Goal: Task Accomplishment & Management: Use online tool/utility

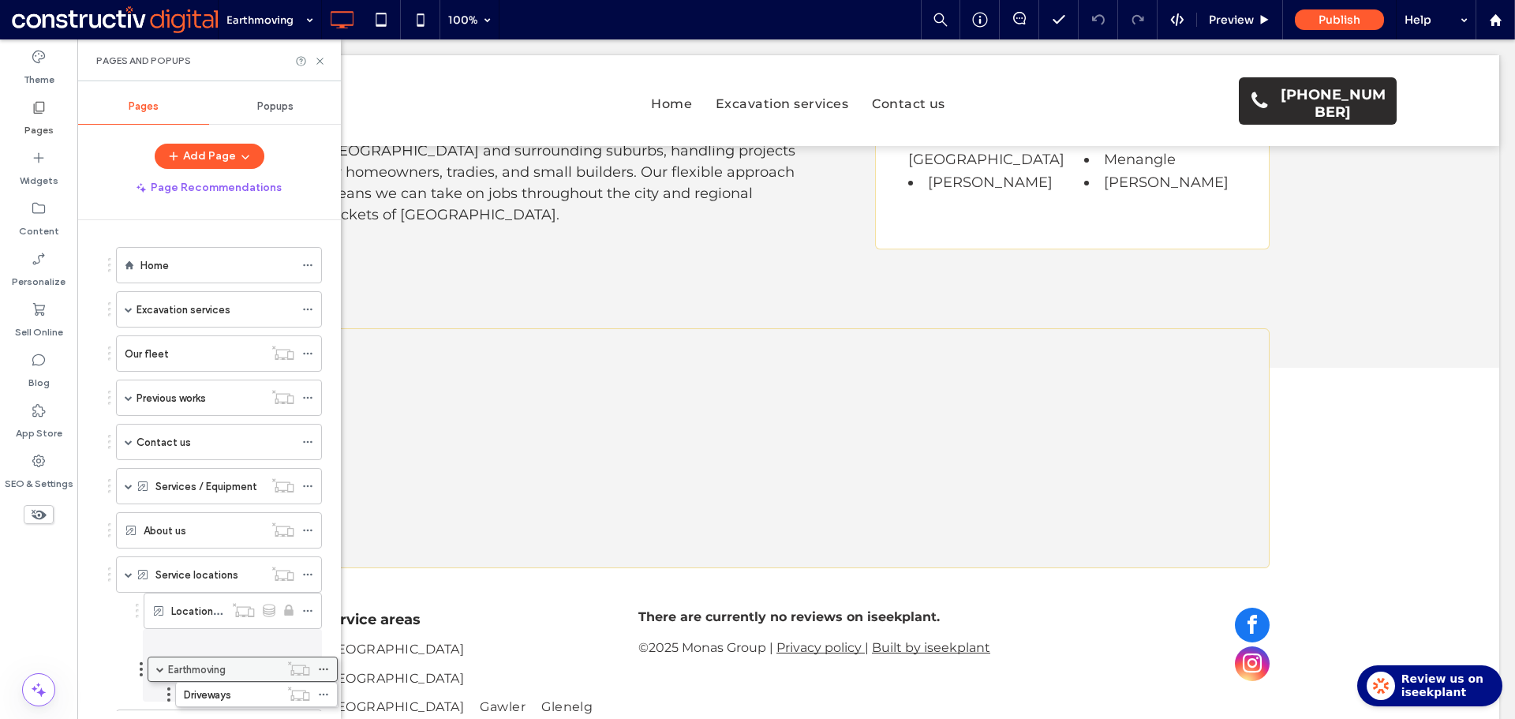
drag, startPoint x: 170, startPoint y: 342, endPoint x: 183, endPoint y: 663, distance: 321.3
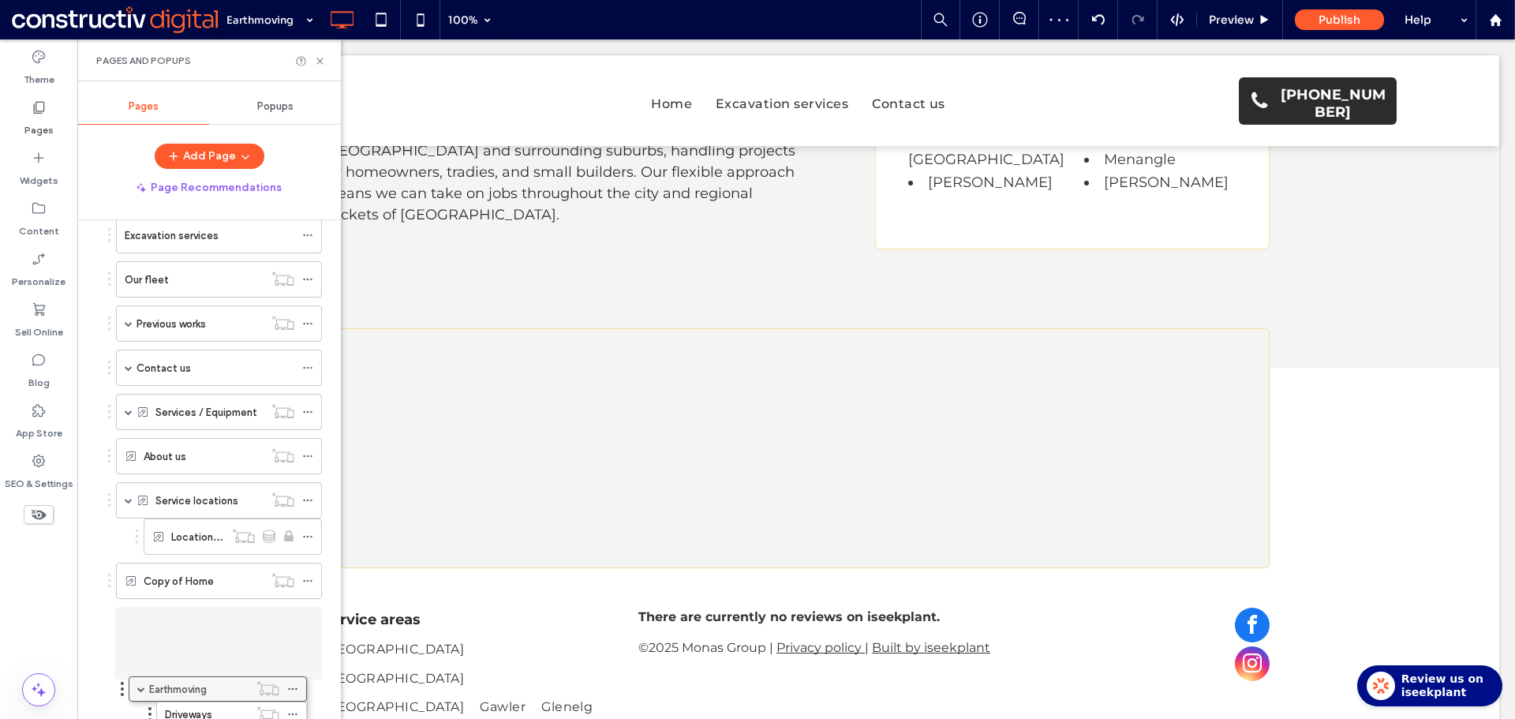
drag, startPoint x: 192, startPoint y: 570, endPoint x: 178, endPoint y: 680, distance: 111.3
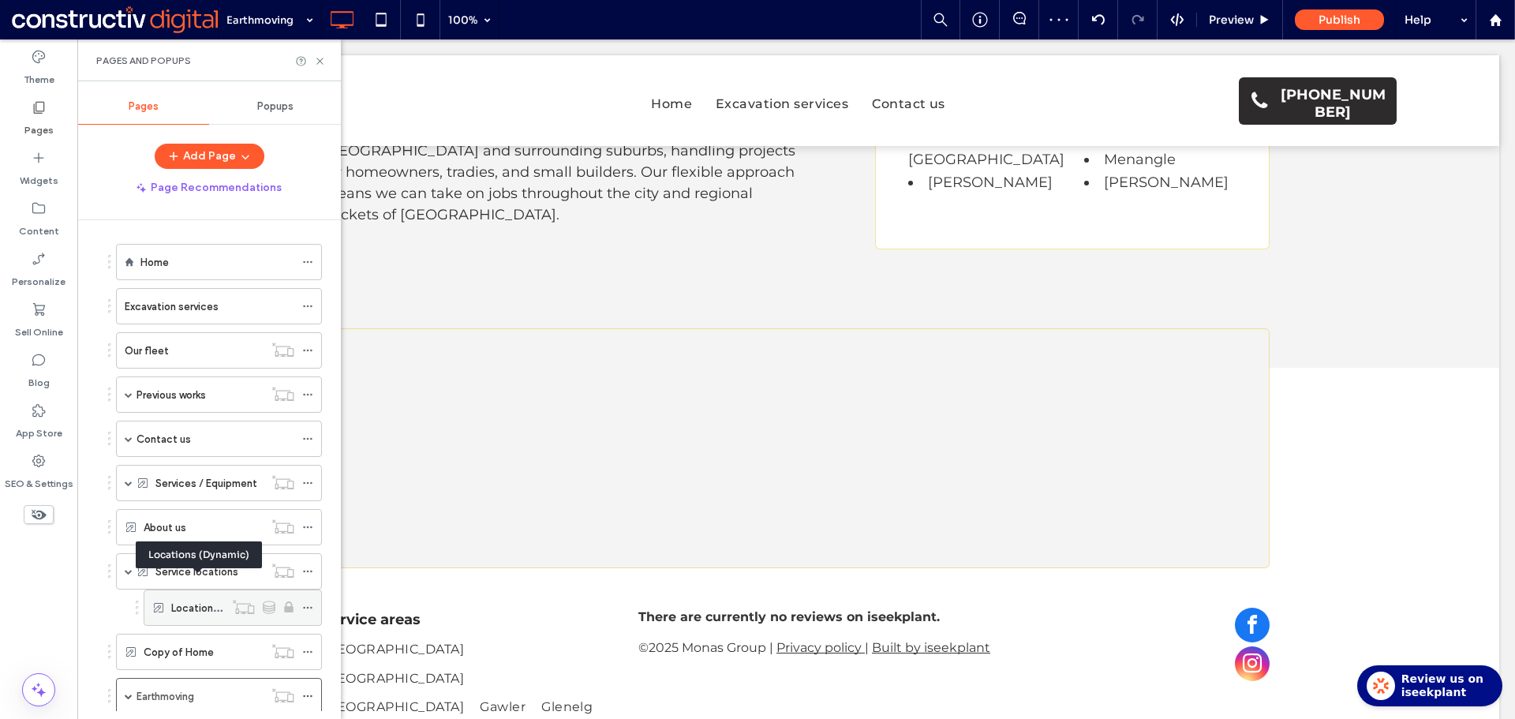
scroll to position [0, 0]
click at [158, 311] on label "Excavation services" at bounding box center [172, 310] width 94 height 28
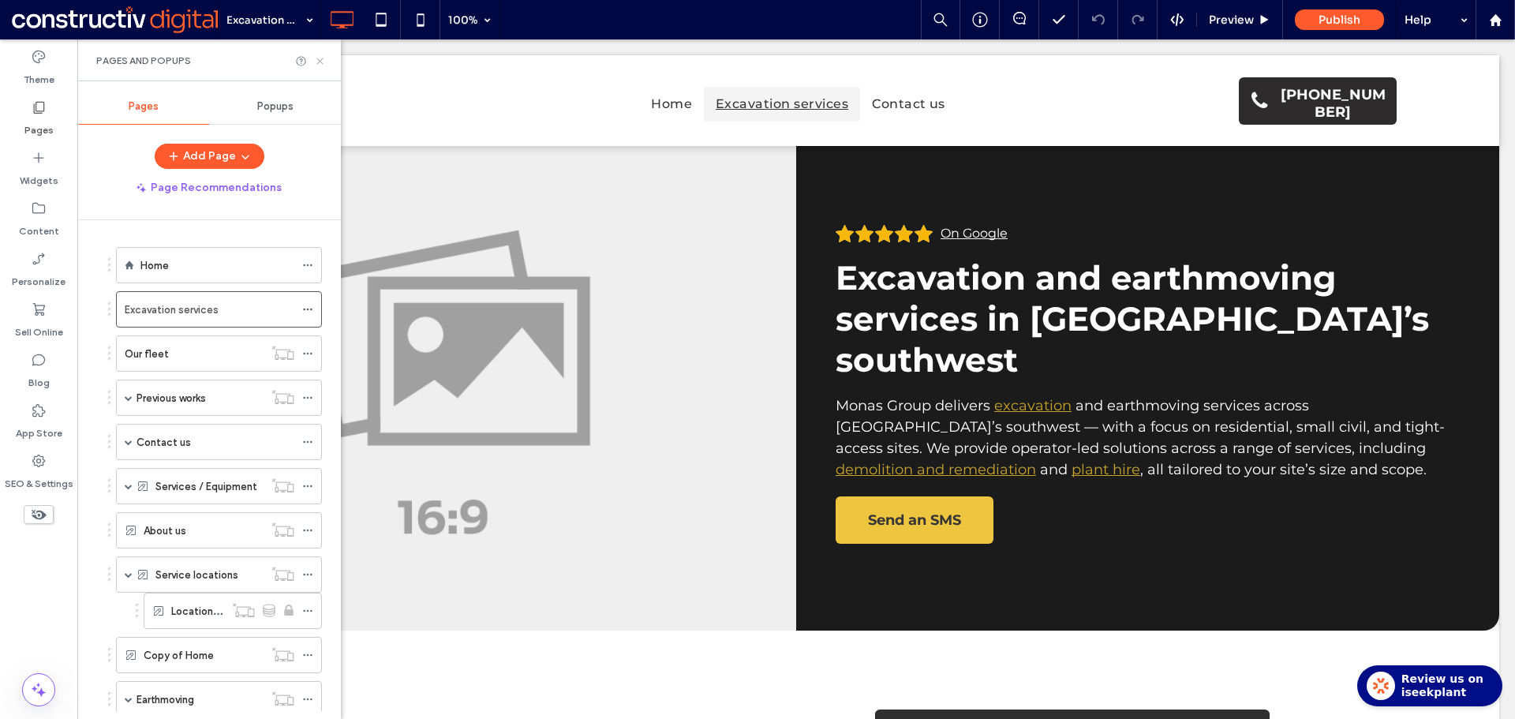
click at [323, 62] on icon at bounding box center [320, 61] width 12 height 12
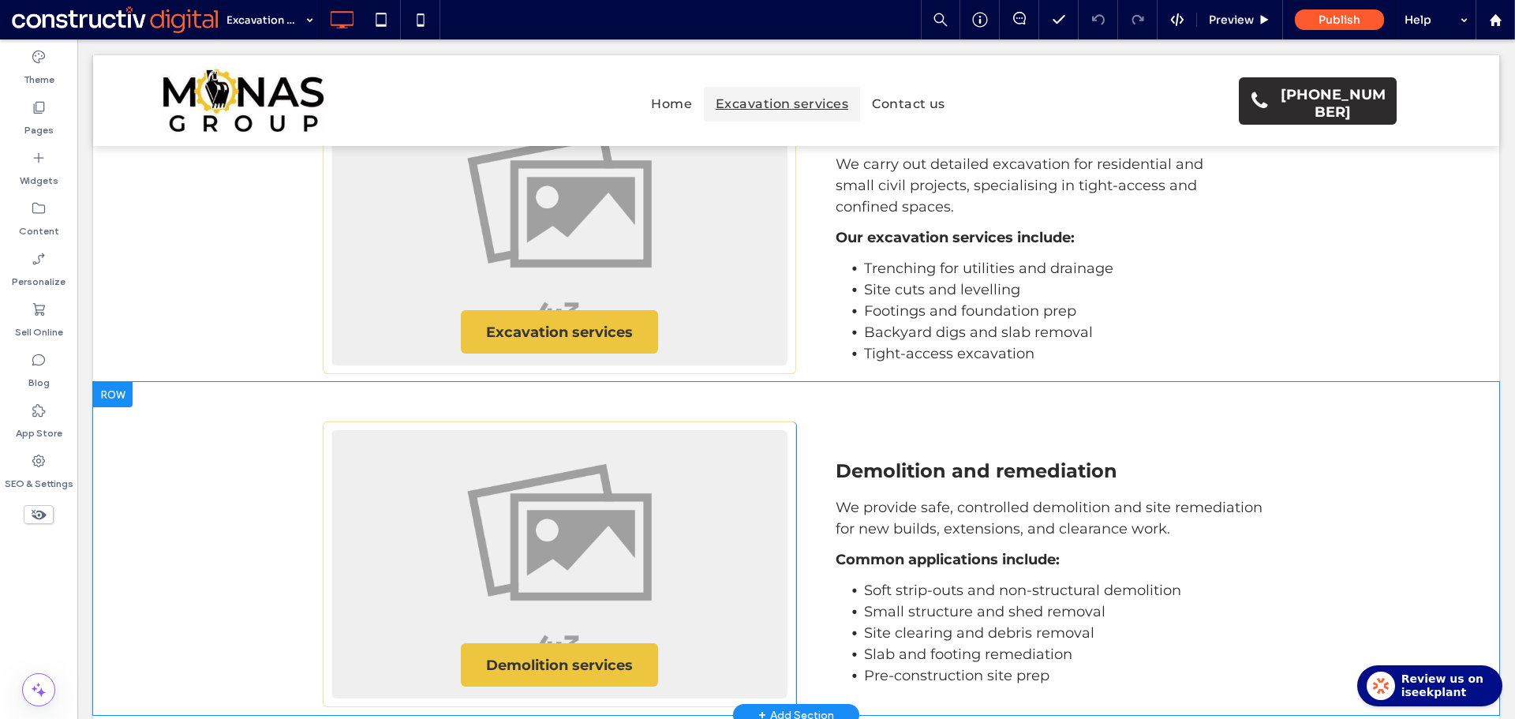
scroll to position [552, 0]
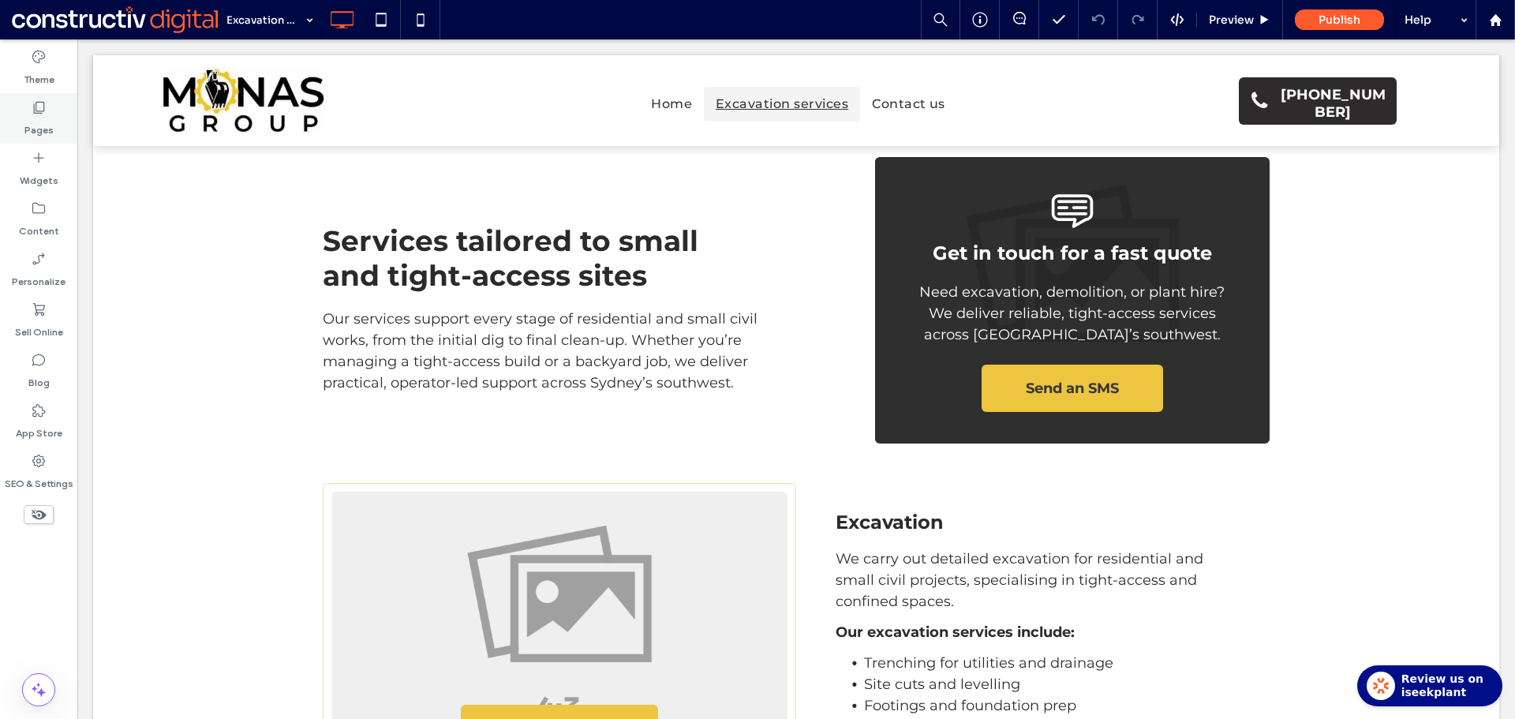
click at [45, 118] on label "Pages" at bounding box center [38, 126] width 29 height 22
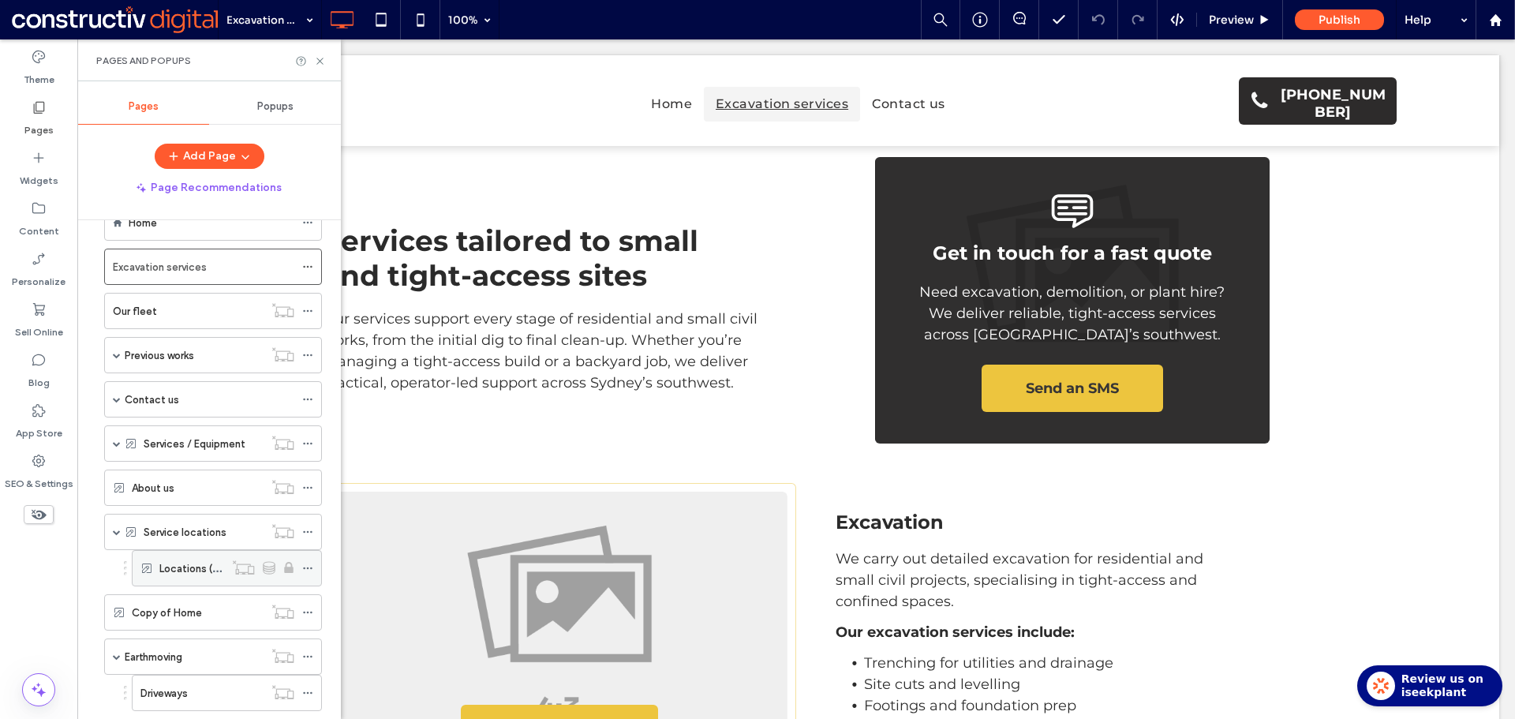
scroll to position [82, 0]
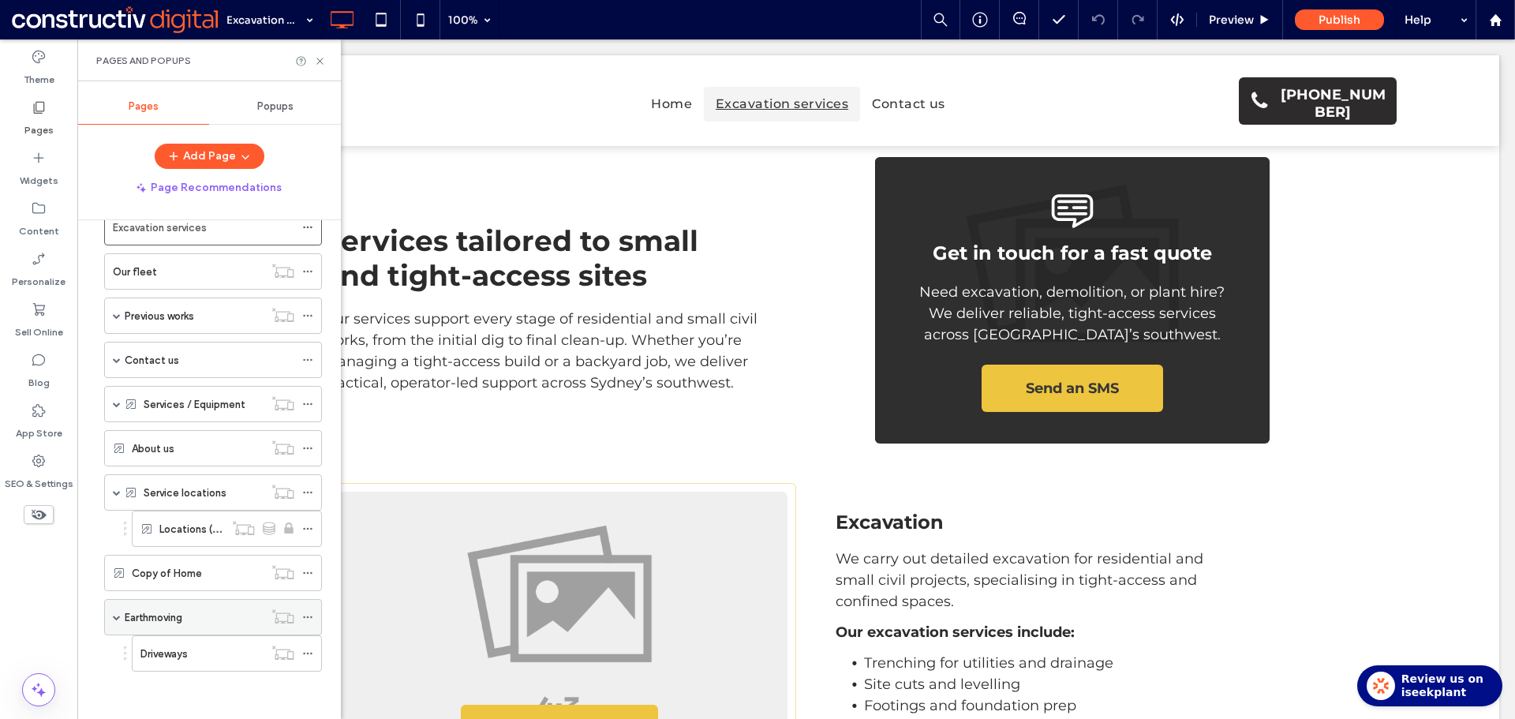
click at [196, 622] on div "Earthmoving" at bounding box center [194, 616] width 139 height 17
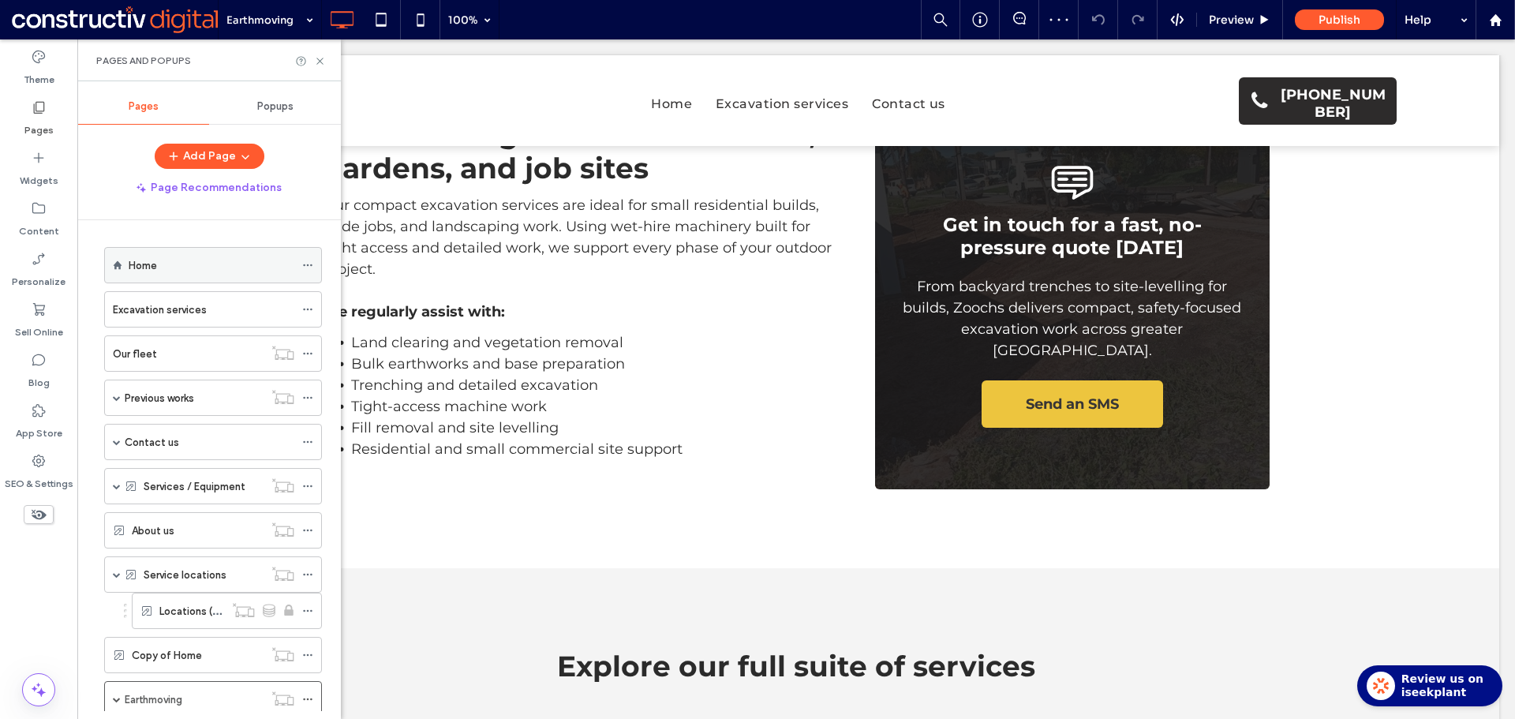
click at [189, 269] on div "Home" at bounding box center [212, 264] width 166 height 17
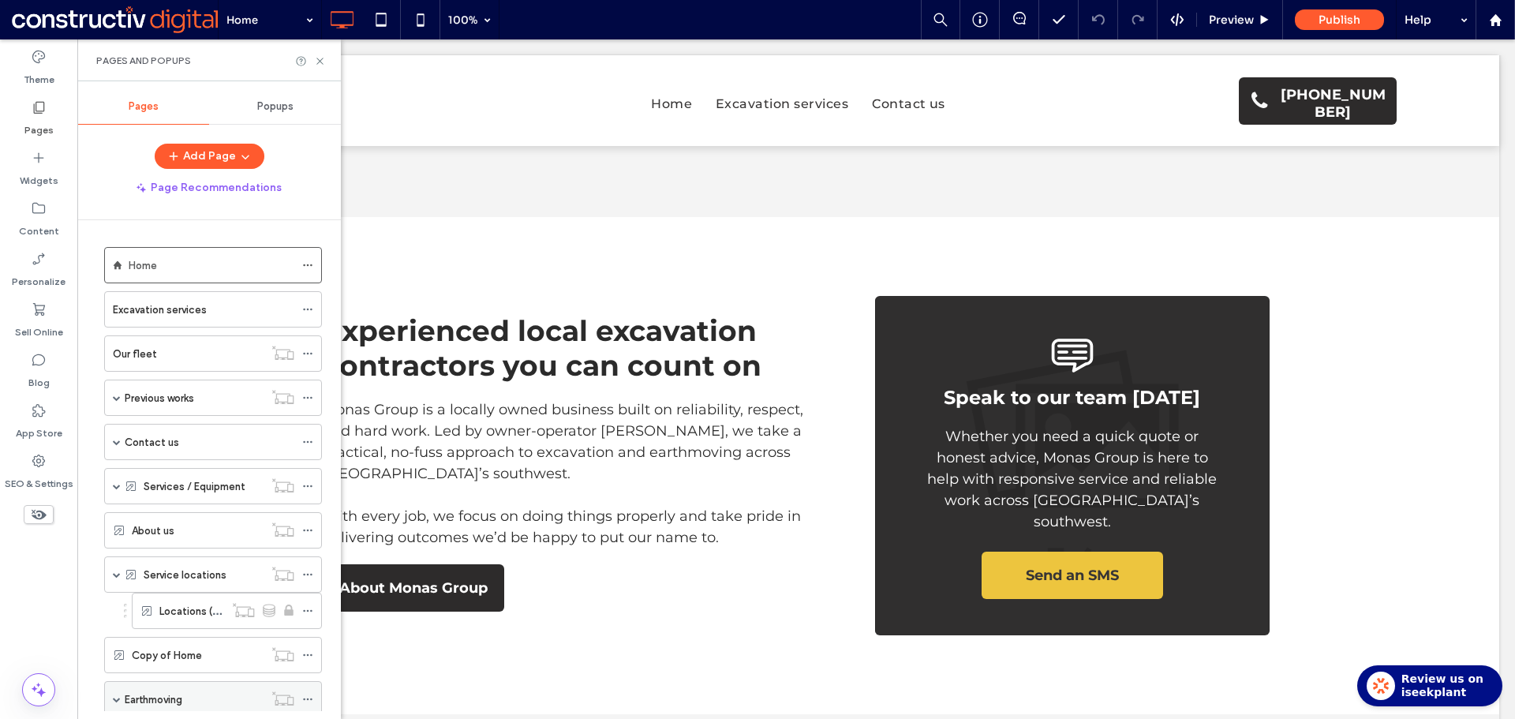
scroll to position [82, 0]
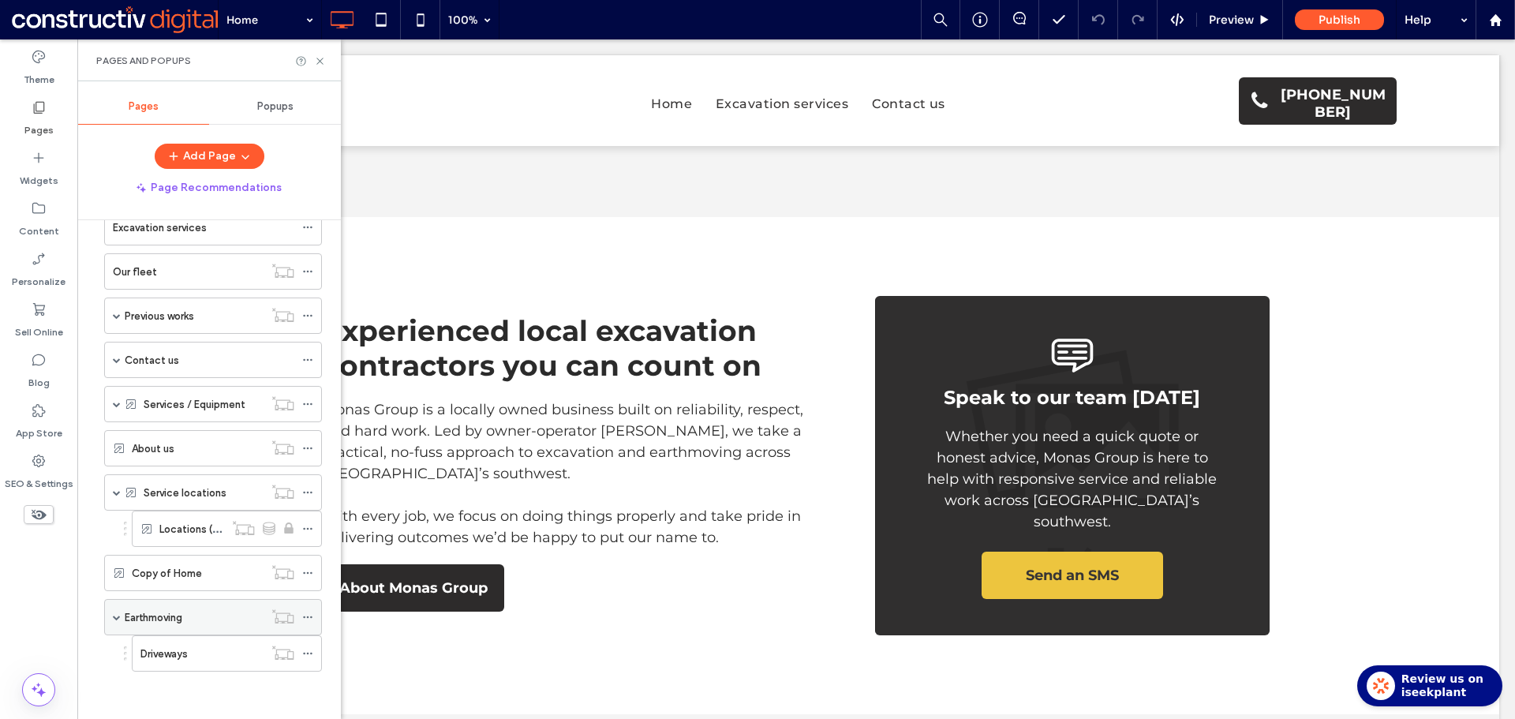
click at [177, 617] on label "Earthmoving" at bounding box center [154, 617] width 58 height 28
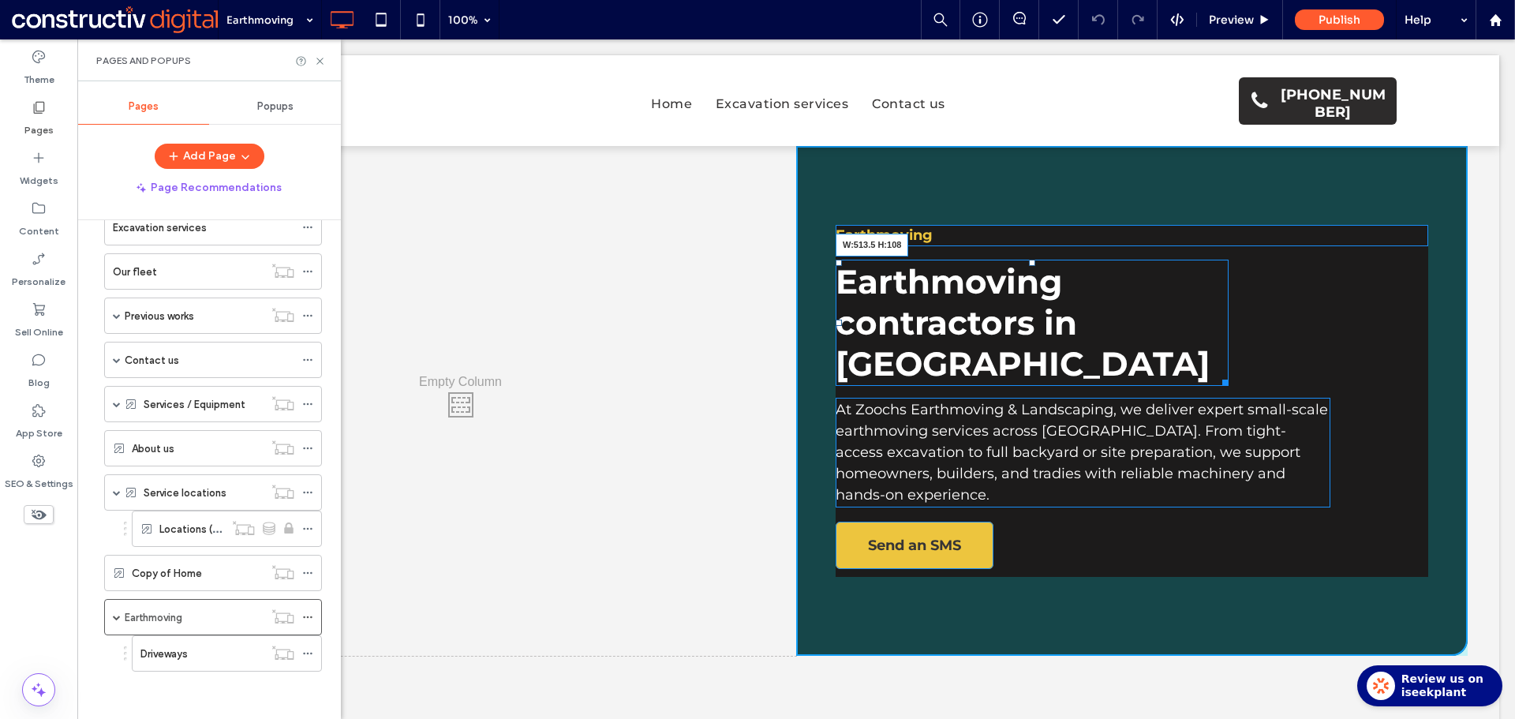
drag, startPoint x: 1220, startPoint y: 380, endPoint x: 1309, endPoint y: 402, distance: 92.4
click at [1232, 362] on div "Earthmoving Earthmoving contractors in Adelaide W:513.5 H:108 At Zoochs Earthmo…" at bounding box center [1131, 401] width 671 height 510
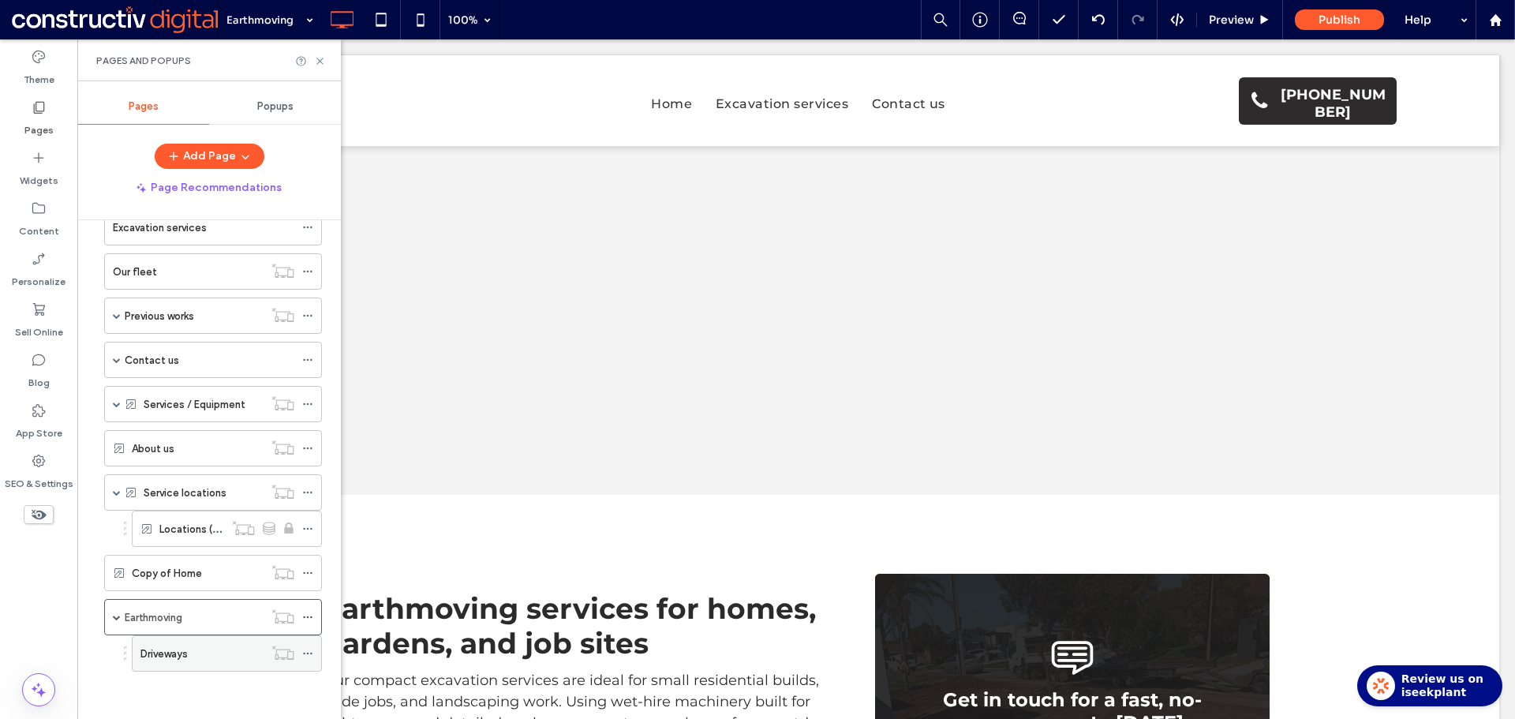
scroll to position [868, 0]
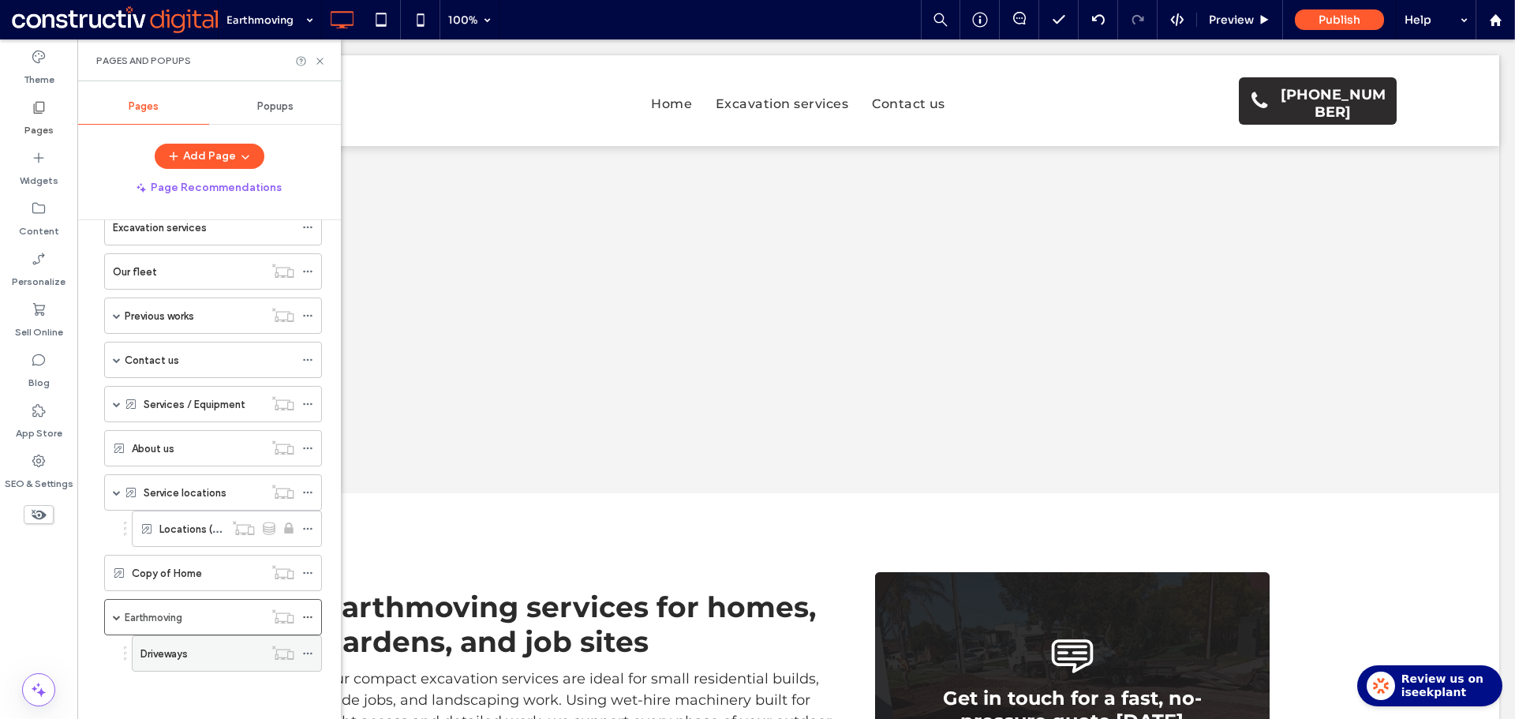
drag, startPoint x: 191, startPoint y: 659, endPoint x: 197, endPoint y: 653, distance: 8.4
click at [192, 659] on div "Driveways" at bounding box center [201, 652] width 123 height 17
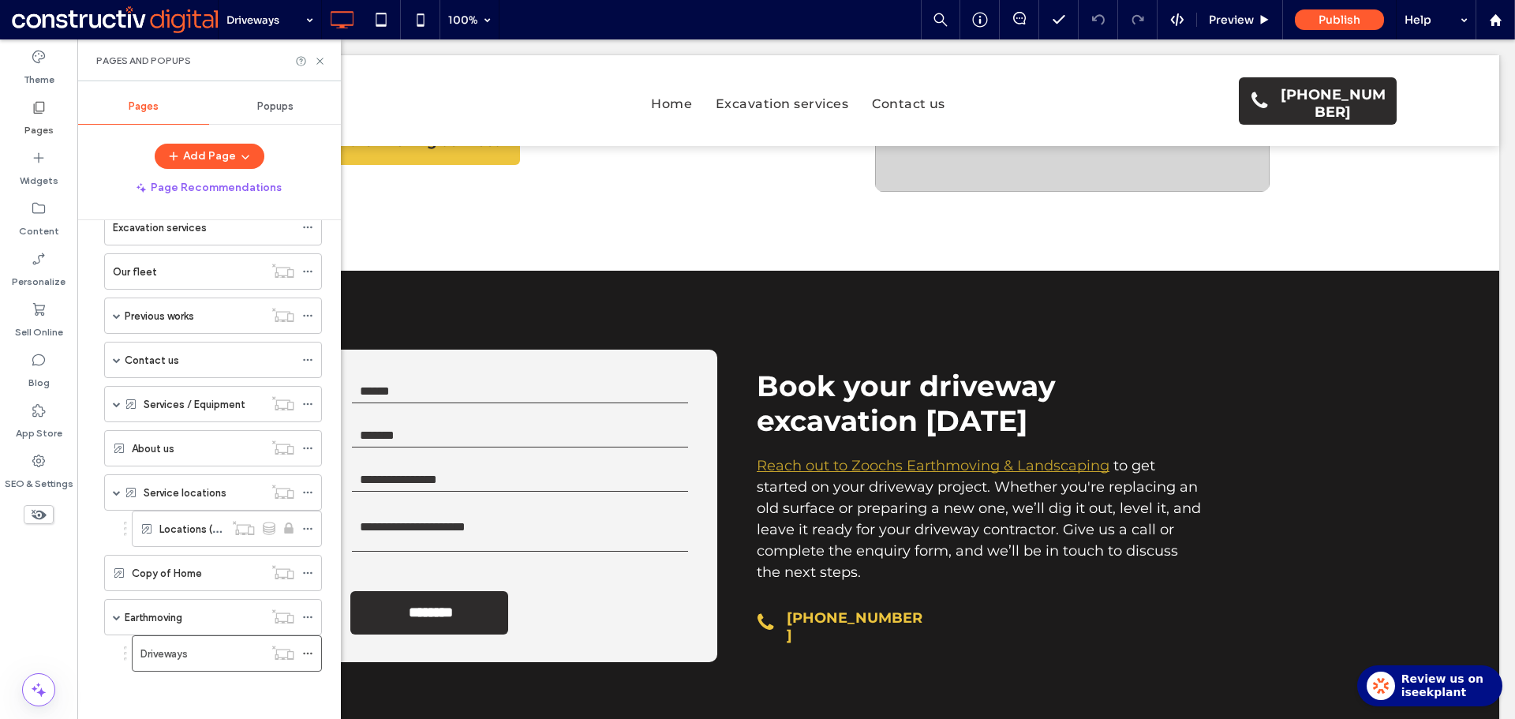
scroll to position [1657, 0]
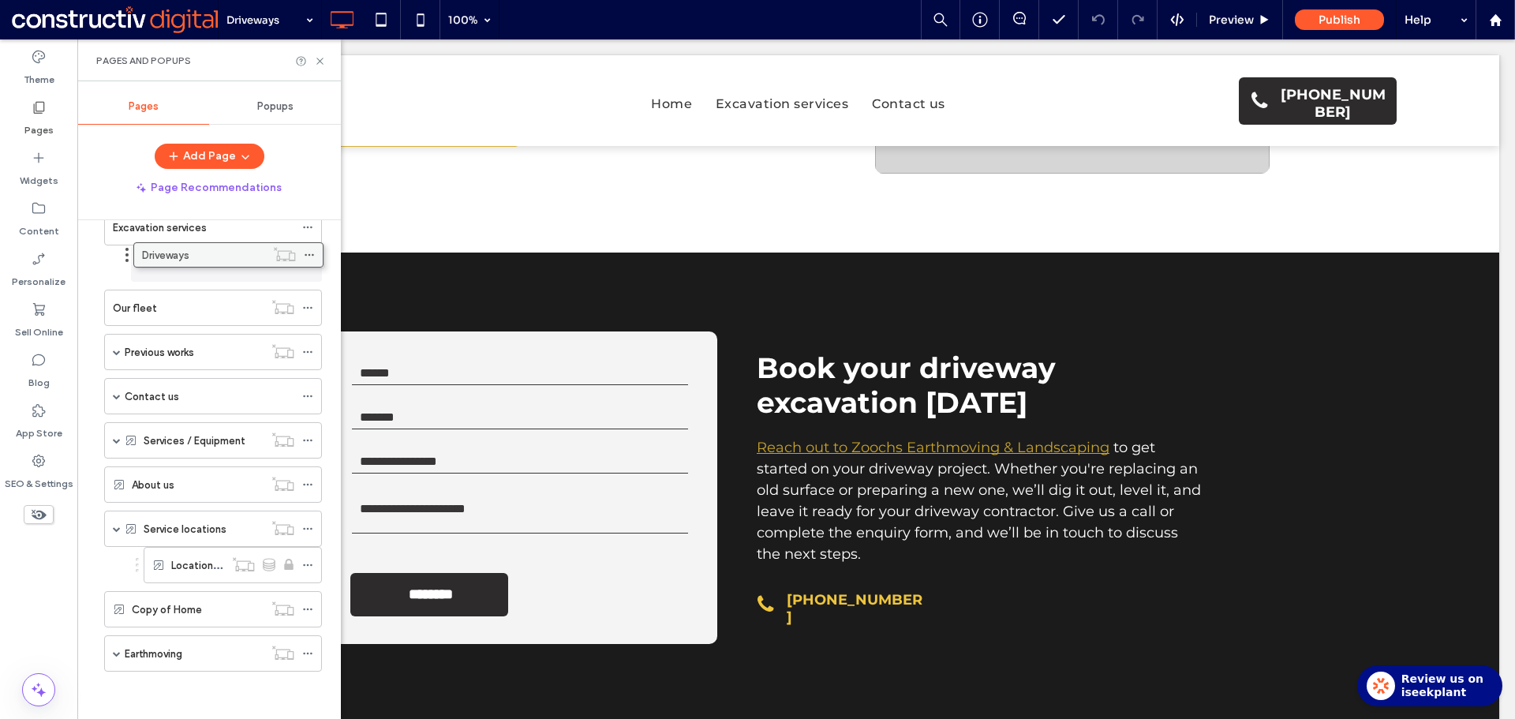
drag, startPoint x: 179, startPoint y: 656, endPoint x: 181, endPoint y: 255, distance: 400.7
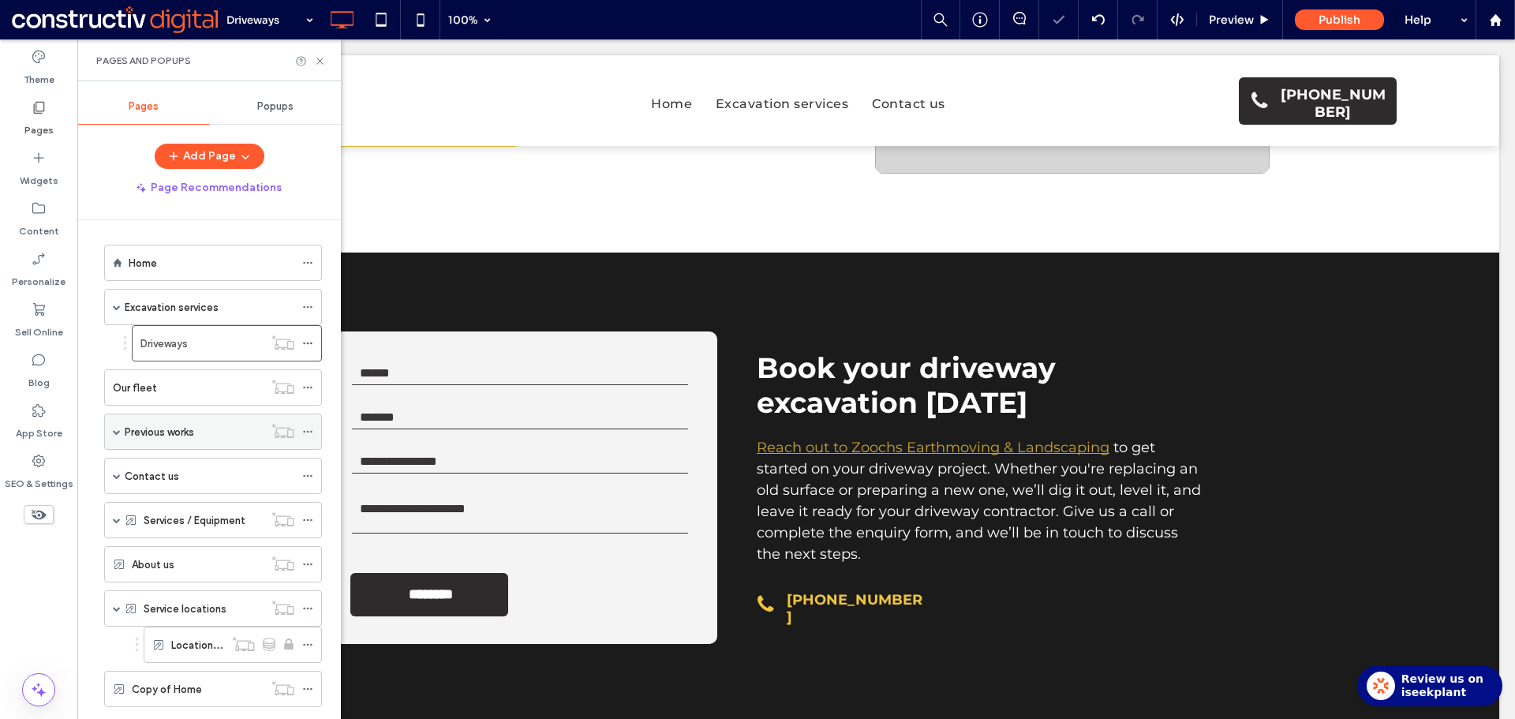
scroll to position [0, 0]
click at [309, 346] on icon at bounding box center [307, 345] width 11 height 11
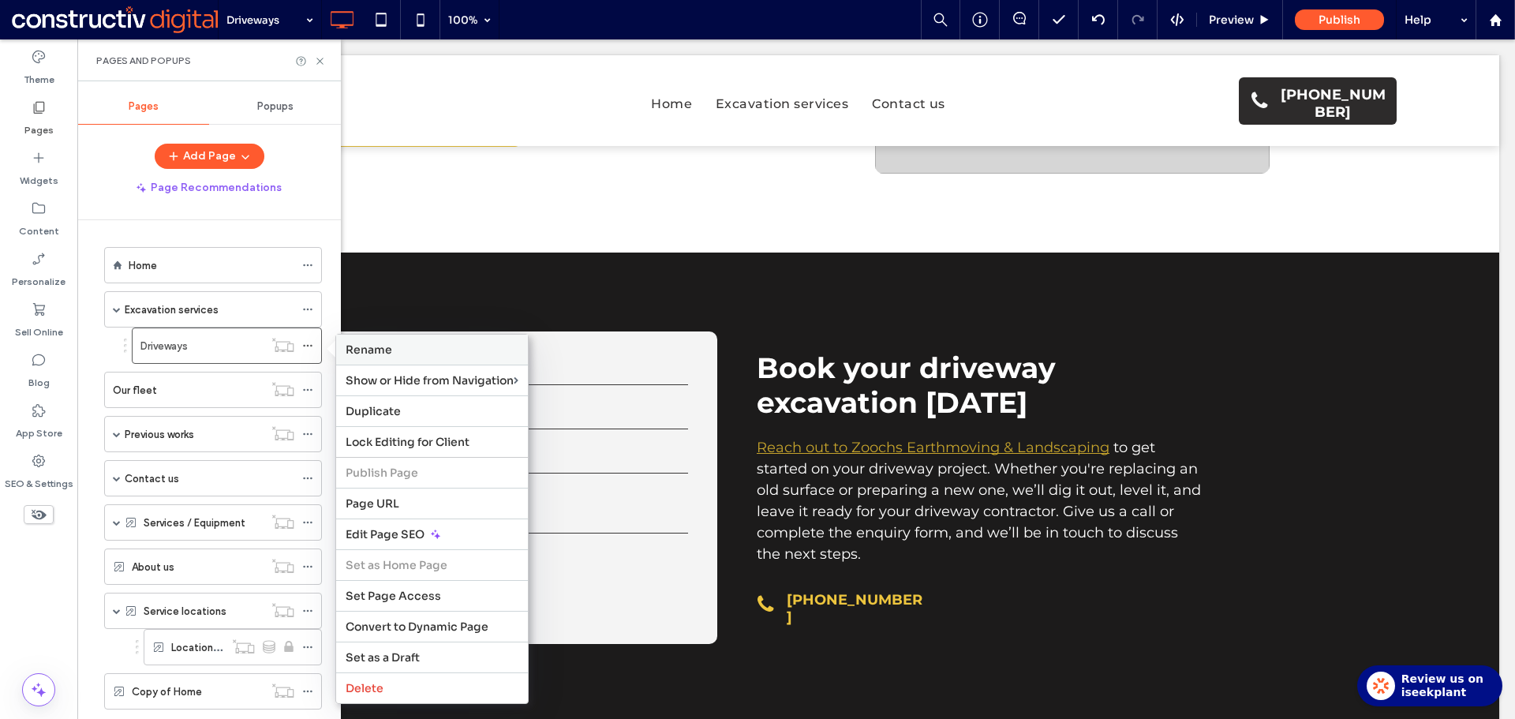
click at [390, 353] on span "Rename" at bounding box center [369, 349] width 47 height 14
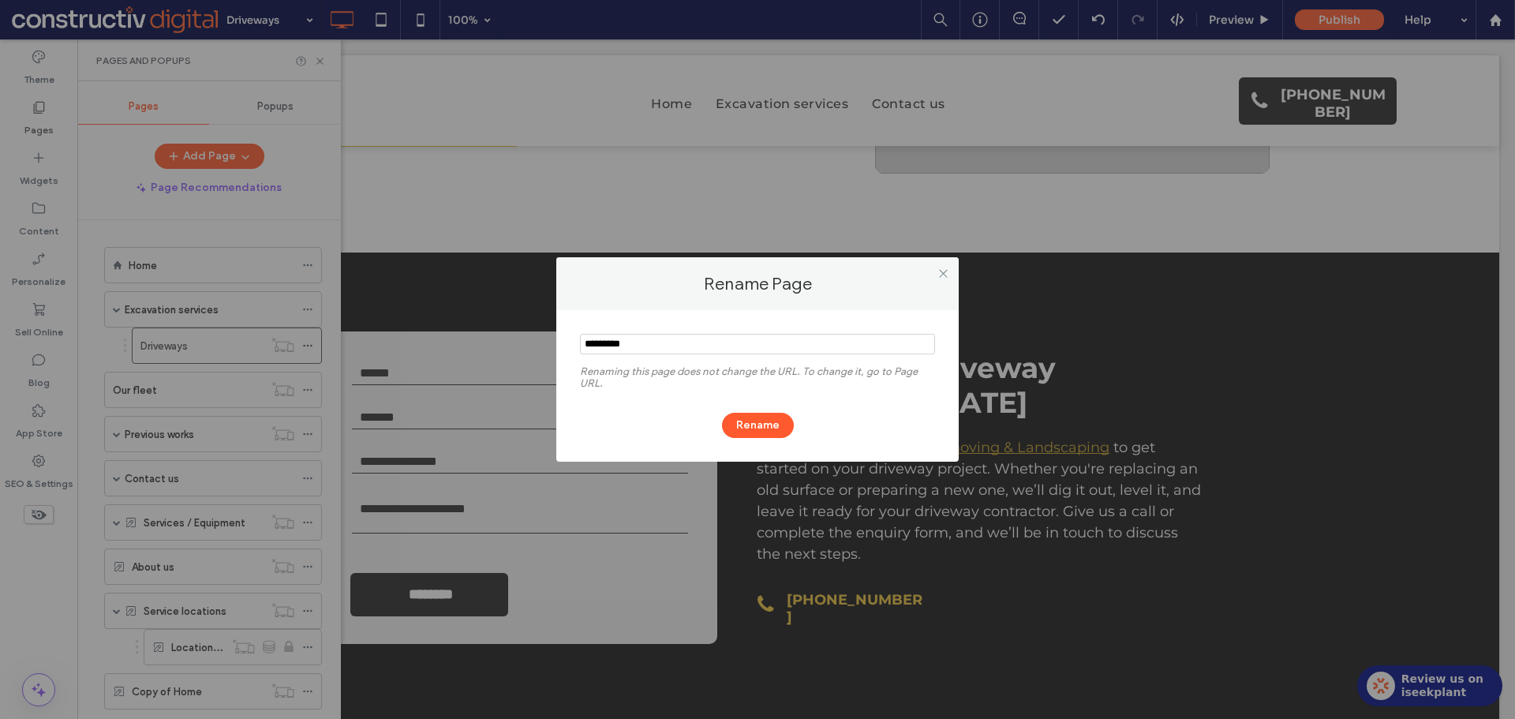
drag, startPoint x: 656, startPoint y: 347, endPoint x: 571, endPoint y: 334, distance: 85.3
click at [519, 327] on div "Rename Page Renaming this page does not change the URL. To change it, go to Pag…" at bounding box center [757, 359] width 1515 height 719
type input "**********"
click at [762, 428] on button "Rename" at bounding box center [758, 425] width 72 height 25
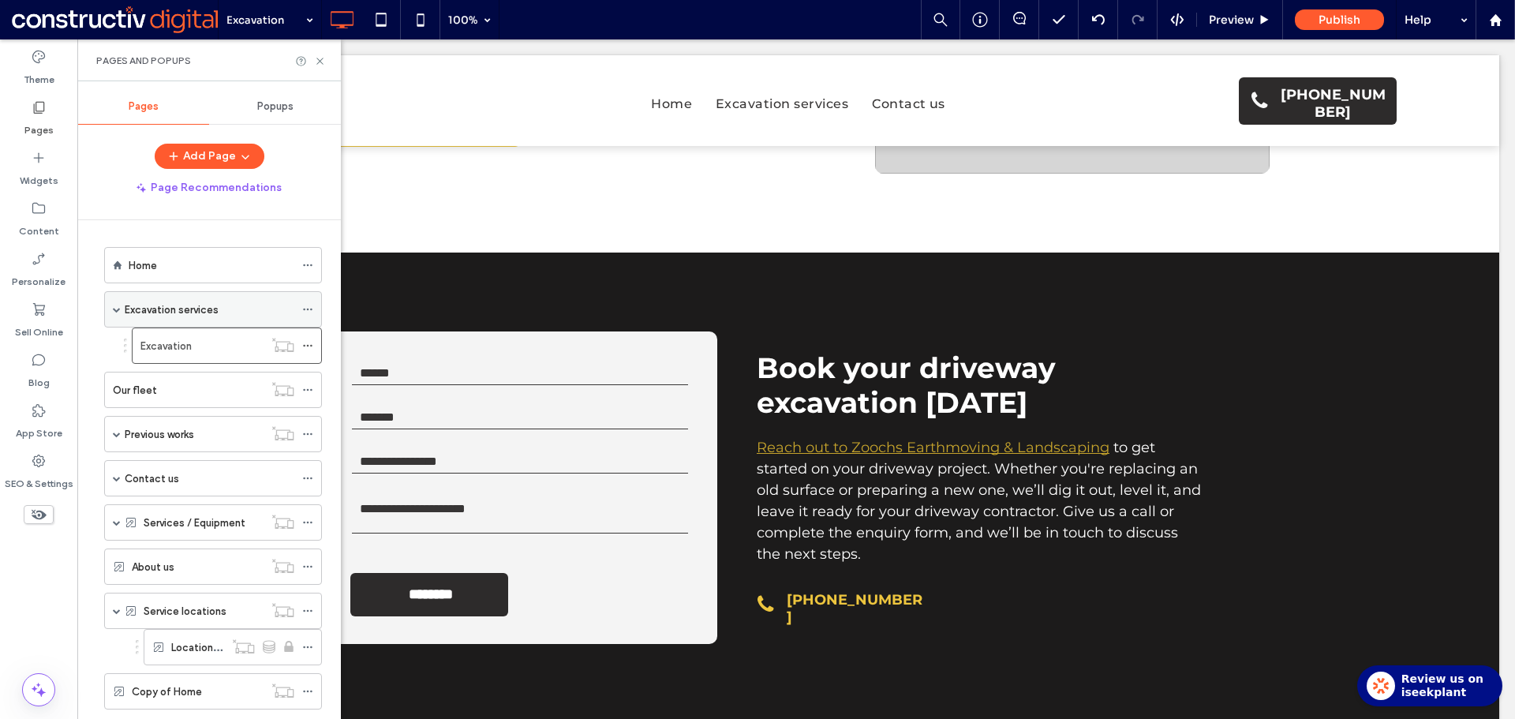
click at [305, 308] on icon at bounding box center [307, 309] width 11 height 11
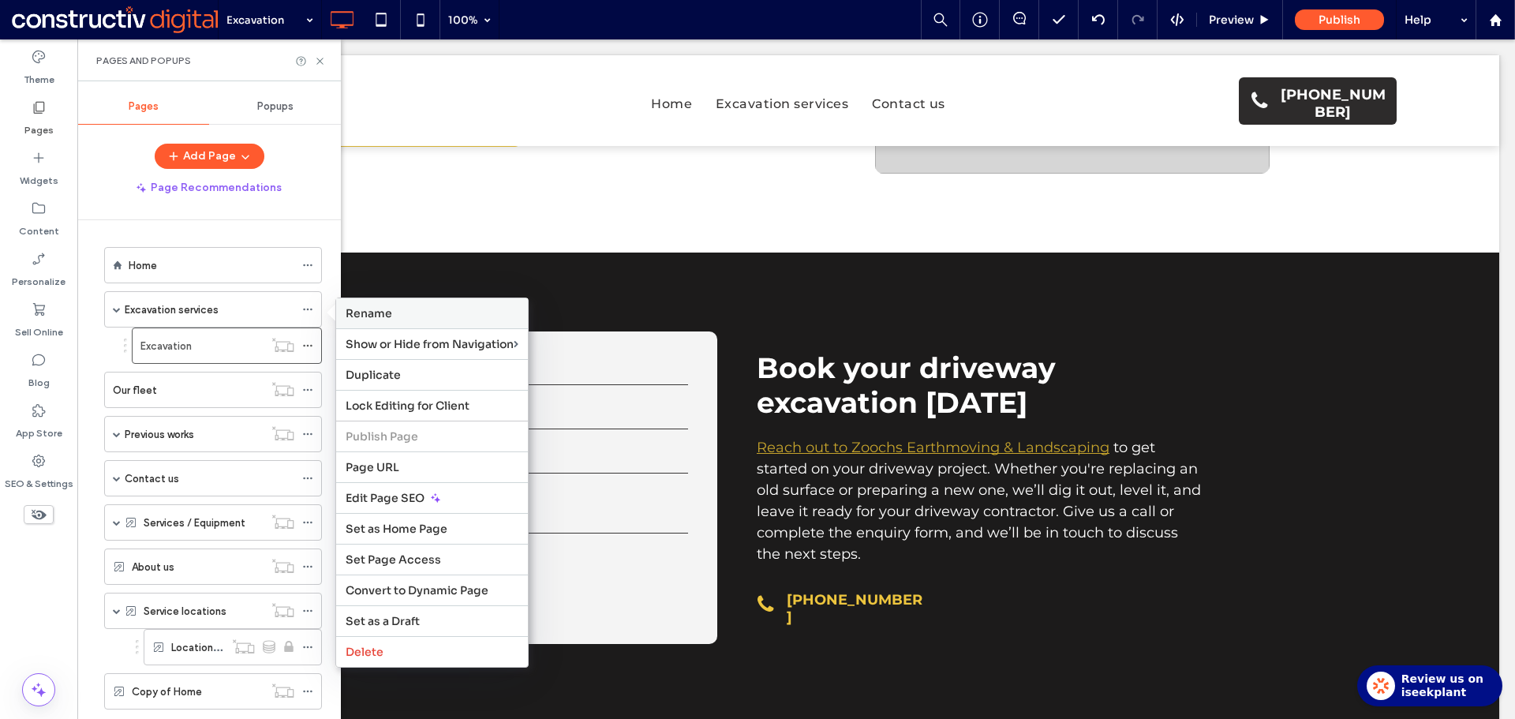
click at [372, 319] on span "Rename" at bounding box center [369, 313] width 47 height 14
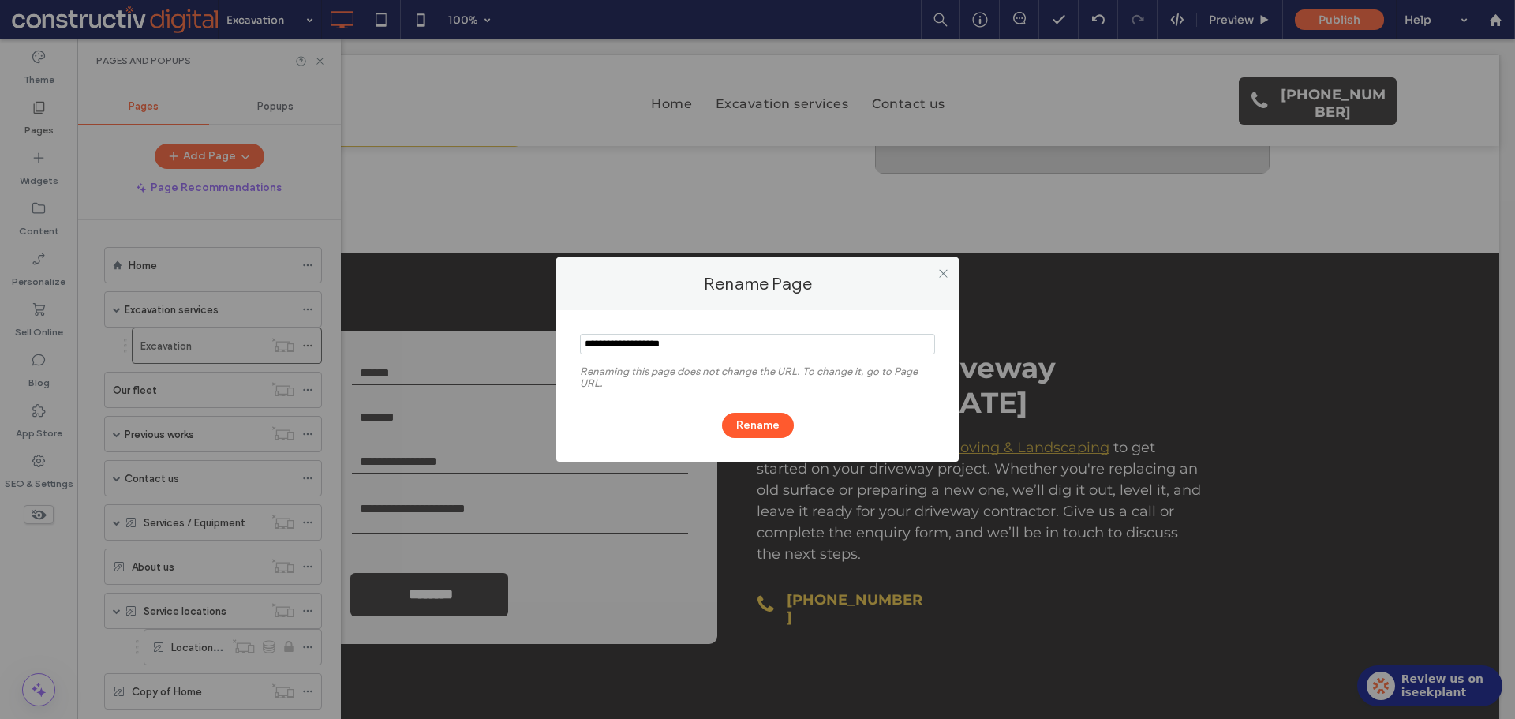
click at [615, 346] on input "notEmpty" at bounding box center [757, 344] width 355 height 21
paste input "**********"
drag, startPoint x: 589, startPoint y: 345, endPoint x: 581, endPoint y: 345, distance: 8.7
click at [581, 345] on input "notEmpty" at bounding box center [757, 344] width 355 height 21
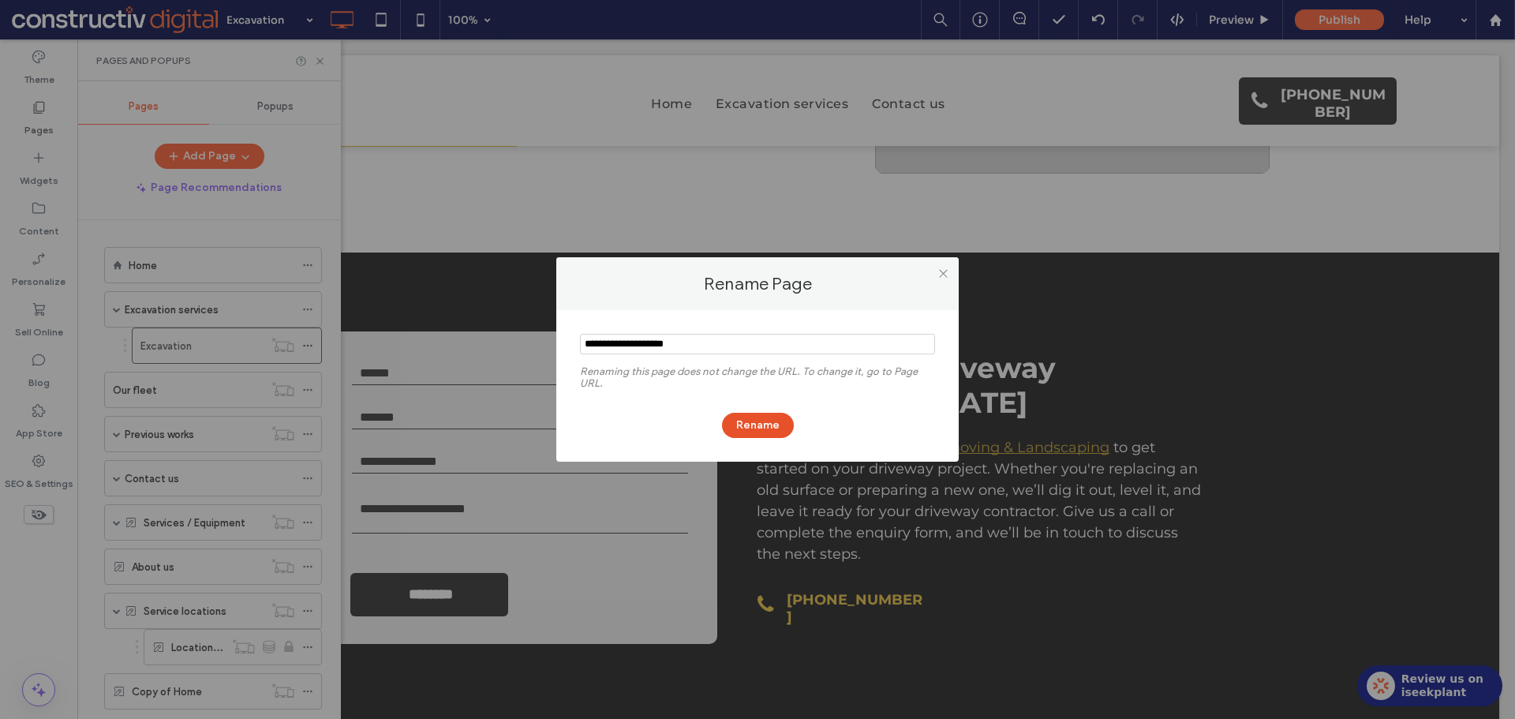
type input "**********"
click at [769, 424] on button "Rename" at bounding box center [758, 425] width 72 height 25
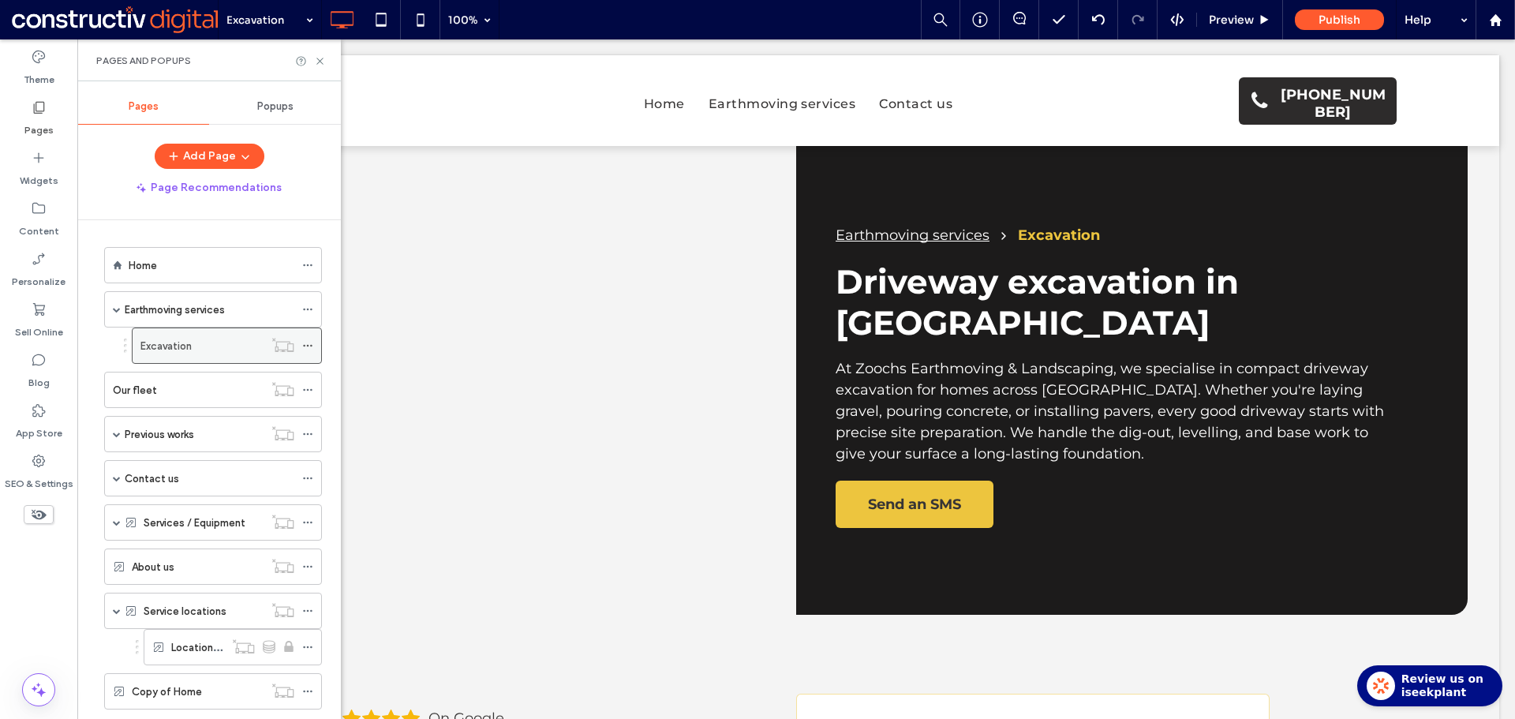
click at [307, 346] on icon at bounding box center [307, 345] width 11 height 11
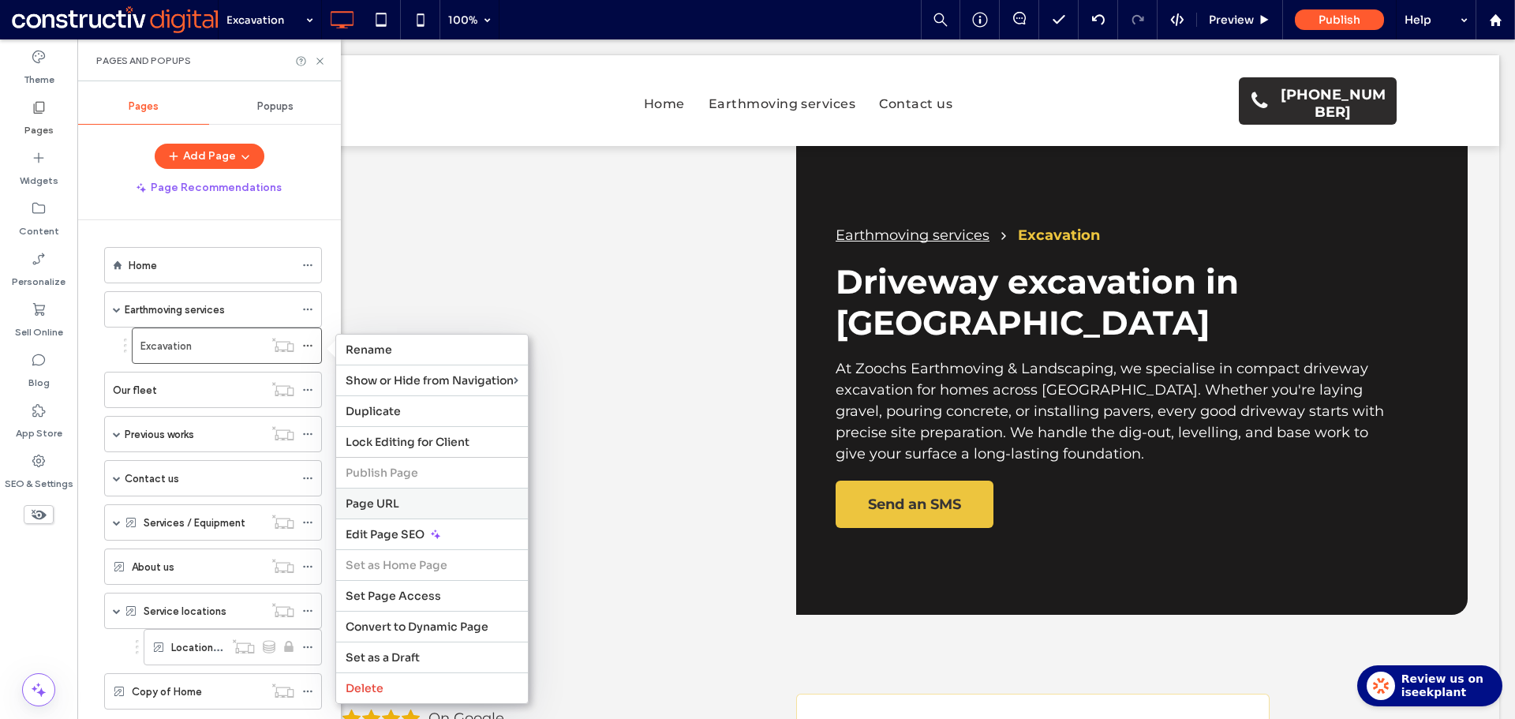
click at [399, 499] on label "Page URL" at bounding box center [432, 503] width 173 height 14
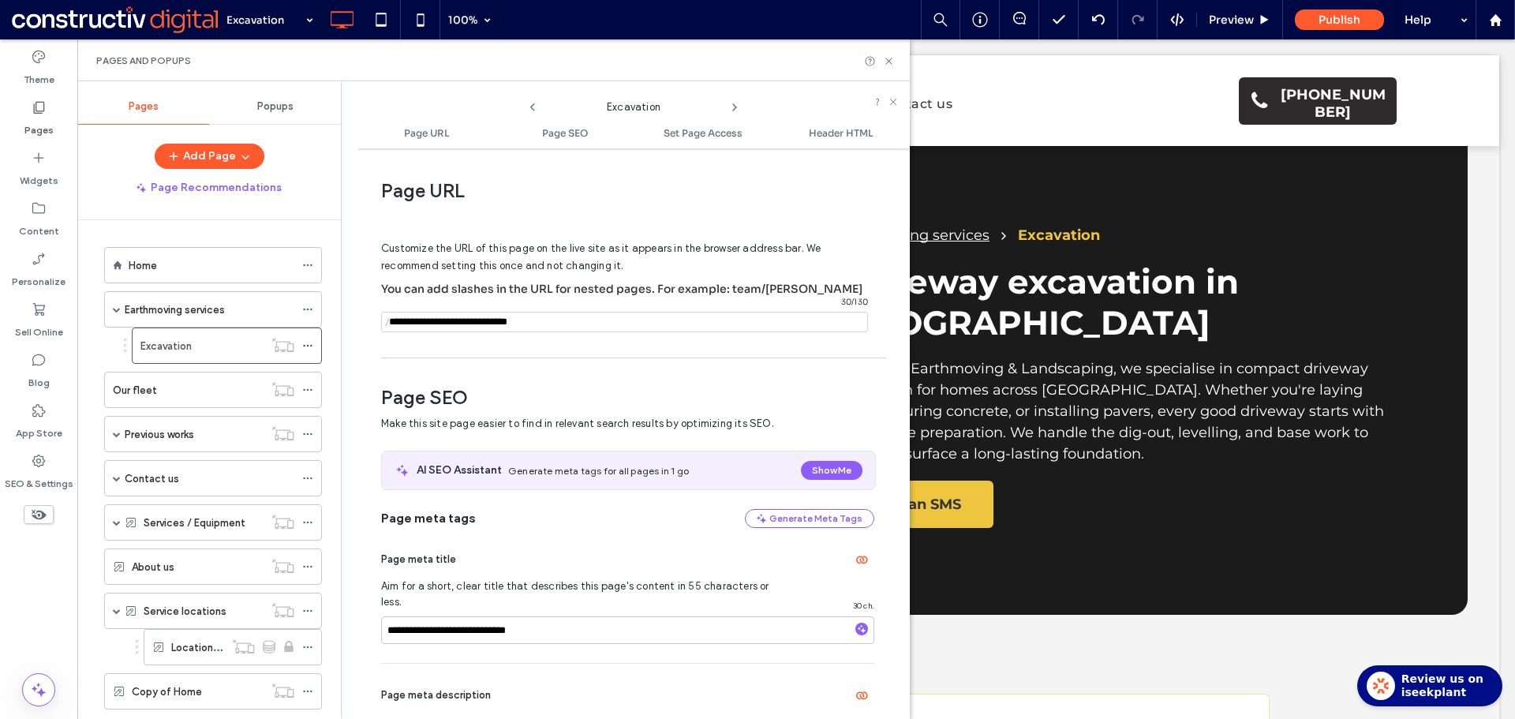
scroll to position [8, 0]
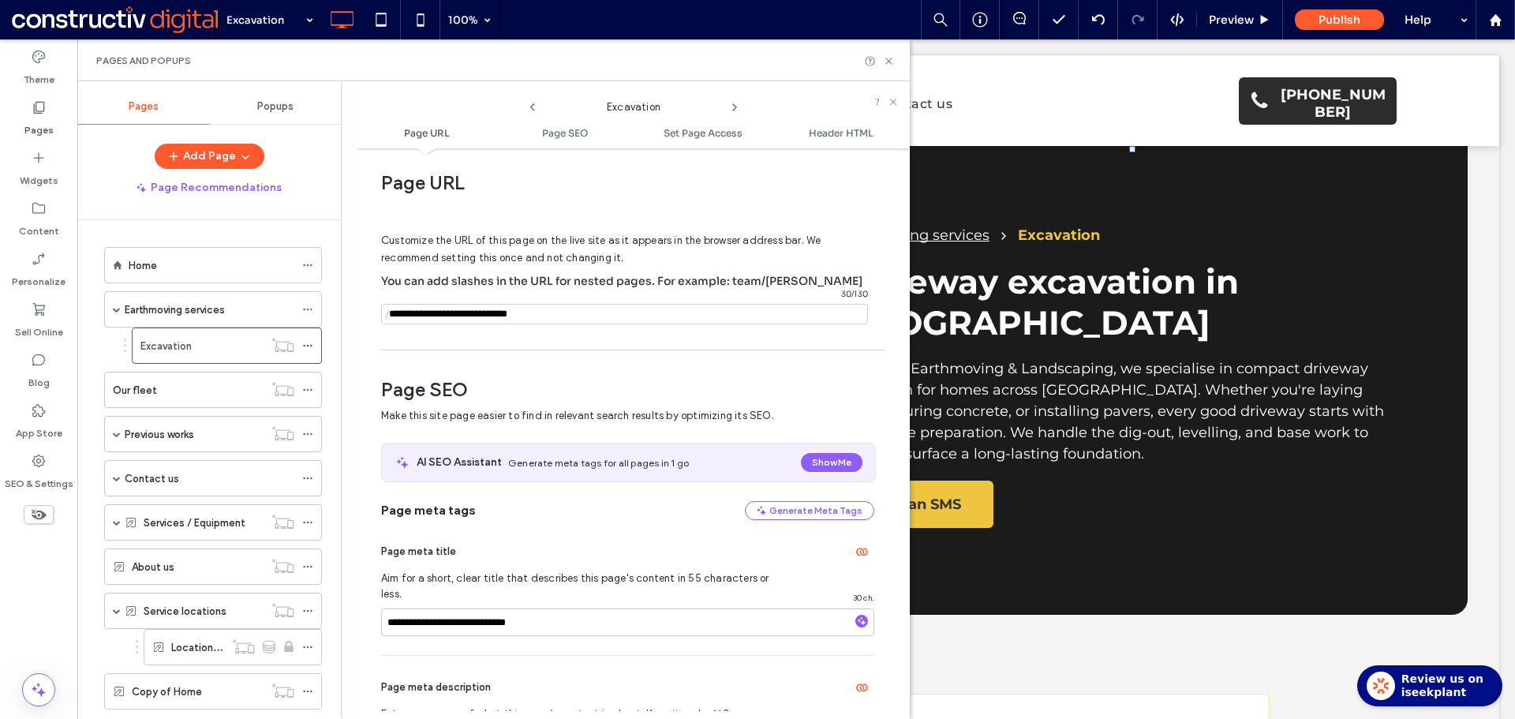
click at [450, 308] on input "notEmpty" at bounding box center [624, 314] width 487 height 21
paste input "**********"
type input "**********"
click at [571, 341] on div "Customize the URL of this page on the live site as it appears in the browser ad…" at bounding box center [627, 271] width 493 height 140
click at [566, 608] on input "**********" at bounding box center [627, 622] width 493 height 28
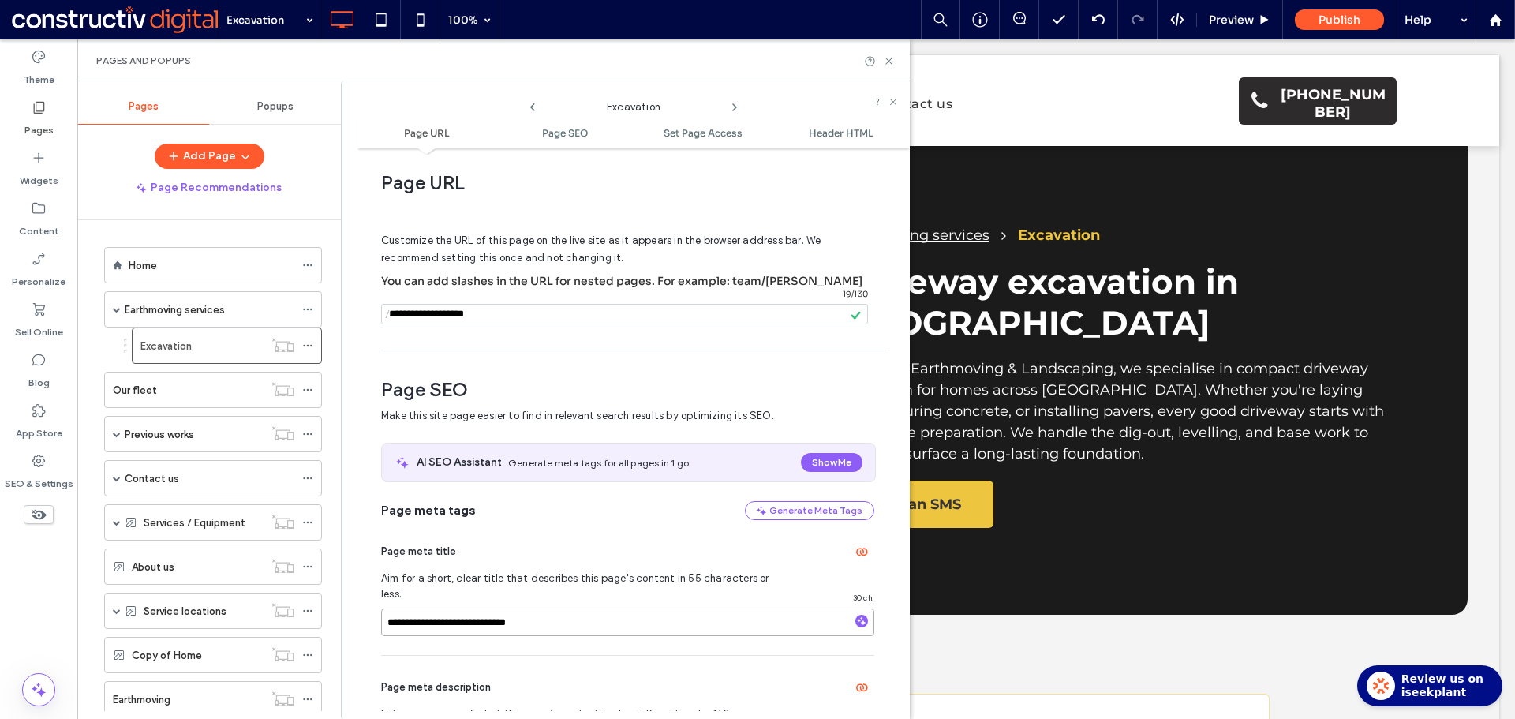
paste input "**********"
type input "**********"
click at [571, 532] on div "**********" at bounding box center [627, 587] width 493 height 135
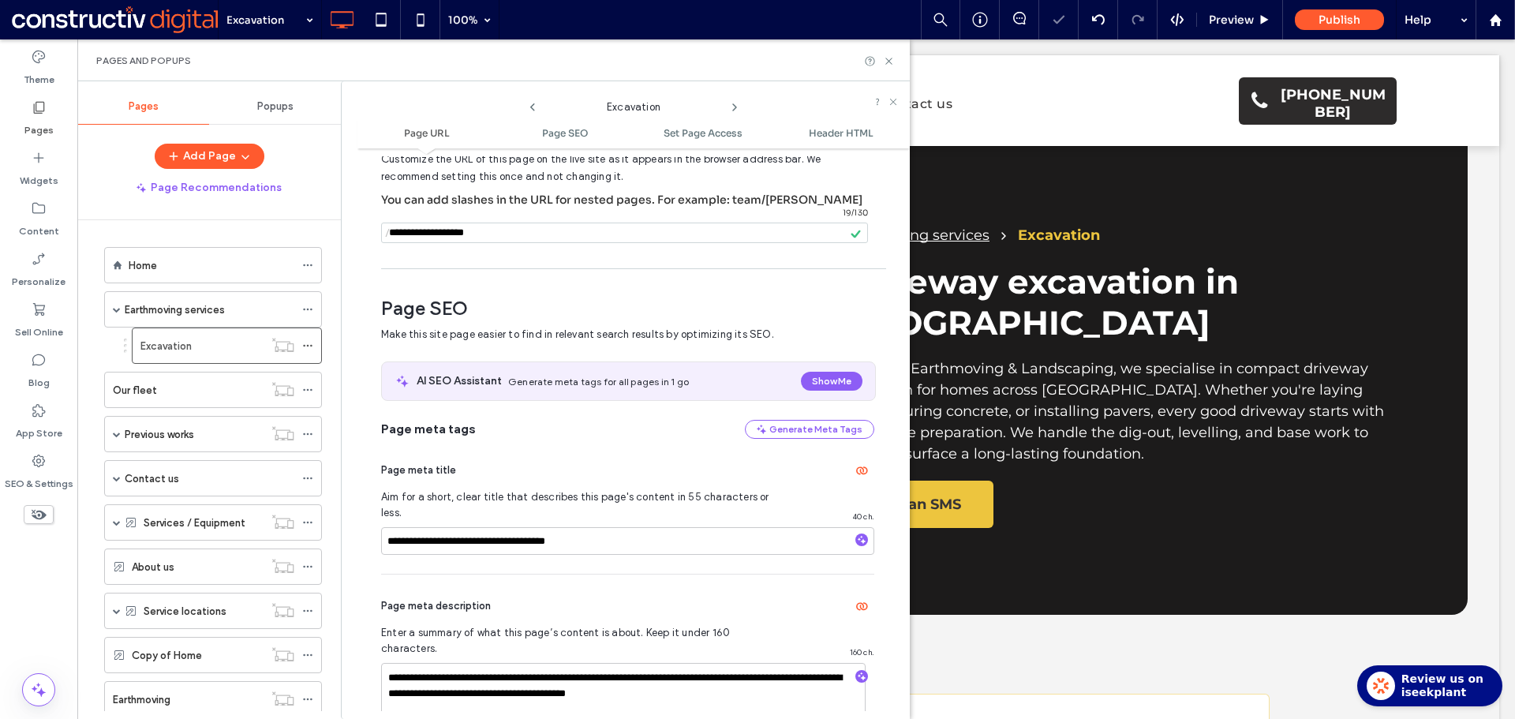
scroll to position [245, 0]
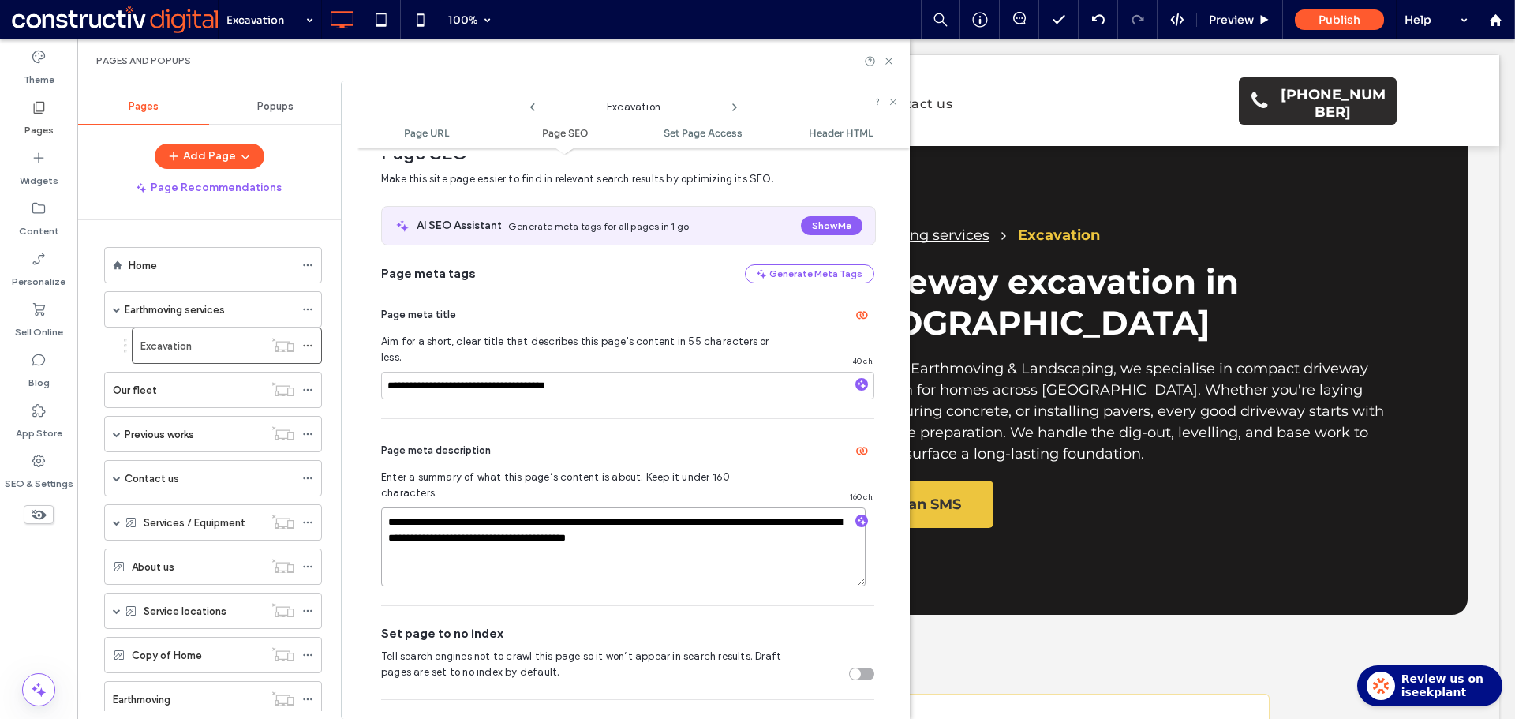
click at [592, 525] on textarea "**********" at bounding box center [623, 546] width 484 height 79
paste textarea
type textarea "**********"
click at [584, 438] on div "Page meta description" at bounding box center [627, 450] width 493 height 25
click at [885, 59] on icon at bounding box center [889, 61] width 12 height 12
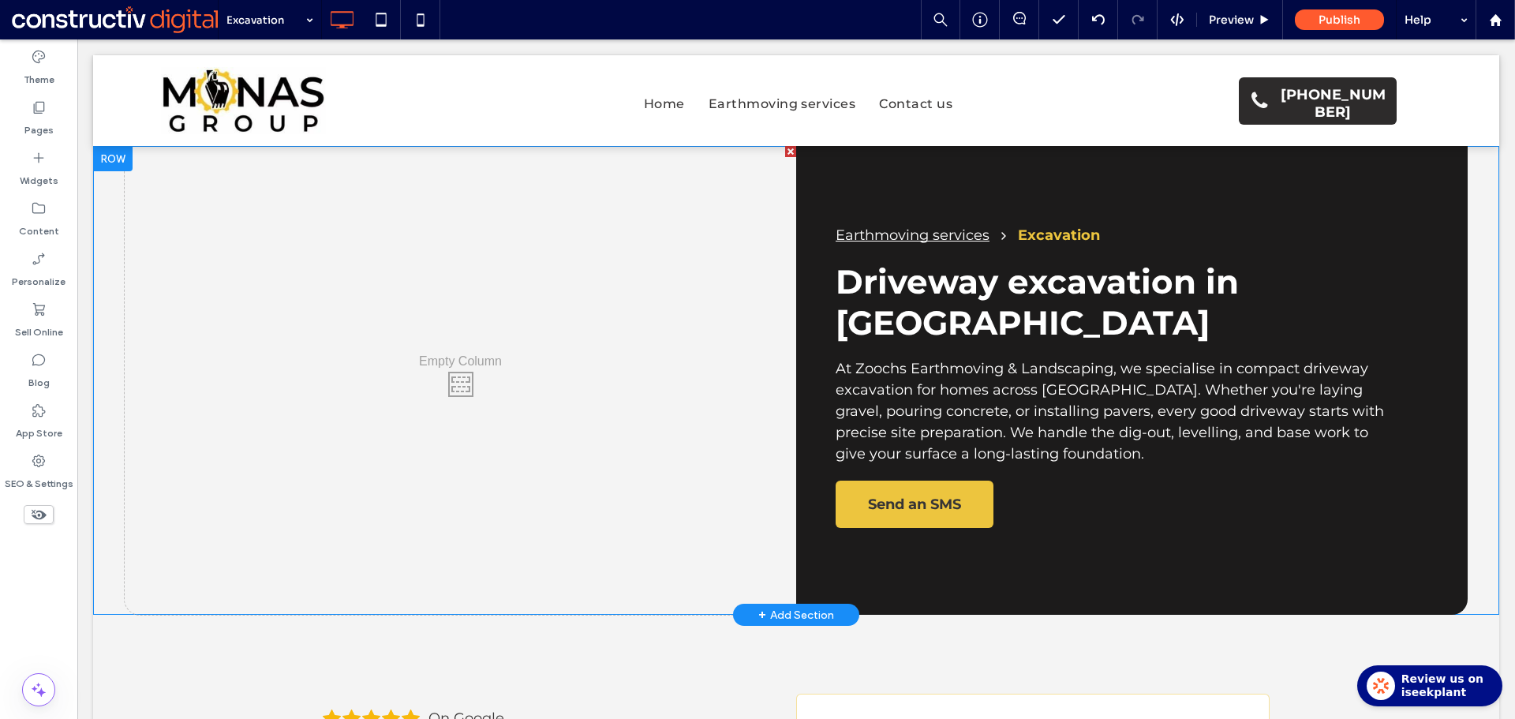
drag, startPoint x: 614, startPoint y: 431, endPoint x: 642, endPoint y: 435, distance: 28.8
click at [614, 431] on div "Click To Paste" at bounding box center [460, 380] width 671 height 469
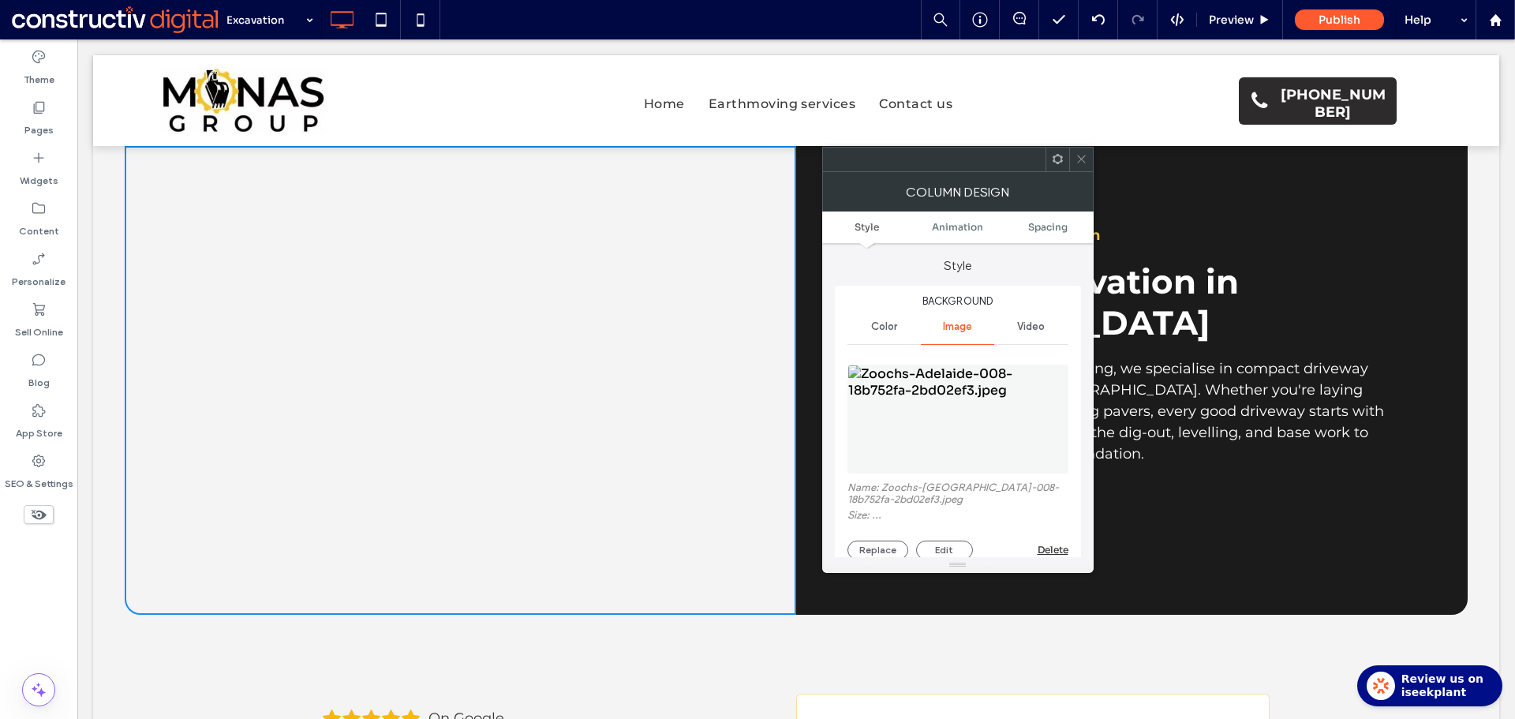
drag, startPoint x: 968, startPoint y: 435, endPoint x: 1060, endPoint y: 424, distance: 93.0
click at [969, 434] on figure at bounding box center [957, 418] width 221 height 109
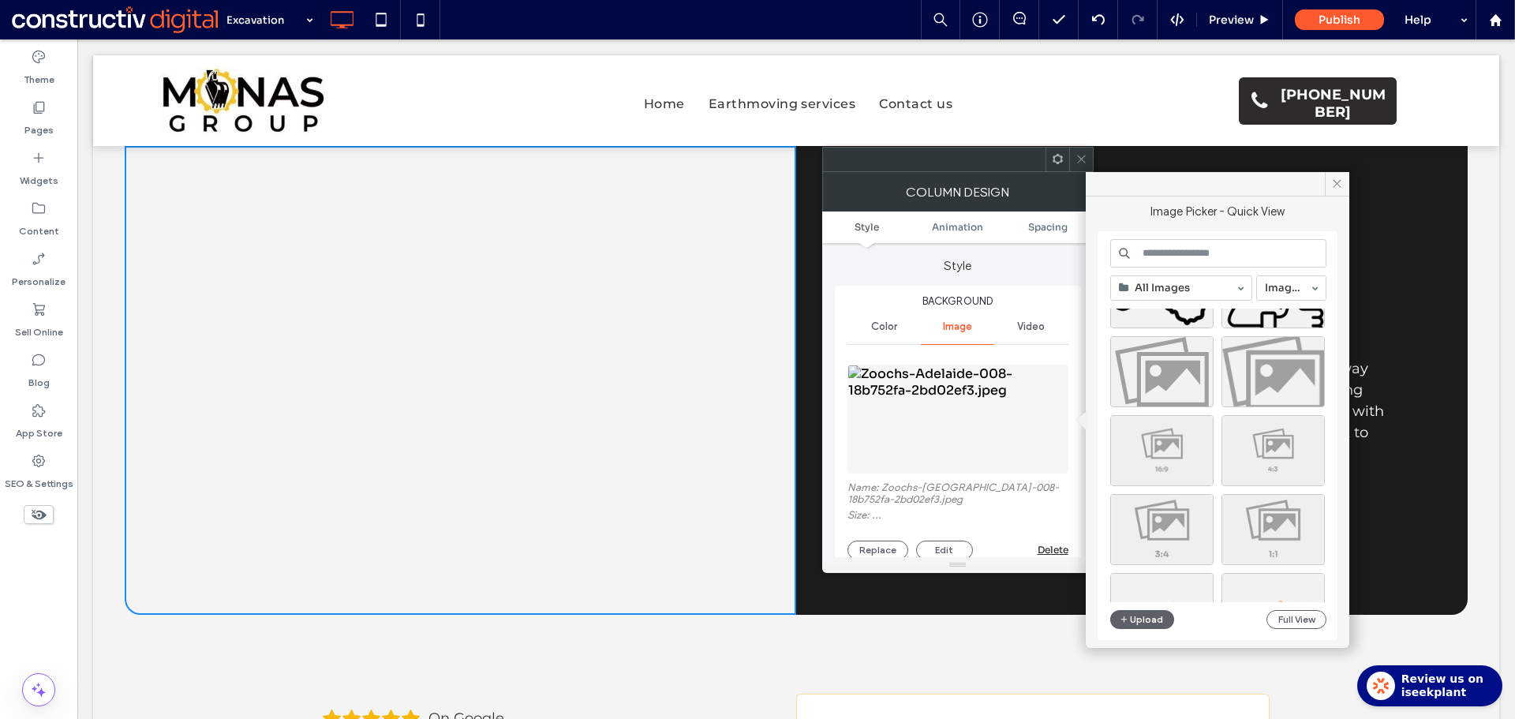
scroll to position [237, 0]
drag, startPoint x: 1164, startPoint y: 456, endPoint x: 1043, endPoint y: 259, distance: 231.2
click at [1164, 456] on div "Select" at bounding box center [1161, 446] width 103 height 71
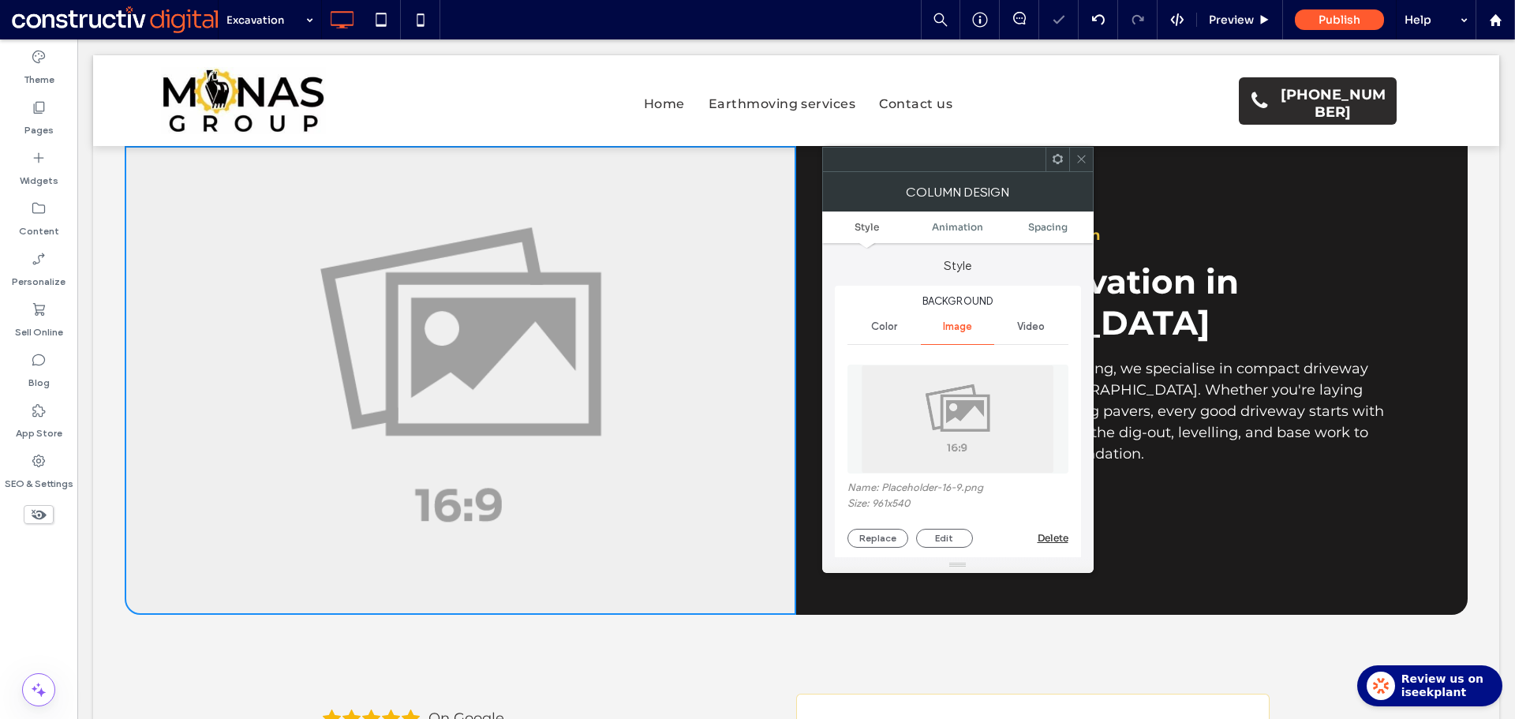
click at [1081, 156] on icon at bounding box center [1081, 159] width 12 height 12
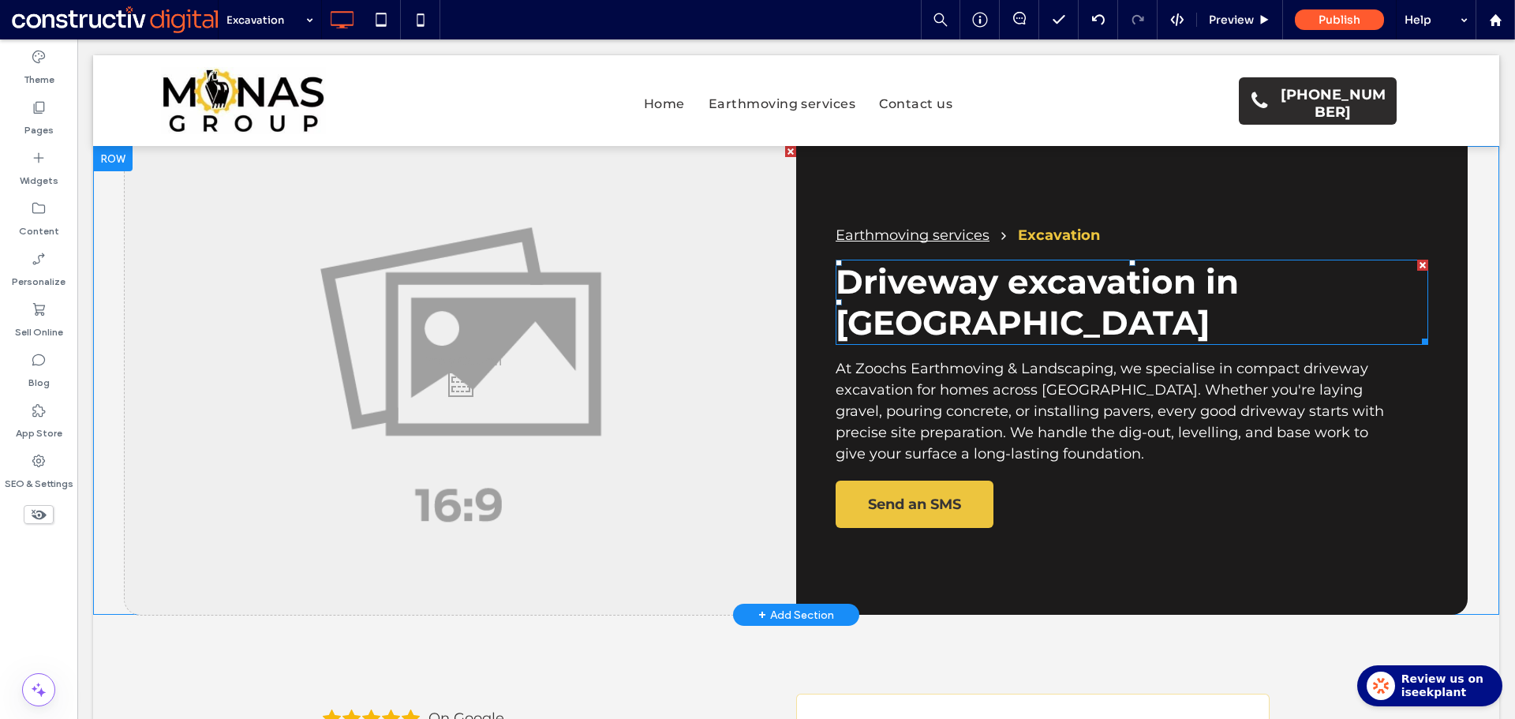
click at [1152, 260] on div "Driveway excavation in Adelaide" at bounding box center [1131, 302] width 592 height 85
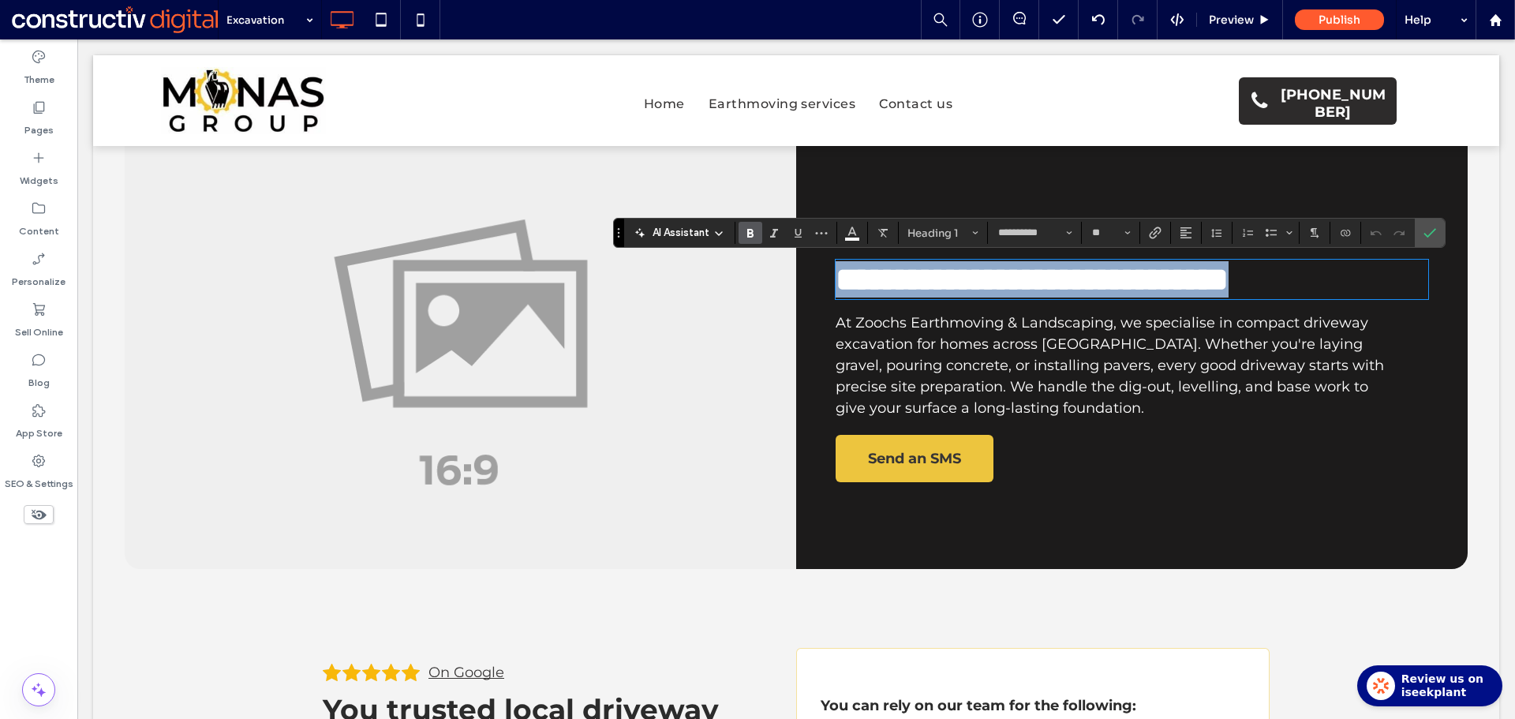
type input "**"
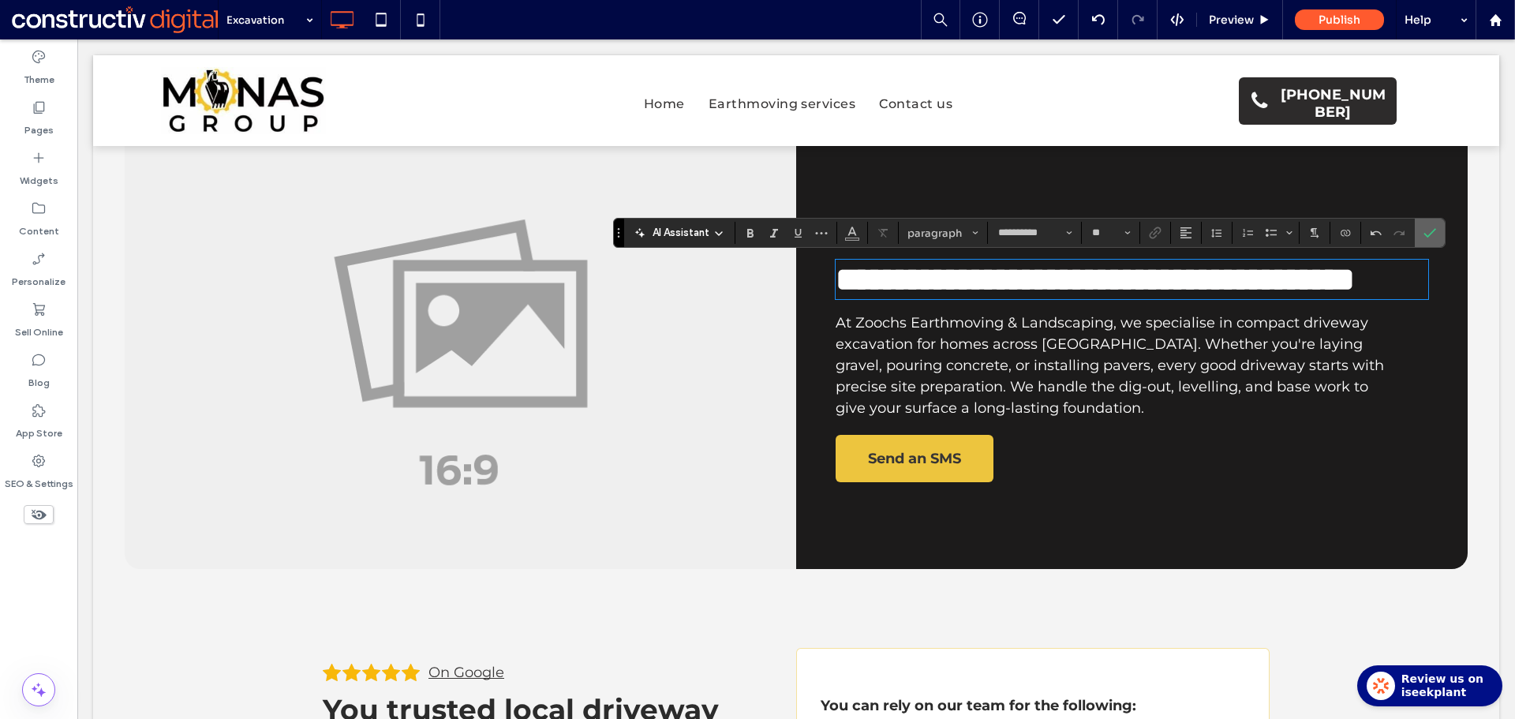
click at [1429, 230] on icon "Confirm" at bounding box center [1429, 232] width 13 height 13
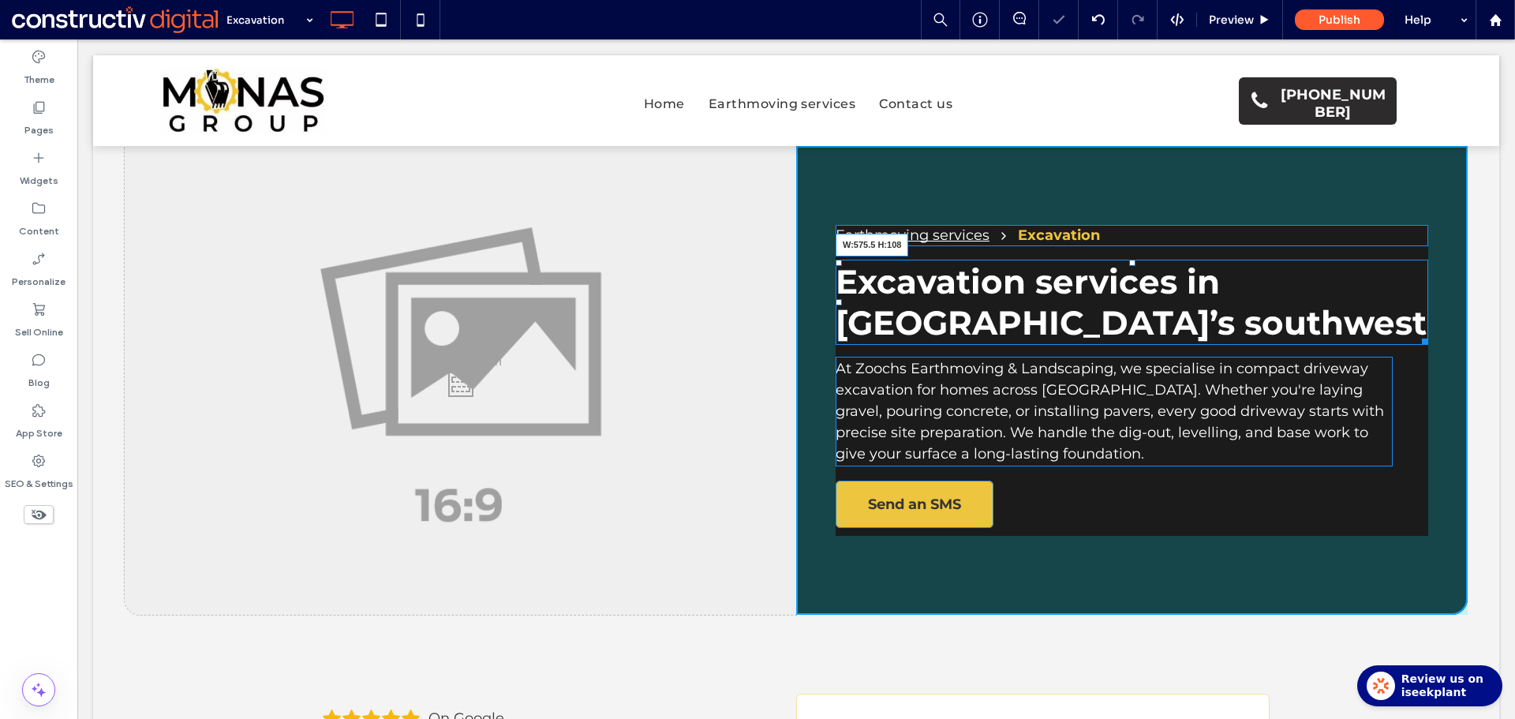
drag, startPoint x: 1388, startPoint y: 338, endPoint x: 1343, endPoint y: 338, distance: 44.2
click at [1416, 338] on div at bounding box center [1422, 339] width 12 height 12
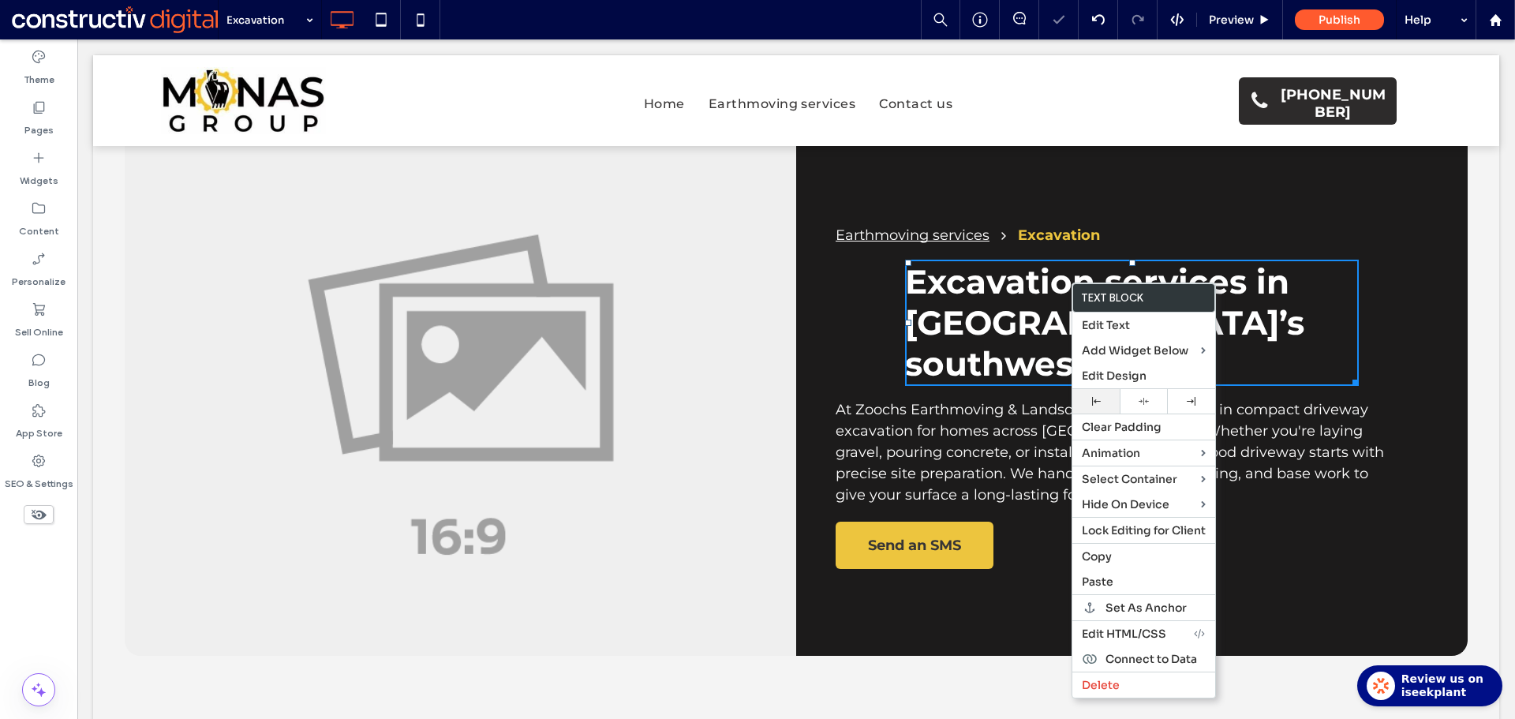
click at [1087, 398] on div at bounding box center [1096, 401] width 32 height 9
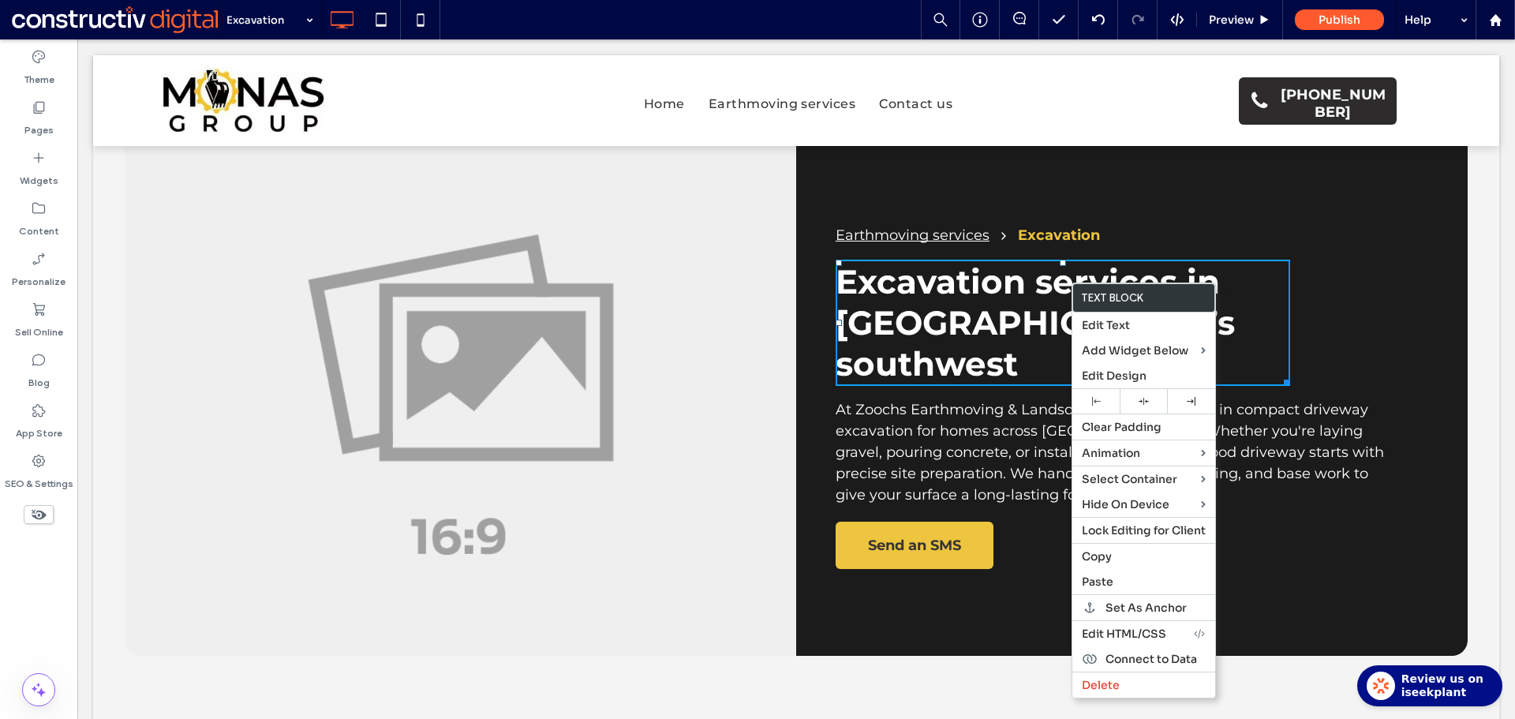
click at [985, 401] on span "At Zoochs Earthmoving & Landscaping, we specialise in compact driveway excavati…" at bounding box center [1109, 452] width 548 height 103
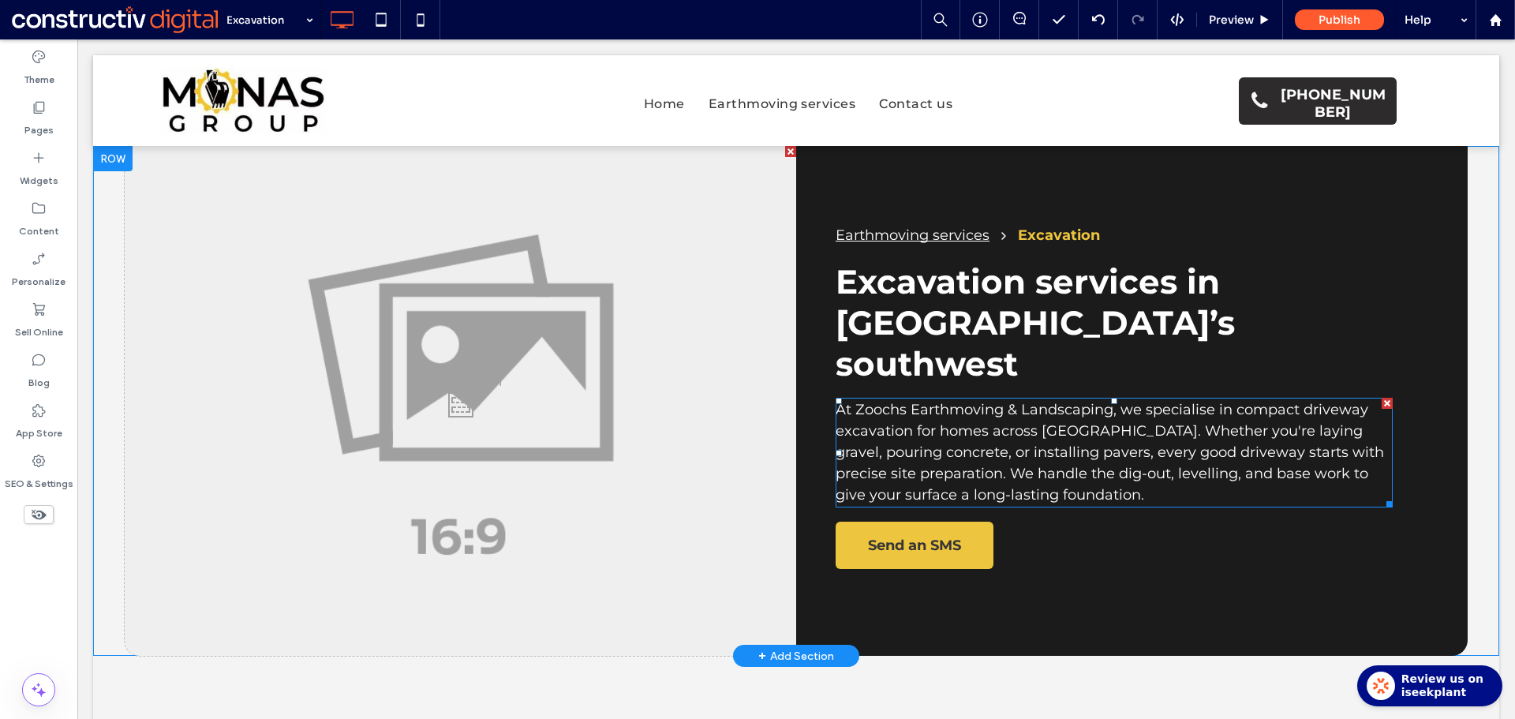
click at [951, 401] on span "At Zoochs Earthmoving & Landscaping, we specialise in compact driveway excavati…" at bounding box center [1109, 452] width 548 height 103
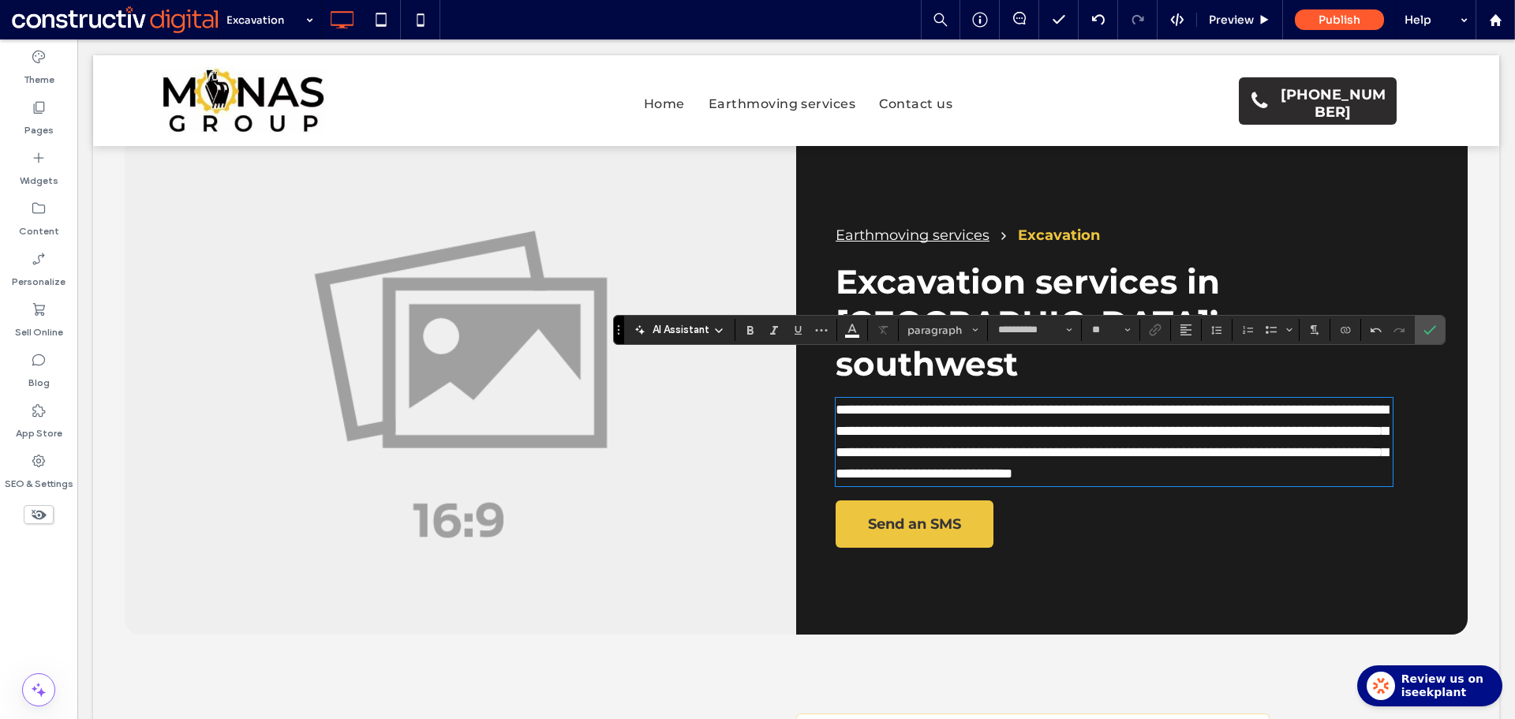
scroll to position [0, 0]
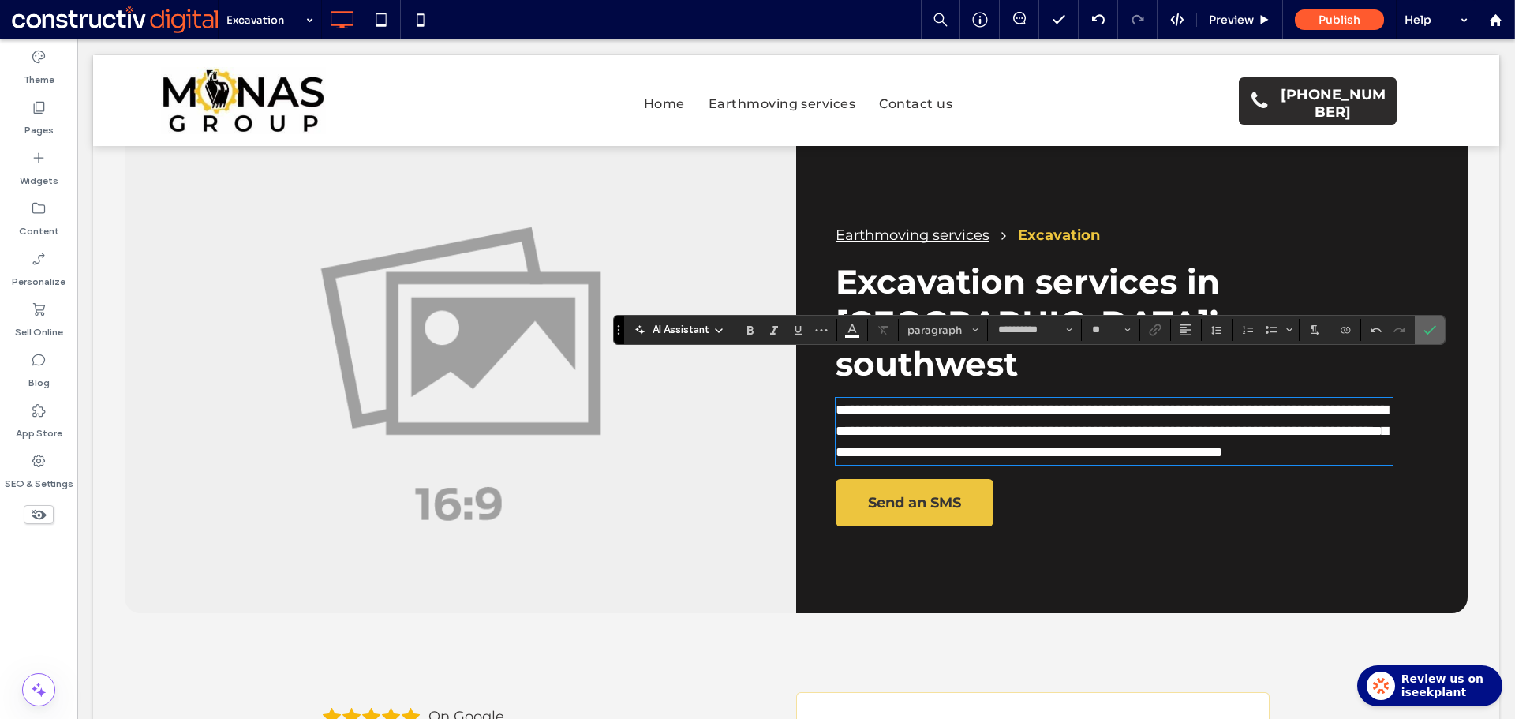
click at [1436, 331] on label "Confirm" at bounding box center [1430, 330] width 24 height 28
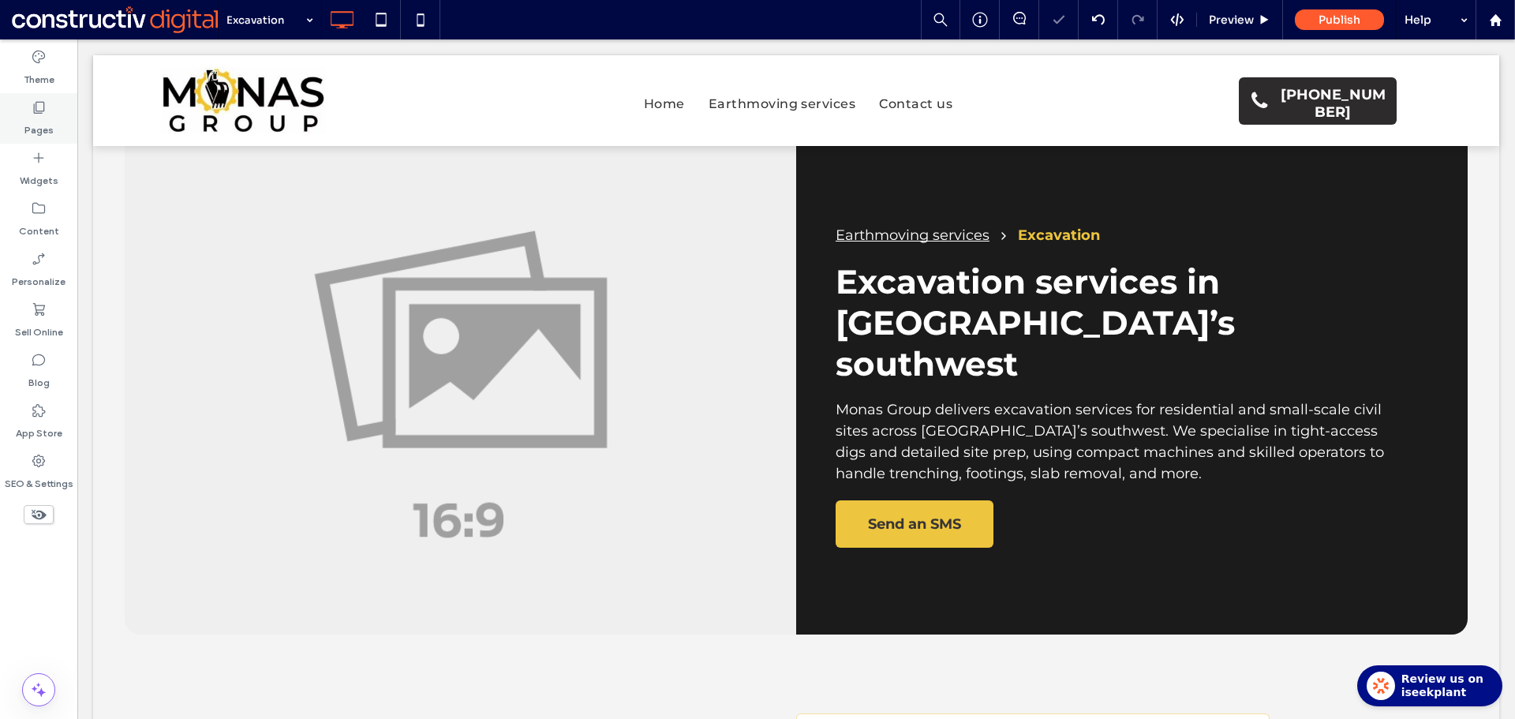
click at [32, 118] on label "Pages" at bounding box center [38, 126] width 29 height 22
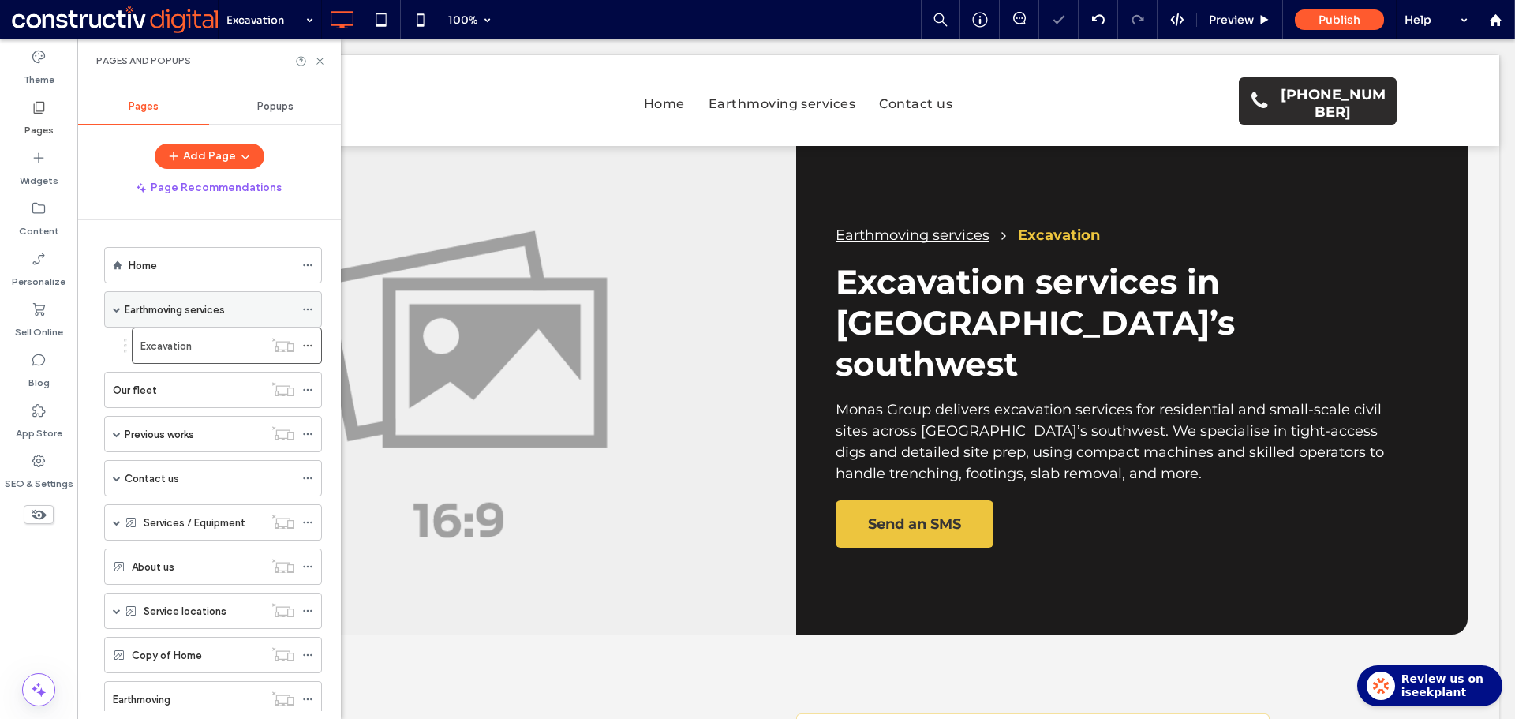
click at [176, 318] on div "Earthmoving services" at bounding box center [210, 309] width 170 height 35
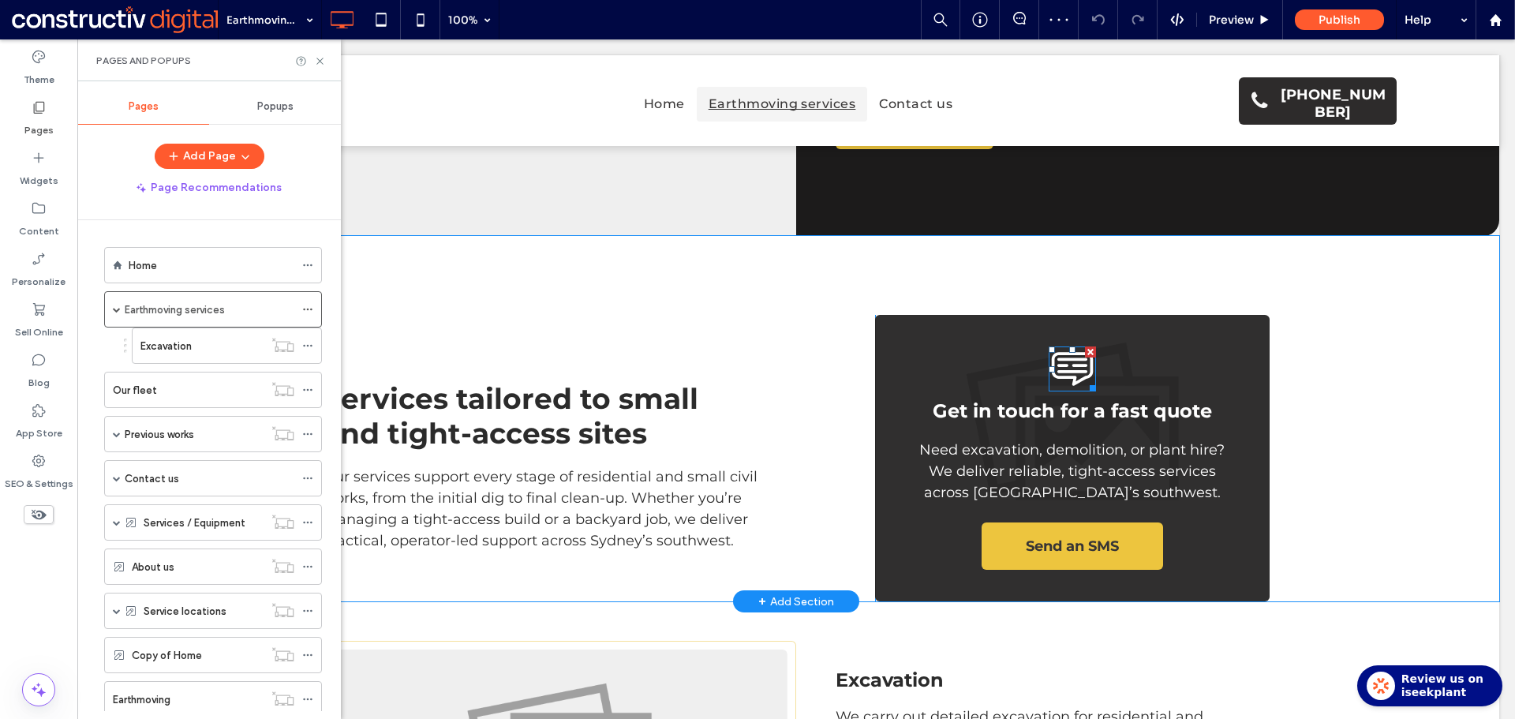
click at [1065, 346] on icon "Send SMS" at bounding box center [1071, 368] width 47 height 45
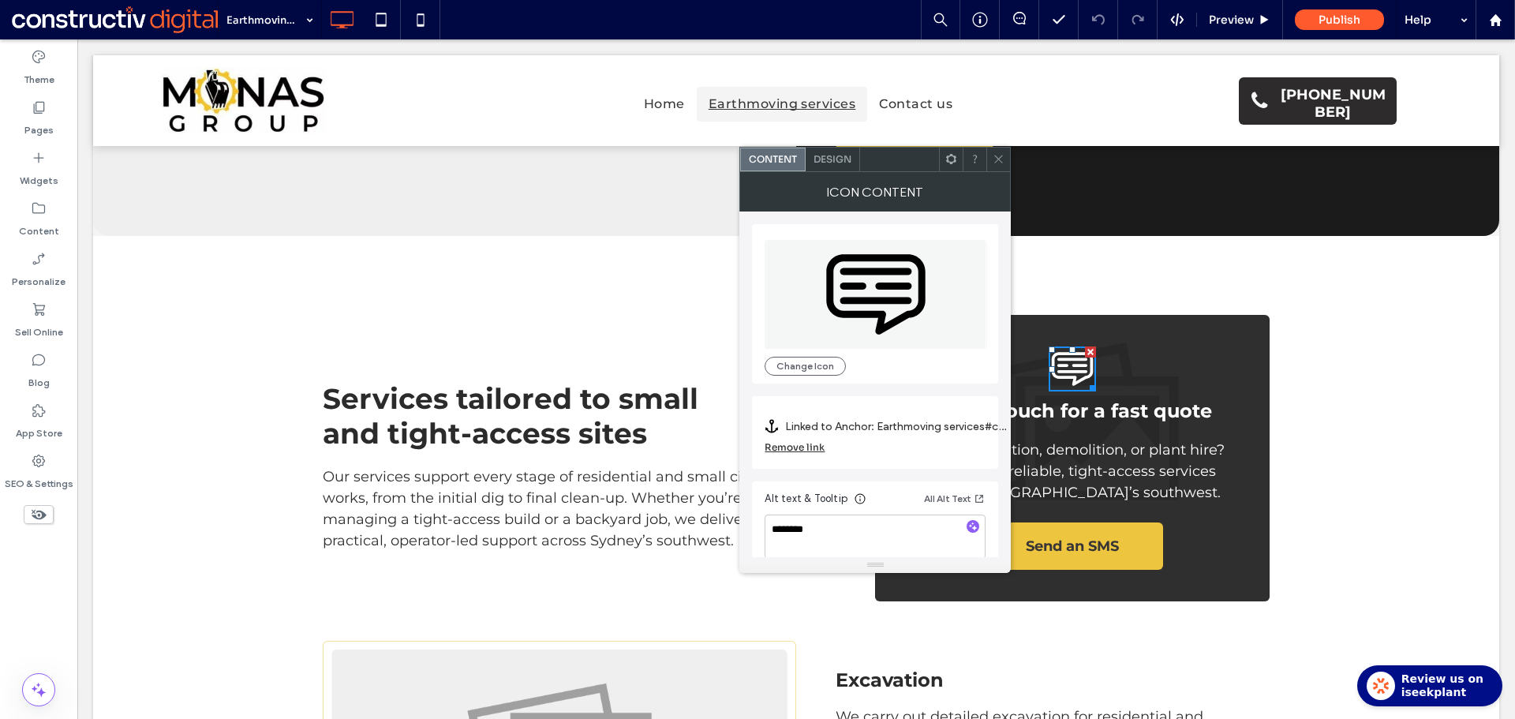
drag, startPoint x: 1002, startPoint y: 162, endPoint x: 992, endPoint y: 158, distance: 10.3
click at [1002, 161] on icon at bounding box center [998, 159] width 12 height 12
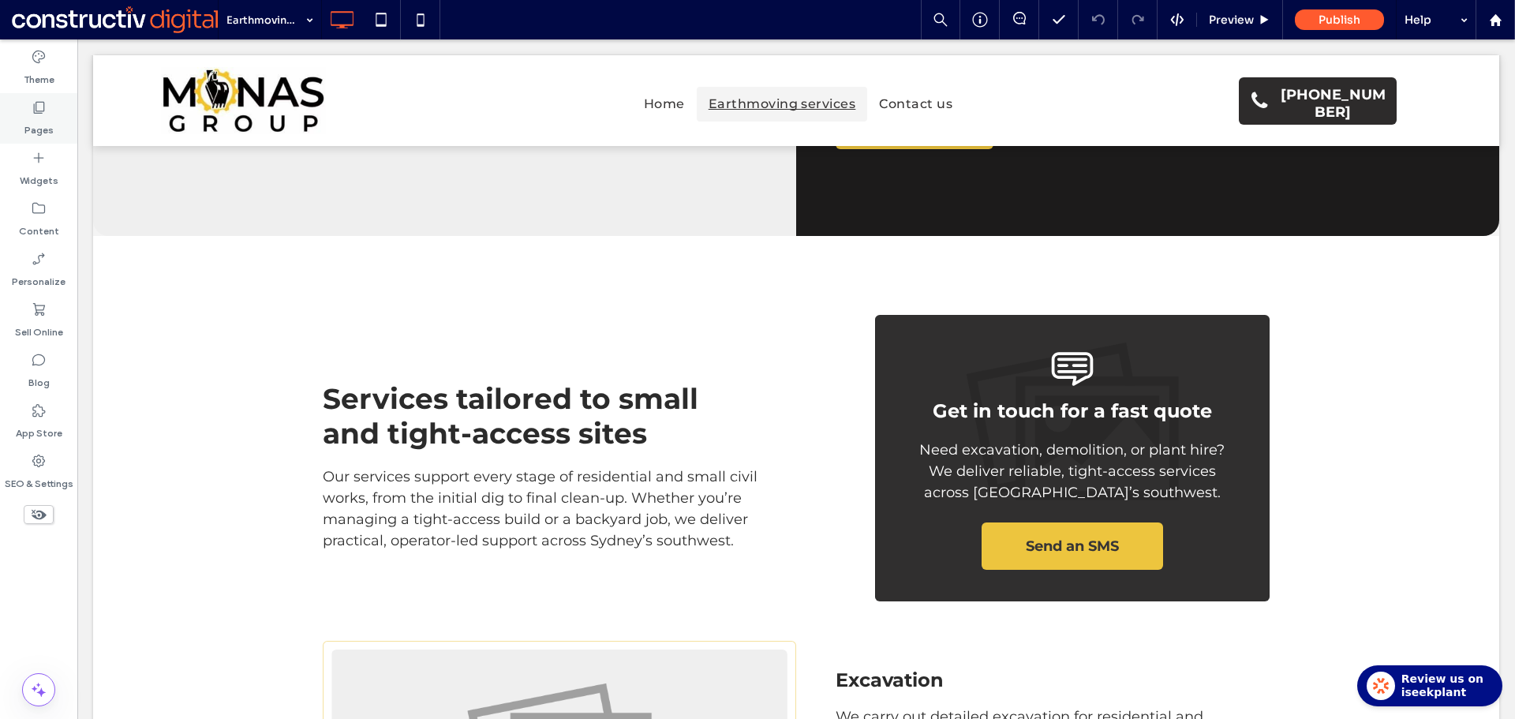
click at [18, 106] on div "Pages" at bounding box center [38, 118] width 77 height 50
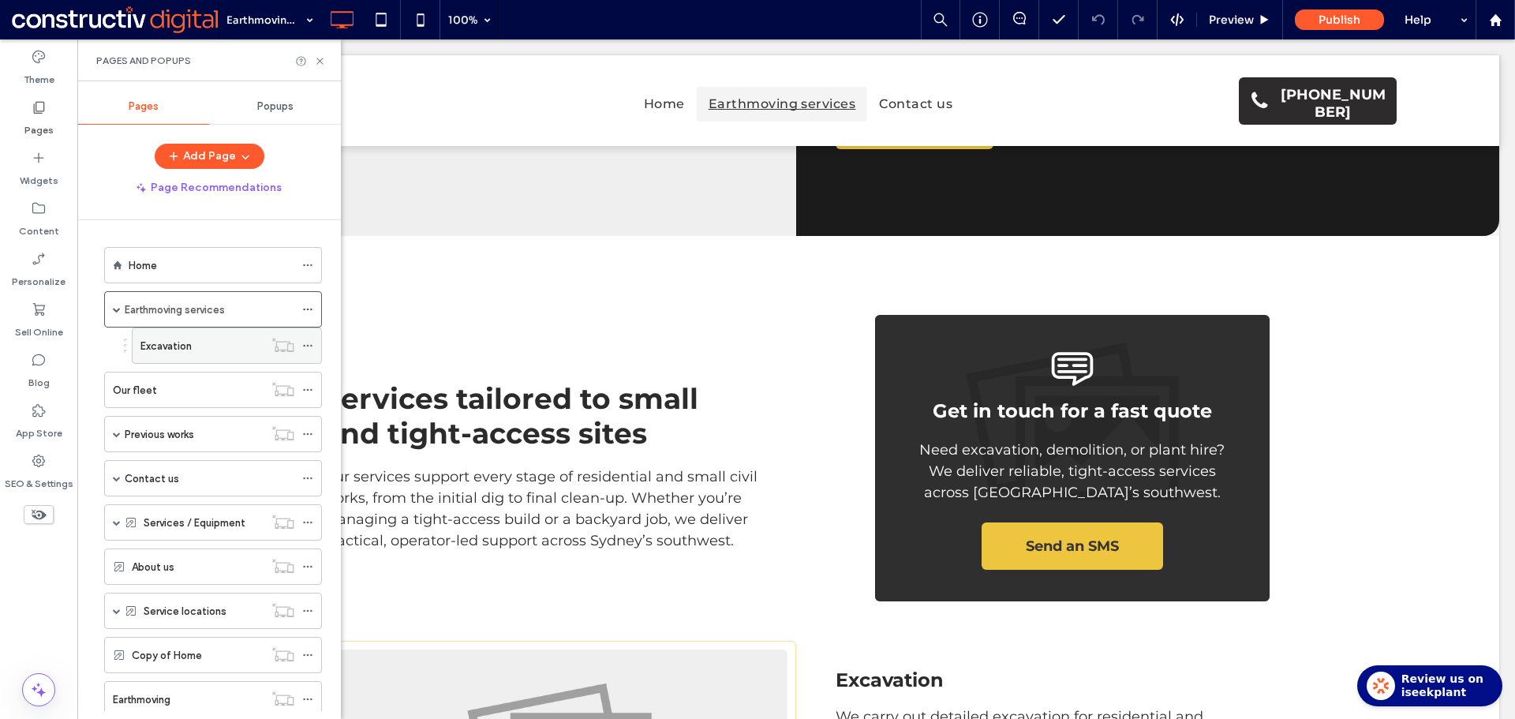
click at [181, 341] on label "Excavation" at bounding box center [165, 346] width 51 height 28
click at [319, 60] on use at bounding box center [319, 61] width 6 height 6
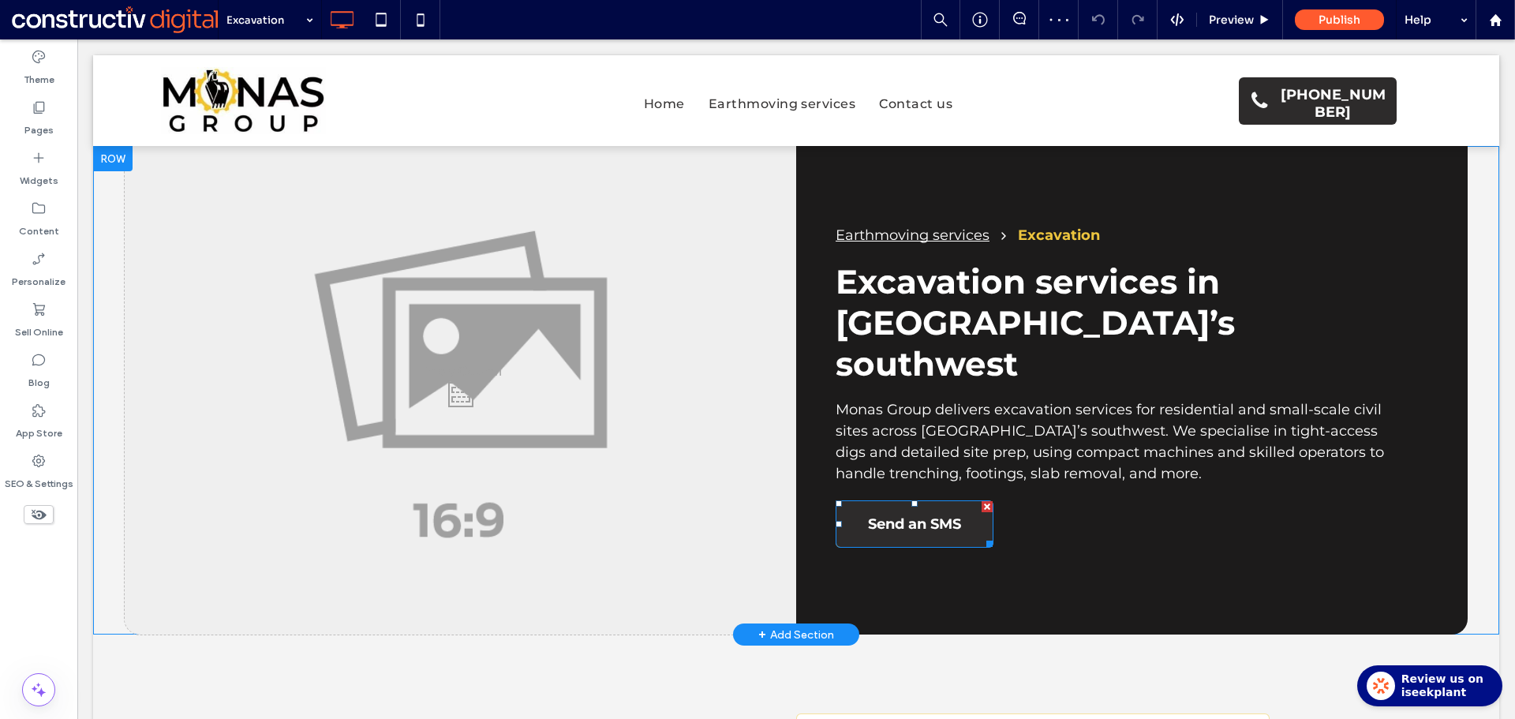
click at [945, 502] on span "Send an SMS" at bounding box center [914, 523] width 93 height 43
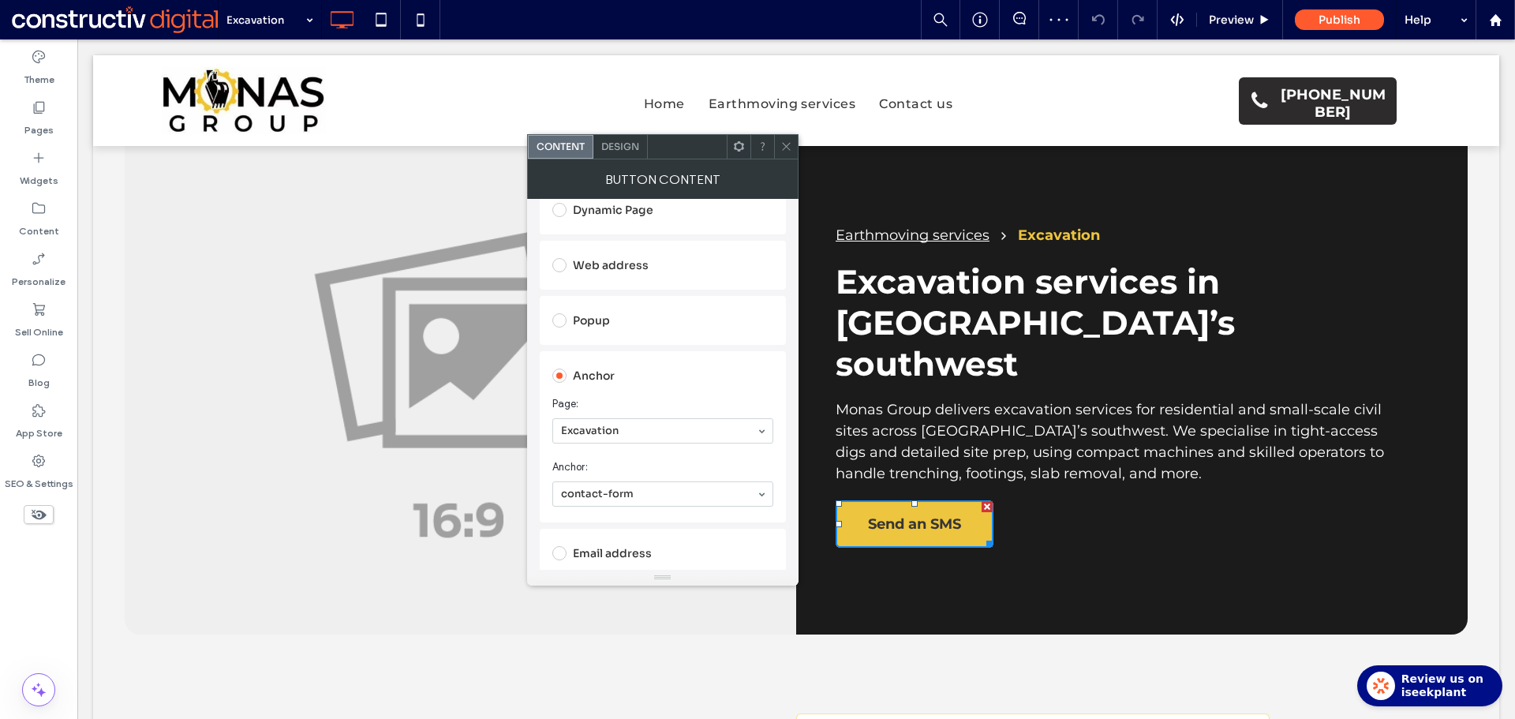
scroll to position [237, 0]
drag, startPoint x: 783, startPoint y: 149, endPoint x: 855, endPoint y: 174, distance: 76.8
click at [783, 149] on icon at bounding box center [786, 146] width 12 height 12
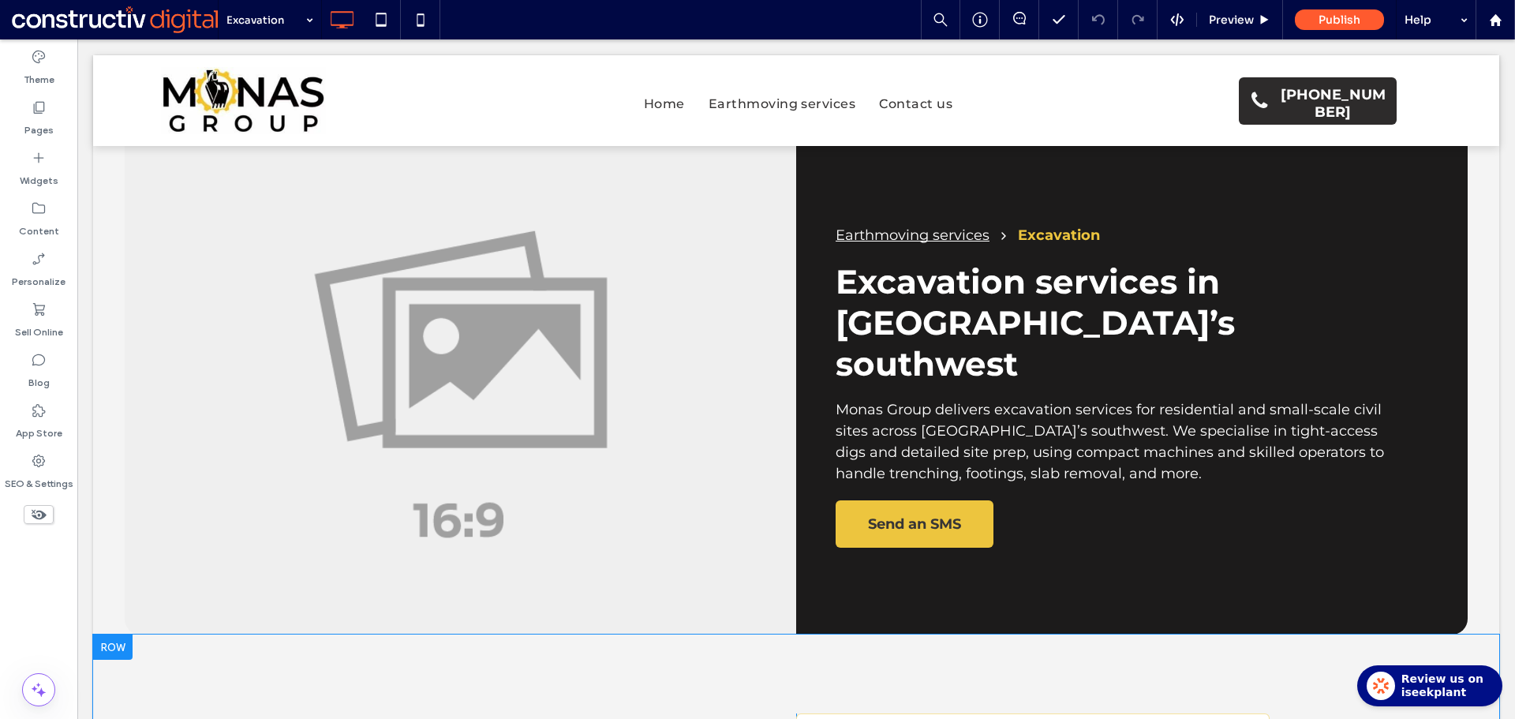
scroll to position [316, 0]
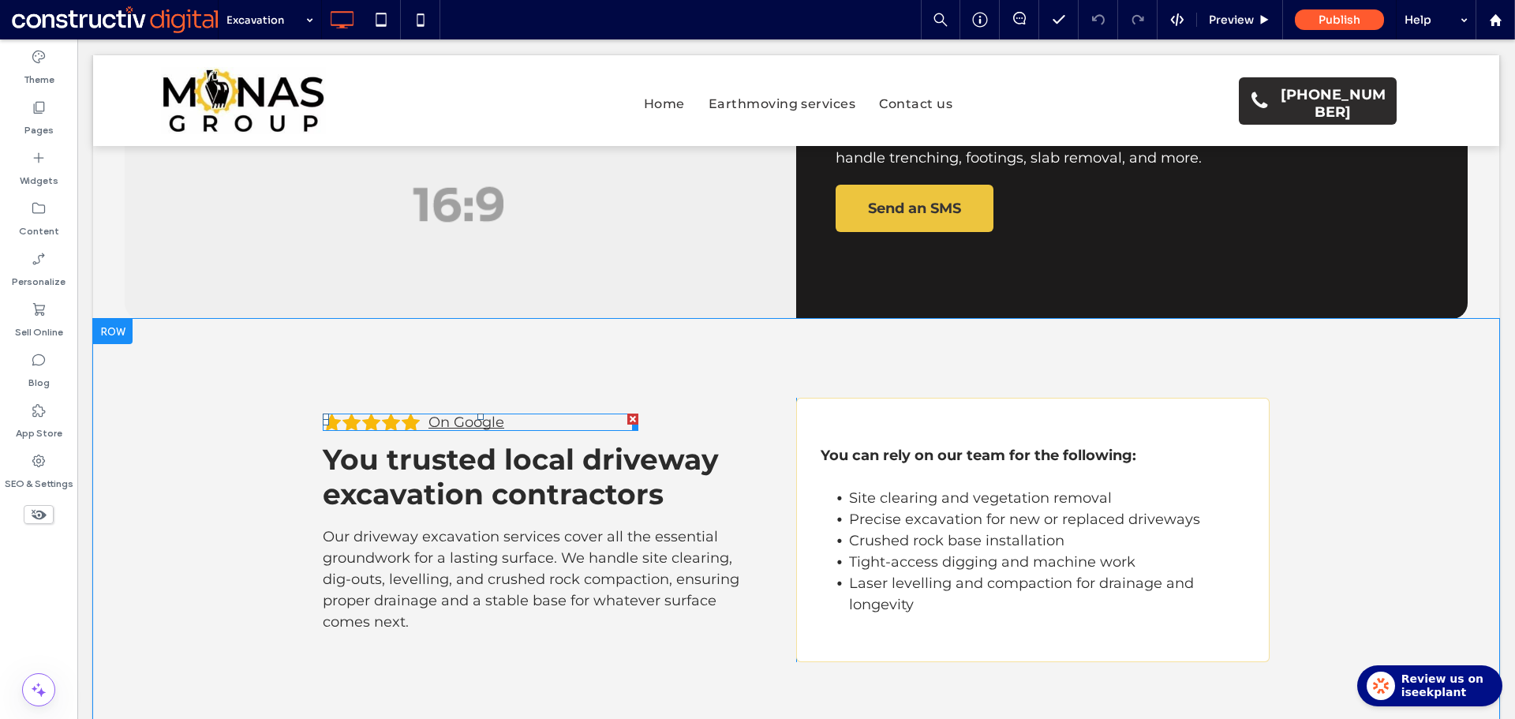
click at [468, 413] on span at bounding box center [481, 421] width 316 height 17
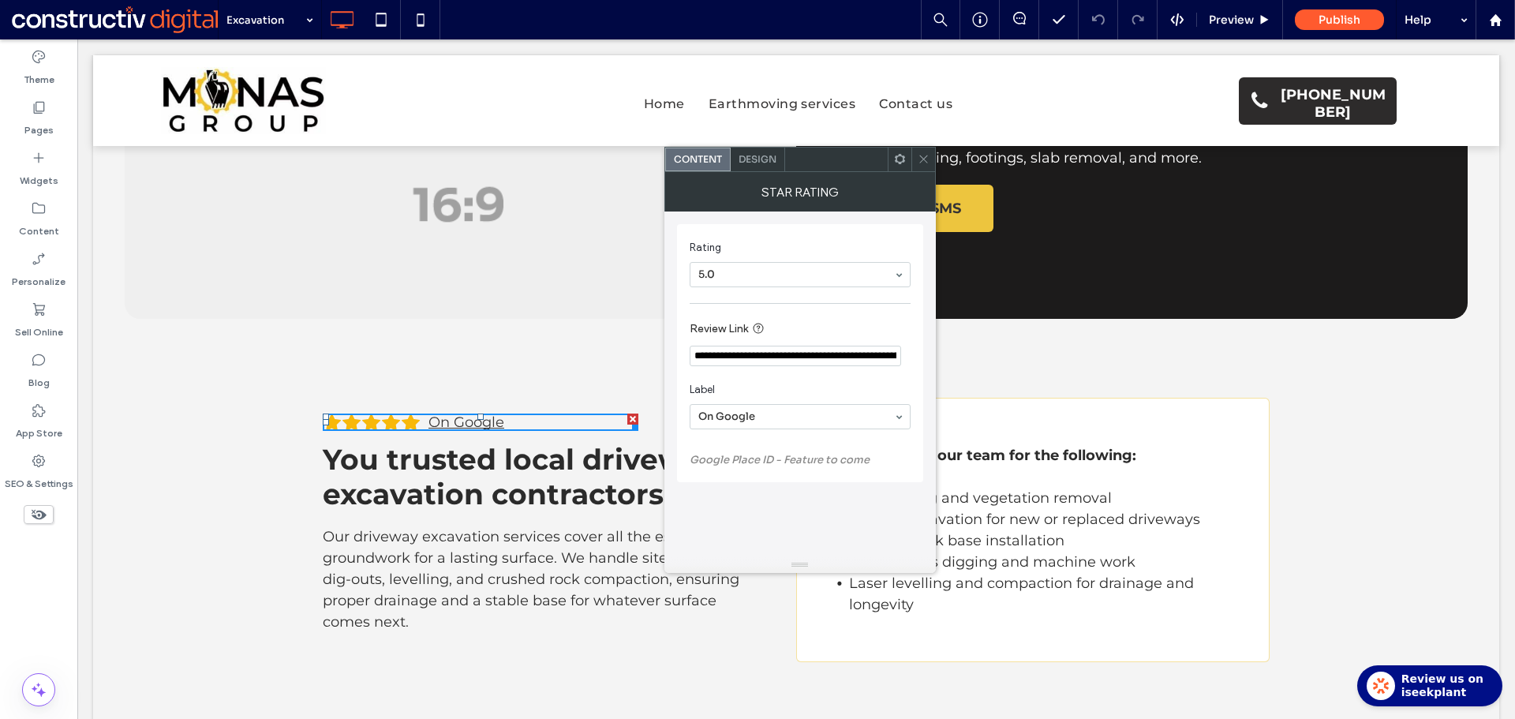
click at [753, 163] on span "Design" at bounding box center [757, 159] width 38 height 12
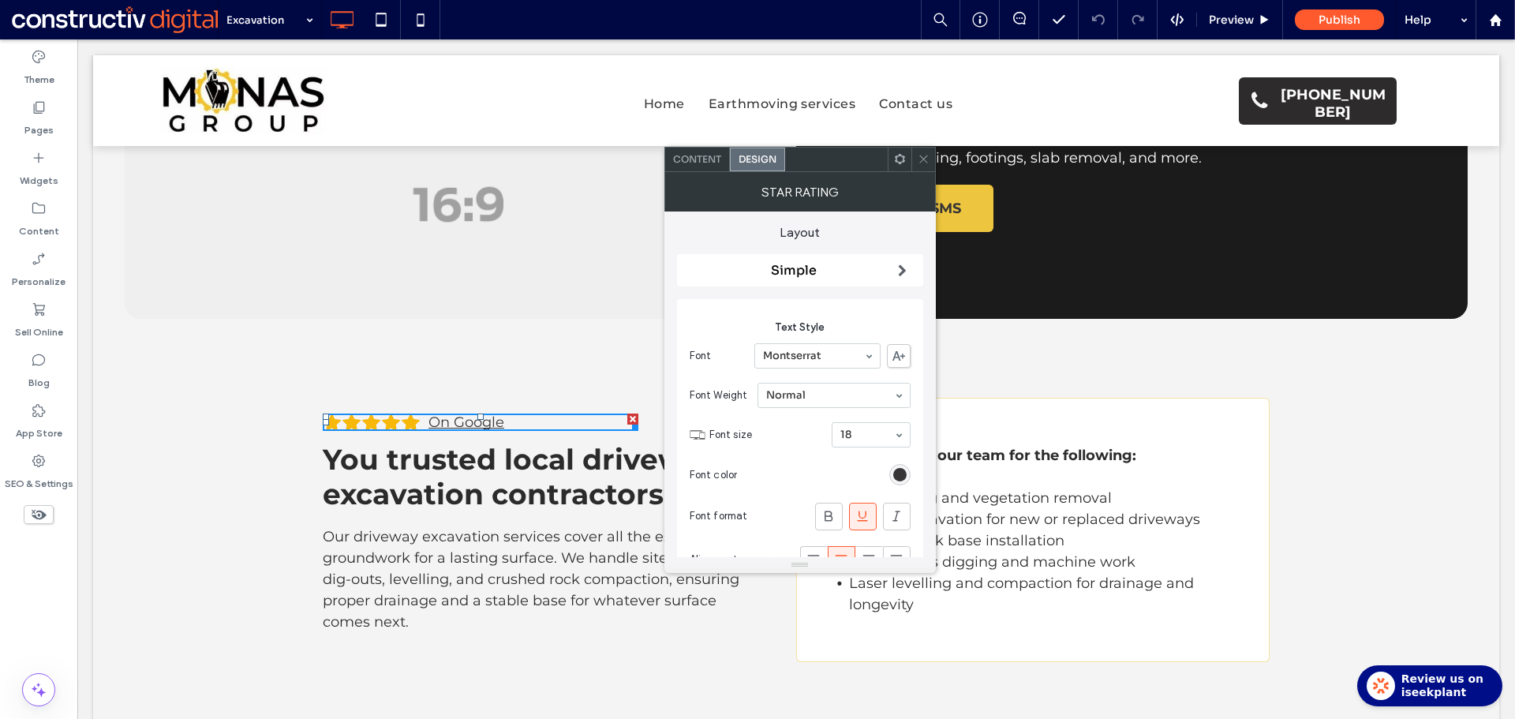
click at [865, 446] on div "18" at bounding box center [870, 434] width 79 height 25
click at [700, 159] on span "Content" at bounding box center [697, 159] width 48 height 12
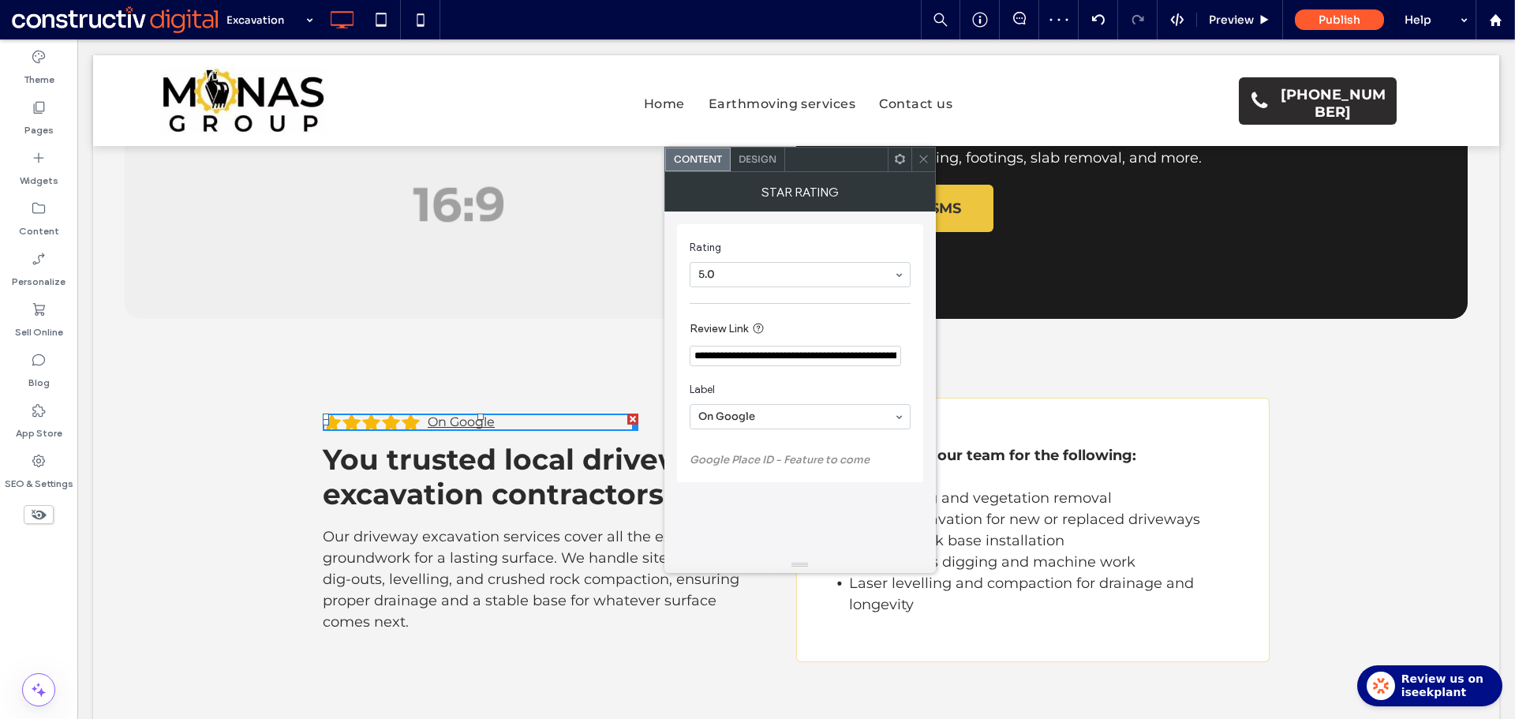
click at [754, 356] on input "**********" at bounding box center [794, 356] width 211 height 21
paste input "Review Link"
type input "**********"
click at [808, 324] on label "Review Link" at bounding box center [796, 329] width 215 height 20
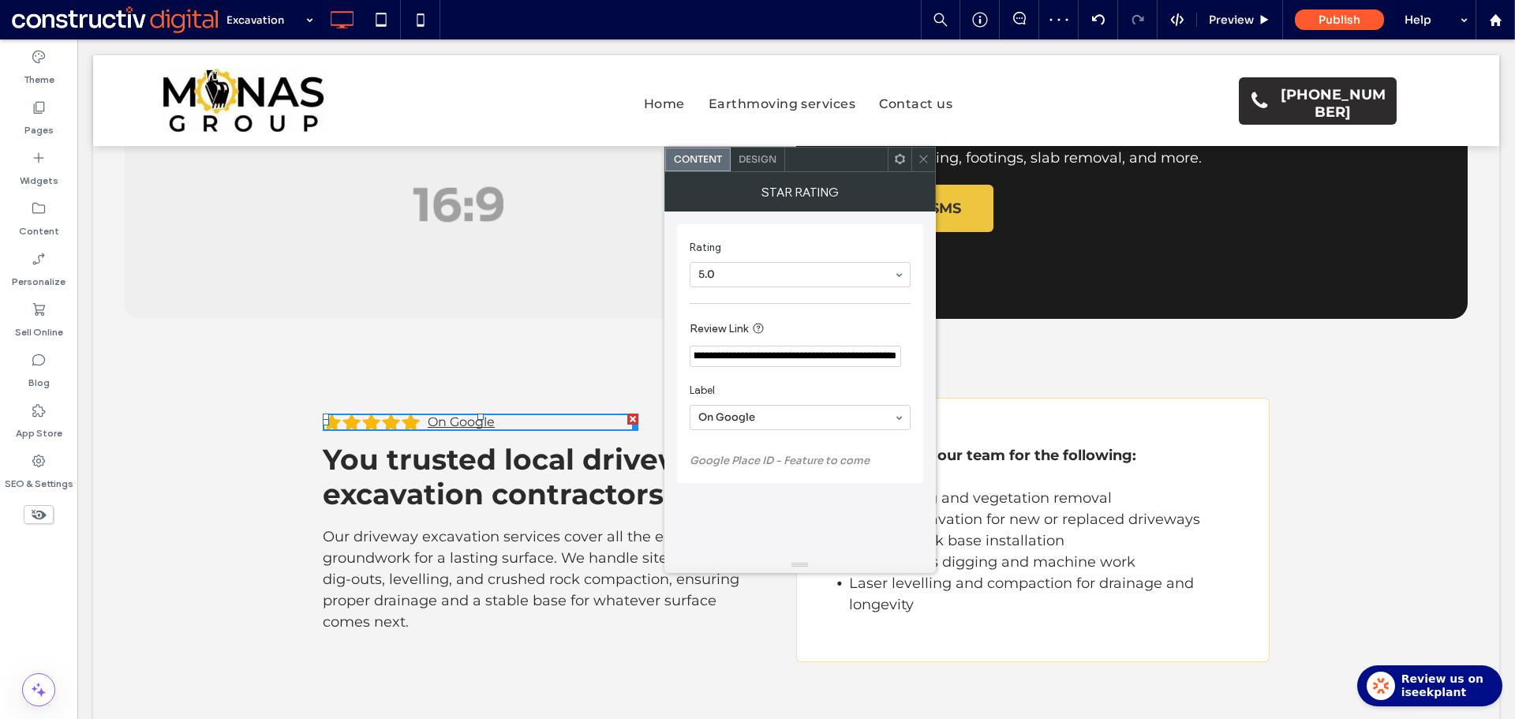
scroll to position [0, 0]
drag, startPoint x: 917, startPoint y: 157, endPoint x: 1215, endPoint y: 220, distance: 304.0
click at [917, 157] on icon at bounding box center [923, 159] width 12 height 12
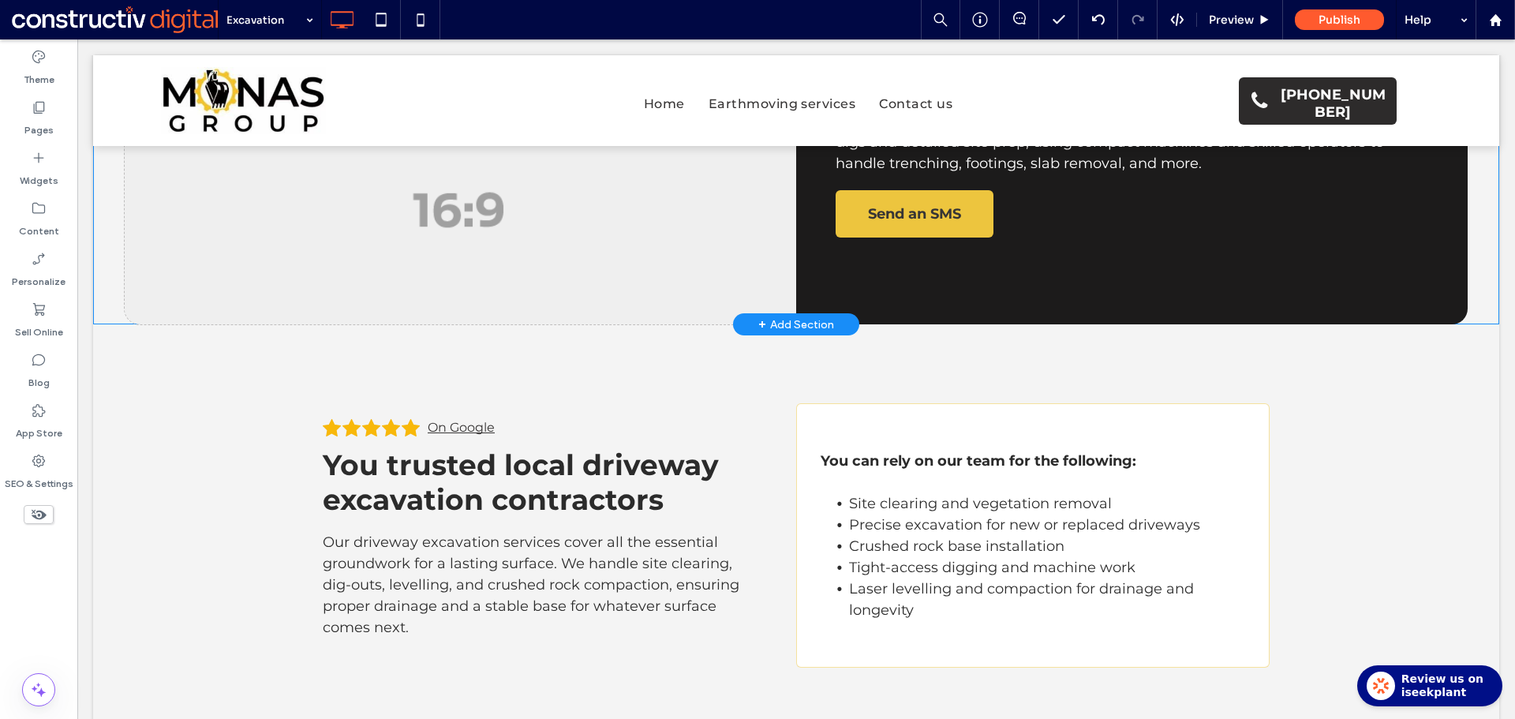
scroll to position [316, 0]
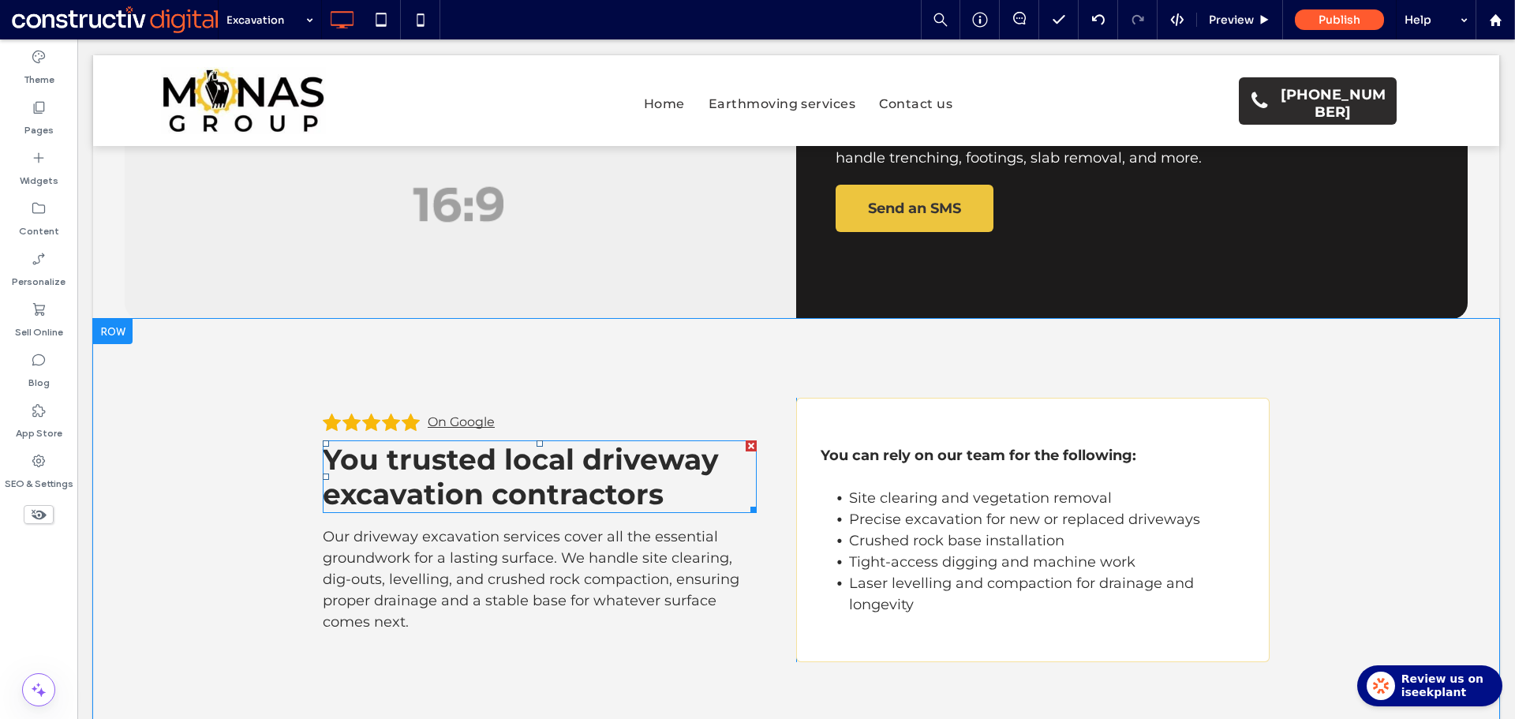
click at [586, 442] on span "You trusted local driveway excavation contractors" at bounding box center [521, 476] width 396 height 69
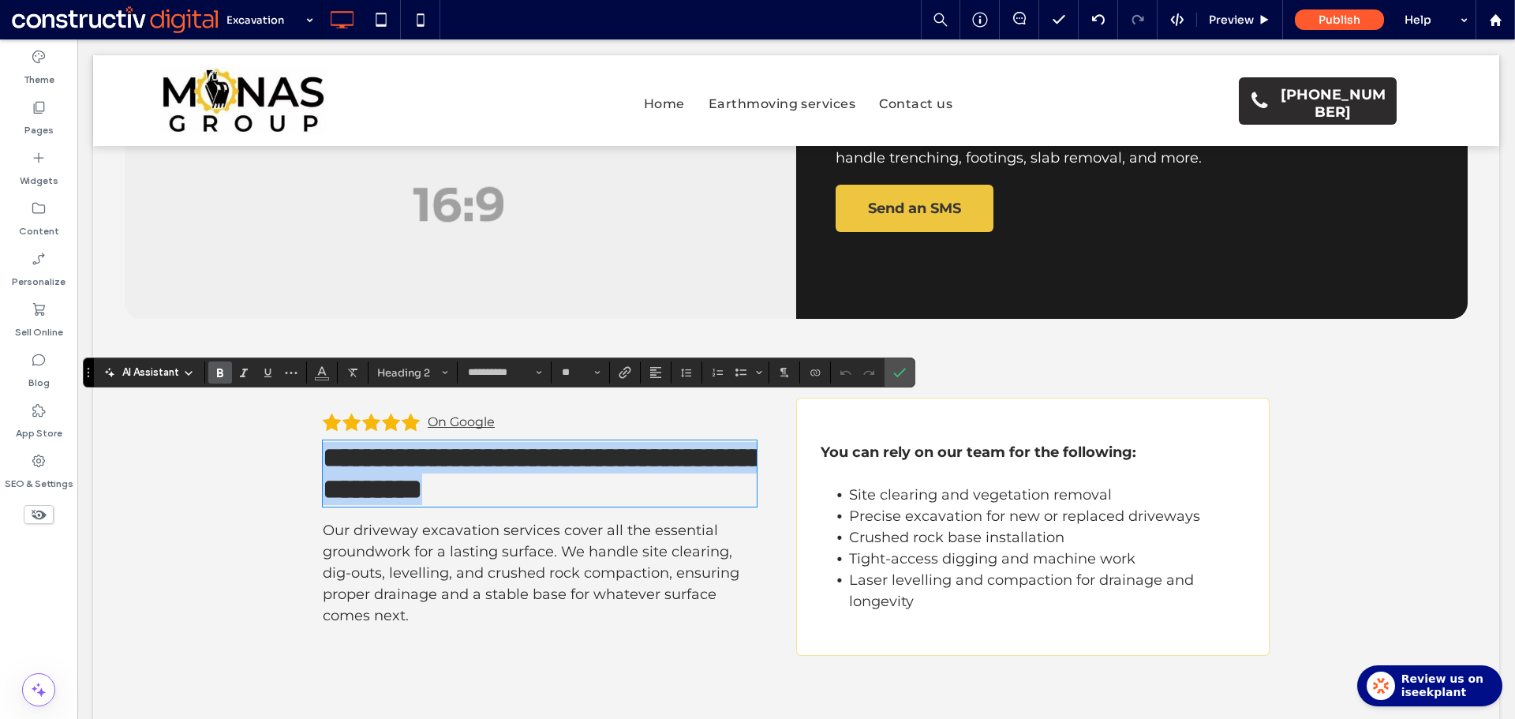
type input "**"
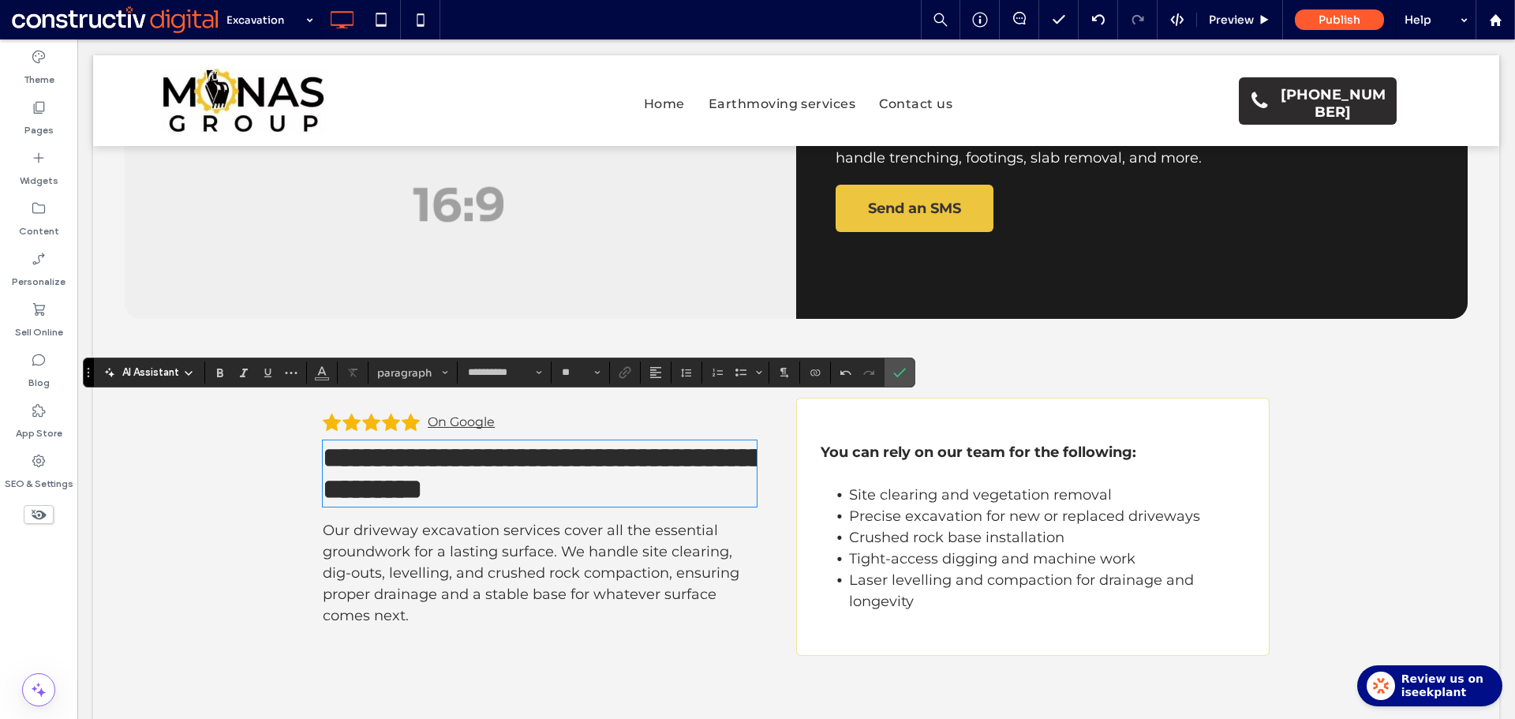
scroll to position [0, 0]
drag, startPoint x: 900, startPoint y: 367, endPoint x: 646, endPoint y: 439, distance: 264.0
click at [900, 367] on icon "Confirm" at bounding box center [899, 372] width 13 height 13
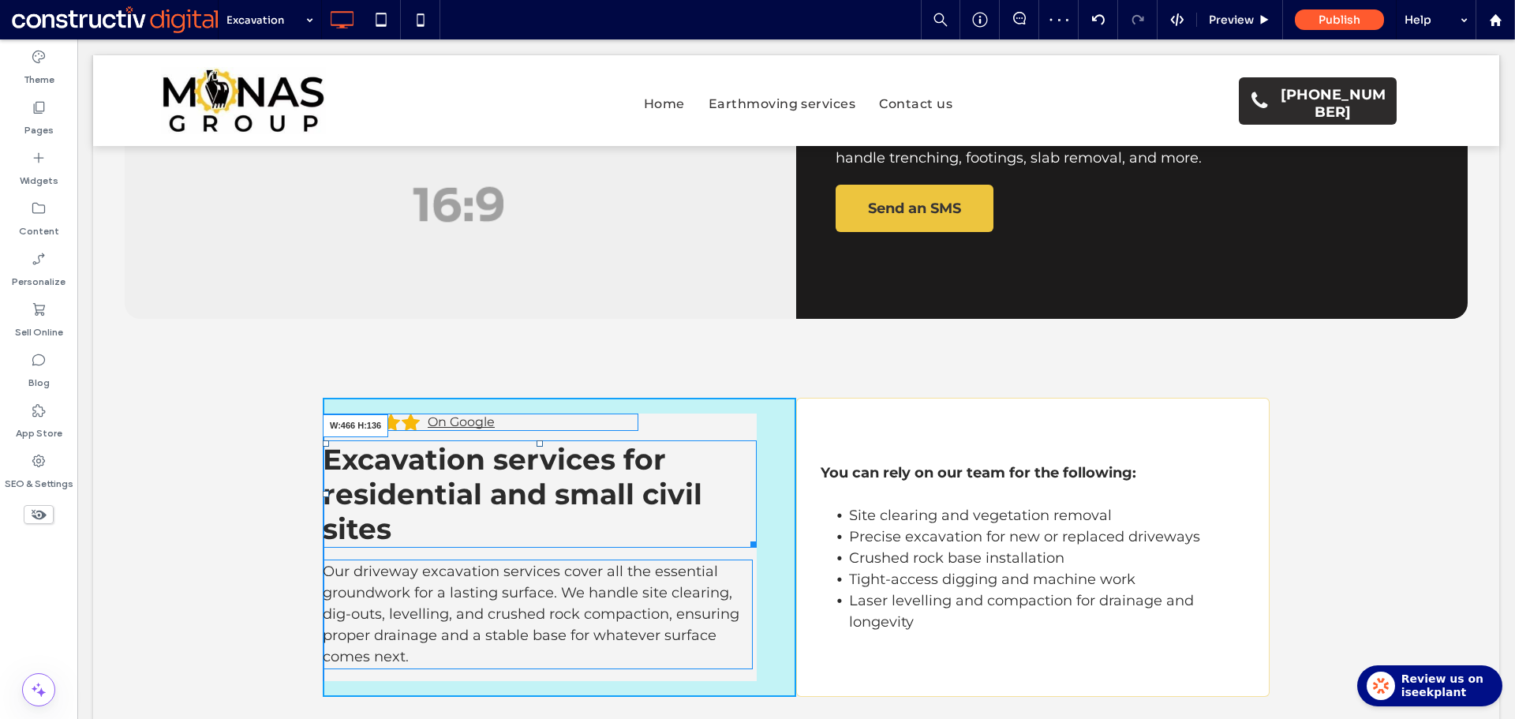
drag, startPoint x: 742, startPoint y: 502, endPoint x: 675, endPoint y: 502, distance: 67.1
click at [745, 536] on div at bounding box center [751, 542] width 12 height 12
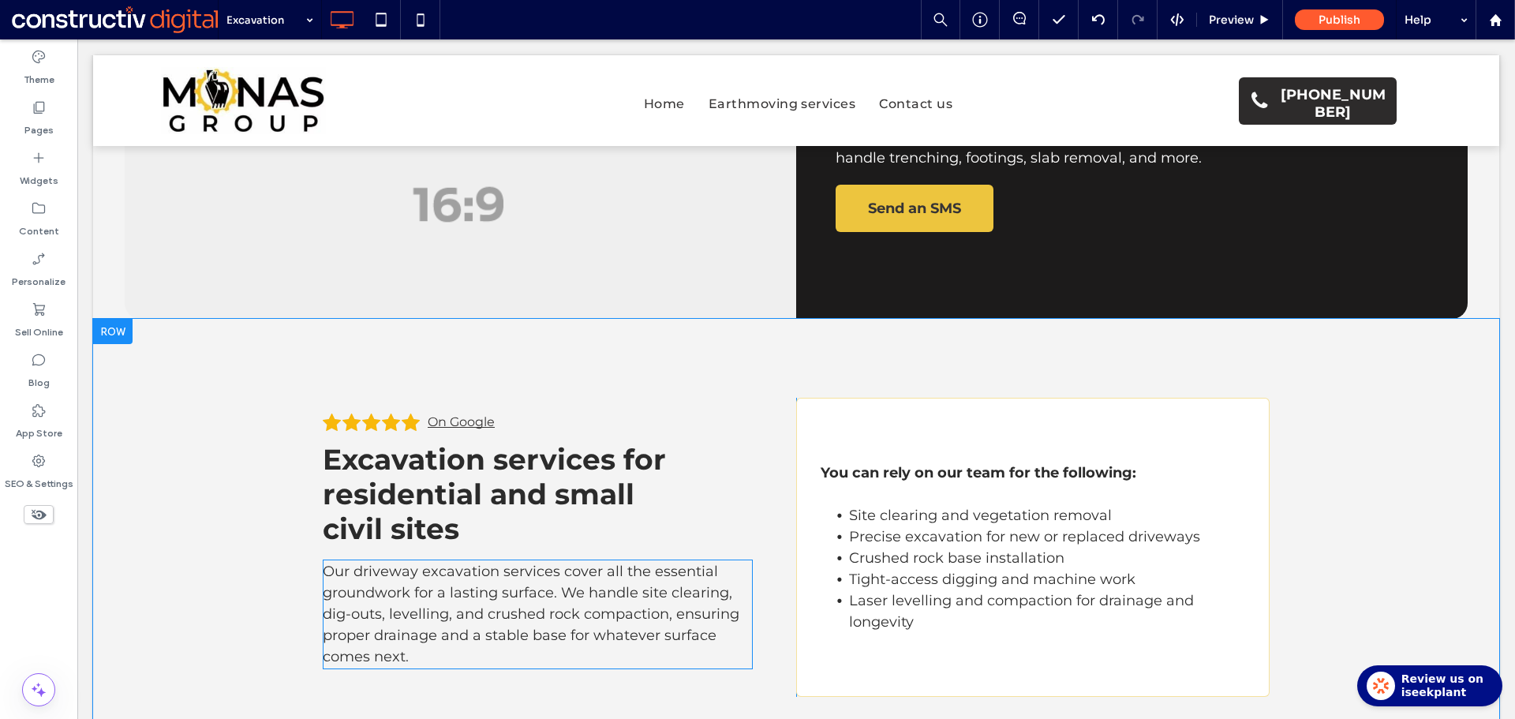
click at [640, 562] on span "Our driveway excavation services cover all the essential groundwork for a lasti…" at bounding box center [531, 613] width 417 height 103
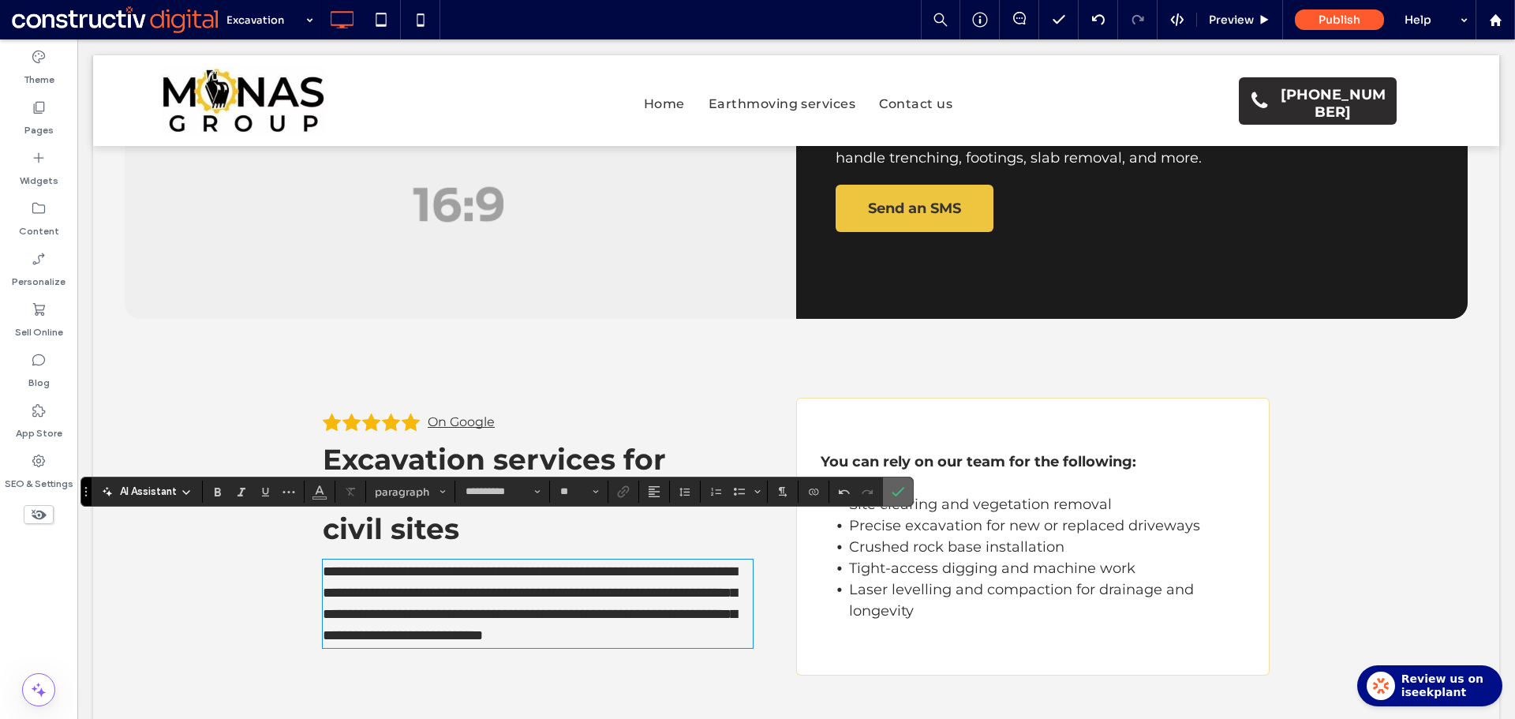
click at [895, 486] on icon "Confirm" at bounding box center [897, 491] width 13 height 13
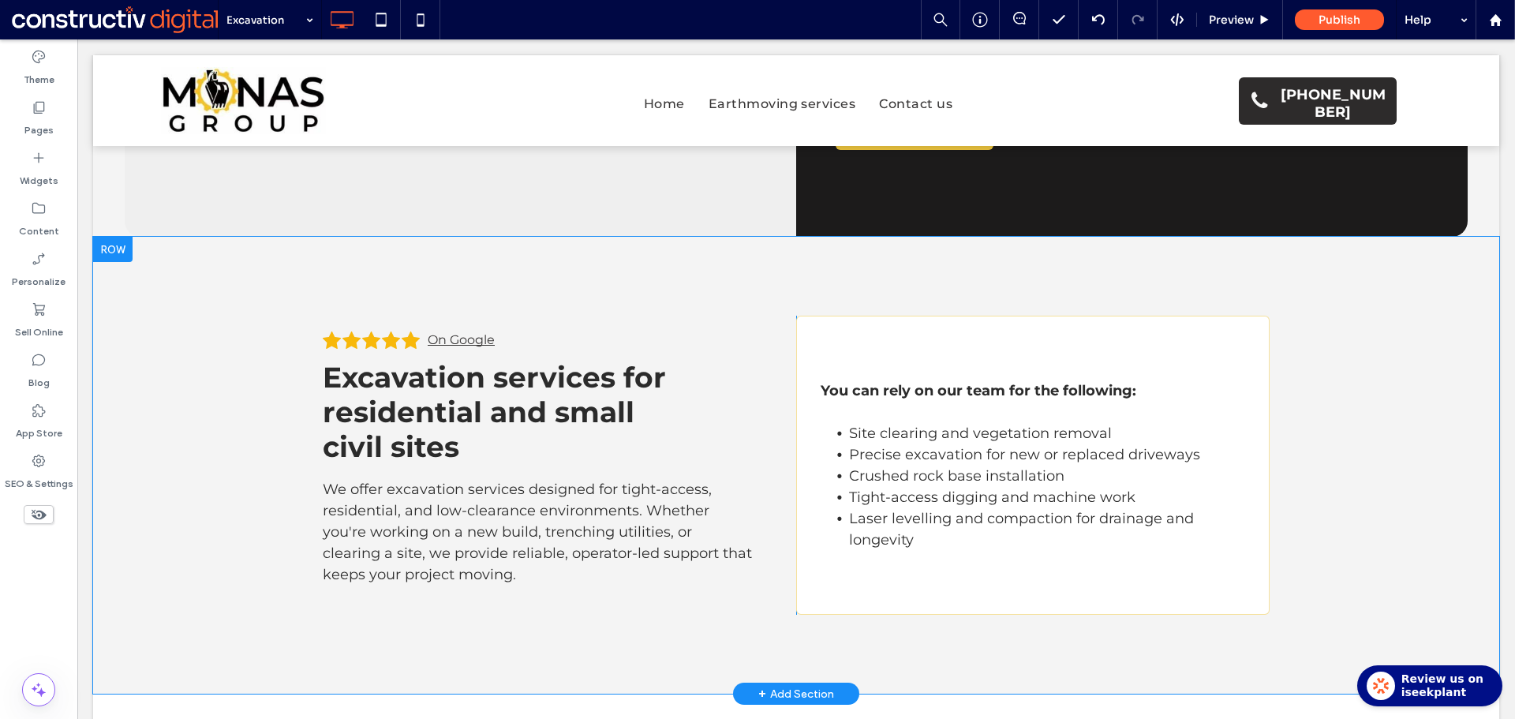
scroll to position [394, 0]
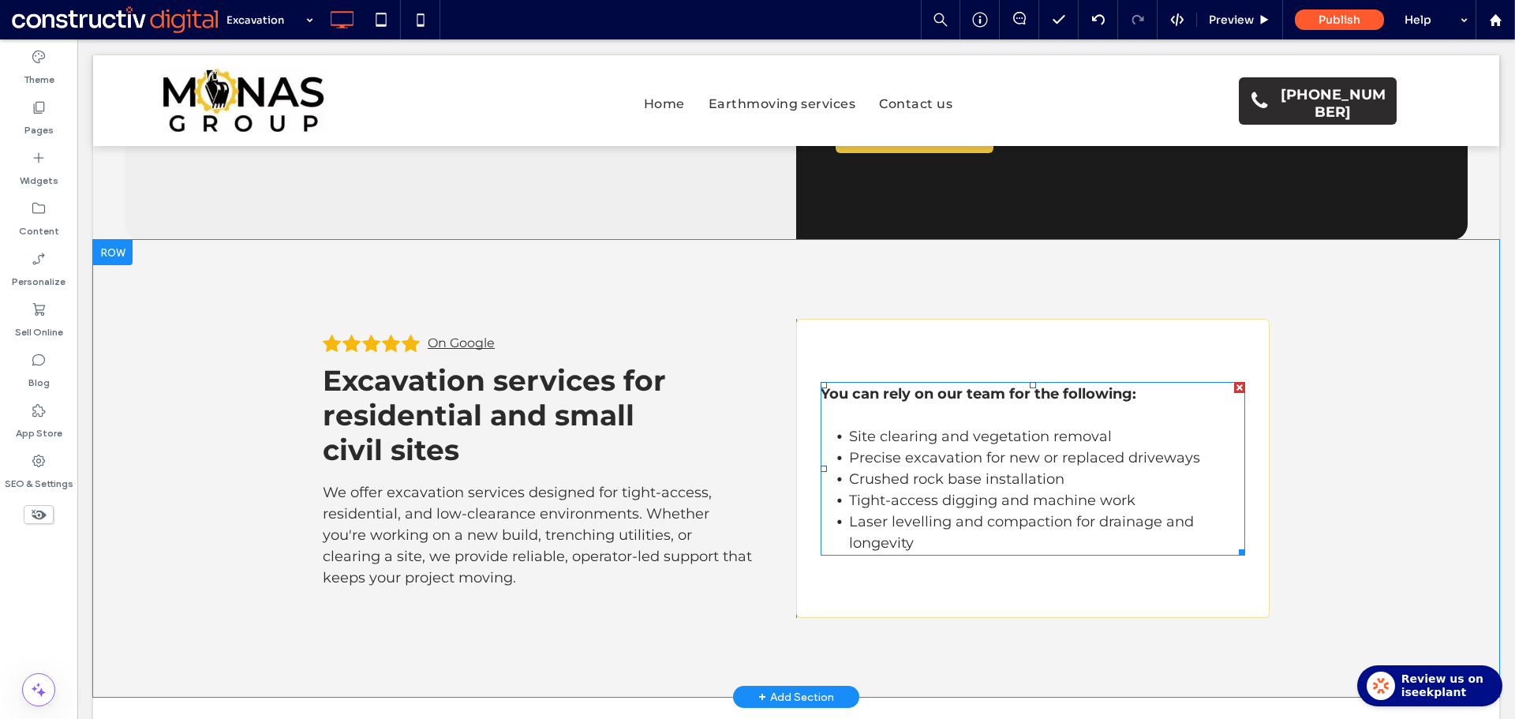
click at [1067, 385] on strong "You can rely on our team for the following:" at bounding box center [978, 393] width 316 height 17
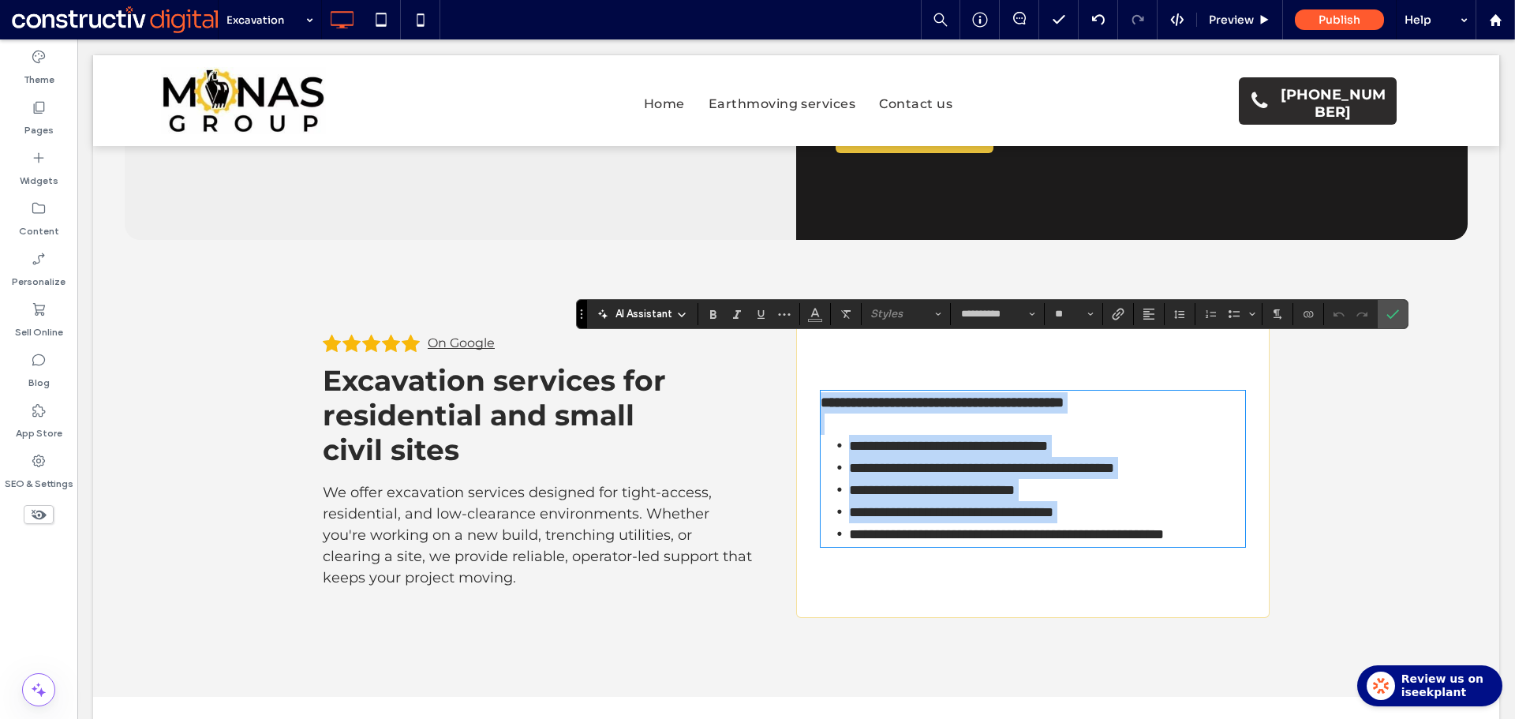
click at [1063, 395] on strong "**********" at bounding box center [941, 402] width 243 height 14
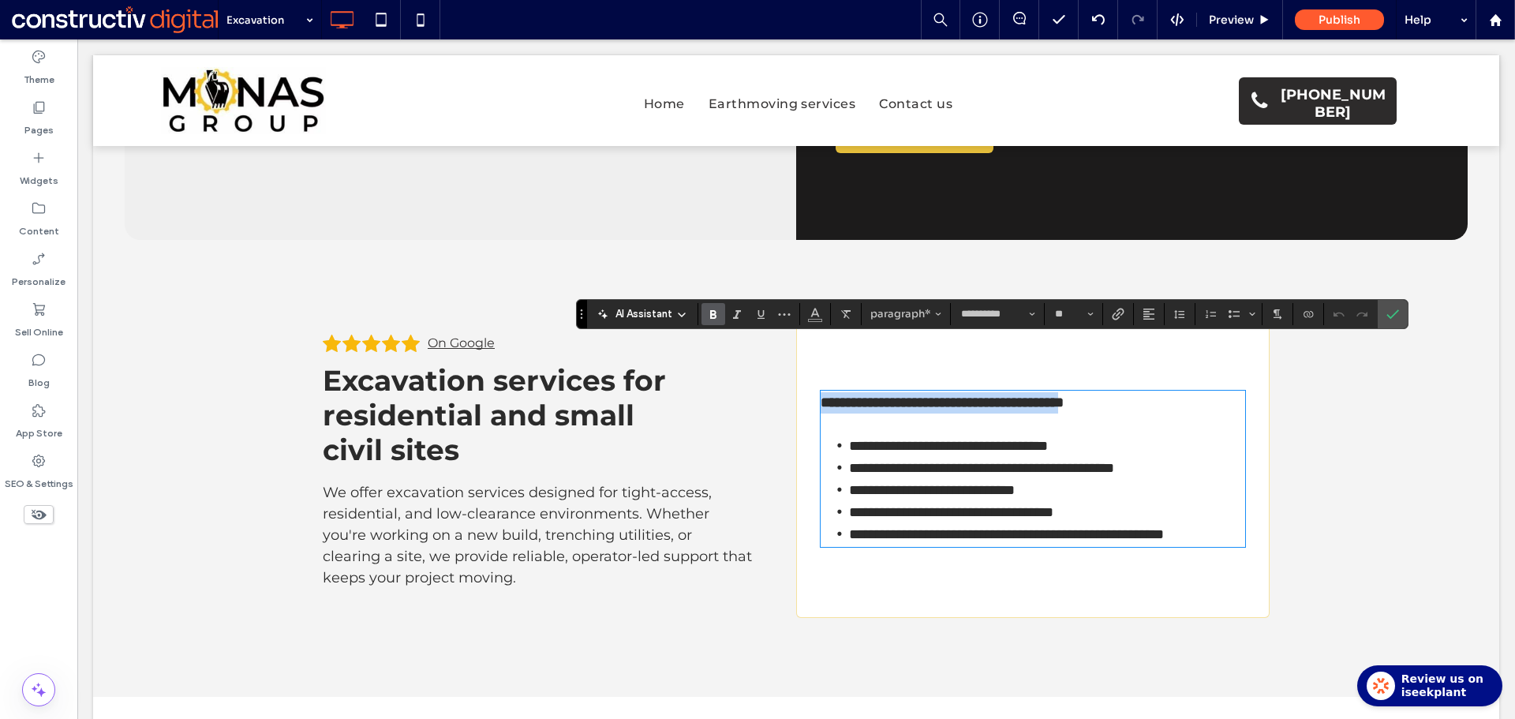
drag, startPoint x: 1132, startPoint y: 349, endPoint x: 812, endPoint y: 349, distance: 320.3
click at [809, 349] on div "**********" at bounding box center [1032, 468] width 473 height 299
click at [932, 435] on li "**********" at bounding box center [1047, 446] width 396 height 22
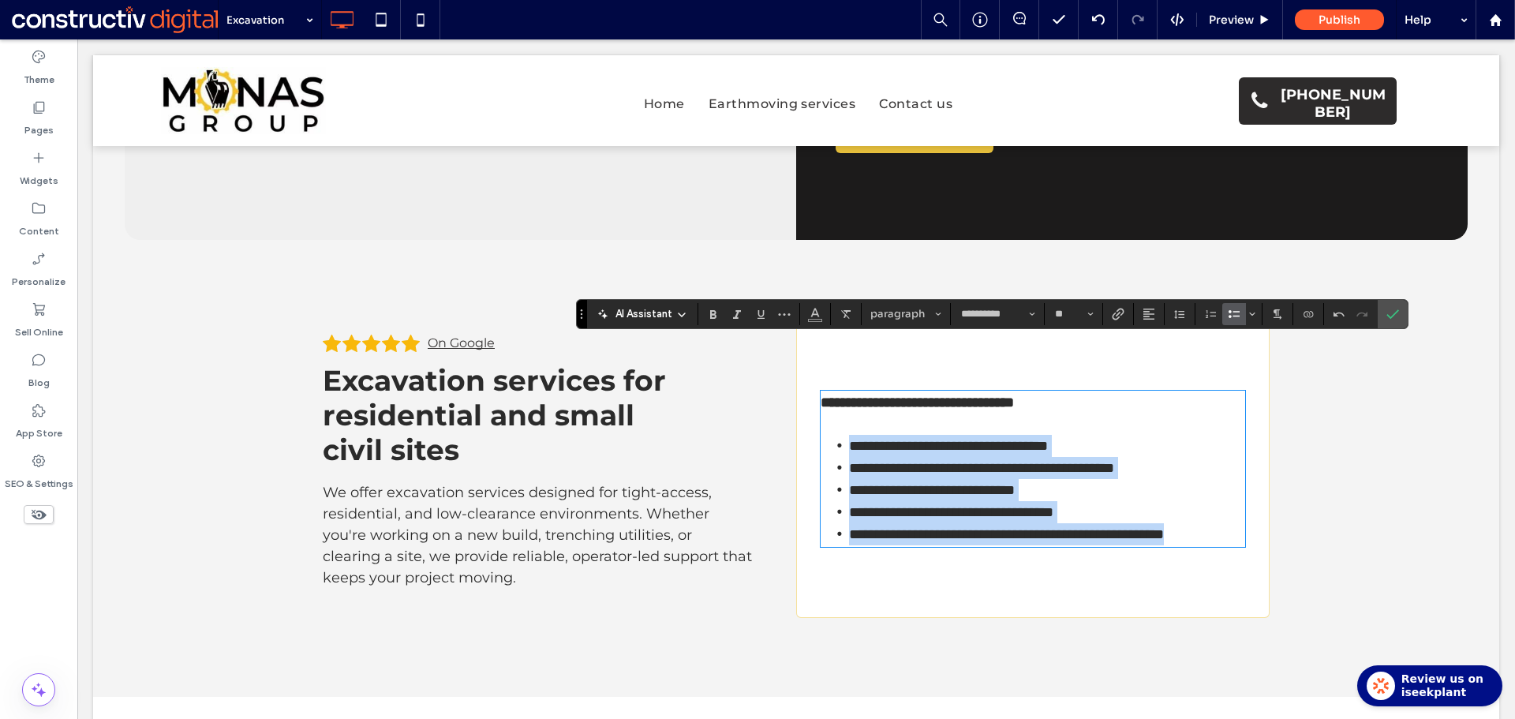
drag, startPoint x: 841, startPoint y: 391, endPoint x: 983, endPoint y: 516, distance: 188.9
click at [991, 529] on div "**********" at bounding box center [1032, 468] width 473 height 299
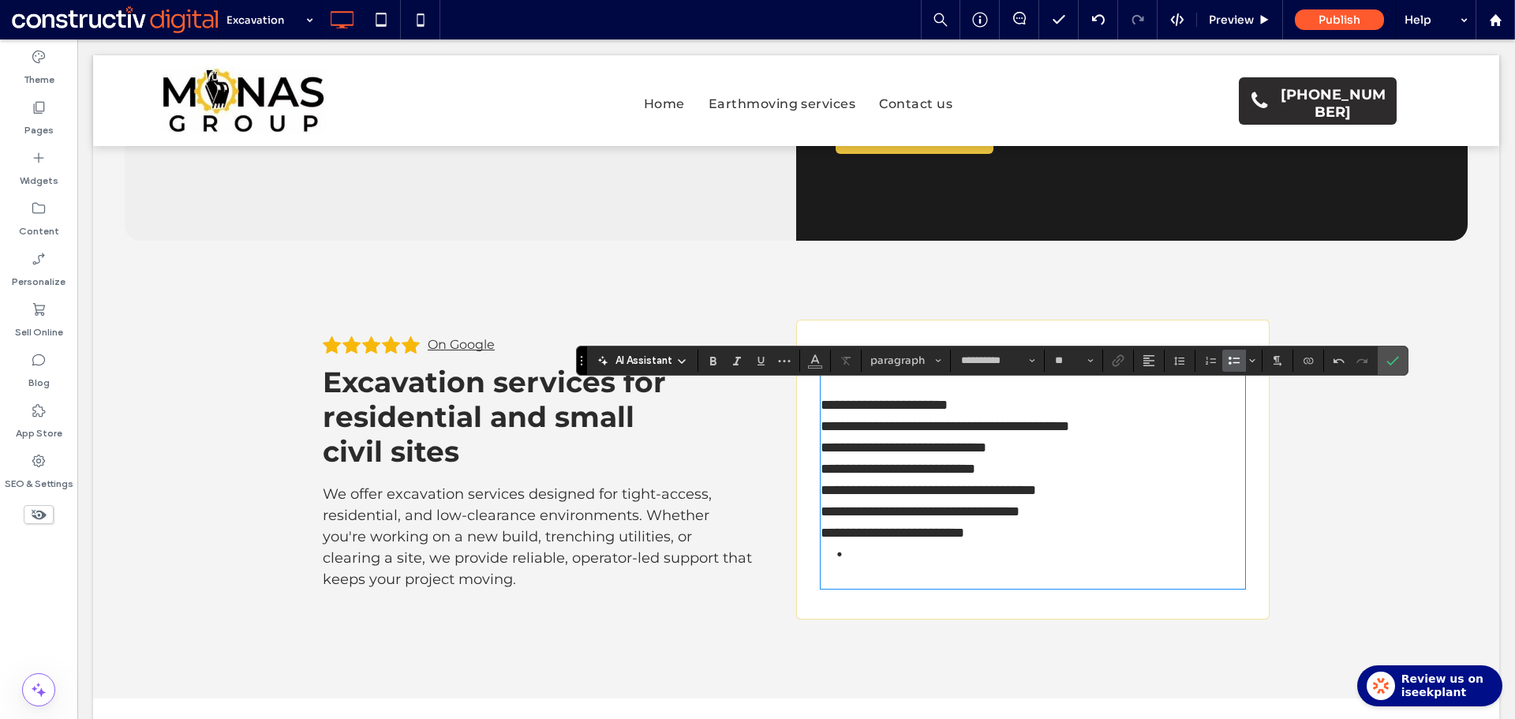
scroll to position [394, 0]
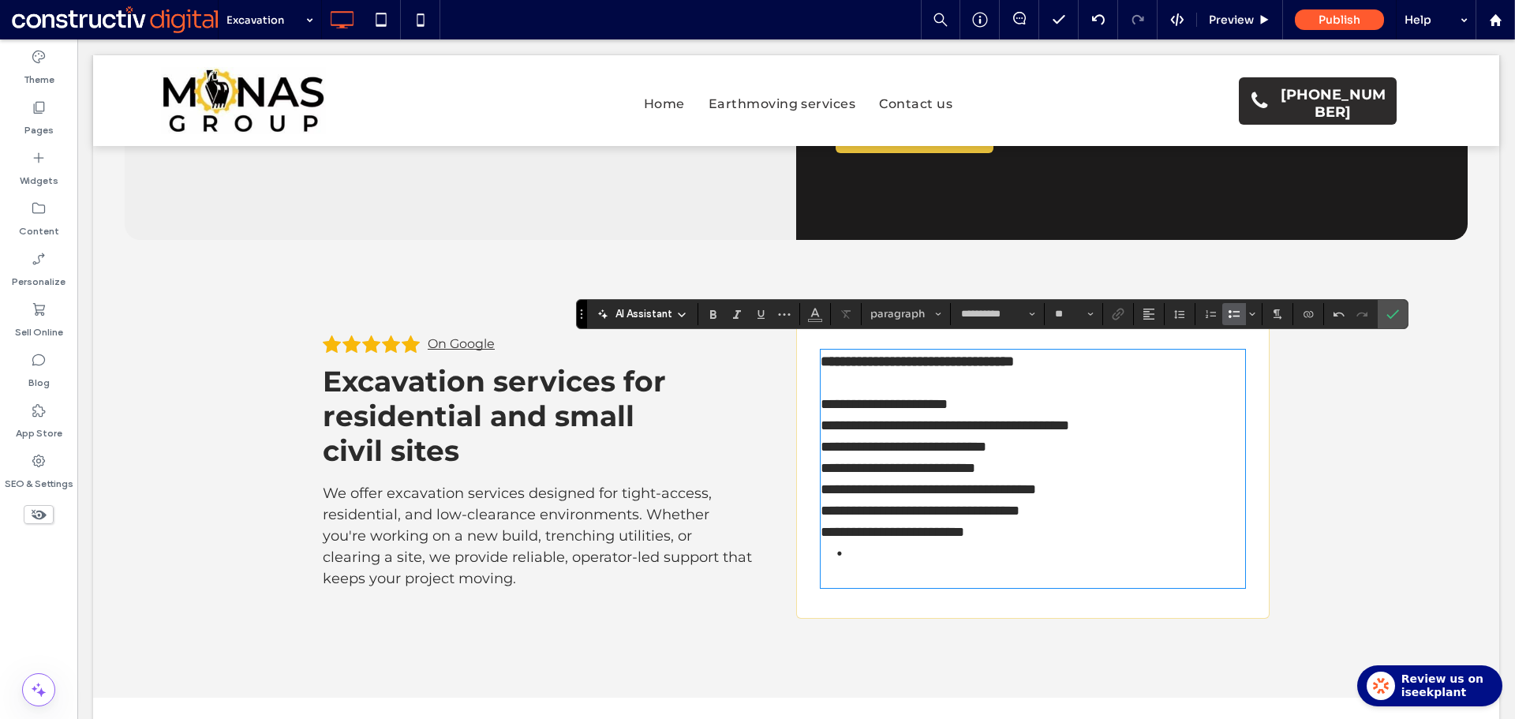
click at [855, 543] on li at bounding box center [1047, 564] width 396 height 43
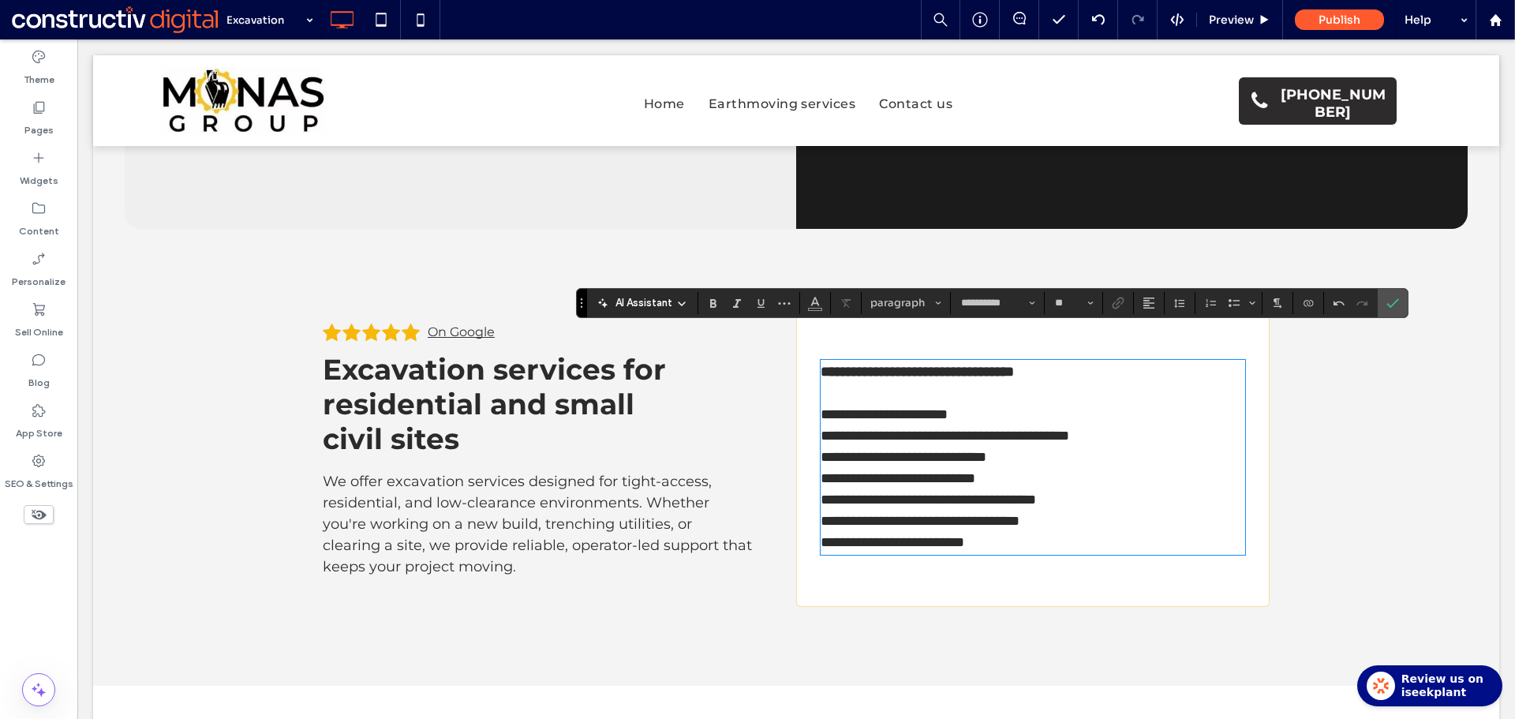
scroll to position [416, 0]
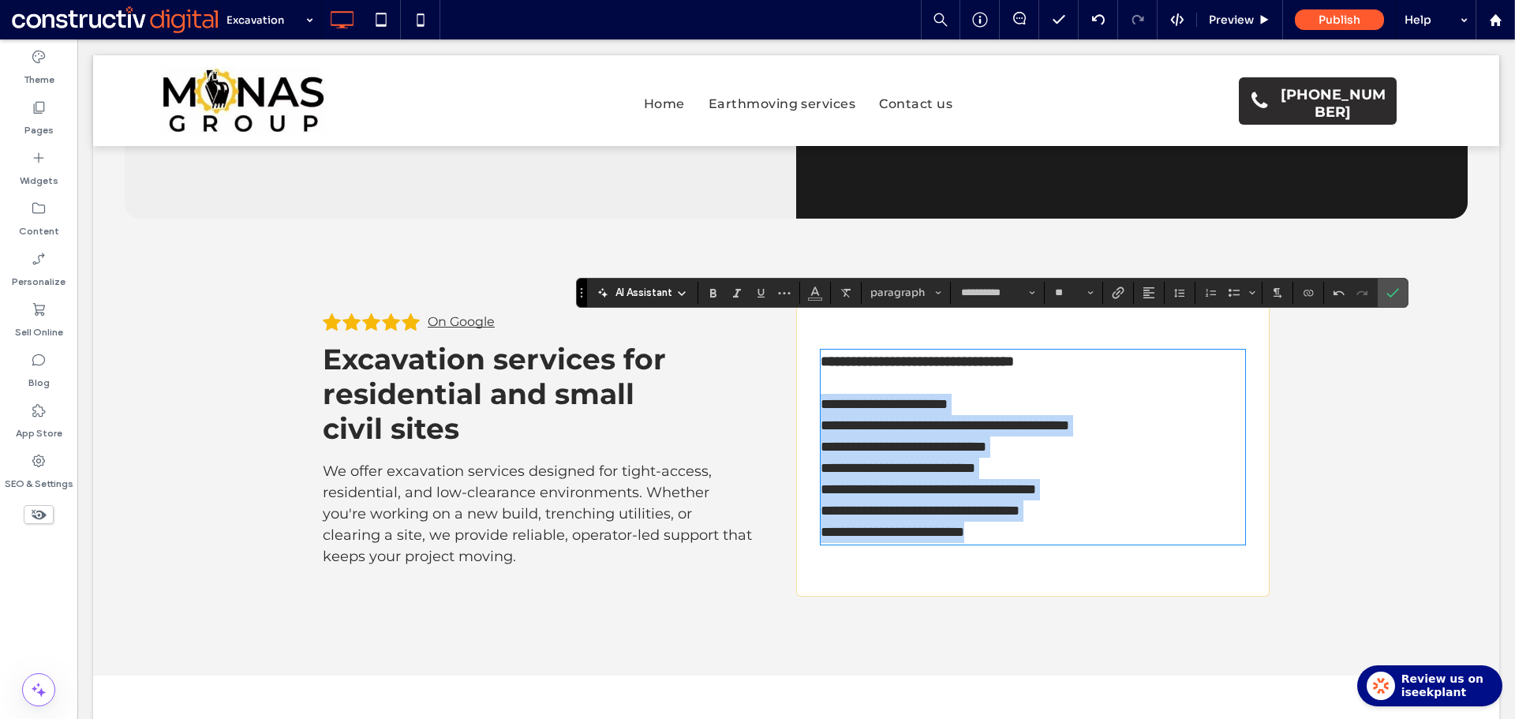
drag, startPoint x: 1029, startPoint y: 491, endPoint x: 920, endPoint y: 336, distance: 189.7
click at [796, 372] on div "**********" at bounding box center [1032, 446] width 473 height 299
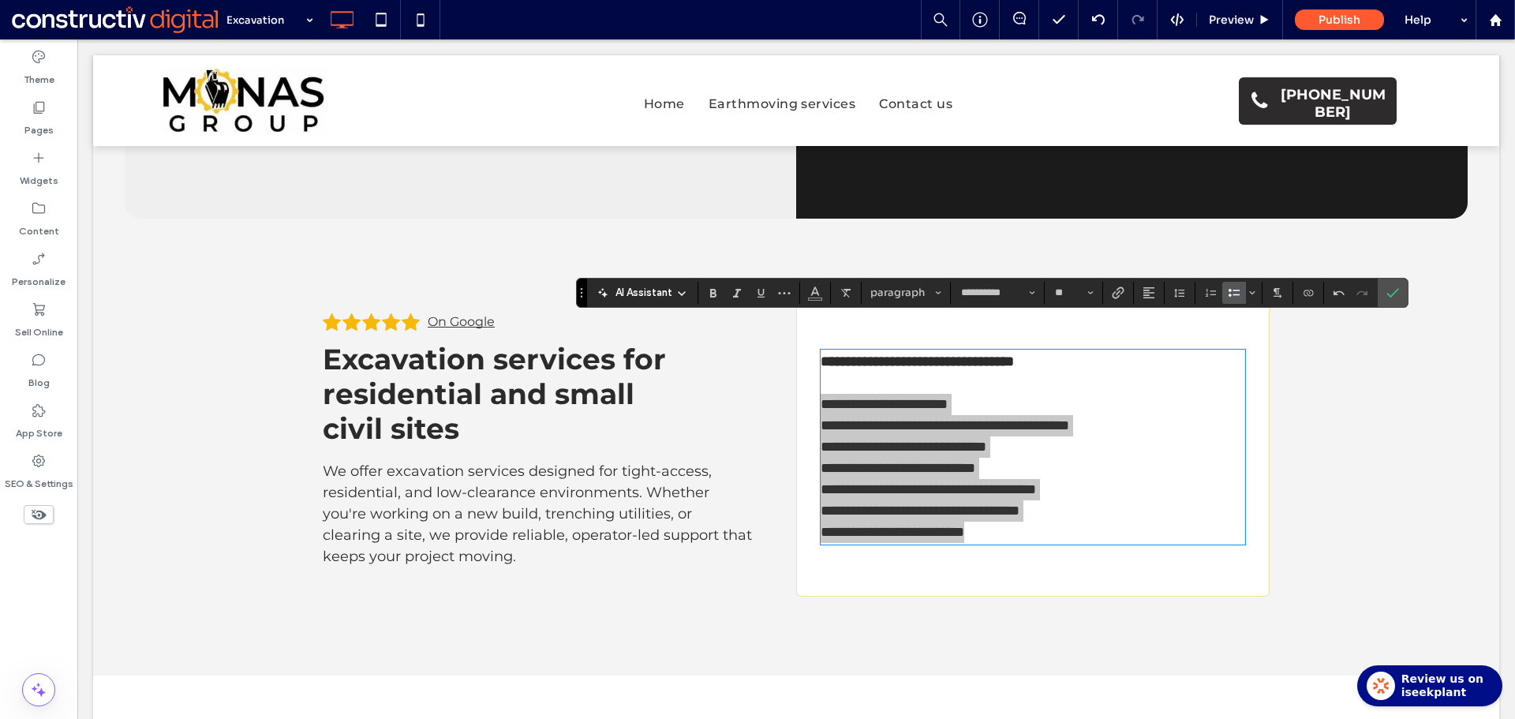
click at [1233, 291] on icon "Bulleted List" at bounding box center [1233, 292] width 13 height 13
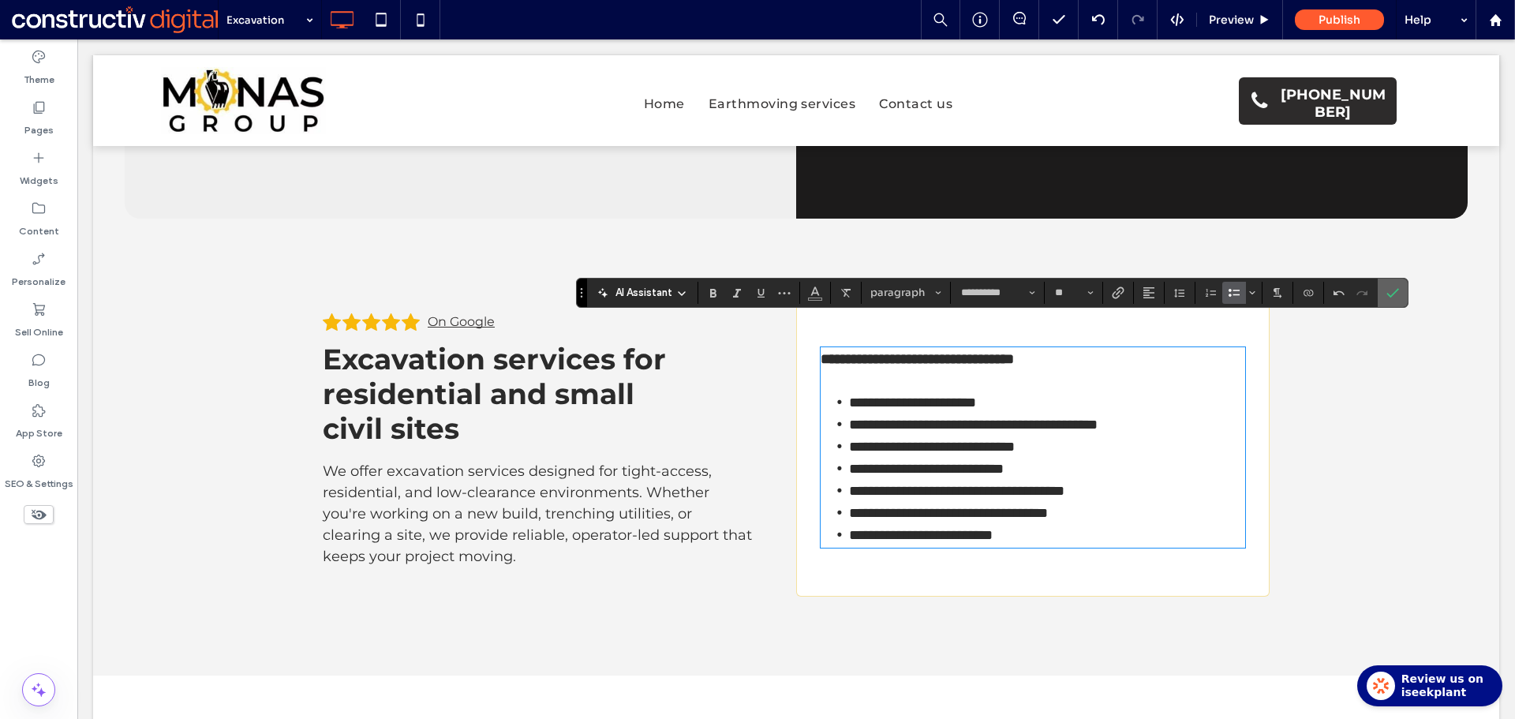
click at [1391, 289] on icon "Confirm" at bounding box center [1392, 292] width 13 height 13
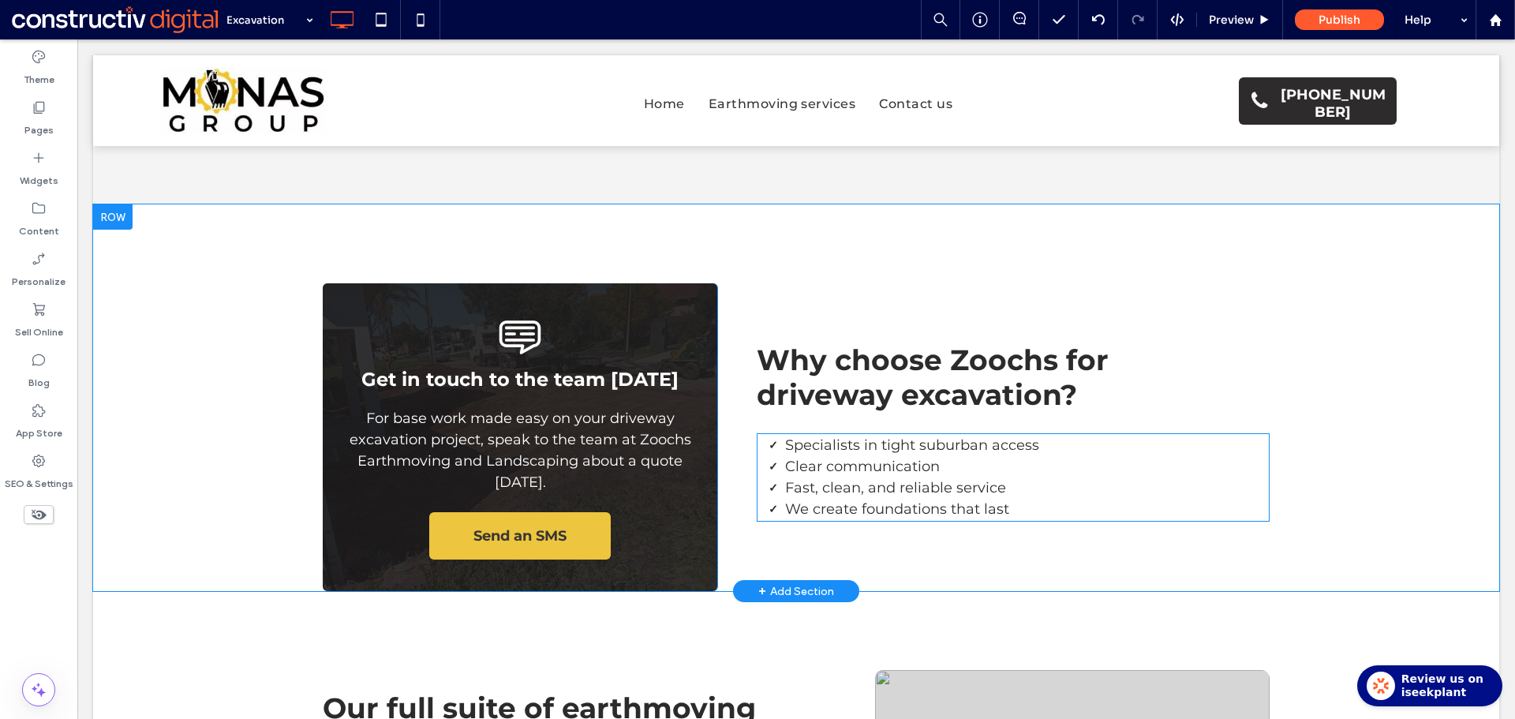
scroll to position [889, 0]
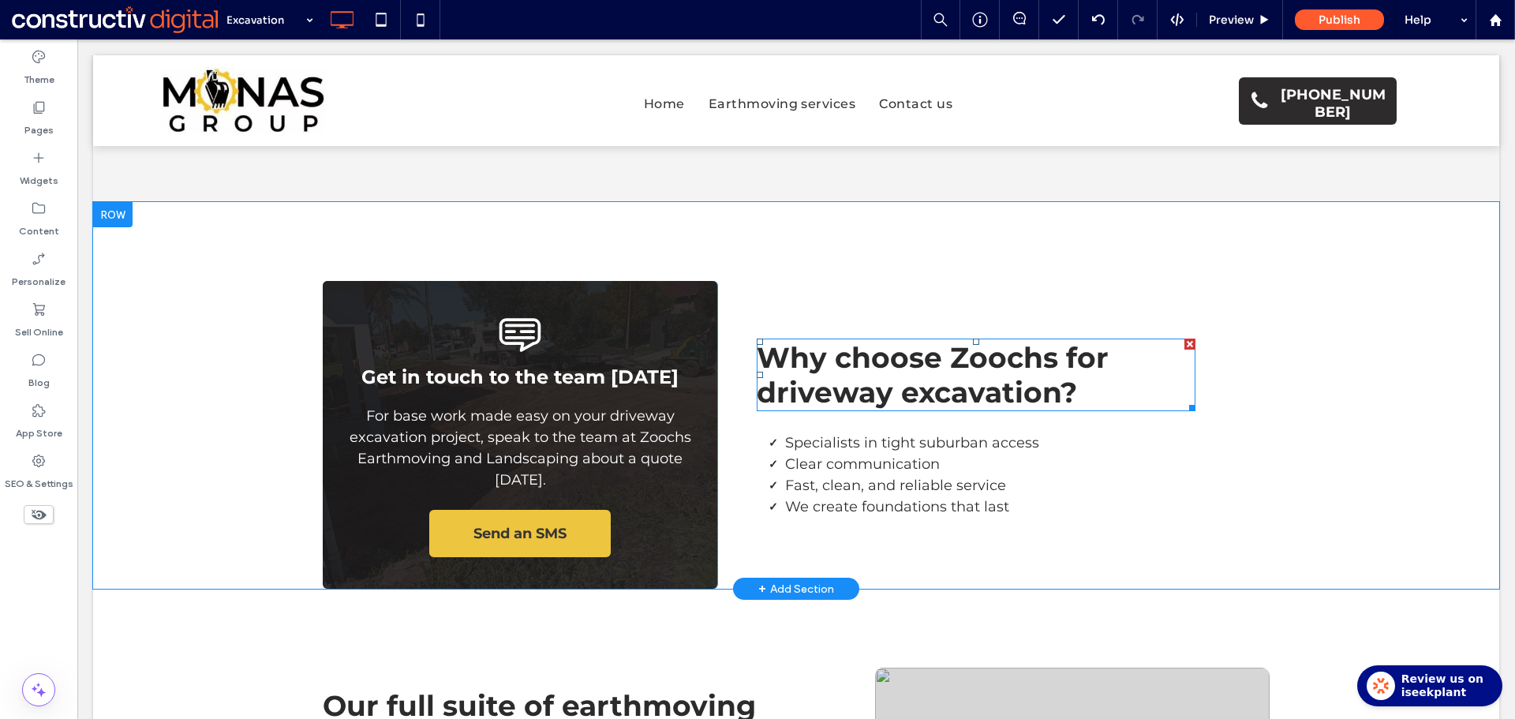
click at [984, 340] on span "Why choose Zoochs for driveway excavation?" at bounding box center [932, 374] width 352 height 69
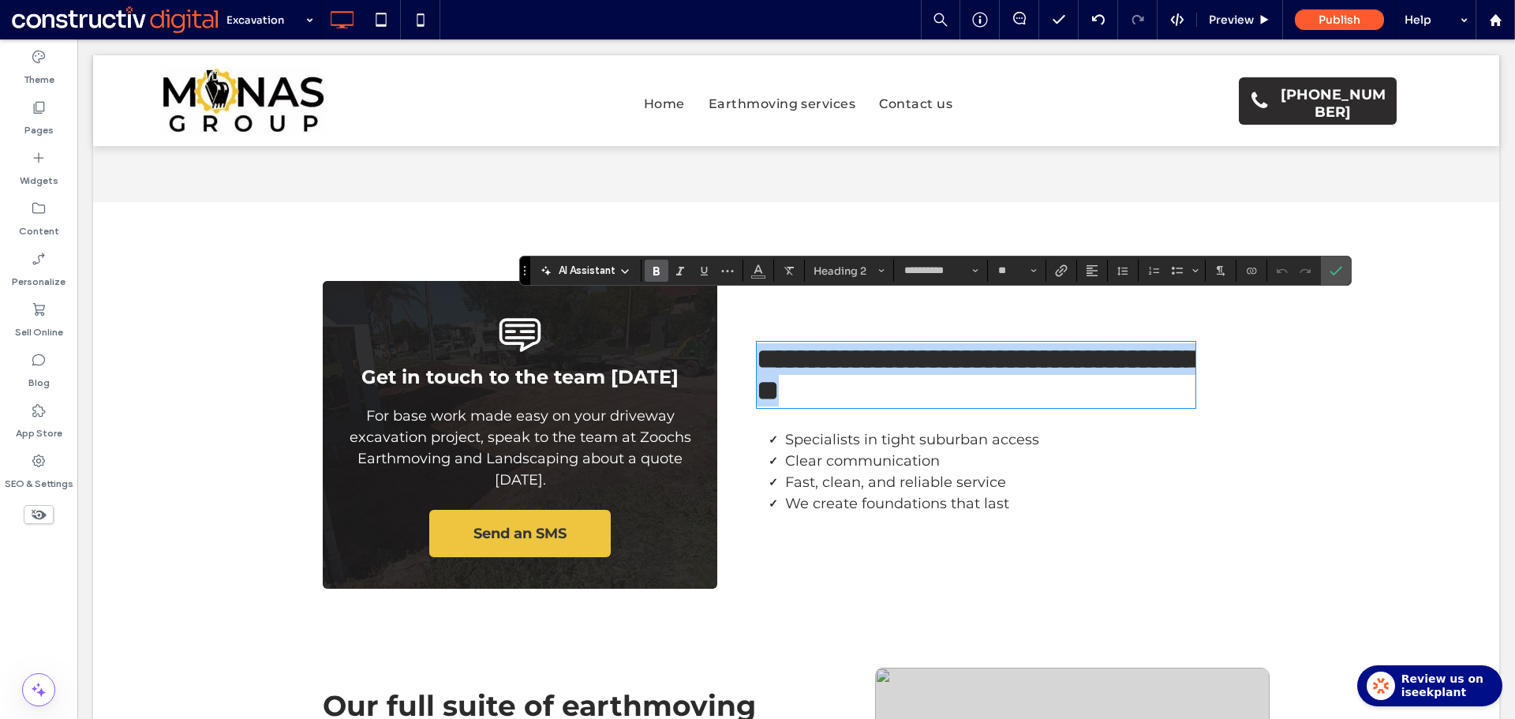
type input "**"
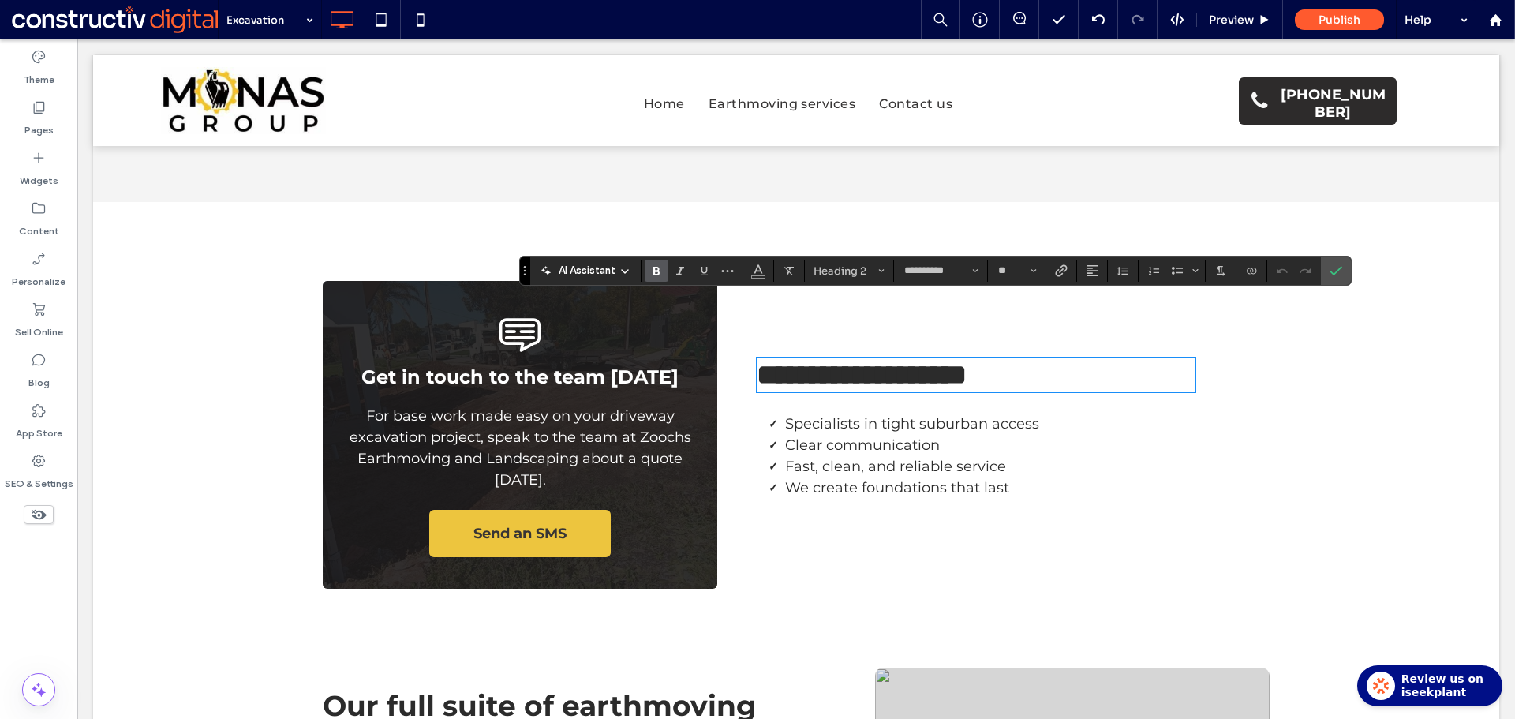
scroll to position [0, 0]
click at [1337, 268] on icon "Confirm" at bounding box center [1335, 270] width 13 height 13
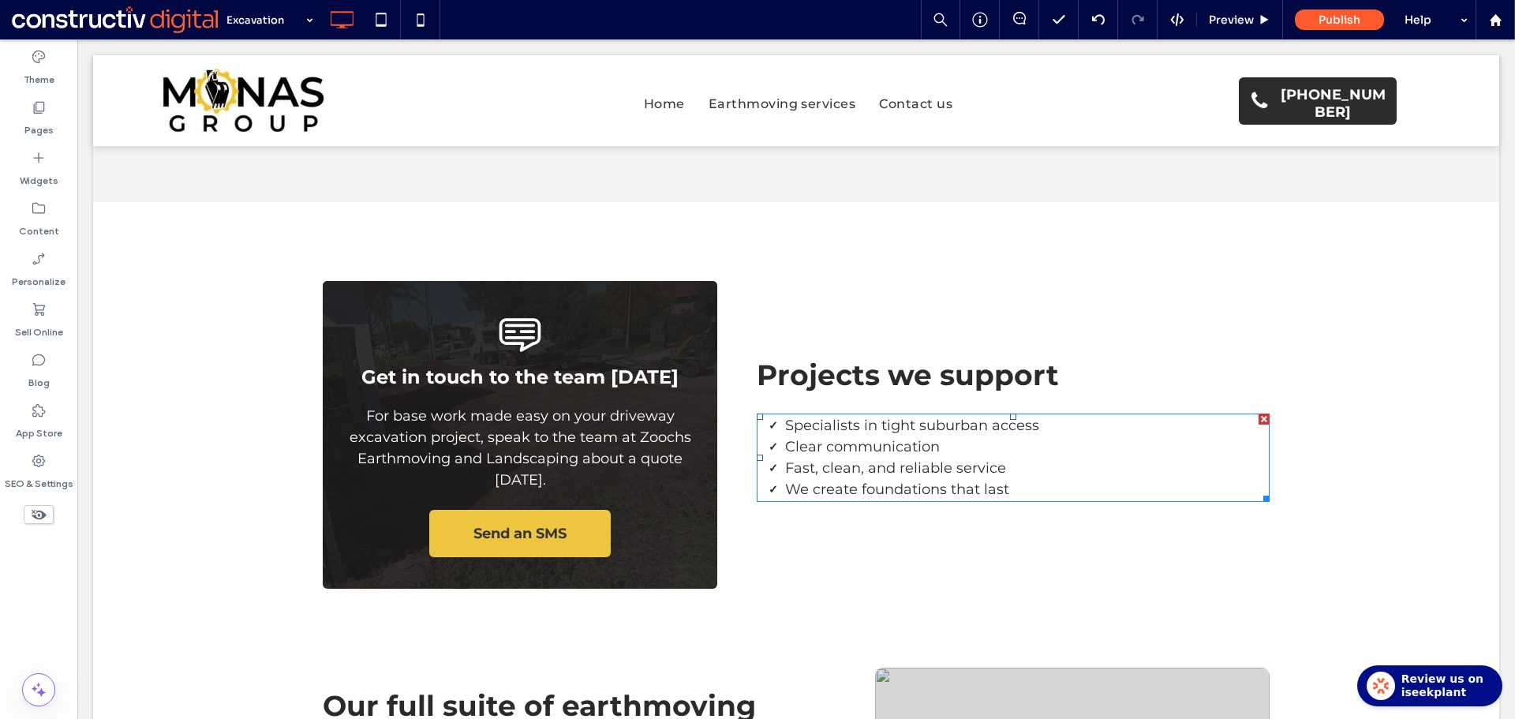
click at [899, 459] on span "Fast, clean, and reliable service" at bounding box center [895, 467] width 221 height 17
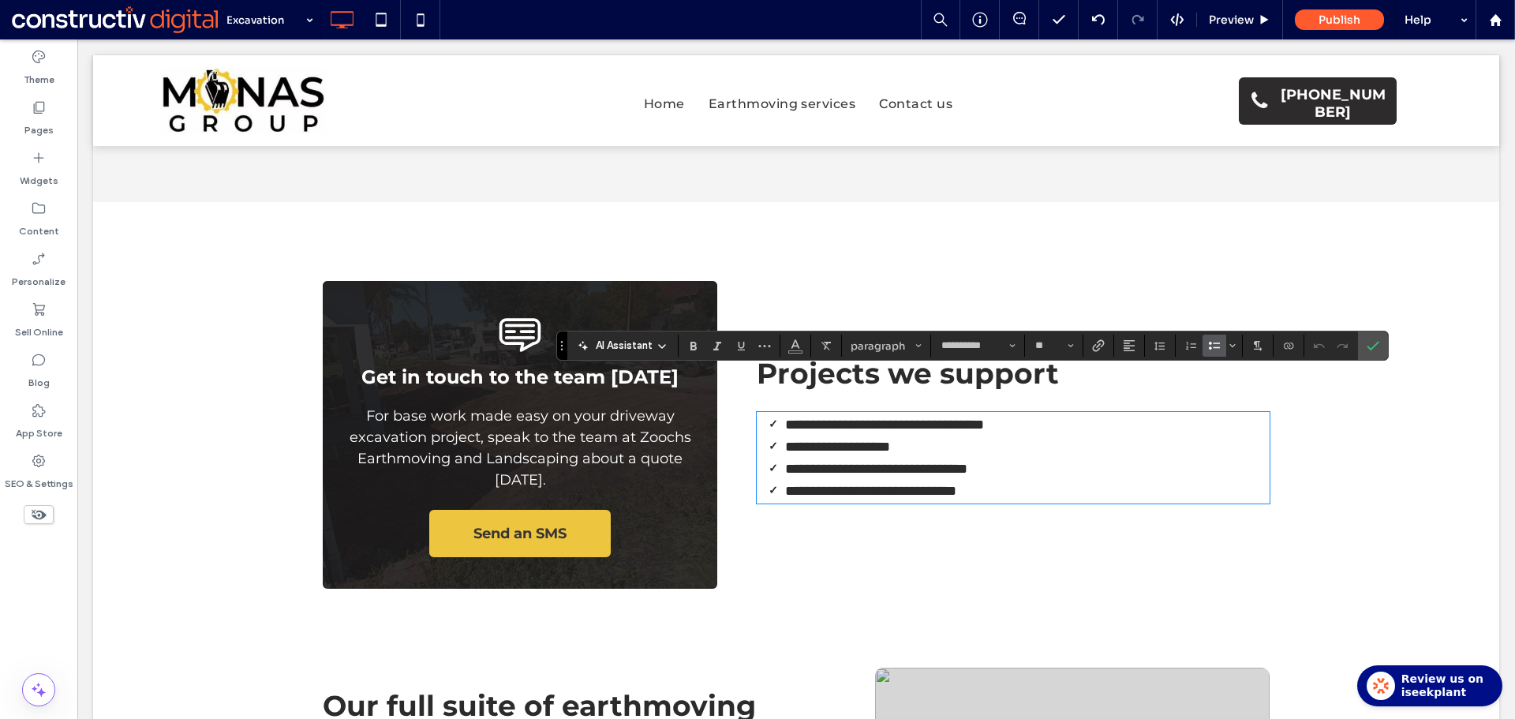
paste div
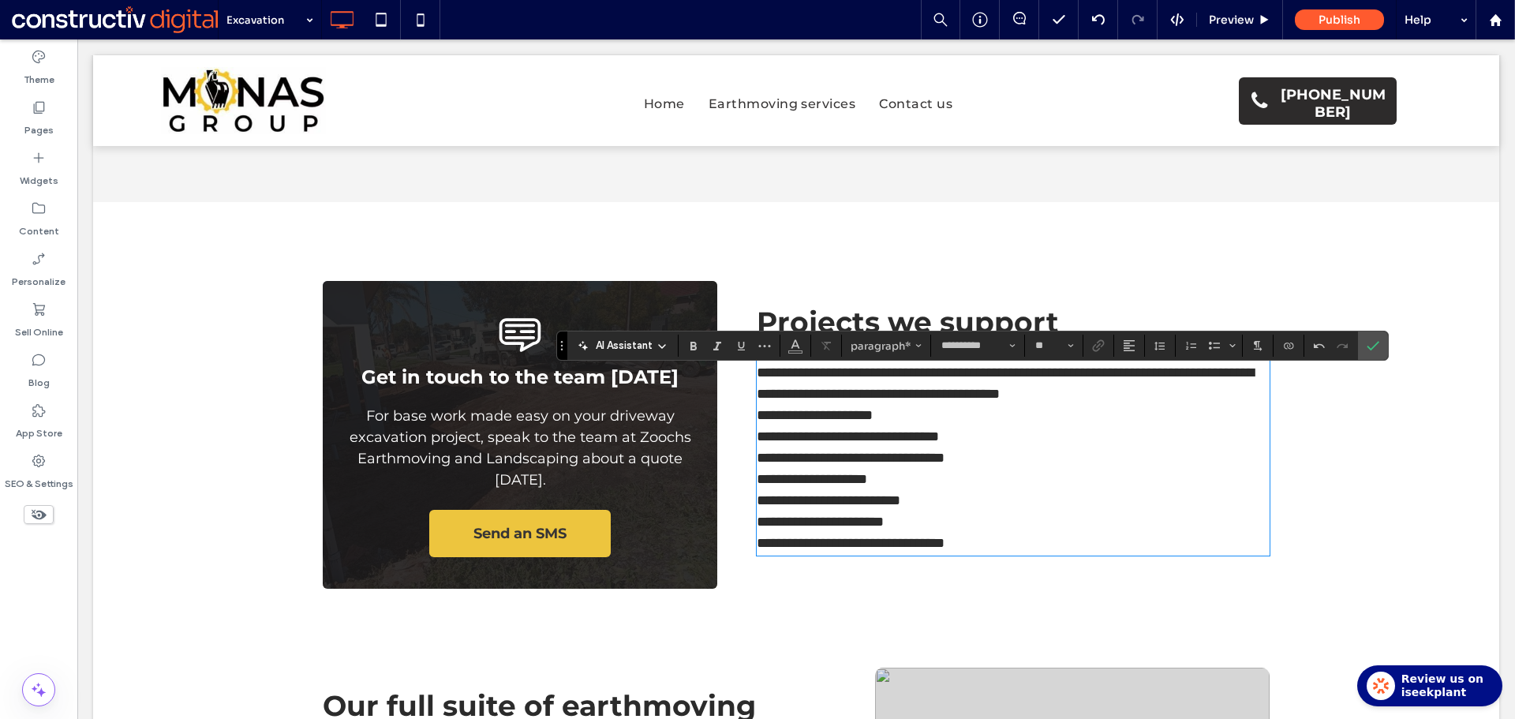
click at [852, 372] on p "**********" at bounding box center [1012, 383] width 513 height 43
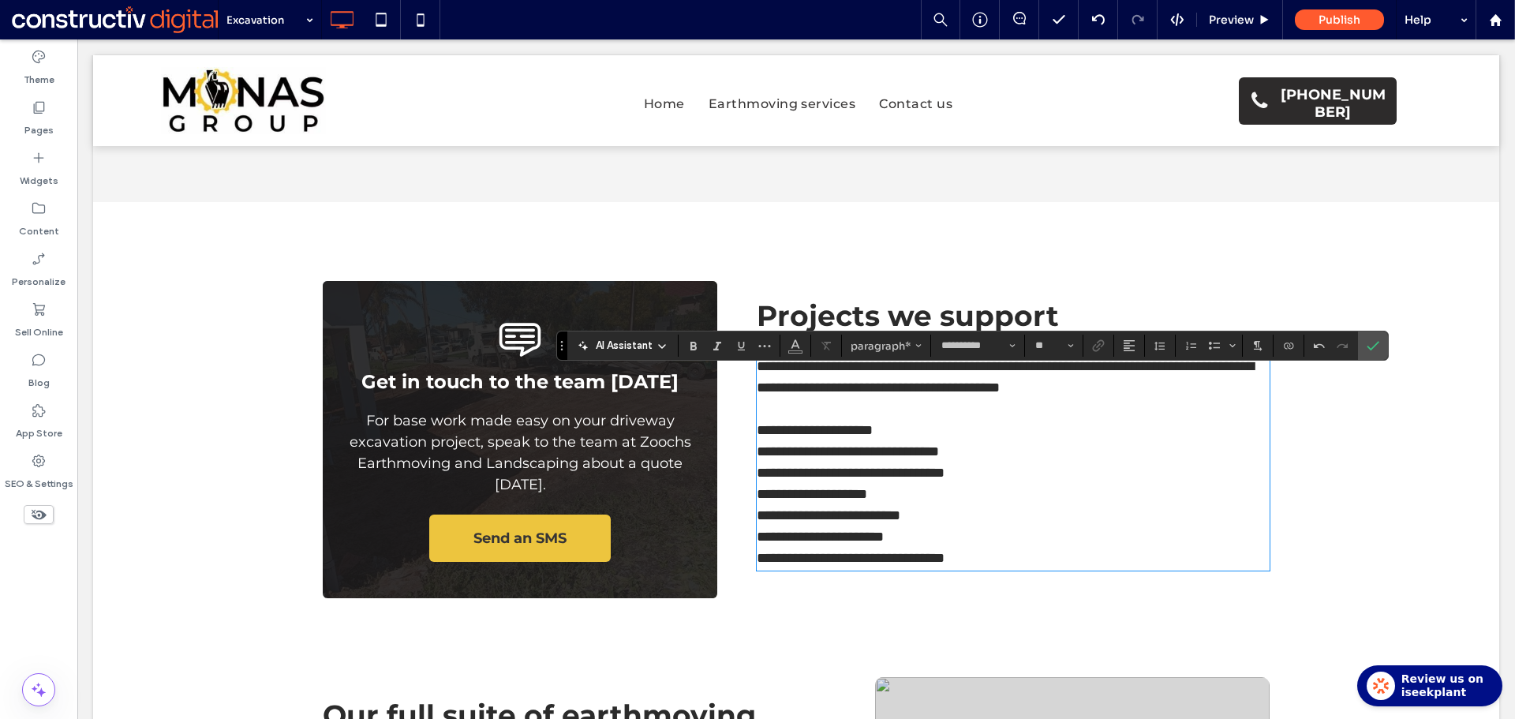
click at [923, 420] on p "**********" at bounding box center [1012, 430] width 513 height 21
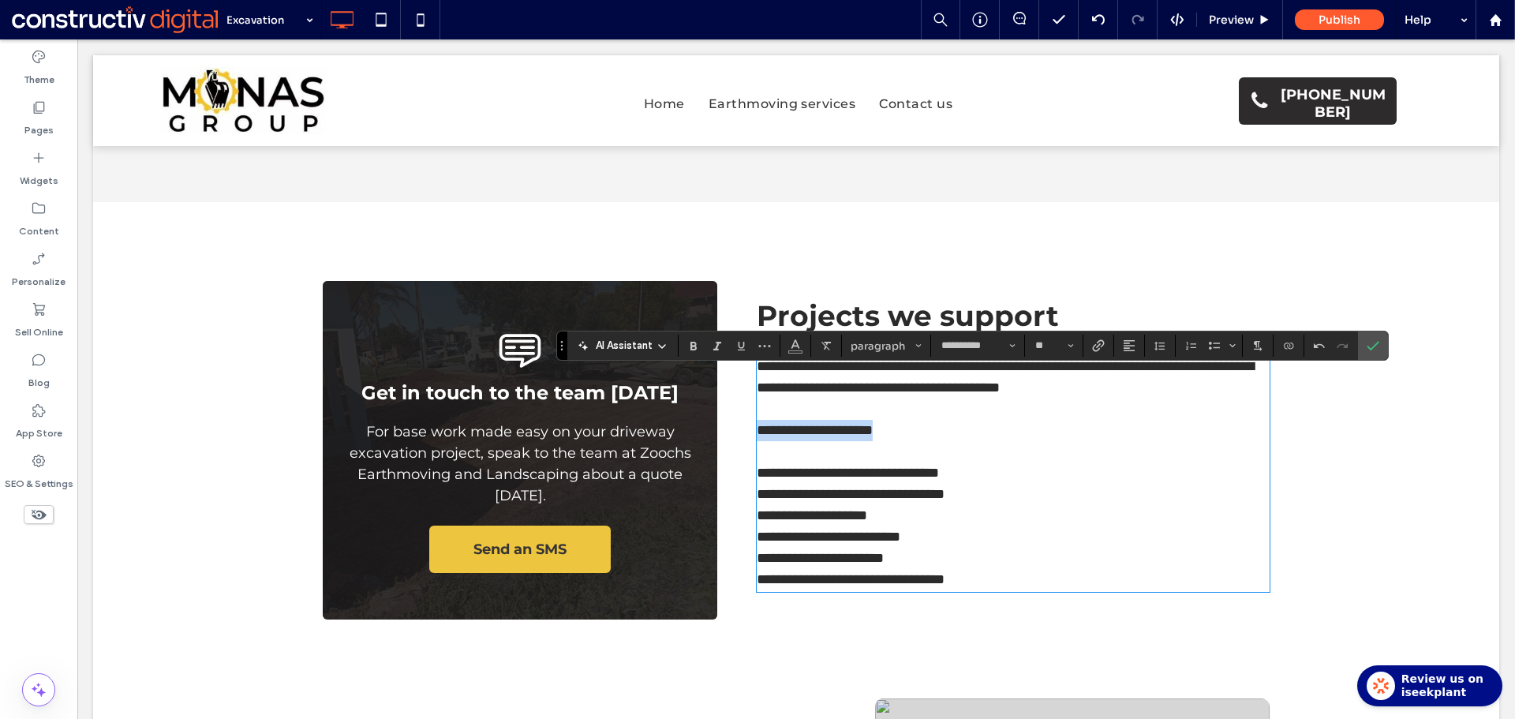
drag, startPoint x: 766, startPoint y: 408, endPoint x: 750, endPoint y: 410, distance: 16.0
click at [756, 420] on p "**********" at bounding box center [1012, 430] width 513 height 21
click at [1371, 340] on icon "Confirm" at bounding box center [1372, 345] width 13 height 13
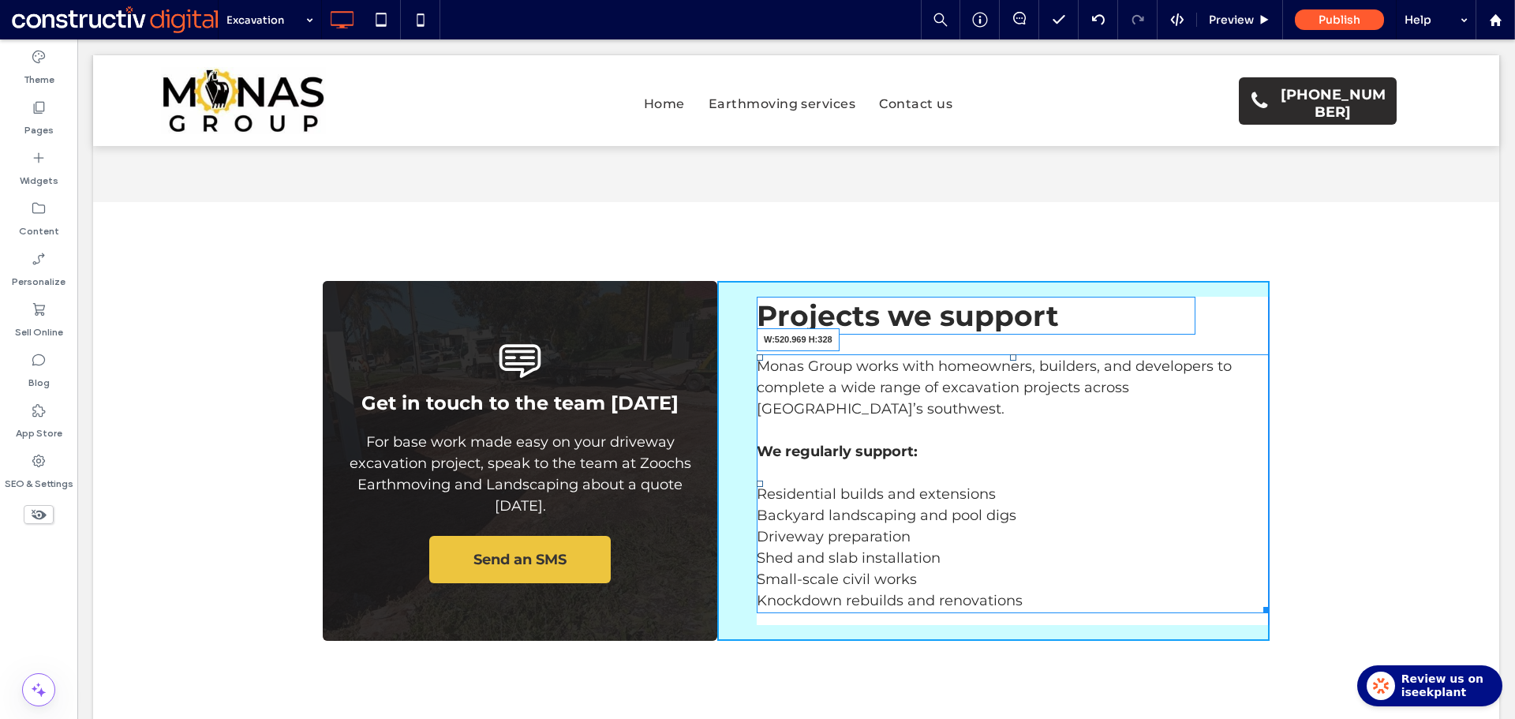
drag, startPoint x: 1260, startPoint y: 566, endPoint x: 1157, endPoint y: 570, distance: 102.6
click at [1257, 601] on div at bounding box center [1263, 607] width 12 height 12
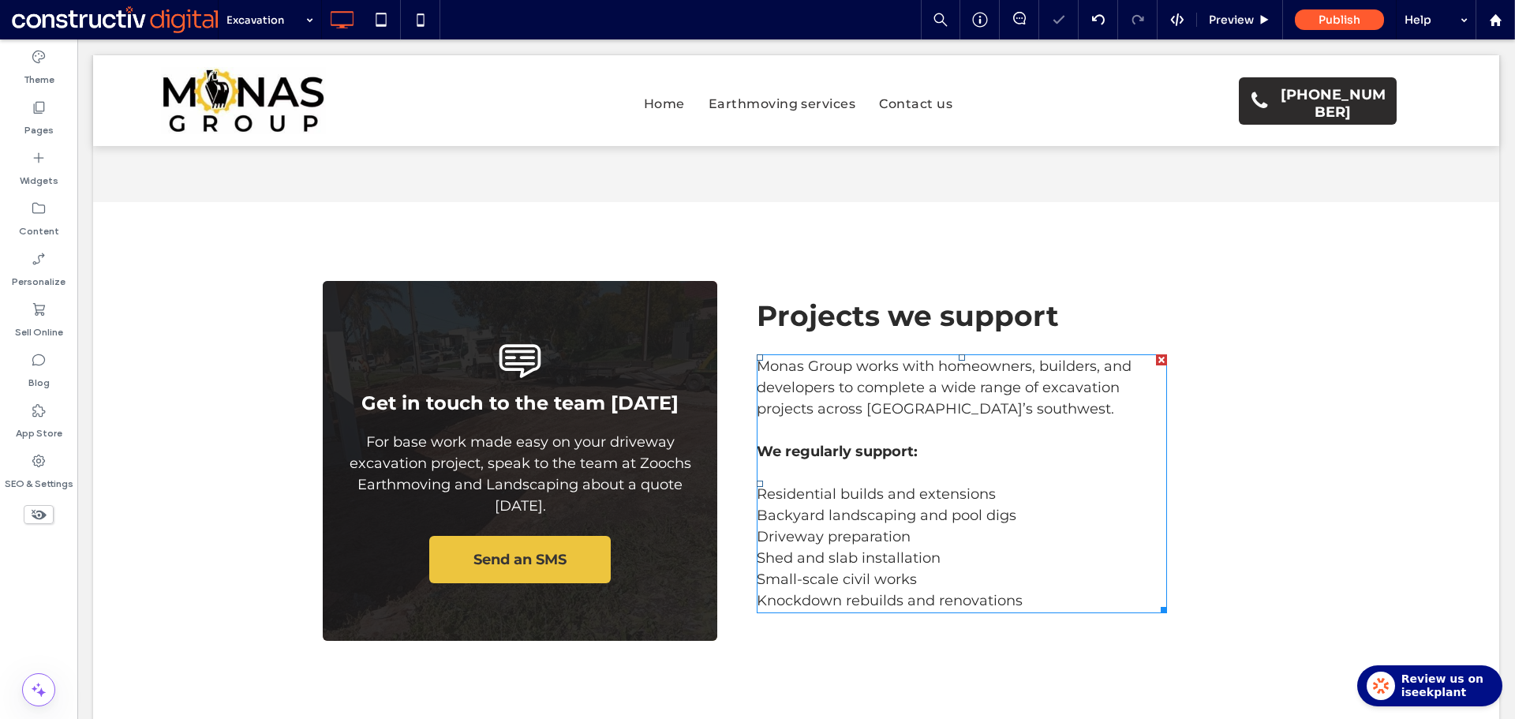
click at [853, 506] on span "Backyard landscaping and pool digs" at bounding box center [886, 514] width 260 height 17
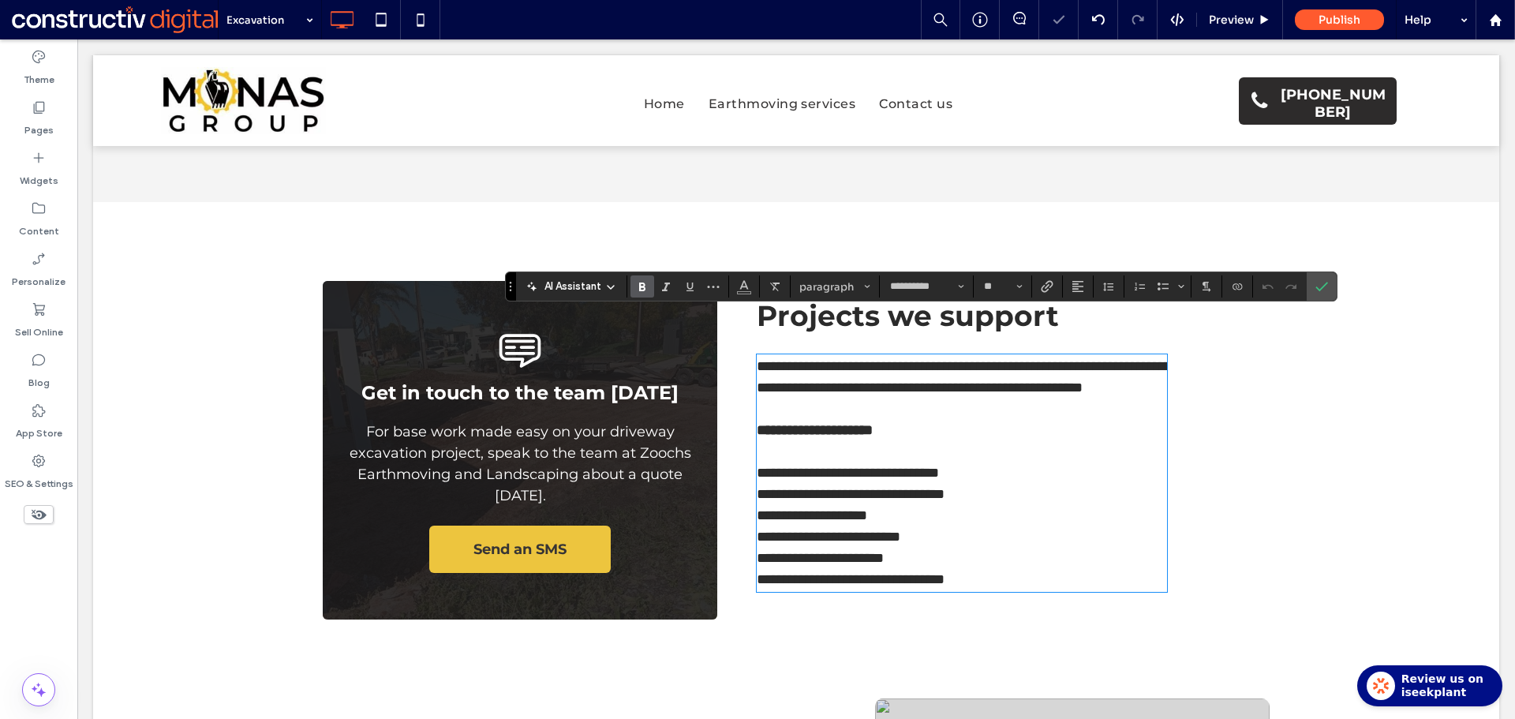
click at [1016, 569] on p "**********" at bounding box center [961, 579] width 410 height 21
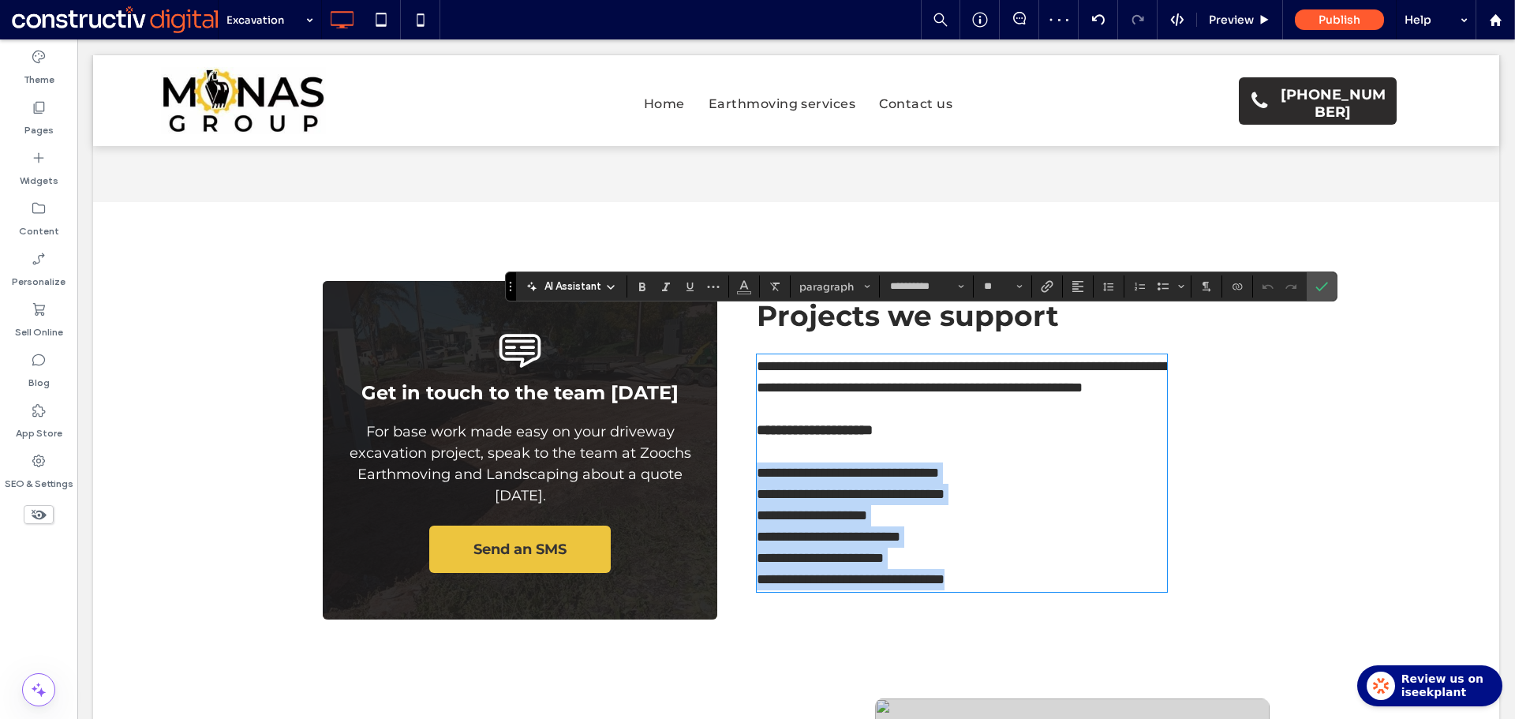
drag, startPoint x: 981, startPoint y: 558, endPoint x: 750, endPoint y: 458, distance: 251.5
click at [756, 458] on div "**********" at bounding box center [961, 473] width 410 height 234
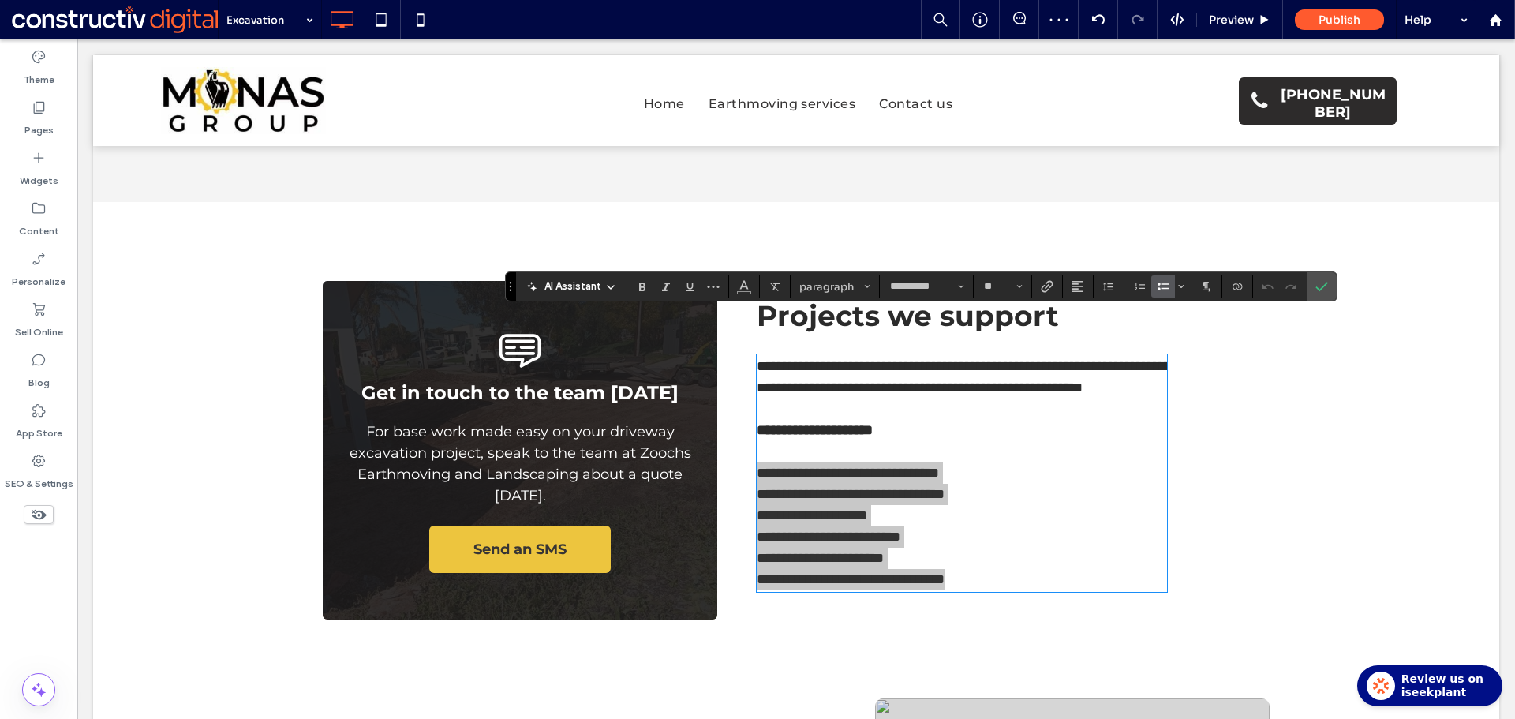
click at [1167, 287] on icon "Bulleted List" at bounding box center [1162, 286] width 13 height 13
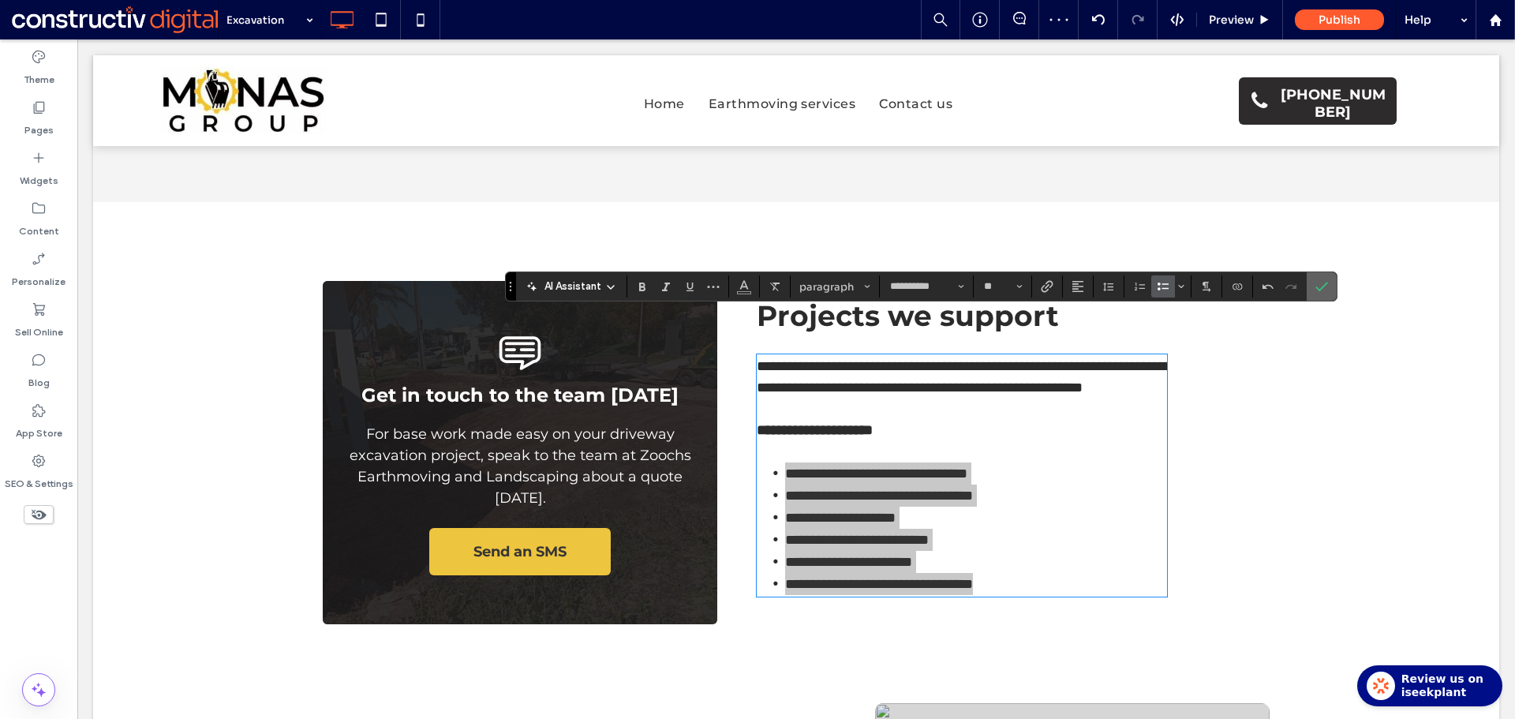
click at [1328, 289] on label "Confirm" at bounding box center [1321, 286] width 24 height 28
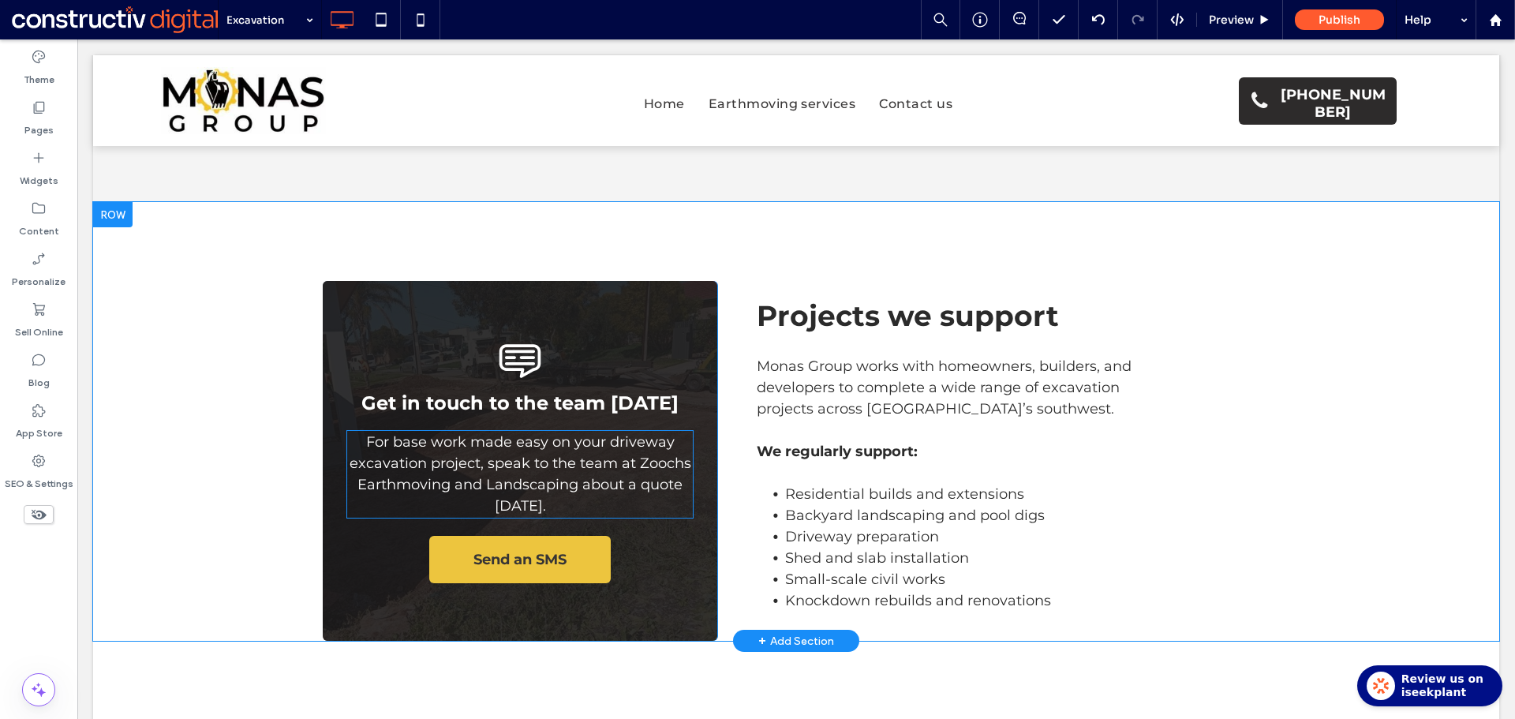
click at [608, 433] on span "For base work made easy on your driveway excavation project, speak to the team …" at bounding box center [520, 473] width 342 height 81
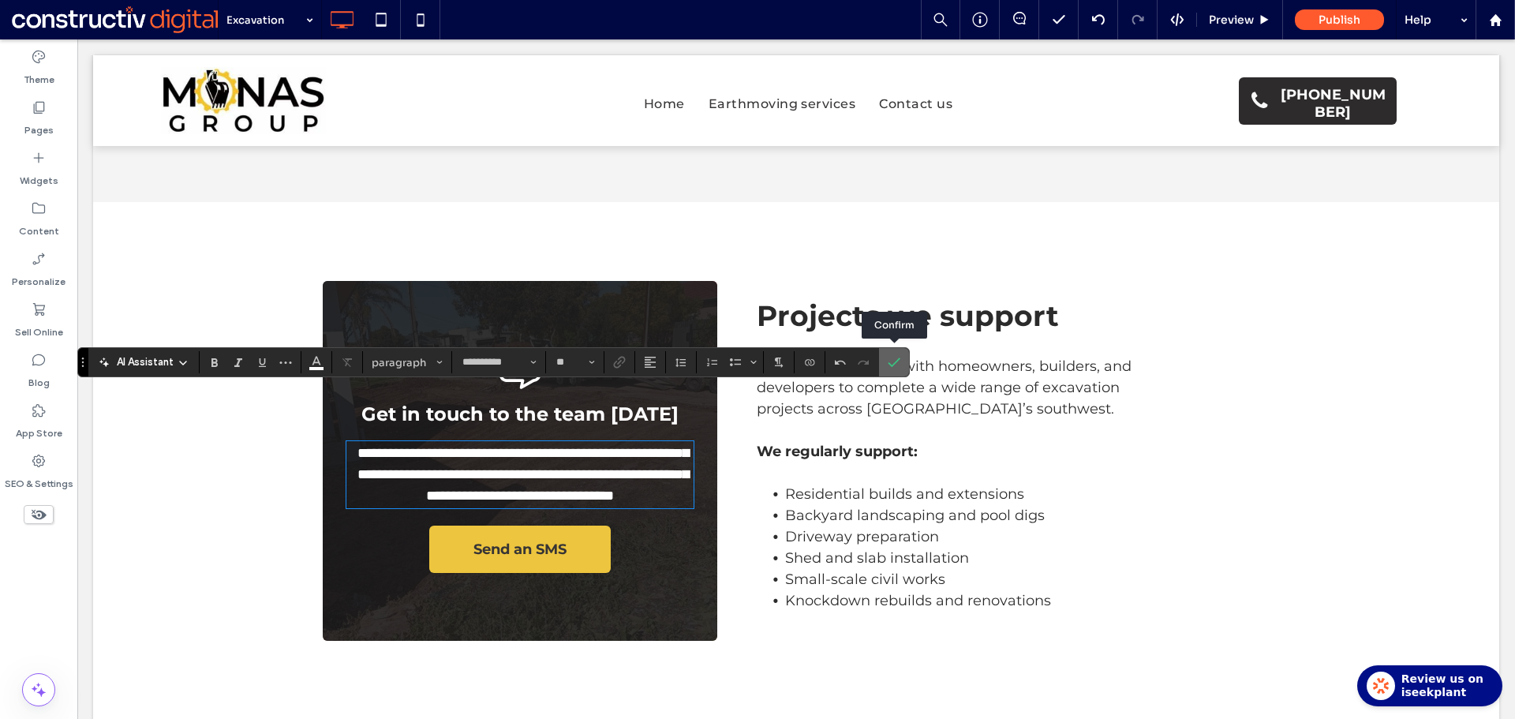
drag, startPoint x: 893, startPoint y: 360, endPoint x: 810, endPoint y: 322, distance: 91.1
click at [893, 360] on icon "Confirm" at bounding box center [893, 362] width 13 height 13
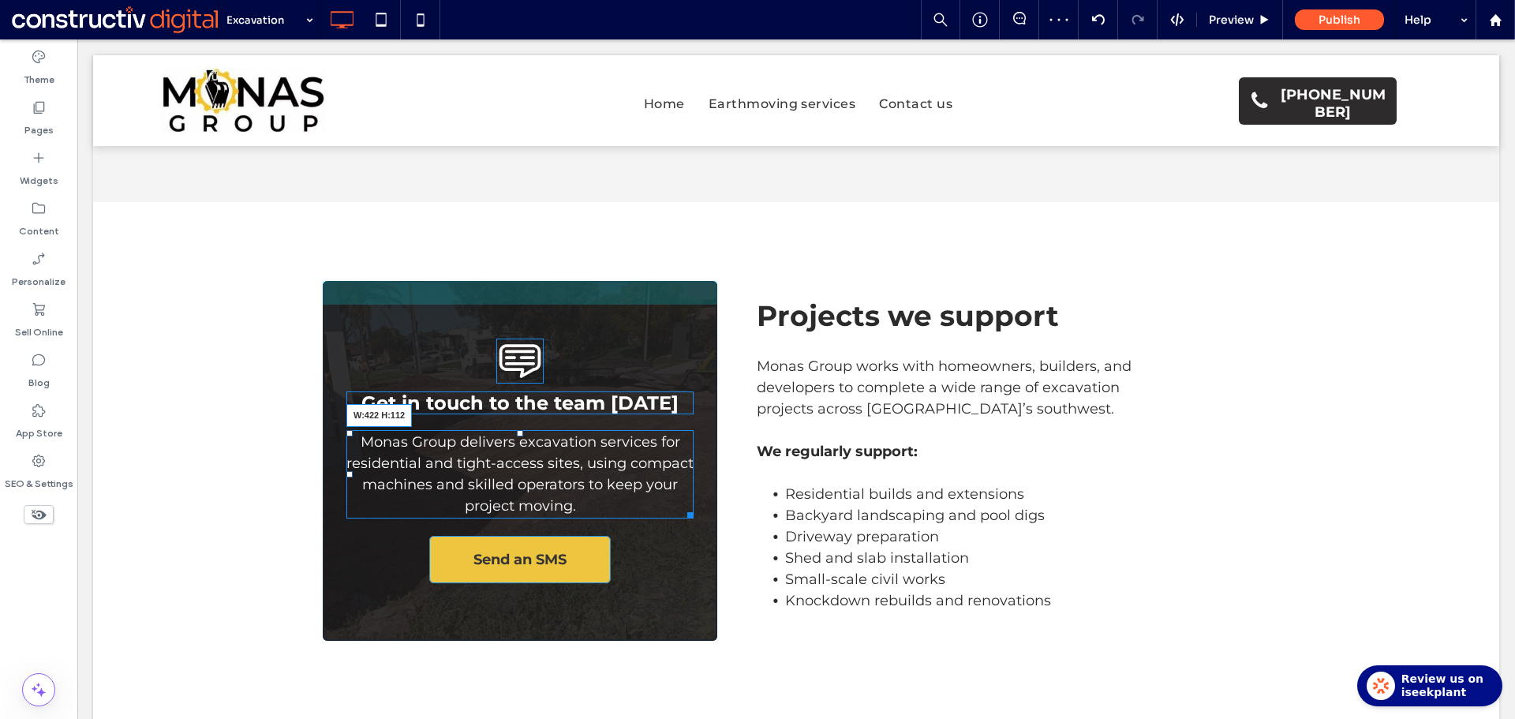
click at [682, 506] on div at bounding box center [688, 512] width 12 height 12
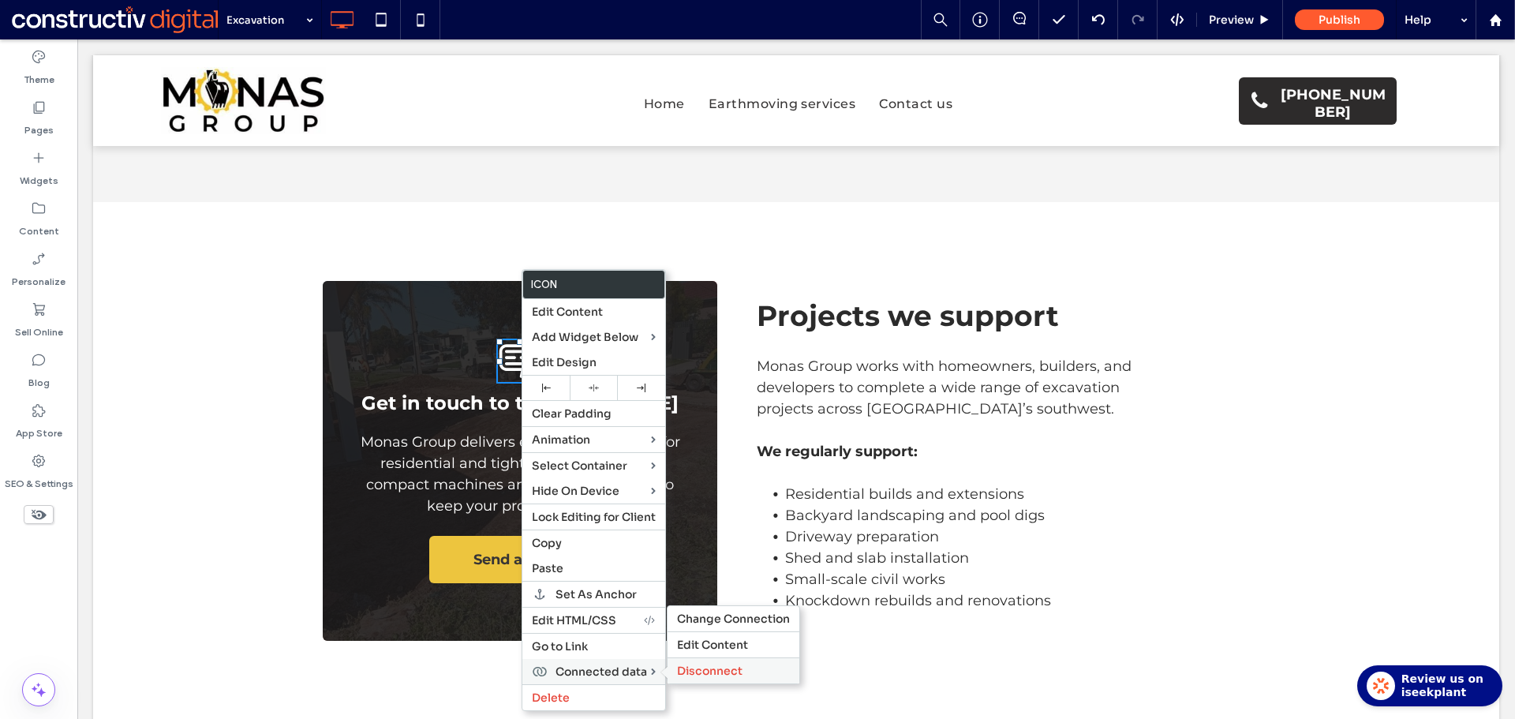
drag, startPoint x: 714, startPoint y: 668, endPoint x: 424, endPoint y: 451, distance: 361.8
click at [714, 668] on span "Disconnect" at bounding box center [709, 670] width 65 height 14
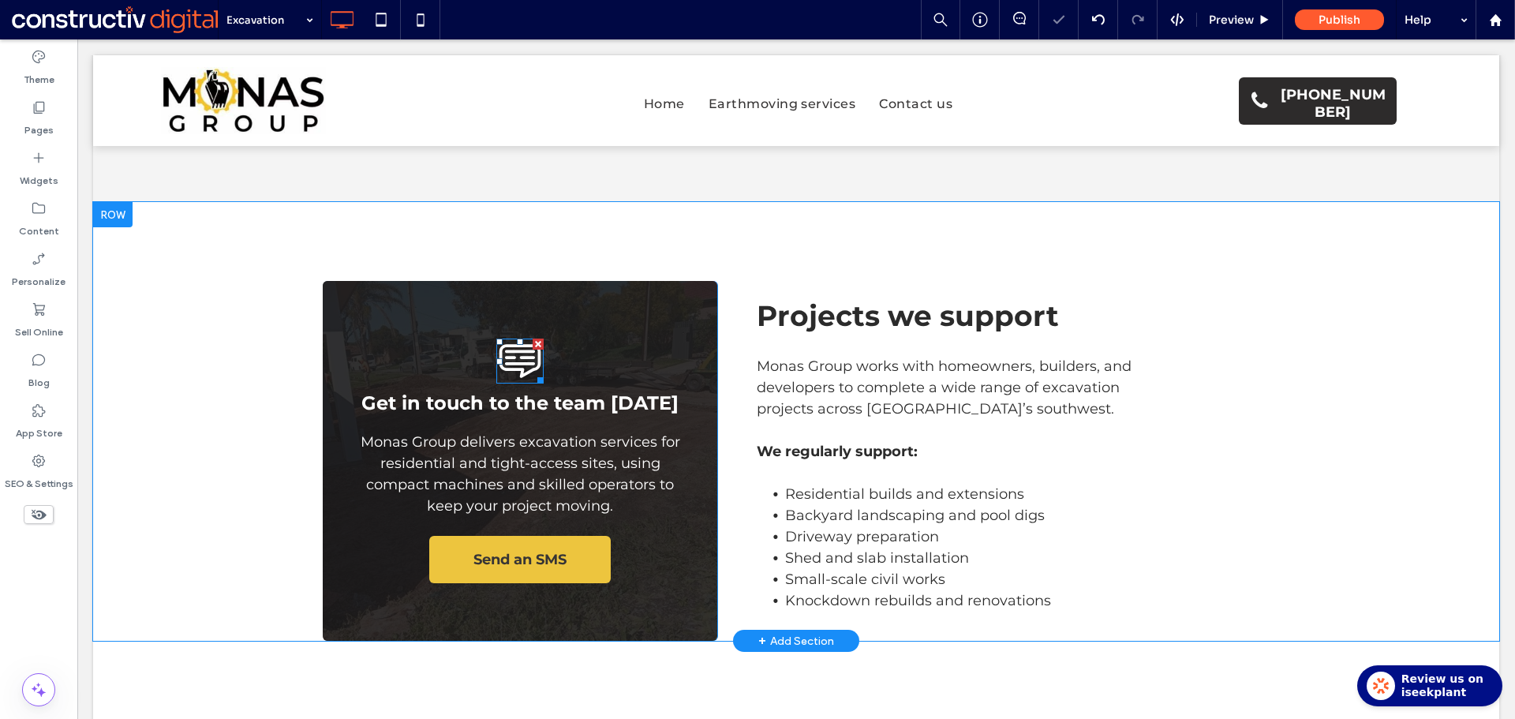
click at [519, 344] on icon at bounding box center [520, 361] width 42 height 34
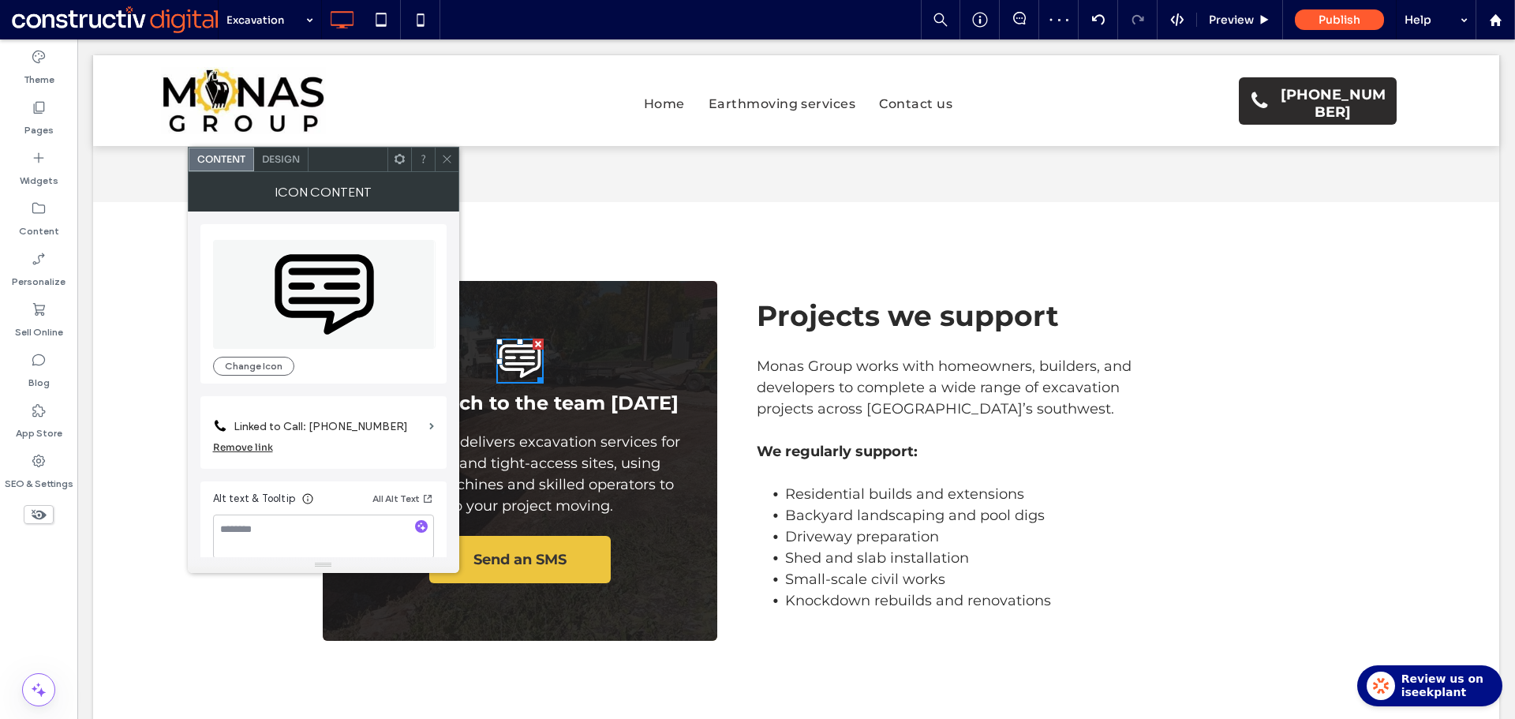
click at [401, 424] on label "Linked to Call: (03) 4050 7421" at bounding box center [327, 426] width 189 height 29
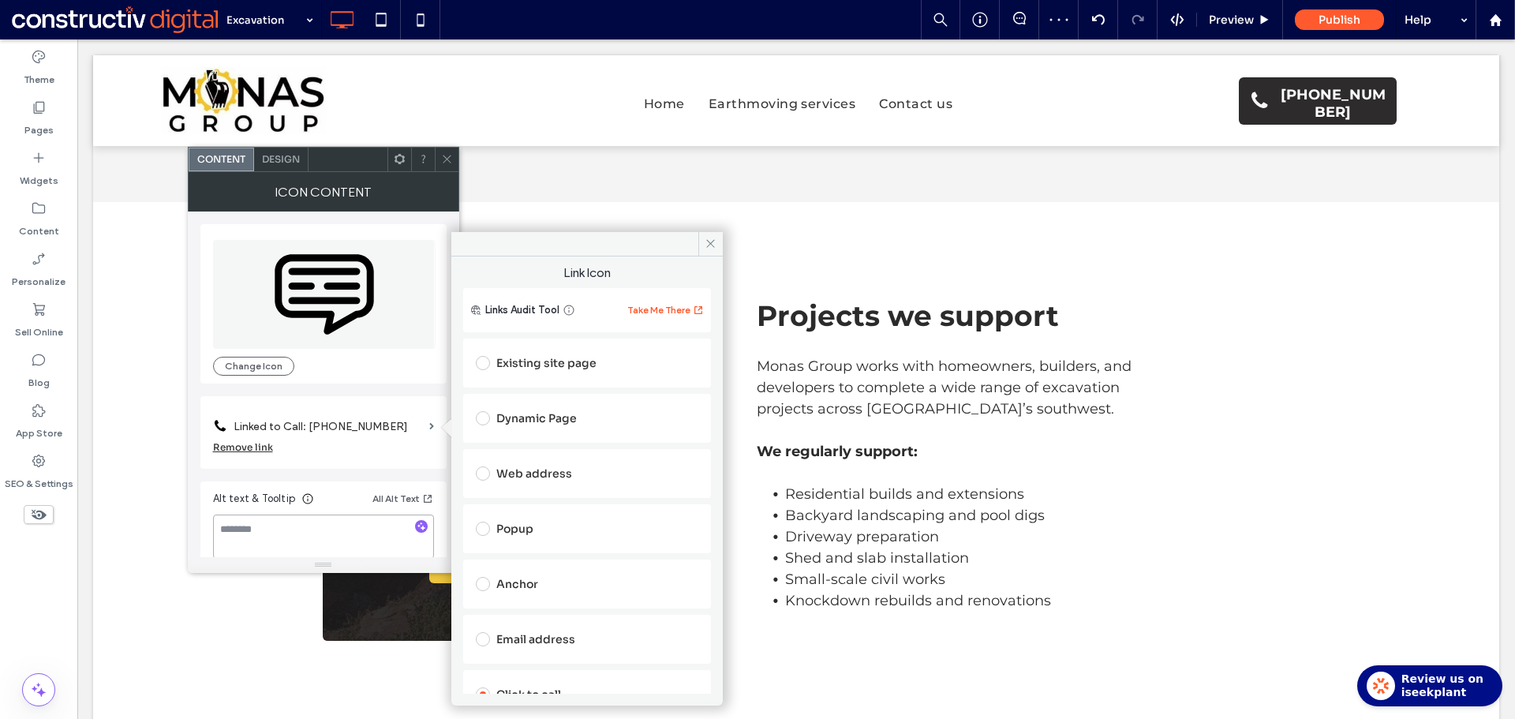
click at [316, 545] on textarea at bounding box center [323, 536] width 221 height 44
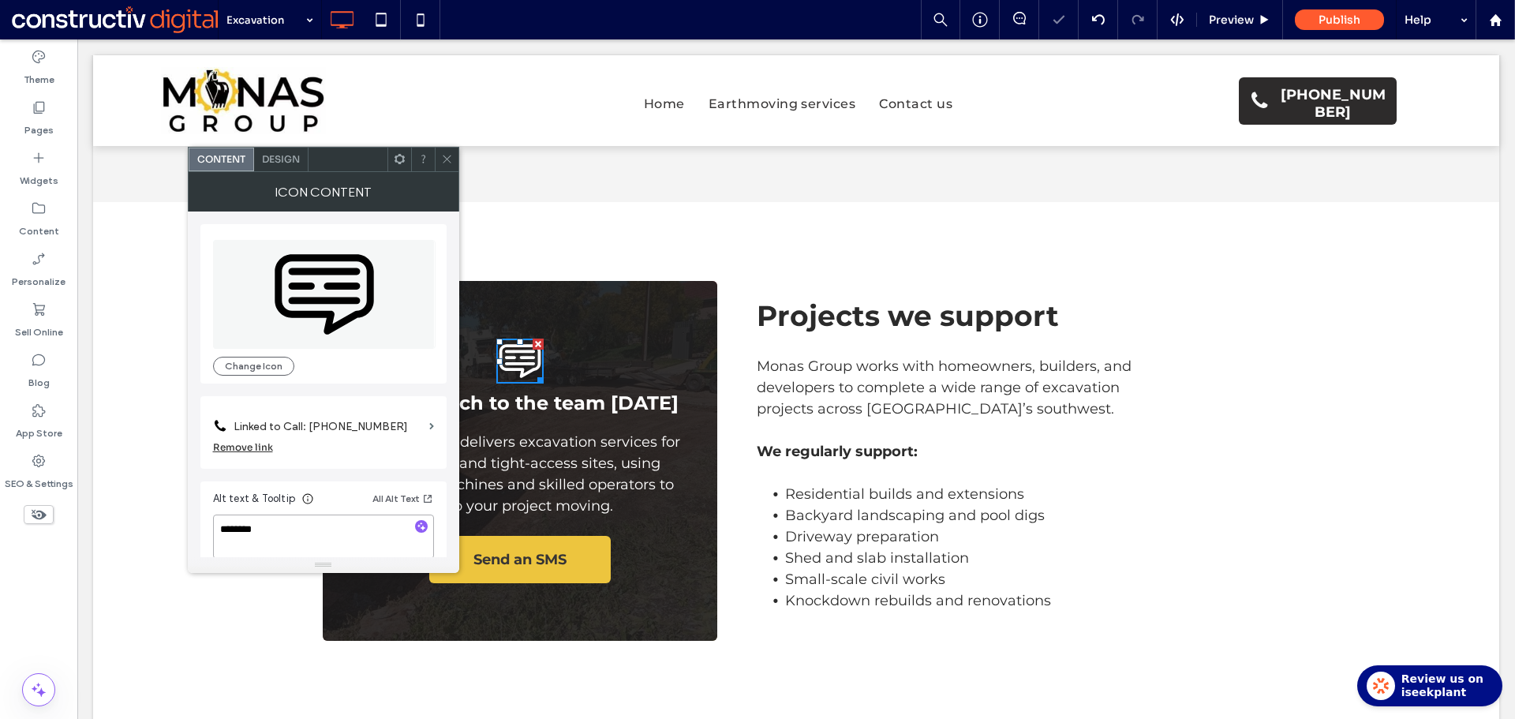
type textarea "********"
click at [409, 426] on label "Linked to Call: (03) 4050 7421" at bounding box center [327, 426] width 189 height 29
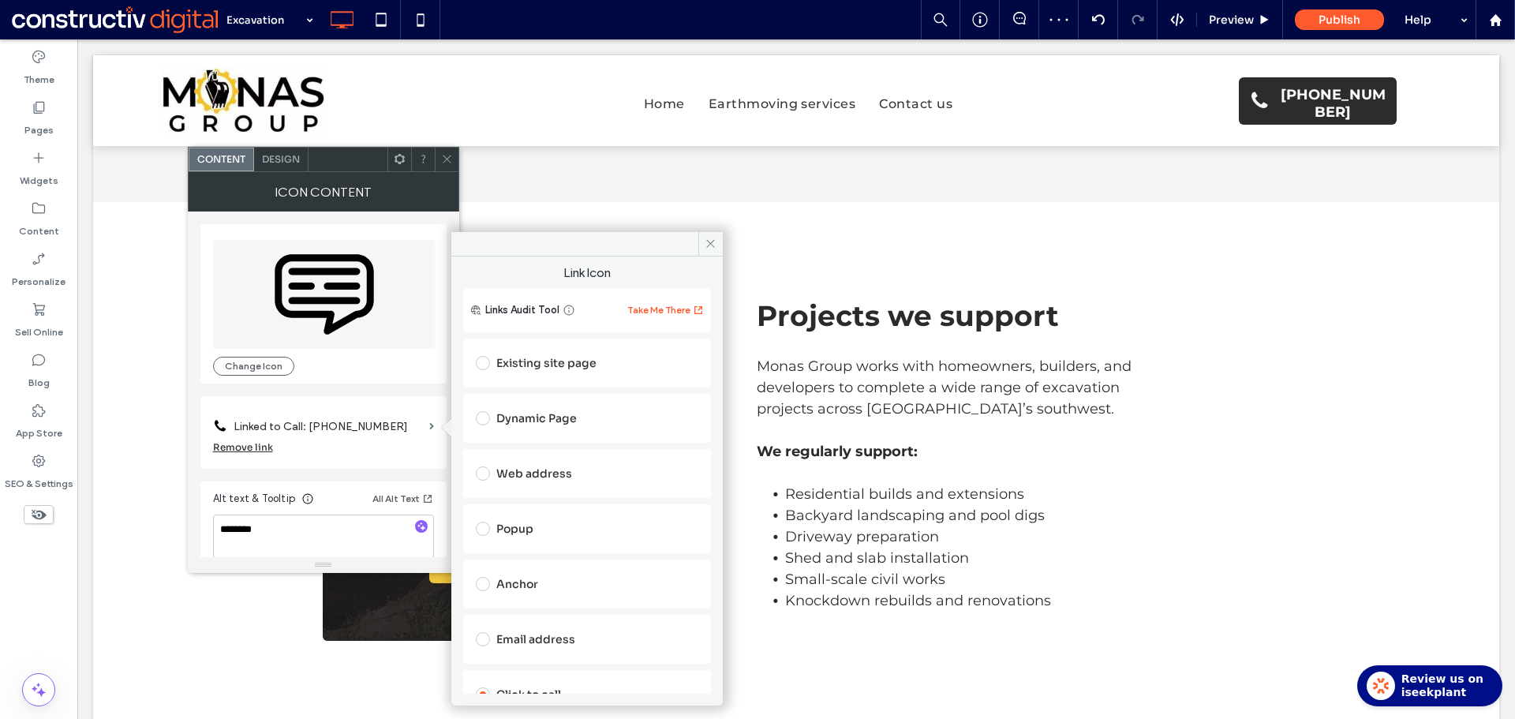
drag, startPoint x: 522, startPoint y: 582, endPoint x: 608, endPoint y: 544, distance: 94.0
click at [524, 583] on div "Anchor" at bounding box center [587, 583] width 222 height 25
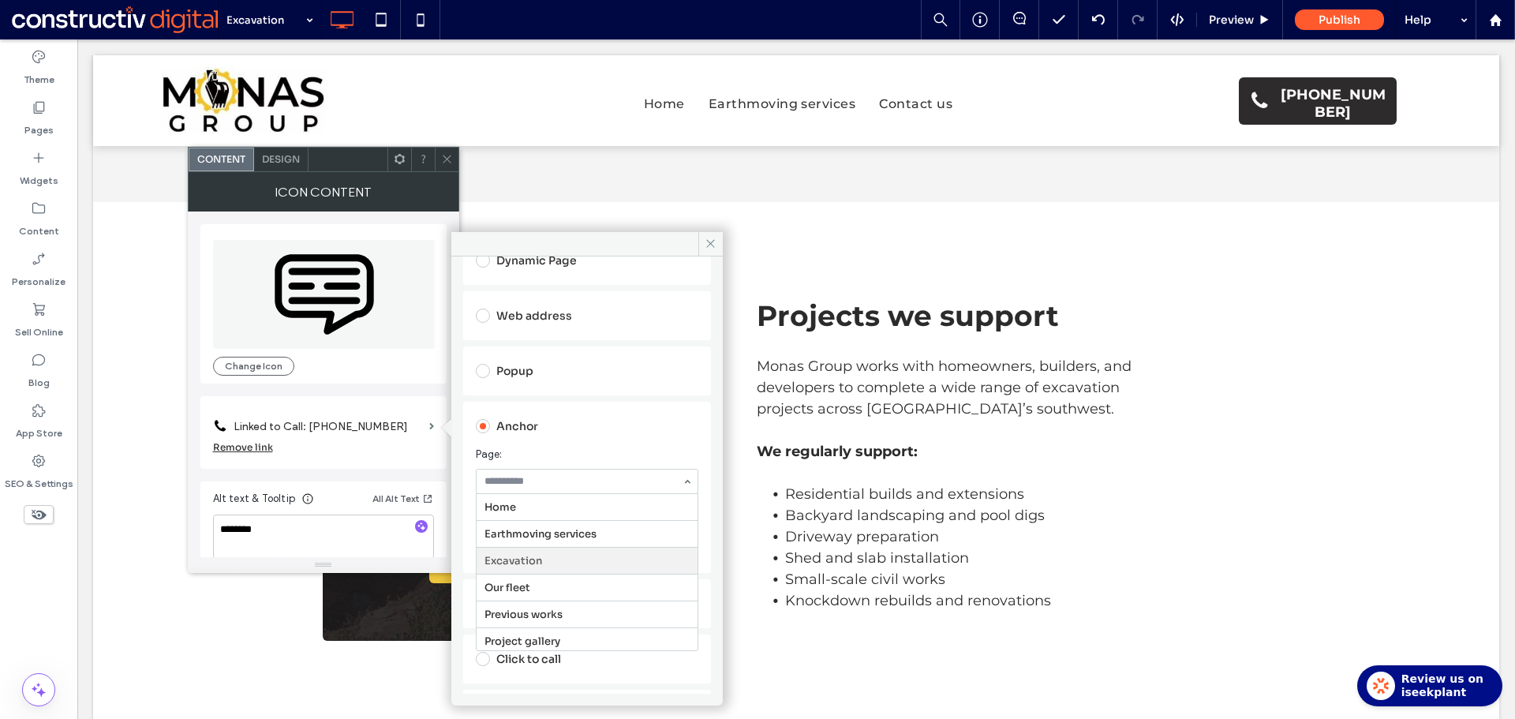
scroll to position [54, 0]
click at [612, 447] on span "Page:" at bounding box center [584, 454] width 216 height 16
click at [446, 157] on icon at bounding box center [447, 159] width 12 height 12
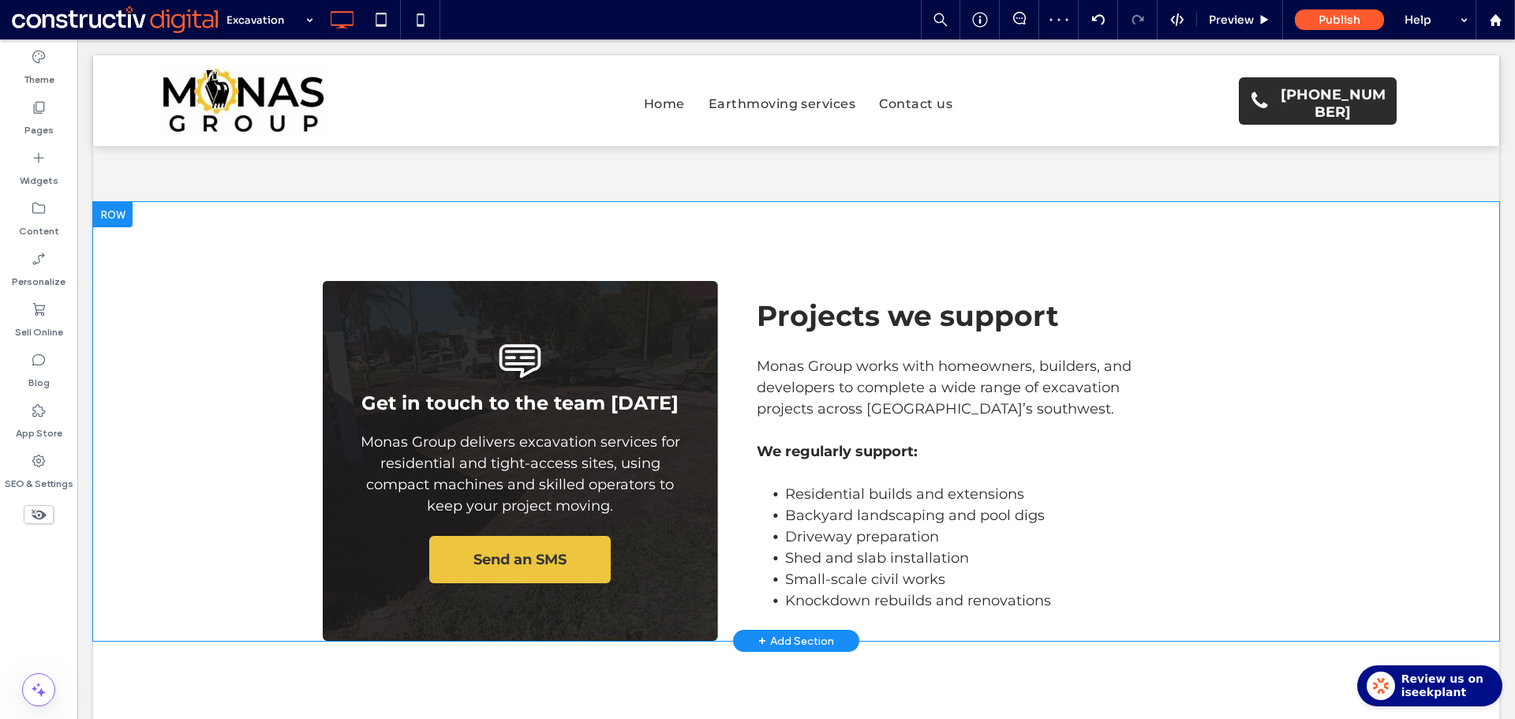
click at [667, 570] on div "Send SMS Get in touch to the team today Monas Group delivers excavation service…" at bounding box center [520, 461] width 394 height 360
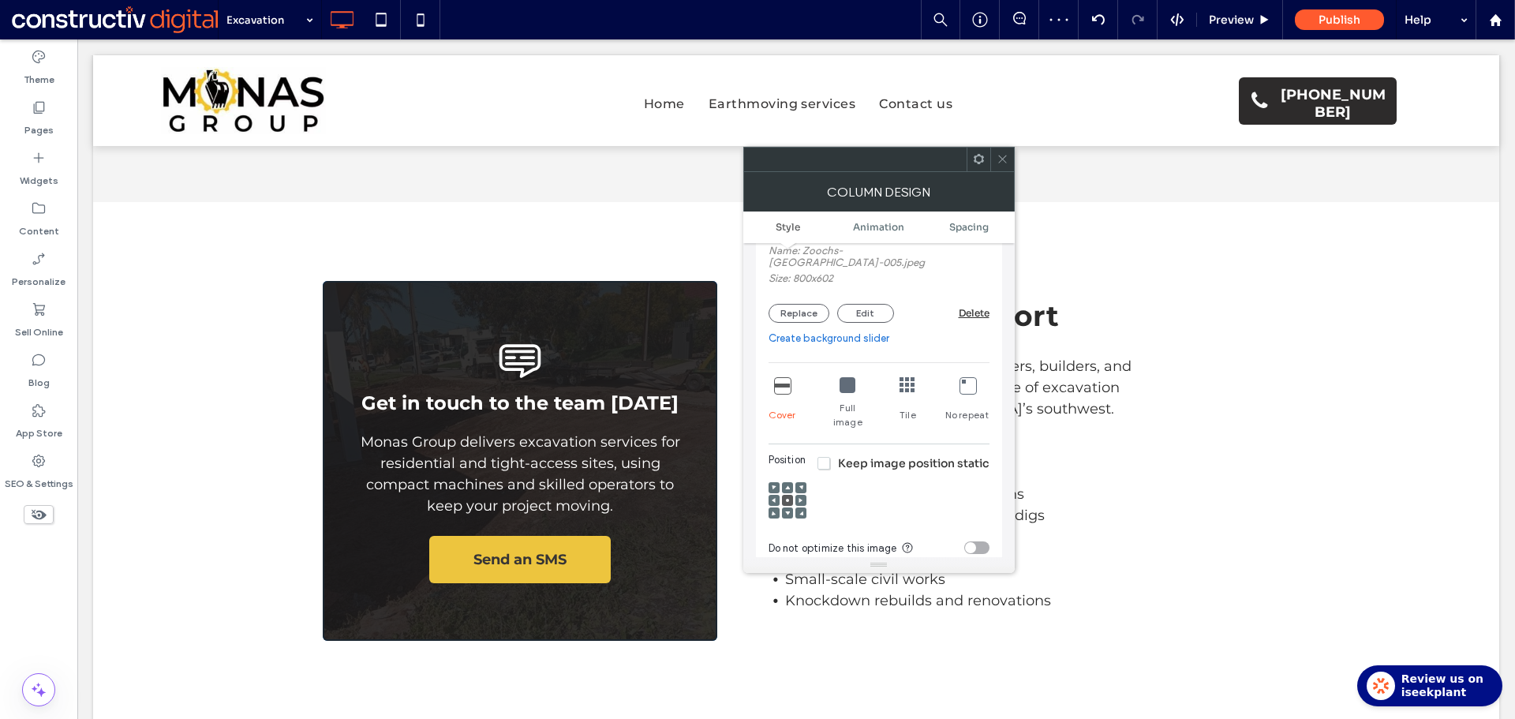
scroll to position [79, 0]
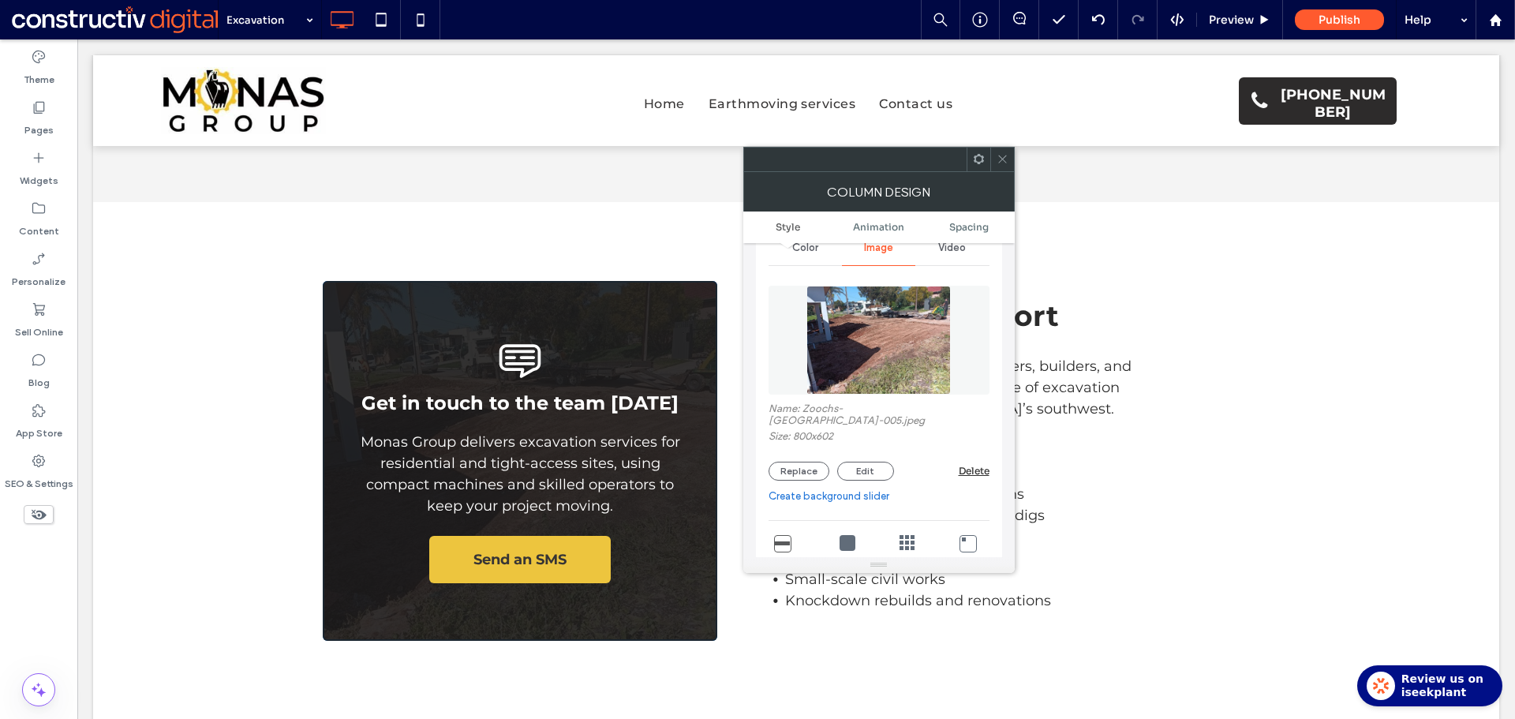
click at [887, 354] on img at bounding box center [878, 340] width 144 height 109
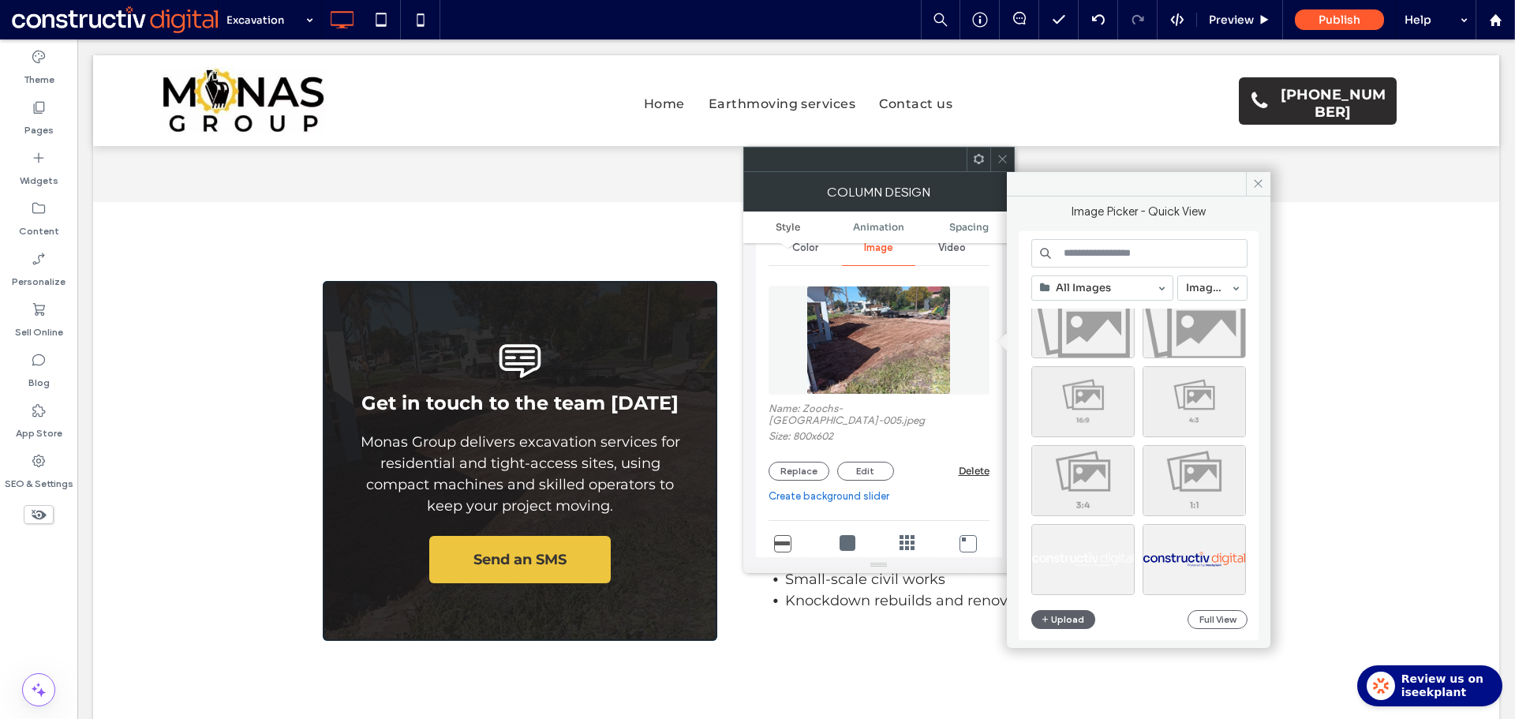
scroll to position [316, 0]
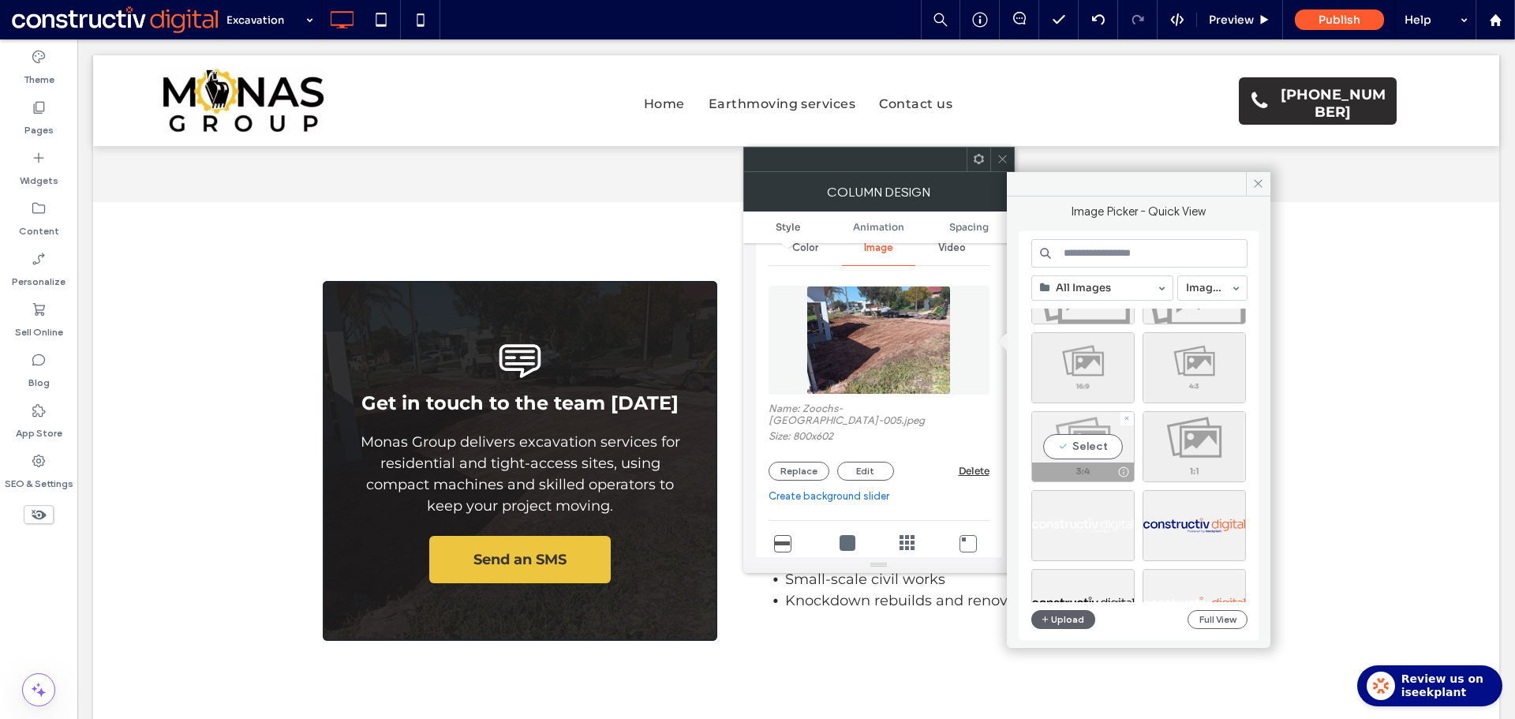
click at [1097, 454] on div "Select" at bounding box center [1082, 446] width 103 height 71
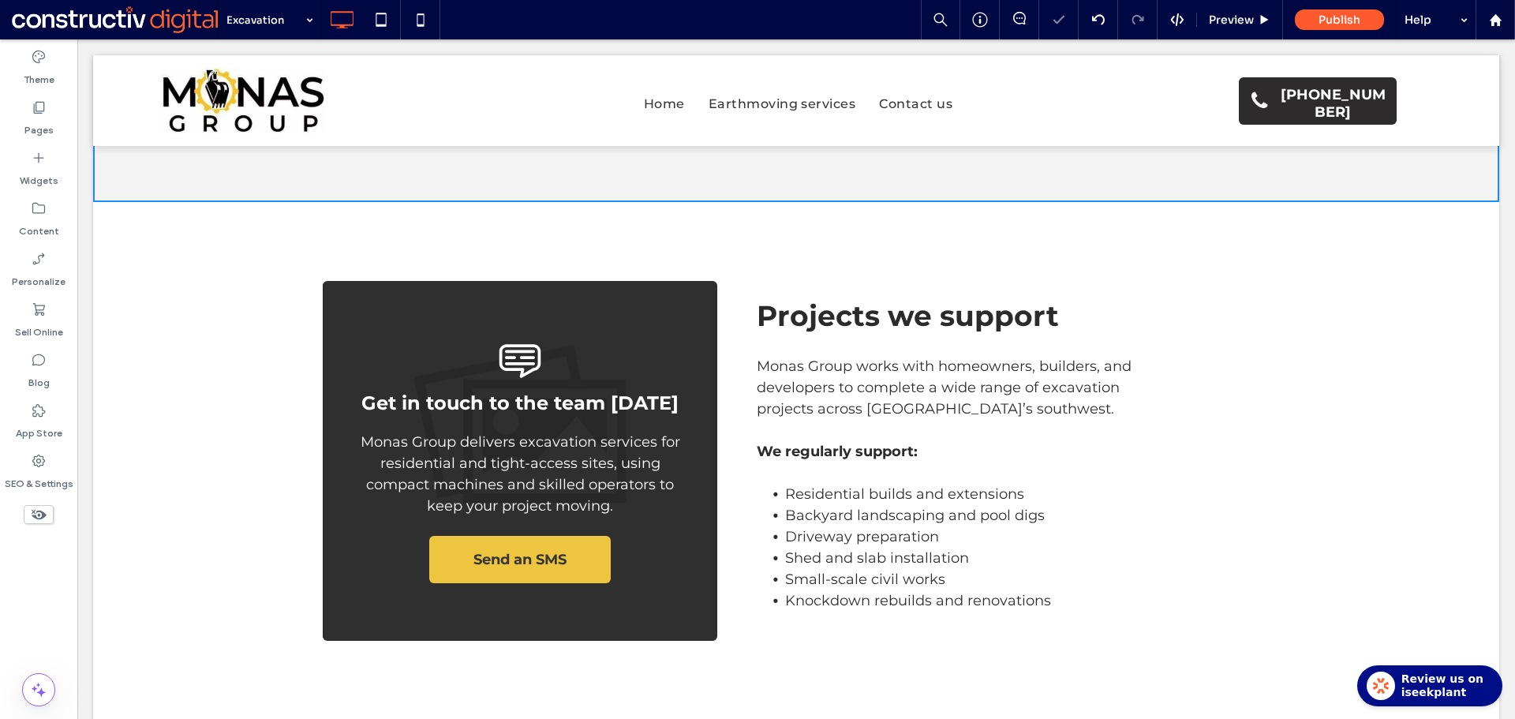
click at [1005, 202] on div "Send SMS Get in touch to the team today Monas Group delivers excavation service…" at bounding box center [796, 421] width 1406 height 439
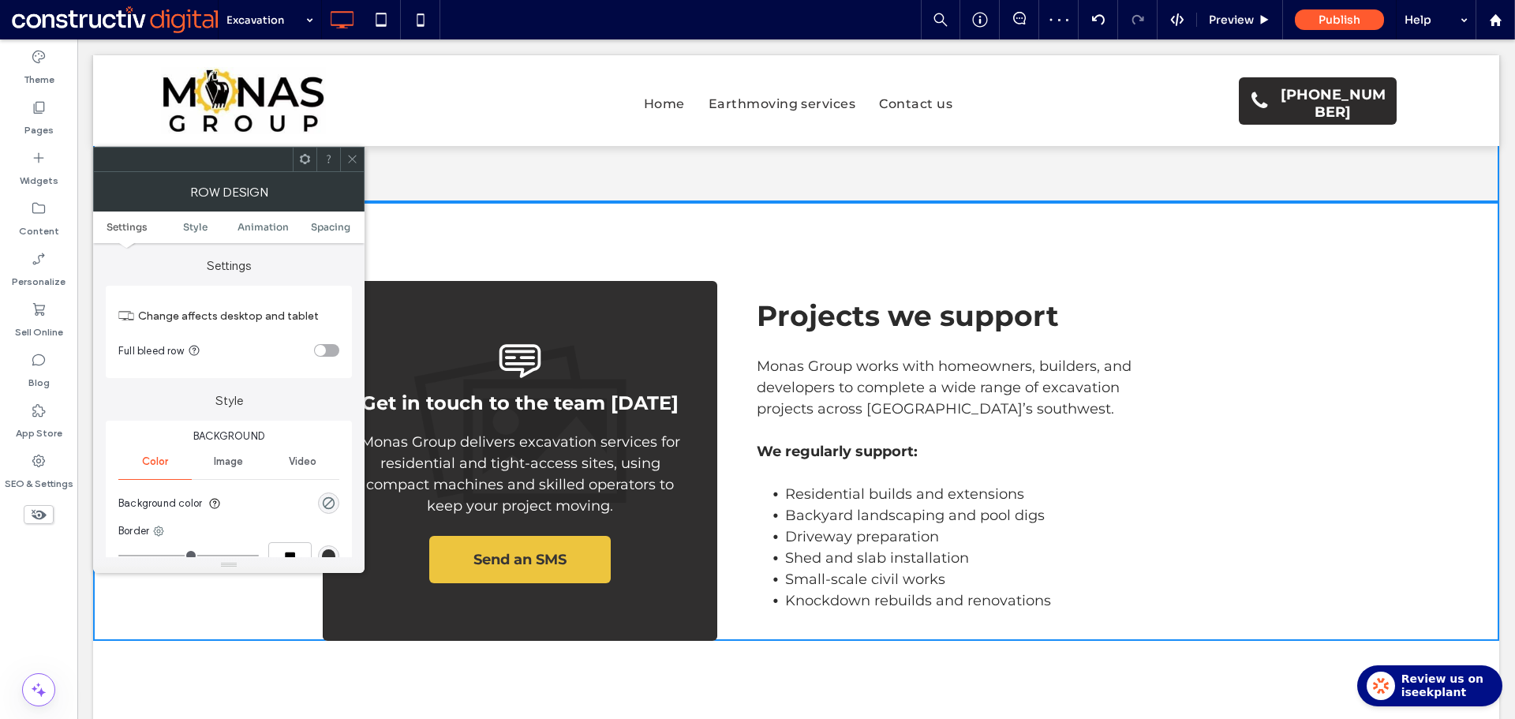
drag, startPoint x: 355, startPoint y: 156, endPoint x: 540, endPoint y: 242, distance: 203.6
click at [355, 156] on use at bounding box center [352, 159] width 8 height 8
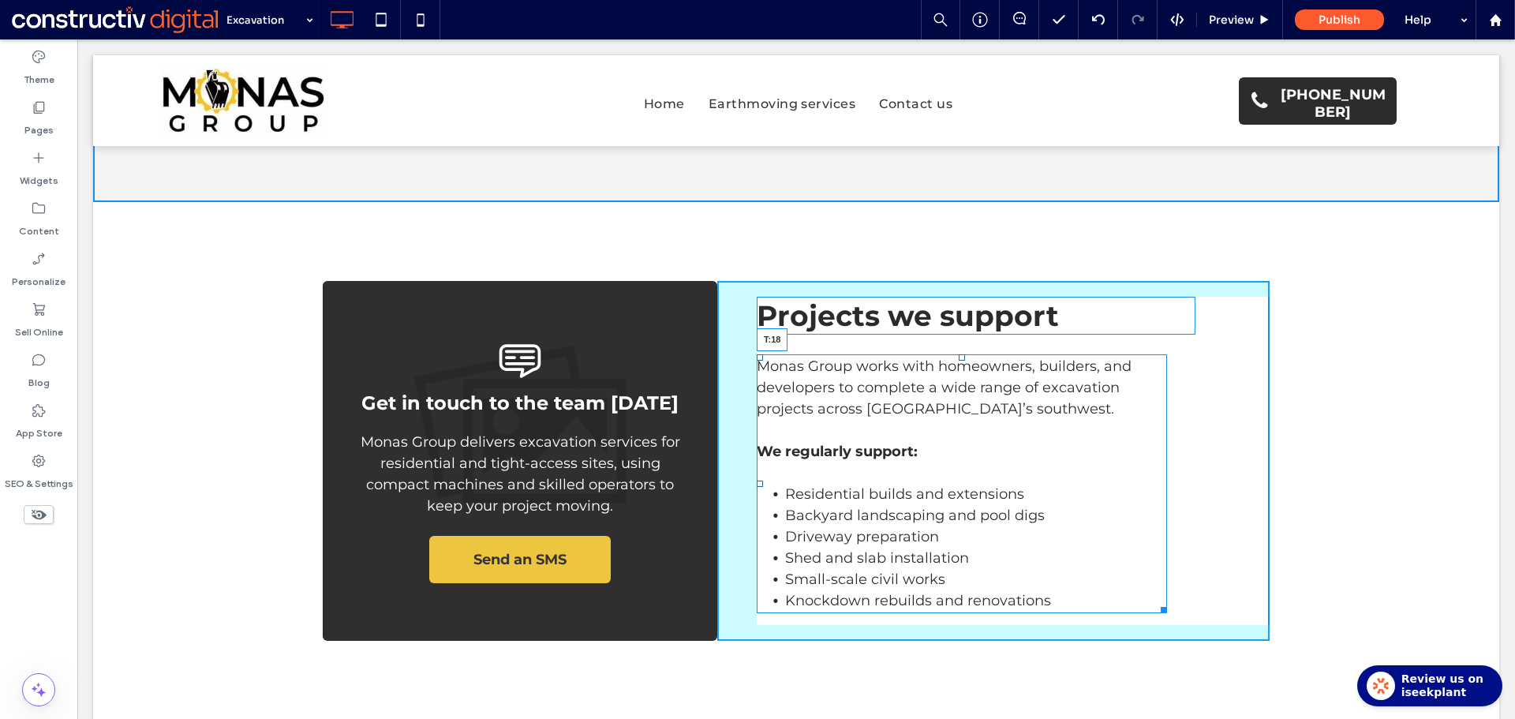
click at [958, 354] on div at bounding box center [961, 357] width 6 height 6
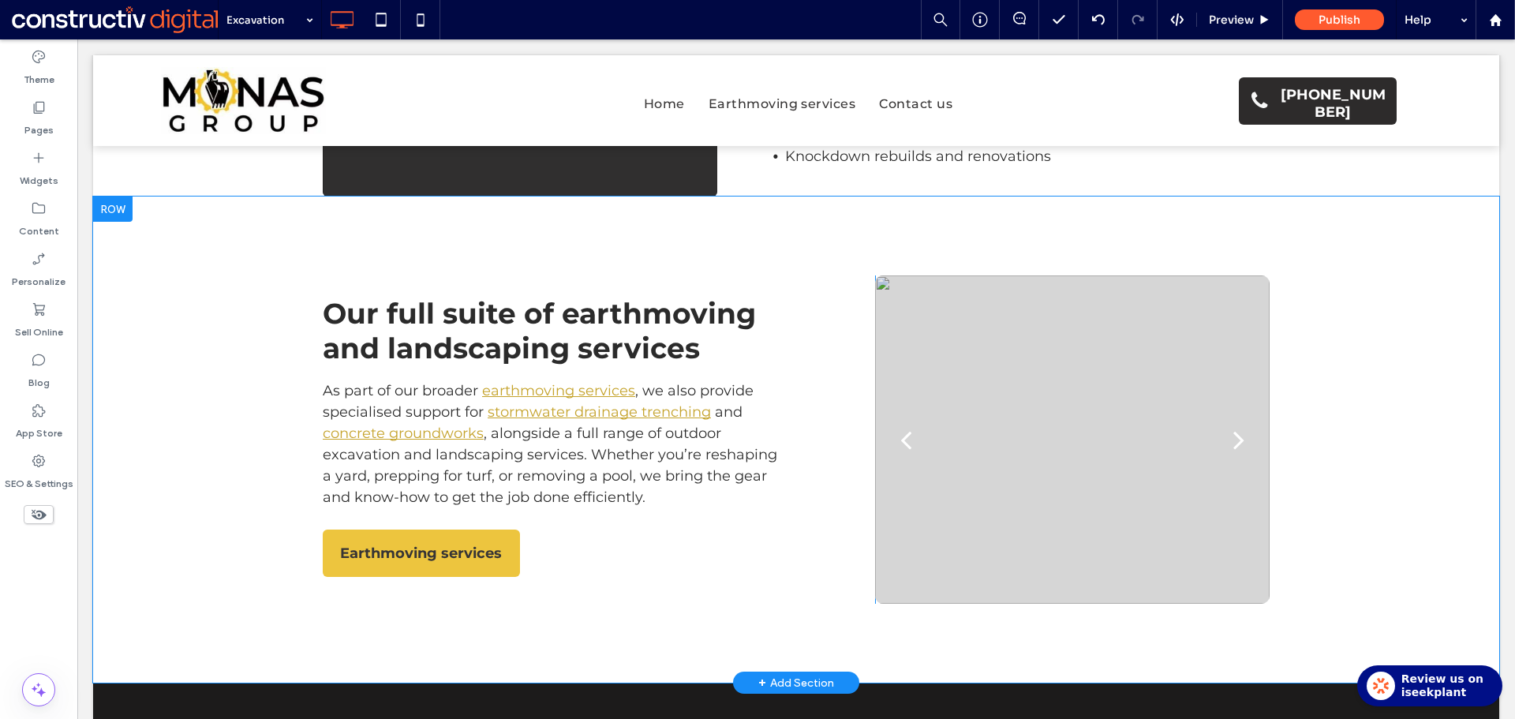
scroll to position [1362, 0]
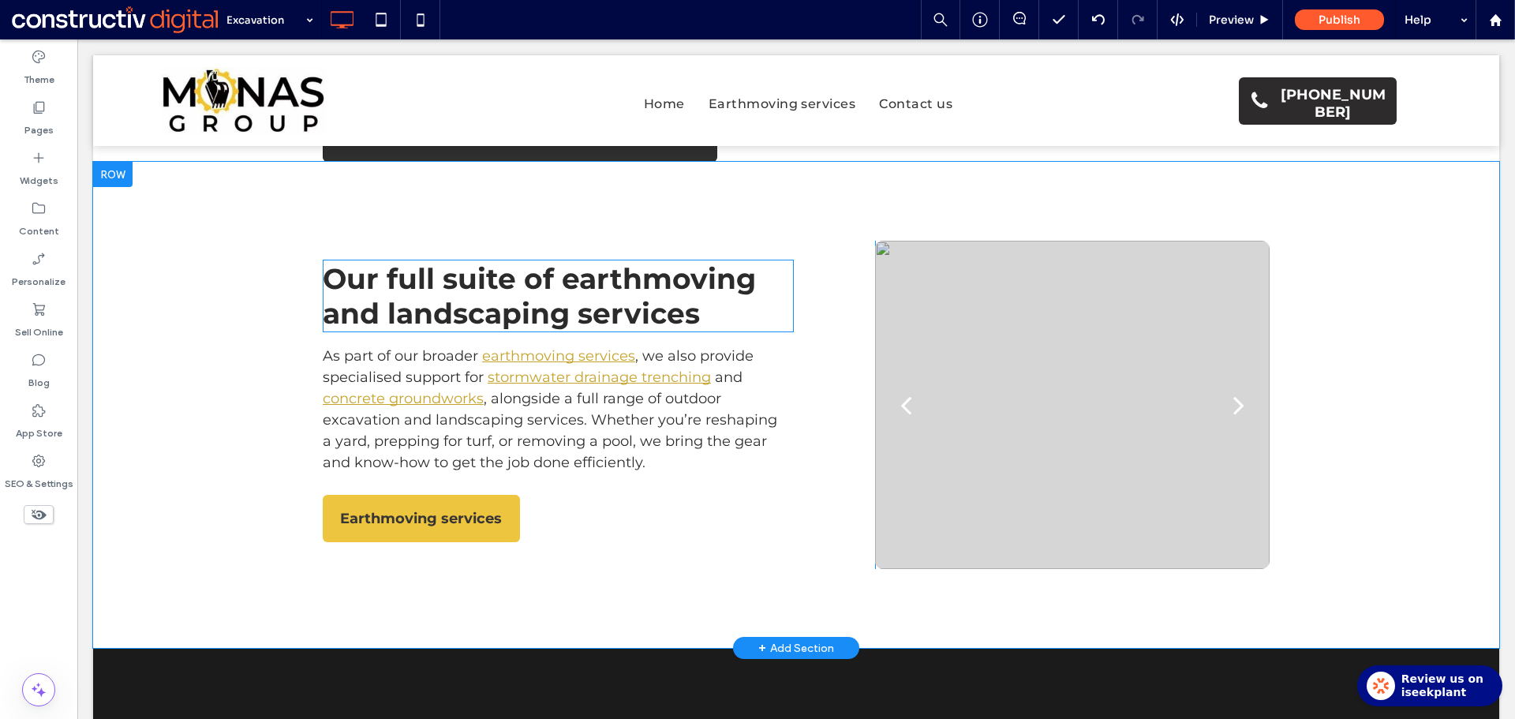
click at [655, 271] on span "Our full suite of earthmoving and landscaping services" at bounding box center [539, 295] width 433 height 69
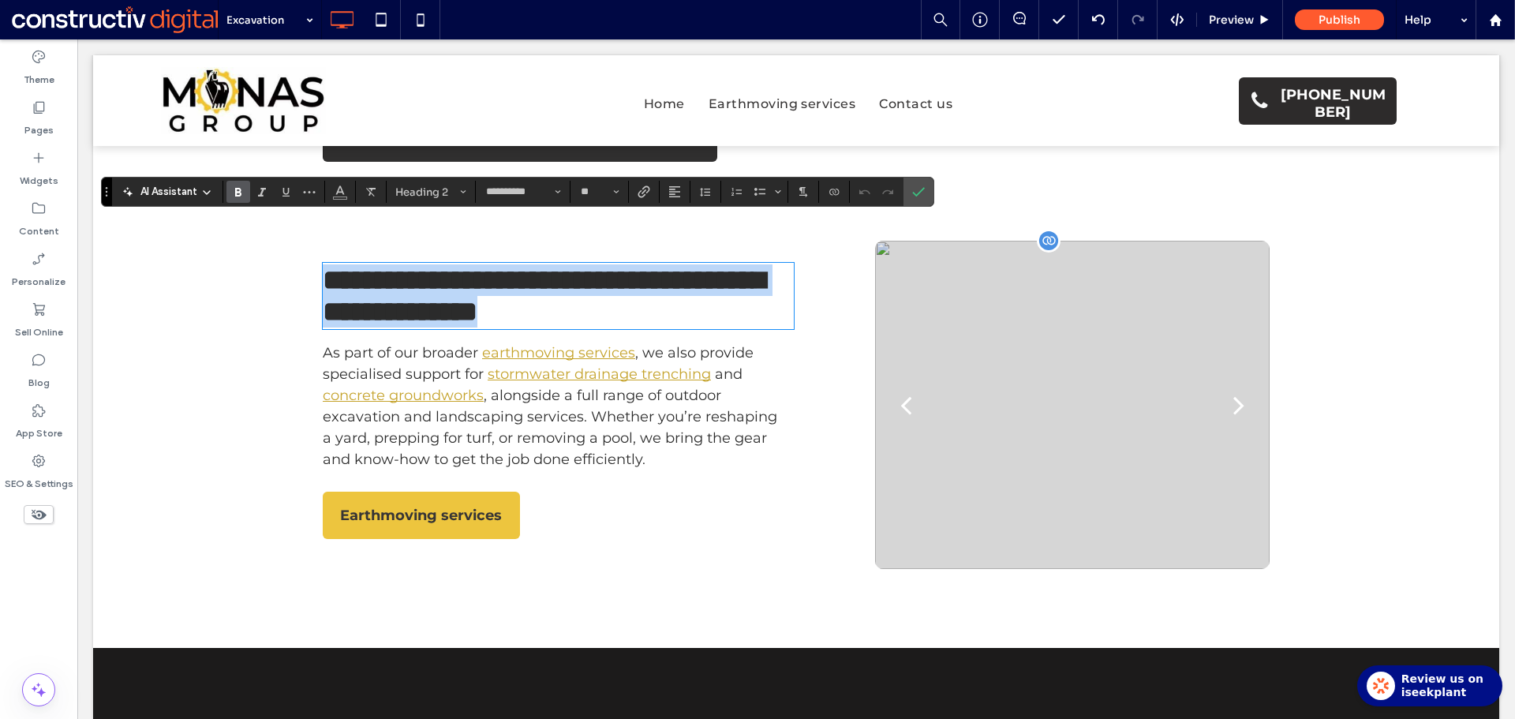
type input "**"
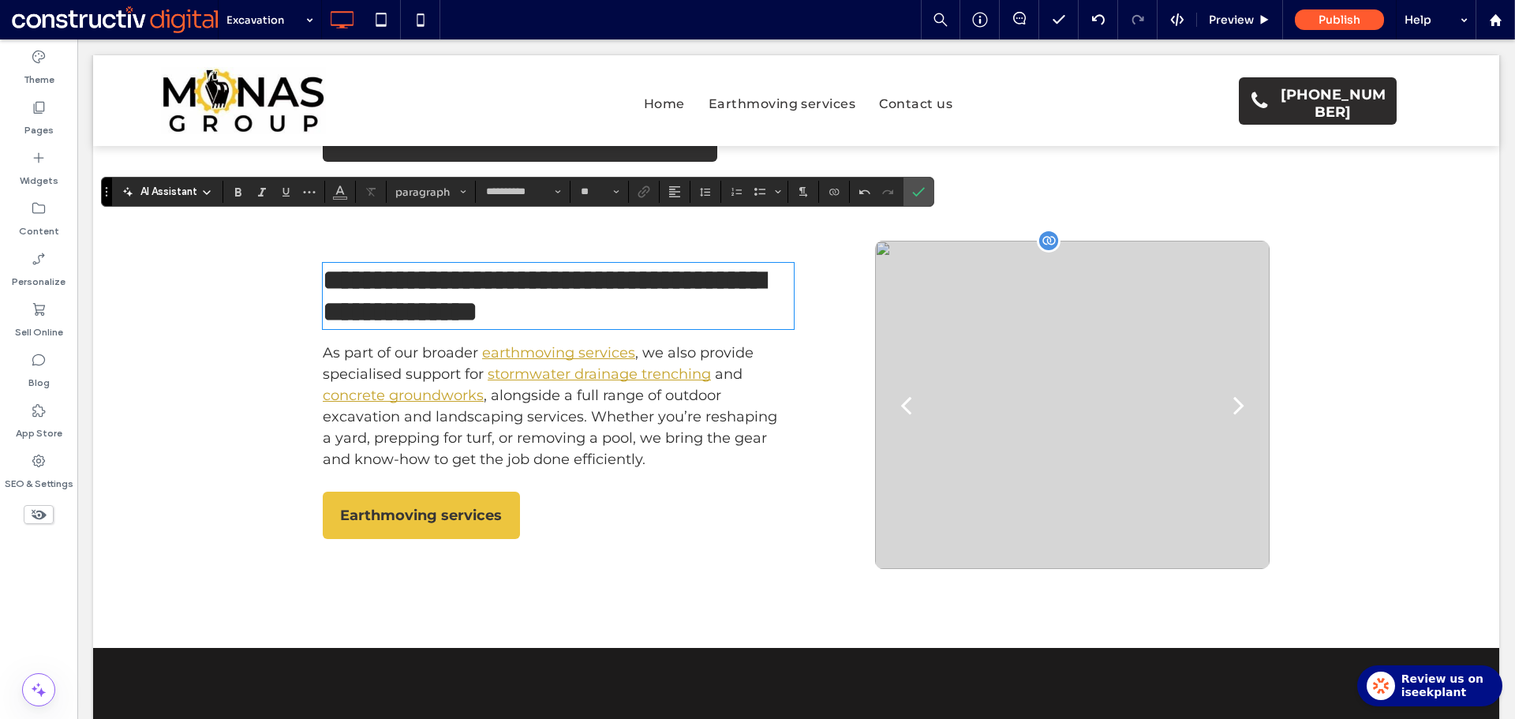
scroll to position [0, 0]
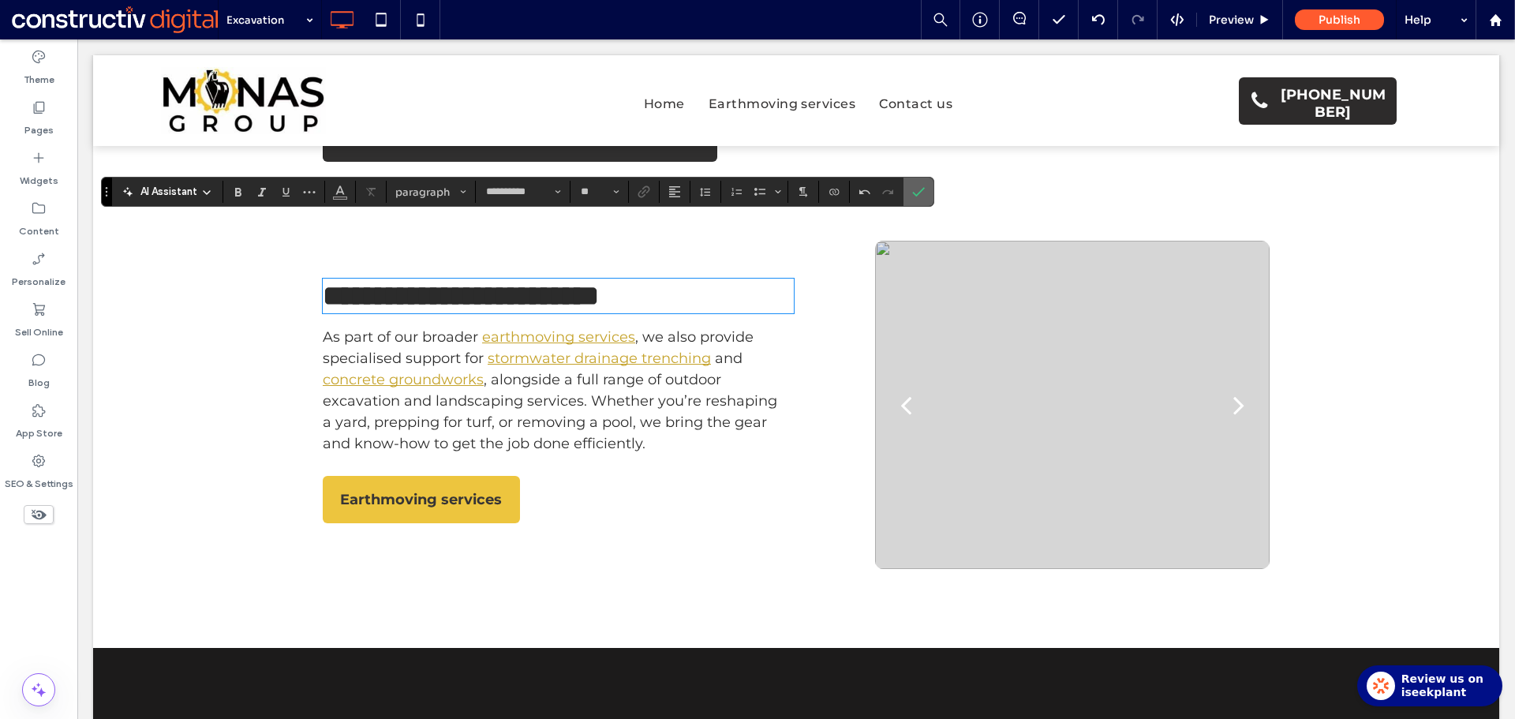
click at [920, 190] on icon "Confirm" at bounding box center [918, 191] width 13 height 13
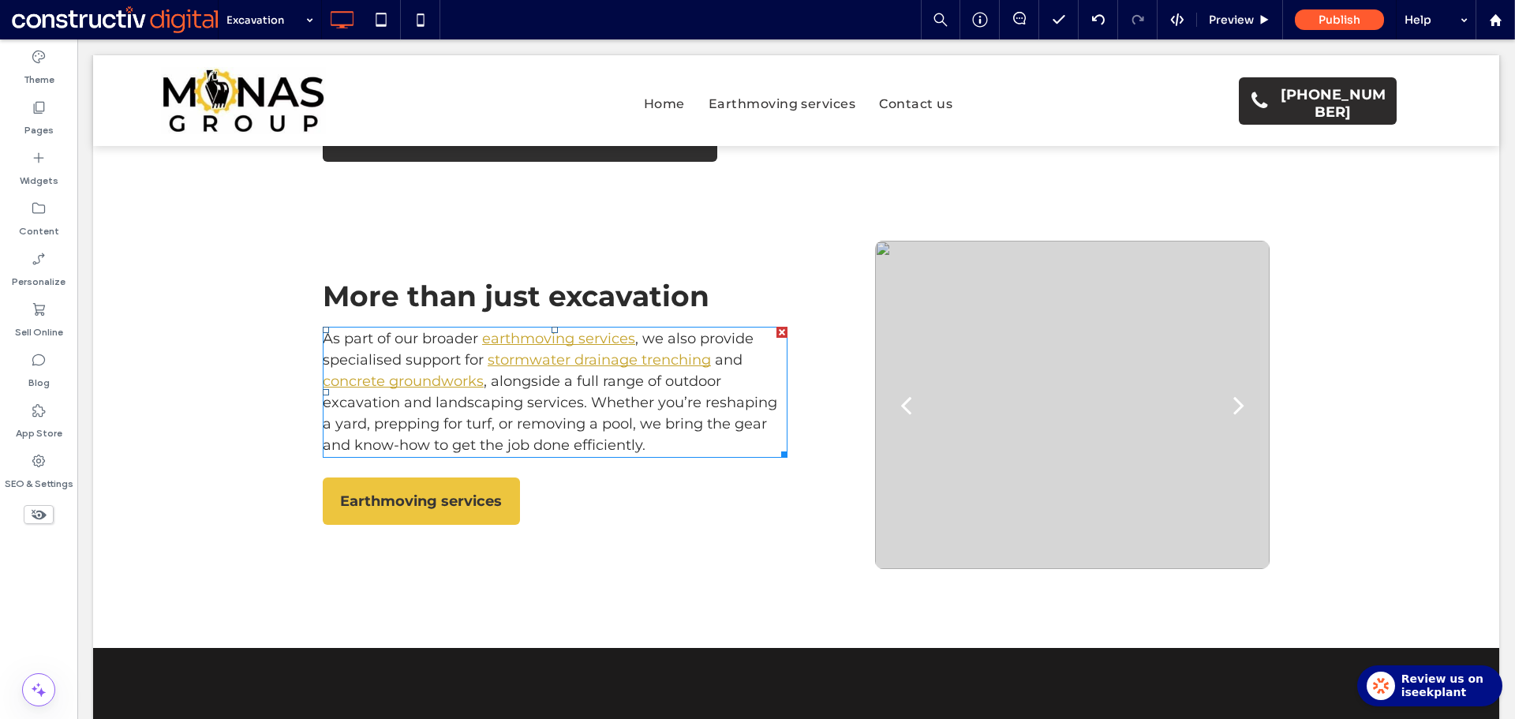
click at [518, 372] on span ", alongside a full range of outdoor excavation and landscaping services. Whethe…" at bounding box center [550, 412] width 454 height 81
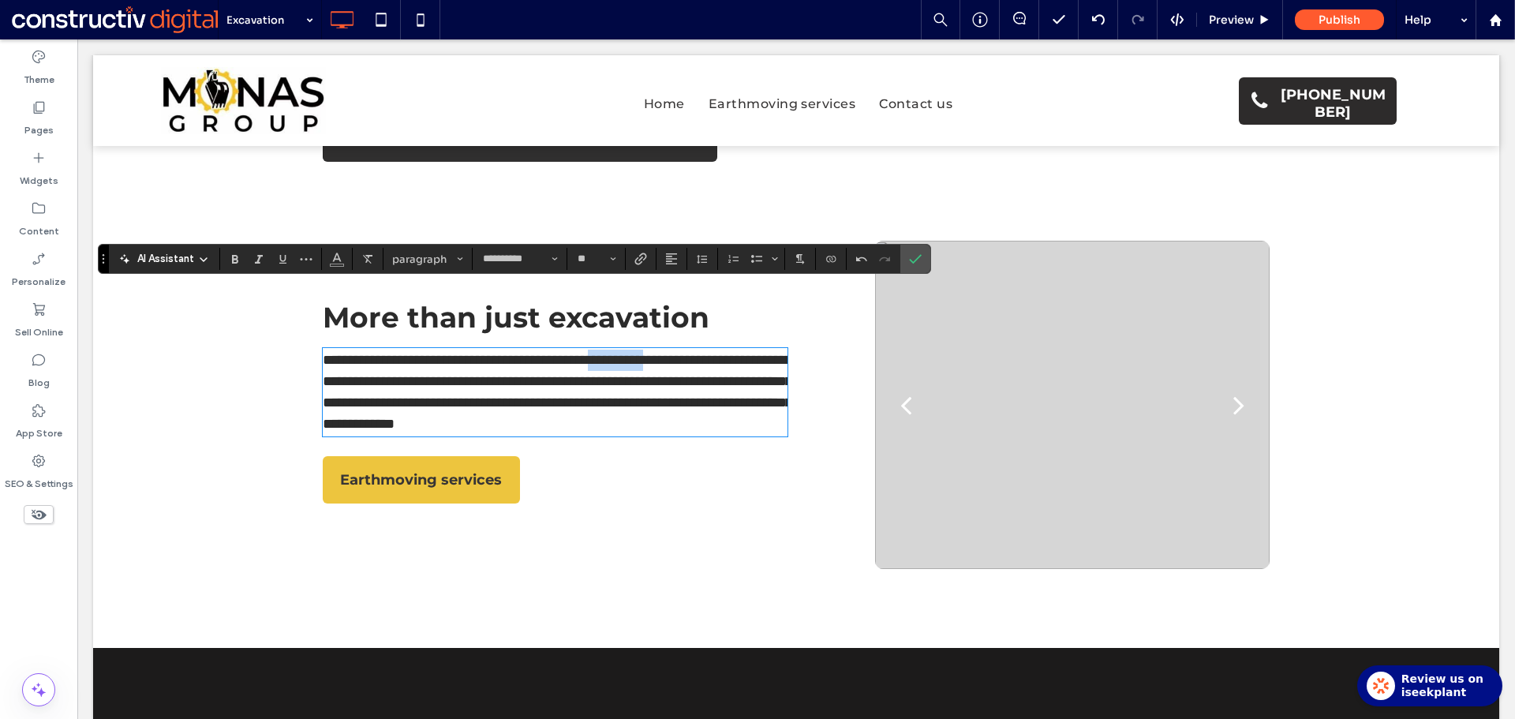
drag, startPoint x: 663, startPoint y: 308, endPoint x: 740, endPoint y: 306, distance: 76.6
click at [740, 353] on span "**********" at bounding box center [557, 392] width 469 height 78
click at [644, 261] on icon "Link" at bounding box center [640, 258] width 13 height 13
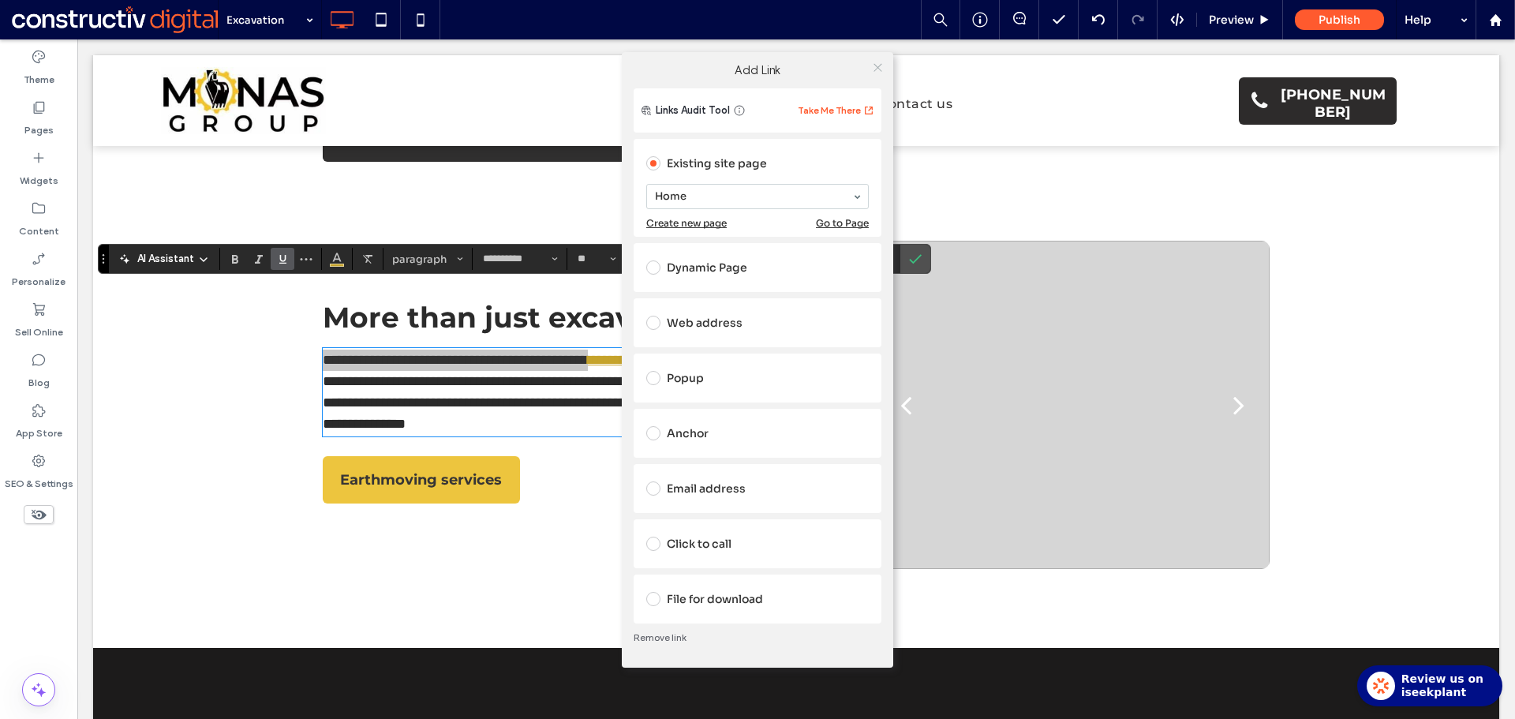
click at [878, 58] on span at bounding box center [878, 68] width 12 height 24
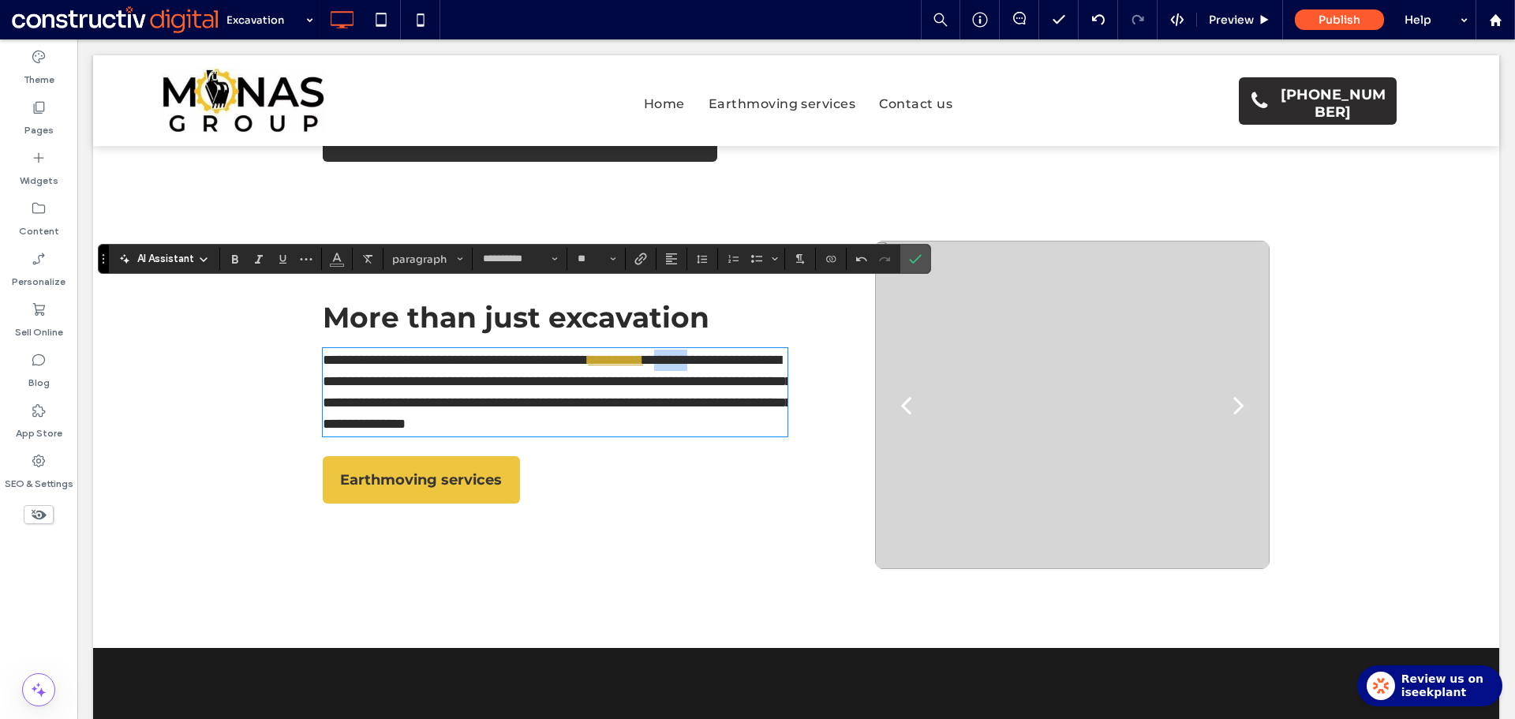
drag, startPoint x: 317, startPoint y: 328, endPoint x: 370, endPoint y: 328, distance: 52.9
click at [370, 353] on span "**********" at bounding box center [557, 392] width 469 height 78
click at [629, 353] on span "**********" at bounding box center [557, 392] width 469 height 78
drag, startPoint x: 666, startPoint y: 309, endPoint x: 403, endPoint y: 328, distance: 263.4
click at [403, 349] on p "**********" at bounding box center [555, 391] width 465 height 85
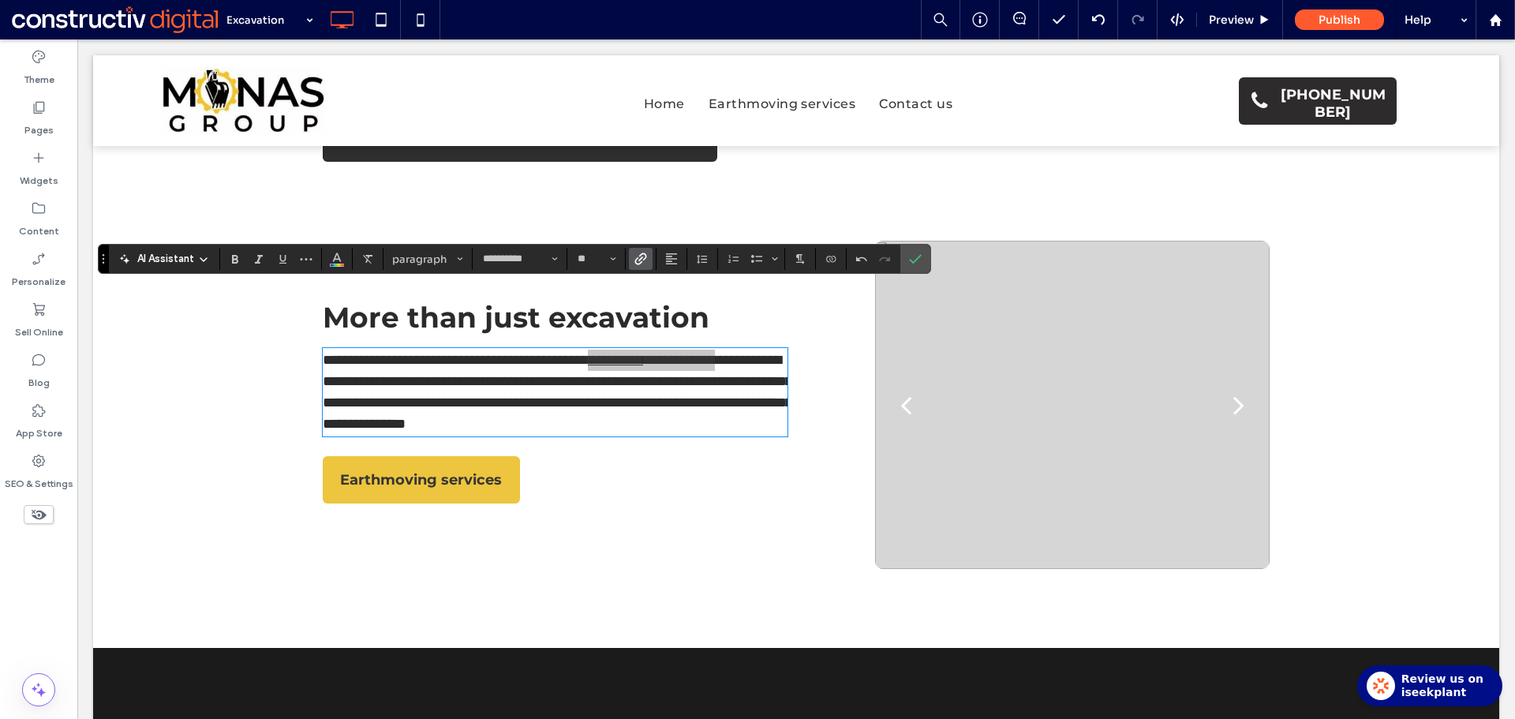
click at [640, 255] on use "Link" at bounding box center [640, 259] width 12 height 12
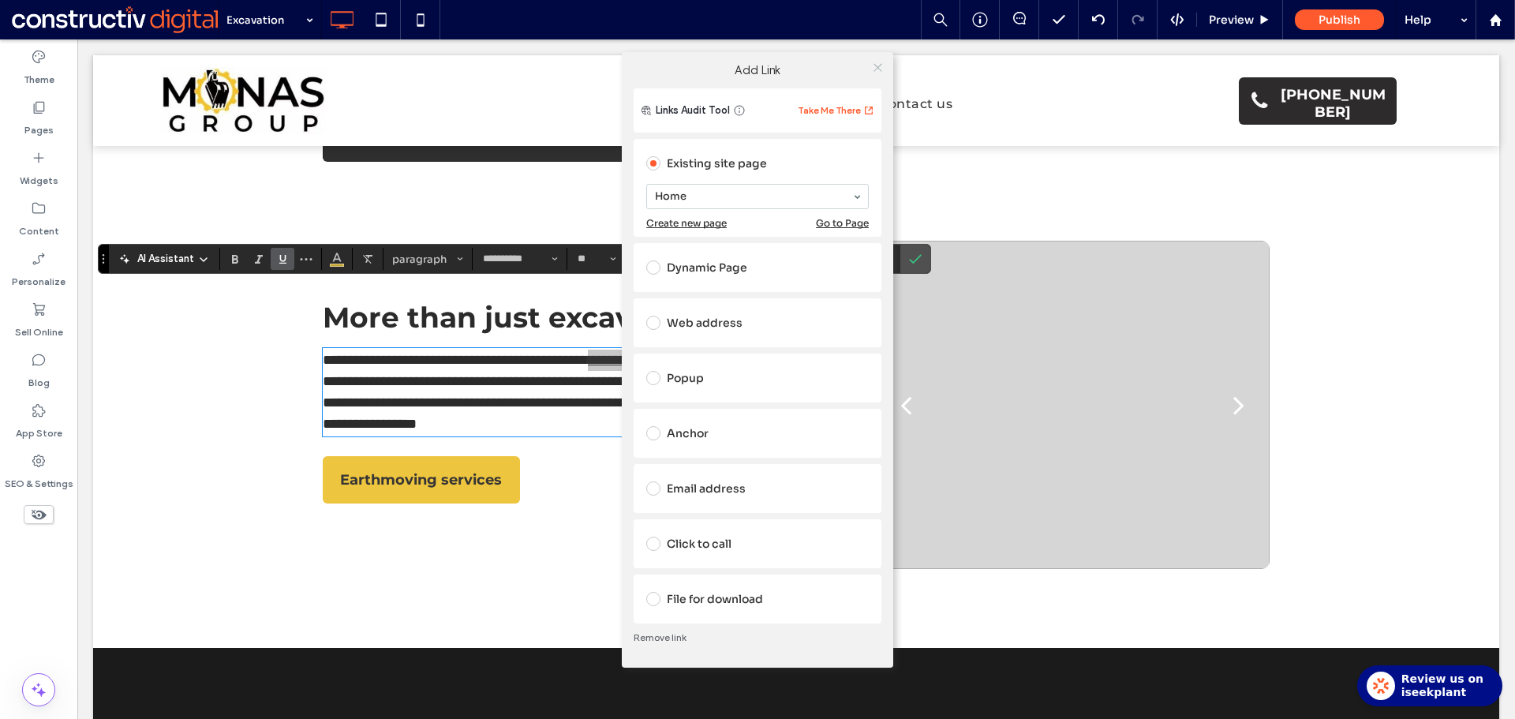
click at [879, 65] on icon at bounding box center [878, 68] width 12 height 12
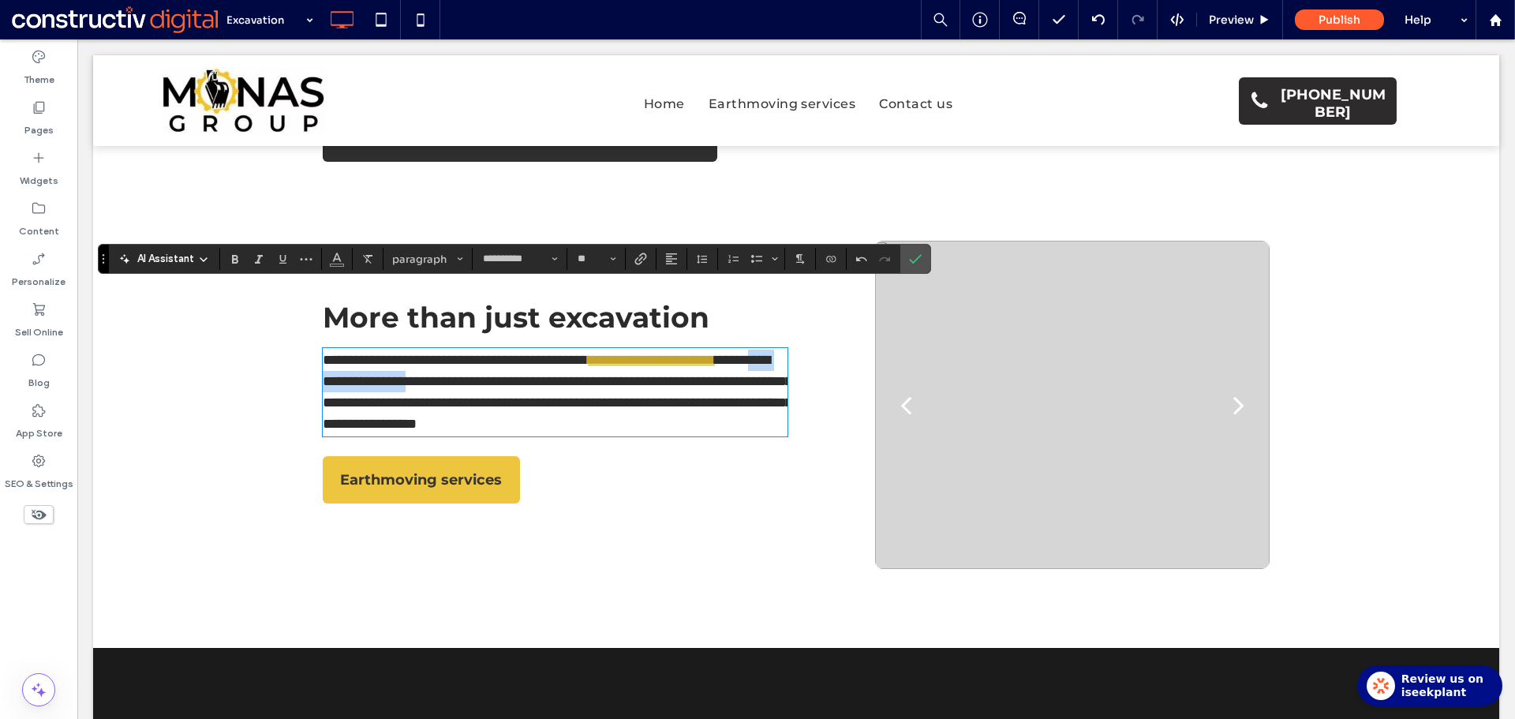
drag, startPoint x: 443, startPoint y: 329, endPoint x: 625, endPoint y: 282, distance: 187.3
click at [571, 353] on span "**********" at bounding box center [557, 392] width 469 height 78
click at [643, 256] on icon "Link" at bounding box center [640, 258] width 13 height 13
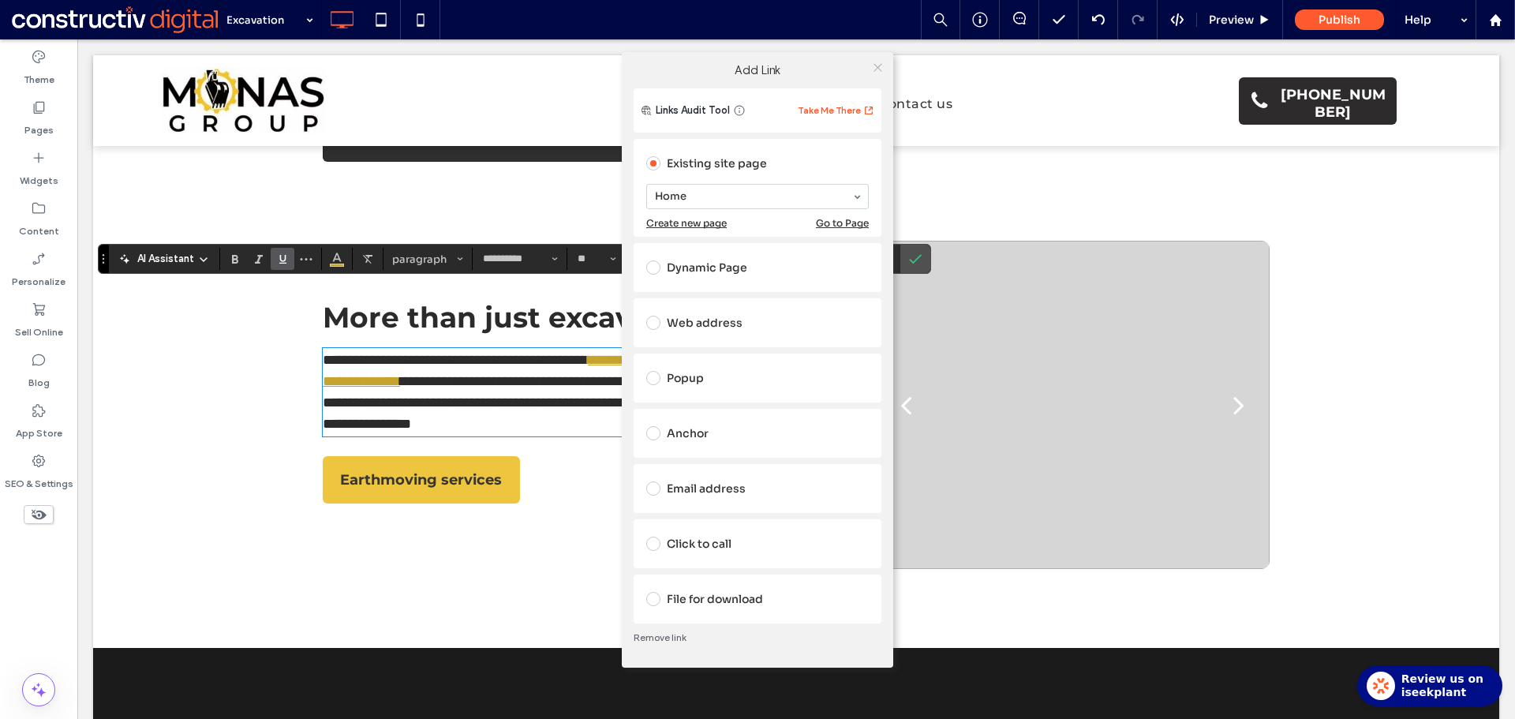
click at [880, 69] on icon at bounding box center [878, 68] width 12 height 12
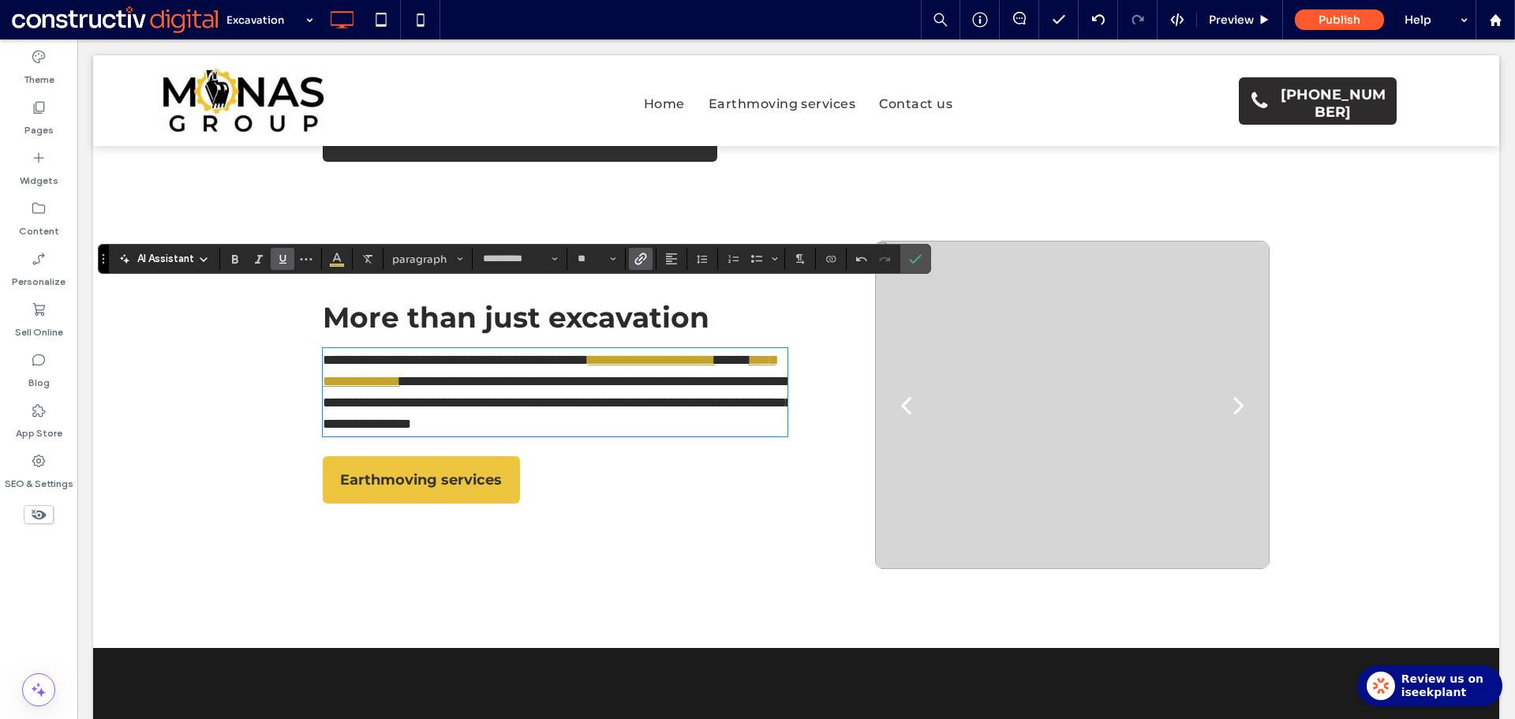
click at [629, 374] on span "**********" at bounding box center [557, 402] width 469 height 57
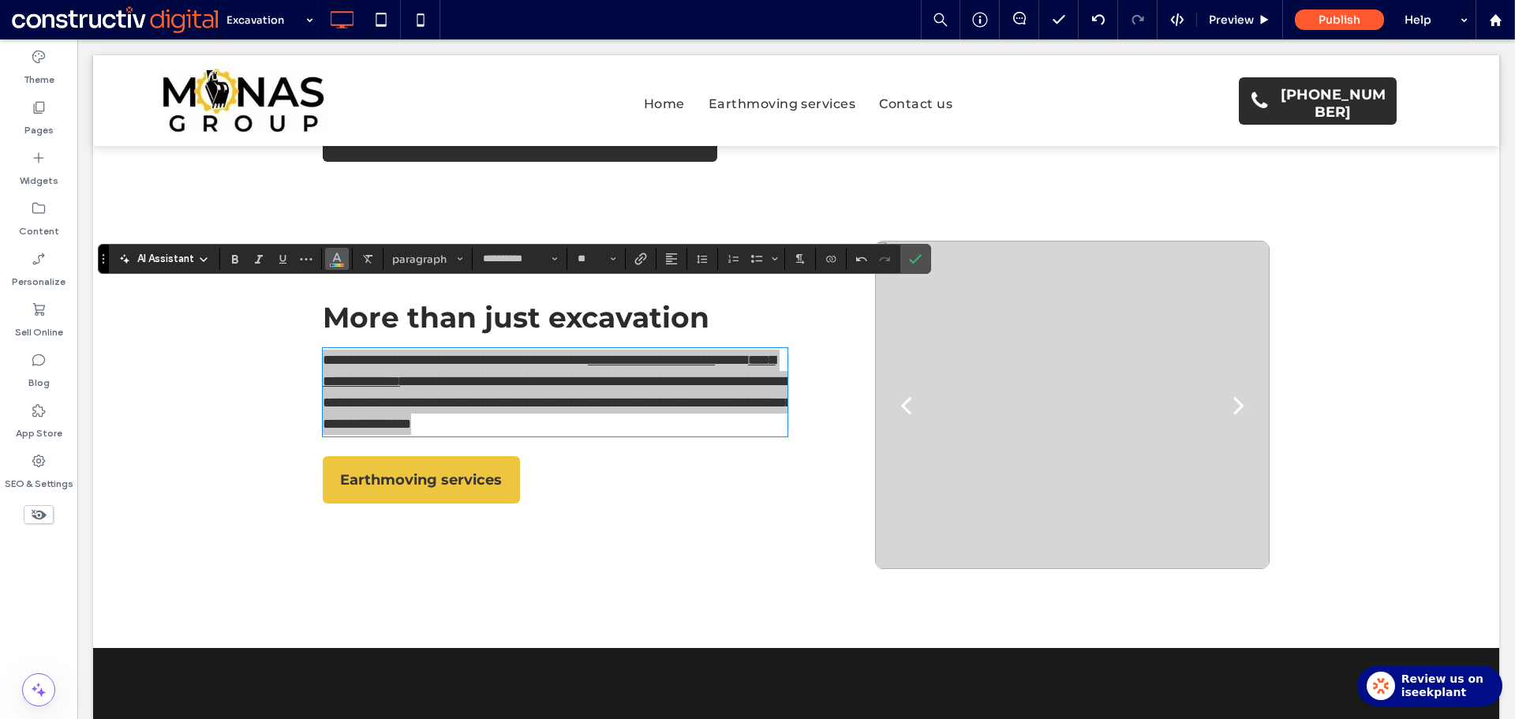
click at [342, 261] on icon "Color" at bounding box center [337, 257] width 13 height 13
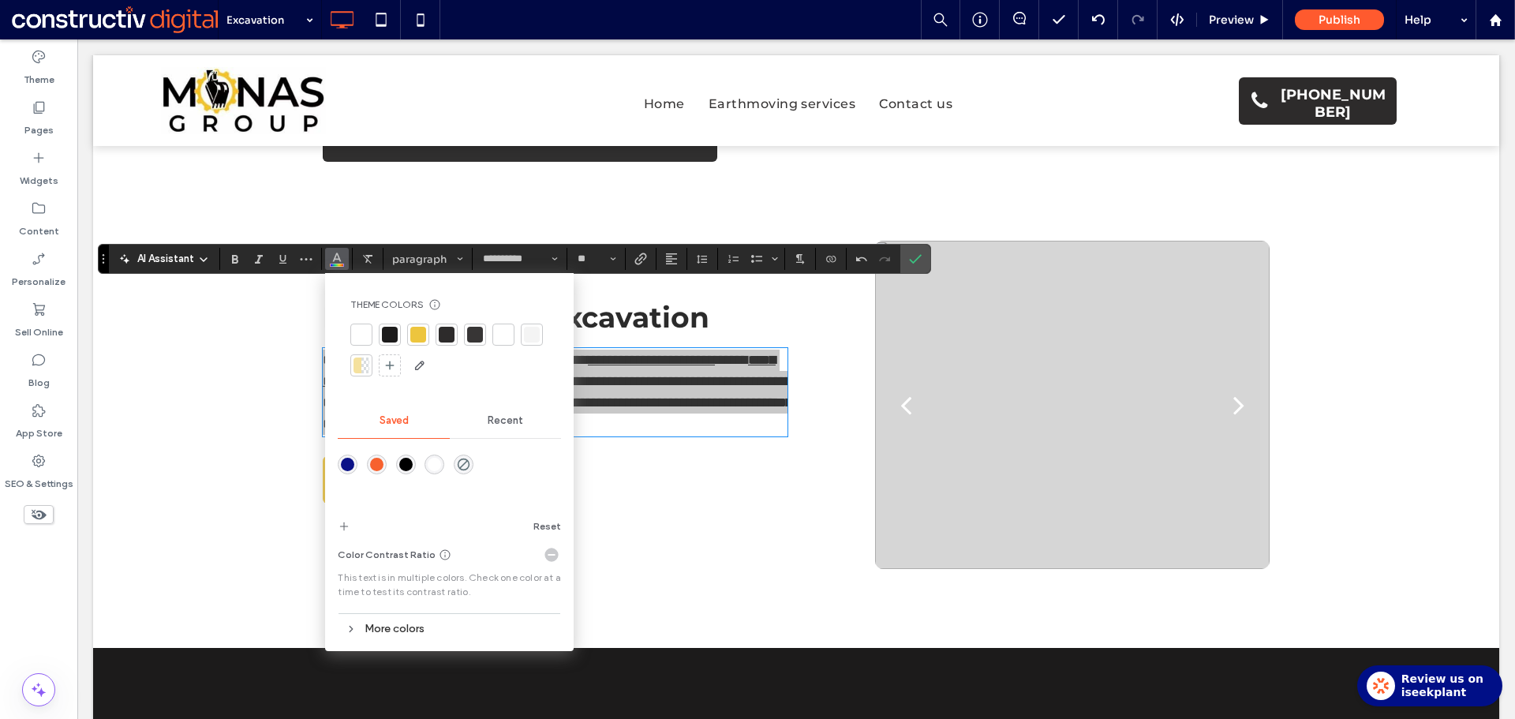
drag, startPoint x: 481, startPoint y: 332, endPoint x: 670, endPoint y: 243, distance: 208.5
click at [481, 332] on div at bounding box center [475, 335] width 16 height 16
drag, startPoint x: 917, startPoint y: 251, endPoint x: 644, endPoint y: 452, distance: 339.7
click at [917, 251] on span "Confirm" at bounding box center [915, 258] width 13 height 27
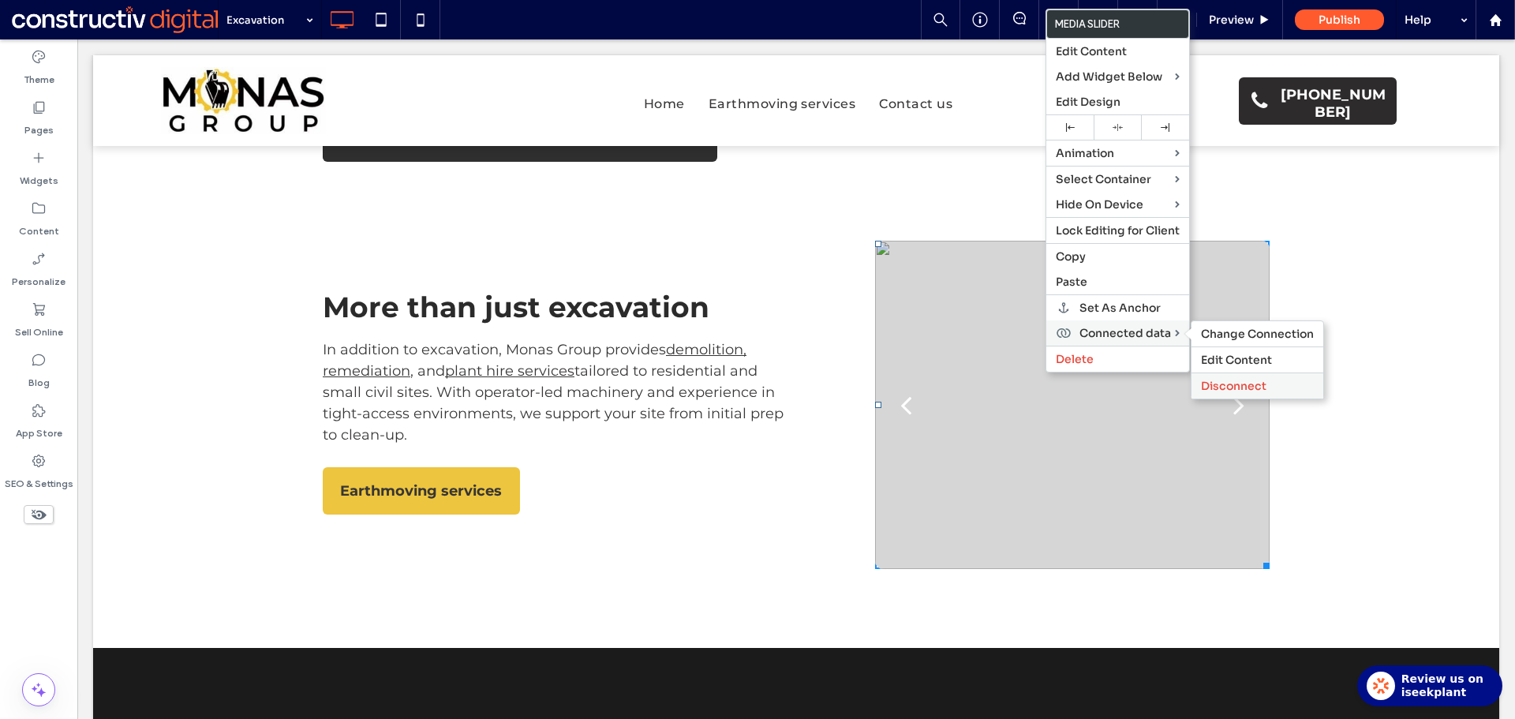
click at [1249, 389] on span "Disconnect" at bounding box center [1233, 386] width 65 height 14
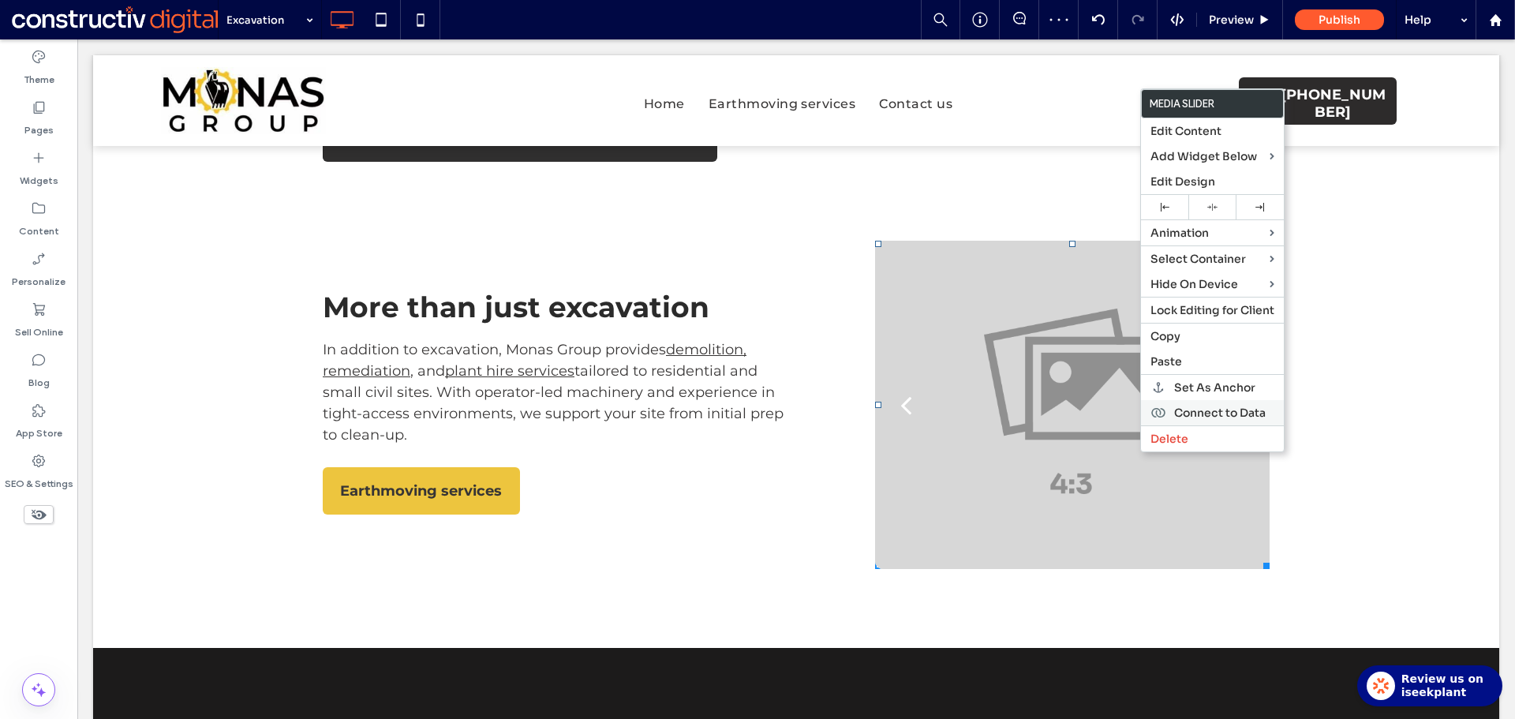
click at [1238, 417] on span "Connect to Data" at bounding box center [1220, 412] width 92 height 14
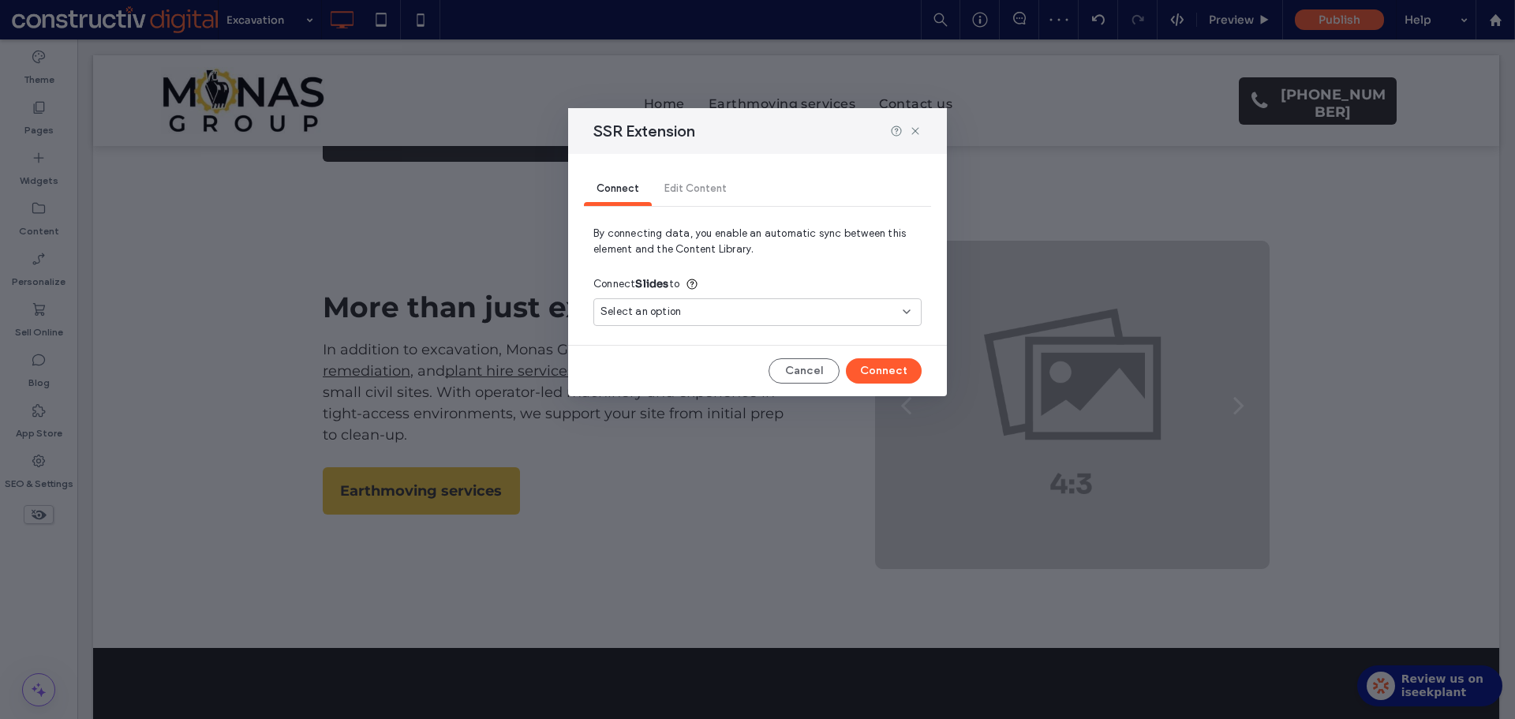
click at [778, 314] on div "Select an option" at bounding box center [747, 312] width 295 height 16
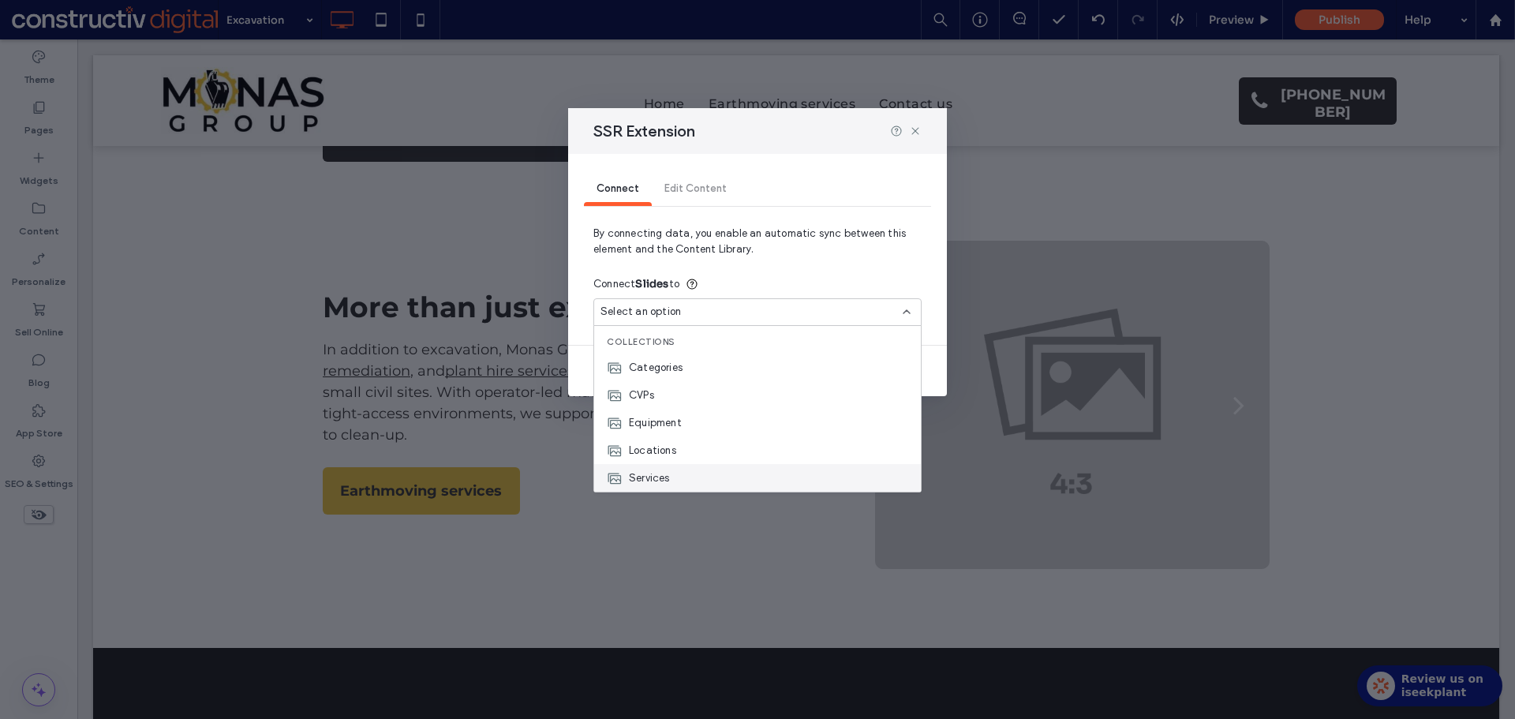
click at [701, 477] on div "Services" at bounding box center [757, 478] width 327 height 28
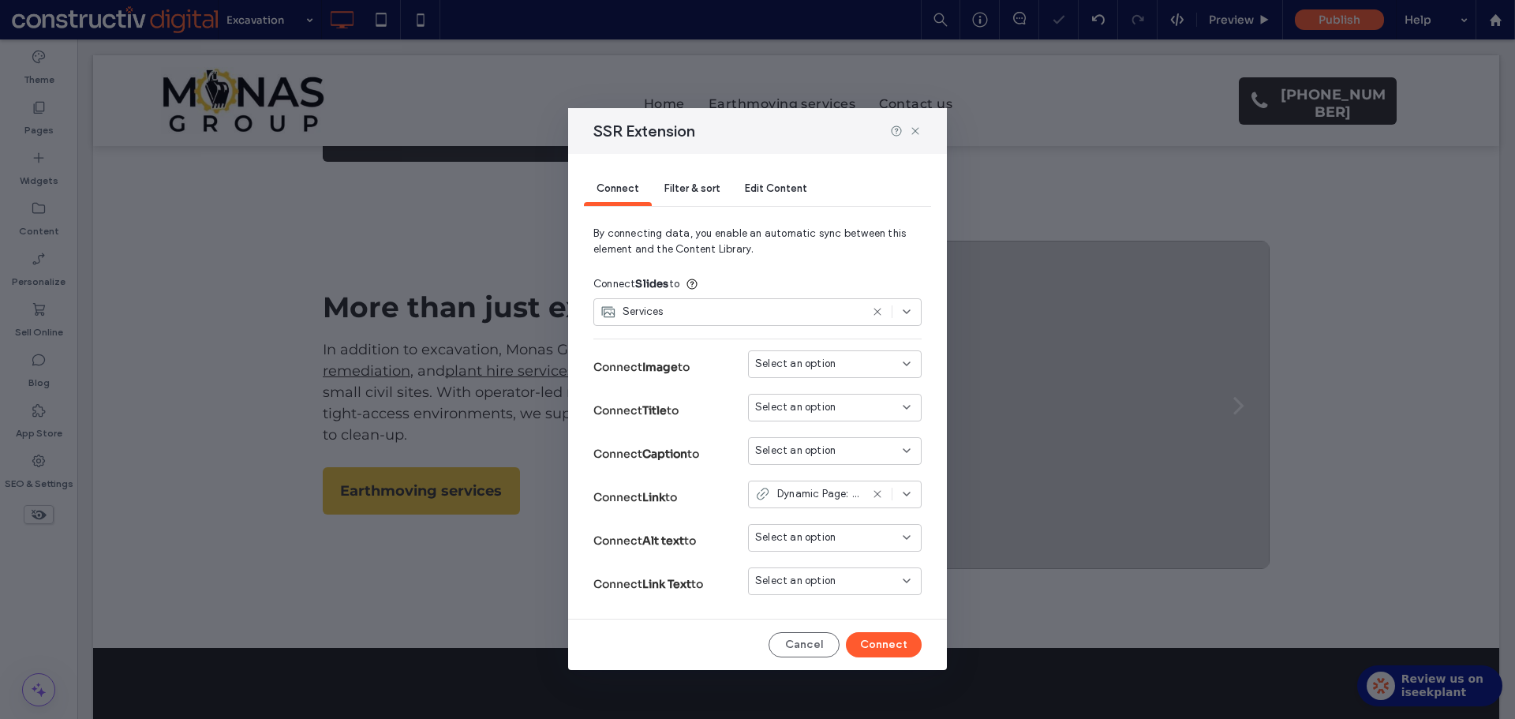
click at [813, 359] on span "Select an option" at bounding box center [795, 364] width 80 height 16
click at [809, 391] on span "tile_image" at bounding box center [808, 392] width 50 height 16
click at [697, 189] on span "Filter & sort" at bounding box center [691, 188] width 55 height 12
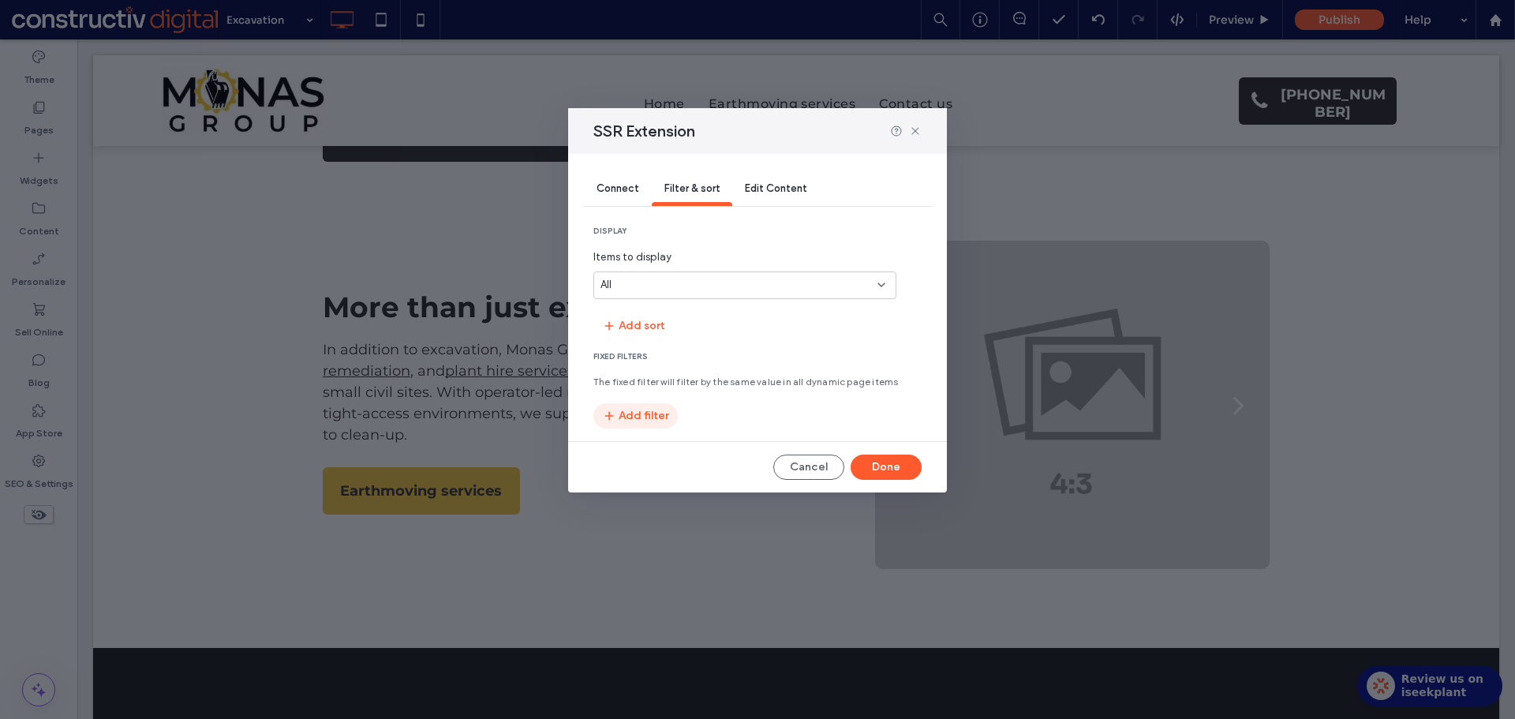
click at [656, 420] on button "Add filter" at bounding box center [635, 415] width 84 height 25
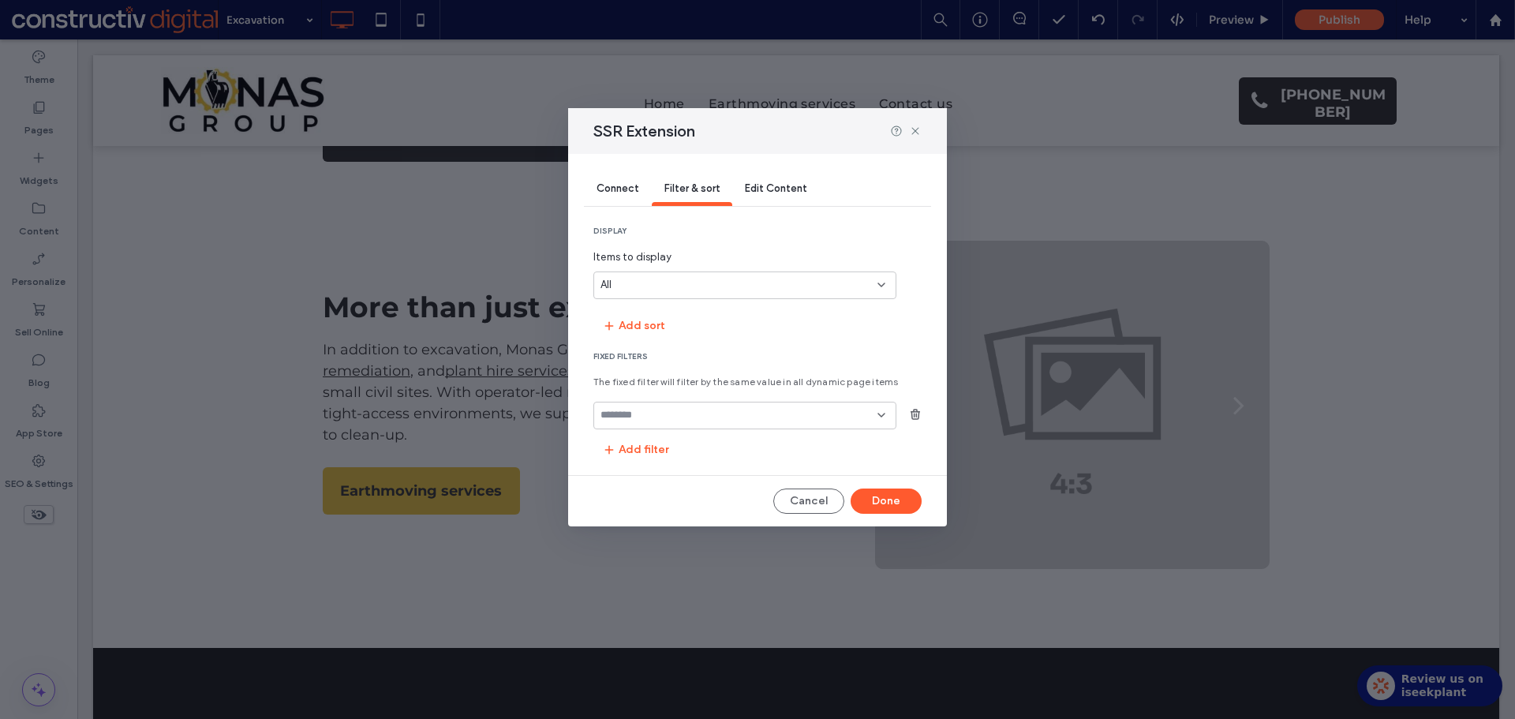
click at [682, 413] on input "fields-dropdown" at bounding box center [738, 415] width 277 height 13
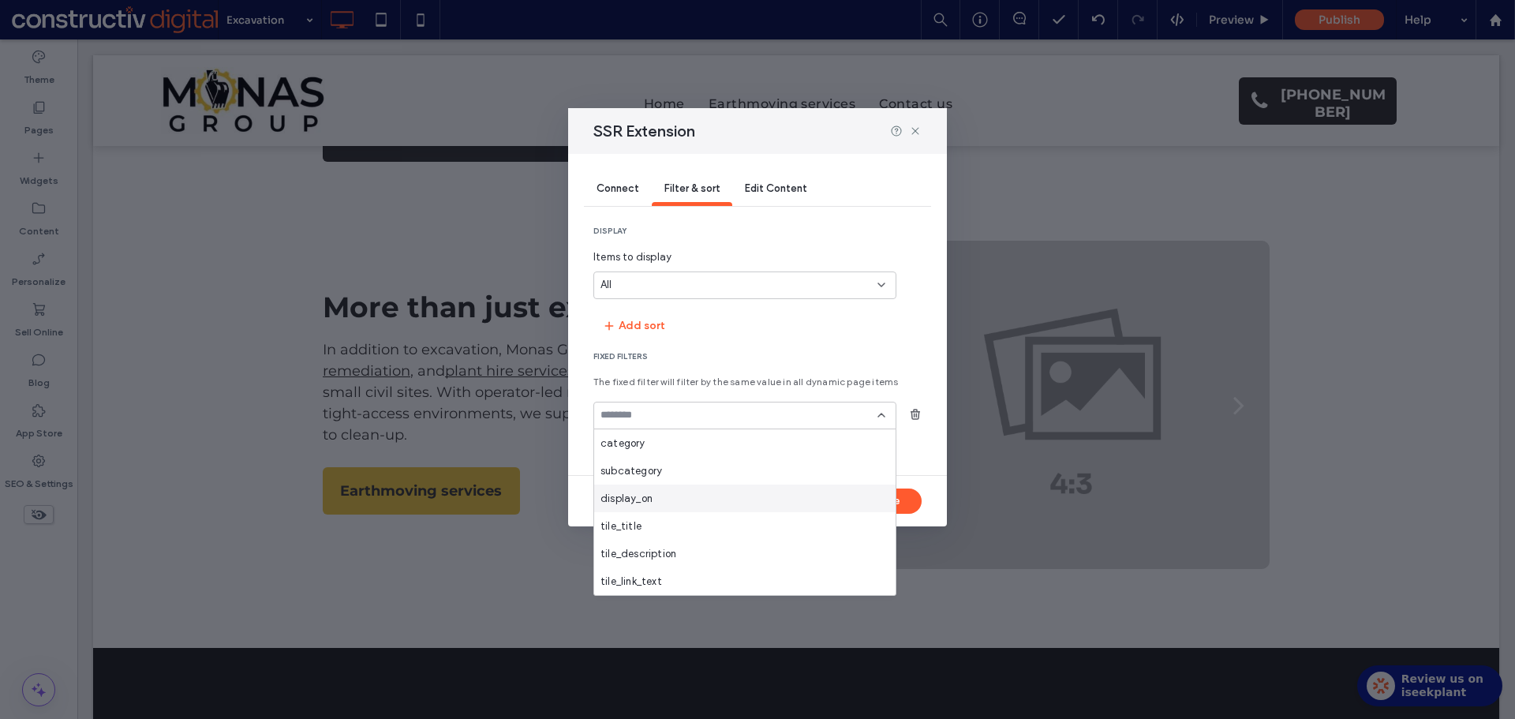
click at [653, 499] on div "display_on" at bounding box center [744, 498] width 301 height 28
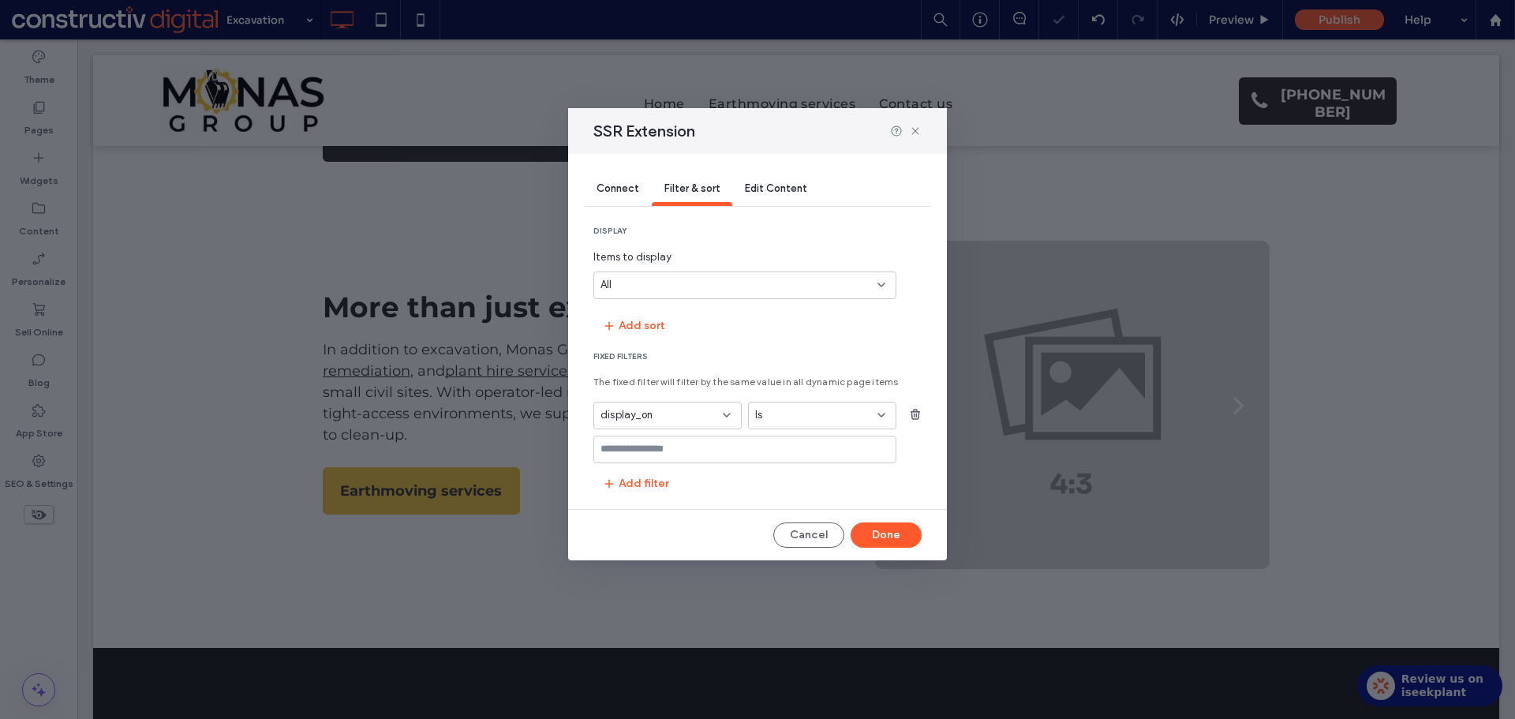
click at [704, 454] on input "values-textbox" at bounding box center [738, 449] width 277 height 13
click at [658, 477] on div "Excavation" at bounding box center [744, 477] width 301 height 28
click at [893, 542] on button "Done" at bounding box center [885, 534] width 71 height 25
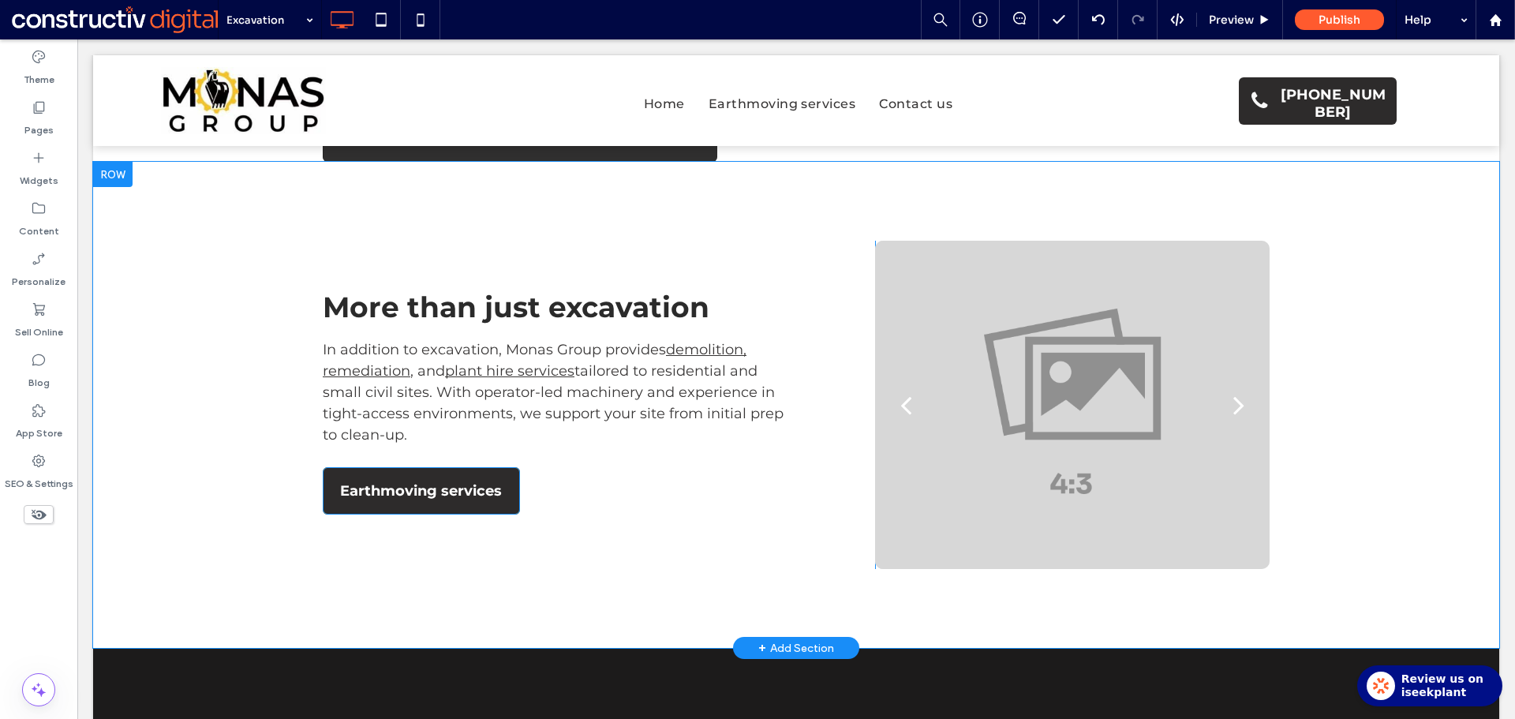
click at [463, 469] on span "Earthmoving services" at bounding box center [421, 490] width 162 height 43
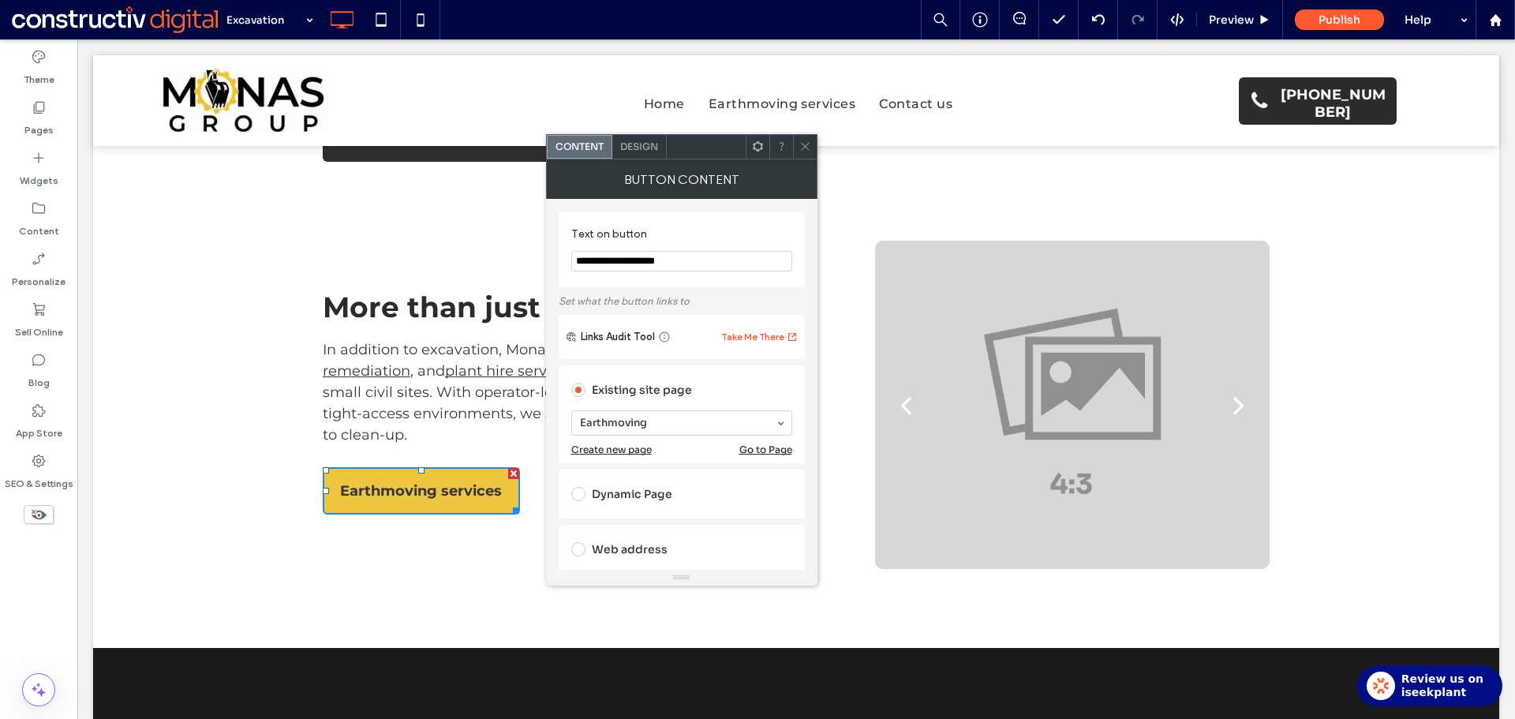
click at [626, 259] on input "**********" at bounding box center [681, 261] width 221 height 21
paste input "Text on button"
type input "**********"
click at [802, 148] on icon at bounding box center [805, 146] width 12 height 12
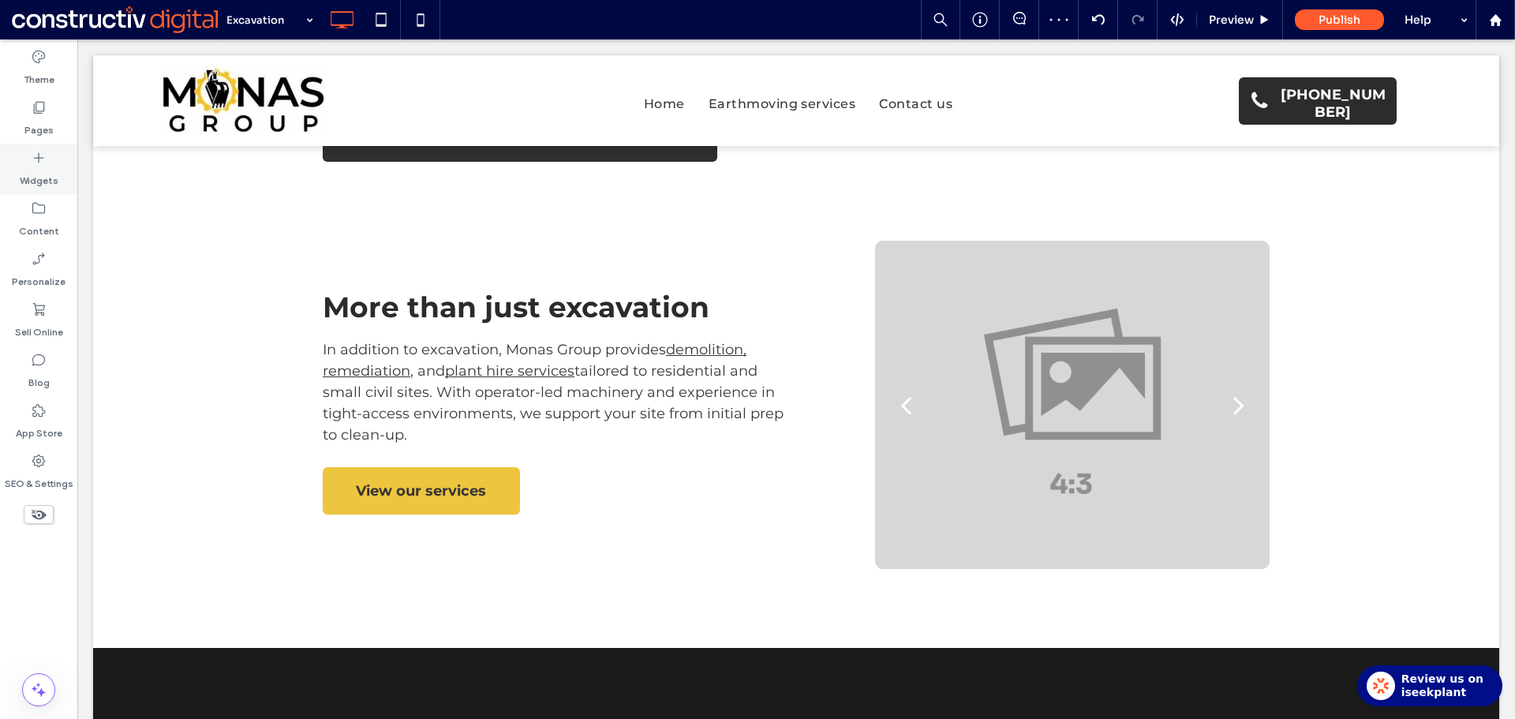
drag, startPoint x: 19, startPoint y: 120, endPoint x: 73, endPoint y: 174, distance: 75.9
click at [21, 119] on div "Pages" at bounding box center [38, 118] width 77 height 50
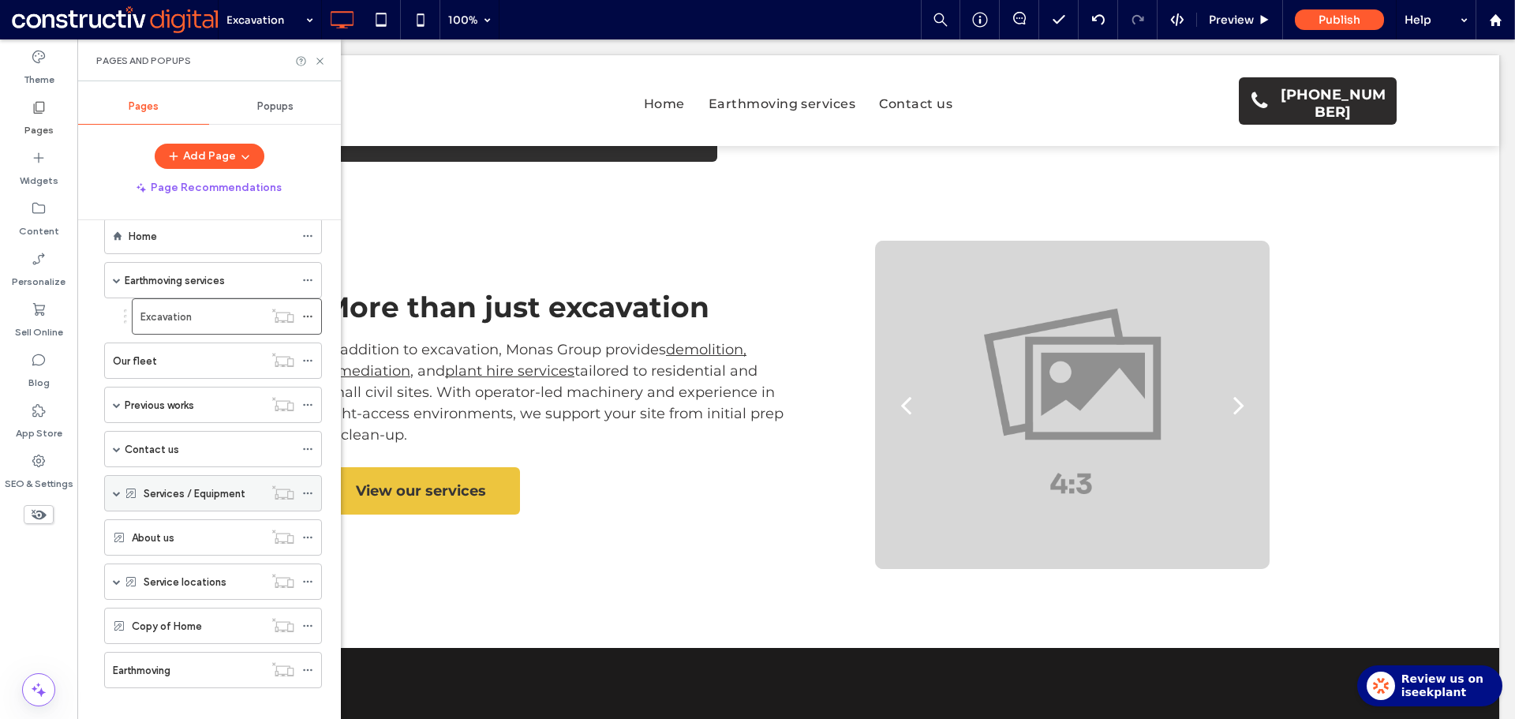
scroll to position [46, 0]
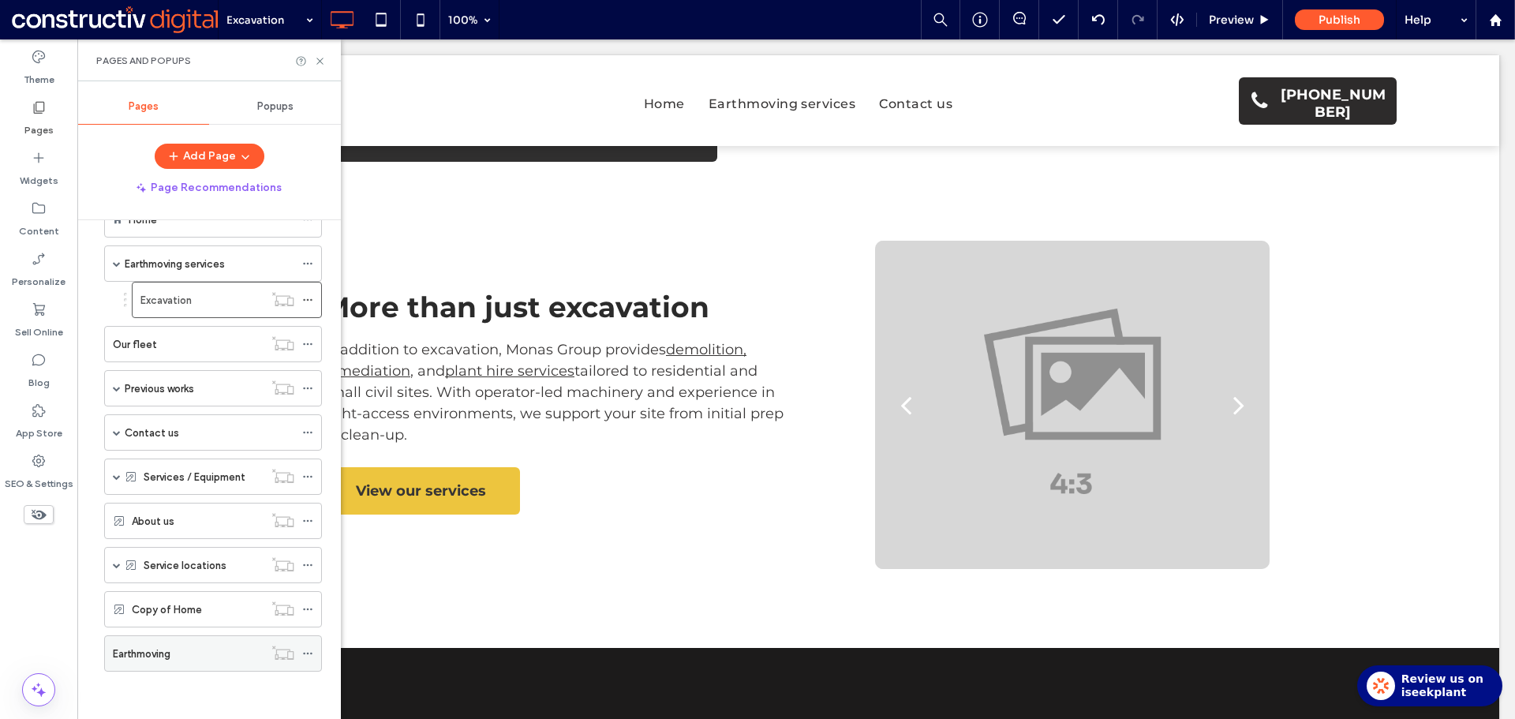
click at [174, 658] on div "Earthmoving" at bounding box center [188, 652] width 151 height 17
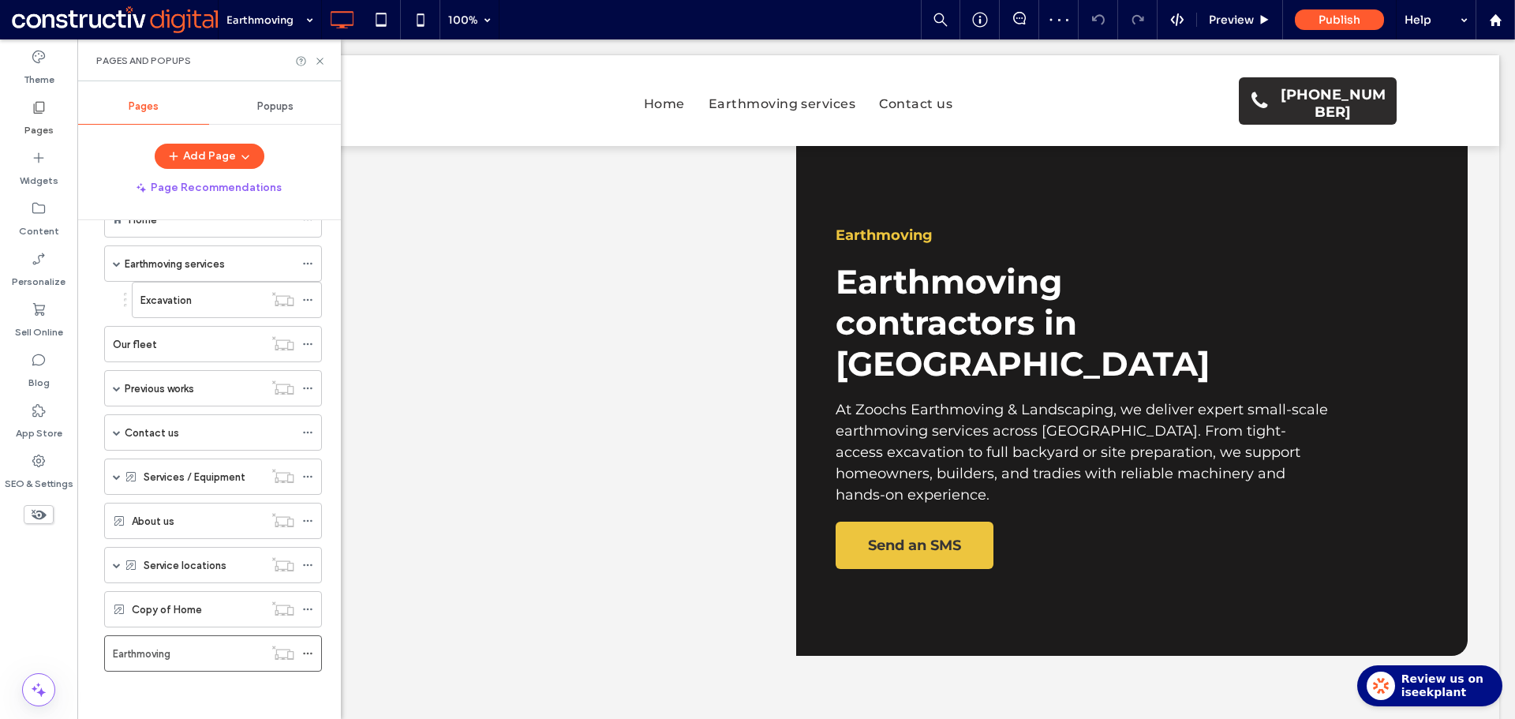
click at [201, 298] on div "Excavation" at bounding box center [201, 299] width 123 height 17
click at [319, 59] on icon at bounding box center [320, 61] width 12 height 12
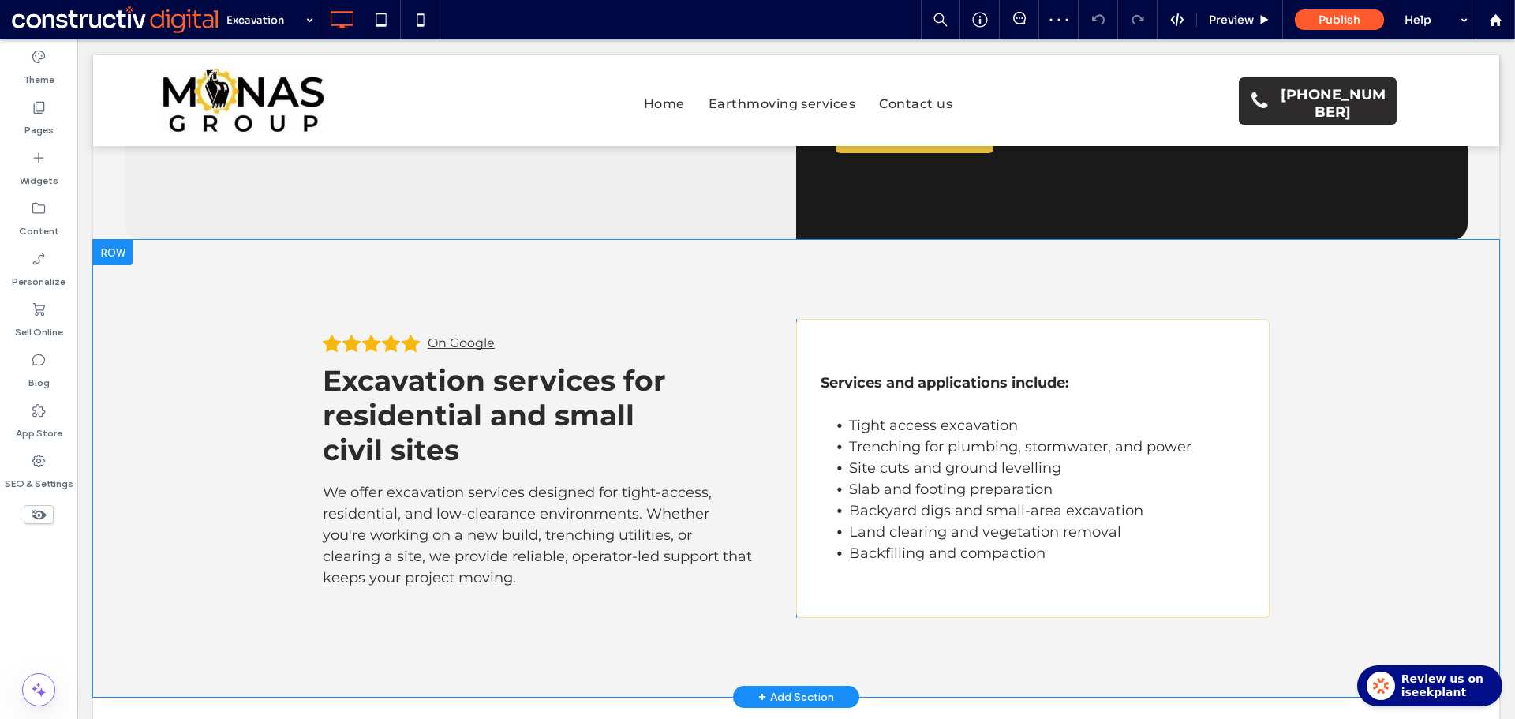
scroll to position [79, 0]
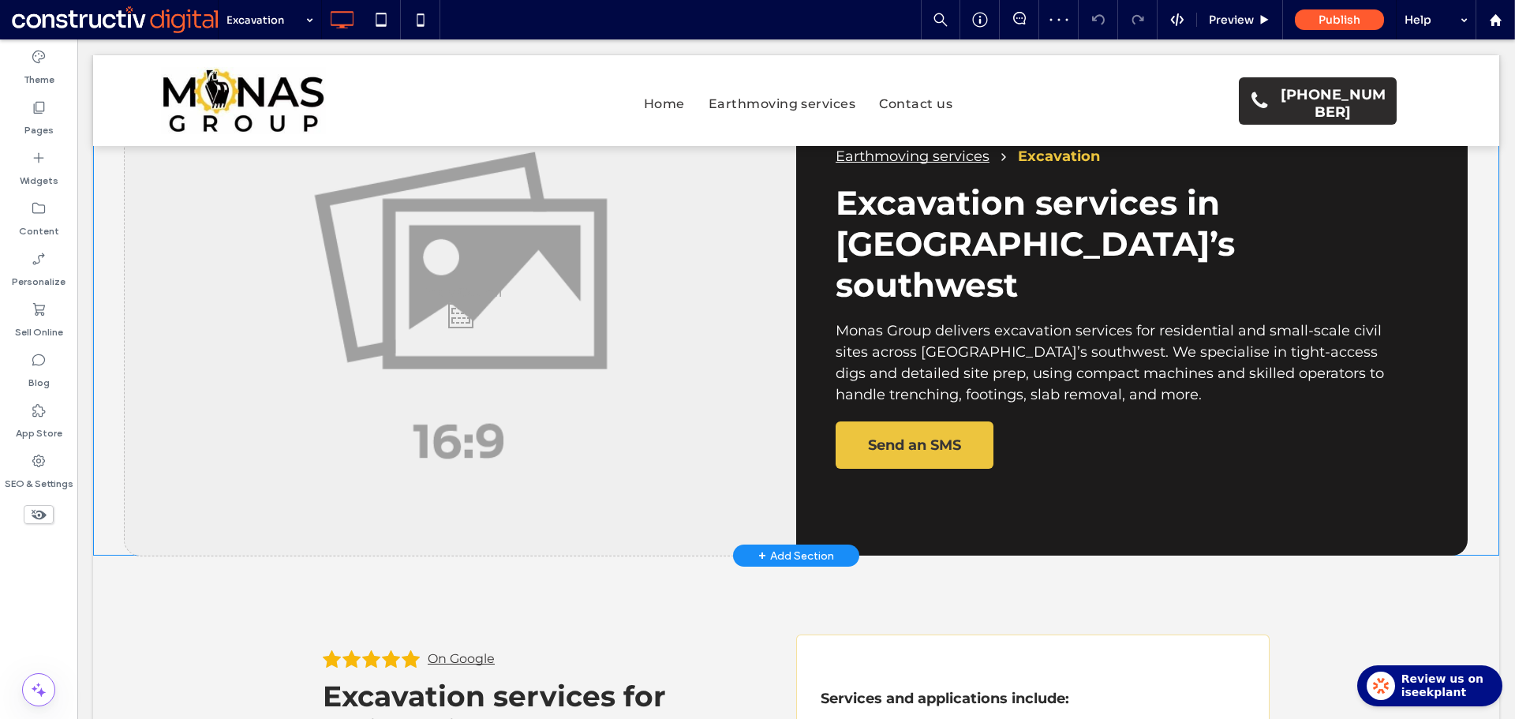
click at [105, 430] on div "Click To Paste Earthmoving services Excavation Excavation services in Sydney’s …" at bounding box center [796, 311] width 1406 height 488
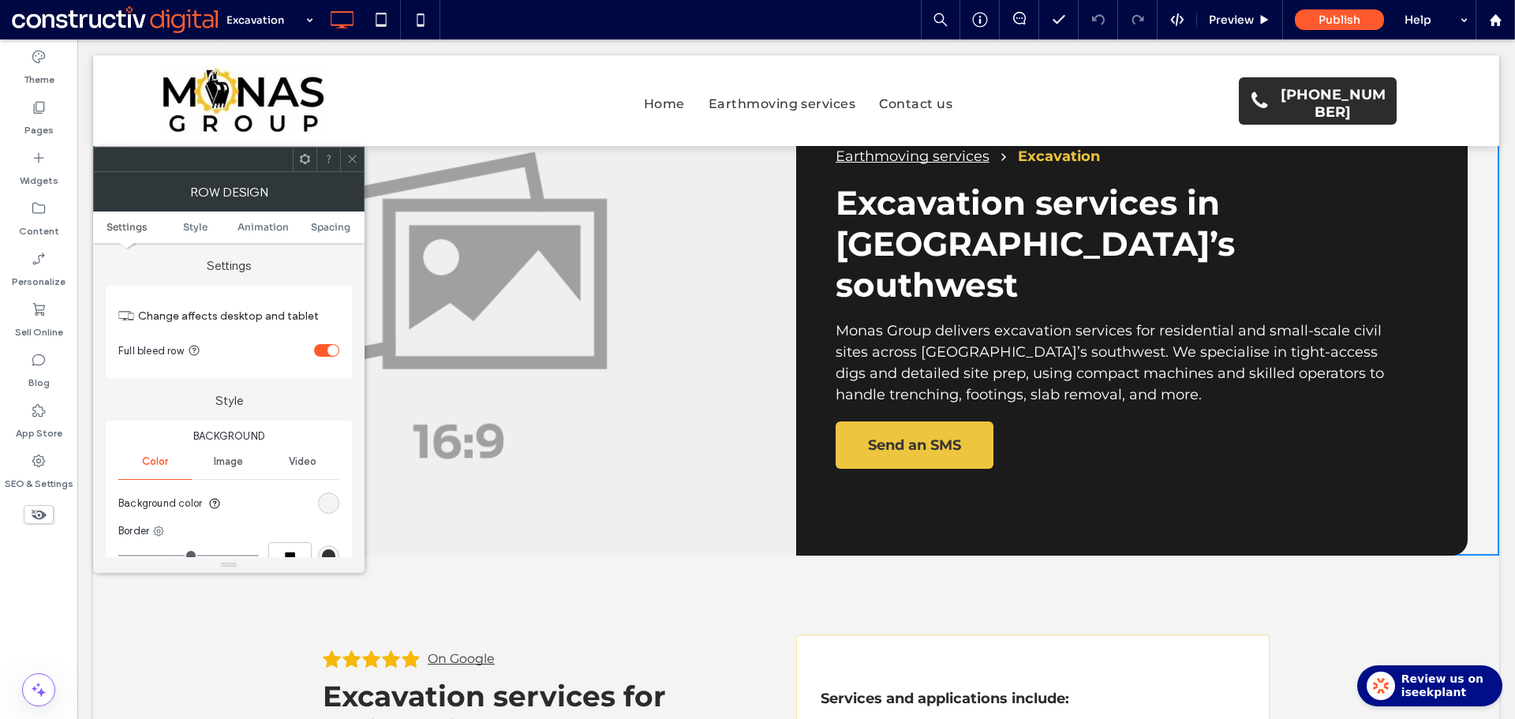
click at [340, 220] on ul "Settings Style Animation Spacing" at bounding box center [228, 227] width 271 height 32
click at [338, 228] on span "Spacing" at bounding box center [330, 227] width 39 height 12
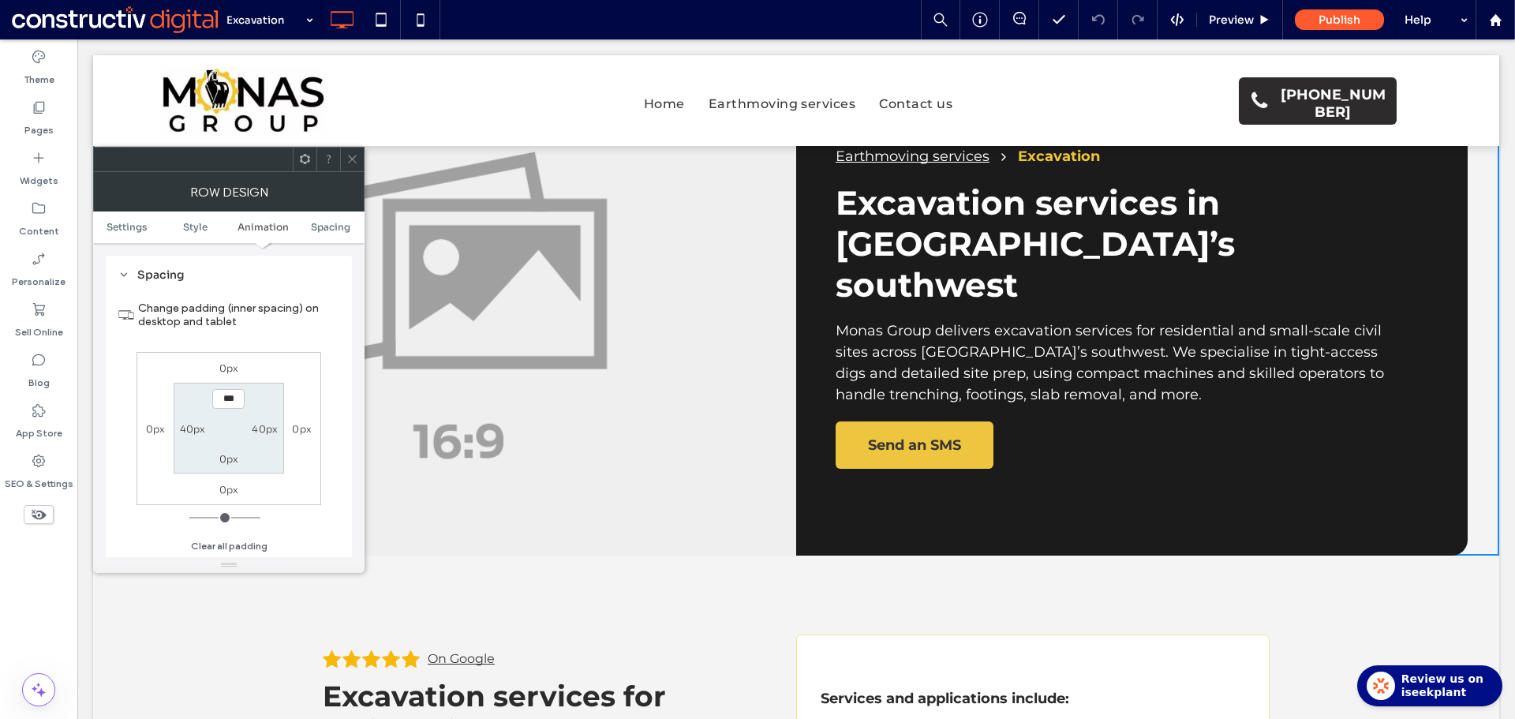
scroll to position [447, 0]
click at [198, 428] on label "40px" at bounding box center [193, 429] width 26 height 12
type input "**"
type input "*"
type input "***"
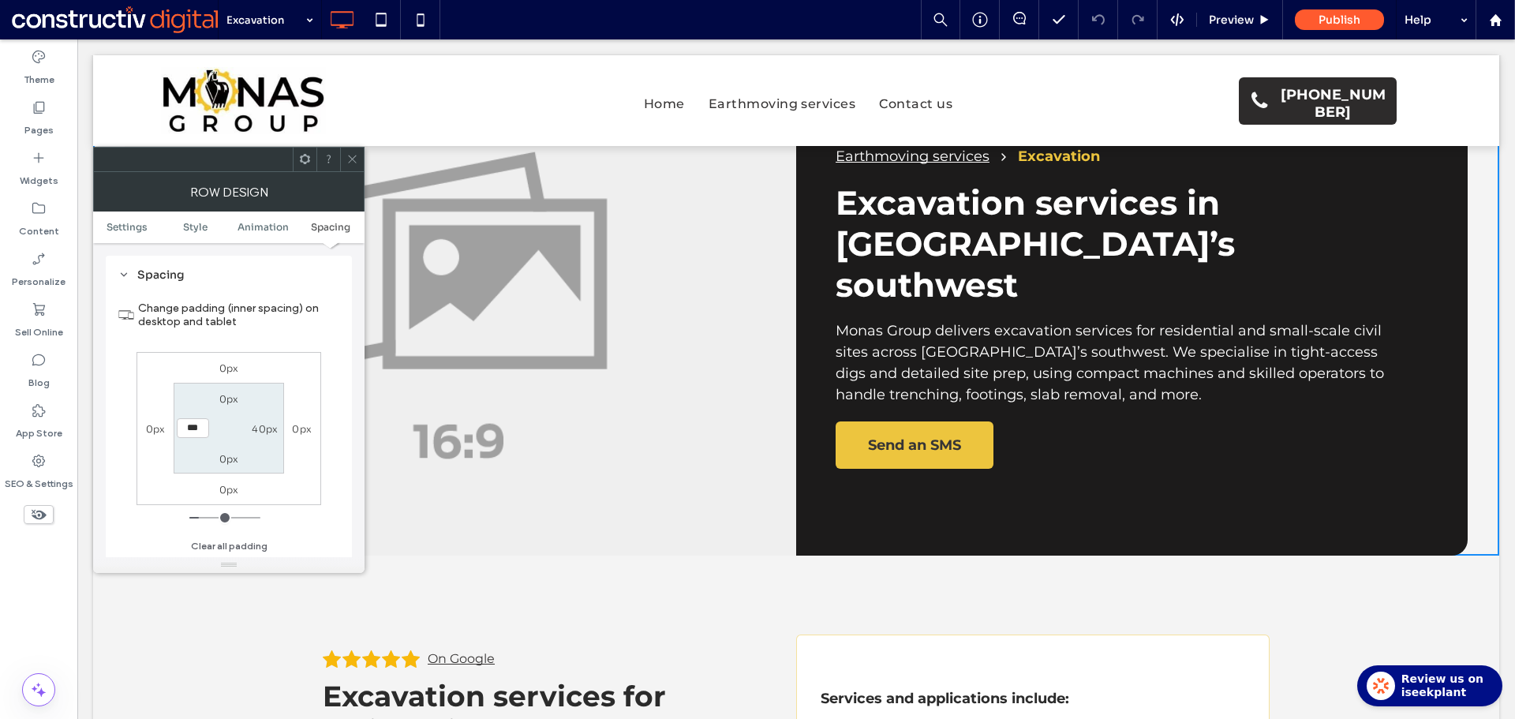
click at [260, 429] on label "40px" at bounding box center [265, 429] width 26 height 12
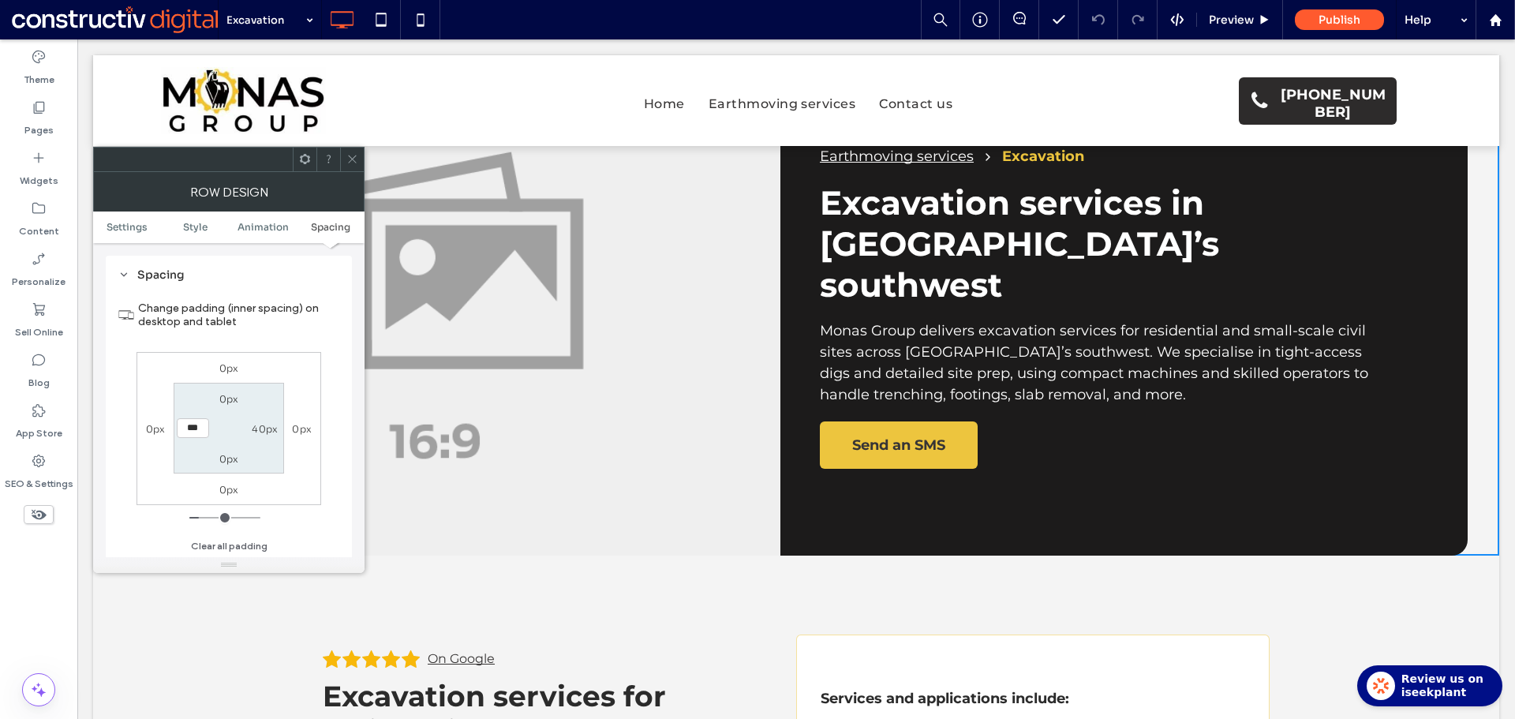
type input "**"
type input "*"
type input "***"
click at [270, 398] on section "0px *** 0px 0px" at bounding box center [229, 428] width 110 height 91
click at [264, 421] on input "***" at bounding box center [264, 428] width 32 height 20
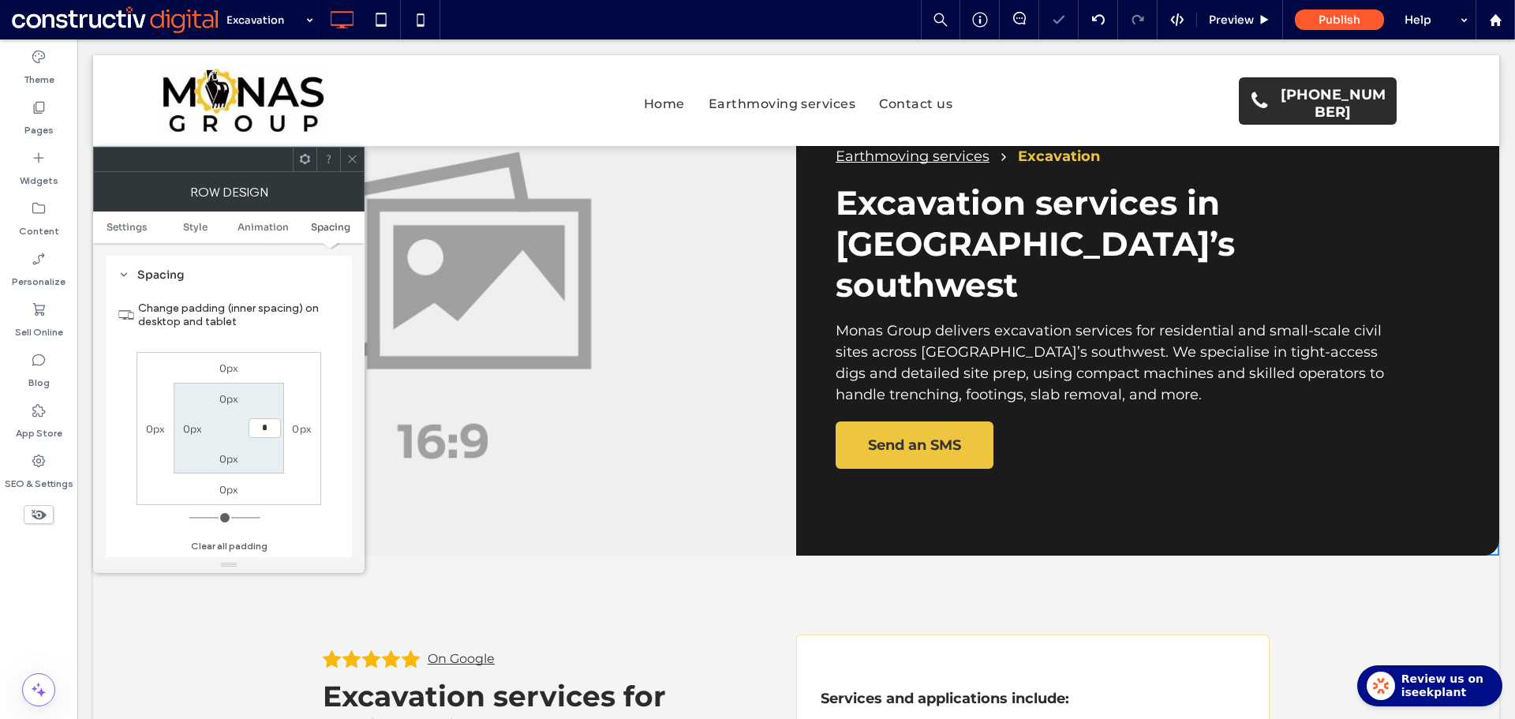
click at [267, 390] on section "0px 0px 0px" at bounding box center [229, 428] width 110 height 91
drag, startPoint x: 351, startPoint y: 159, endPoint x: 364, endPoint y: 168, distance: 15.3
click at [351, 159] on icon at bounding box center [352, 159] width 12 height 12
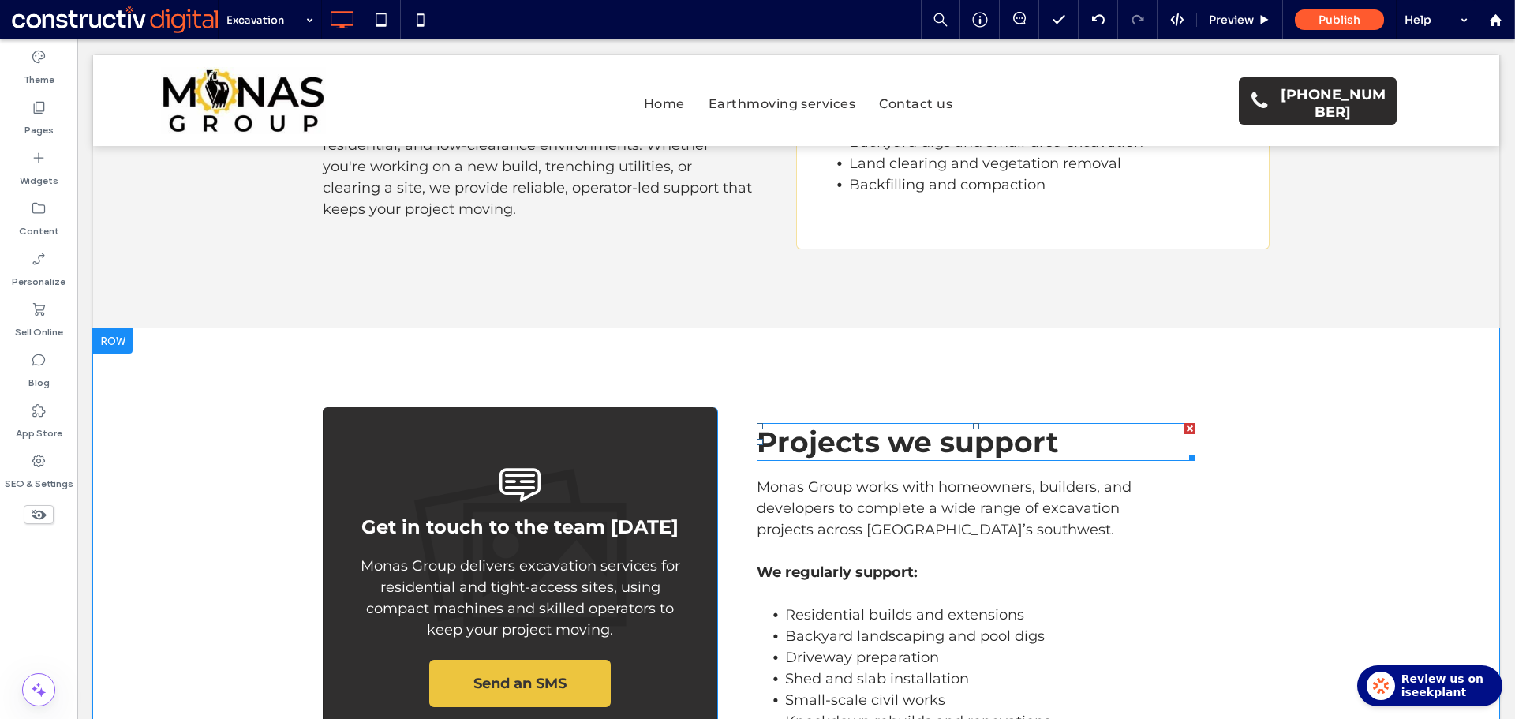
scroll to position [789, 0]
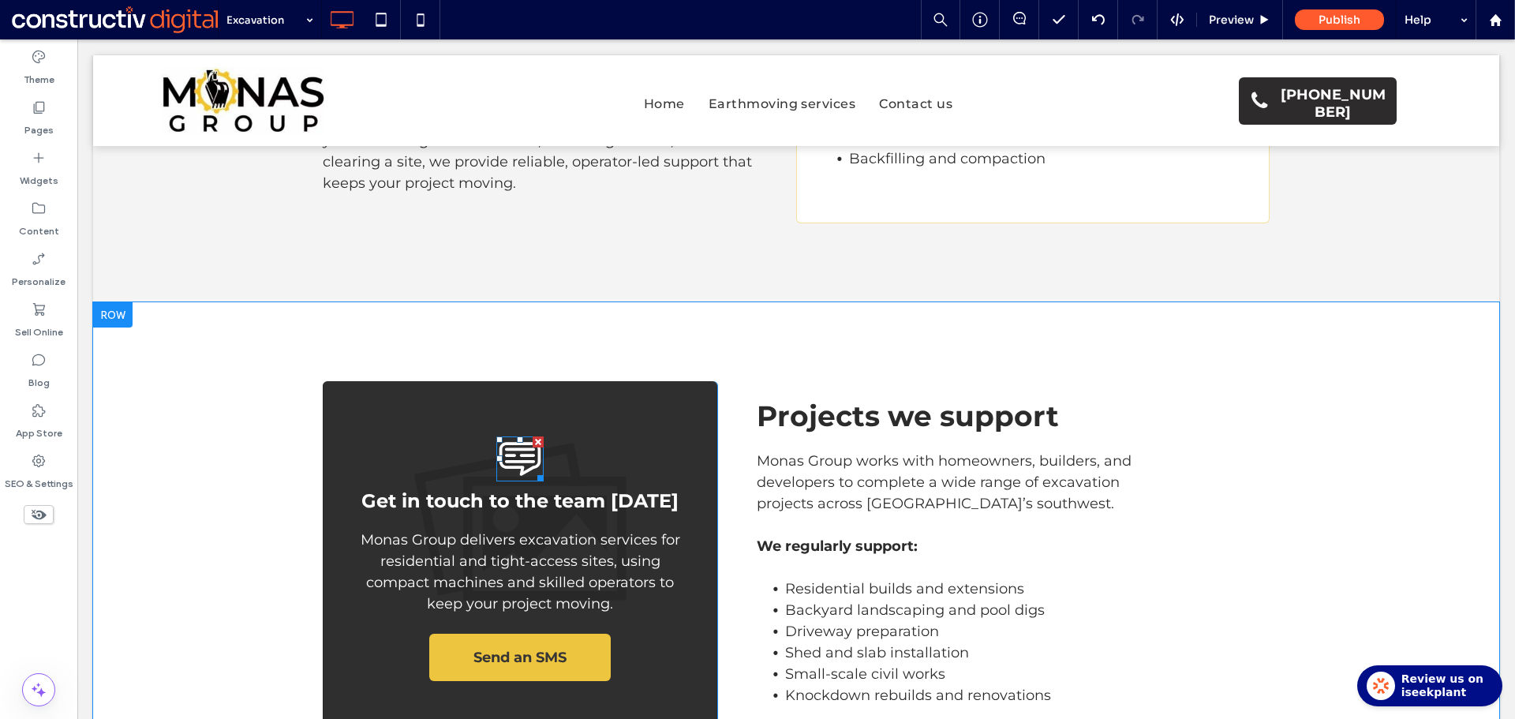
click at [499, 436] on icon "Send SMS" at bounding box center [519, 458] width 47 height 45
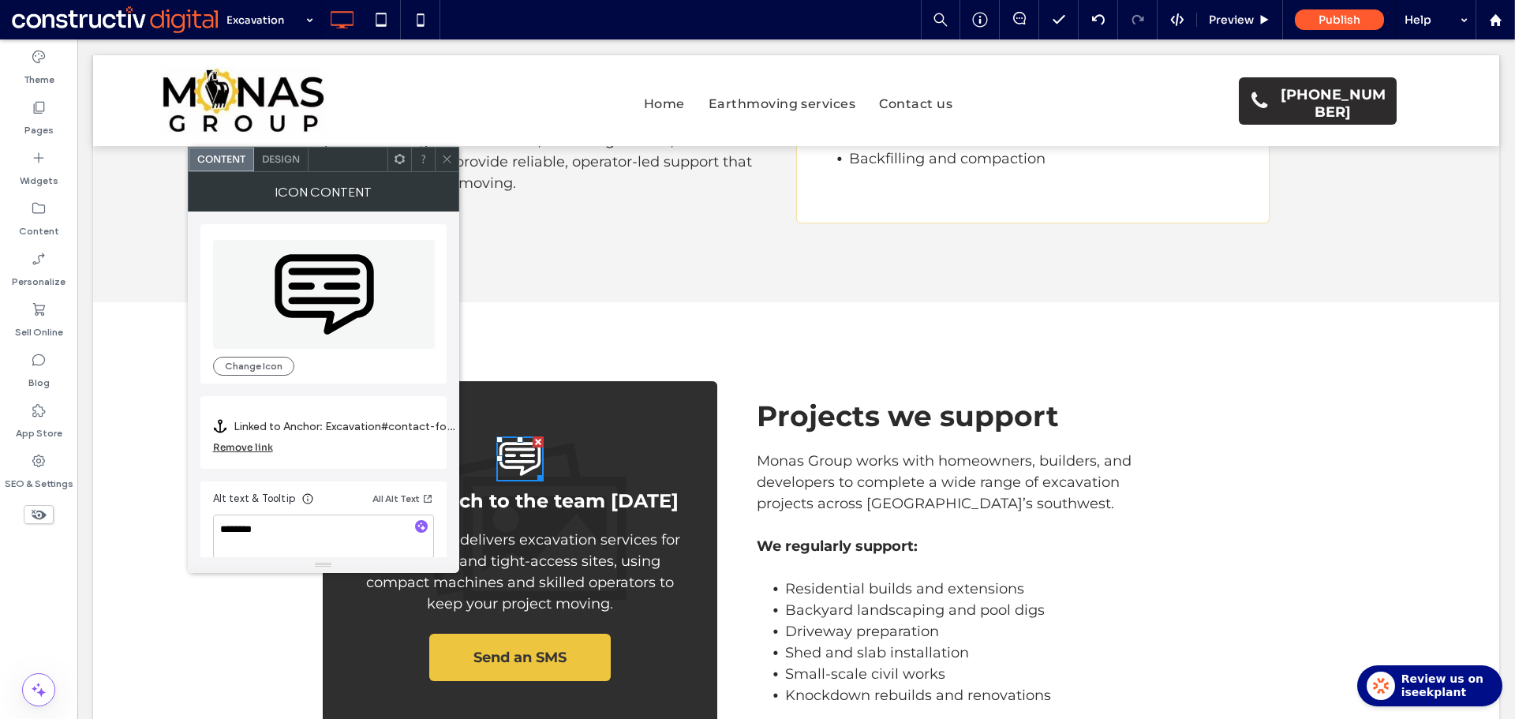
click at [439, 160] on div at bounding box center [447, 160] width 24 height 24
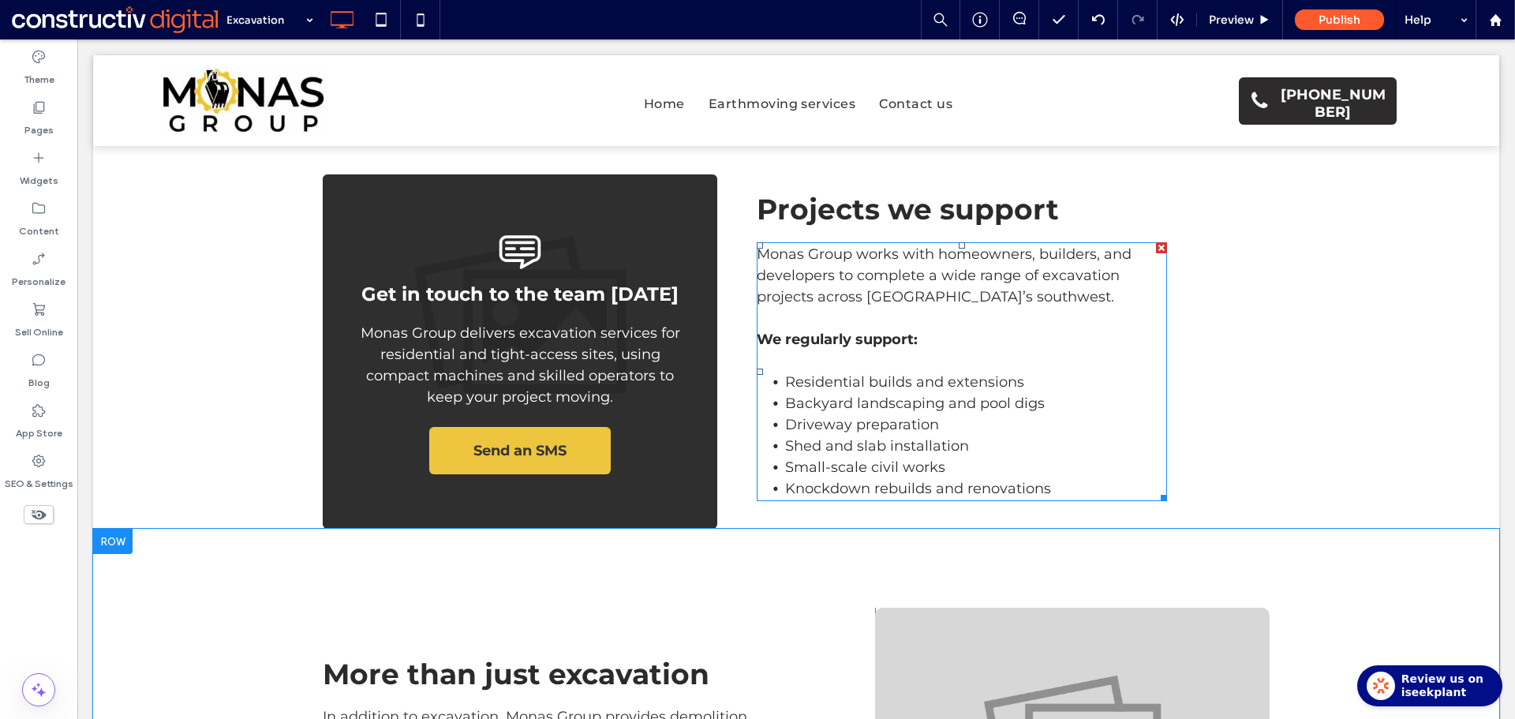
scroll to position [1025, 0]
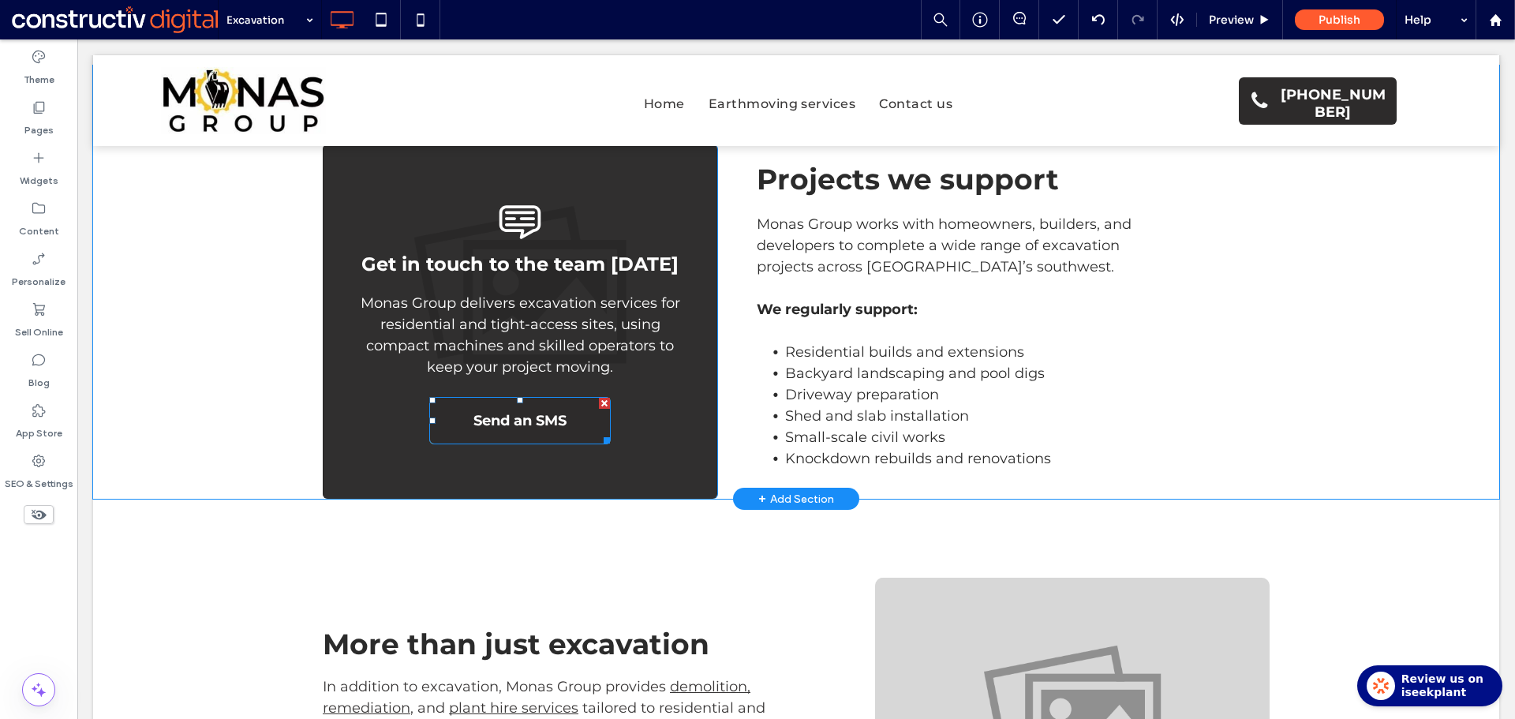
click at [546, 399] on span "Send an SMS" at bounding box center [519, 420] width 93 height 43
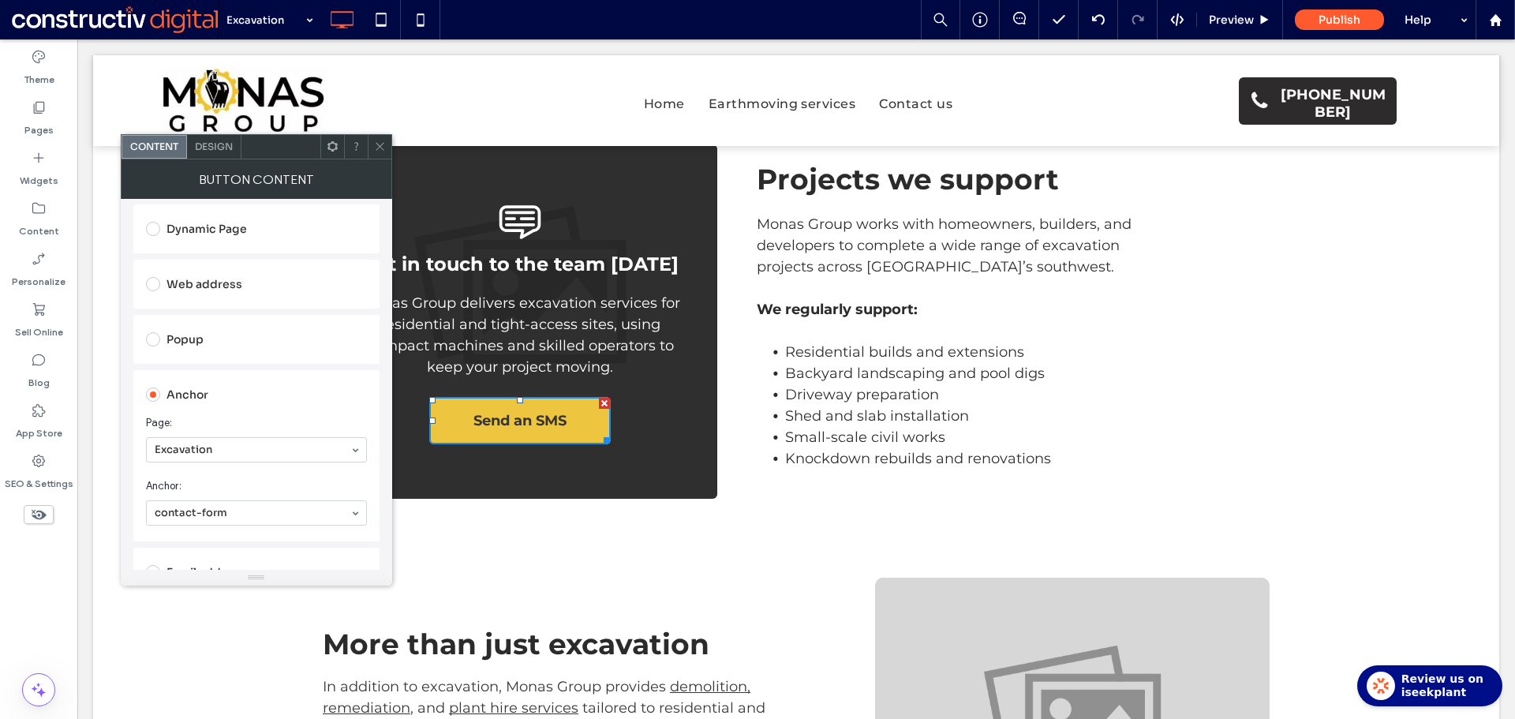
scroll to position [316, 0]
click at [379, 151] on icon at bounding box center [380, 146] width 12 height 12
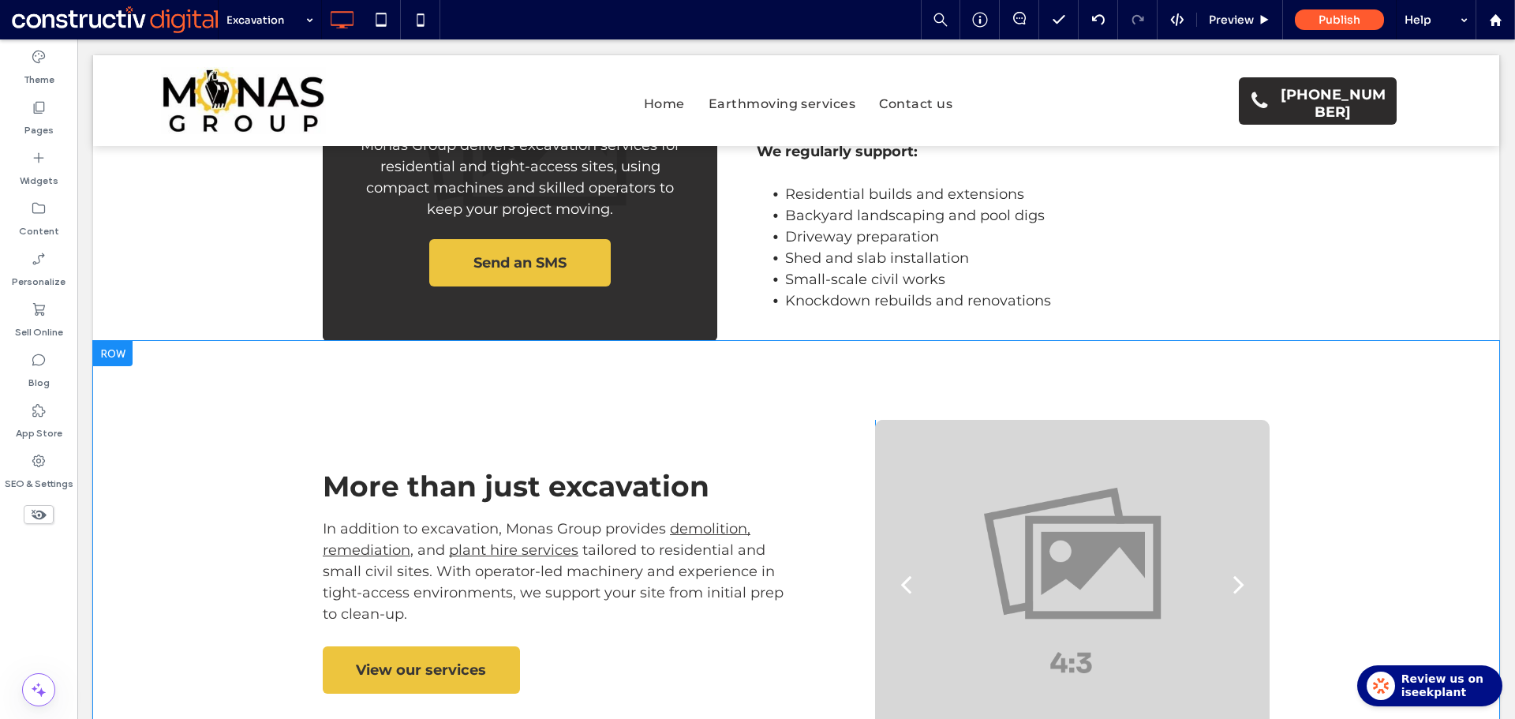
scroll to position [1499, 0]
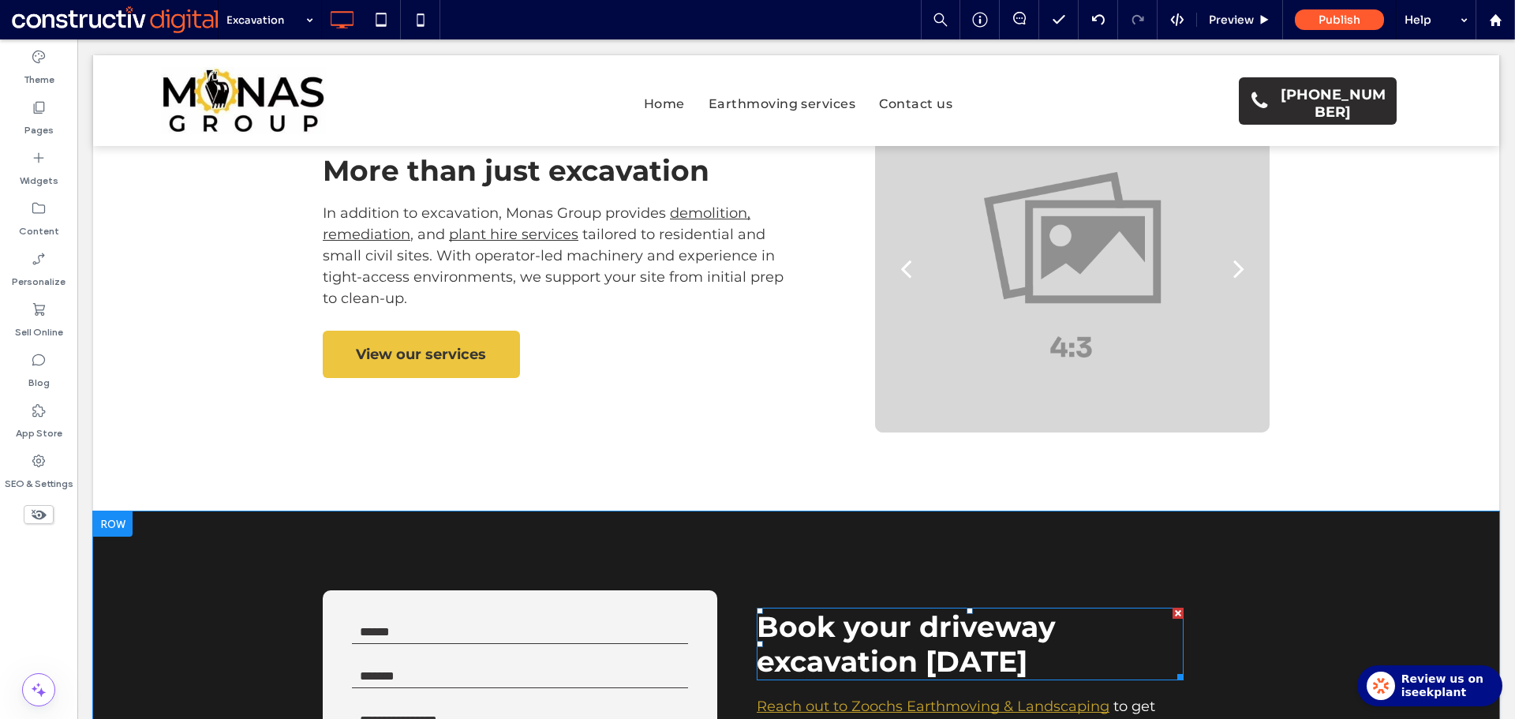
click at [954, 609] on span "Book your driveway excavation today" at bounding box center [905, 643] width 299 height 69
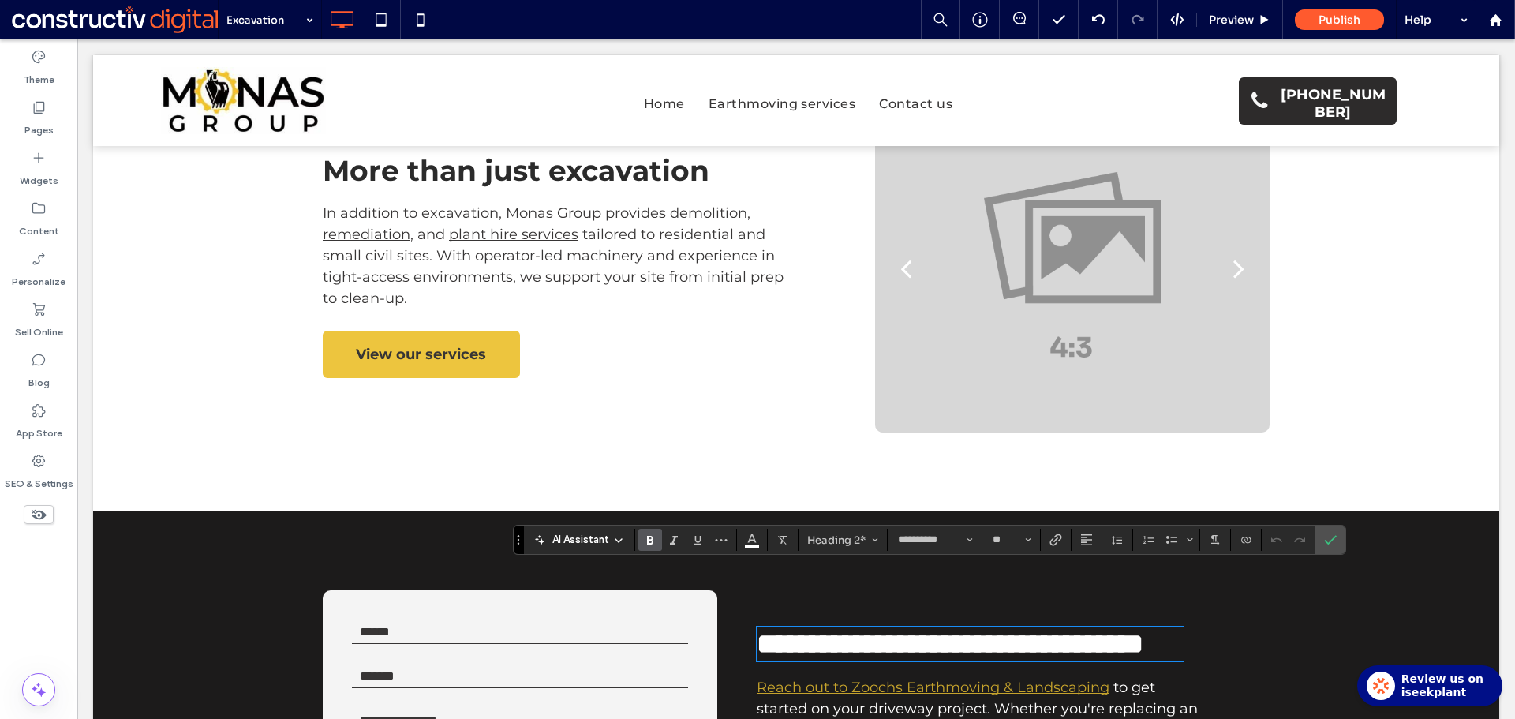
type input "**"
click at [1332, 540] on use "Confirm" at bounding box center [1330, 540] width 13 height 9
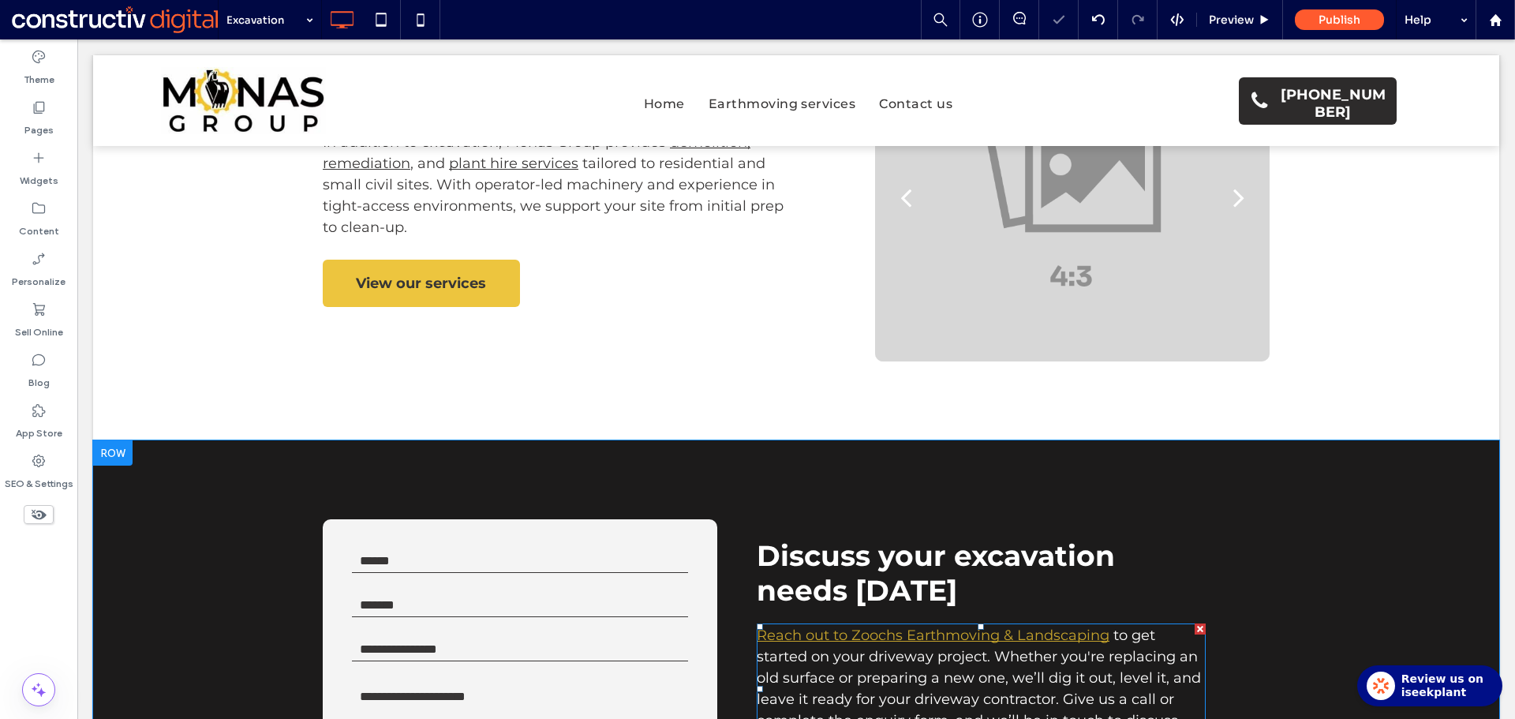
scroll to position [1657, 0]
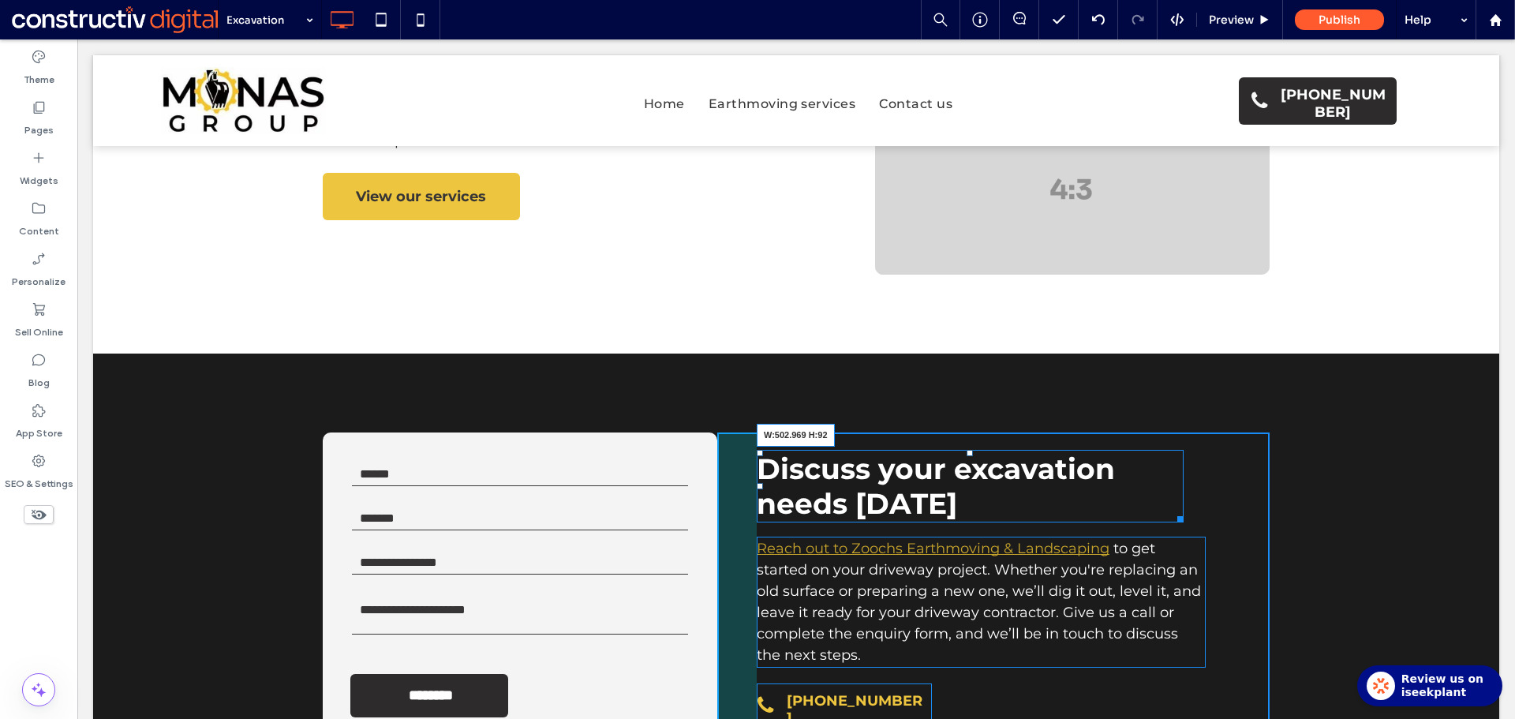
drag, startPoint x: 1169, startPoint y: 475, endPoint x: 1141, endPoint y: 464, distance: 30.5
click at [1141, 464] on div "Discuss your excavation needs today W:502.969 H:92" at bounding box center [969, 486] width 427 height 73
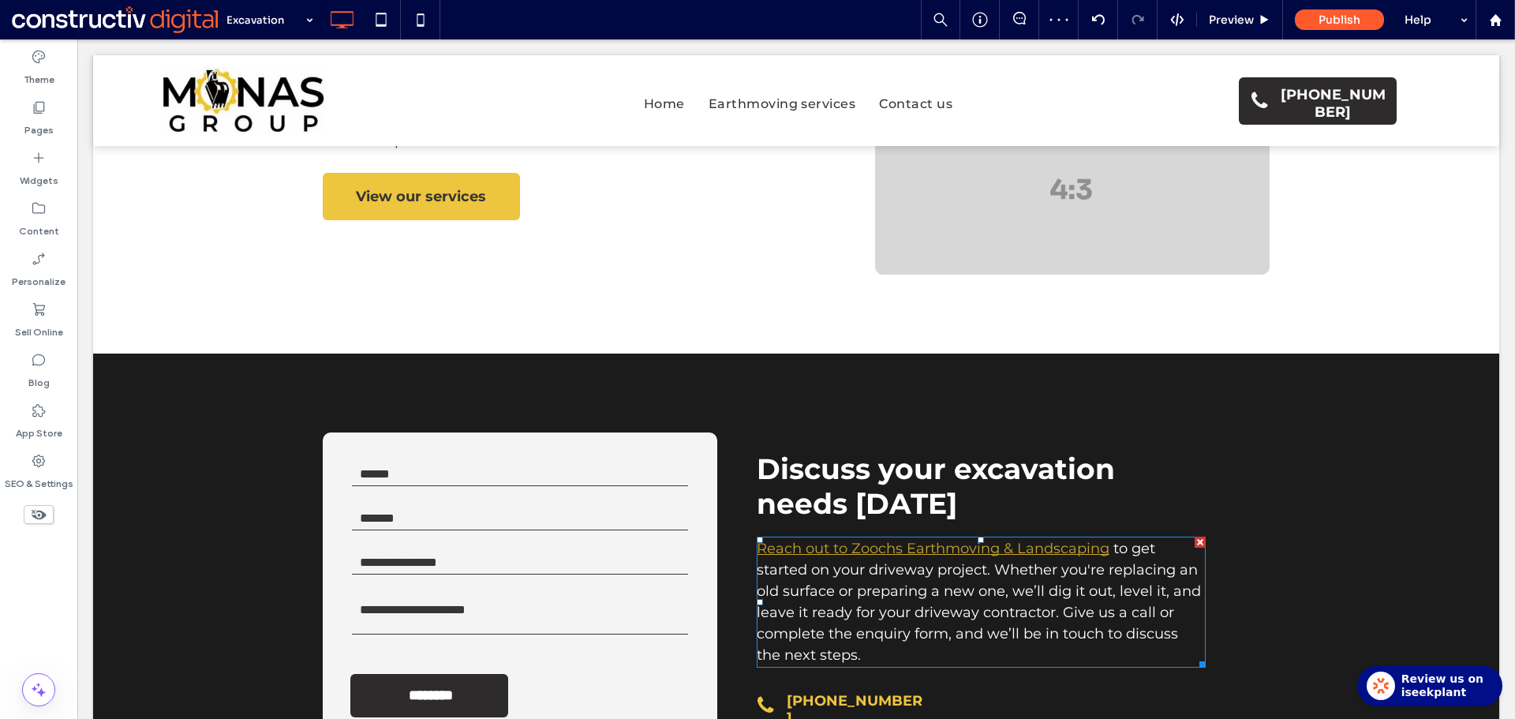
click at [985, 544] on span "to get started on your driveway project. Whether you're replacing an old surfac…" at bounding box center [978, 602] width 444 height 124
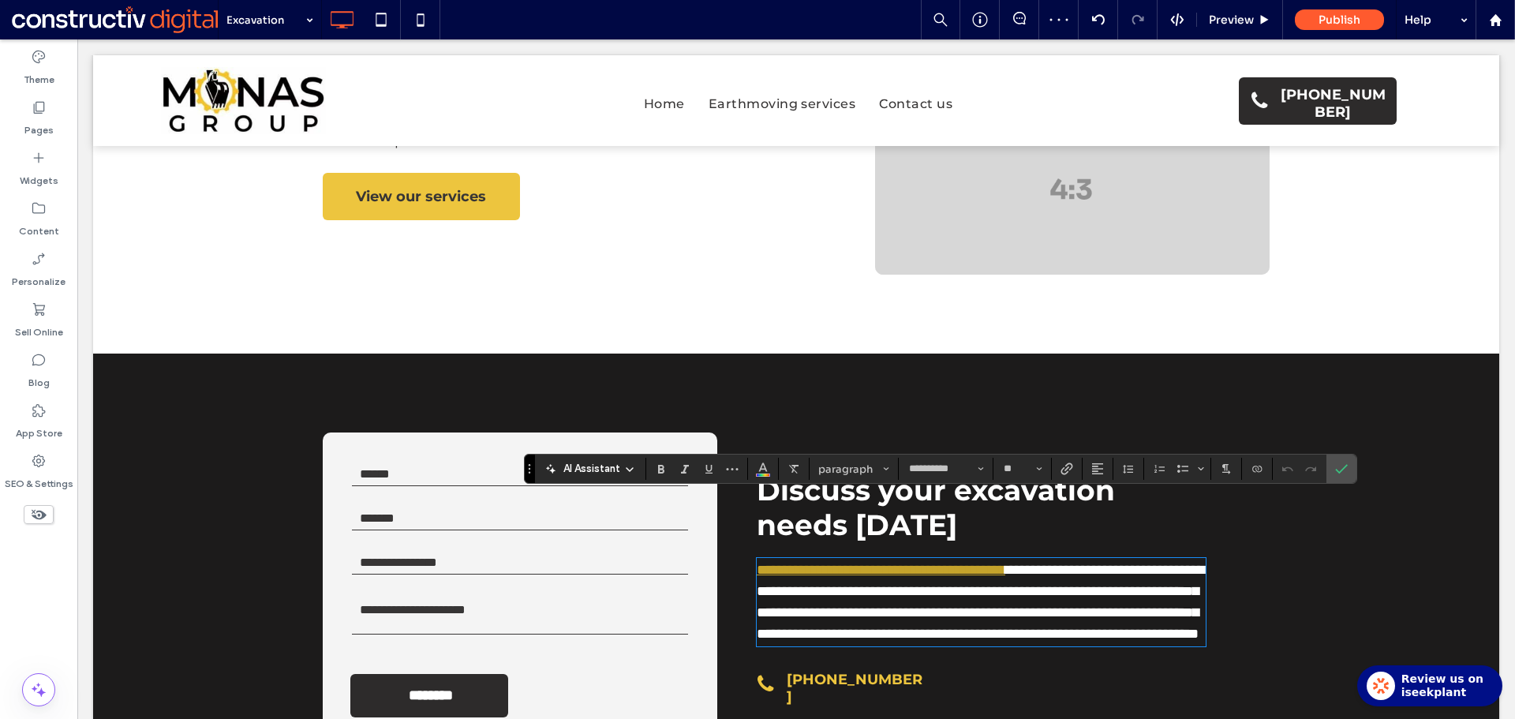
paste div
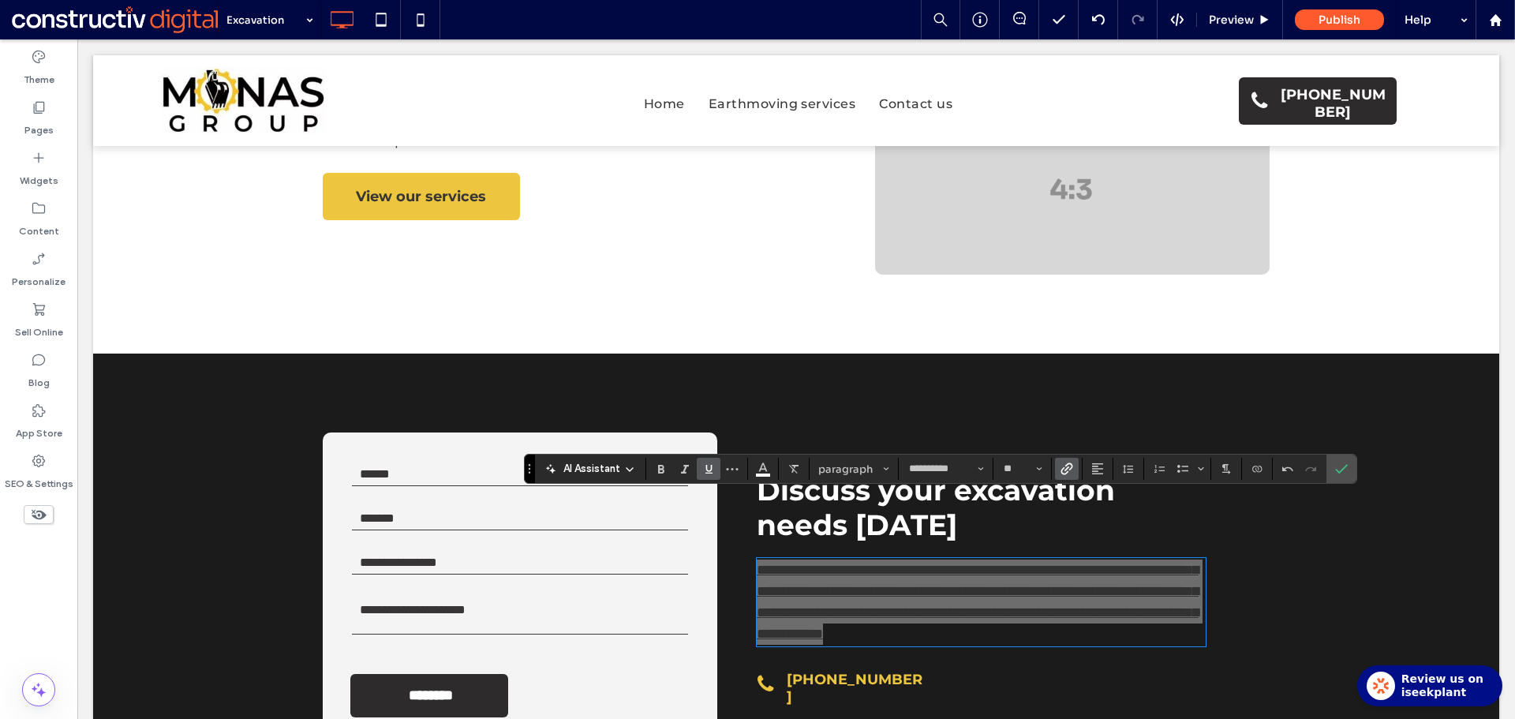
click at [1067, 473] on icon "Link" at bounding box center [1066, 468] width 13 height 13
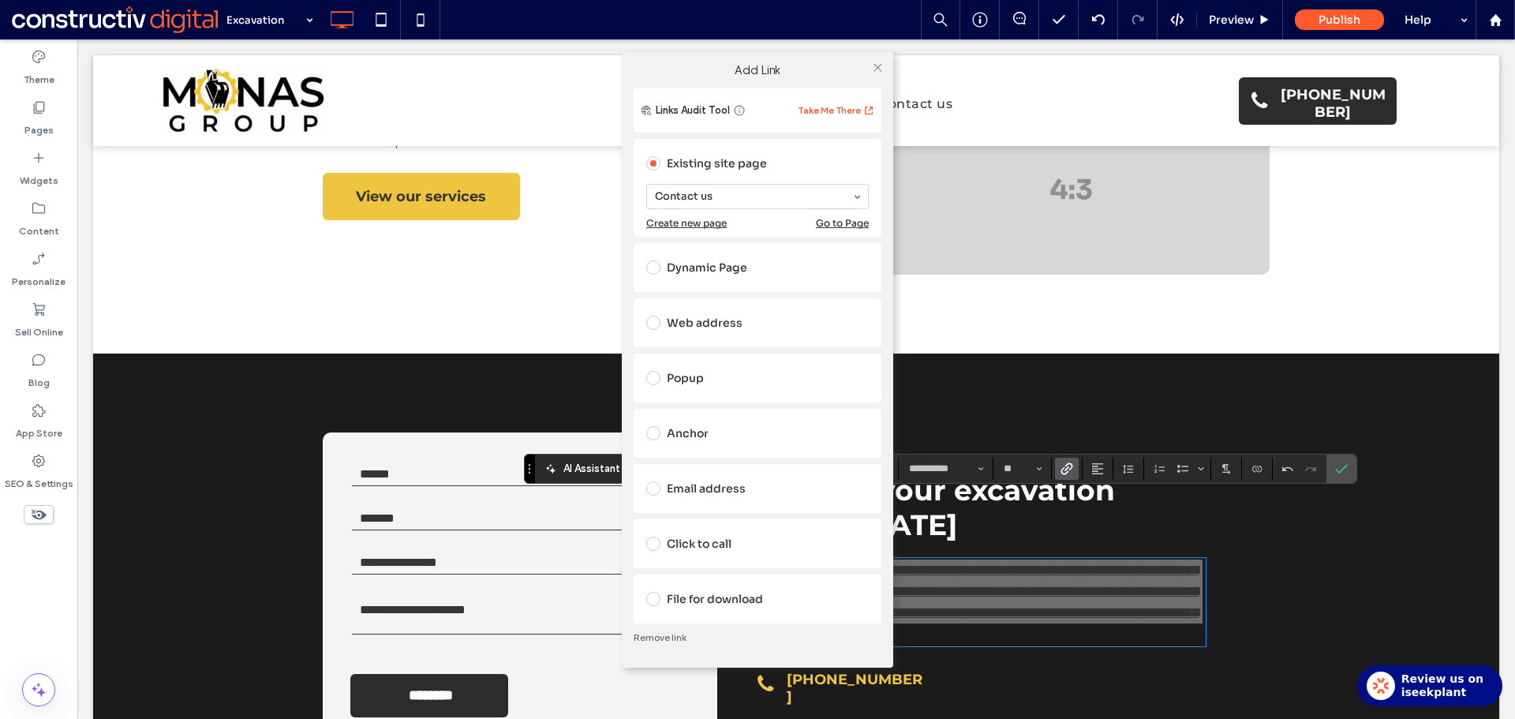
drag, startPoint x: 681, startPoint y: 634, endPoint x: 775, endPoint y: 601, distance: 100.3
click at [682, 633] on link "Remove link" at bounding box center [757, 637] width 248 height 13
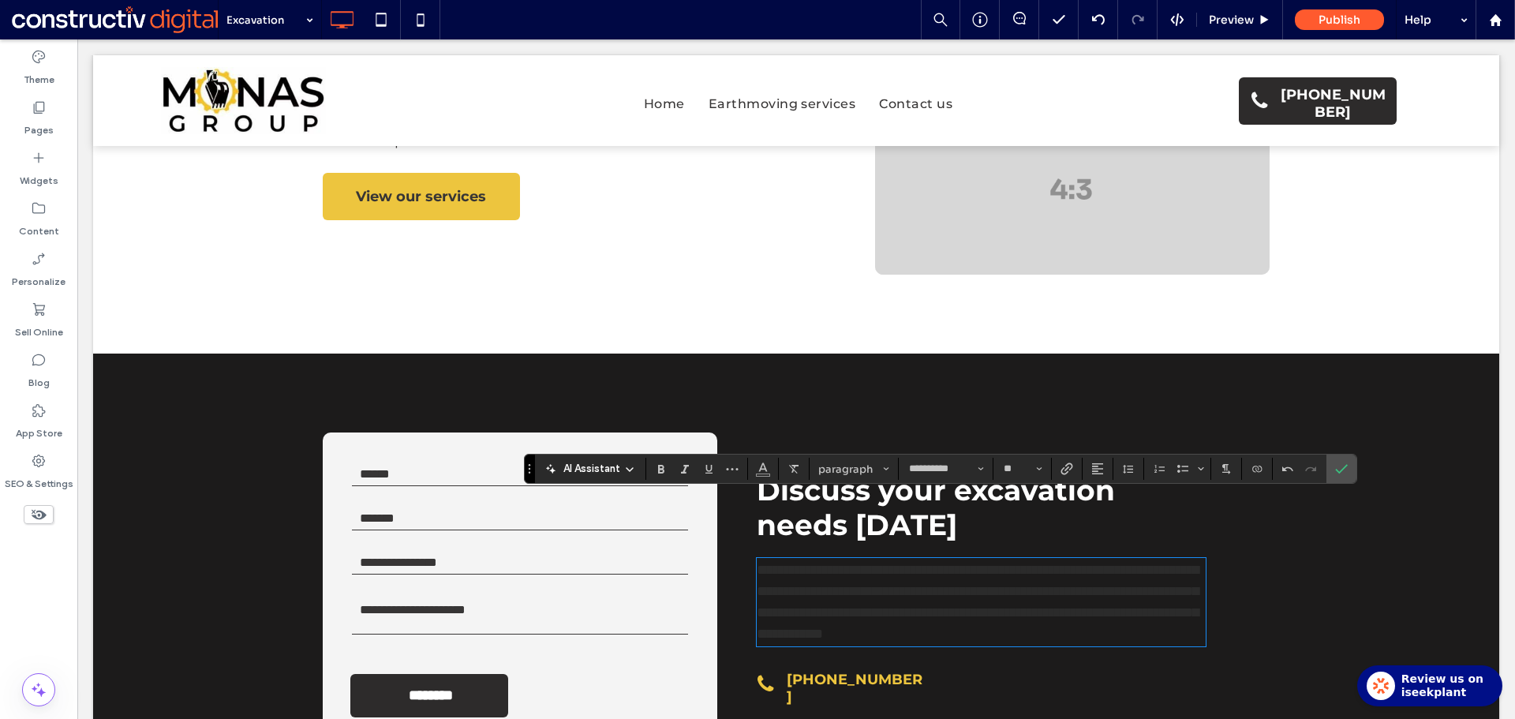
click at [856, 562] on span "**********" at bounding box center [977, 601] width 442 height 78
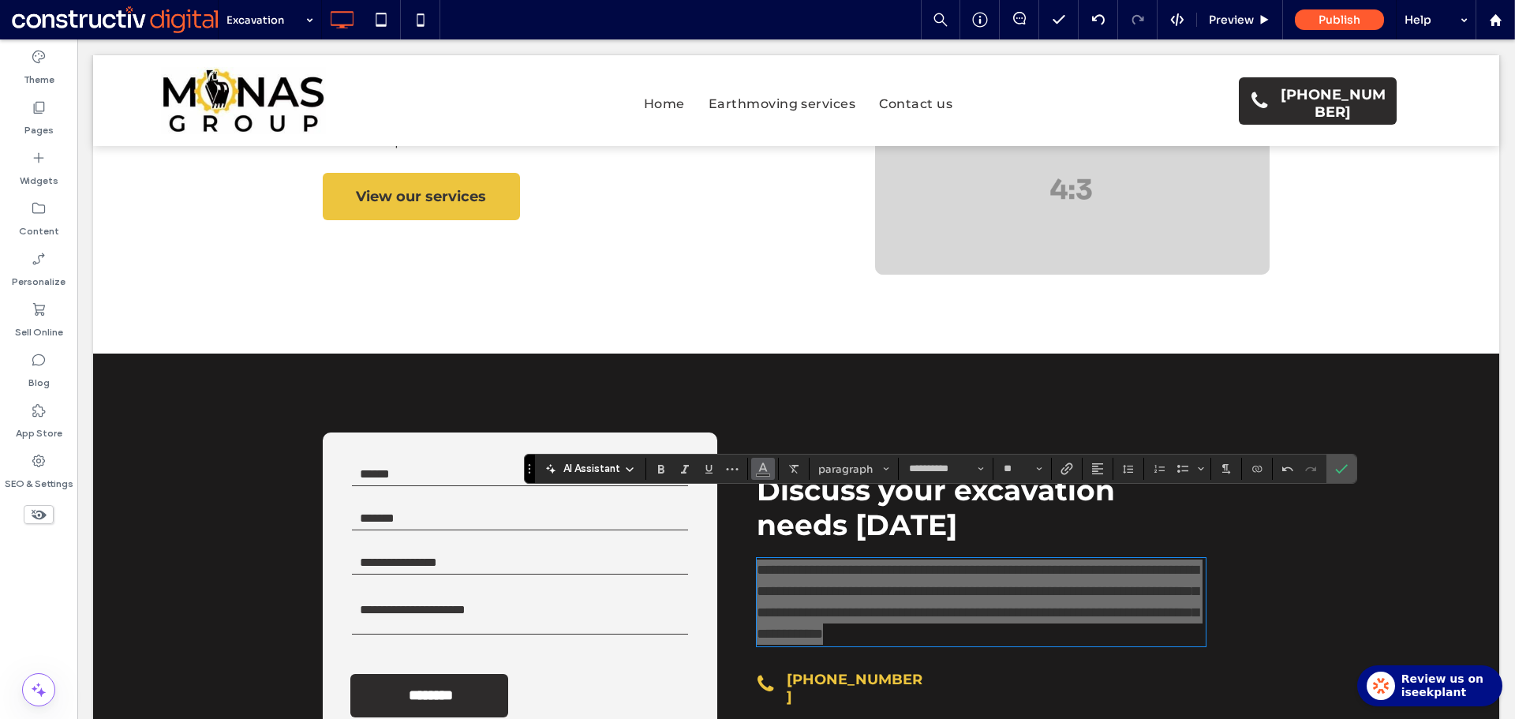
click at [756, 468] on icon "Color" at bounding box center [762, 467] width 13 height 13
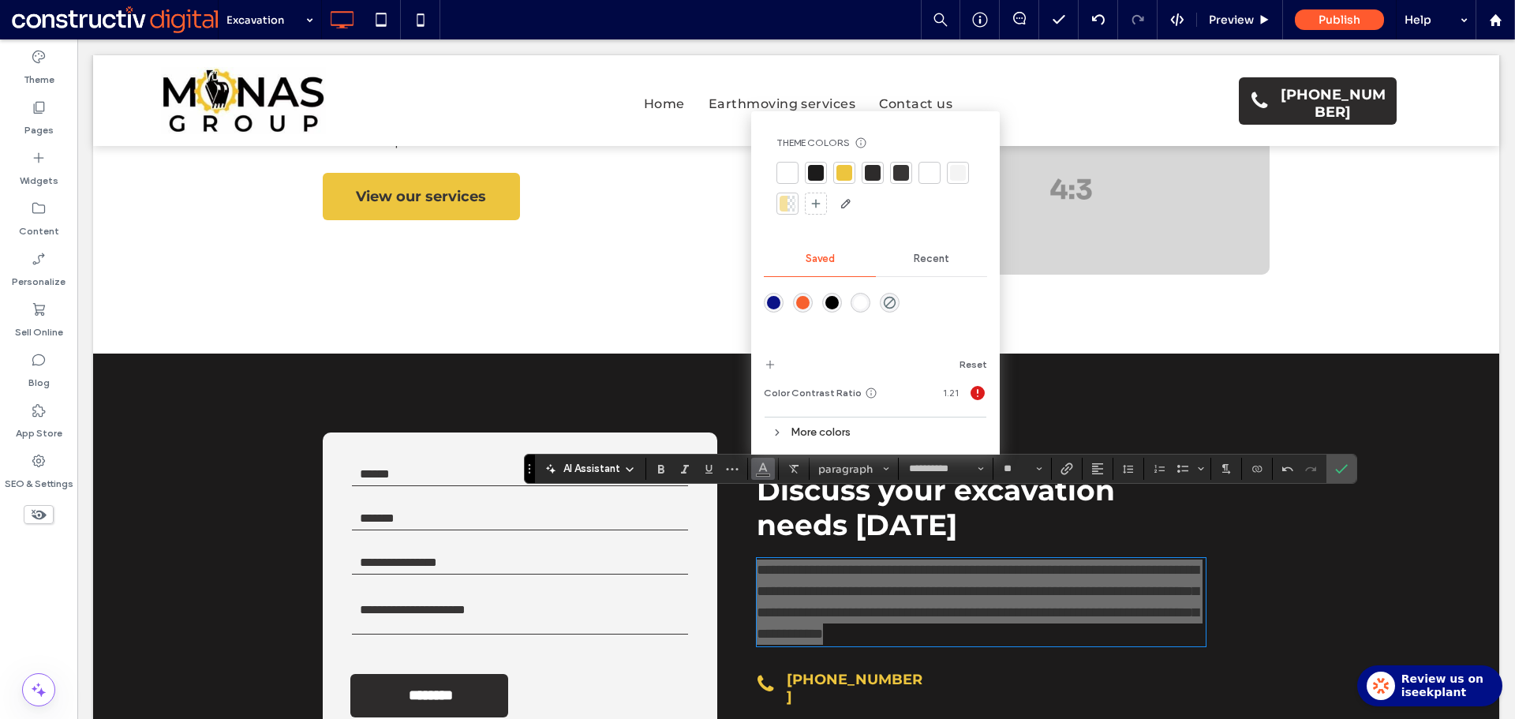
click at [926, 169] on div at bounding box center [929, 173] width 16 height 16
drag, startPoint x: 1353, startPoint y: 474, endPoint x: 1344, endPoint y: 469, distance: 10.3
click at [1351, 473] on section at bounding box center [1341, 468] width 30 height 28
click at [1344, 469] on icon "Confirm" at bounding box center [1341, 468] width 13 height 13
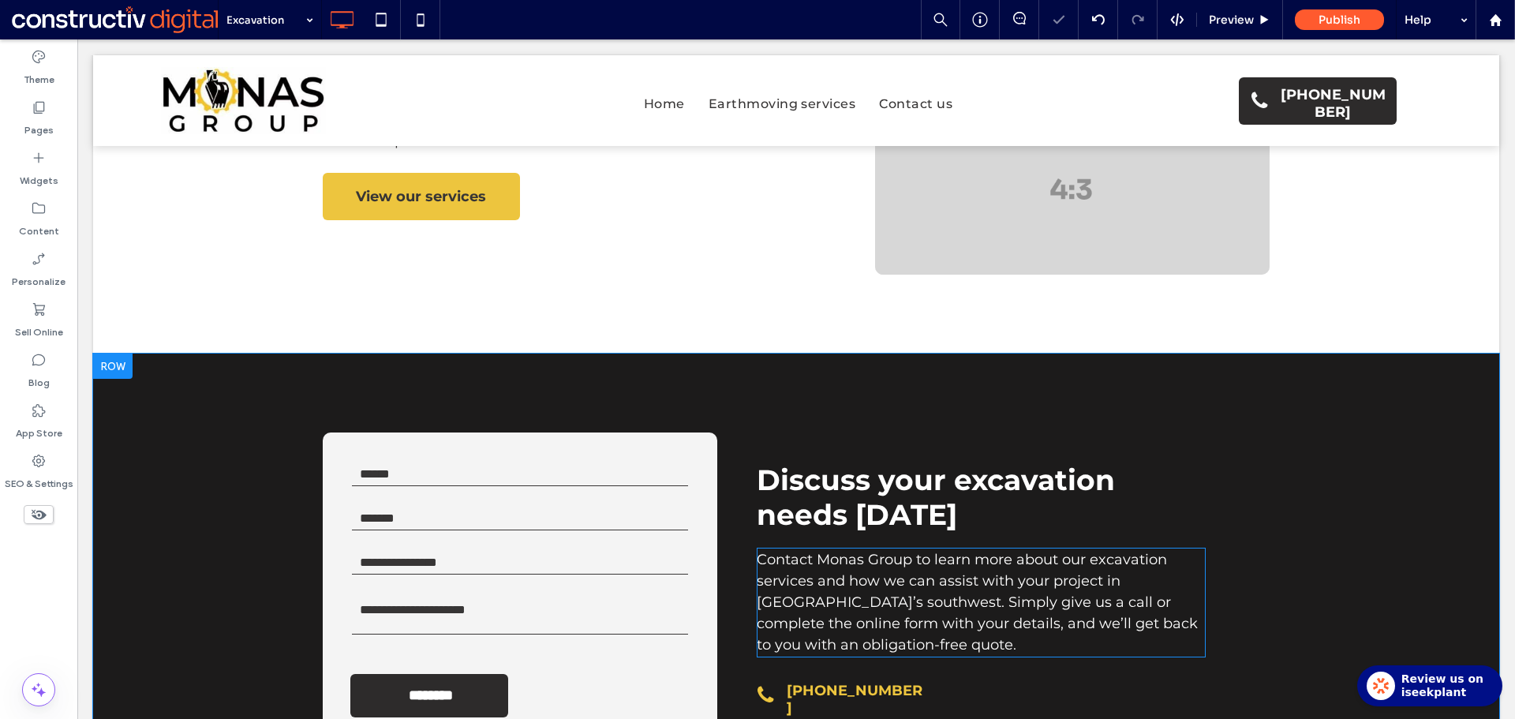
click at [937, 551] on span "Contact Monas Group to learn more about our excavation services and how we can …" at bounding box center [976, 602] width 441 height 103
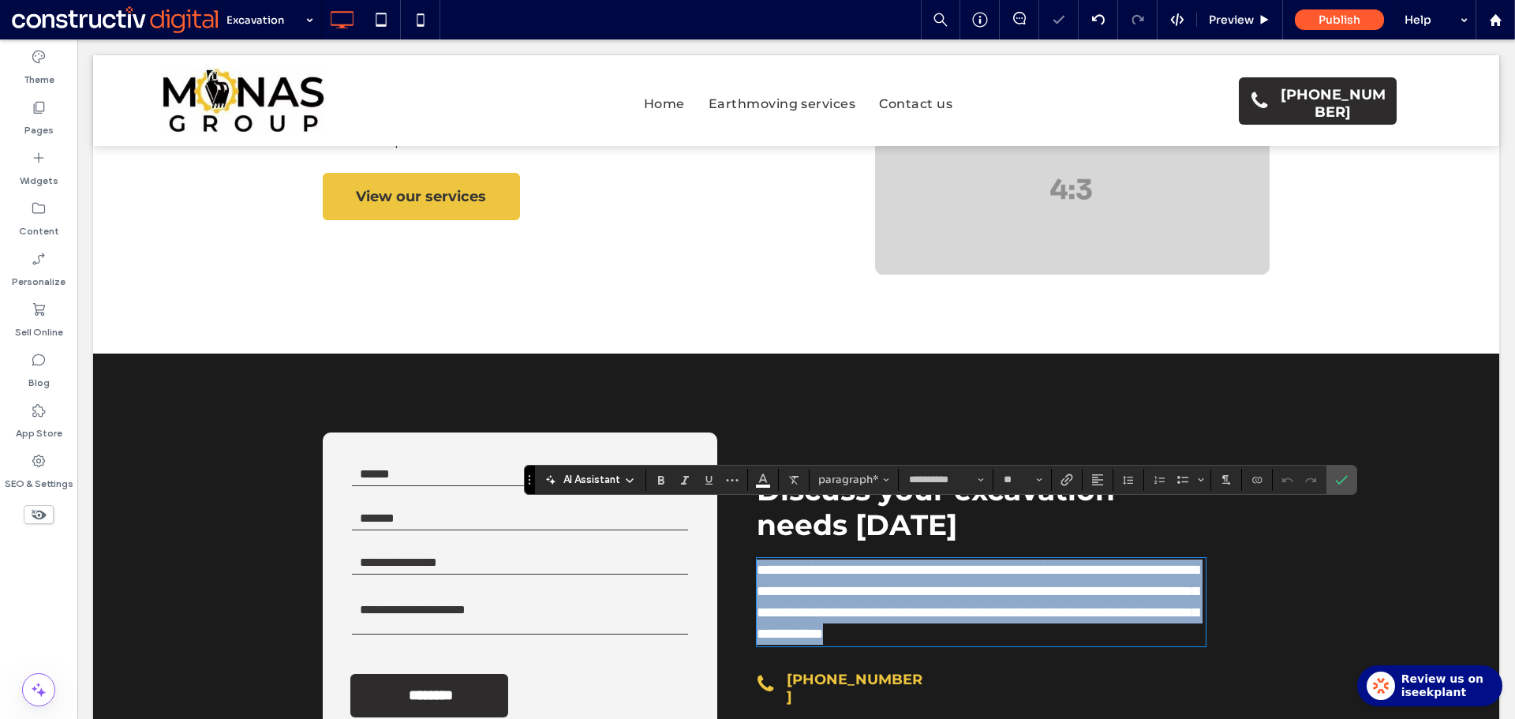
click at [895, 562] on span "**********" at bounding box center [977, 601] width 442 height 78
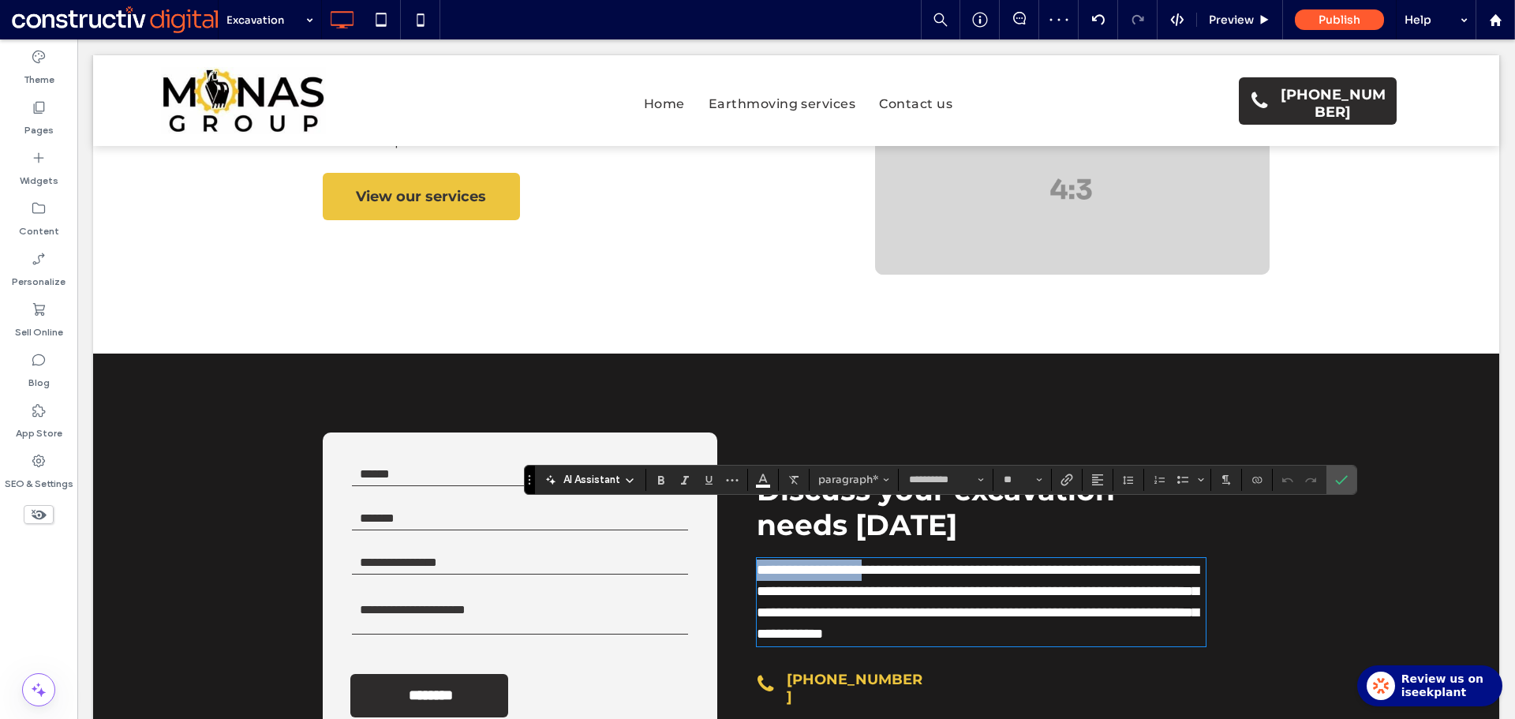
drag, startPoint x: 906, startPoint y: 518, endPoint x: 750, endPoint y: 519, distance: 155.4
click at [756, 562] on span "**********" at bounding box center [977, 601] width 442 height 78
click at [1073, 473] on label "Link" at bounding box center [1067, 480] width 24 height 22
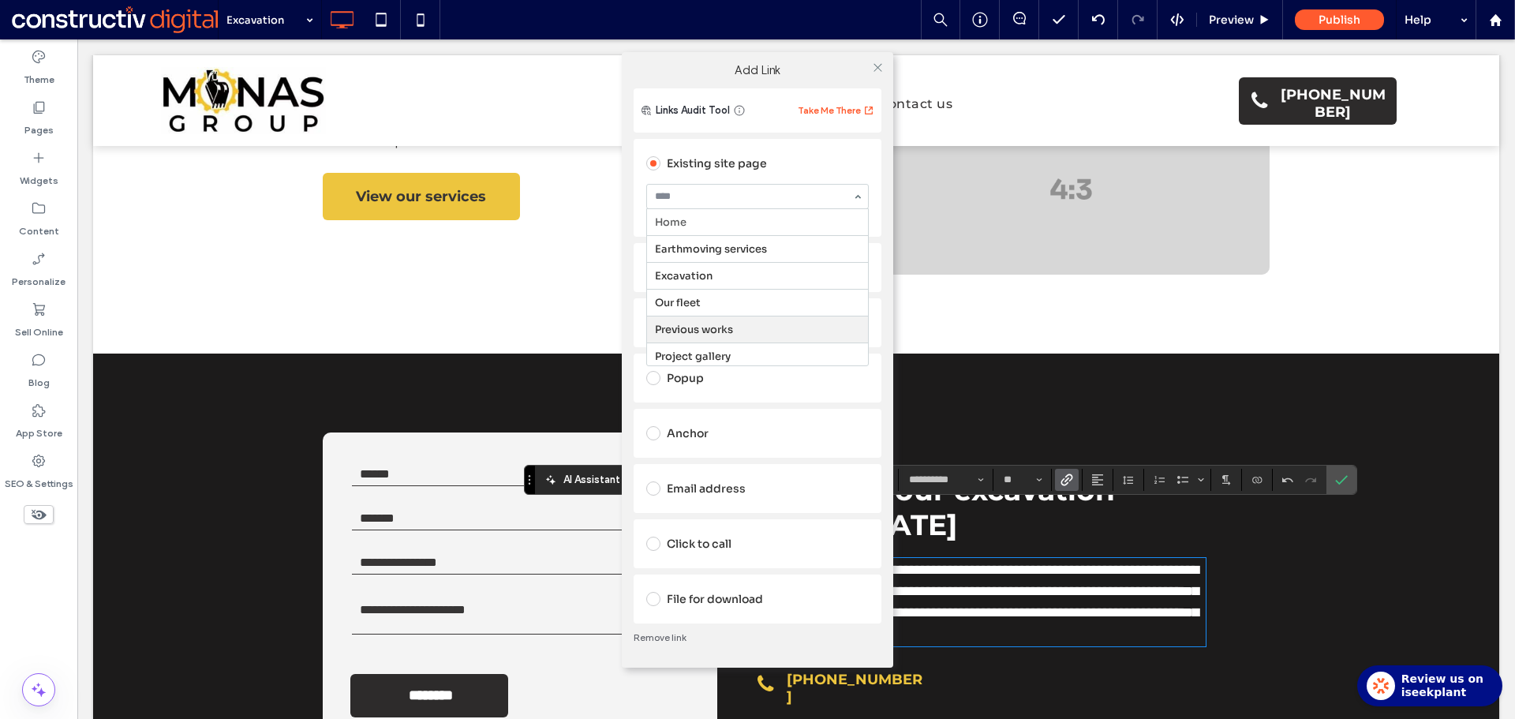
scroll to position [158, 0]
drag, startPoint x: 712, startPoint y: 222, endPoint x: 861, endPoint y: 103, distance: 190.8
click at [872, 70] on icon at bounding box center [878, 68] width 12 height 12
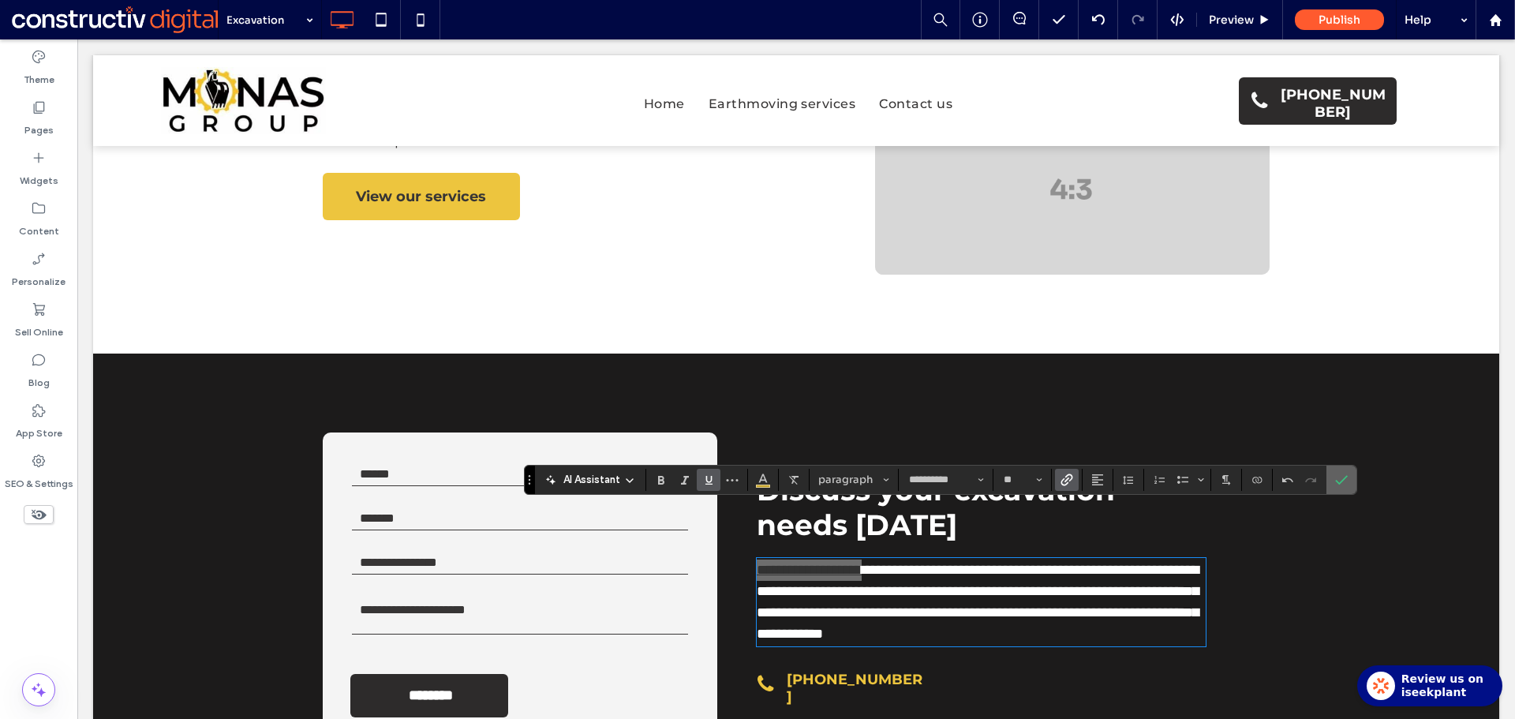
click at [1340, 483] on icon "Confirm" at bounding box center [1341, 479] width 13 height 13
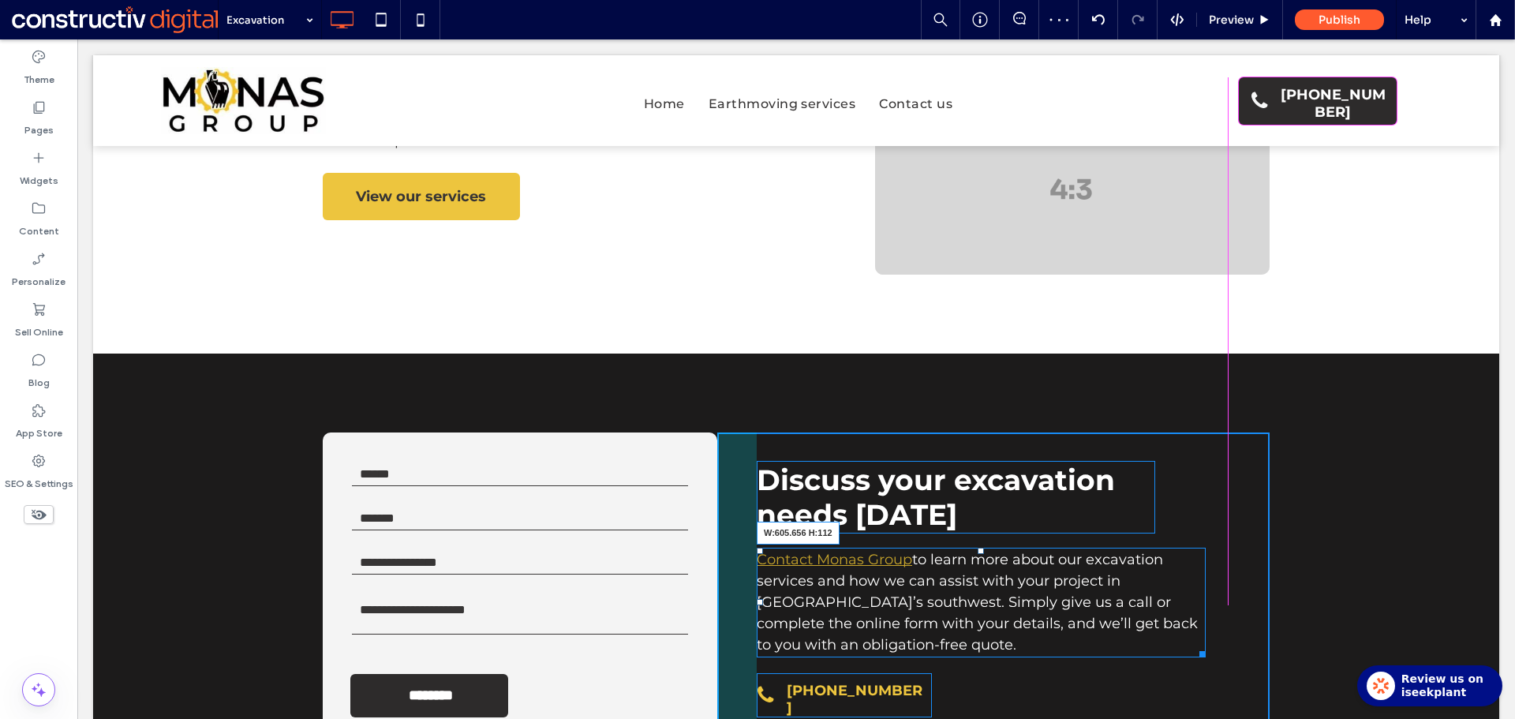
drag, startPoint x: 1192, startPoint y: 612, endPoint x: 1224, endPoint y: 612, distance: 32.3
click at [1224, 612] on div "Discuss your excavation needs today Contact Monas Group to learn more about our…" at bounding box center [993, 588] width 552 height 312
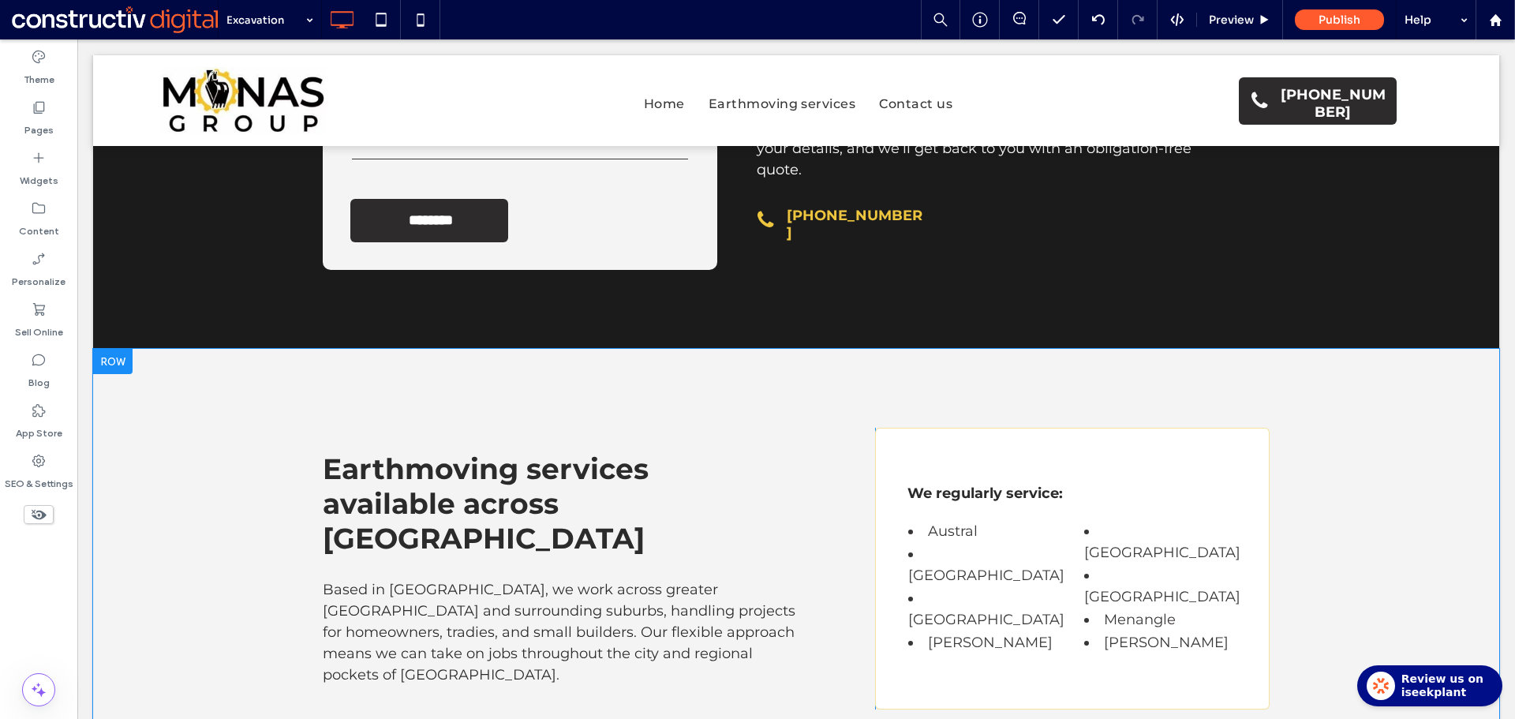
scroll to position [2209, 0]
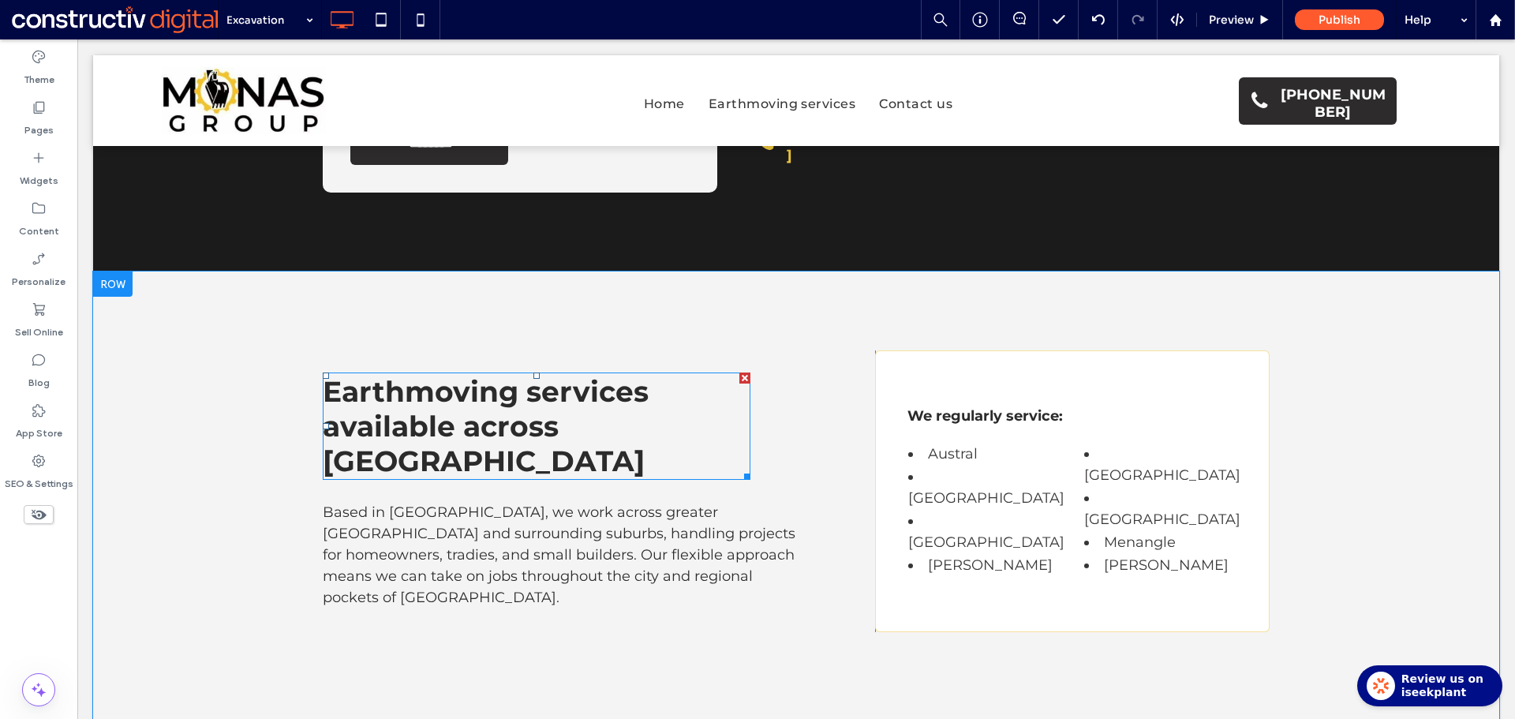
click at [605, 377] on span "Earthmoving services available across Adelaide" at bounding box center [486, 426] width 326 height 104
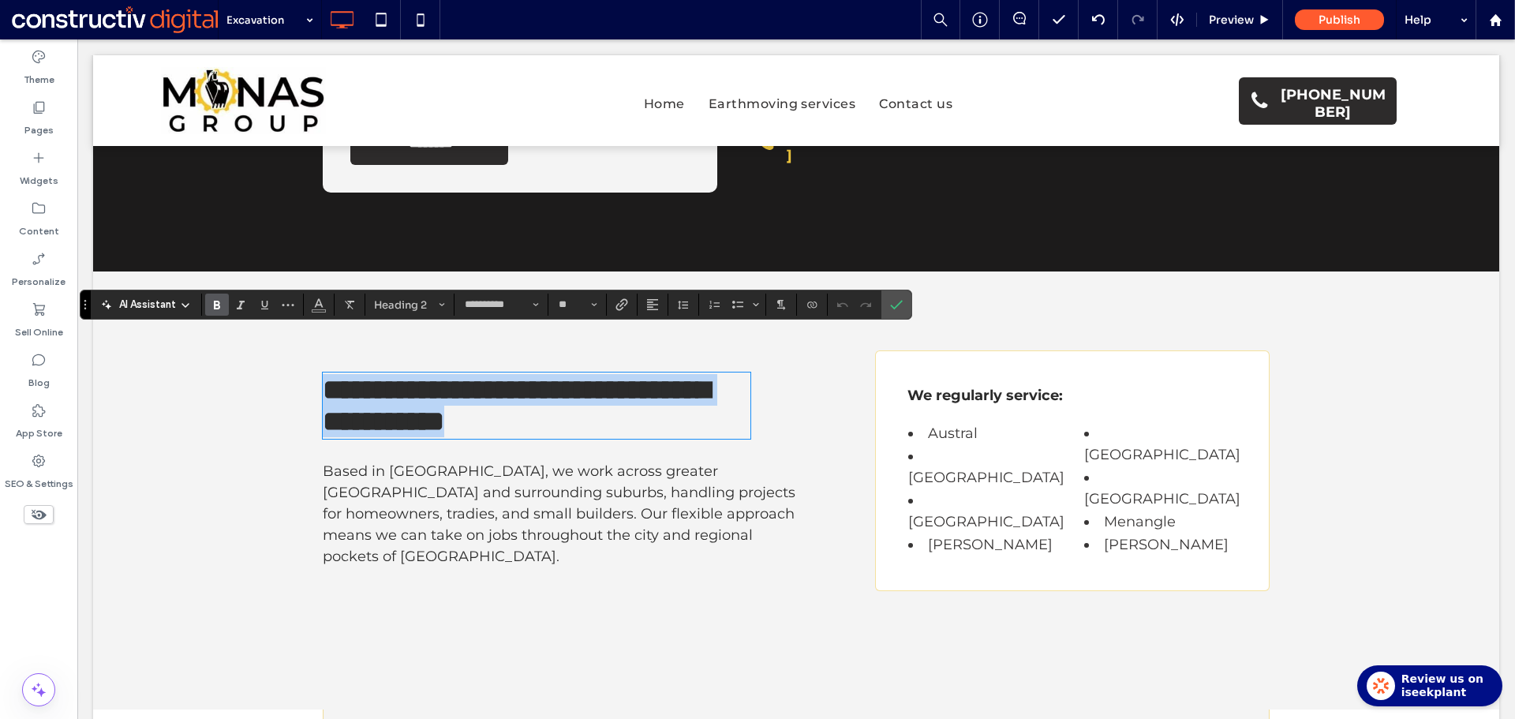
type input "**"
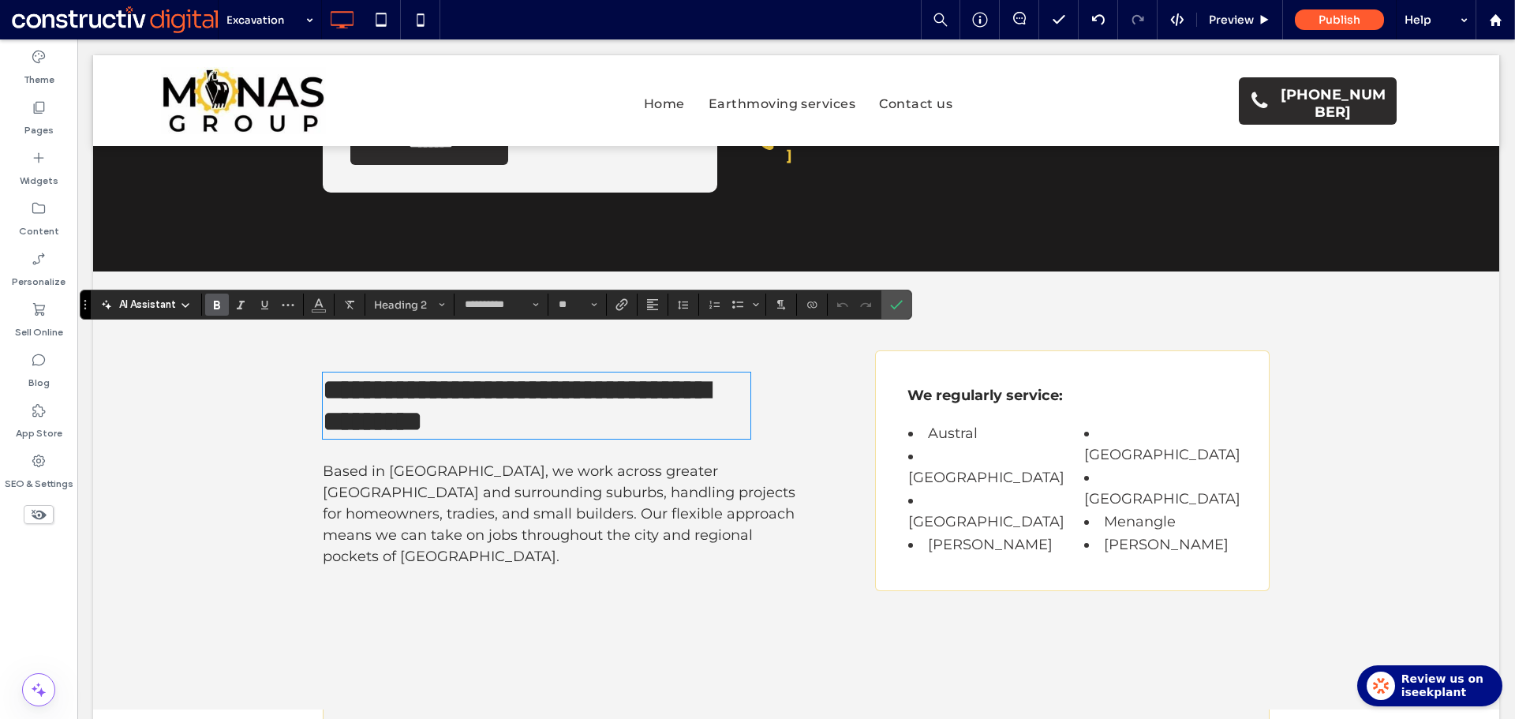
scroll to position [0, 0]
drag, startPoint x: 851, startPoint y: 263, endPoint x: 895, endPoint y: 303, distance: 59.2
click at [895, 303] on icon "Confirm" at bounding box center [896, 304] width 13 height 13
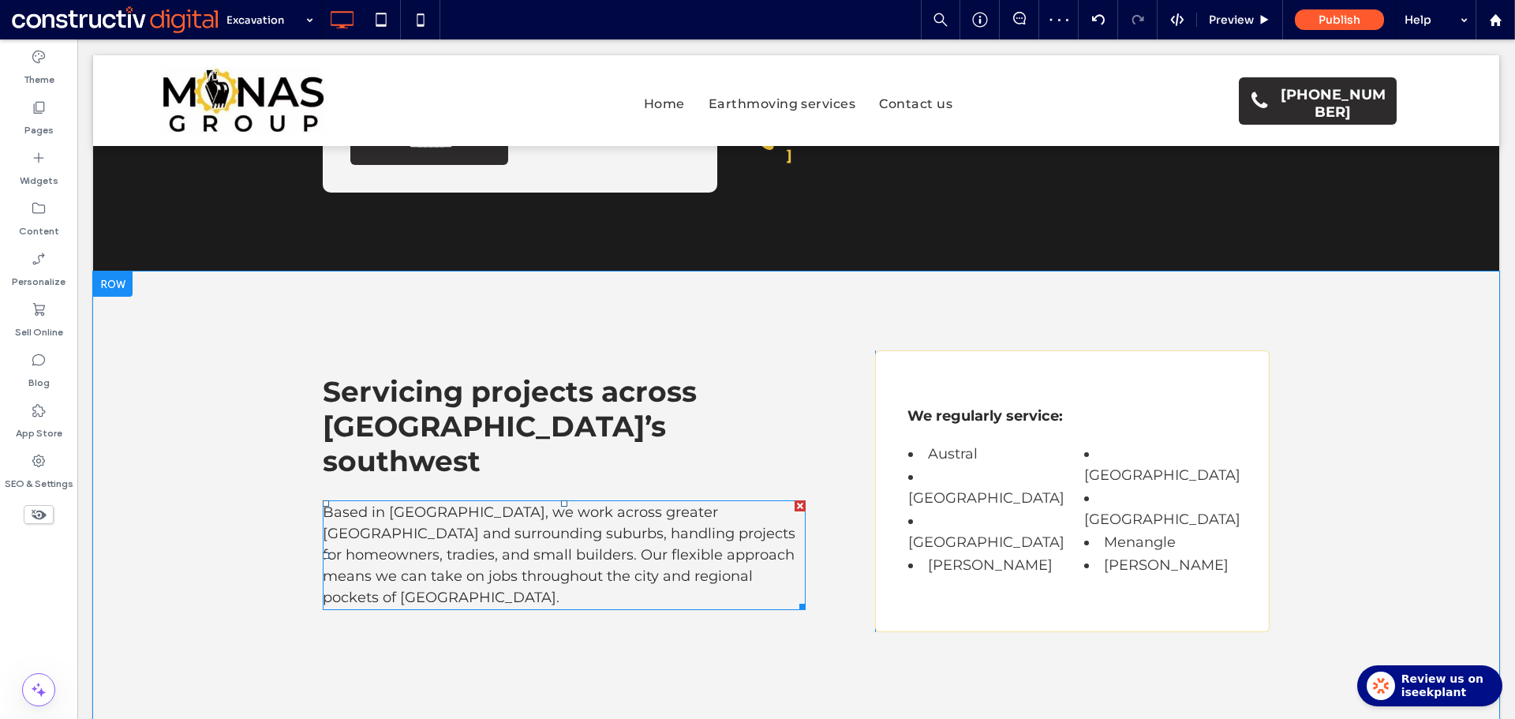
click at [615, 502] on p "Based in Globe Derby Park, we work across greater Adelaide and surrounding subu…" at bounding box center [564, 555] width 483 height 106
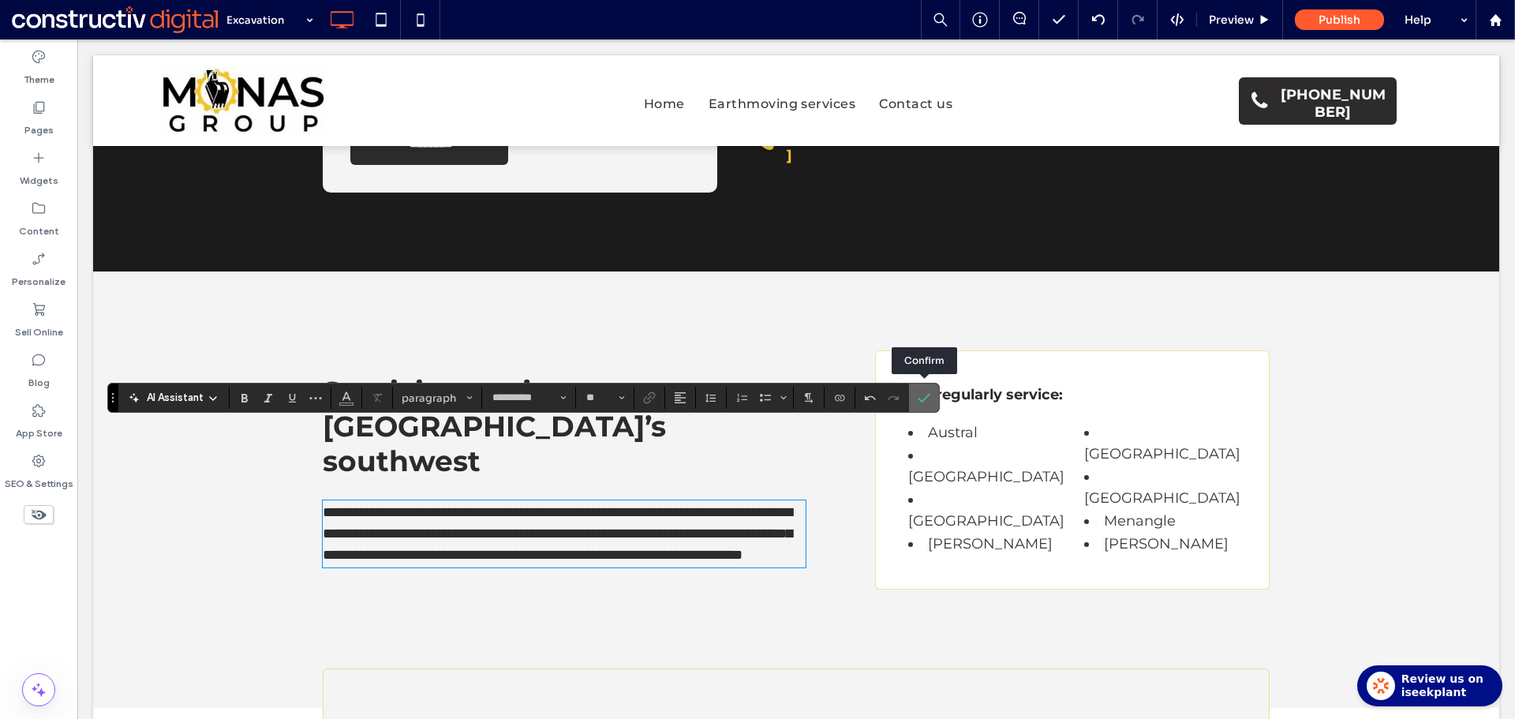
click at [923, 398] on icon "Confirm" at bounding box center [923, 397] width 13 height 13
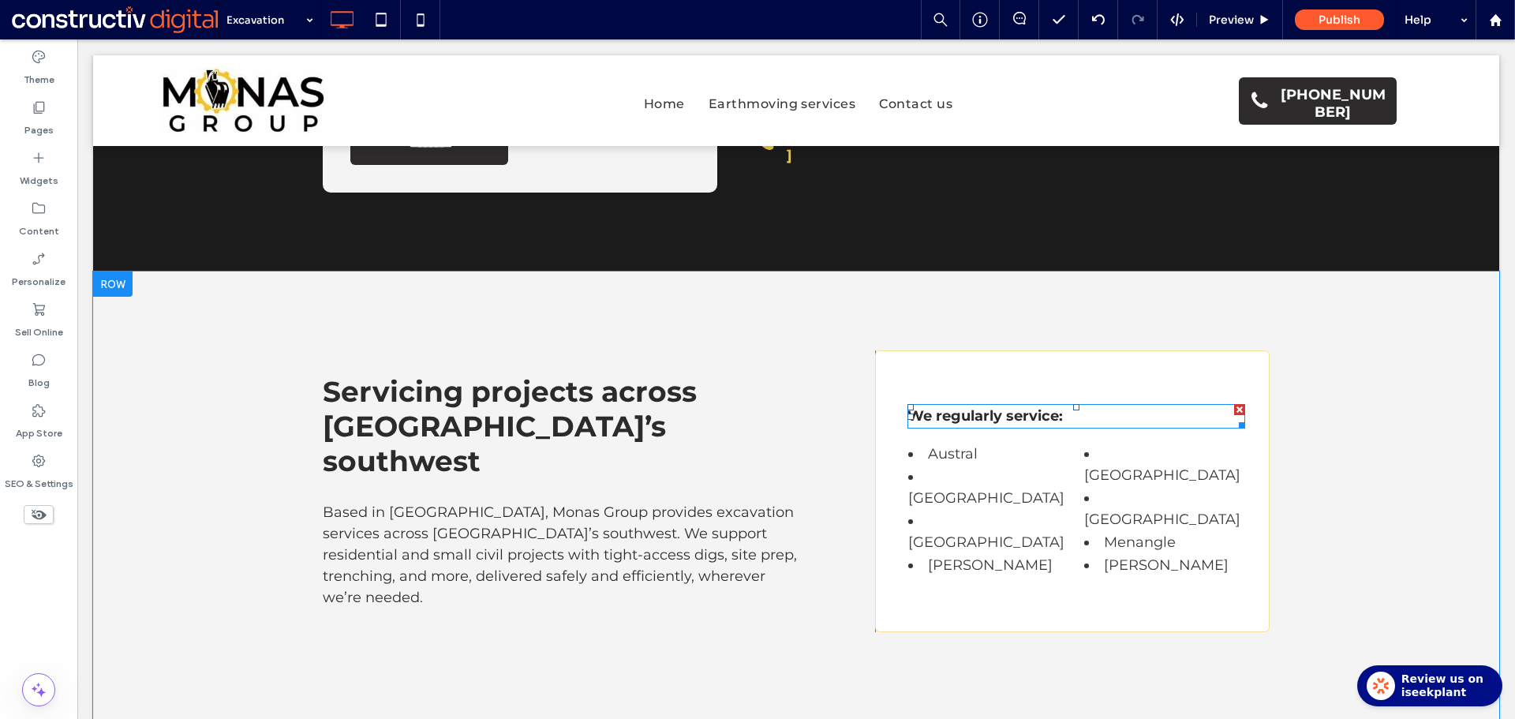
click at [1033, 407] on strong "We regularly service:" at bounding box center [984, 415] width 155 height 17
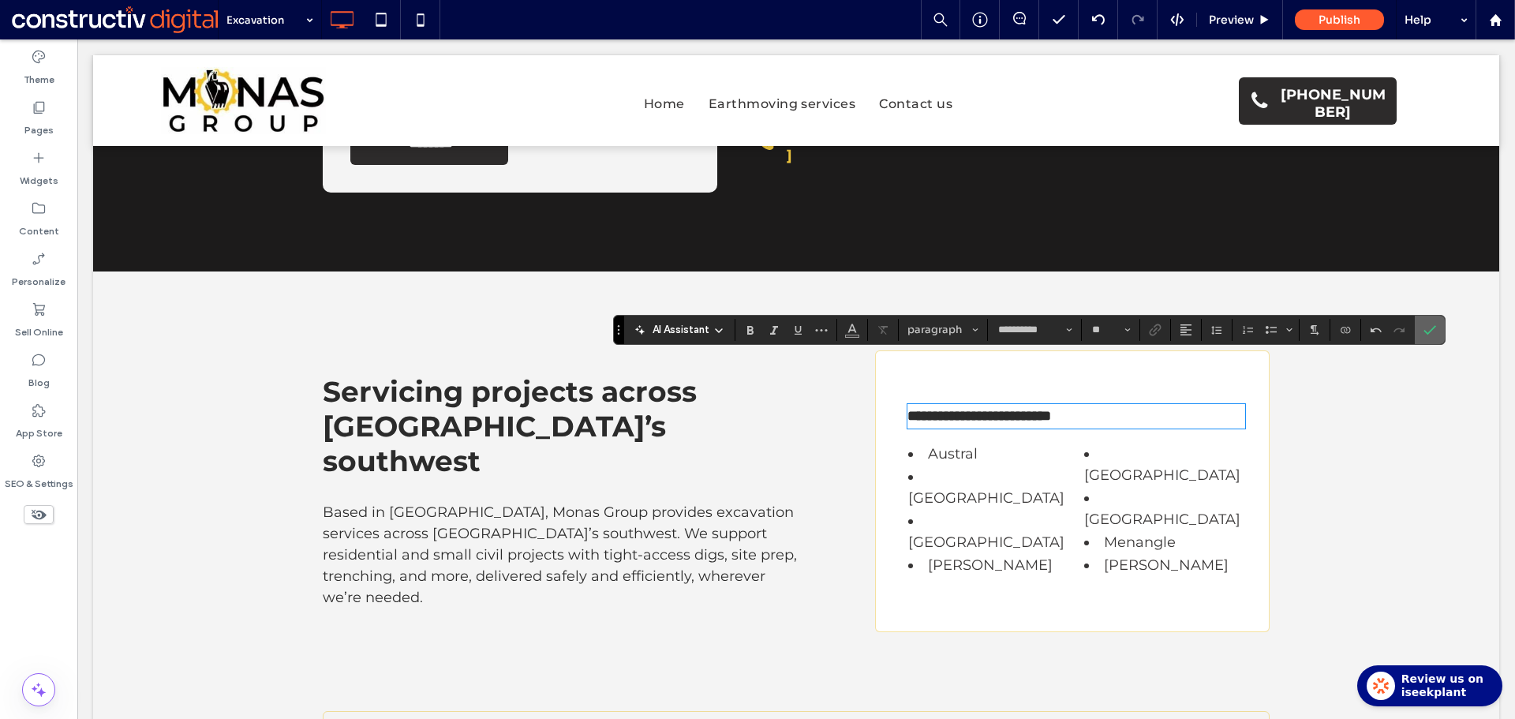
click at [1433, 327] on use "Confirm" at bounding box center [1429, 329] width 13 height 9
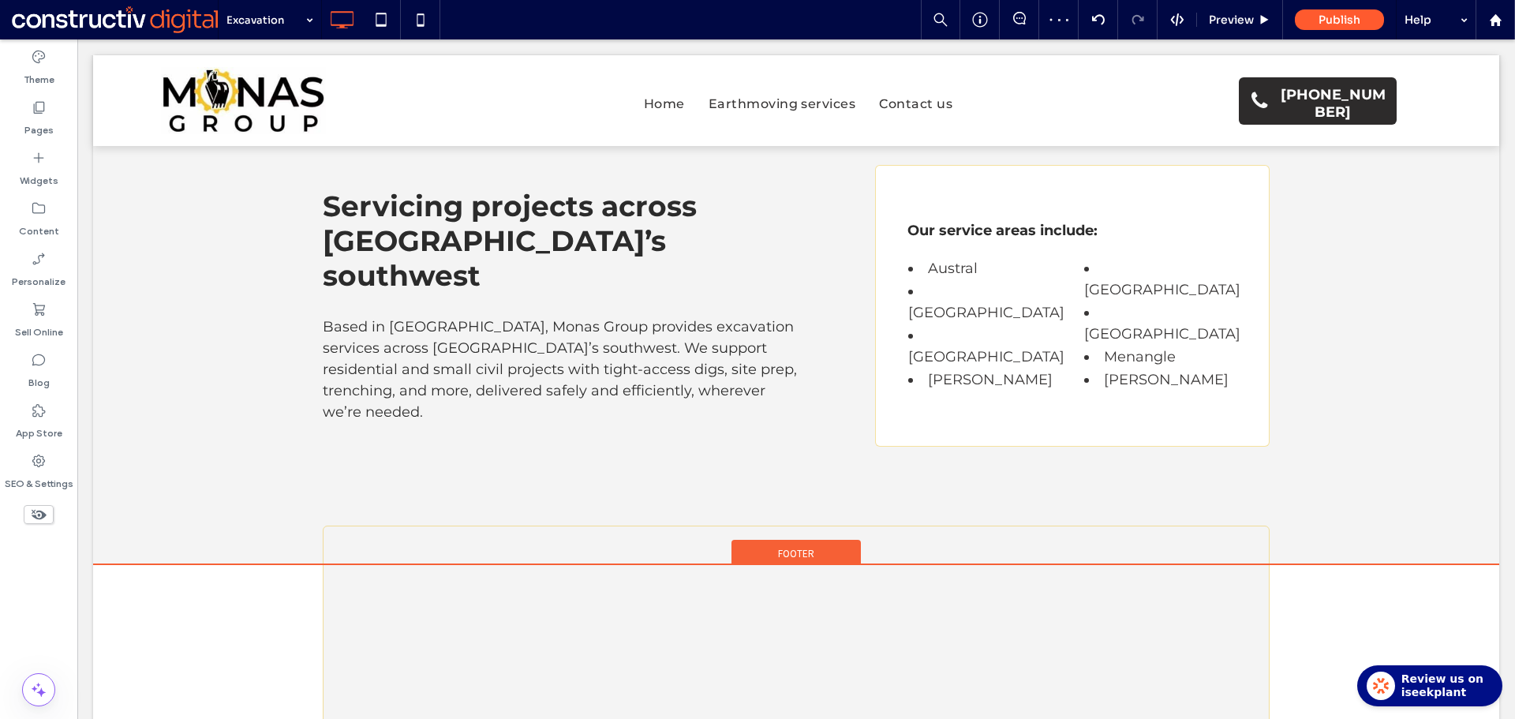
scroll to position [2524, 0]
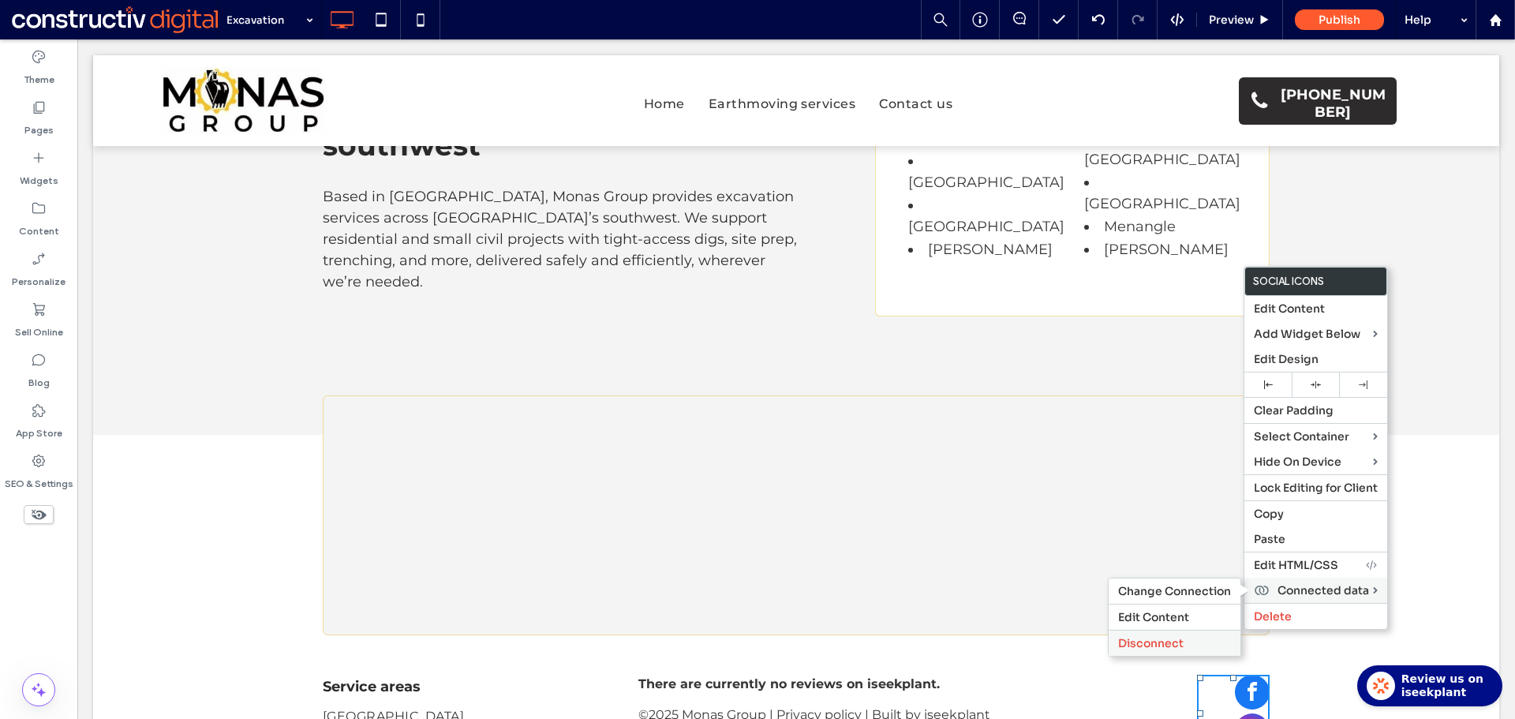
click at [1156, 644] on span "Disconnect" at bounding box center [1150, 643] width 65 height 14
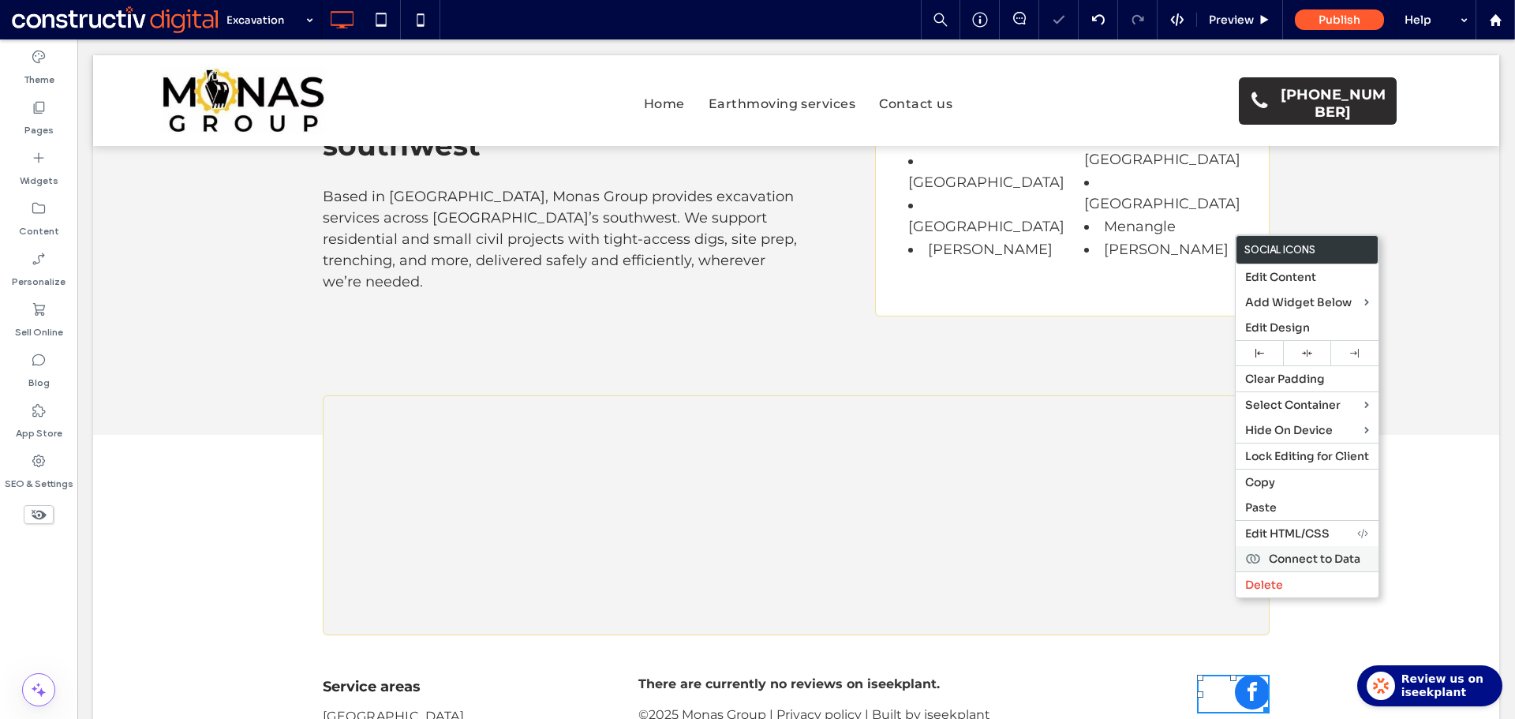
click at [1339, 556] on span "Connect to Data" at bounding box center [1314, 558] width 92 height 14
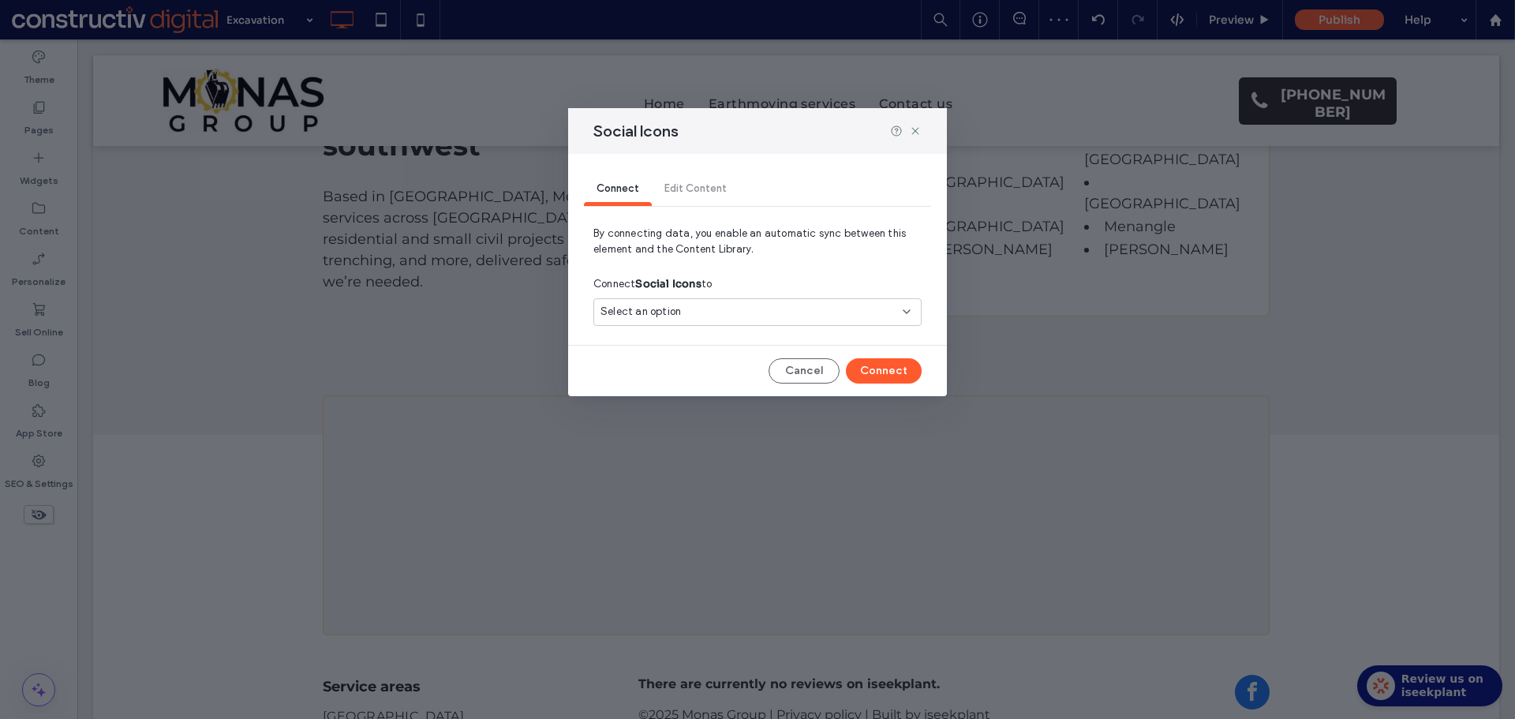
click at [797, 312] on div "Select an option" at bounding box center [747, 312] width 295 height 16
click at [699, 363] on span "Social Accounts" at bounding box center [669, 368] width 80 height 16
click at [890, 373] on button "Connect" at bounding box center [884, 370] width 76 height 25
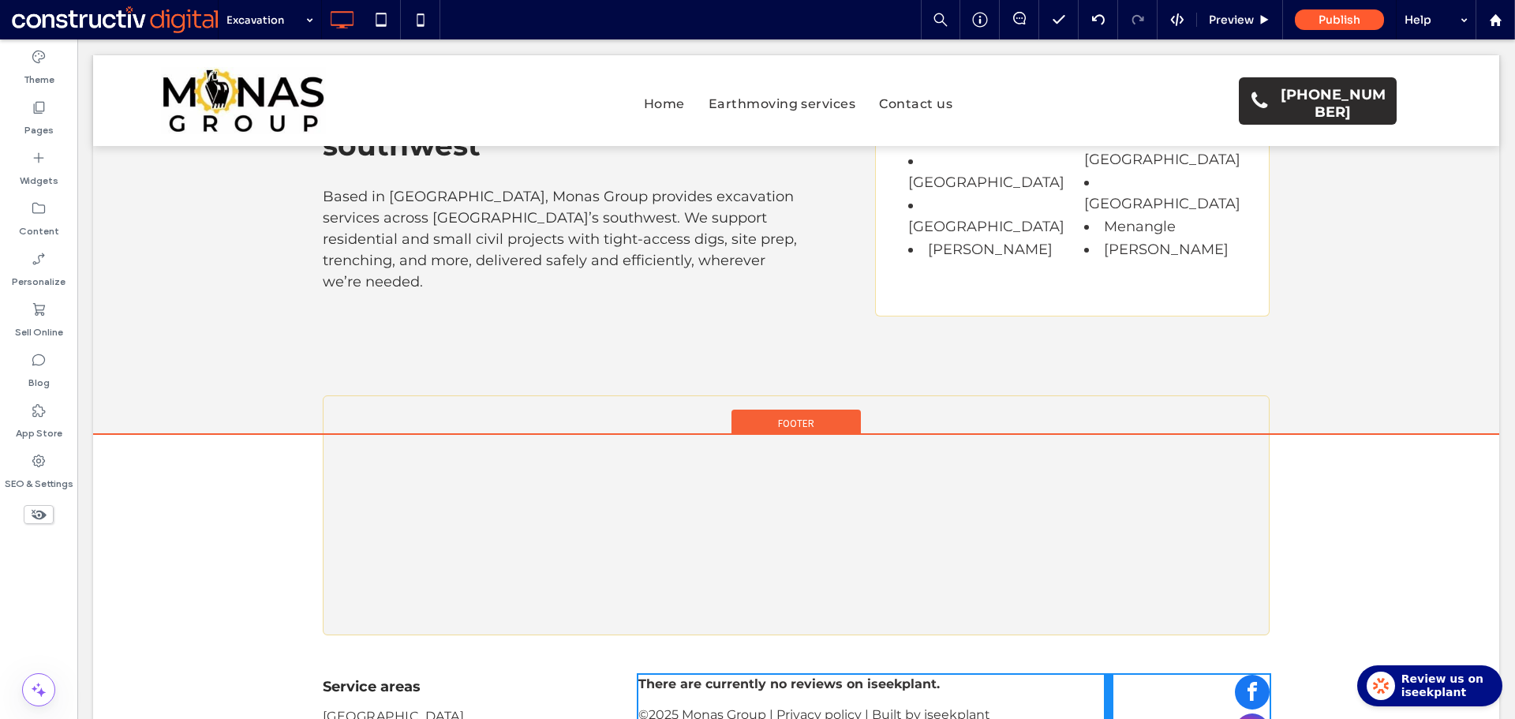
drag, startPoint x: 1179, startPoint y: 619, endPoint x: 1129, endPoint y: 616, distance: 50.6
click at [1129, 674] on div "Service areas Salisbury Golden Grove Mawson Lakes Gawler Glenelg Click To Paste…" at bounding box center [796, 733] width 947 height 118
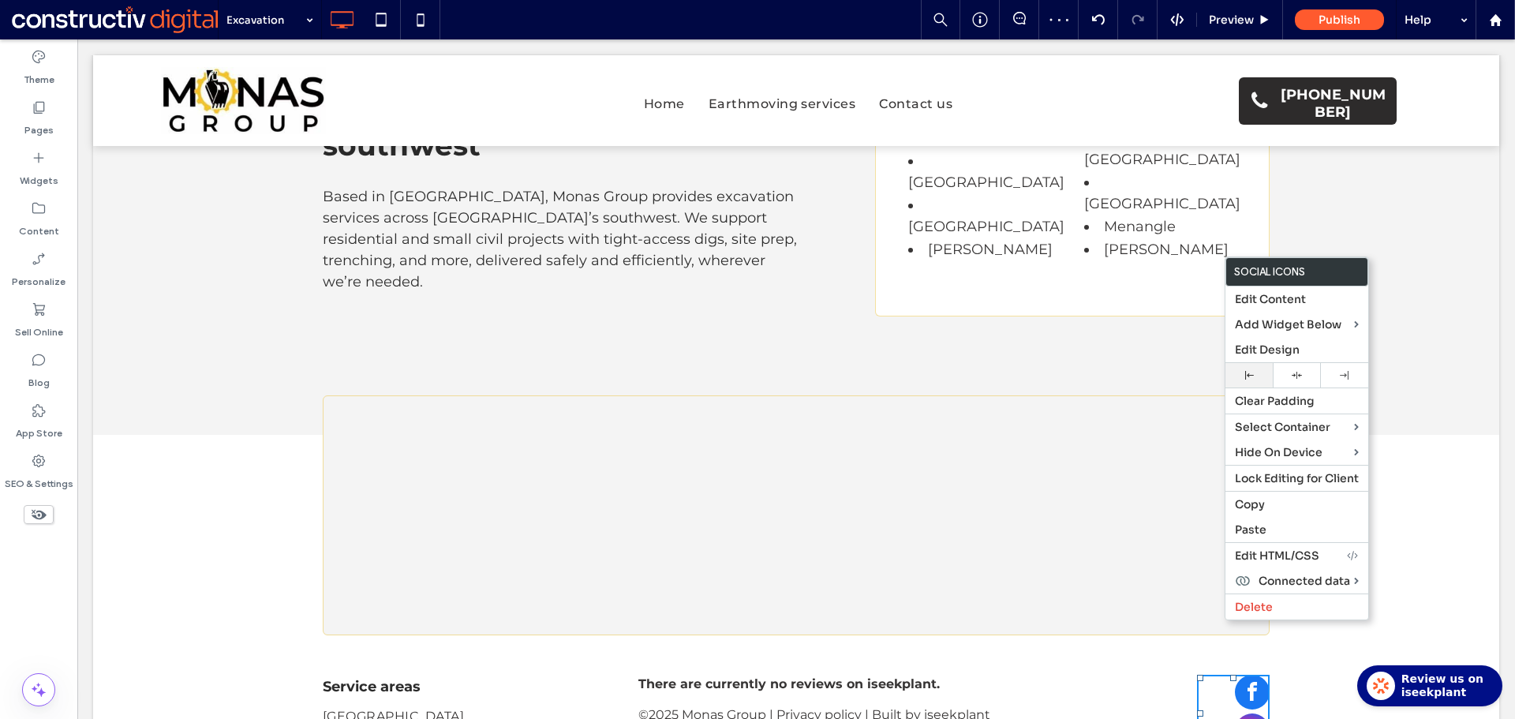
click at [1250, 372] on div at bounding box center [1248, 375] width 47 height 24
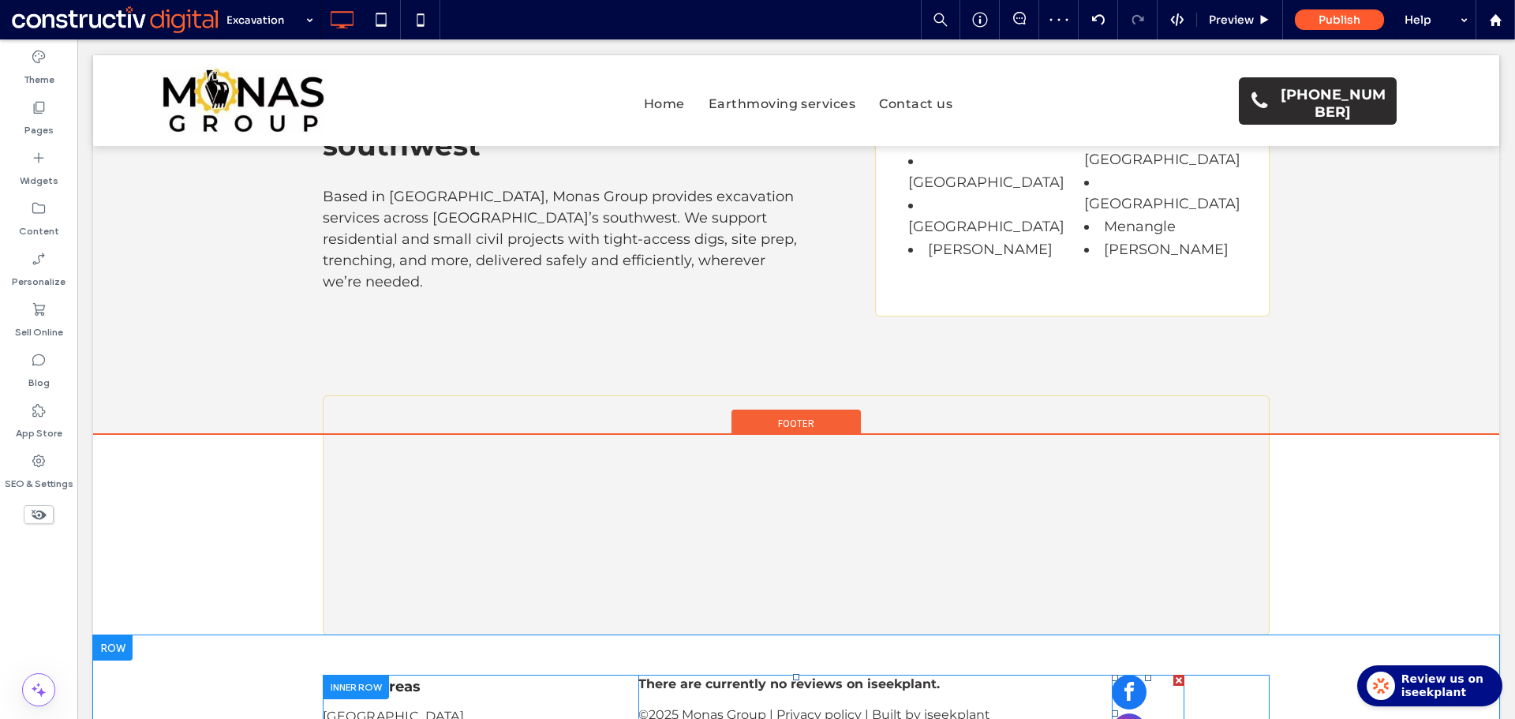
scroll to position [2524, 0]
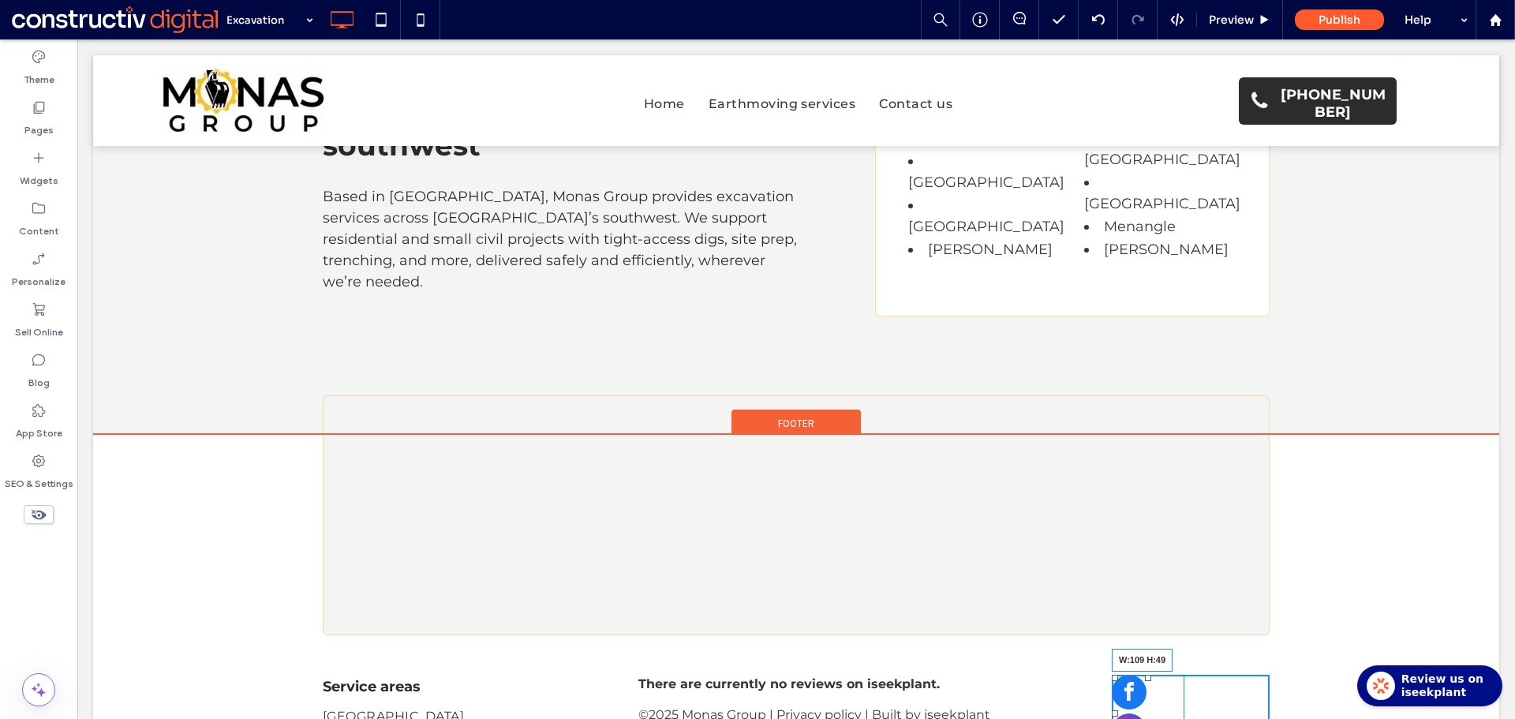
drag, startPoint x: 1220, startPoint y: 631, endPoint x: 1184, endPoint y: 626, distance: 36.6
click at [1184, 674] on div "W:109 H:49 Click To Paste" at bounding box center [1190, 733] width 158 height 118
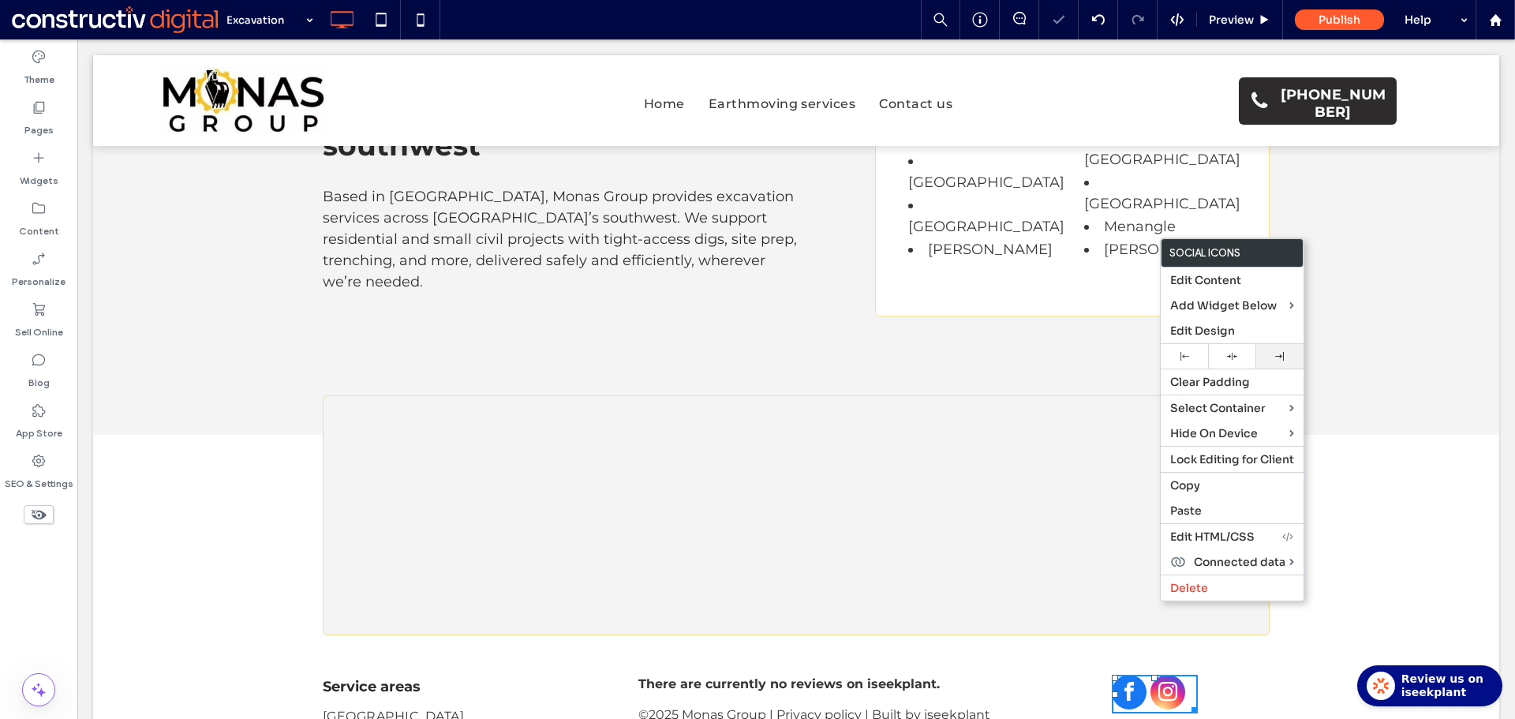
click at [1283, 357] on icon at bounding box center [1279, 356] width 9 height 9
click at [1147, 674] on div "Click To Paste" at bounding box center [1190, 733] width 158 height 118
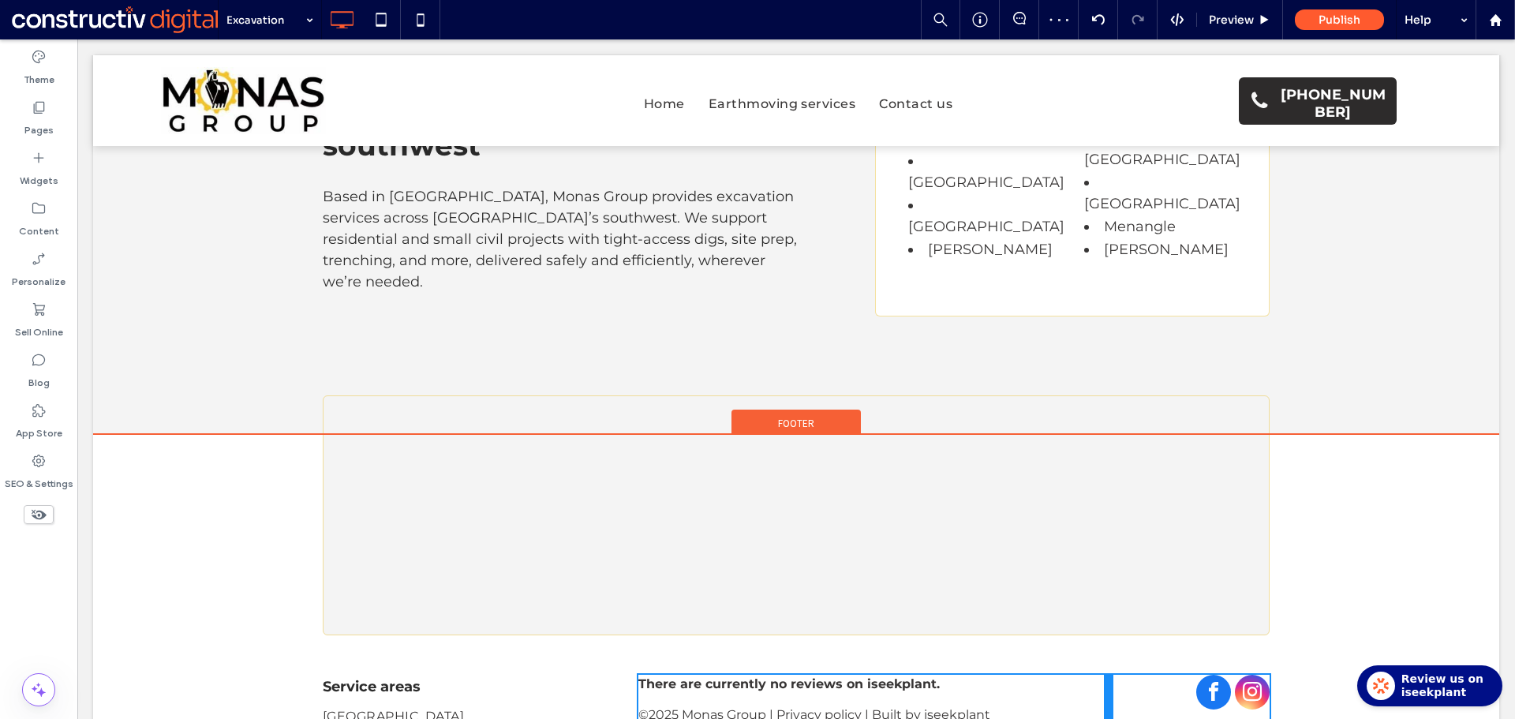
drag, startPoint x: 1101, startPoint y: 622, endPoint x: 1130, endPoint y: 615, distance: 29.9
click at [1130, 674] on div "Service areas Salisbury Golden Grove Mawson Lakes Gawler Glenelg Click To Paste…" at bounding box center [796, 733] width 947 height 118
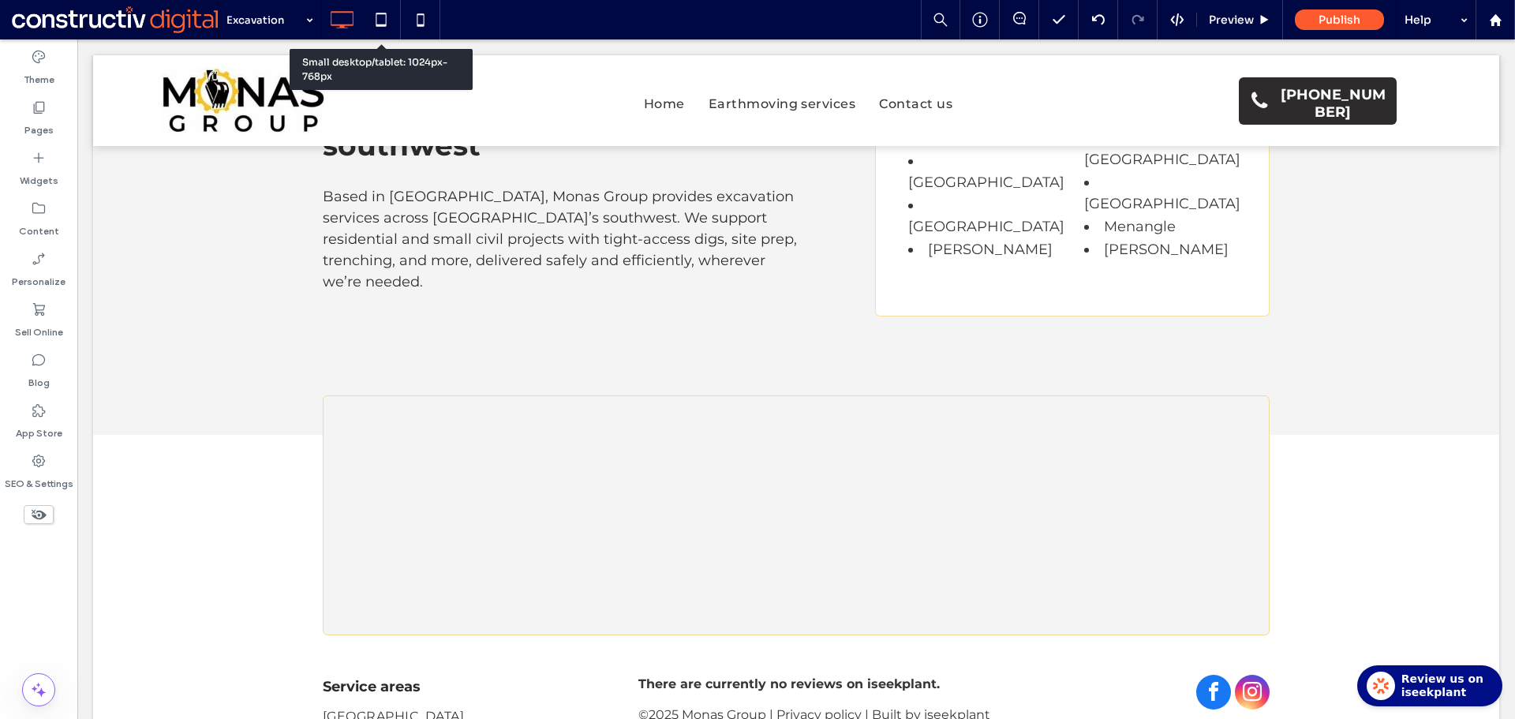
drag, startPoint x: 391, startPoint y: 23, endPoint x: 401, endPoint y: 46, distance: 24.8
click at [392, 23] on icon at bounding box center [381, 20] width 32 height 32
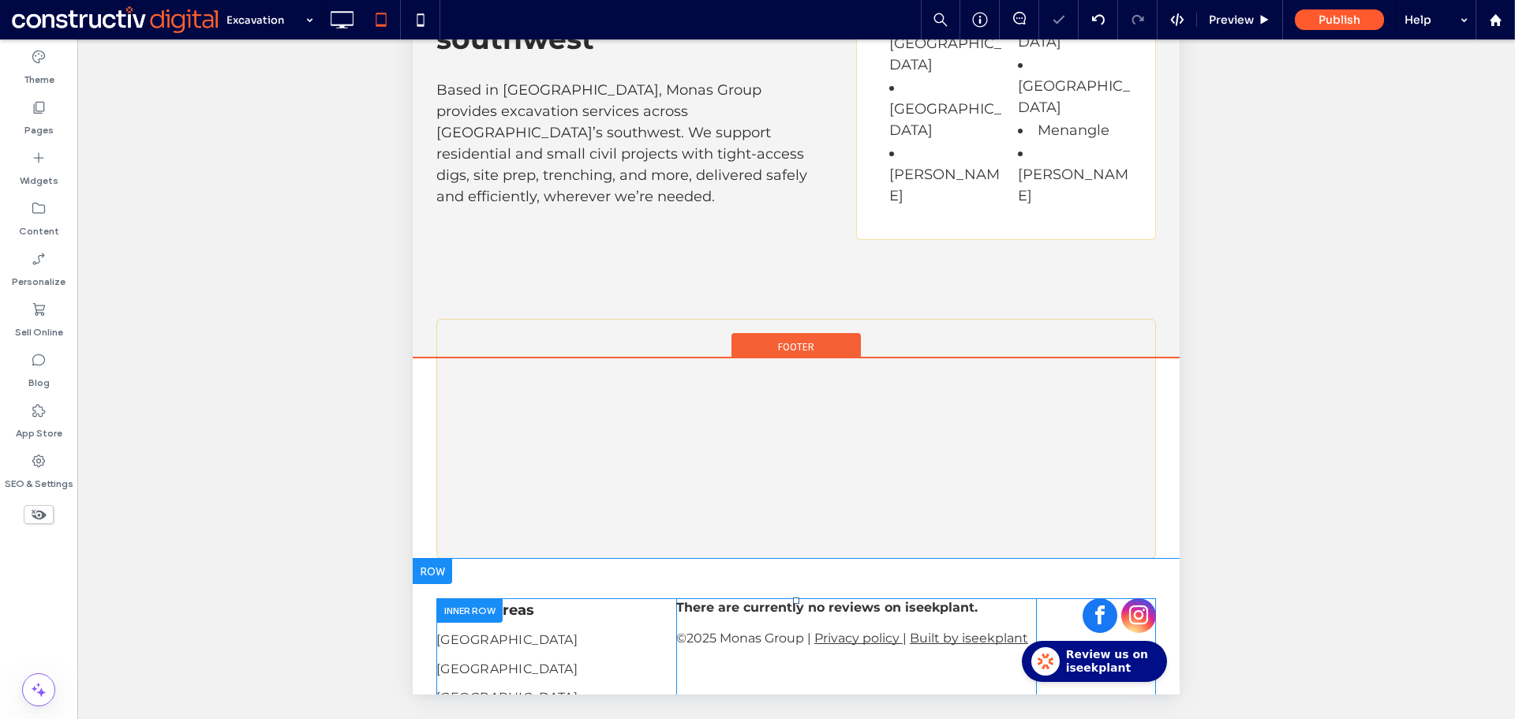
scroll to position [381, 0]
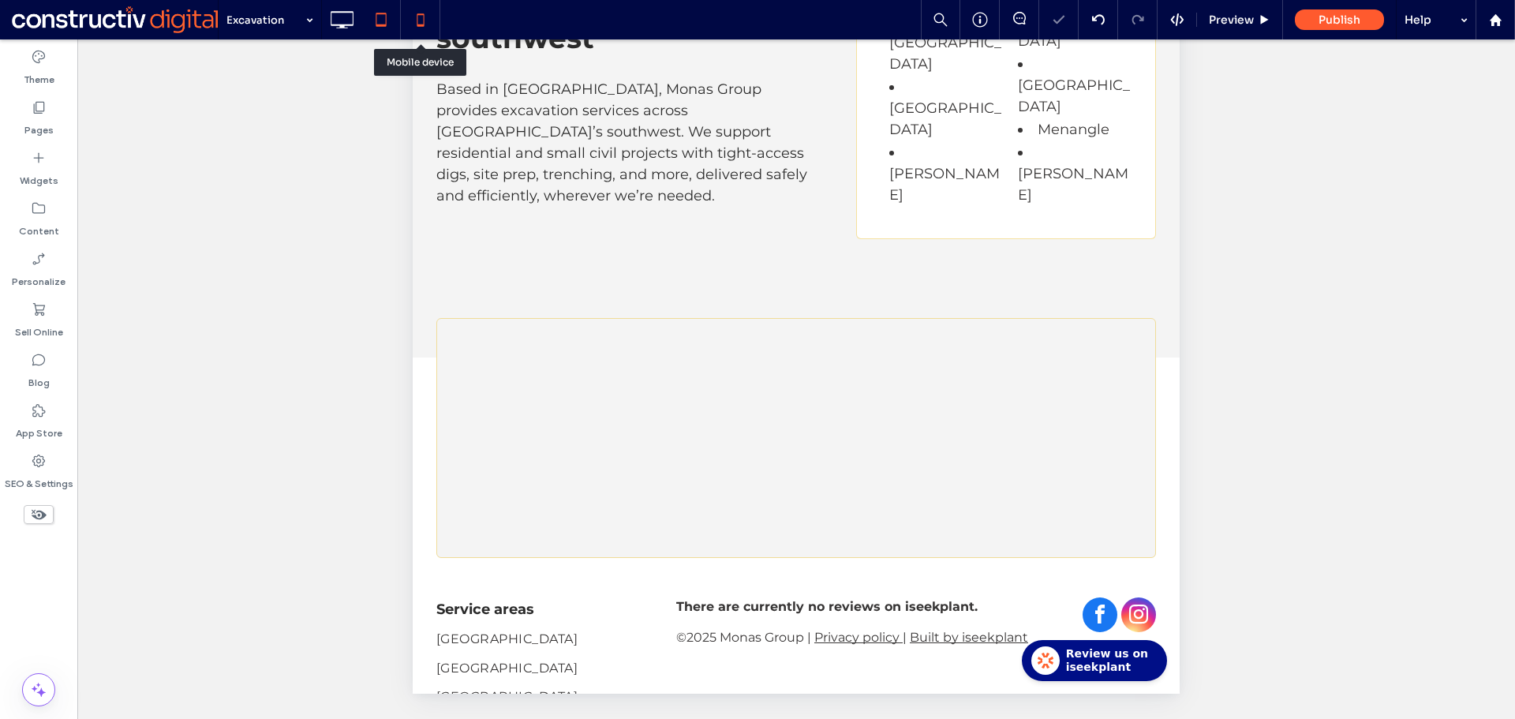
click at [417, 16] on use at bounding box center [420, 19] width 7 height 13
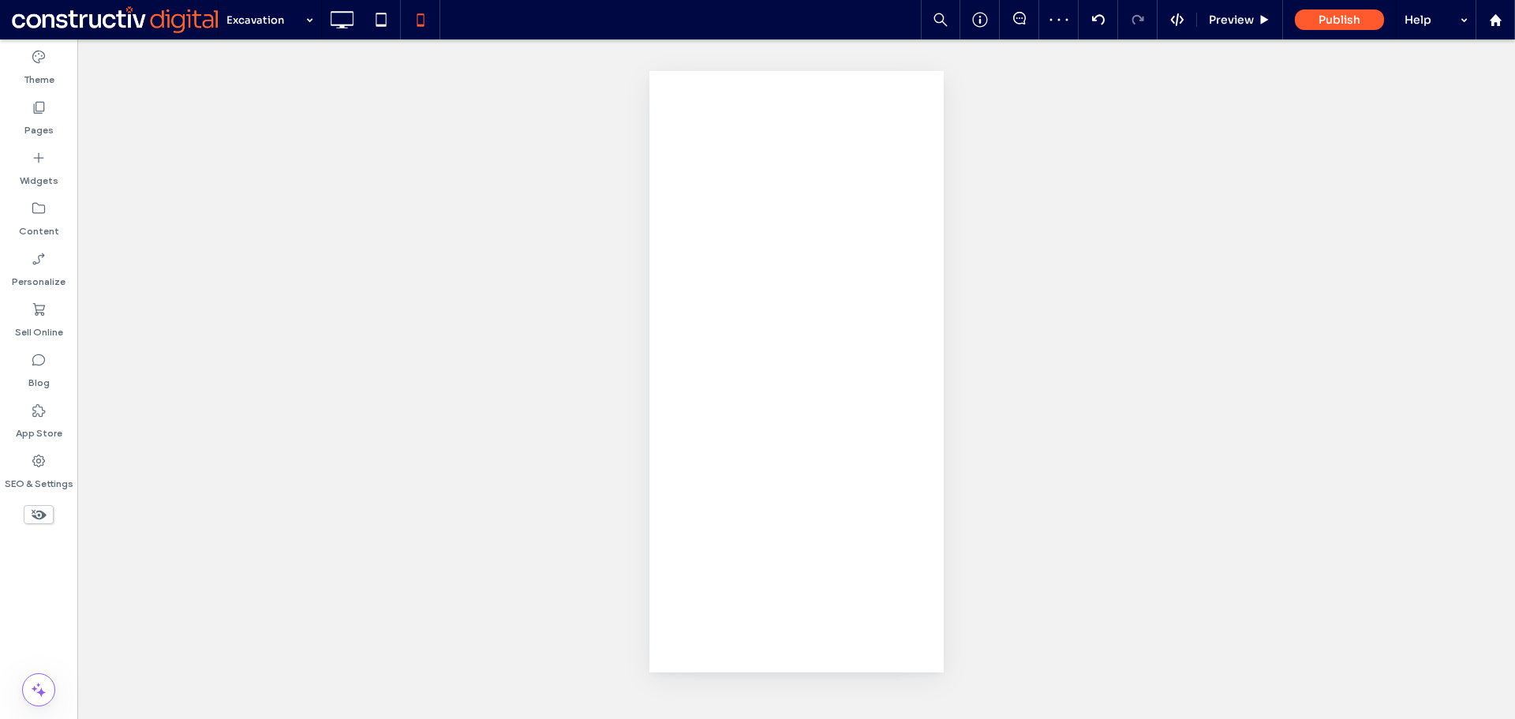
scroll to position [0, 0]
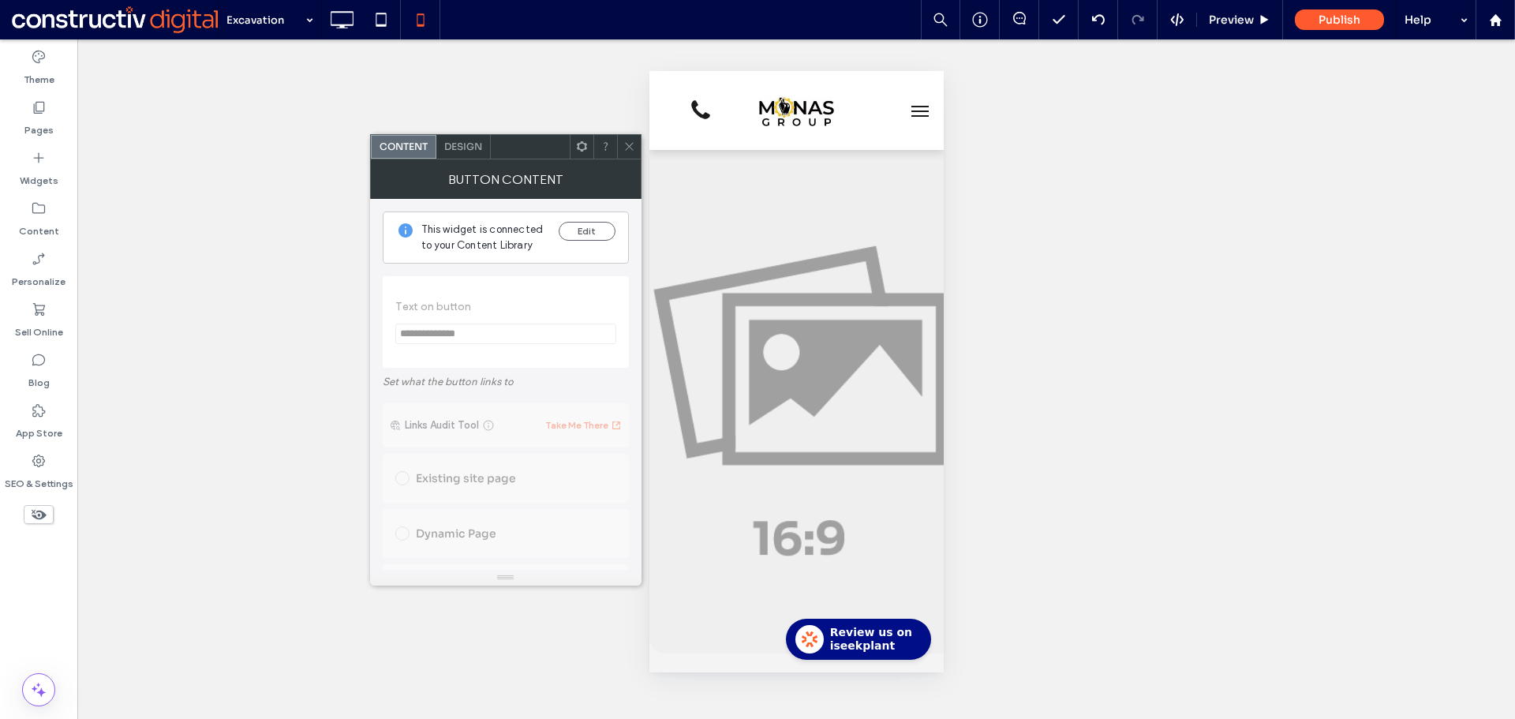
click at [460, 149] on span "Design" at bounding box center [463, 146] width 38 height 12
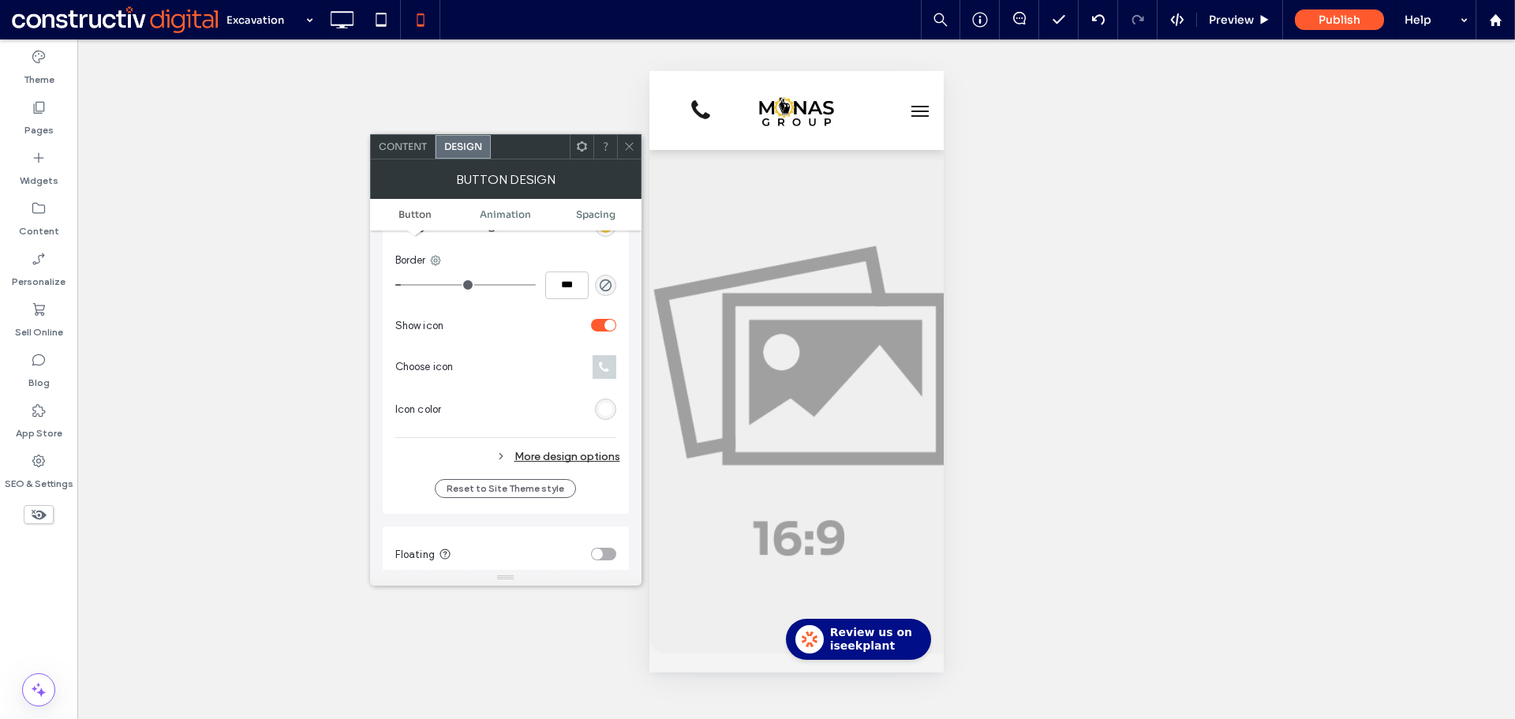
scroll to position [473, 0]
click at [600, 450] on div "More design options" at bounding box center [507, 455] width 225 height 21
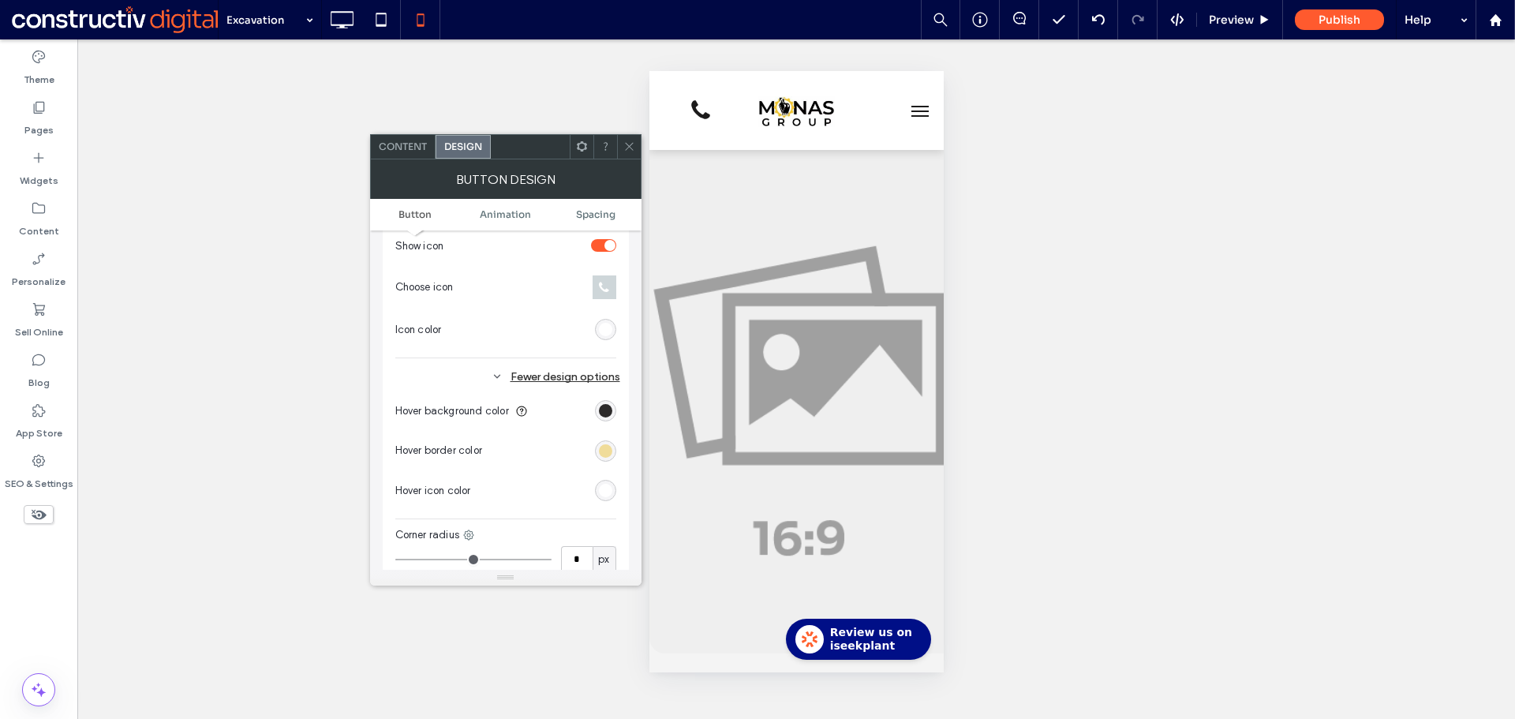
drag, startPoint x: 608, startPoint y: 491, endPoint x: 630, endPoint y: 466, distance: 33.0
click at [609, 491] on div "rgb(255, 255, 255)" at bounding box center [605, 490] width 13 height 13
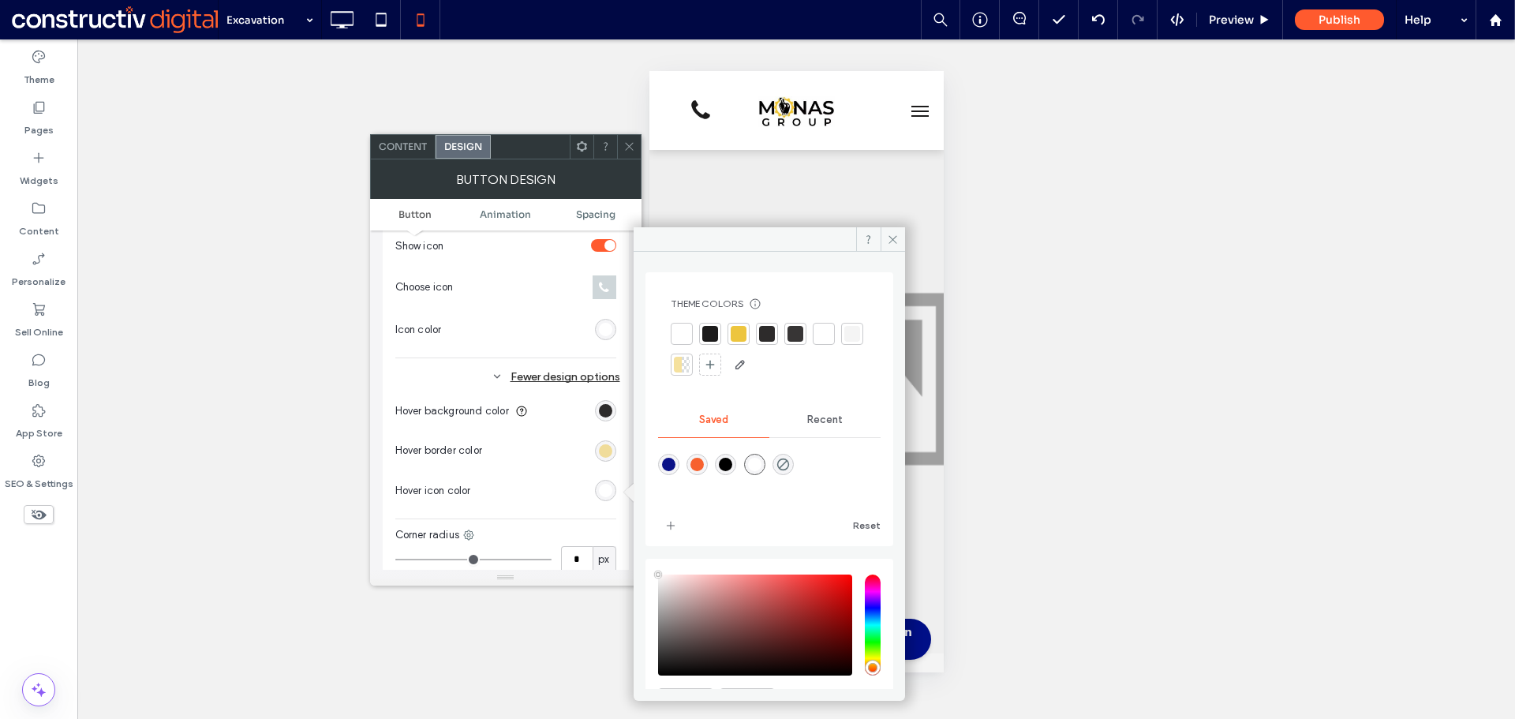
click at [799, 338] on div at bounding box center [795, 334] width 16 height 16
click at [629, 146] on icon at bounding box center [629, 146] width 12 height 12
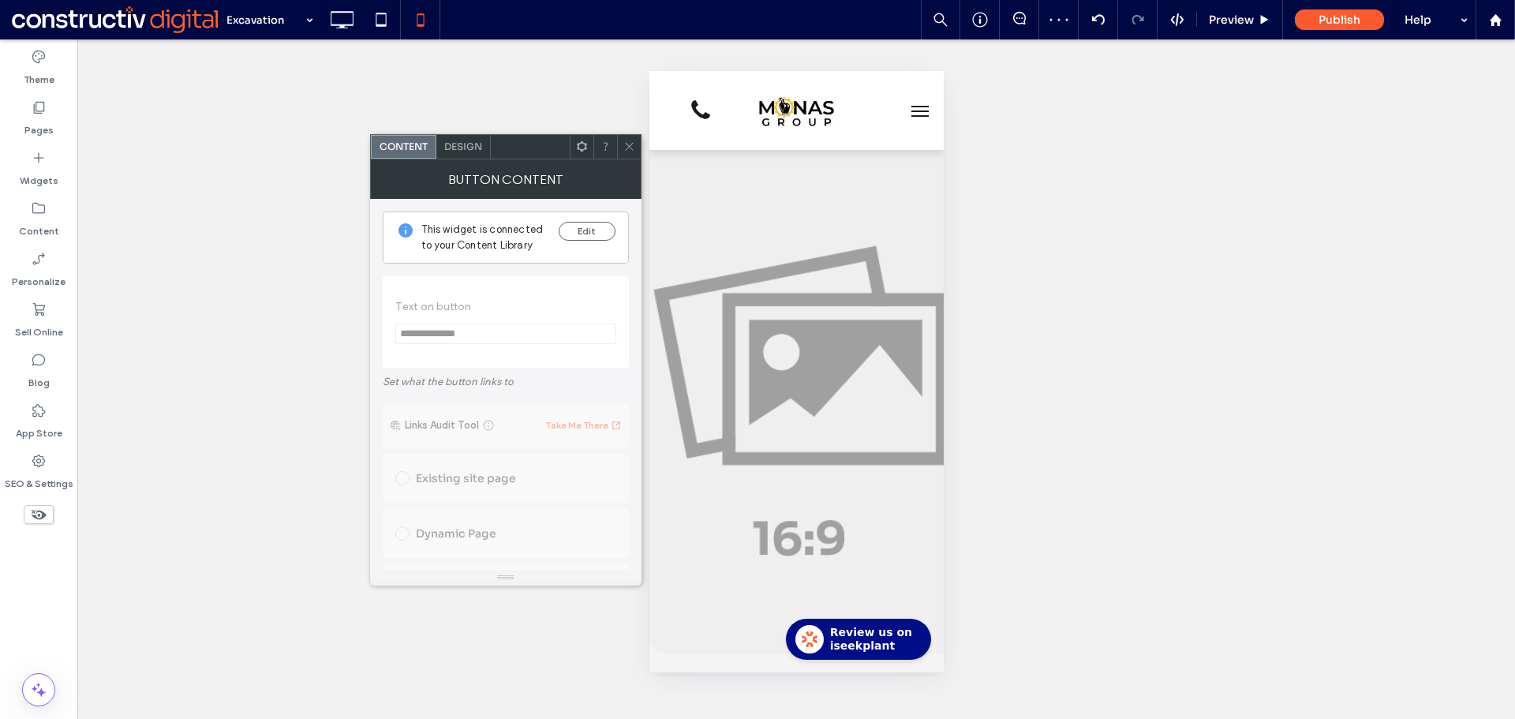
click at [471, 151] on span "Design" at bounding box center [463, 146] width 38 height 12
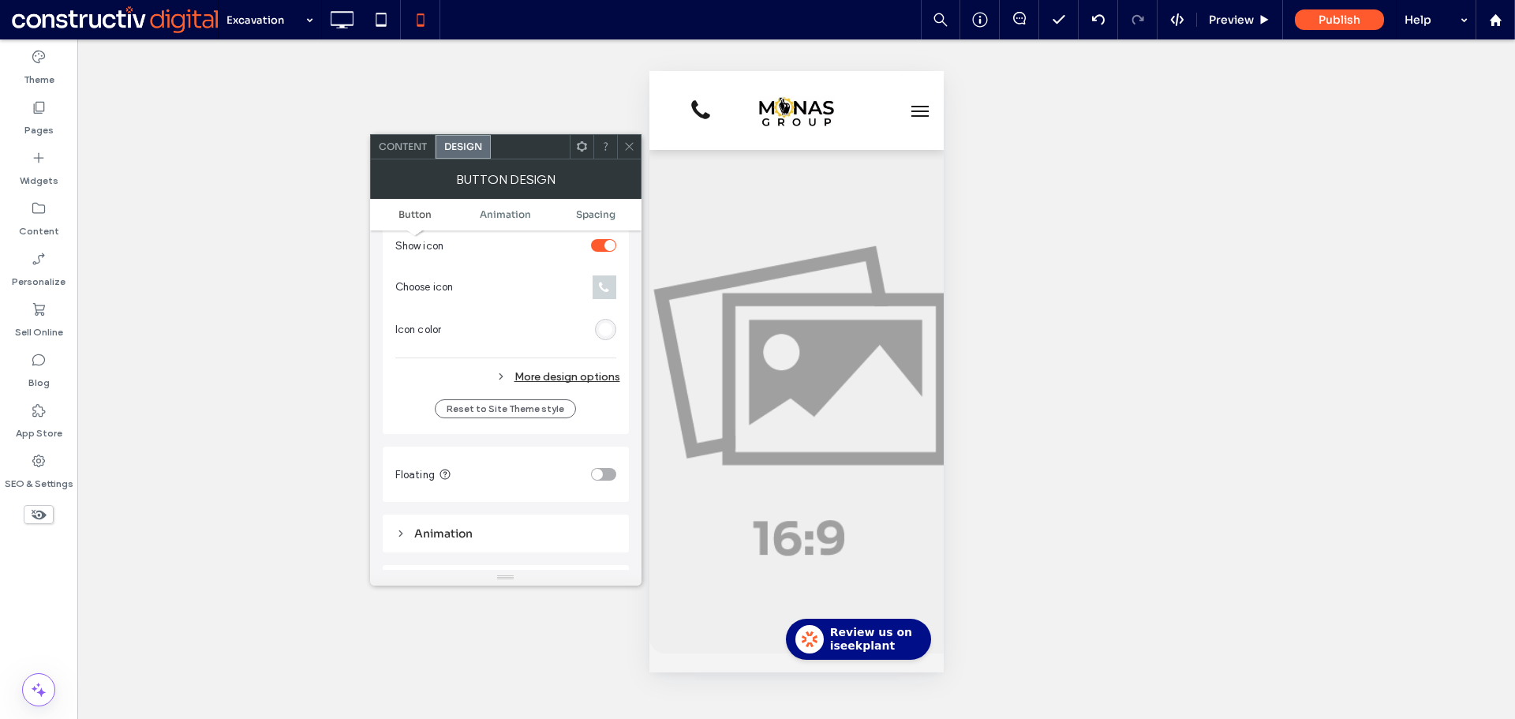
click at [583, 376] on div "More design options" at bounding box center [507, 376] width 225 height 21
click at [611, 496] on div "rgb(55, 53, 53)" at bounding box center [605, 490] width 13 height 13
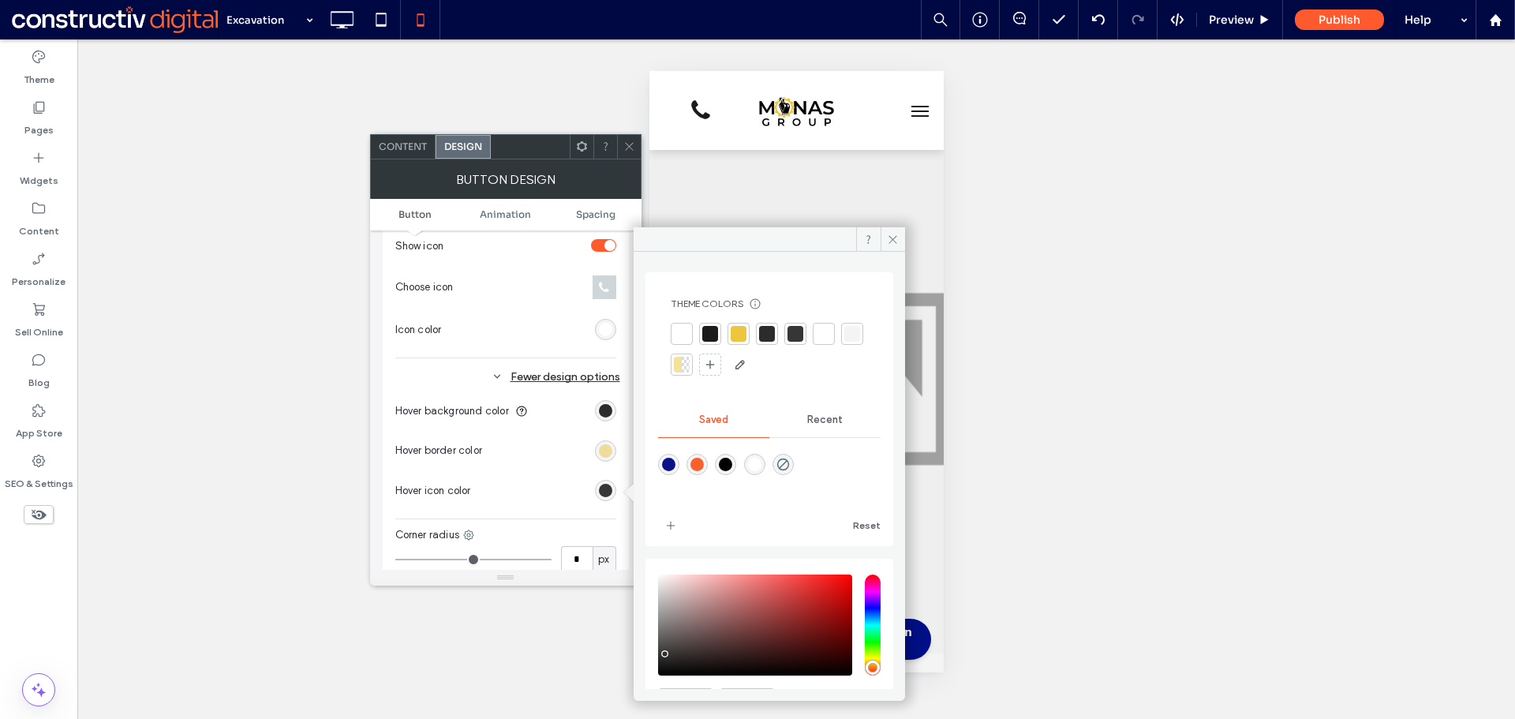
drag, startPoint x: 827, startPoint y: 343, endPoint x: 816, endPoint y: 334, distance: 14.0
click at [826, 341] on div at bounding box center [824, 334] width 22 height 22
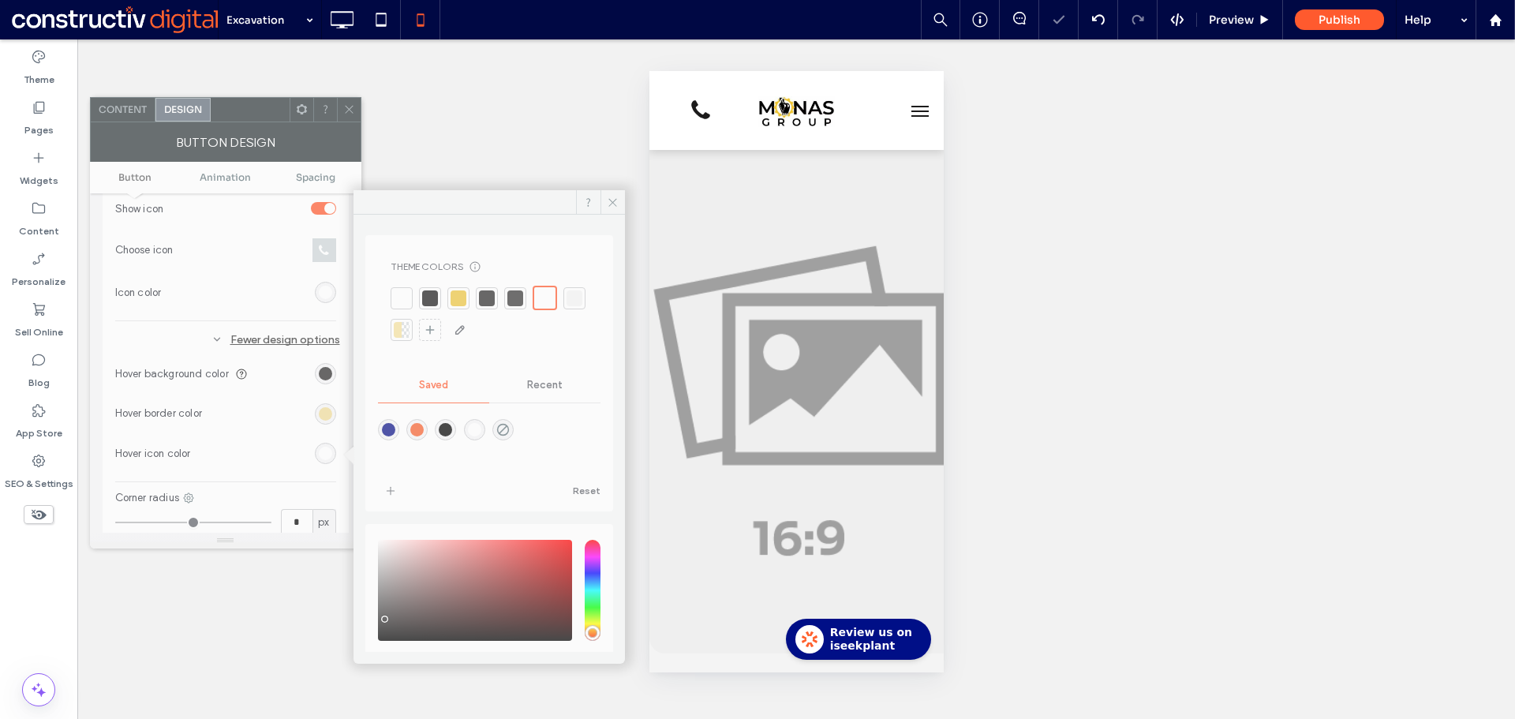
drag, startPoint x: 544, startPoint y: 153, endPoint x: 264, endPoint y: 116, distance: 282.5
click at [264, 116] on div at bounding box center [250, 110] width 79 height 24
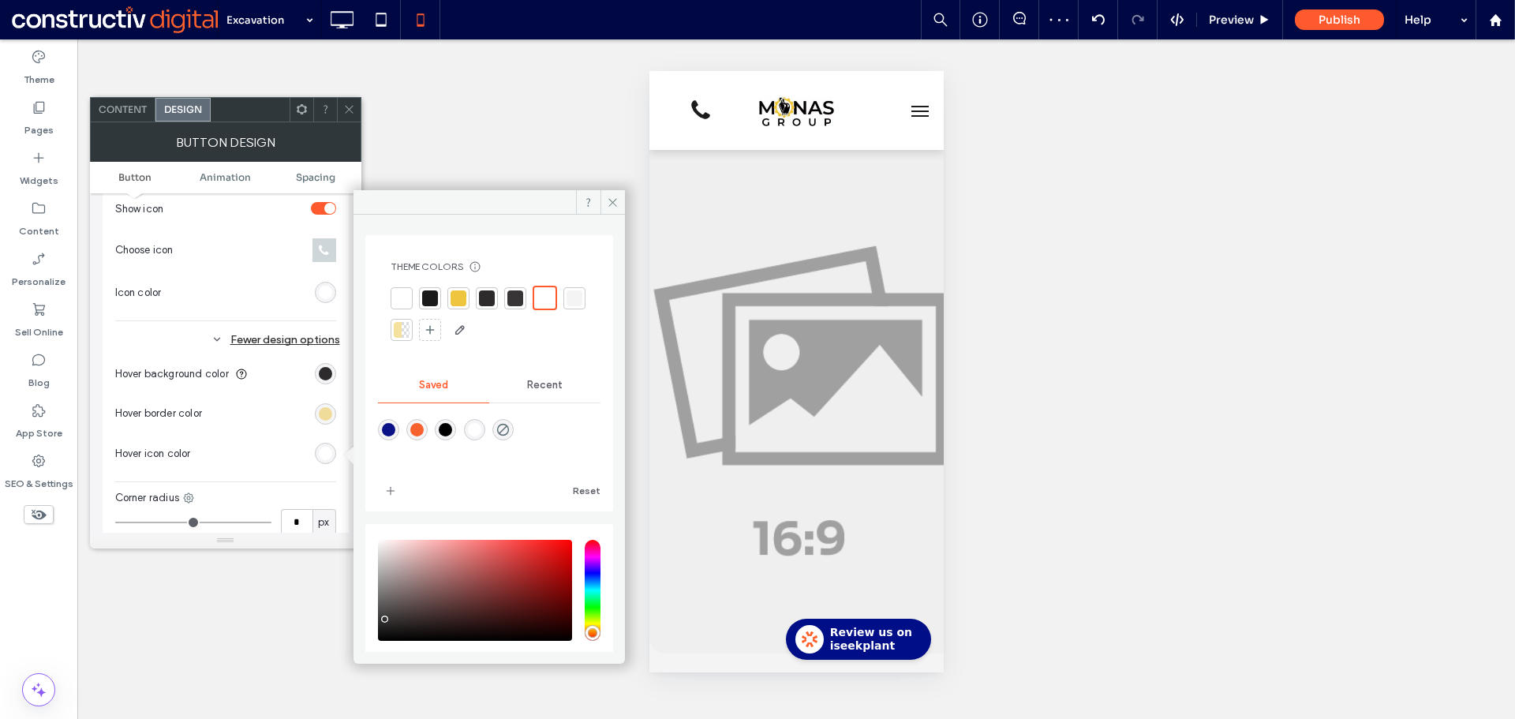
click at [328, 288] on div "rgb(255, 255, 255)" at bounding box center [325, 292] width 13 height 13
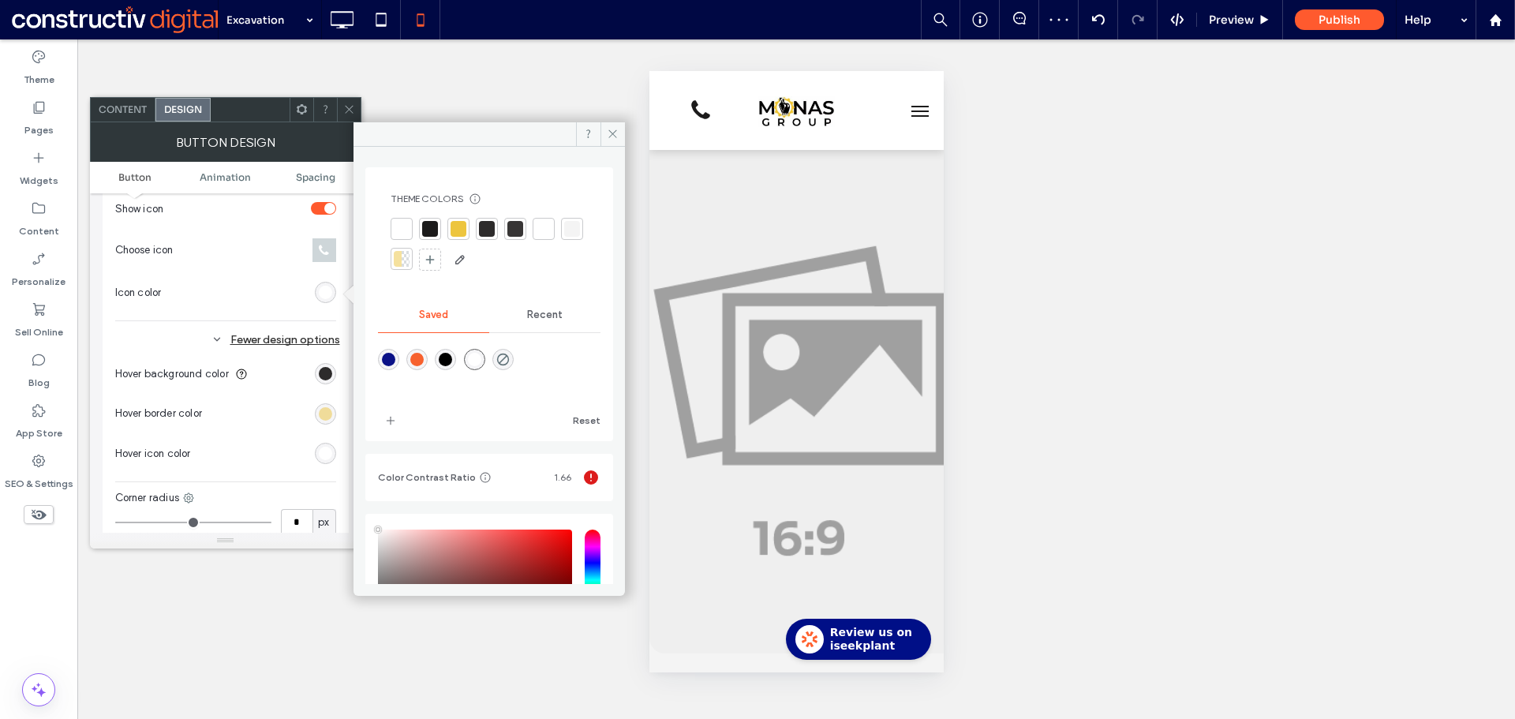
click at [522, 233] on div at bounding box center [515, 229] width 16 height 16
click at [350, 104] on icon at bounding box center [349, 109] width 12 height 12
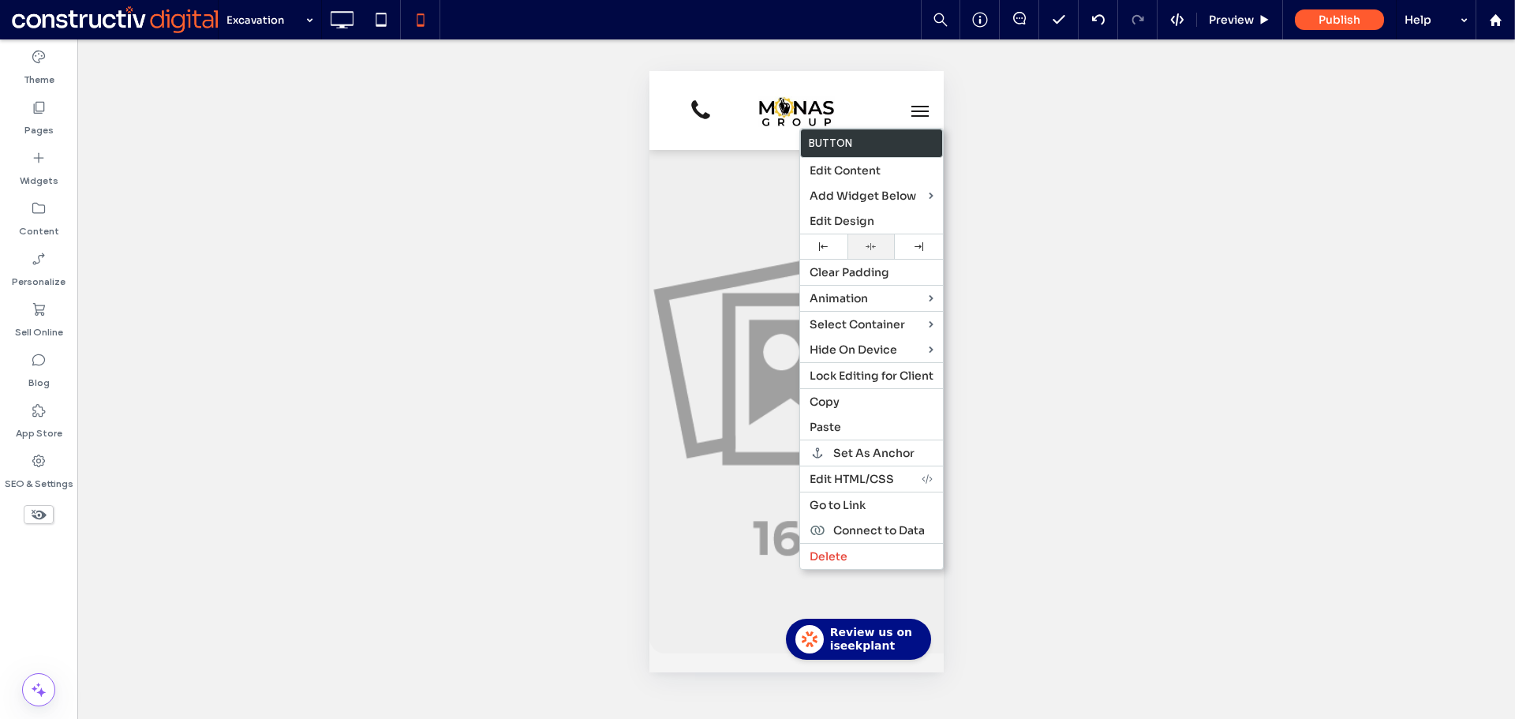
click at [876, 244] on icon at bounding box center [870, 246] width 10 height 10
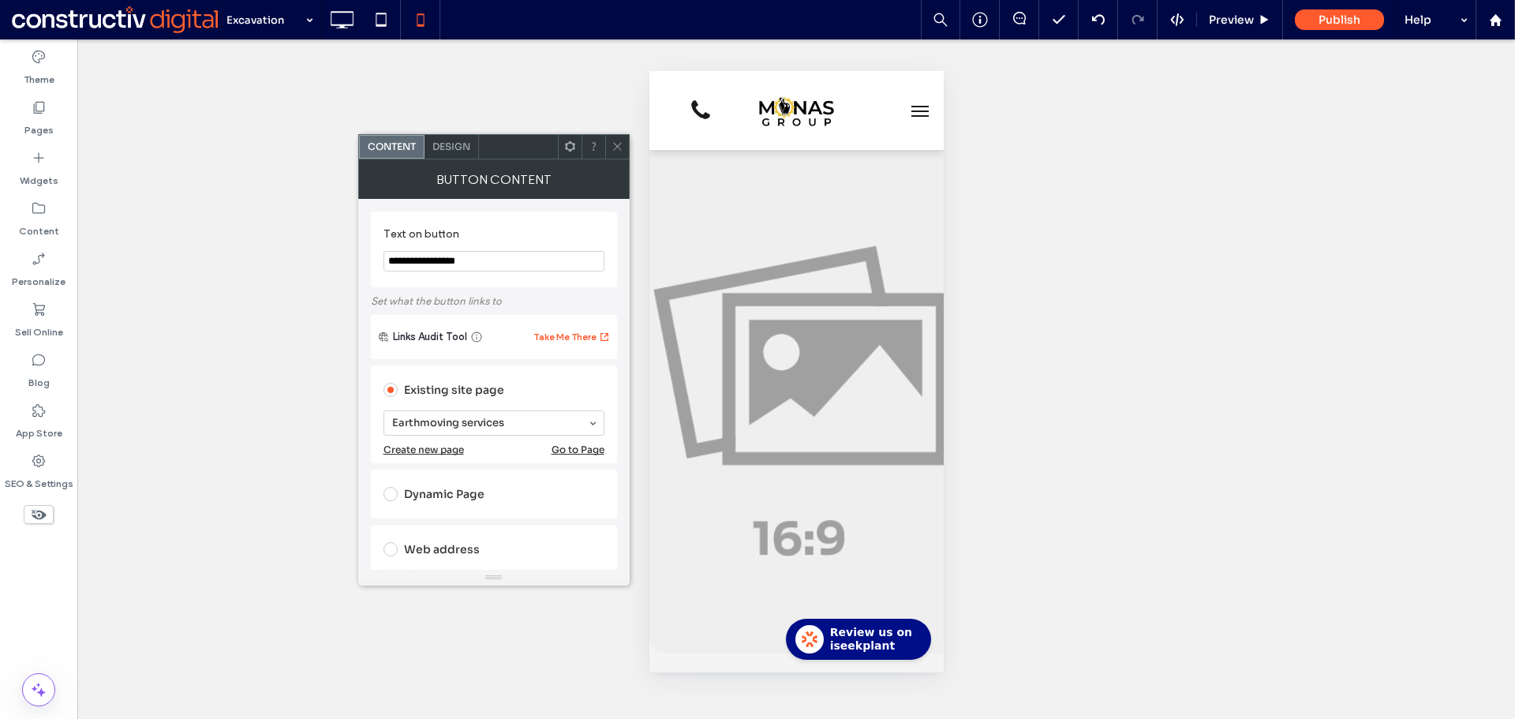
click at [620, 144] on use at bounding box center [617, 147] width 8 height 8
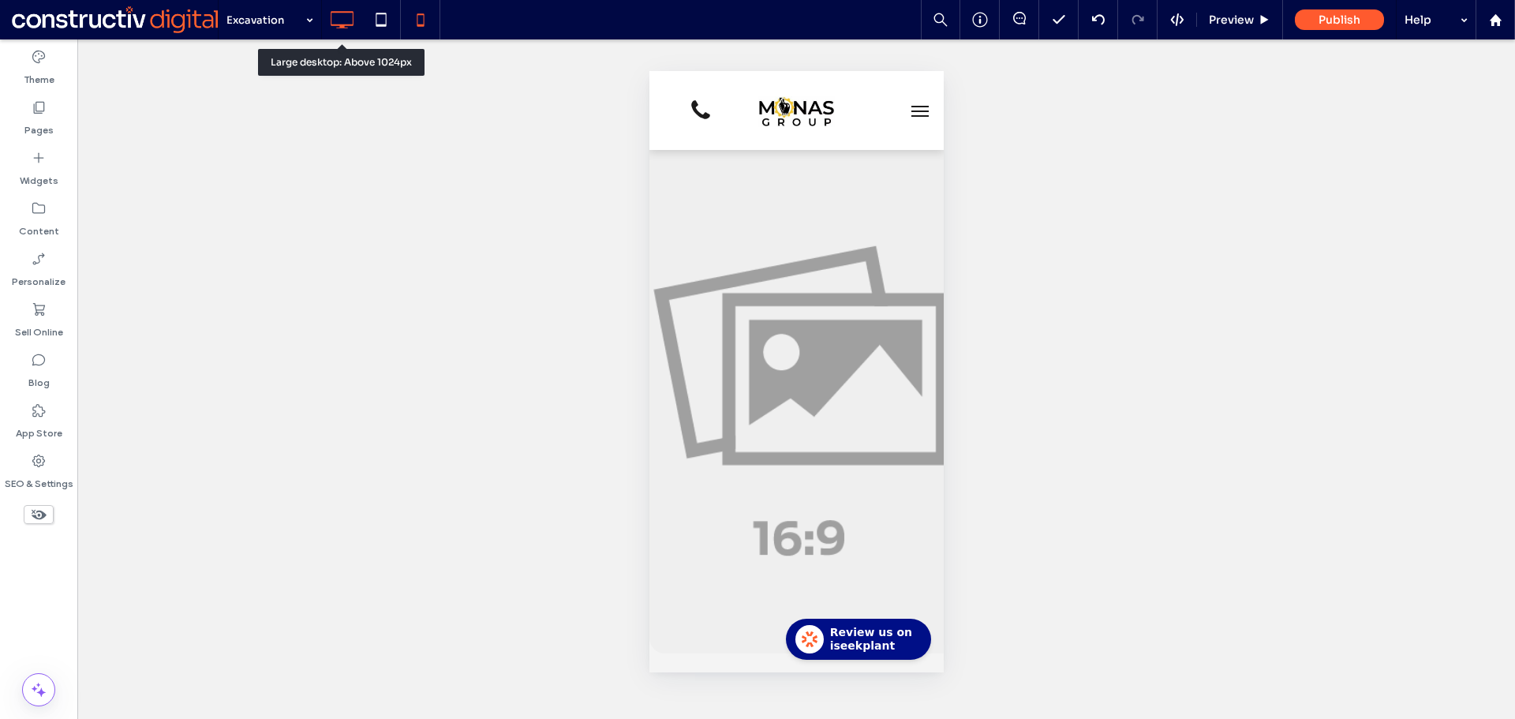
click at [344, 19] on icon at bounding box center [342, 20] width 32 height 32
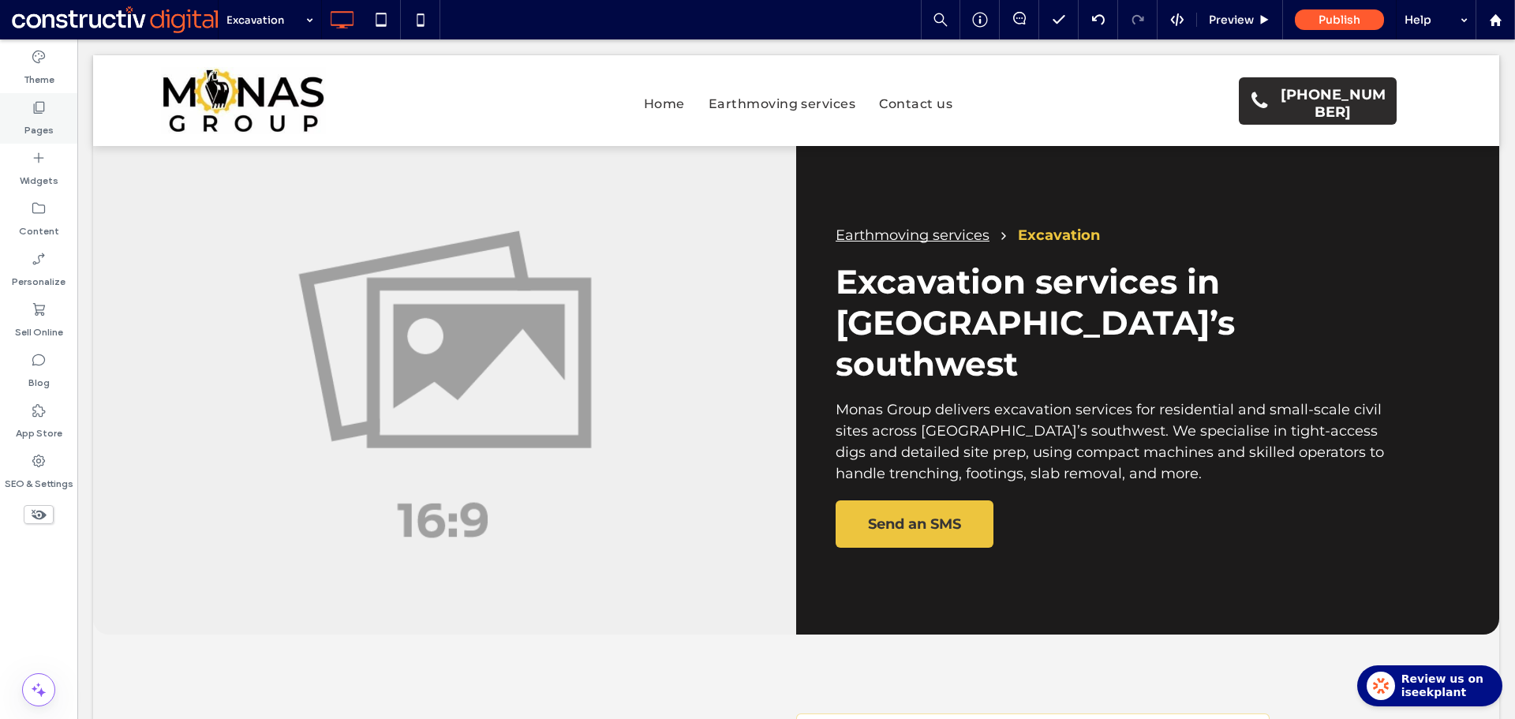
click at [40, 120] on label "Pages" at bounding box center [38, 126] width 29 height 22
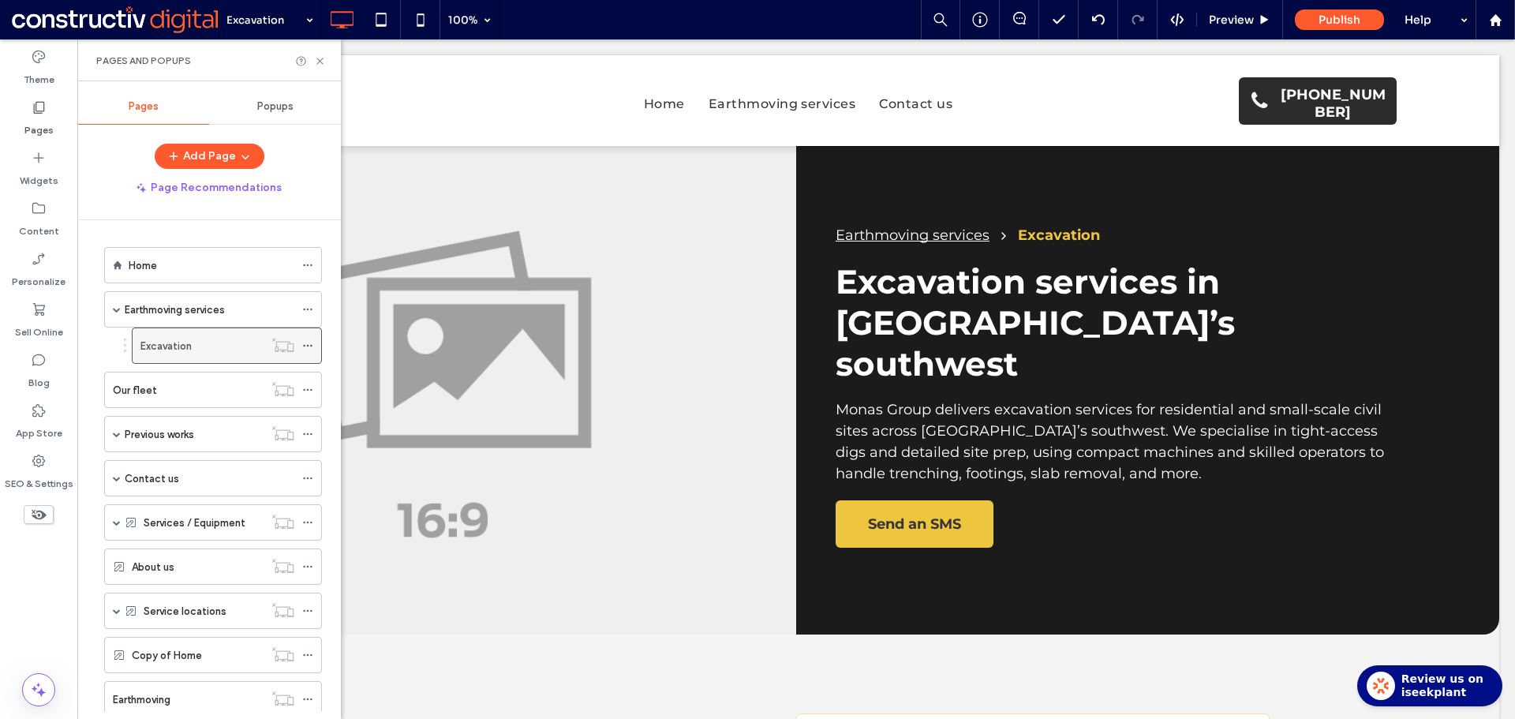
click at [308, 346] on use at bounding box center [307, 346] width 9 height 2
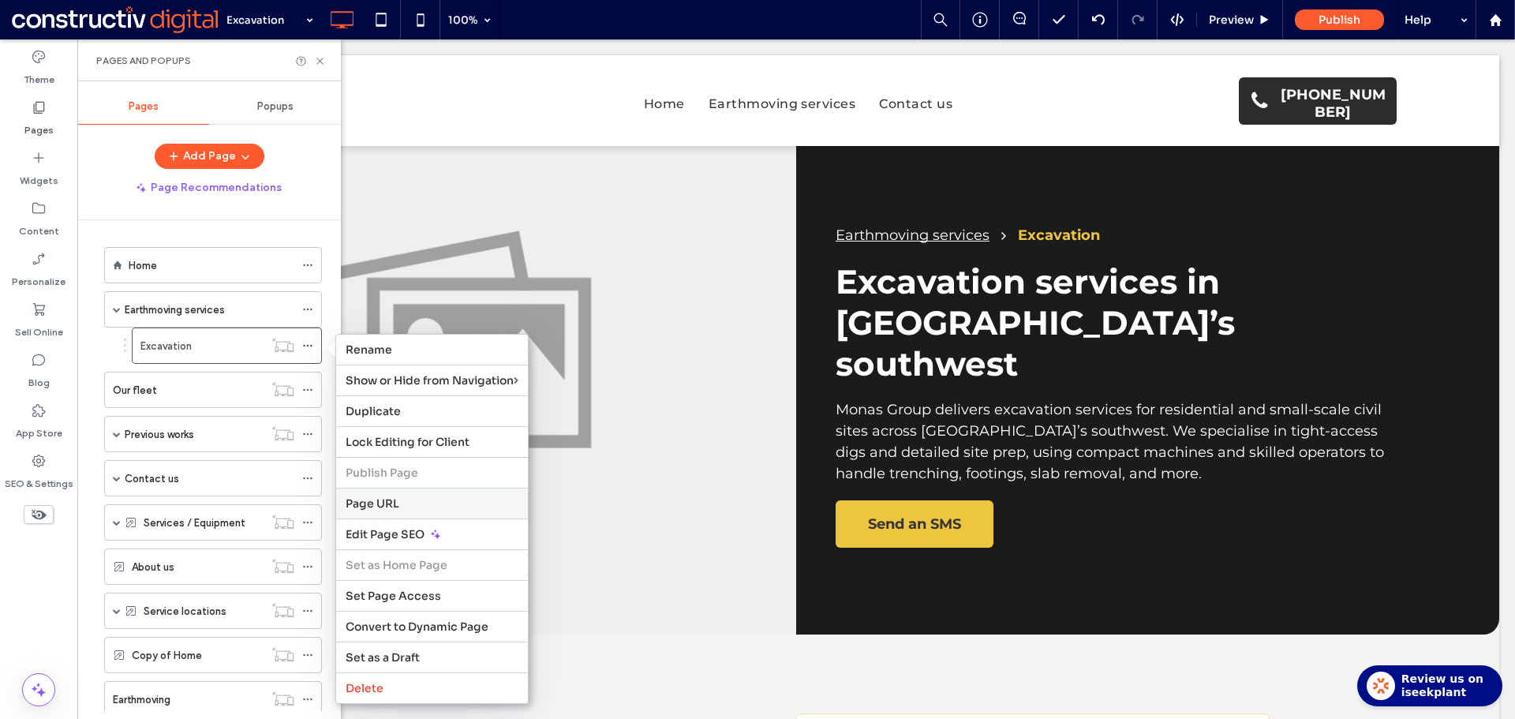
click at [403, 502] on label "Page URL" at bounding box center [432, 503] width 173 height 14
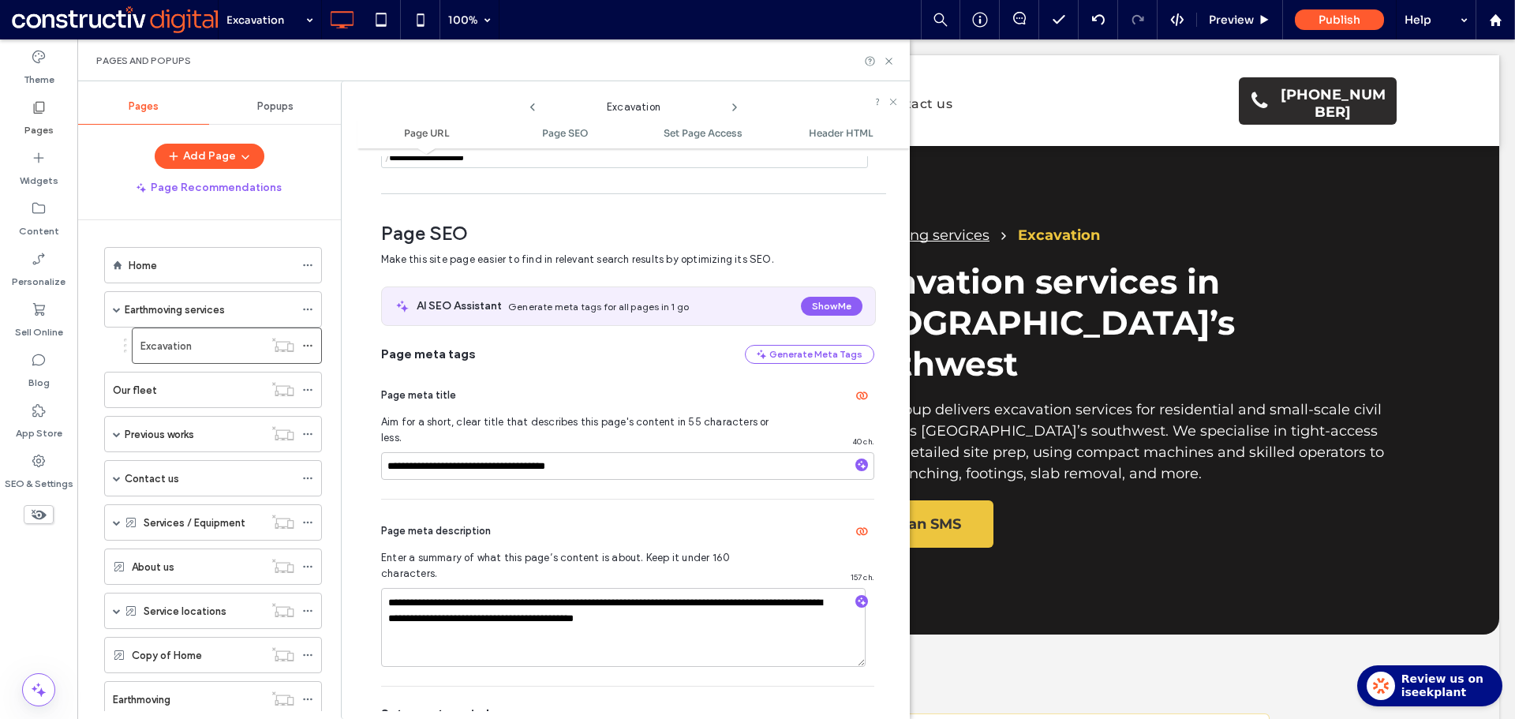
scroll to position [166, 0]
click at [887, 64] on icon at bounding box center [889, 61] width 12 height 12
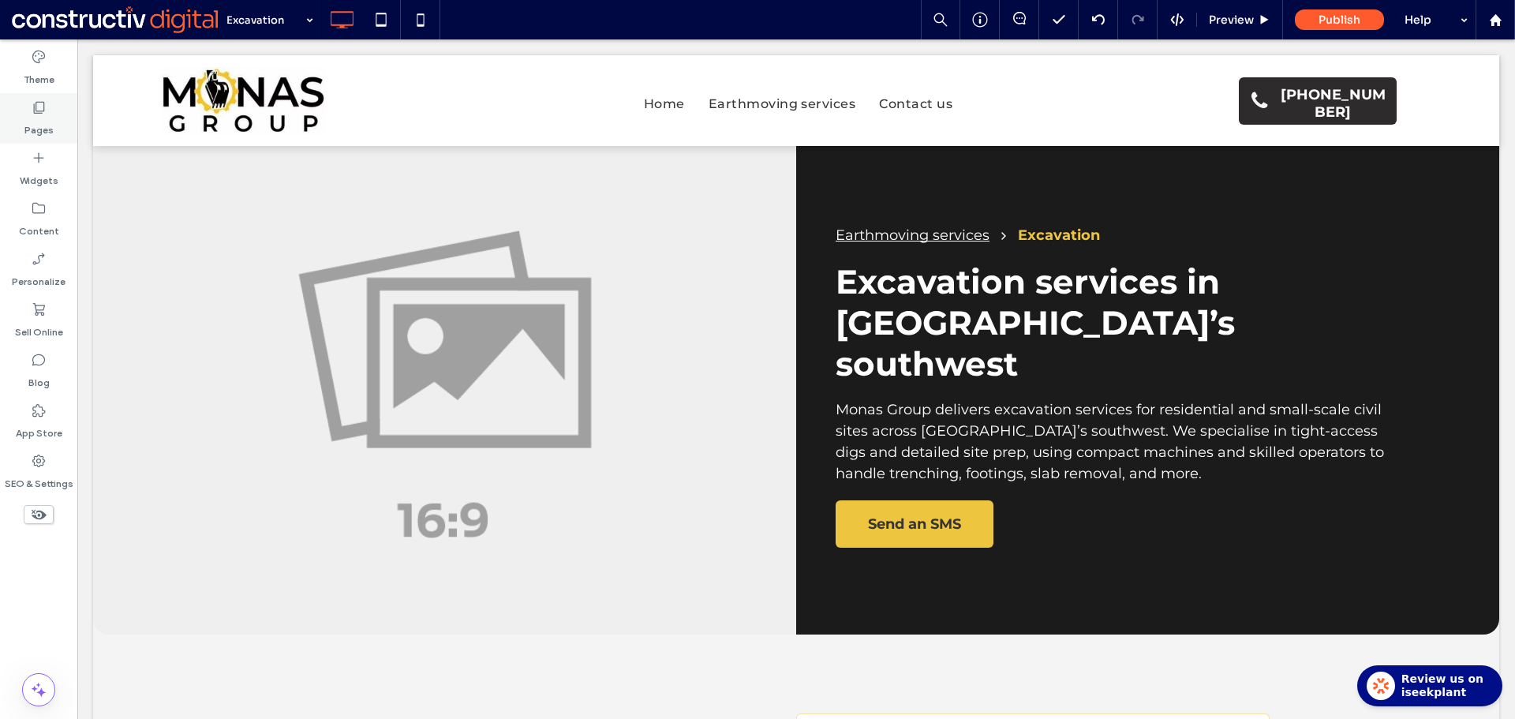
click at [24, 111] on div "Pages" at bounding box center [38, 118] width 77 height 50
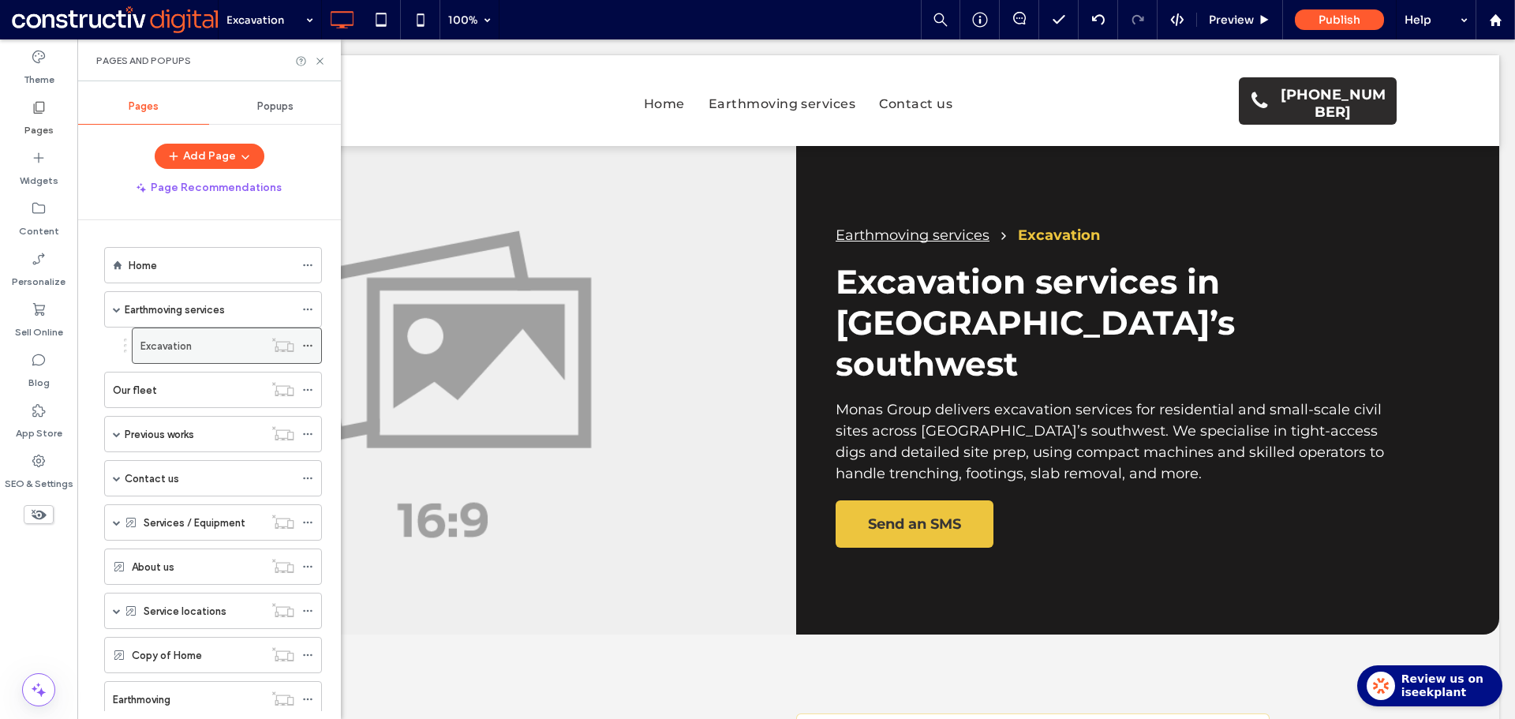
click at [308, 346] on icon at bounding box center [307, 345] width 11 height 11
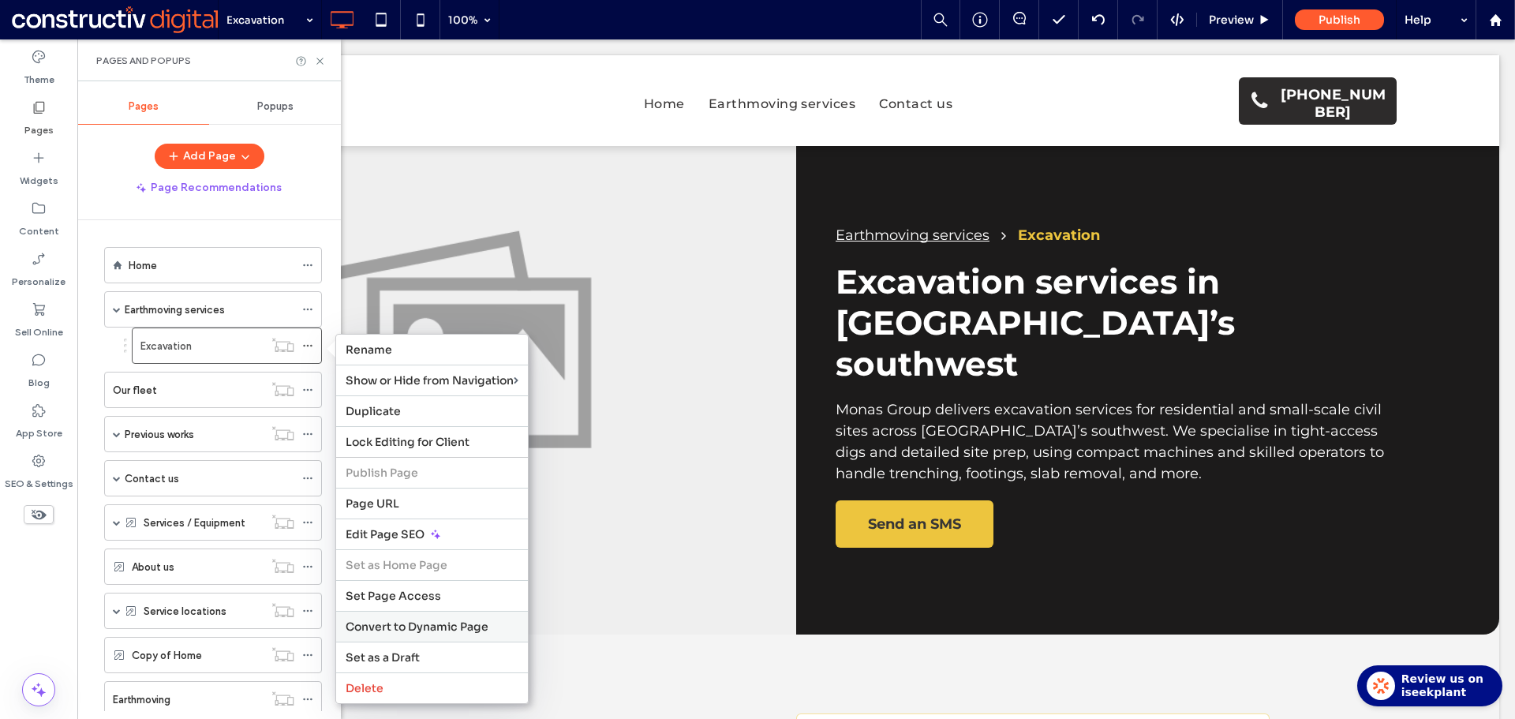
click at [433, 627] on span "Convert to Dynamic Page" at bounding box center [417, 626] width 143 height 14
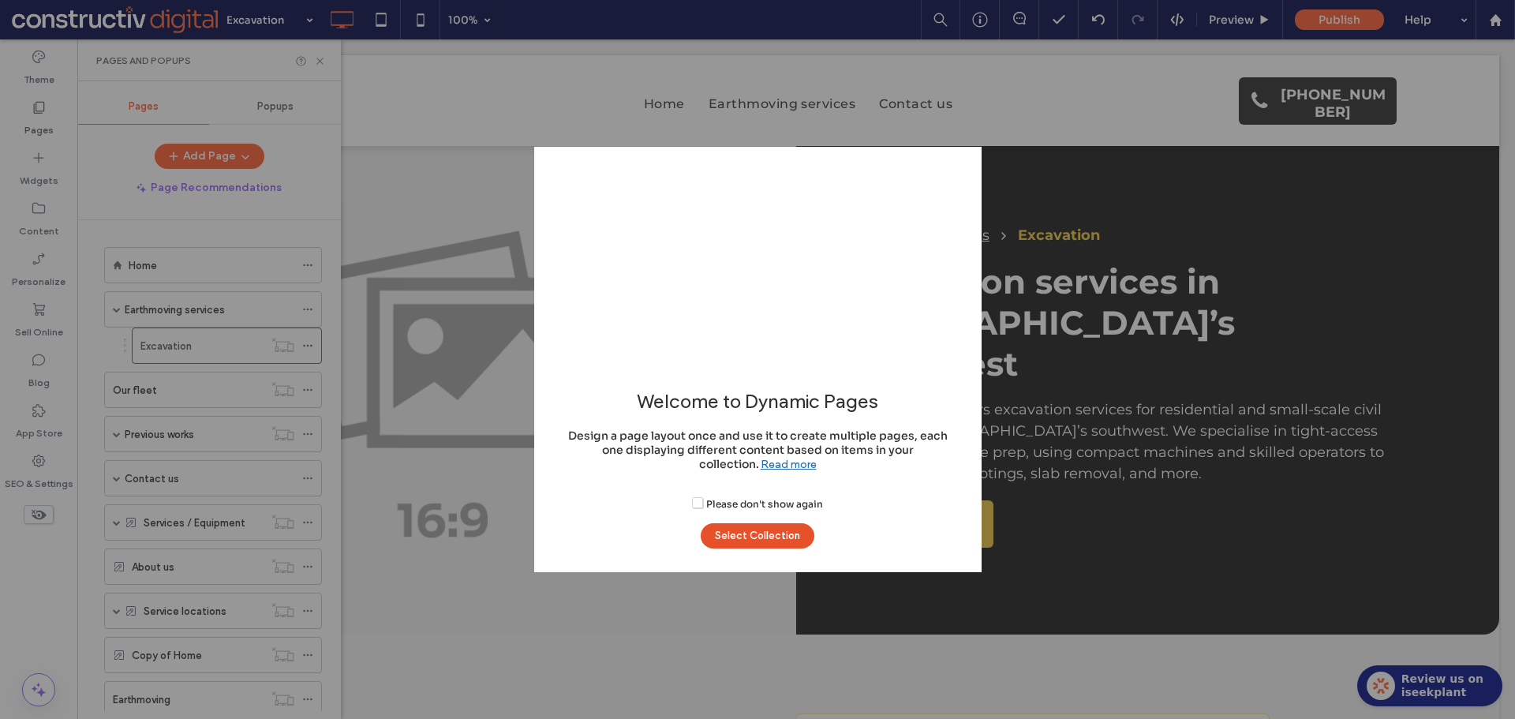
click at [749, 539] on button "Select Collection" at bounding box center [757, 535] width 114 height 25
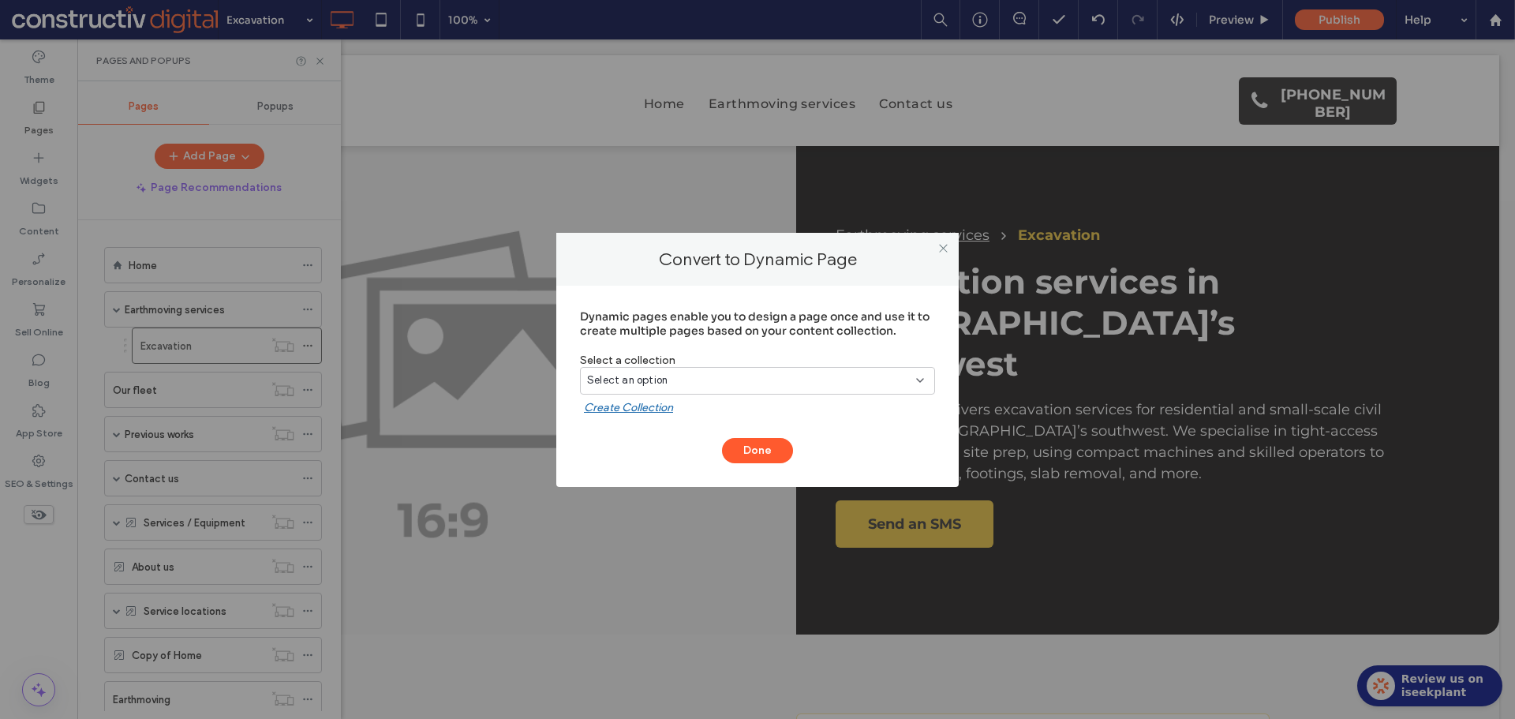
click at [708, 383] on div "Select an option" at bounding box center [748, 380] width 322 height 16
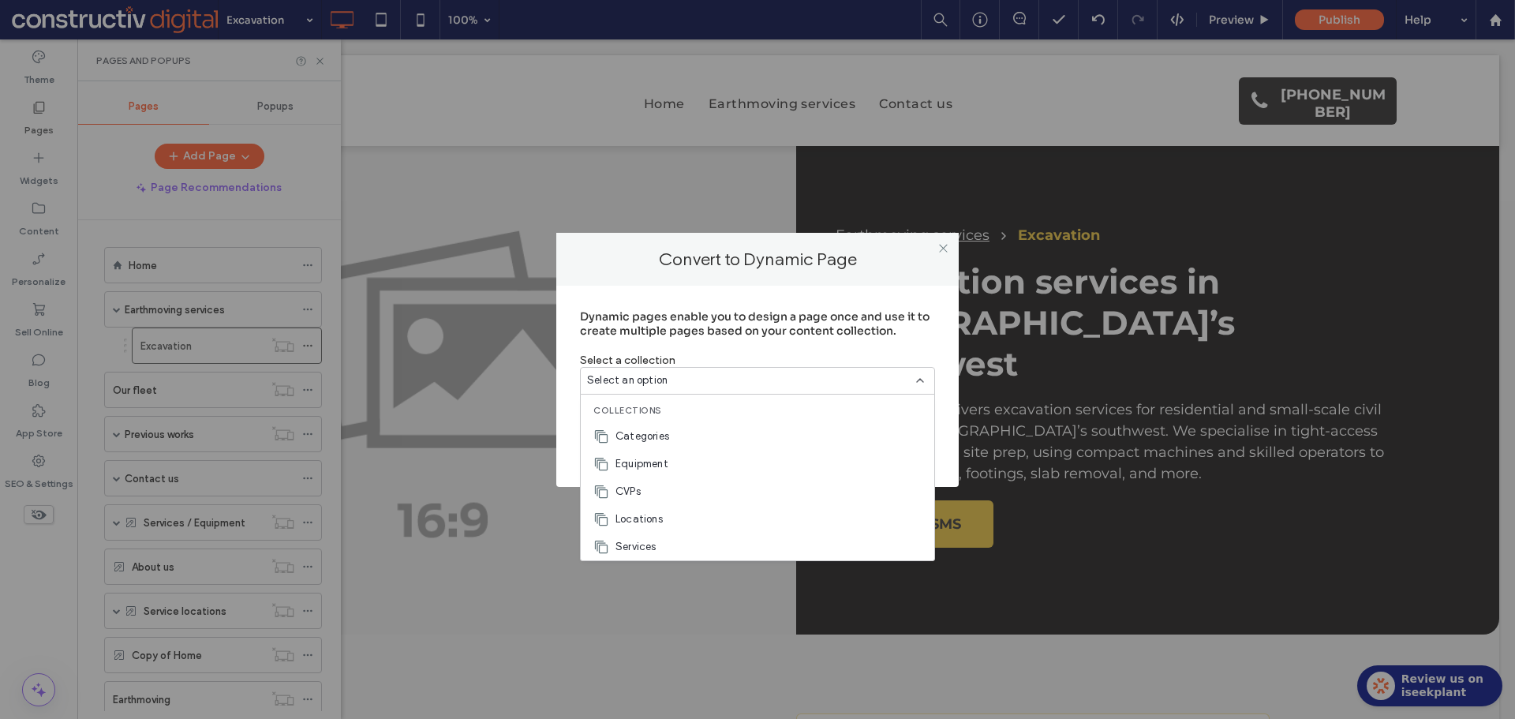
click at [645, 547] on span "Services" at bounding box center [635, 547] width 41 height 16
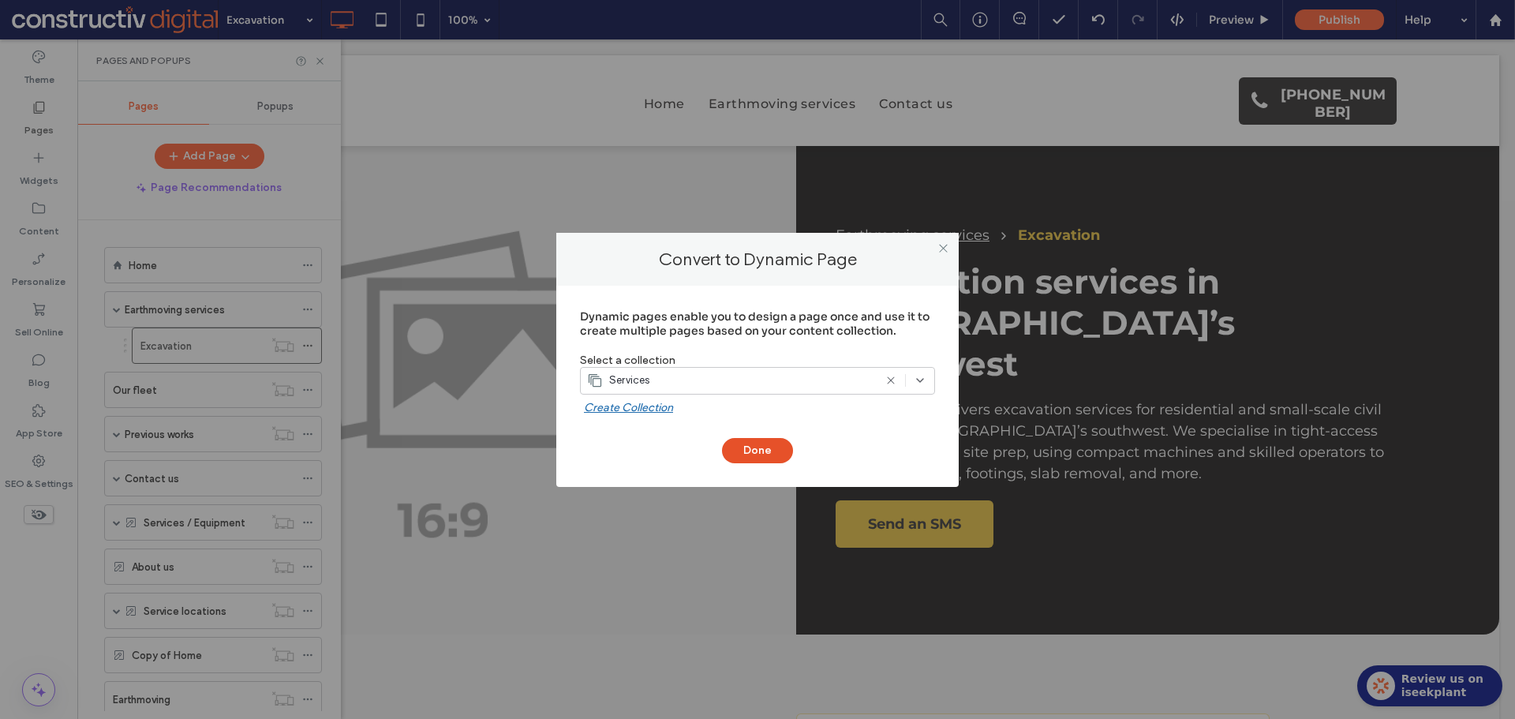
click at [762, 452] on button "Done" at bounding box center [757, 450] width 71 height 25
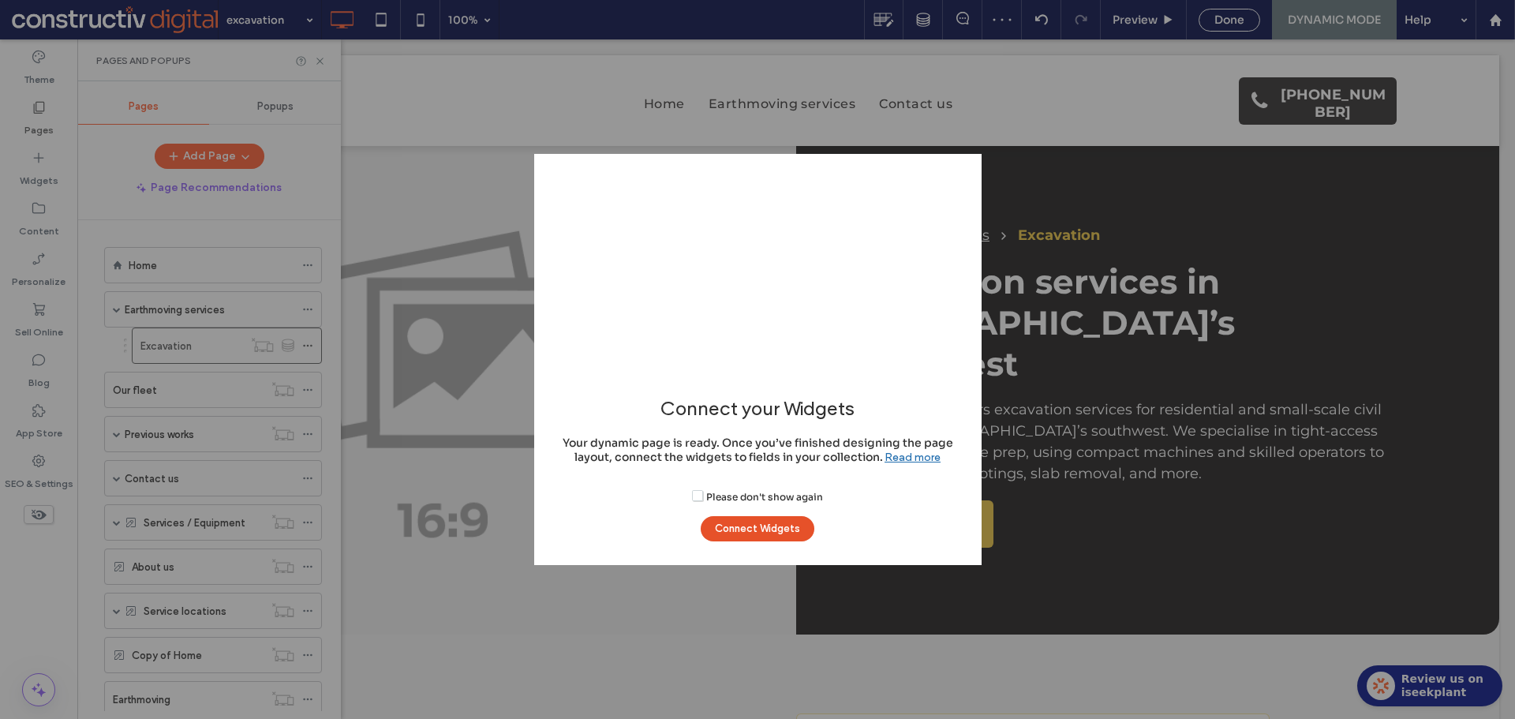
click at [781, 527] on button "Connect Widgets" at bounding box center [757, 528] width 114 height 25
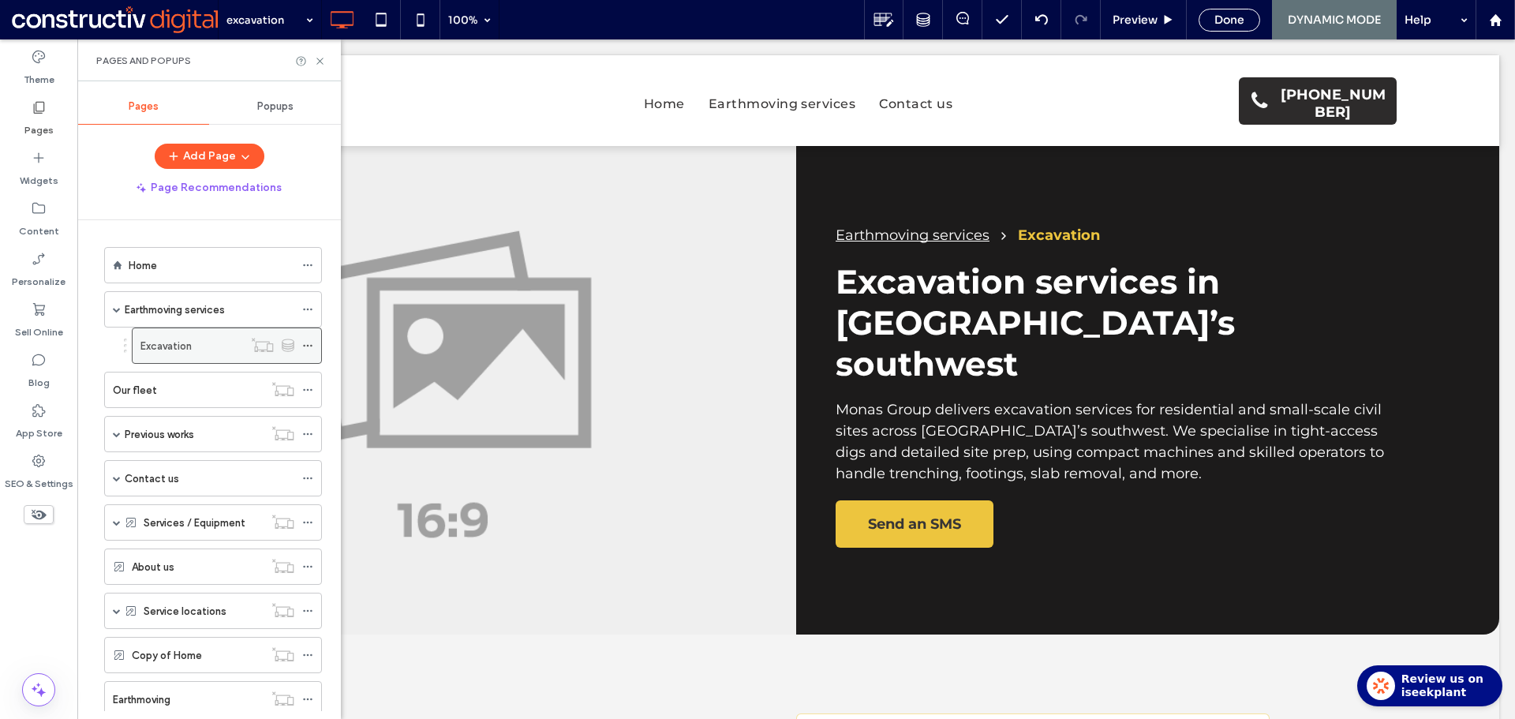
click at [311, 346] on use at bounding box center [307, 346] width 9 height 2
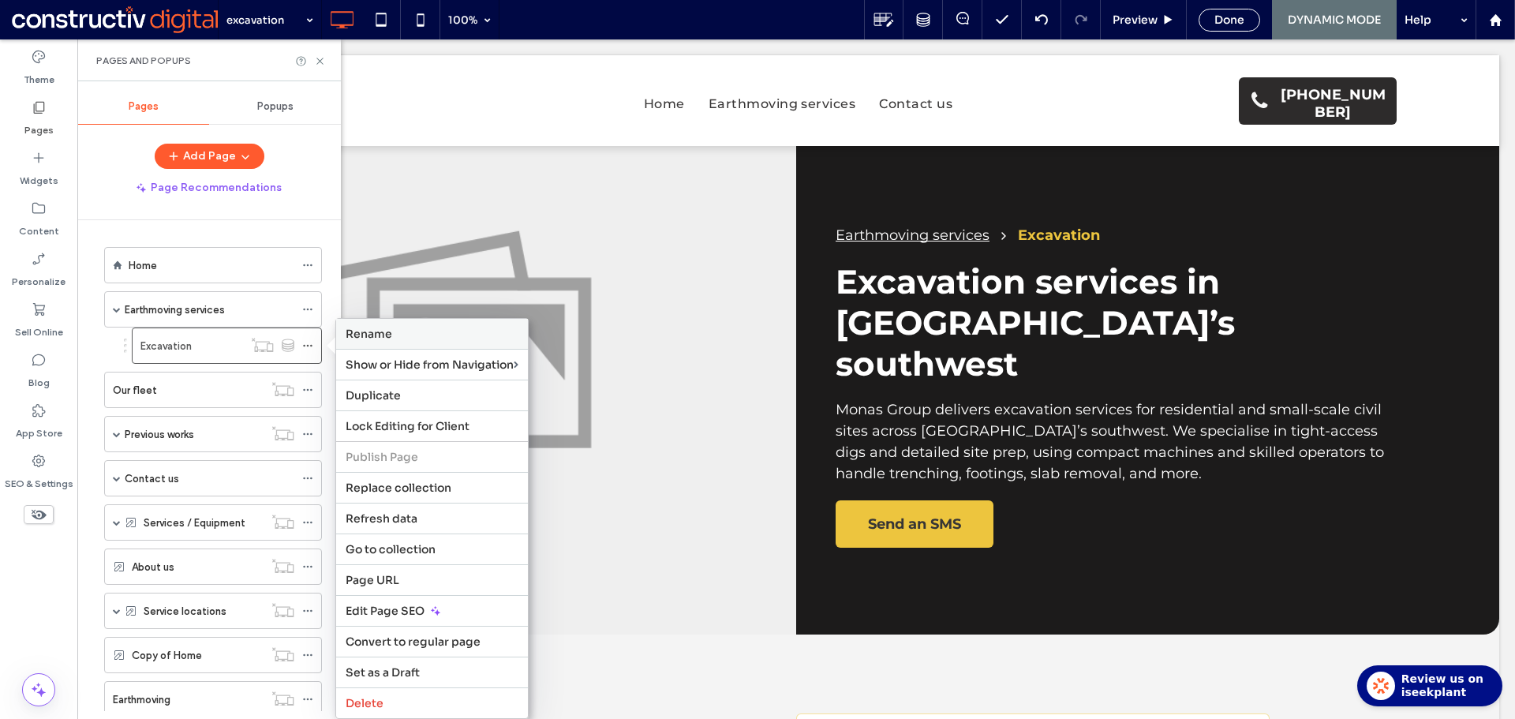
click at [408, 333] on label "Rename" at bounding box center [432, 334] width 173 height 14
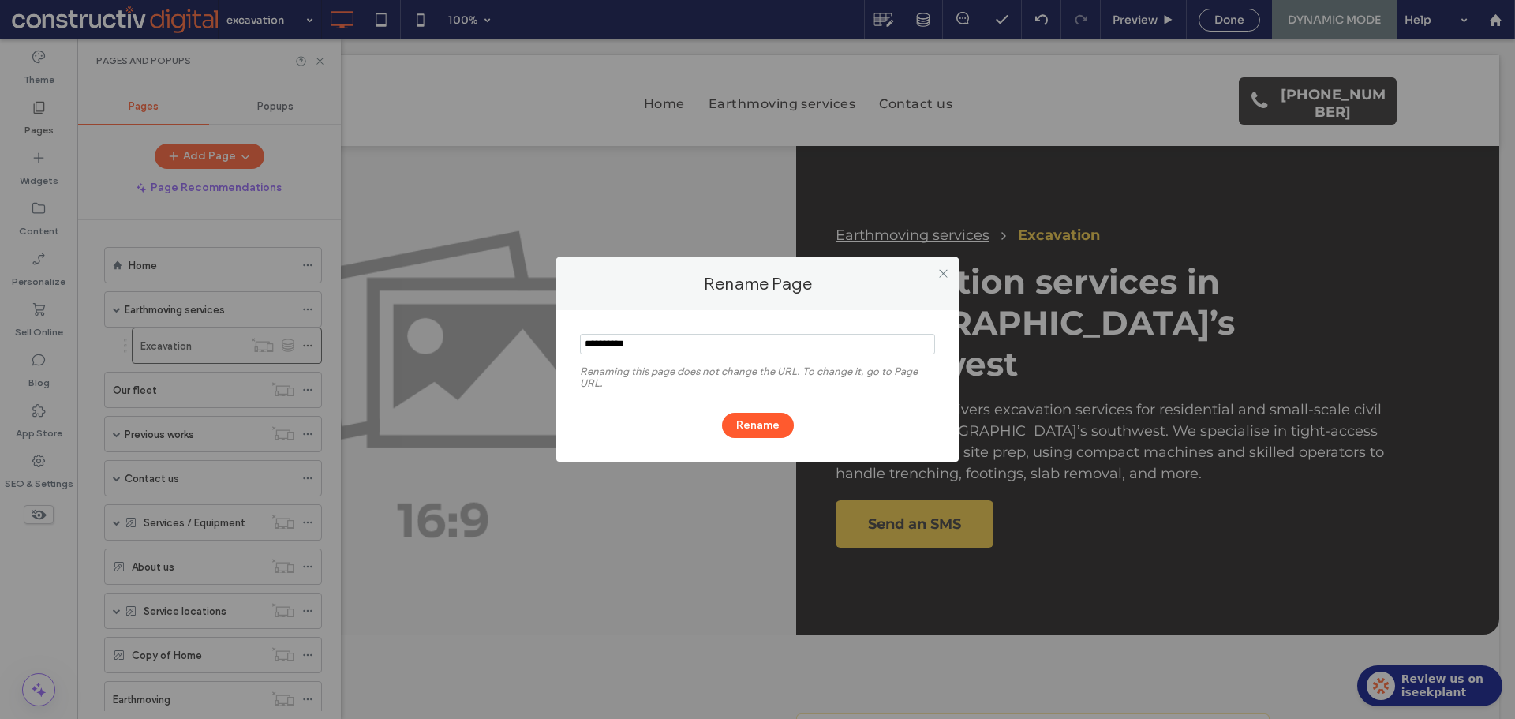
click at [682, 343] on input "notEmpty" at bounding box center [757, 344] width 355 height 21
type input "**********"
click at [760, 421] on button "Rename" at bounding box center [758, 425] width 72 height 25
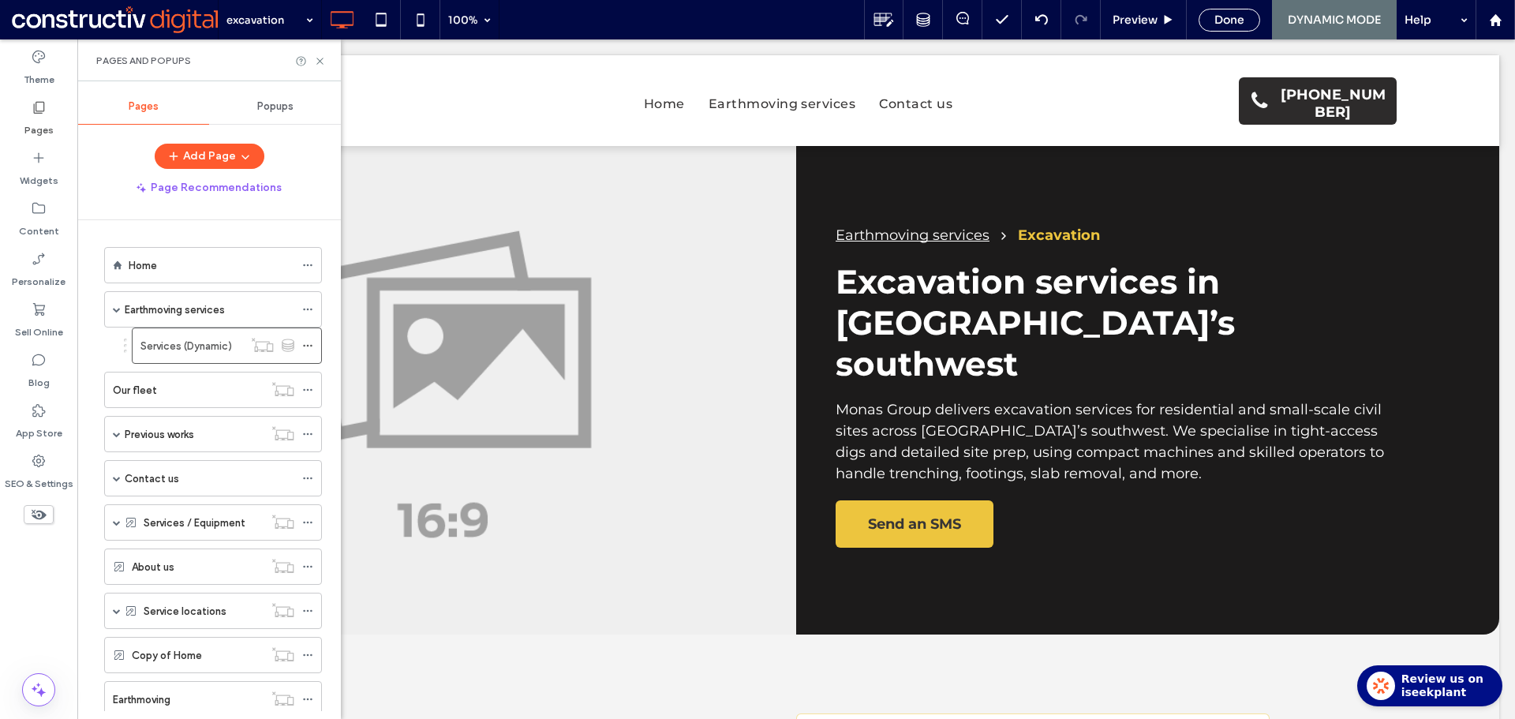
drag, startPoint x: 307, startPoint y: 342, endPoint x: 324, endPoint y: 349, distance: 18.8
click at [307, 342] on icon at bounding box center [307, 345] width 11 height 11
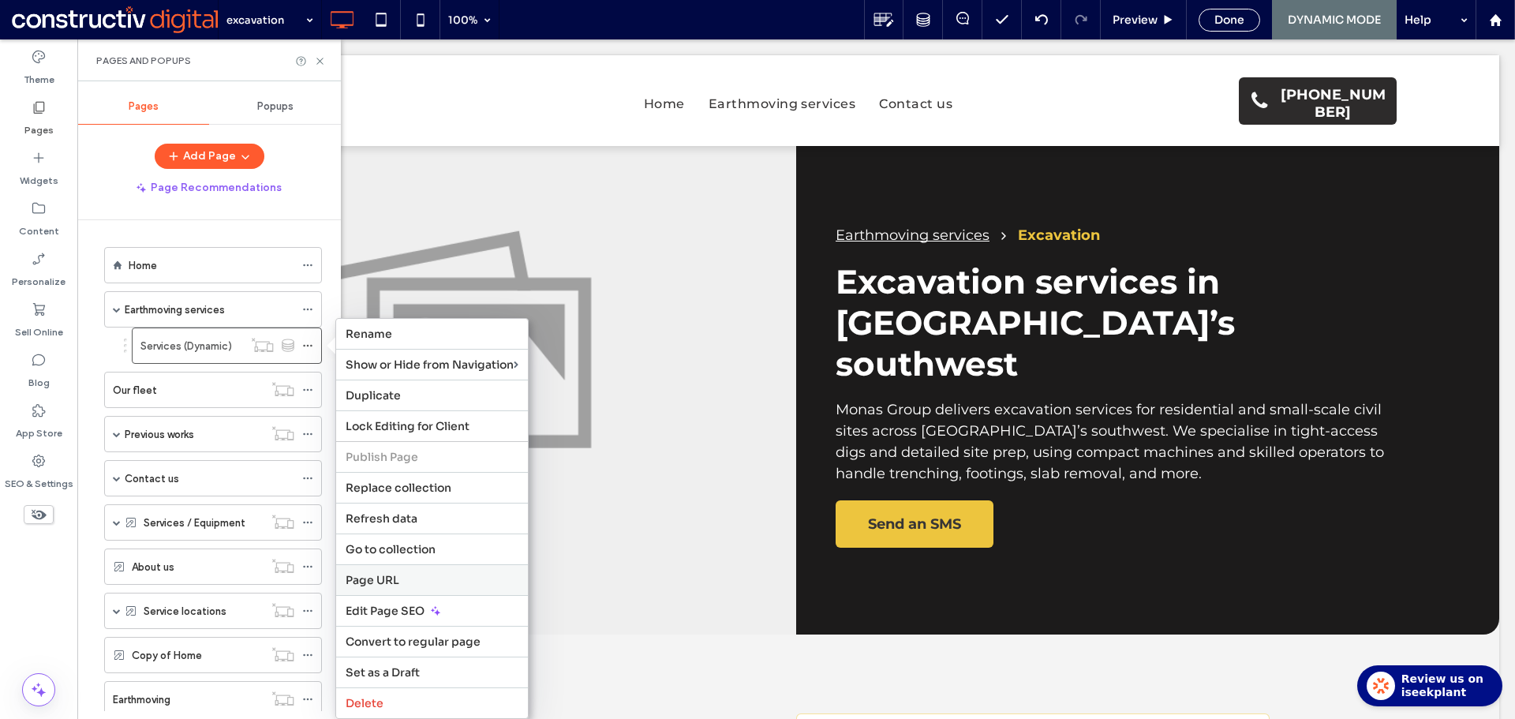
click at [413, 571] on div "Page URL" at bounding box center [432, 579] width 192 height 31
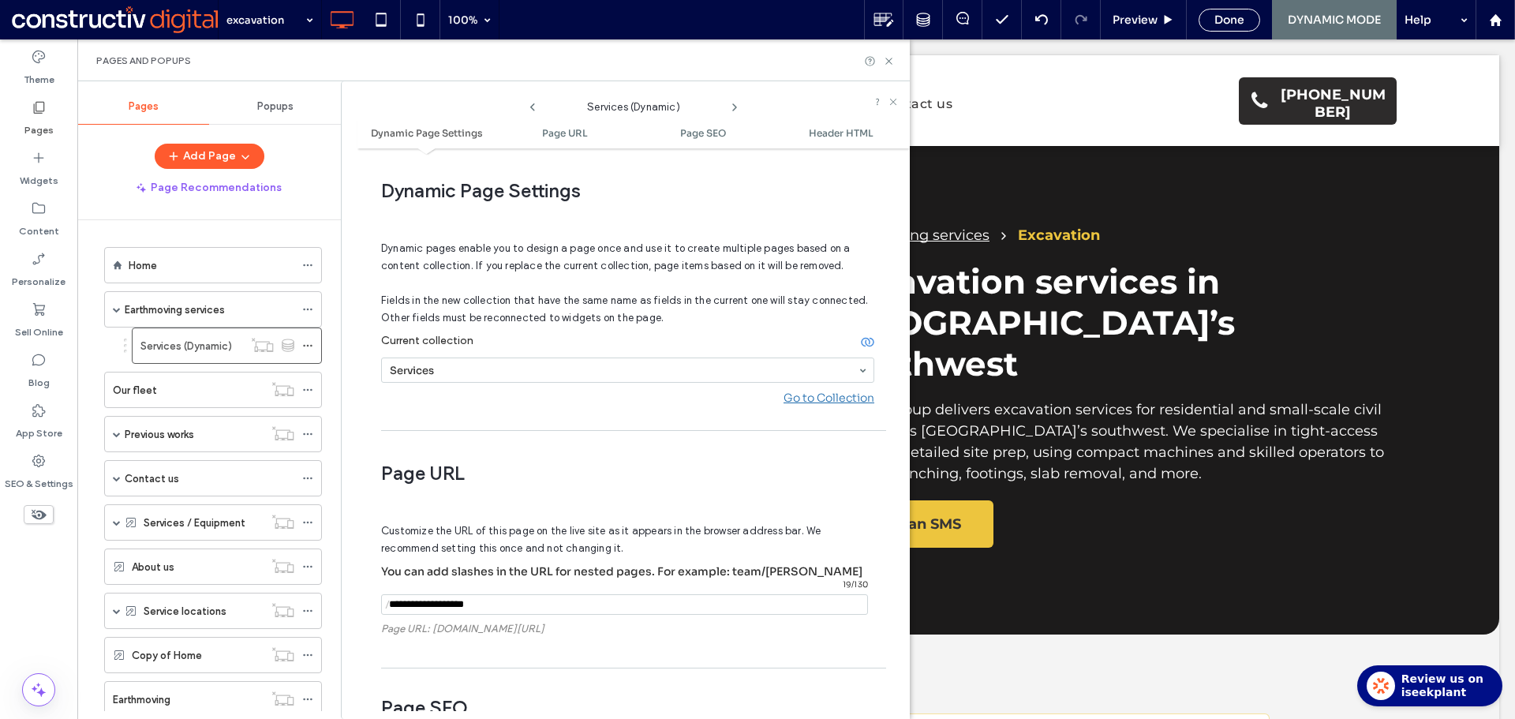
scroll to position [290, 0]
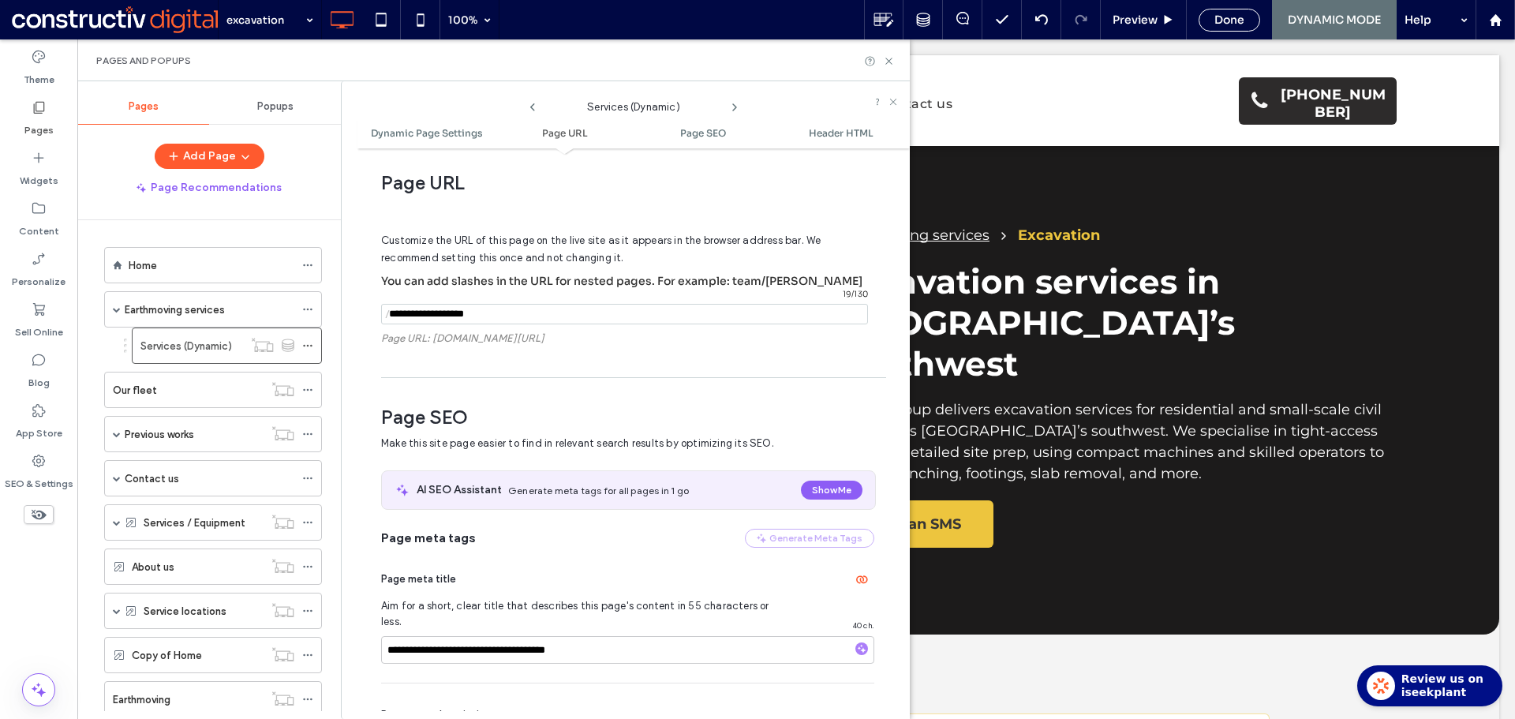
drag, startPoint x: 486, startPoint y: 314, endPoint x: 435, endPoint y: 313, distance: 51.3
click at [435, 313] on input "notEmpty" at bounding box center [624, 314] width 487 height 21
type input "********"
drag, startPoint x: 603, startPoint y: 633, endPoint x: 418, endPoint y: 617, distance: 185.3
click at [372, 617] on div "excavation 100% Preview Done DYNAMIC MODE Help Site Comments Team & Clients Aut…" at bounding box center [757, 359] width 1515 height 719
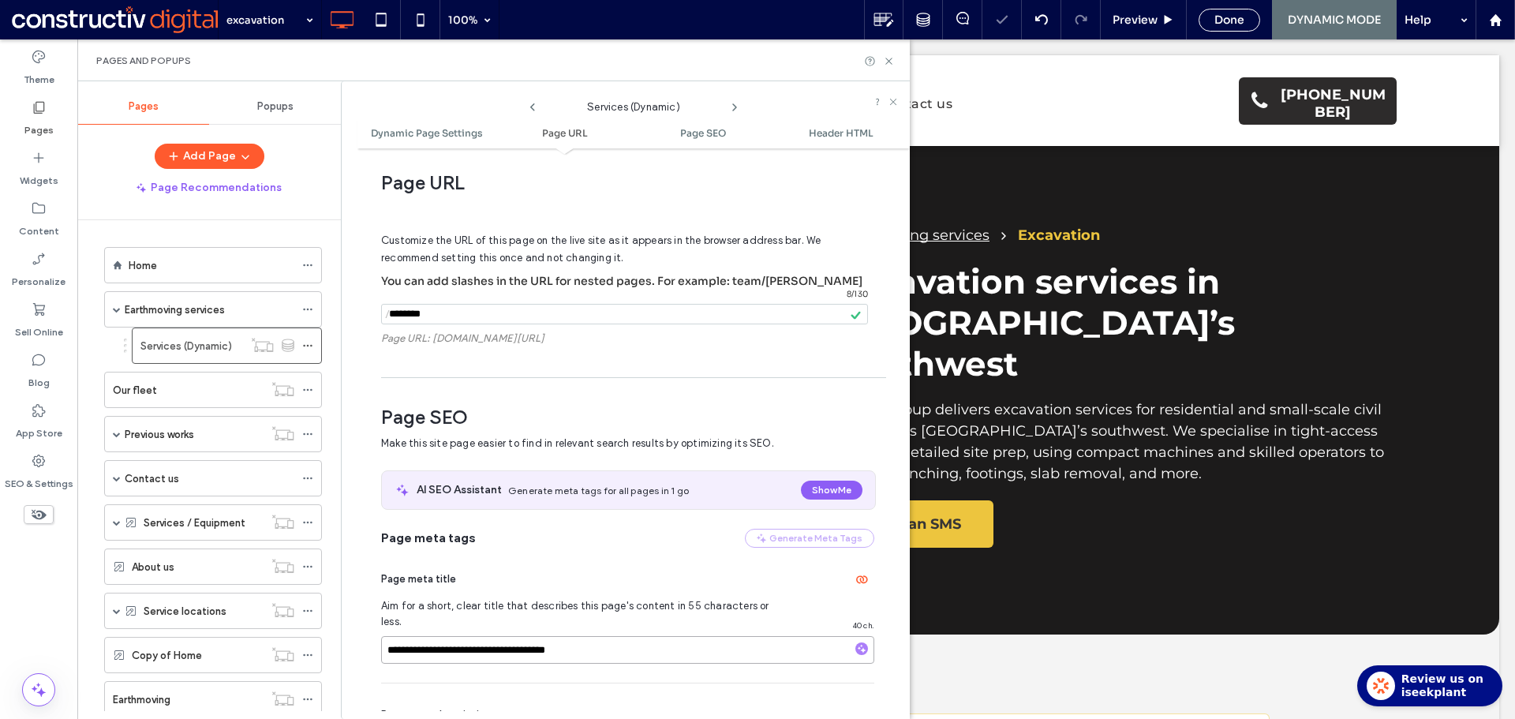
type input "*"
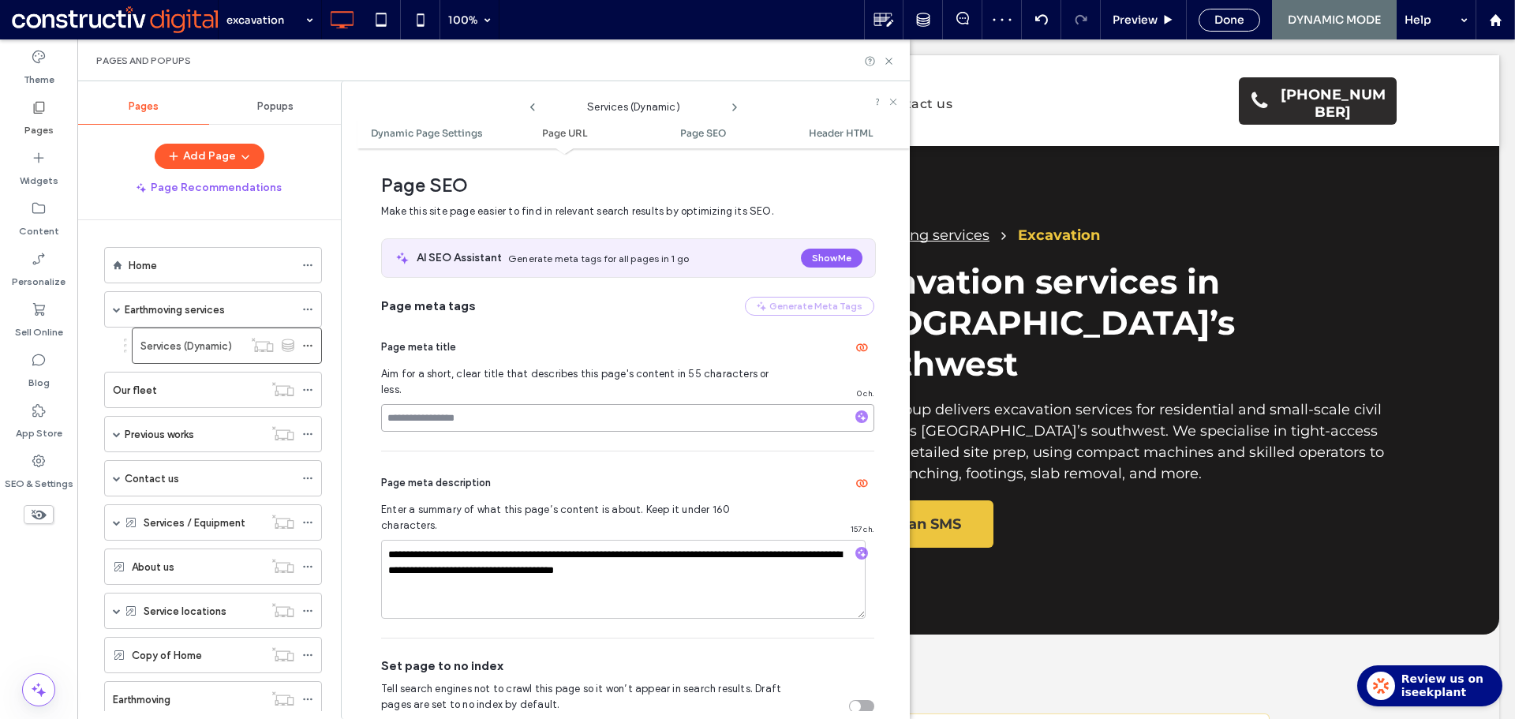
scroll to position [527, 0]
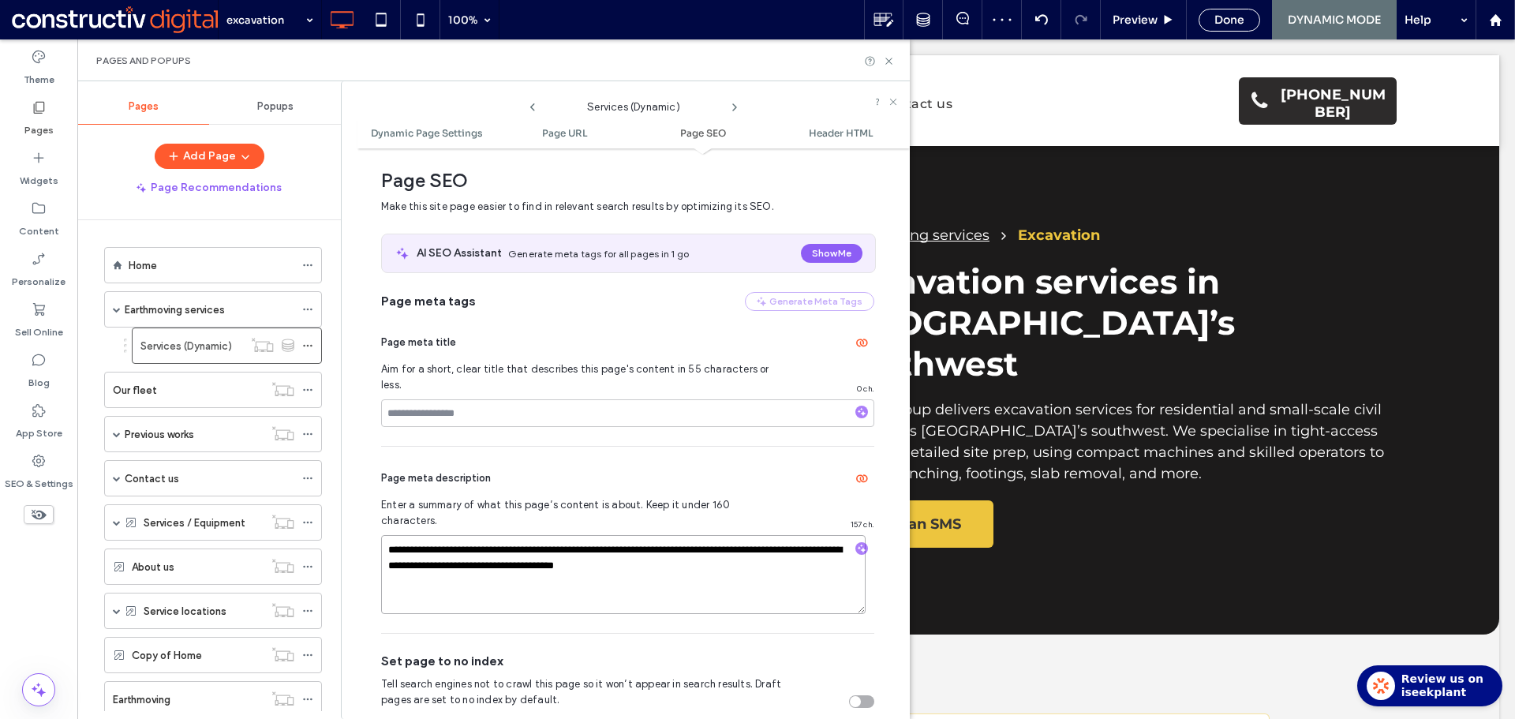
drag, startPoint x: 547, startPoint y: 537, endPoint x: 600, endPoint y: 537, distance: 52.9
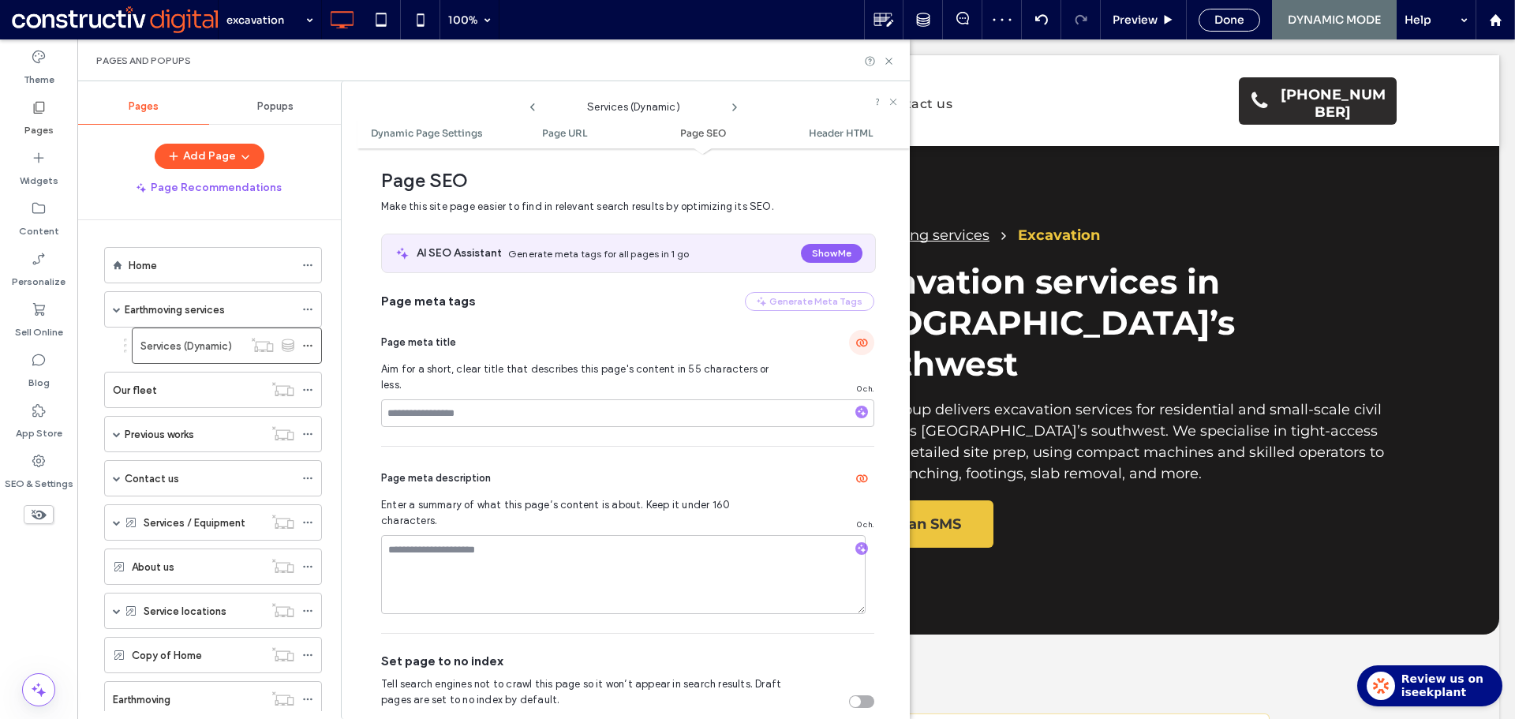
click at [857, 350] on span "button" at bounding box center [861, 342] width 25 height 25
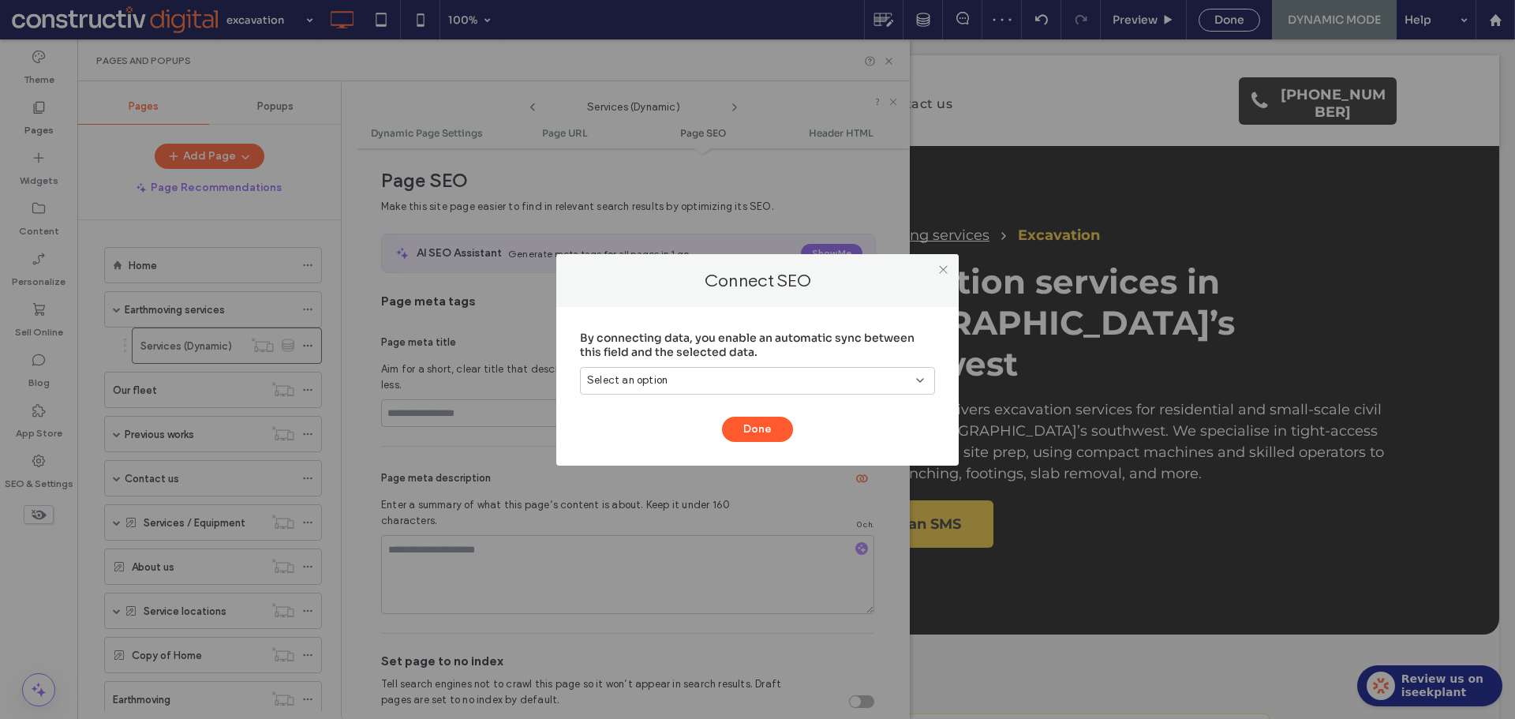
click at [694, 380] on div "Select an option" at bounding box center [748, 380] width 322 height 16
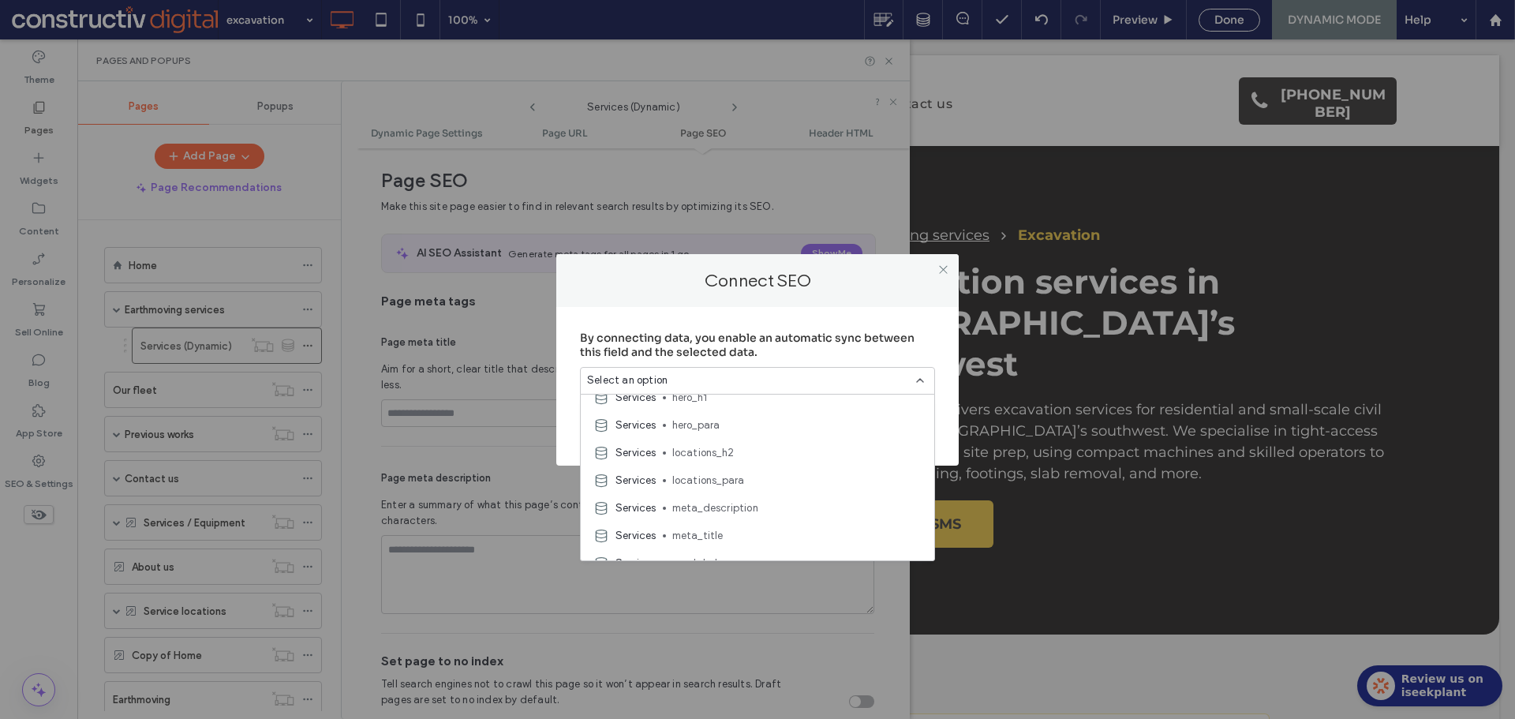
scroll to position [426, 0]
click at [727, 510] on span "meta_title" at bounding box center [796, 507] width 249 height 16
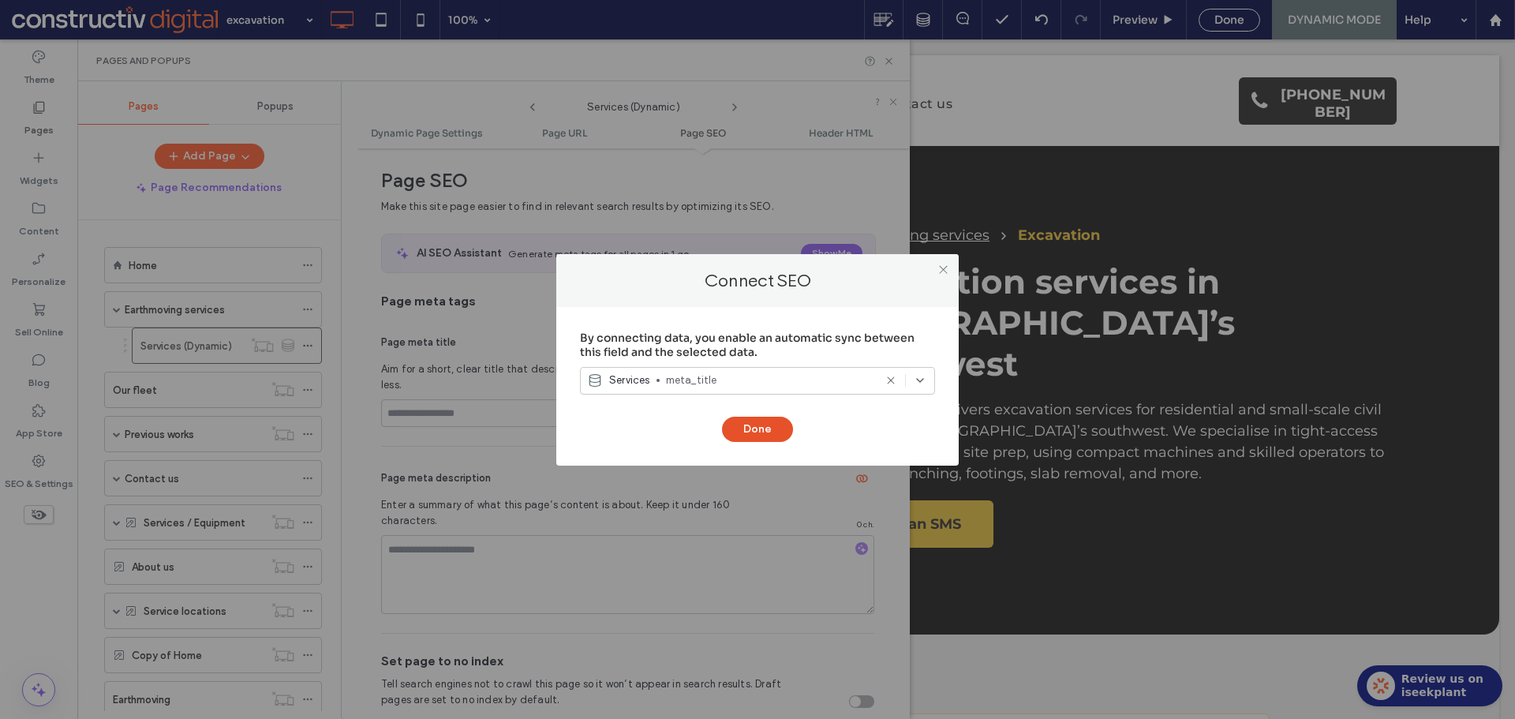
click at [748, 427] on button "Done" at bounding box center [757, 429] width 71 height 25
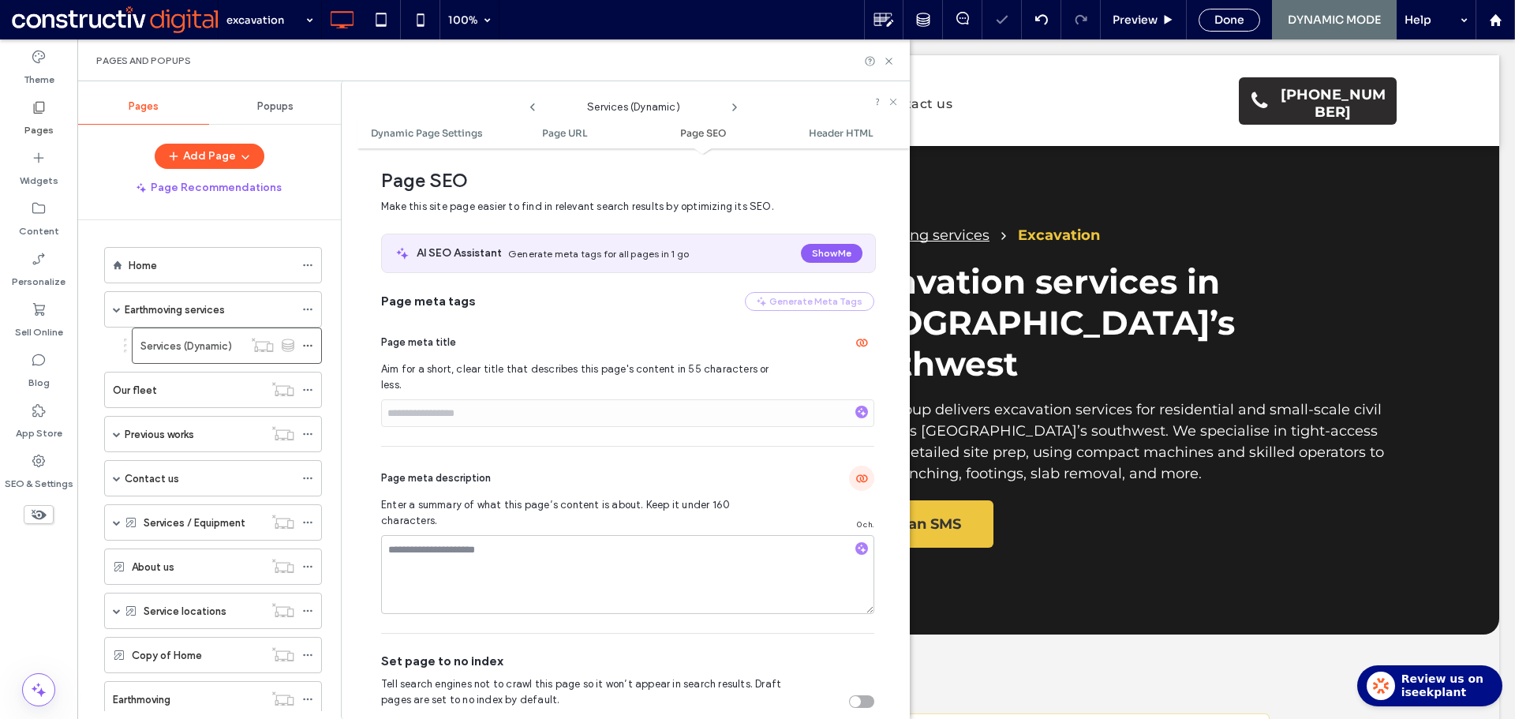
click at [855, 472] on icon "button" at bounding box center [861, 478] width 13 height 13
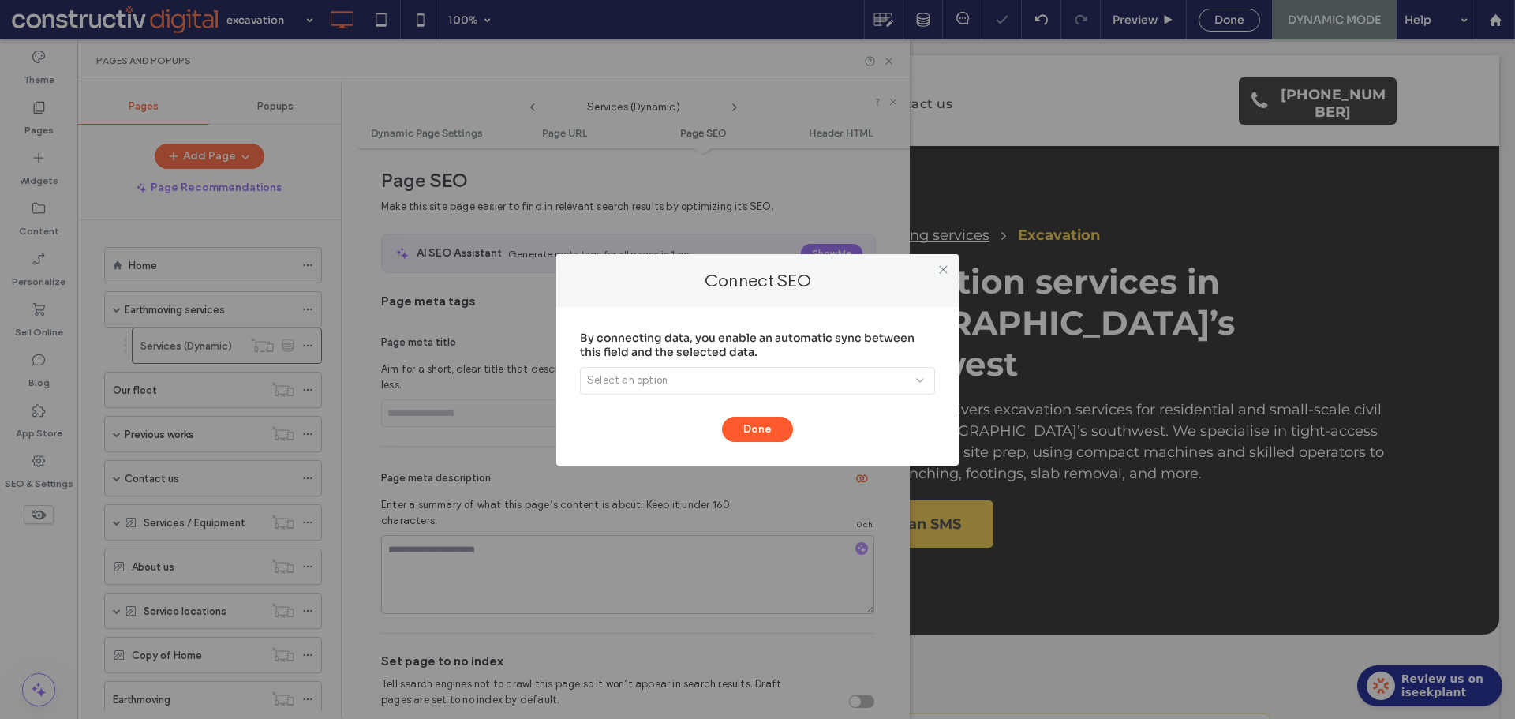
click at [704, 389] on div "Select an option" at bounding box center [757, 381] width 355 height 28
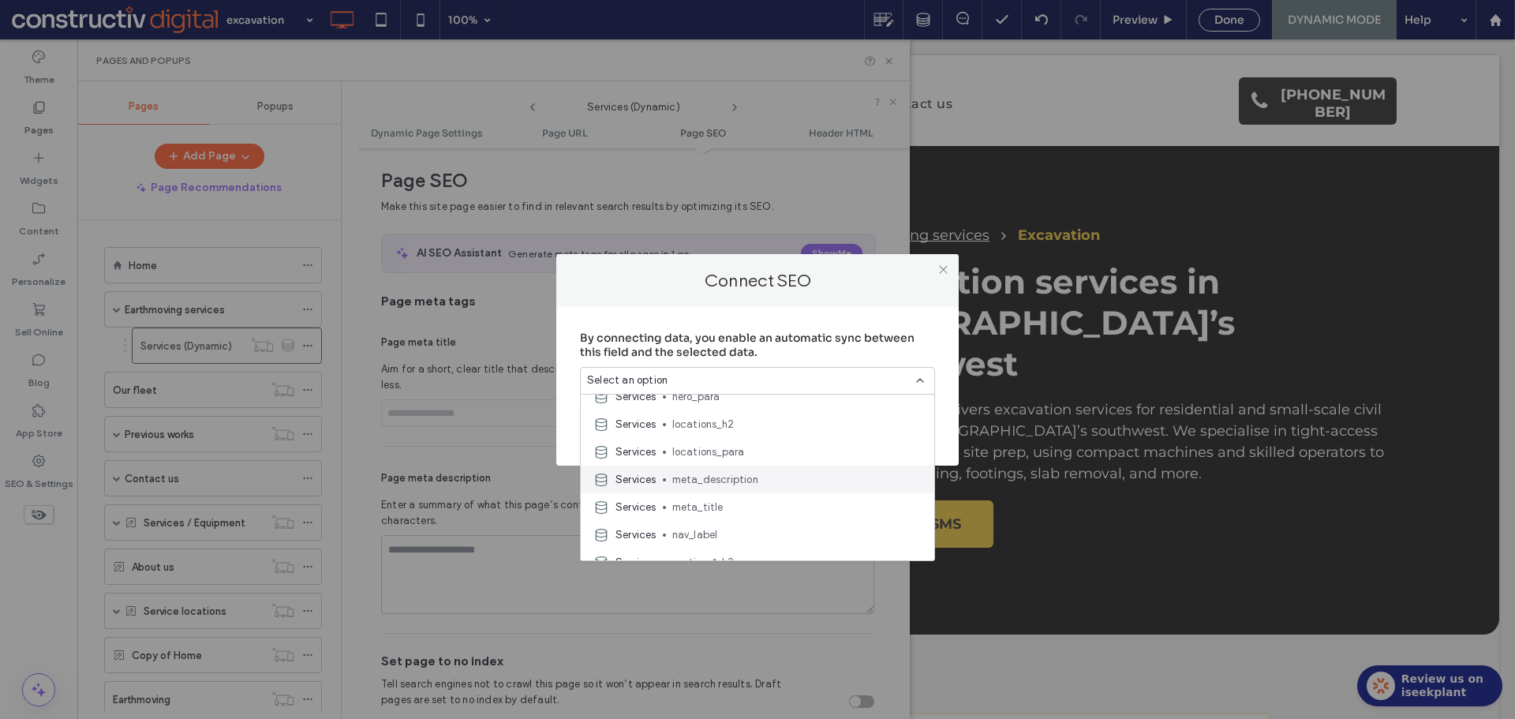
click at [747, 479] on span "meta_description" at bounding box center [796, 480] width 249 height 16
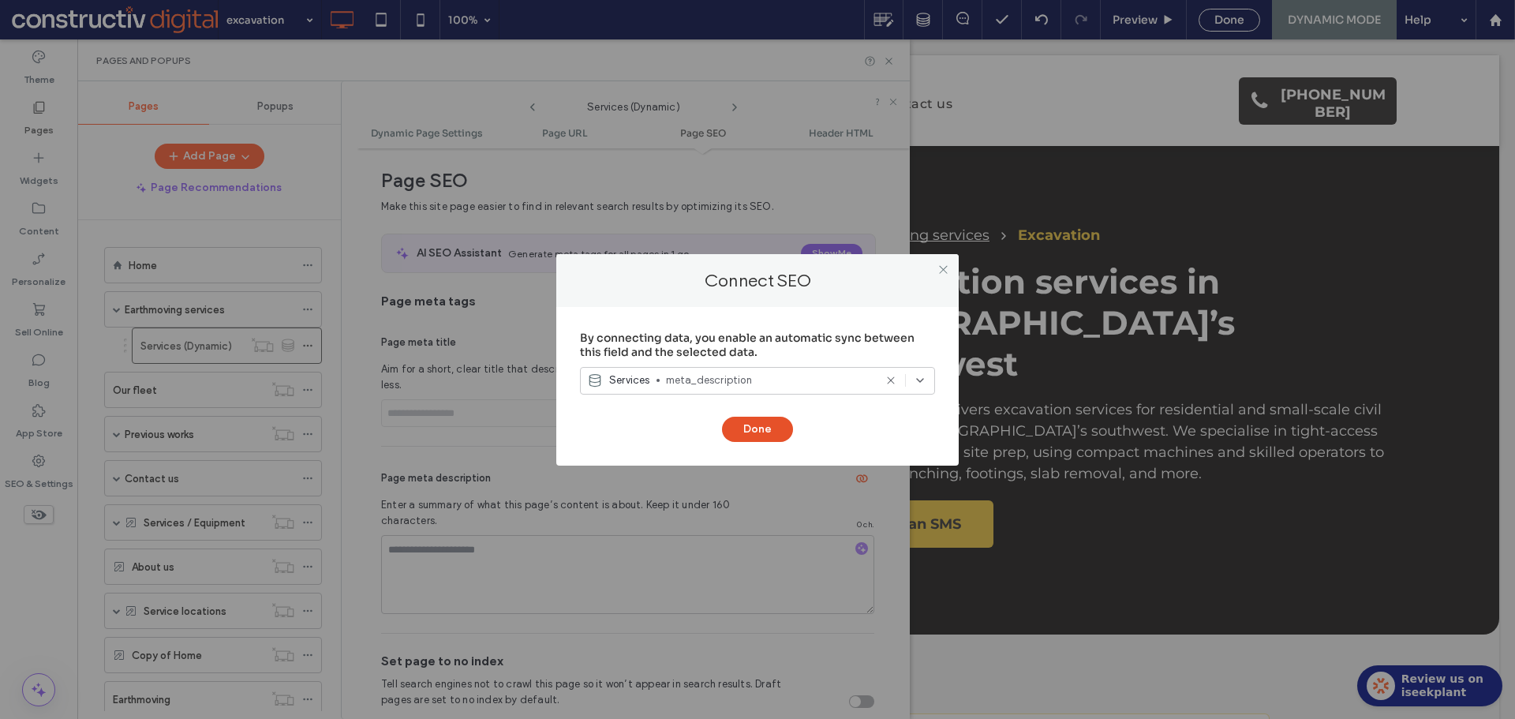
click at [763, 425] on button "Done" at bounding box center [757, 429] width 71 height 25
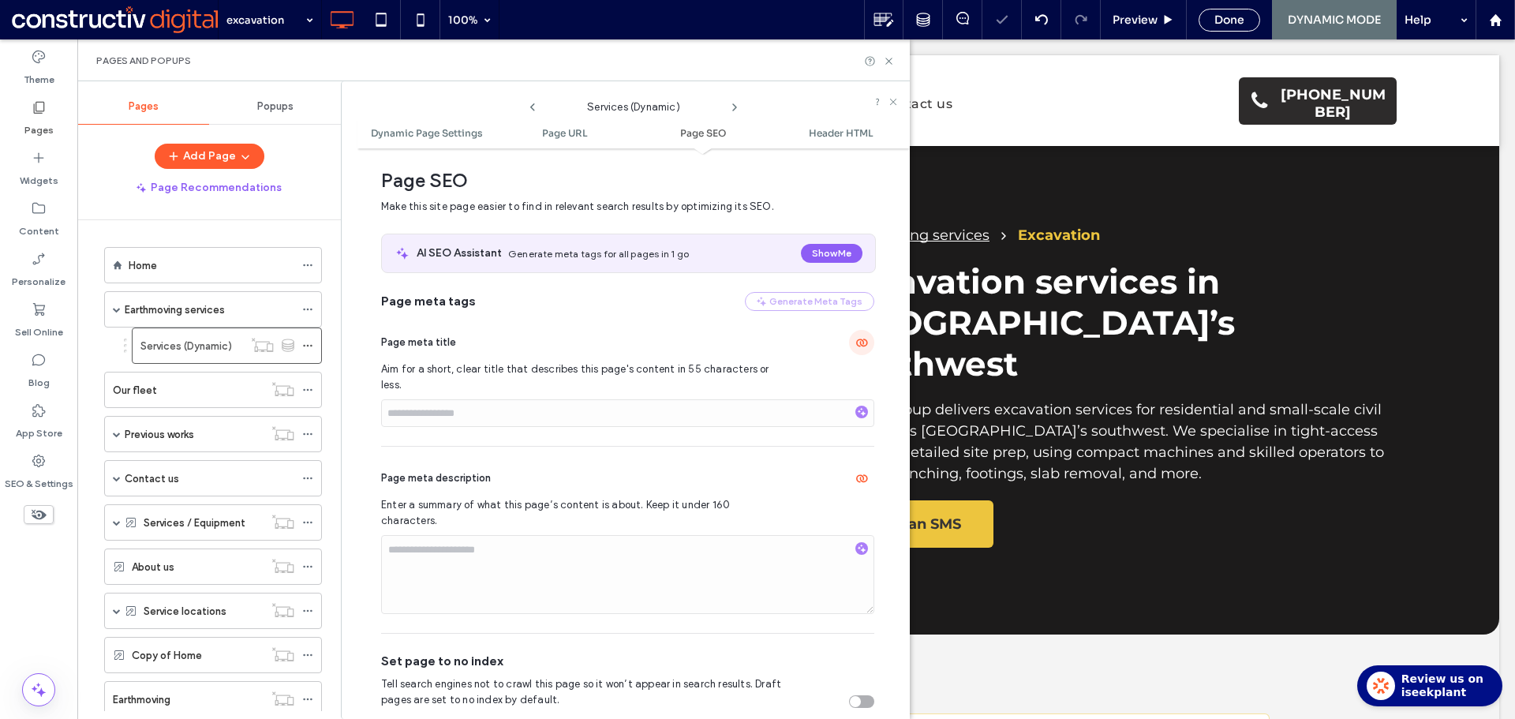
click at [856, 345] on use "button" at bounding box center [862, 343] width 12 height 8
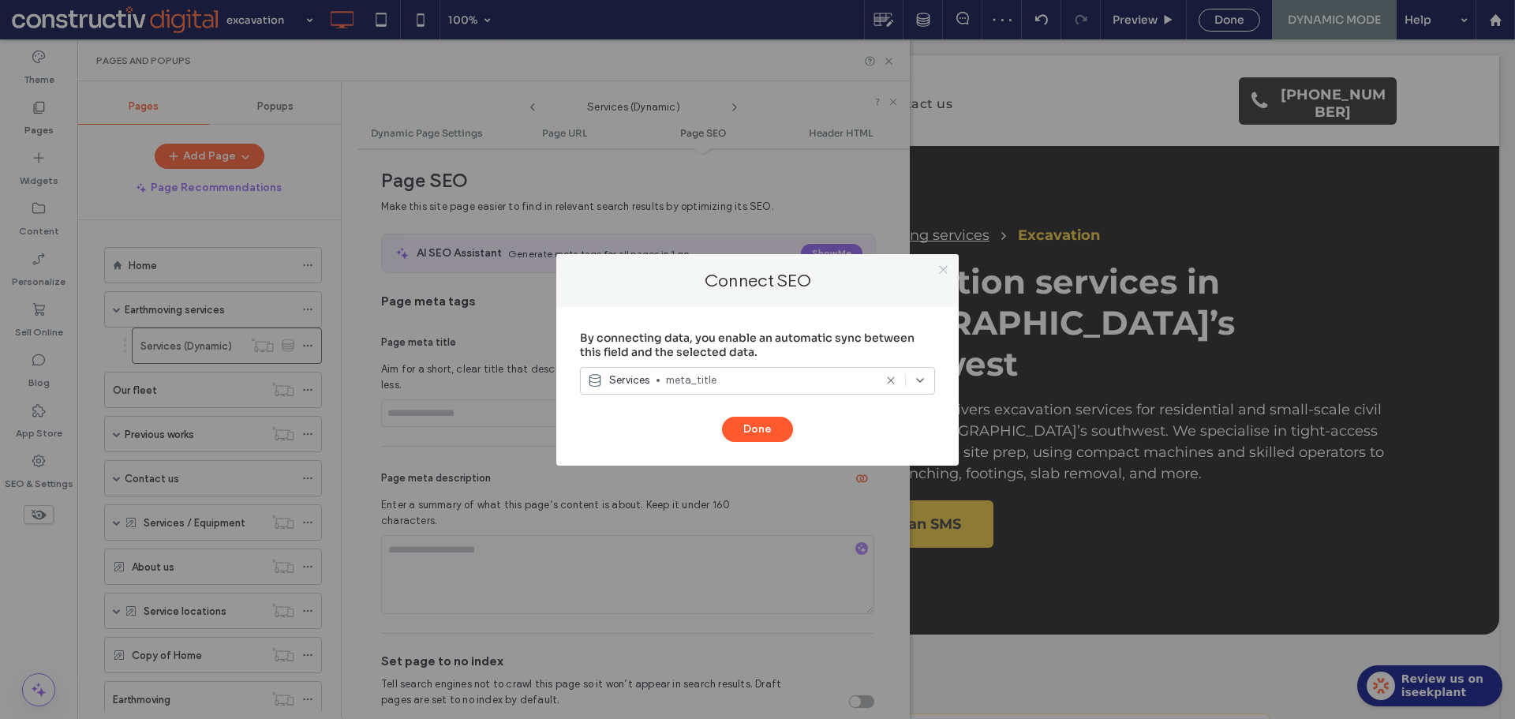
click at [940, 266] on icon at bounding box center [943, 269] width 12 height 12
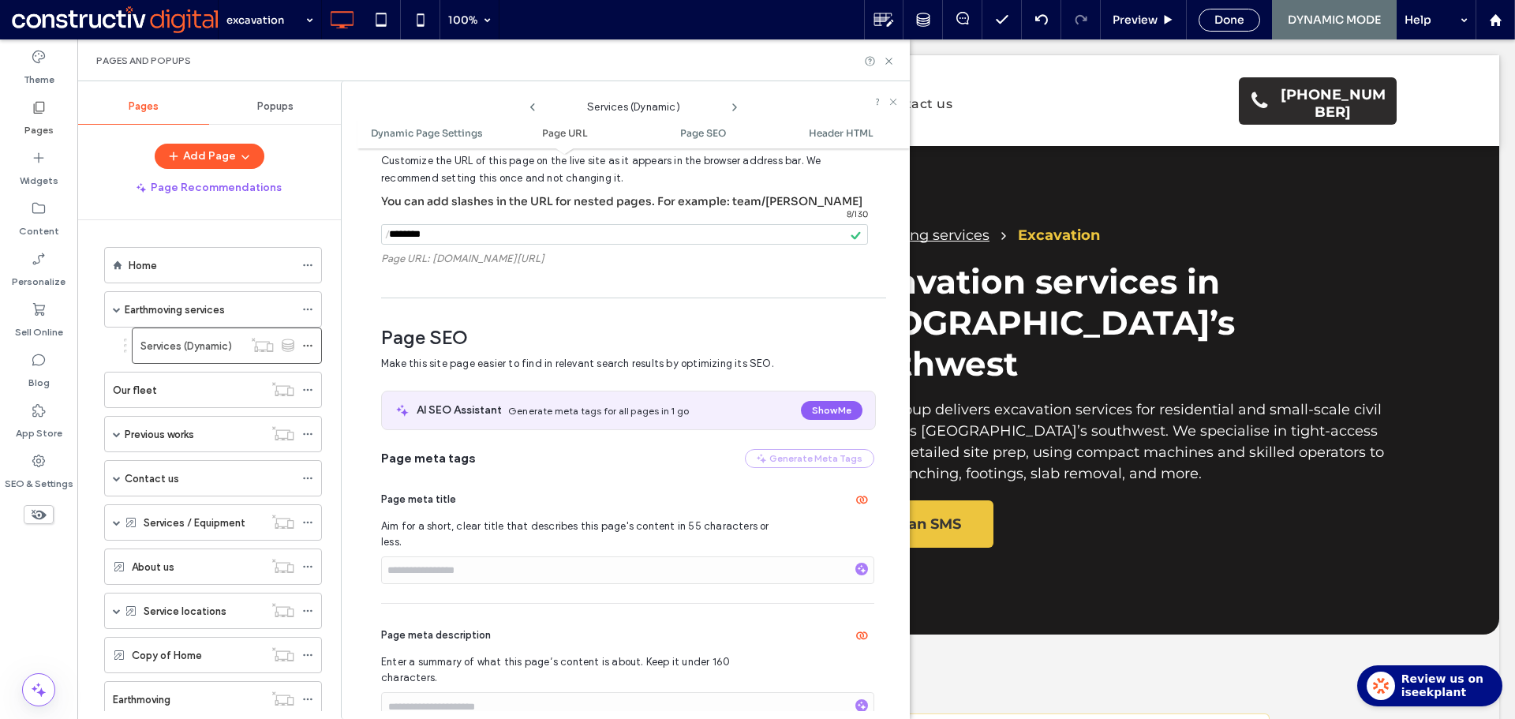
scroll to position [369, 0]
click at [885, 60] on icon at bounding box center [889, 61] width 12 height 12
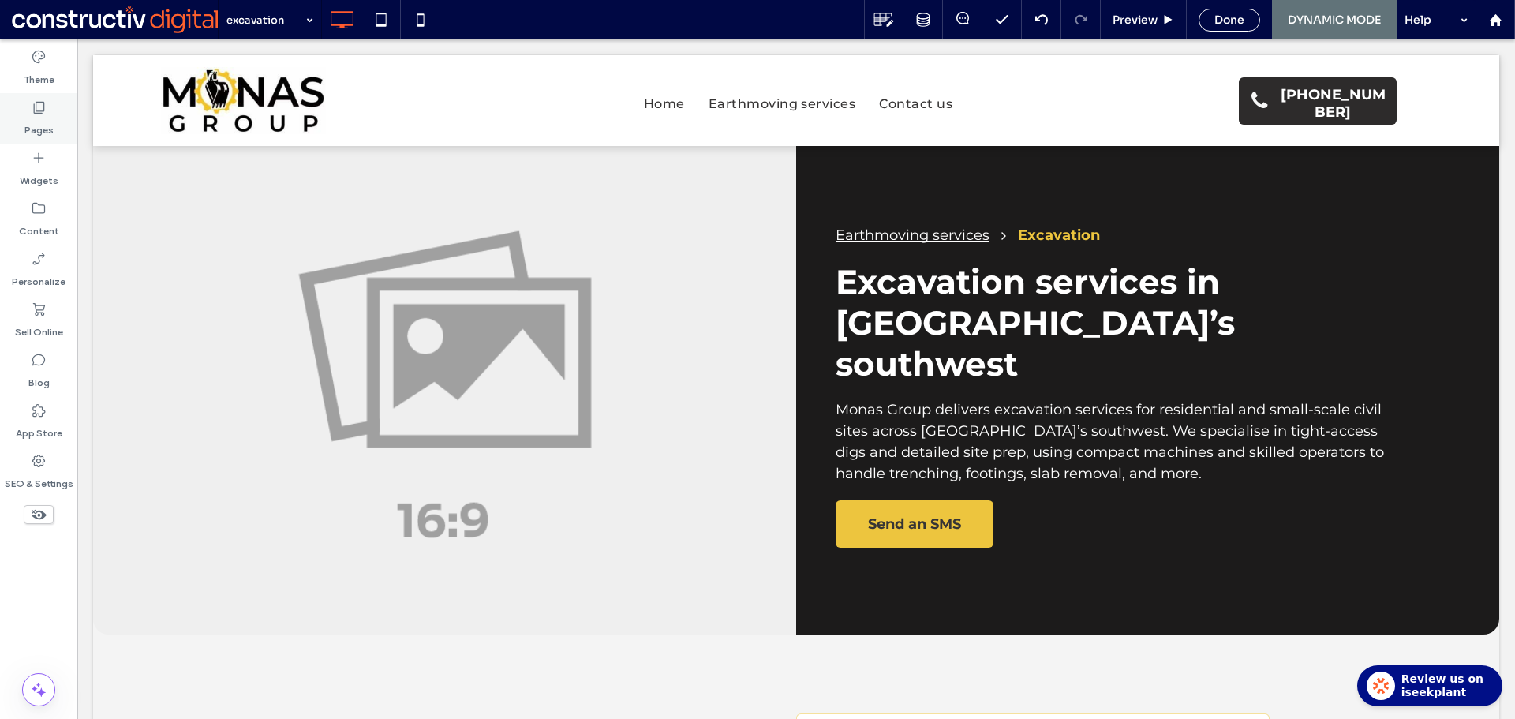
click at [41, 117] on label "Pages" at bounding box center [38, 126] width 29 height 22
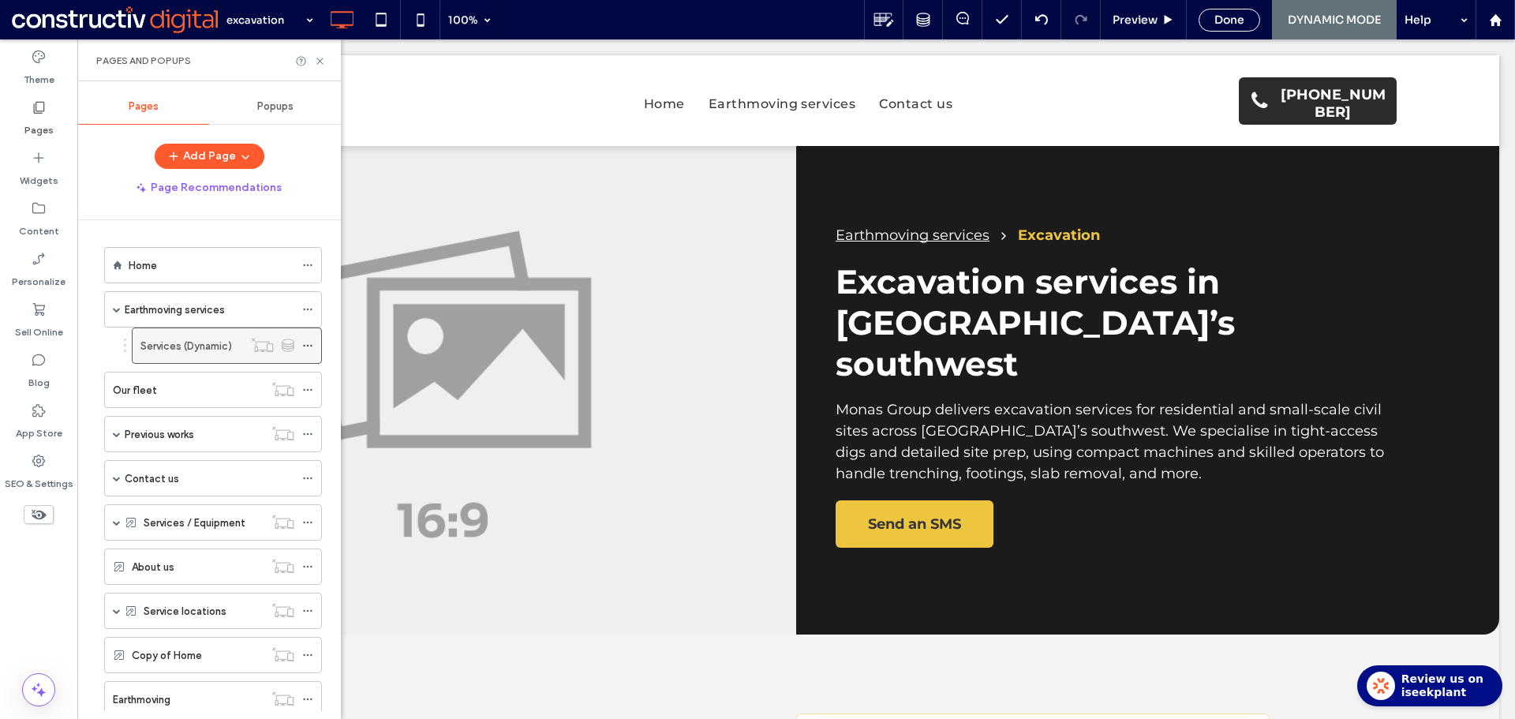
click at [308, 345] on icon at bounding box center [307, 345] width 11 height 11
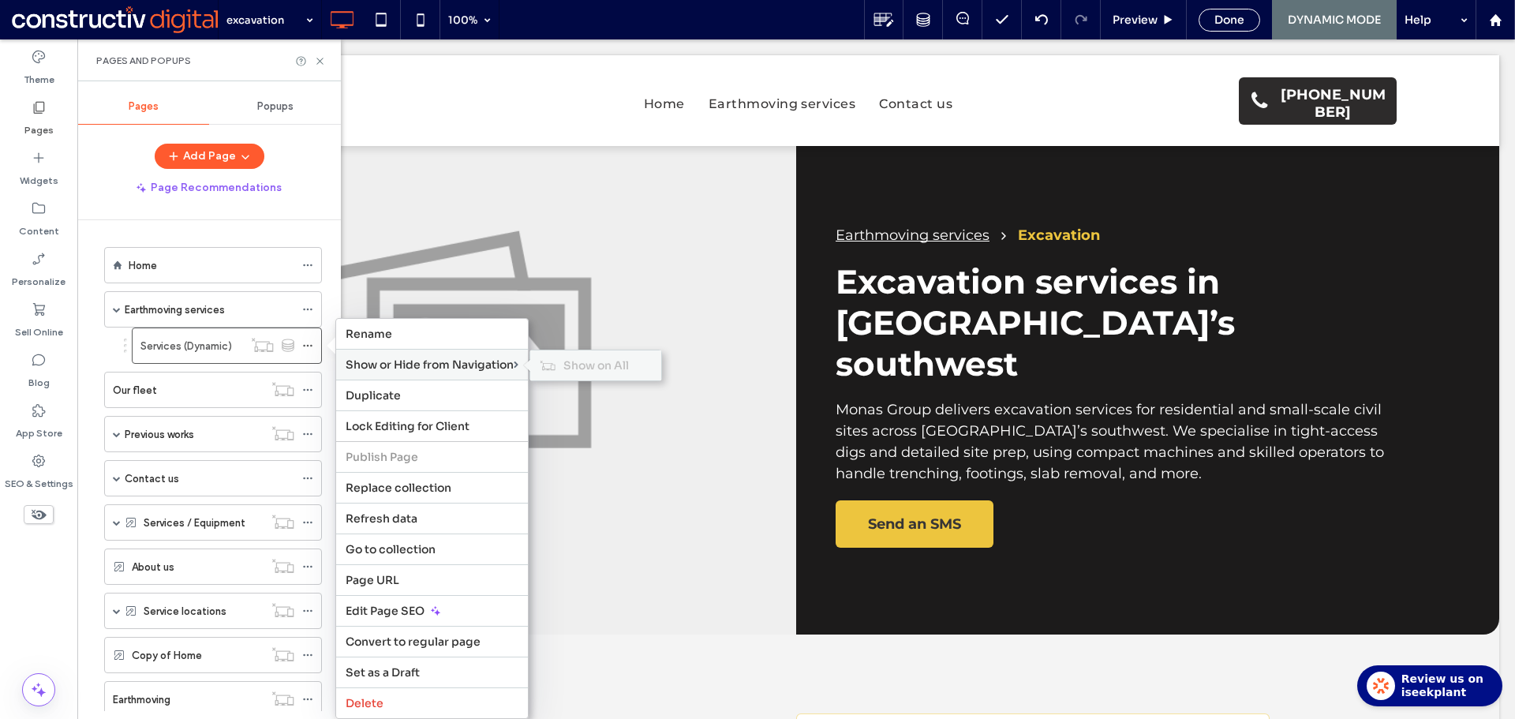
click at [612, 365] on span "Show on All" at bounding box center [595, 365] width 65 height 14
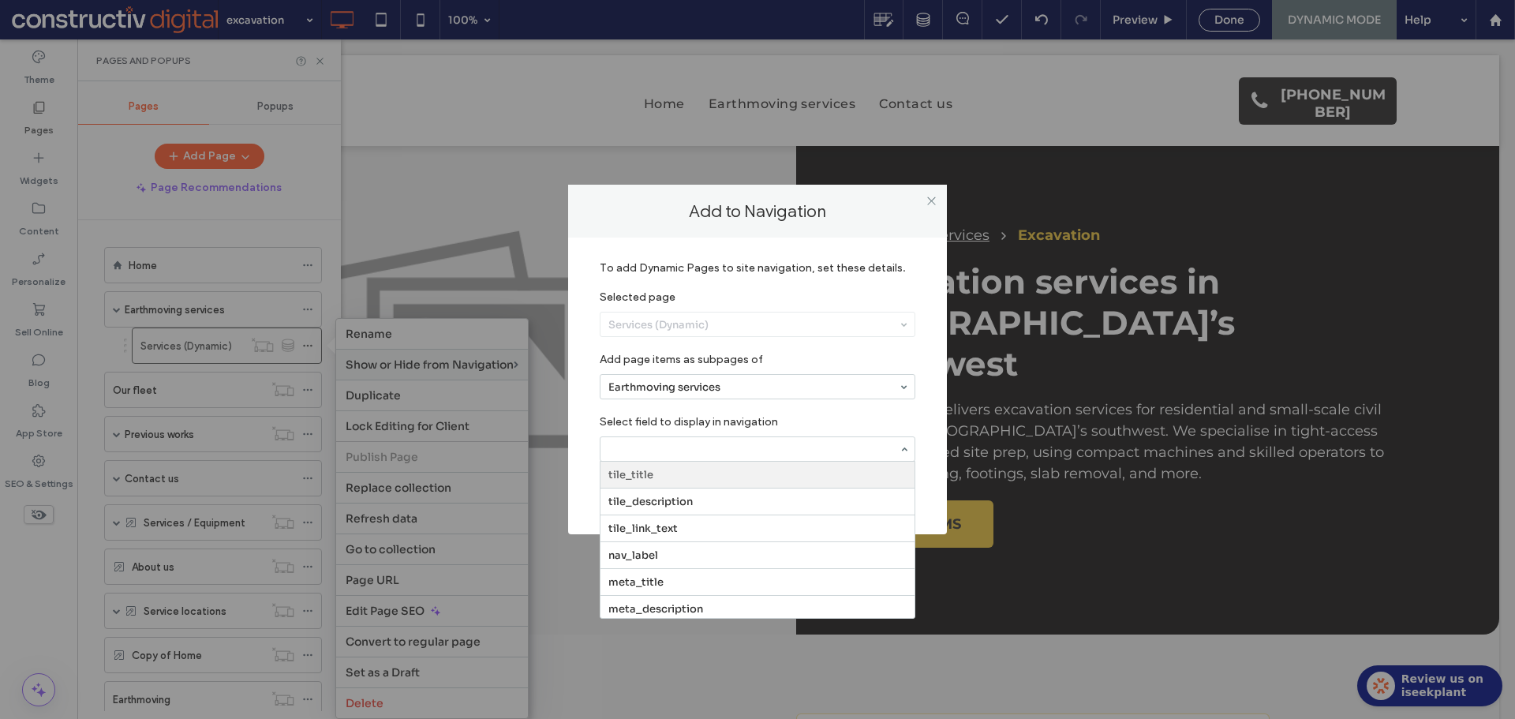
click at [687, 449] on input at bounding box center [753, 448] width 290 height 11
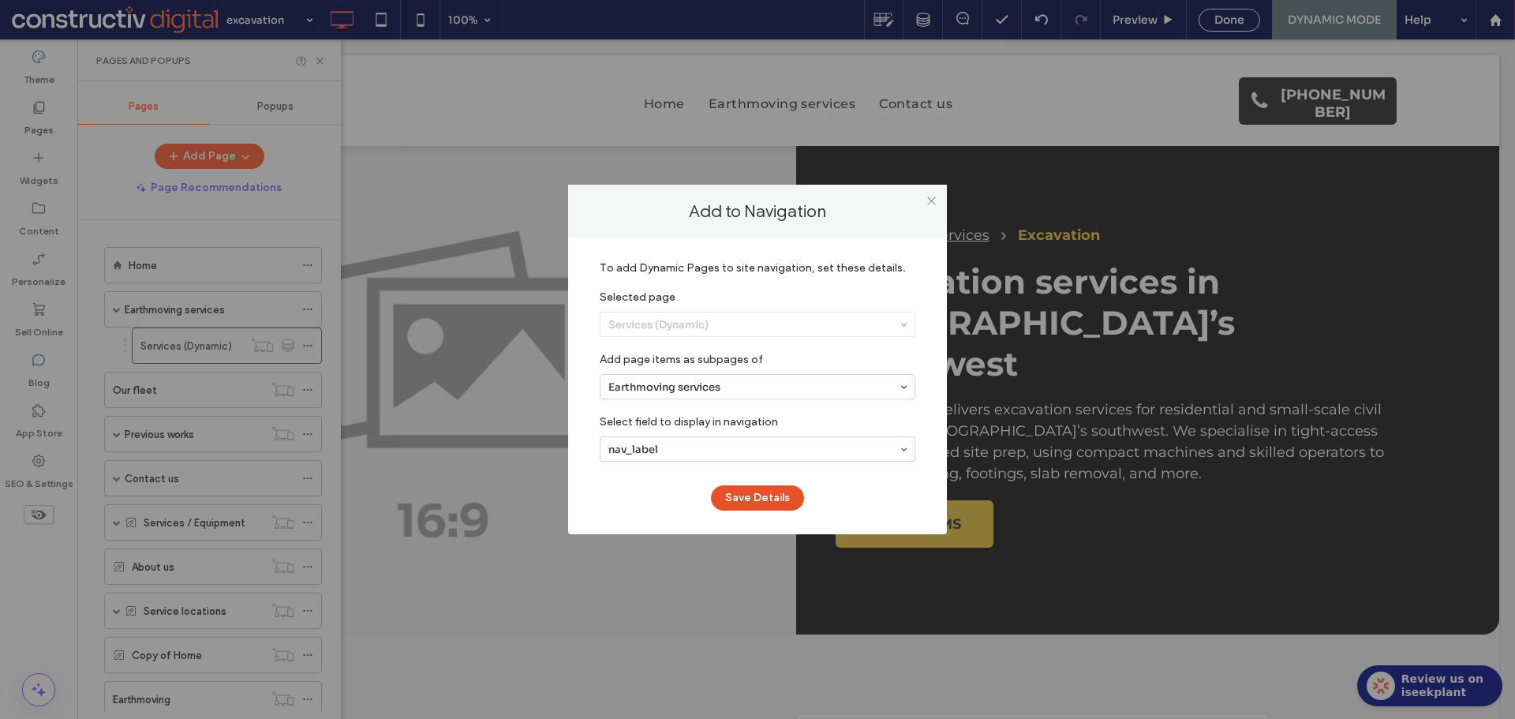
click at [755, 499] on button "Save Details" at bounding box center [757, 497] width 93 height 25
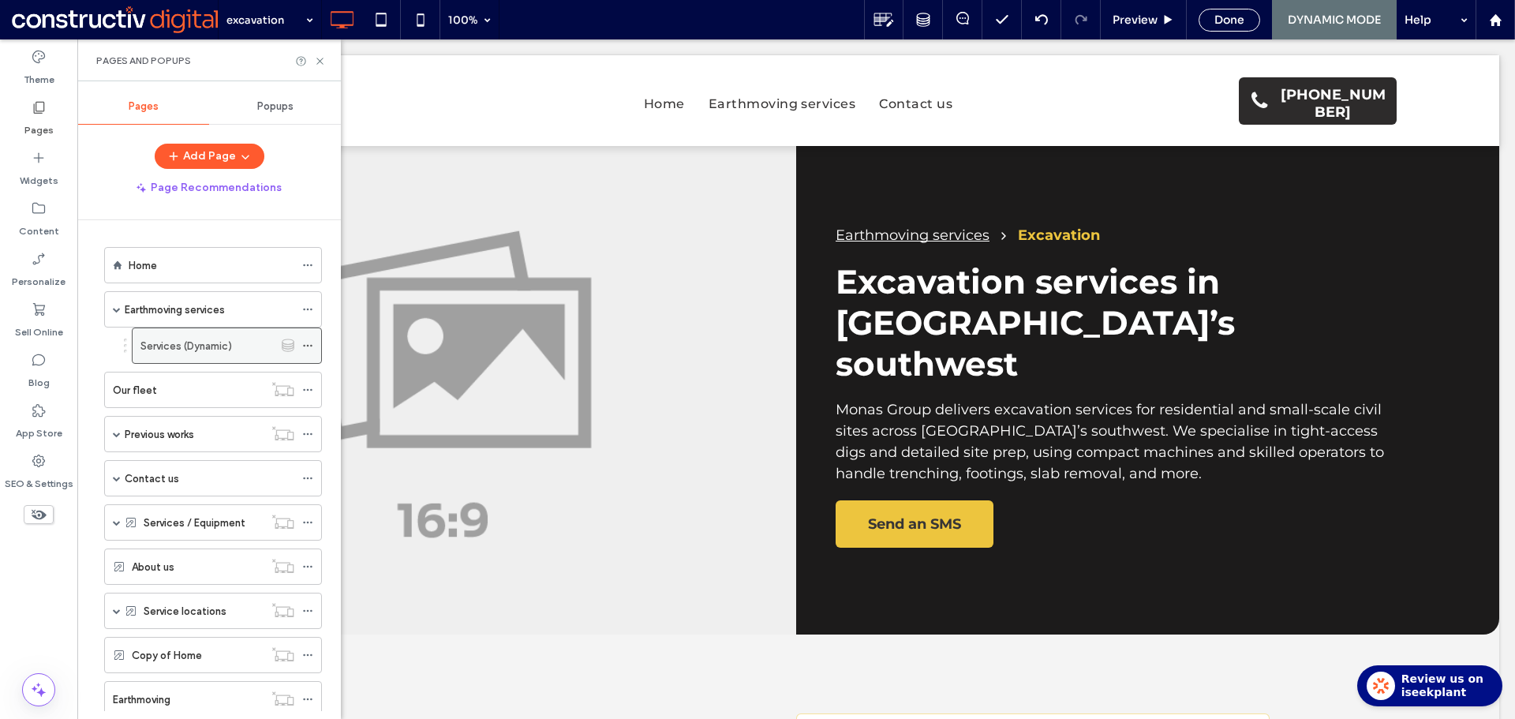
click at [305, 348] on icon at bounding box center [307, 345] width 11 height 11
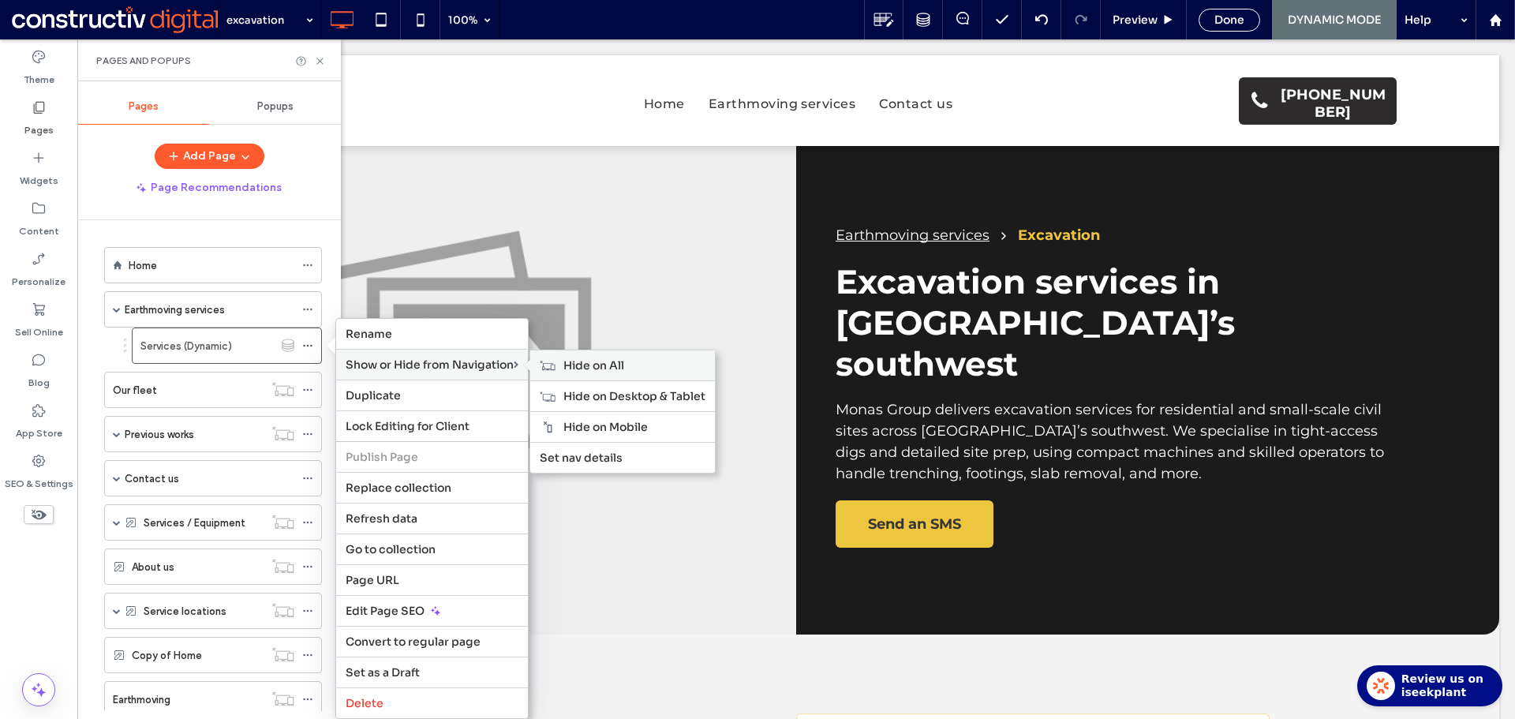
click at [594, 365] on span "Hide on All" at bounding box center [593, 365] width 61 height 14
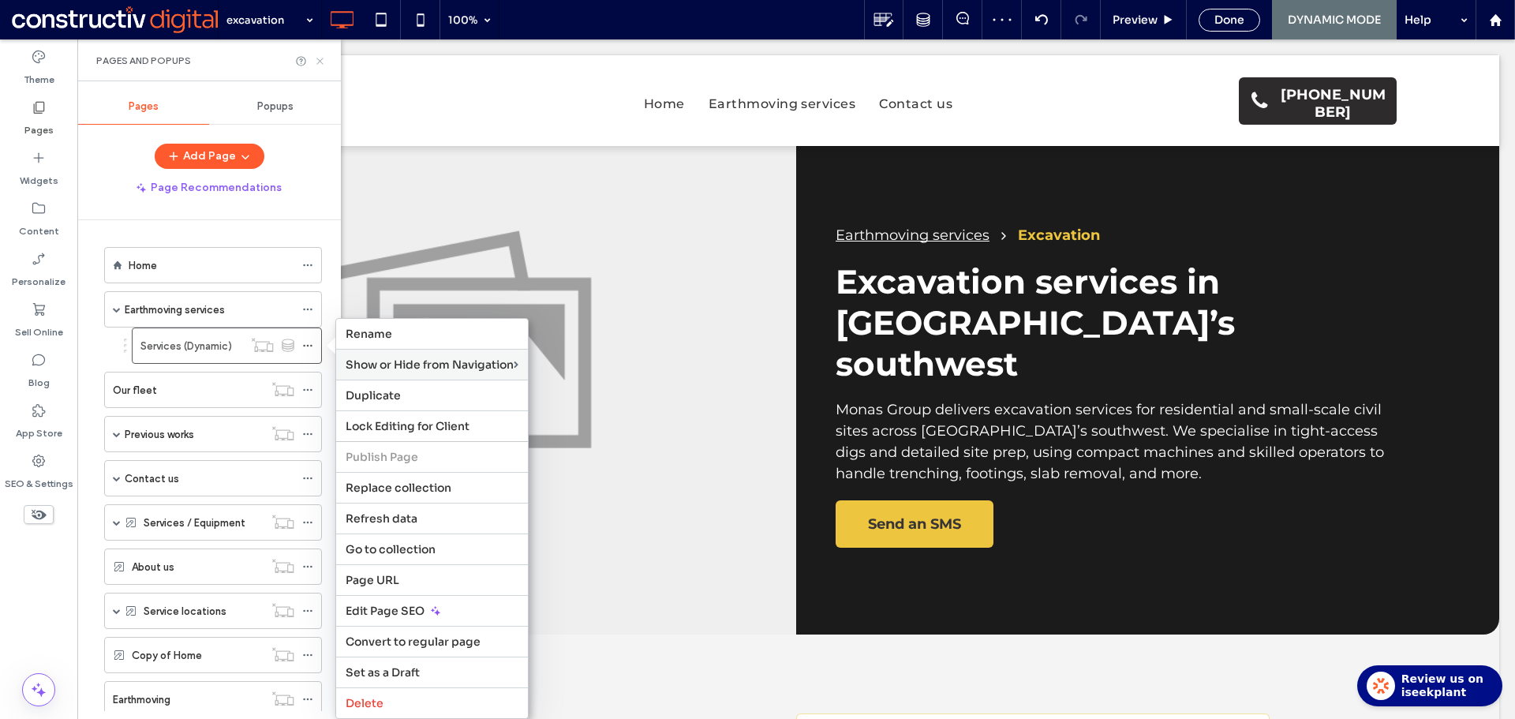
click at [320, 62] on icon at bounding box center [320, 61] width 12 height 12
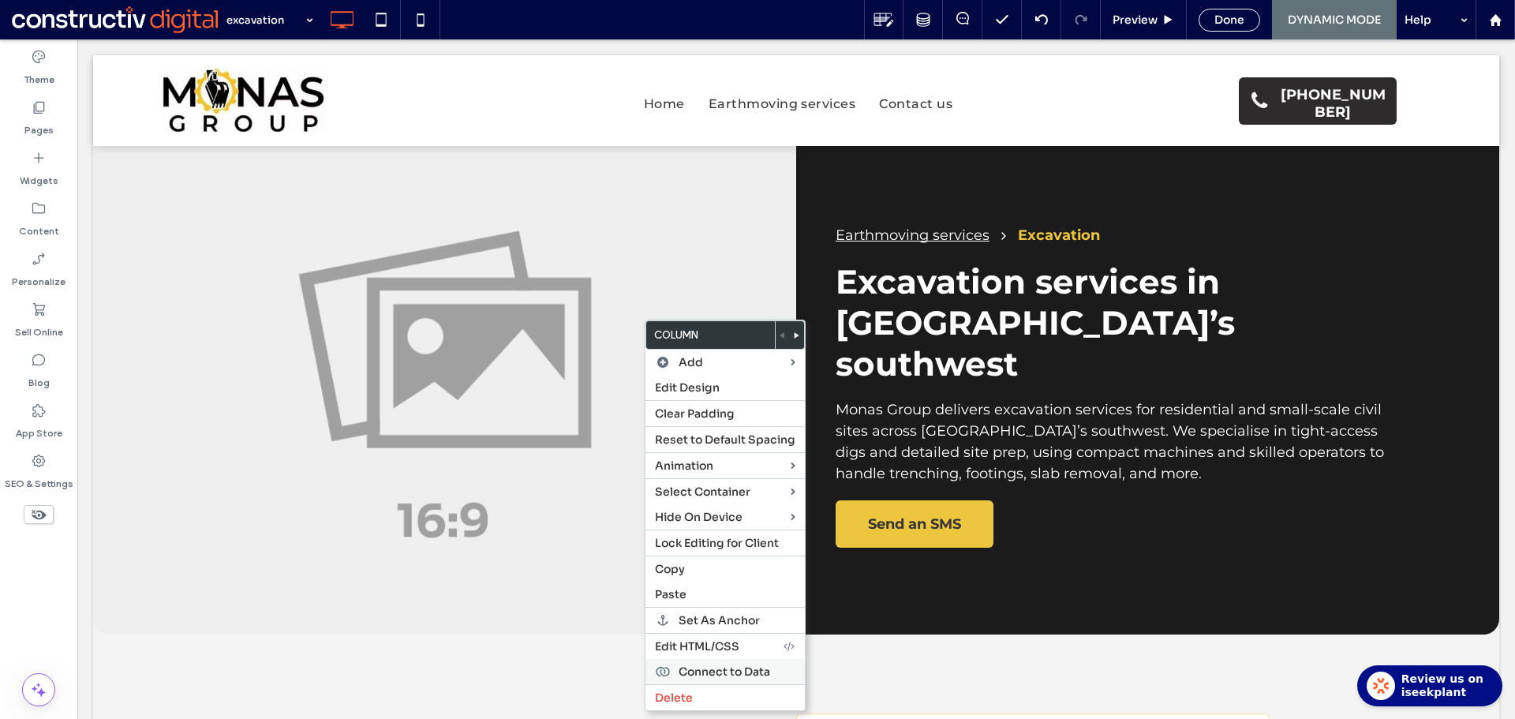
click at [751, 671] on span "Connect to Data" at bounding box center [724, 671] width 92 height 14
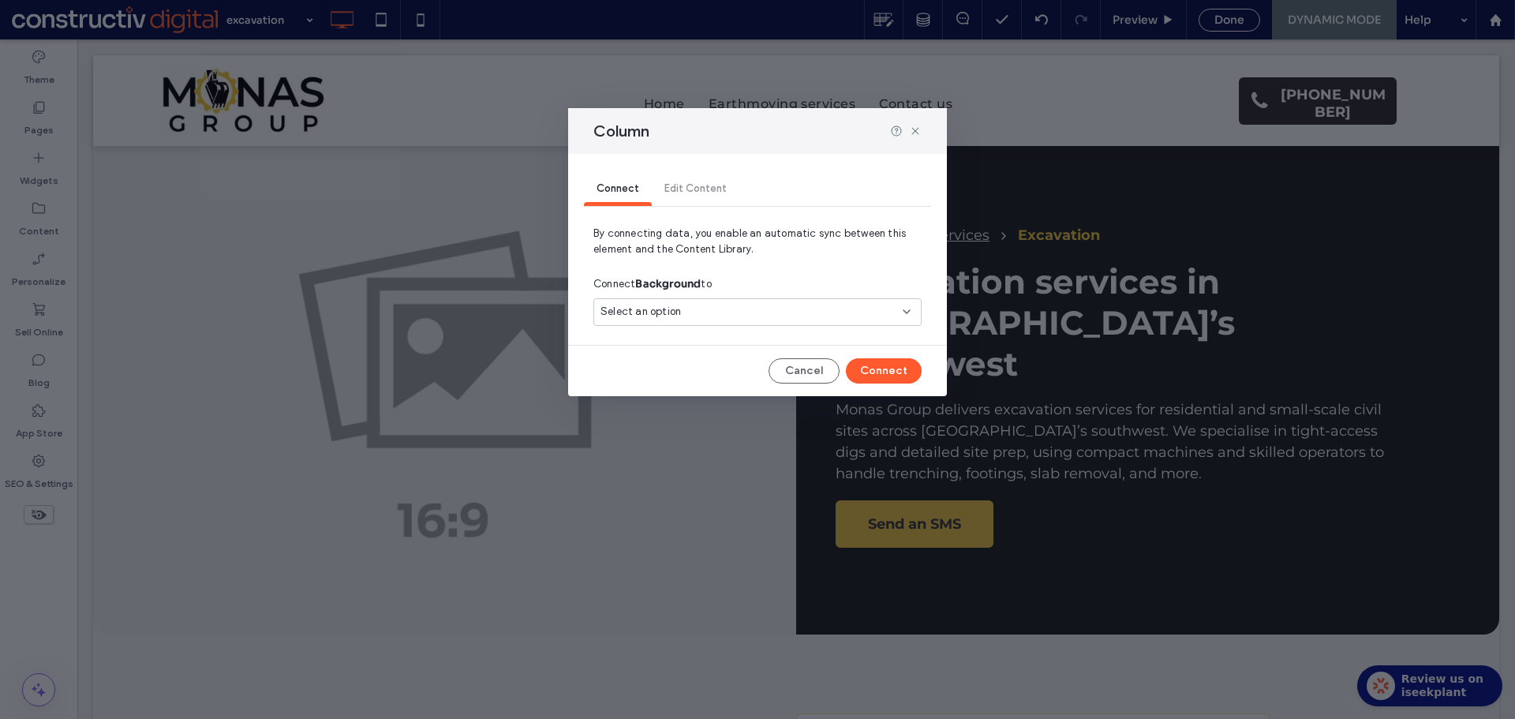
click at [715, 308] on div "Select an option" at bounding box center [747, 312] width 295 height 16
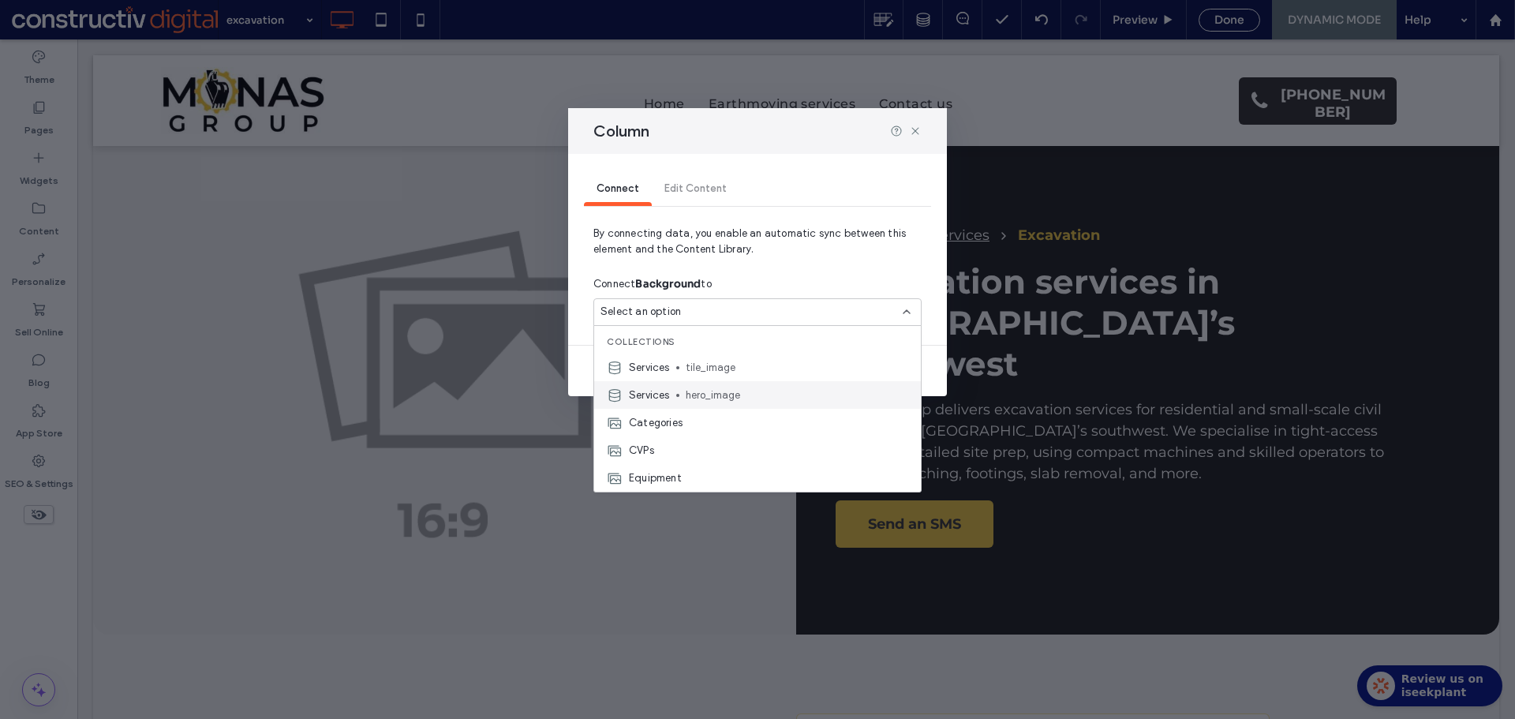
click at [761, 391] on span "hero_image" at bounding box center [797, 395] width 222 height 16
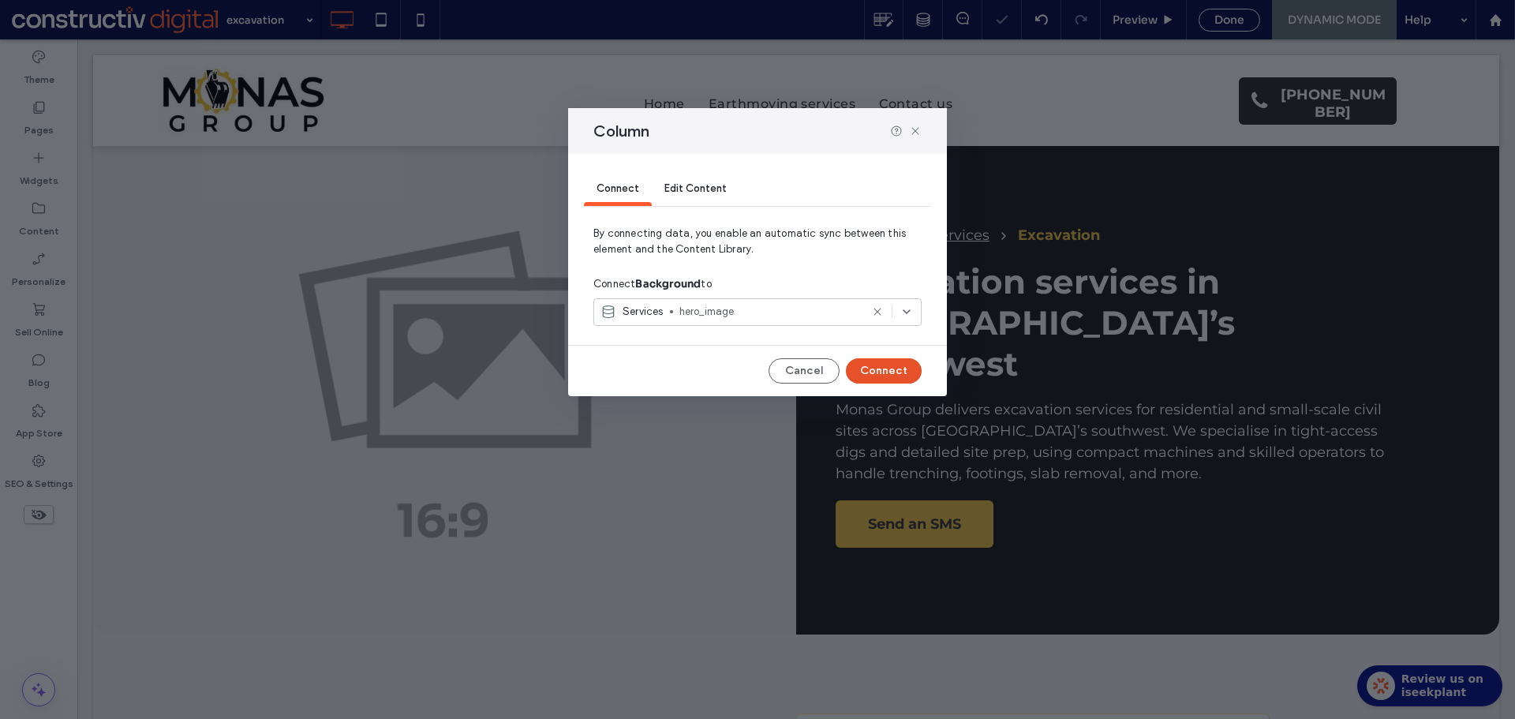
click at [884, 369] on button "Connect" at bounding box center [884, 370] width 76 height 25
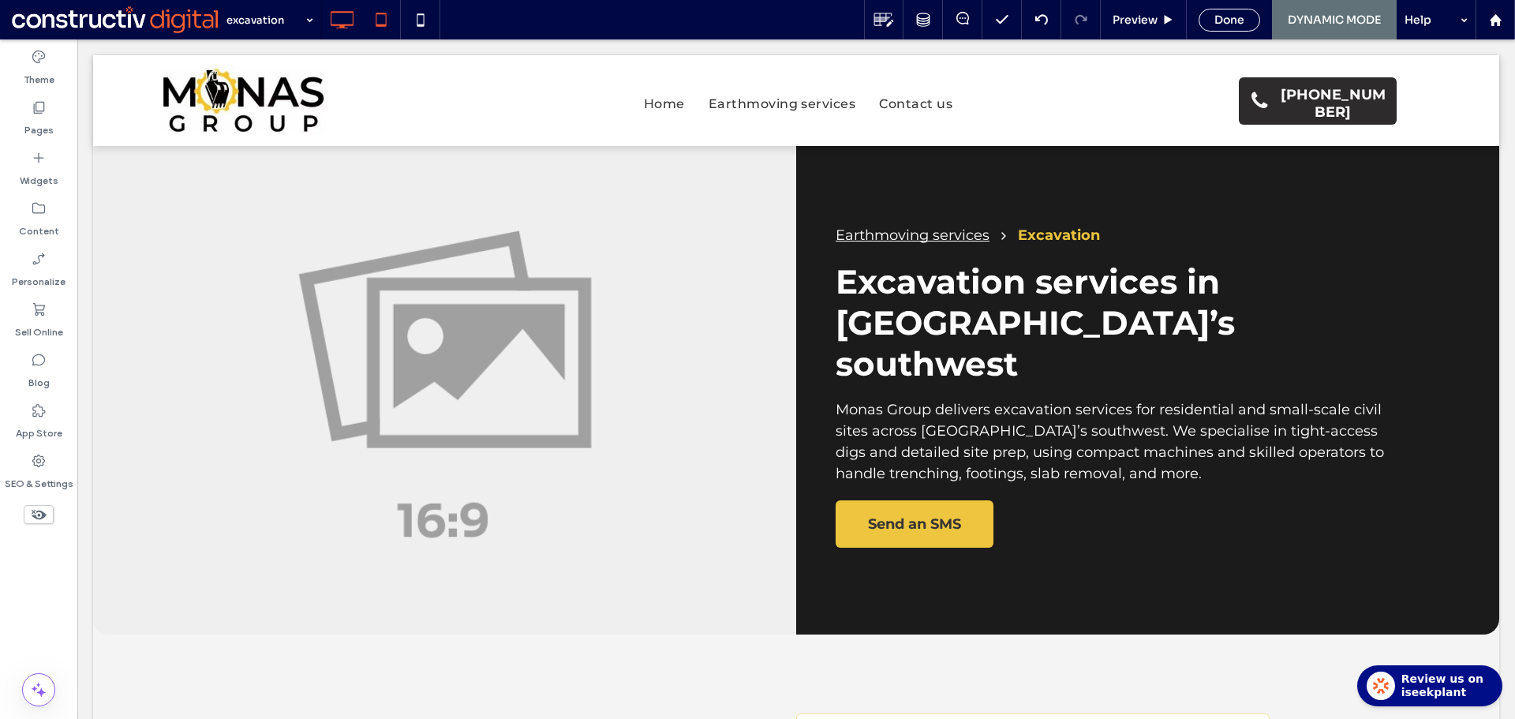
type input "**********"
type input "**"
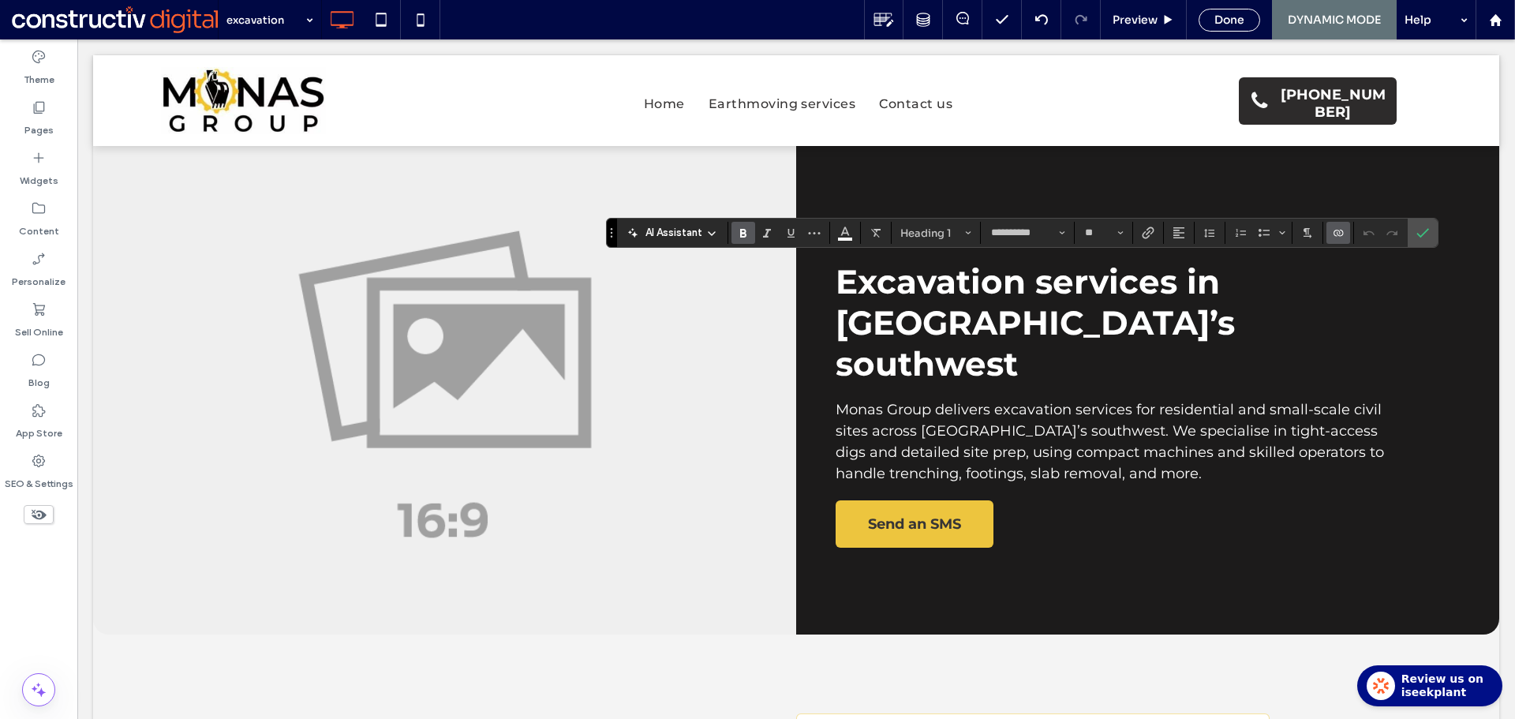
click at [1332, 234] on icon "Connect To Data" at bounding box center [1338, 232] width 13 height 13
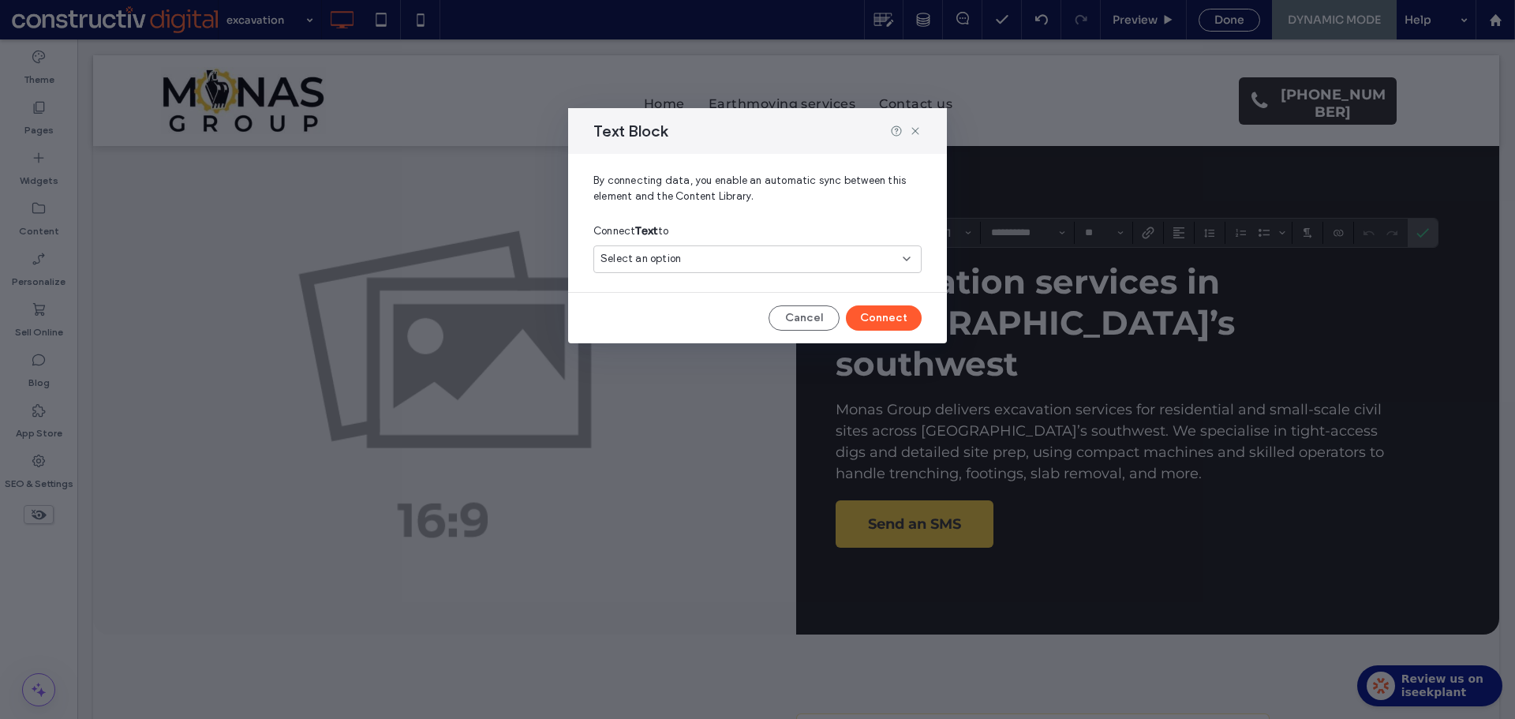
click at [828, 262] on div "Select an option" at bounding box center [747, 259] width 295 height 16
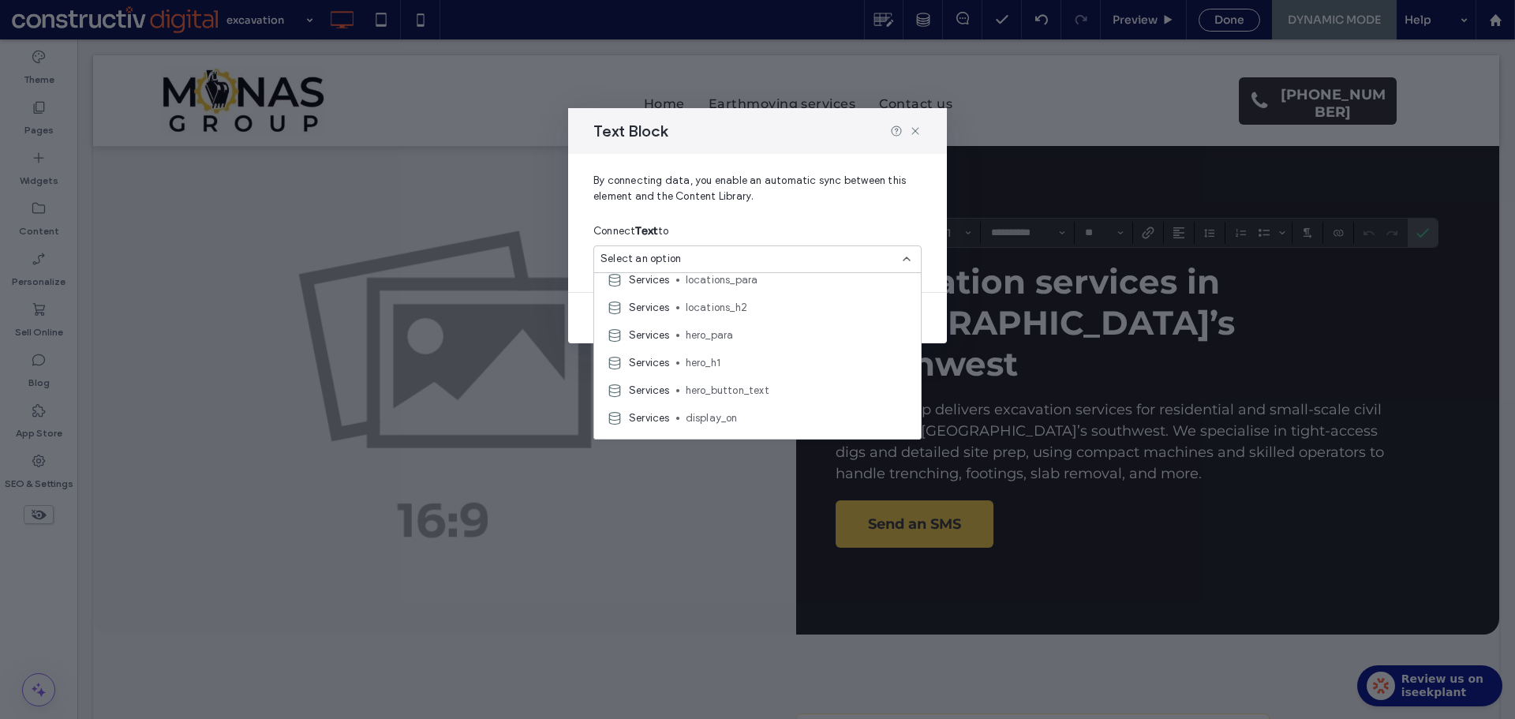
scroll to position [394, 0]
click at [731, 329] on span "hero_h1" at bounding box center [797, 335] width 222 height 16
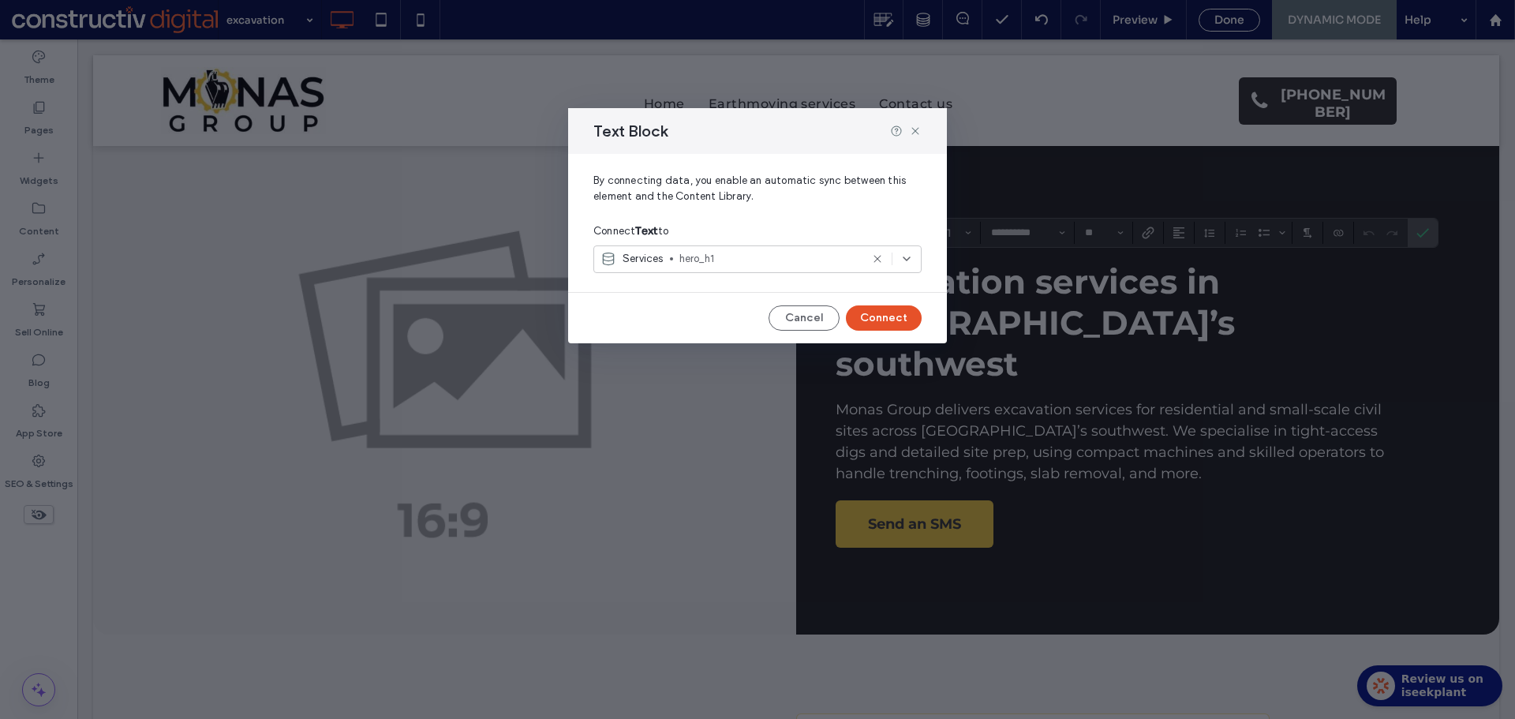
click at [897, 312] on button "Connect" at bounding box center [884, 317] width 76 height 25
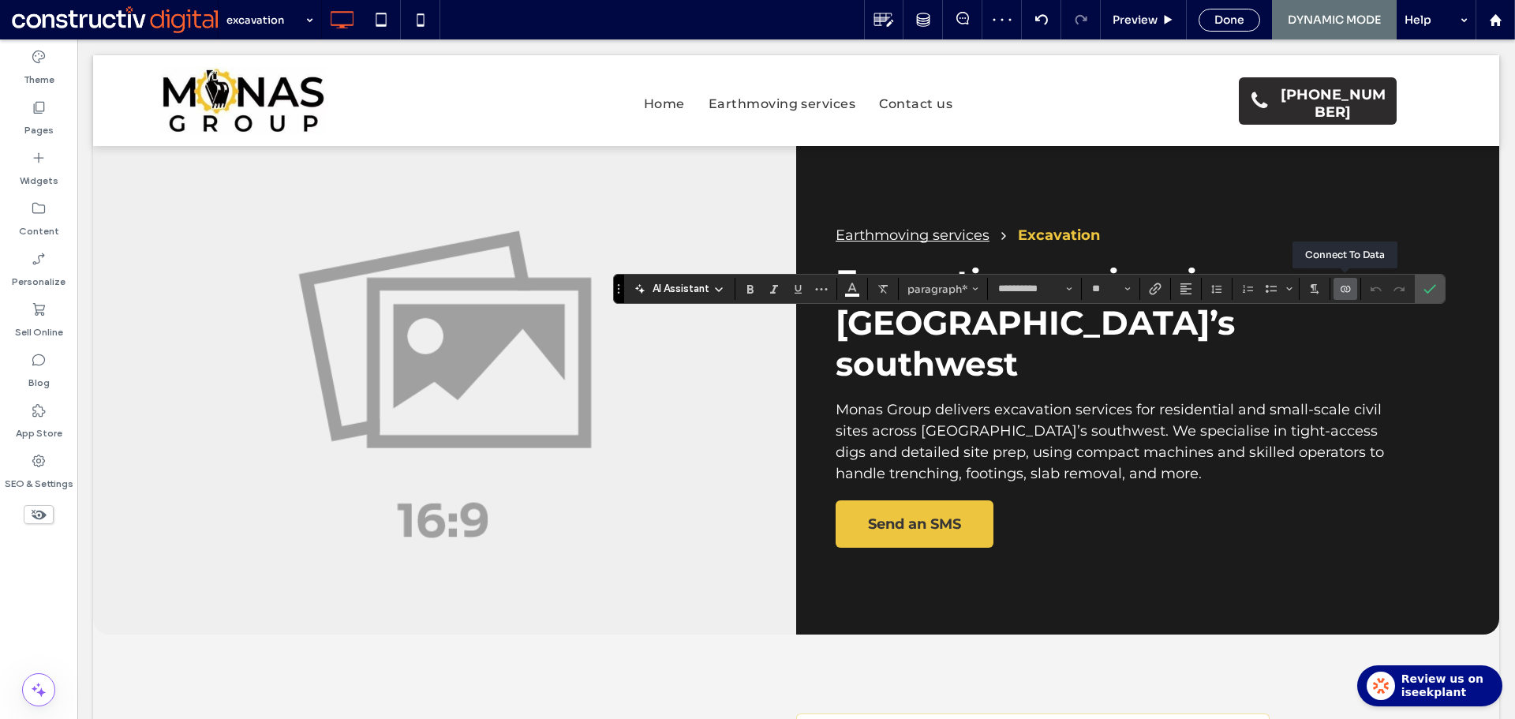
click at [1349, 290] on icon "Connect To Data" at bounding box center [1345, 288] width 13 height 13
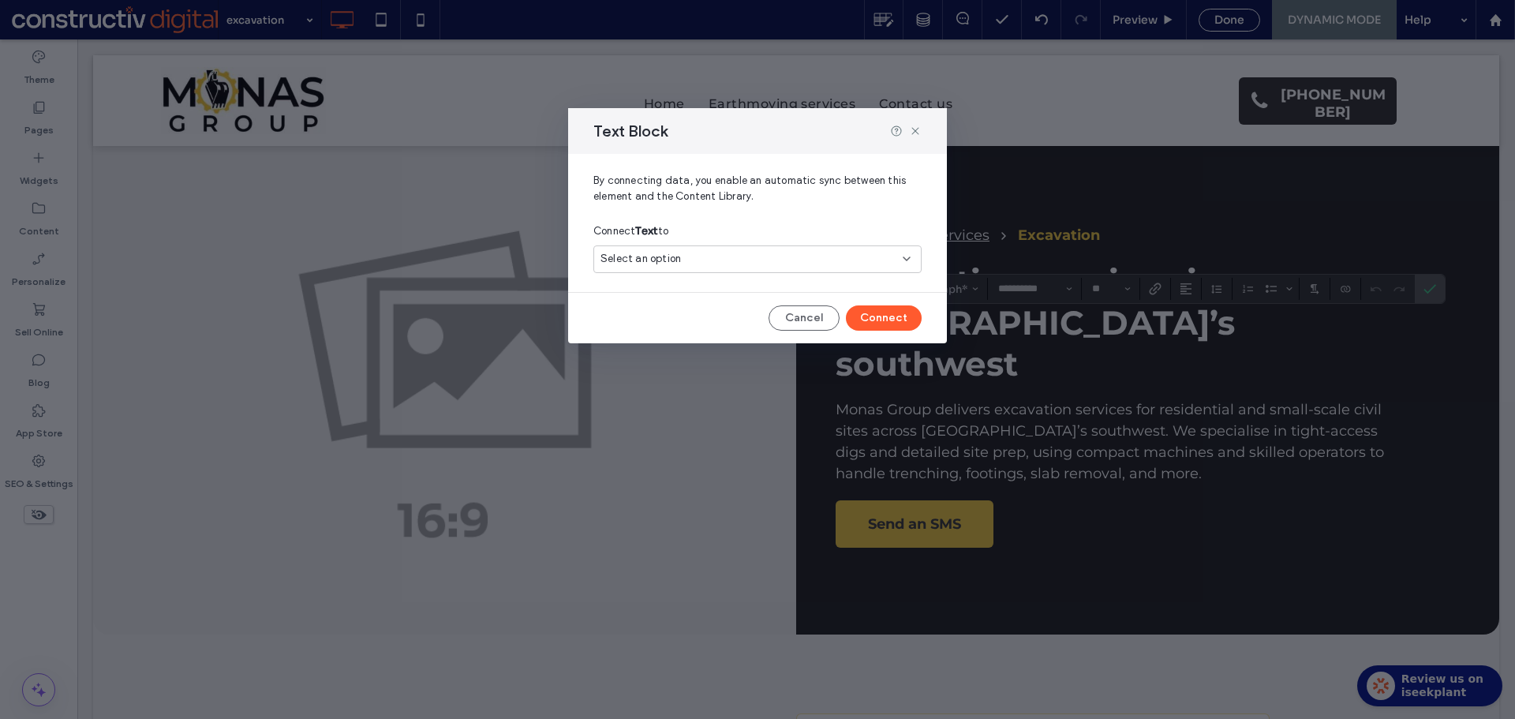
click at [863, 252] on div "Select an option" at bounding box center [747, 259] width 295 height 16
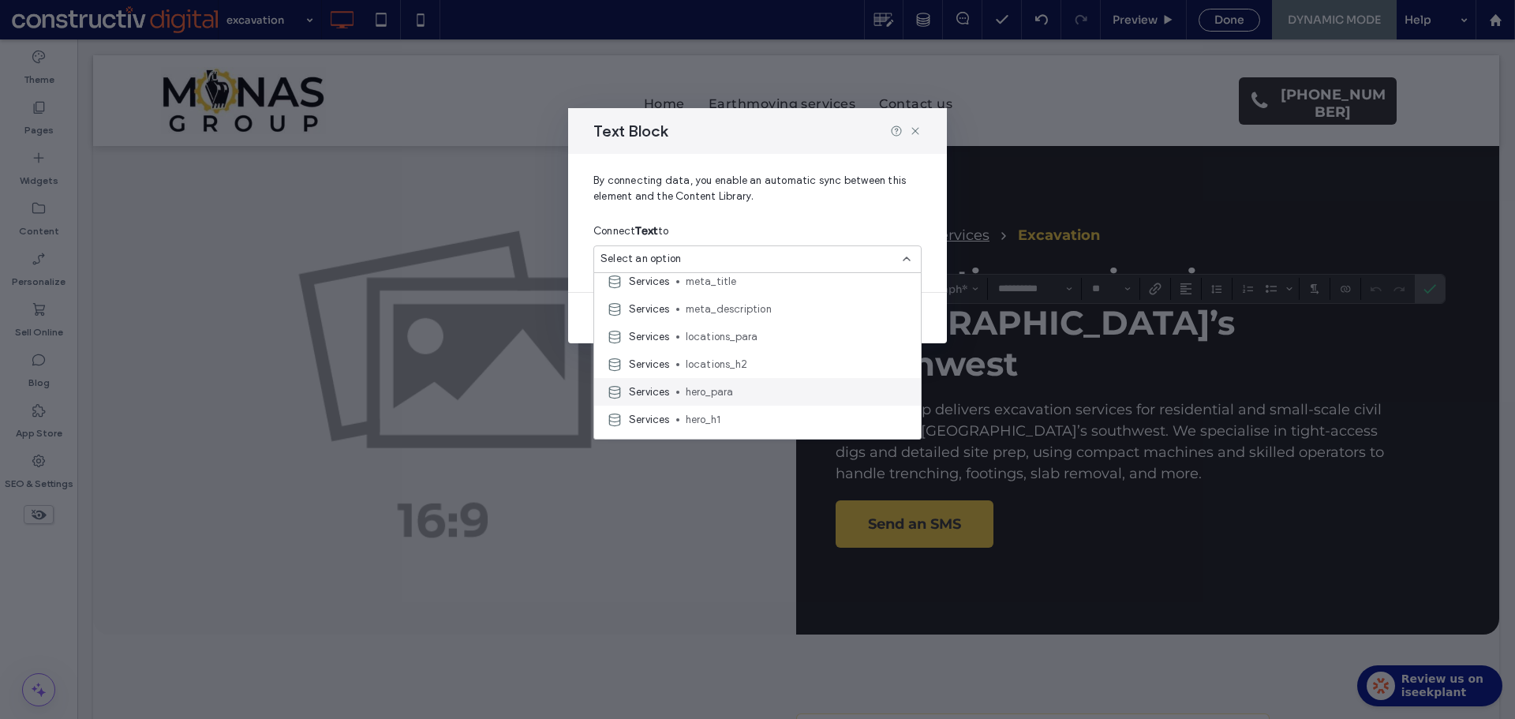
scroll to position [316, 0]
click at [764, 384] on span "hero_para" at bounding box center [797, 386] width 222 height 16
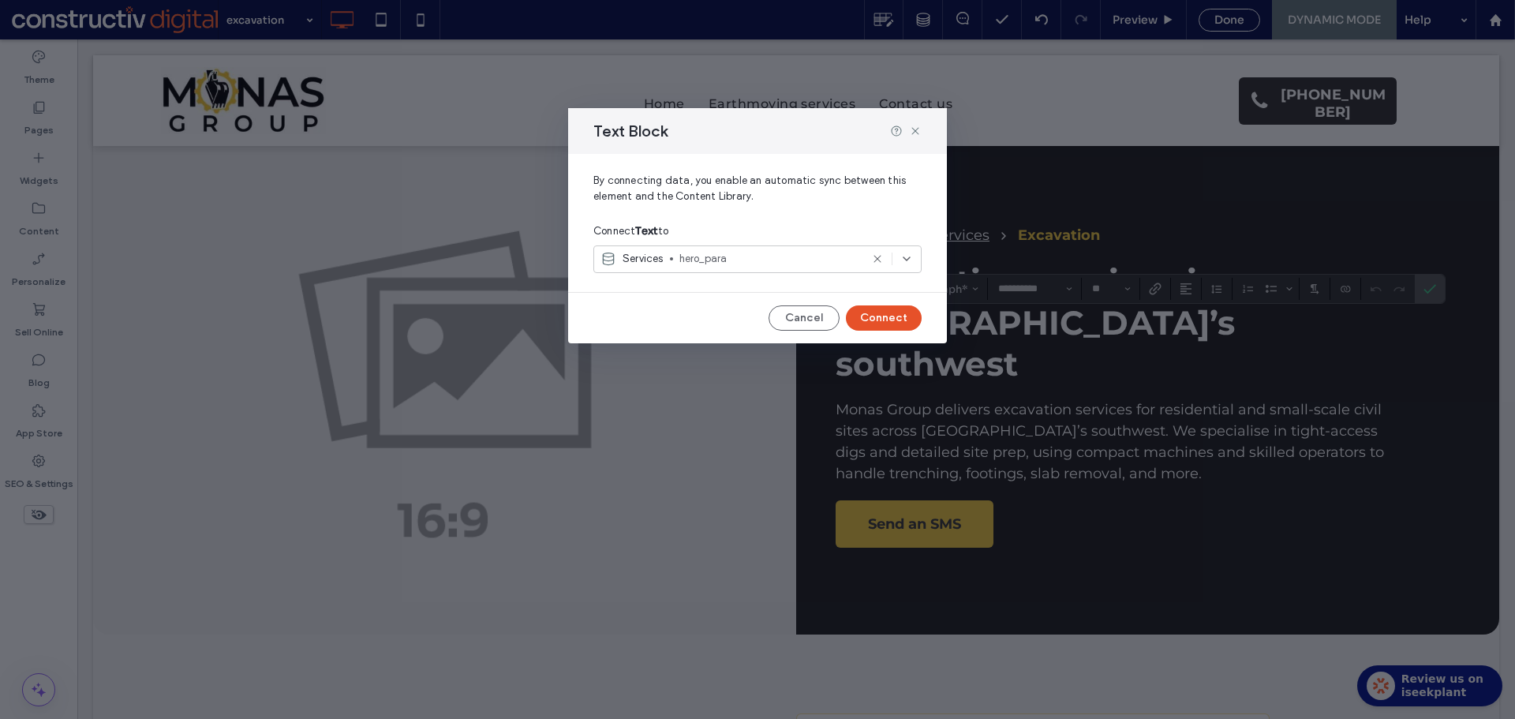
click at [885, 314] on button "Connect" at bounding box center [884, 317] width 76 height 25
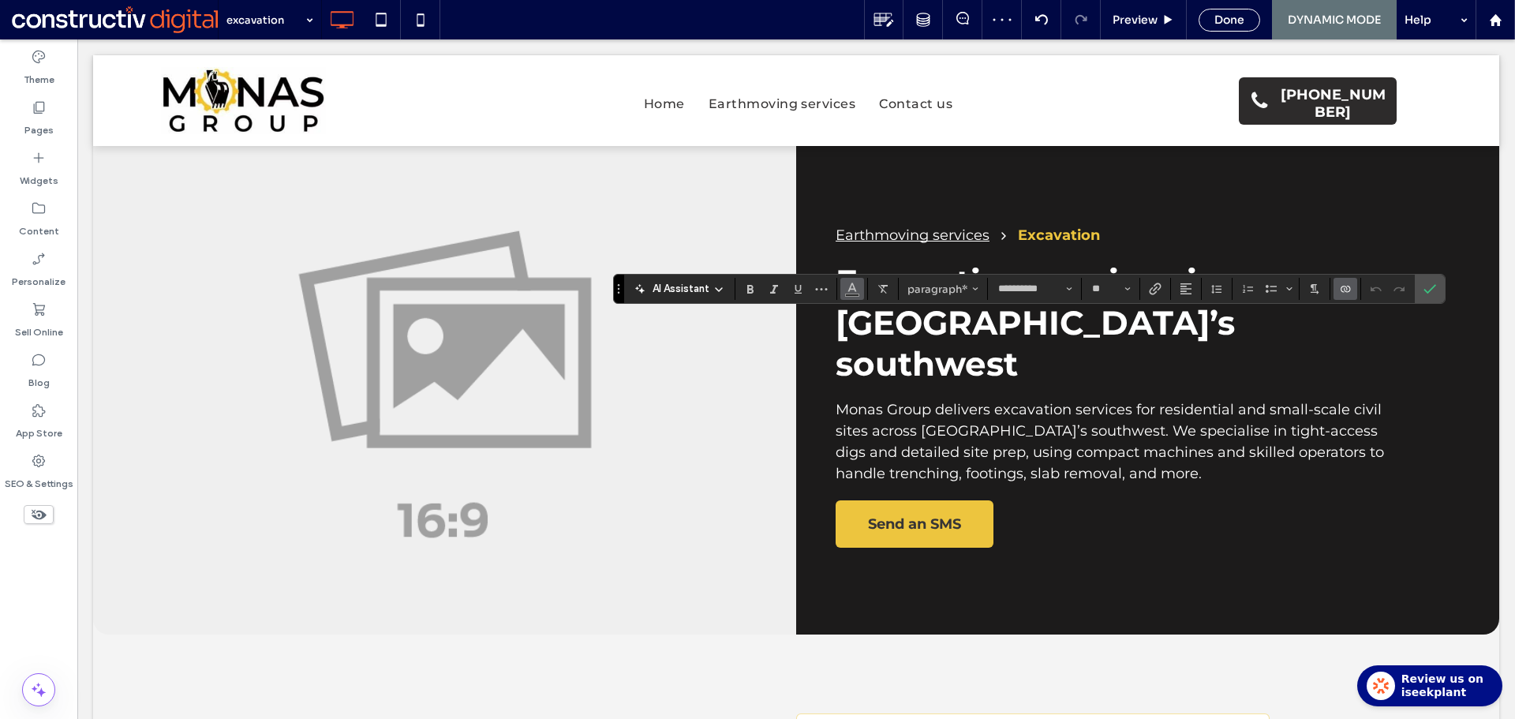
drag, startPoint x: 850, startPoint y: 286, endPoint x: 877, endPoint y: 289, distance: 27.8
click at [850, 286] on icon "Color" at bounding box center [852, 287] width 13 height 13
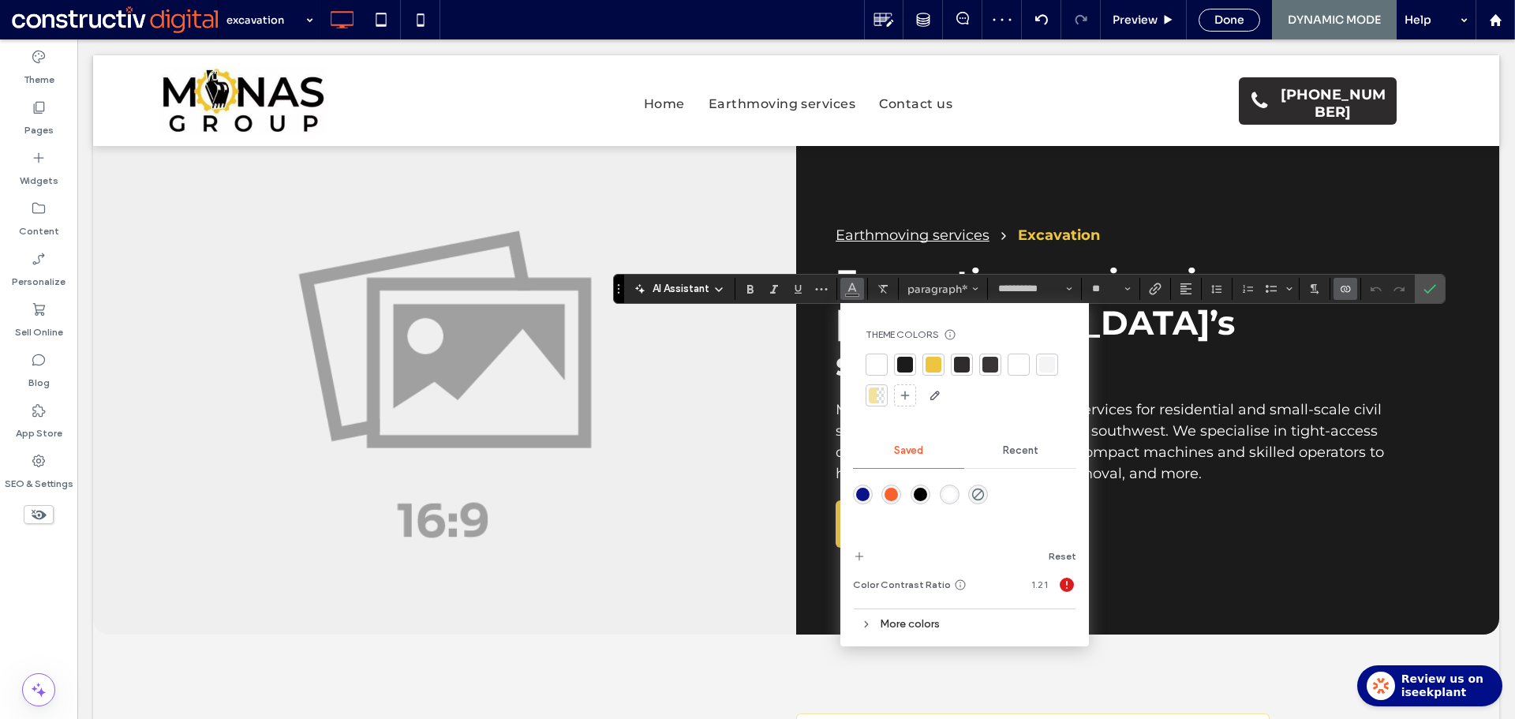
click at [1016, 360] on div at bounding box center [1019, 365] width 16 height 16
click at [1439, 286] on label "Confirm" at bounding box center [1430, 289] width 24 height 28
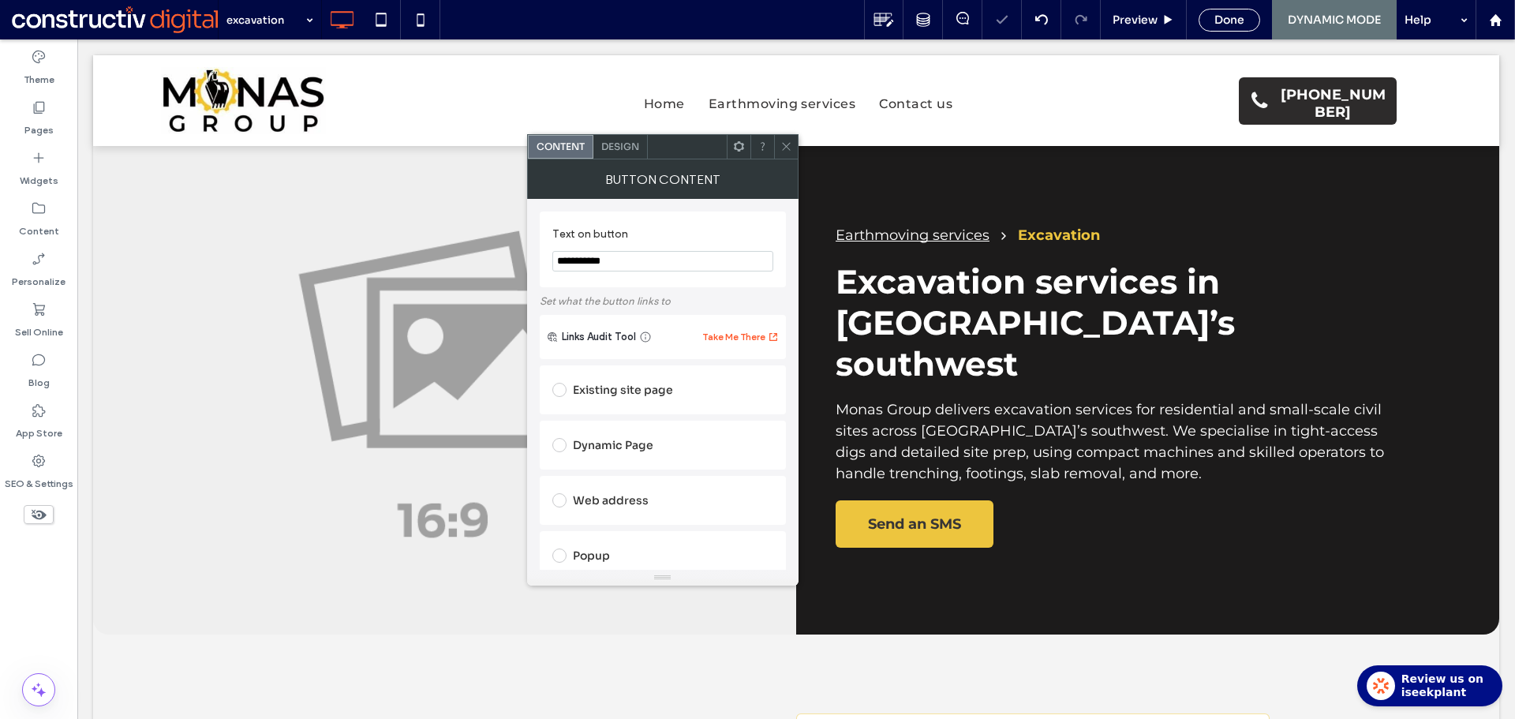
scroll to position [158, 0]
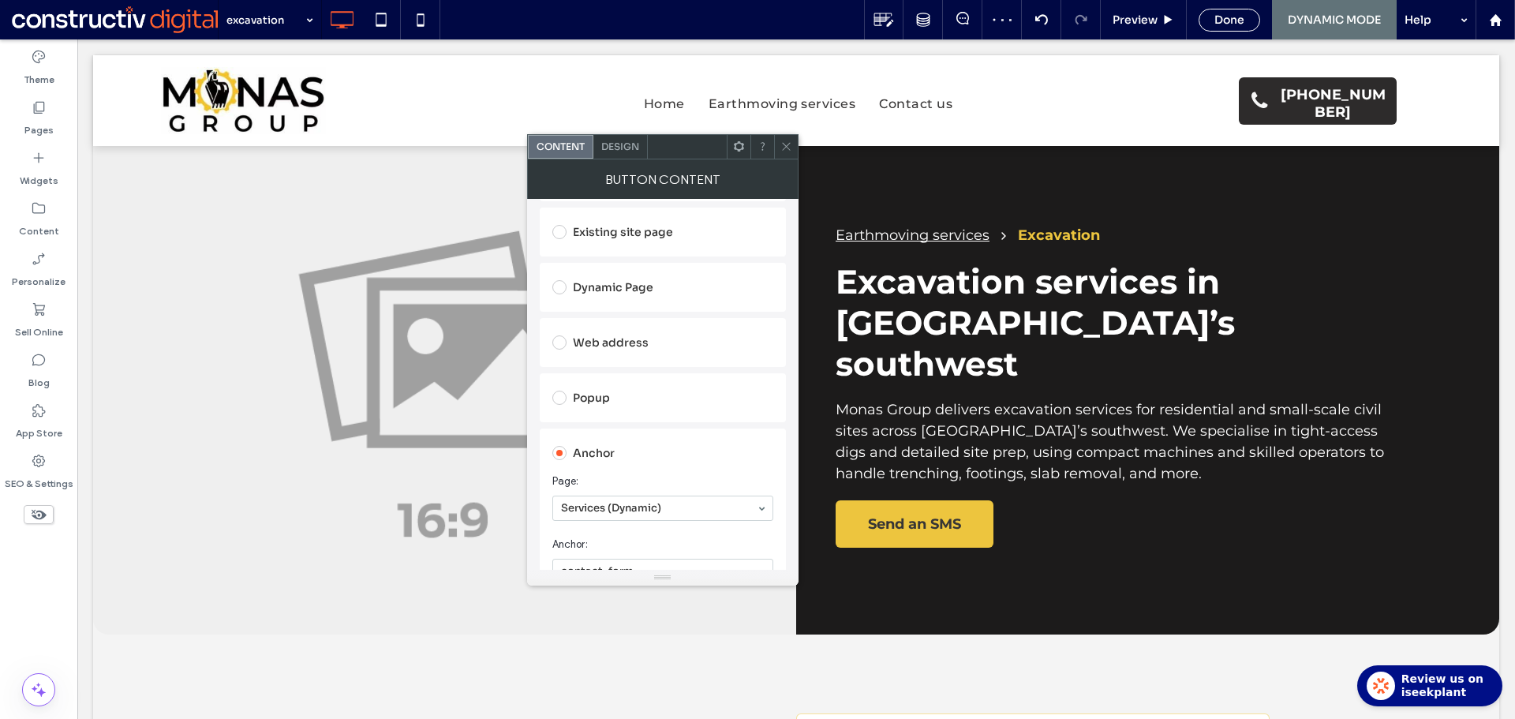
click at [793, 148] on div at bounding box center [786, 147] width 24 height 24
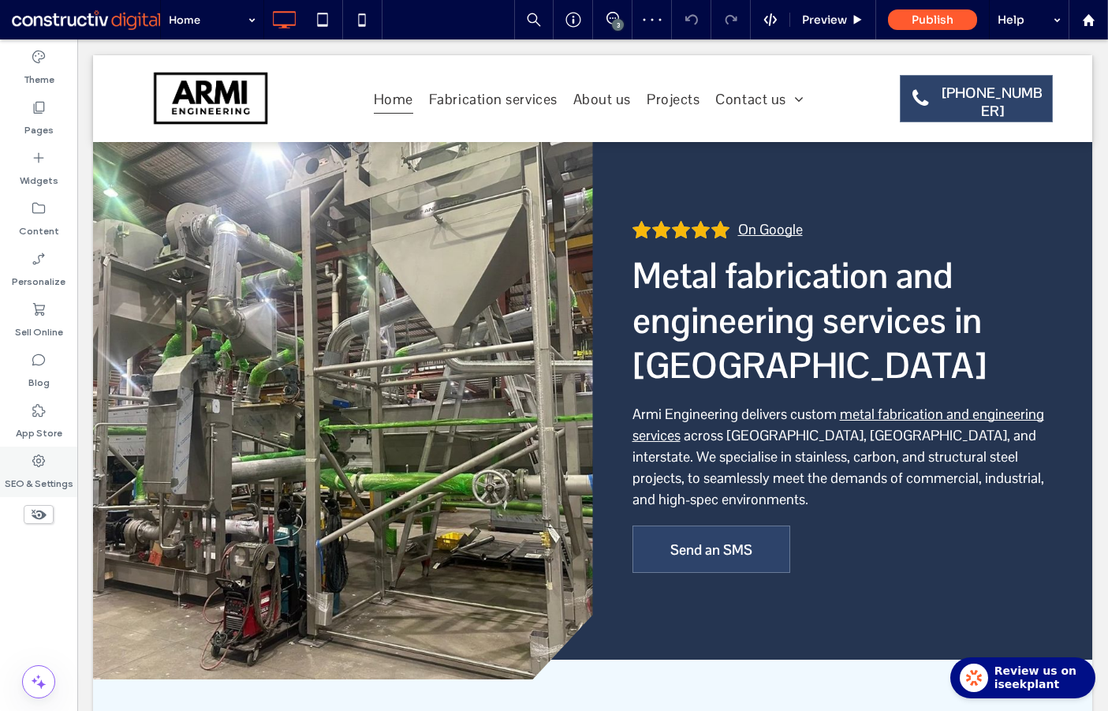
click at [31, 473] on label "SEO & Settings" at bounding box center [39, 480] width 69 height 22
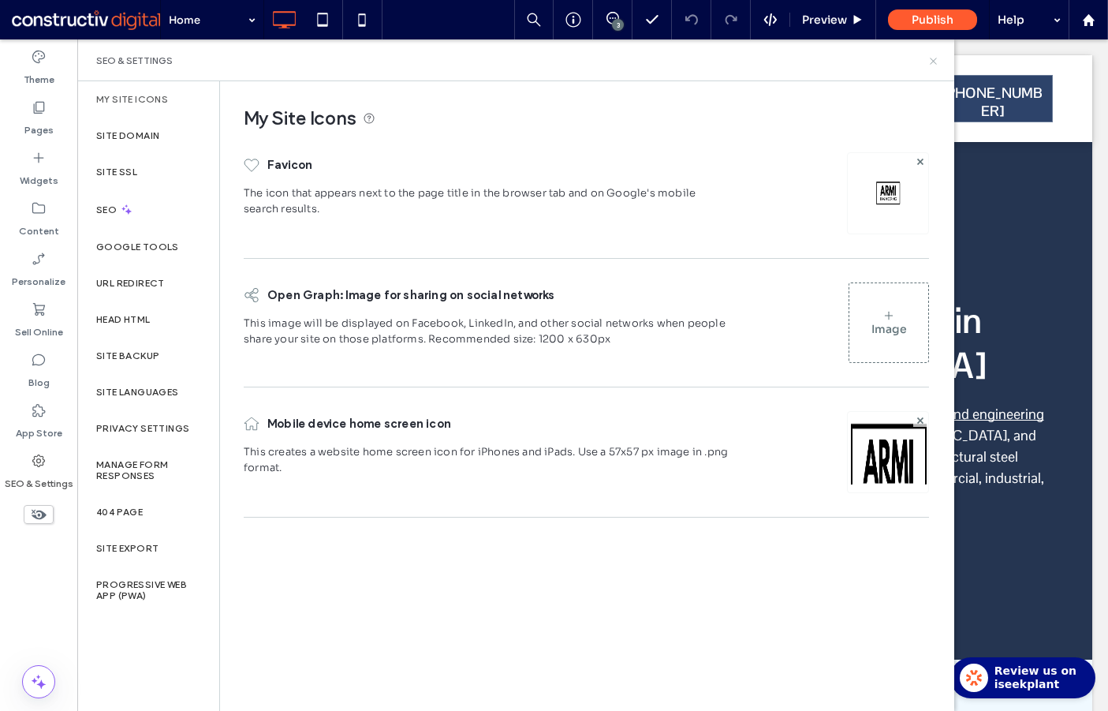
click at [936, 62] on icon at bounding box center [934, 61] width 12 height 12
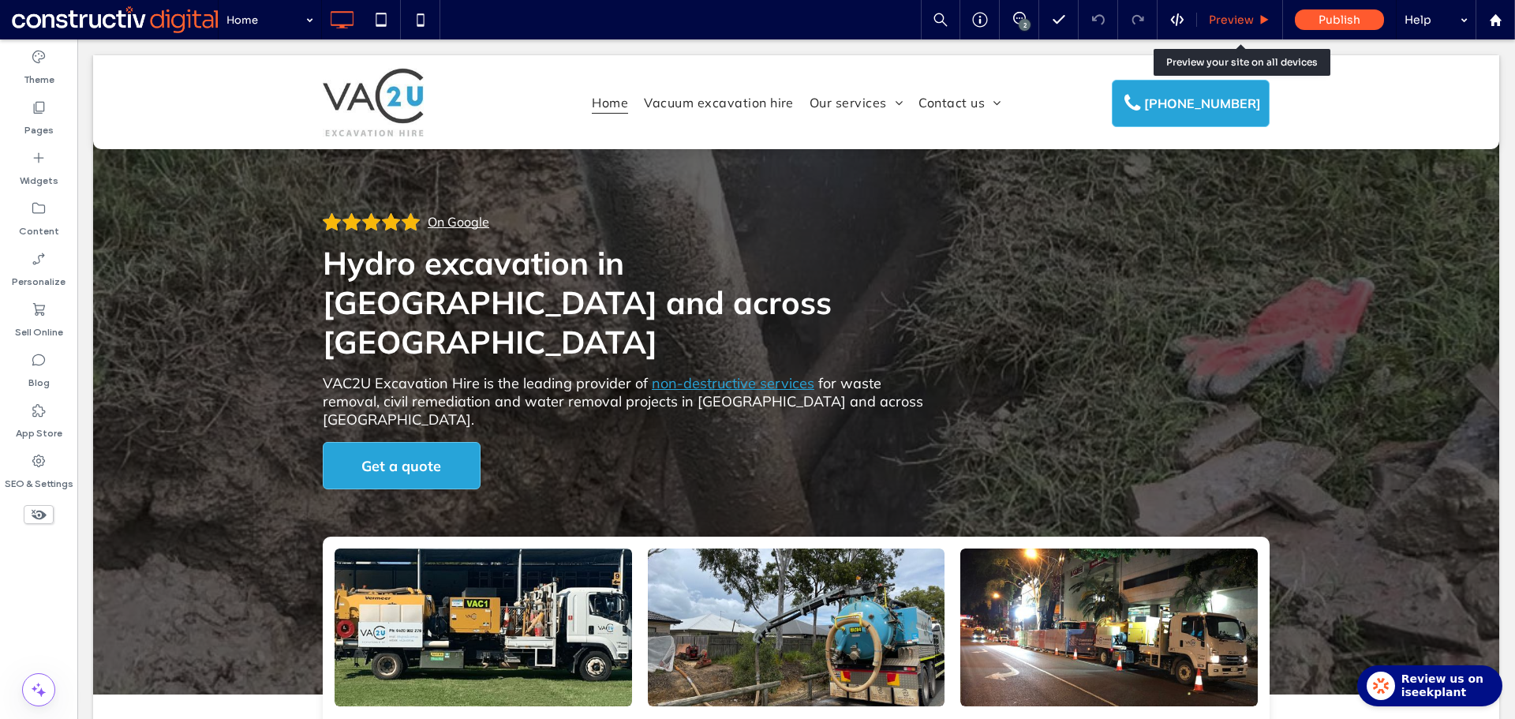
click at [1233, 21] on span "Preview" at bounding box center [1231, 20] width 45 height 14
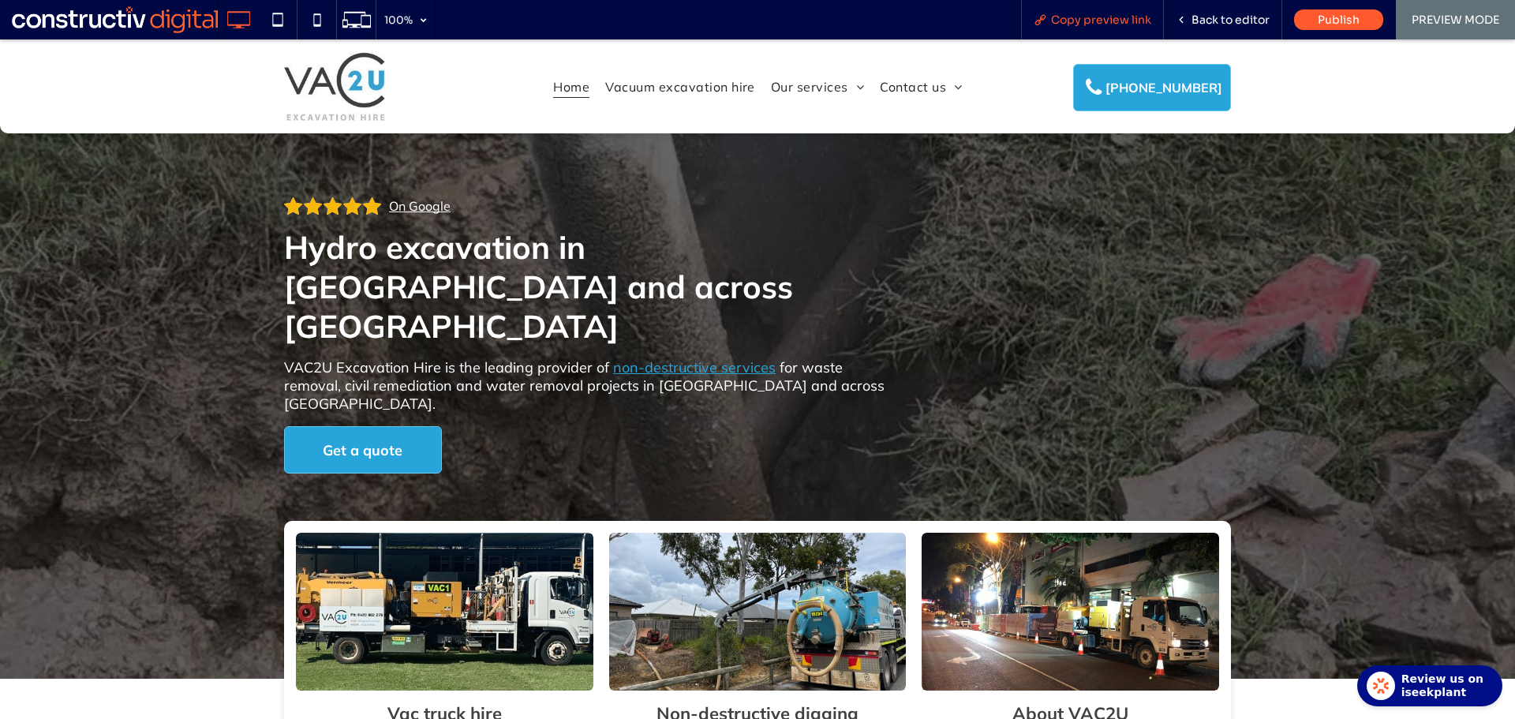
click at [1107, 22] on span "Copy preview link" at bounding box center [1101, 20] width 100 height 14
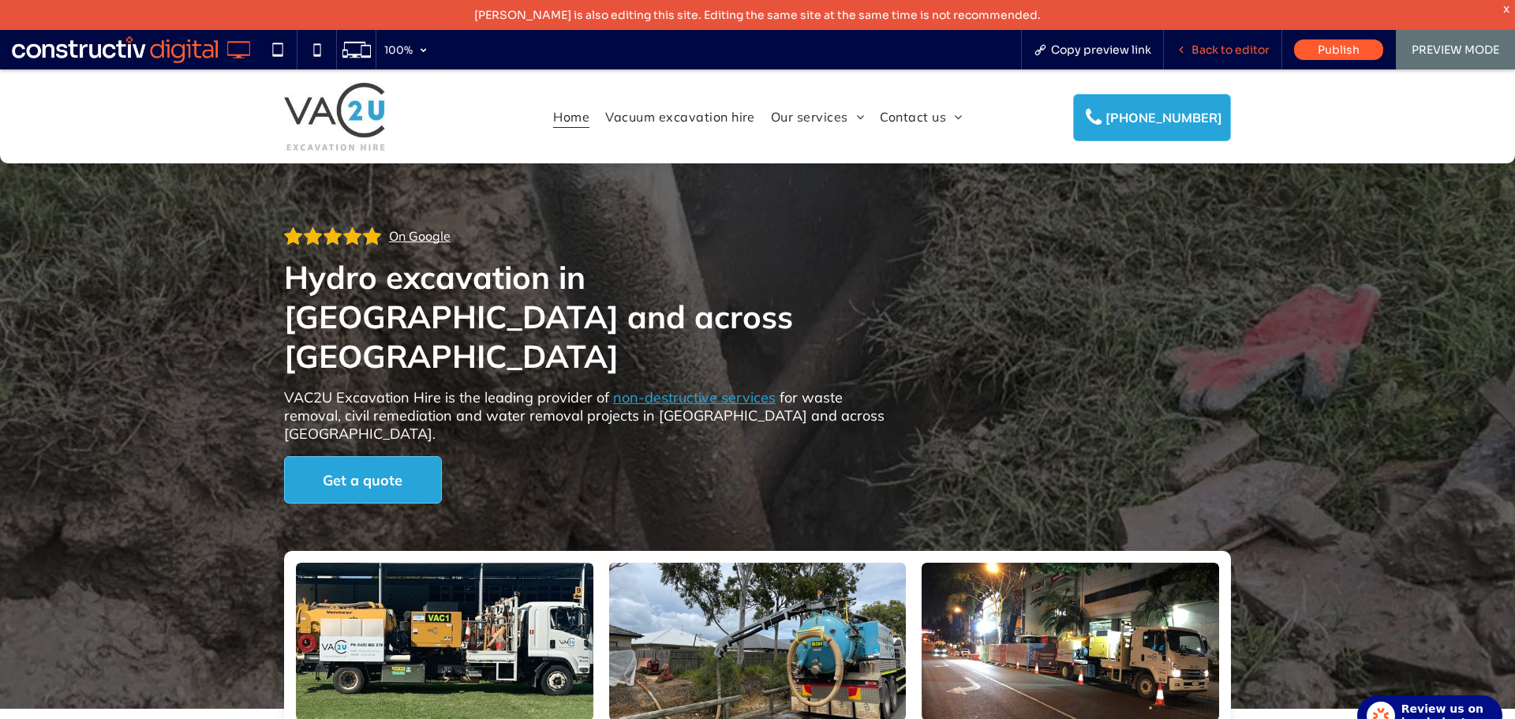
click at [1229, 53] on span "Back to editor" at bounding box center [1230, 50] width 78 height 14
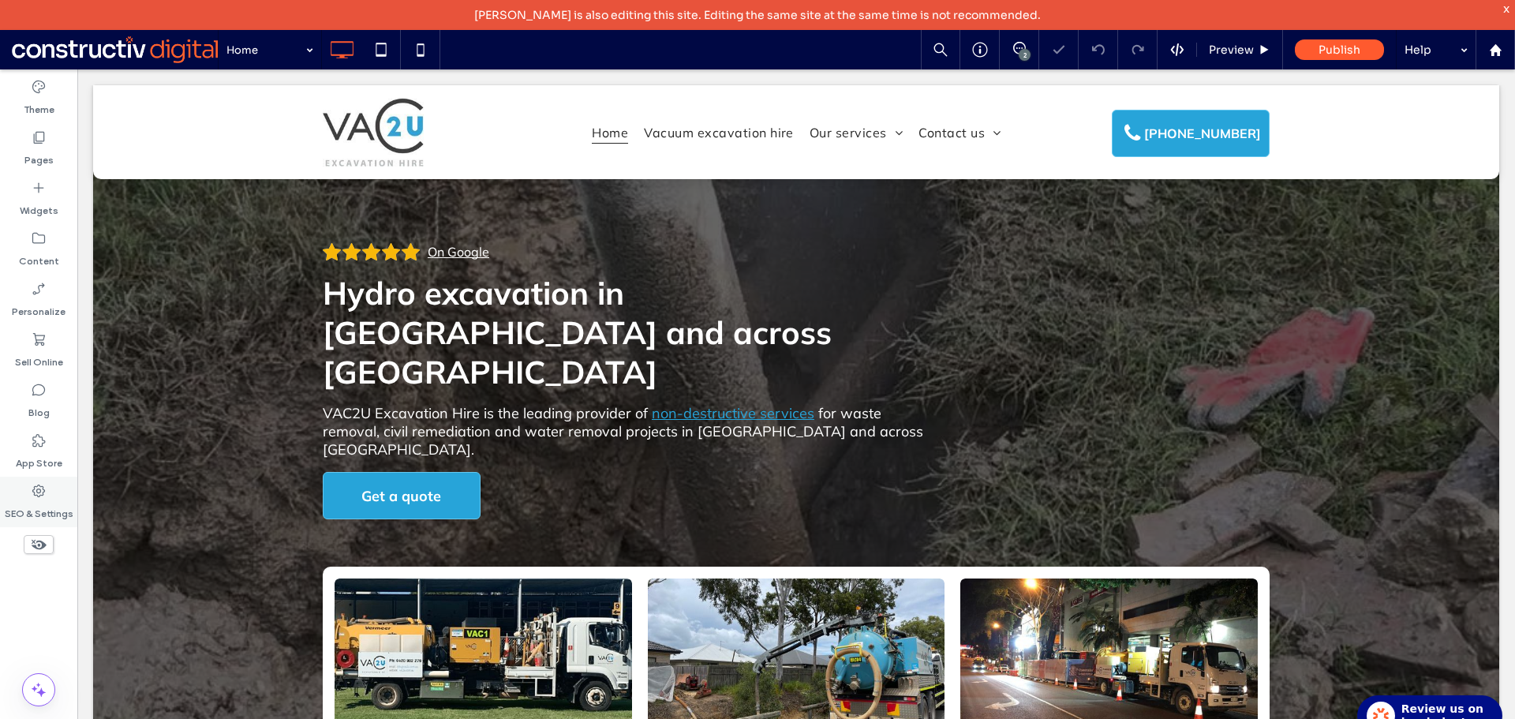
click at [49, 508] on label "SEO & Settings" at bounding box center [39, 510] width 69 height 22
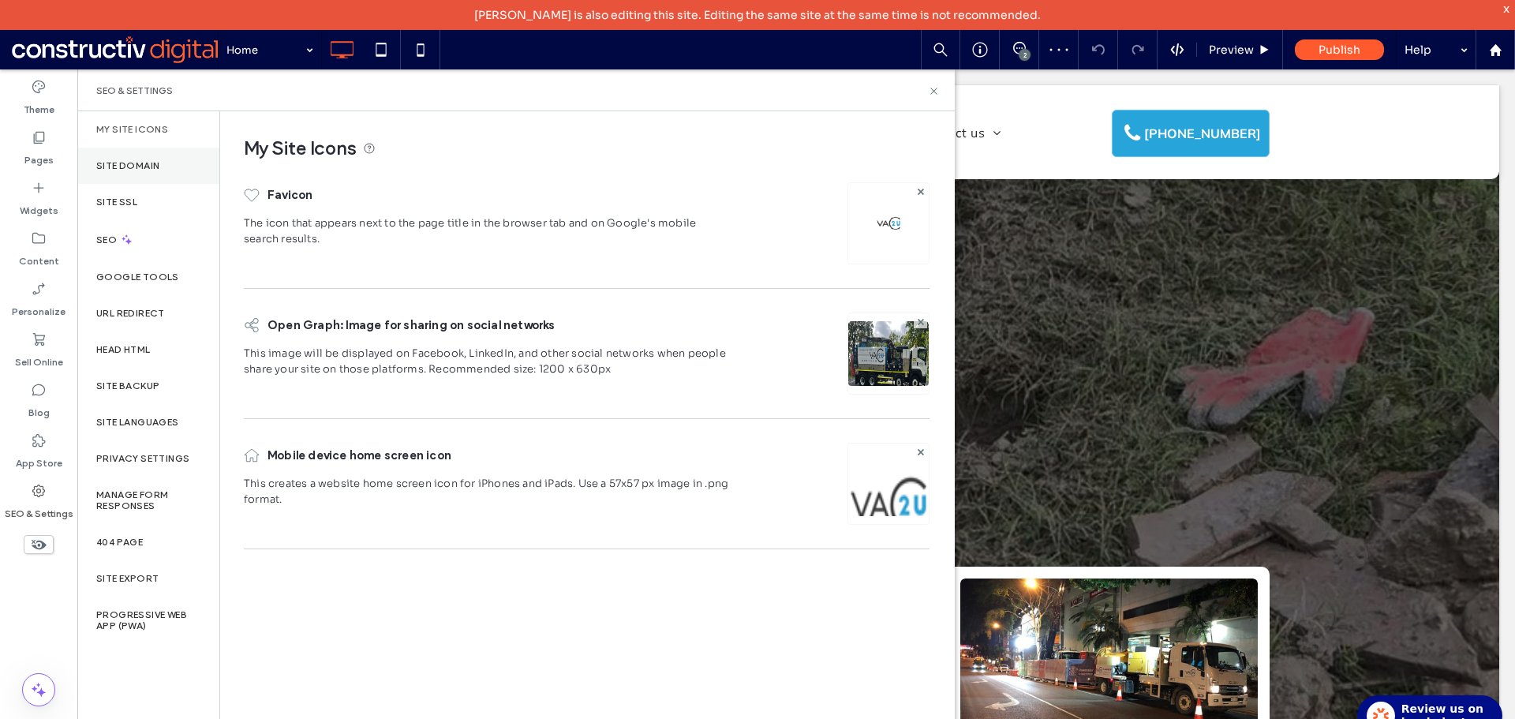
click at [138, 165] on label "Site Domain" at bounding box center [127, 165] width 63 height 11
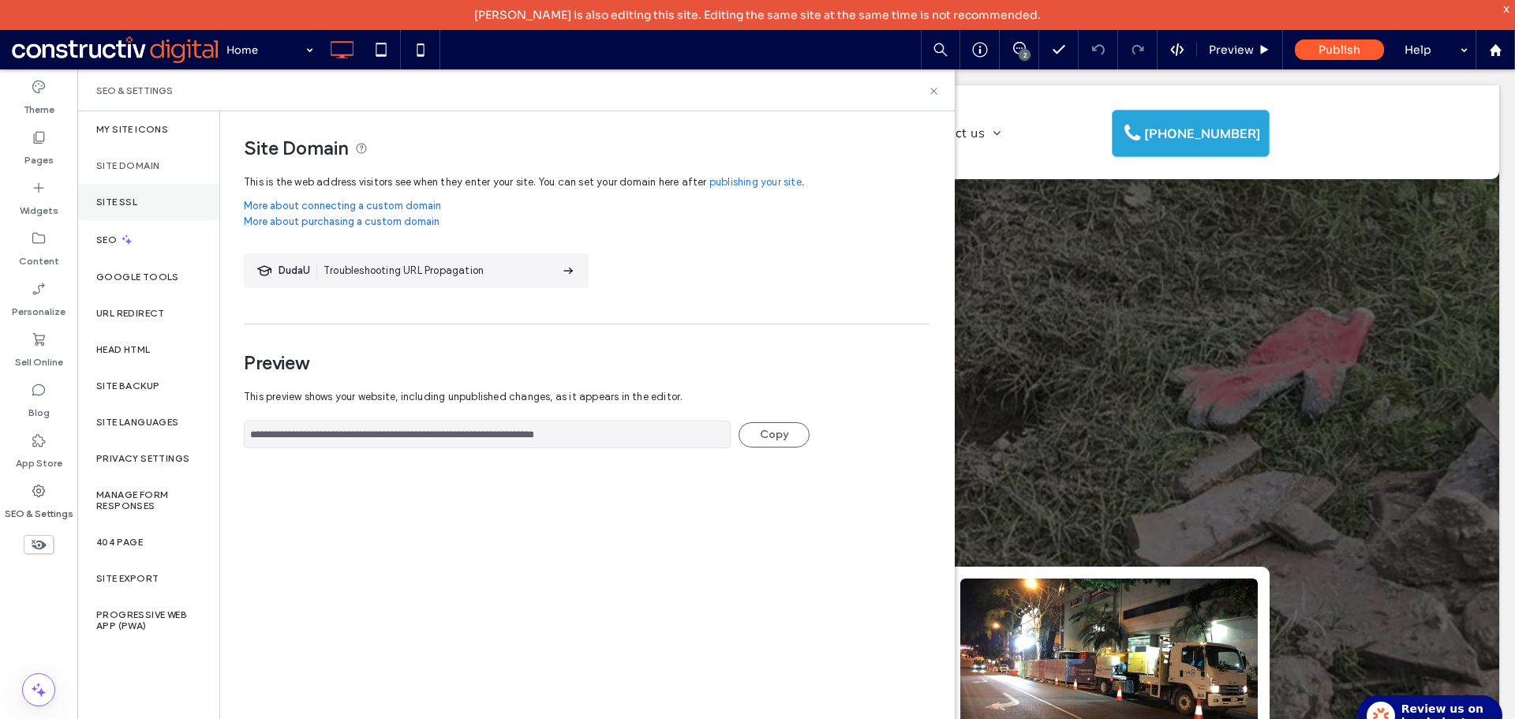
click at [127, 193] on div "Site SSL" at bounding box center [148, 202] width 142 height 36
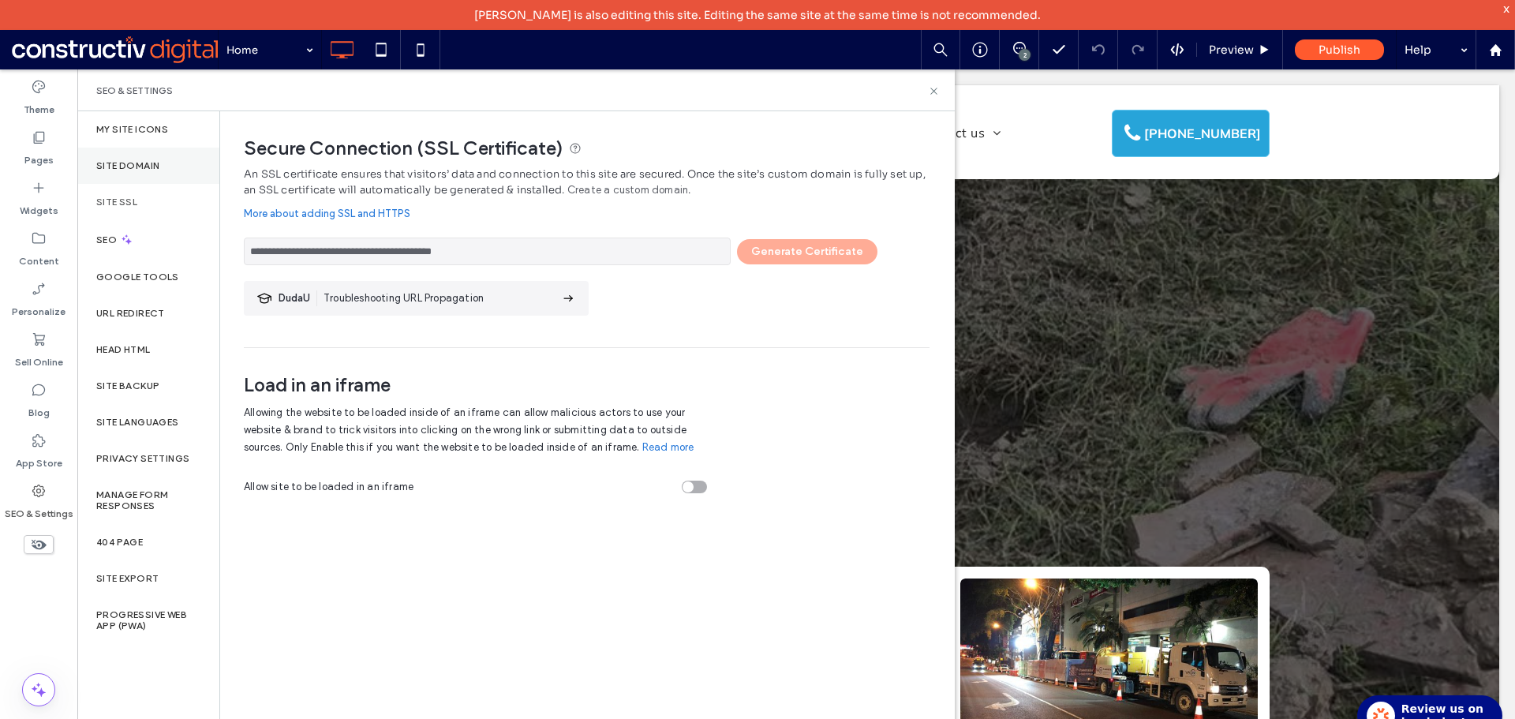
click at [140, 168] on label "Site Domain" at bounding box center [127, 165] width 63 height 11
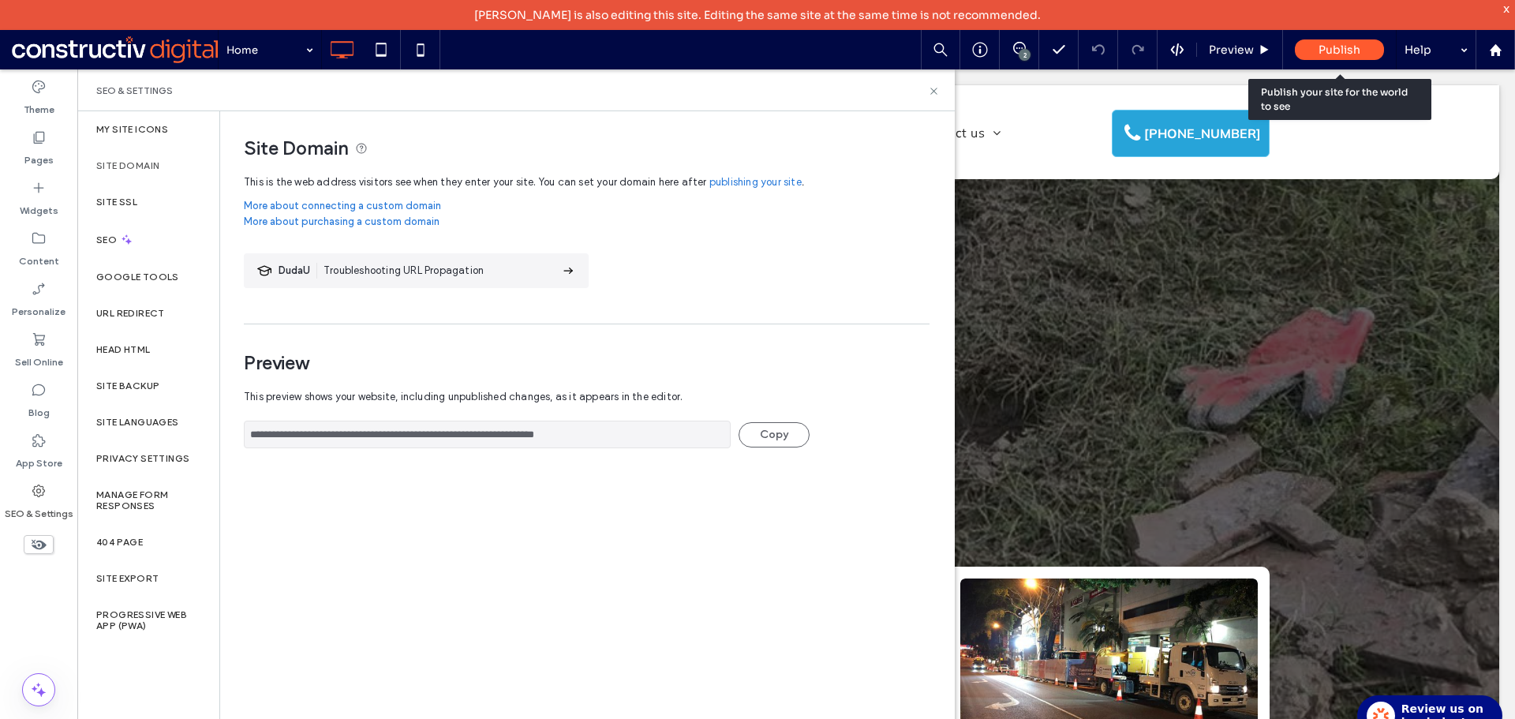
click at [1340, 52] on span "Publish" at bounding box center [1339, 50] width 42 height 14
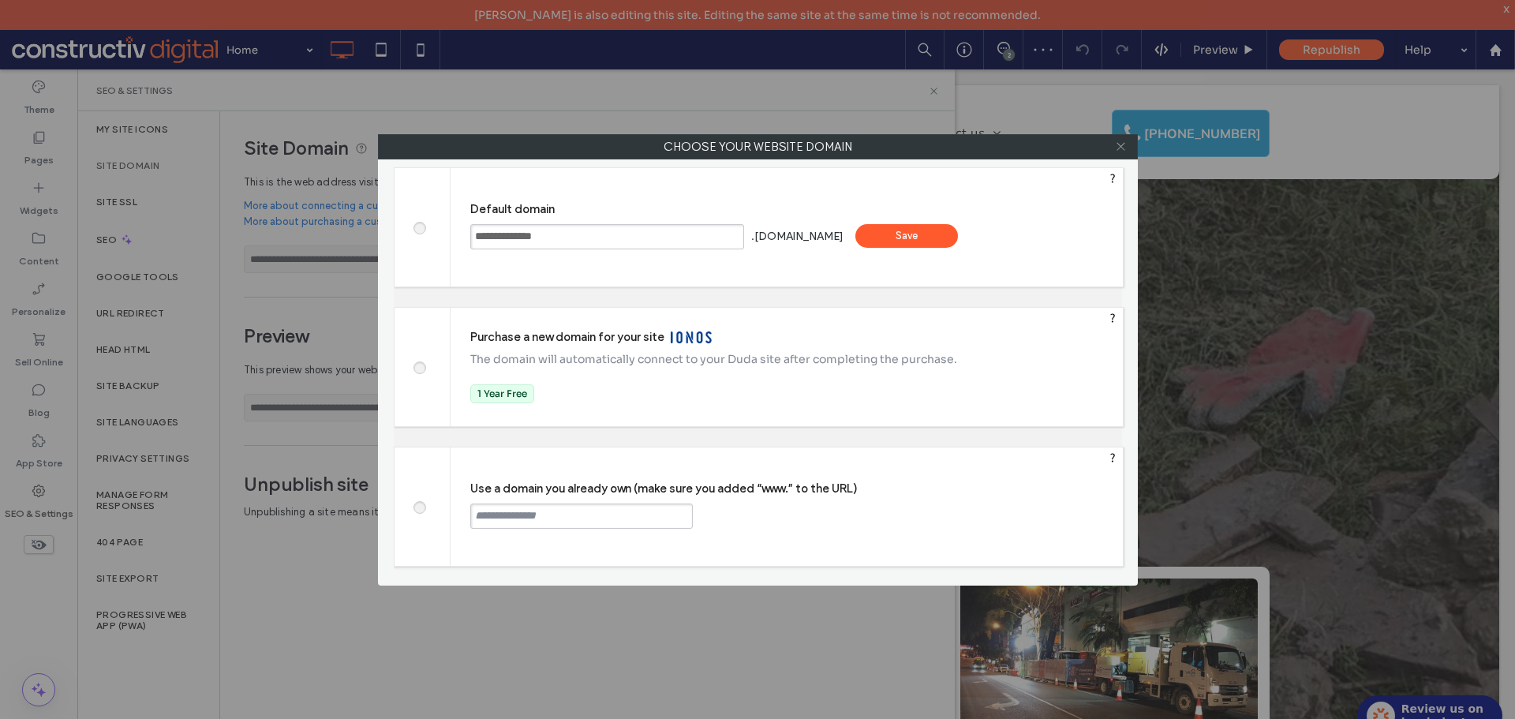
click at [1119, 143] on icon at bounding box center [1121, 146] width 12 height 12
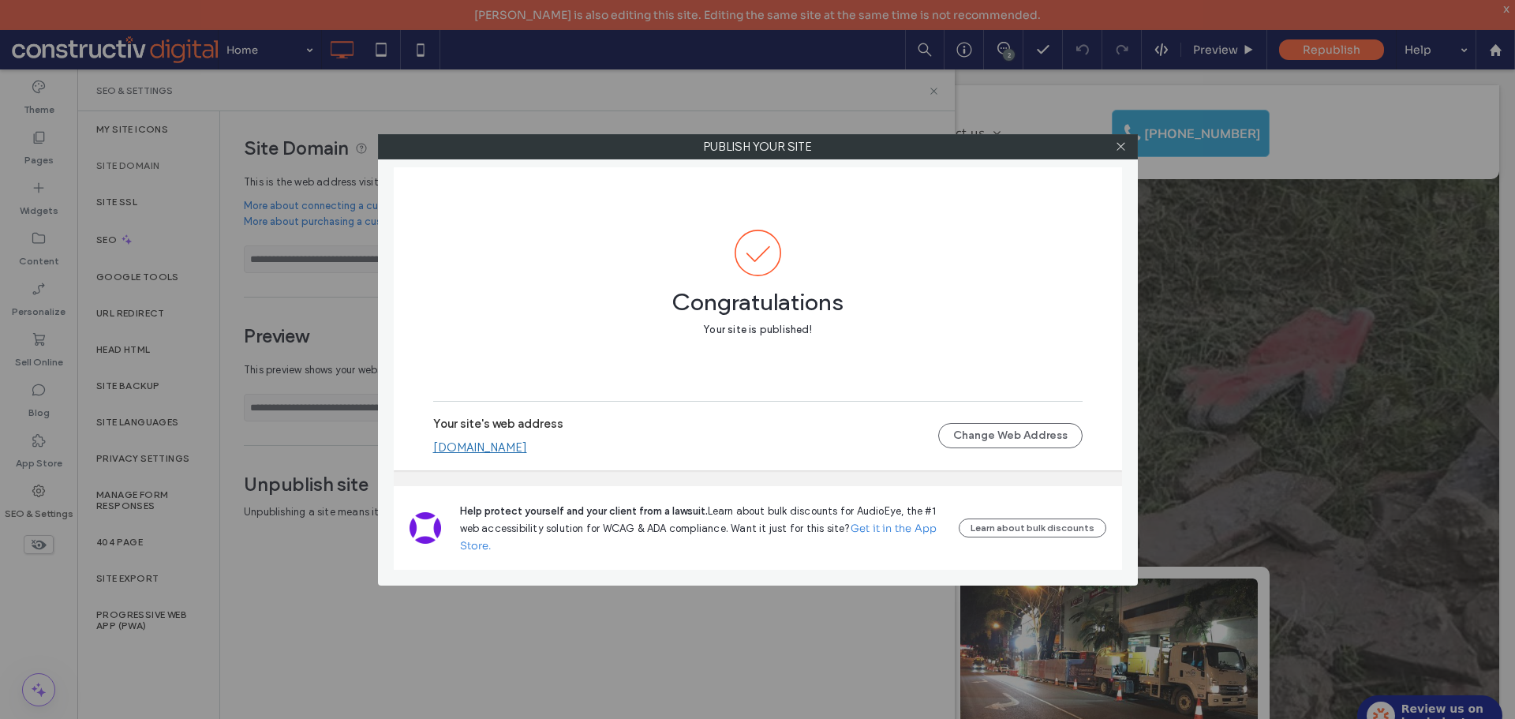
click at [527, 448] on link "vac2u-redesign.sites.constructivdigital.com.au" at bounding box center [480, 447] width 94 height 14
click at [1120, 151] on icon at bounding box center [1121, 146] width 12 height 12
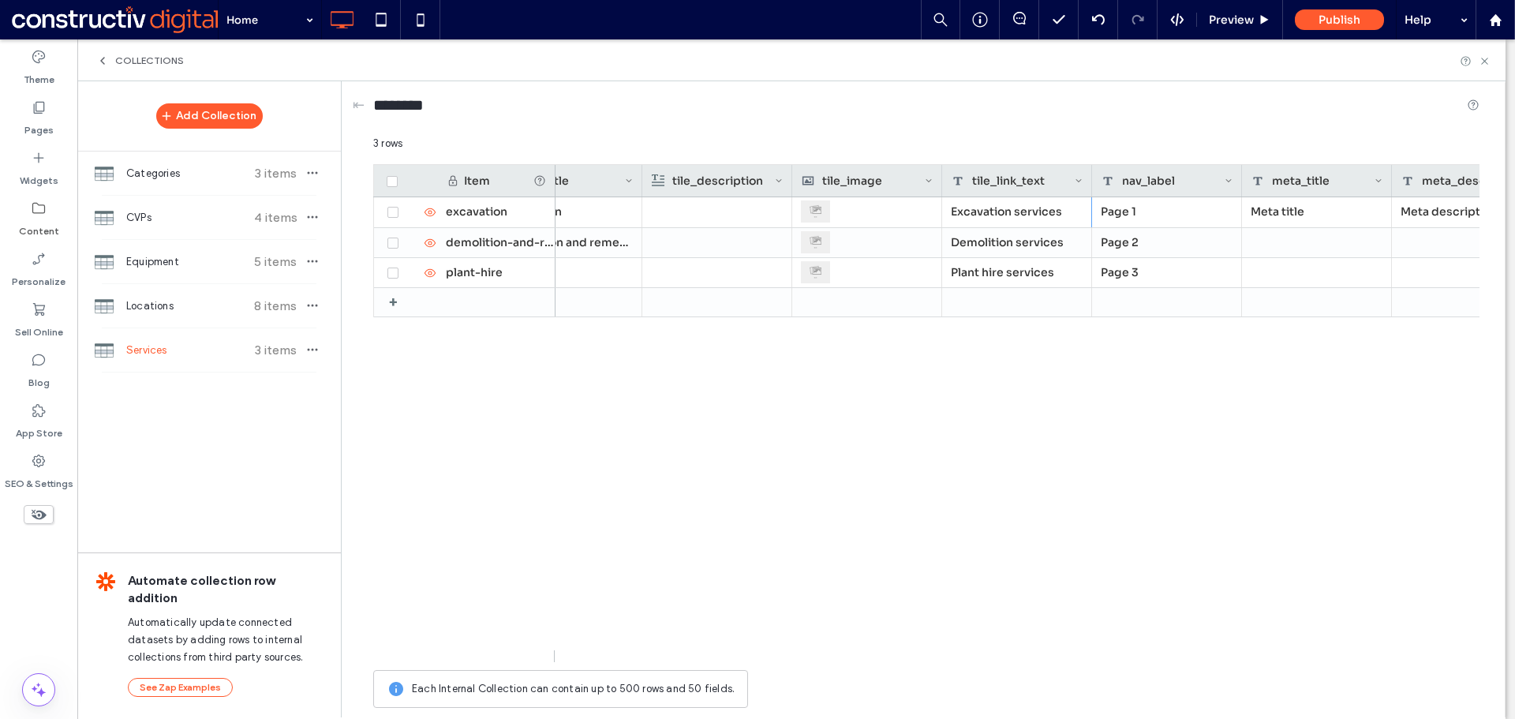
drag, startPoint x: 163, startPoint y: 355, endPoint x: 292, endPoint y: 322, distance: 132.8
click at [163, 354] on span "Services" at bounding box center [185, 350] width 118 height 16
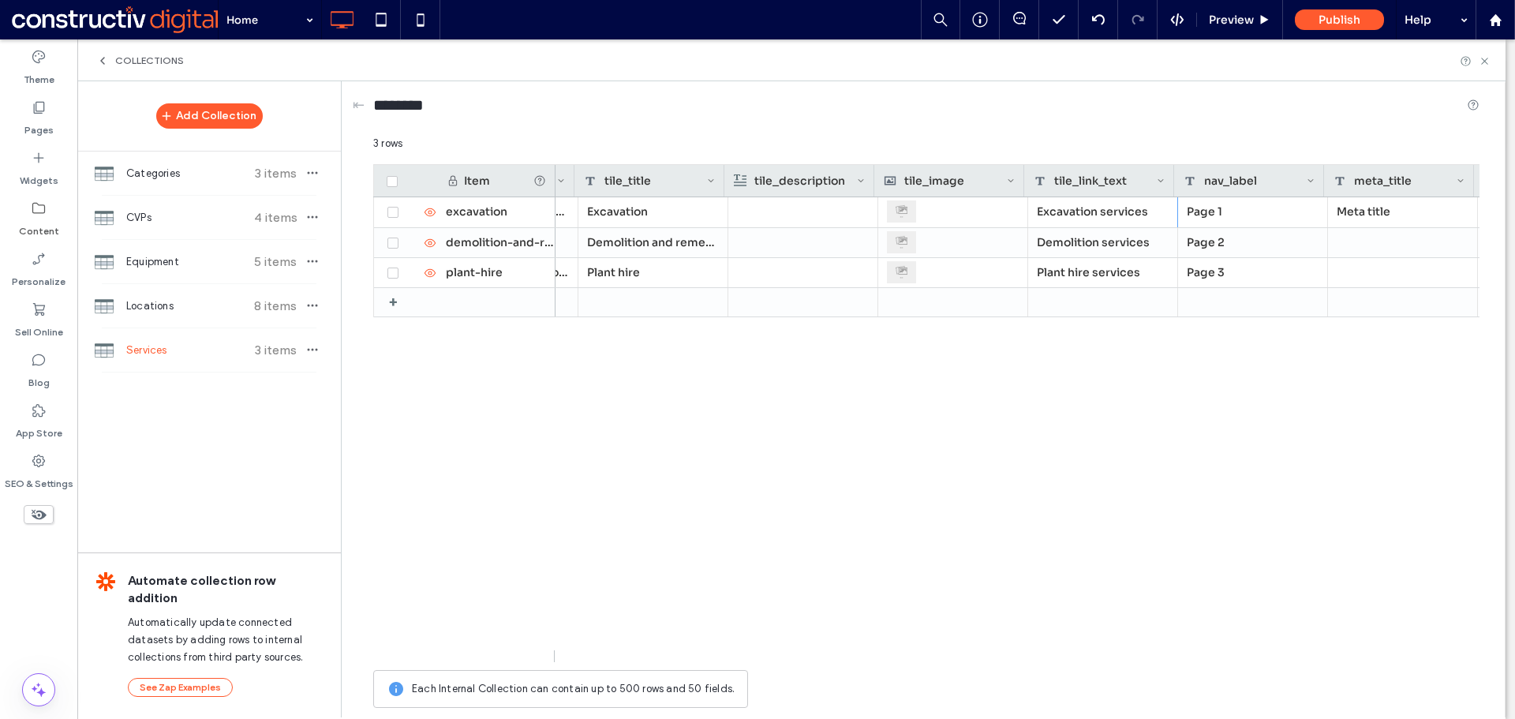
scroll to position [0, 408]
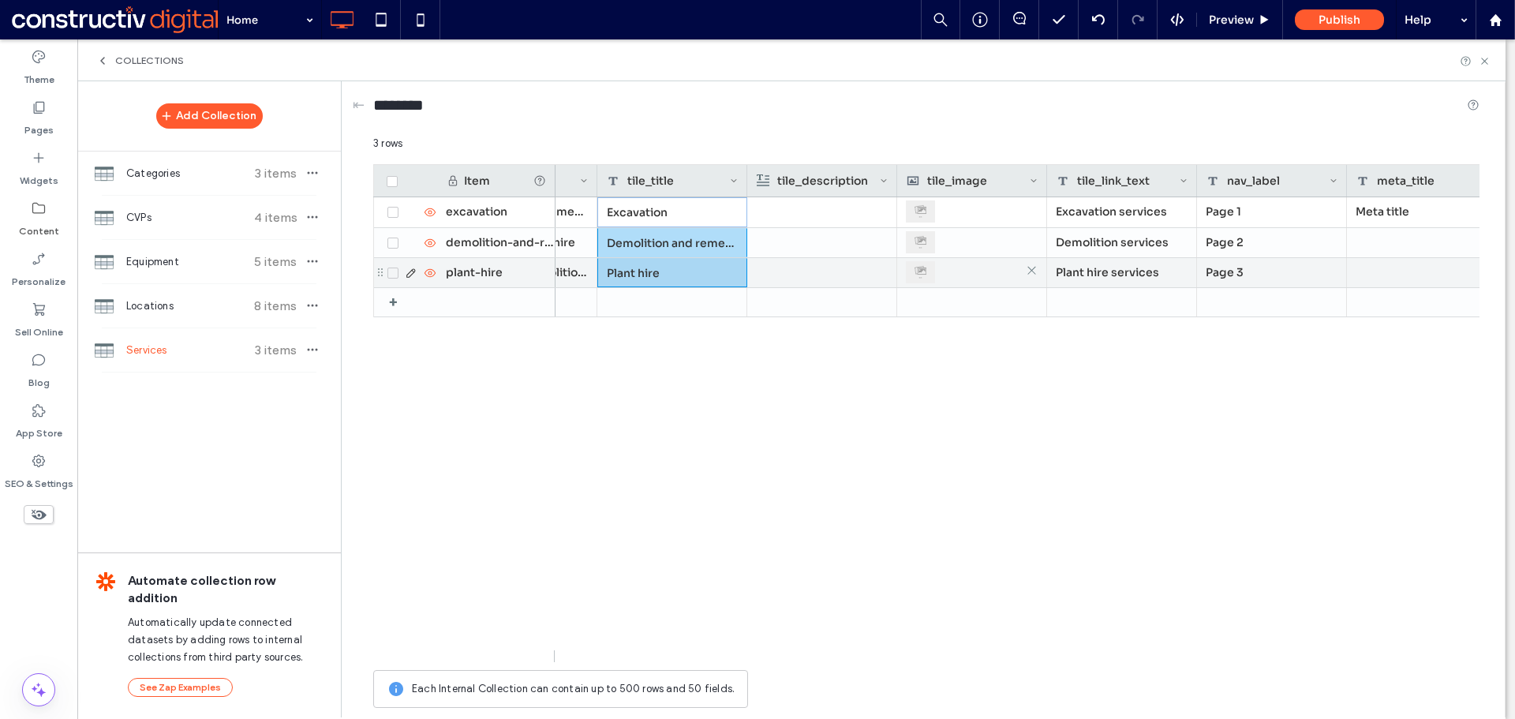
drag, startPoint x: 643, startPoint y: 211, endPoint x: 939, endPoint y: 273, distance: 302.1
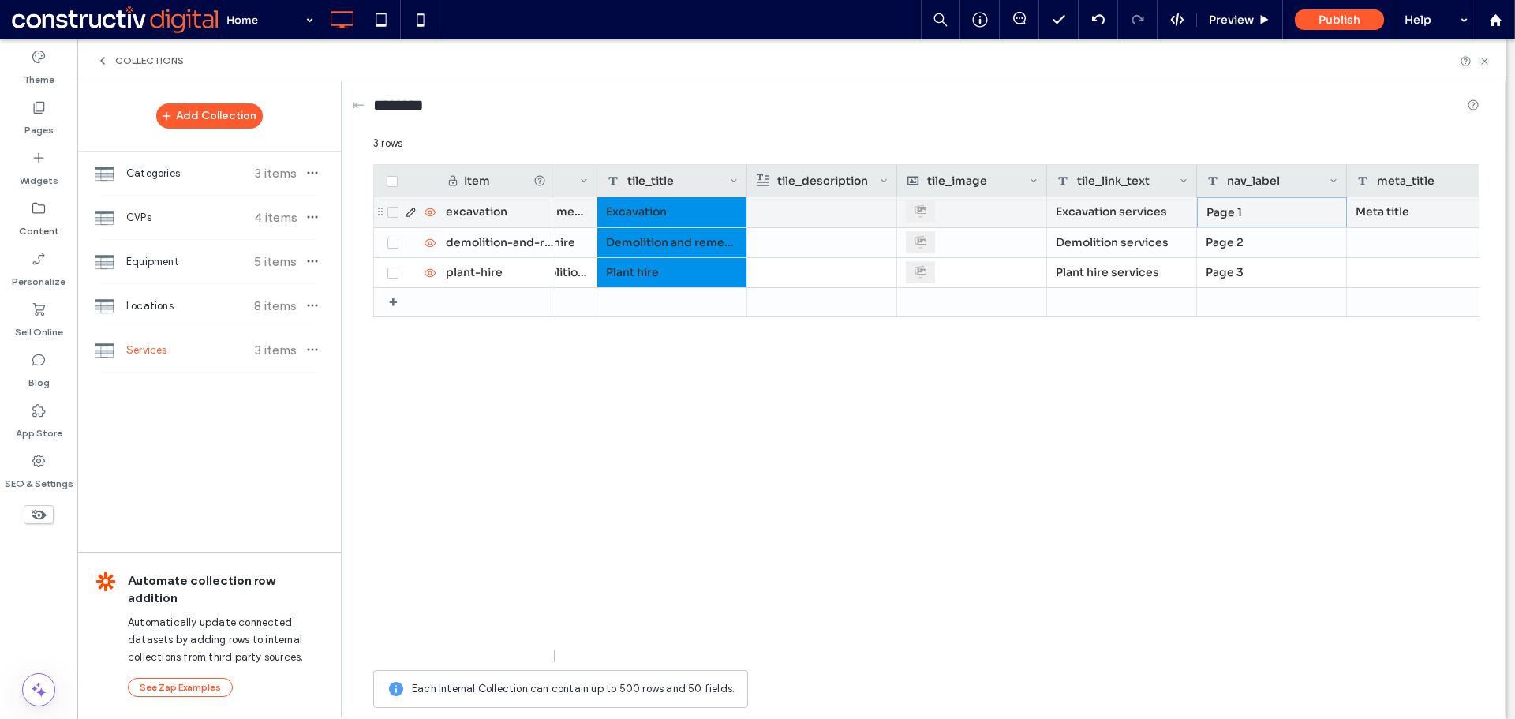
drag, startPoint x: 1257, startPoint y: 217, endPoint x: 1361, endPoint y: 319, distance: 146.1
click at [1256, 216] on div "Page 1" at bounding box center [1272, 212] width 150 height 30
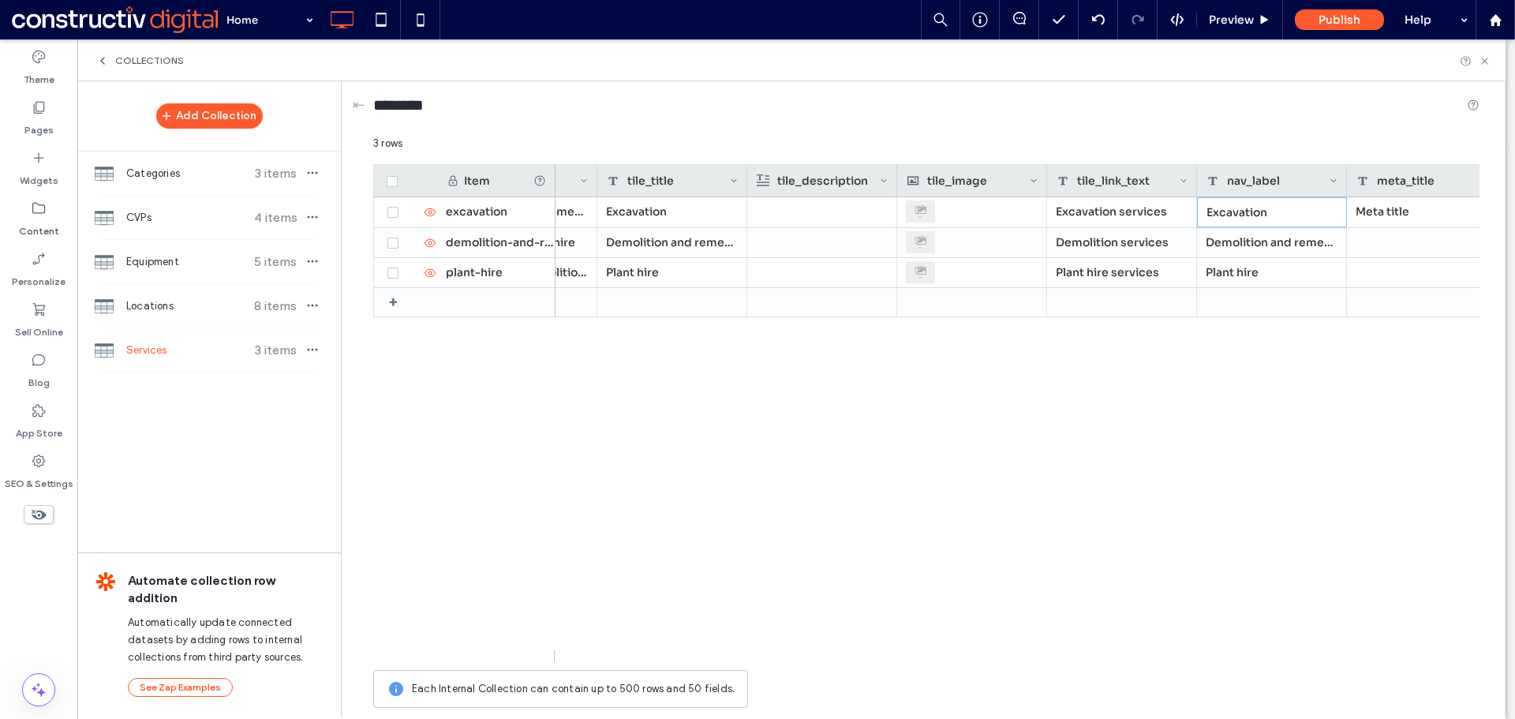
click at [1287, 473] on div "Meta description Meta title Demolition and remediation, Plant hire Excavation F…" at bounding box center [1017, 429] width 924 height 465
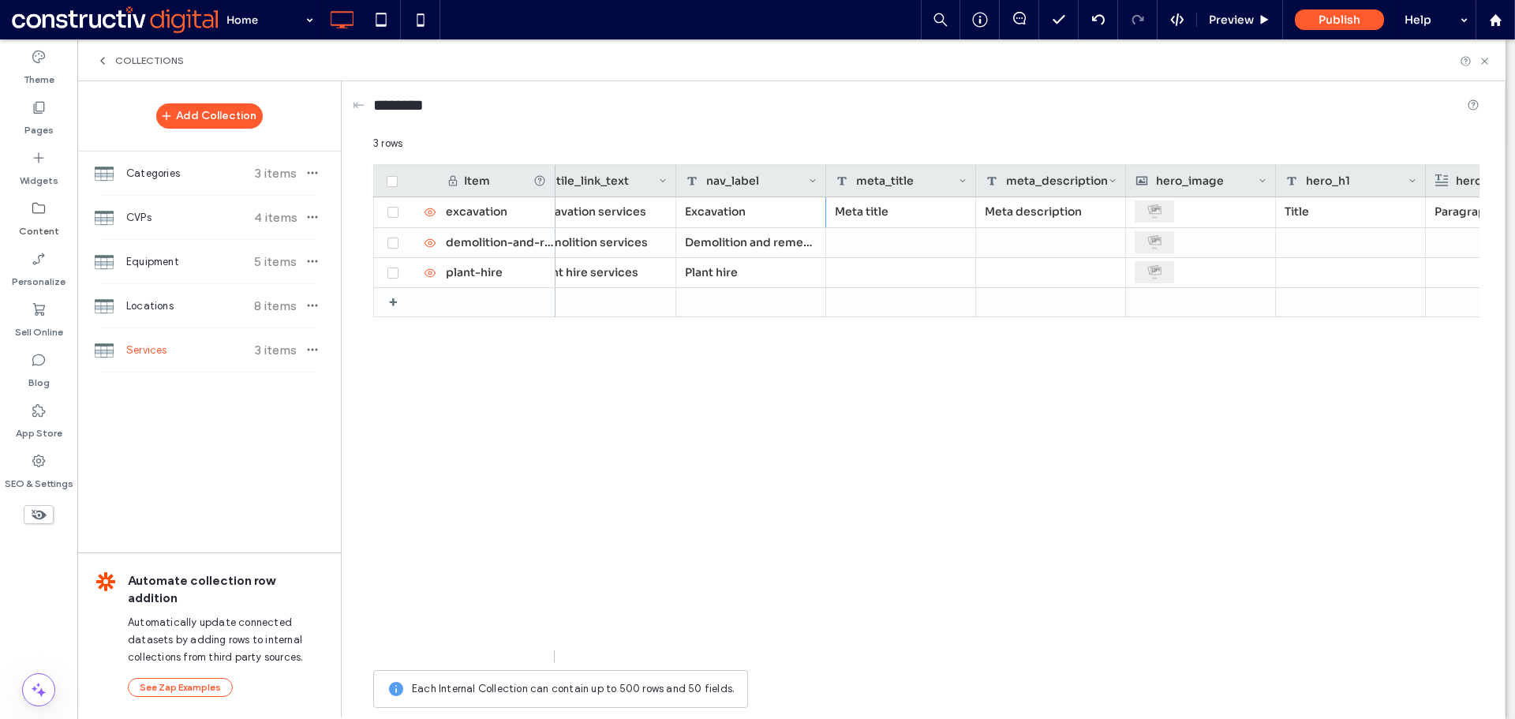
scroll to position [0, 932]
click at [1049, 424] on div "Hire now Paragraph Title Meta description Meta title Excavation services Excava…" at bounding box center [1017, 429] width 924 height 465
click at [951, 458] on div "Hire now Paragraph Title Meta description Meta title Excavation services Excava…" at bounding box center [1017, 429] width 924 height 465
drag, startPoint x: 1511, startPoint y: 270, endPoint x: 1537, endPoint y: 324, distance: 60.7
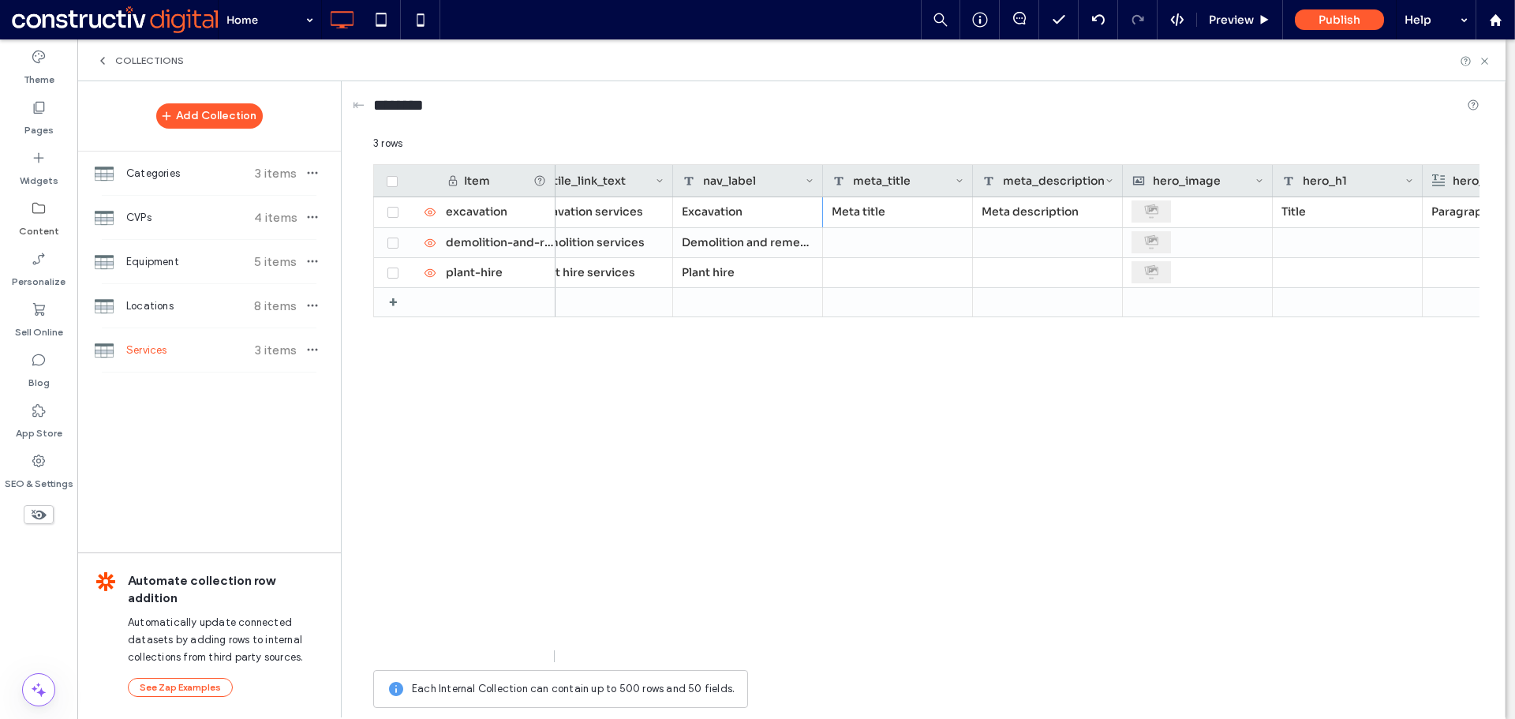
drag, startPoint x: 1336, startPoint y: 402, endPoint x: 1328, endPoint y: 408, distance: 9.0
click at [1335, 405] on div "Hire now Paragraph Title Meta description Meta title Excavation services Excava…" at bounding box center [1017, 429] width 924 height 465
click at [1099, 399] on div "Hire now Paragraph Title Meta description Meta title Excavation services Excava…" at bounding box center [1017, 429] width 924 height 465
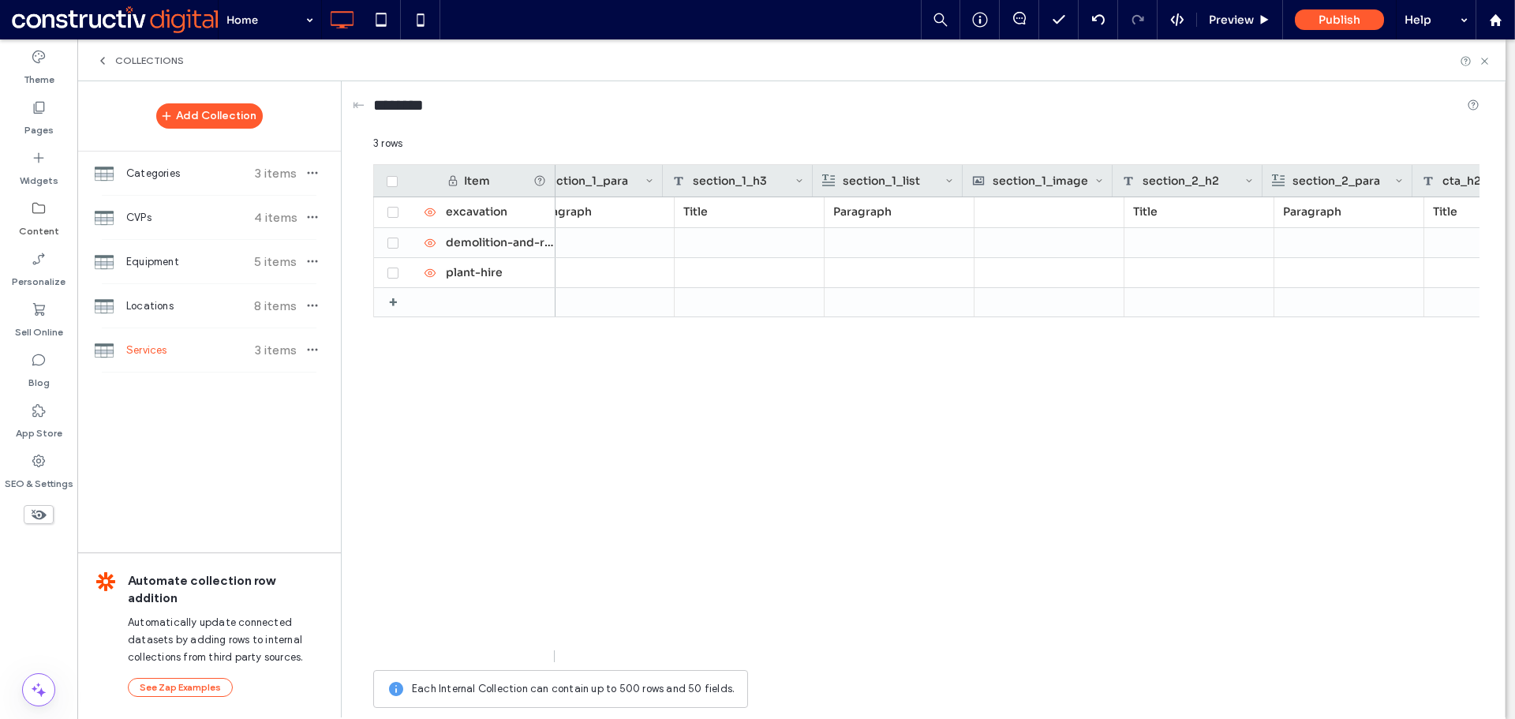
scroll to position [0, 2291]
click at [1270, 458] on div "Paragraph Title Paragraph Title Paragraph Title Paragraph Title Paragraph Excav…" at bounding box center [1017, 429] width 924 height 465
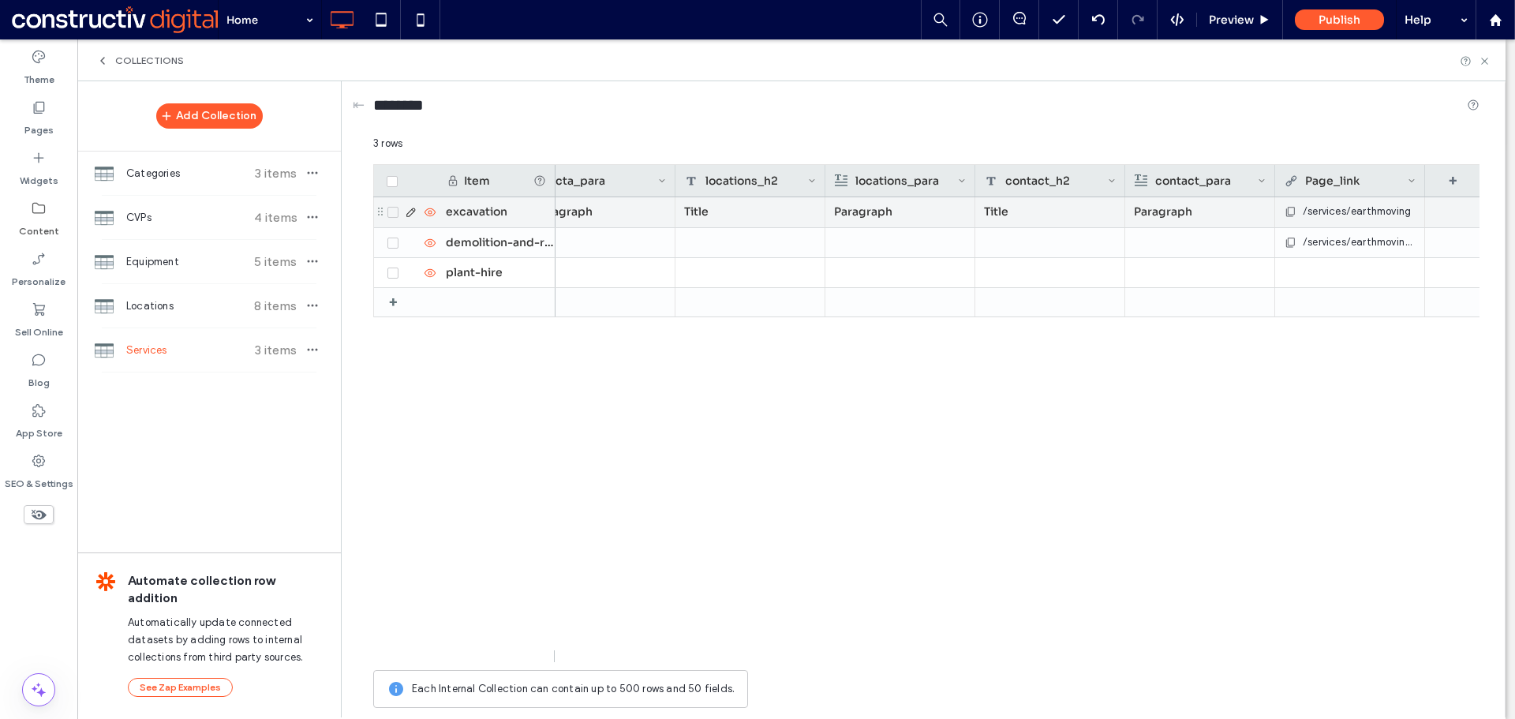
click at [1384, 211] on span "/services/earthmoving" at bounding box center [1356, 212] width 108 height 16
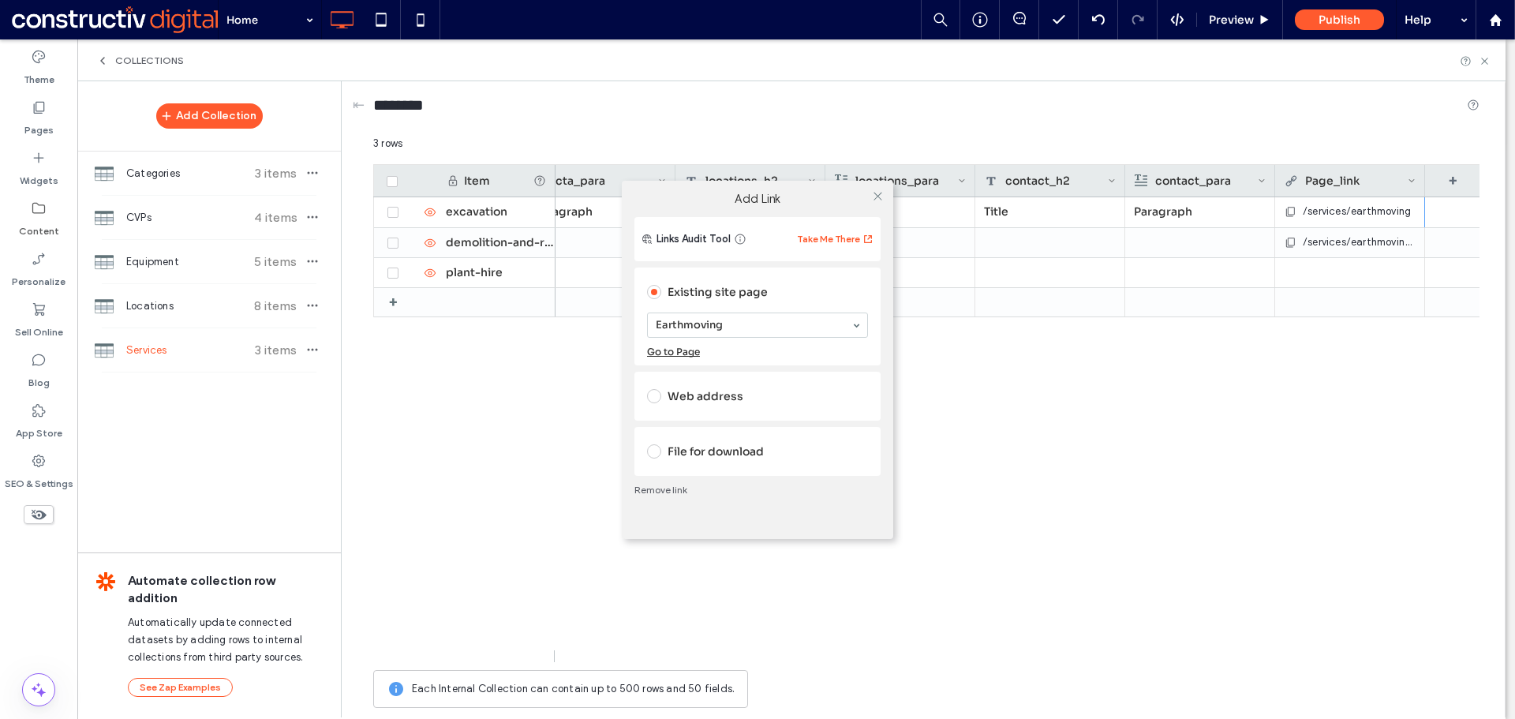
drag, startPoint x: 677, startPoint y: 487, endPoint x: 1231, endPoint y: 276, distance: 592.5
click at [678, 484] on link "Remove link" at bounding box center [757, 490] width 246 height 13
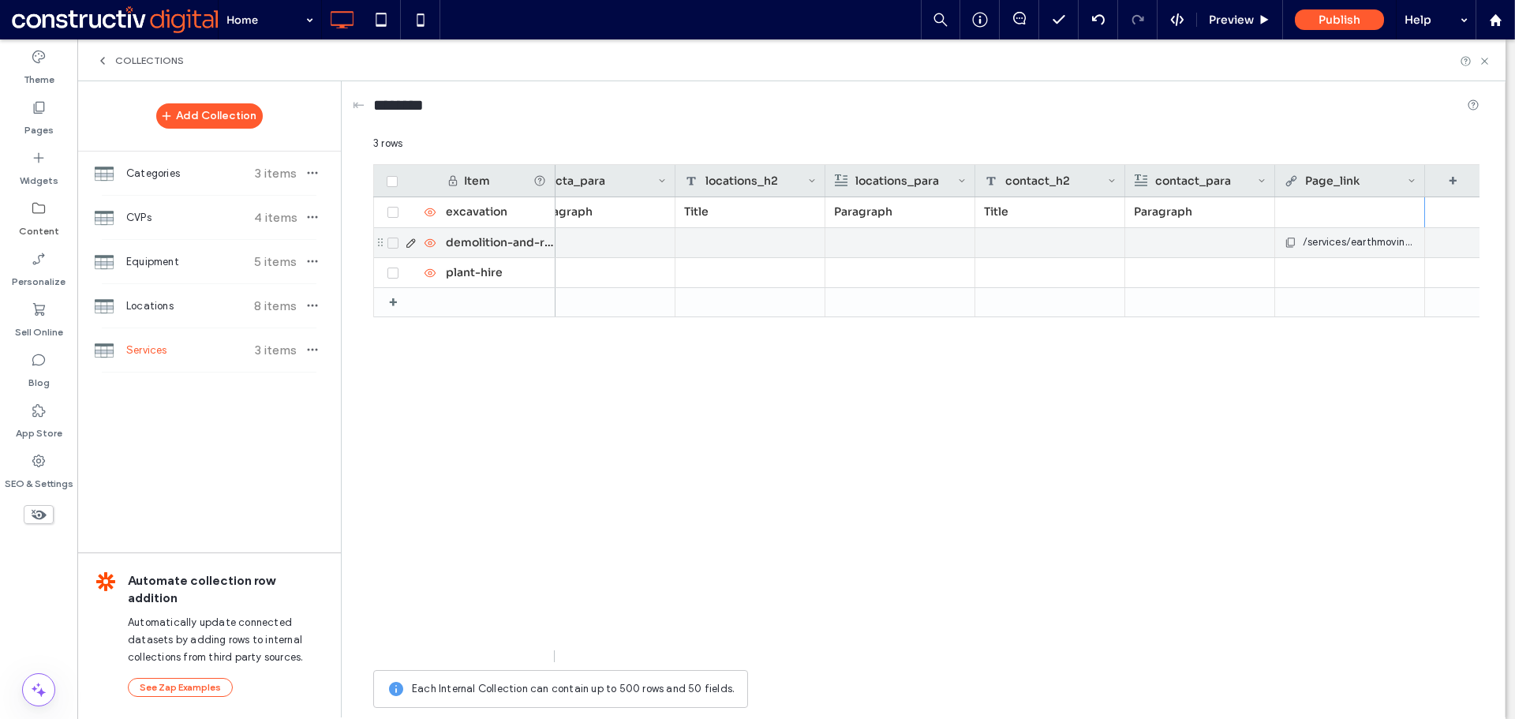
click at [1320, 245] on span "/services/earthmoving/driveways" at bounding box center [1358, 242] width 113 height 16
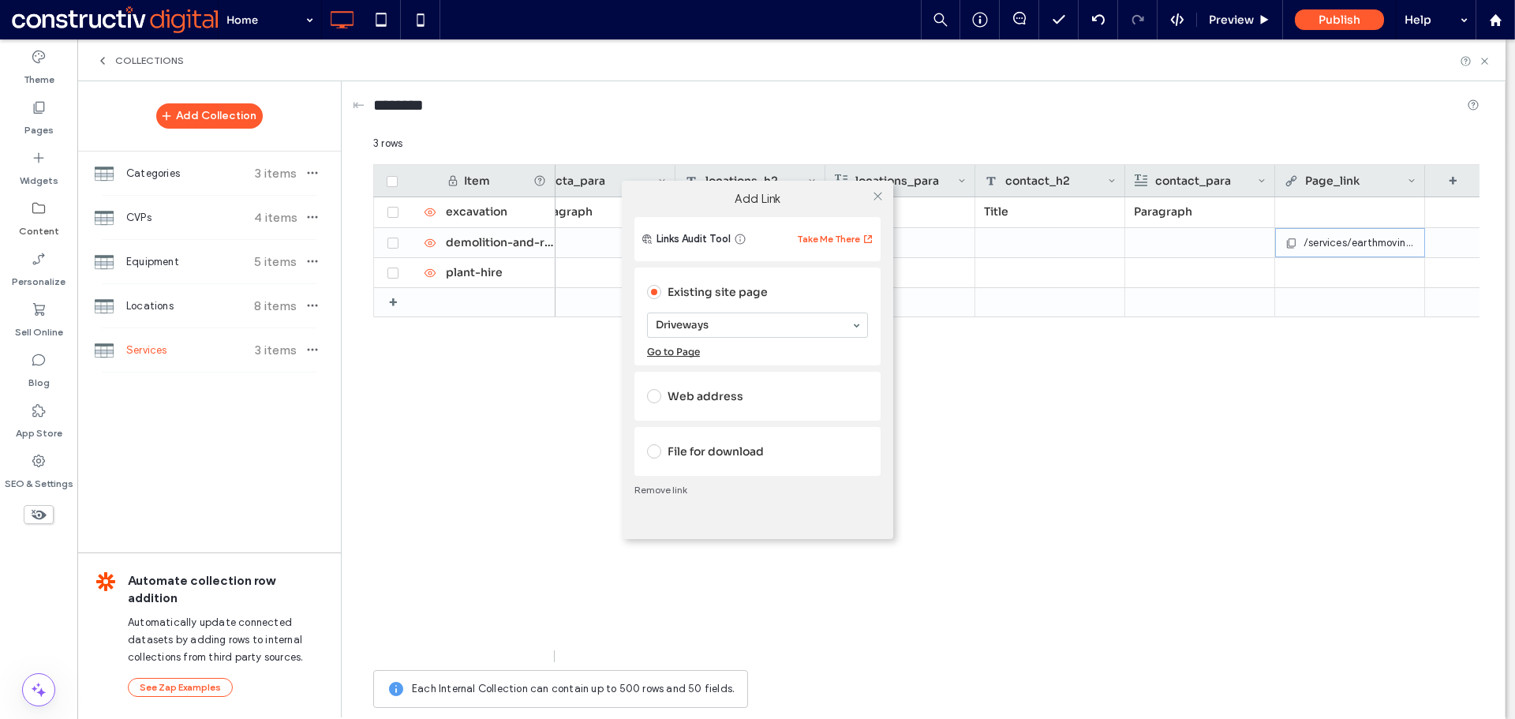
click at [659, 491] on link "Remove link" at bounding box center [757, 490] width 246 height 13
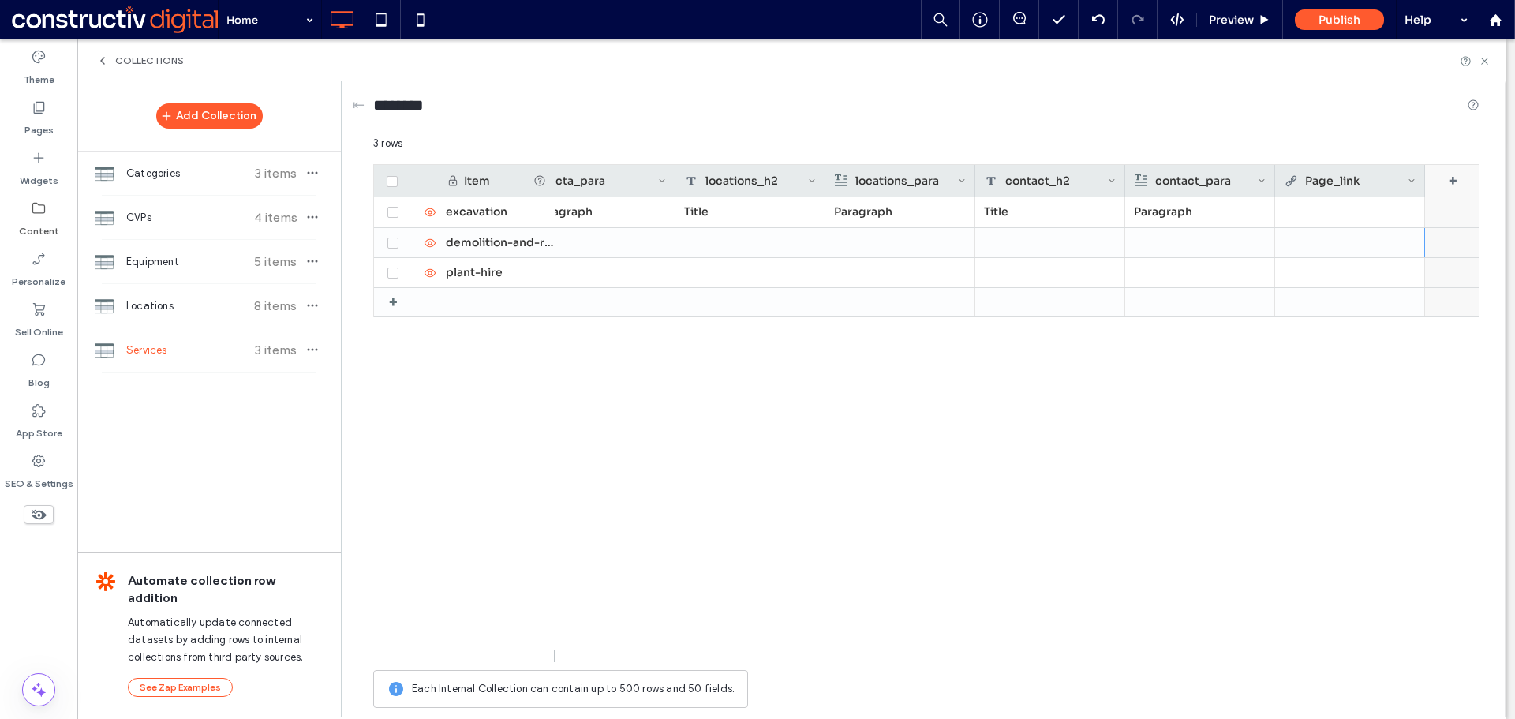
click at [1448, 177] on div "+" at bounding box center [1452, 181] width 55 height 32
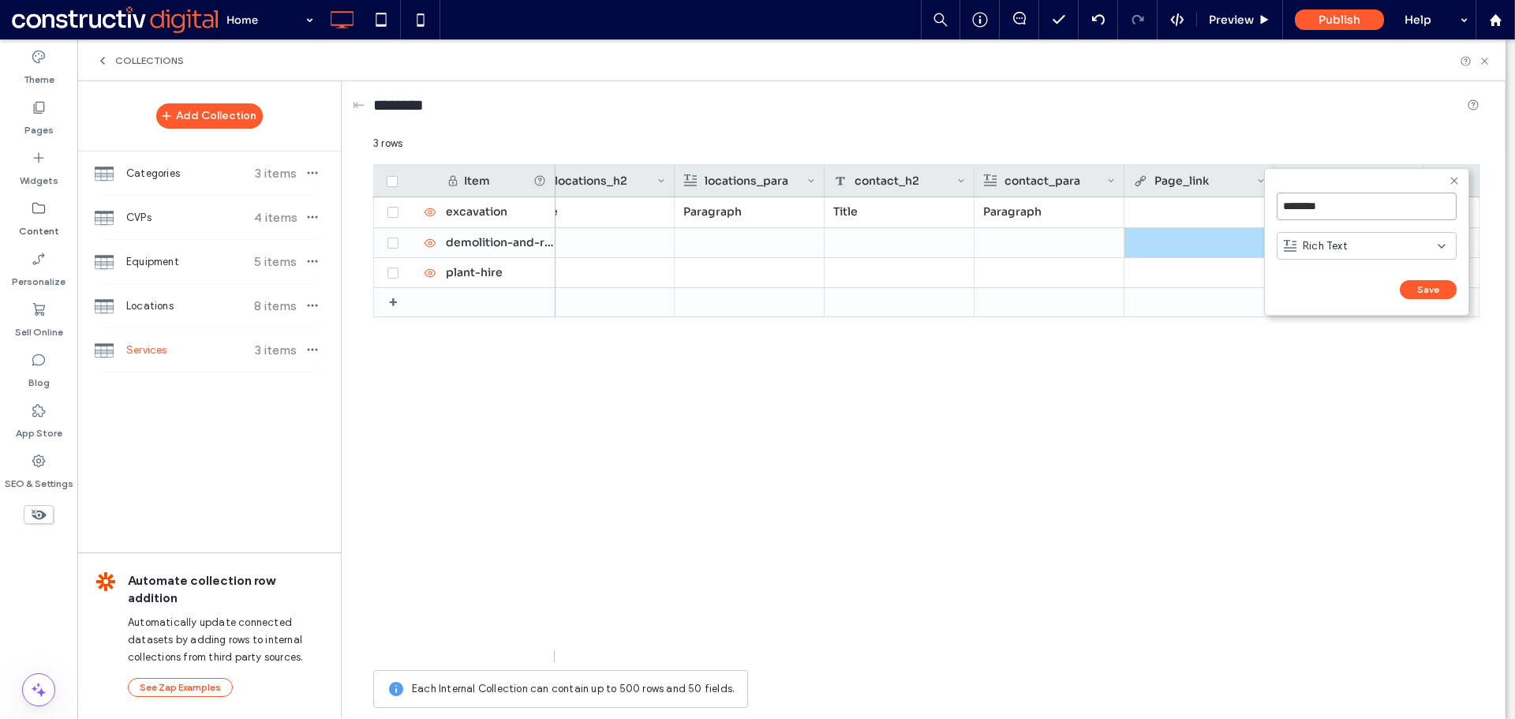
click at [1345, 210] on input "********" at bounding box center [1366, 206] width 180 height 28
type input "**********"
click at [1348, 239] on div "Rich Text" at bounding box center [1360, 246] width 154 height 16
click at [1354, 272] on div "Plain Text" at bounding box center [1366, 274] width 178 height 28
click at [1433, 292] on button "Save" at bounding box center [1427, 289] width 57 height 19
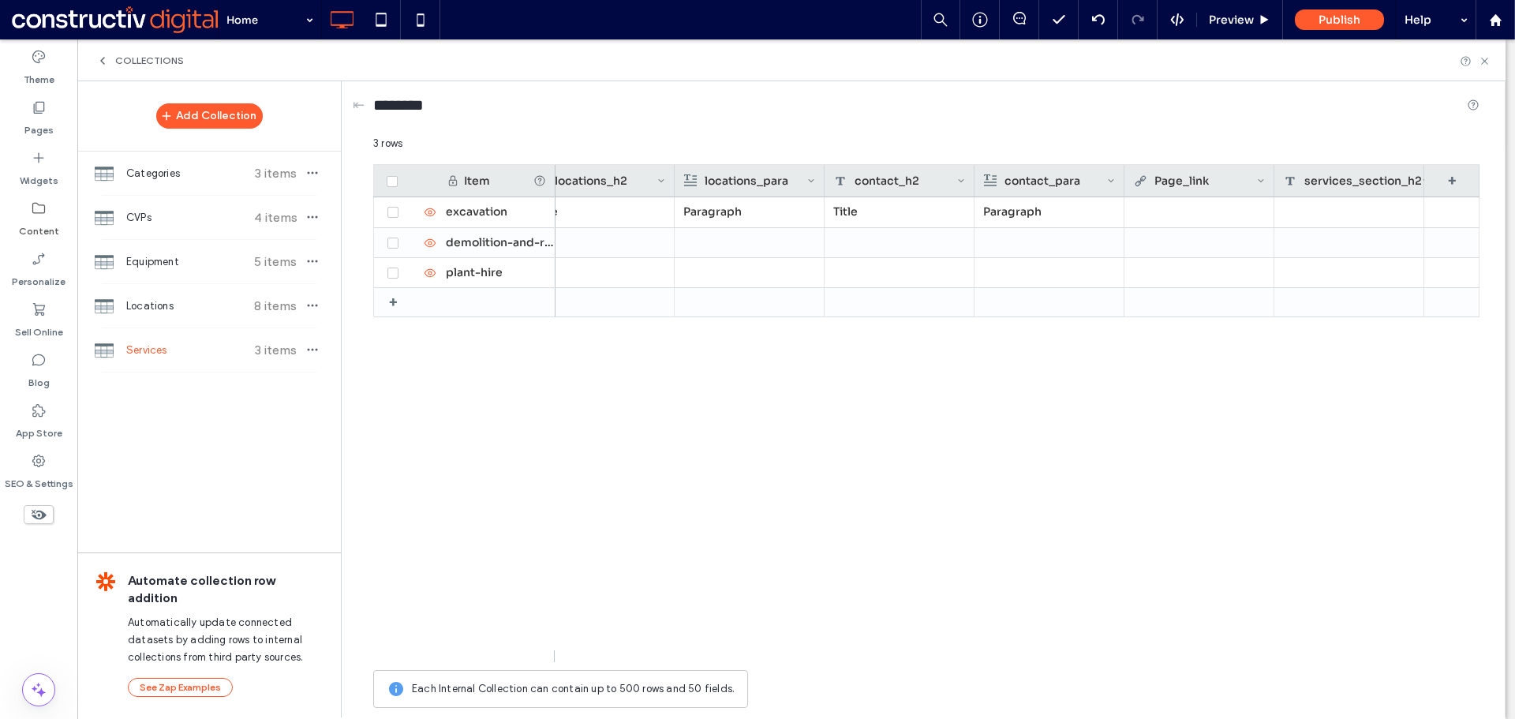
click at [1348, 174] on div "services_section_h2" at bounding box center [1352, 181] width 138 height 32
click at [1333, 219] on input "**********" at bounding box center [1376, 206] width 180 height 28
click at [1360, 424] on div "Paragraph Title Paragraph Title Paragraph" at bounding box center [1017, 429] width 924 height 465
click at [1455, 174] on div "+" at bounding box center [1451, 181] width 55 height 32
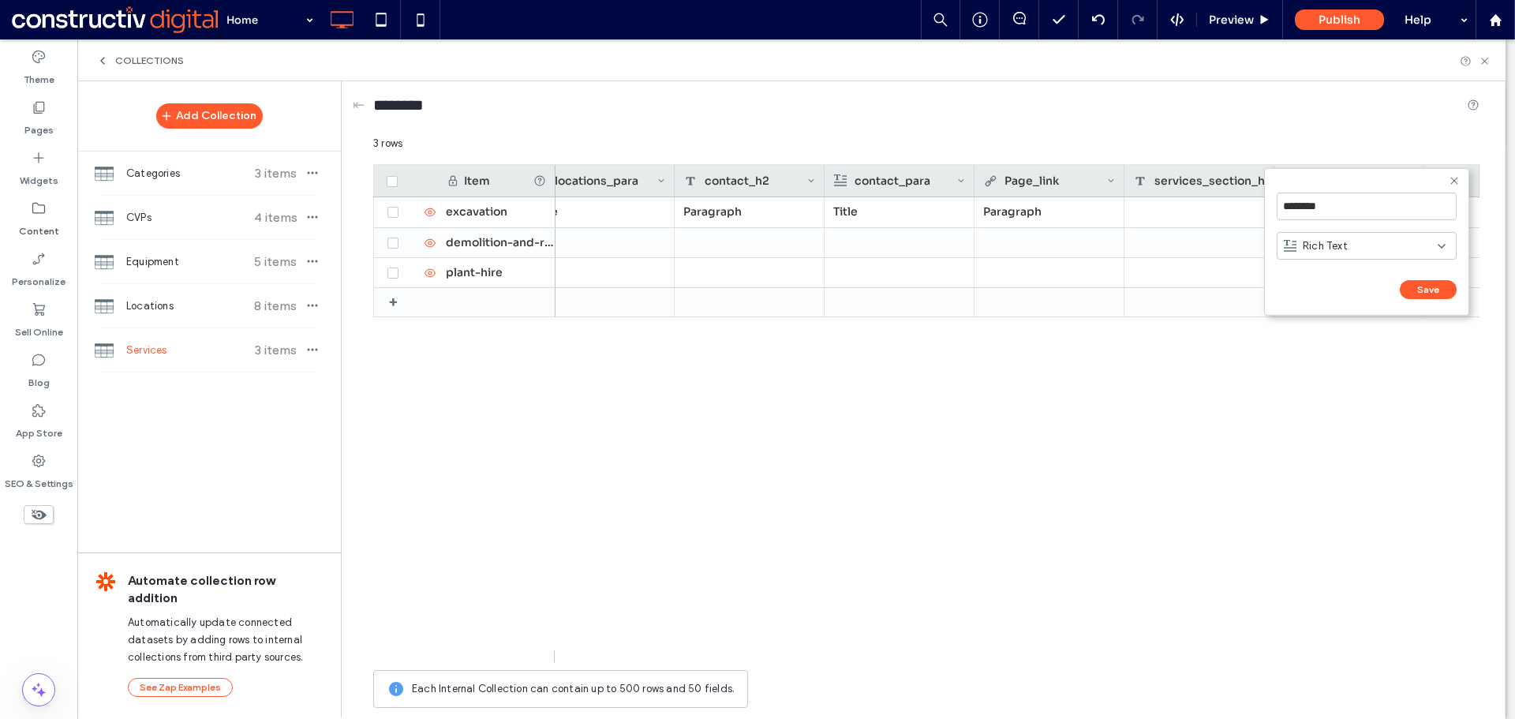
scroll to position [0, 3627]
click at [1351, 208] on input "********" at bounding box center [1366, 206] width 180 height 28
paste input "**********"
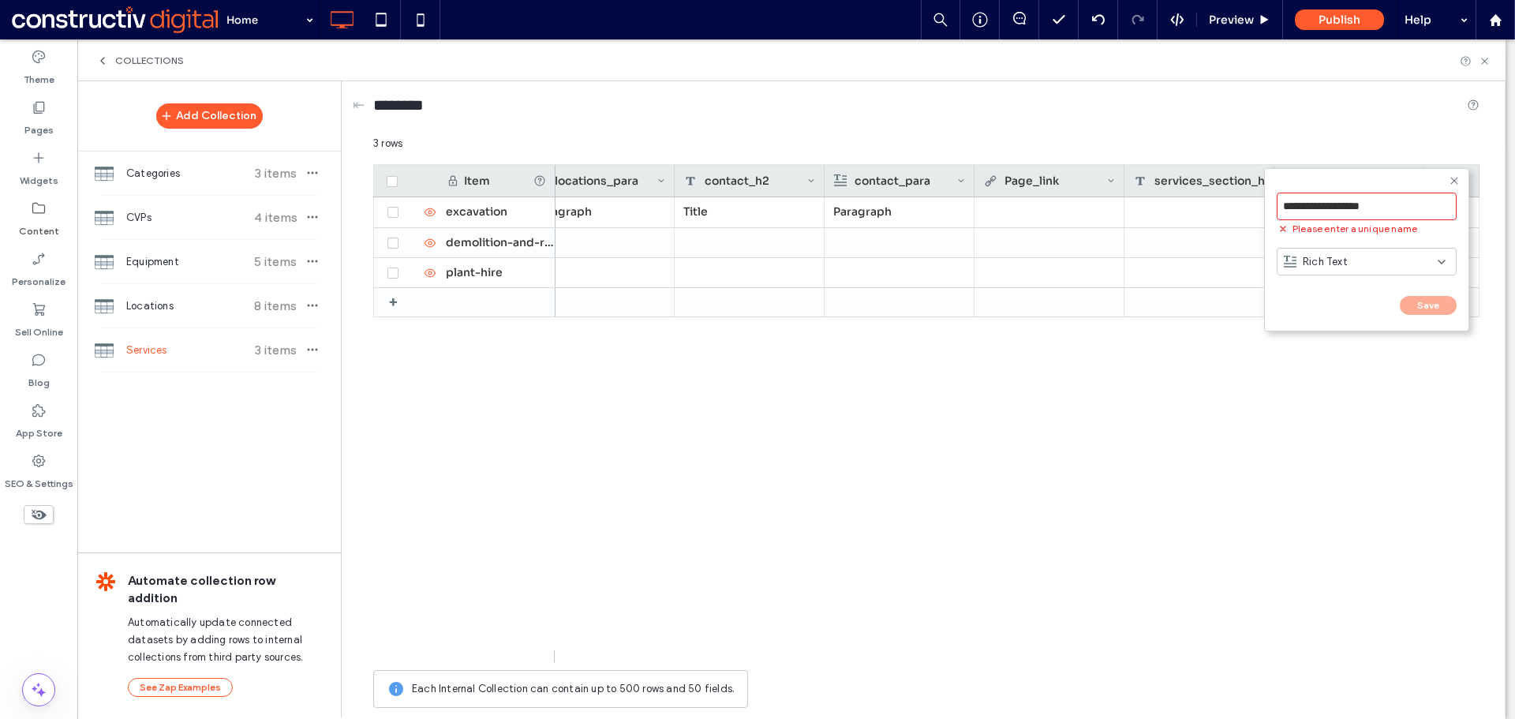
drag, startPoint x: 1330, startPoint y: 204, endPoint x: 1367, endPoint y: 204, distance: 37.1
click at [1367, 204] on input "**********" at bounding box center [1366, 206] width 180 height 28
drag, startPoint x: 1395, startPoint y: 201, endPoint x: 1353, endPoint y: 202, distance: 42.6
click at [1353, 202] on input "**********" at bounding box center [1366, 206] width 180 height 28
paste input "******"
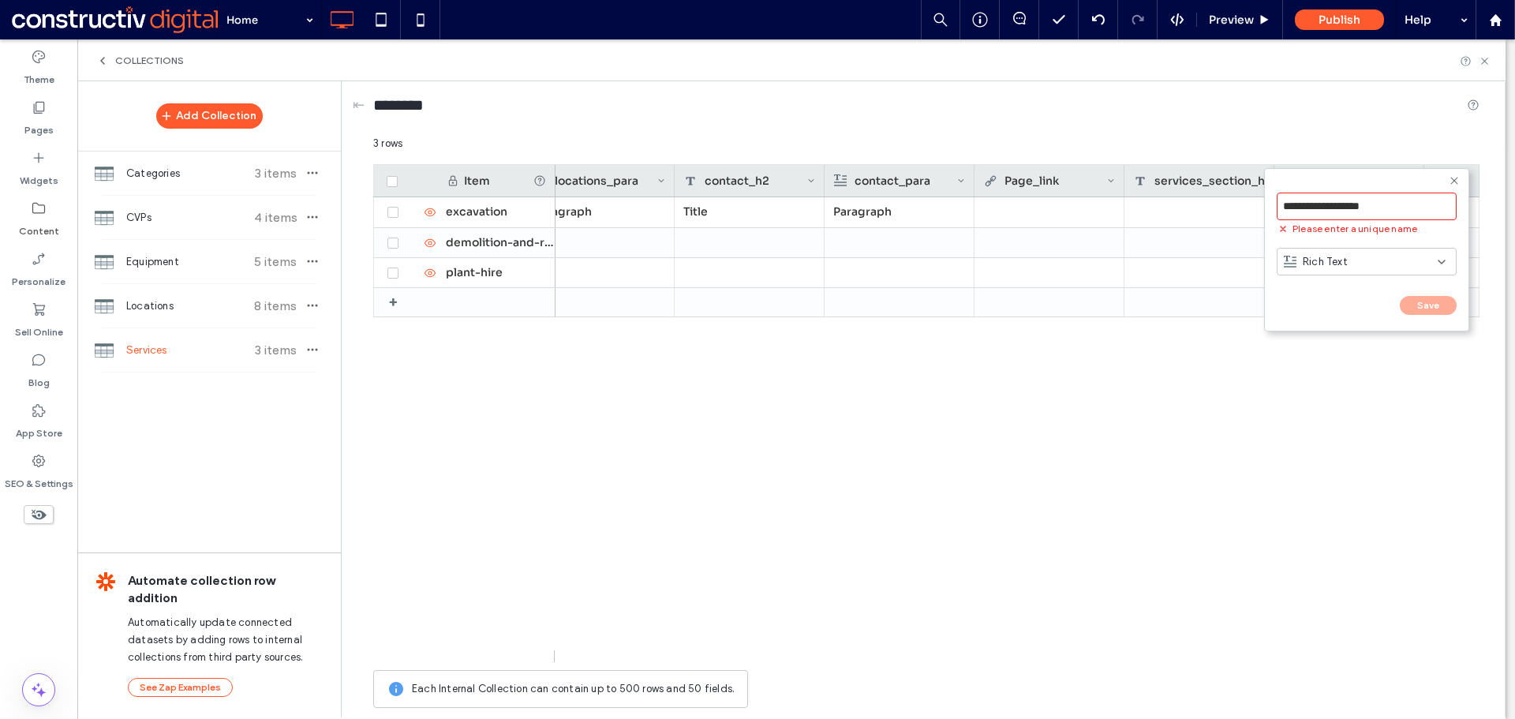
drag, startPoint x: 1373, startPoint y: 203, endPoint x: 1435, endPoint y: 200, distance: 61.6
click at [1438, 202] on input "**********" at bounding box center [1366, 206] width 180 height 28
type input "**********"
click at [1425, 292] on button "Save" at bounding box center [1427, 289] width 57 height 19
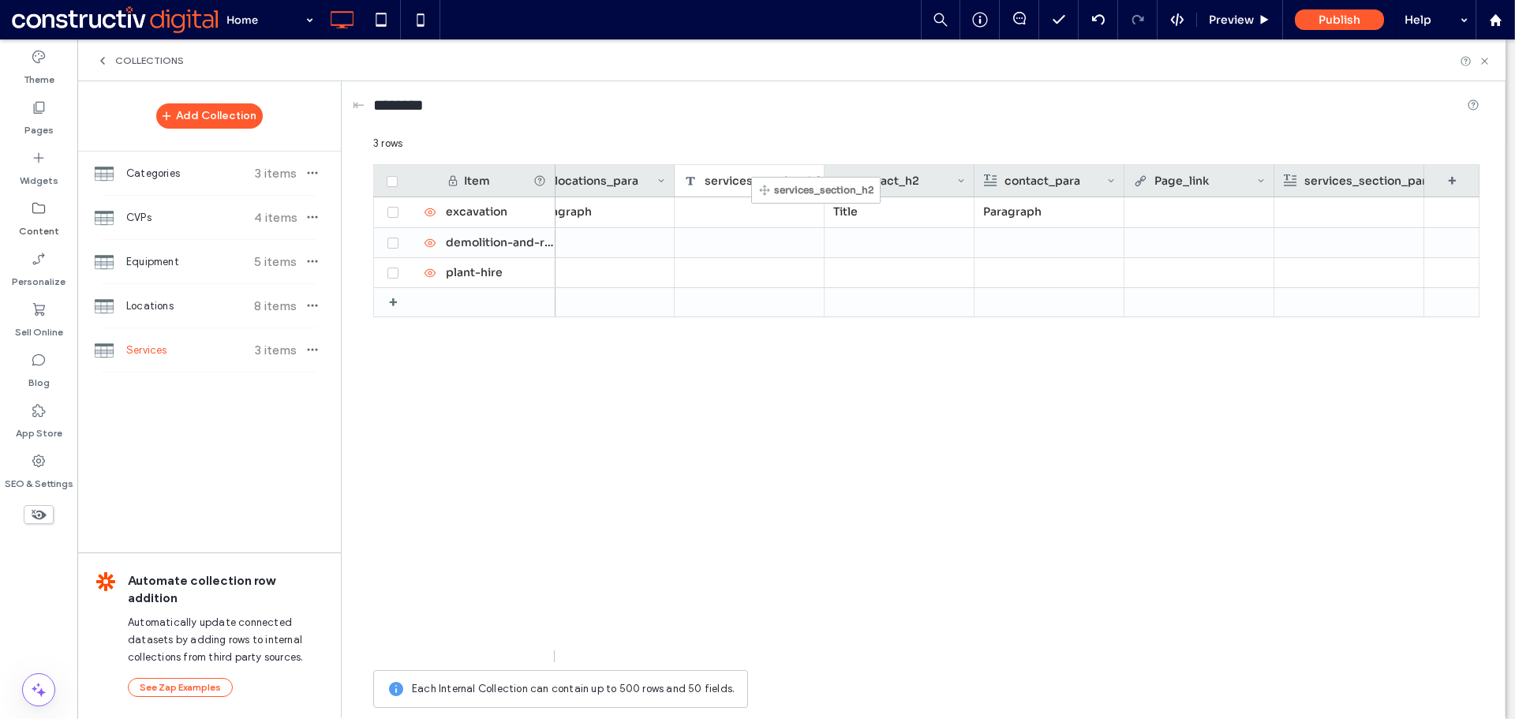
drag, startPoint x: 1202, startPoint y: 184, endPoint x: 759, endPoint y: 184, distance: 443.3
drag, startPoint x: 1312, startPoint y: 177, endPoint x: 910, endPoint y: 181, distance: 401.5
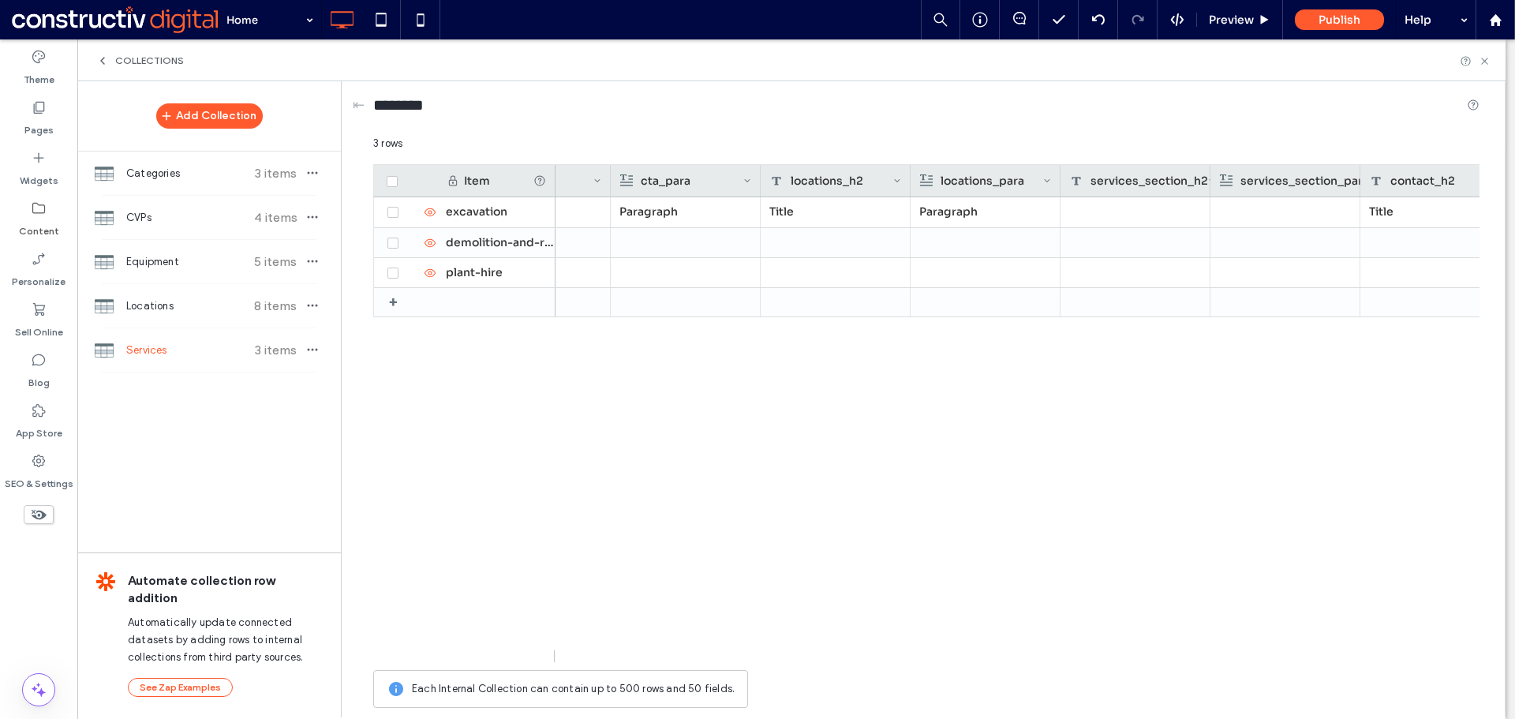
scroll to position [0, 3250]
drag, startPoint x: 1122, startPoint y: 181, endPoint x: 843, endPoint y: 181, distance: 278.5
drag, startPoint x: 1242, startPoint y: 170, endPoint x: 998, endPoint y: 177, distance: 244.6
click at [1175, 452] on div "Paragraph Title Paragraph Title Paragraph Title Paragraph" at bounding box center [1017, 429] width 924 height 465
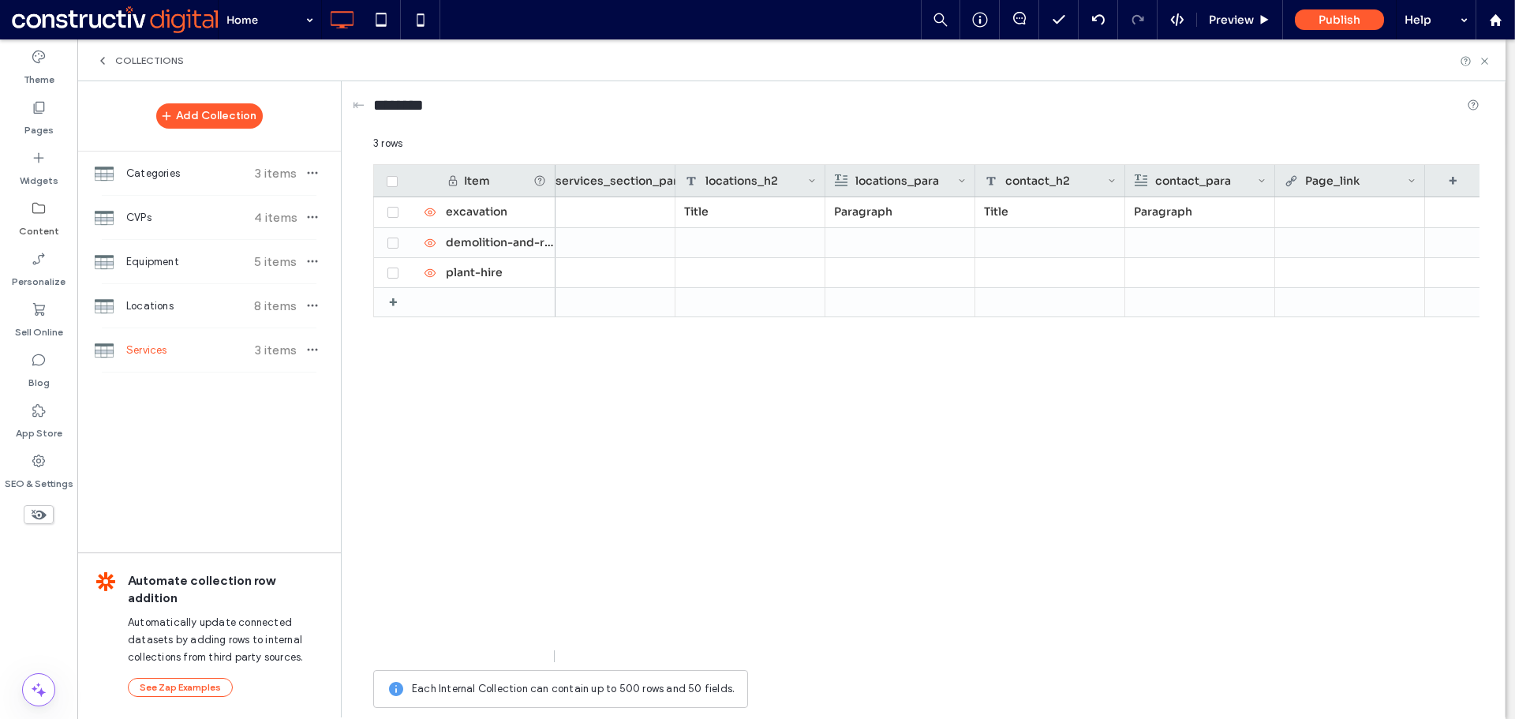
drag, startPoint x: 910, startPoint y: 469, endPoint x: 976, endPoint y: 409, distance: 88.8
click at [910, 469] on div "Title Paragraph Title Paragraph" at bounding box center [1017, 429] width 924 height 465
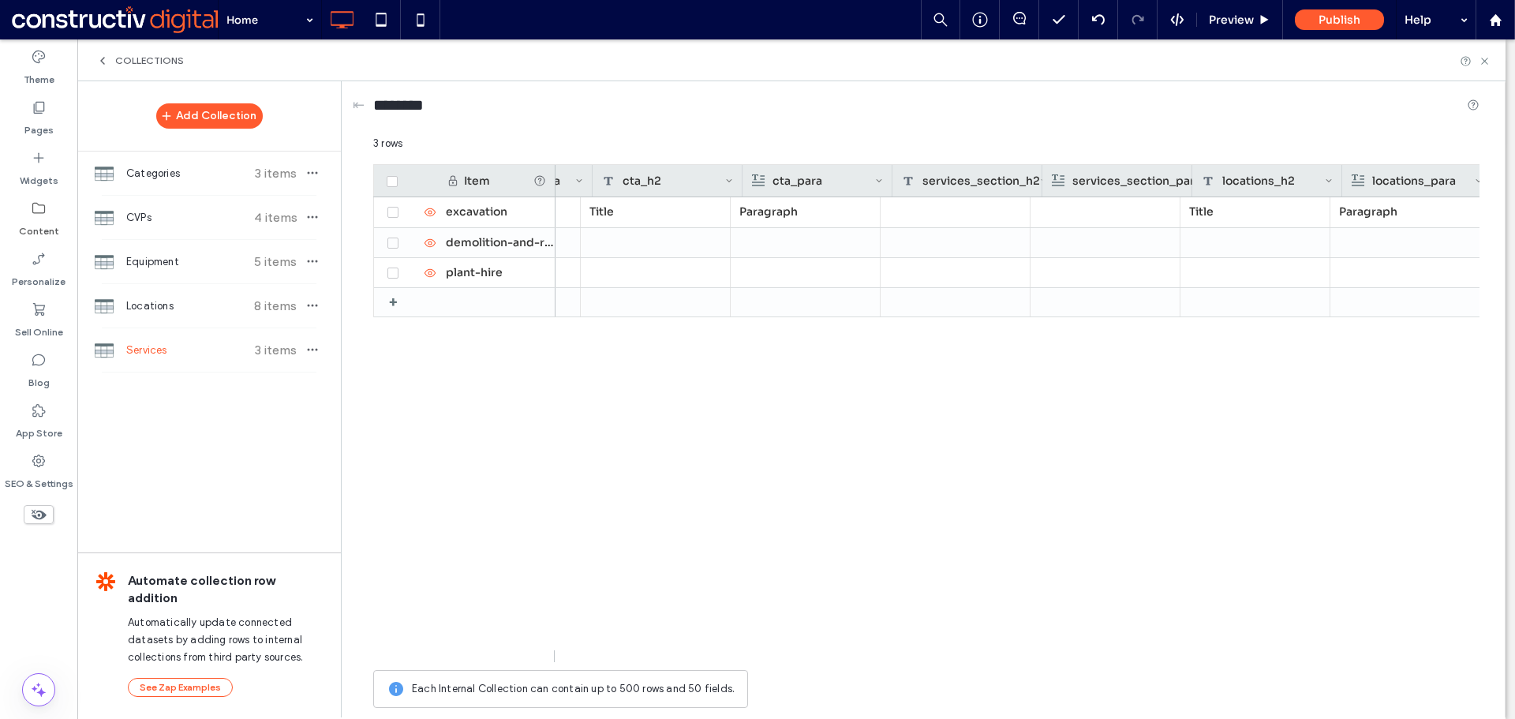
scroll to position [0, 3094]
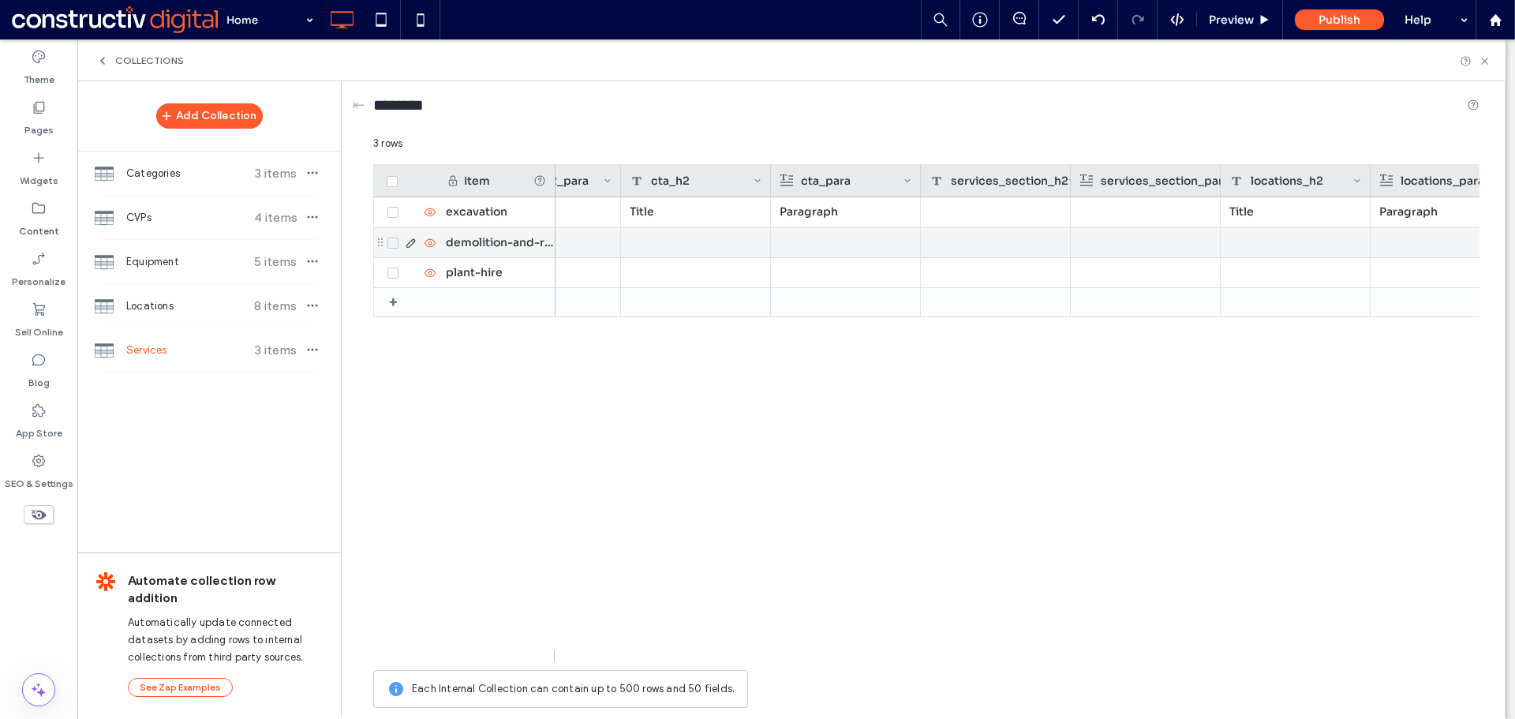
click at [989, 219] on div at bounding box center [996, 212] width 150 height 30
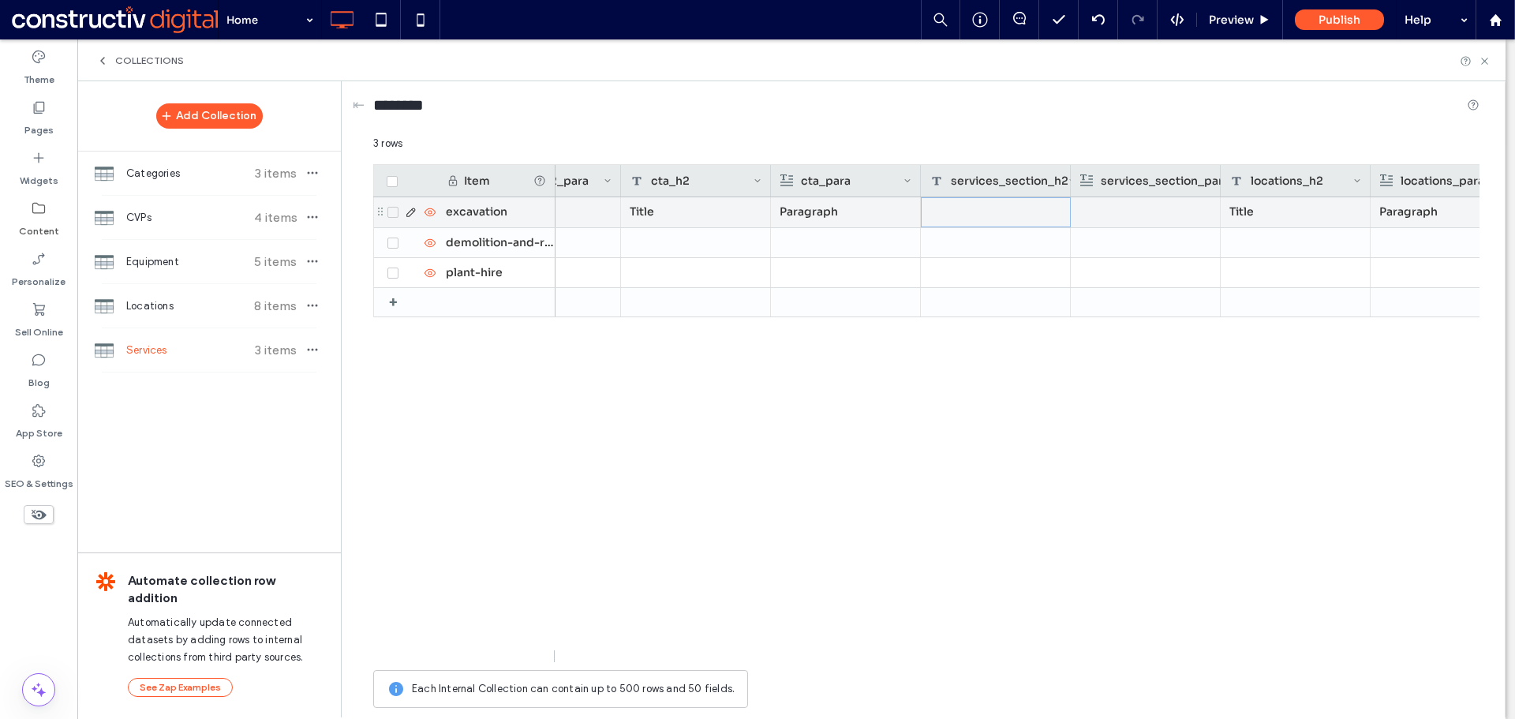
click at [989, 219] on div at bounding box center [996, 212] width 150 height 30
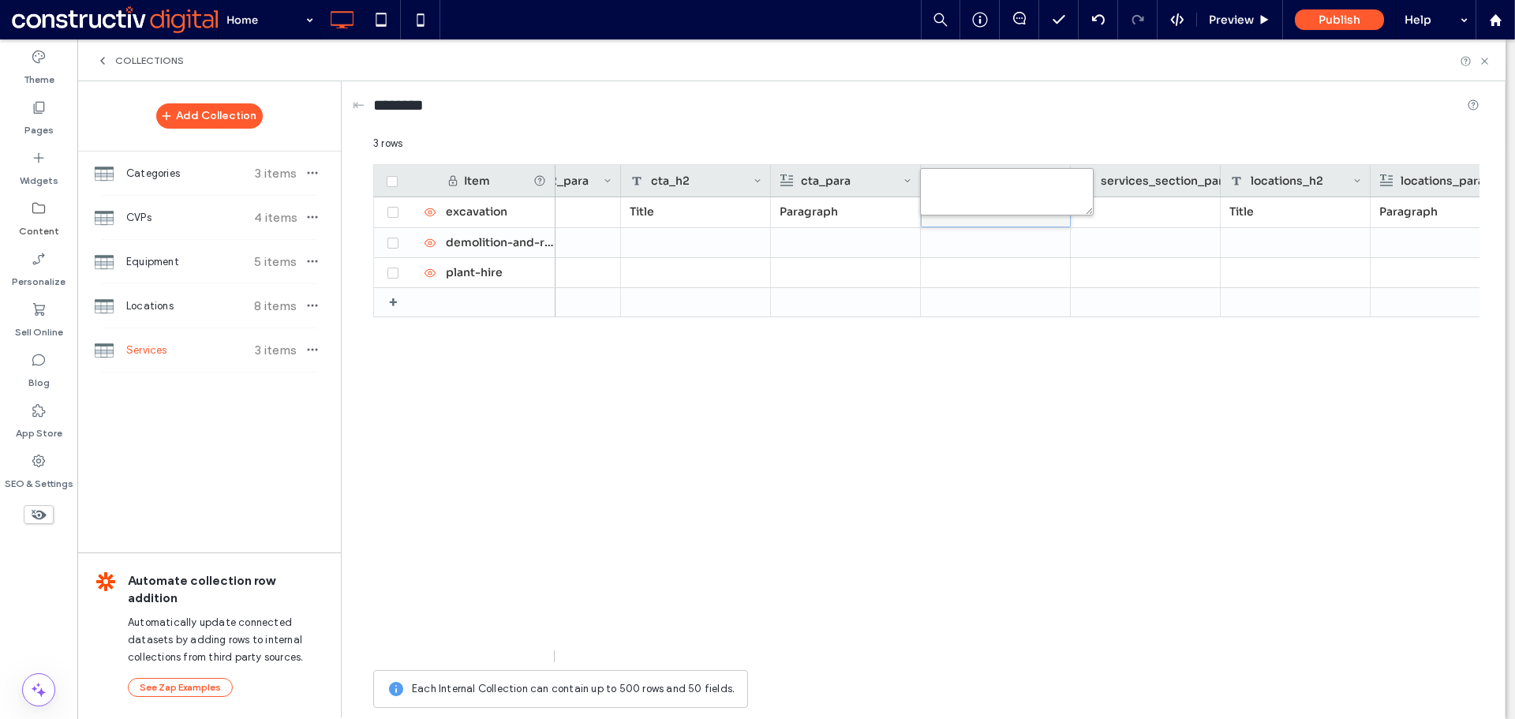
click at [966, 200] on textarea "plain-text-cell" at bounding box center [1007, 191] width 174 height 47
type textarea "*"
click at [1134, 213] on div at bounding box center [1145, 212] width 132 height 30
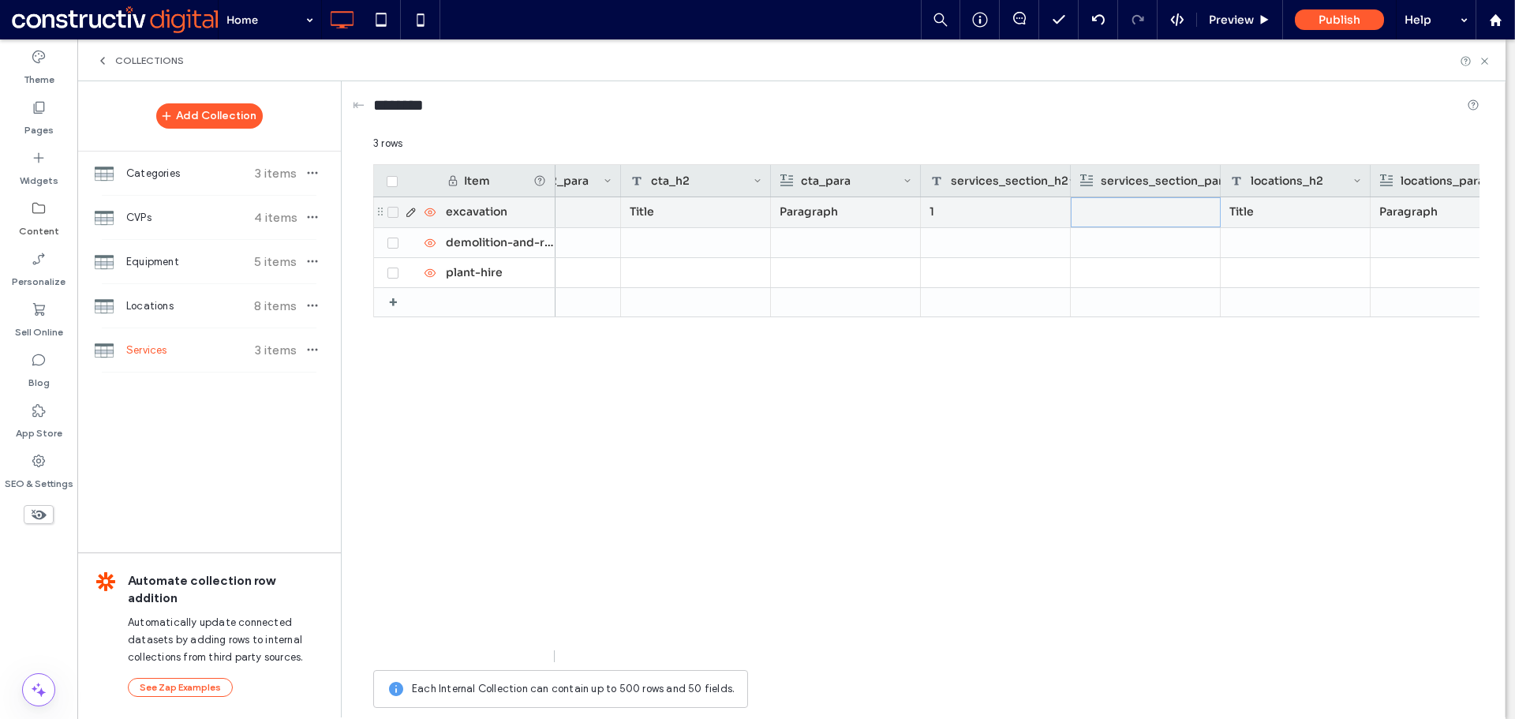
click at [1134, 213] on div at bounding box center [1145, 212] width 131 height 28
click at [1112, 208] on div "Rich Text Editor" at bounding box center [1156, 213] width 166 height 39
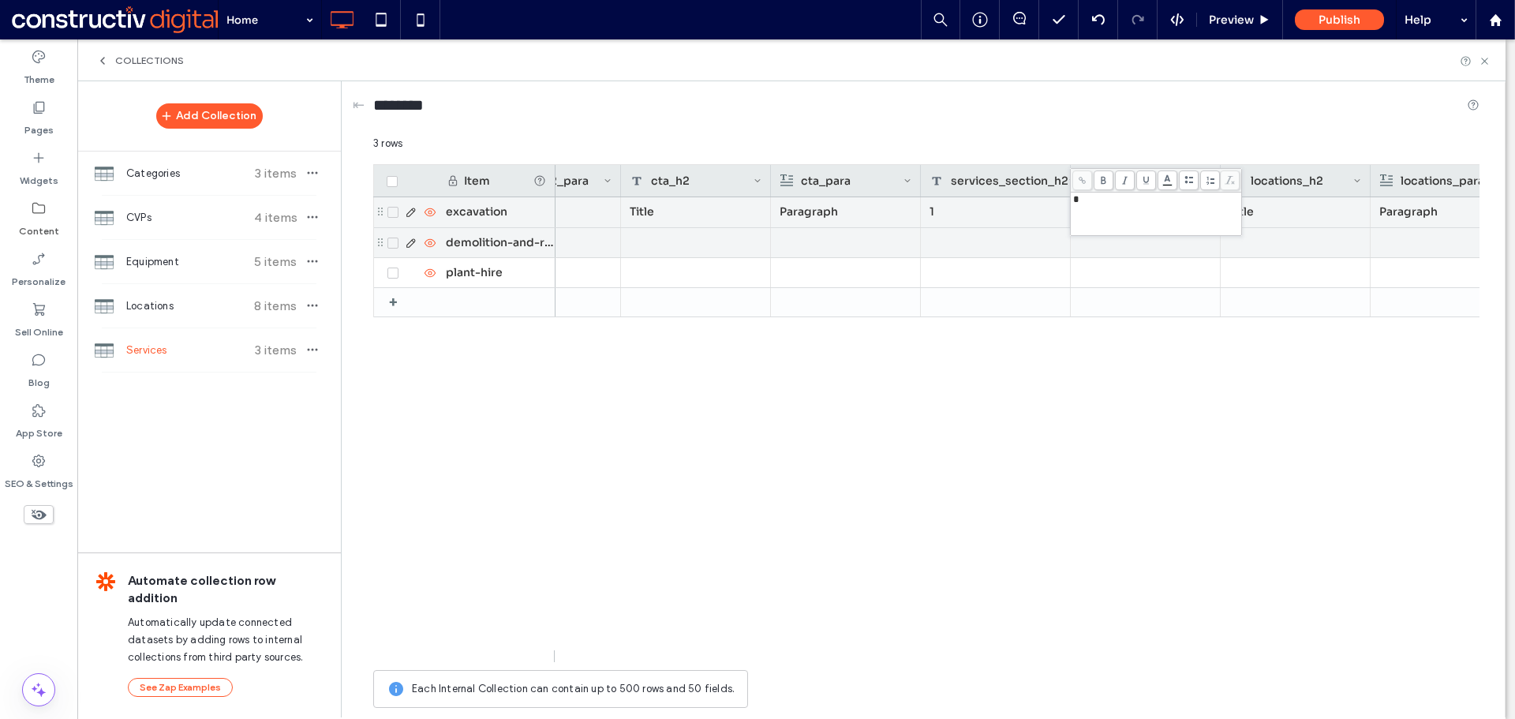
click at [1179, 400] on div "Title Paragraph Title Paragraph 1 Title Paragraph Title" at bounding box center [1017, 429] width 924 height 465
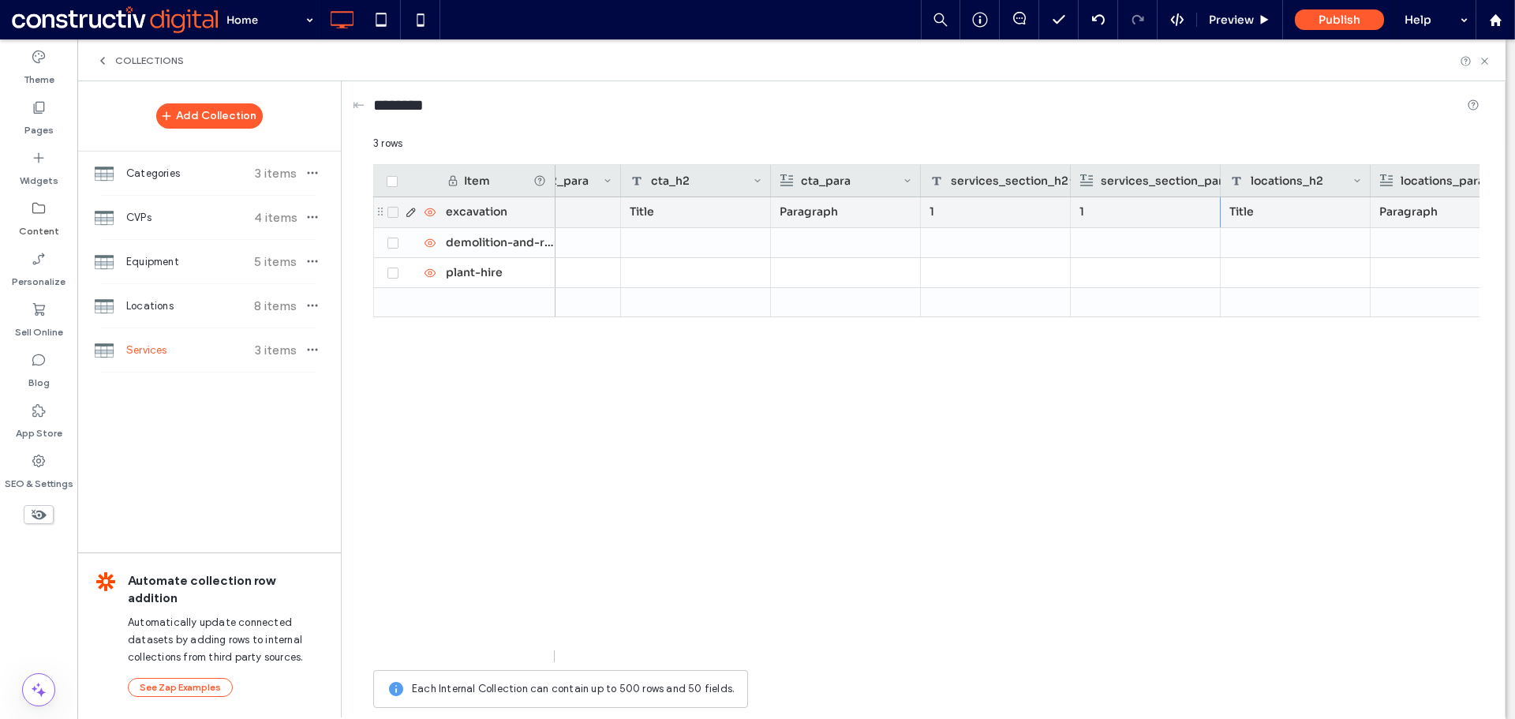
click at [1239, 495] on div "Title Paragraph Title Paragraph 1 1 Title Paragraph Title" at bounding box center [1017, 429] width 924 height 465
click at [694, 264] on div "Edit Row" at bounding box center [704, 263] width 144 height 29
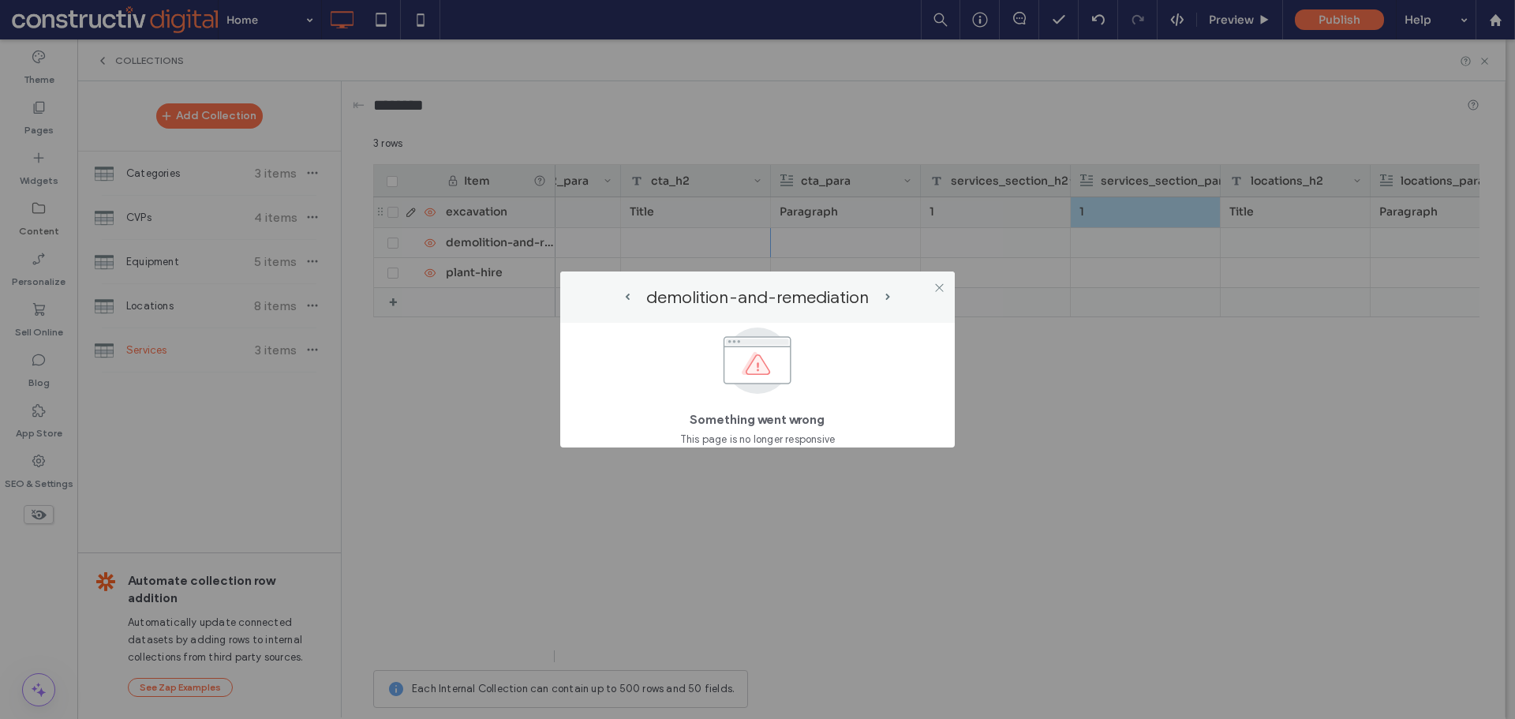
drag, startPoint x: 939, startPoint y: 286, endPoint x: 966, endPoint y: 336, distance: 57.5
click at [942, 286] on icon at bounding box center [939, 288] width 12 height 12
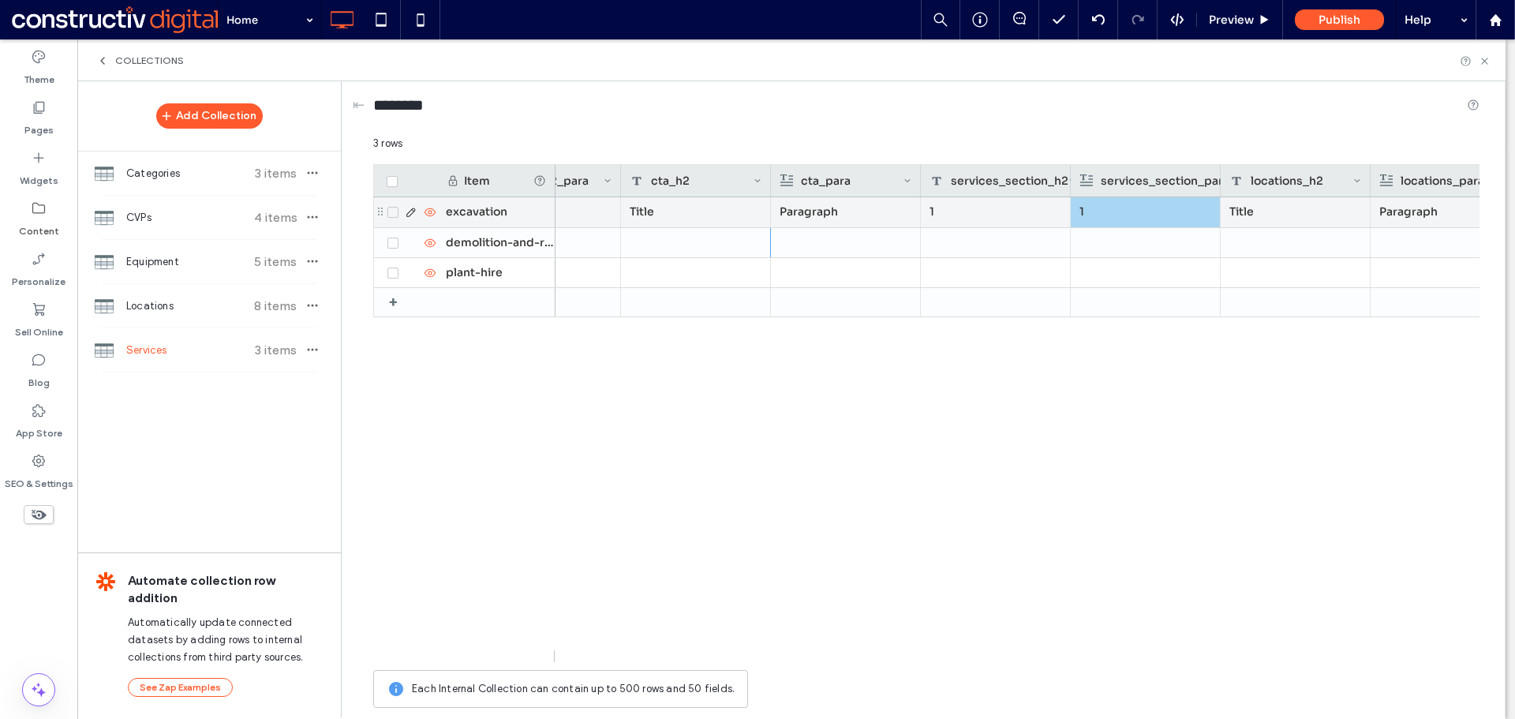
click at [1065, 484] on div "Title Paragraph Title Paragraph 1 1 Title Paragraph Title" at bounding box center [1017, 429] width 924 height 465
click at [950, 248] on div at bounding box center [996, 242] width 150 height 29
click at [1026, 491] on div "Title Paragraph Title Paragraph 1 1 Title Paragraph Title" at bounding box center [1017, 429] width 924 height 465
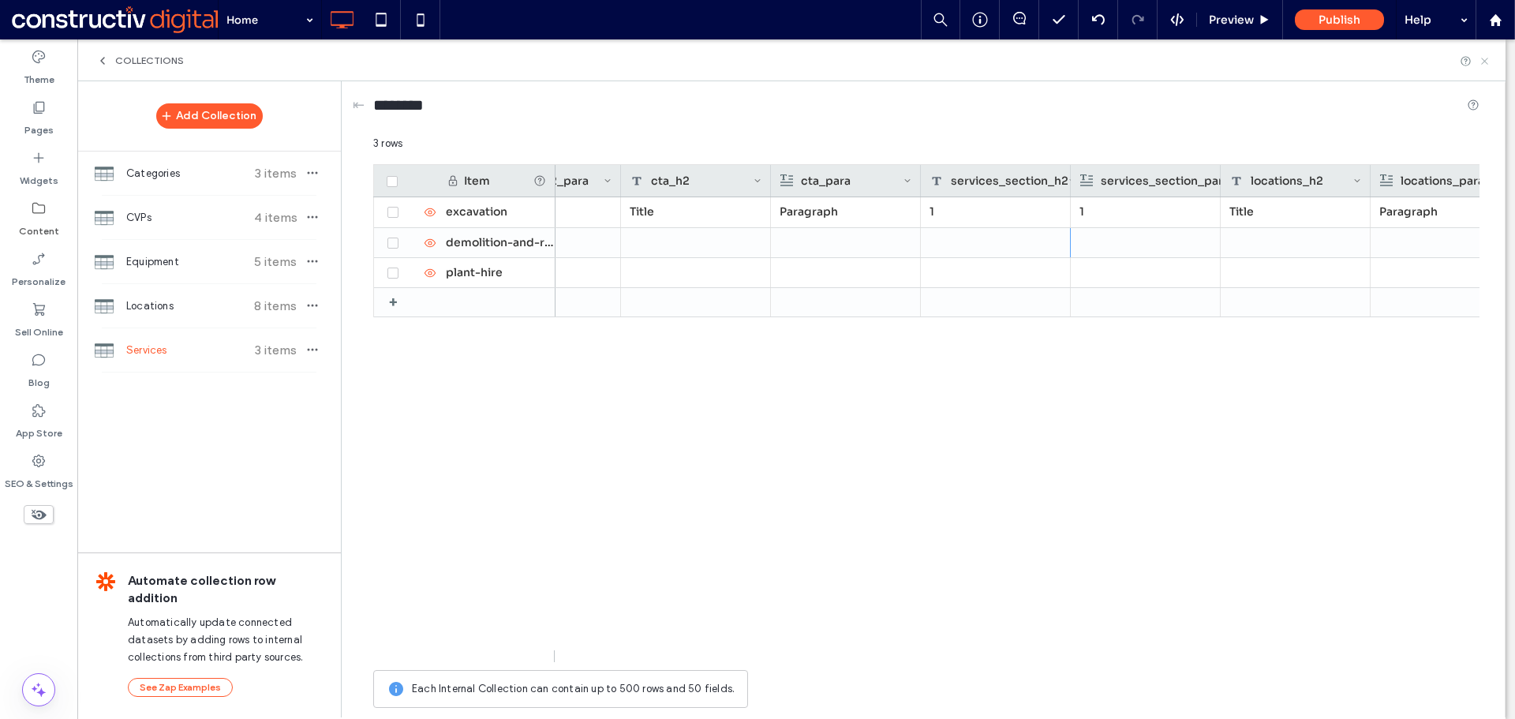
click at [1482, 64] on icon at bounding box center [1484, 61] width 12 height 12
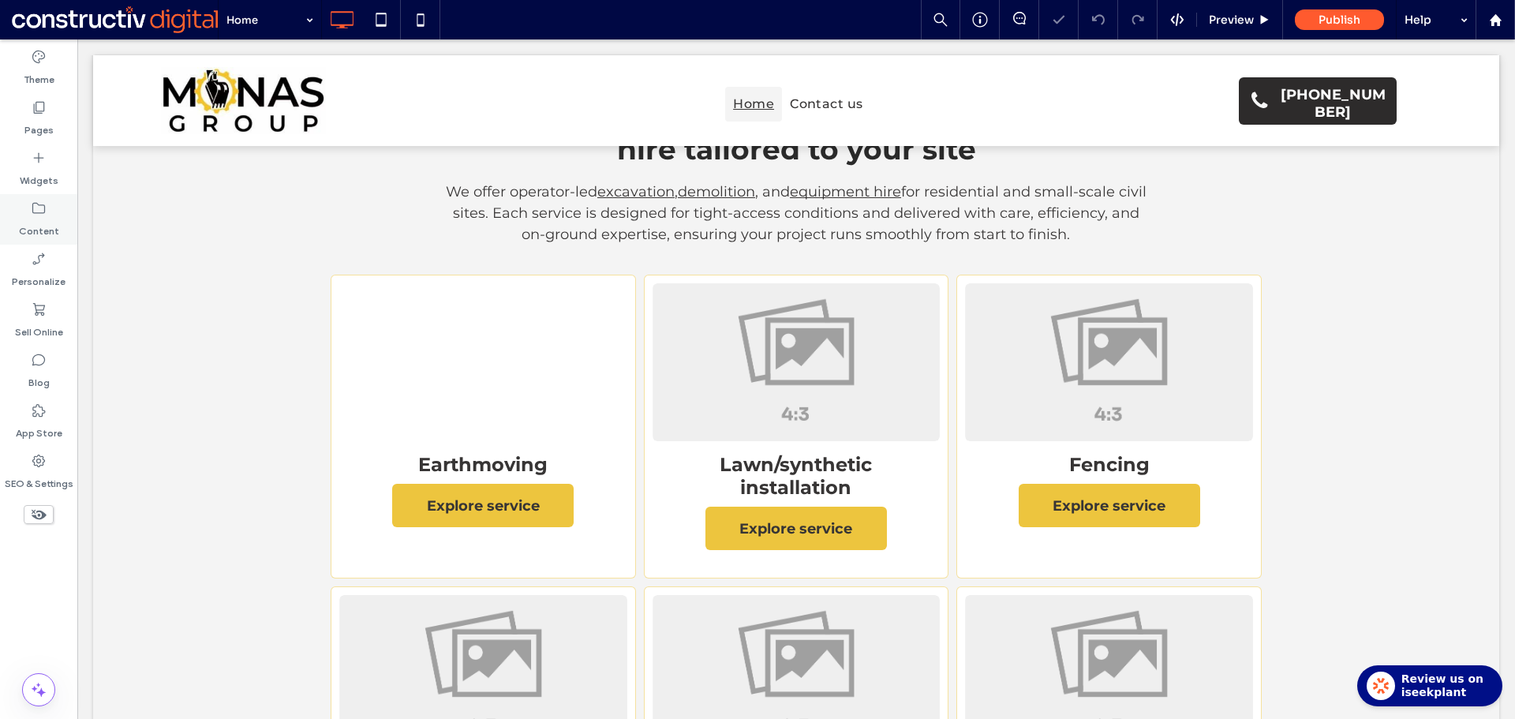
click at [43, 219] on label "Content" at bounding box center [39, 227] width 40 height 22
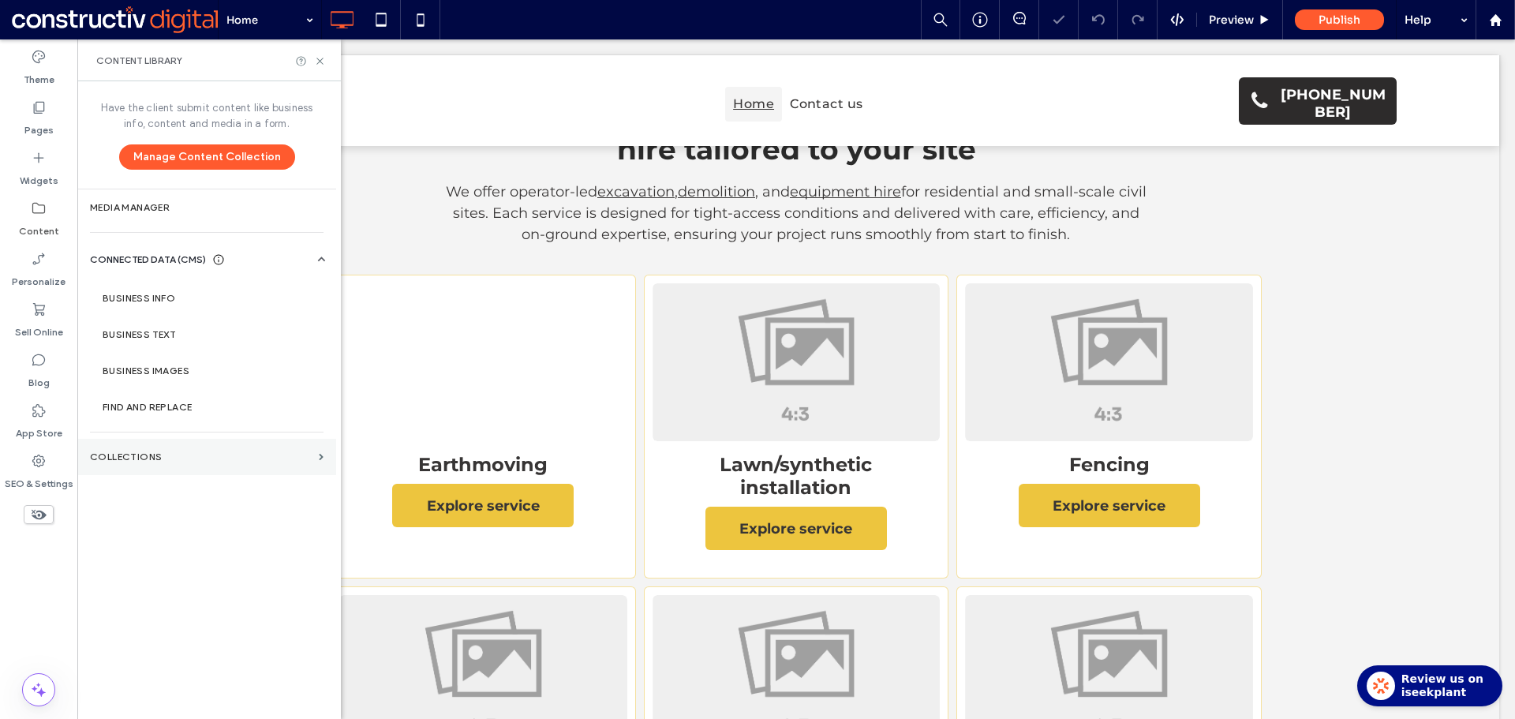
click at [147, 463] on section "Collections" at bounding box center [206, 457] width 259 height 36
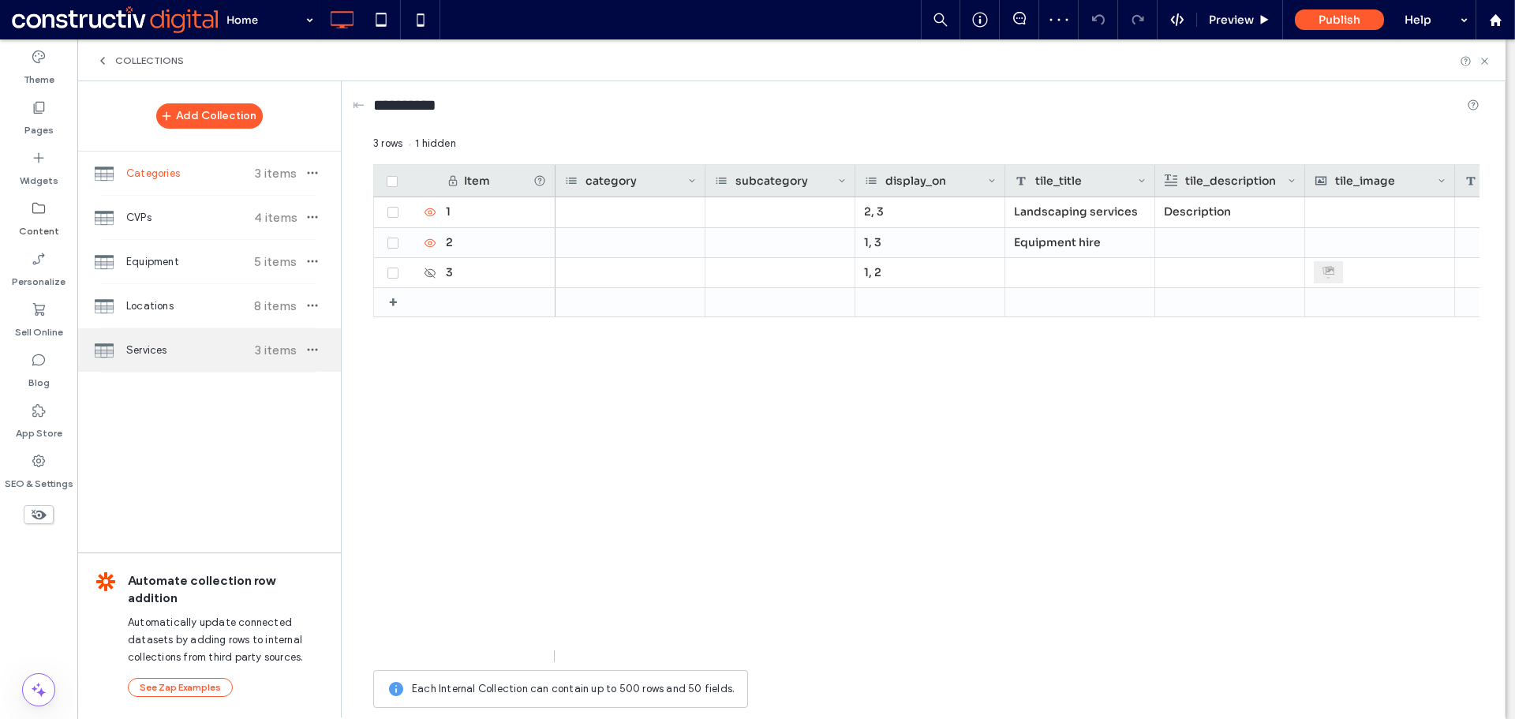
click at [165, 342] on div "Services 3 items" at bounding box center [208, 349] width 263 height 43
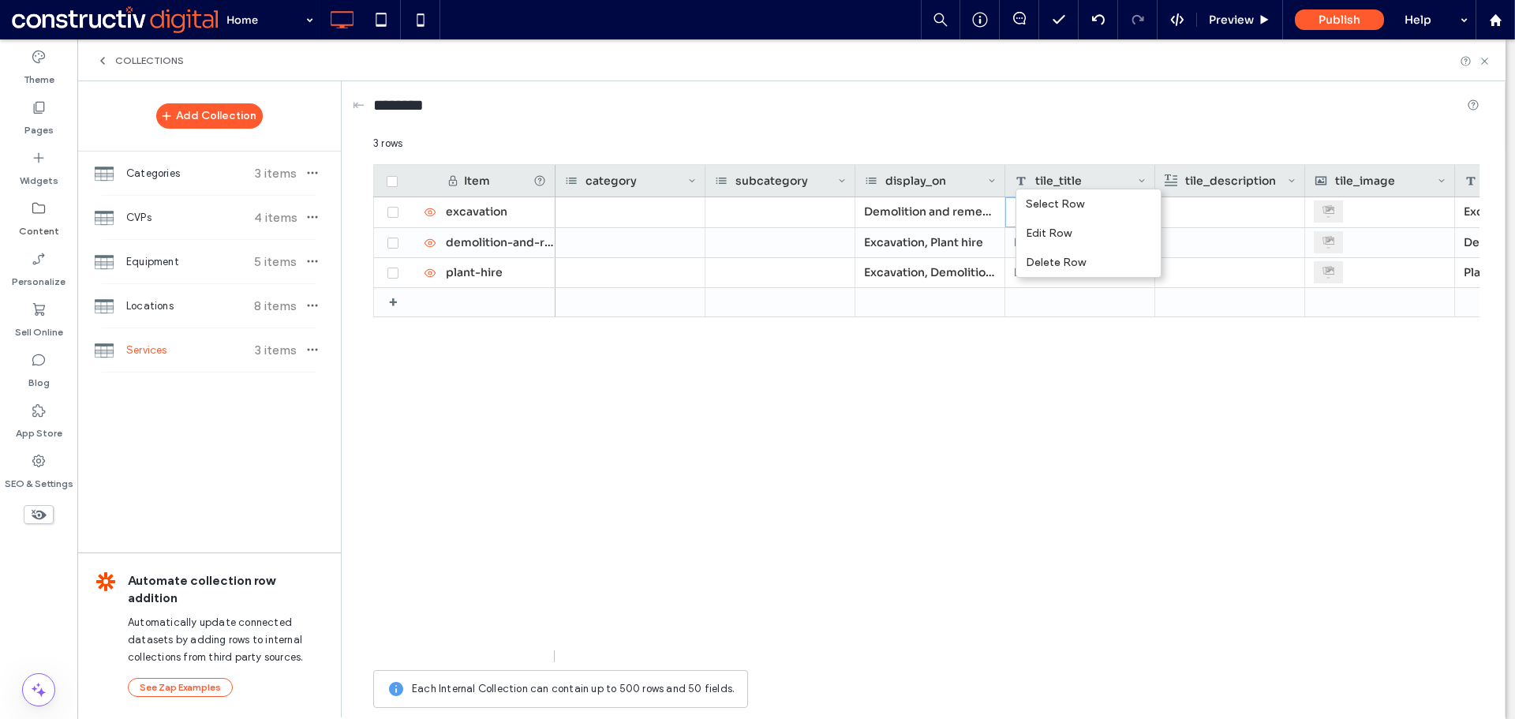
click at [806, 458] on div "Demolition and remediation, Plant hire Excavation From trenching and land clear…" at bounding box center [1017, 429] width 924 height 465
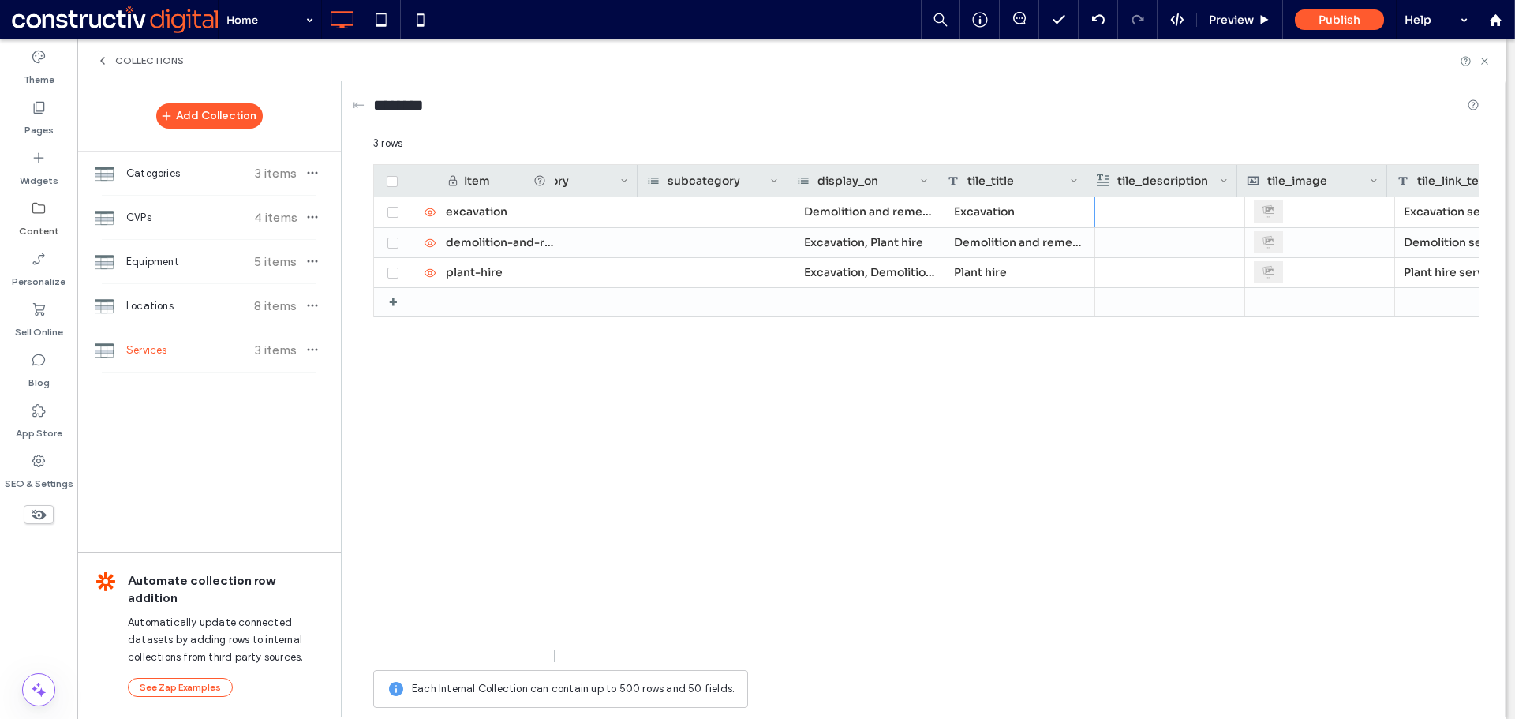
scroll to position [0, 0]
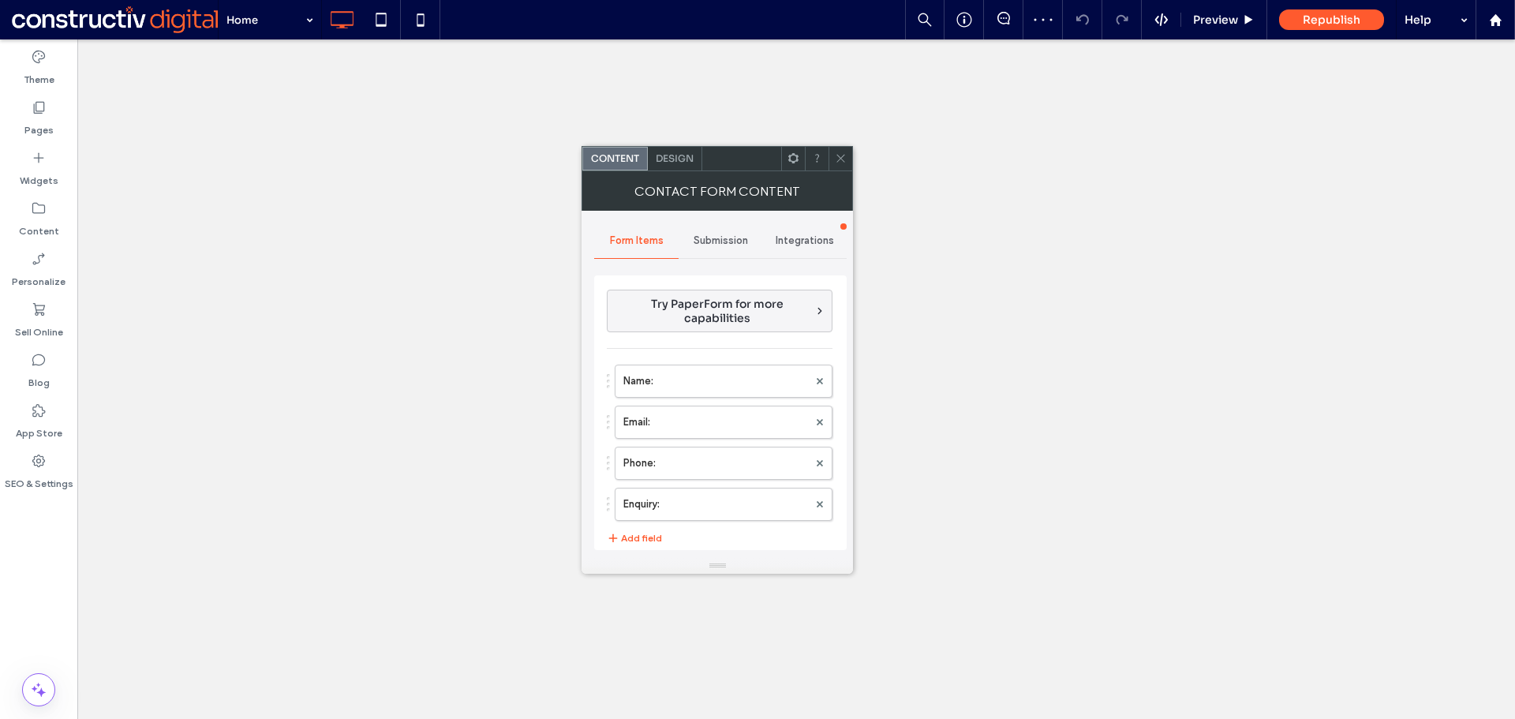
type input "**********"
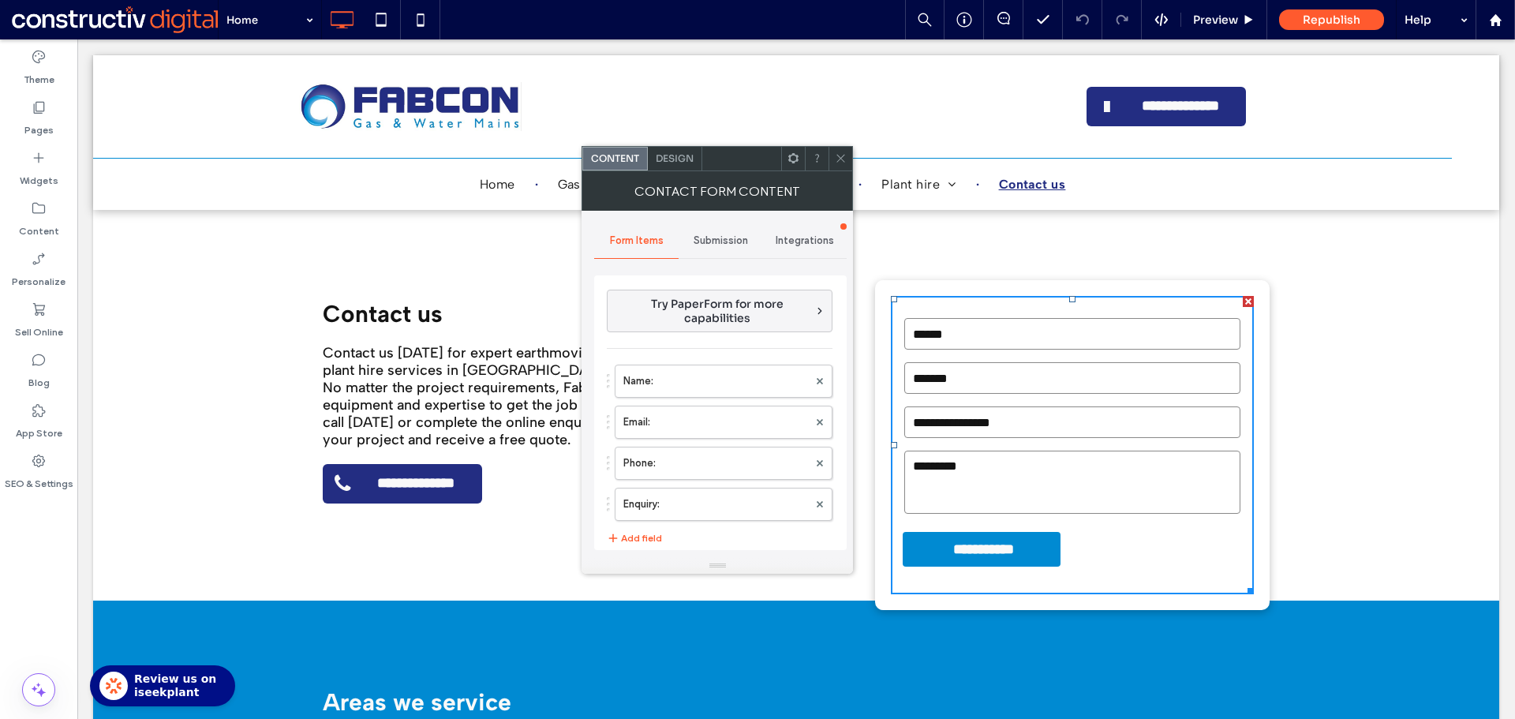
click at [674, 159] on span "Design" at bounding box center [675, 158] width 38 height 12
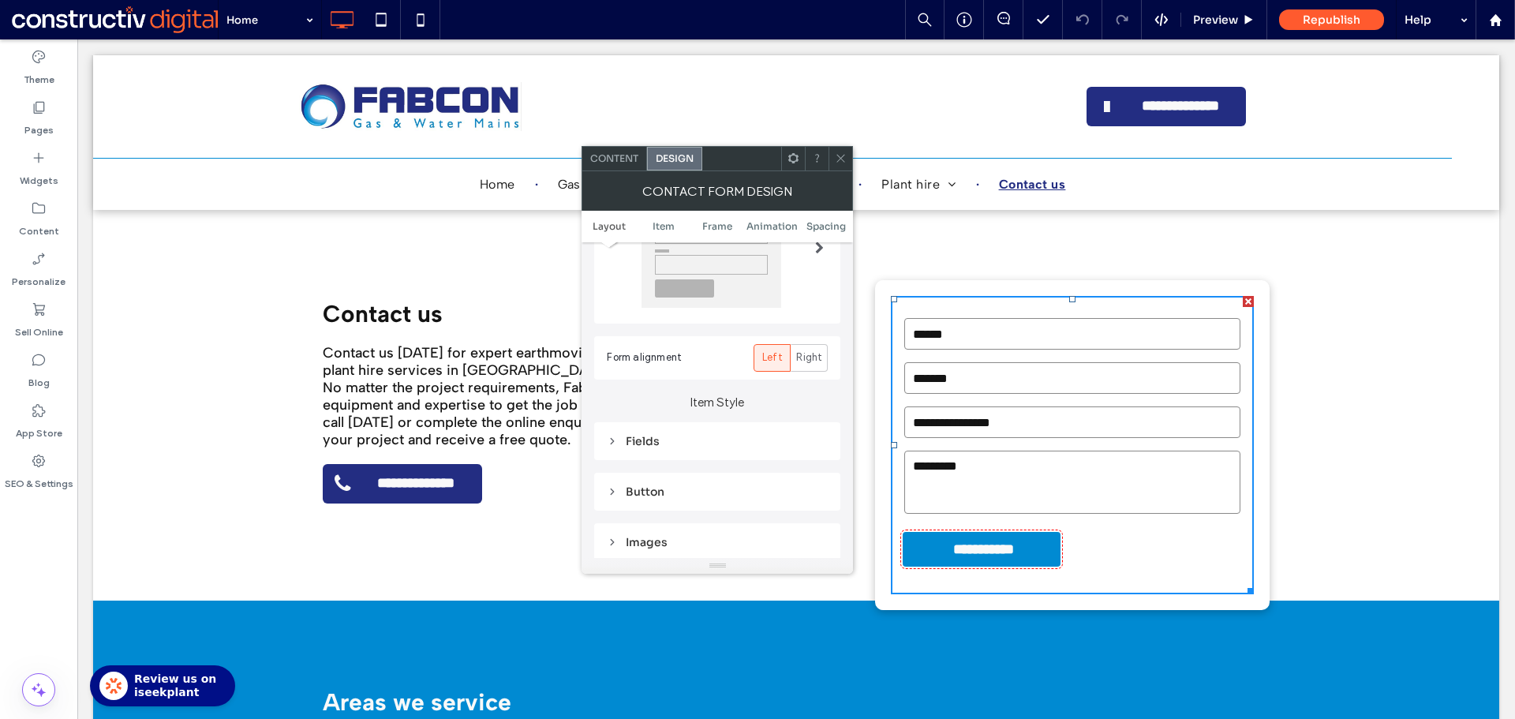
scroll to position [237, 0]
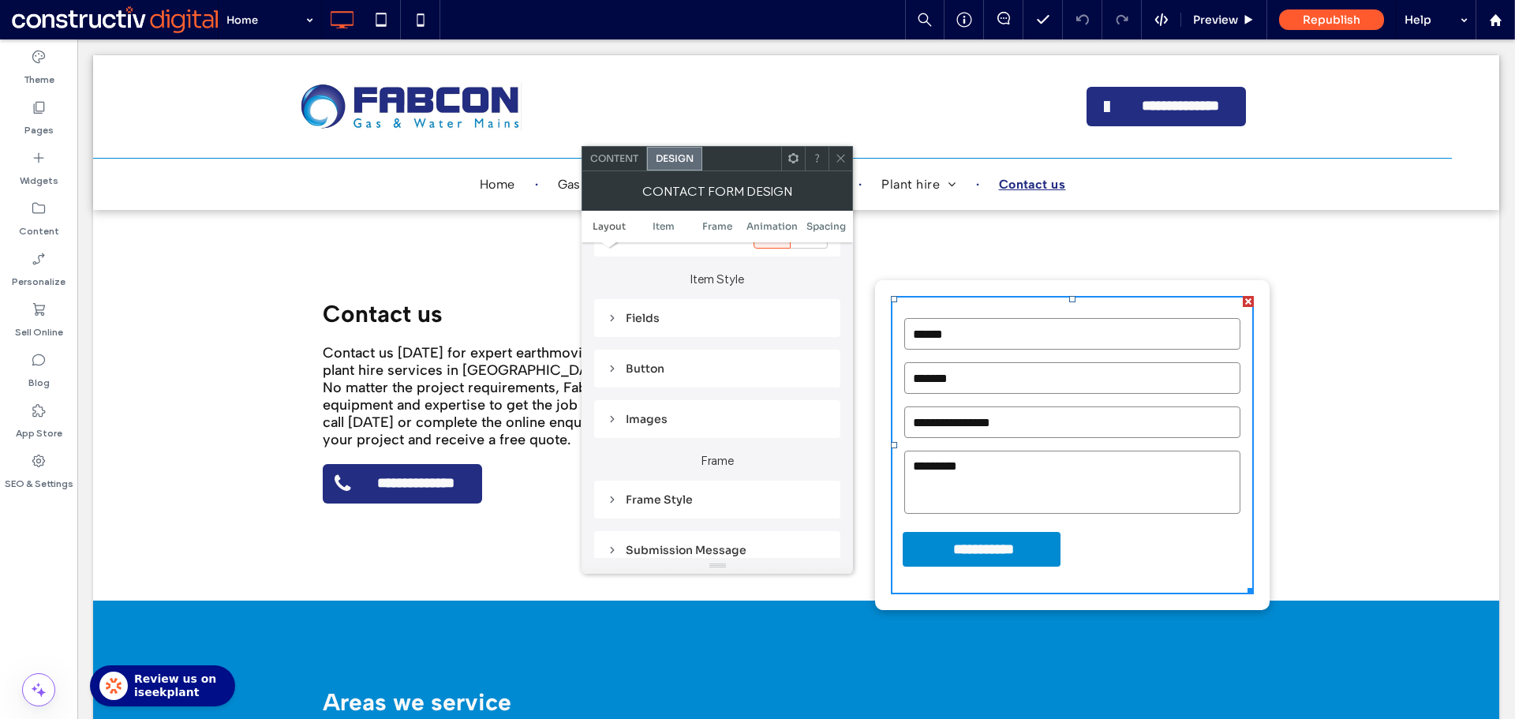
click at [646, 318] on div "Fields" at bounding box center [717, 318] width 221 height 14
click at [772, 338] on div "Field Text" at bounding box center [772, 346] width 110 height 35
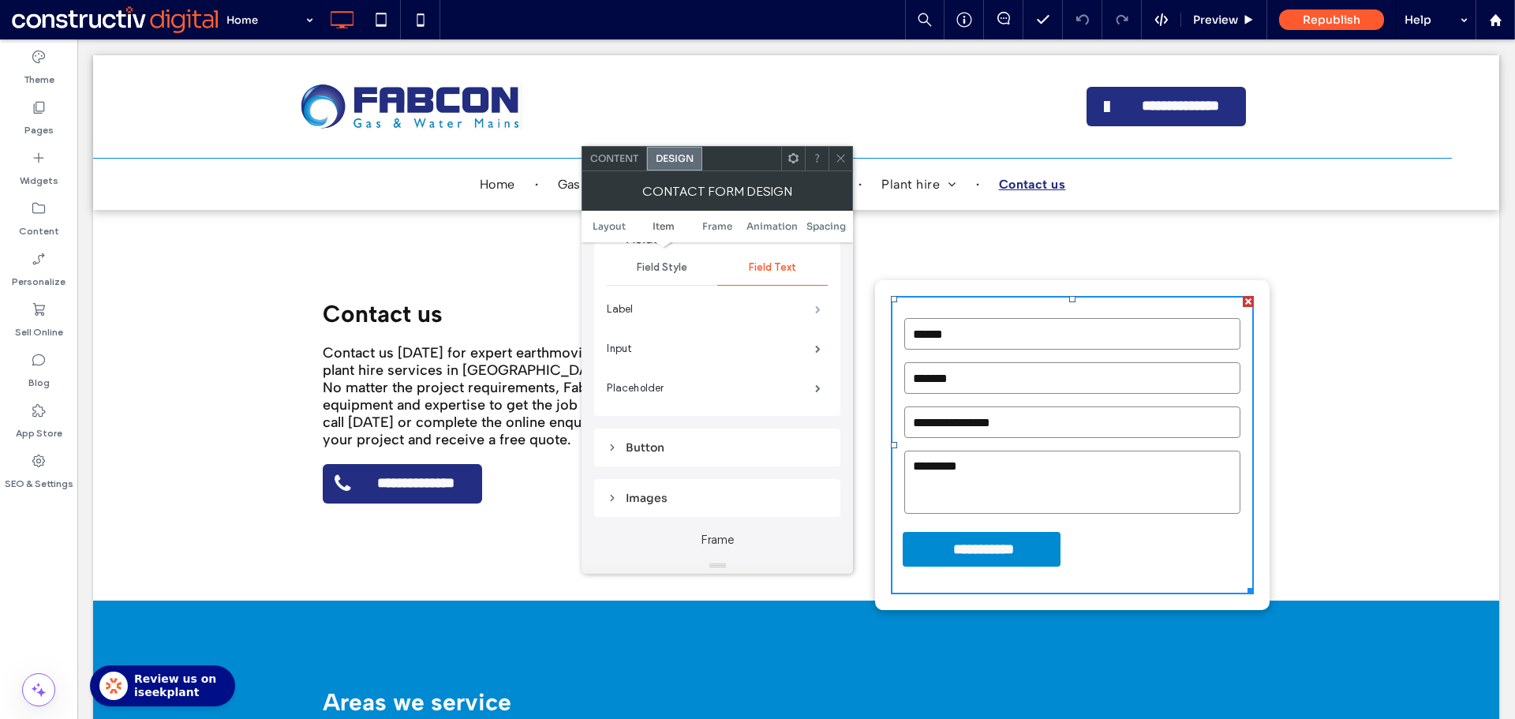
click at [815, 306] on span at bounding box center [818, 309] width 6 height 8
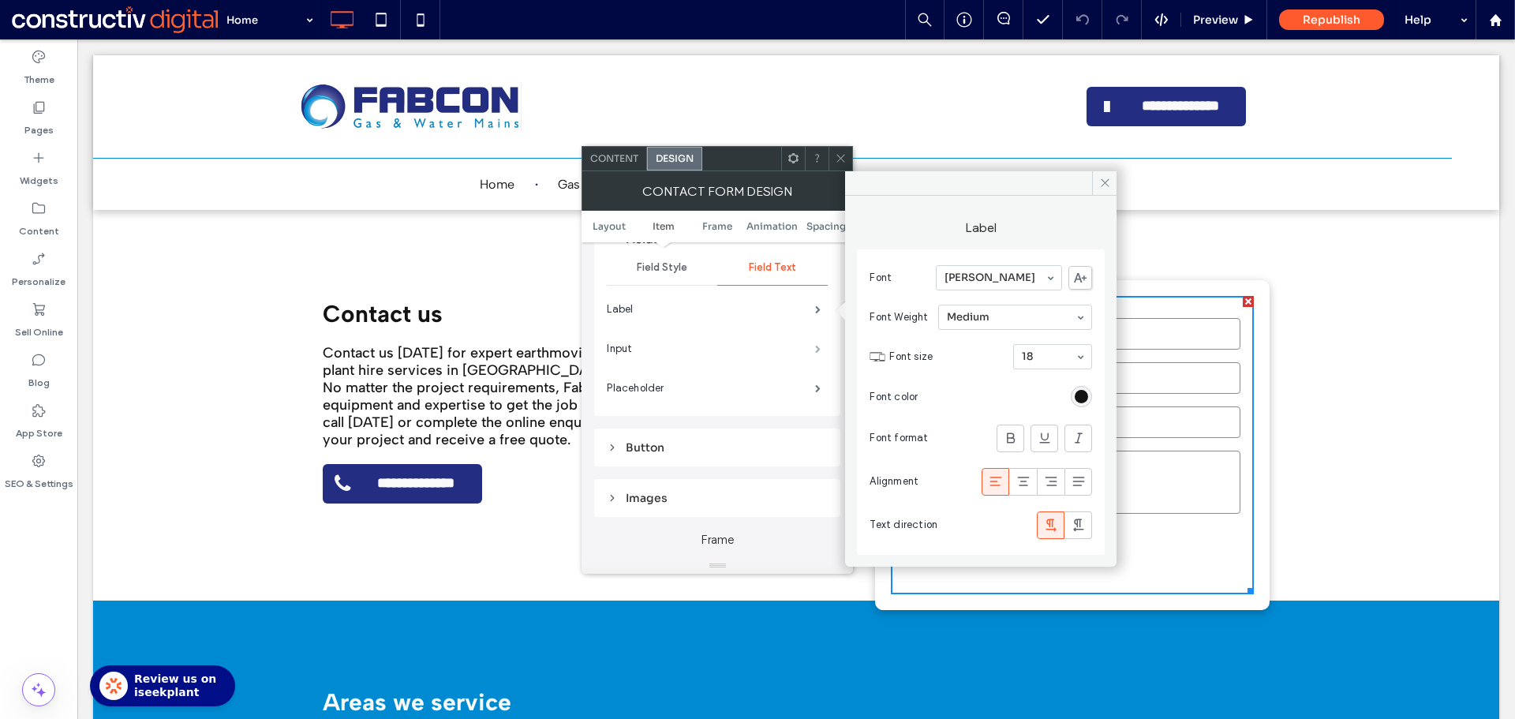
click at [815, 353] on span at bounding box center [818, 349] width 6 height 8
click at [1088, 398] on div "rgb(255, 255, 255)" at bounding box center [1080, 396] width 13 height 13
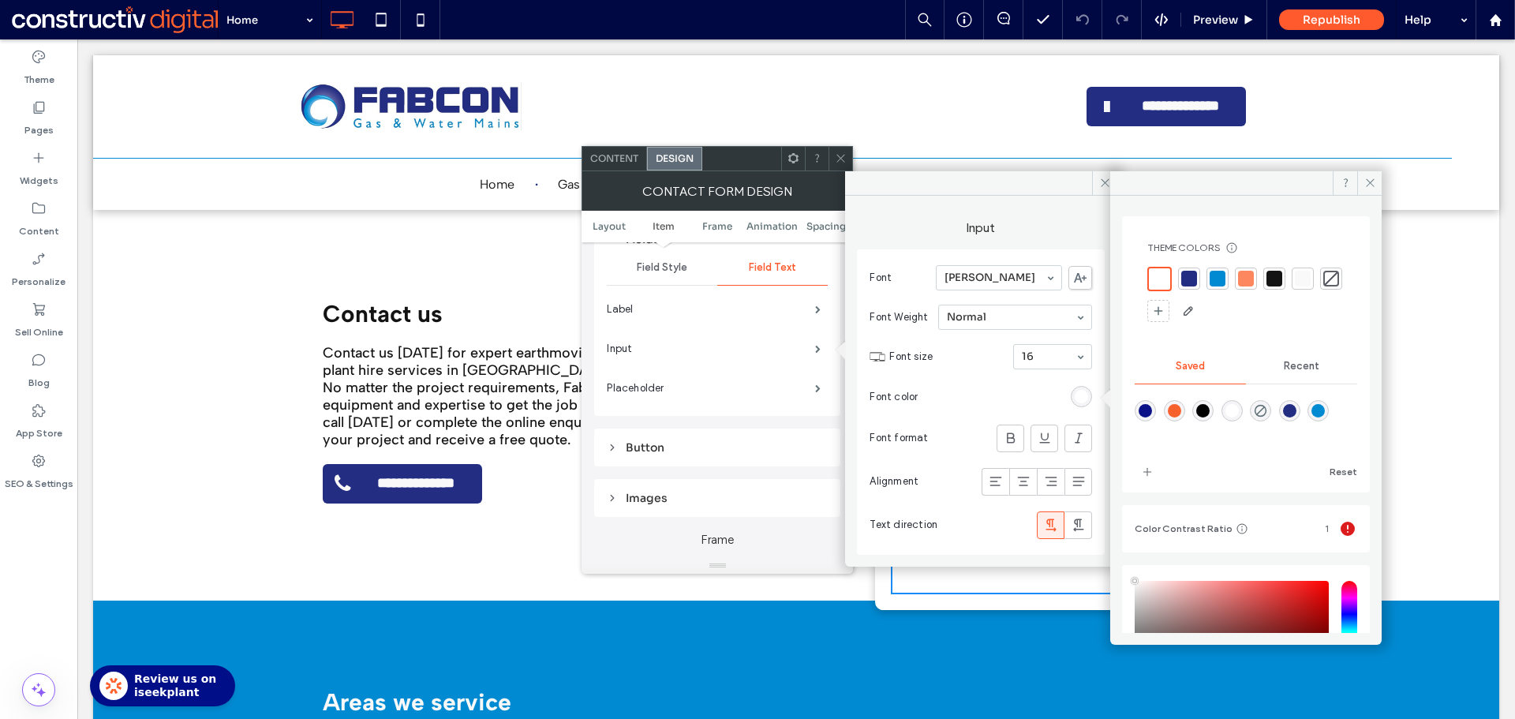
click at [1276, 275] on div at bounding box center [1274, 279] width 16 height 16
click at [815, 390] on span at bounding box center [818, 388] width 6 height 8
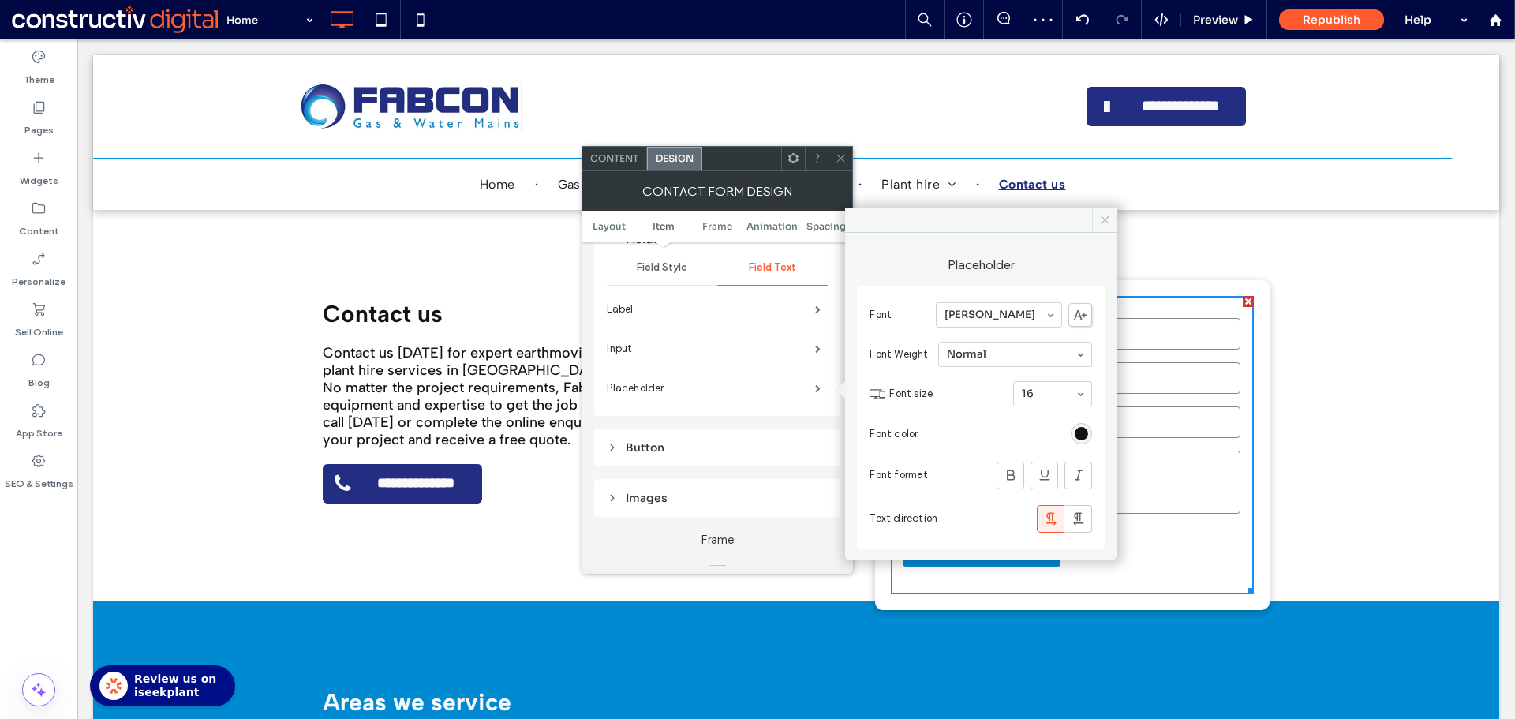
click at [1100, 219] on icon at bounding box center [1105, 220] width 12 height 12
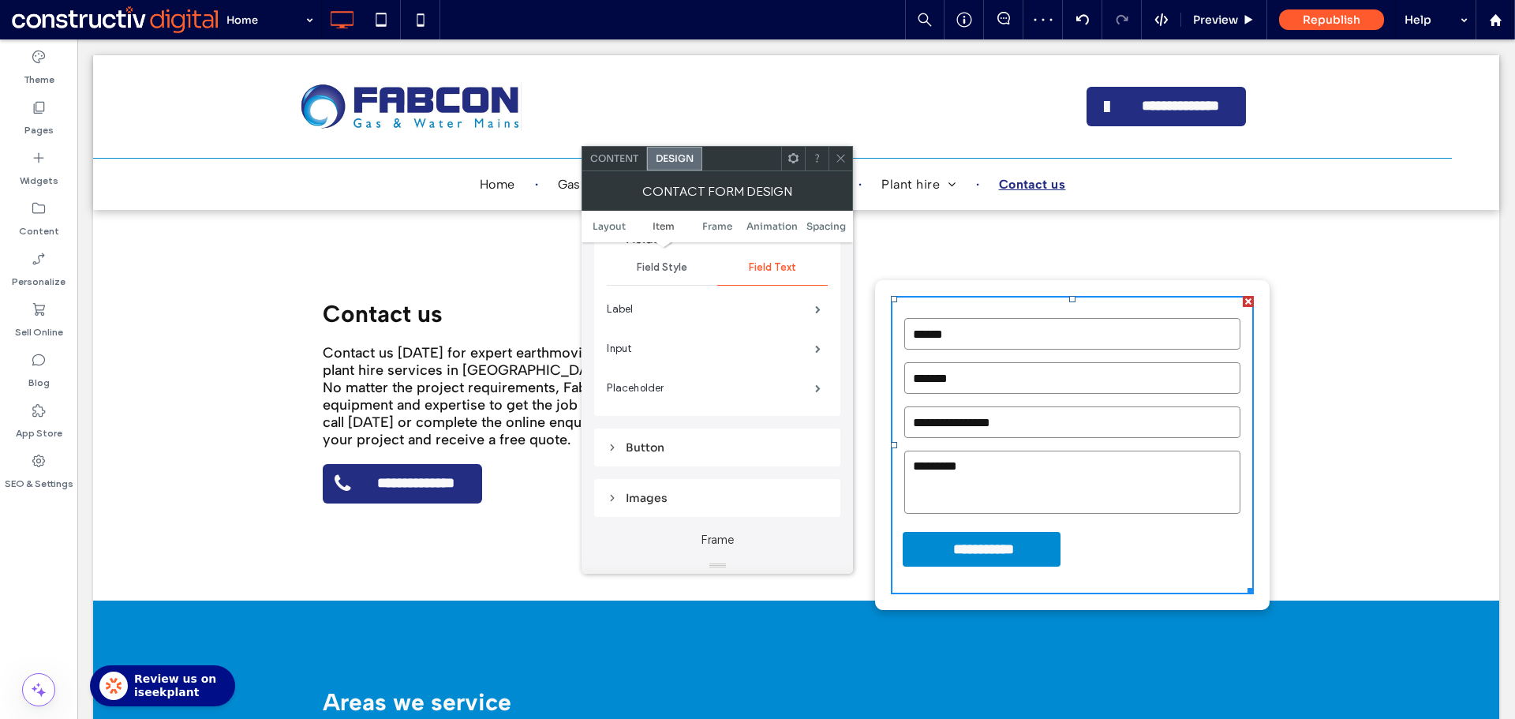
click at [831, 152] on div at bounding box center [840, 159] width 24 height 24
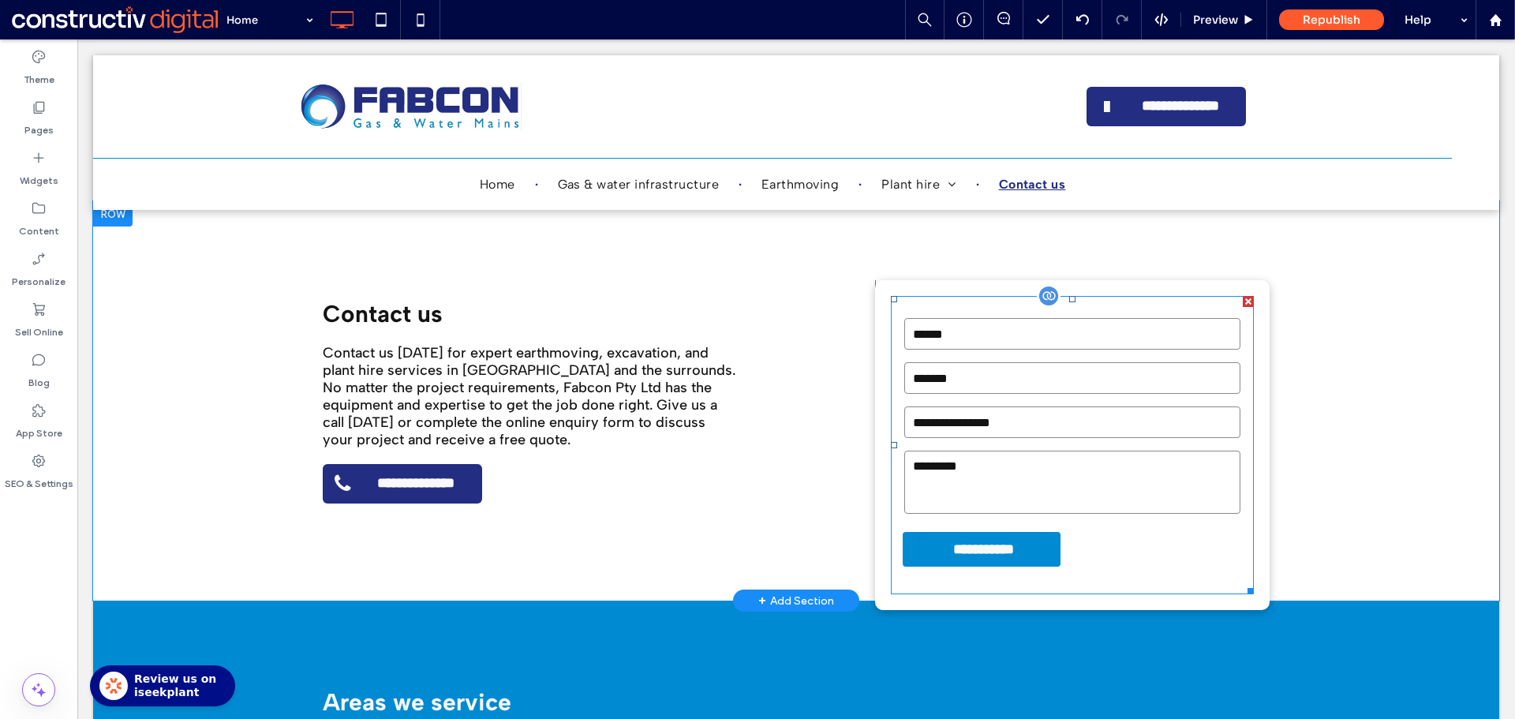
drag, startPoint x: 1113, startPoint y: 530, endPoint x: 1138, endPoint y: 530, distance: 25.2
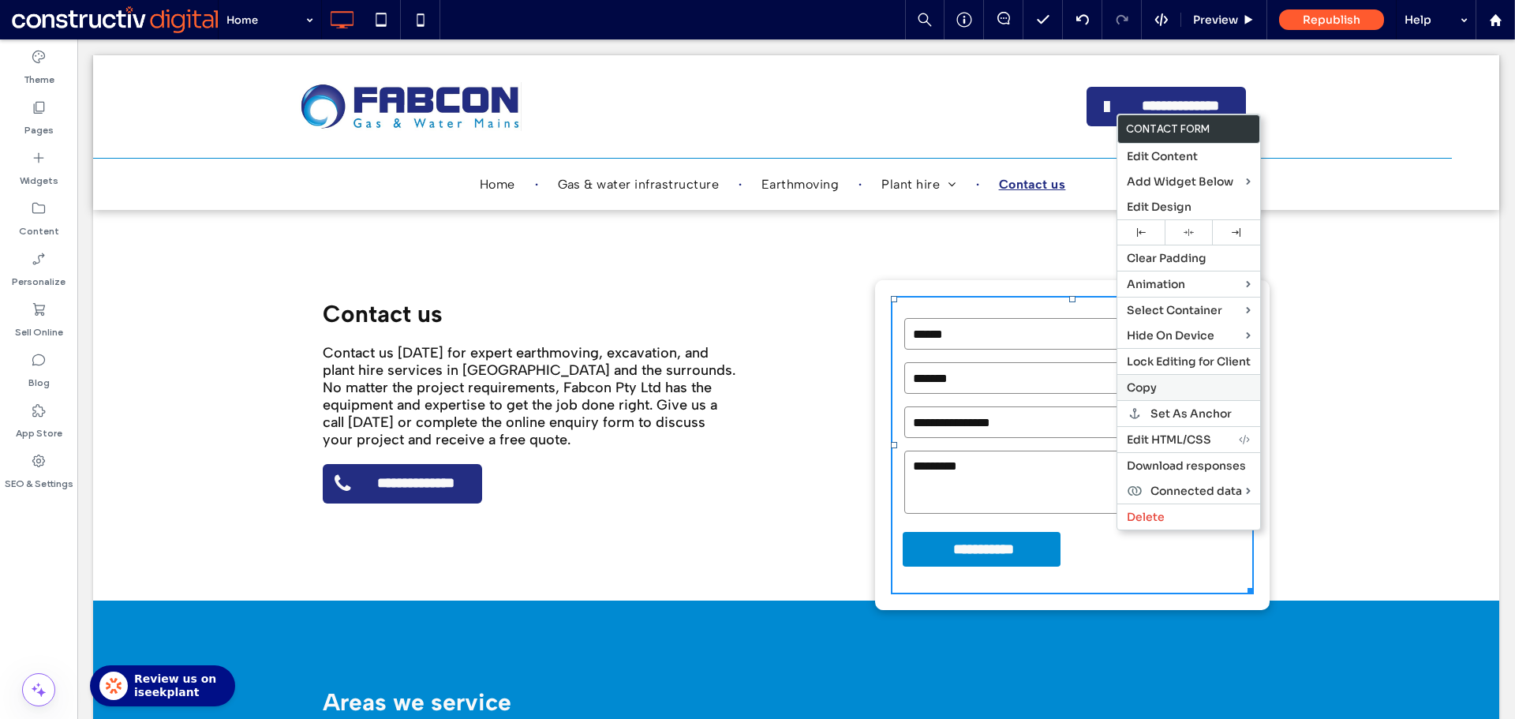
click at [1151, 386] on span "Copy" at bounding box center [1141, 387] width 30 height 14
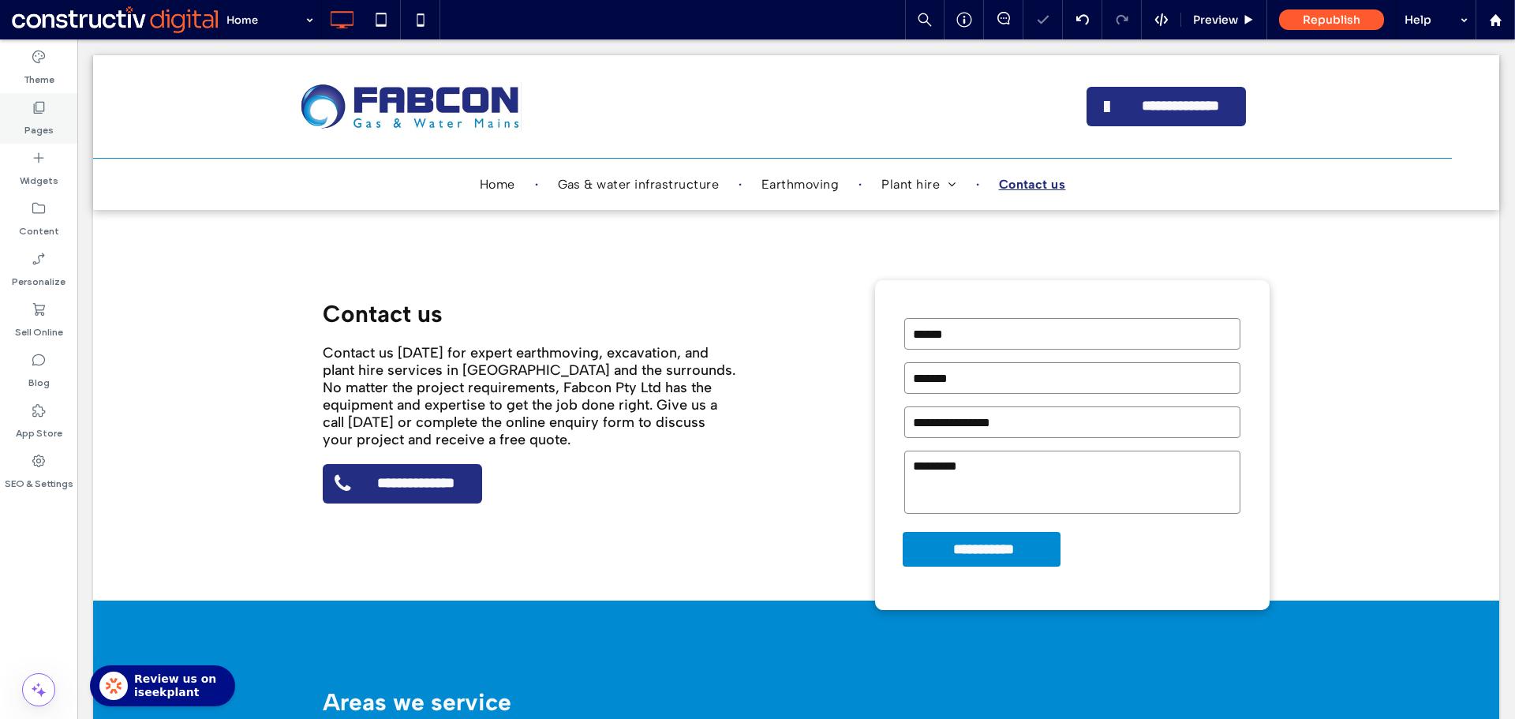
click at [39, 111] on use at bounding box center [39, 108] width 11 height 12
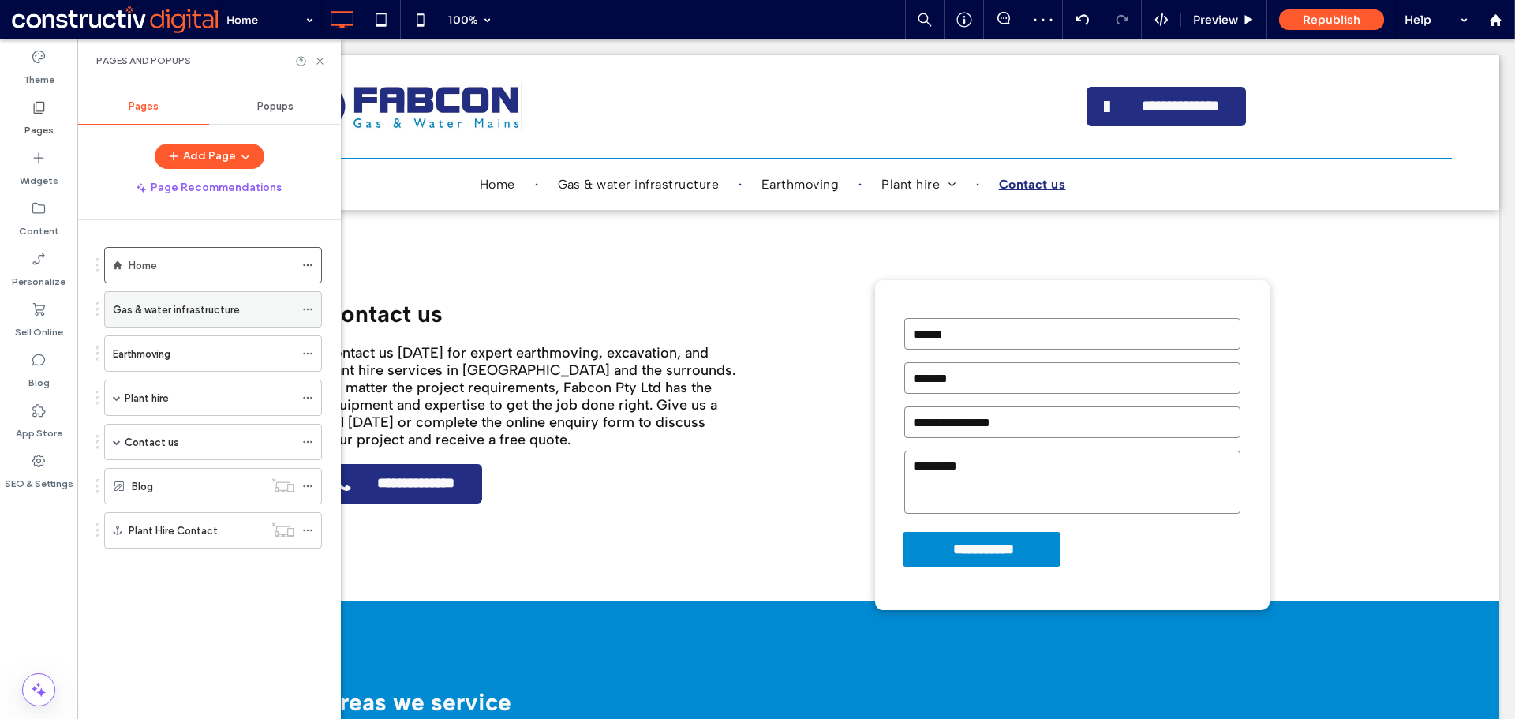
click at [185, 310] on label "Gas & water infrastructure" at bounding box center [176, 310] width 127 height 28
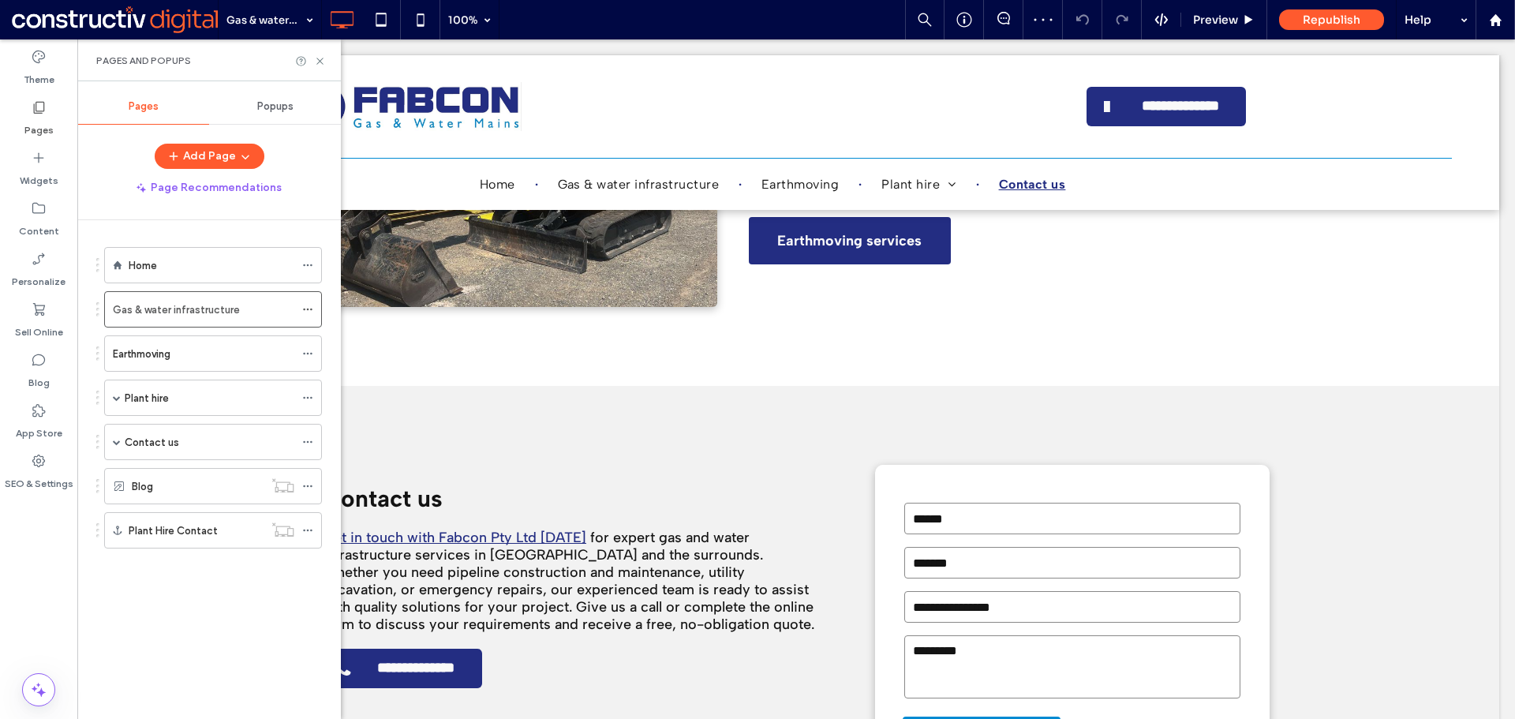
scroll to position [2288, 0]
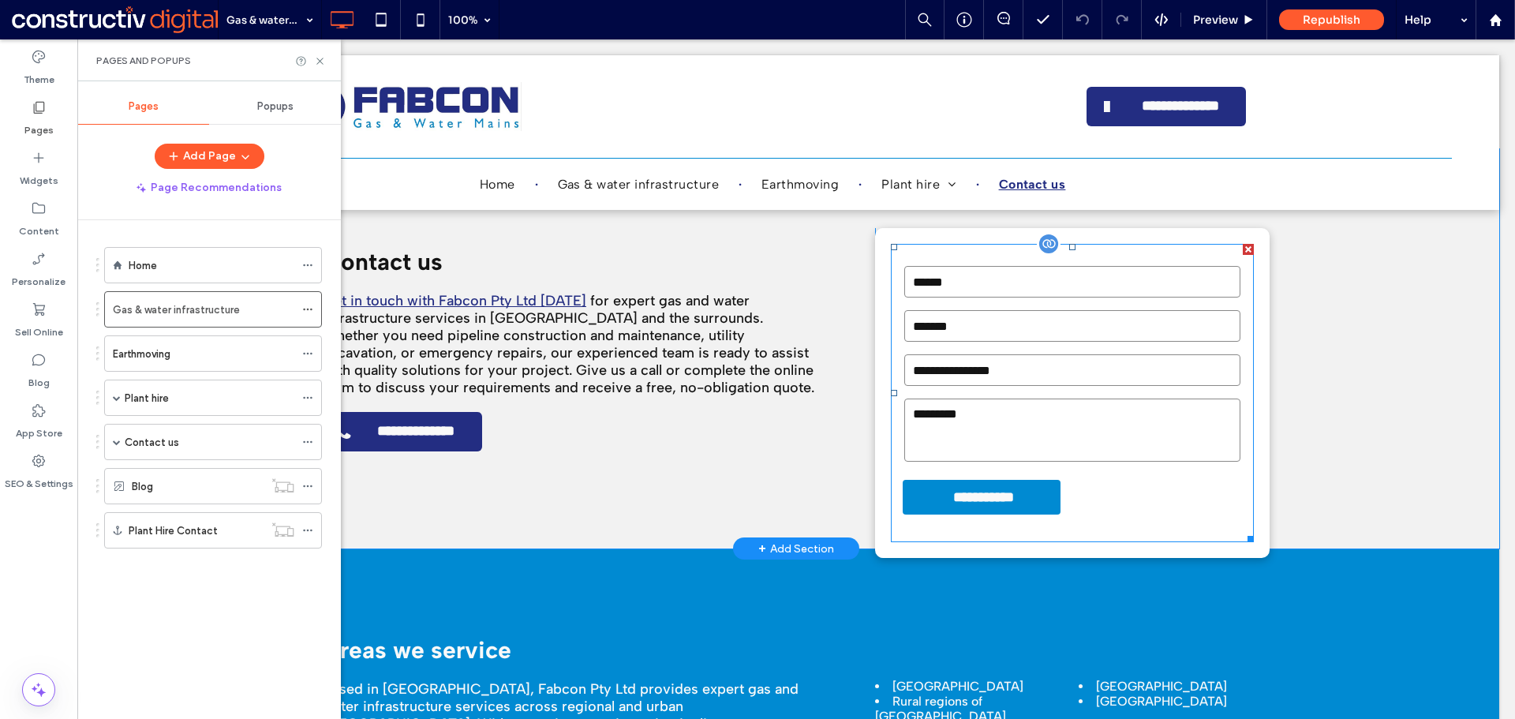
click at [1151, 506] on form "**********" at bounding box center [1072, 393] width 363 height 298
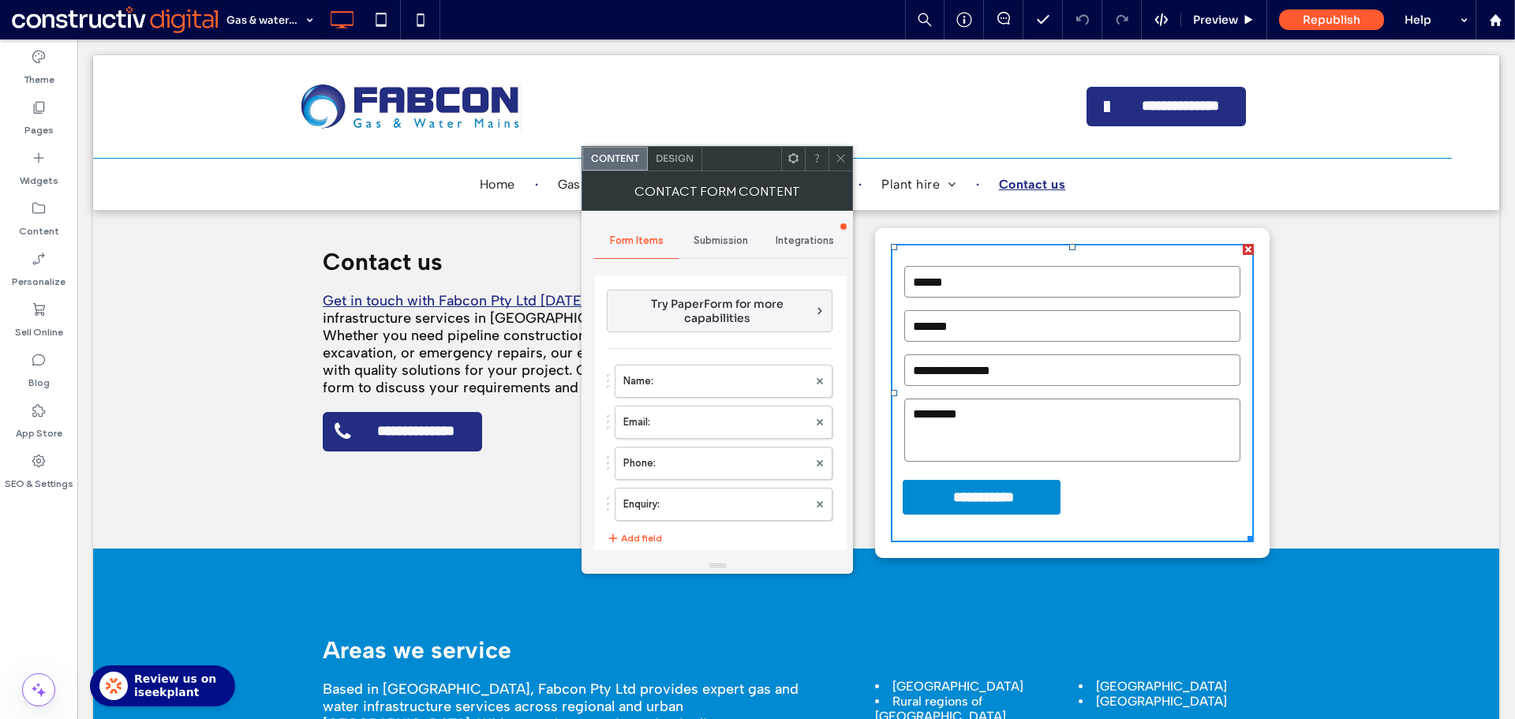
click at [707, 237] on span "Submission" at bounding box center [720, 240] width 54 height 13
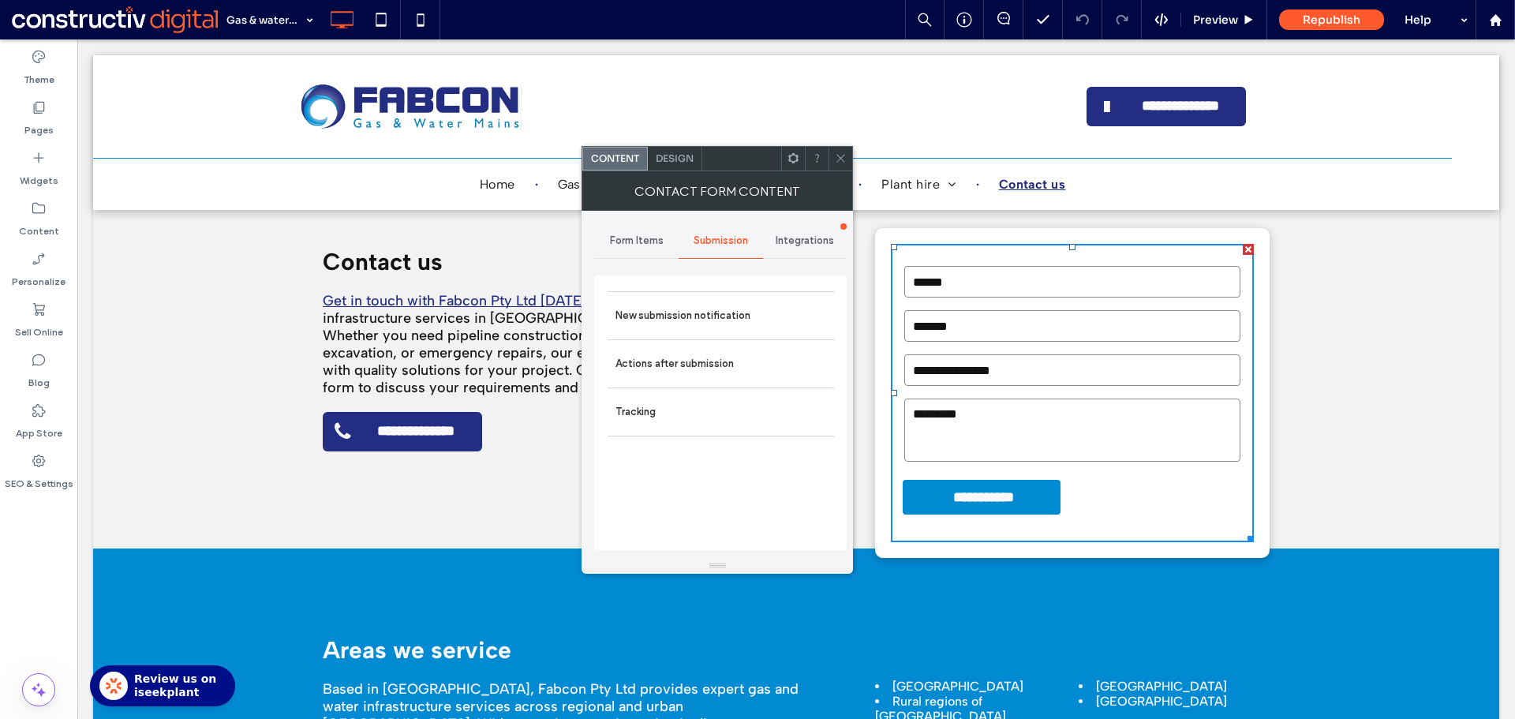
click at [665, 163] on span "Design" at bounding box center [675, 158] width 38 height 12
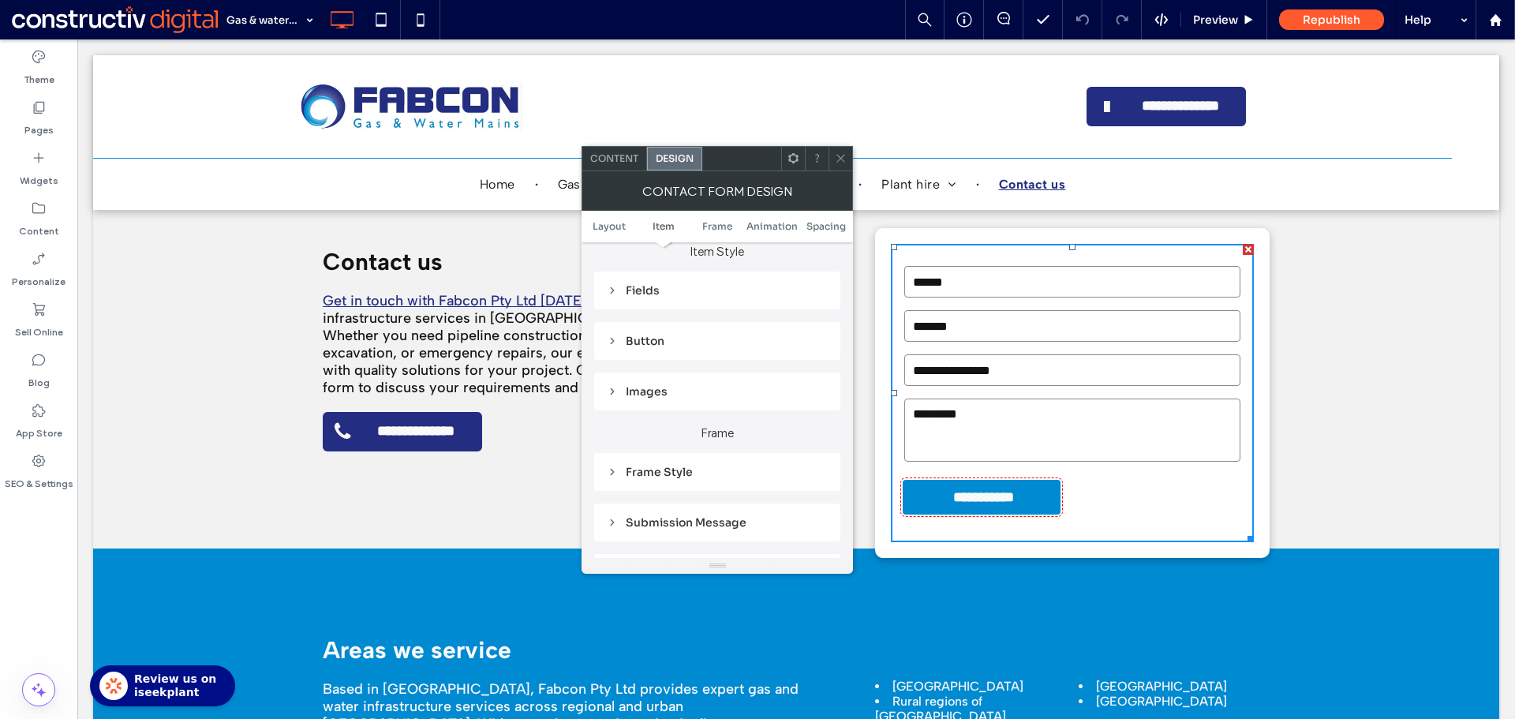
scroll to position [158, 0]
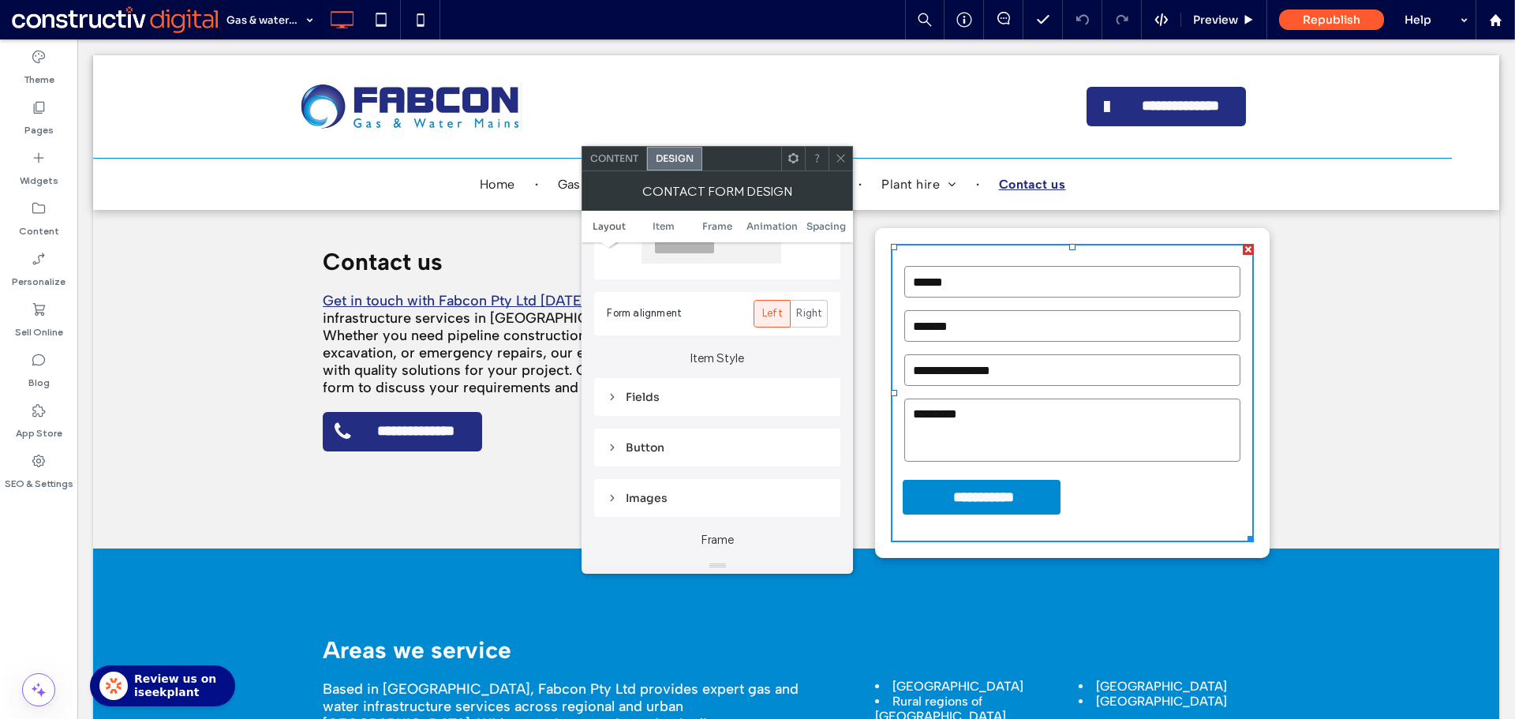
click at [649, 398] on div "Fields" at bounding box center [717, 397] width 221 height 14
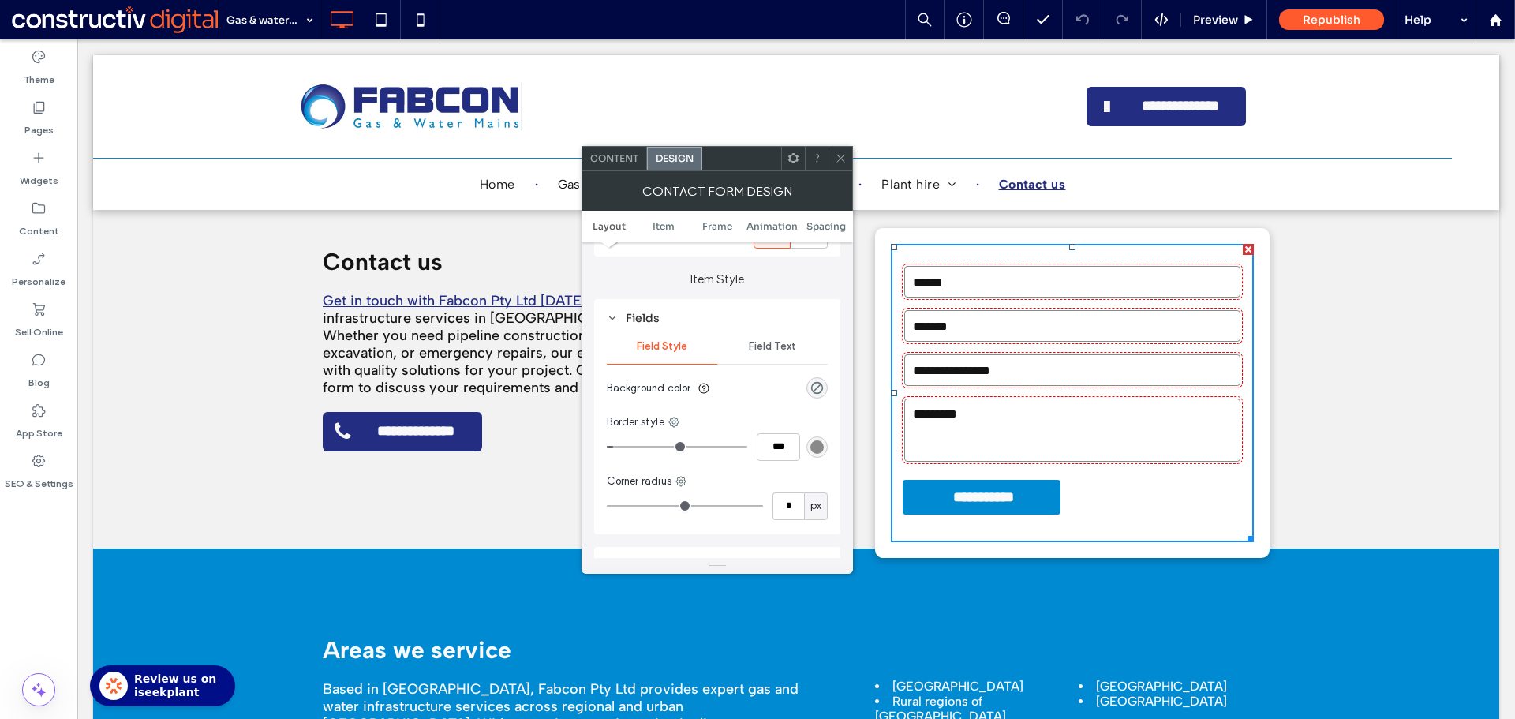
click at [777, 336] on div "Field Text" at bounding box center [772, 346] width 110 height 35
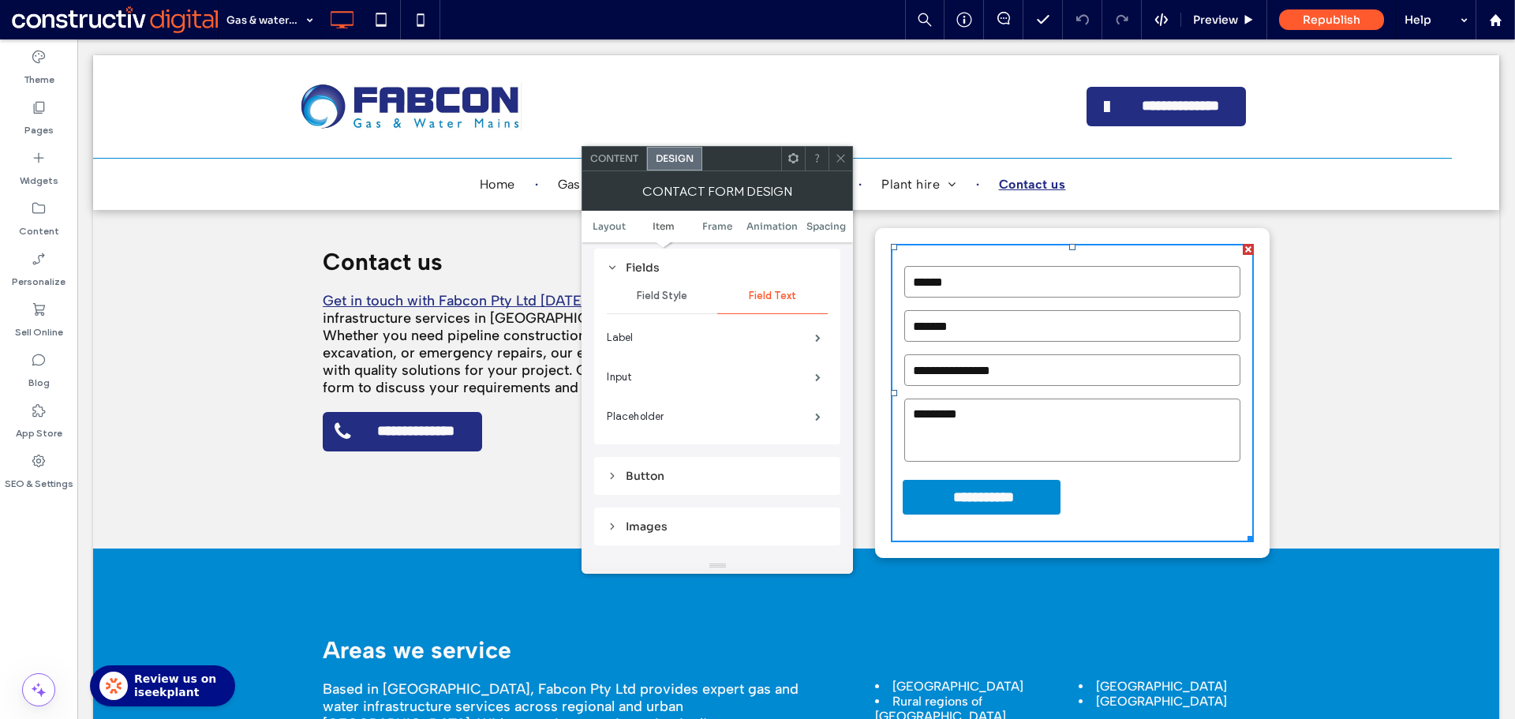
scroll to position [316, 0]
click at [815, 345] on span at bounding box center [818, 349] width 6 height 8
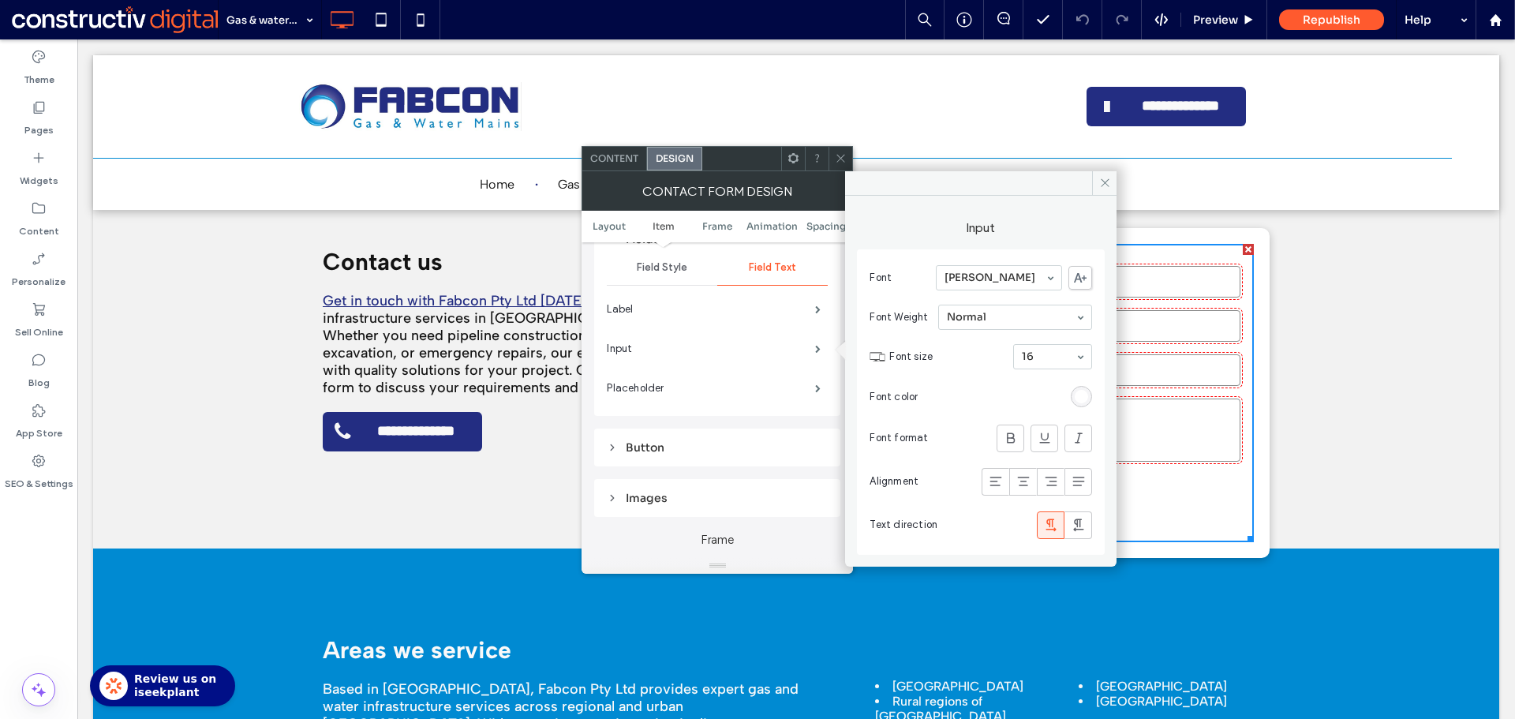
click at [1082, 395] on div "rgb(255, 255, 255)" at bounding box center [1080, 396] width 13 height 13
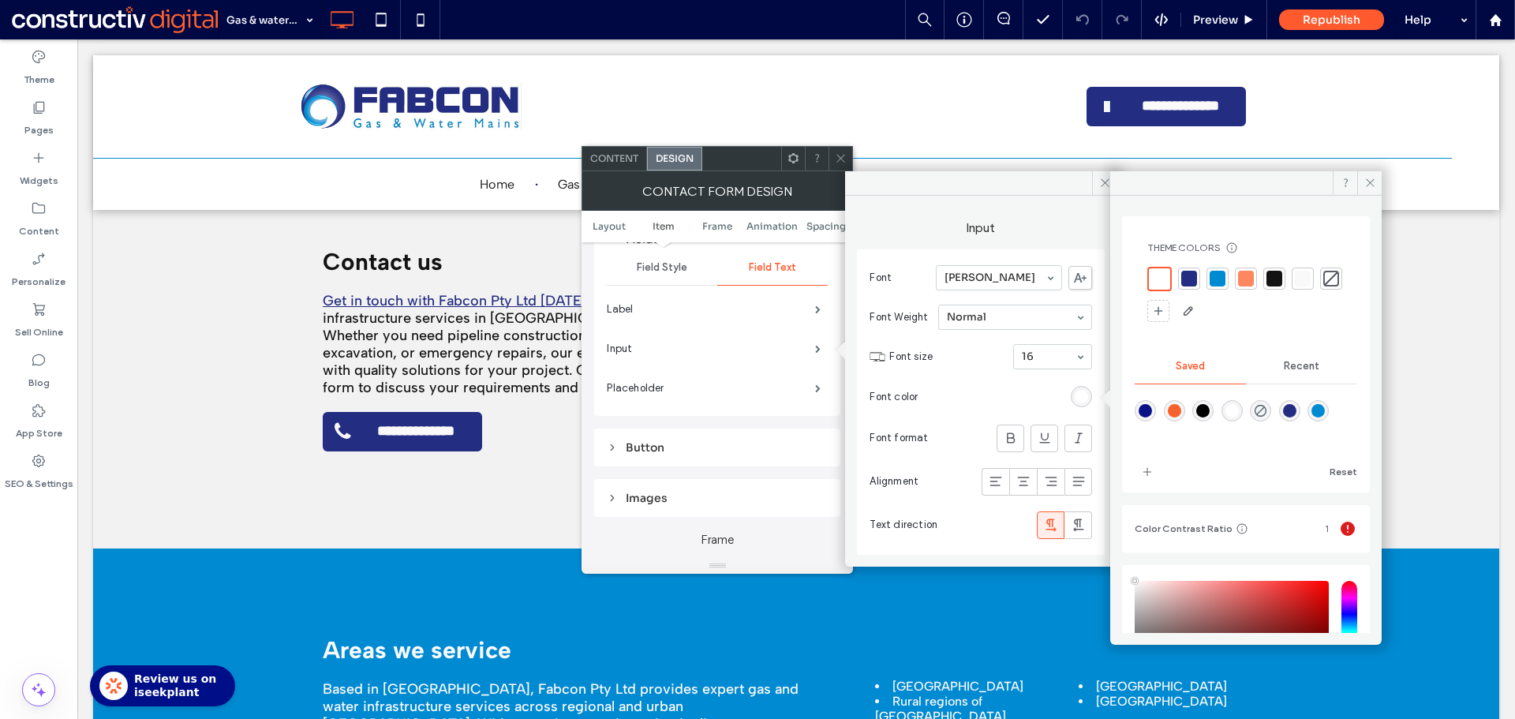
drag, startPoint x: 1269, startPoint y: 282, endPoint x: 1108, endPoint y: 211, distance: 176.6
click at [1270, 282] on div at bounding box center [1274, 279] width 16 height 16
click at [843, 154] on icon at bounding box center [841, 158] width 12 height 12
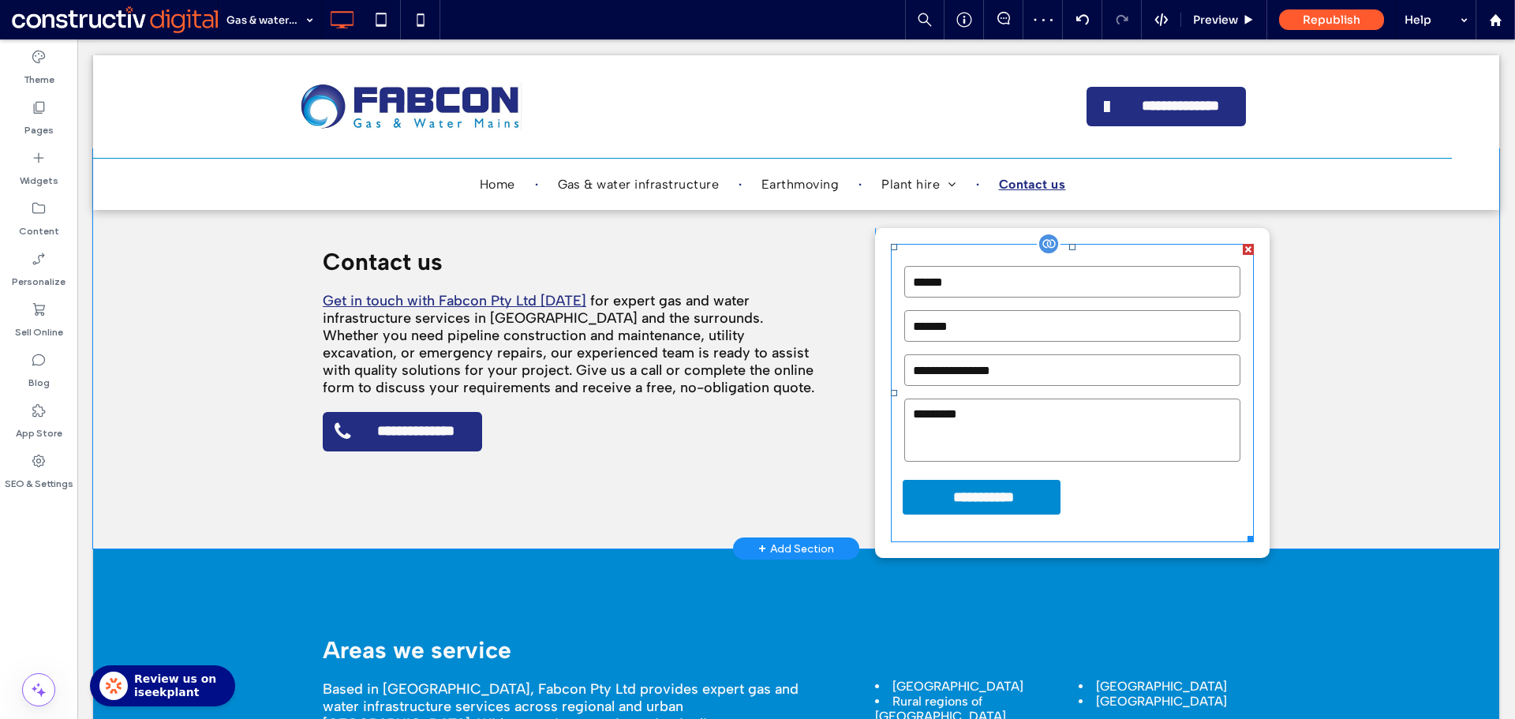
drag, startPoint x: 1070, startPoint y: 509, endPoint x: 900, endPoint y: 431, distance: 186.7
click at [1070, 508] on form "**********" at bounding box center [1072, 393] width 363 height 298
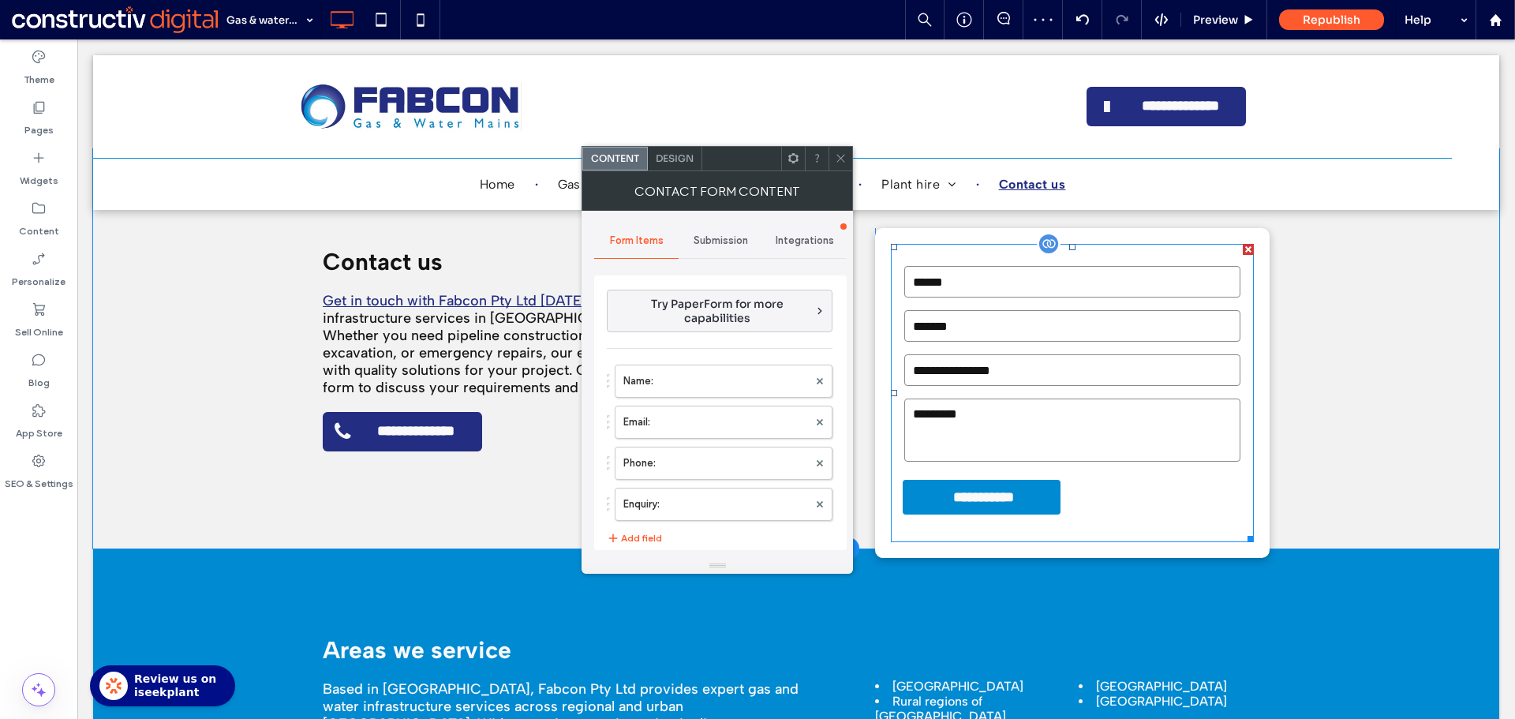
type input "**********"
click at [678, 159] on span "Design" at bounding box center [675, 158] width 38 height 12
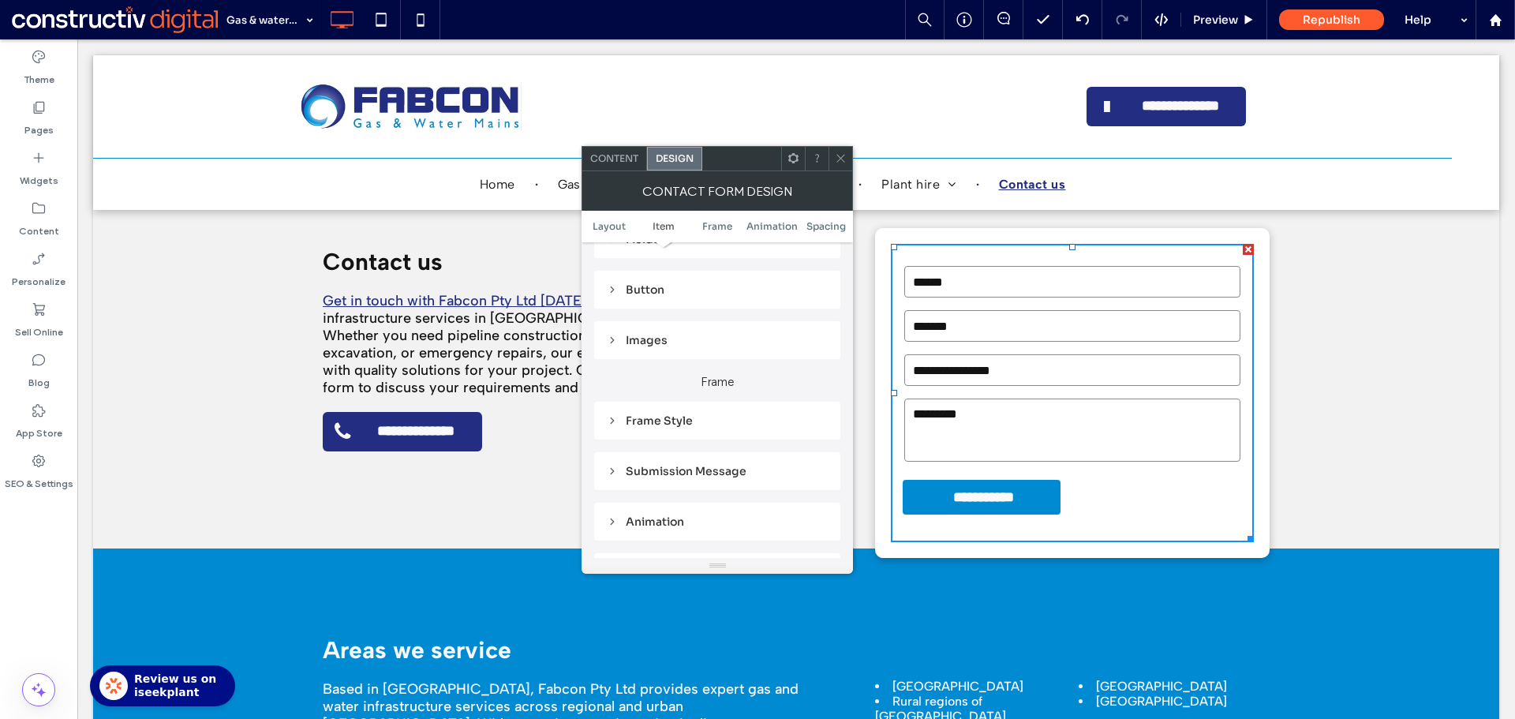
click at [702, 471] on div "Submission Message" at bounding box center [717, 471] width 221 height 14
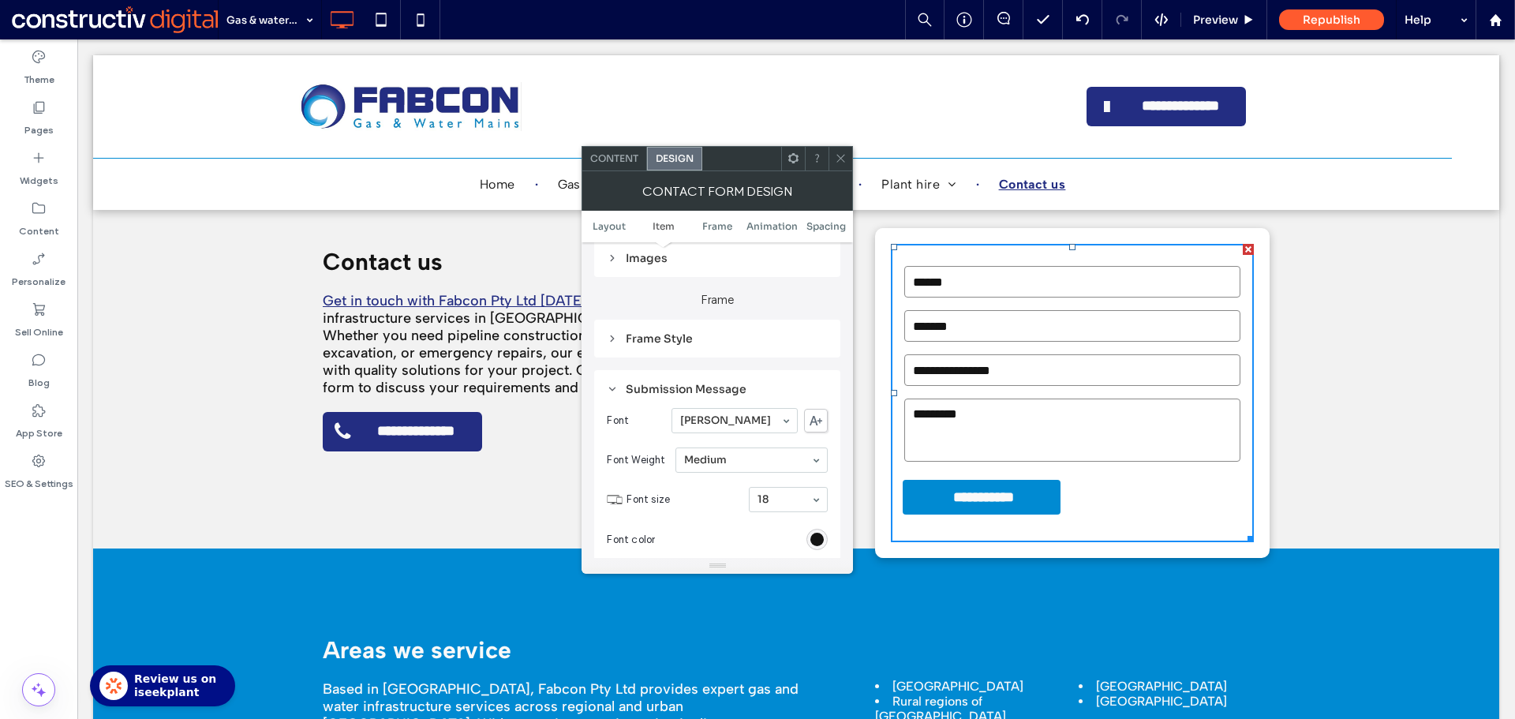
scroll to position [552, 0]
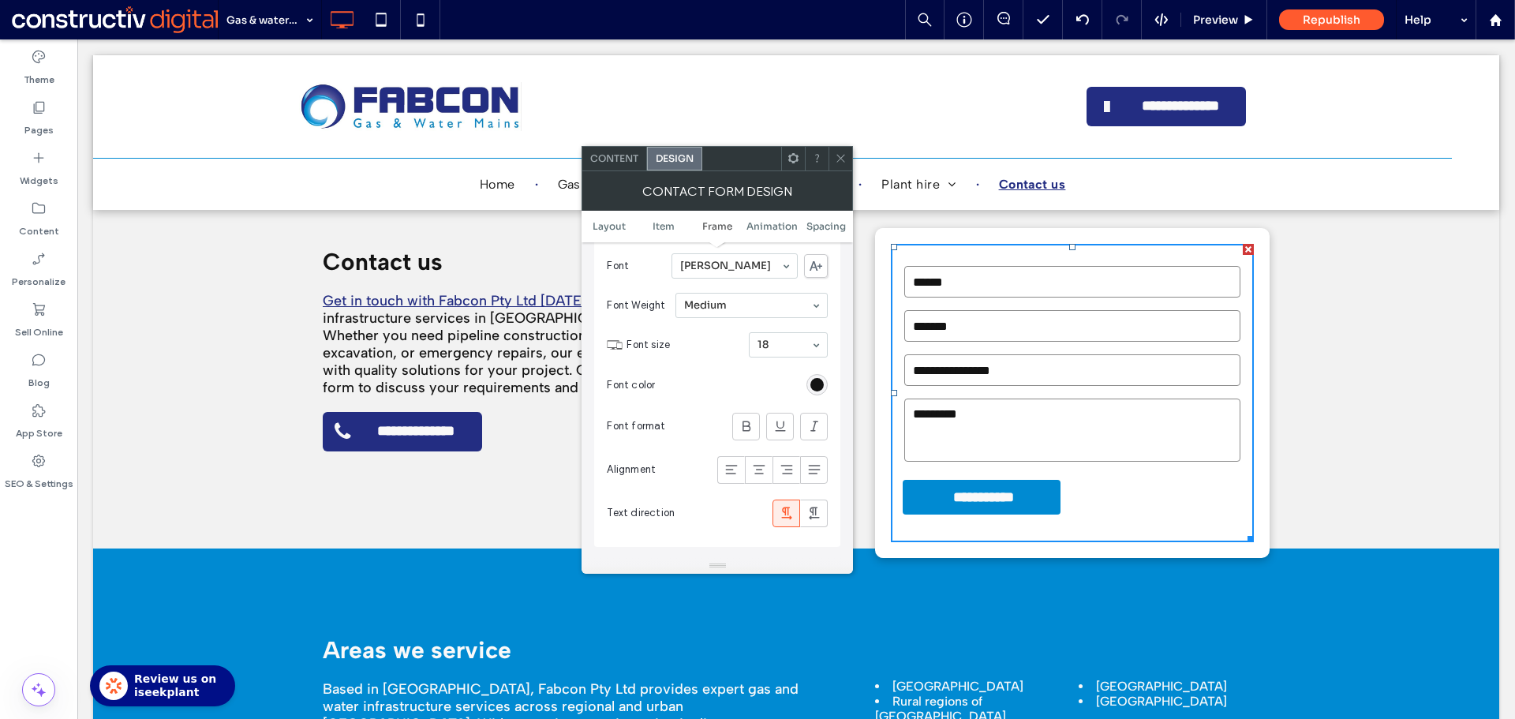
drag, startPoint x: 835, startPoint y: 161, endPoint x: 799, endPoint y: 148, distance: 38.7
click at [838, 159] on icon at bounding box center [841, 158] width 12 height 12
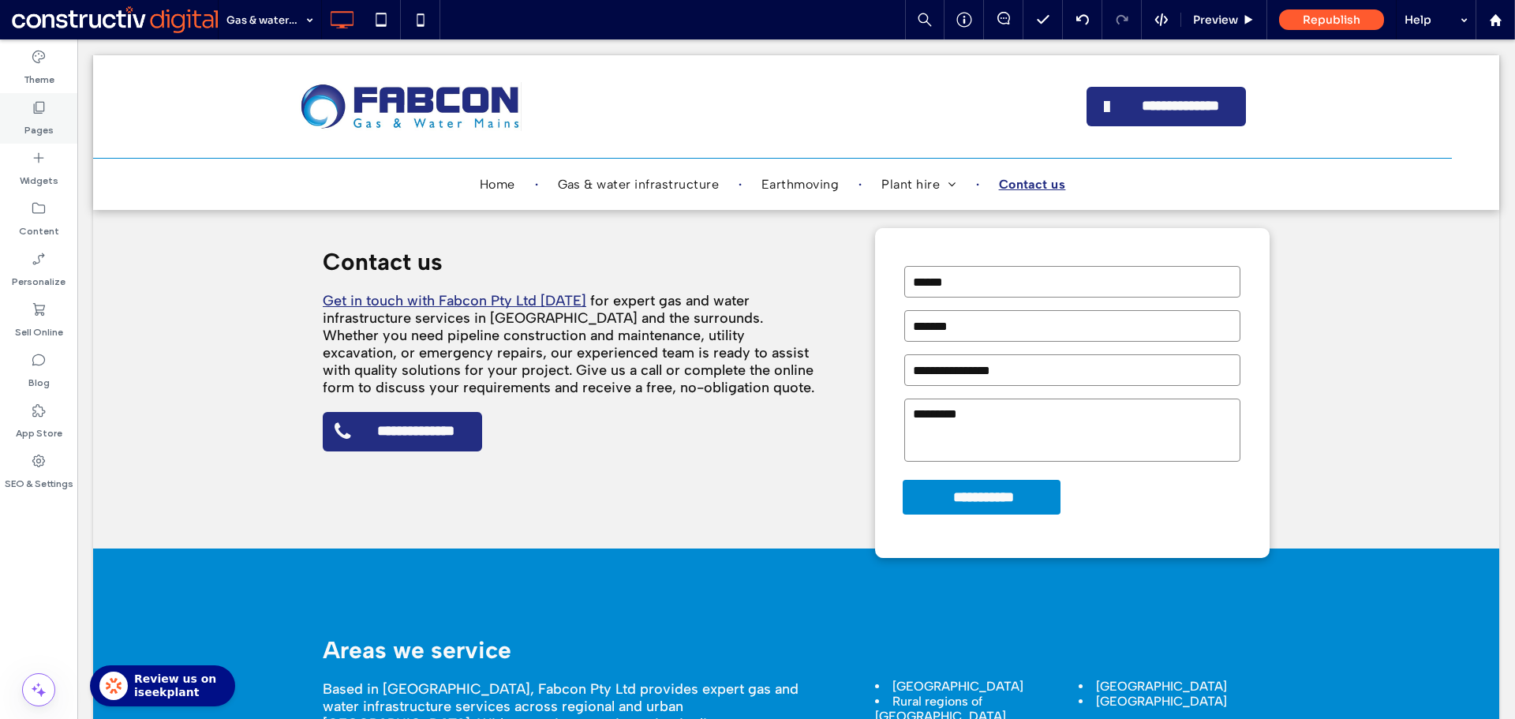
click at [47, 117] on label "Pages" at bounding box center [38, 126] width 29 height 22
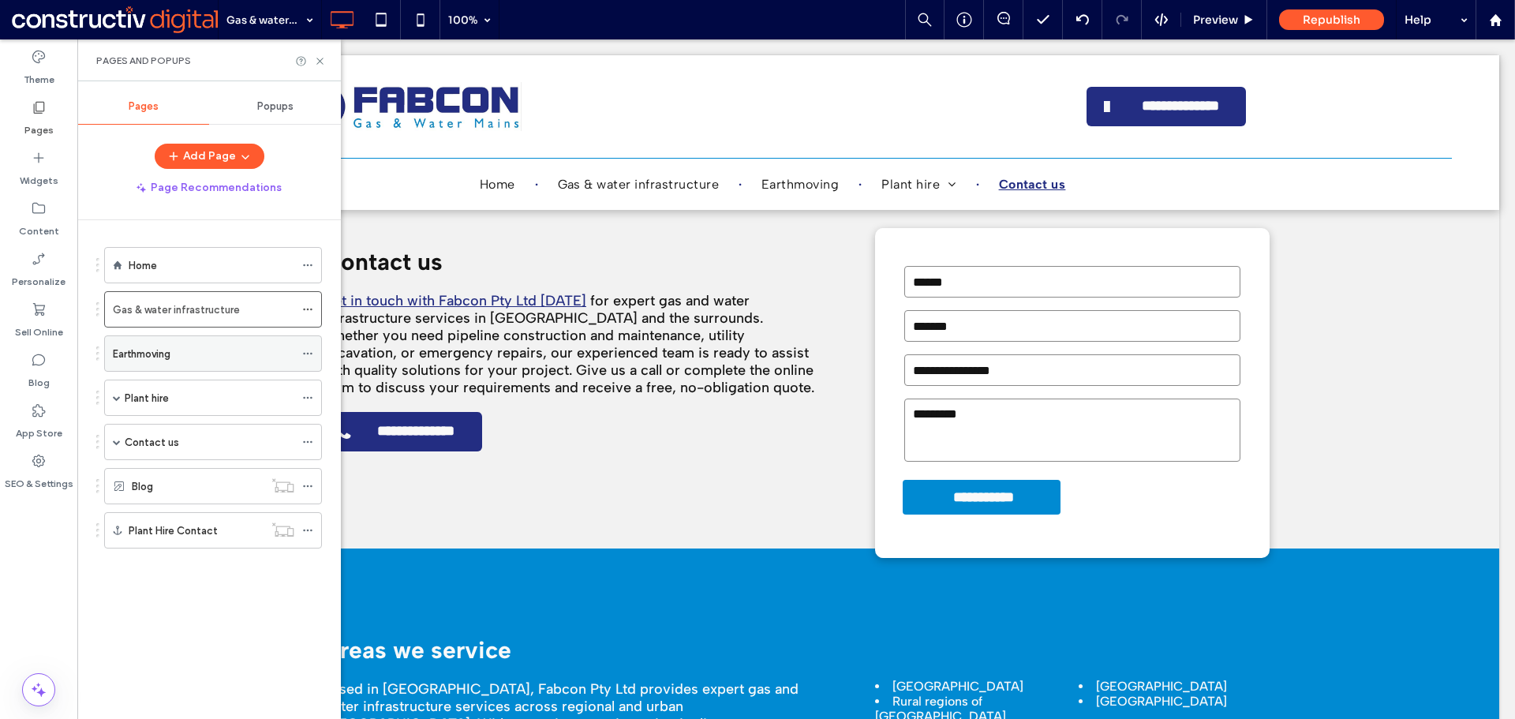
click at [204, 348] on div "Earthmoving" at bounding box center [203, 353] width 181 height 17
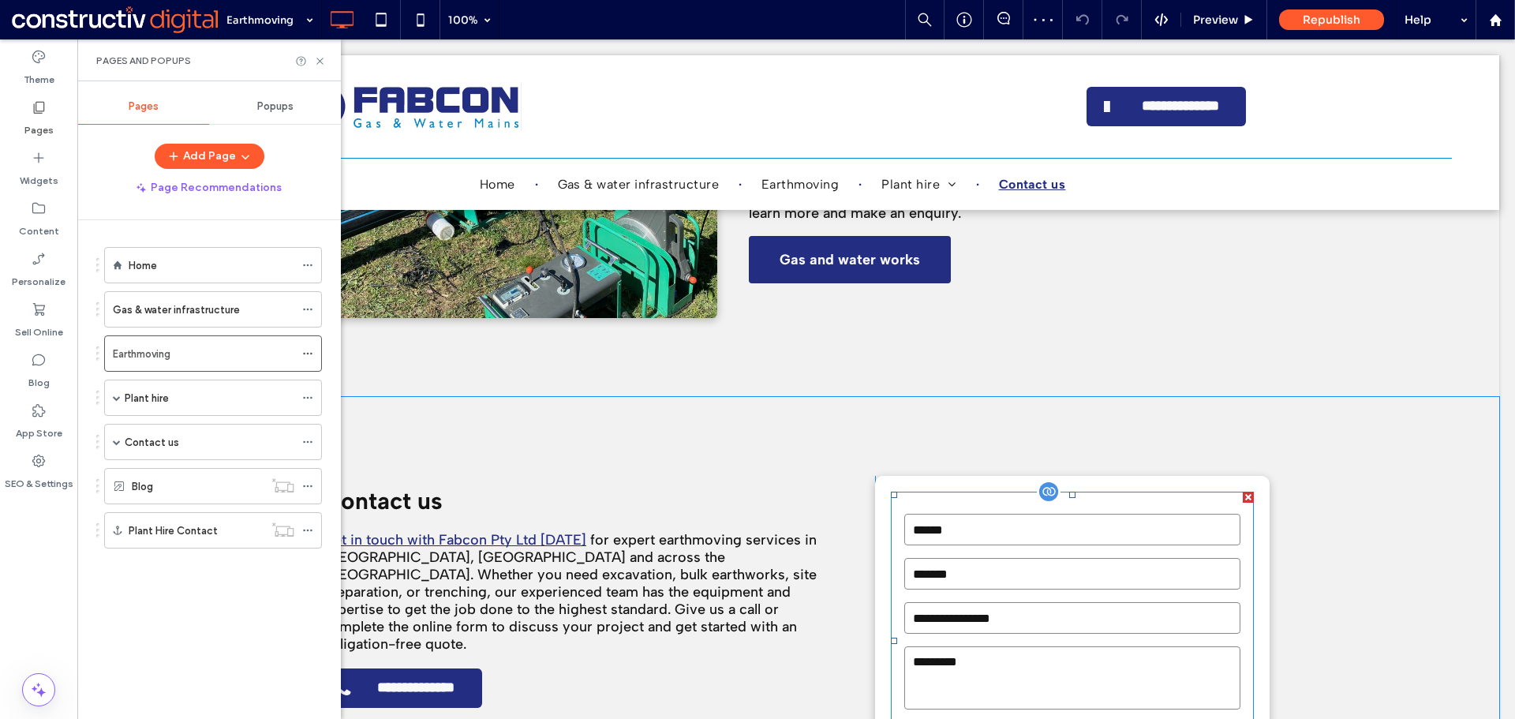
scroll to position [2130, 0]
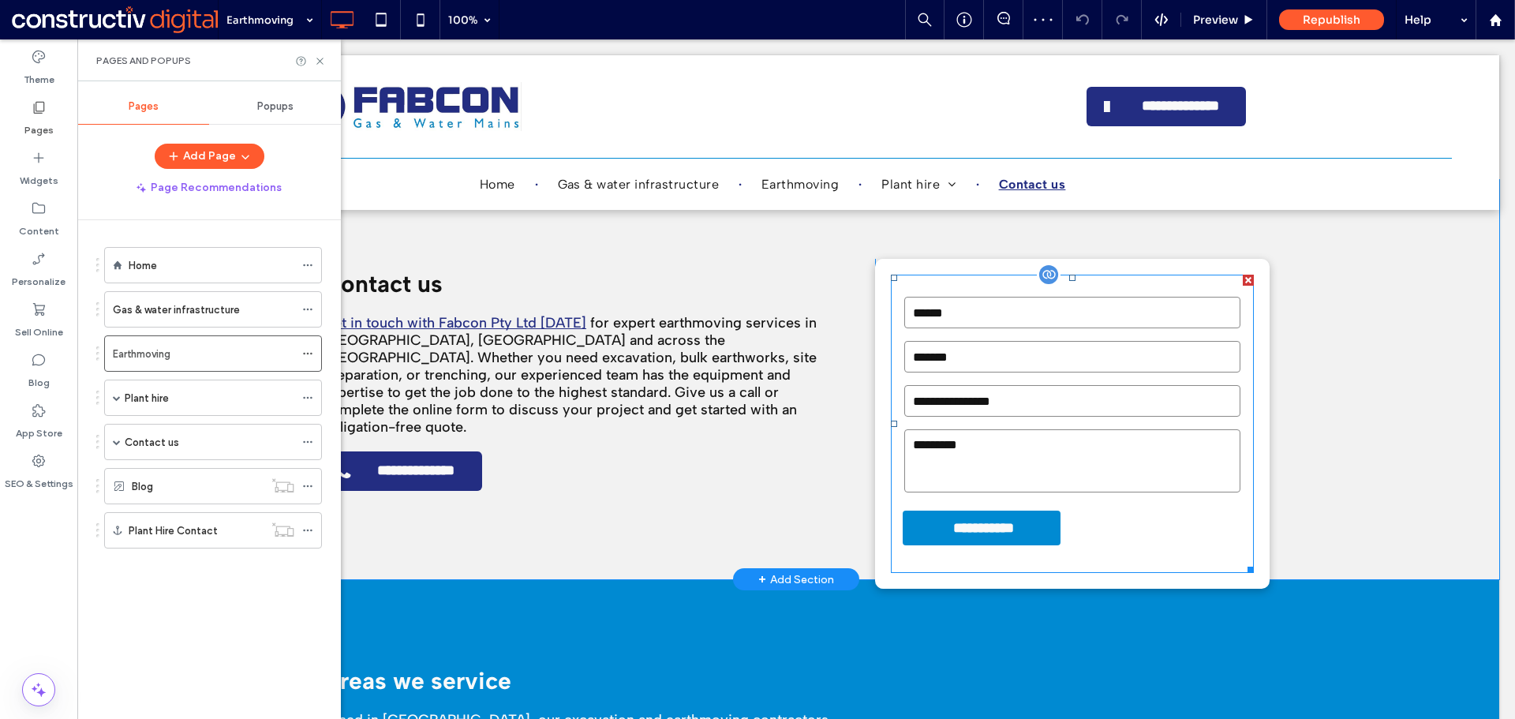
click at [1167, 499] on form "**********" at bounding box center [1072, 424] width 363 height 298
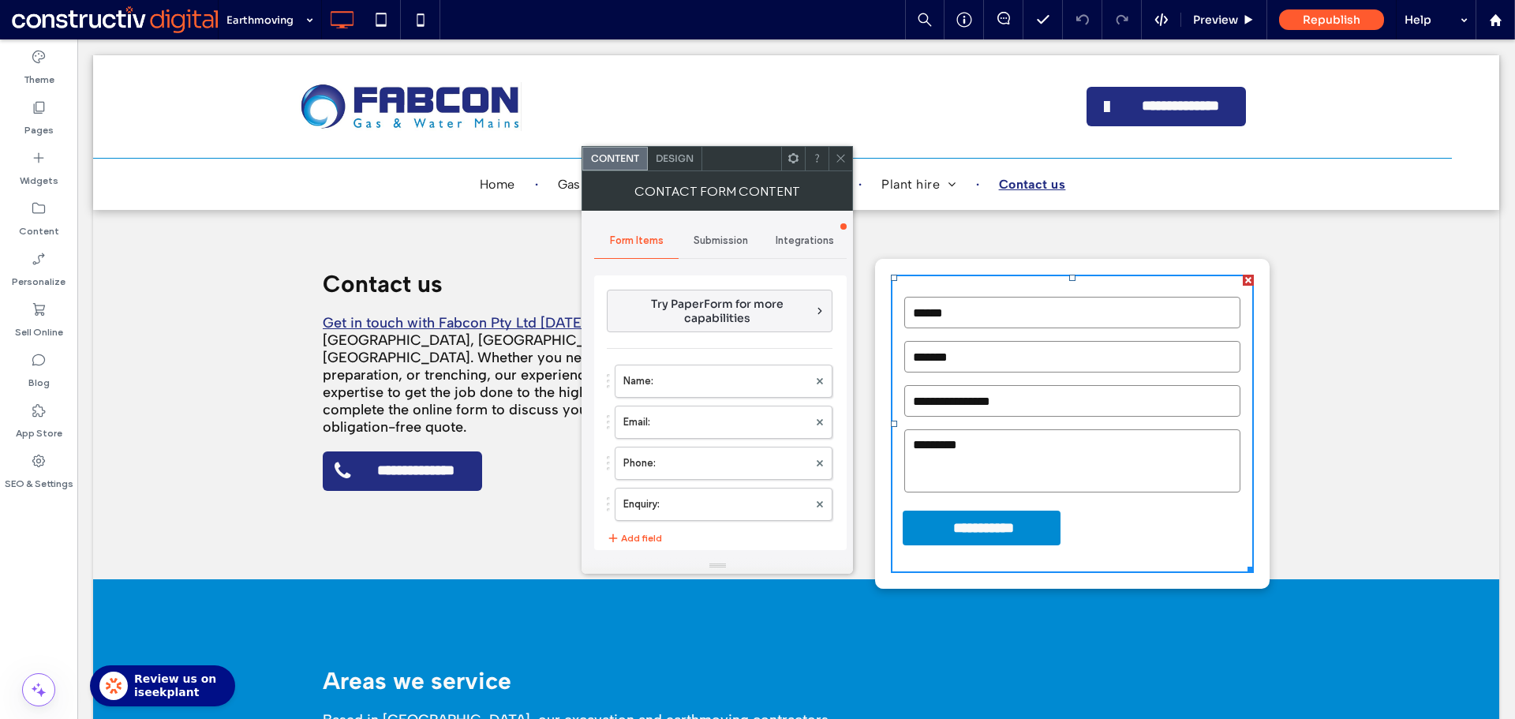
click at [674, 157] on span "Design" at bounding box center [675, 158] width 38 height 12
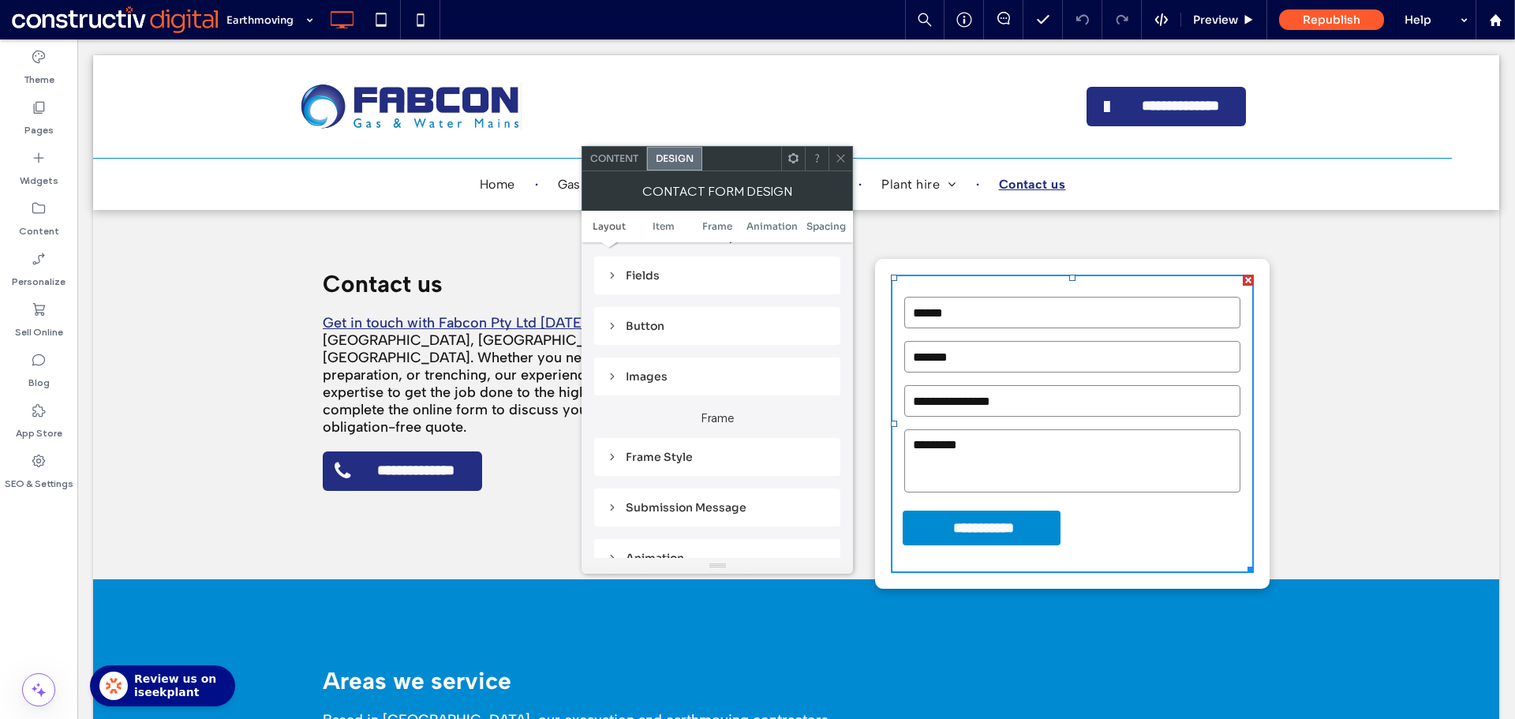
scroll to position [158, 0]
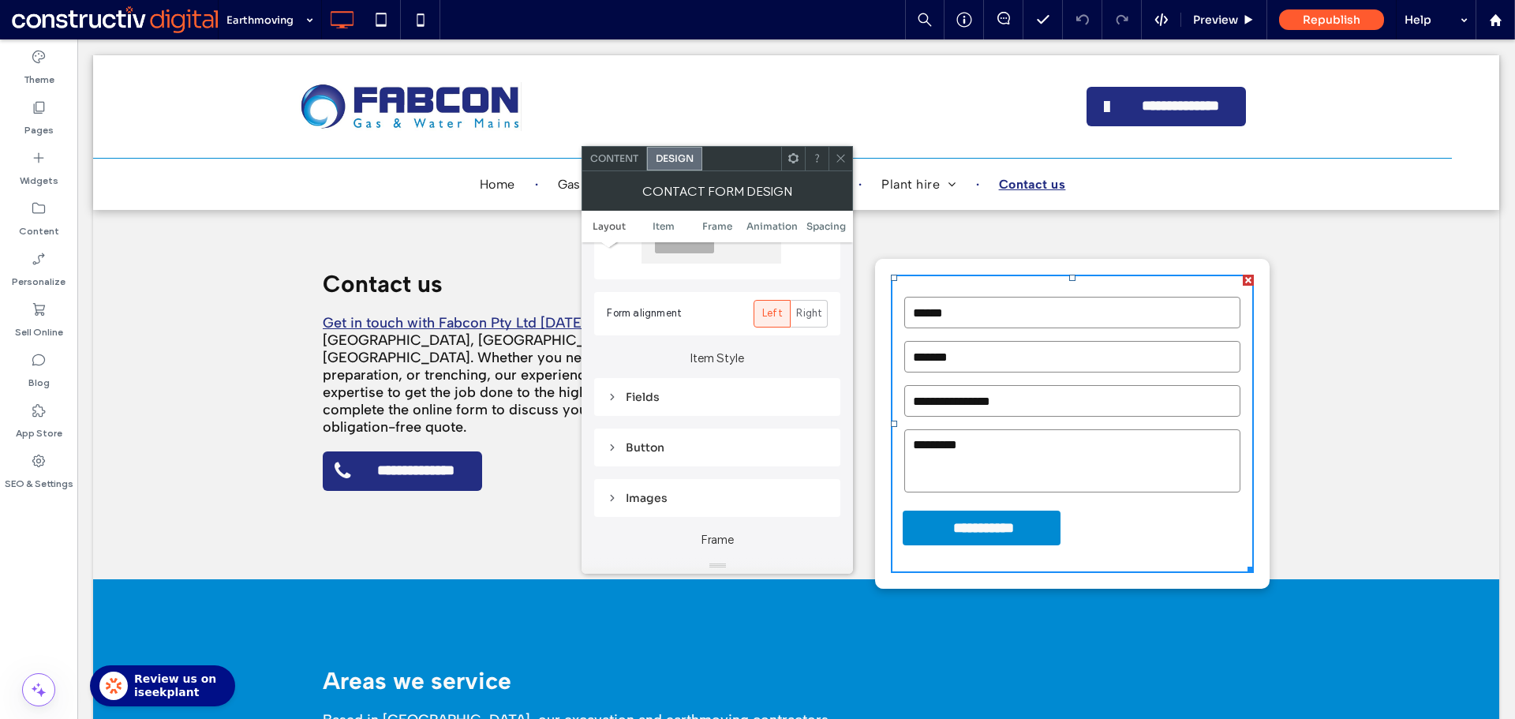
click at [656, 396] on div "Fields" at bounding box center [717, 397] width 221 height 14
click at [778, 422] on span "Field Text" at bounding box center [772, 425] width 47 height 13
click at [815, 502] on span at bounding box center [818, 506] width 6 height 8
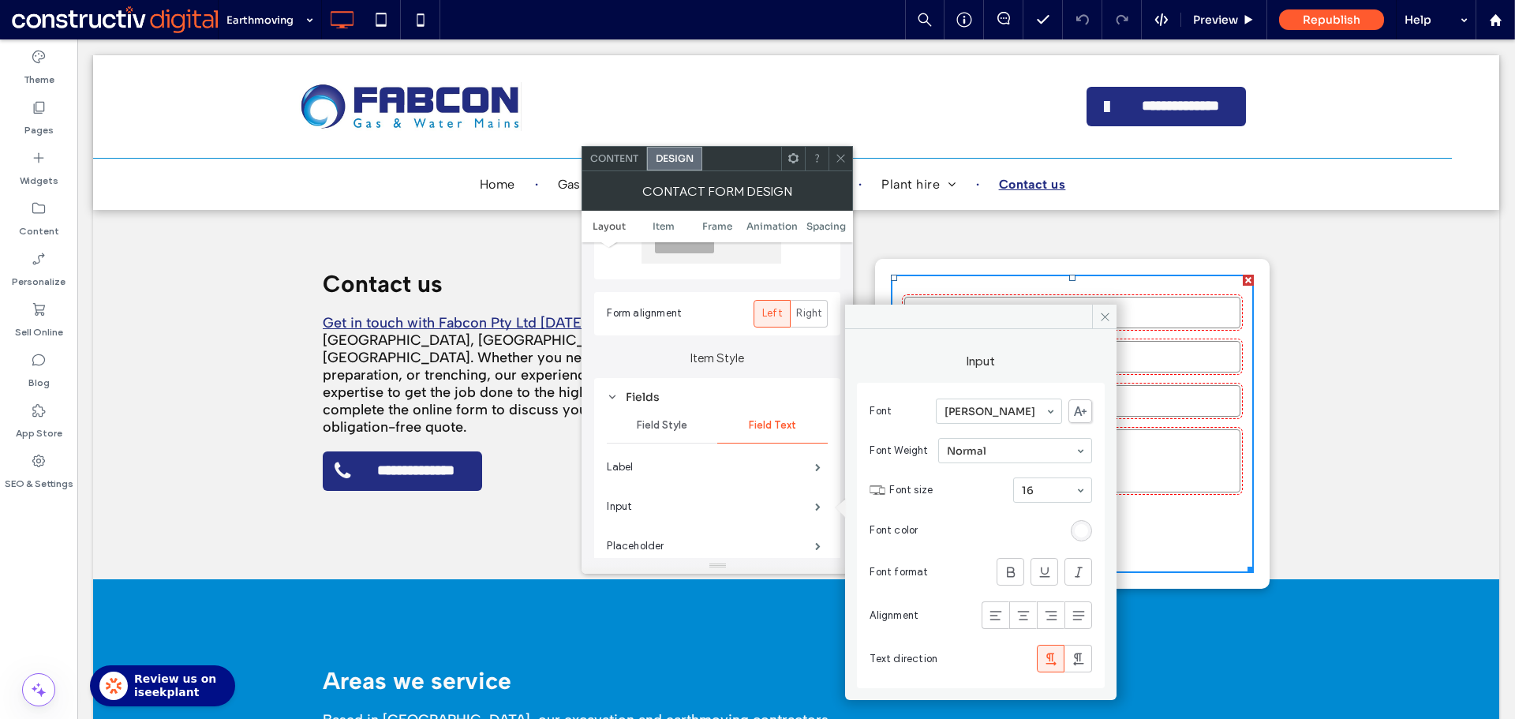
click at [1072, 530] on div "rgb(255, 255, 255)" at bounding box center [1080, 530] width 21 height 21
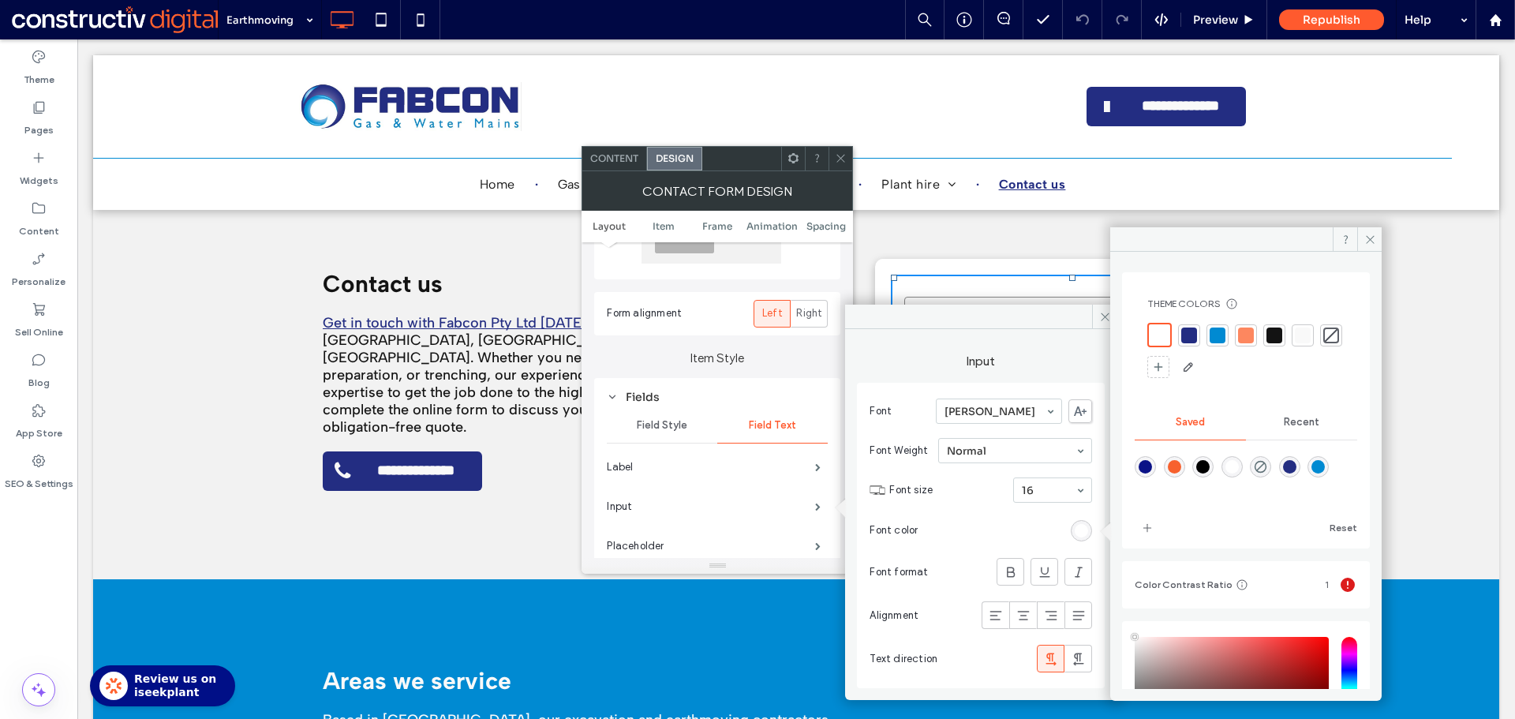
click at [1270, 332] on div at bounding box center [1274, 335] width 16 height 16
click at [815, 470] on span at bounding box center [818, 467] width 6 height 8
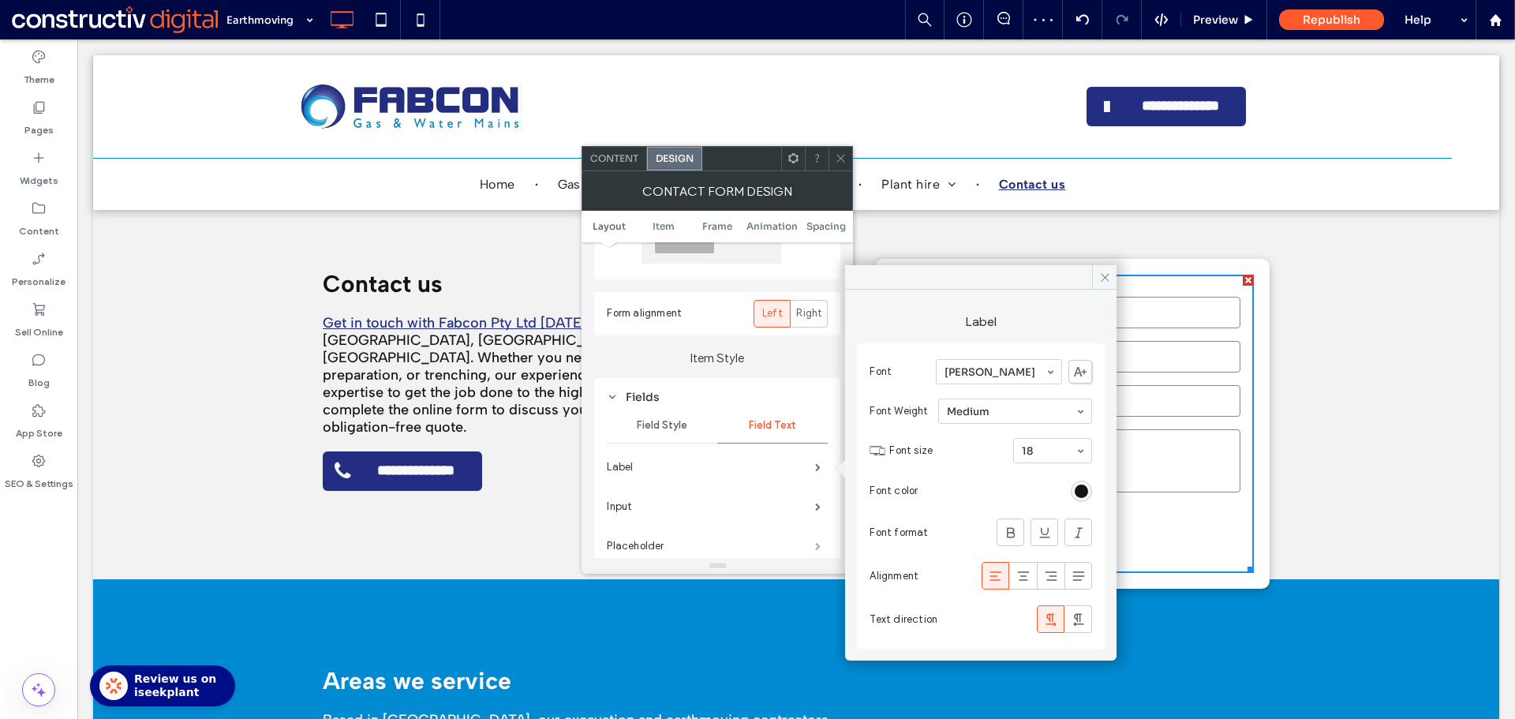
click at [815, 547] on span at bounding box center [818, 546] width 6 height 8
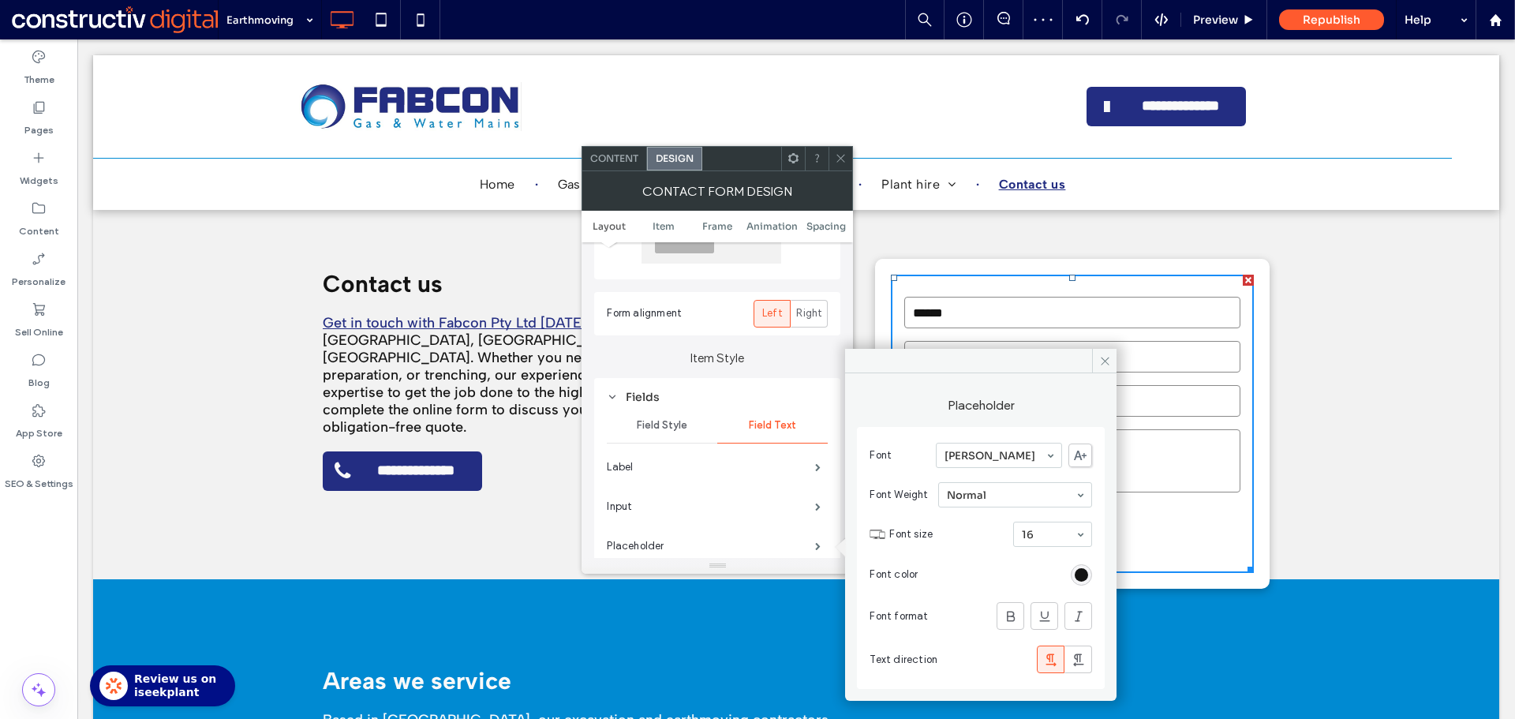
click at [843, 160] on icon at bounding box center [841, 158] width 12 height 12
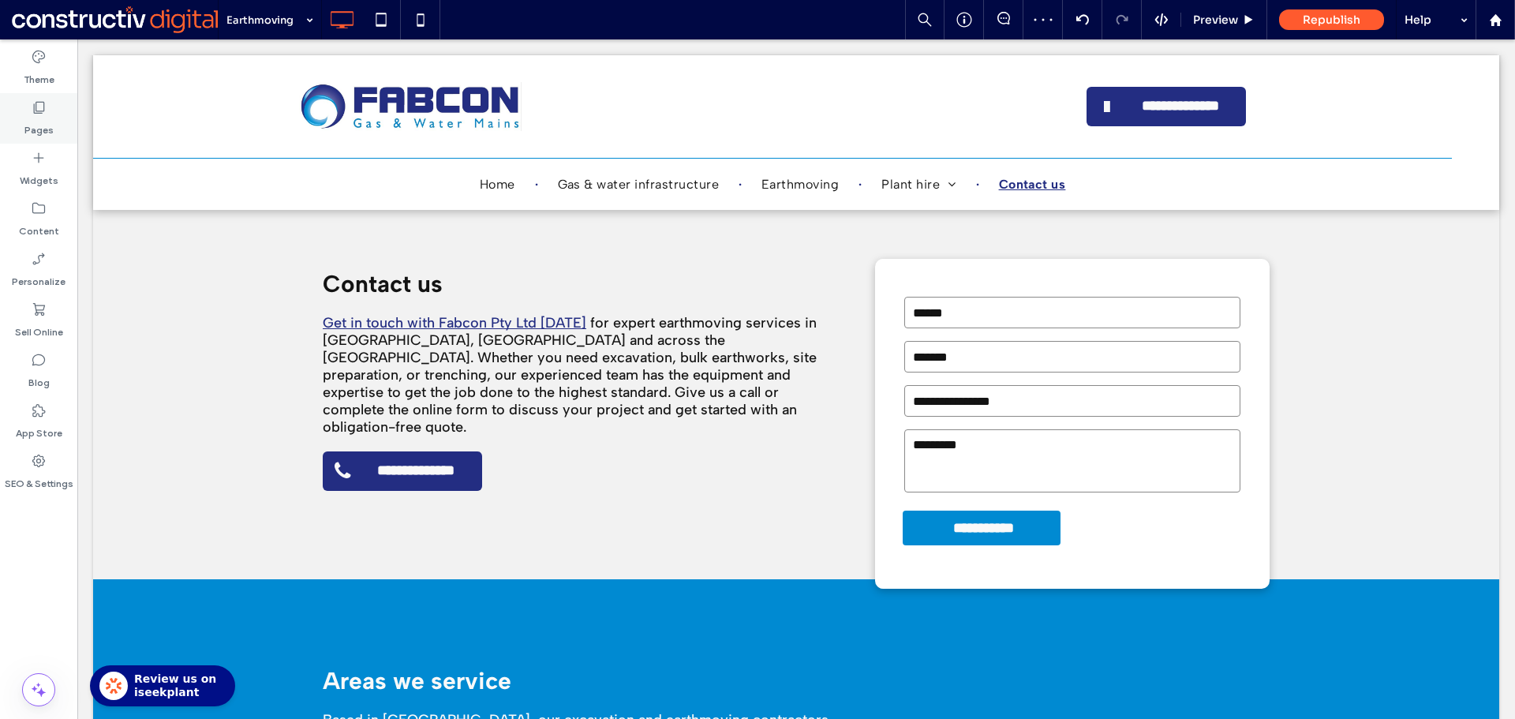
click at [43, 123] on label "Pages" at bounding box center [38, 126] width 29 height 22
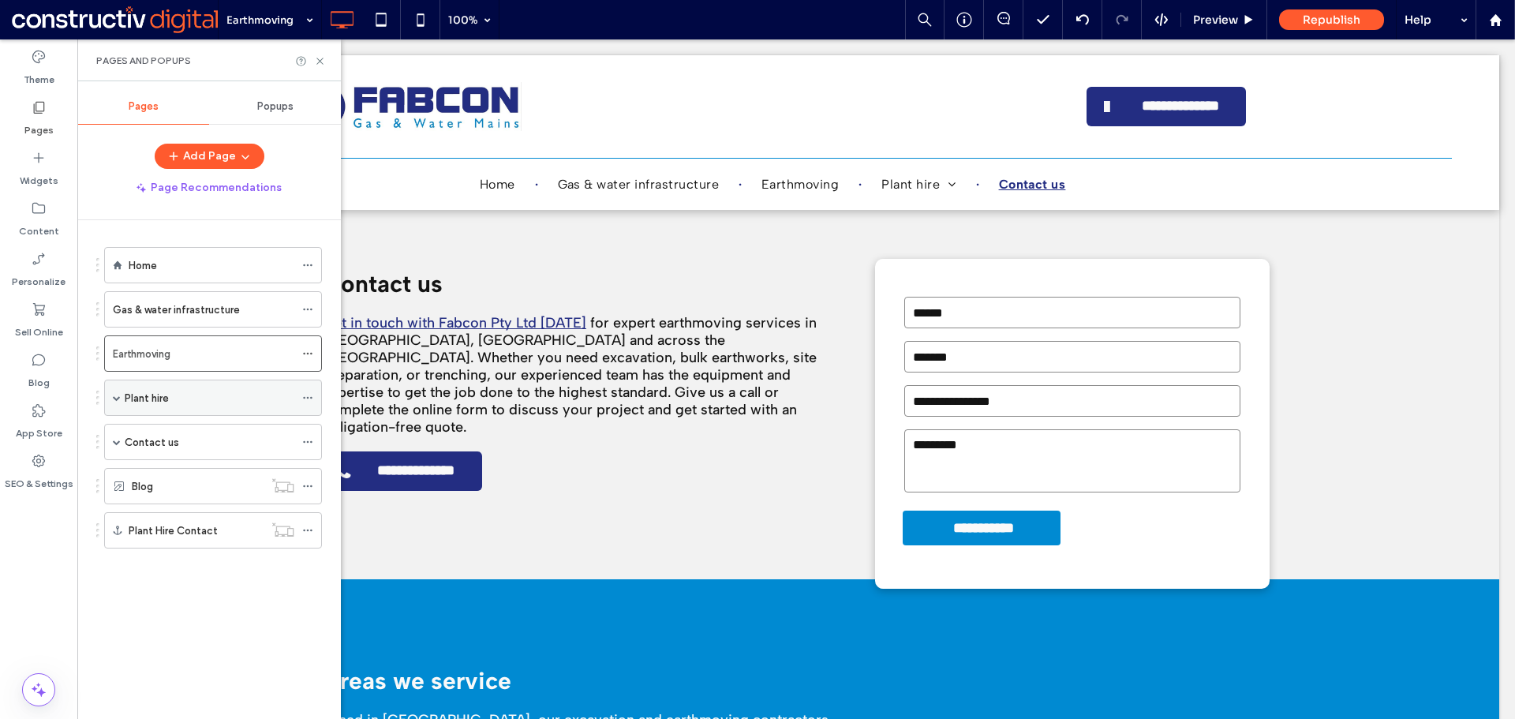
click at [226, 401] on div "Plant hire" at bounding box center [210, 397] width 170 height 17
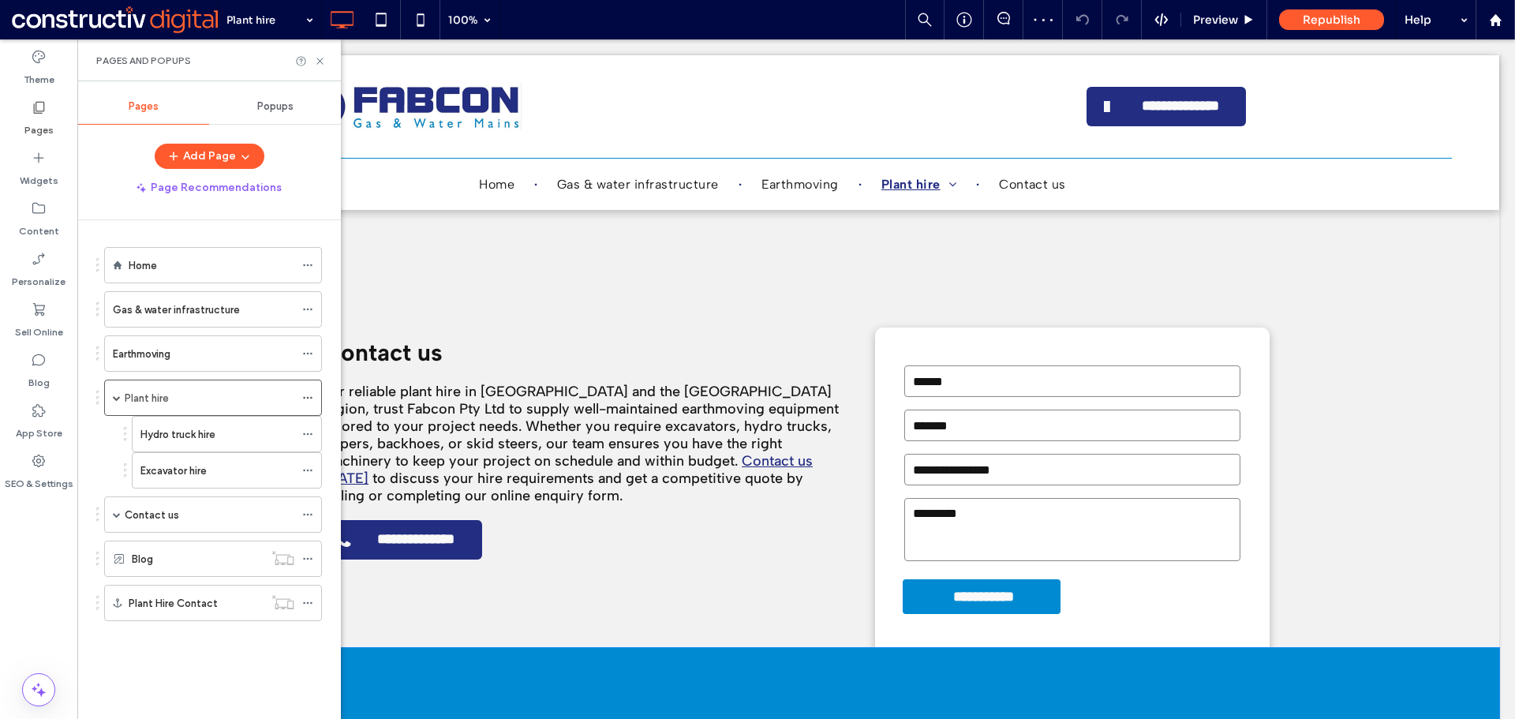
scroll to position [2524, 0]
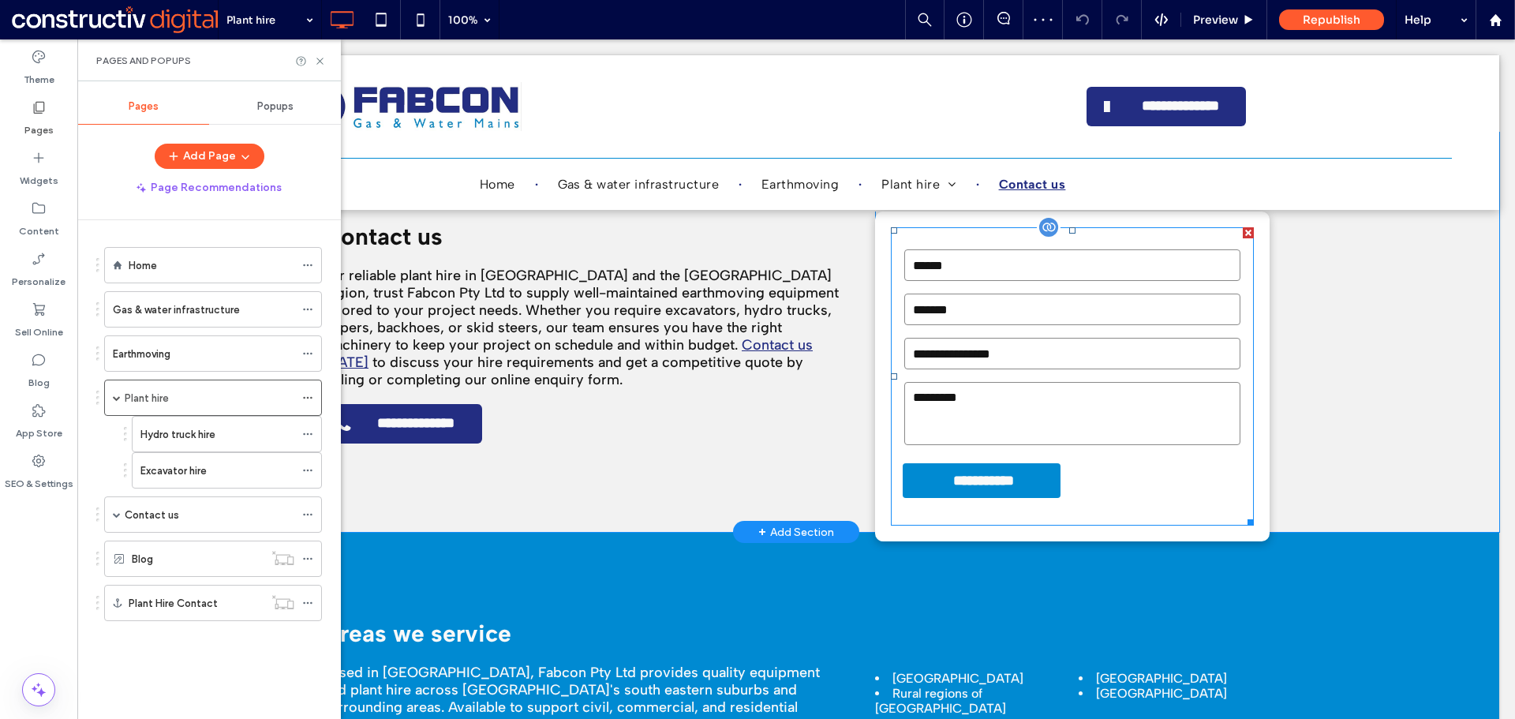
click at [1173, 418] on form "**********" at bounding box center [1072, 376] width 363 height 298
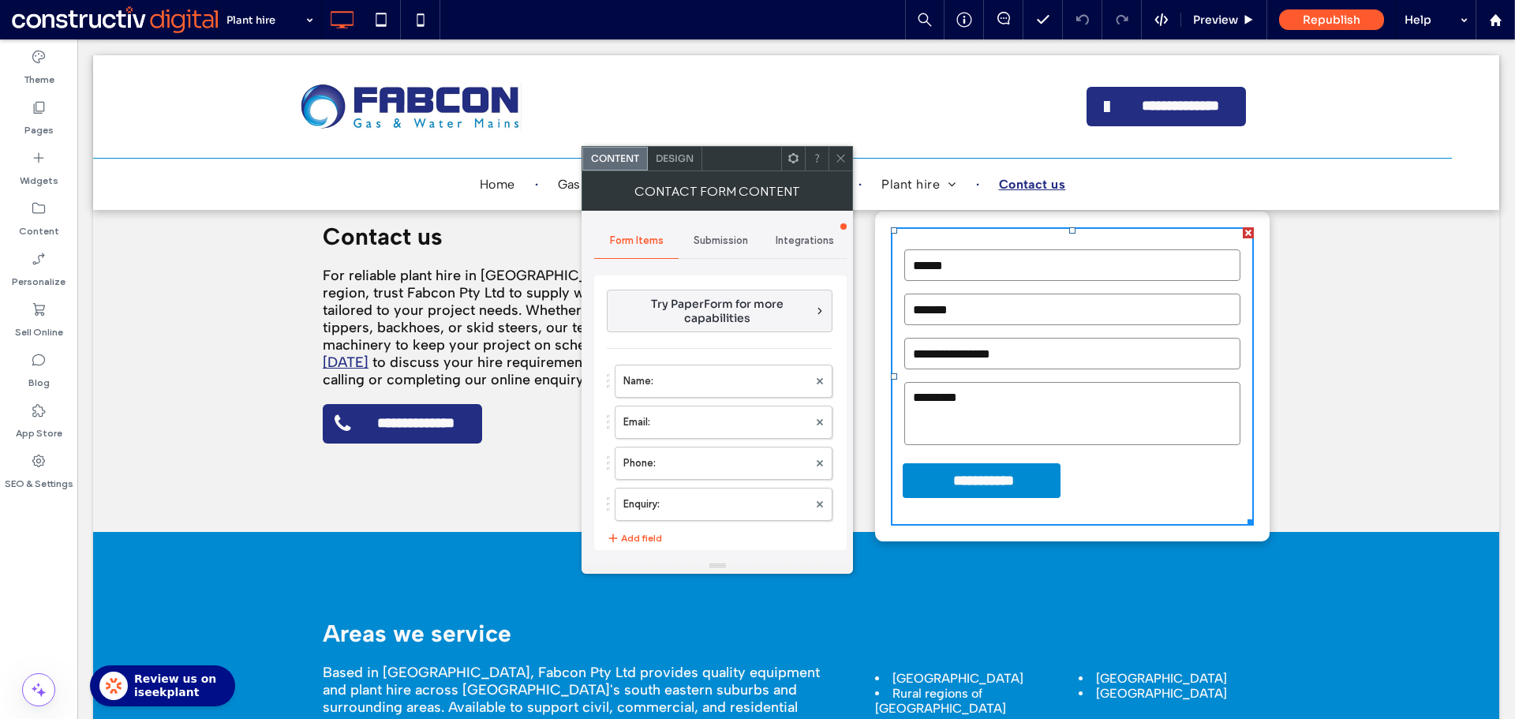
click at [671, 159] on span "Design" at bounding box center [675, 158] width 38 height 12
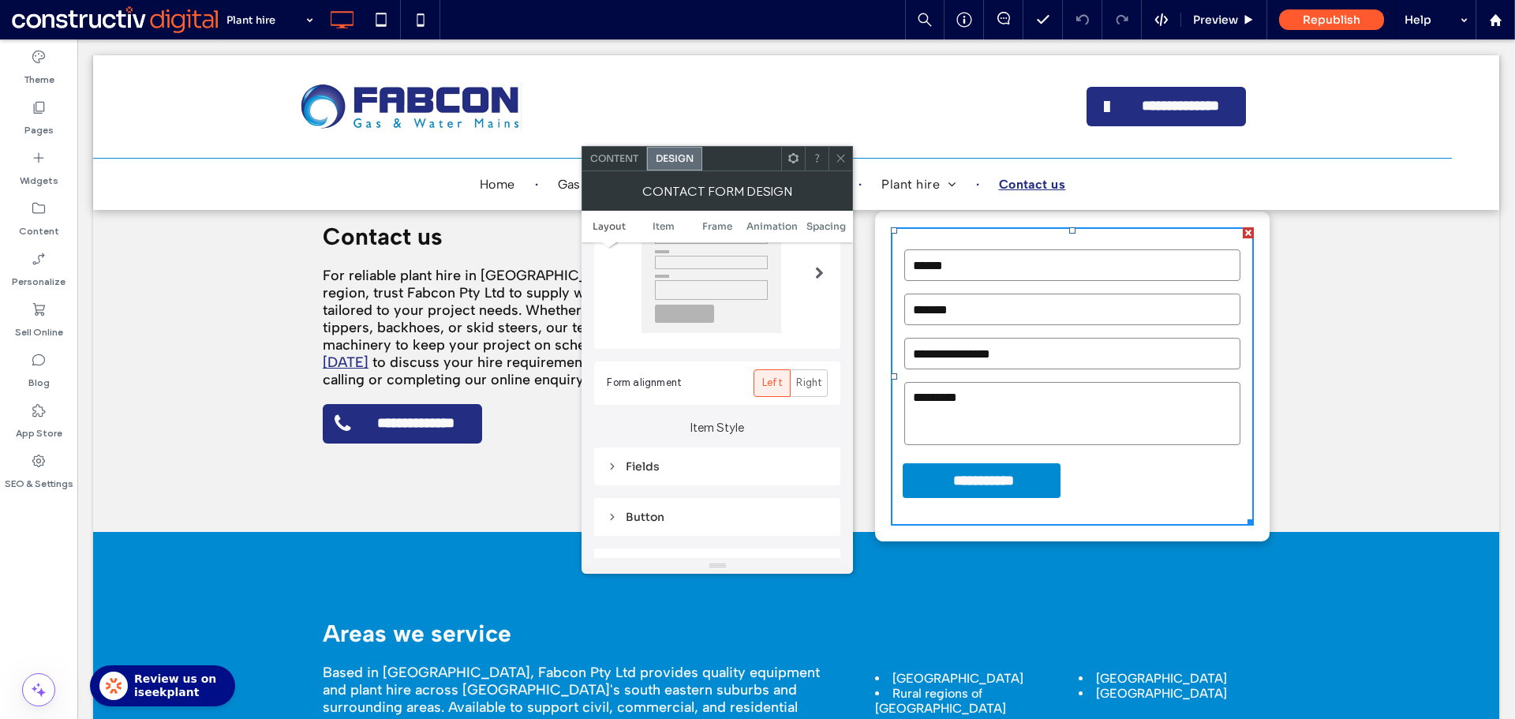
scroll to position [316, 0]
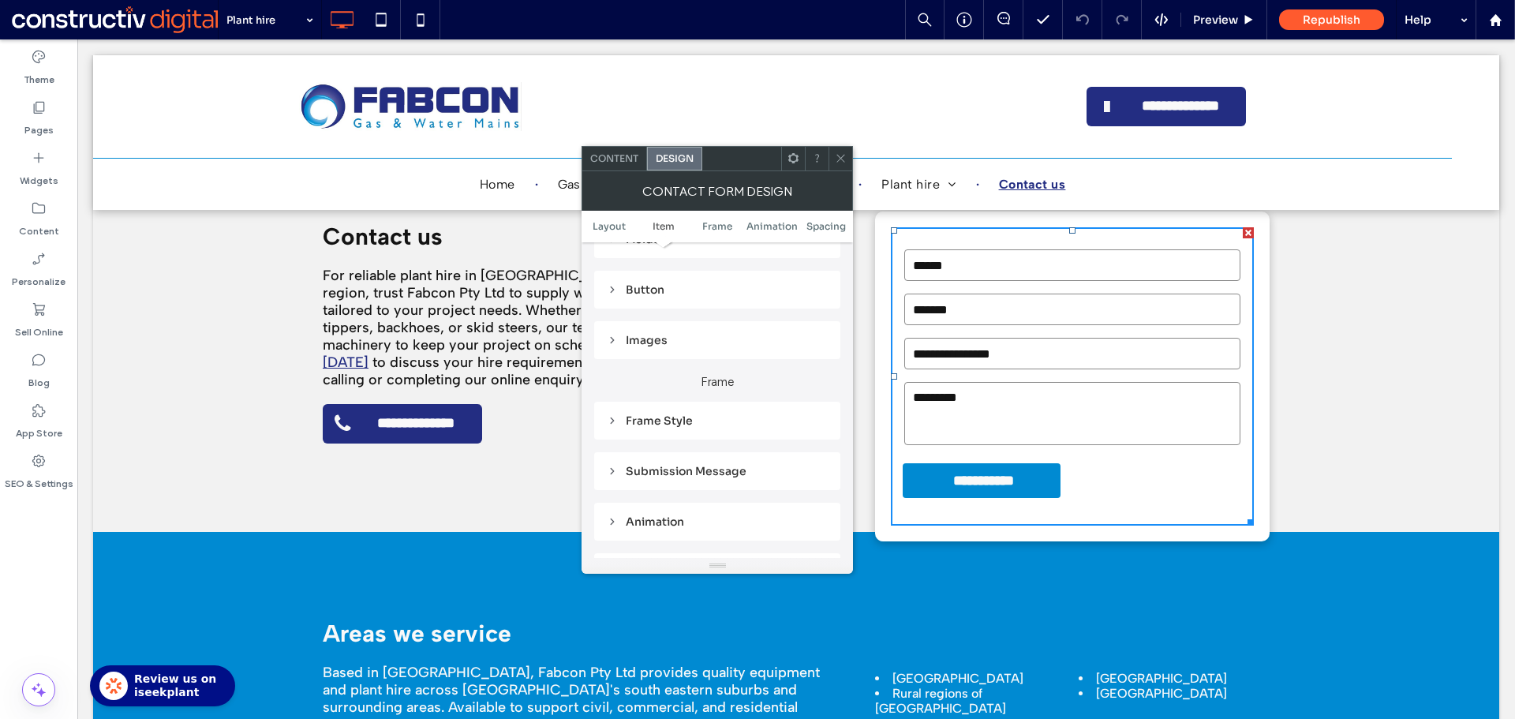
click at [620, 163] on span "Content" at bounding box center [614, 158] width 48 height 12
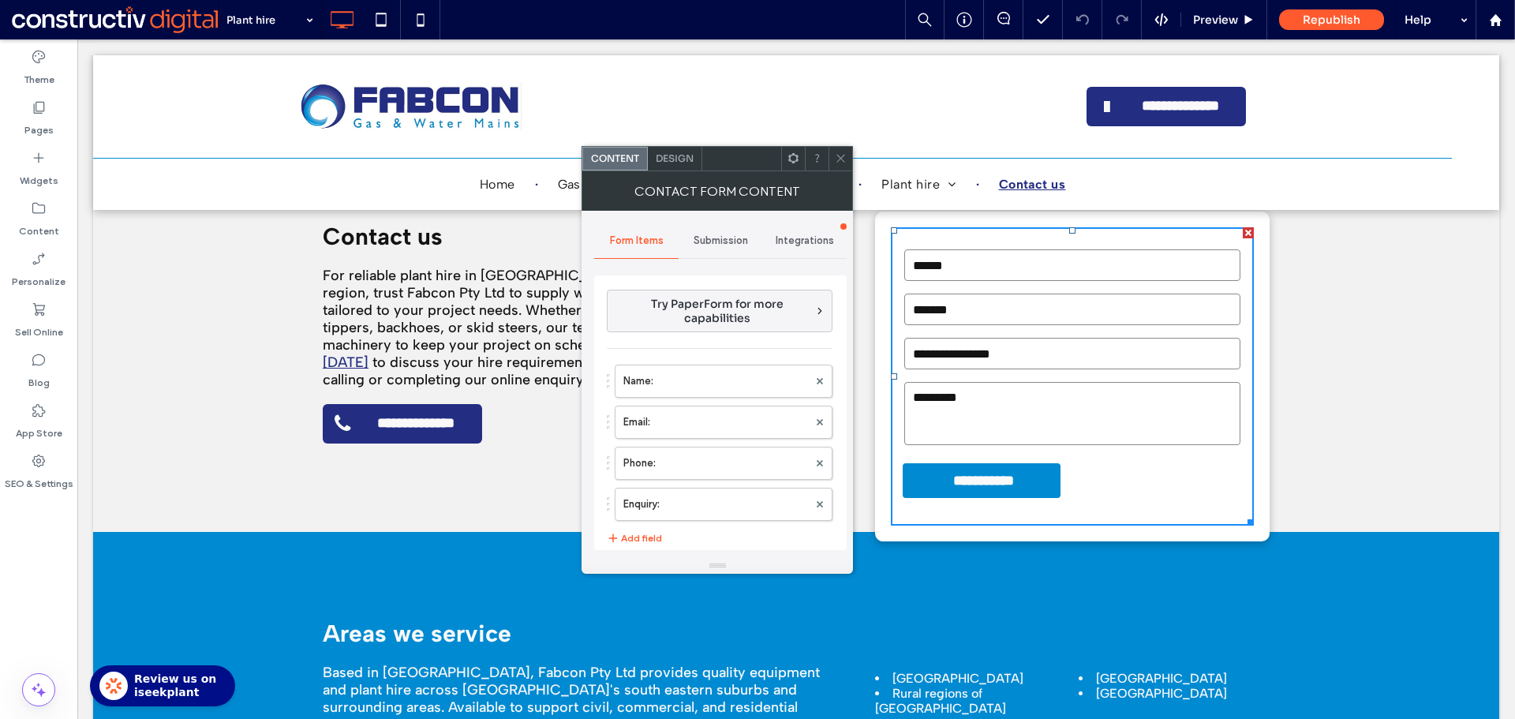
click at [712, 242] on span "Submission" at bounding box center [720, 240] width 54 height 13
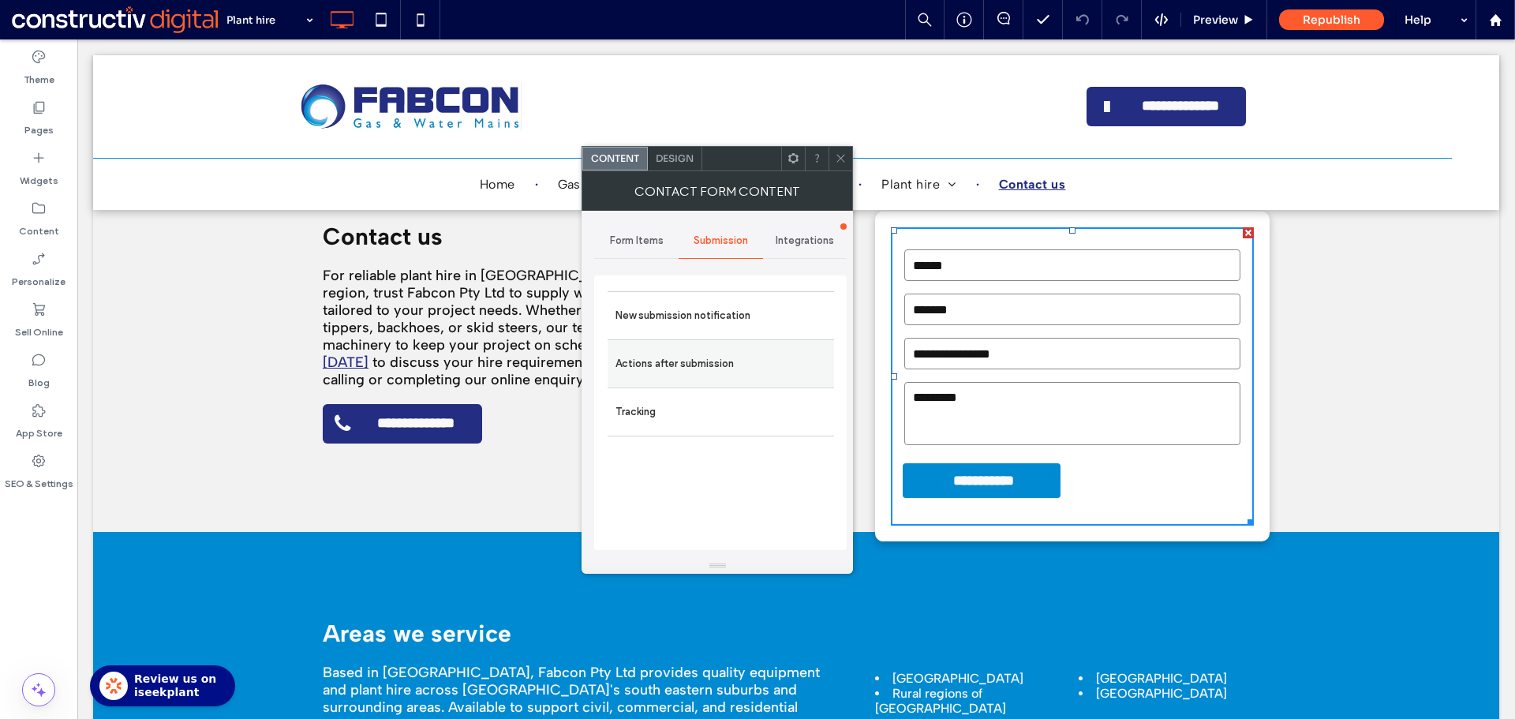
click at [697, 368] on label "Actions after submission" at bounding box center [720, 364] width 211 height 32
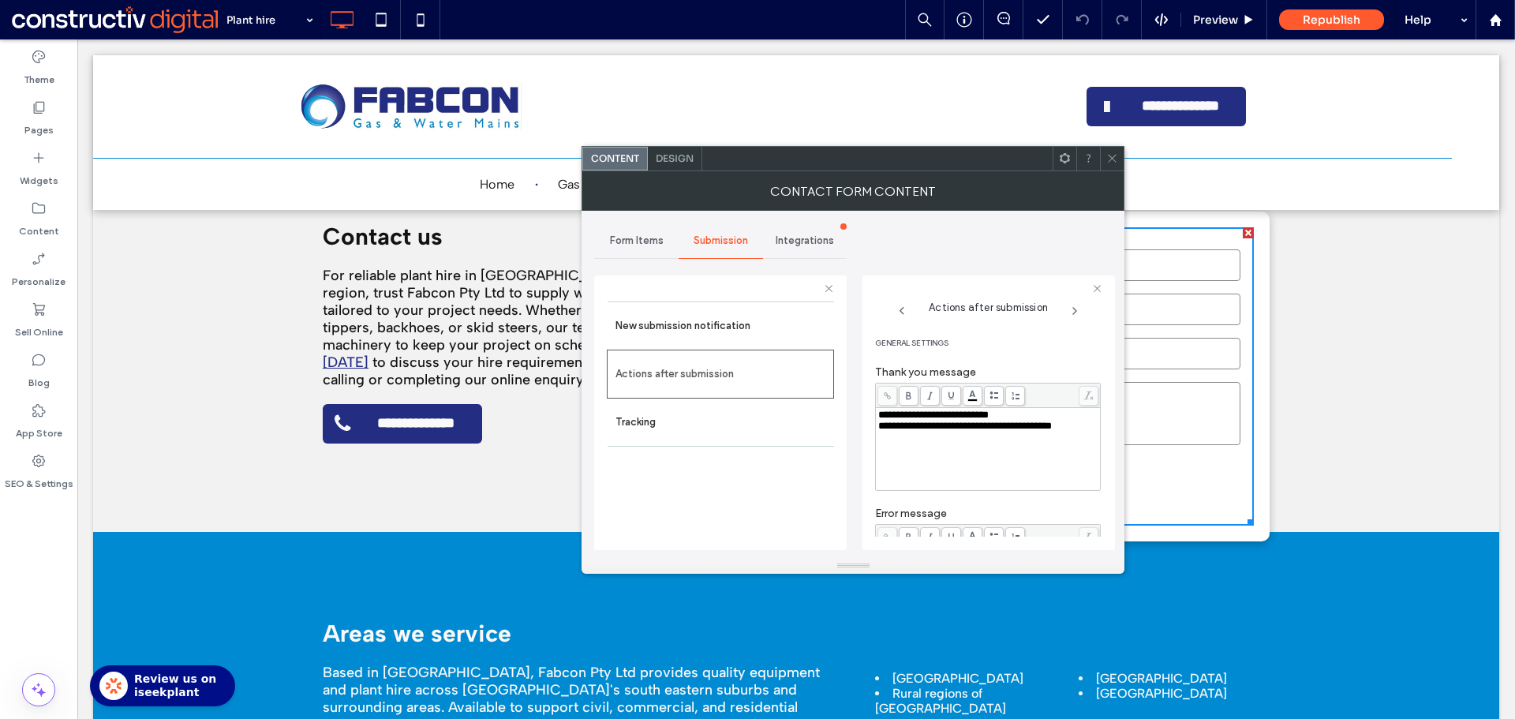
scroll to position [290, 0]
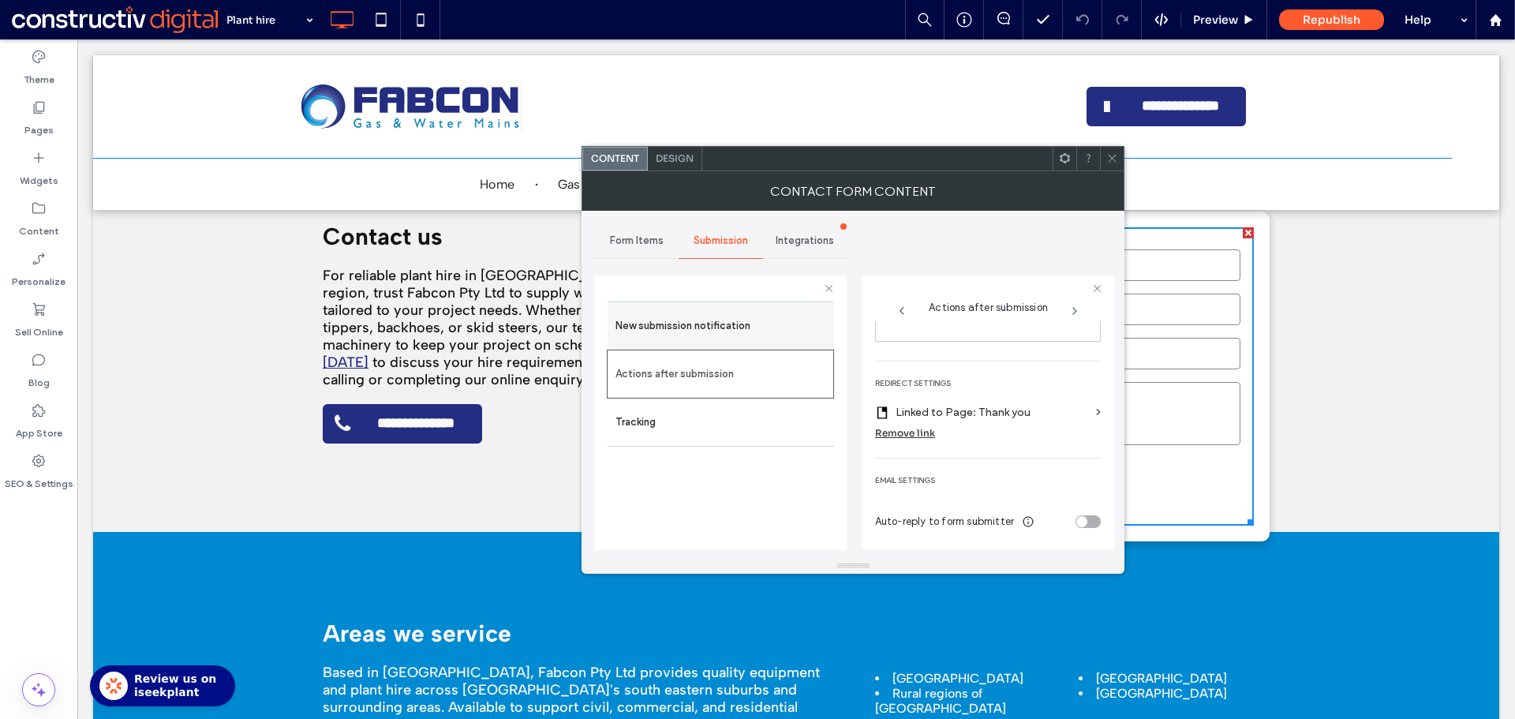
click at [692, 327] on label "New submission notification" at bounding box center [720, 326] width 211 height 32
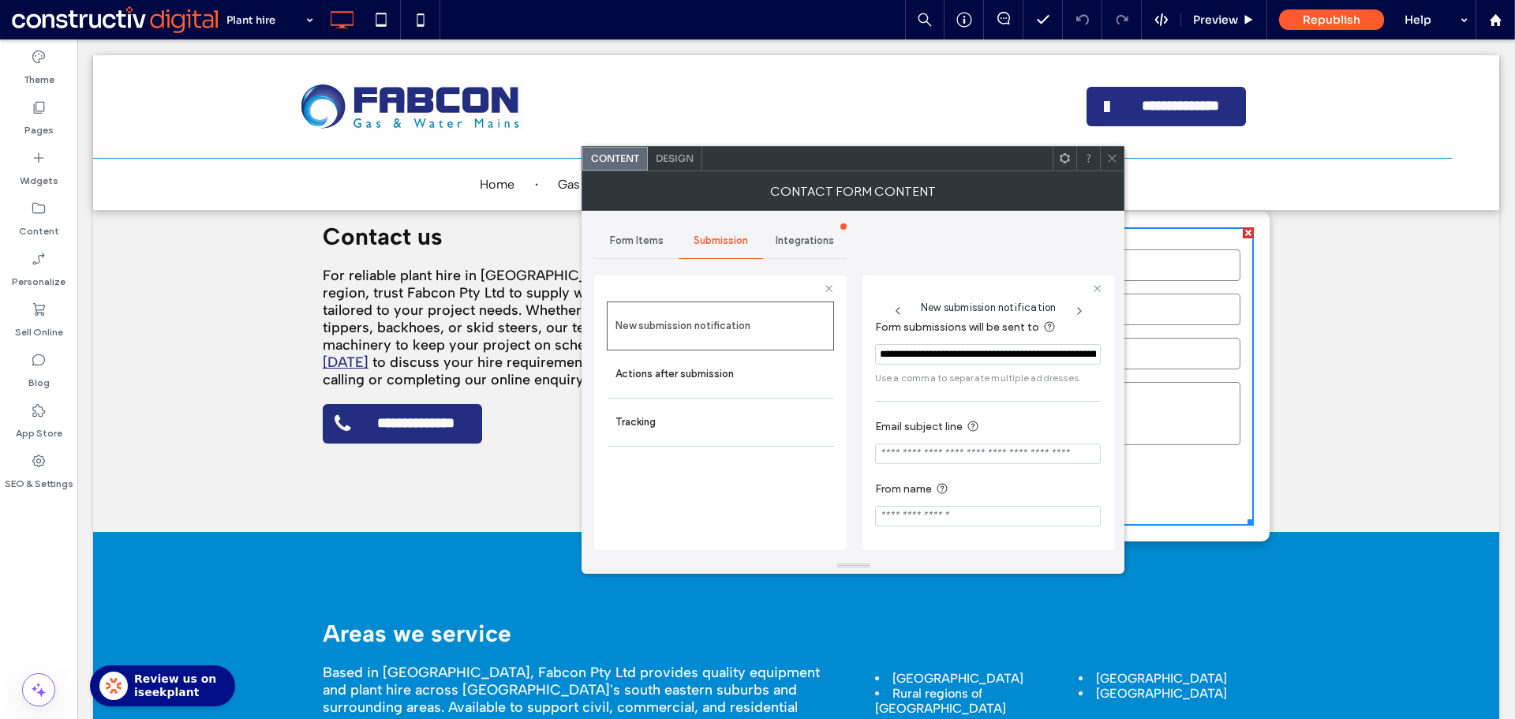
scroll to position [80, 0]
click at [687, 154] on span "Design" at bounding box center [675, 158] width 38 height 12
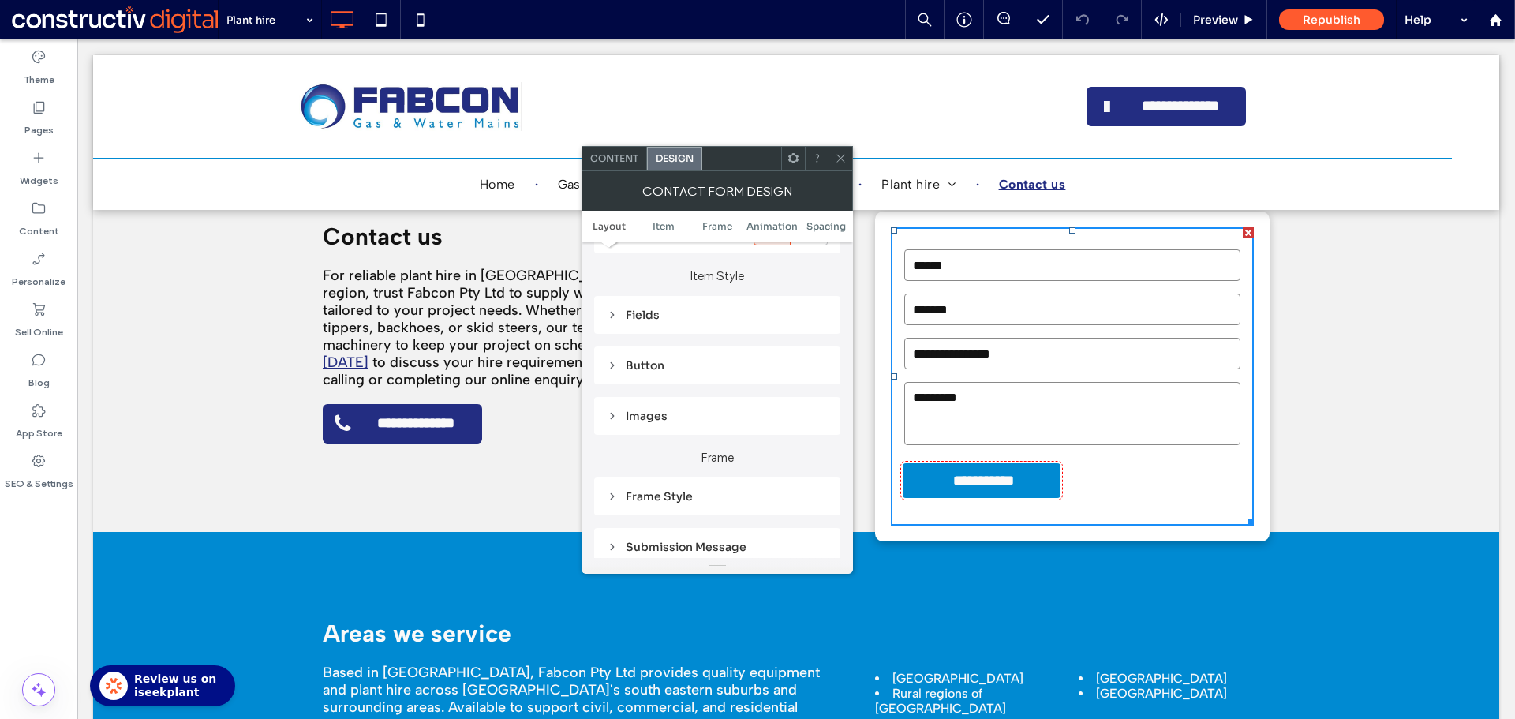
scroll to position [237, 0]
drag, startPoint x: 643, startPoint y: 322, endPoint x: 659, endPoint y: 327, distance: 16.5
click at [645, 321] on div "Fields" at bounding box center [717, 318] width 221 height 14
click at [766, 340] on span "Field Text" at bounding box center [772, 346] width 47 height 13
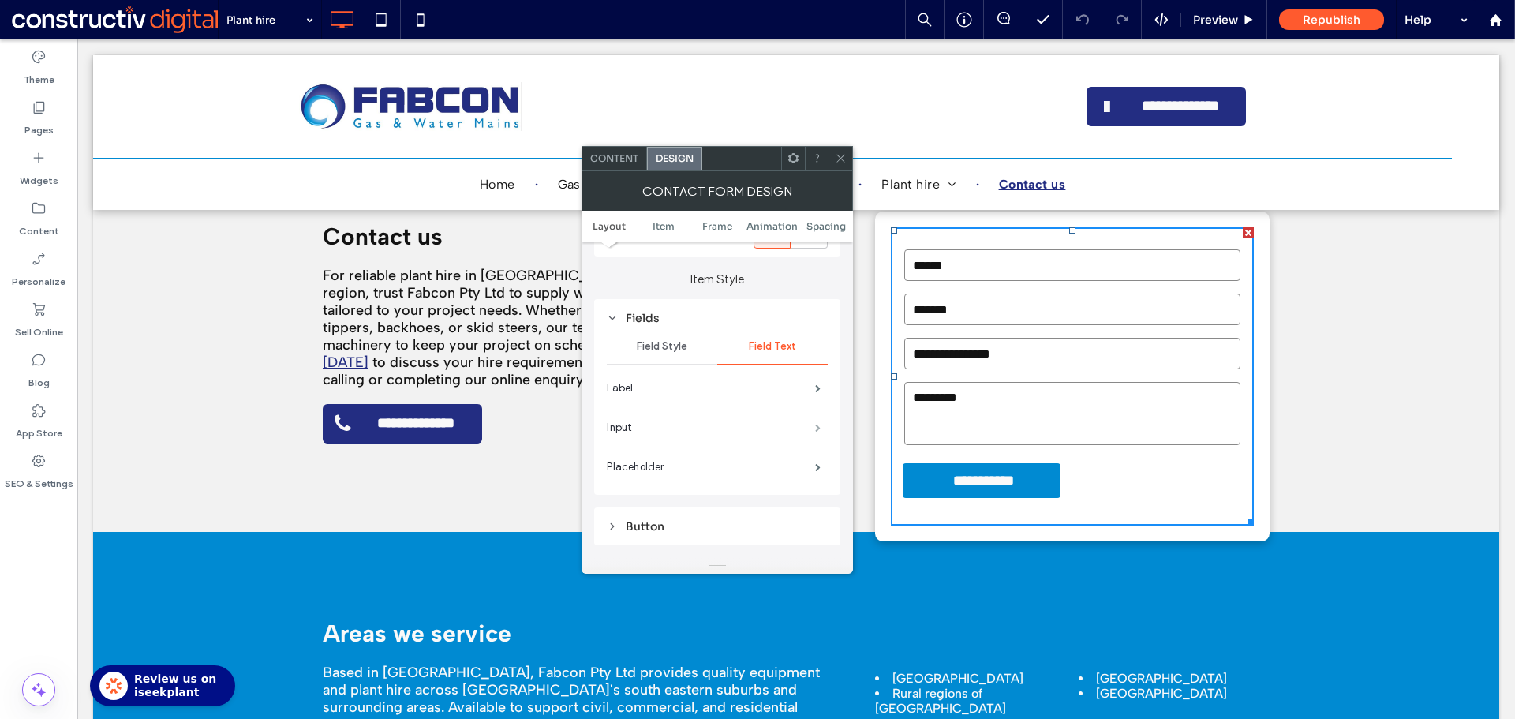
click at [816, 428] on span at bounding box center [818, 428] width 6 height 8
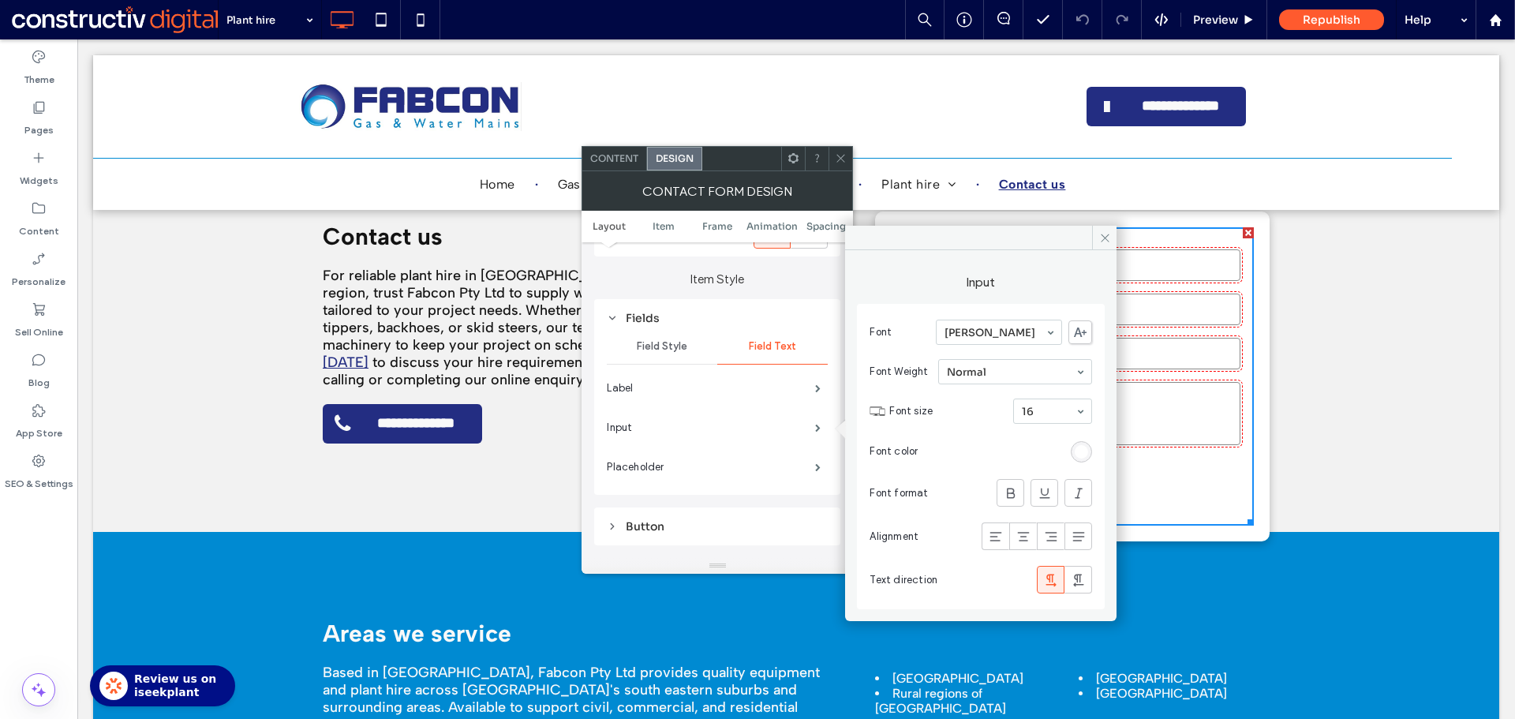
drag, startPoint x: 1081, startPoint y: 454, endPoint x: 1089, endPoint y: 453, distance: 8.8
click at [1081, 454] on div "rgb(255, 255, 255)" at bounding box center [1080, 451] width 13 height 13
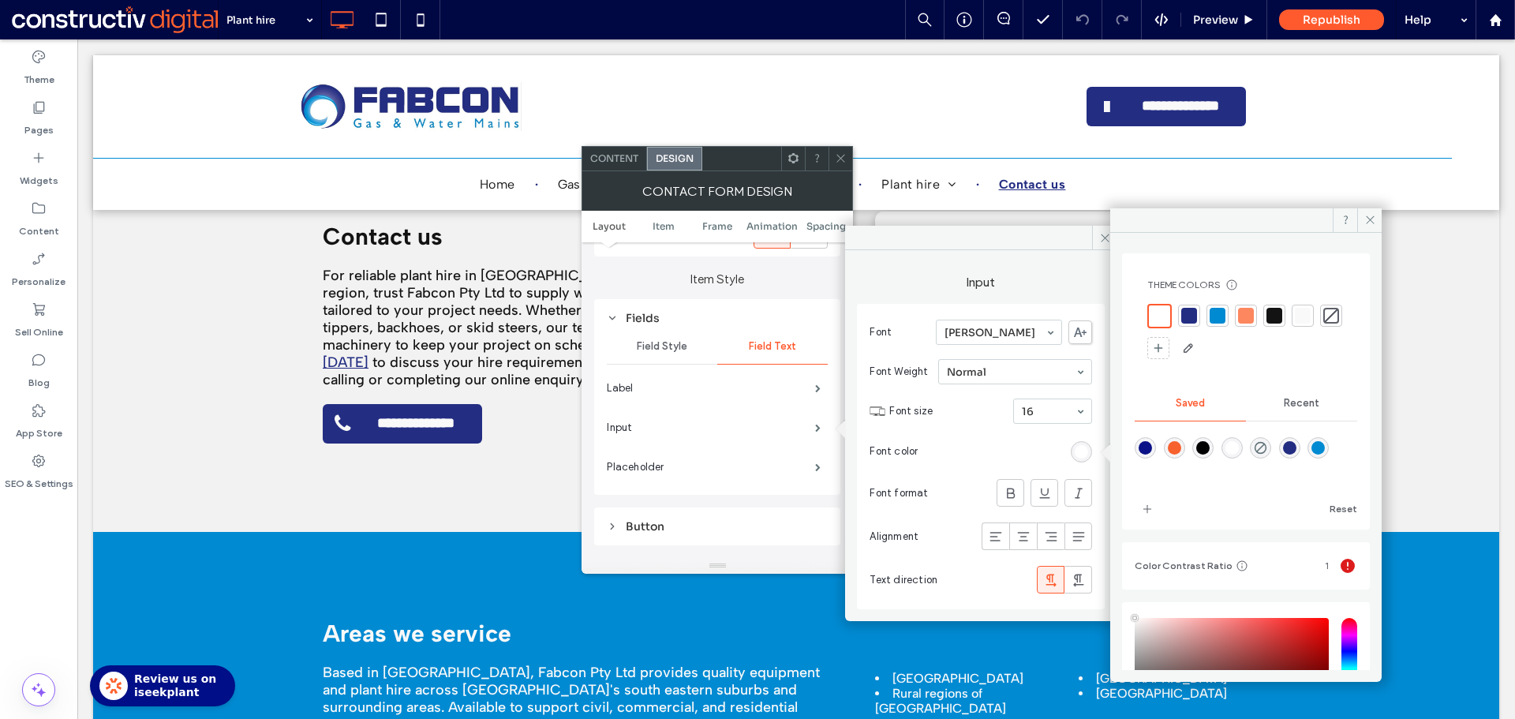
click at [1276, 313] on div at bounding box center [1274, 316] width 16 height 16
click at [838, 161] on icon at bounding box center [841, 158] width 12 height 12
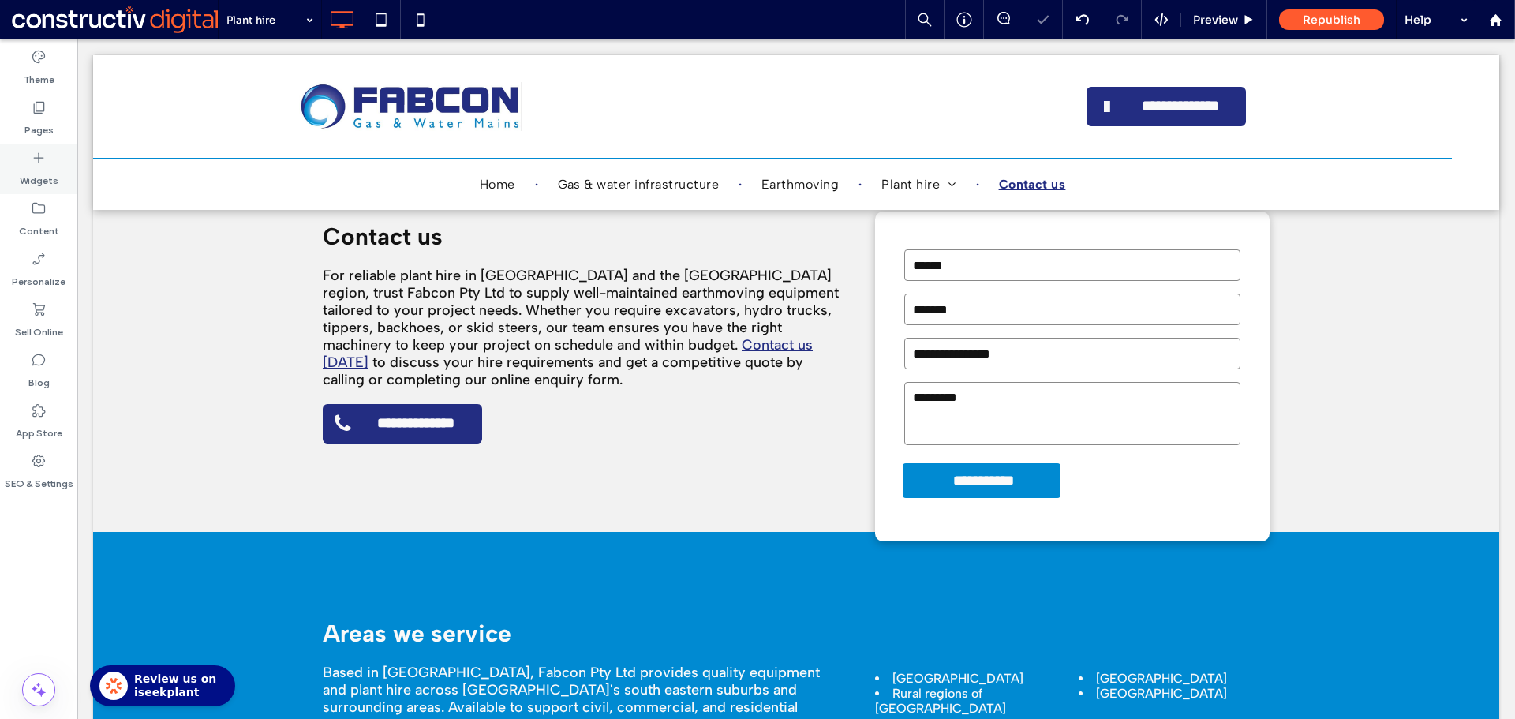
drag, startPoint x: 60, startPoint y: 126, endPoint x: 77, endPoint y: 158, distance: 35.6
click at [58, 126] on div "Pages" at bounding box center [38, 118] width 77 height 50
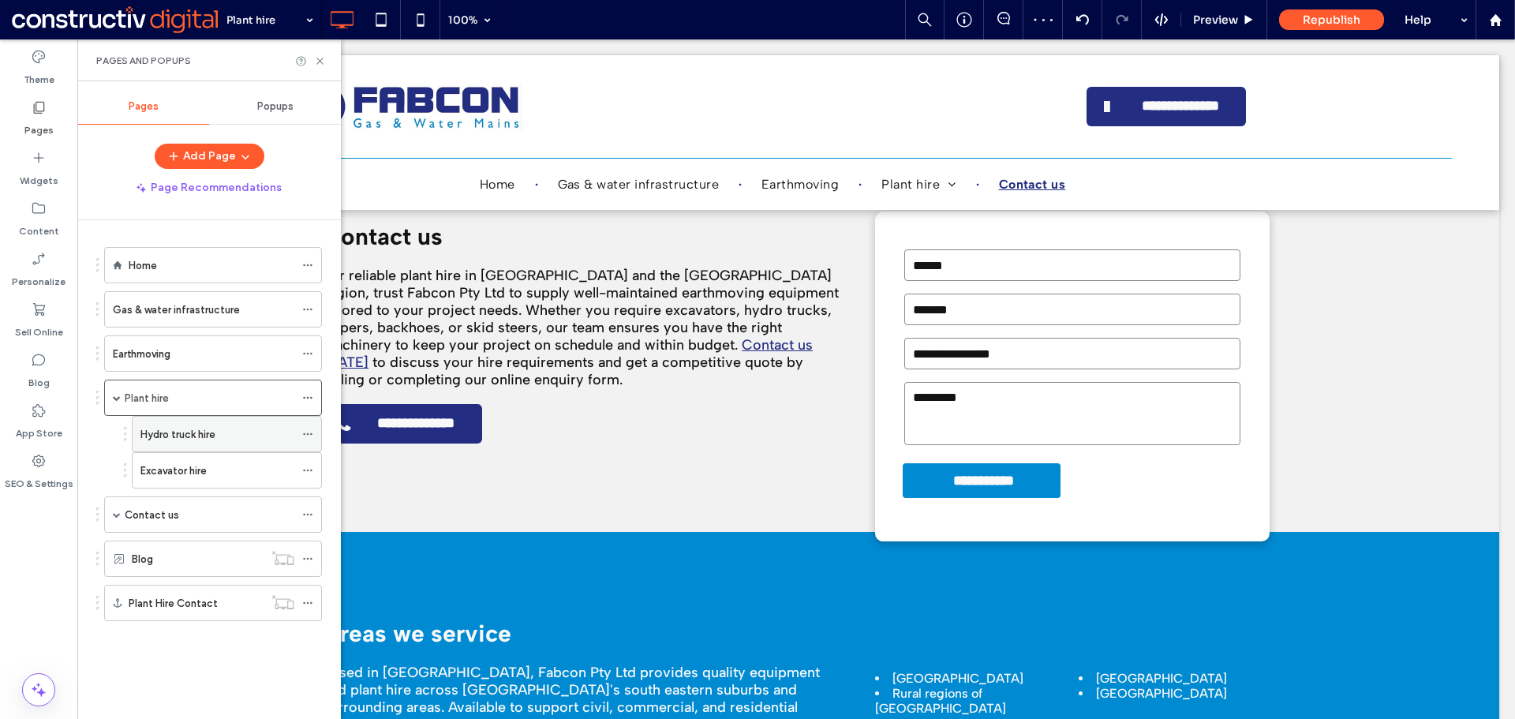
click at [207, 435] on label "Hydro truck hire" at bounding box center [177, 434] width 75 height 28
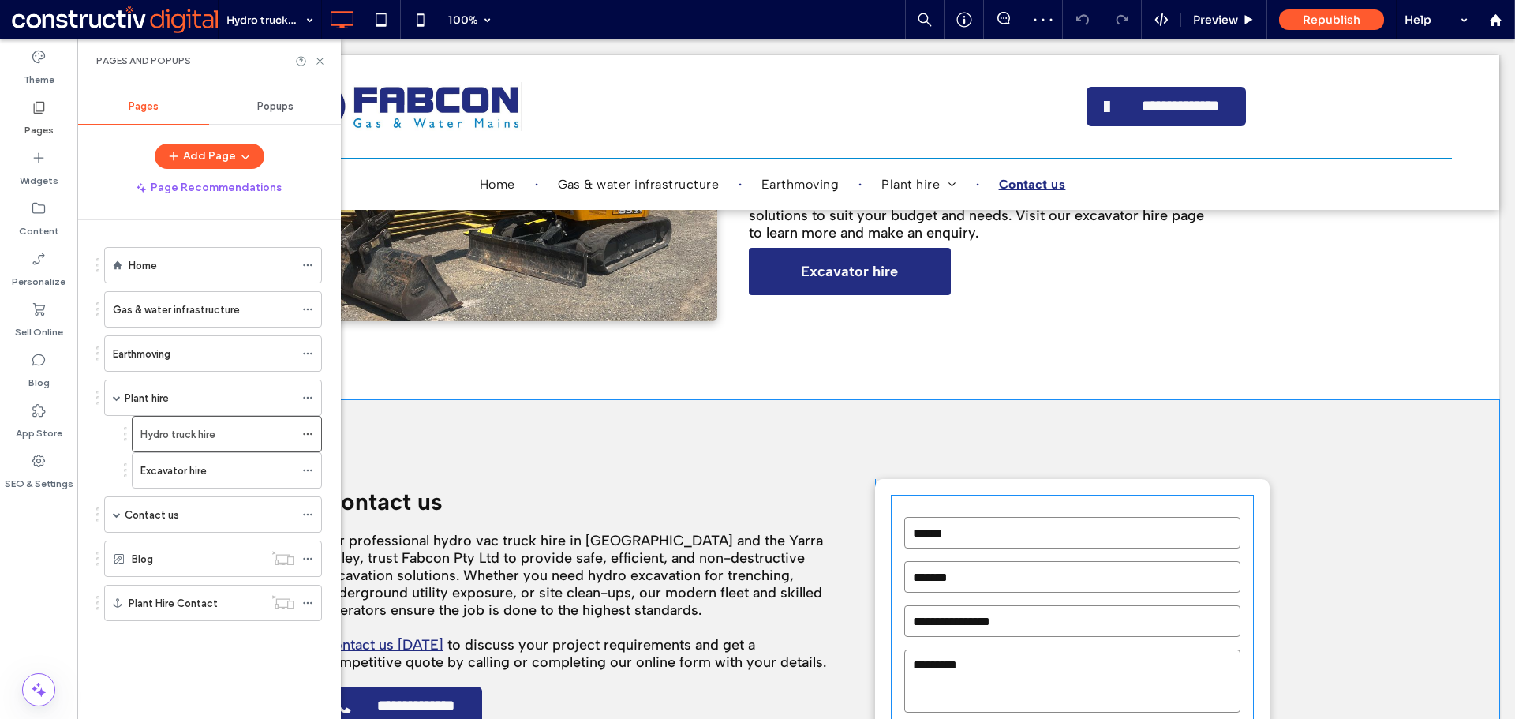
scroll to position [2288, 0]
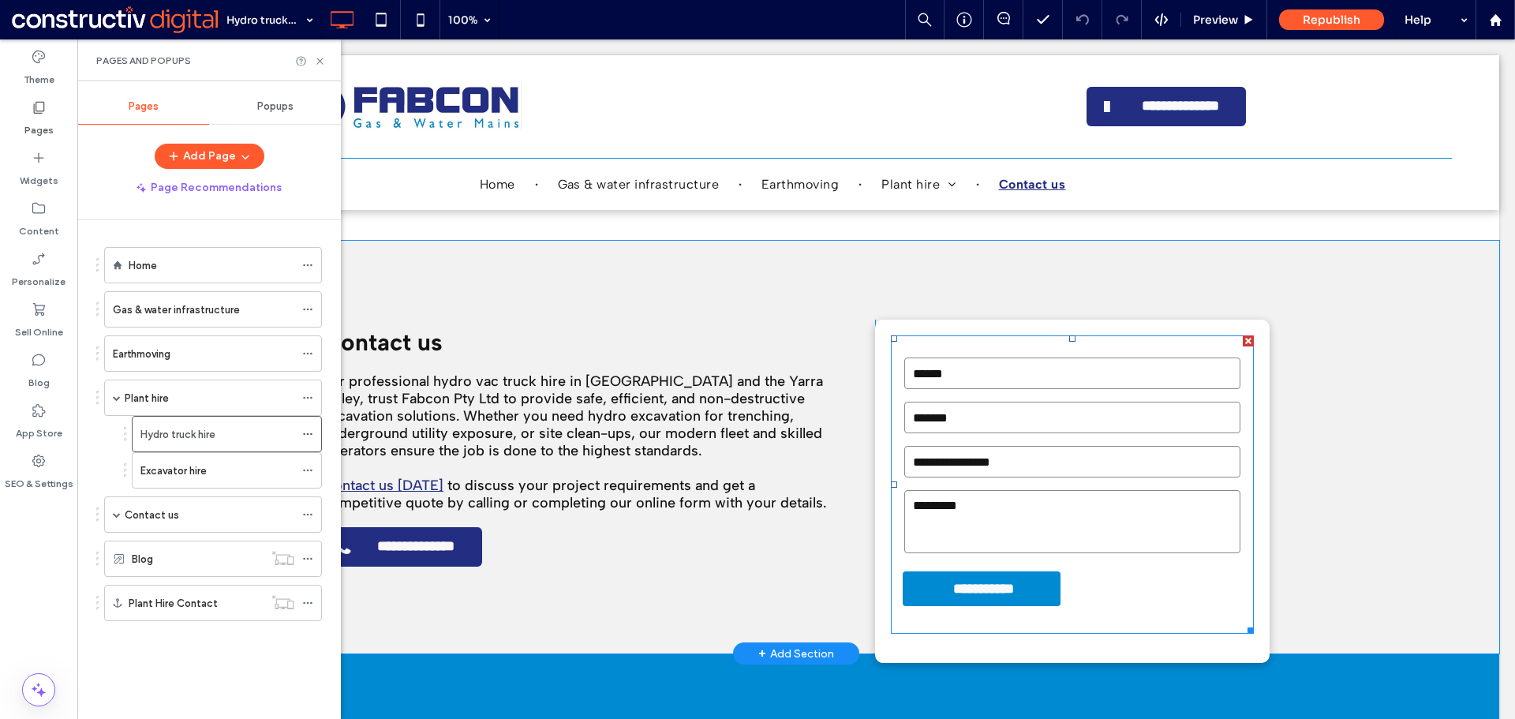
click at [1110, 514] on form "**********" at bounding box center [1072, 484] width 363 height 298
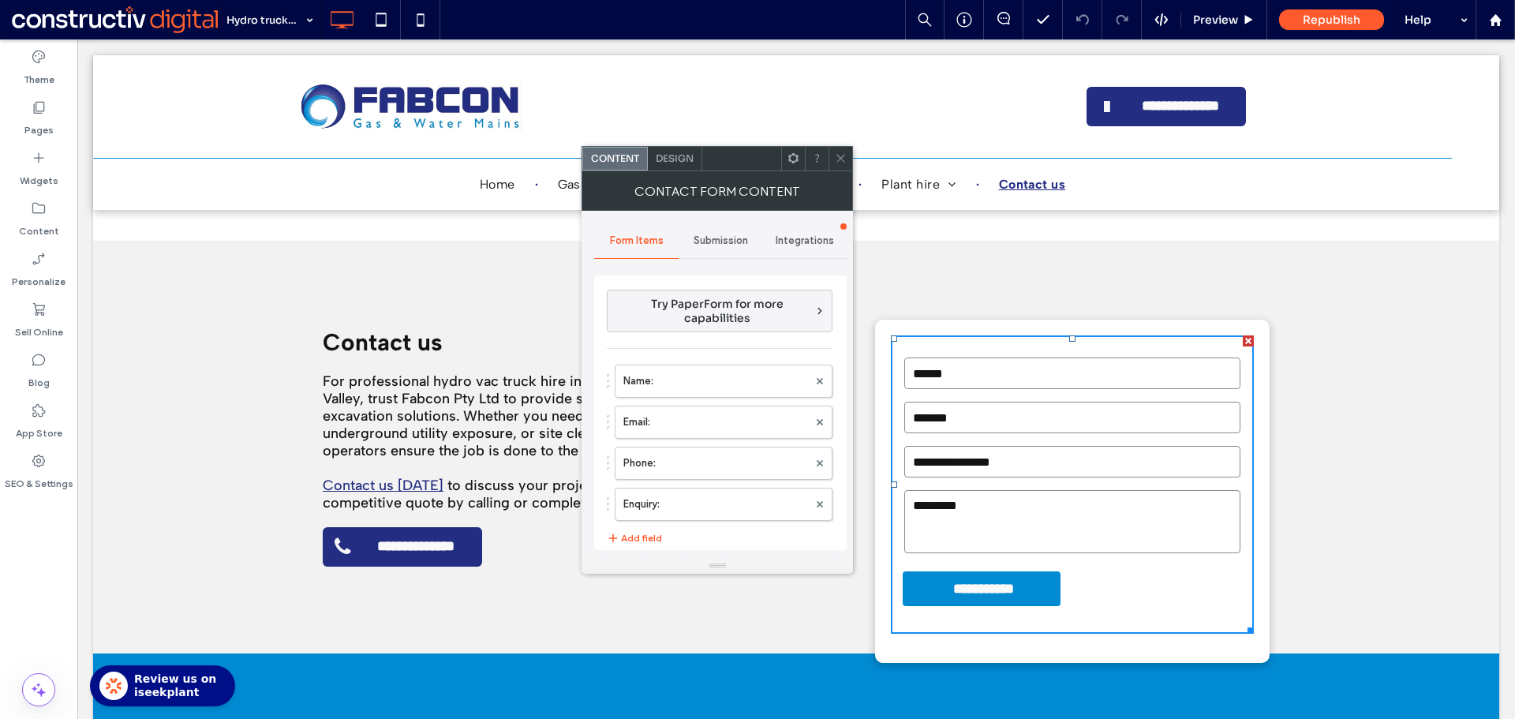
click at [671, 161] on span "Design" at bounding box center [675, 158] width 38 height 12
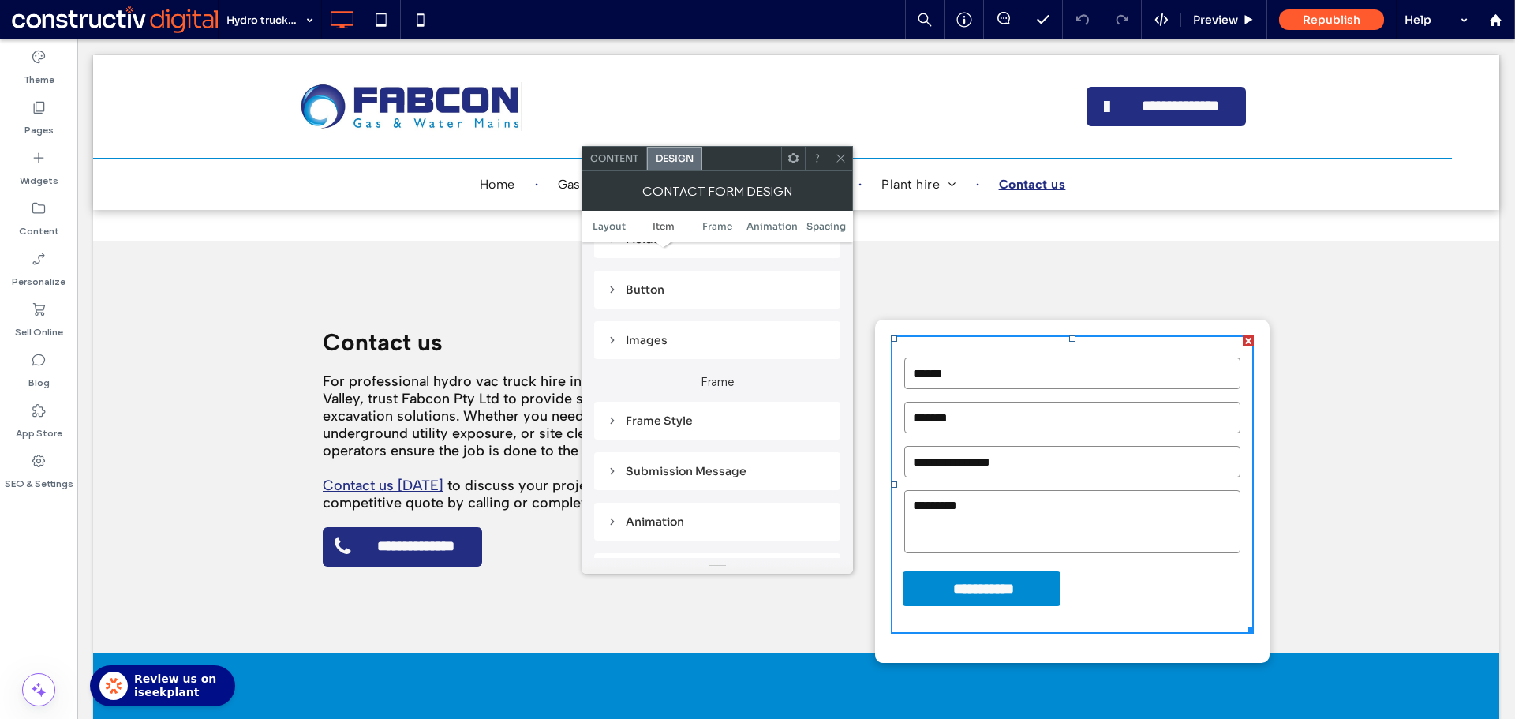
scroll to position [394, 0]
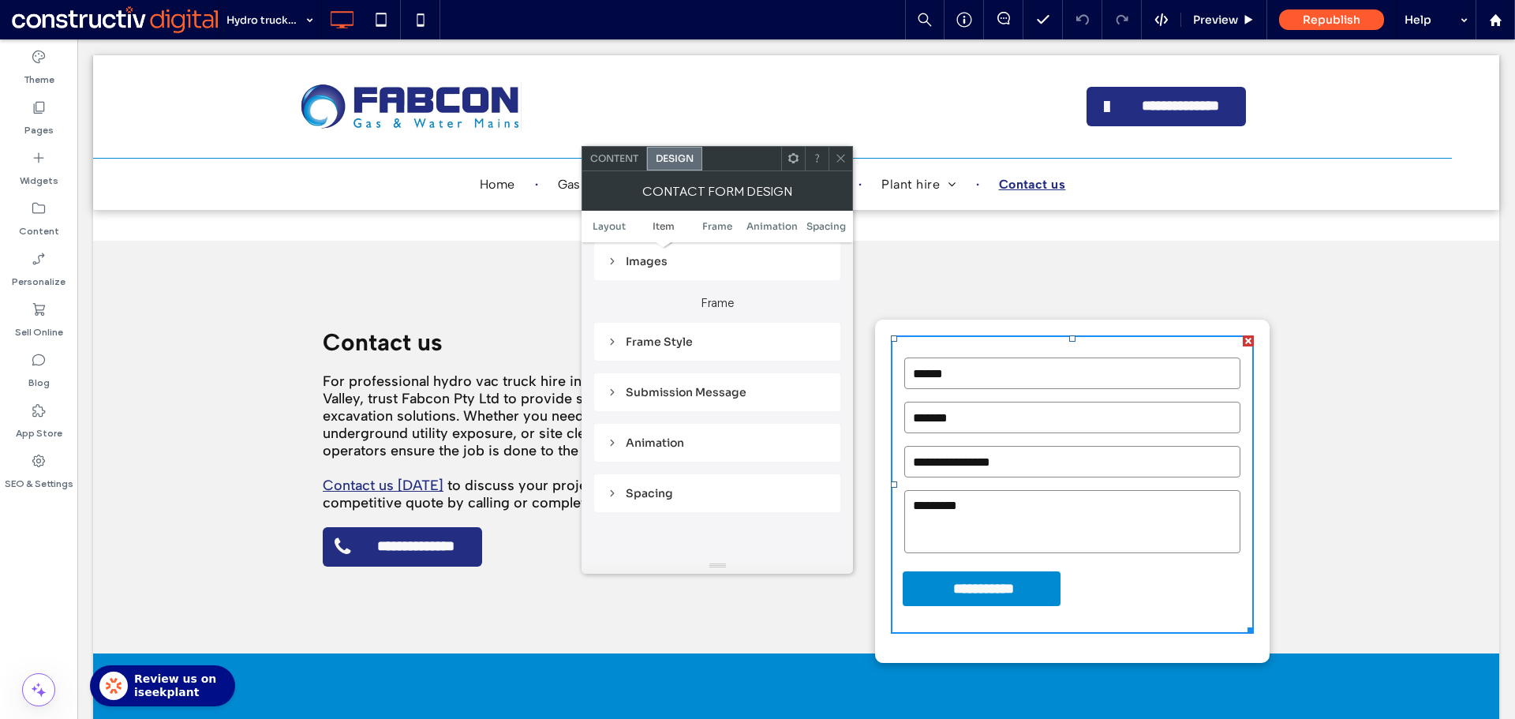
click at [700, 397] on div "Submission Message" at bounding box center [717, 392] width 221 height 14
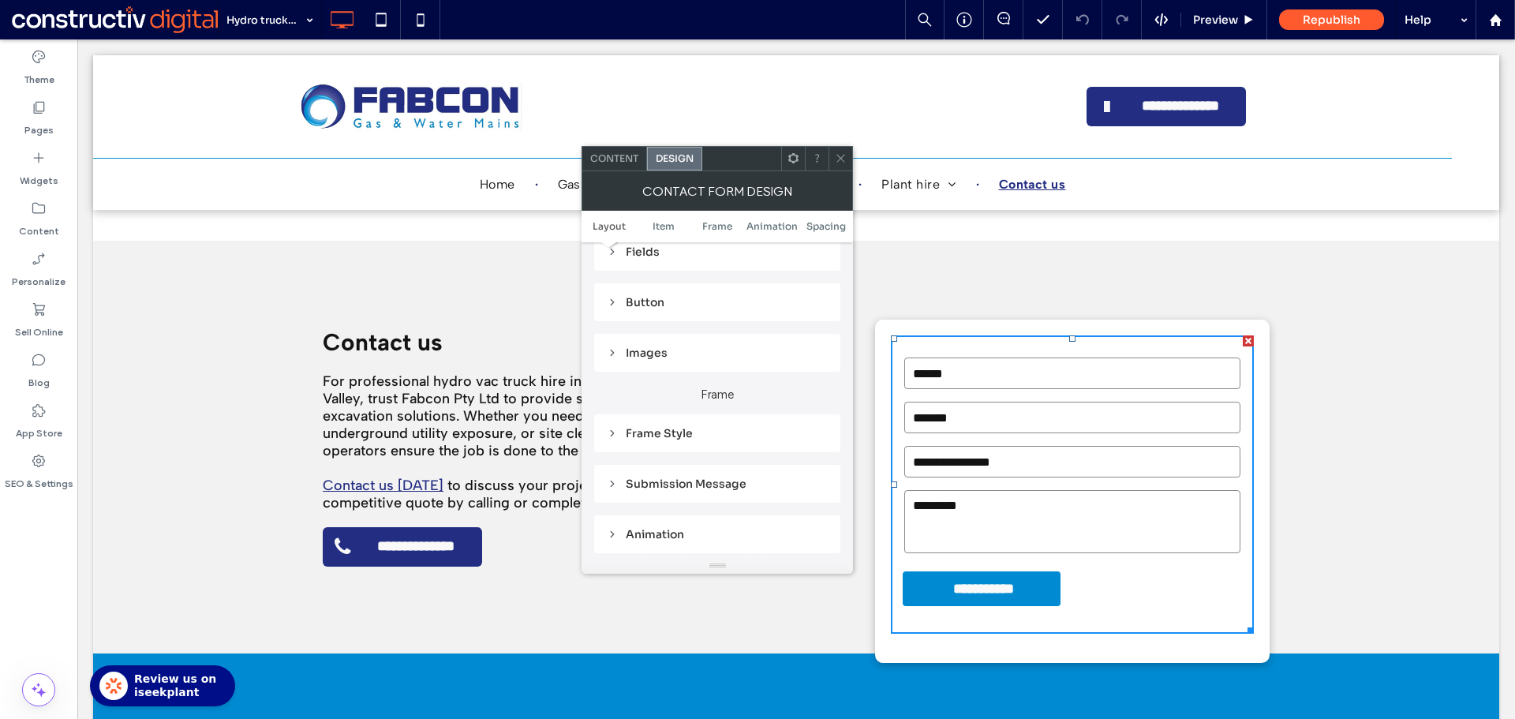
scroll to position [237, 0]
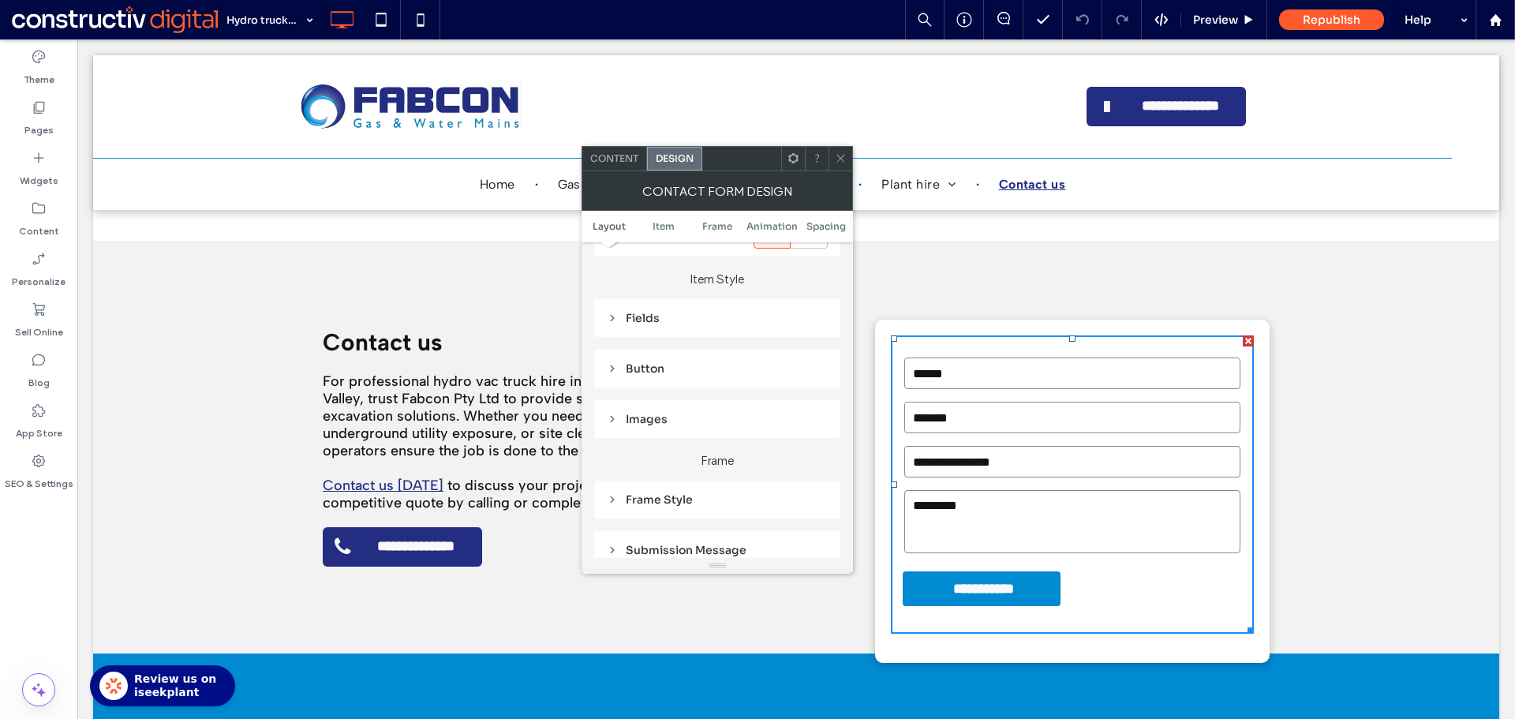
click at [642, 319] on div "Fields" at bounding box center [717, 318] width 221 height 14
click at [775, 344] on span "Field Text" at bounding box center [772, 346] width 47 height 13
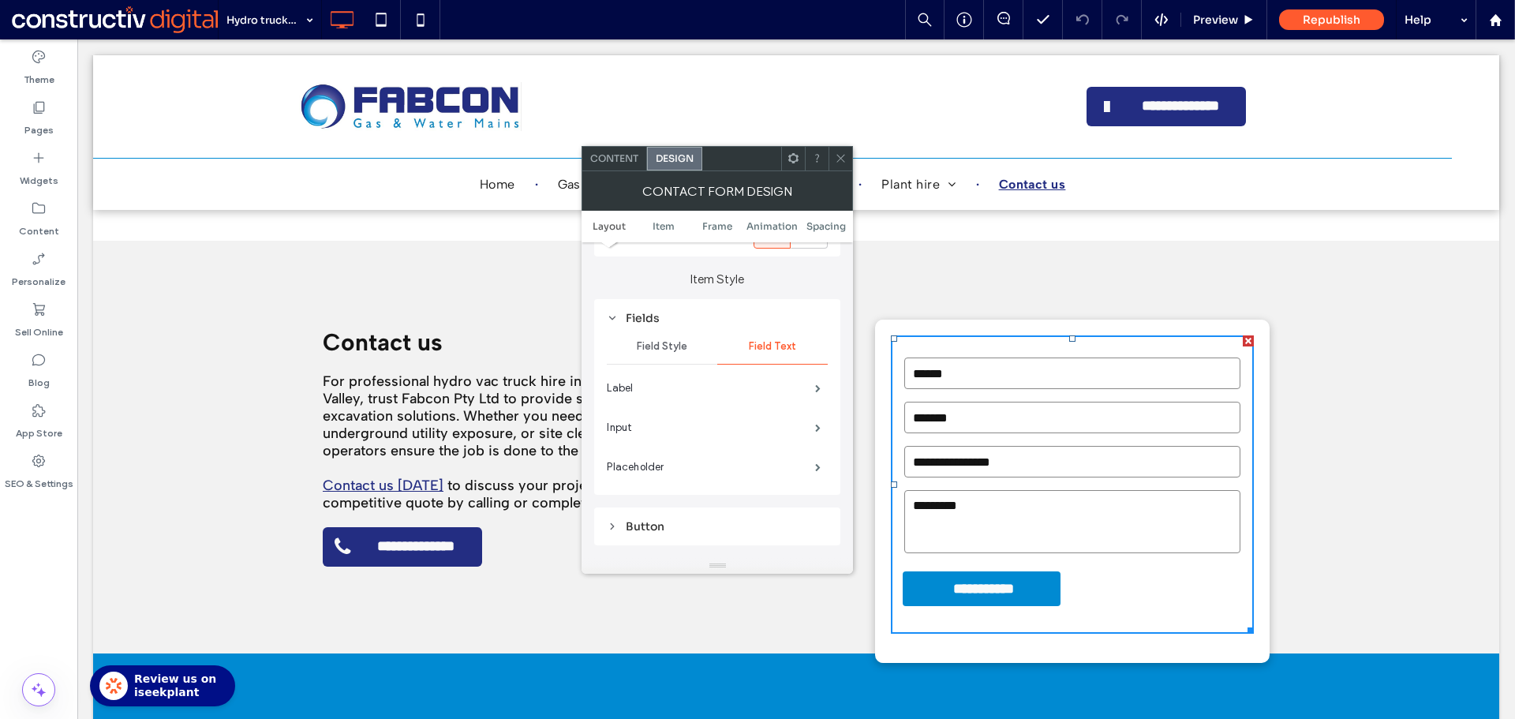
drag, startPoint x: 816, startPoint y: 427, endPoint x: 833, endPoint y: 428, distance: 16.6
click at [817, 427] on span at bounding box center [818, 428] width 6 height 8
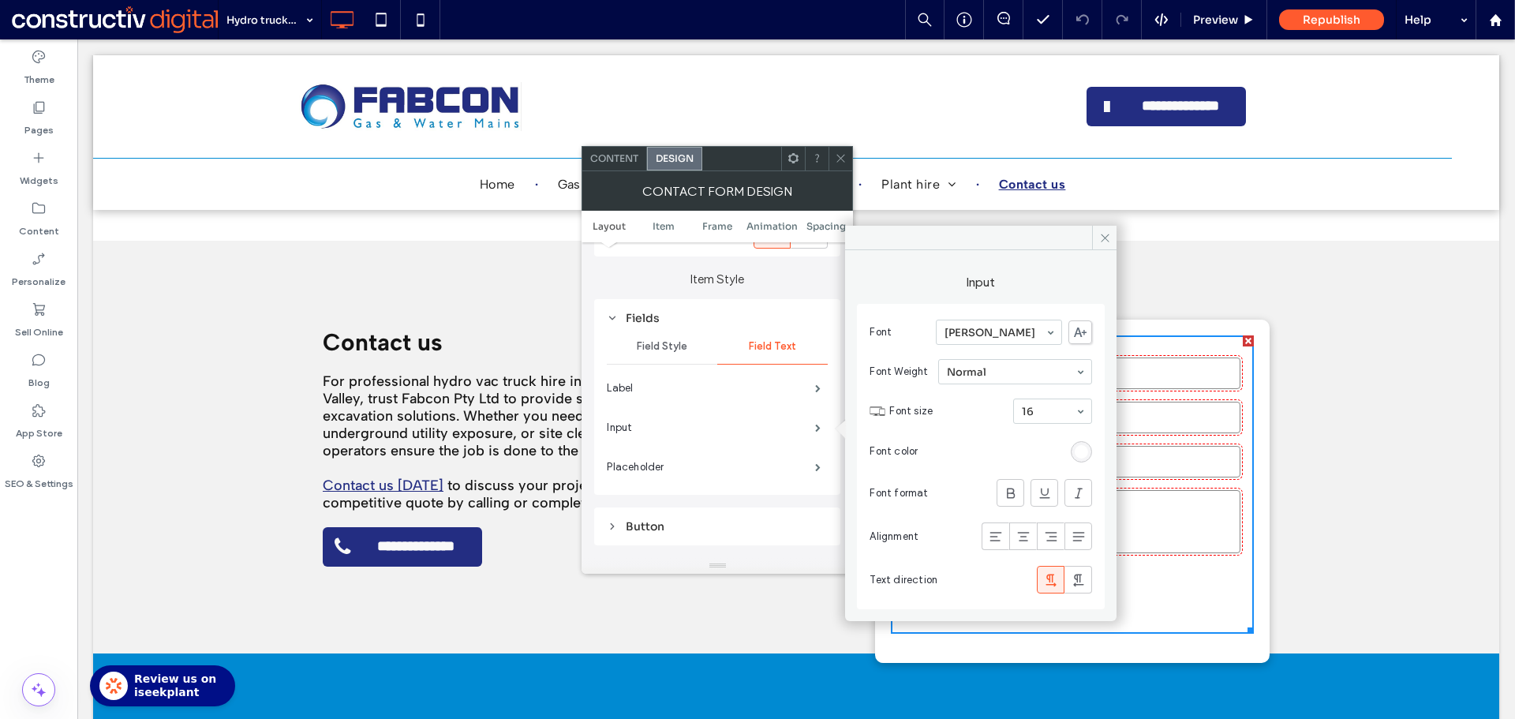
click at [1081, 453] on div "rgb(255, 255, 255)" at bounding box center [1080, 451] width 13 height 13
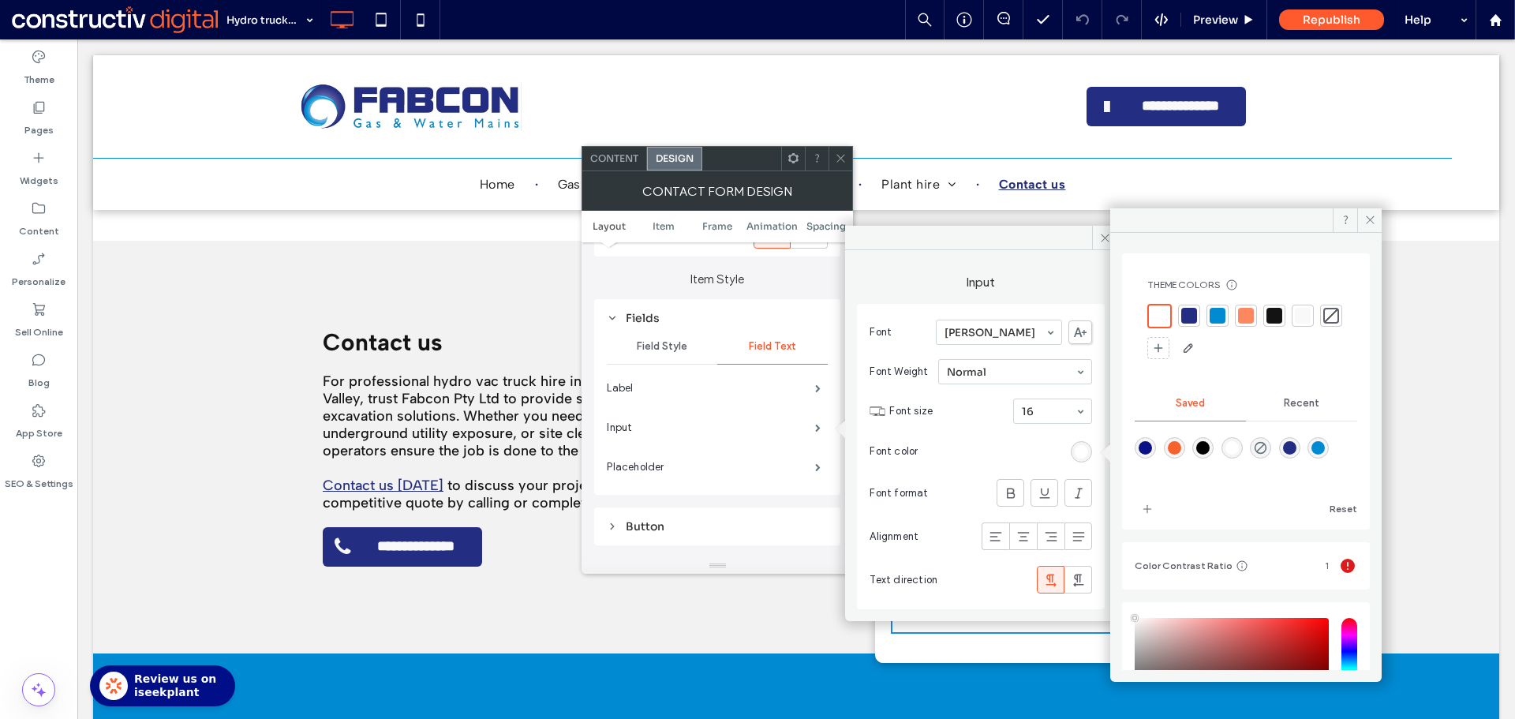
click at [1270, 318] on div at bounding box center [1274, 316] width 16 height 16
drag, startPoint x: 832, startPoint y: 155, endPoint x: 842, endPoint y: 155, distance: 10.3
click at [838, 155] on div at bounding box center [840, 159] width 24 height 24
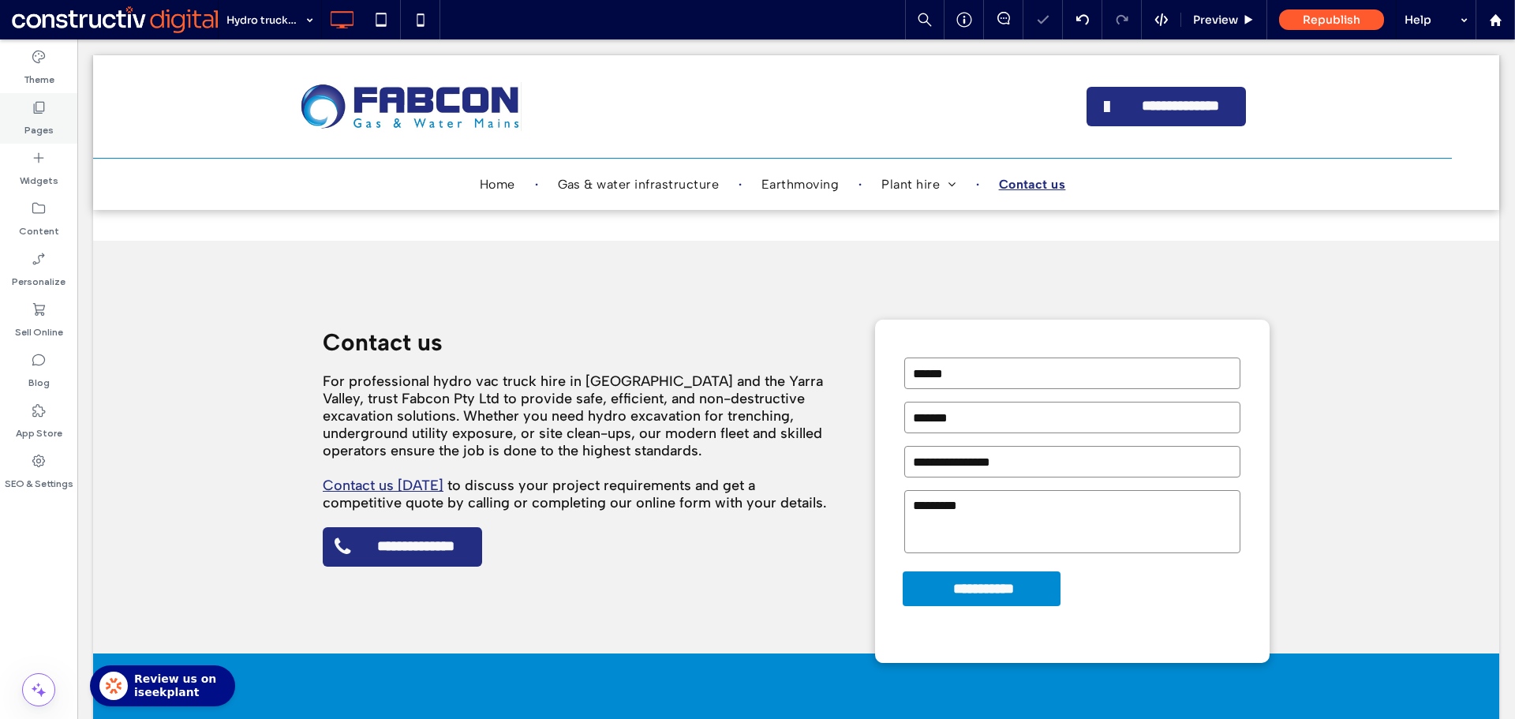
click at [40, 114] on icon at bounding box center [39, 107] width 16 height 16
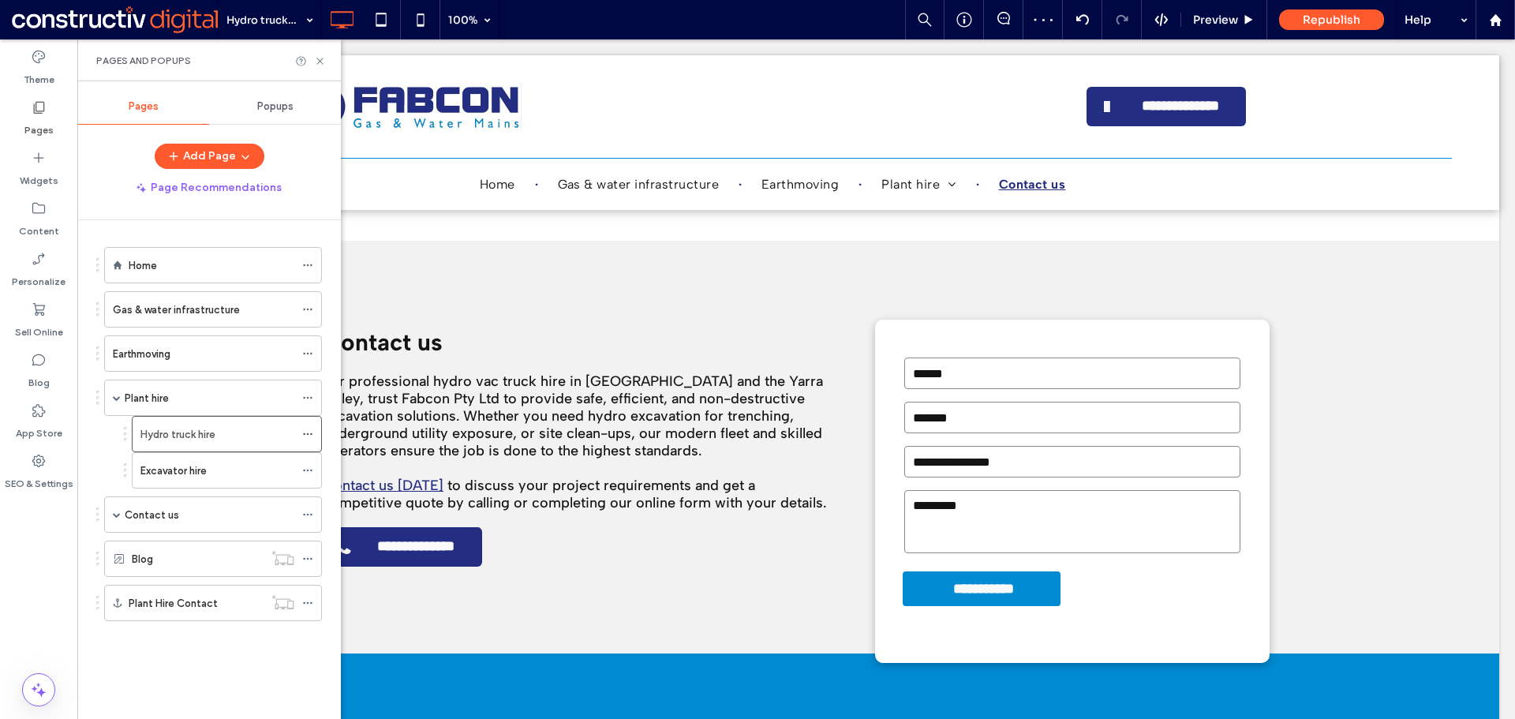
click at [202, 476] on label "Excavator hire" at bounding box center [173, 471] width 66 height 28
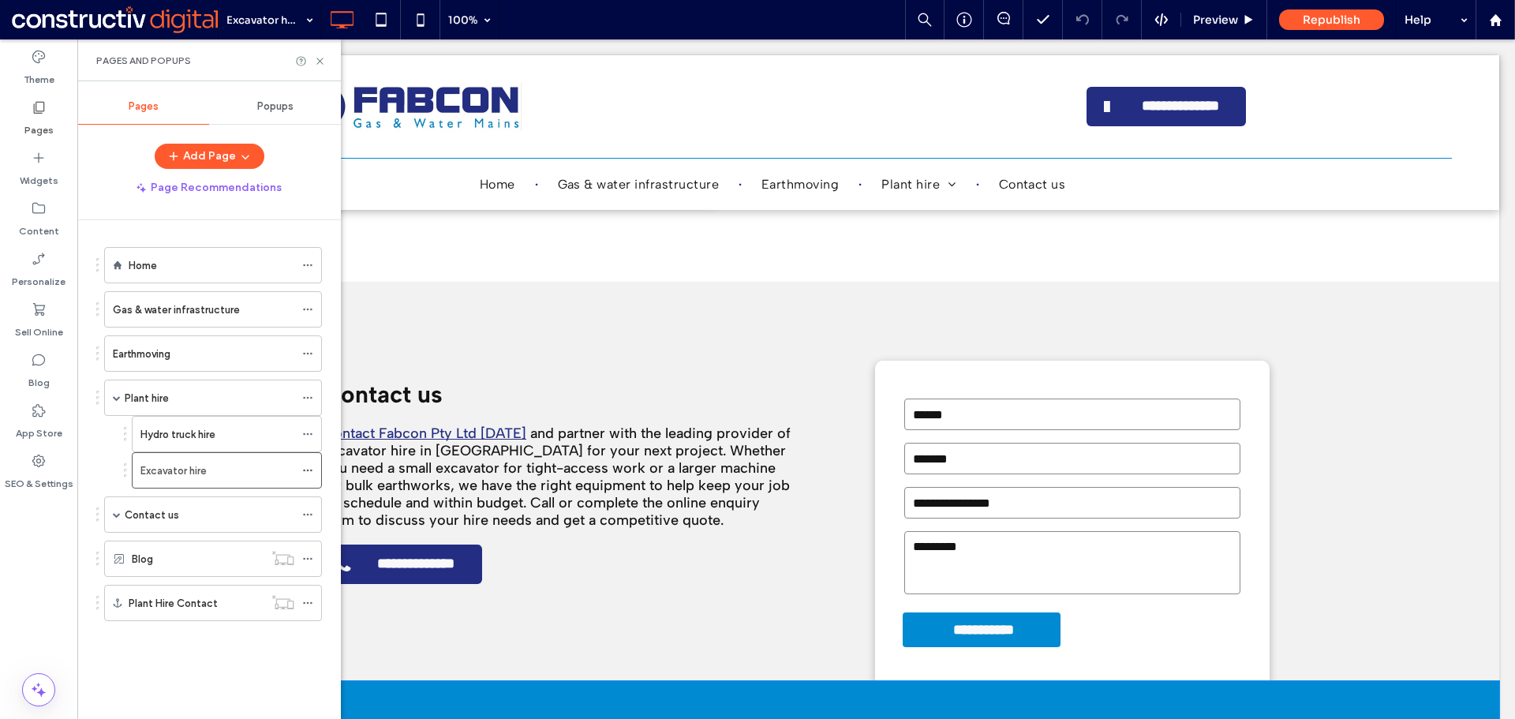
scroll to position [2051, 0]
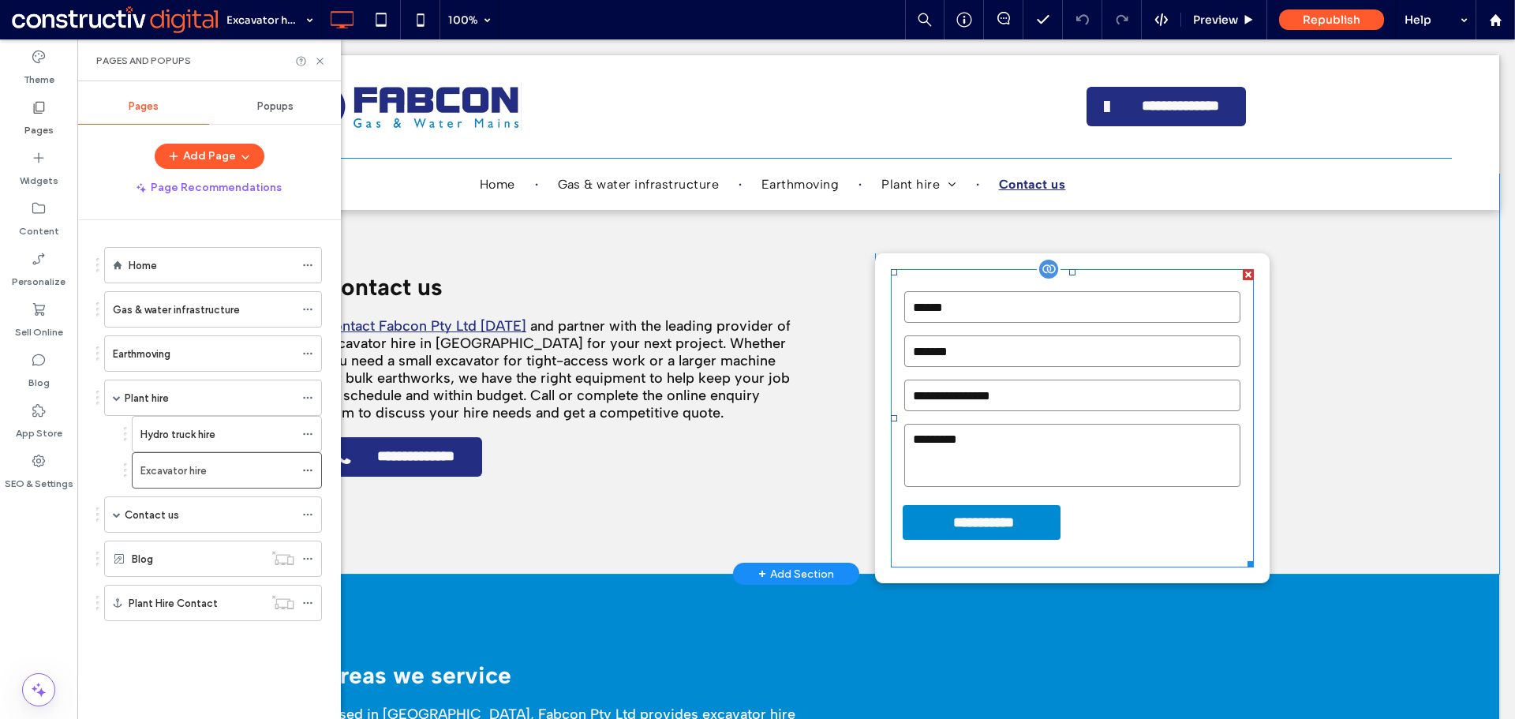
click at [1129, 431] on form "**********" at bounding box center [1072, 418] width 363 height 298
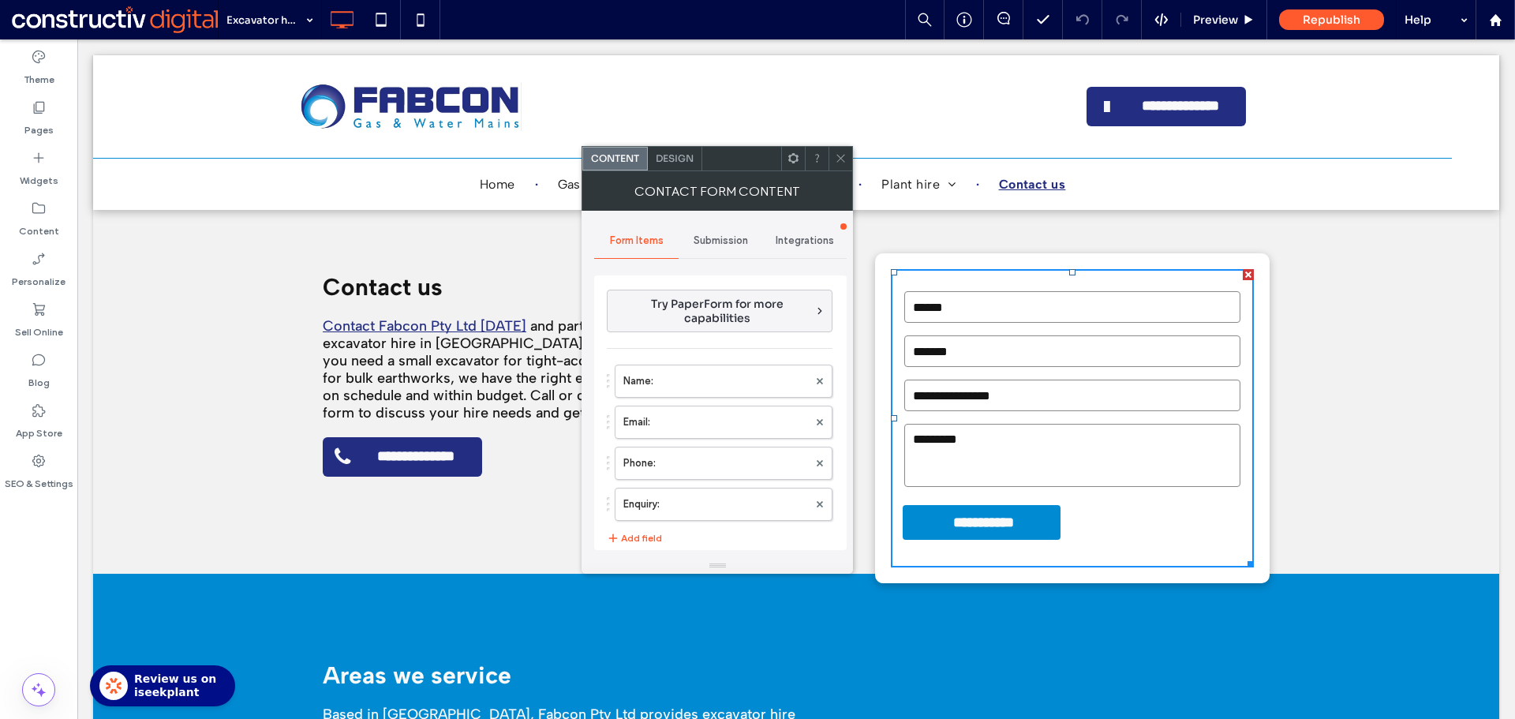
click at [675, 163] on span "Design" at bounding box center [675, 158] width 38 height 12
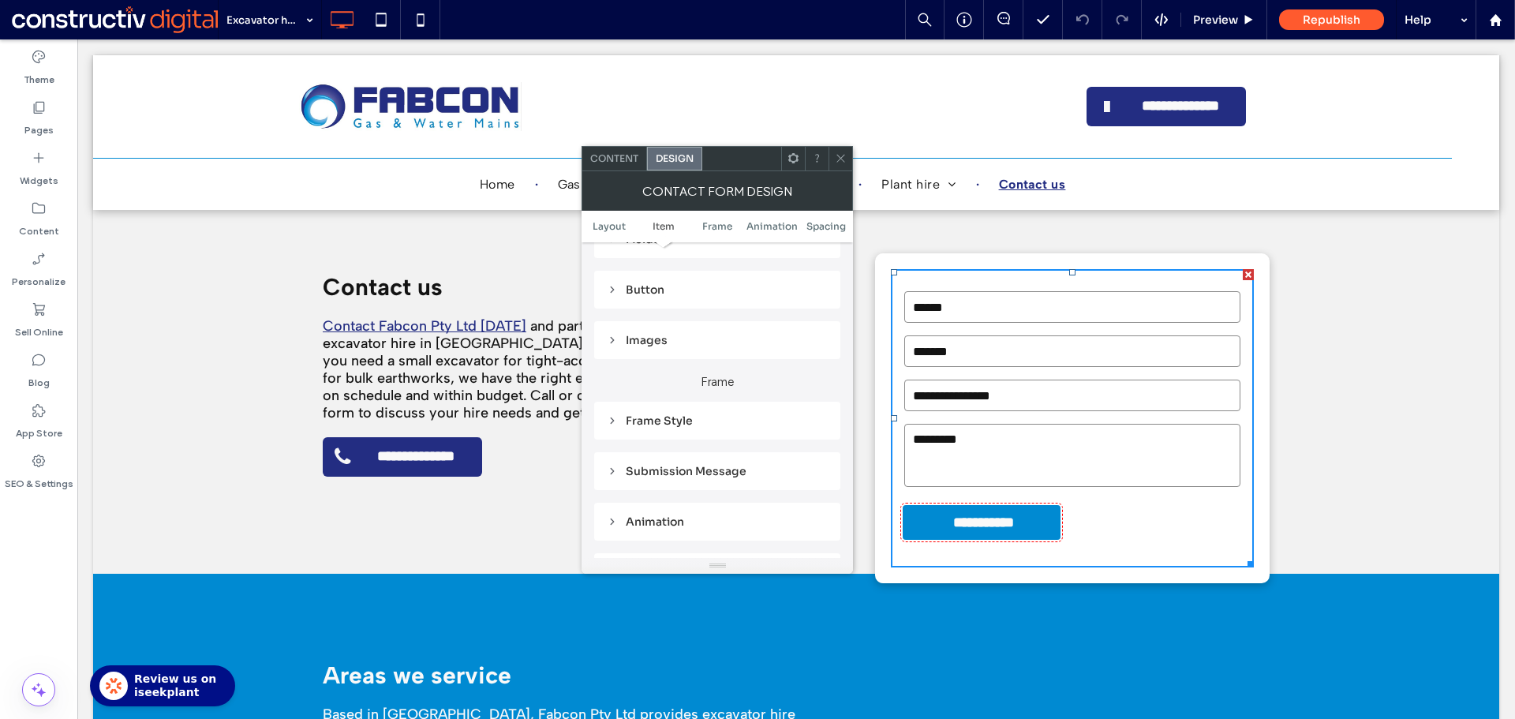
scroll to position [237, 0]
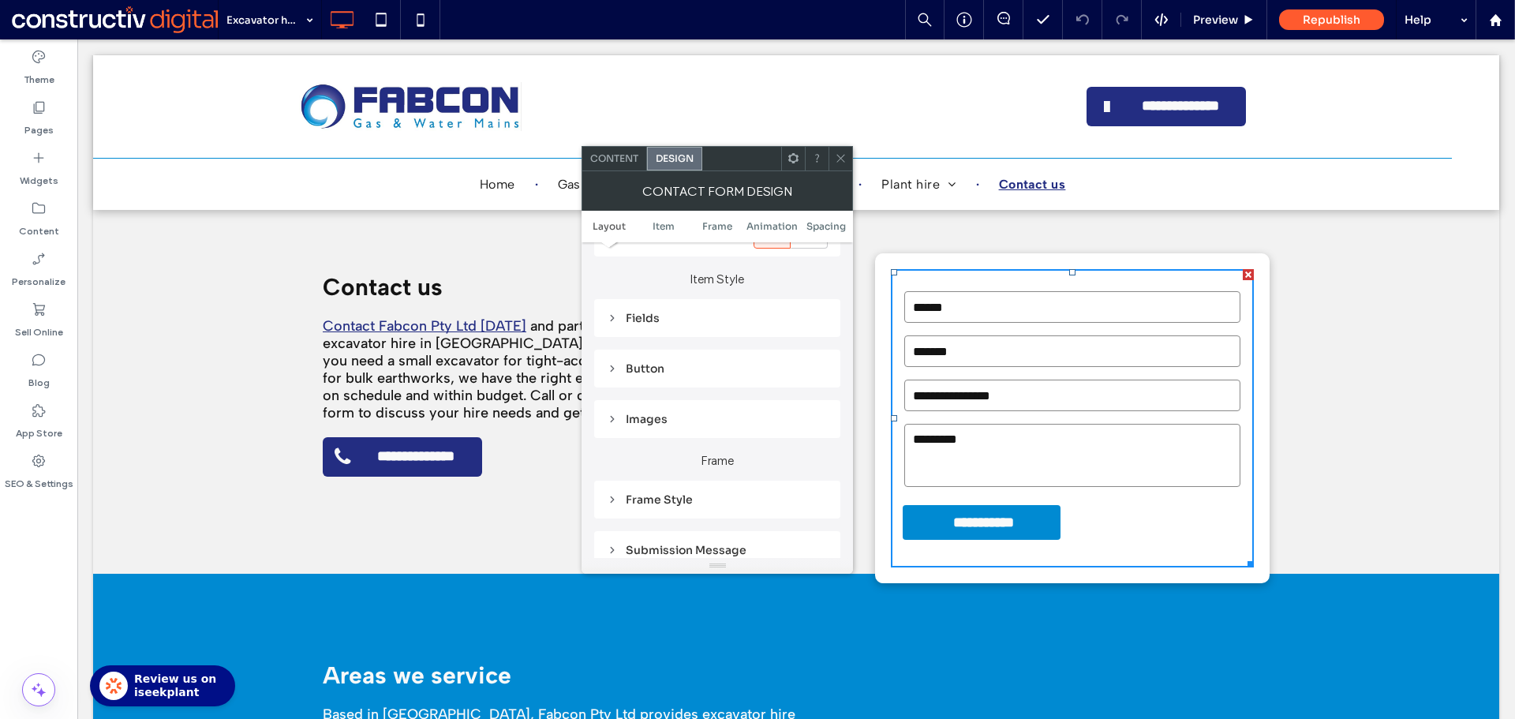
click at [637, 315] on div "Fields" at bounding box center [717, 318] width 221 height 14
click at [787, 341] on span "Field Text" at bounding box center [772, 346] width 47 height 13
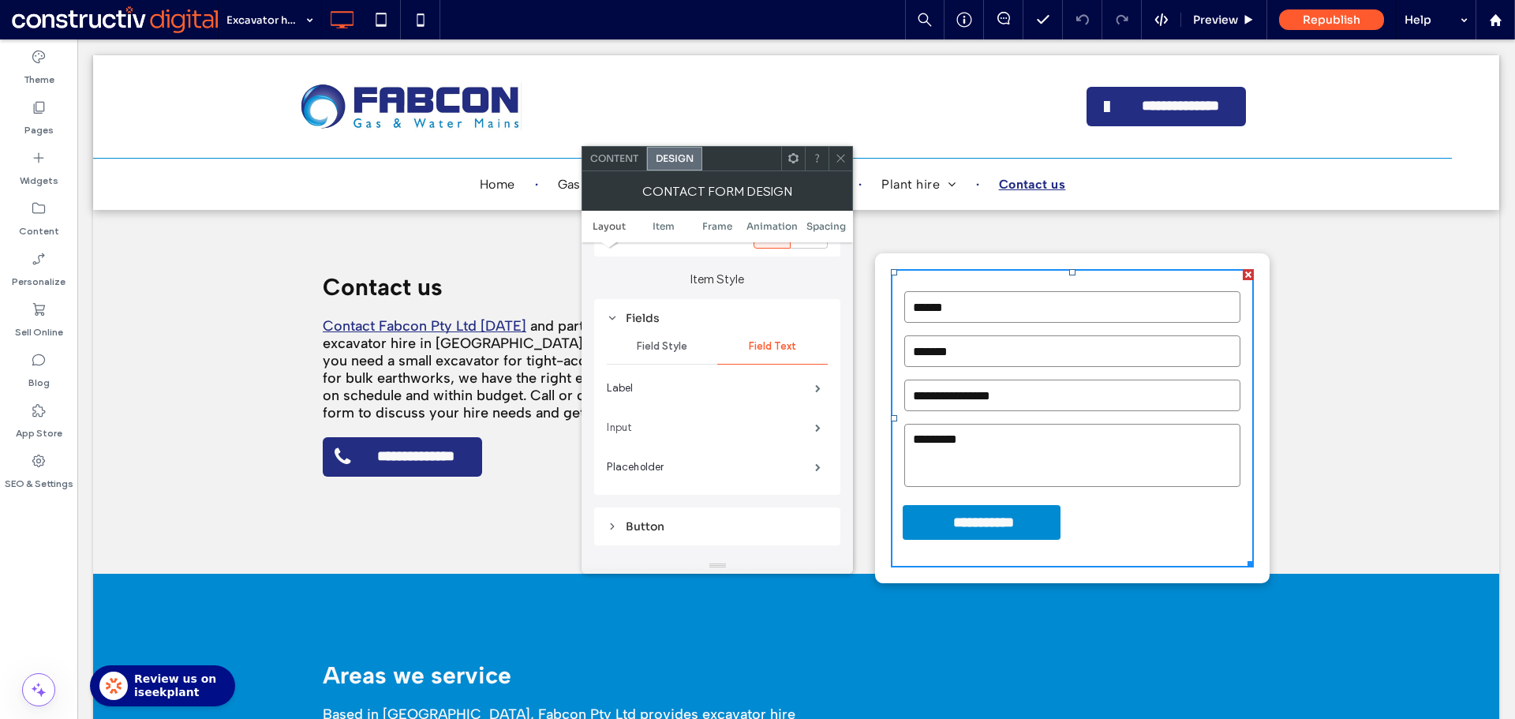
drag, startPoint x: 806, startPoint y: 424, endPoint x: 839, endPoint y: 431, distance: 33.1
click at [807, 424] on div "Input" at bounding box center [717, 427] width 221 height 39
click at [820, 431] on span at bounding box center [818, 428] width 6 height 8
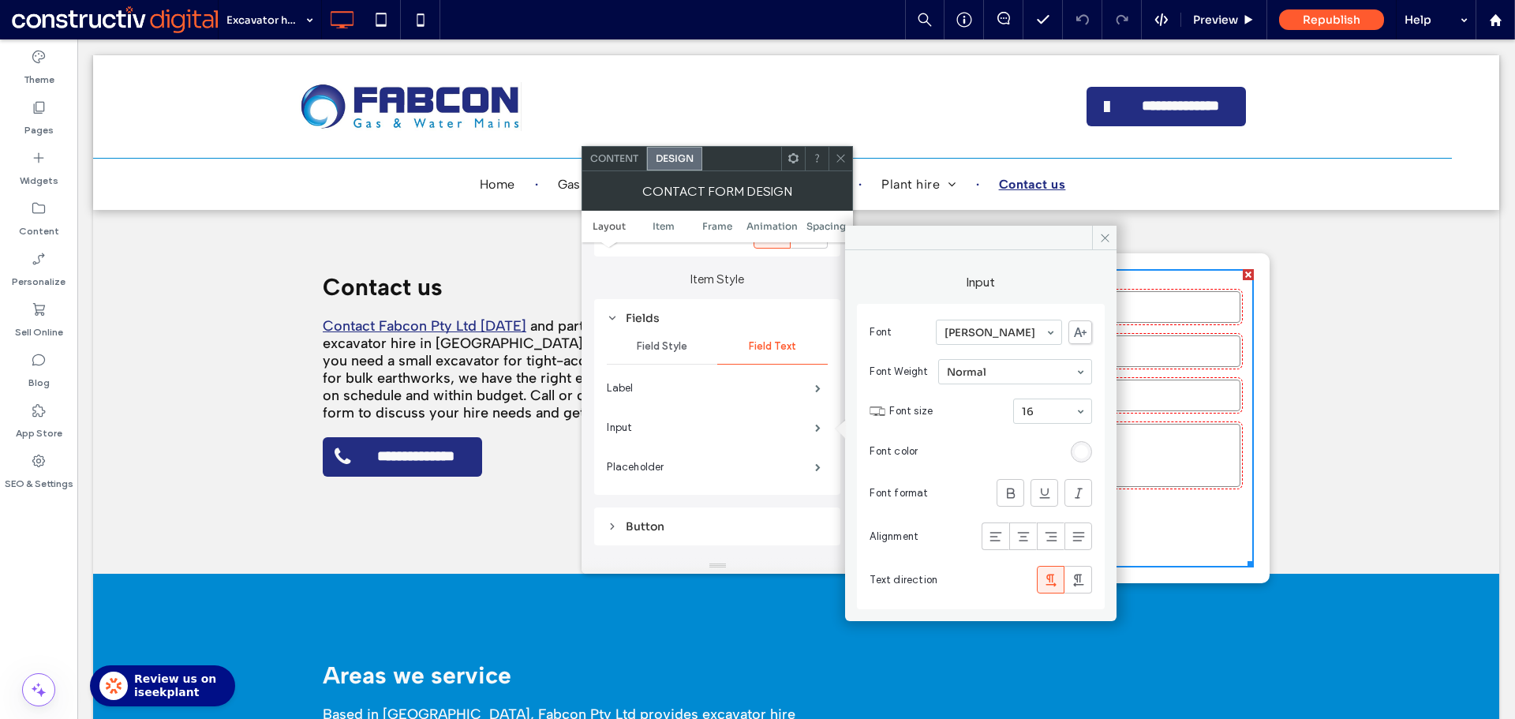
click at [1080, 450] on div "rgb(255, 255, 255)" at bounding box center [1080, 451] width 13 height 13
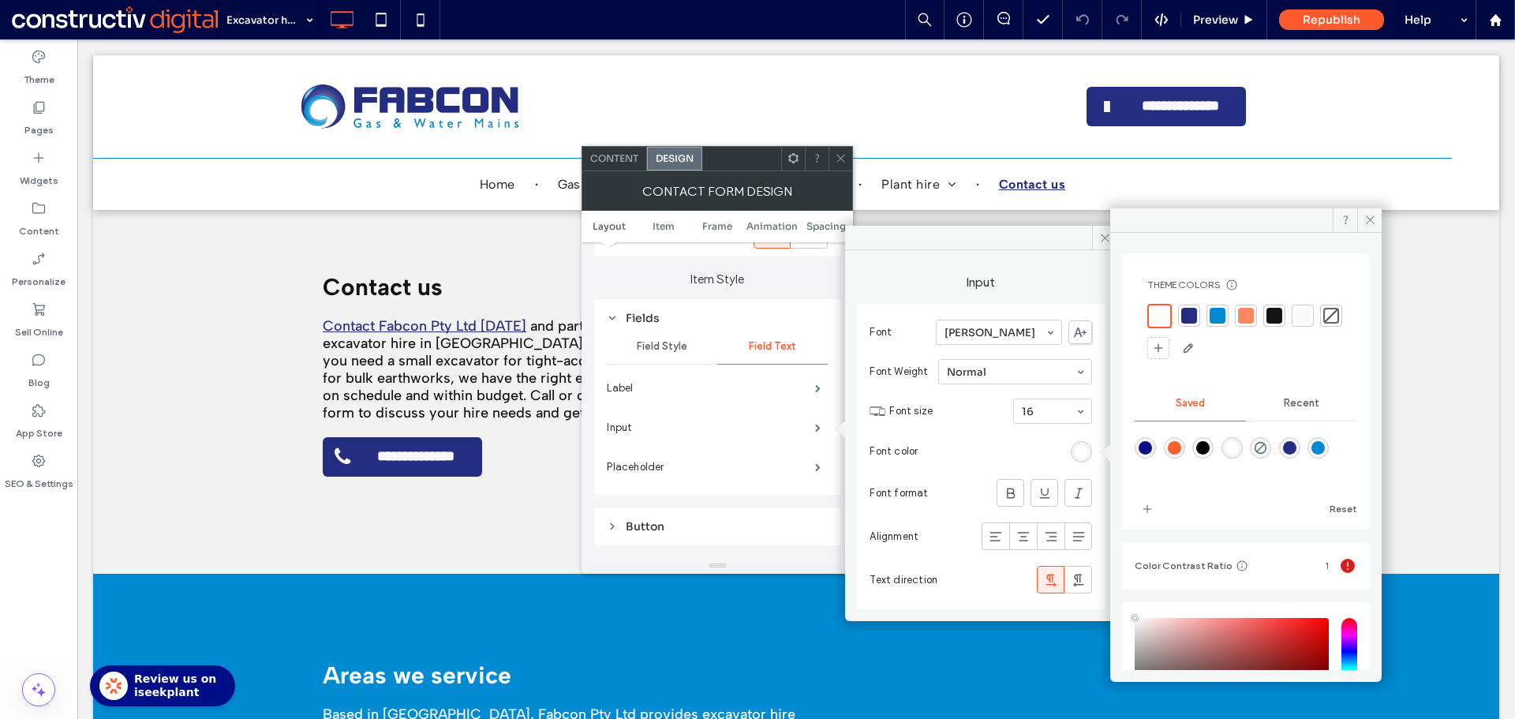
click at [1282, 315] on div at bounding box center [1274, 316] width 16 height 16
click at [842, 159] on icon at bounding box center [841, 158] width 12 height 12
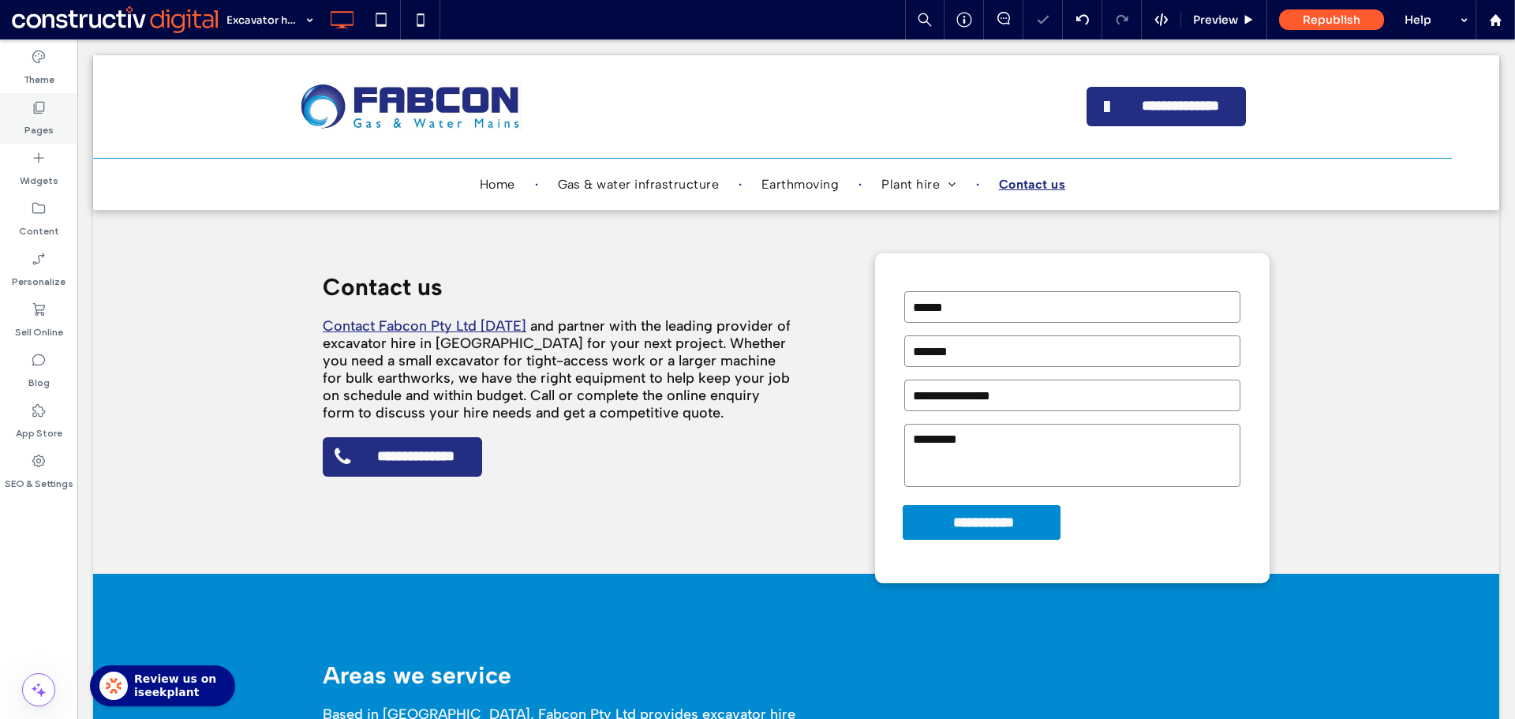
click at [33, 116] on label "Pages" at bounding box center [38, 126] width 29 height 22
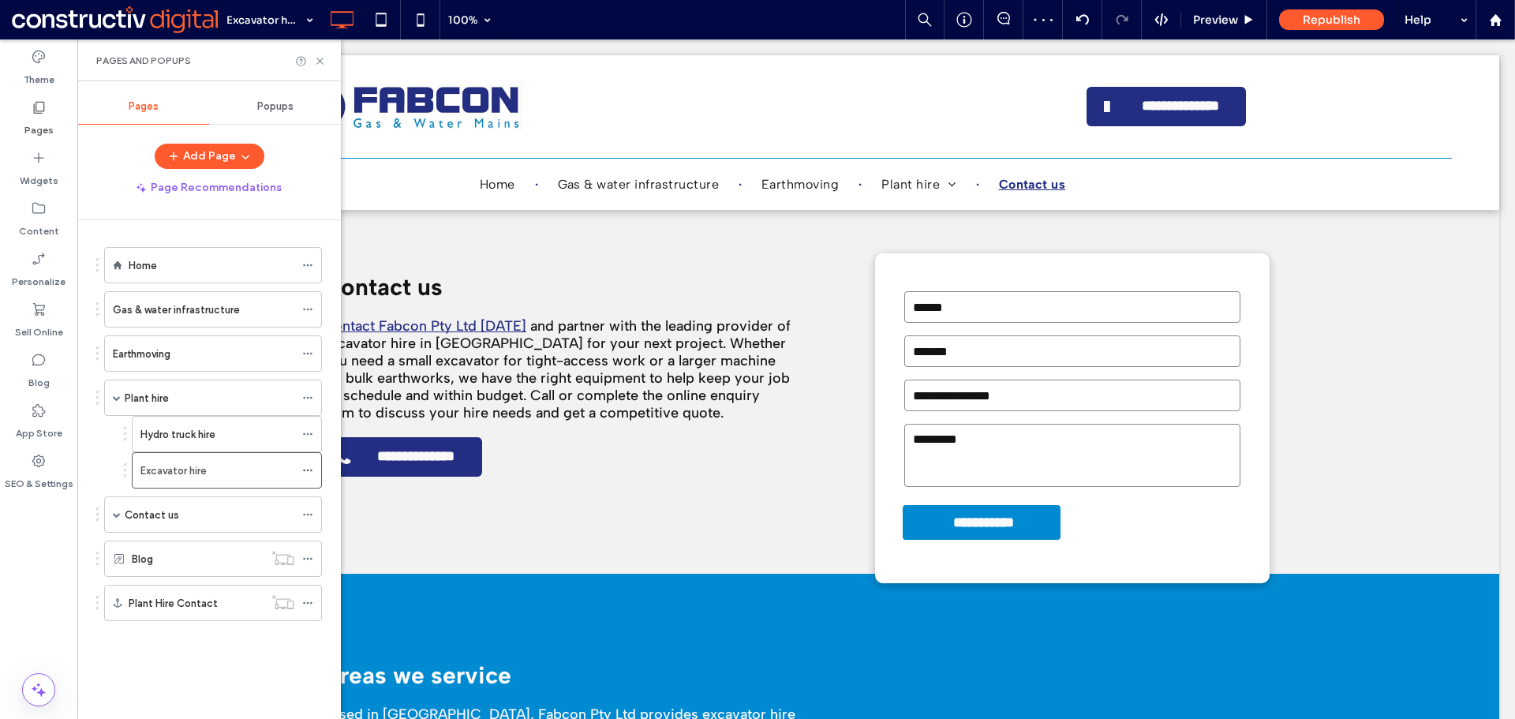
click at [206, 519] on div "Contact us" at bounding box center [210, 514] width 170 height 17
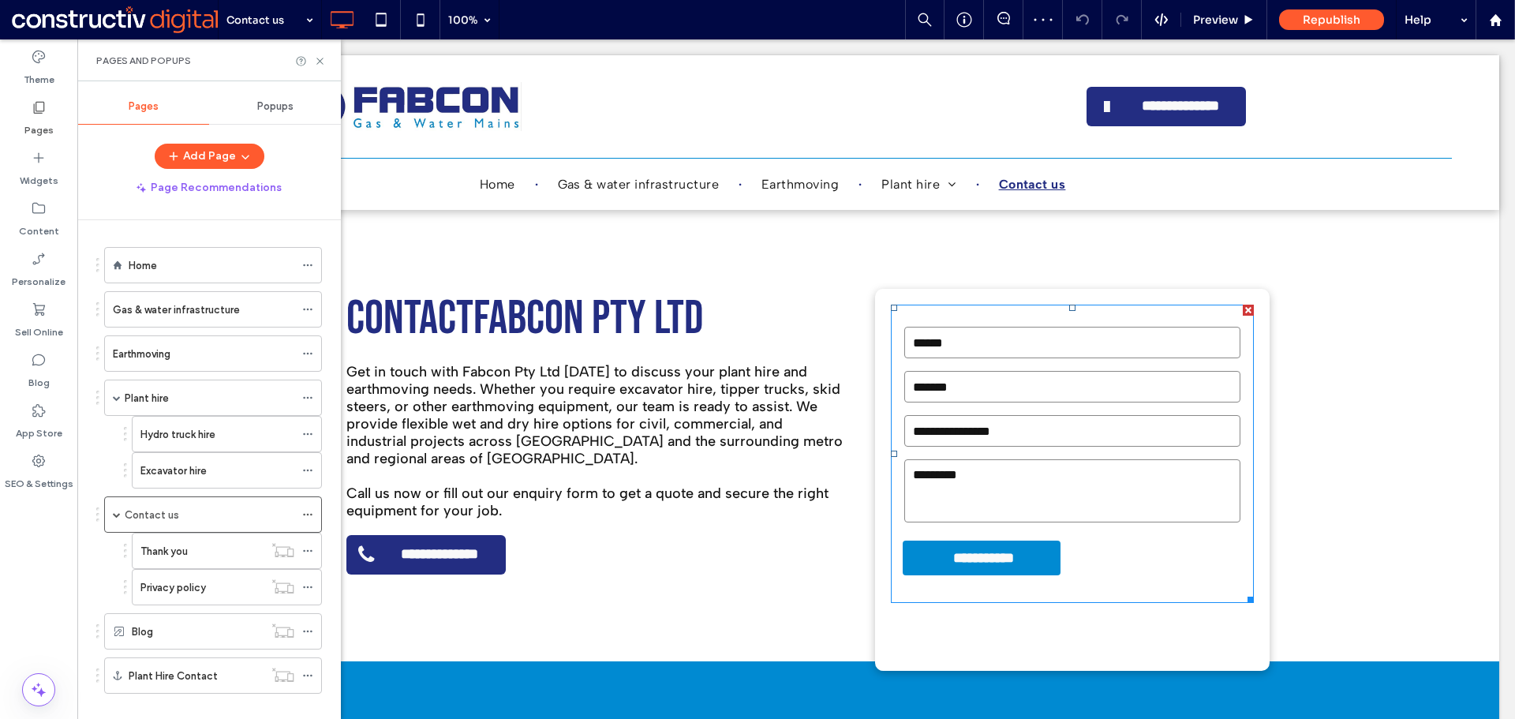
click at [1149, 559] on form "**********" at bounding box center [1072, 453] width 363 height 298
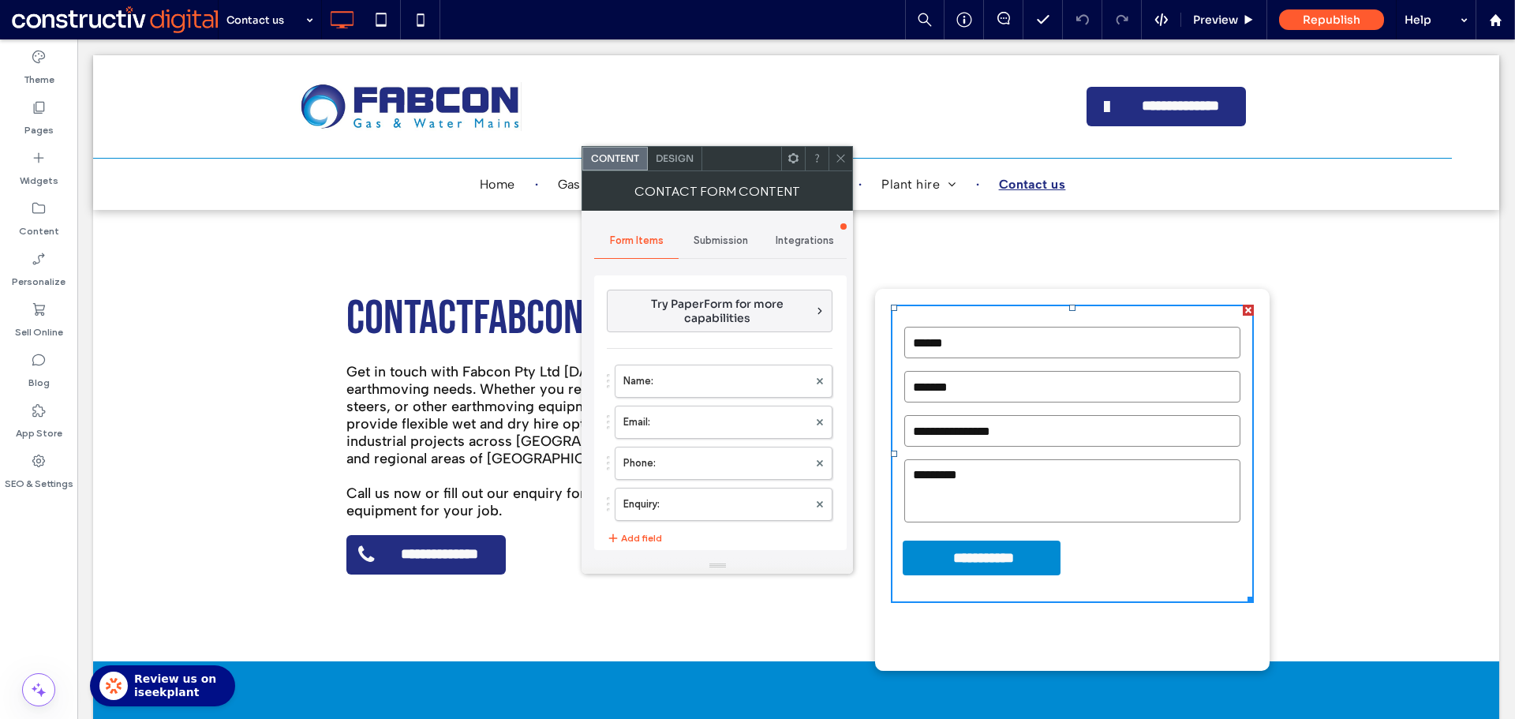
click at [671, 159] on span "Design" at bounding box center [675, 158] width 38 height 12
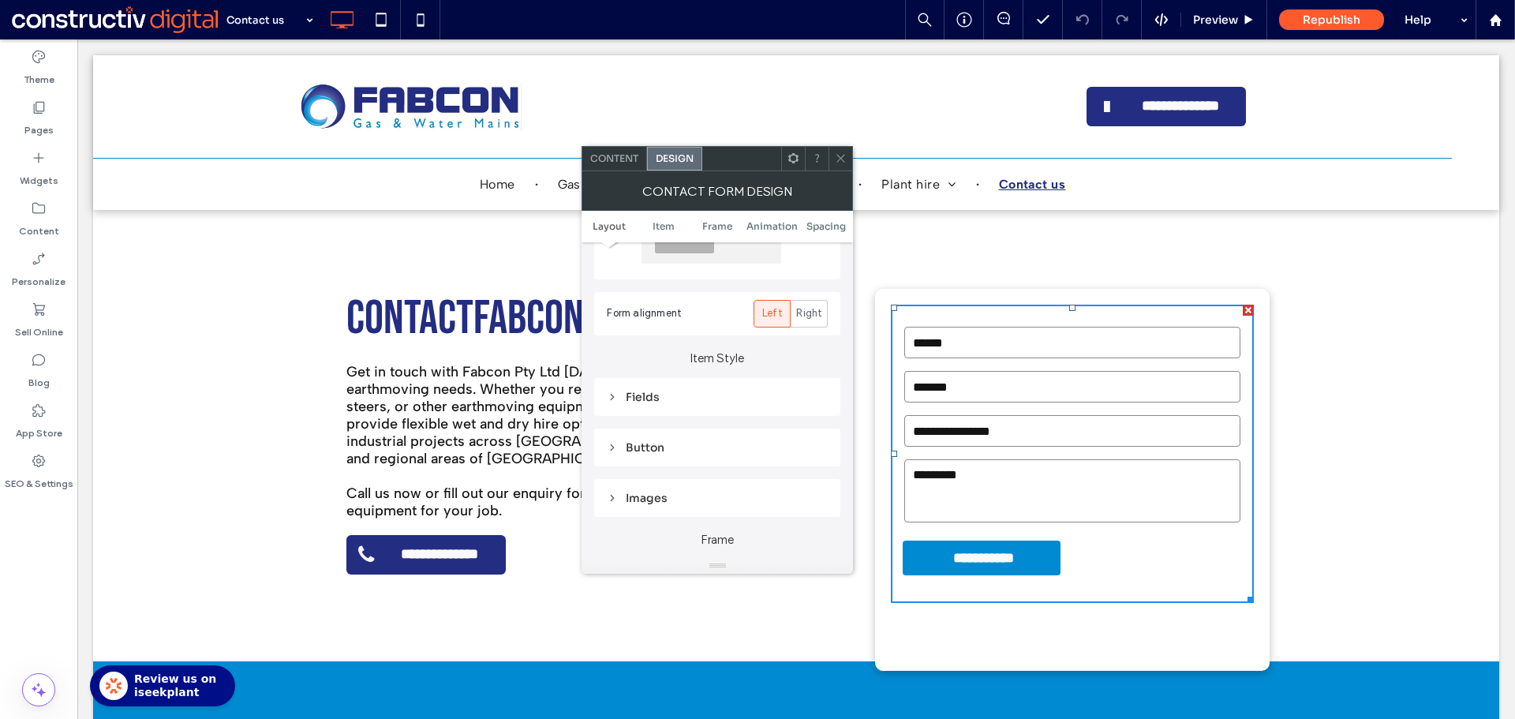
click at [650, 405] on div "Fields" at bounding box center [717, 397] width 221 height 22
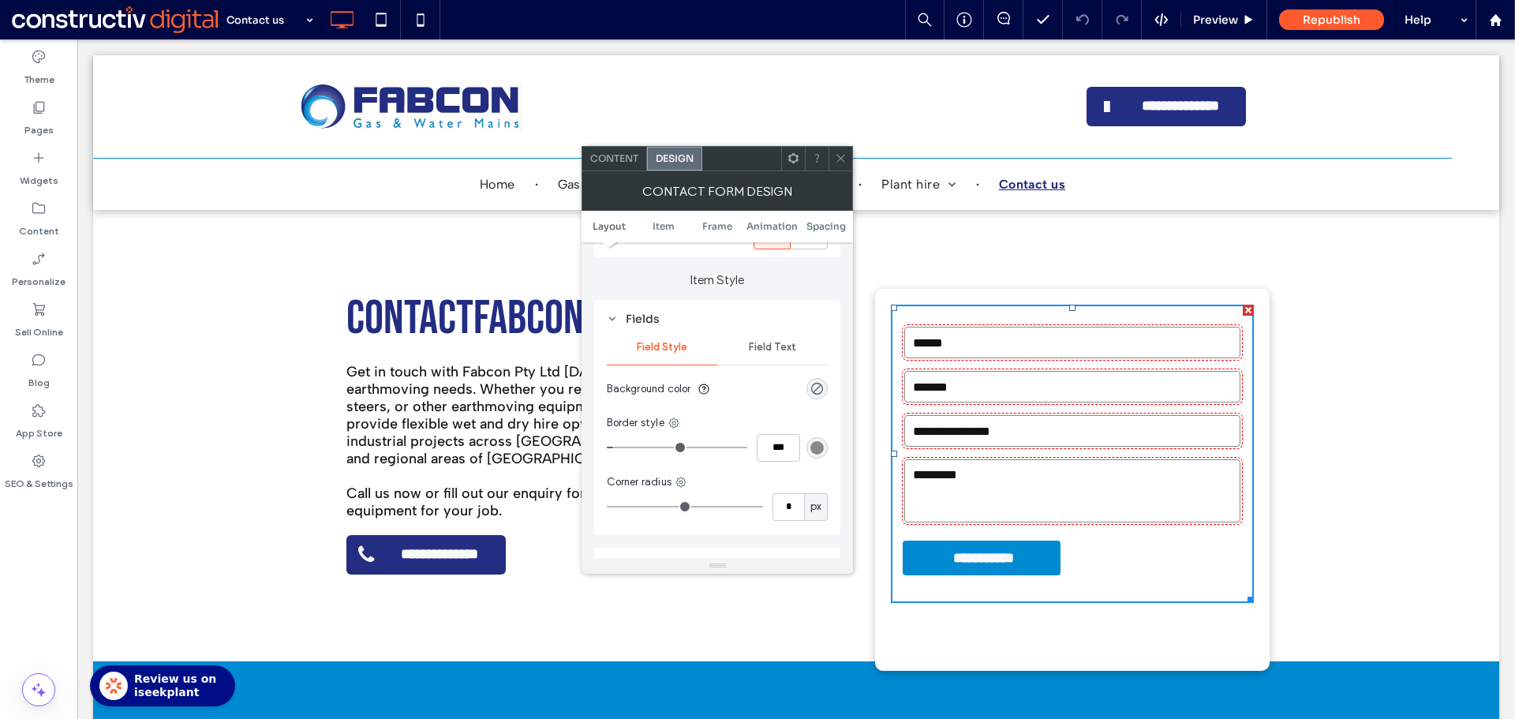
scroll to position [237, 0]
click at [788, 344] on span "Field Text" at bounding box center [772, 346] width 47 height 13
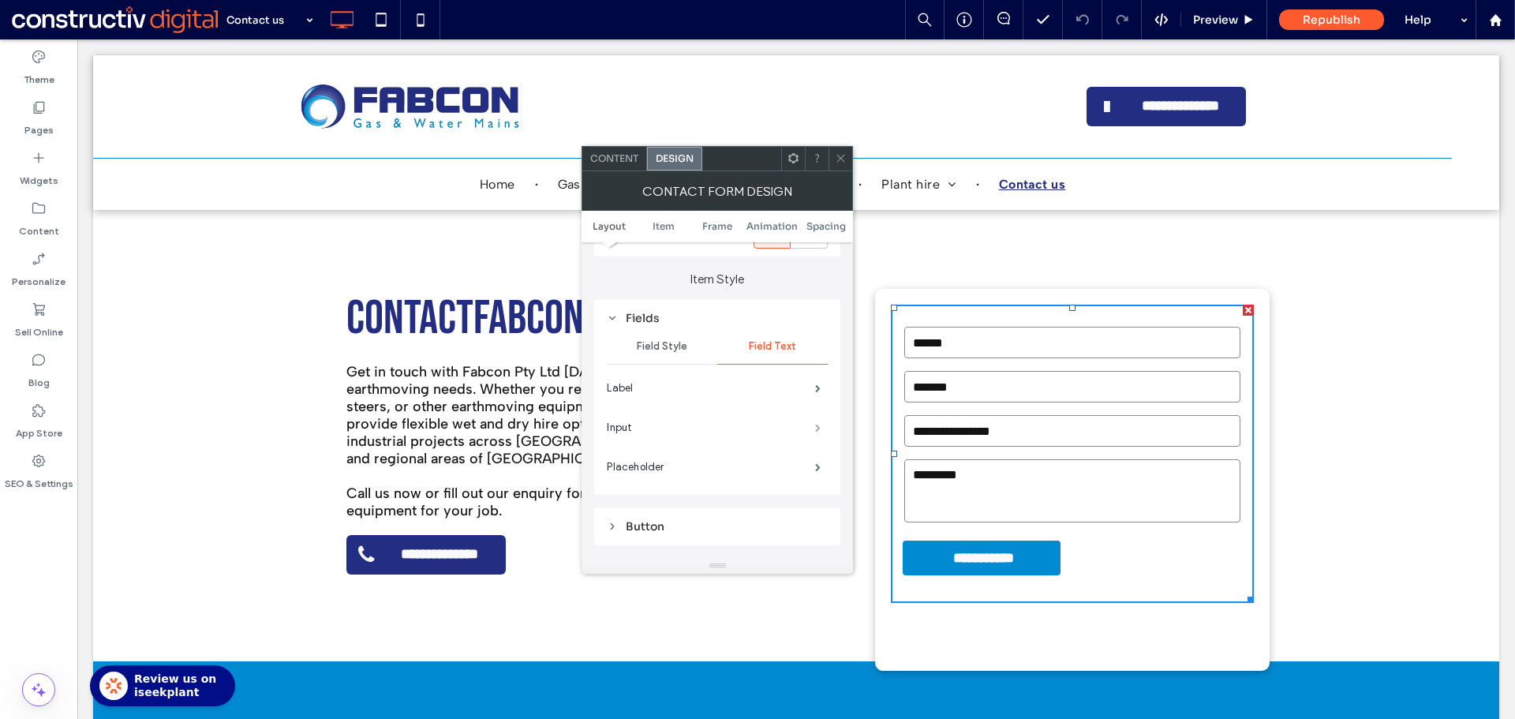
click at [815, 431] on span at bounding box center [818, 428] width 6 height 8
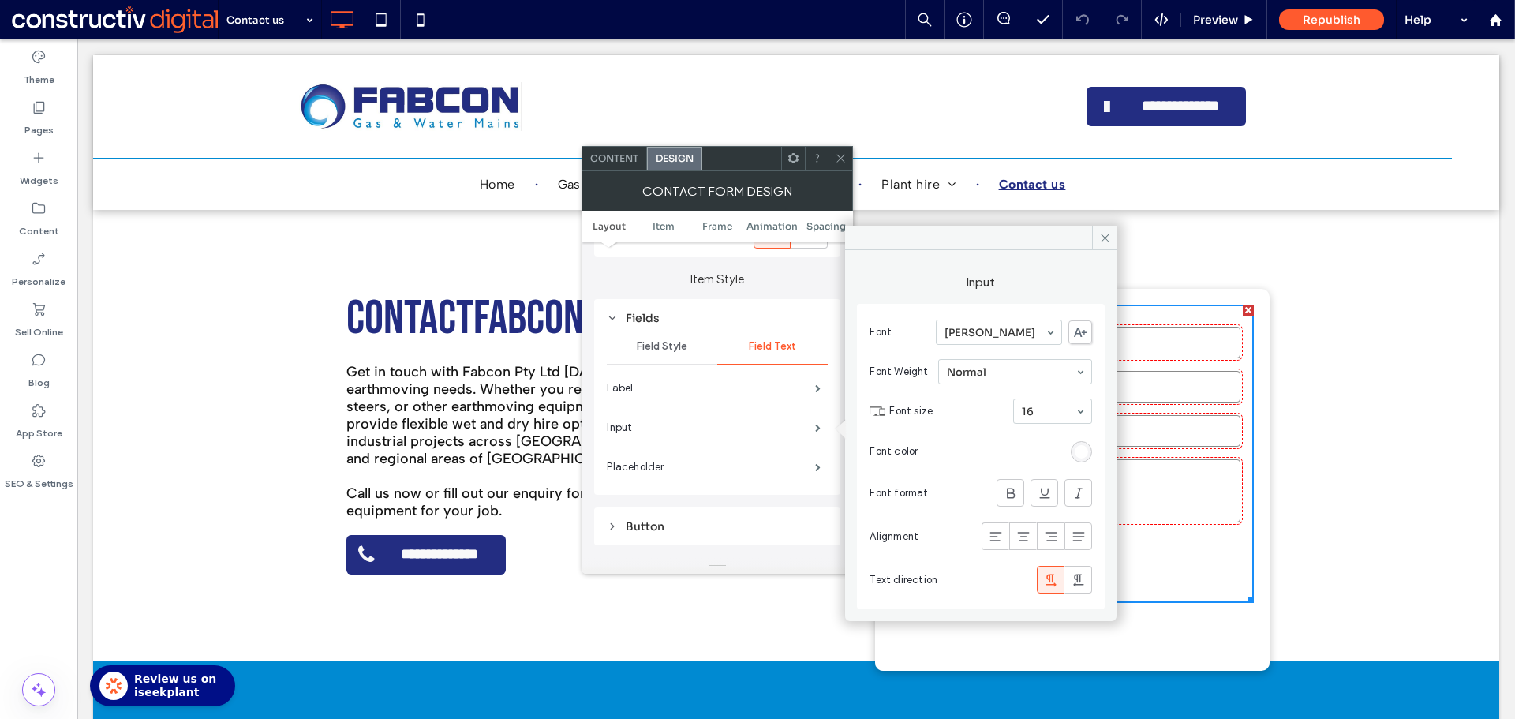
click at [1085, 450] on div "rgb(255, 255, 255)" at bounding box center [1080, 451] width 13 height 13
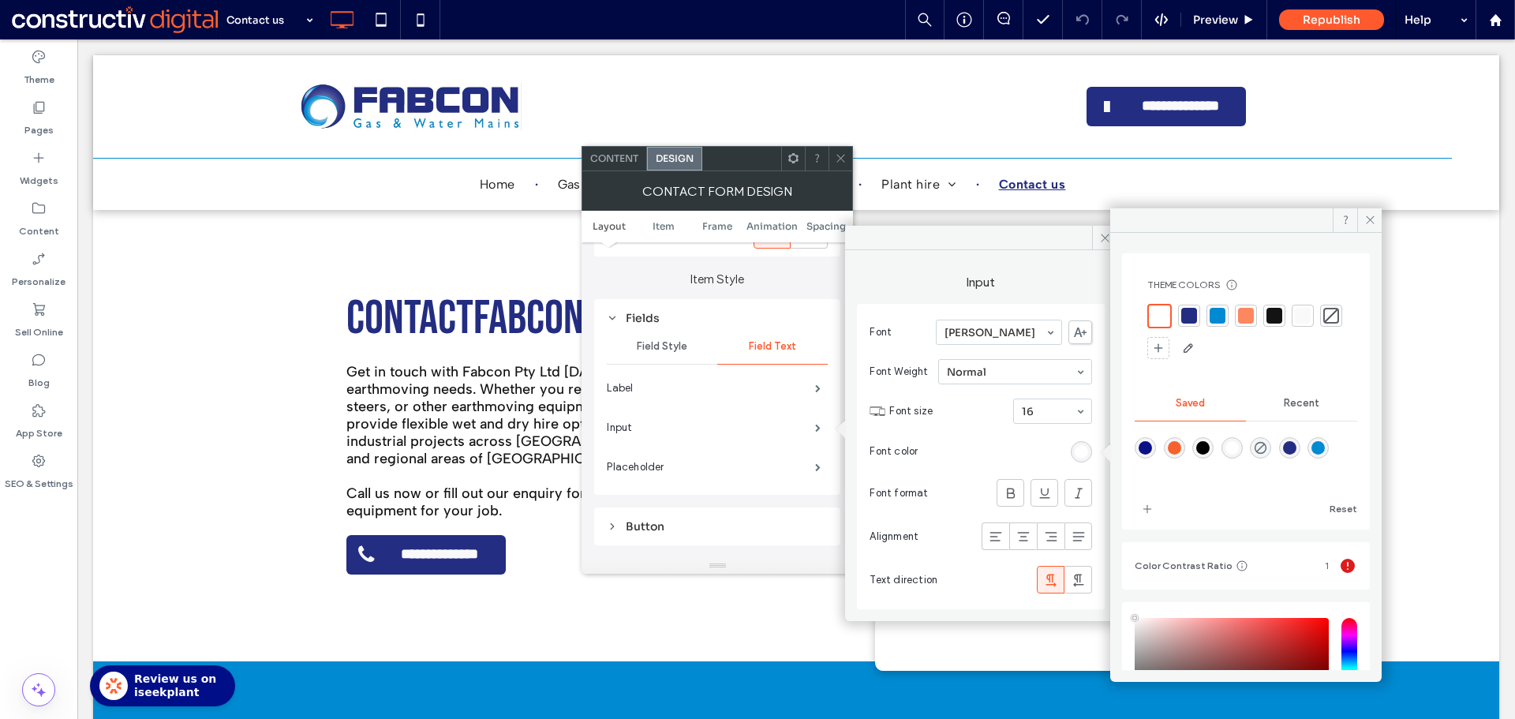
click at [1277, 316] on div at bounding box center [1274, 316] width 16 height 16
drag, startPoint x: 840, startPoint y: 159, endPoint x: 816, endPoint y: 159, distance: 23.7
click at [834, 160] on div at bounding box center [840, 159] width 24 height 24
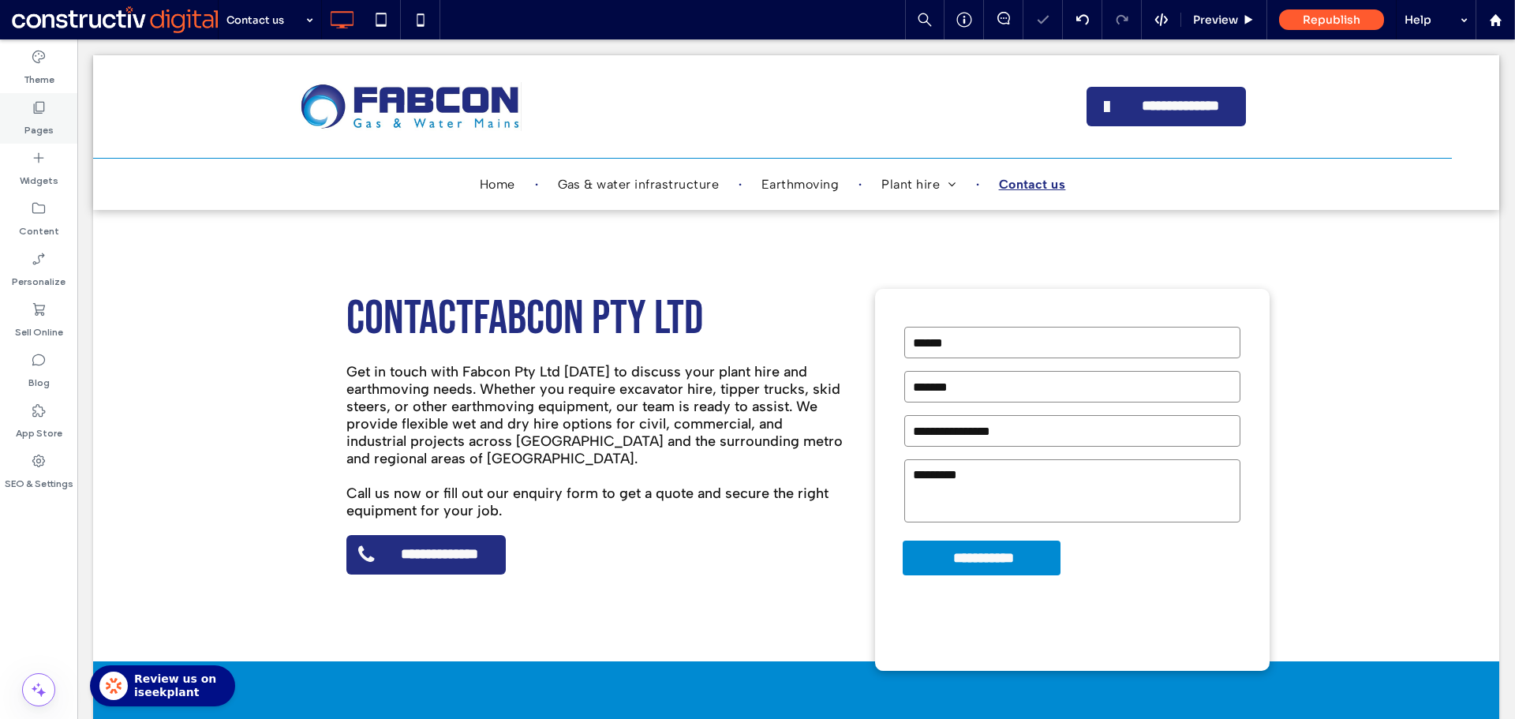
click at [33, 113] on icon at bounding box center [39, 107] width 16 height 16
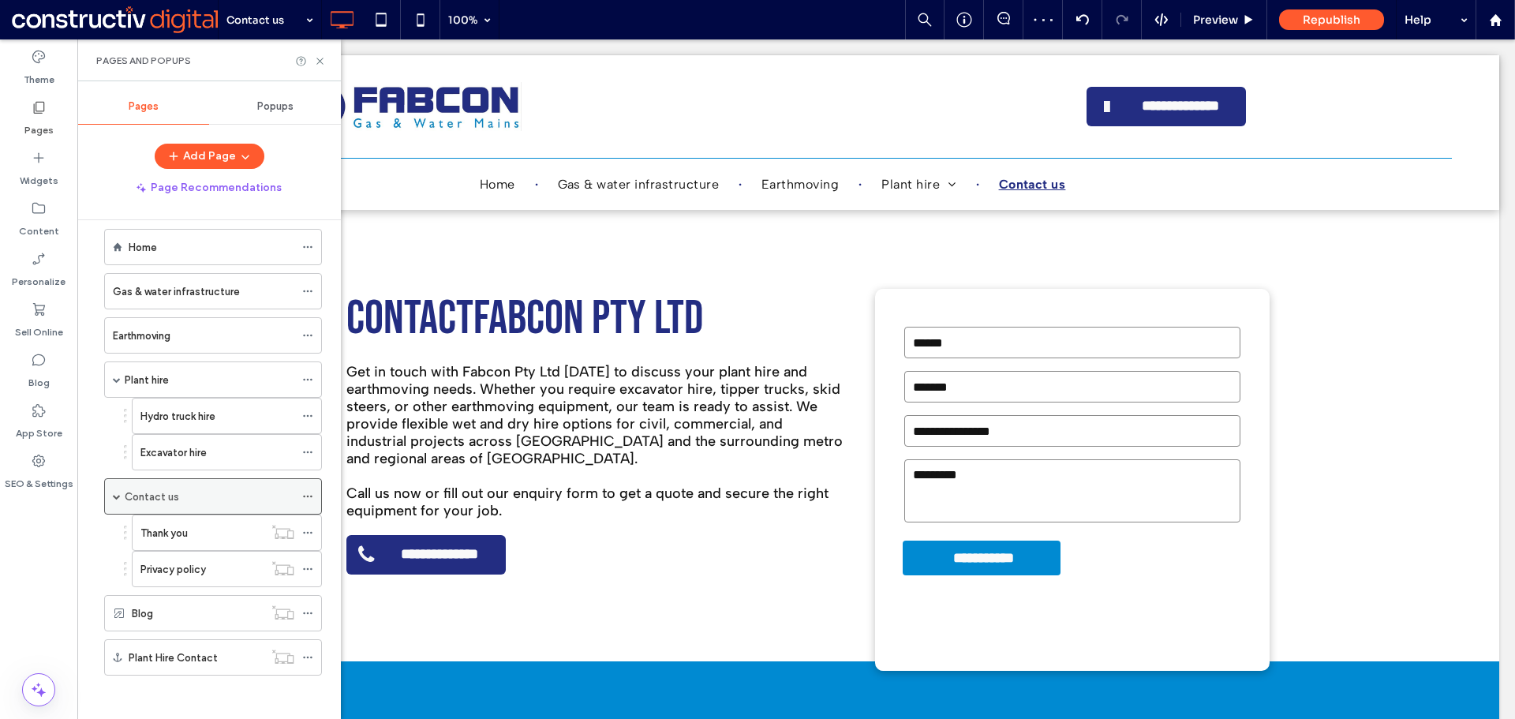
scroll to position [22, 0]
click at [174, 593] on div "Blog" at bounding box center [198, 609] width 132 height 35
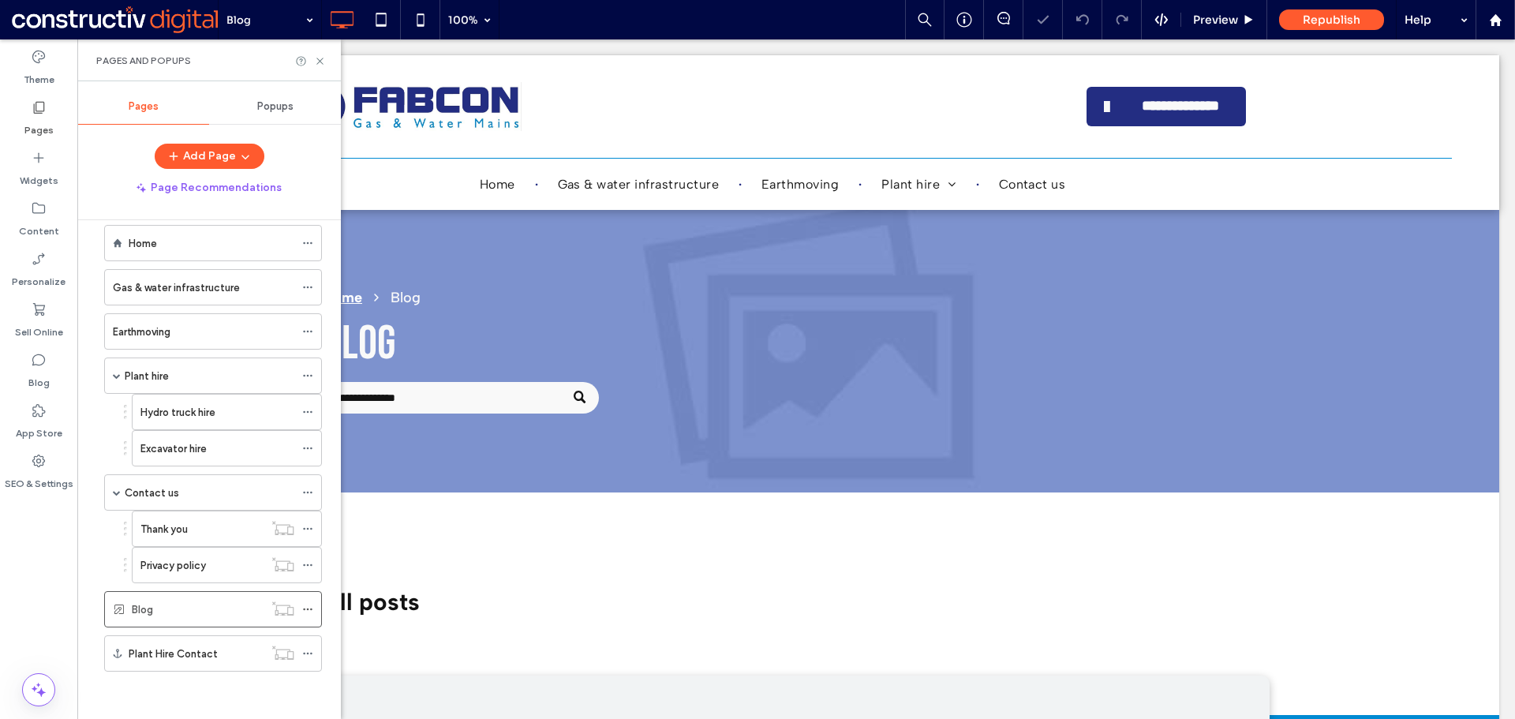
click at [192, 243] on div "Home" at bounding box center [212, 242] width 166 height 17
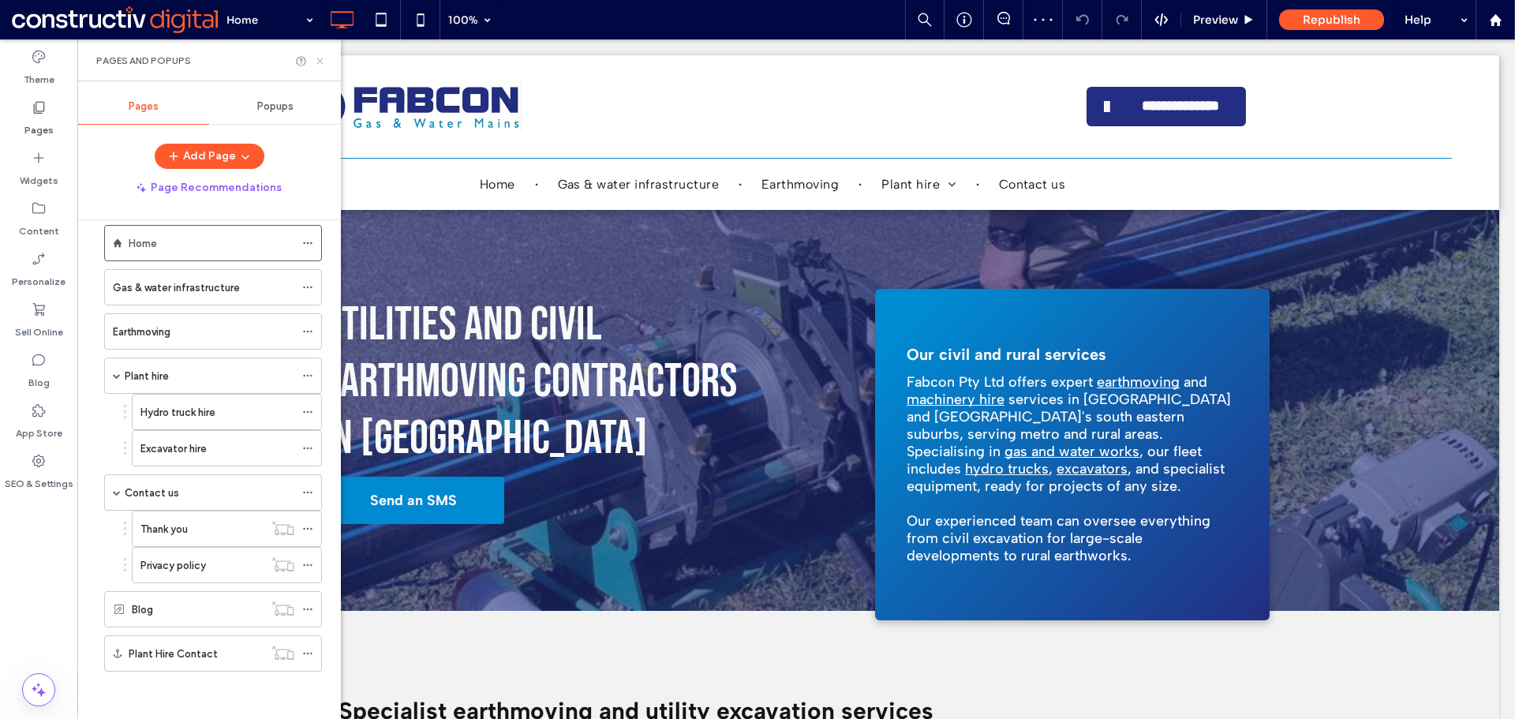
click at [317, 62] on icon at bounding box center [320, 61] width 12 height 12
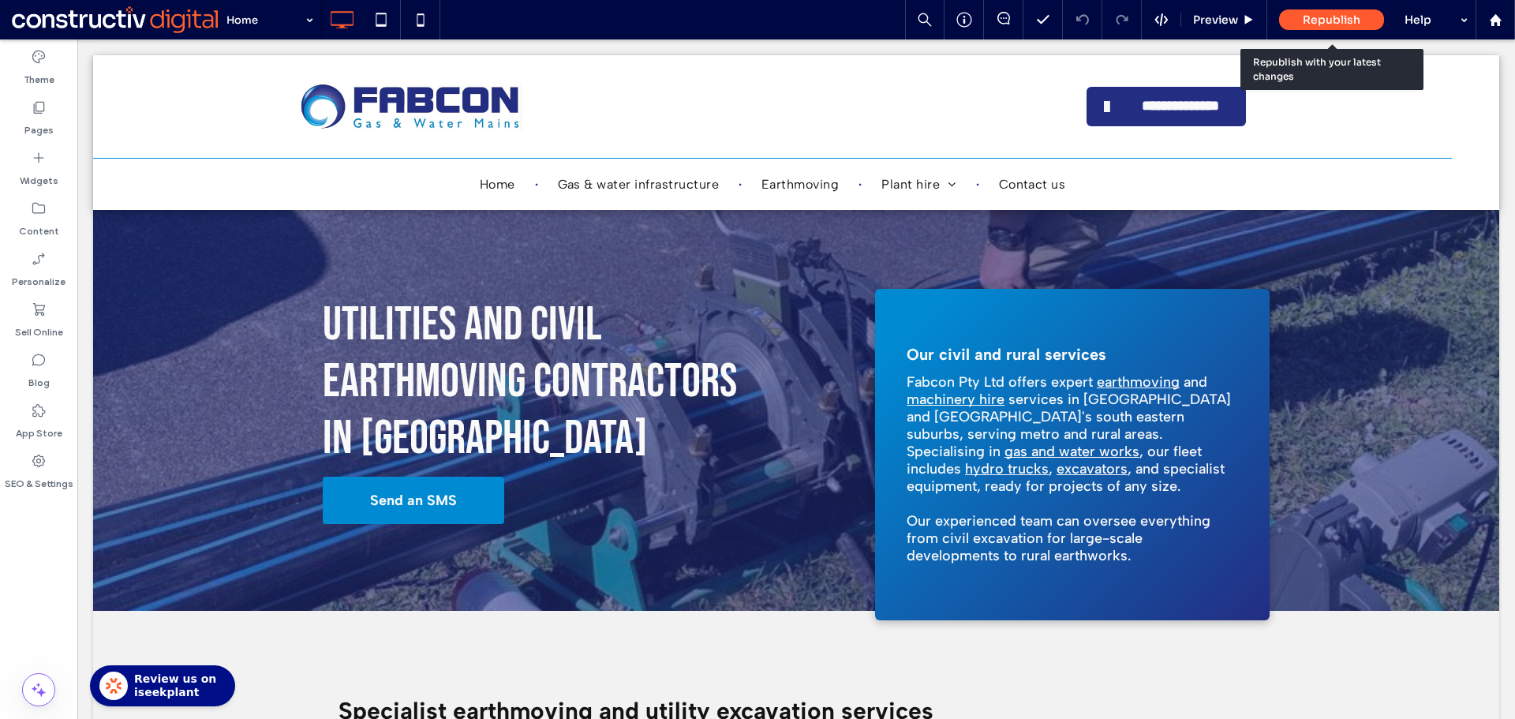
click at [1324, 17] on span "Republish" at bounding box center [1331, 20] width 58 height 14
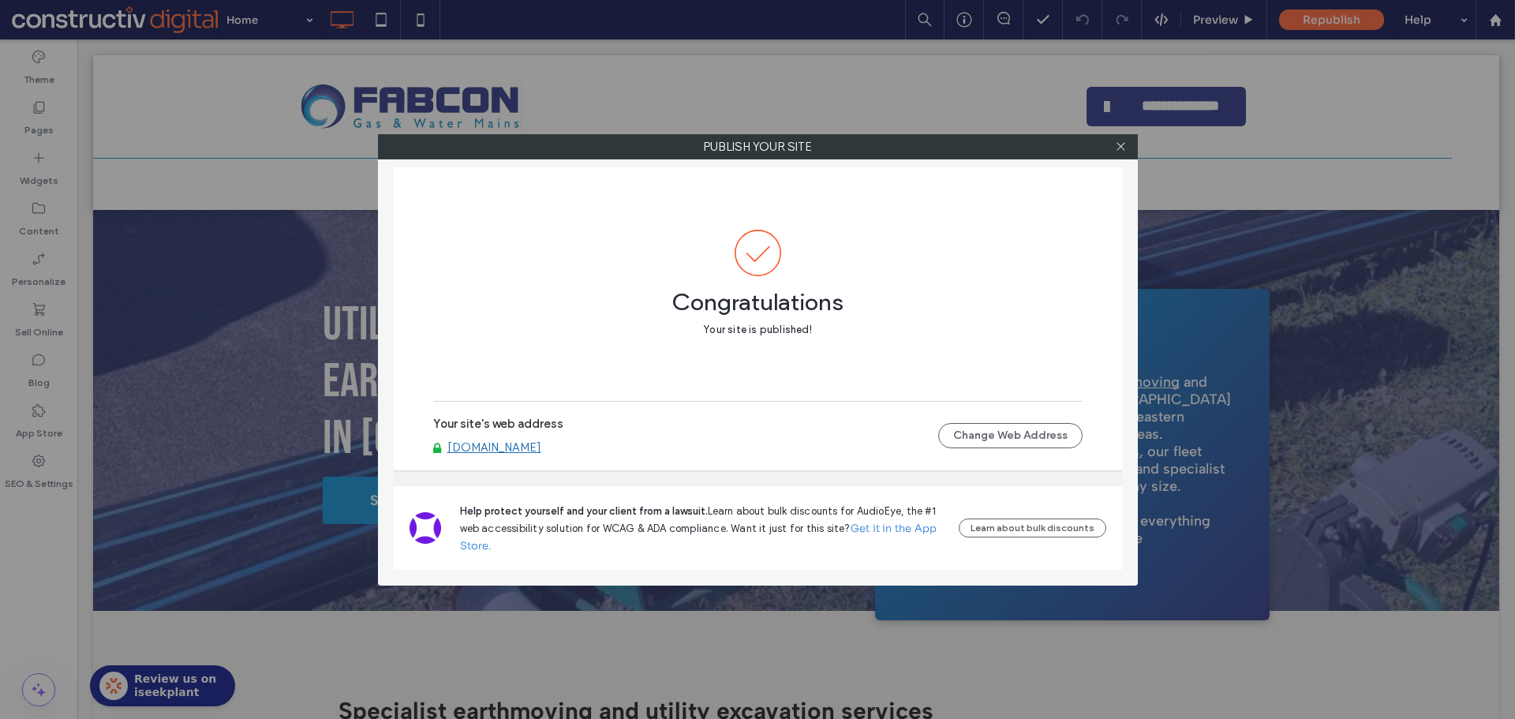
click at [541, 450] on link "[DOMAIN_NAME]" at bounding box center [494, 447] width 94 height 14
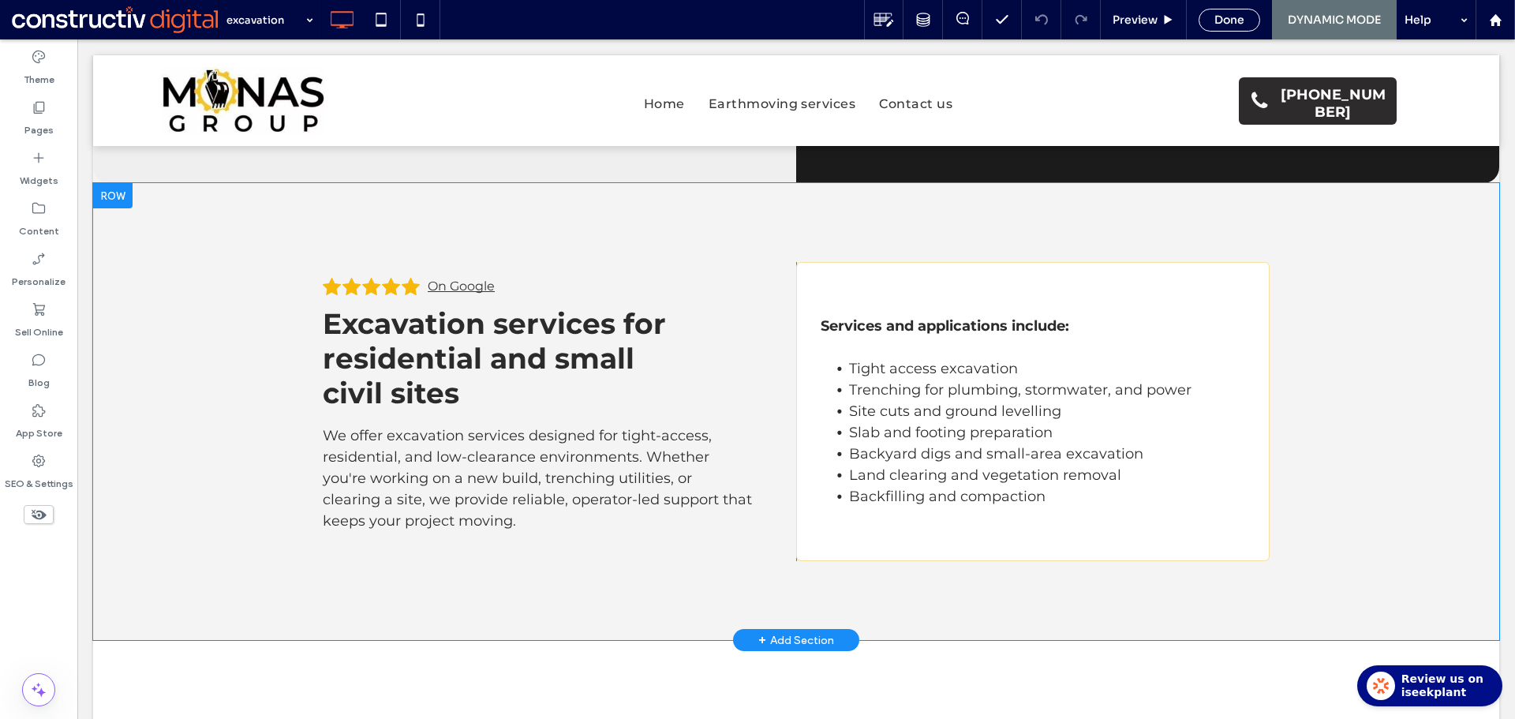
scroll to position [237, 0]
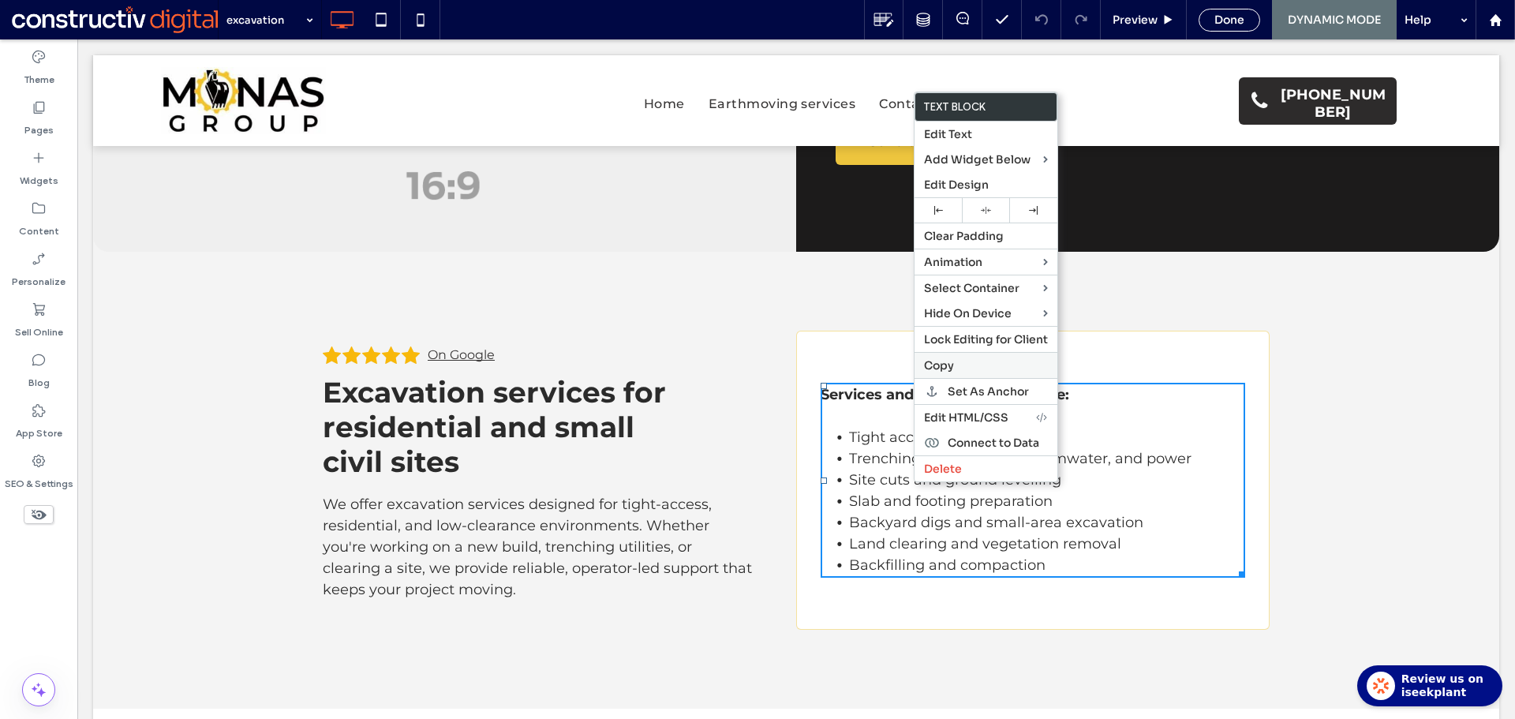
drag, startPoint x: 961, startPoint y: 368, endPoint x: 959, endPoint y: 380, distance: 12.7
click at [961, 367] on label "Copy" at bounding box center [986, 365] width 124 height 14
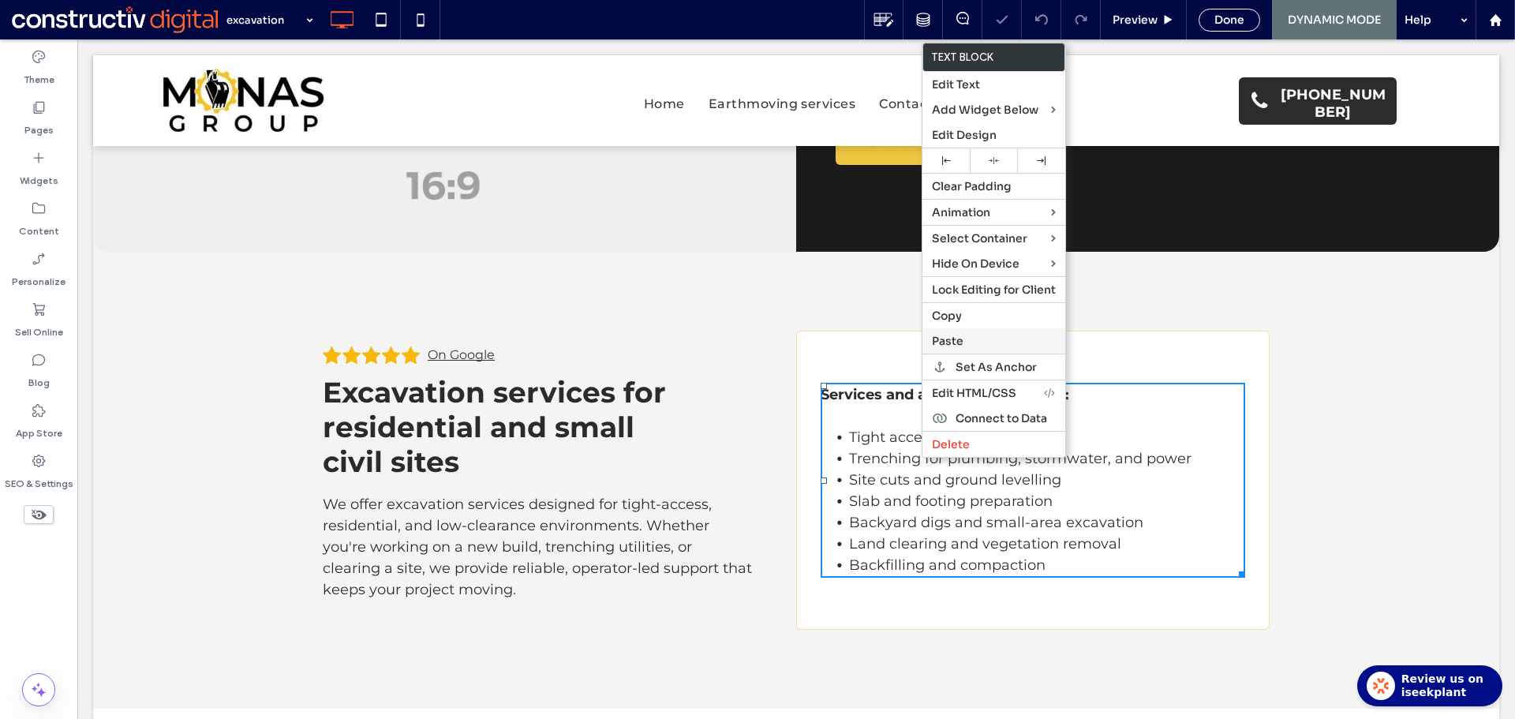
click at [970, 341] on label "Paste" at bounding box center [994, 341] width 124 height 14
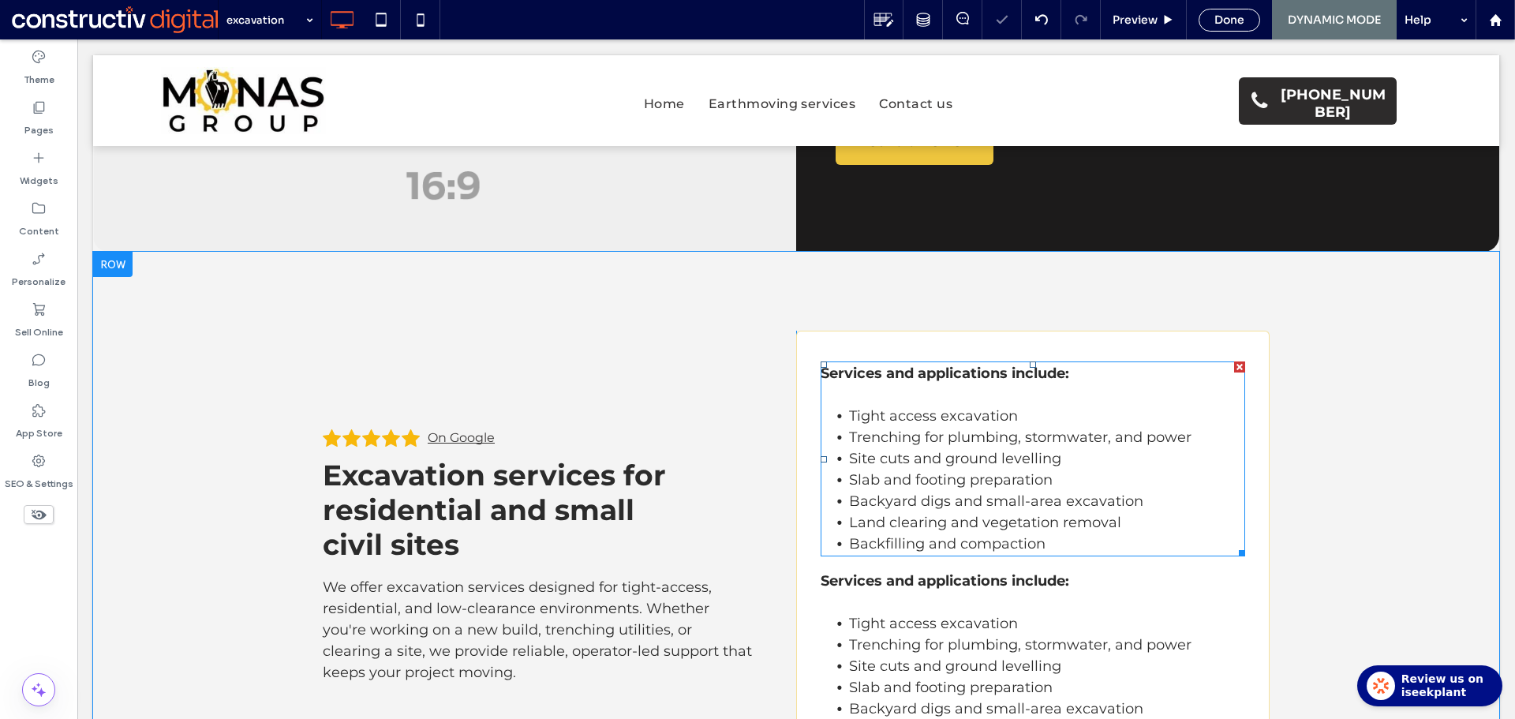
click at [928, 450] on span "Site cuts and ground levelling" at bounding box center [955, 458] width 212 height 17
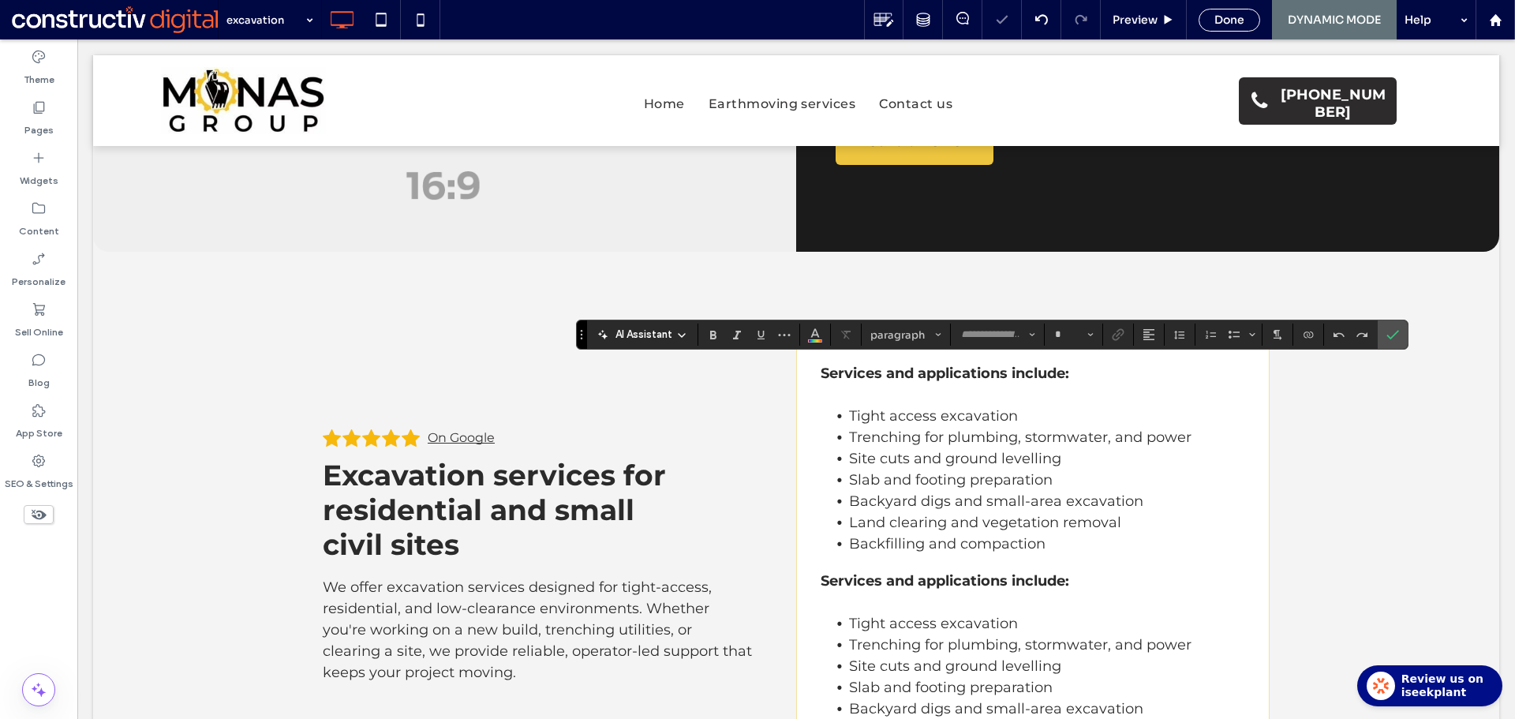
type input "**********"
type input "**"
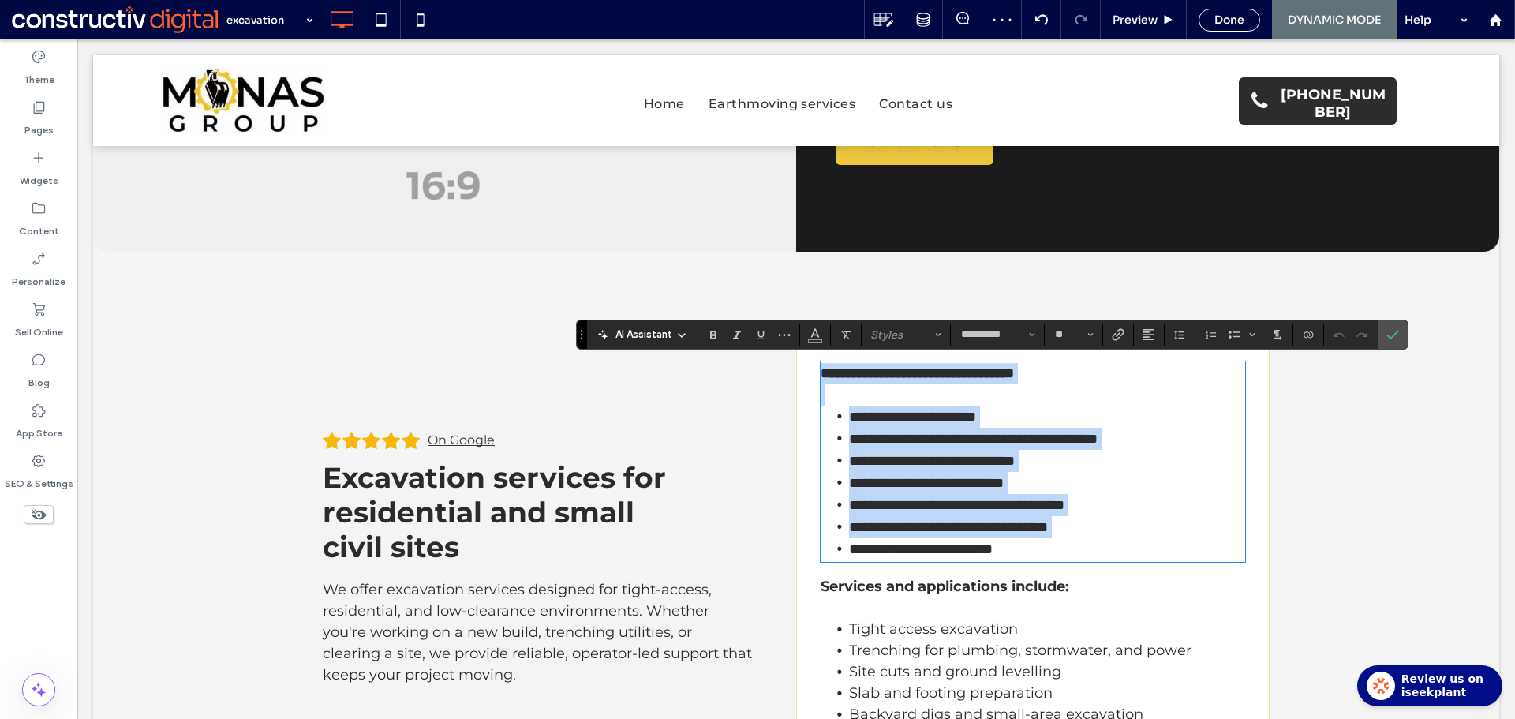
click at [839, 403] on p at bounding box center [1032, 394] width 424 height 21
drag, startPoint x: 880, startPoint y: 438, endPoint x: 1078, endPoint y: 528, distance: 218.2
click at [1138, 566] on div "**********" at bounding box center [1032, 565] width 473 height 469
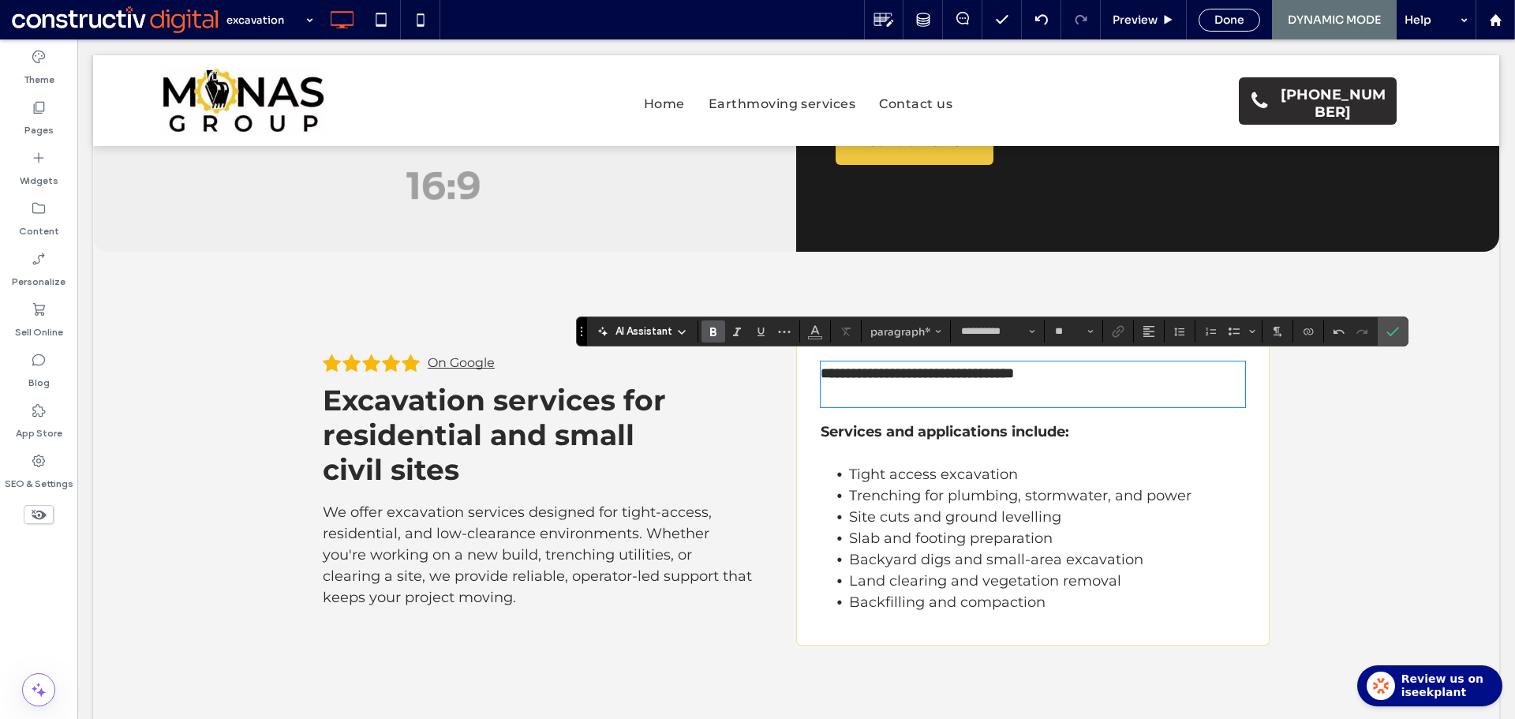
scroll to position [240, 0]
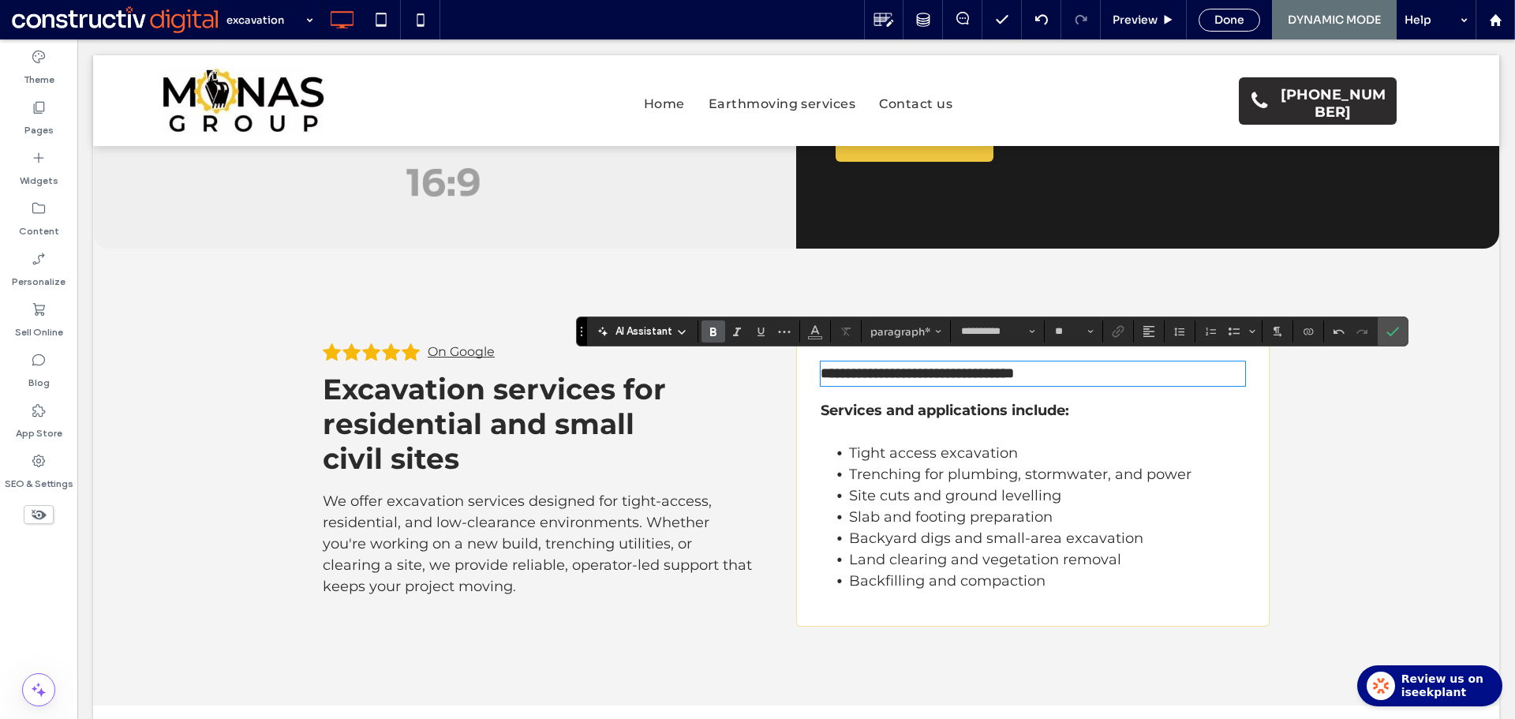
click at [872, 446] on span "Tight access excavation" at bounding box center [933, 452] width 169 height 17
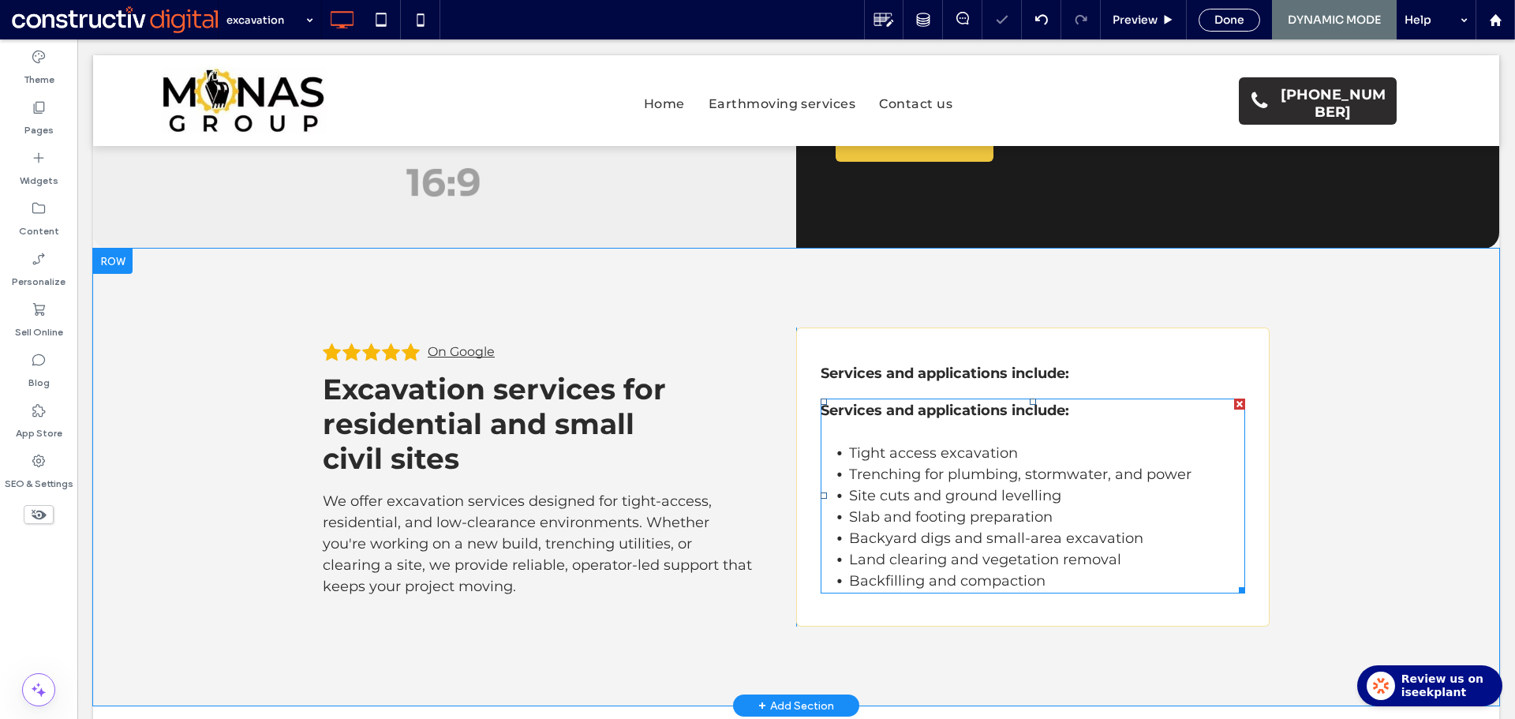
click at [866, 434] on p at bounding box center [1032, 431] width 424 height 21
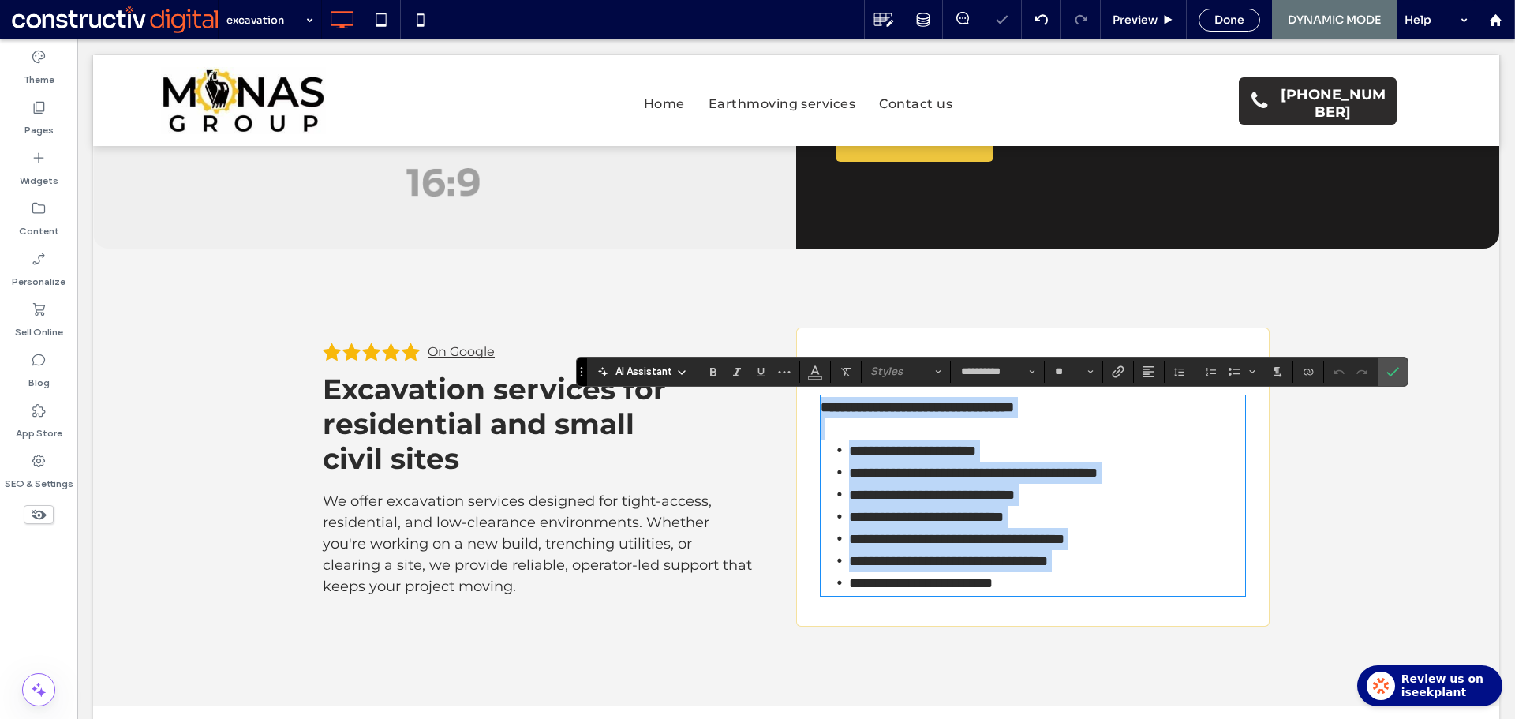
click at [850, 425] on p at bounding box center [1032, 428] width 424 height 21
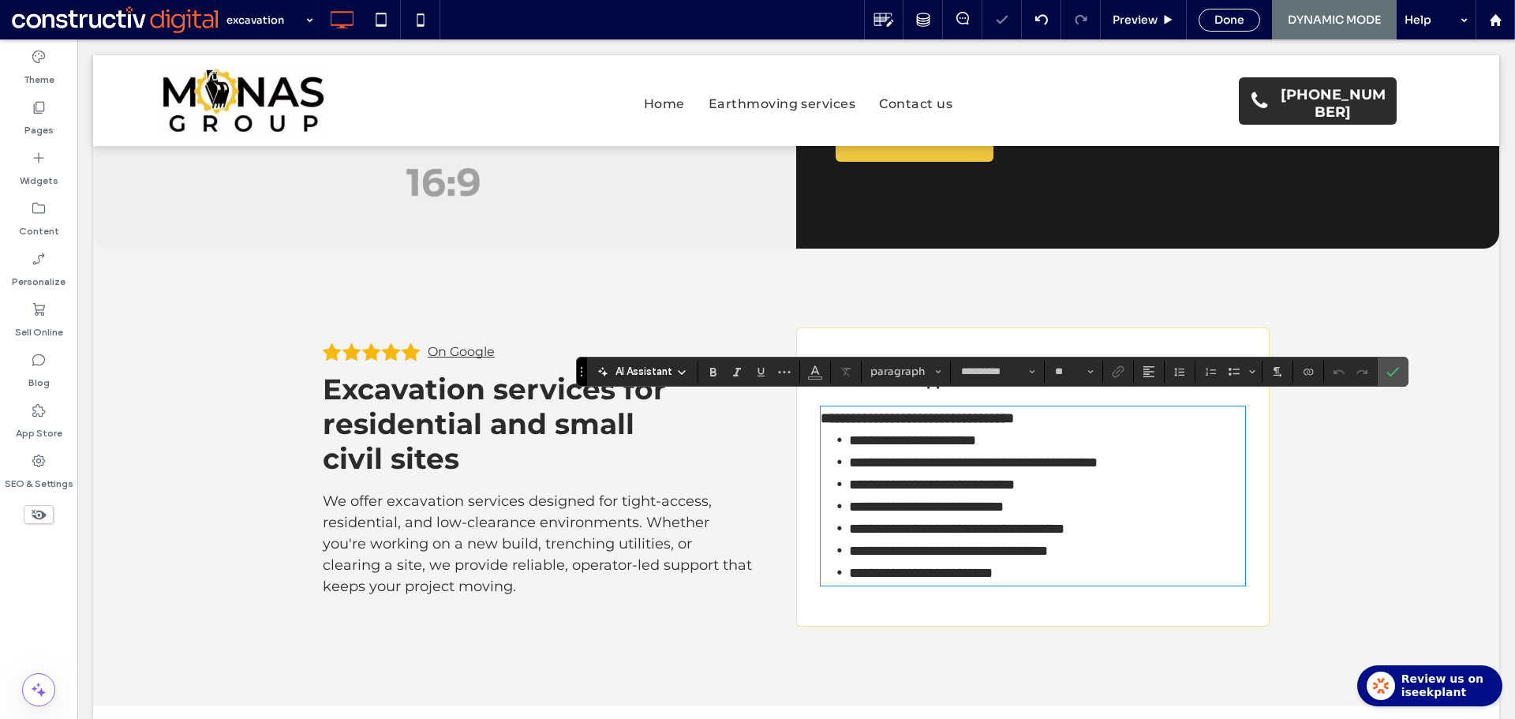
scroll to position [250, 0]
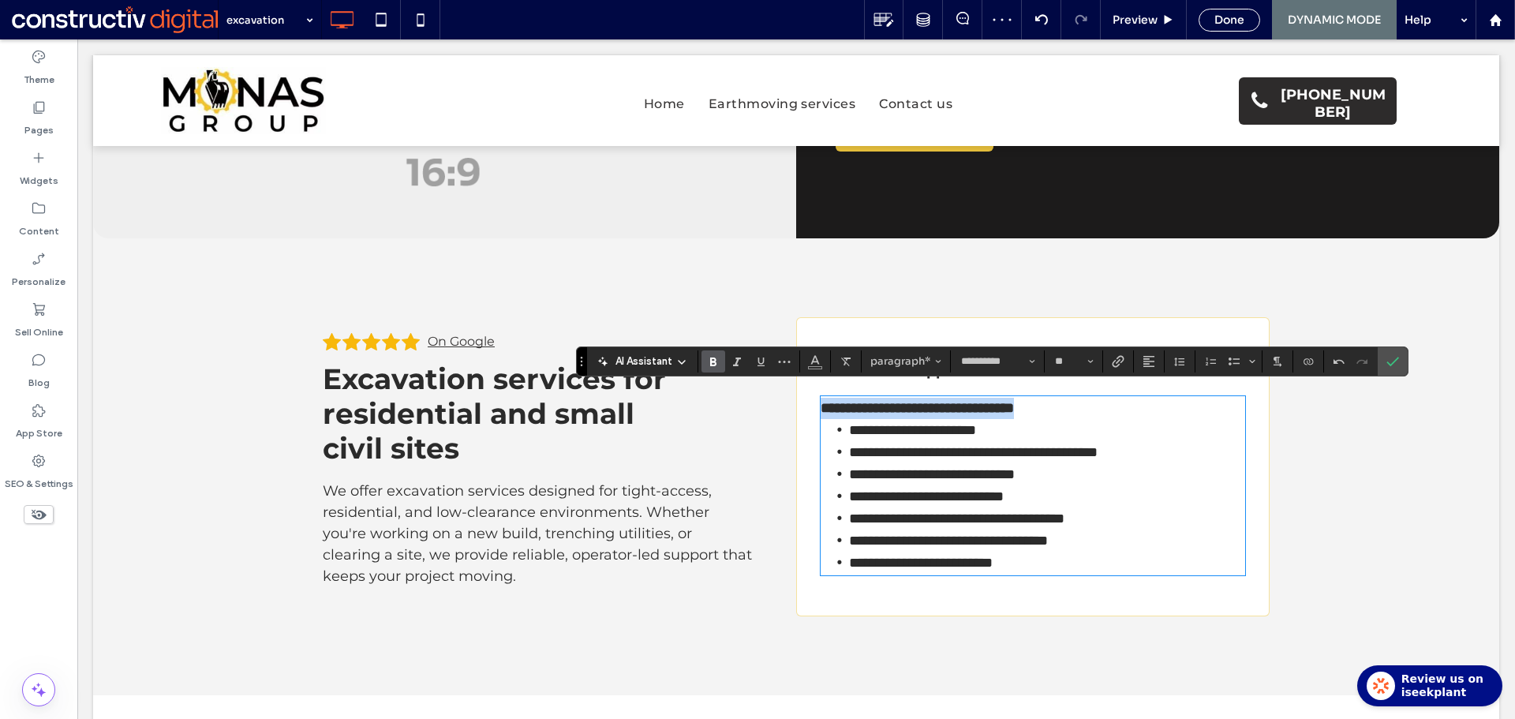
drag, startPoint x: 1079, startPoint y: 408, endPoint x: 851, endPoint y: 410, distance: 228.0
click at [813, 407] on div "**********" at bounding box center [1032, 466] width 473 height 299
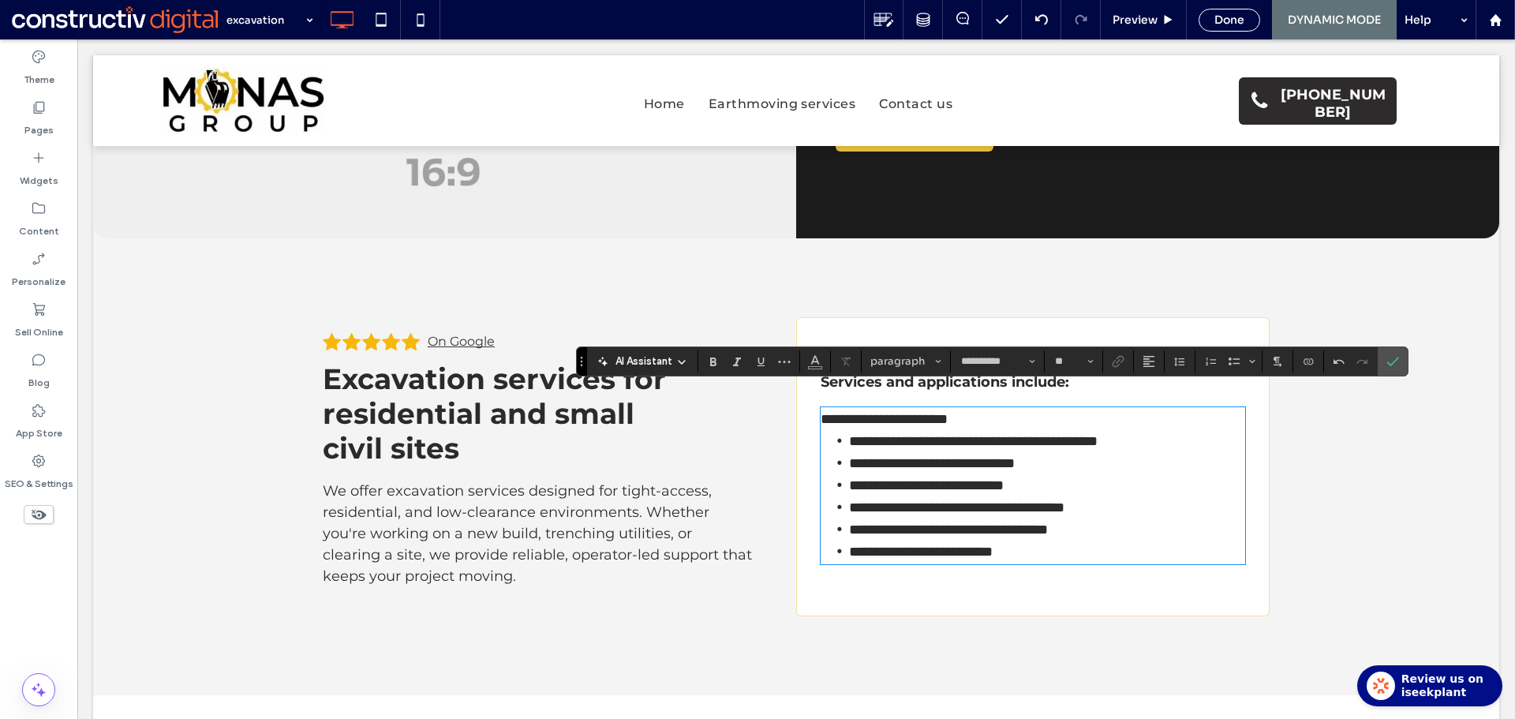
scroll to position [261, 0]
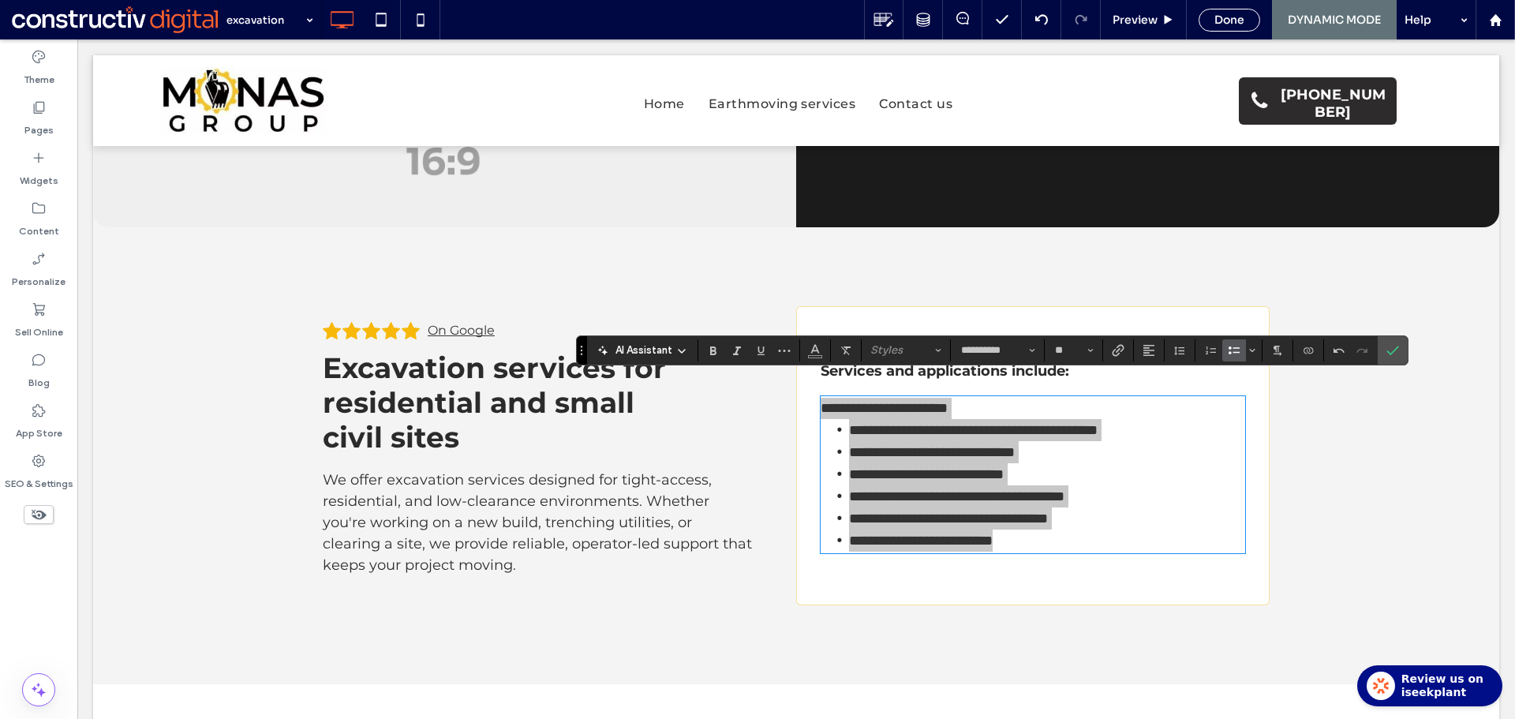
click at [1240, 348] on label "Bulleted List" at bounding box center [1234, 350] width 24 height 22
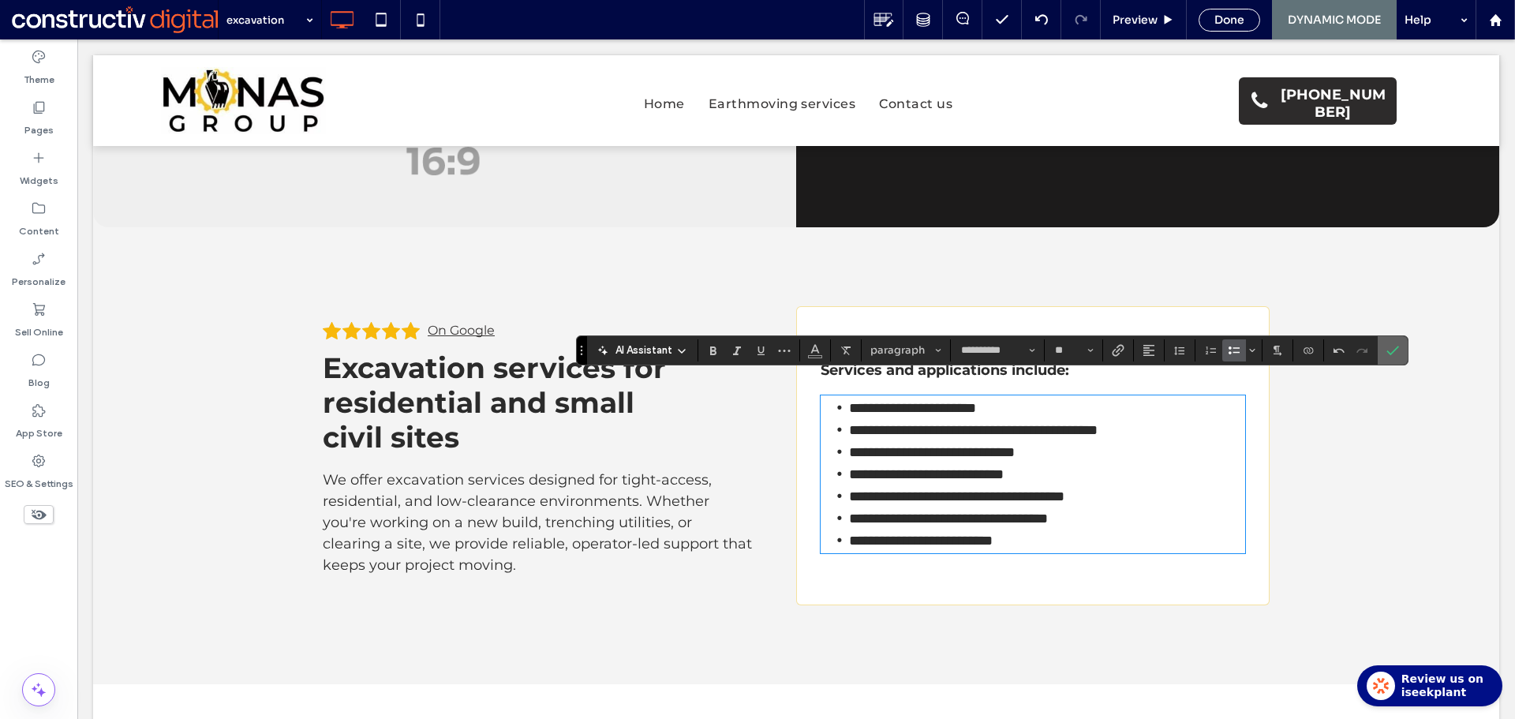
click at [1387, 350] on icon "Confirm" at bounding box center [1392, 350] width 13 height 13
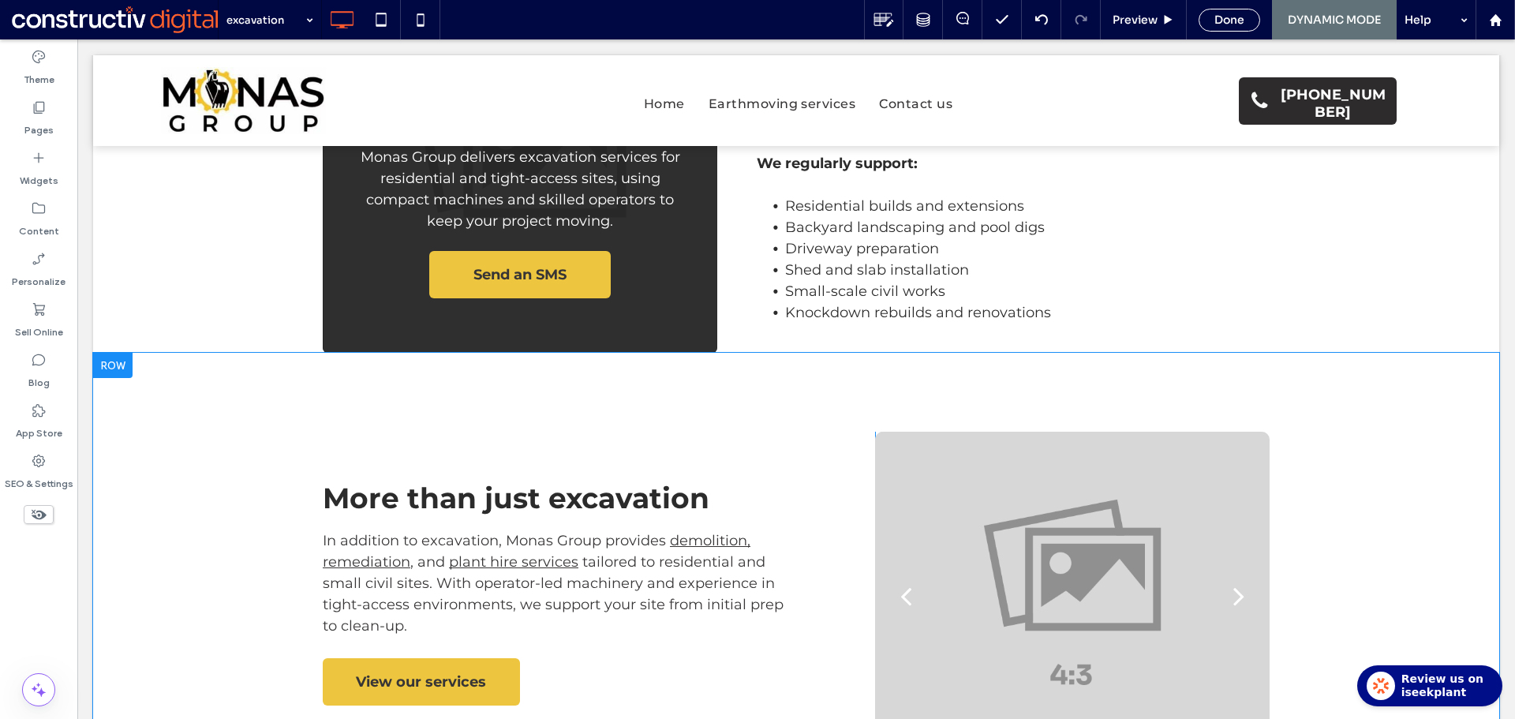
scroll to position [1183, 0]
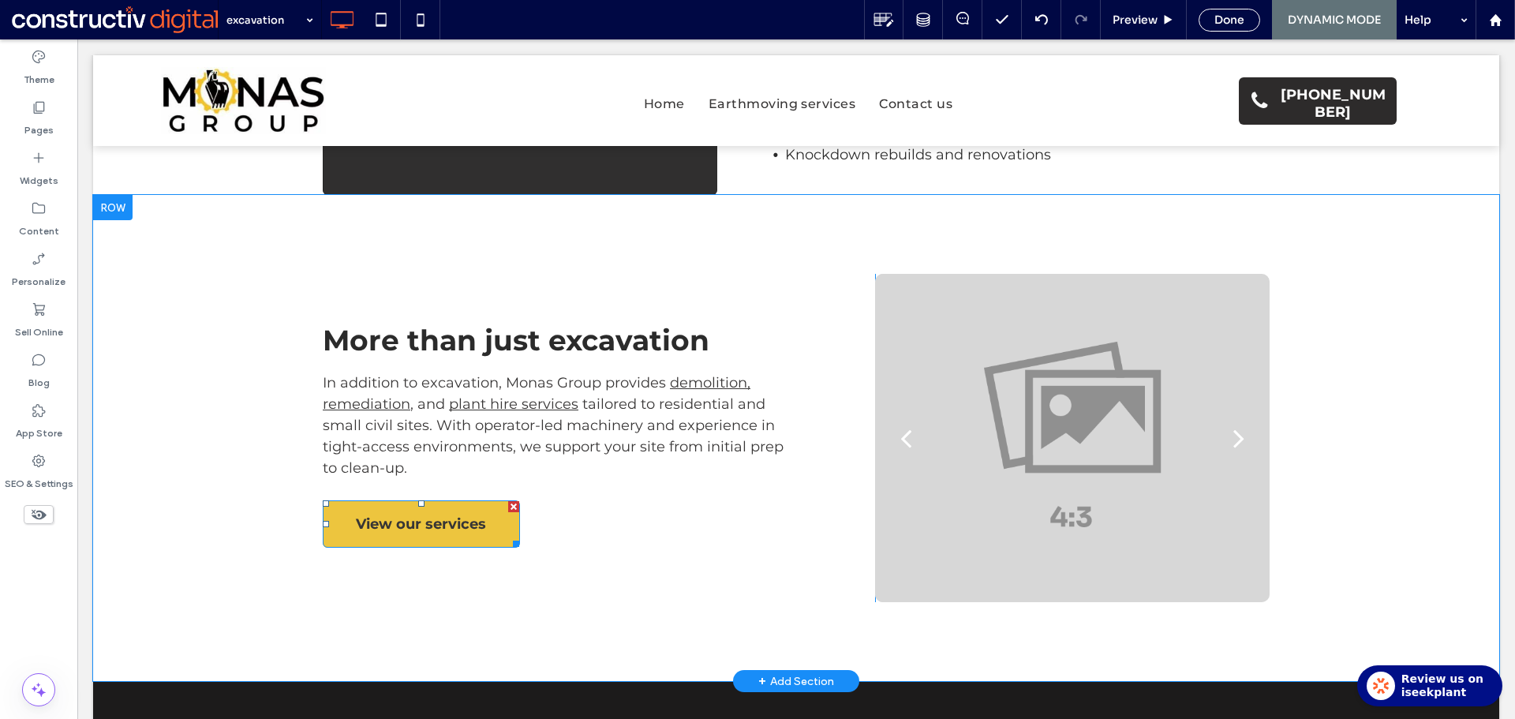
drag, startPoint x: 470, startPoint y: 530, endPoint x: 119, endPoint y: 415, distance: 369.4
click at [470, 530] on span "View our services" at bounding box center [421, 523] width 130 height 43
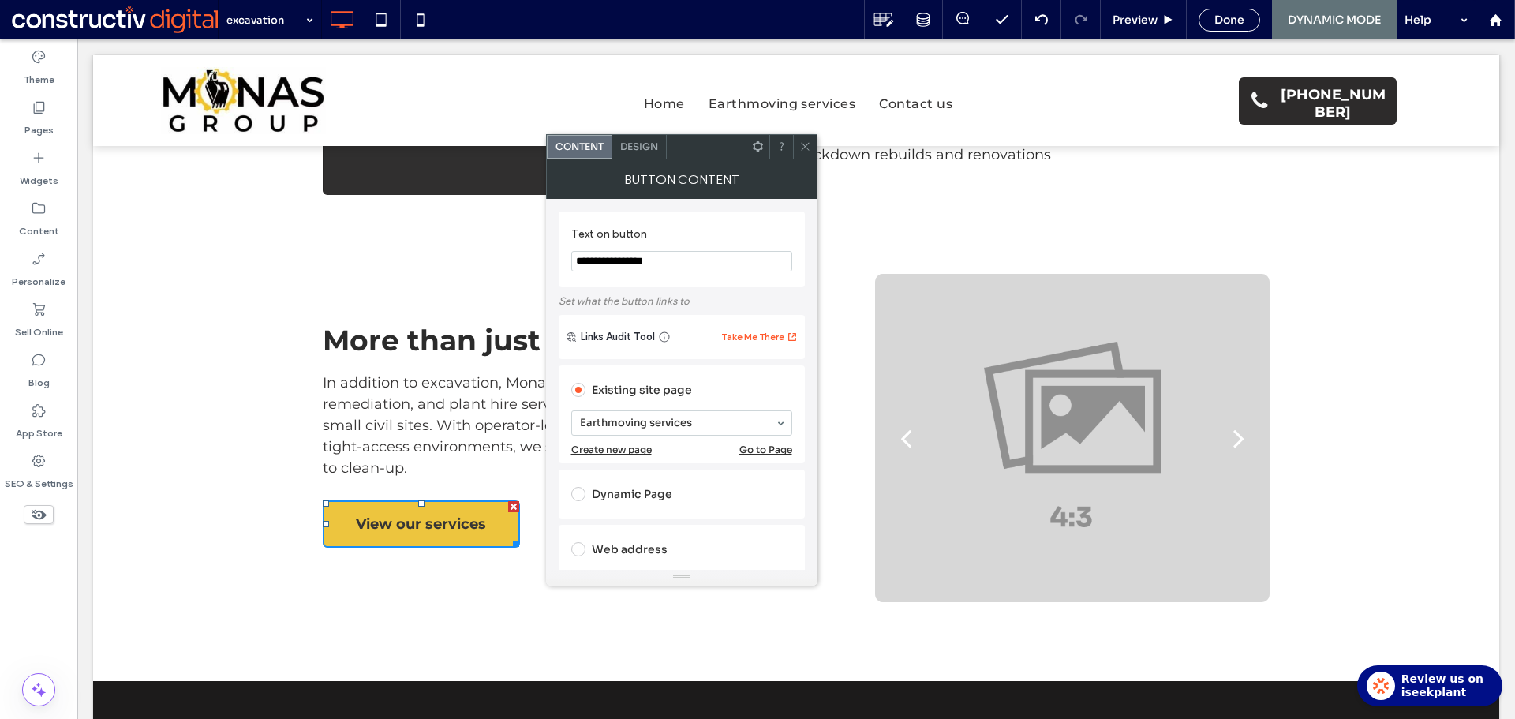
click at [804, 148] on use at bounding box center [805, 147] width 8 height 8
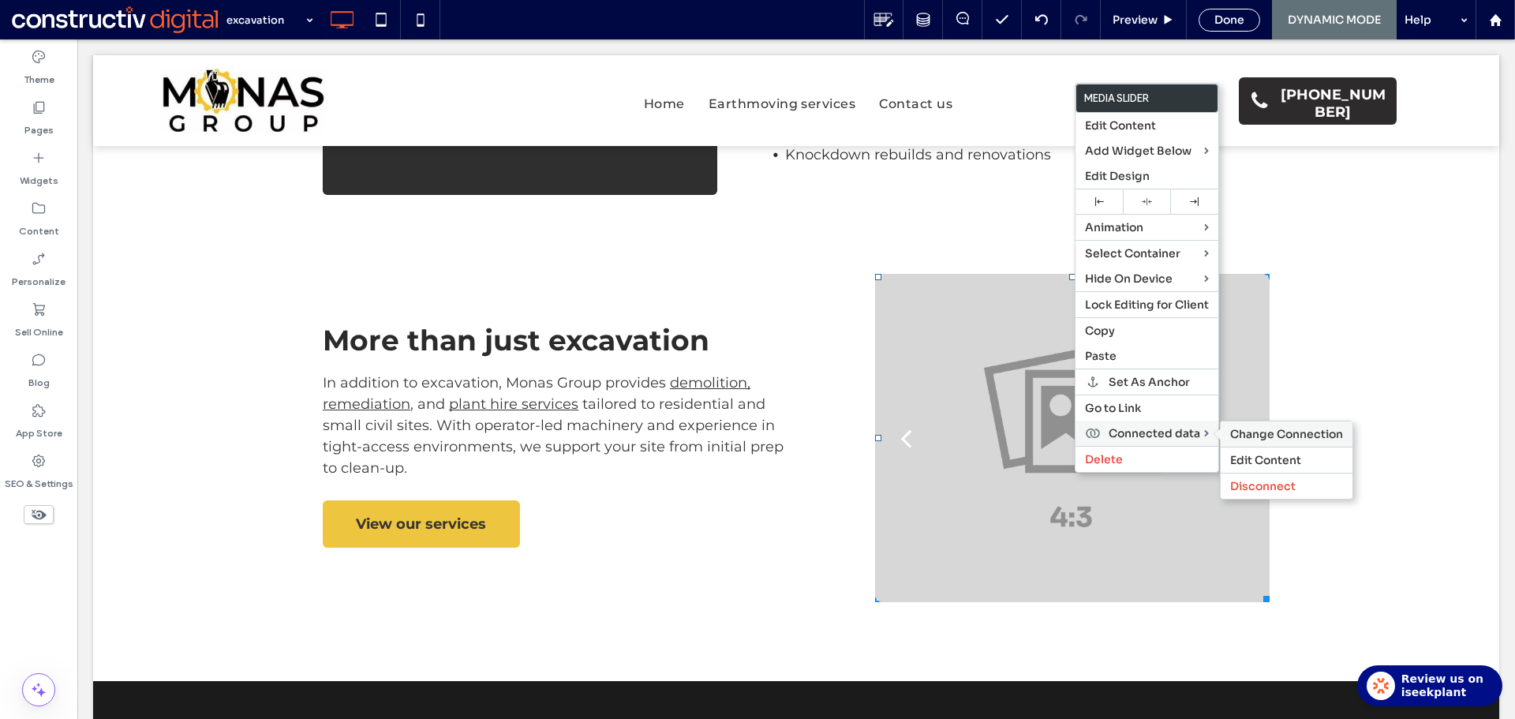
click at [1285, 431] on span "Change Connection" at bounding box center [1286, 434] width 113 height 14
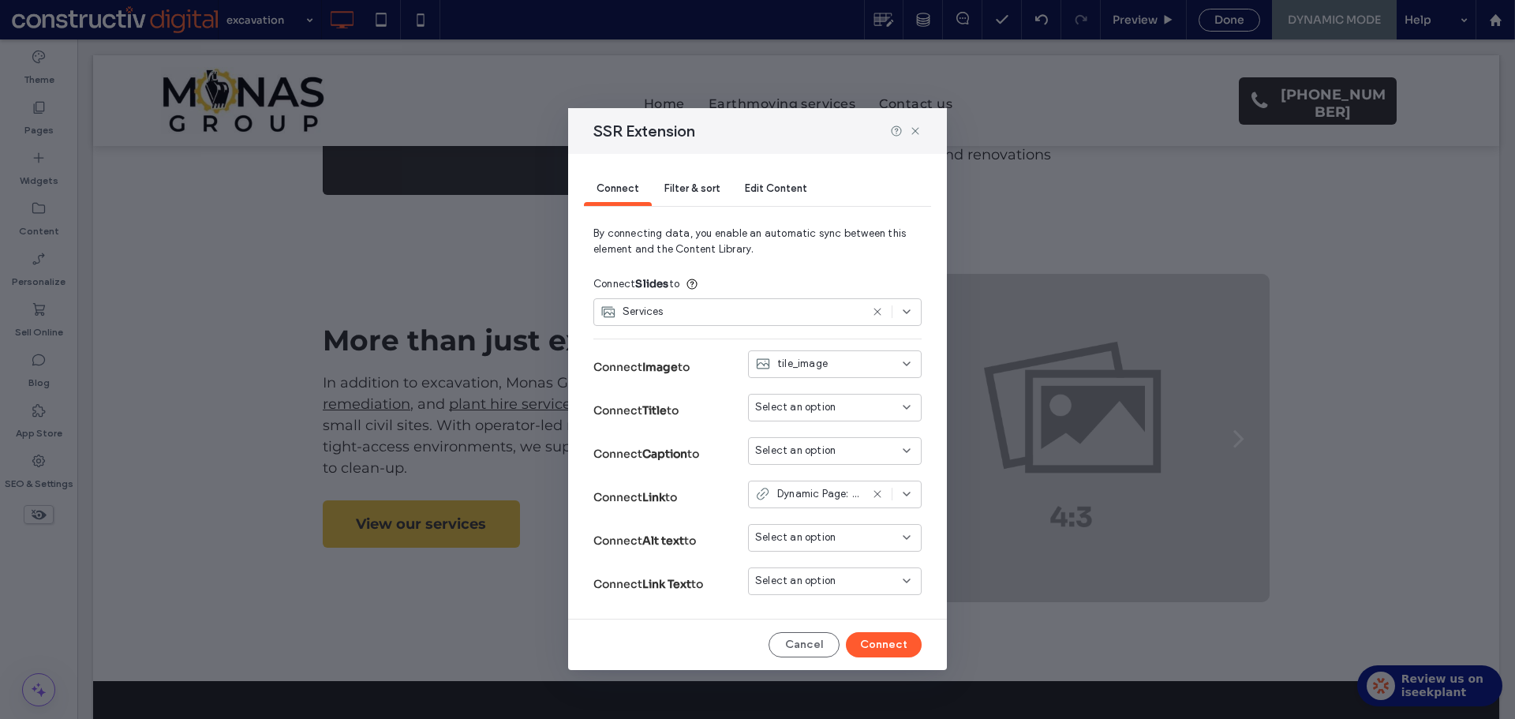
click at [697, 188] on span "Filter & sort" at bounding box center [691, 188] width 55 height 12
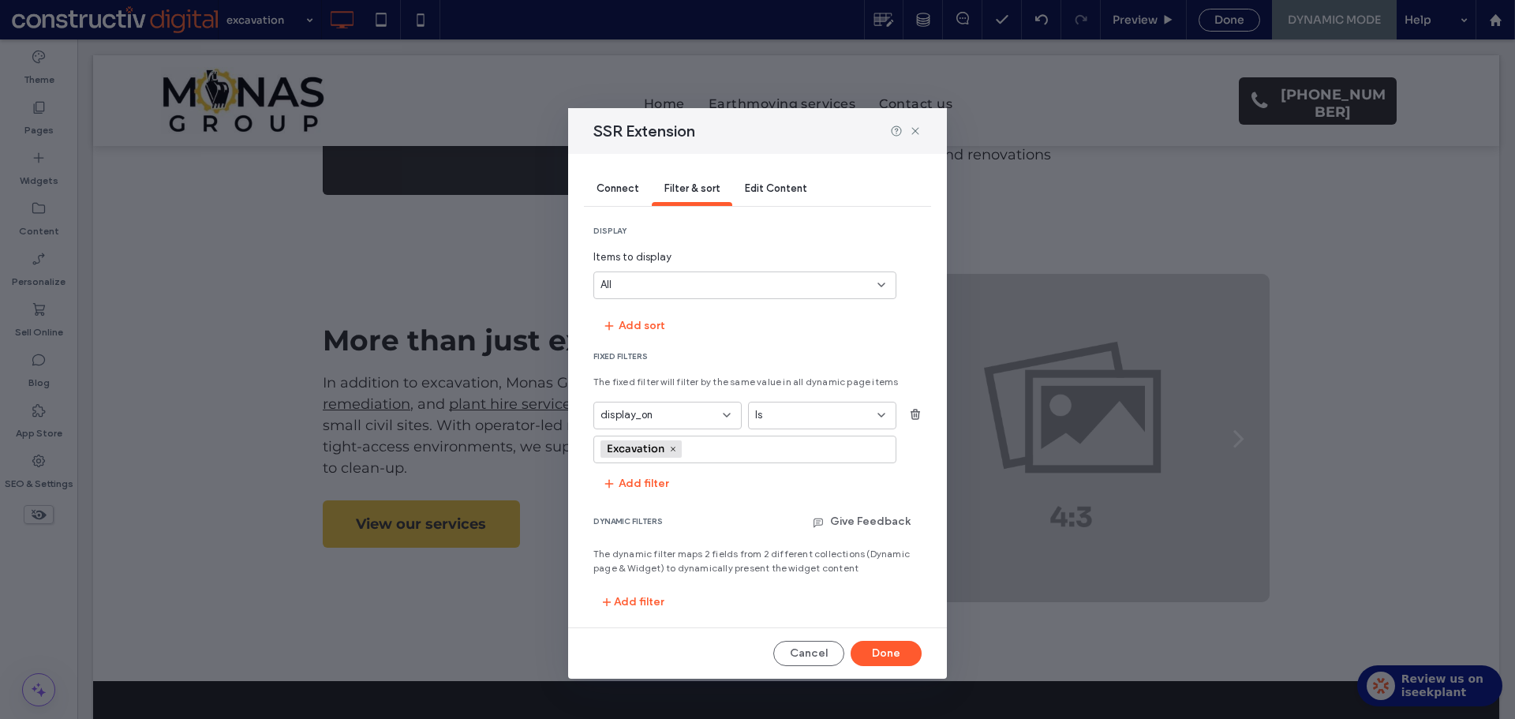
drag, startPoint x: 916, startPoint y: 410, endPoint x: 894, endPoint y: 427, distance: 27.6
click at [917, 409] on icon "button" at bounding box center [915, 414] width 13 height 13
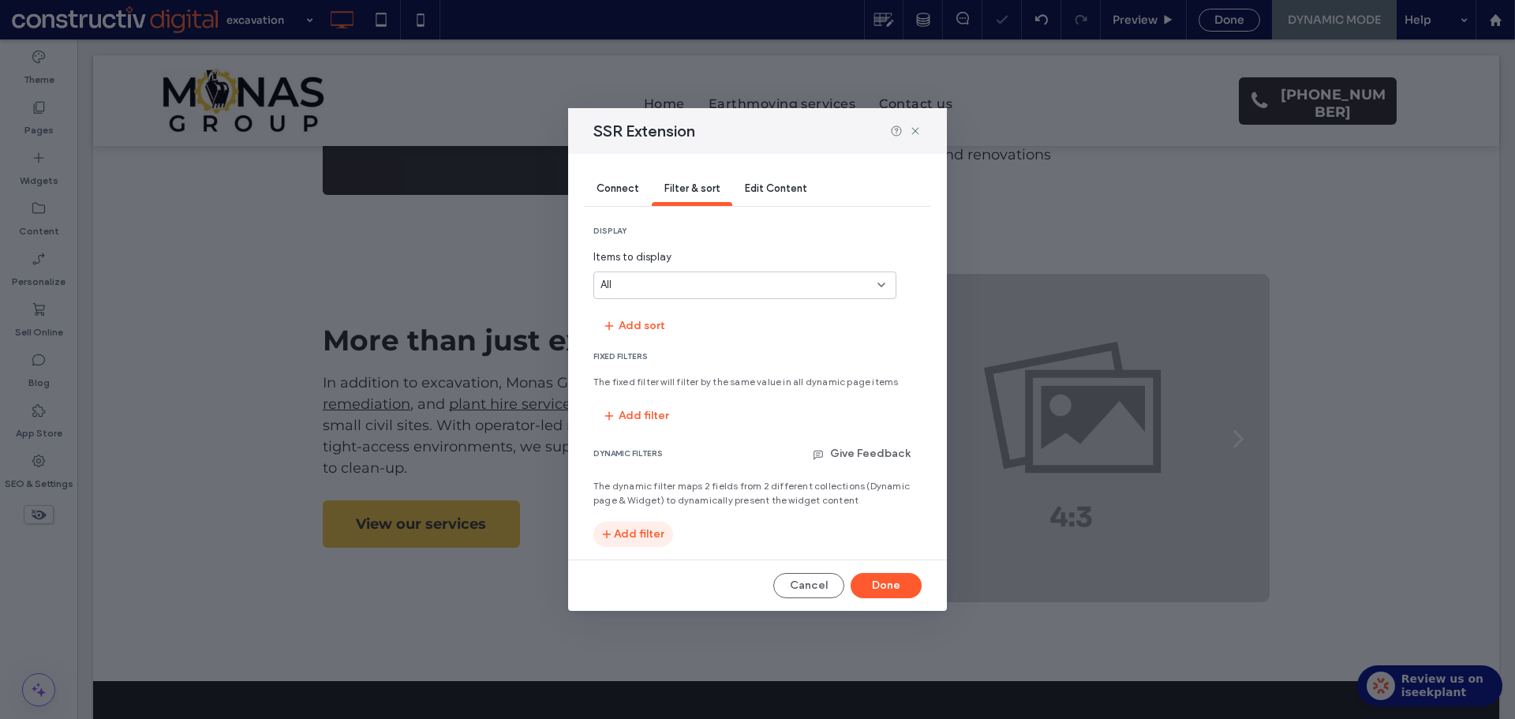
click at [650, 542] on button "Add filter" at bounding box center [633, 533] width 80 height 25
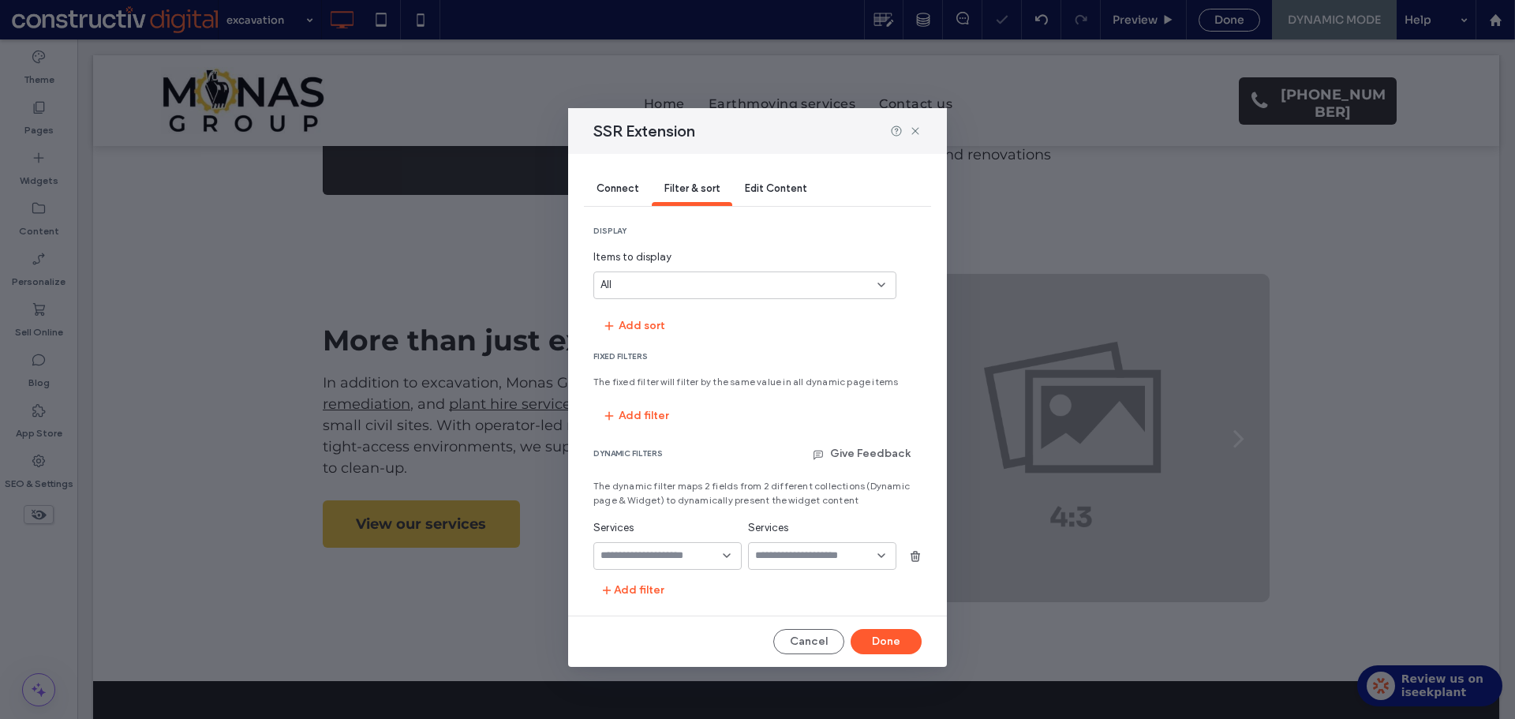
click at [686, 556] on input "fields-dropdown" at bounding box center [661, 555] width 122 height 13
click at [643, 446] on span "display_on" at bounding box center [626, 446] width 52 height 16
click at [789, 550] on input "values-textbox-dynamic" at bounding box center [816, 555] width 122 height 13
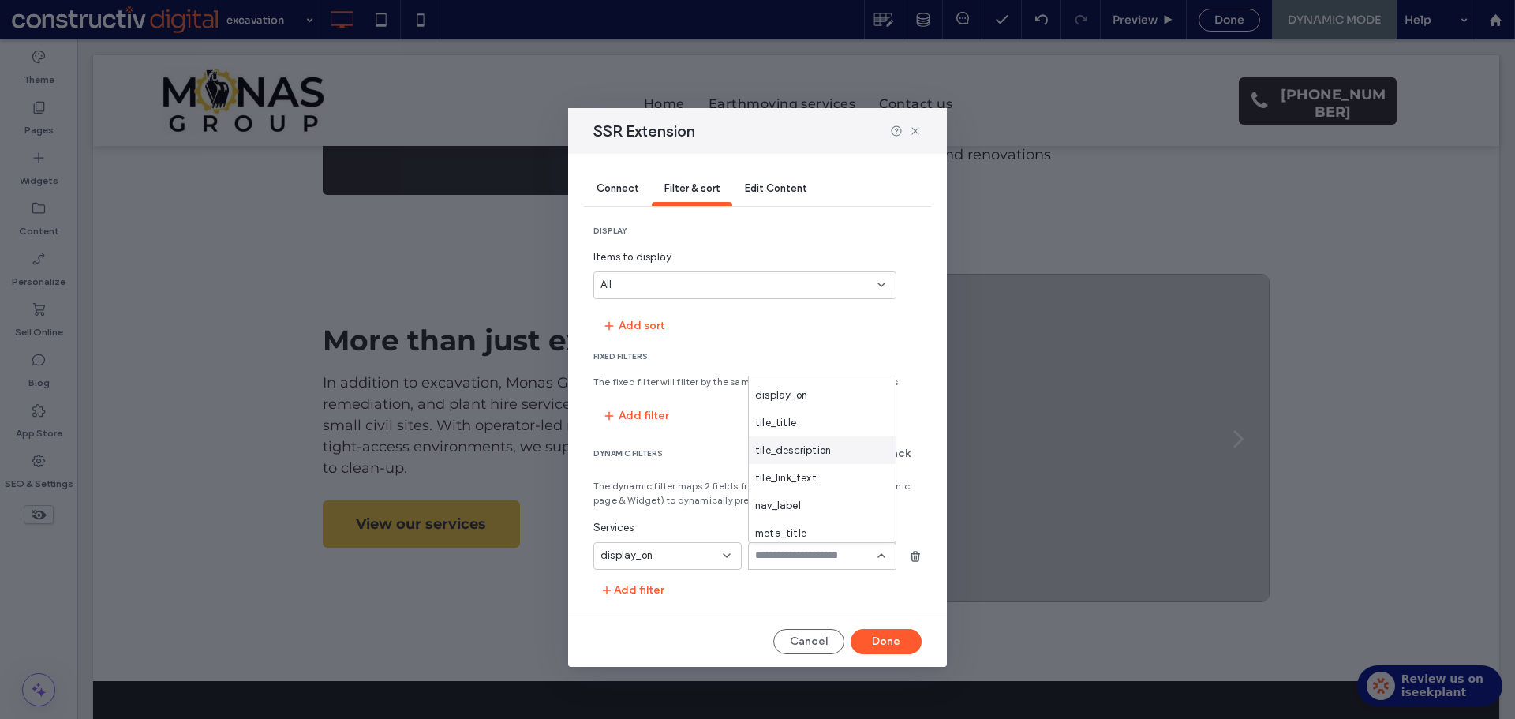
scroll to position [79, 0]
click at [808, 482] on div "nav_label" at bounding box center [822, 477] width 147 height 28
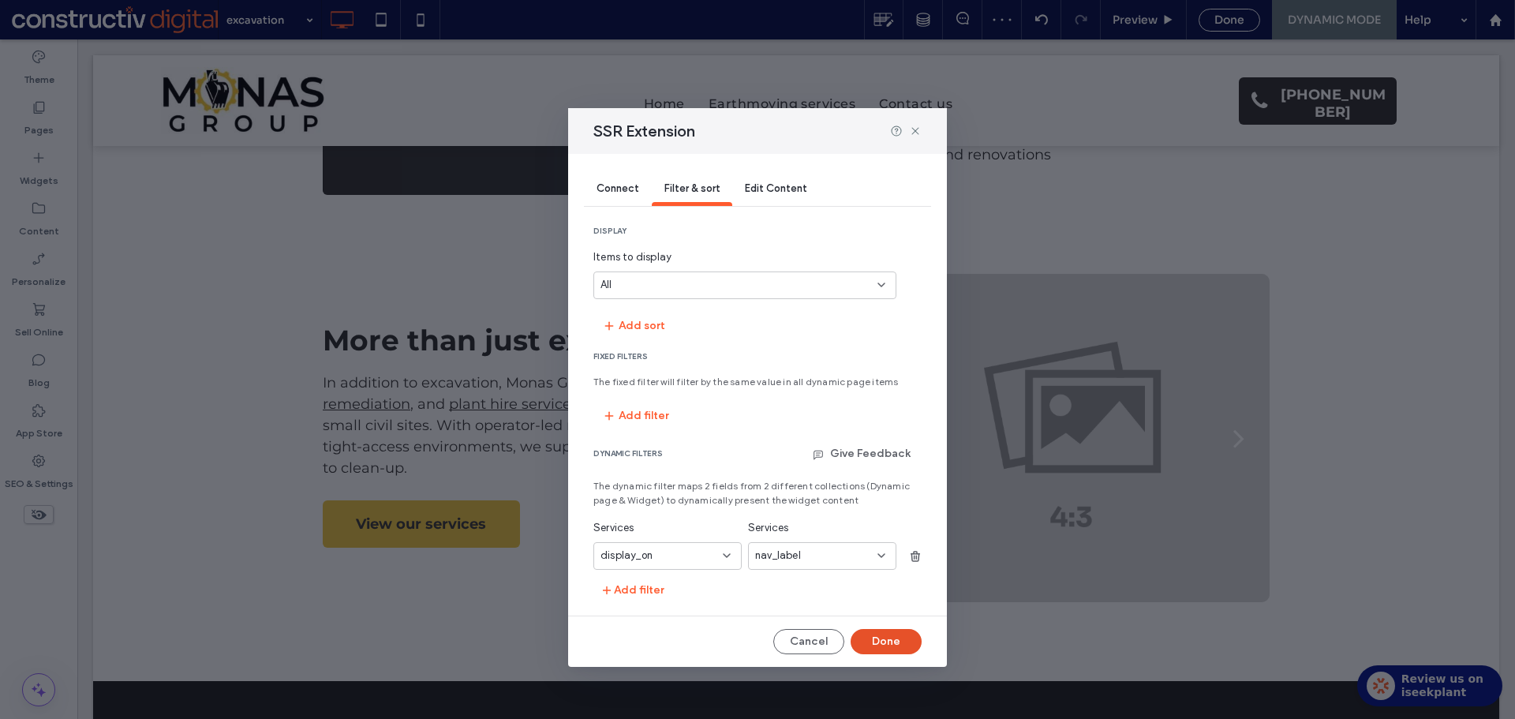
click at [898, 641] on button "Done" at bounding box center [885, 641] width 71 height 25
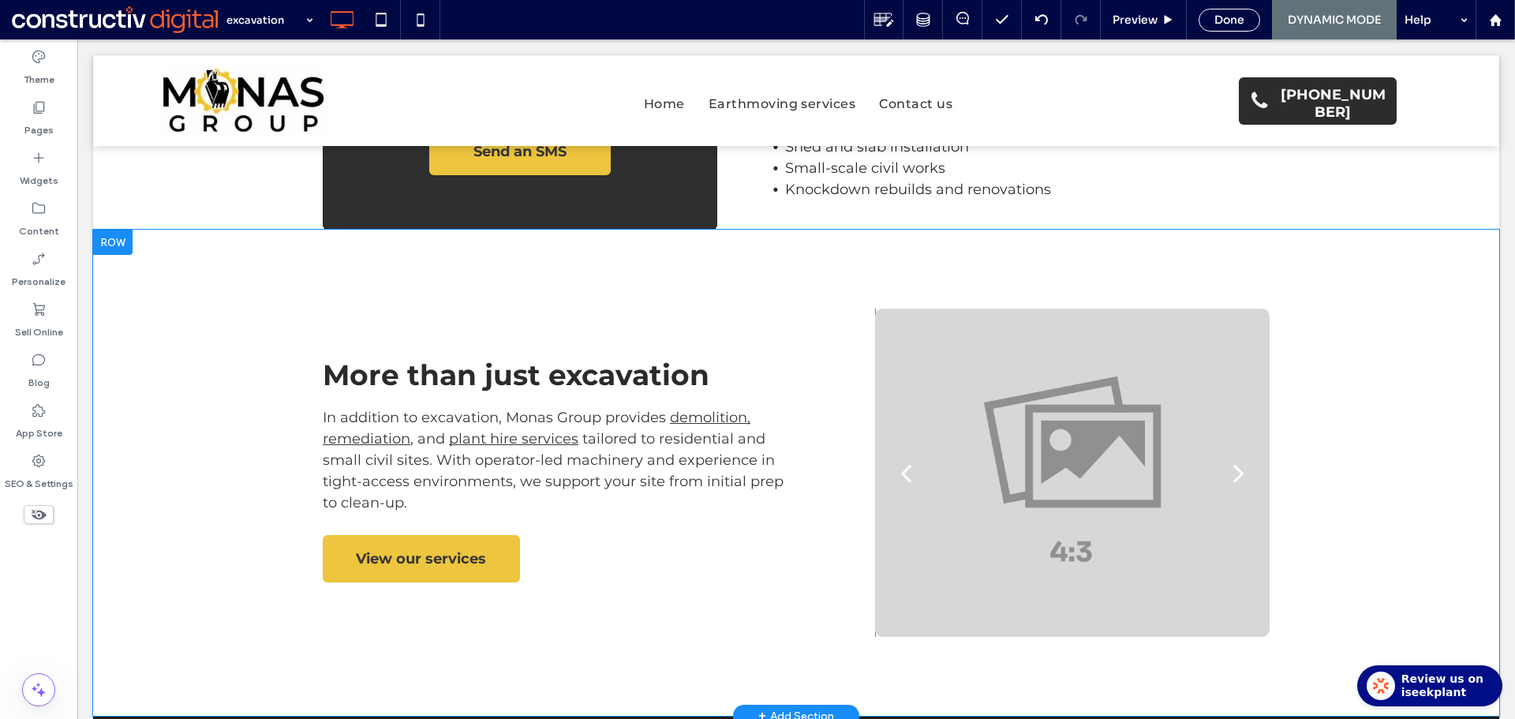
scroll to position [1183, 0]
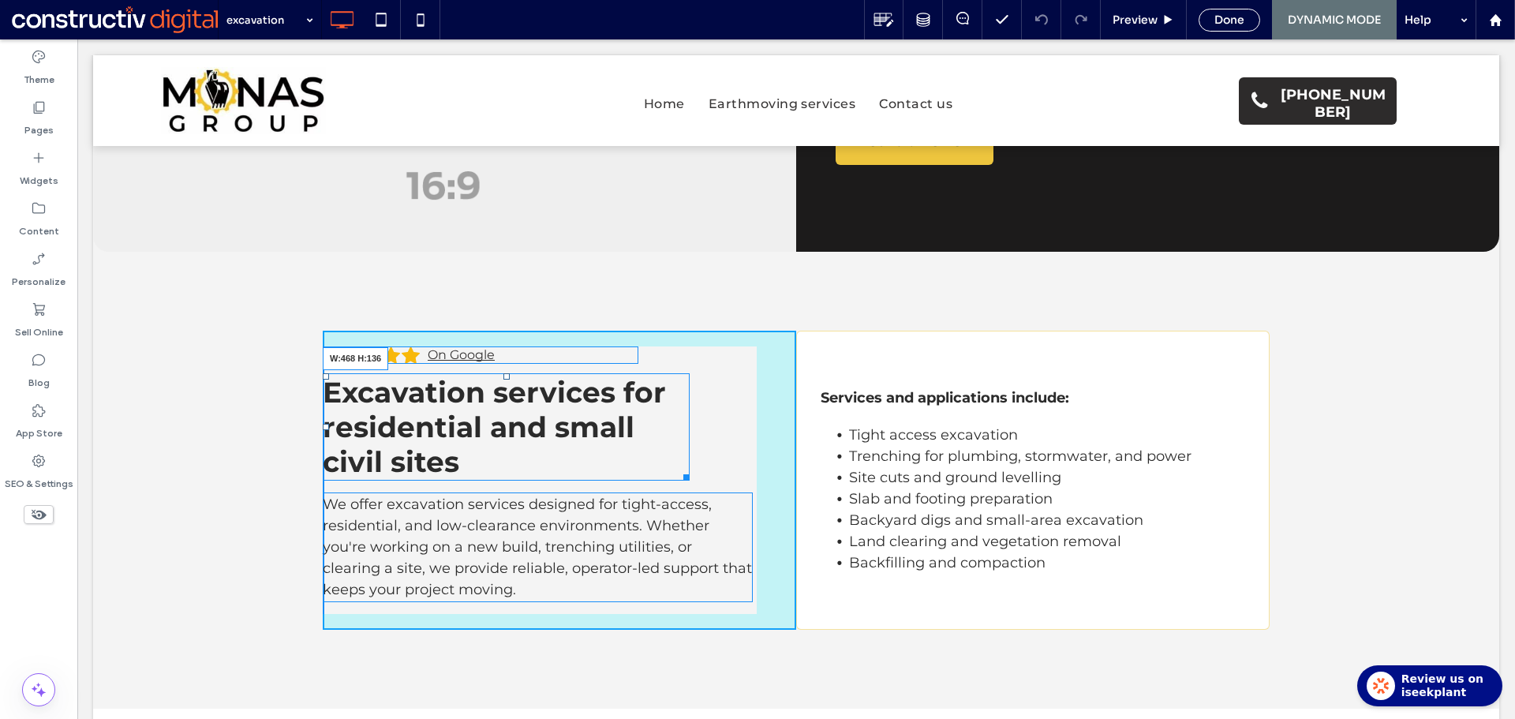
drag, startPoint x: 676, startPoint y: 476, endPoint x: 678, endPoint y: 465, distance: 10.4
click at [678, 465] on div "Excavation services for residential and small civil sites W:468 H:136" at bounding box center [506, 426] width 367 height 107
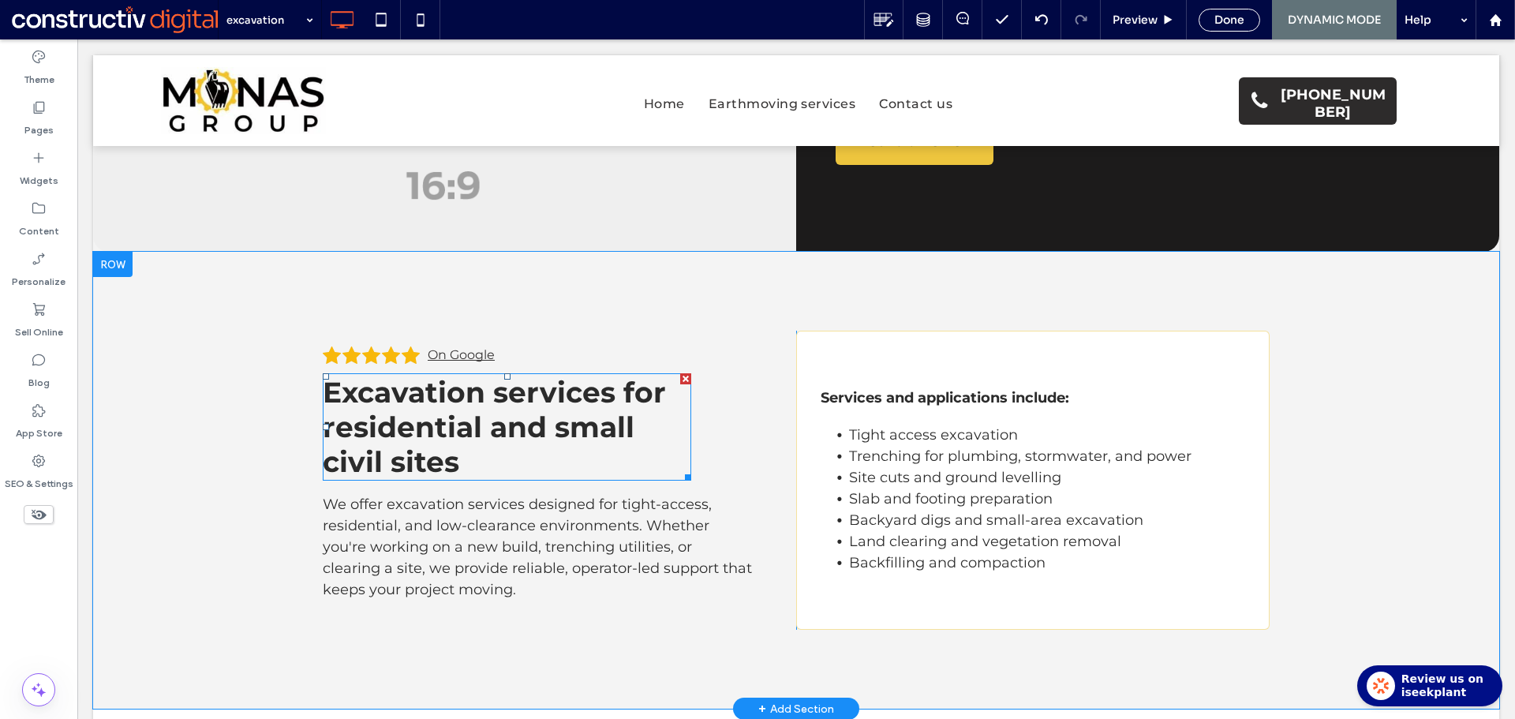
click at [532, 428] on span "Excavation services for residential and small civil sites" at bounding box center [494, 427] width 343 height 104
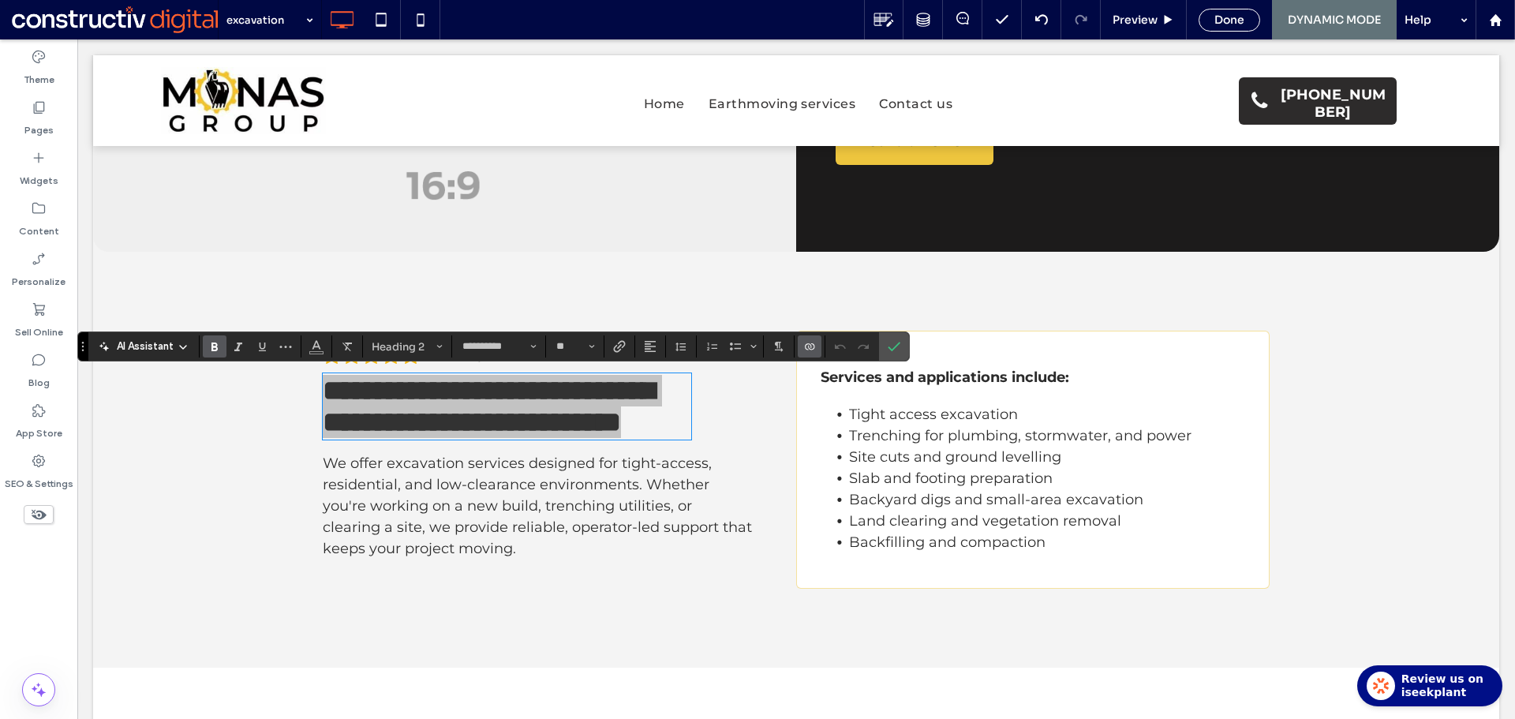
click at [814, 348] on use "Connect To Data" at bounding box center [809, 346] width 9 height 6
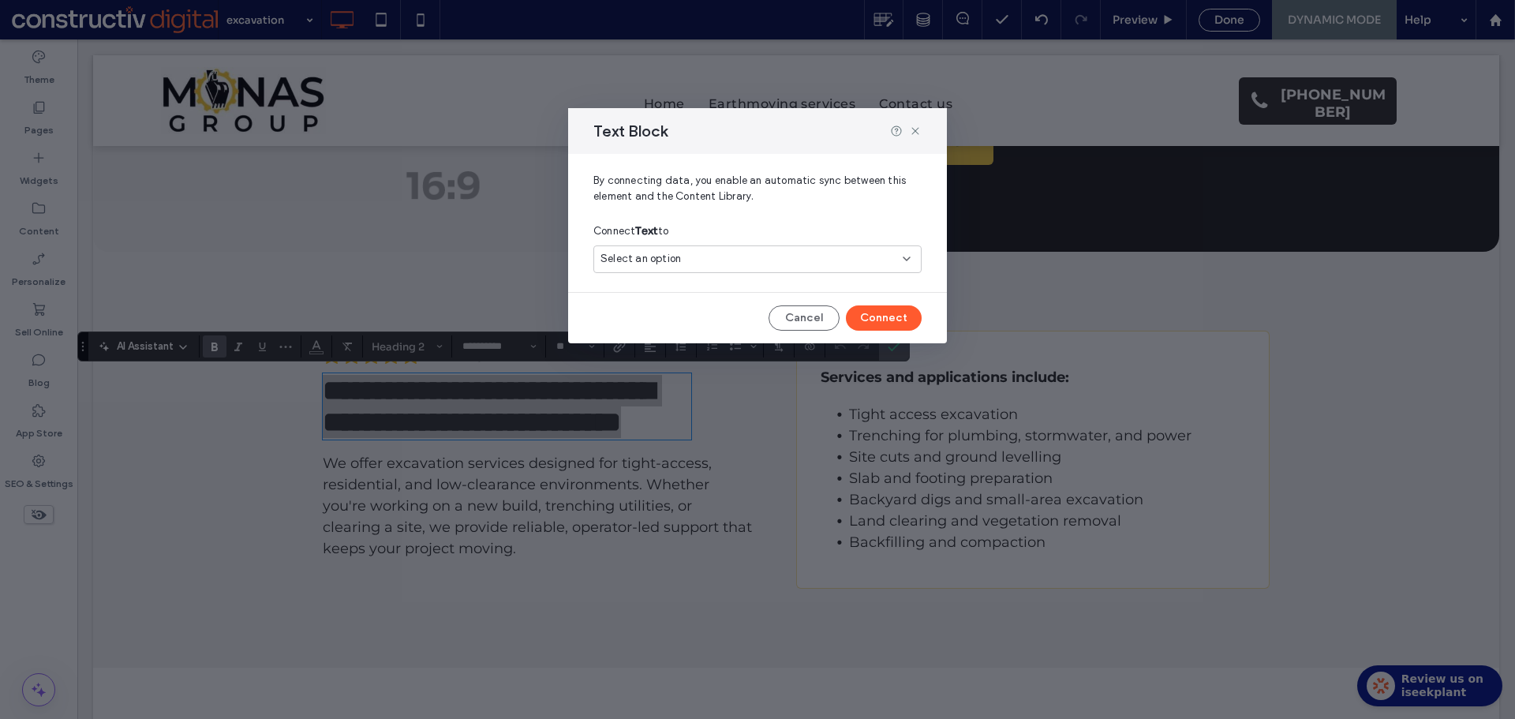
click at [663, 254] on span "Select an option" at bounding box center [640, 259] width 80 height 16
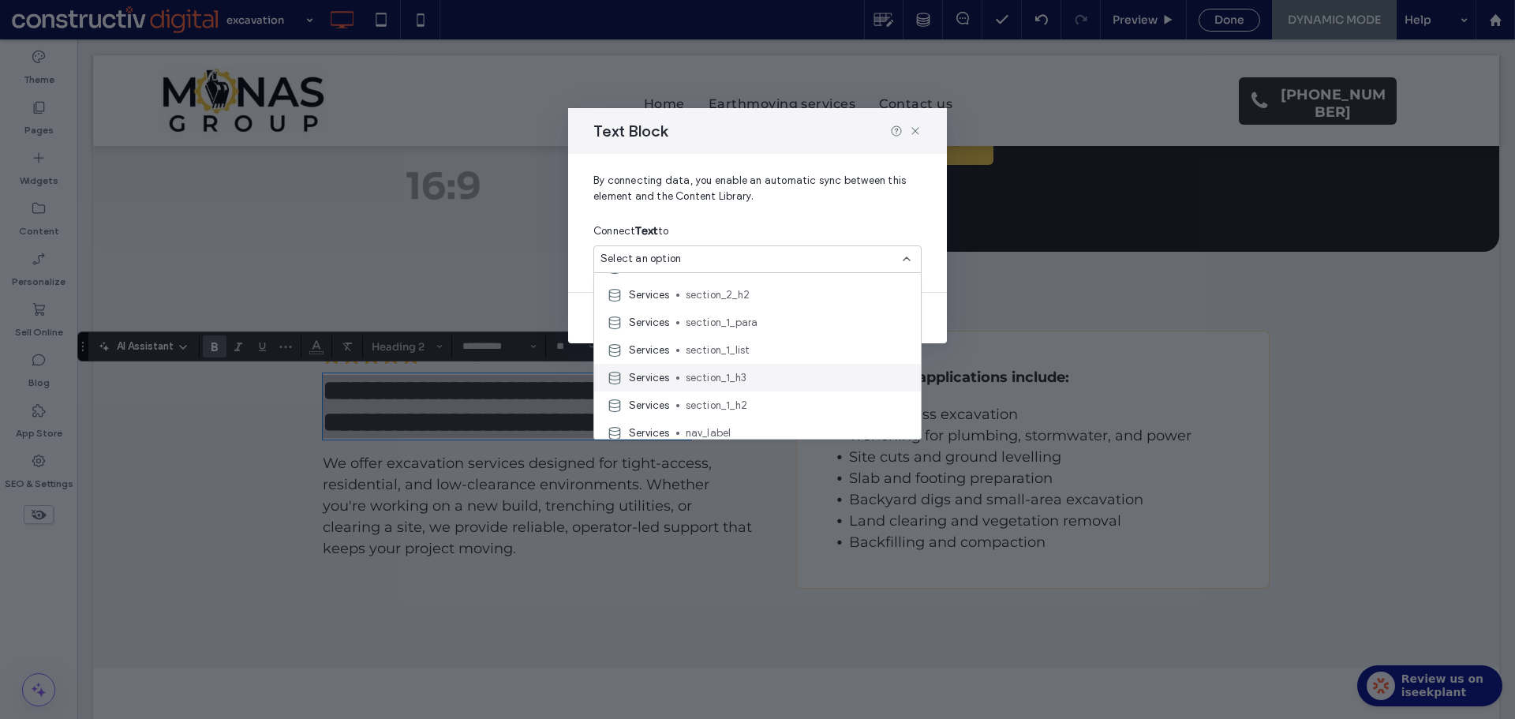
scroll to position [158, 0]
click at [745, 380] on span "section_1_h2" at bounding box center [797, 378] width 222 height 16
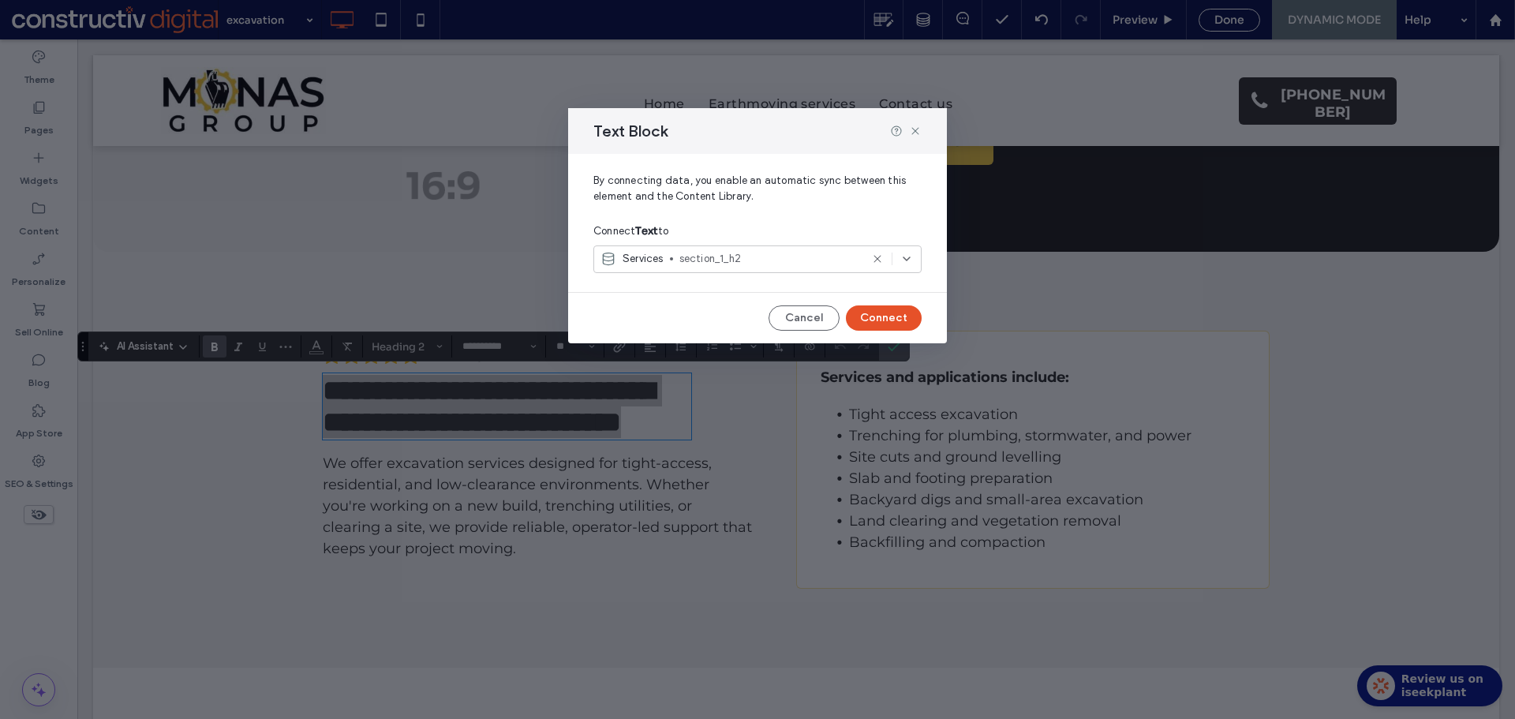
click at [884, 317] on button "Connect" at bounding box center [884, 317] width 76 height 25
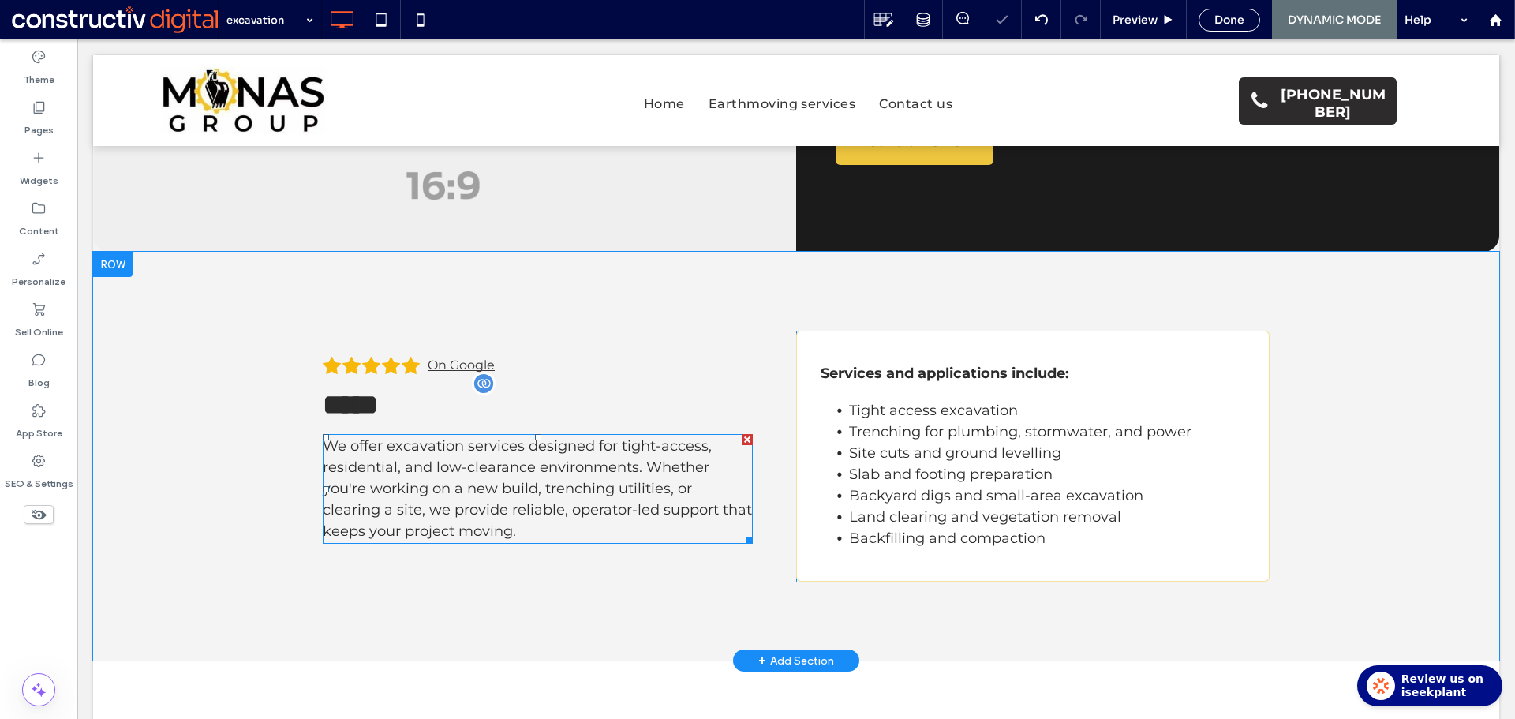
click at [500, 472] on span "We offer excavation services designed for tight-access, residential, and low-cl…" at bounding box center [537, 488] width 429 height 103
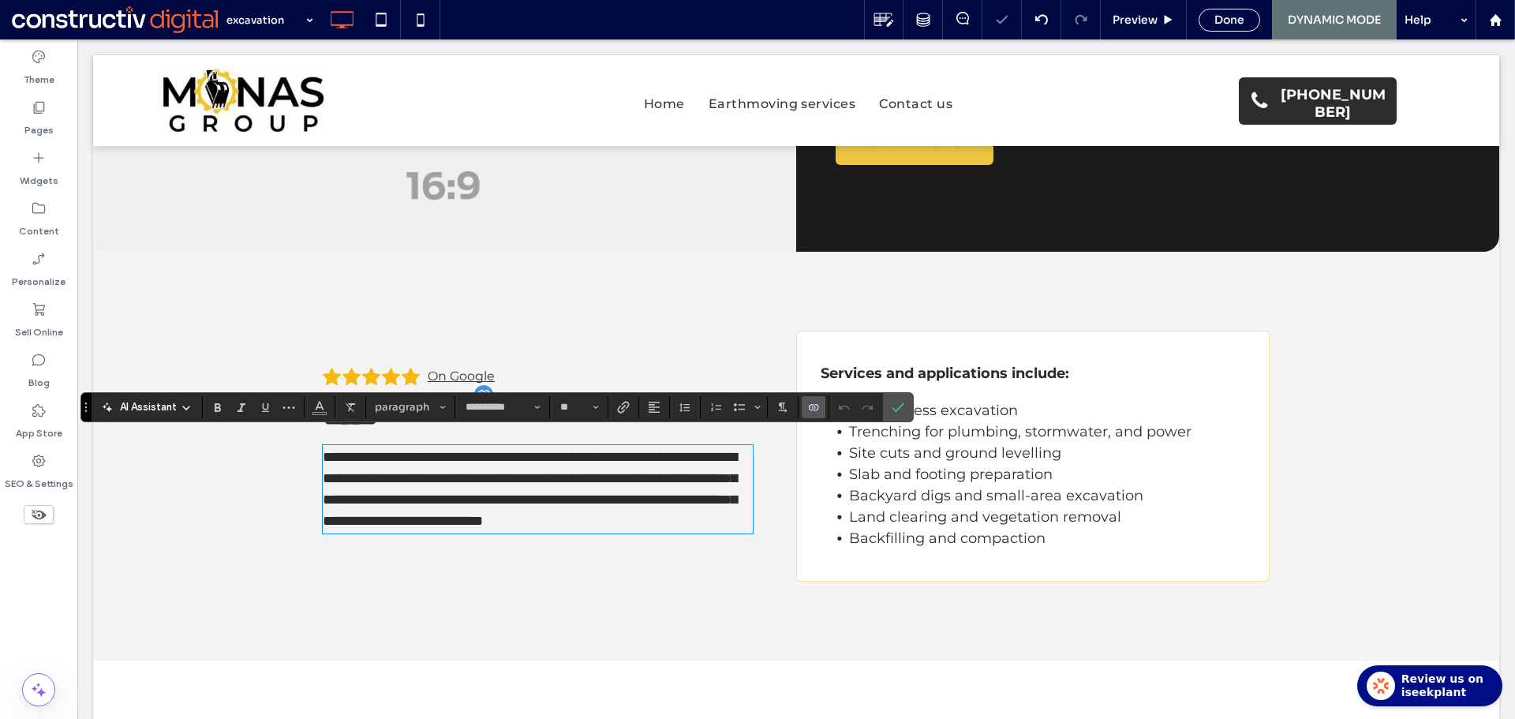
click at [814, 407] on use "Connect To Data" at bounding box center [813, 407] width 9 height 6
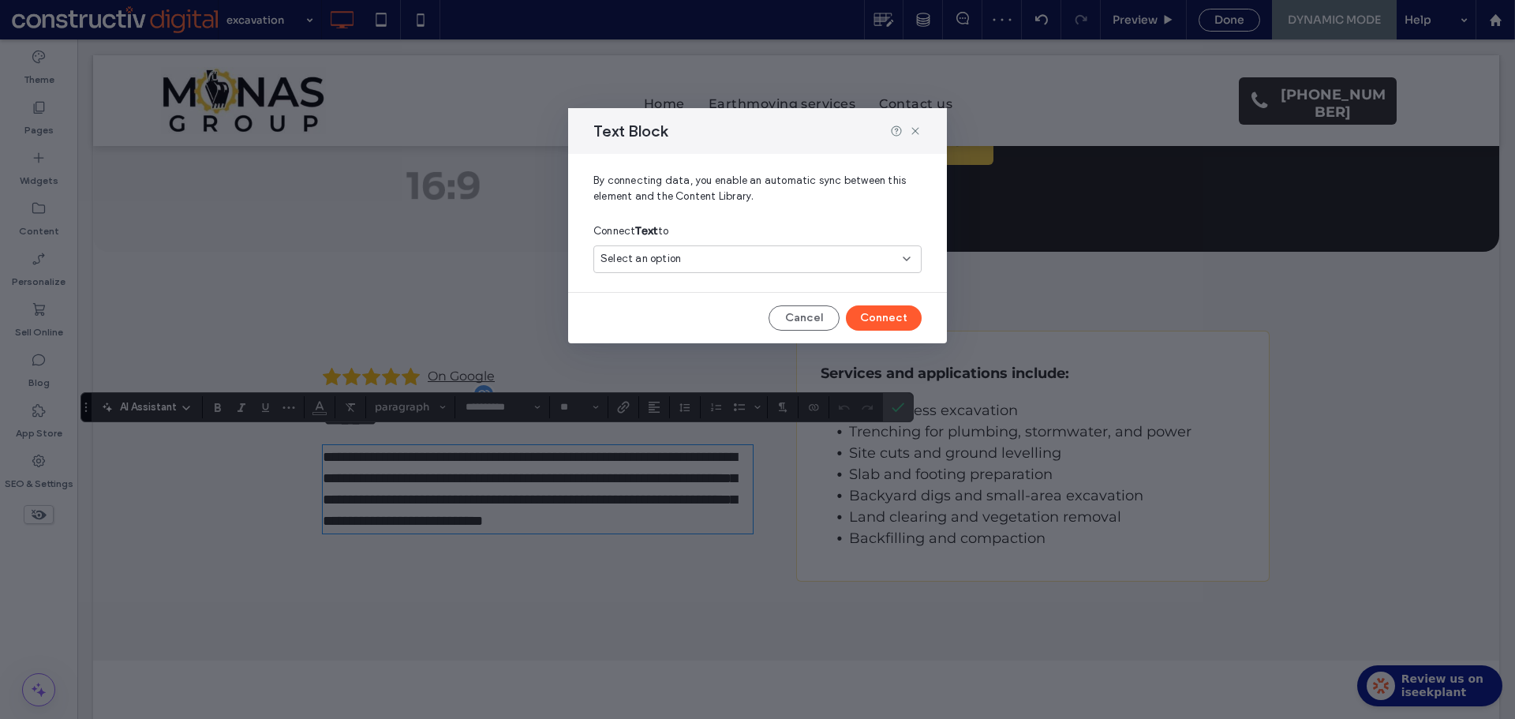
click at [690, 259] on div "Select an option" at bounding box center [747, 259] width 295 height 16
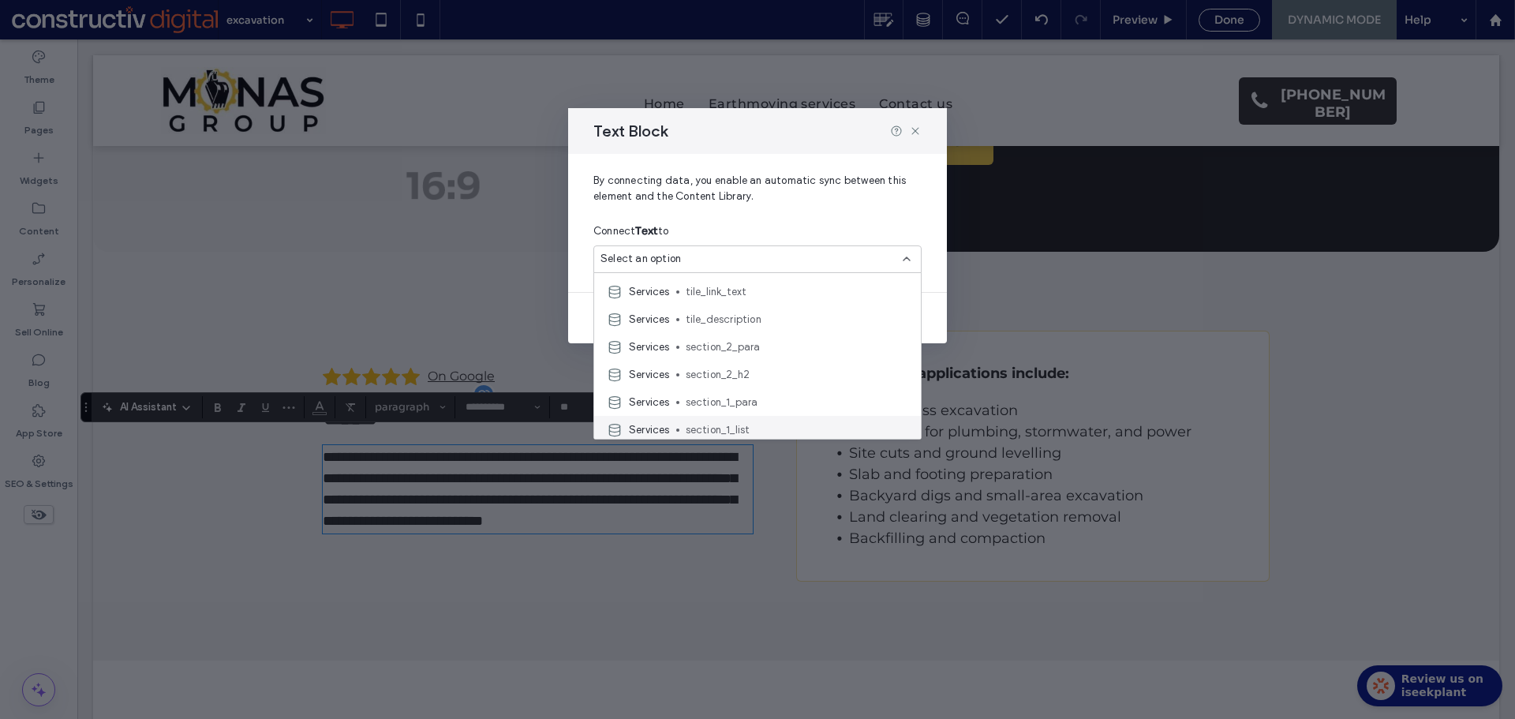
scroll to position [79, 0]
click at [762, 375] on span "section_1_para" at bounding box center [797, 374] width 222 height 16
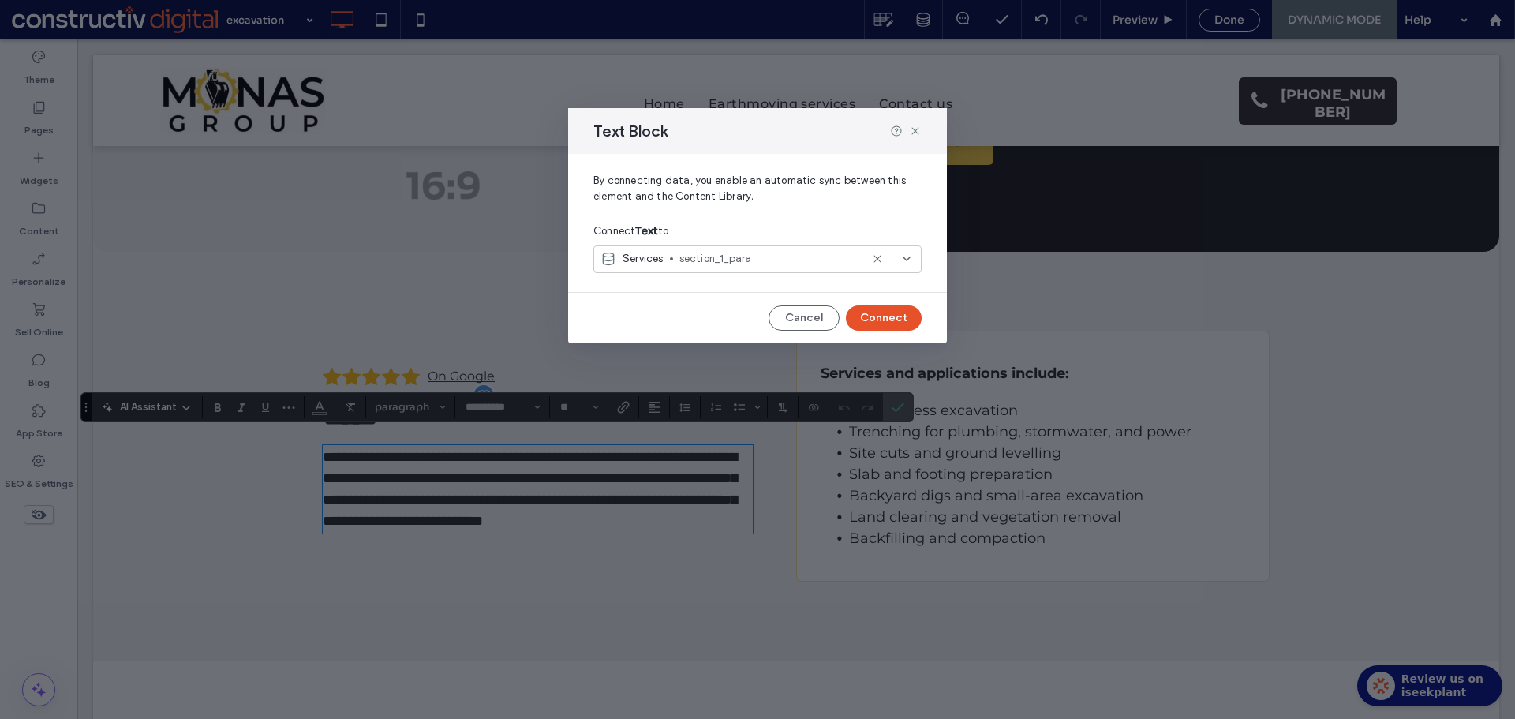
click at [901, 312] on button "Connect" at bounding box center [884, 317] width 76 height 25
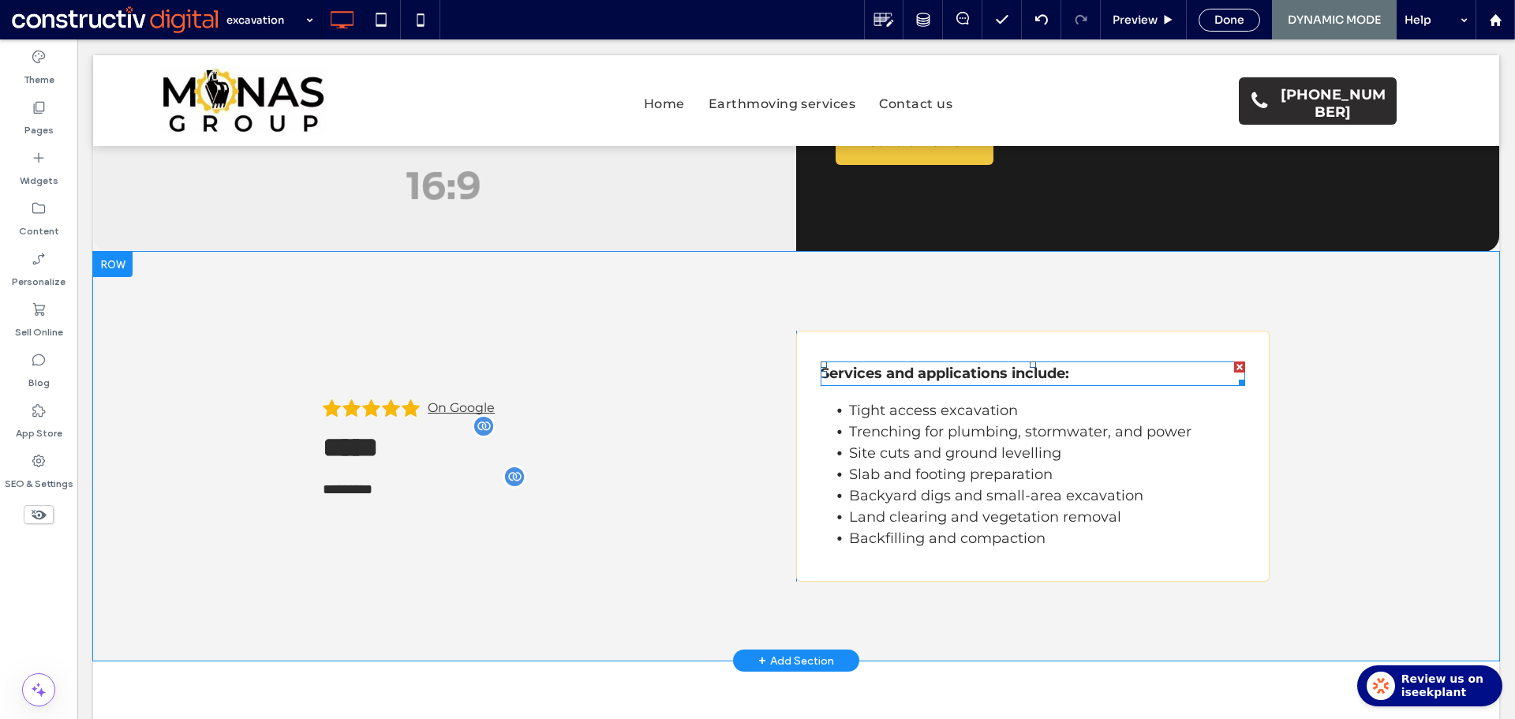
click at [931, 377] on strong "Services and applications include:" at bounding box center [944, 372] width 248 height 17
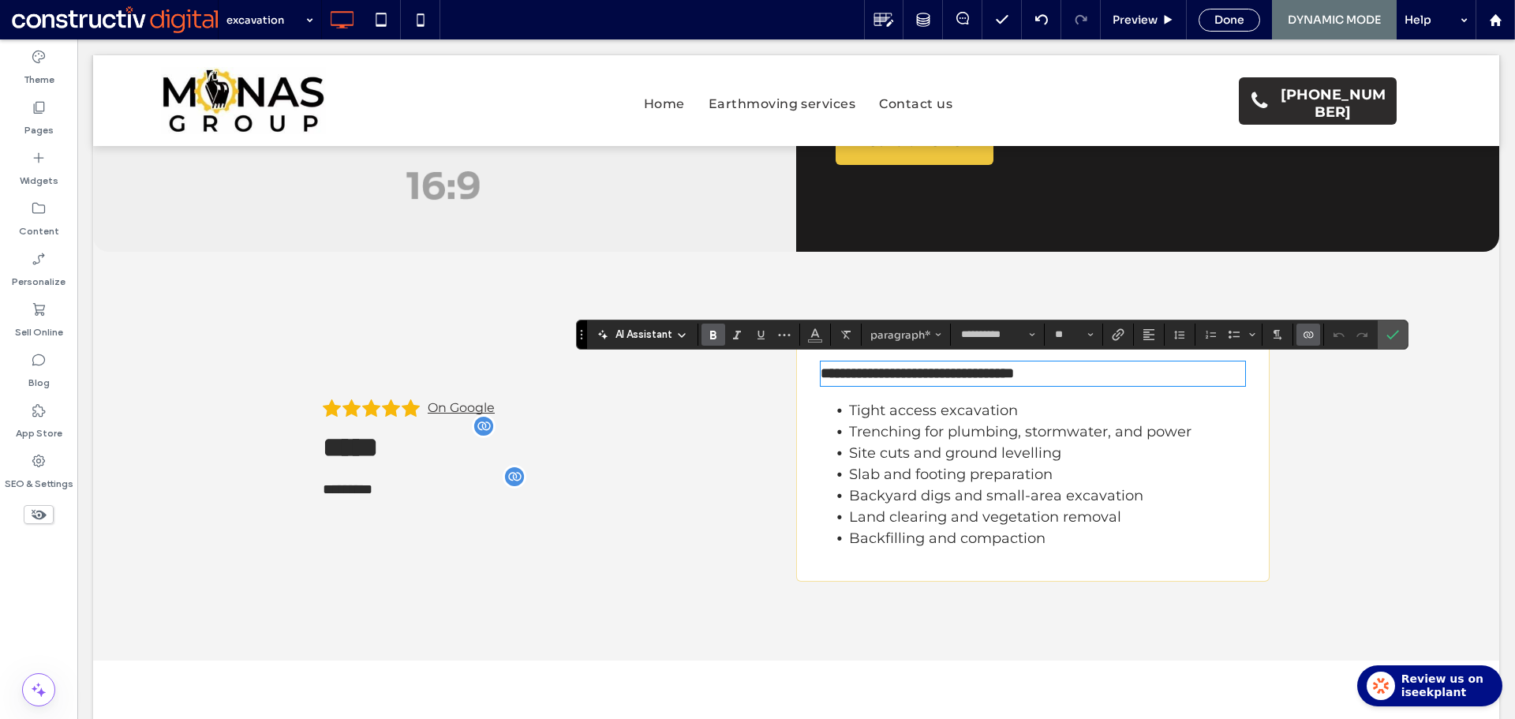
click at [1313, 338] on icon "Connect To Data" at bounding box center [1308, 334] width 13 height 13
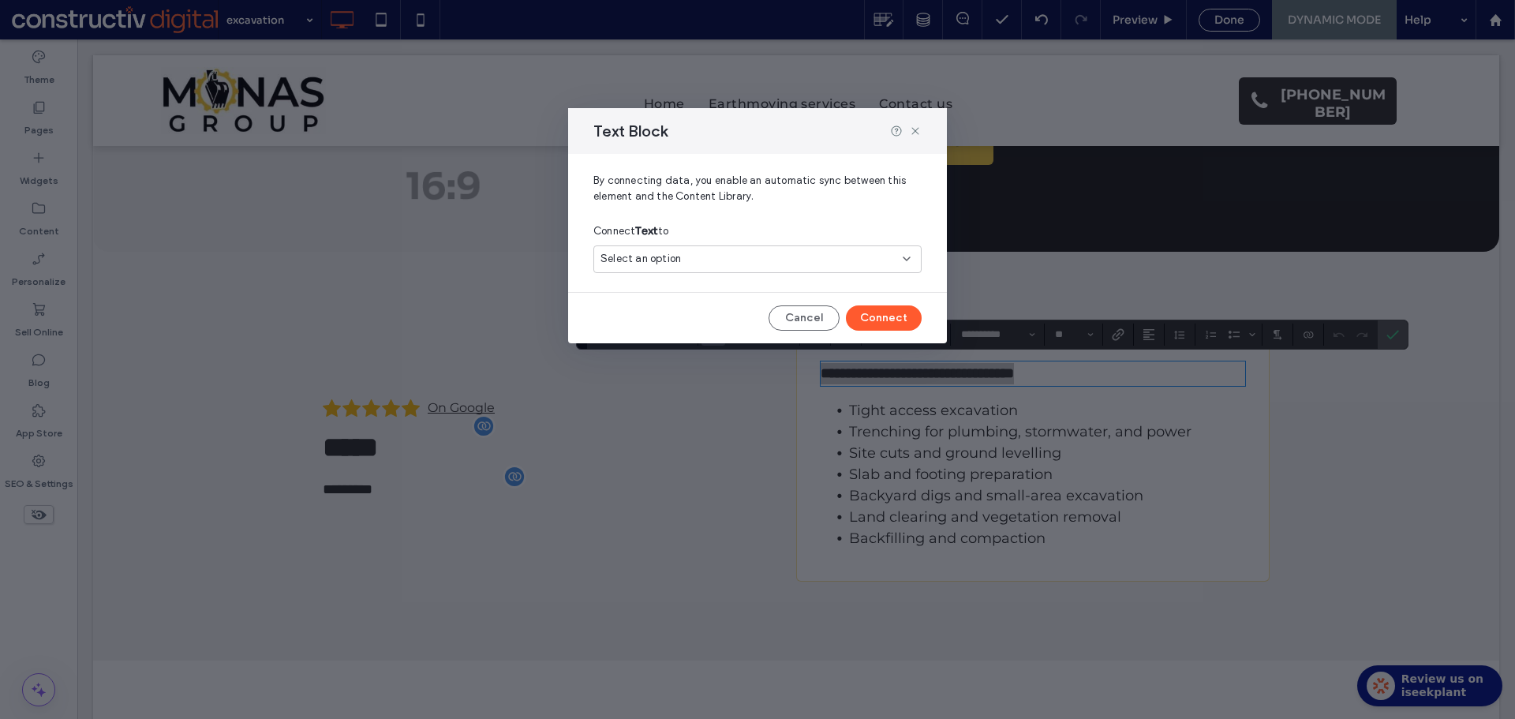
click at [668, 259] on span "Select an option" at bounding box center [640, 259] width 80 height 16
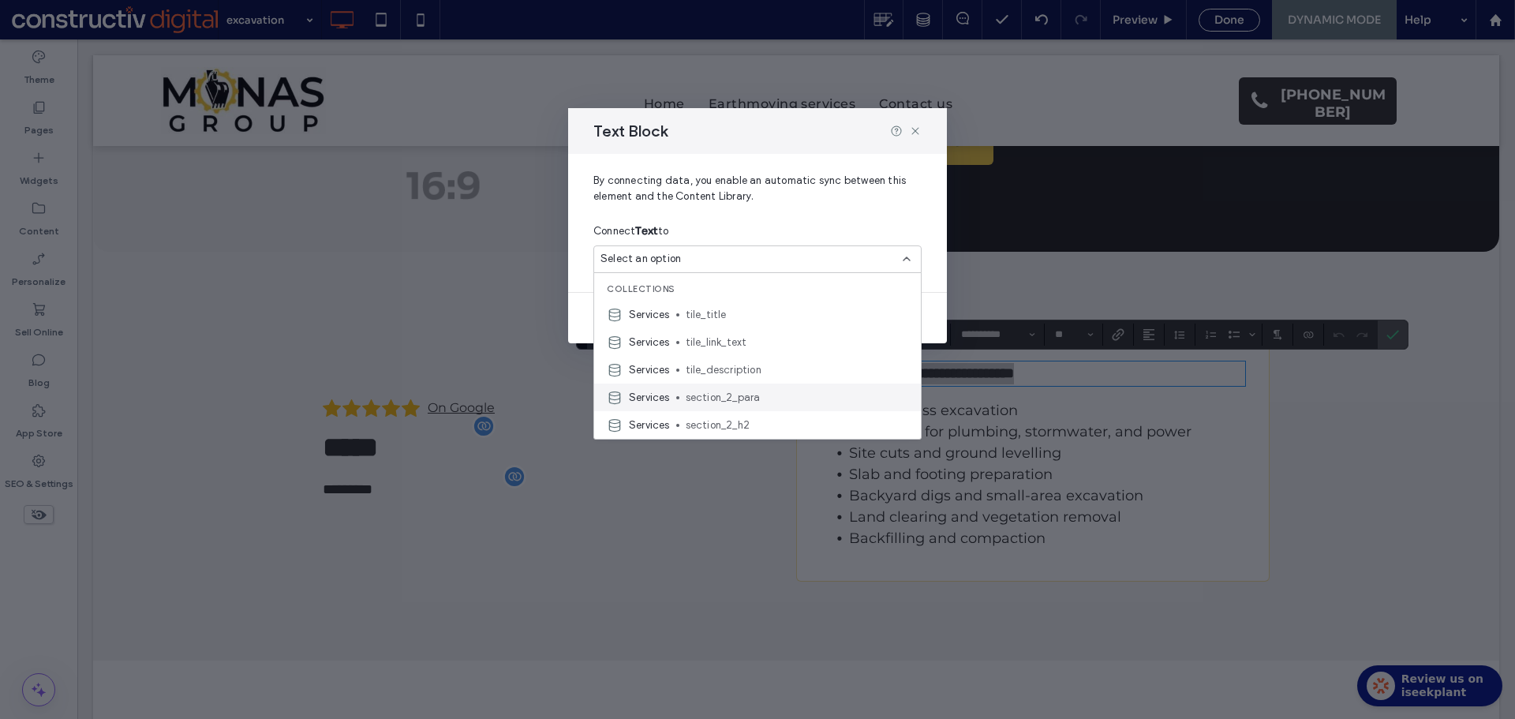
scroll to position [158, 0]
click at [767, 351] on span "section_1_h3" at bounding box center [797, 350] width 222 height 16
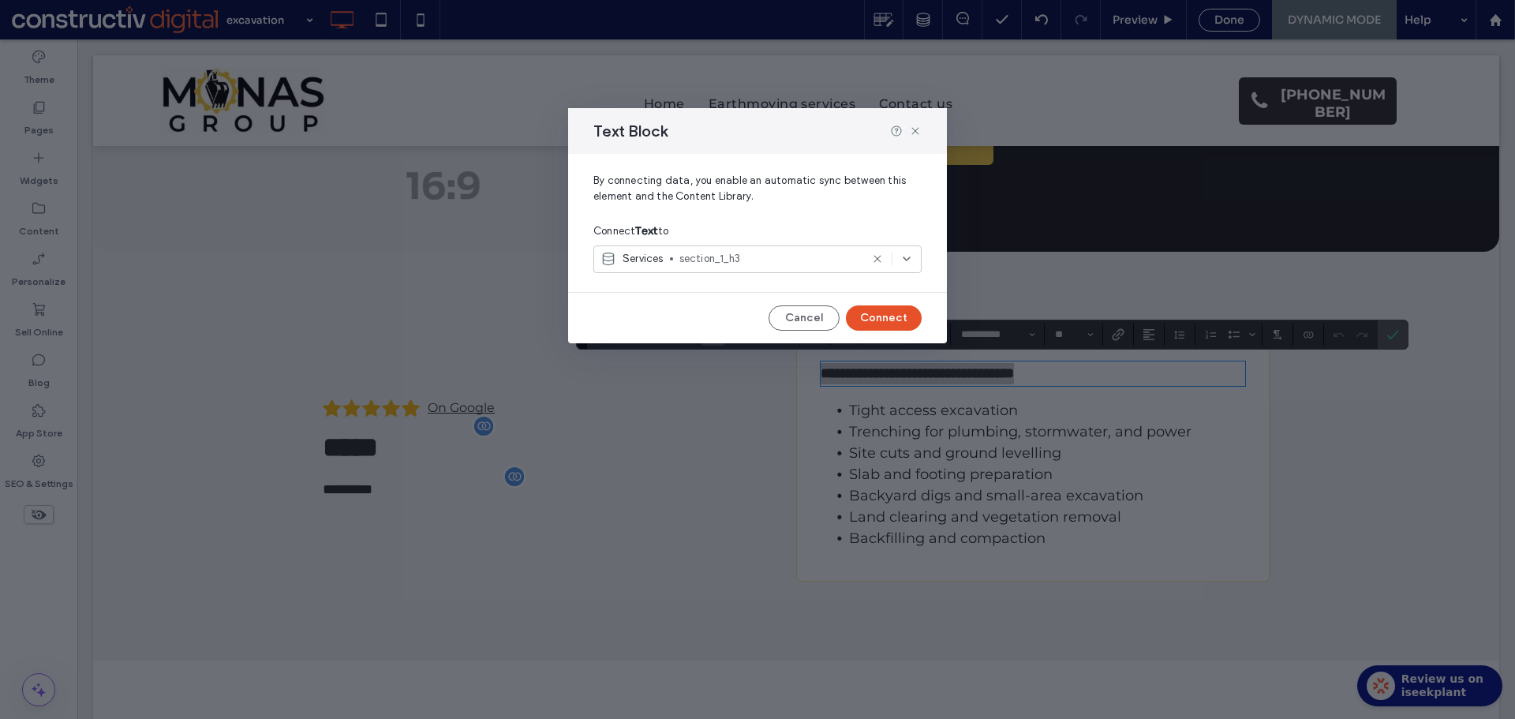
click at [876, 313] on button "Connect" at bounding box center [884, 317] width 76 height 25
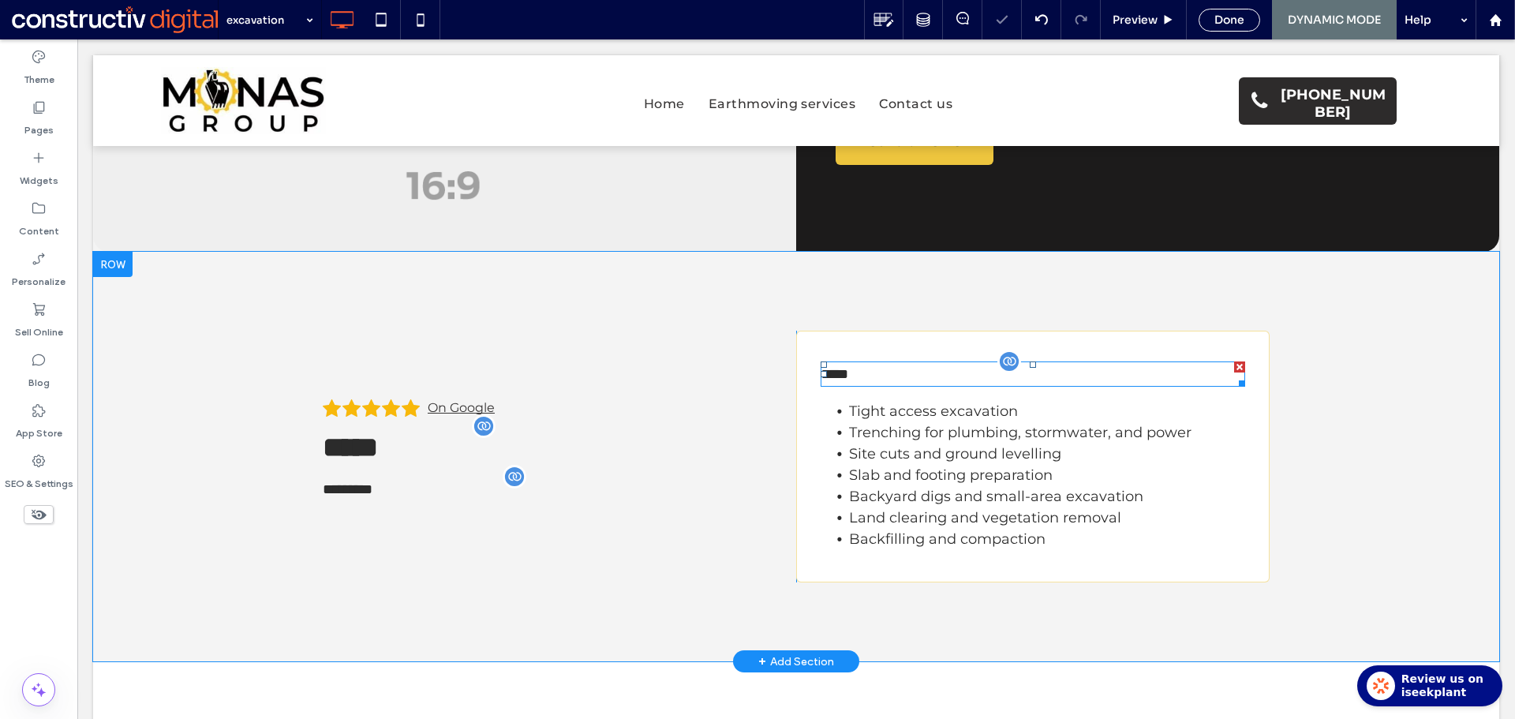
click at [850, 367] on p "﻿ ***** ﻿" at bounding box center [1032, 374] width 424 height 22
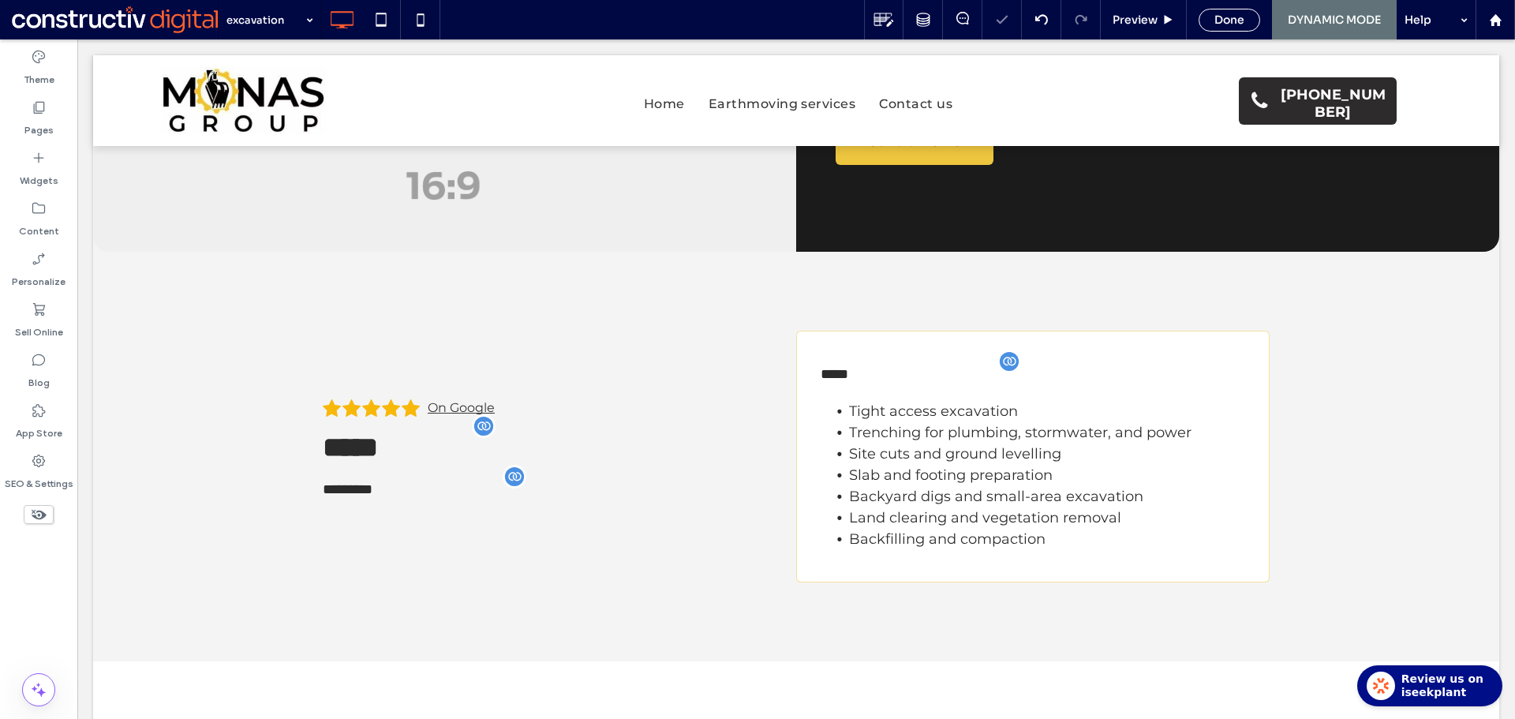
type input "**********"
type input "**"
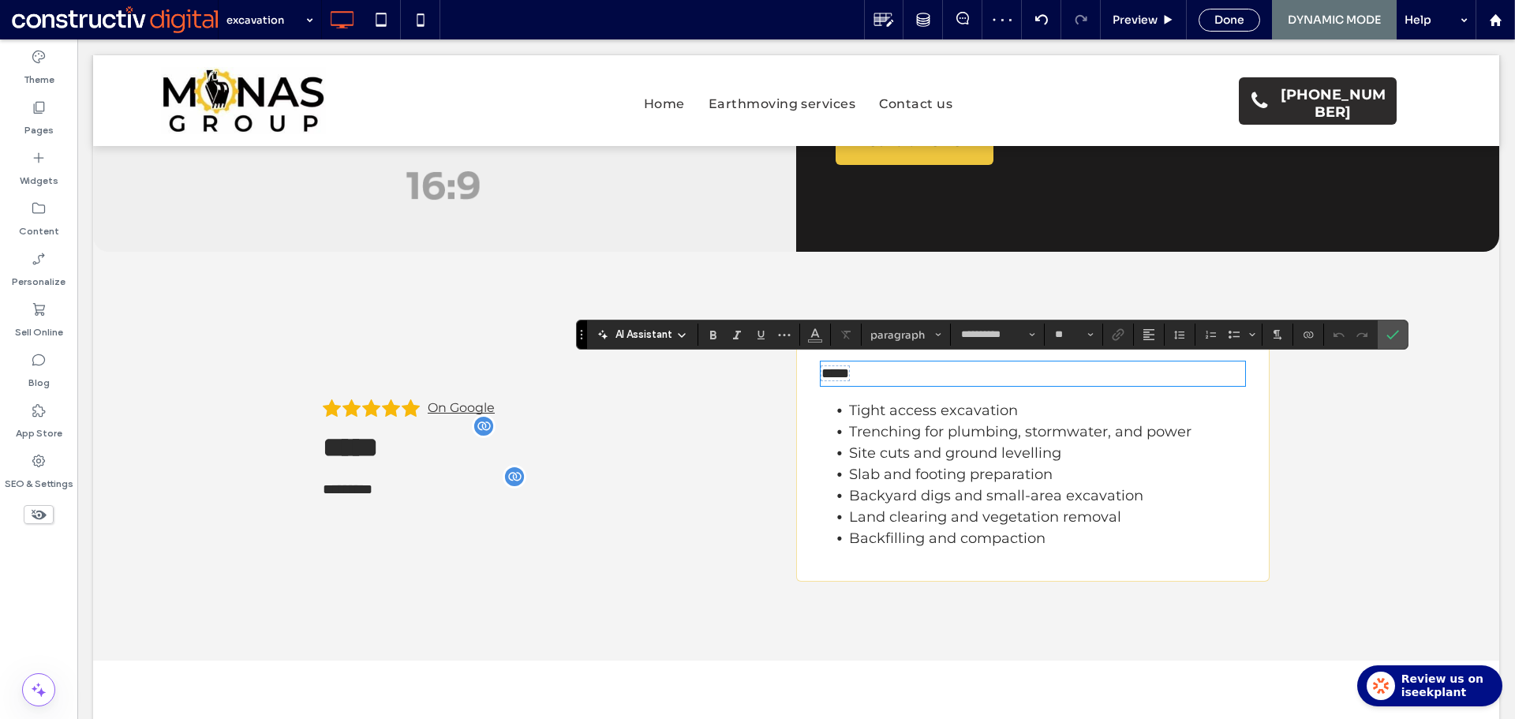
click at [822, 373] on span "*****" at bounding box center [835, 373] width 28 height 14
click at [1395, 335] on icon "Confirm" at bounding box center [1392, 334] width 13 height 13
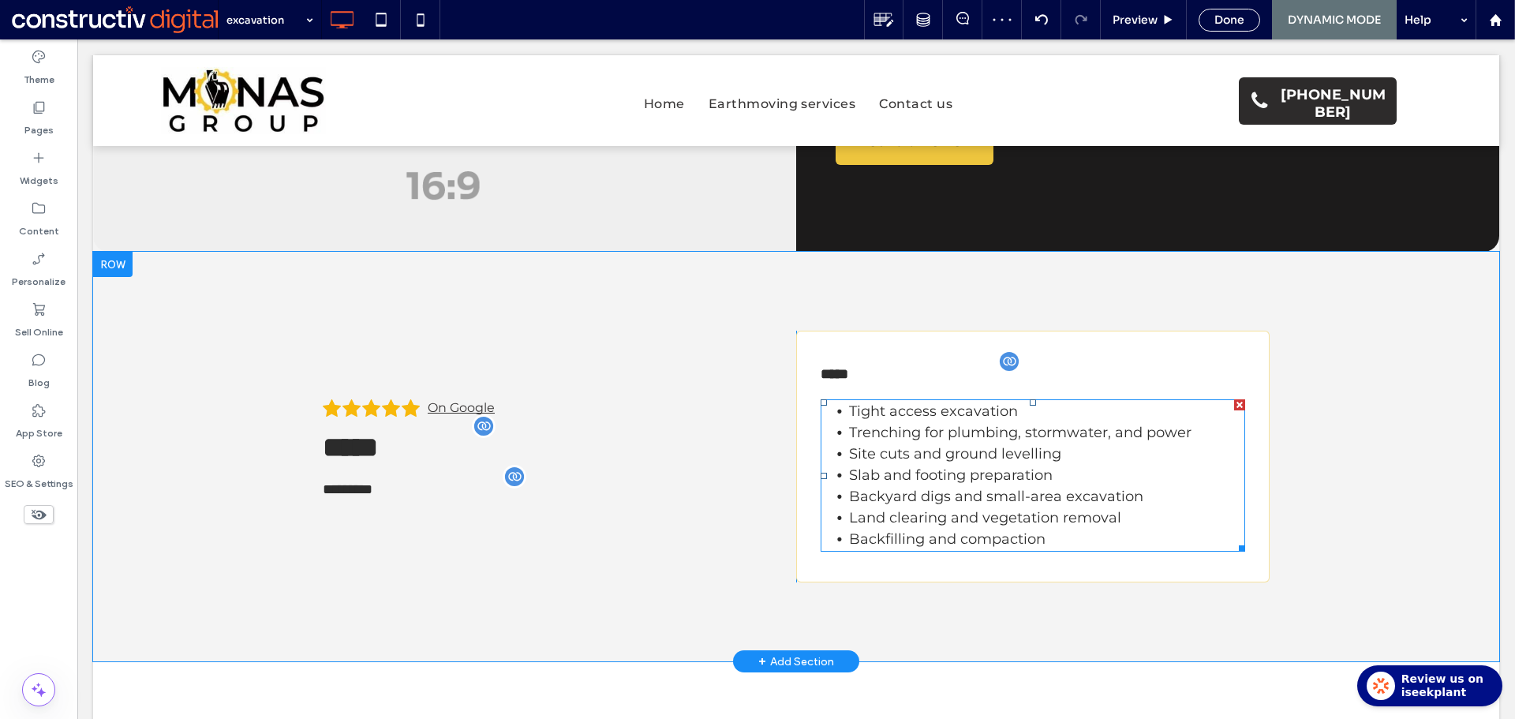
click at [1020, 468] on span "Slab and footing preparation" at bounding box center [951, 474] width 204 height 17
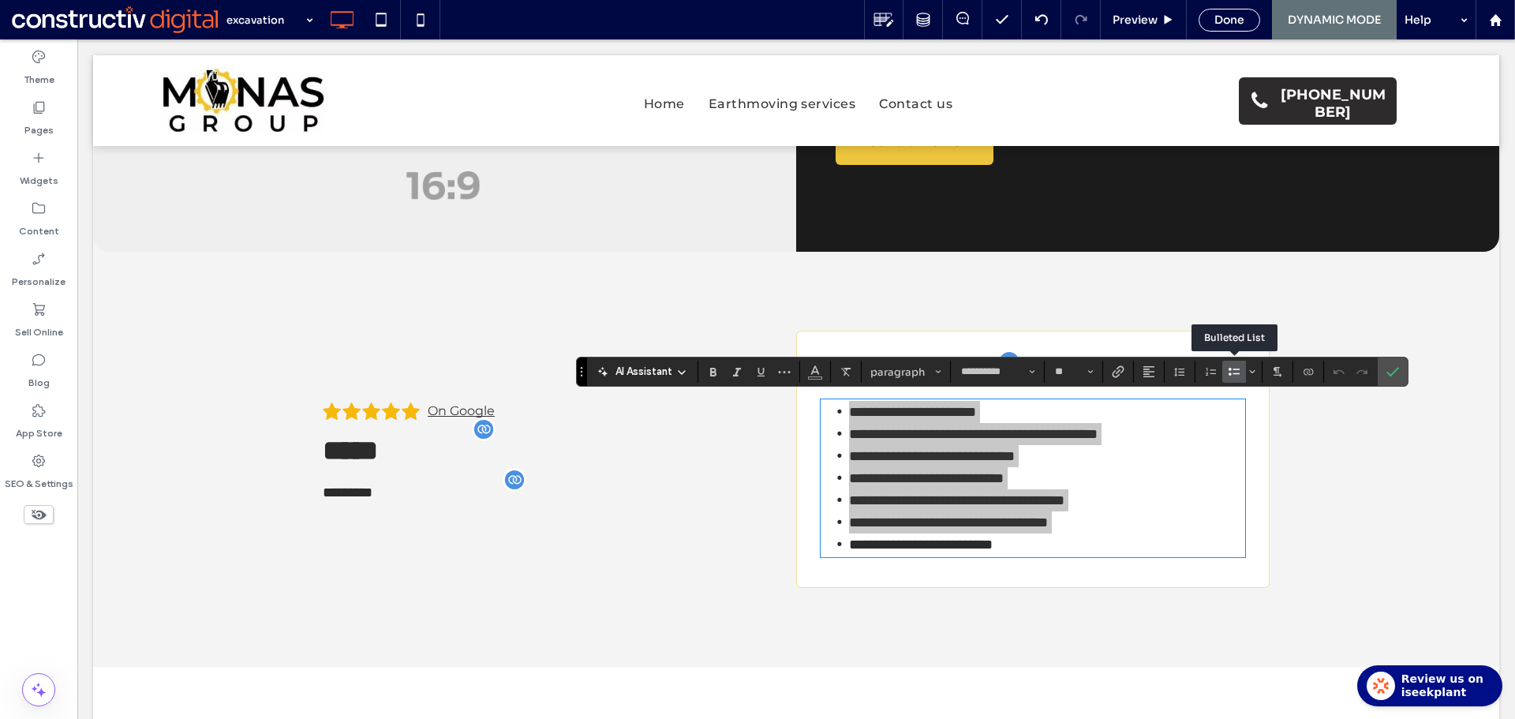
drag, startPoint x: 1230, startPoint y: 372, endPoint x: 1197, endPoint y: 386, distance: 36.0
click at [1230, 371] on icon "Bulleted List" at bounding box center [1233, 371] width 13 height 13
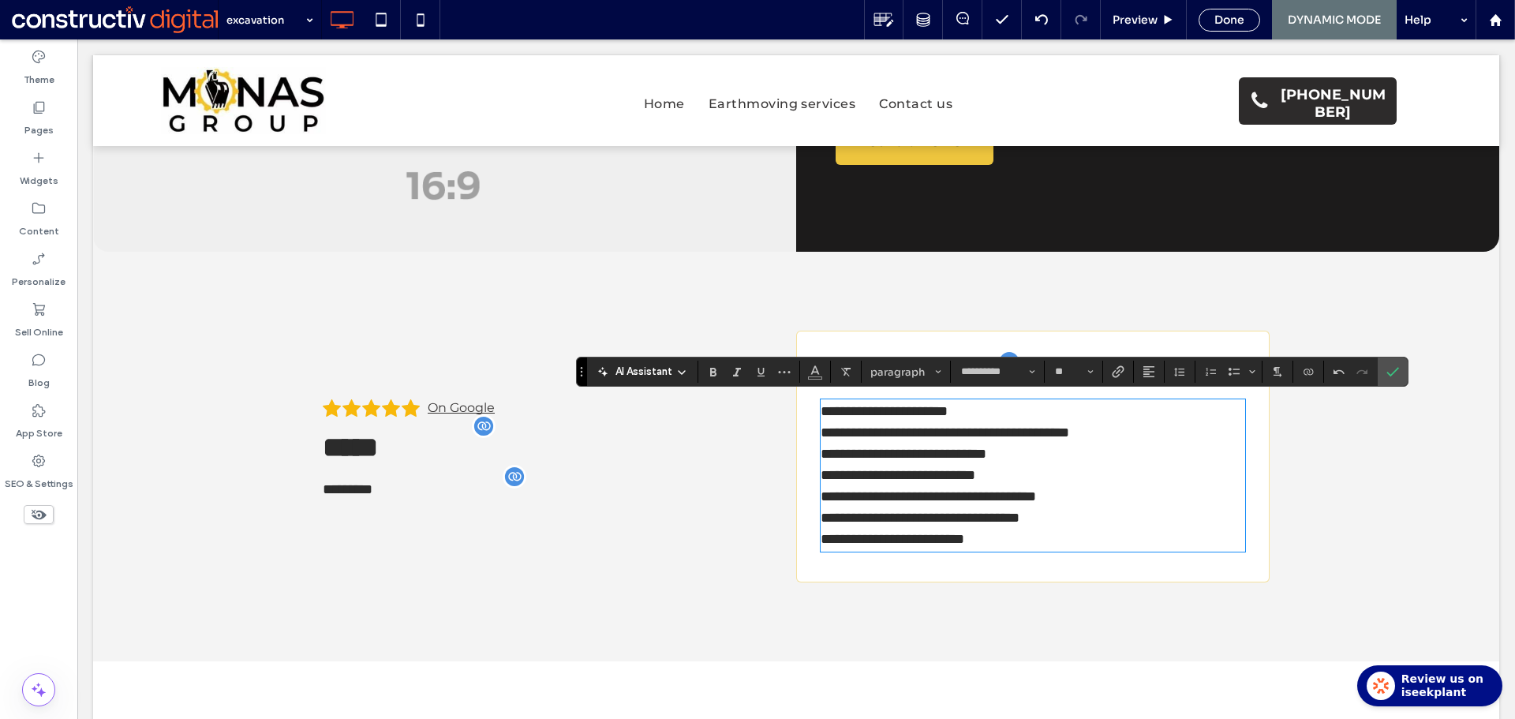
click at [972, 468] on span "**********" at bounding box center [897, 475] width 155 height 14
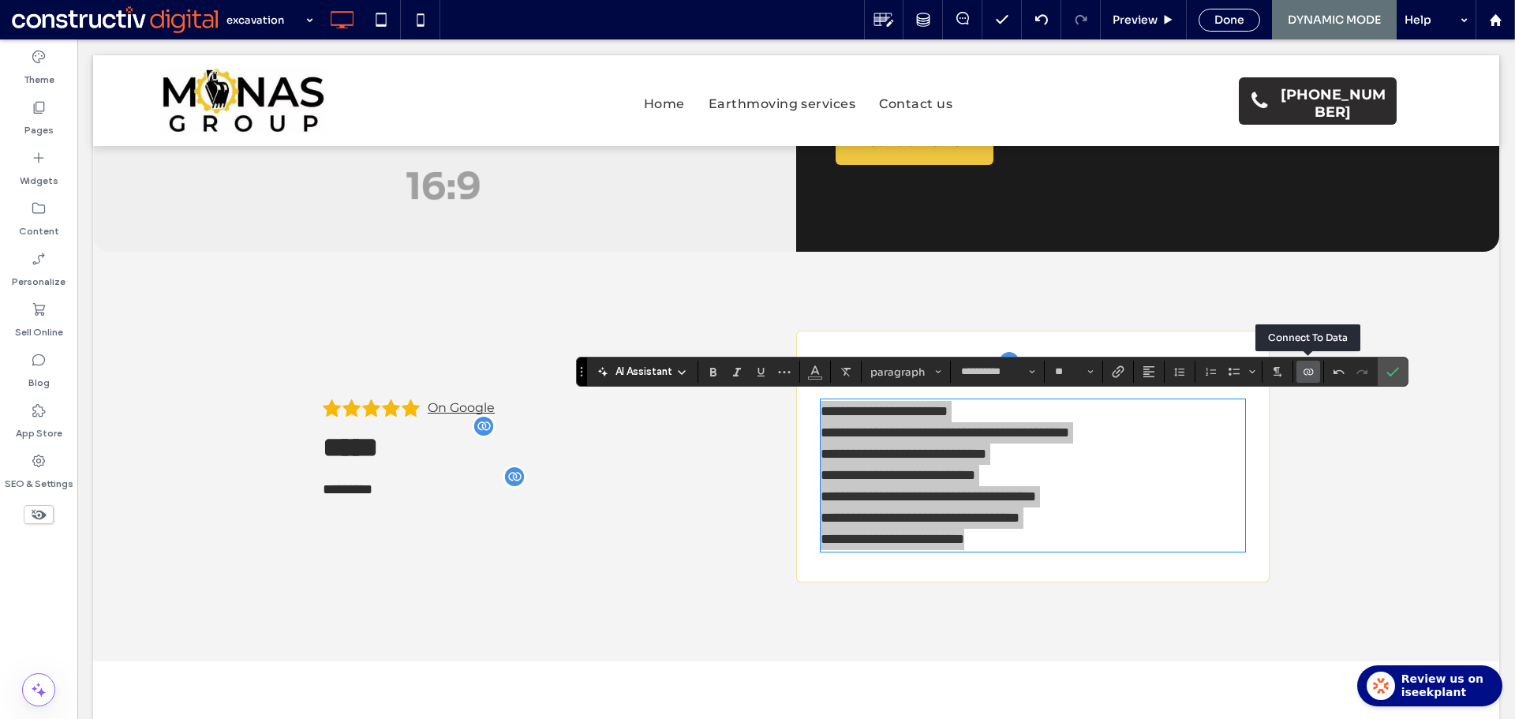
click at [1306, 373] on icon "Connect To Data" at bounding box center [1308, 371] width 13 height 13
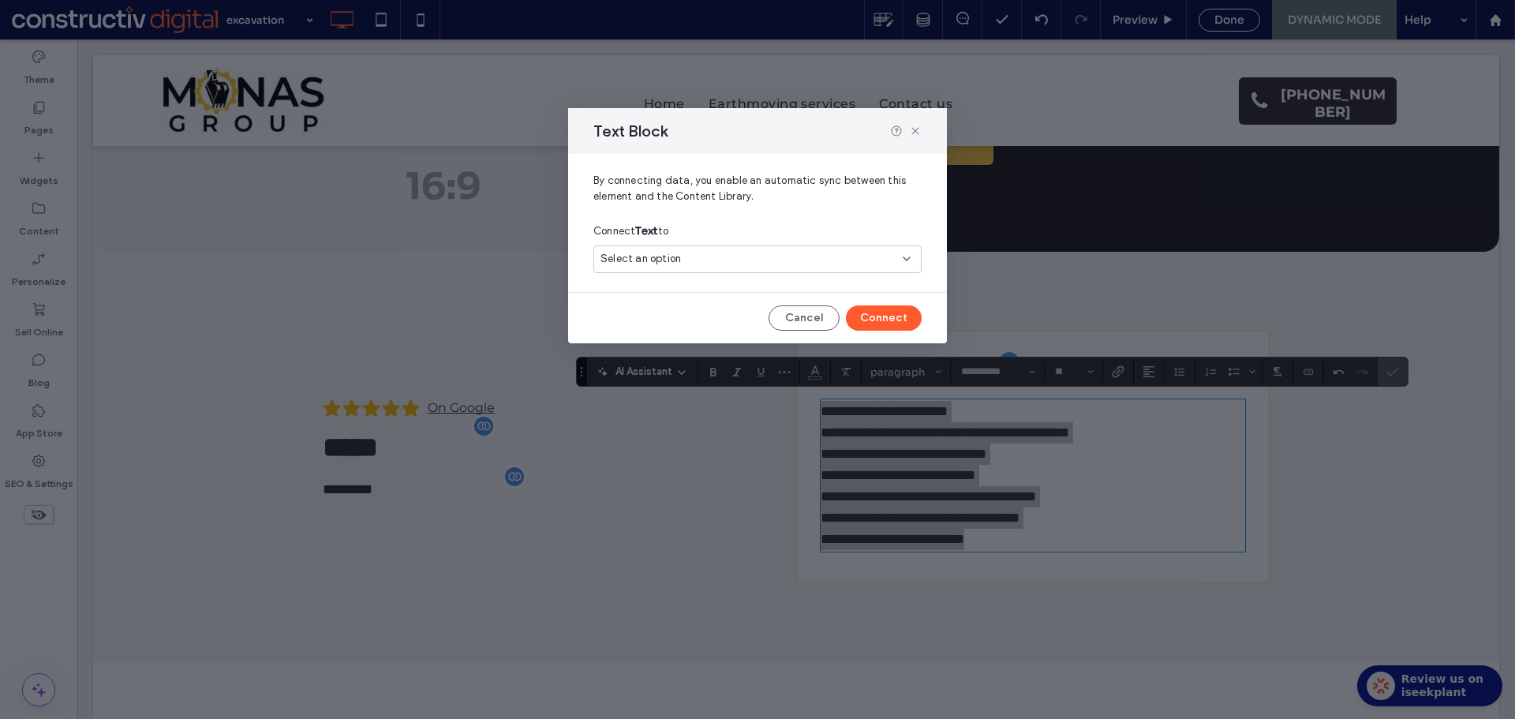
click at [659, 260] on span "Select an option" at bounding box center [640, 259] width 80 height 16
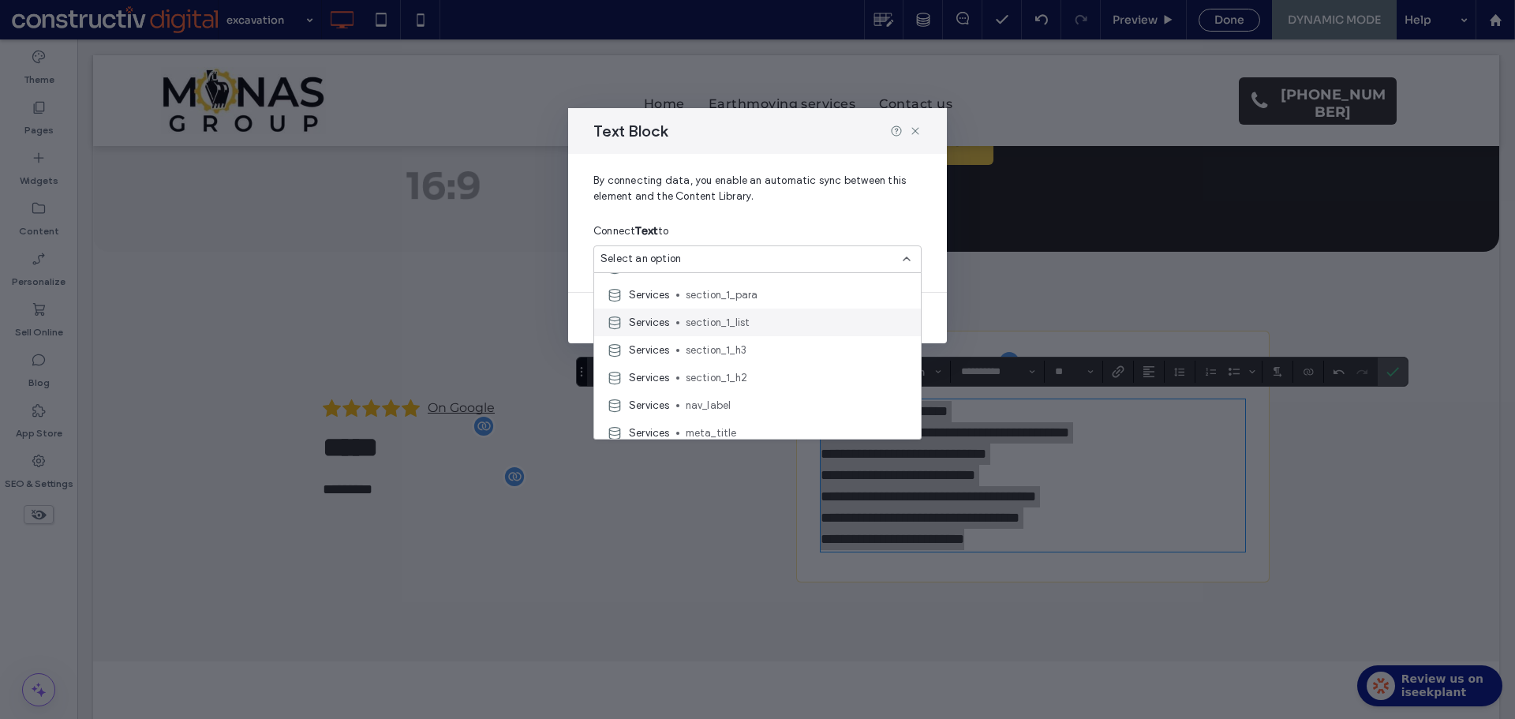
click at [747, 319] on span "section_1_list" at bounding box center [797, 323] width 222 height 16
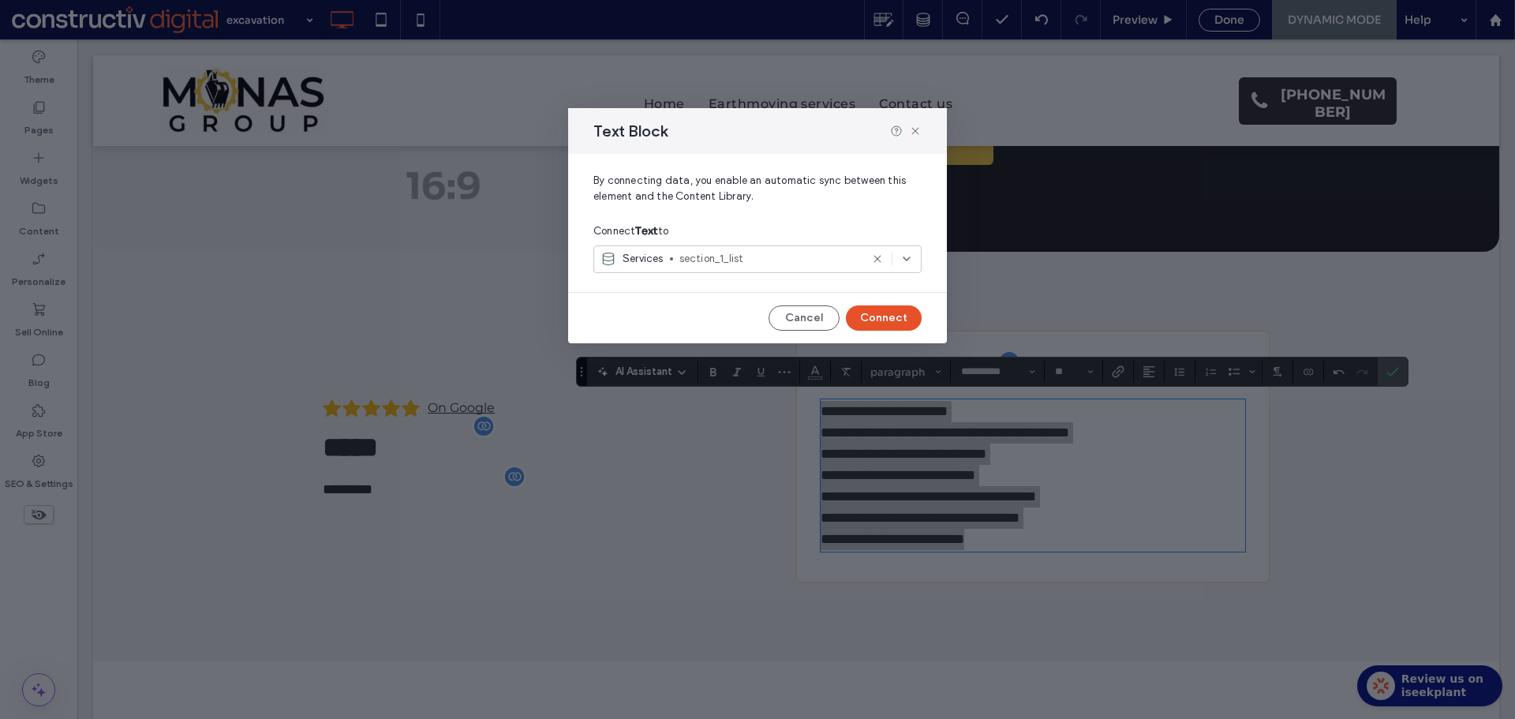
click at [886, 316] on button "Connect" at bounding box center [884, 317] width 76 height 25
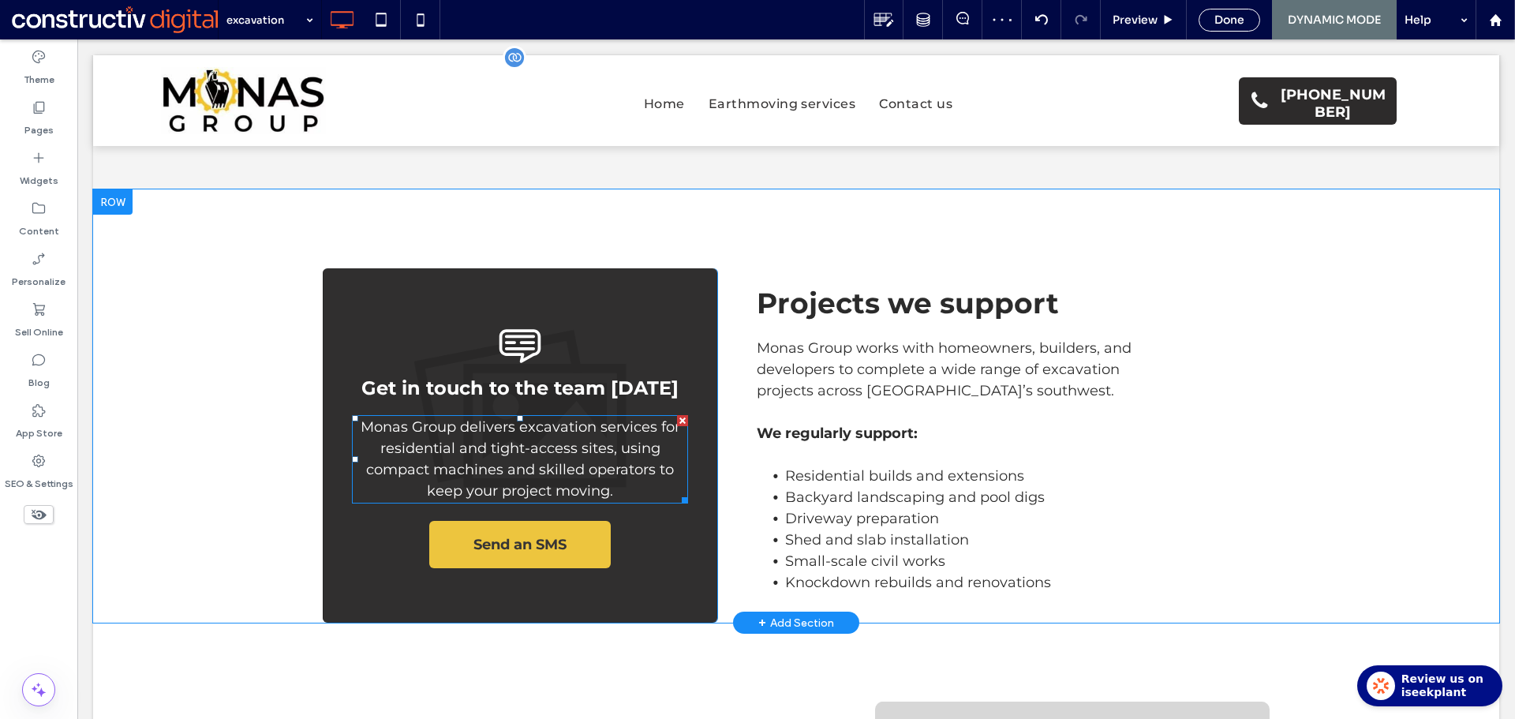
scroll to position [631, 0]
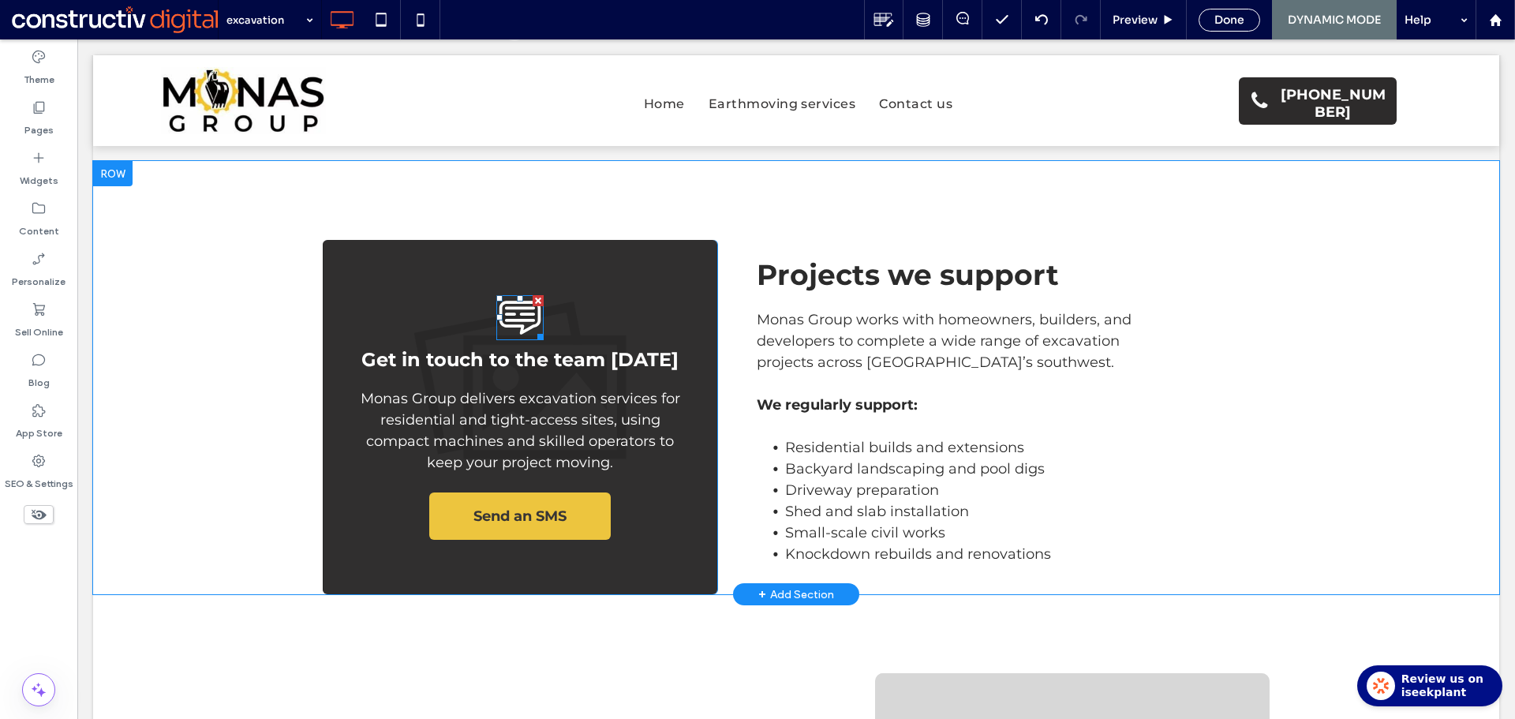
click at [510, 318] on icon at bounding box center [520, 318] width 42 height 34
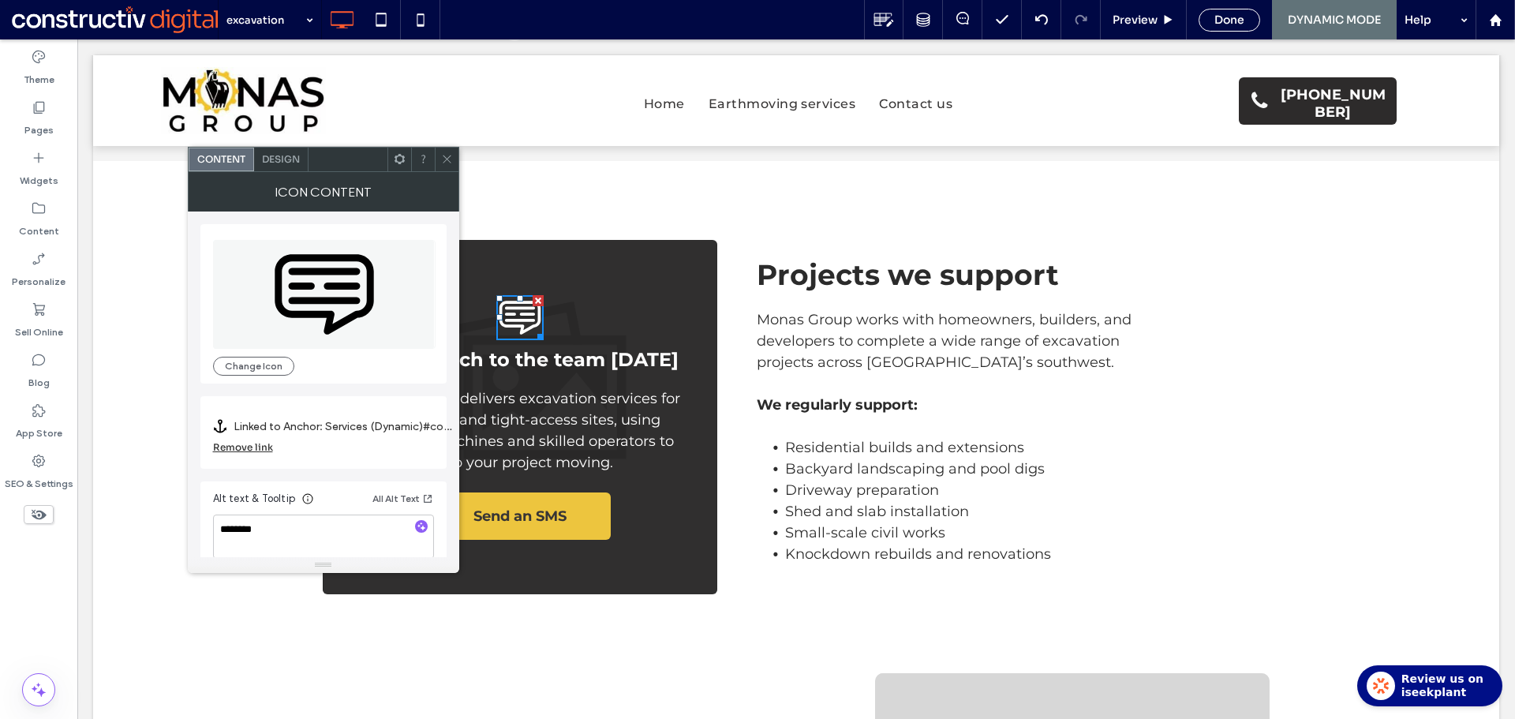
click at [446, 160] on use at bounding box center [447, 159] width 8 height 8
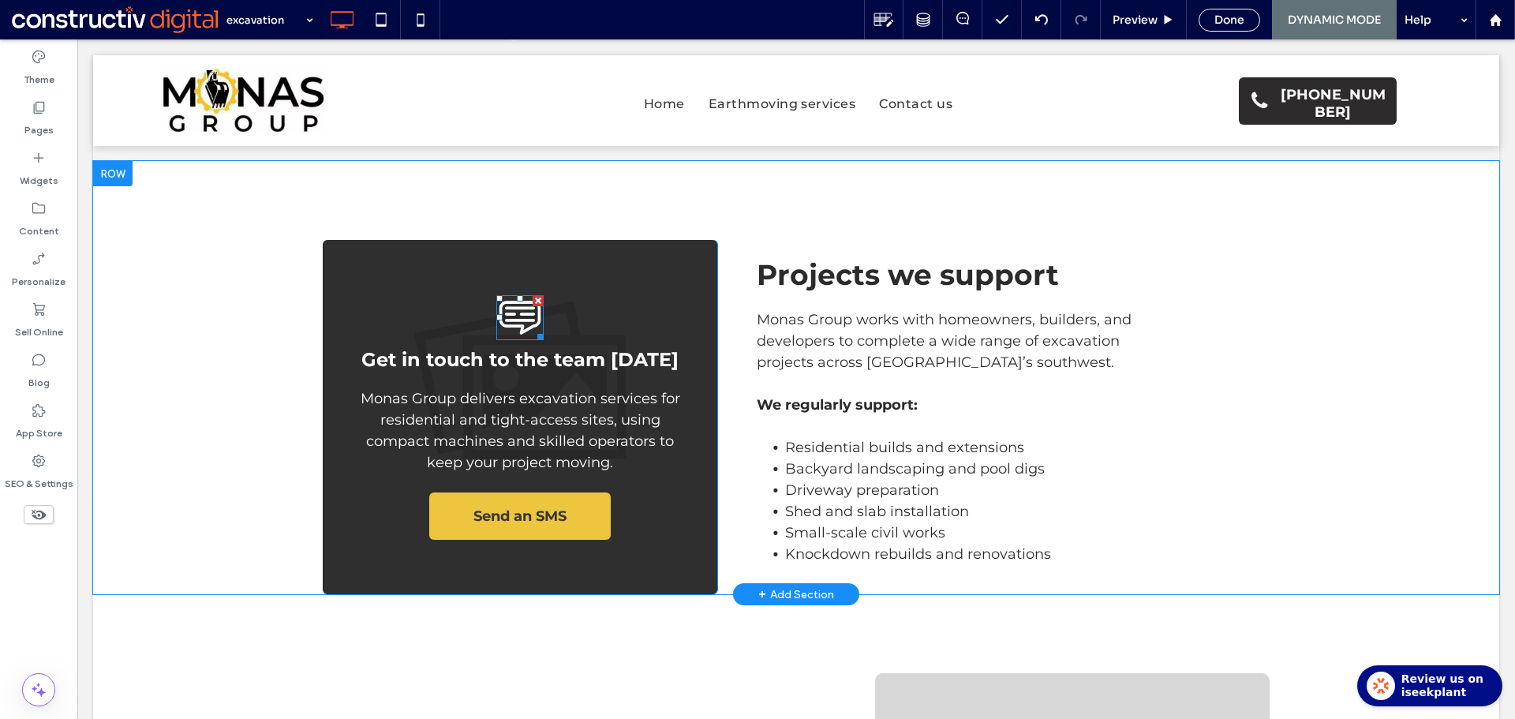
click at [518, 316] on icon "Send SMS" at bounding box center [519, 317] width 47 height 45
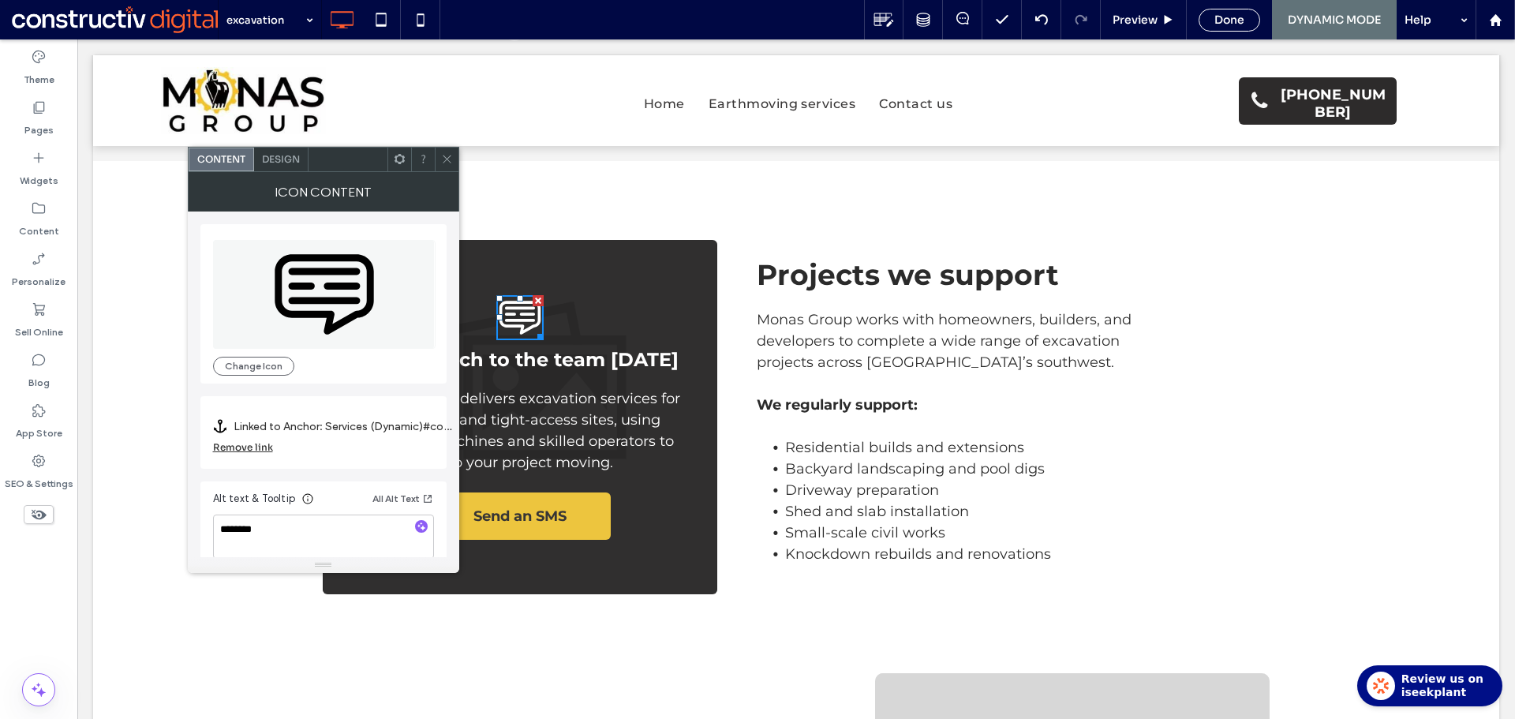
click at [454, 158] on div at bounding box center [447, 160] width 24 height 24
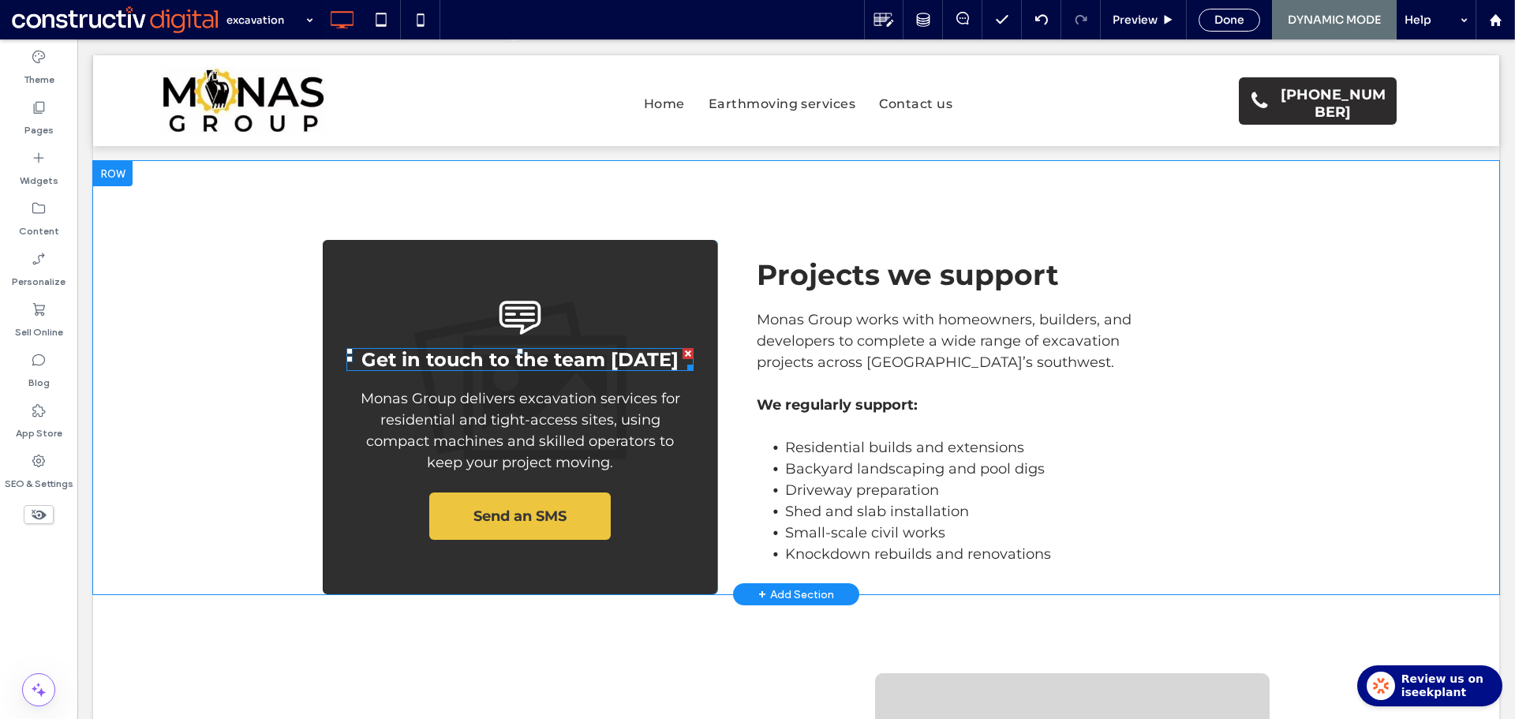
click at [558, 360] on span "Get in touch to the team today" at bounding box center [519, 359] width 317 height 23
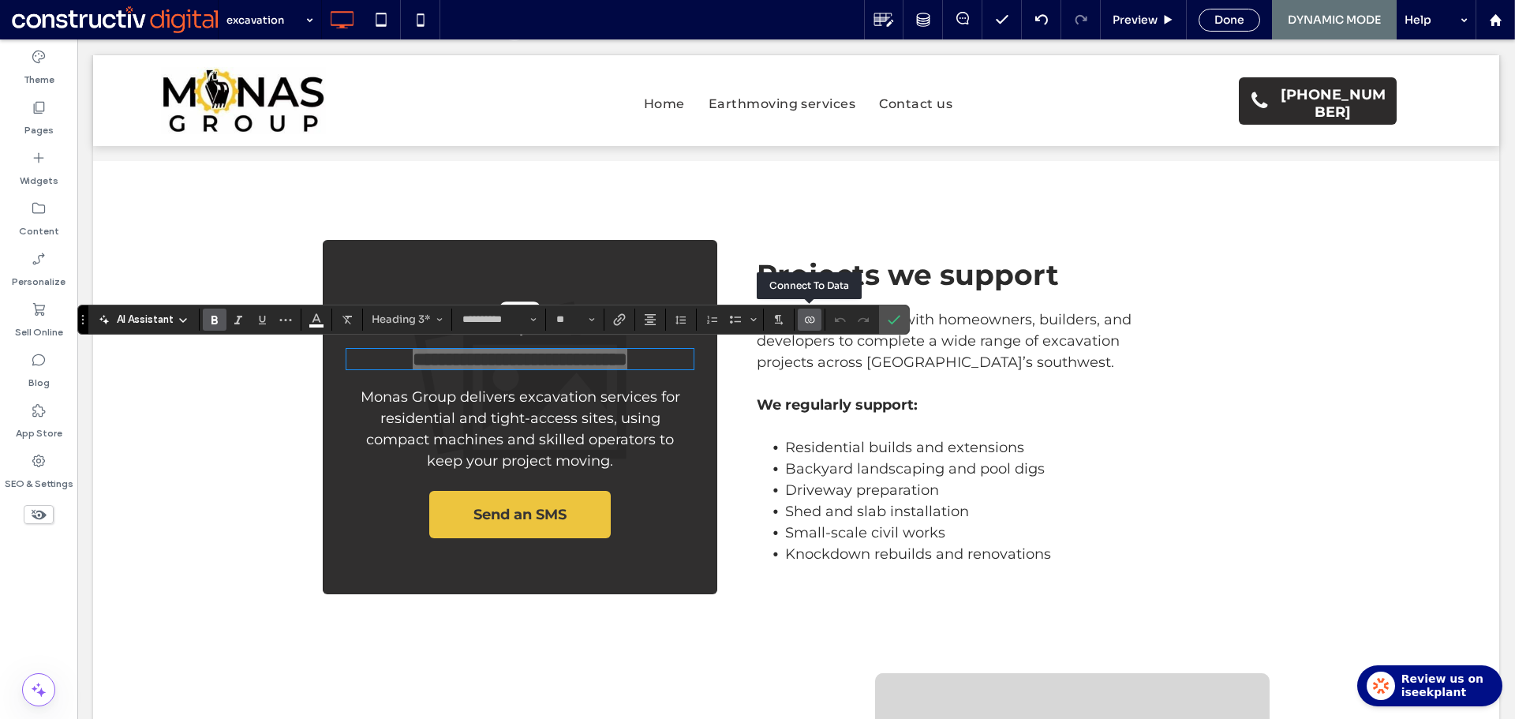
click at [815, 320] on icon "Connect To Data" at bounding box center [809, 319] width 13 height 13
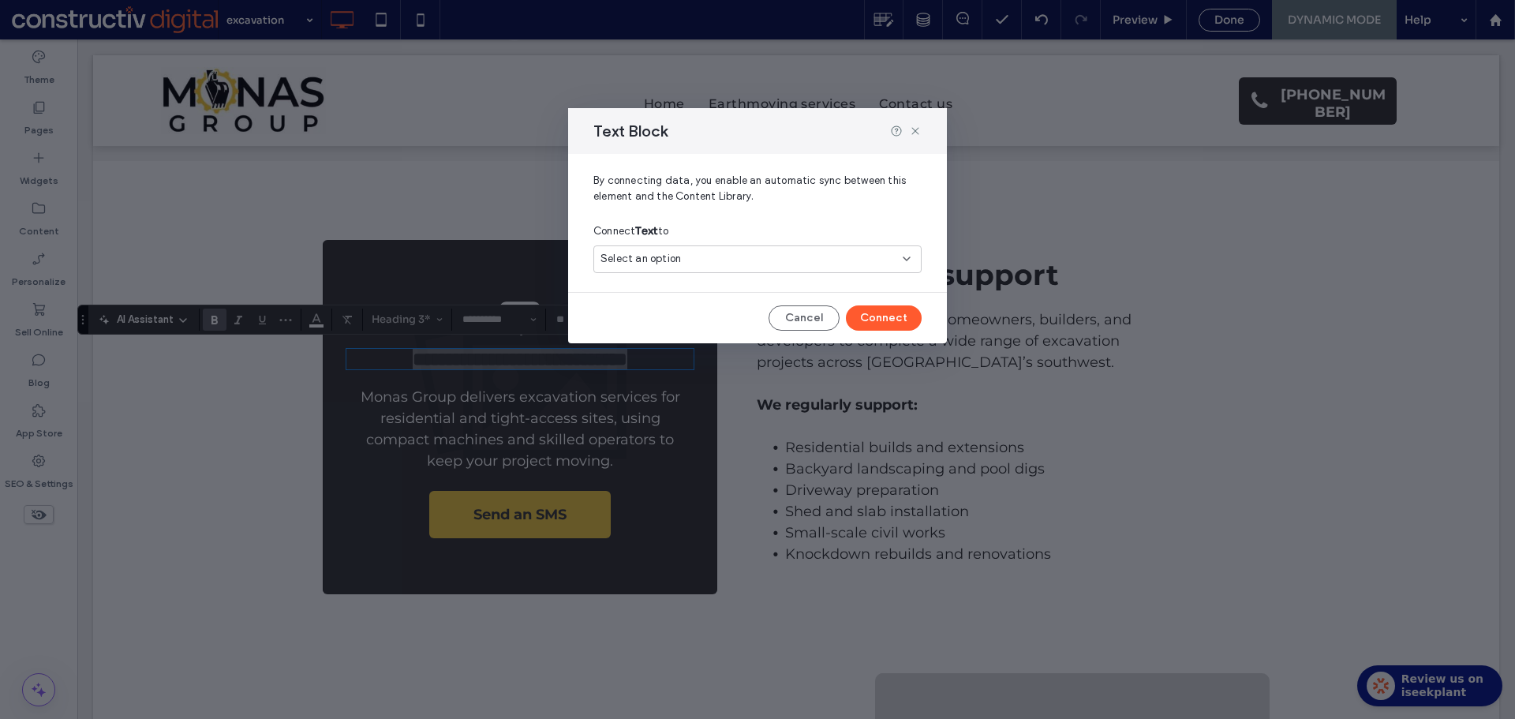
click at [722, 260] on div "Select an option" at bounding box center [747, 259] width 295 height 16
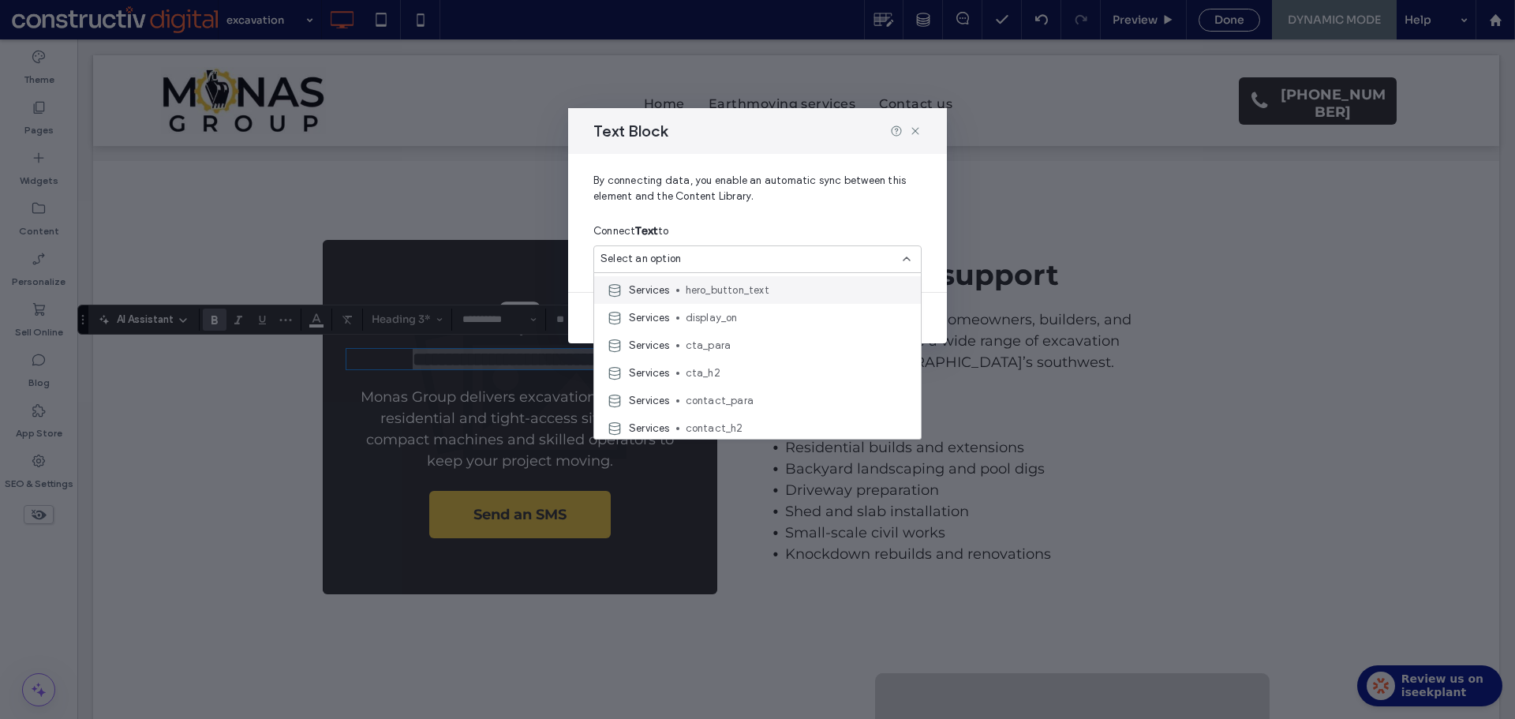
scroll to position [473, 0]
click at [719, 365] on span "cta_h2" at bounding box center [797, 366] width 222 height 16
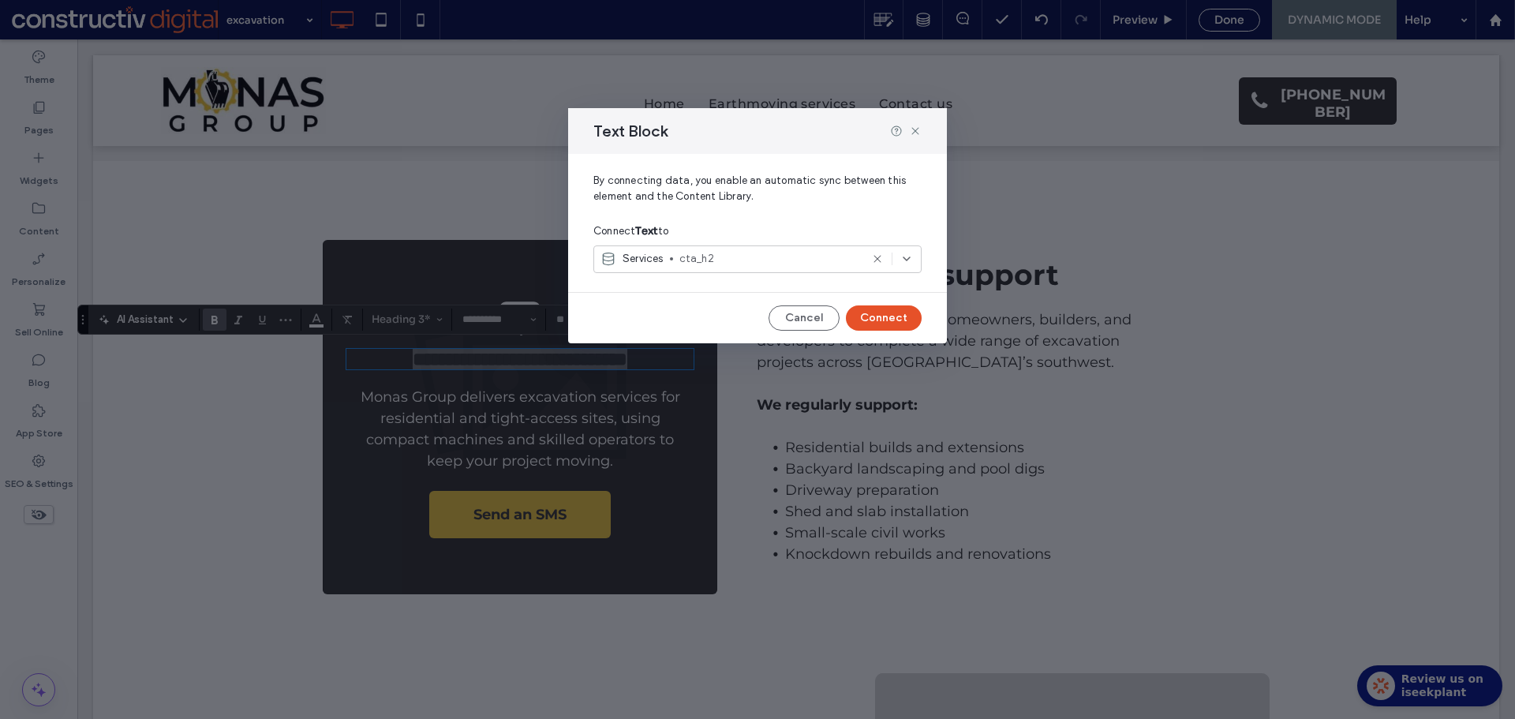
click at [902, 316] on button "Connect" at bounding box center [884, 317] width 76 height 25
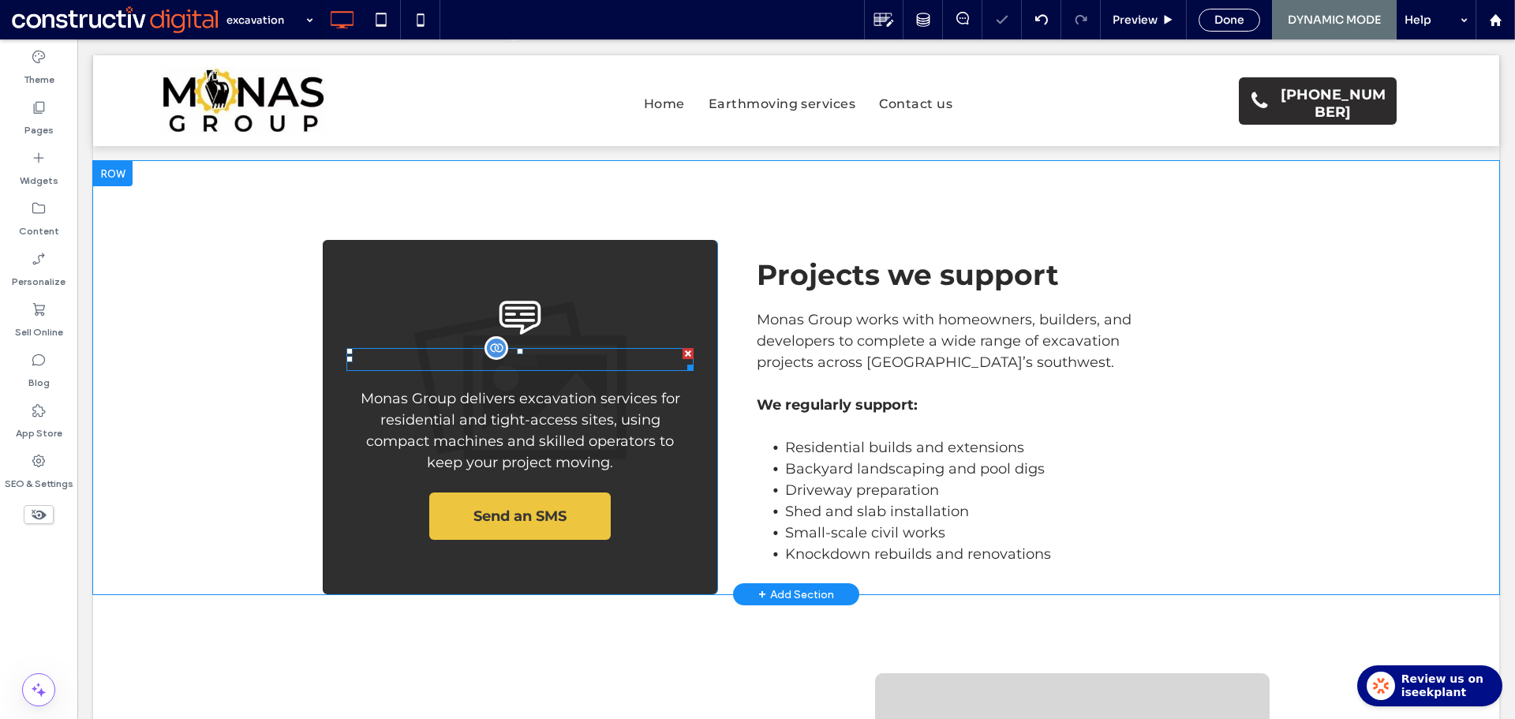
click at [567, 358] on h3 "***** ﻿" at bounding box center [519, 359] width 347 height 23
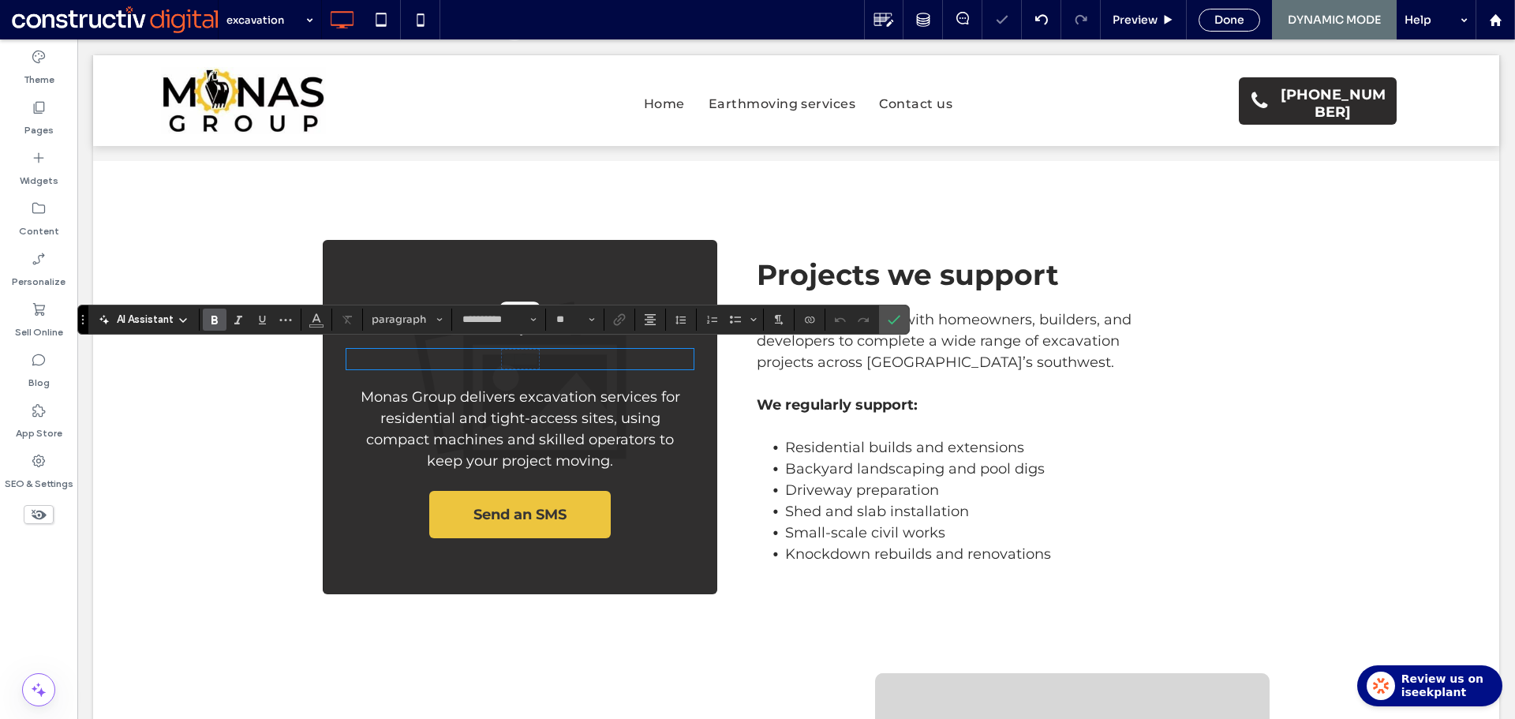
click at [558, 360] on h3 "﻿ ***** ﻿" at bounding box center [519, 359] width 347 height 21
click at [311, 318] on icon "Color" at bounding box center [316, 318] width 13 height 13
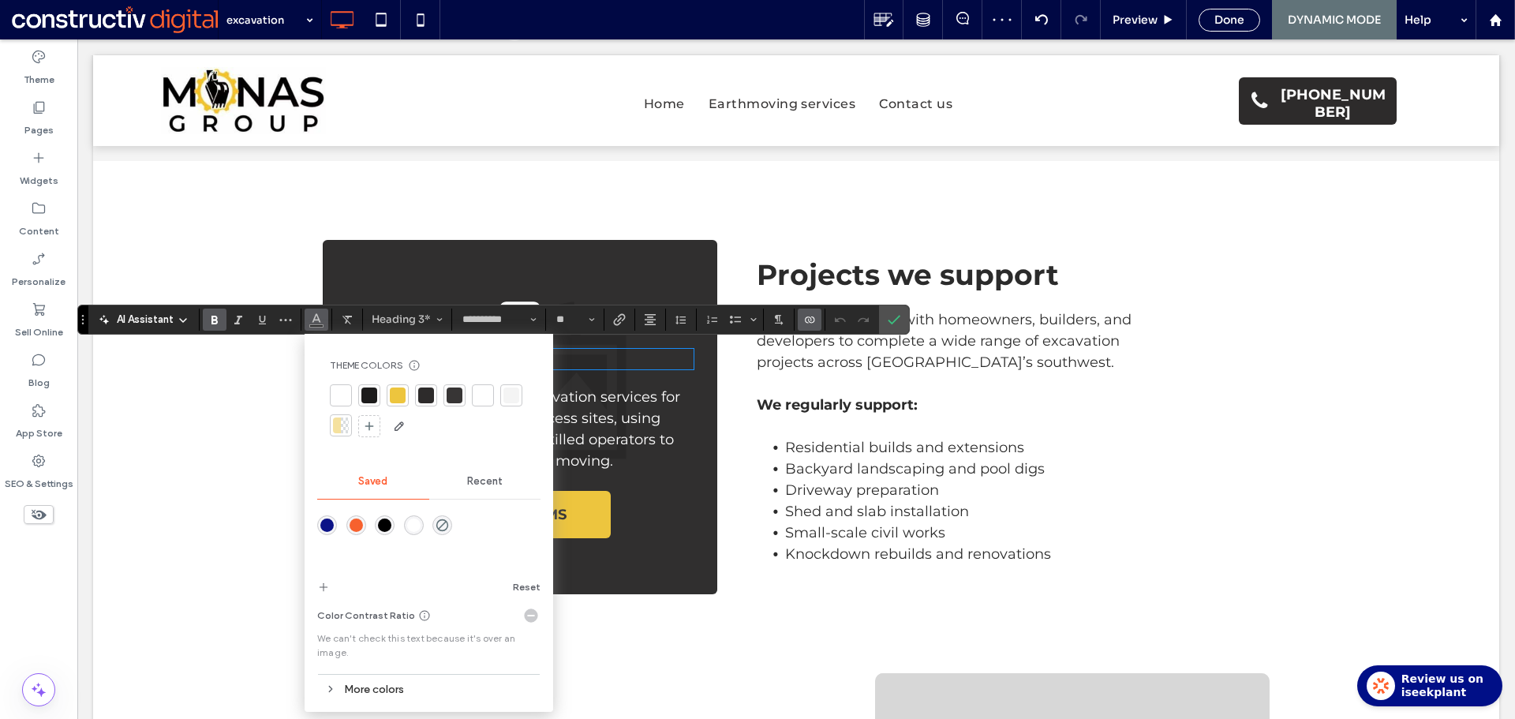
click at [480, 394] on div at bounding box center [483, 395] width 16 height 16
click at [883, 323] on label "Confirm" at bounding box center [894, 319] width 24 height 28
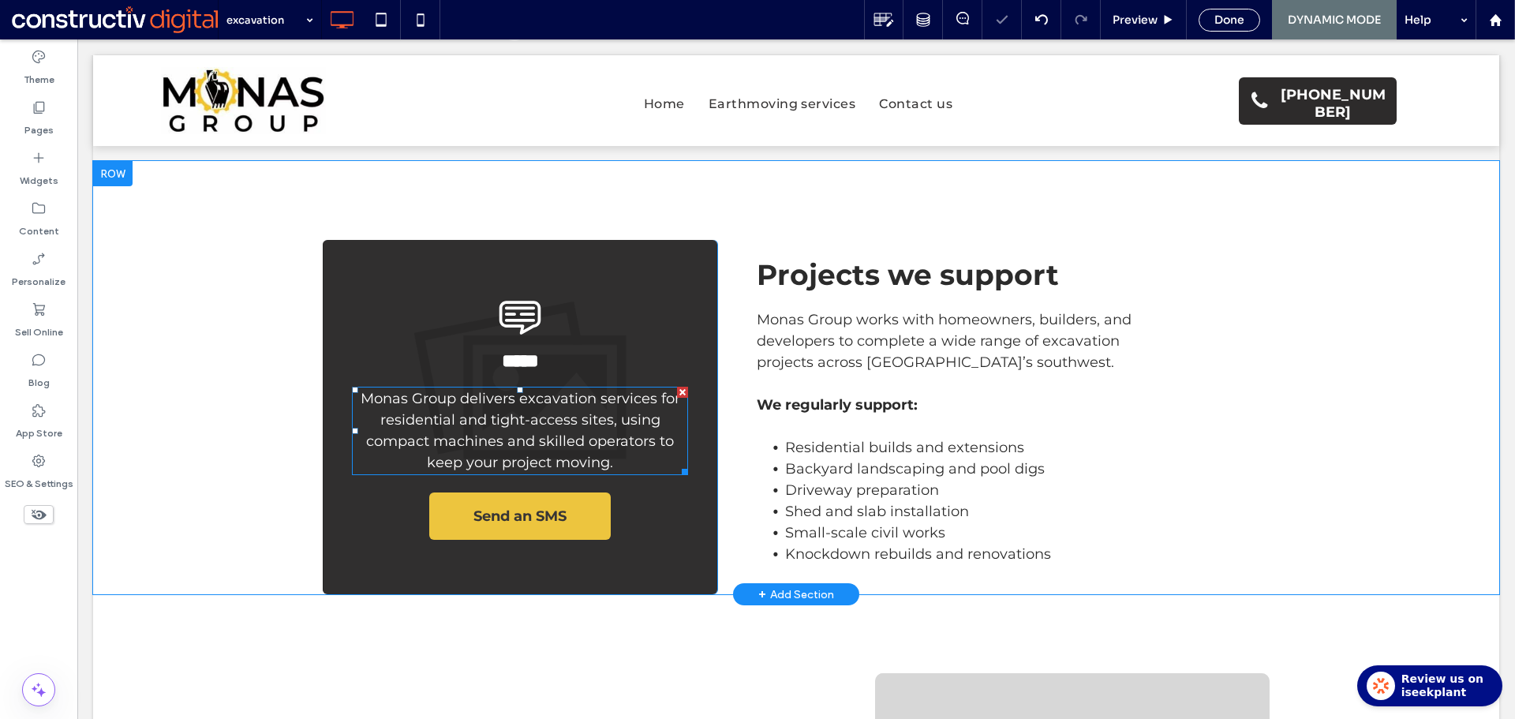
click at [514, 424] on span "Monas Group delivers excavation services for residential and tight-access sites…" at bounding box center [519, 430] width 319 height 81
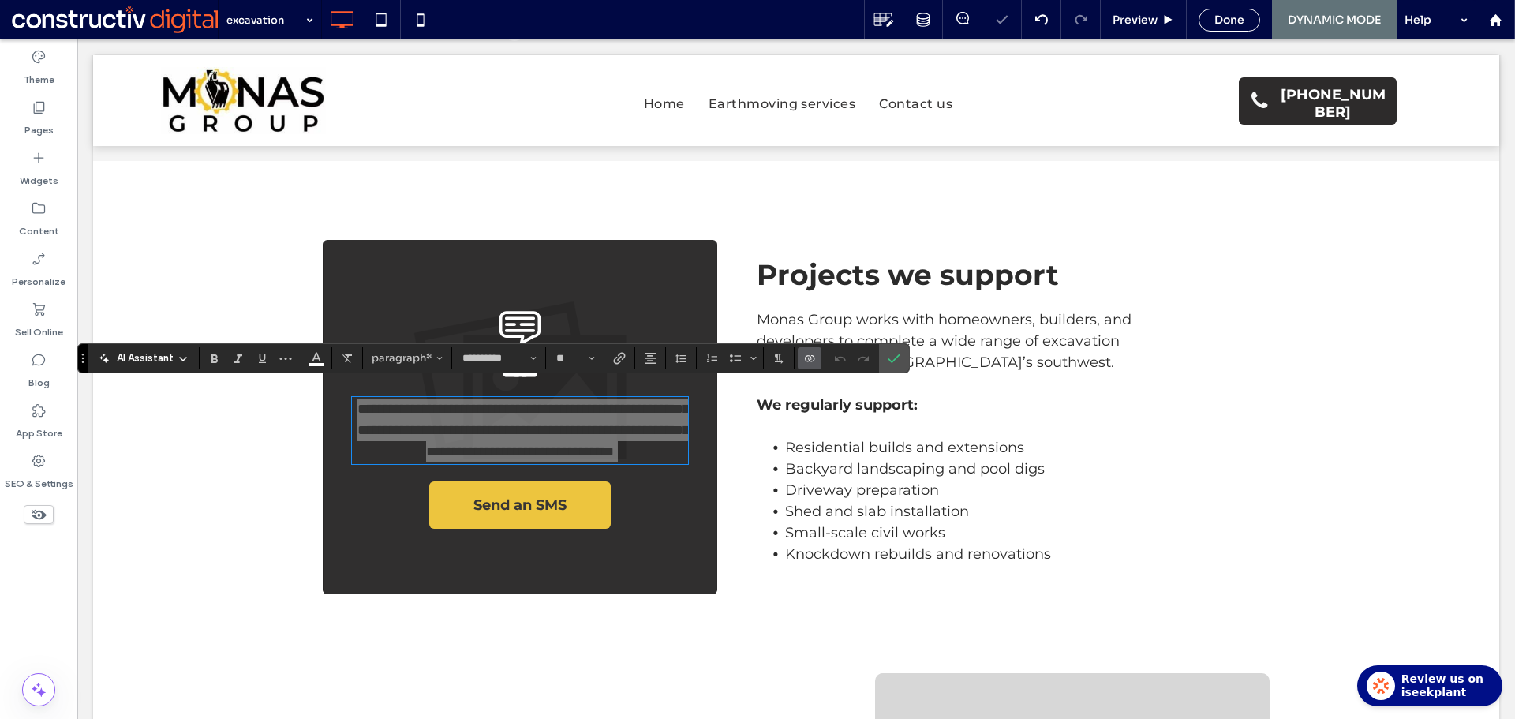
click at [805, 352] on icon "Connect To Data" at bounding box center [809, 358] width 13 height 13
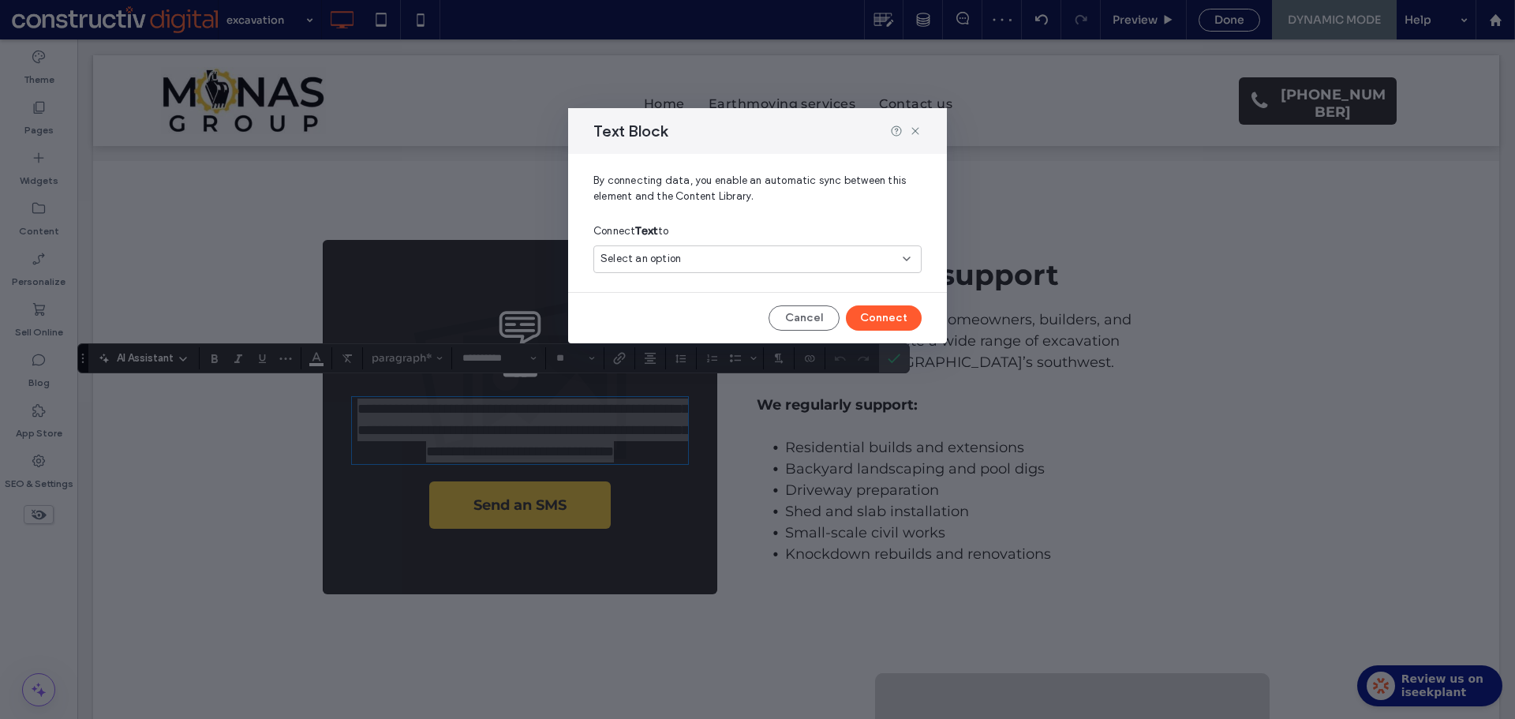
click at [712, 258] on div "Select an option" at bounding box center [747, 259] width 295 height 16
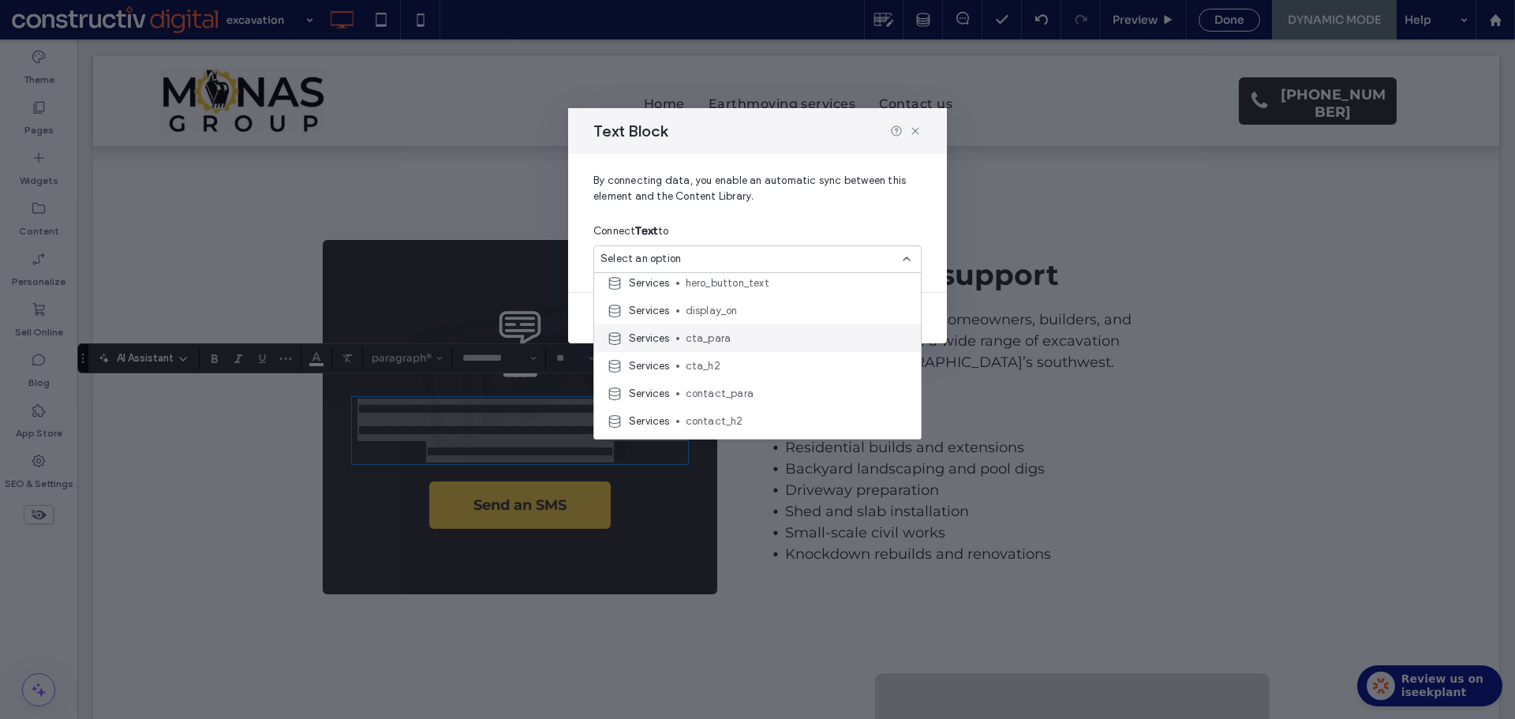
click at [730, 340] on span "cta_para" at bounding box center [797, 339] width 222 height 16
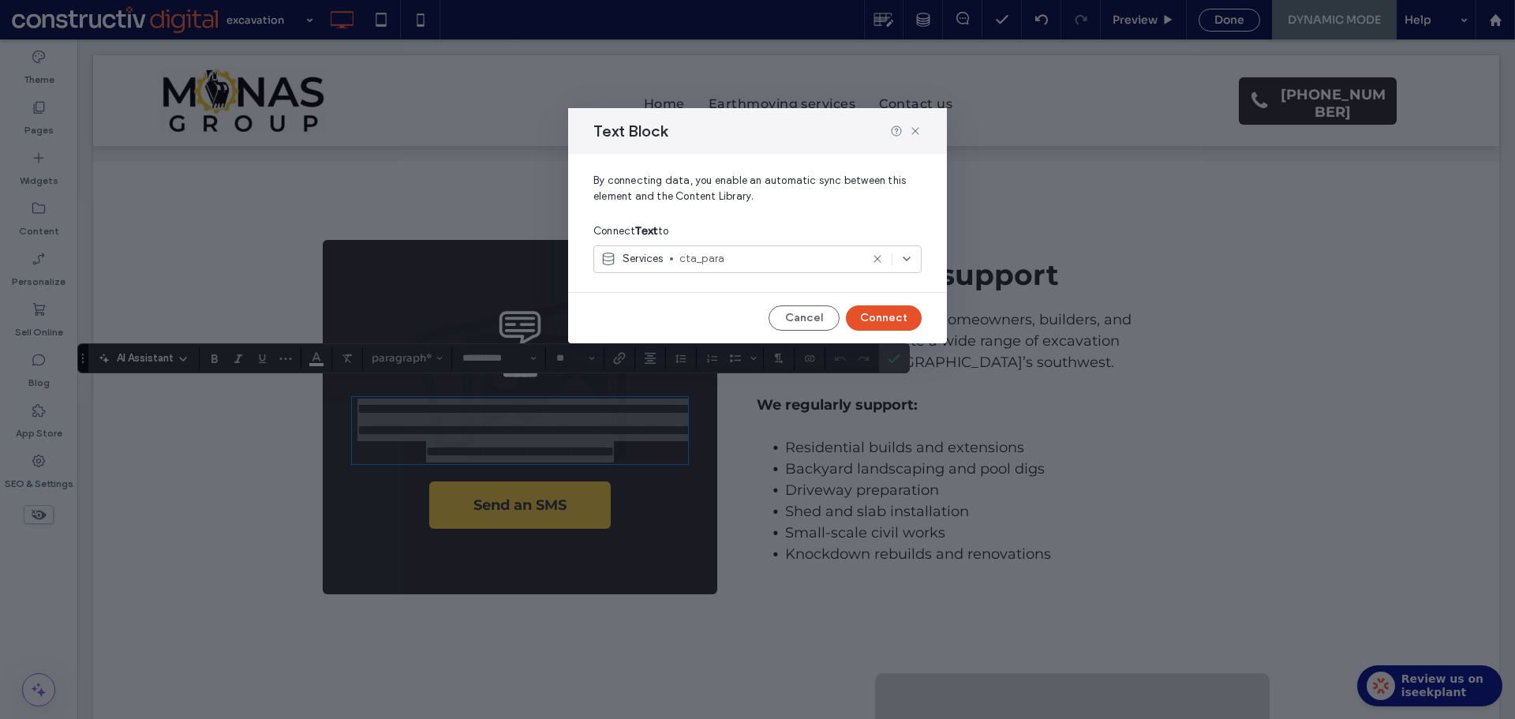
drag, startPoint x: 901, startPoint y: 312, endPoint x: 771, endPoint y: 280, distance: 133.9
click at [900, 312] on button "Connect" at bounding box center [884, 317] width 76 height 25
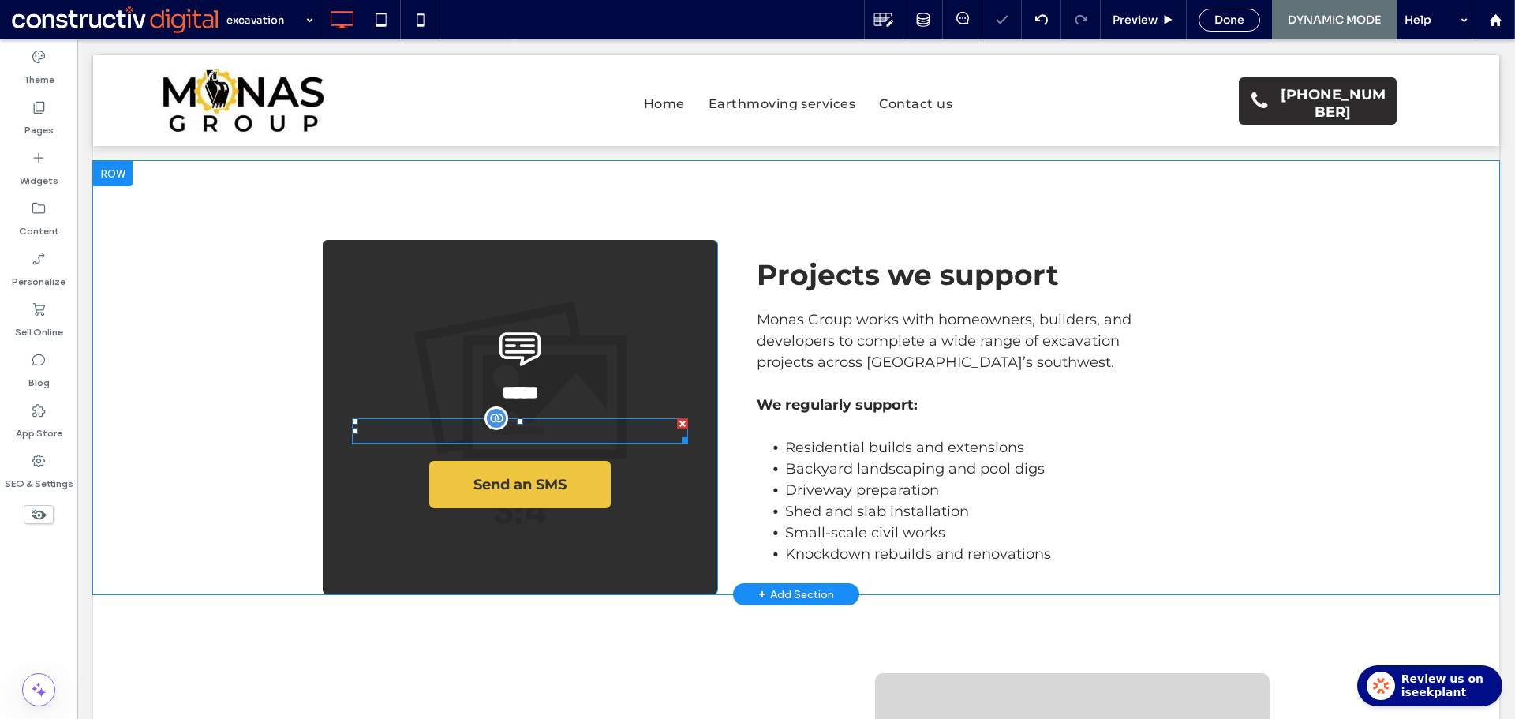
click at [545, 424] on span "*********" at bounding box center [520, 431] width 50 height 14
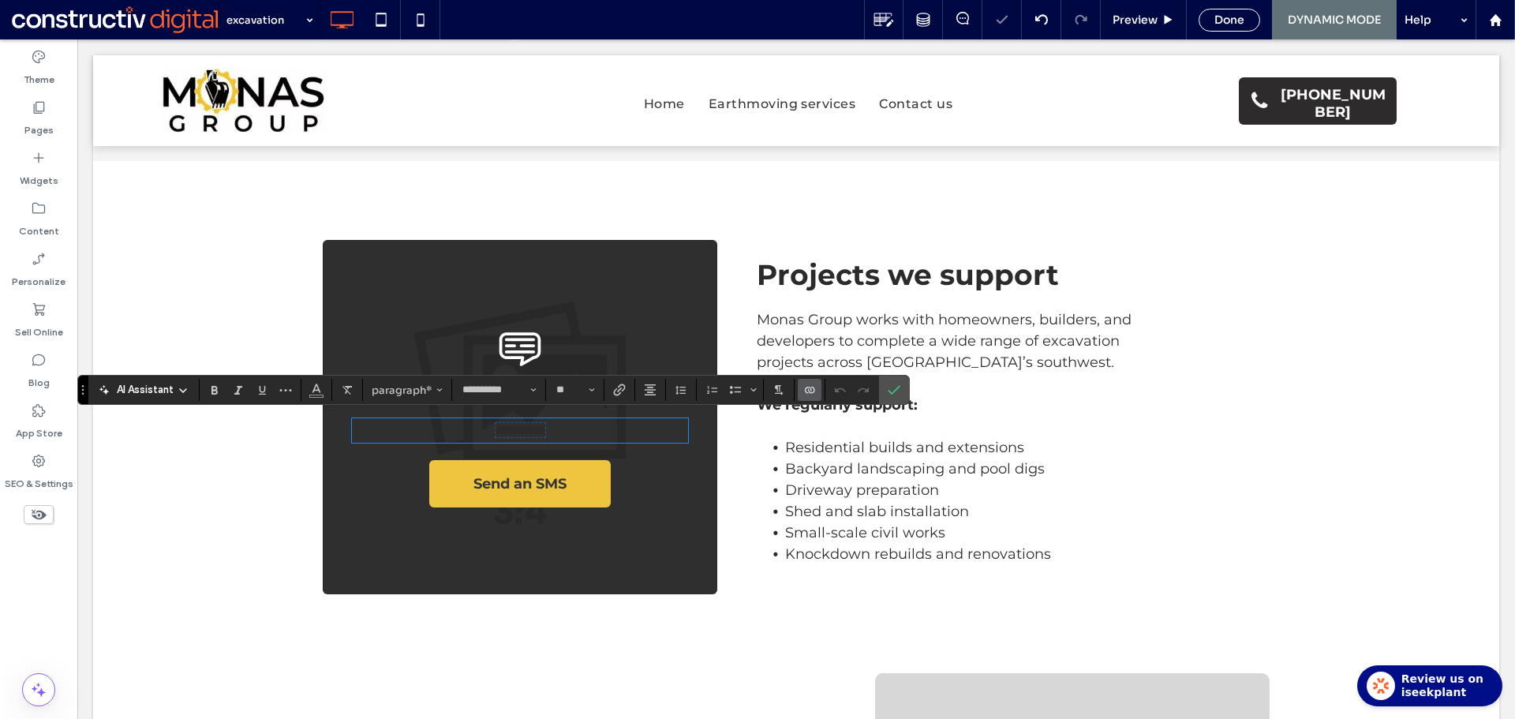
click at [529, 428] on span "*********" at bounding box center [520, 430] width 50 height 14
click at [306, 390] on button "Color" at bounding box center [316, 390] width 24 height 22
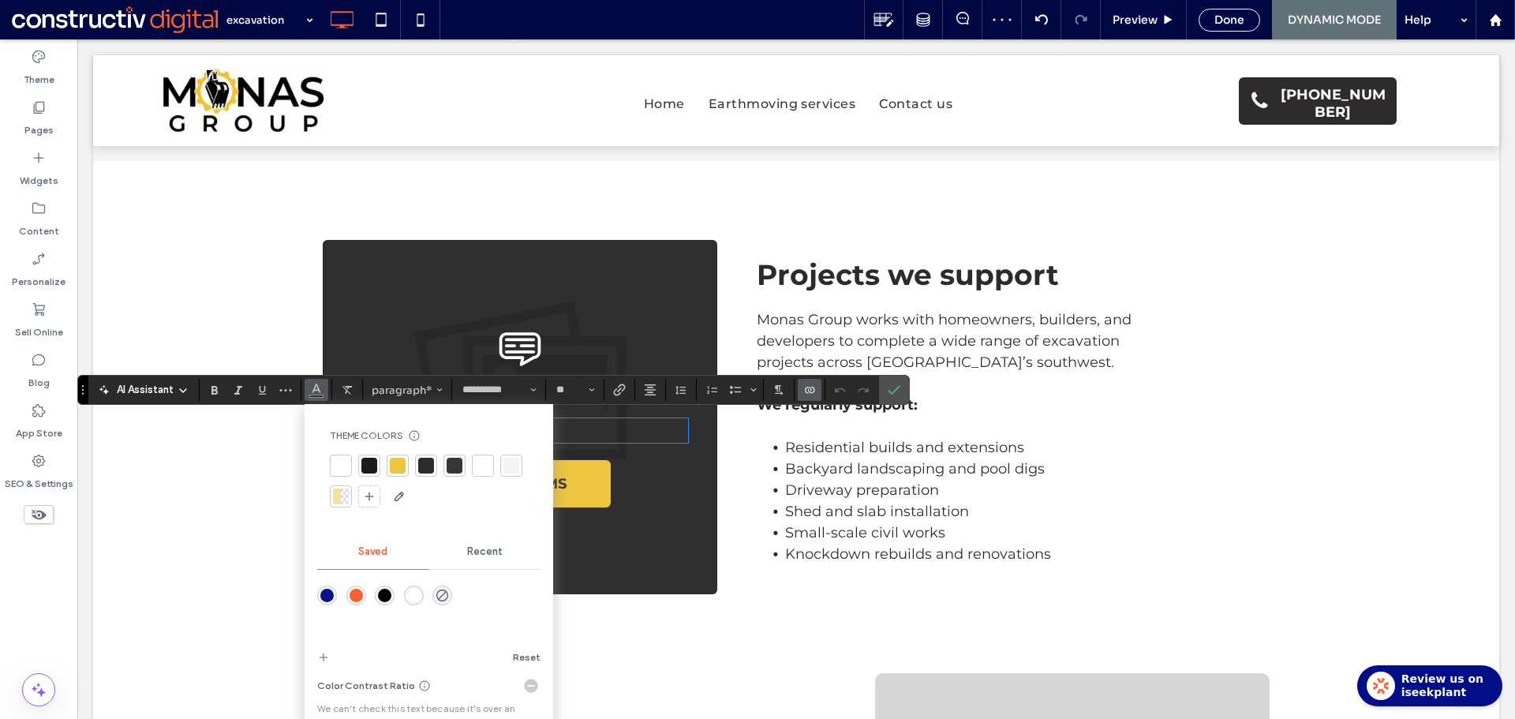
click at [478, 469] on div at bounding box center [483, 466] width 16 height 16
click at [895, 383] on icon "Confirm" at bounding box center [893, 389] width 13 height 13
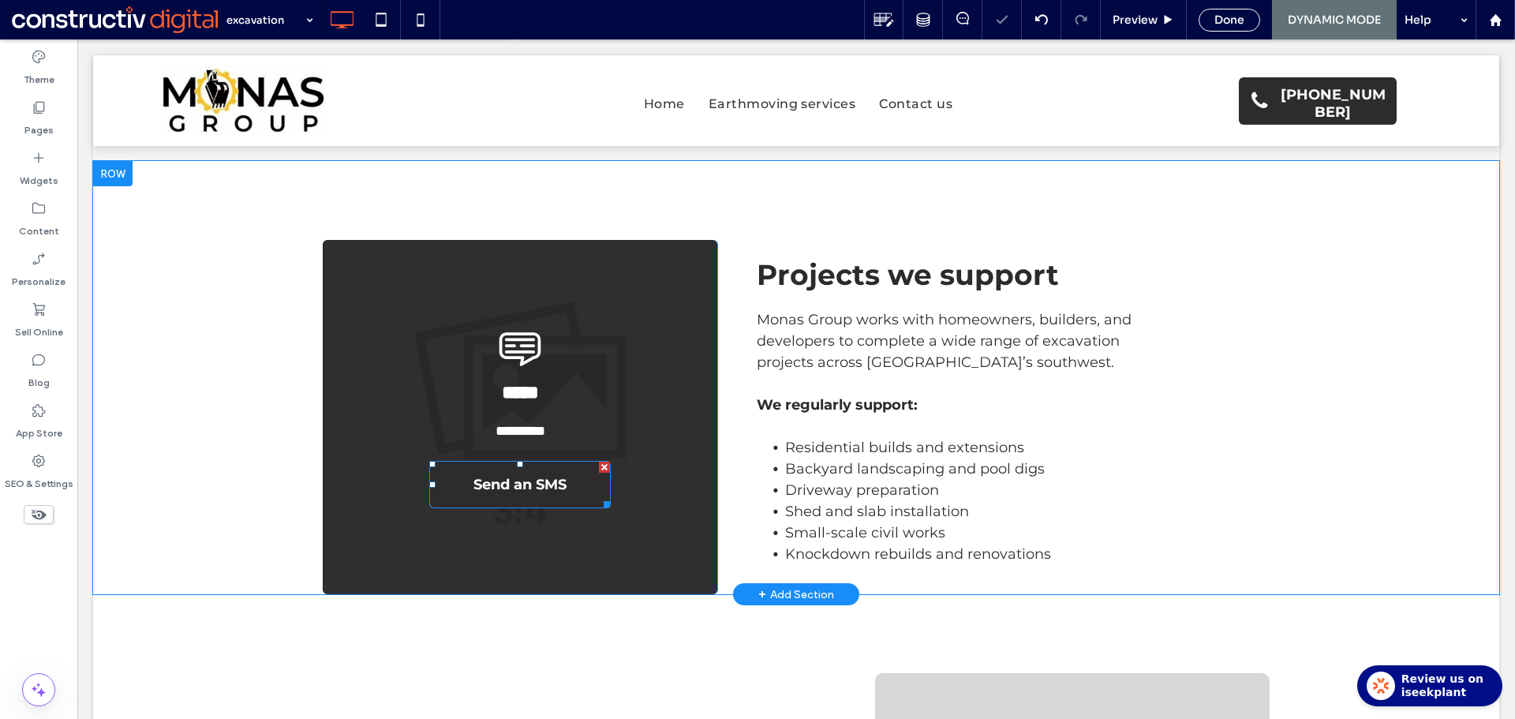
drag, startPoint x: 536, startPoint y: 492, endPoint x: 528, endPoint y: 488, distance: 9.9
click at [536, 492] on span "Send an SMS" at bounding box center [519, 484] width 93 height 43
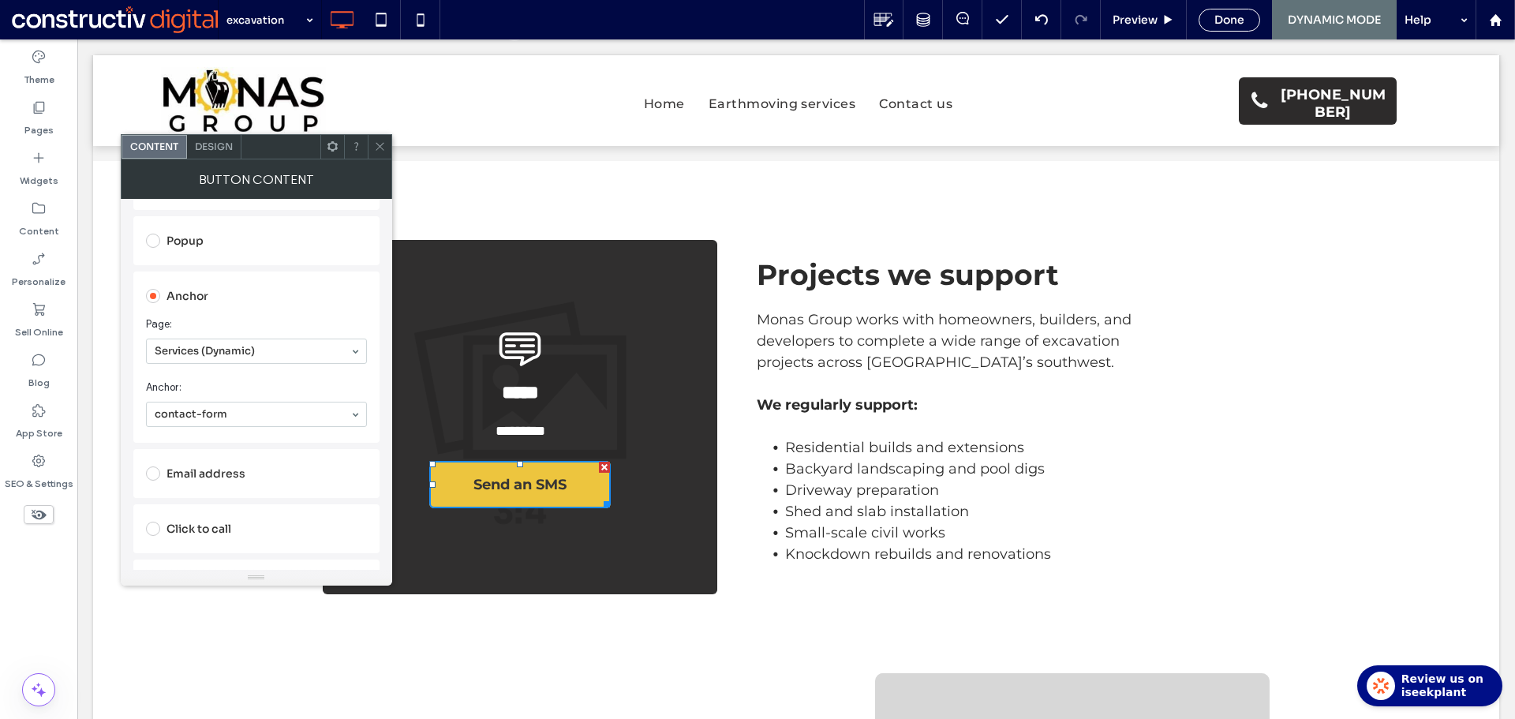
scroll to position [316, 0]
click at [379, 147] on use at bounding box center [379, 147] width 8 height 8
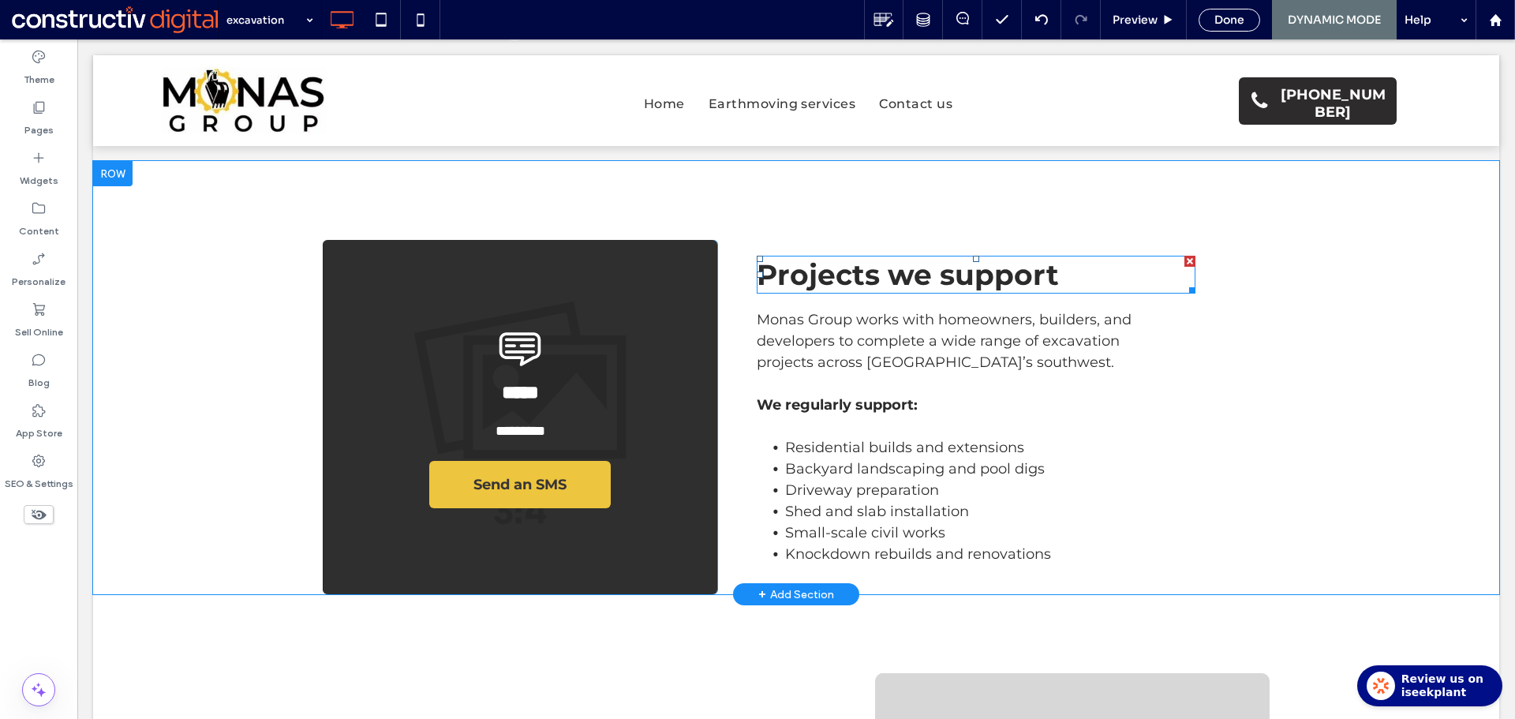
click at [862, 276] on span "Projects we support" at bounding box center [907, 274] width 302 height 35
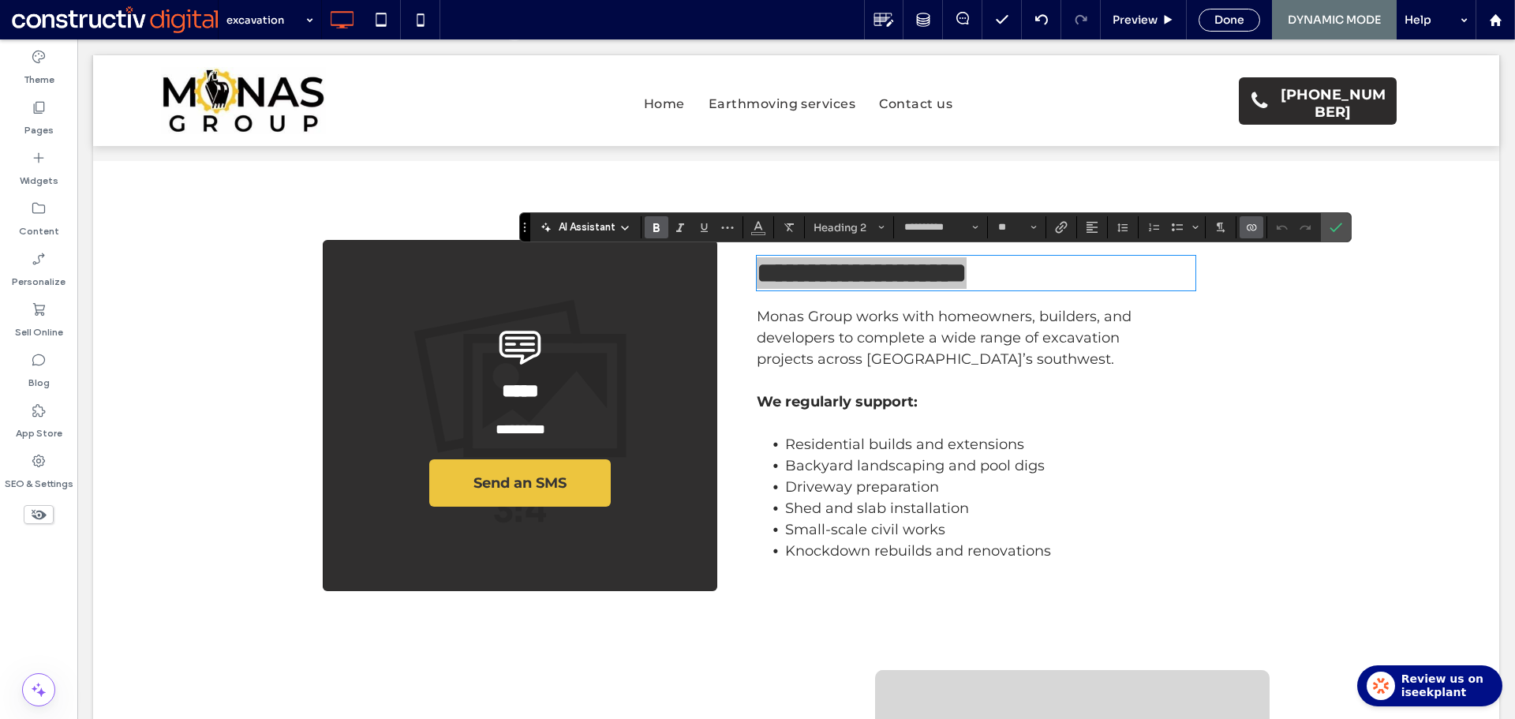
click at [1250, 228] on use "Connect To Data" at bounding box center [1250, 227] width 9 height 6
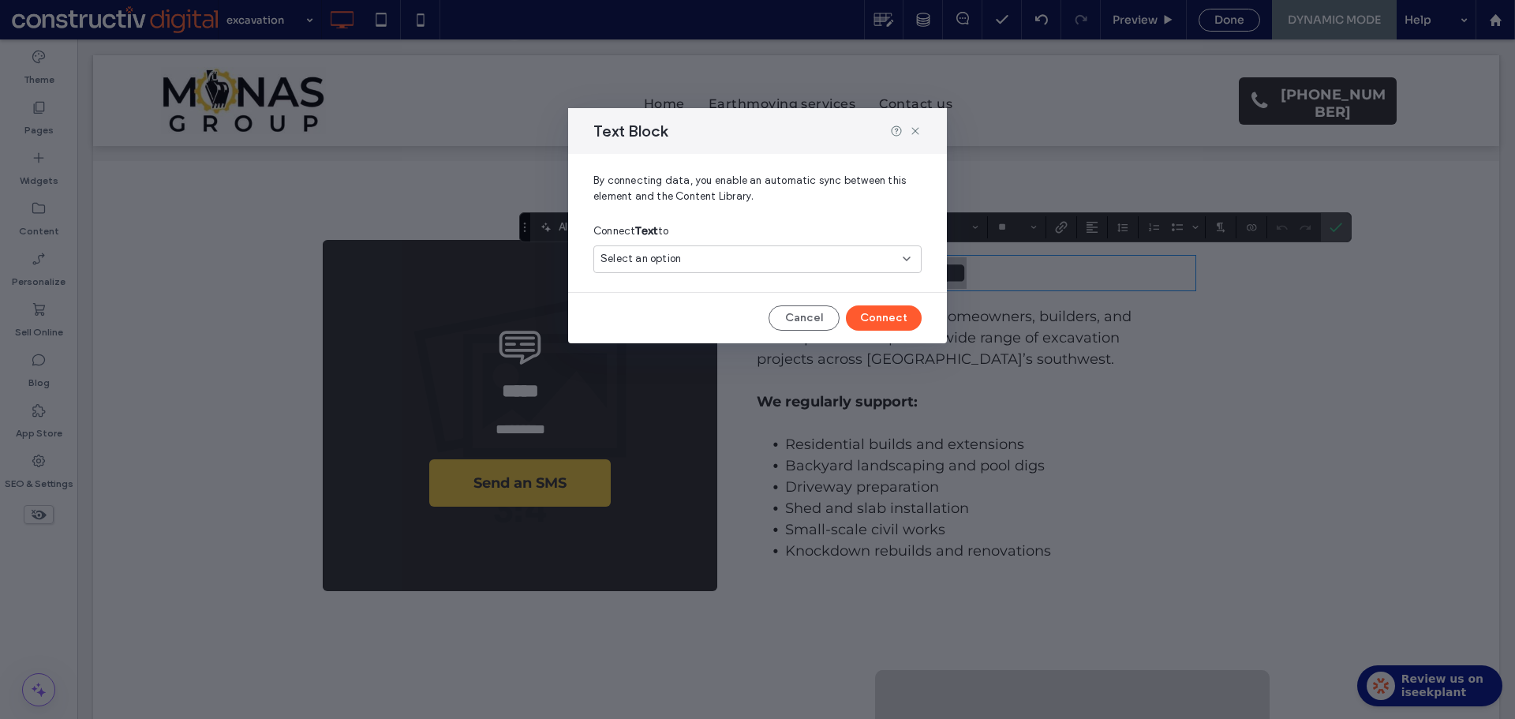
click at [705, 260] on div "Select an option" at bounding box center [747, 259] width 295 height 16
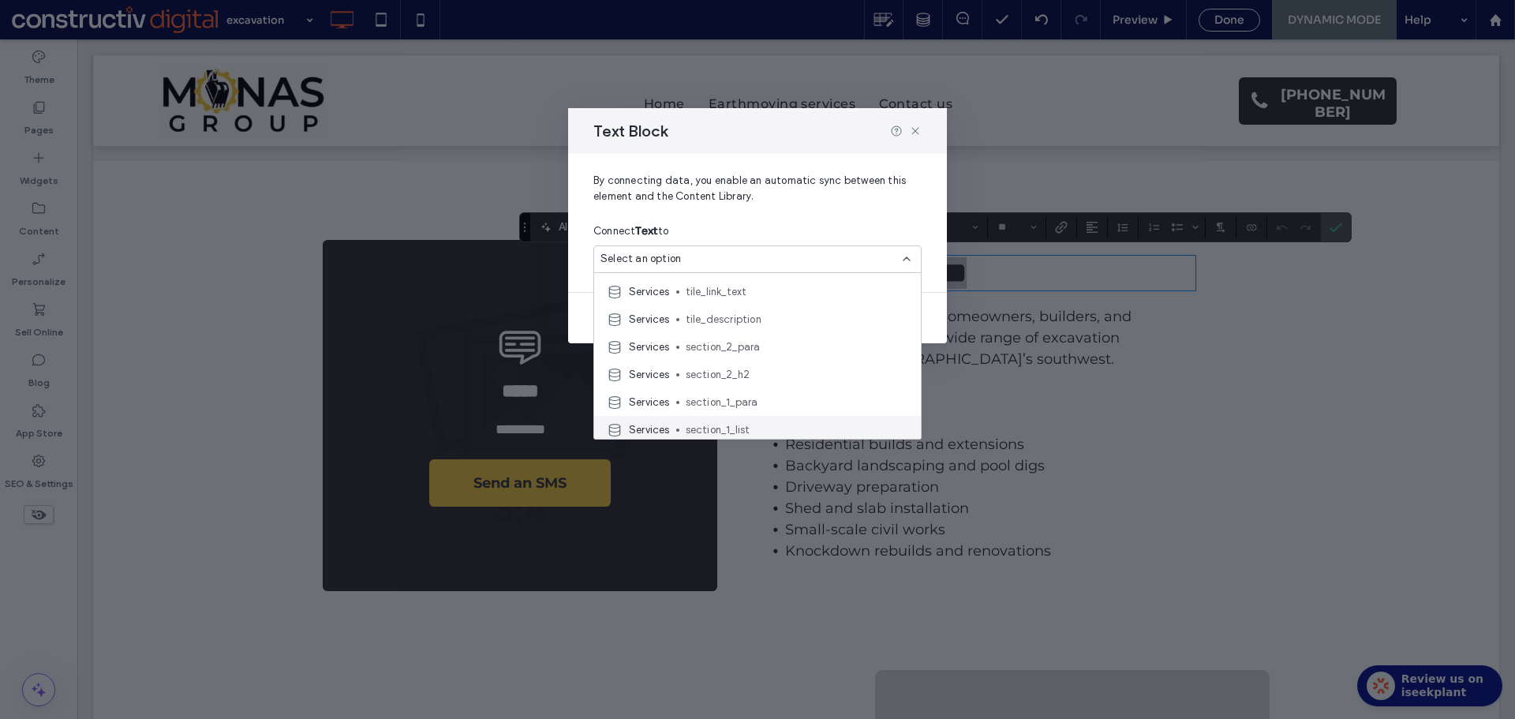
scroll to position [79, 0]
click at [767, 344] on span "section_2_h2" at bounding box center [797, 346] width 222 height 16
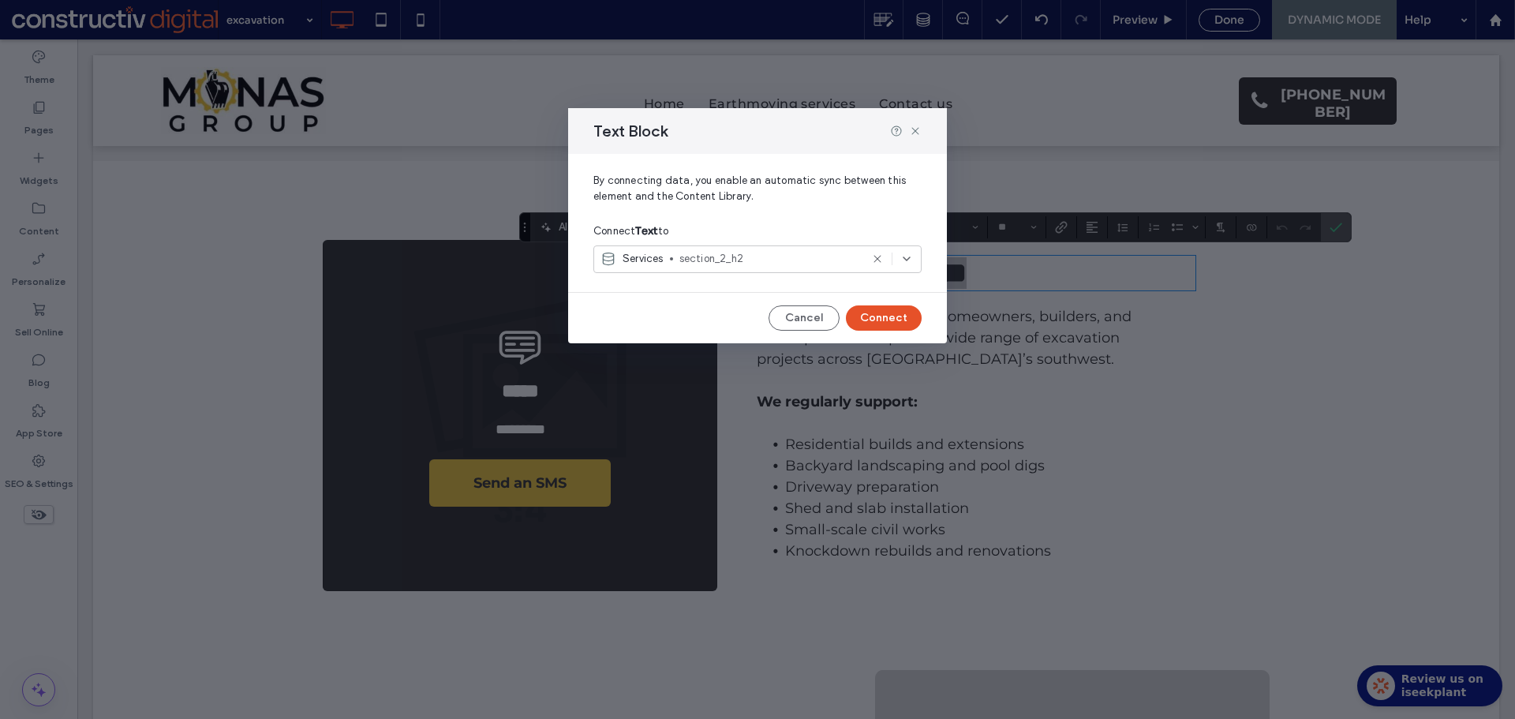
click at [886, 322] on button "Connect" at bounding box center [884, 317] width 76 height 25
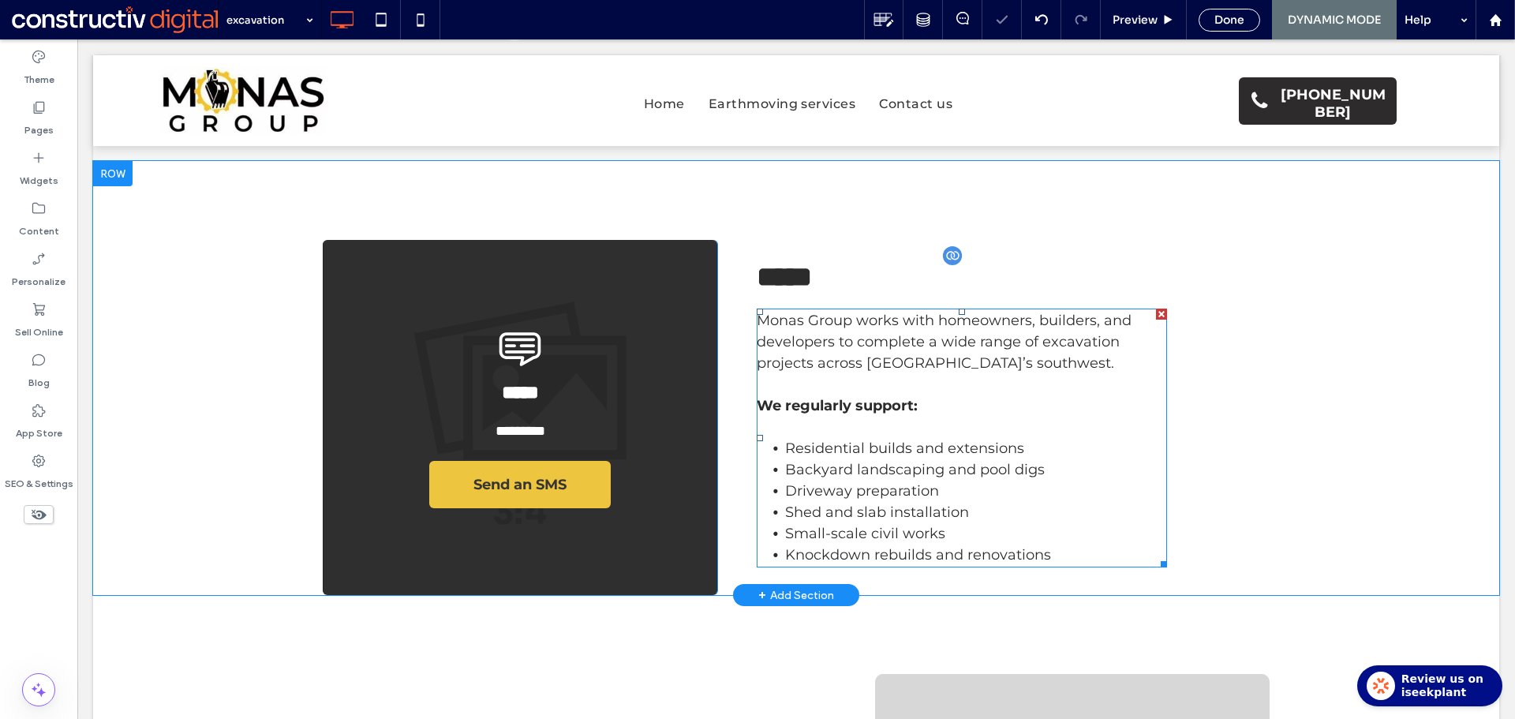
click at [874, 337] on span "Monas Group works with homeowners, builders, and developers to complete a wide …" at bounding box center [943, 342] width 375 height 60
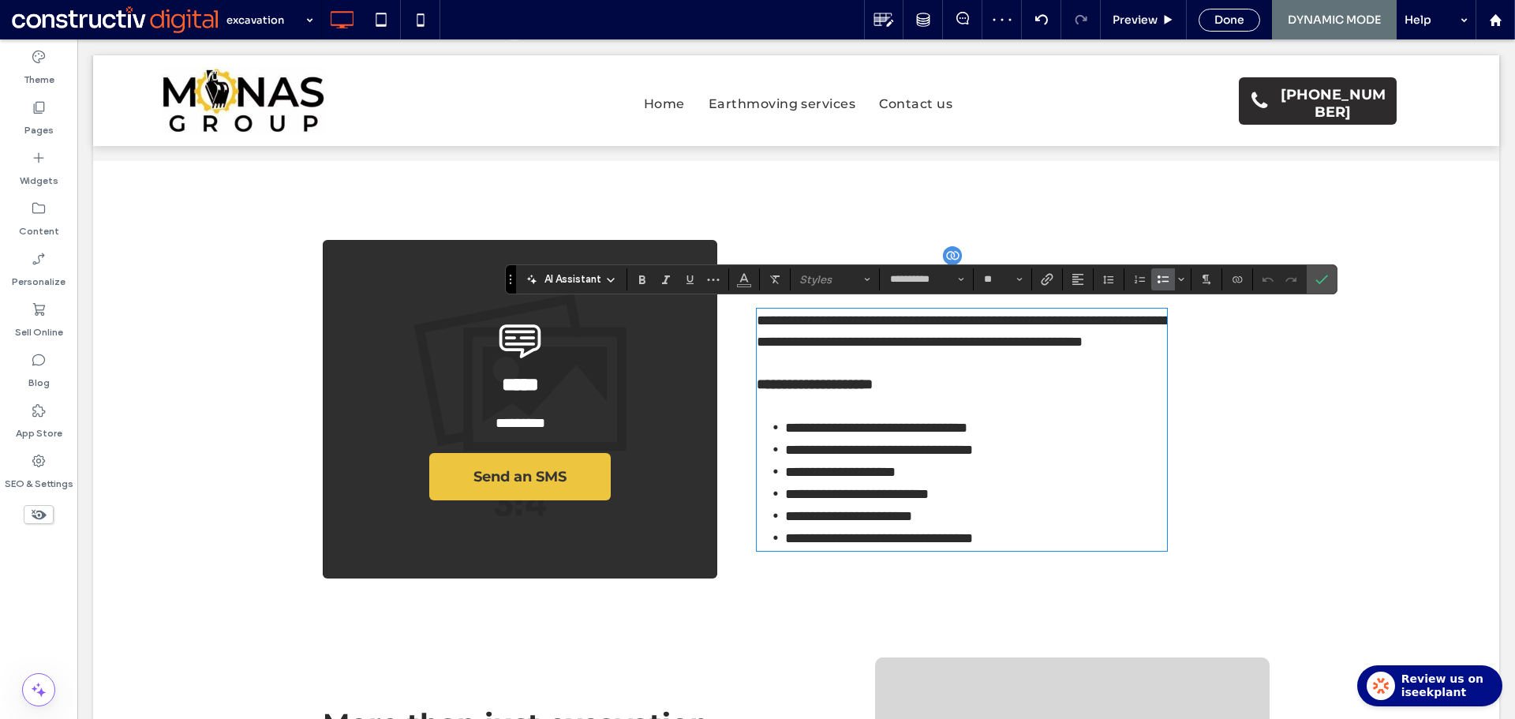
click at [1160, 278] on use "Bulleted List" at bounding box center [1162, 279] width 11 height 8
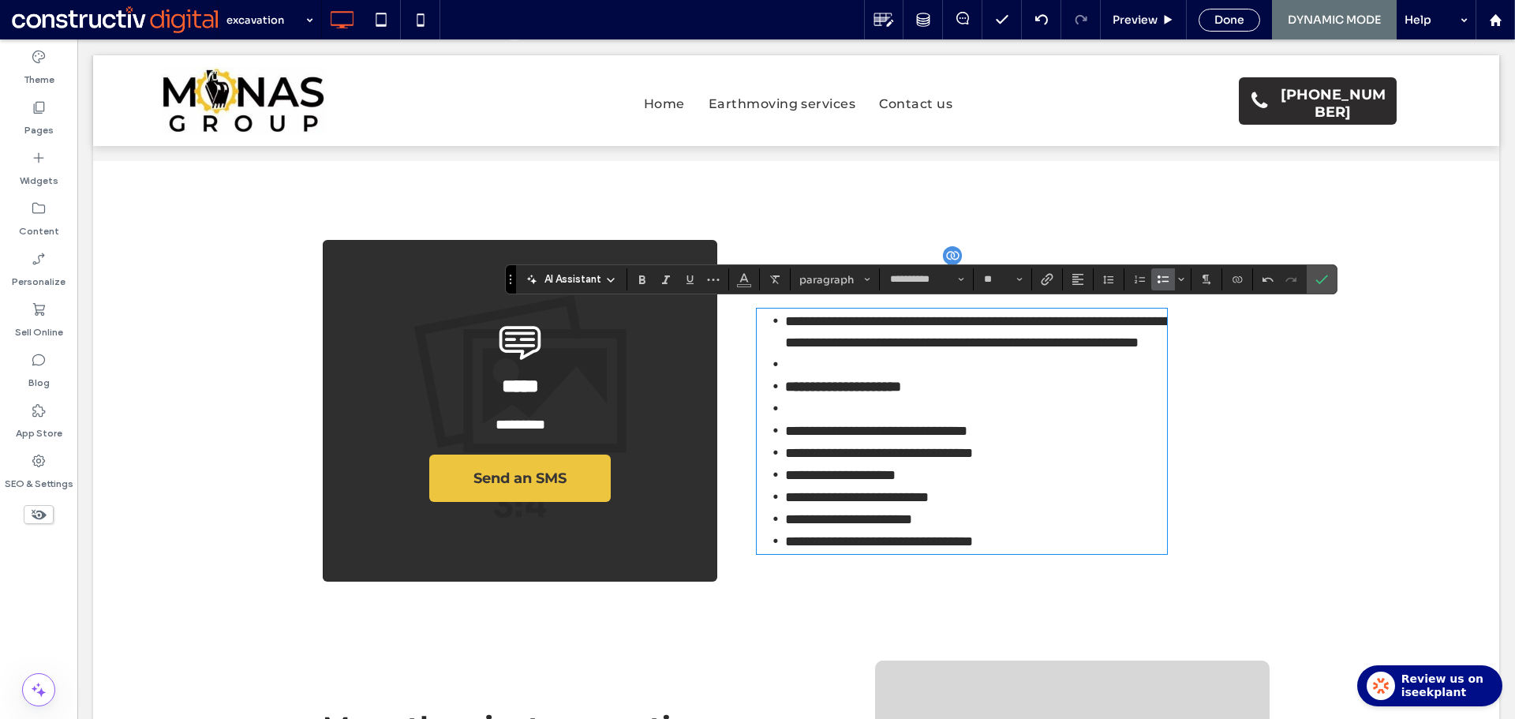
click at [1160, 275] on icon "Bulleted List" at bounding box center [1162, 279] width 13 height 13
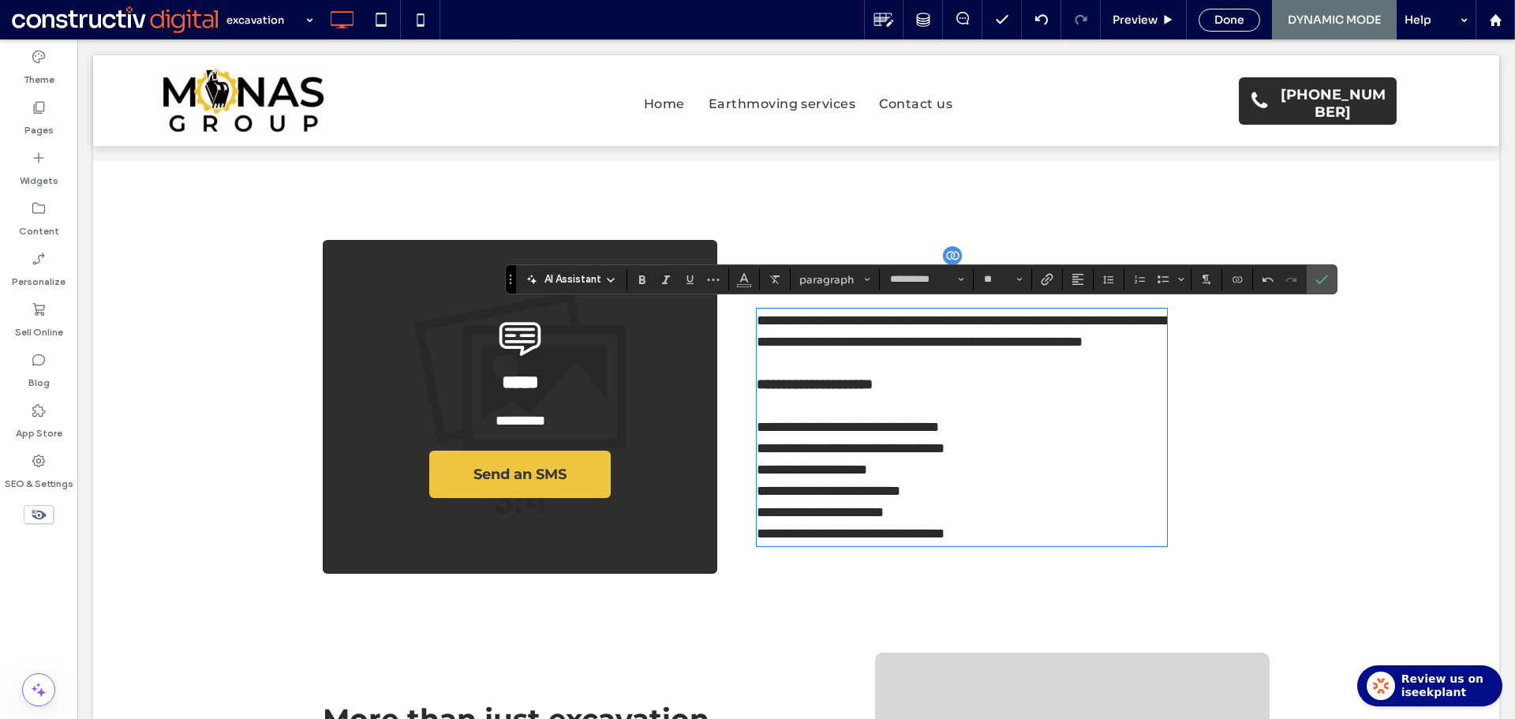
click at [932, 345] on span "**********" at bounding box center [963, 330] width 414 height 35
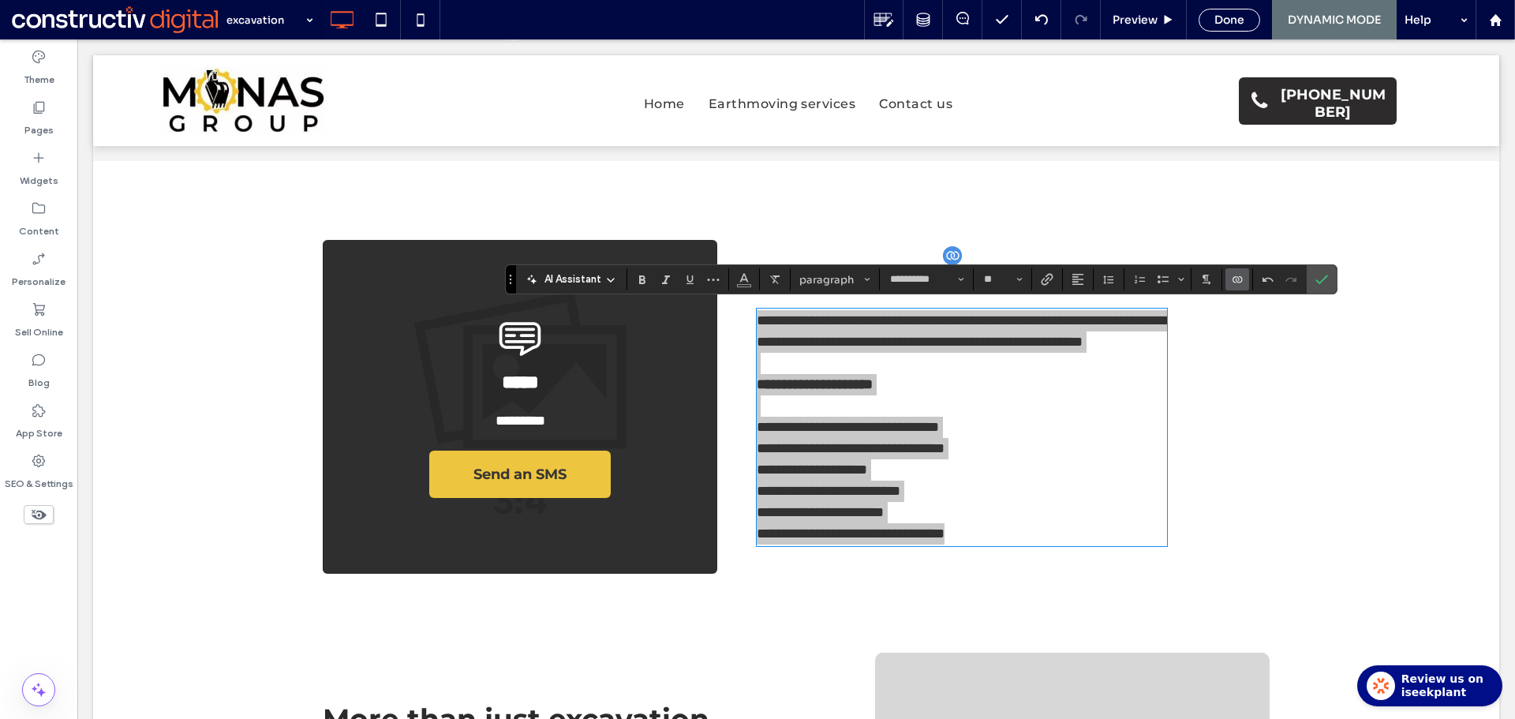
click at [1235, 284] on icon "Connect To Data" at bounding box center [1237, 279] width 13 height 13
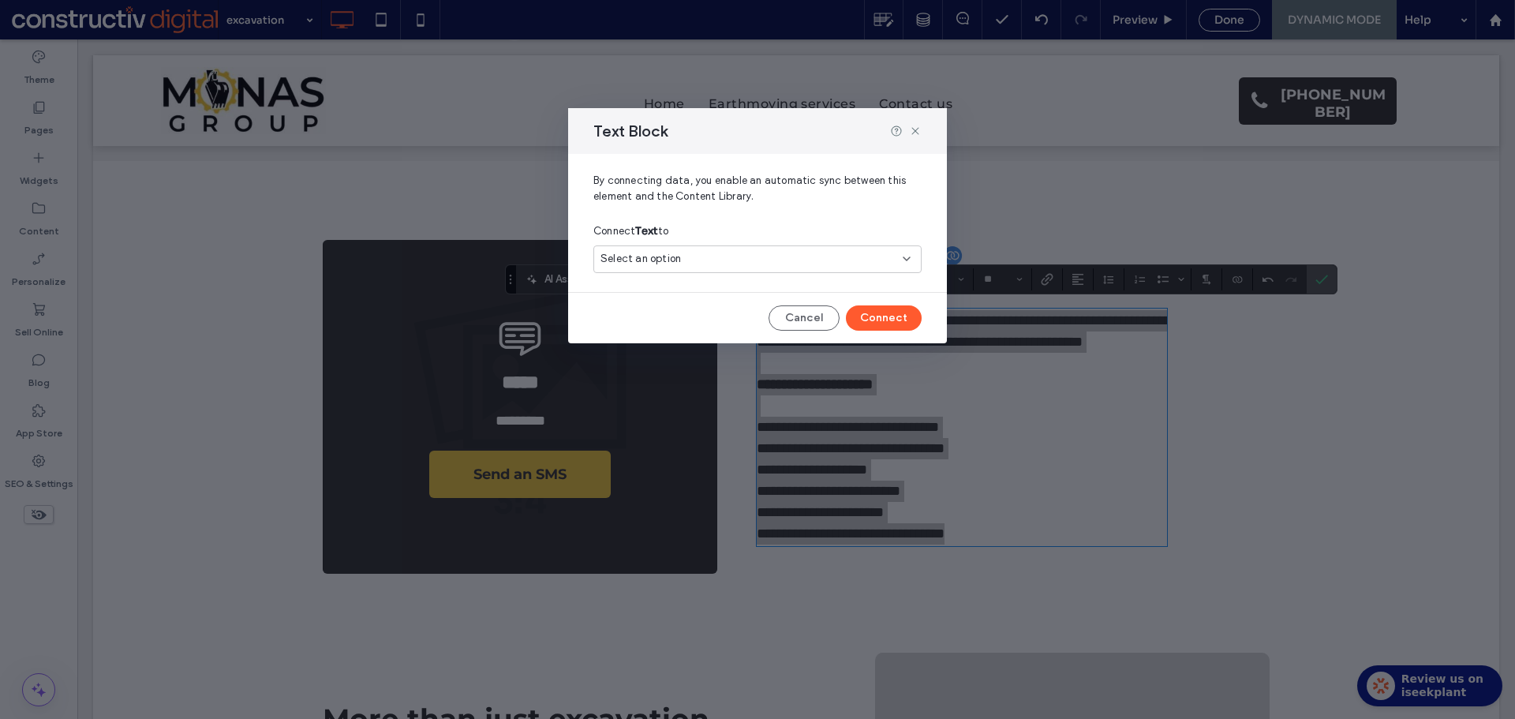
click at [790, 262] on div "Select an option" at bounding box center [747, 259] width 295 height 16
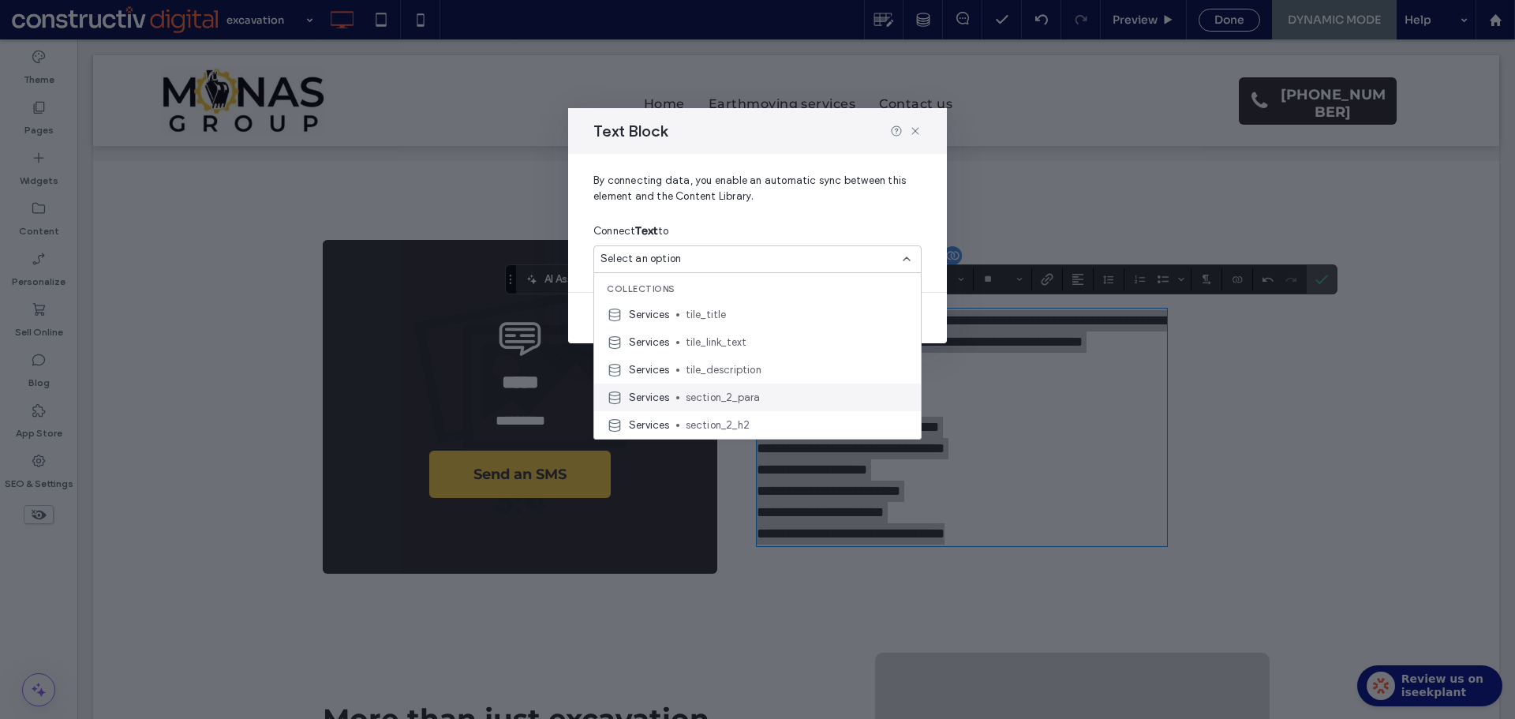
click at [774, 397] on span "section_2_para" at bounding box center [797, 398] width 222 height 16
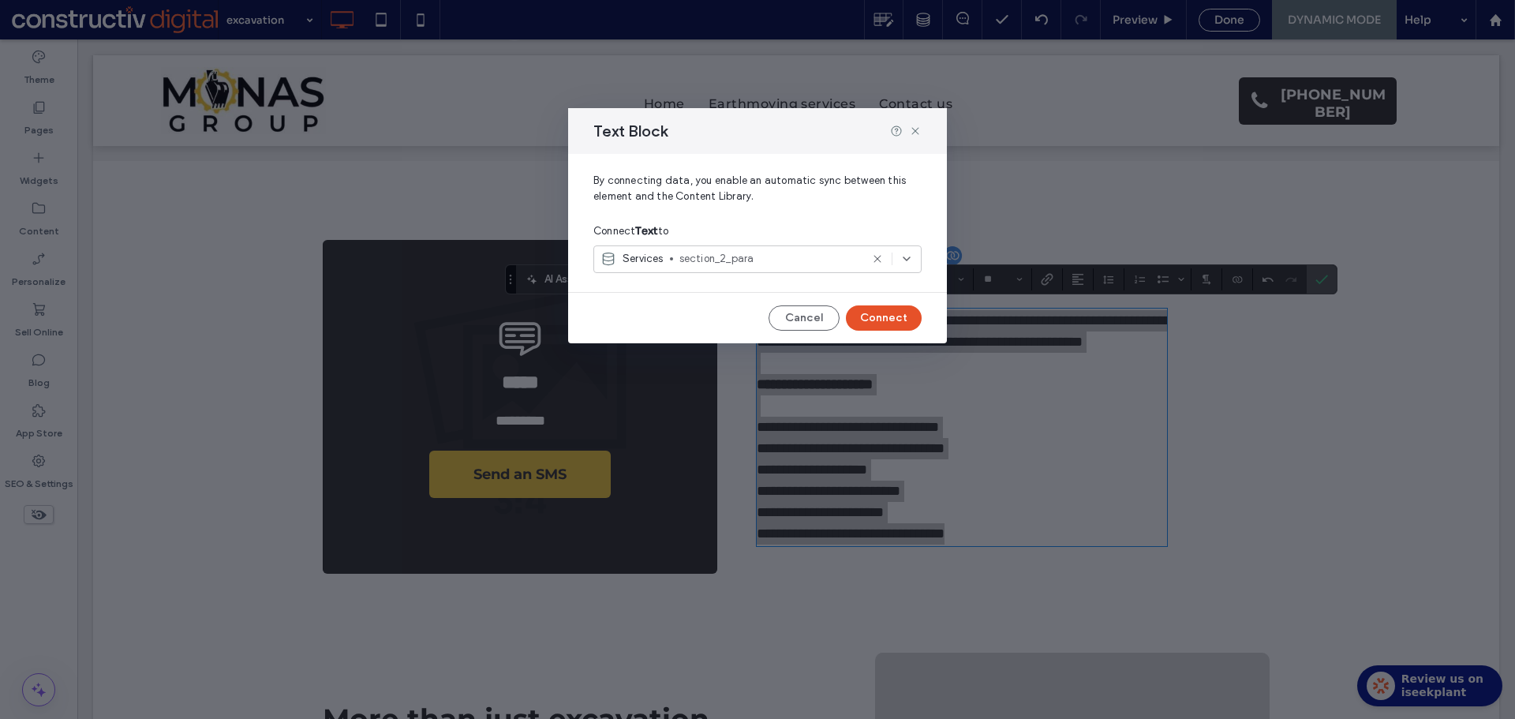
drag, startPoint x: 892, startPoint y: 321, endPoint x: 816, endPoint y: 280, distance: 86.8
click at [892, 321] on button "Connect" at bounding box center [884, 317] width 76 height 25
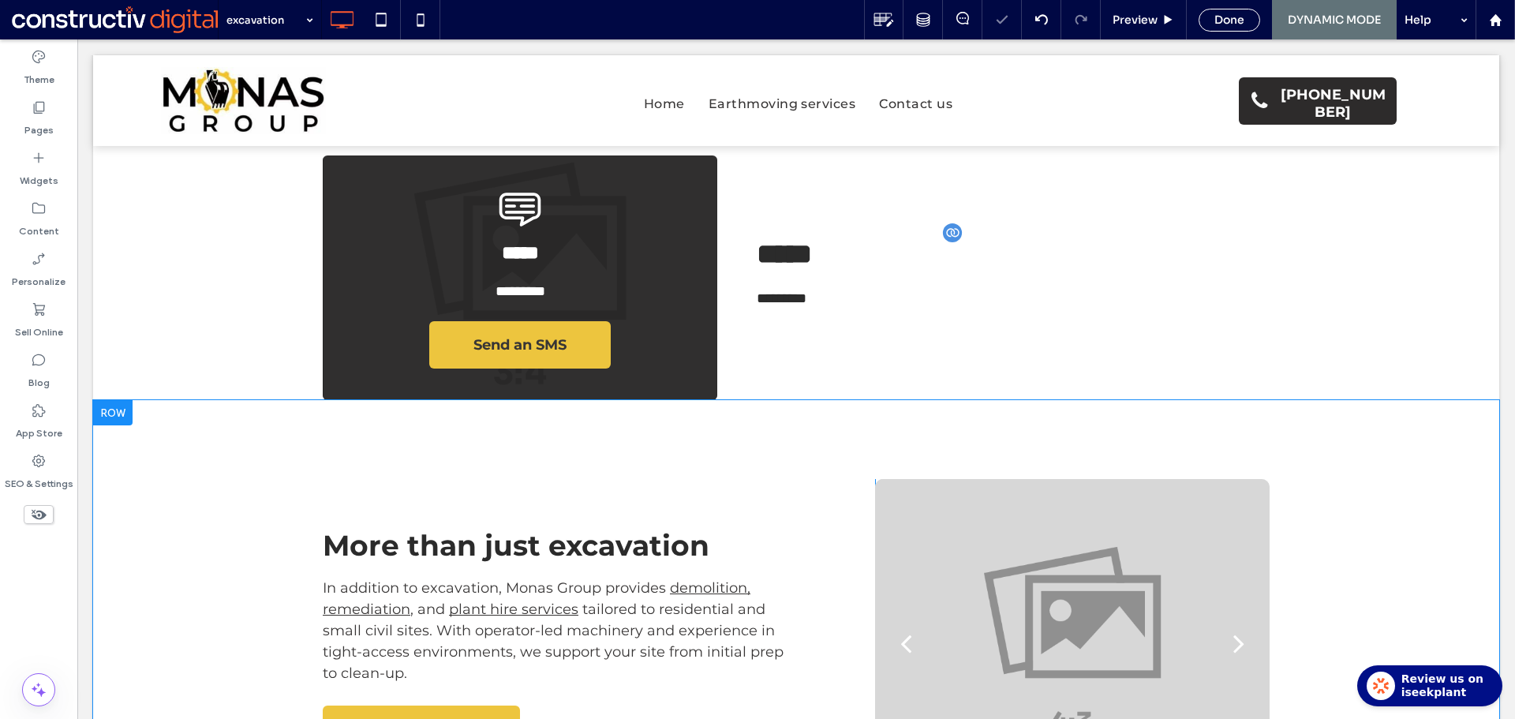
scroll to position [947, 0]
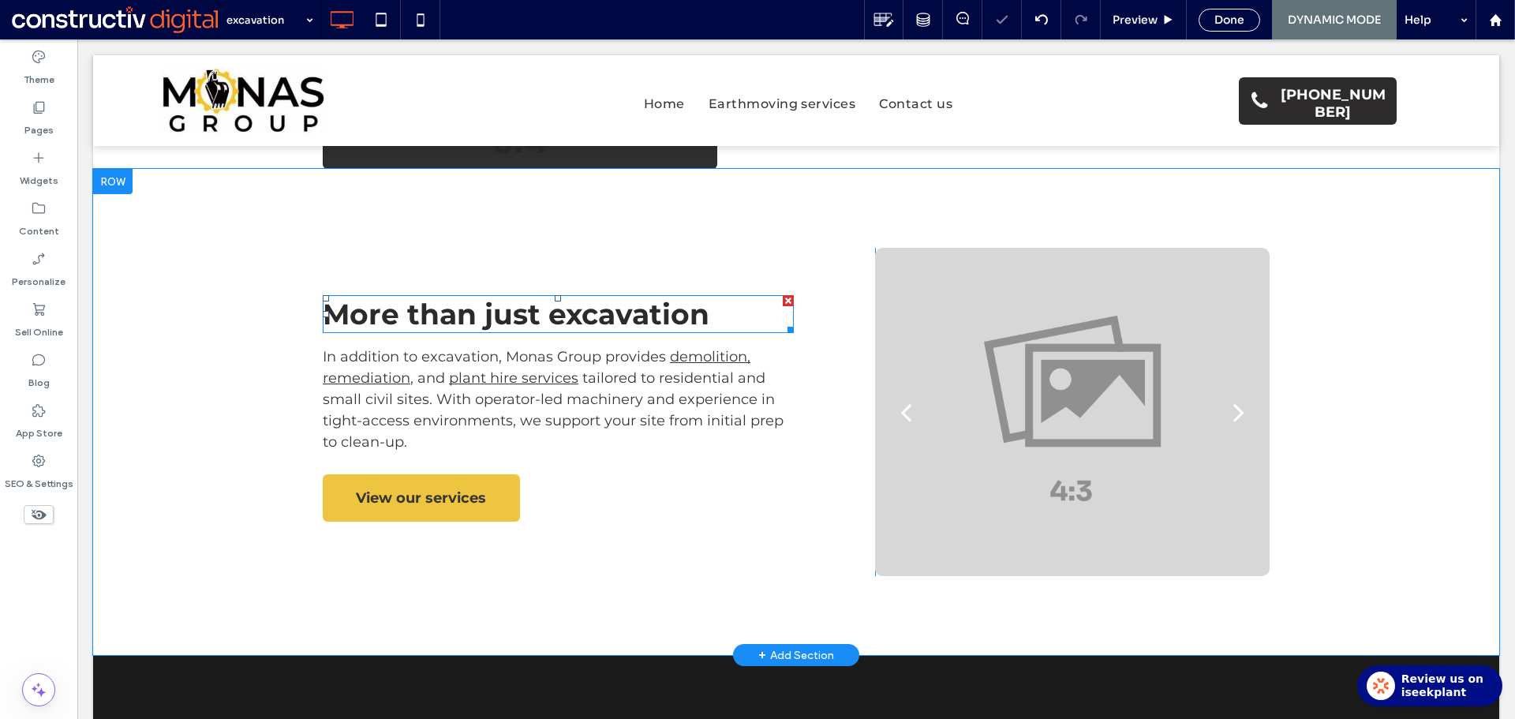
click at [646, 321] on span "More than just excavation" at bounding box center [516, 314] width 387 height 35
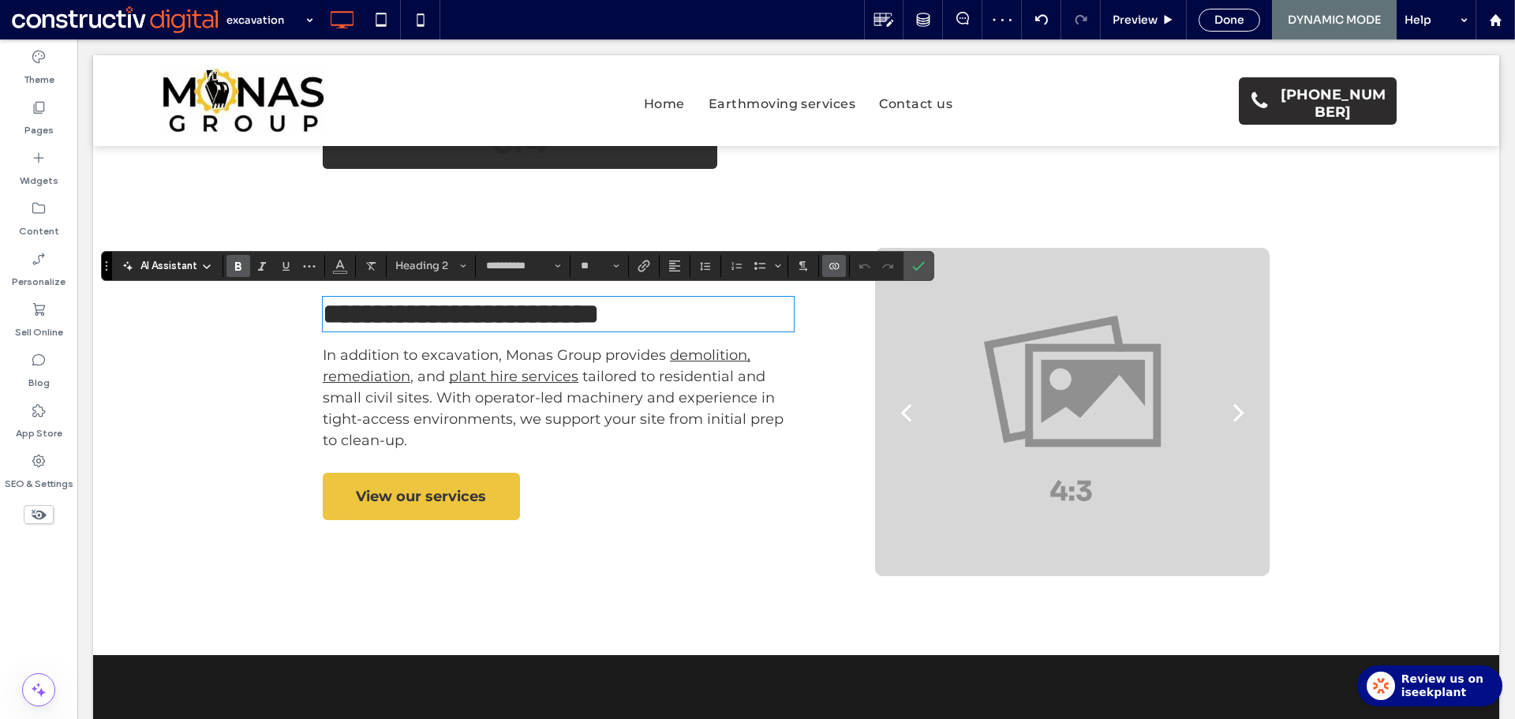
click at [828, 264] on icon "Connect To Data" at bounding box center [833, 266] width 13 height 13
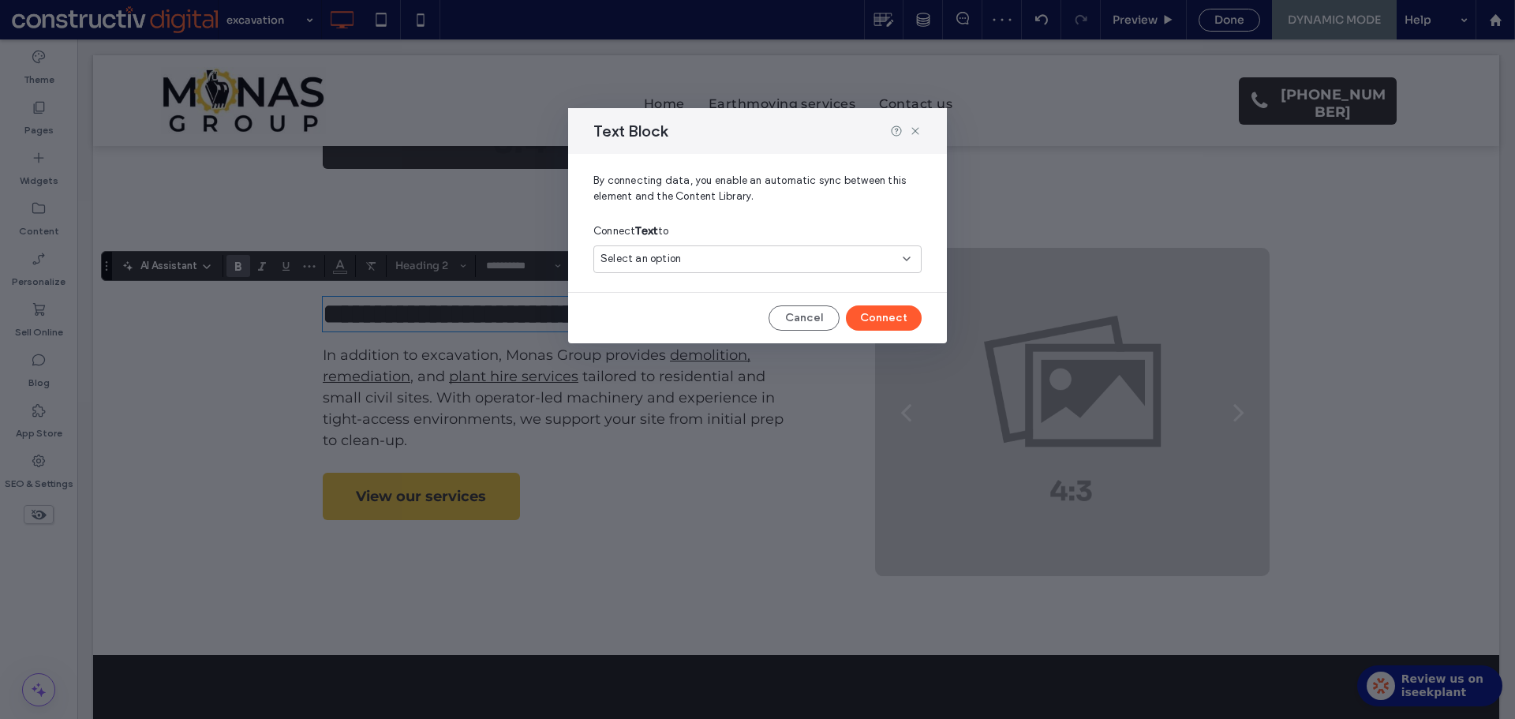
click at [674, 256] on span "Select an option" at bounding box center [640, 259] width 80 height 16
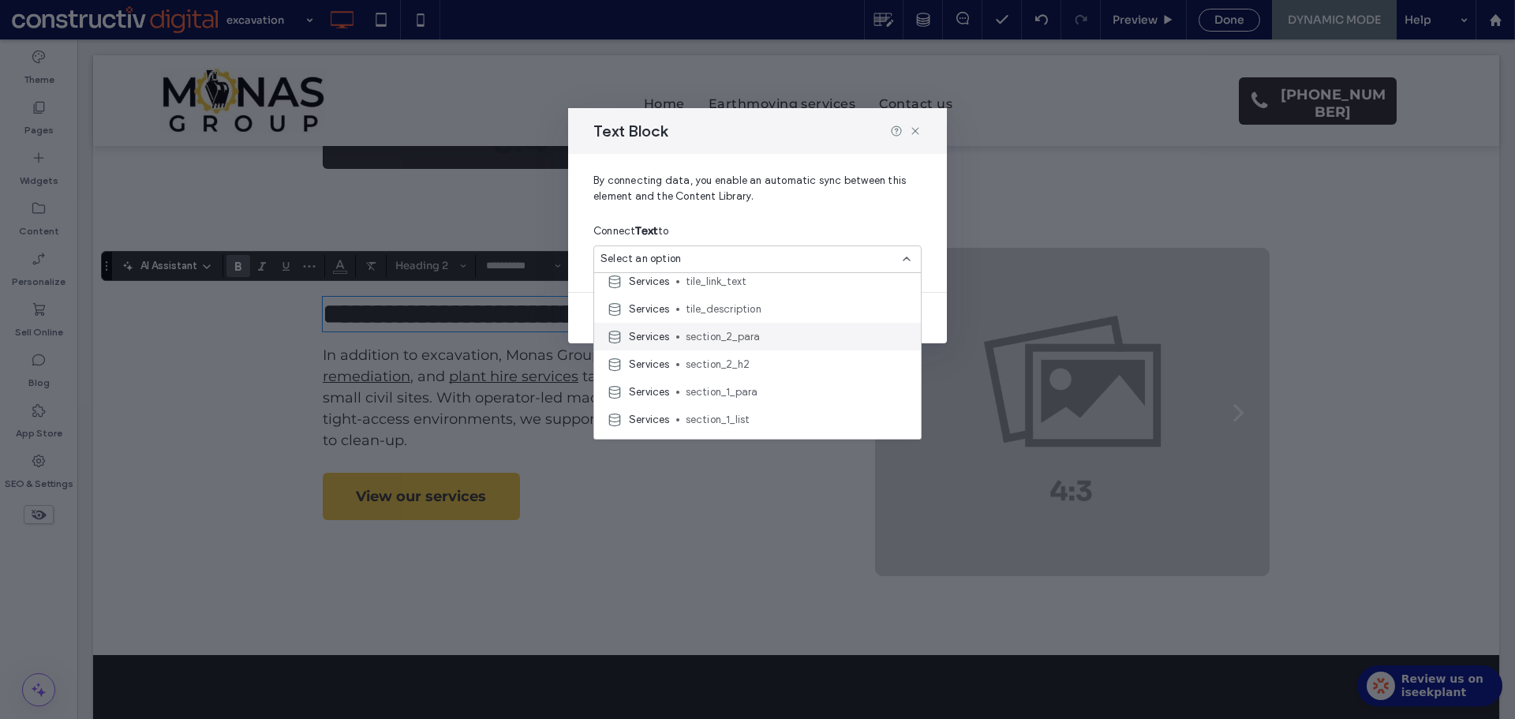
scroll to position [0, 0]
click at [910, 132] on icon at bounding box center [915, 131] width 13 height 13
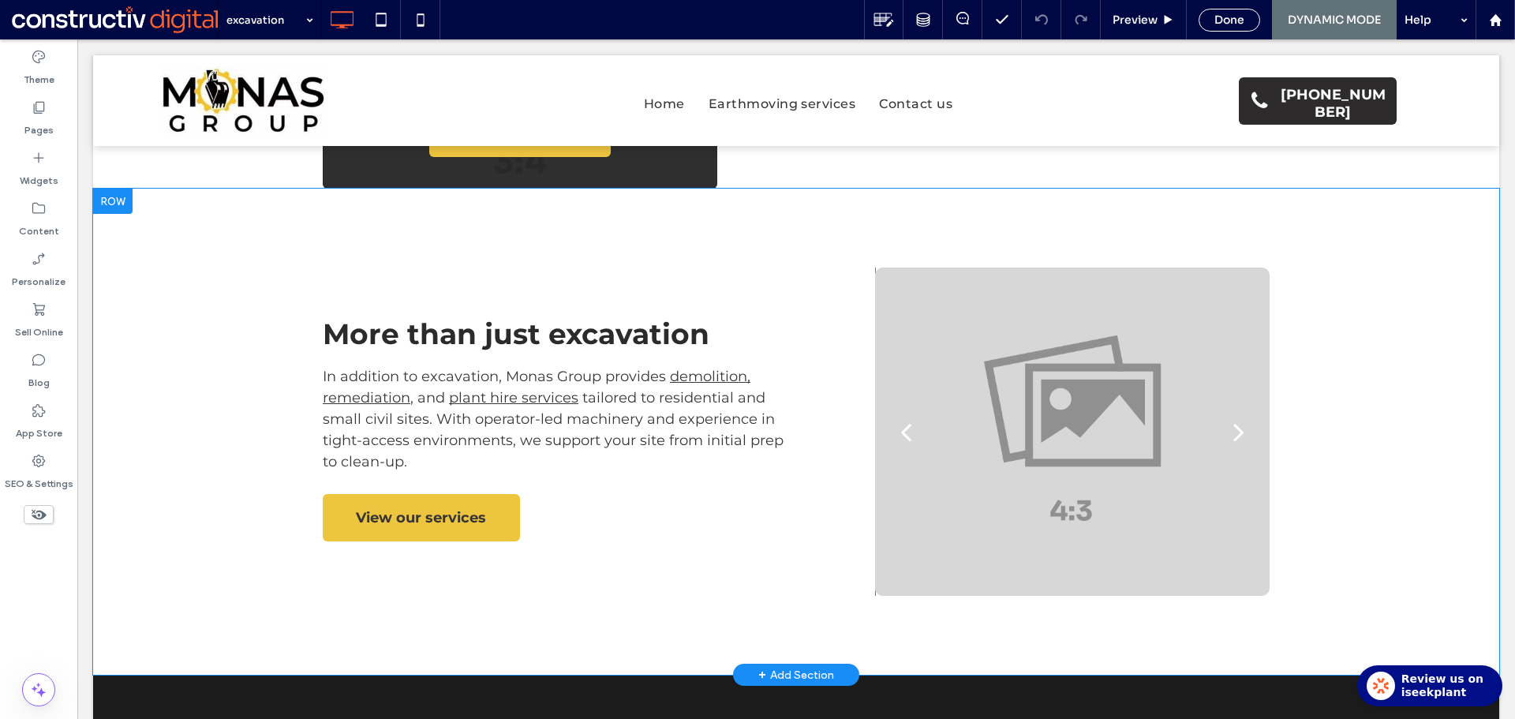
scroll to position [868, 0]
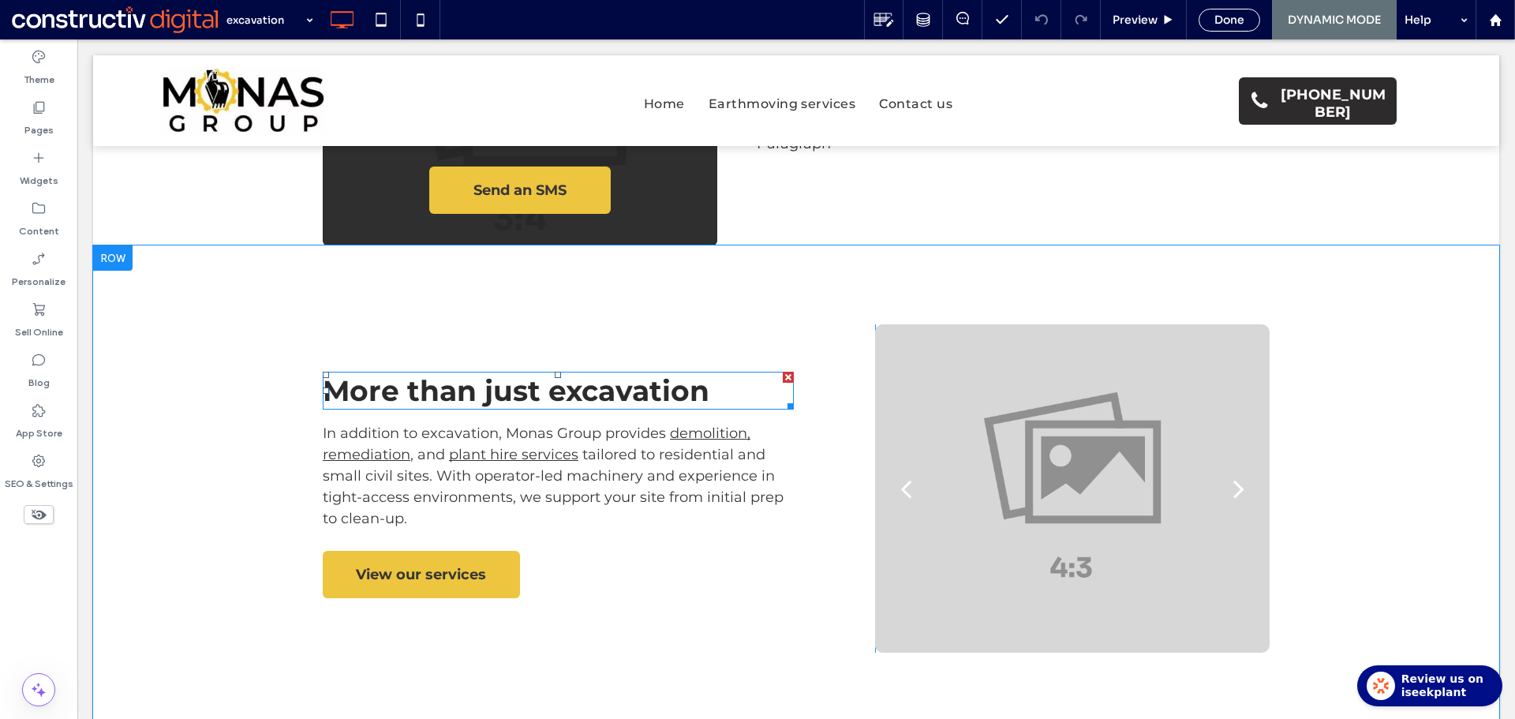
click at [547, 386] on span "More than just excavation" at bounding box center [516, 390] width 387 height 35
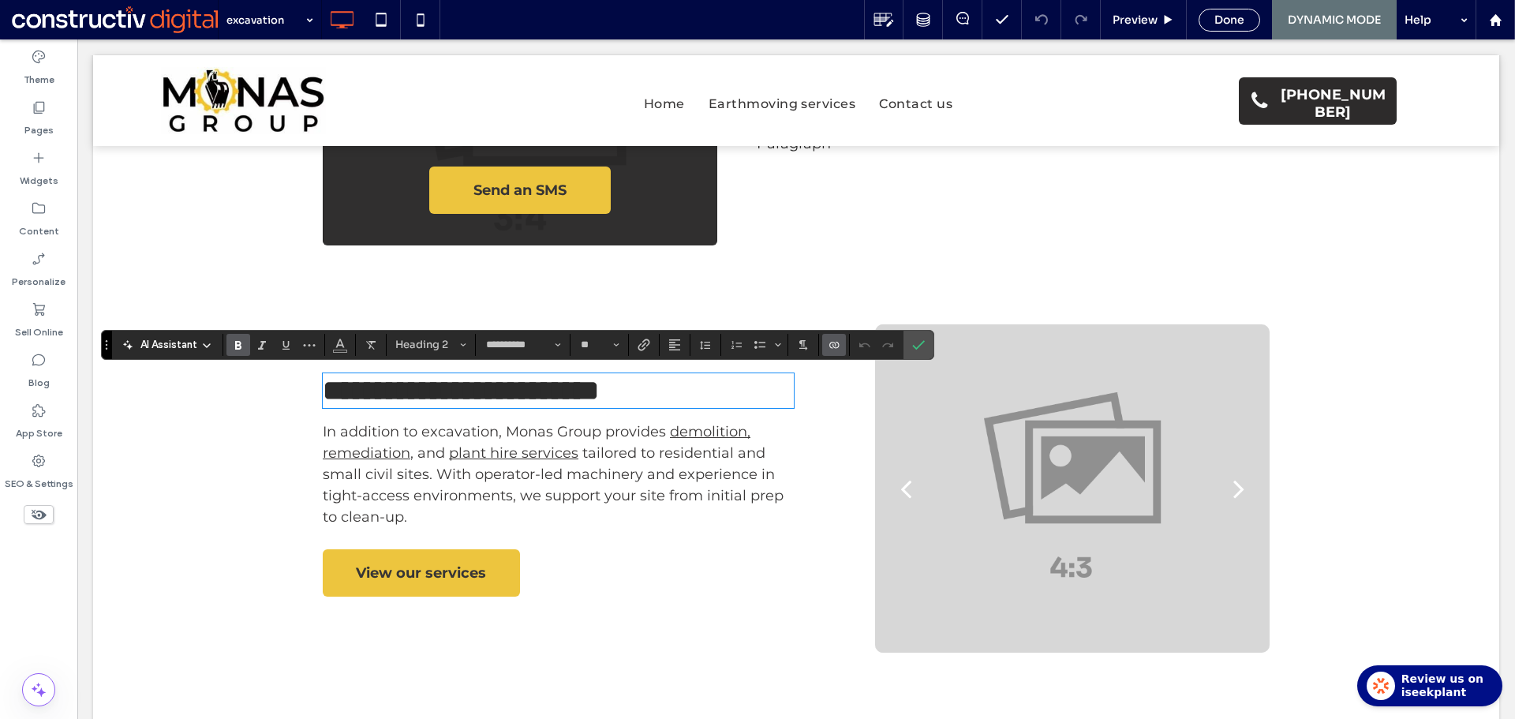
click at [835, 341] on icon "Connect To Data" at bounding box center [833, 344] width 13 height 13
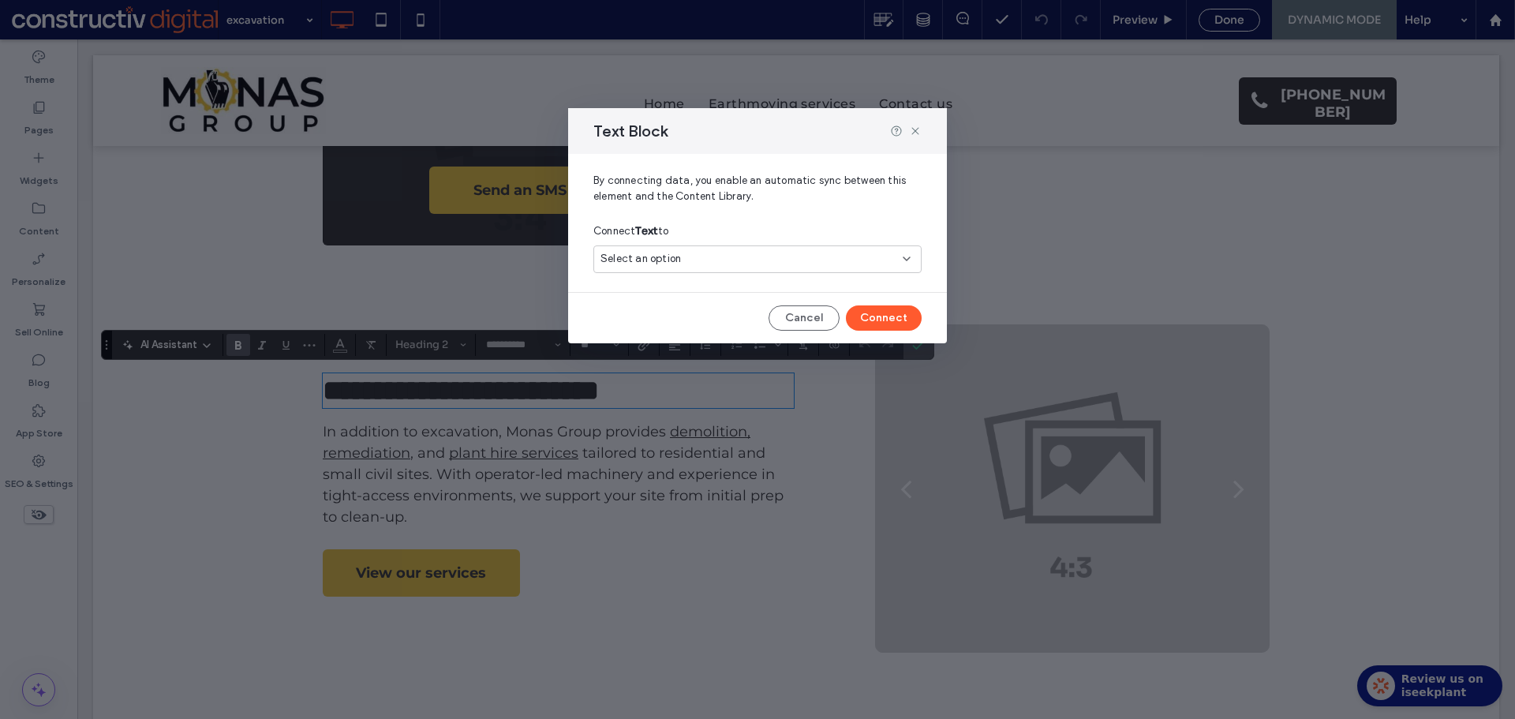
drag, startPoint x: 643, startPoint y: 260, endPoint x: 657, endPoint y: 264, distance: 15.0
click at [644, 259] on span "Select an option" at bounding box center [640, 259] width 80 height 16
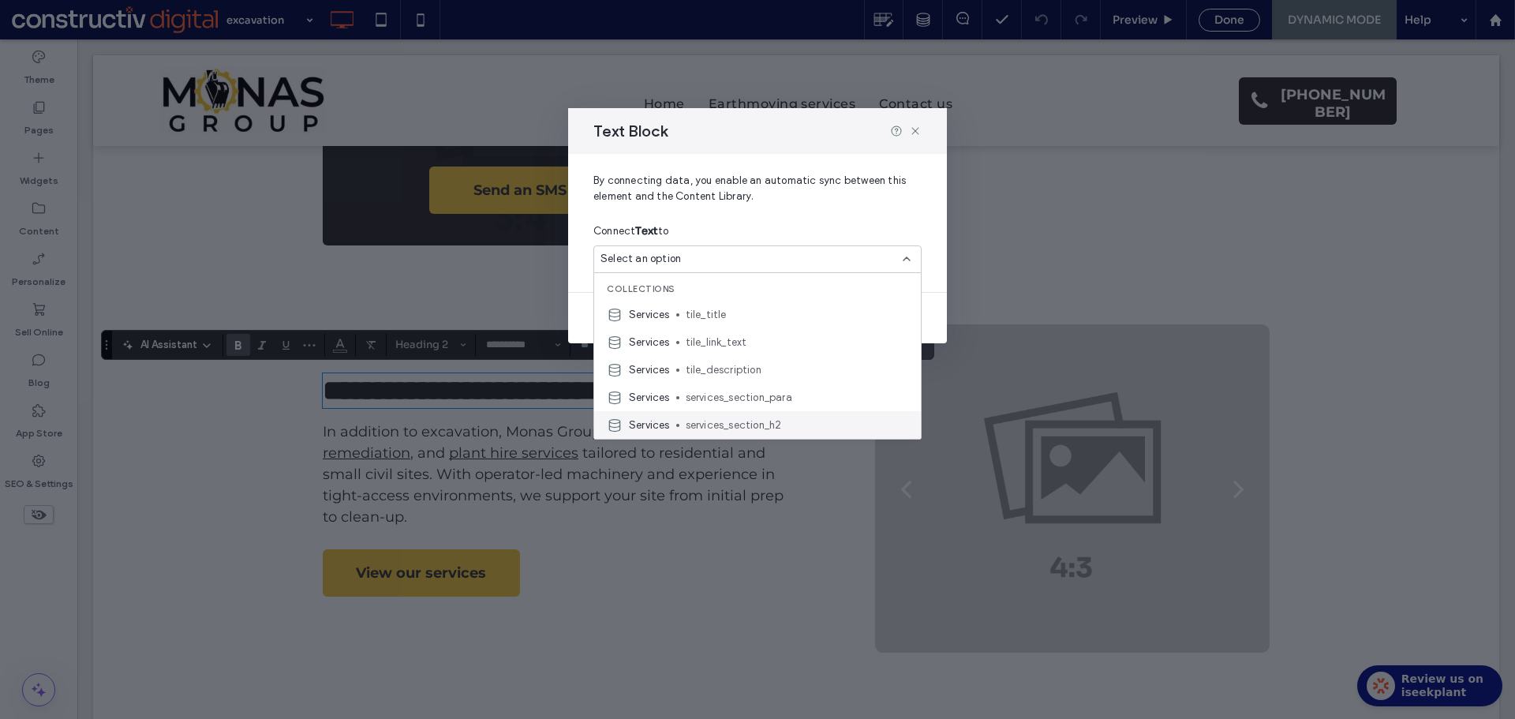
click at [773, 421] on span "services_section_h2" at bounding box center [797, 425] width 222 height 16
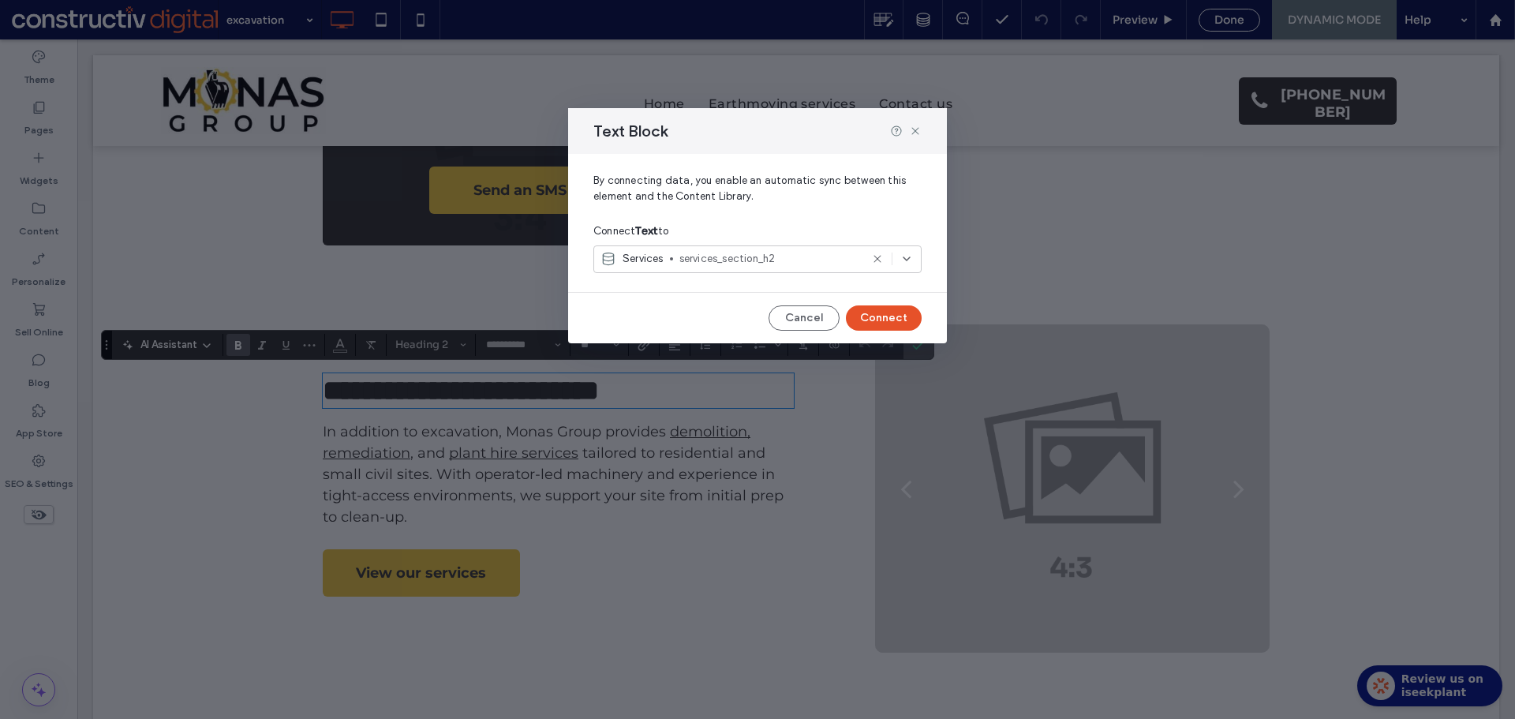
drag, startPoint x: 896, startPoint y: 318, endPoint x: 604, endPoint y: 385, distance: 299.5
click at [896, 318] on button "Connect" at bounding box center [884, 317] width 76 height 25
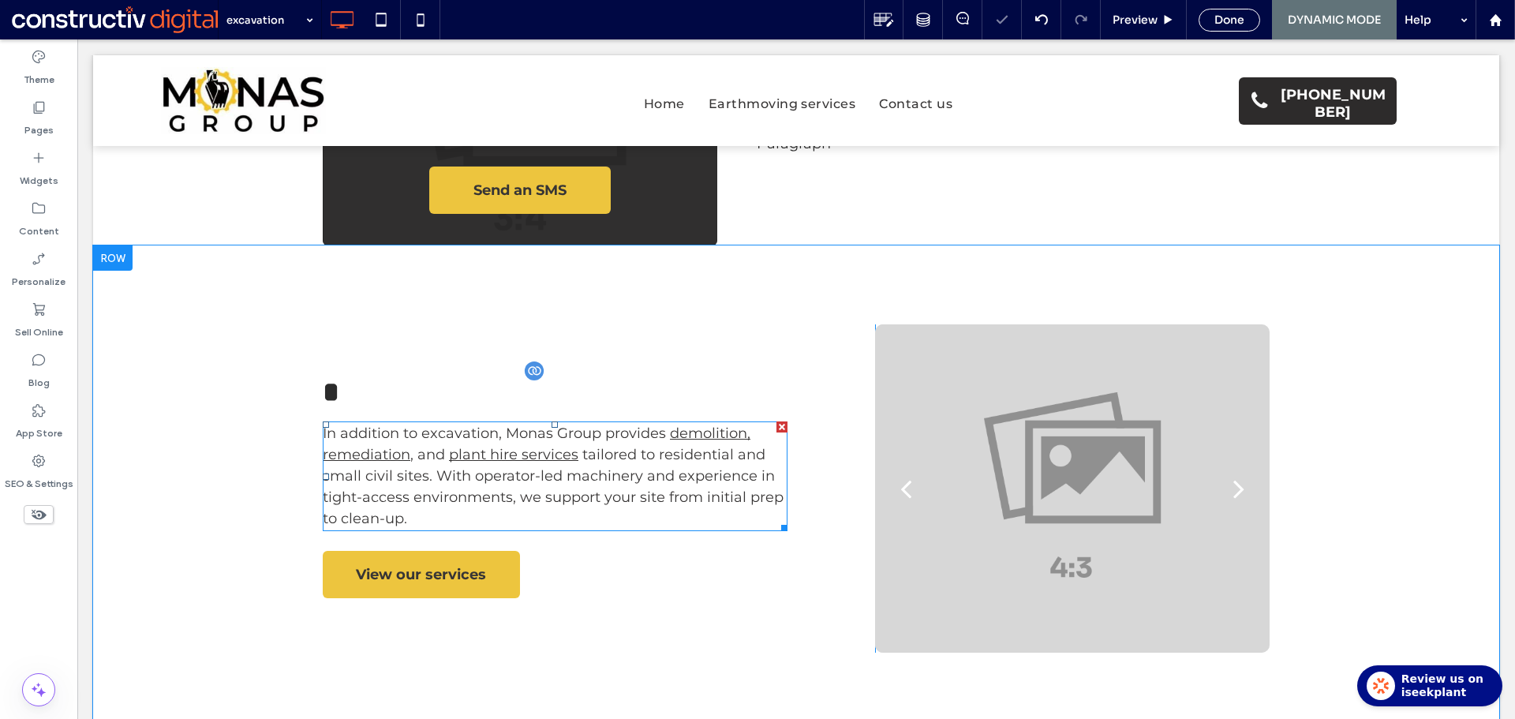
click at [588, 477] on span "tailored to residential and small civil sites. With operator-led machinery and …" at bounding box center [553, 486] width 461 height 81
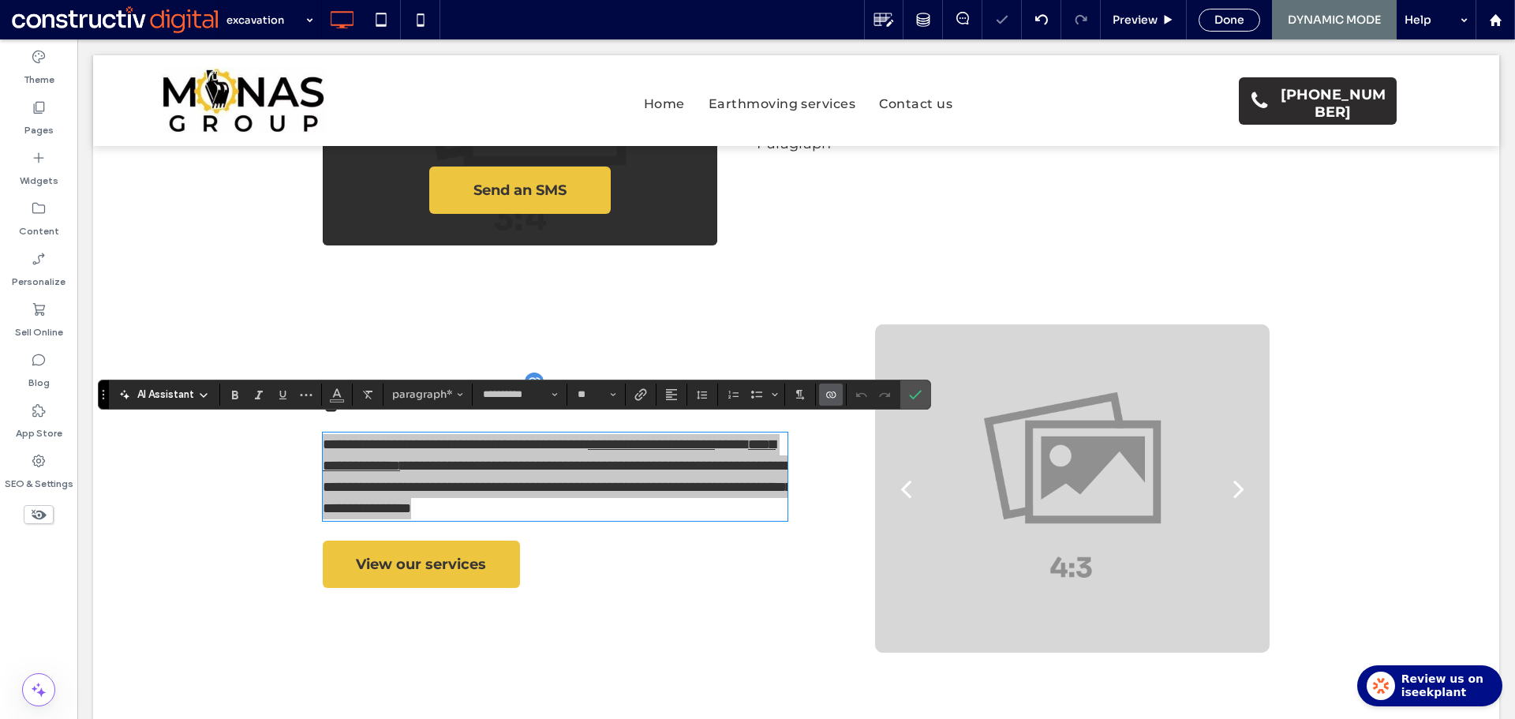
click at [831, 391] on icon "Connect To Data" at bounding box center [830, 394] width 13 height 13
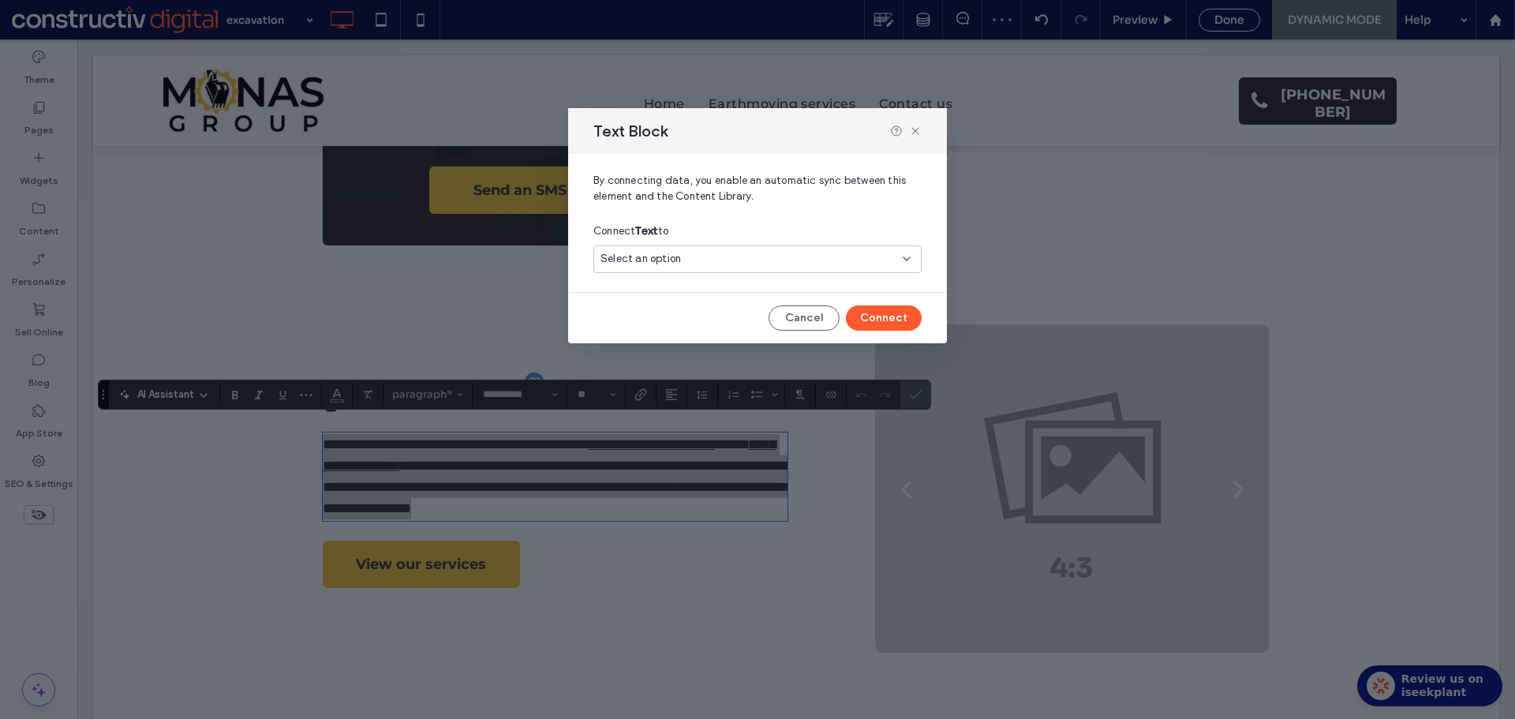
click at [700, 259] on div "Select an option" at bounding box center [747, 259] width 295 height 16
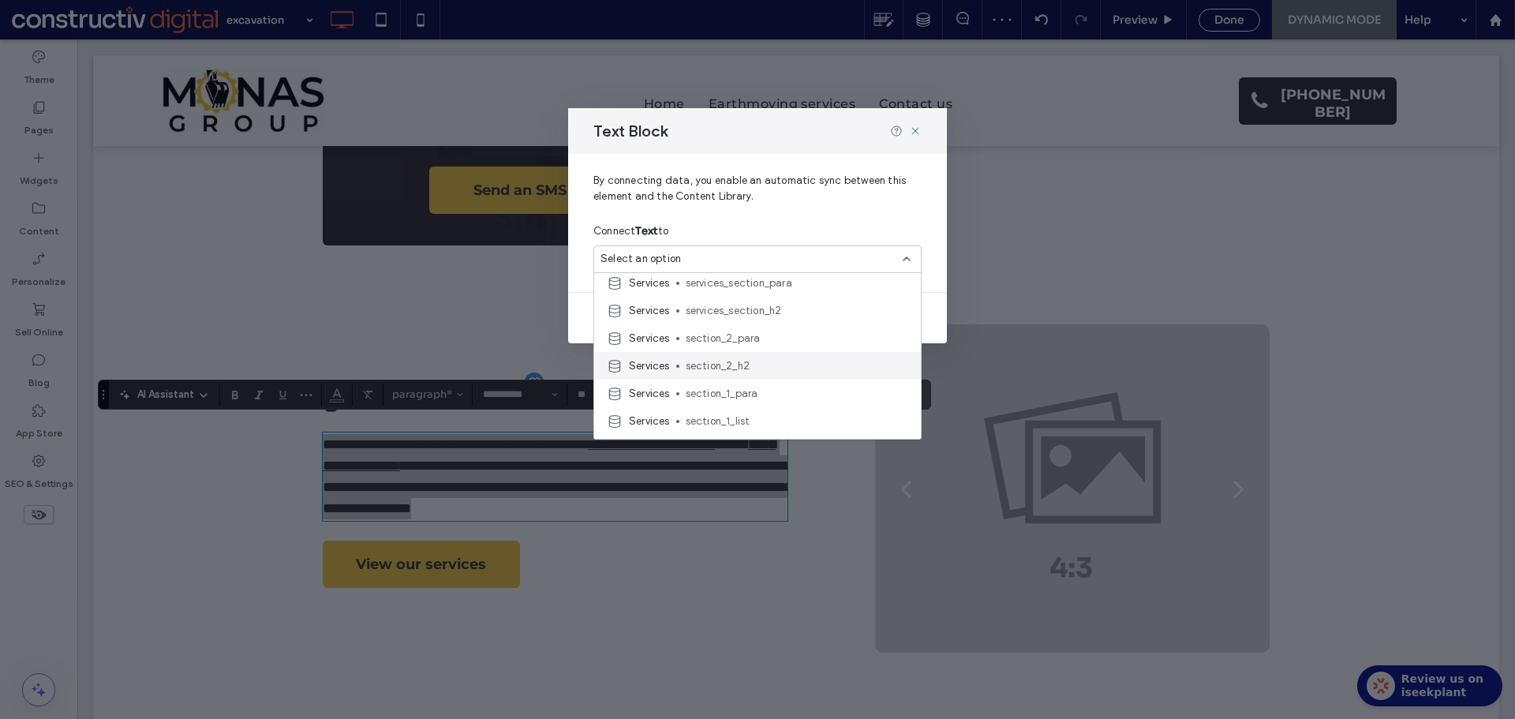
scroll to position [79, 0]
click at [779, 316] on span "services_section_para" at bounding box center [797, 319] width 222 height 16
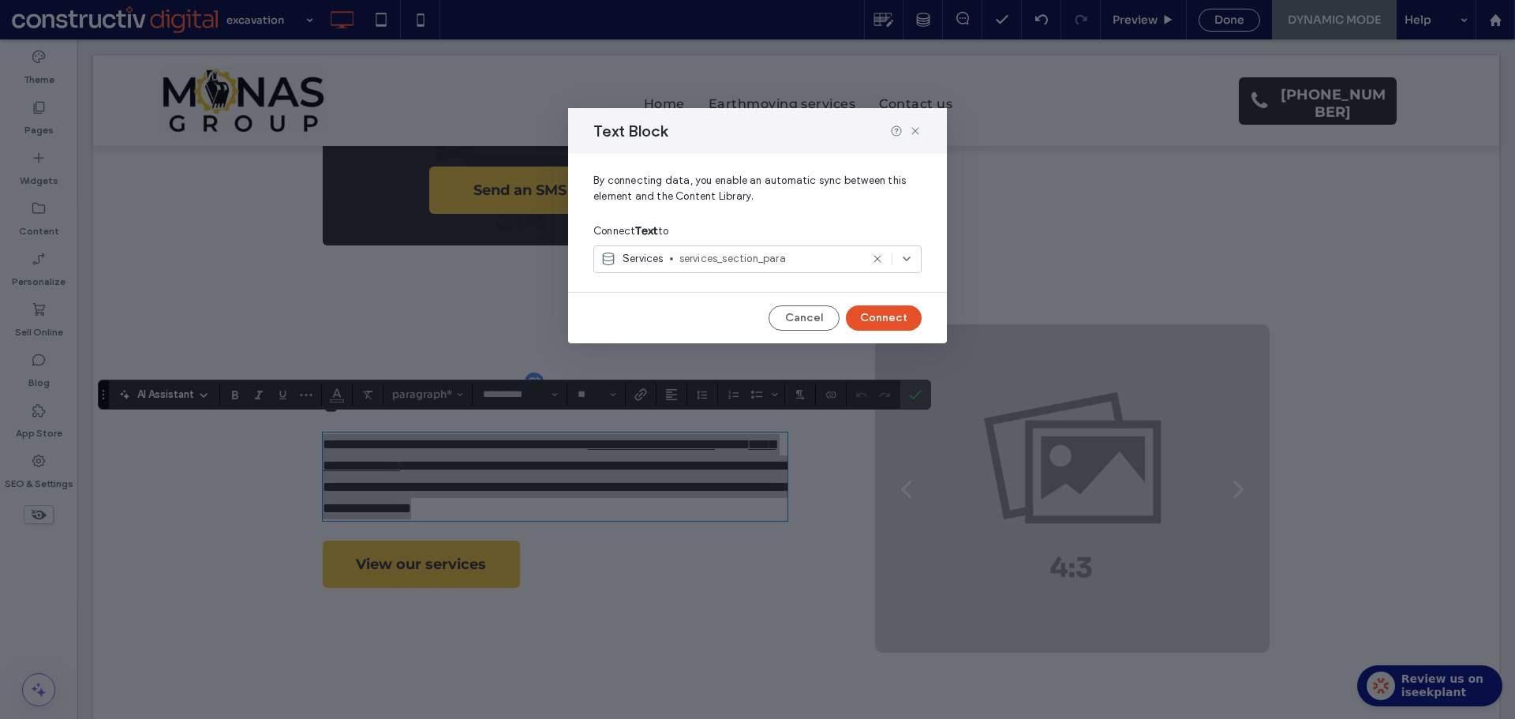
click at [884, 313] on button "Connect" at bounding box center [884, 317] width 76 height 25
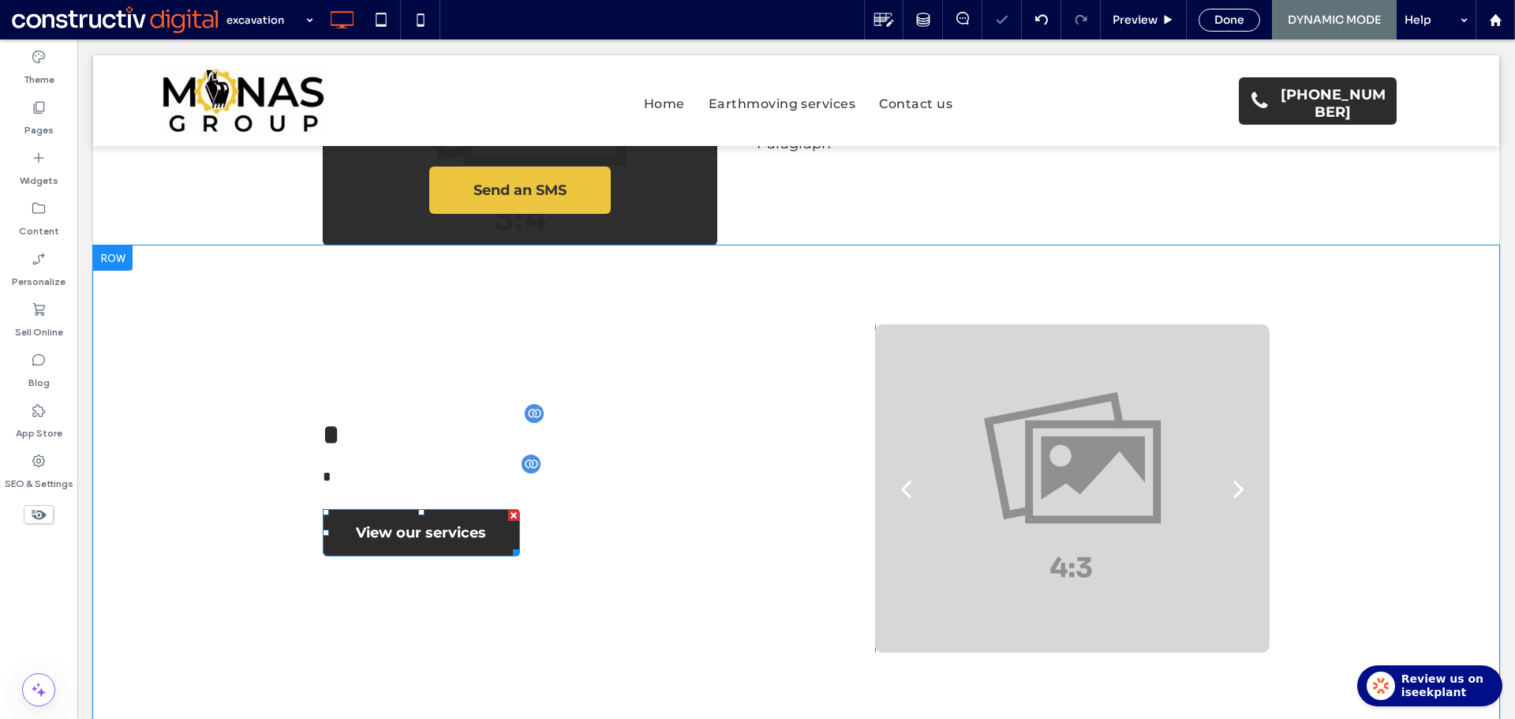
click at [465, 529] on span "View our services" at bounding box center [421, 532] width 130 height 43
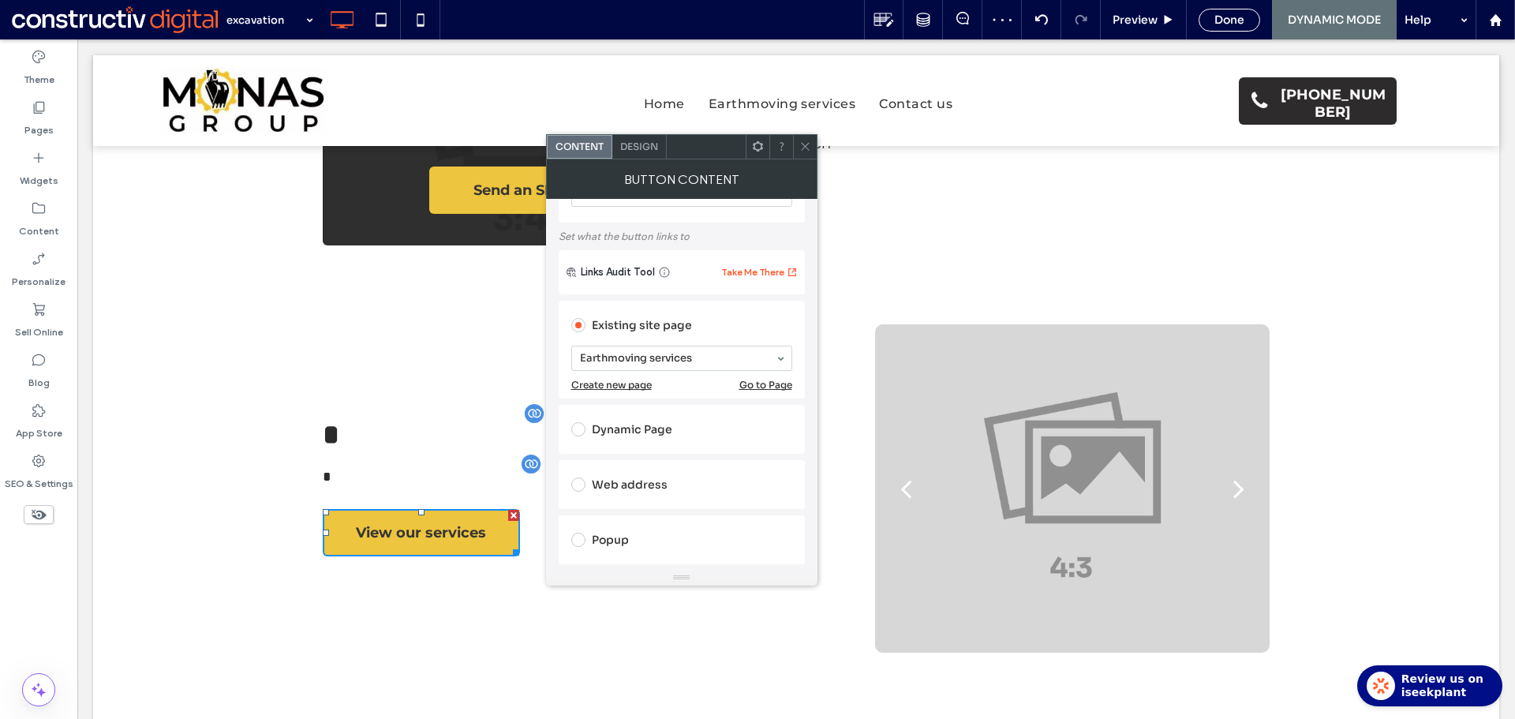
scroll to position [158, 0]
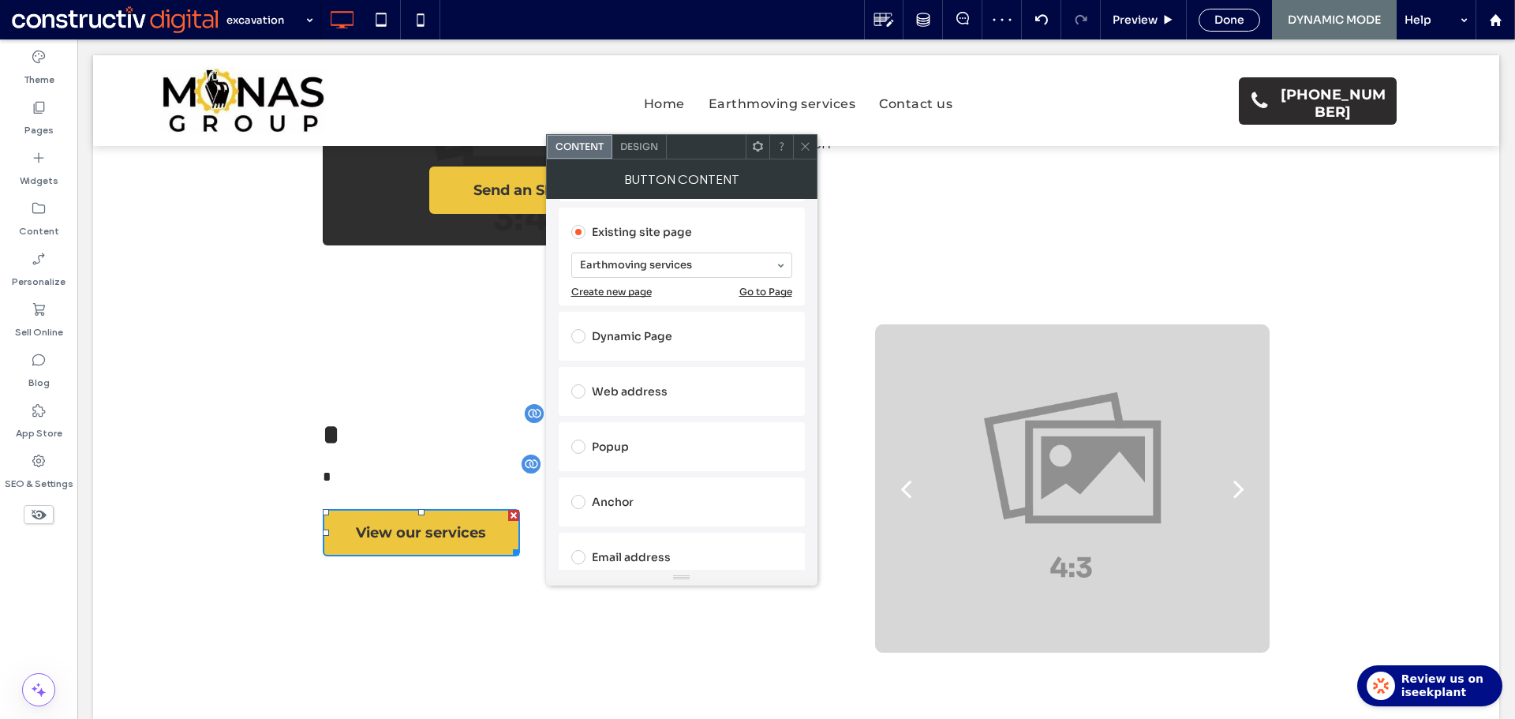
click at [805, 156] on span at bounding box center [805, 147] width 12 height 24
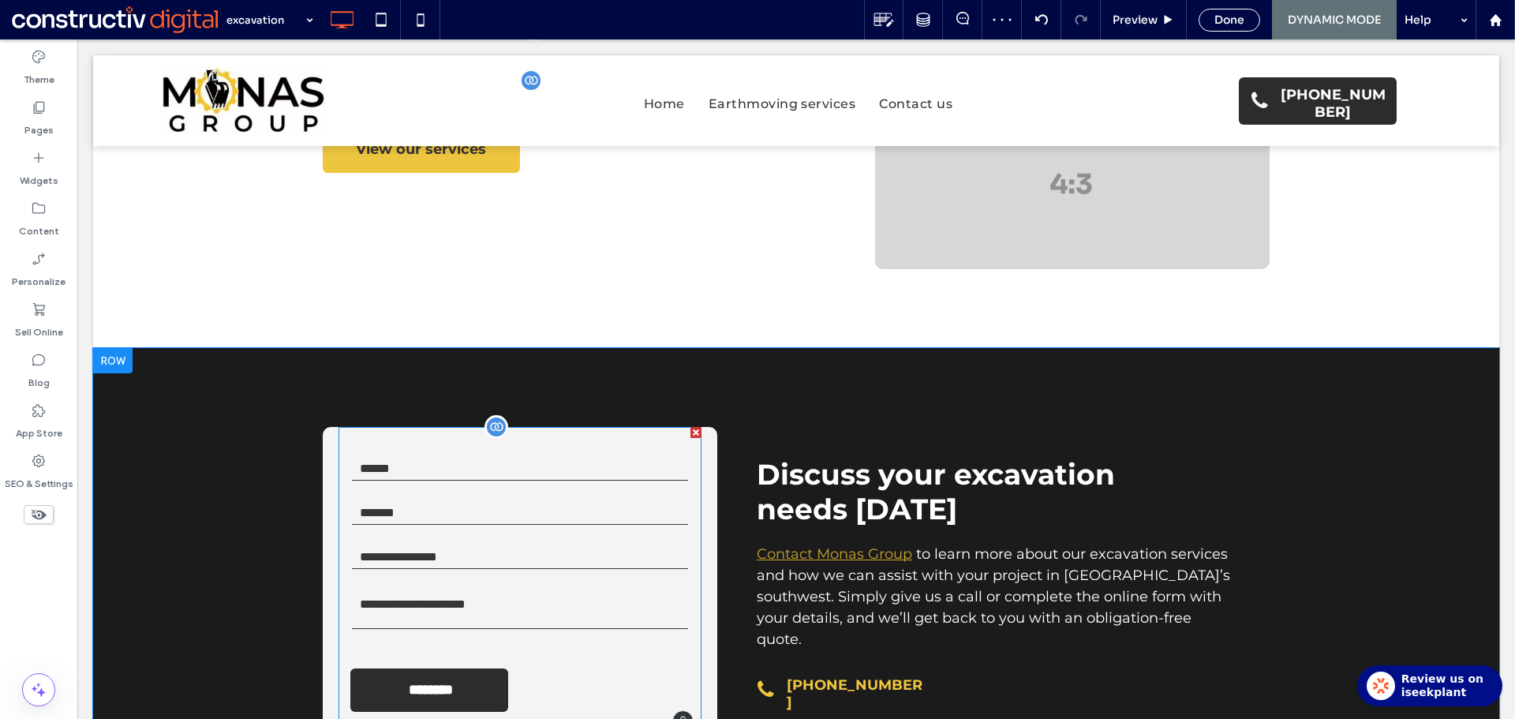
scroll to position [1341, 0]
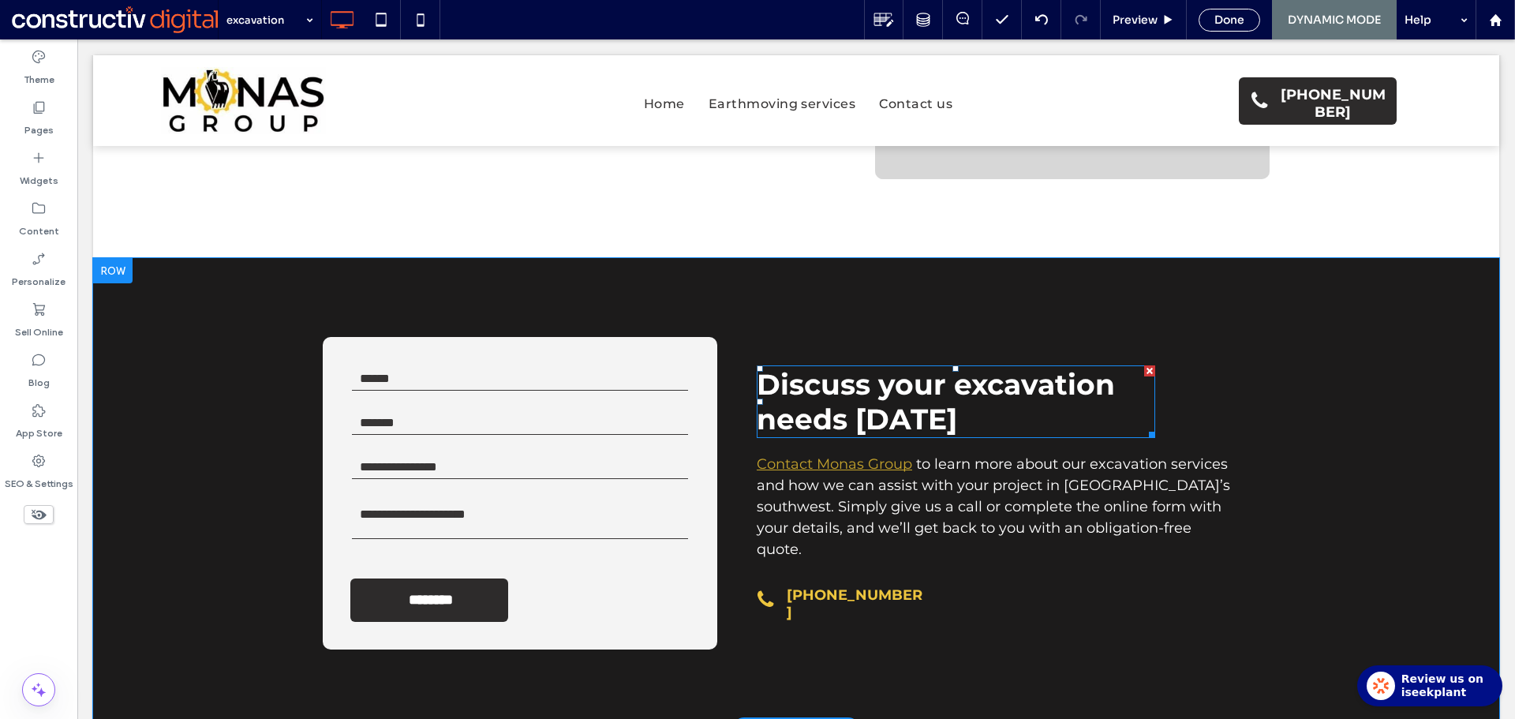
click at [880, 422] on span "Discuss your excavation needs [DATE]" at bounding box center [935, 401] width 358 height 69
type input "**********"
type input "**"
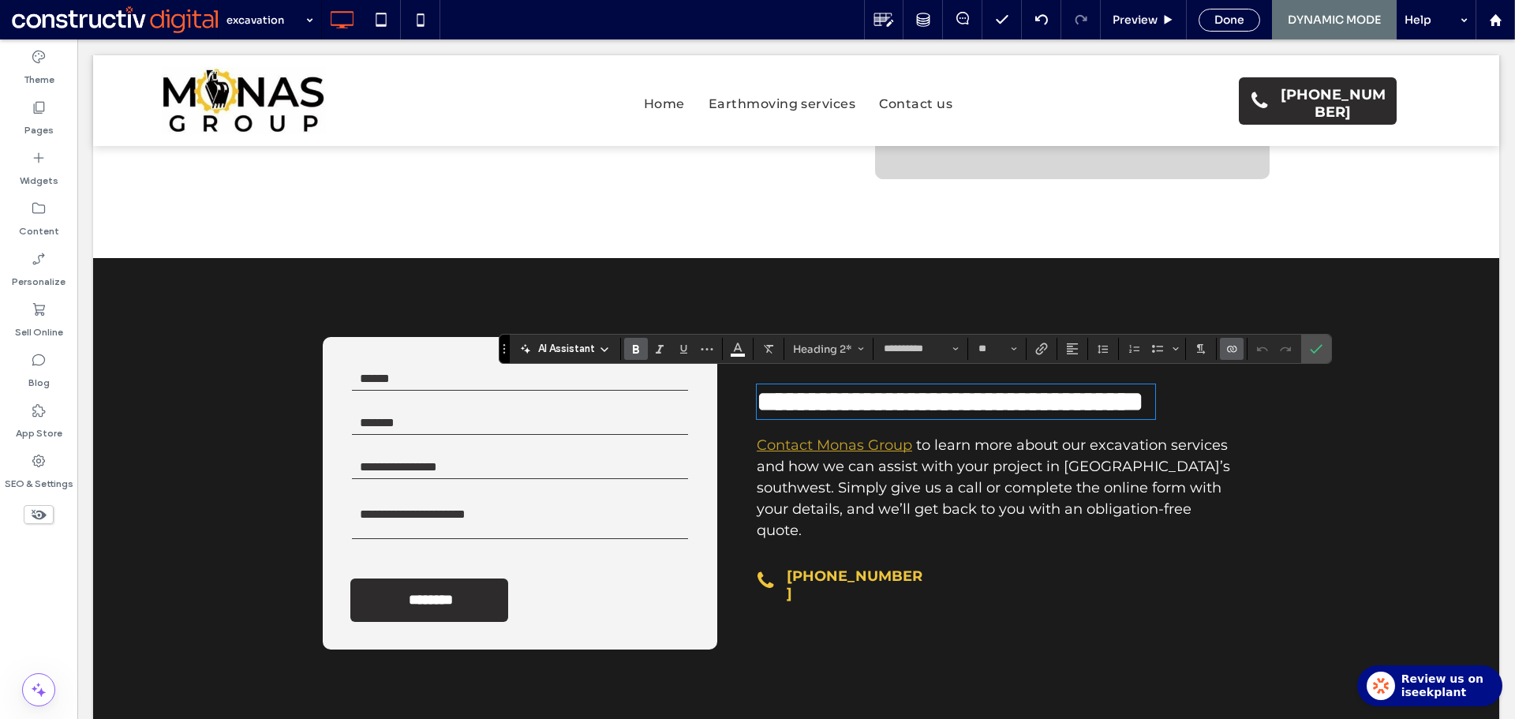
click at [1230, 349] on use "Connect To Data" at bounding box center [1231, 349] width 9 height 6
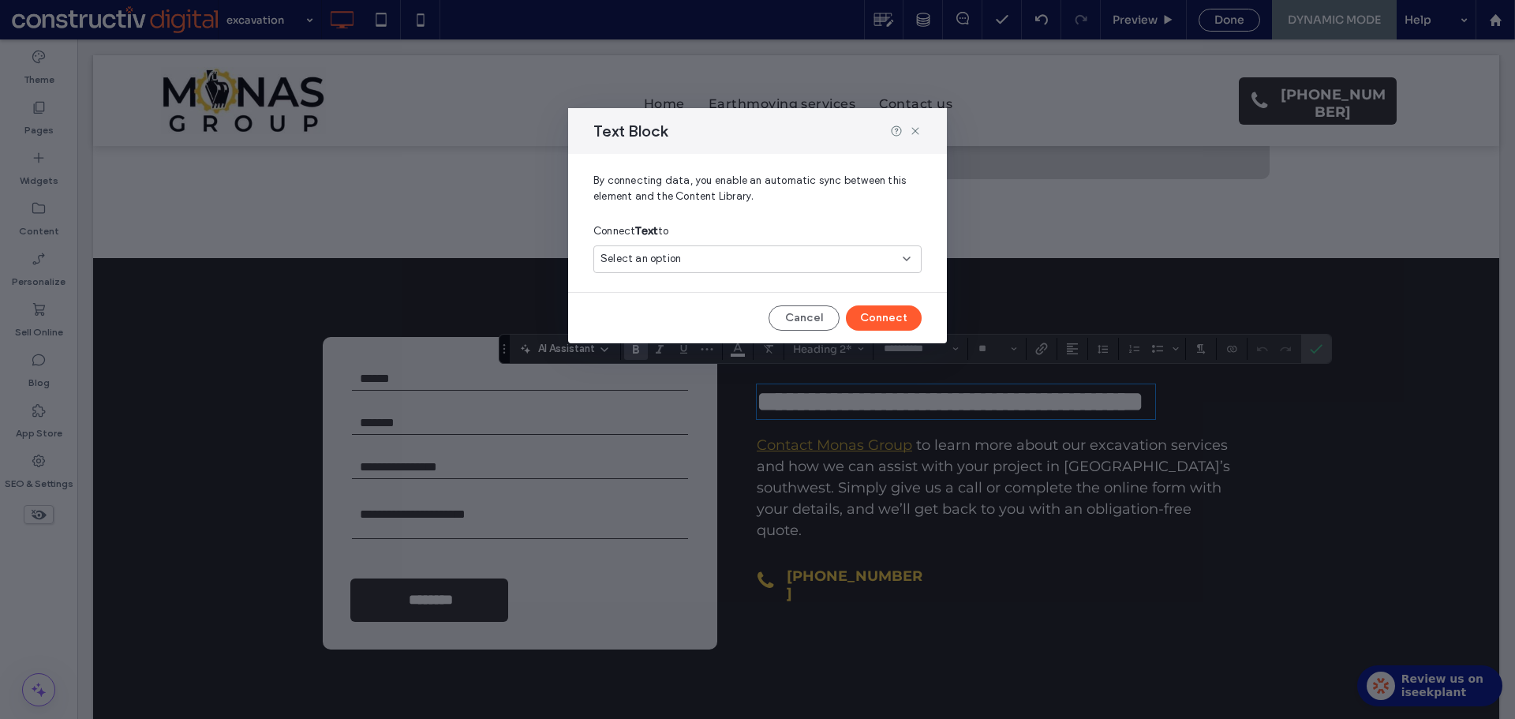
click at [671, 259] on span "Select an option" at bounding box center [640, 259] width 80 height 16
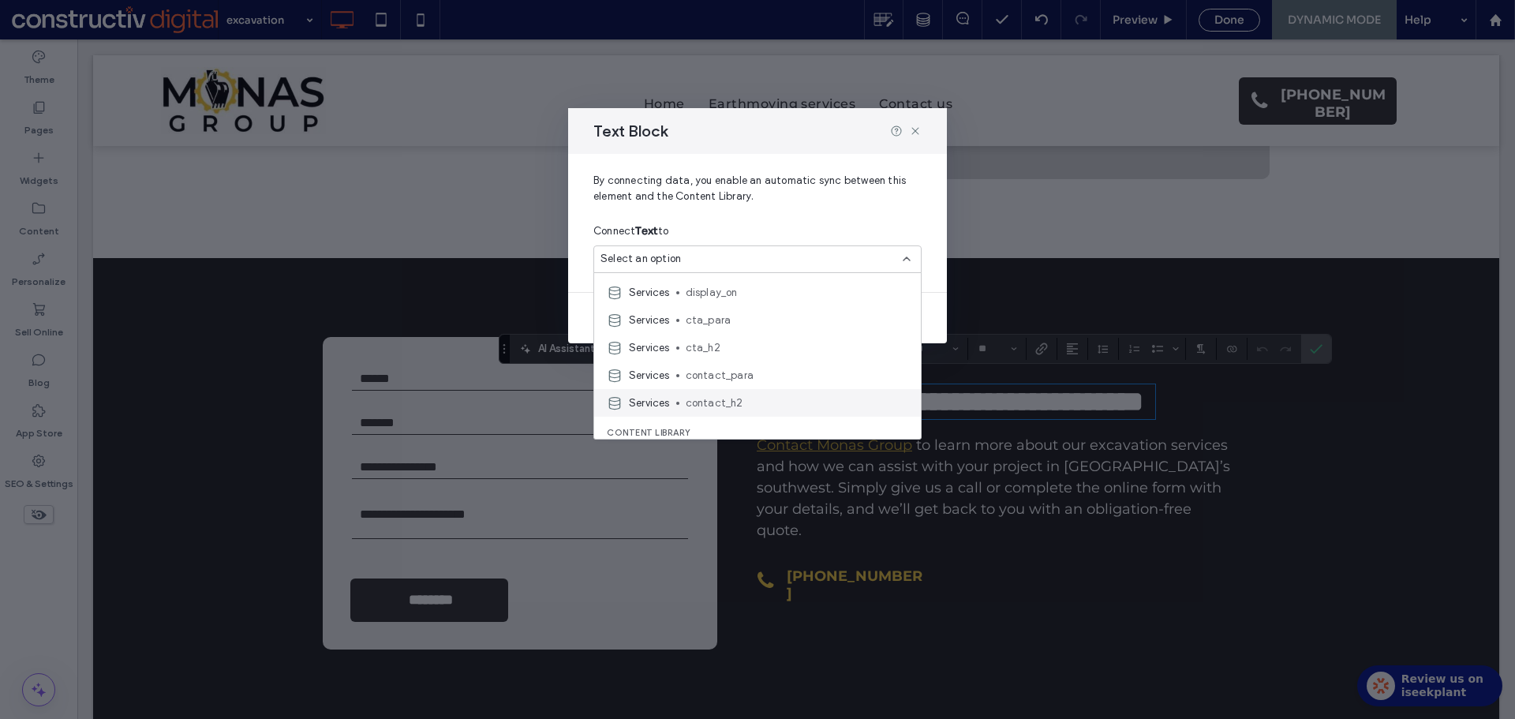
scroll to position [552, 0]
click at [743, 392] on span "contact_h2" at bounding box center [797, 398] width 222 height 16
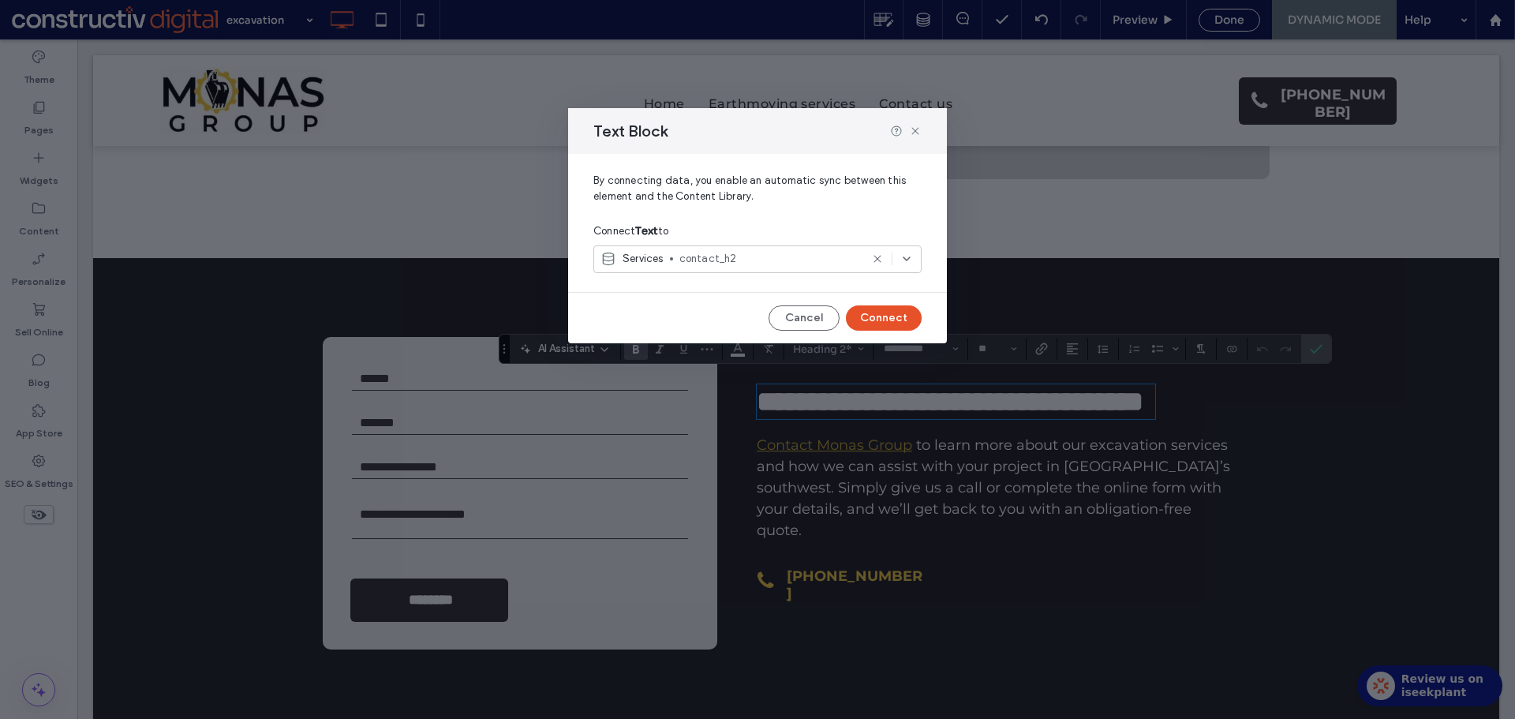
drag, startPoint x: 896, startPoint y: 312, endPoint x: 820, endPoint y: 272, distance: 86.4
click at [896, 312] on button "Connect" at bounding box center [884, 317] width 76 height 25
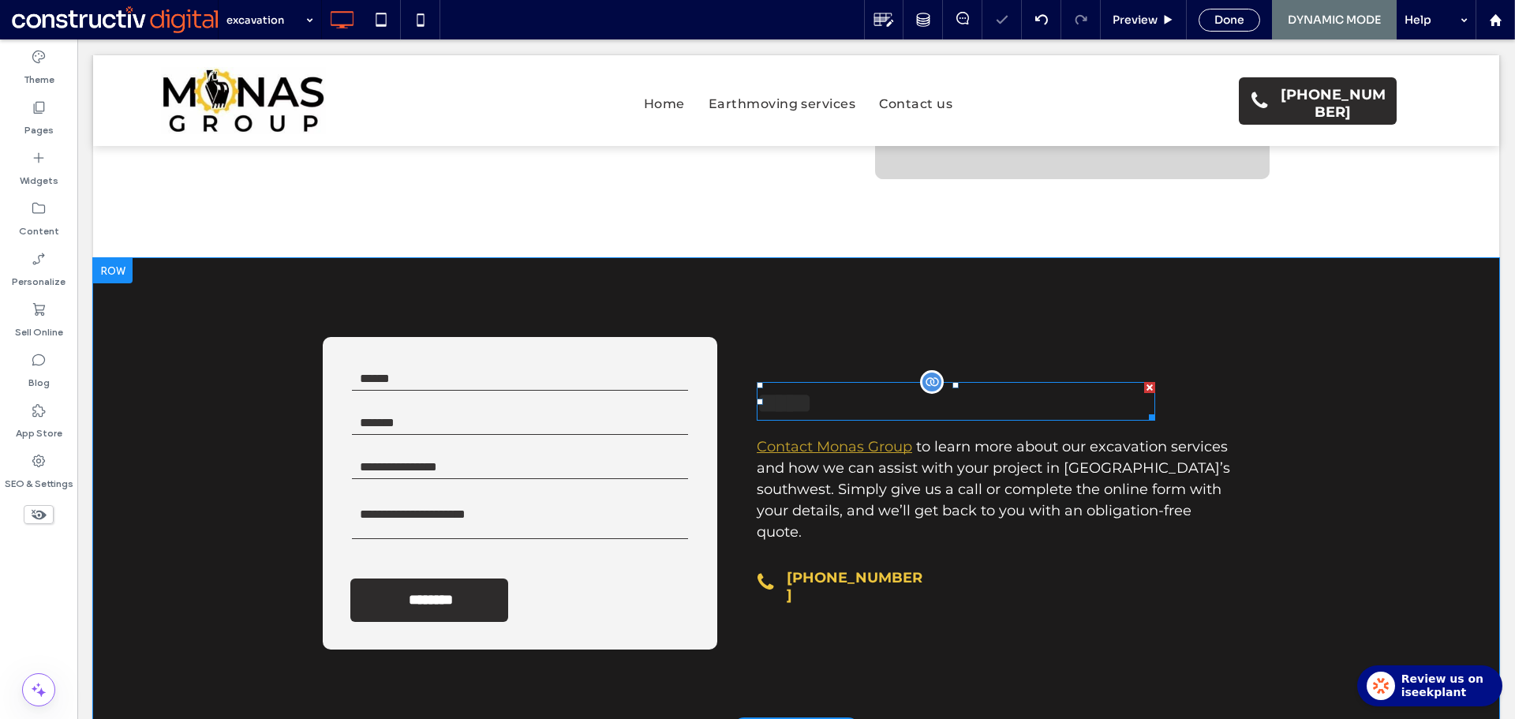
click at [801, 417] on span "*****" at bounding box center [783, 403] width 55 height 28
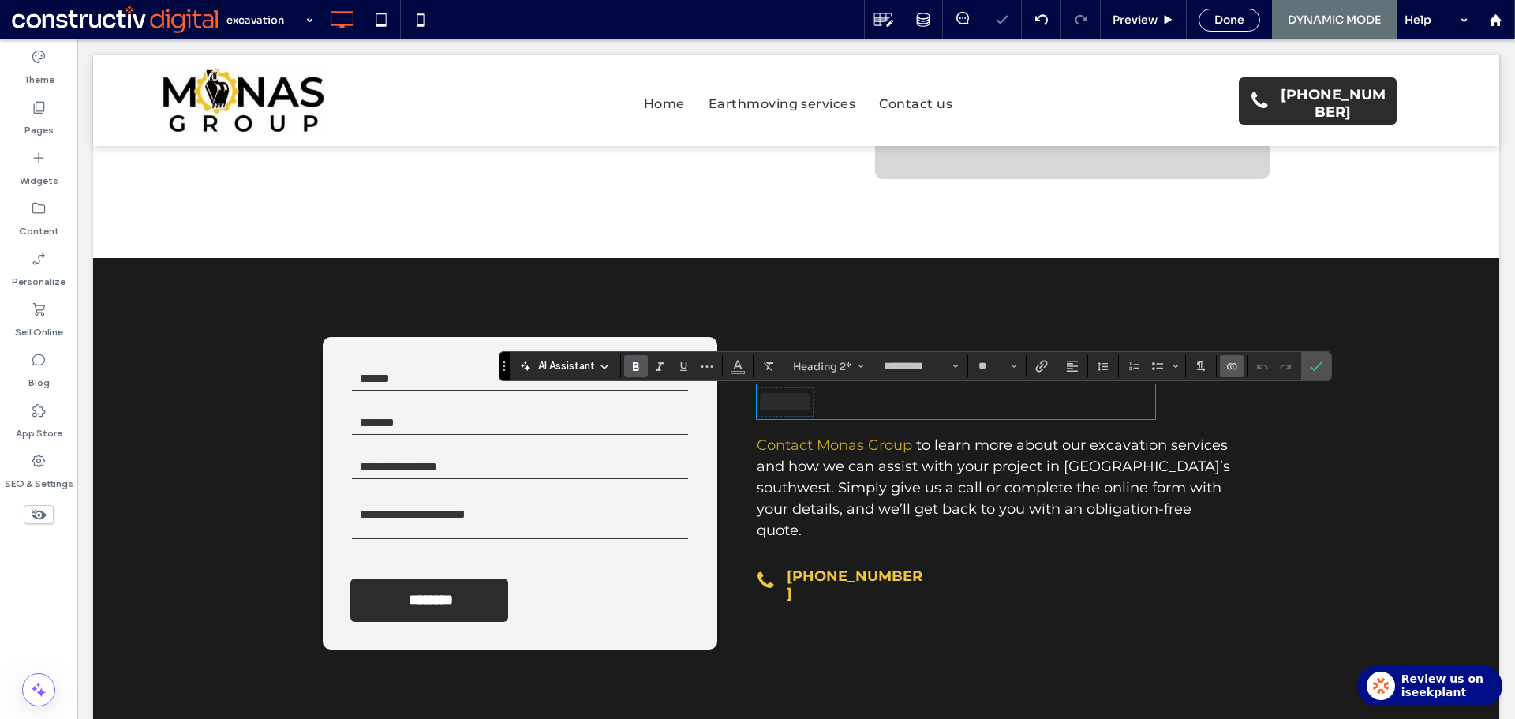
click at [784, 408] on span "*****" at bounding box center [784, 401] width 55 height 28
click at [738, 369] on icon "Color" at bounding box center [737, 364] width 13 height 13
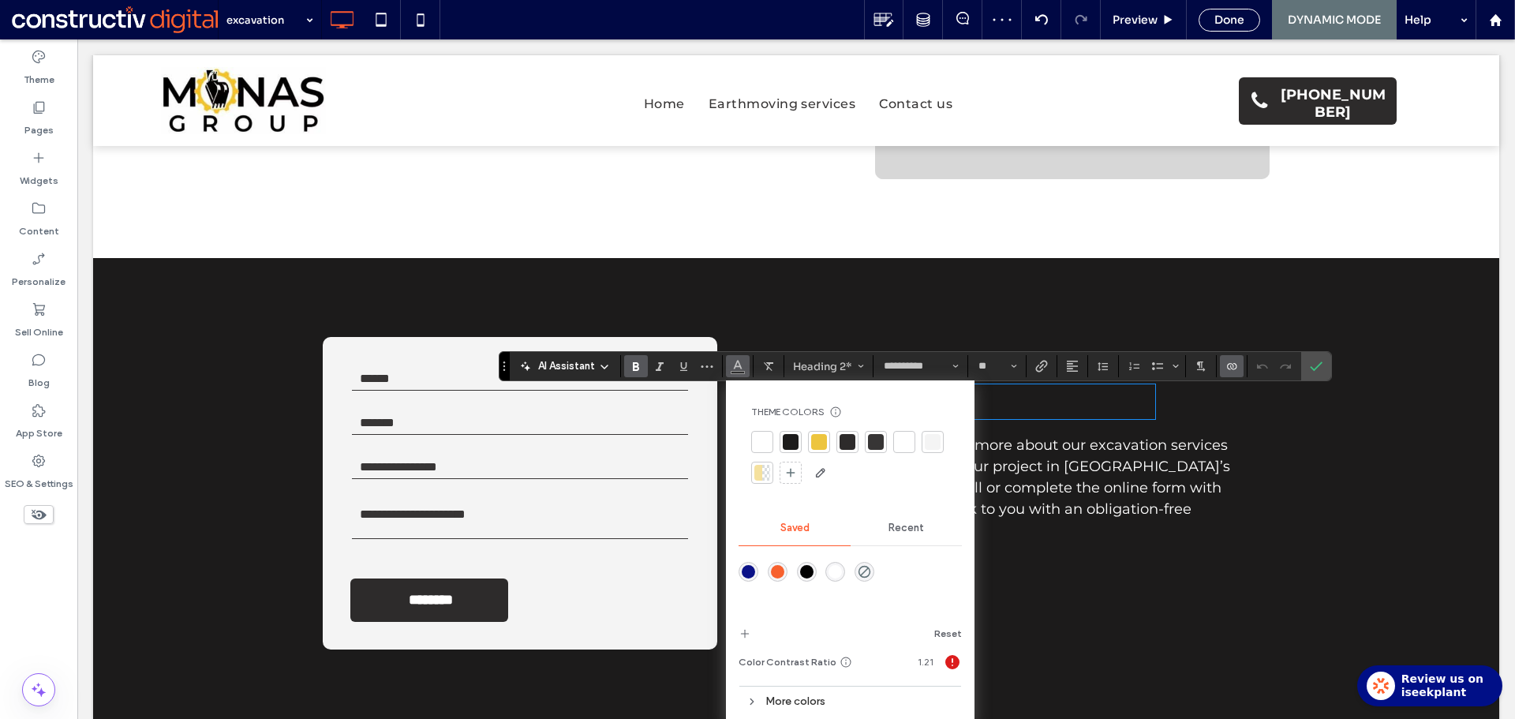
click at [905, 445] on div at bounding box center [904, 442] width 16 height 16
click at [1313, 366] on icon "Confirm" at bounding box center [1315, 366] width 13 height 13
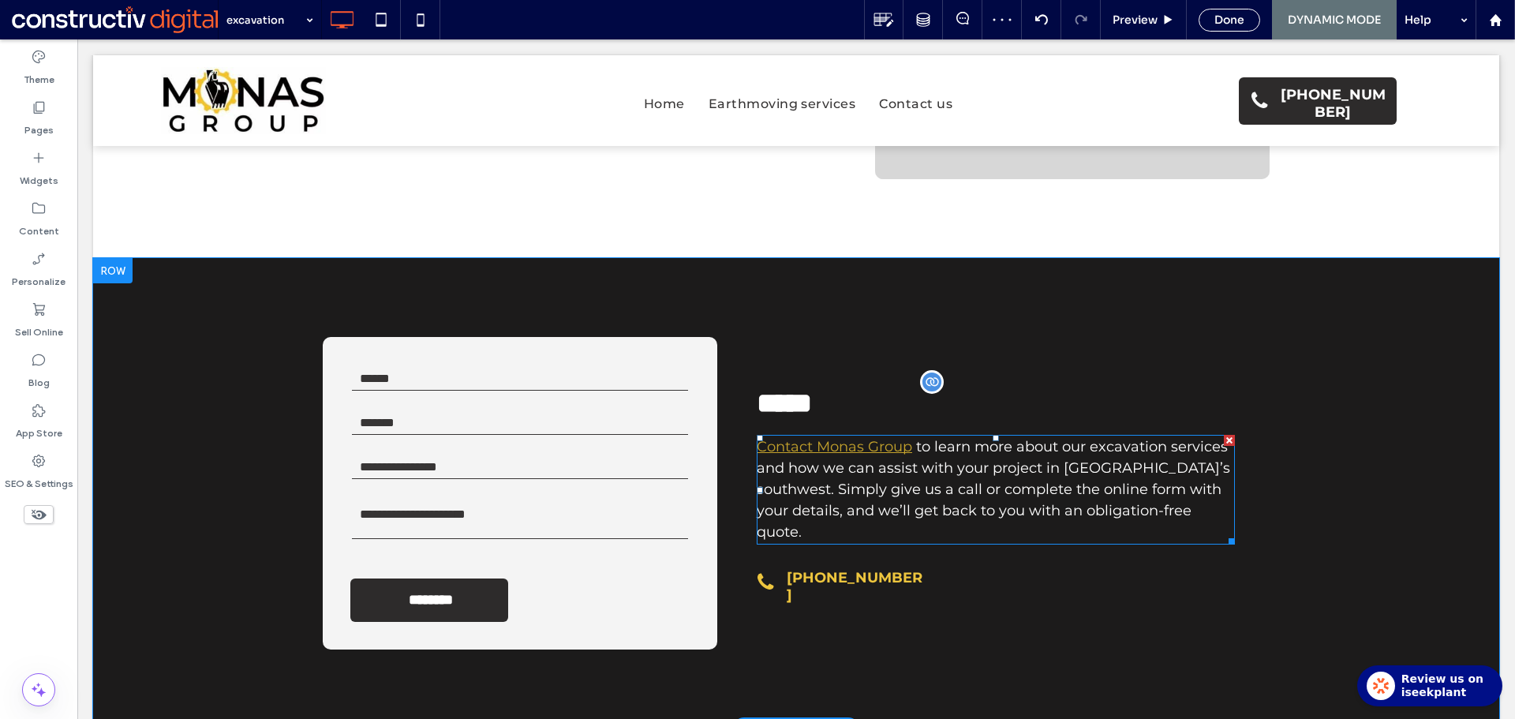
click at [911, 518] on span "to learn more about our excavation services and how we can assist with your pro…" at bounding box center [992, 489] width 473 height 103
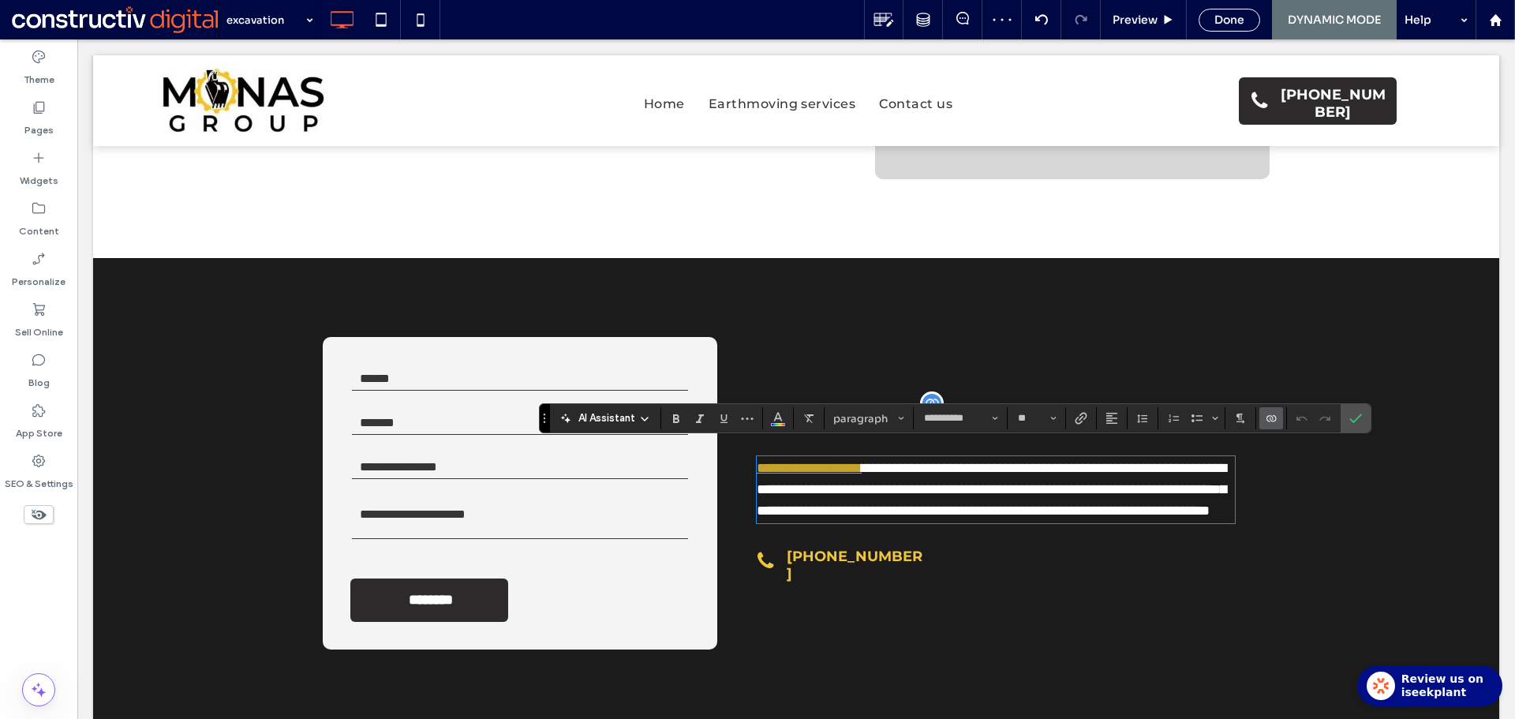
click at [1272, 423] on icon "Connect To Data" at bounding box center [1271, 418] width 13 height 13
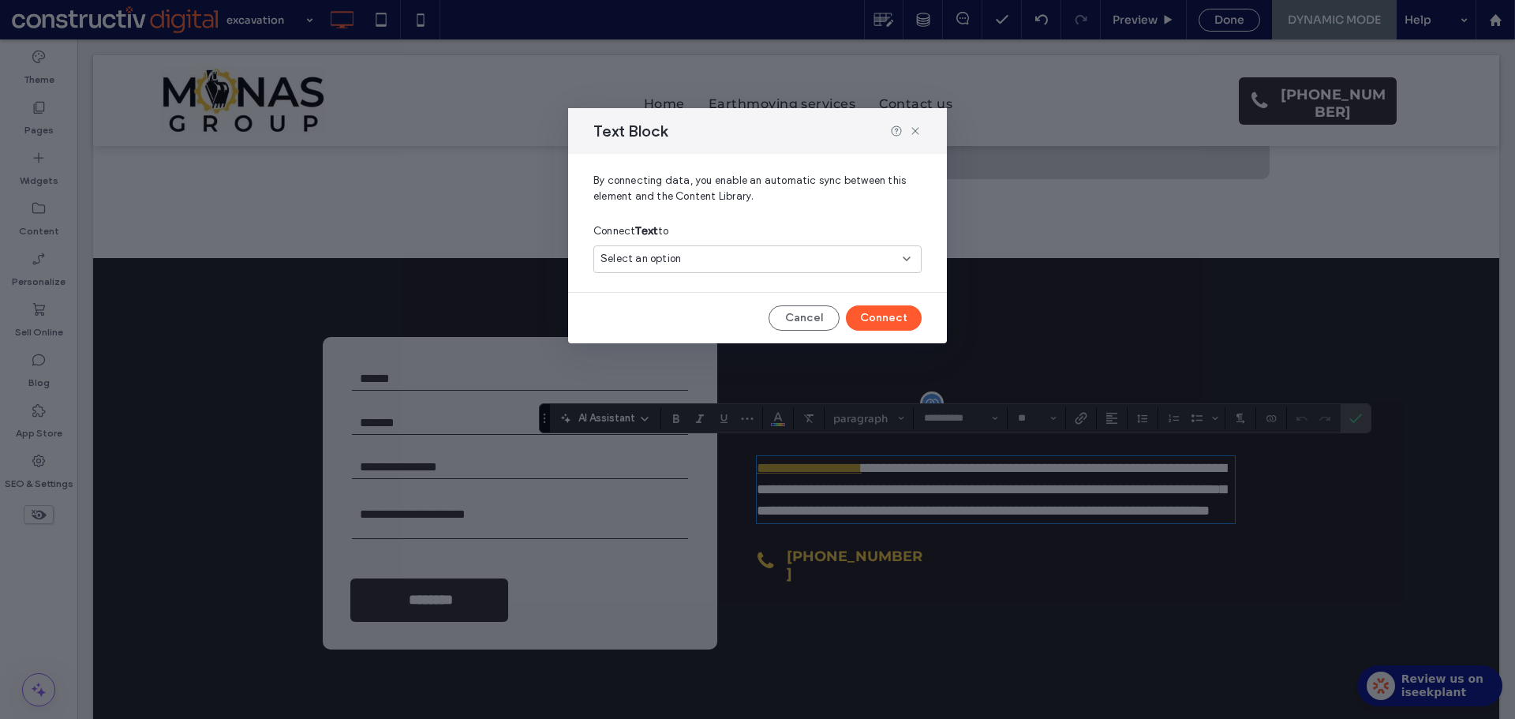
click at [752, 261] on div "Select an option" at bounding box center [747, 259] width 295 height 16
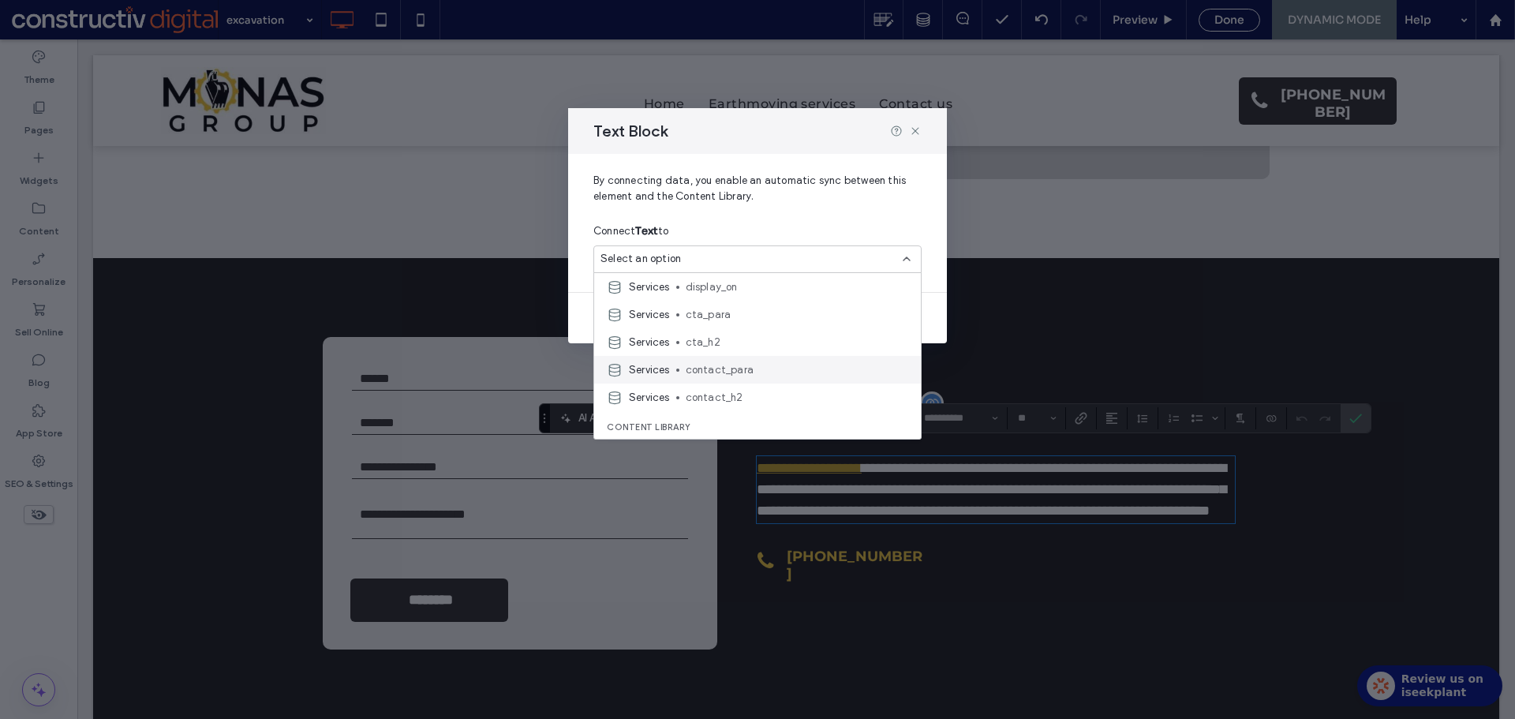
click at [746, 367] on span "contact_para" at bounding box center [797, 370] width 222 height 16
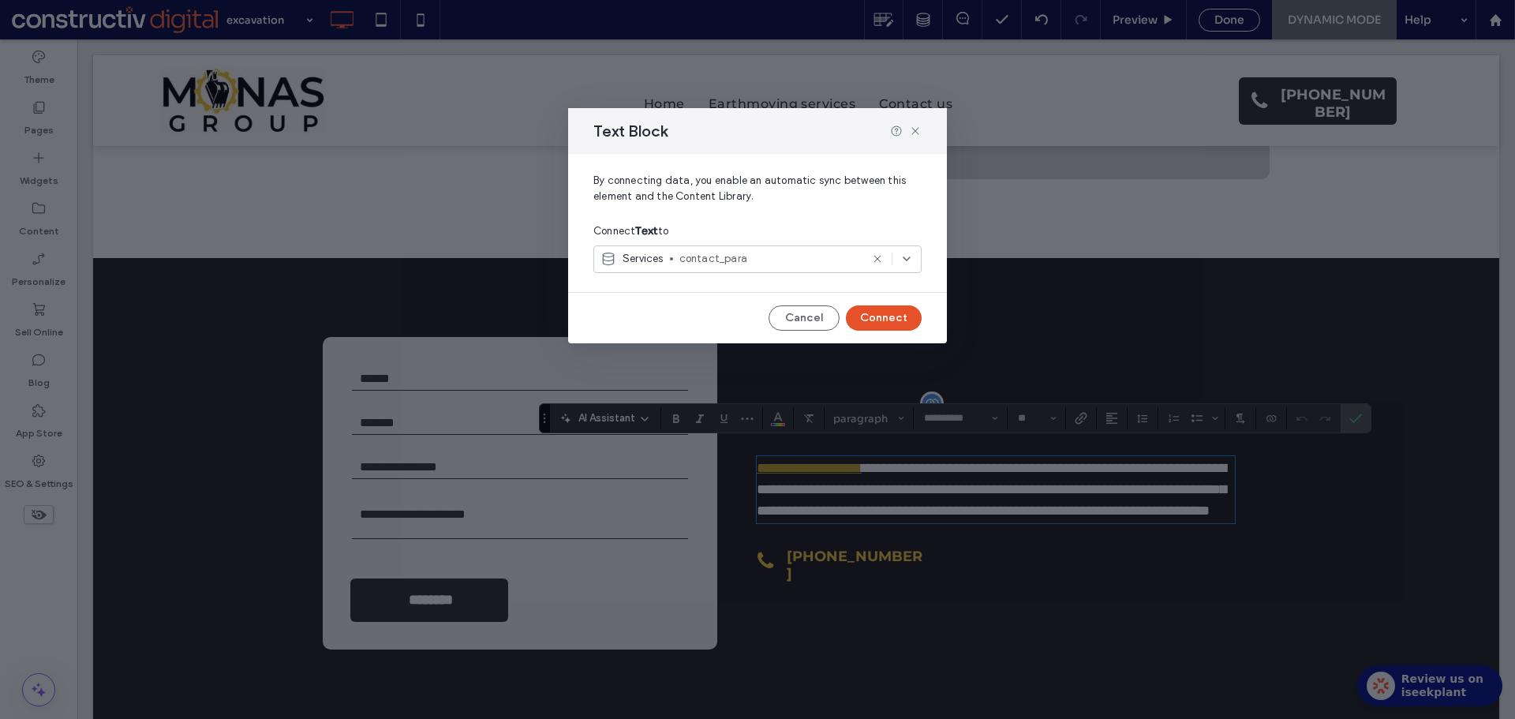
click at [876, 319] on button "Connect" at bounding box center [884, 317] width 76 height 25
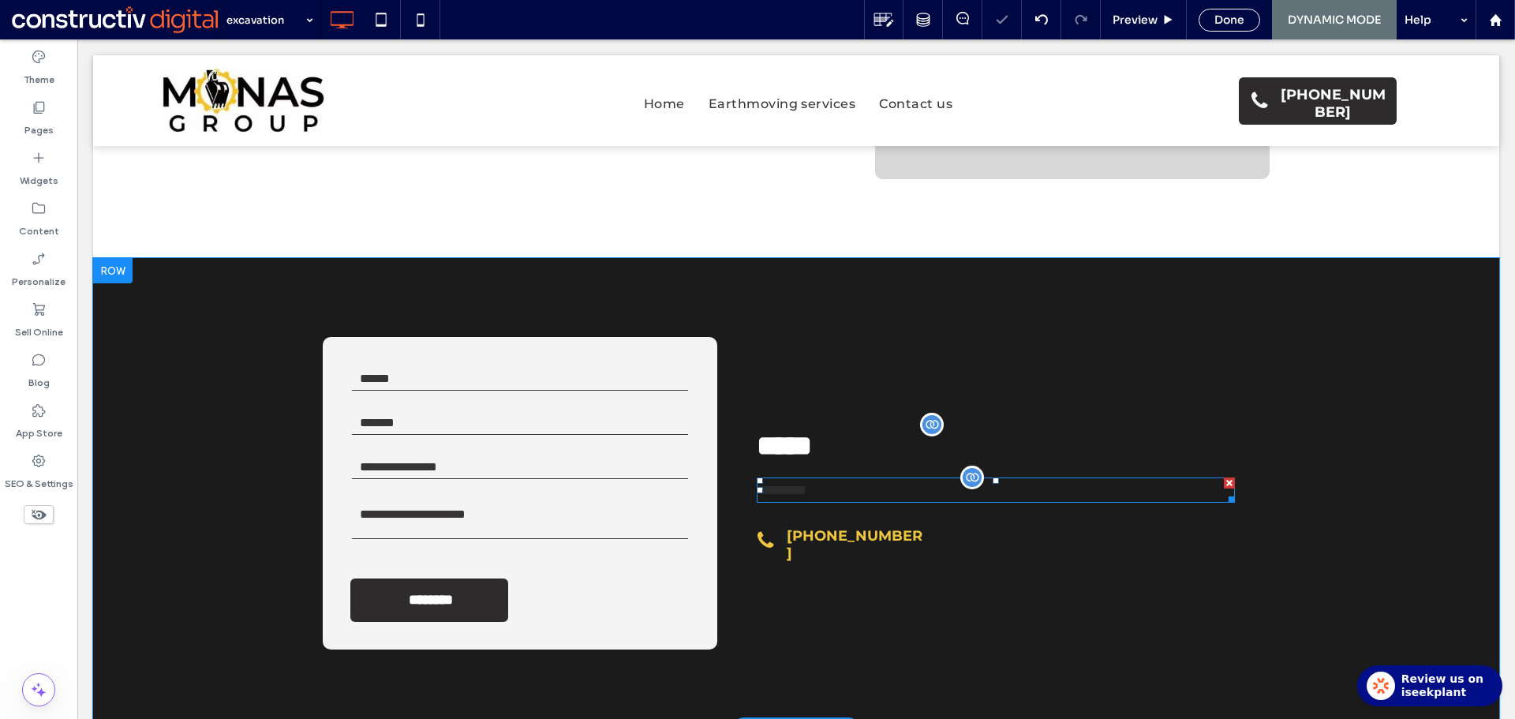
click at [806, 490] on span "*********" at bounding box center [781, 490] width 50 height 14
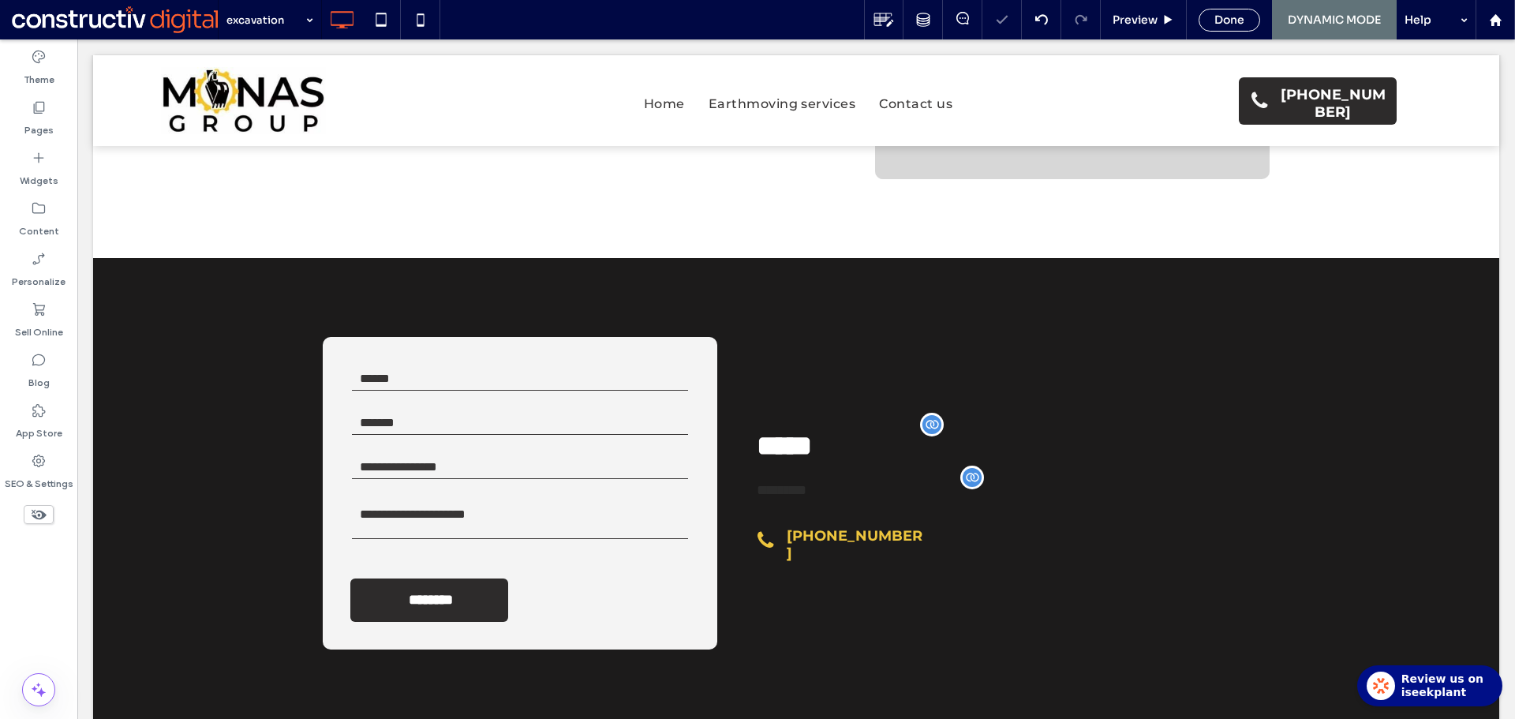
type input "**********"
type input "**"
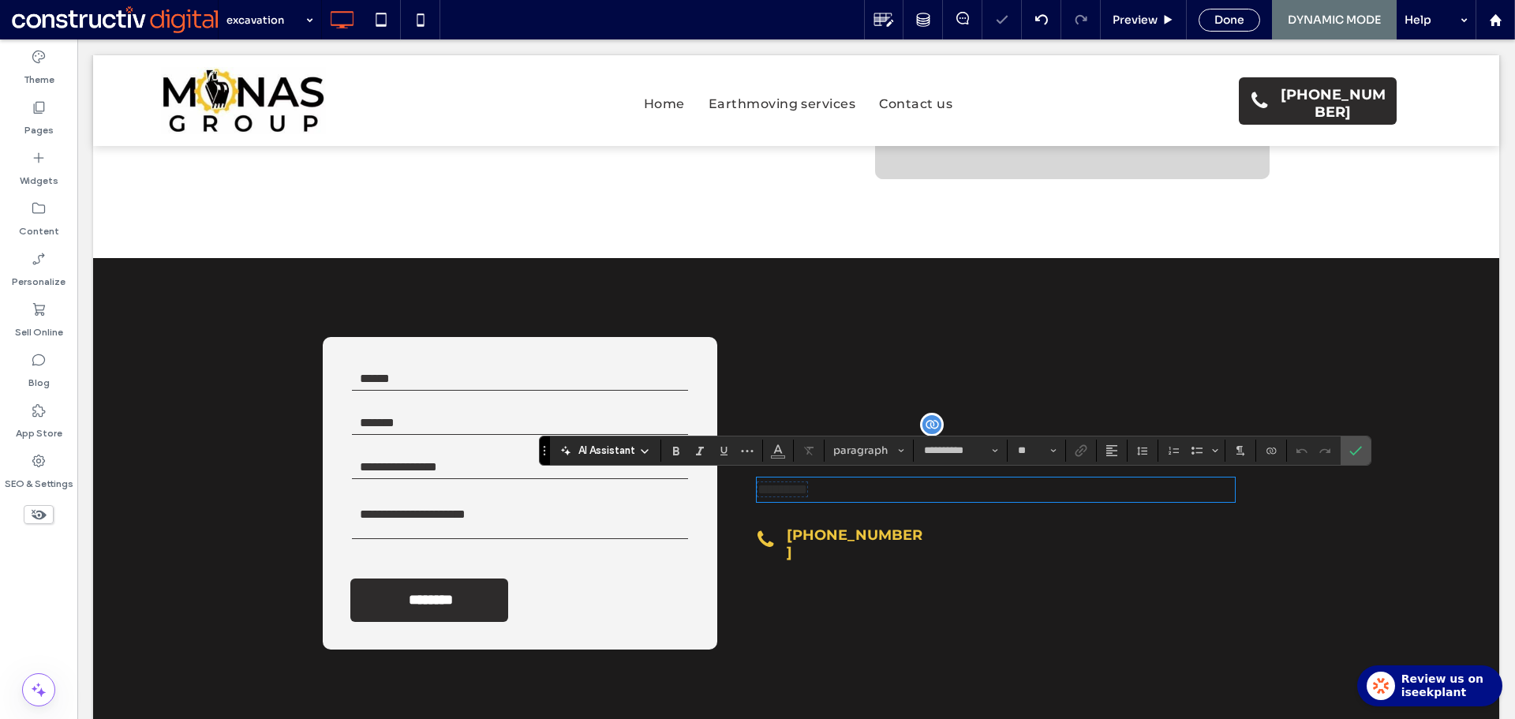
click at [807, 490] on span "*********" at bounding box center [782, 489] width 50 height 14
click at [783, 452] on icon "Color" at bounding box center [777, 449] width 13 height 13
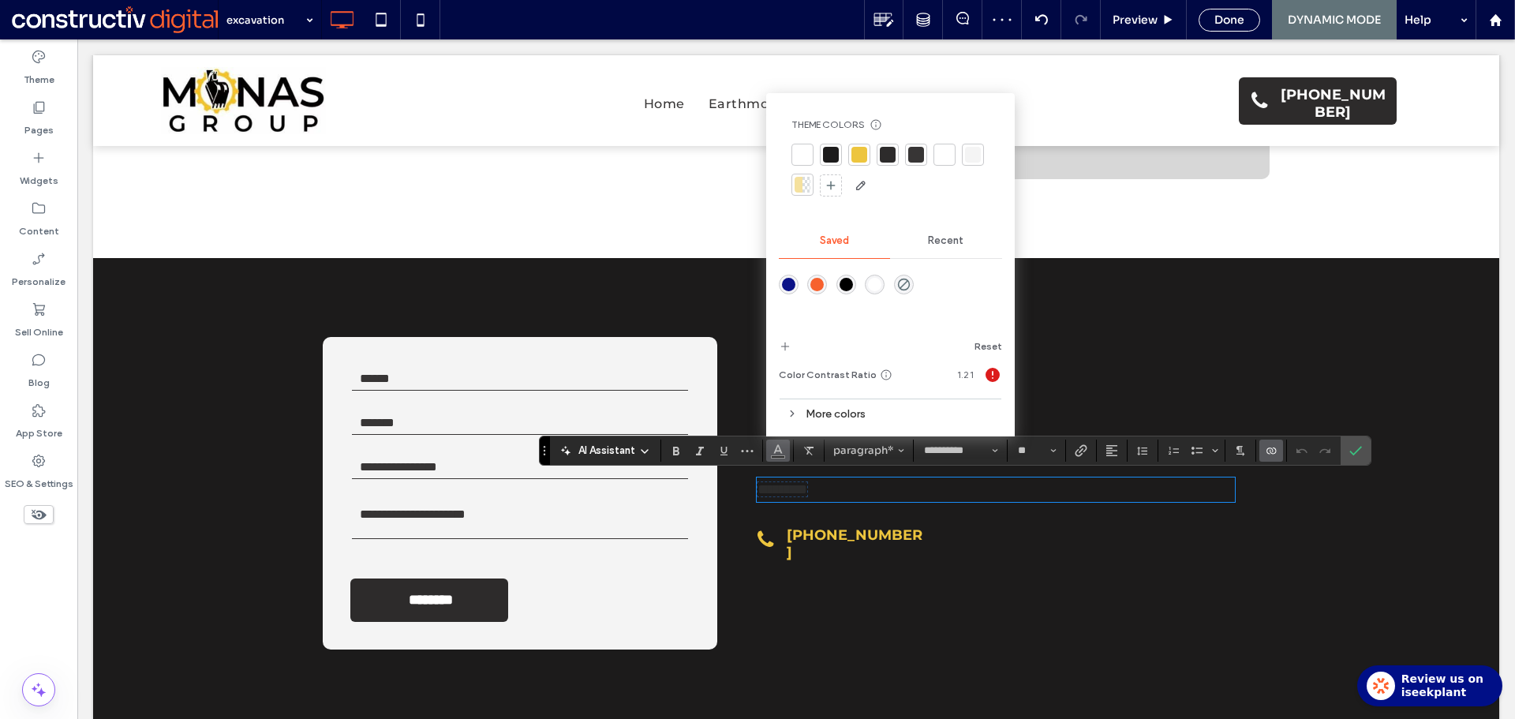
click at [946, 155] on div at bounding box center [944, 155] width 16 height 16
drag, startPoint x: 1361, startPoint y: 451, endPoint x: 786, endPoint y: 474, distance: 575.5
click at [1361, 451] on icon "Confirm" at bounding box center [1355, 450] width 13 height 13
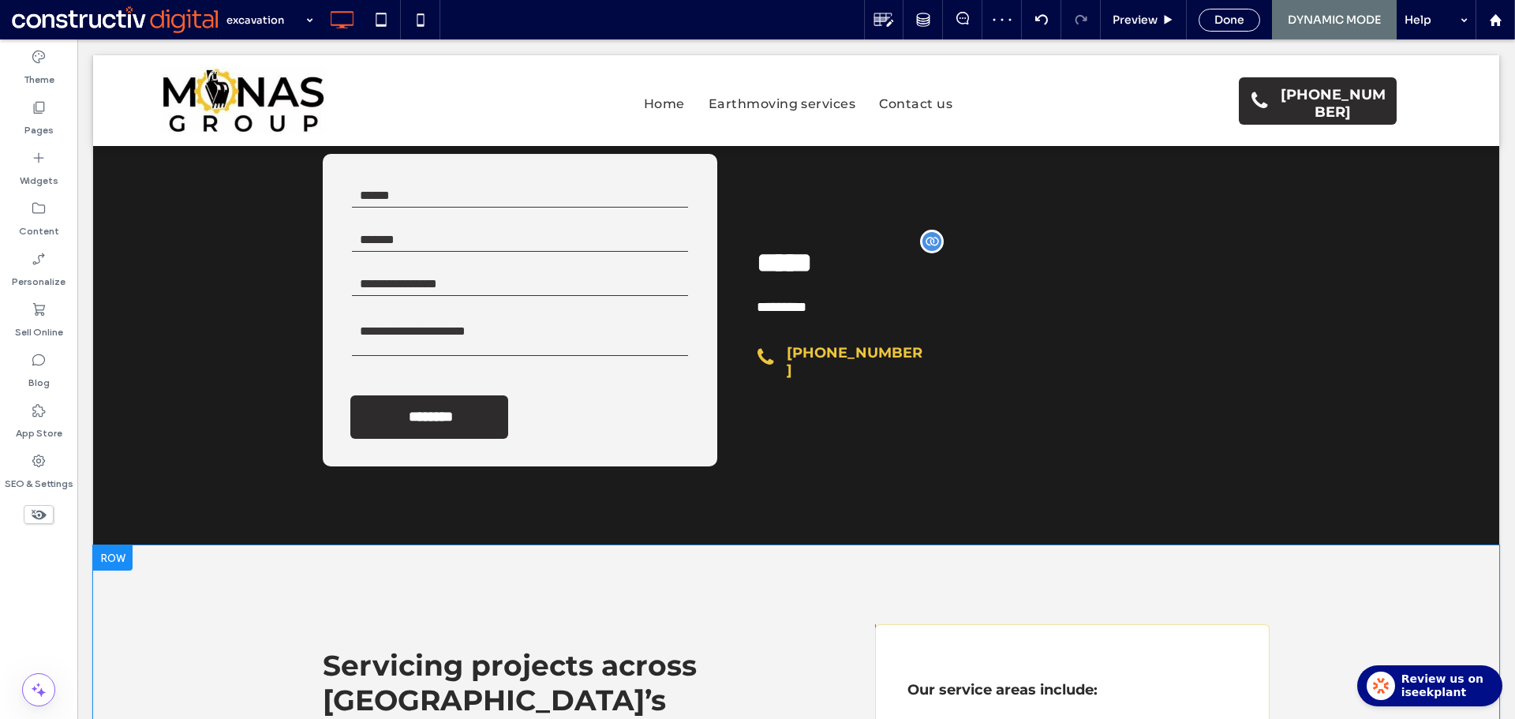
scroll to position [1735, 0]
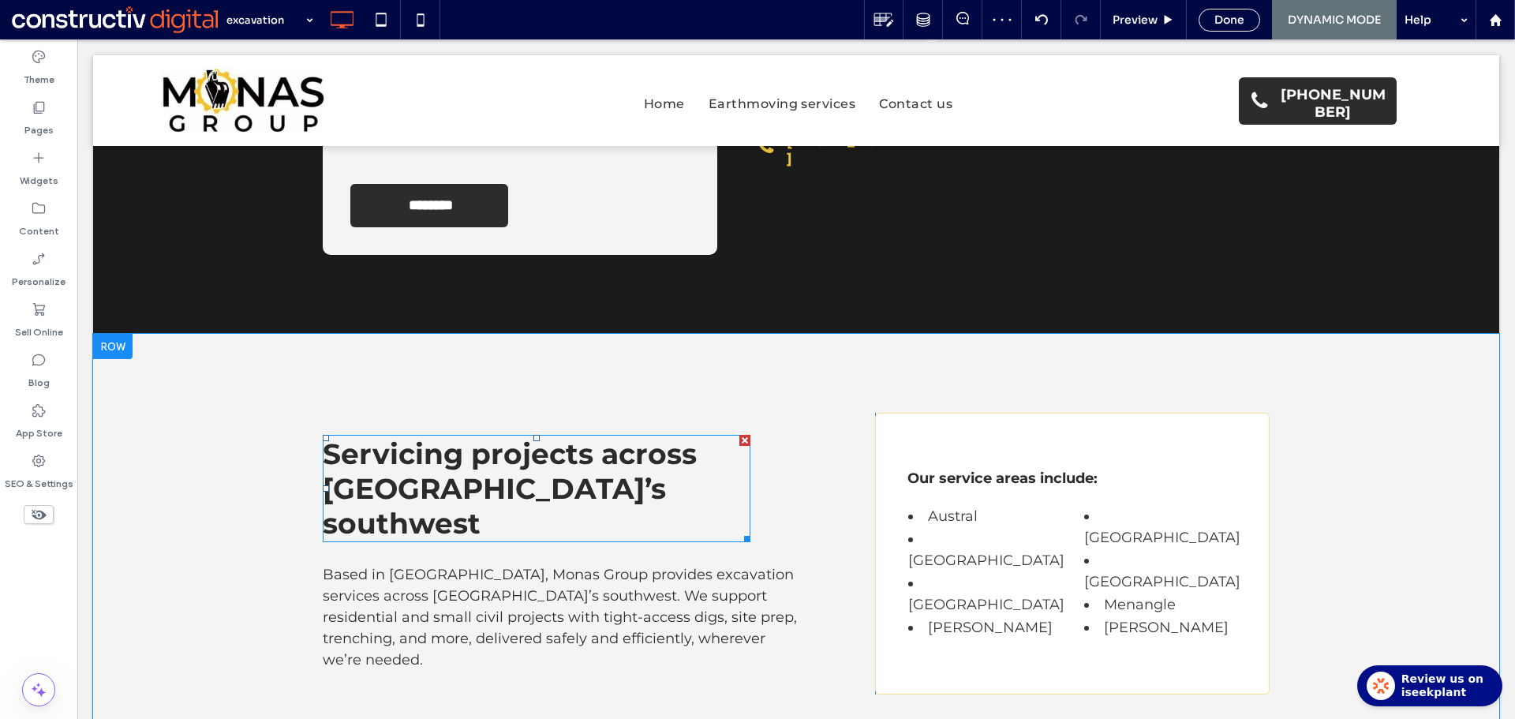
click at [589, 450] on span "Servicing projects across [GEOGRAPHIC_DATA]’s southwest" at bounding box center [510, 488] width 374 height 104
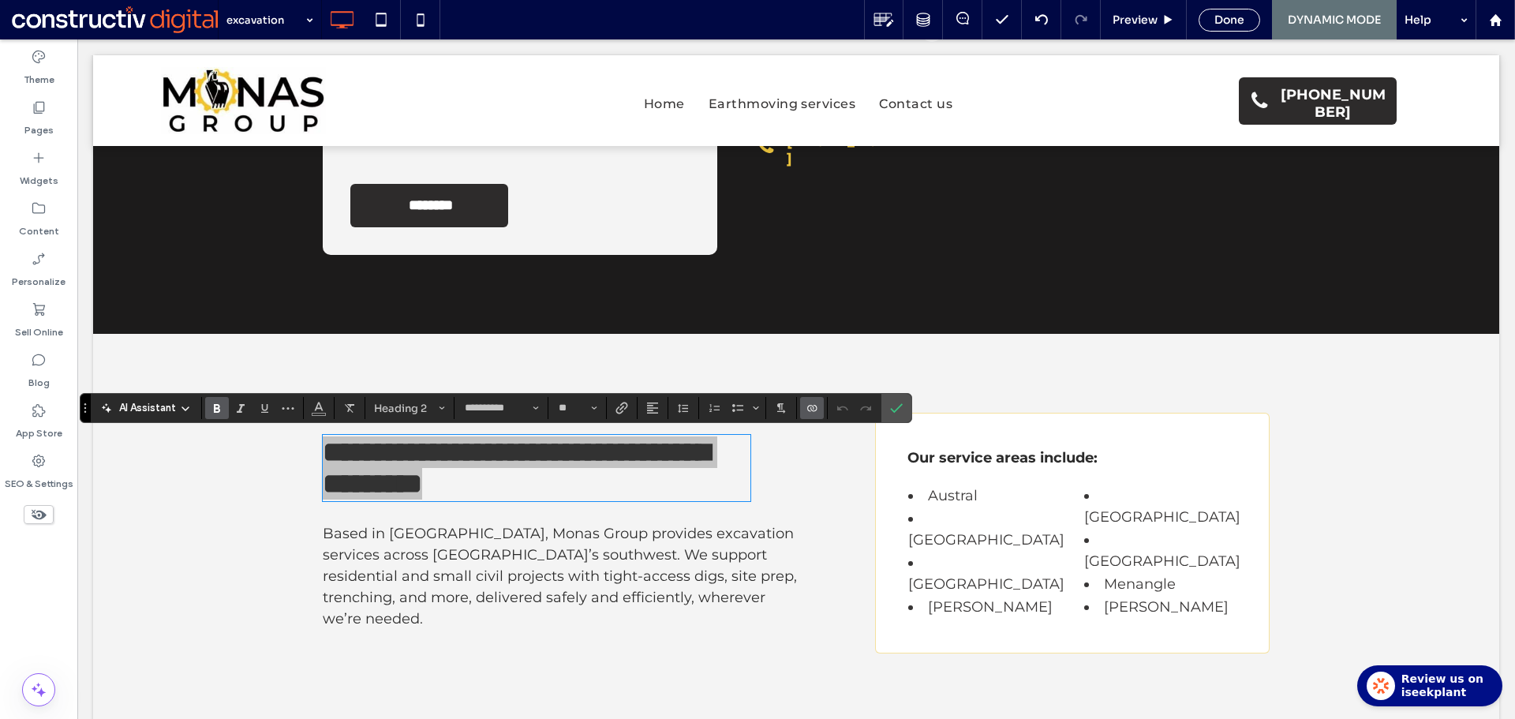
click at [814, 409] on icon "Connect To Data" at bounding box center [811, 408] width 13 height 13
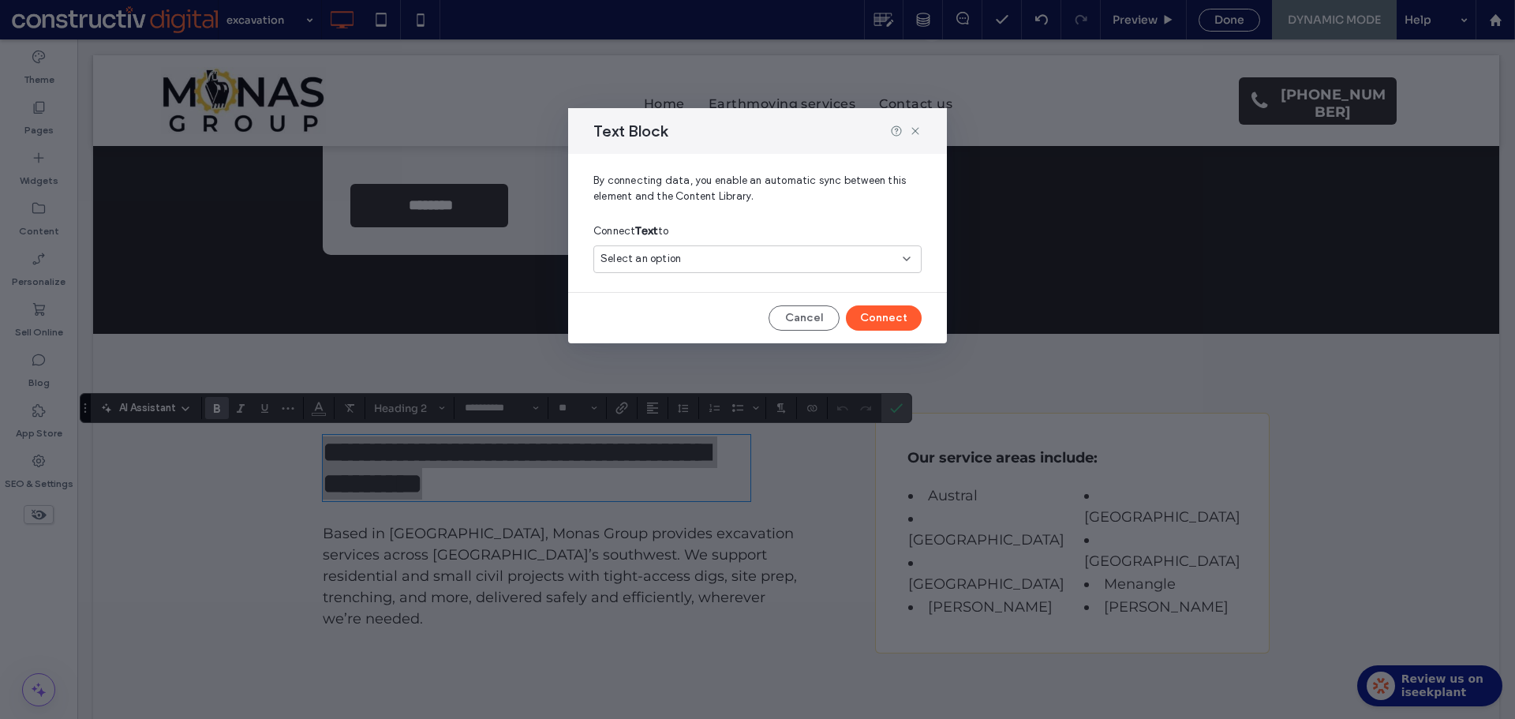
click at [726, 257] on div "Select an option" at bounding box center [747, 259] width 295 height 16
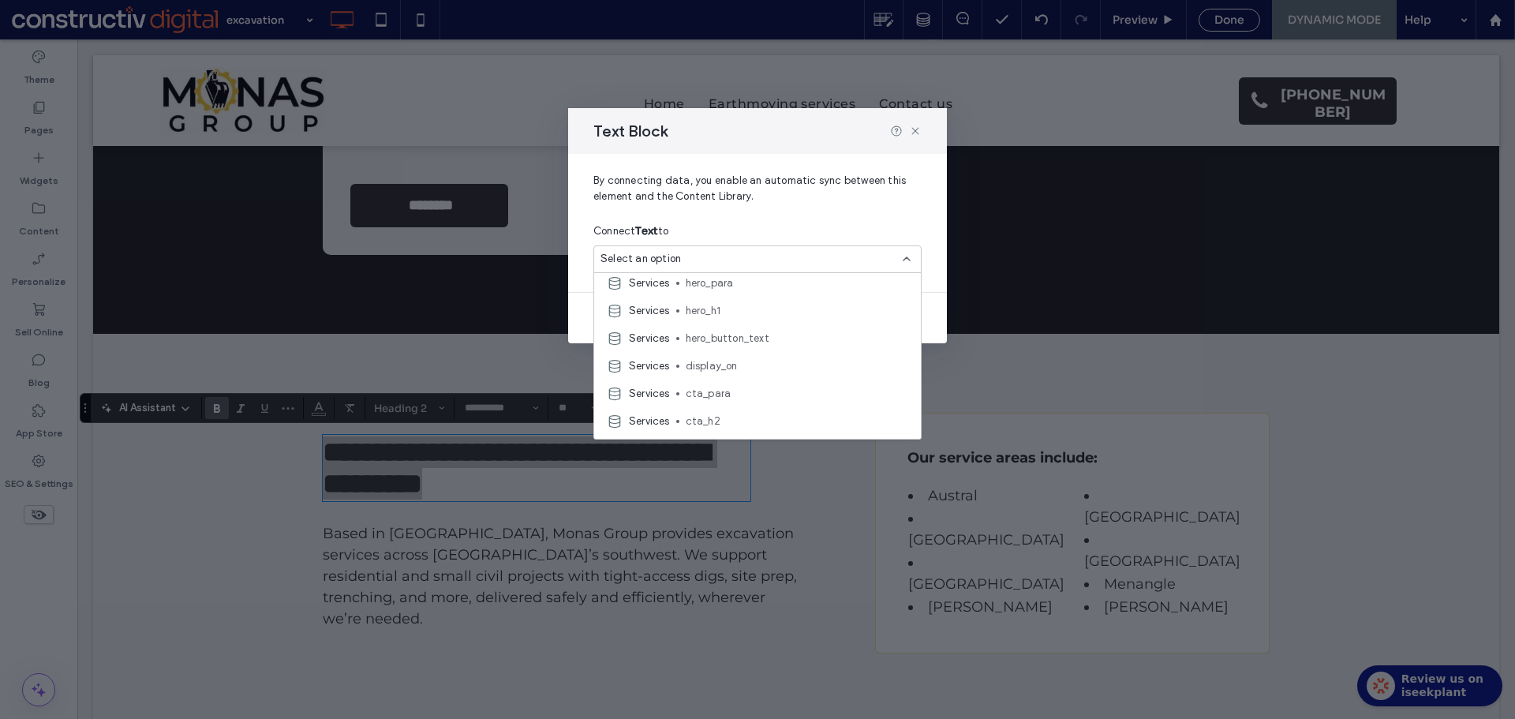
scroll to position [394, 0]
click at [753, 337] on span "locations_h2" at bounding box center [797, 335] width 222 height 16
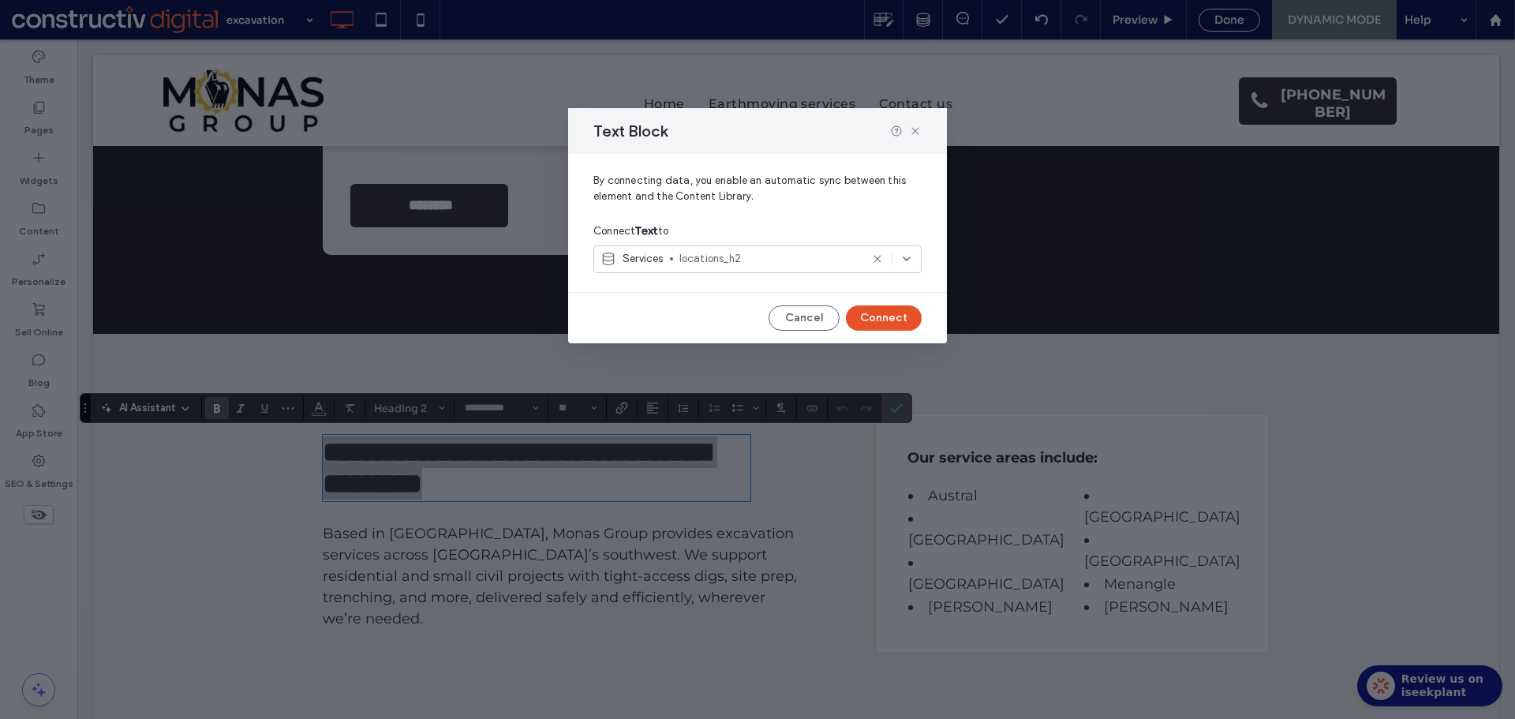
click at [895, 320] on button "Connect" at bounding box center [884, 317] width 76 height 25
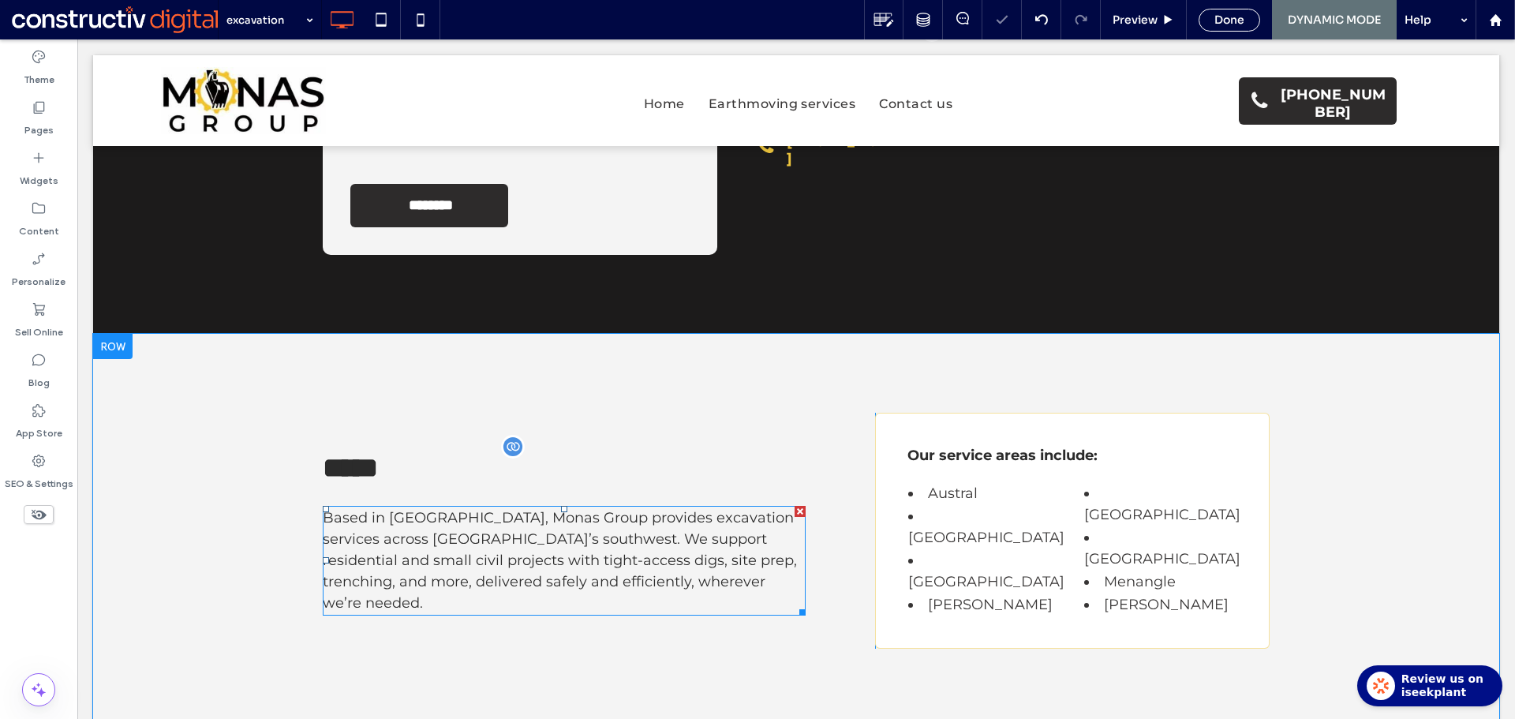
click at [522, 545] on span "Based in Austral, Monas Group provides excavation services across Sydney’s sout…" at bounding box center [560, 560] width 474 height 103
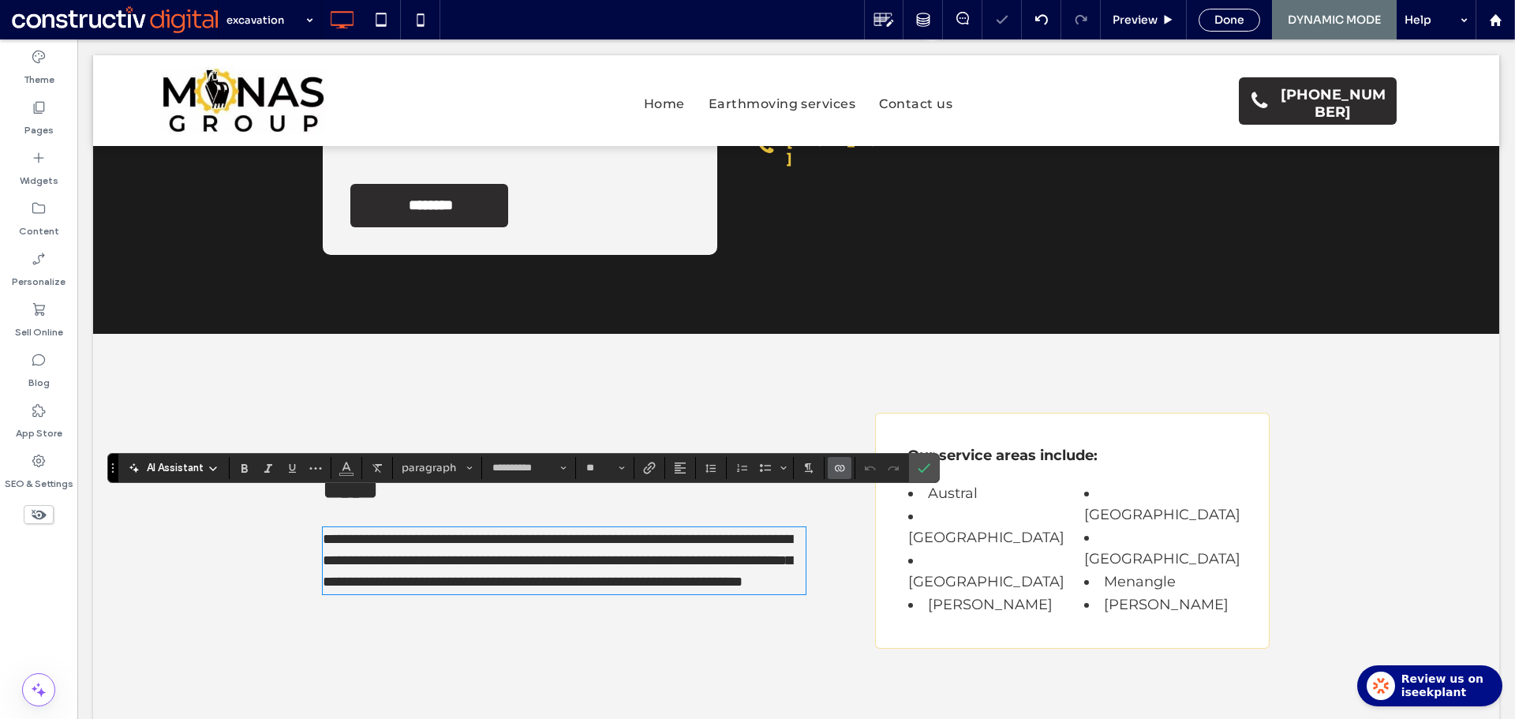
click at [842, 465] on icon "Connect To Data" at bounding box center [839, 467] width 13 height 13
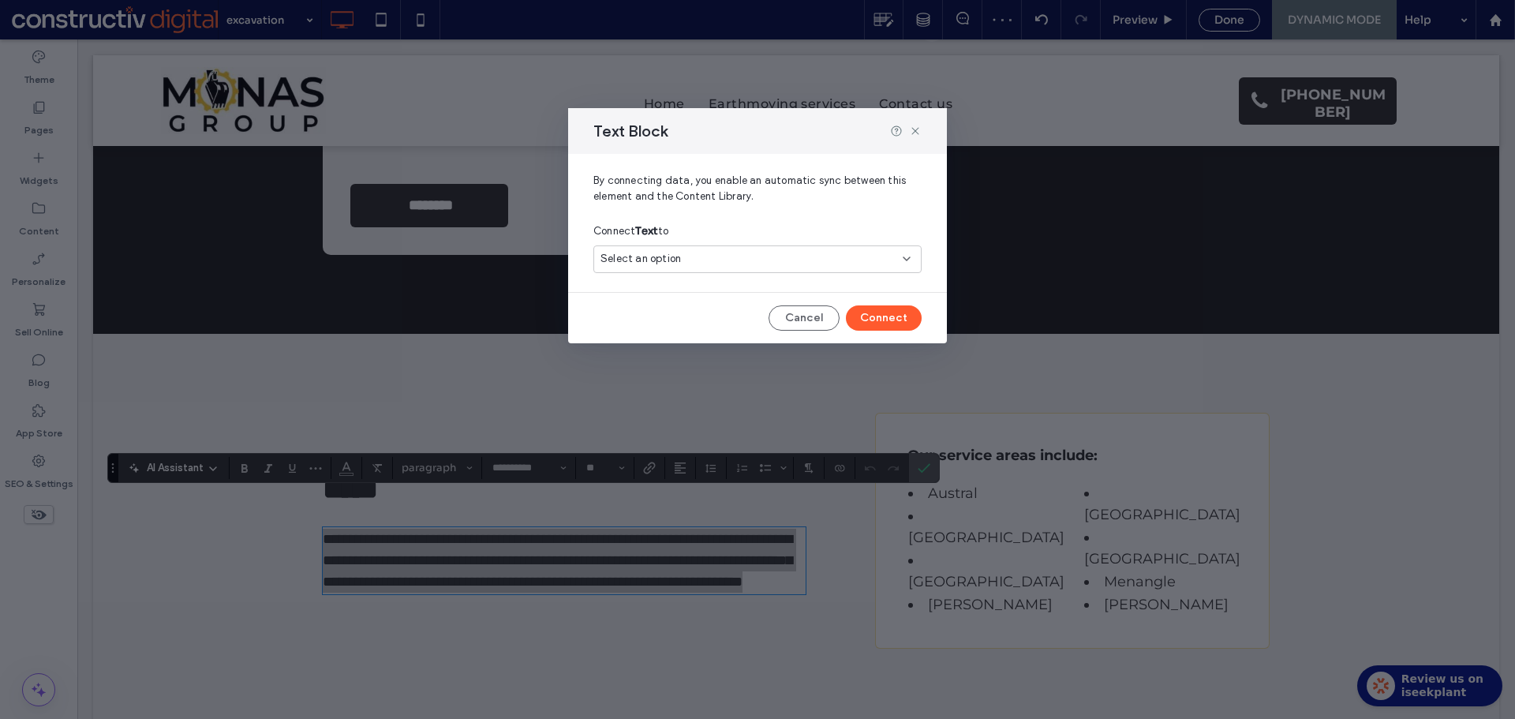
click at [677, 260] on span "Select an option" at bounding box center [640, 259] width 80 height 16
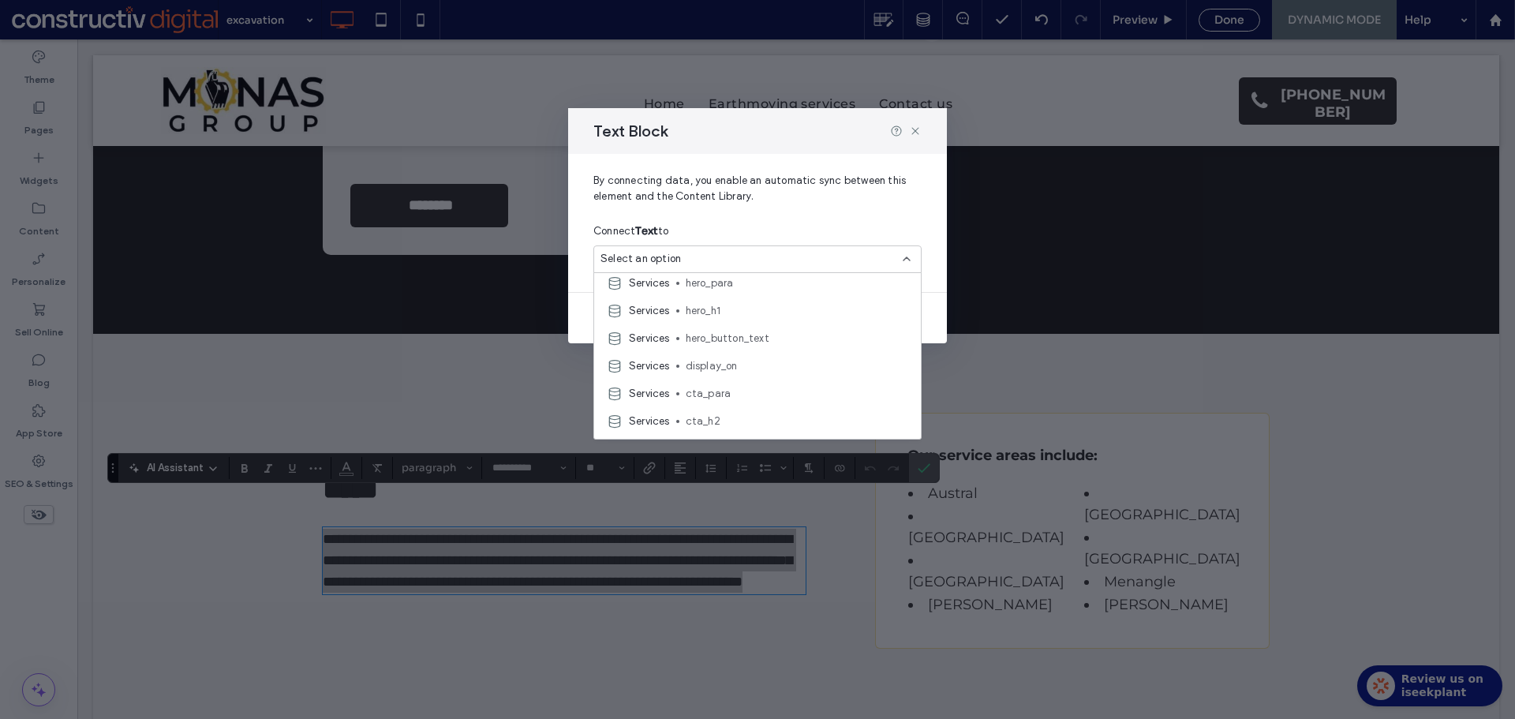
scroll to position [631, 0]
click at [738, 293] on span "contact_para" at bounding box center [797, 291] width 222 height 16
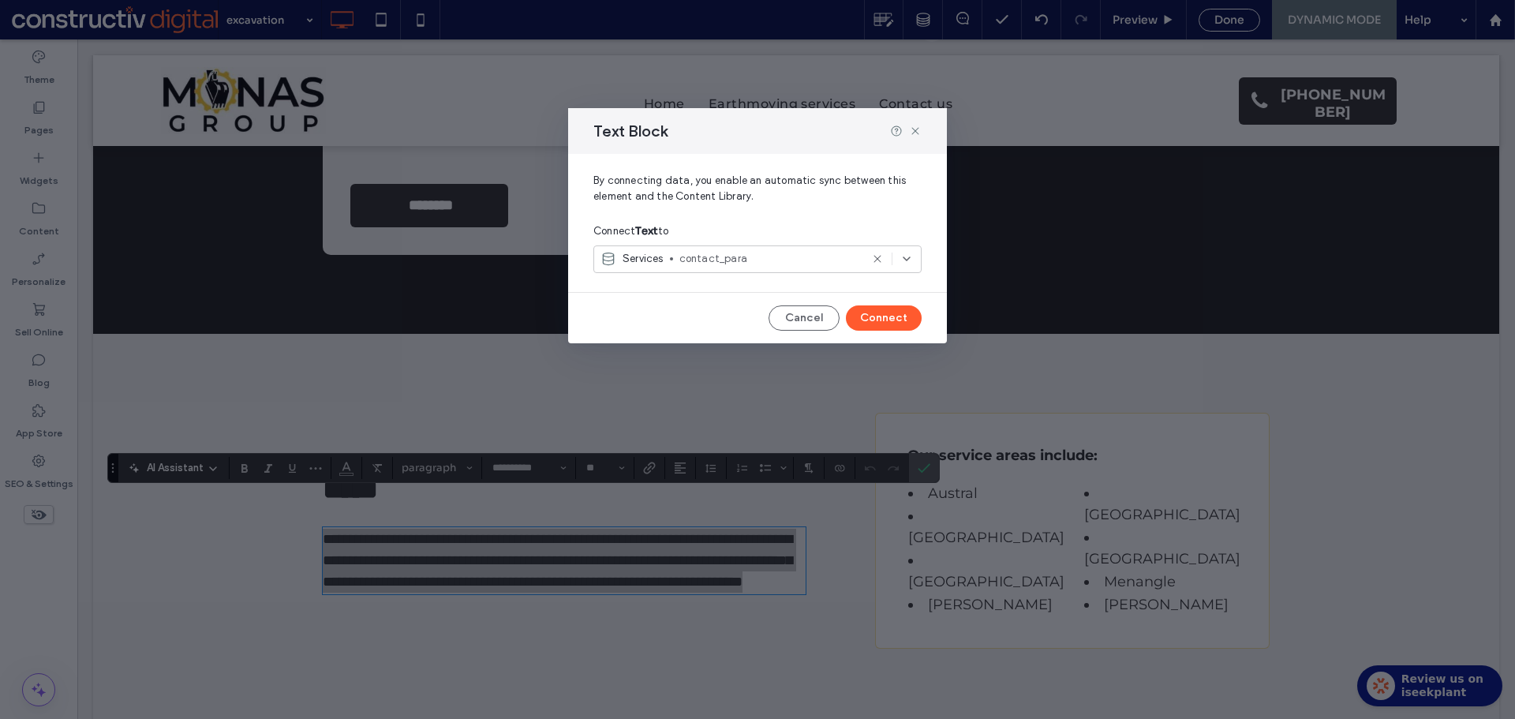
click at [736, 254] on span "contact_para" at bounding box center [769, 259] width 181 height 16
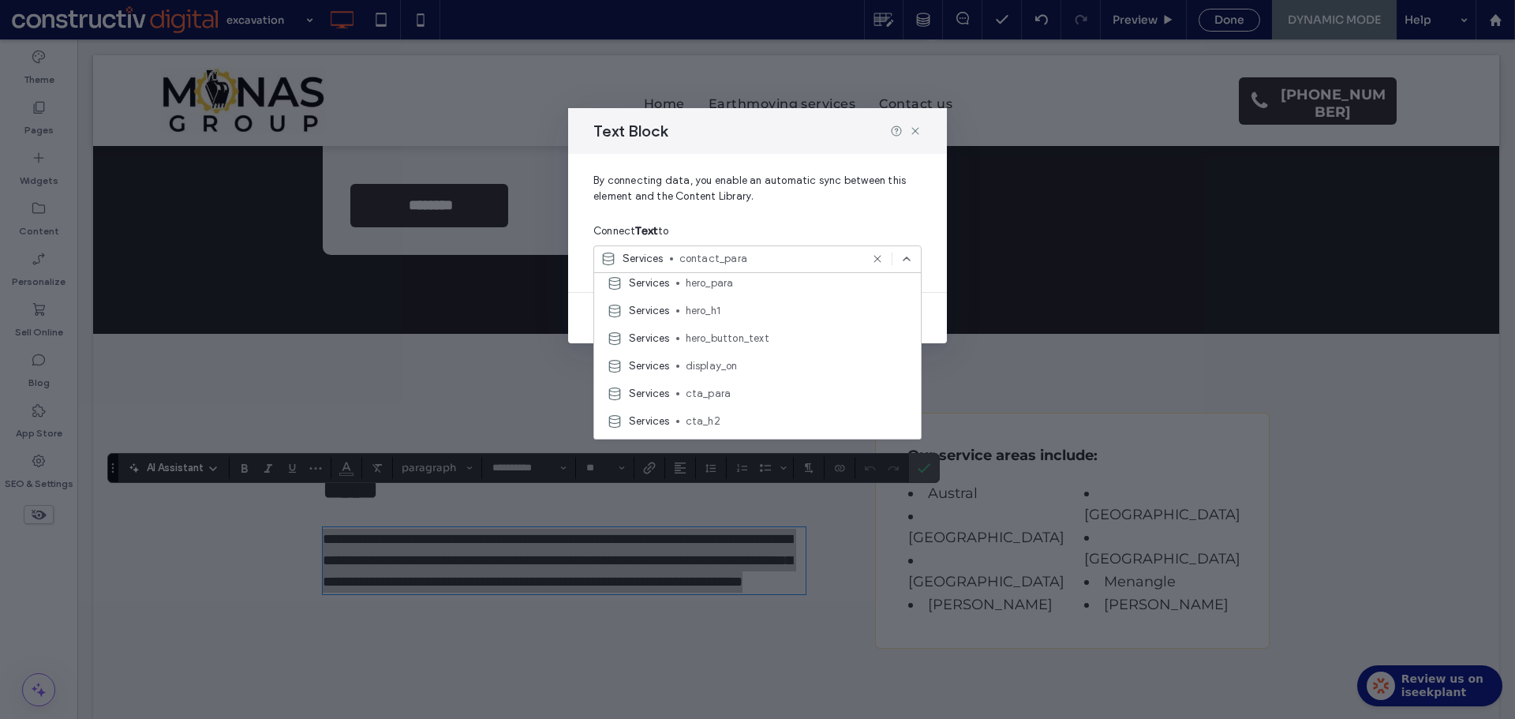
scroll to position [394, 0]
click at [752, 308] on span "locations_para" at bounding box center [797, 307] width 222 height 16
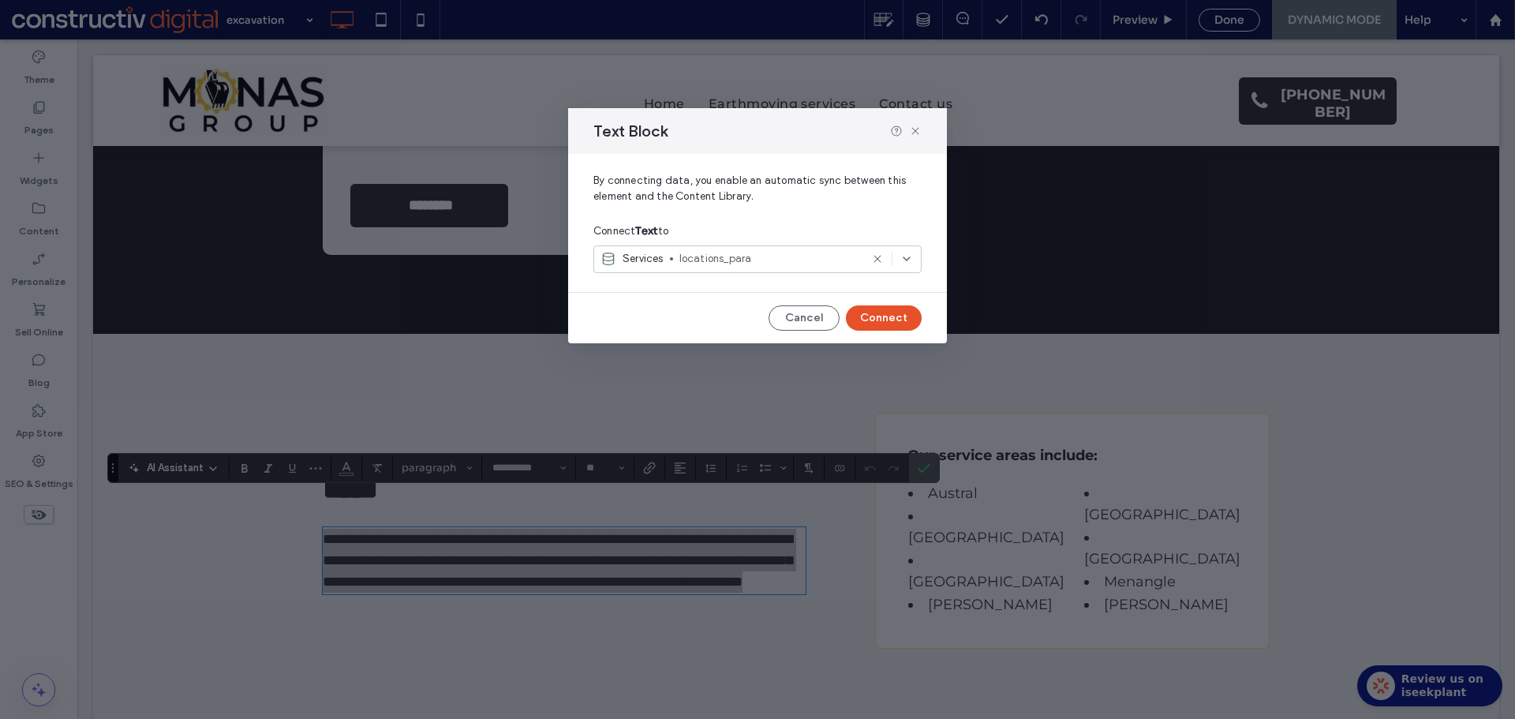
click at [888, 316] on button "Connect" at bounding box center [884, 317] width 76 height 25
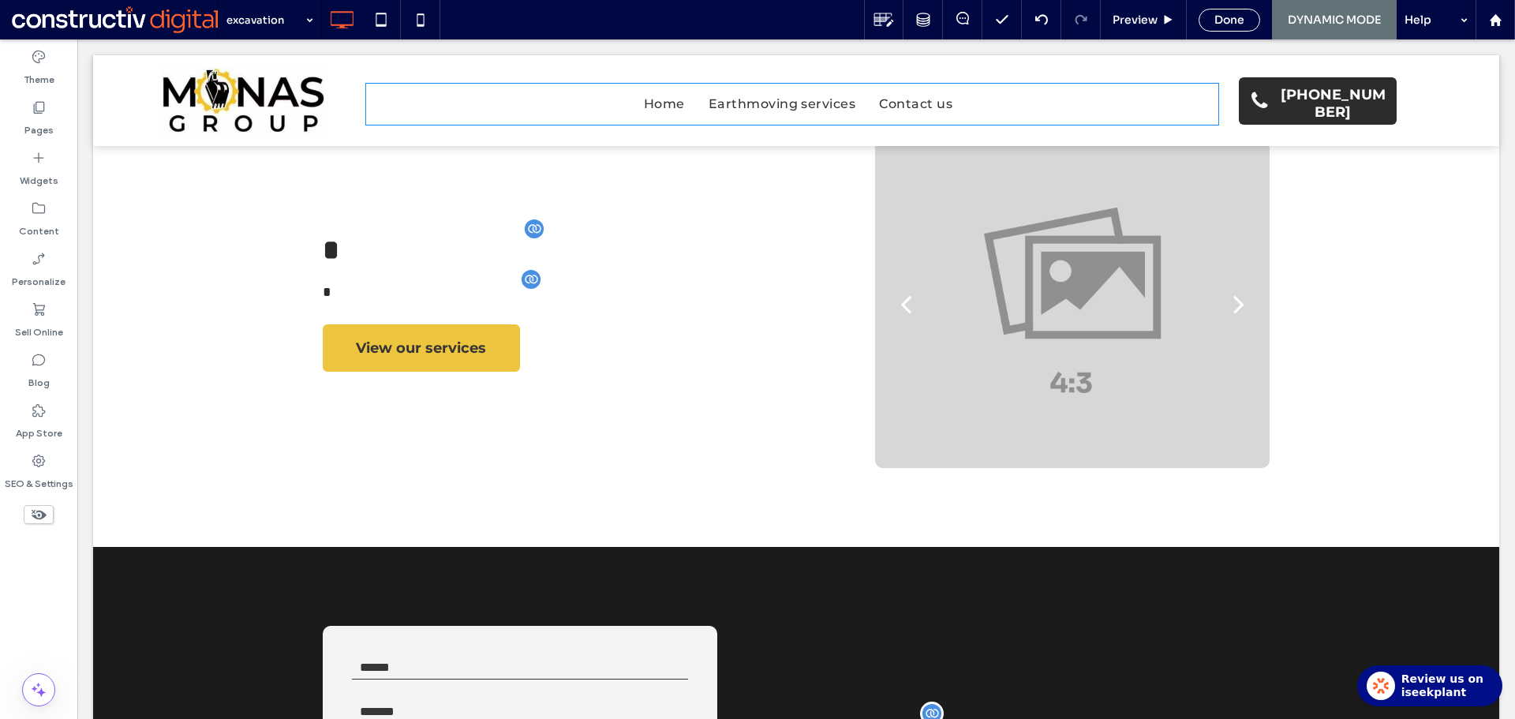
scroll to position [965, 0]
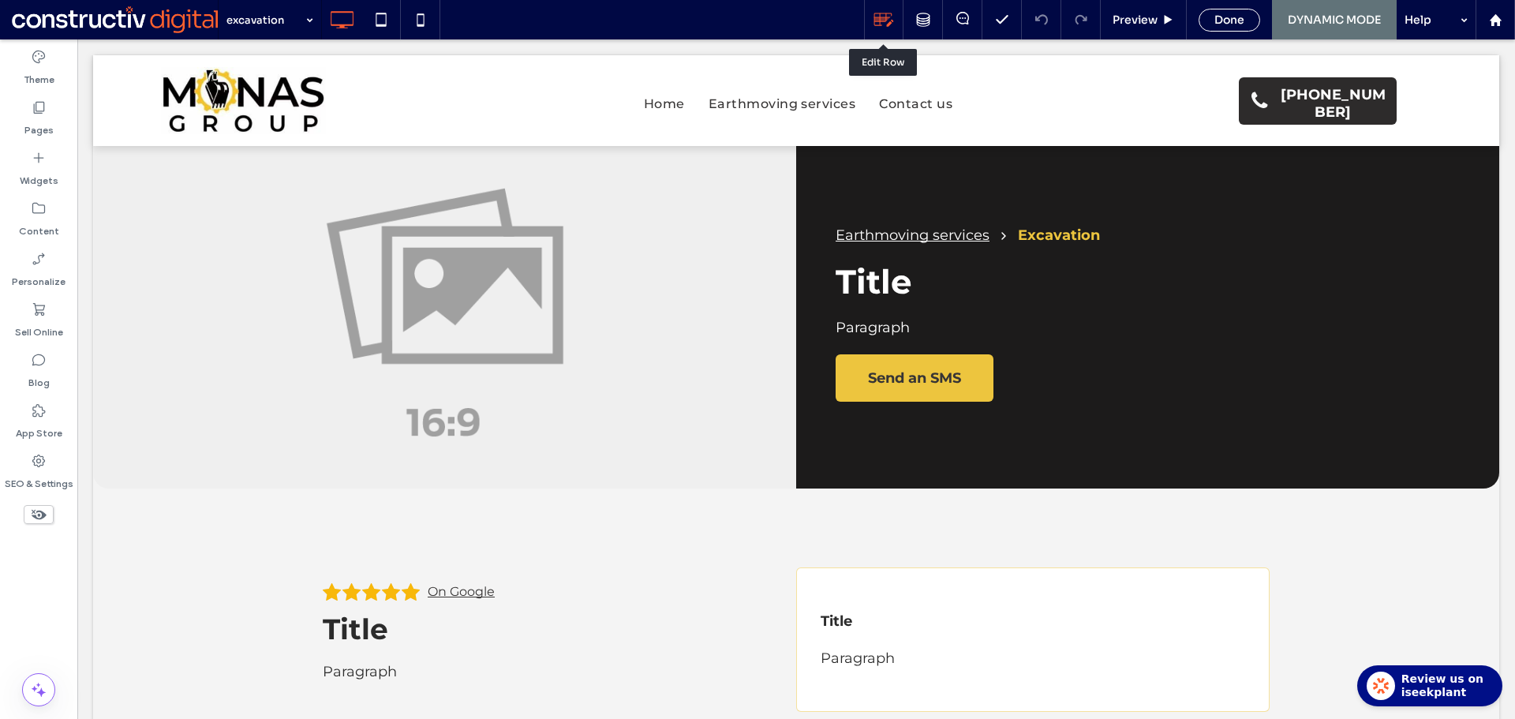
click at [887, 21] on icon at bounding box center [883, 19] width 21 height 21
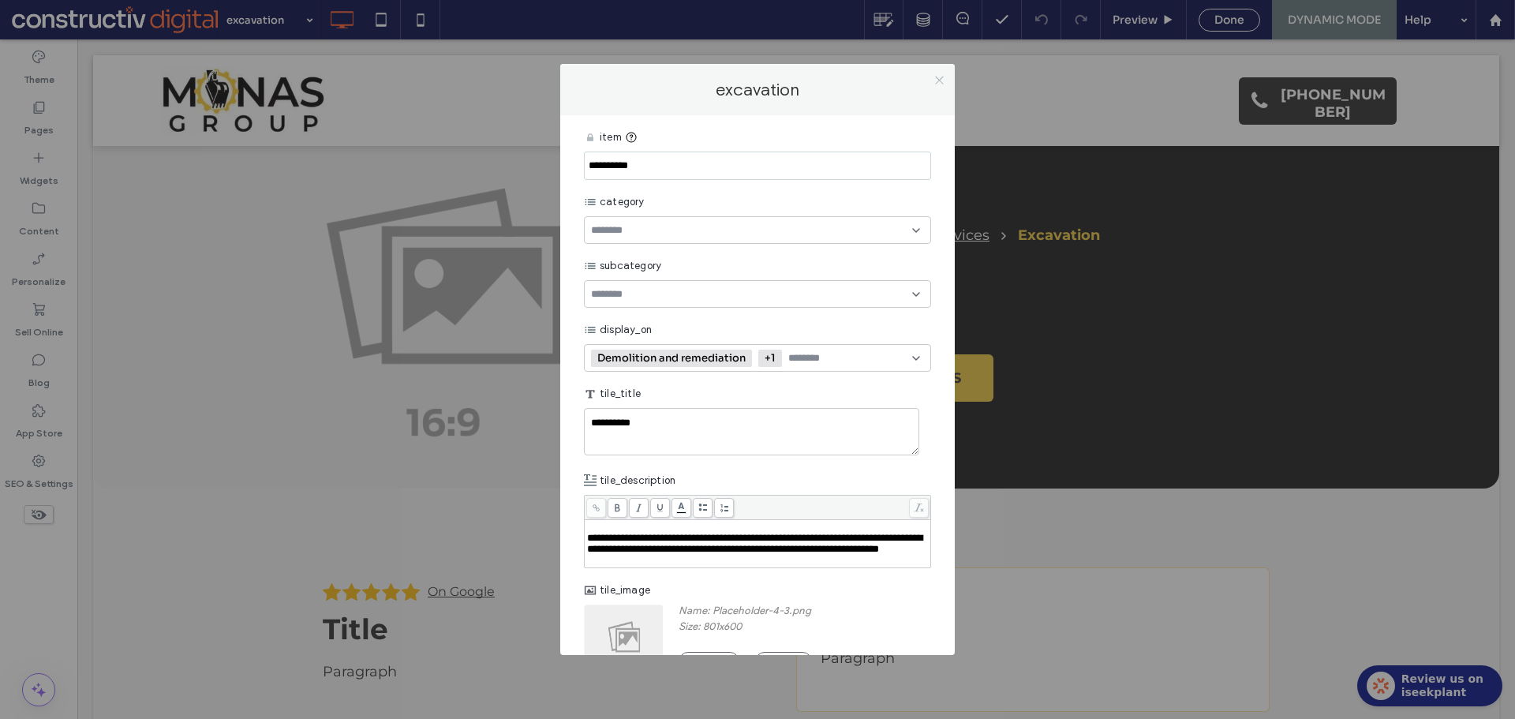
click at [943, 84] on icon at bounding box center [939, 80] width 12 height 12
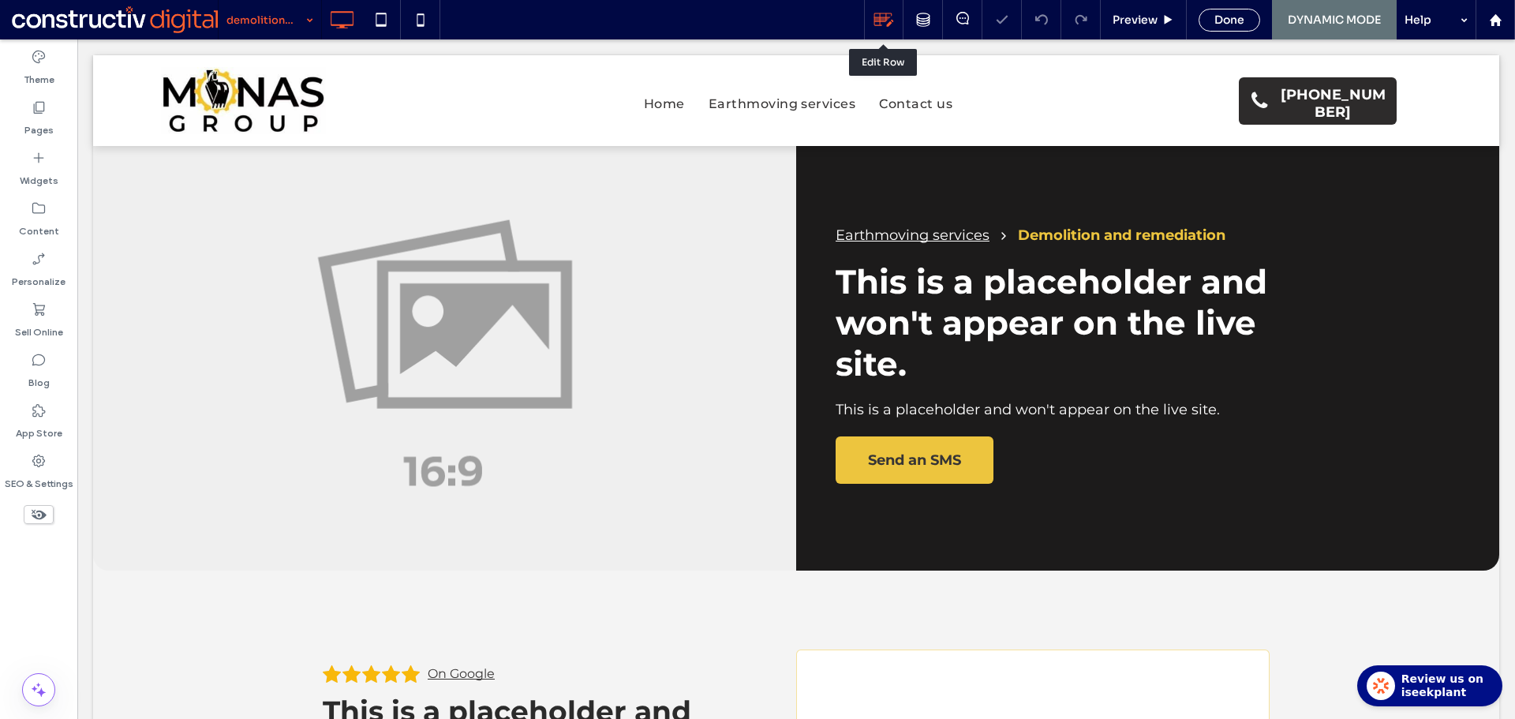
click at [879, 26] on icon at bounding box center [883, 19] width 21 height 21
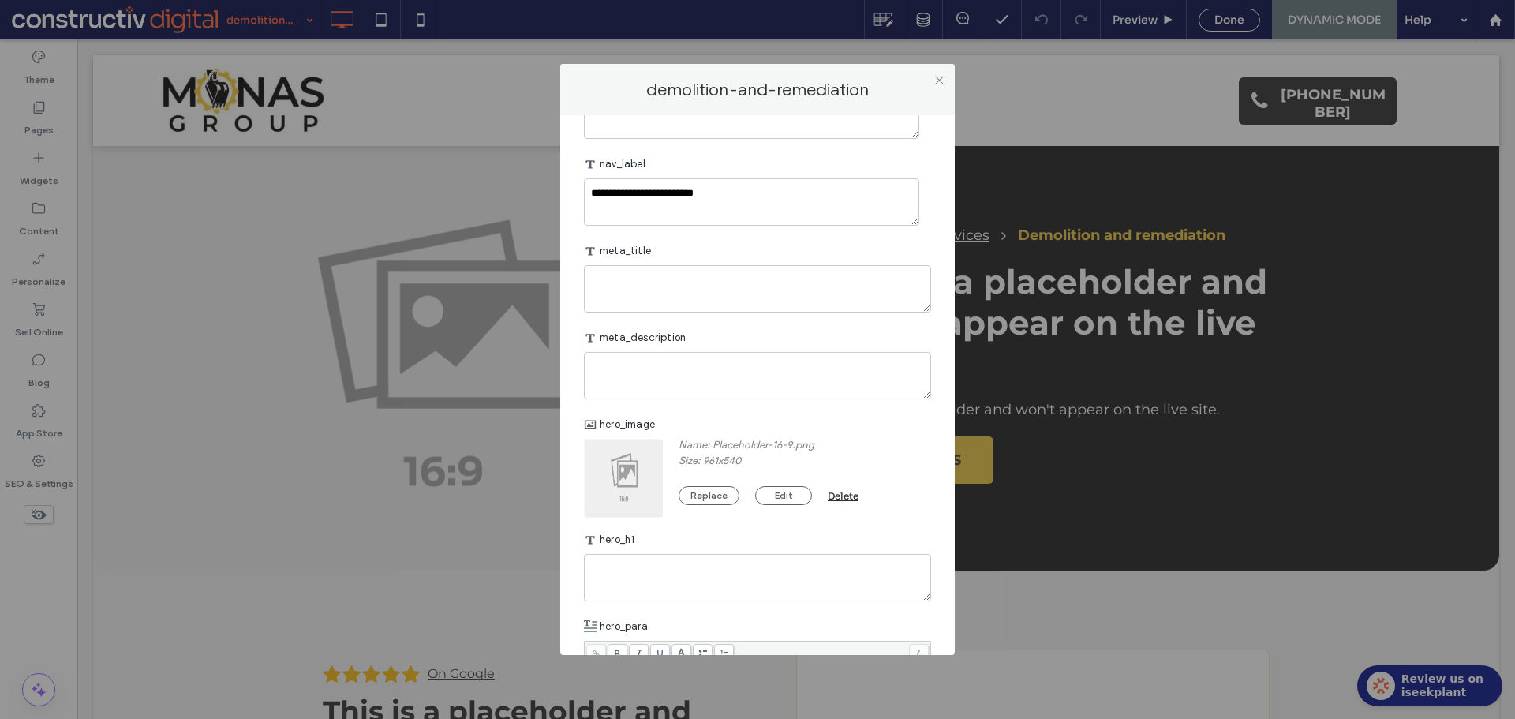
scroll to position [631, 0]
drag, startPoint x: 692, startPoint y: 314, endPoint x: 966, endPoint y: 315, distance: 274.5
click at [692, 309] on textarea "plain-text-cell" at bounding box center [757, 285] width 347 height 47
paste textarea "**********"
type textarea "**********"
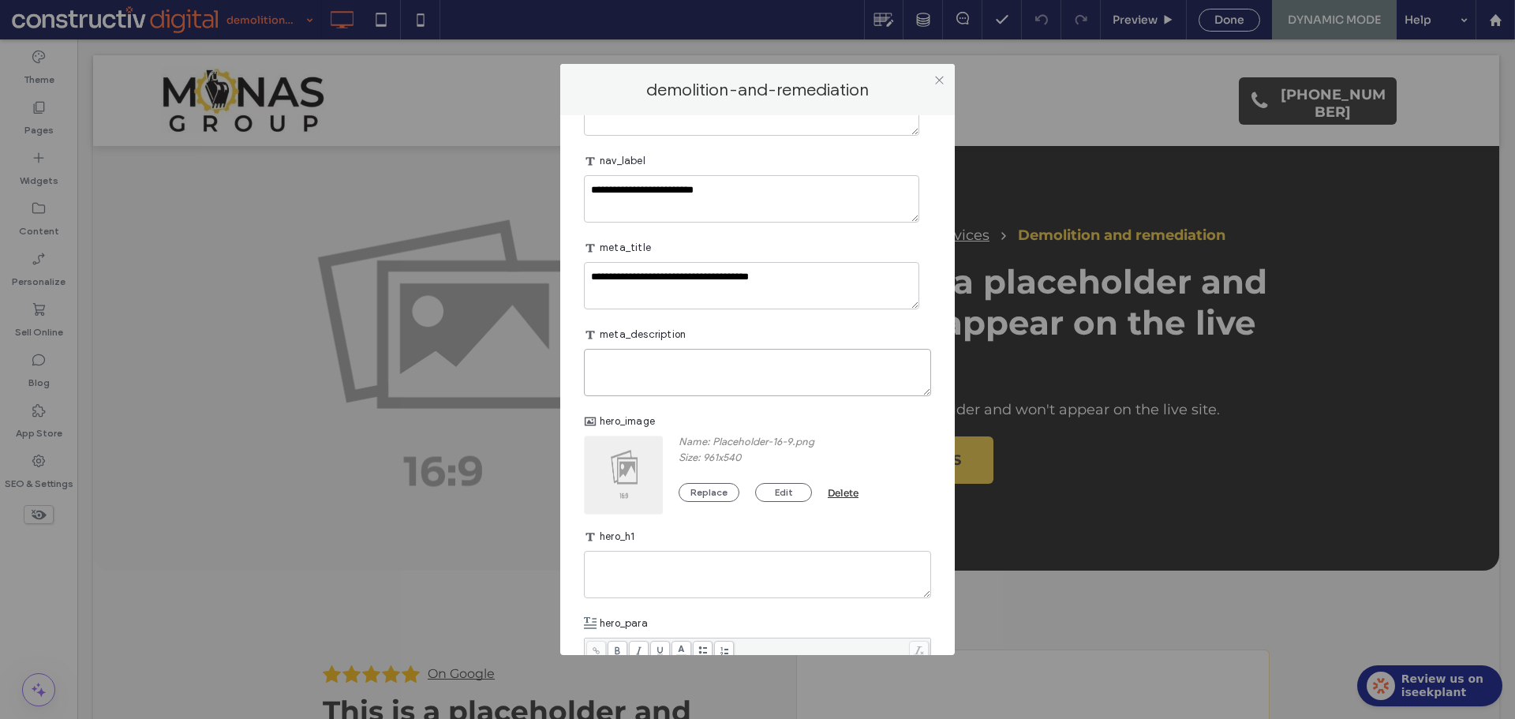
click at [738, 396] on textarea "plain-text-cell" at bounding box center [757, 372] width 347 height 47
paste textarea "**********"
type textarea "**********"
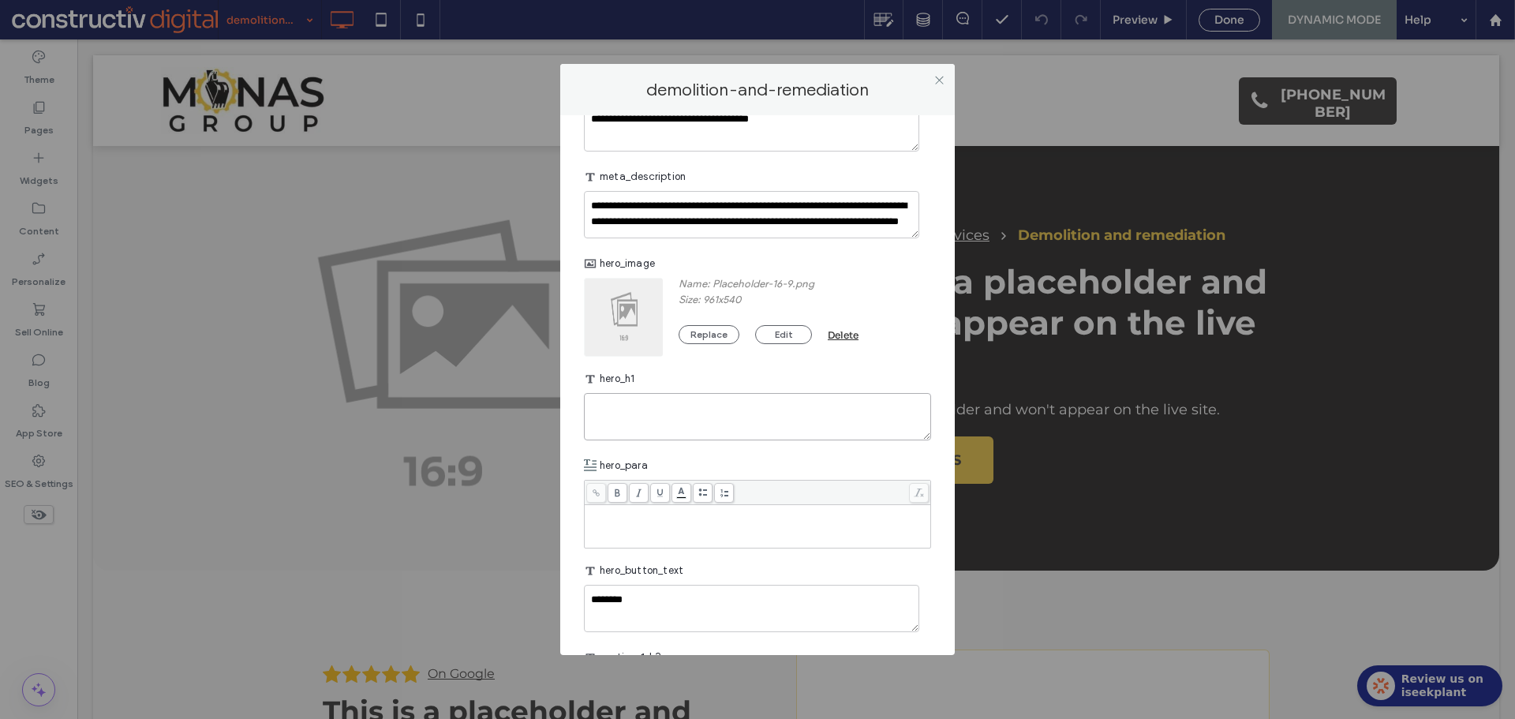
click at [679, 425] on textarea "plain-text-cell" at bounding box center [757, 416] width 347 height 47
paste textarea "**********"
type textarea "**********"
drag, startPoint x: 651, startPoint y: 562, endPoint x: 677, endPoint y: 558, distance: 26.3
click at [651, 546] on div "Rich Text Editor" at bounding box center [758, 525] width 342 height 39
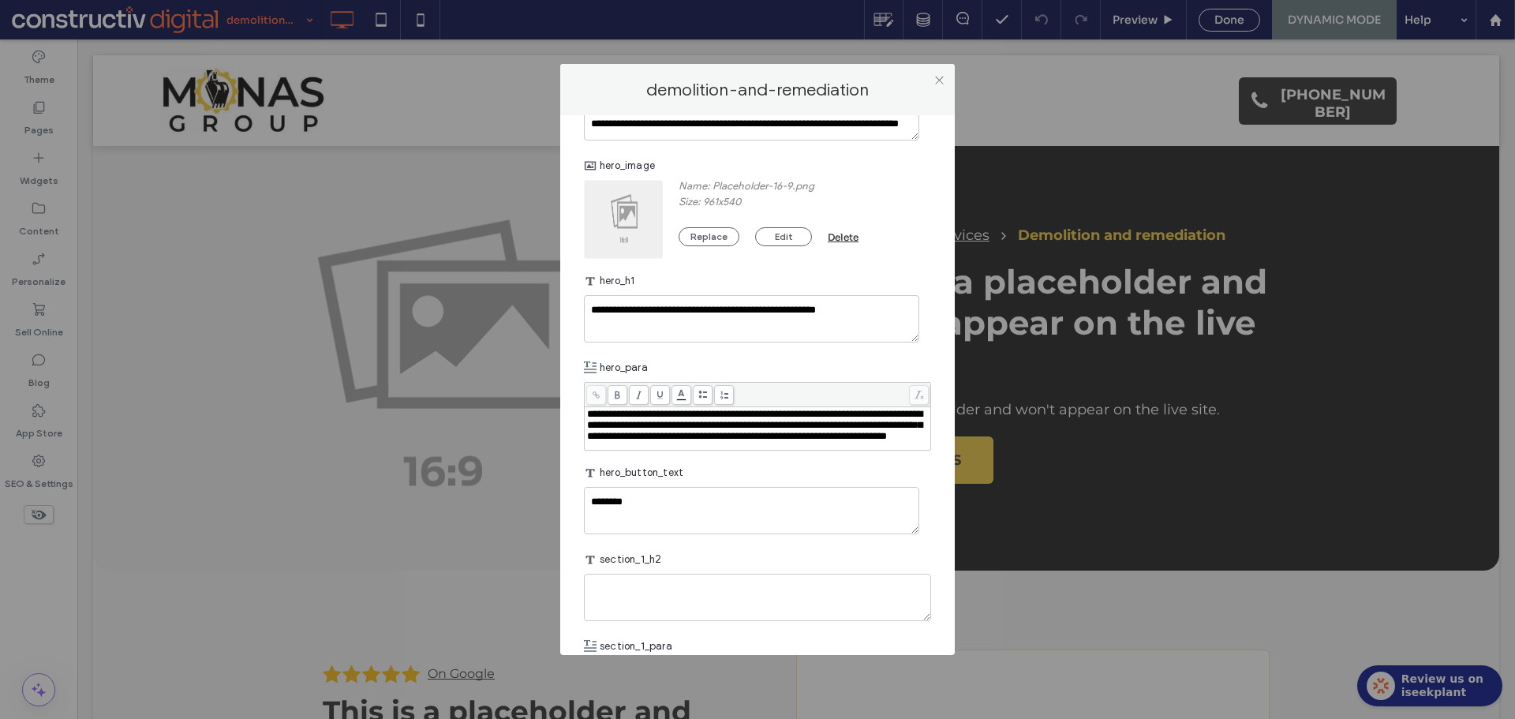
scroll to position [1025, 0]
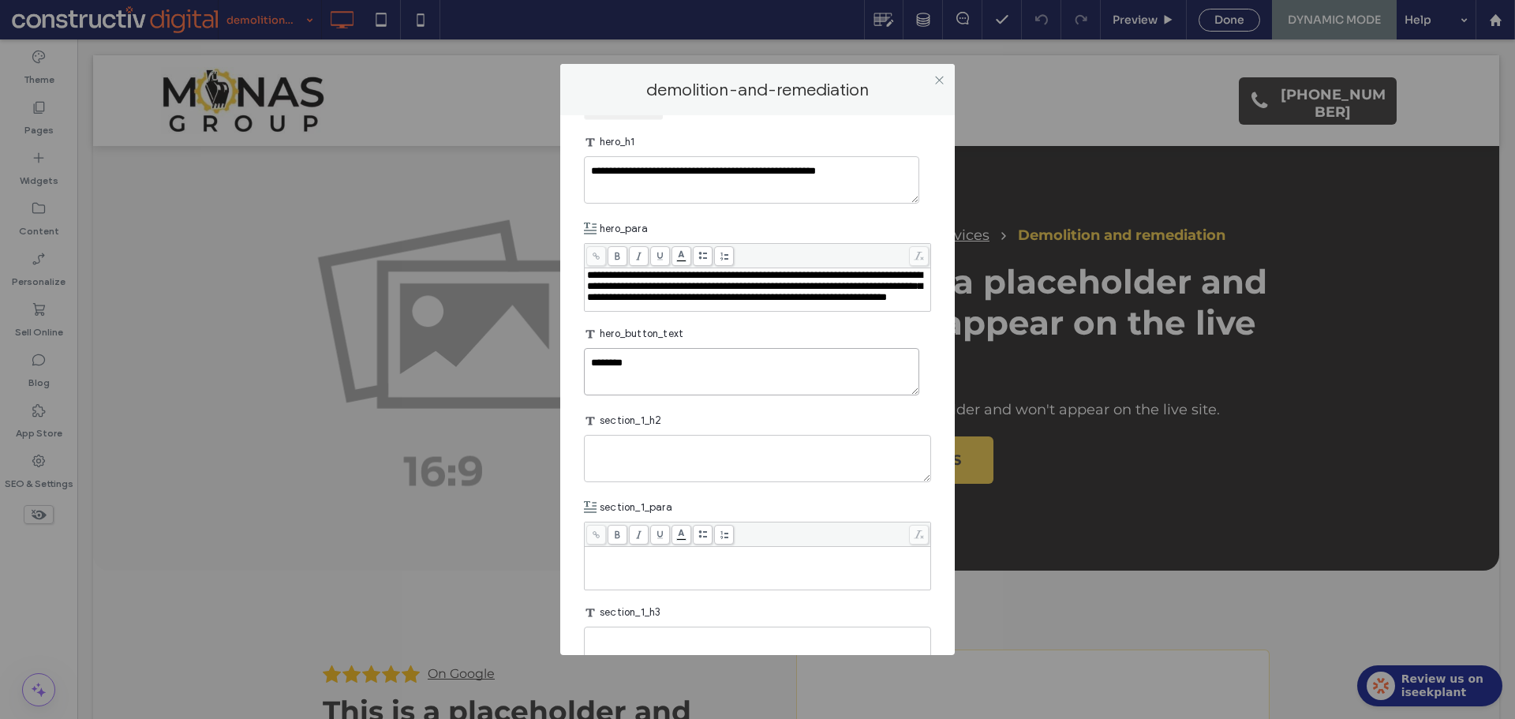
click at [660, 395] on textarea "********" at bounding box center [751, 371] width 335 height 47
click at [676, 482] on textarea "plain-text-cell" at bounding box center [757, 458] width 347 height 47
paste textarea "**********"
type textarea "**********"
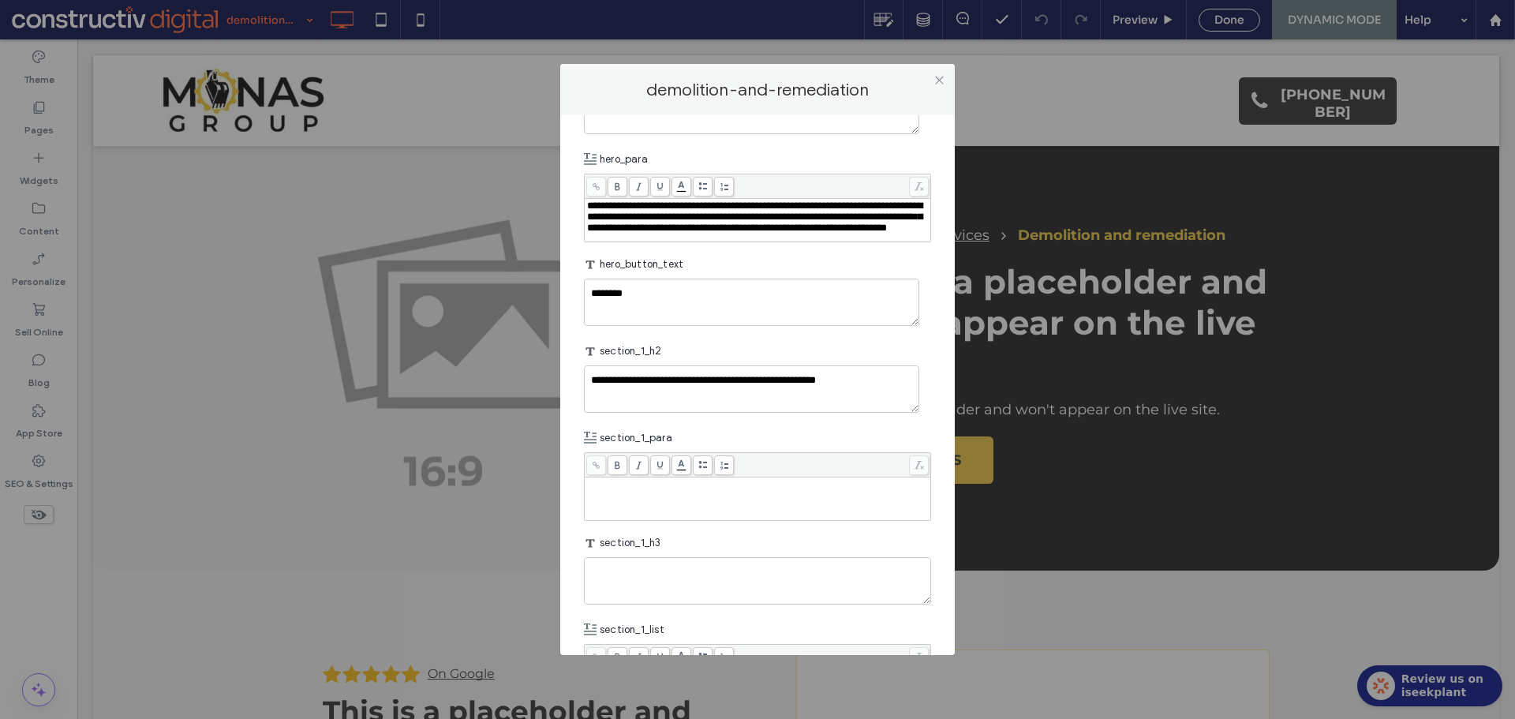
scroll to position [1183, 0]
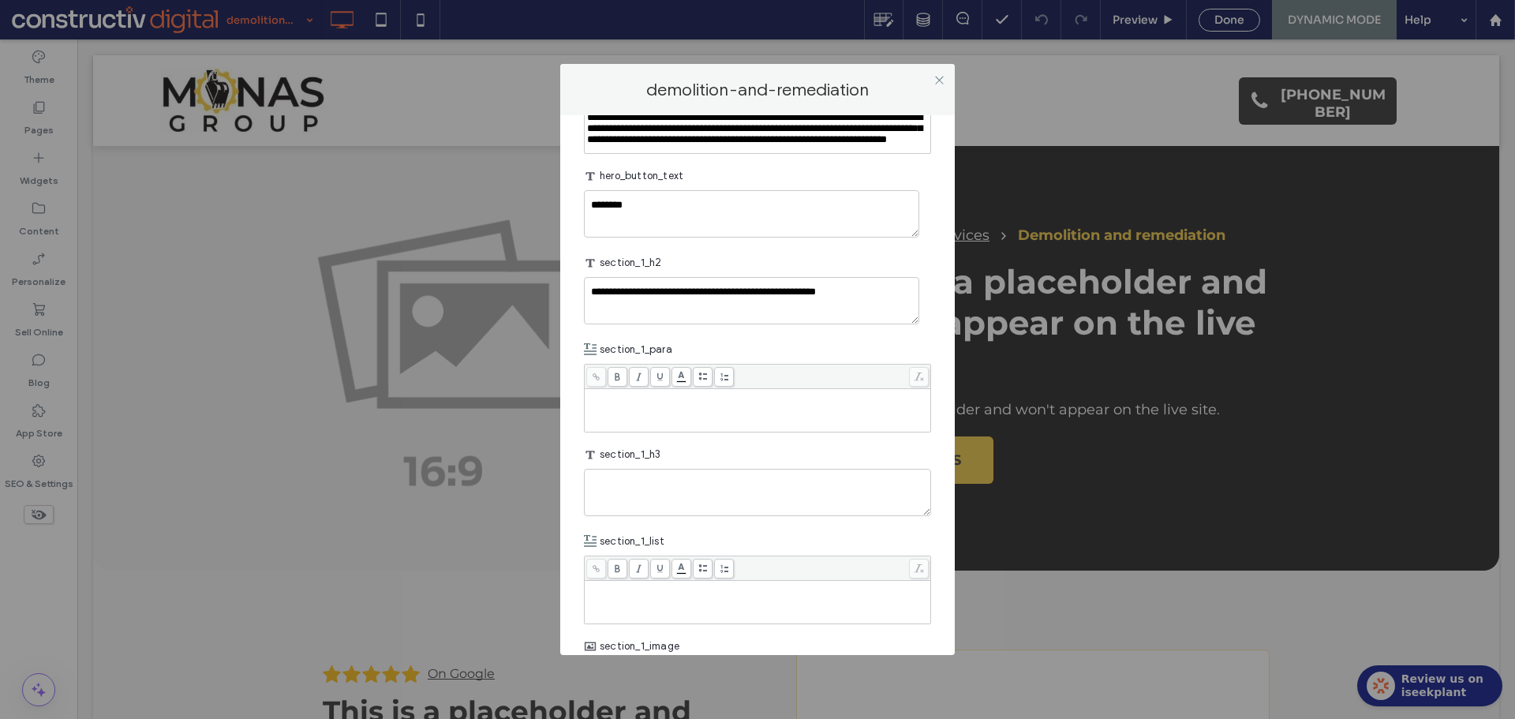
click at [667, 430] on div "Rich Text Editor" at bounding box center [758, 409] width 342 height 39
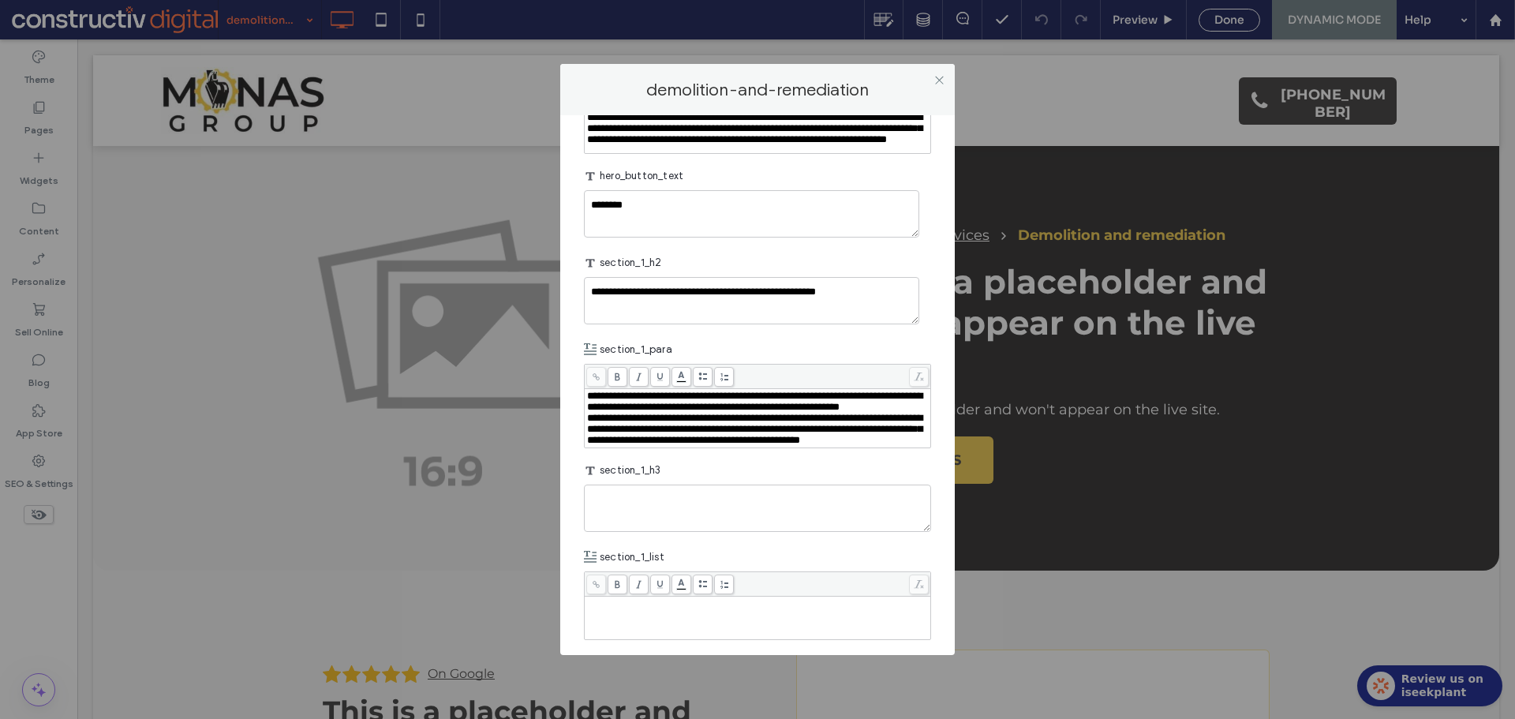
click at [774, 413] on div "**********" at bounding box center [758, 401] width 342 height 22
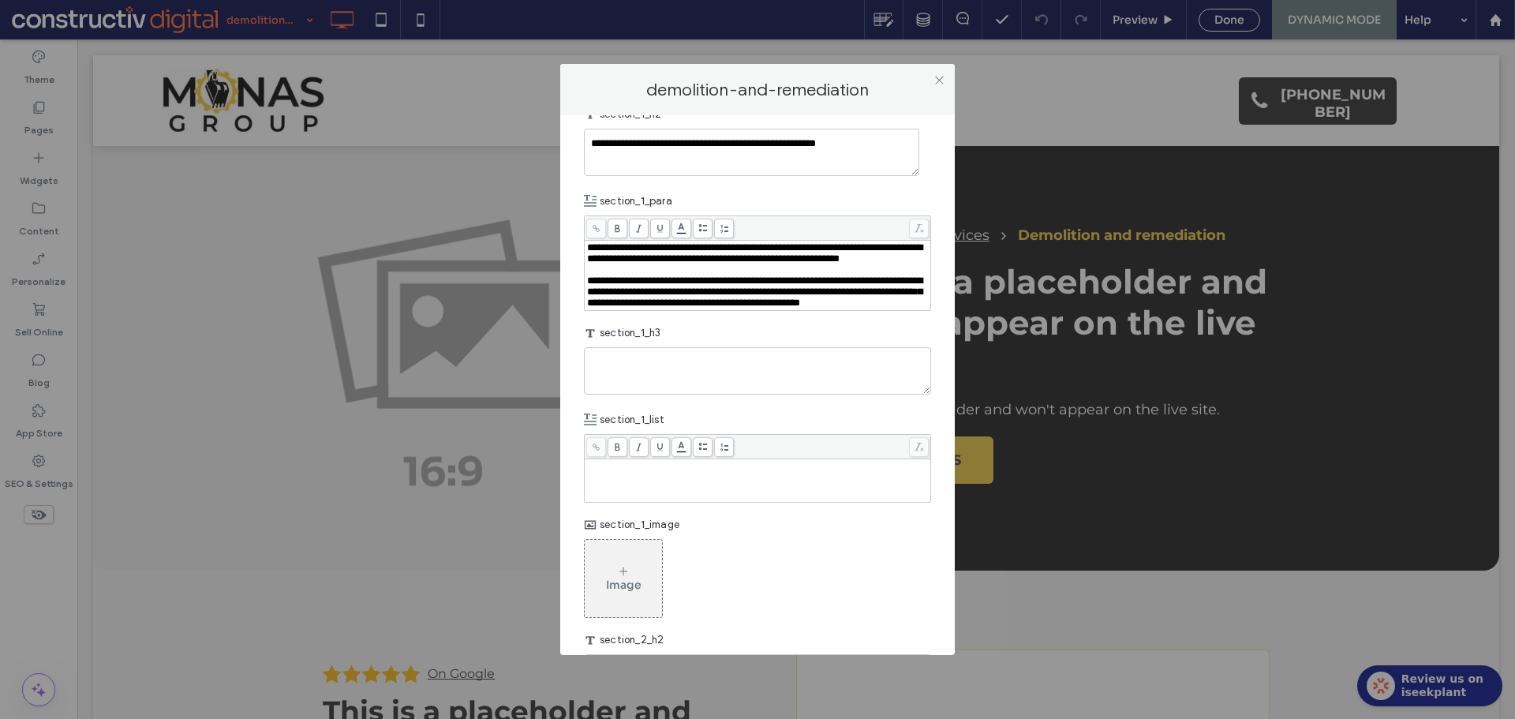
scroll to position [1341, 0]
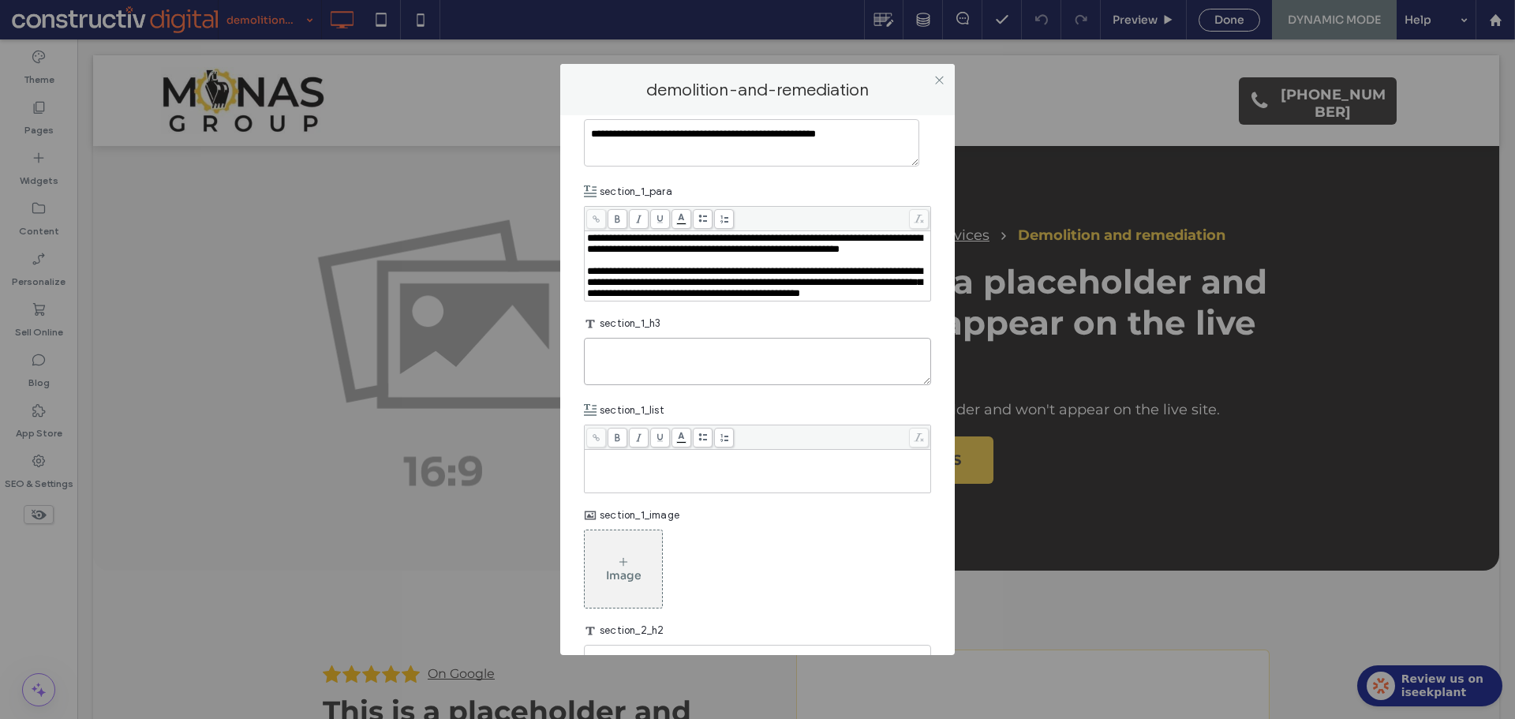
click at [688, 385] on textarea "plain-text-cell" at bounding box center [757, 361] width 347 height 47
paste textarea "**********"
type textarea "**********"
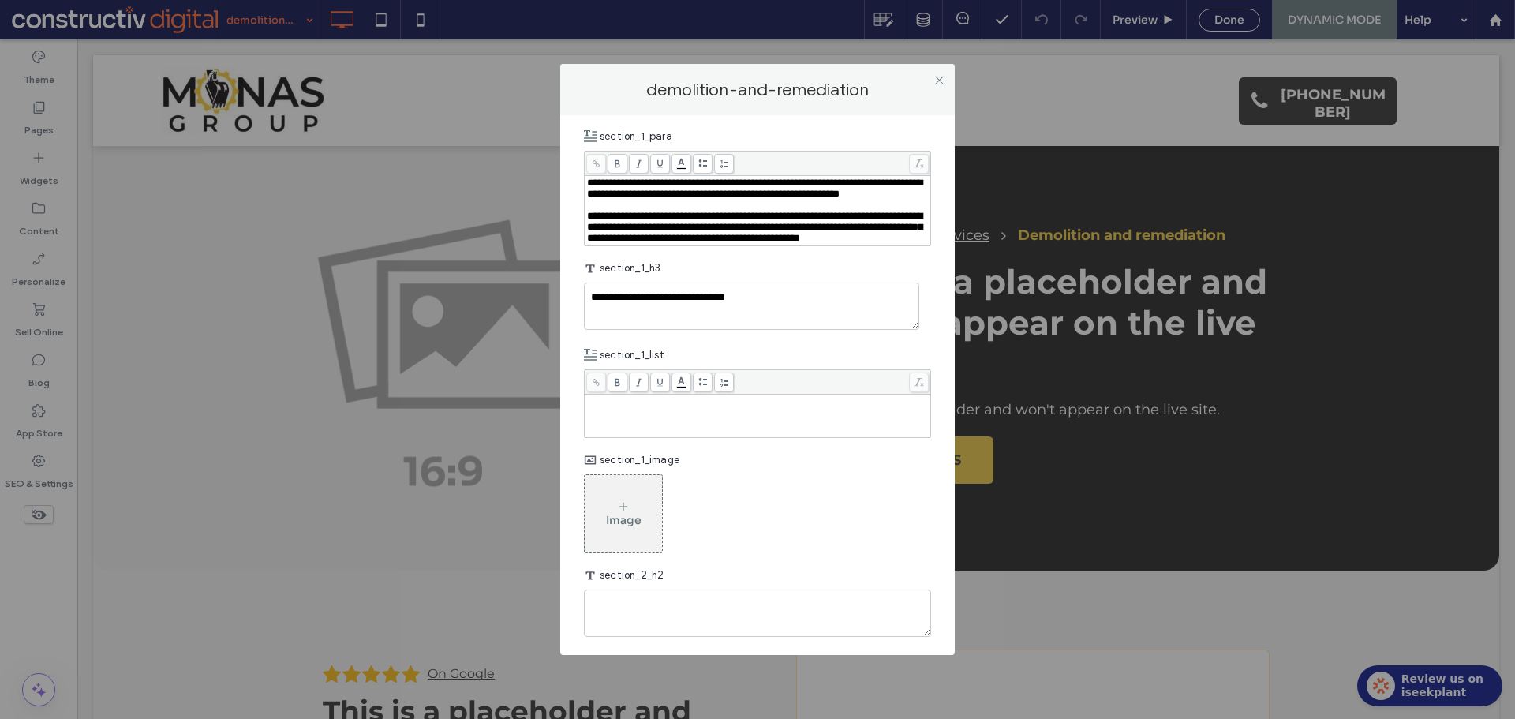
scroll to position [1420, 0]
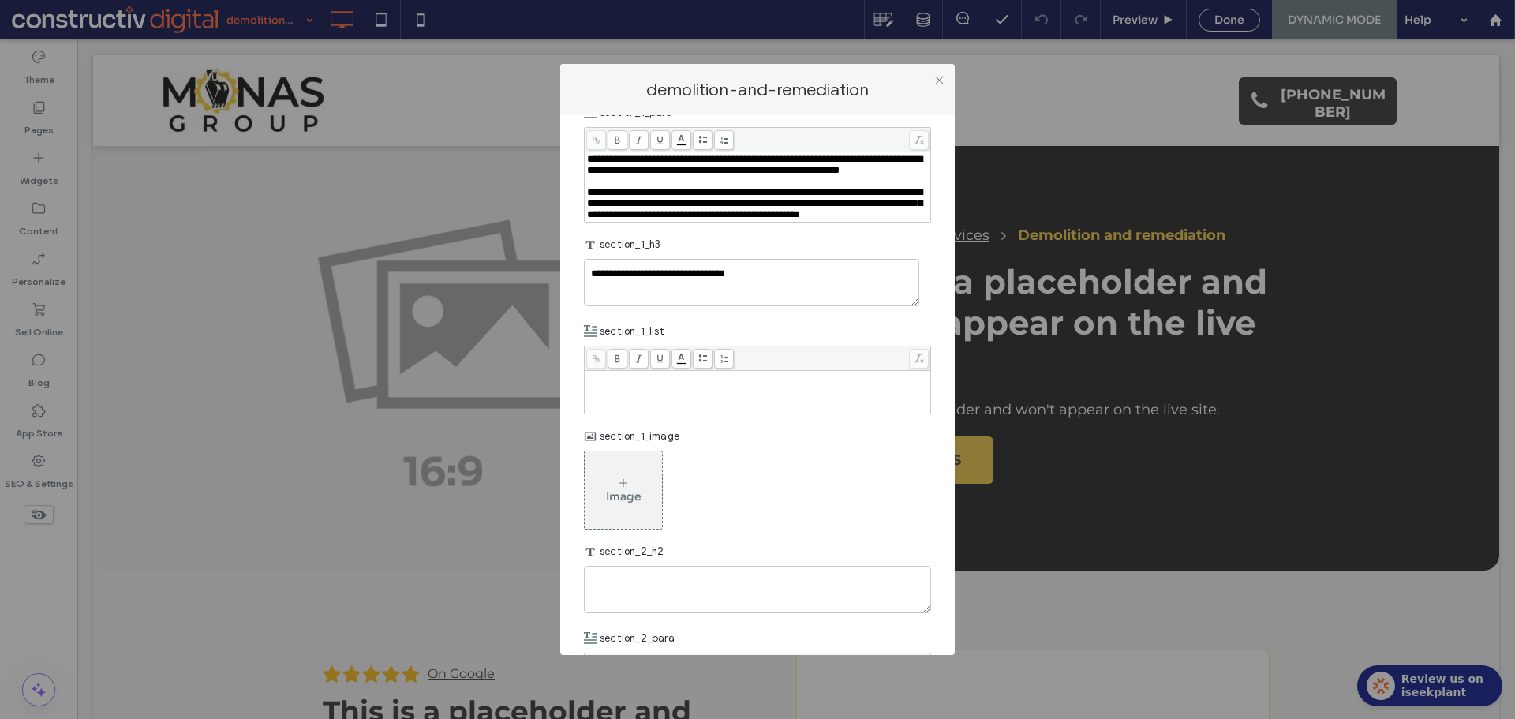
click at [659, 412] on div "Rich Text Editor" at bounding box center [758, 391] width 342 height 39
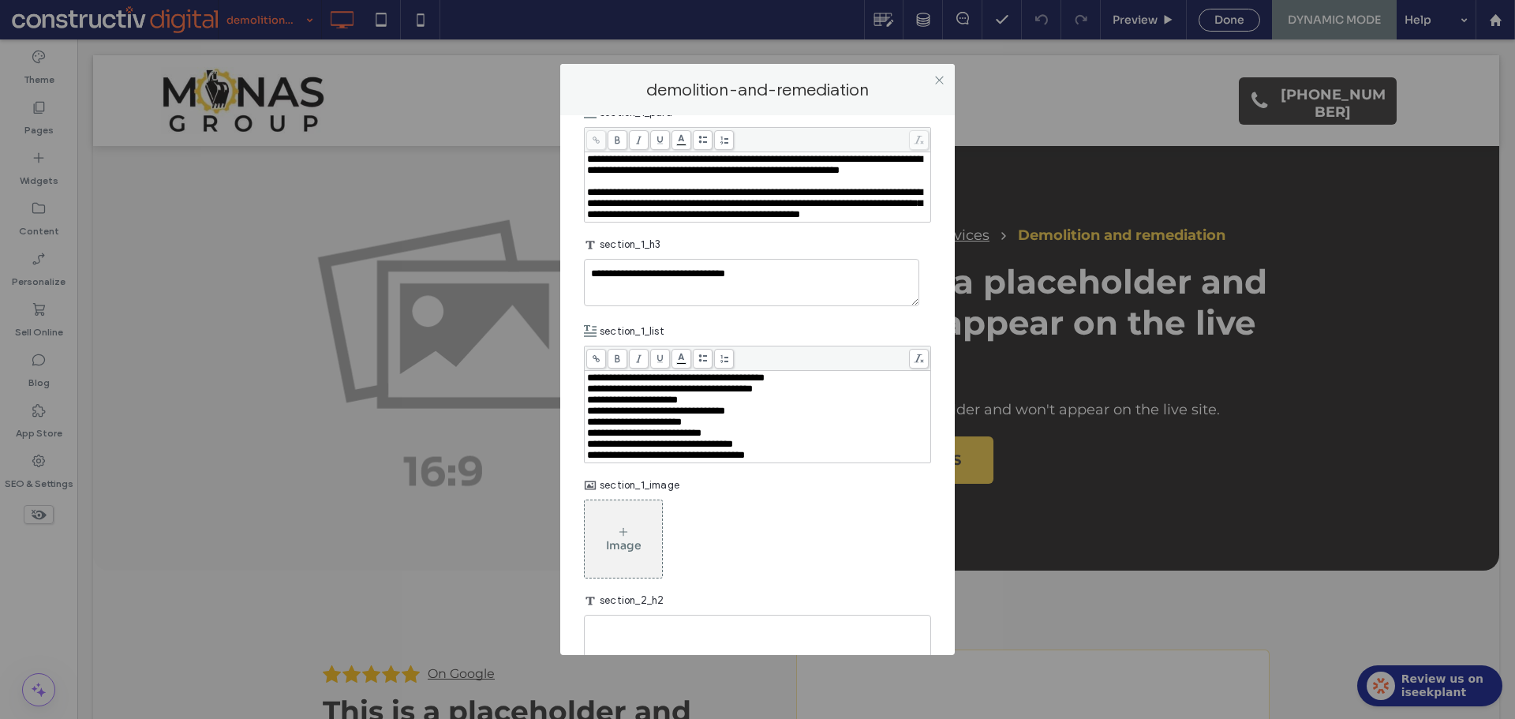
click at [701, 371] on div at bounding box center [758, 358] width 346 height 24
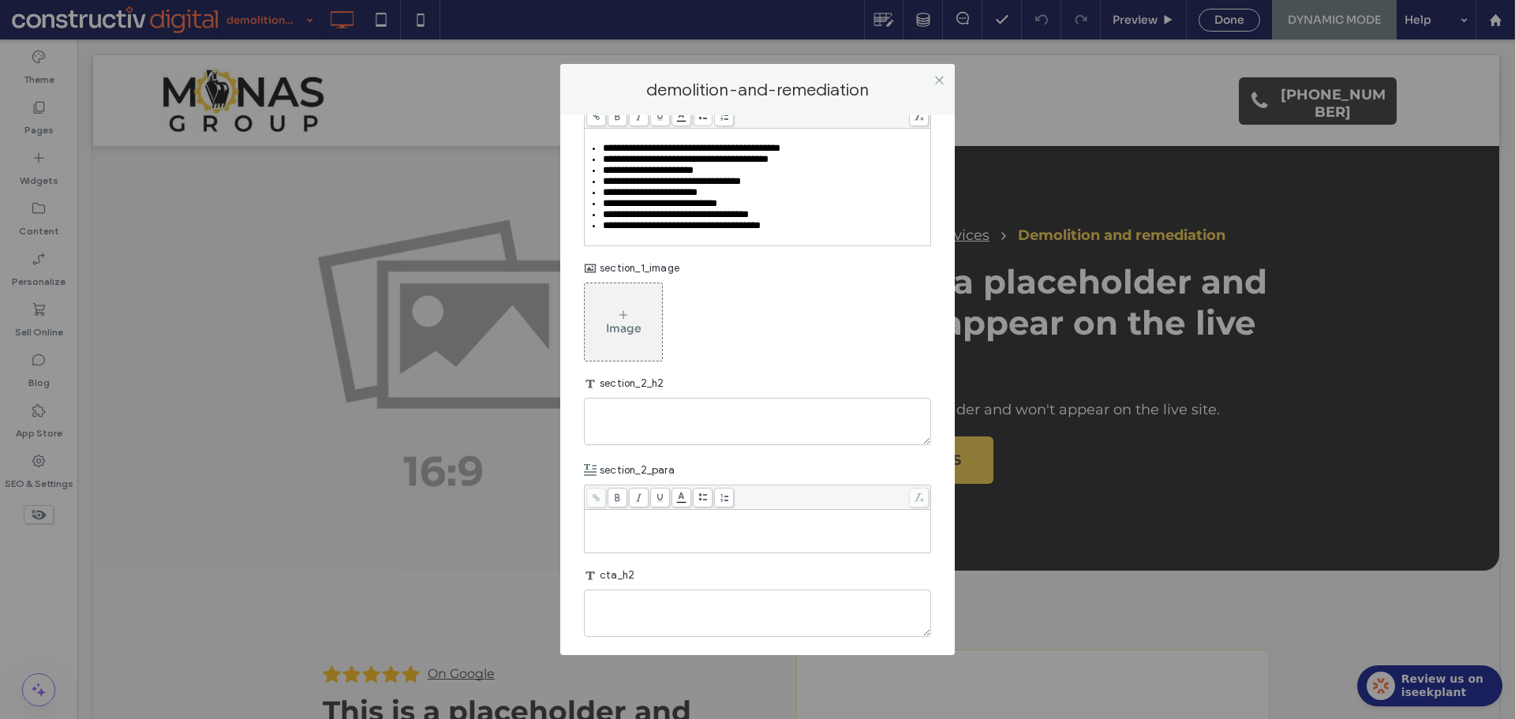
scroll to position [1748, 0]
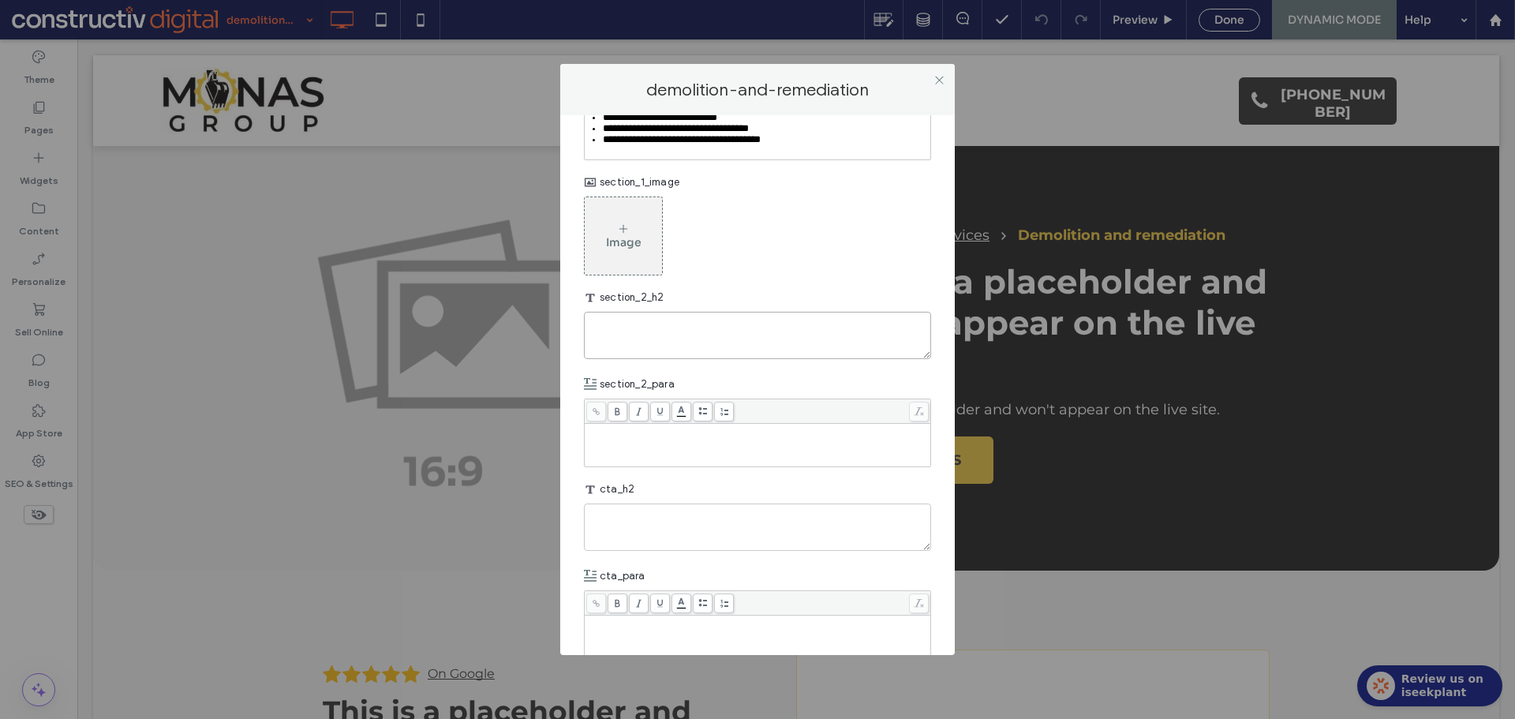
click at [738, 359] on textarea "plain-text-cell" at bounding box center [757, 335] width 347 height 47
paste textarea "**********"
type textarea "**********"
click at [691, 436] on div "Rich Text Editor" at bounding box center [758, 430] width 342 height 11
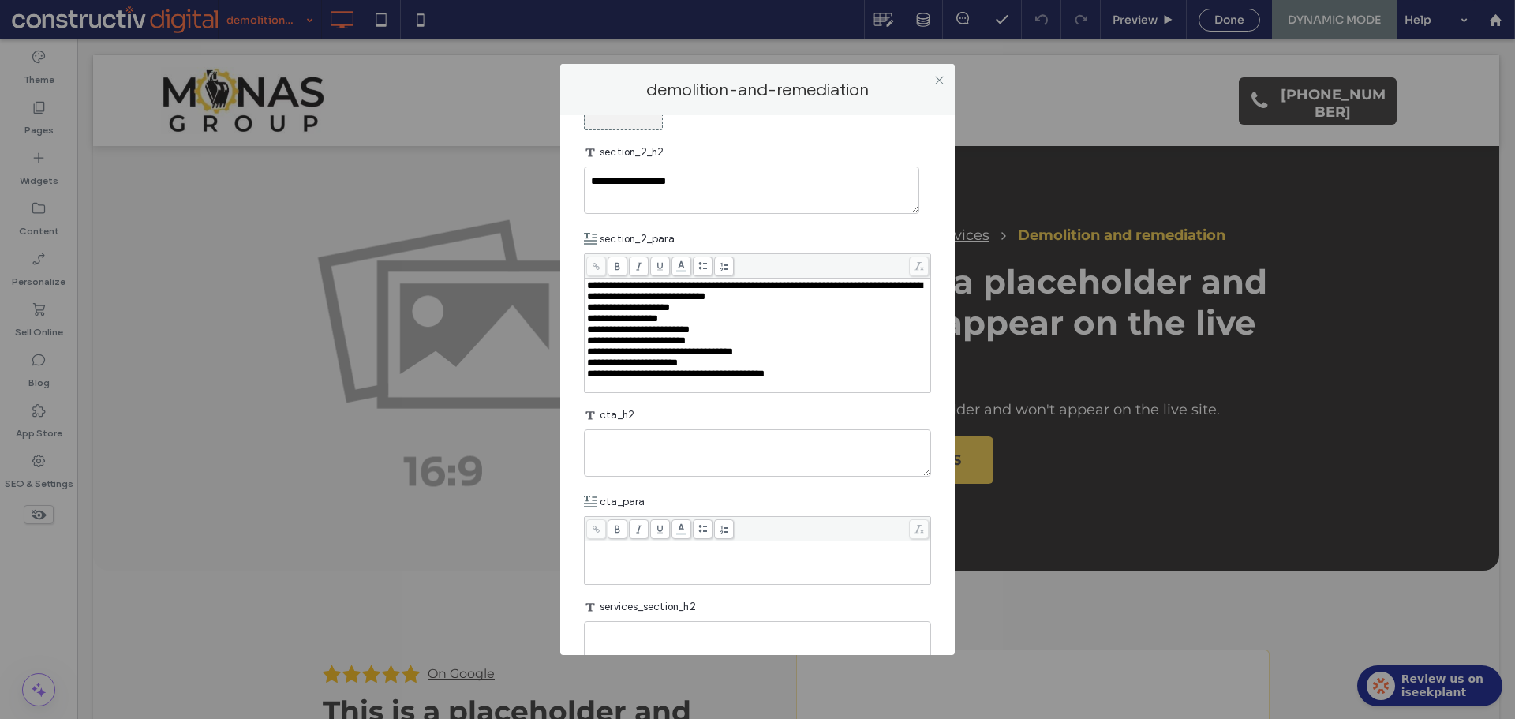
scroll to position [1906, 0]
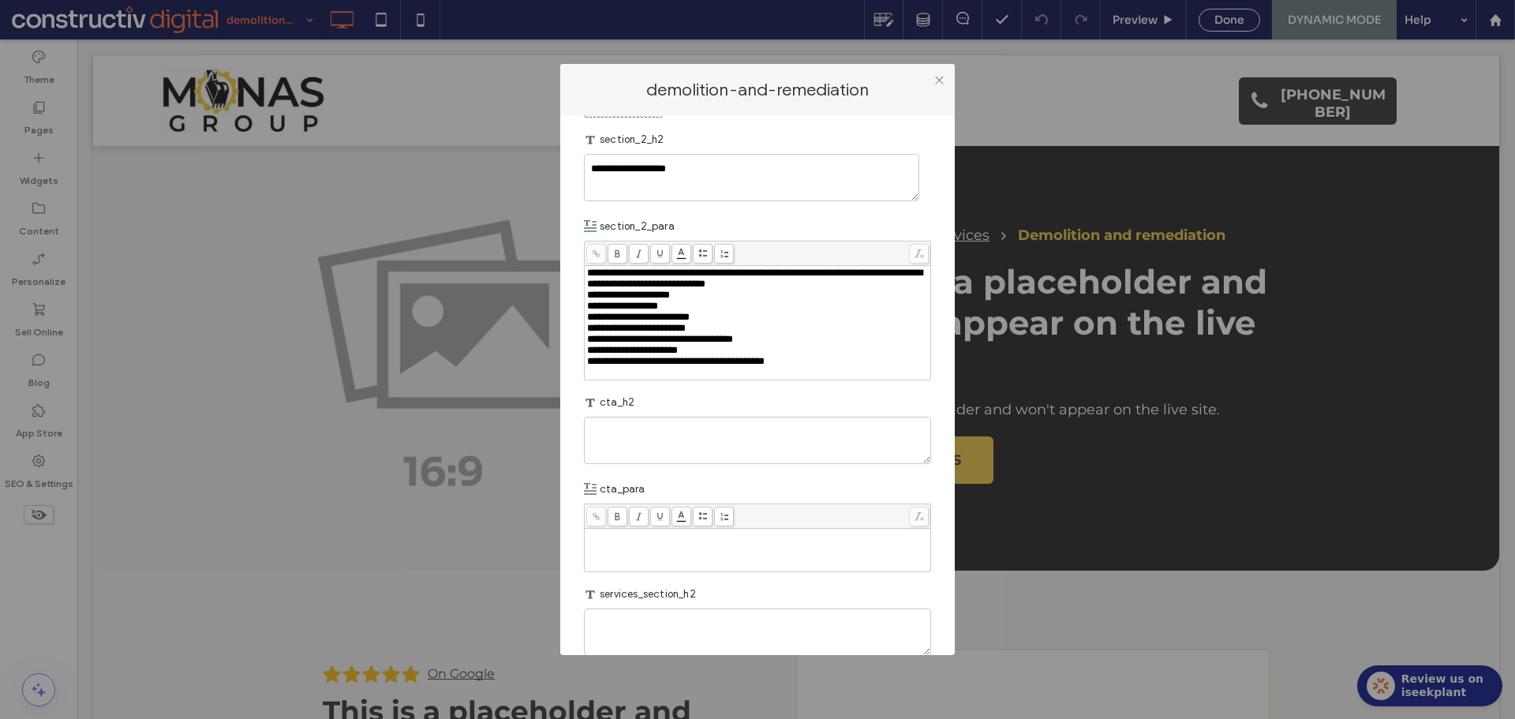
click at [719, 301] on div "**********" at bounding box center [758, 295] width 342 height 11
click at [910, 290] on div "**********" at bounding box center [758, 278] width 342 height 22
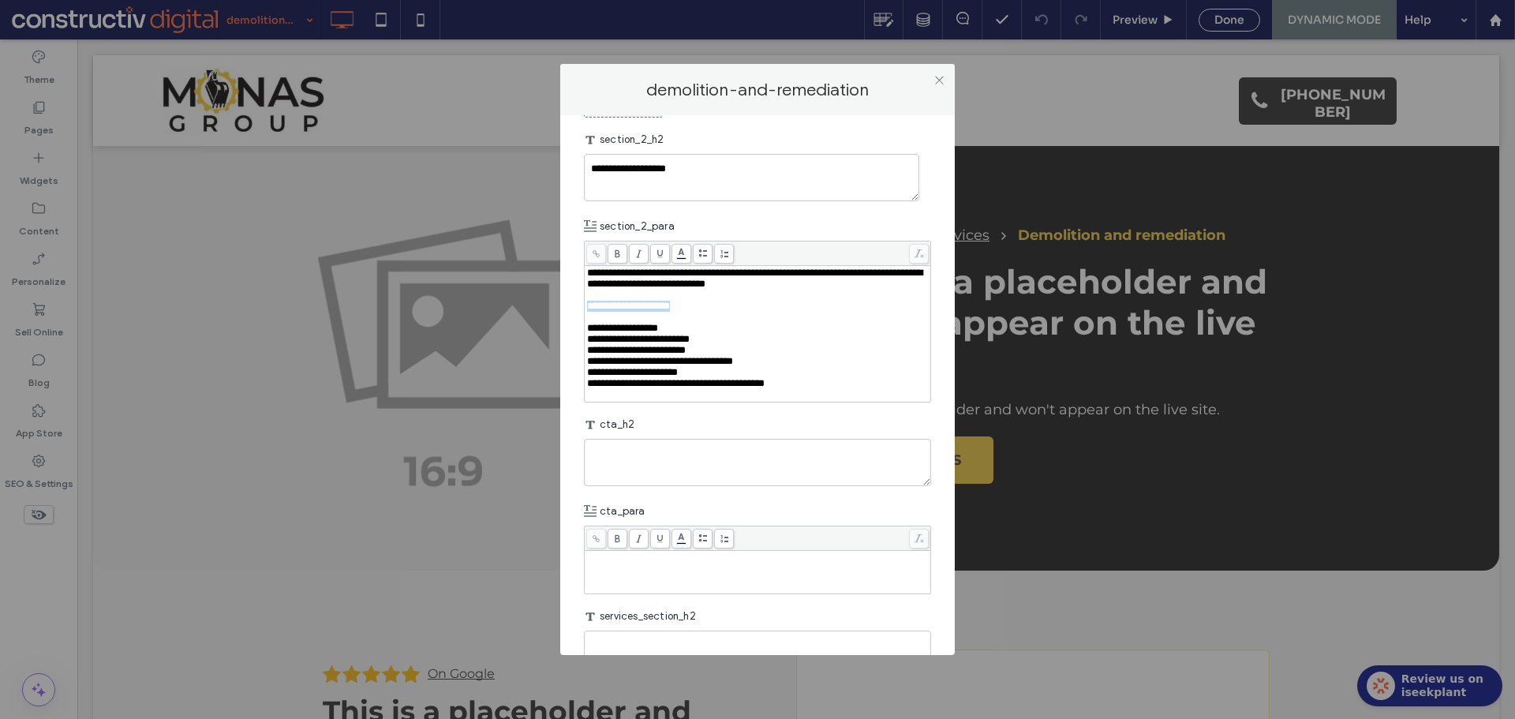
drag, startPoint x: 594, startPoint y: 426, endPoint x: 546, endPoint y: 426, distance: 48.1
click at [546, 426] on div "**********" at bounding box center [757, 359] width 1515 height 719
click at [657, 301] on div "Rich Text Editor" at bounding box center [758, 295] width 342 height 11
click at [745, 400] on div "Rich Text Editor" at bounding box center [758, 394] width 342 height 11
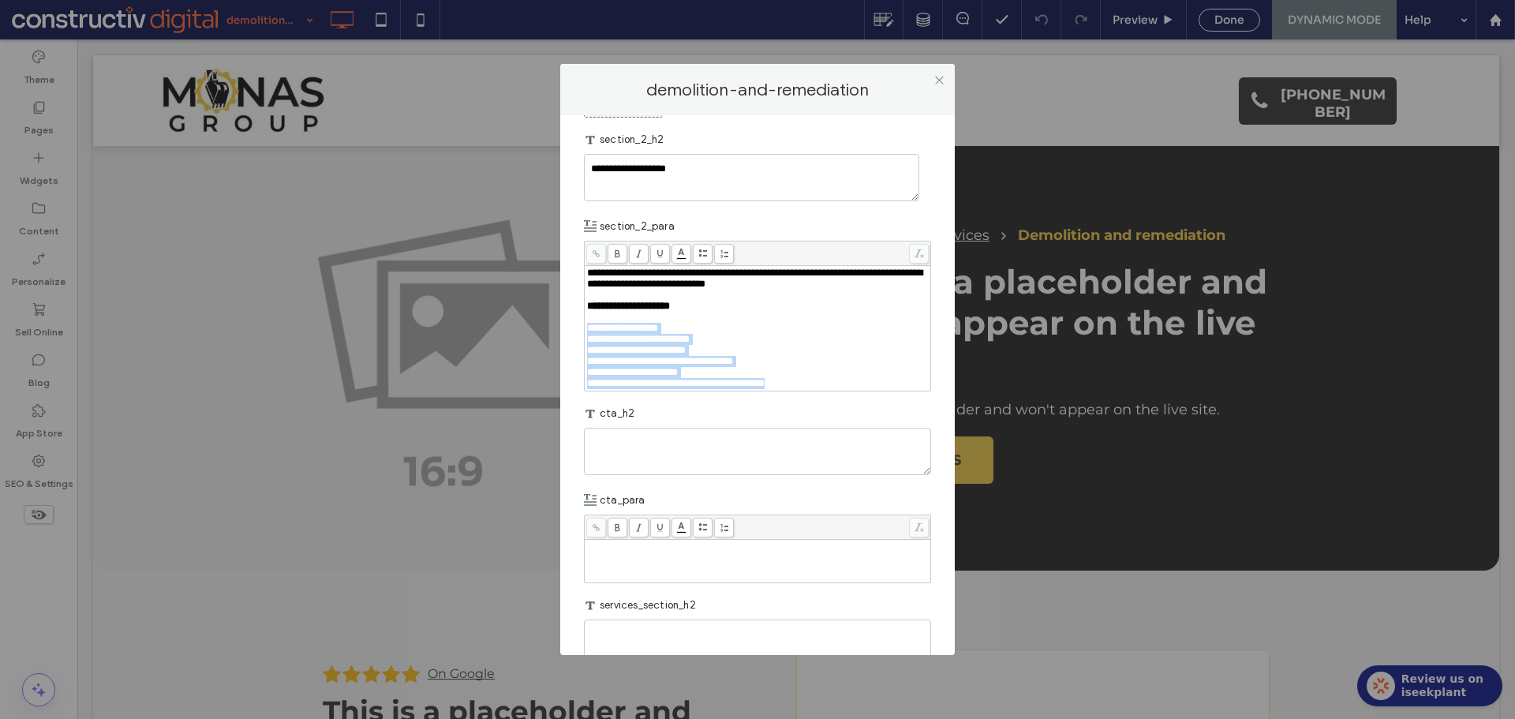
drag, startPoint x: 696, startPoint y: 499, endPoint x: 577, endPoint y: 456, distance: 126.8
click at [577, 456] on div "**********" at bounding box center [757, 384] width 394 height 539
click at [701, 258] on icon at bounding box center [702, 253] width 9 height 9
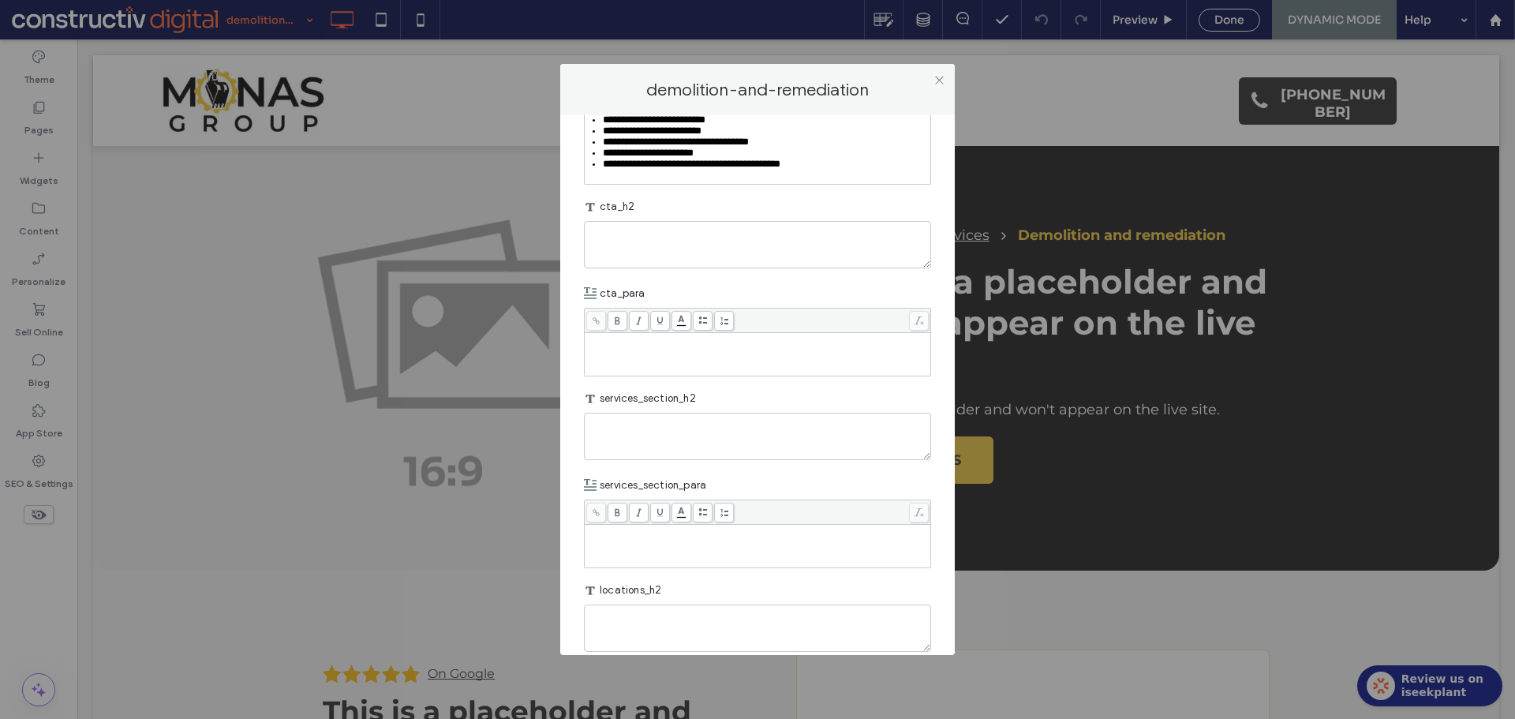
scroll to position [2142, 0]
click at [654, 341] on div "Rich Text Editor" at bounding box center [758, 335] width 342 height 11
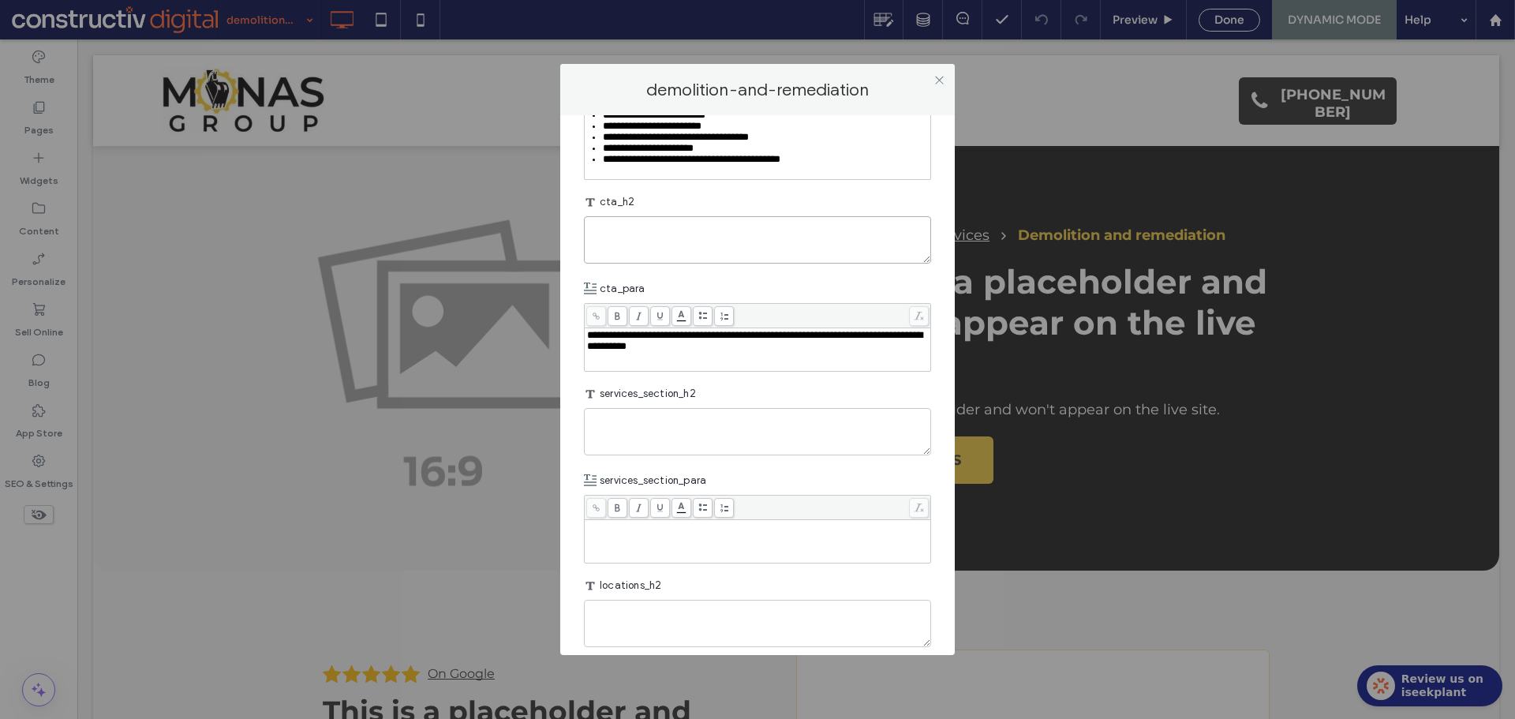
drag, startPoint x: 715, startPoint y: 384, endPoint x: 751, endPoint y: 385, distance: 36.3
click at [715, 263] on textarea "plain-text-cell" at bounding box center [757, 239] width 347 height 47
paste textarea "**********"
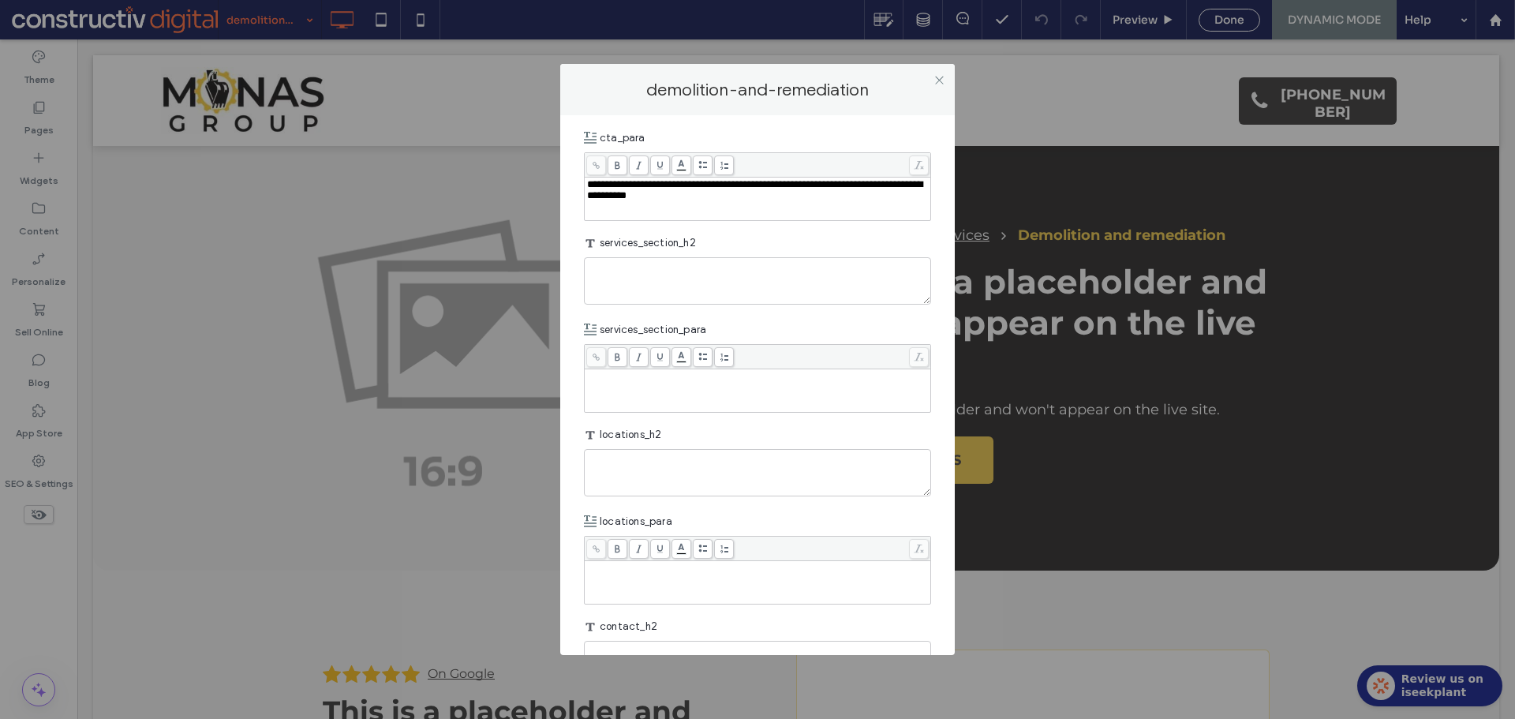
scroll to position [2300, 0]
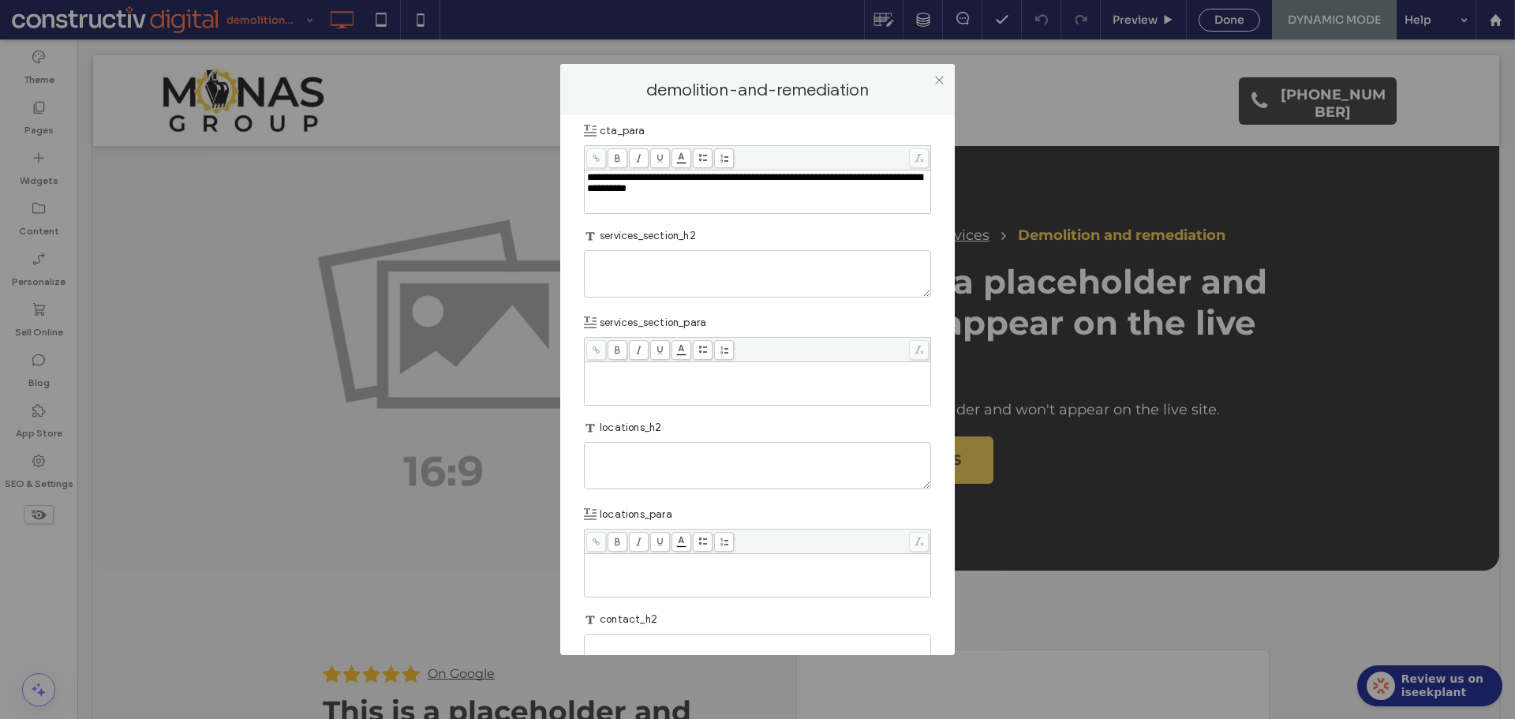
type textarea "**********"
click at [704, 297] on textarea "plain-text-cell" at bounding box center [757, 273] width 347 height 47
paste textarea "**********"
type textarea "**********"
click at [712, 403] on div "Rich Text Editor" at bounding box center [758, 383] width 342 height 39
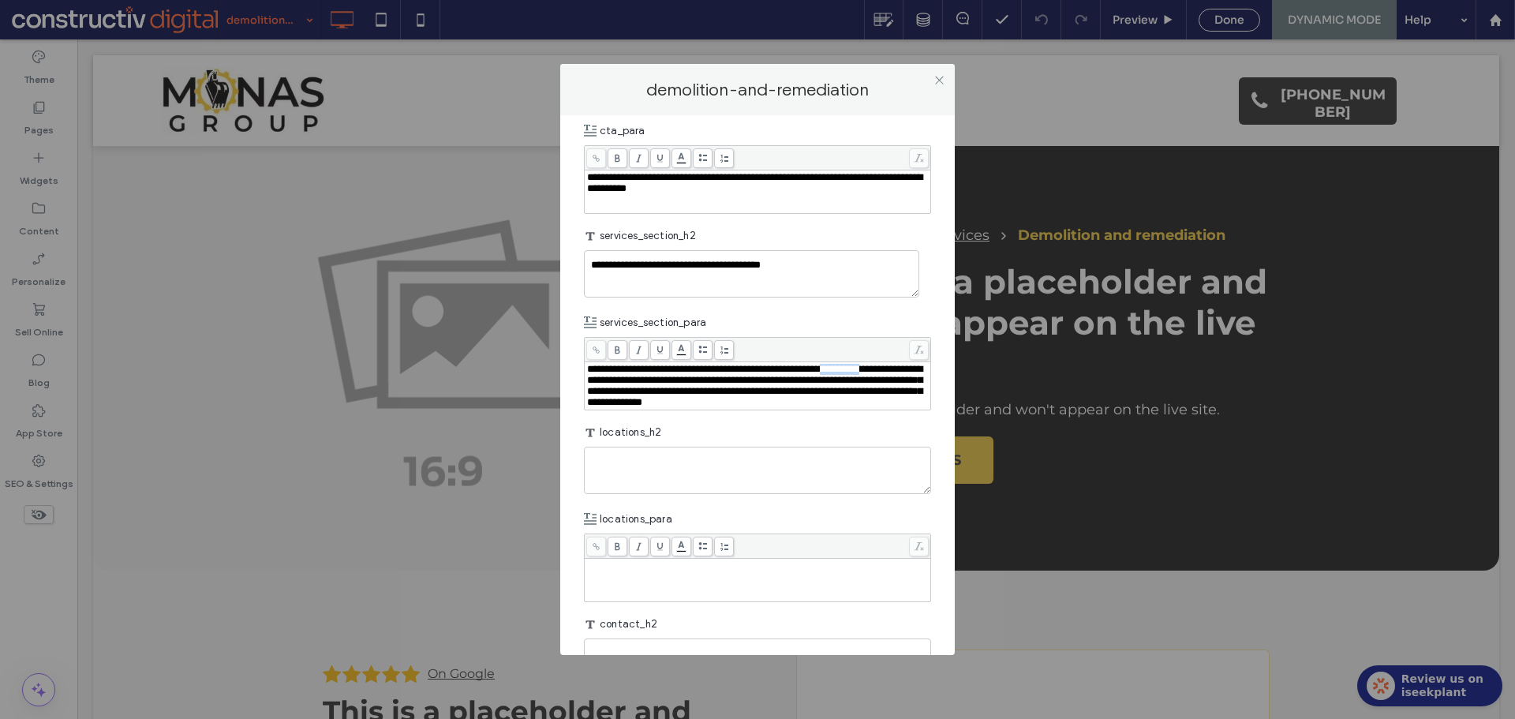
drag, startPoint x: 588, startPoint y: 520, endPoint x: 641, endPoint y: 517, distance: 53.7
click at [641, 407] on span "**********" at bounding box center [754, 385] width 335 height 43
click at [594, 354] on icon at bounding box center [596, 350] width 9 height 9
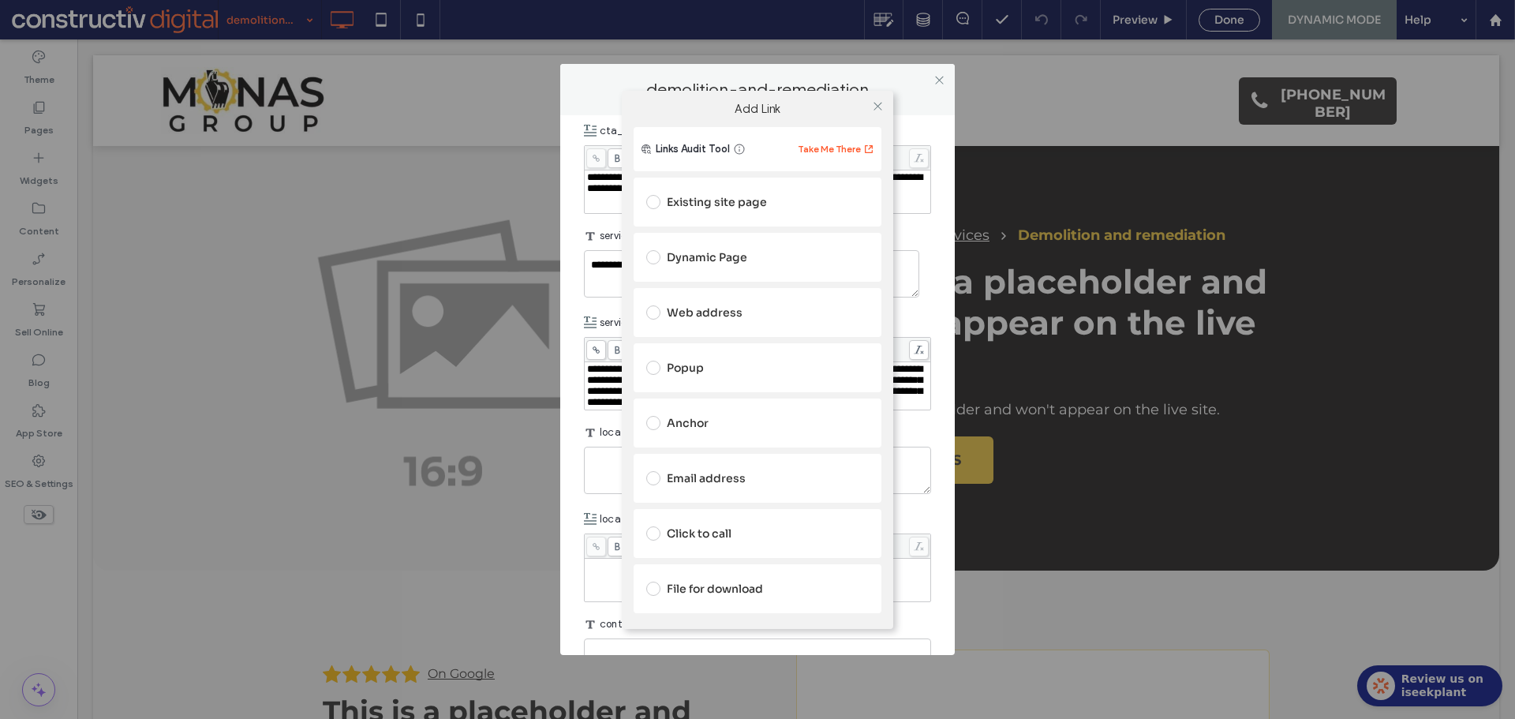
click at [740, 252] on div "Dynamic Page" at bounding box center [757, 257] width 222 height 25
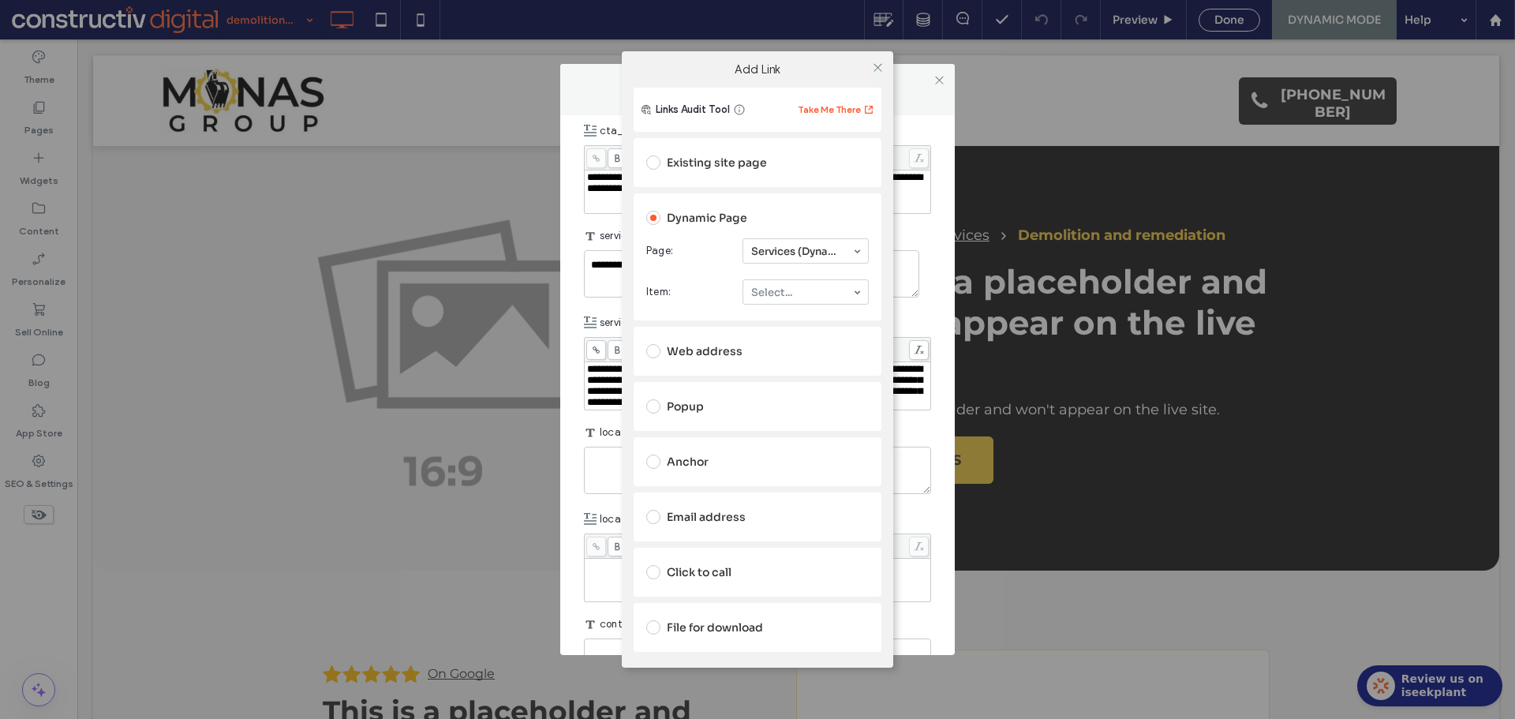
click at [797, 252] on input at bounding box center [801, 250] width 101 height 11
click at [875, 73] on span at bounding box center [878, 67] width 12 height 24
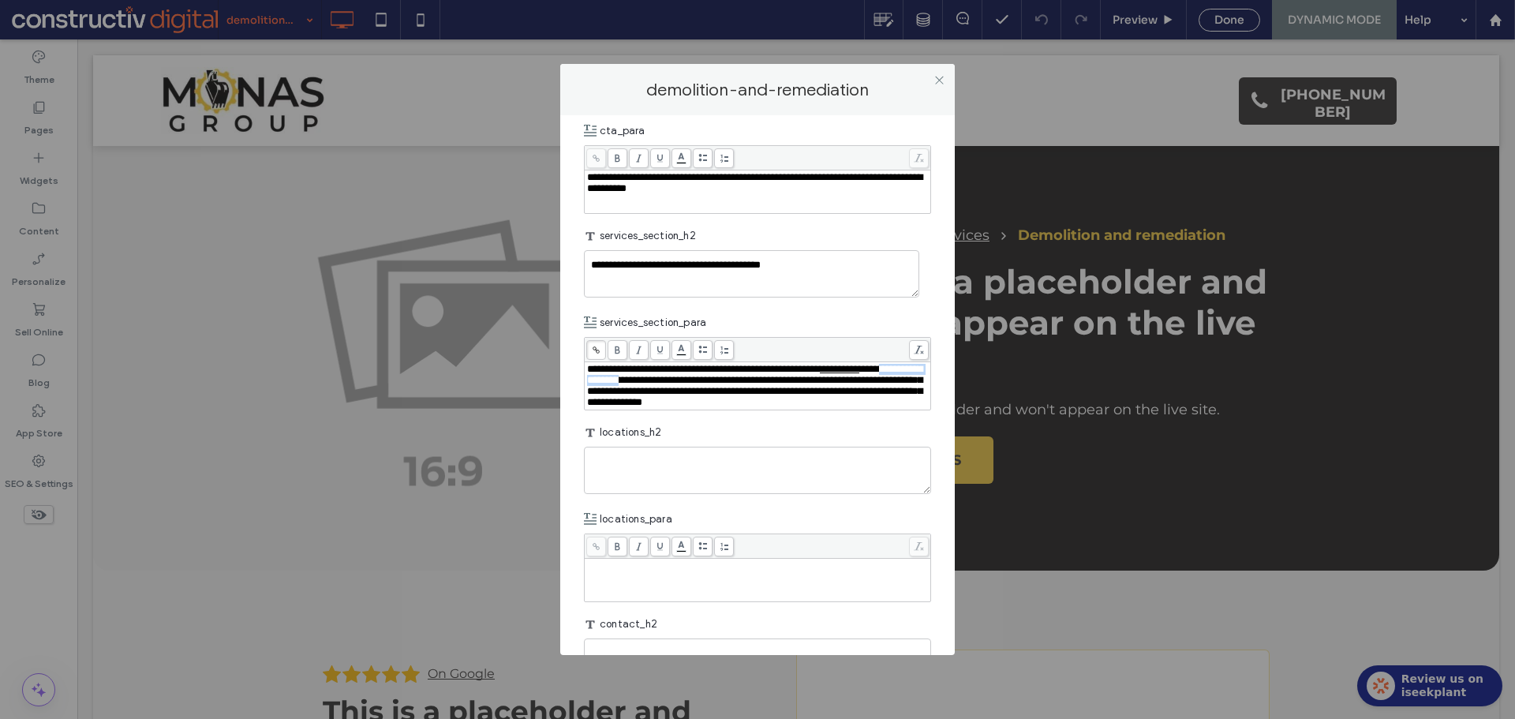
drag, startPoint x: 671, startPoint y: 520, endPoint x: 762, endPoint y: 517, distance: 91.6
click at [762, 407] on span "**********" at bounding box center [754, 385] width 335 height 43
click at [597, 353] on use at bounding box center [595, 349] width 7 height 7
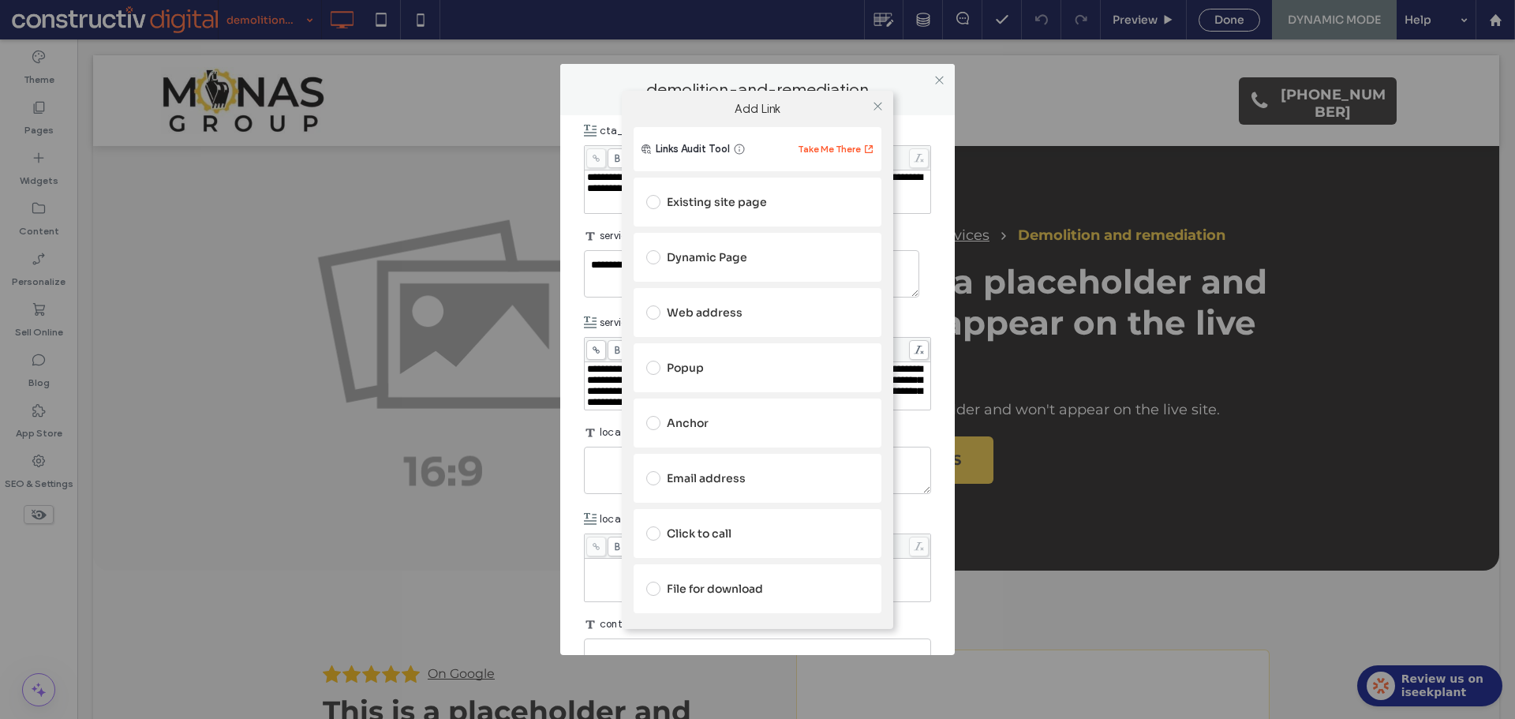
drag, startPoint x: 874, startPoint y: 108, endPoint x: 873, endPoint y: 192, distance: 83.6
click at [876, 106] on icon at bounding box center [878, 106] width 12 height 12
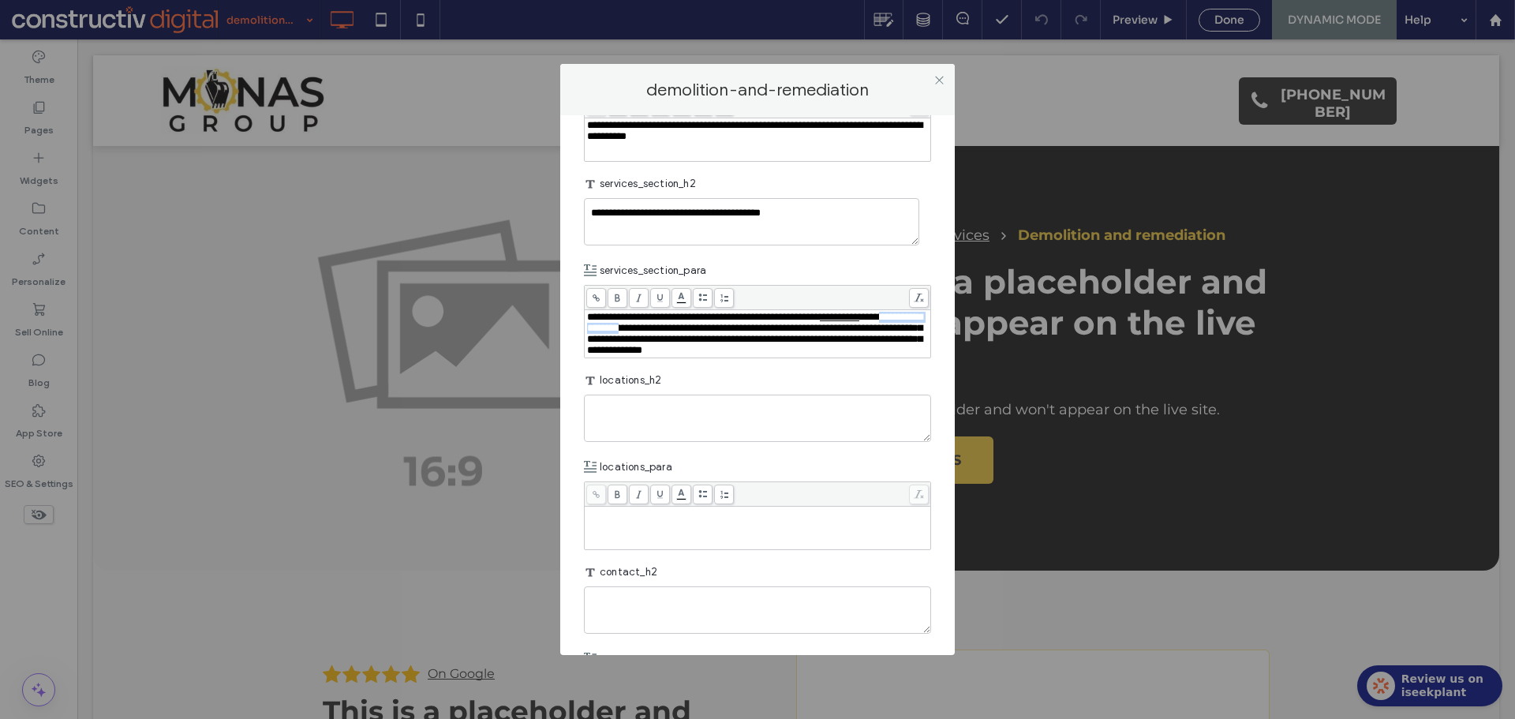
scroll to position [2458, 0]
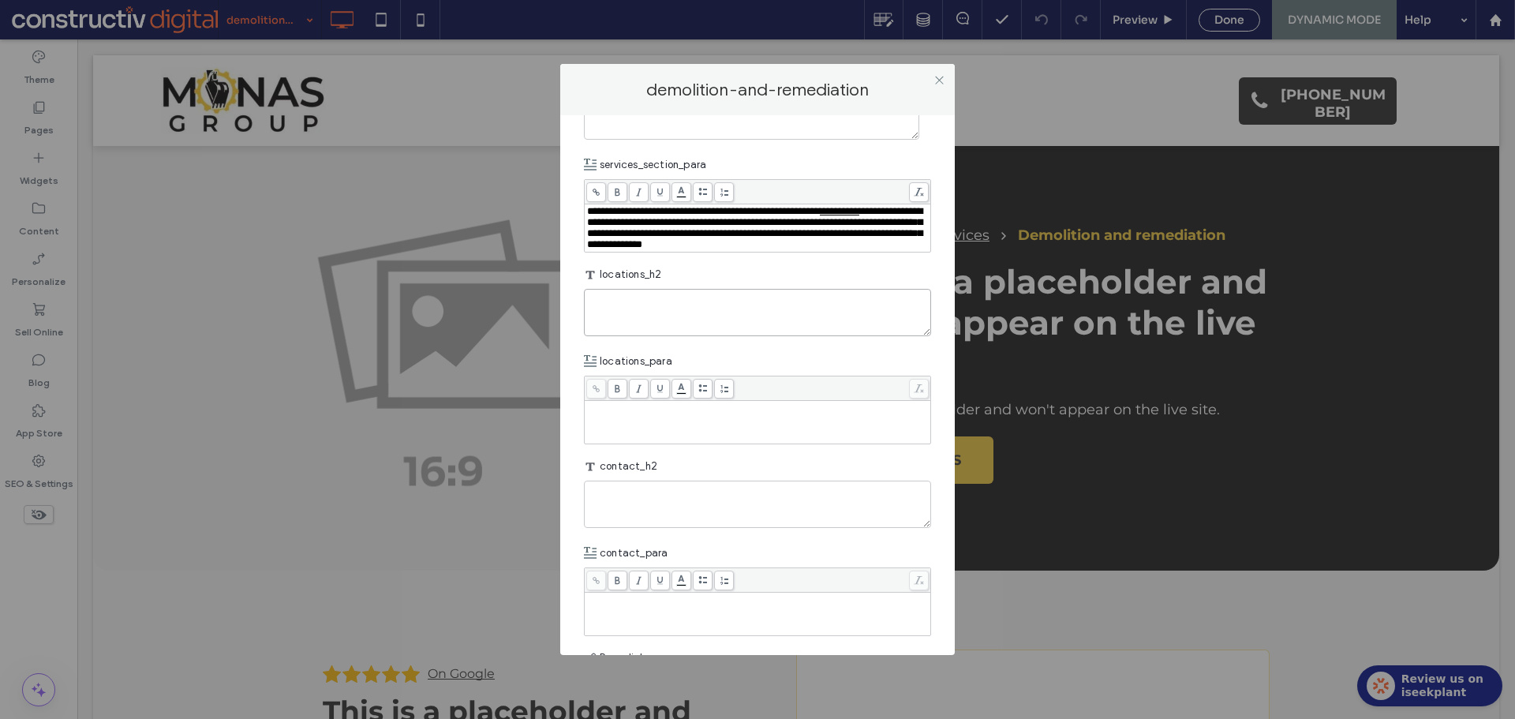
click at [660, 336] on textarea "plain-text-cell" at bounding box center [757, 312] width 347 height 47
paste textarea "**********"
type textarea "**********"
click at [618, 442] on div "Rich Text Editor" at bounding box center [758, 421] width 342 height 39
paste div "Rich Text Editor"
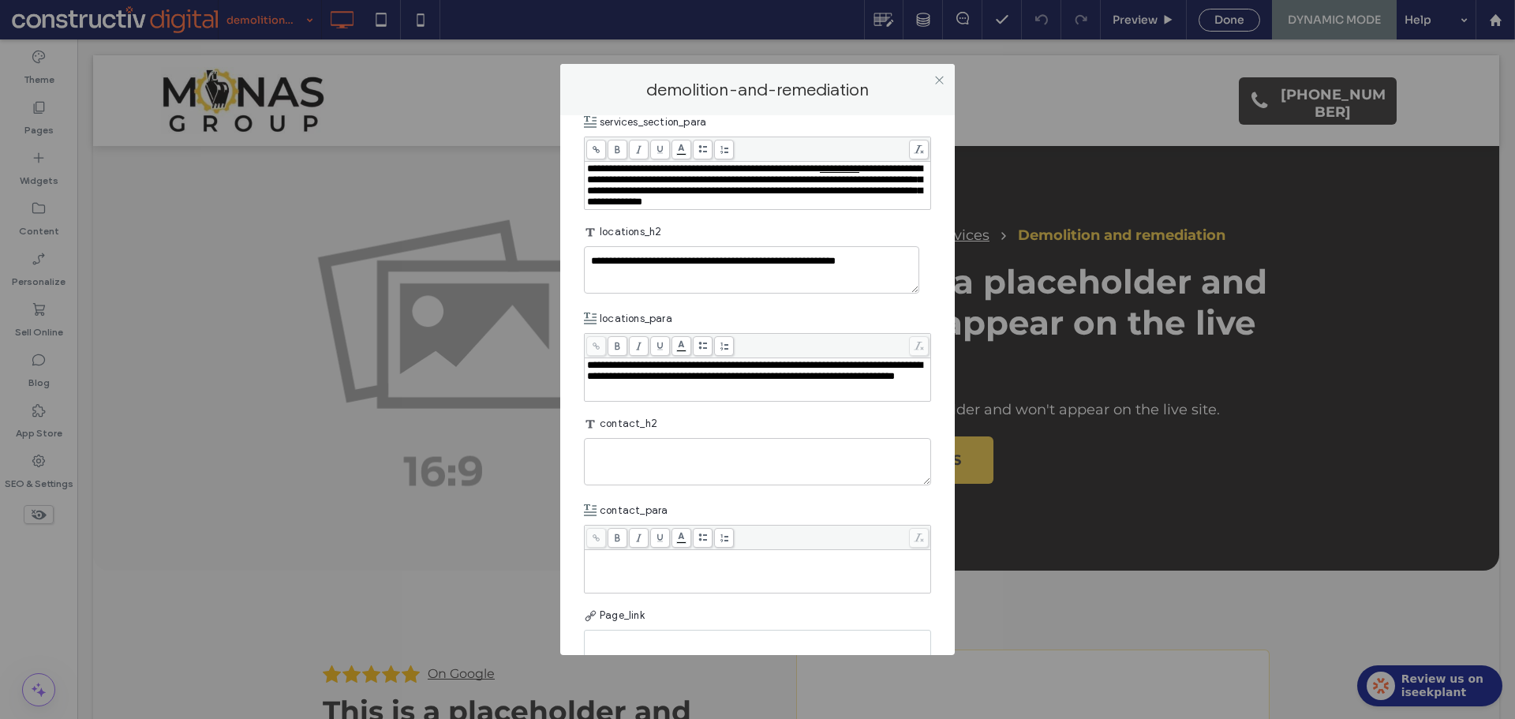
scroll to position [2537, 0]
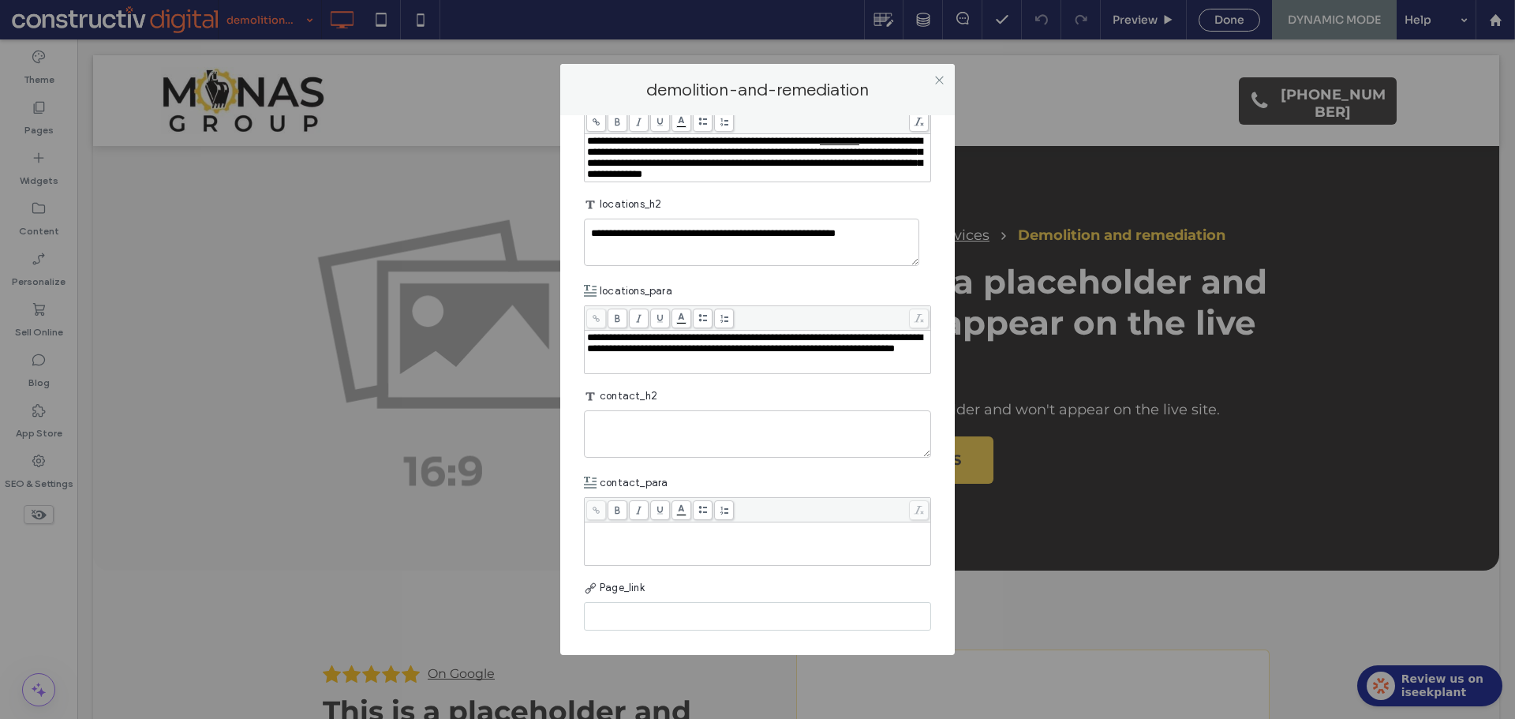
click at [861, 354] on div "**********" at bounding box center [758, 343] width 342 height 22
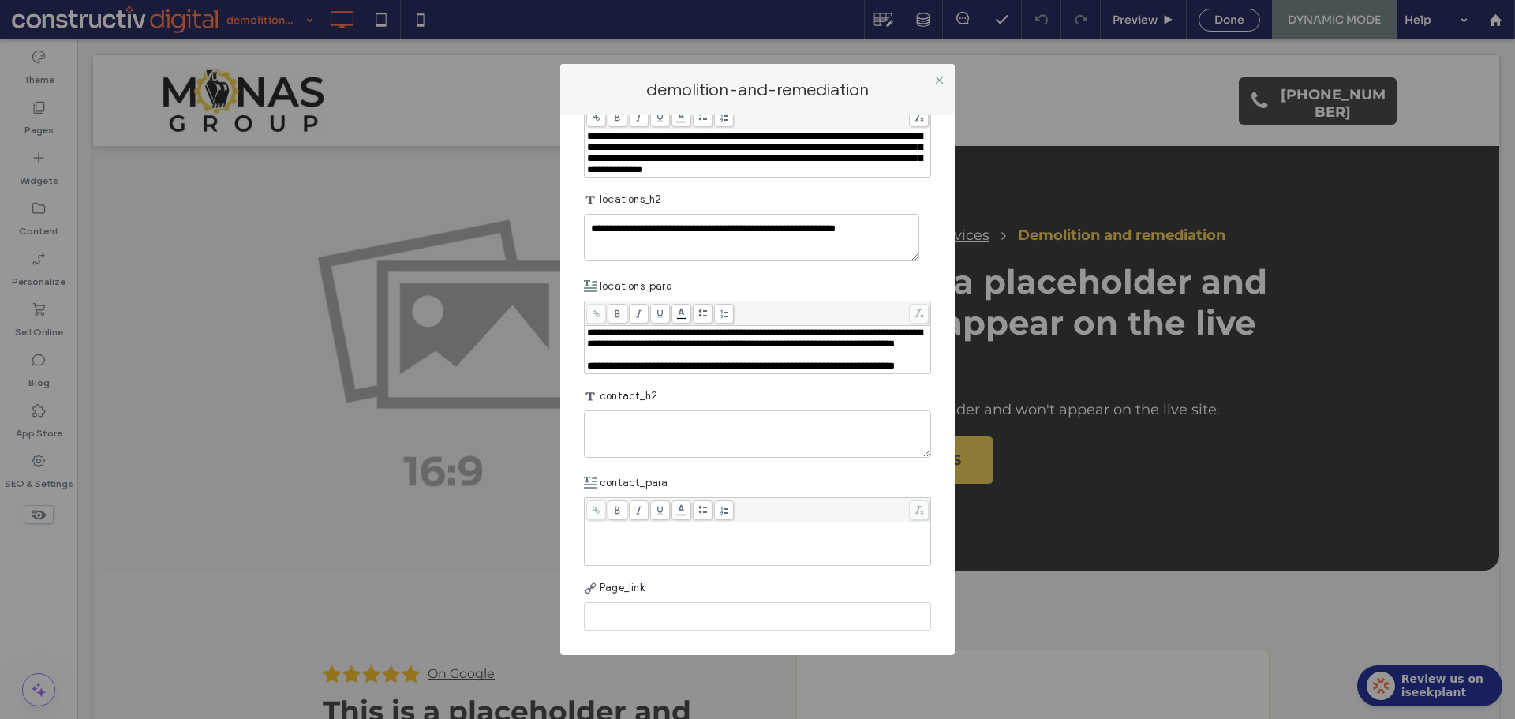
scroll to position [2728, 0]
click at [701, 441] on textarea "plain-text-cell" at bounding box center [757, 433] width 347 height 47
paste textarea "**********"
type textarea "**********"
click at [796, 535] on div "Rich Text Editor" at bounding box center [758, 529] width 342 height 11
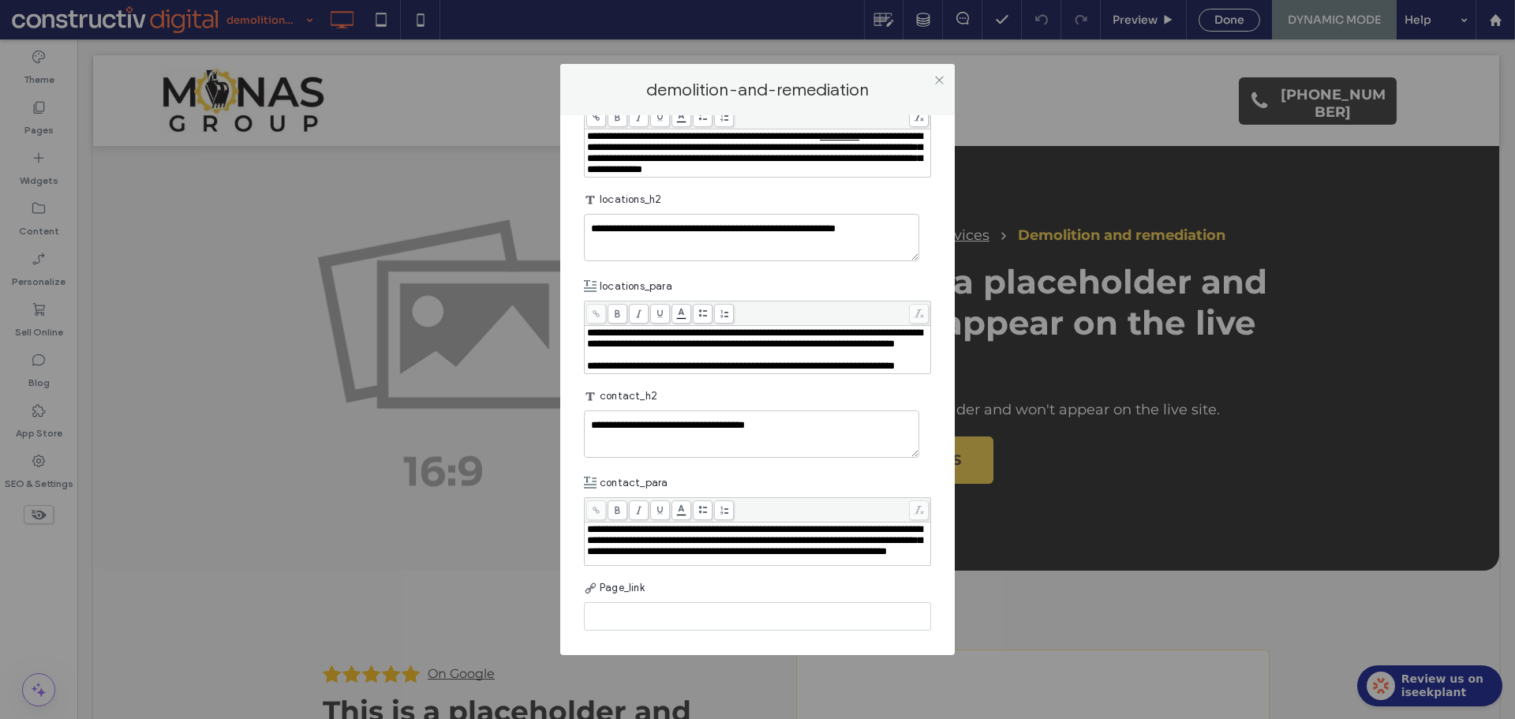
click at [829, 470] on div "contact_para" at bounding box center [757, 483] width 347 height 28
click at [940, 80] on use at bounding box center [939, 80] width 8 height 8
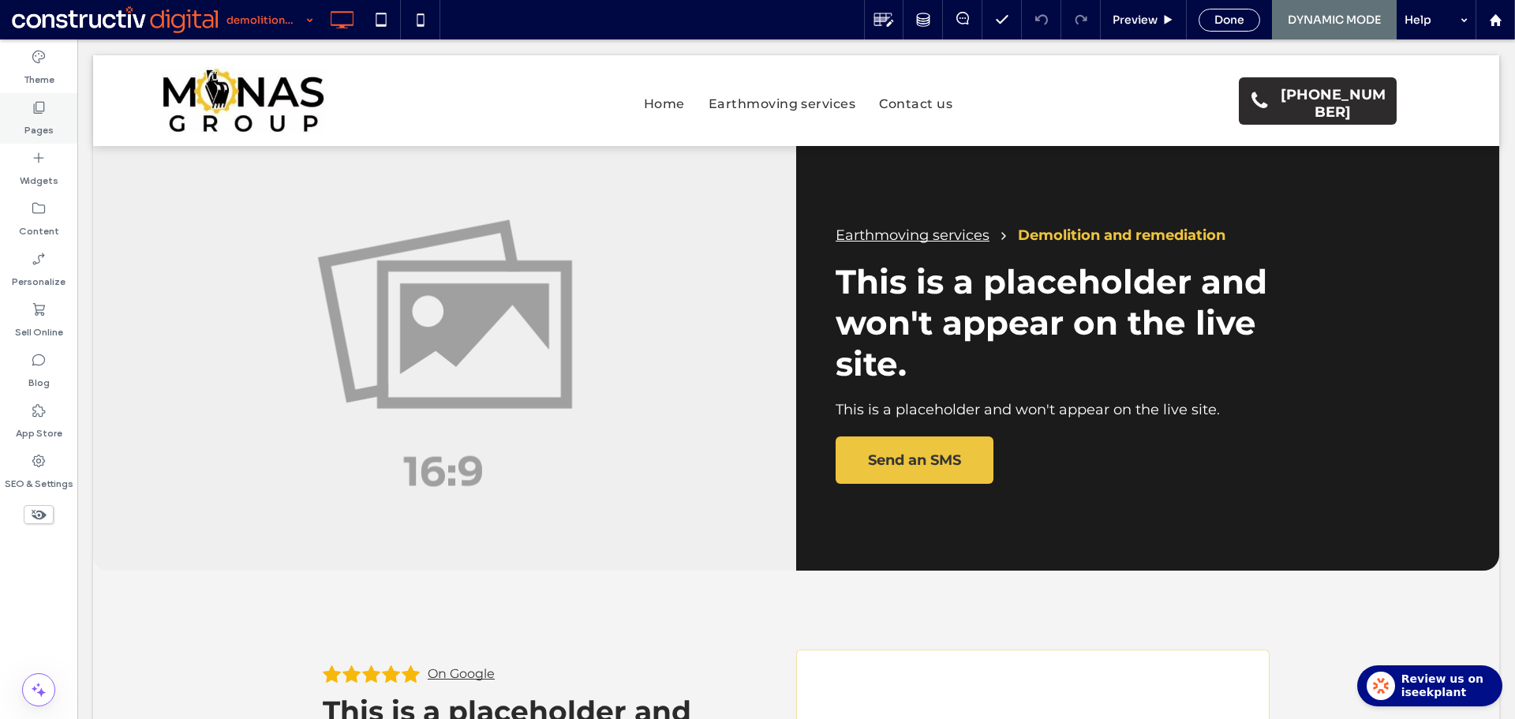
click at [43, 126] on label "Pages" at bounding box center [38, 126] width 29 height 22
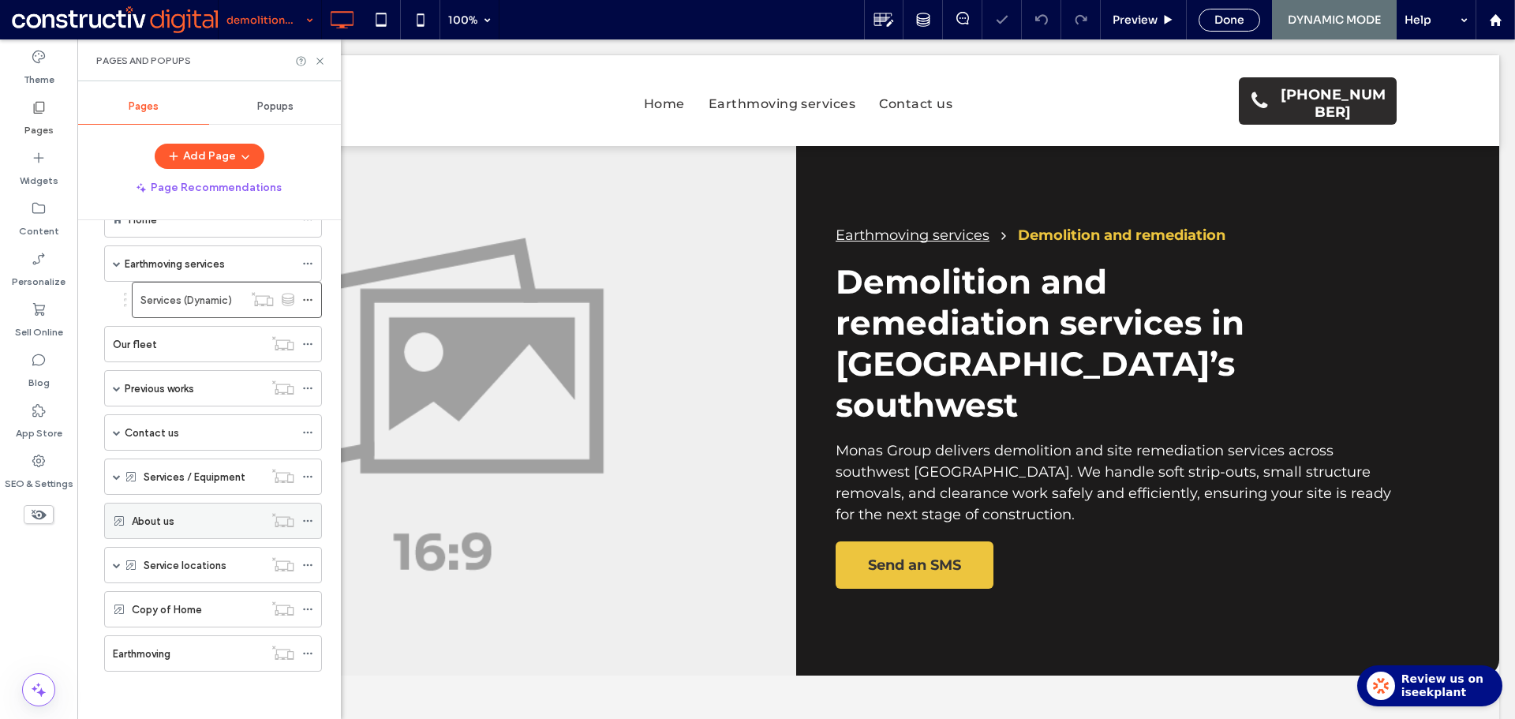
scroll to position [0, 0]
click at [118, 566] on span at bounding box center [117, 565] width 8 height 8
click at [115, 477] on span at bounding box center [117, 477] width 8 height 8
click at [308, 552] on icon at bounding box center [307, 549] width 11 height 11
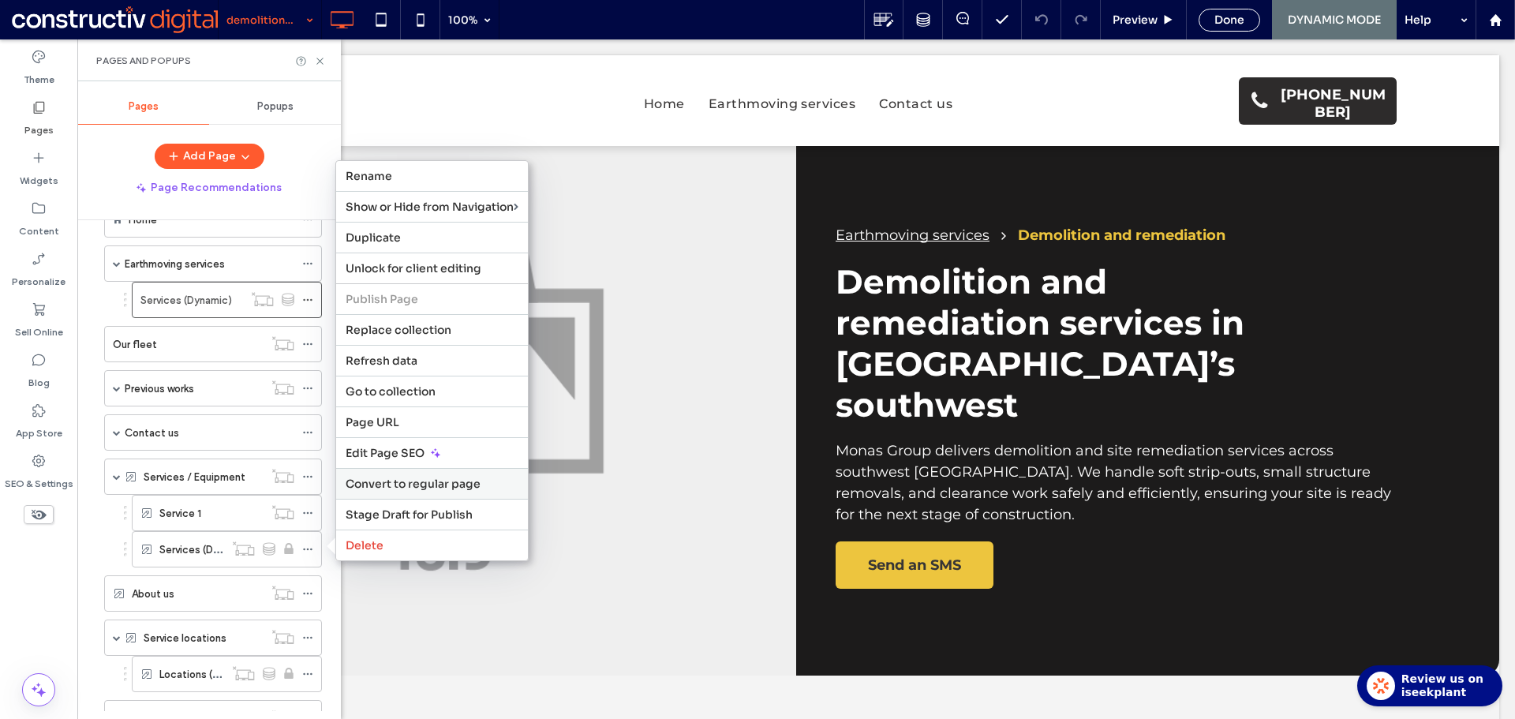
click at [440, 486] on span "Convert to regular page" at bounding box center [413, 483] width 135 height 14
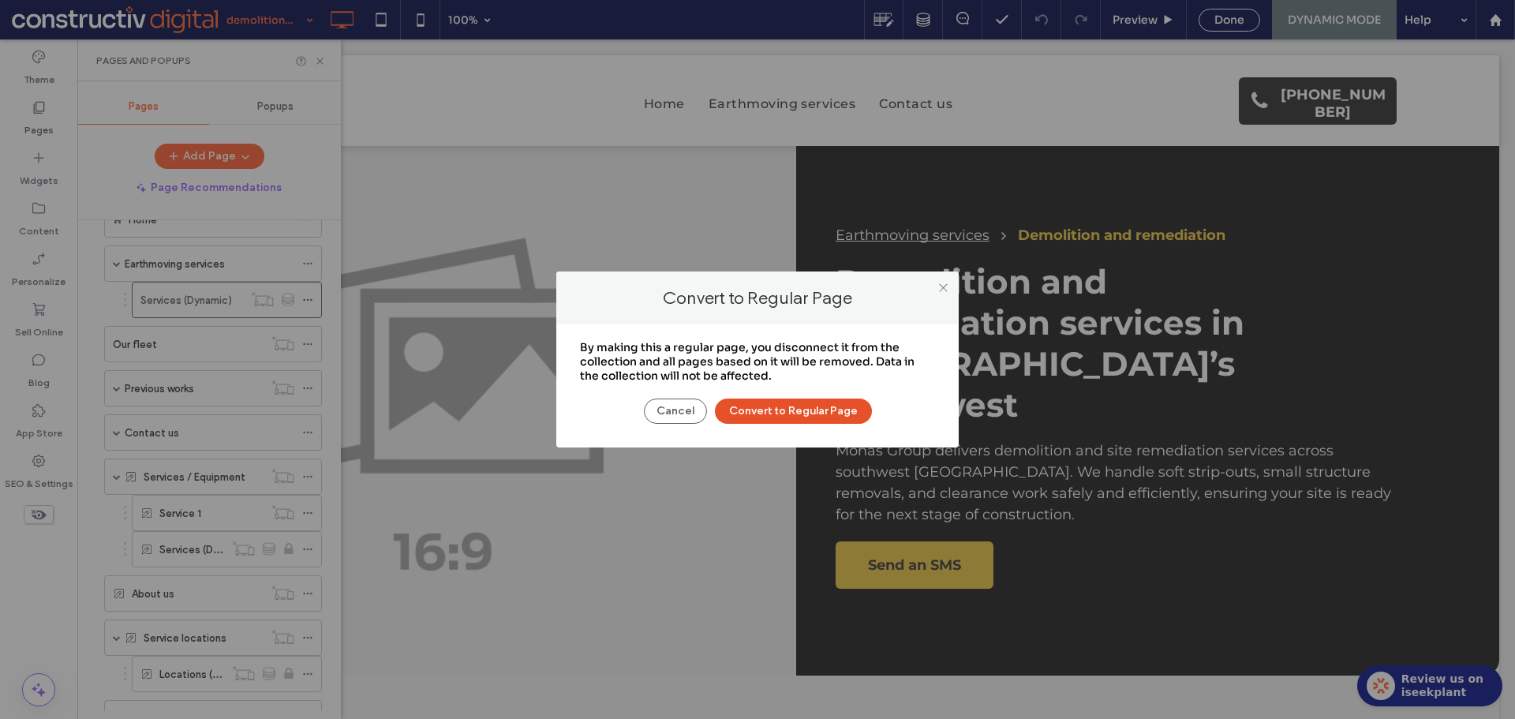
click at [769, 402] on button "Convert to Regular Page" at bounding box center [793, 410] width 157 height 25
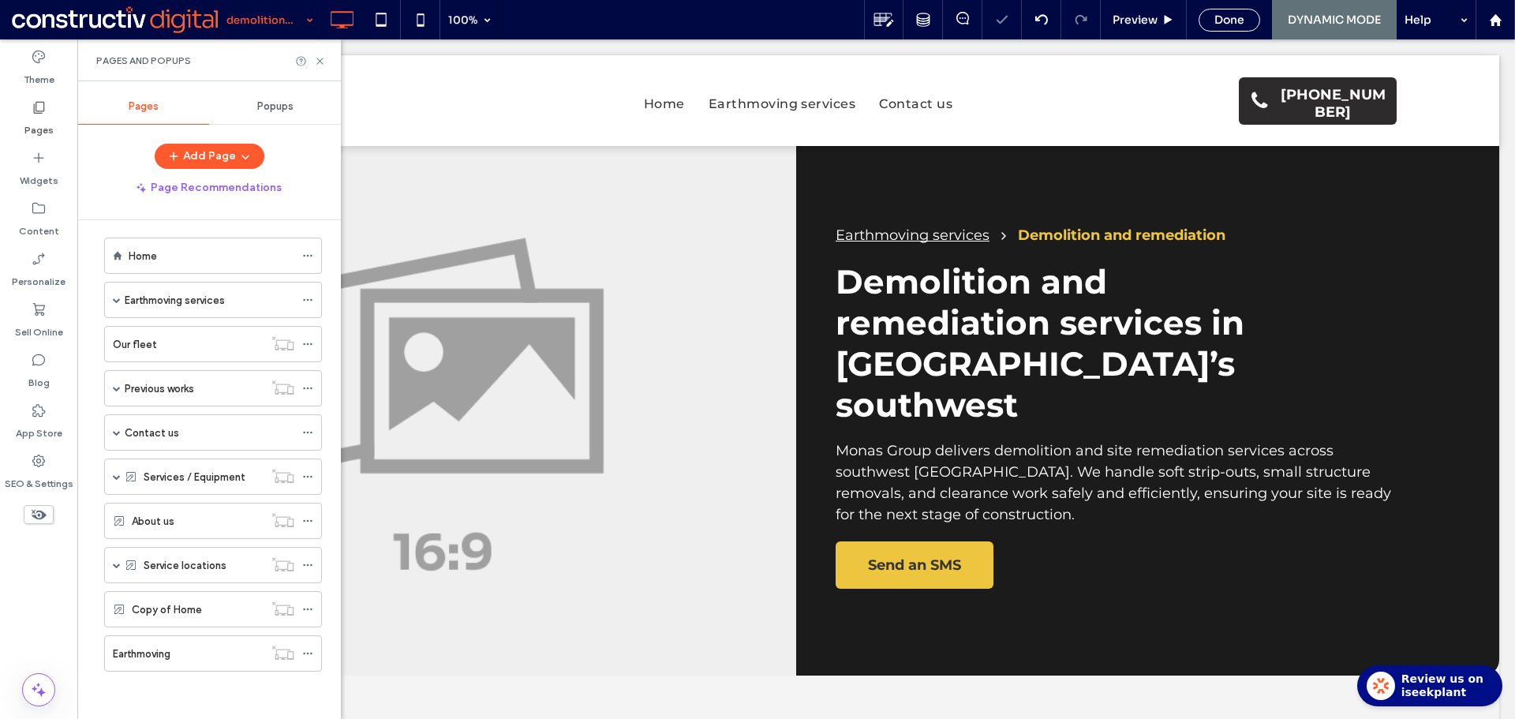
scroll to position [9, 0]
click at [121, 564] on div "Service locations" at bounding box center [213, 565] width 218 height 36
click at [120, 566] on span at bounding box center [117, 565] width 8 height 8
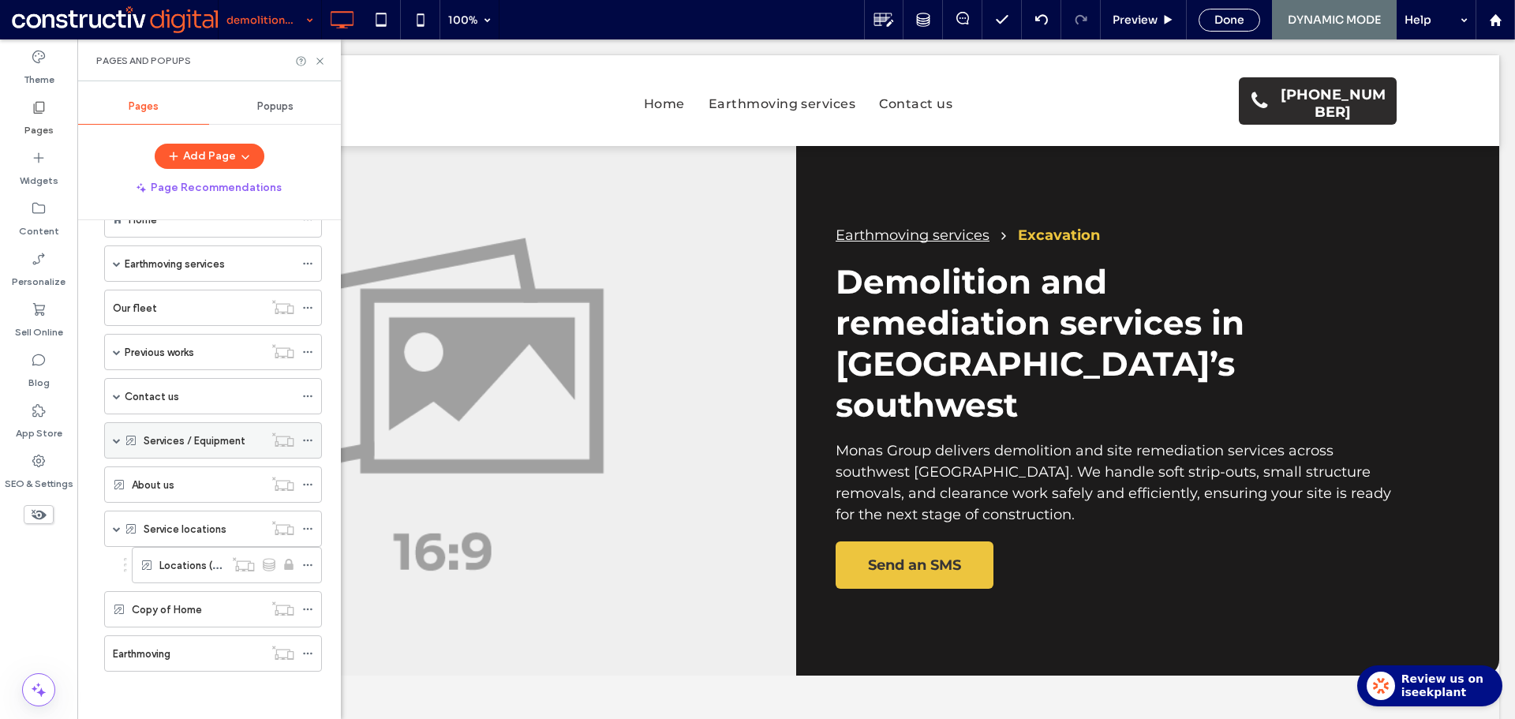
click at [115, 437] on span at bounding box center [117, 440] width 8 height 8
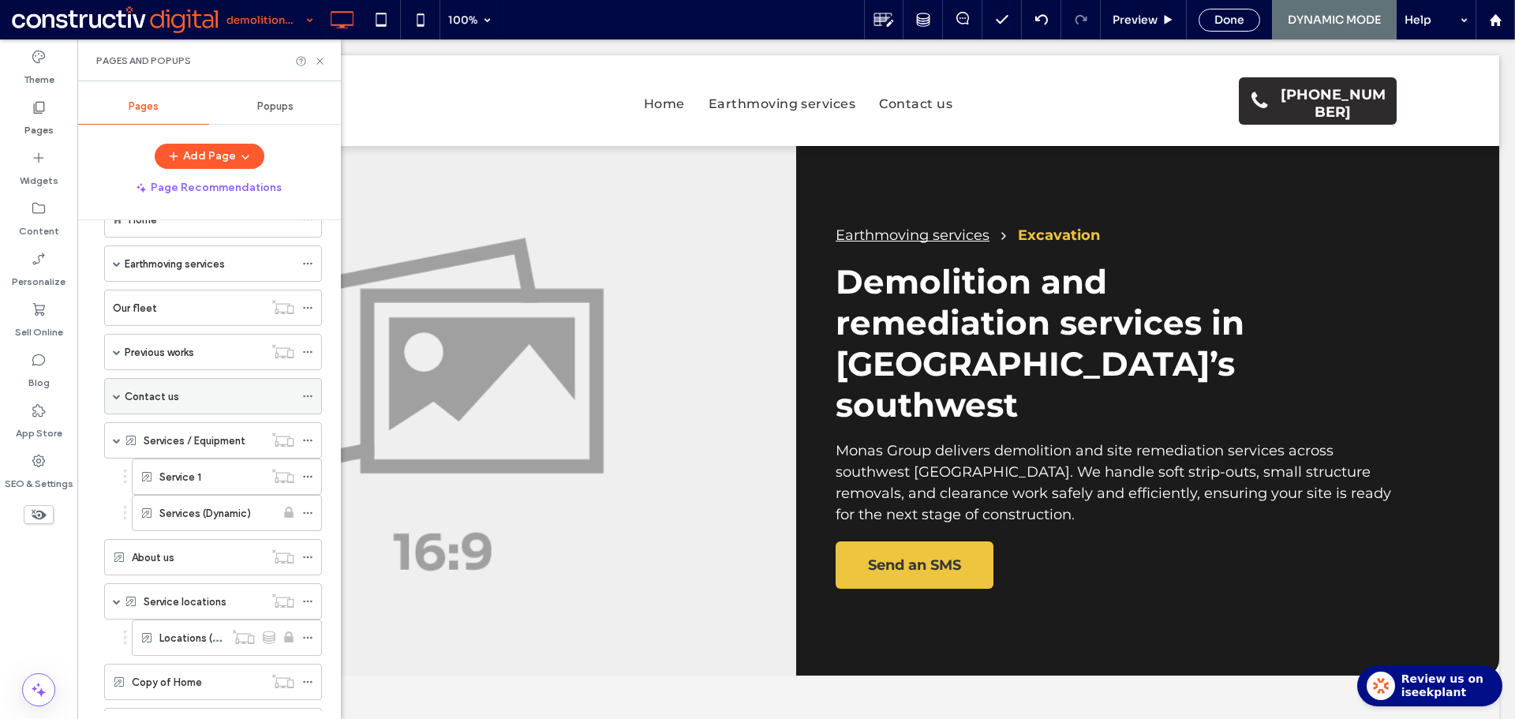
click at [115, 400] on span at bounding box center [117, 396] width 8 height 35
click at [115, 393] on span at bounding box center [117, 396] width 8 height 8
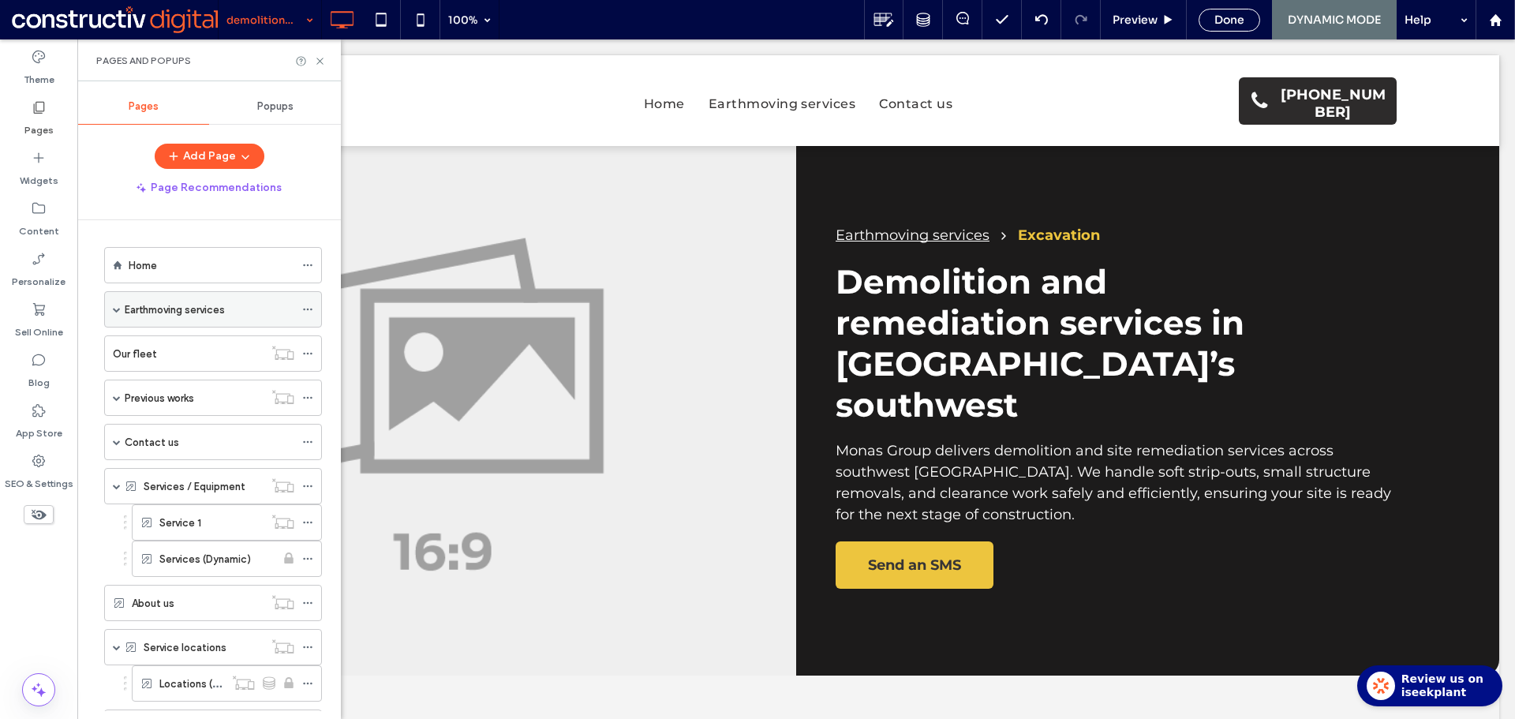
click at [118, 312] on span at bounding box center [117, 309] width 8 height 8
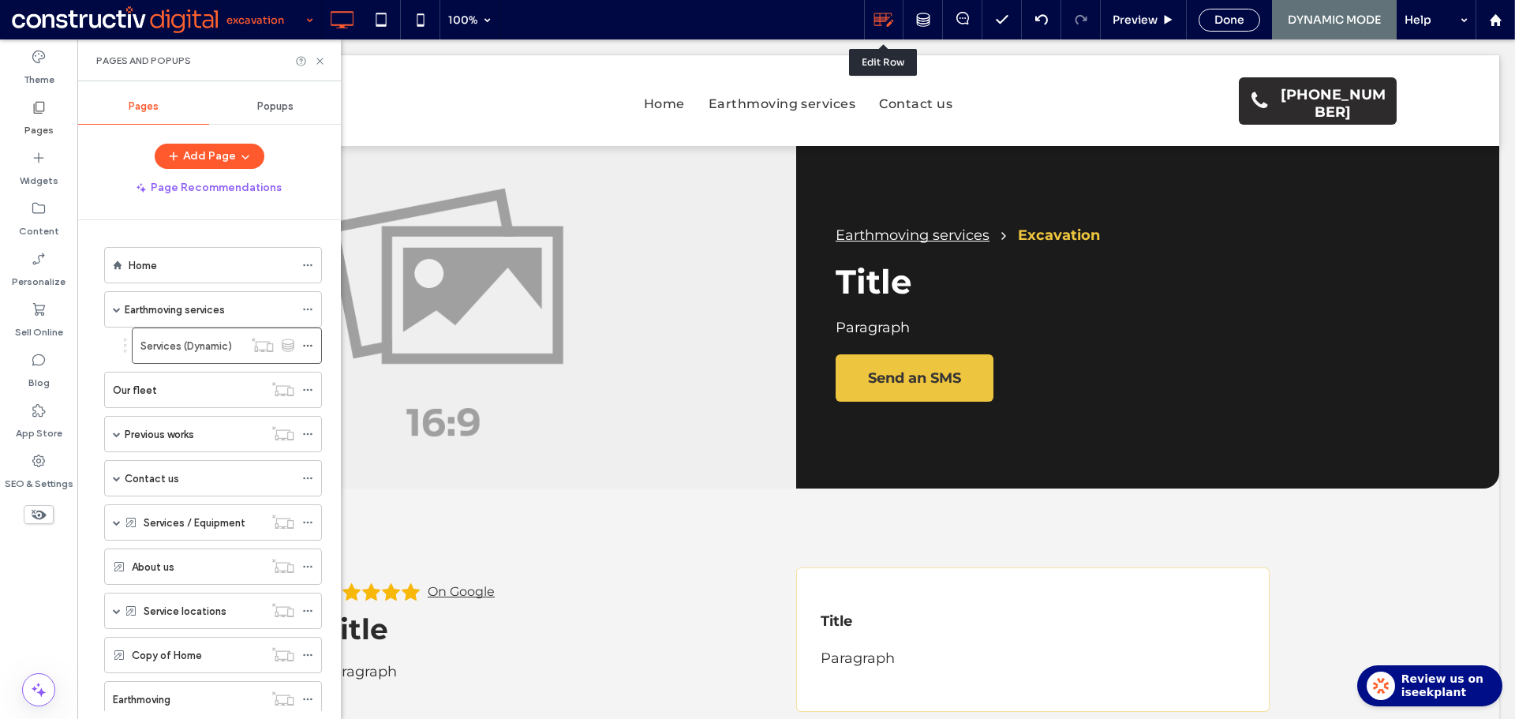
click at [881, 16] on icon at bounding box center [883, 19] width 21 height 21
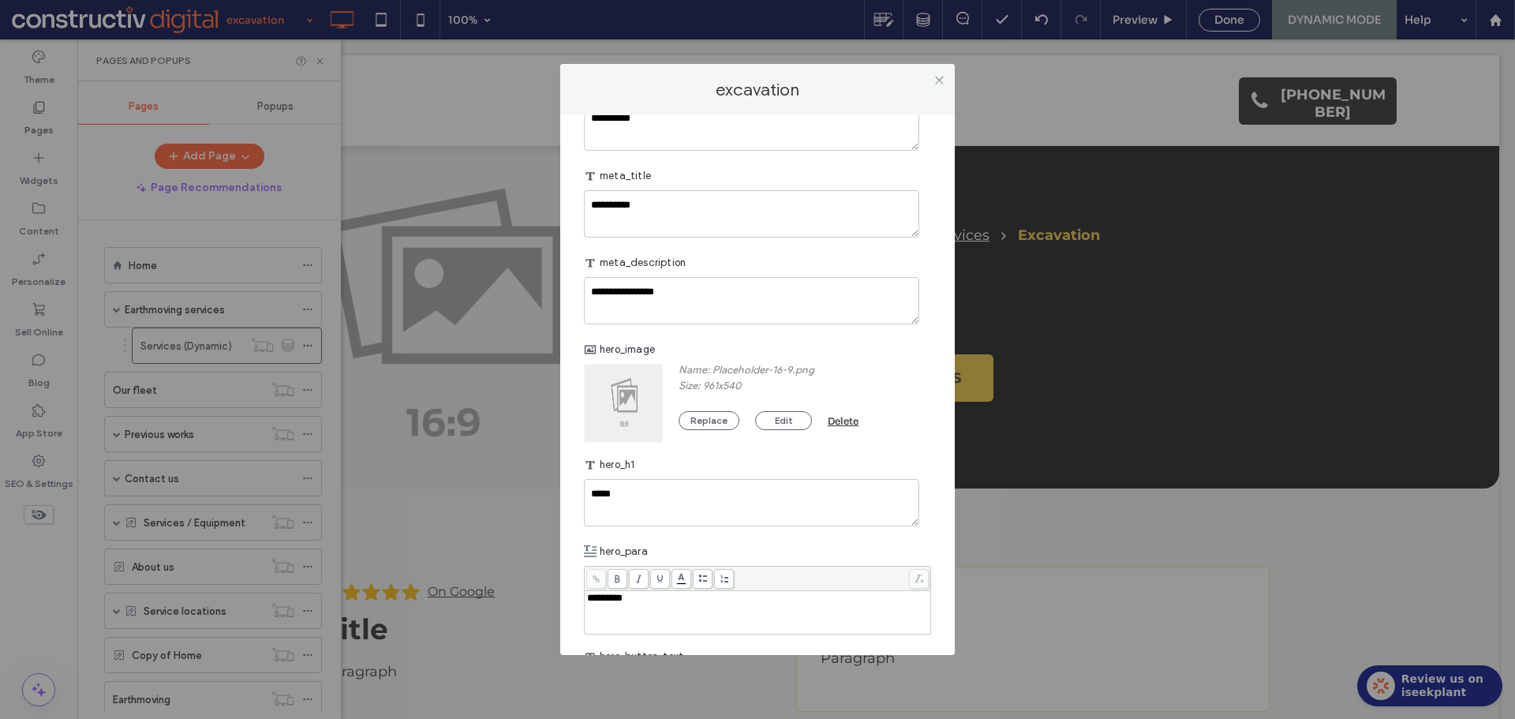
scroll to position [631, 0]
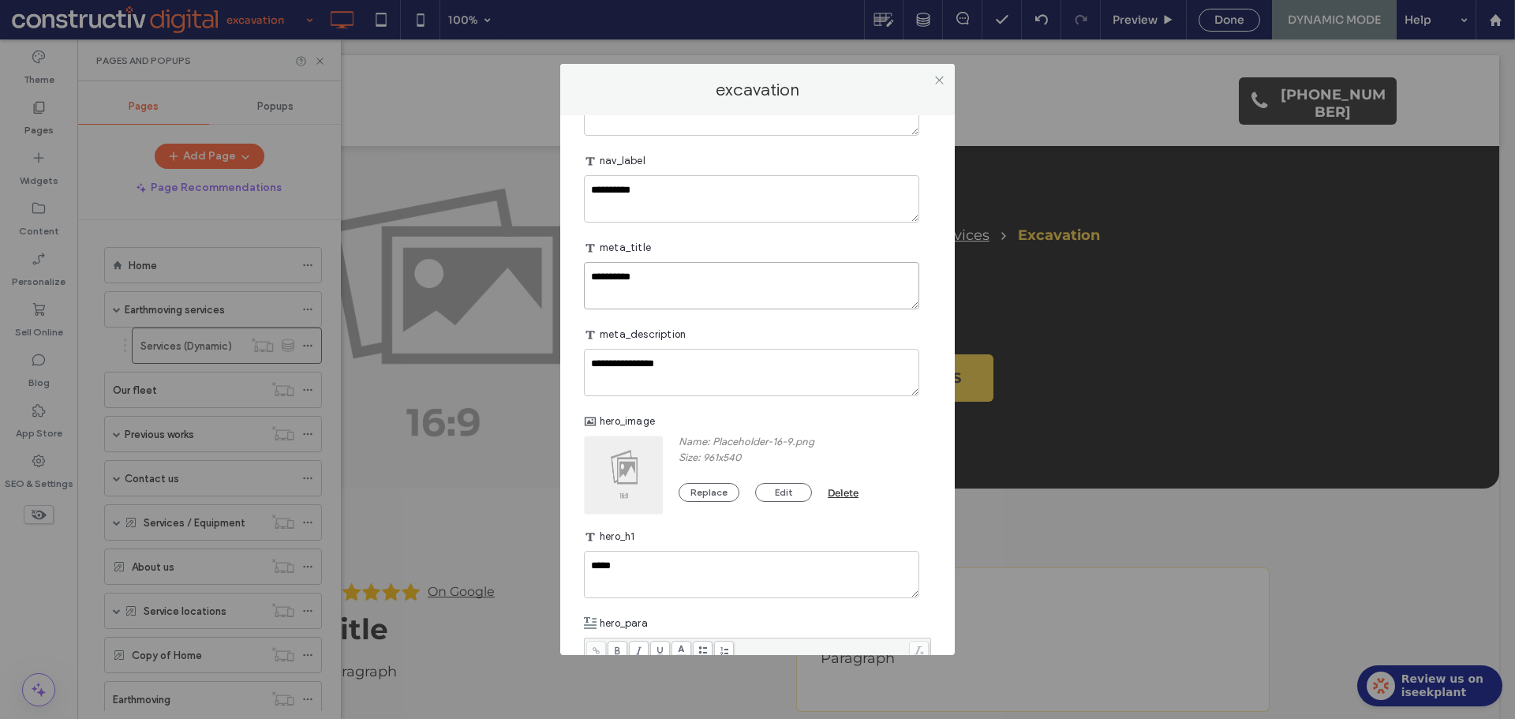
drag, startPoint x: 580, startPoint y: 304, endPoint x: 639, endPoint y: 286, distance: 61.9
click at [503, 288] on div "**********" at bounding box center [757, 359] width 1515 height 719
paste textarea "**********"
type textarea "**********"
click at [702, 396] on textarea "**********" at bounding box center [751, 372] width 335 height 47
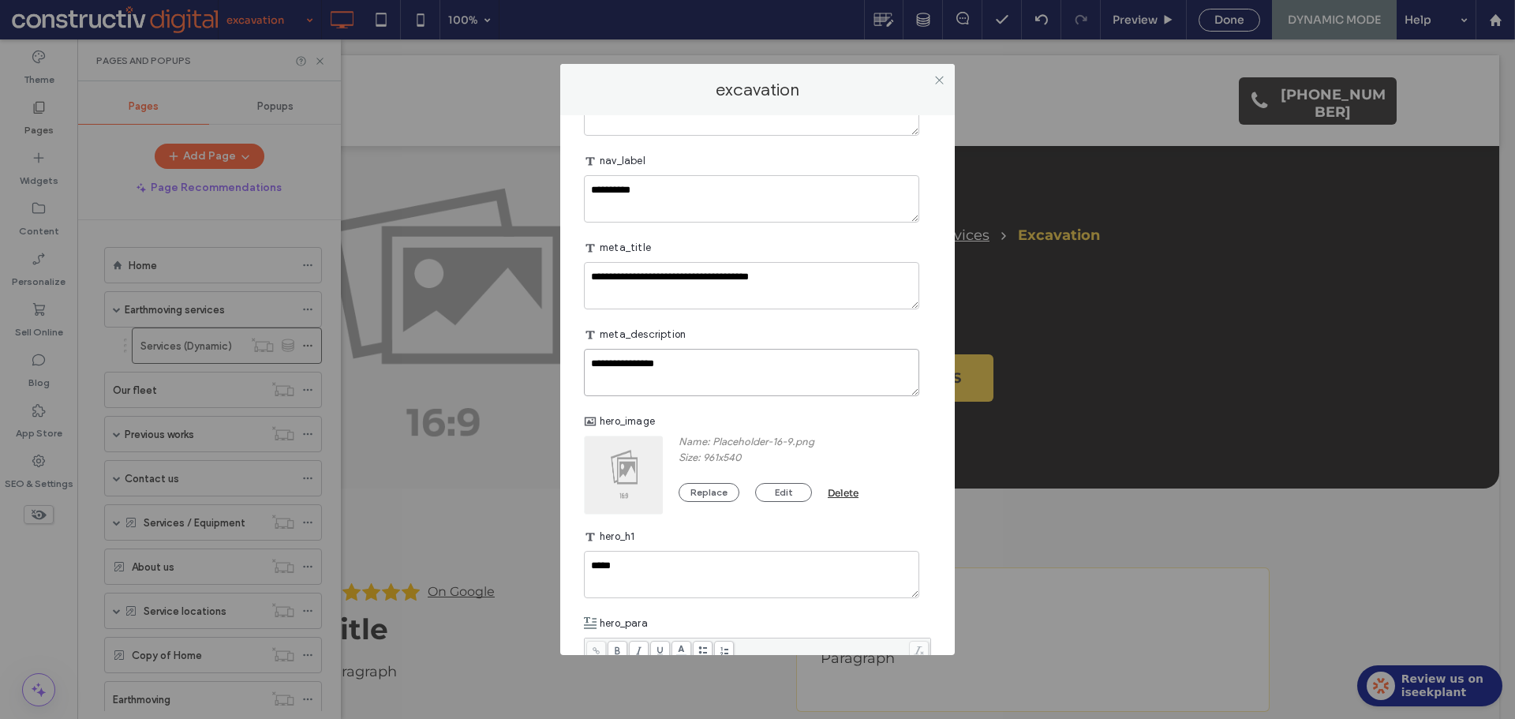
paste textarea "**********"
type textarea "**********"
drag, startPoint x: 936, startPoint y: 83, endPoint x: 928, endPoint y: 47, distance: 37.1
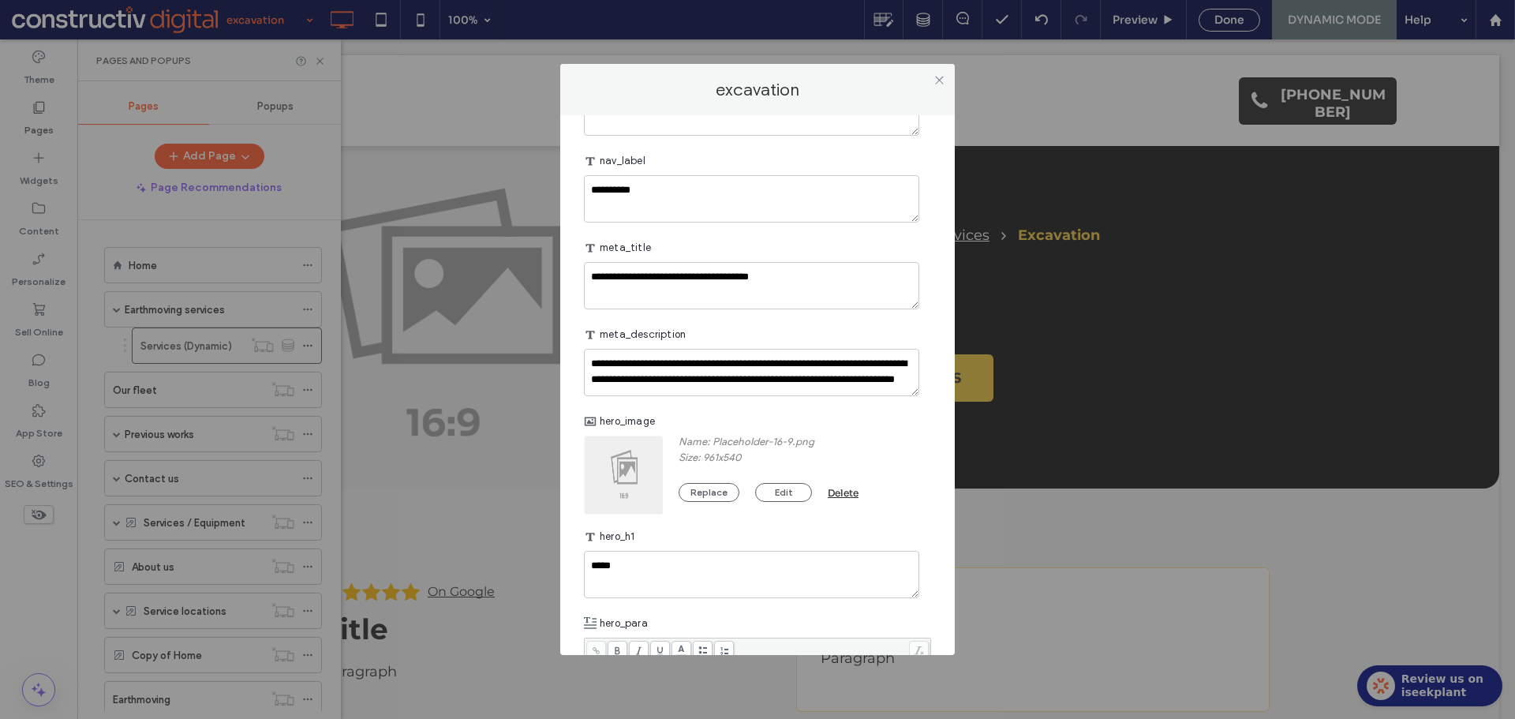
click at [936, 84] on icon at bounding box center [939, 80] width 12 height 12
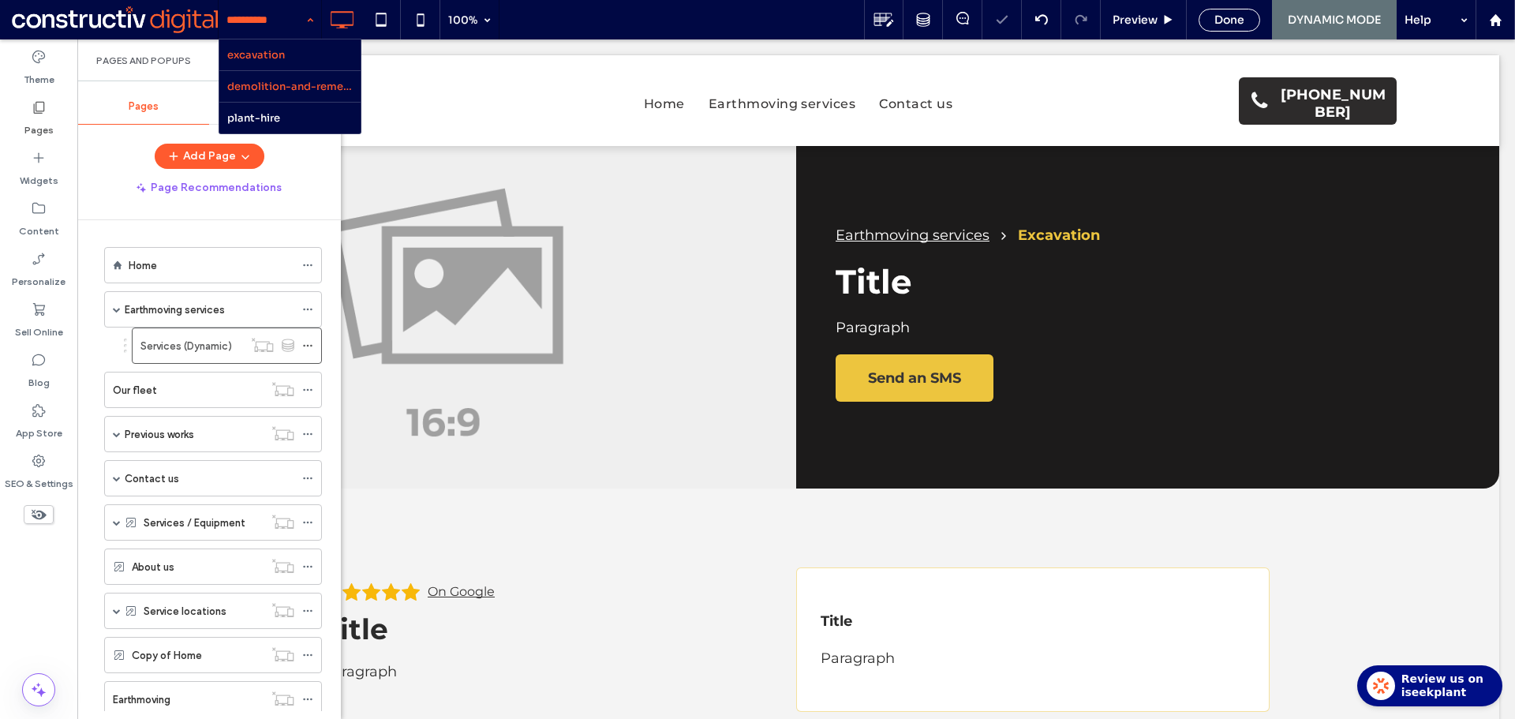
scroll to position [0, 0]
drag, startPoint x: 304, startPoint y: 89, endPoint x: 734, endPoint y: 30, distance: 434.0
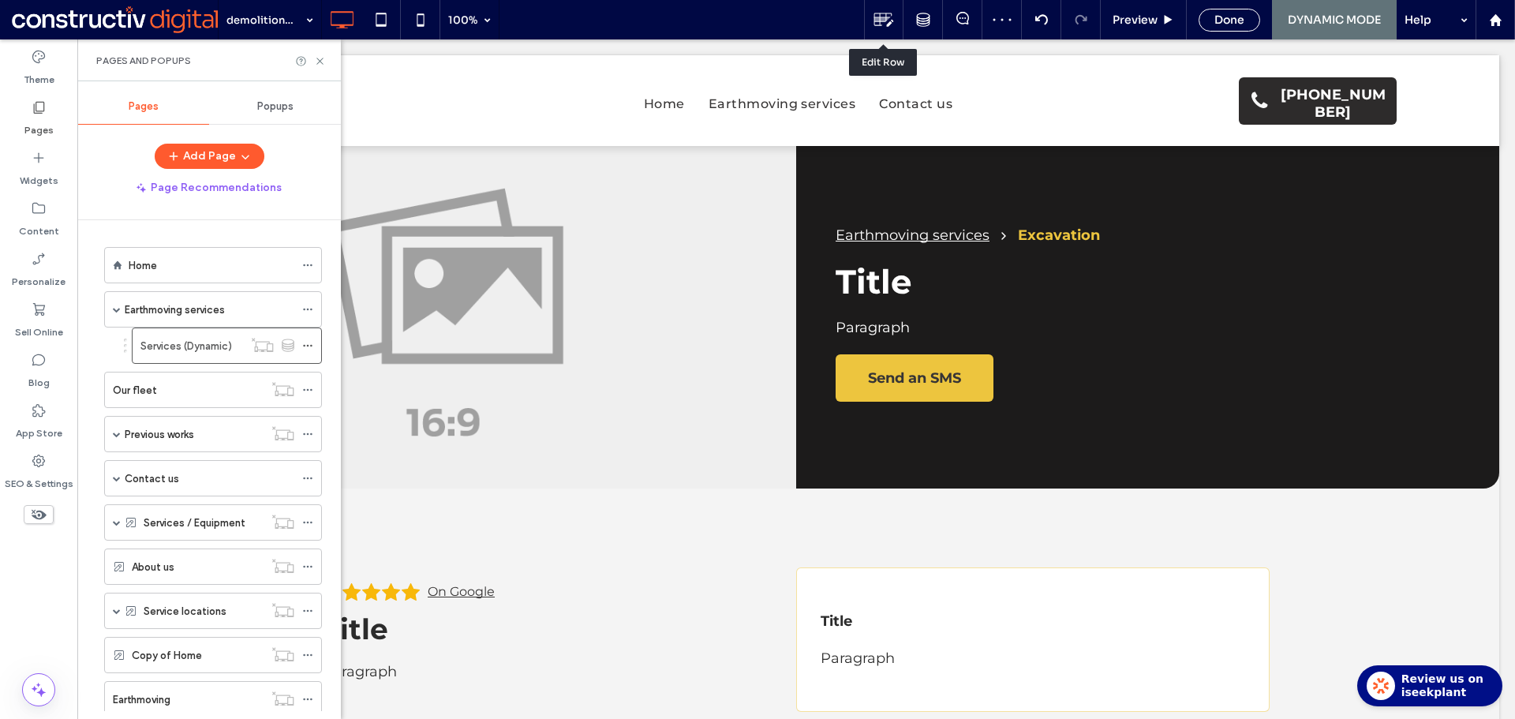
click at [883, 21] on use at bounding box center [884, 19] width 20 height 13
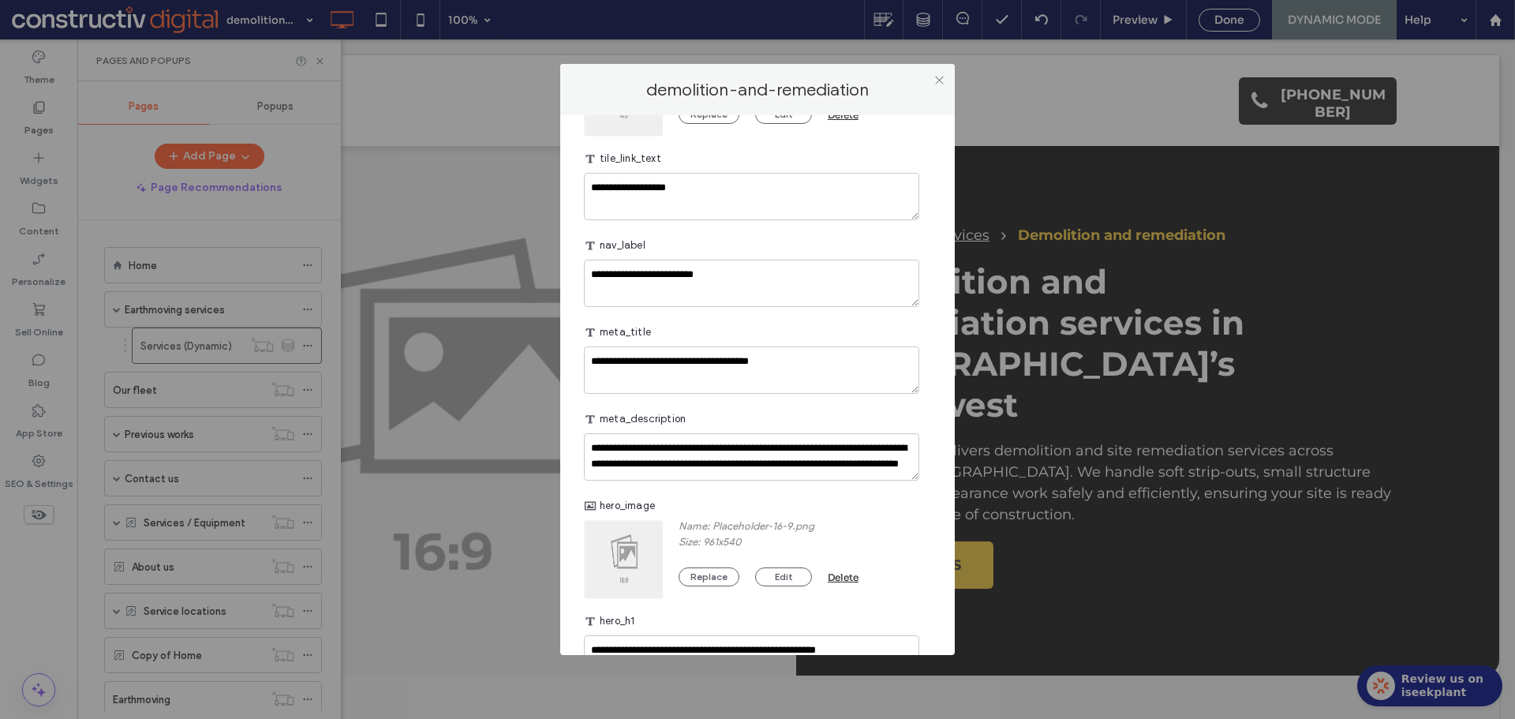
scroll to position [631, 0]
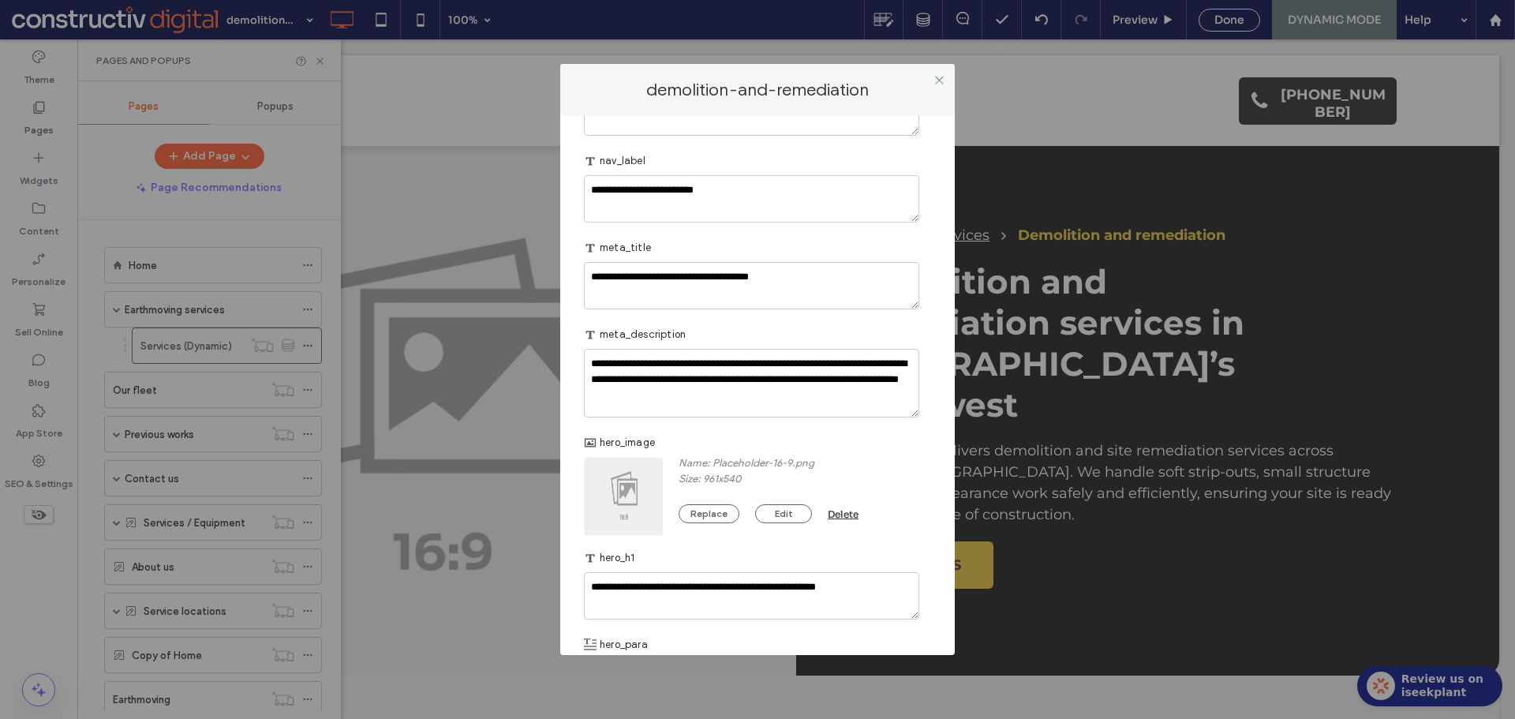
drag, startPoint x: 913, startPoint y: 415, endPoint x: 927, endPoint y: 436, distance: 25.6
click at [927, 436] on div "**********" at bounding box center [757, 384] width 394 height 539
drag, startPoint x: 938, startPoint y: 83, endPoint x: 712, endPoint y: 36, distance: 231.1
click at [939, 83] on icon at bounding box center [939, 80] width 12 height 12
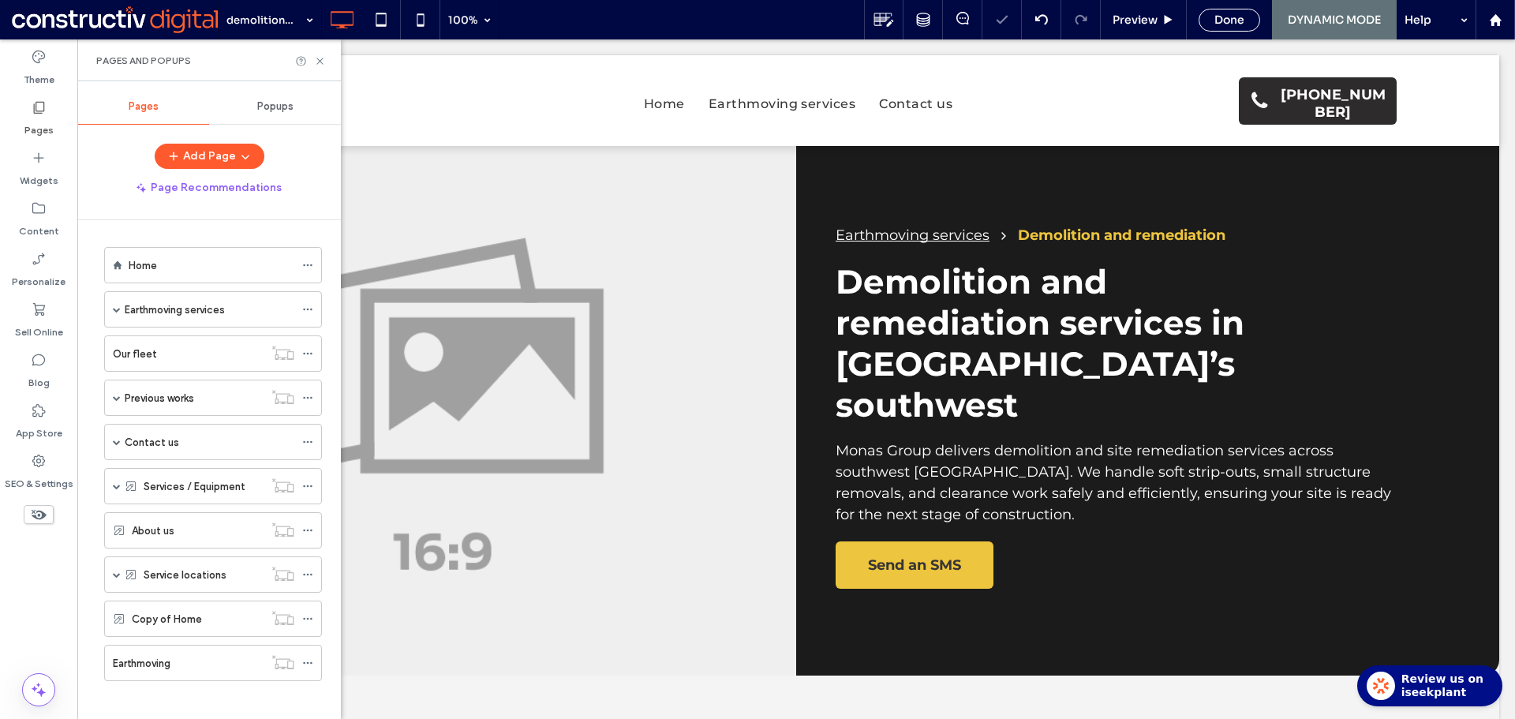
scroll to position [0, 0]
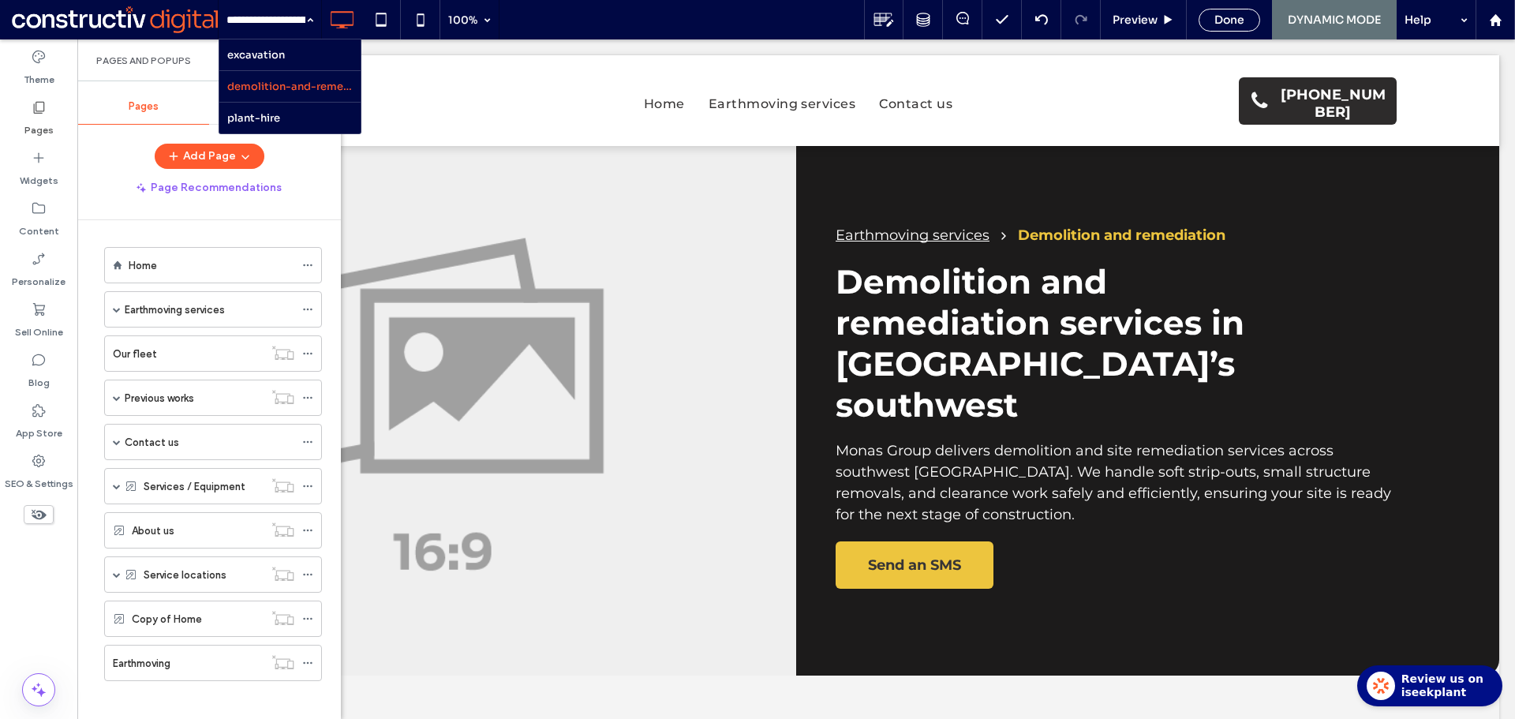
click at [295, 17] on input at bounding box center [265, 19] width 79 height 39
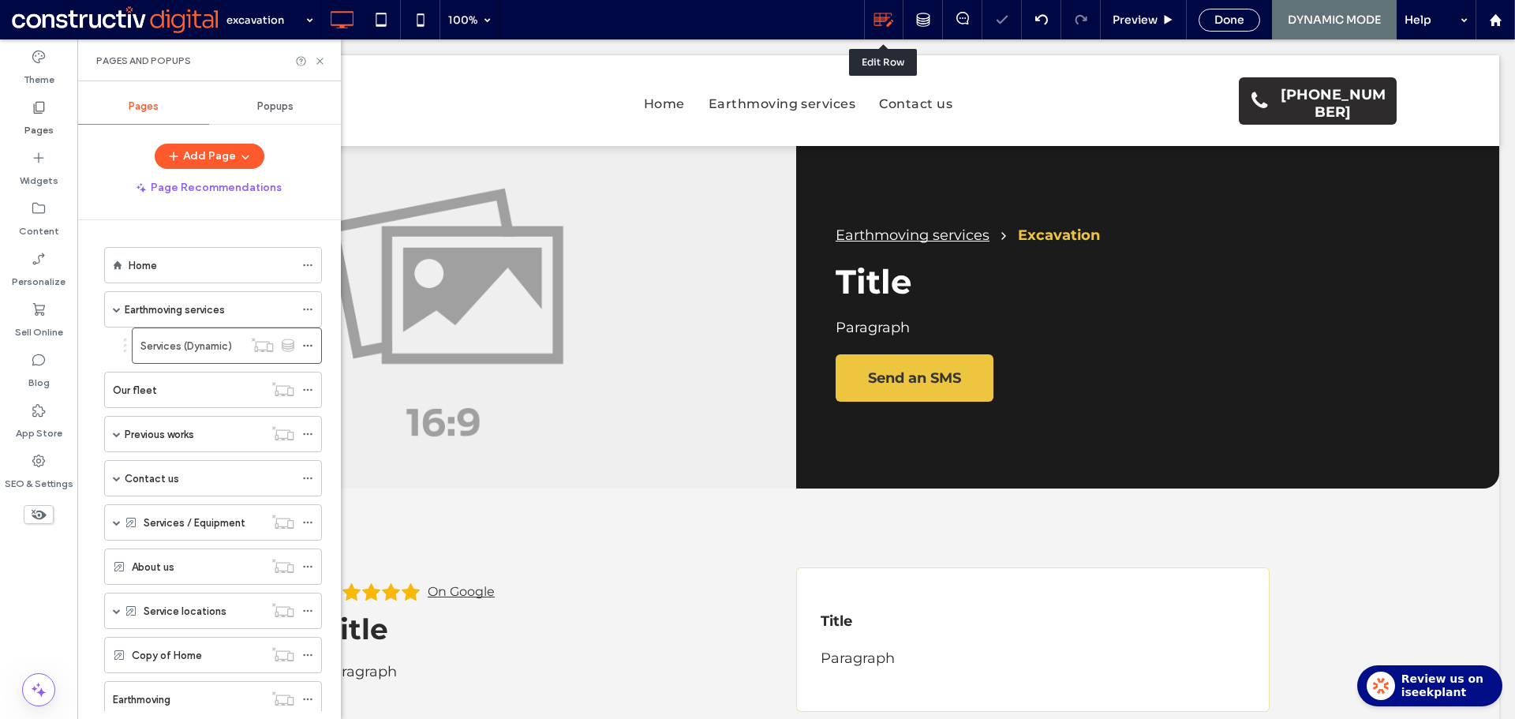
click at [879, 17] on use at bounding box center [884, 19] width 20 height 13
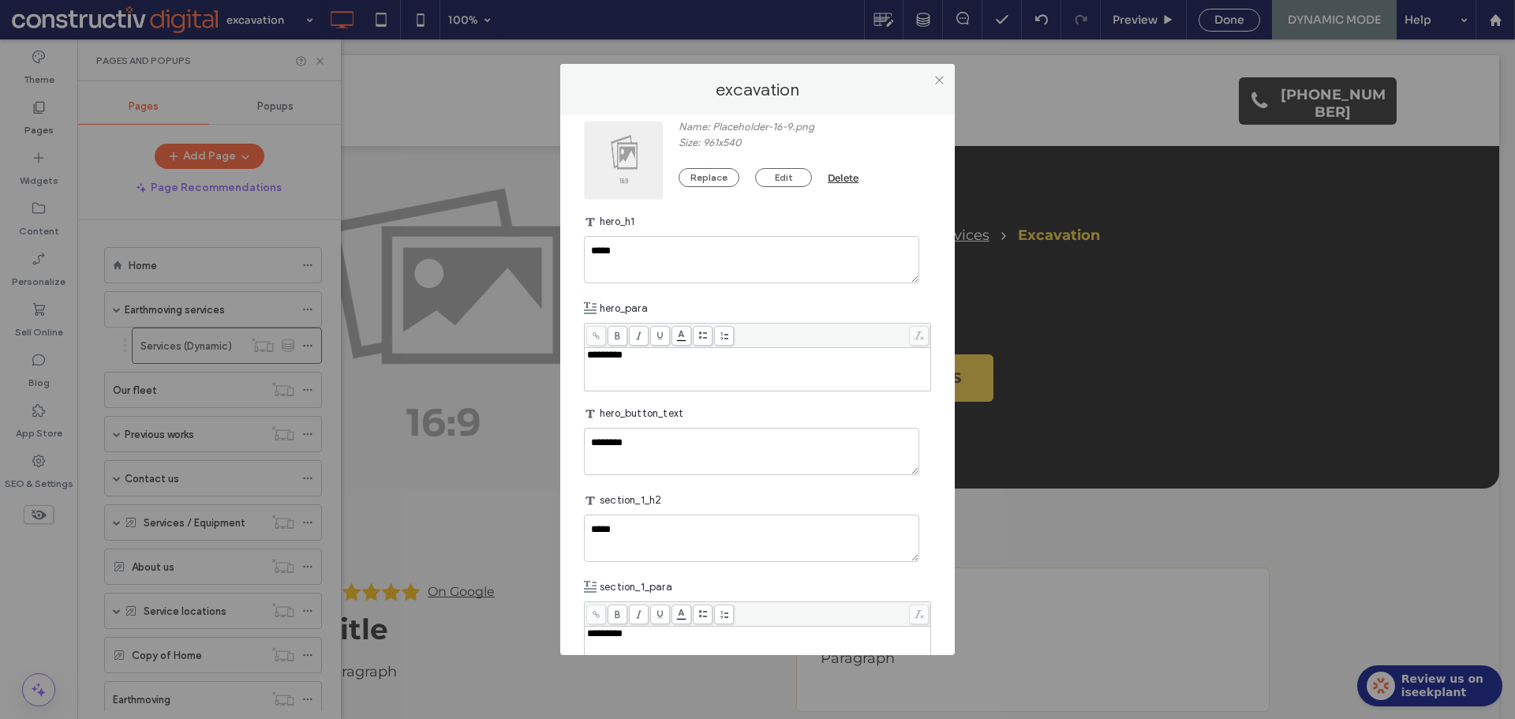
scroll to position [947, 0]
click at [692, 282] on textarea "*****" at bounding box center [751, 258] width 335 height 47
paste textarea "**********"
type textarea "**********"
click at [674, 388] on div "*********" at bounding box center [758, 368] width 342 height 39
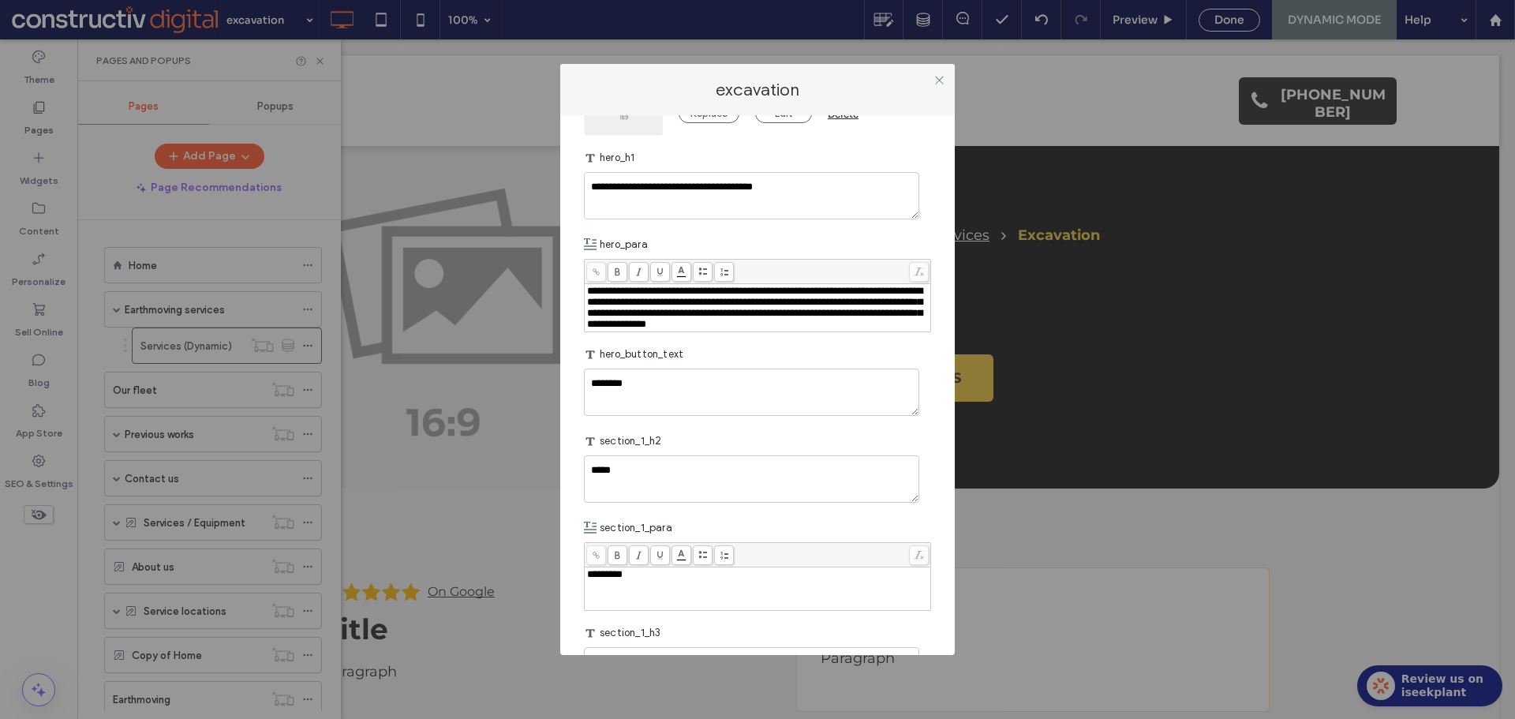
scroll to position [1104, 0]
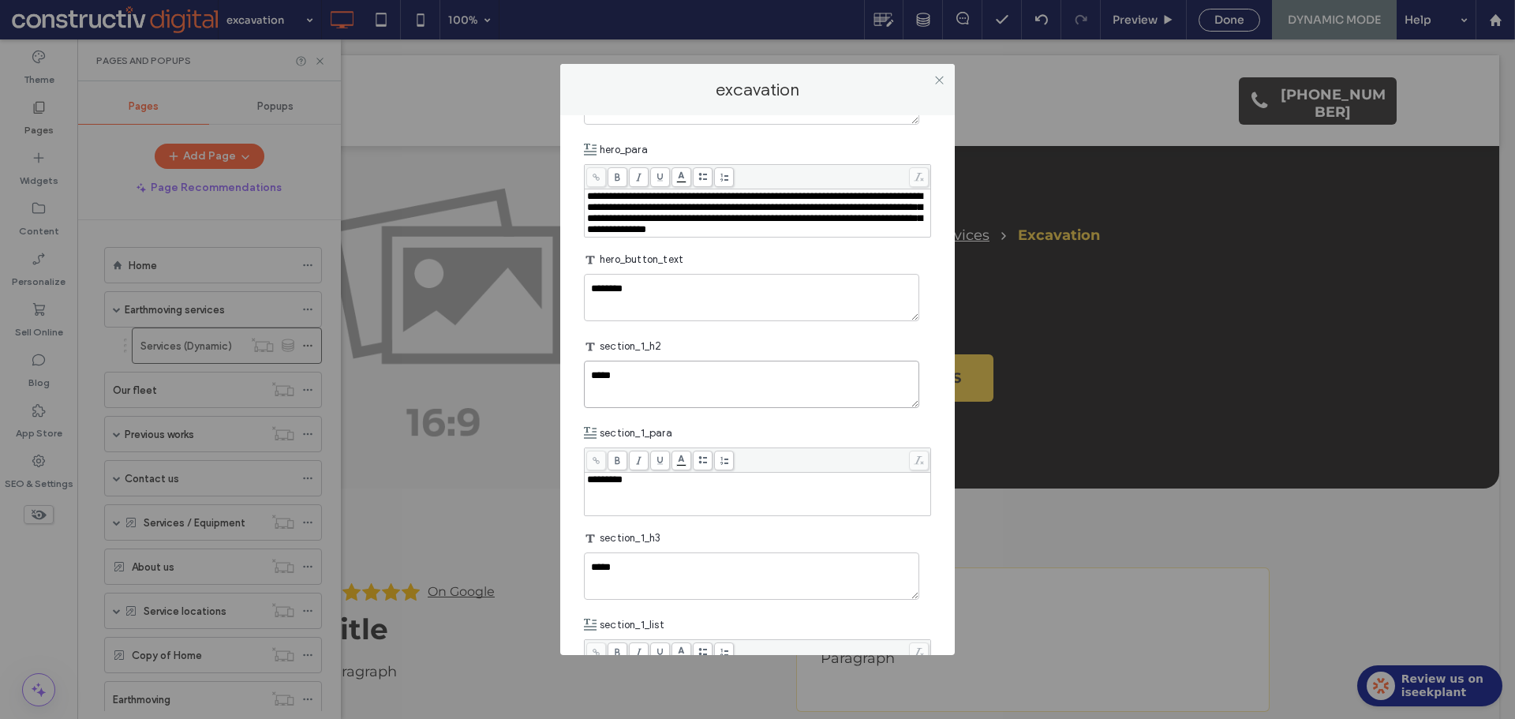
drag, startPoint x: 636, startPoint y: 426, endPoint x: 519, endPoint y: 421, distance: 116.8
click at [519, 421] on div "**********" at bounding box center [757, 359] width 1515 height 719
paste textarea "**********"
type textarea "**********"
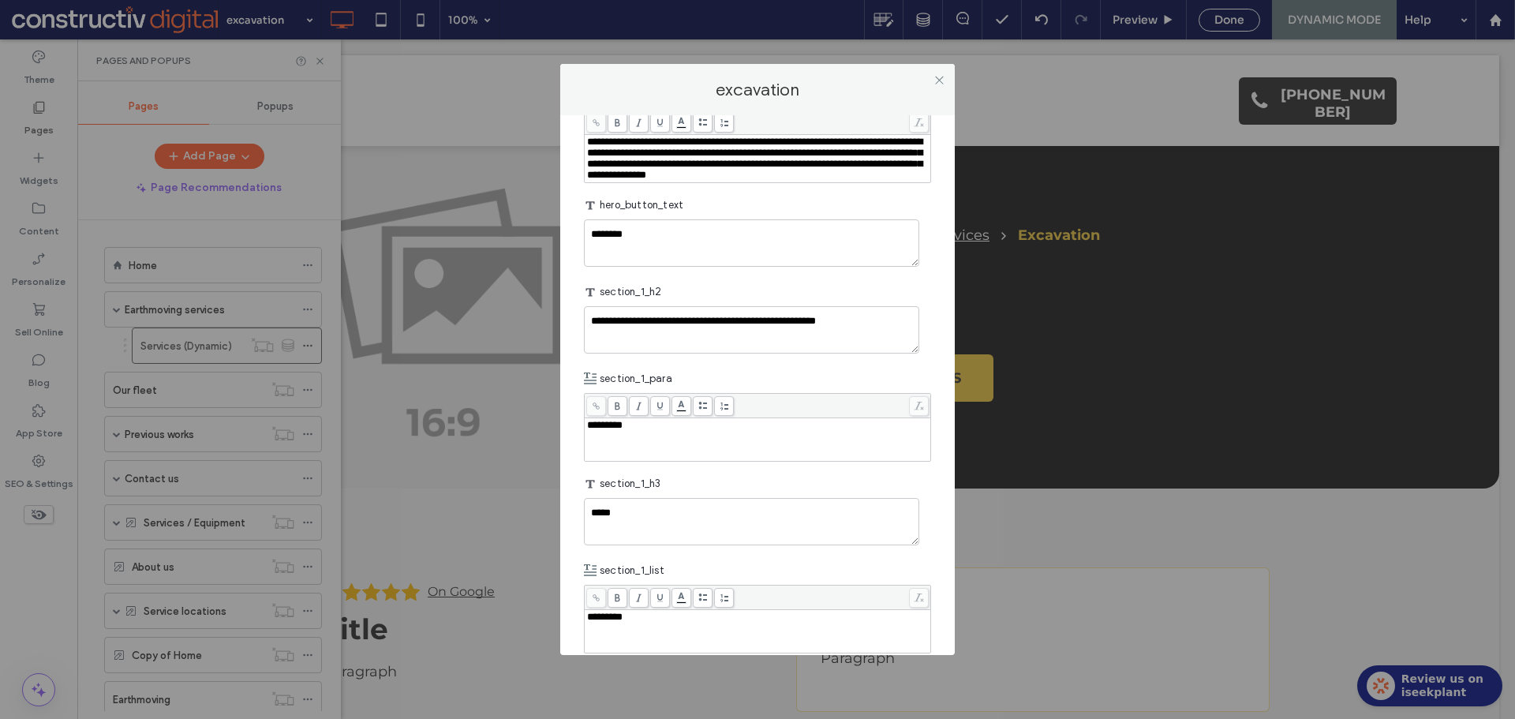
scroll to position [1183, 0]
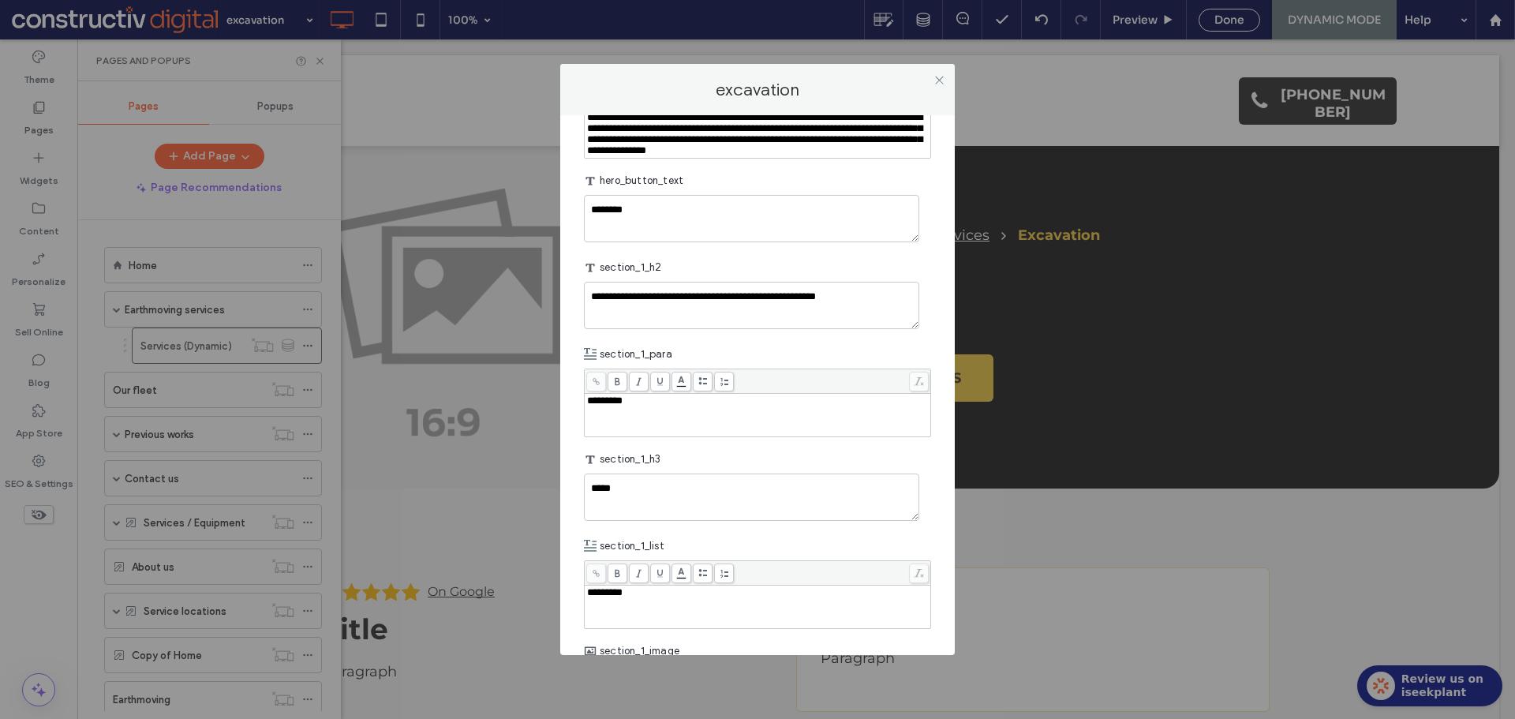
click at [656, 435] on div "*********" at bounding box center [758, 414] width 342 height 39
click at [634, 521] on textarea "*****" at bounding box center [751, 496] width 335 height 47
paste textarea "**********"
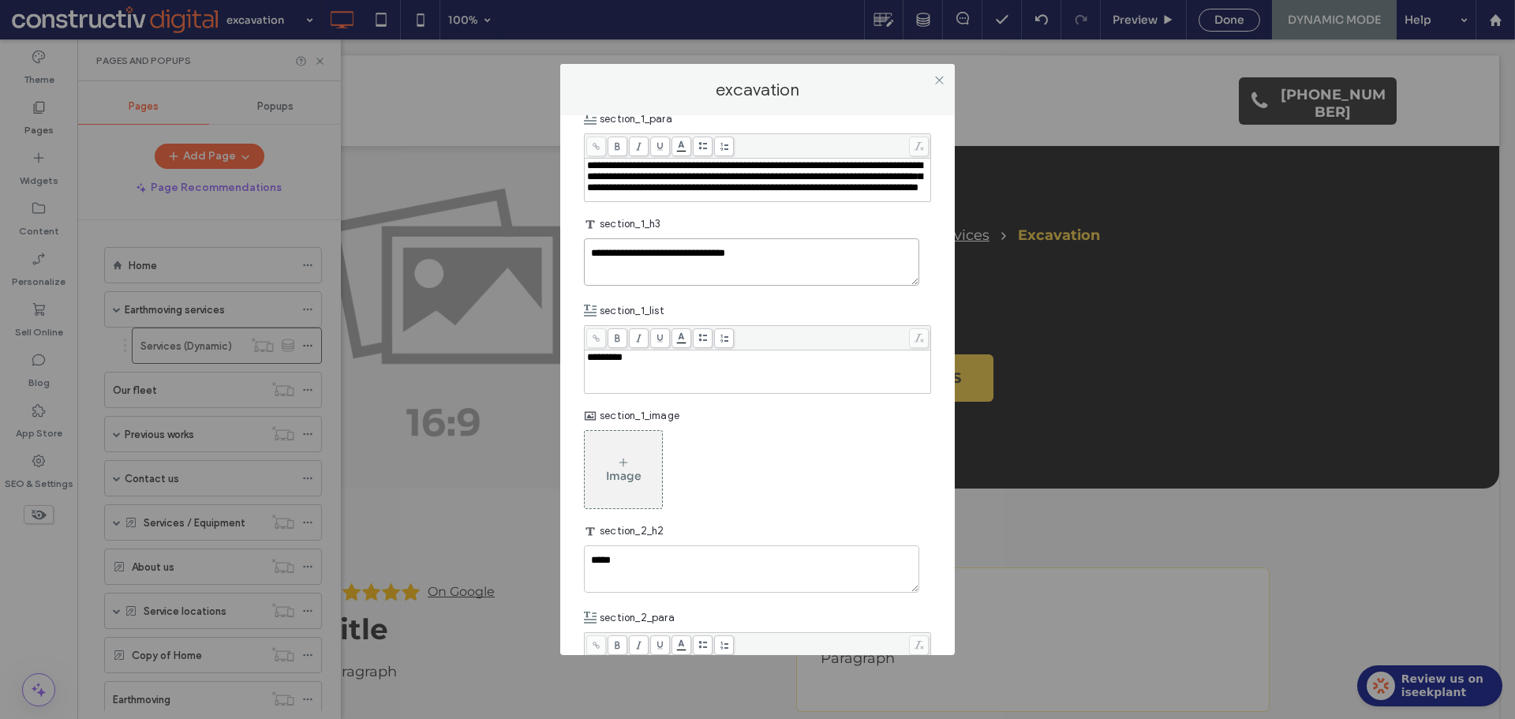
scroll to position [1420, 0]
type textarea "**********"
click at [702, 390] on div "*********" at bounding box center [758, 369] width 342 height 39
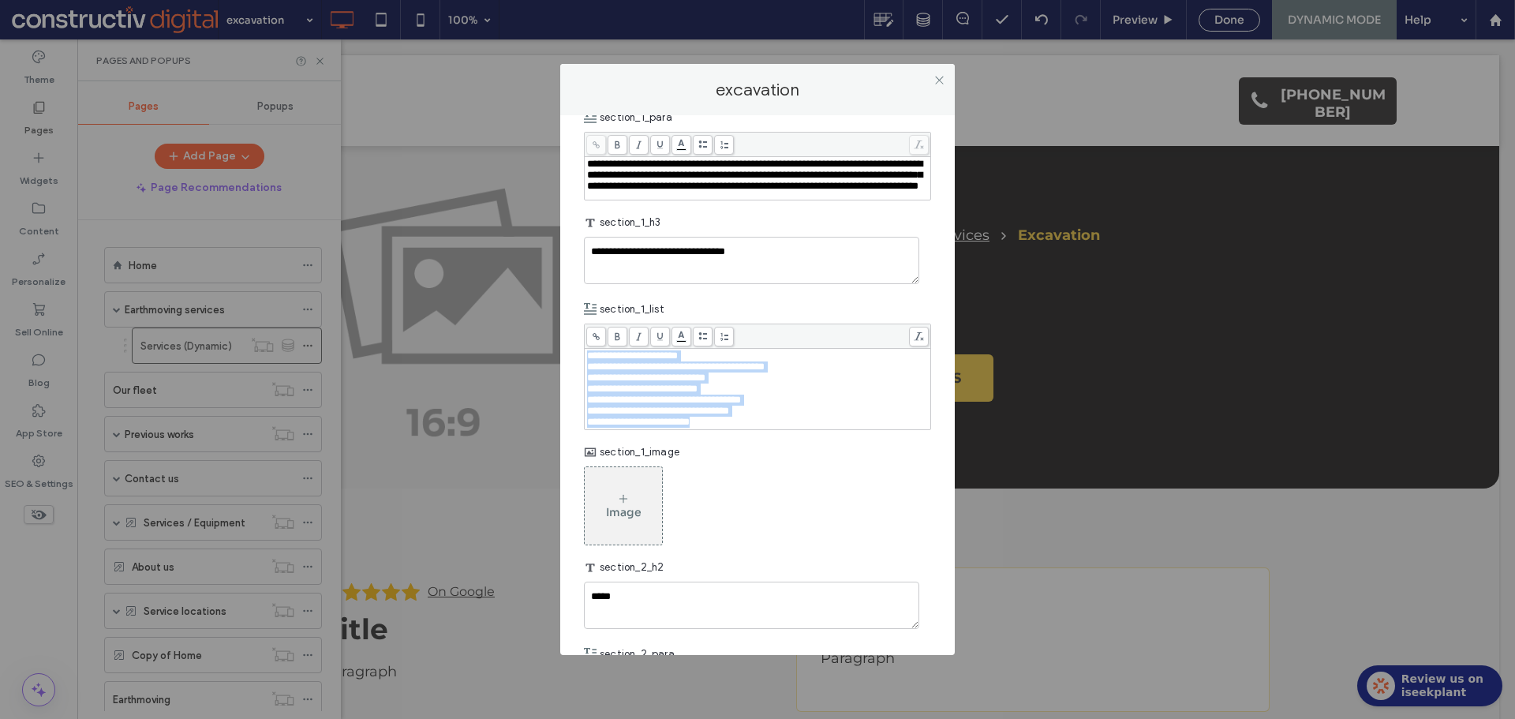
click at [704, 415] on div "**********" at bounding box center [757, 376] width 347 height 106
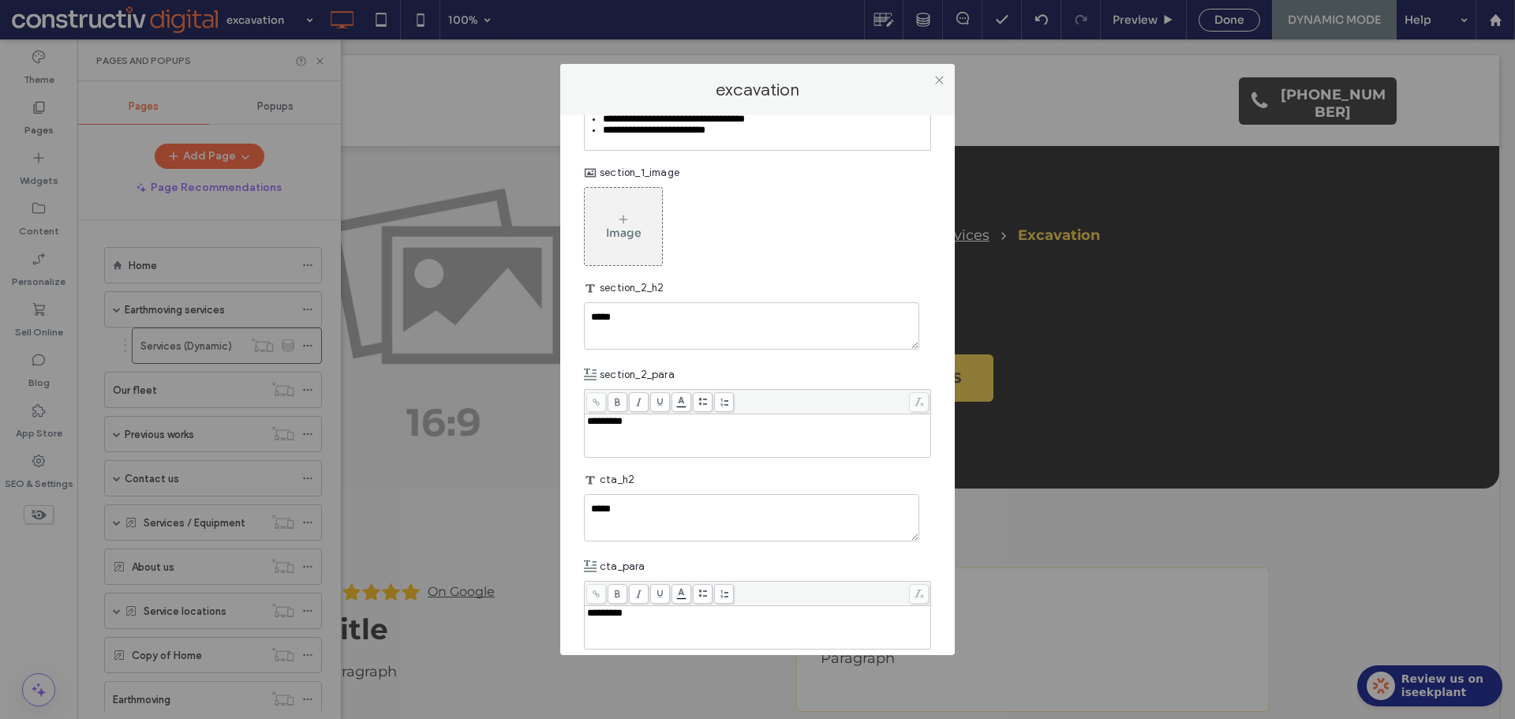
scroll to position [1748, 0]
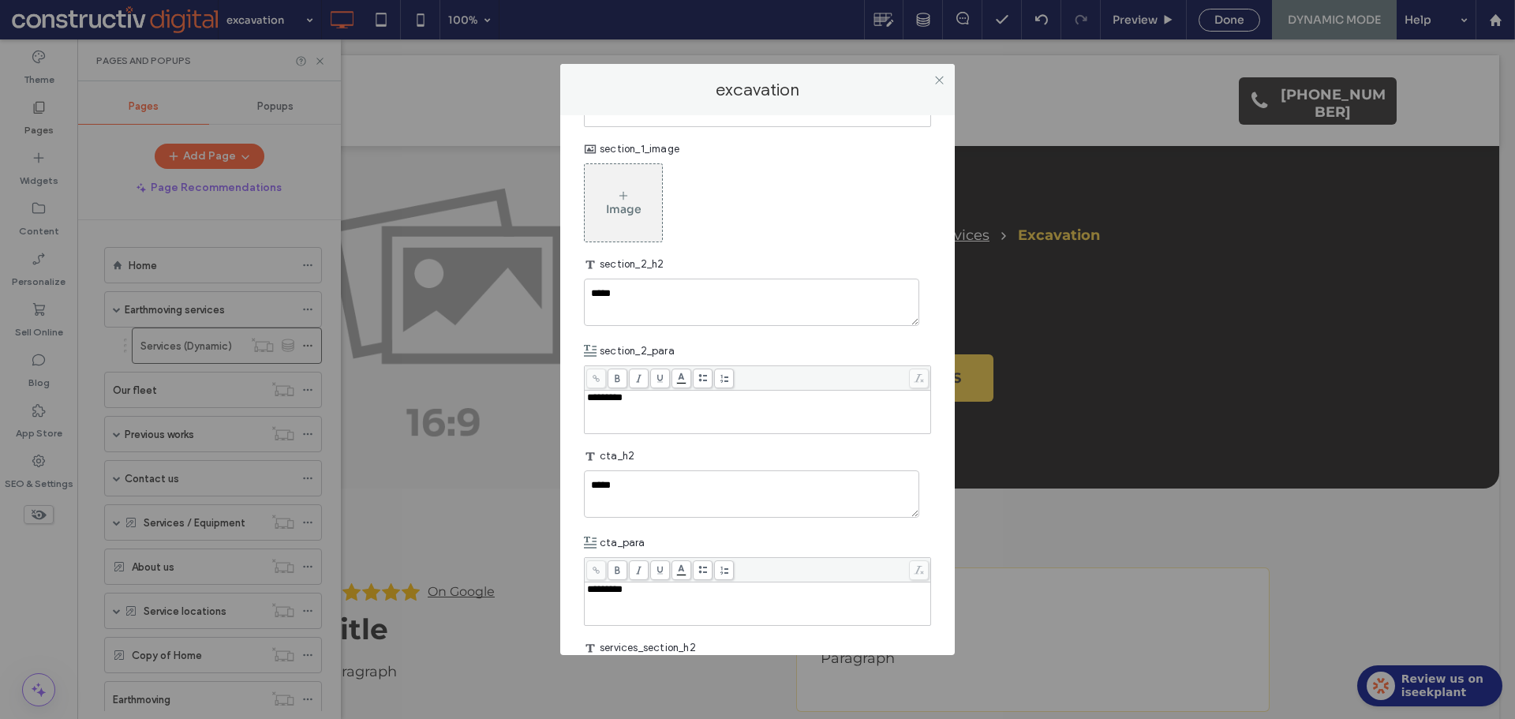
click at [831, 242] on div "Image" at bounding box center [757, 202] width 347 height 79
click at [768, 326] on textarea "*****" at bounding box center [751, 301] width 335 height 47
paste textarea "**********"
type textarea "**********"
click at [679, 431] on div "*********" at bounding box center [758, 411] width 342 height 39
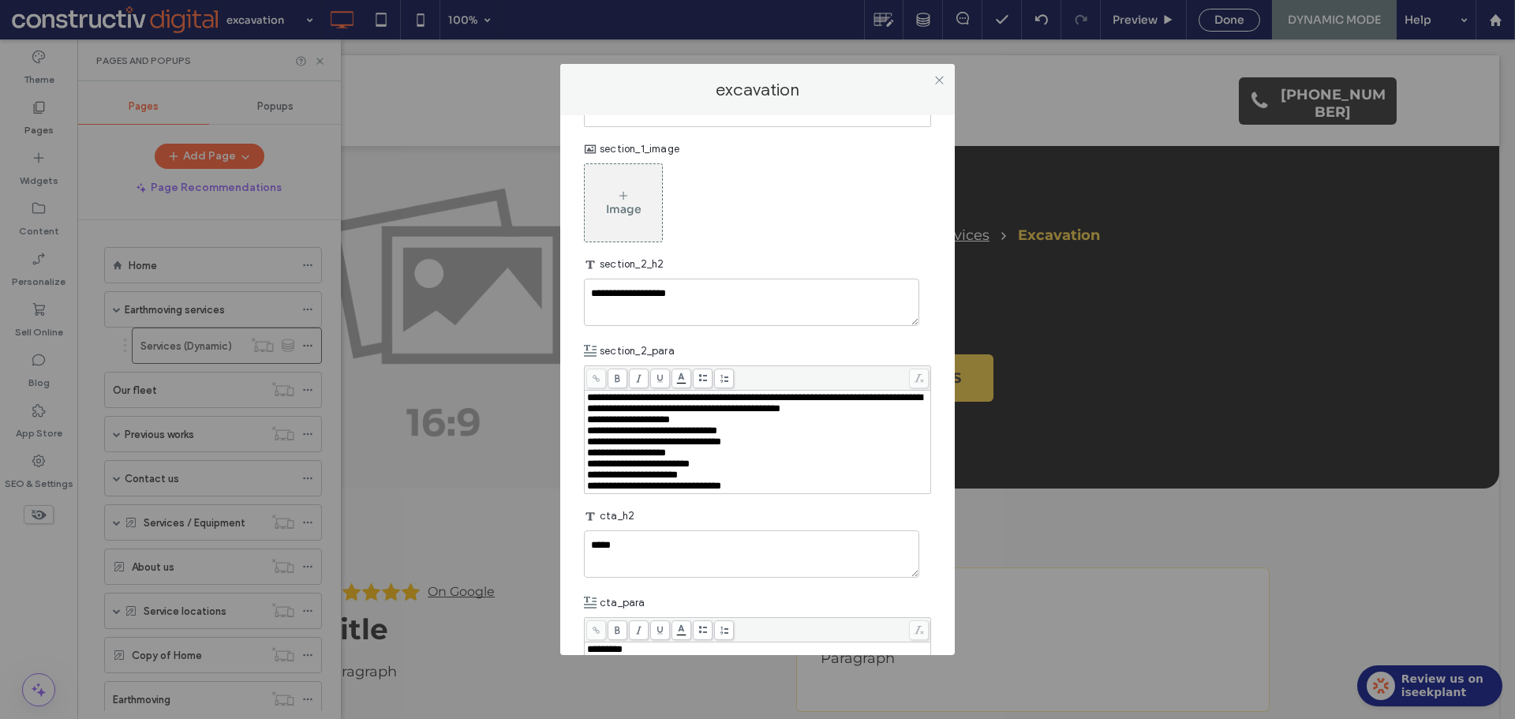
click at [737, 414] on div "**********" at bounding box center [758, 403] width 342 height 22
click at [727, 436] on div "**********" at bounding box center [758, 430] width 342 height 11
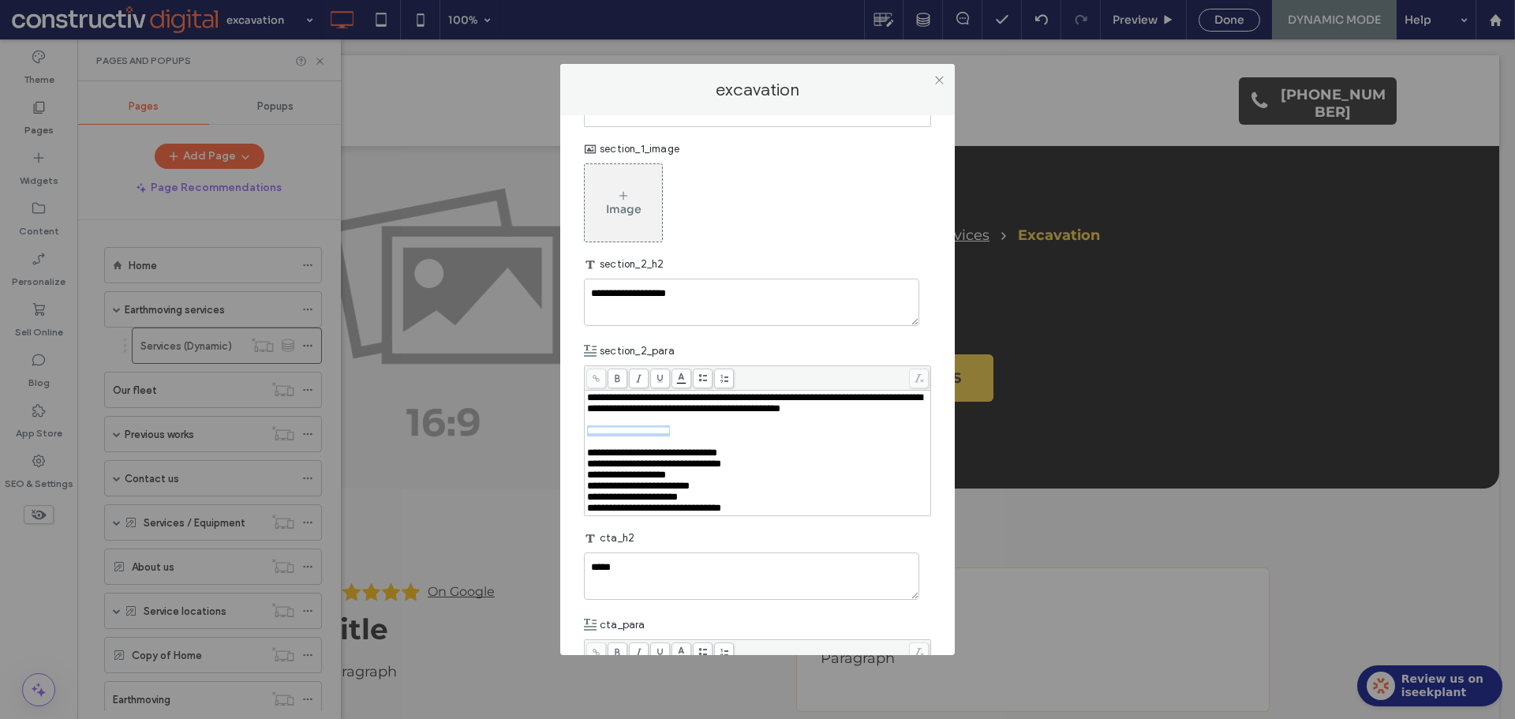
drag, startPoint x: 704, startPoint y: 540, endPoint x: 588, endPoint y: 540, distance: 116.8
click at [588, 436] on div "**********" at bounding box center [758, 430] width 342 height 11
click at [728, 436] on div "**********" at bounding box center [758, 430] width 342 height 11
drag, startPoint x: 747, startPoint y: 633, endPoint x: 623, endPoint y: 549, distance: 149.4
click at [563, 571] on div "**********" at bounding box center [757, 384] width 394 height 539
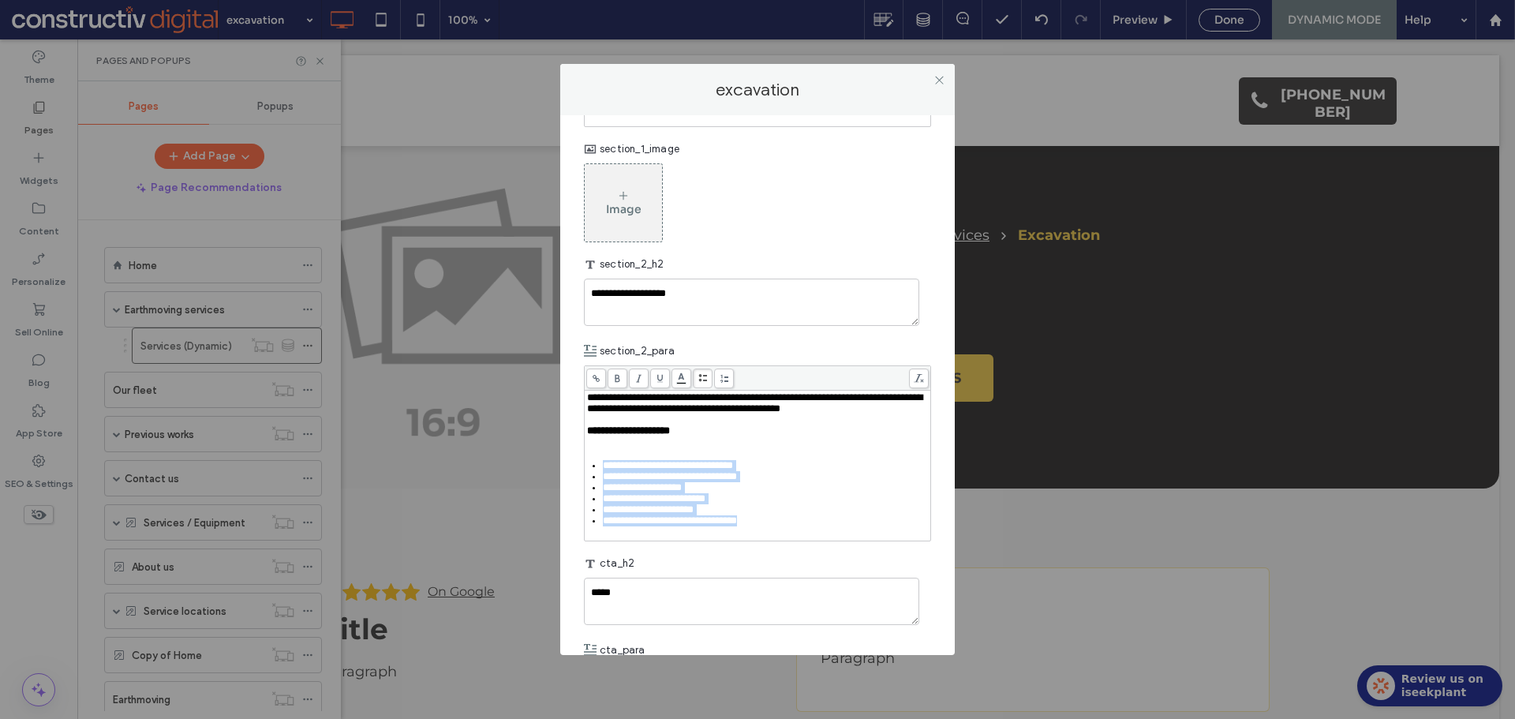
click at [702, 383] on icon at bounding box center [702, 378] width 9 height 9
click at [745, 414] on div "**********" at bounding box center [758, 403] width 342 height 22
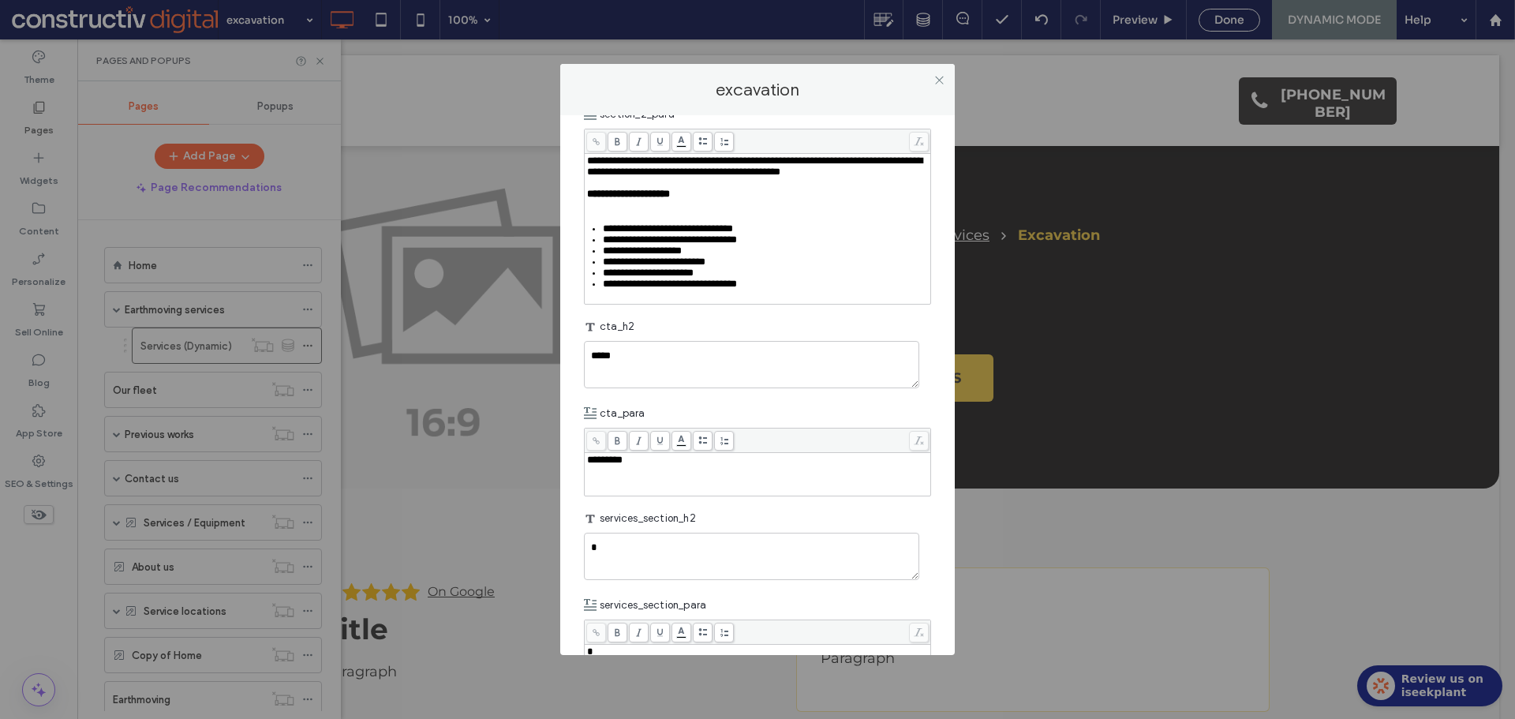
scroll to position [2064, 0]
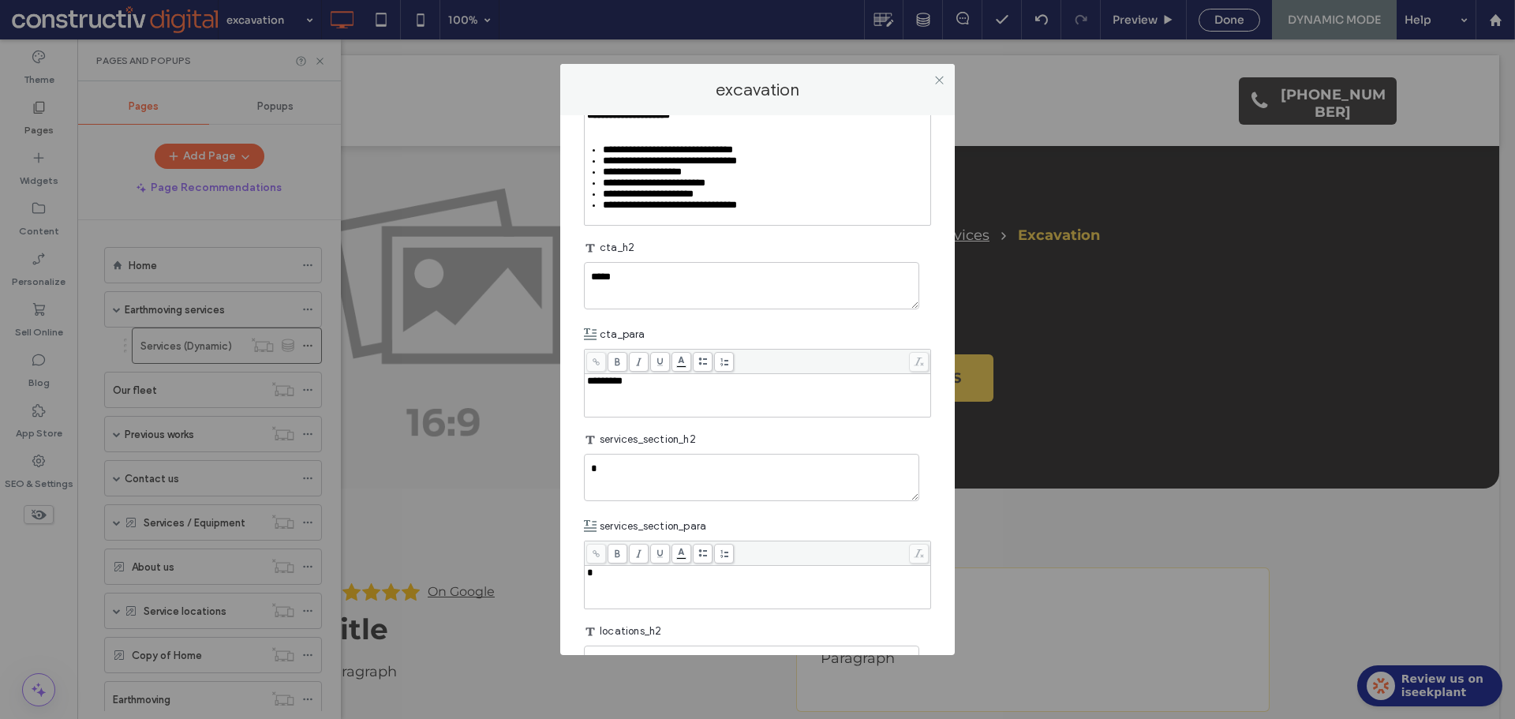
click at [667, 387] on div "*********" at bounding box center [758, 380] width 342 height 11
click at [700, 349] on div "cta_para" at bounding box center [757, 334] width 347 height 28
click at [938, 81] on use at bounding box center [939, 80] width 8 height 8
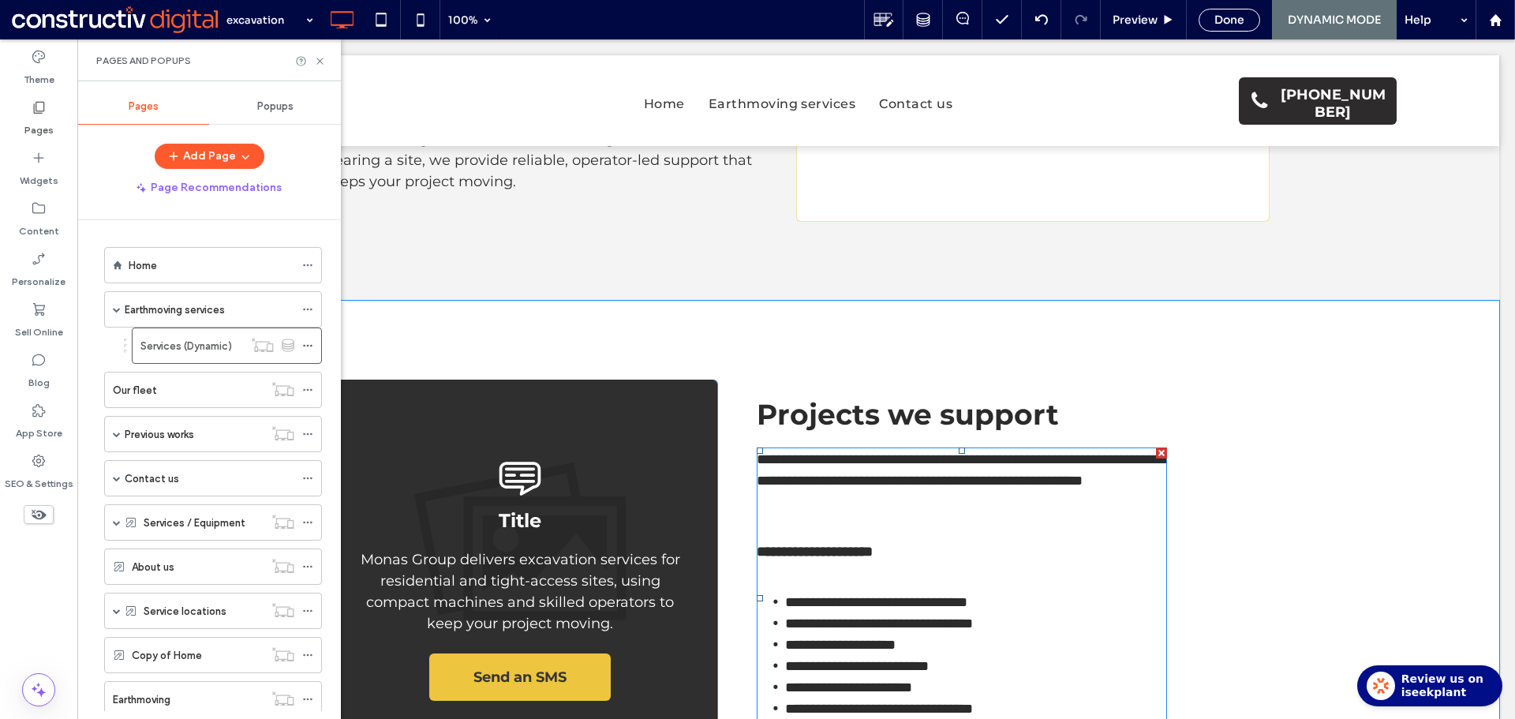
scroll to position [789, 0]
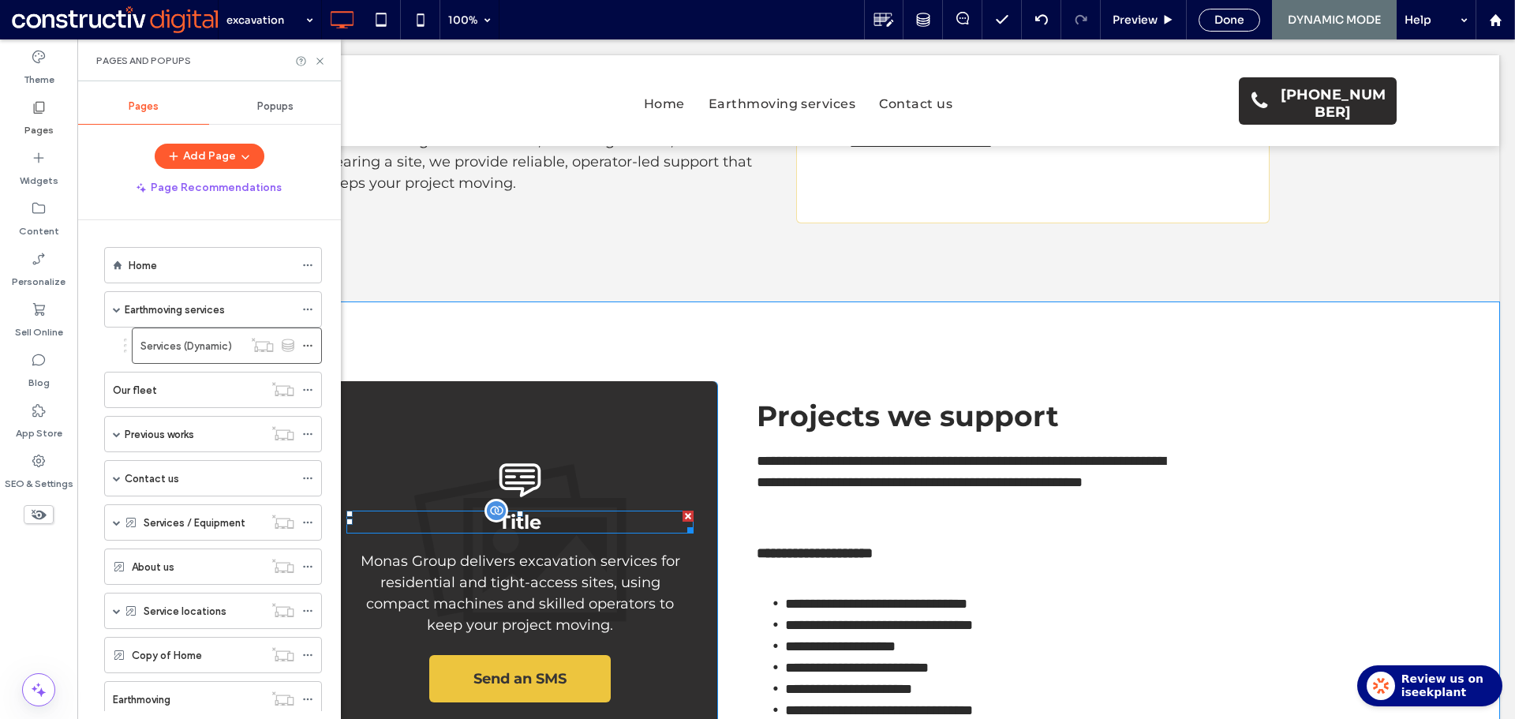
click at [523, 510] on span "Title" at bounding box center [520, 521] width 43 height 23
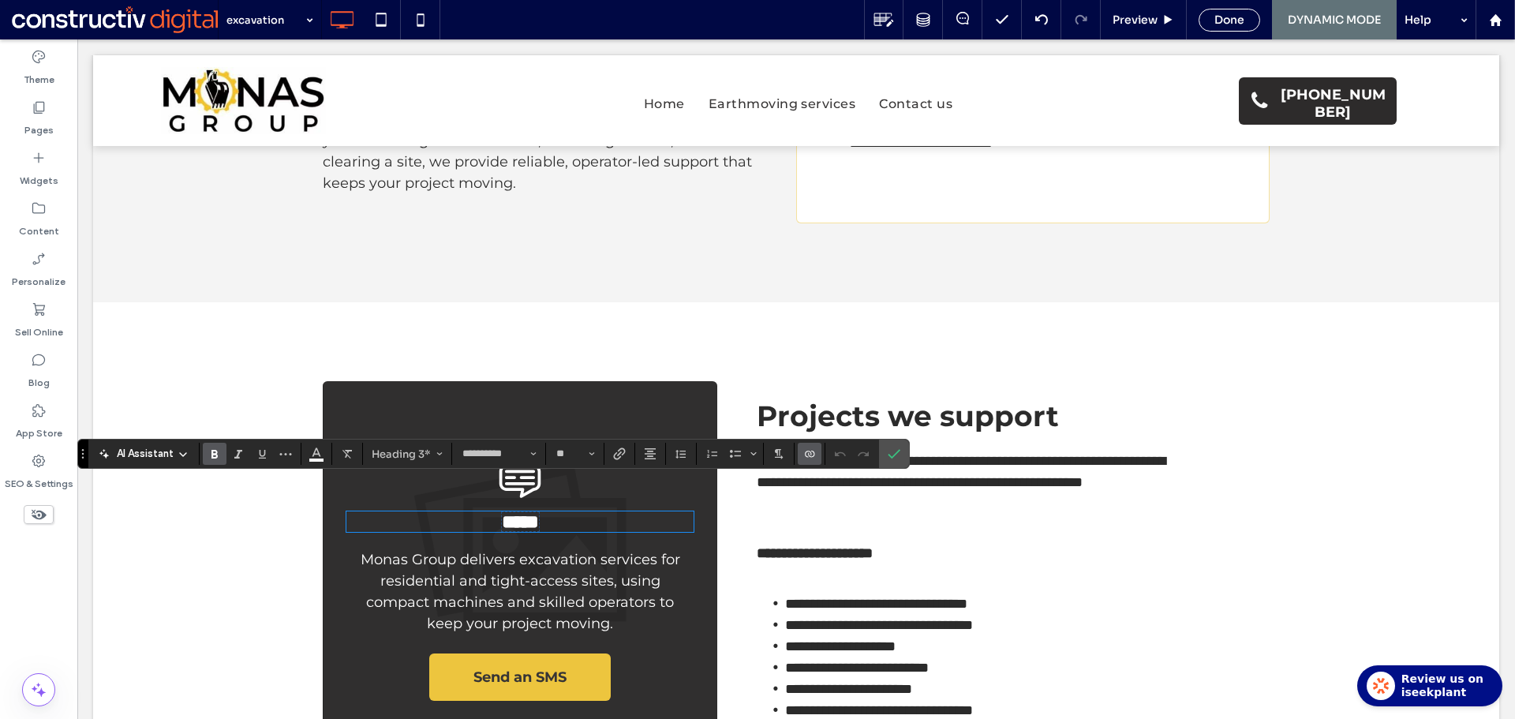
click at [809, 454] on use "Connect To Data" at bounding box center [809, 453] width 9 height 6
click at [852, 417] on span "Disconnect" at bounding box center [838, 414] width 54 height 16
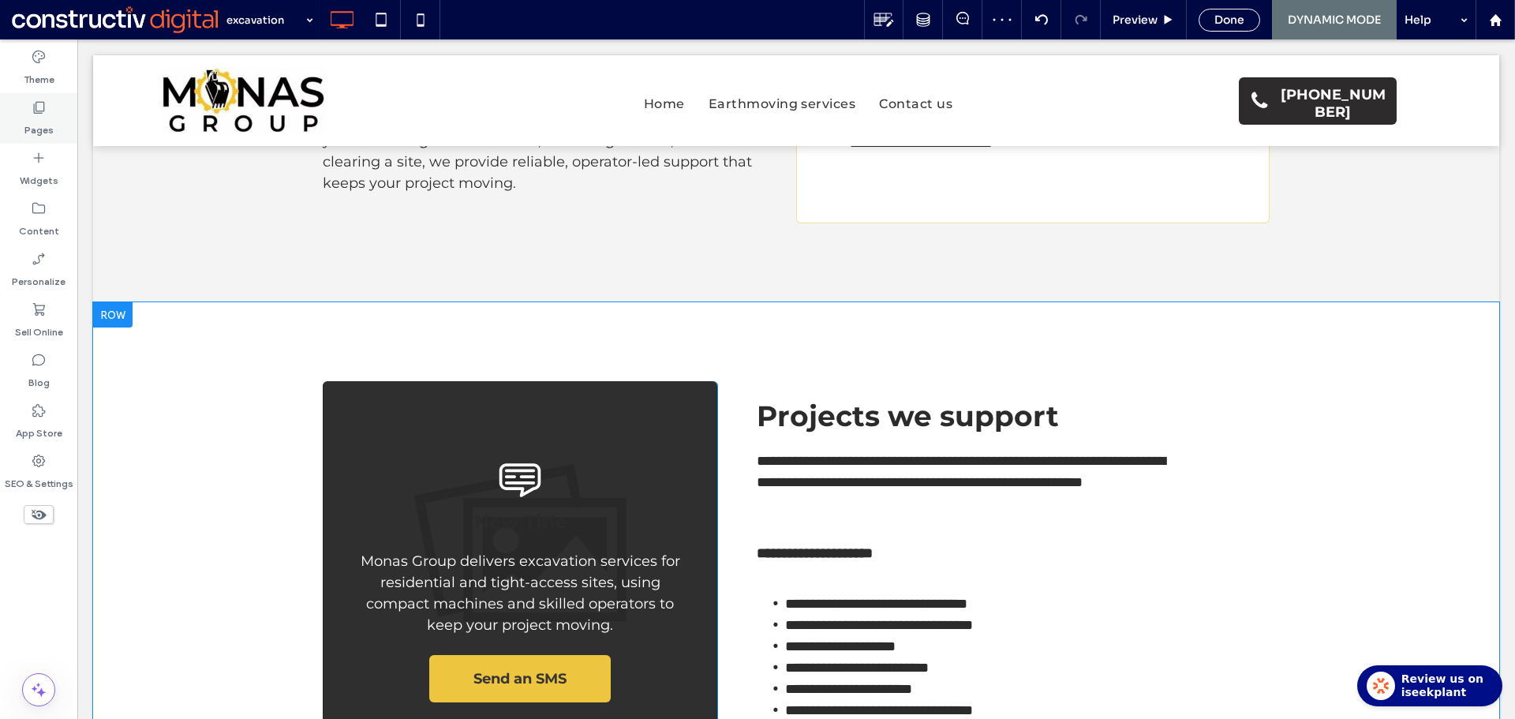
click at [43, 125] on label "Pages" at bounding box center [38, 126] width 29 height 22
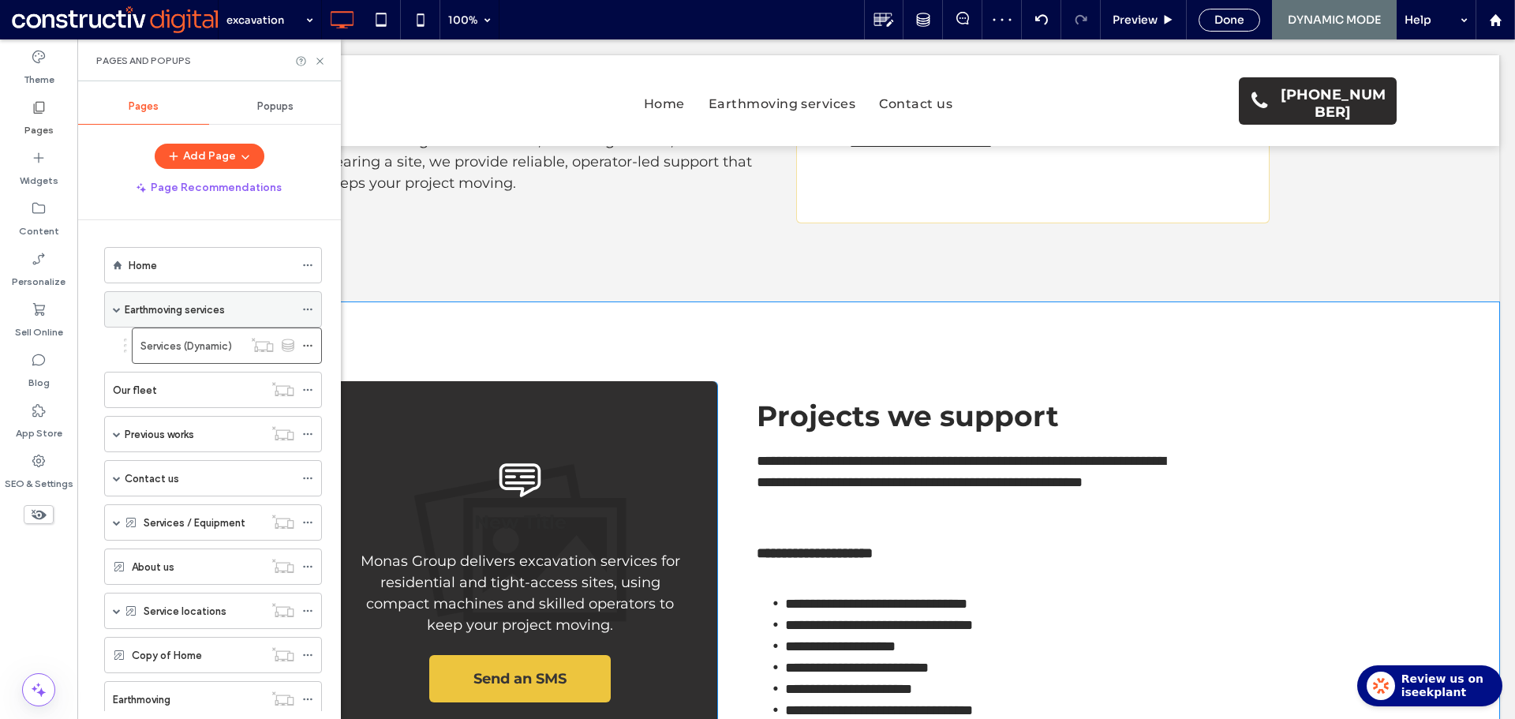
click at [189, 304] on label "Earthmoving services" at bounding box center [175, 310] width 100 height 28
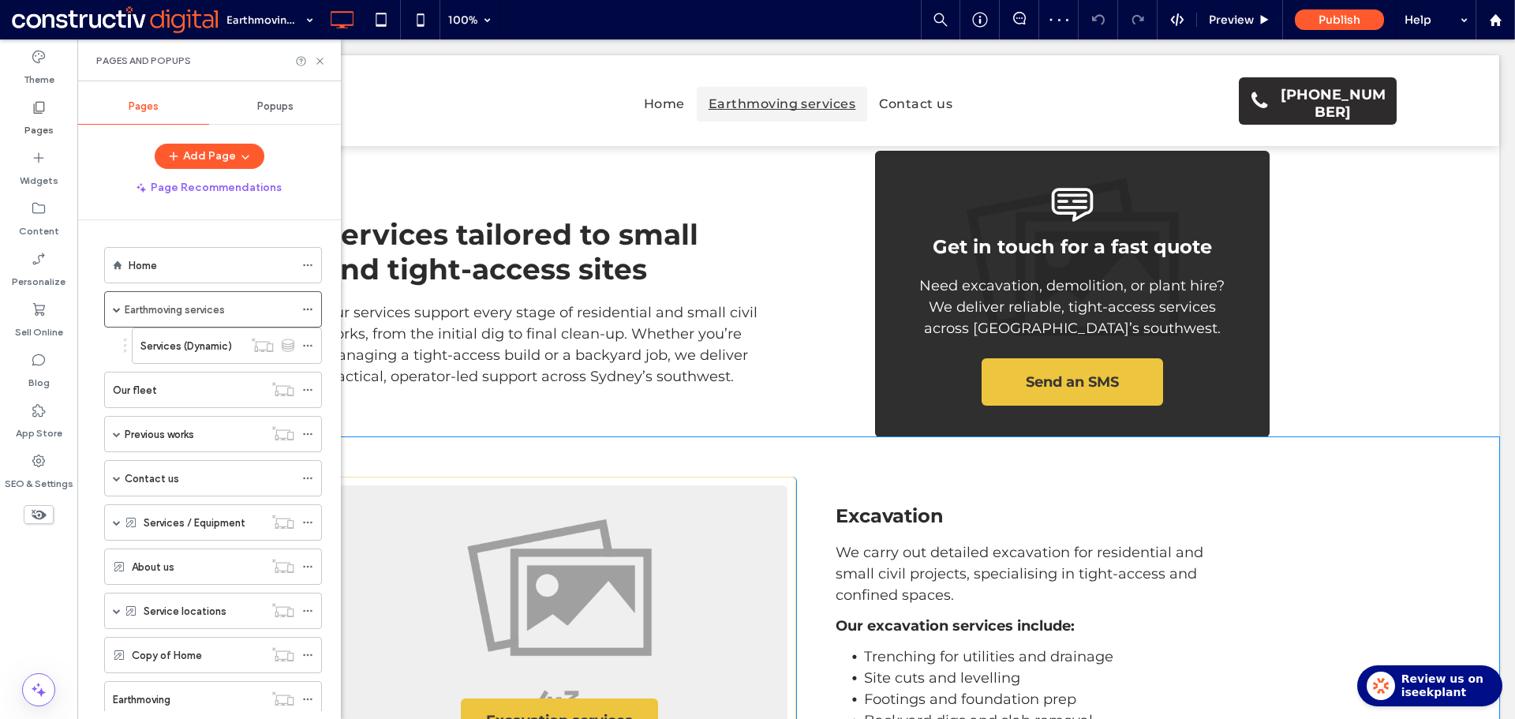
scroll to position [316, 0]
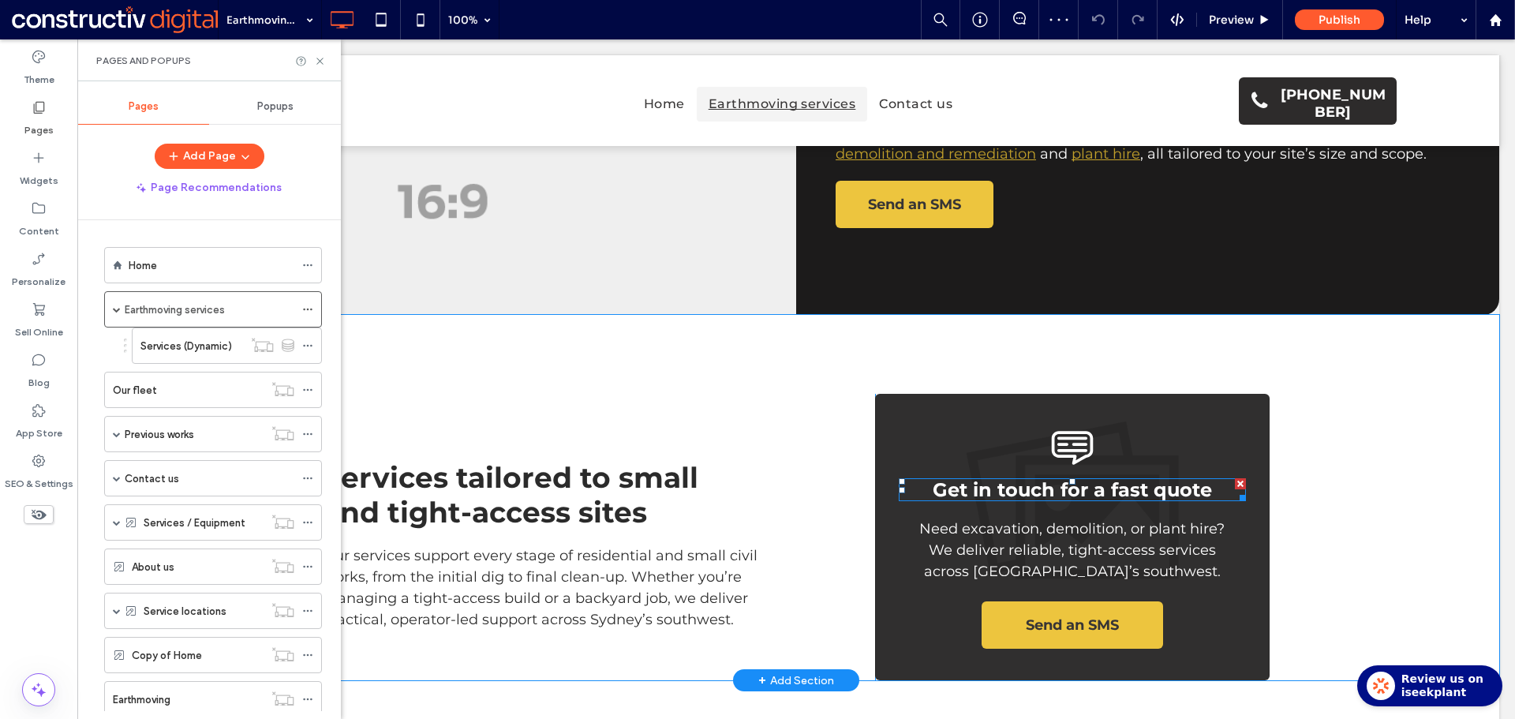
click at [1033, 478] on span "Get in touch for a fast quote" at bounding box center [1071, 489] width 279 height 23
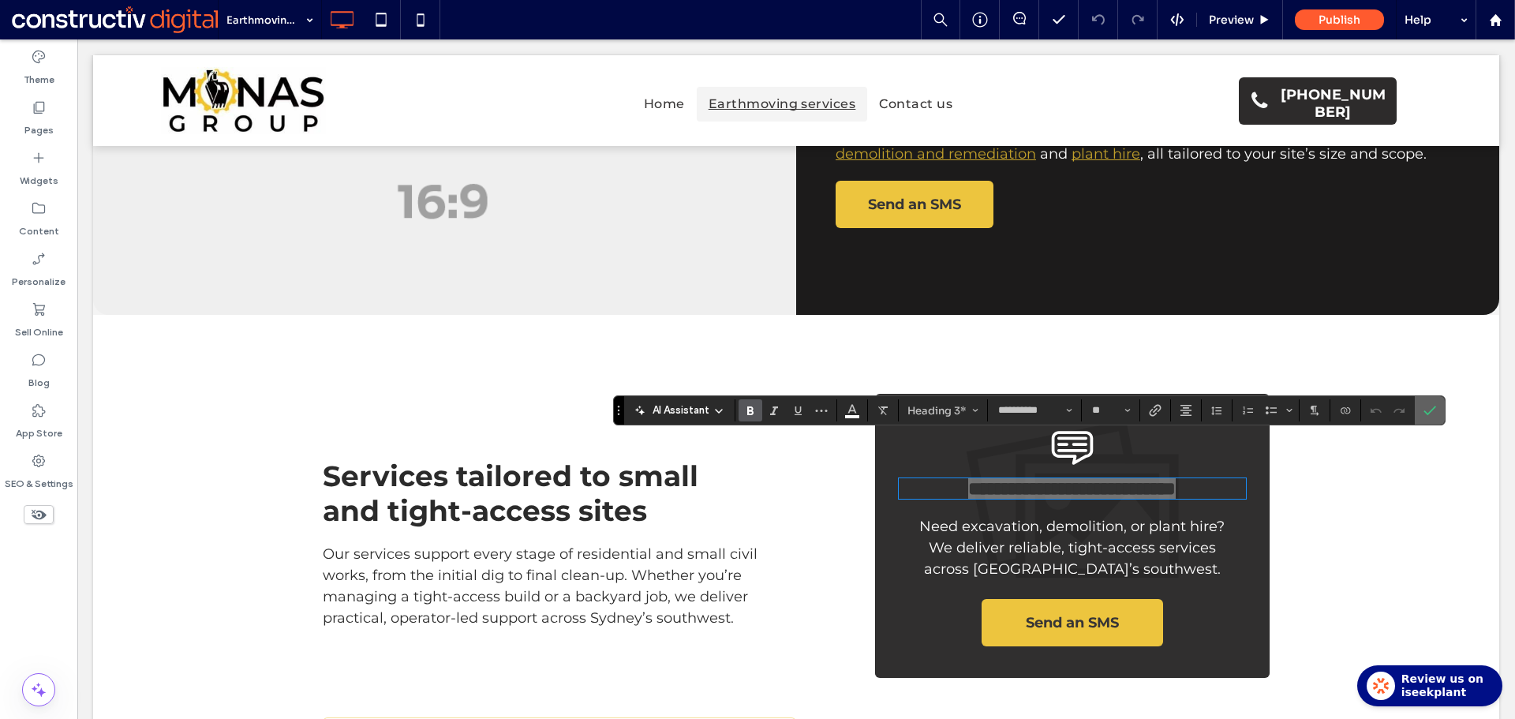
click at [1430, 409] on icon "Confirm" at bounding box center [1429, 410] width 13 height 13
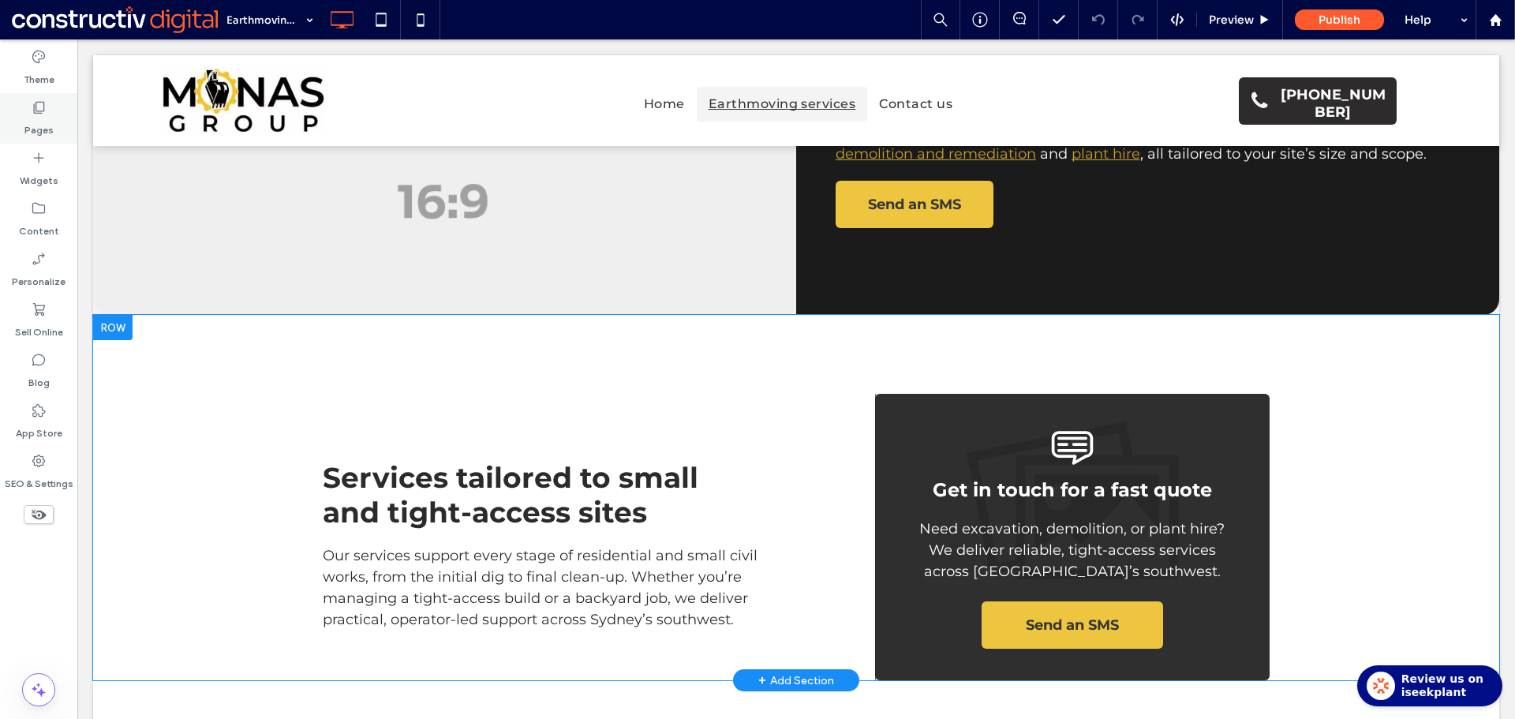
click at [52, 118] on label "Pages" at bounding box center [38, 126] width 29 height 22
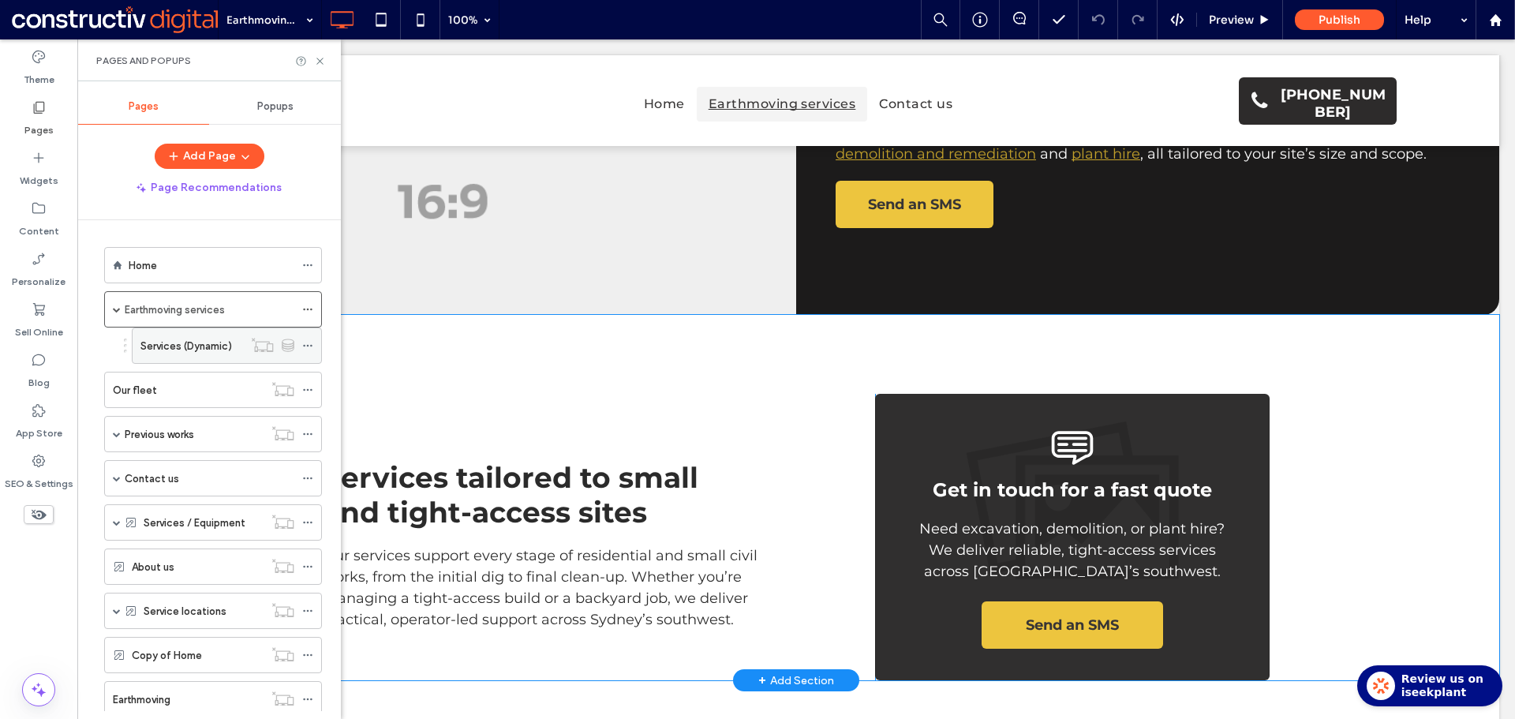
click at [161, 345] on label "Services (Dynamic)" at bounding box center [186, 346] width 92 height 28
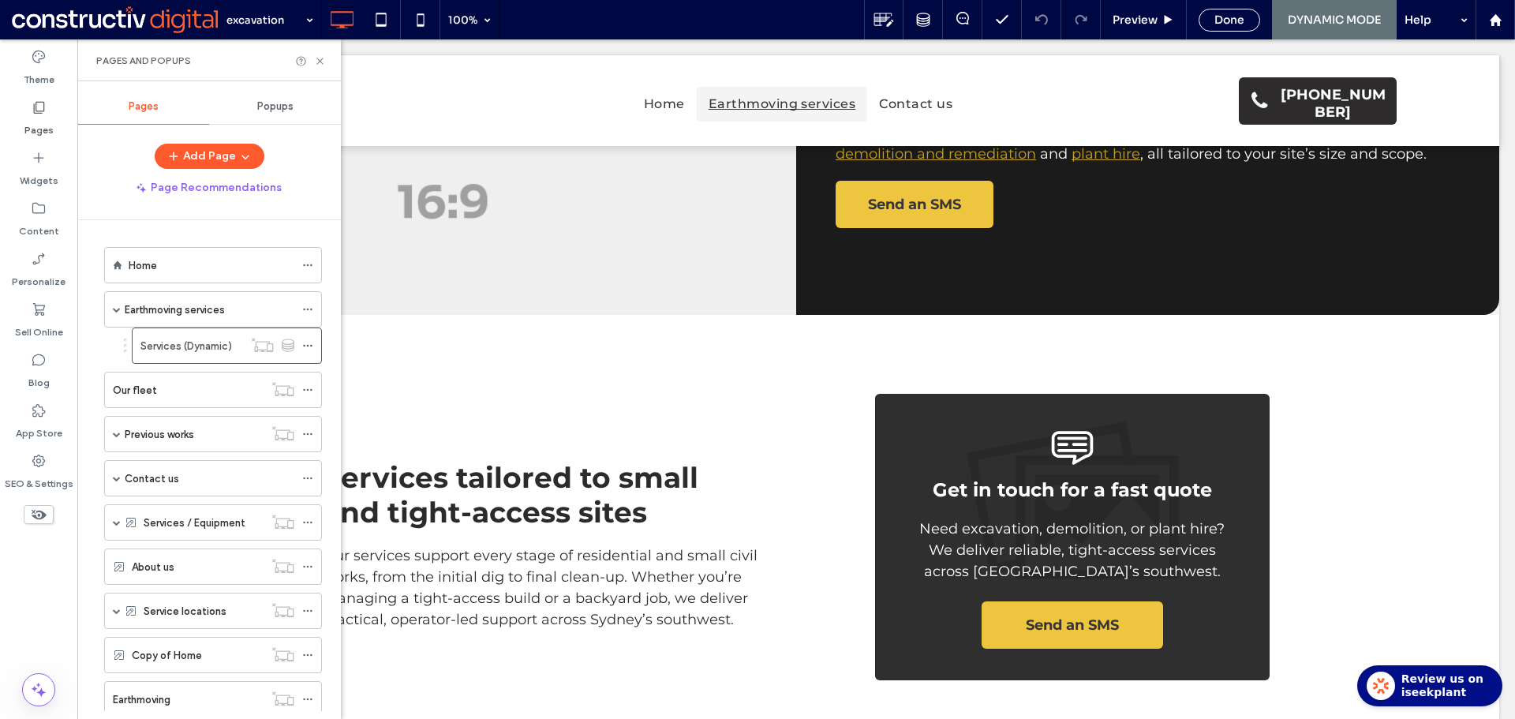
click at [319, 61] on use at bounding box center [319, 61] width 6 height 6
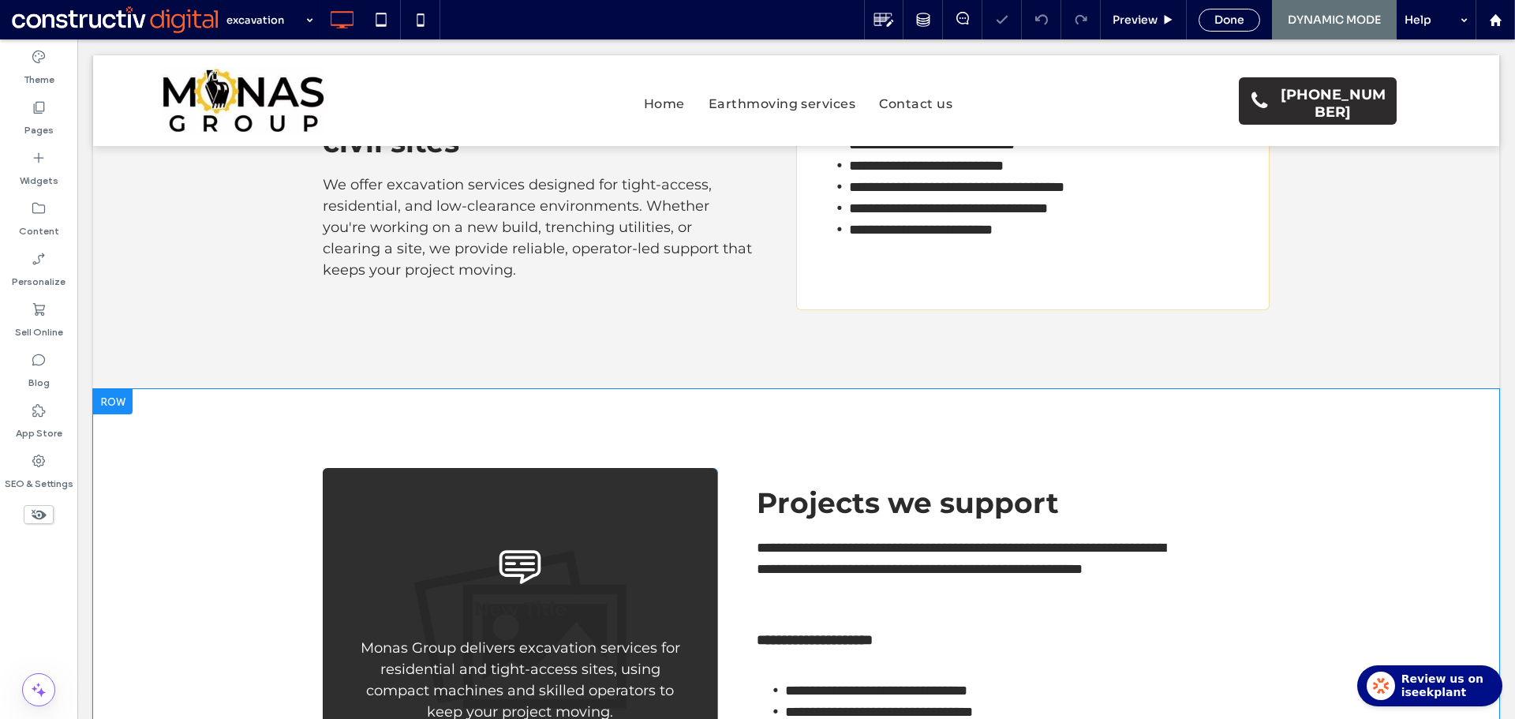
scroll to position [789, 0]
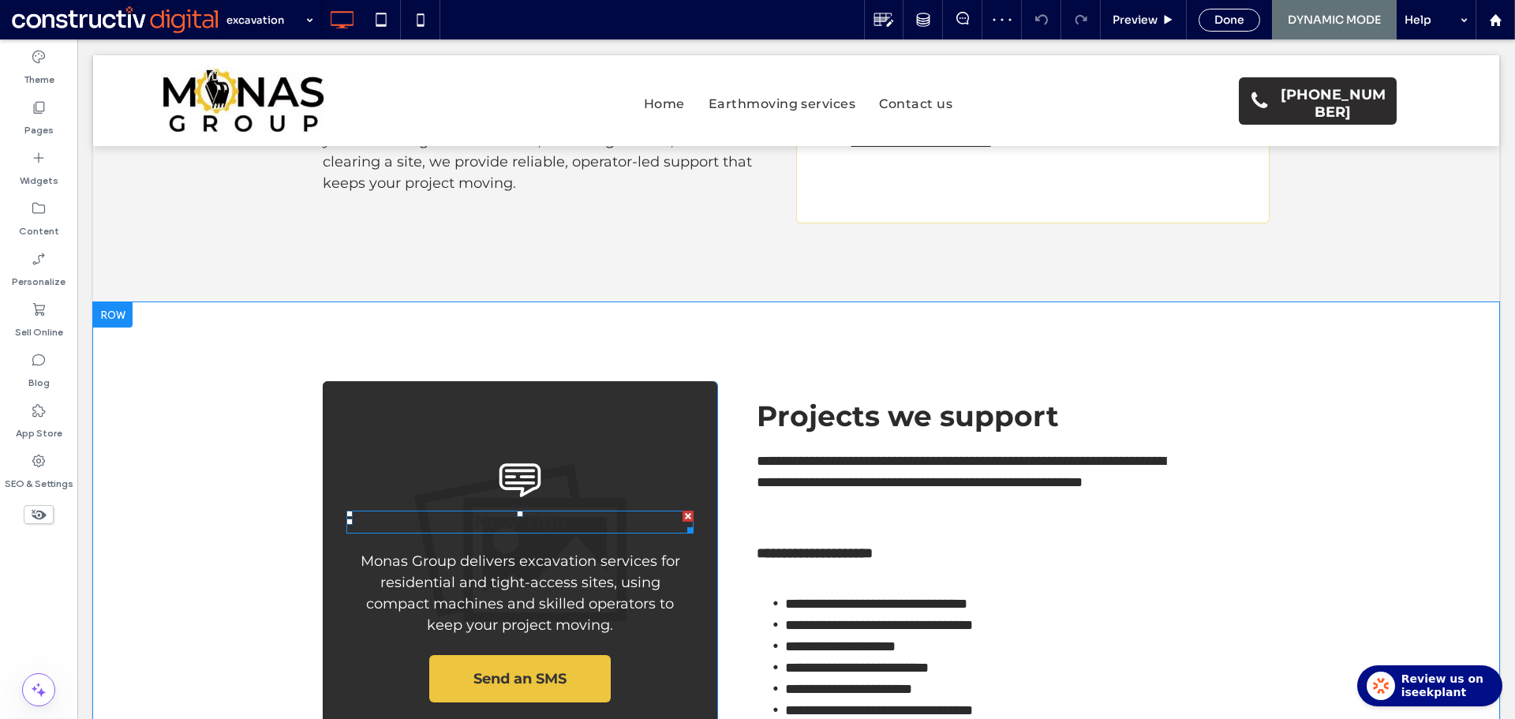
click at [523, 510] on h3 "New Title" at bounding box center [519, 521] width 347 height 23
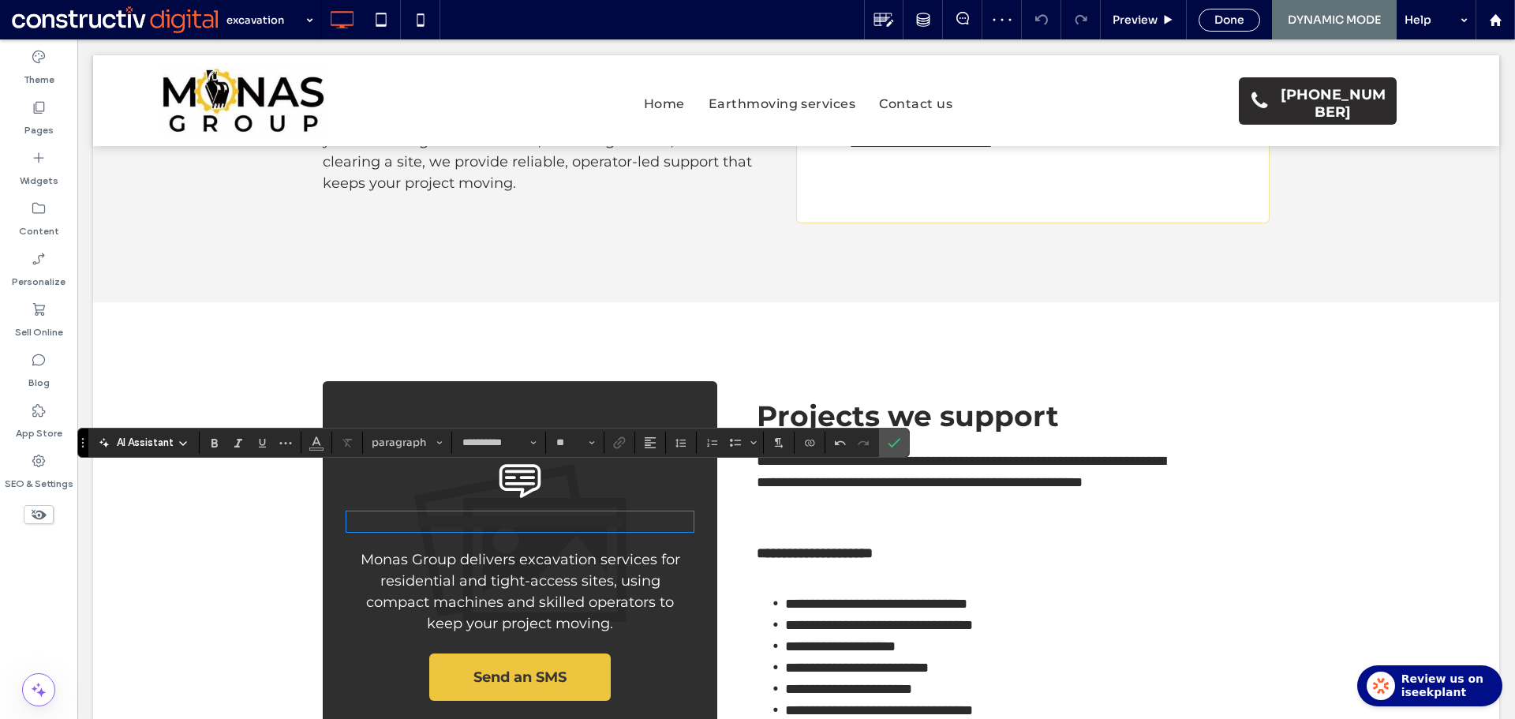
scroll to position [0, 0]
type input "**"
click at [317, 445] on icon "Color" at bounding box center [316, 441] width 13 height 13
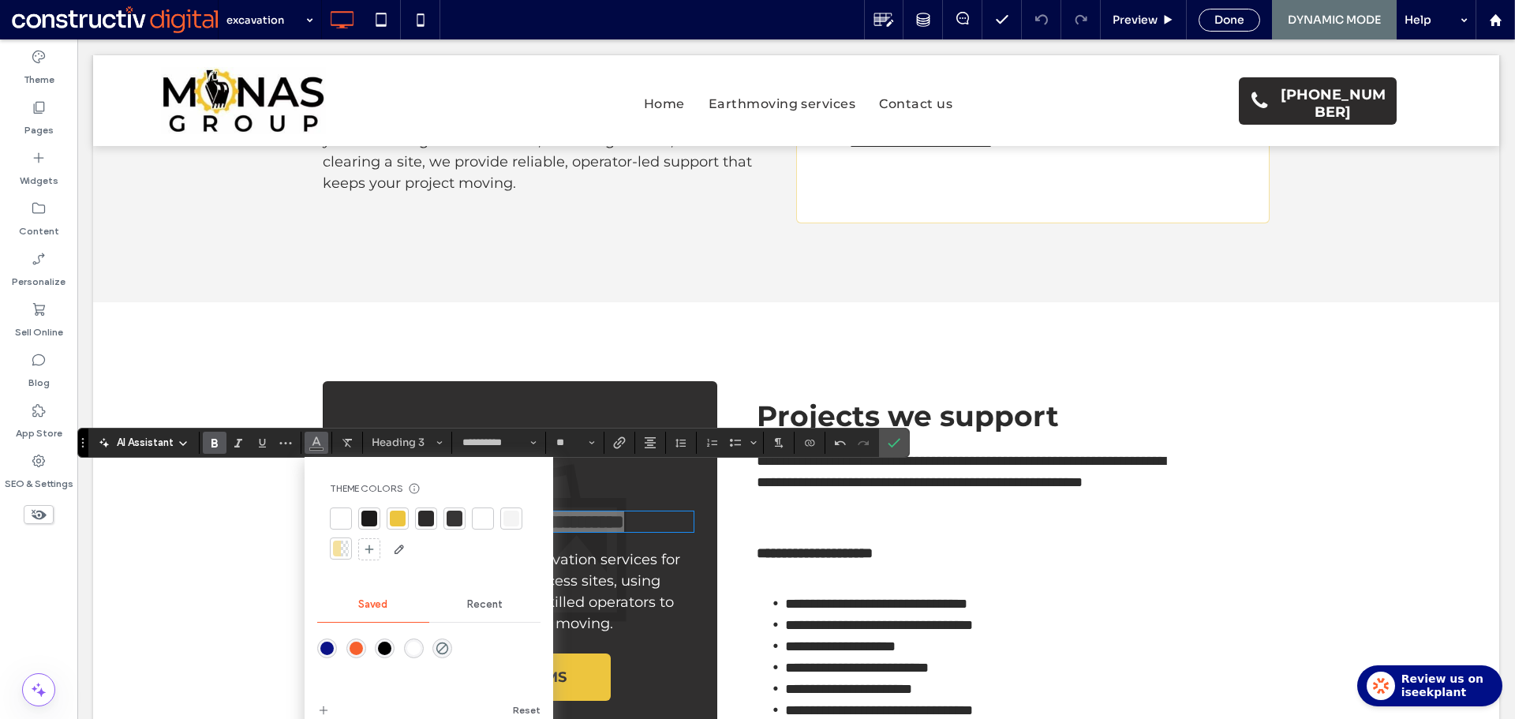
click at [488, 520] on div at bounding box center [483, 518] width 16 height 16
click at [891, 436] on icon "Confirm" at bounding box center [893, 442] width 13 height 13
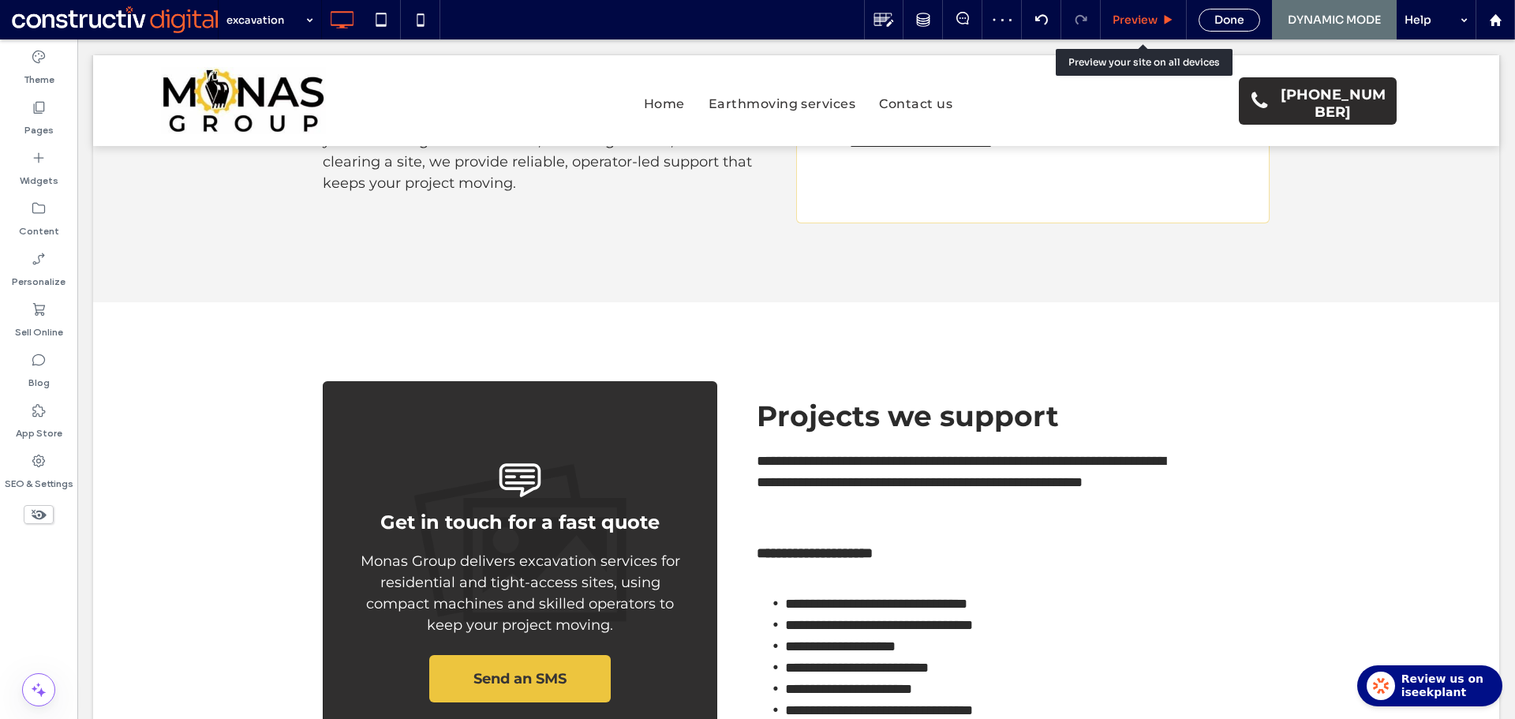
click at [1148, 30] on div "Preview" at bounding box center [1143, 19] width 86 height 39
drag, startPoint x: 1133, startPoint y: 26, endPoint x: 923, endPoint y: 127, distance: 232.9
click at [1133, 26] on span "Preview" at bounding box center [1134, 20] width 45 height 14
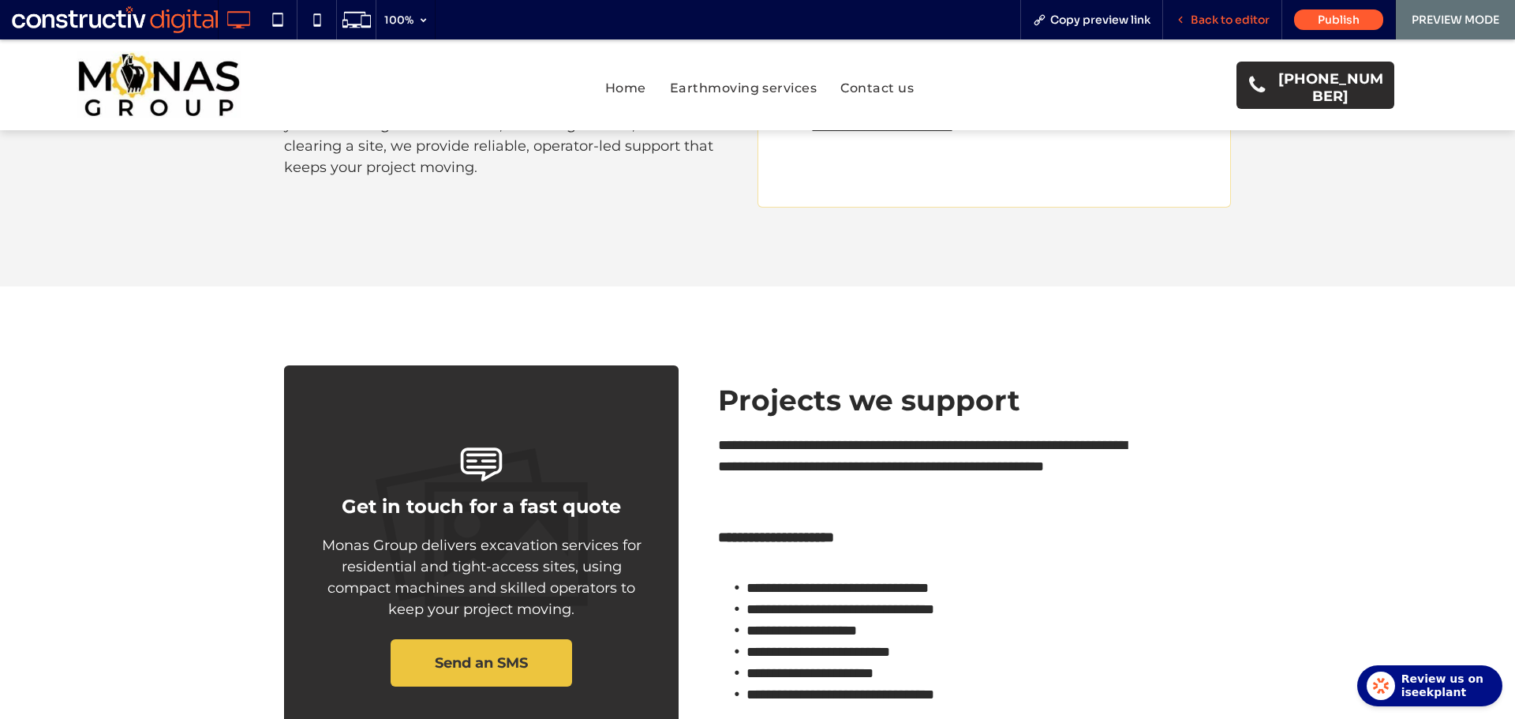
drag, startPoint x: 1219, startPoint y: 13, endPoint x: 1036, endPoint y: 28, distance: 183.6
click at [1219, 13] on span "Back to editor" at bounding box center [1229, 20] width 79 height 14
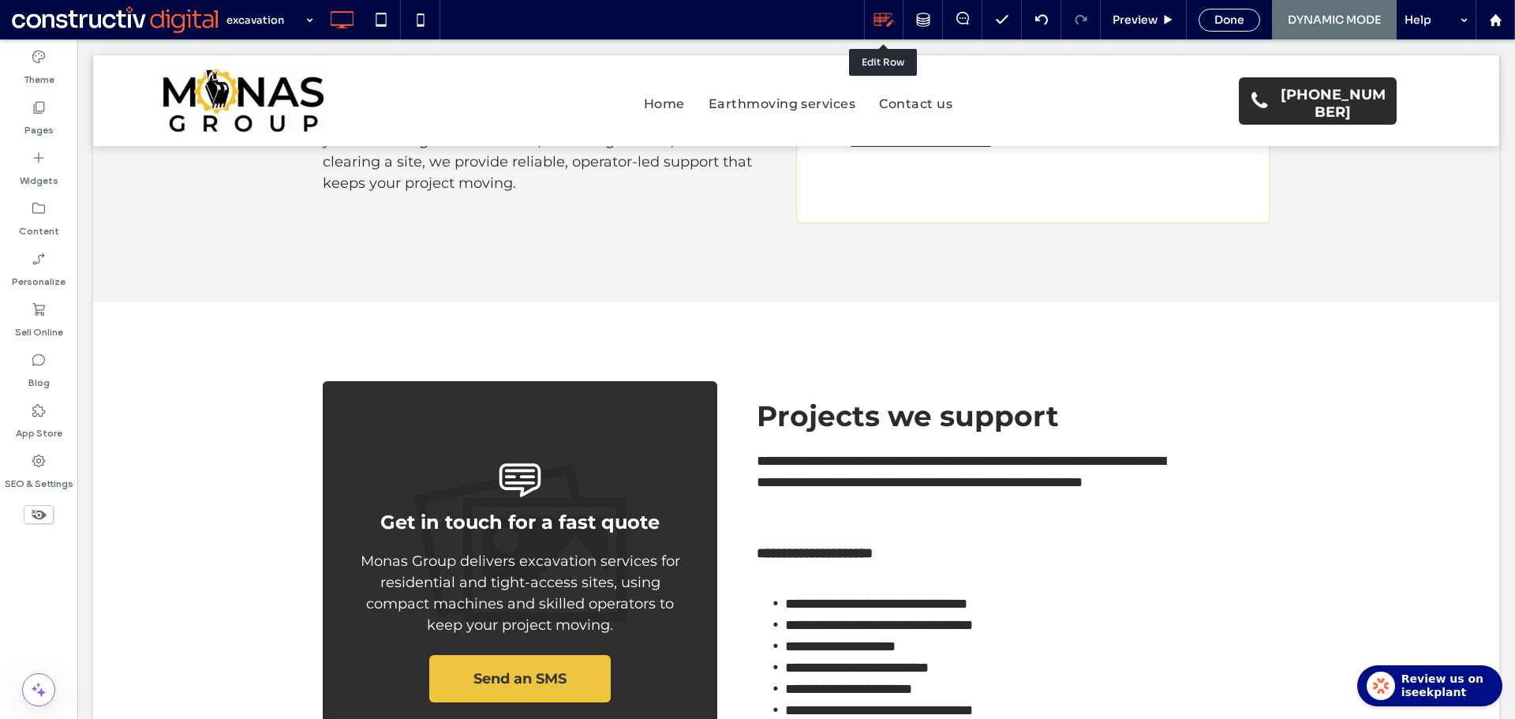
click at [883, 21] on use at bounding box center [884, 19] width 20 height 13
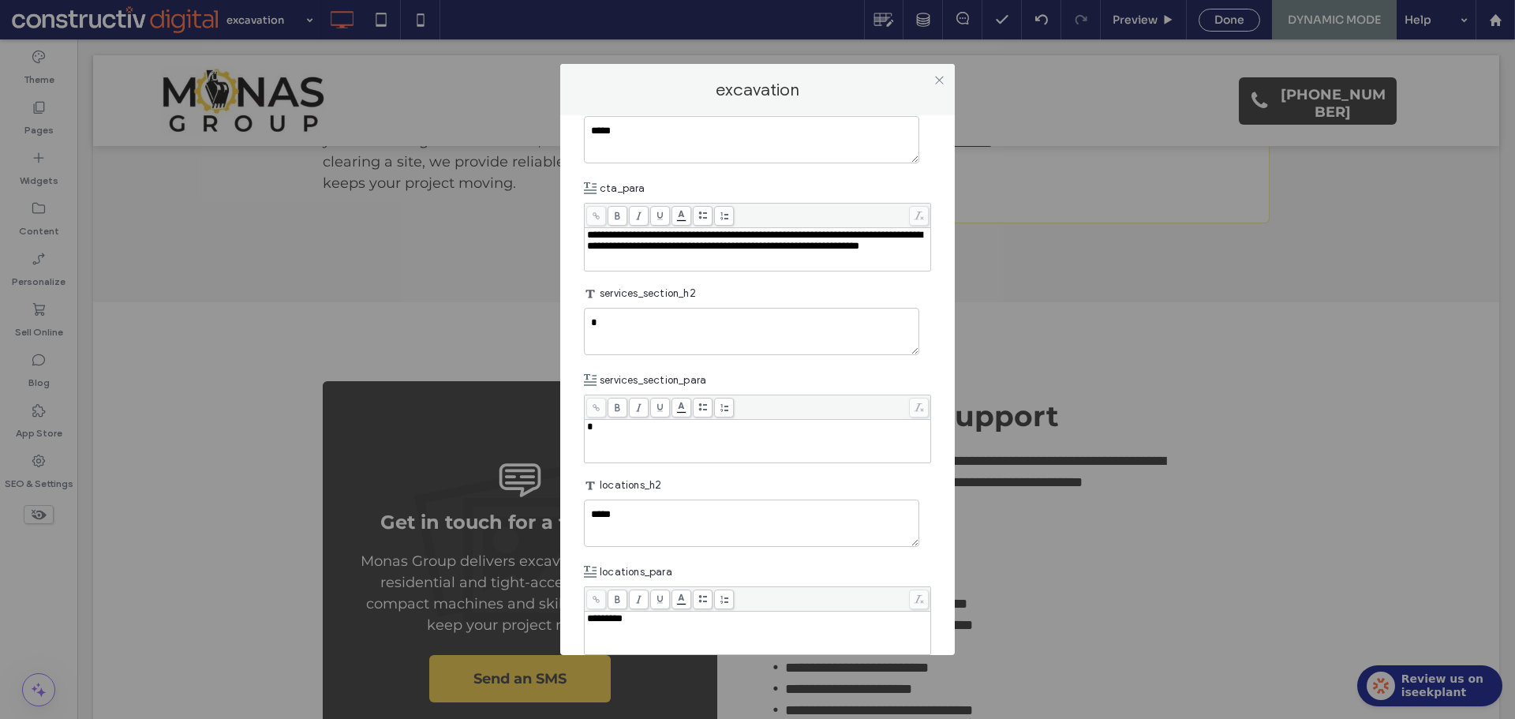
scroll to position [2209, 0]
click at [692, 356] on textarea "*" at bounding box center [751, 331] width 335 height 47
paste textarea "**********"
type textarea "**********"
click at [659, 461] on div "*" at bounding box center [758, 441] width 342 height 39
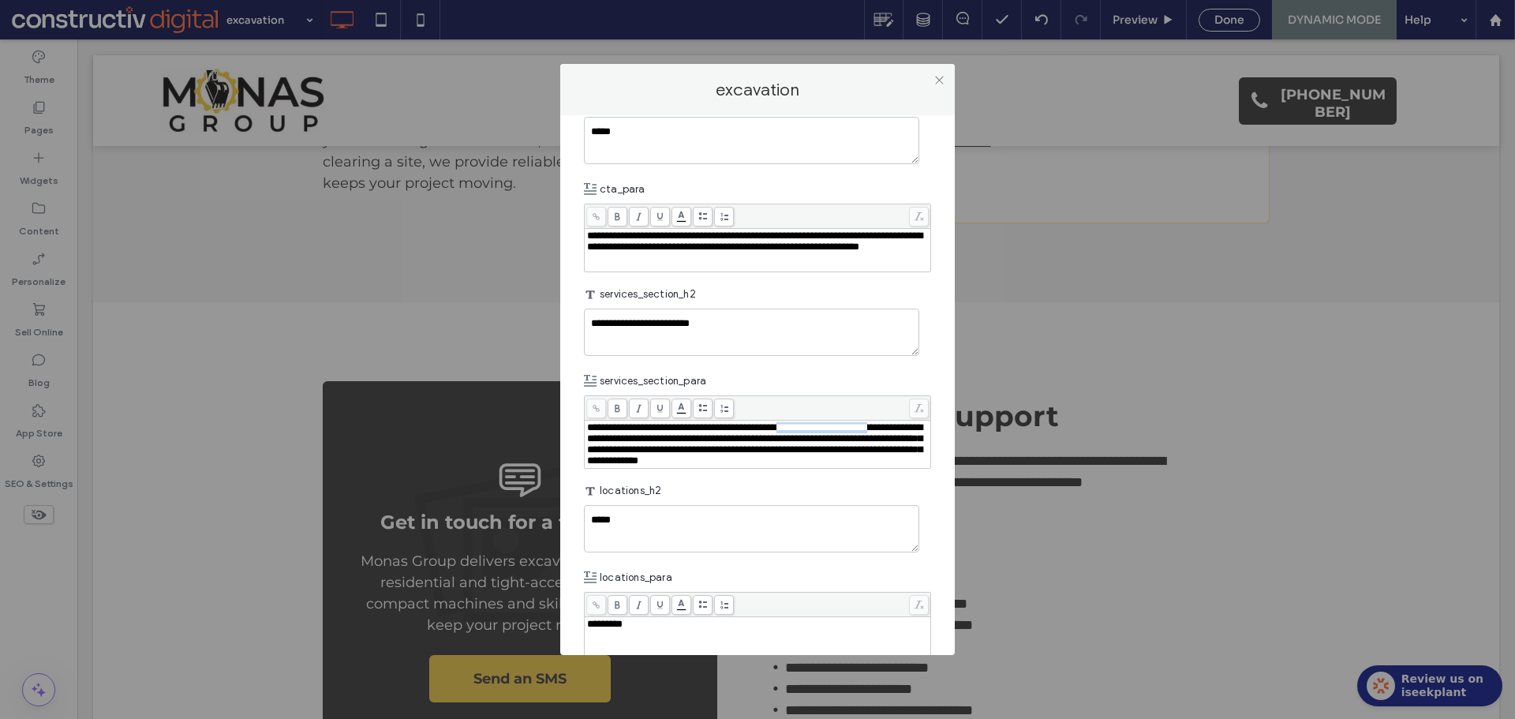
drag, startPoint x: 842, startPoint y: 556, endPoint x: 649, endPoint y: 573, distance: 194.0
click at [649, 465] on span "**********" at bounding box center [754, 443] width 335 height 43
click at [800, 465] on span "**********" at bounding box center [754, 443] width 335 height 43
drag, startPoint x: 858, startPoint y: 559, endPoint x: 651, endPoint y: 571, distance: 207.8
click at [651, 465] on span "**********" at bounding box center [754, 443] width 335 height 43
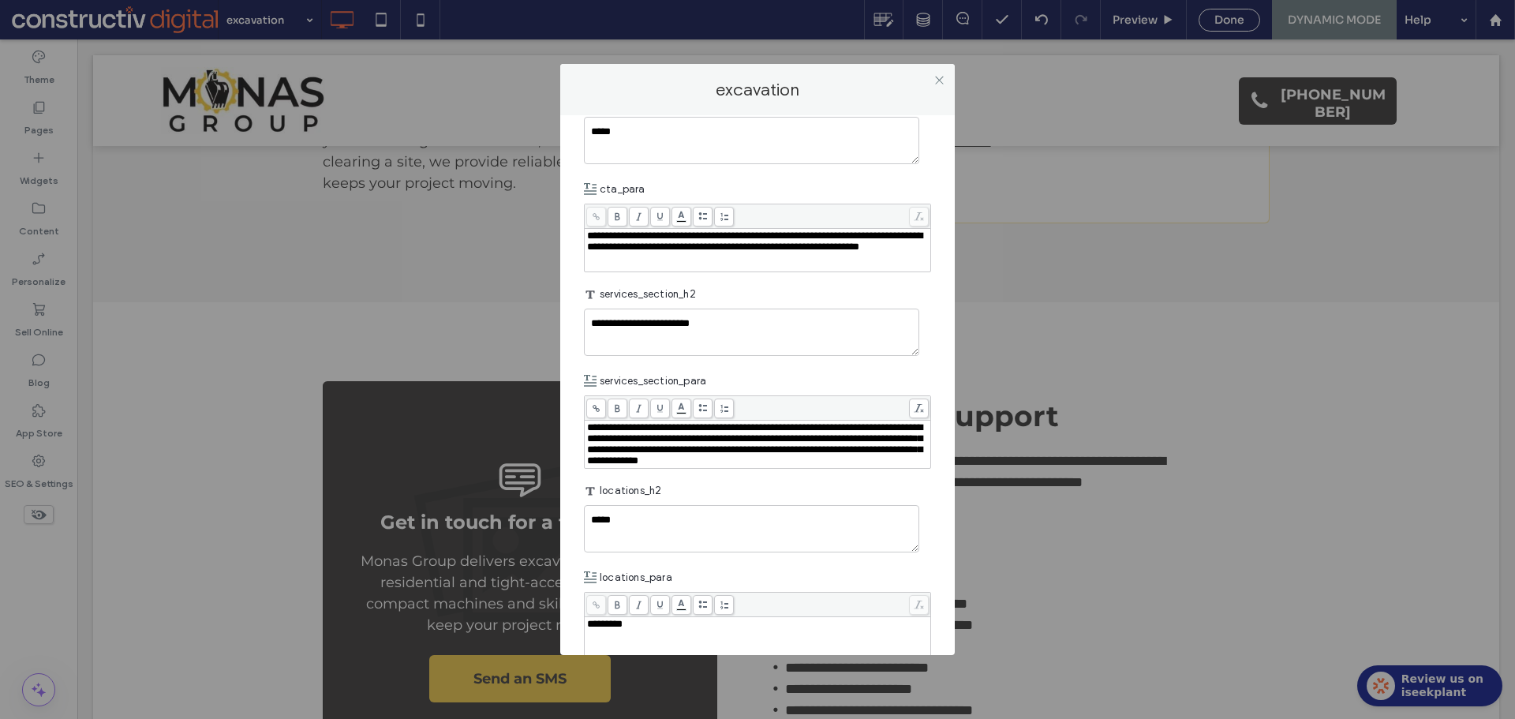
click at [595, 413] on icon at bounding box center [596, 408] width 9 height 9
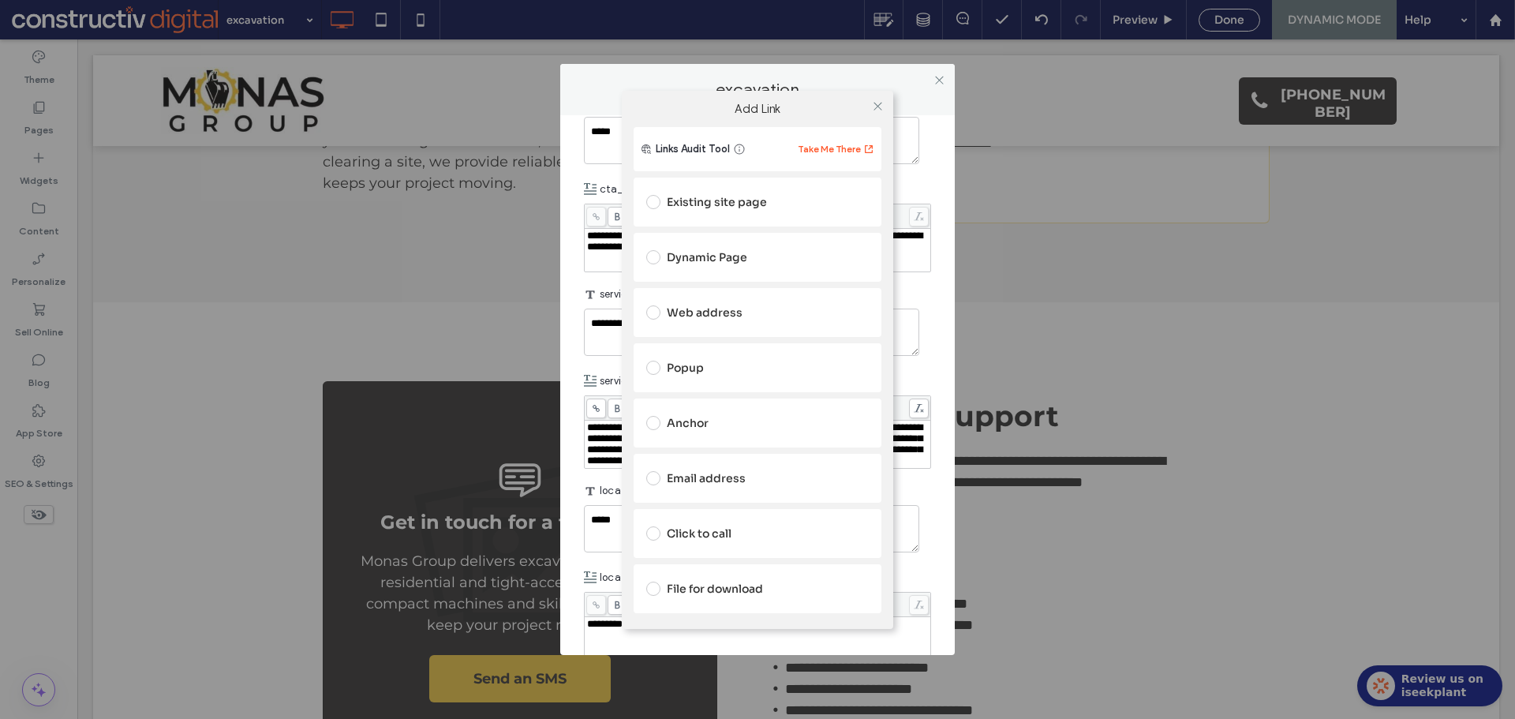
click at [714, 249] on div "Dynamic Page" at bounding box center [757, 257] width 222 height 25
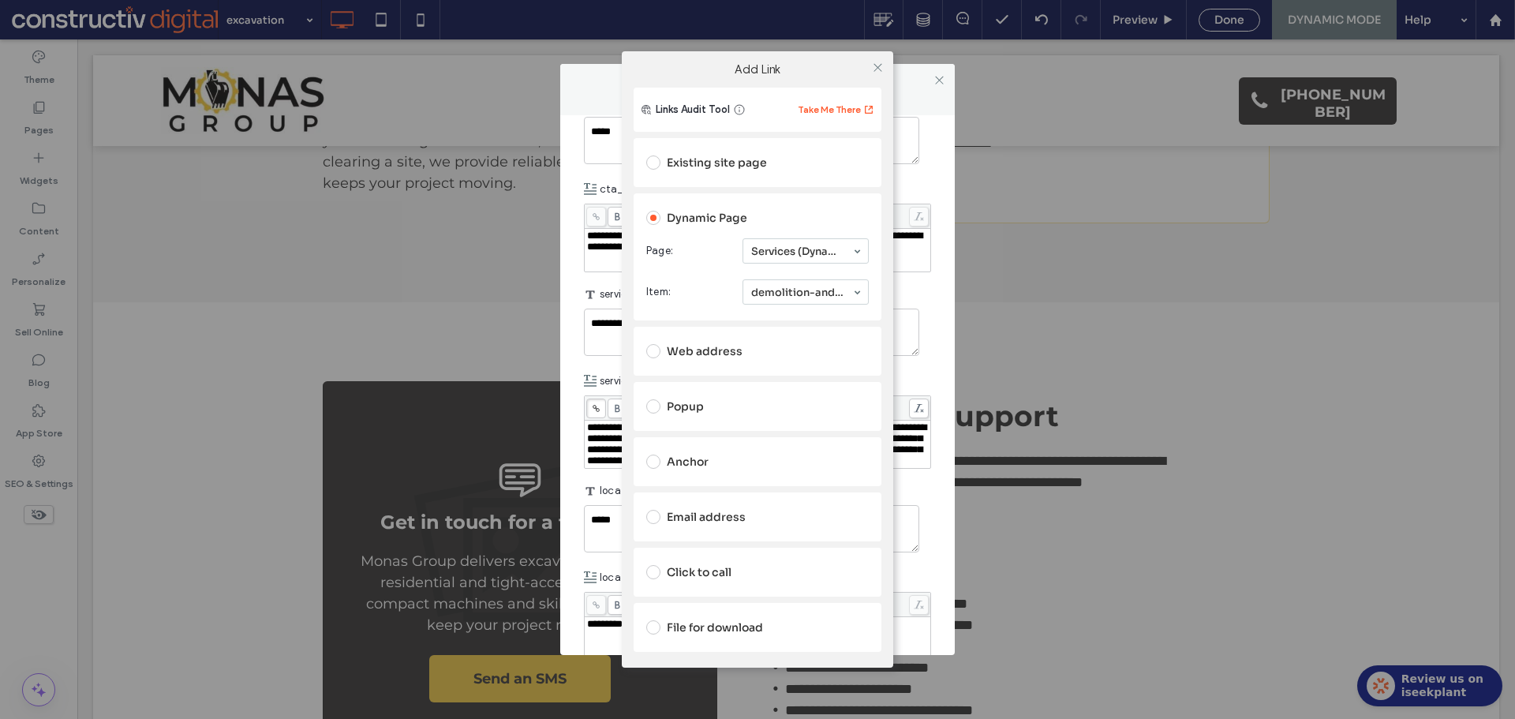
drag, startPoint x: 818, startPoint y: 354, endPoint x: 921, endPoint y: 126, distance: 250.0
click at [883, 67] on div at bounding box center [877, 67] width 24 height 24
click at [880, 67] on icon at bounding box center [878, 68] width 12 height 12
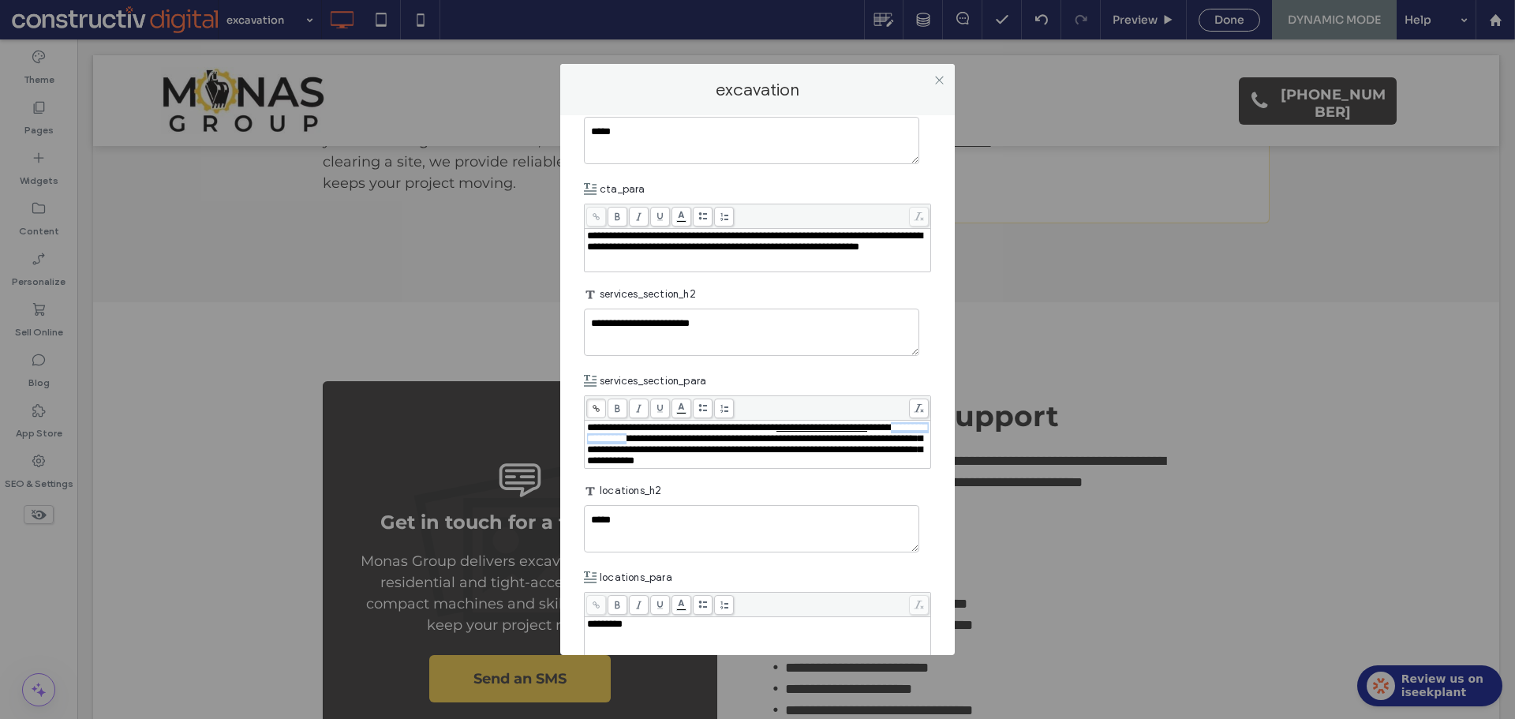
drag, startPoint x: 678, startPoint y: 571, endPoint x: 773, endPoint y: 570, distance: 94.7
click at [773, 465] on span "**********" at bounding box center [756, 443] width 339 height 43
click at [596, 413] on icon at bounding box center [596, 408] width 9 height 9
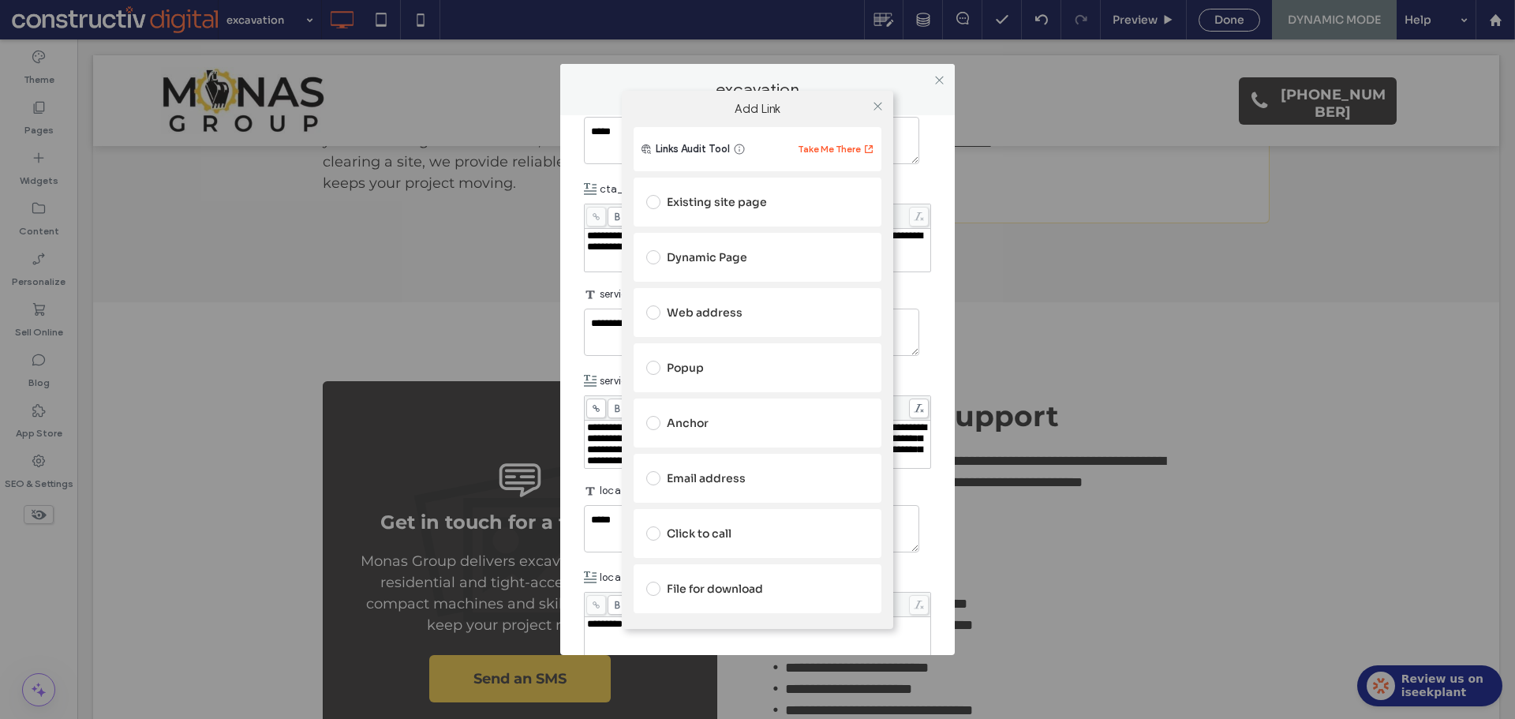
click at [731, 260] on div "Dynamic Page" at bounding box center [757, 257] width 222 height 25
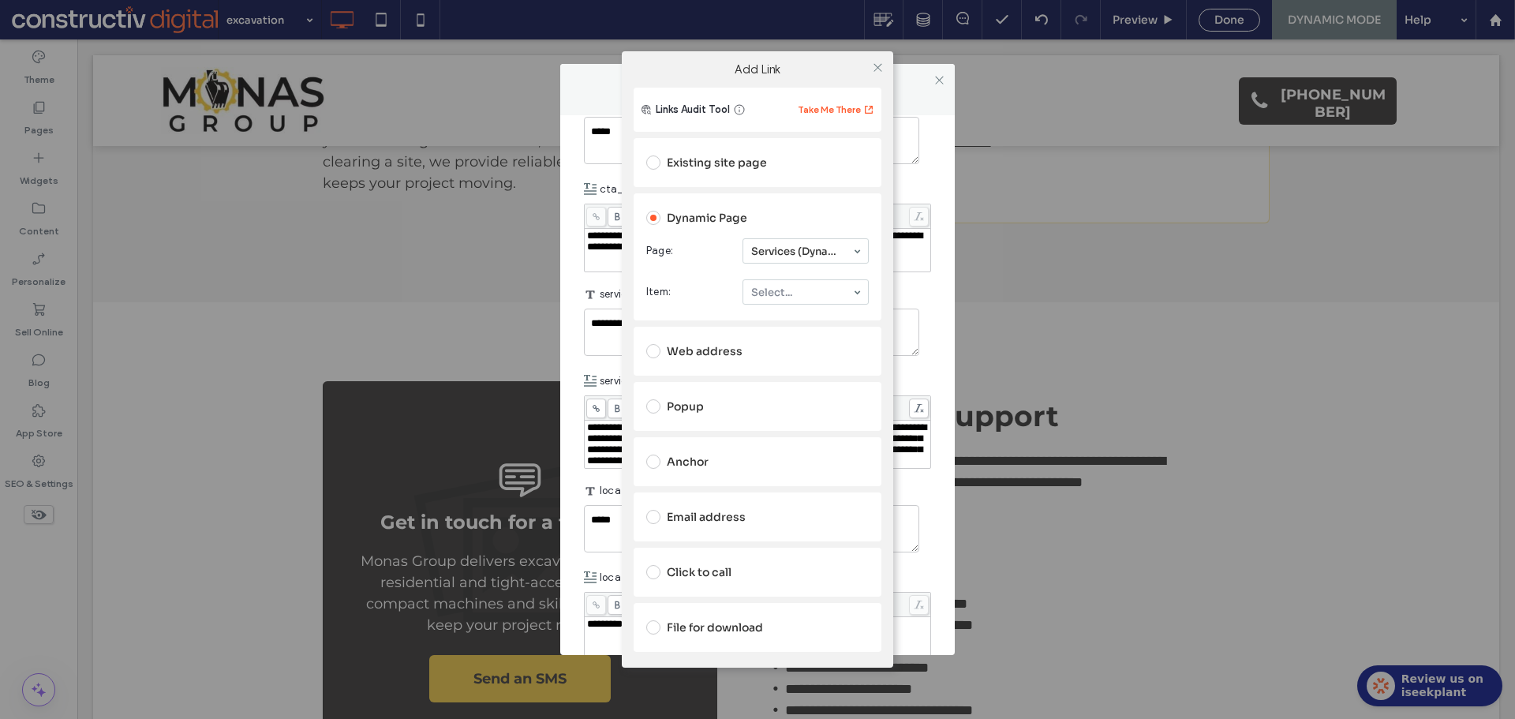
drag, startPoint x: 793, startPoint y: 275, endPoint x: 792, endPoint y: 287, distance: 12.6
drag, startPoint x: 792, startPoint y: 288, endPoint x: 794, endPoint y: 299, distance: 11.2
click at [874, 65] on icon at bounding box center [878, 68] width 12 height 12
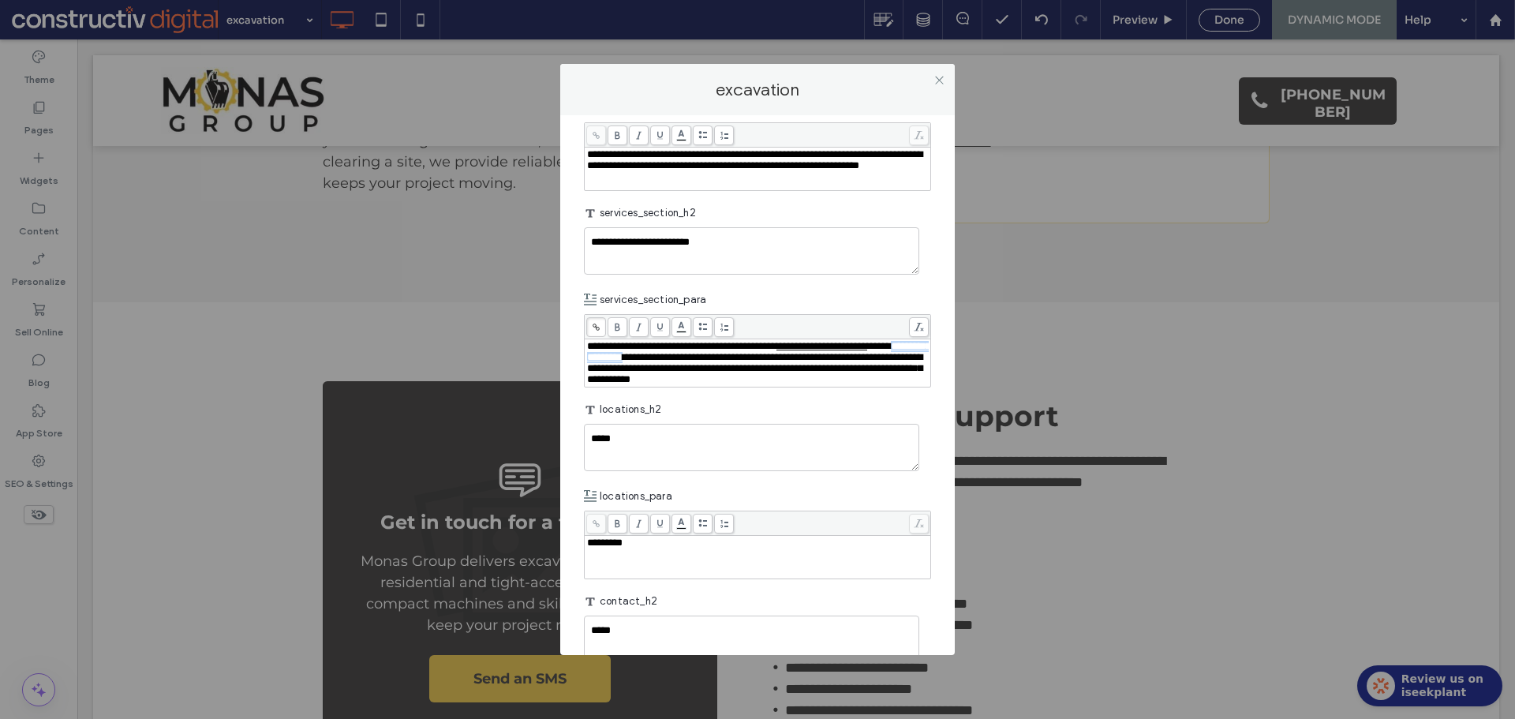
scroll to position [2367, 0]
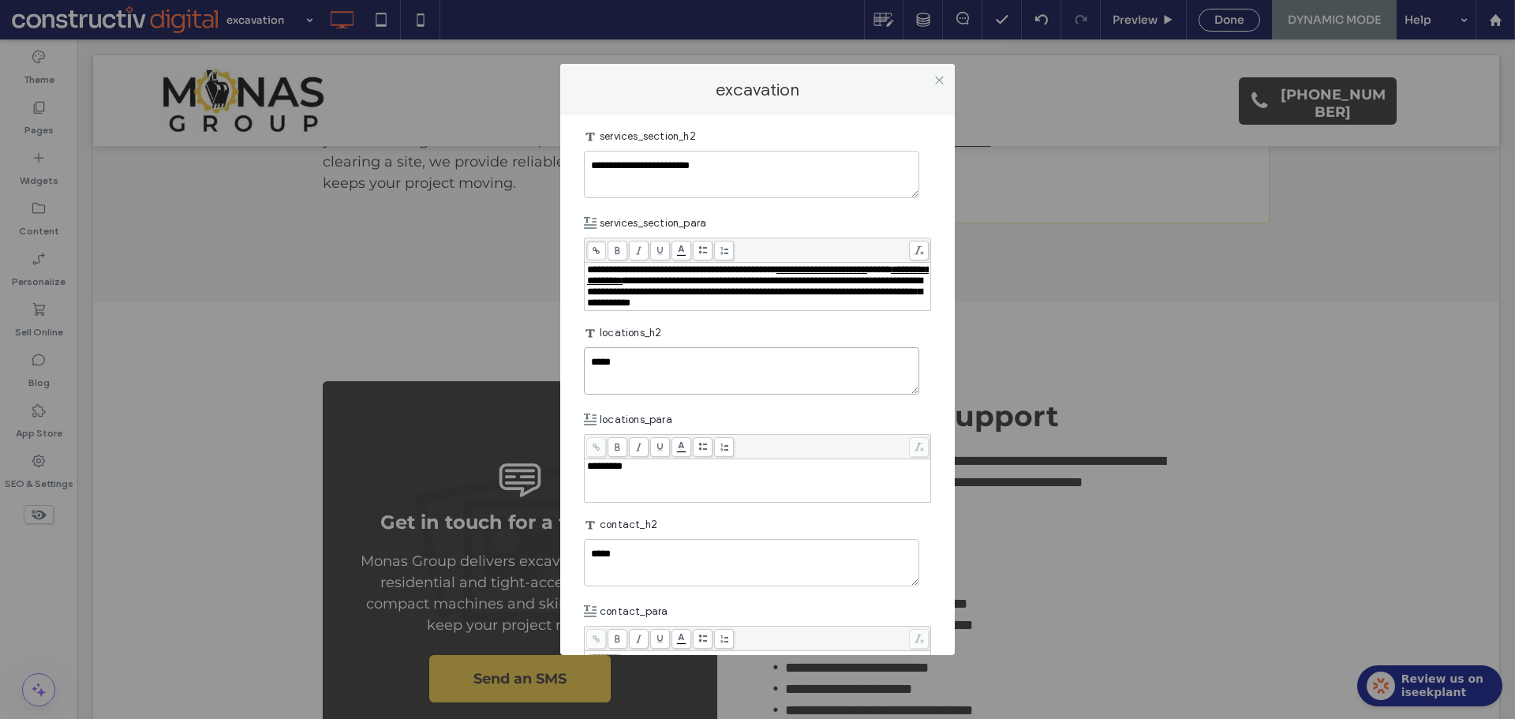
click at [656, 394] on textarea "*****" at bounding box center [751, 370] width 335 height 47
paste textarea "**********"
type textarea "**********"
click at [645, 394] on textarea "**********" at bounding box center [751, 370] width 335 height 47
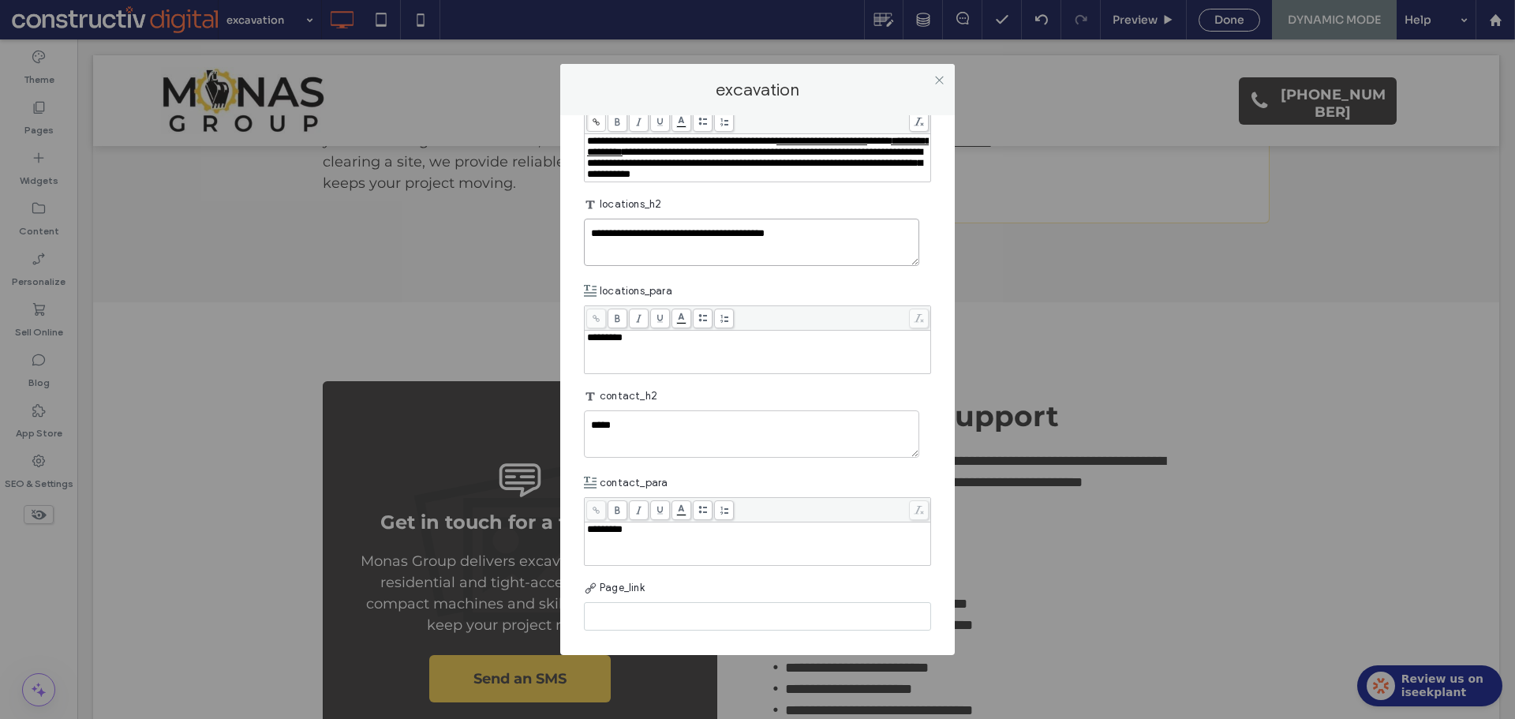
scroll to position [2524, 0]
click at [632, 372] on div "*********" at bounding box center [758, 351] width 342 height 39
drag, startPoint x: 912, startPoint y: 502, endPoint x: 934, endPoint y: 505, distance: 22.3
click at [912, 365] on div "**********" at bounding box center [758, 348] width 342 height 33
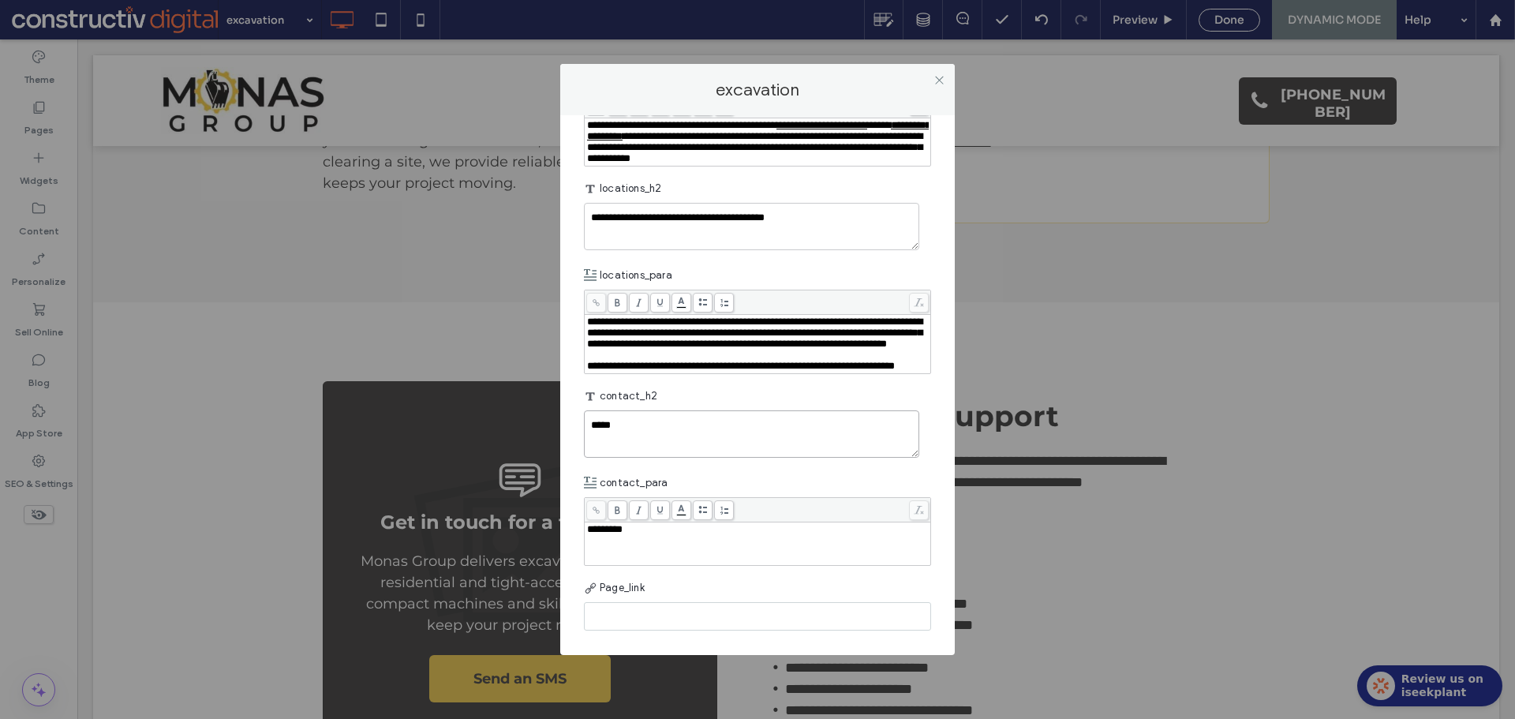
click at [634, 458] on textarea "*****" at bounding box center [751, 433] width 335 height 47
paste textarea "**********"
type textarea "**********"
drag, startPoint x: 662, startPoint y: 544, endPoint x: 682, endPoint y: 543, distance: 20.6
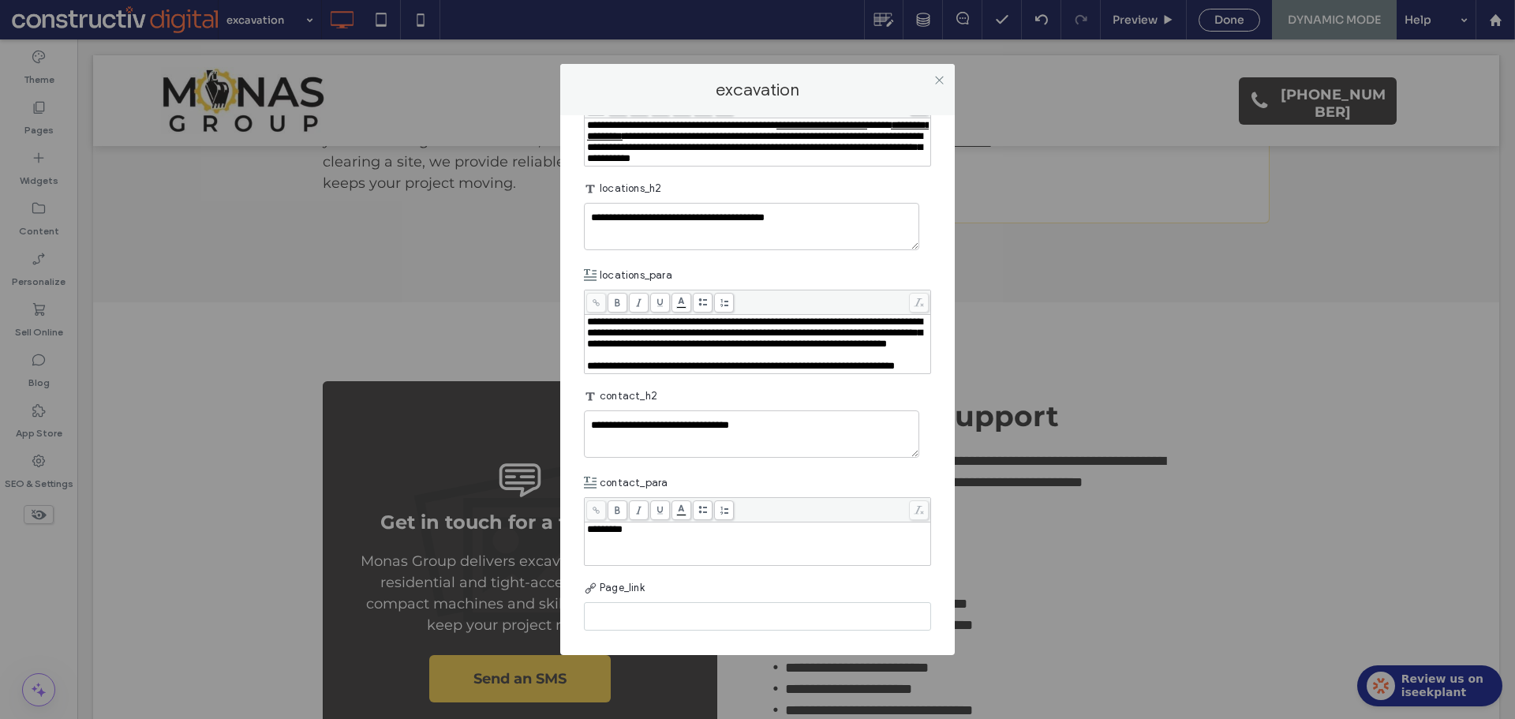
click at [663, 544] on div "*********" at bounding box center [758, 543] width 342 height 39
drag, startPoint x: 731, startPoint y: 477, endPoint x: 703, endPoint y: 476, distance: 28.4
click at [733, 477] on div "contact_para" at bounding box center [757, 483] width 347 height 28
drag, startPoint x: 940, startPoint y: 81, endPoint x: 957, endPoint y: 237, distance: 156.3
click at [940, 80] on icon at bounding box center [939, 80] width 12 height 12
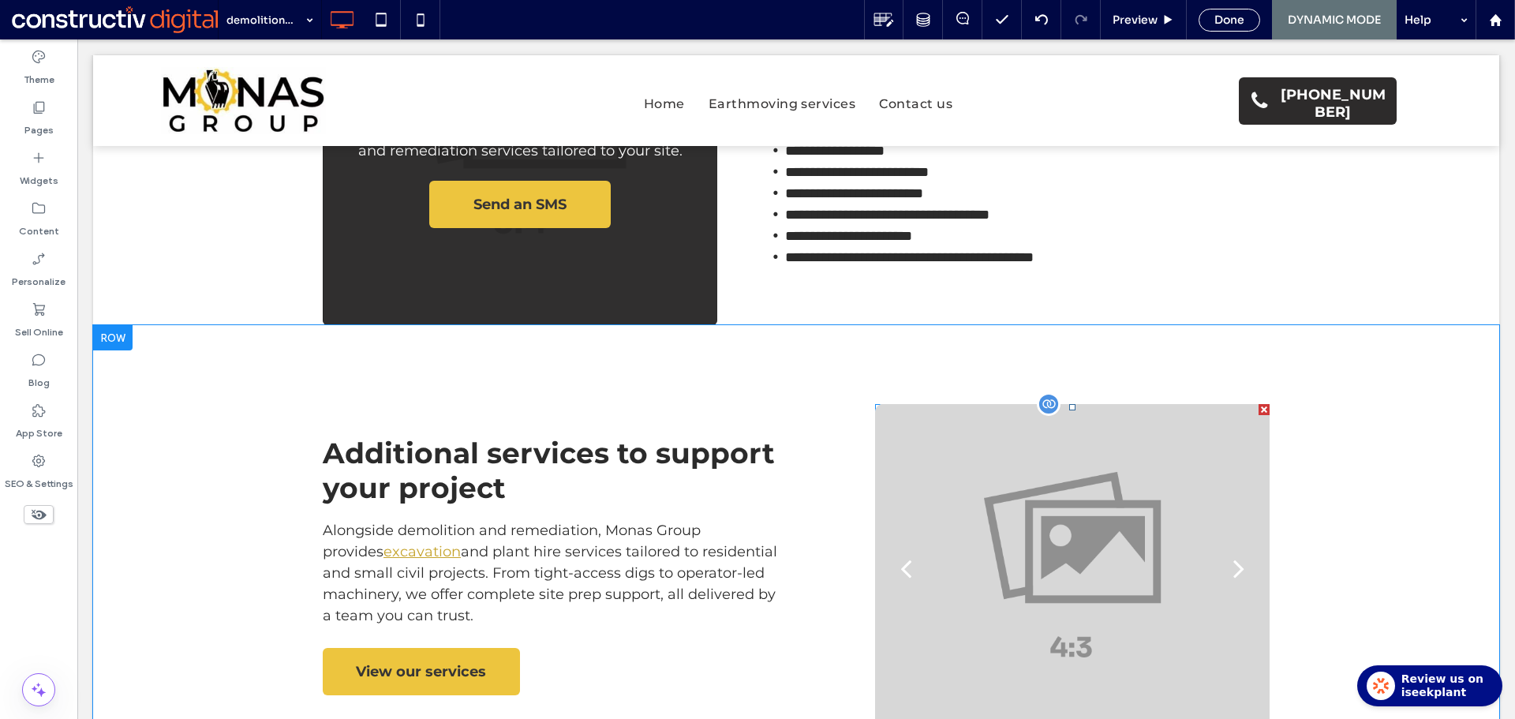
scroll to position [1499, 0]
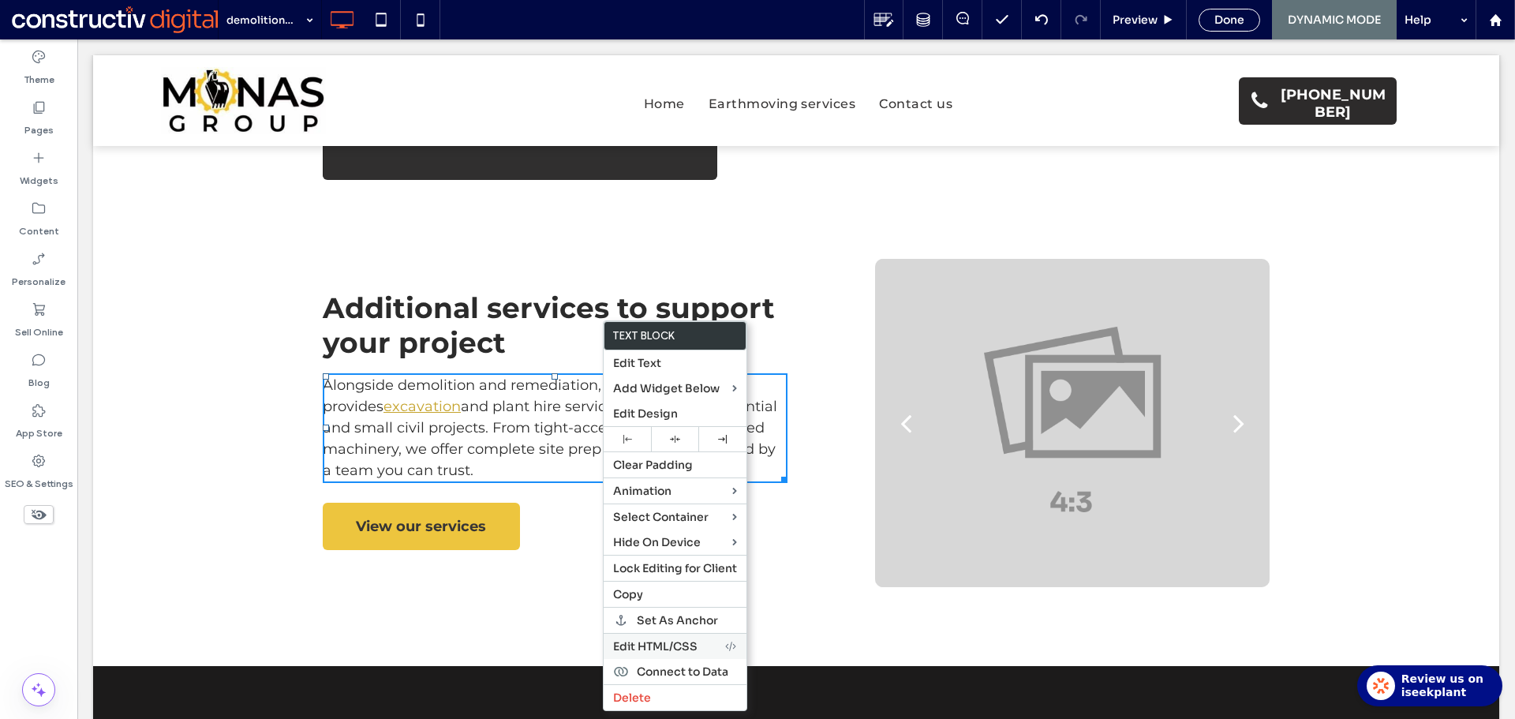
click at [695, 646] on span "Edit HTML/CSS" at bounding box center [655, 646] width 84 height 14
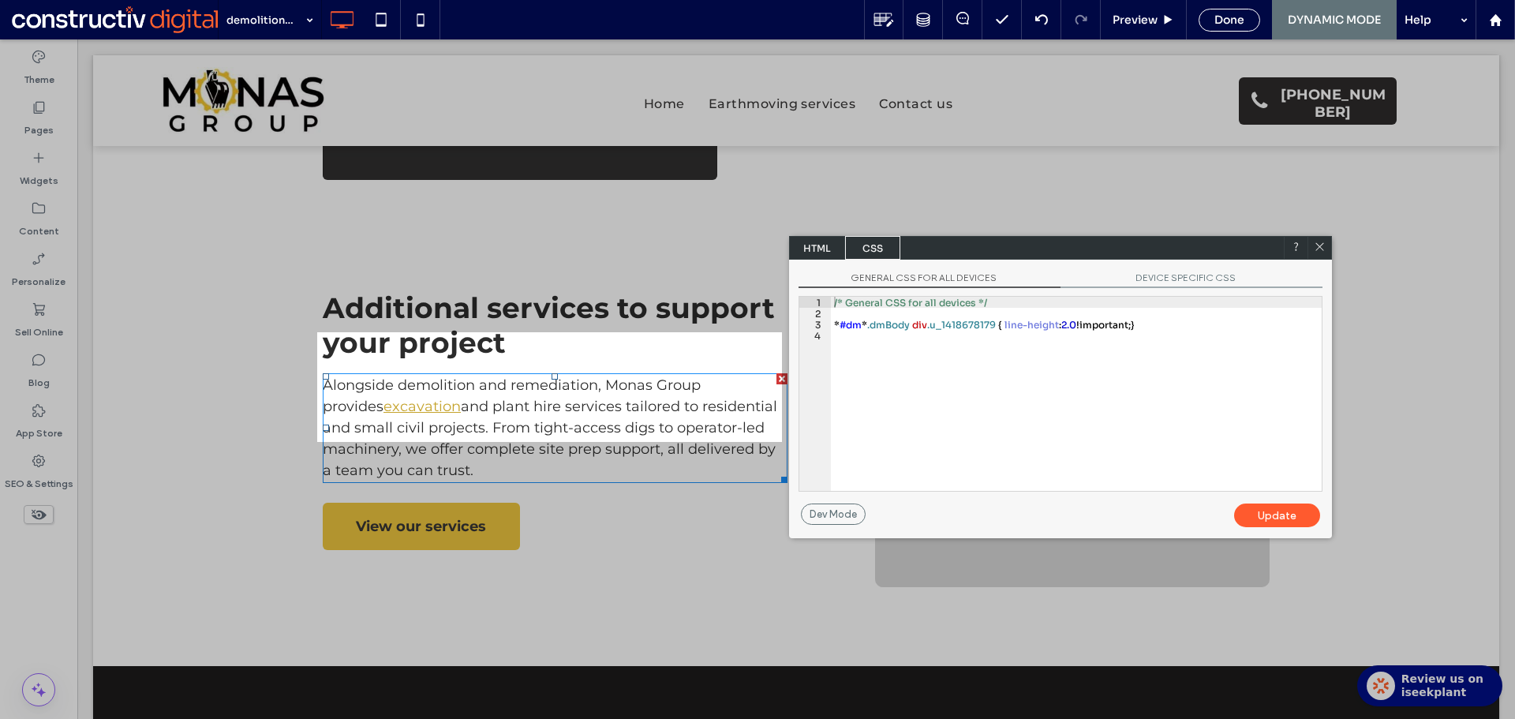
click at [928, 340] on div "/* General CSS for all devices */ * #dm * .dmBody div .u_1418678179 { line-heig…" at bounding box center [1076, 405] width 491 height 216
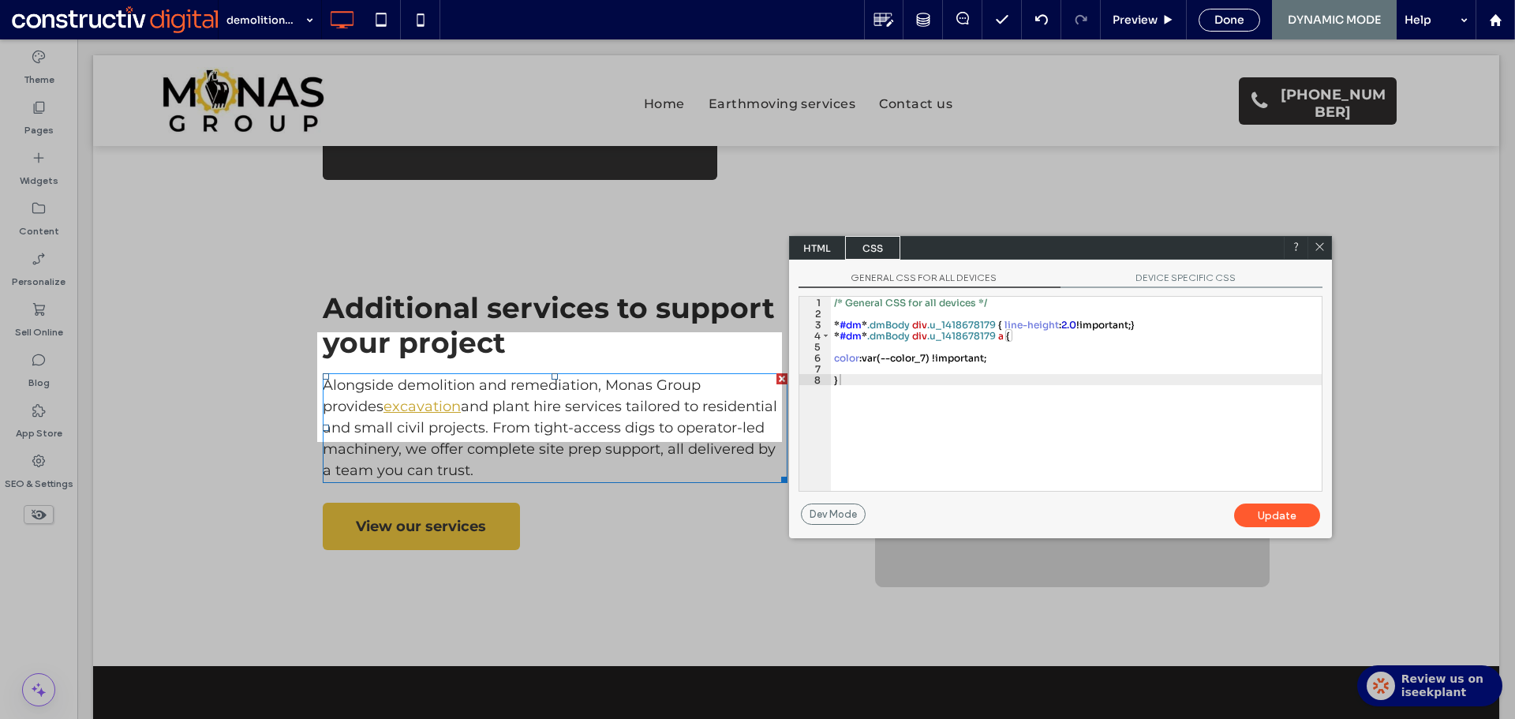
click at [1272, 521] on div "Update" at bounding box center [1277, 515] width 86 height 24
click at [930, 353] on div "/* General CSS for all devices */ * #dm * .dmBody div .u_1418678179 { line-heig…" at bounding box center [1076, 405] width 491 height 216
click at [1281, 520] on div "Update" at bounding box center [1277, 515] width 86 height 24
drag, startPoint x: 929, startPoint y: 360, endPoint x: 989, endPoint y: 369, distance: 60.7
click at [929, 359] on div "/* General CSS for all devices */ * #dm * .dmBody div .u_1418678179 { line-heig…" at bounding box center [1076, 405] width 491 height 216
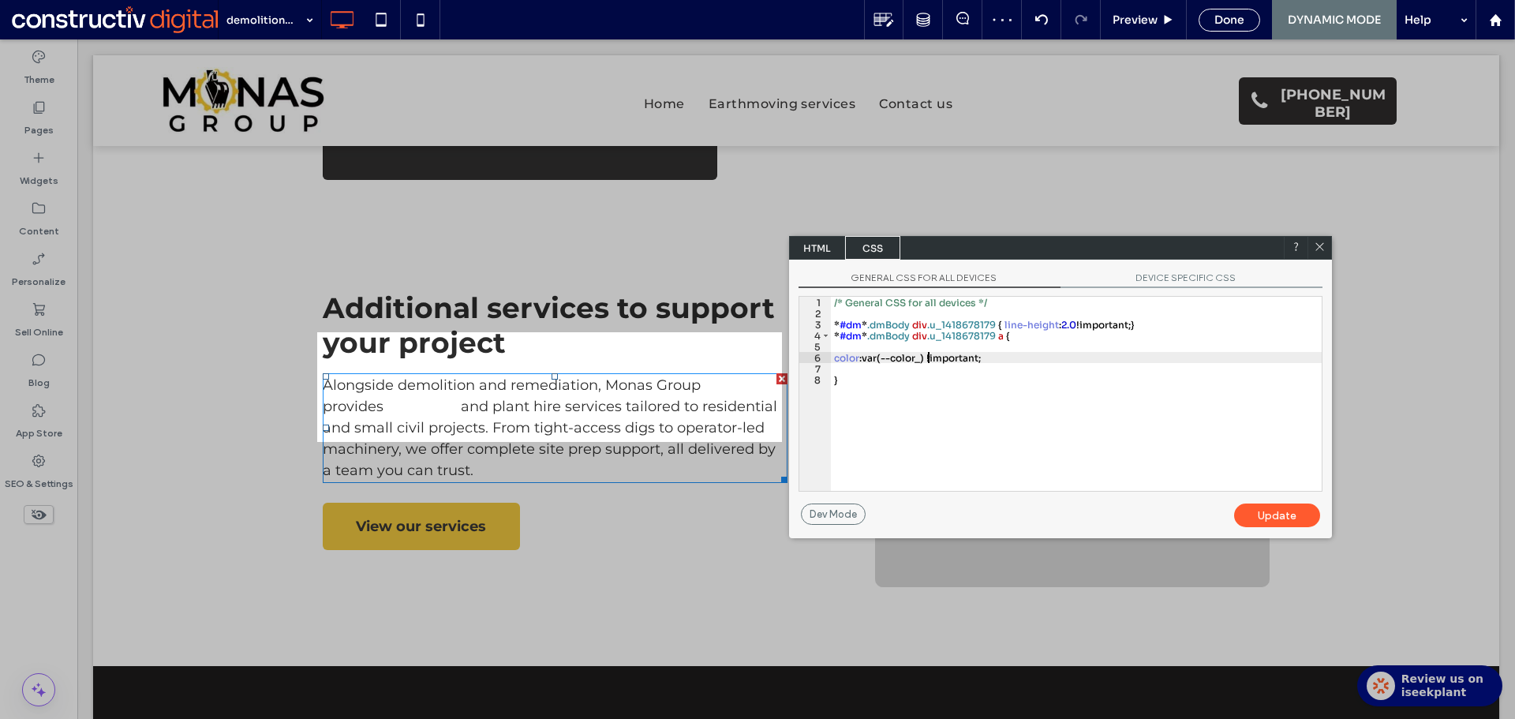
type textarea "**"
click at [1266, 511] on div "Update" at bounding box center [1277, 515] width 86 height 24
click at [1320, 242] on icon at bounding box center [1319, 247] width 12 height 12
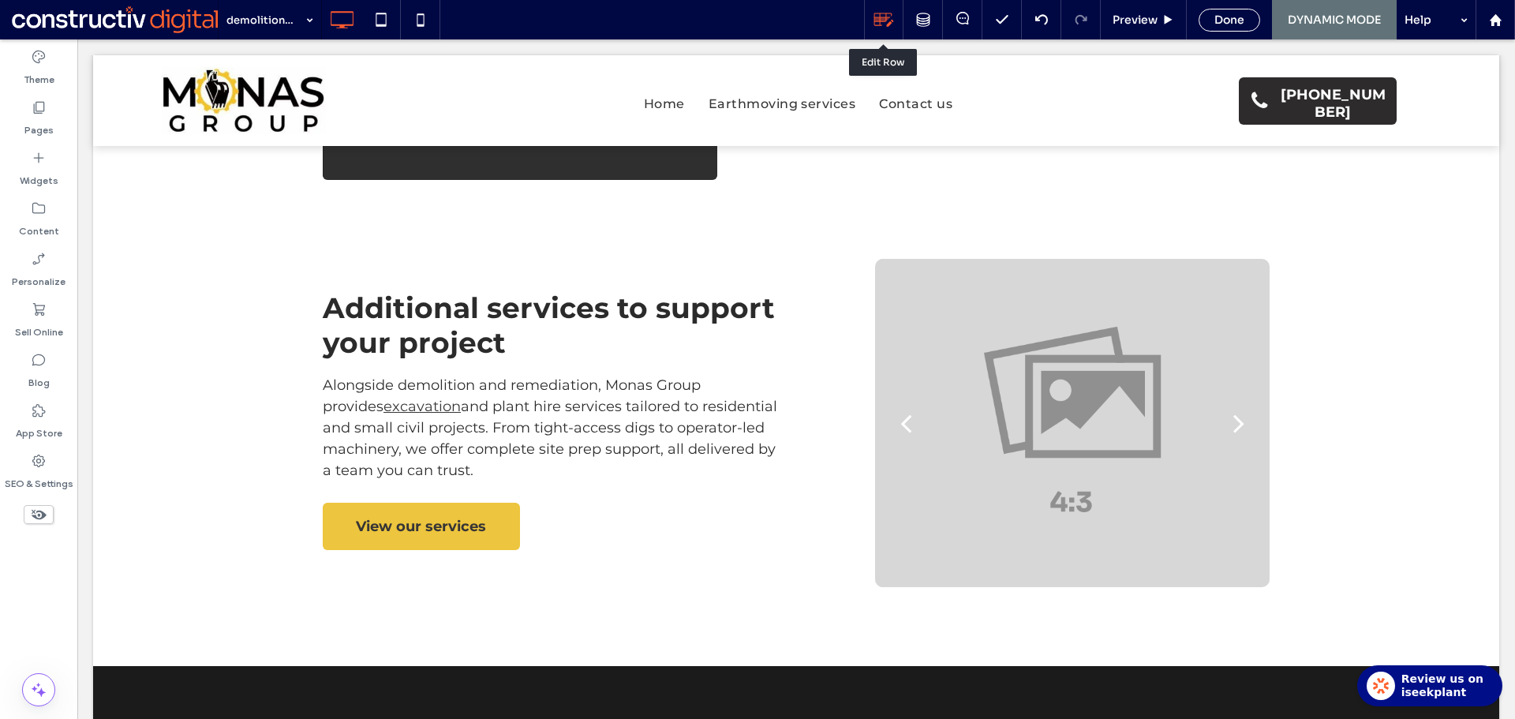
click at [888, 24] on use at bounding box center [884, 19] width 20 height 13
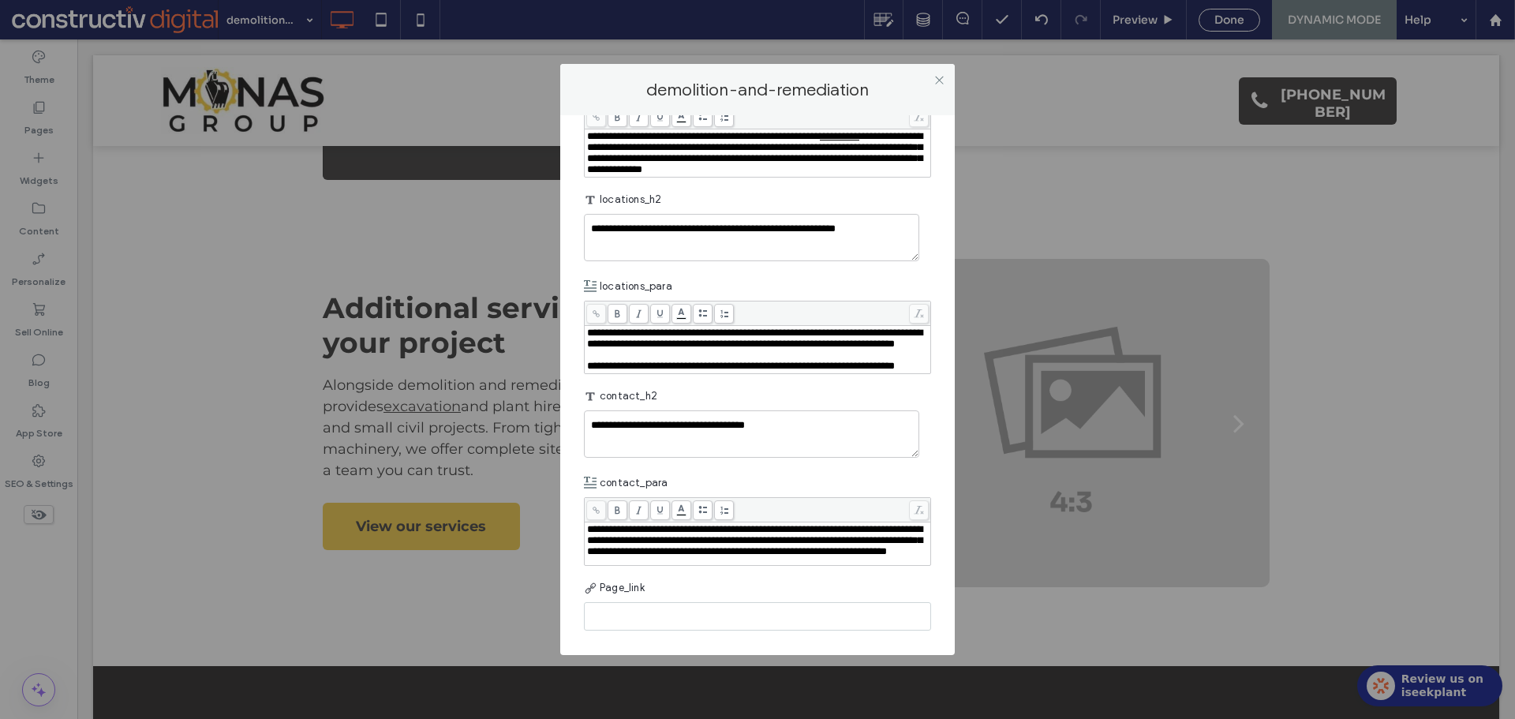
scroll to position [2524, 0]
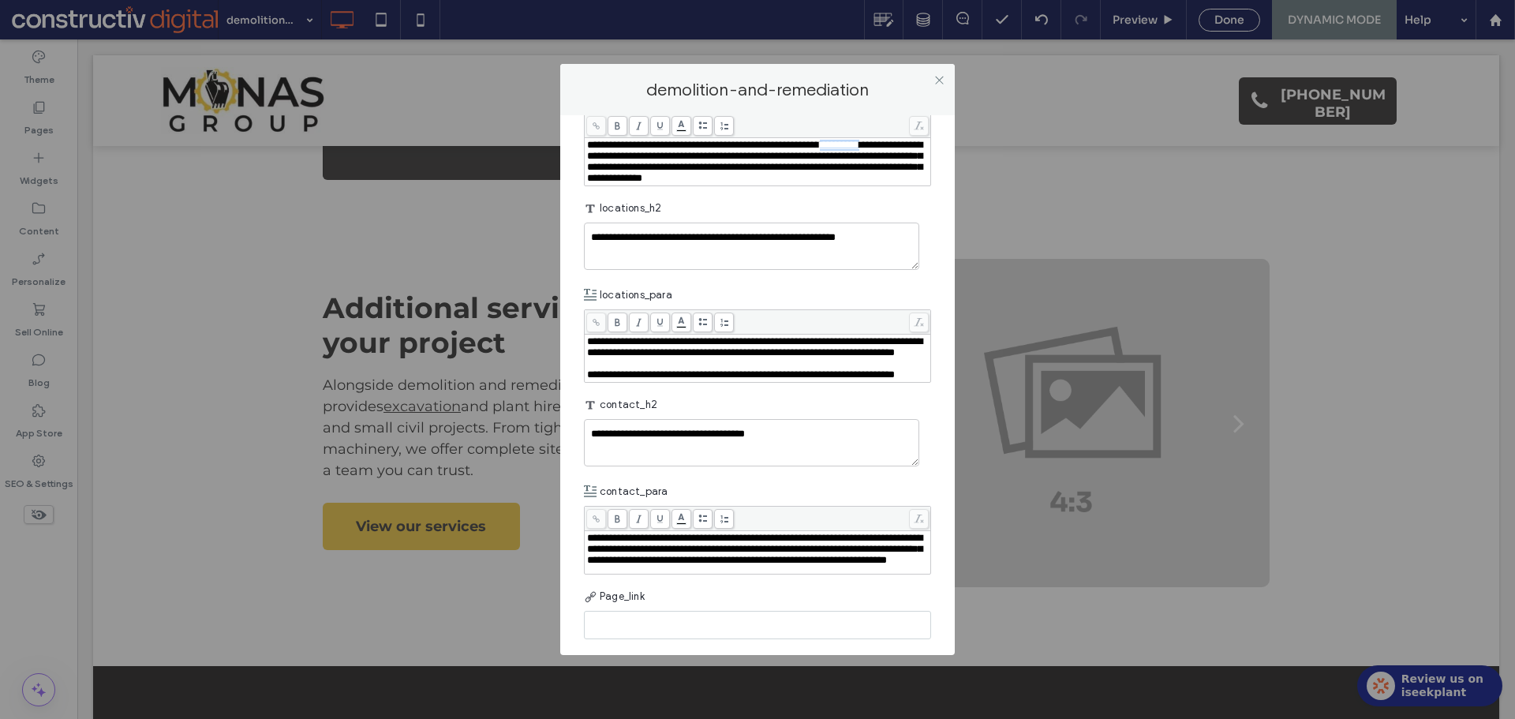
drag, startPoint x: 588, startPoint y: 297, endPoint x: 644, endPoint y: 293, distance: 56.1
click at [644, 184] on div "**********" at bounding box center [758, 162] width 342 height 44
click at [591, 136] on span at bounding box center [596, 126] width 20 height 20
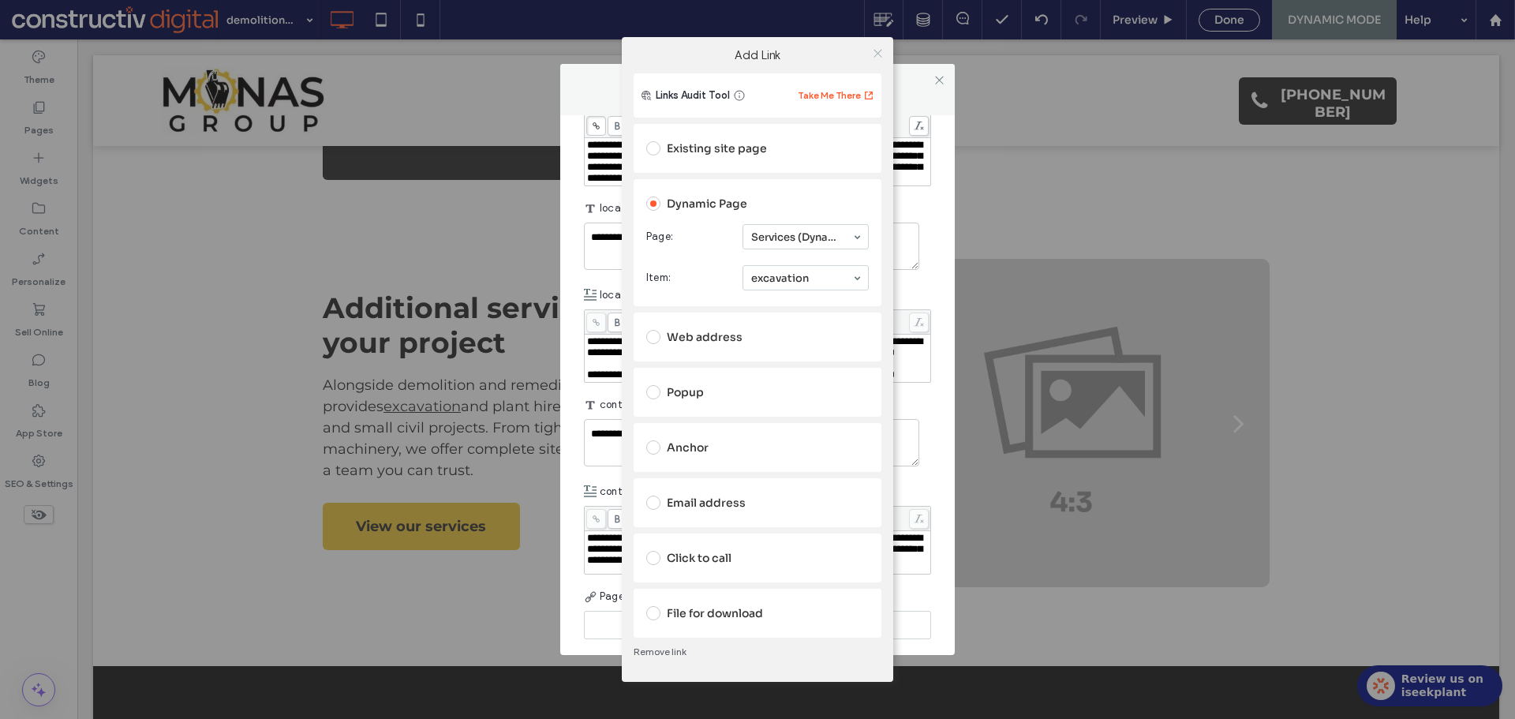
click at [878, 50] on icon at bounding box center [878, 53] width 12 height 12
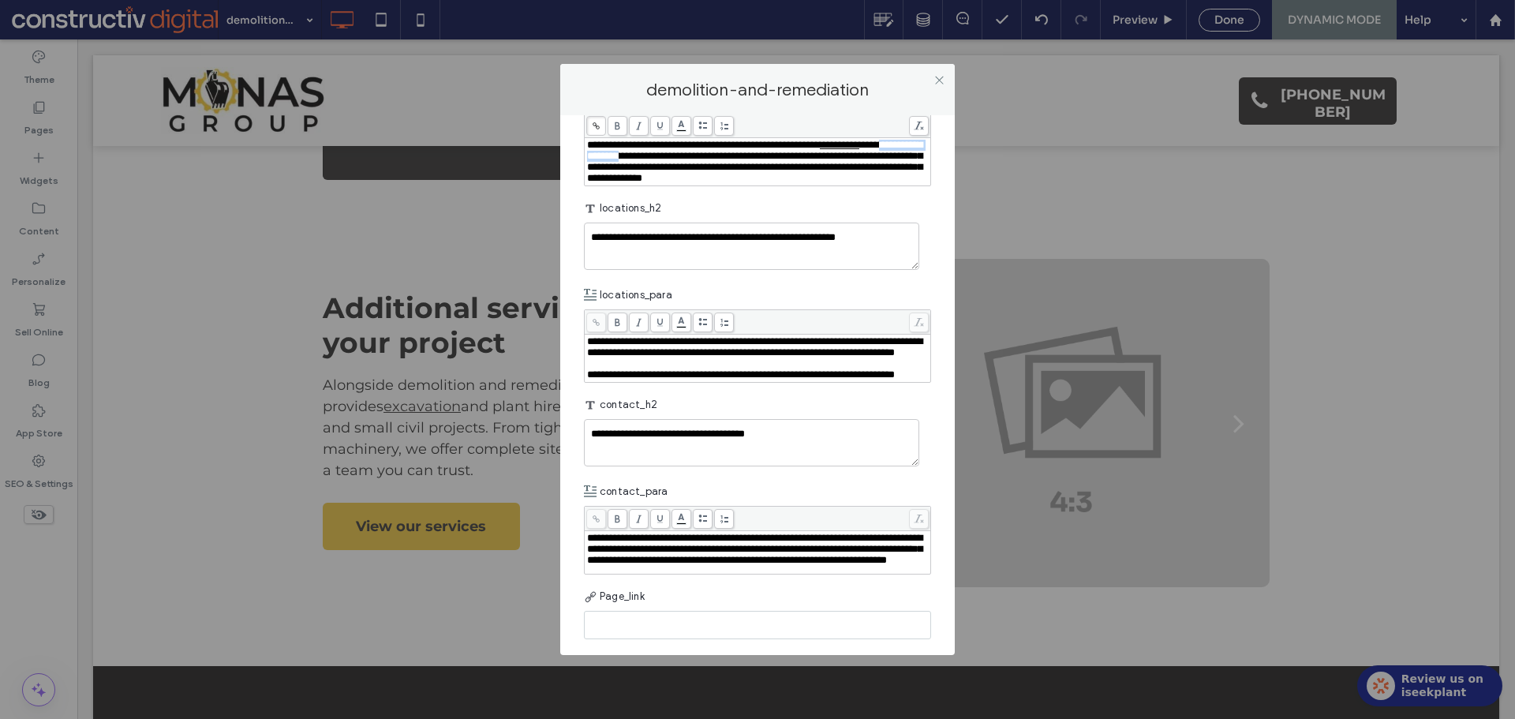
drag, startPoint x: 668, startPoint y: 298, endPoint x: 764, endPoint y: 297, distance: 96.3
click at [764, 183] on span "**********" at bounding box center [754, 161] width 335 height 43
click at [596, 130] on icon at bounding box center [596, 125] width 9 height 9
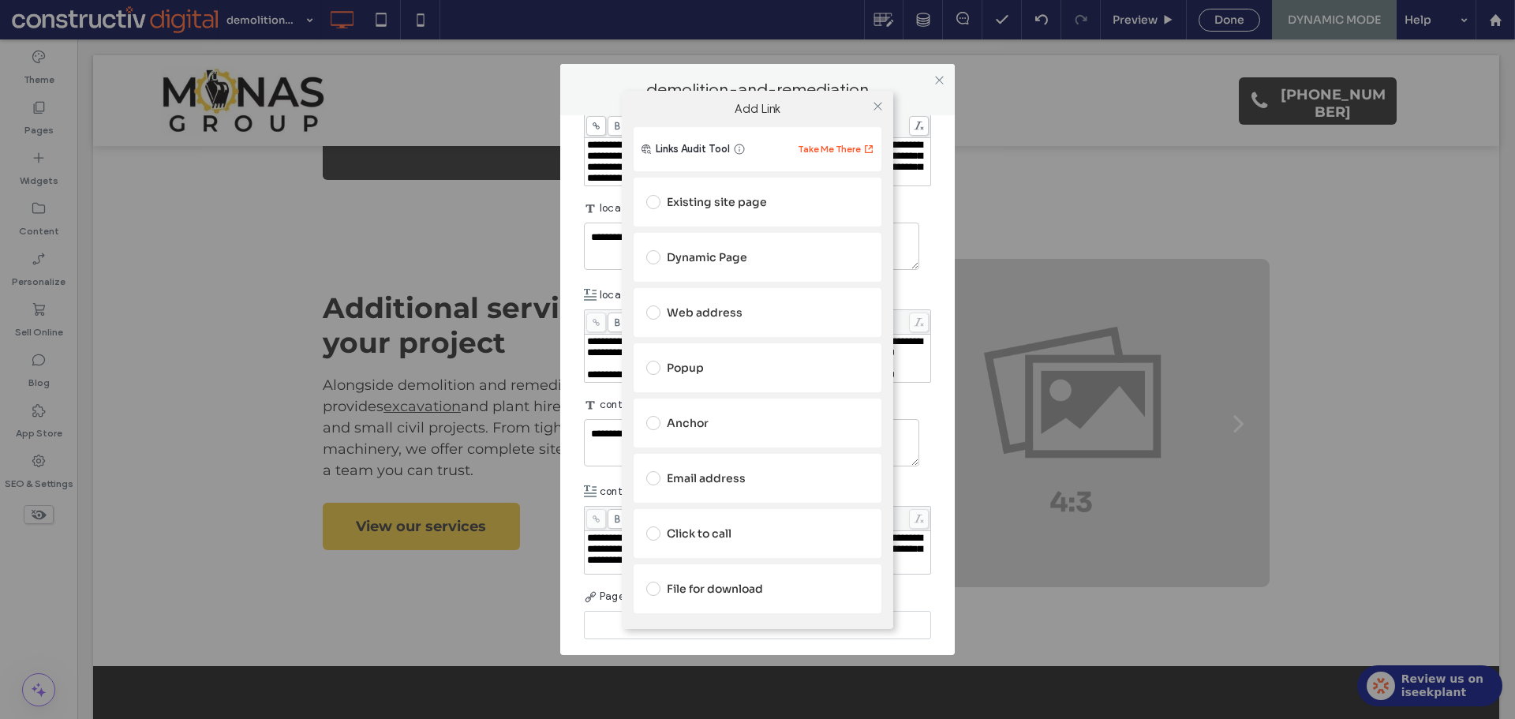
click at [738, 203] on div "Existing site page" at bounding box center [757, 201] width 222 height 25
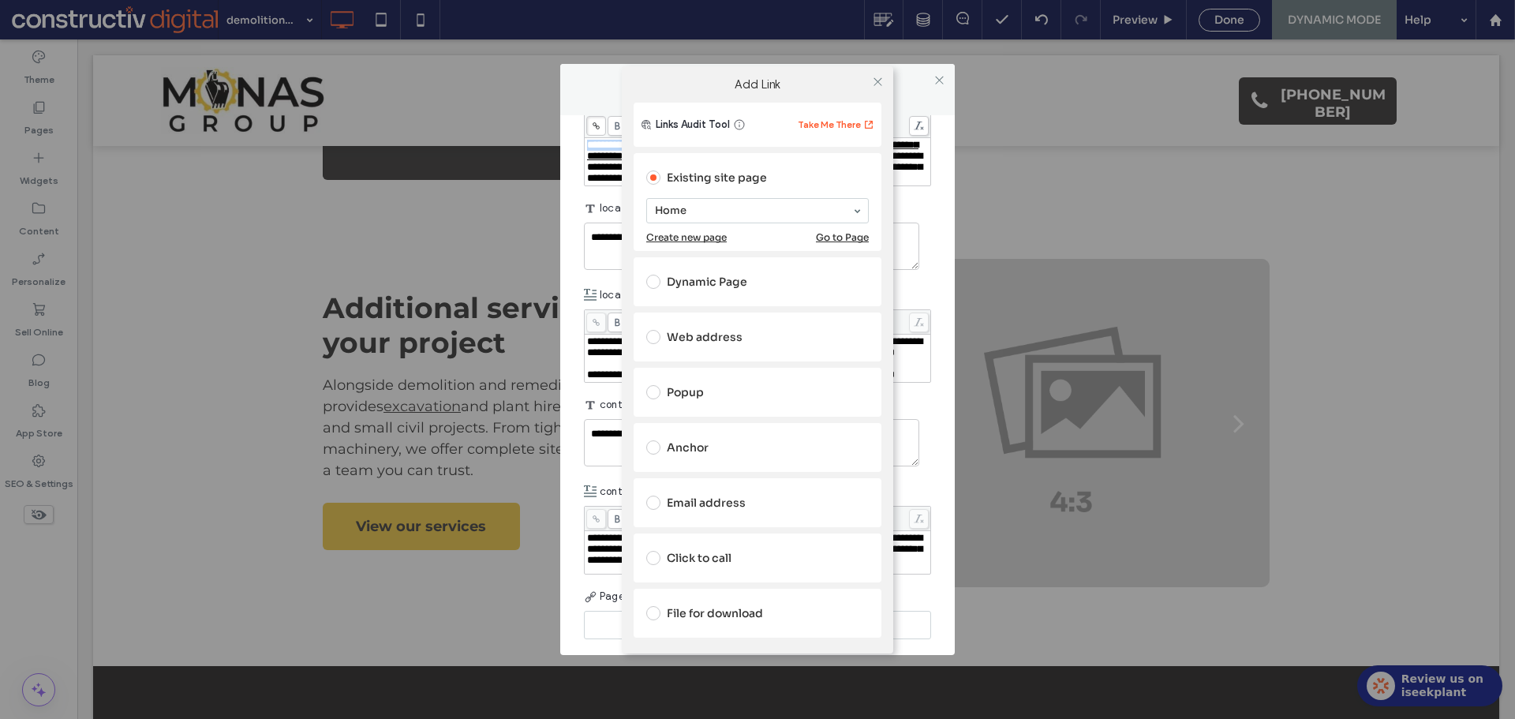
click at [698, 288] on div "Dynamic Page" at bounding box center [757, 281] width 222 height 25
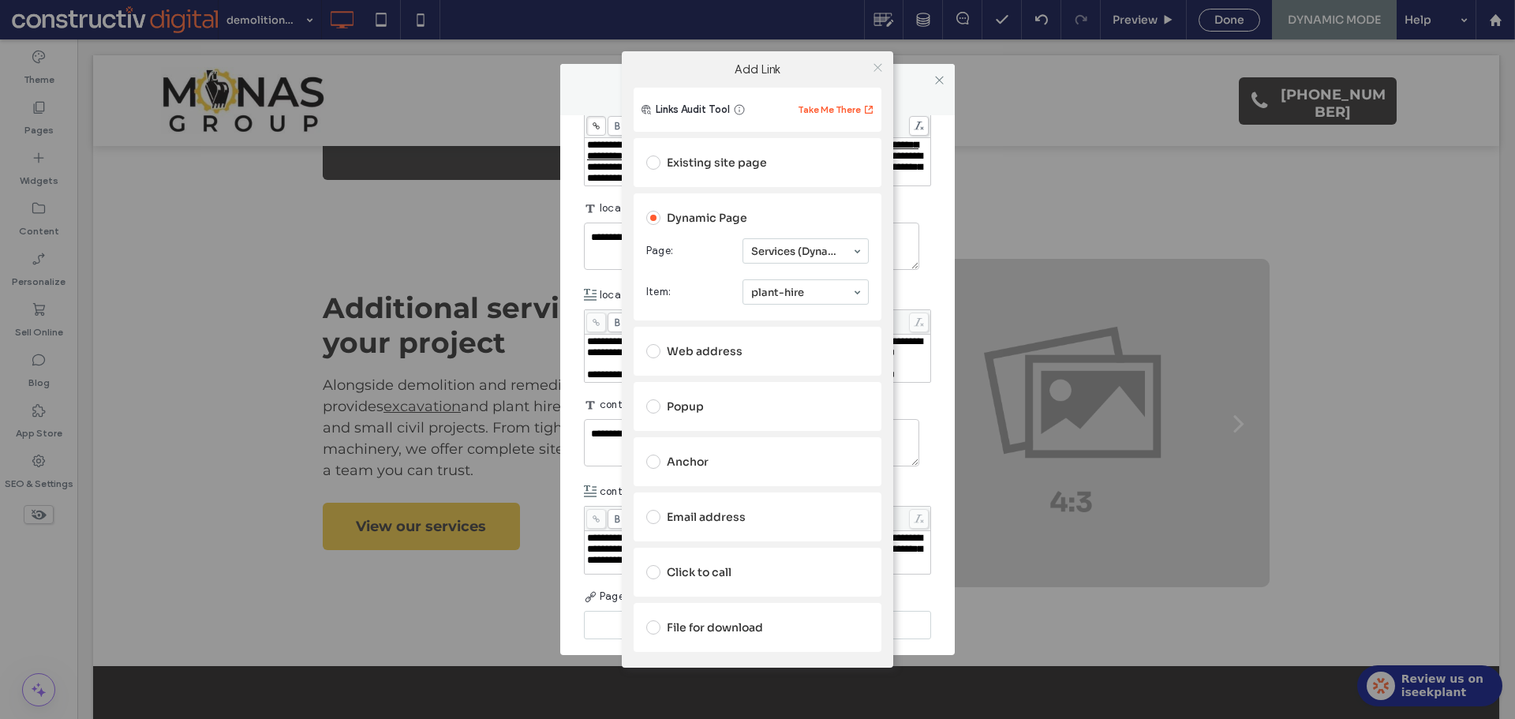
click at [872, 66] on icon at bounding box center [878, 68] width 12 height 12
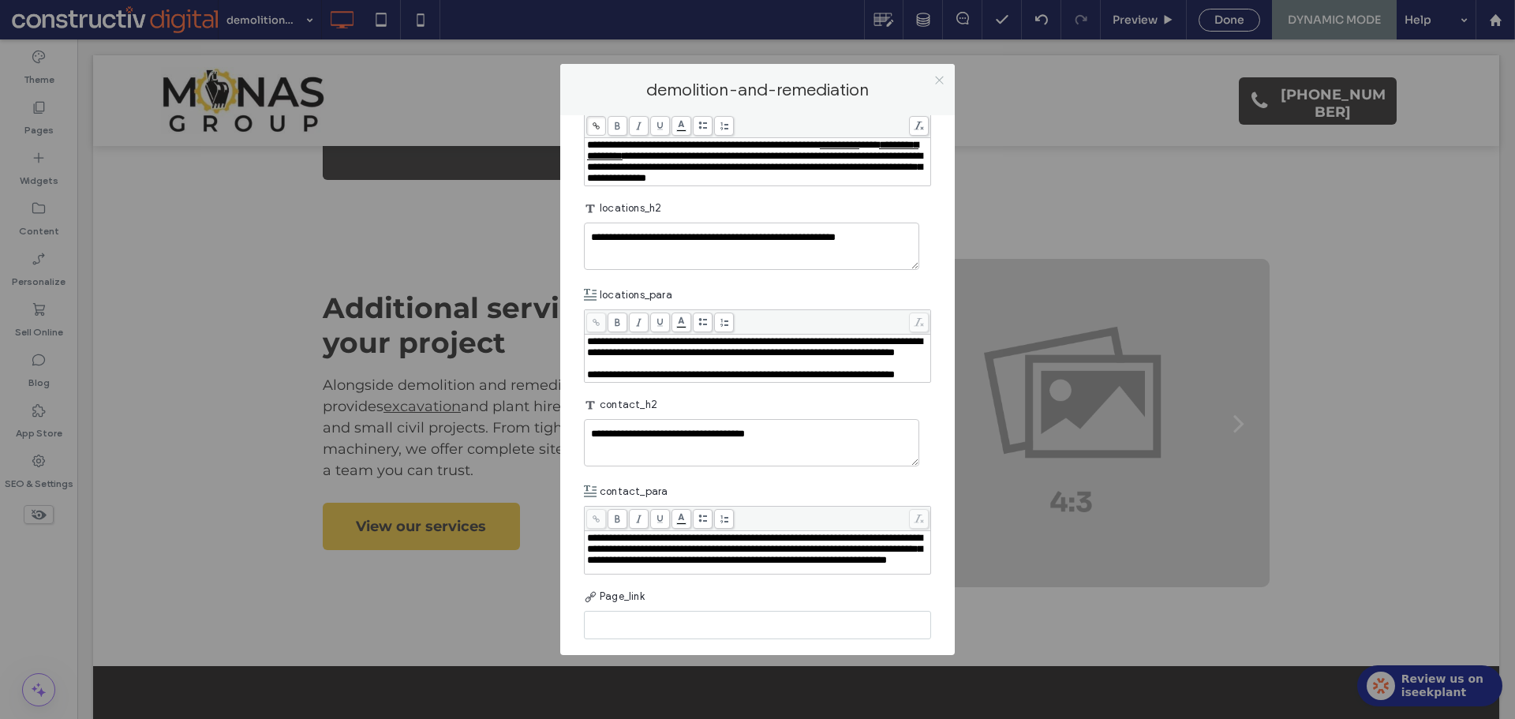
drag, startPoint x: 939, startPoint y: 79, endPoint x: 984, endPoint y: 126, distance: 65.8
click at [940, 79] on icon at bounding box center [939, 80] width 12 height 12
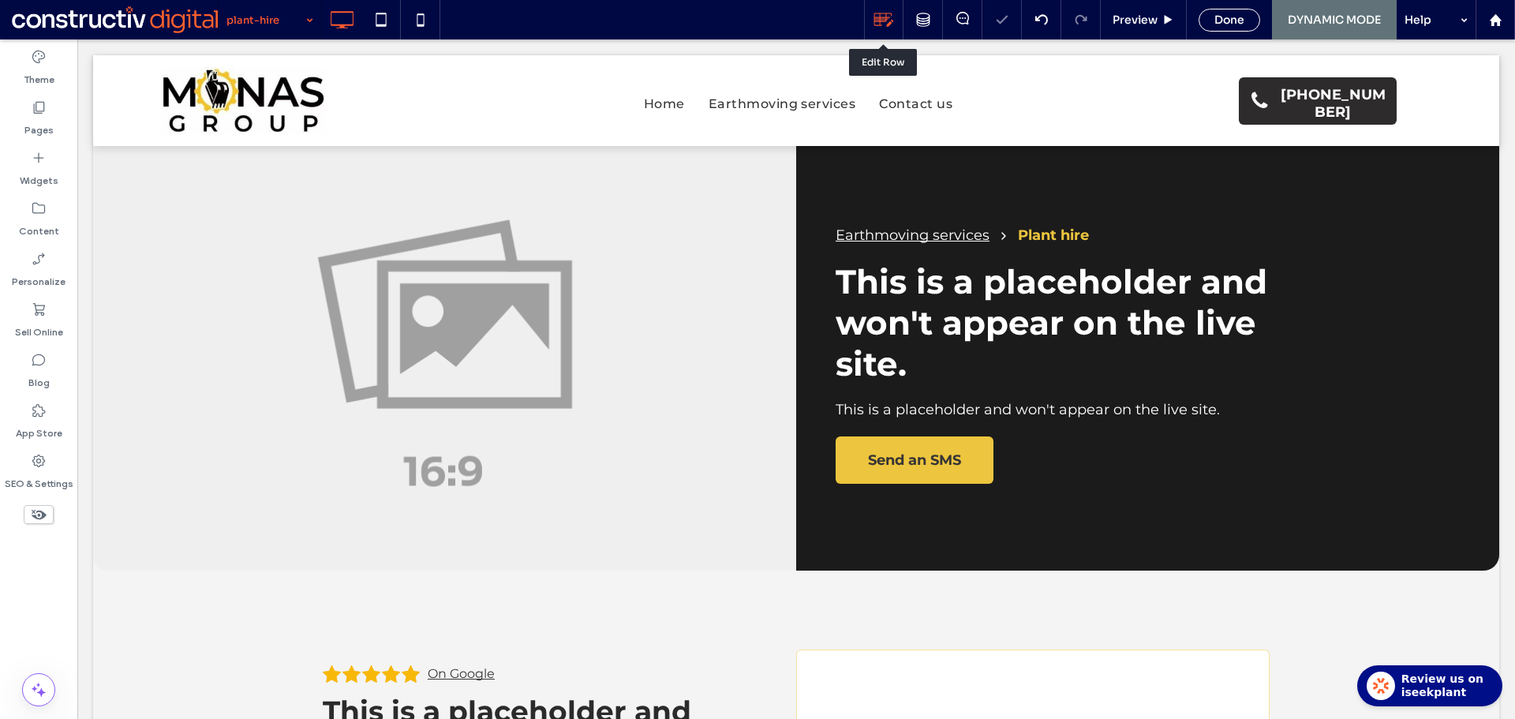
scroll to position [0, 0]
click at [883, 21] on use at bounding box center [884, 19] width 20 height 13
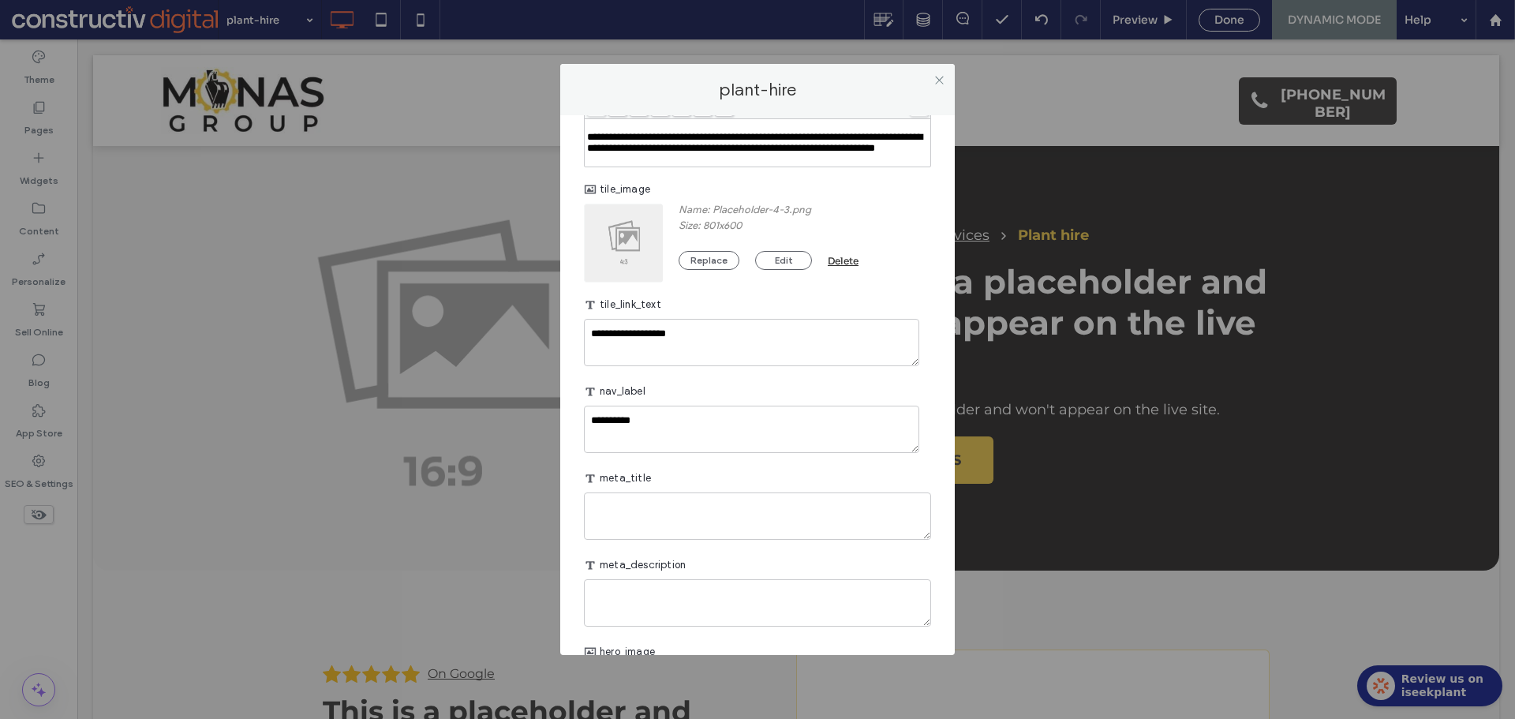
scroll to position [394, 0]
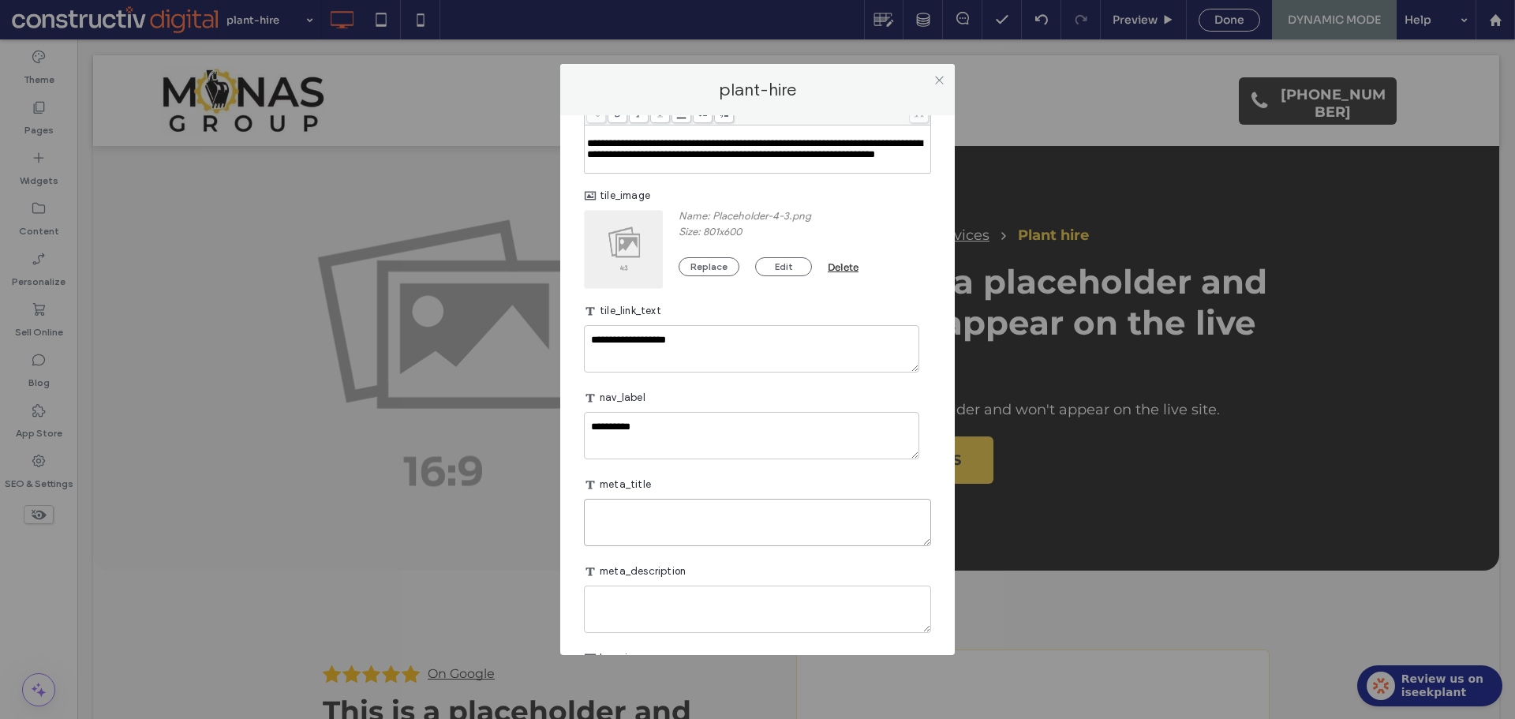
click at [759, 546] on textarea "plain-text-cell" at bounding box center [757, 522] width 347 height 47
paste textarea "**********"
type textarea "**********"
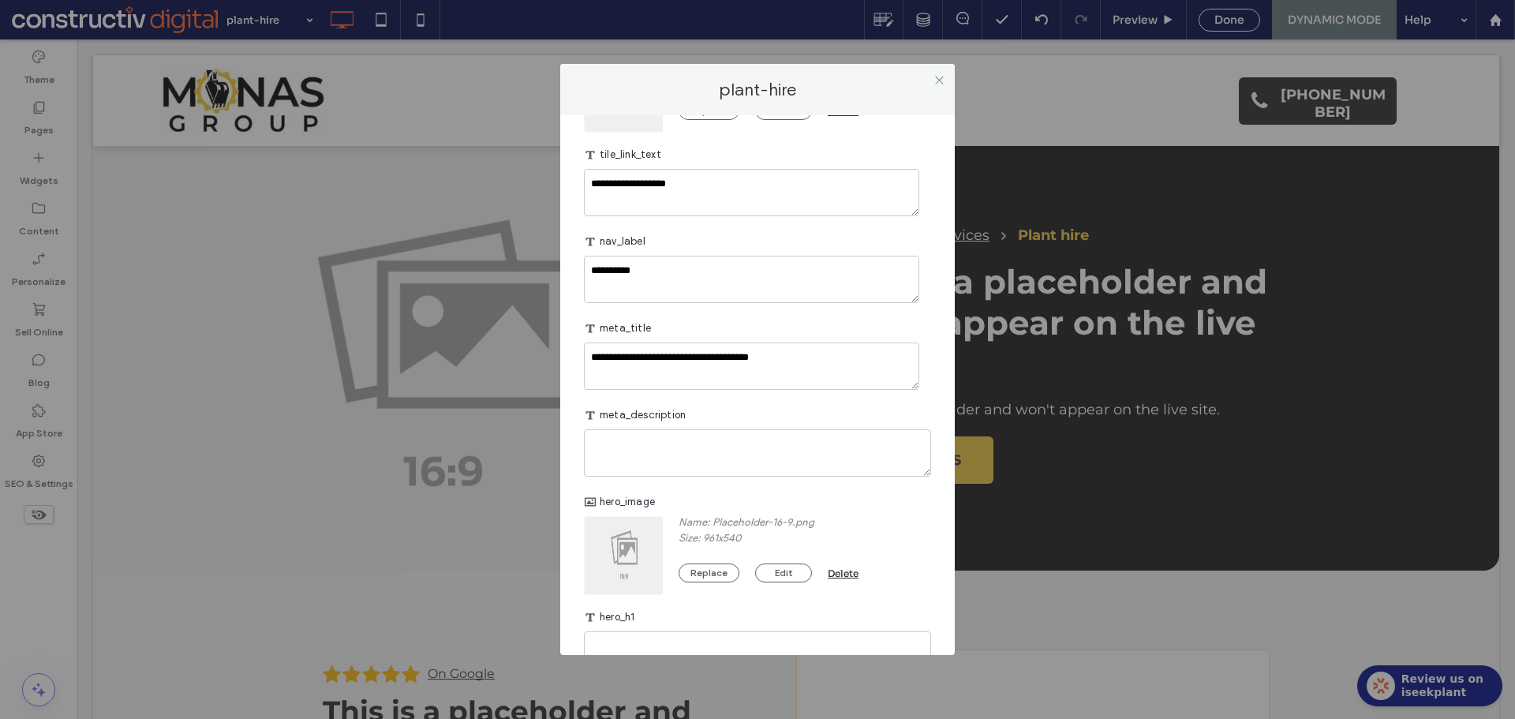
scroll to position [552, 0]
drag, startPoint x: 641, startPoint y: 476, endPoint x: 656, endPoint y: 466, distance: 17.5
click at [643, 475] on textarea "plain-text-cell" at bounding box center [757, 451] width 347 height 47
paste textarea "**********"
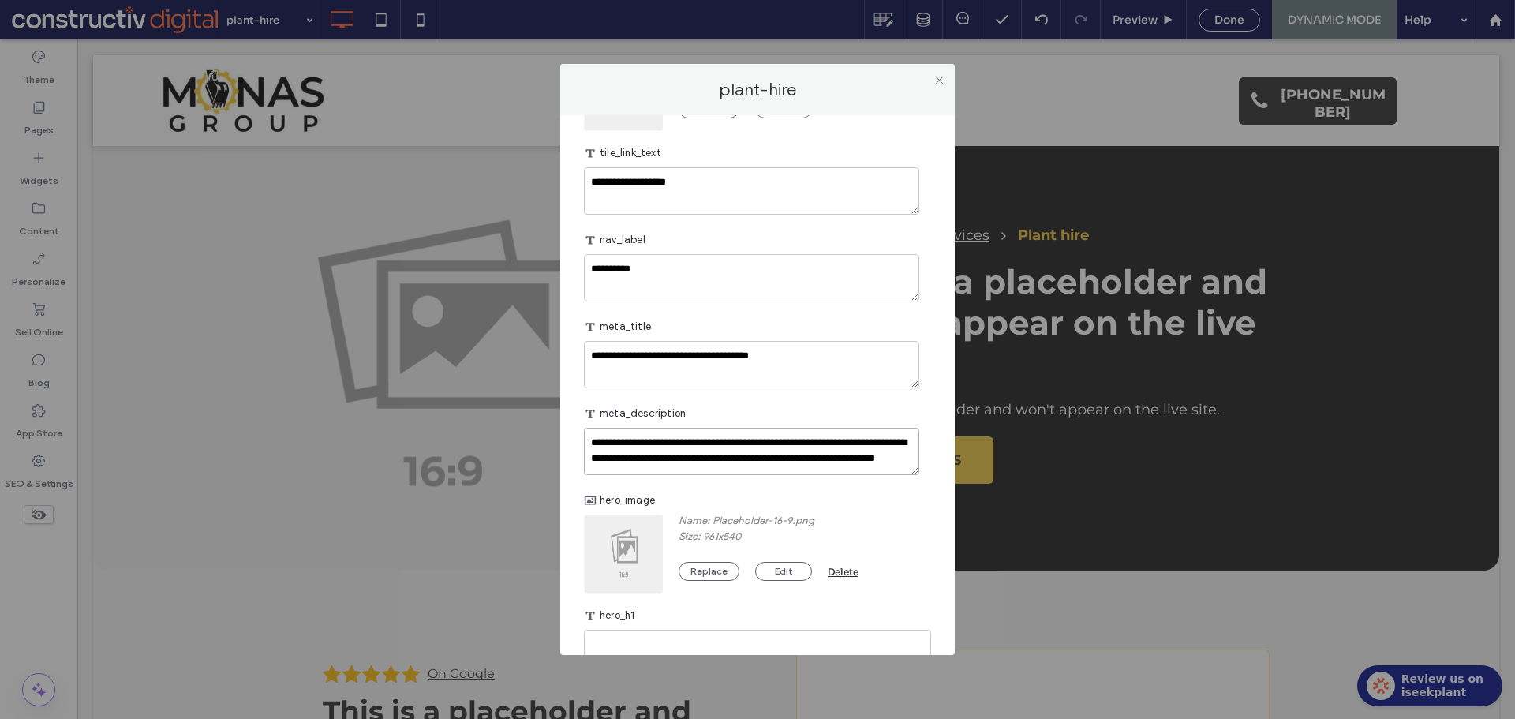
scroll to position [6, 0]
type textarea "**********"
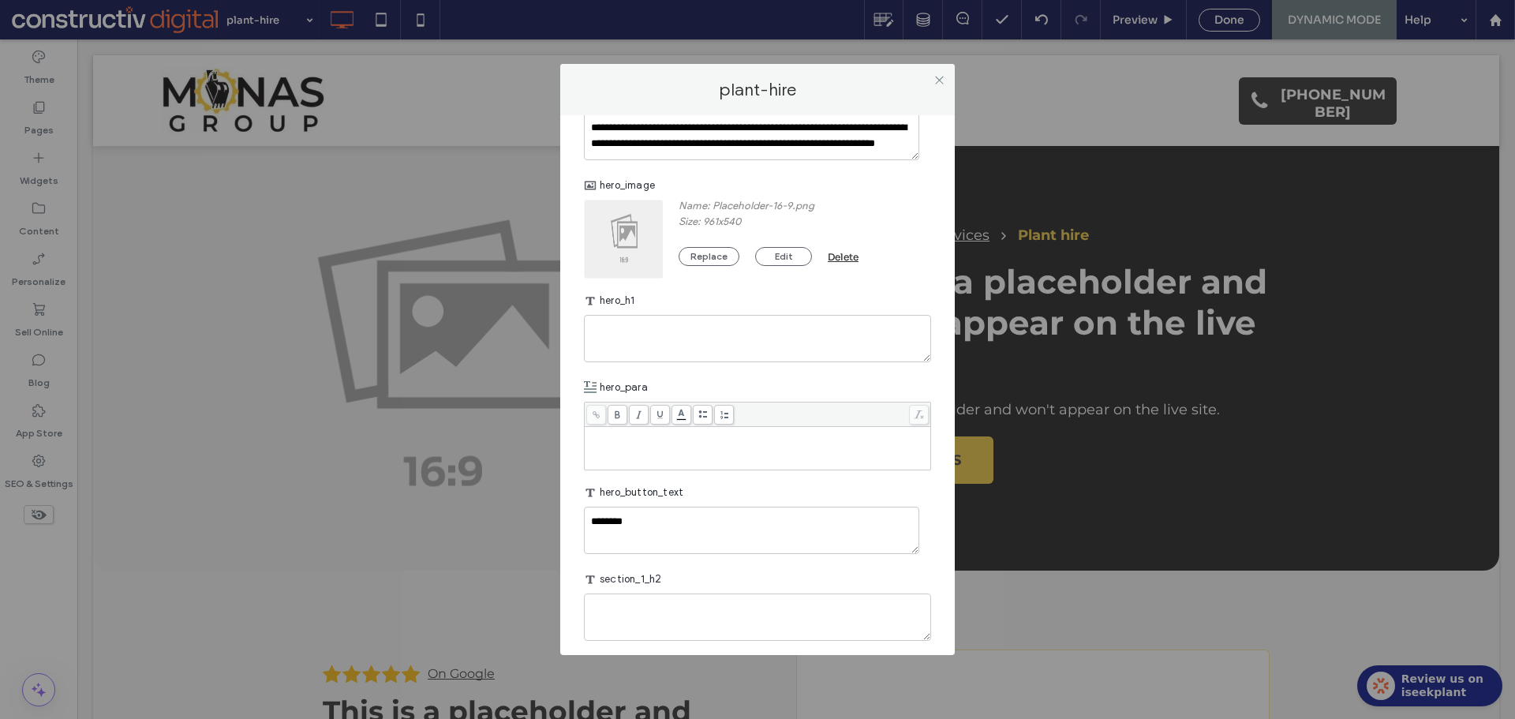
scroll to position [868, 0]
click at [637, 361] on textarea "plain-text-cell" at bounding box center [757, 337] width 347 height 47
paste textarea "**********"
type textarea "**********"
click at [642, 467] on div "Rich Text Editor" at bounding box center [758, 447] width 342 height 39
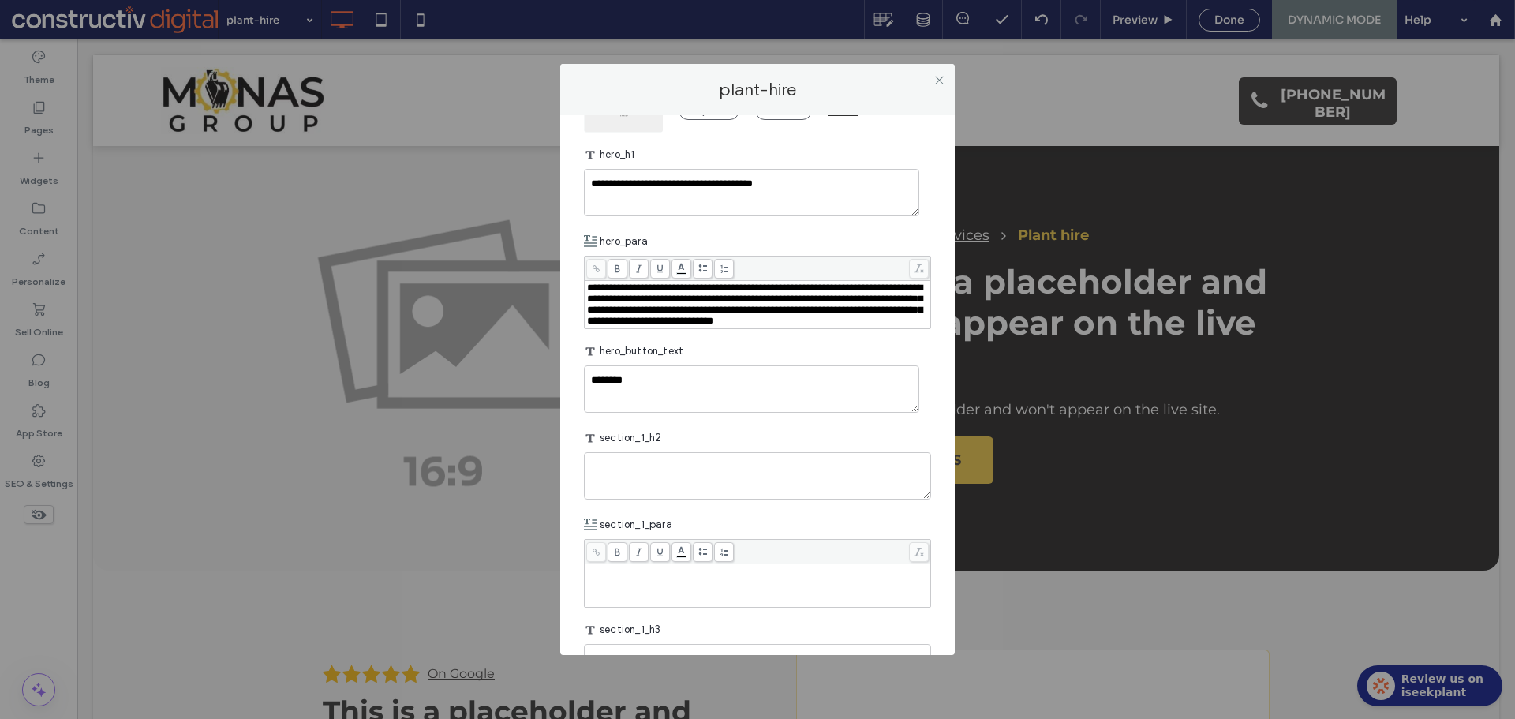
scroll to position [1025, 0]
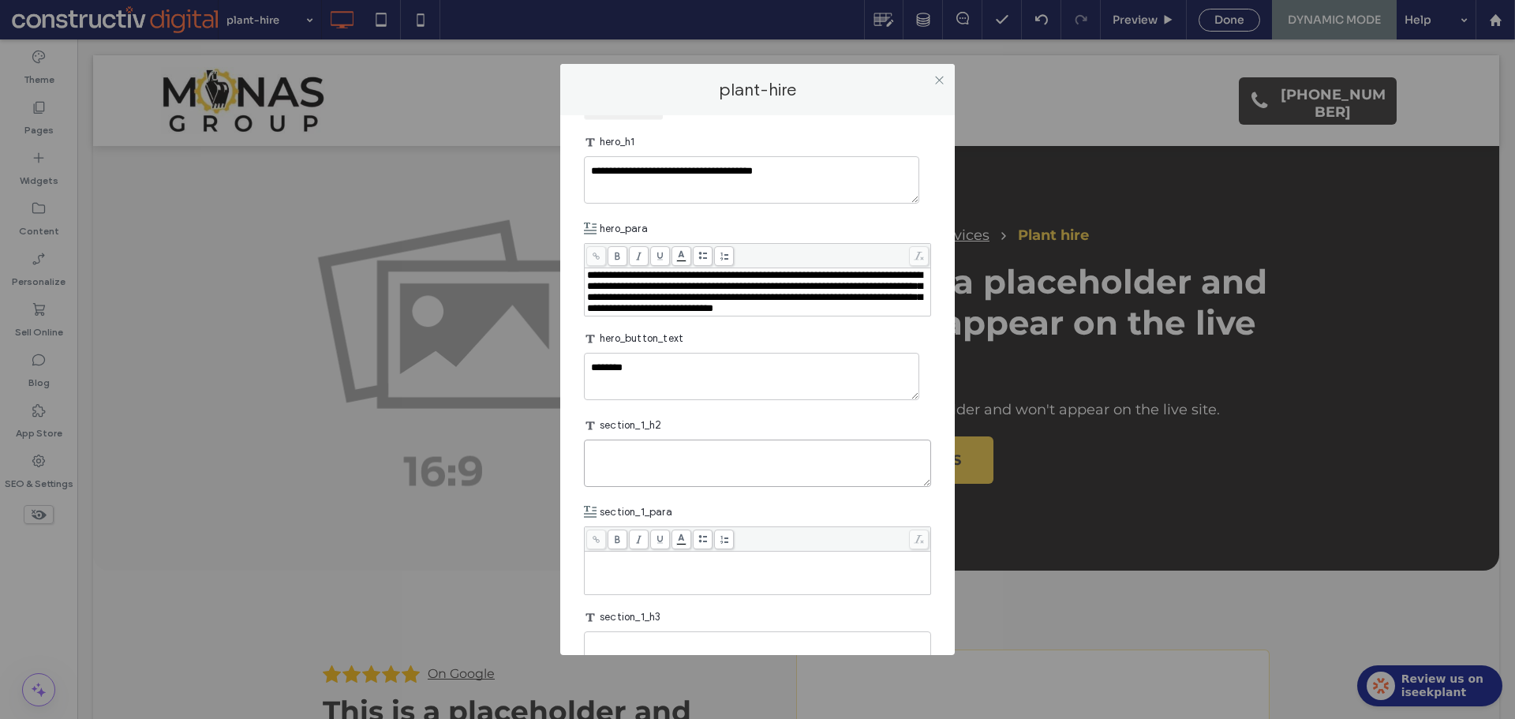
click at [652, 487] on textarea "plain-text-cell" at bounding box center [757, 462] width 347 height 47
paste textarea "**********"
type textarea "**********"
click at [700, 592] on div "Rich Text Editor" at bounding box center [758, 572] width 342 height 39
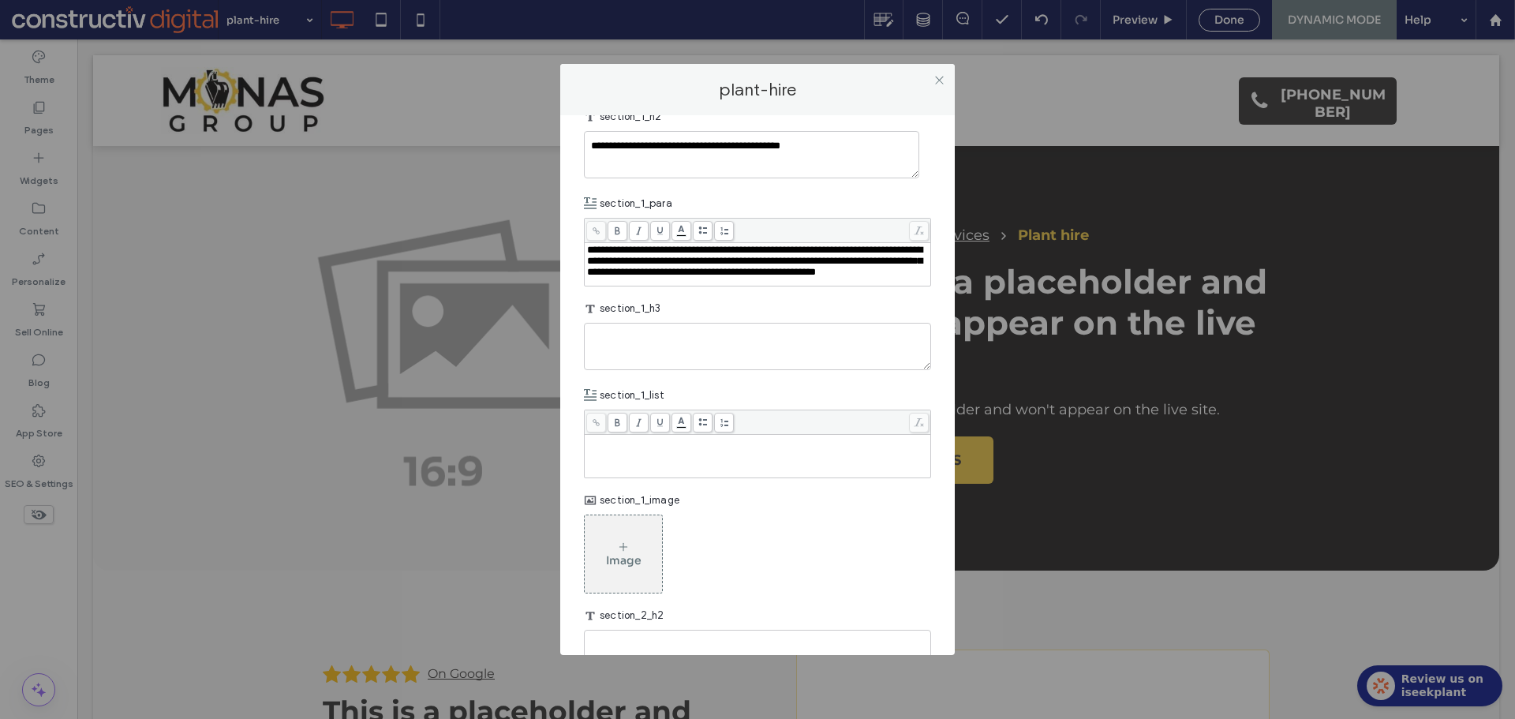
scroll to position [1341, 0]
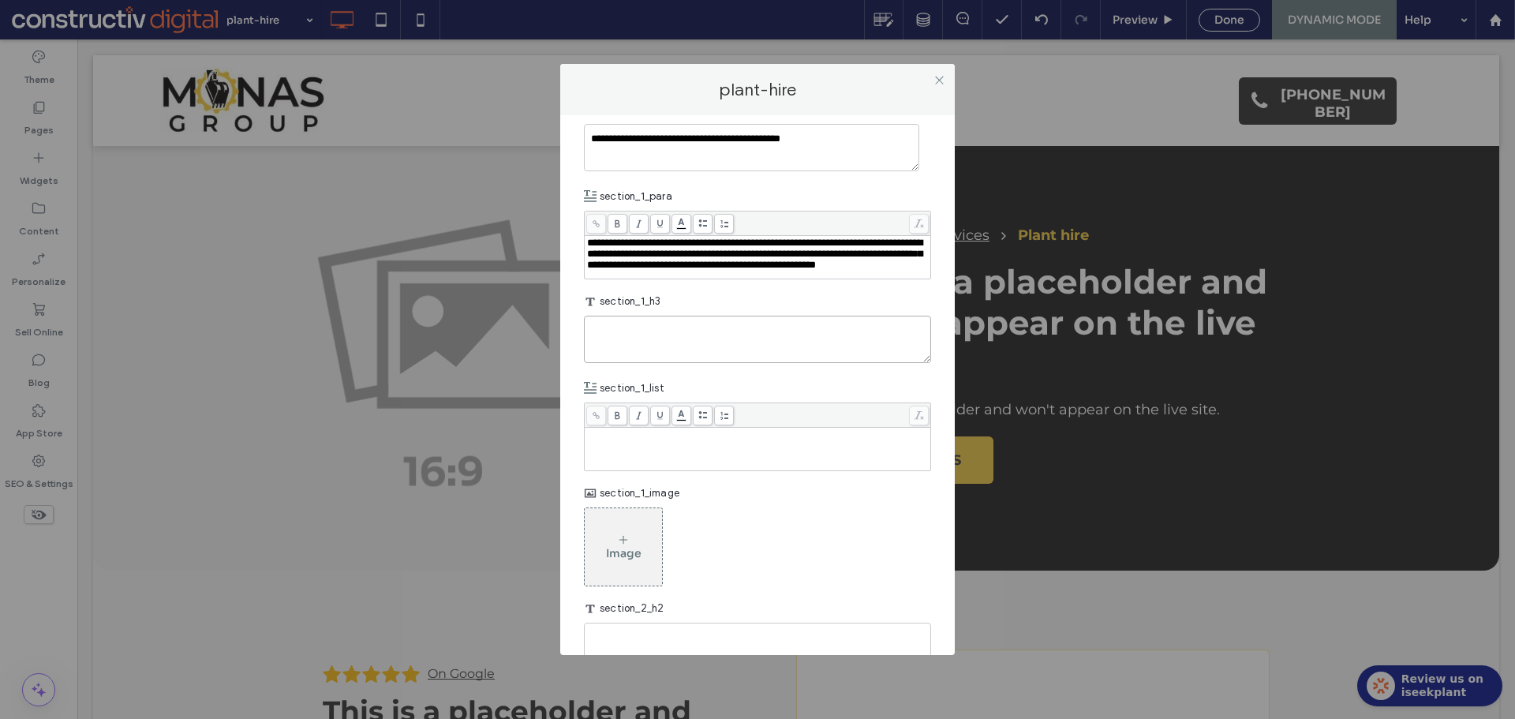
click at [673, 363] on textarea "plain-text-cell" at bounding box center [757, 339] width 347 height 47
paste textarea "**********"
type textarea "**********"
click at [721, 469] on div "Rich Text Editor" at bounding box center [758, 448] width 342 height 39
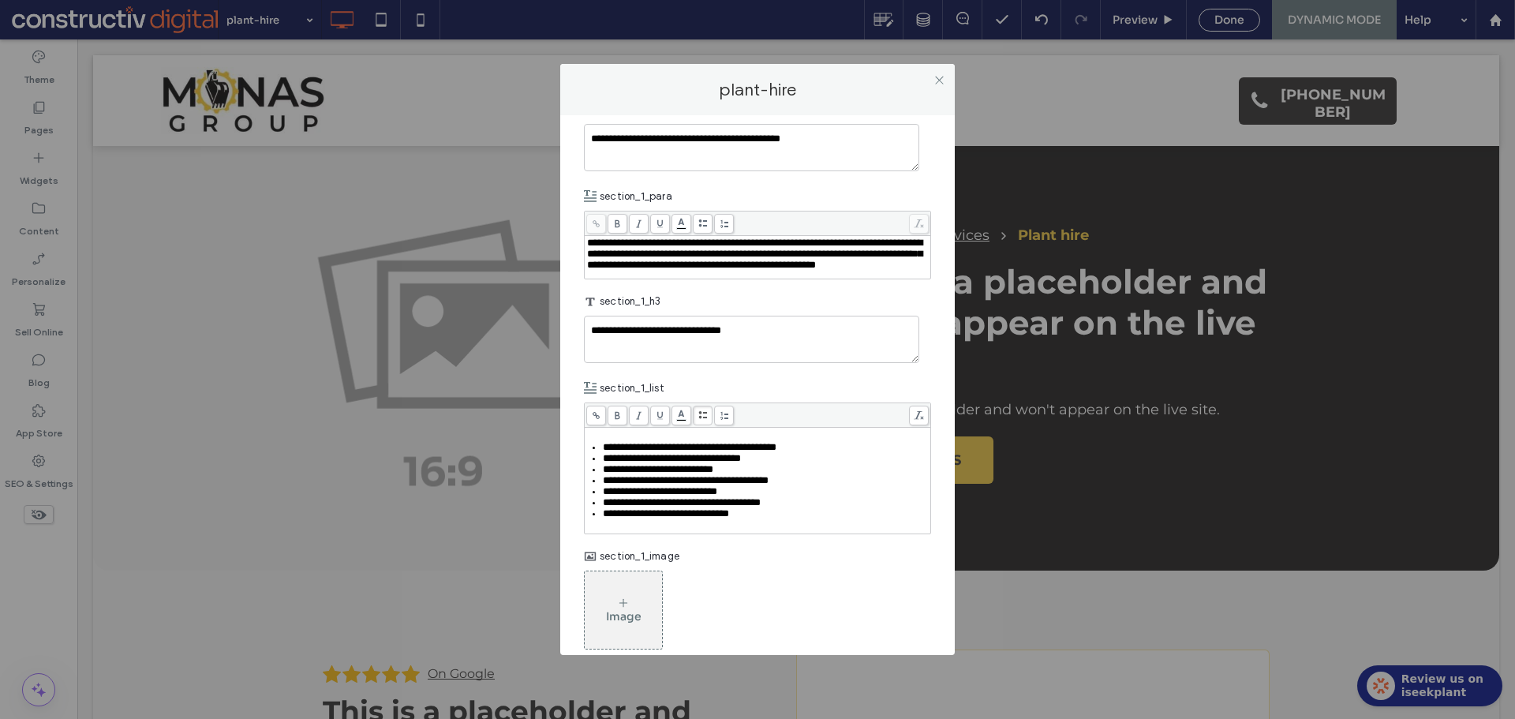
drag, startPoint x: 708, startPoint y: 476, endPoint x: 735, endPoint y: 510, distance: 43.7
click at [707, 476] on div "**********" at bounding box center [757, 468] width 347 height 132
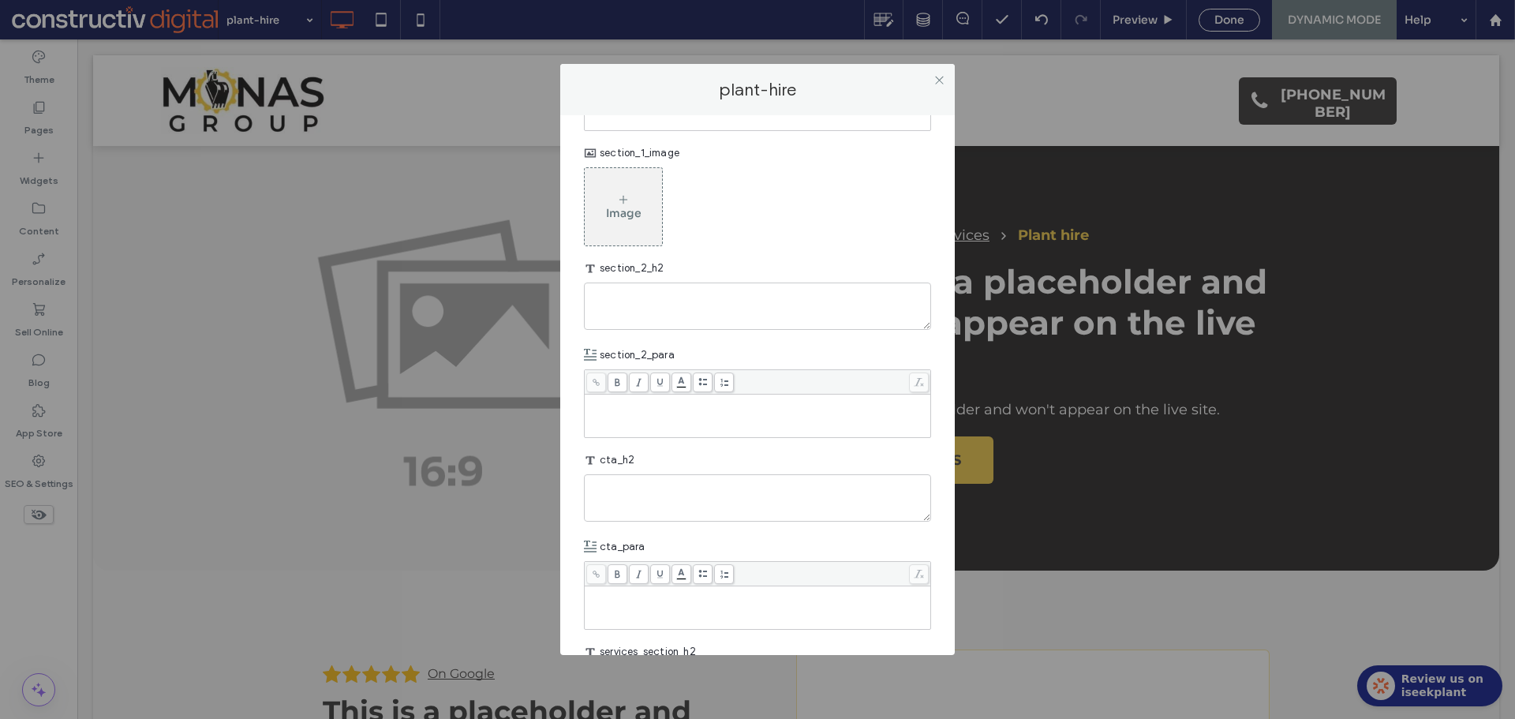
scroll to position [1748, 0]
click at [654, 326] on textarea "plain-text-cell" at bounding box center [757, 301] width 347 height 47
paste textarea "**********"
type textarea "**********"
click at [762, 431] on div "Rich Text Editor" at bounding box center [758, 411] width 342 height 39
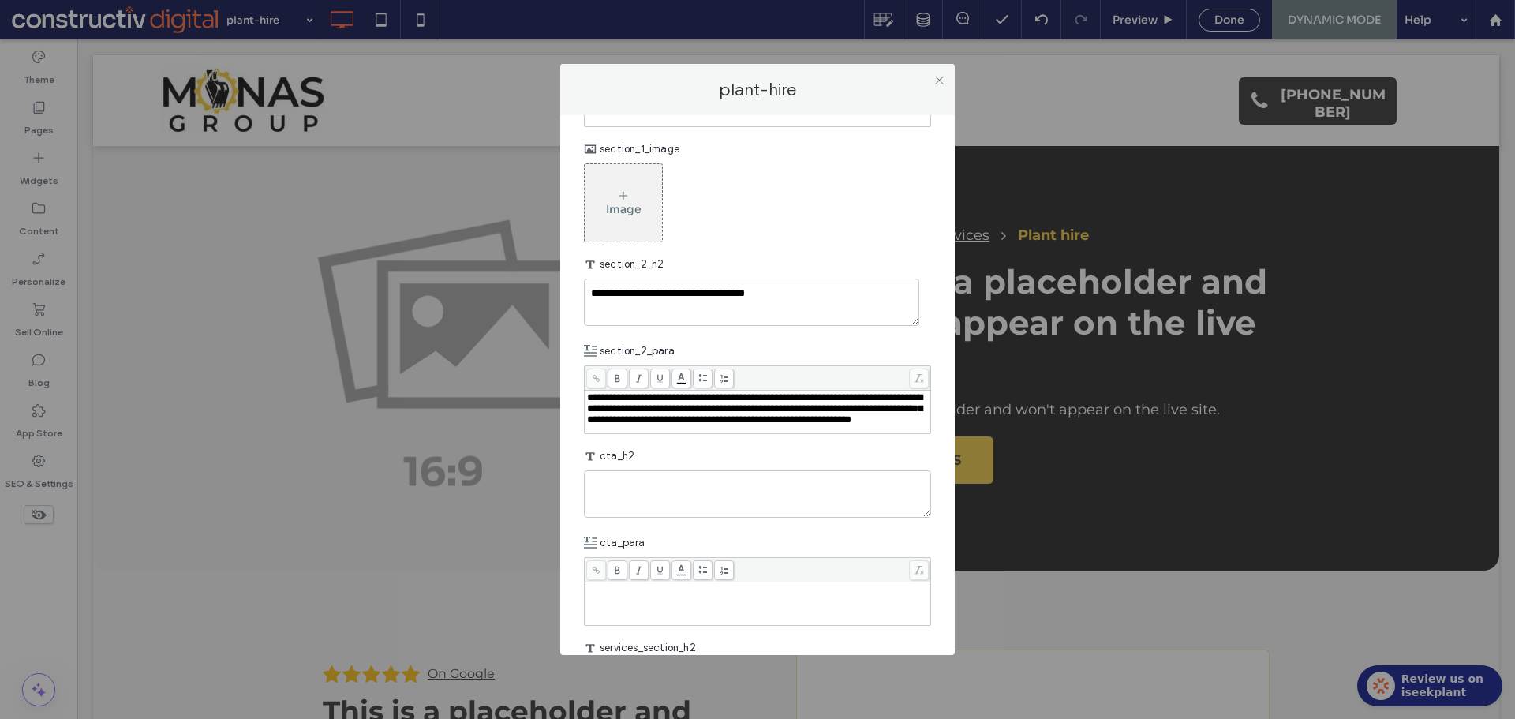
scroll to position [1906, 0]
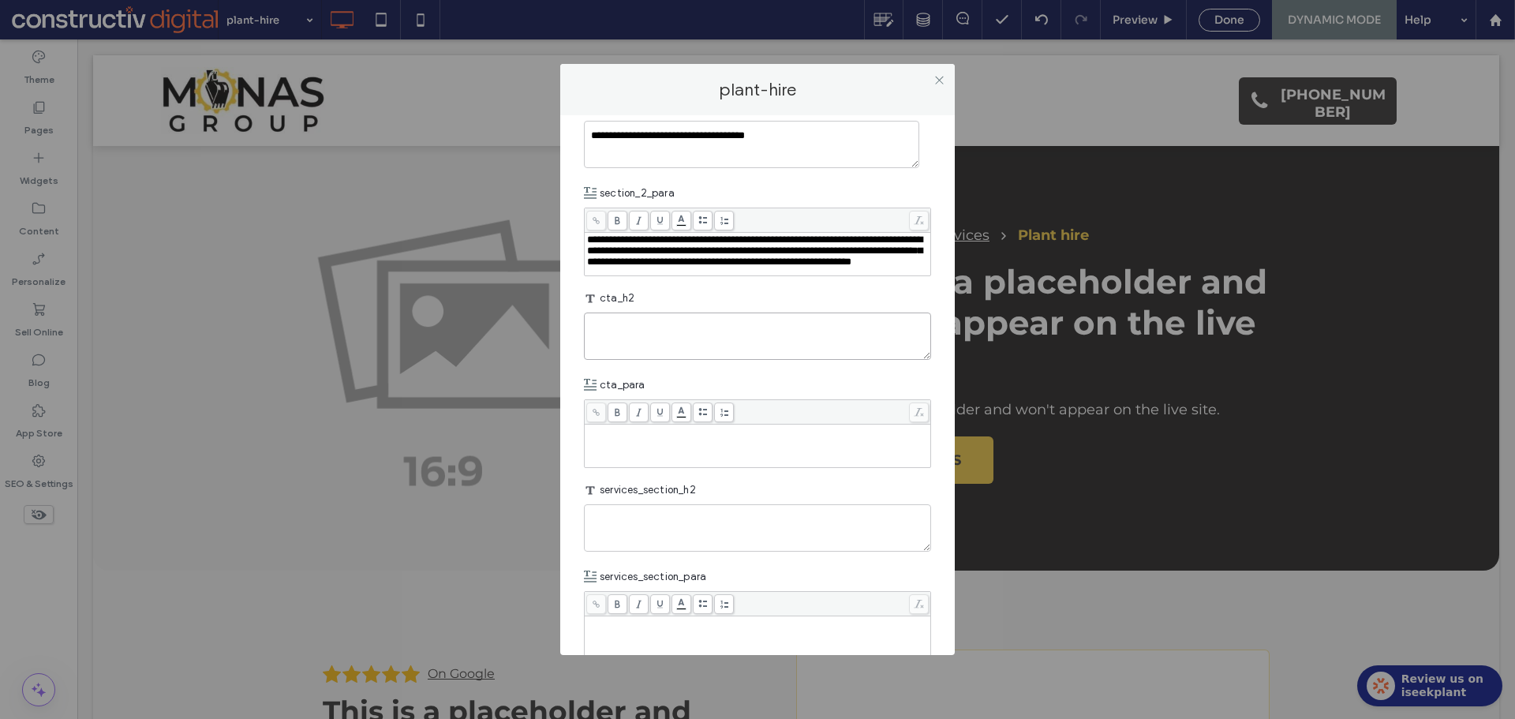
click at [651, 360] on textarea "plain-text-cell" at bounding box center [757, 335] width 347 height 47
paste textarea "**********"
type textarea "**********"
click at [774, 465] on div "Rich Text Editor" at bounding box center [758, 445] width 342 height 39
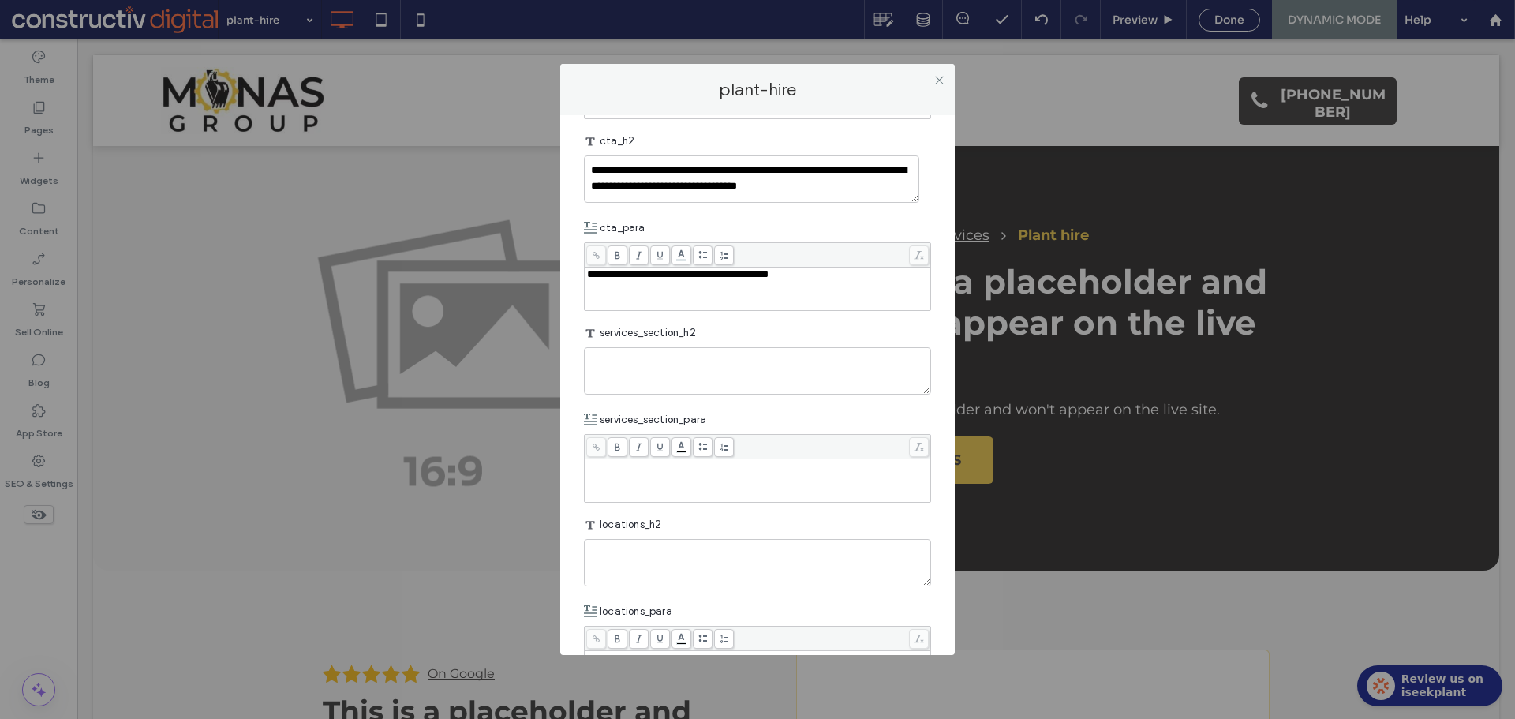
scroll to position [2064, 0]
drag, startPoint x: 644, startPoint y: 474, endPoint x: 809, endPoint y: 470, distance: 164.1
click at [653, 394] on textarea "plain-text-cell" at bounding box center [757, 369] width 347 height 47
paste textarea "**********"
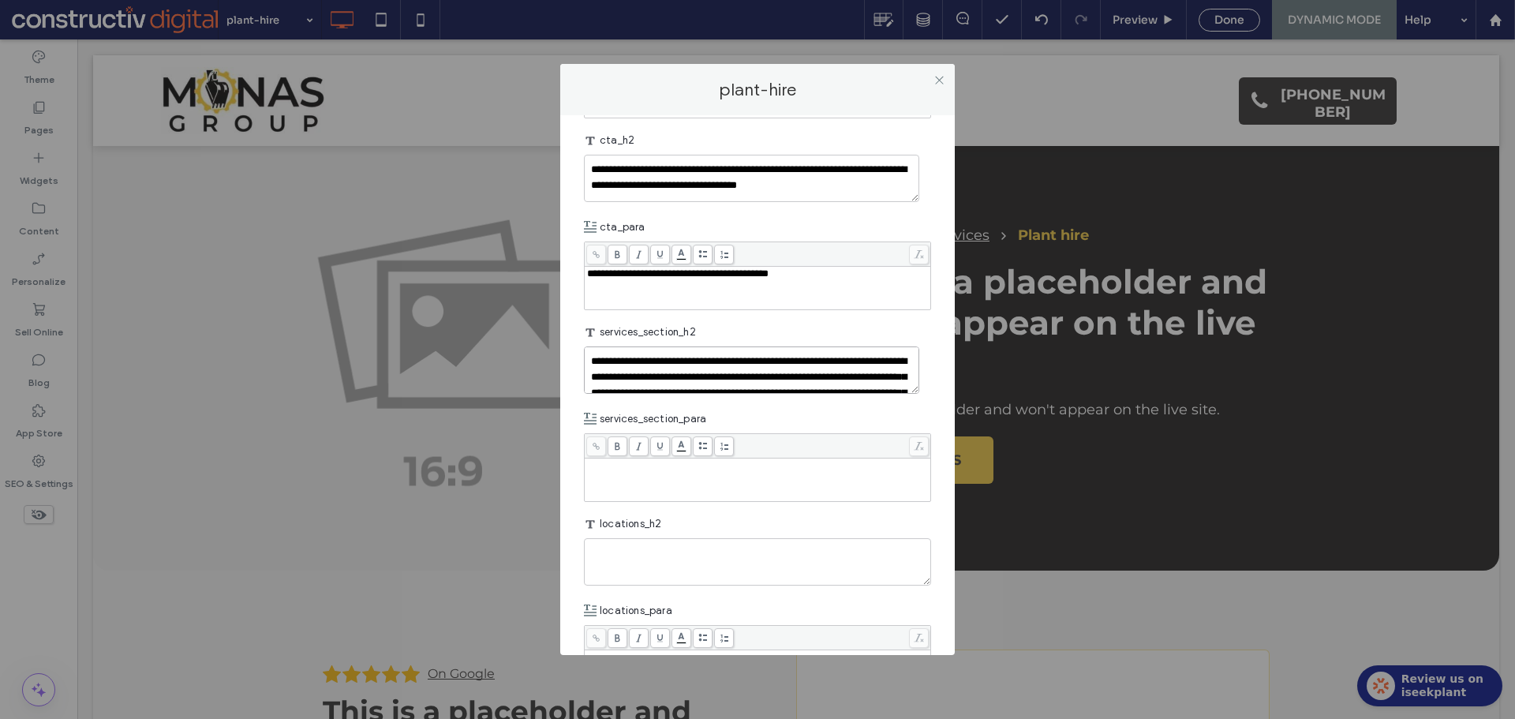
drag, startPoint x: 920, startPoint y: 527, endPoint x: 906, endPoint y: 495, distance: 35.0
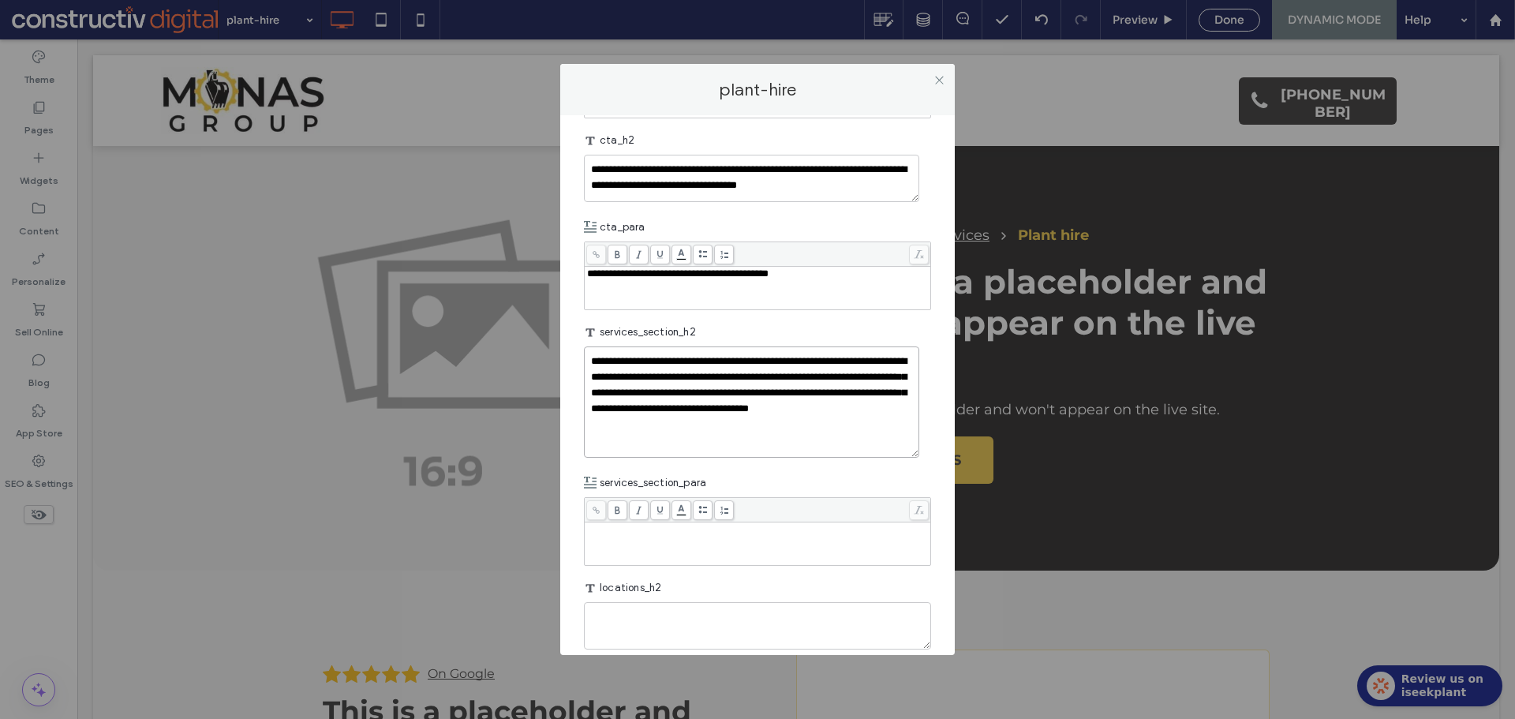
drag, startPoint x: 909, startPoint y: 491, endPoint x: 844, endPoint y: 519, distance: 70.6
click at [915, 458] on textarea "**********" at bounding box center [751, 401] width 335 height 111
click at [838, 456] on textarea "**********" at bounding box center [751, 401] width 335 height 110
click at [847, 456] on textarea "**********" at bounding box center [751, 401] width 335 height 110
drag, startPoint x: 659, startPoint y: 497, endPoint x: 708, endPoint y: 493, distance: 49.9
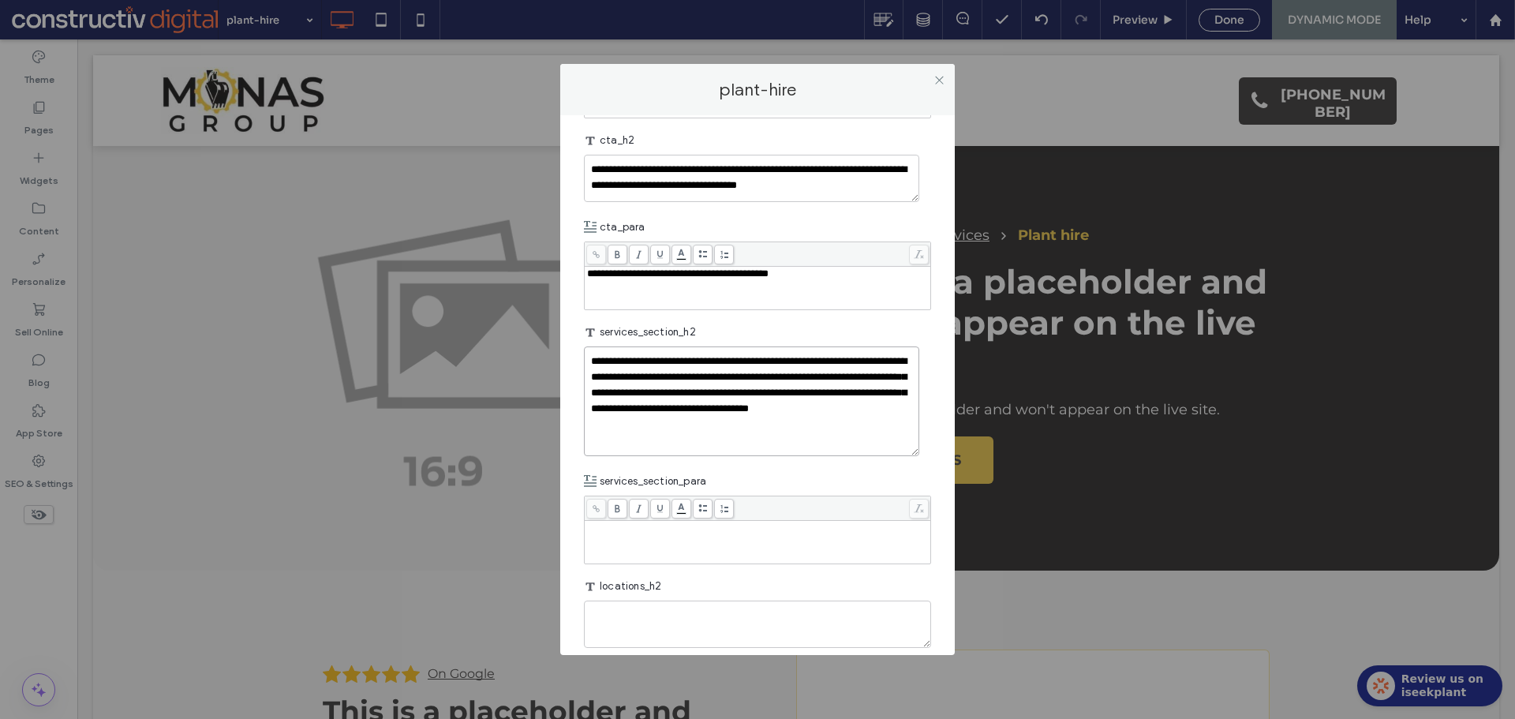
click at [708, 456] on textarea "**********" at bounding box center [751, 401] width 335 height 110
type textarea "**********"
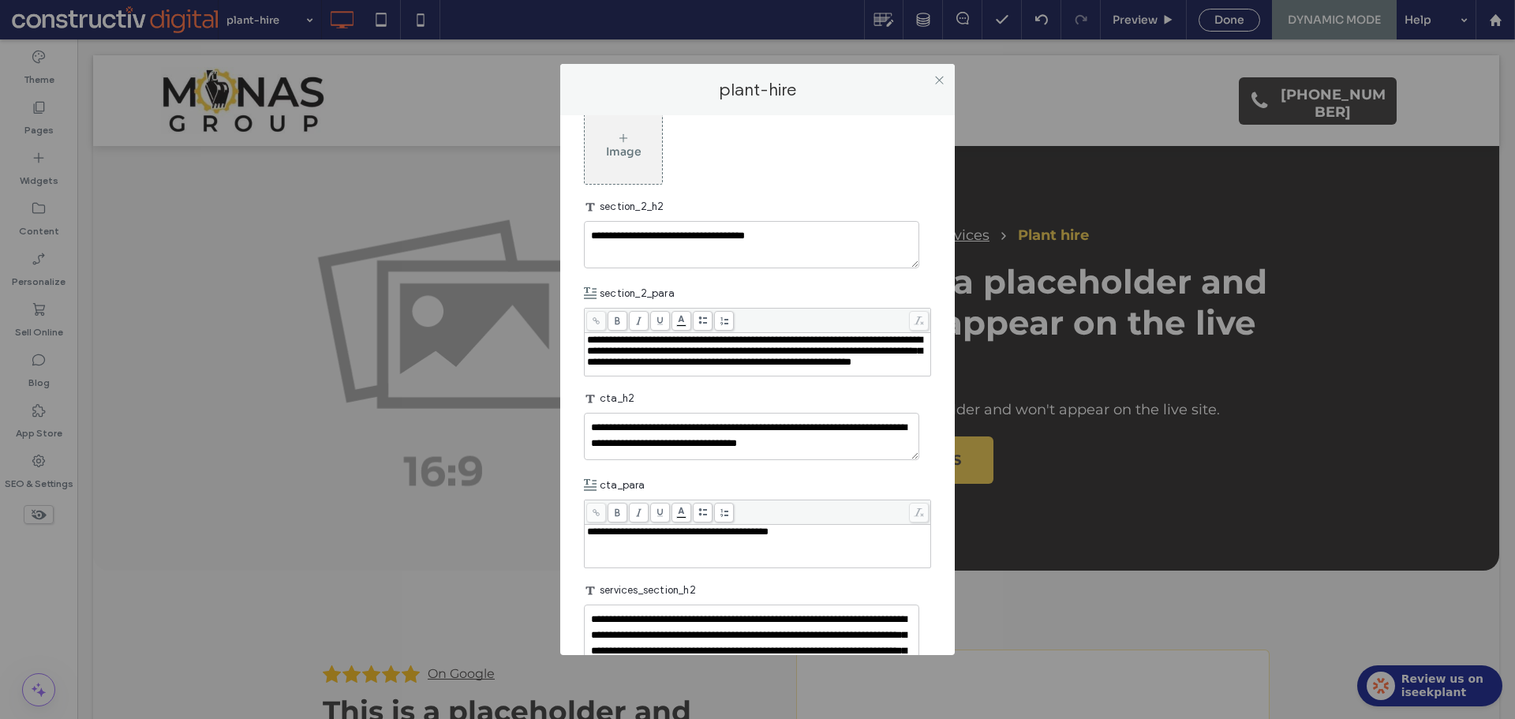
scroll to position [1985, 0]
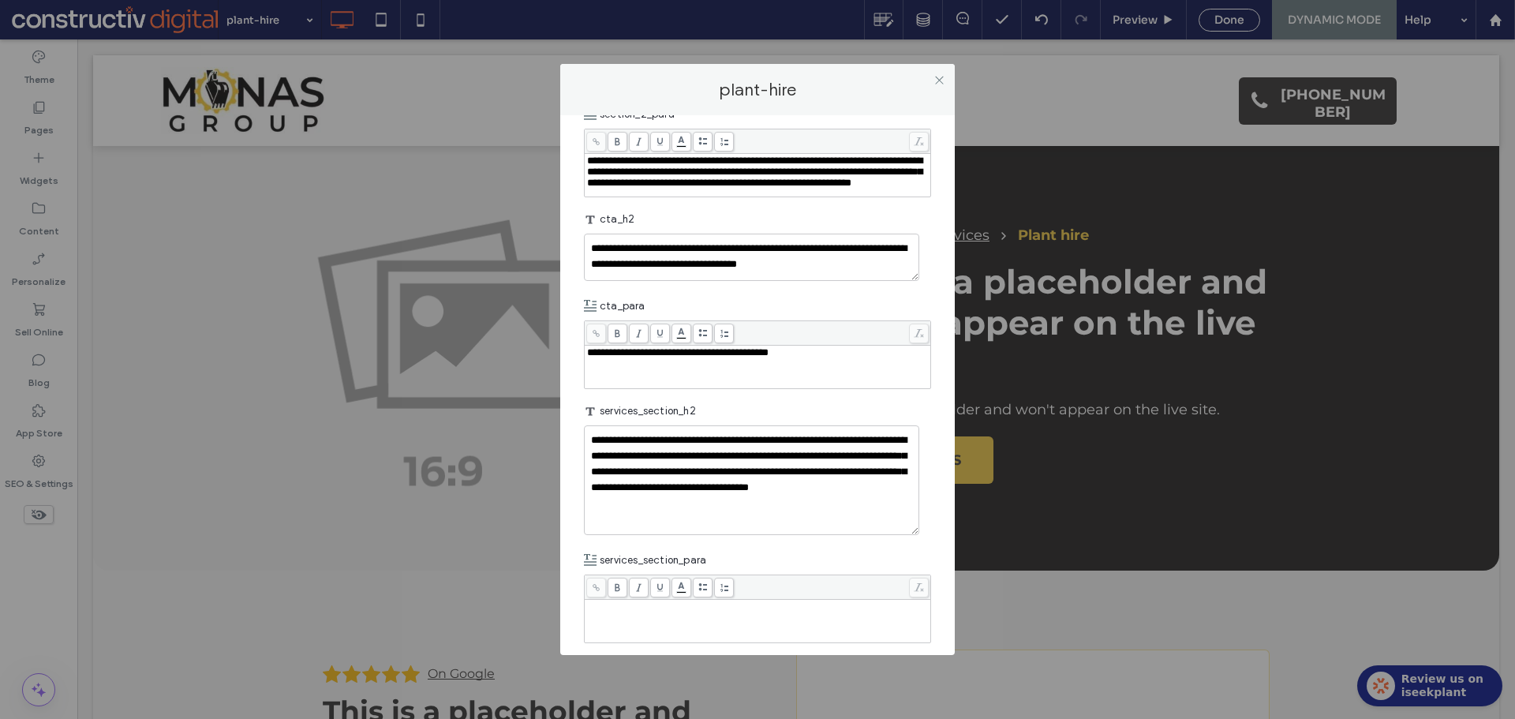
click at [641, 387] on div "**********" at bounding box center [758, 366] width 342 height 39
click at [697, 281] on textarea "**********" at bounding box center [751, 256] width 335 height 47
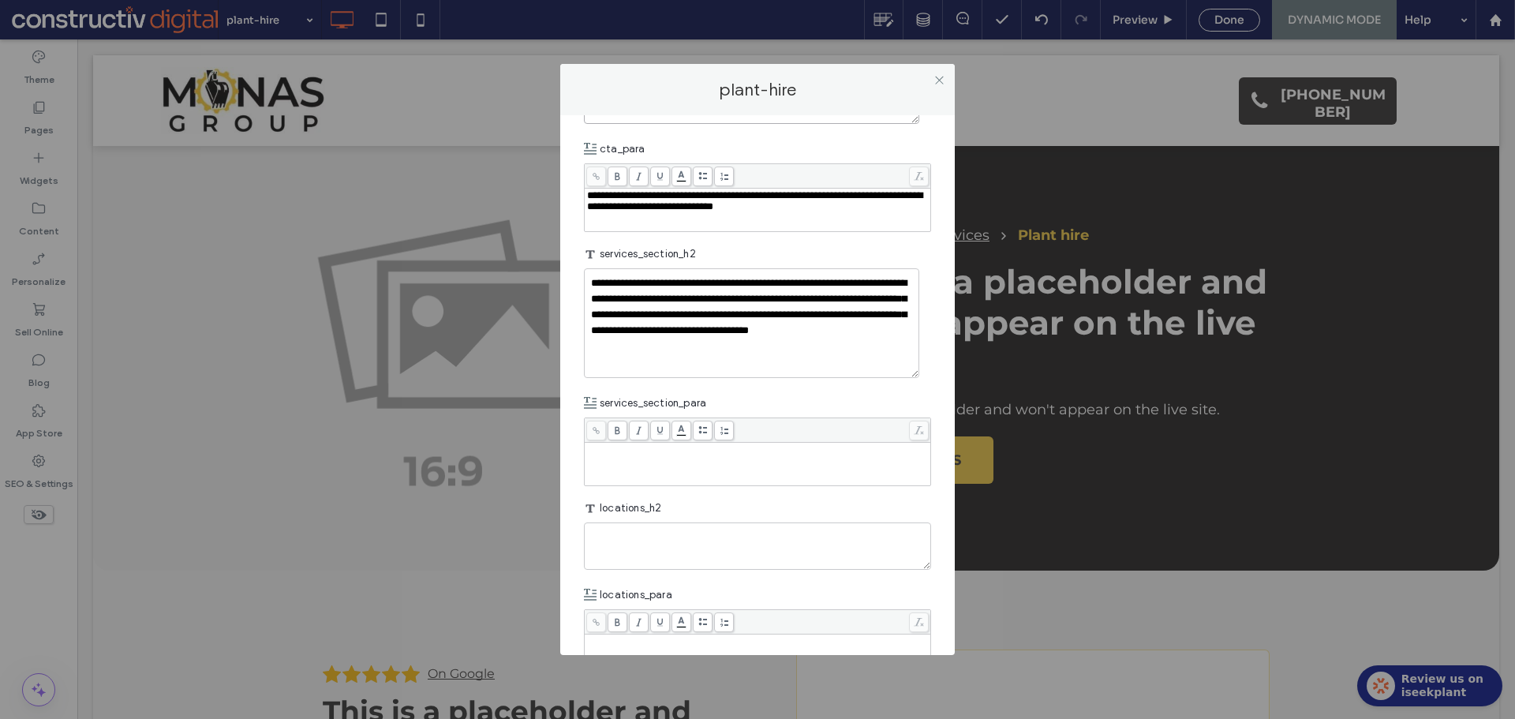
scroll to position [2142, 0]
click at [741, 377] on textarea "**********" at bounding box center [751, 322] width 335 height 110
paste textarea "plain-text-cell"
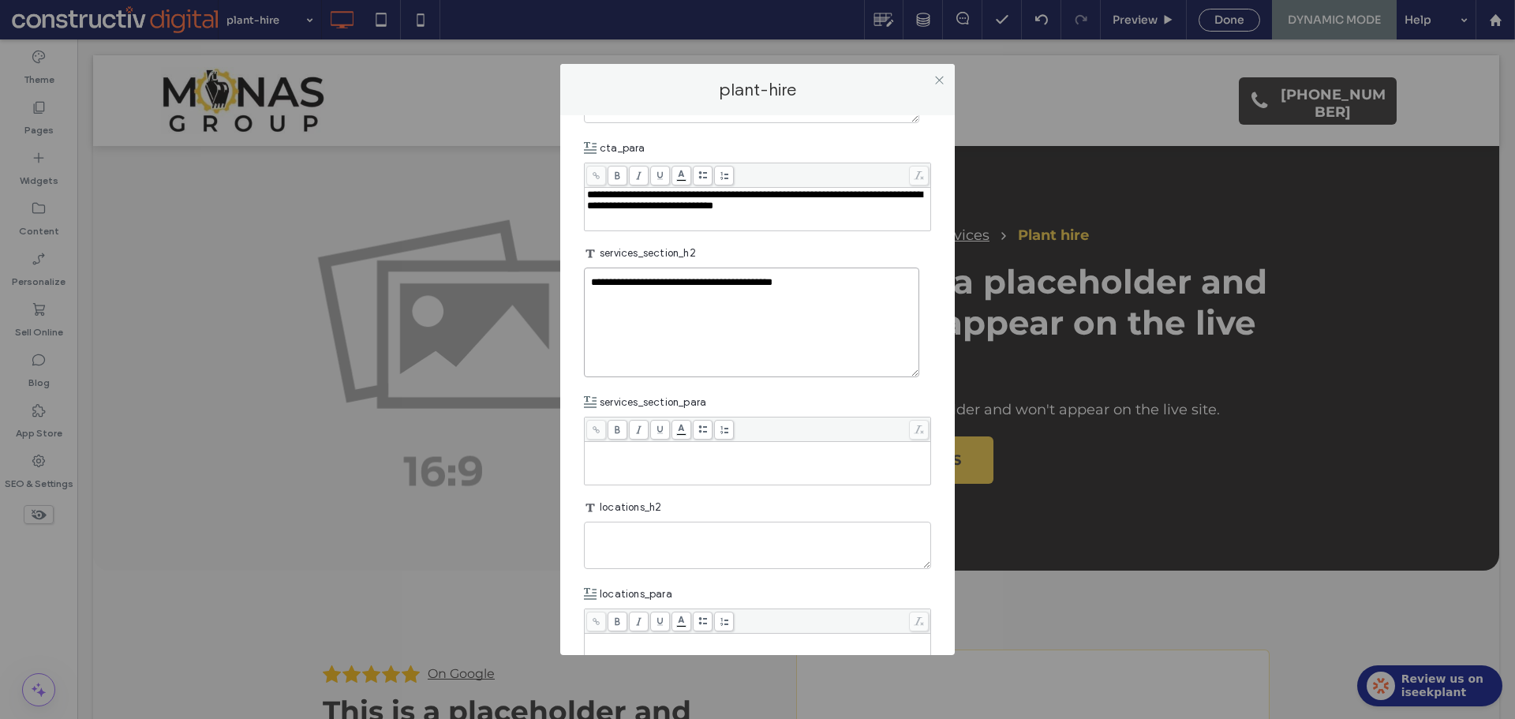
click at [654, 377] on textarea "**********" at bounding box center [751, 322] width 335 height 110
paste textarea "**********"
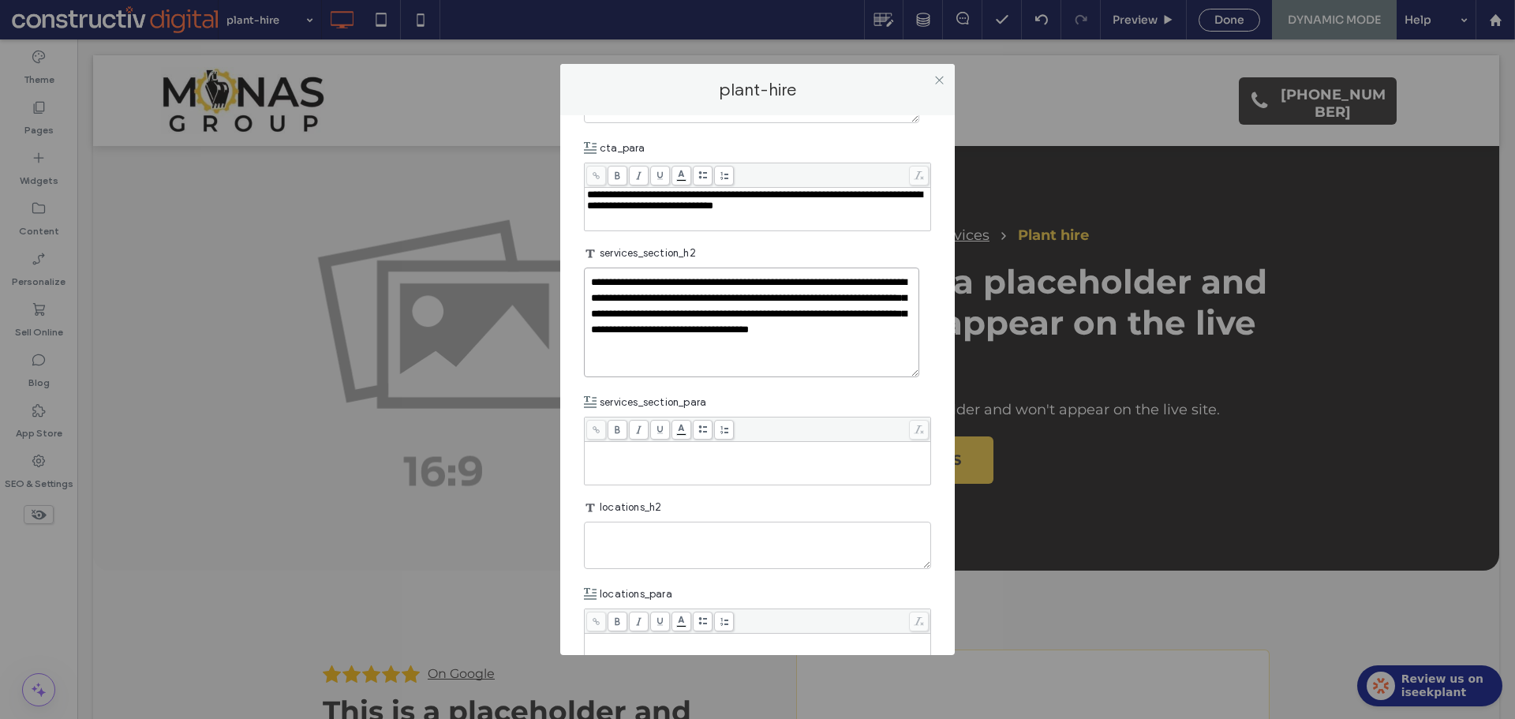
drag, startPoint x: 659, startPoint y: 416, endPoint x: 710, endPoint y: 417, distance: 51.3
click at [710, 377] on textarea "**********" at bounding box center [751, 322] width 335 height 110
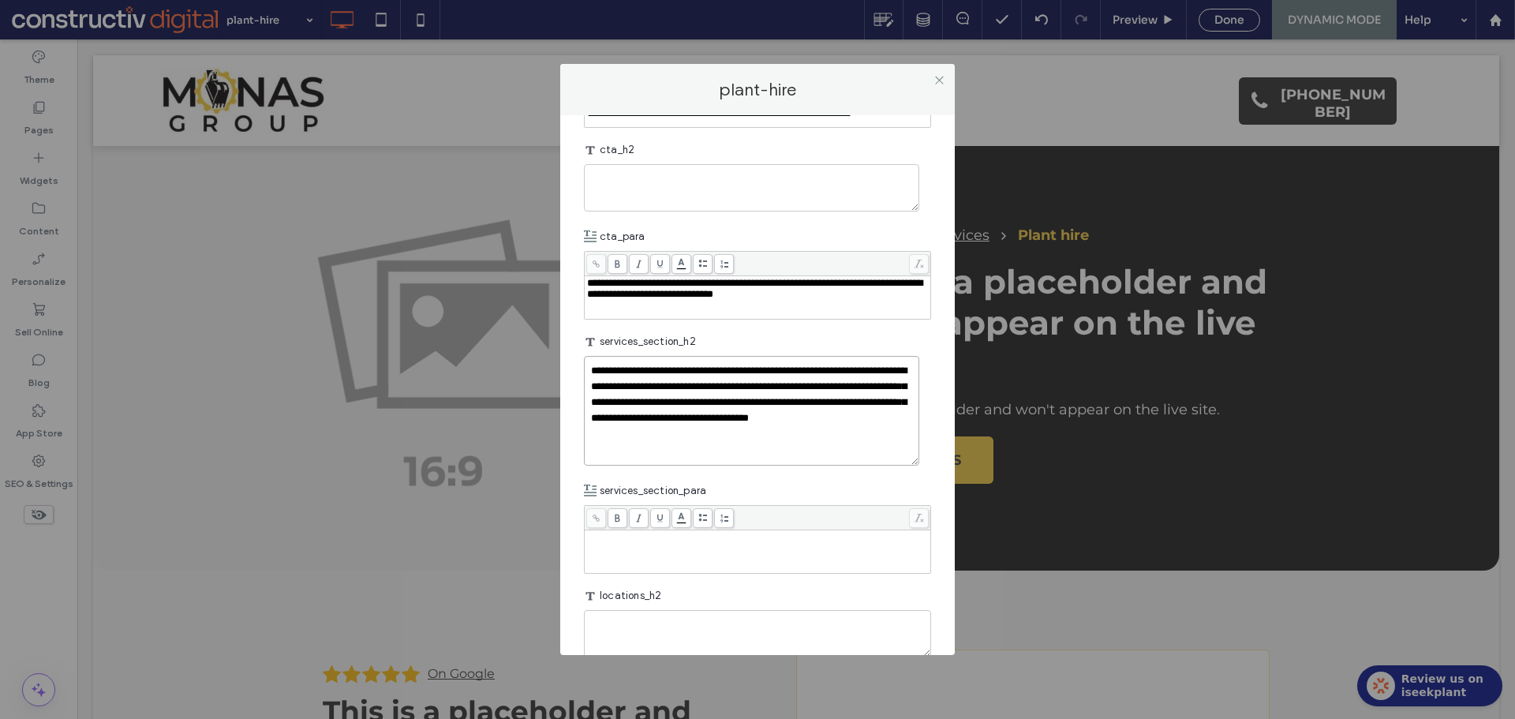
scroll to position [2064, 0]
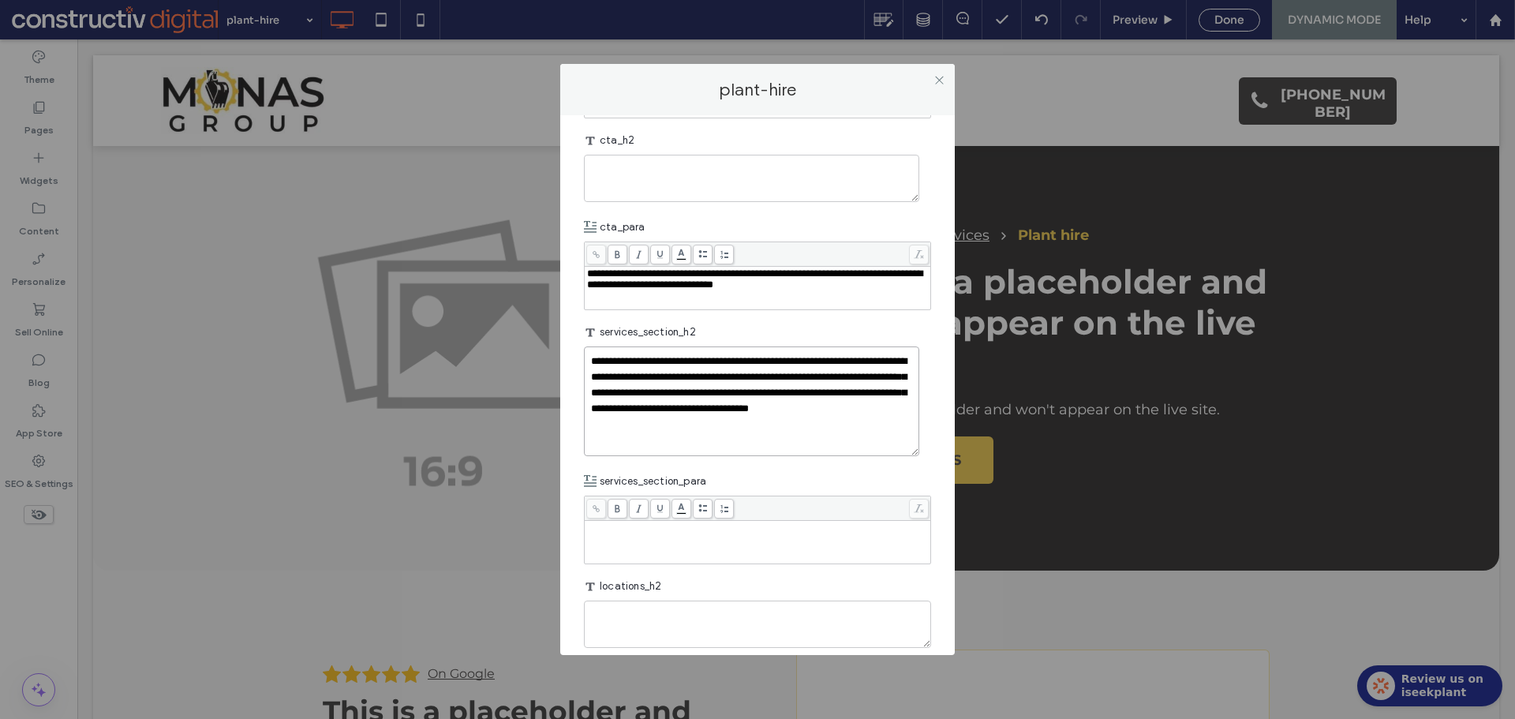
click at [737, 456] on textarea "**********" at bounding box center [751, 401] width 335 height 110
paste textarea "plain-text-cell"
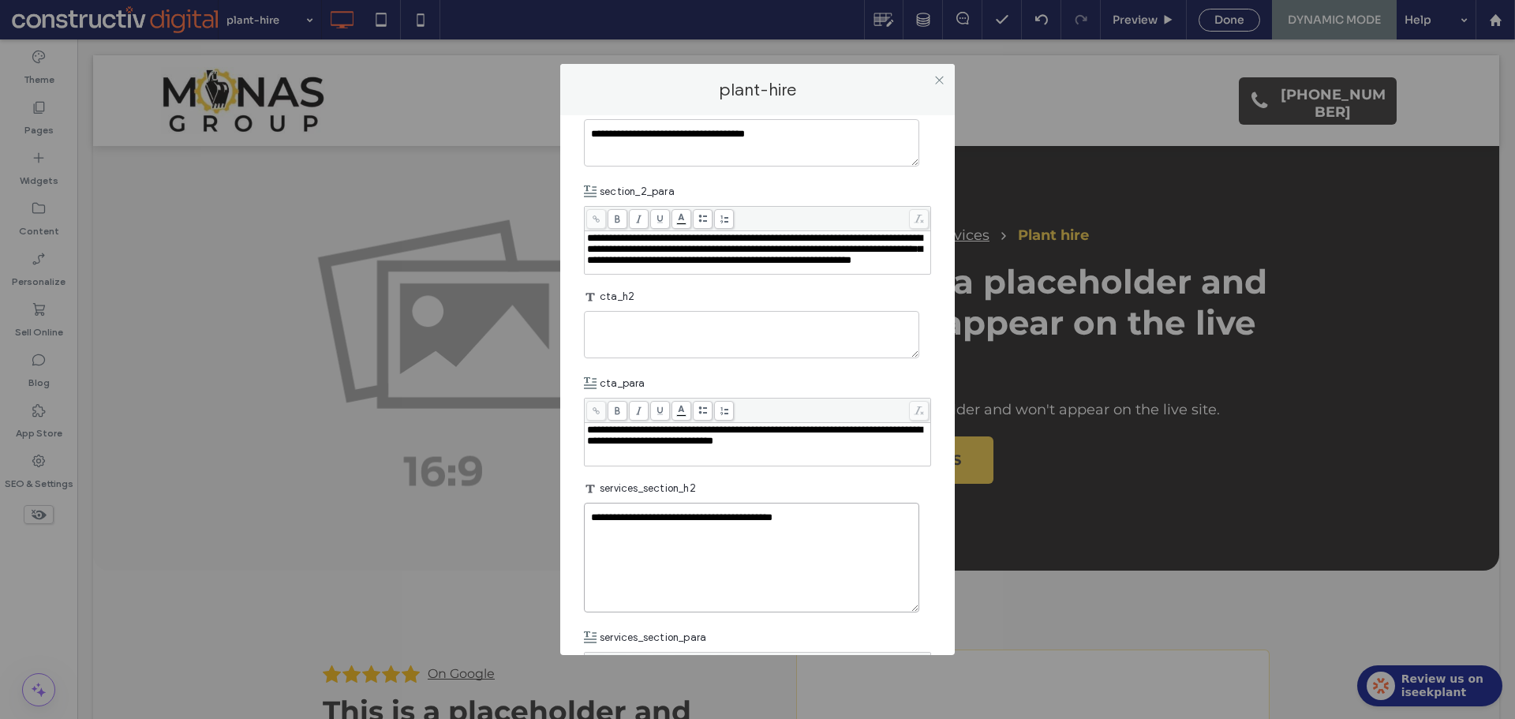
scroll to position [1906, 0]
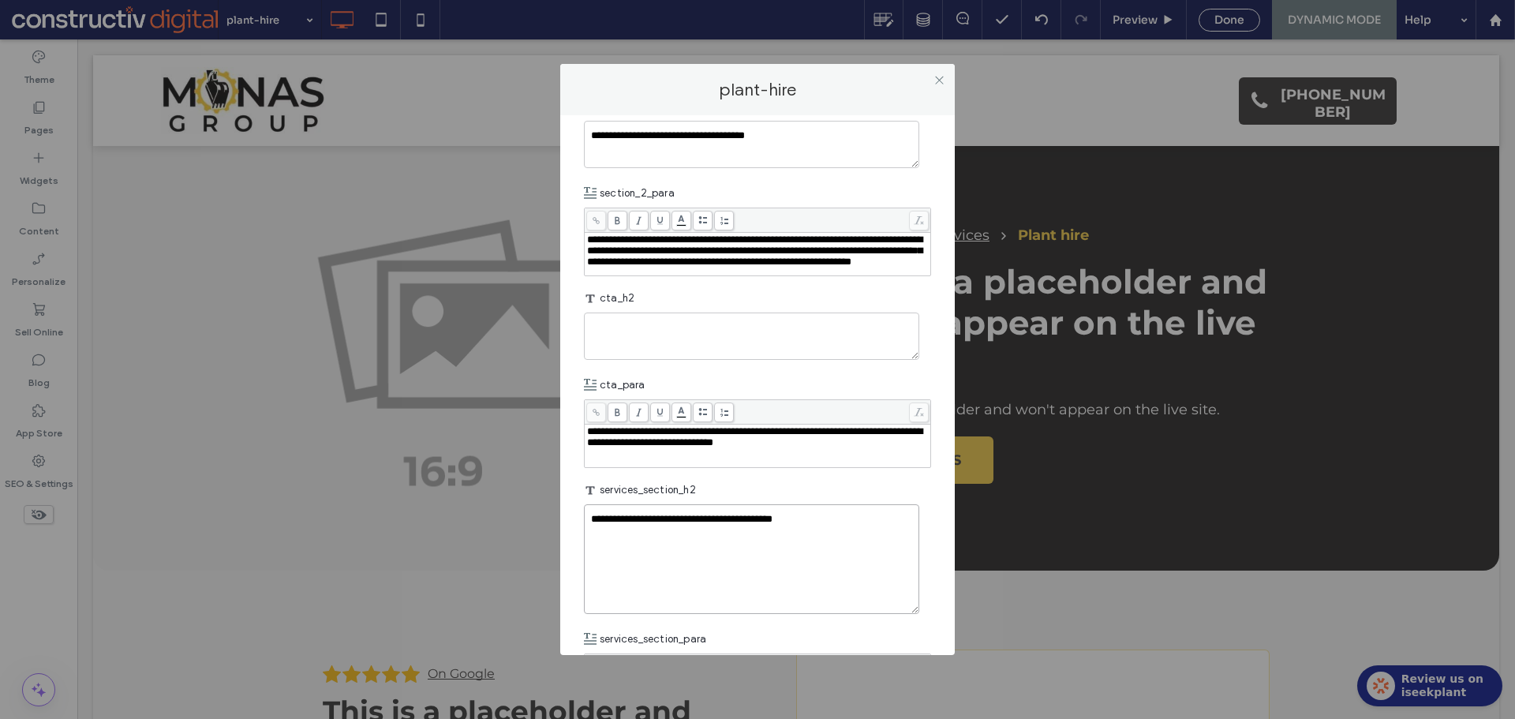
type textarea "**********"
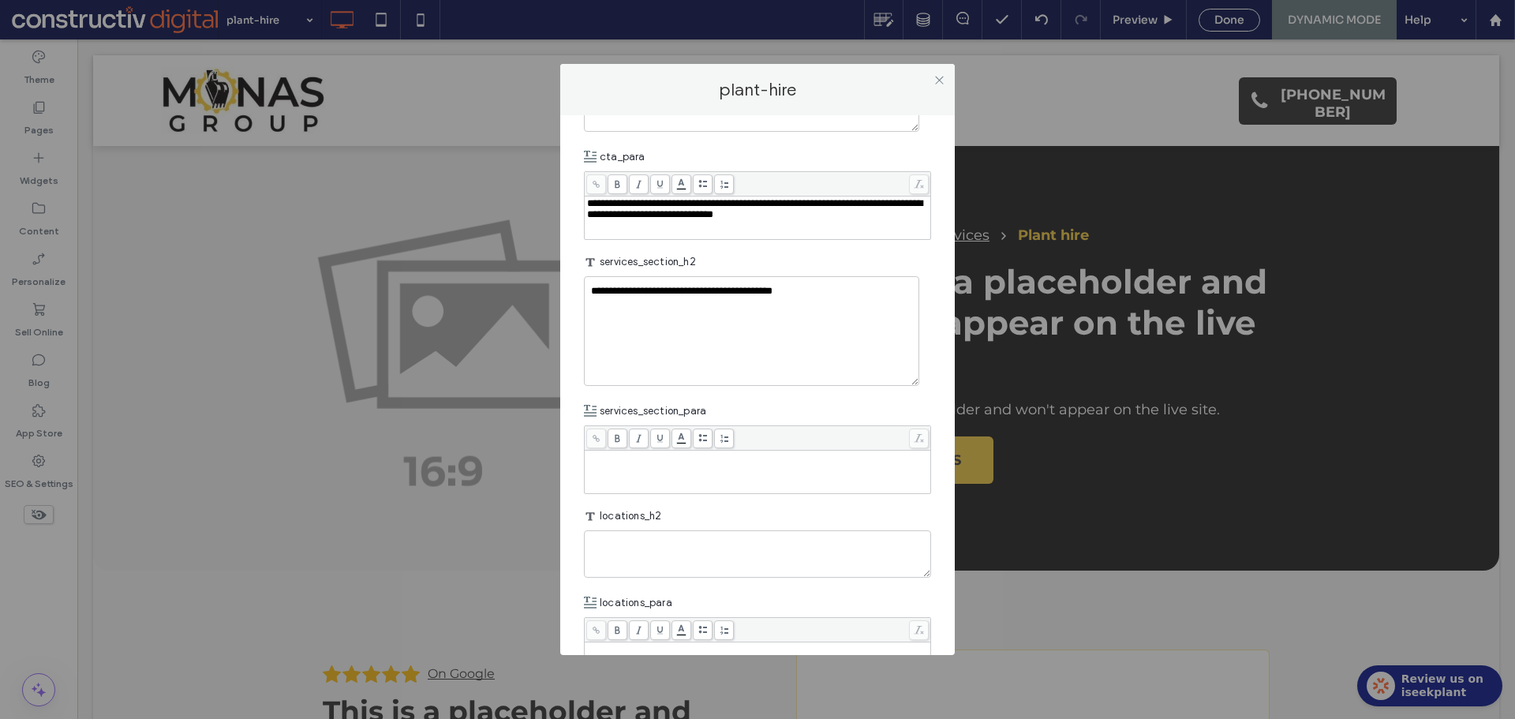
scroll to position [2142, 0]
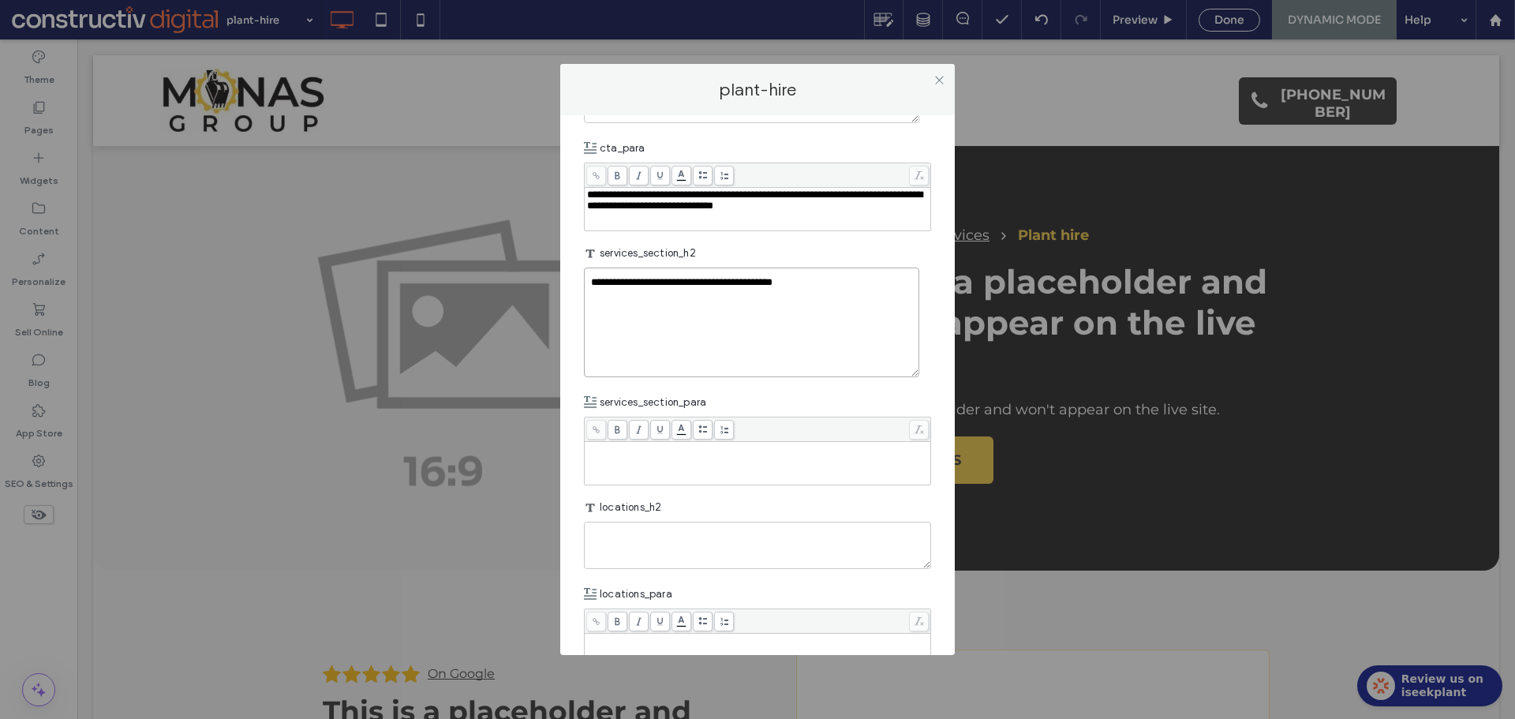
drag, startPoint x: 697, startPoint y: 413, endPoint x: 727, endPoint y: 413, distance: 30.0
click at [697, 377] on textarea "**********" at bounding box center [751, 322] width 335 height 110
click at [647, 483] on div "Rich Text Editor" at bounding box center [758, 462] width 342 height 39
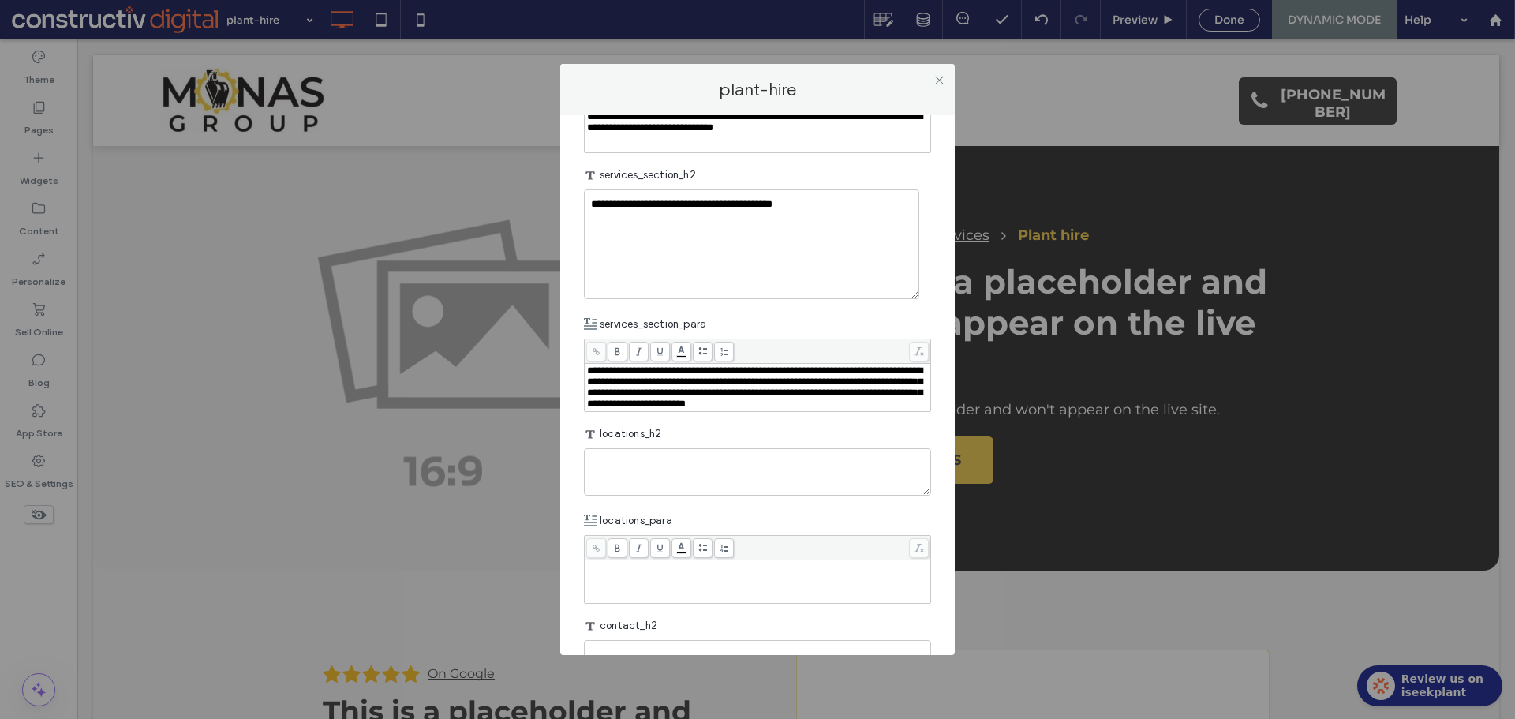
scroll to position [2221, 0]
drag, startPoint x: 734, startPoint y: 502, endPoint x: 790, endPoint y: 500, distance: 56.0
click at [790, 408] on span "**********" at bounding box center [754, 385] width 335 height 43
click at [594, 355] on icon at bounding box center [596, 350] width 9 height 9
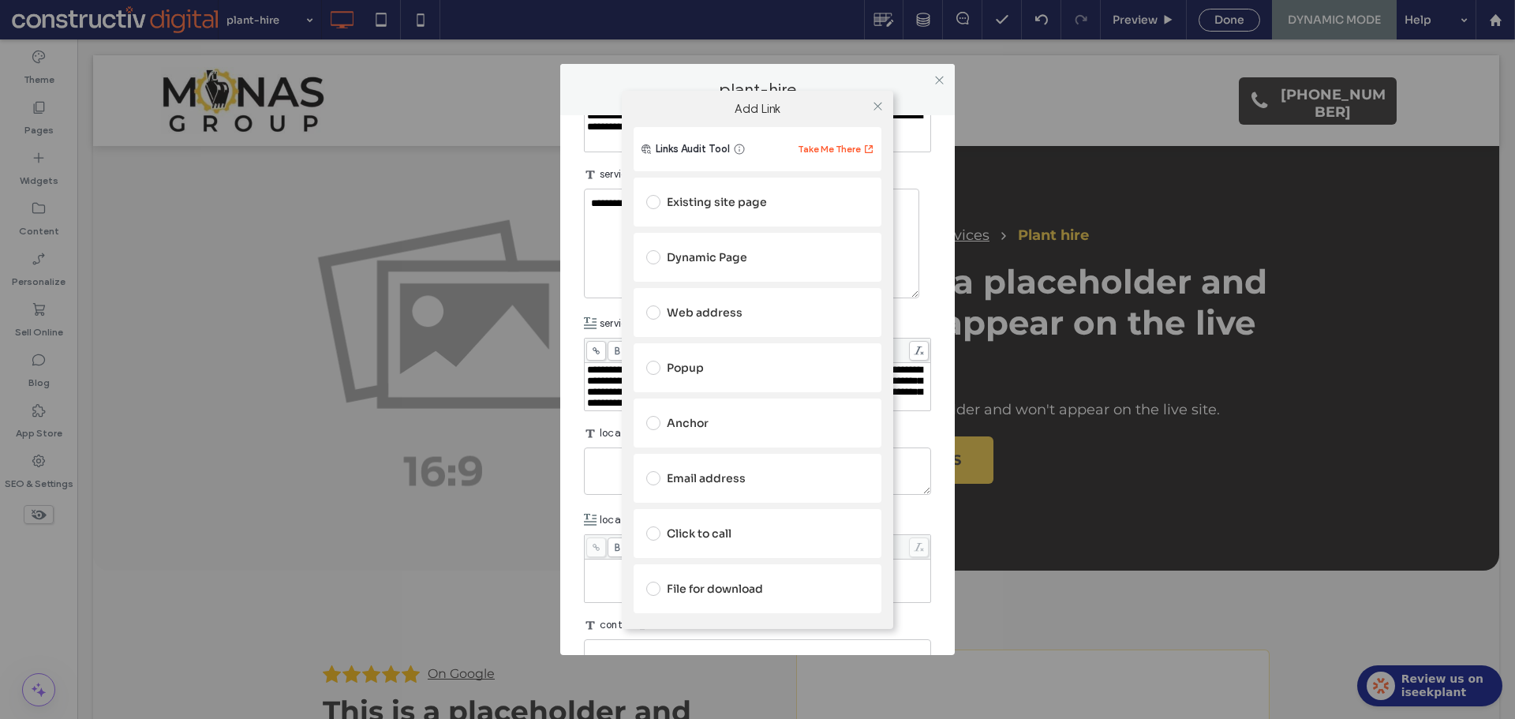
click at [719, 255] on div "Dynamic Page" at bounding box center [757, 257] width 222 height 25
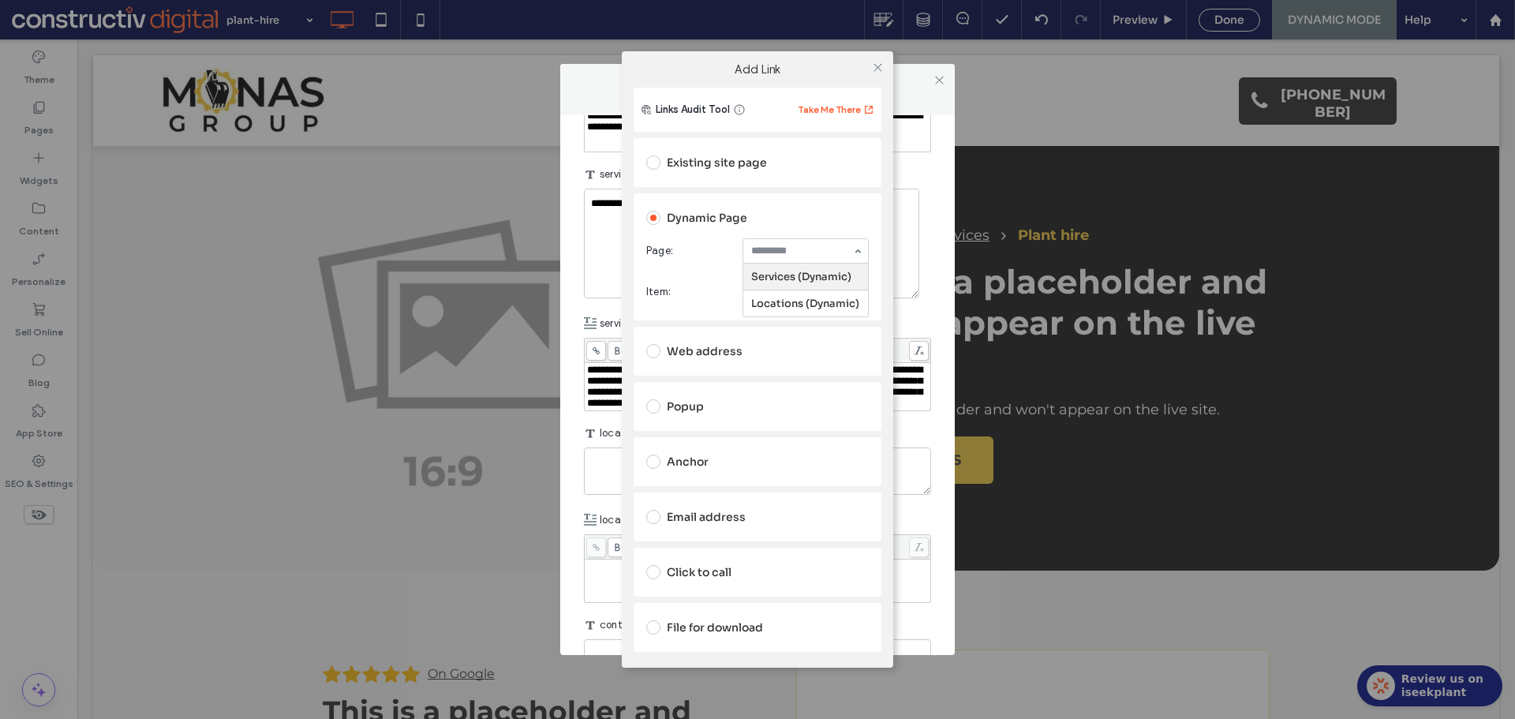
click at [787, 263] on div "Services (Dynamic) Locations (Dynamic)" at bounding box center [805, 250] width 126 height 25
drag, startPoint x: 790, startPoint y: 316, endPoint x: 835, endPoint y: 235, distance: 93.2
click at [875, 63] on icon at bounding box center [878, 68] width 12 height 12
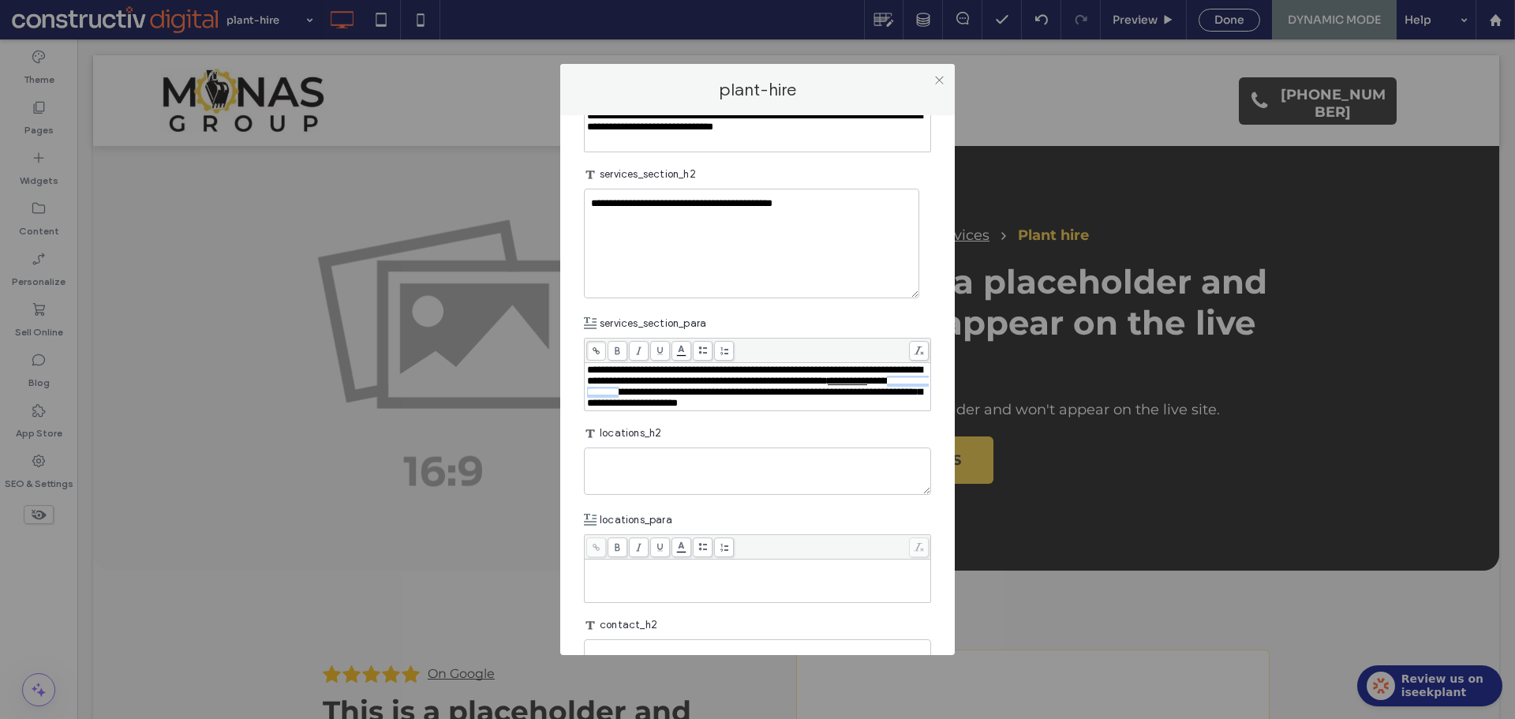
drag, startPoint x: 815, startPoint y: 506, endPoint x: 628, endPoint y: 517, distance: 187.3
click at [628, 408] on span "**********" at bounding box center [758, 391] width 343 height 32
click at [592, 355] on icon at bounding box center [596, 350] width 9 height 9
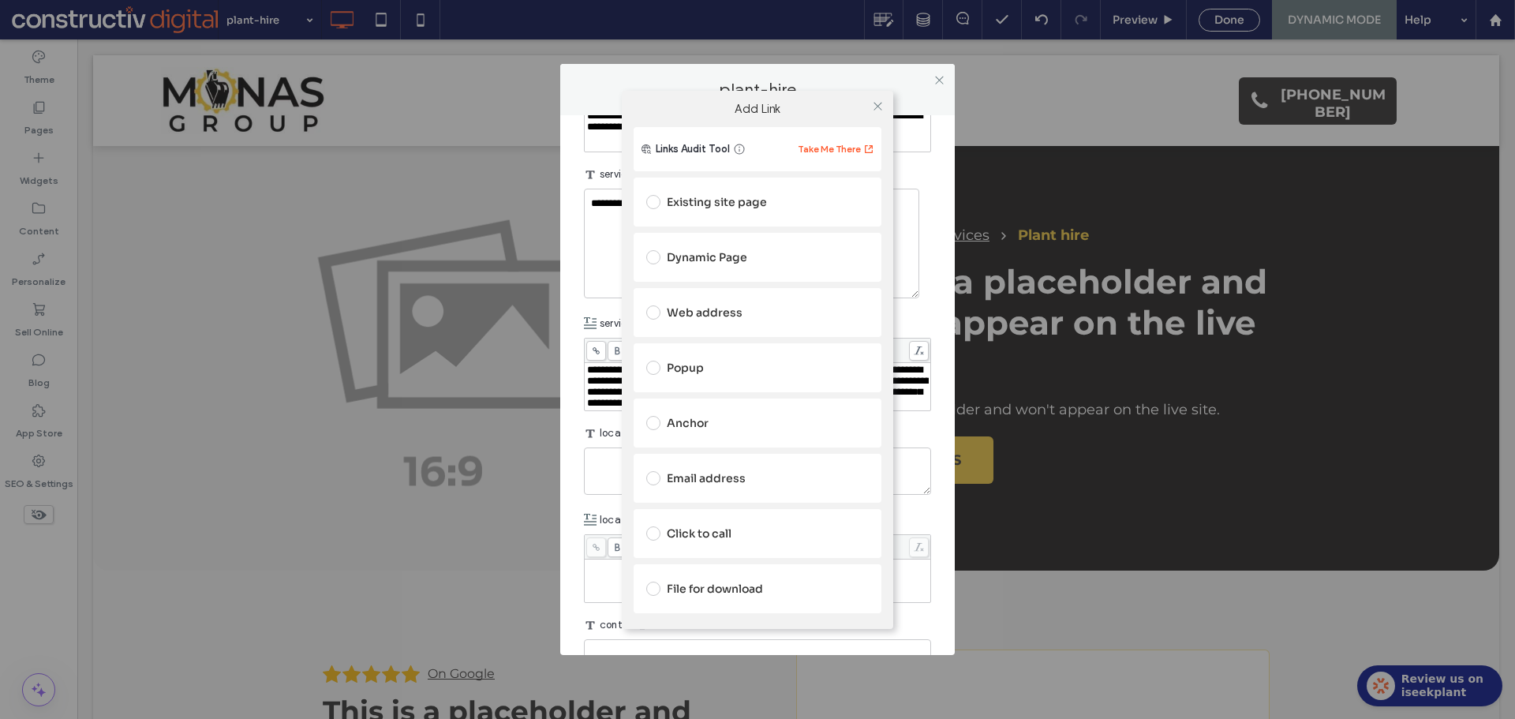
click at [719, 260] on div "Dynamic Page" at bounding box center [757, 257] width 222 height 25
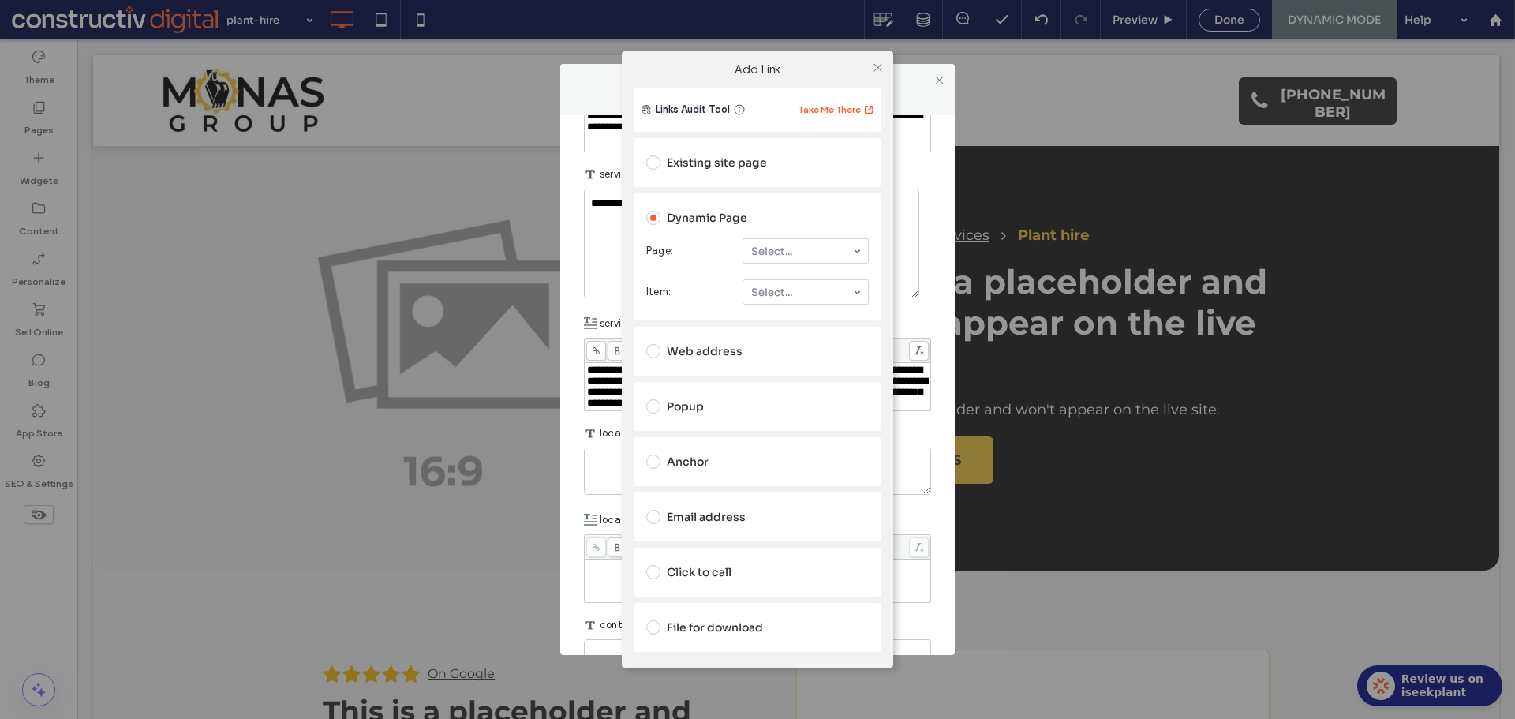
drag, startPoint x: 788, startPoint y: 249, endPoint x: 791, endPoint y: 257, distance: 8.5
drag, startPoint x: 802, startPoint y: 349, endPoint x: 814, endPoint y: 325, distance: 27.2
click at [879, 63] on icon at bounding box center [878, 68] width 12 height 12
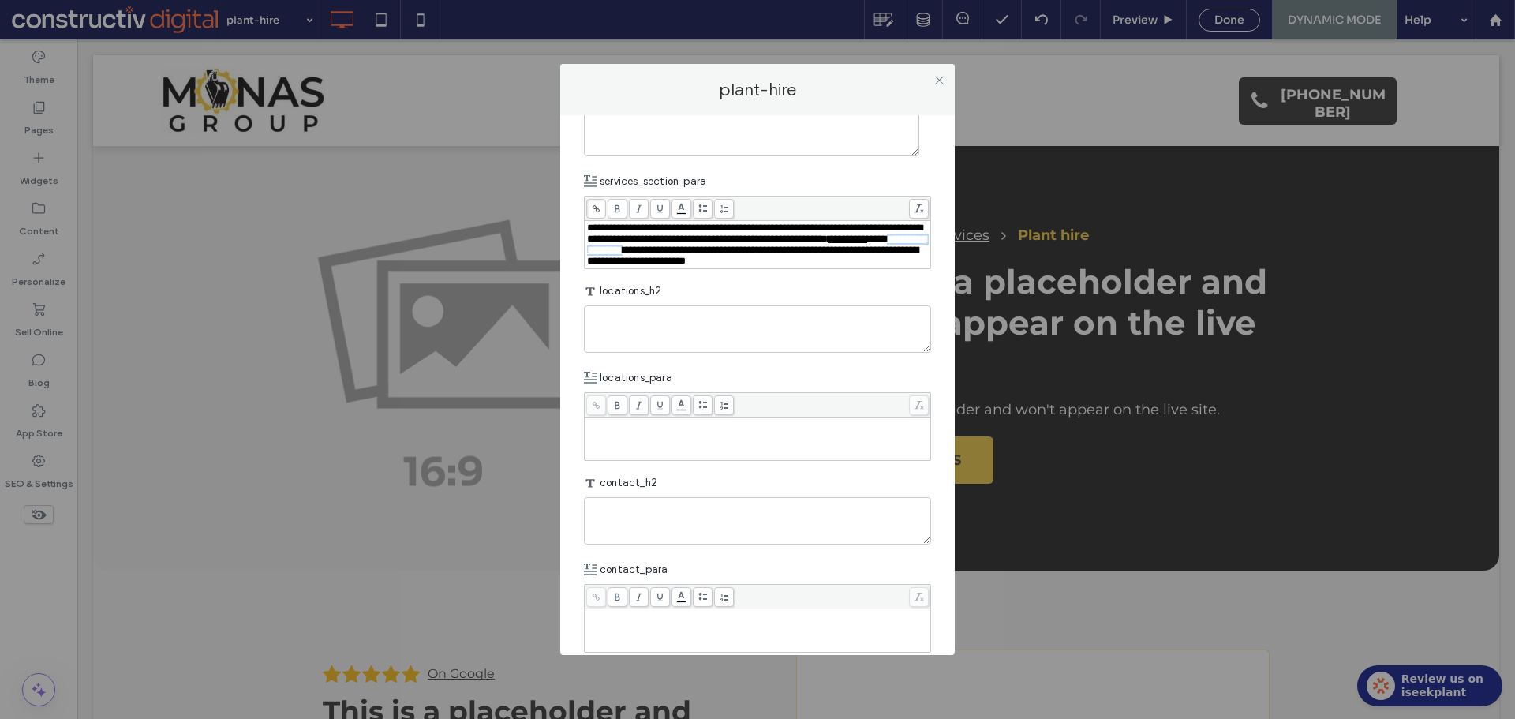
scroll to position [2458, 0]
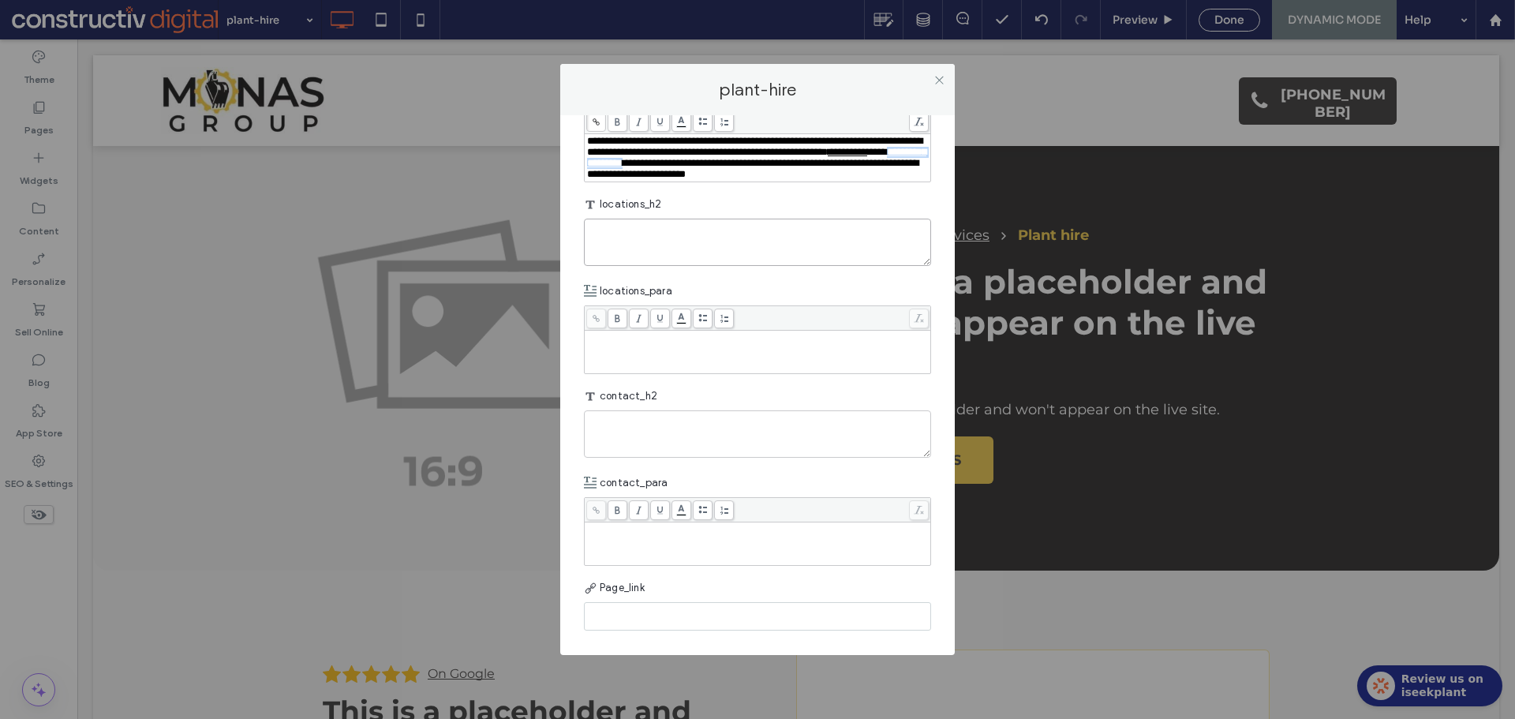
drag, startPoint x: 801, startPoint y: 360, endPoint x: 745, endPoint y: 360, distance: 56.0
click at [801, 266] on textarea "plain-text-cell" at bounding box center [757, 242] width 347 height 47
paste textarea "**********"
type textarea "**********"
click at [607, 372] on div "Rich Text Editor" at bounding box center [758, 351] width 342 height 39
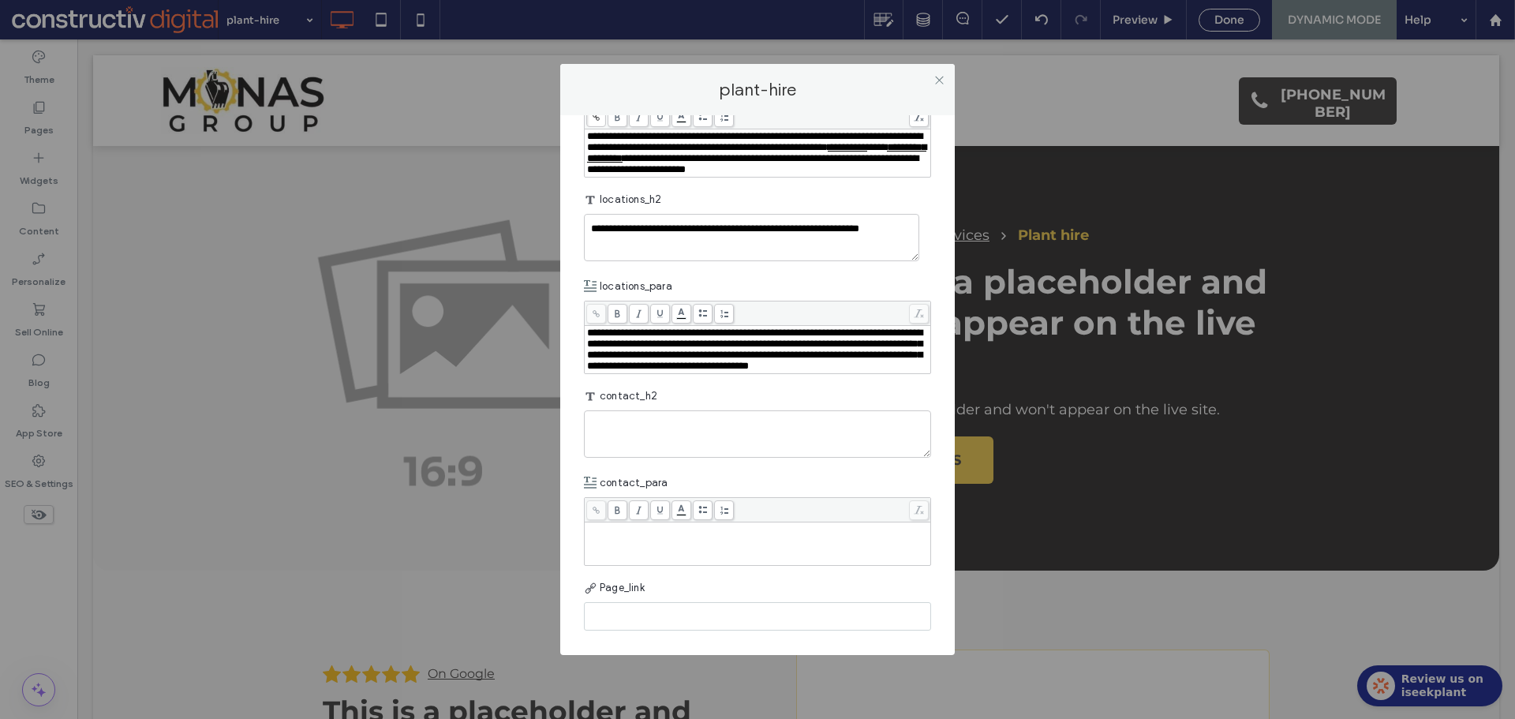
scroll to position [2537, 0]
drag, startPoint x: 902, startPoint y: 431, endPoint x: 999, endPoint y: 447, distance: 98.4
click at [903, 372] on div "**********" at bounding box center [758, 349] width 342 height 44
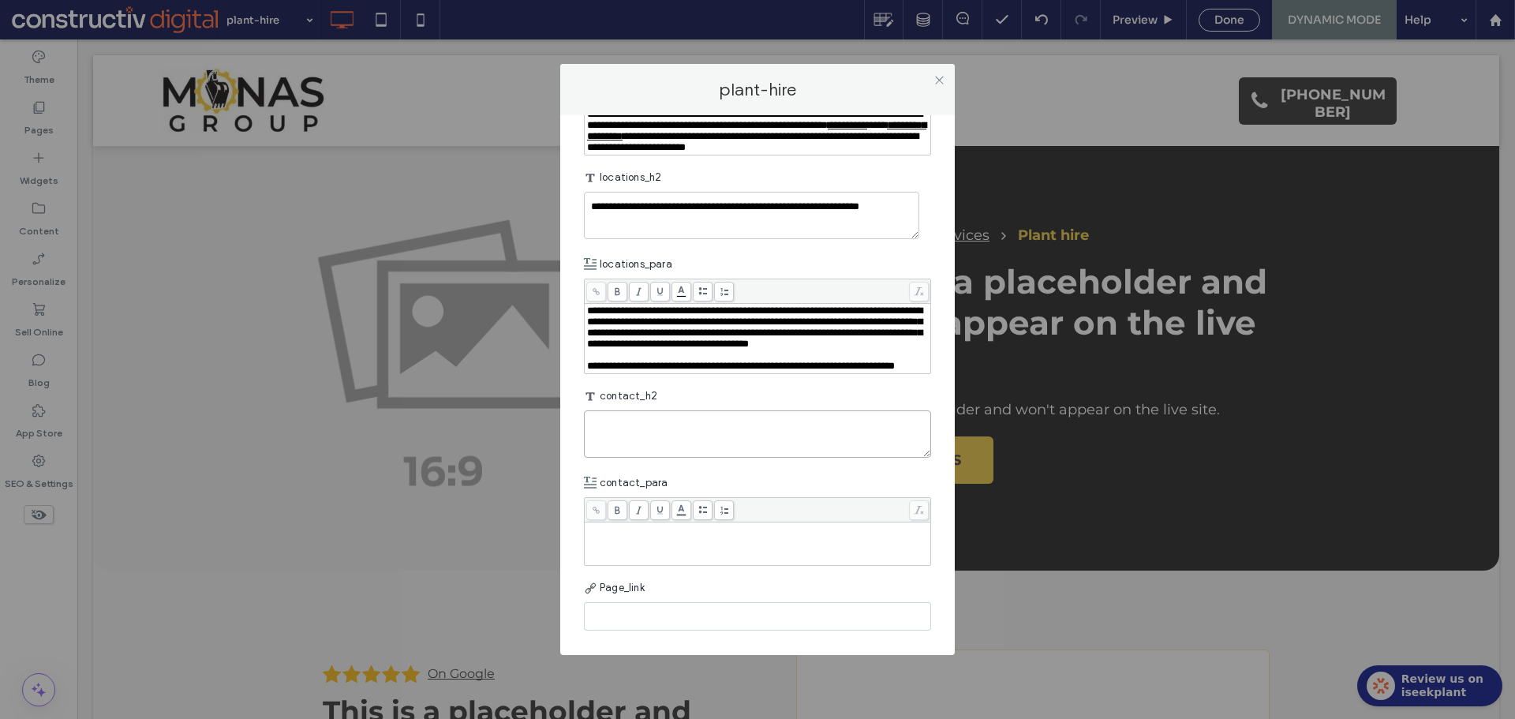
click at [753, 458] on textarea "plain-text-cell" at bounding box center [757, 433] width 347 height 47
paste textarea "**********"
type textarea "**********"
click at [742, 558] on div "Rich Text Editor" at bounding box center [758, 543] width 342 height 39
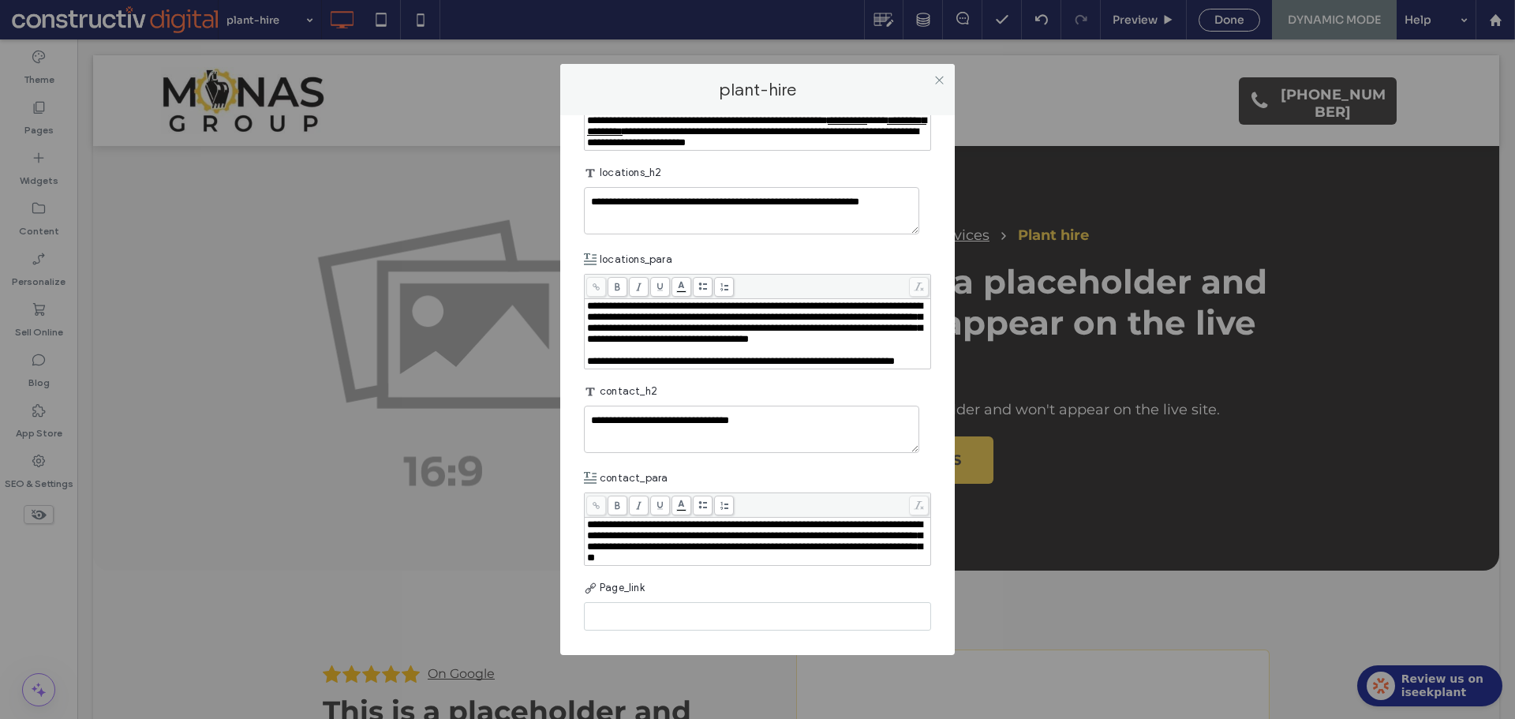
click at [776, 476] on div "contact_para" at bounding box center [757, 478] width 347 height 28
click at [941, 77] on use at bounding box center [939, 80] width 8 height 8
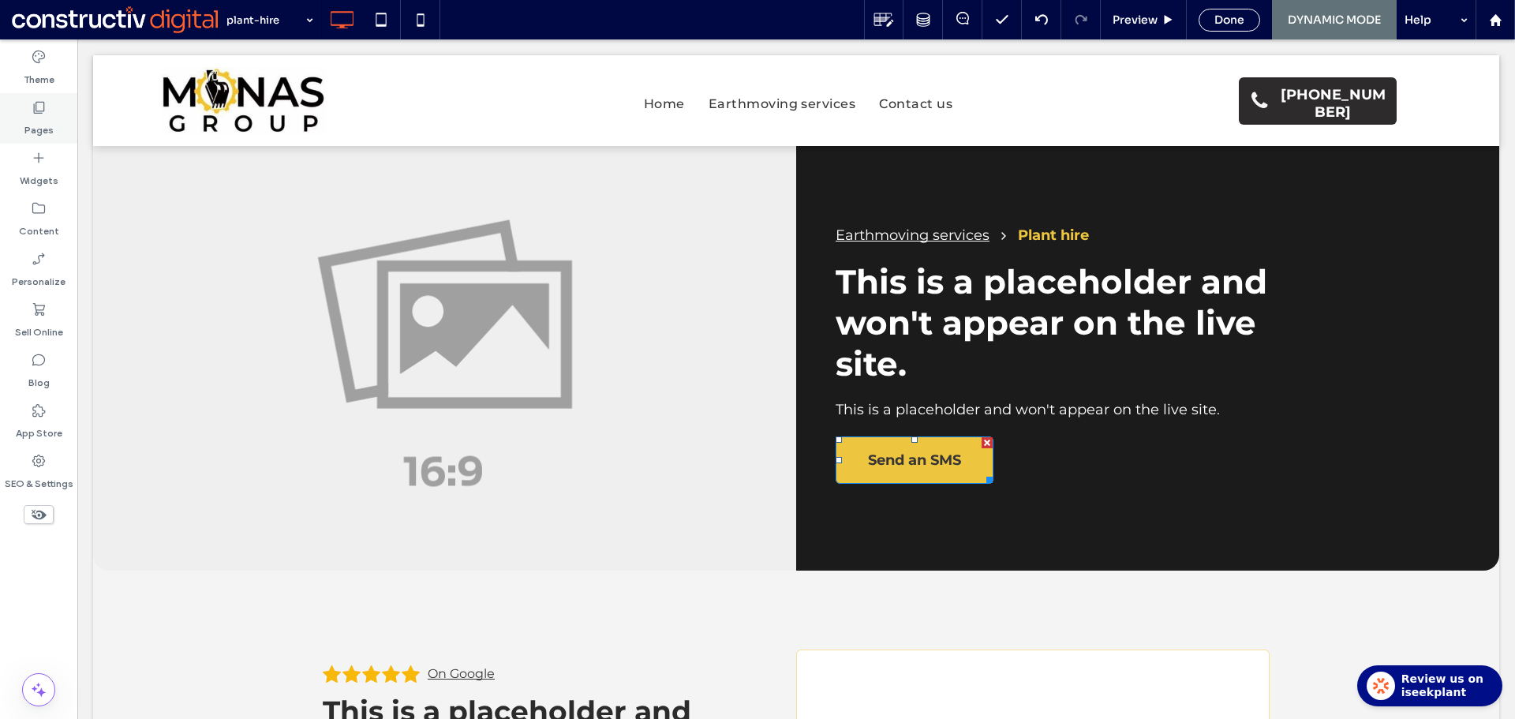
click at [46, 110] on icon at bounding box center [39, 107] width 16 height 16
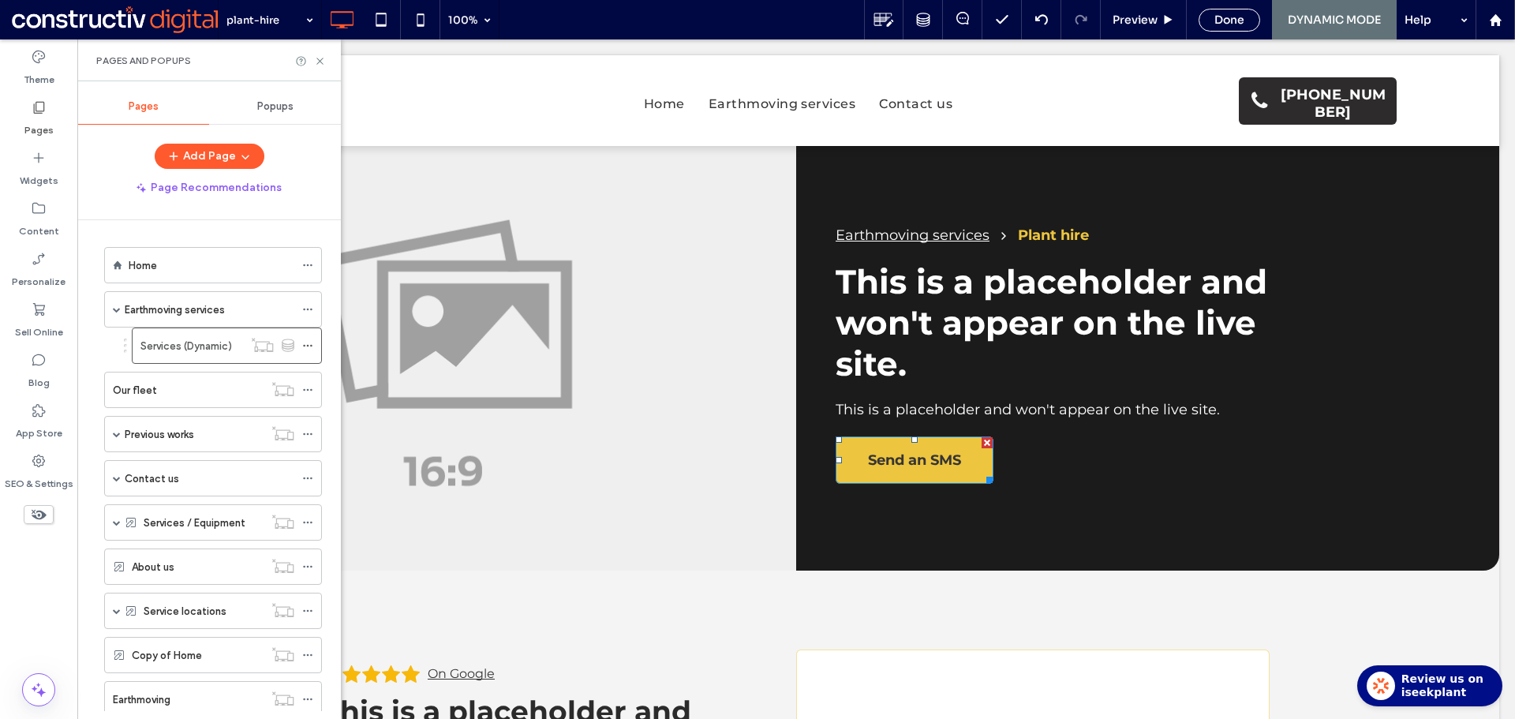
click at [158, 482] on label "Contact us" at bounding box center [152, 479] width 54 height 28
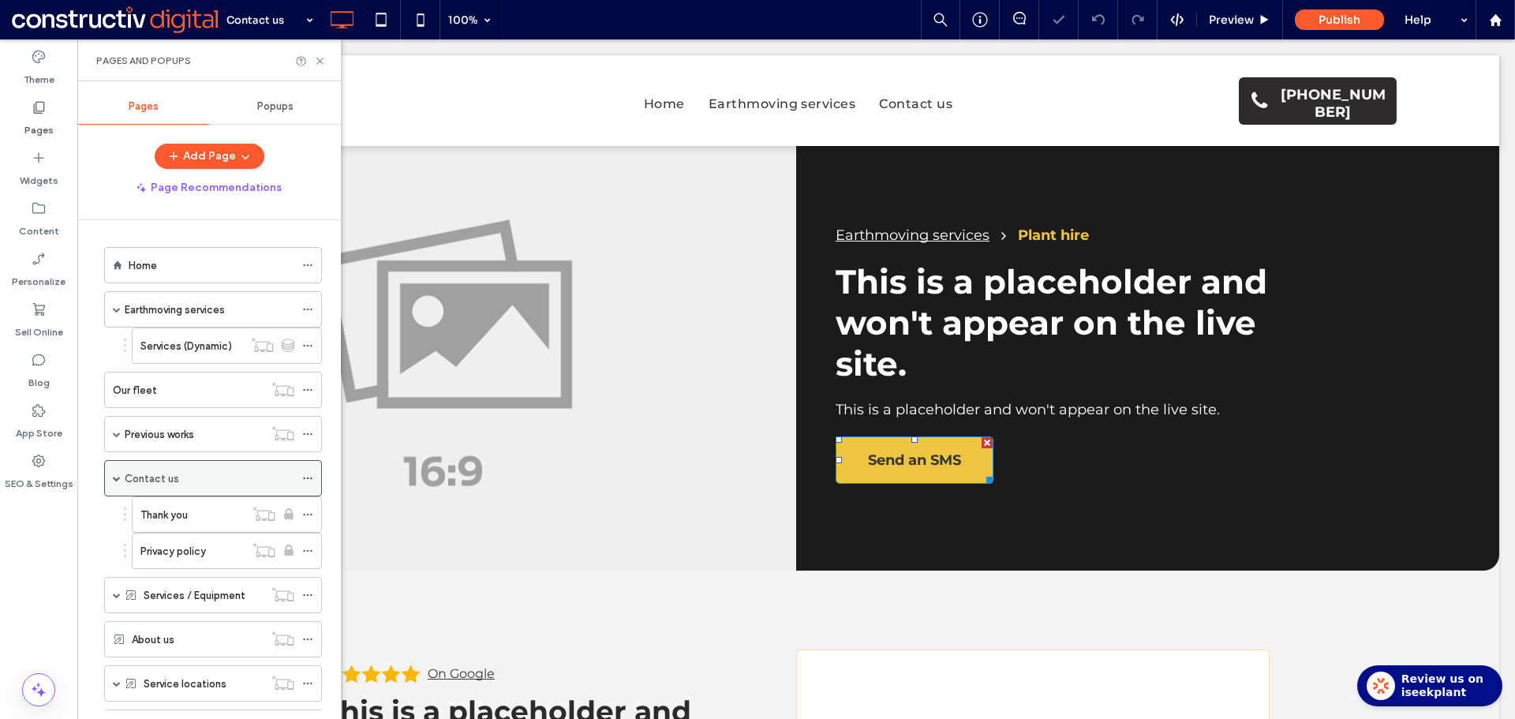
click at [306, 481] on icon at bounding box center [307, 478] width 11 height 11
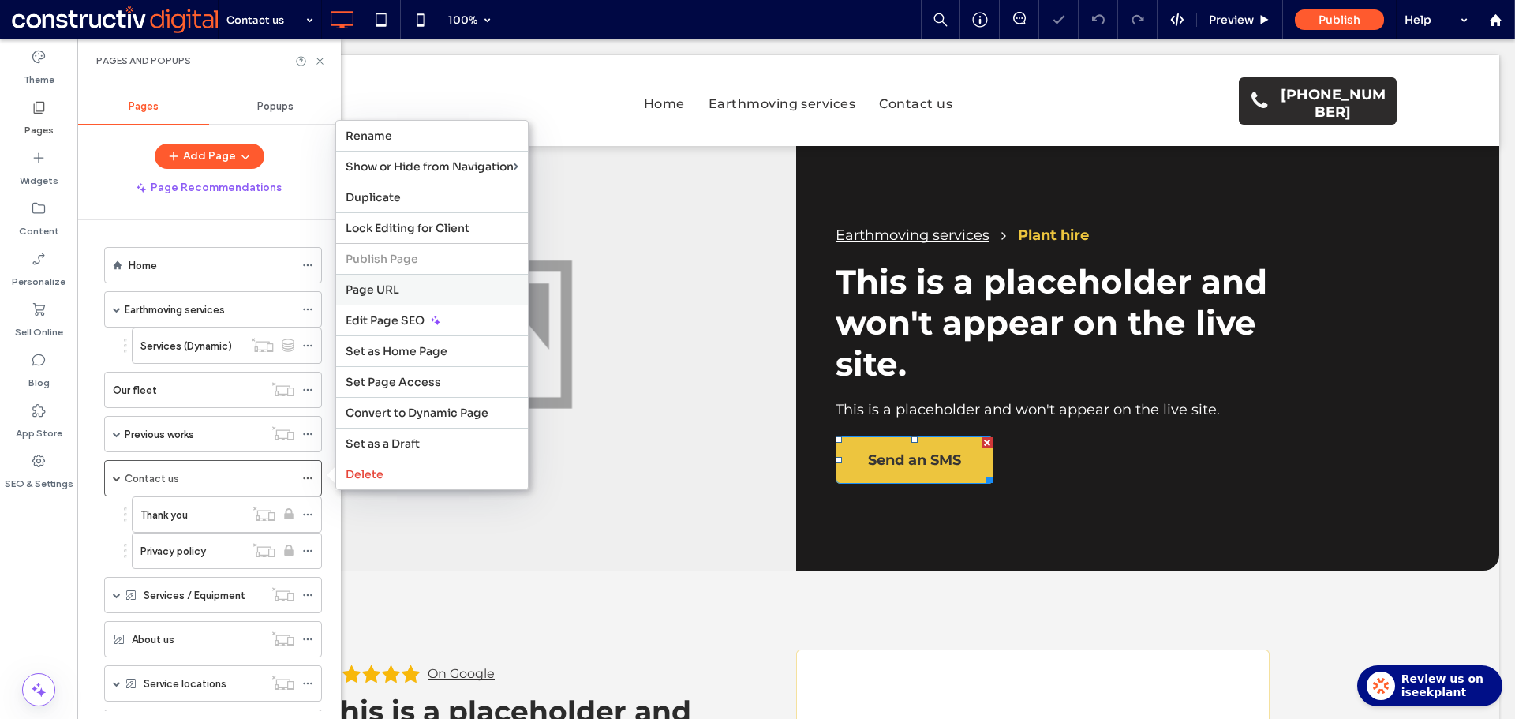
click at [386, 286] on span "Page URL" at bounding box center [373, 289] width 54 height 14
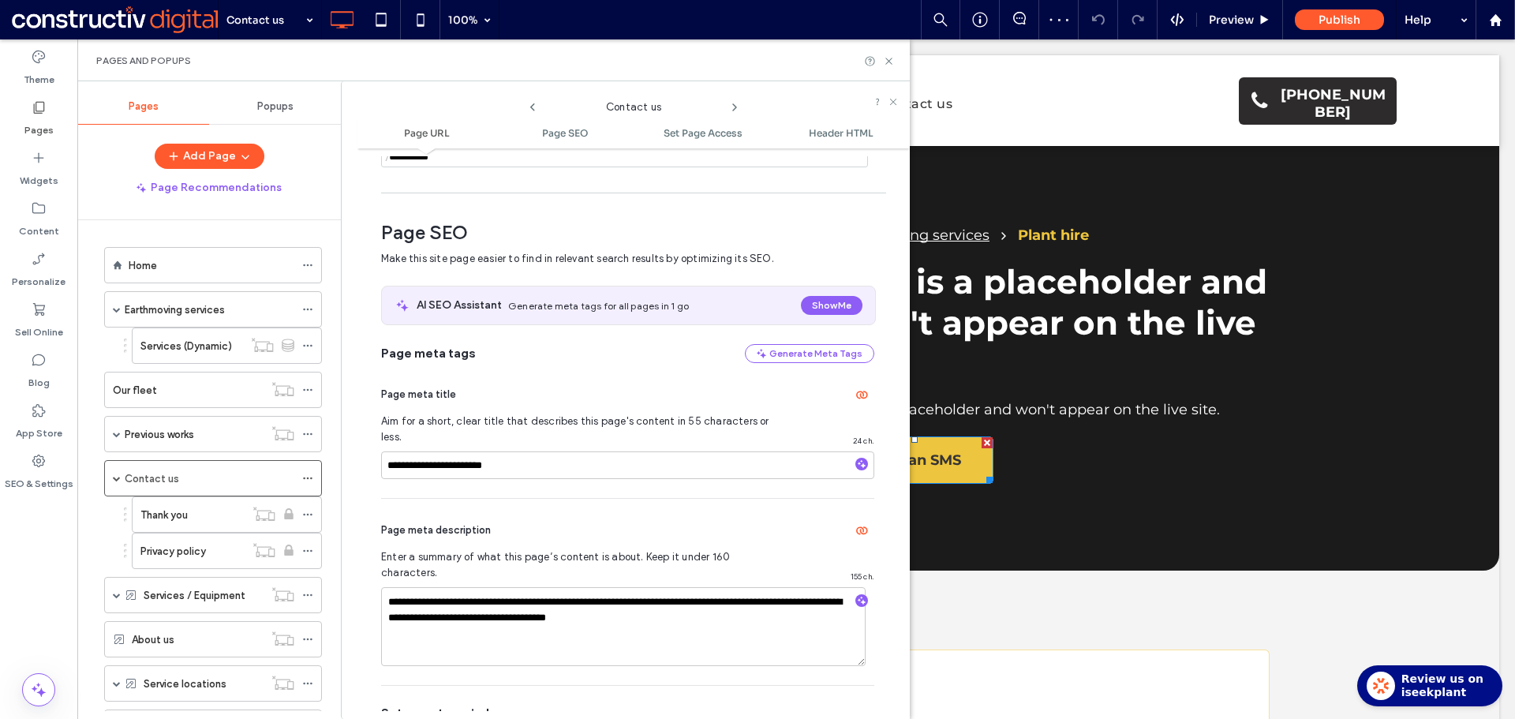
scroll to position [166, 0]
drag, startPoint x: 521, startPoint y: 608, endPoint x: 565, endPoint y: 603, distance: 44.5
click at [521, 609] on textarea "**********" at bounding box center [623, 625] width 484 height 79
paste textarea
type textarea "**********"
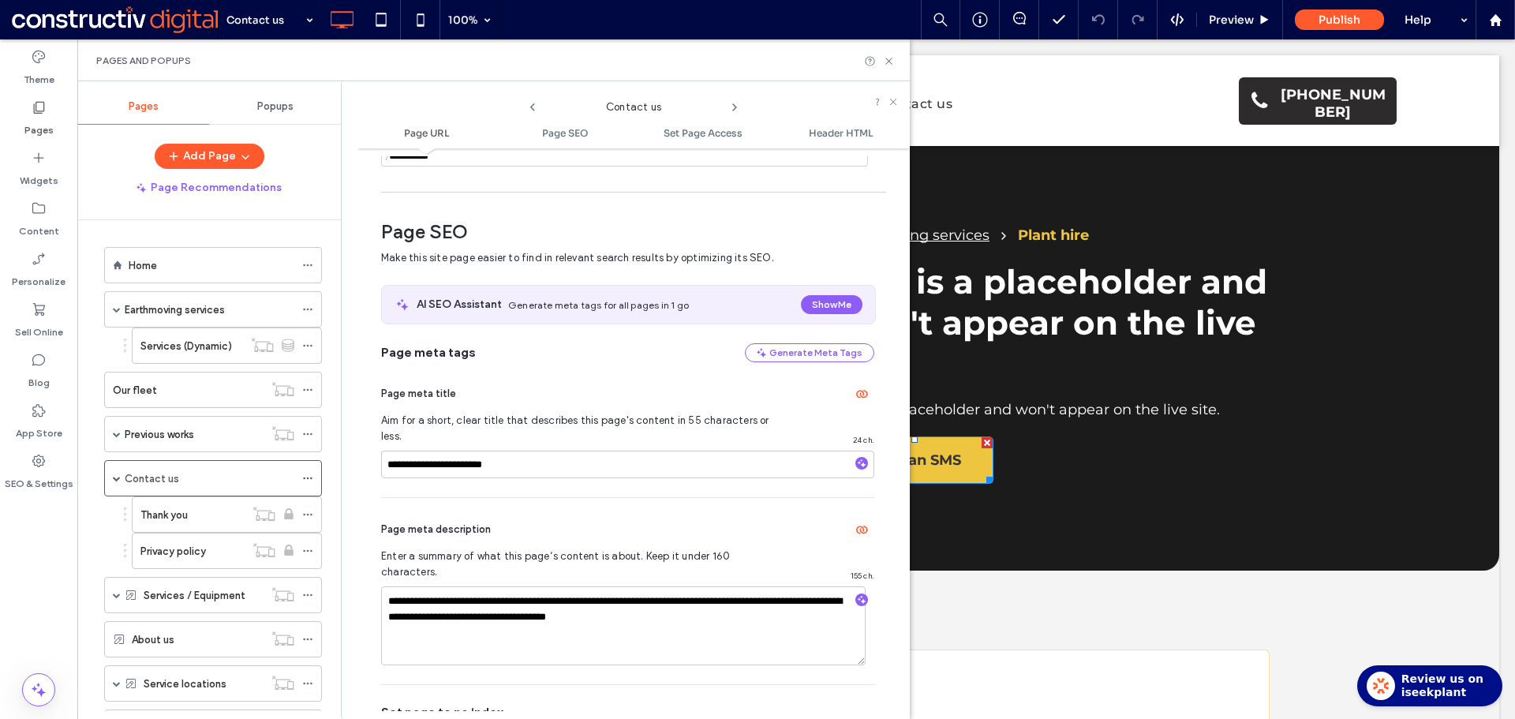
click at [623, 498] on div "**********" at bounding box center [627, 591] width 493 height 186
click at [890, 62] on use at bounding box center [888, 61] width 6 height 6
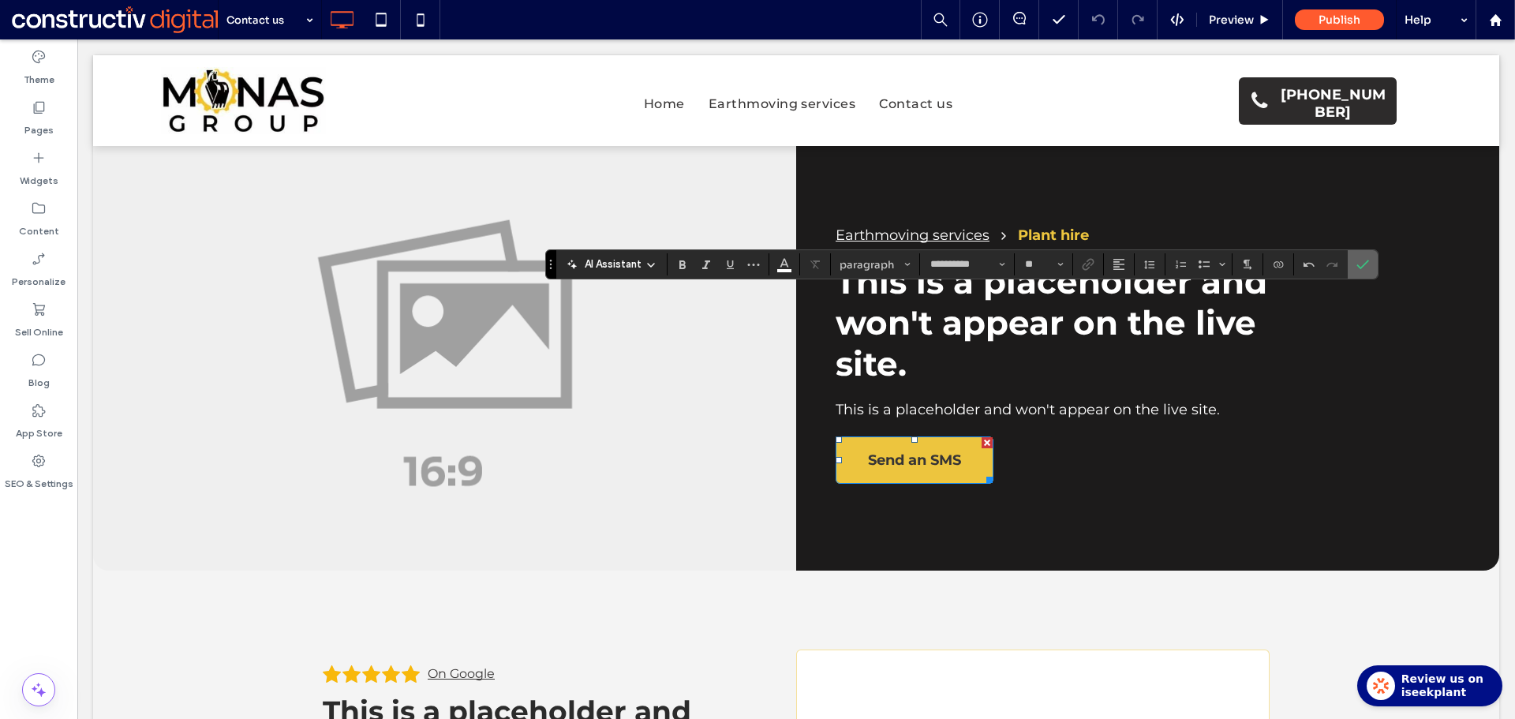
click at [1365, 267] on icon "Confirm" at bounding box center [1362, 264] width 13 height 13
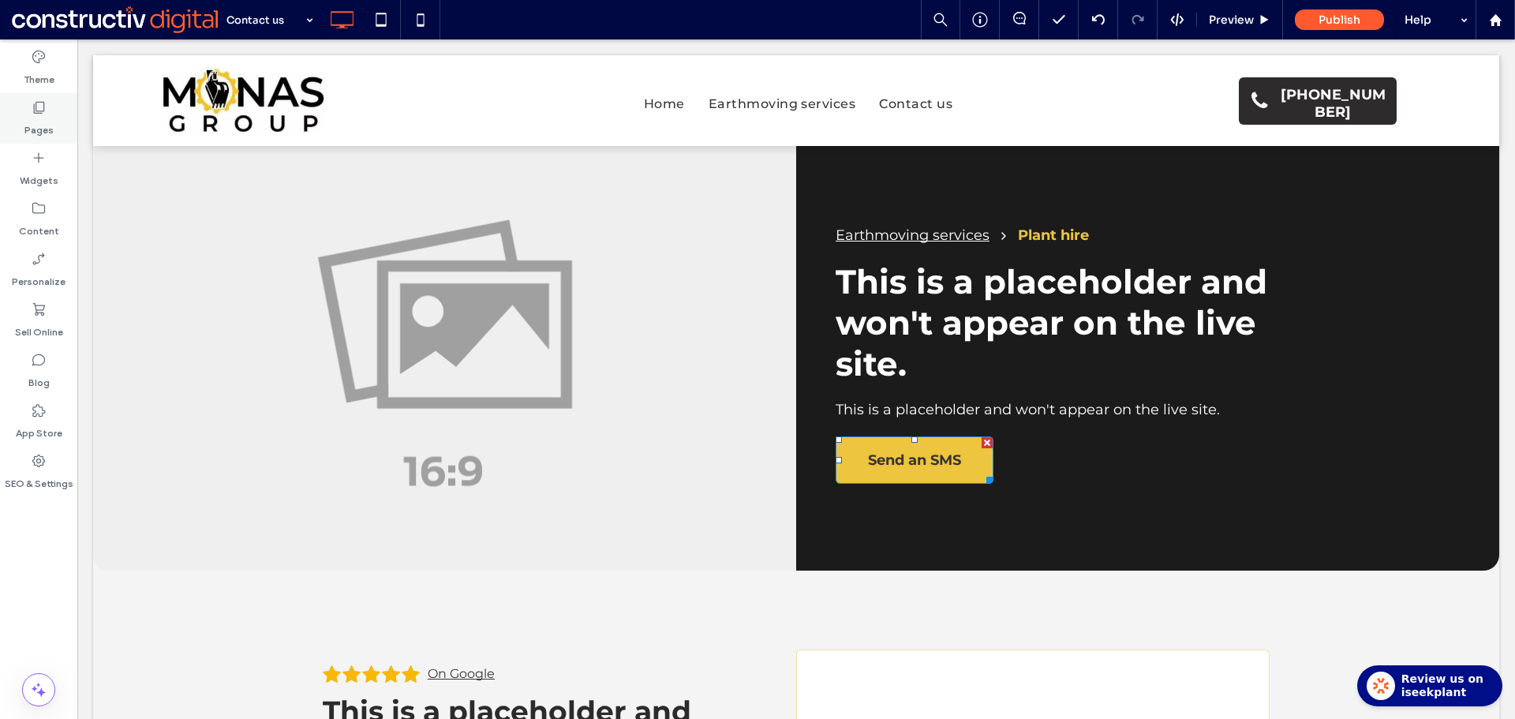
click at [53, 116] on div "Pages" at bounding box center [38, 118] width 77 height 50
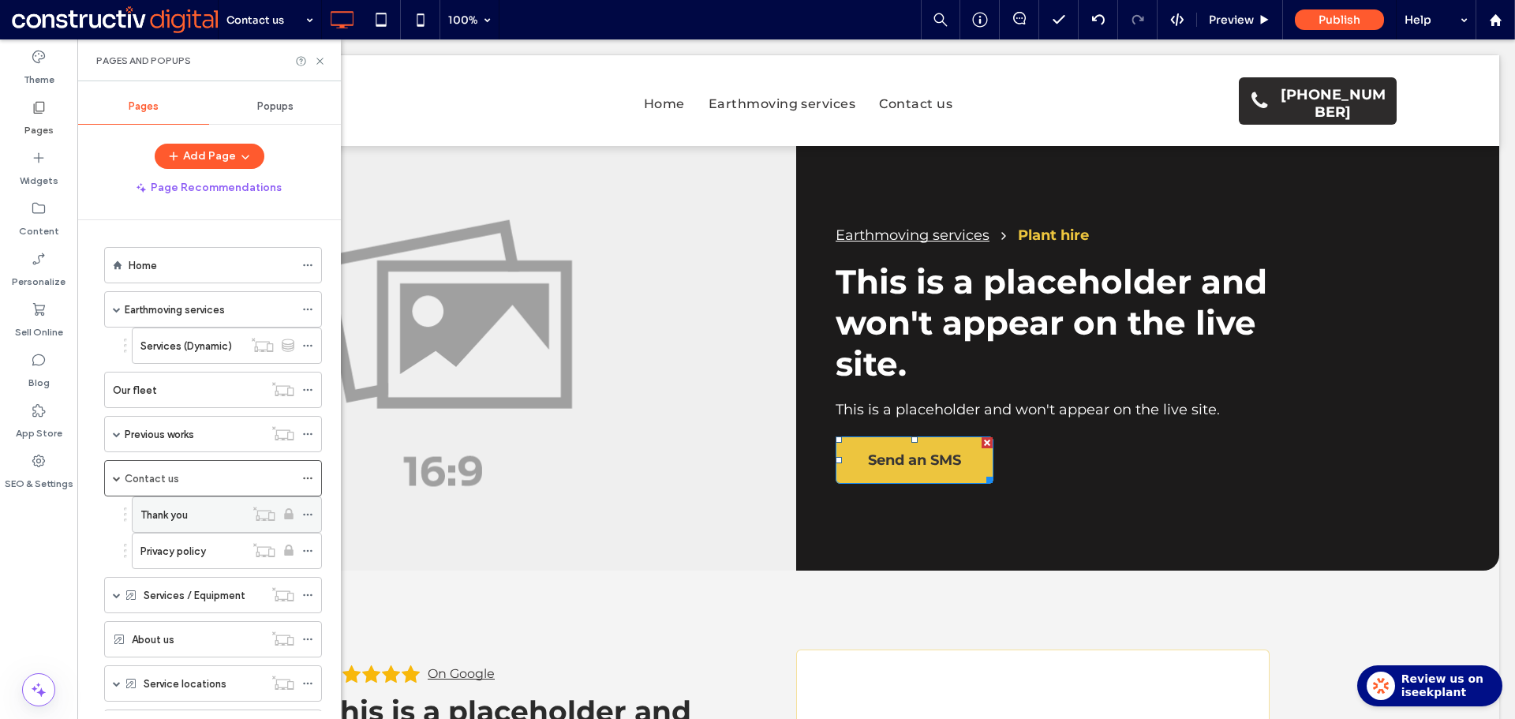
click at [193, 520] on div "Thank you" at bounding box center [192, 514] width 104 height 17
click at [201, 551] on label "Privacy policy" at bounding box center [172, 551] width 65 height 28
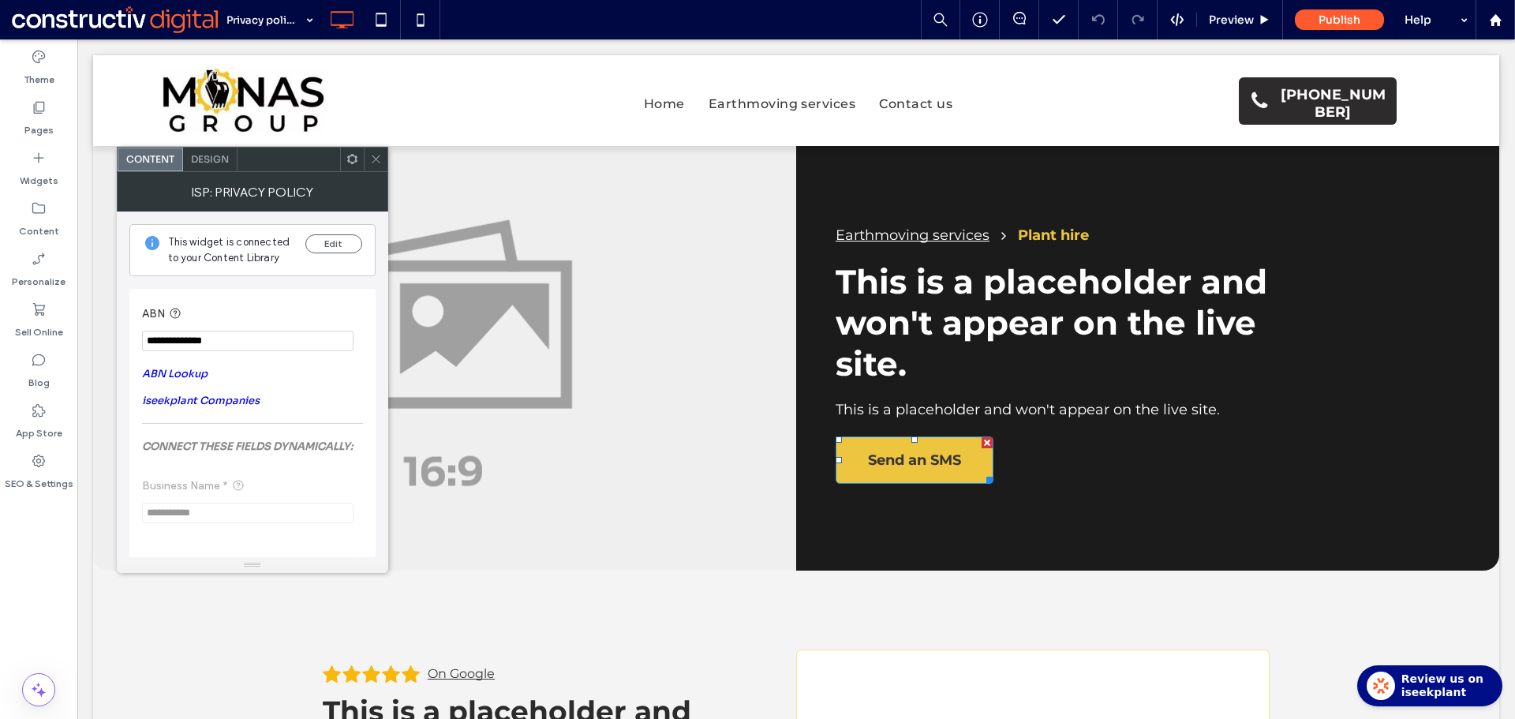
click at [234, 333] on input "**********" at bounding box center [247, 341] width 211 height 21
paste input "ABN"
click at [183, 370] on link "ABN Lookup" at bounding box center [174, 373] width 65 height 13
click at [271, 346] on input "**********" at bounding box center [247, 341] width 211 height 21
paste input "***"
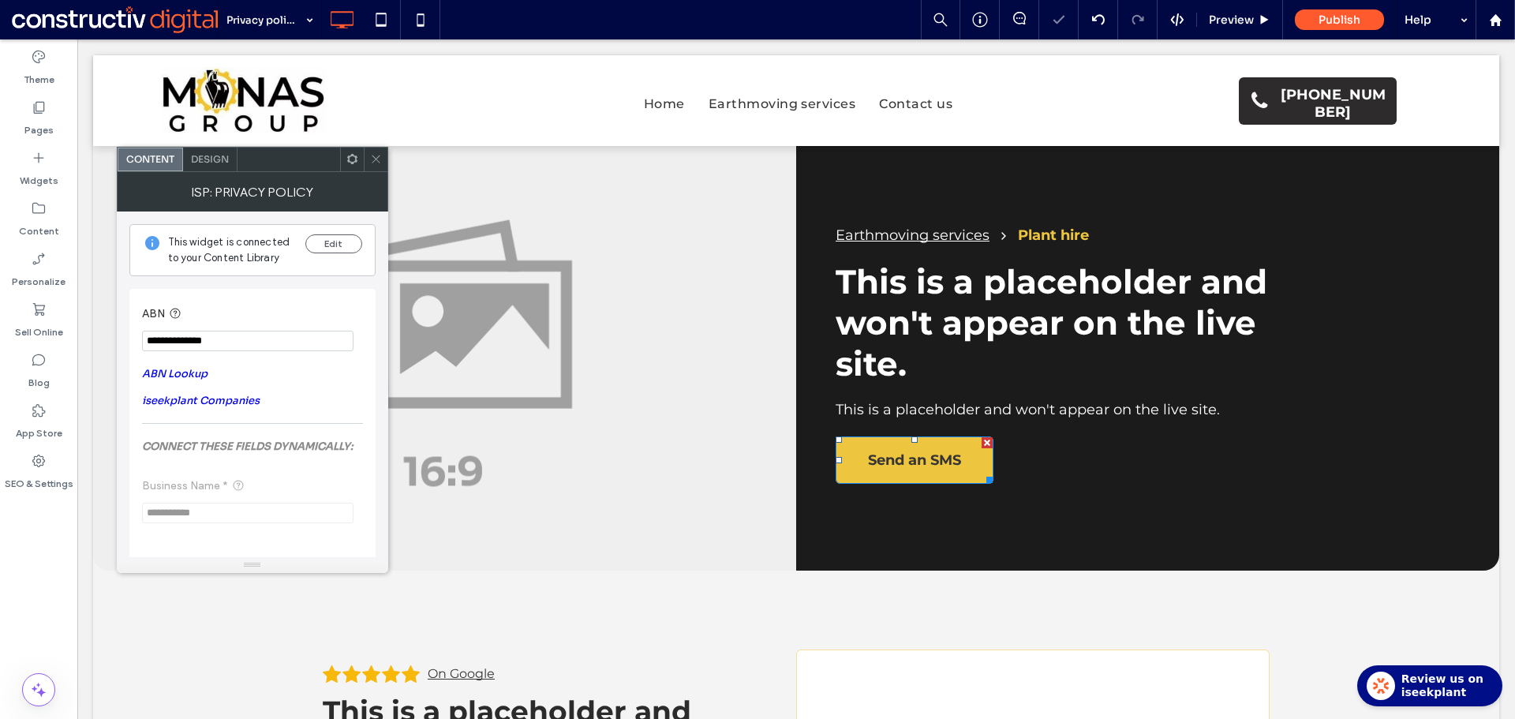
type input "**********"
click at [273, 310] on label "ABN" at bounding box center [249, 314] width 215 height 20
click at [377, 156] on icon at bounding box center [376, 159] width 12 height 12
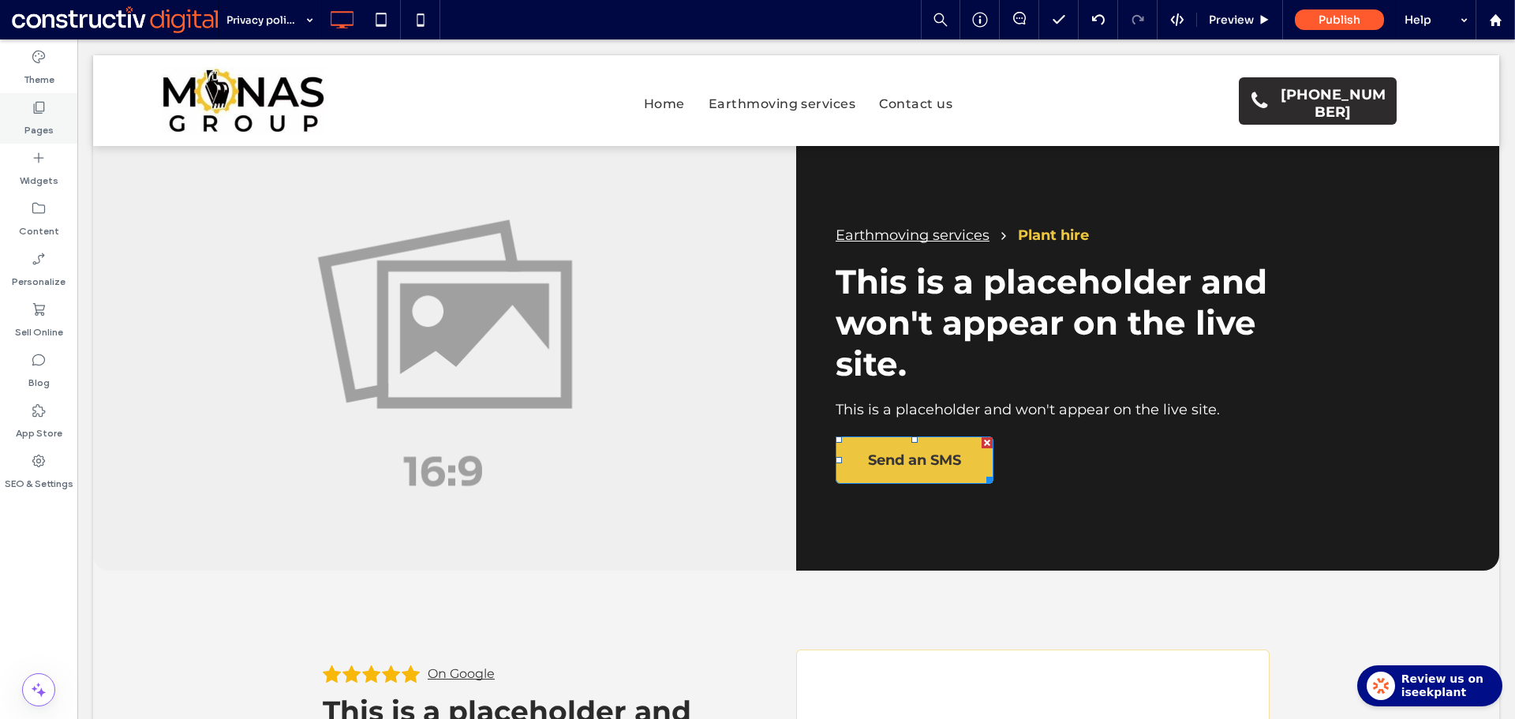
click at [36, 129] on label "Pages" at bounding box center [38, 126] width 29 height 22
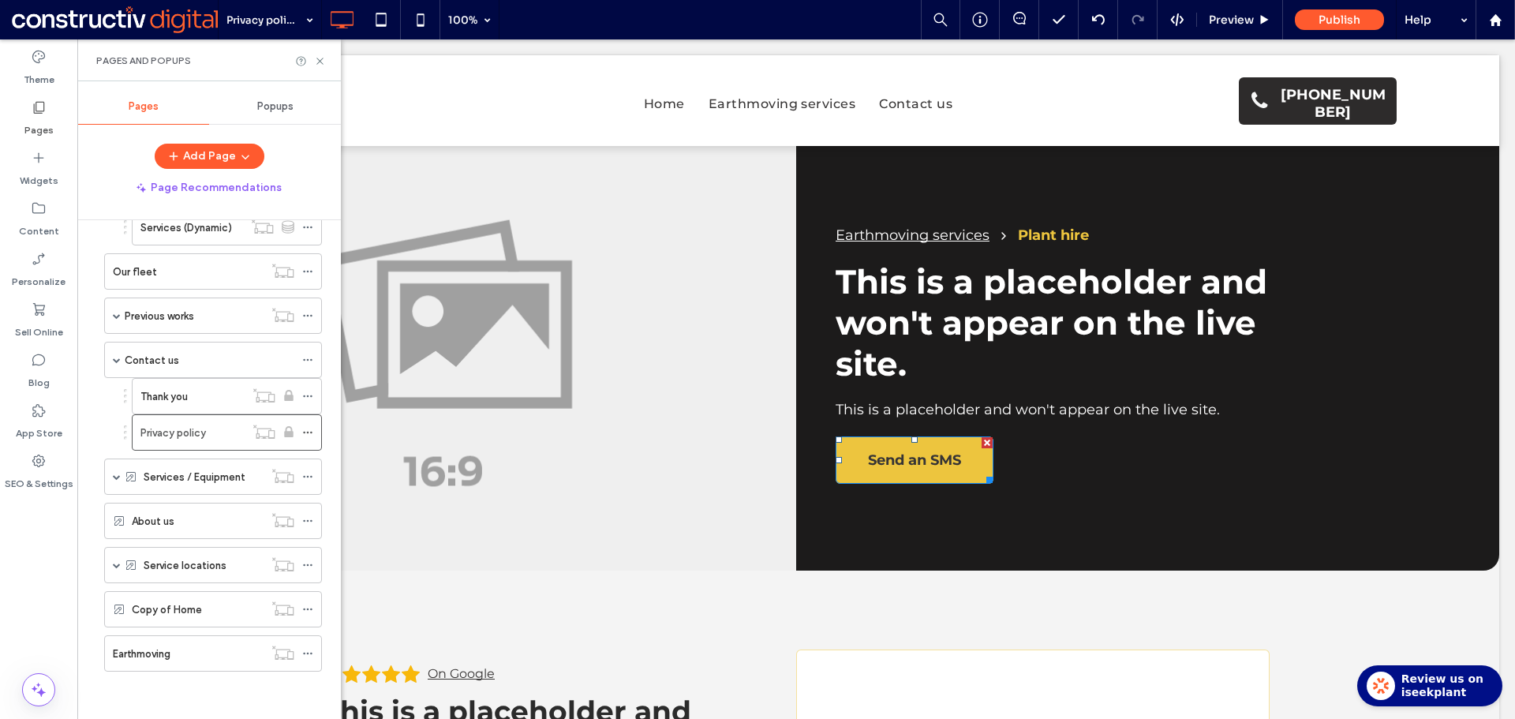
scroll to position [39, 0]
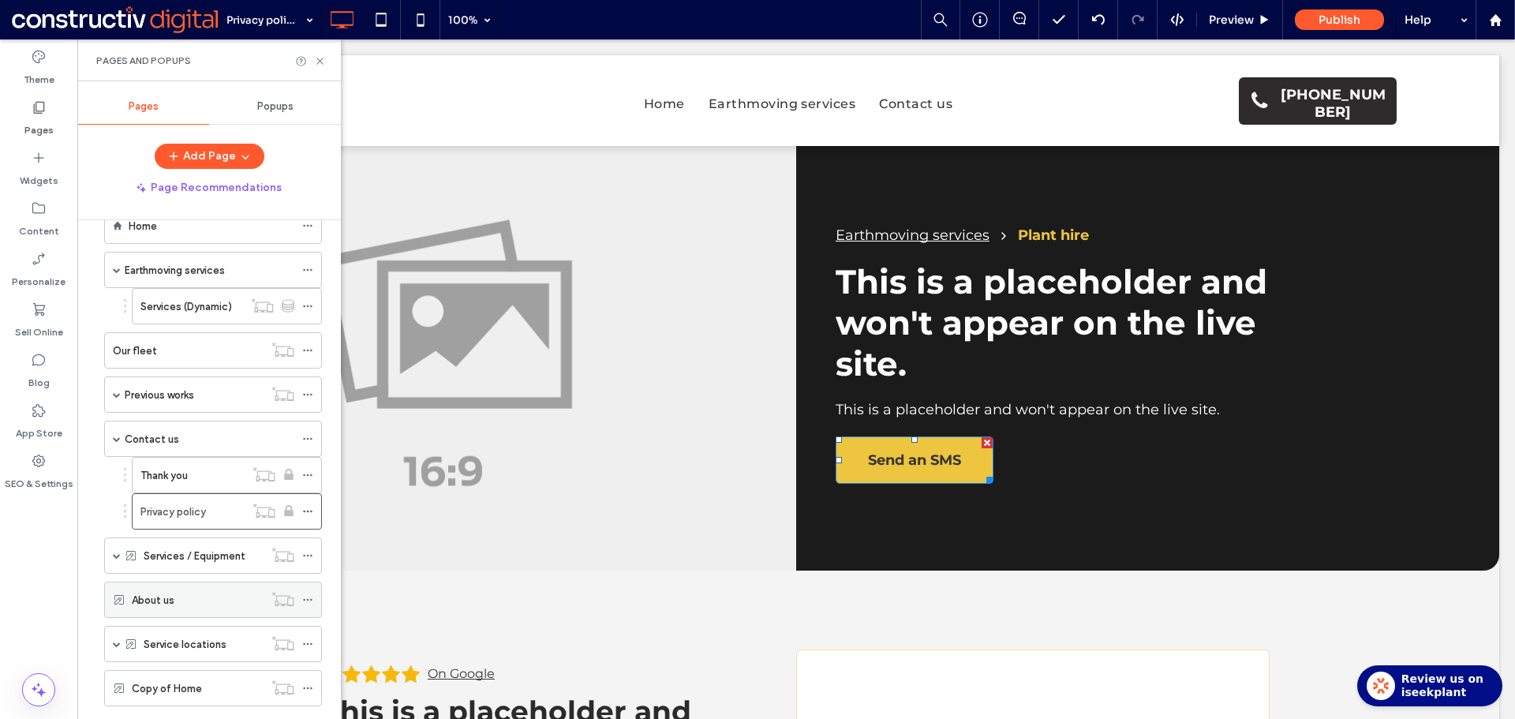
click at [176, 600] on div "About us" at bounding box center [198, 599] width 132 height 17
click at [170, 309] on label "Services (Dynamic)" at bounding box center [186, 307] width 92 height 28
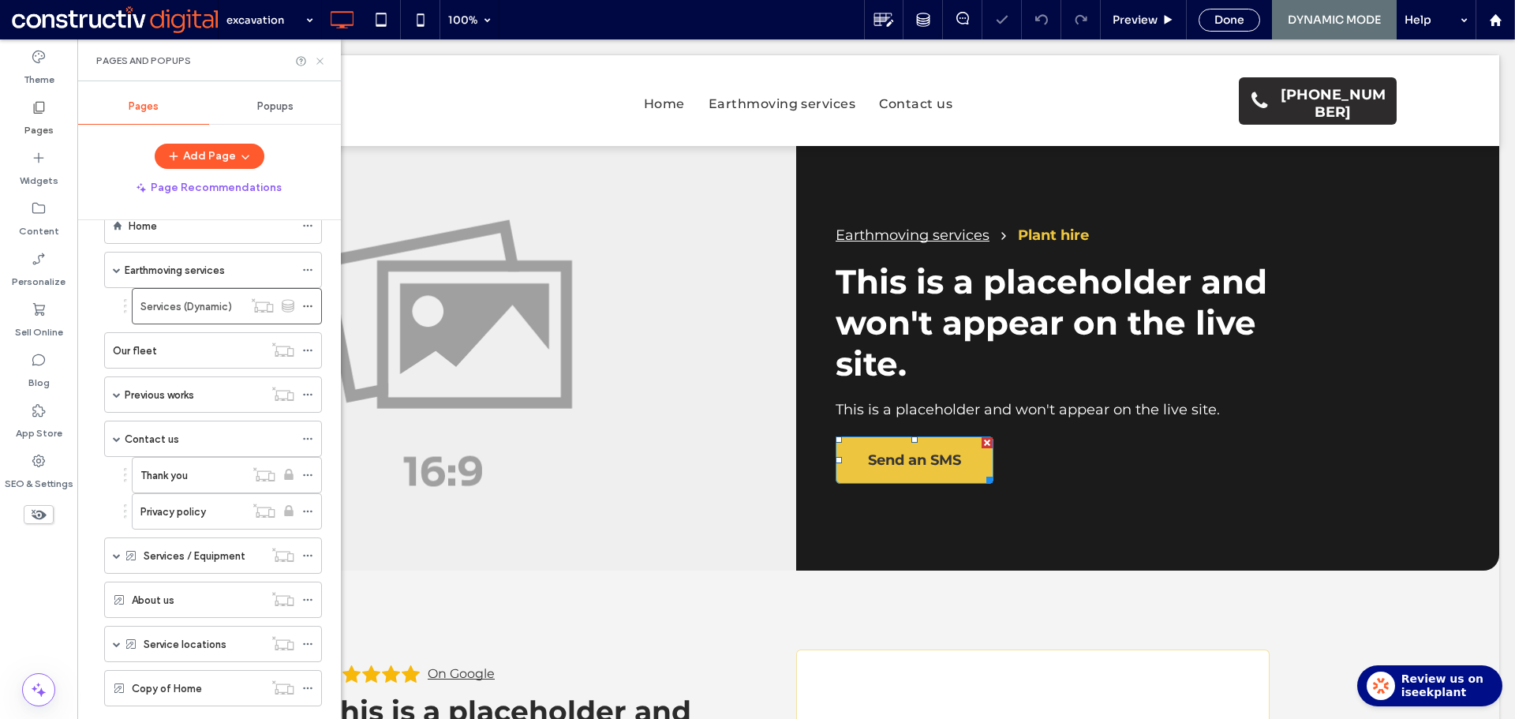
click at [320, 61] on use at bounding box center [319, 61] width 6 height 6
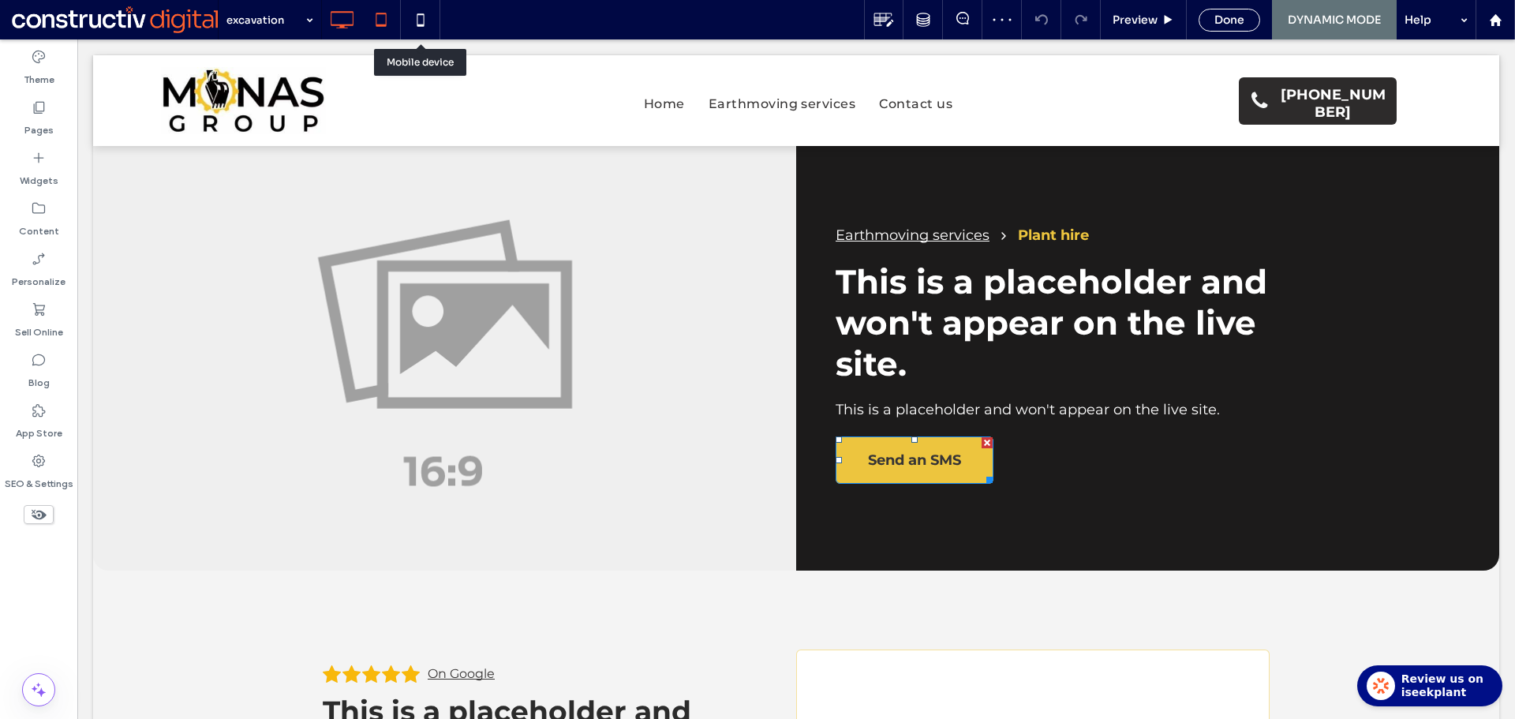
click at [389, 17] on icon at bounding box center [381, 20] width 32 height 32
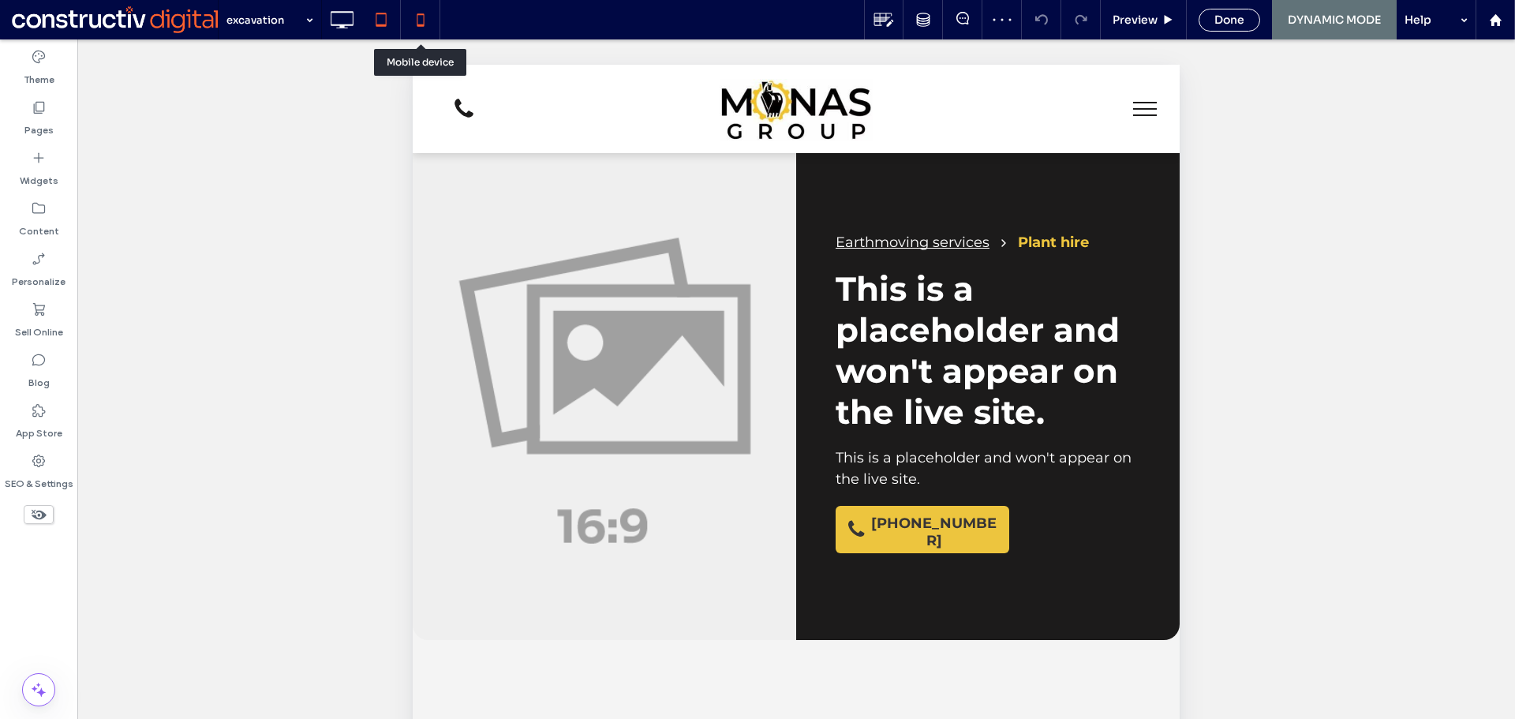
click at [415, 17] on icon at bounding box center [421, 20] width 32 height 32
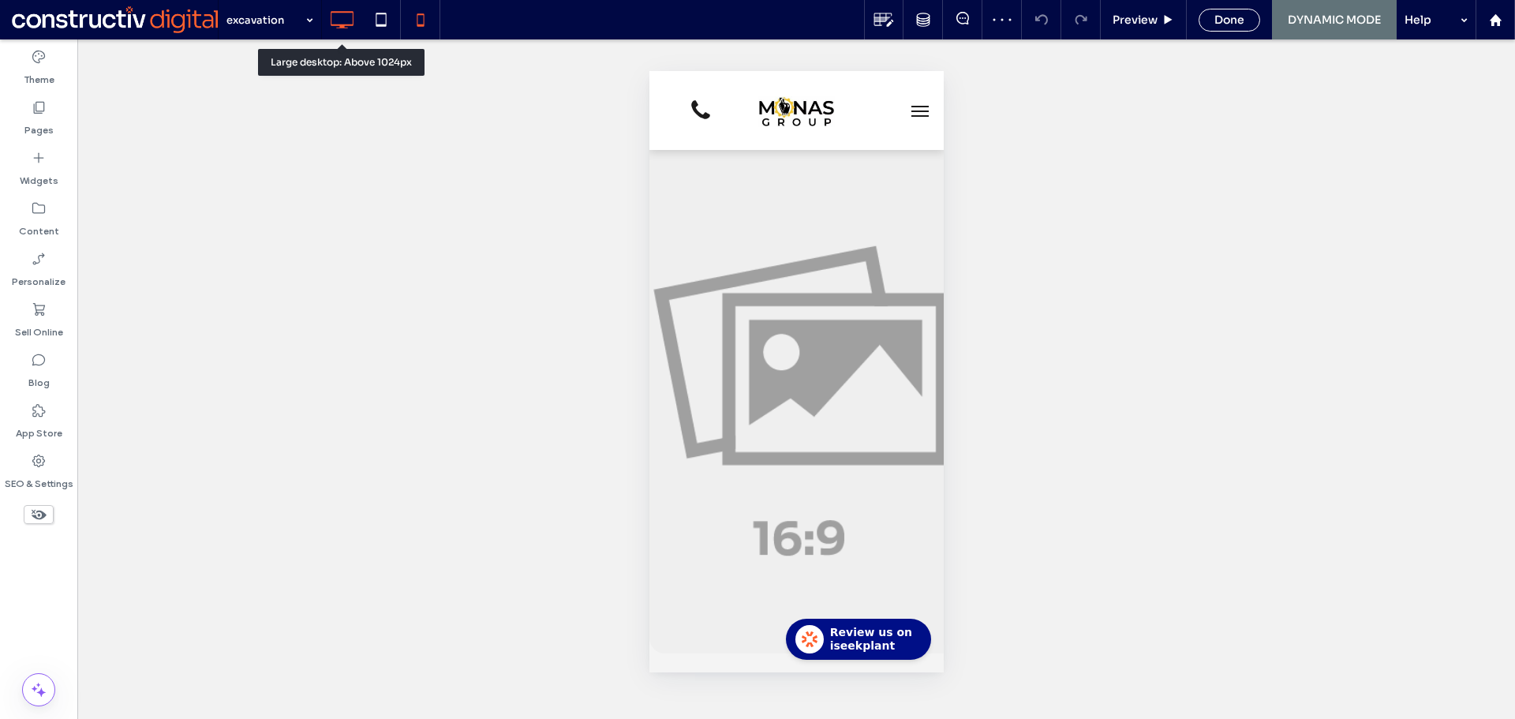
click at [346, 17] on icon at bounding box center [342, 20] width 32 height 32
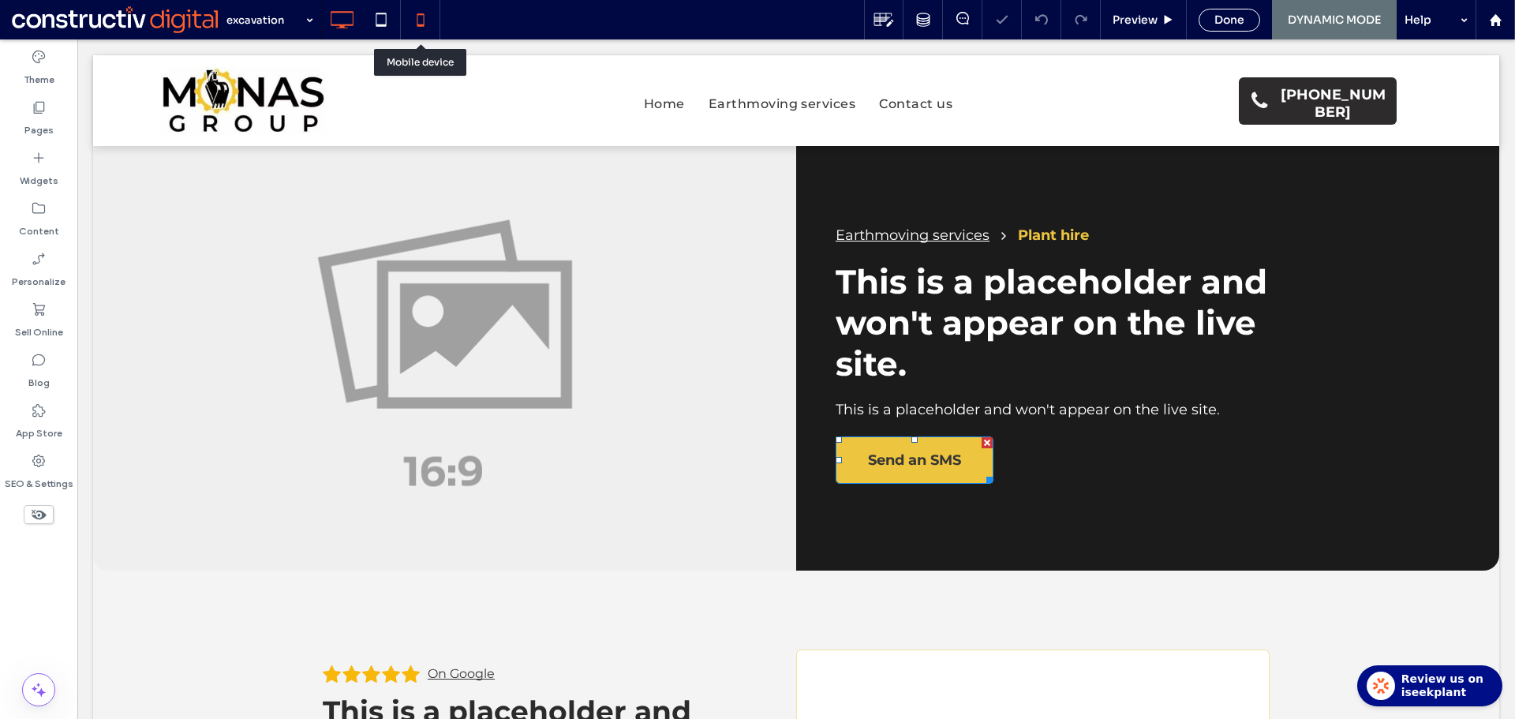
click at [420, 25] on use at bounding box center [420, 19] width 7 height 13
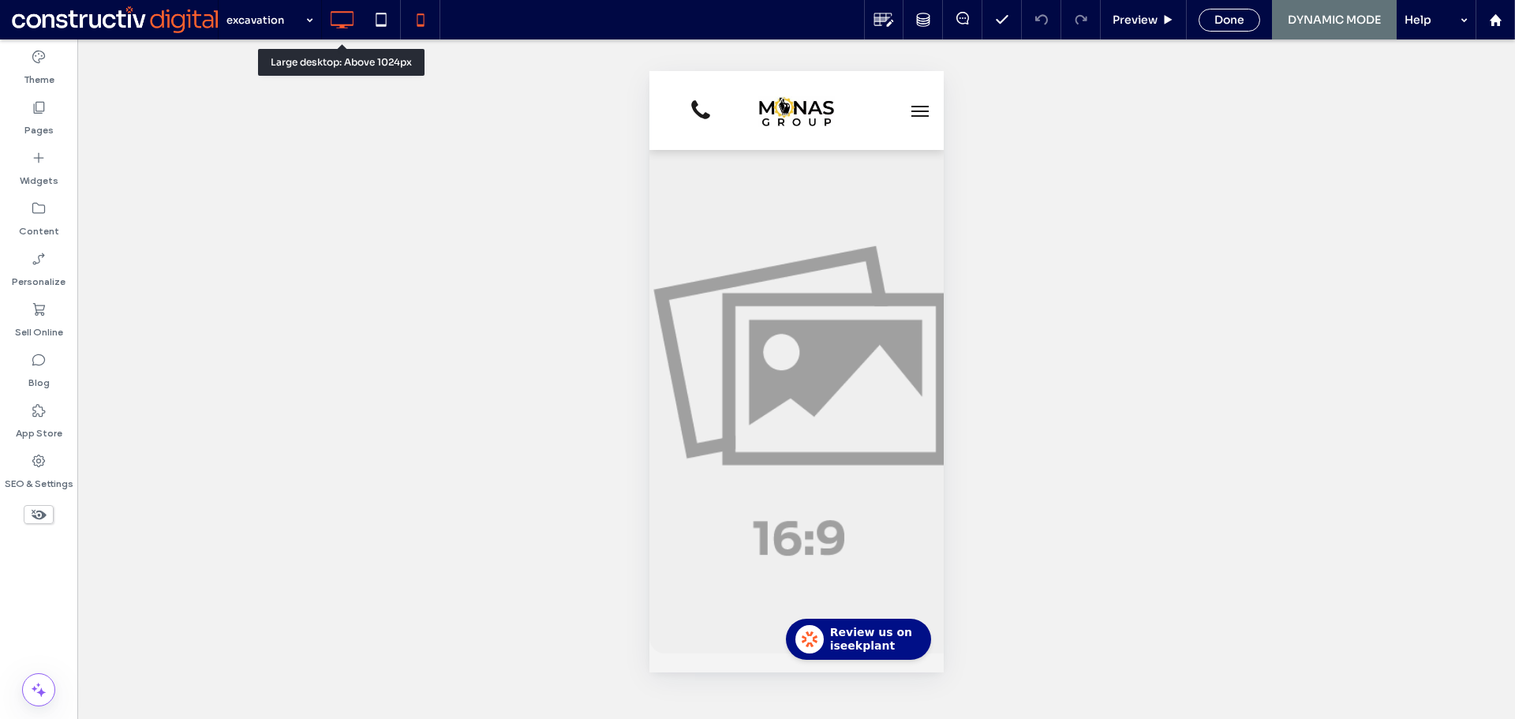
click at [334, 21] on icon at bounding box center [342, 20] width 32 height 32
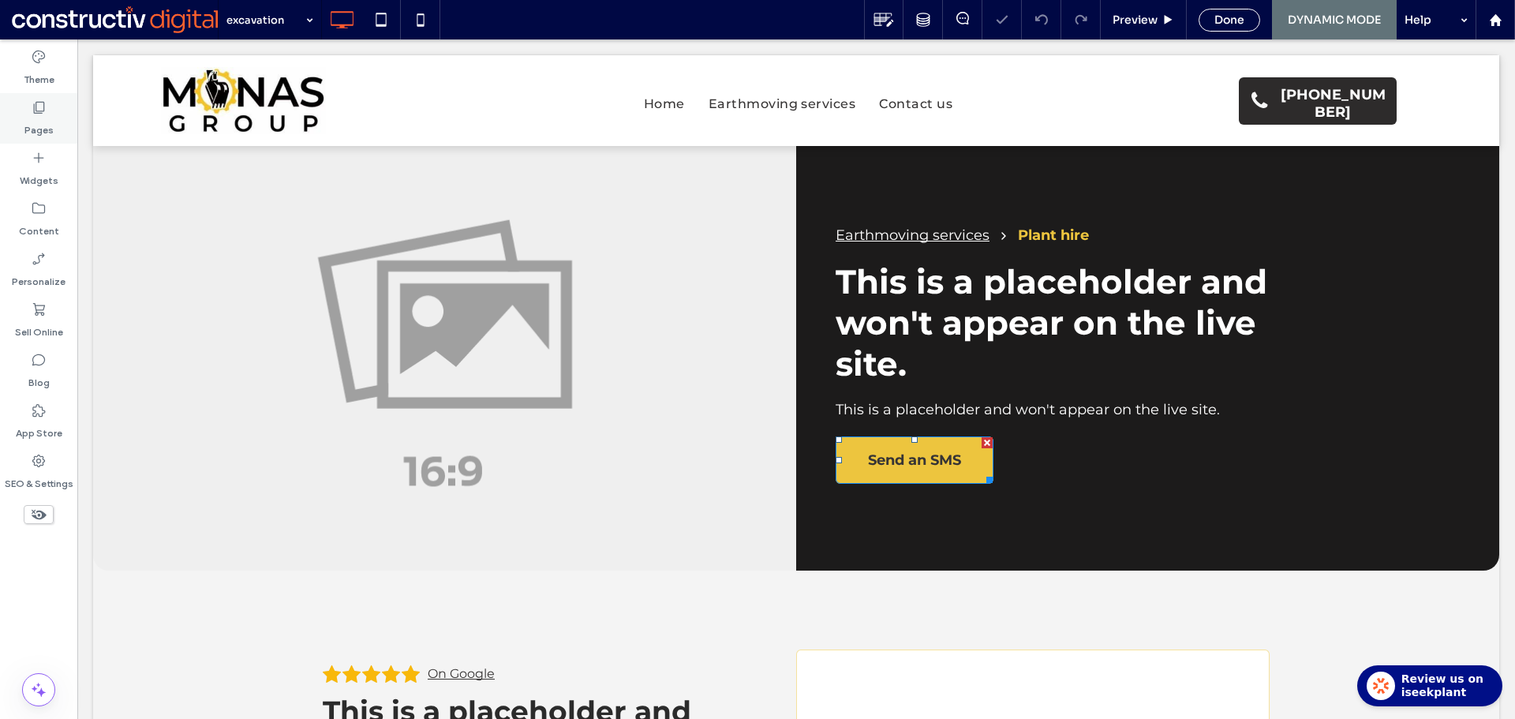
click at [39, 112] on icon at bounding box center [39, 107] width 16 height 16
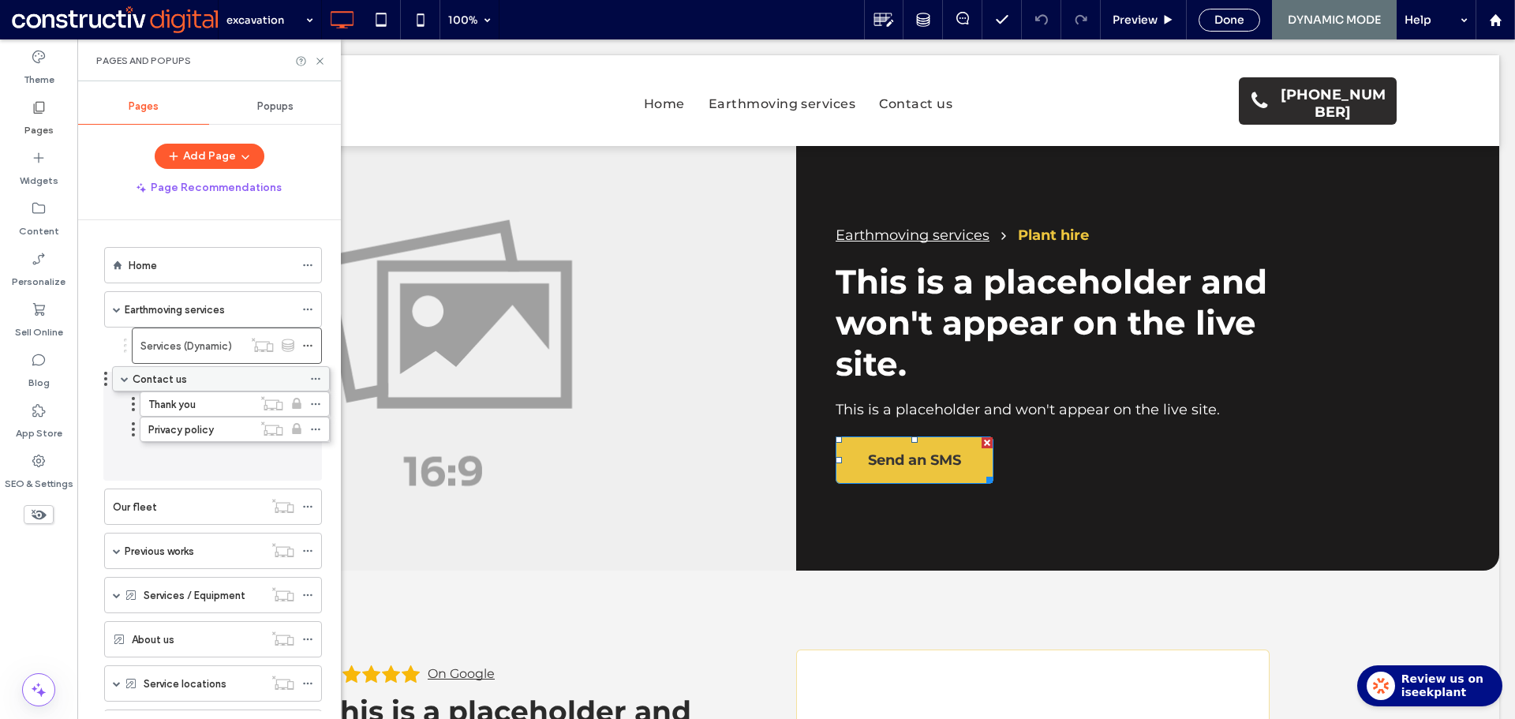
drag, startPoint x: 188, startPoint y: 484, endPoint x: 196, endPoint y: 390, distance: 94.2
click at [120, 389] on span at bounding box center [117, 390] width 8 height 8
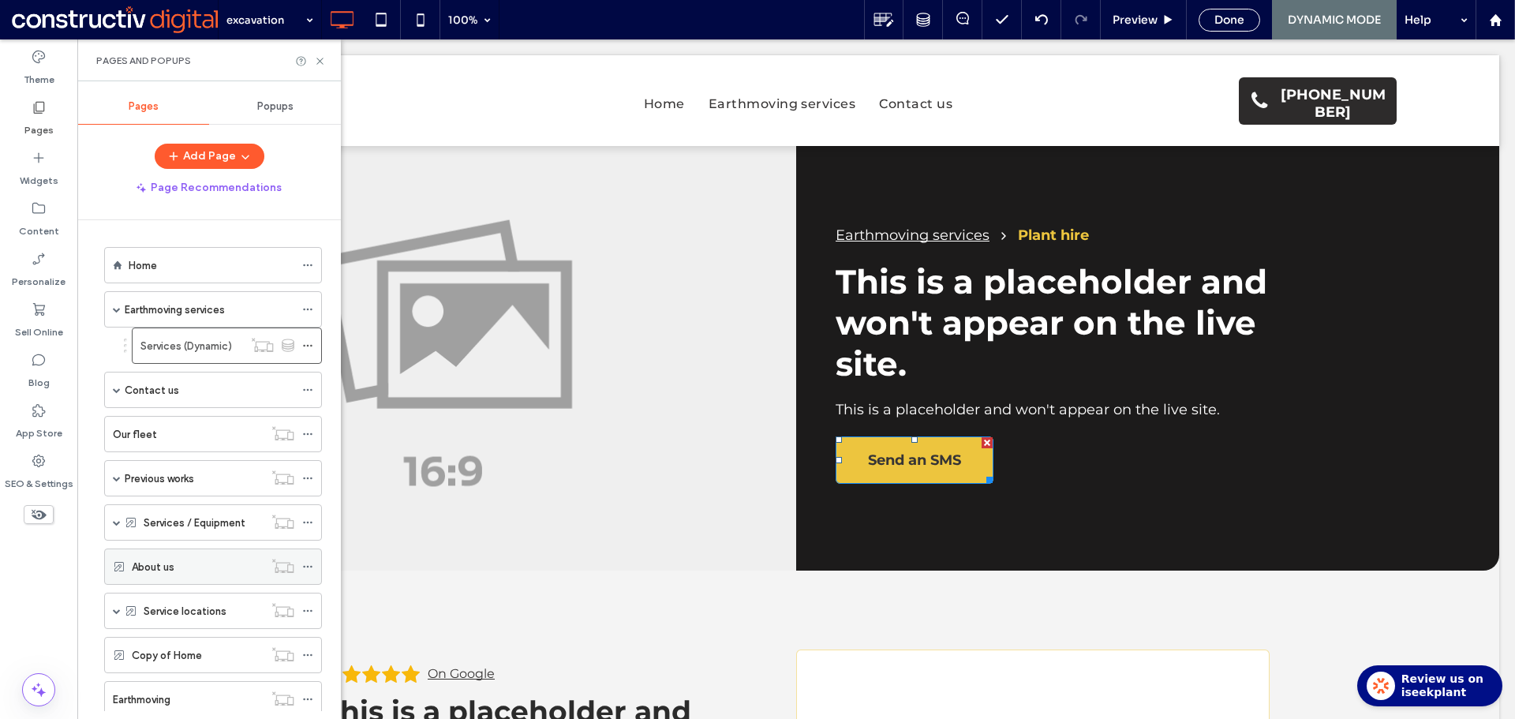
click at [183, 571] on div "About us" at bounding box center [198, 566] width 132 height 17
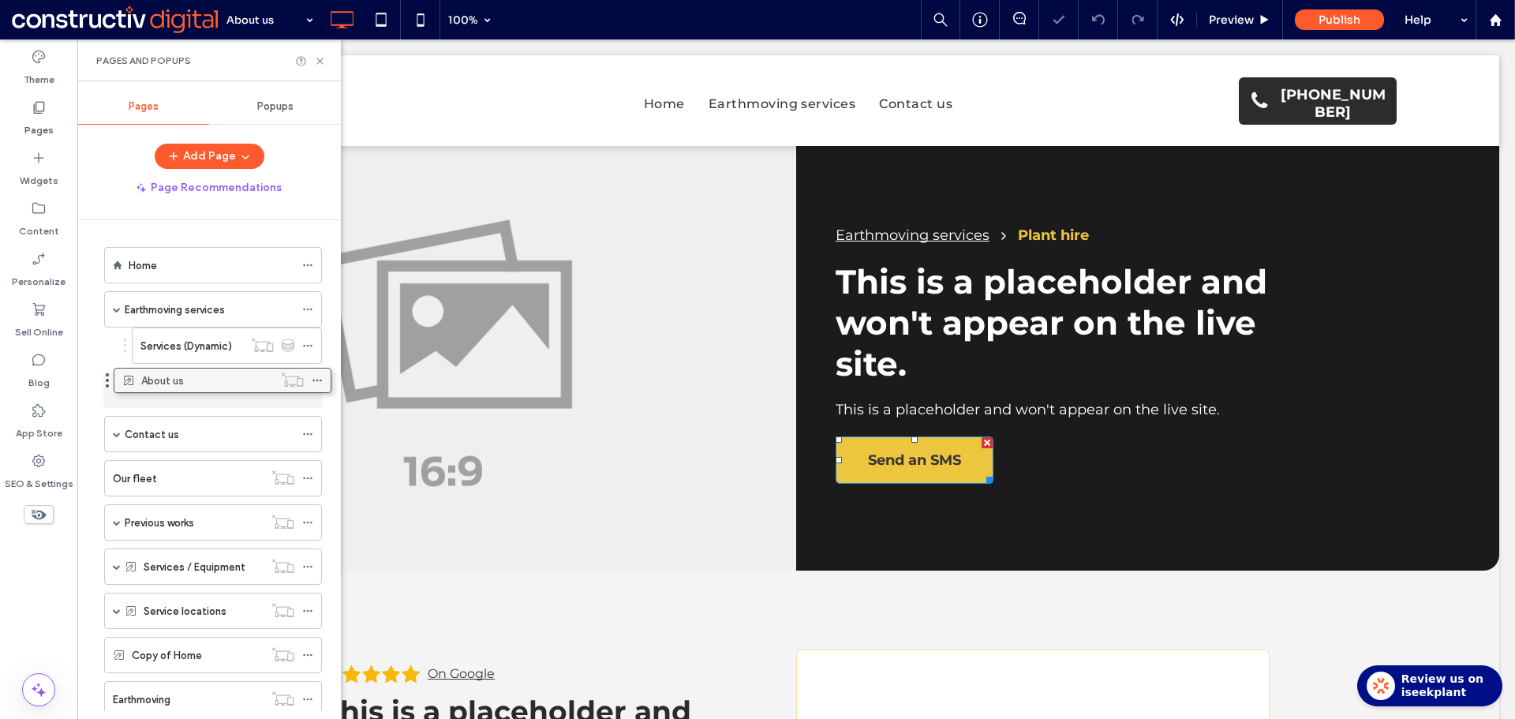
drag, startPoint x: 159, startPoint y: 568, endPoint x: 168, endPoint y: 389, distance: 179.3
click at [307, 390] on icon at bounding box center [307, 389] width 11 height 11
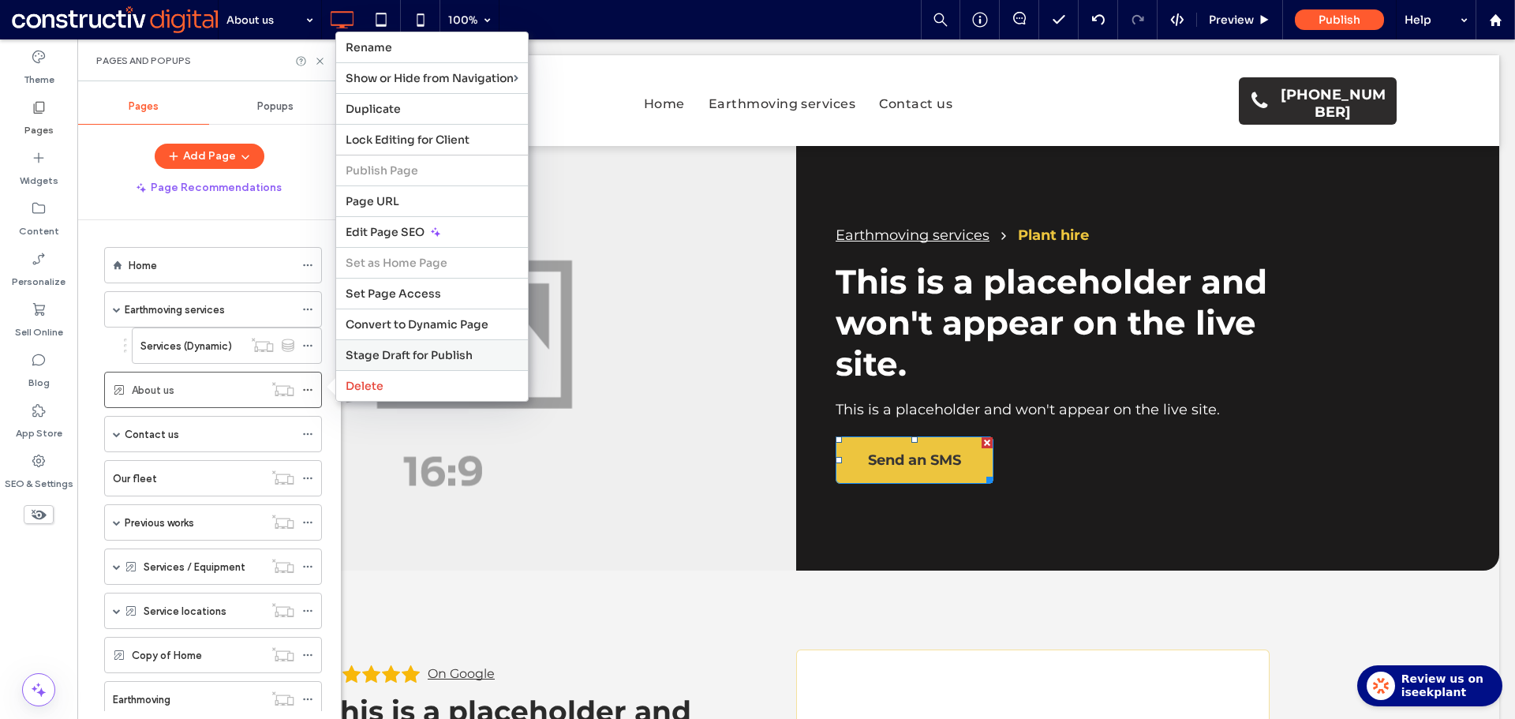
click at [464, 353] on span "Stage Draft for Publish" at bounding box center [409, 355] width 127 height 14
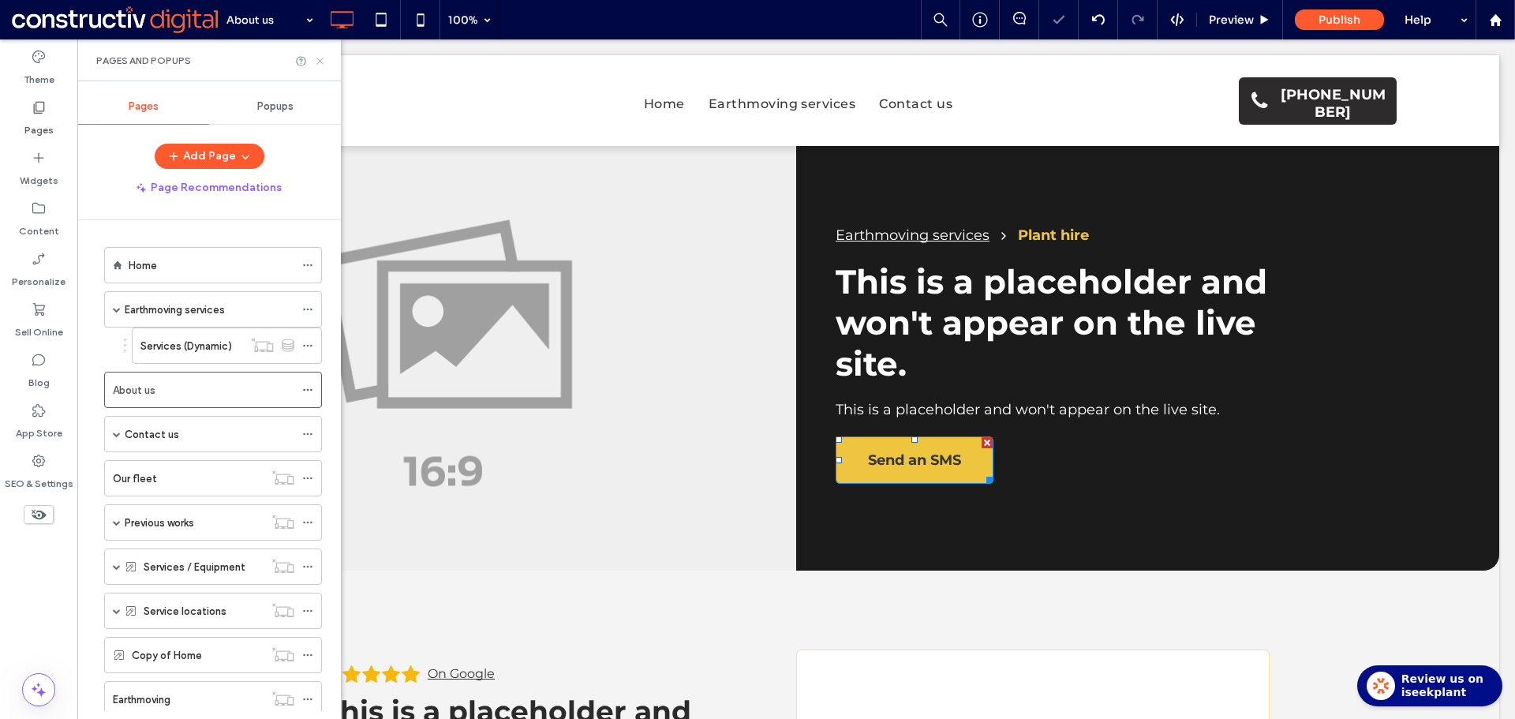
click at [325, 62] on icon at bounding box center [320, 61] width 12 height 12
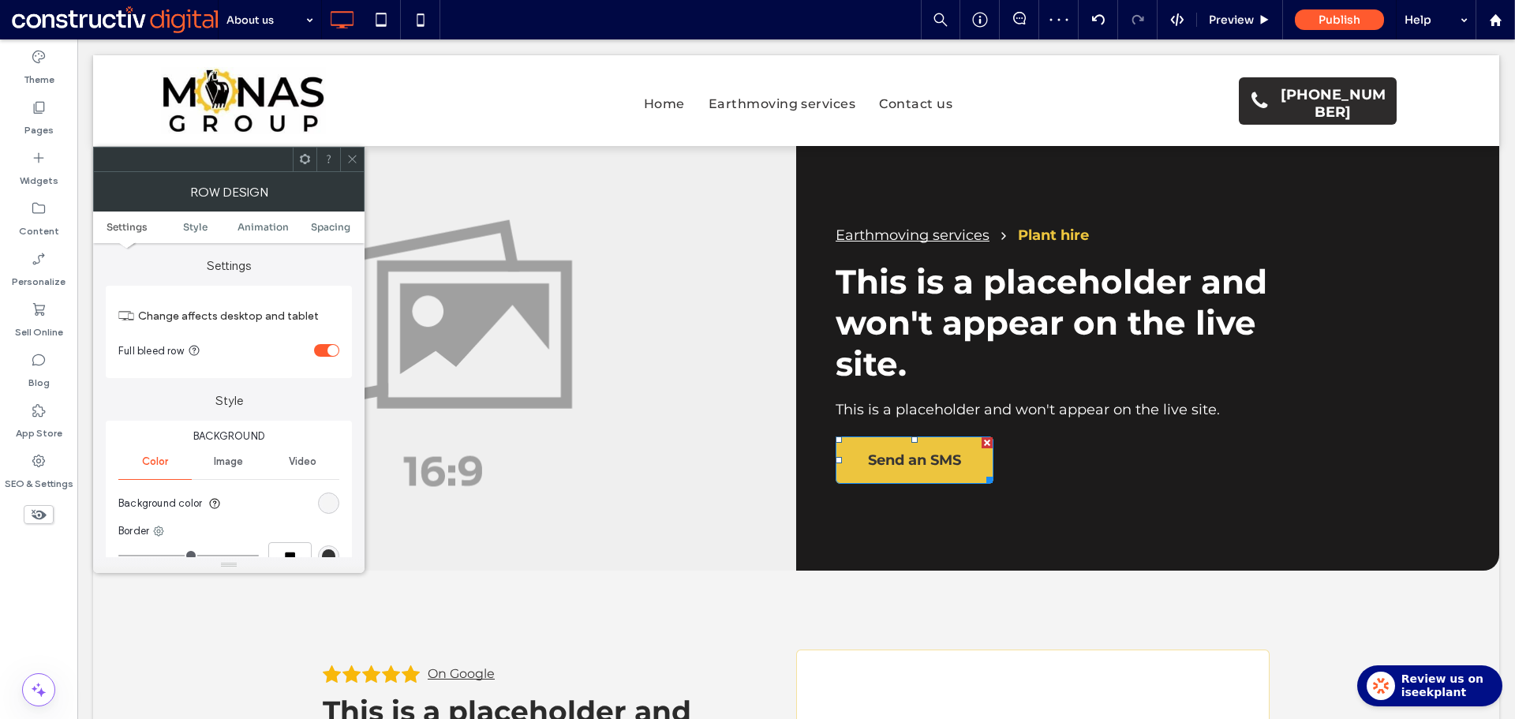
click at [331, 505] on div "rgb(244, 244, 244)" at bounding box center [328, 502] width 13 height 13
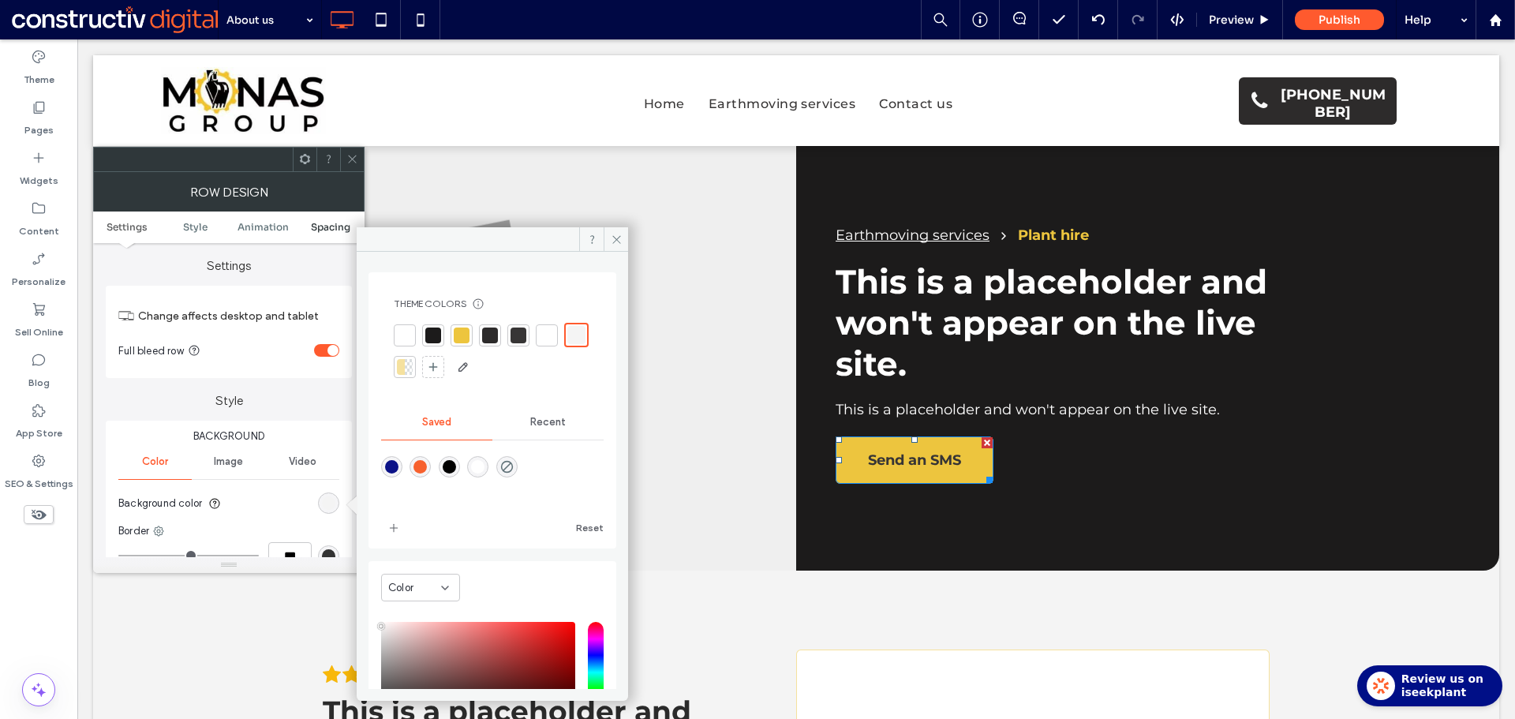
click at [338, 231] on ul "Settings Style Animation Spacing" at bounding box center [228, 227] width 271 height 32
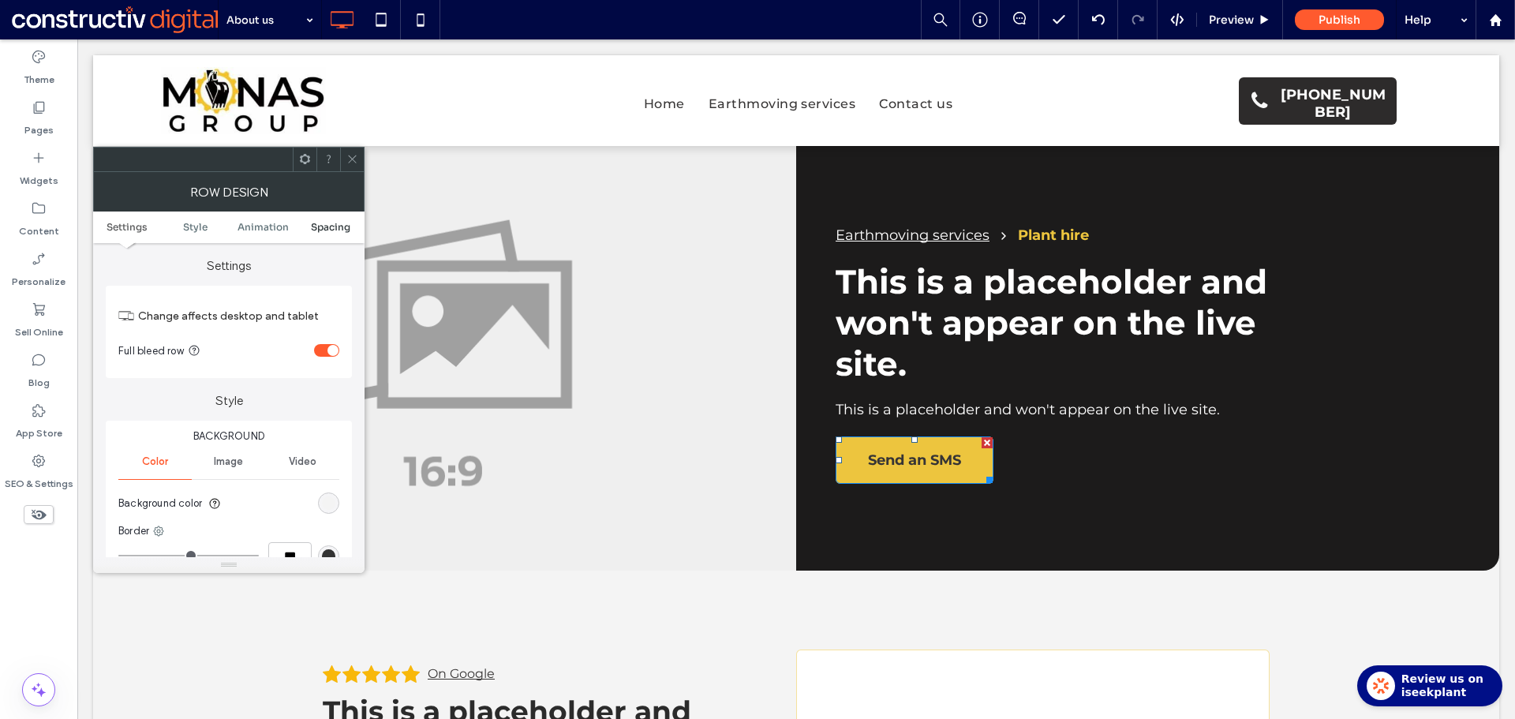
click at [338, 227] on span "Spacing" at bounding box center [330, 227] width 39 height 12
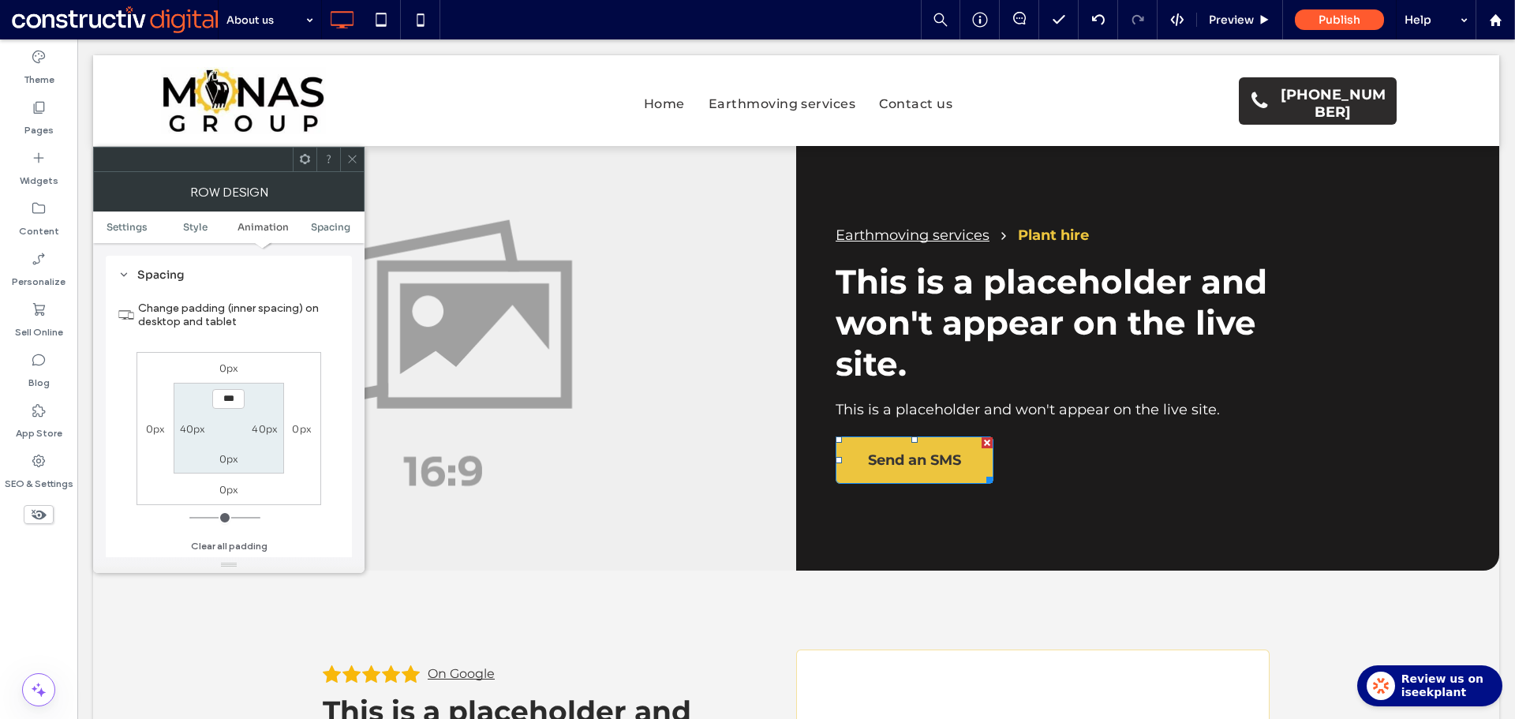
scroll to position [447, 0]
click at [193, 424] on label "40px" at bounding box center [193, 429] width 26 height 12
type input "**"
type input "*"
type input "***"
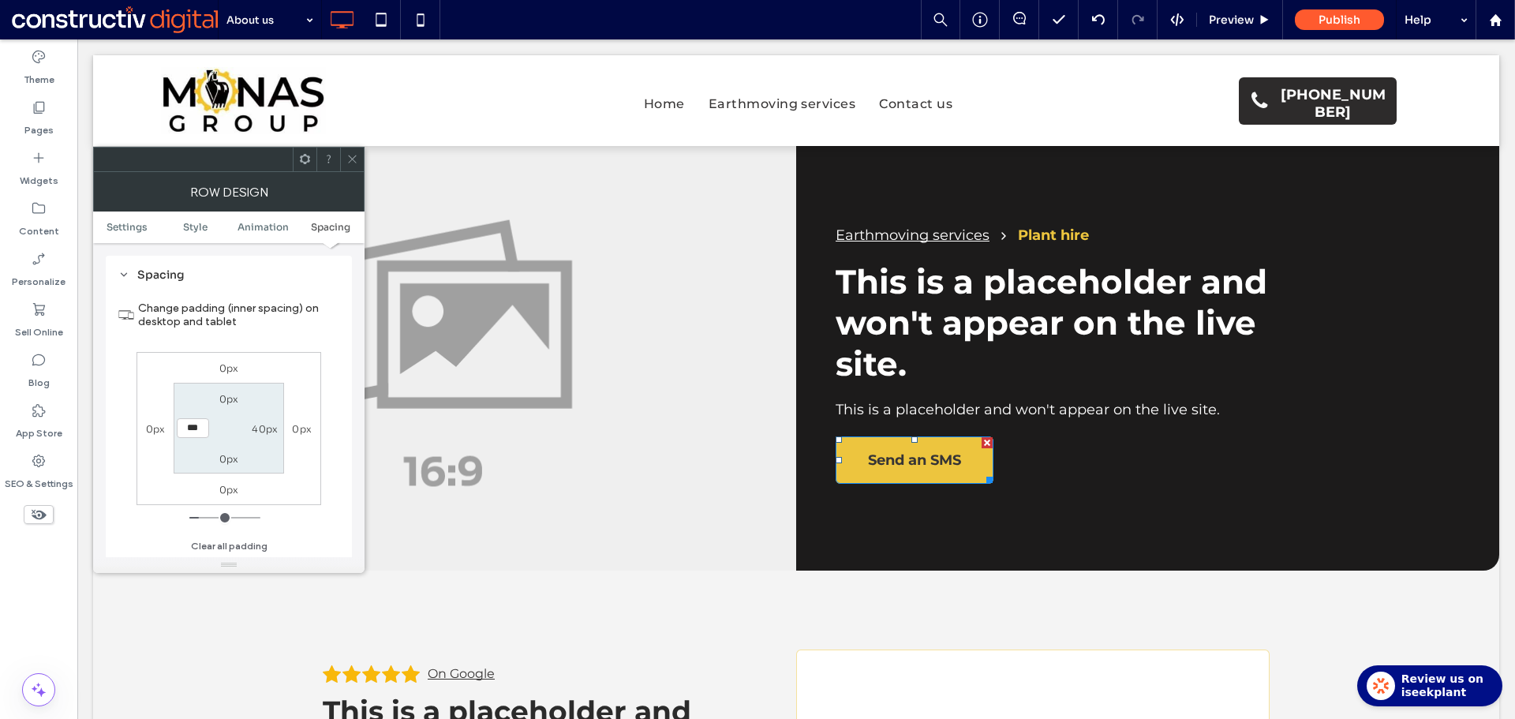
click at [264, 428] on label "40px" at bounding box center [265, 429] width 26 height 12
type input "**"
type input "*"
type input "***"
click at [270, 403] on section "0px *** 0px 0px" at bounding box center [229, 428] width 110 height 91
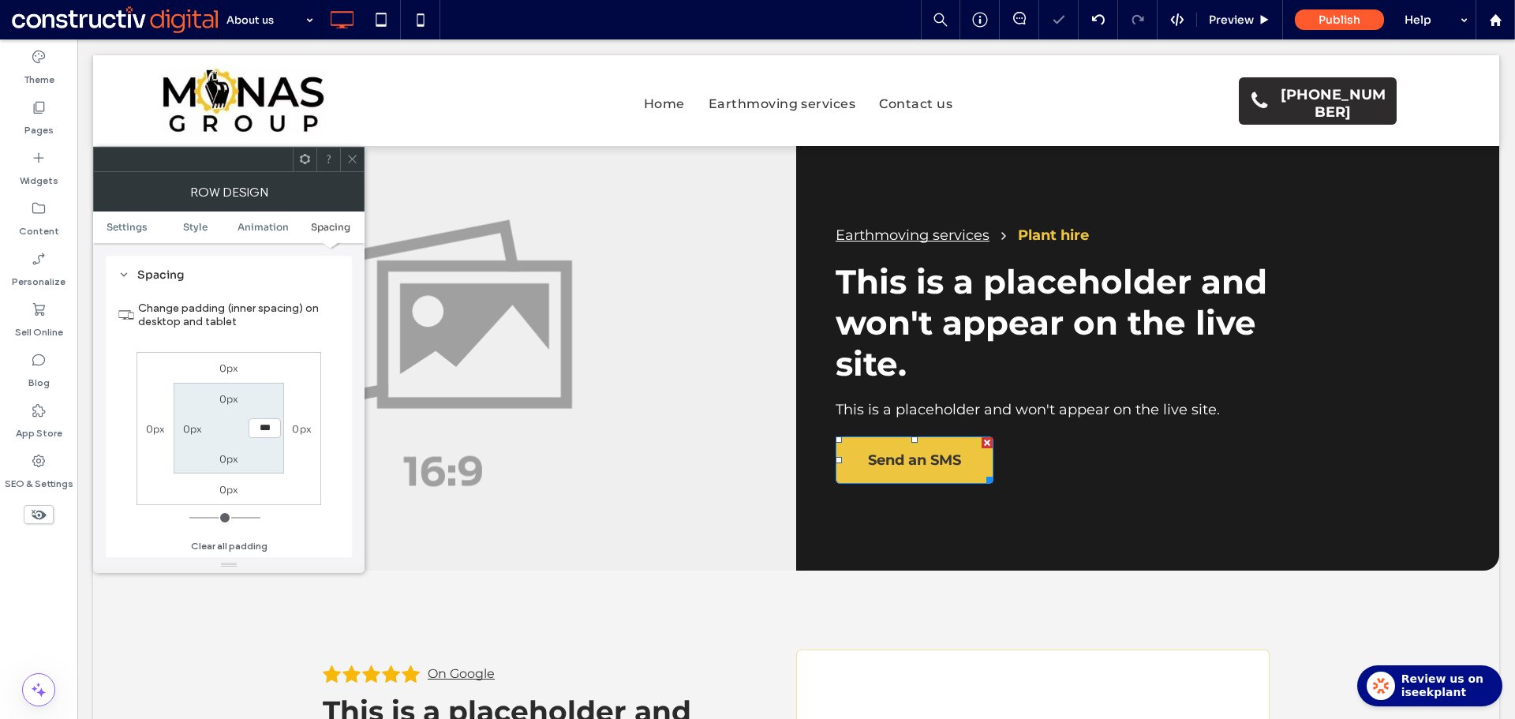
click at [349, 158] on div at bounding box center [352, 160] width 24 height 24
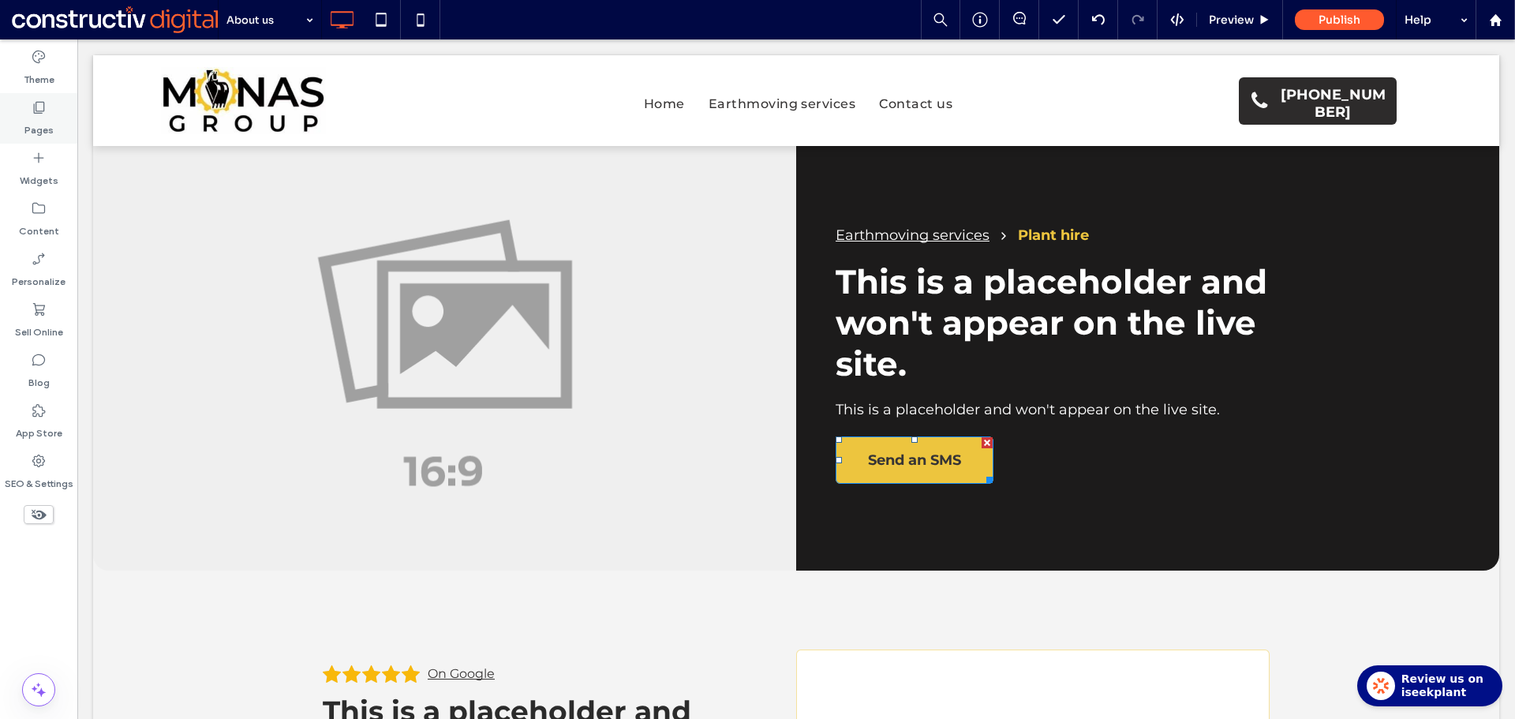
click at [40, 115] on label "Pages" at bounding box center [38, 126] width 29 height 22
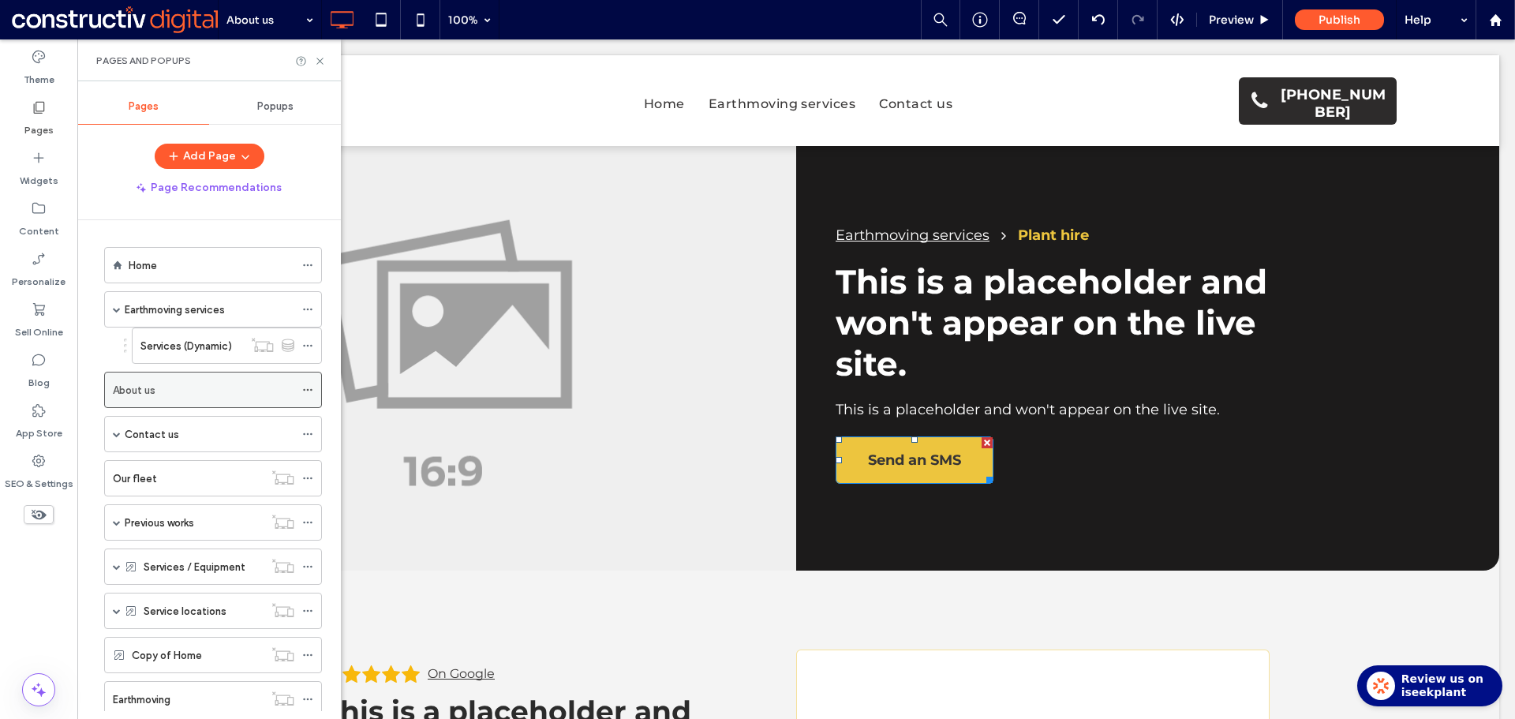
drag, startPoint x: 311, startPoint y: 390, endPoint x: 325, endPoint y: 385, distance: 15.0
click at [310, 389] on icon at bounding box center [307, 389] width 11 height 11
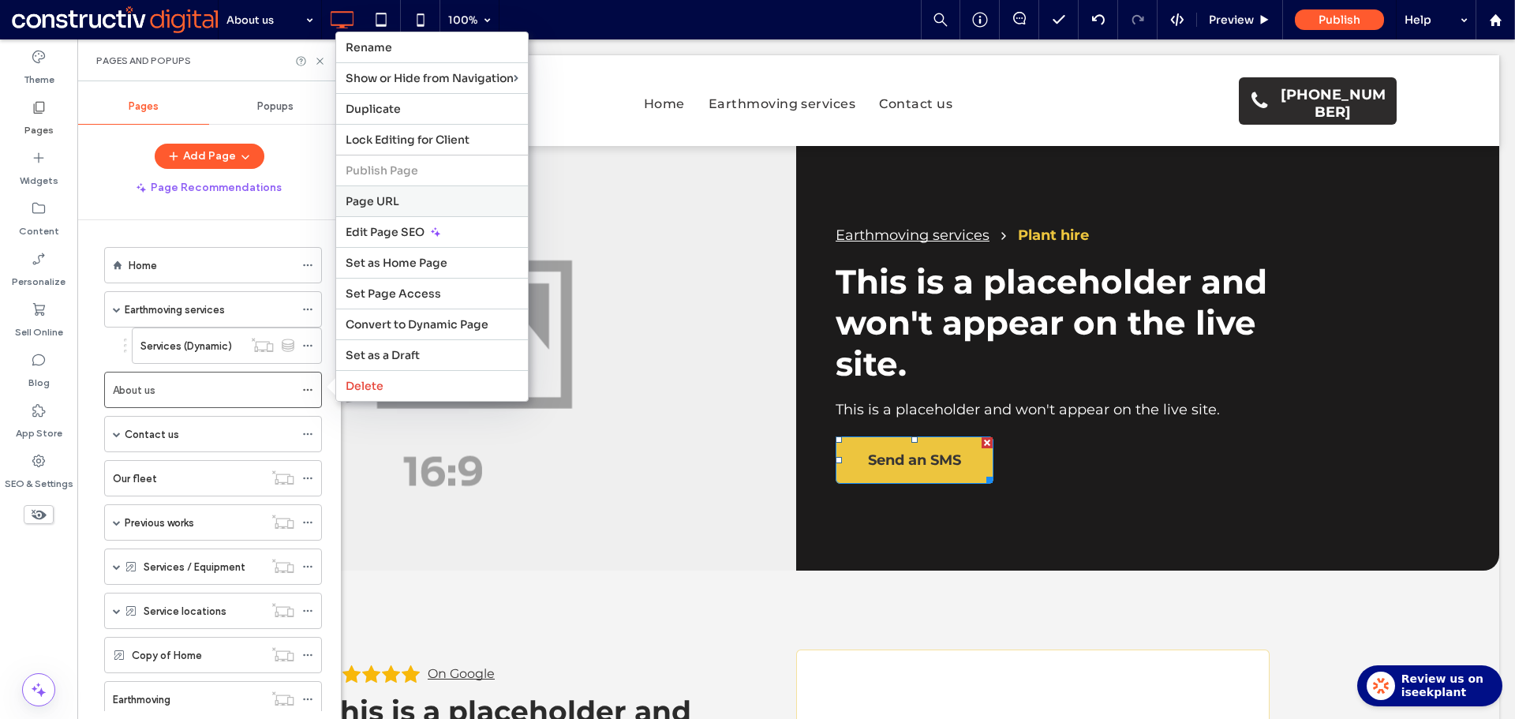
click at [402, 200] on label "Page URL" at bounding box center [432, 201] width 173 height 14
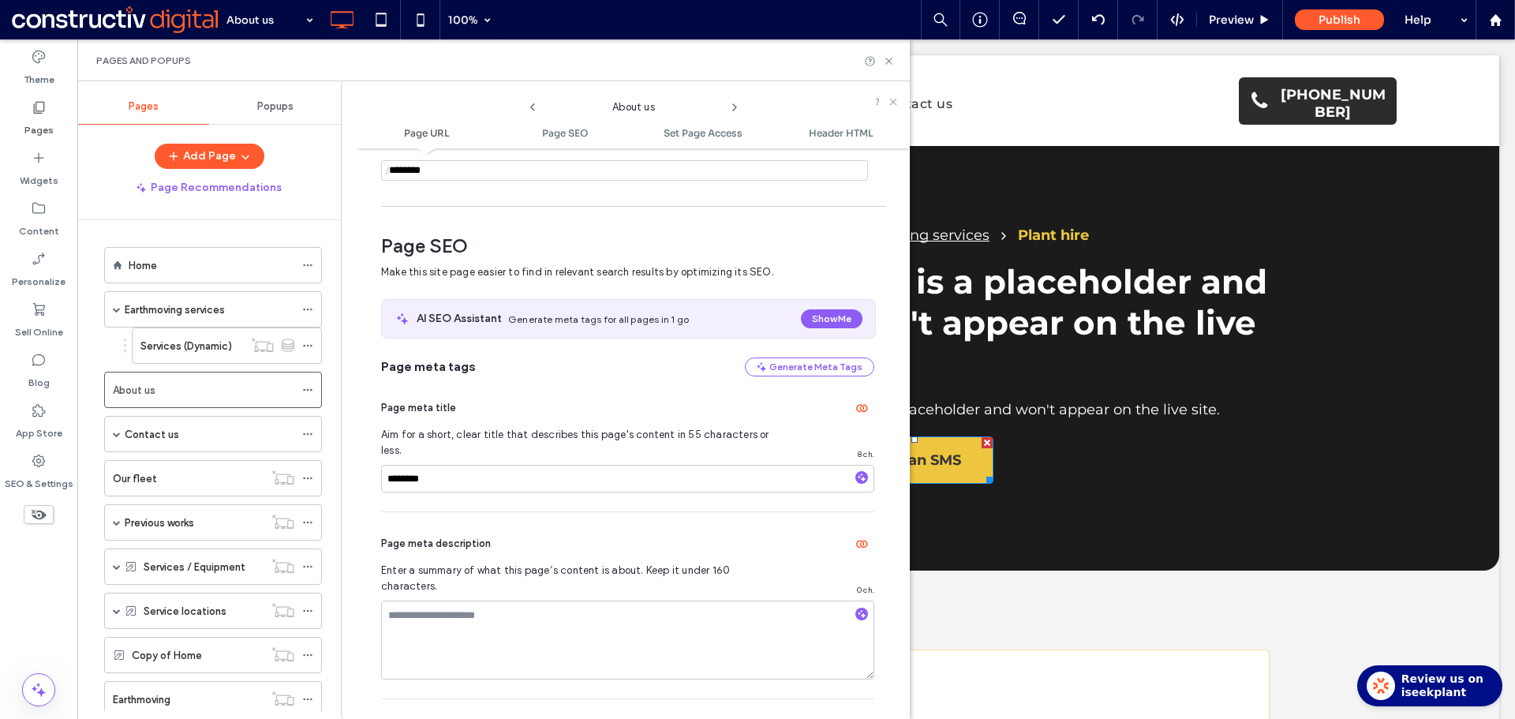
scroll to position [166, 0]
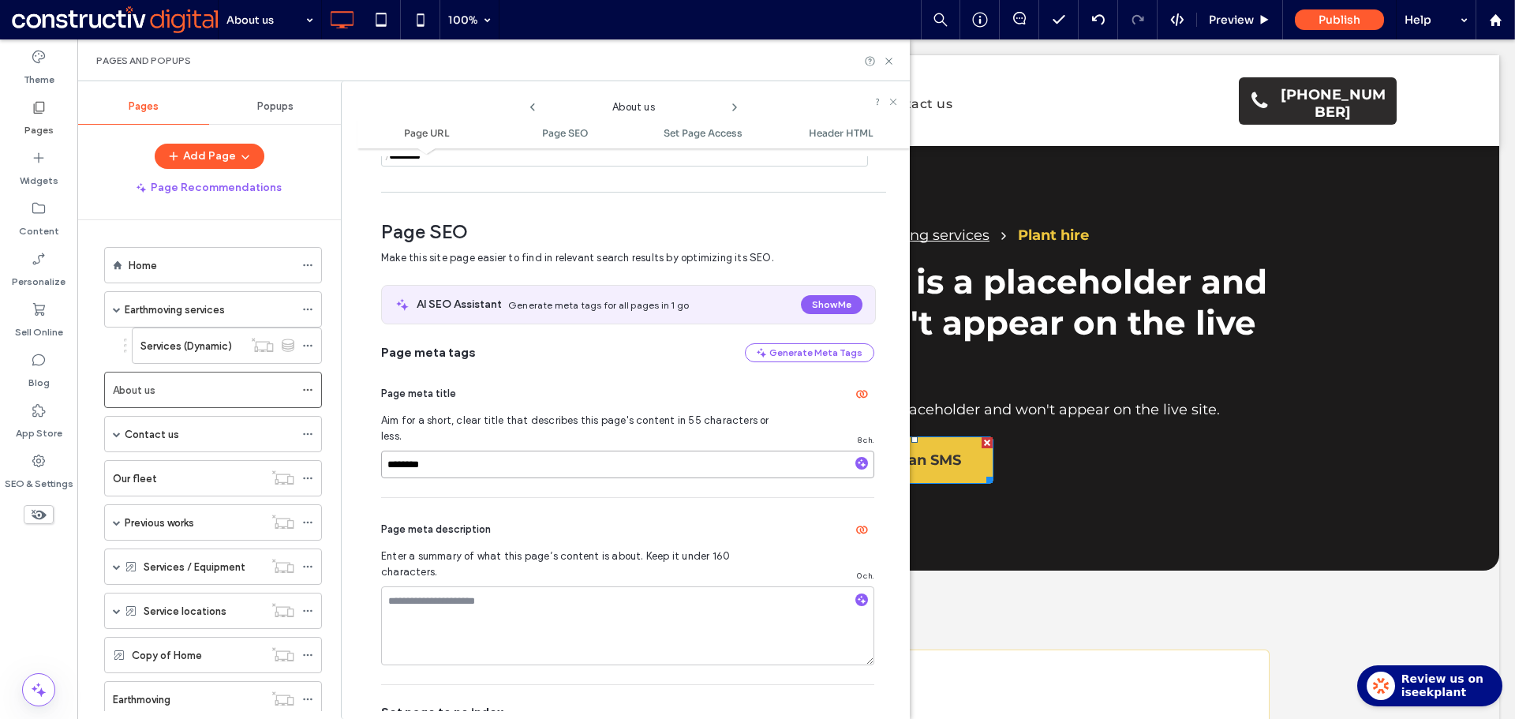
click at [473, 450] on input "********" at bounding box center [627, 464] width 493 height 28
paste input "**********"
type input "**********"
click at [498, 588] on textarea at bounding box center [627, 625] width 493 height 79
paste textarea "**********"
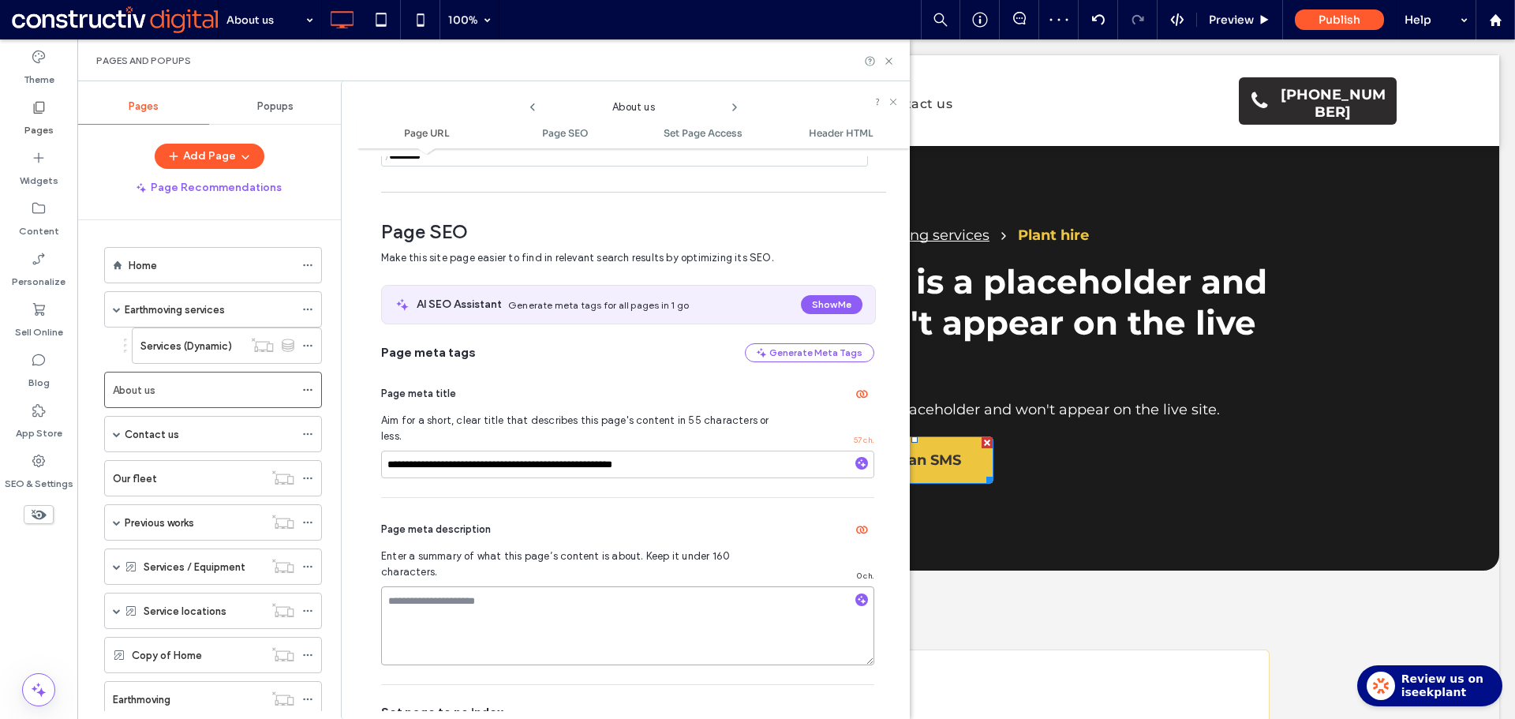
type textarea "**********"
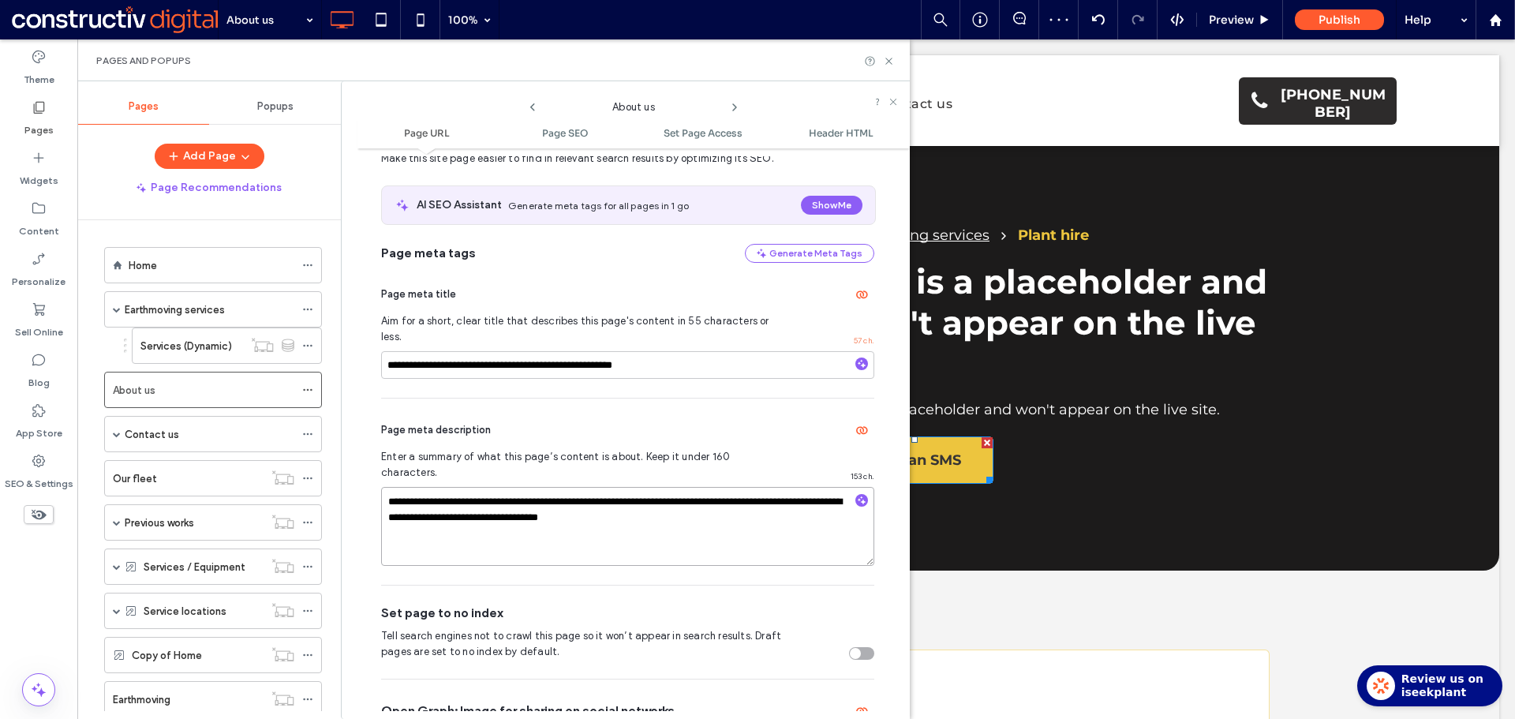
scroll to position [402, 0]
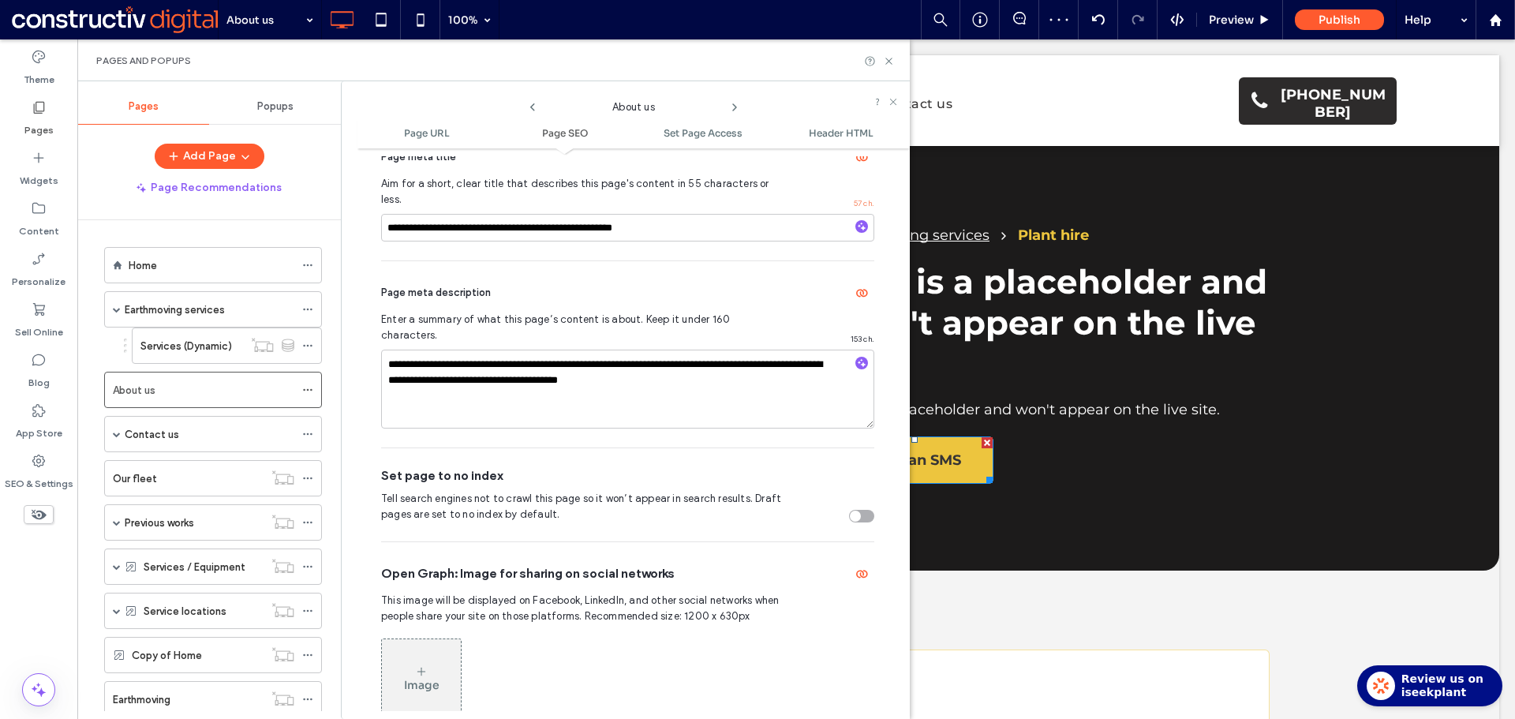
click at [803, 448] on div "Set page to no index Tell search engines not to crawl this page so it won’t app…" at bounding box center [627, 494] width 493 height 93
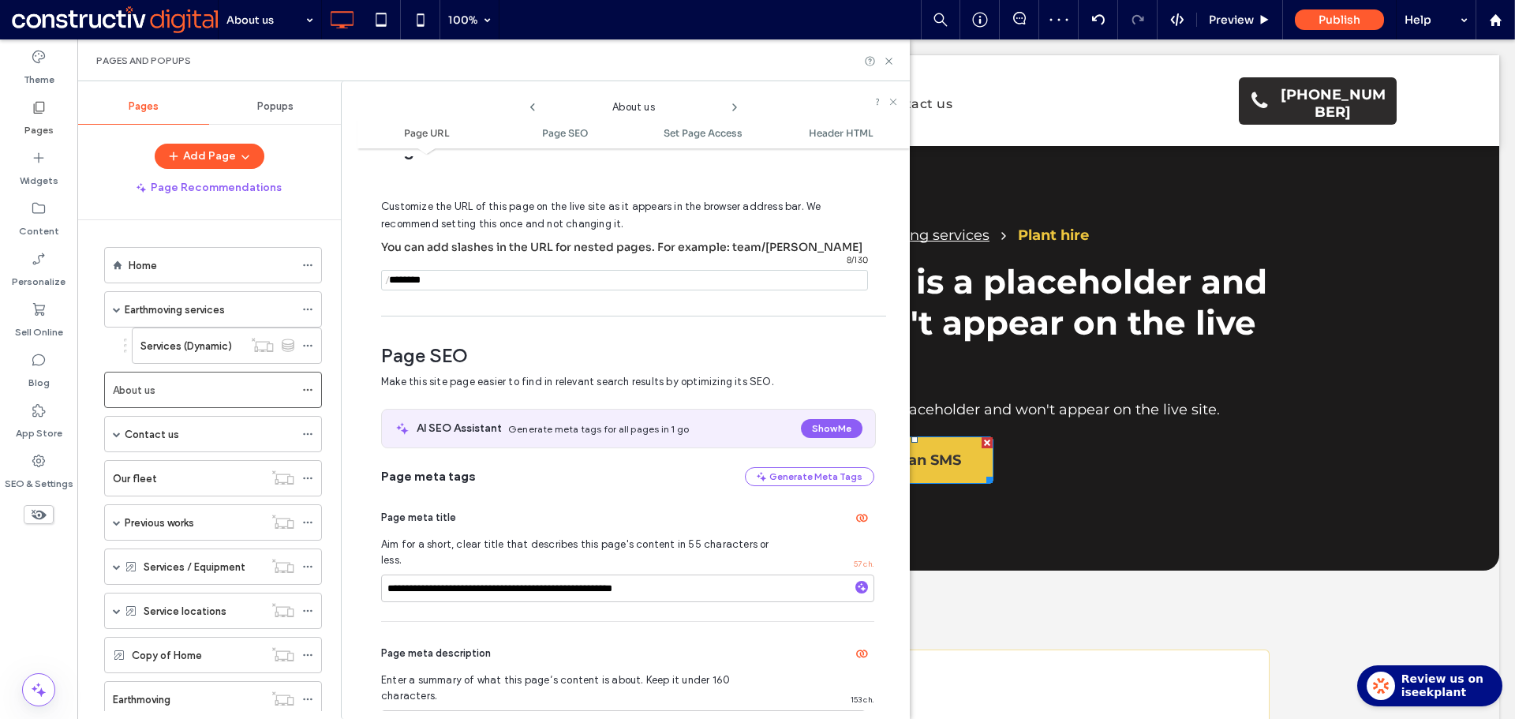
scroll to position [0, 0]
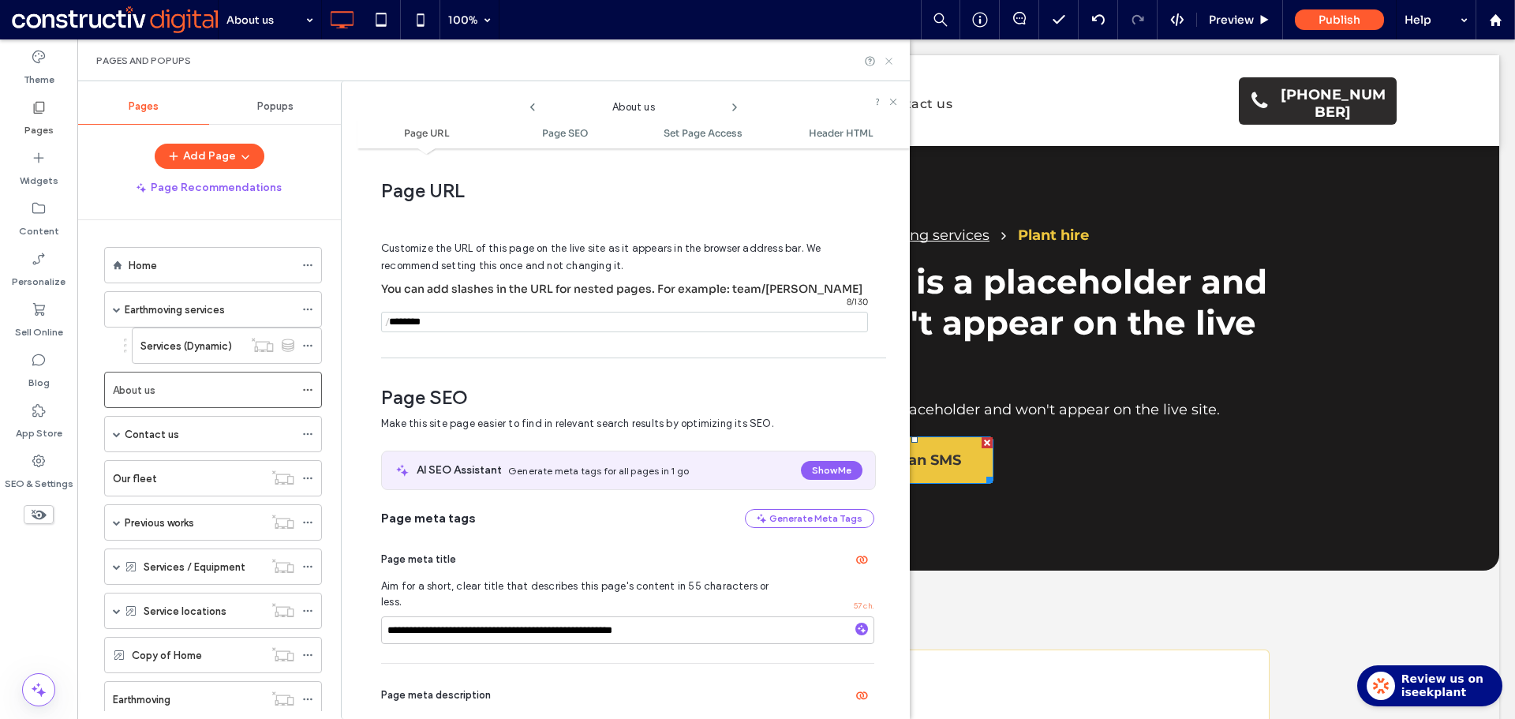
click at [887, 60] on icon at bounding box center [889, 61] width 12 height 12
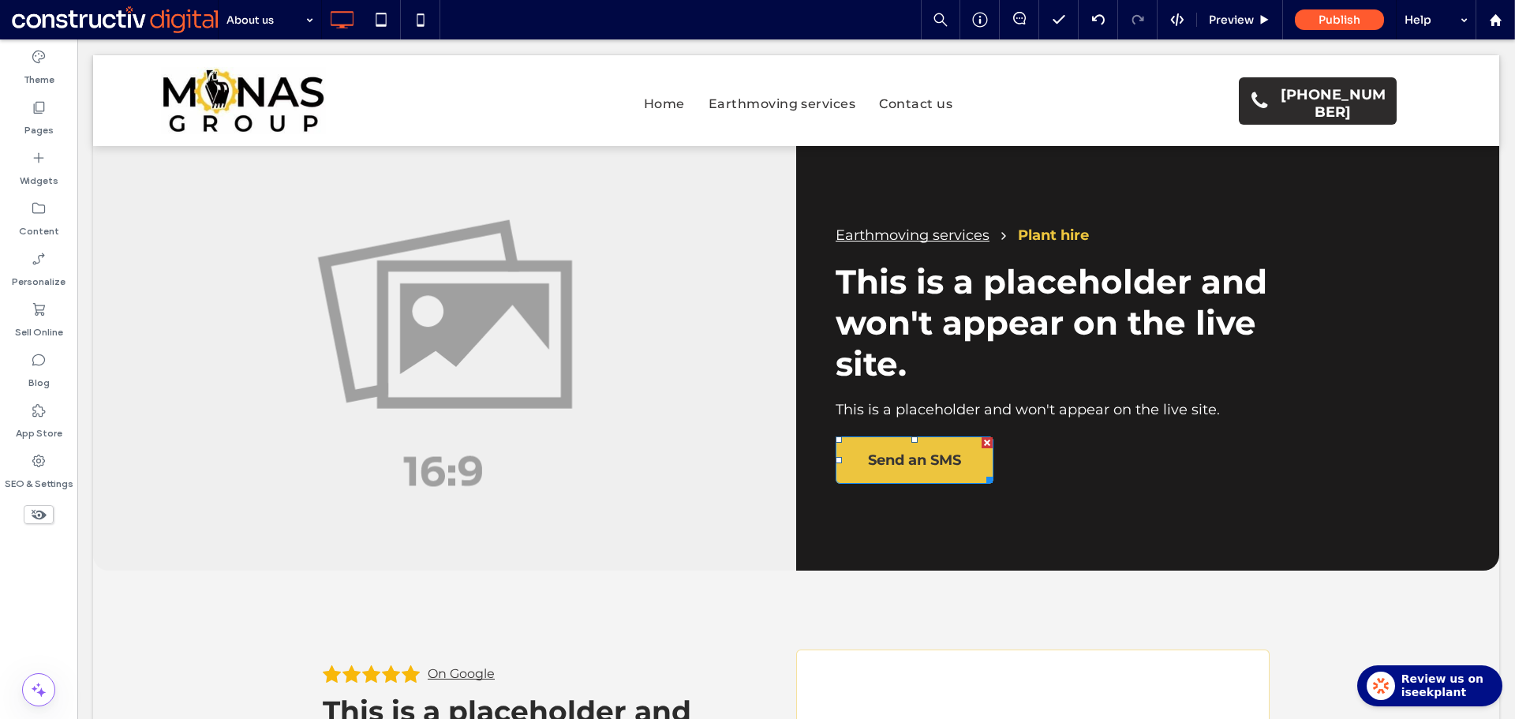
type input "**********"
type input "**"
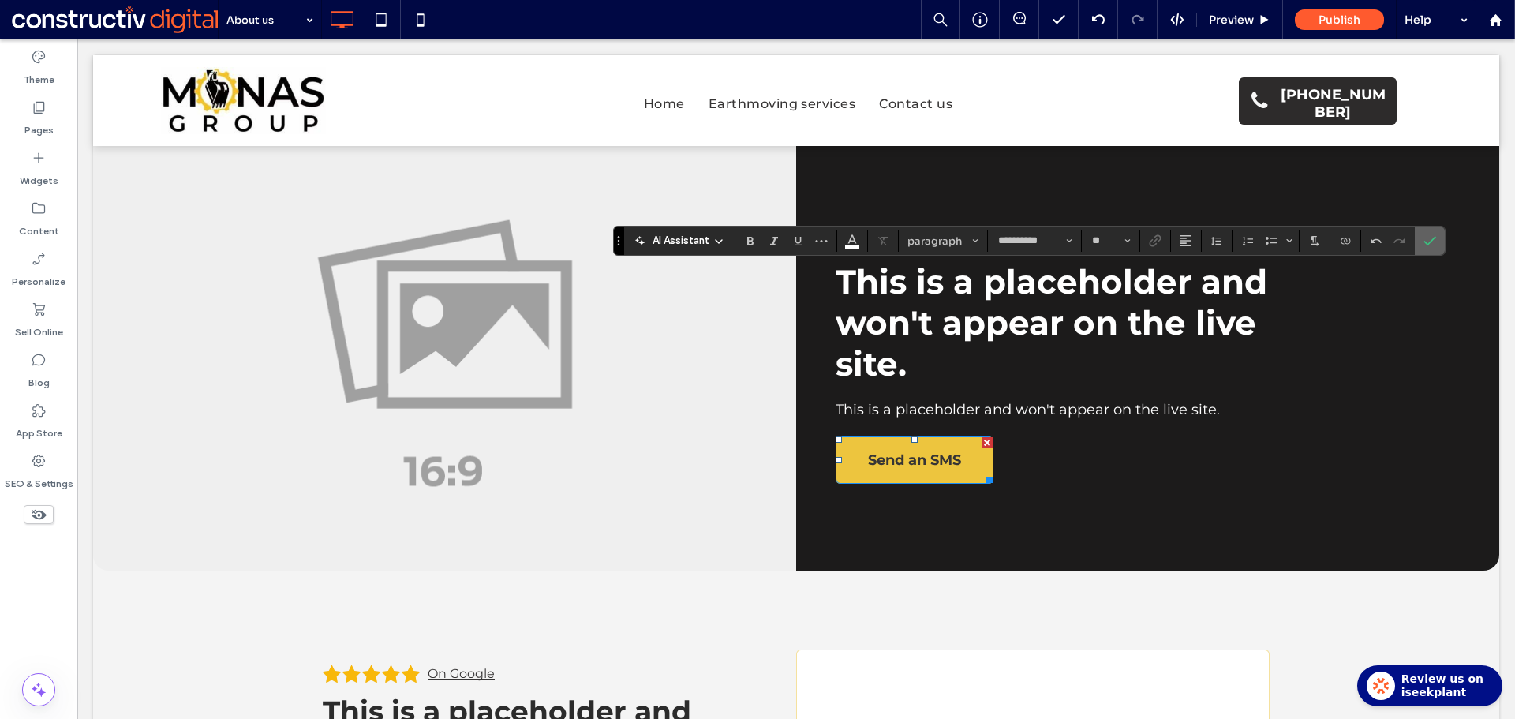
click at [1425, 241] on icon "Confirm" at bounding box center [1429, 240] width 13 height 13
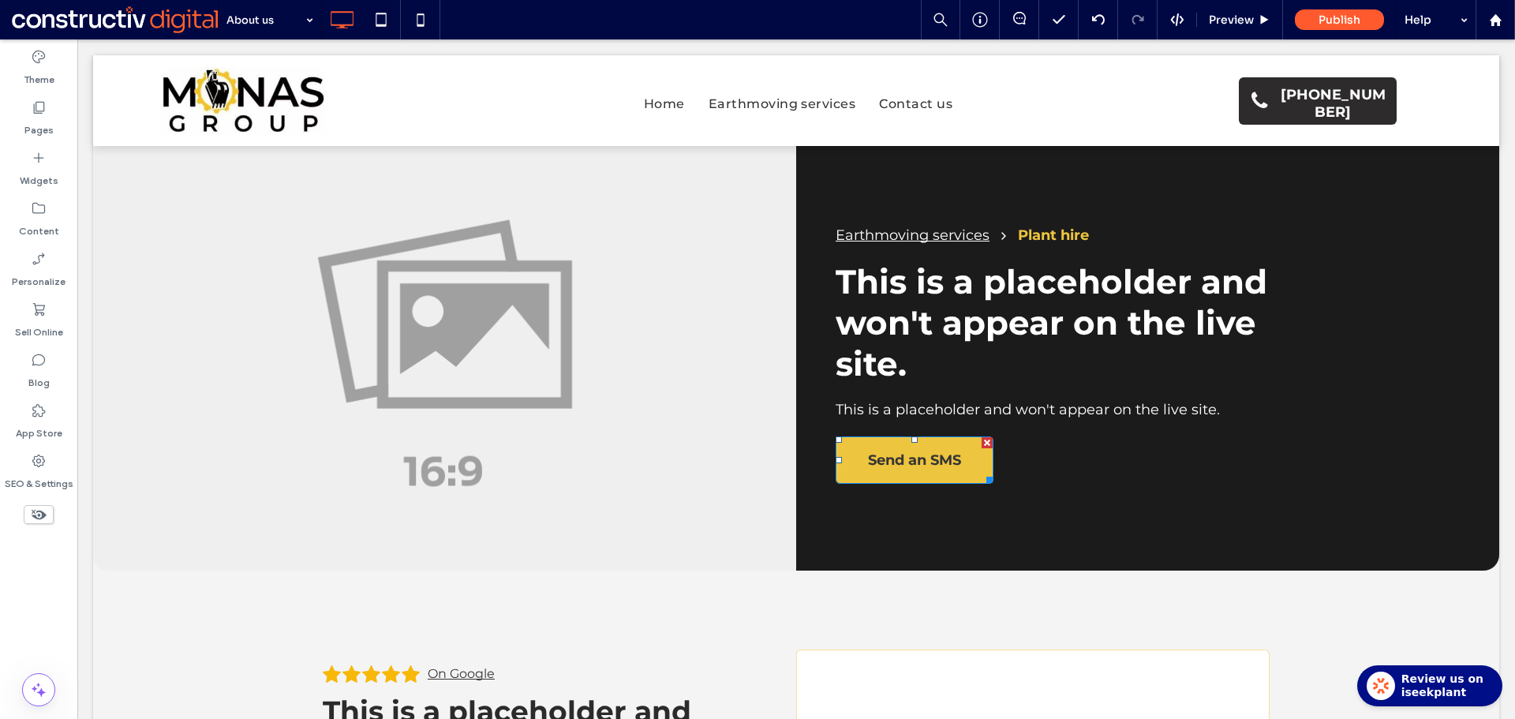
type input "**********"
type input "**"
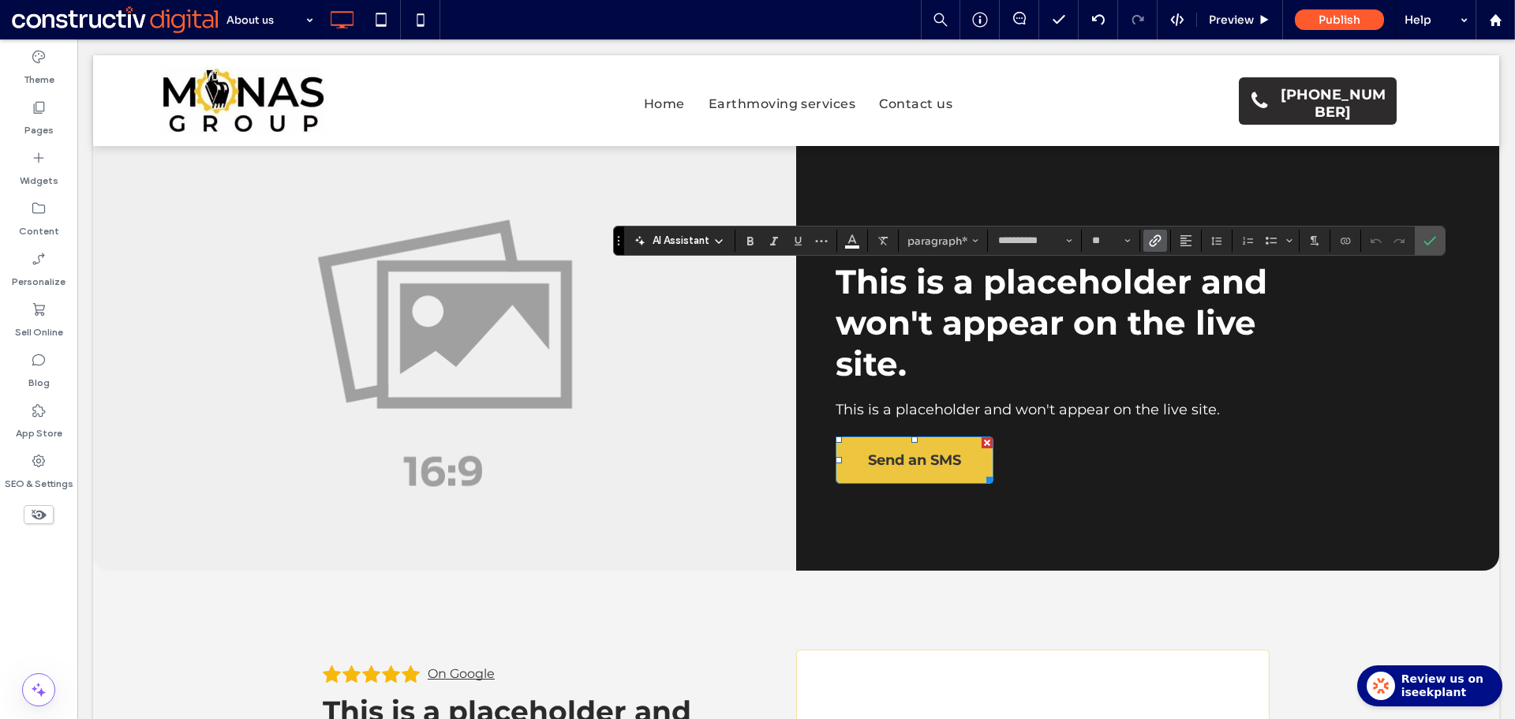
click at [1155, 237] on use "Link" at bounding box center [1155, 241] width 12 height 12
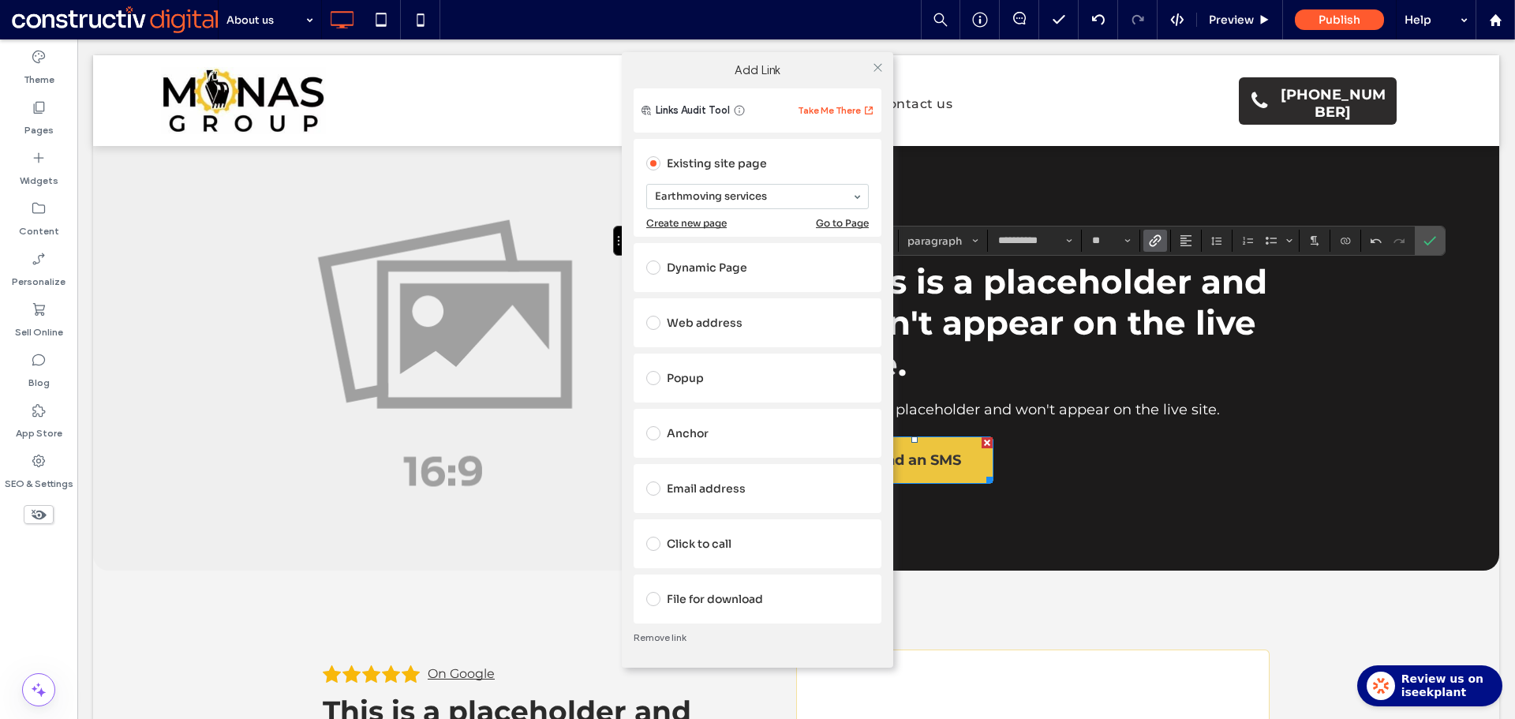
drag, startPoint x: 744, startPoint y: 241, endPoint x: 863, endPoint y: 109, distance: 178.2
click at [877, 69] on icon at bounding box center [878, 68] width 12 height 12
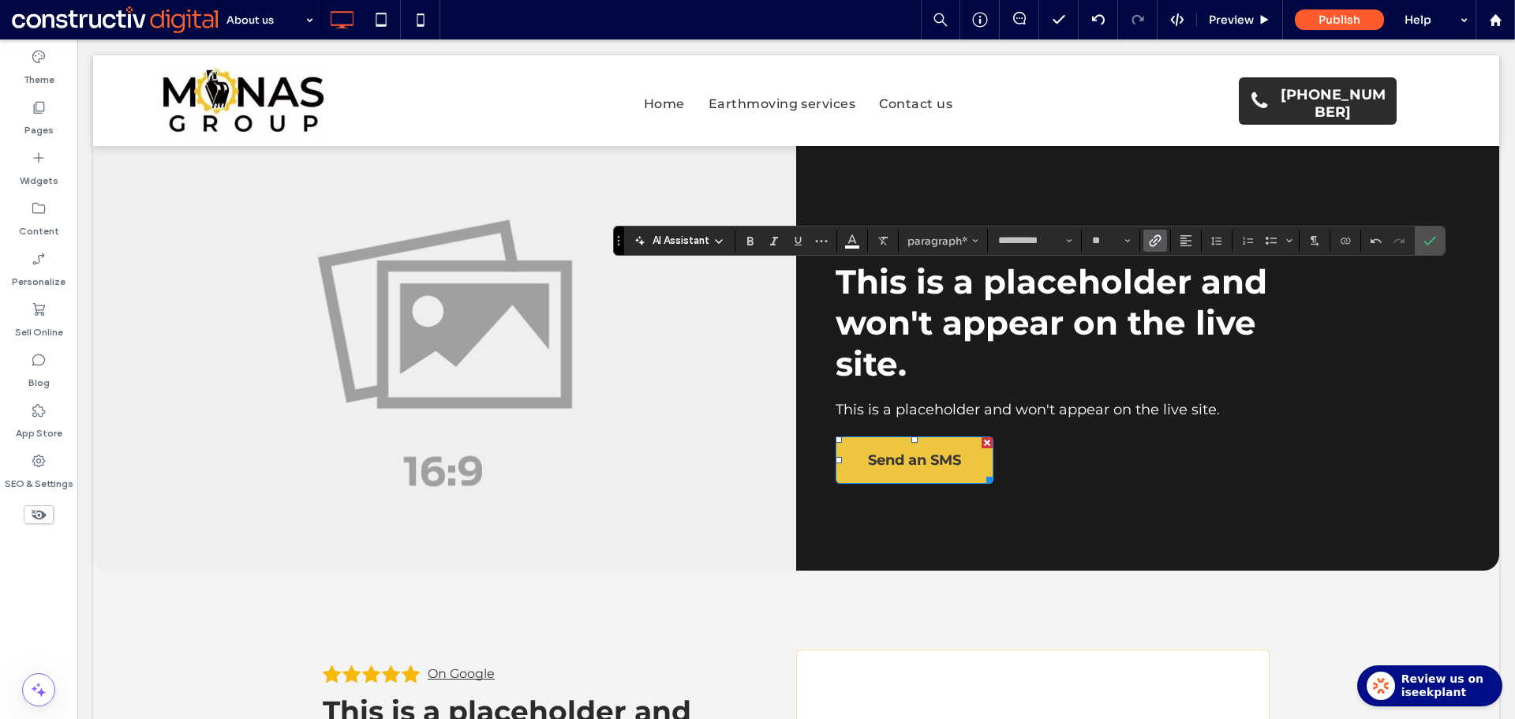
click at [1153, 237] on icon "Link" at bounding box center [1155, 240] width 13 height 13
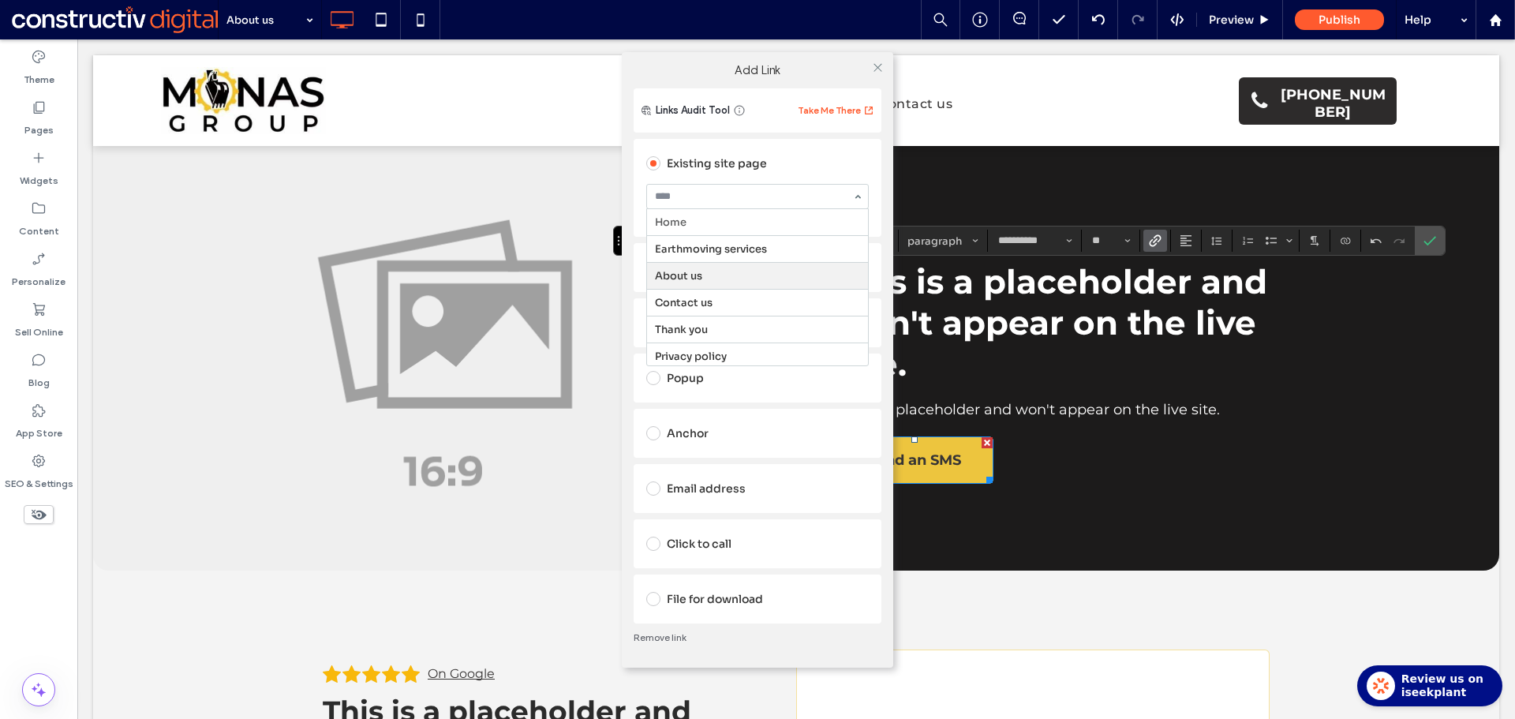
click at [629, 282] on div "Links Audit Tool Take Me There Existing site page Home Earthmoving services Abo…" at bounding box center [757, 377] width 271 height 579
click at [718, 271] on div "Dynamic Page" at bounding box center [757, 267] width 222 height 25
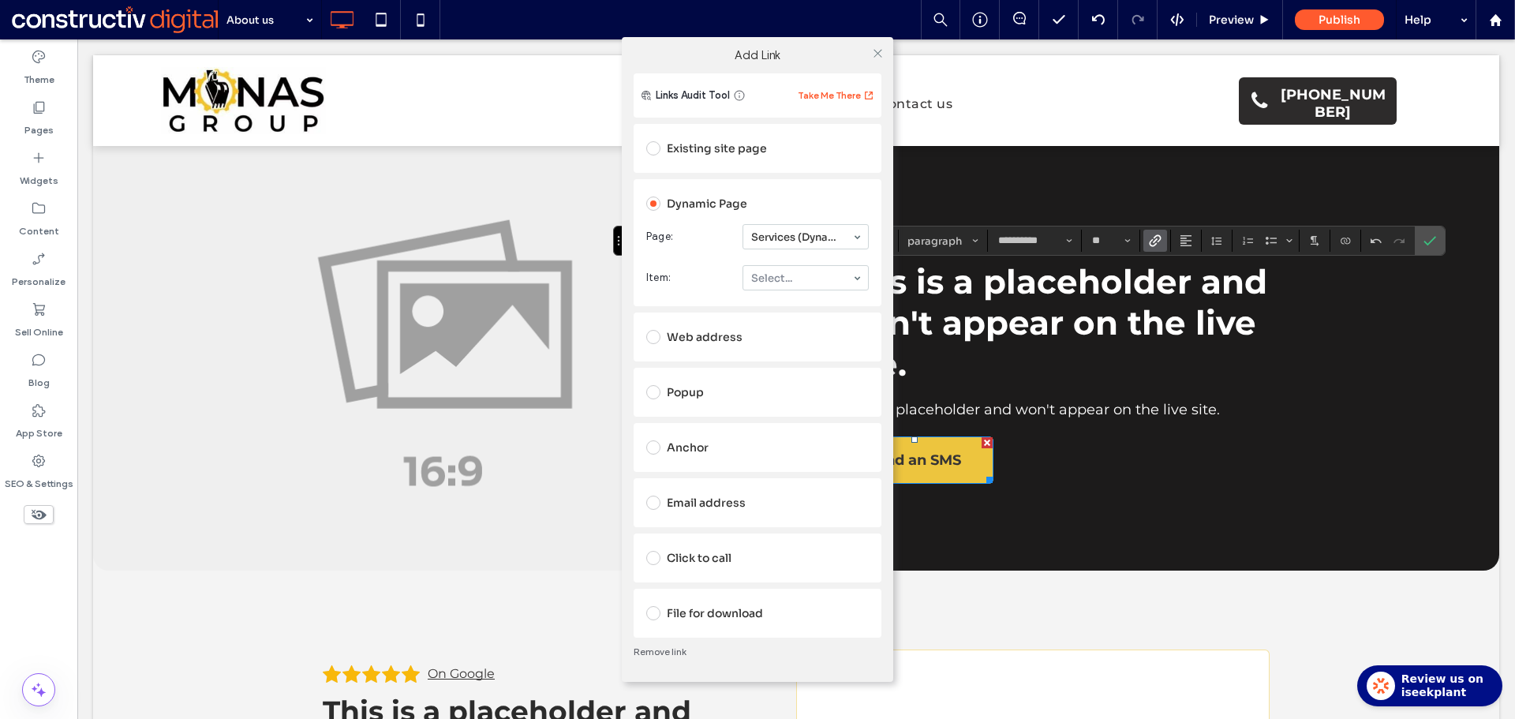
drag, startPoint x: 801, startPoint y: 260, endPoint x: 801, endPoint y: 269, distance: 9.5
drag, startPoint x: 808, startPoint y: 303, endPoint x: 812, endPoint y: 293, distance: 10.3
click at [880, 51] on icon at bounding box center [878, 53] width 12 height 12
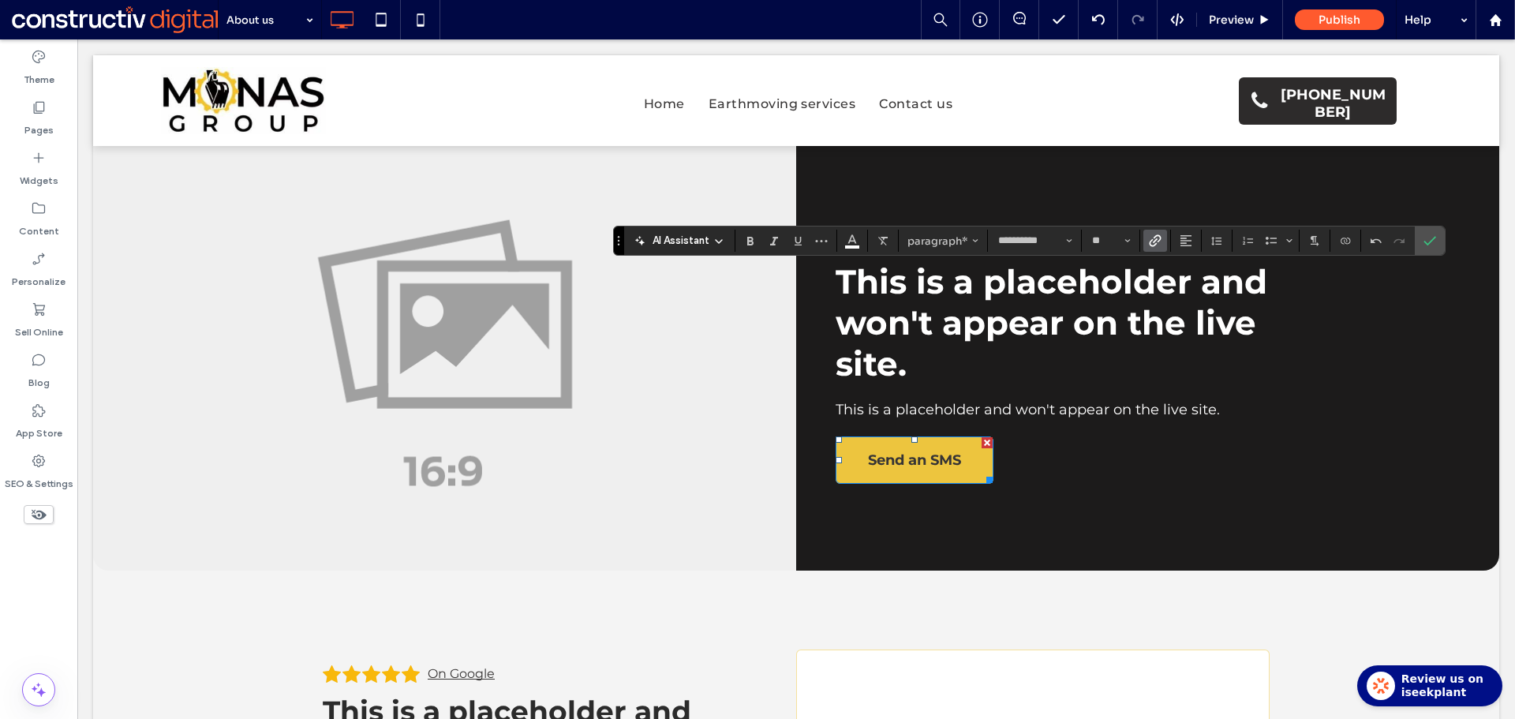
click at [1163, 235] on label "Link" at bounding box center [1155, 241] width 24 height 22
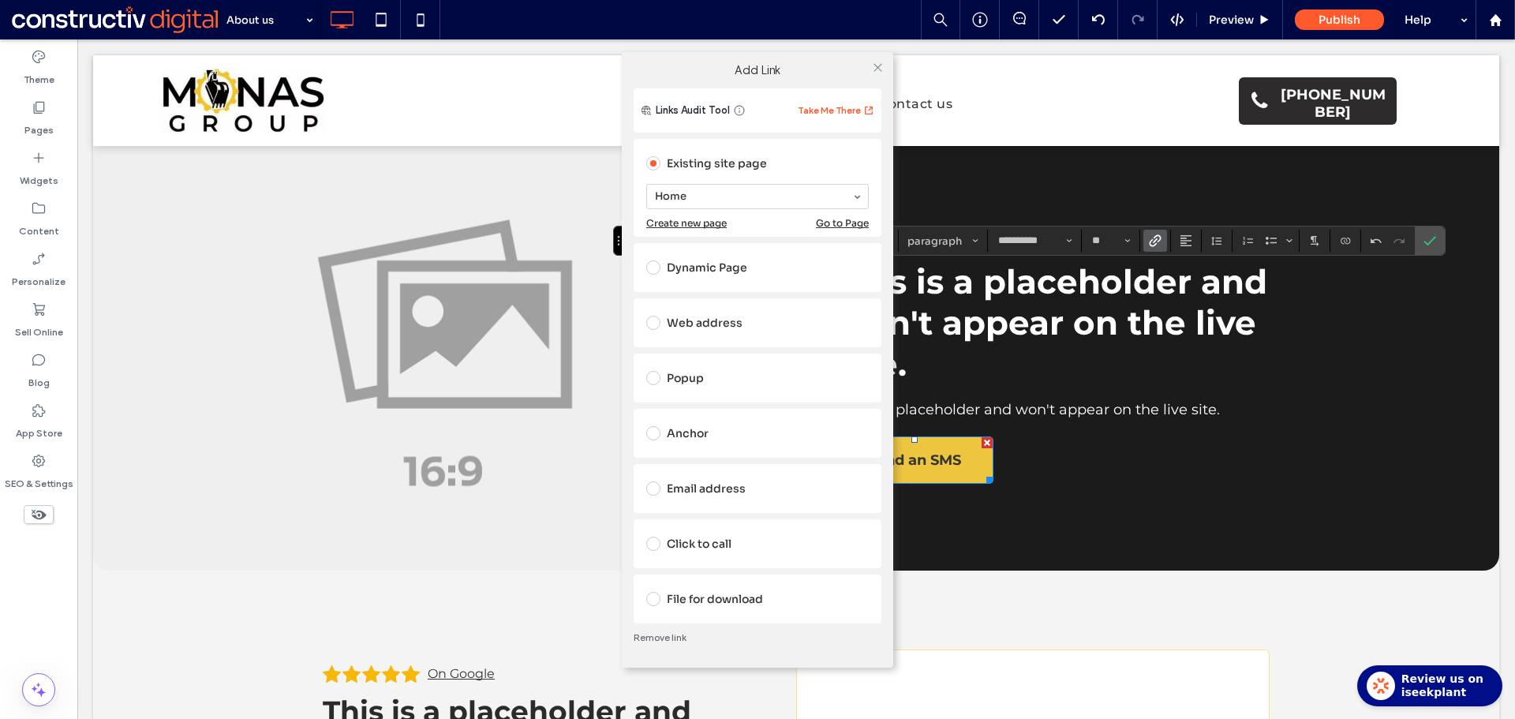
click at [712, 270] on div "Dynamic Page" at bounding box center [757, 267] width 222 height 25
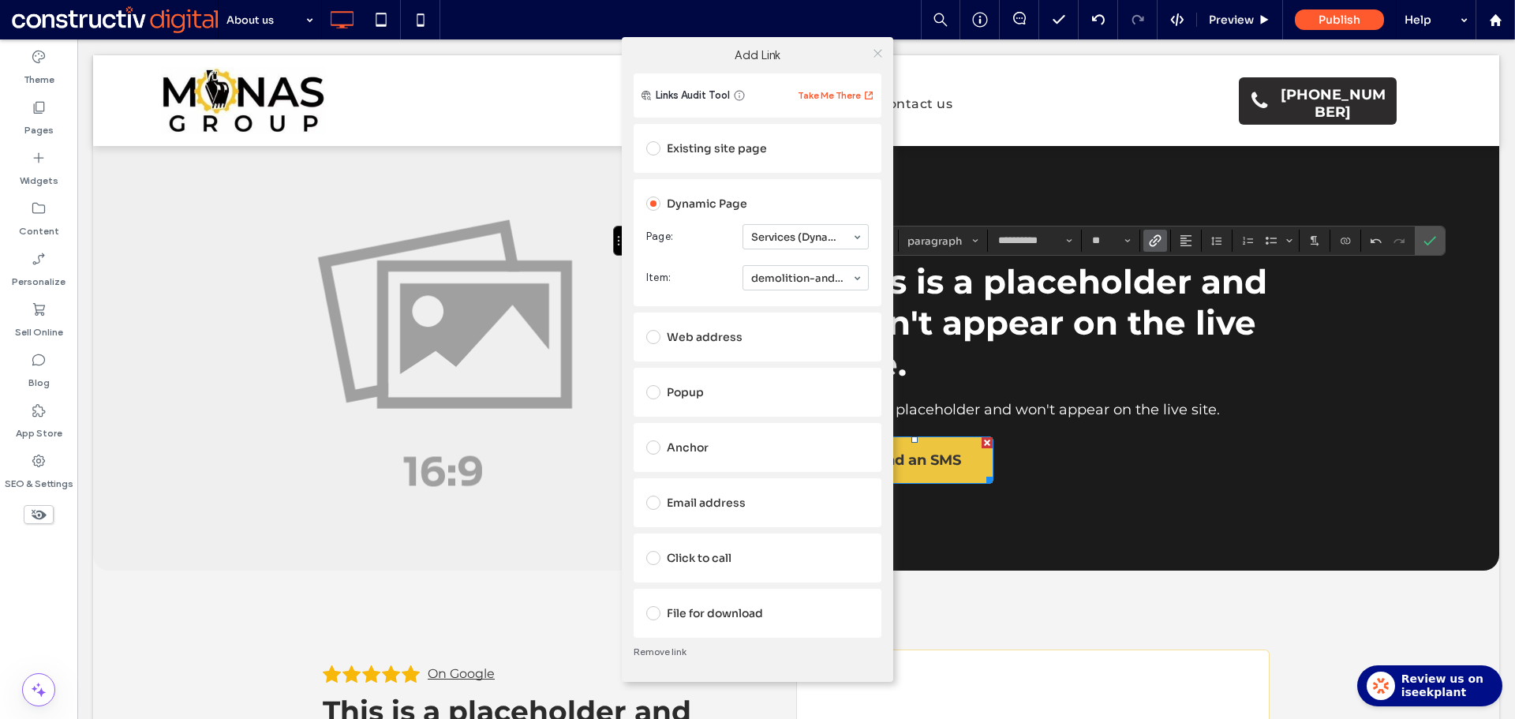
click at [878, 50] on icon at bounding box center [878, 53] width 12 height 12
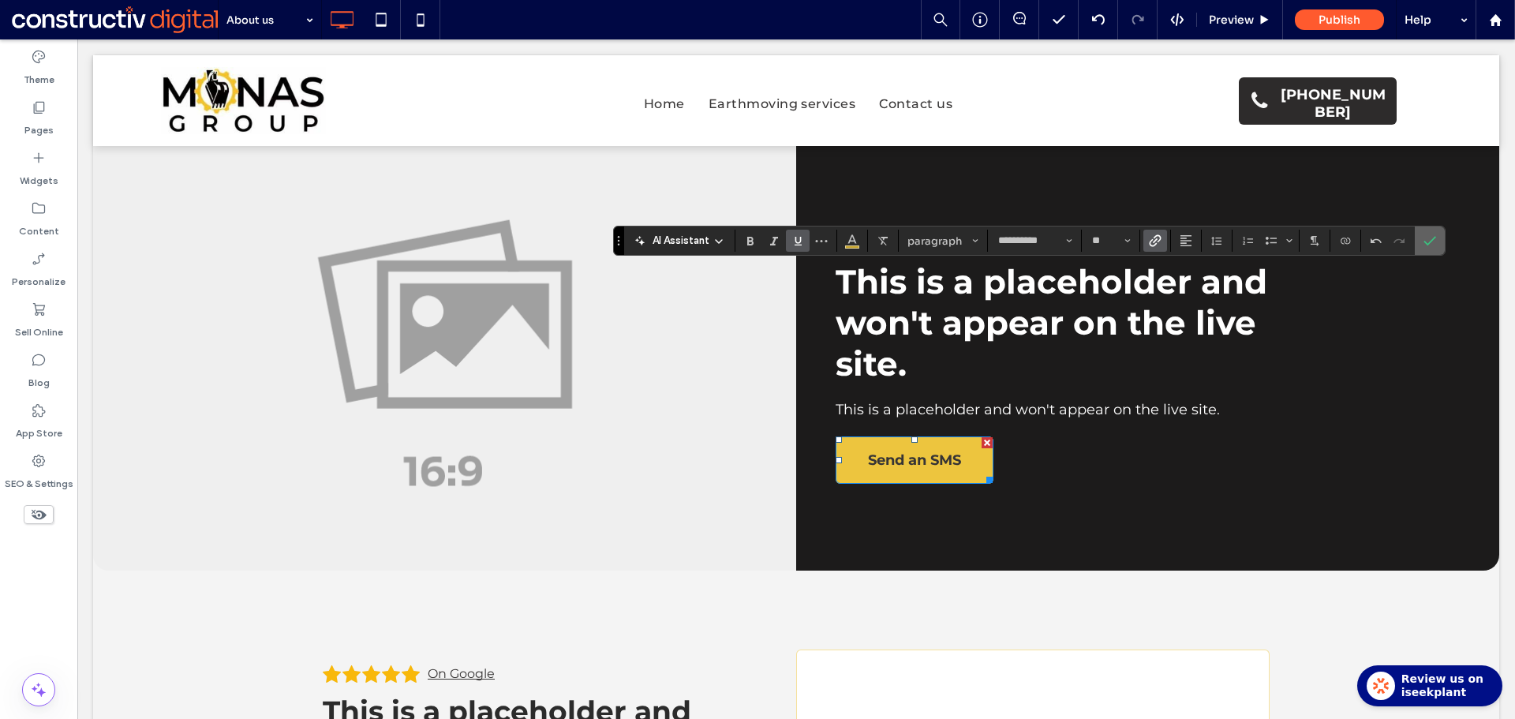
click at [1431, 240] on icon "Confirm" at bounding box center [1429, 240] width 13 height 13
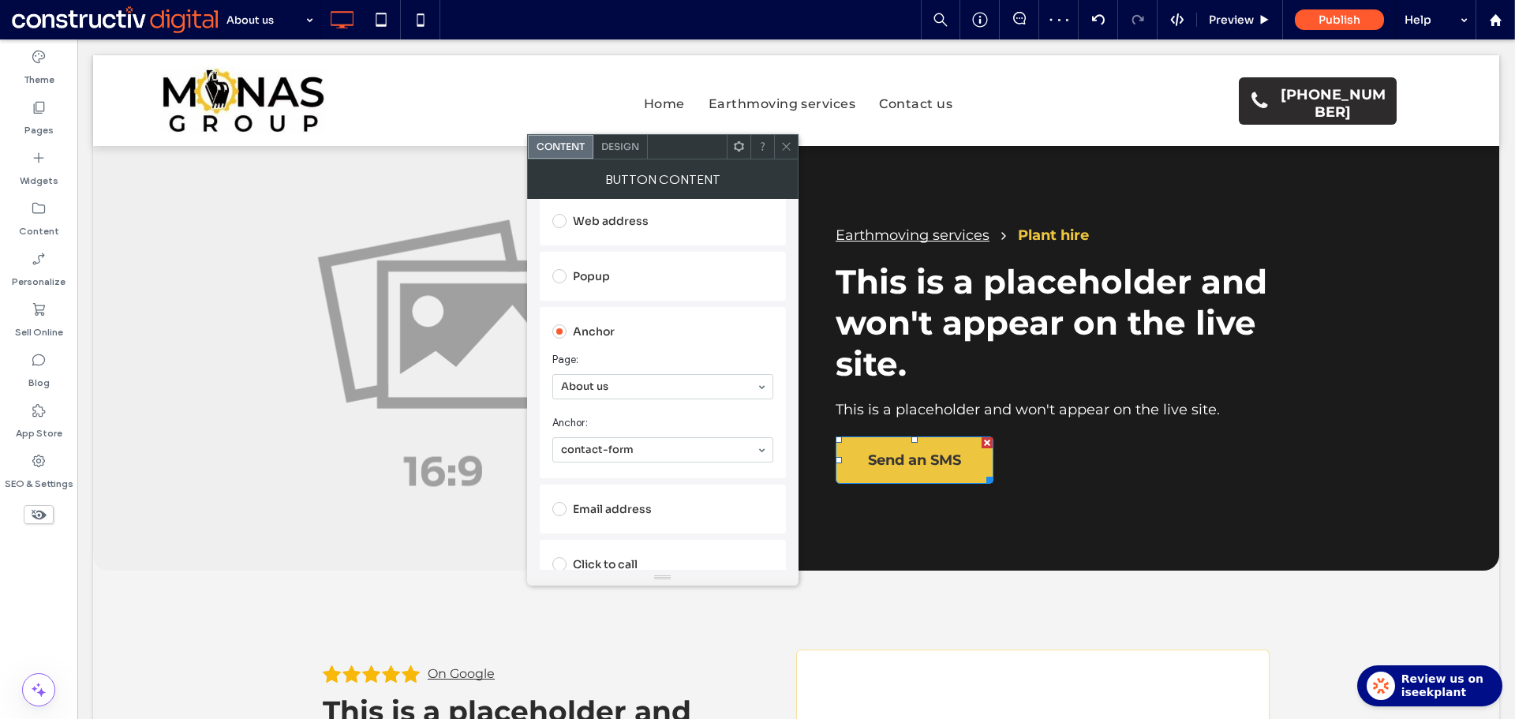
scroll to position [316, 0]
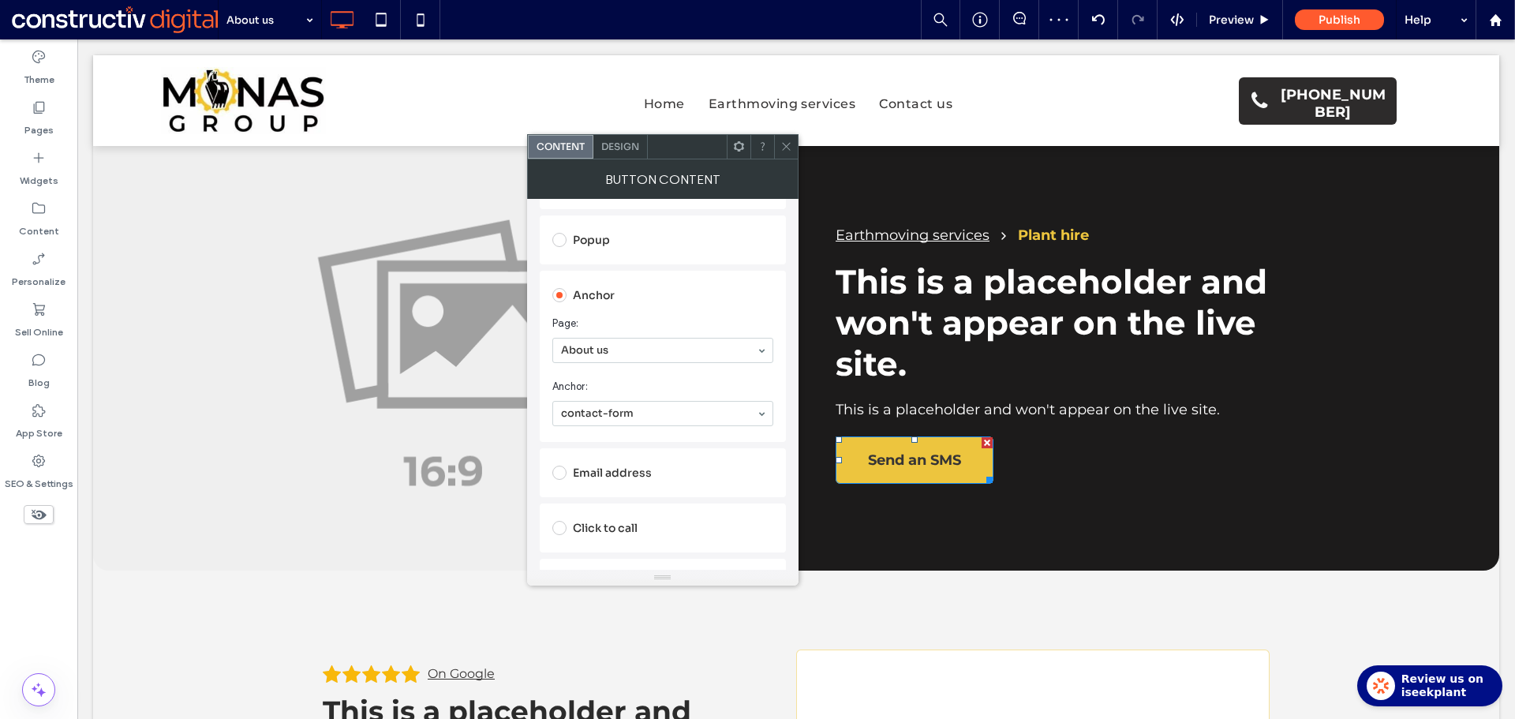
click at [791, 147] on icon at bounding box center [786, 146] width 12 height 12
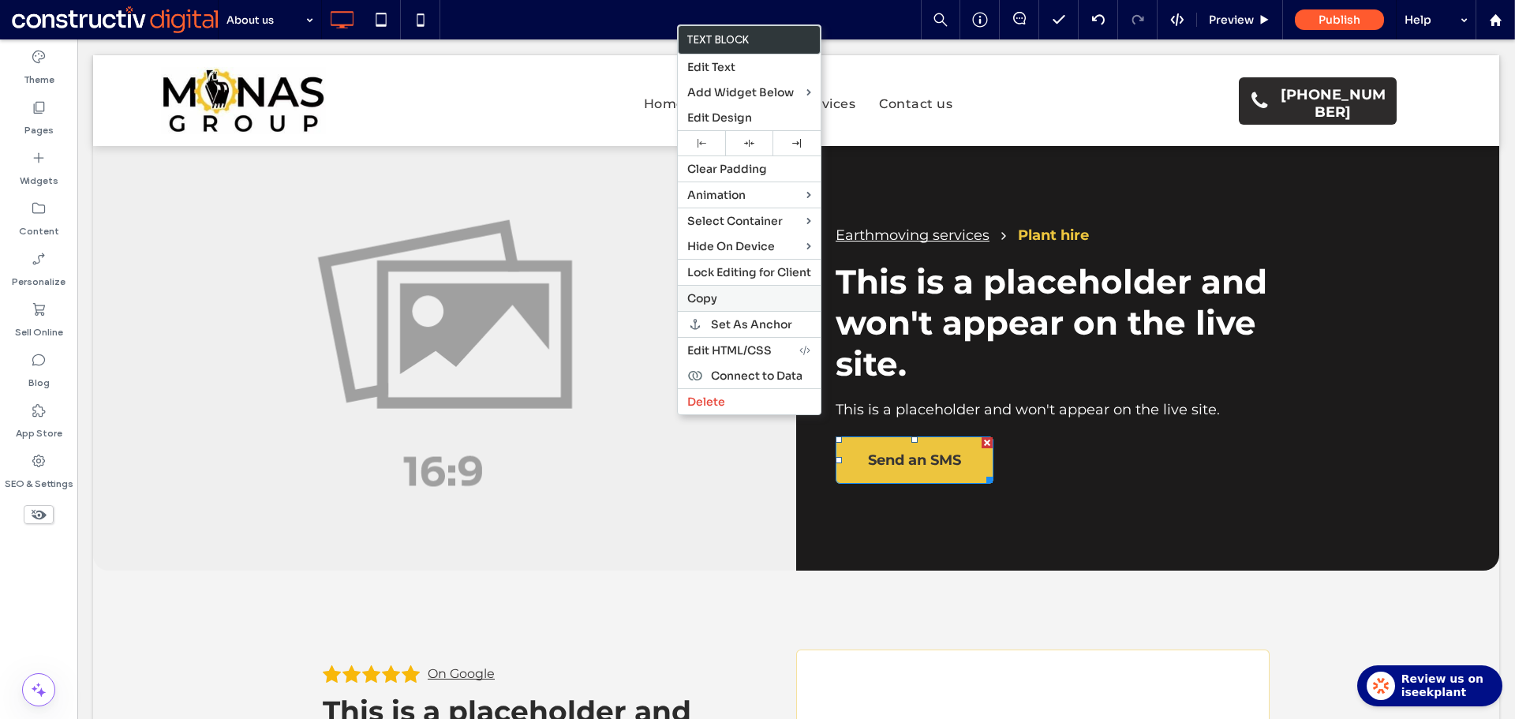
click at [723, 303] on label "Copy" at bounding box center [749, 298] width 124 height 14
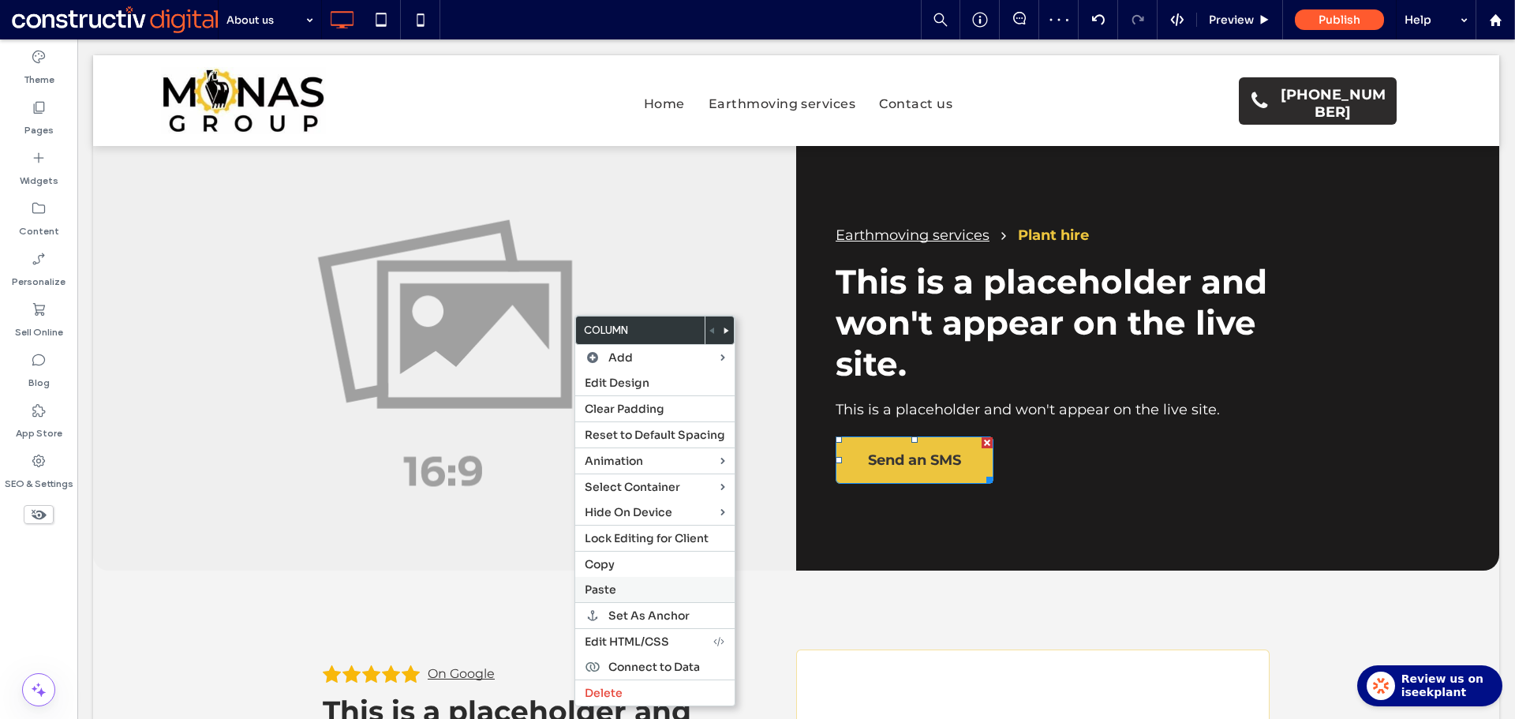
click at [624, 588] on label "Paste" at bounding box center [655, 589] width 140 height 14
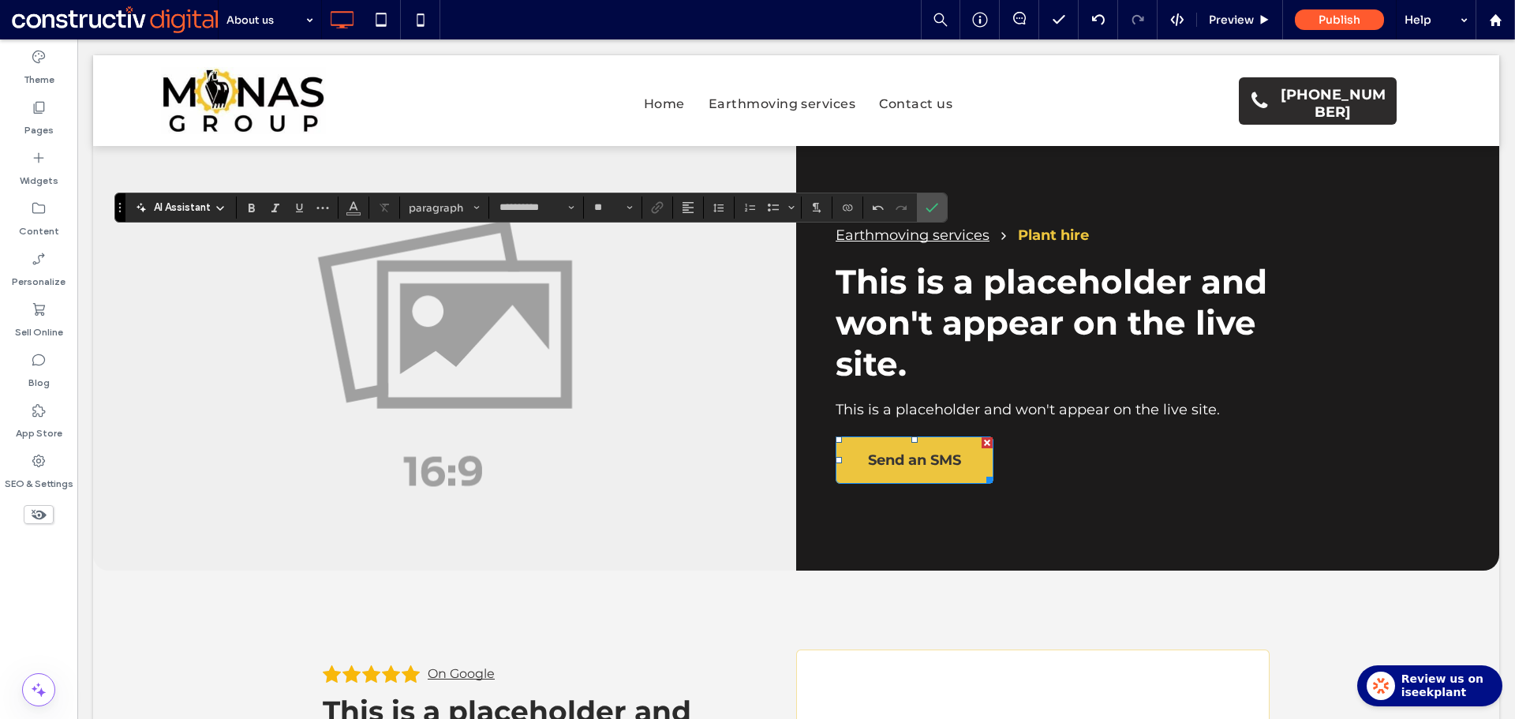
type input "**"
click at [693, 205] on icon "Alignment" at bounding box center [688, 207] width 13 height 13
click at [695, 237] on icon "ui.textEditor.alignment.left" at bounding box center [699, 233] width 13 height 13
click at [933, 207] on icon "Confirm" at bounding box center [931, 207] width 13 height 13
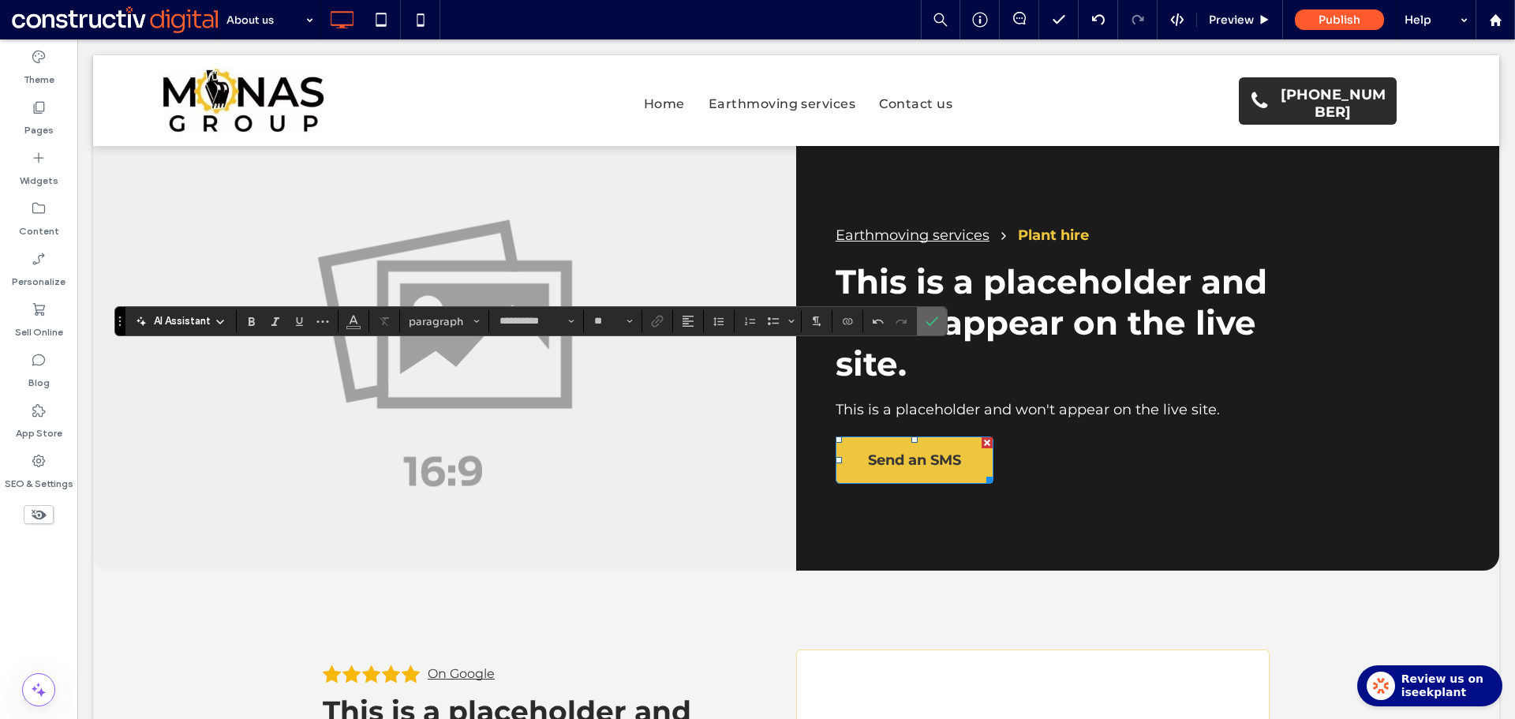
click at [930, 322] on icon "Confirm" at bounding box center [931, 321] width 13 height 13
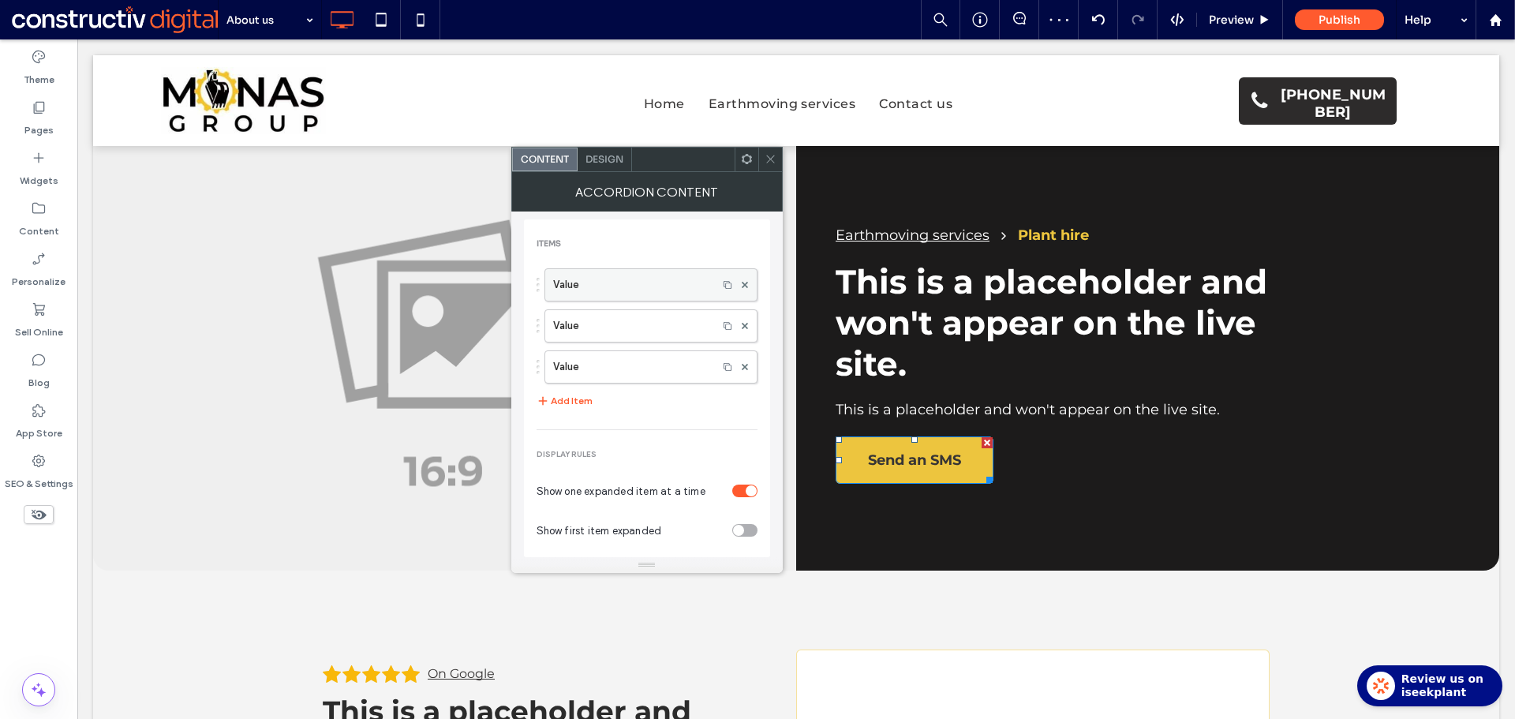
click at [608, 293] on label "Value" at bounding box center [631, 285] width 156 height 32
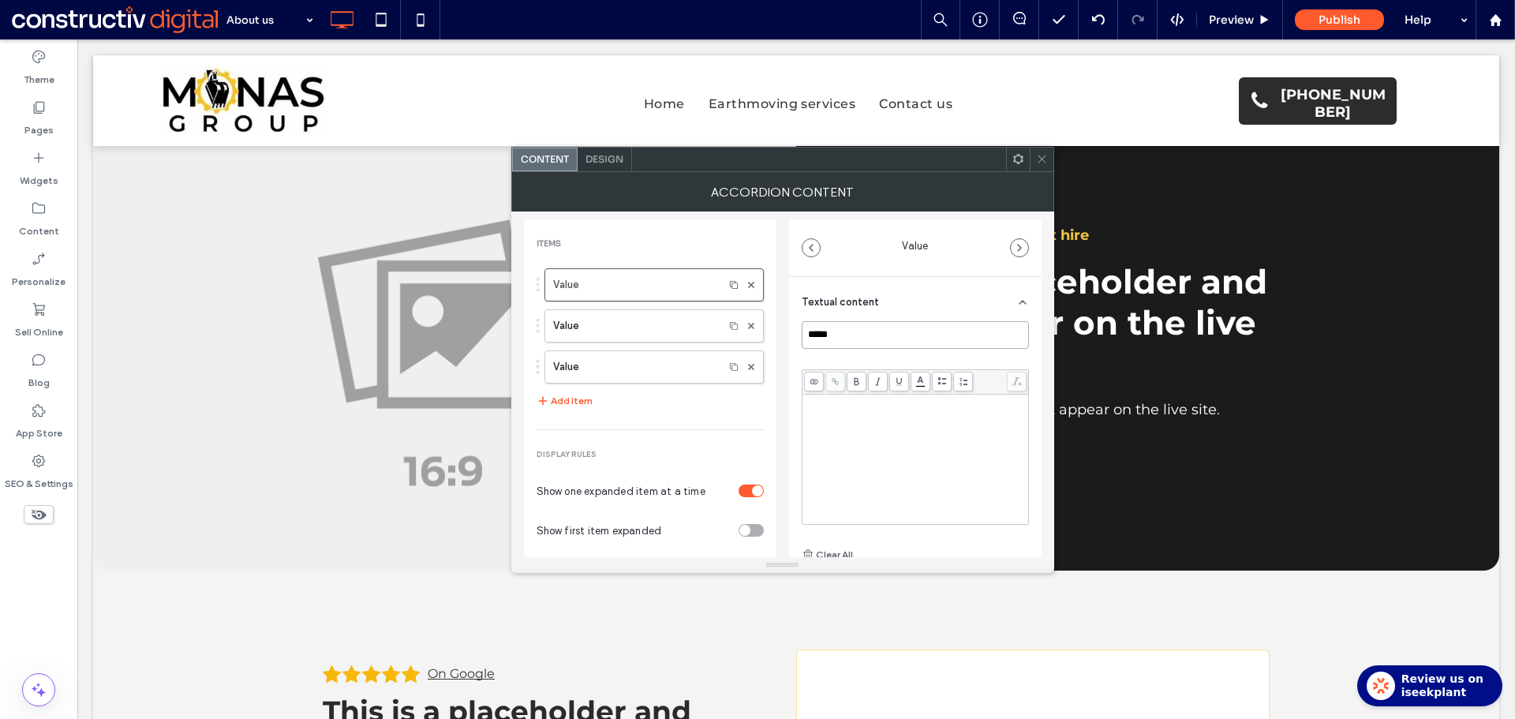
click at [842, 331] on input "*****" at bounding box center [914, 335] width 227 height 28
paste input "**"
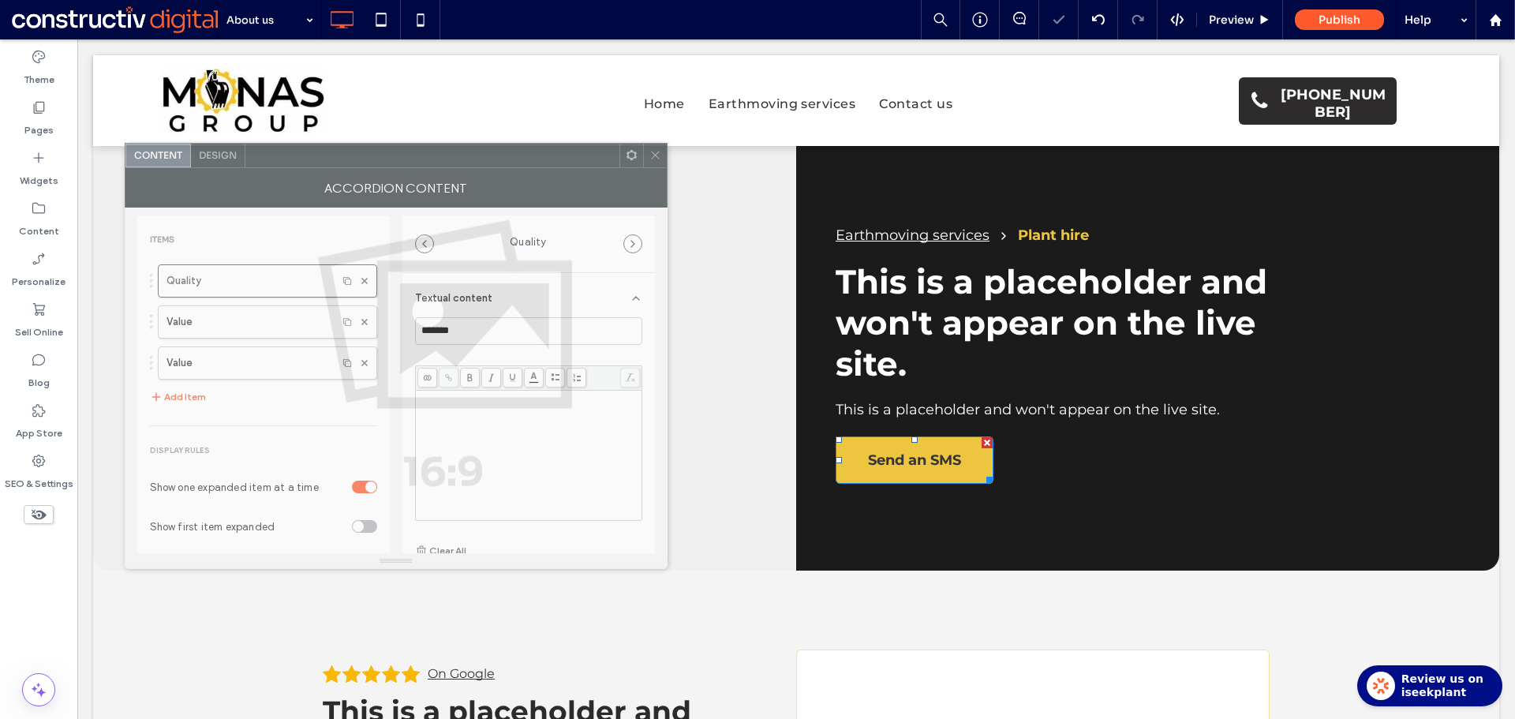
drag, startPoint x: 847, startPoint y: 174, endPoint x: 485, endPoint y: 170, distance: 362.1
click at [461, 170] on div "Accordion Content" at bounding box center [396, 187] width 543 height 39
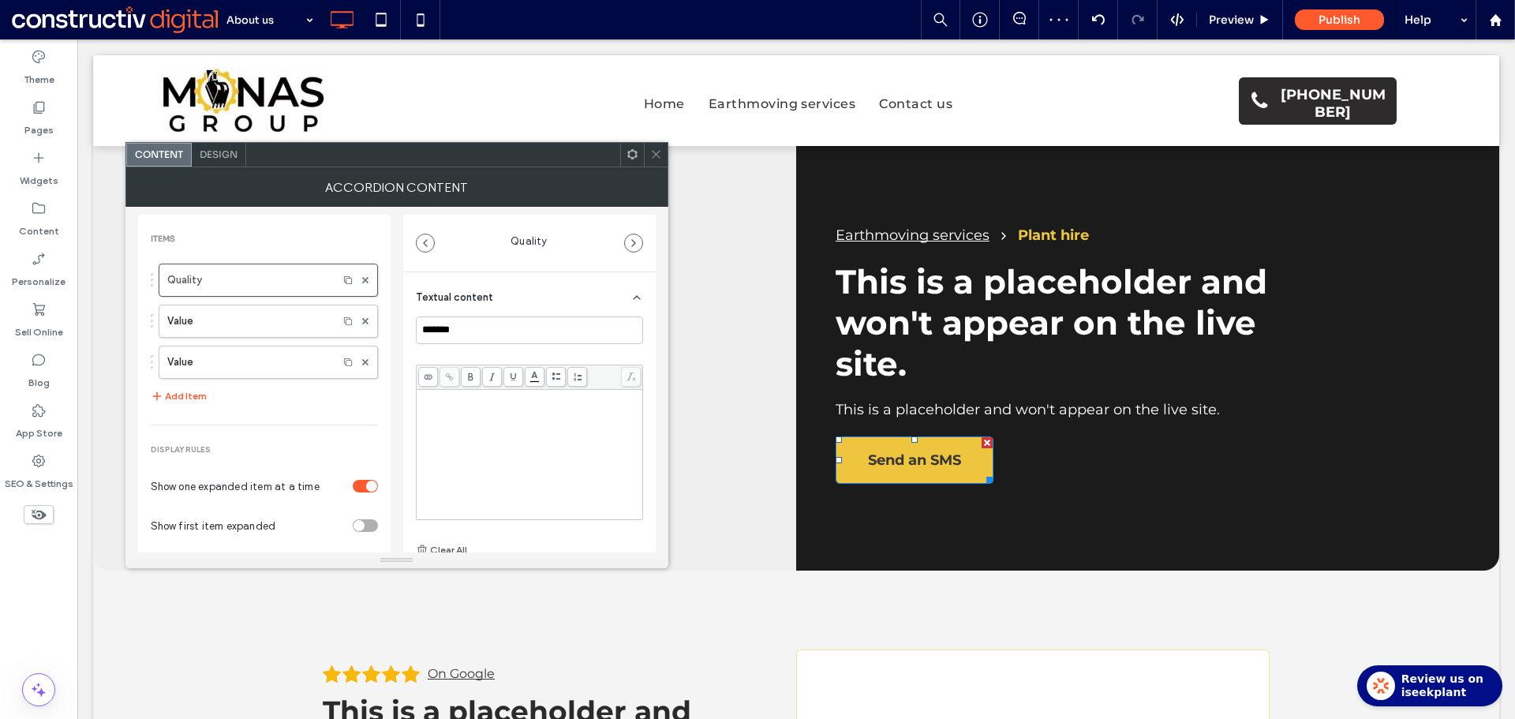
click at [471, 415] on div "Rich Text Editor" at bounding box center [530, 454] width 222 height 126
click at [362, 405] on div "Quality Value Value Add Item" at bounding box center [264, 335] width 227 height 158
click at [254, 316] on label "Value" at bounding box center [248, 321] width 163 height 32
click at [491, 315] on div "Textual content" at bounding box center [529, 294] width 227 height 44
click at [494, 330] on div "**********" at bounding box center [529, 339] width 252 height 135
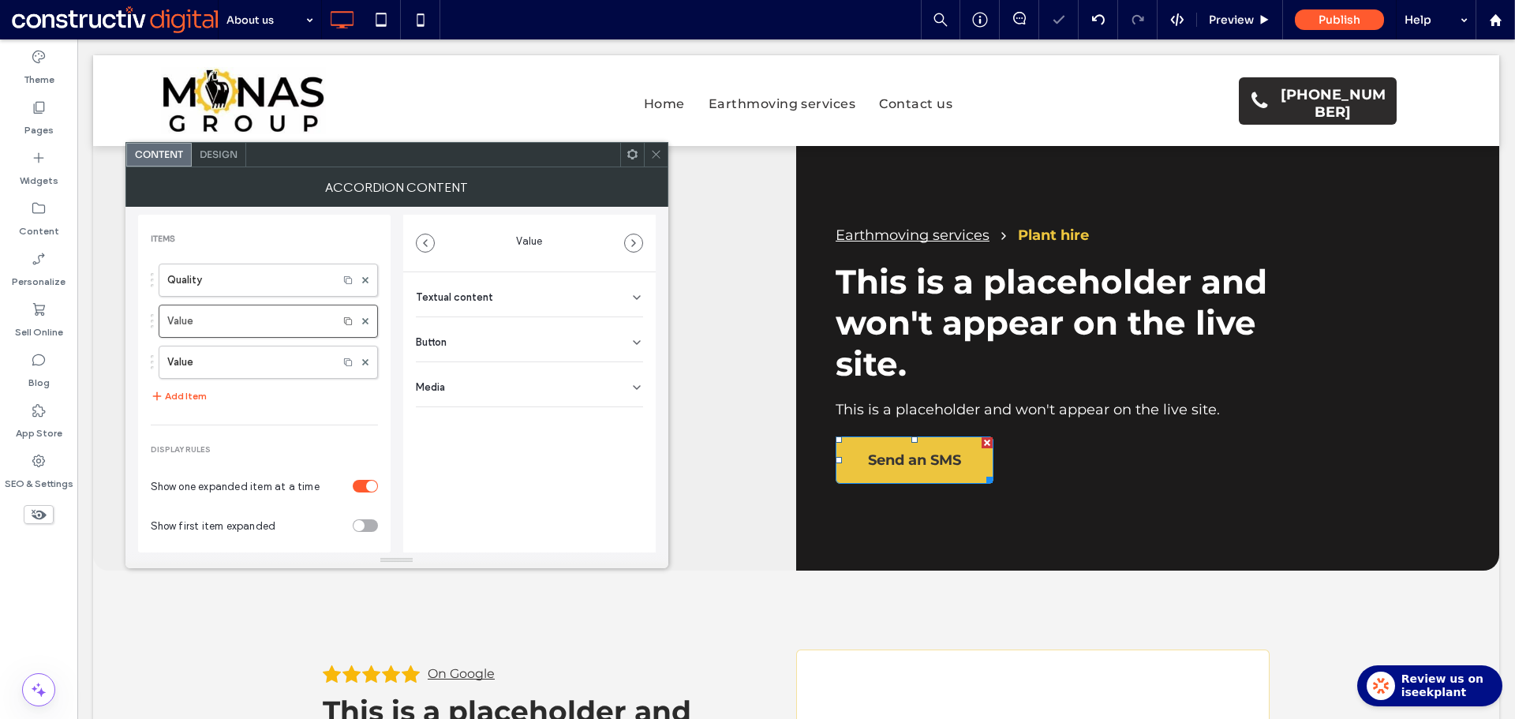
click at [510, 301] on div "Textual content" at bounding box center [529, 294] width 227 height 44
click at [486, 332] on input "*****" at bounding box center [529, 330] width 227 height 28
paste input "*"
click at [521, 413] on div "Rich Text Editor" at bounding box center [530, 454] width 222 height 126
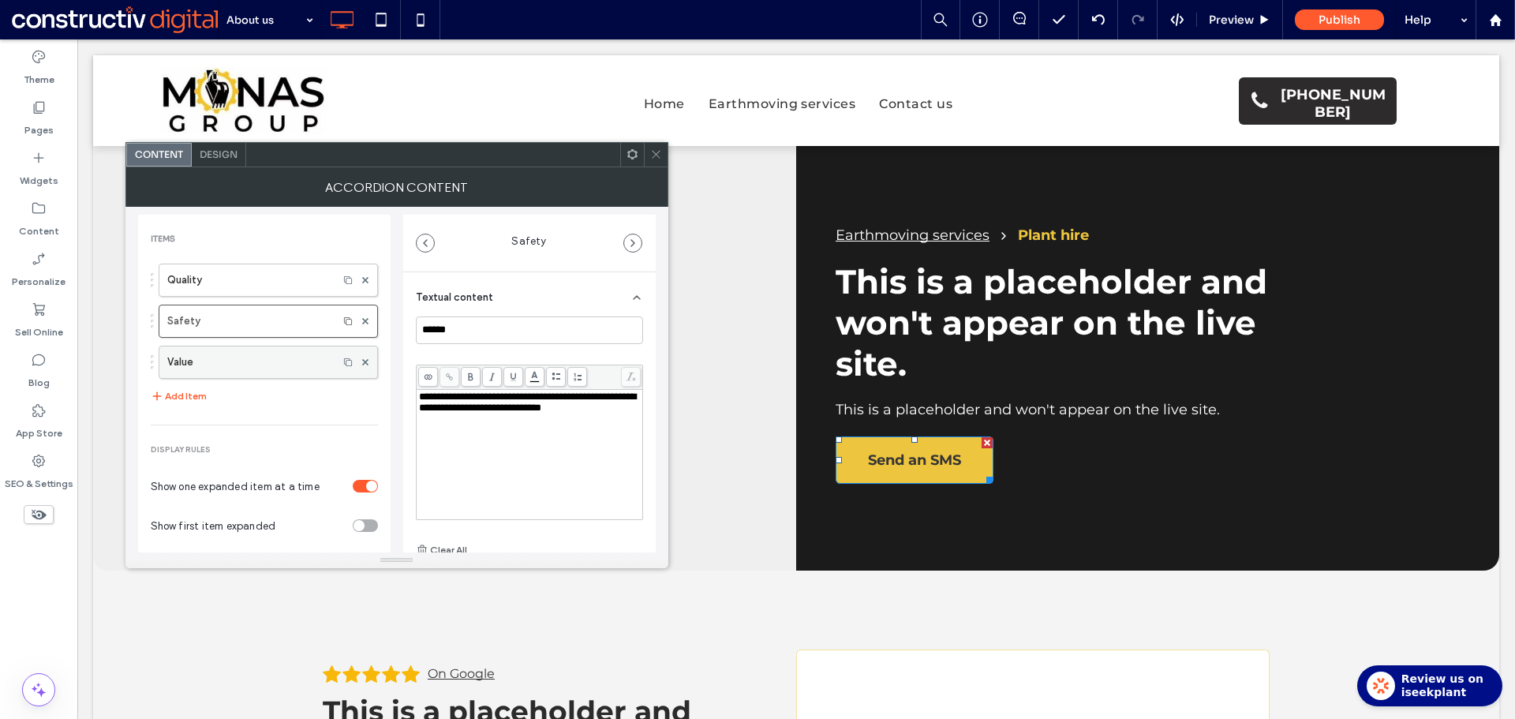
drag, startPoint x: 235, startPoint y: 364, endPoint x: 246, endPoint y: 362, distance: 11.3
click at [235, 364] on label "Value" at bounding box center [248, 362] width 163 height 32
click at [467, 325] on input "*****" at bounding box center [529, 330] width 227 height 28
paste input "**"
click at [519, 417] on div "Rich Text Editor" at bounding box center [530, 454] width 222 height 126
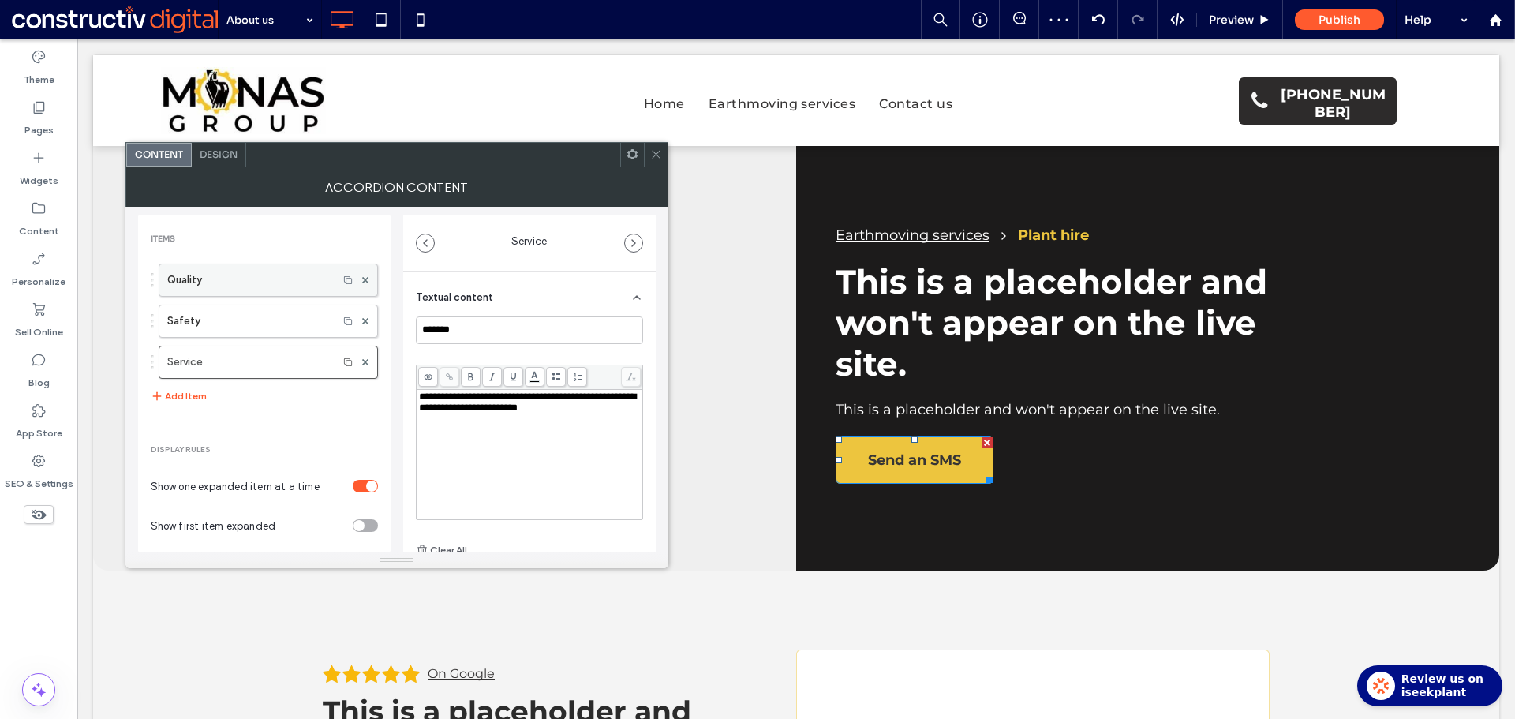
click at [264, 285] on label "Quality" at bounding box center [248, 280] width 163 height 32
type input "*******"
click at [353, 524] on div "toggle" at bounding box center [358, 525] width 11 height 11
click at [653, 160] on span at bounding box center [656, 155] width 12 height 24
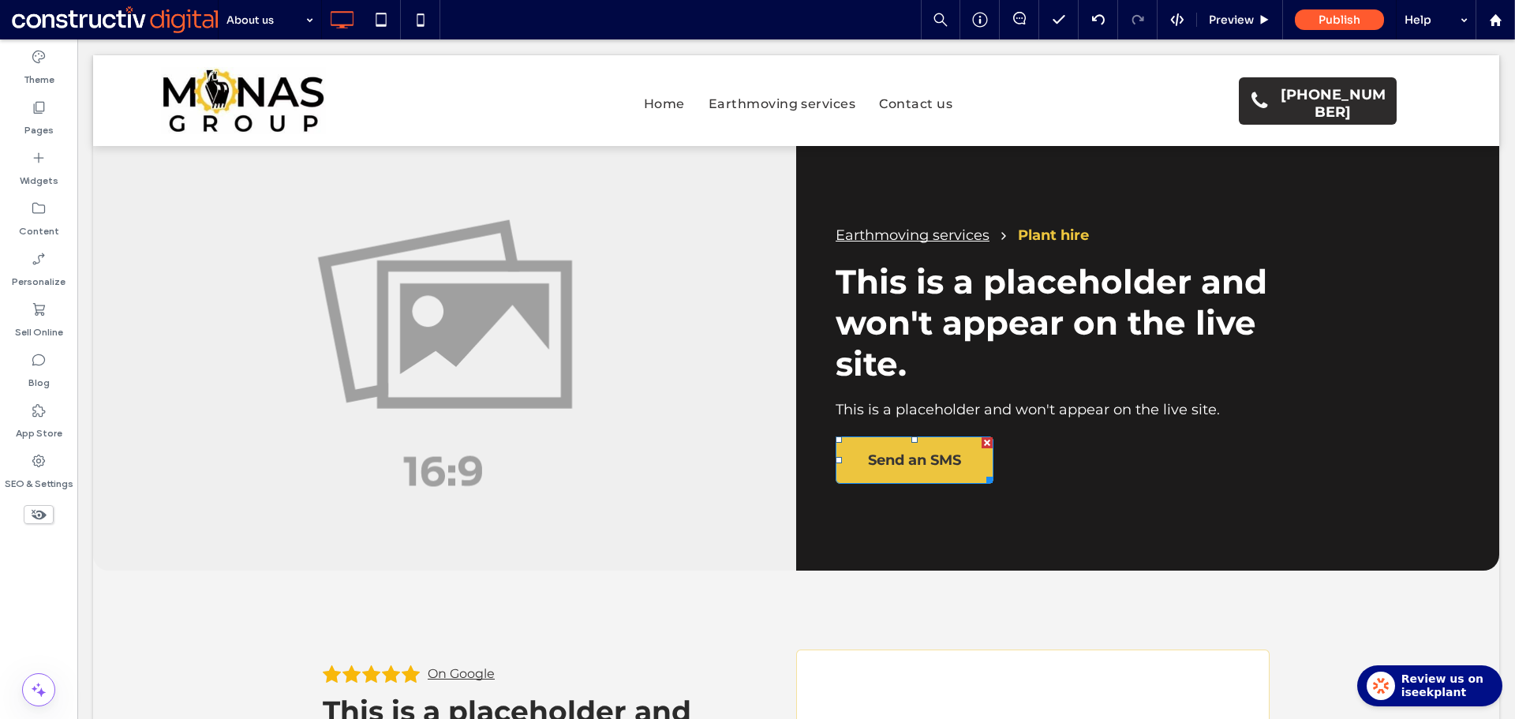
type input "**********"
type input "**"
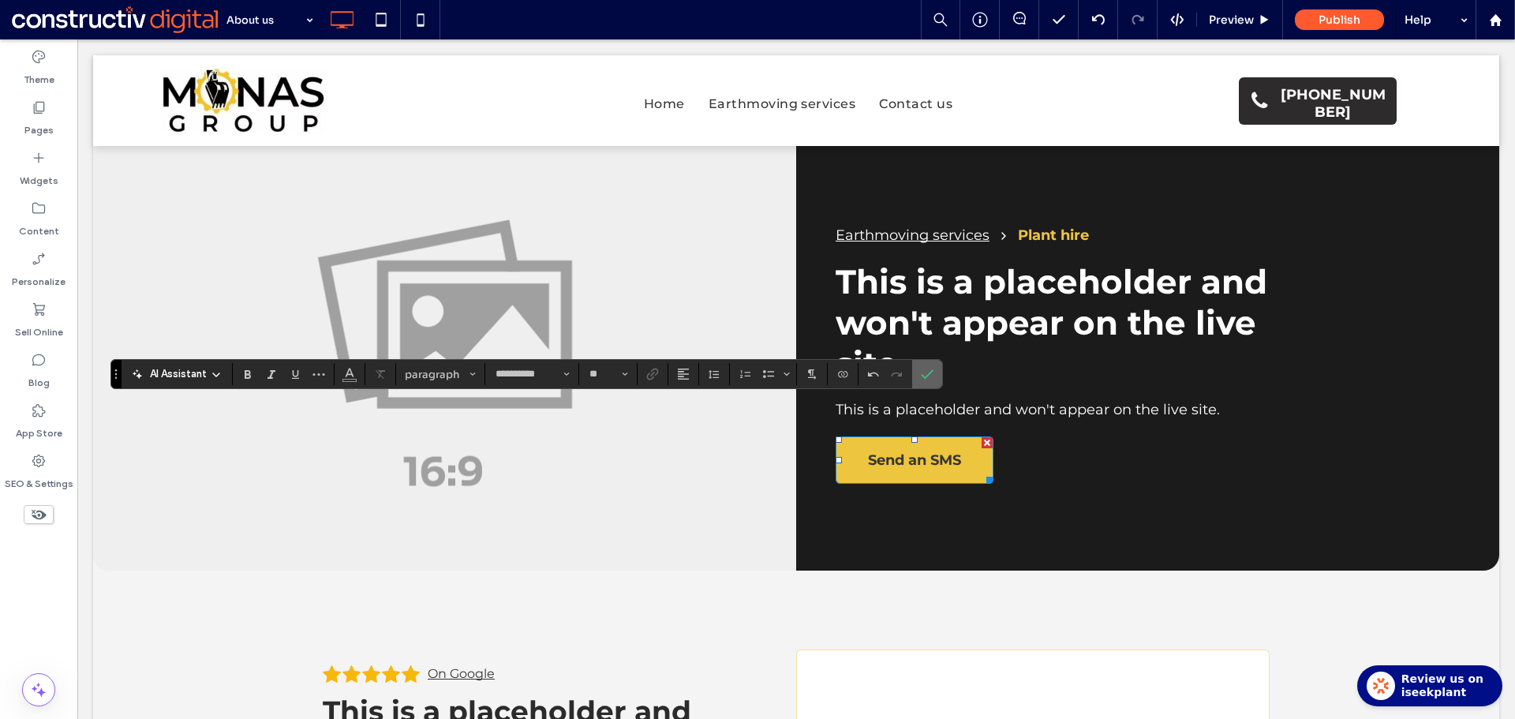
click at [922, 377] on icon "Confirm" at bounding box center [927, 374] width 13 height 13
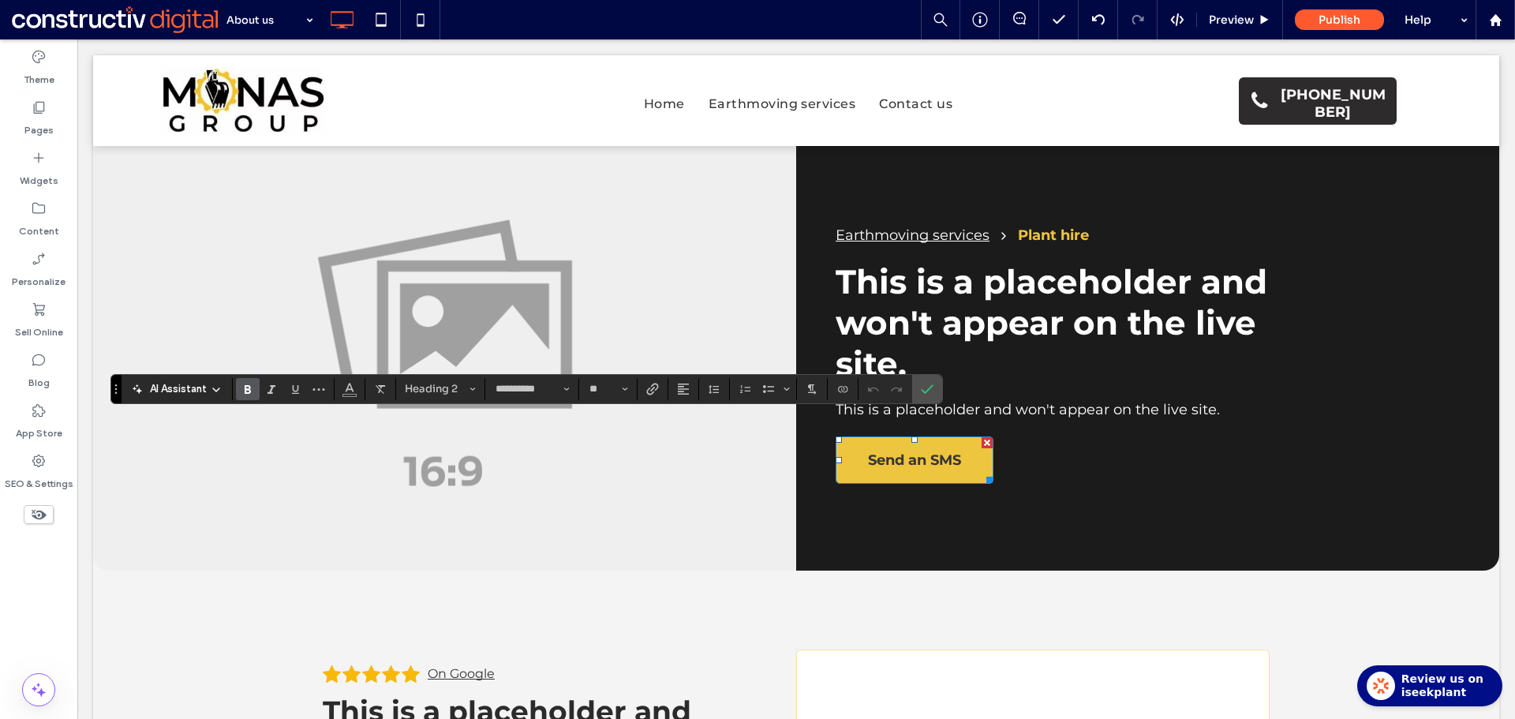
type input "**"
click at [925, 390] on icon "Confirm" at bounding box center [927, 389] width 13 height 13
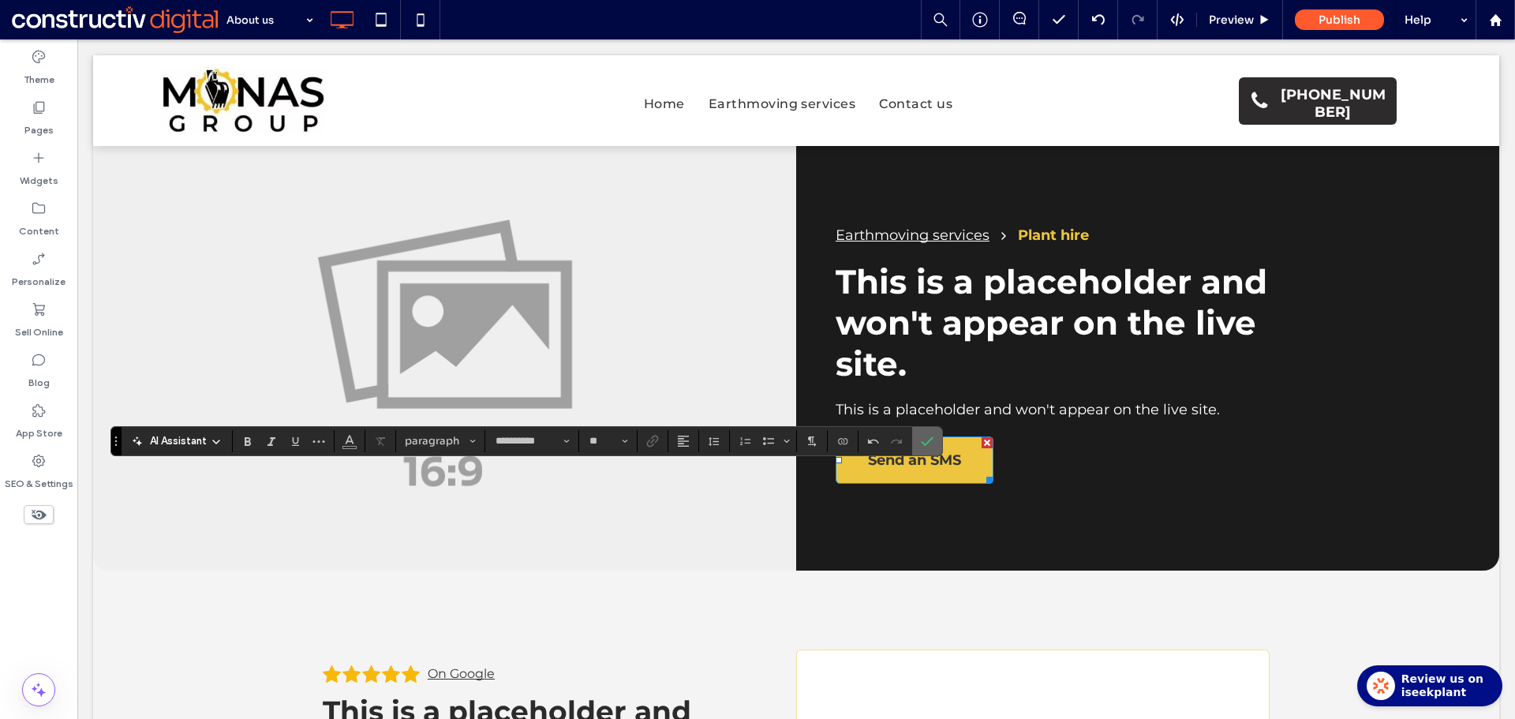
click at [929, 439] on use "Confirm" at bounding box center [927, 440] width 13 height 9
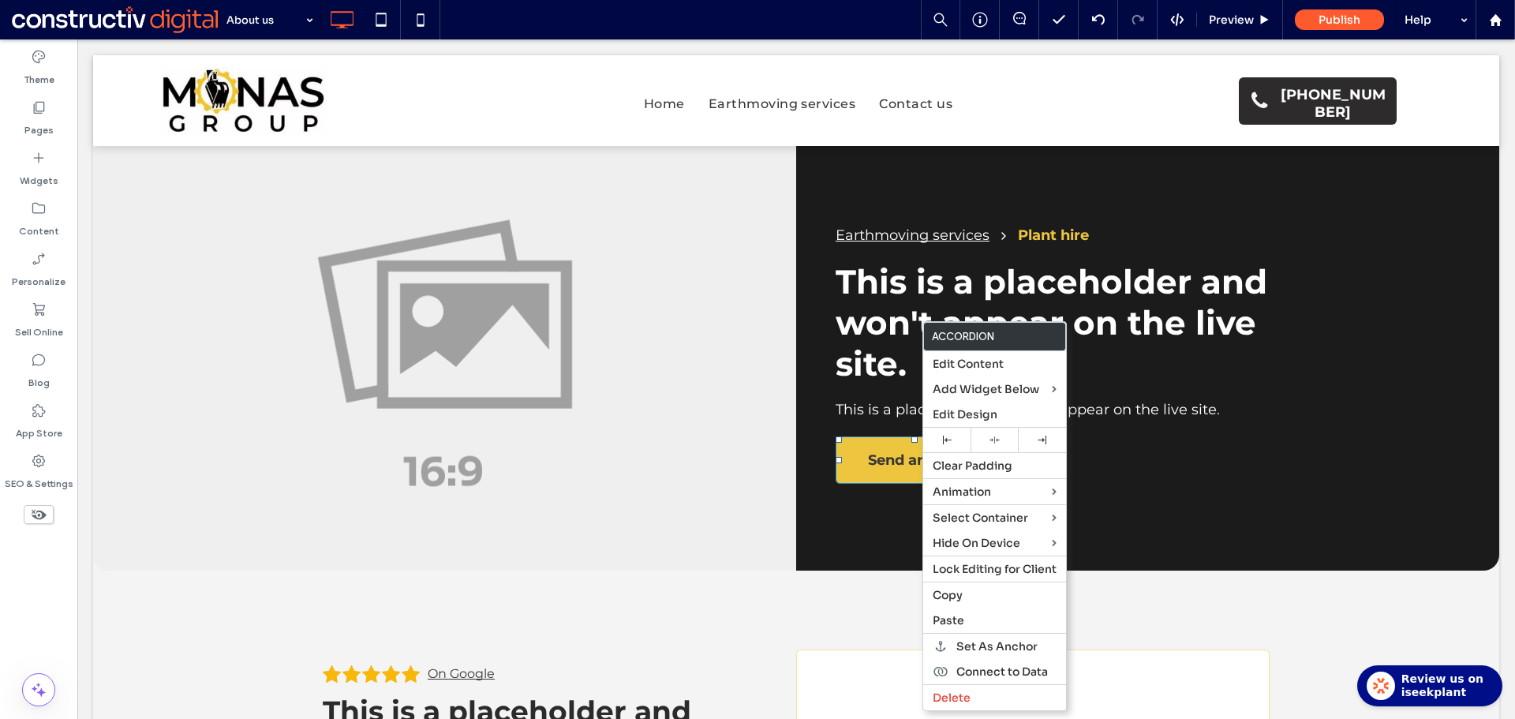
drag, startPoint x: 967, startPoint y: 598, endPoint x: 702, endPoint y: 570, distance: 266.6
click at [966, 598] on label "Copy" at bounding box center [994, 595] width 124 height 14
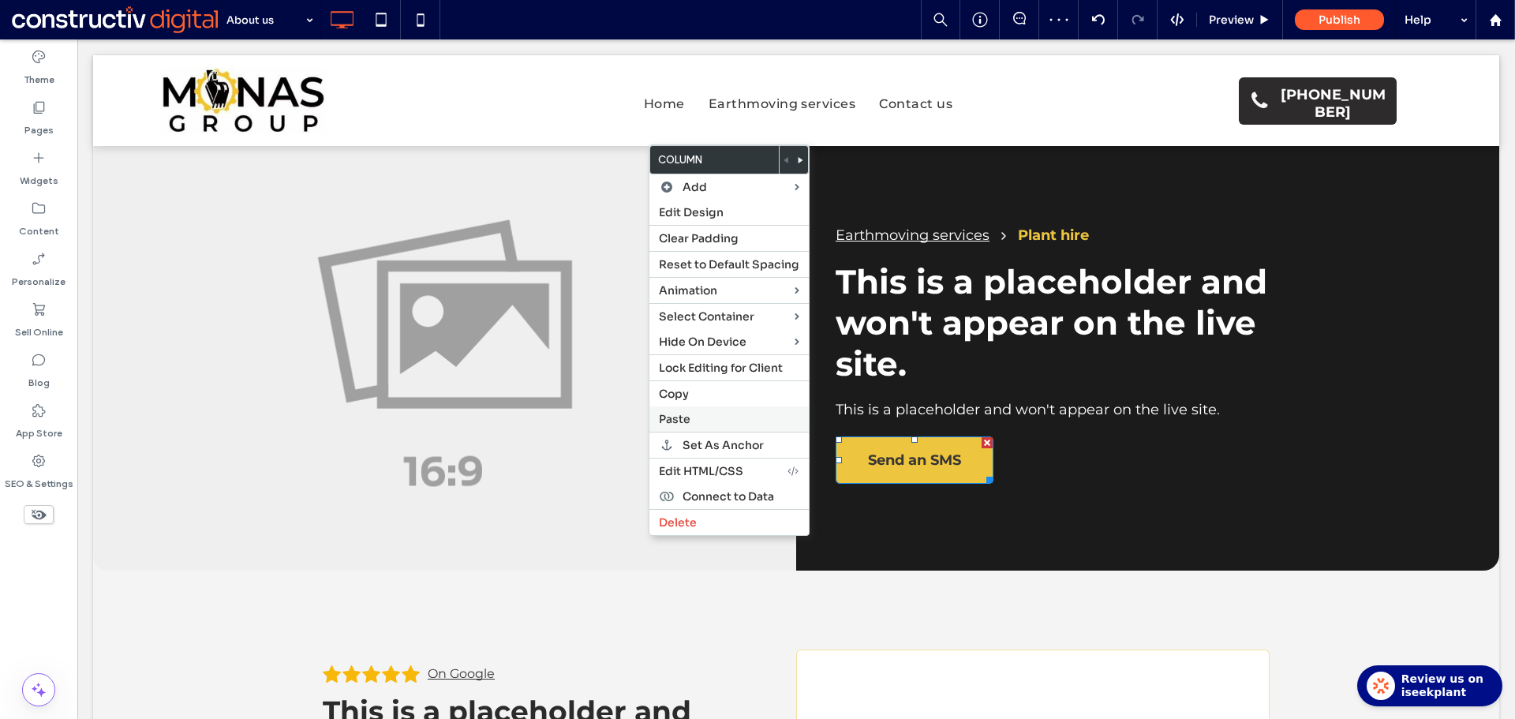
click at [688, 417] on span "Paste" at bounding box center [675, 419] width 32 height 14
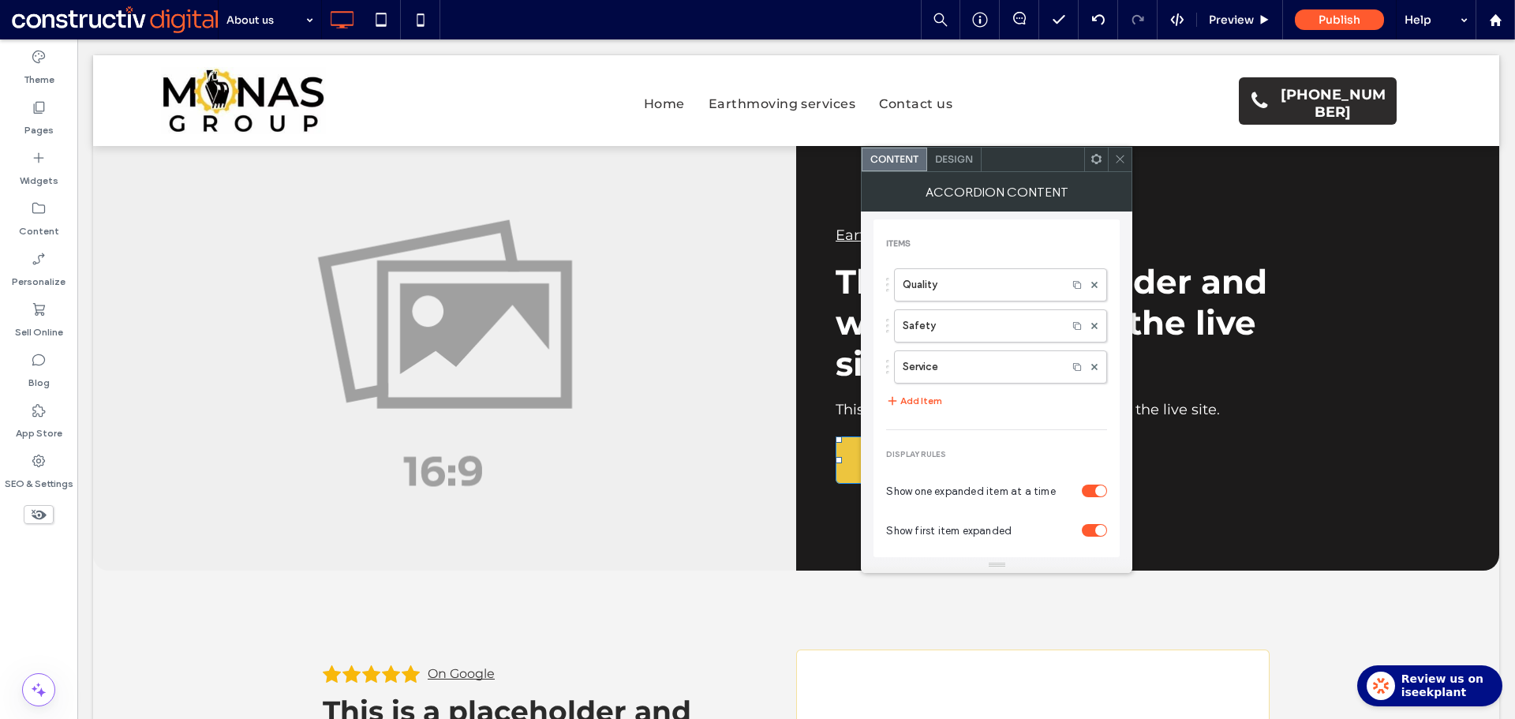
click at [1081, 531] on div "toggle" at bounding box center [1093, 530] width 25 height 13
click at [1118, 156] on icon at bounding box center [1120, 159] width 12 height 12
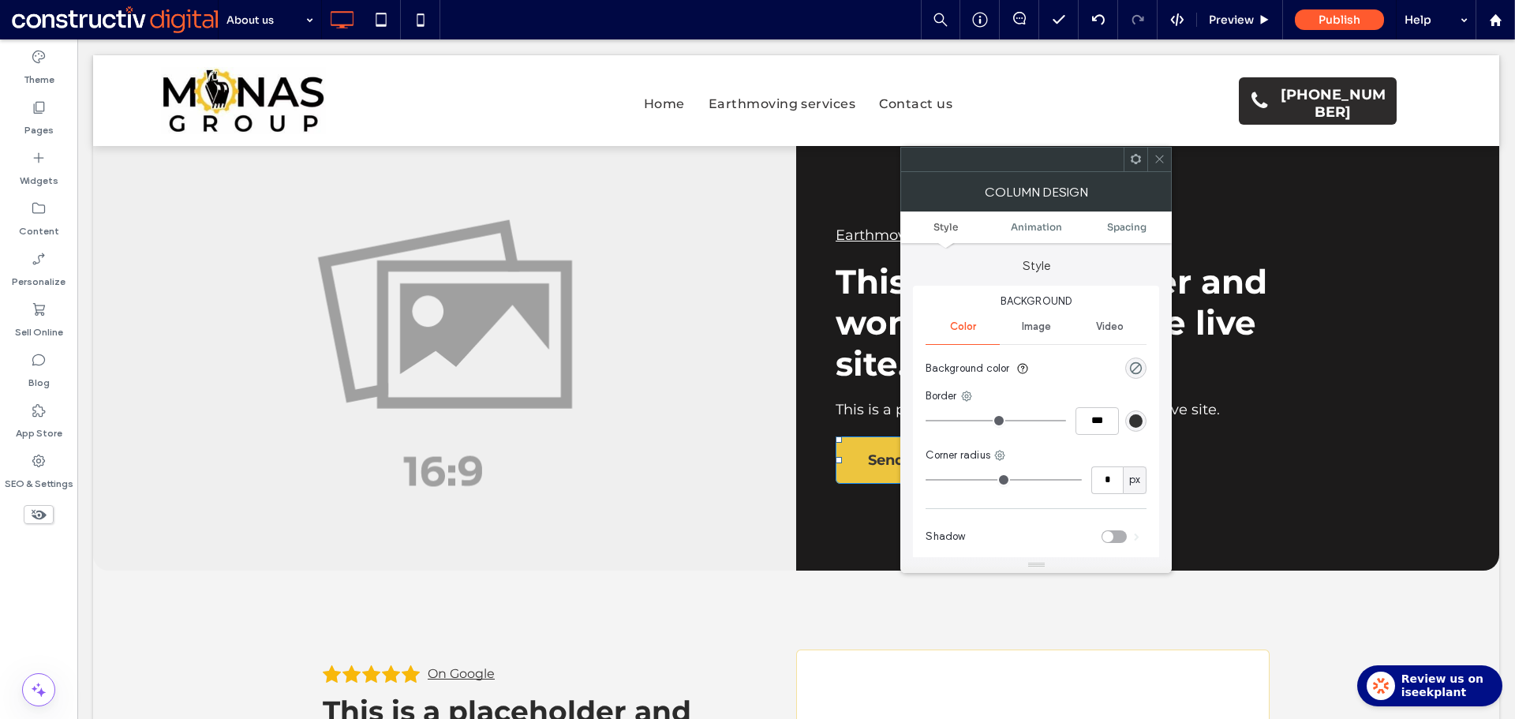
click at [1156, 160] on icon at bounding box center [1159, 159] width 12 height 12
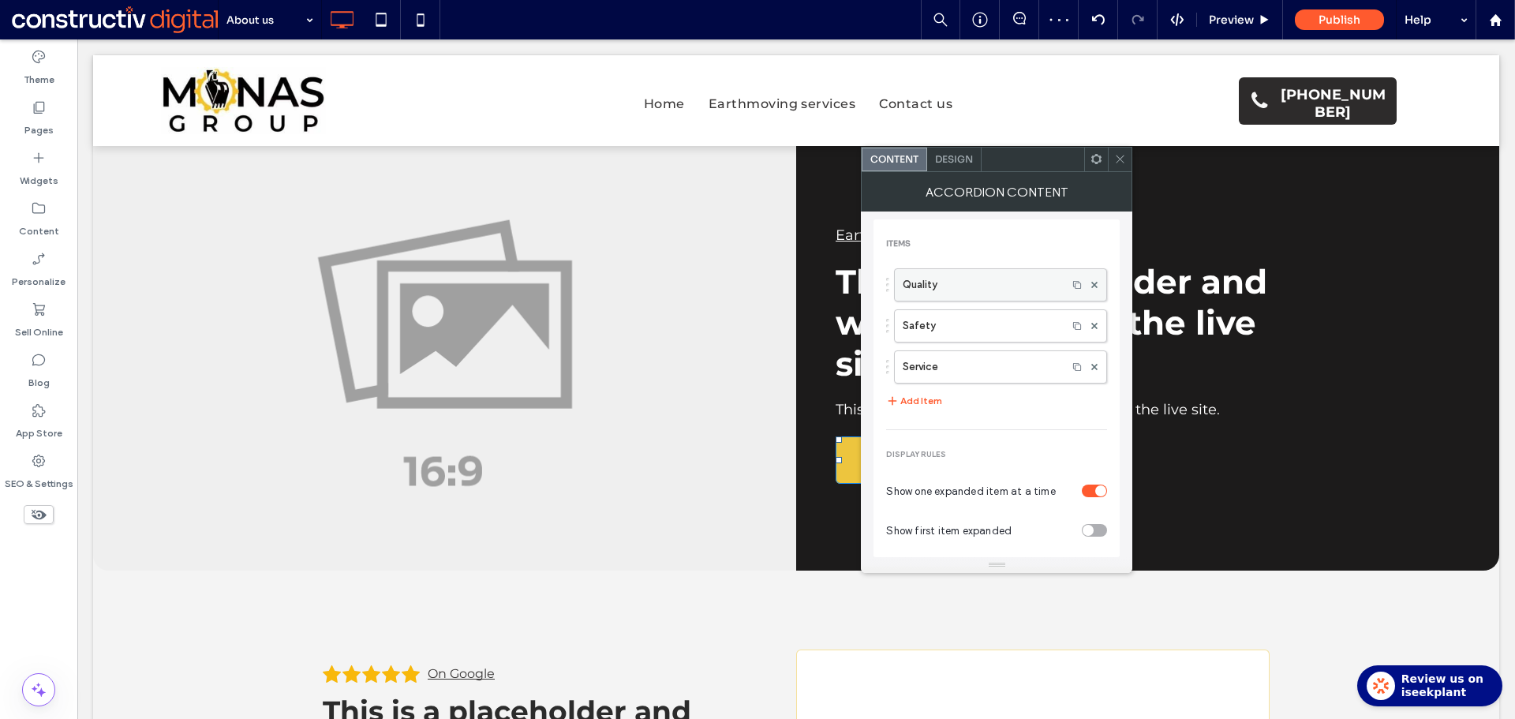
drag, startPoint x: 960, startPoint y: 291, endPoint x: 968, endPoint y: 293, distance: 8.2
click at [960, 290] on label "Quality" at bounding box center [980, 285] width 156 height 32
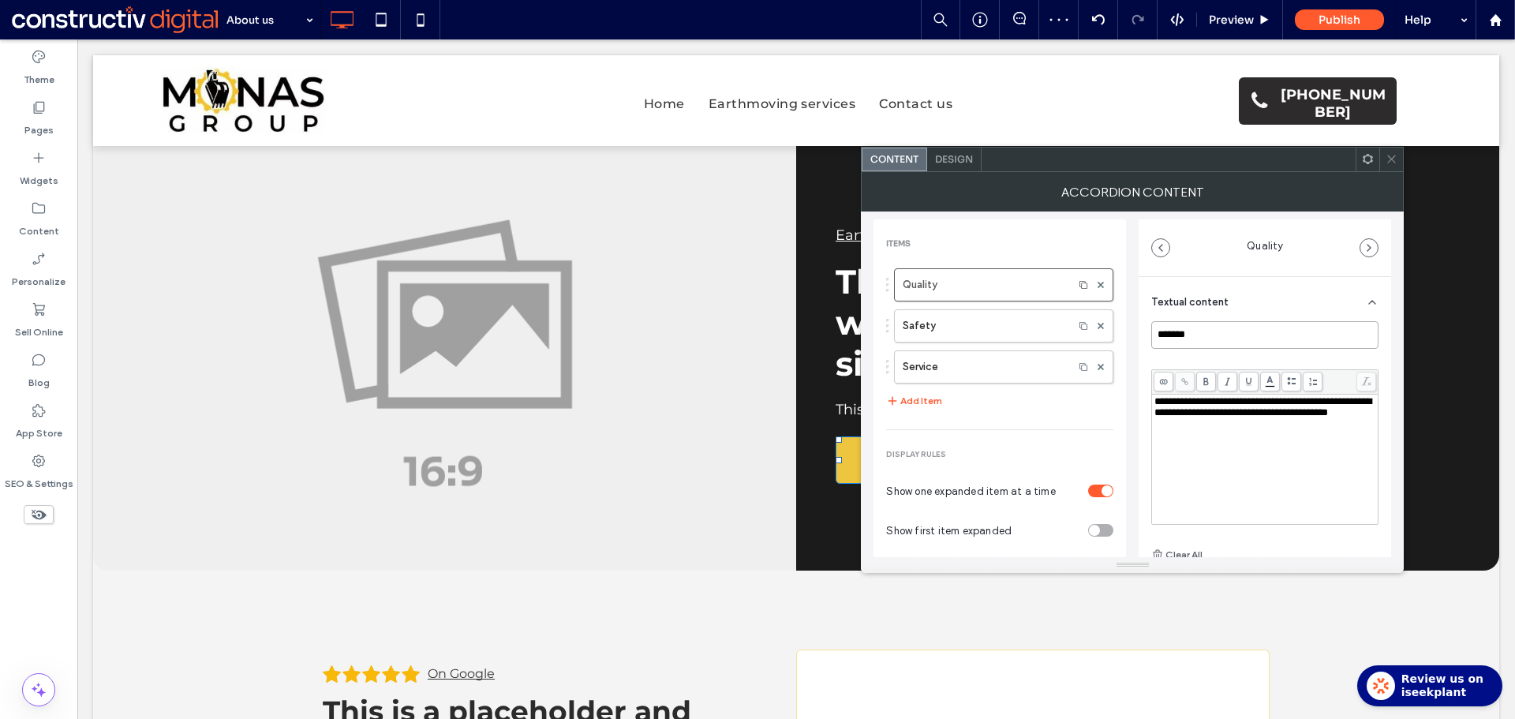
click at [1207, 327] on input "*******" at bounding box center [1264, 335] width 227 height 28
paste input "**********"
click at [1240, 417] on span "**********" at bounding box center [1262, 406] width 217 height 21
click at [997, 329] on label "Safety" at bounding box center [983, 326] width 163 height 32
click at [1198, 324] on input "******" at bounding box center [1264, 335] width 227 height 28
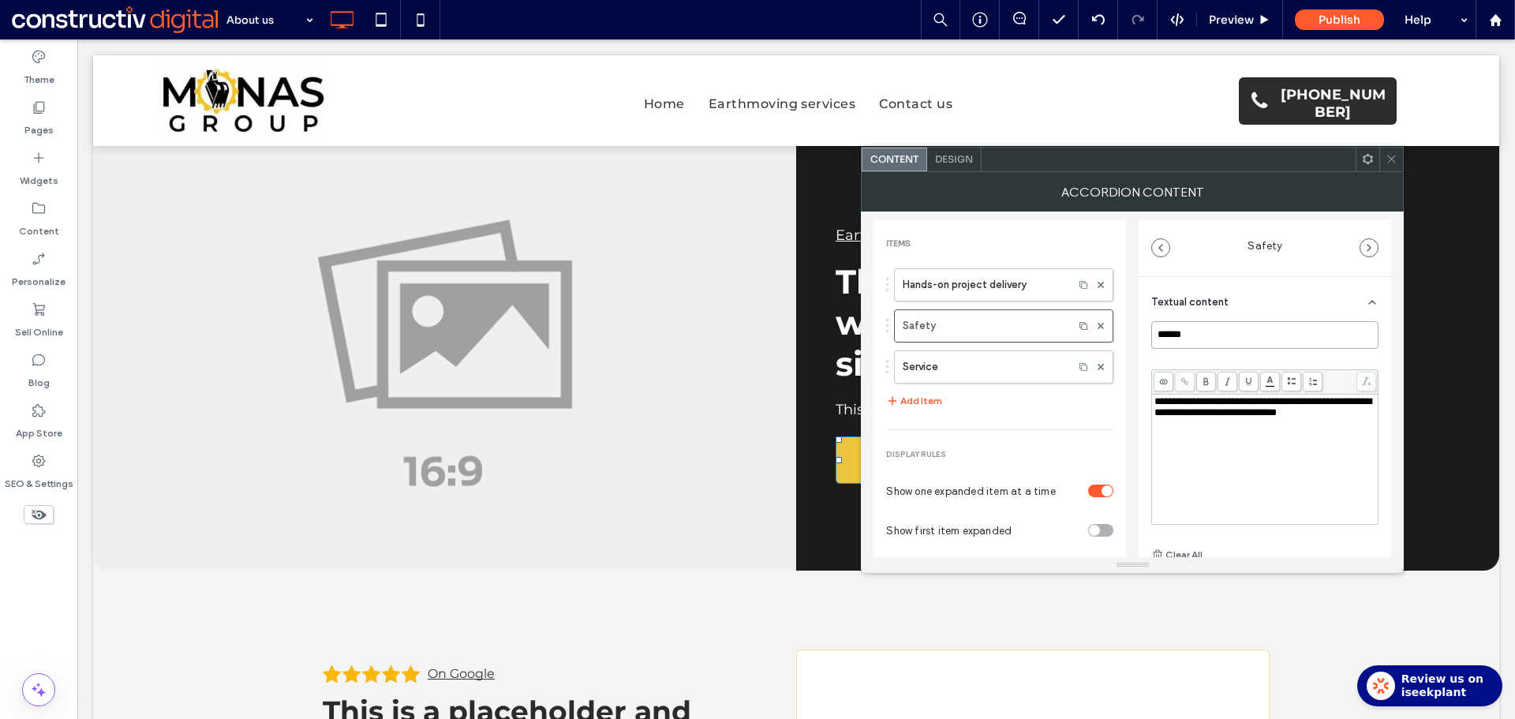
paste input "**********"
drag, startPoint x: 1252, startPoint y: 421, endPoint x: 1298, endPoint y: 439, distance: 48.9
click at [1252, 417] on span "**********" at bounding box center [1262, 406] width 217 height 21
click at [1013, 374] on label "Service" at bounding box center [983, 367] width 163 height 32
click at [1234, 335] on input "*******" at bounding box center [1264, 335] width 227 height 28
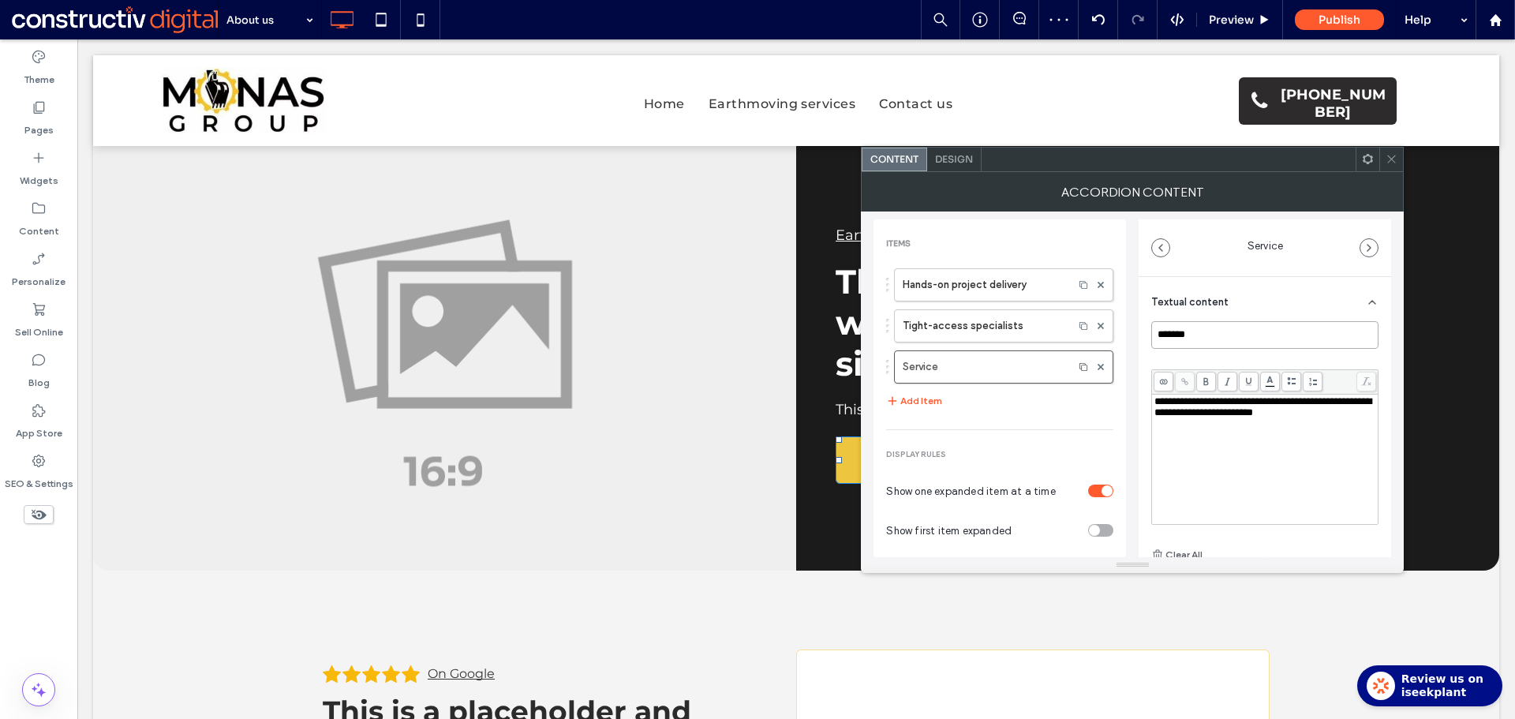
paste input "**********"
click at [1205, 410] on span "**********" at bounding box center [1262, 406] width 217 height 21
click at [1078, 367] on icon at bounding box center [1083, 367] width 11 height 14
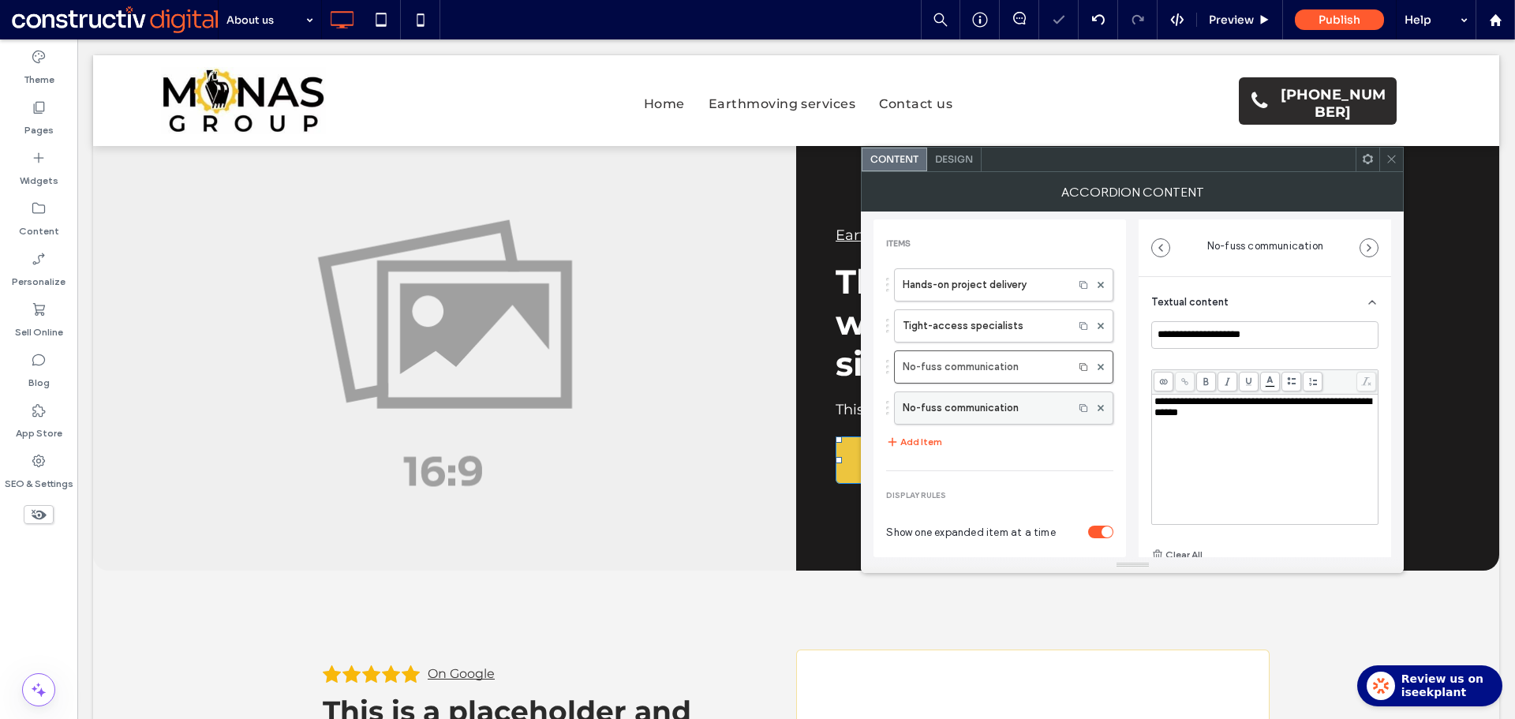
click at [971, 404] on label "No-fuss communication" at bounding box center [983, 408] width 163 height 32
click at [1224, 333] on input "**********" at bounding box center [1264, 335] width 227 height 28
paste input "**********"
click at [1186, 417] on span "**********" at bounding box center [1262, 406] width 217 height 21
click at [1079, 406] on use at bounding box center [1083, 407] width 8 height 8
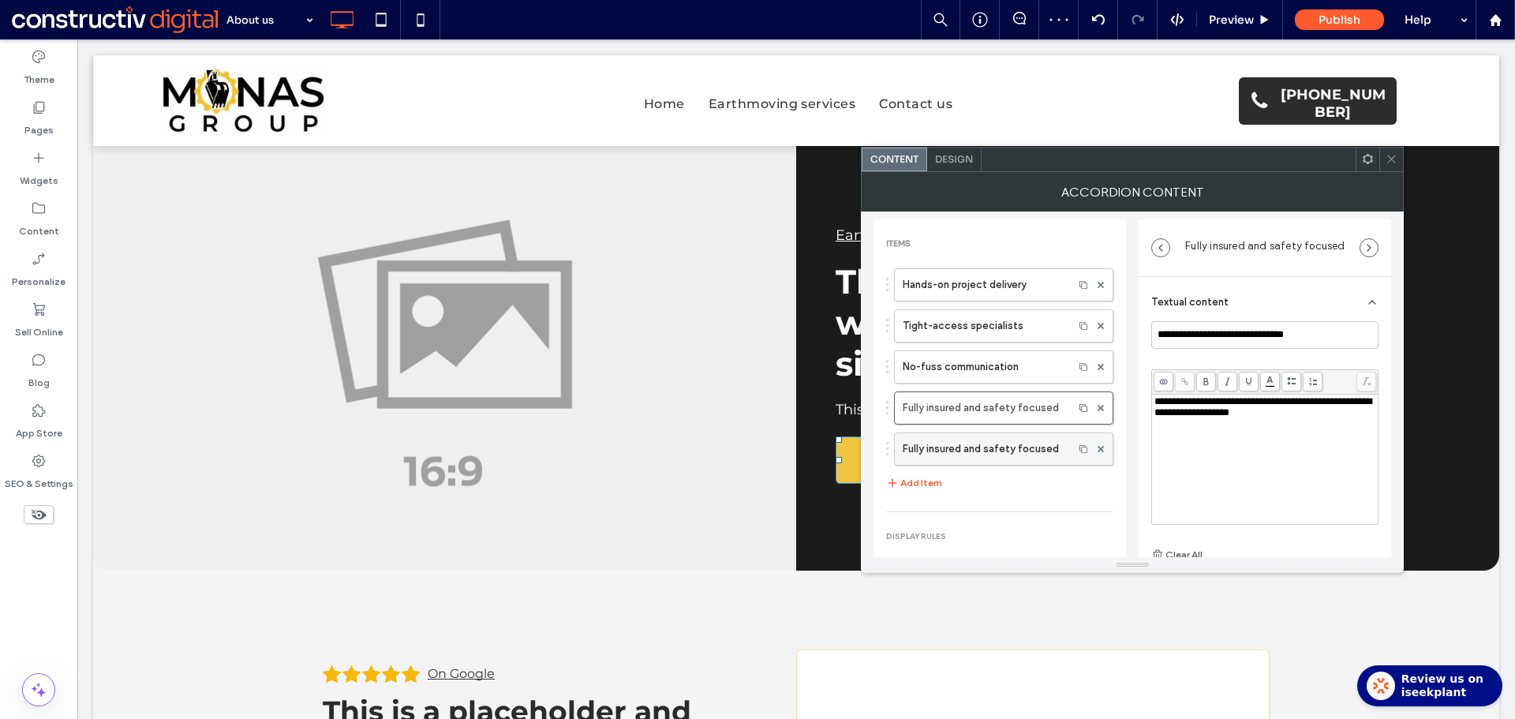
click at [1003, 445] on label "Fully insured and safety focused" at bounding box center [983, 449] width 163 height 32
click at [1263, 335] on input "**********" at bounding box center [1264, 335] width 227 height 28
paste input
type input "**********"
click at [1210, 450] on div "**********" at bounding box center [1265, 459] width 222 height 126
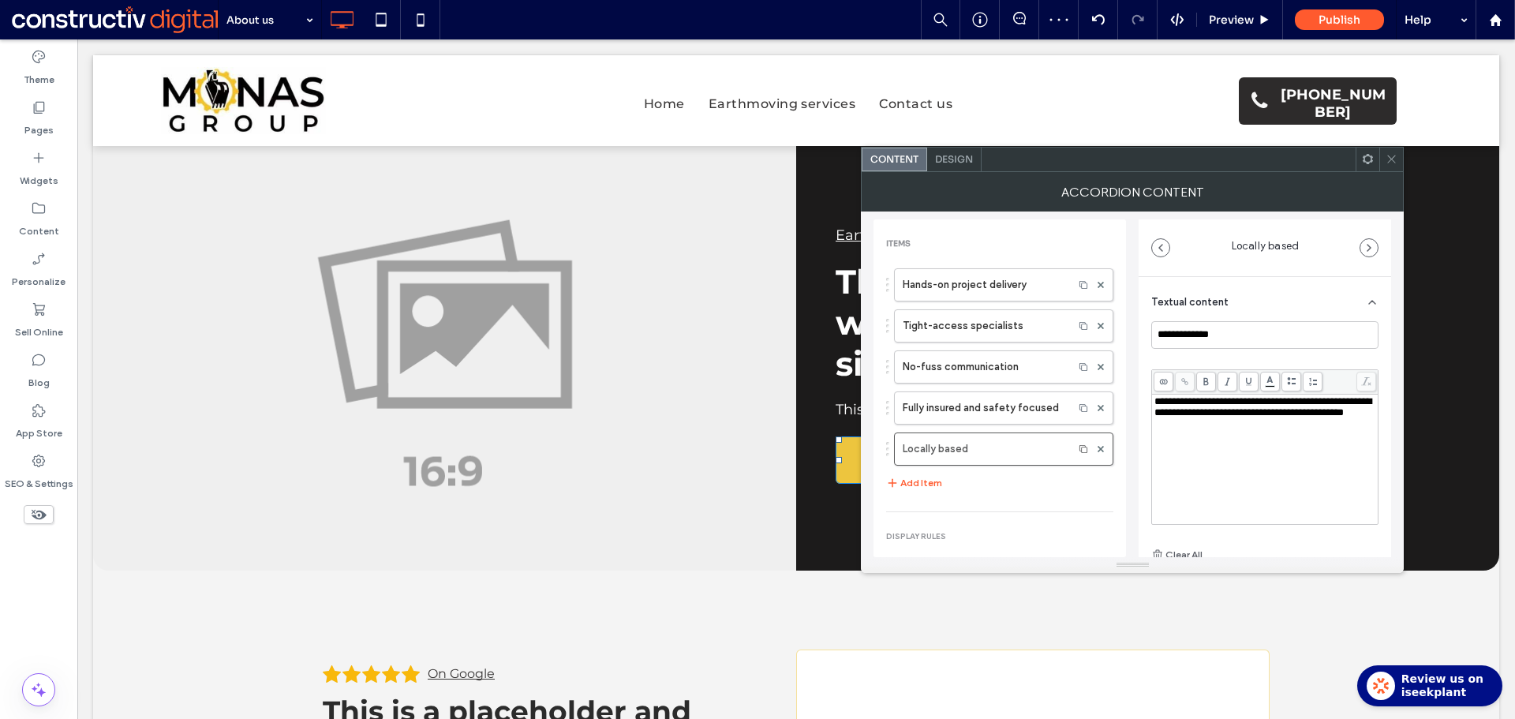
click at [1061, 523] on div "Items Hands-on project delivery Tight-access specialists No-fuss communication …" at bounding box center [999, 481] width 252 height 502
click at [1393, 163] on icon at bounding box center [1391, 159] width 12 height 12
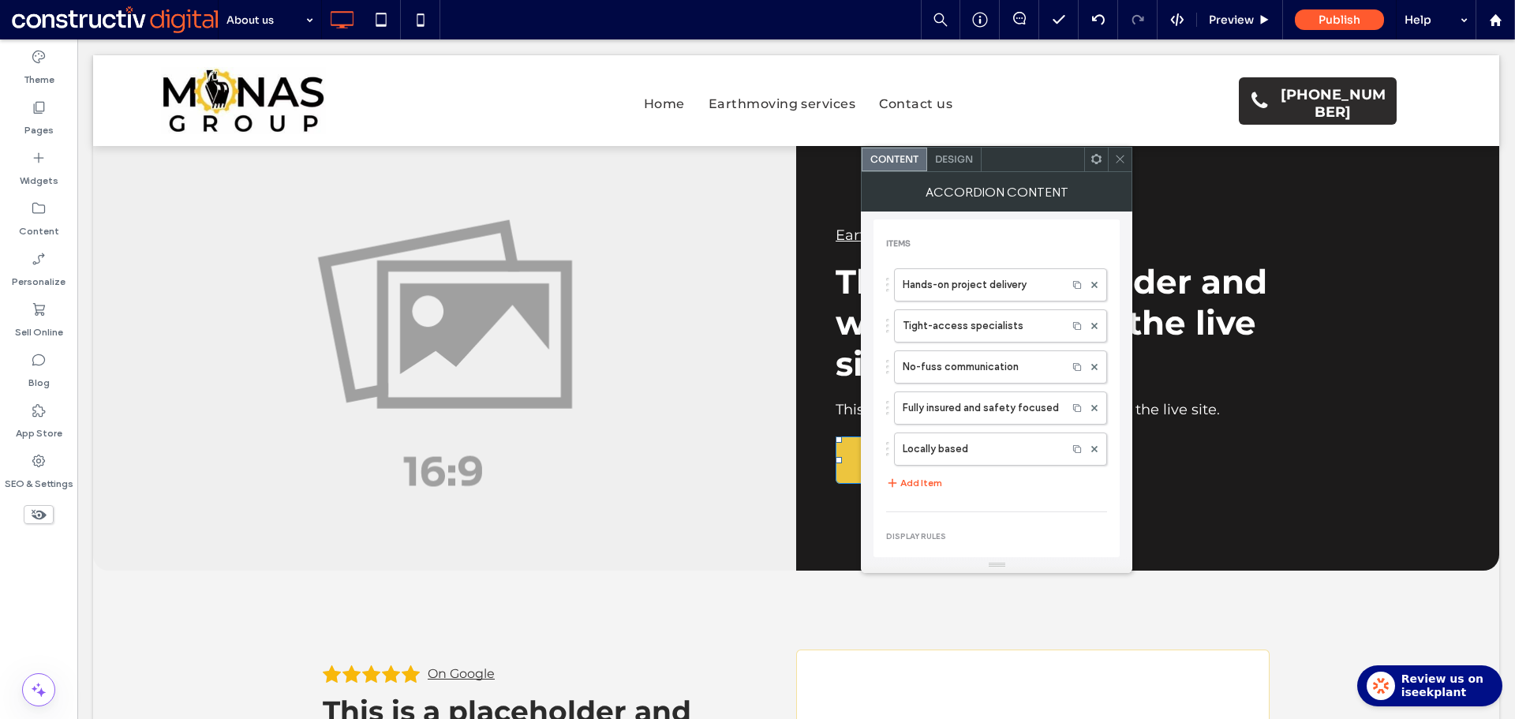
click at [950, 167] on div "Design" at bounding box center [954, 160] width 54 height 24
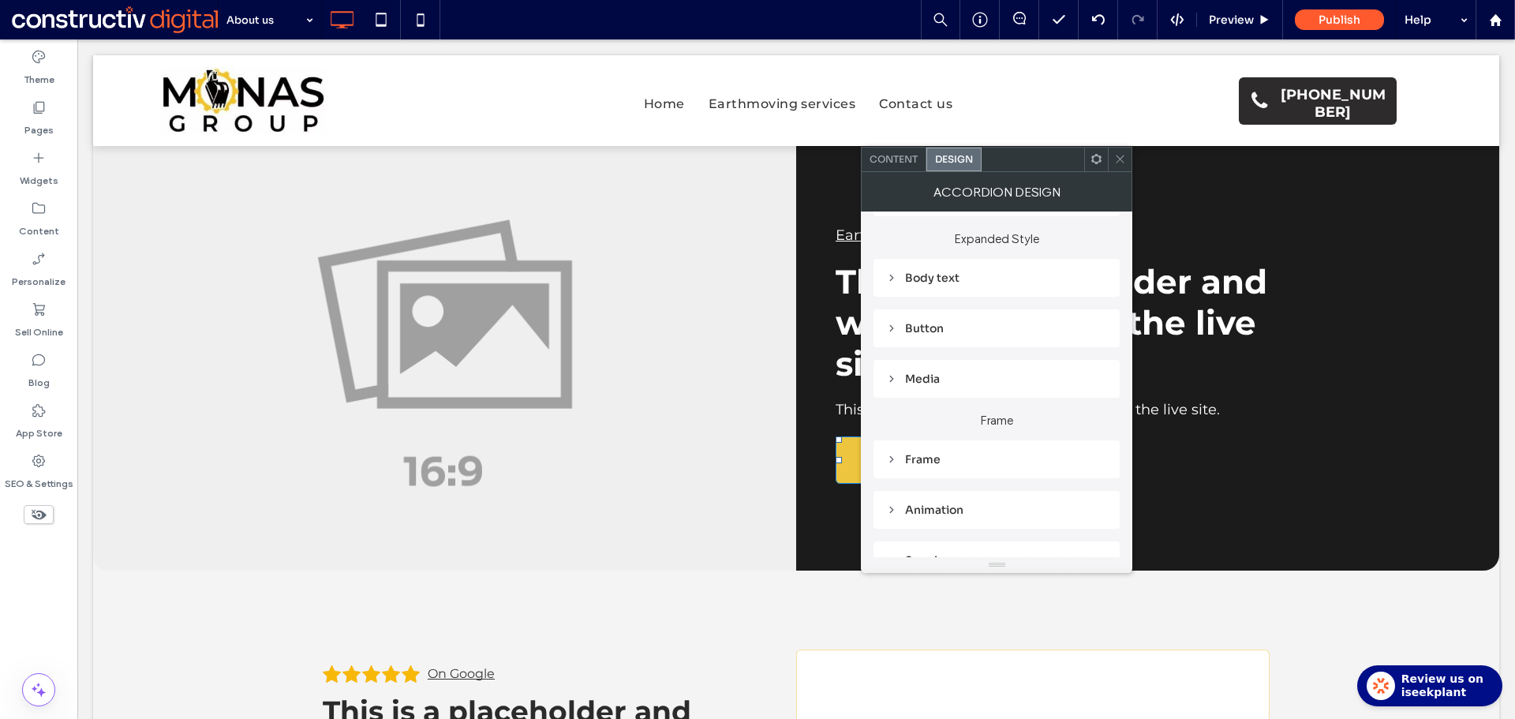
scroll to position [308, 0]
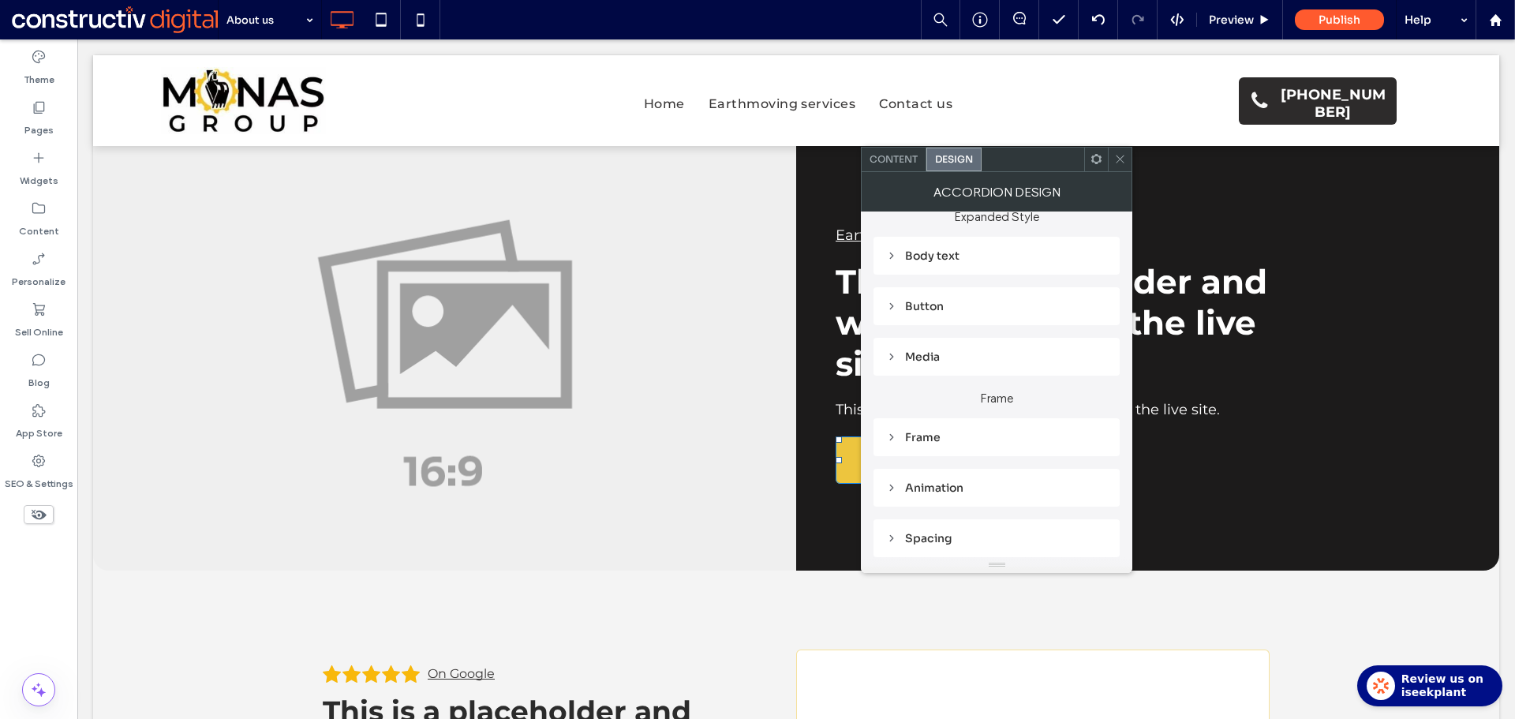
click at [940, 253] on div "Body text" at bounding box center [996, 255] width 221 height 14
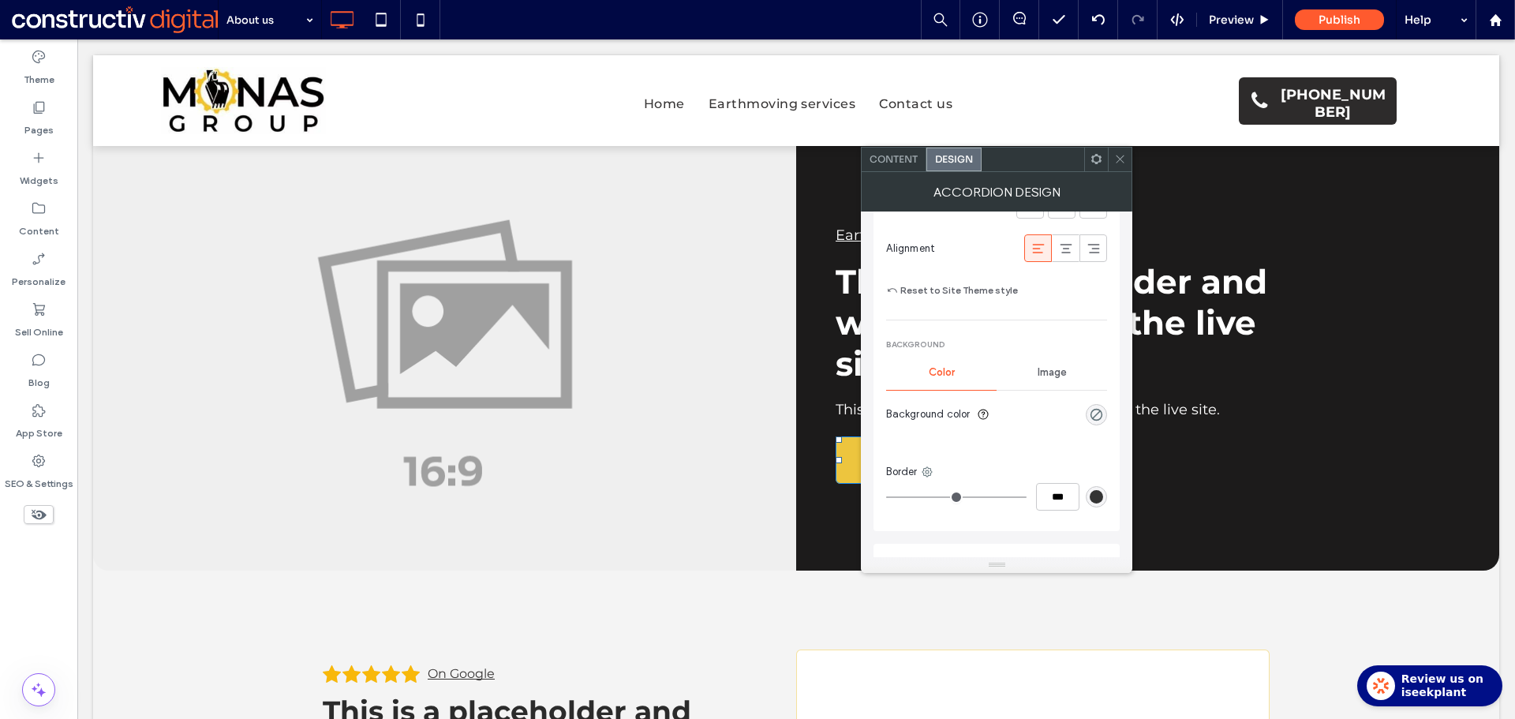
scroll to position [545, 0]
click at [1094, 408] on div "rgba(0, 0, 0, 0)" at bounding box center [1095, 411] width 13 height 13
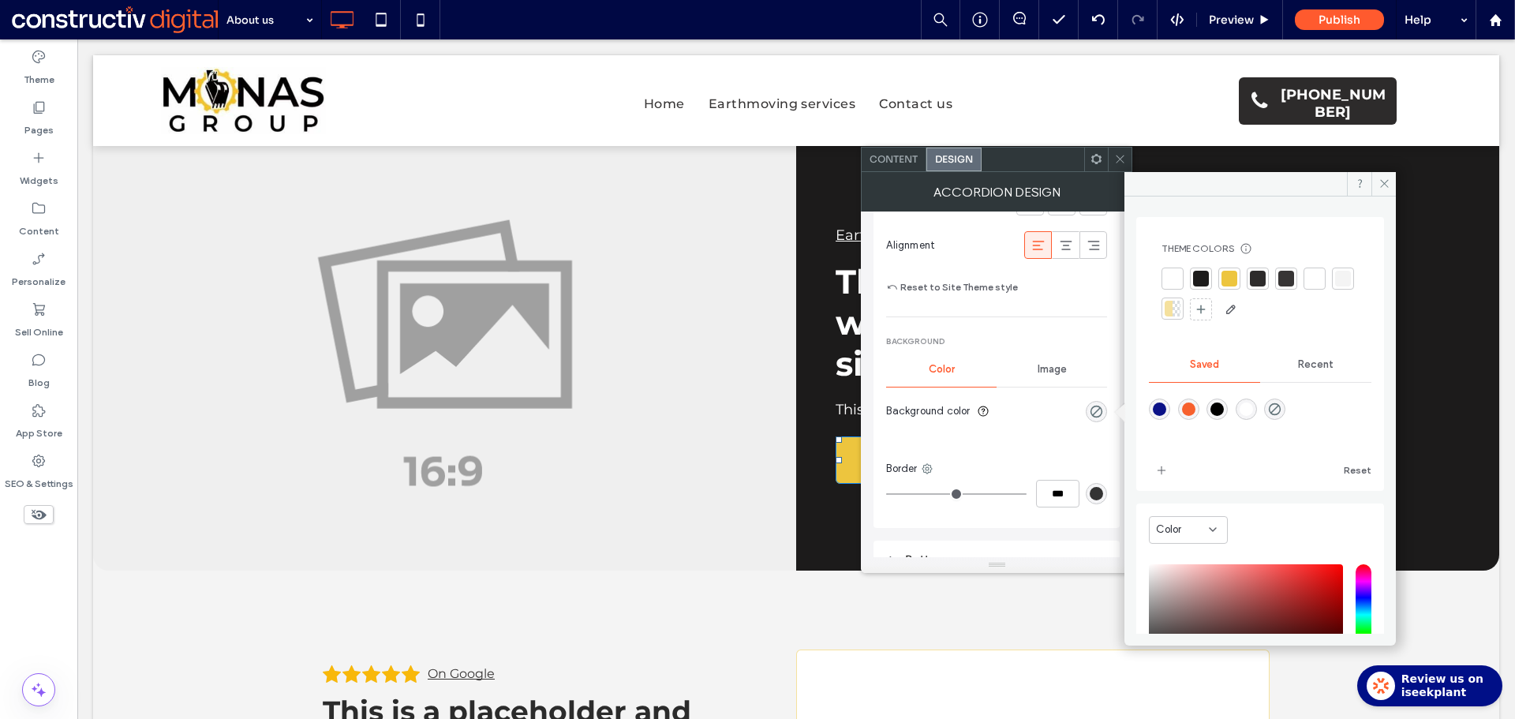
click at [1173, 275] on div at bounding box center [1172, 279] width 16 height 16
click at [1122, 160] on icon at bounding box center [1120, 159] width 12 height 12
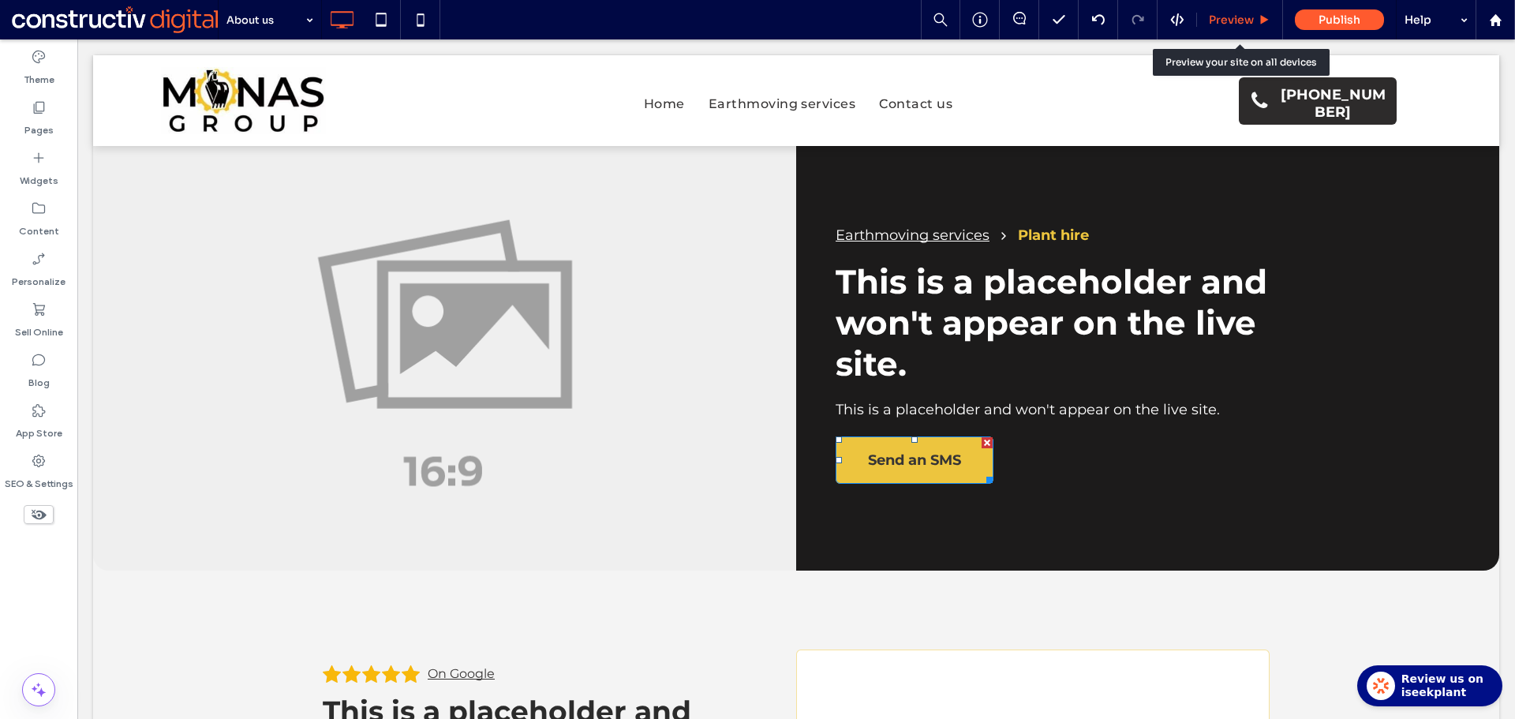
click at [1227, 23] on span "Preview" at bounding box center [1231, 20] width 45 height 14
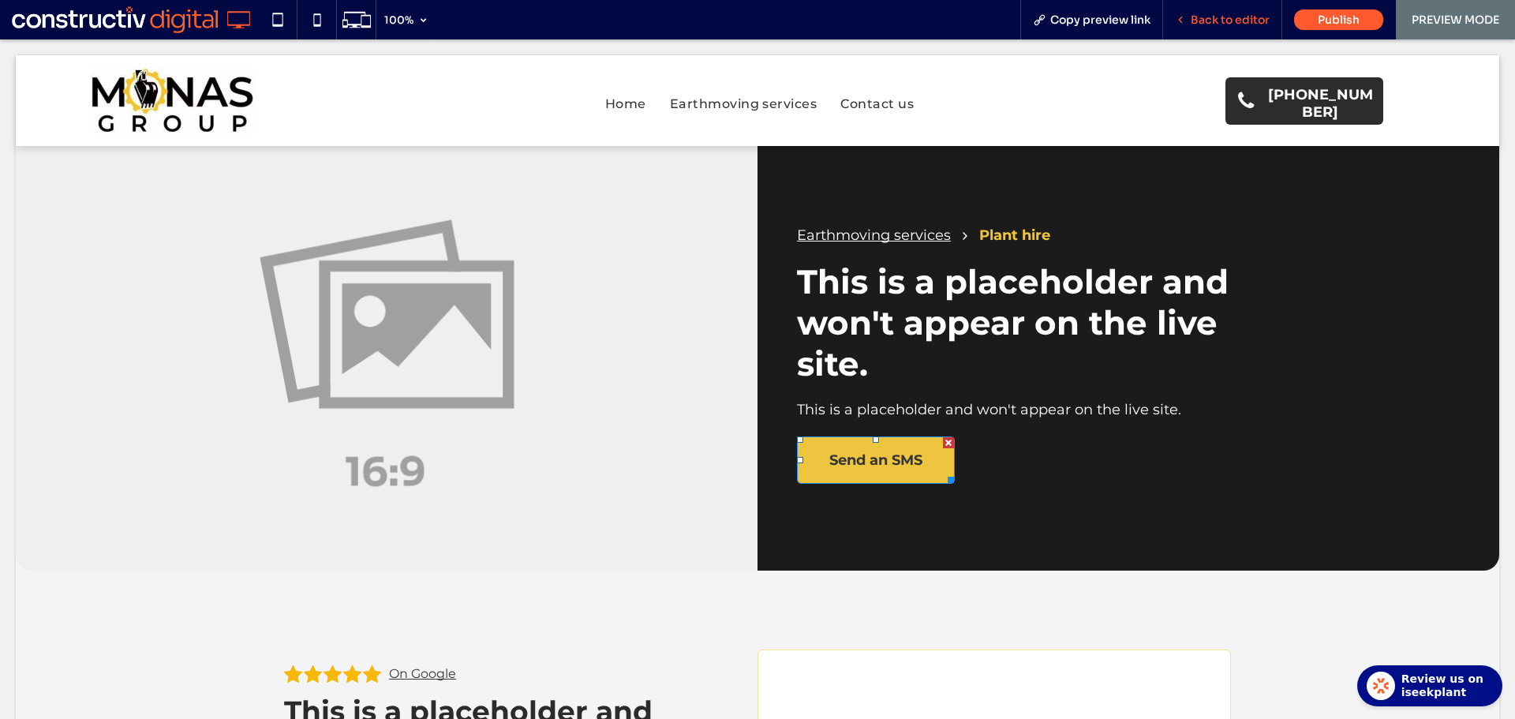
click at [1235, 26] on span "Back to editor" at bounding box center [1229, 20] width 79 height 14
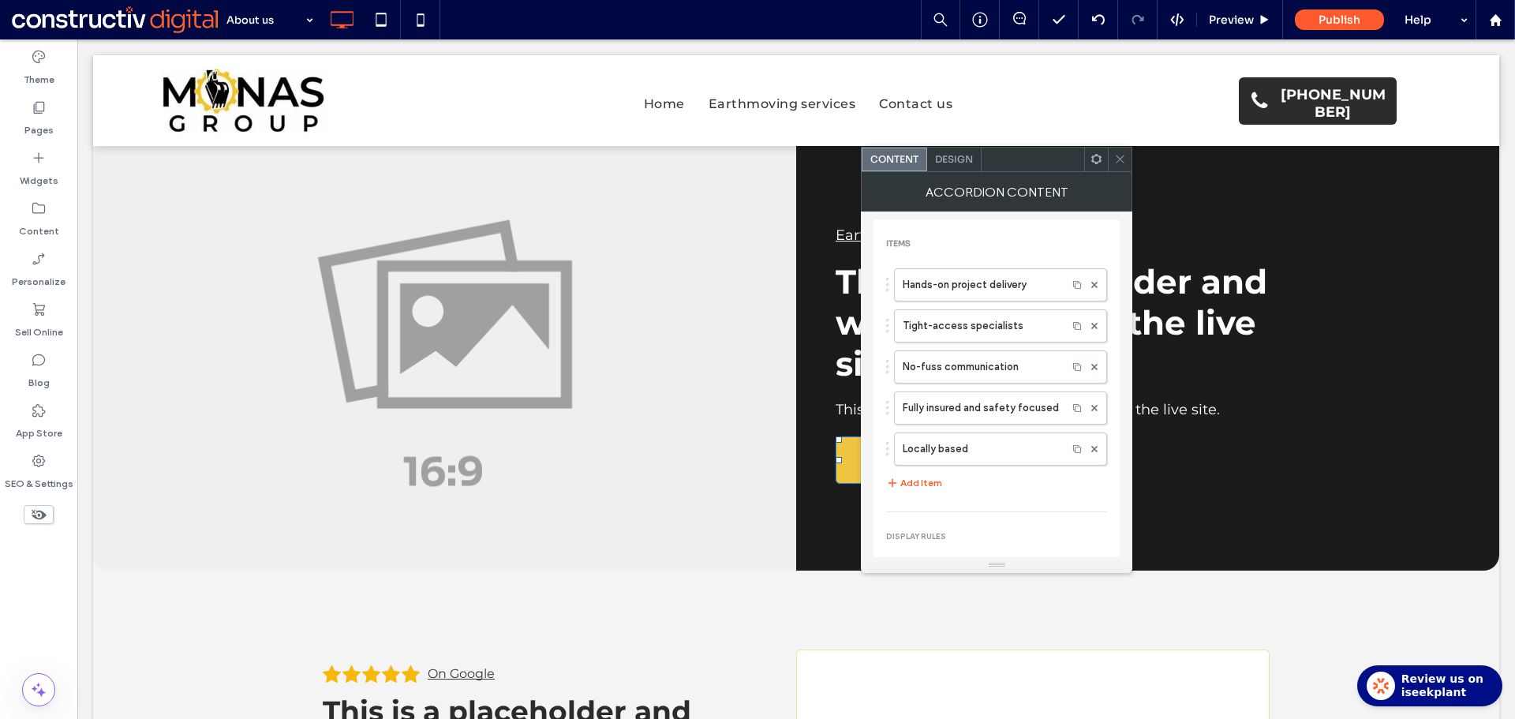
click at [932, 155] on div "Design" at bounding box center [954, 160] width 54 height 24
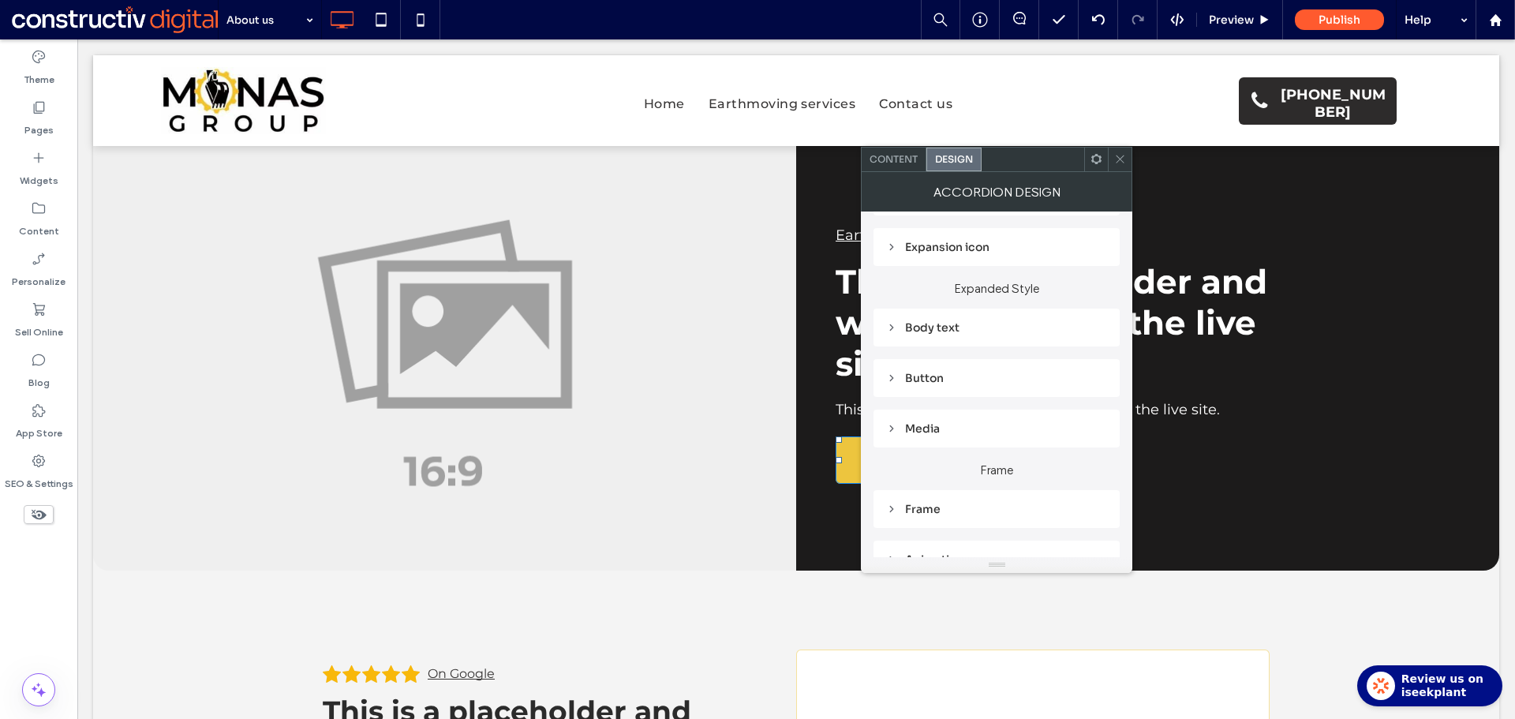
click at [952, 331] on div "Body text" at bounding box center [996, 327] width 221 height 14
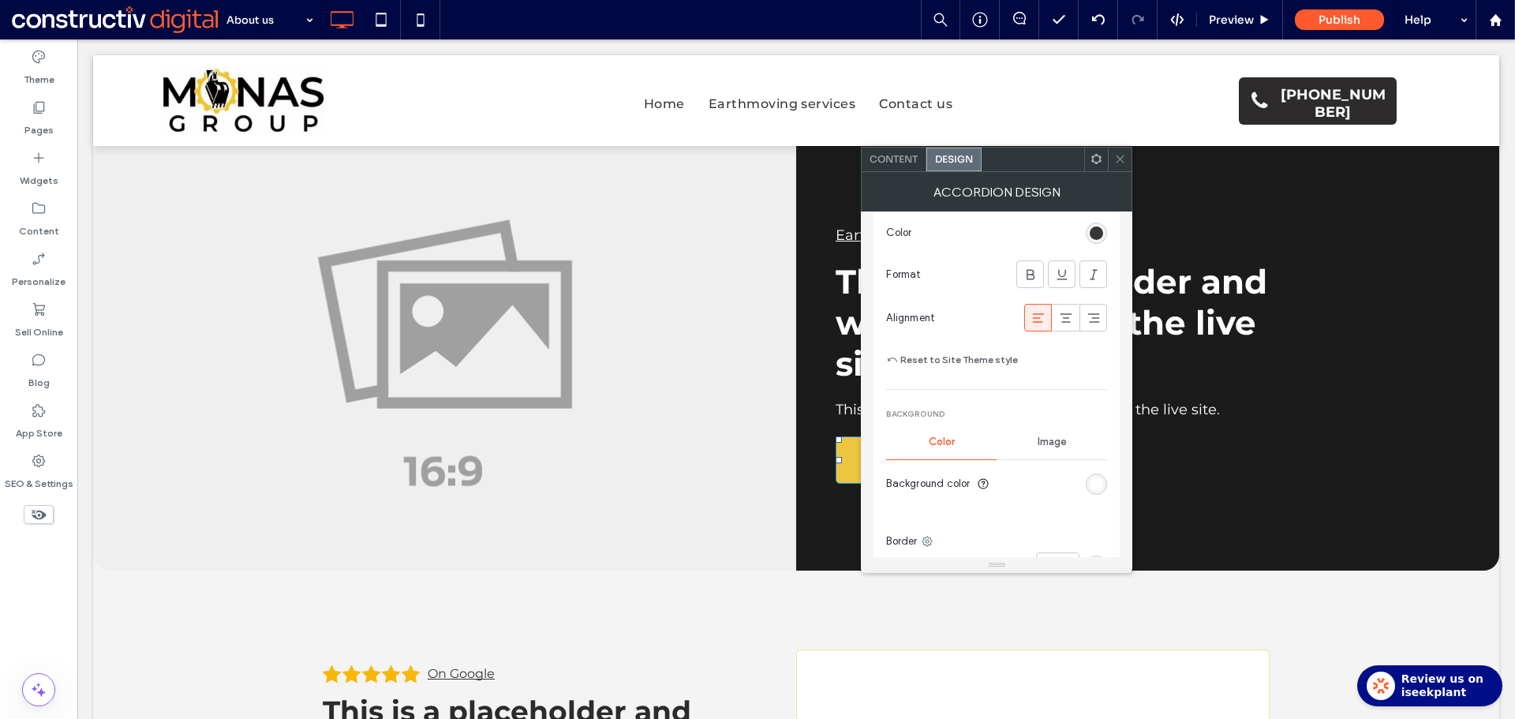
scroll to position [473, 0]
click at [1103, 475] on div "rgb(255, 255, 255)" at bounding box center [1095, 483] width 21 height 21
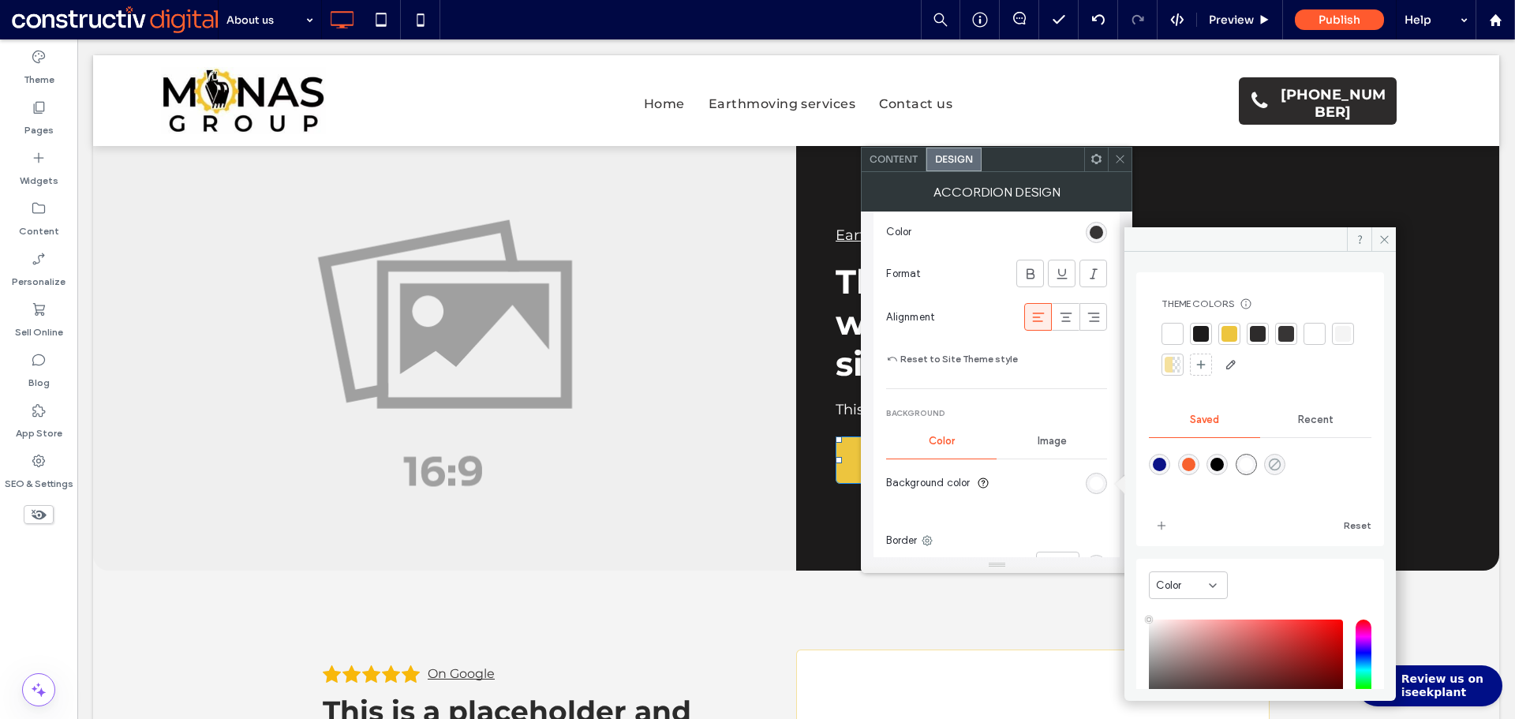
click at [1281, 469] on icon "rgba(0,255,35,0)" at bounding box center [1274, 464] width 13 height 13
type input "*******"
type input "*"
type input "**"
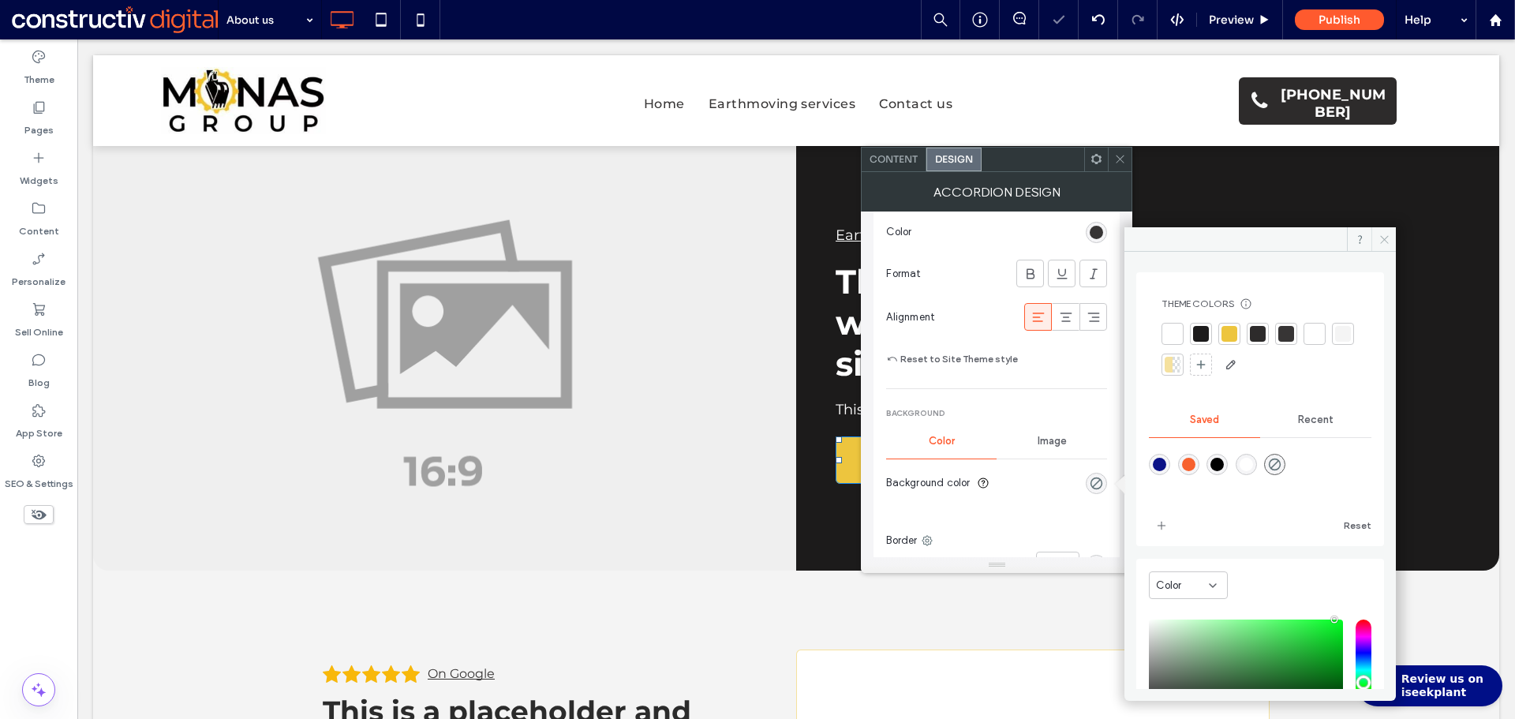
drag, startPoint x: 1387, startPoint y: 238, endPoint x: 1082, endPoint y: 382, distance: 336.6
click at [1380, 238] on icon at bounding box center [1384, 239] width 12 height 12
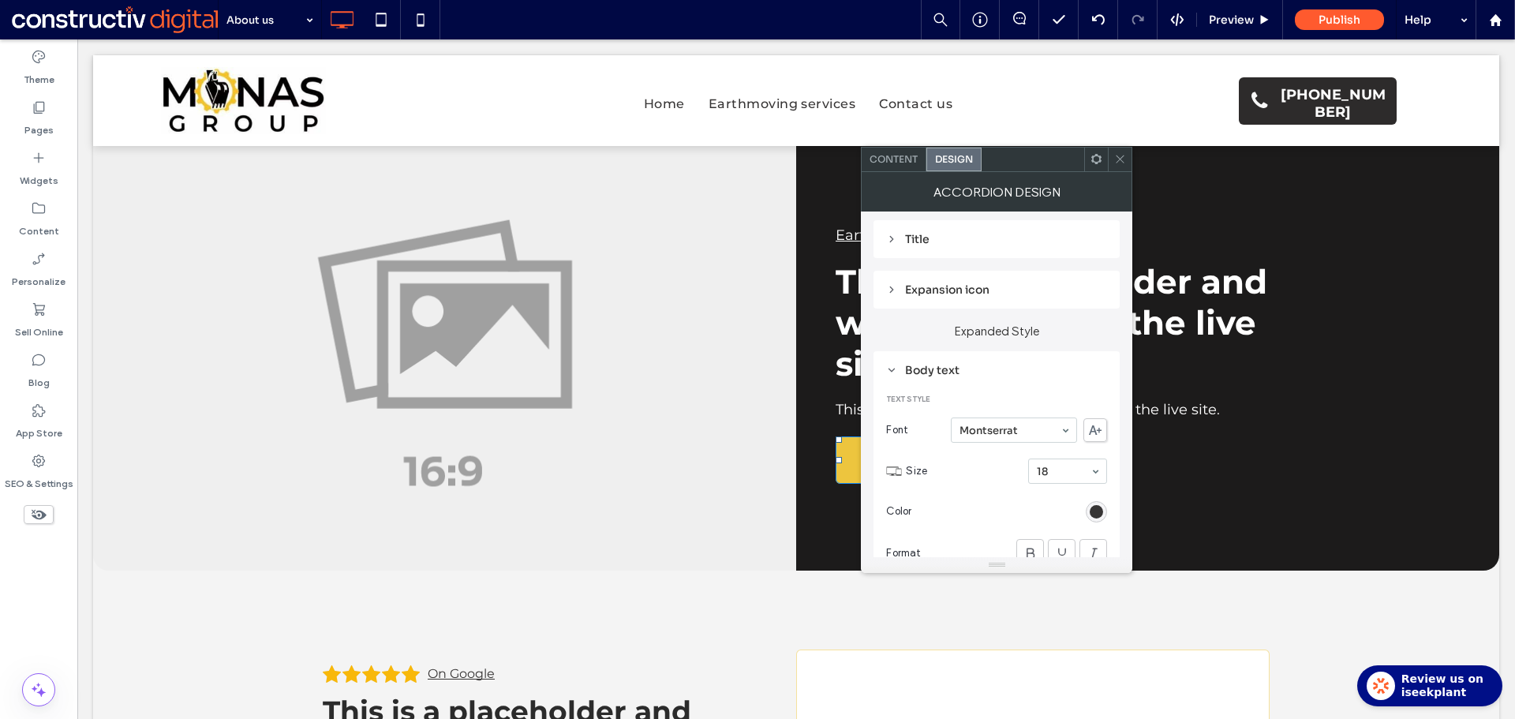
scroll to position [79, 0]
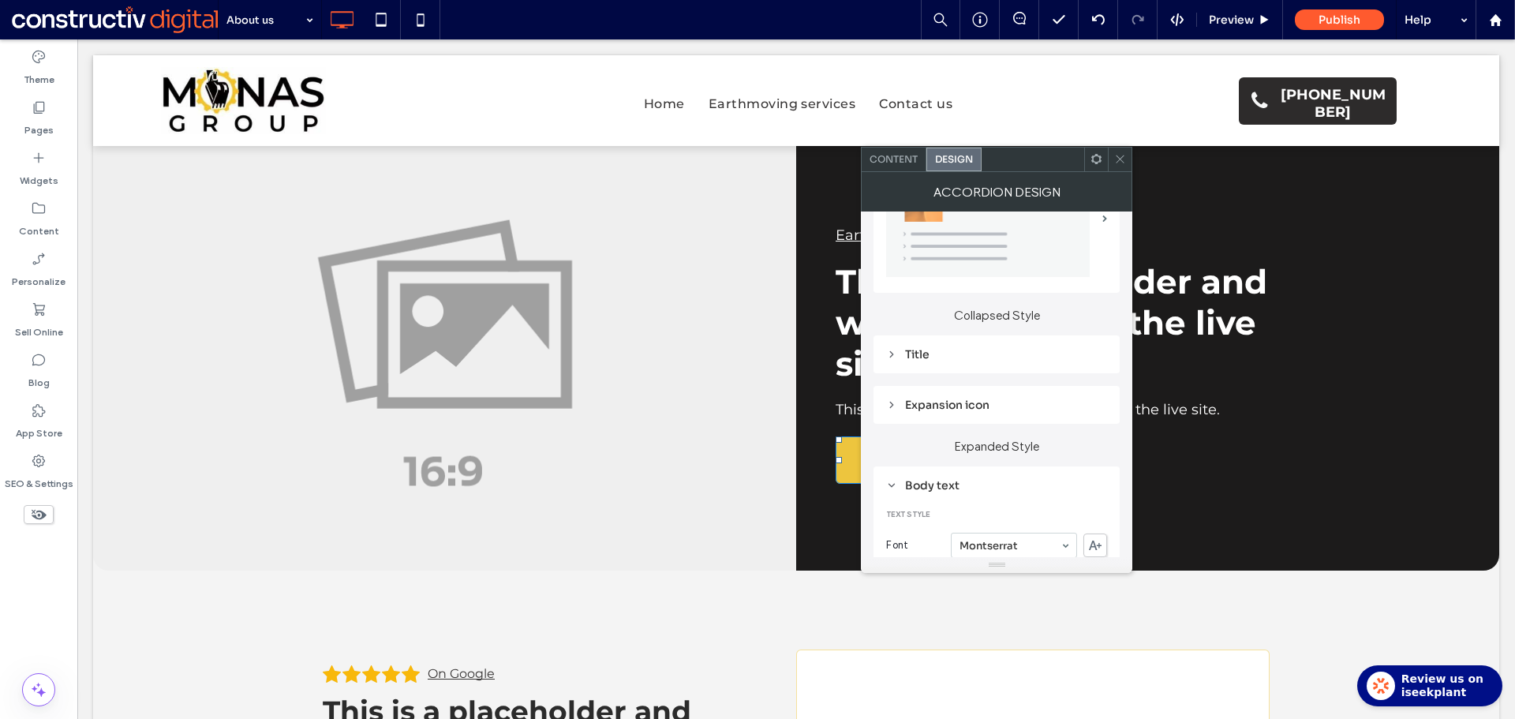
click at [918, 349] on div "Title" at bounding box center [996, 354] width 221 height 14
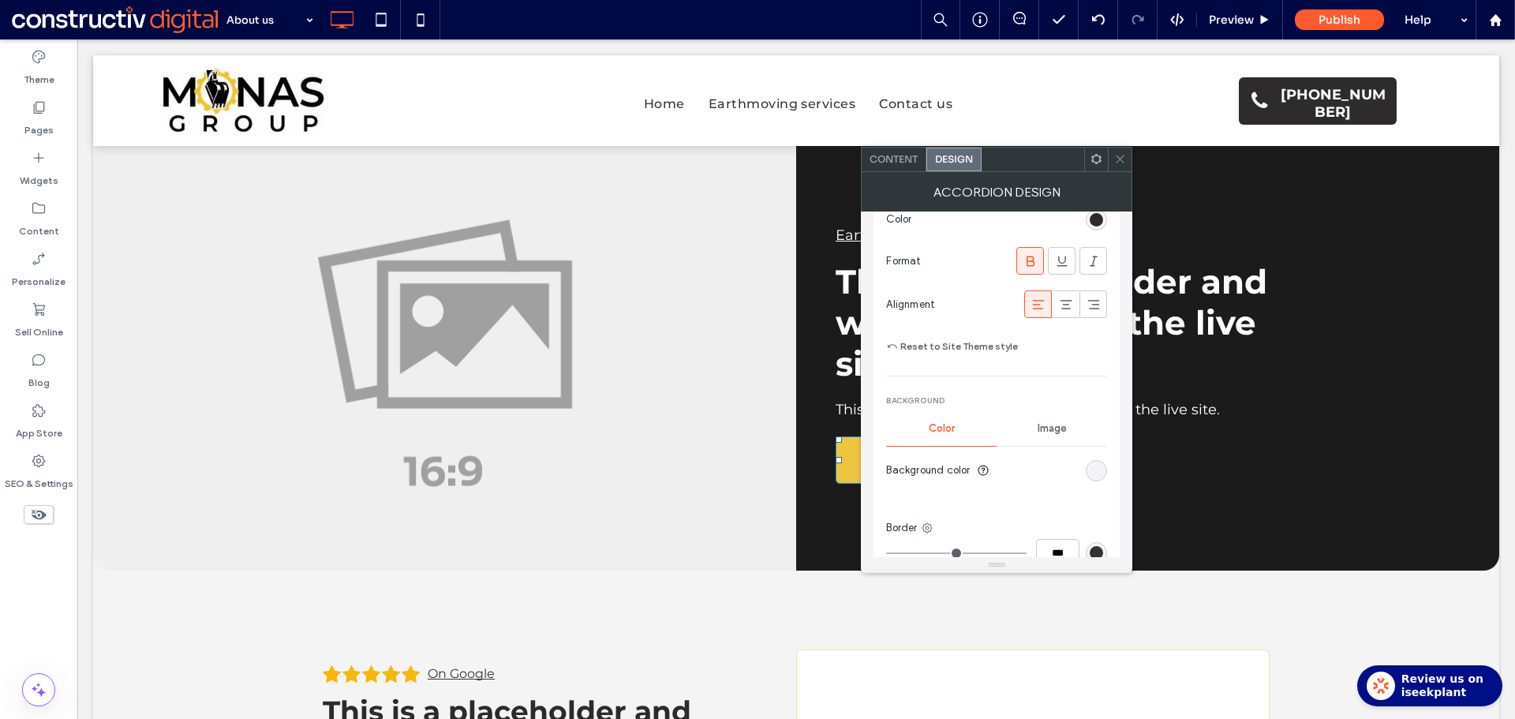
scroll to position [552, 0]
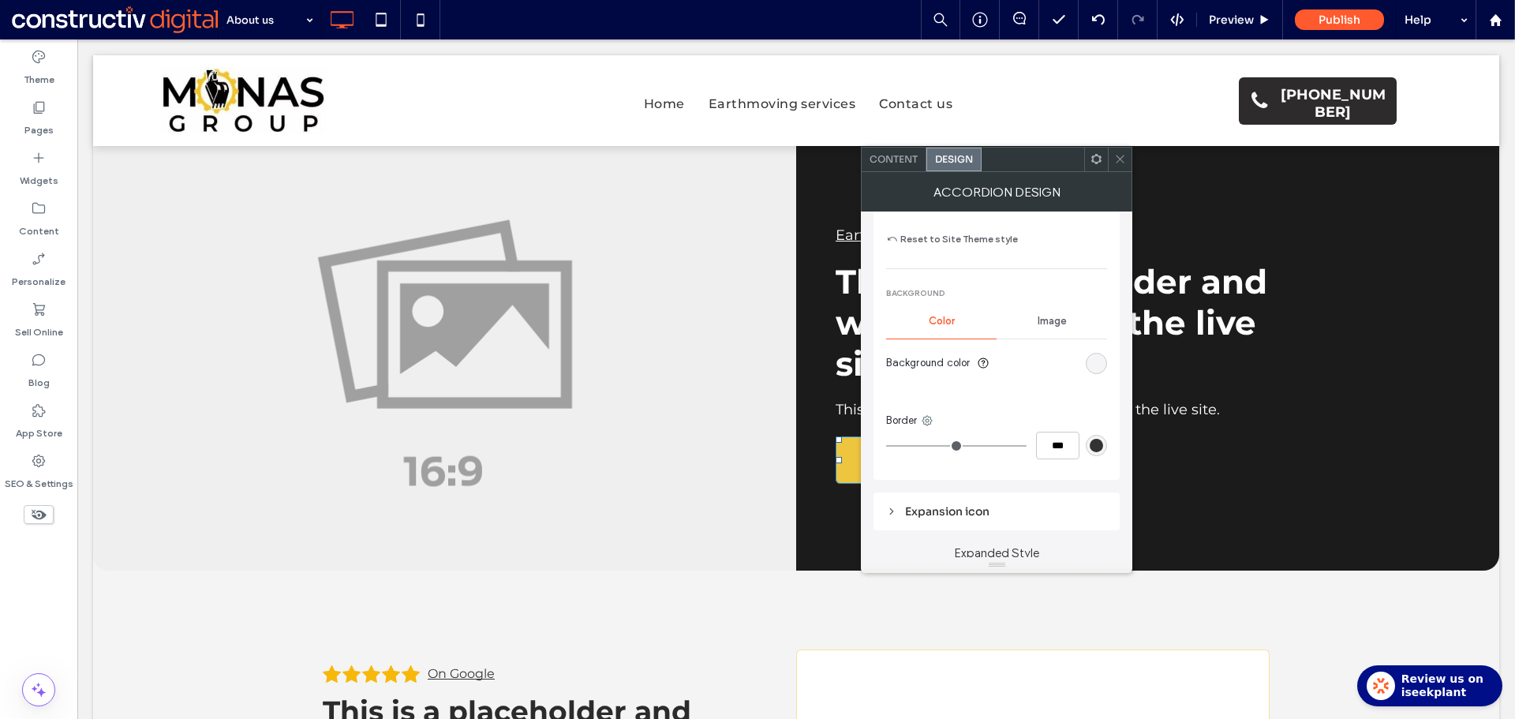
click at [1093, 366] on div "rgb(244, 244, 244)" at bounding box center [1095, 363] width 13 height 13
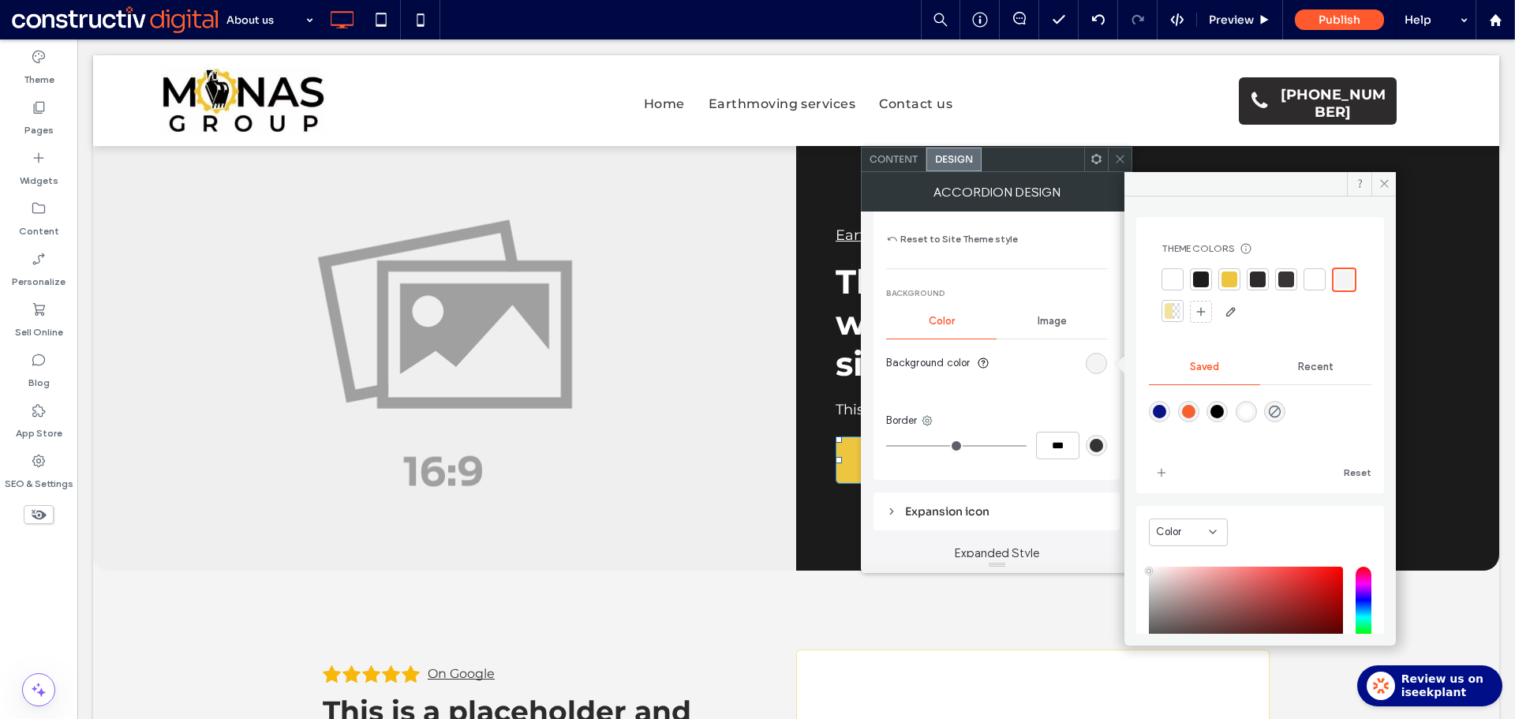
click at [1179, 281] on div at bounding box center [1172, 279] width 16 height 16
click at [1118, 159] on icon at bounding box center [1120, 159] width 12 height 12
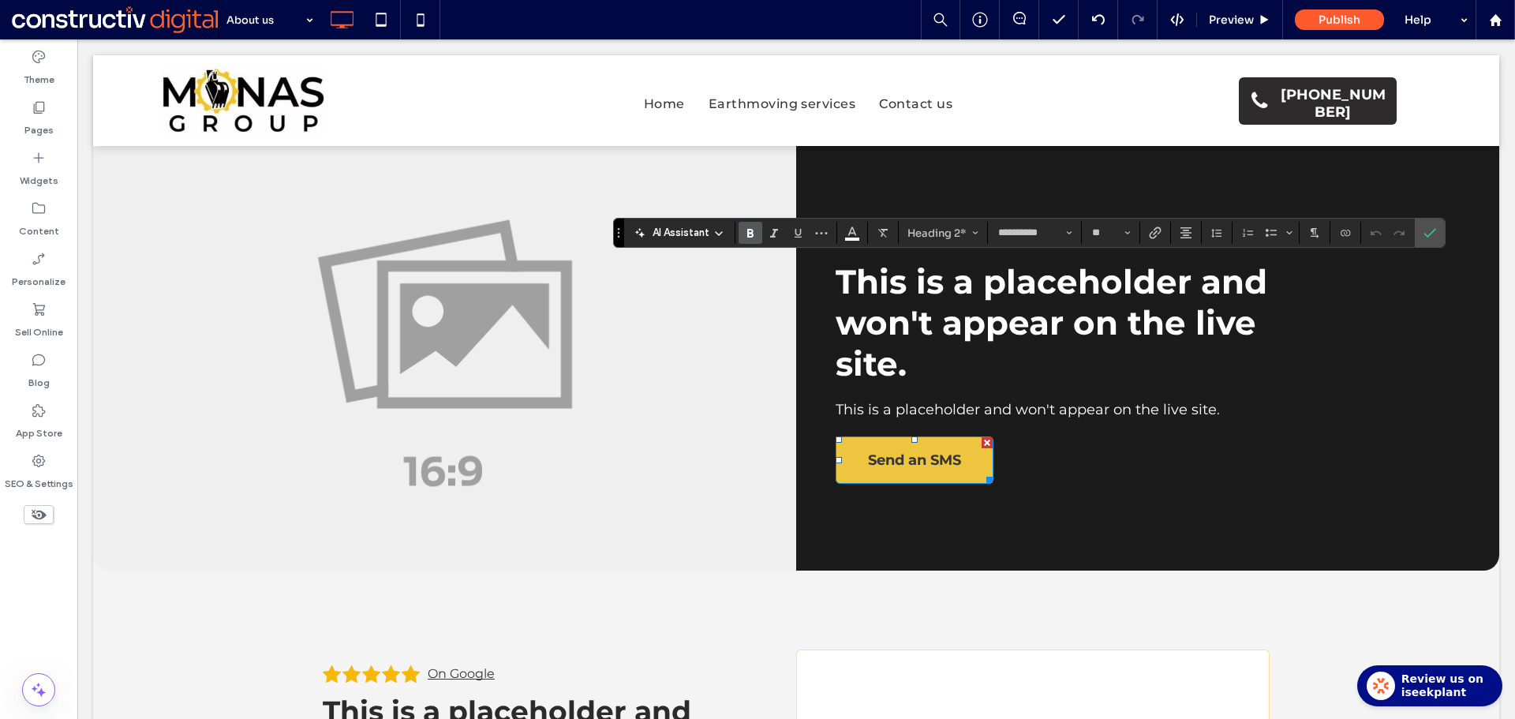
type input "**"
click at [1435, 228] on label "Confirm" at bounding box center [1430, 233] width 24 height 28
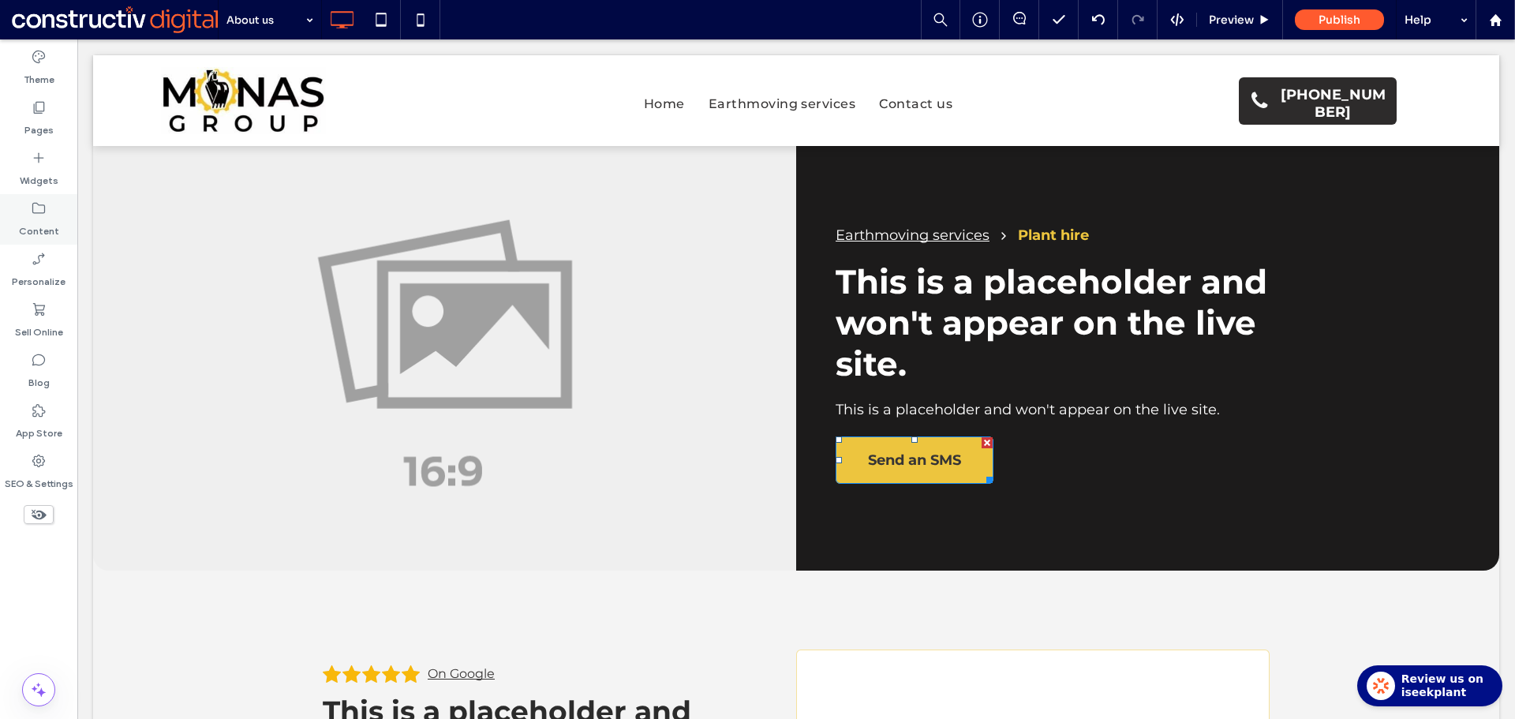
click at [39, 215] on icon at bounding box center [39, 208] width 16 height 16
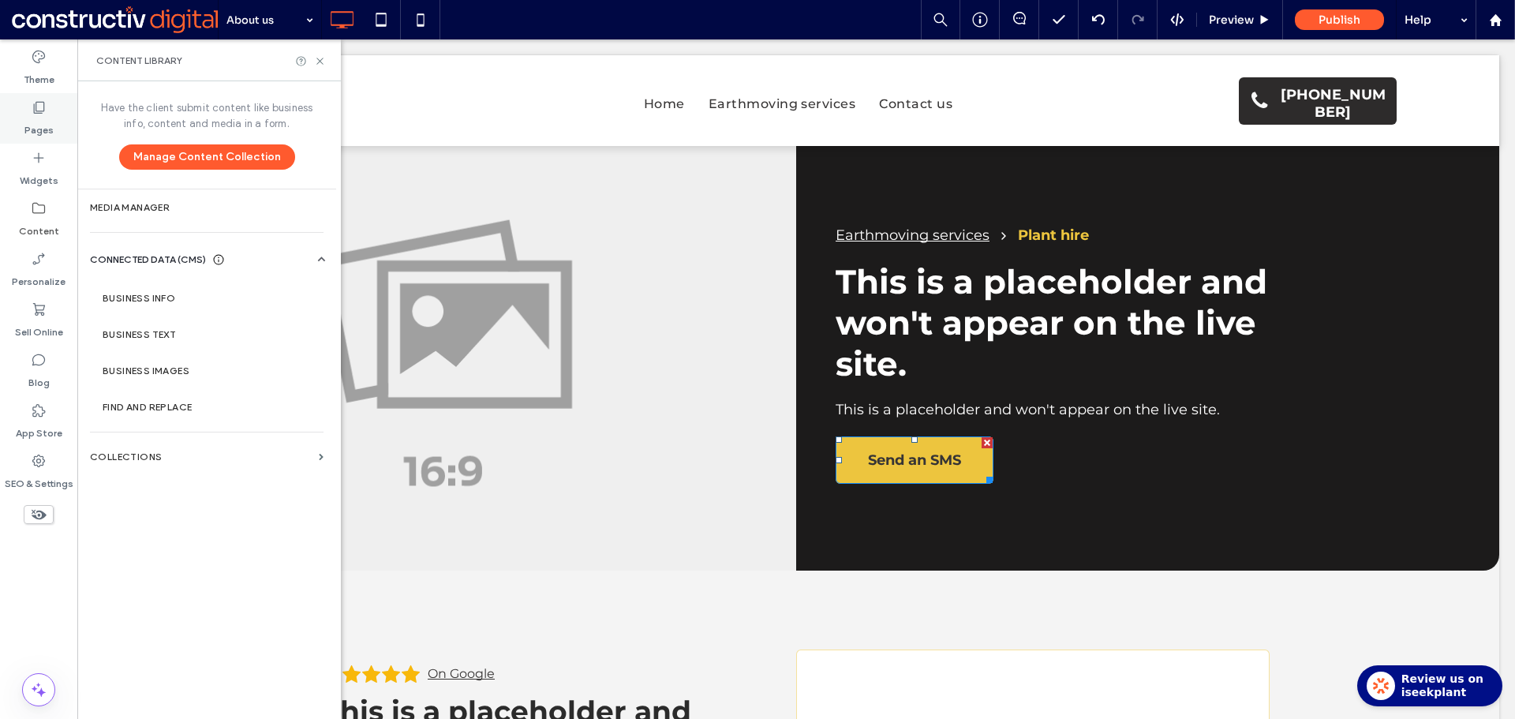
click at [49, 122] on label "Pages" at bounding box center [38, 126] width 29 height 22
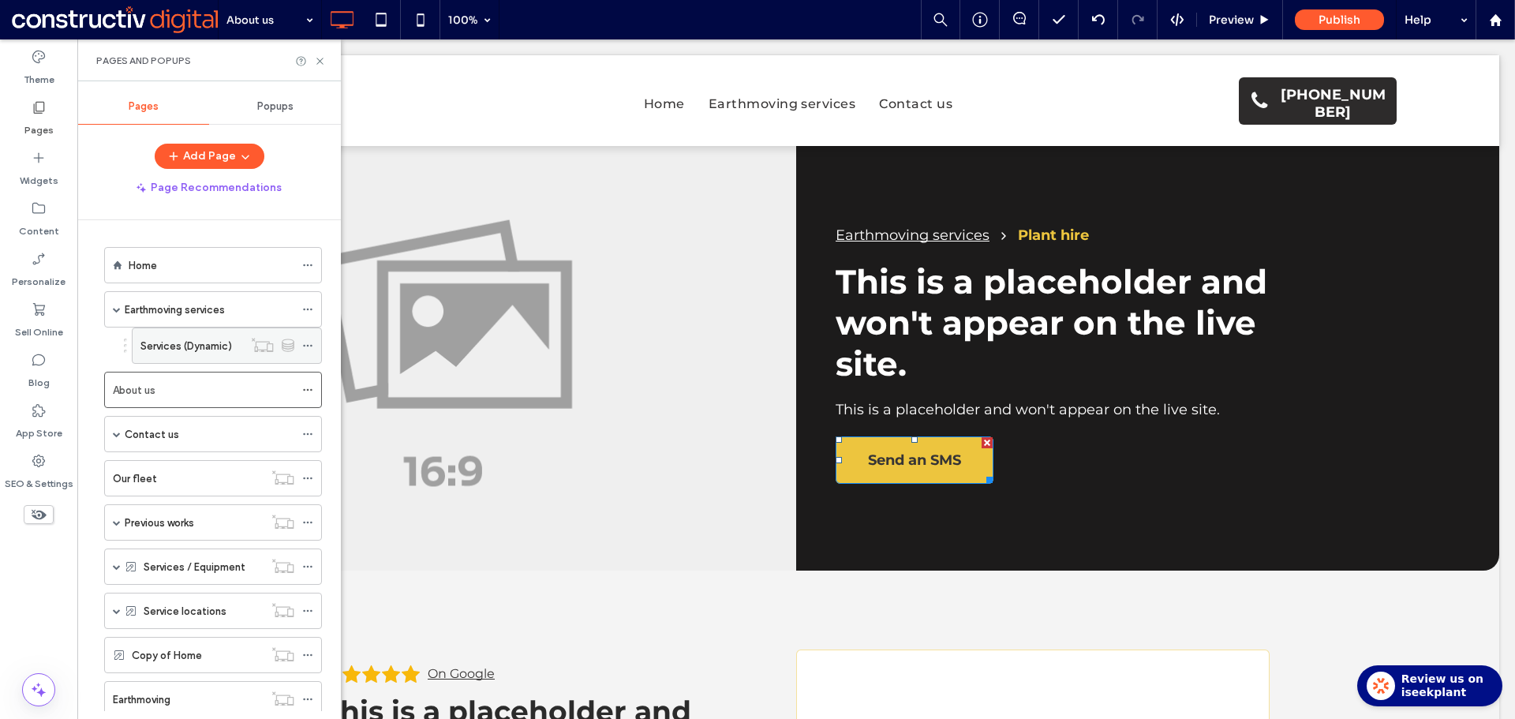
click at [186, 347] on label "Services (Dynamic)" at bounding box center [186, 346] width 92 height 28
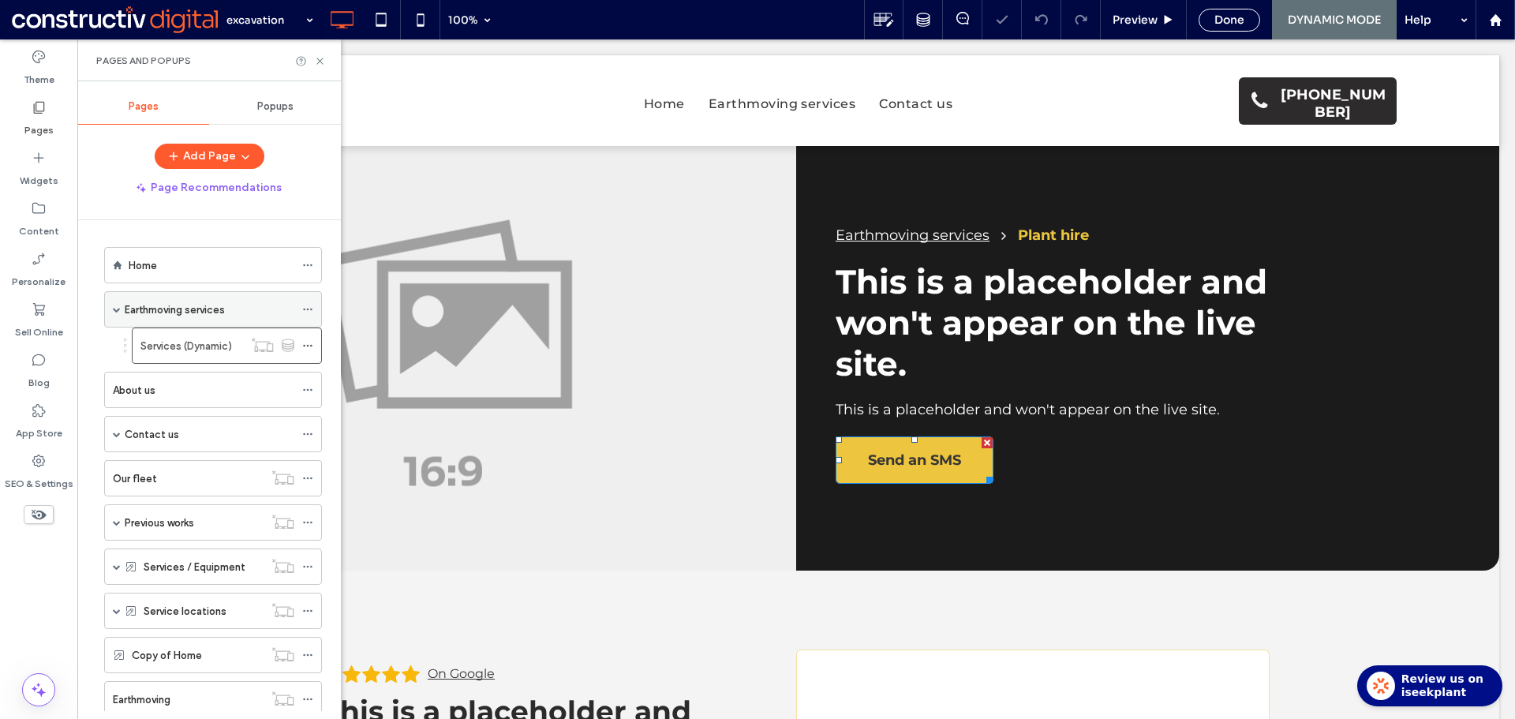
click at [196, 302] on label "Earthmoving services" at bounding box center [175, 310] width 100 height 28
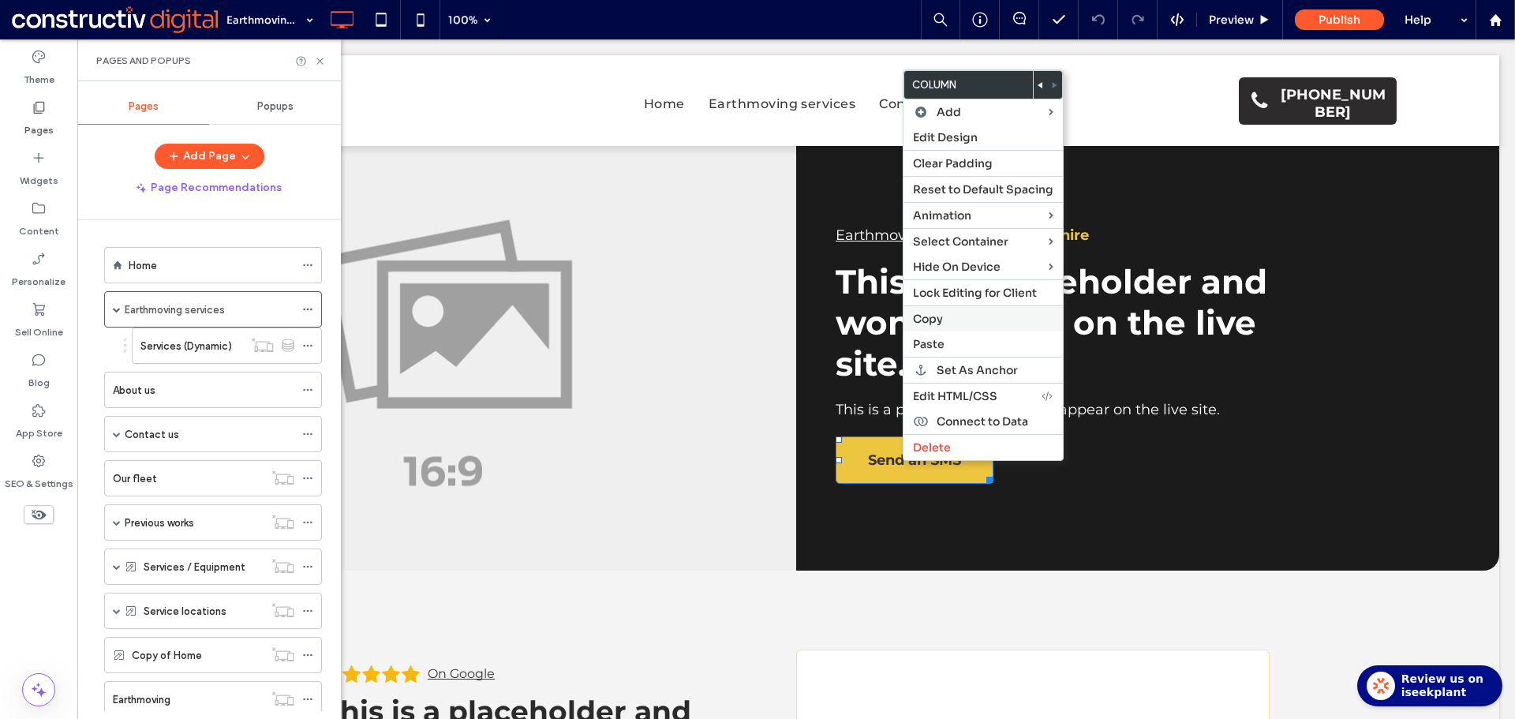
click at [941, 320] on span "Copy" at bounding box center [928, 319] width 30 height 14
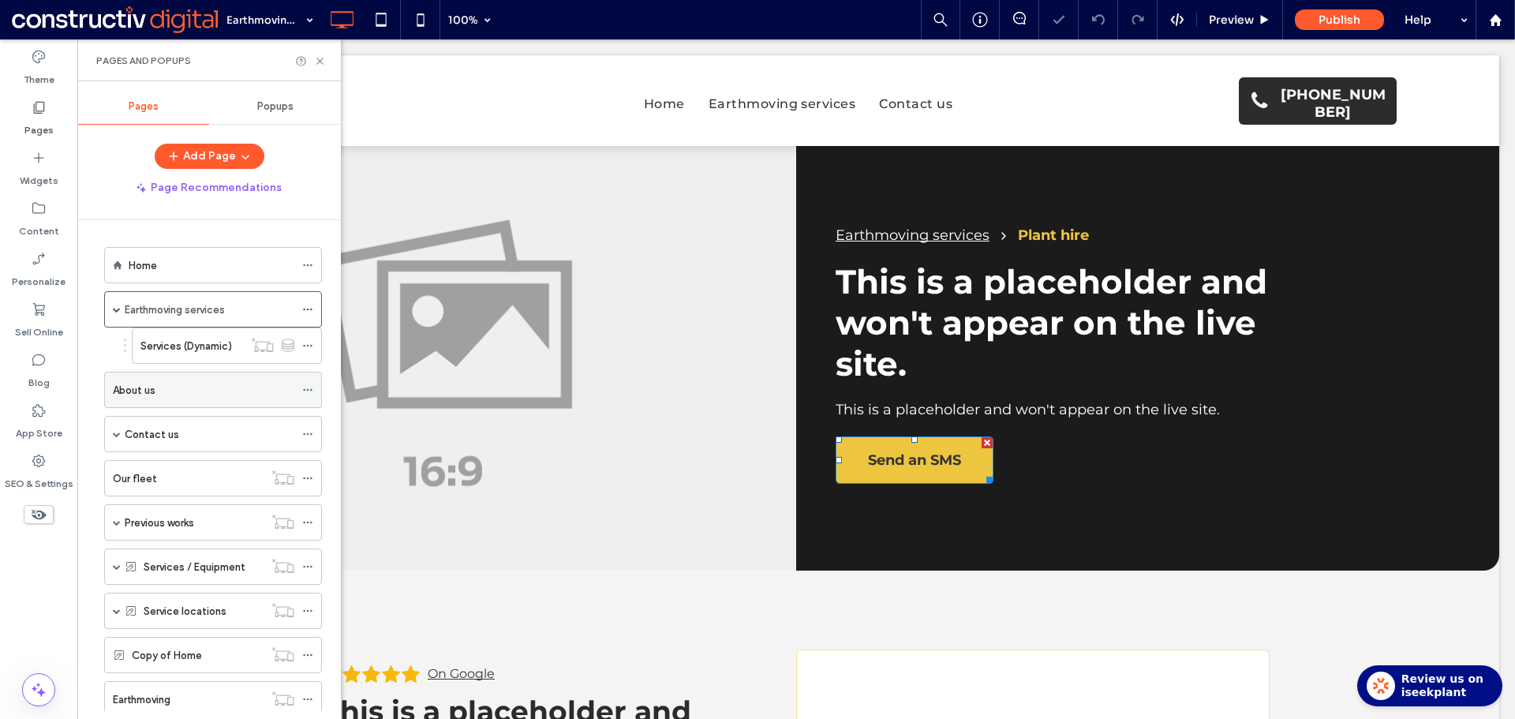
click at [166, 390] on div "About us" at bounding box center [203, 389] width 181 height 17
click at [317, 61] on icon at bounding box center [320, 61] width 12 height 12
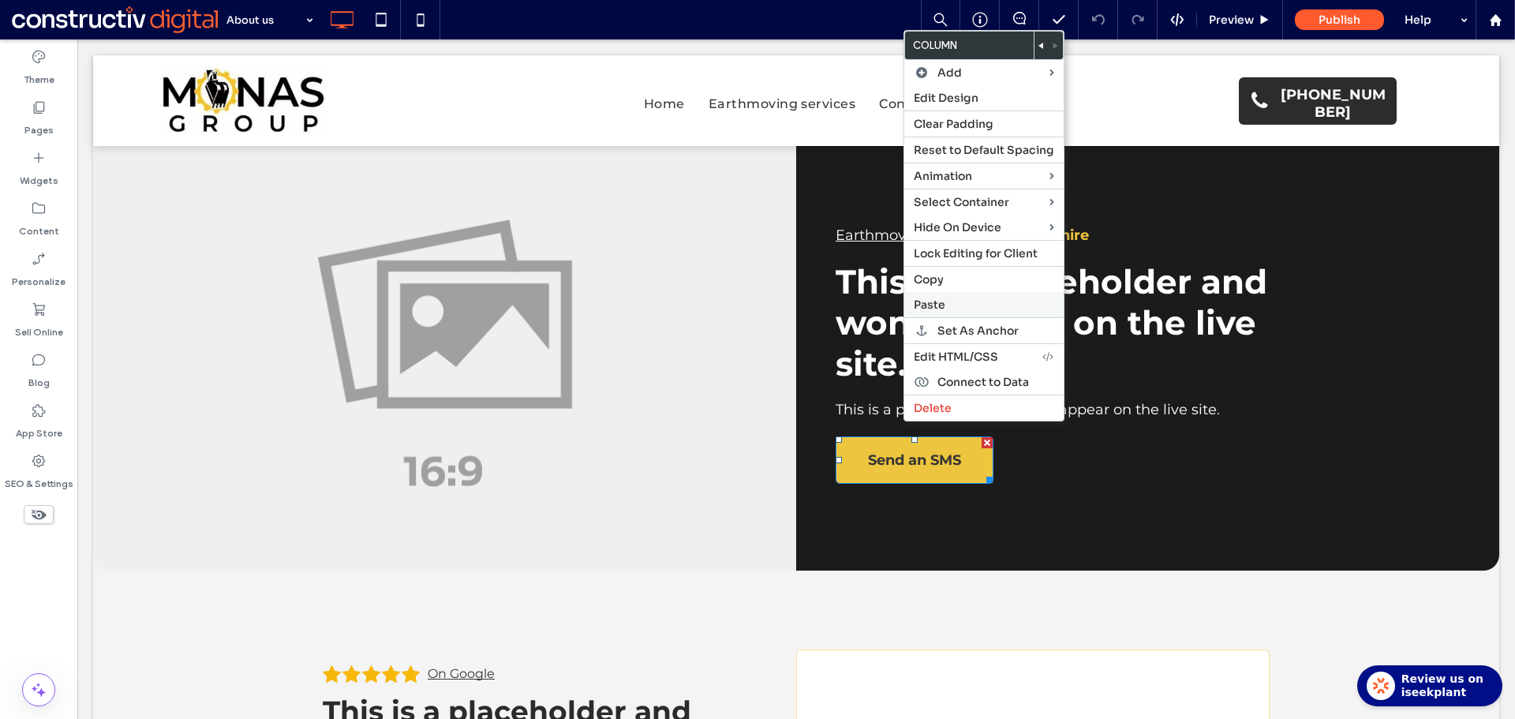
click at [945, 305] on label "Paste" at bounding box center [983, 304] width 140 height 14
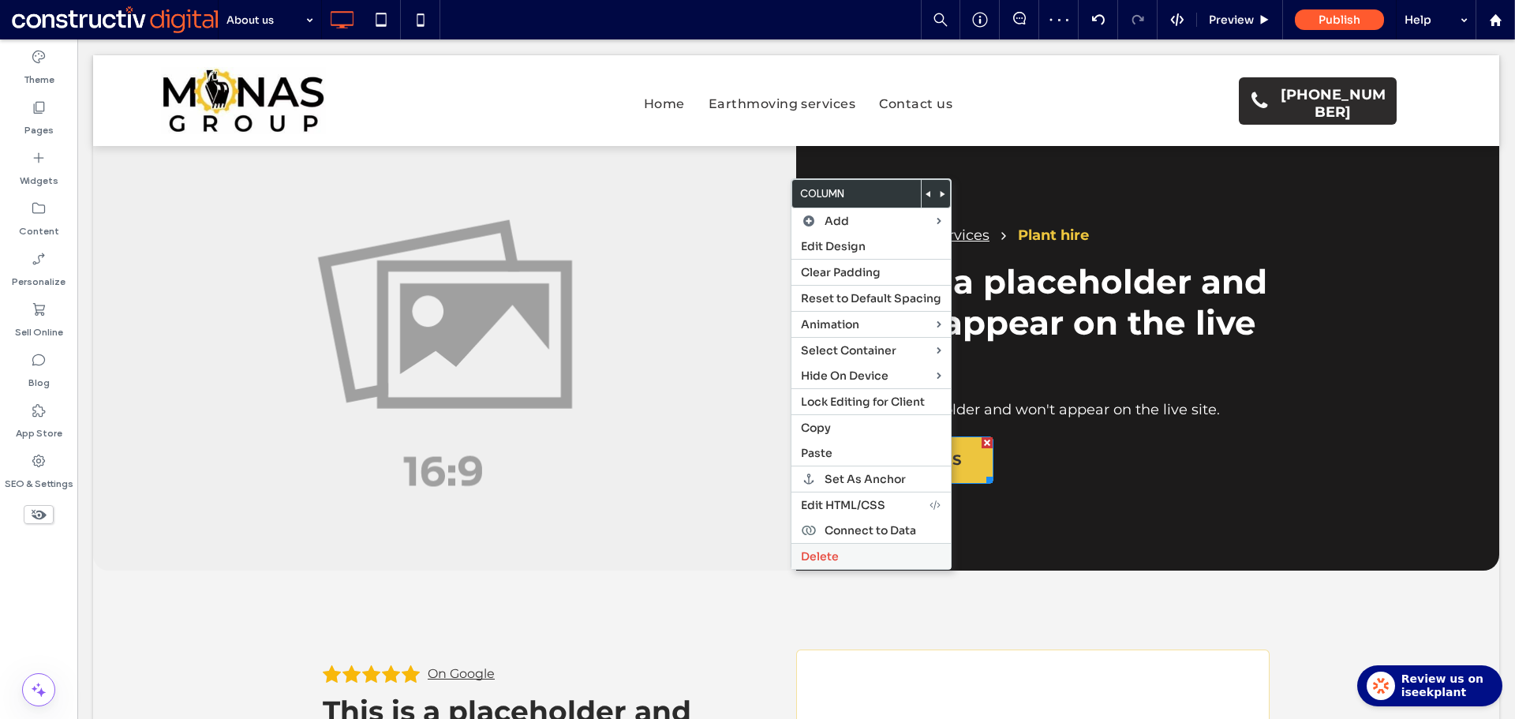
click at [836, 557] on span "Delete" at bounding box center [820, 556] width 38 height 14
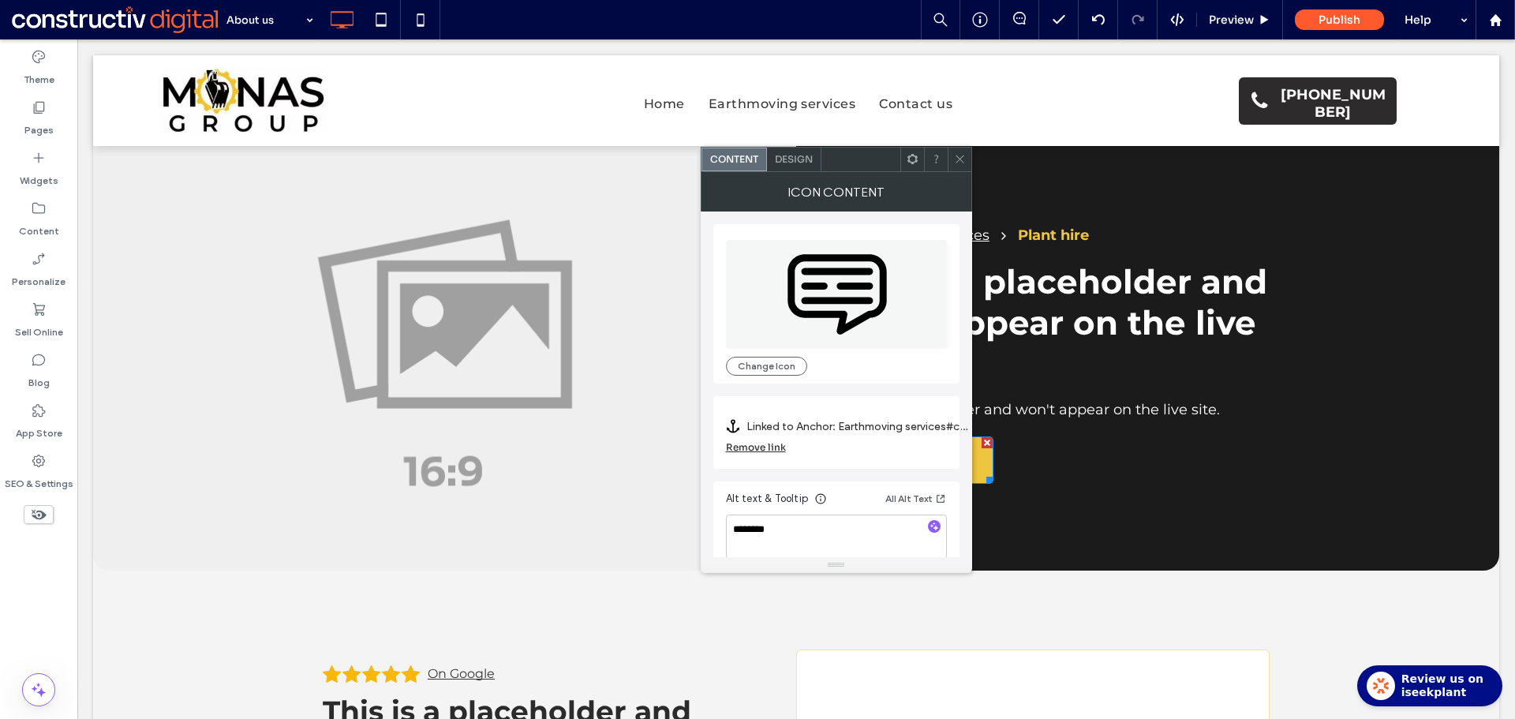
click at [967, 155] on div at bounding box center [959, 160] width 24 height 24
drag, startPoint x: 870, startPoint y: 426, endPoint x: 878, endPoint y: 427, distance: 7.9
click at [871, 426] on label "Linked to Anchor: Earthmoving services#contact-form" at bounding box center [856, 426] width 221 height 29
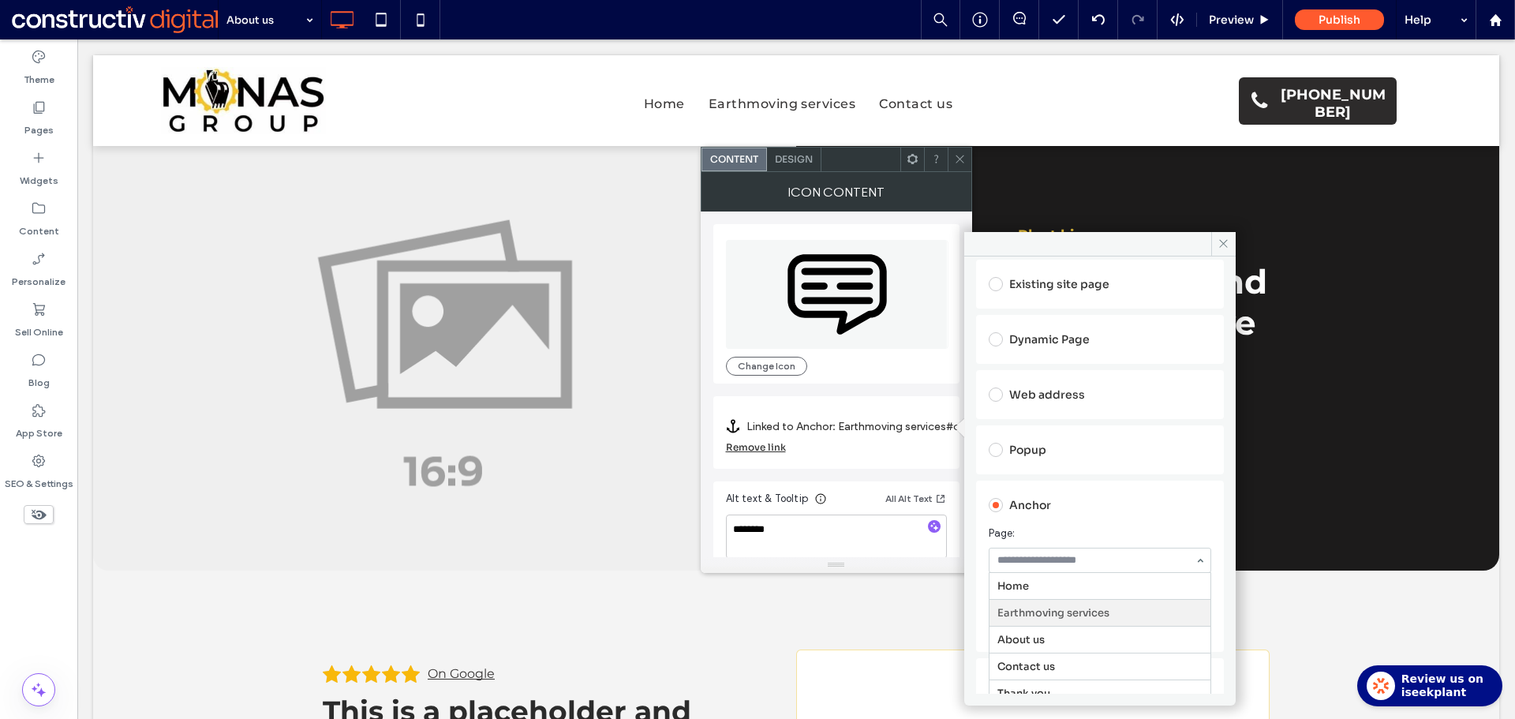
scroll to position [27, 0]
click at [967, 163] on div at bounding box center [959, 160] width 24 height 24
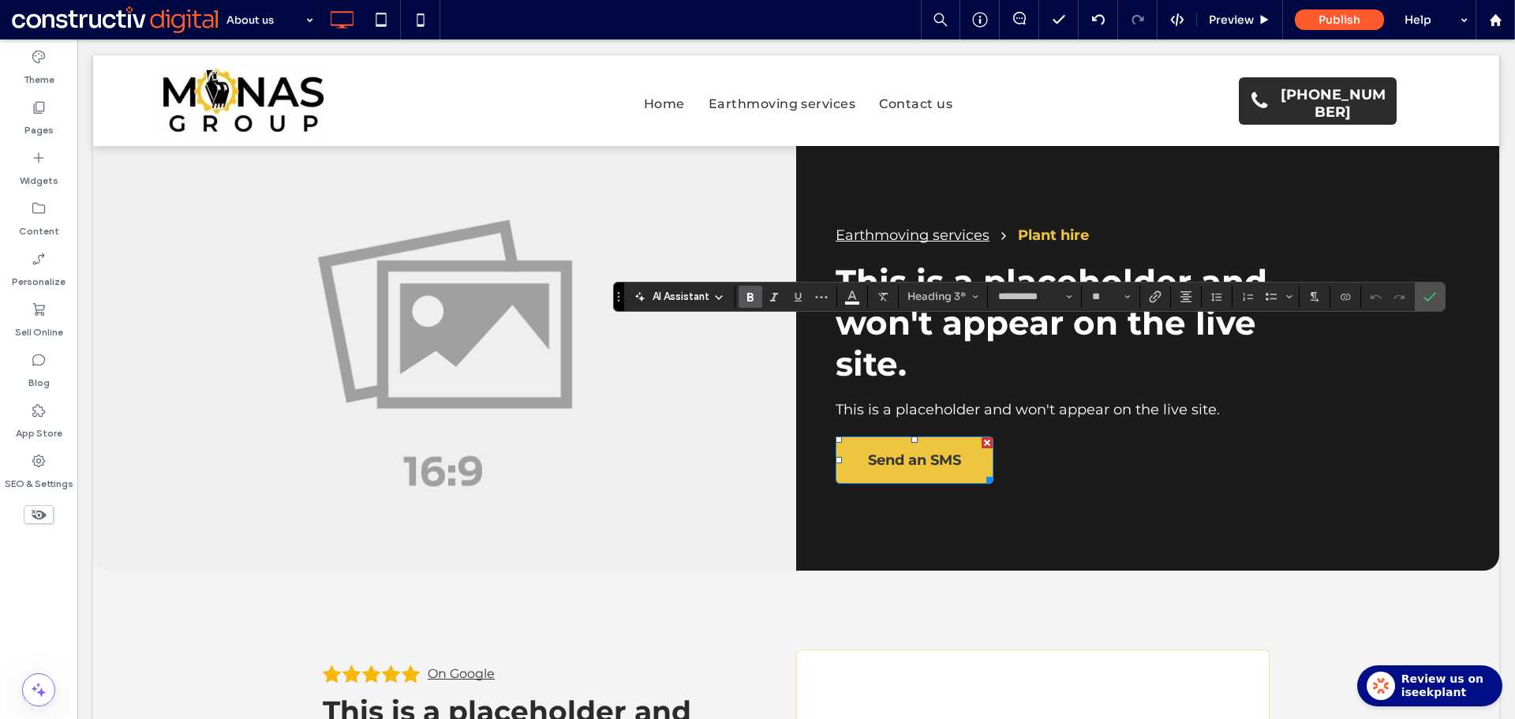
type input "**"
click at [1424, 290] on icon "Confirm" at bounding box center [1429, 296] width 13 height 13
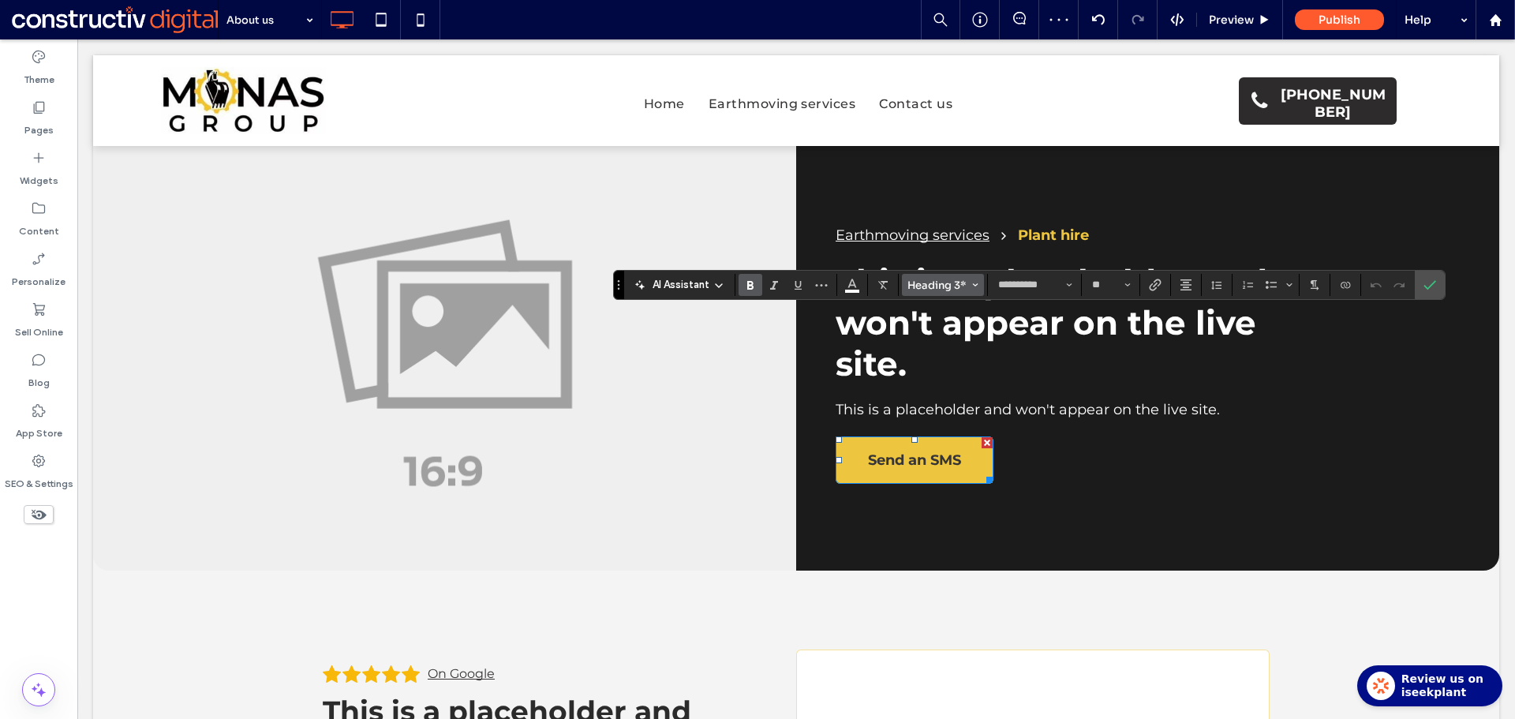
click at [937, 286] on span "Heading 3*" at bounding box center [938, 284] width 62 height 13
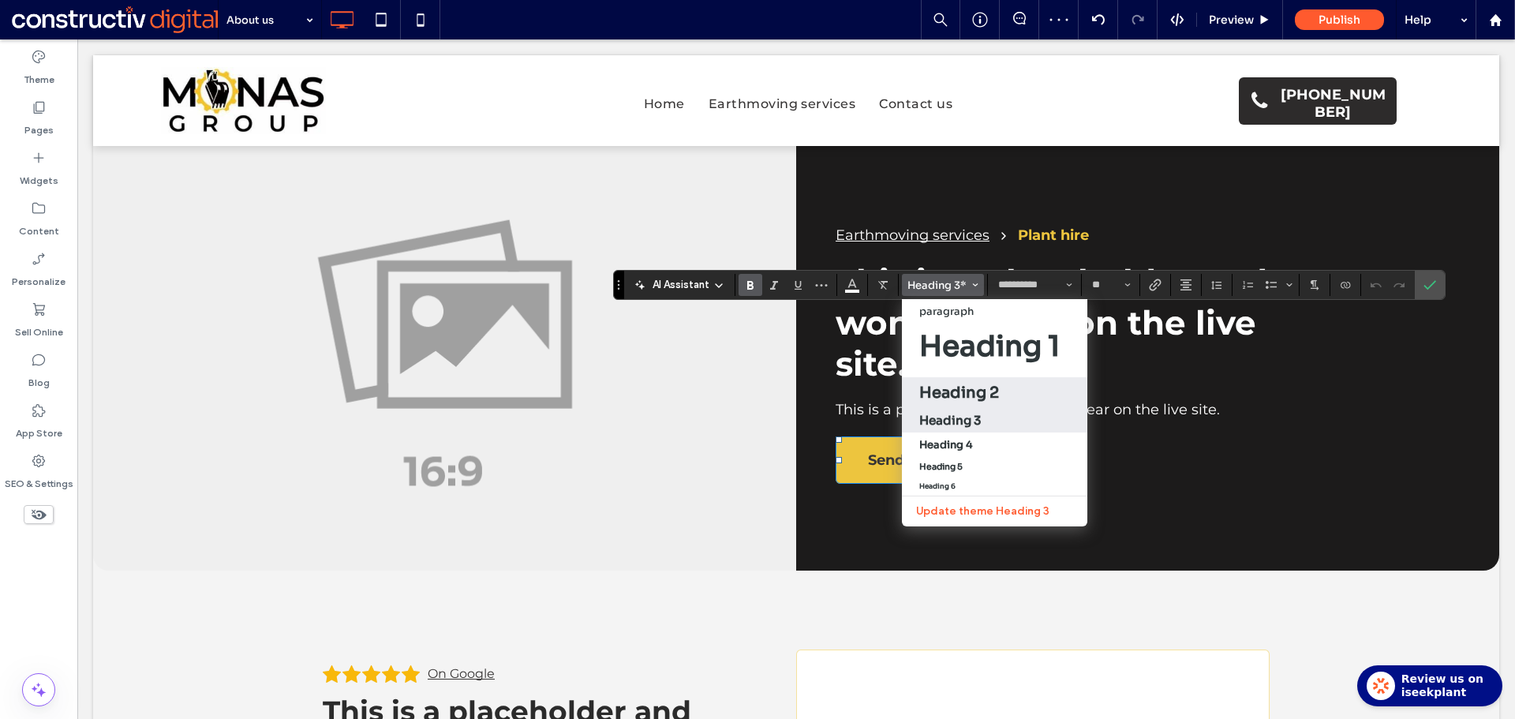
click at [989, 392] on h2 "Heading 2" at bounding box center [959, 393] width 80 height 20
type input "**"
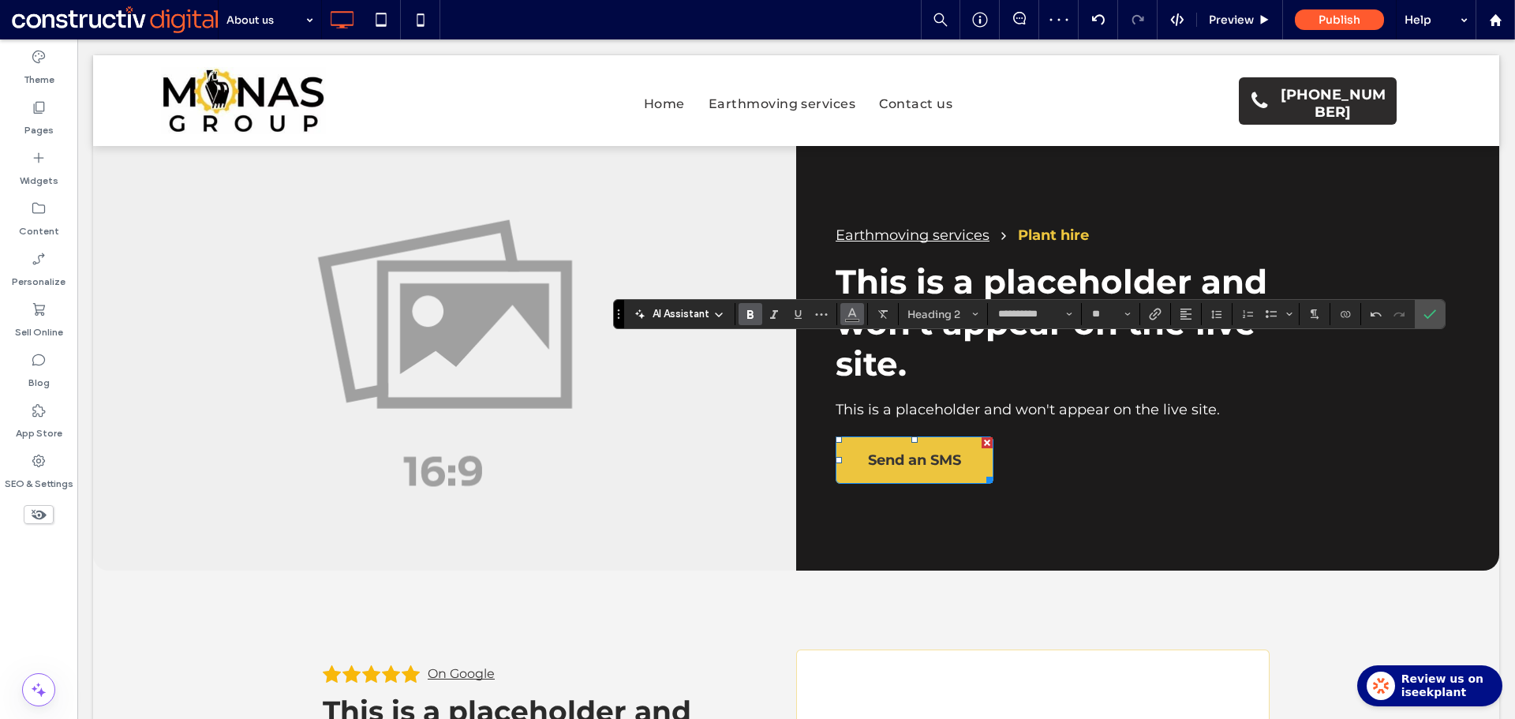
click at [856, 317] on icon "Color" at bounding box center [852, 312] width 13 height 13
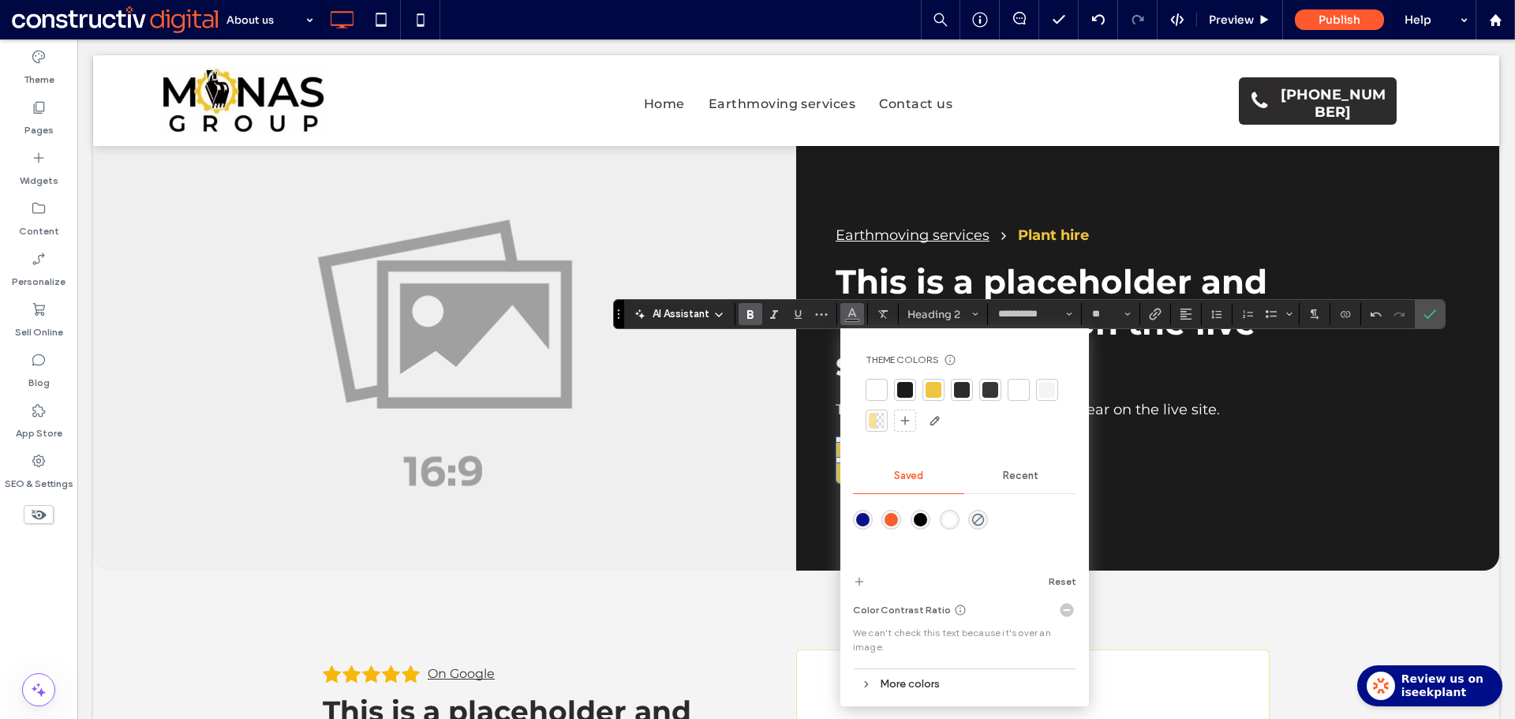
click at [1022, 387] on div at bounding box center [1019, 390] width 16 height 16
click at [1433, 314] on icon "Confirm" at bounding box center [1429, 314] width 13 height 13
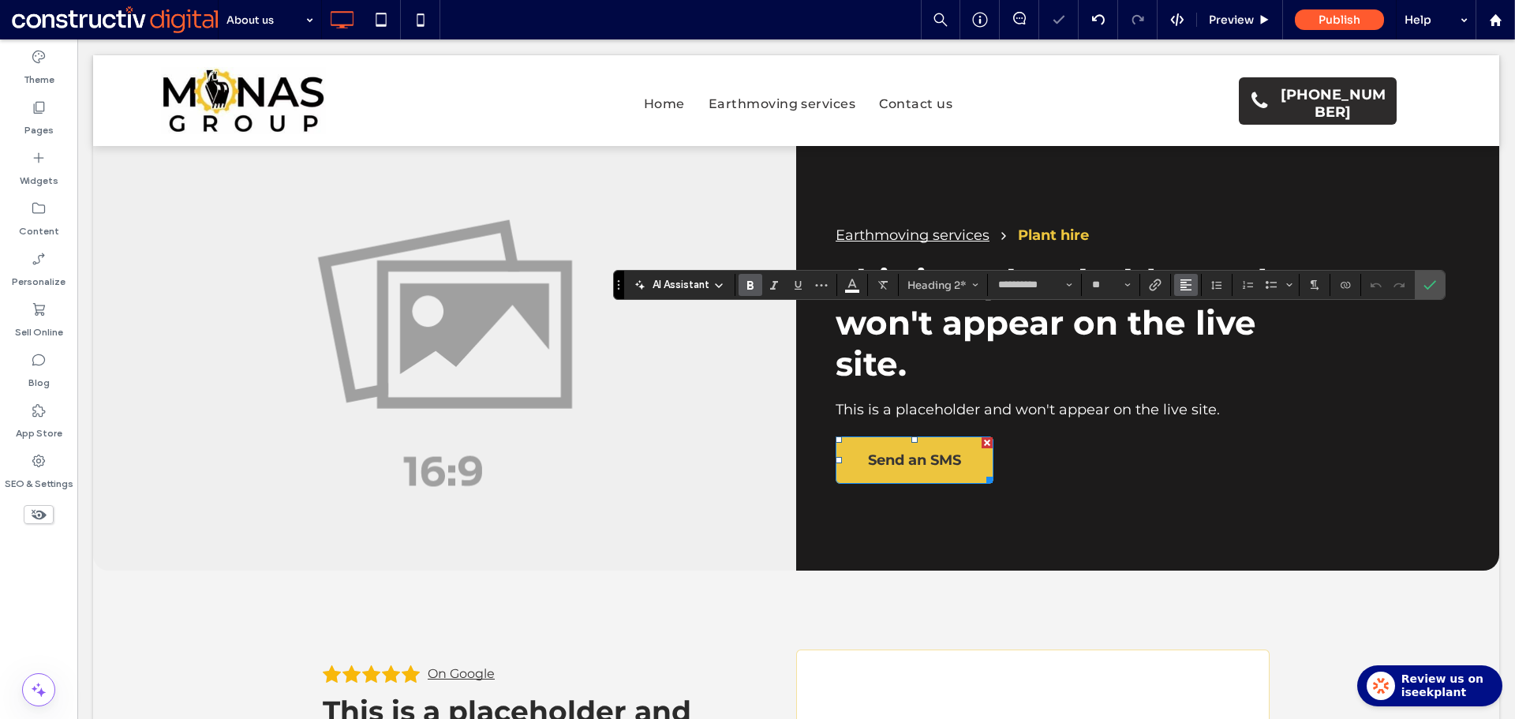
click at [1188, 286] on icon "Alignment" at bounding box center [1185, 284] width 13 height 13
click at [1201, 332] on icon "ui.textEditor.alignment.center" at bounding box center [1197, 333] width 13 height 13
click at [1432, 286] on icon "Confirm" at bounding box center [1429, 284] width 13 height 13
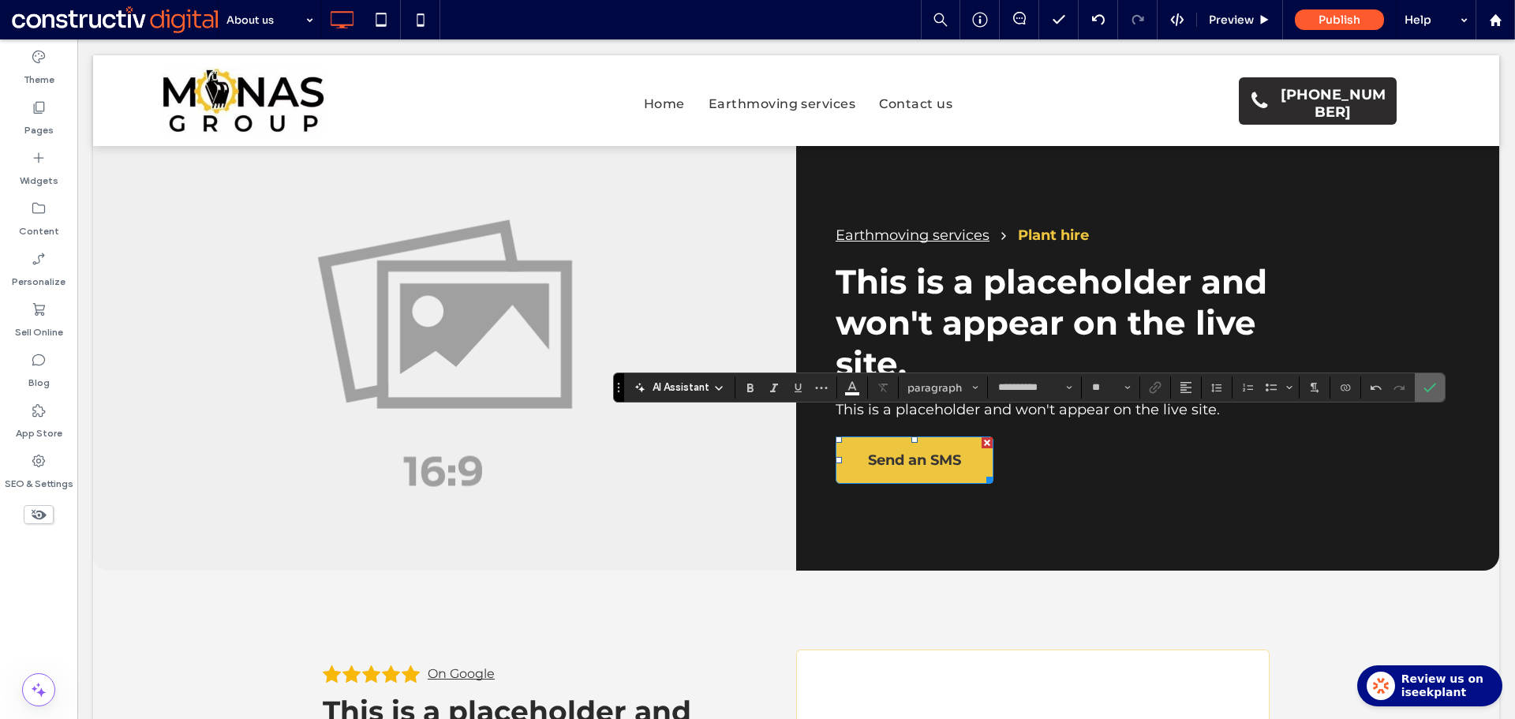
click at [1433, 386] on use "Confirm" at bounding box center [1429, 387] width 13 height 9
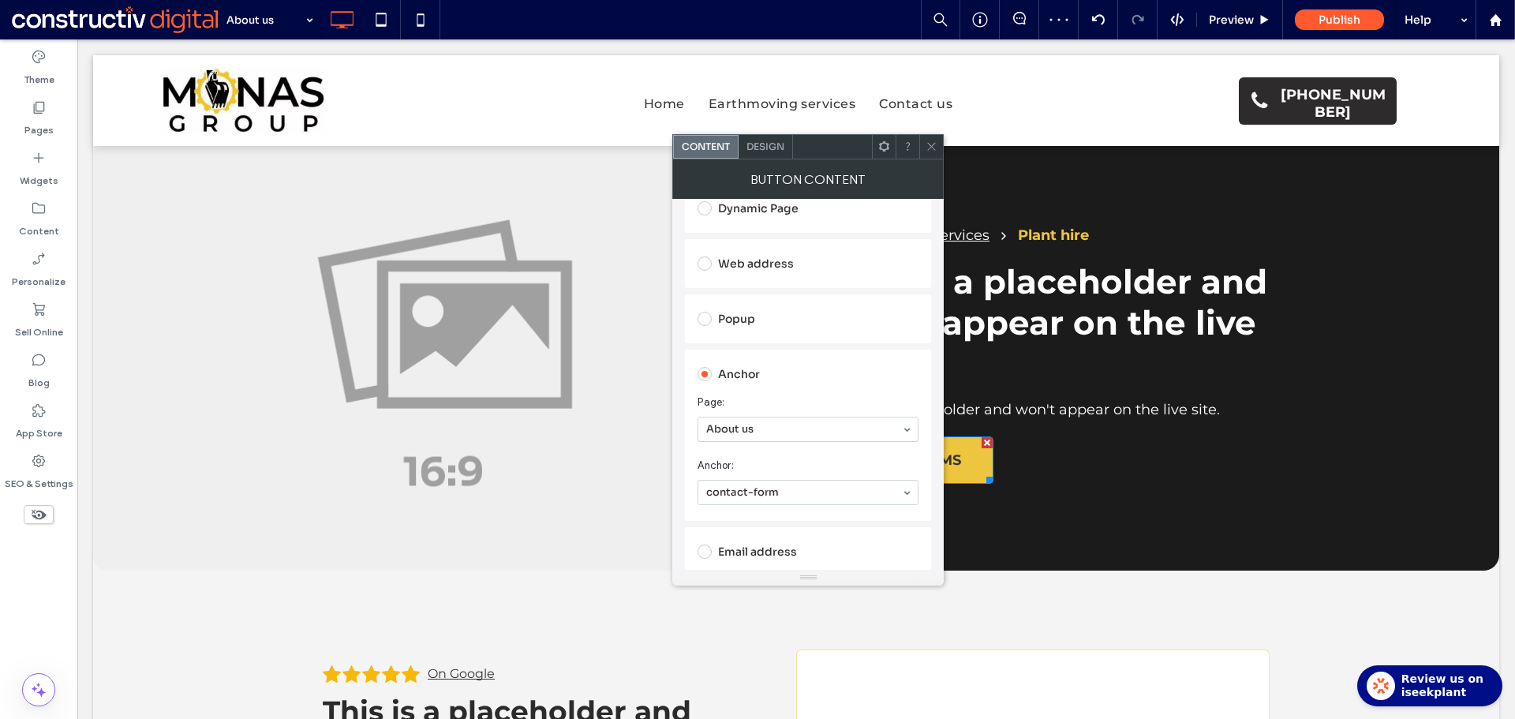
drag, startPoint x: 926, startPoint y: 149, endPoint x: 940, endPoint y: 157, distance: 15.6
click at [929, 150] on icon at bounding box center [931, 146] width 12 height 12
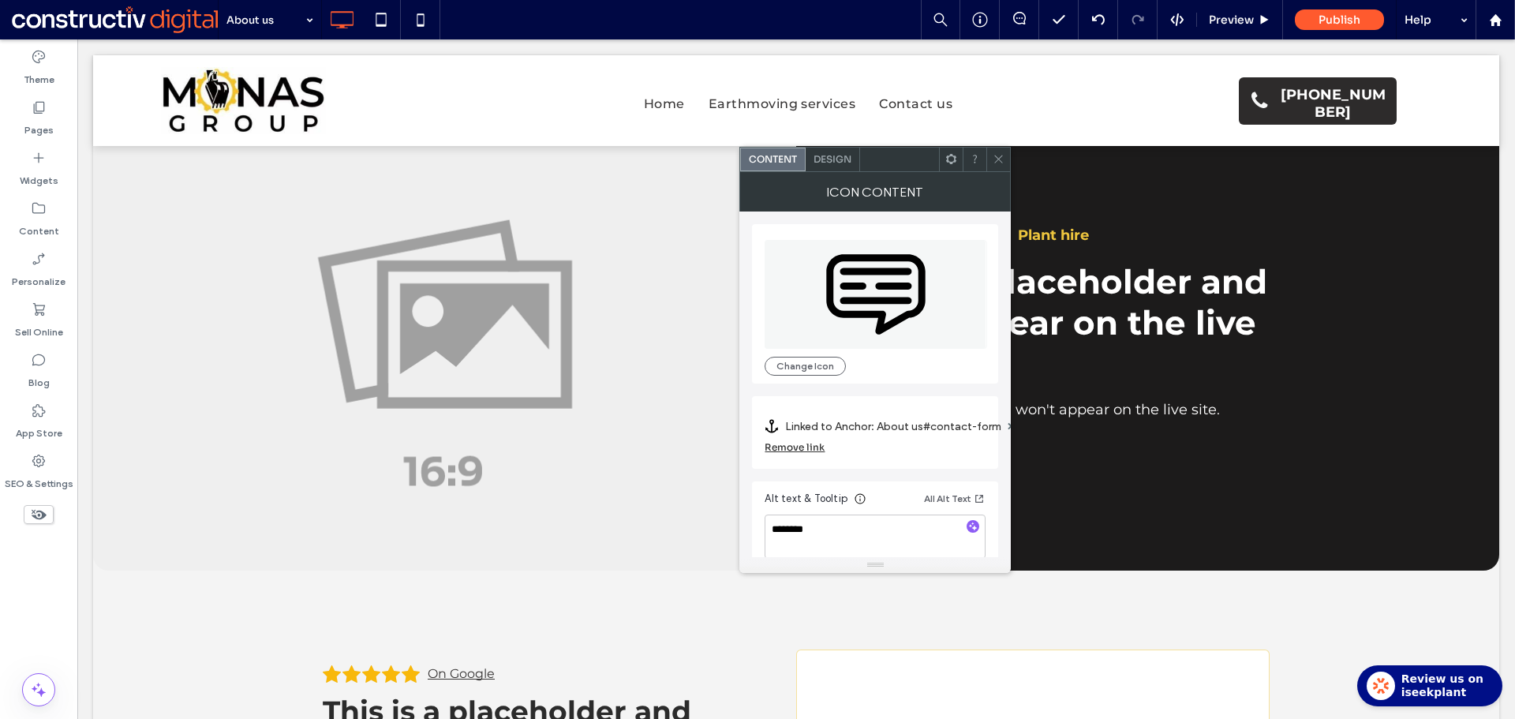
click at [996, 160] on icon at bounding box center [998, 159] width 12 height 12
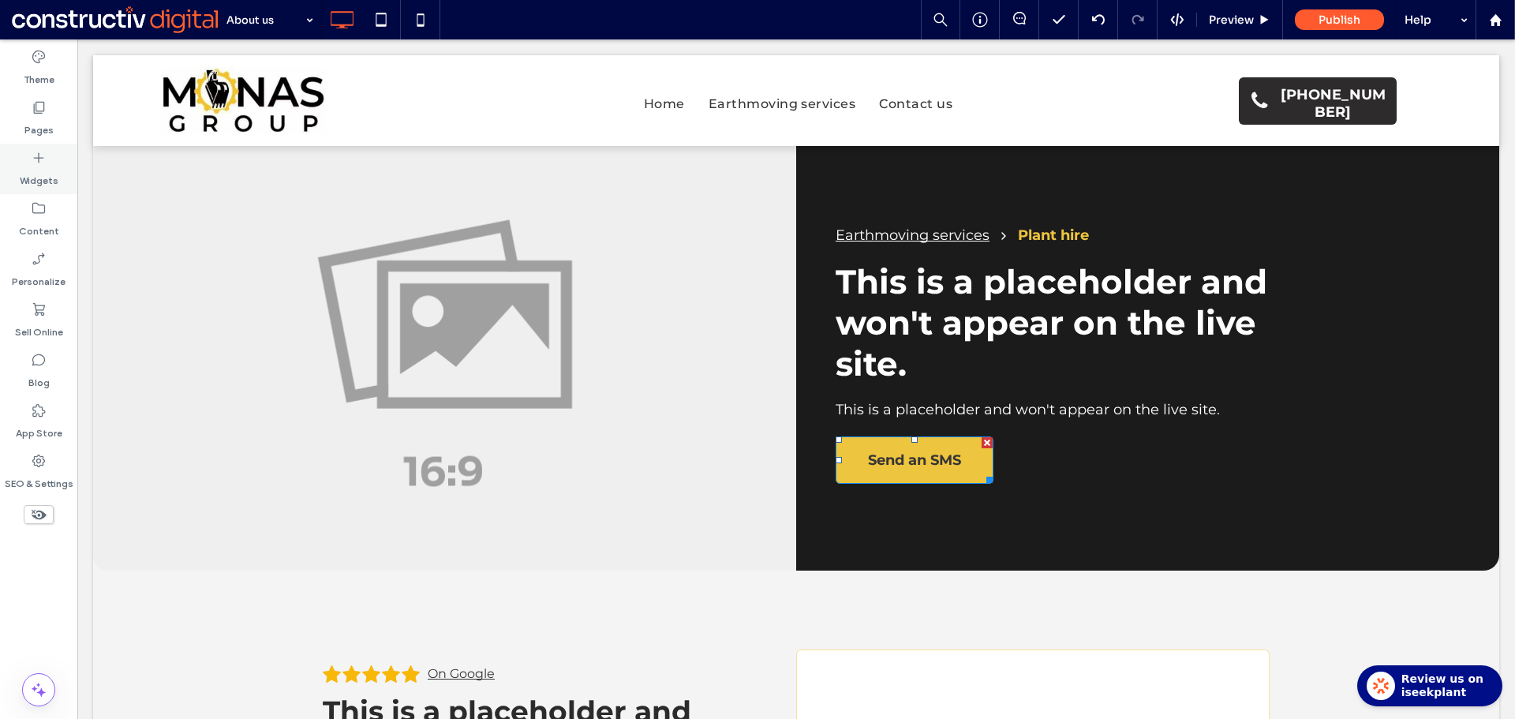
click at [42, 112] on icon at bounding box center [39, 107] width 16 height 16
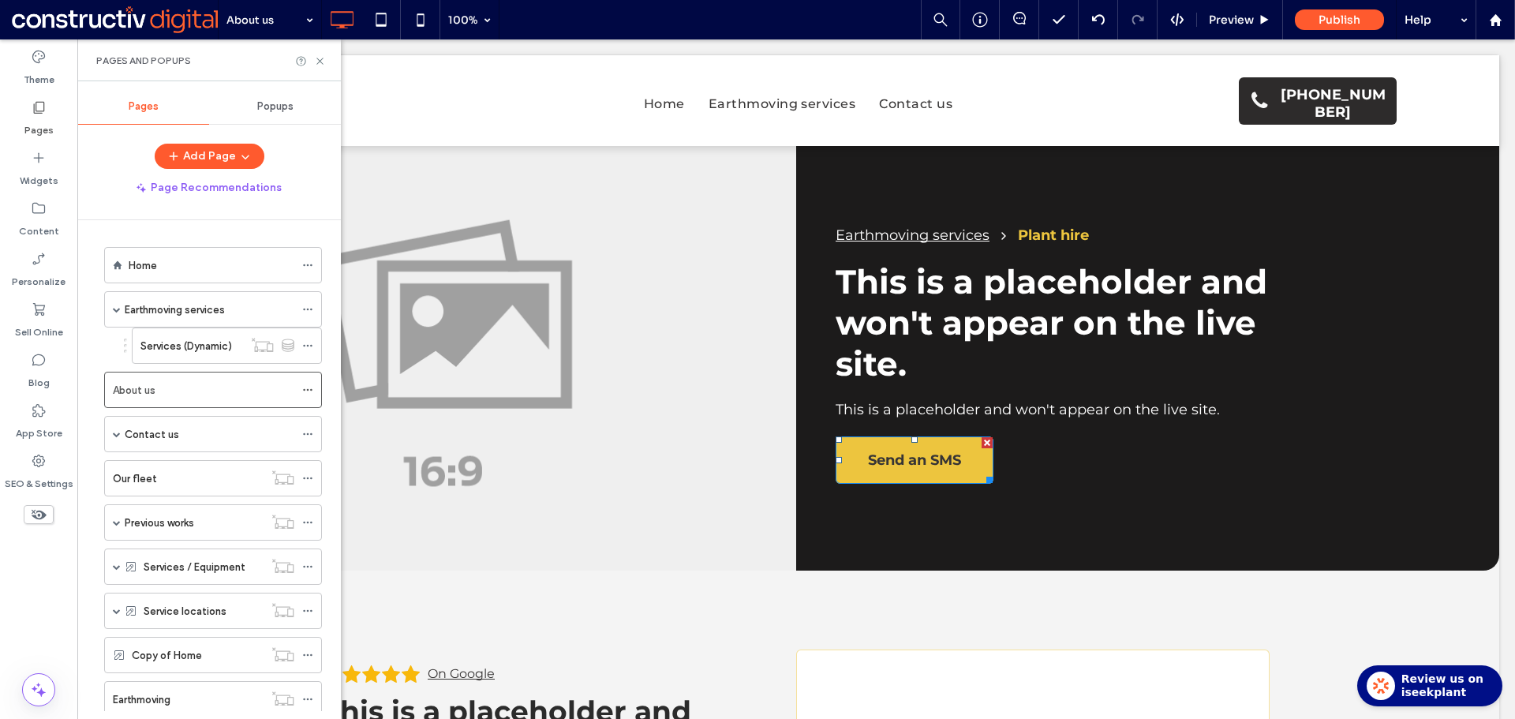
click at [168, 313] on label "Earthmoving services" at bounding box center [175, 310] width 100 height 28
click at [319, 59] on icon at bounding box center [320, 61] width 12 height 12
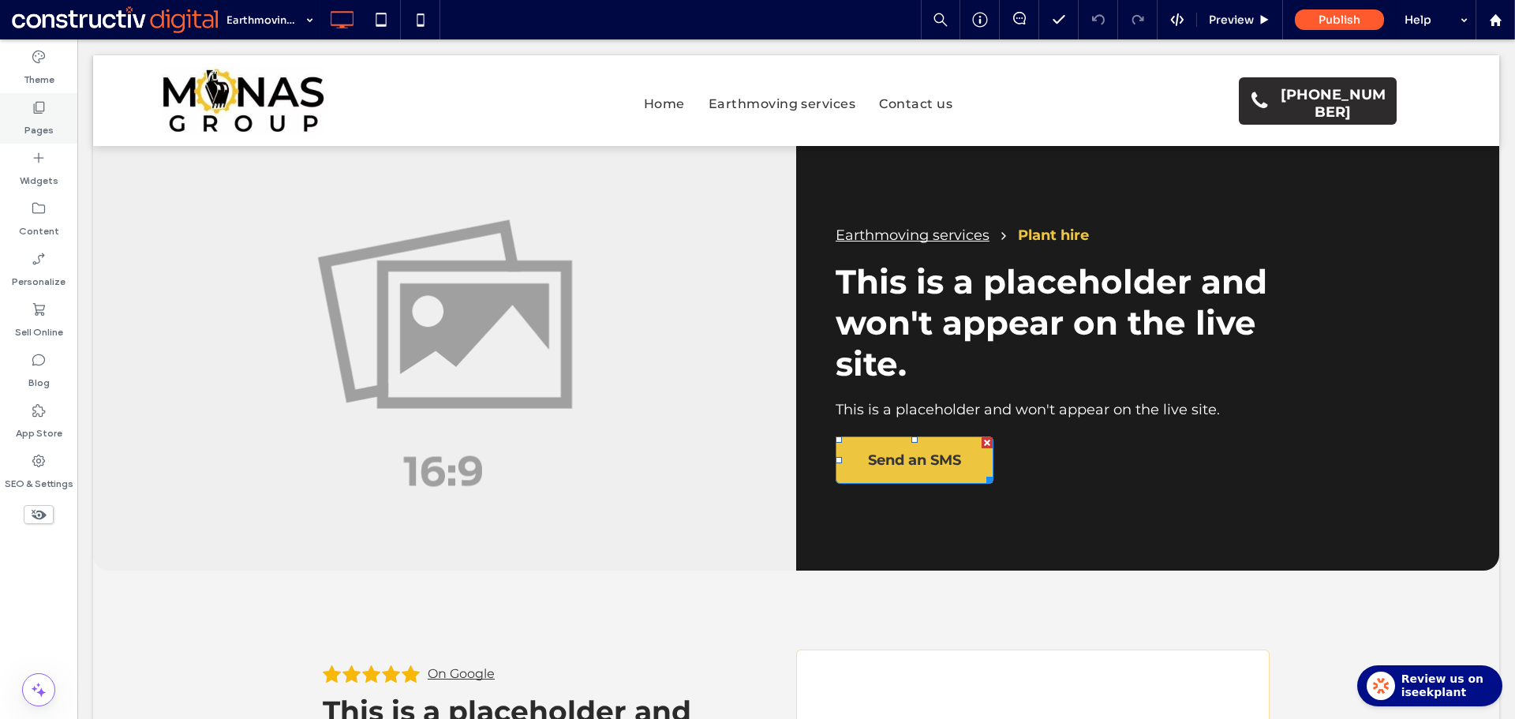
drag, startPoint x: 28, startPoint y: 117, endPoint x: 73, endPoint y: 134, distance: 47.5
click at [29, 117] on label "Pages" at bounding box center [38, 126] width 29 height 22
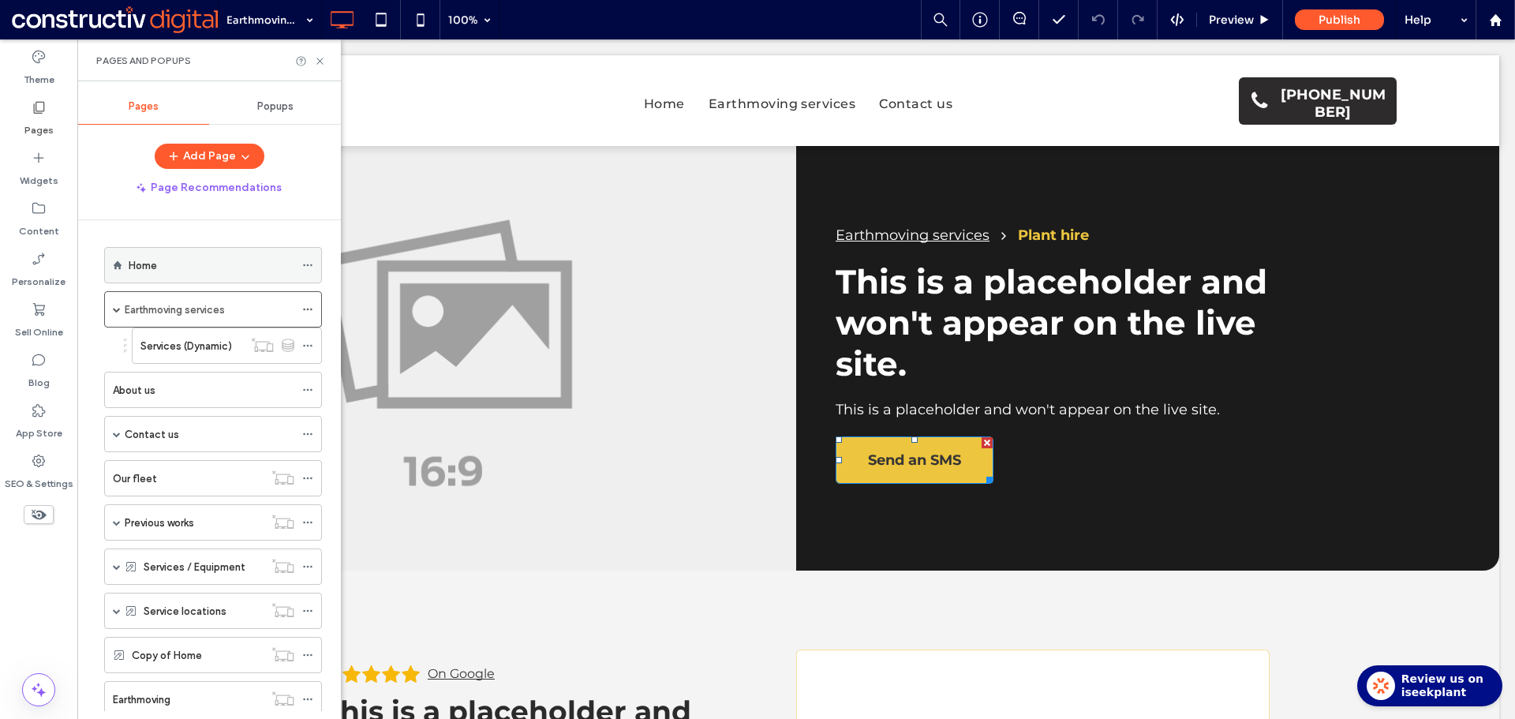
click at [148, 260] on label "Home" at bounding box center [143, 266] width 28 height 28
click at [319, 60] on use at bounding box center [319, 61] width 6 height 6
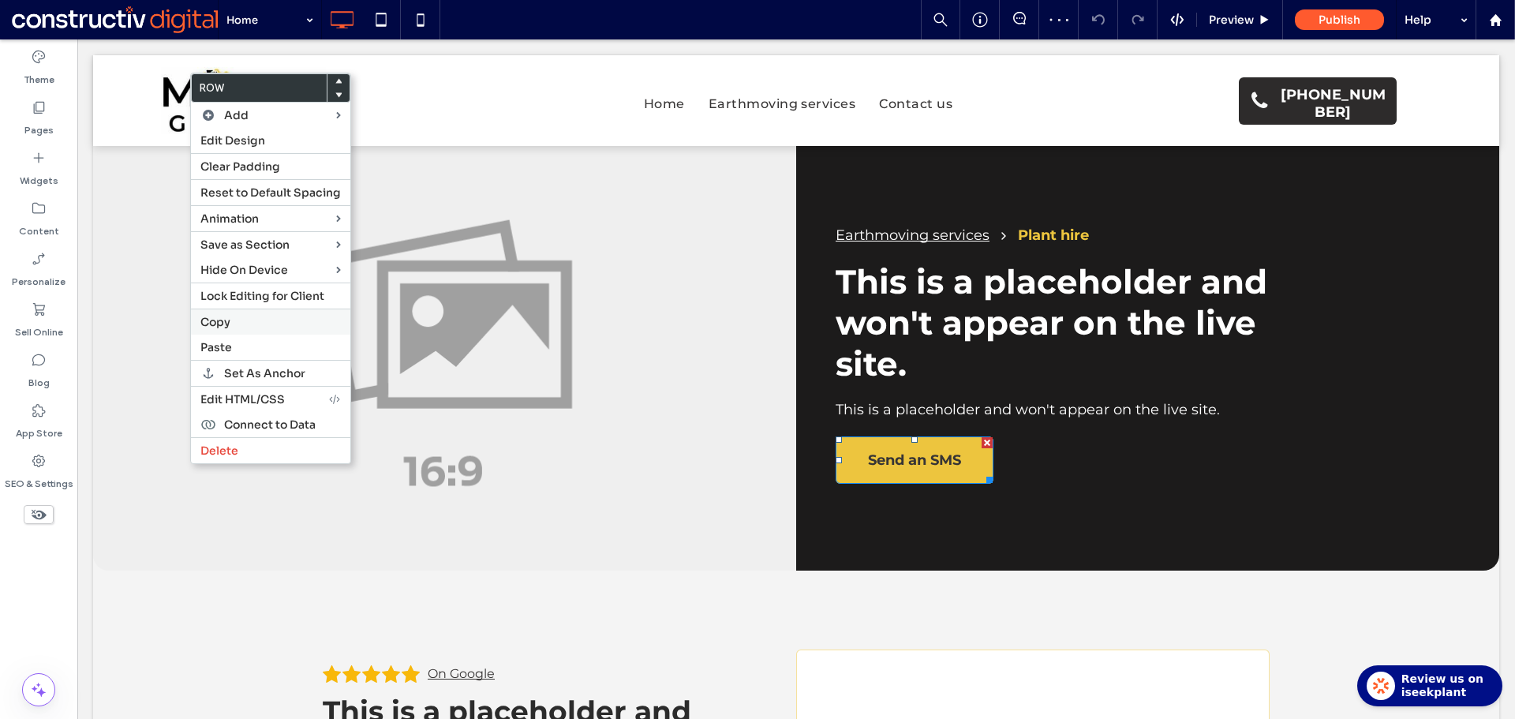
drag, startPoint x: 227, startPoint y: 329, endPoint x: 156, endPoint y: 263, distance: 96.6
click at [227, 328] on div "Copy" at bounding box center [270, 321] width 159 height 26
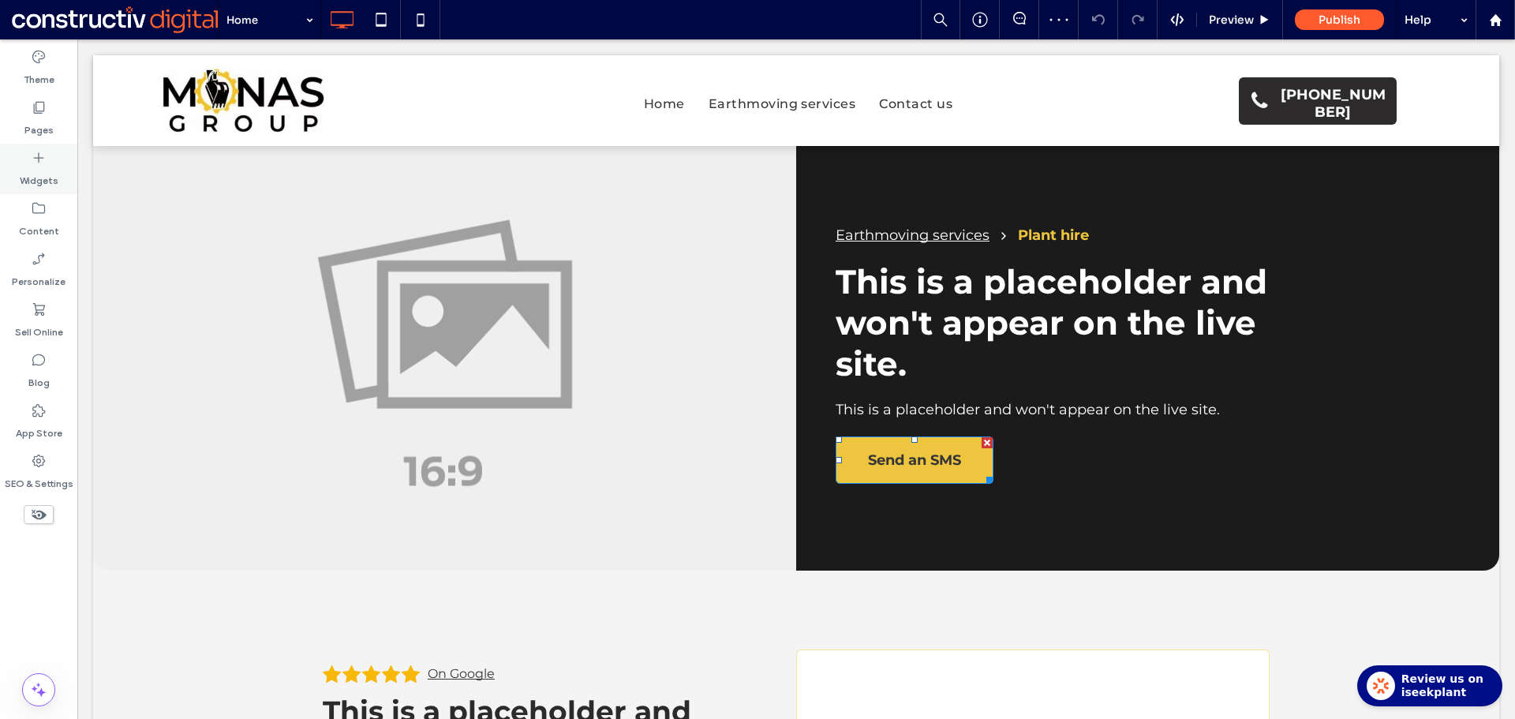
drag, startPoint x: 36, startPoint y: 118, endPoint x: 74, endPoint y: 172, distance: 66.3
click at [37, 118] on label "Pages" at bounding box center [38, 126] width 29 height 22
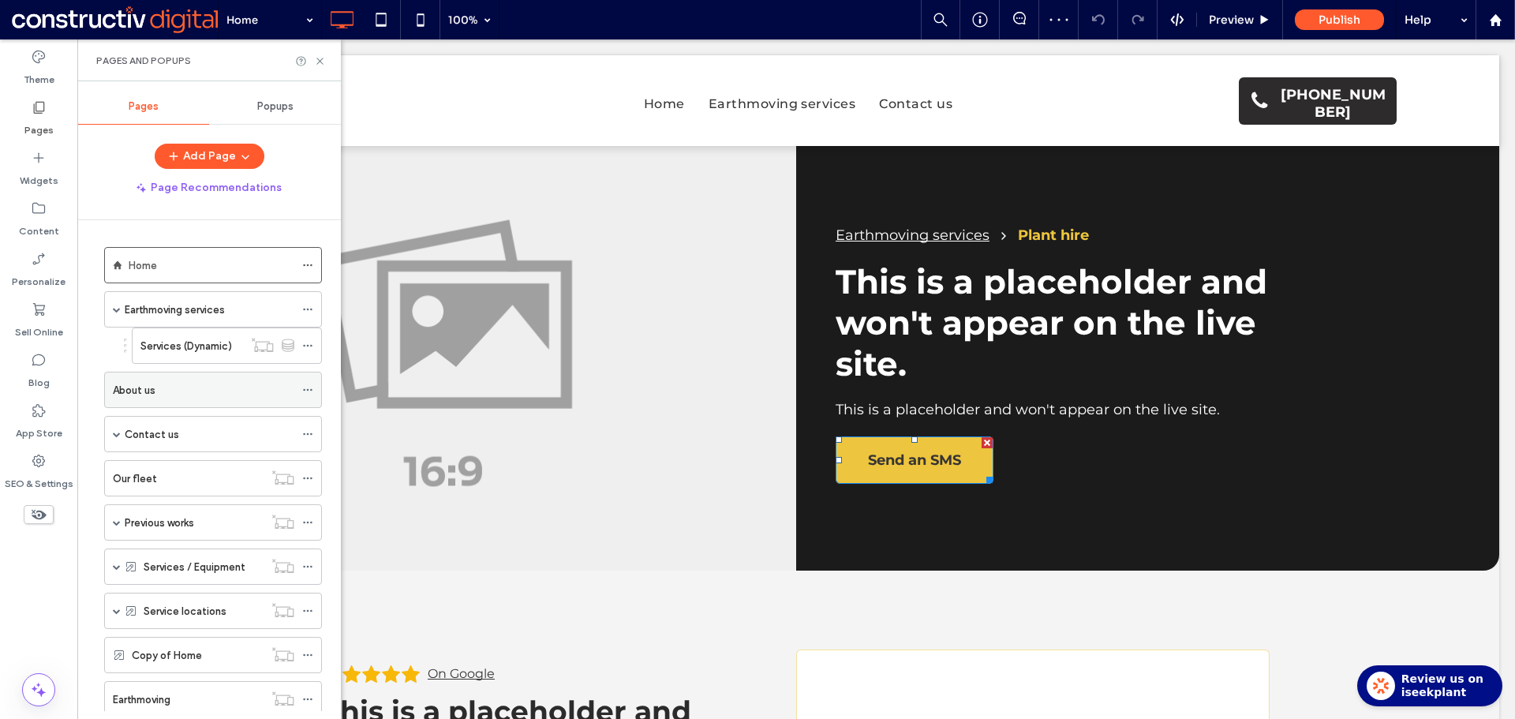
drag, startPoint x: 152, startPoint y: 393, endPoint x: 166, endPoint y: 339, distance: 55.5
click at [152, 392] on label "About us" at bounding box center [134, 390] width 43 height 28
click at [319, 61] on icon at bounding box center [320, 61] width 12 height 12
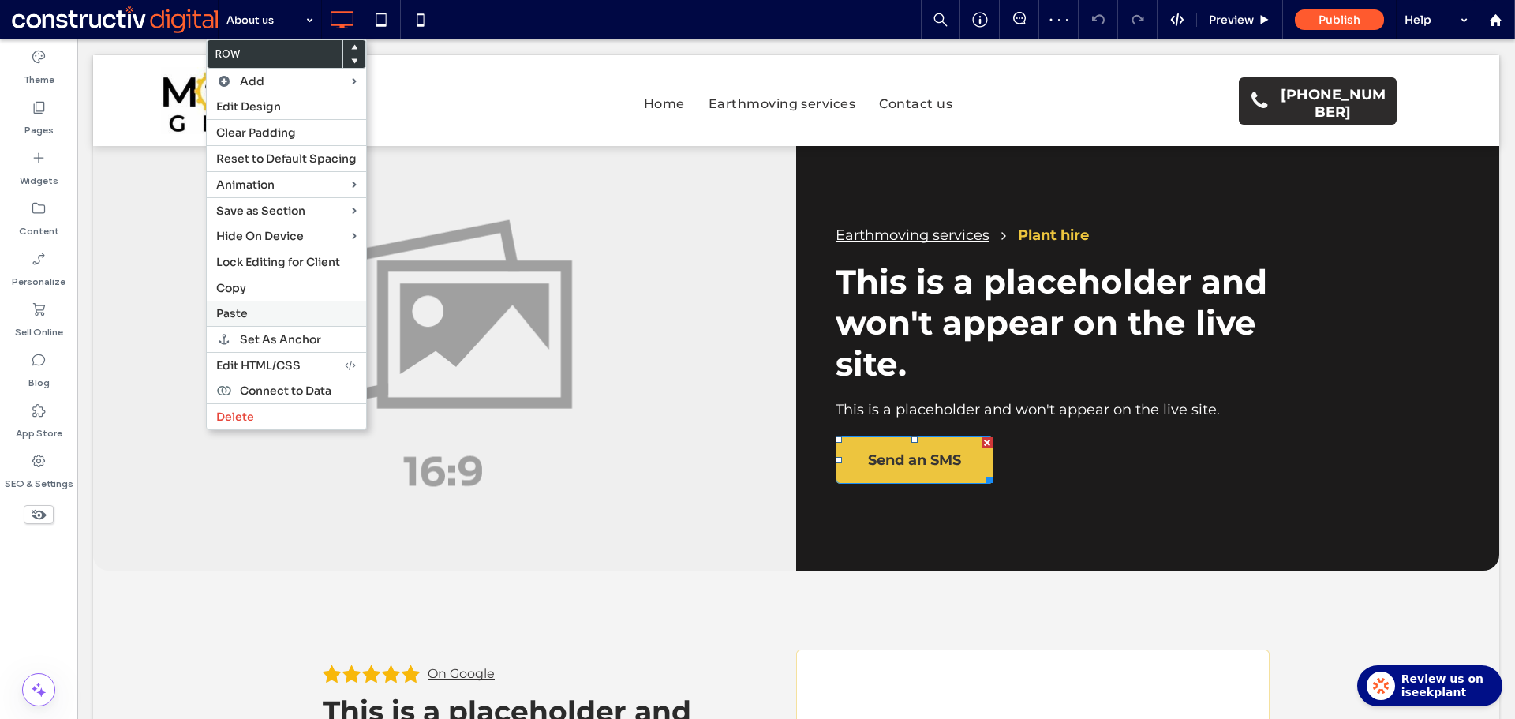
drag, startPoint x: 241, startPoint y: 312, endPoint x: 331, endPoint y: 346, distance: 96.1
click at [242, 312] on span "Paste" at bounding box center [232, 313] width 32 height 14
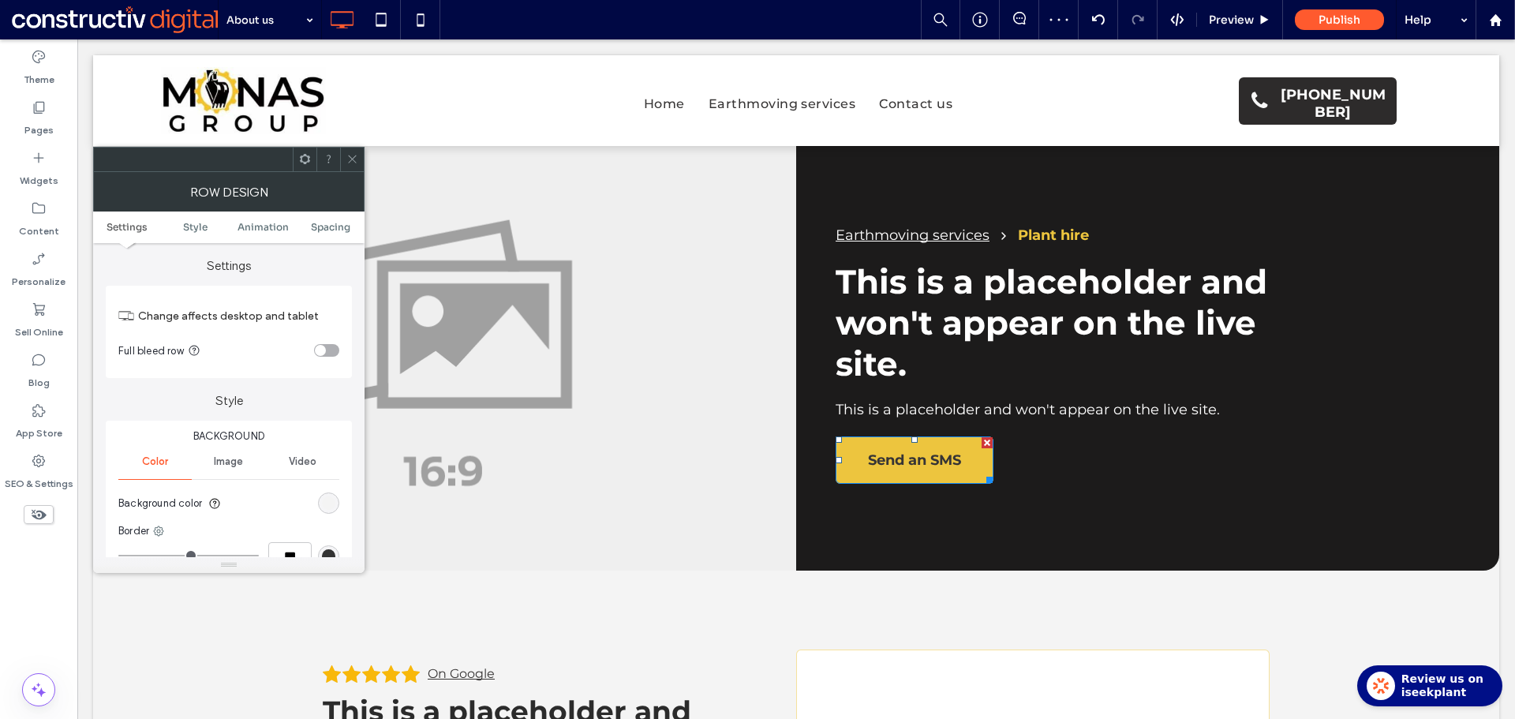
click at [329, 502] on div "rgb(244, 244, 244)" at bounding box center [328, 502] width 13 height 13
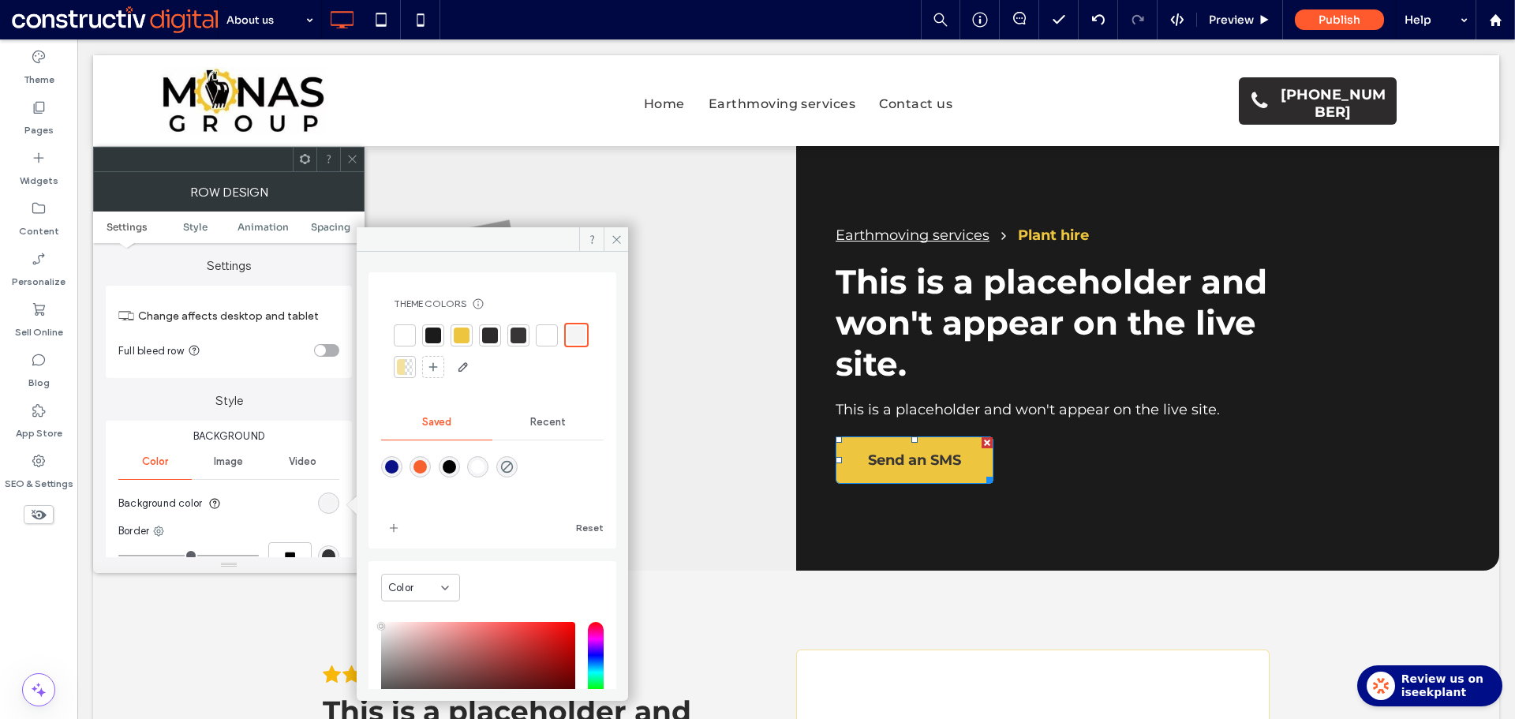
click at [401, 327] on div at bounding box center [405, 335] width 16 height 16
click at [514, 468] on icon "rgba(0,255,35,0)" at bounding box center [506, 466] width 13 height 13
type input "*******"
type input "*"
type input "**"
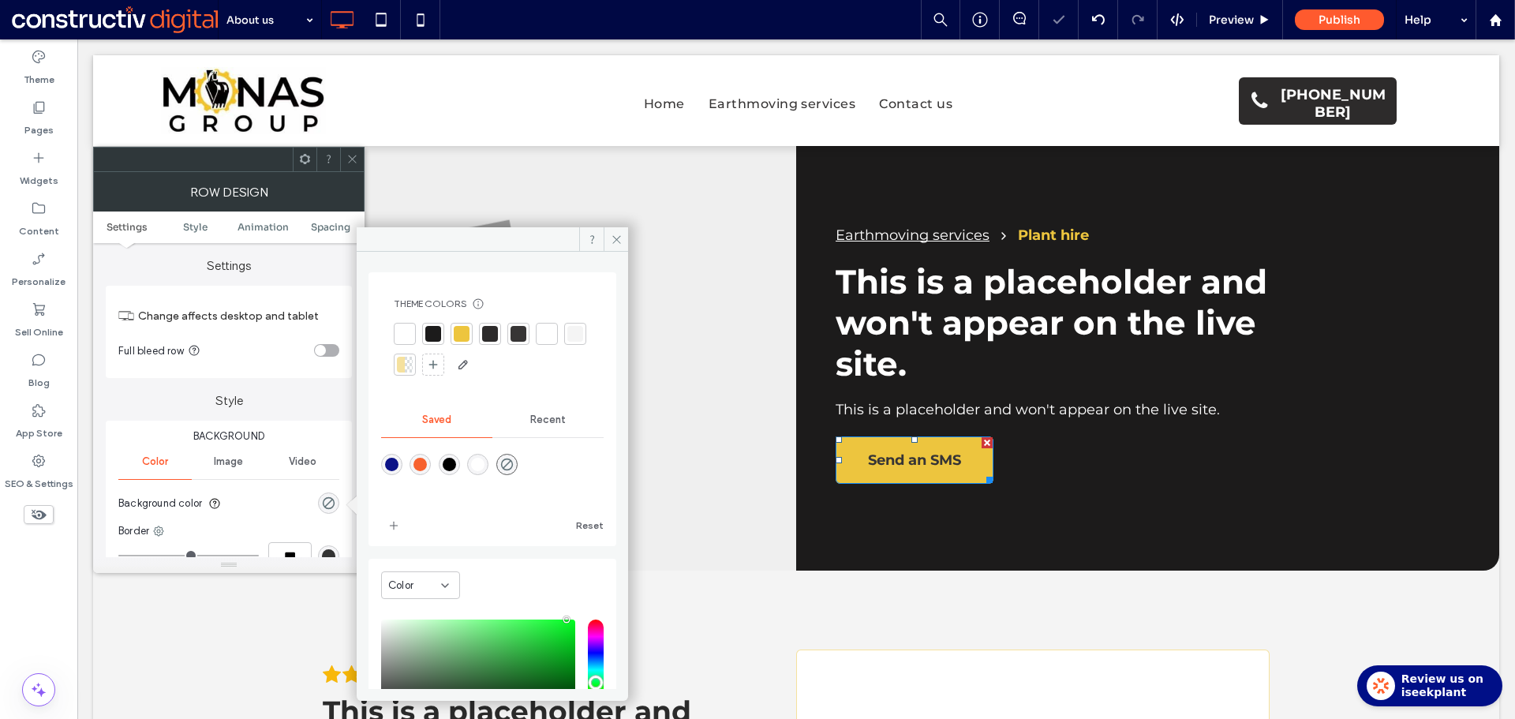
drag, startPoint x: 357, startPoint y: 162, endPoint x: 392, endPoint y: 267, distance: 110.8
click at [357, 163] on icon at bounding box center [352, 159] width 12 height 12
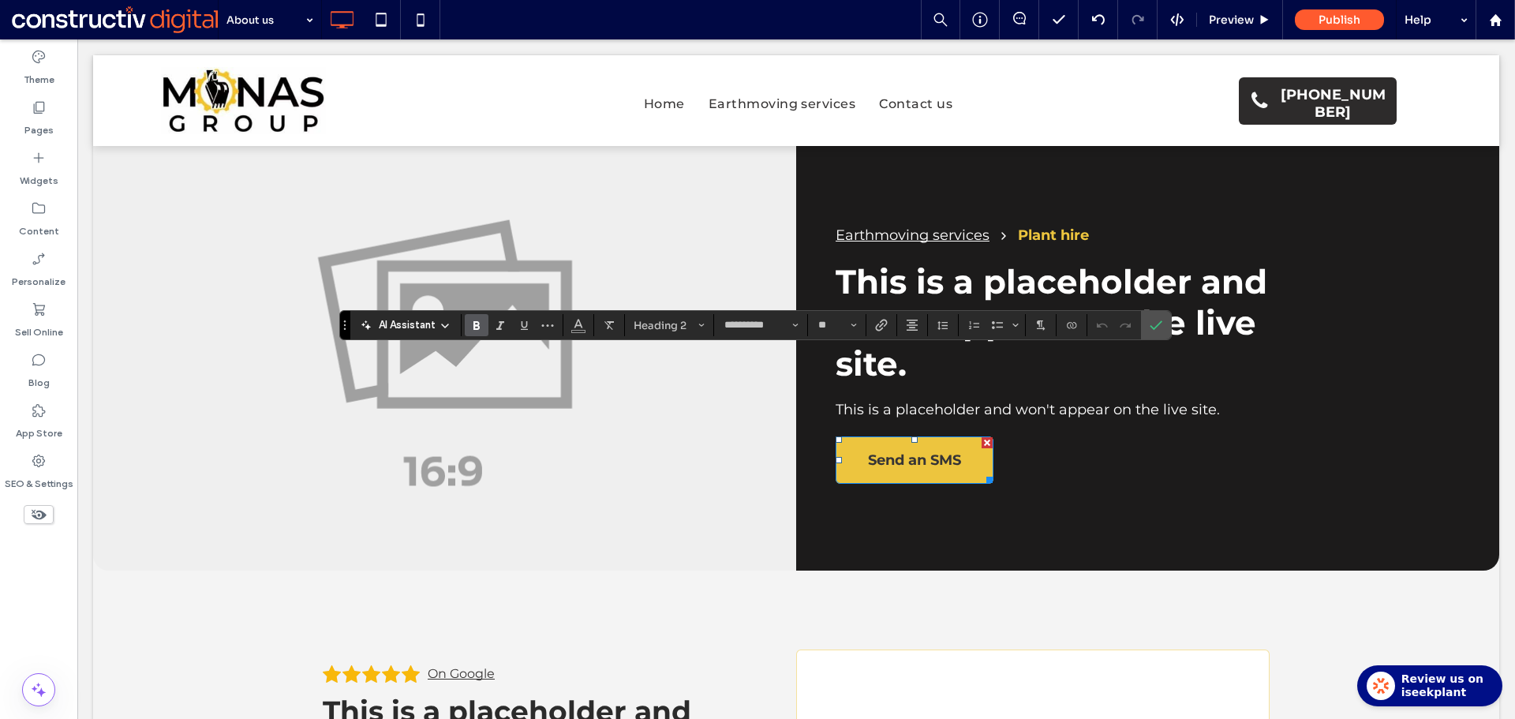
type input "**"
click at [1164, 312] on label "Confirm" at bounding box center [1156, 325] width 24 height 28
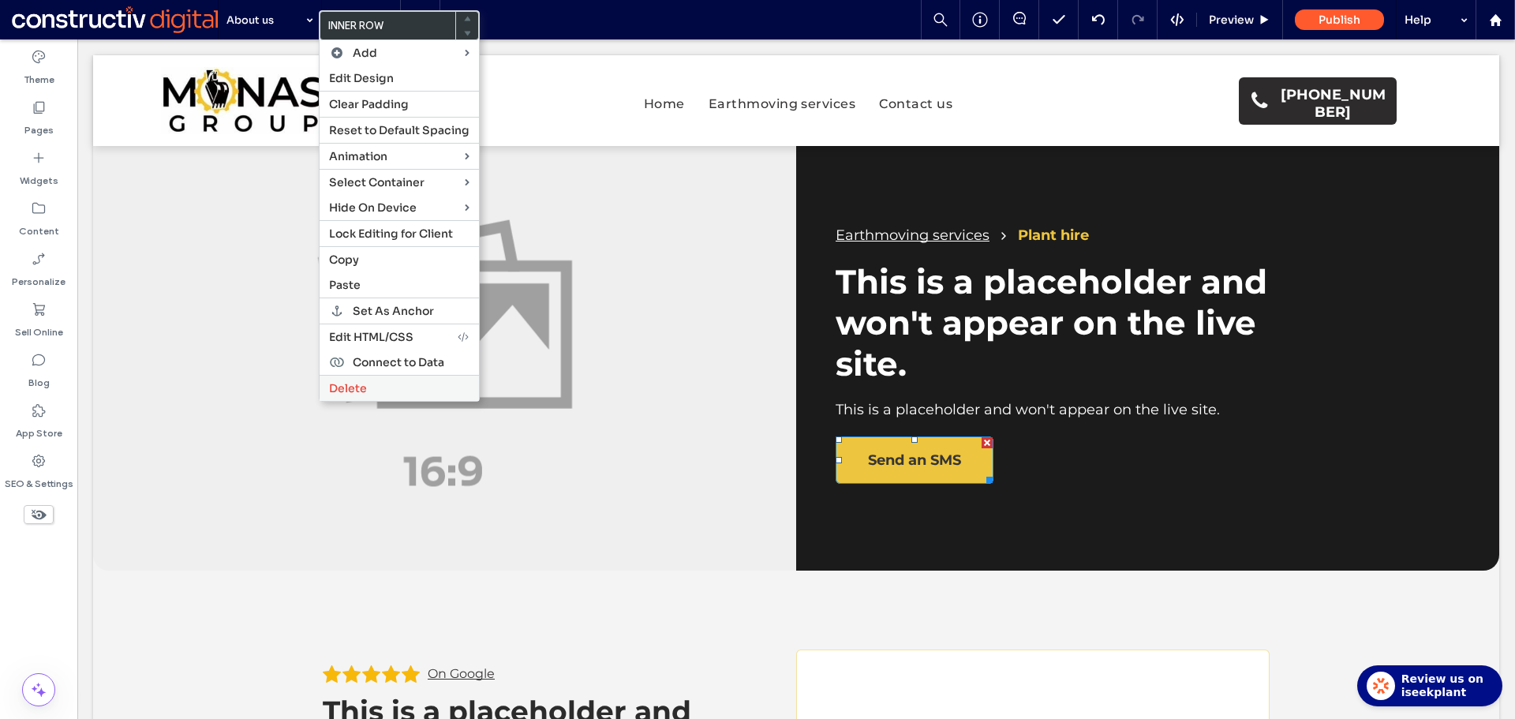
click at [360, 386] on span "Delete" at bounding box center [348, 388] width 38 height 14
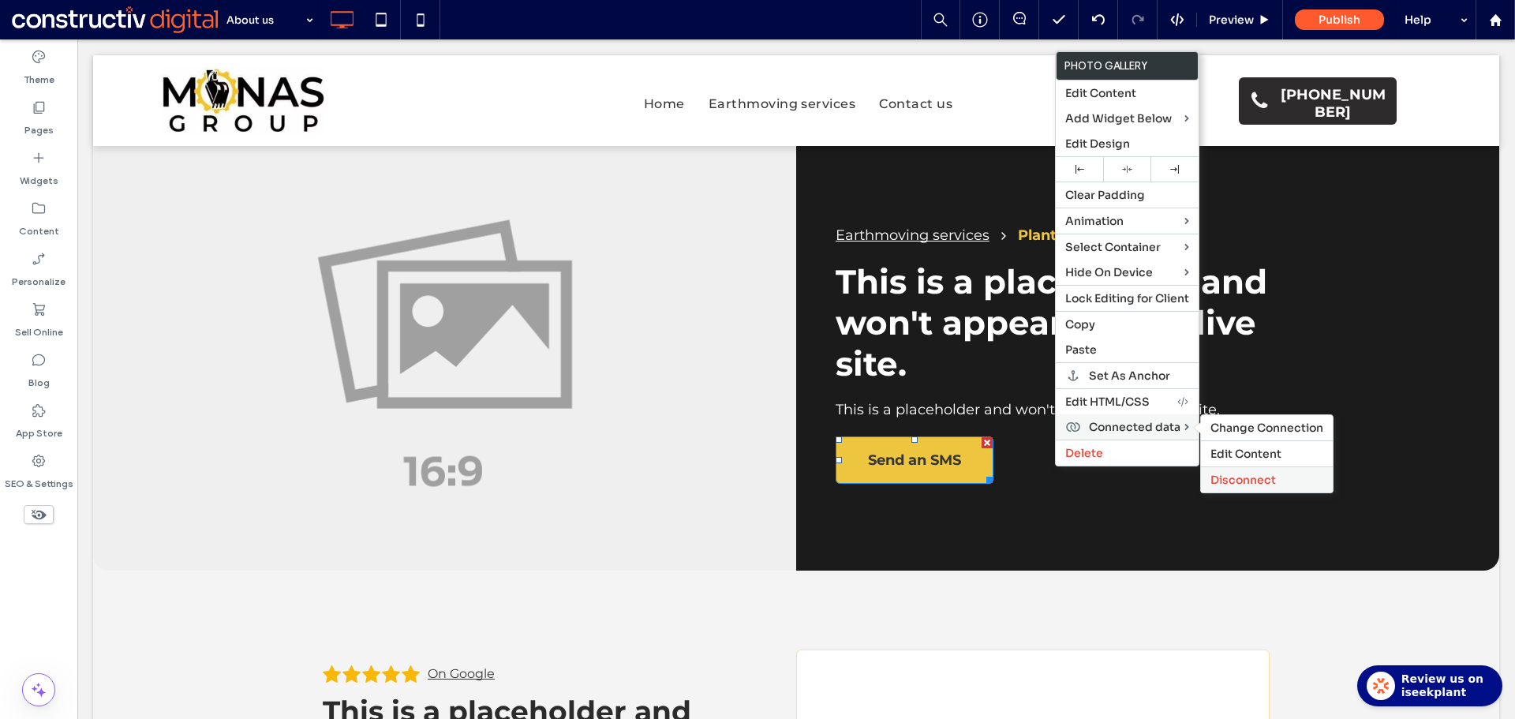
click at [1271, 479] on span "Disconnect" at bounding box center [1242, 480] width 65 height 14
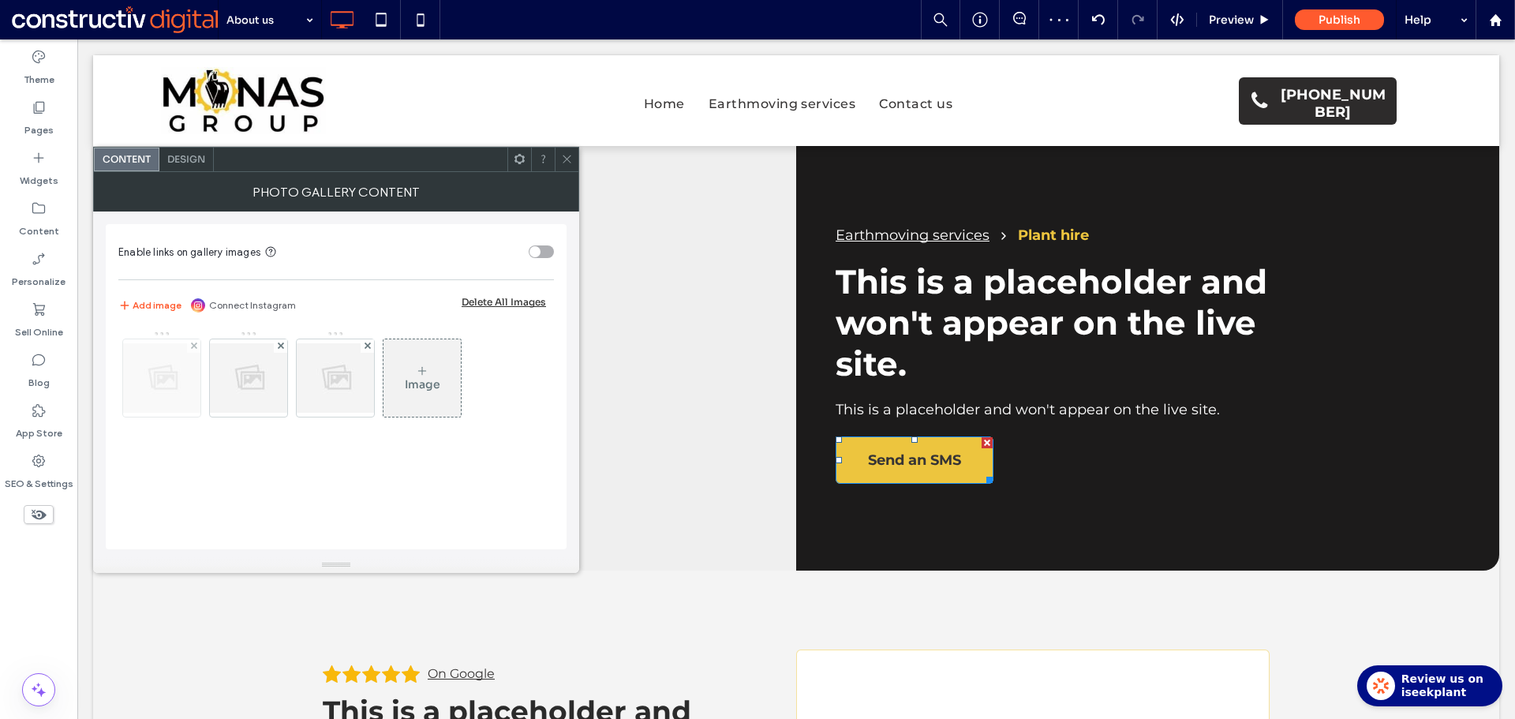
click at [173, 390] on div at bounding box center [161, 377] width 77 height 77
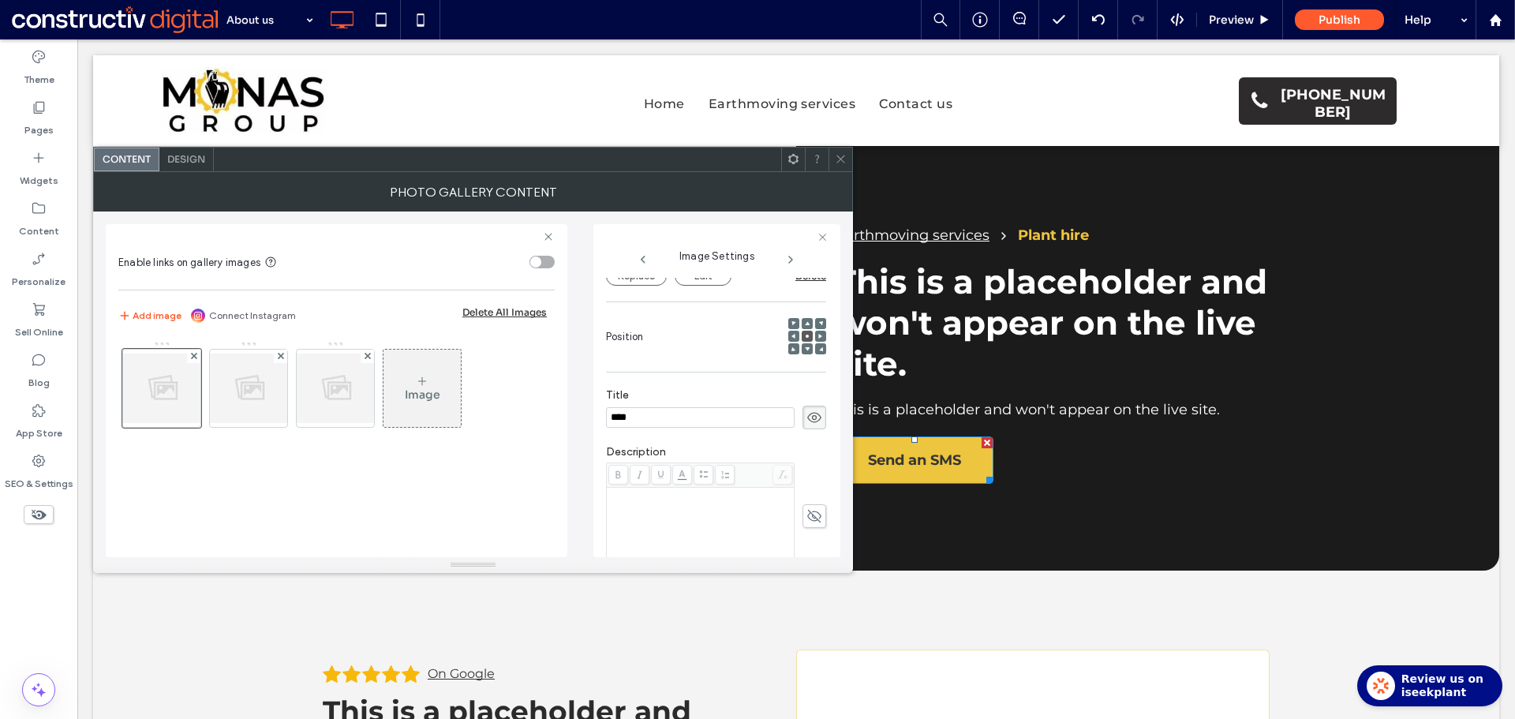
click at [807, 419] on use at bounding box center [814, 417] width 14 height 10
drag, startPoint x: 230, startPoint y: 383, endPoint x: 469, endPoint y: 385, distance: 239.0
click at [233, 383] on img at bounding box center [248, 387] width 126 height 69
type textarea "**********"
click at [807, 419] on use at bounding box center [814, 417] width 14 height 10
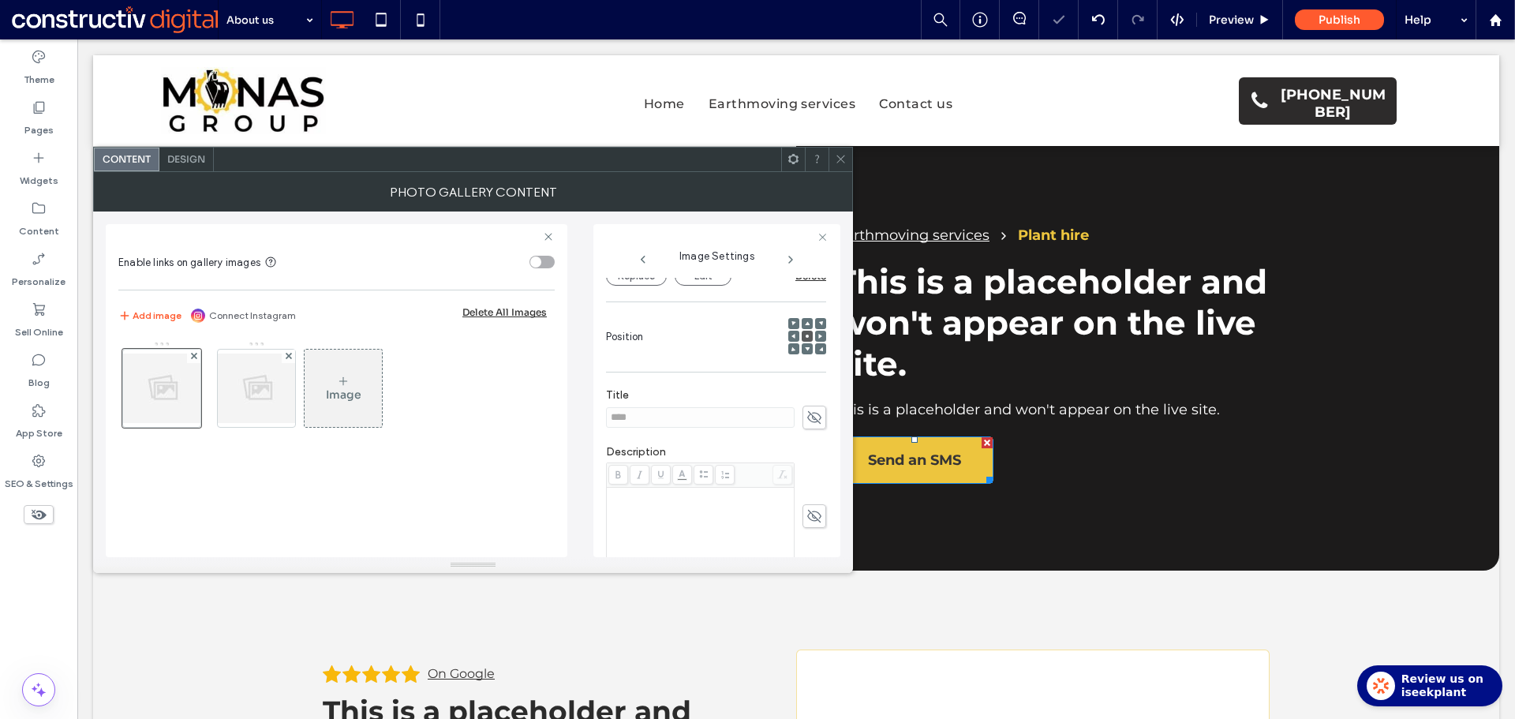
click at [357, 408] on div "Image" at bounding box center [342, 388] width 77 height 74
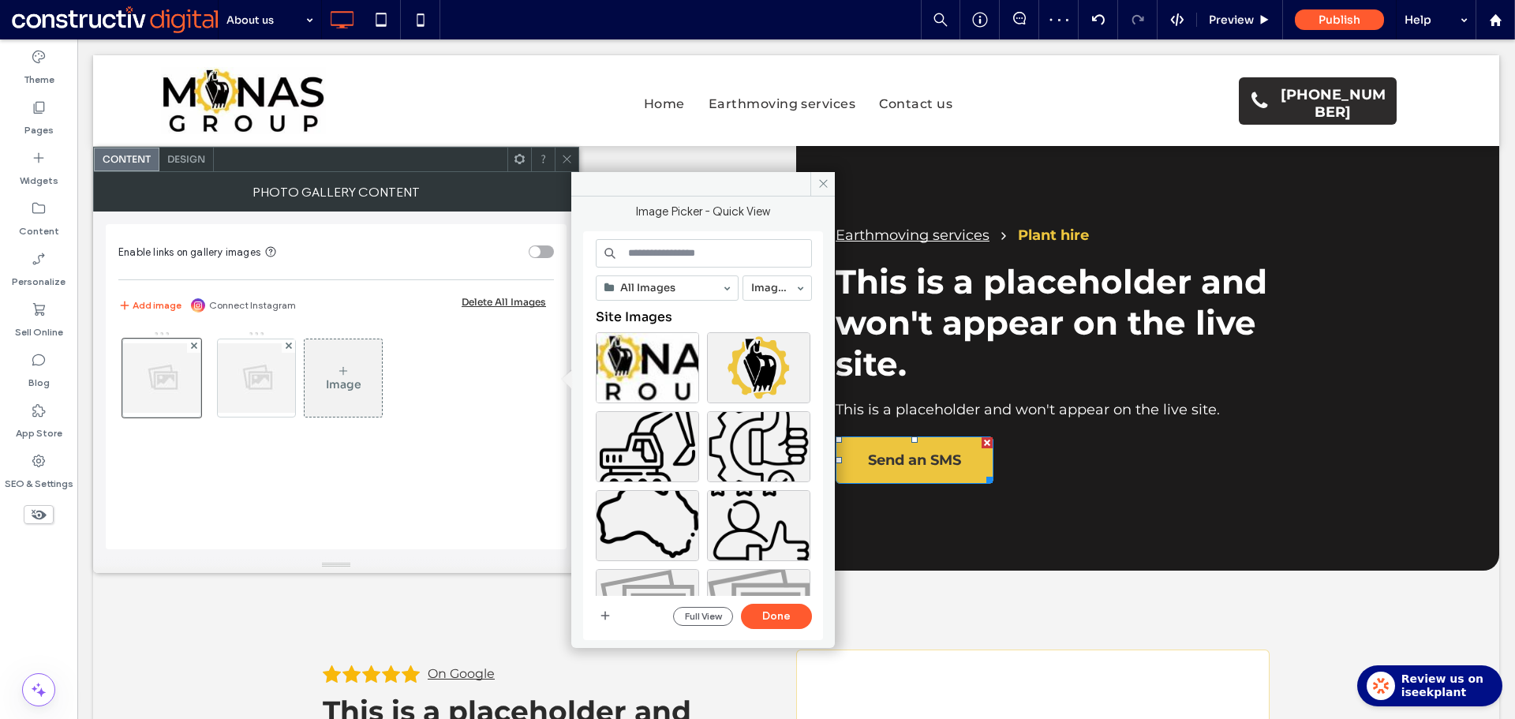
click at [578, 161] on div "Content Design" at bounding box center [336, 159] width 486 height 25
click at [569, 161] on use at bounding box center [566, 159] width 8 height 8
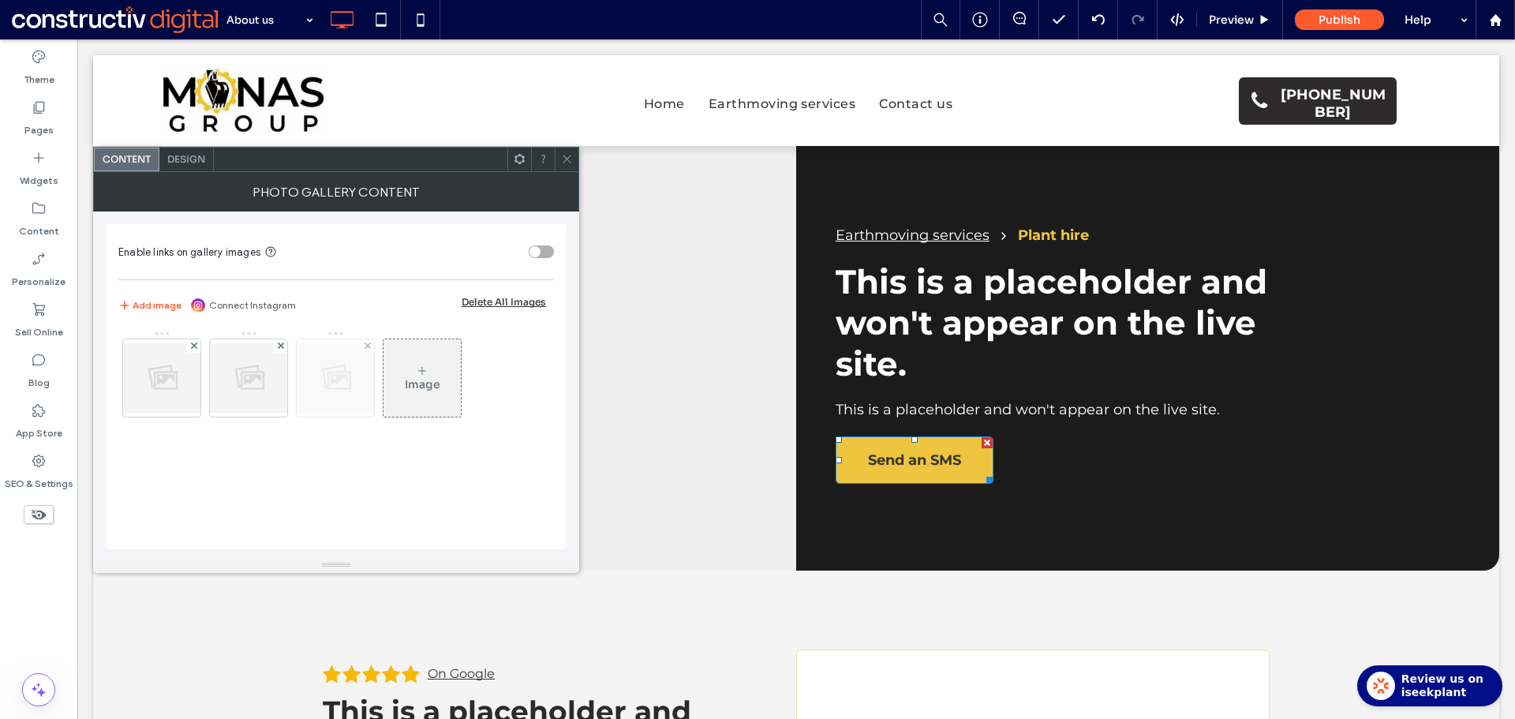
click at [330, 387] on img at bounding box center [335, 377] width 126 height 69
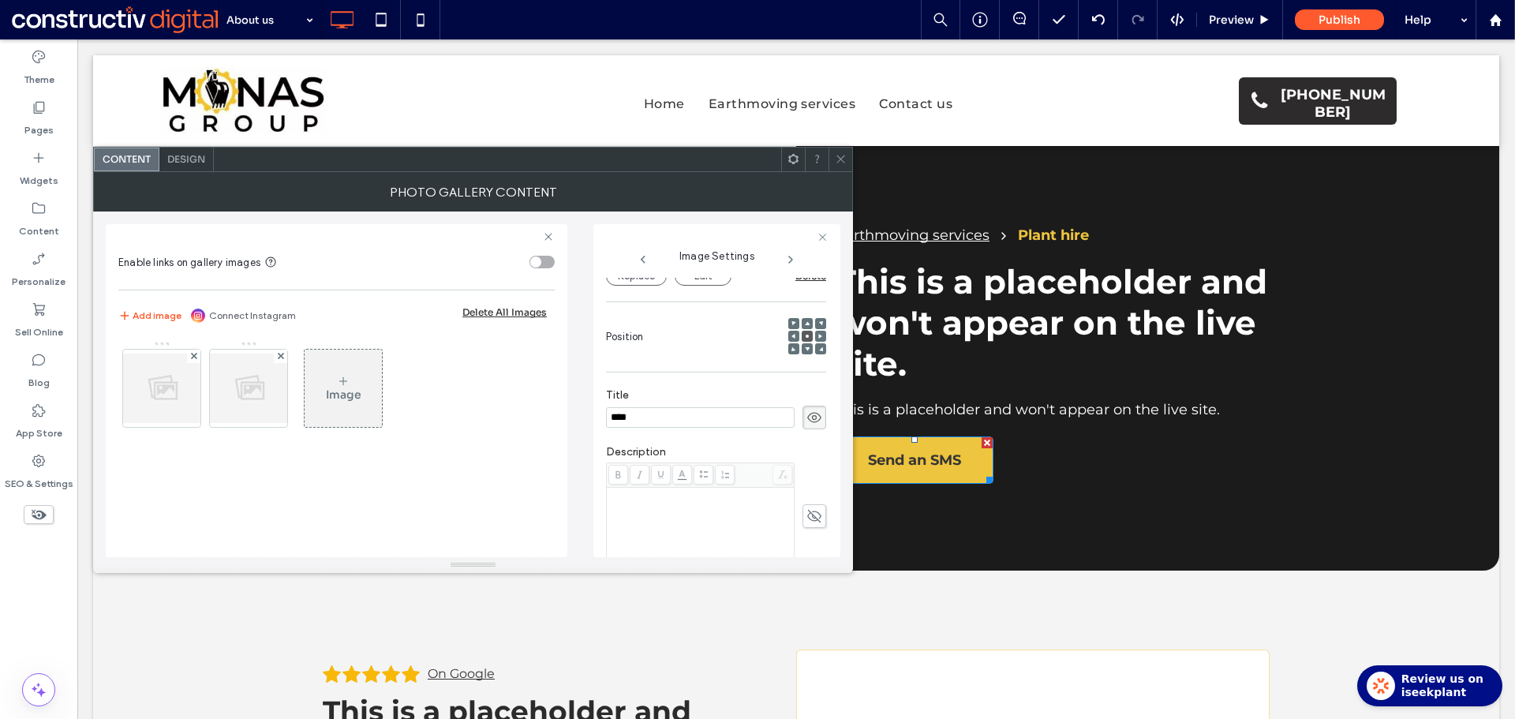
click at [806, 414] on icon at bounding box center [814, 417] width 16 height 17
click at [841, 164] on icon at bounding box center [841, 159] width 12 height 12
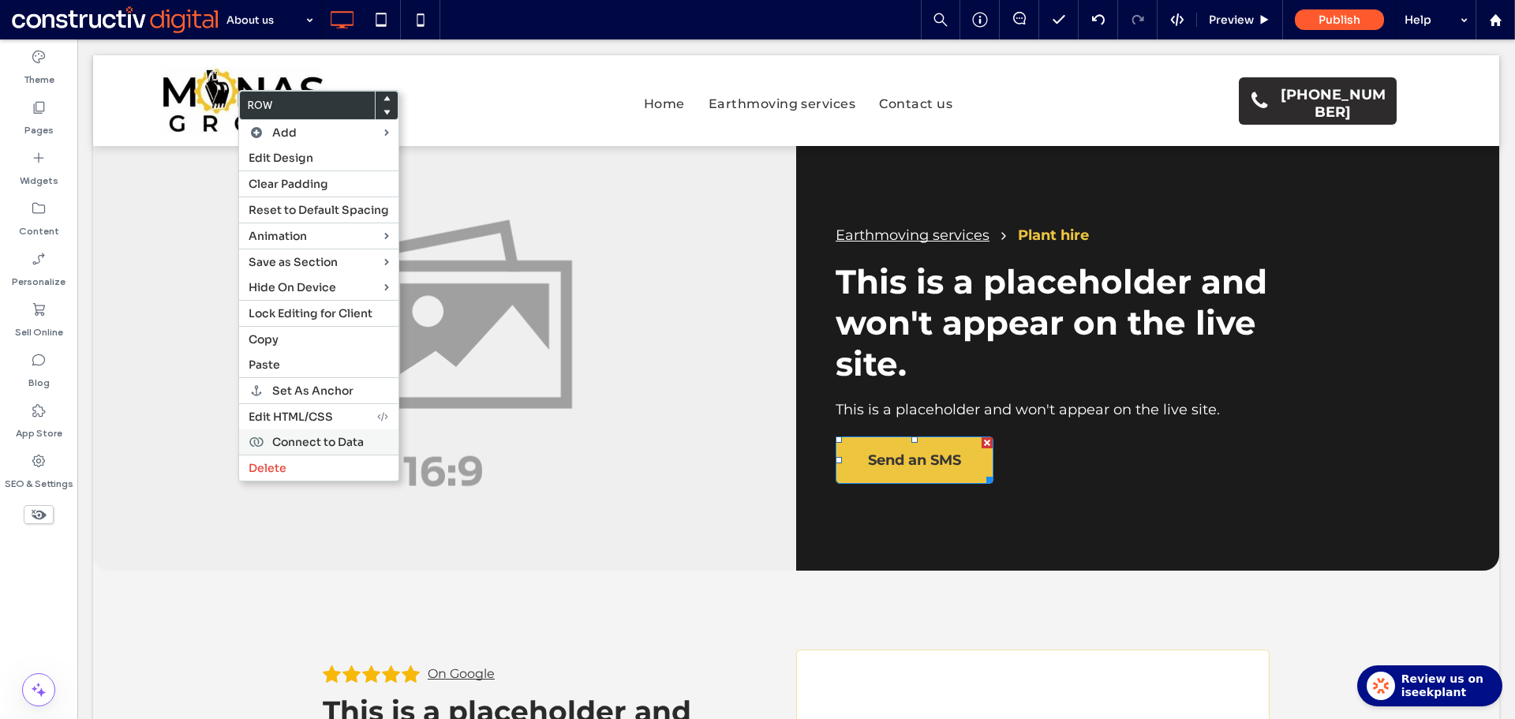
click at [287, 459] on div "Delete" at bounding box center [318, 467] width 159 height 26
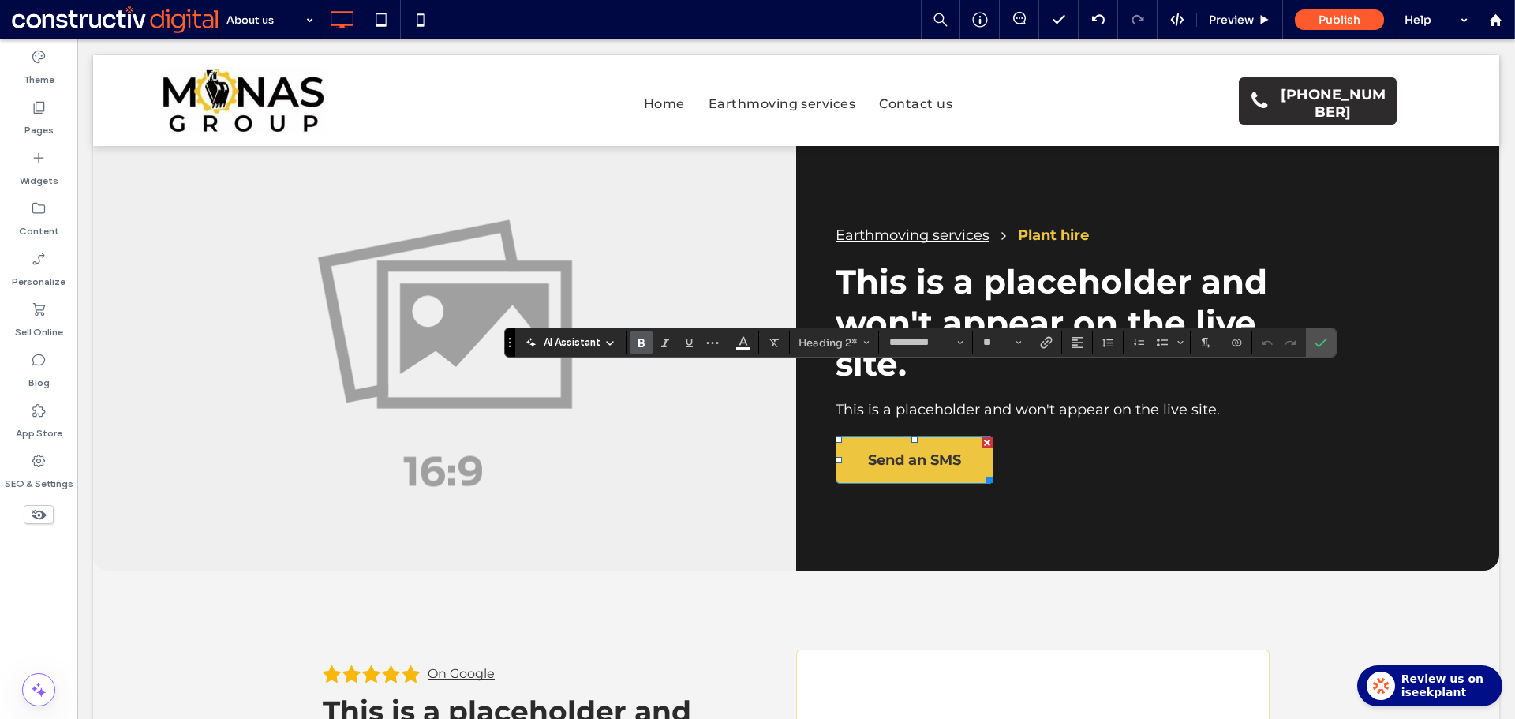
type input "**"
click at [1318, 337] on label "Confirm" at bounding box center [1321, 342] width 24 height 28
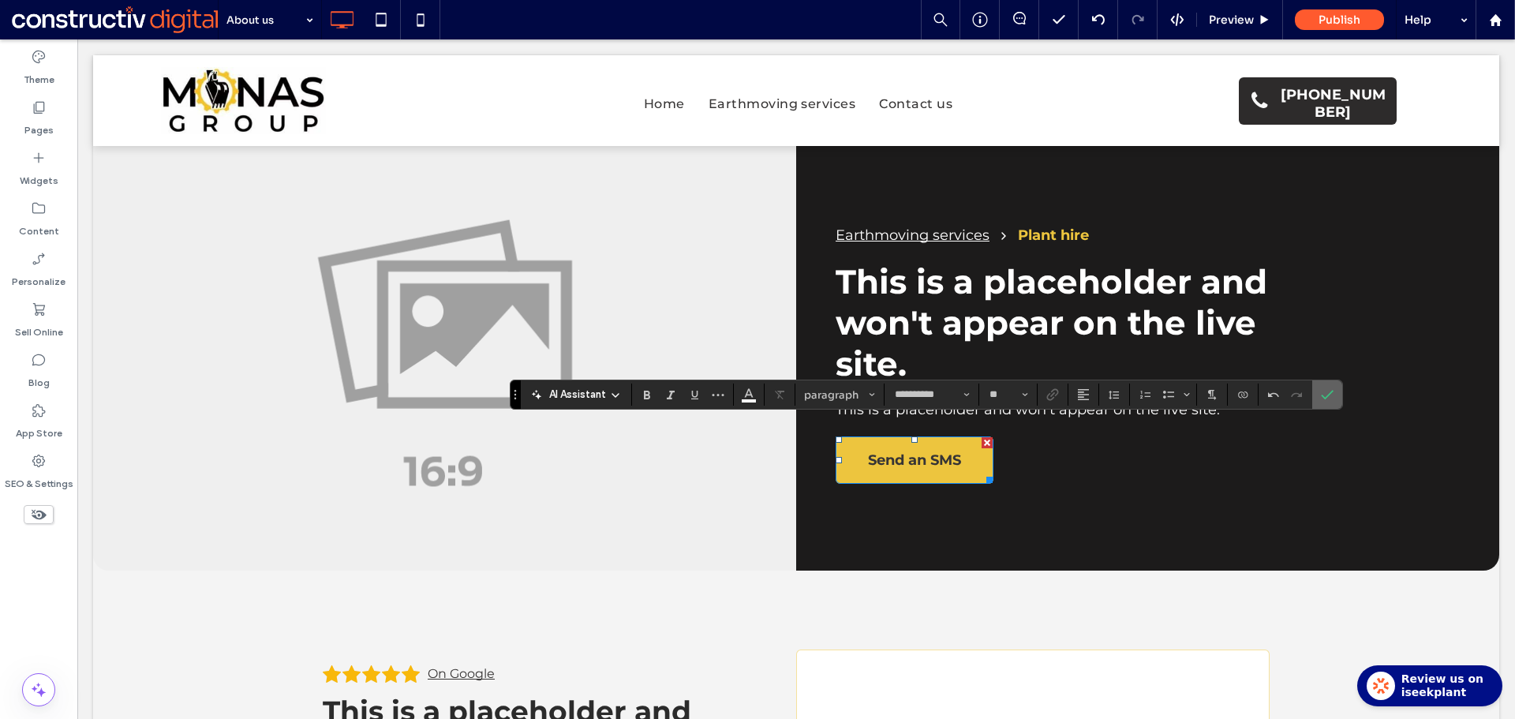
click at [1324, 394] on icon "Confirm" at bounding box center [1327, 394] width 13 height 13
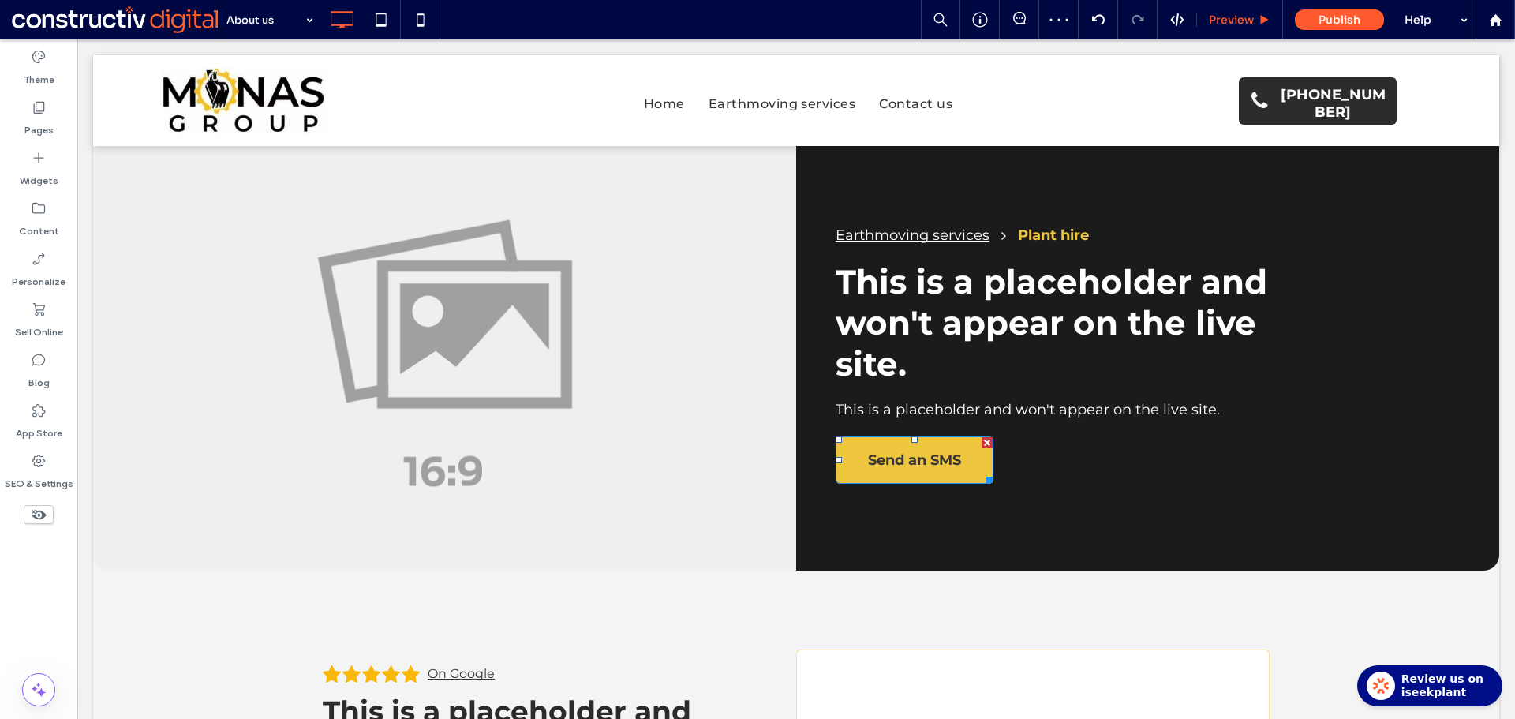
click at [1242, 17] on span "Preview" at bounding box center [1231, 20] width 45 height 14
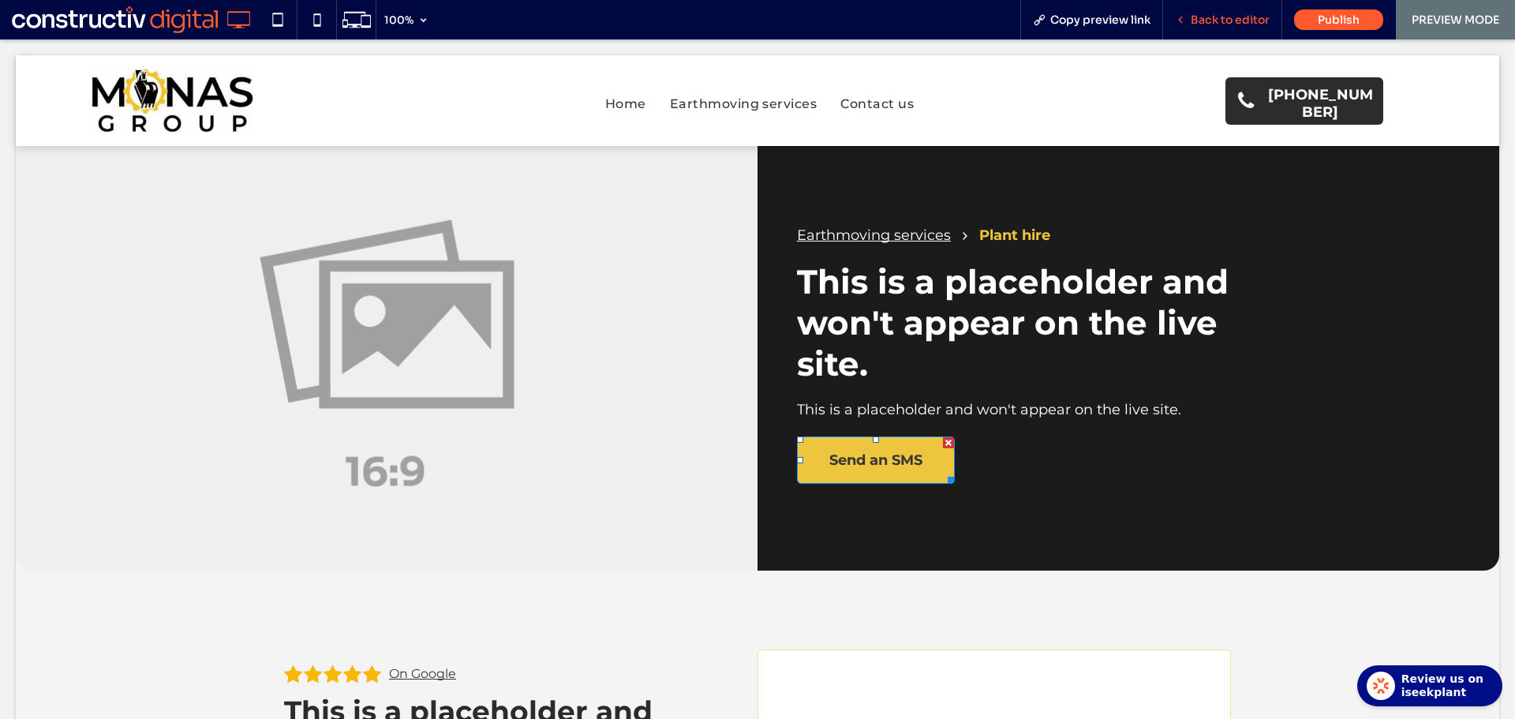
click at [1237, 16] on span "Back to editor" at bounding box center [1229, 20] width 79 height 14
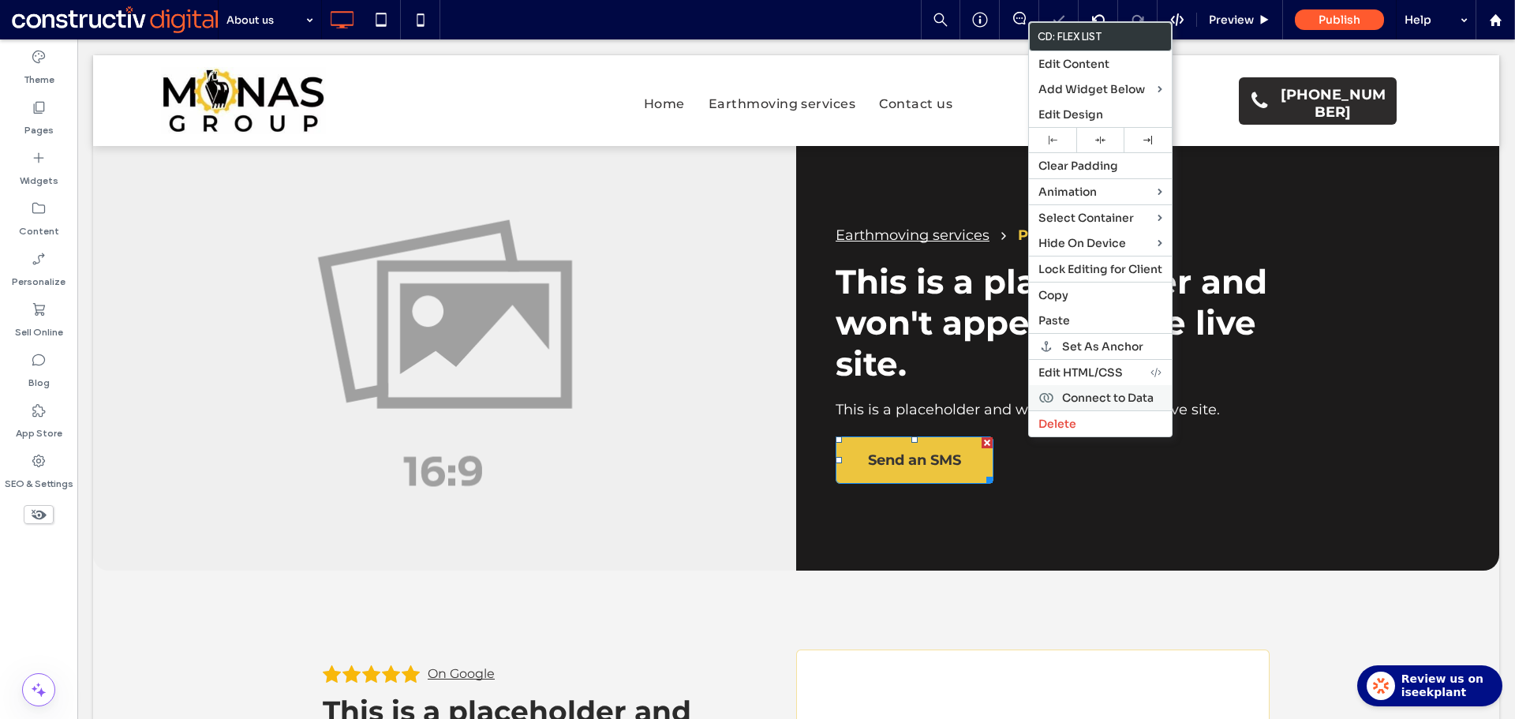
click at [1123, 395] on span "Connect to Data" at bounding box center [1108, 397] width 92 height 14
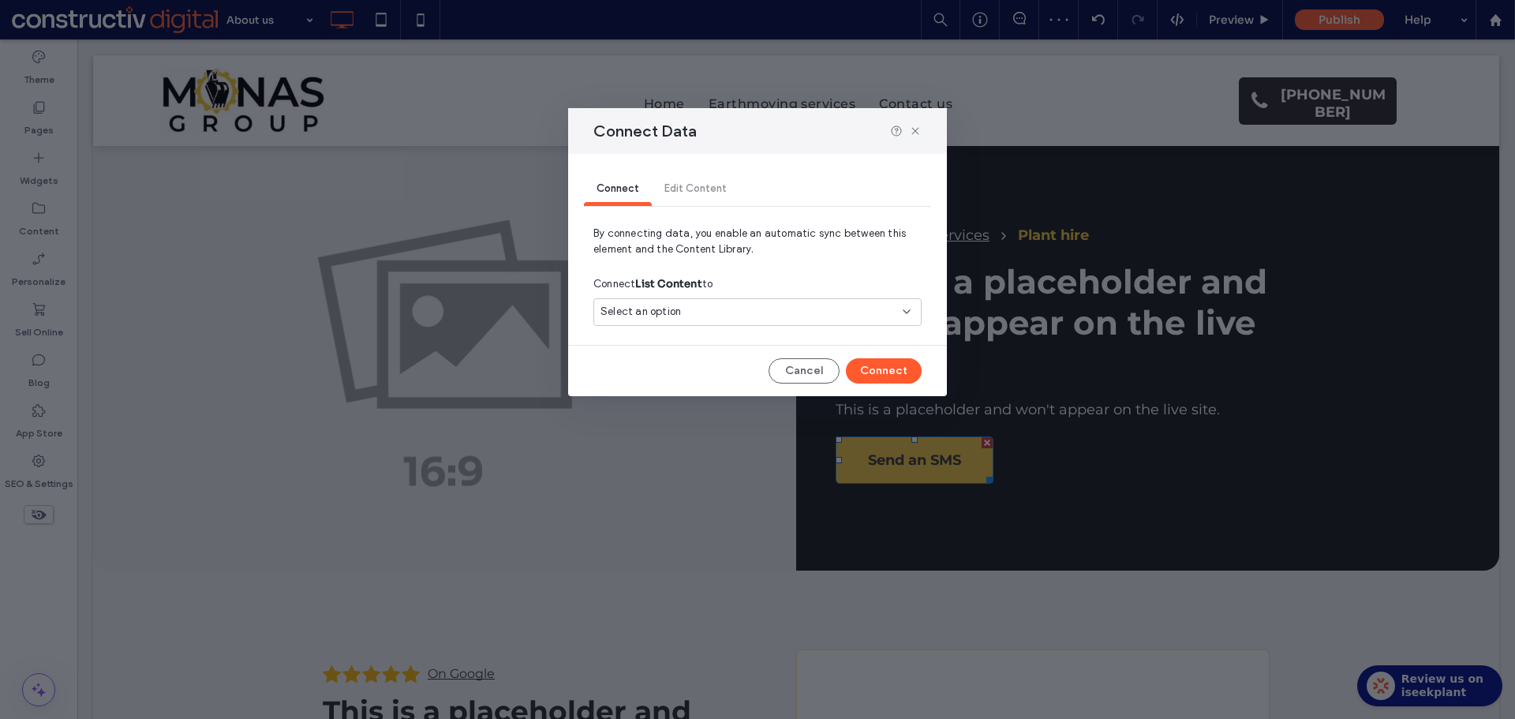
click at [813, 312] on div "Select an option" at bounding box center [747, 312] width 295 height 16
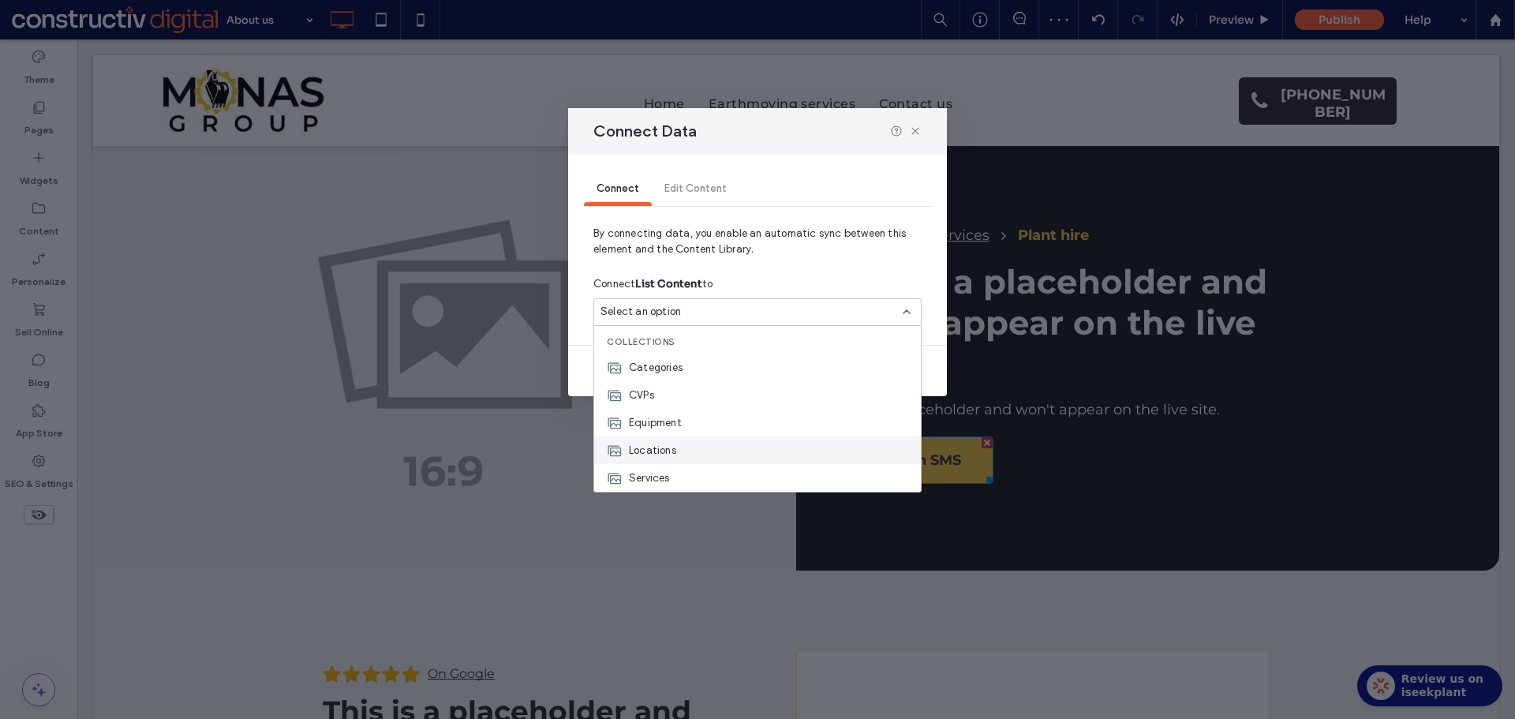
click at [683, 449] on div "Locations" at bounding box center [757, 450] width 327 height 28
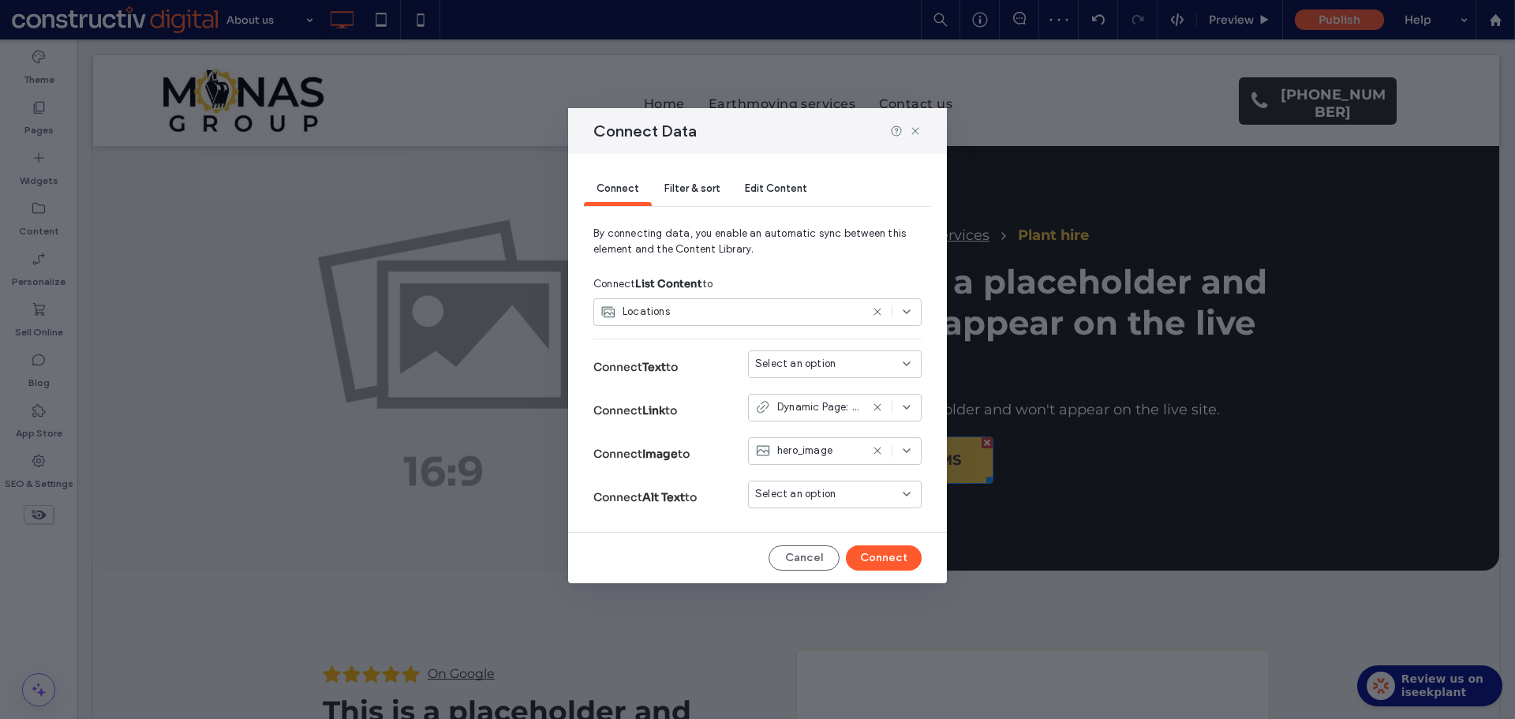
click at [813, 365] on span "Select an option" at bounding box center [795, 364] width 80 height 16
click at [814, 387] on span "location" at bounding box center [803, 392] width 40 height 16
click at [897, 563] on button "Connect" at bounding box center [884, 557] width 76 height 25
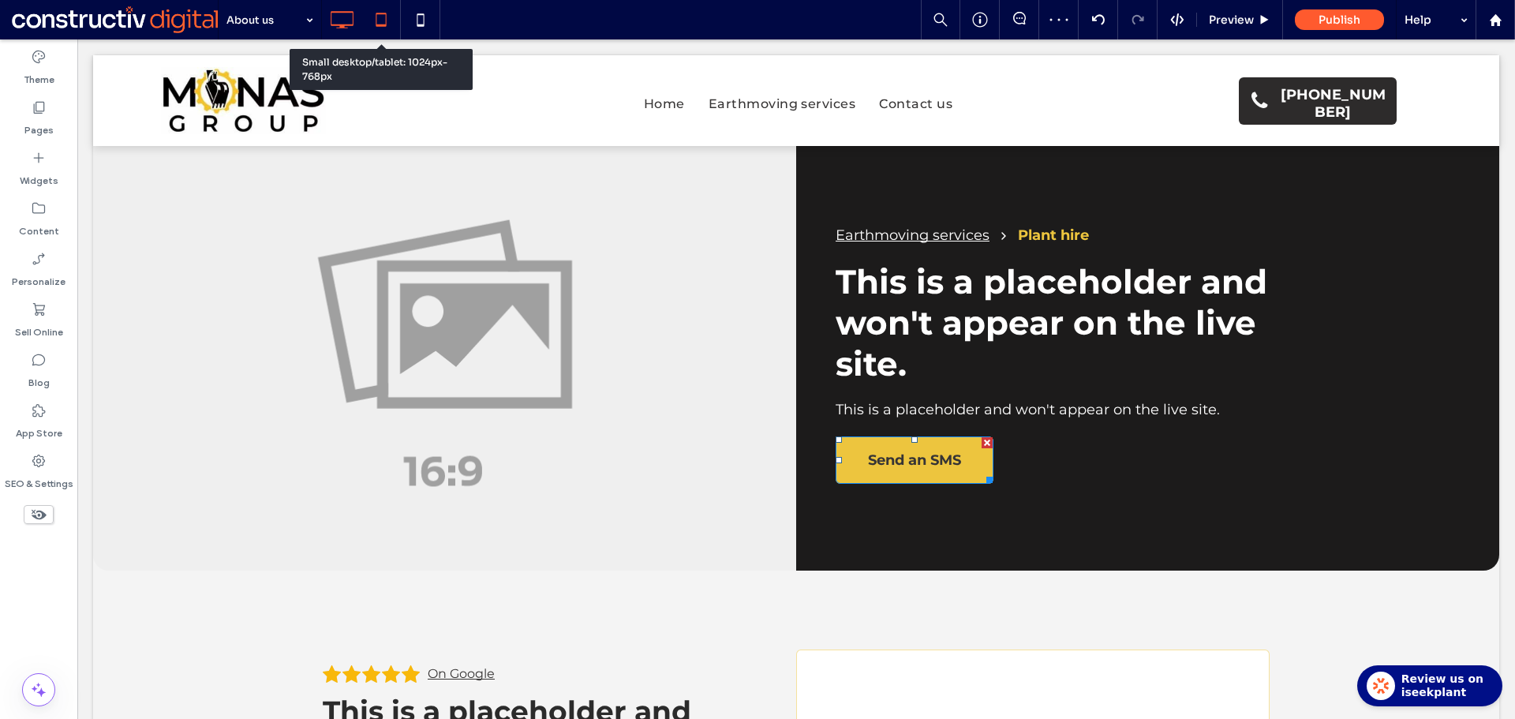
click at [381, 24] on use at bounding box center [380, 19] width 10 height 13
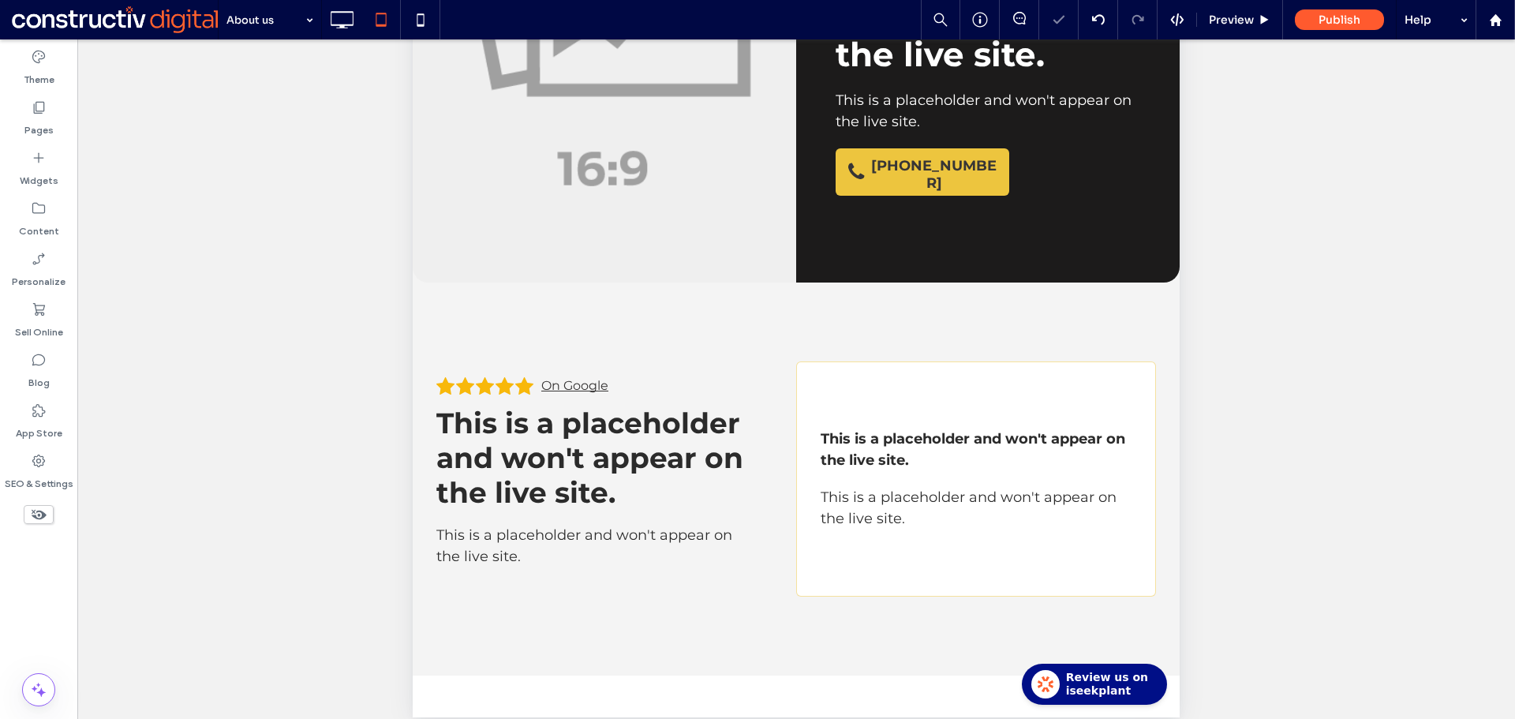
scroll to position [381, 0]
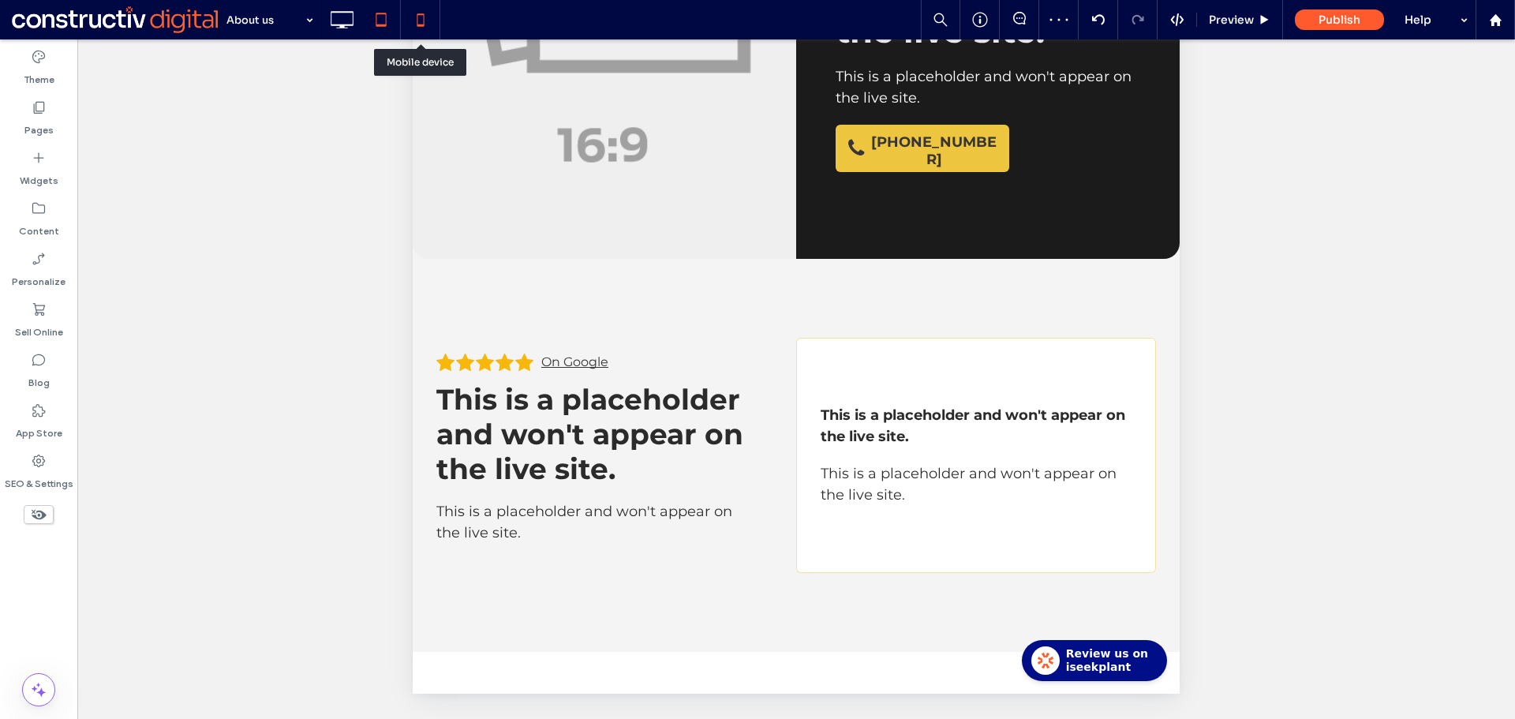
click at [424, 23] on icon at bounding box center [421, 20] width 32 height 32
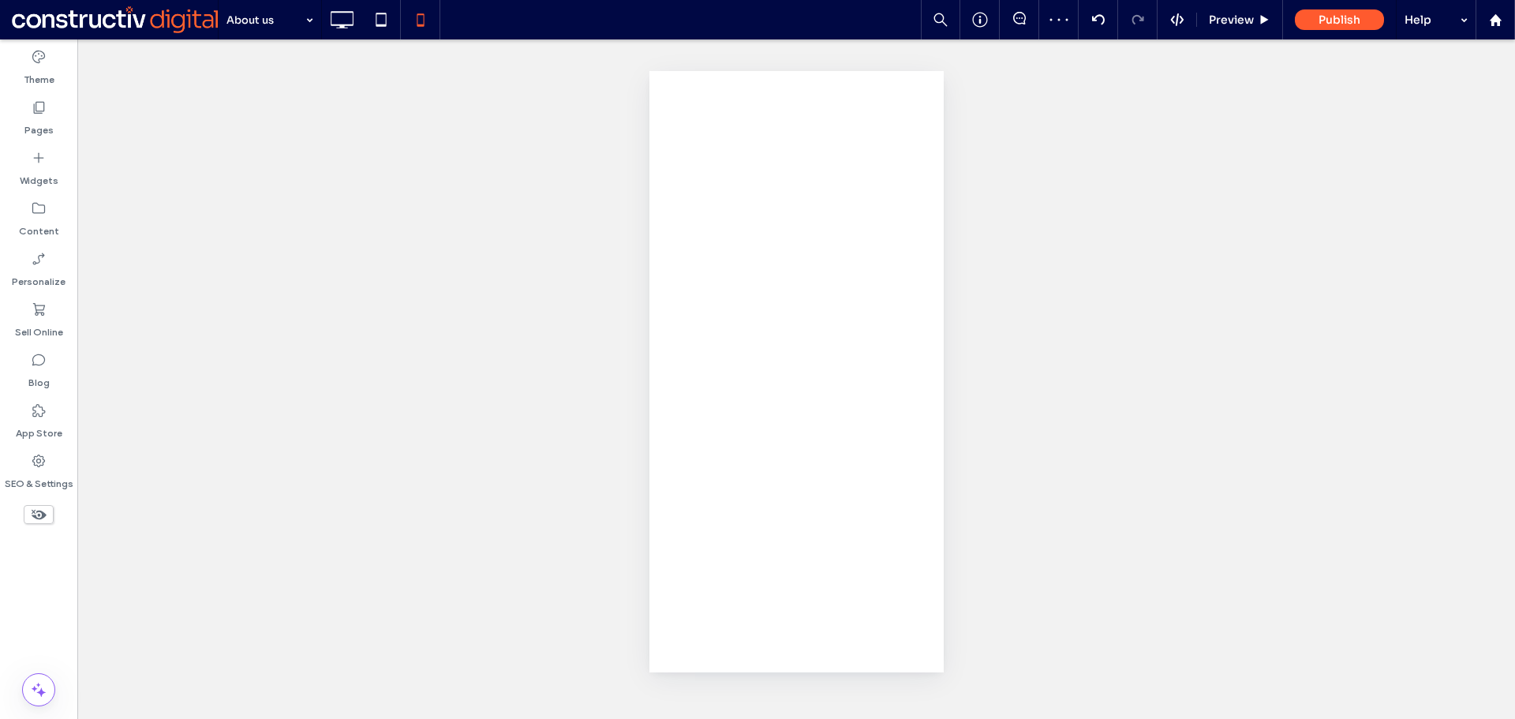
scroll to position [0, 0]
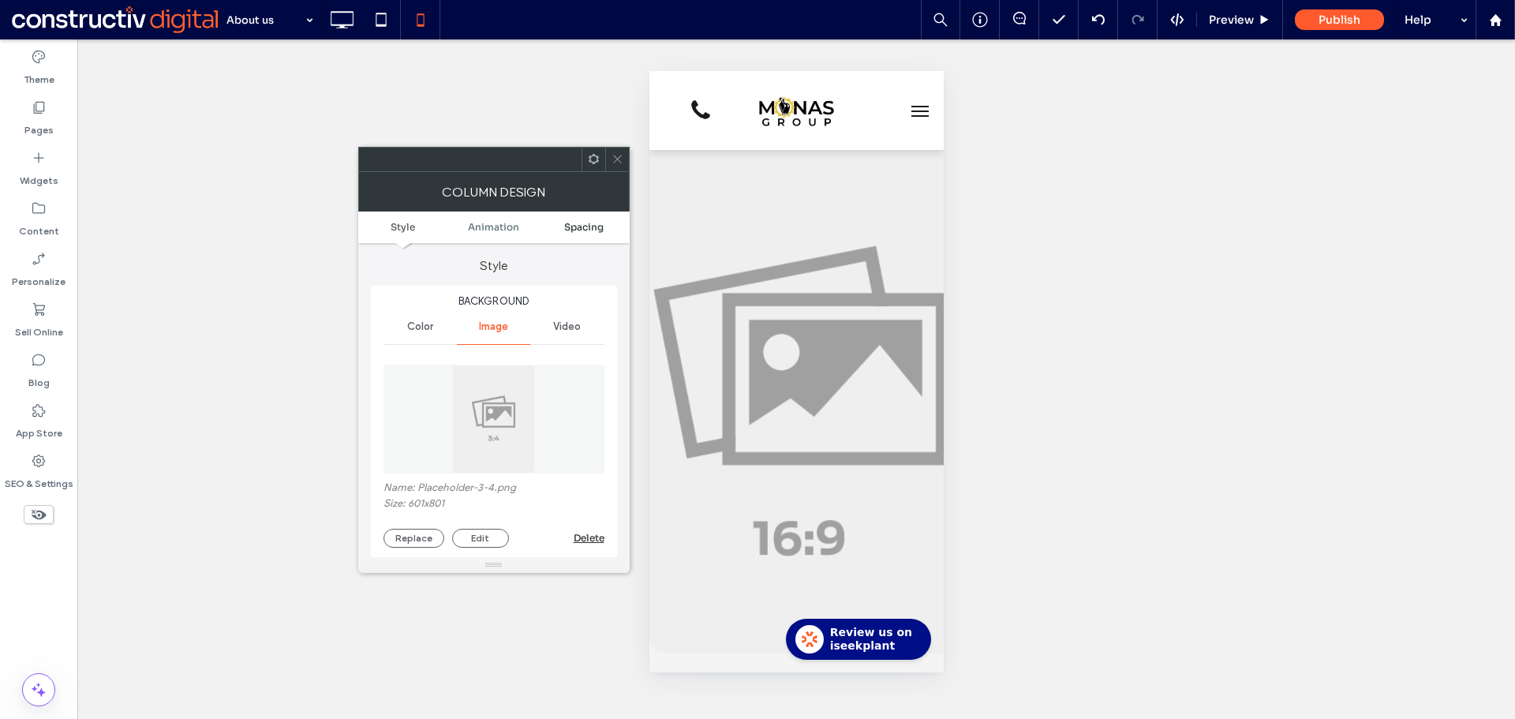
click at [588, 221] on span "Spacing" at bounding box center [583, 227] width 39 height 12
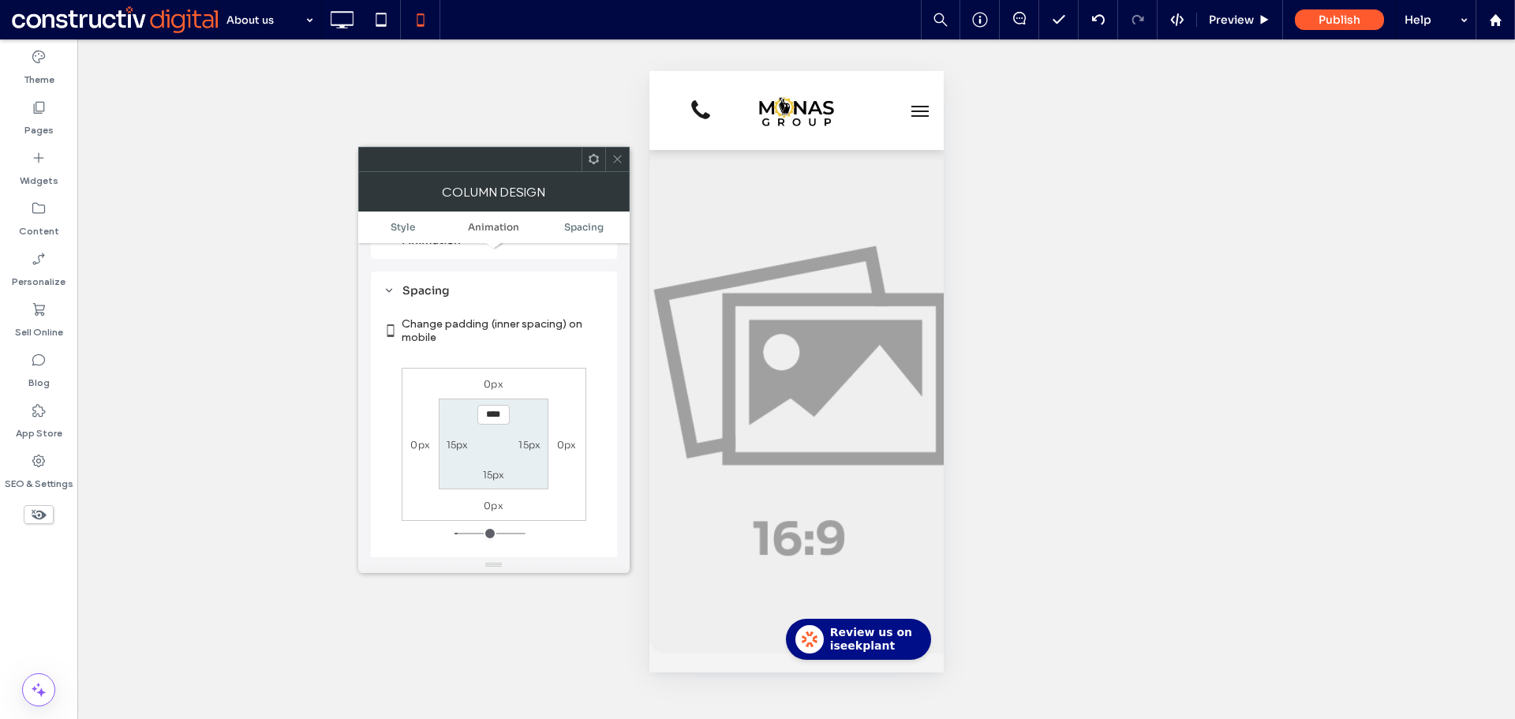
scroll to position [891, 0]
click at [490, 376] on label "0px" at bounding box center [494, 382] width 20 height 12
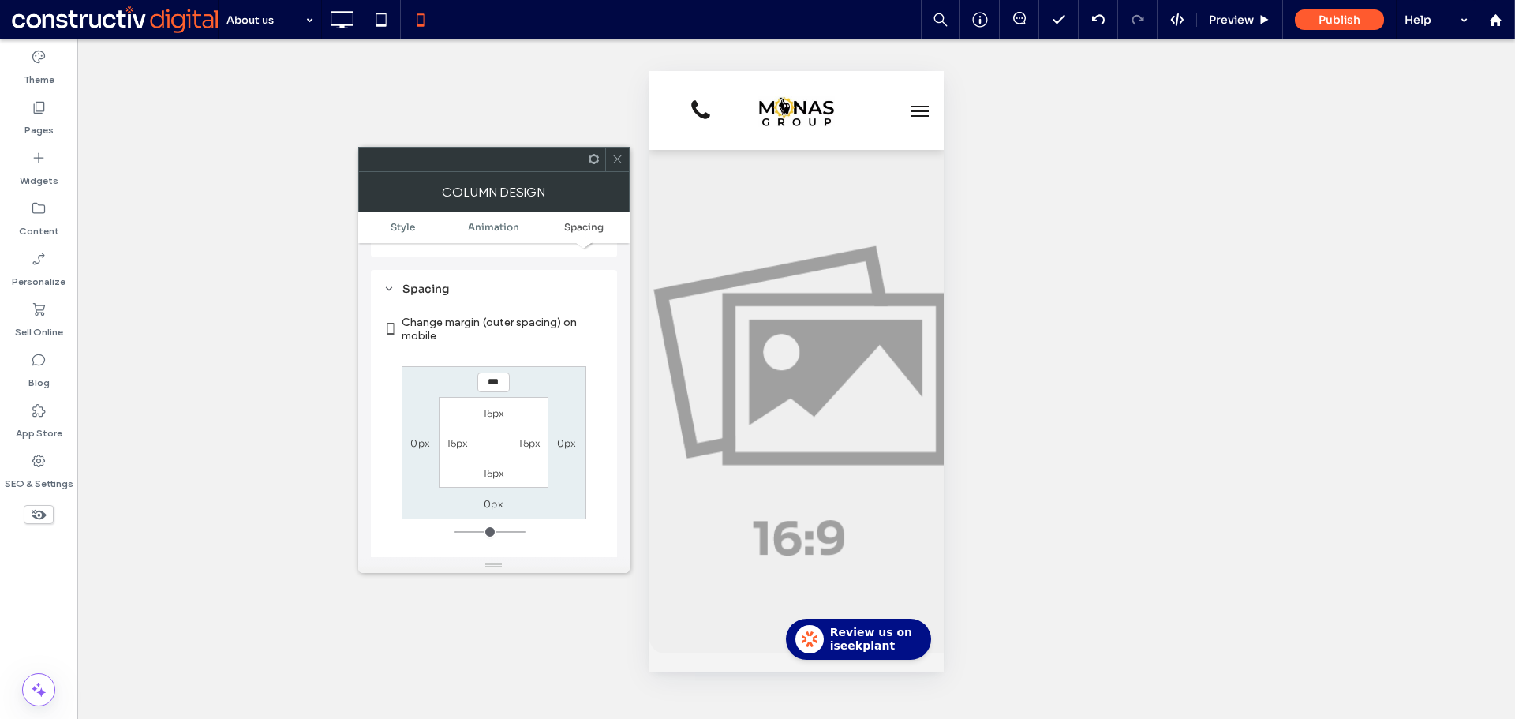
type input "*"
type input "**"
type input "****"
click at [621, 153] on icon at bounding box center [617, 159] width 12 height 12
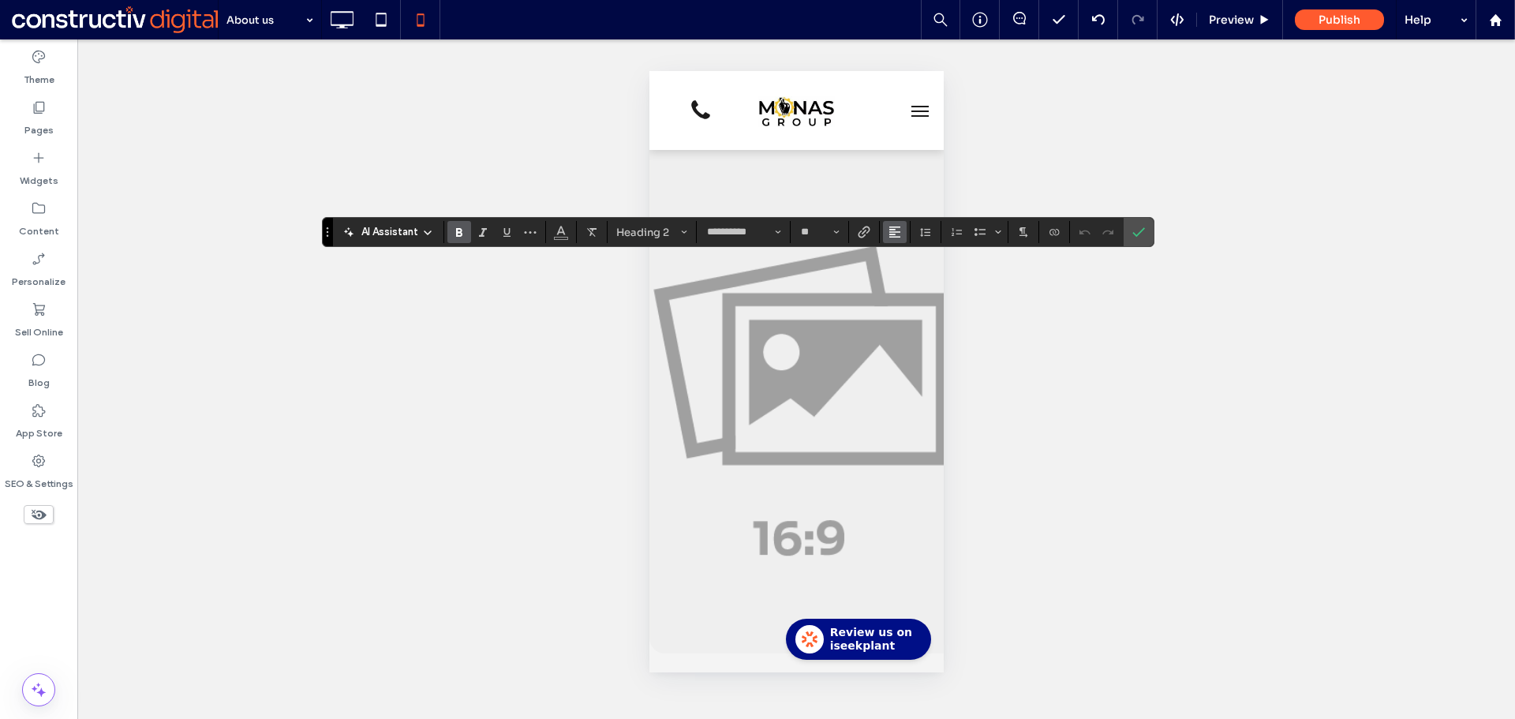
click at [898, 234] on icon "Alignment" at bounding box center [894, 232] width 13 height 13
click at [907, 278] on use "ui.textEditor.alignment.center" at bounding box center [906, 280] width 11 height 11
click at [1138, 229] on icon "Confirm" at bounding box center [1138, 232] width 13 height 13
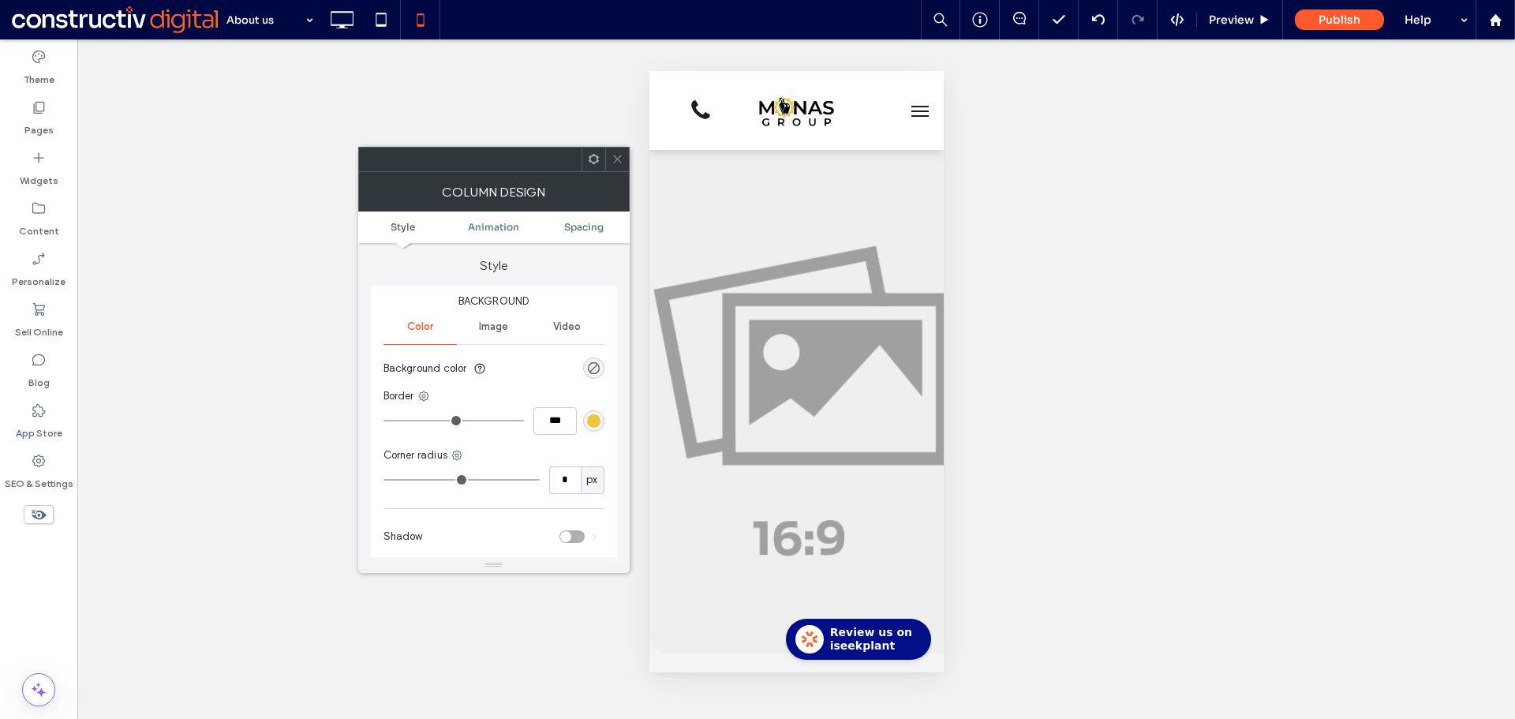
drag, startPoint x: 596, startPoint y: 227, endPoint x: 600, endPoint y: 215, distance: 12.2
click at [596, 226] on span "Spacing" at bounding box center [583, 227] width 39 height 12
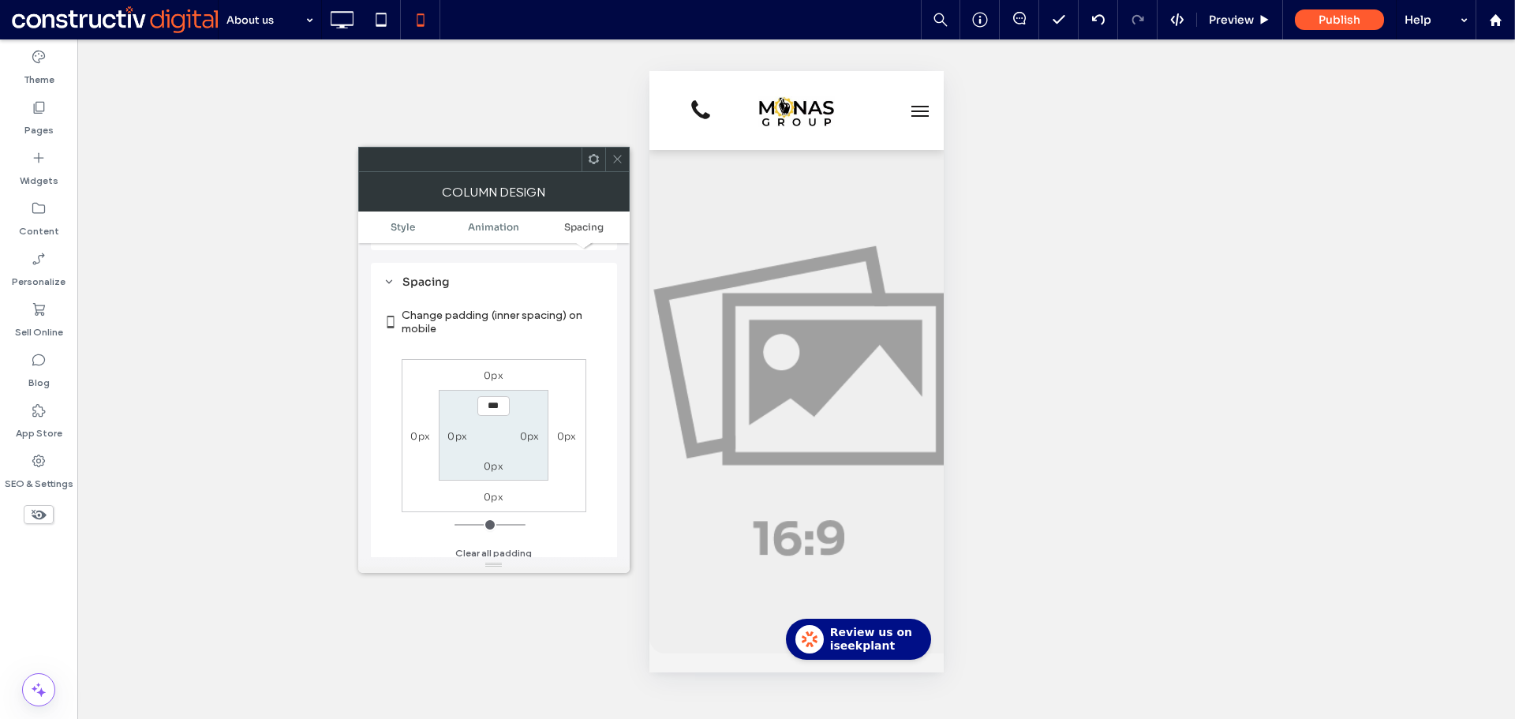
scroll to position [372, 0]
click at [618, 160] on use at bounding box center [617, 159] width 8 height 8
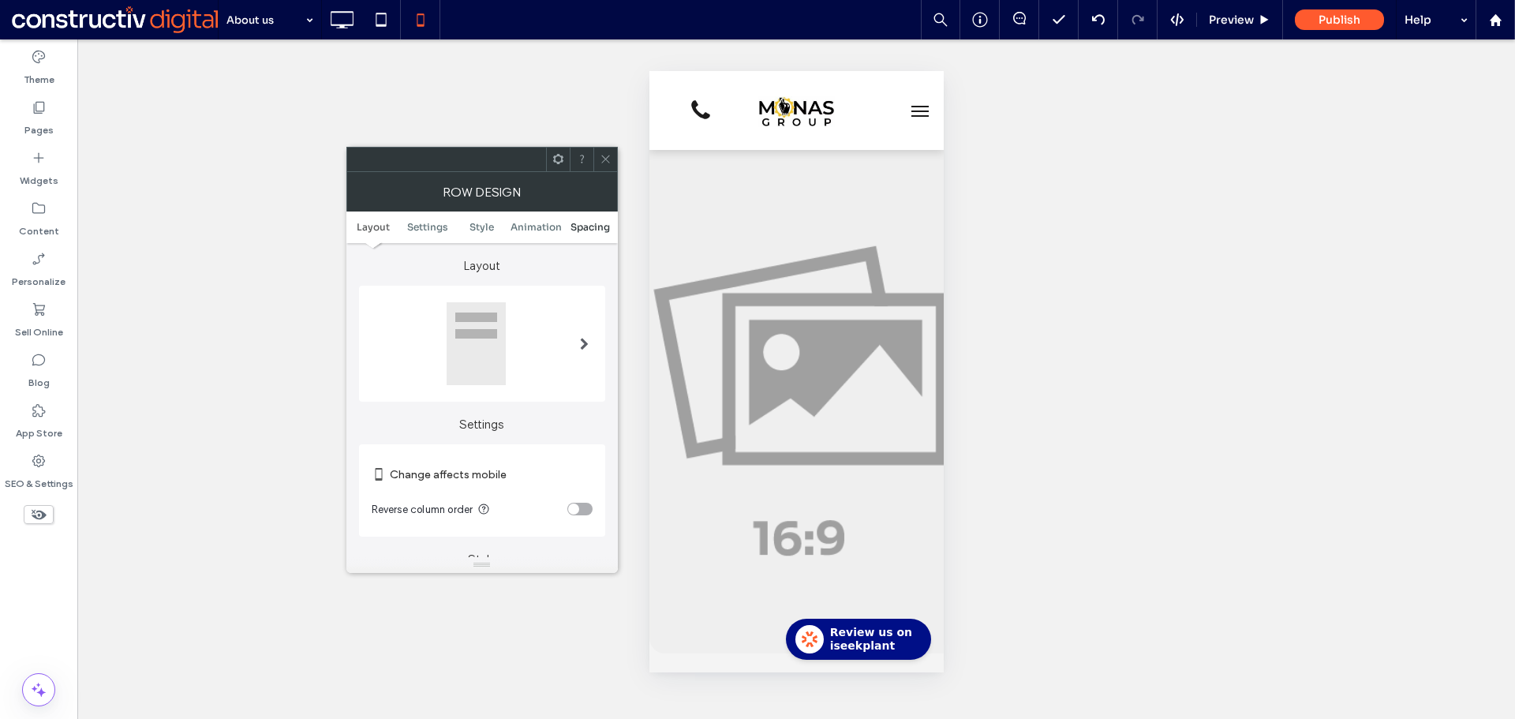
click at [588, 229] on span "Spacing" at bounding box center [589, 227] width 39 height 12
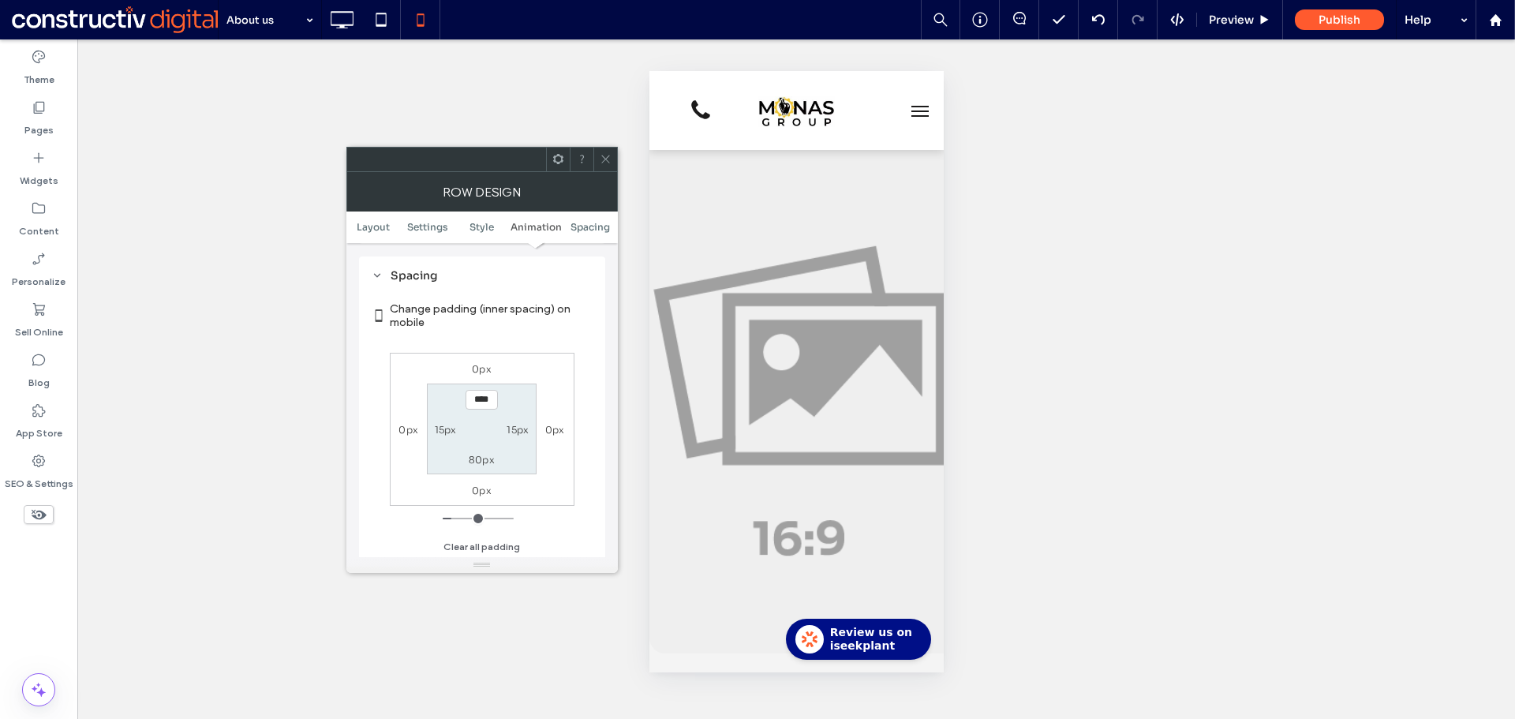
scroll to position [606, 0]
type input "***"
type input "*"
click at [510, 396] on section "*** 15px 80px 15px" at bounding box center [482, 428] width 110 height 91
click at [614, 167] on div at bounding box center [605, 160] width 24 height 24
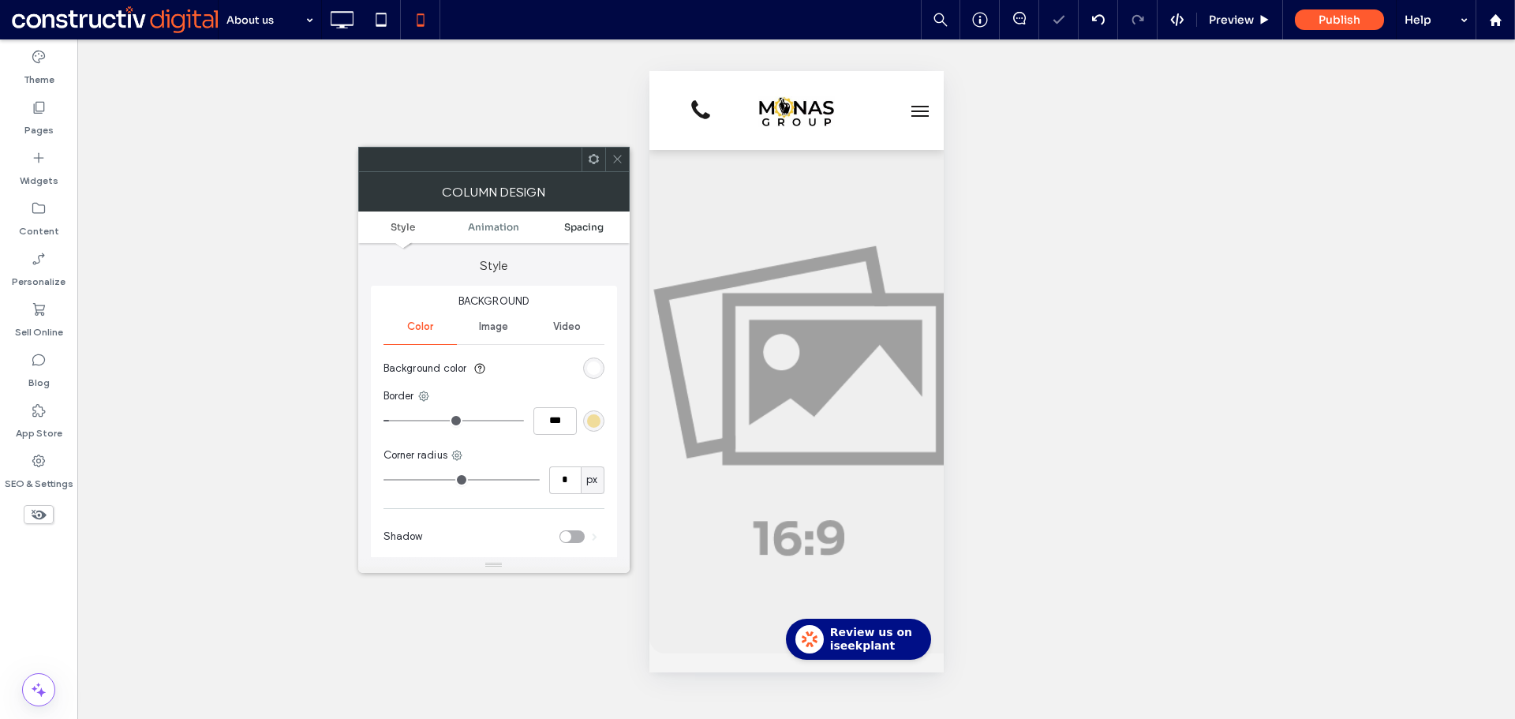
click at [582, 226] on span "Spacing" at bounding box center [583, 227] width 39 height 12
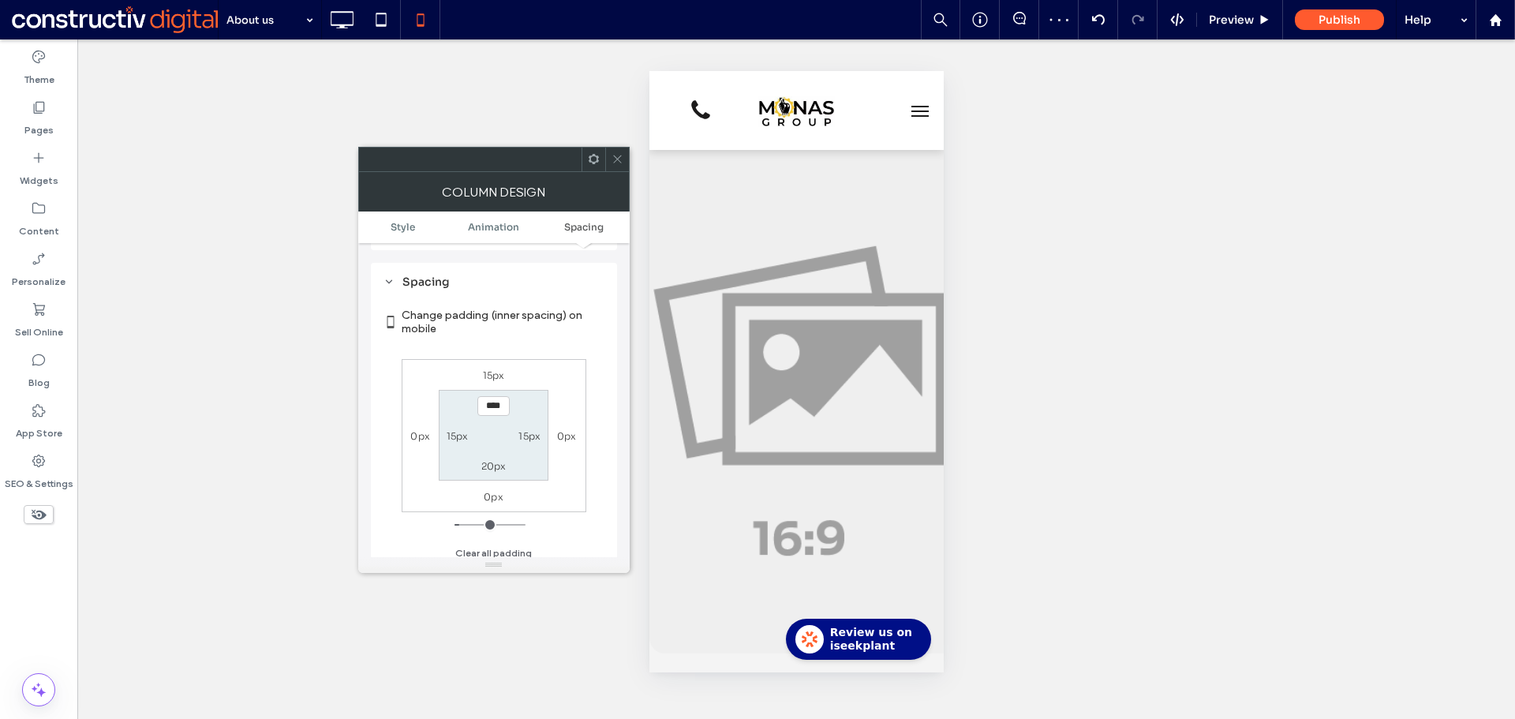
scroll to position [372, 0]
click at [498, 366] on label "15px" at bounding box center [494, 368] width 22 height 12
type input "**"
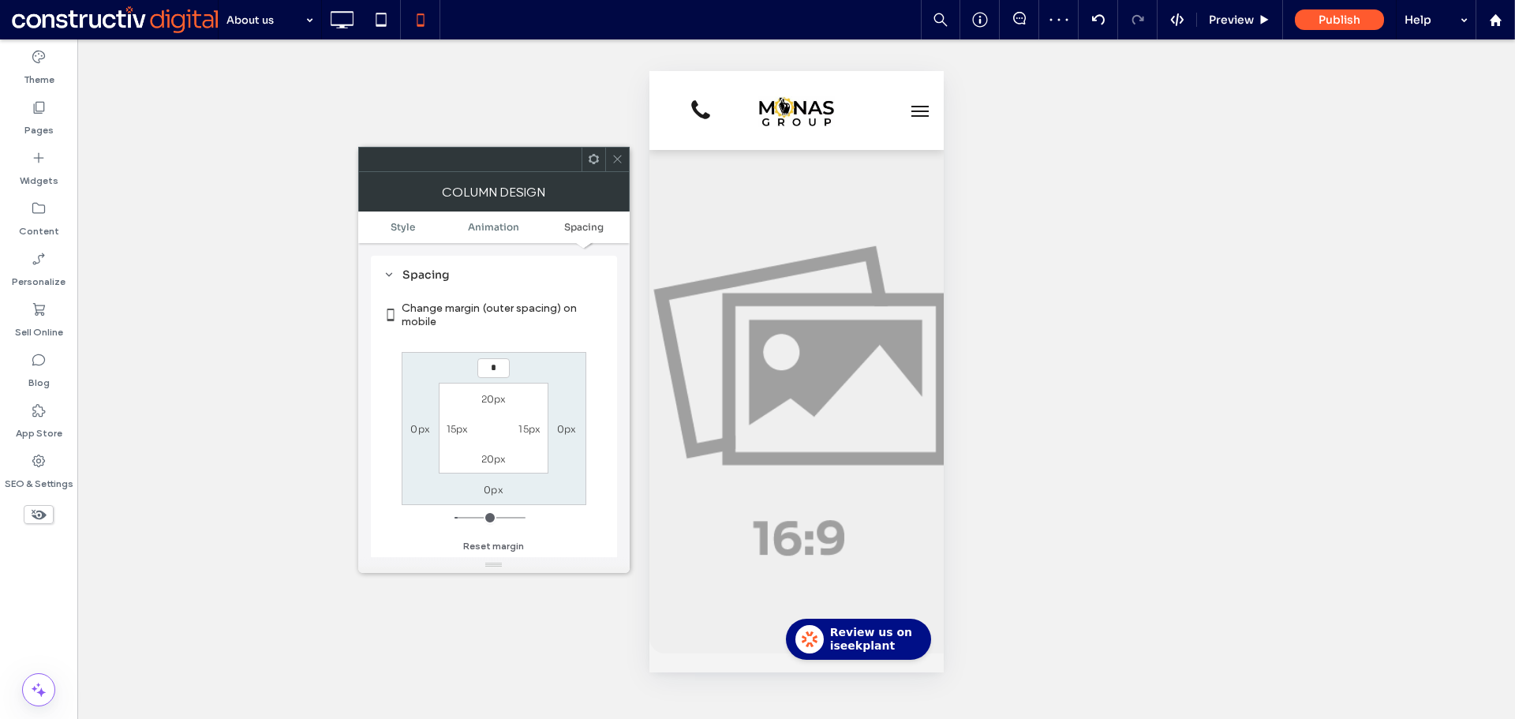
type input "*"
type input "***"
click at [528, 364] on div "*** 0px 0px 0px 20px 15px 20px 15px" at bounding box center [494, 428] width 185 height 153
click at [618, 162] on icon at bounding box center [617, 159] width 12 height 12
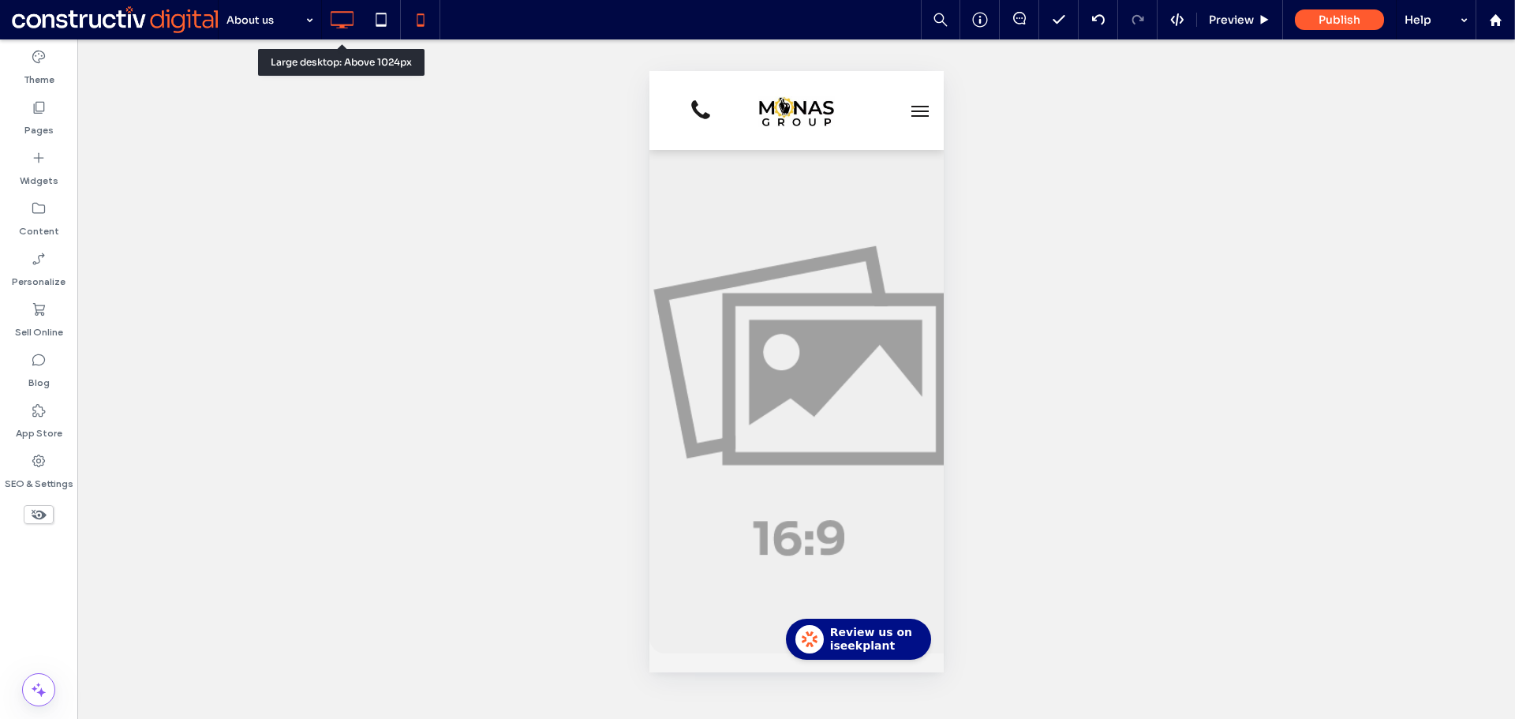
click at [338, 14] on icon at bounding box center [342, 20] width 32 height 32
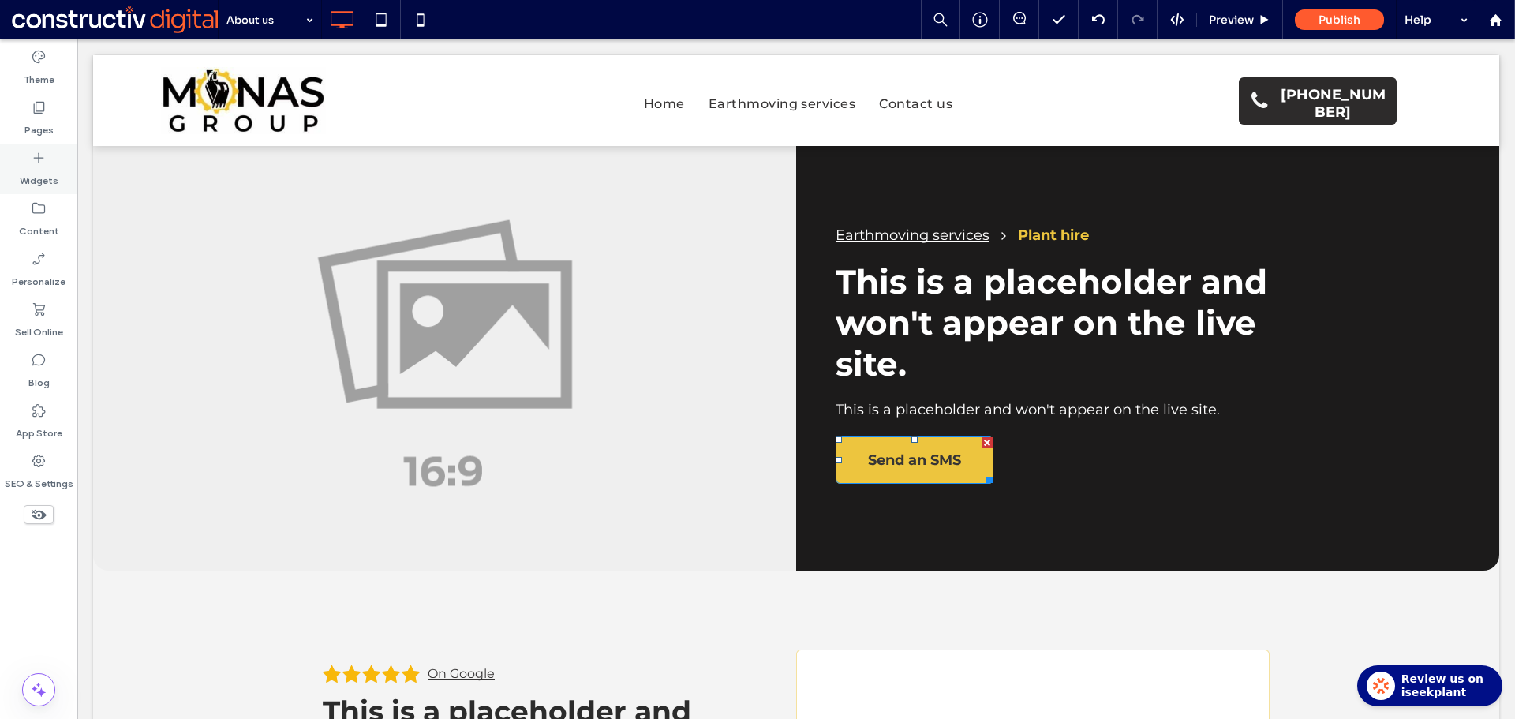
click at [36, 118] on label "Pages" at bounding box center [38, 126] width 29 height 22
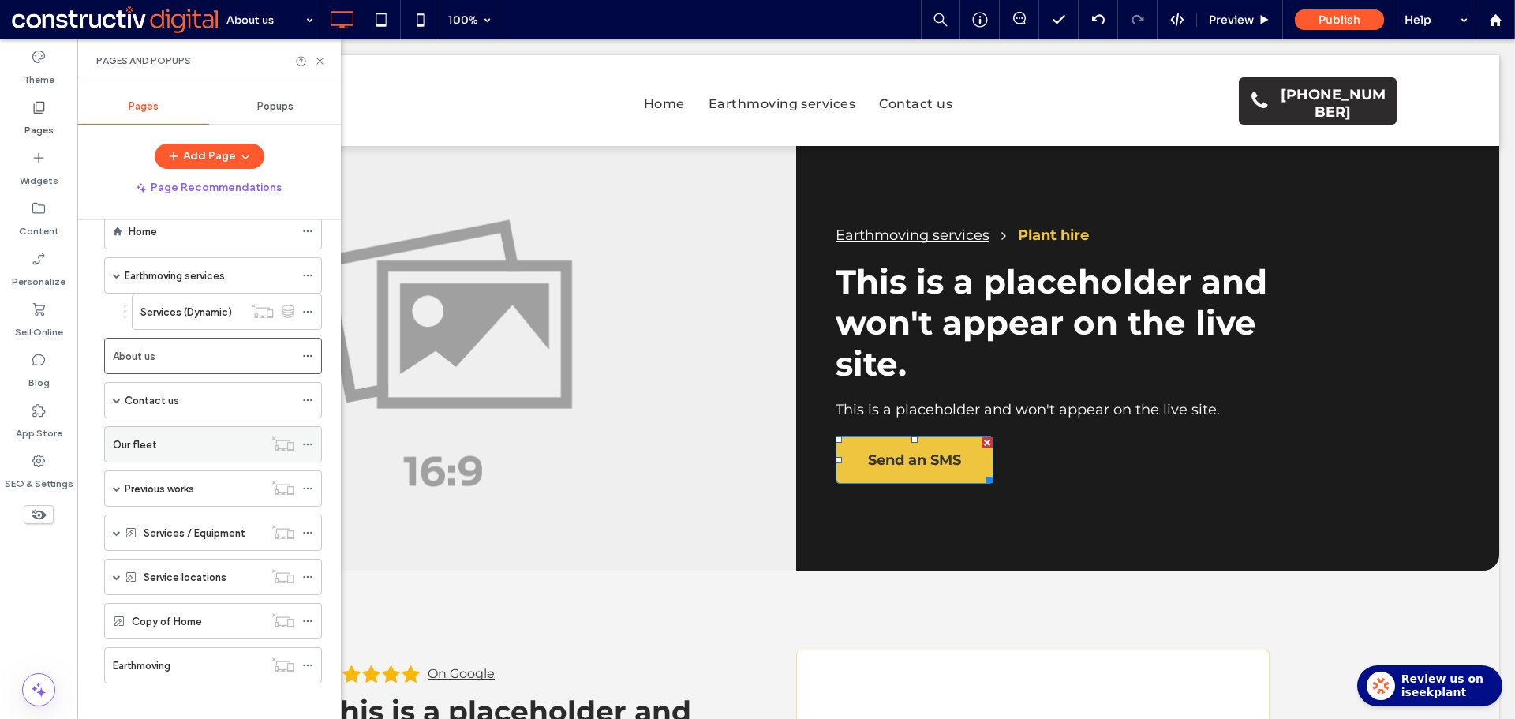
scroll to position [0, 0]
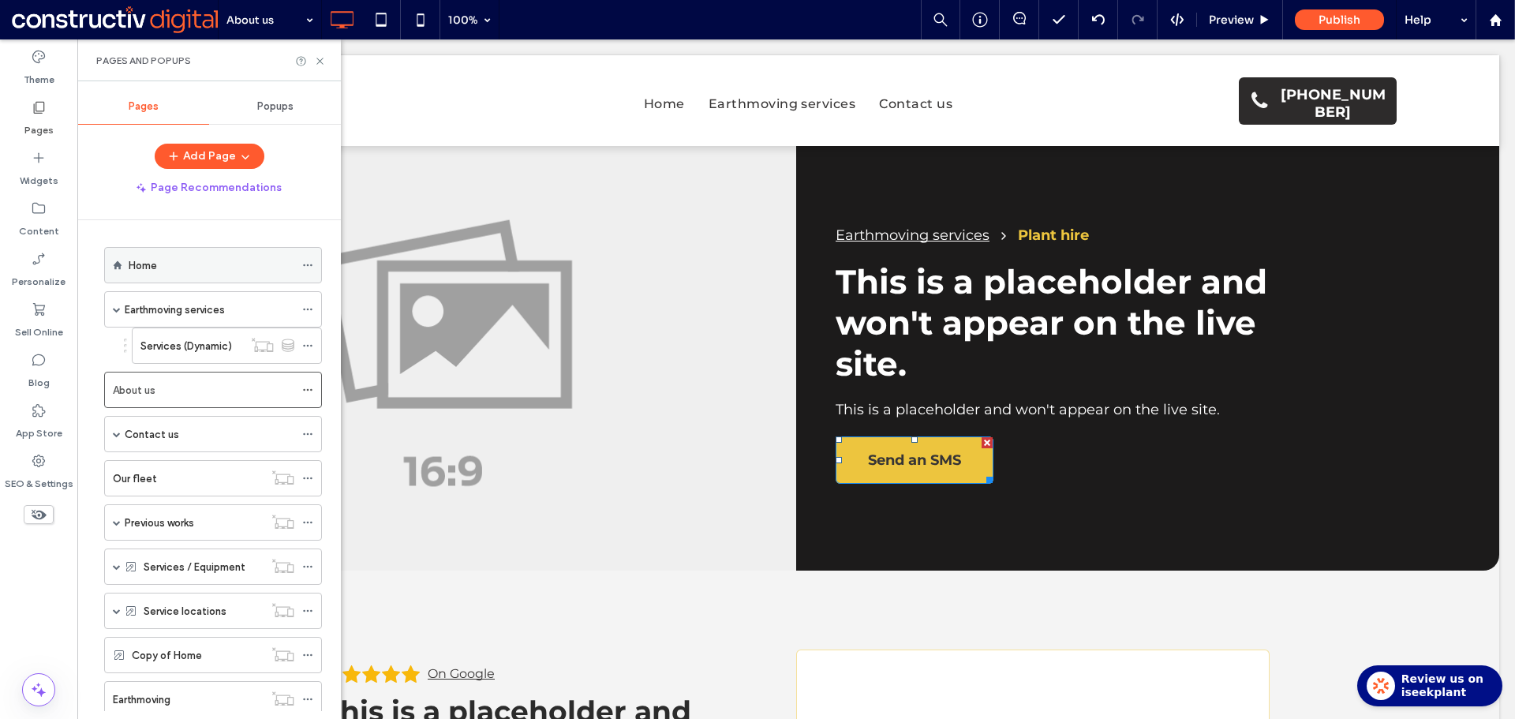
click at [186, 255] on div "Home" at bounding box center [212, 265] width 166 height 35
click at [322, 64] on icon at bounding box center [320, 61] width 12 height 12
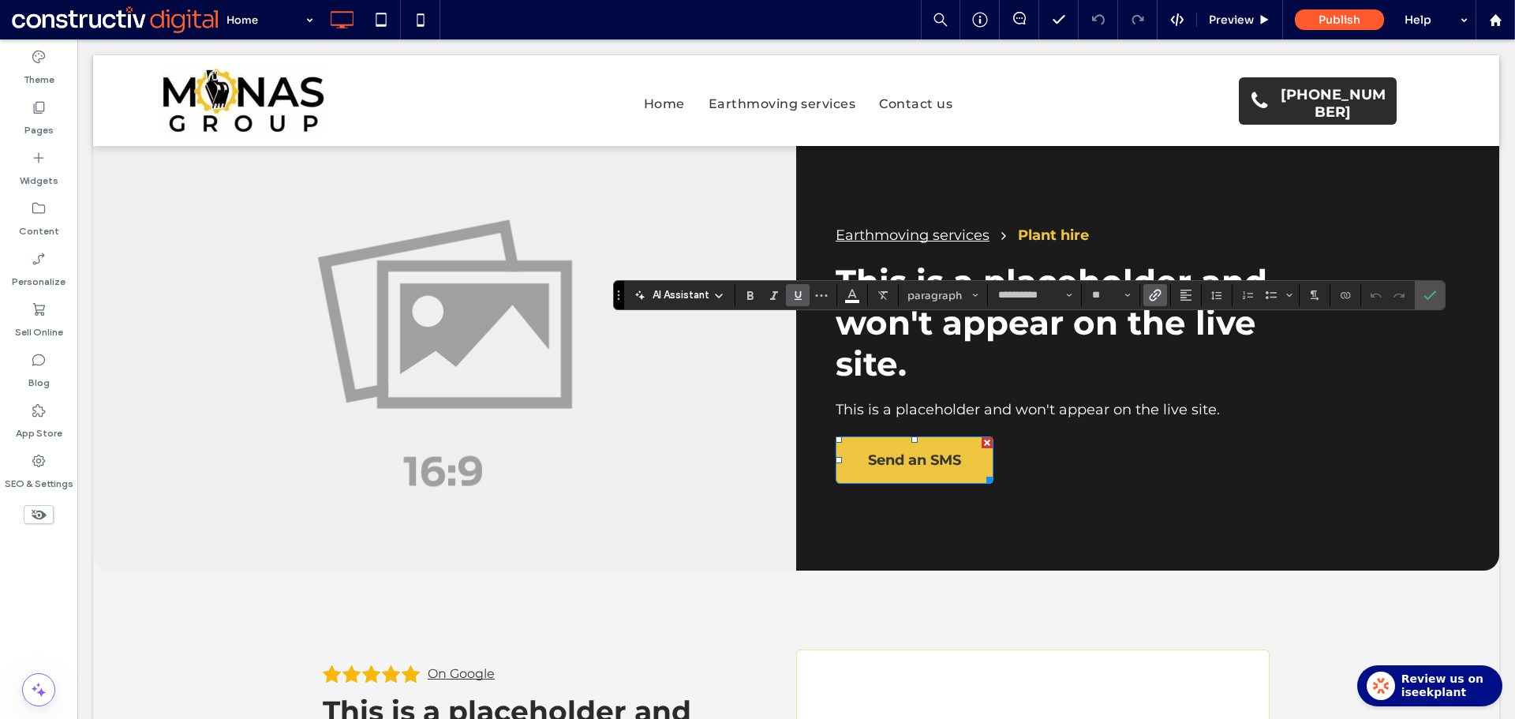
click at [1160, 293] on use "Link" at bounding box center [1155, 296] width 12 height 12
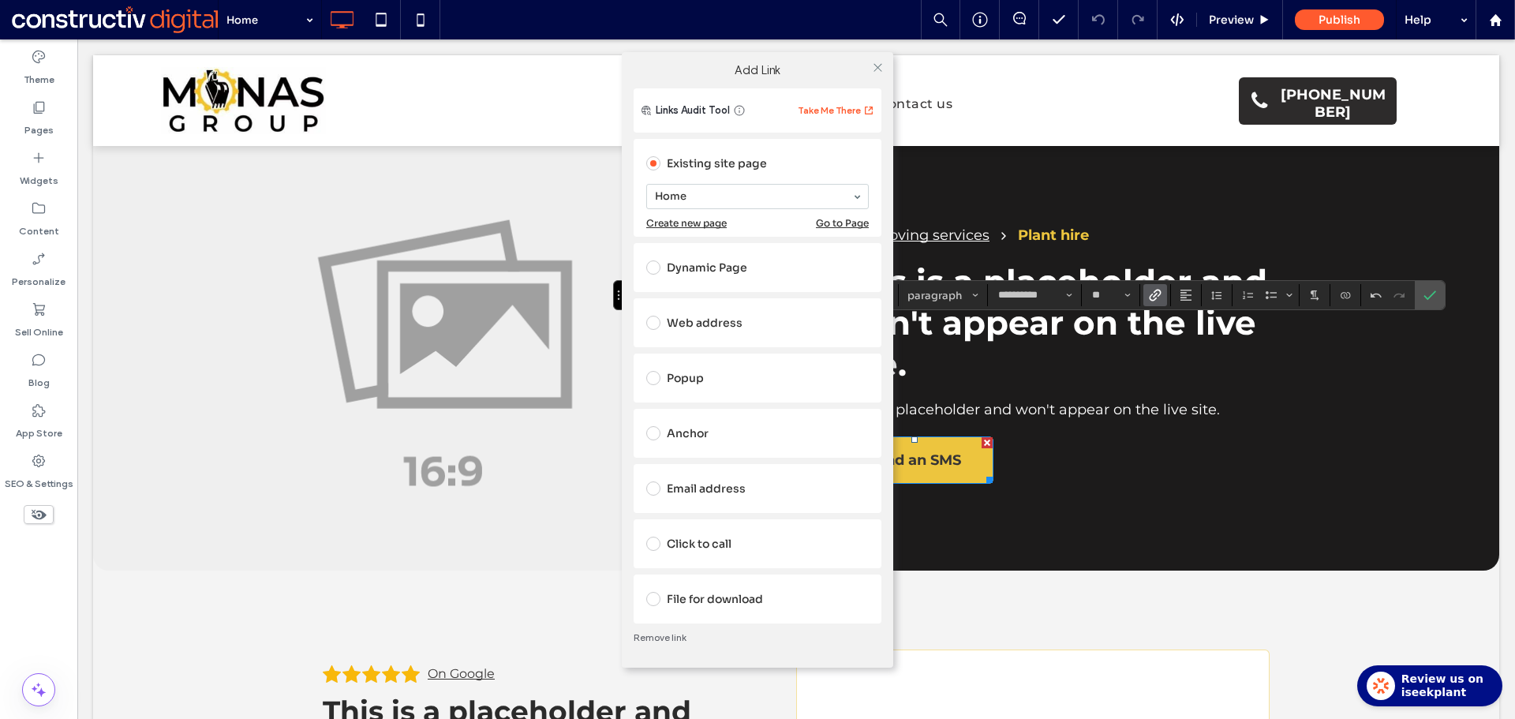
click at [723, 272] on div "Dynamic Page" at bounding box center [757, 267] width 222 height 25
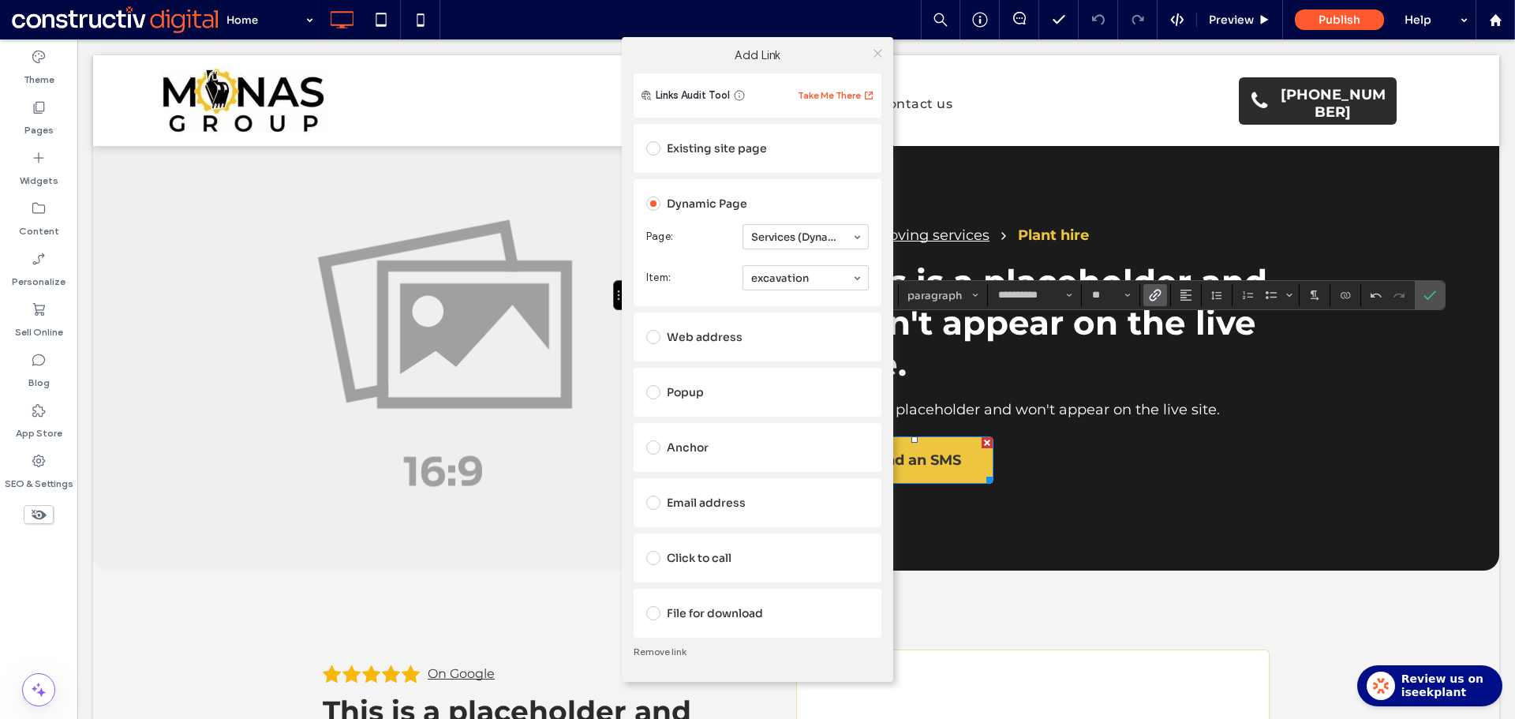
click at [881, 53] on icon at bounding box center [878, 53] width 12 height 12
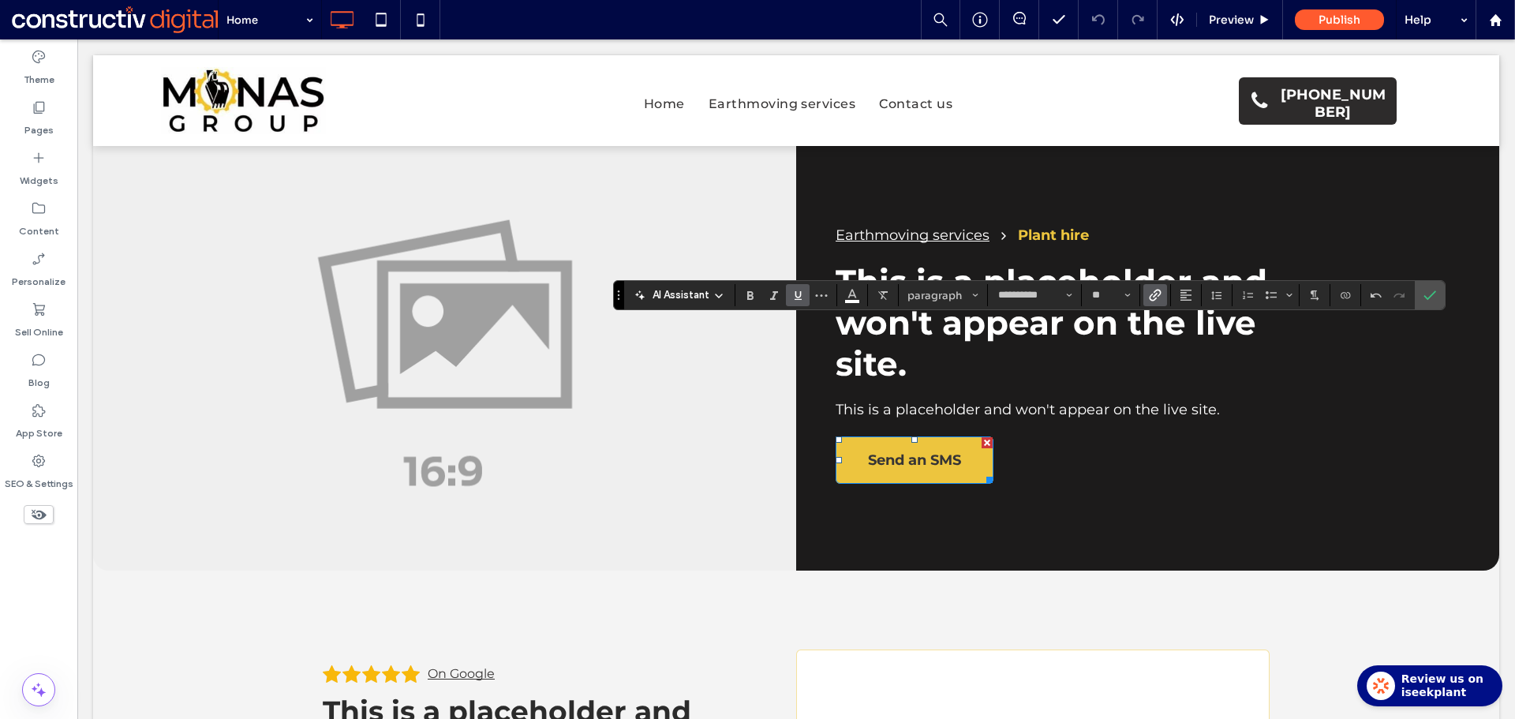
click at [1152, 297] on icon "Link" at bounding box center [1155, 295] width 13 height 13
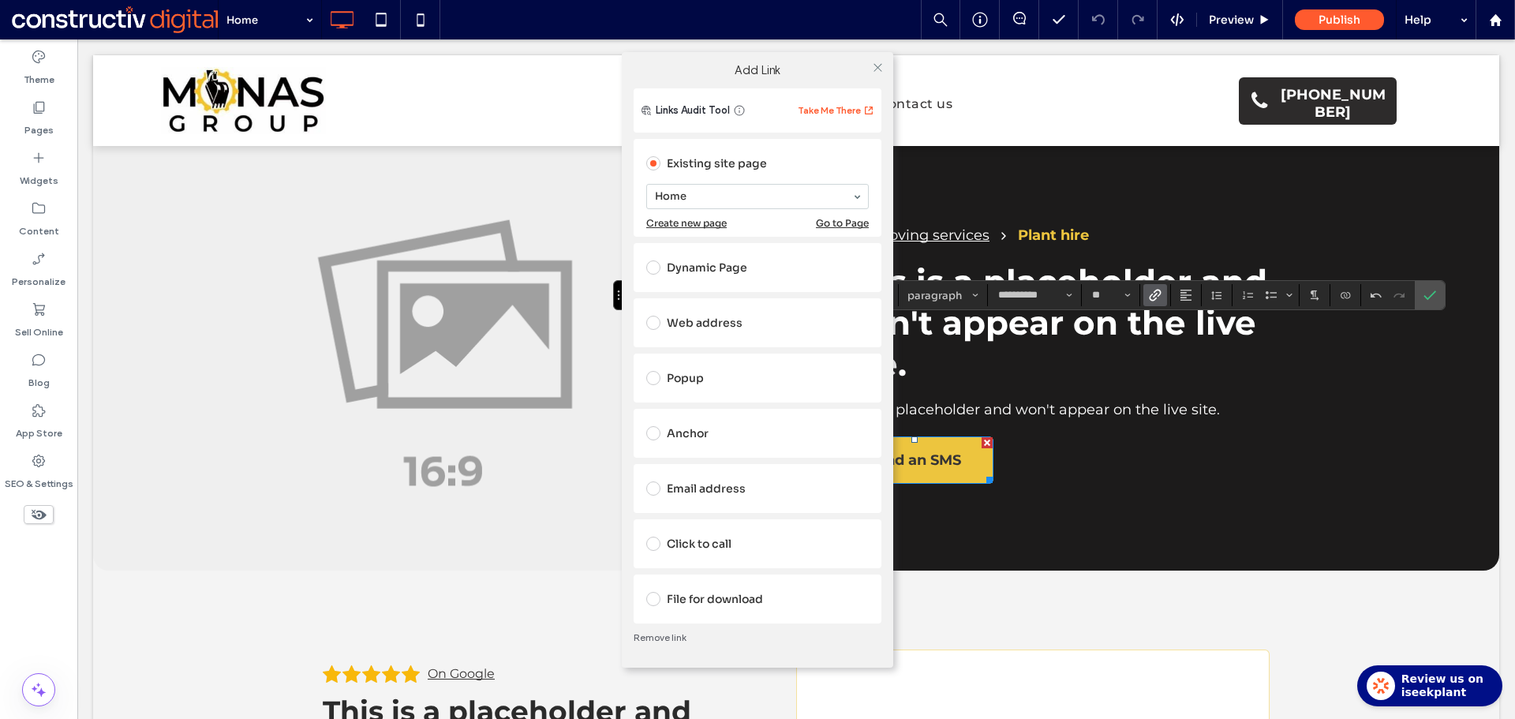
click at [740, 264] on div "Dynamic Page" at bounding box center [757, 267] width 222 height 25
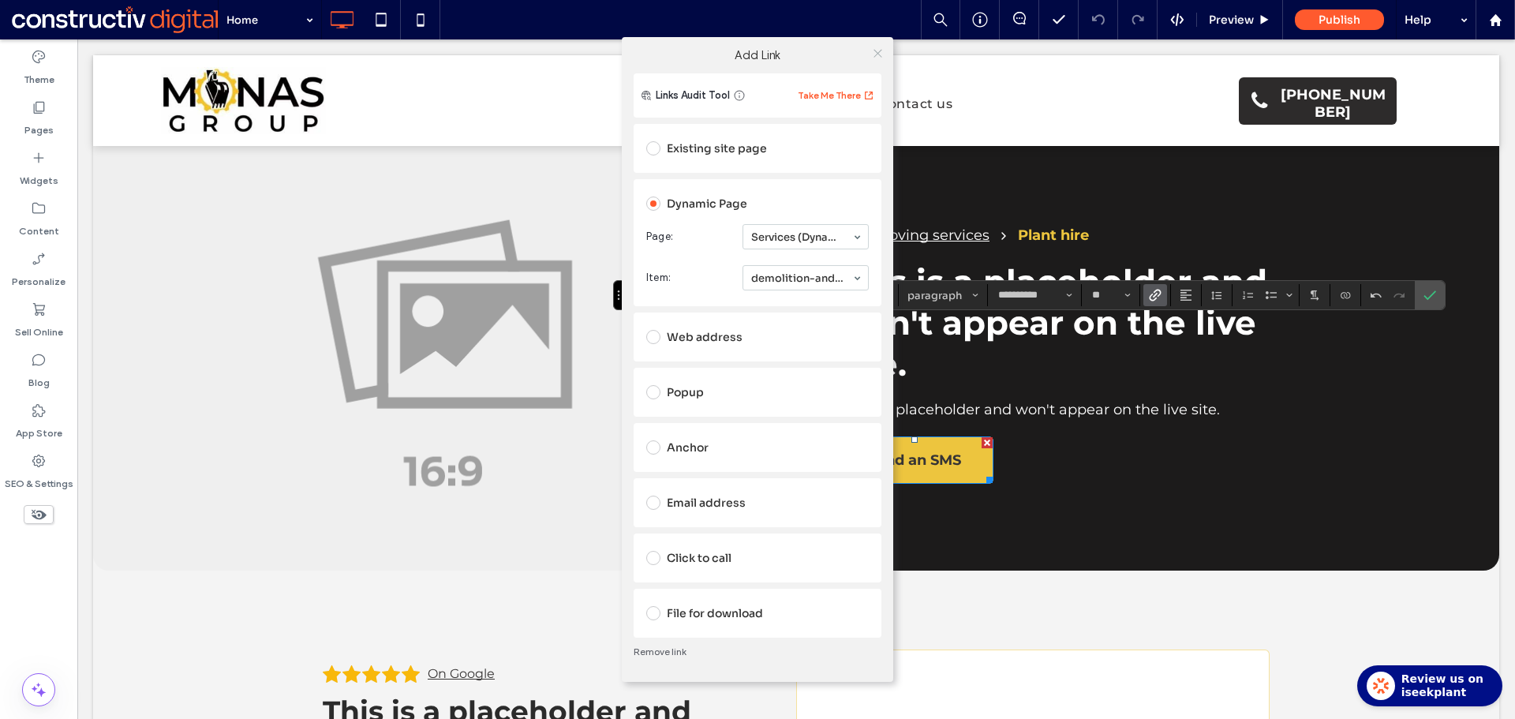
click at [877, 54] on icon at bounding box center [878, 53] width 12 height 12
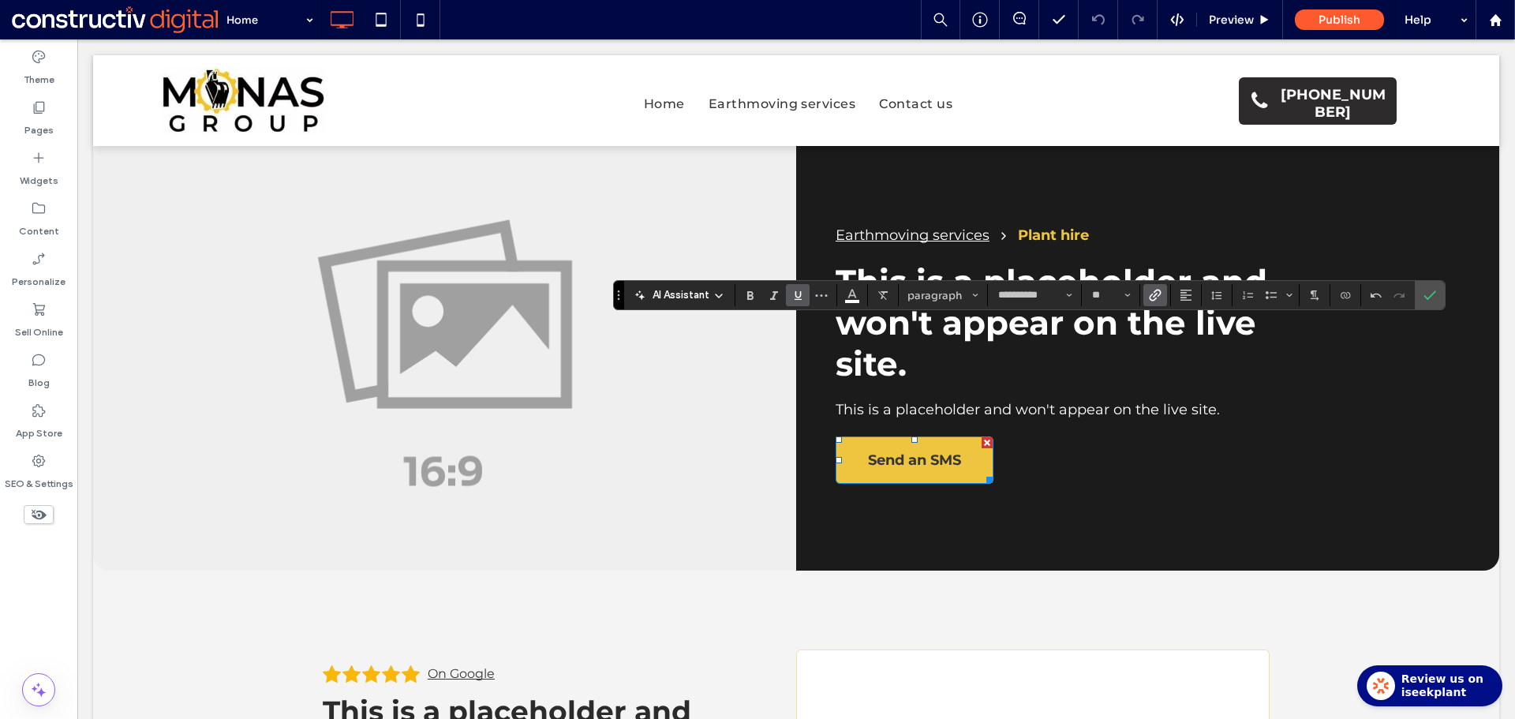
click at [1159, 294] on use "Link" at bounding box center [1155, 296] width 12 height 12
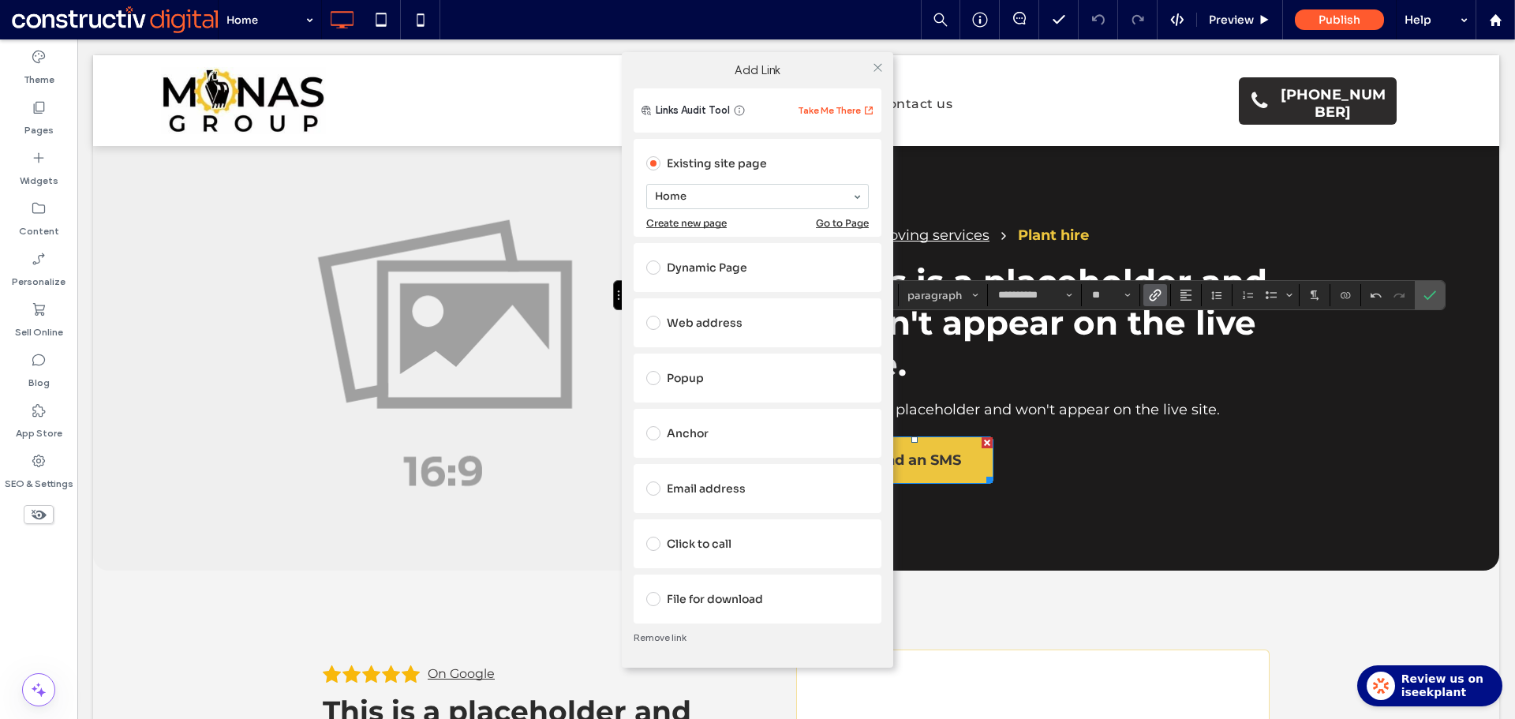
click at [730, 263] on div "Dynamic Page" at bounding box center [757, 267] width 222 height 25
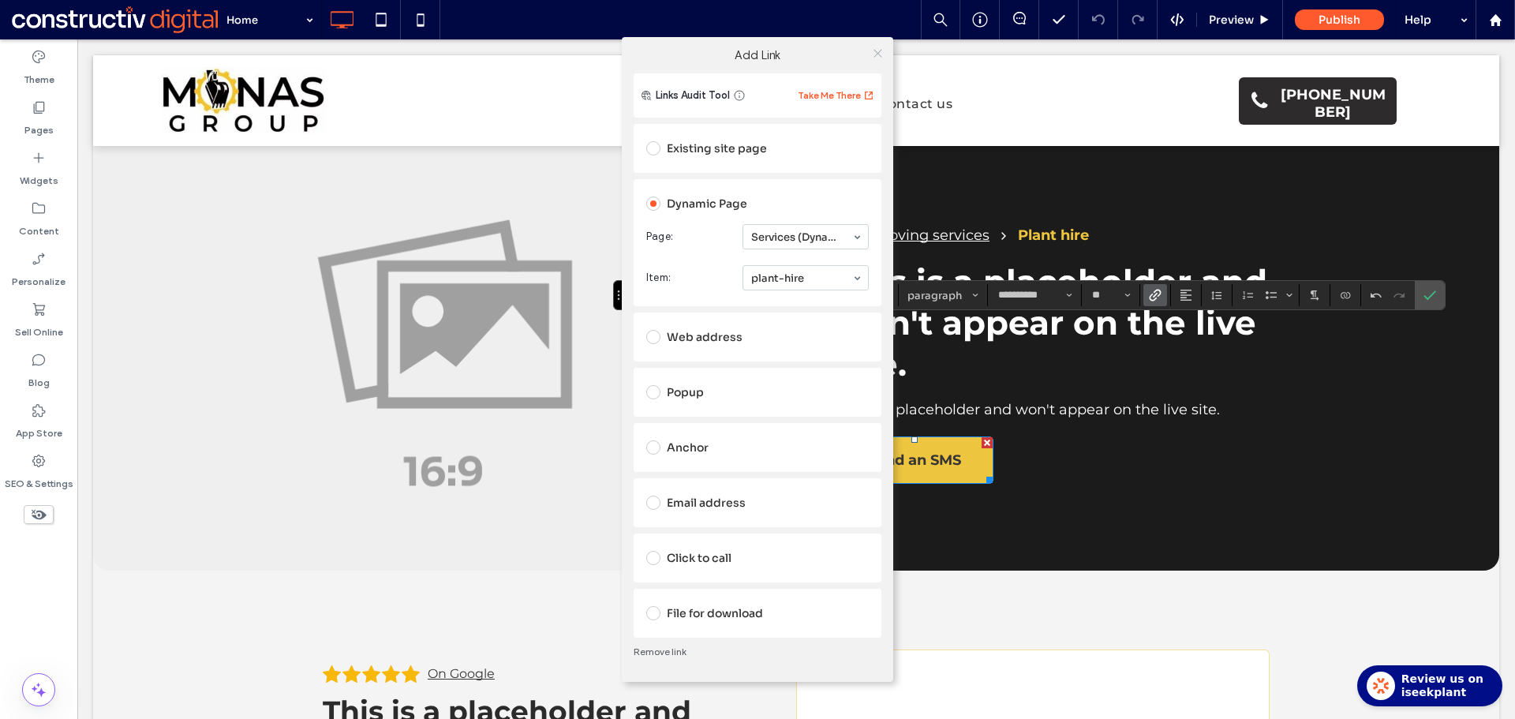
click at [876, 50] on icon at bounding box center [878, 53] width 12 height 12
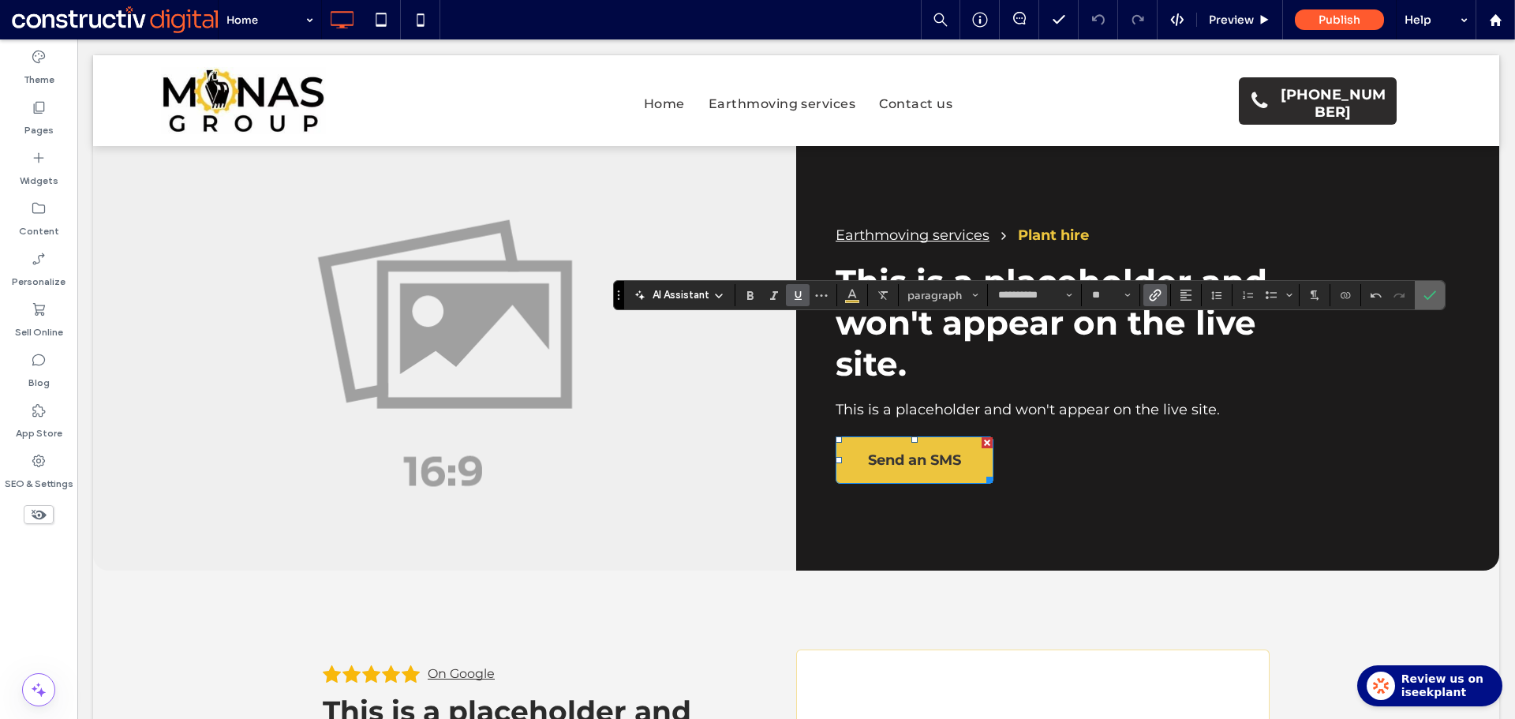
click at [1428, 297] on icon "Confirm" at bounding box center [1429, 295] width 13 height 13
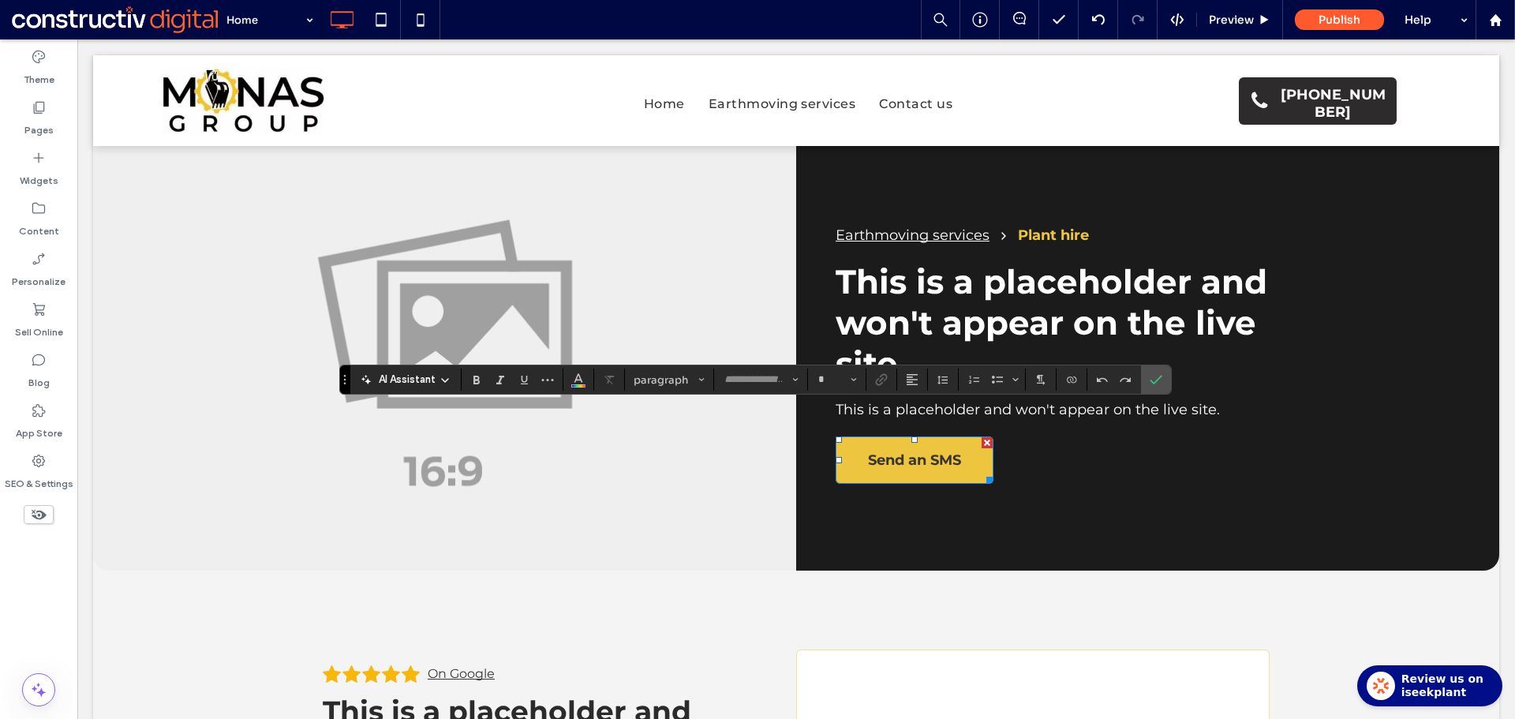
type input "**********"
type input "**"
click at [882, 379] on use "Link" at bounding box center [882, 380] width 12 height 12
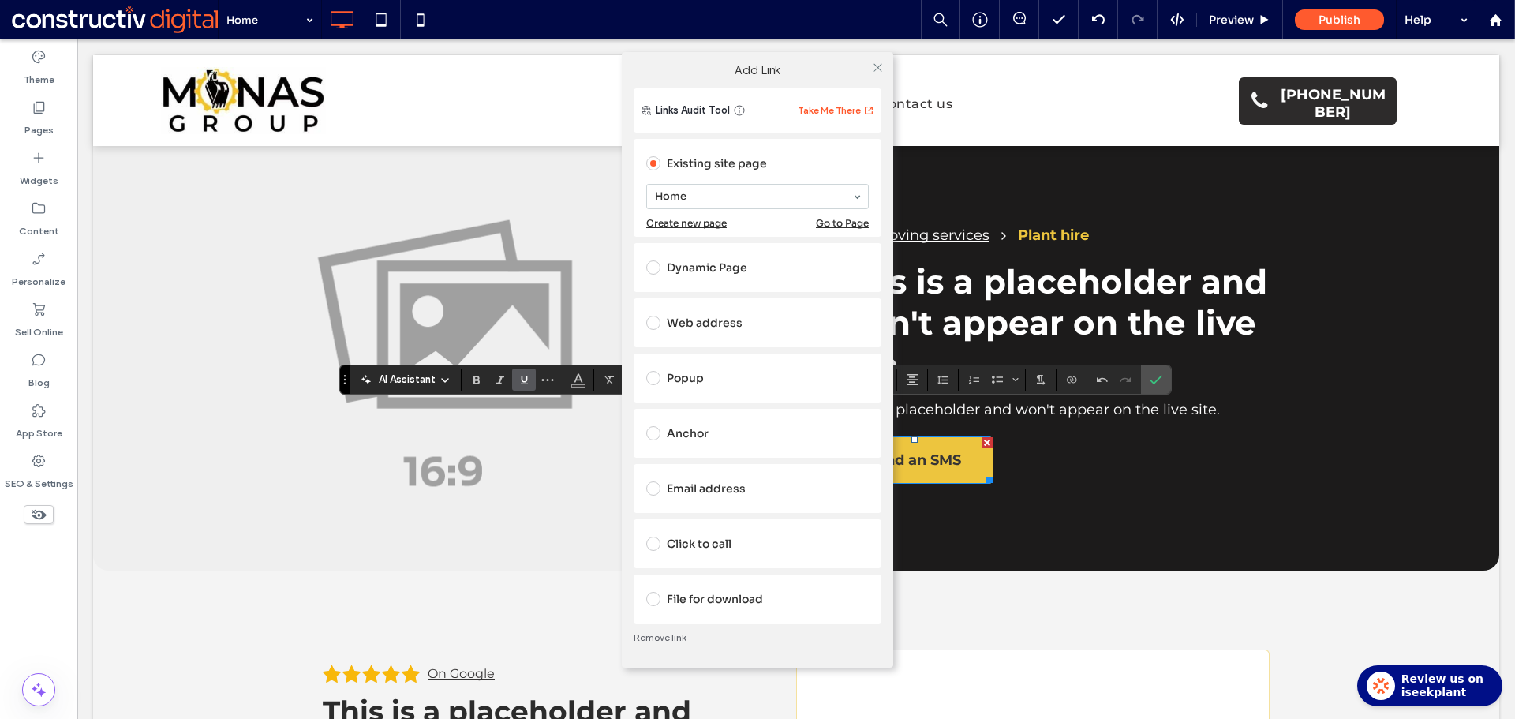
click at [742, 274] on div "Dynamic Page" at bounding box center [757, 267] width 222 height 25
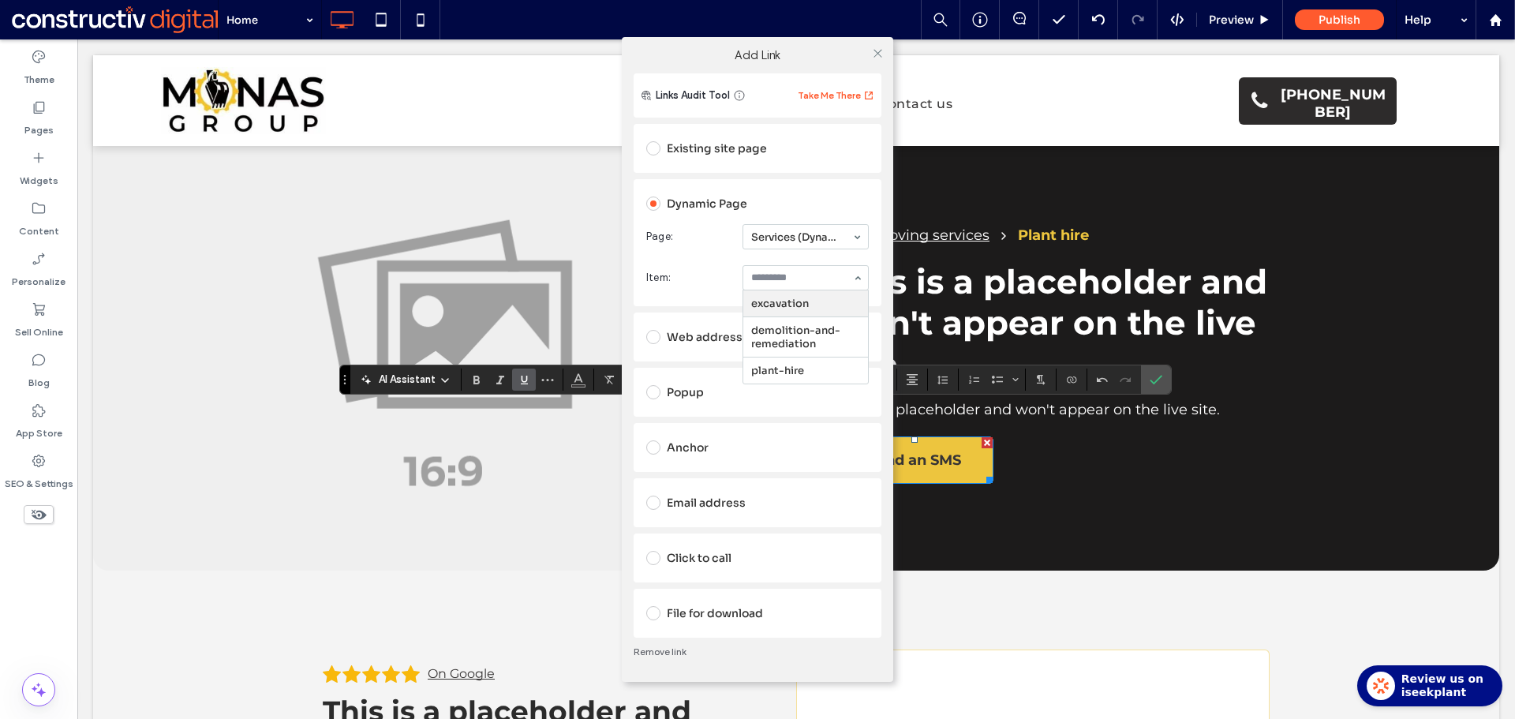
drag, startPoint x: 812, startPoint y: 304, endPoint x: 846, endPoint y: 211, distance: 98.6
drag, startPoint x: 874, startPoint y: 59, endPoint x: 864, endPoint y: 137, distance: 78.8
click at [875, 58] on span at bounding box center [878, 53] width 12 height 24
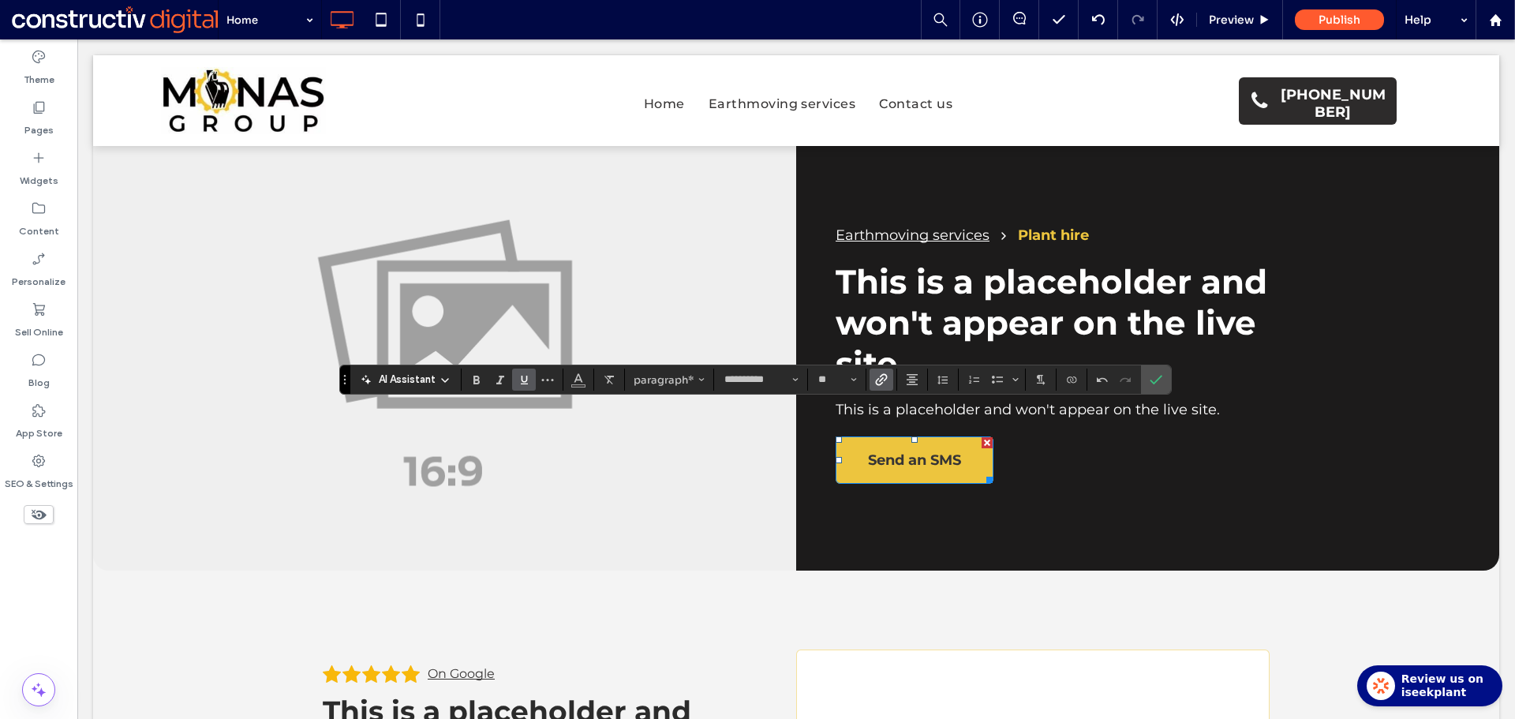
click at [879, 380] on icon "Link" at bounding box center [881, 379] width 13 height 13
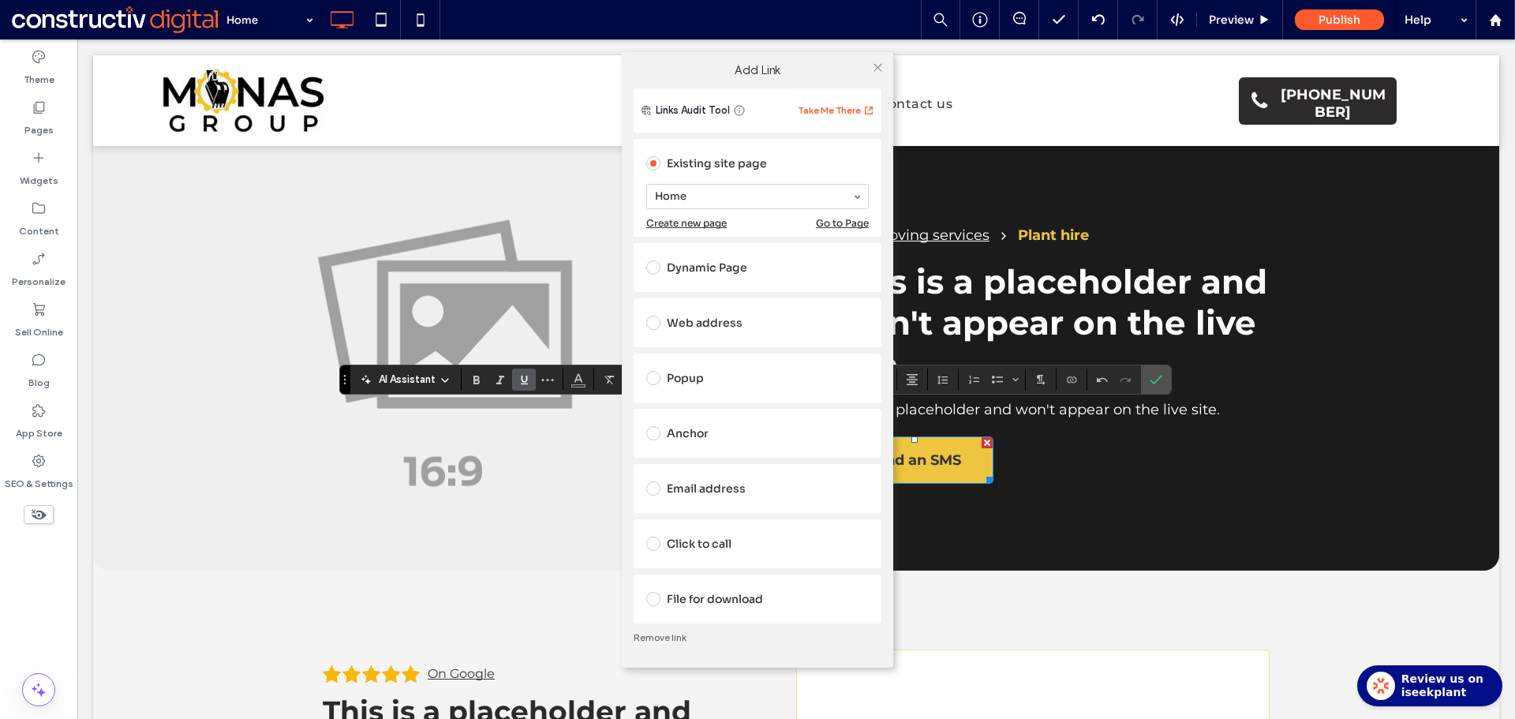
click at [727, 260] on div "Dynamic Page" at bounding box center [757, 267] width 222 height 25
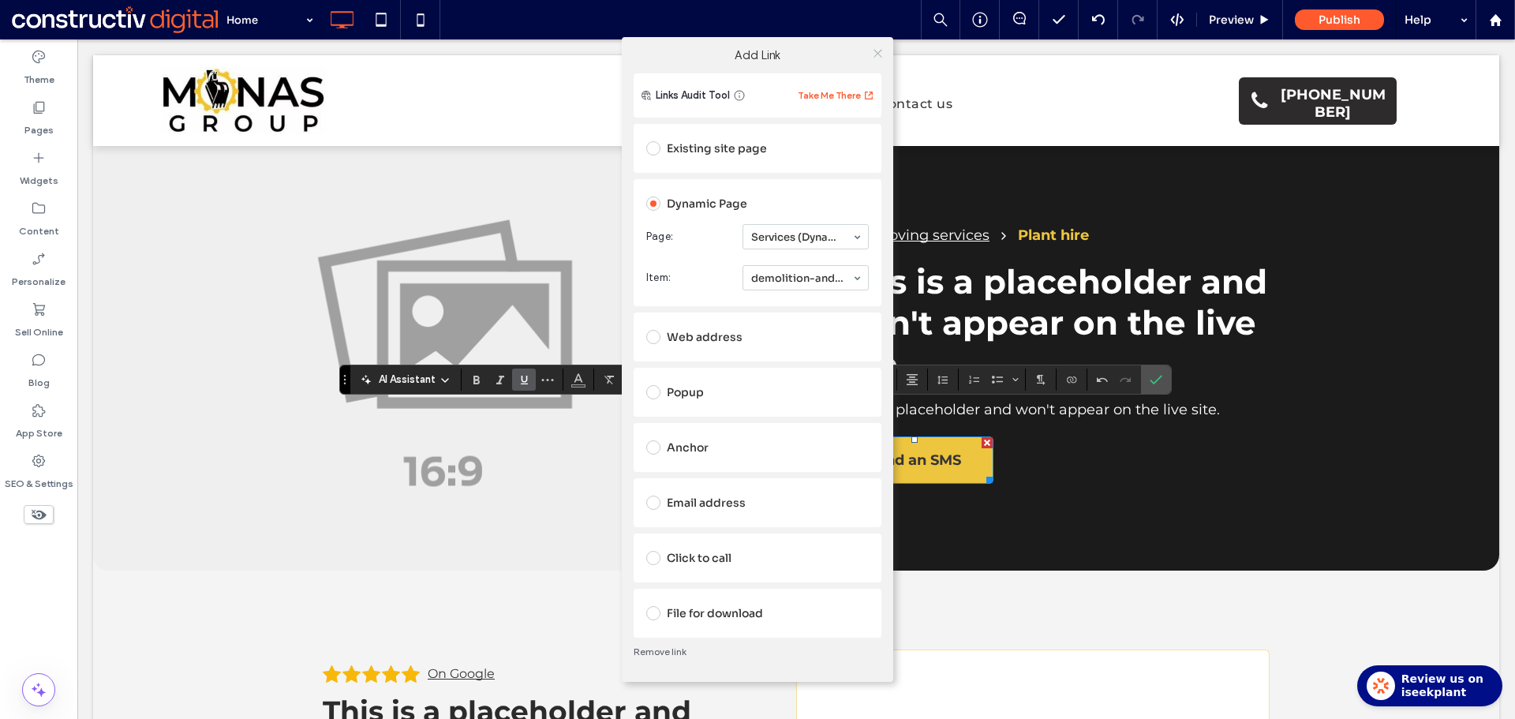
click at [880, 54] on icon at bounding box center [878, 53] width 12 height 12
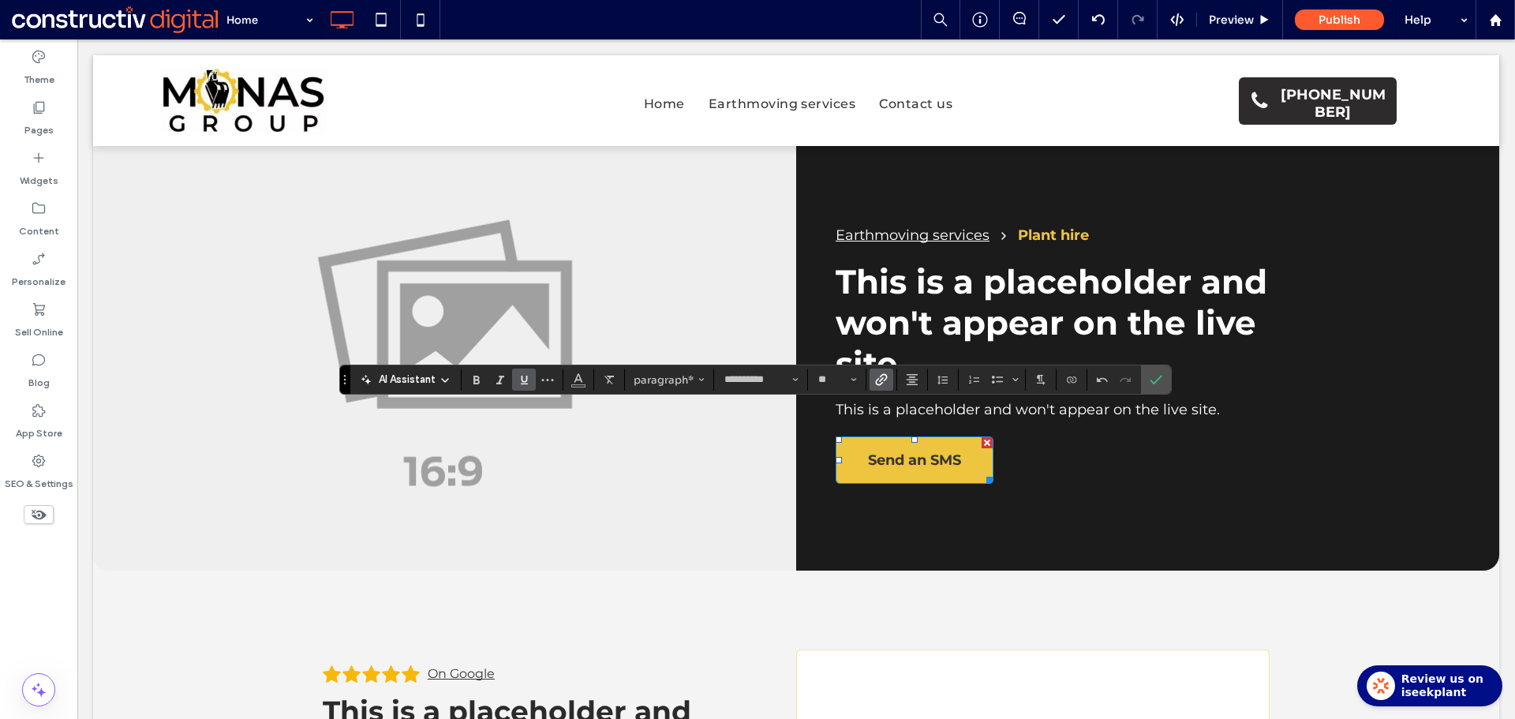
click at [869, 371] on section at bounding box center [881, 379] width 31 height 22
click at [885, 383] on icon "Link" at bounding box center [881, 379] width 13 height 13
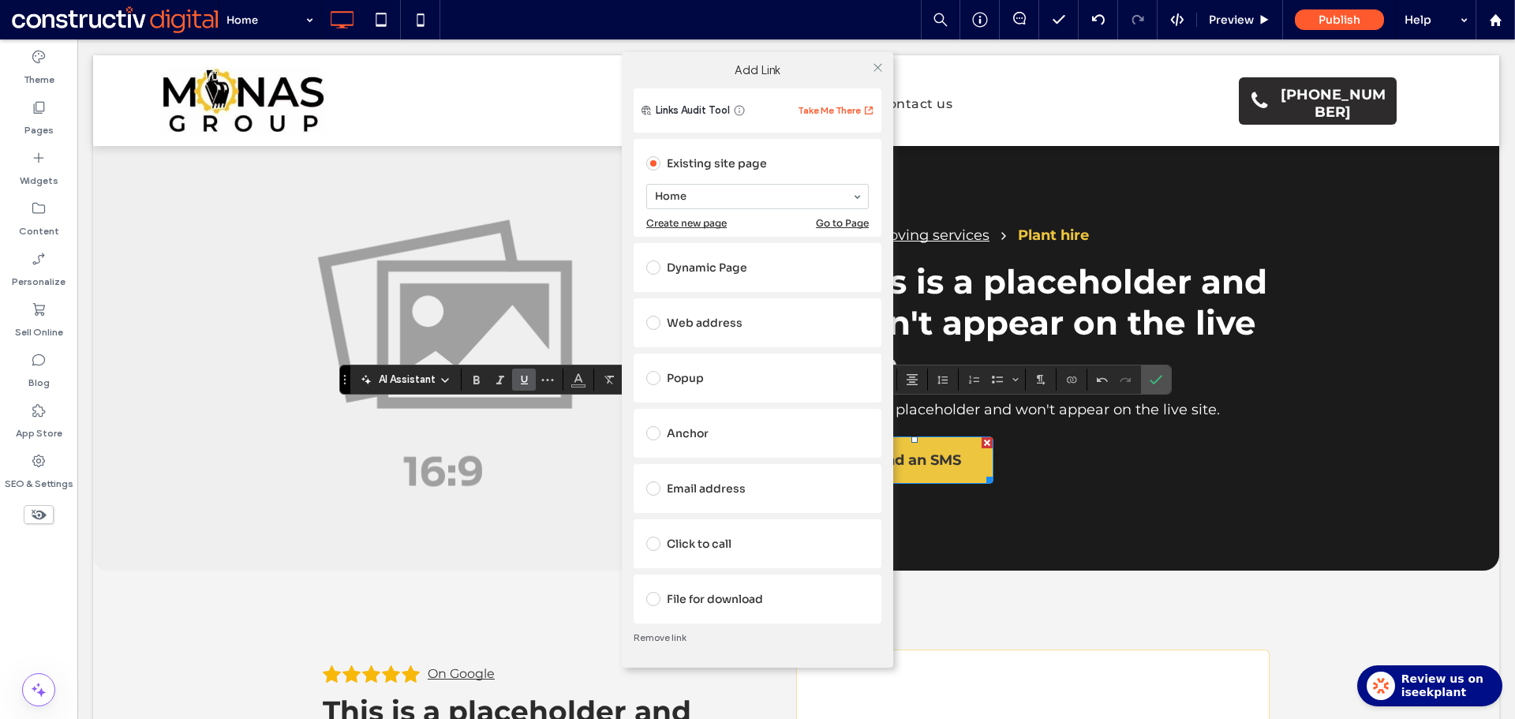
click at [730, 272] on div "Dynamic Page" at bounding box center [757, 267] width 222 height 25
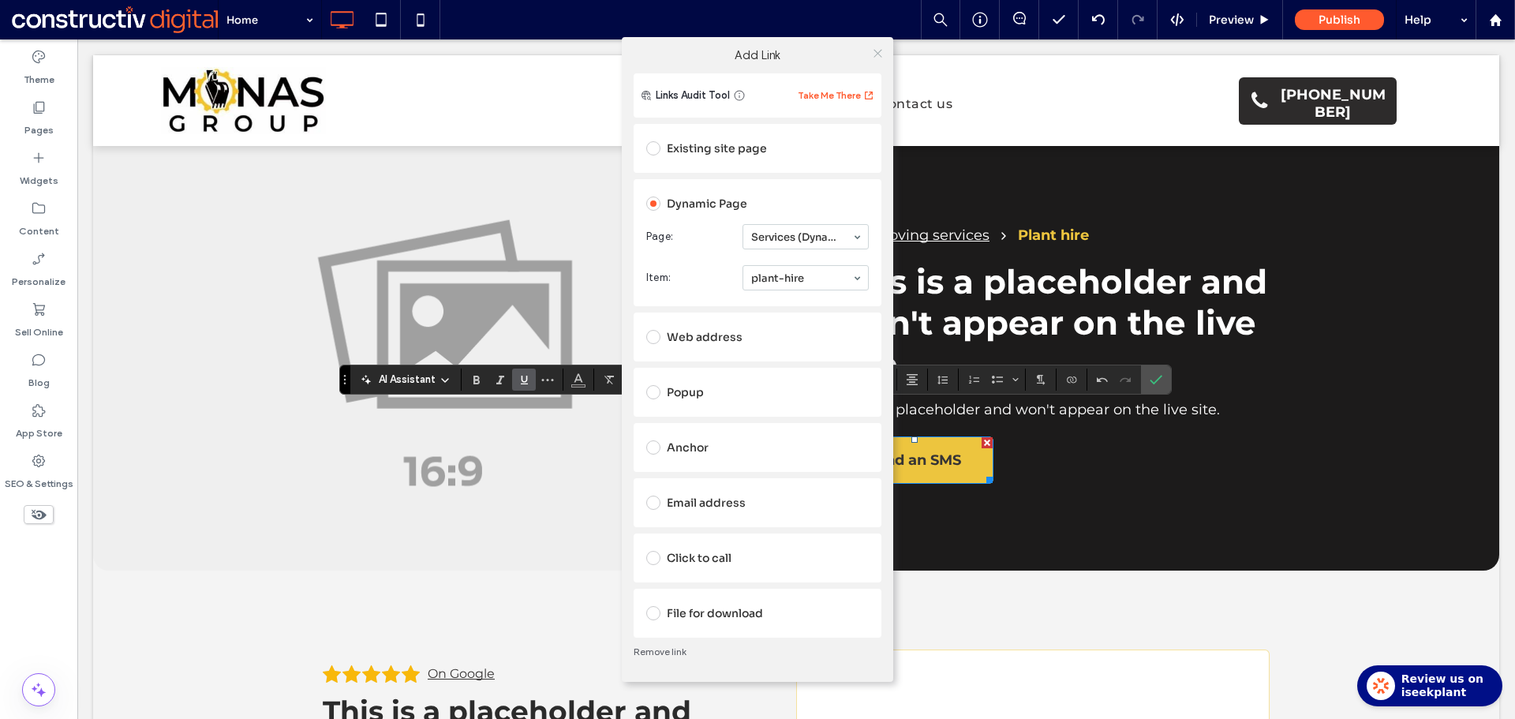
click at [880, 55] on use at bounding box center [877, 53] width 8 height 8
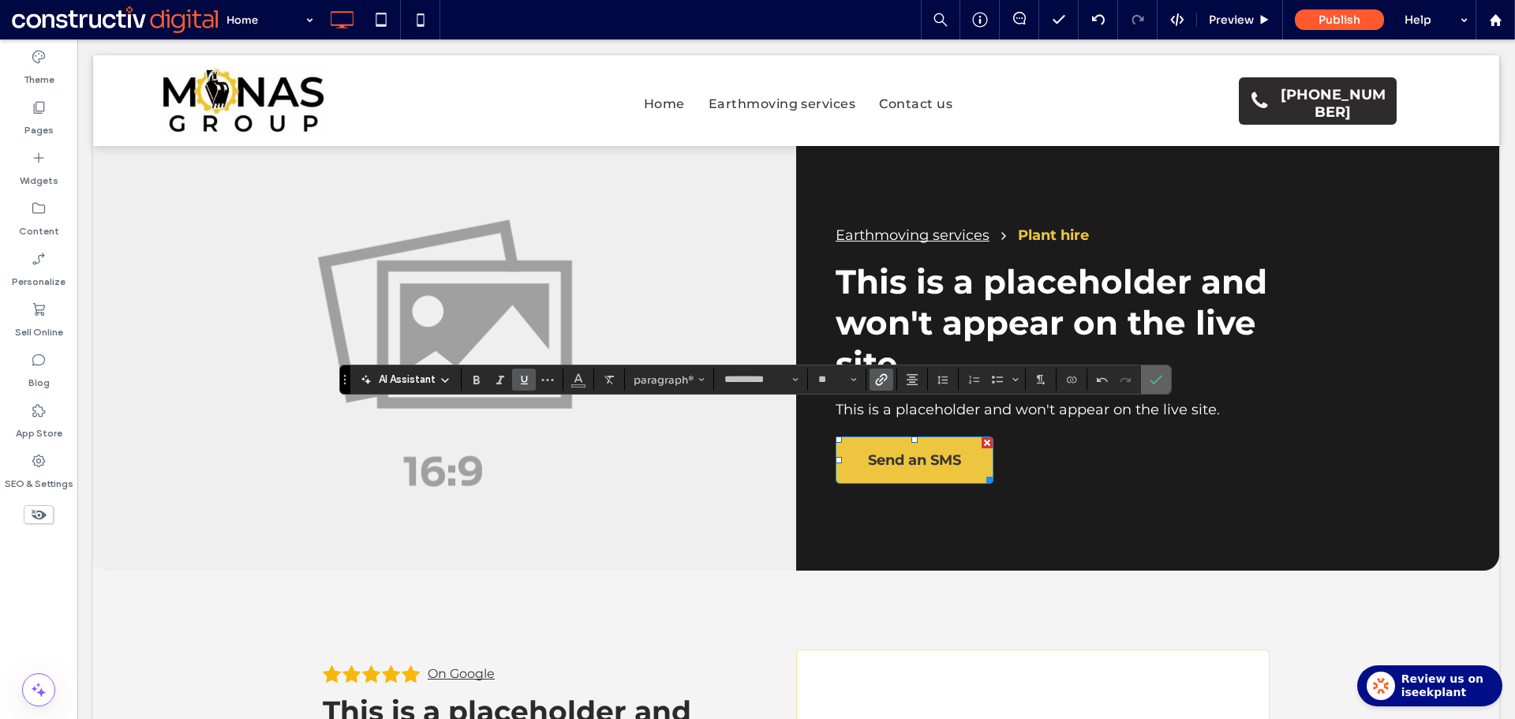
click at [1160, 383] on icon "Confirm" at bounding box center [1155, 379] width 13 height 13
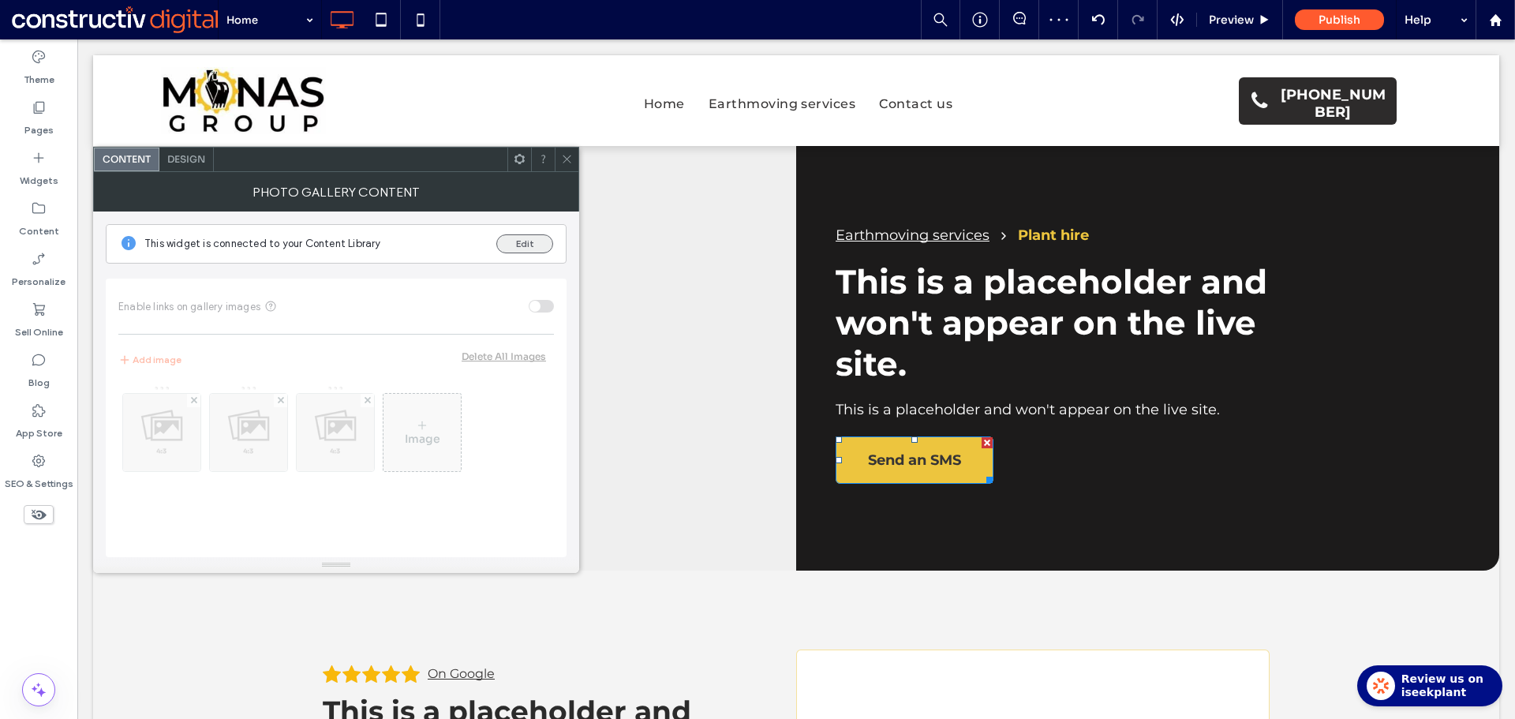
click at [525, 241] on button "Edit" at bounding box center [524, 243] width 57 height 19
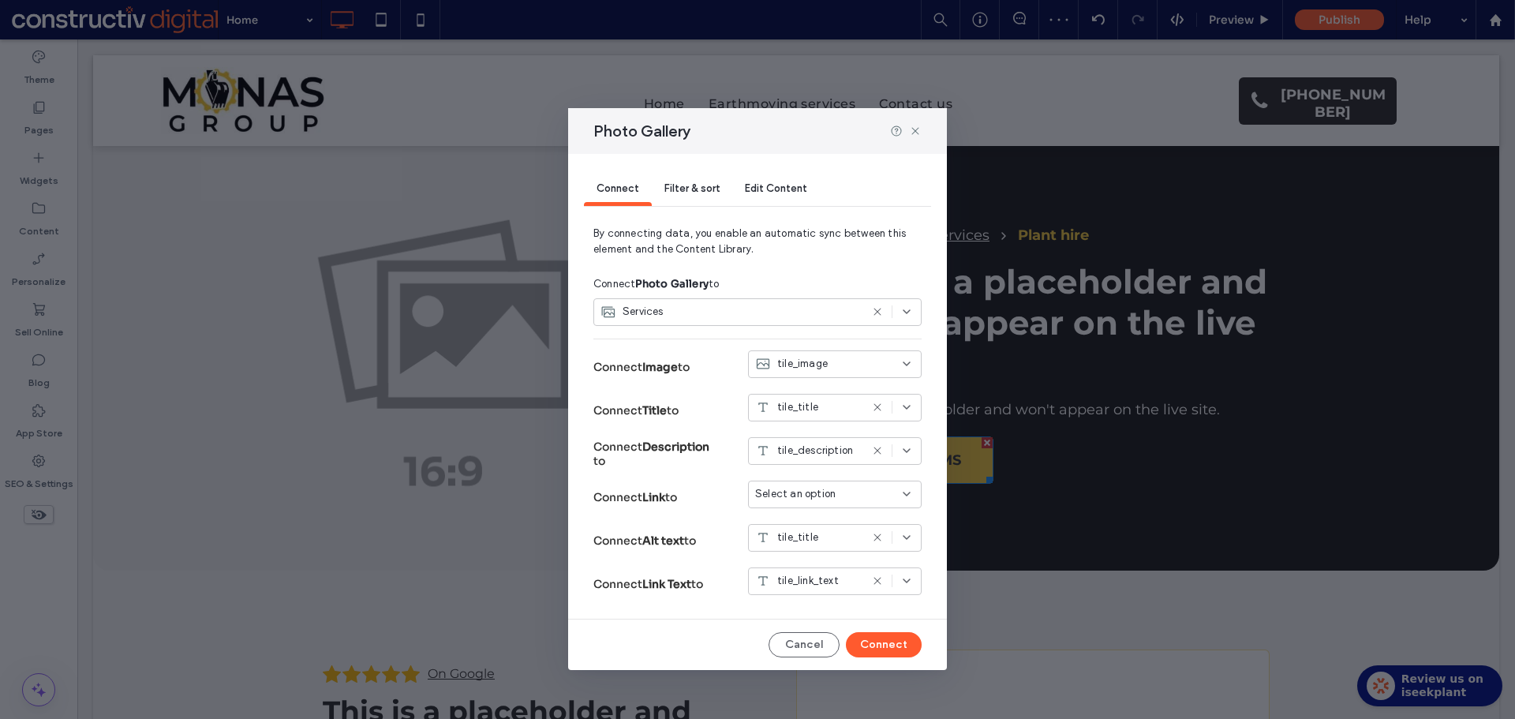
click at [826, 498] on span "Select an option" at bounding box center [795, 494] width 80 height 16
click at [840, 546] on span "Dynamic Page: Services (Dynamic)" at bounding box center [845, 550] width 125 height 16
click at [884, 633] on button "Connect" at bounding box center [884, 644] width 76 height 25
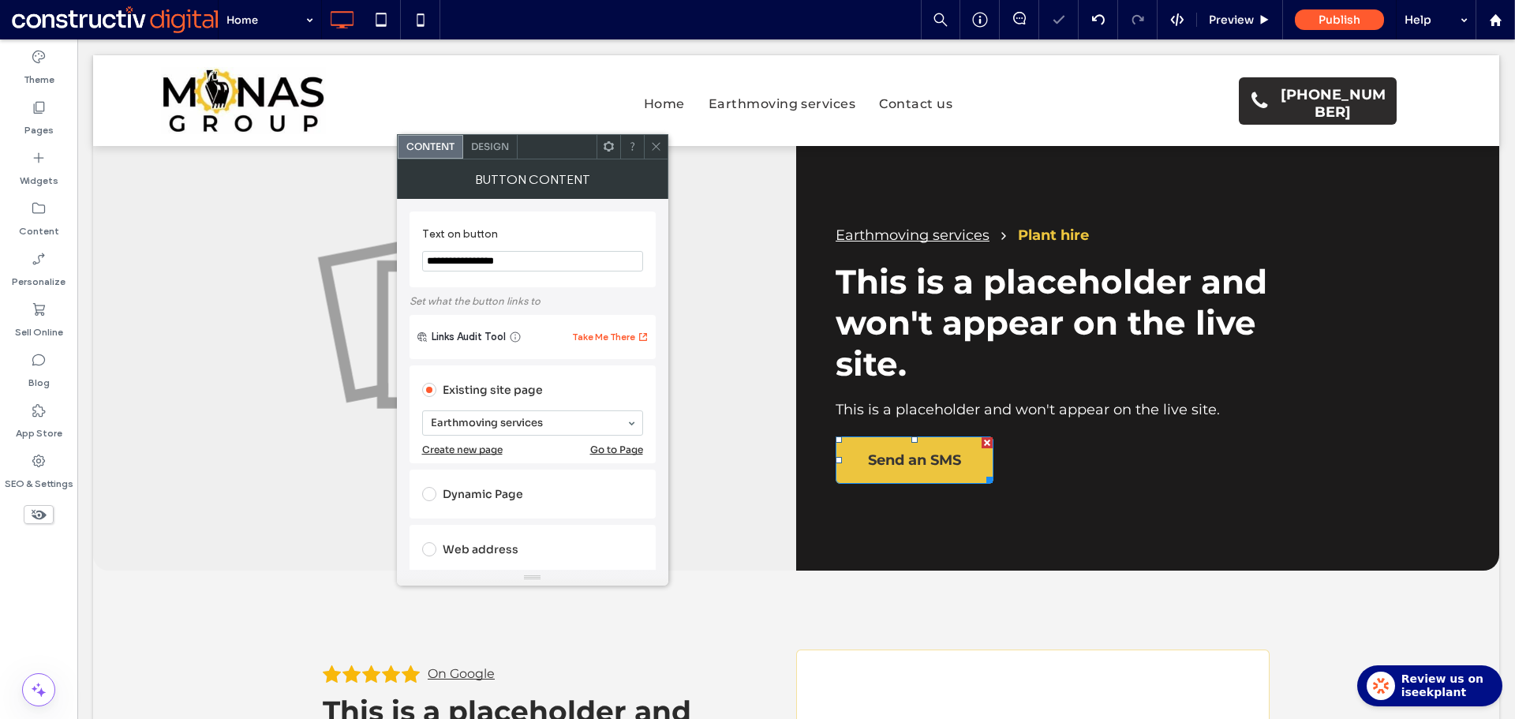
click at [659, 146] on icon at bounding box center [656, 146] width 12 height 12
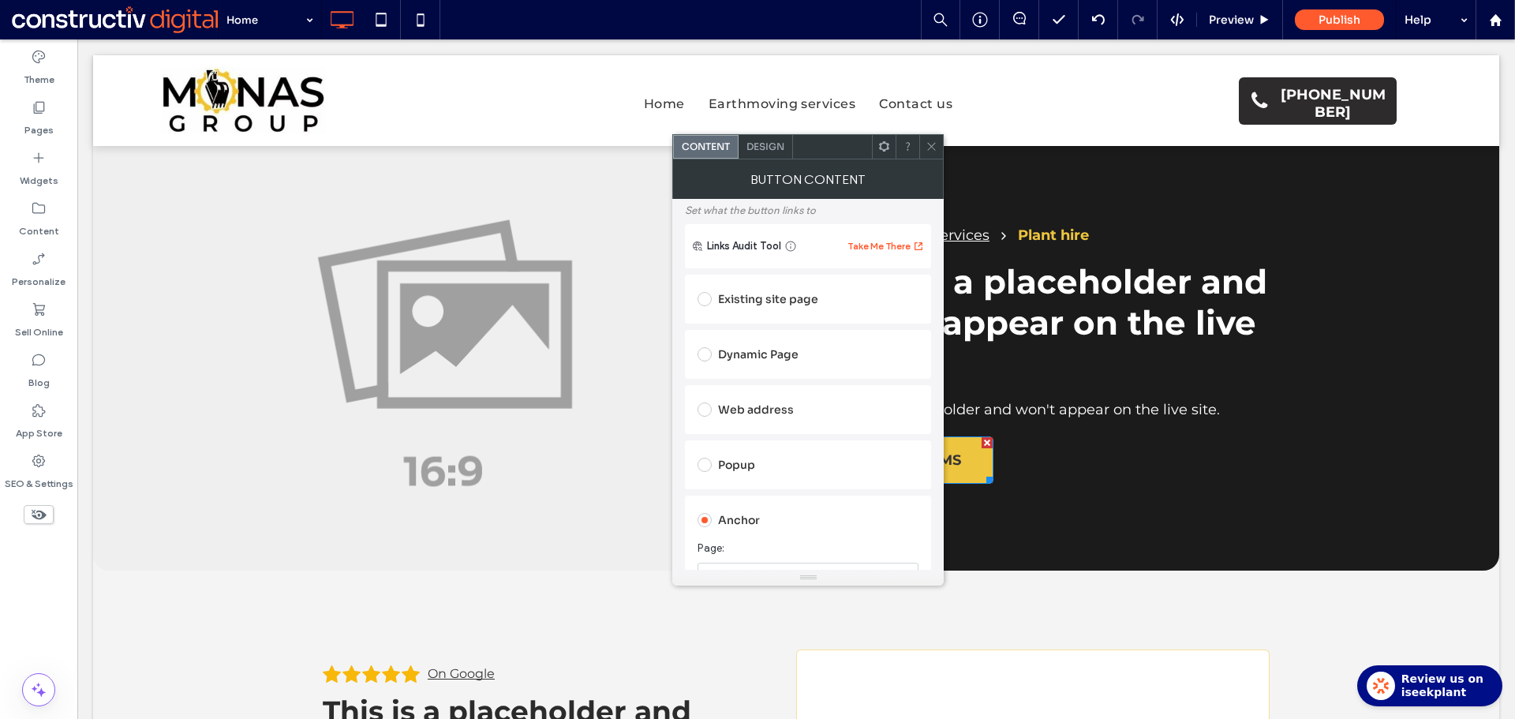
scroll to position [237, 0]
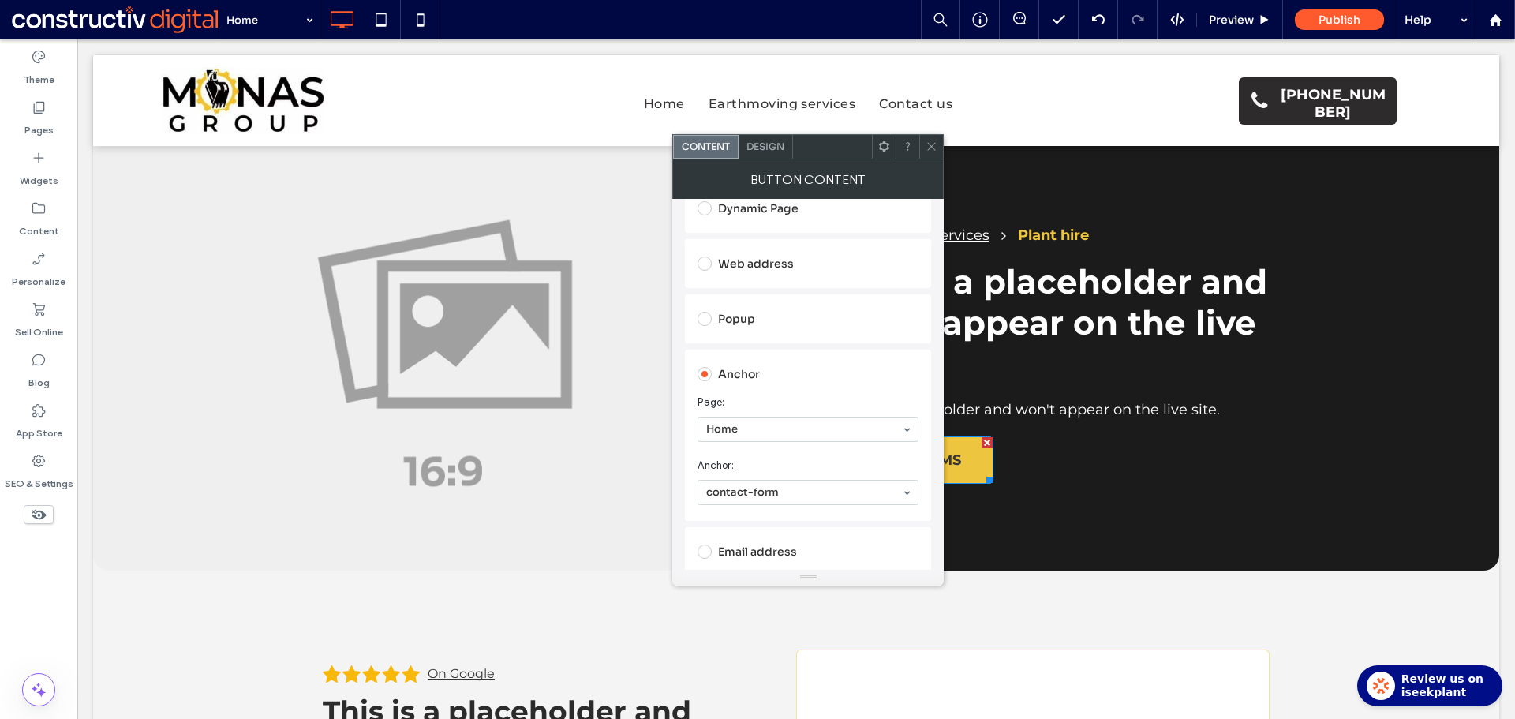
click at [929, 145] on icon at bounding box center [931, 146] width 12 height 12
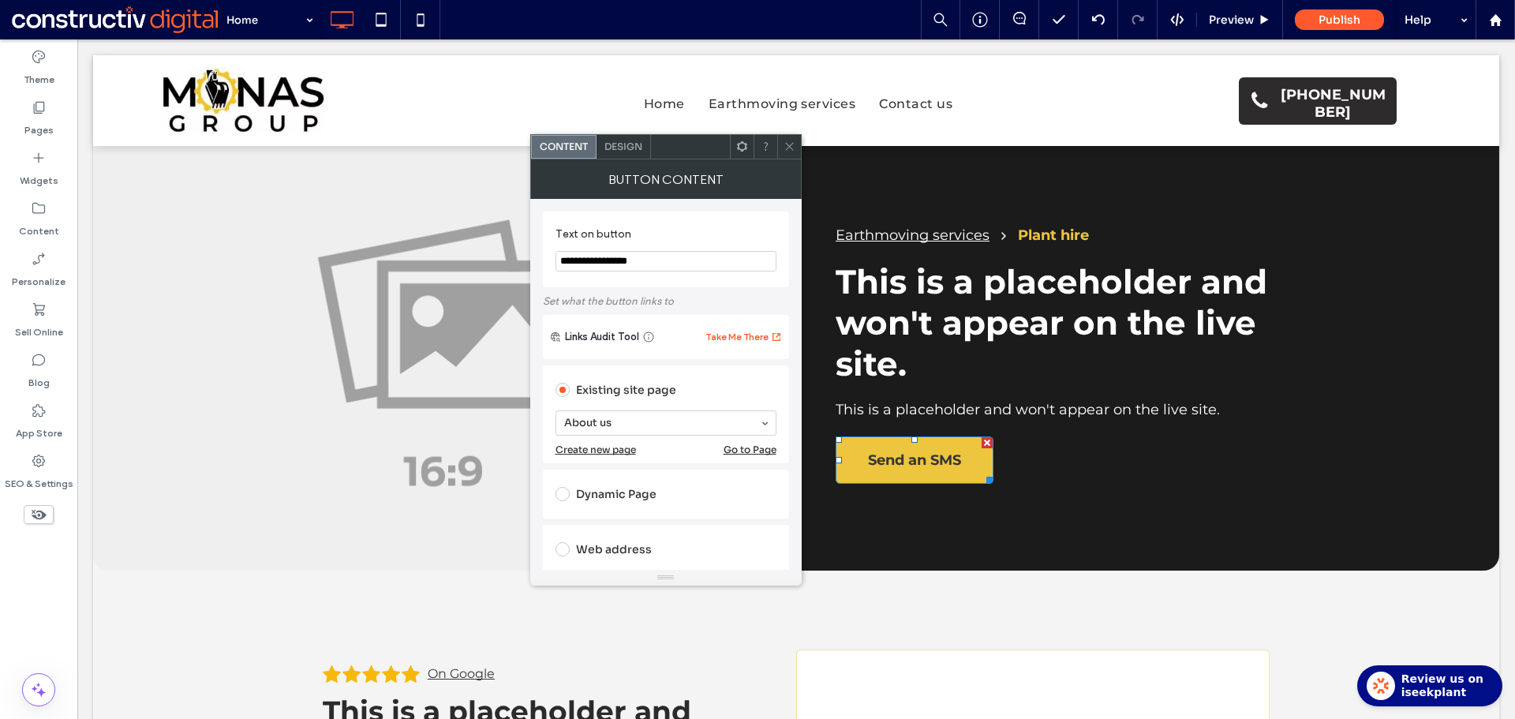
click at [789, 150] on icon at bounding box center [789, 146] width 12 height 12
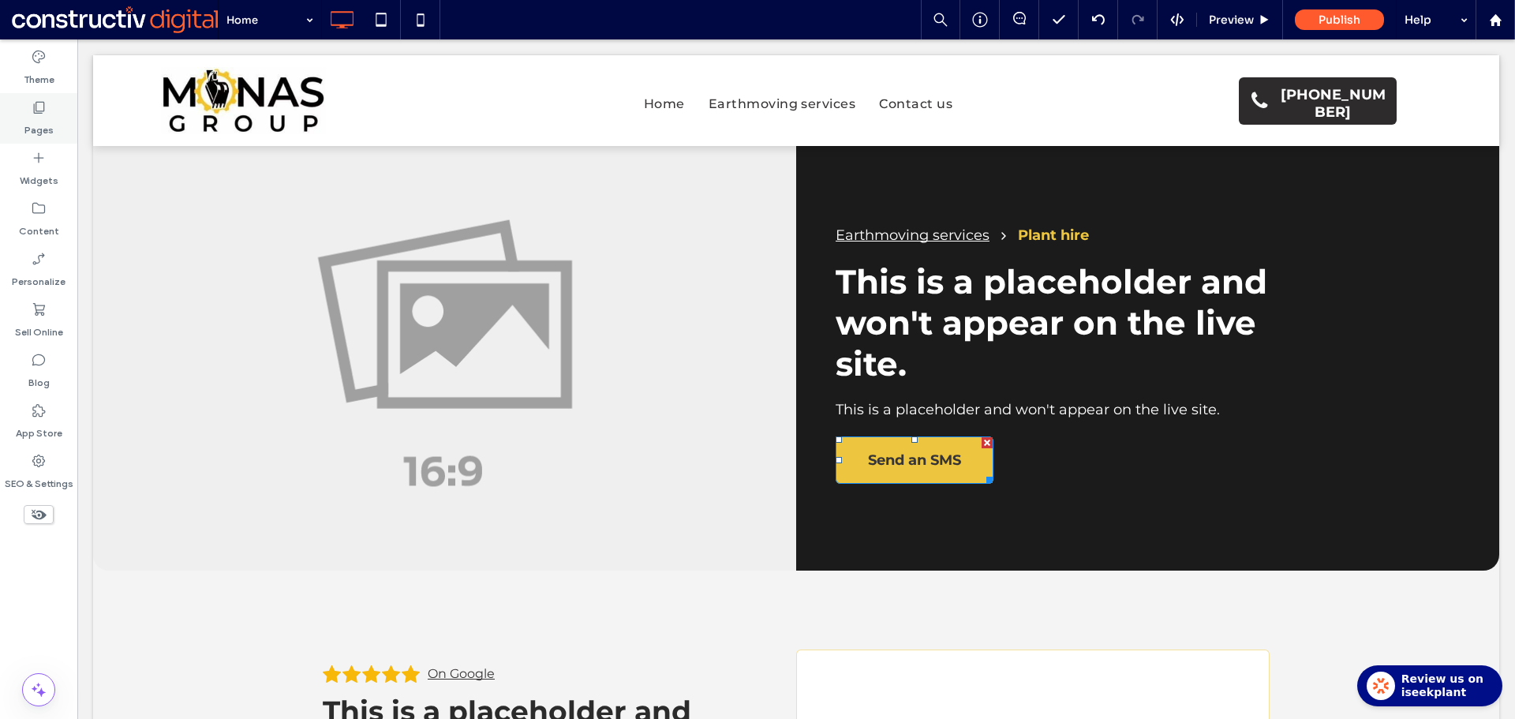
click at [31, 125] on label "Pages" at bounding box center [38, 126] width 29 height 22
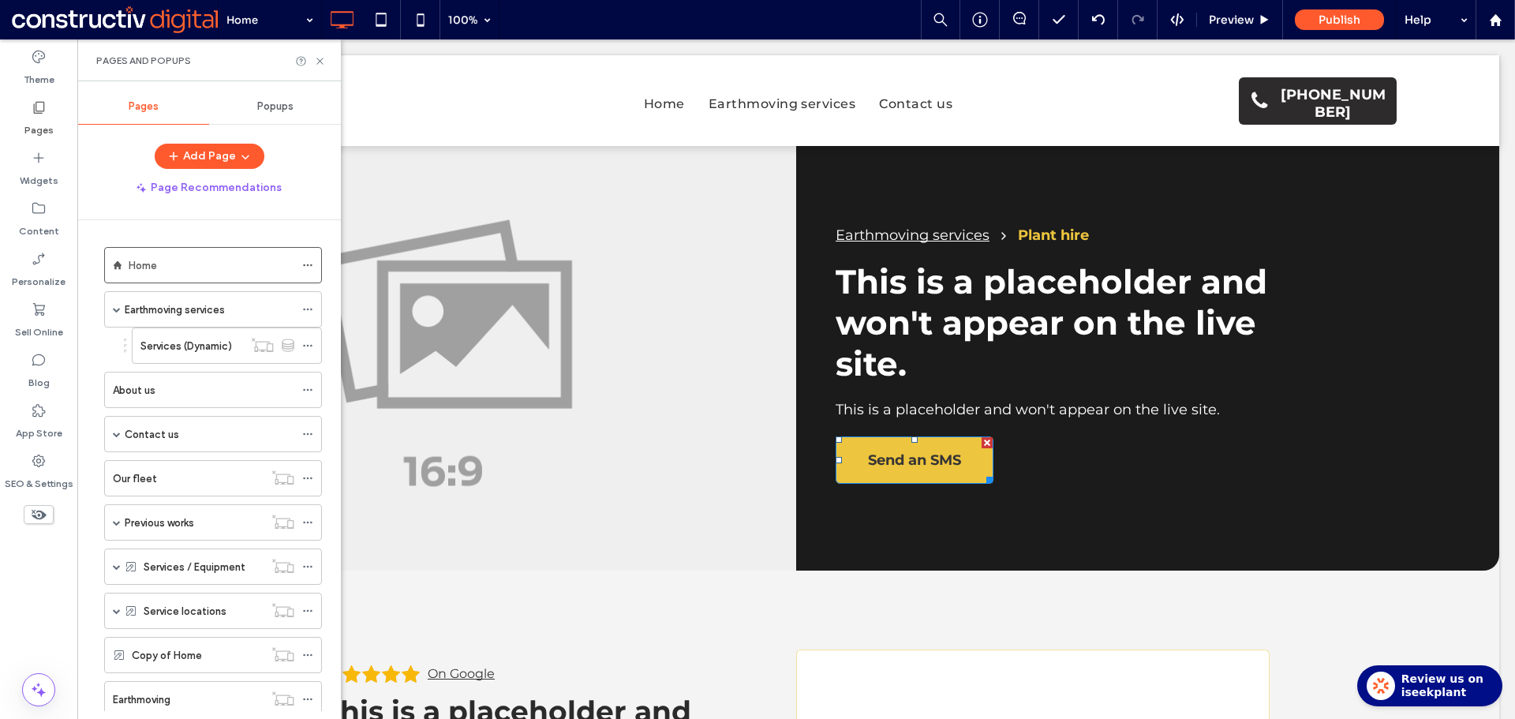
click at [208, 312] on label "Earthmoving services" at bounding box center [175, 310] width 100 height 28
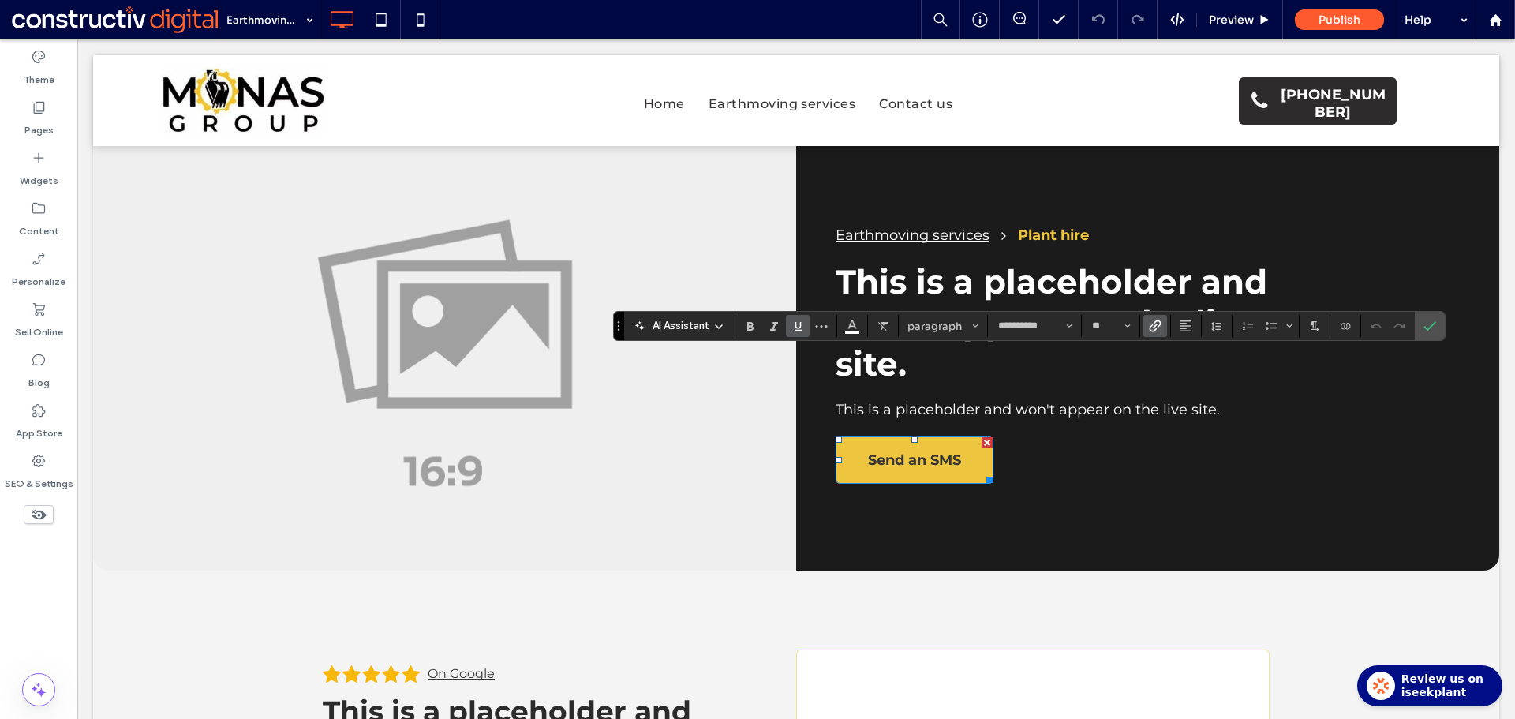
click at [1155, 325] on icon "Link" at bounding box center [1155, 325] width 13 height 13
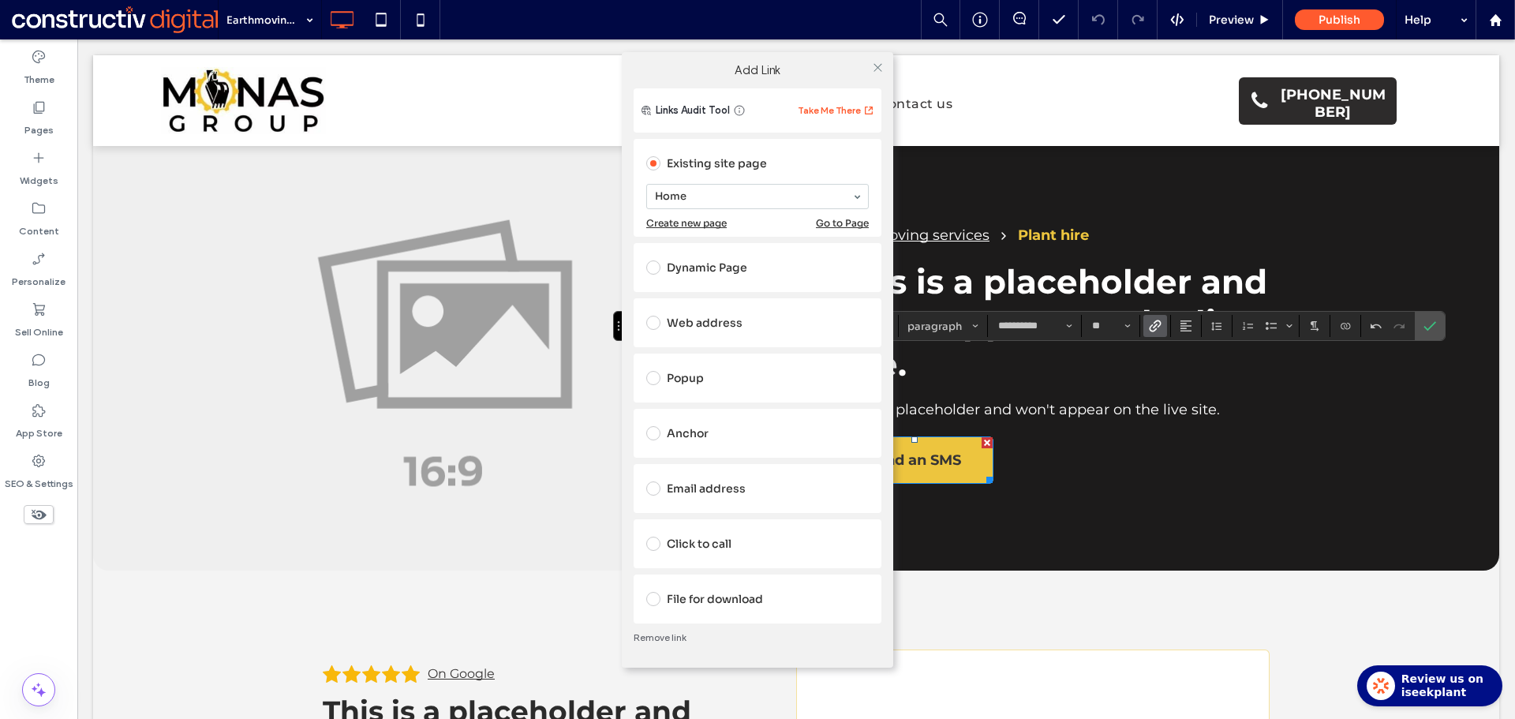
click at [733, 260] on div "Dynamic Page" at bounding box center [757, 267] width 222 height 25
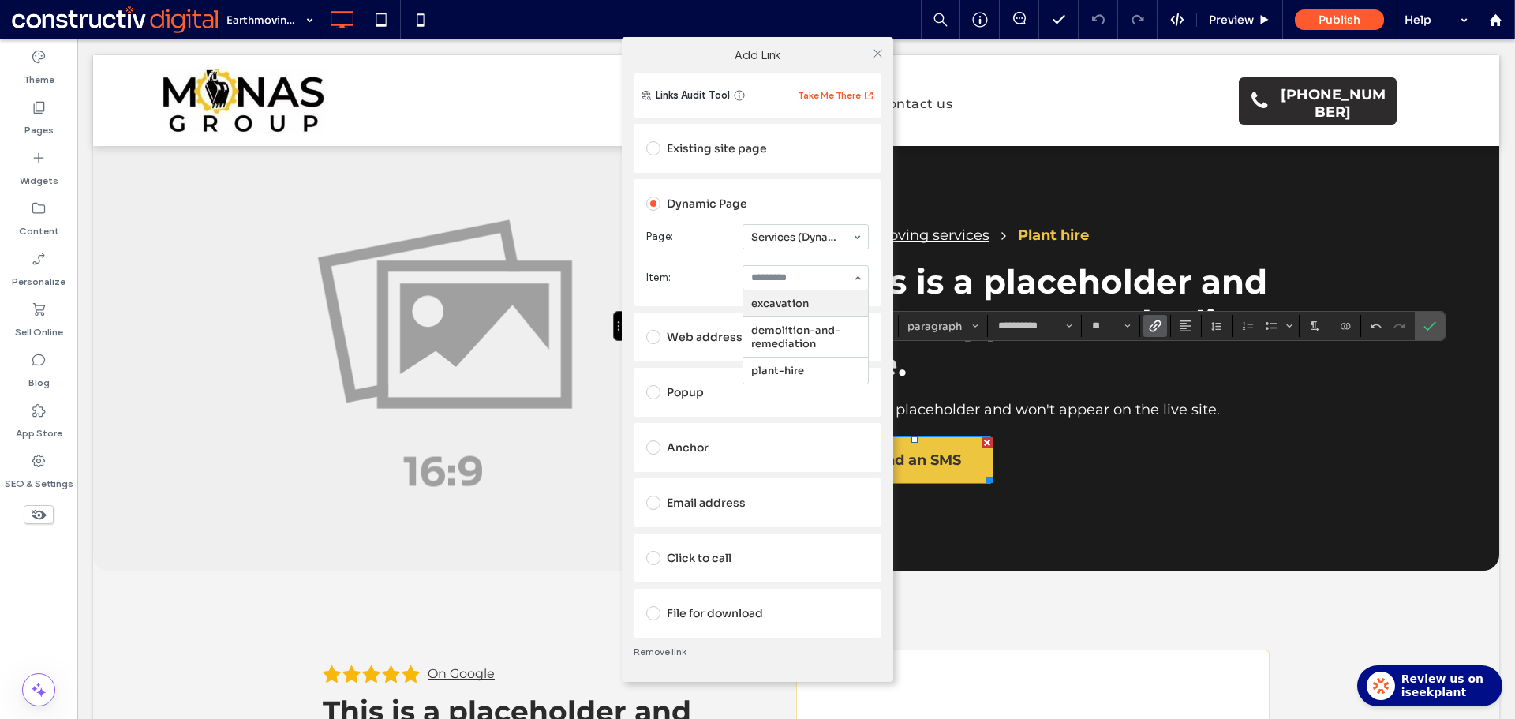
drag, startPoint x: 798, startPoint y: 278, endPoint x: 807, endPoint y: 301, distance: 24.0
drag, startPoint x: 804, startPoint y: 301, endPoint x: 869, endPoint y: 123, distance: 189.2
click at [880, 50] on icon at bounding box center [878, 53] width 12 height 12
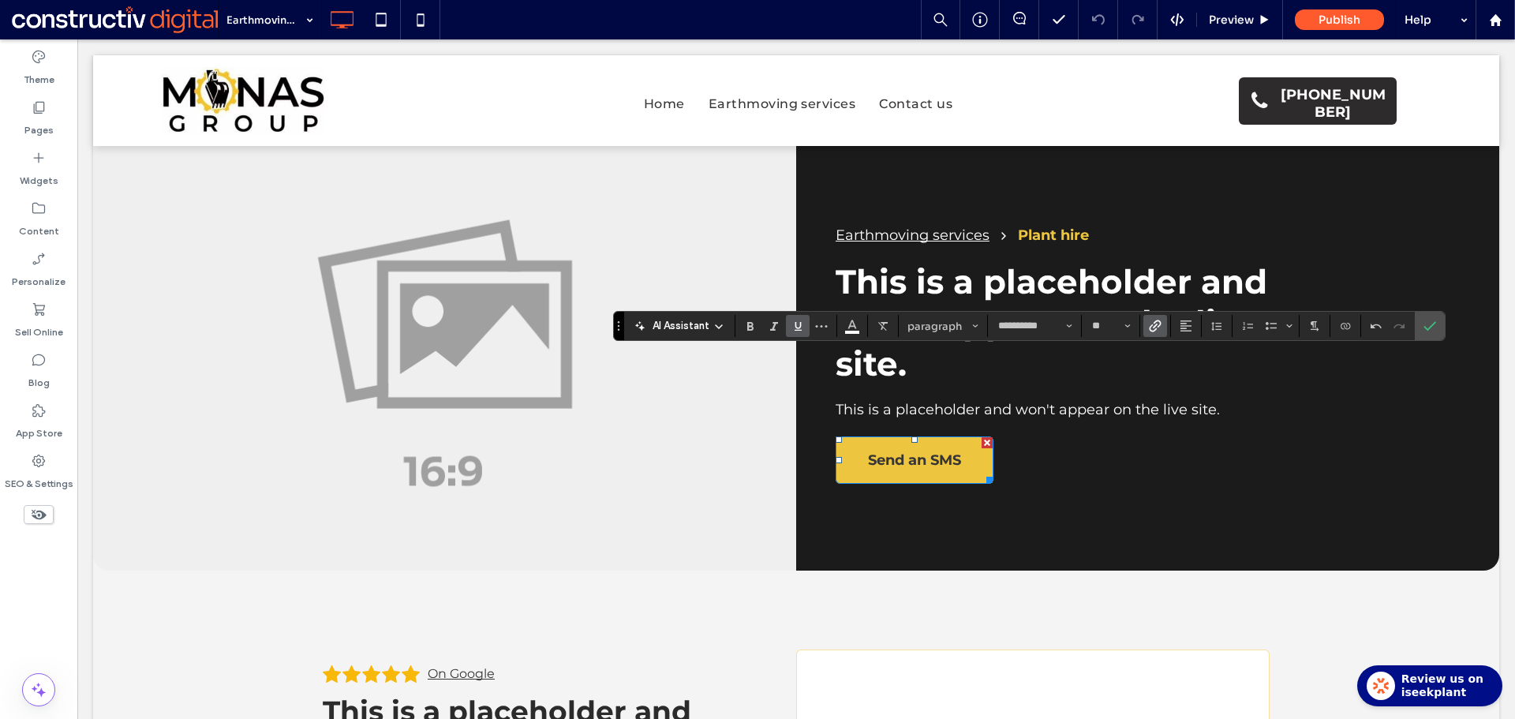
click at [1149, 326] on label "Link" at bounding box center [1155, 326] width 24 height 22
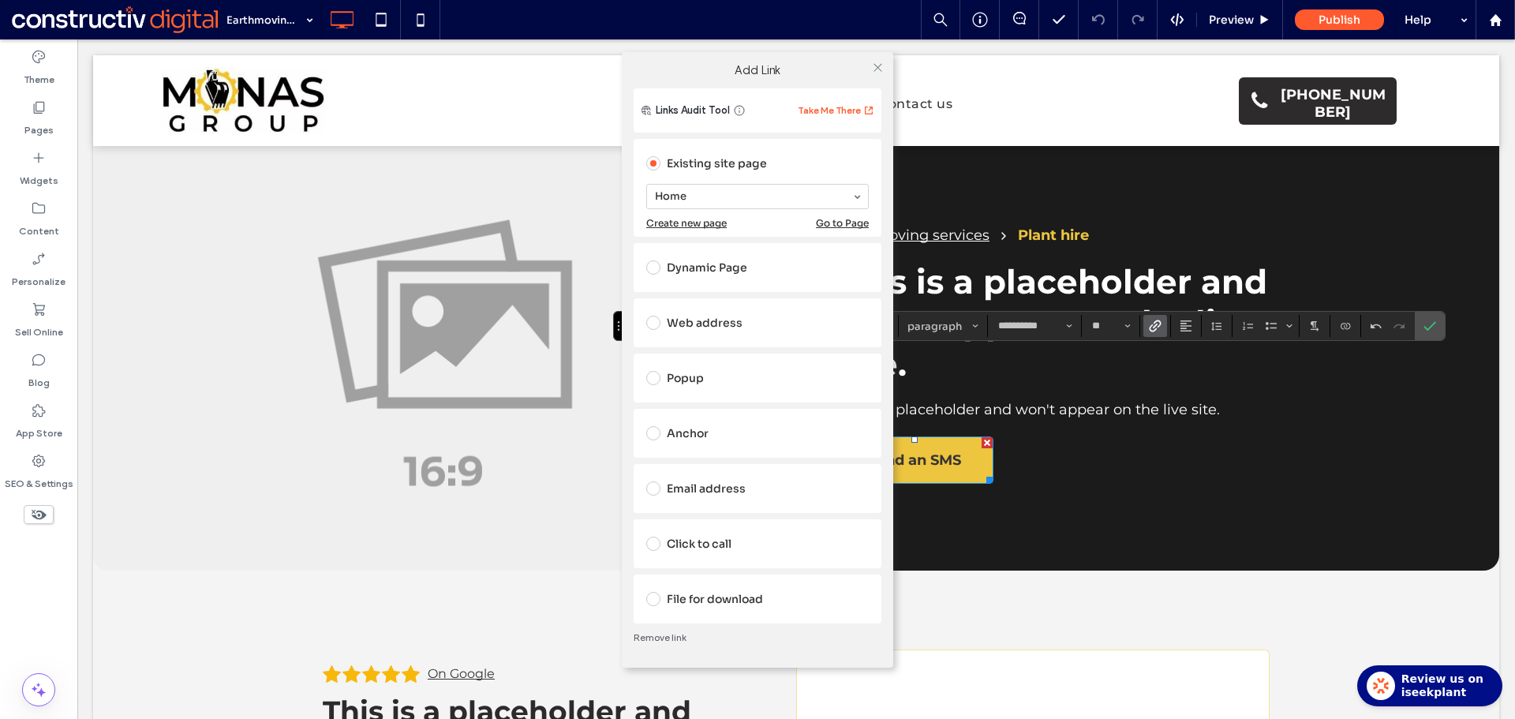
click at [734, 266] on div "Dynamic Page" at bounding box center [757, 267] width 222 height 25
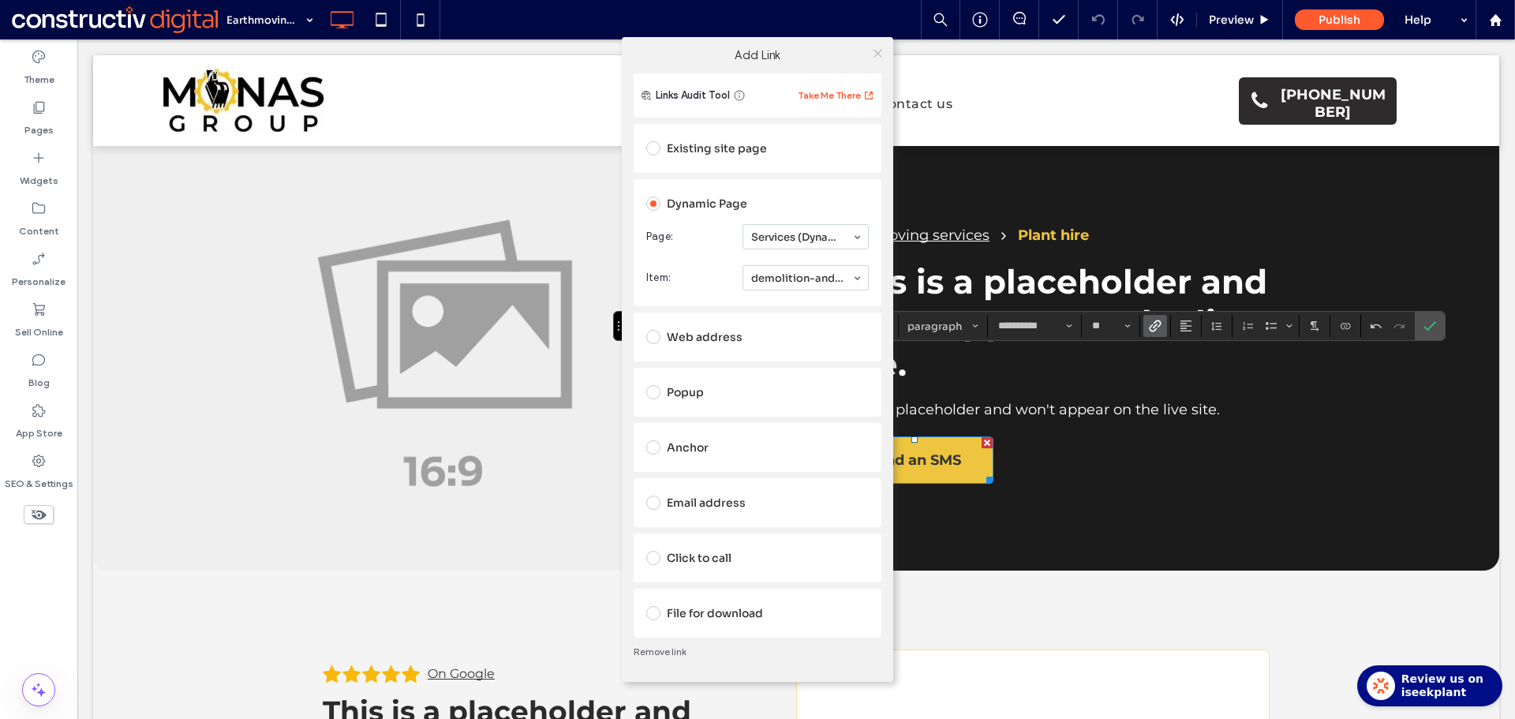
drag, startPoint x: 878, startPoint y: 51, endPoint x: 1077, endPoint y: 334, distance: 345.4
click at [879, 51] on icon at bounding box center [878, 53] width 12 height 12
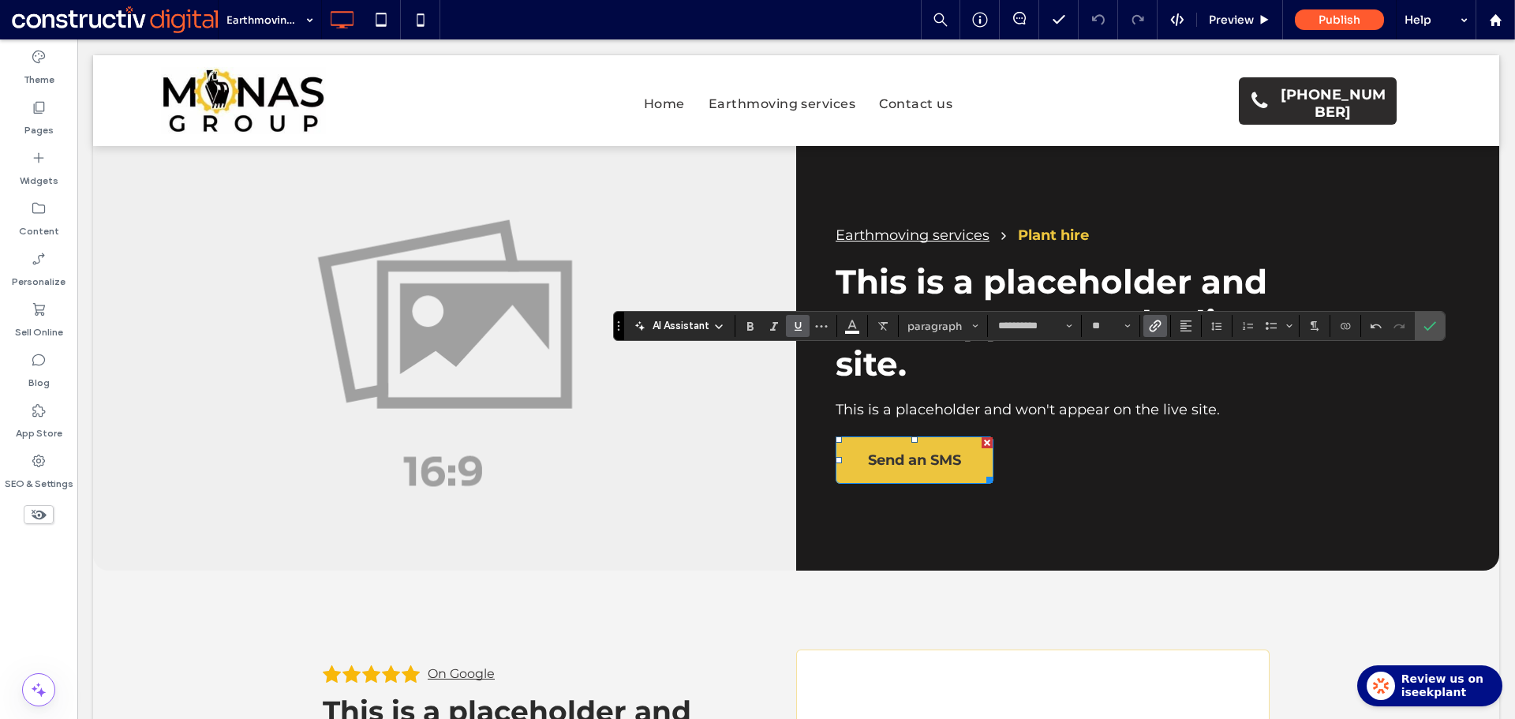
click at [1152, 325] on icon "Link" at bounding box center [1155, 325] width 13 height 13
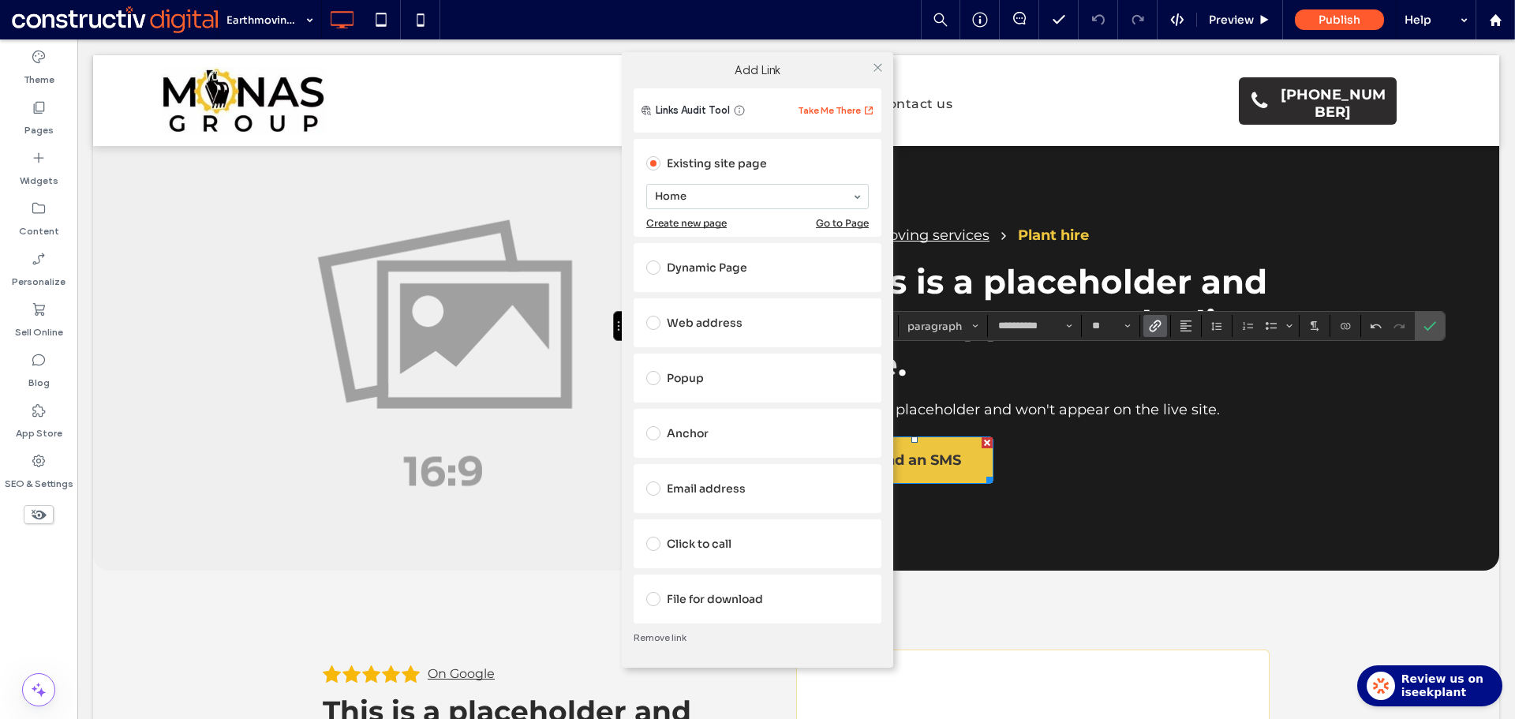
click at [712, 270] on div "Dynamic Page" at bounding box center [757, 267] width 222 height 25
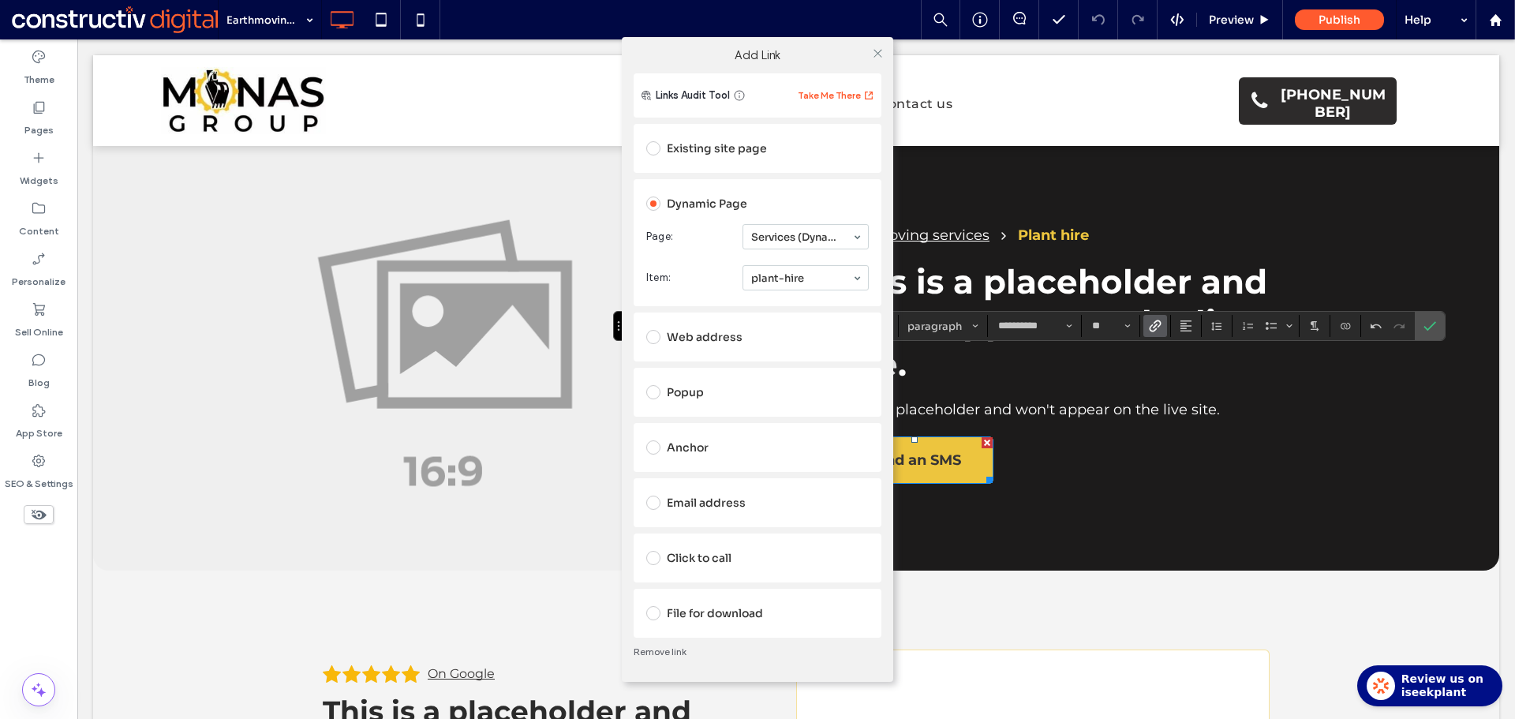
drag, startPoint x: 790, startPoint y: 372, endPoint x: 791, endPoint y: 357, distance: 15.9
click at [874, 56] on use at bounding box center [877, 53] width 8 height 8
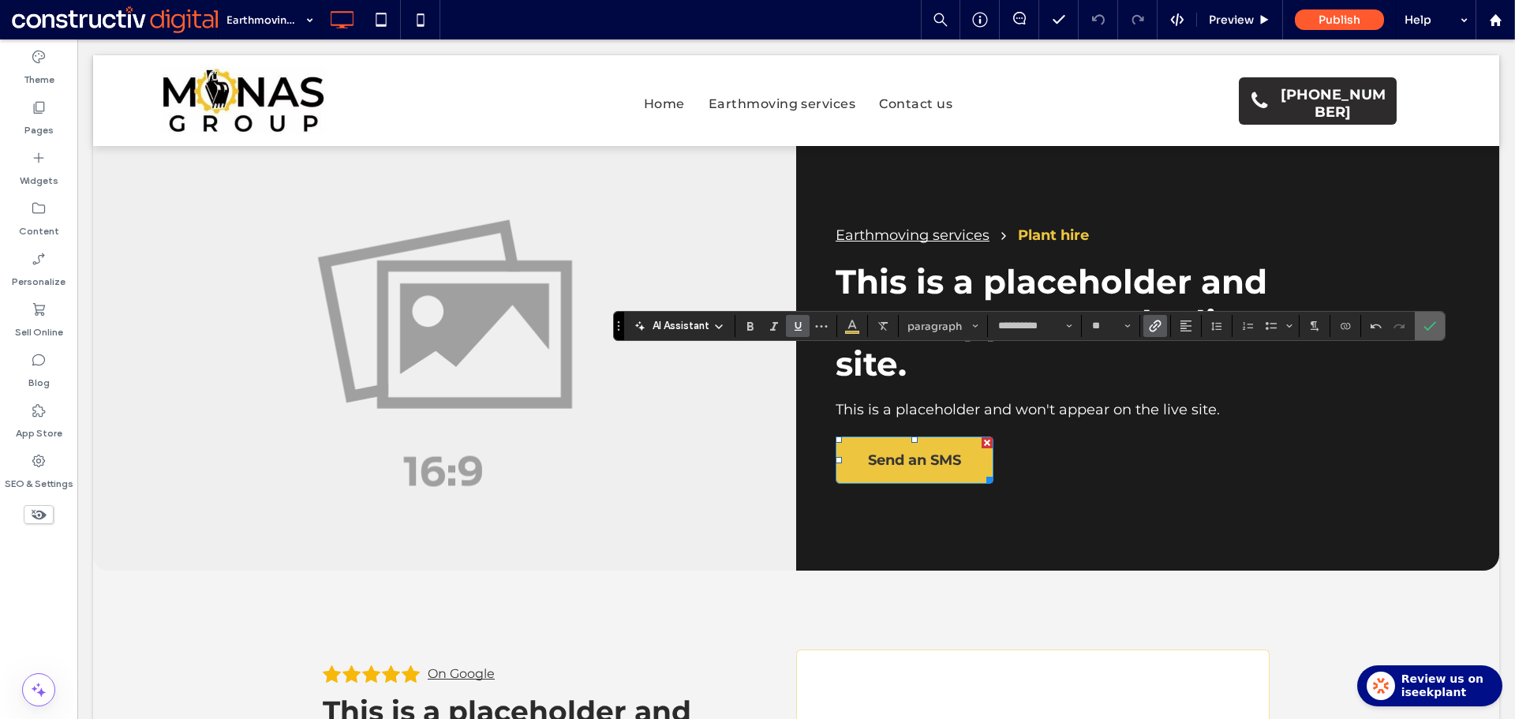
click at [1423, 321] on icon "Confirm" at bounding box center [1429, 325] width 13 height 13
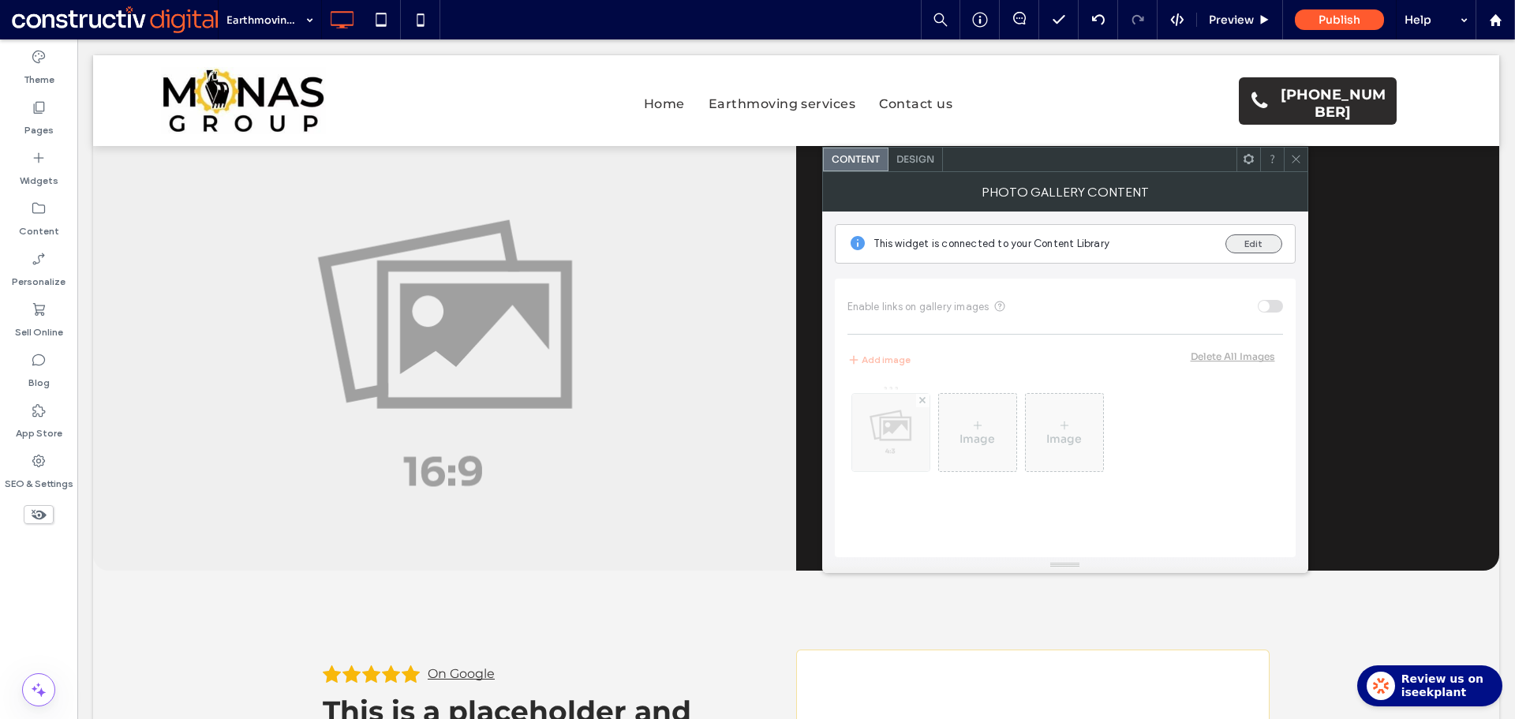
click at [1264, 248] on button "Edit" at bounding box center [1253, 243] width 57 height 19
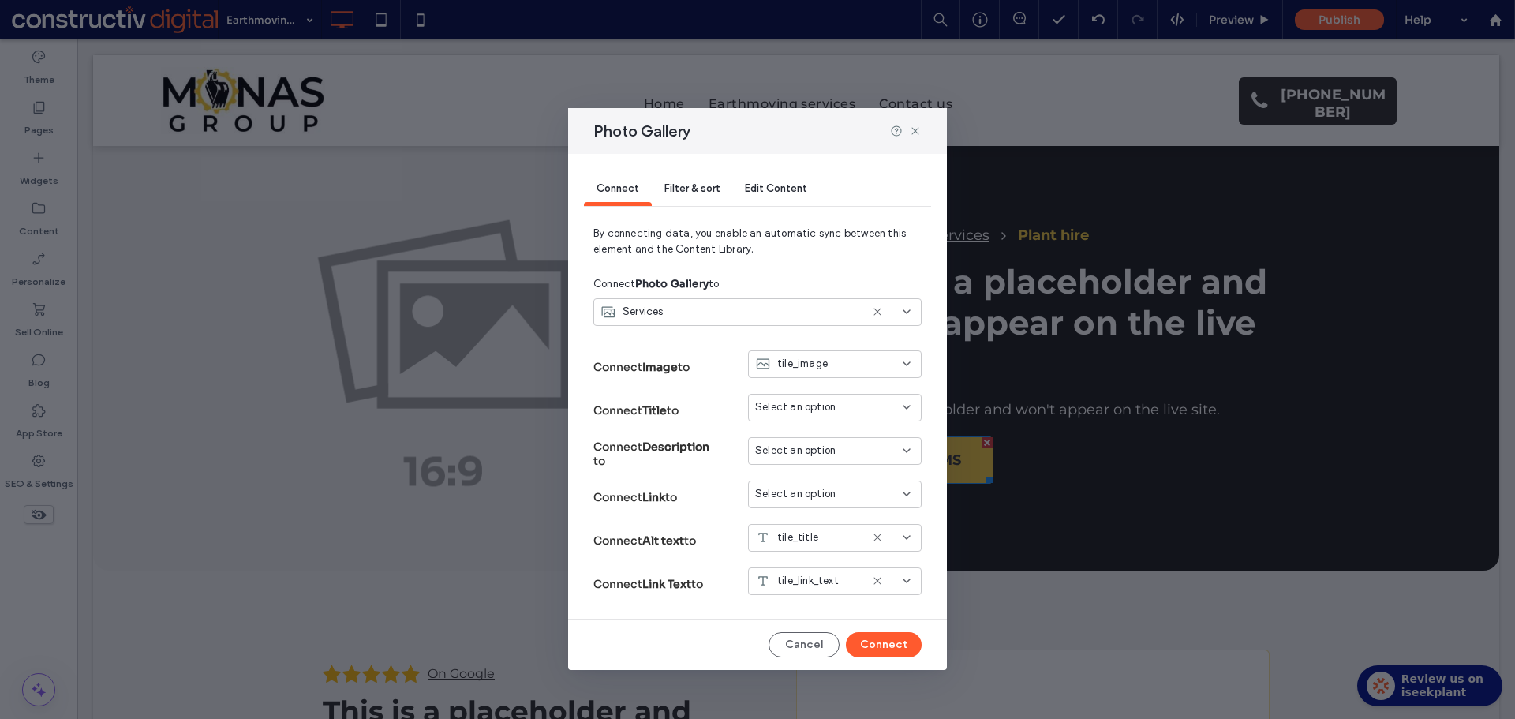
click at [820, 491] on span "Select an option" at bounding box center [795, 494] width 80 height 16
click at [840, 547] on span "Dynamic Page: Services (Dynamic)" at bounding box center [845, 550] width 125 height 16
click at [895, 638] on button "Connect" at bounding box center [884, 644] width 76 height 25
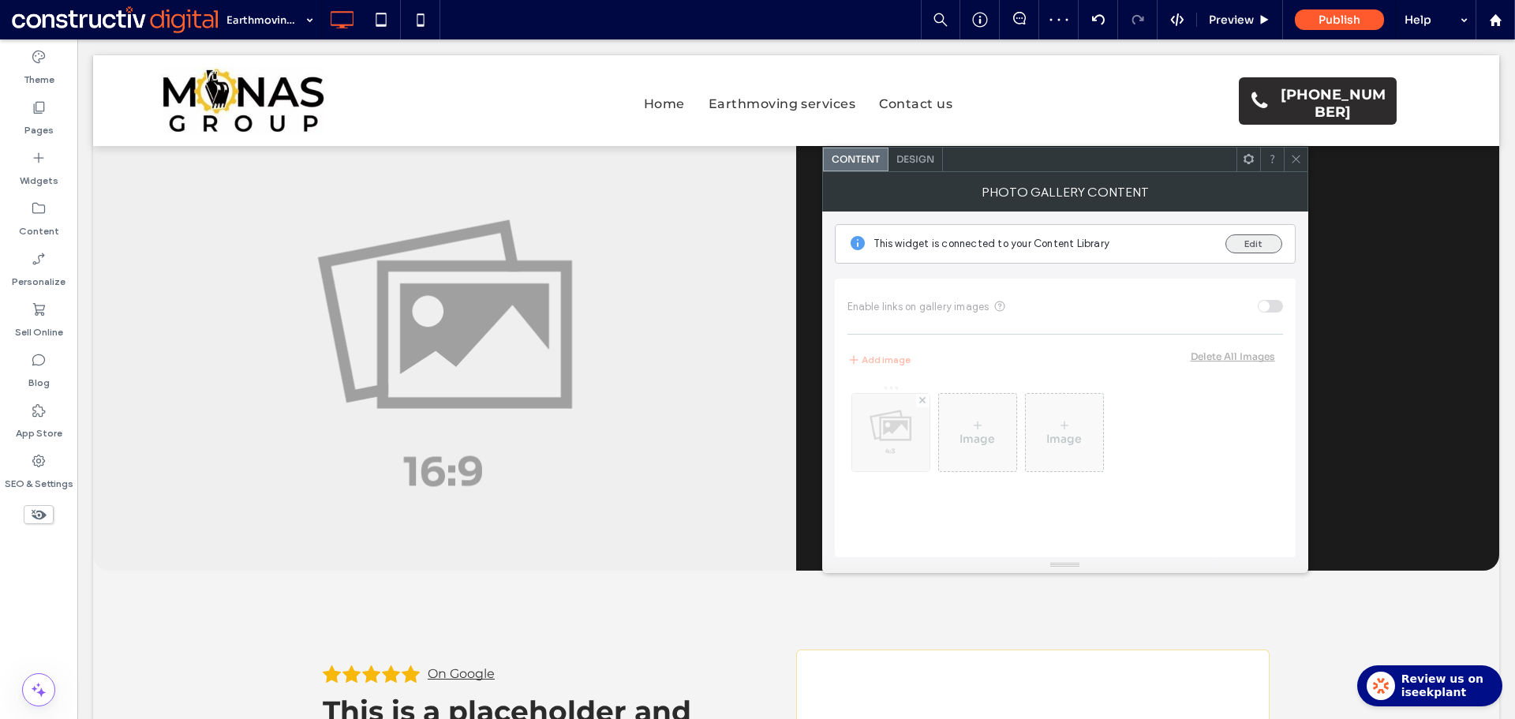
click at [1251, 245] on button "Edit" at bounding box center [1253, 243] width 57 height 19
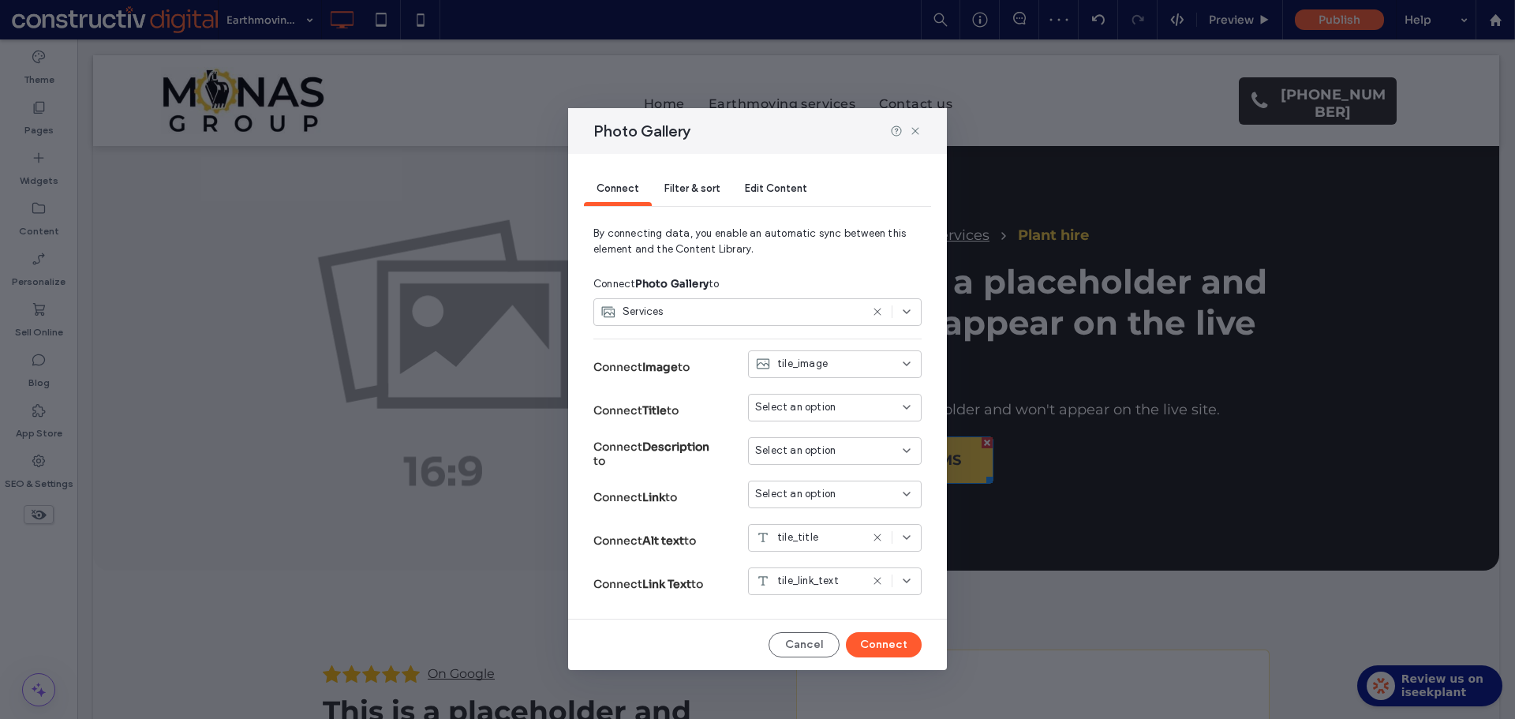
click at [842, 491] on div "Select an option" at bounding box center [825, 494] width 140 height 16
click at [833, 550] on span "Dynamic Page: Services (Dynamic)" at bounding box center [845, 550] width 125 height 16
click at [895, 638] on button "Connect" at bounding box center [884, 644] width 76 height 25
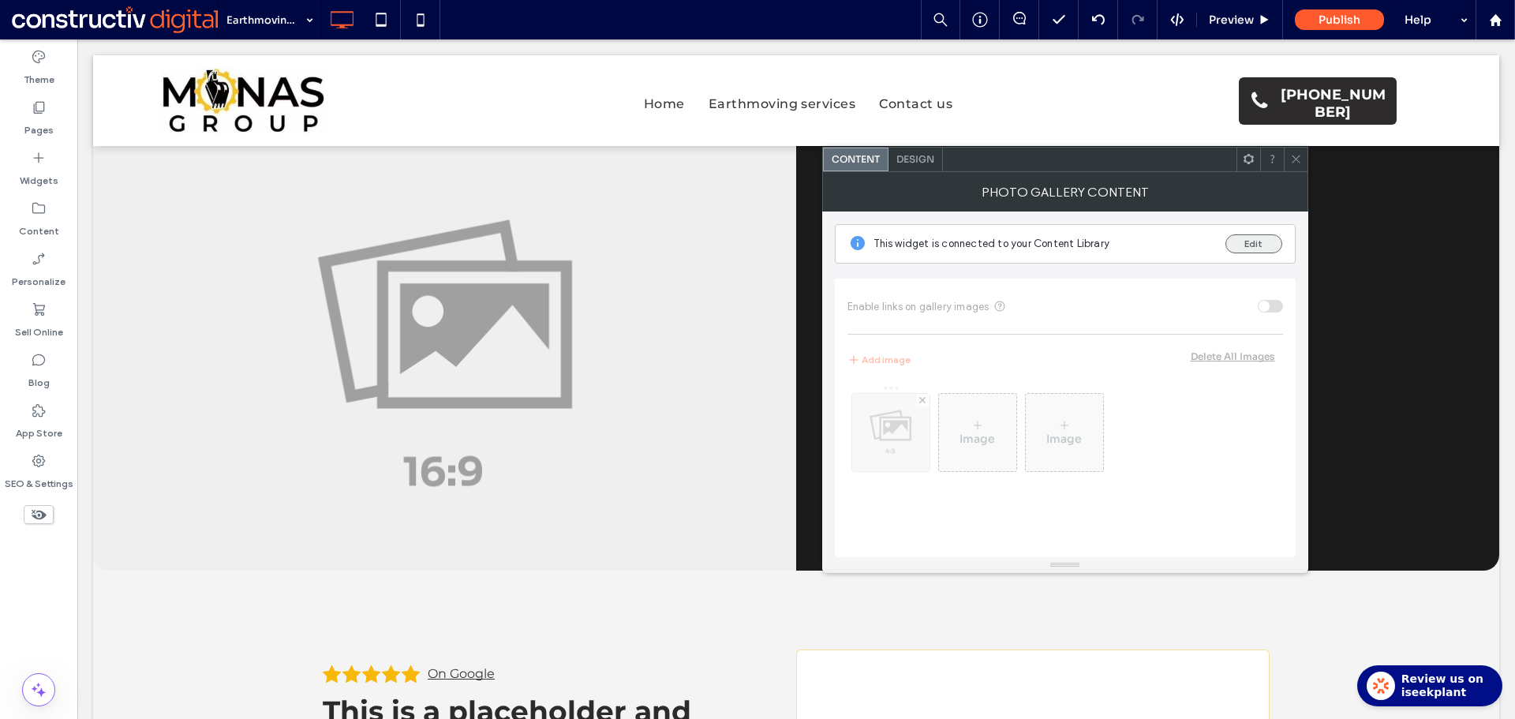
click at [1242, 243] on button "Edit" at bounding box center [1253, 243] width 57 height 19
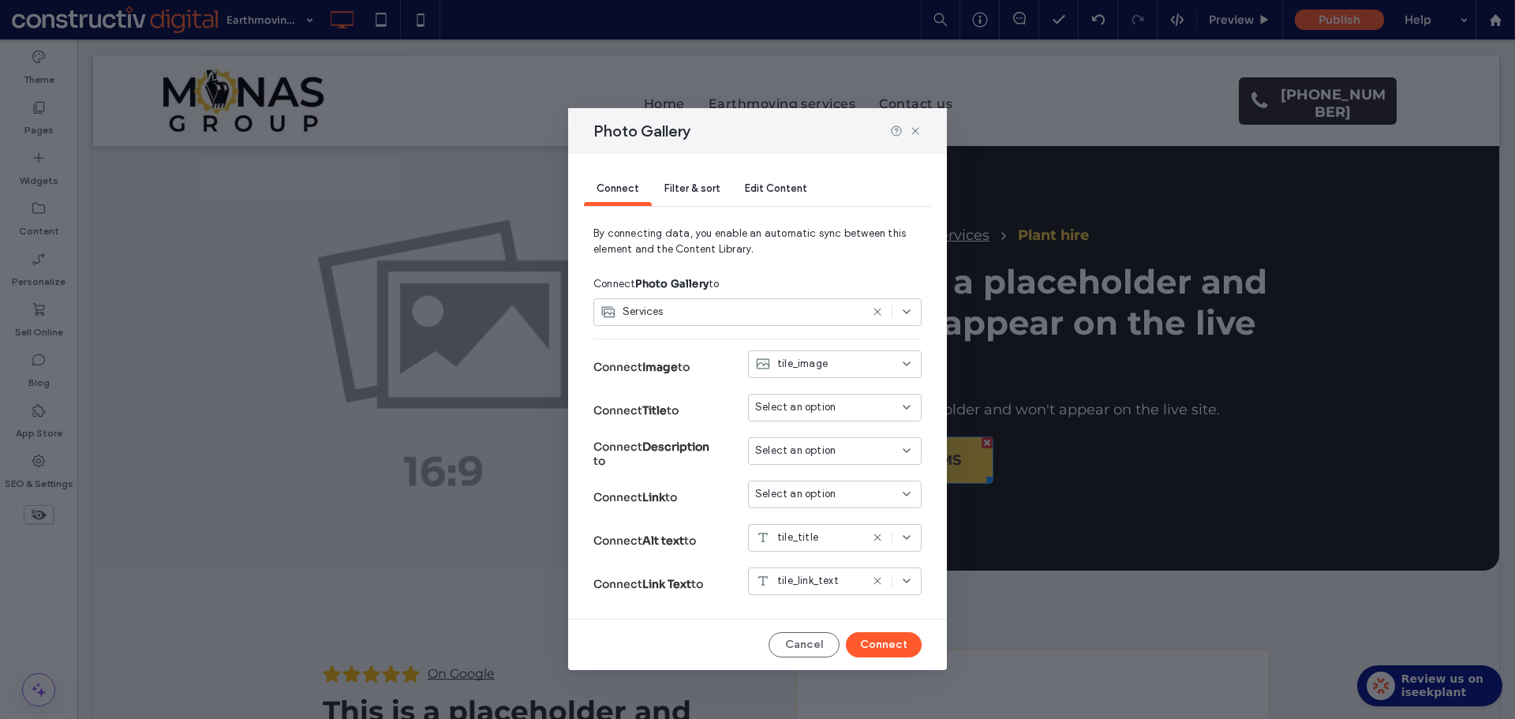
click at [813, 494] on span "Select an option" at bounding box center [795, 494] width 80 height 16
click at [847, 545] on span "Dynamic Page: Services (Dynamic)" at bounding box center [845, 550] width 125 height 16
click at [899, 647] on button "Connect" at bounding box center [884, 644] width 76 height 25
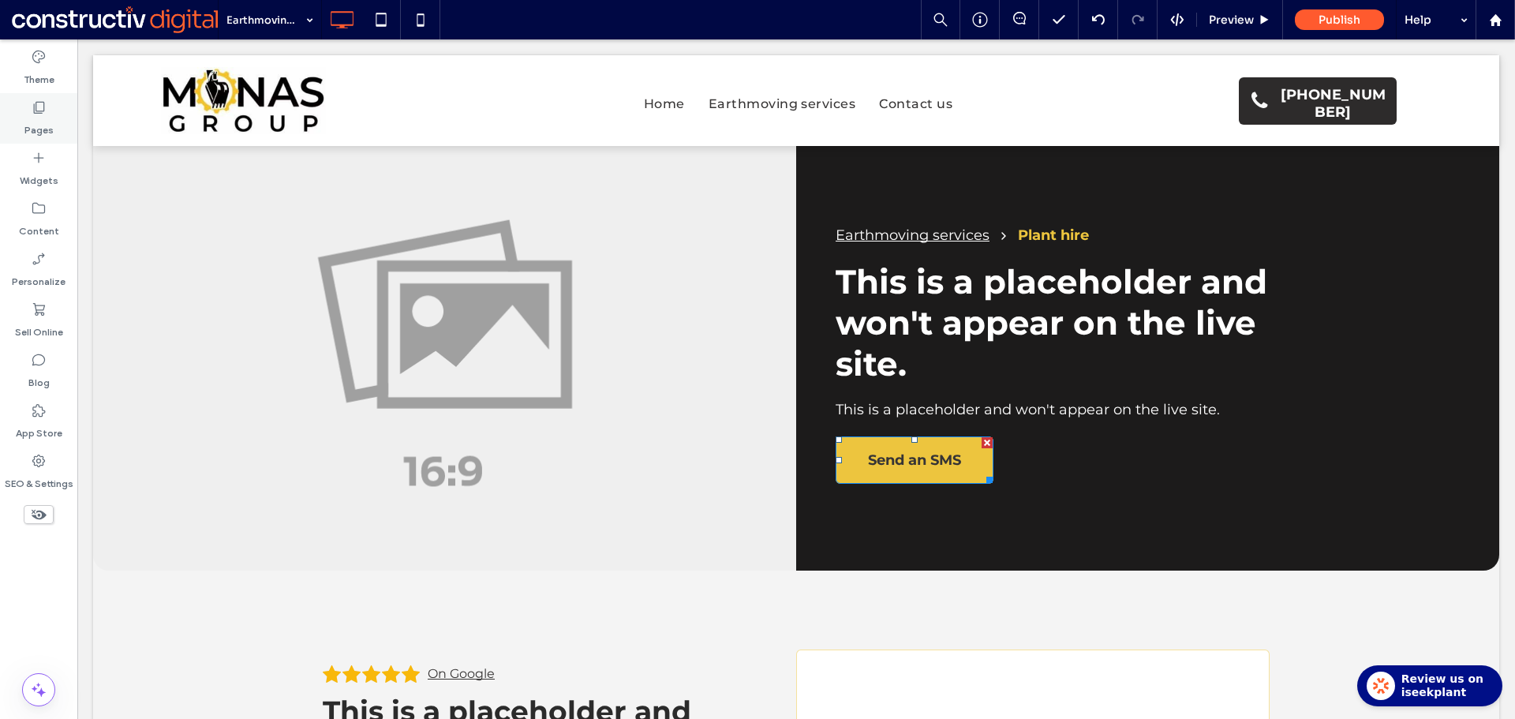
click at [31, 110] on icon at bounding box center [39, 107] width 16 height 16
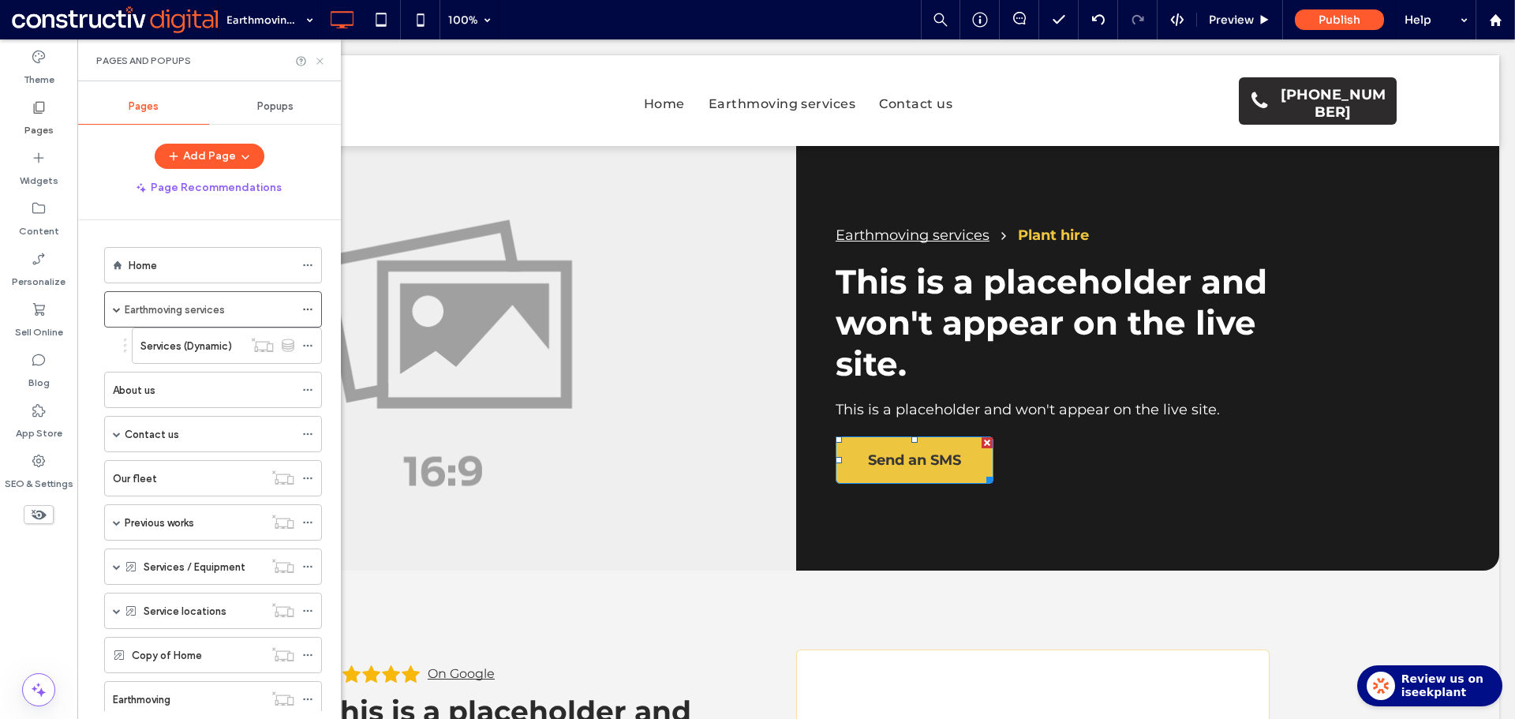
click at [323, 61] on icon at bounding box center [320, 61] width 12 height 12
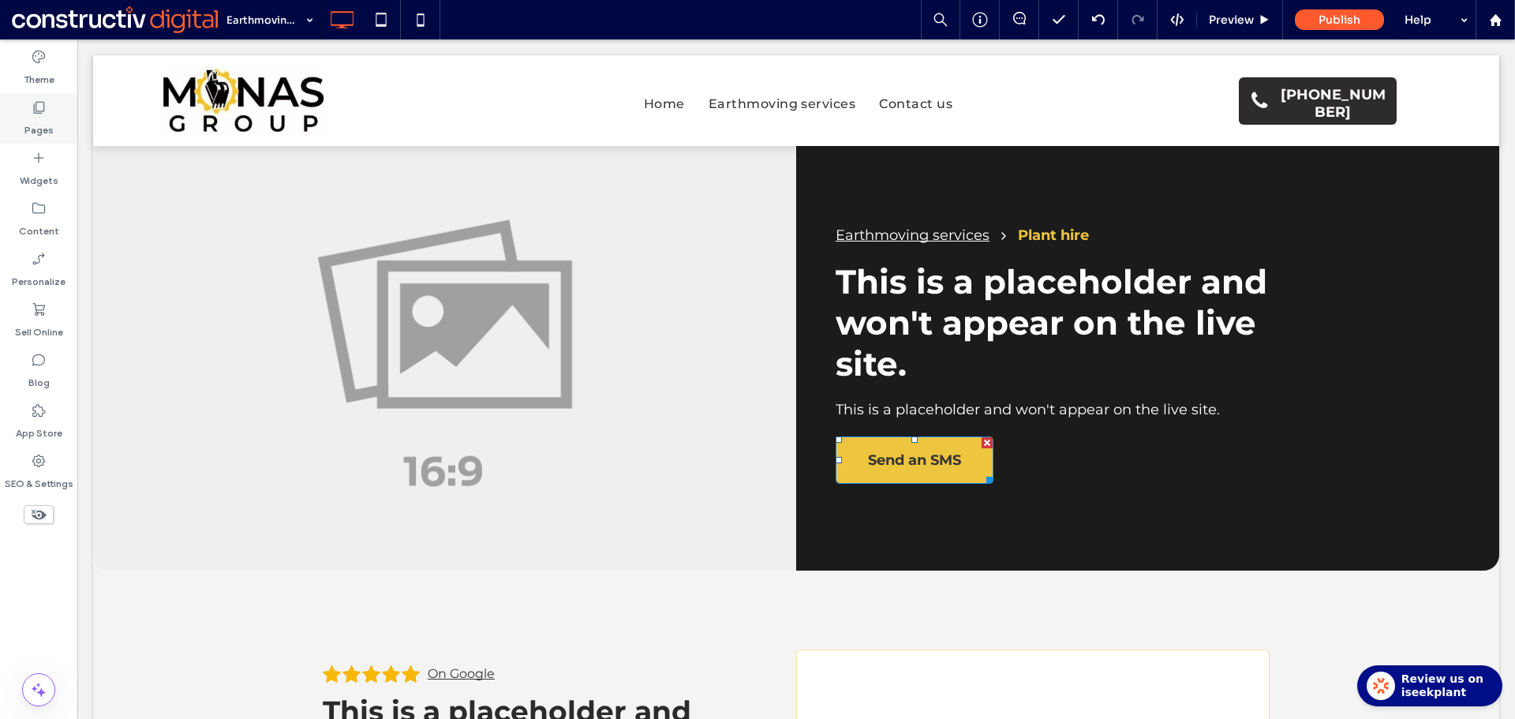
drag, startPoint x: 37, startPoint y: 125, endPoint x: 74, endPoint y: 210, distance: 92.2
click at [38, 125] on label "Pages" at bounding box center [38, 126] width 29 height 22
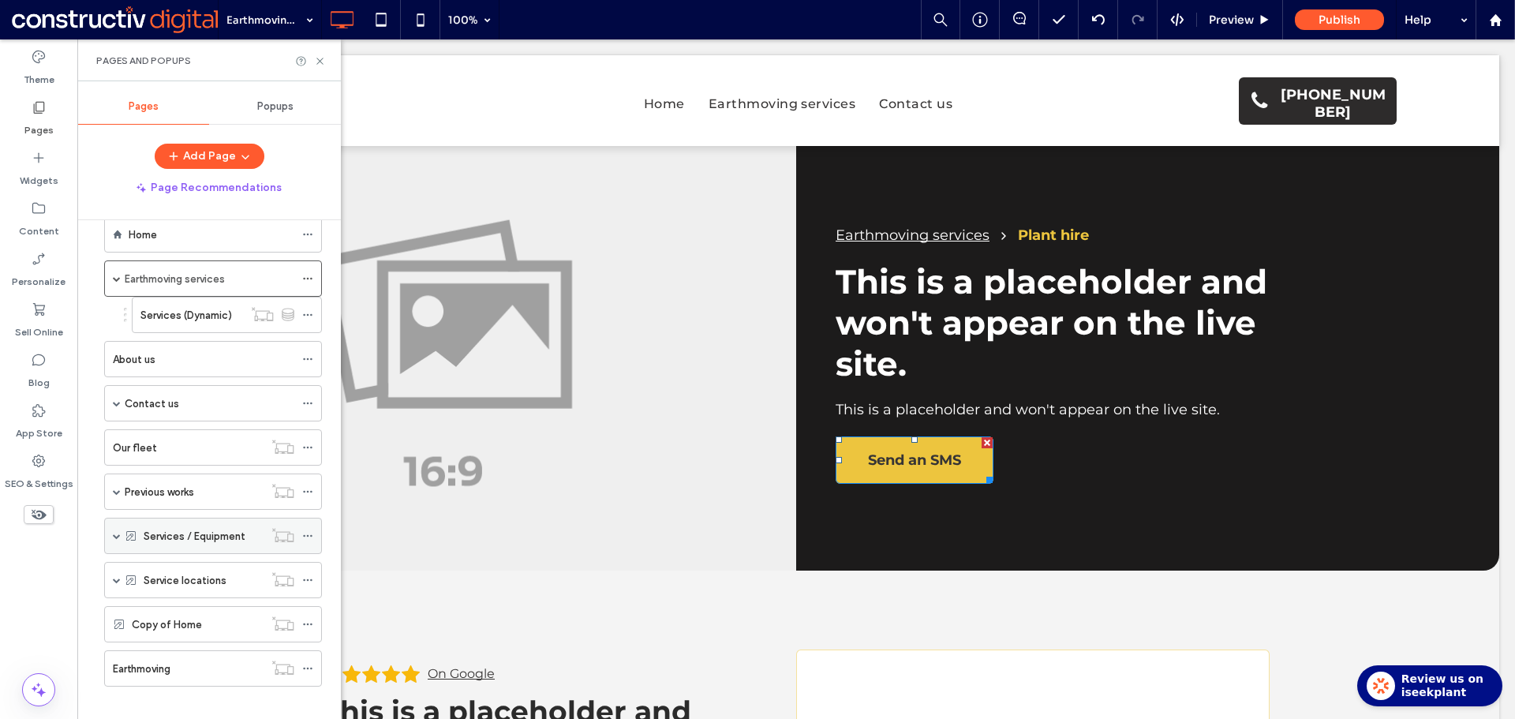
scroll to position [46, 0]
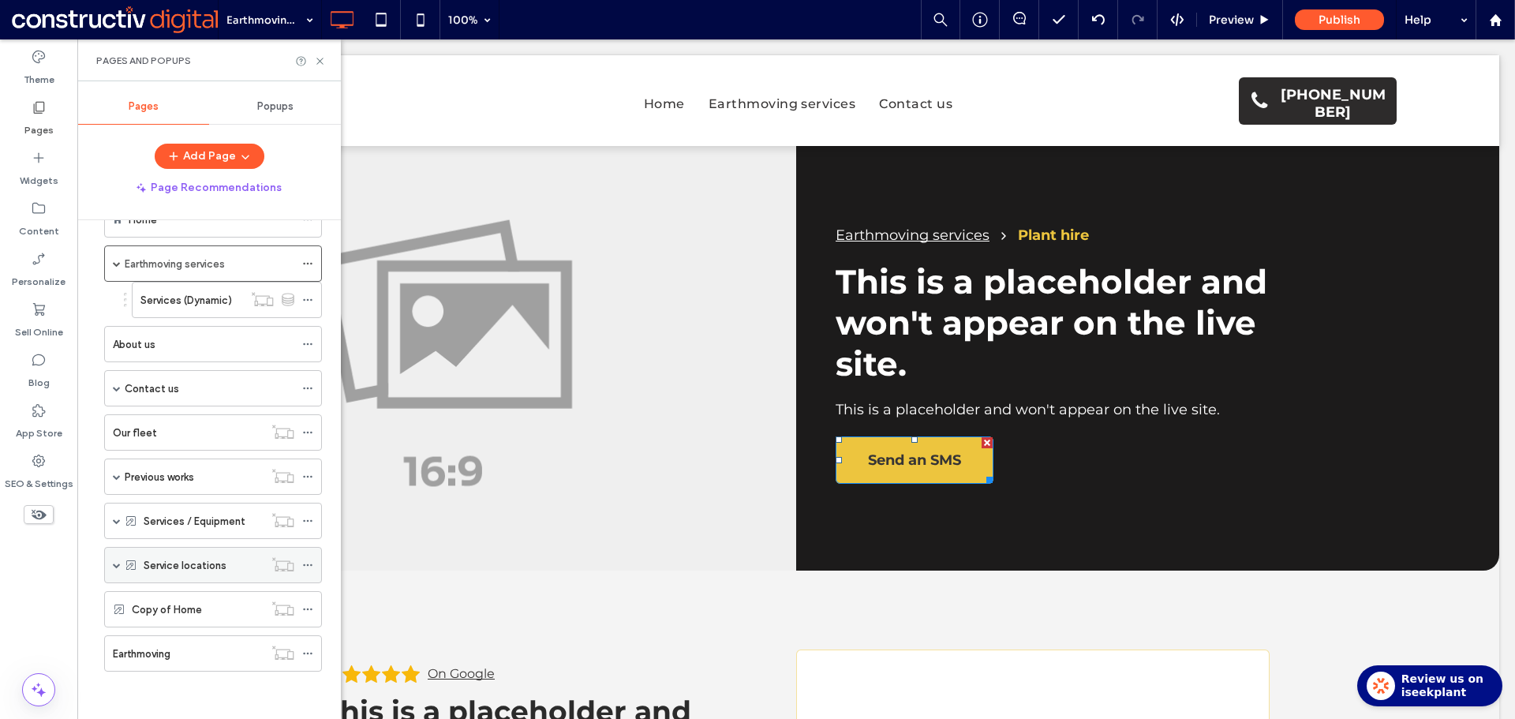
click at [117, 563] on span at bounding box center [117, 565] width 8 height 8
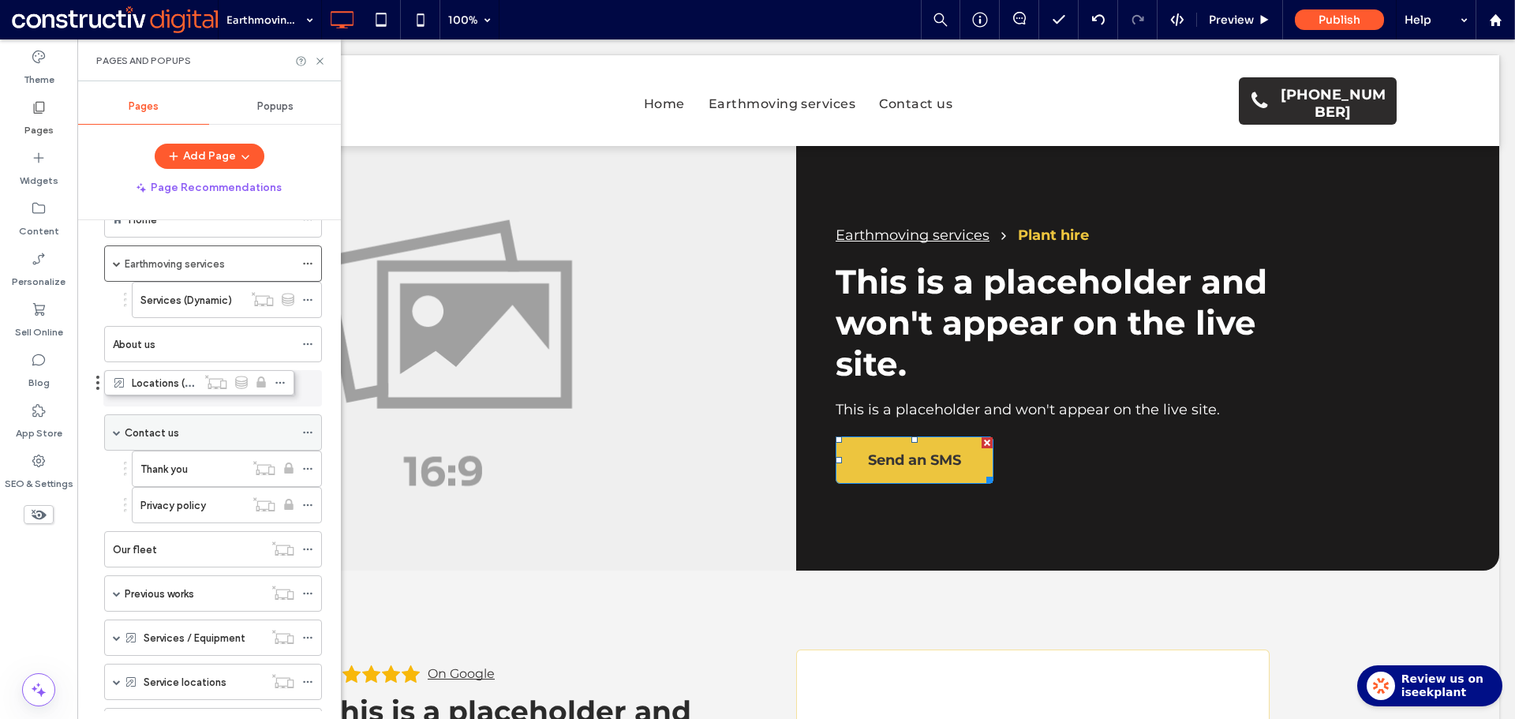
drag, startPoint x: 177, startPoint y: 603, endPoint x: 180, endPoint y: 394, distance: 209.1
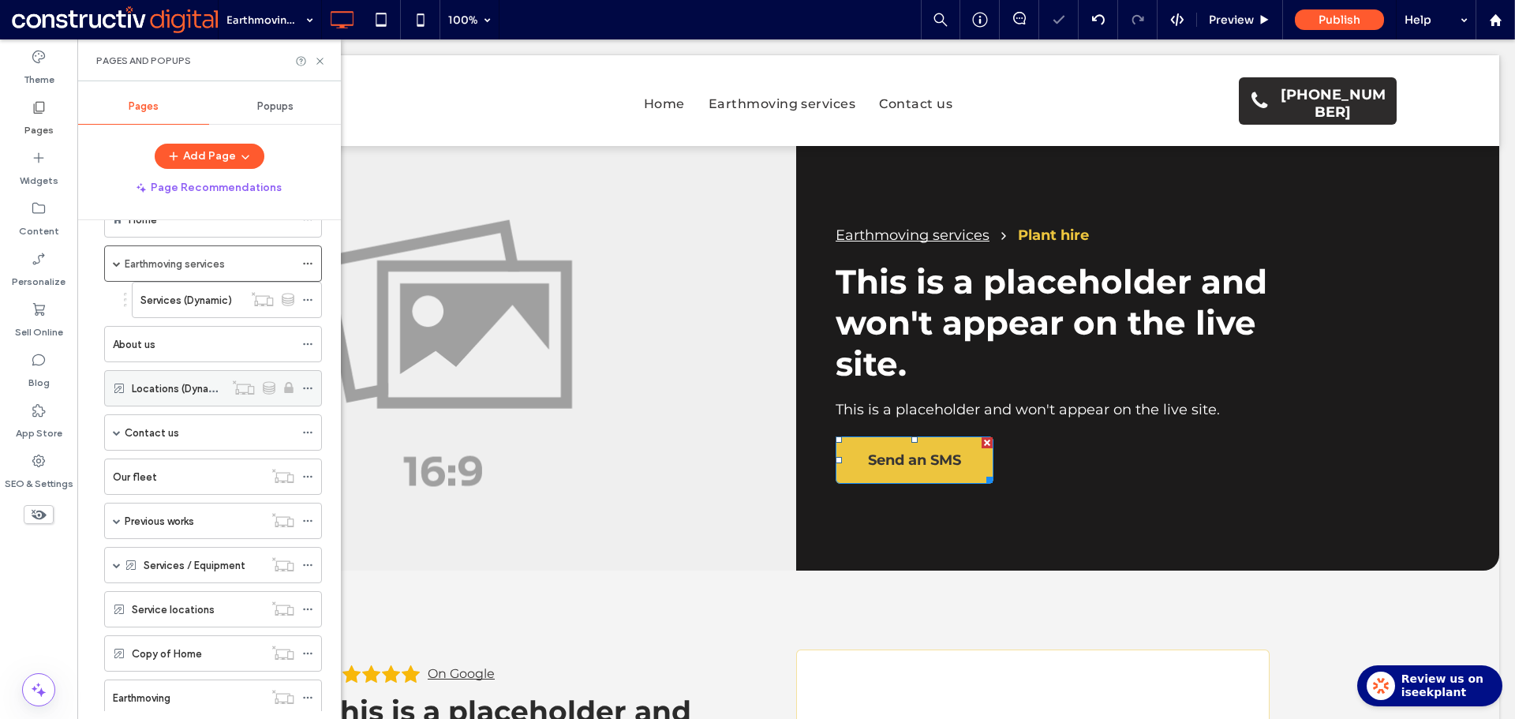
click at [168, 387] on label "Locations (Dynamic)" at bounding box center [181, 389] width 98 height 28
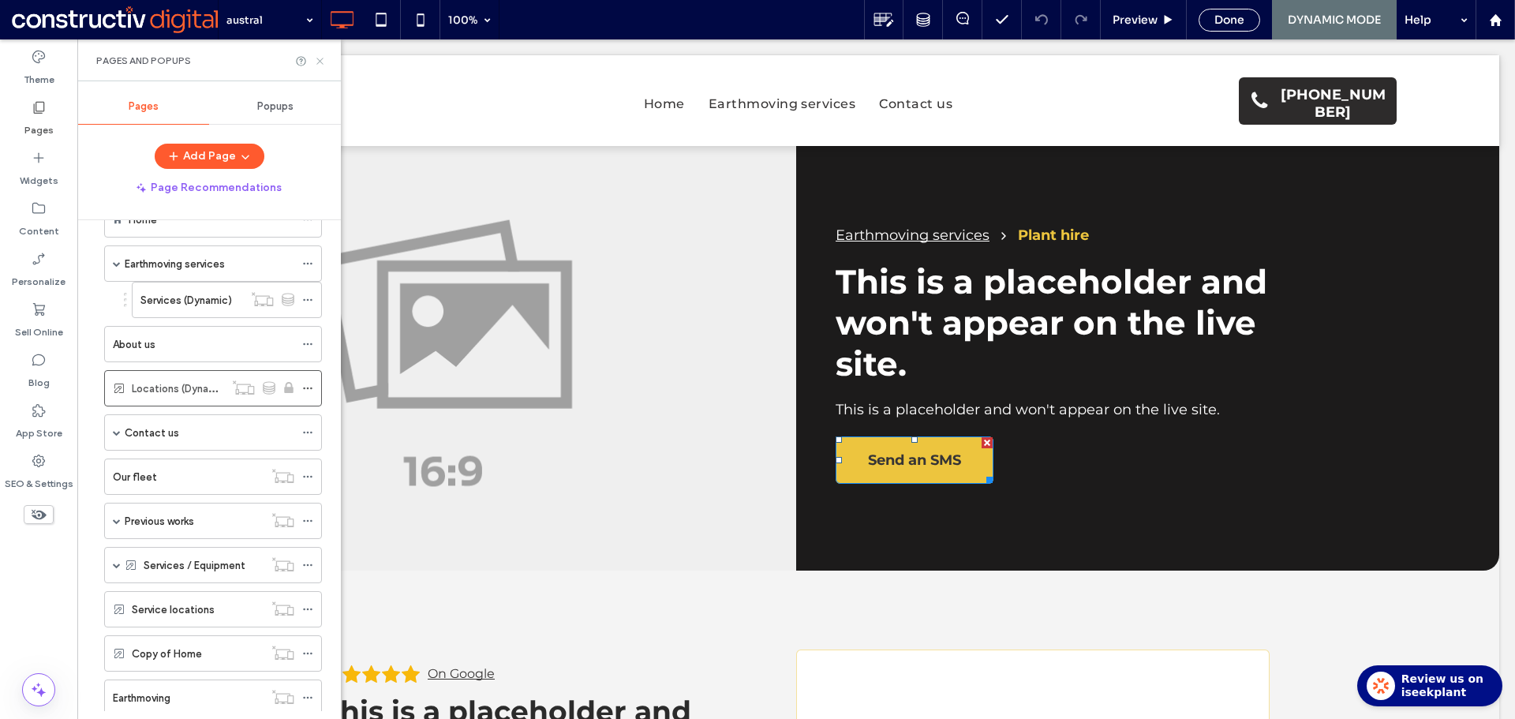
click at [319, 62] on use at bounding box center [319, 61] width 6 height 6
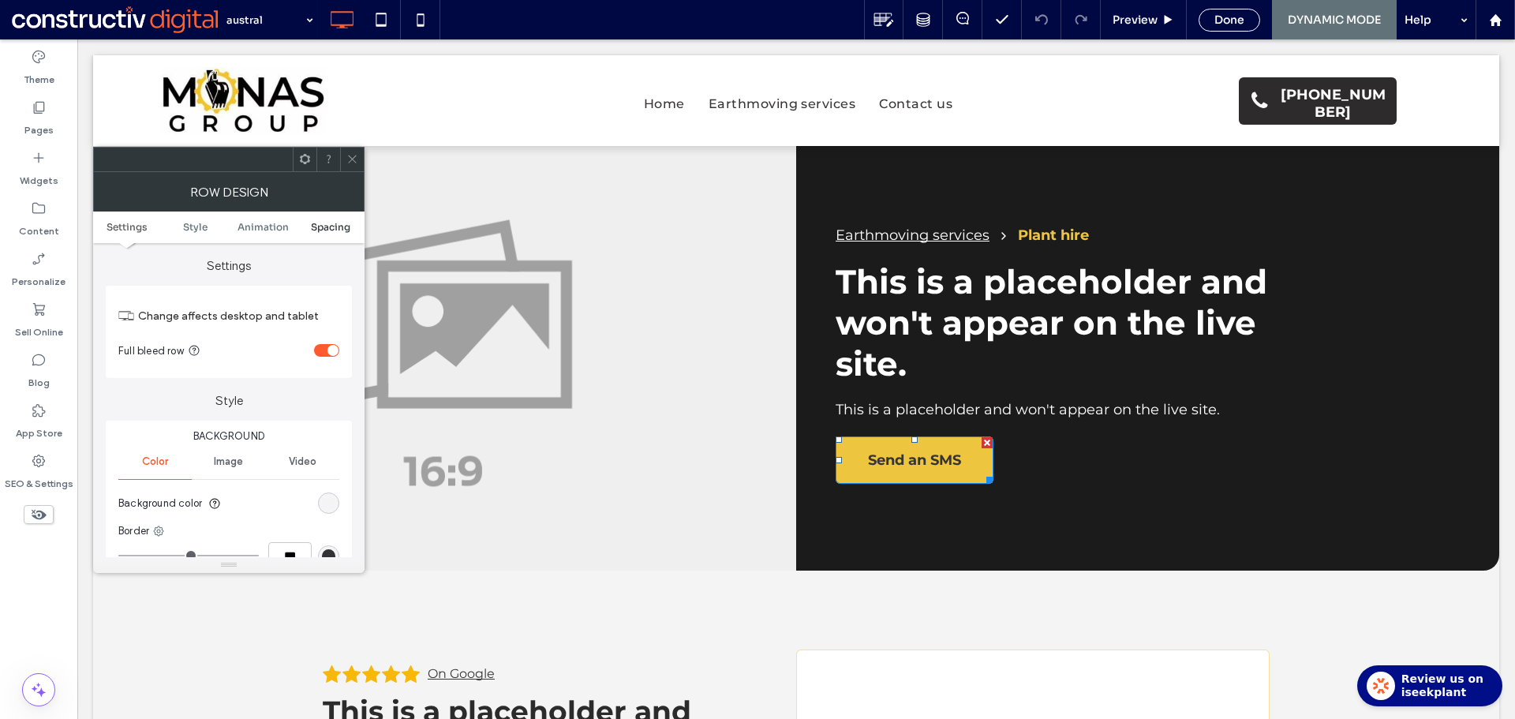
click at [333, 225] on span "Spacing" at bounding box center [330, 227] width 39 height 12
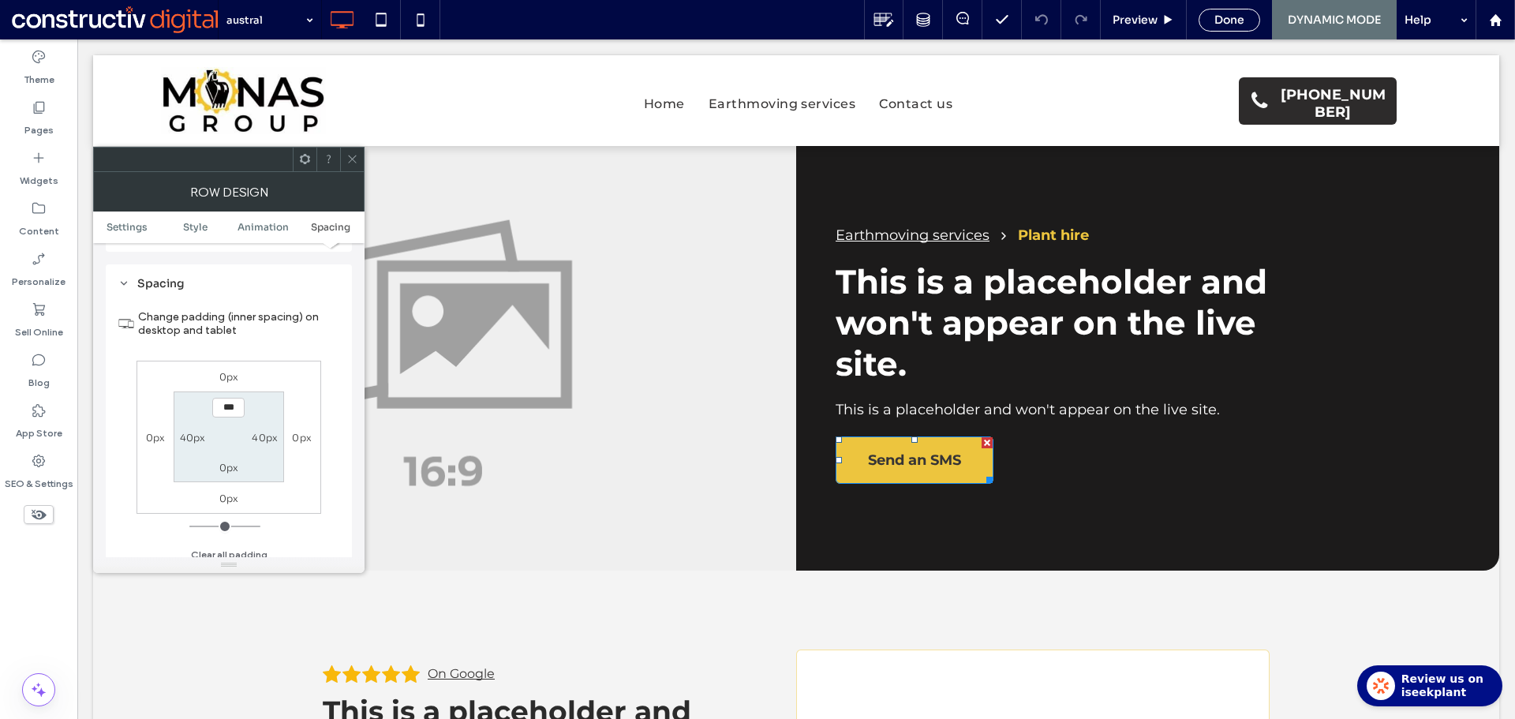
scroll to position [447, 0]
drag, startPoint x: 193, startPoint y: 426, endPoint x: 224, endPoint y: 425, distance: 30.8
click at [193, 425] on label "40px" at bounding box center [193, 429] width 26 height 12
type input "**"
type input "*"
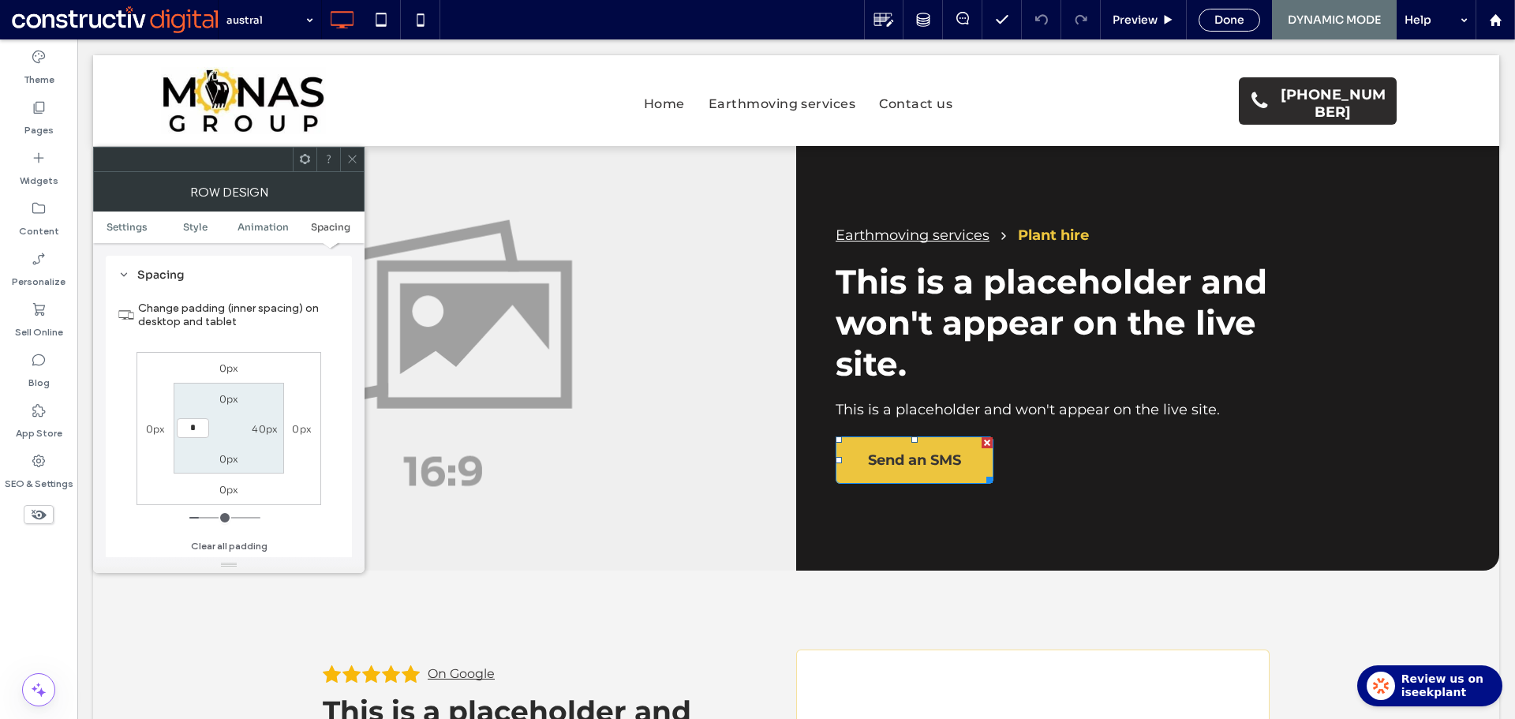
type input "***"
click at [275, 432] on label "40px" at bounding box center [265, 429] width 26 height 12
type input "**"
type input "*"
type input "***"
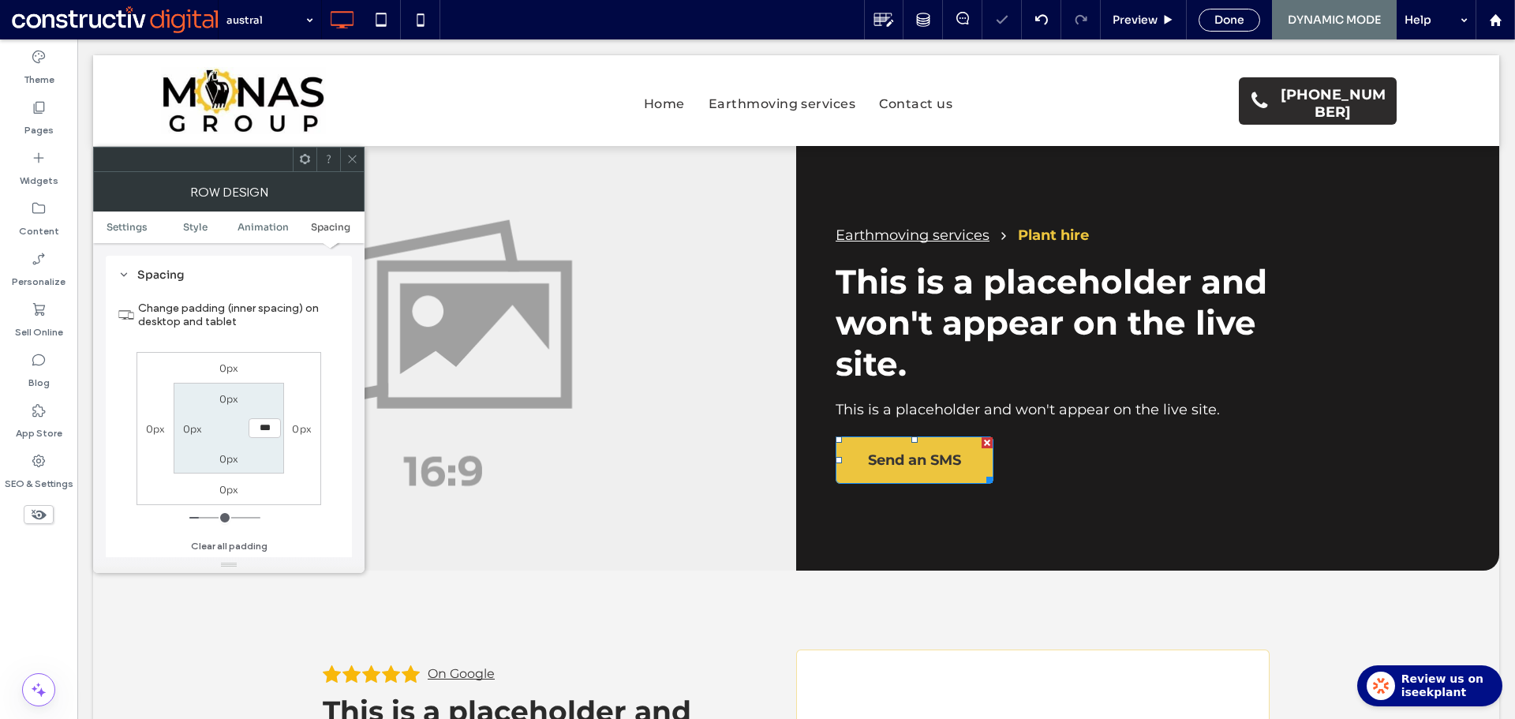
click at [267, 402] on section "0px *** 0px 0px" at bounding box center [229, 428] width 110 height 91
click at [357, 158] on icon at bounding box center [352, 159] width 12 height 12
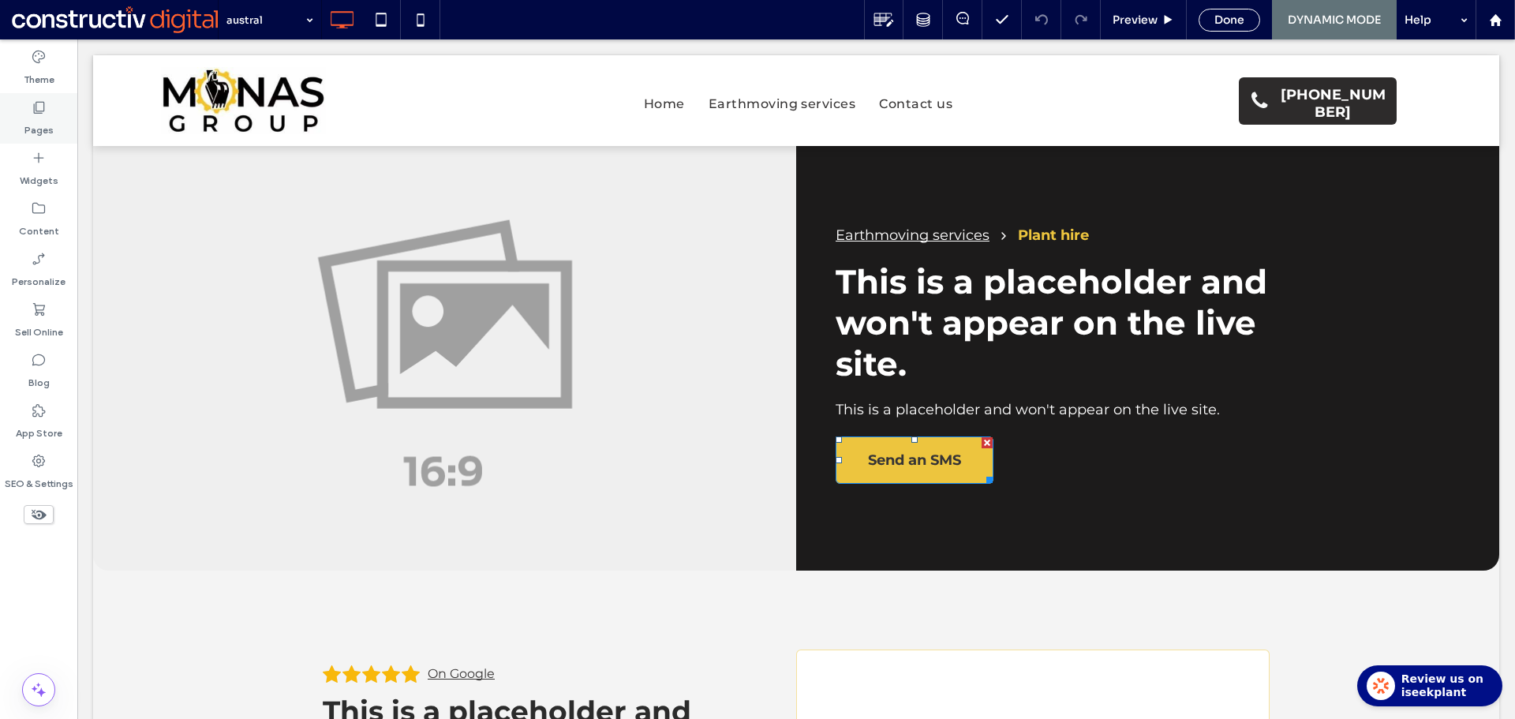
click at [32, 122] on label "Pages" at bounding box center [38, 126] width 29 height 22
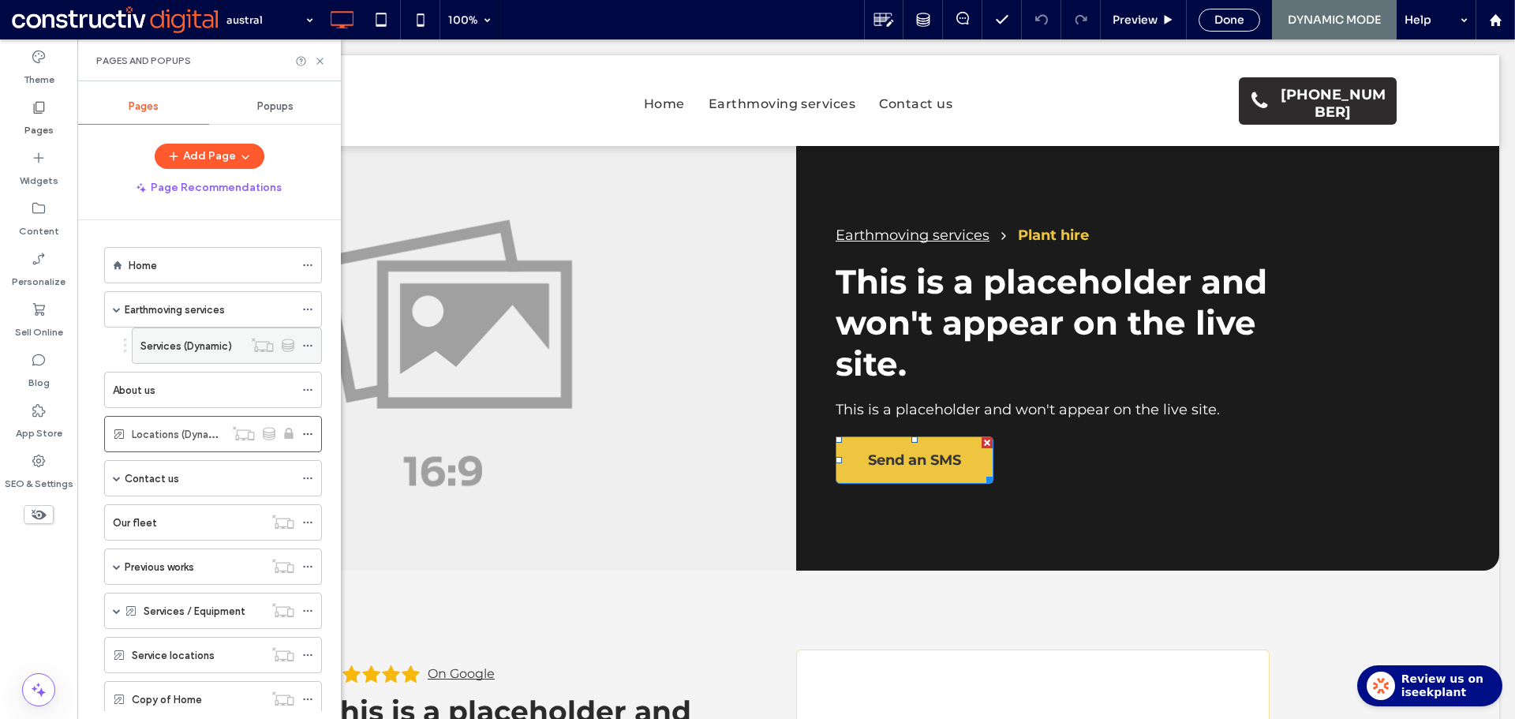
click at [178, 340] on label "Services (Dynamic)" at bounding box center [186, 346] width 92 height 28
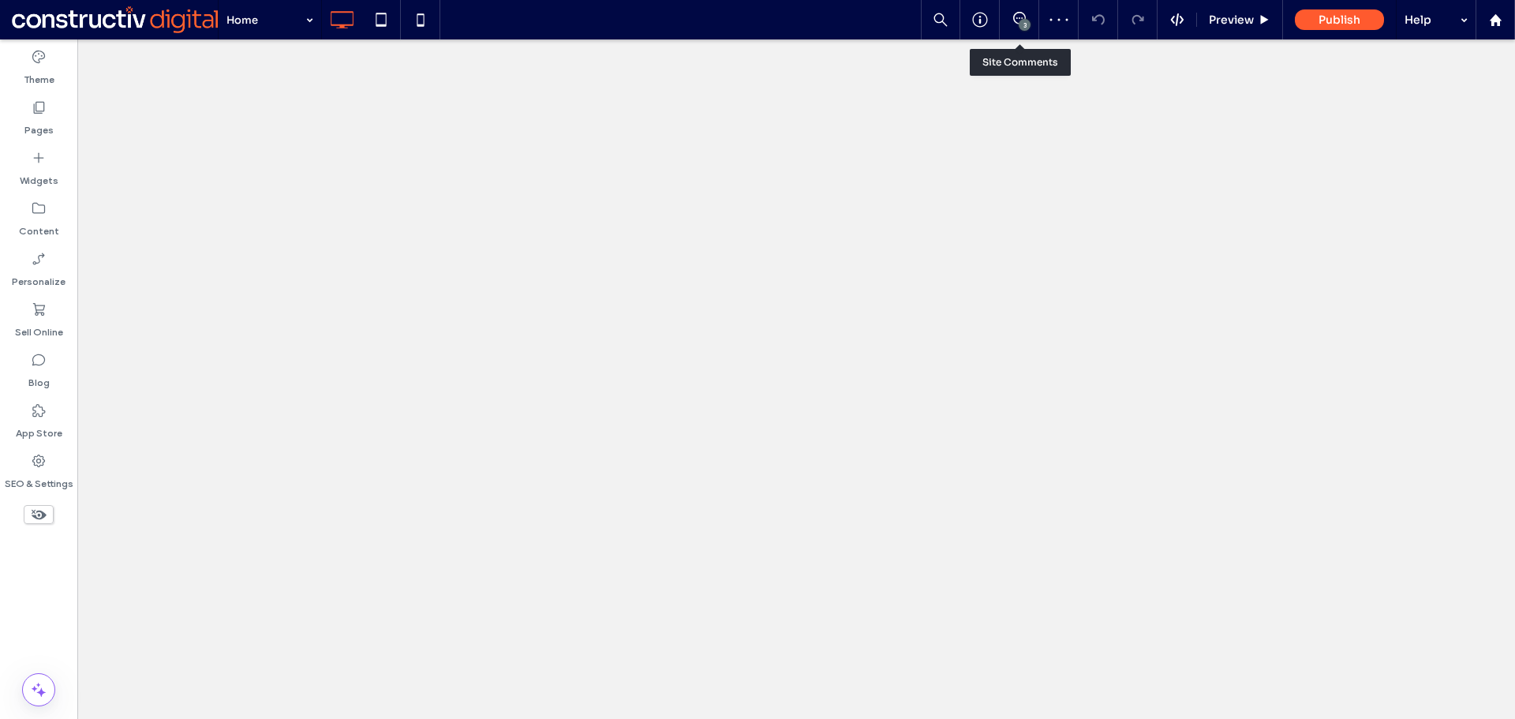
click at [1019, 18] on use at bounding box center [1019, 18] width 13 height 13
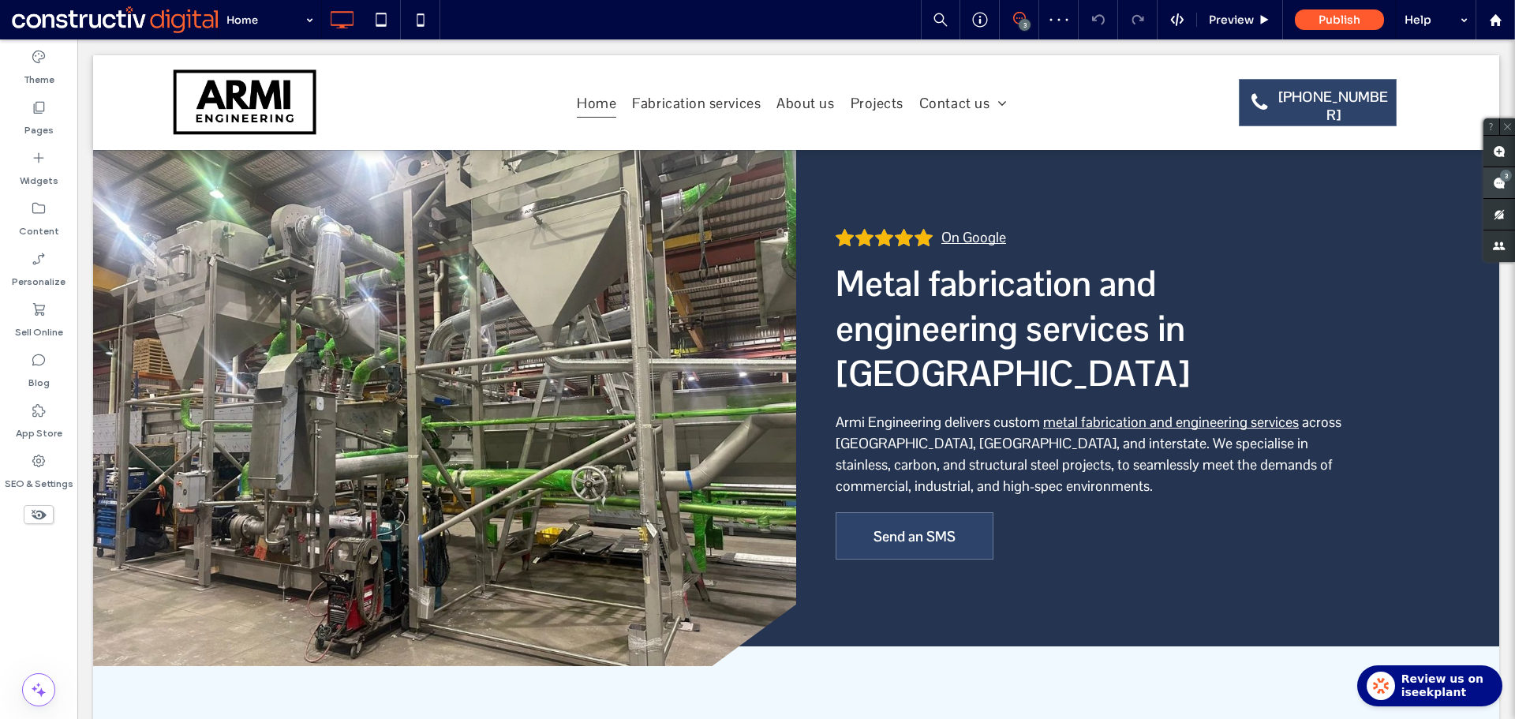
click at [1497, 181] on use at bounding box center [1498, 183] width 13 height 13
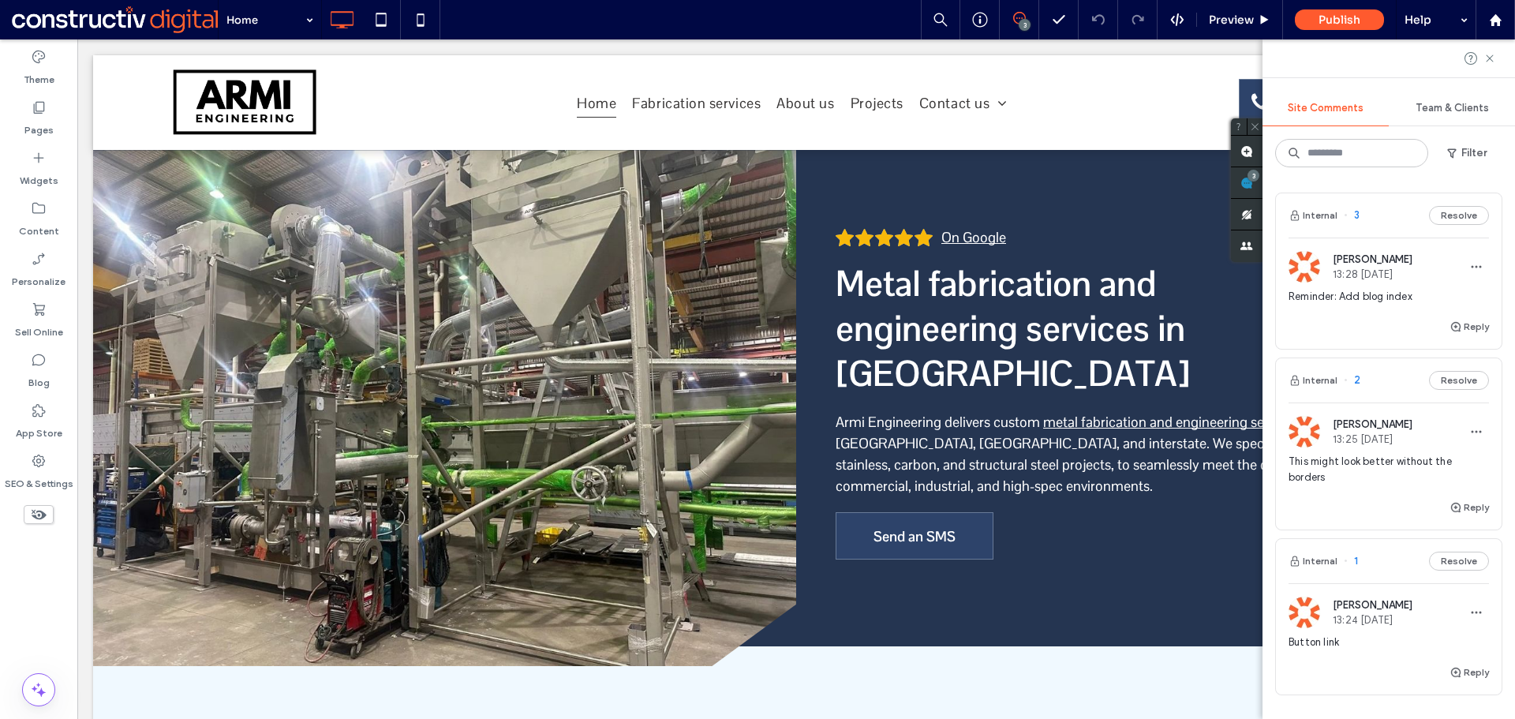
click at [1379, 300] on span "Reminder: Add blog index" at bounding box center [1388, 297] width 200 height 16
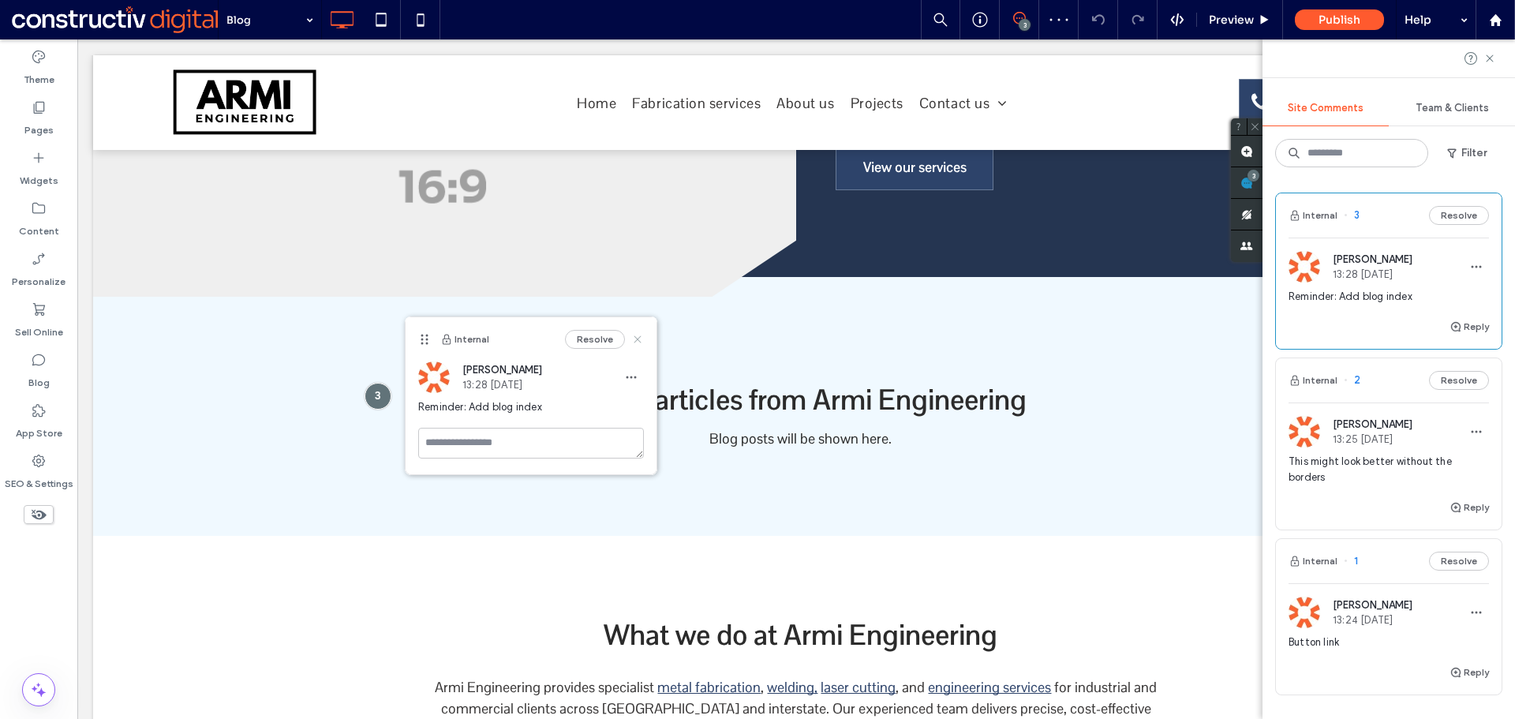
click at [637, 337] on icon at bounding box center [637, 339] width 13 height 13
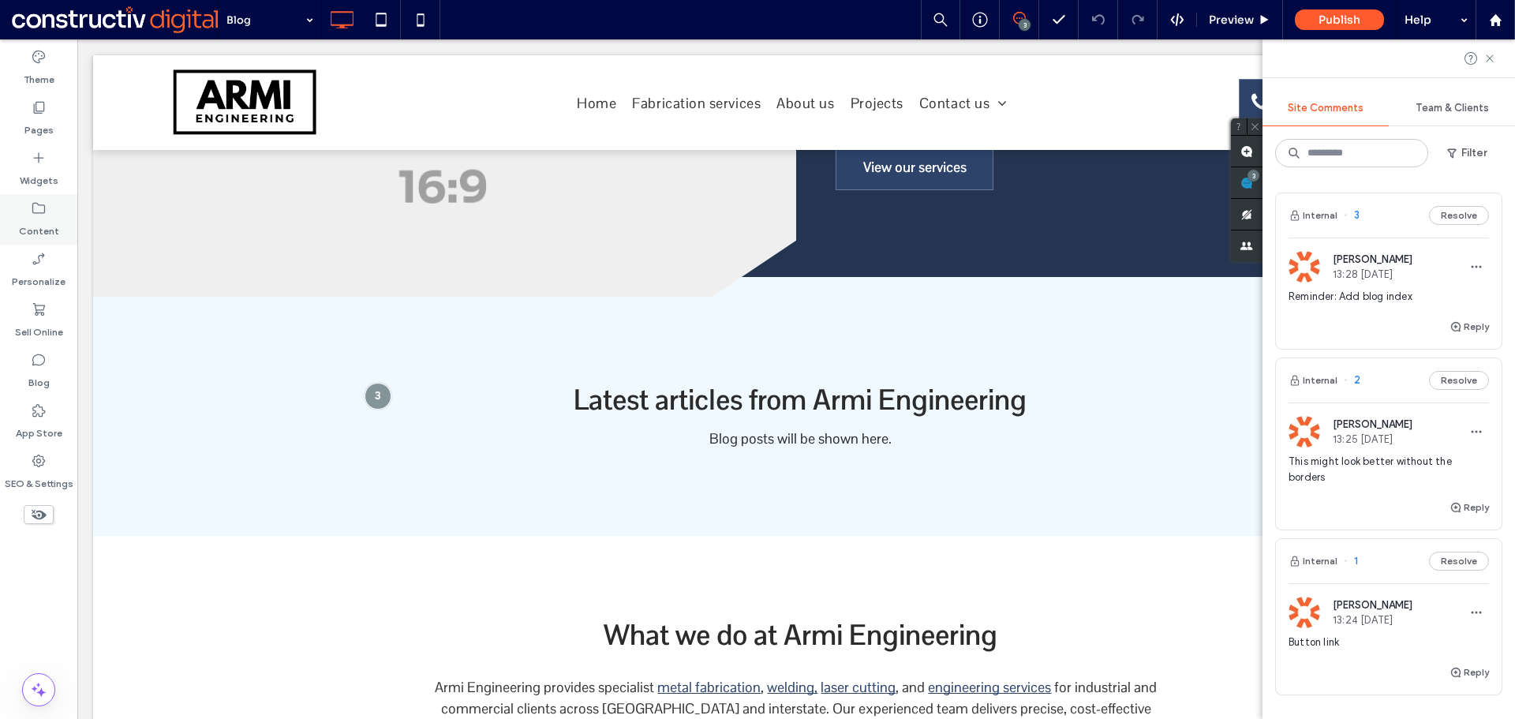
click at [47, 222] on label "Content" at bounding box center [39, 227] width 40 height 22
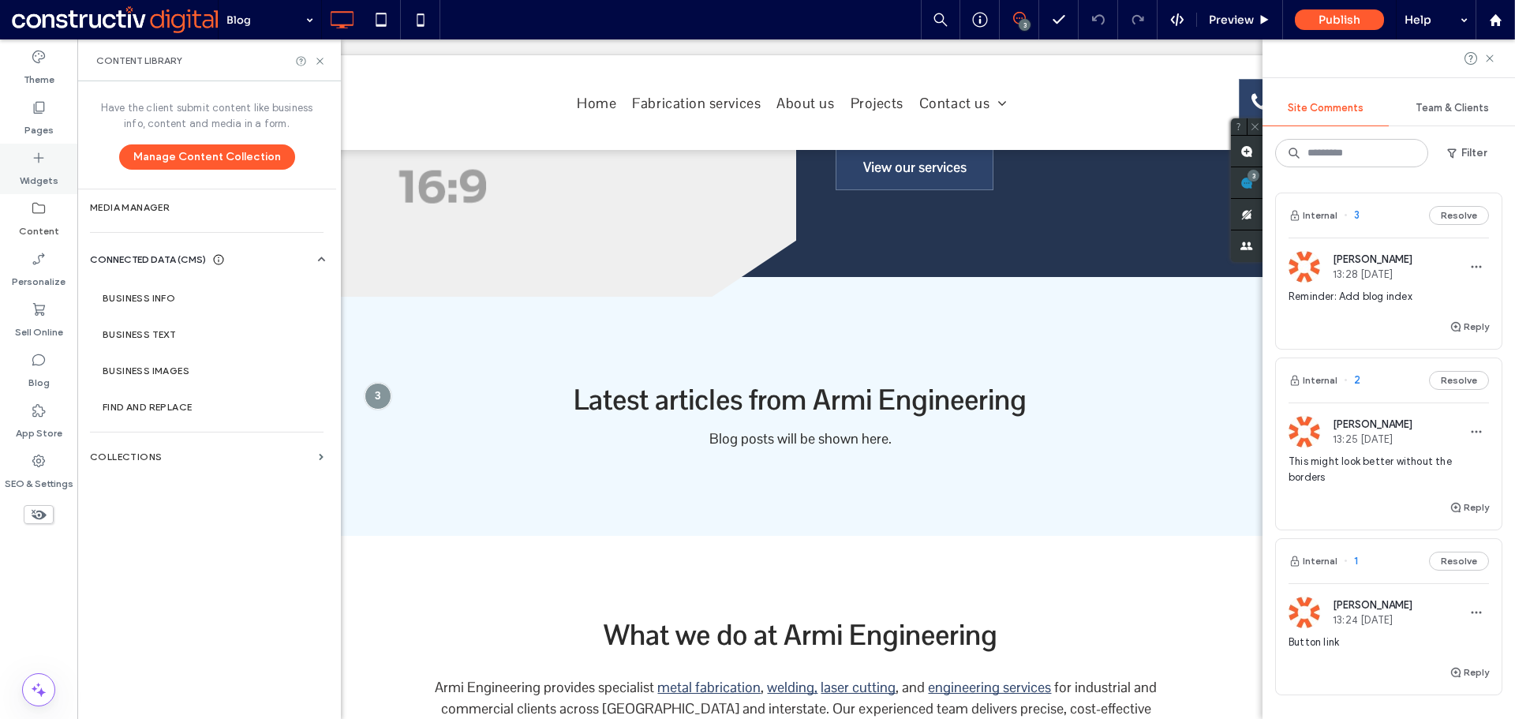
click at [40, 157] on icon at bounding box center [39, 158] width 16 height 16
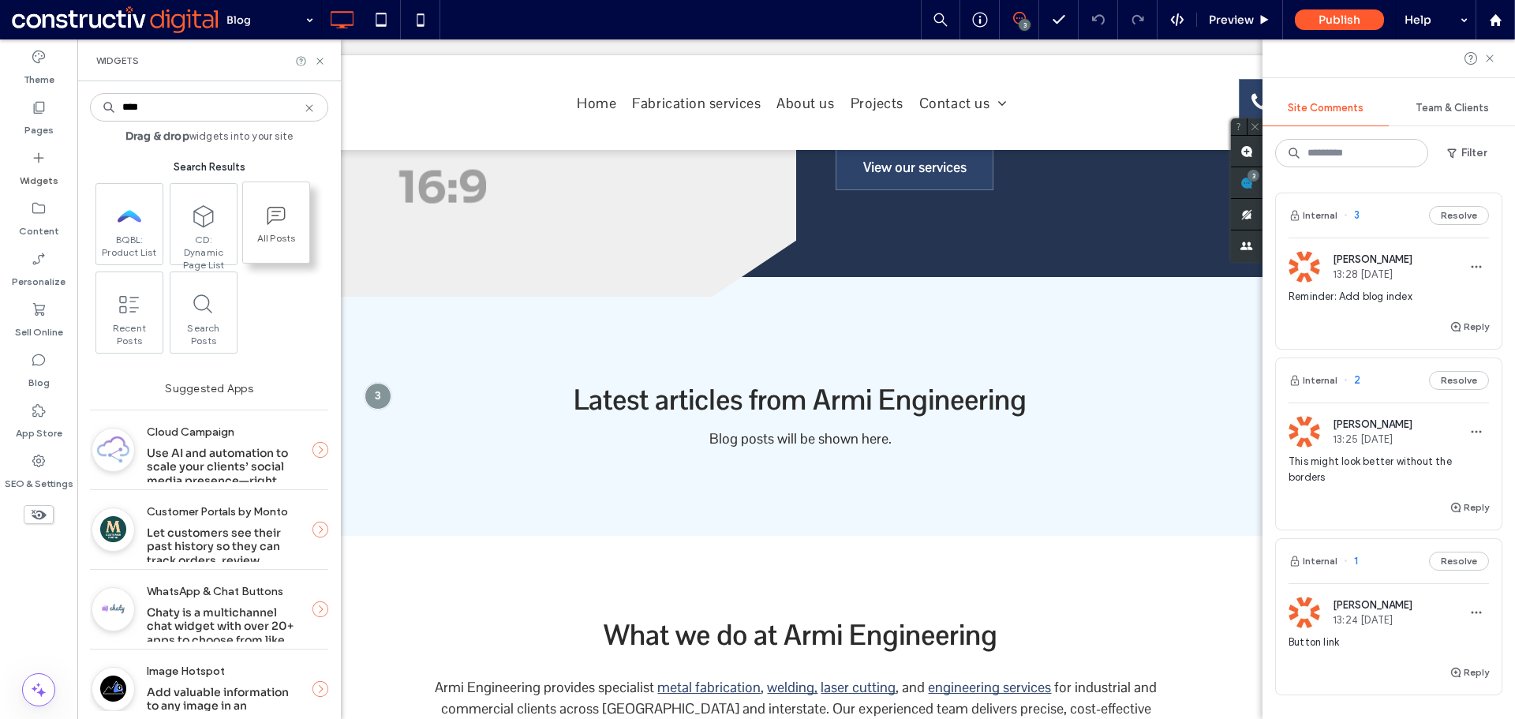
type input "****"
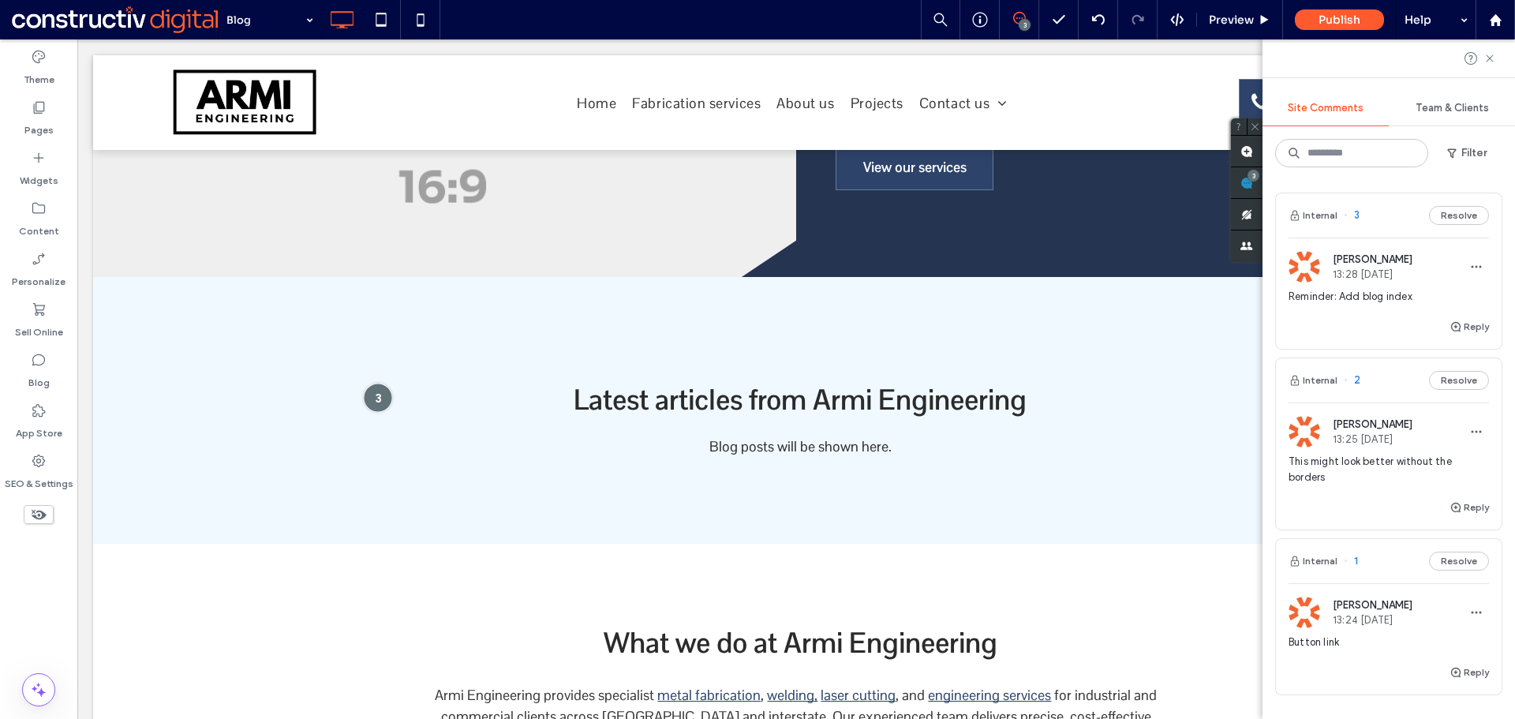
click at [372, 402] on div at bounding box center [377, 397] width 29 height 29
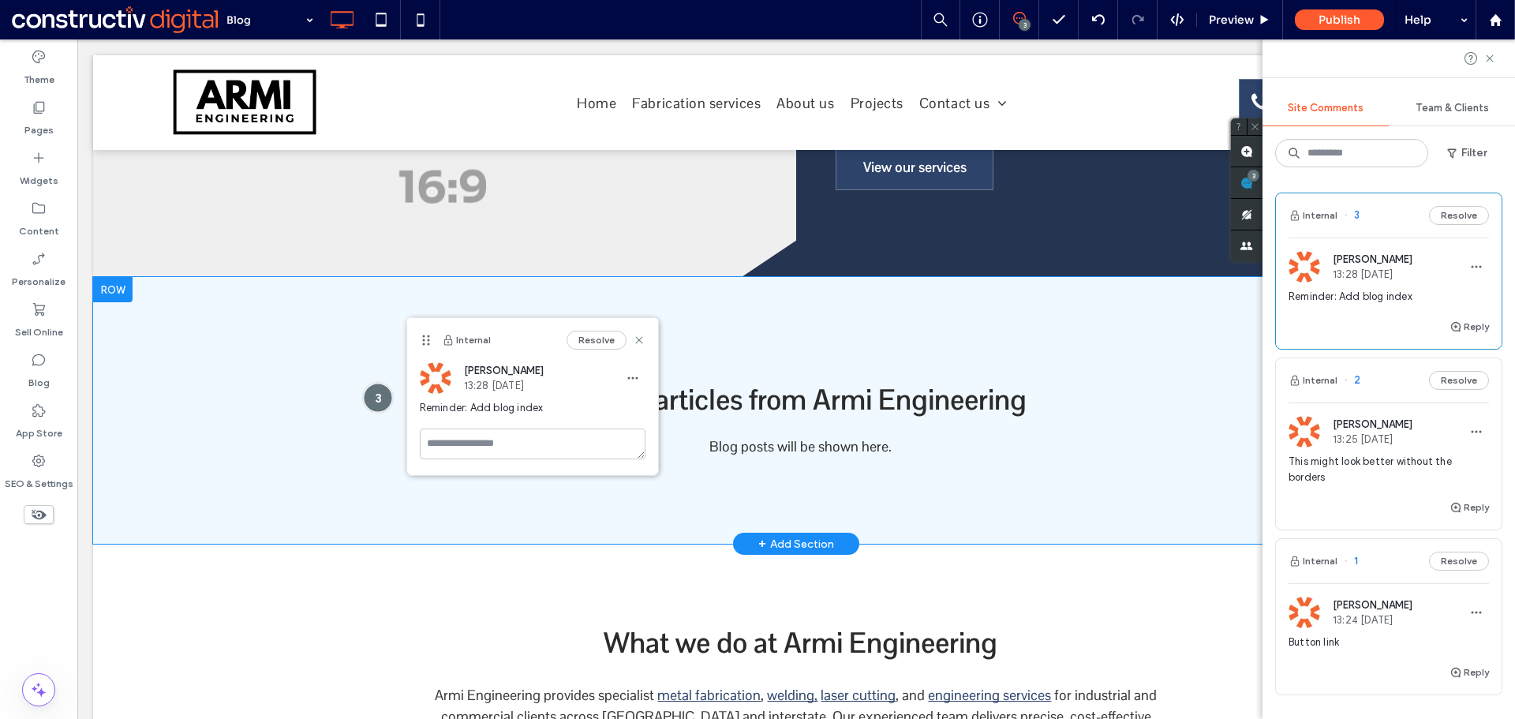
click at [372, 402] on div at bounding box center [377, 397] width 29 height 29
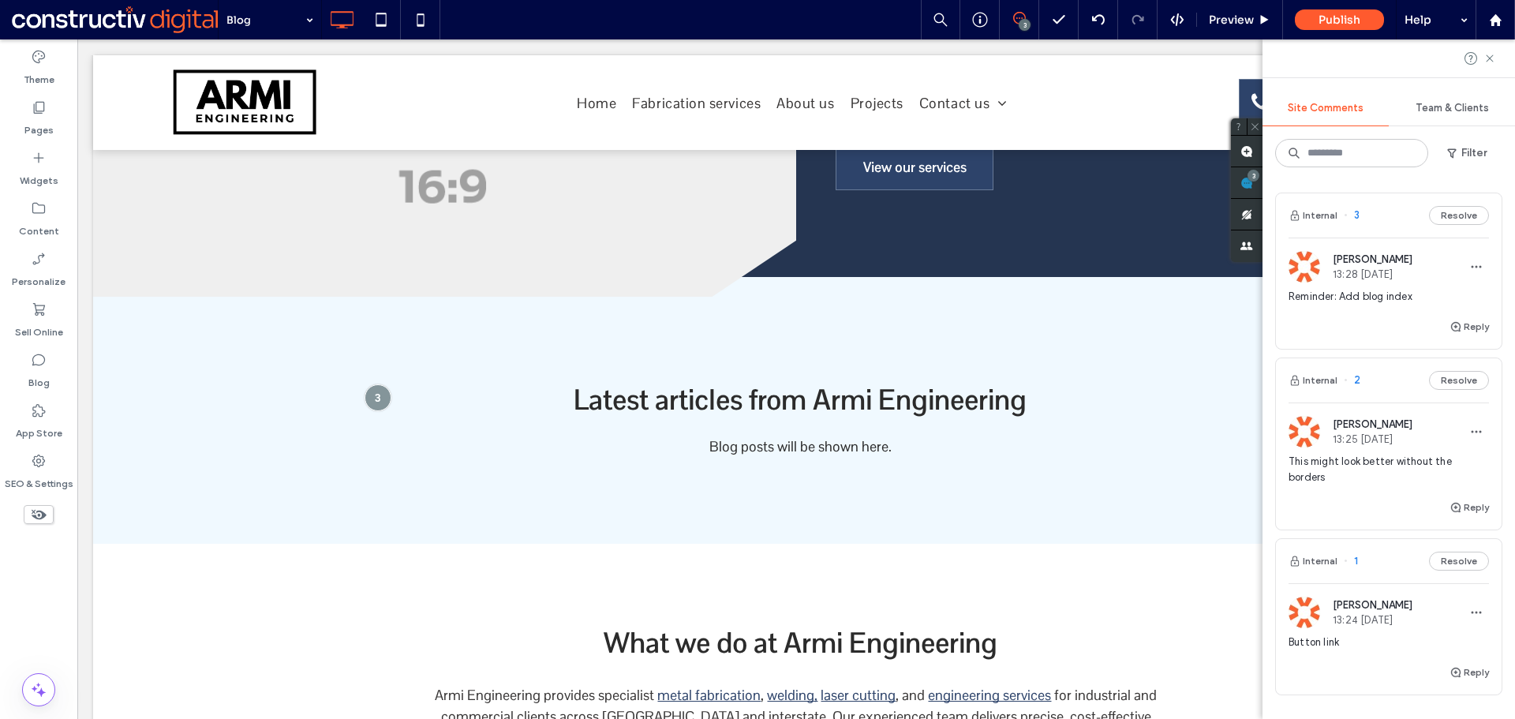
click at [1372, 468] on span "This might look better without the borders" at bounding box center [1388, 470] width 200 height 32
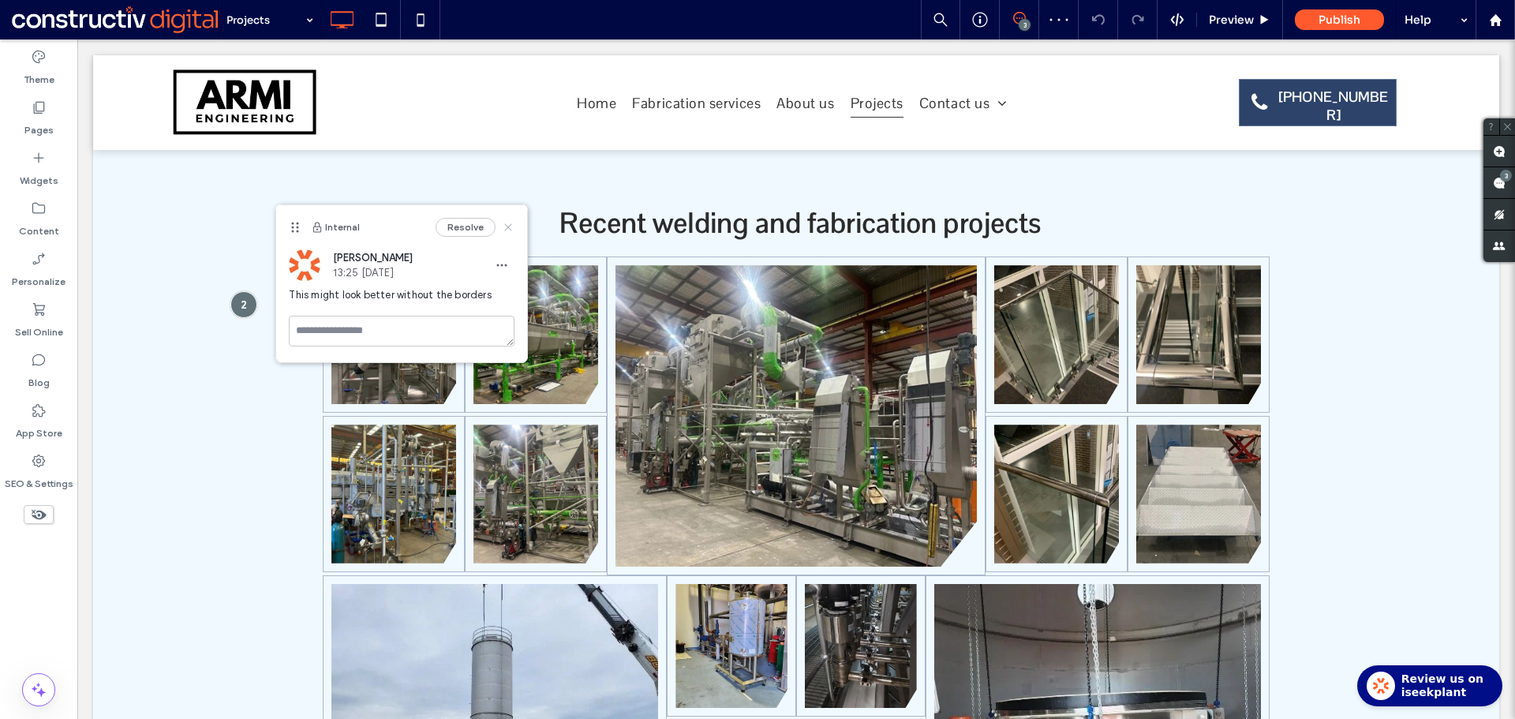
click at [505, 223] on use at bounding box center [508, 226] width 7 height 7
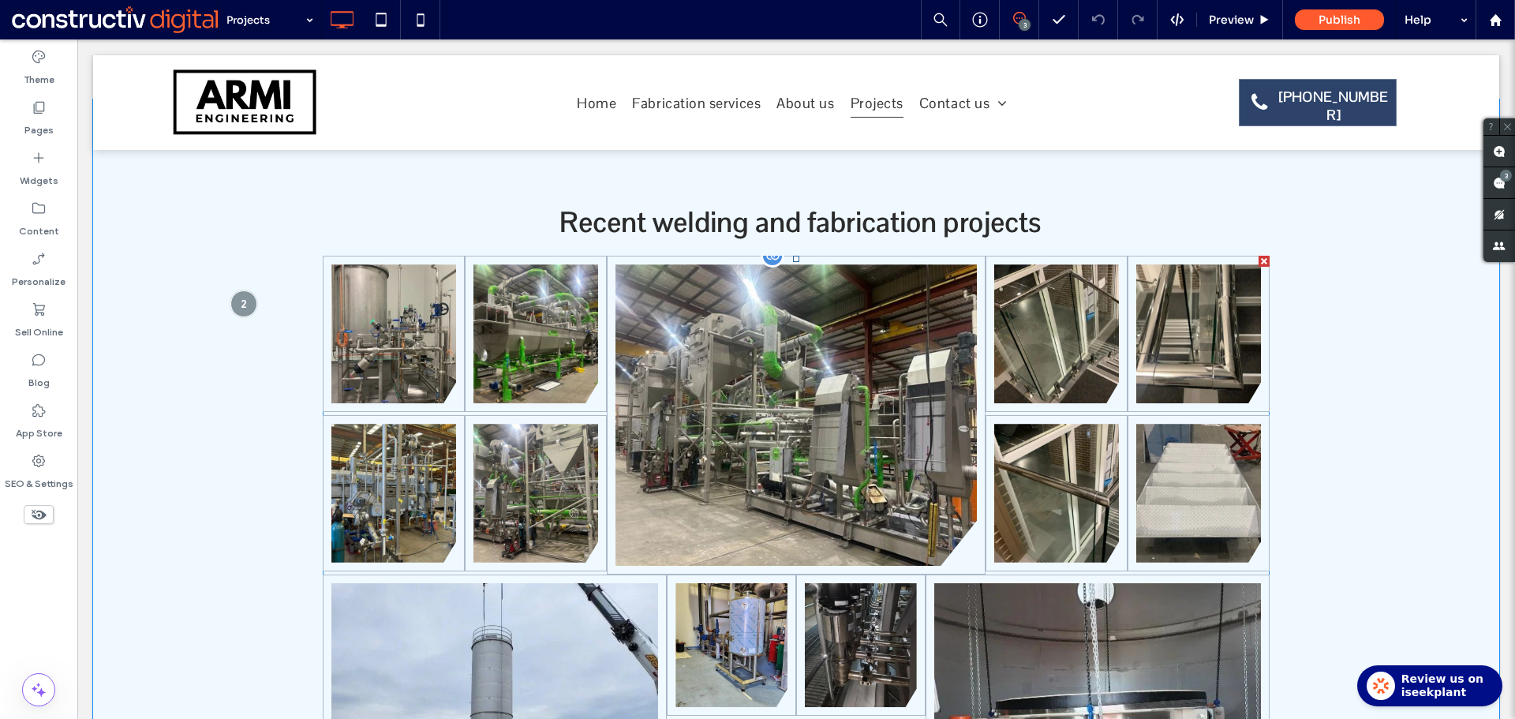
scroll to position [522, 0]
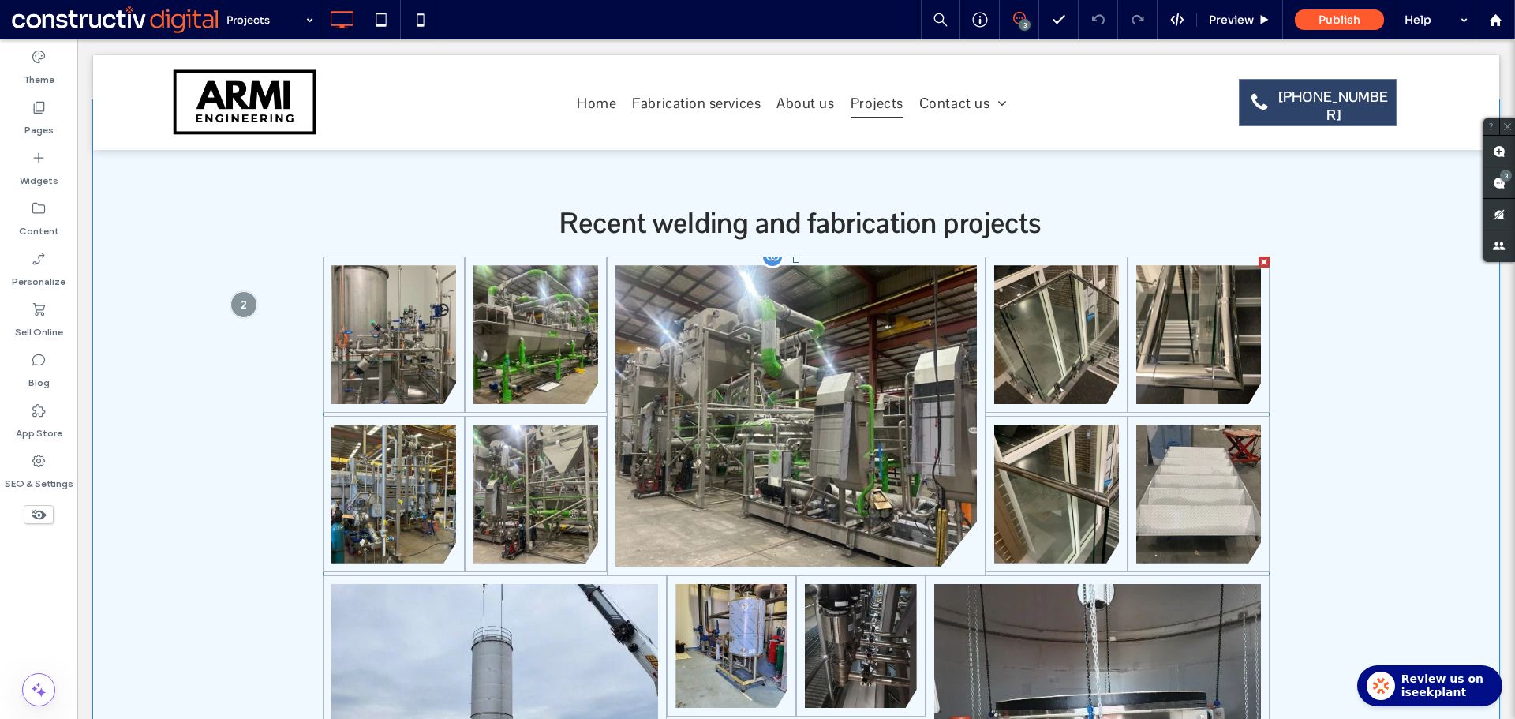
click at [760, 396] on link at bounding box center [795, 415] width 383 height 319
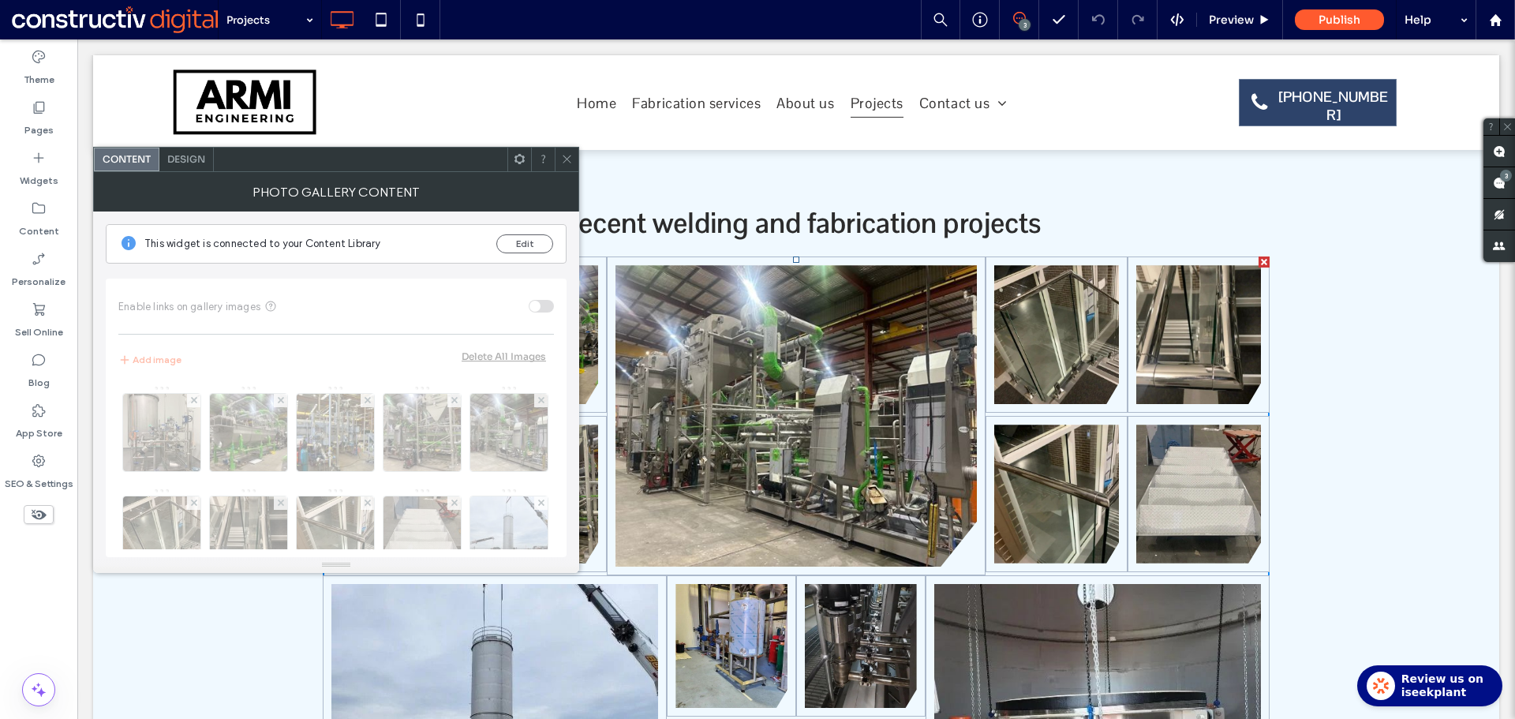
click at [566, 159] on icon at bounding box center [567, 159] width 12 height 12
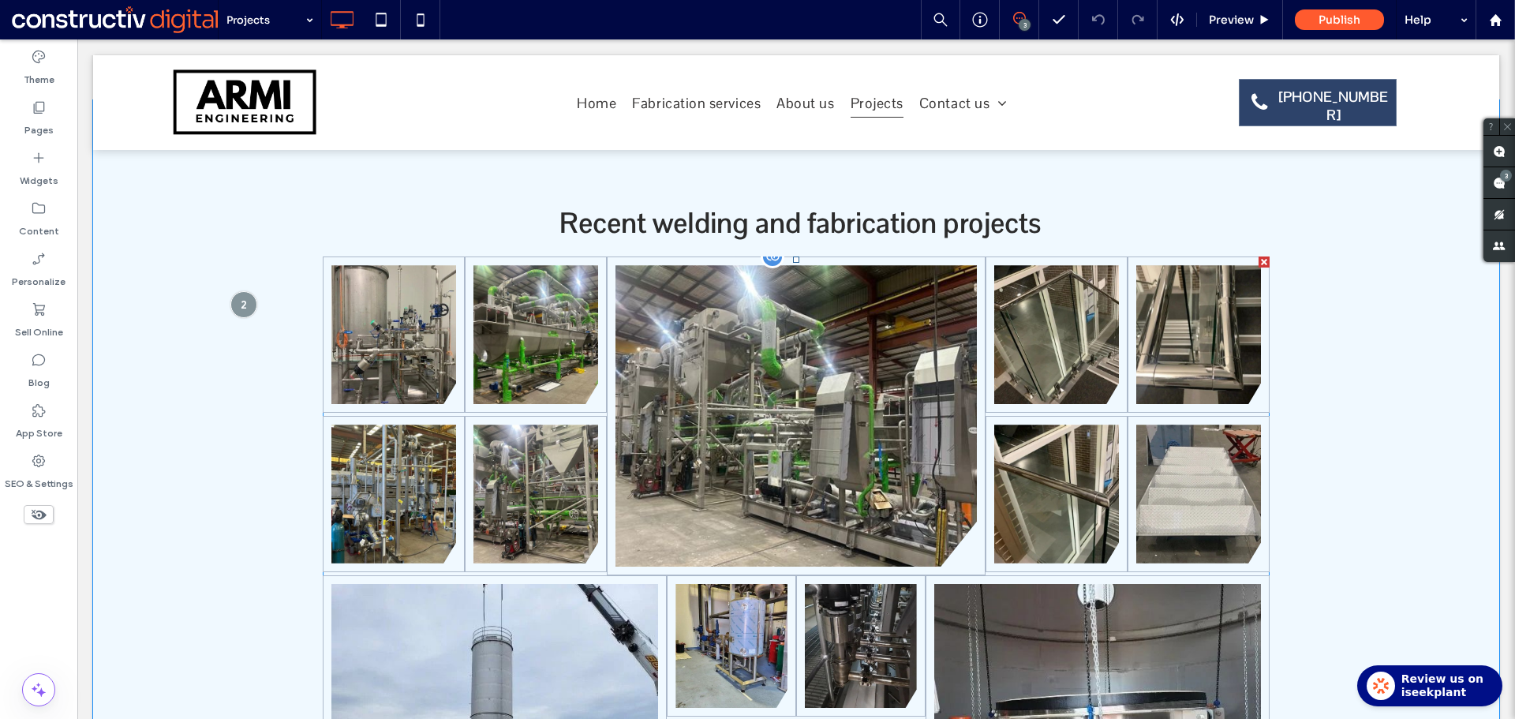
click at [713, 407] on link at bounding box center [795, 415] width 383 height 319
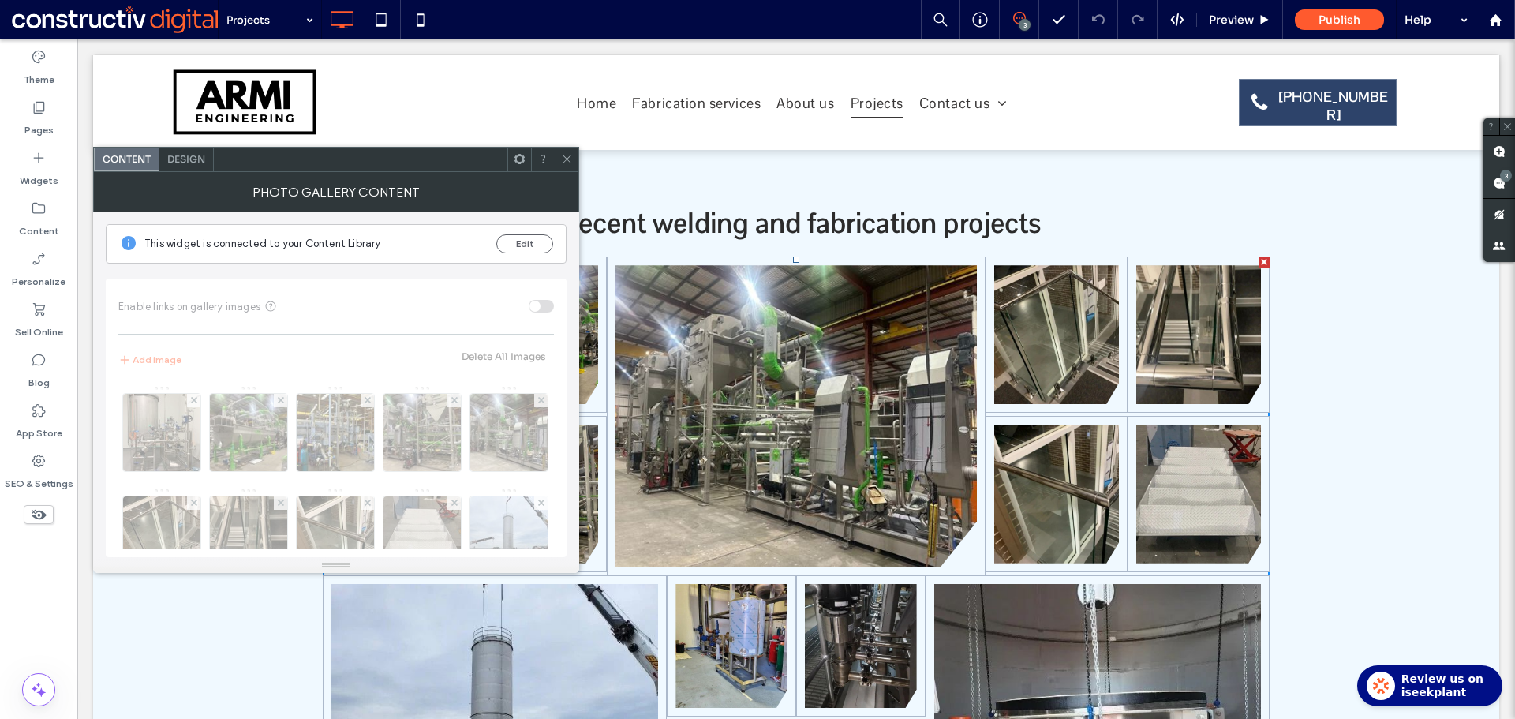
click at [200, 159] on span "Design" at bounding box center [186, 159] width 38 height 12
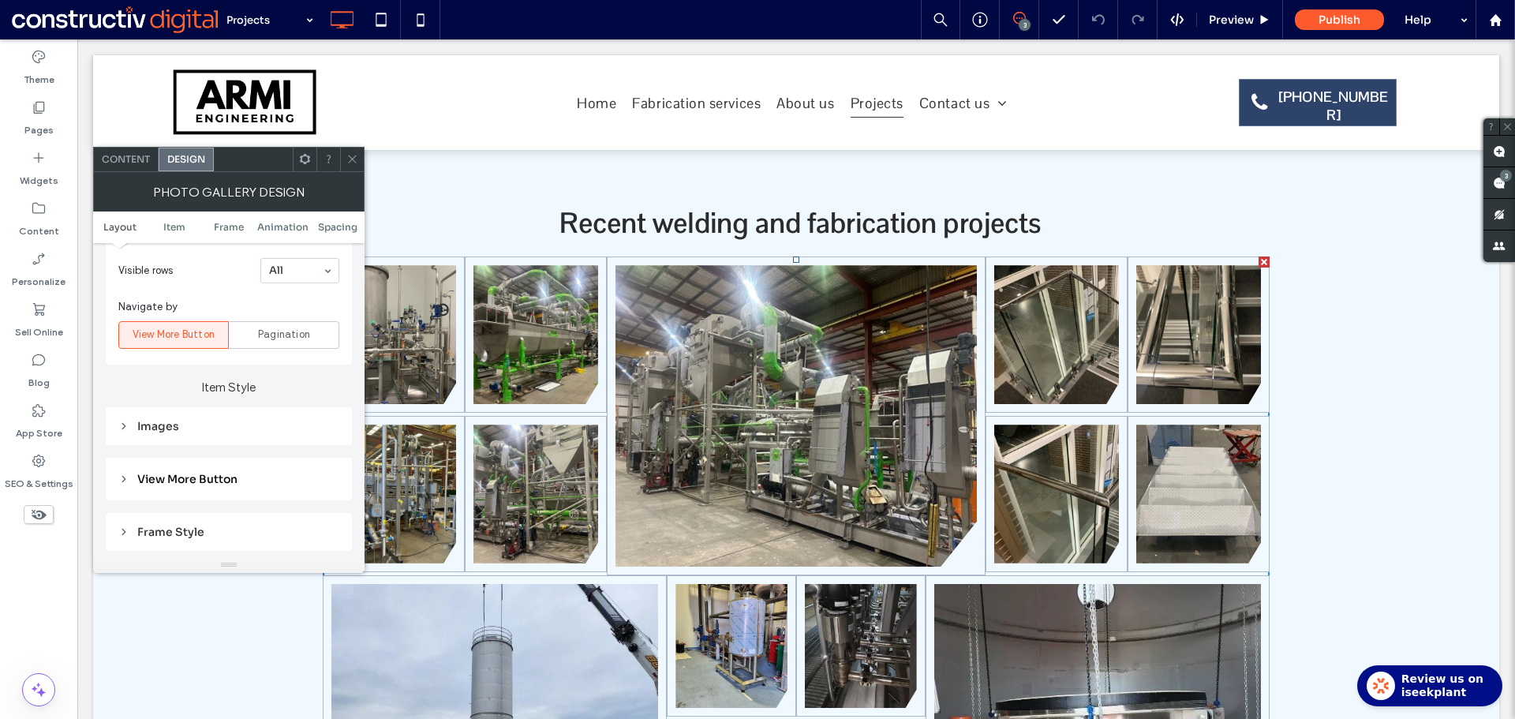
scroll to position [552, 0]
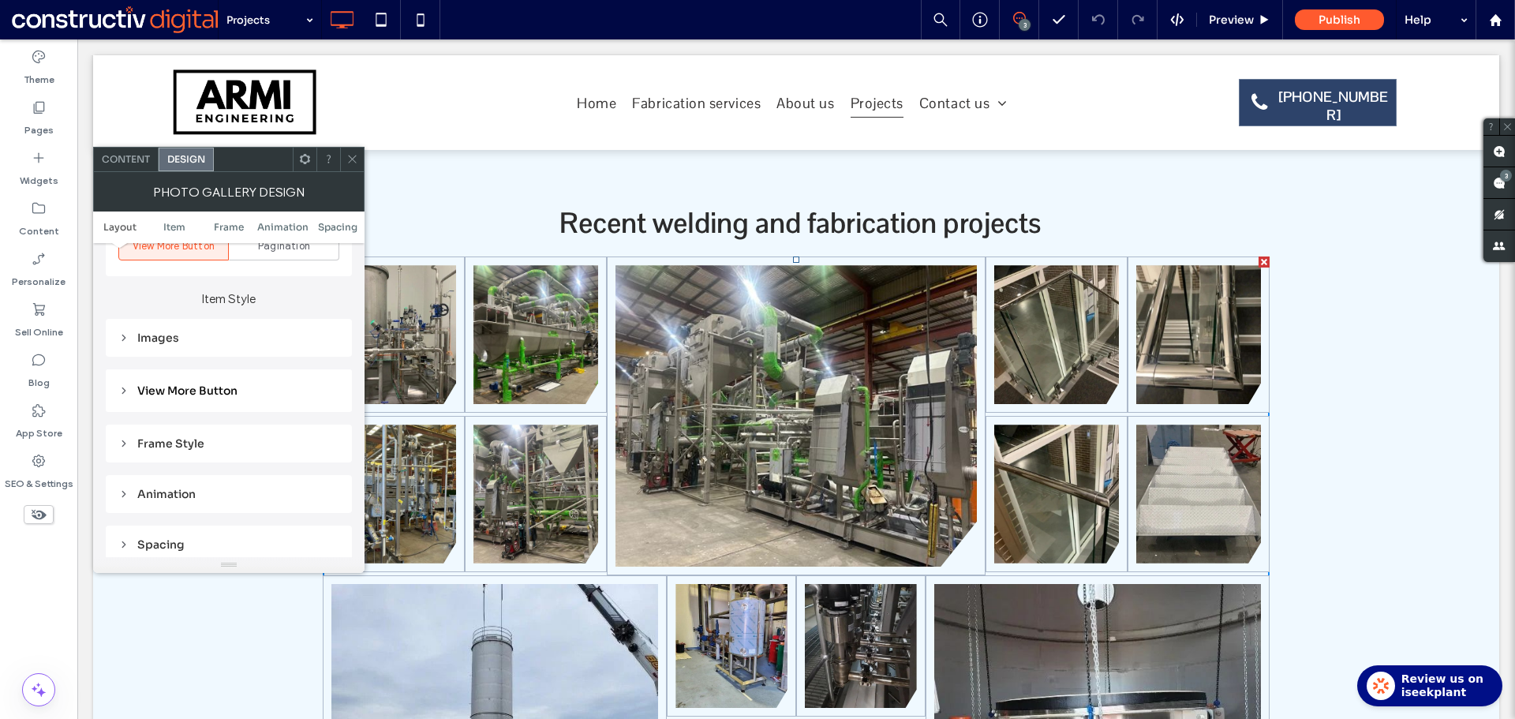
click at [159, 332] on div "Images" at bounding box center [228, 338] width 221 height 14
type input "*"
type input "***"
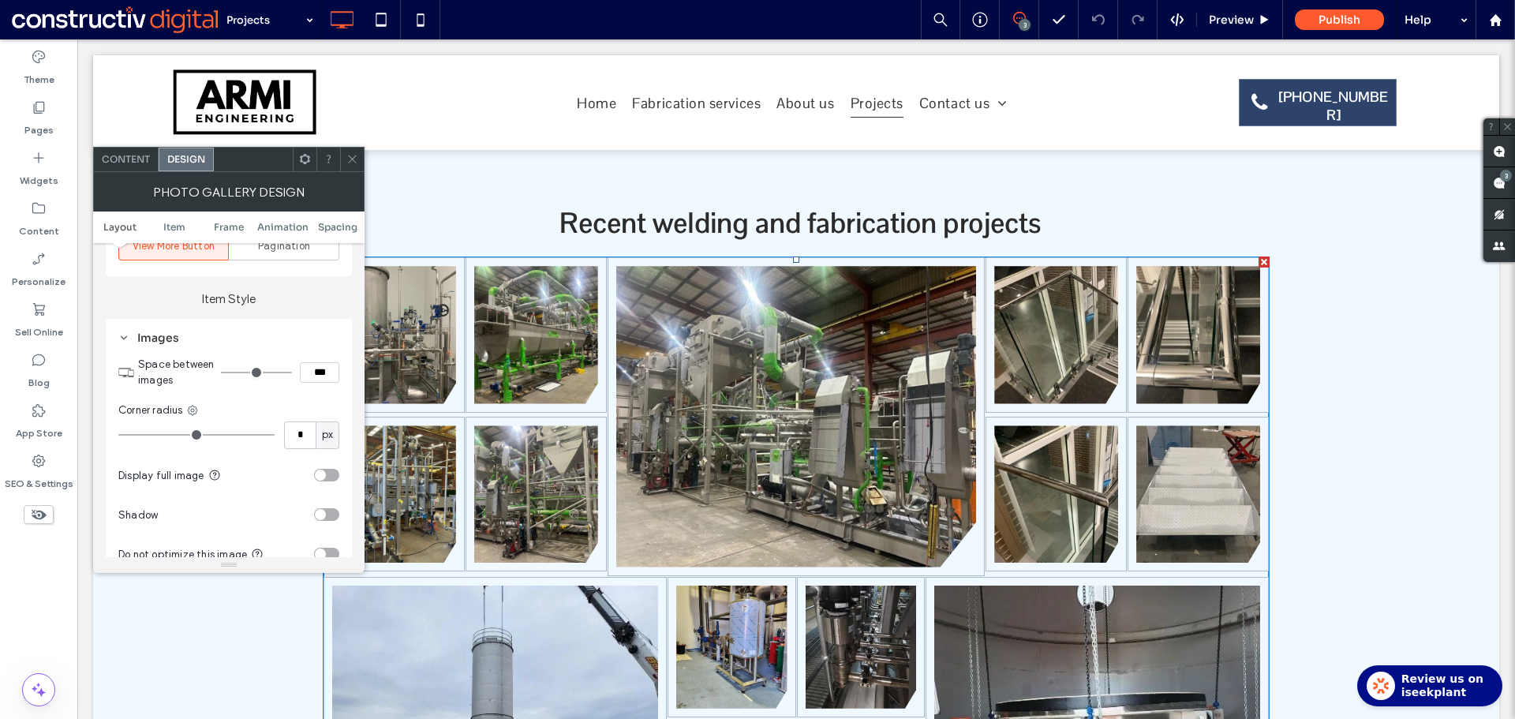
type input "*"
type input "***"
type input "*"
type input "***"
type input "*"
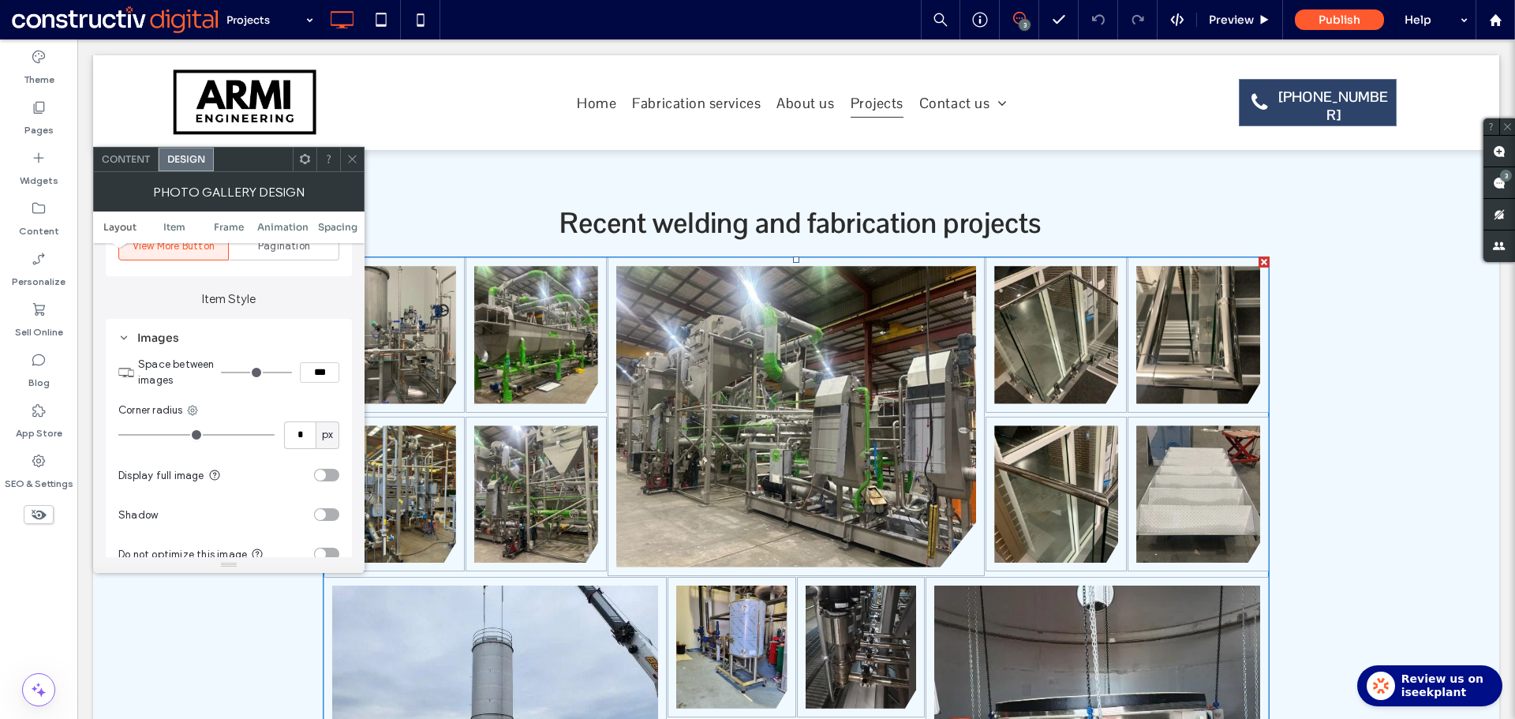
type input "***"
type input "*"
type input "***"
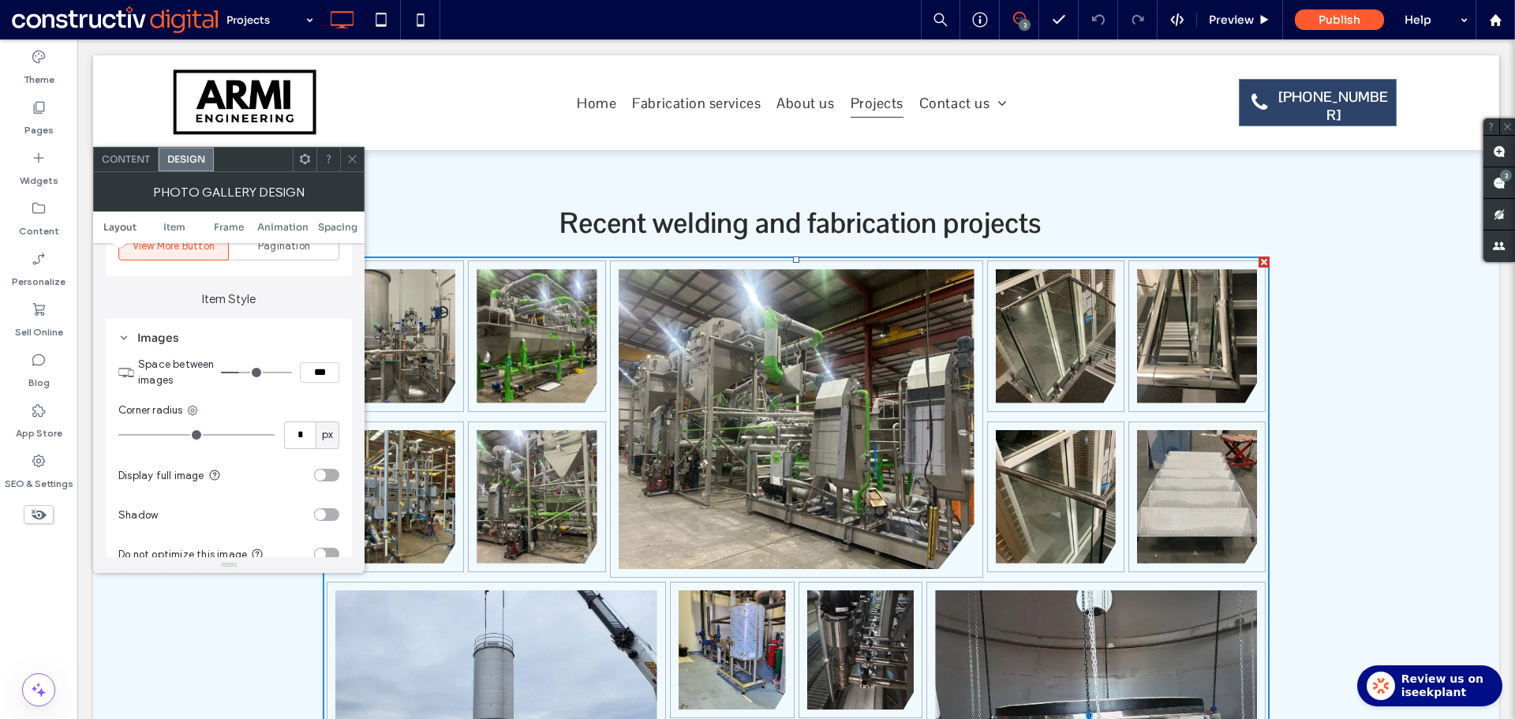
type input "*"
type input "***"
type input "*"
type input "***"
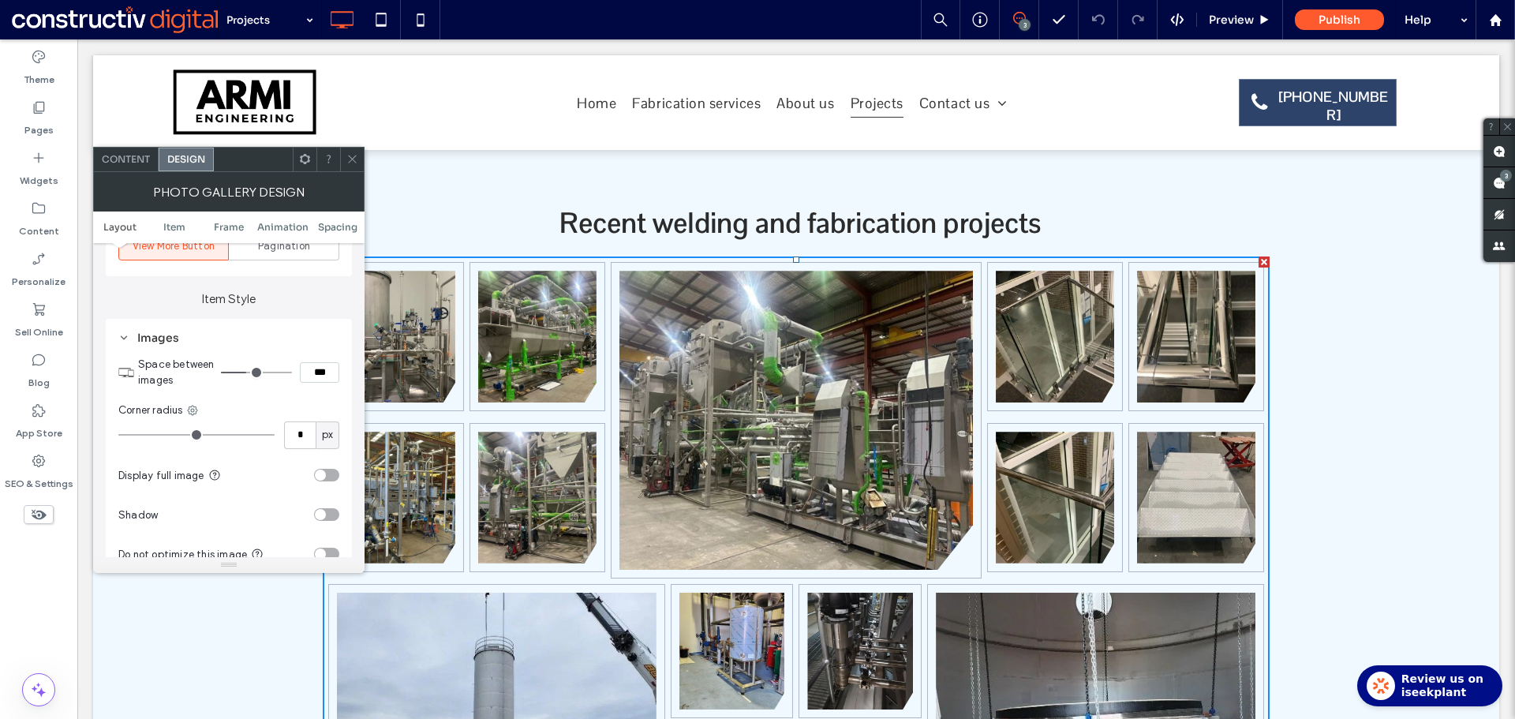
drag, startPoint x: 233, startPoint y: 371, endPoint x: 248, endPoint y: 370, distance: 15.0
type input "*"
click at [248, 372] on input "range" at bounding box center [256, 373] width 71 height 2
click at [357, 158] on icon at bounding box center [352, 159] width 12 height 12
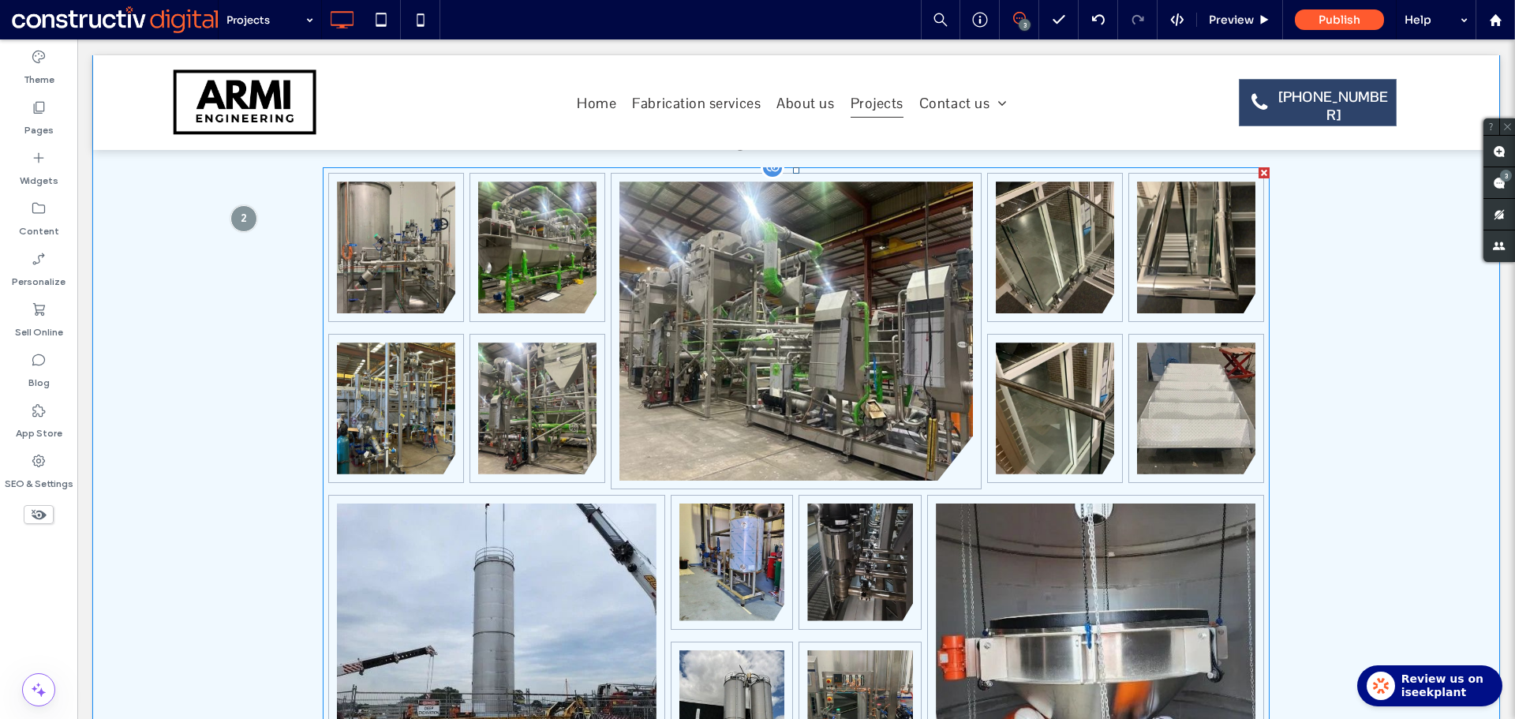
scroll to position [601, 0]
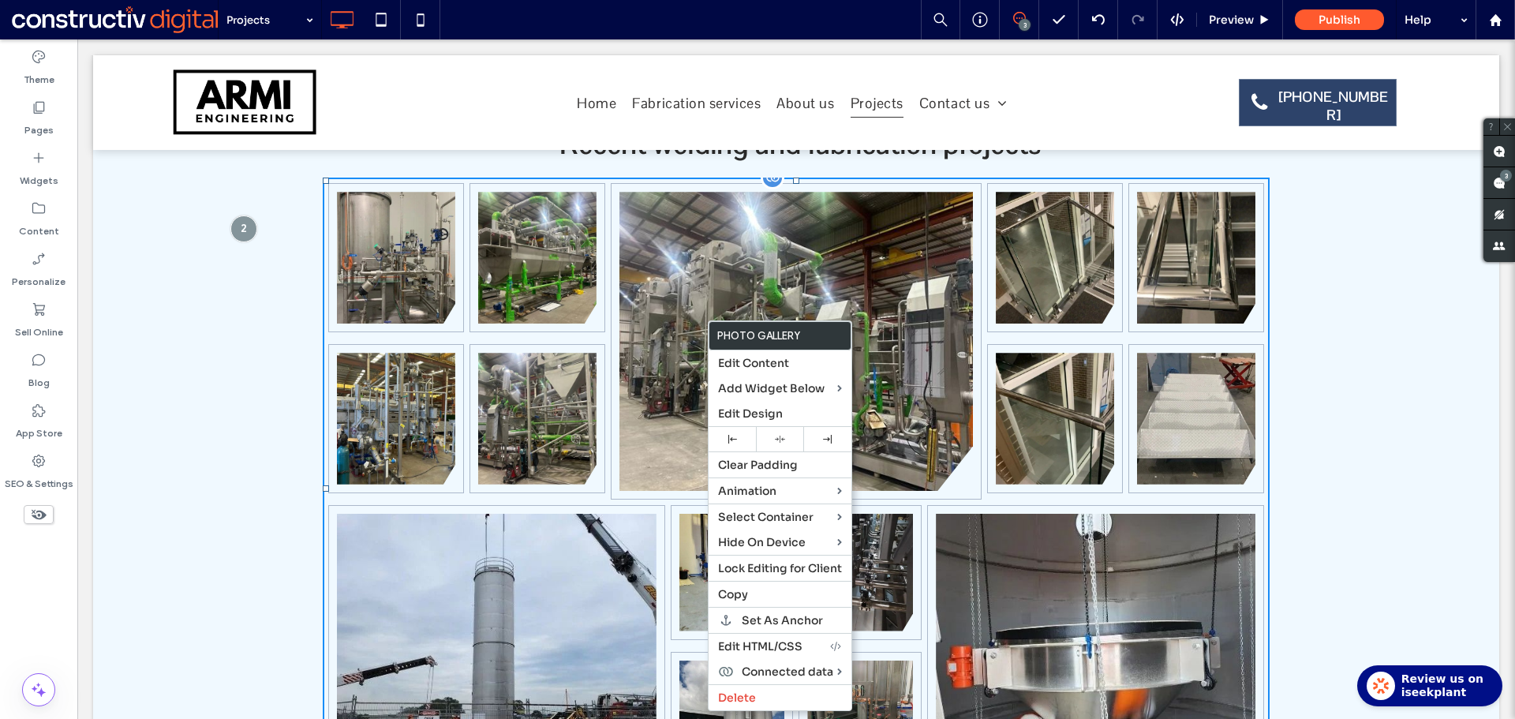
click at [549, 363] on link at bounding box center [536, 419] width 125 height 140
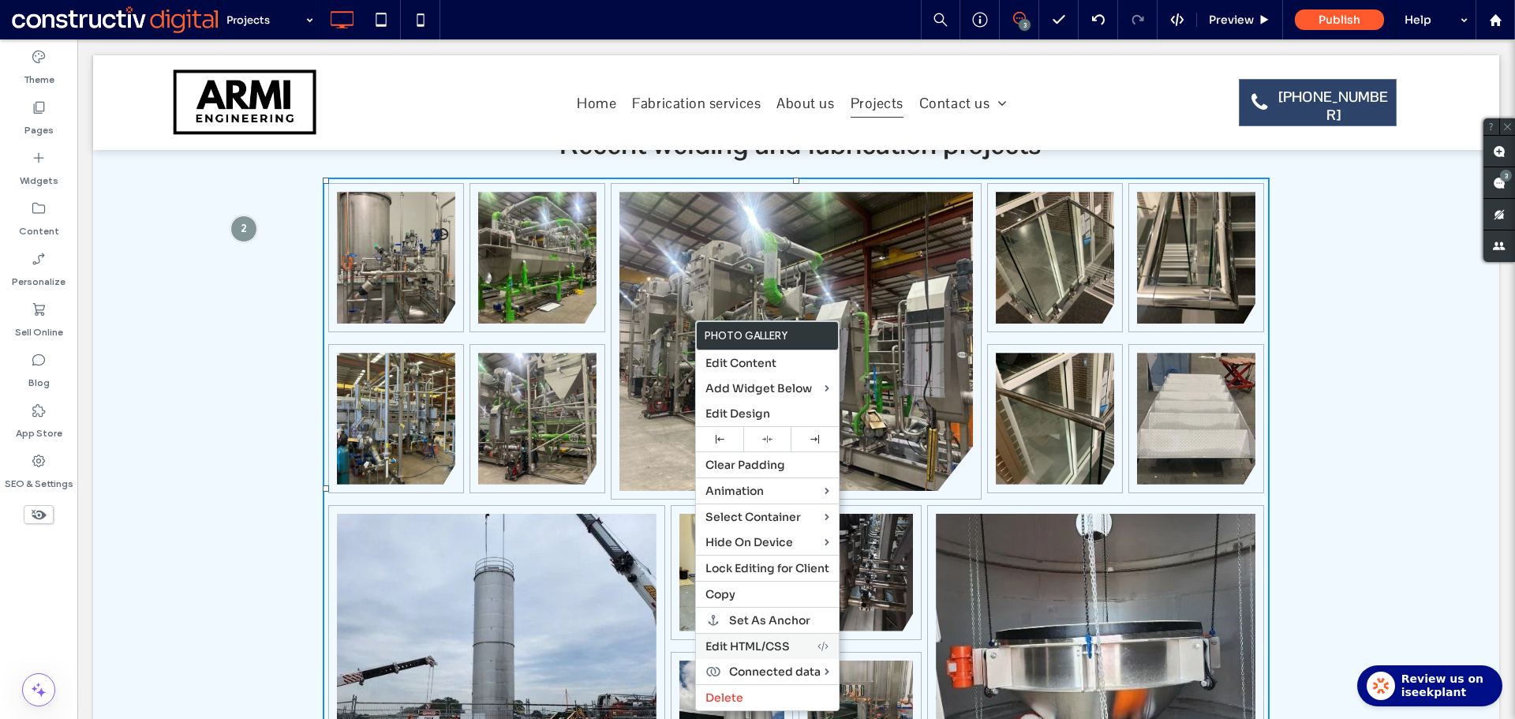
click at [783, 642] on span "Edit HTML/CSS" at bounding box center [747, 646] width 84 height 14
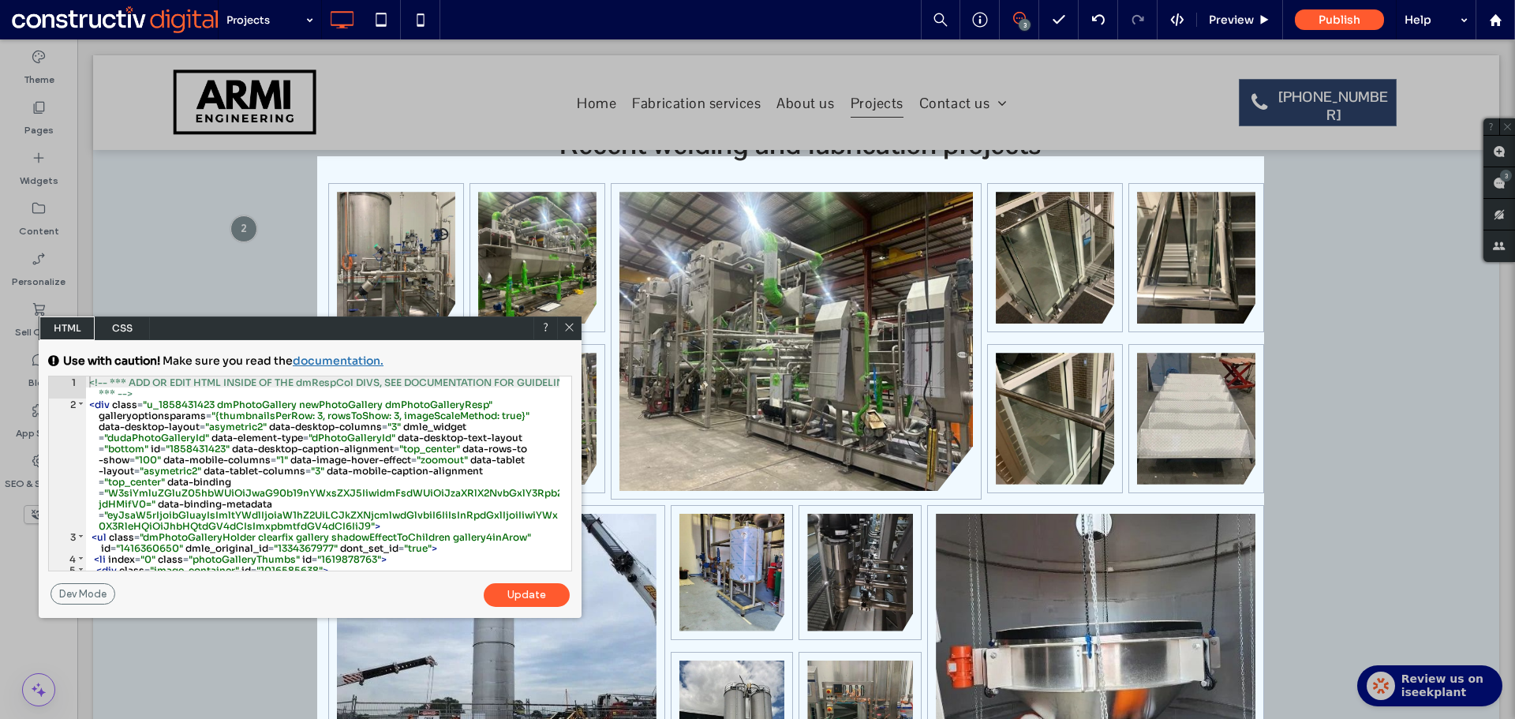
click at [125, 330] on span "CSS" at bounding box center [122, 328] width 55 height 24
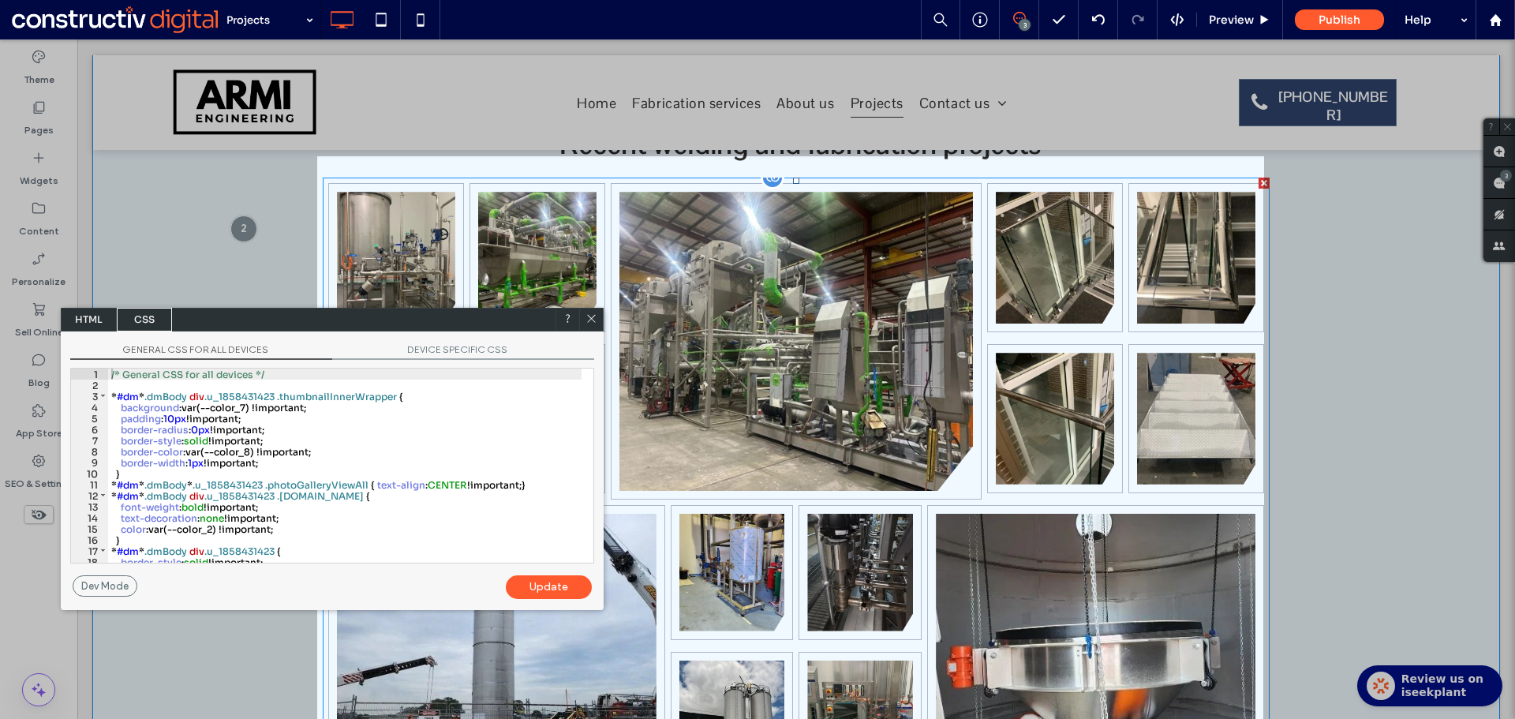
drag, startPoint x: 342, startPoint y: 364, endPoint x: 533, endPoint y: 300, distance: 201.3
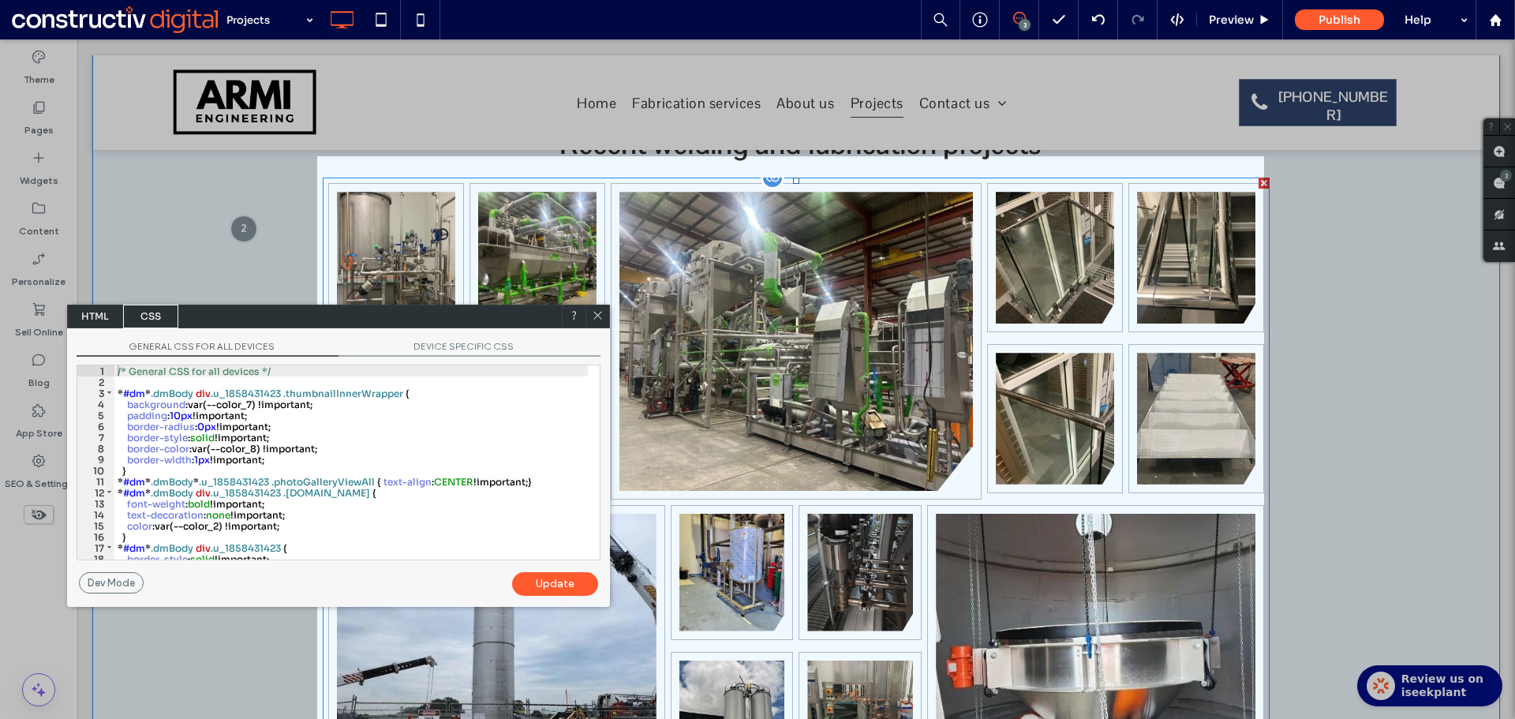
drag, startPoint x: 502, startPoint y: 356, endPoint x: 597, endPoint y: 297, distance: 112.3
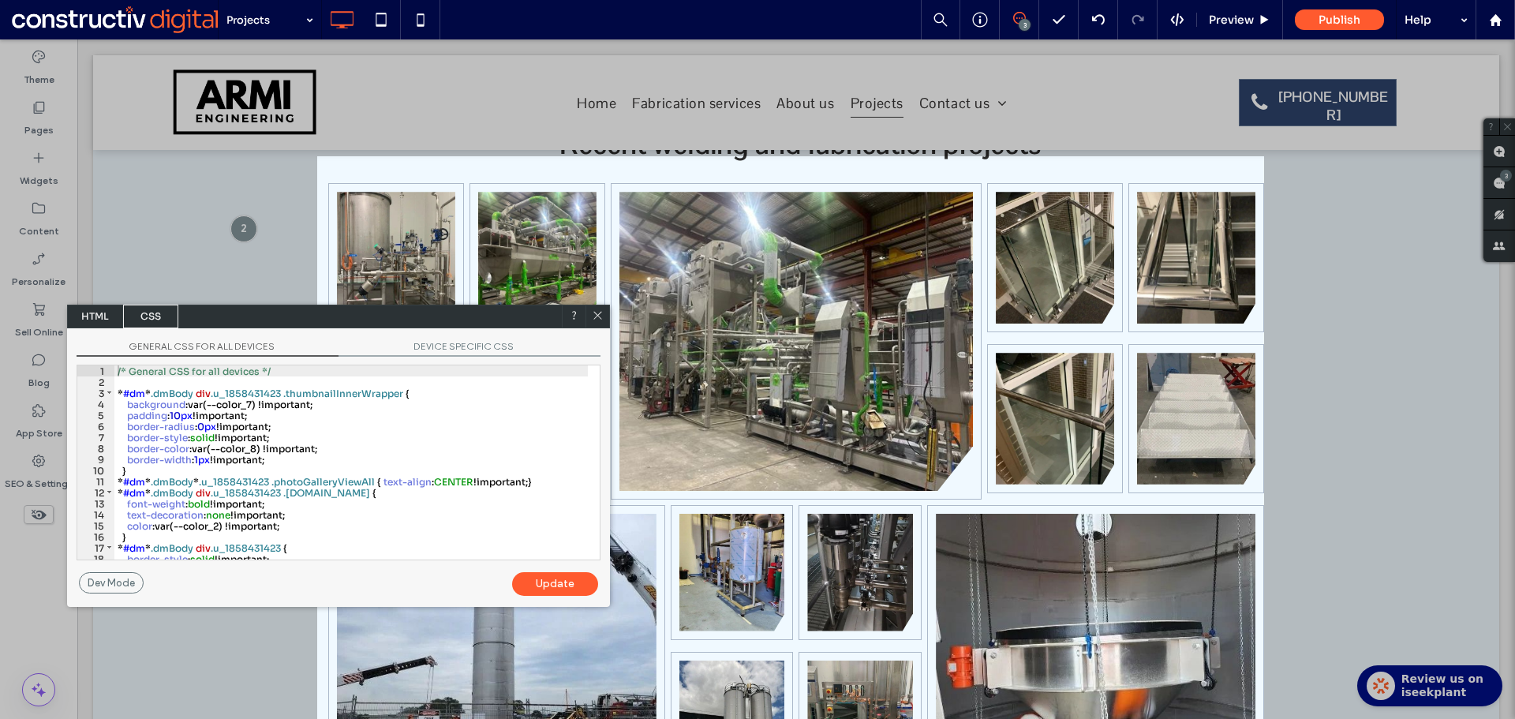
click at [262, 448] on div "/* General CSS for all devices */ * #dm * .dmBody div .u_1858431423 .thumbnailI…" at bounding box center [350, 473] width 473 height 216
click at [550, 590] on div "Update" at bounding box center [555, 584] width 86 height 24
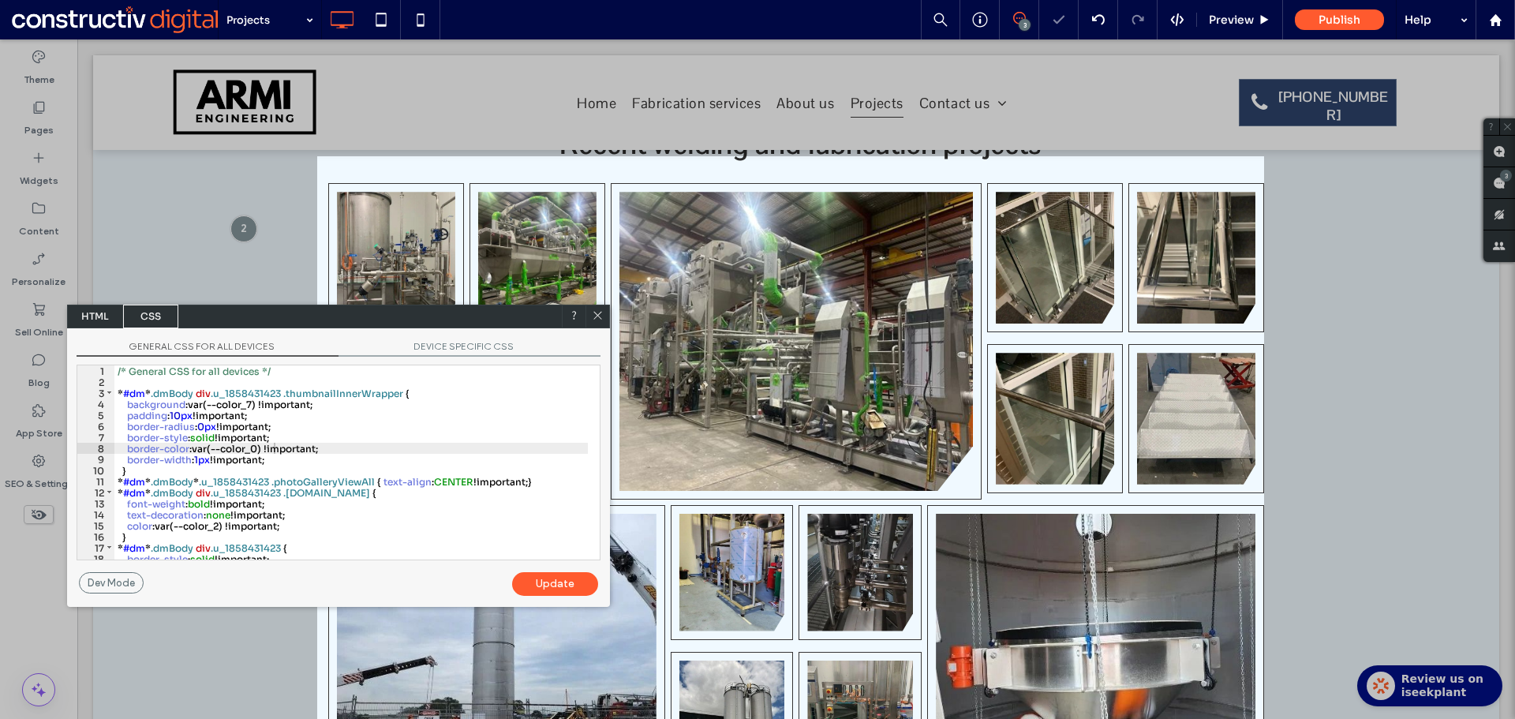
click at [278, 449] on div "/* General CSS for all devices */ * #dm * .dmBody div .u_1858431423 .thumbnailI…" at bounding box center [350, 473] width 473 height 216
click at [566, 583] on div "Update" at bounding box center [555, 584] width 86 height 24
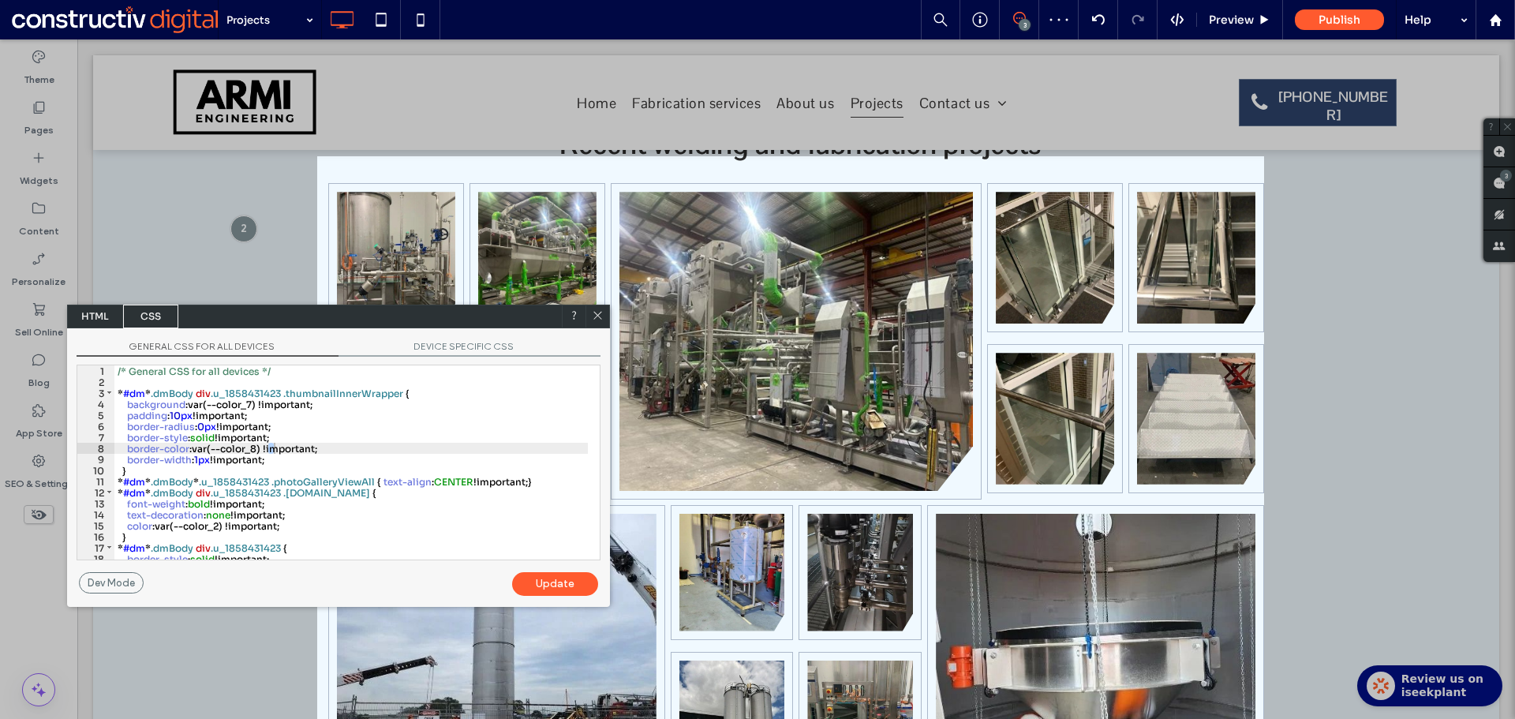
click at [242, 458] on div "/* General CSS for all devices */ * #dm * .dmBody div .u_1858431423 .thumbnailI…" at bounding box center [350, 473] width 473 height 216
click at [220, 456] on div "/* General CSS for all devices */ * #dm * .dmBody div .u_1858431423 .thumbnailI…" at bounding box center [350, 473] width 473 height 216
click at [207, 456] on div "/* General CSS for all devices */ * #dm * .dmBody div .u_1858431423 .thumbnailI…" at bounding box center [350, 473] width 473 height 216
type textarea "**"
click at [556, 584] on div "Update" at bounding box center [555, 584] width 86 height 24
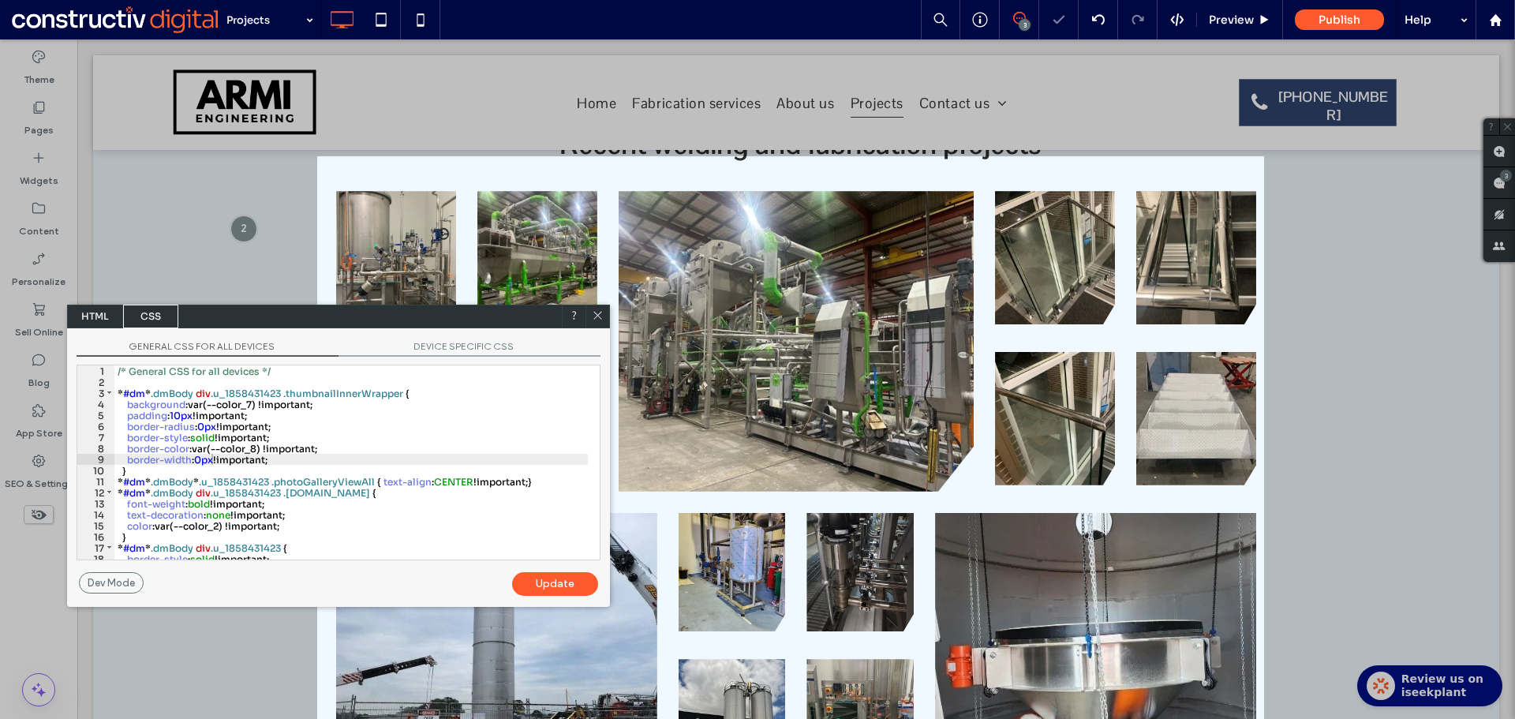
click at [604, 313] on div at bounding box center [597, 316] width 24 height 24
click at [607, 317] on div at bounding box center [597, 316] width 24 height 24
click at [606, 314] on div at bounding box center [597, 316] width 24 height 24
drag, startPoint x: 598, startPoint y: 312, endPoint x: 15, endPoint y: 451, distance: 599.3
click at [598, 312] on icon at bounding box center [598, 315] width 12 height 12
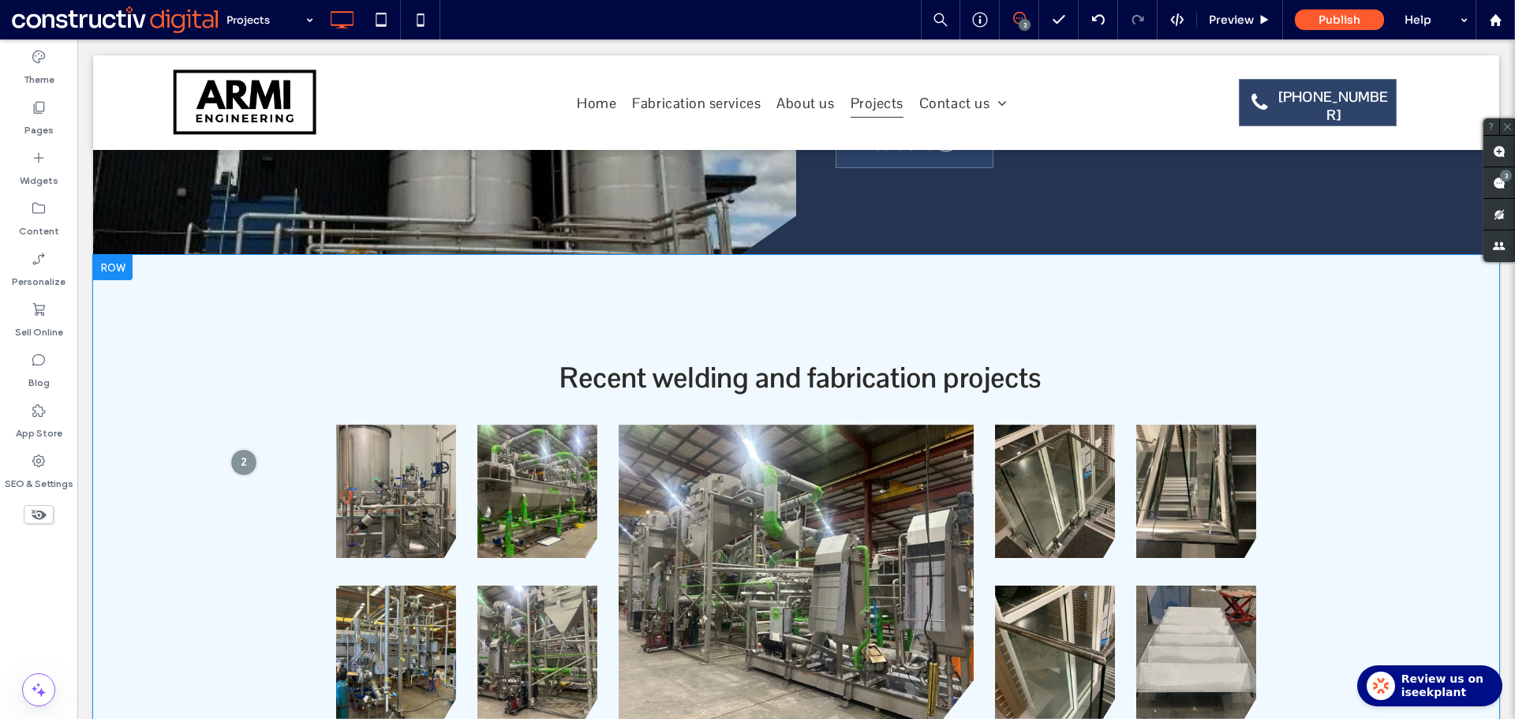
scroll to position [364, 0]
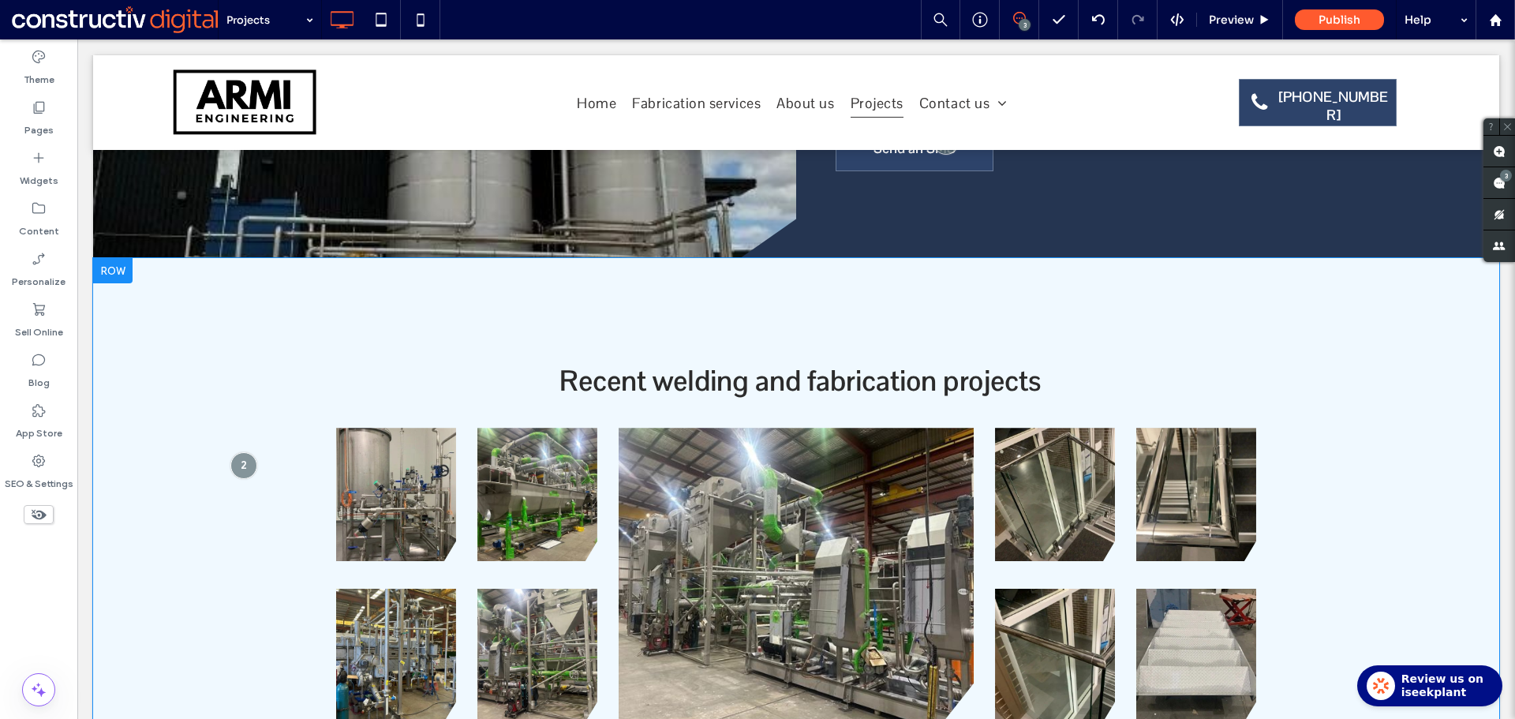
drag, startPoint x: 245, startPoint y: 441, endPoint x: 276, endPoint y: 432, distance: 32.7
click at [243, 452] on div at bounding box center [243, 465] width 27 height 27
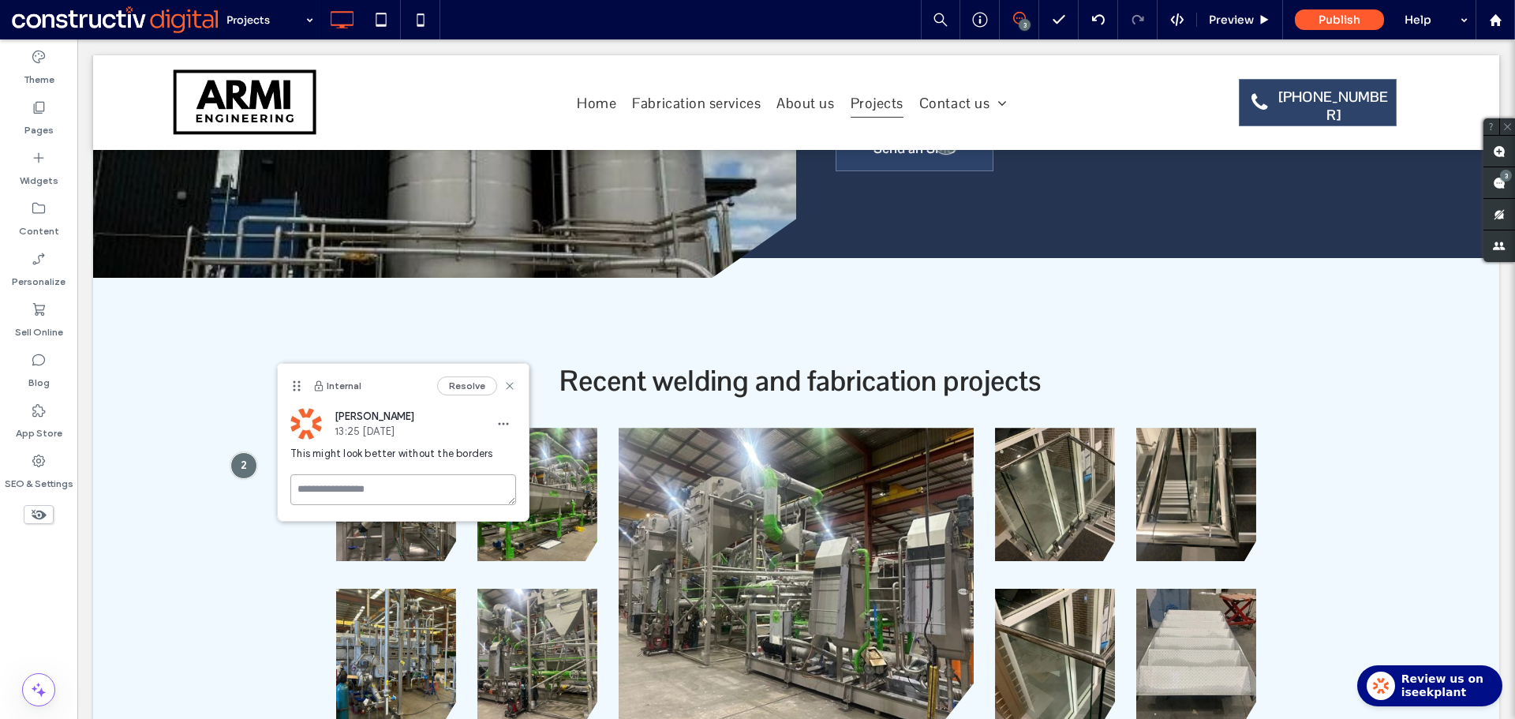
click at [363, 487] on textarea at bounding box center [403, 489] width 226 height 31
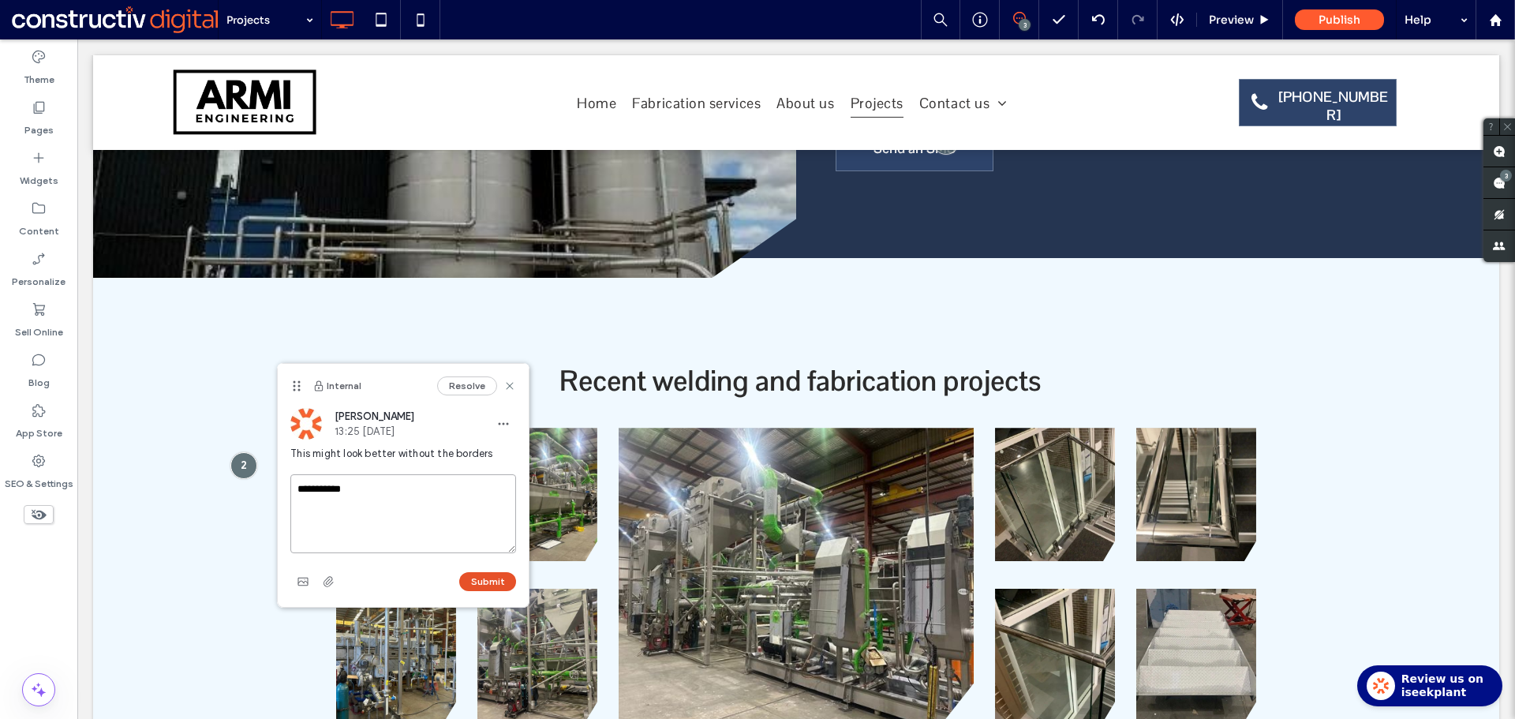
type textarea "**********"
drag, startPoint x: 479, startPoint y: 579, endPoint x: 403, endPoint y: 554, distance: 79.8
click at [479, 580] on button "Submit" at bounding box center [487, 581] width 57 height 19
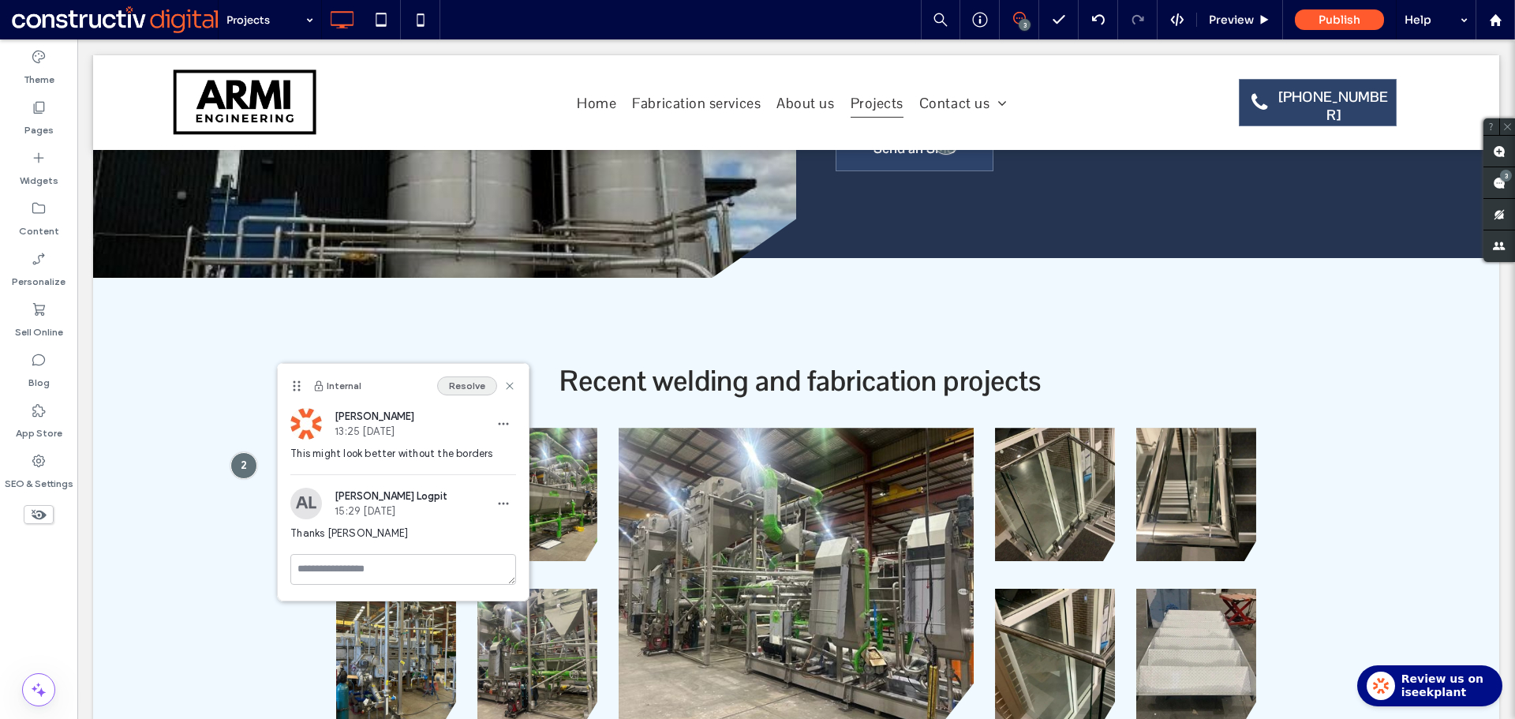
click at [465, 383] on button "Resolve" at bounding box center [467, 385] width 60 height 19
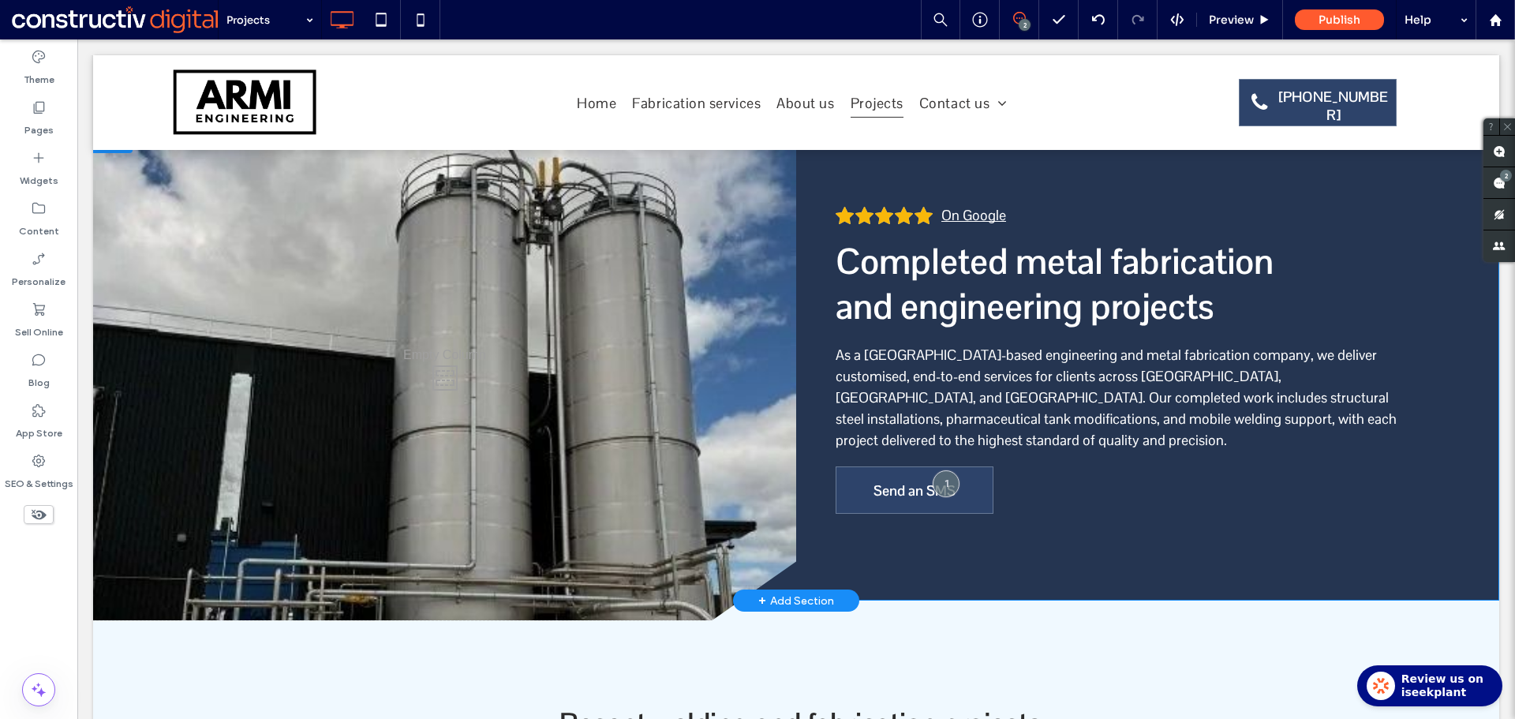
scroll to position [0, 0]
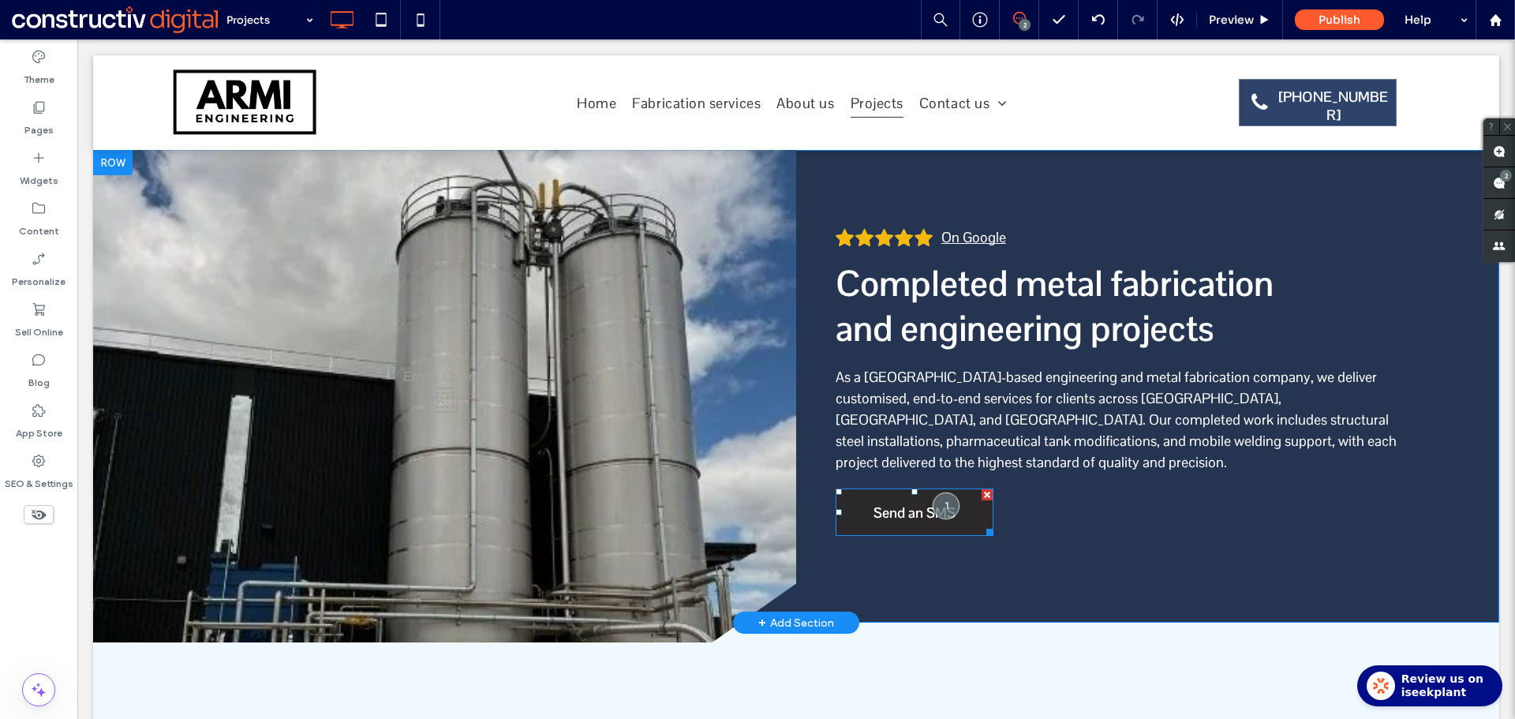
click at [879, 491] on span "Send an SMS" at bounding box center [914, 512] width 82 height 43
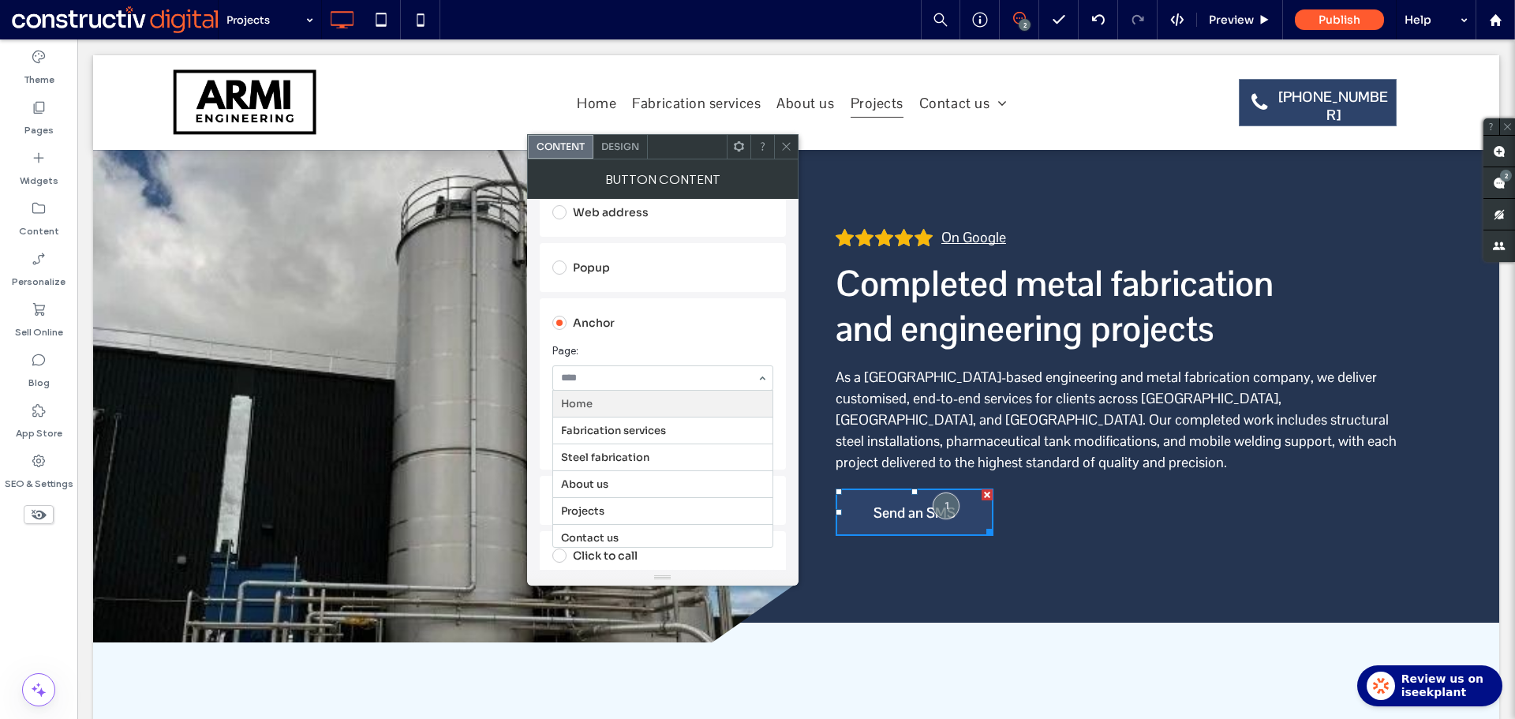
scroll to position [316, 0]
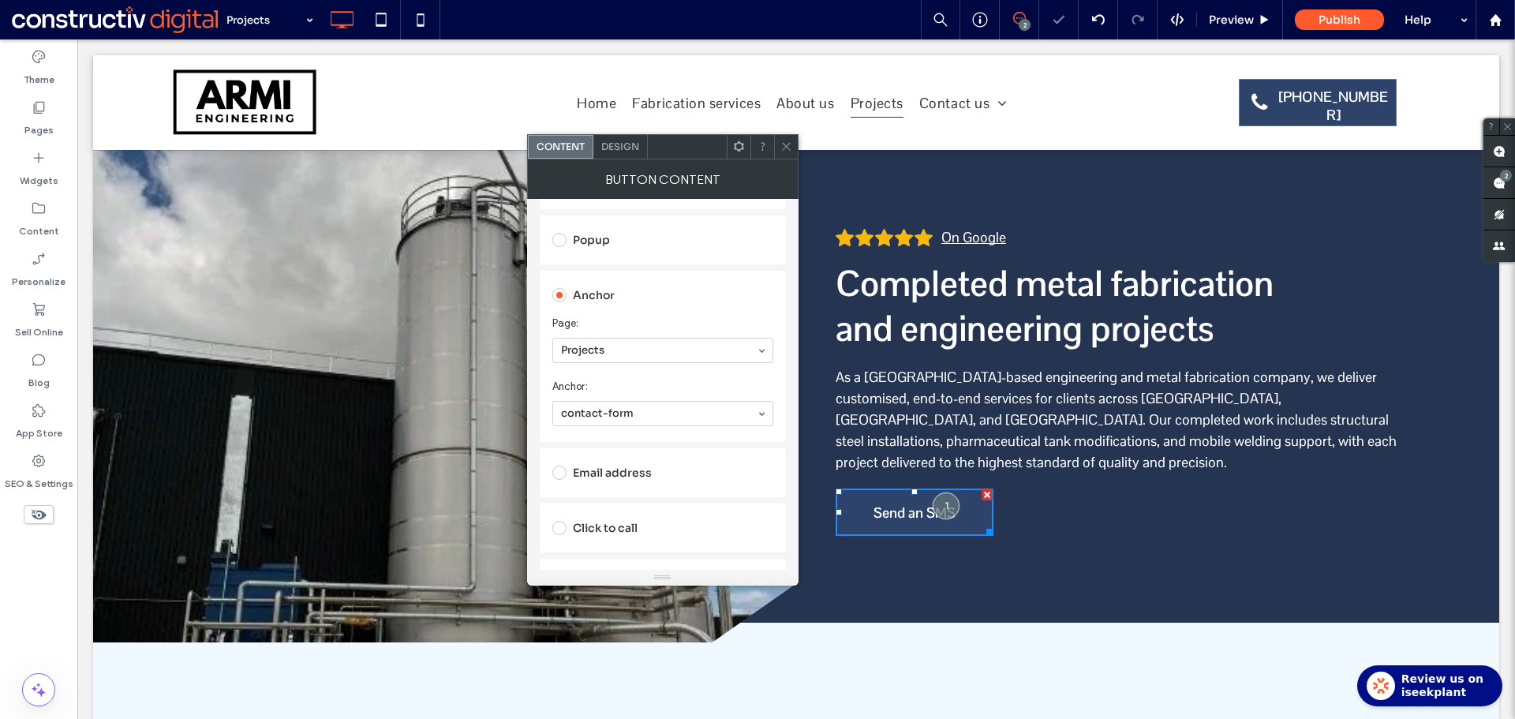
click at [786, 150] on icon at bounding box center [786, 146] width 12 height 12
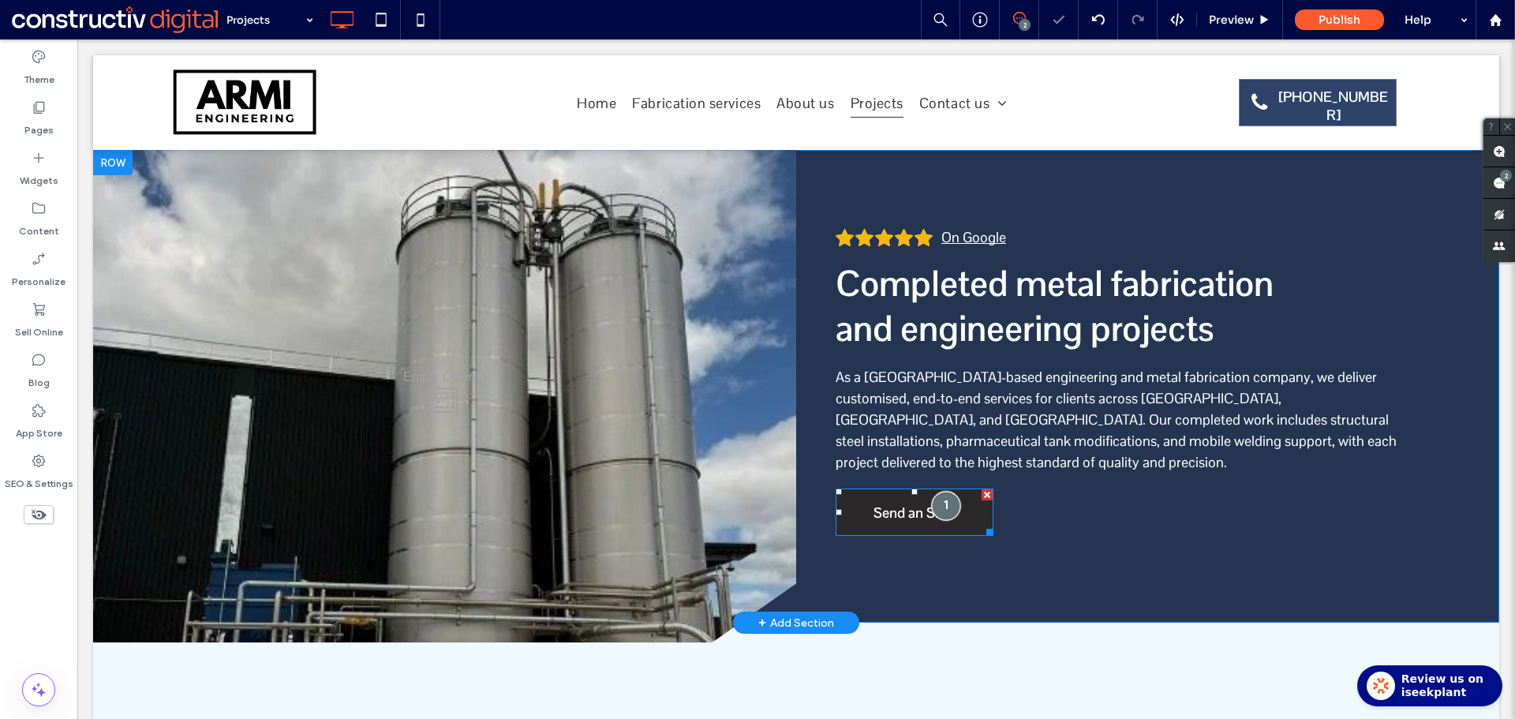
click at [945, 491] on div at bounding box center [945, 505] width 29 height 29
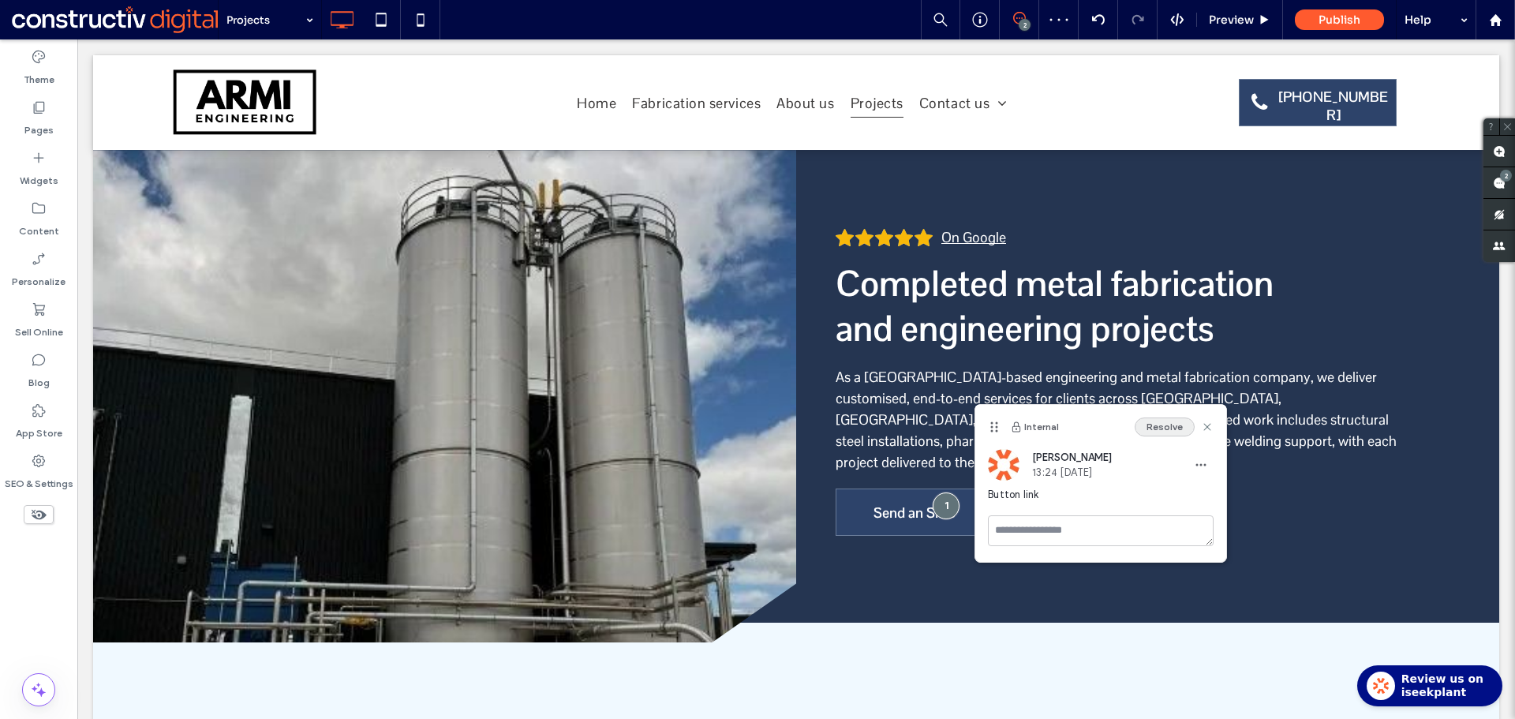
click at [1160, 424] on button "Resolve" at bounding box center [1164, 426] width 60 height 19
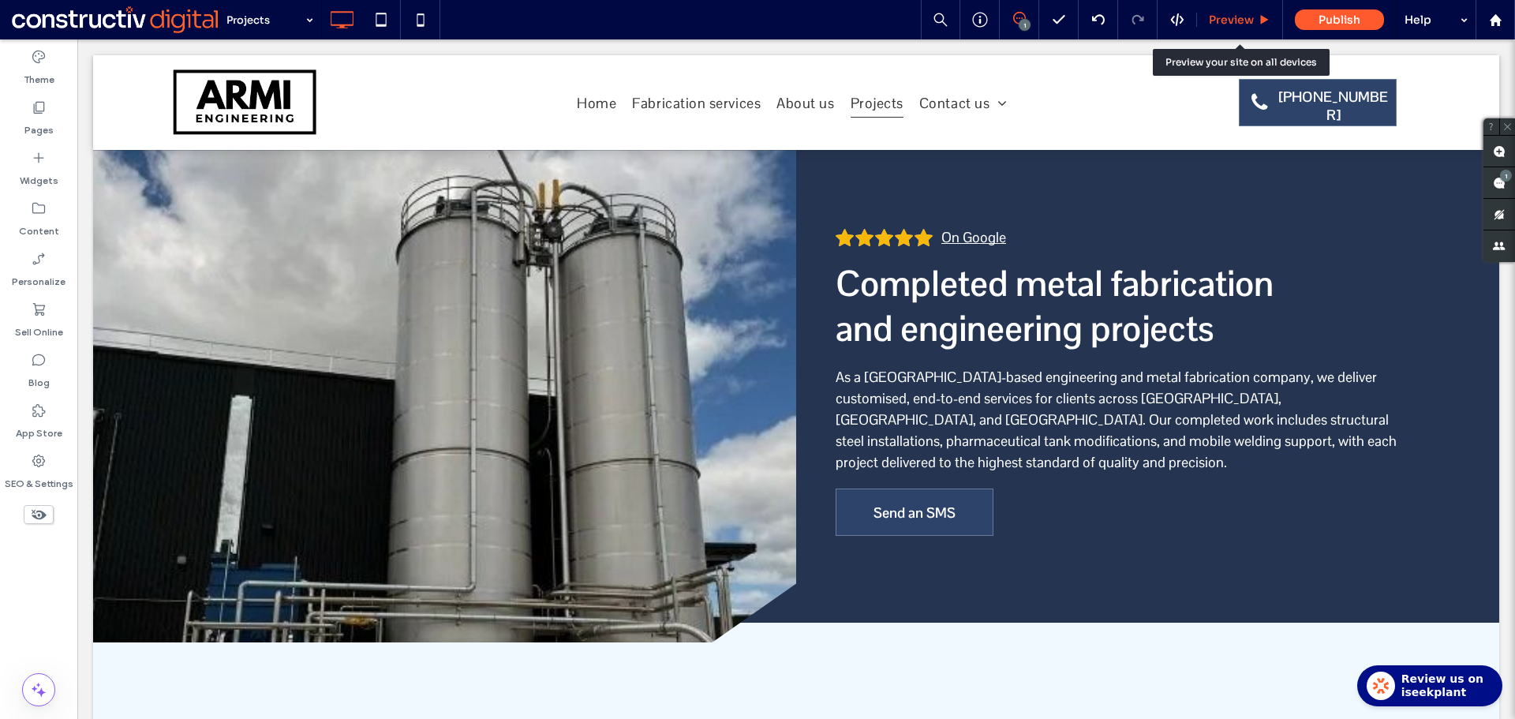
click at [1230, 23] on span "Preview" at bounding box center [1231, 20] width 45 height 14
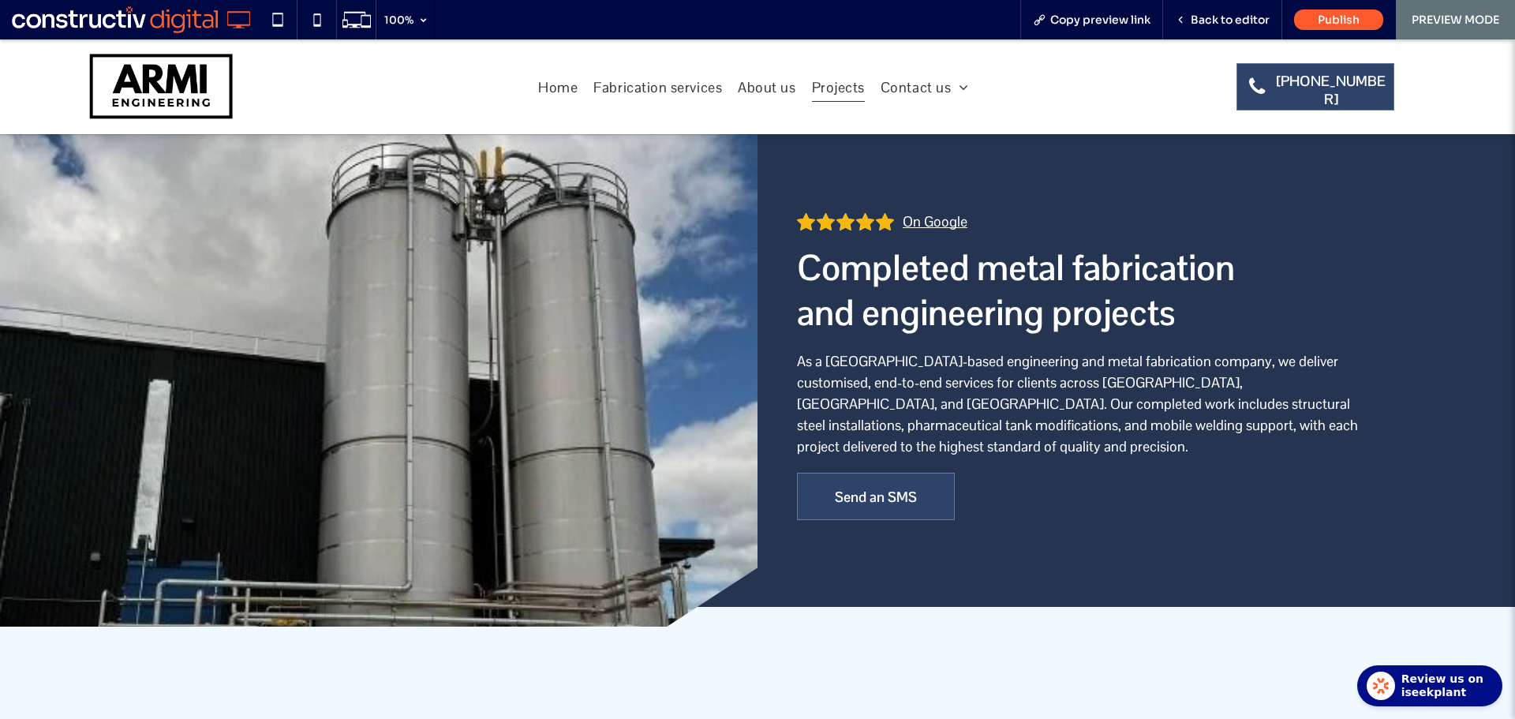
click at [947, 222] on link "On Google" at bounding box center [931, 221] width 72 height 17
click at [928, 226] on link "On Google" at bounding box center [931, 221] width 72 height 17
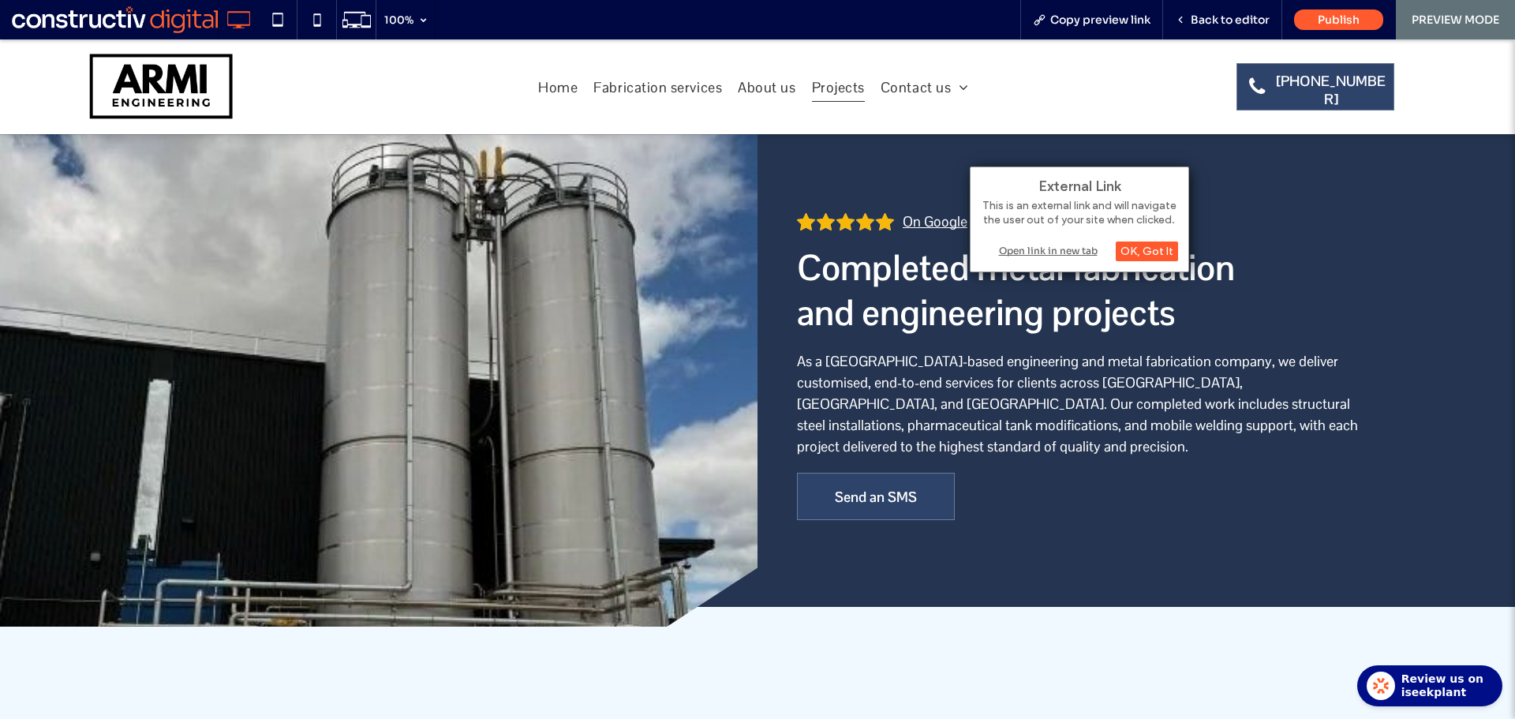
click at [1033, 248] on div "Open link in new tab" at bounding box center [1079, 250] width 197 height 17
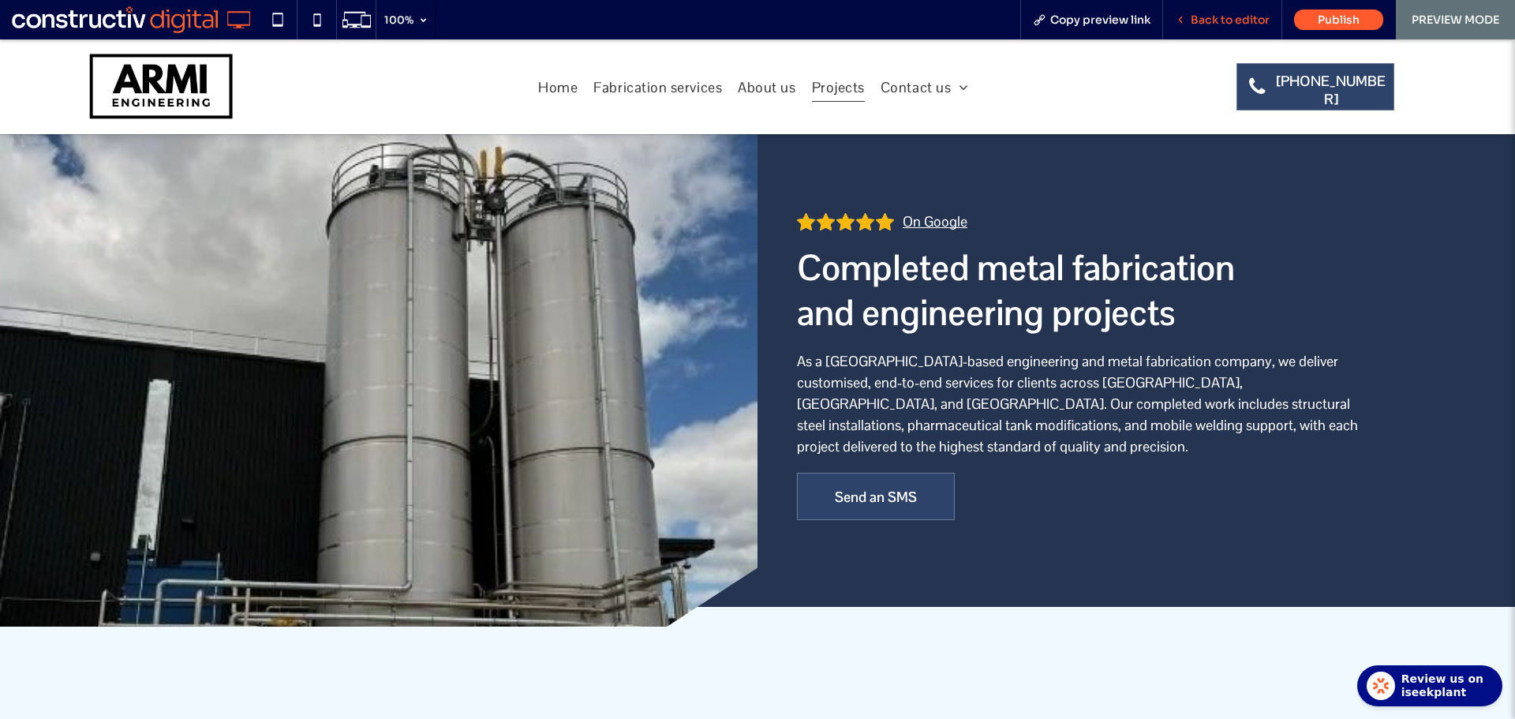
click at [1224, 21] on span "Back to editor" at bounding box center [1229, 20] width 79 height 14
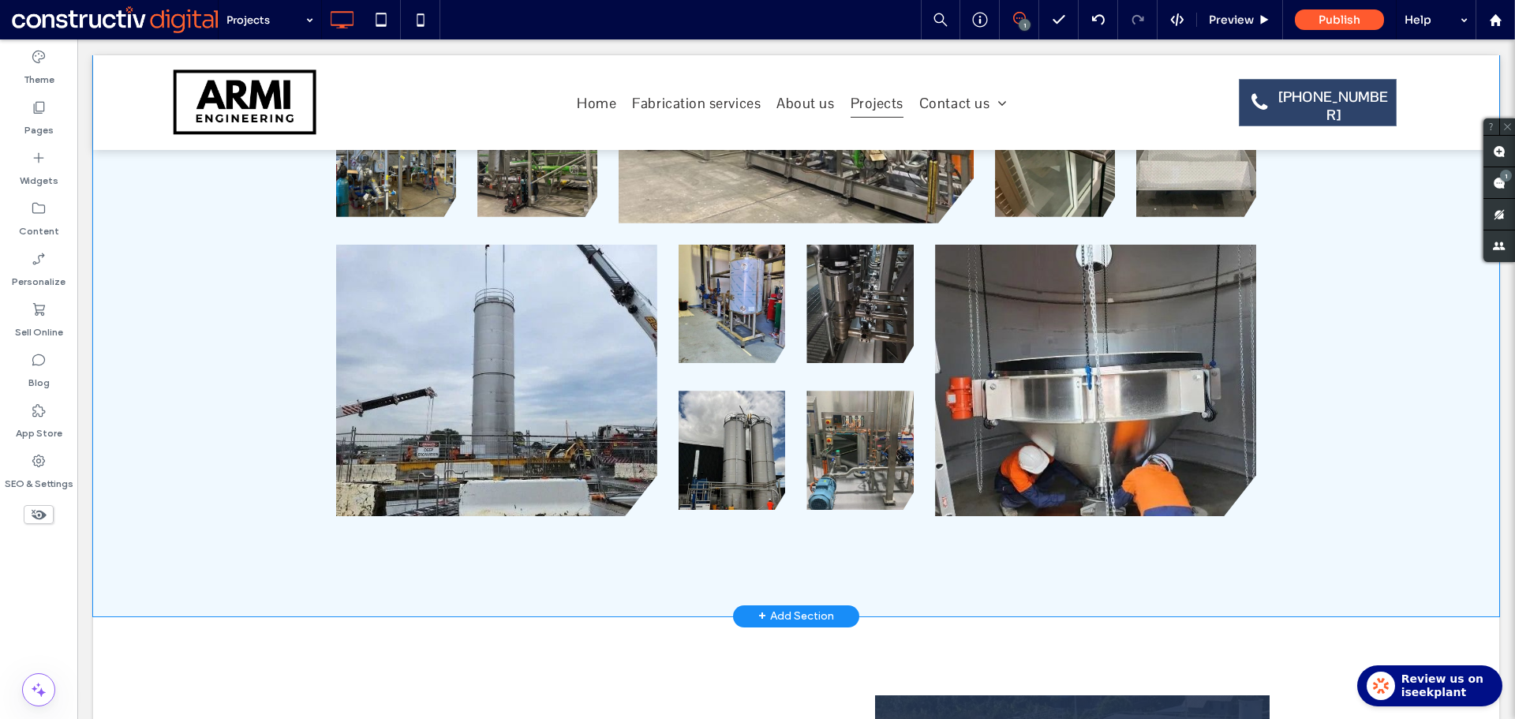
scroll to position [868, 0]
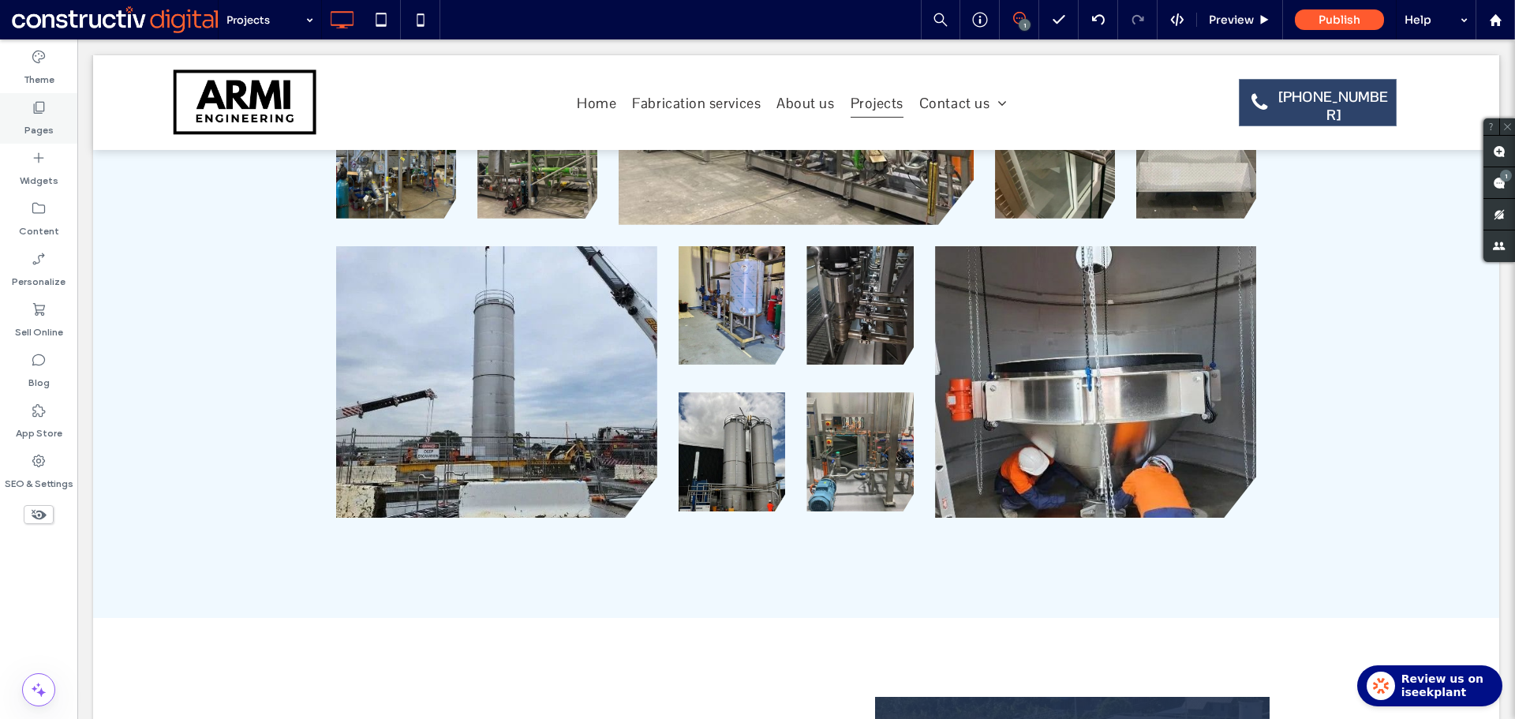
click at [50, 131] on label "Pages" at bounding box center [38, 126] width 29 height 22
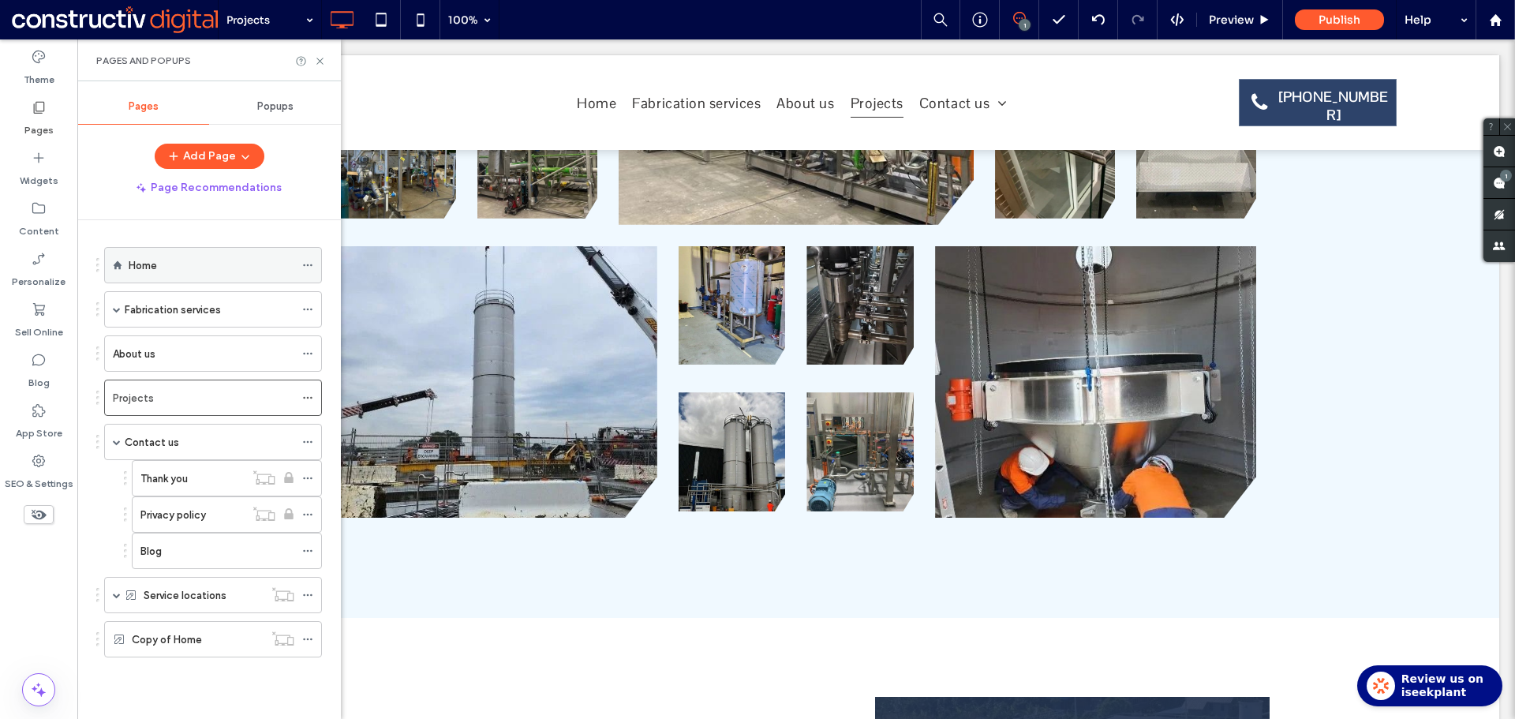
click at [186, 266] on div "Home" at bounding box center [212, 264] width 166 height 17
click at [318, 62] on icon at bounding box center [320, 61] width 12 height 12
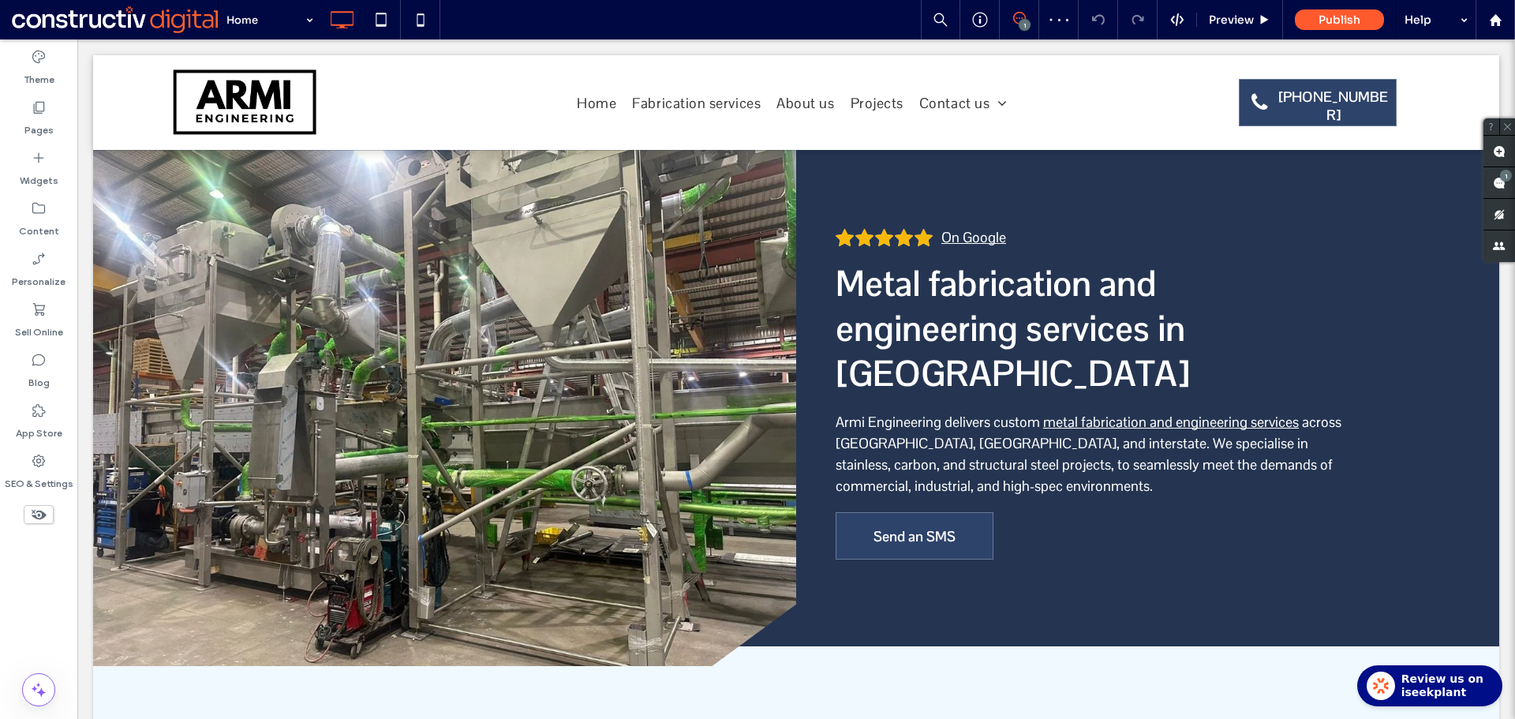
click at [1506, 180] on div "1" at bounding box center [1506, 176] width 12 height 12
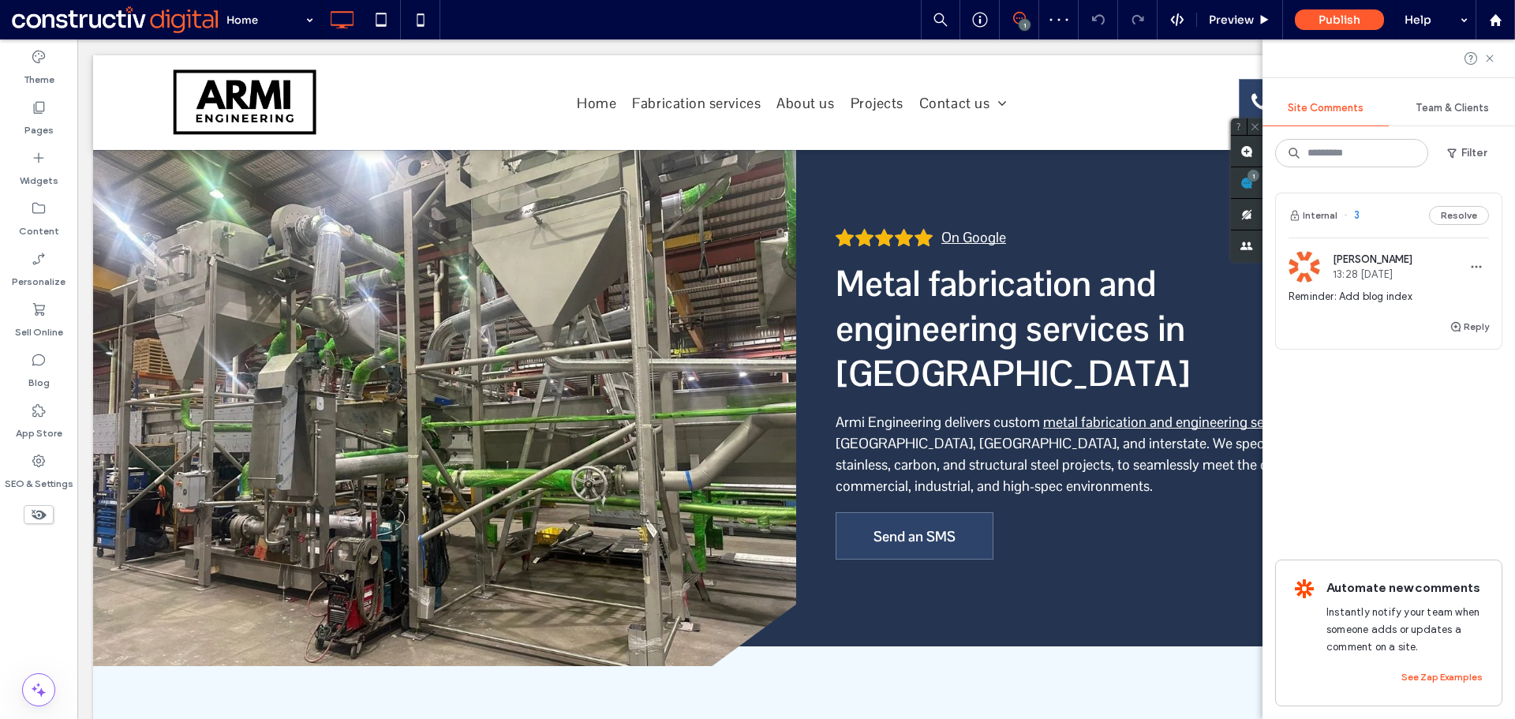
click at [1380, 302] on span "Reminder: Add blog index" at bounding box center [1388, 297] width 200 height 16
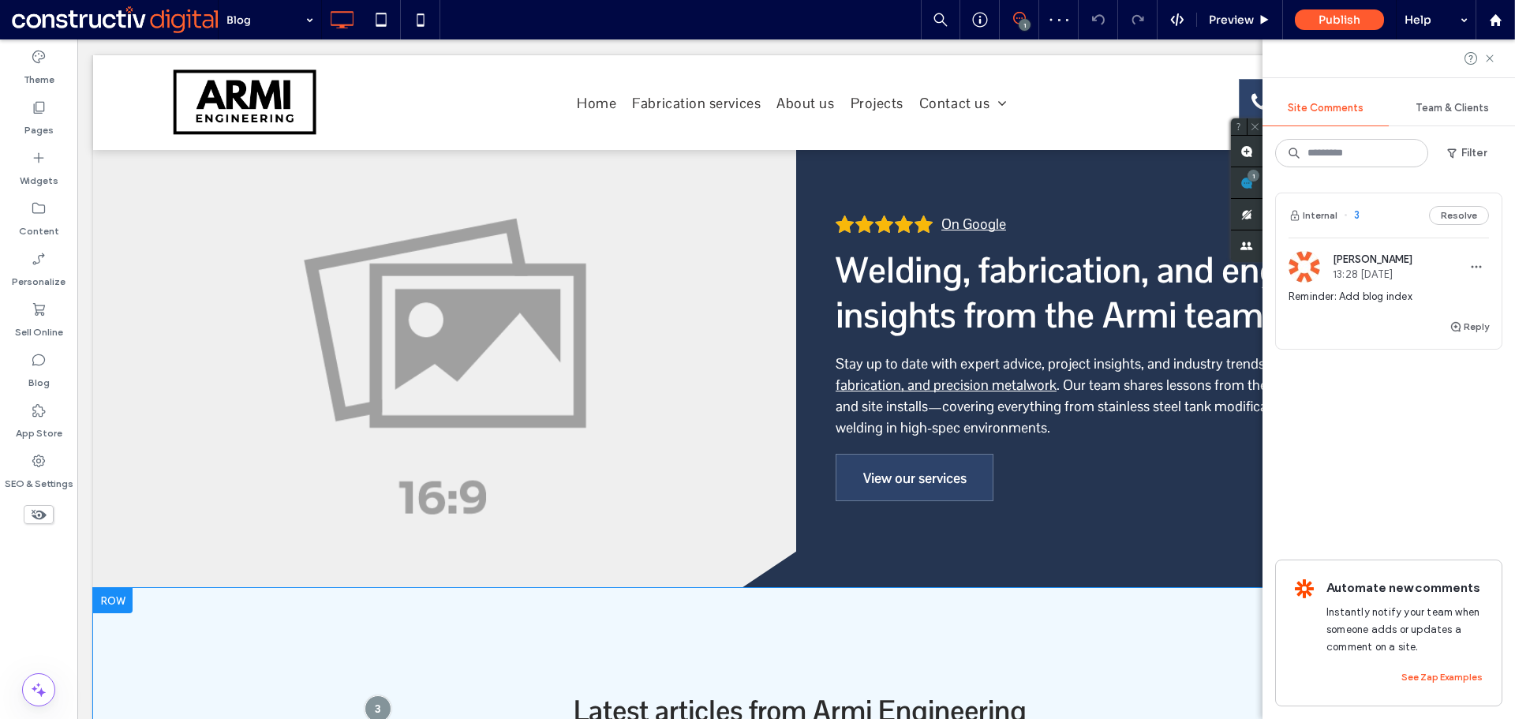
scroll to position [13, 0]
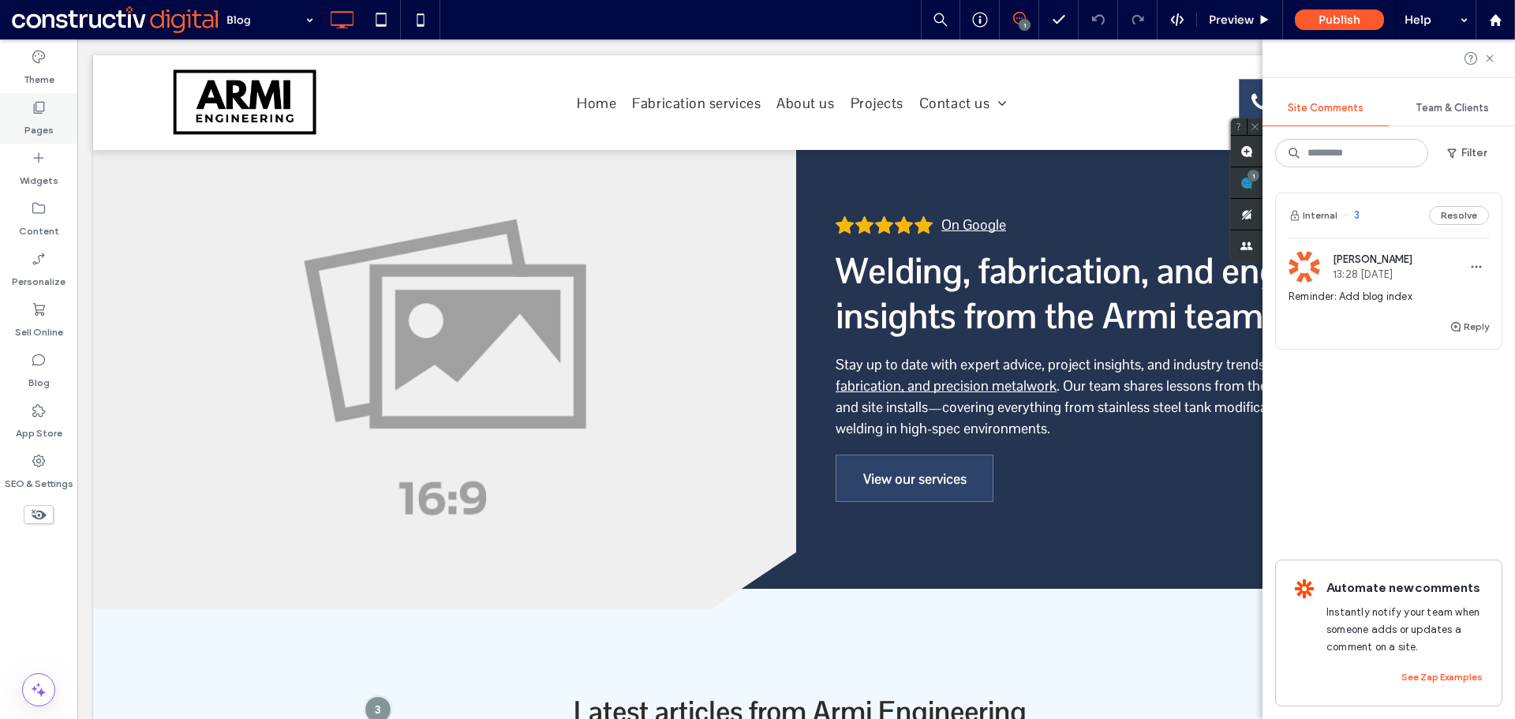
click at [38, 119] on label "Pages" at bounding box center [38, 126] width 29 height 22
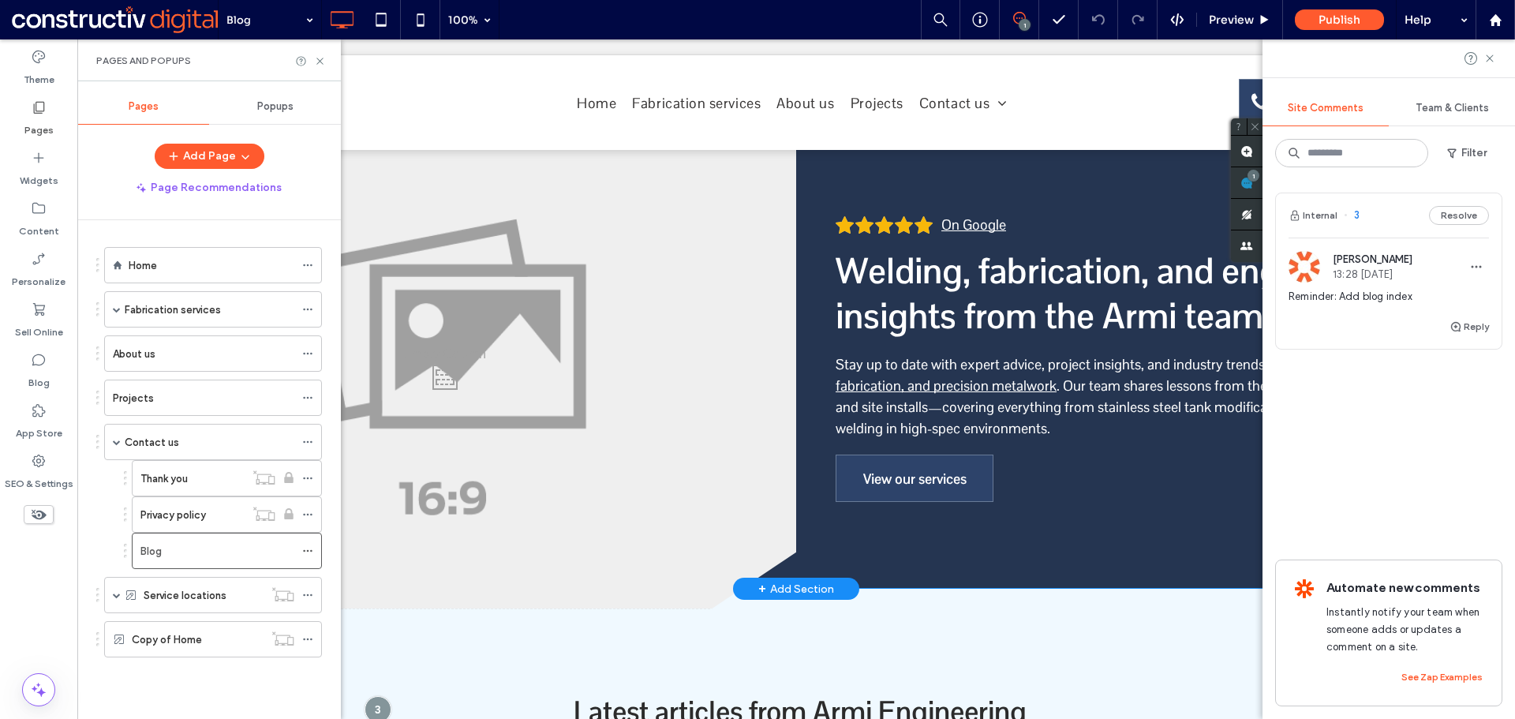
click at [626, 453] on div "Click To Paste" at bounding box center [444, 372] width 703 height 471
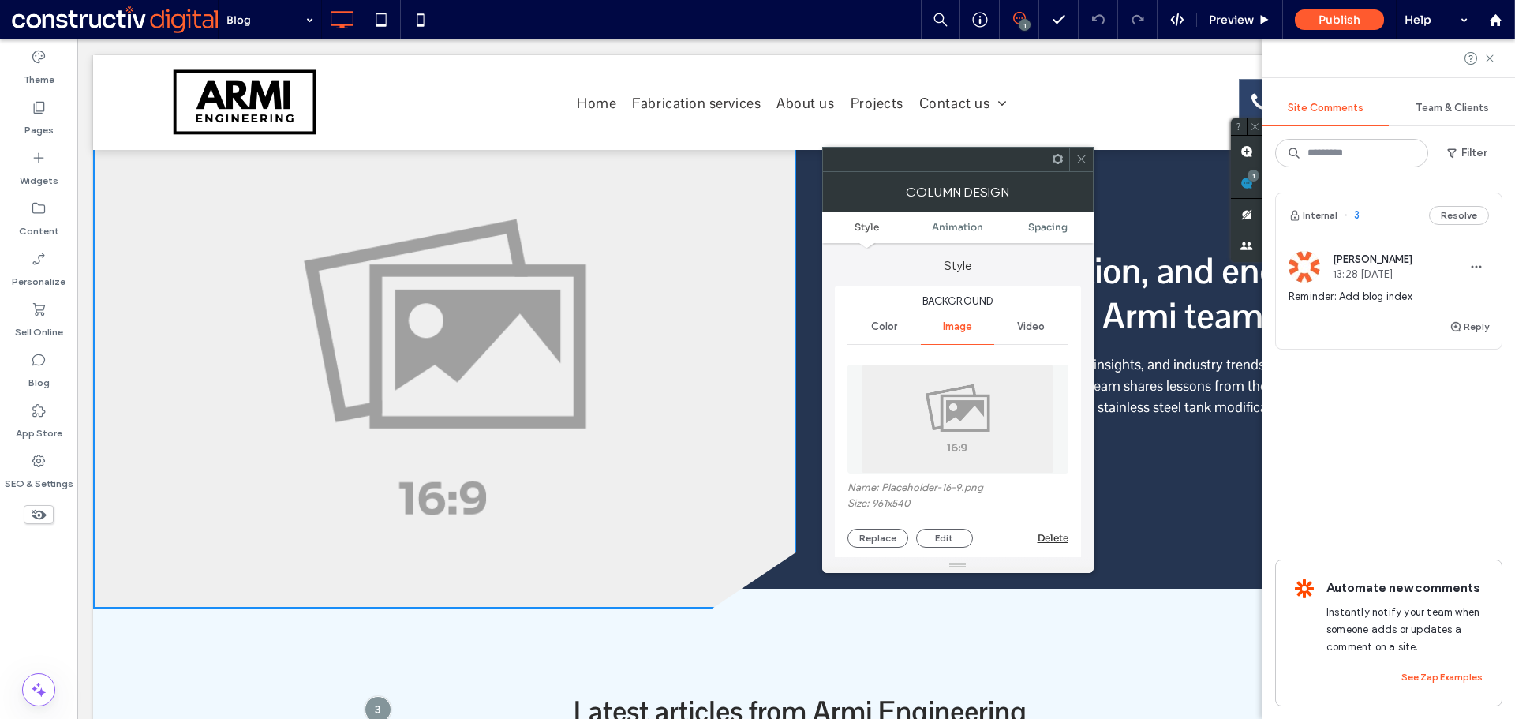
click at [976, 417] on img at bounding box center [957, 418] width 192 height 109
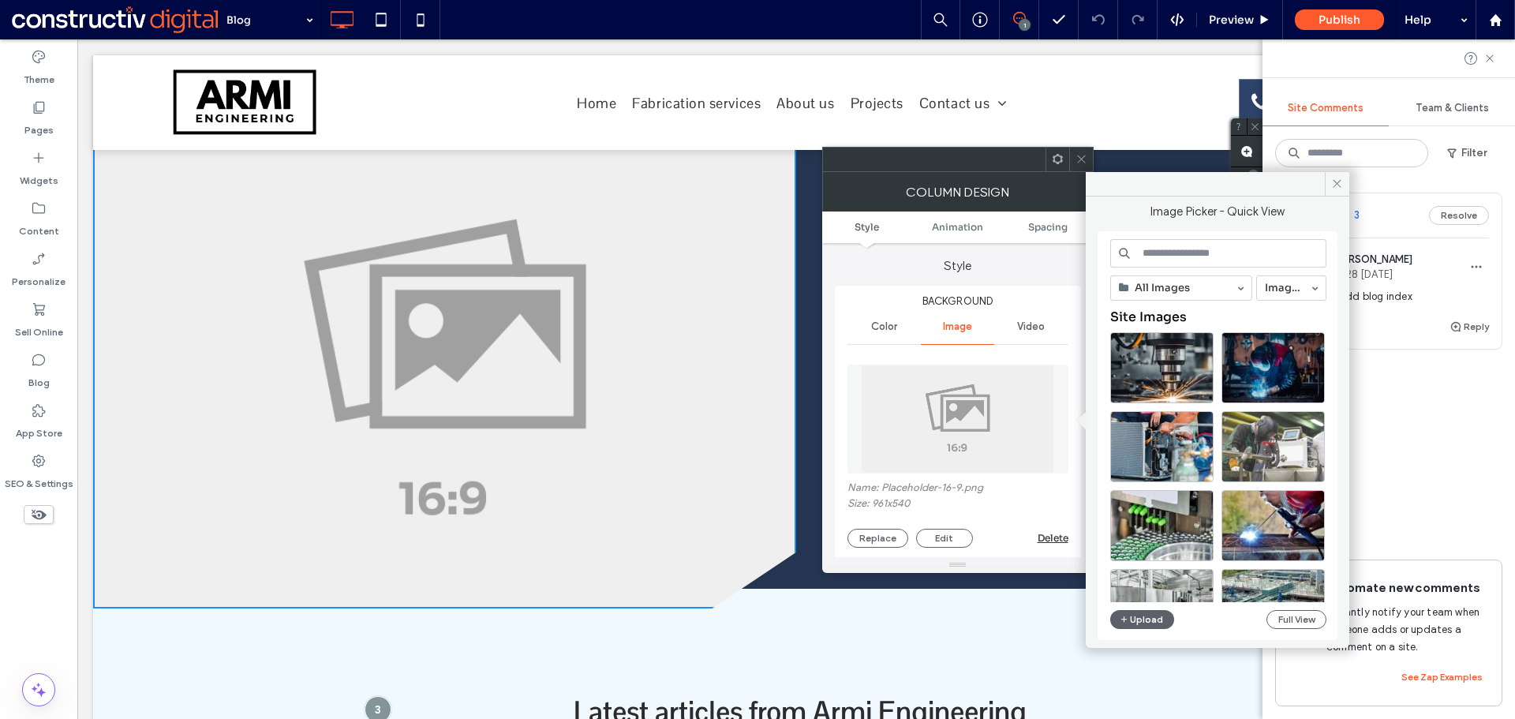
click at [1273, 446] on div at bounding box center [1272, 446] width 103 height 71
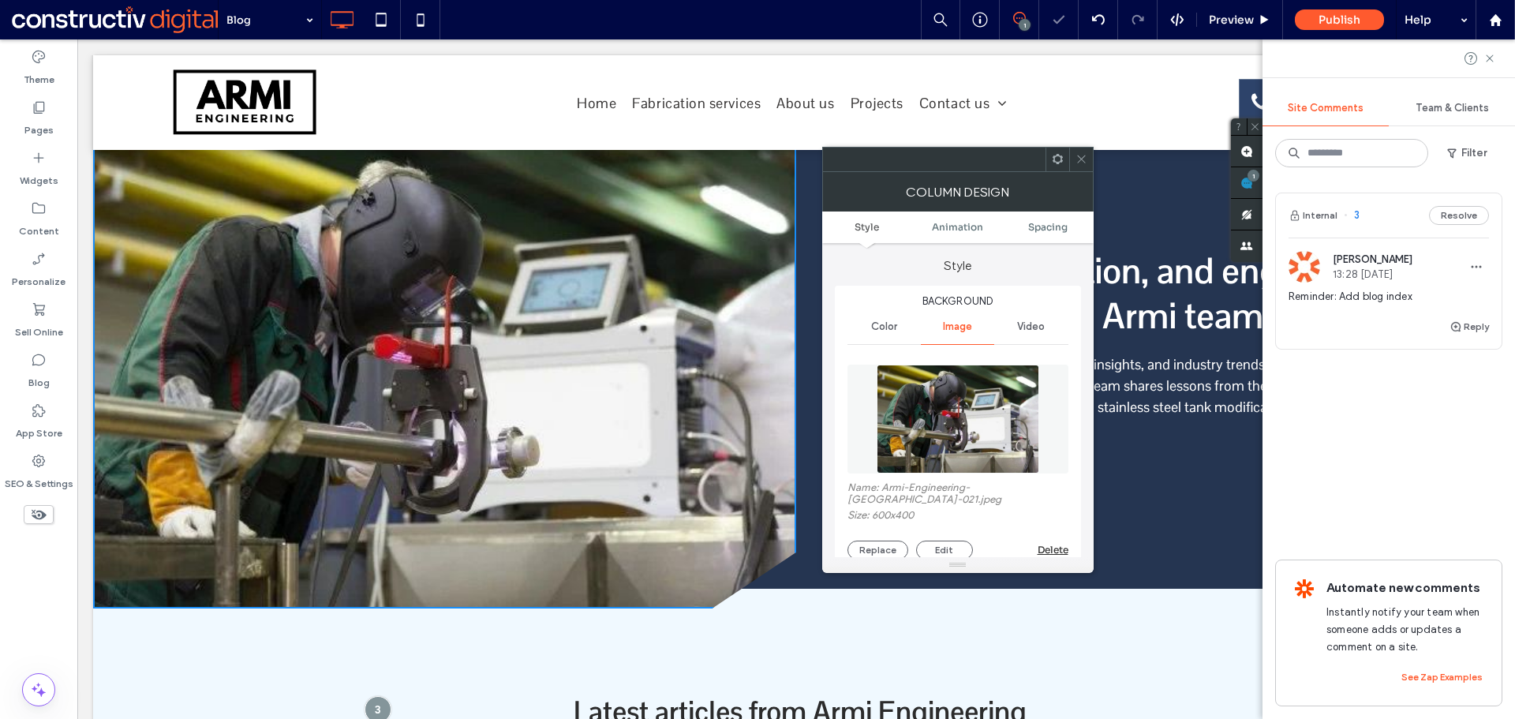
click at [1079, 158] on icon at bounding box center [1081, 159] width 12 height 12
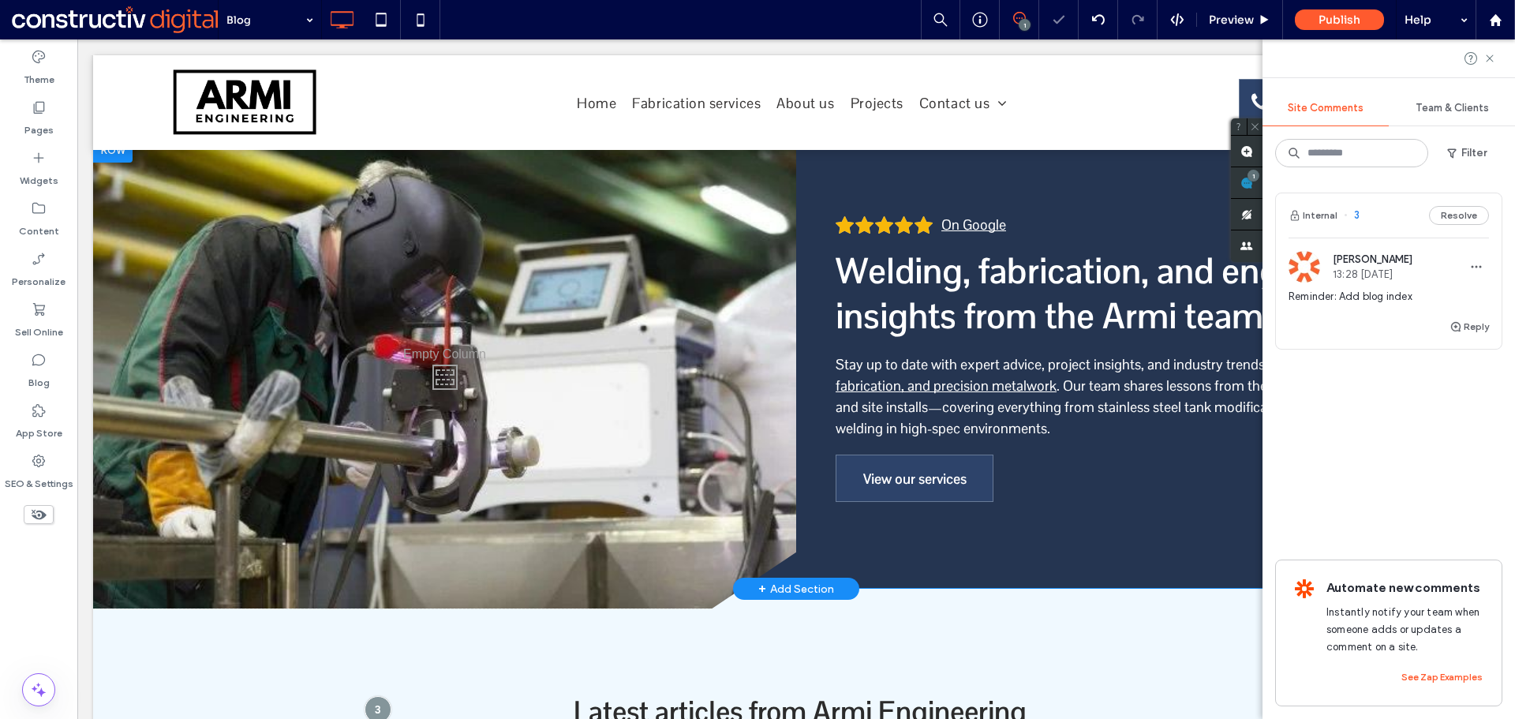
click at [594, 498] on div "Click To Paste" at bounding box center [444, 372] width 703 height 471
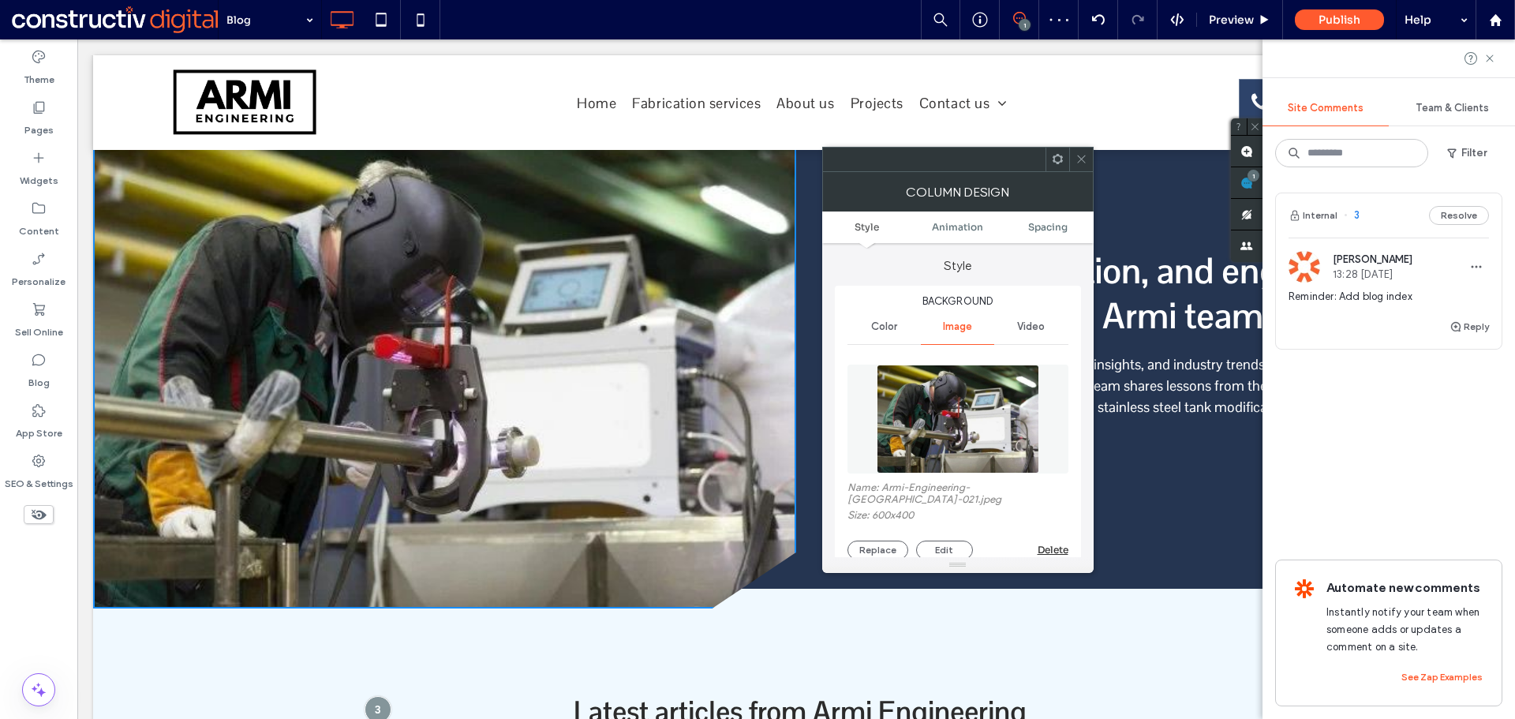
click at [934, 411] on img at bounding box center [957, 418] width 163 height 109
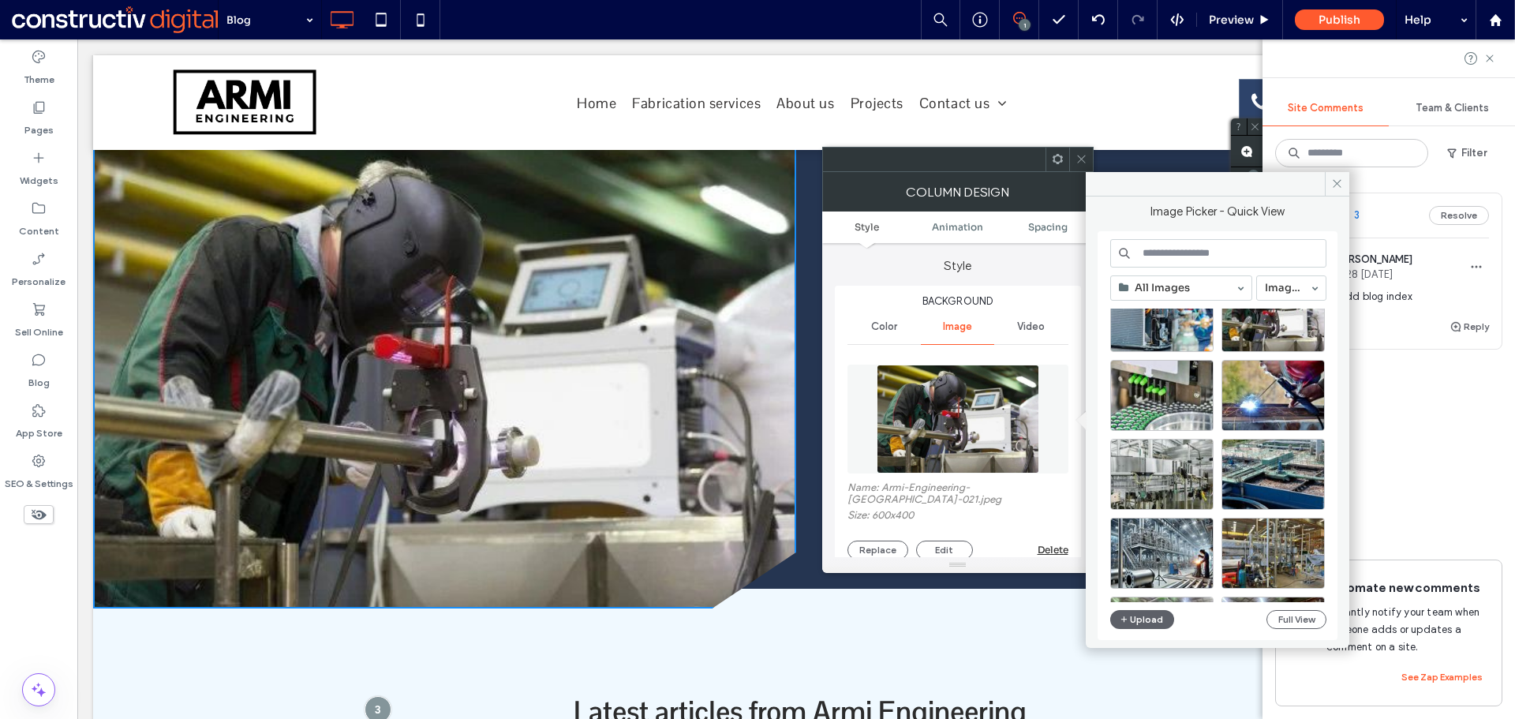
scroll to position [158, 0]
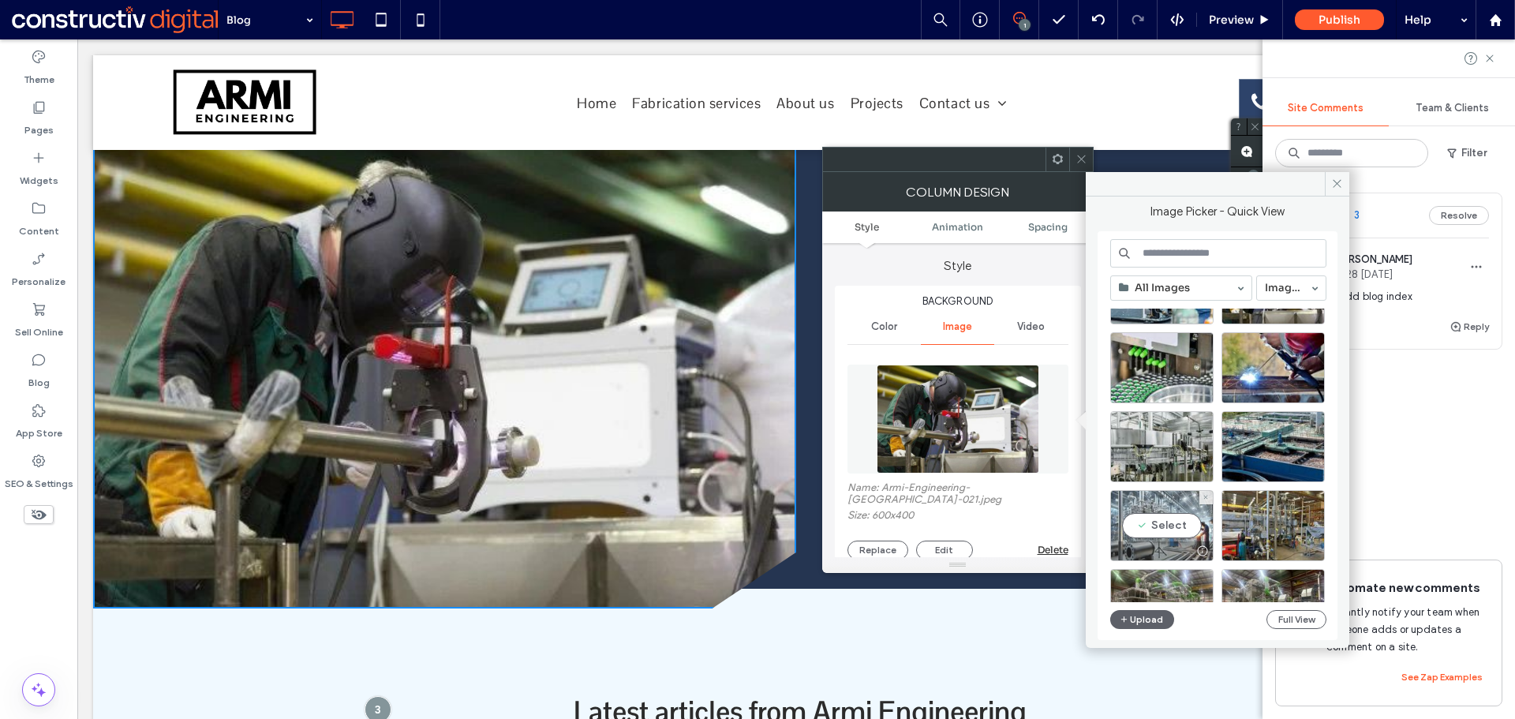
click at [1177, 535] on div "Select" at bounding box center [1161, 525] width 103 height 71
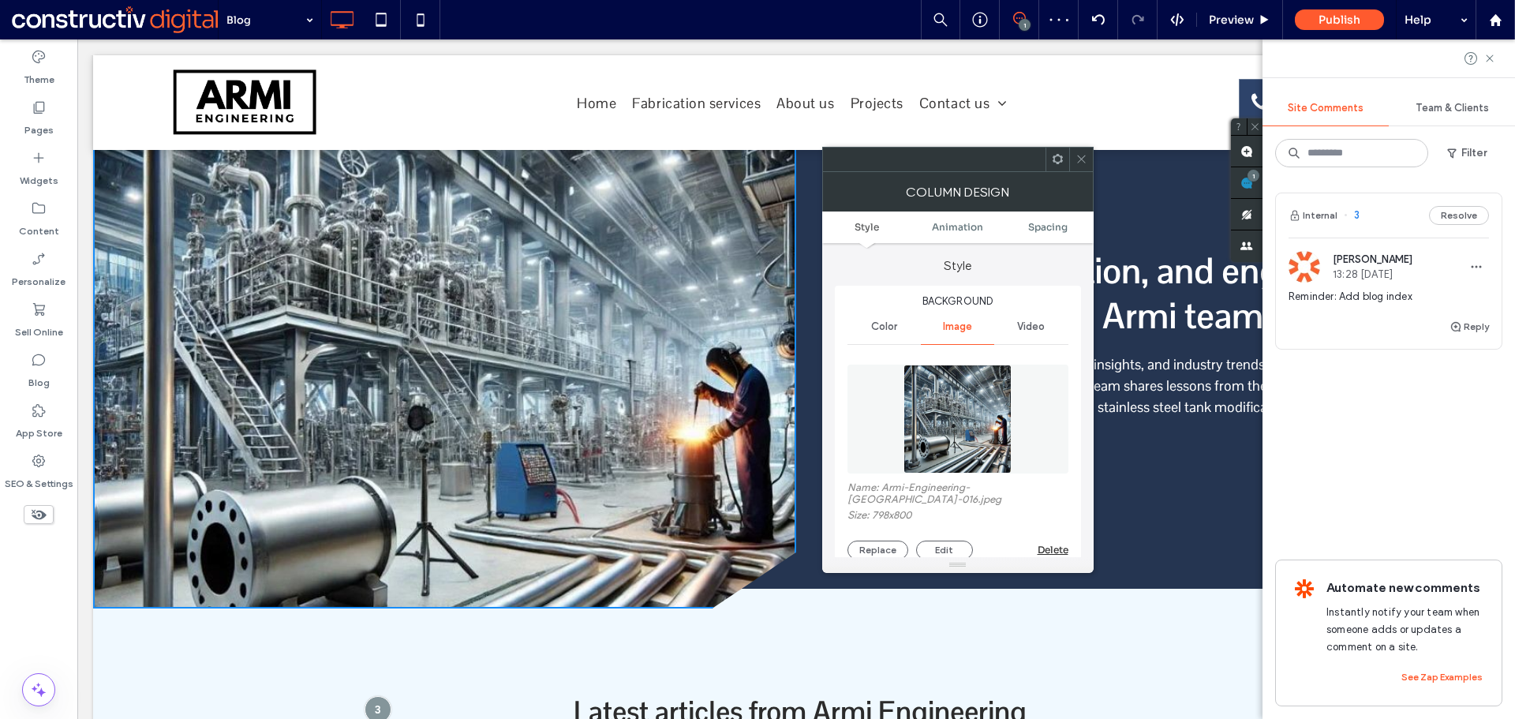
click at [1080, 157] on icon at bounding box center [1081, 159] width 12 height 12
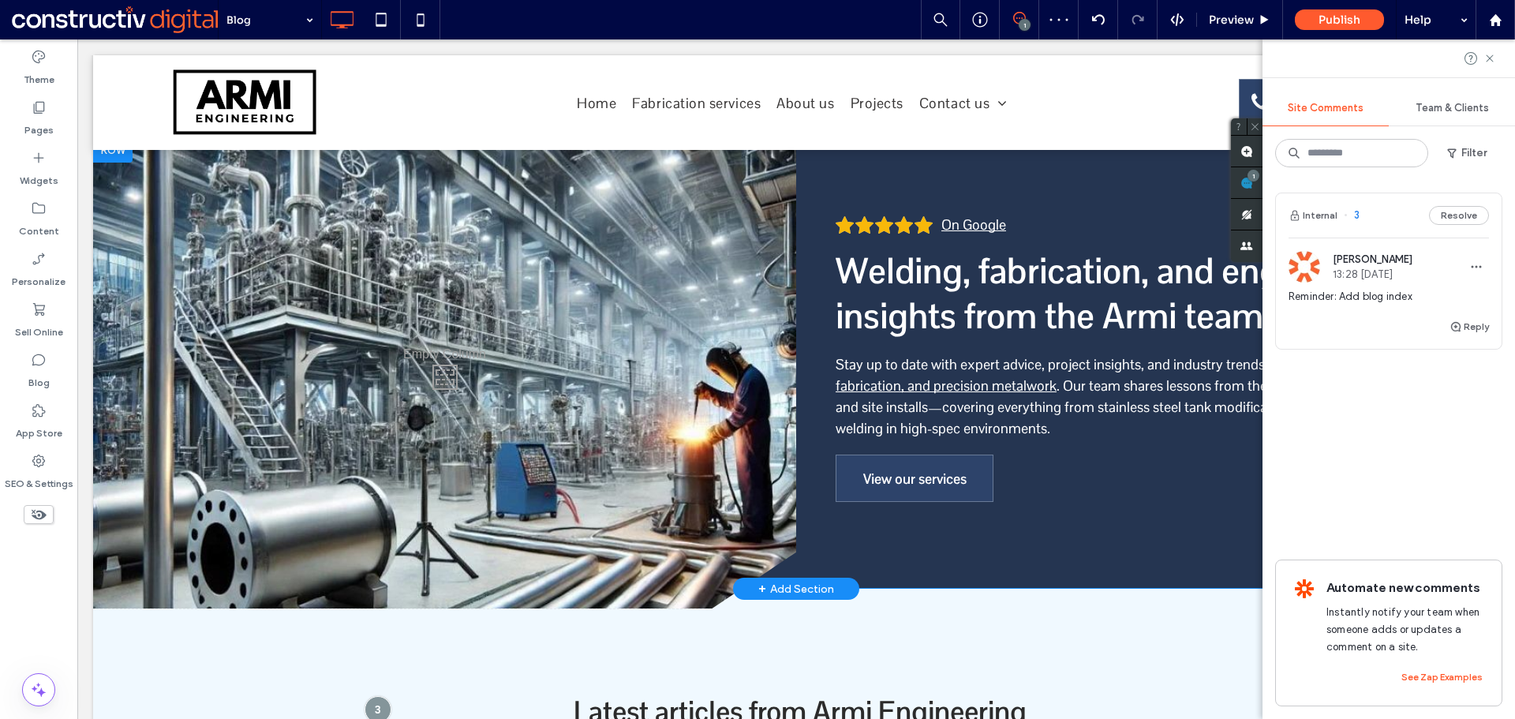
click at [598, 391] on div "Click To Paste" at bounding box center [444, 372] width 703 height 471
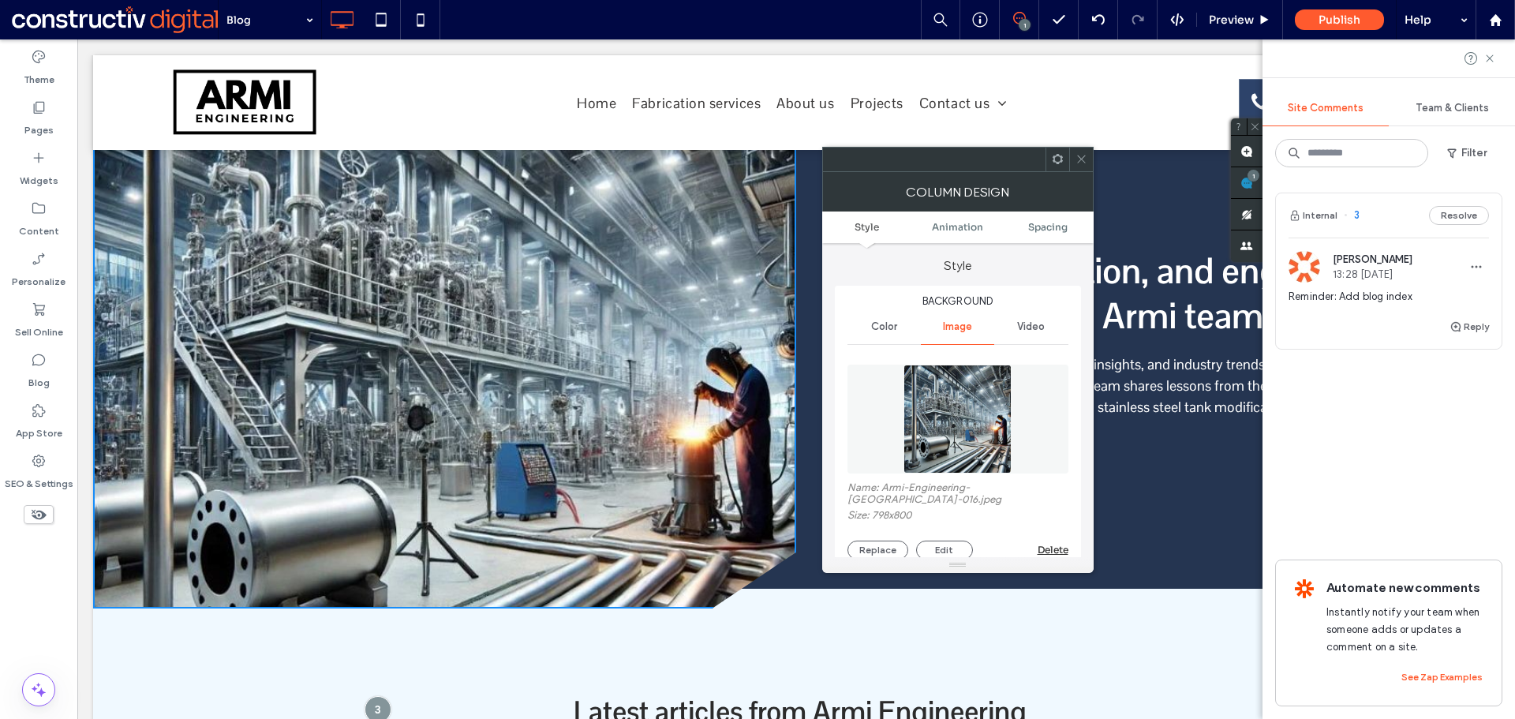
click at [964, 428] on img at bounding box center [957, 418] width 109 height 109
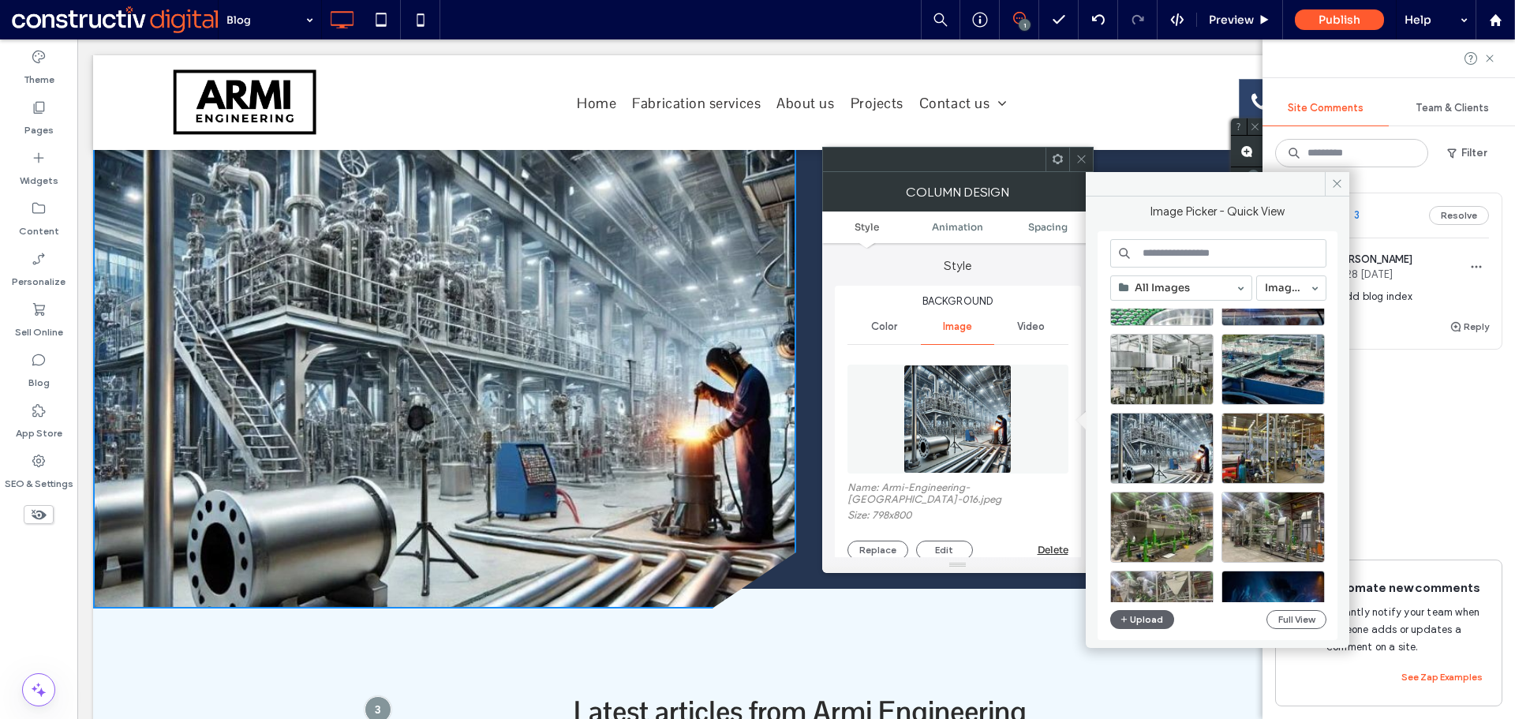
scroll to position [237, 0]
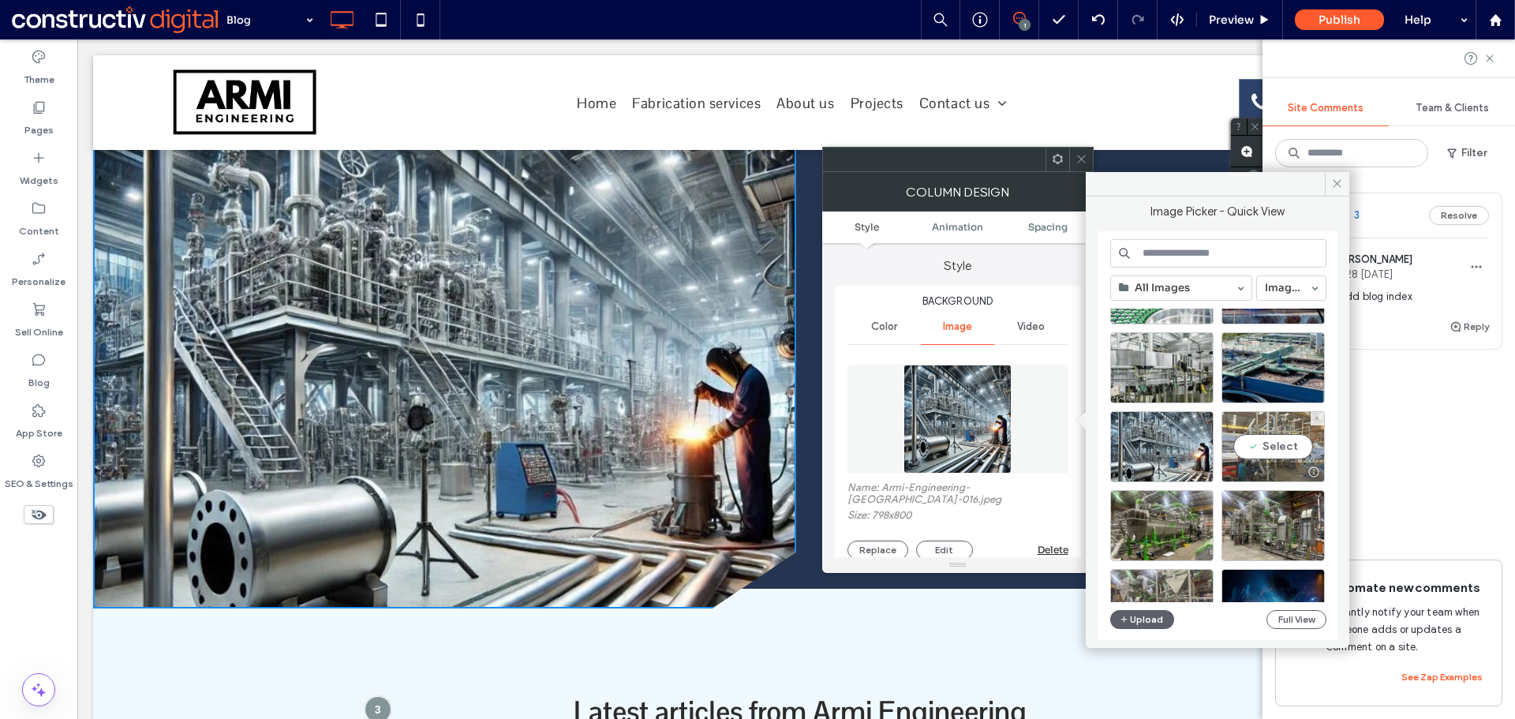
drag, startPoint x: 1291, startPoint y: 450, endPoint x: 1010, endPoint y: 294, distance: 321.0
click at [1289, 447] on div "Select" at bounding box center [1272, 446] width 103 height 71
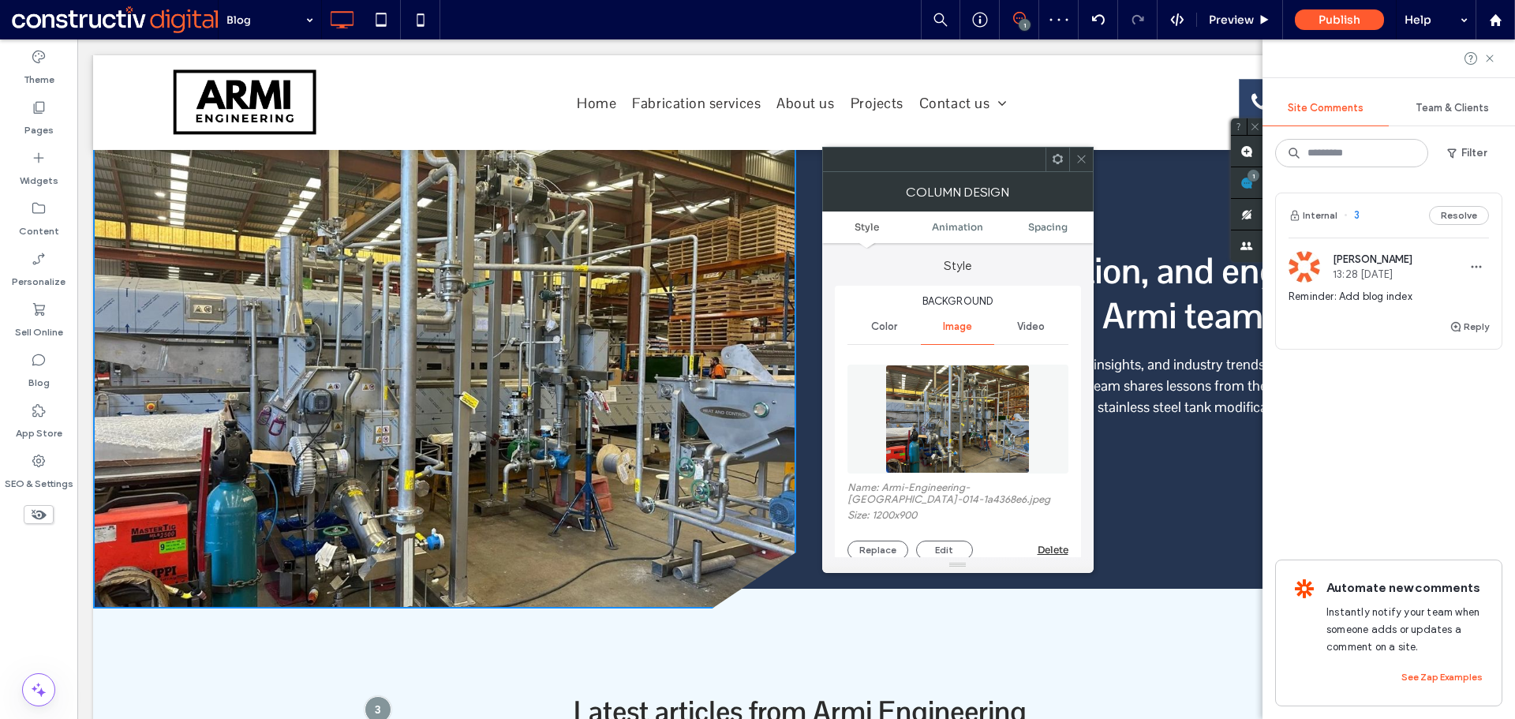
click at [1081, 161] on icon at bounding box center [1081, 159] width 12 height 12
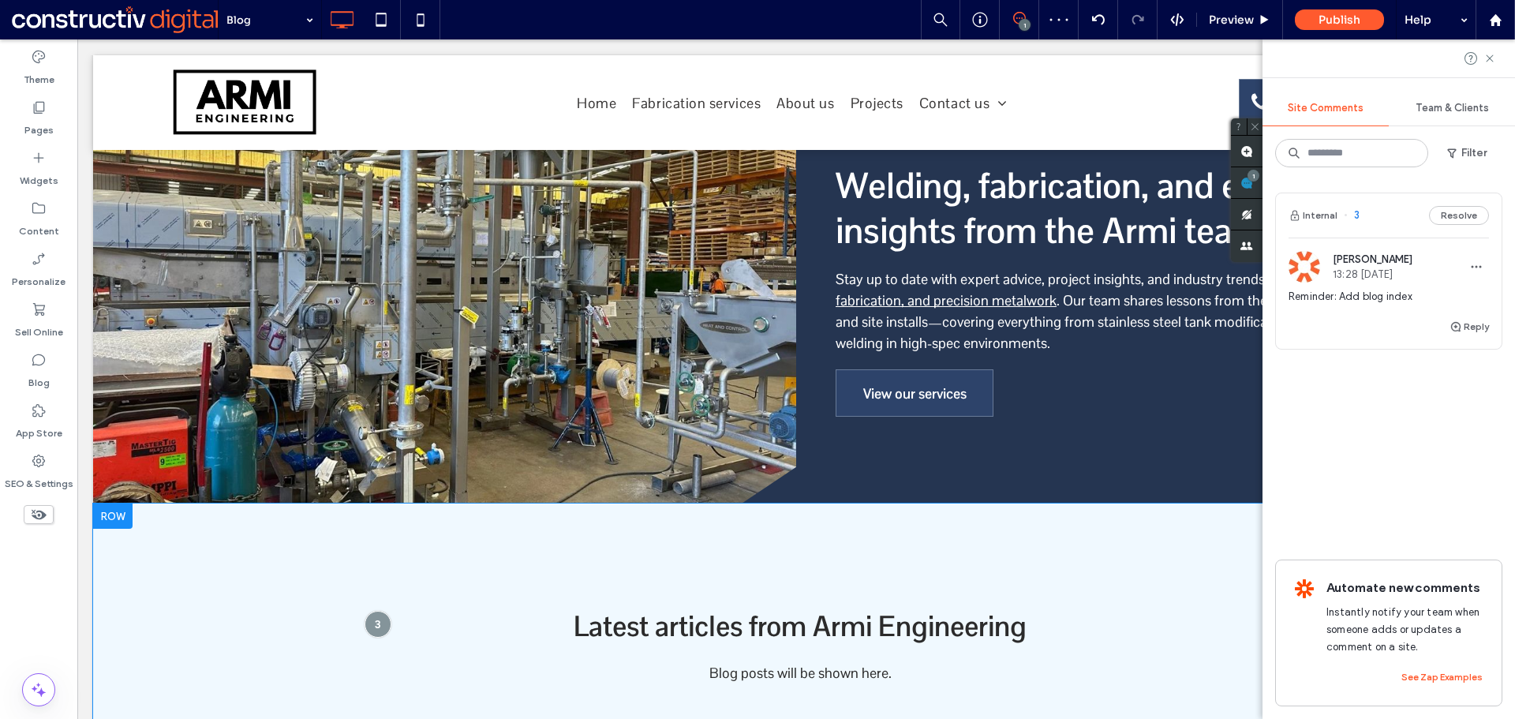
scroll to position [249, 0]
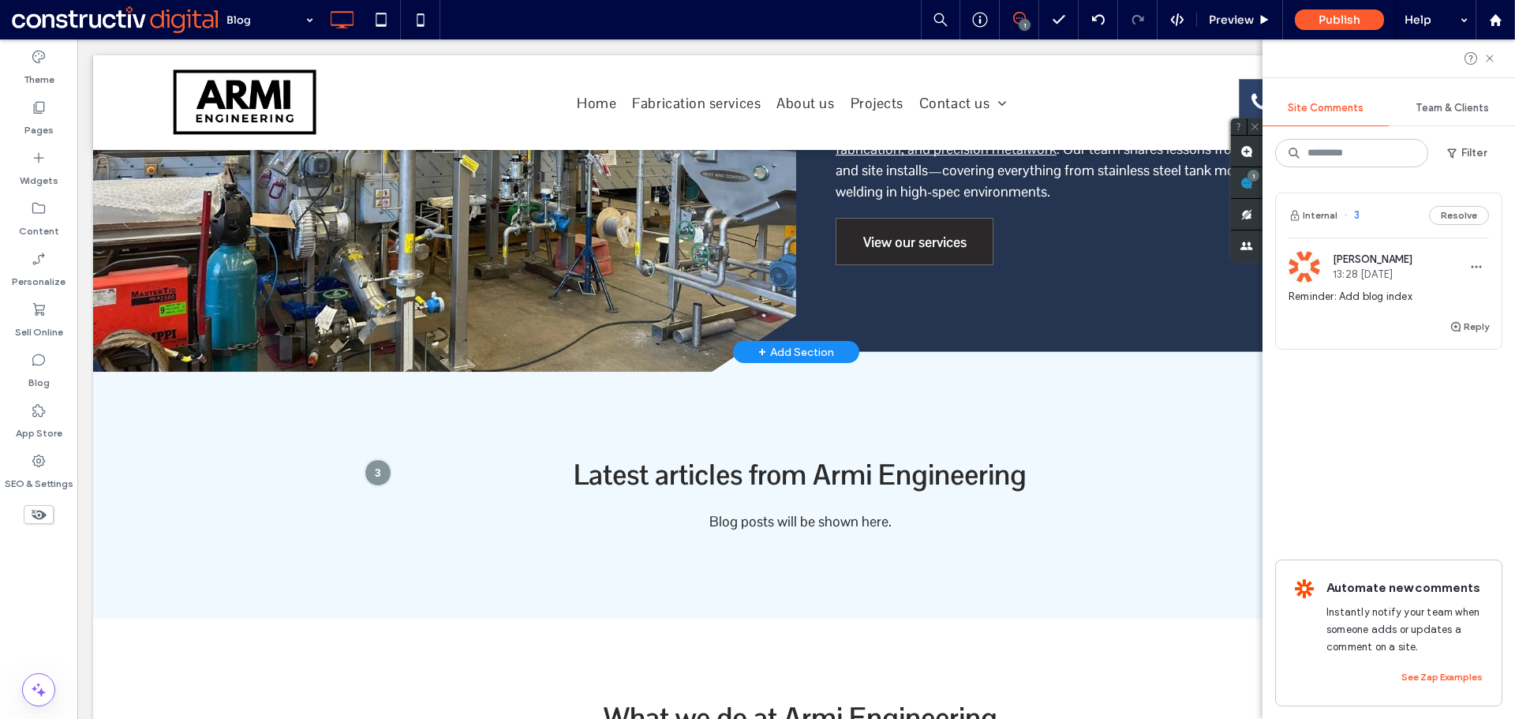
click at [907, 241] on span "View our services" at bounding box center [914, 241] width 103 height 43
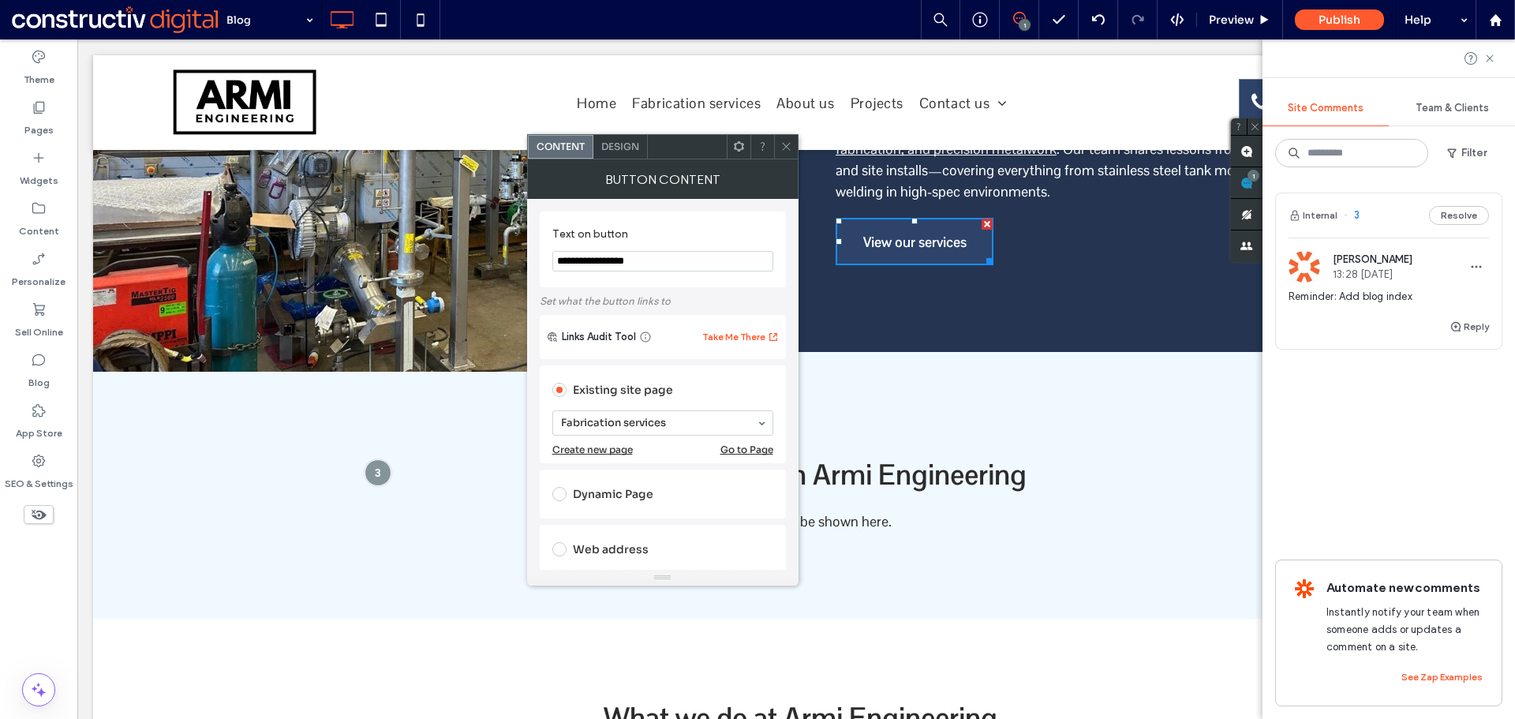
click at [786, 144] on icon at bounding box center [786, 146] width 12 height 12
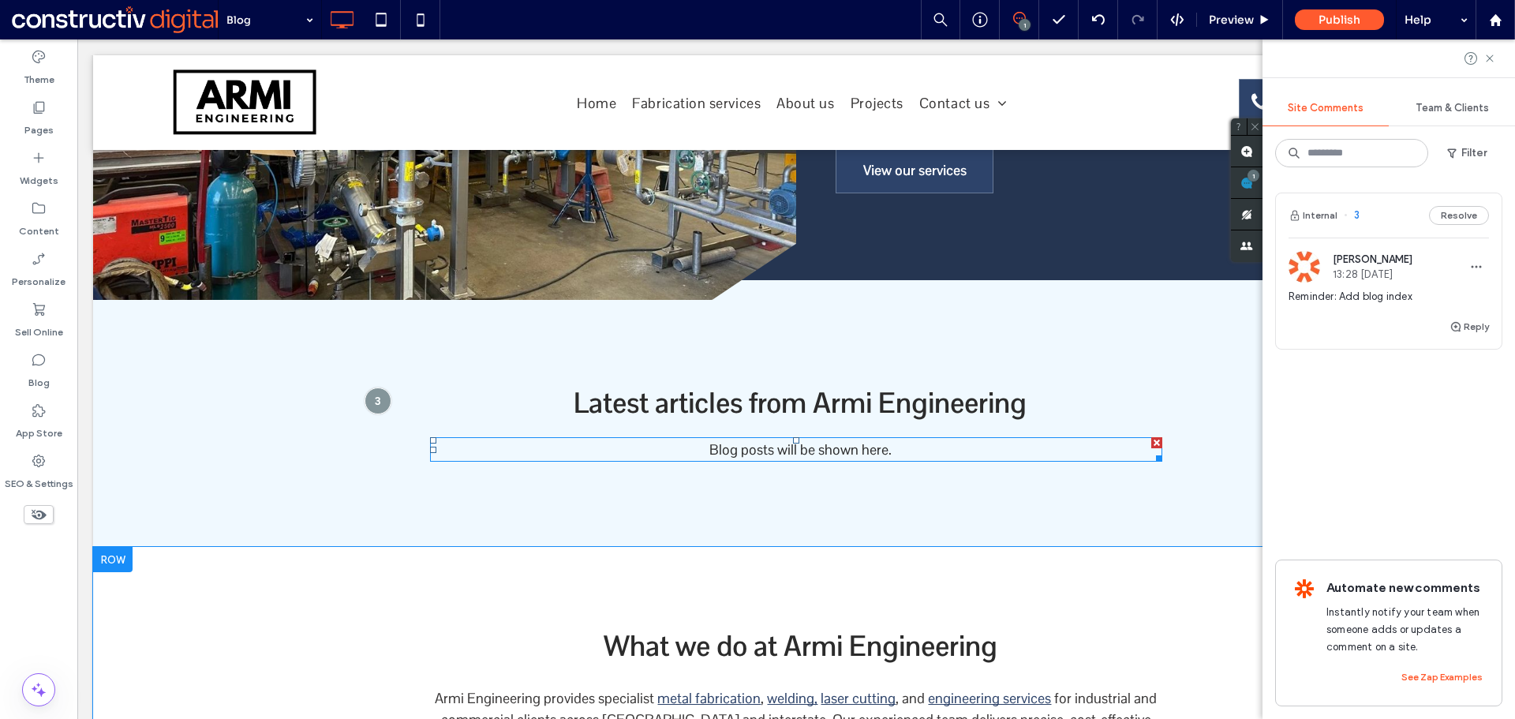
scroll to position [407, 0]
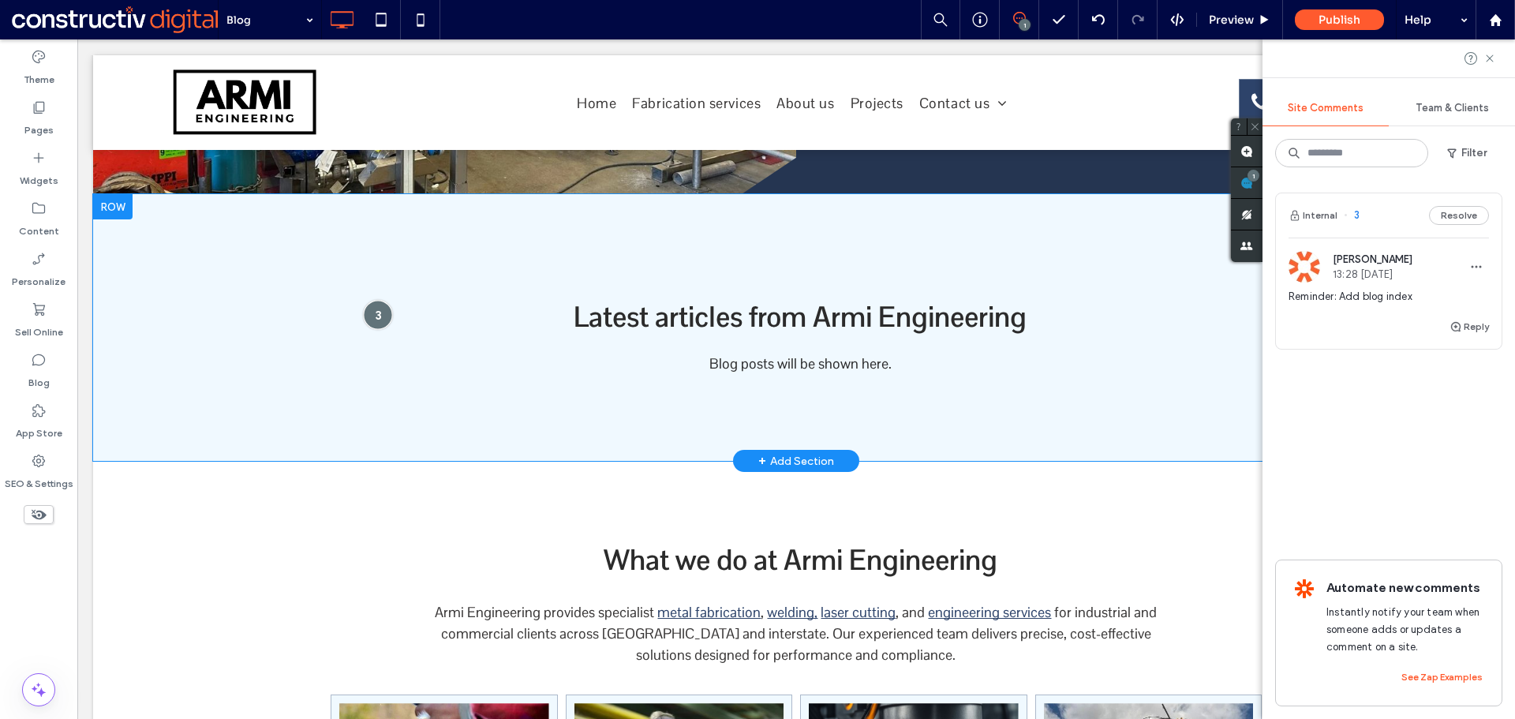
click at [376, 322] on div at bounding box center [377, 314] width 29 height 29
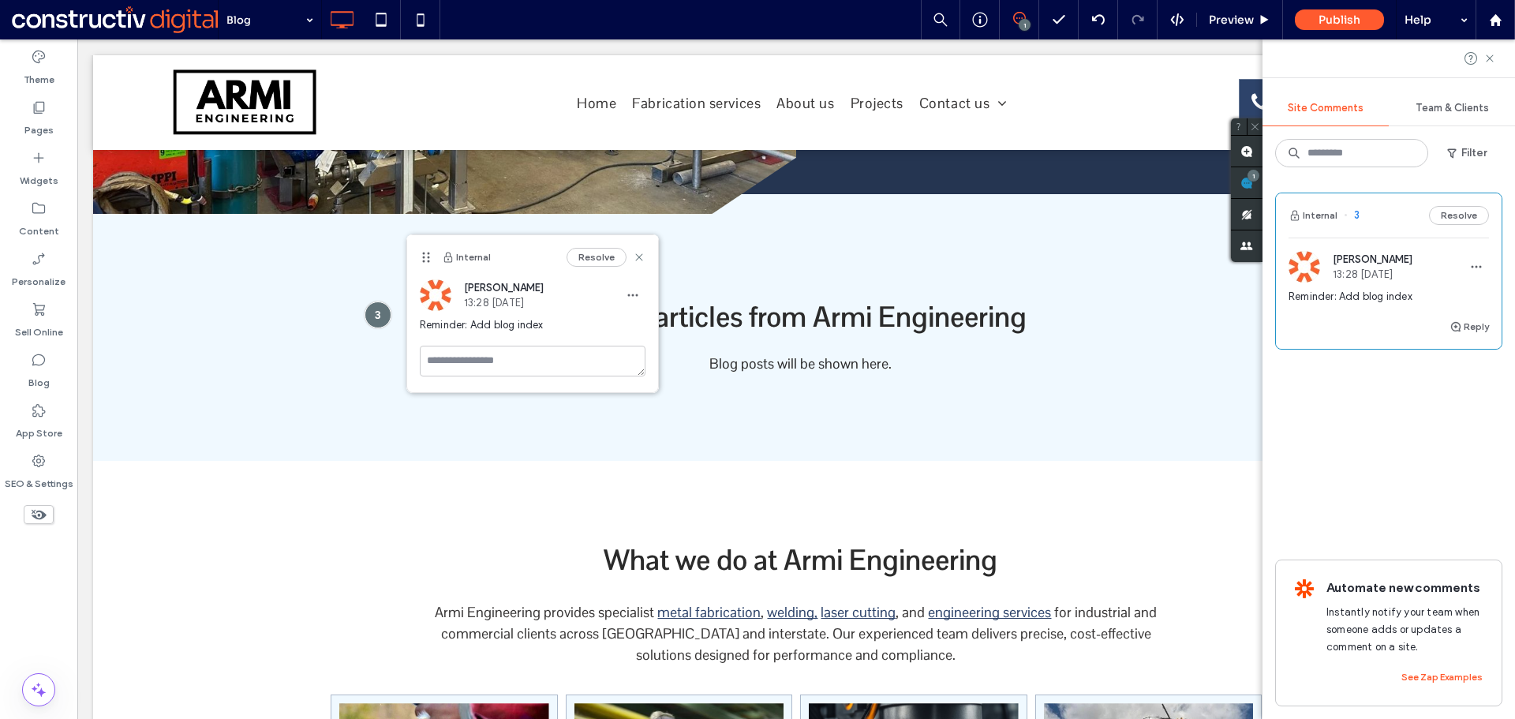
click at [42, 576] on div "Theme Pages Widgets Content Personalize Sell Online Blog App Store SEO & Settin…" at bounding box center [38, 378] width 77 height 679
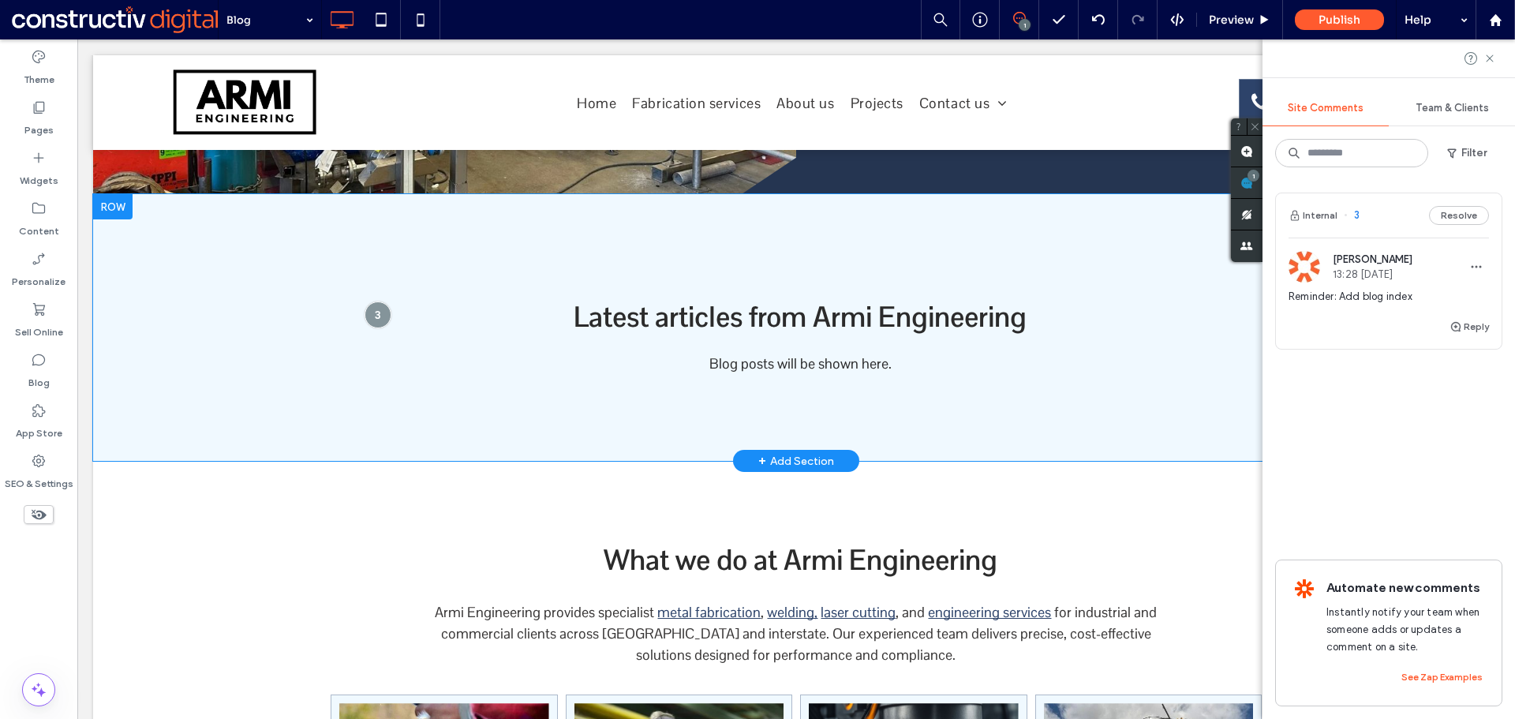
click at [748, 344] on div "Latest articles from Armi Engineering Blog posts will be shown here. Click To P…" at bounding box center [796, 339] width 947 height 85
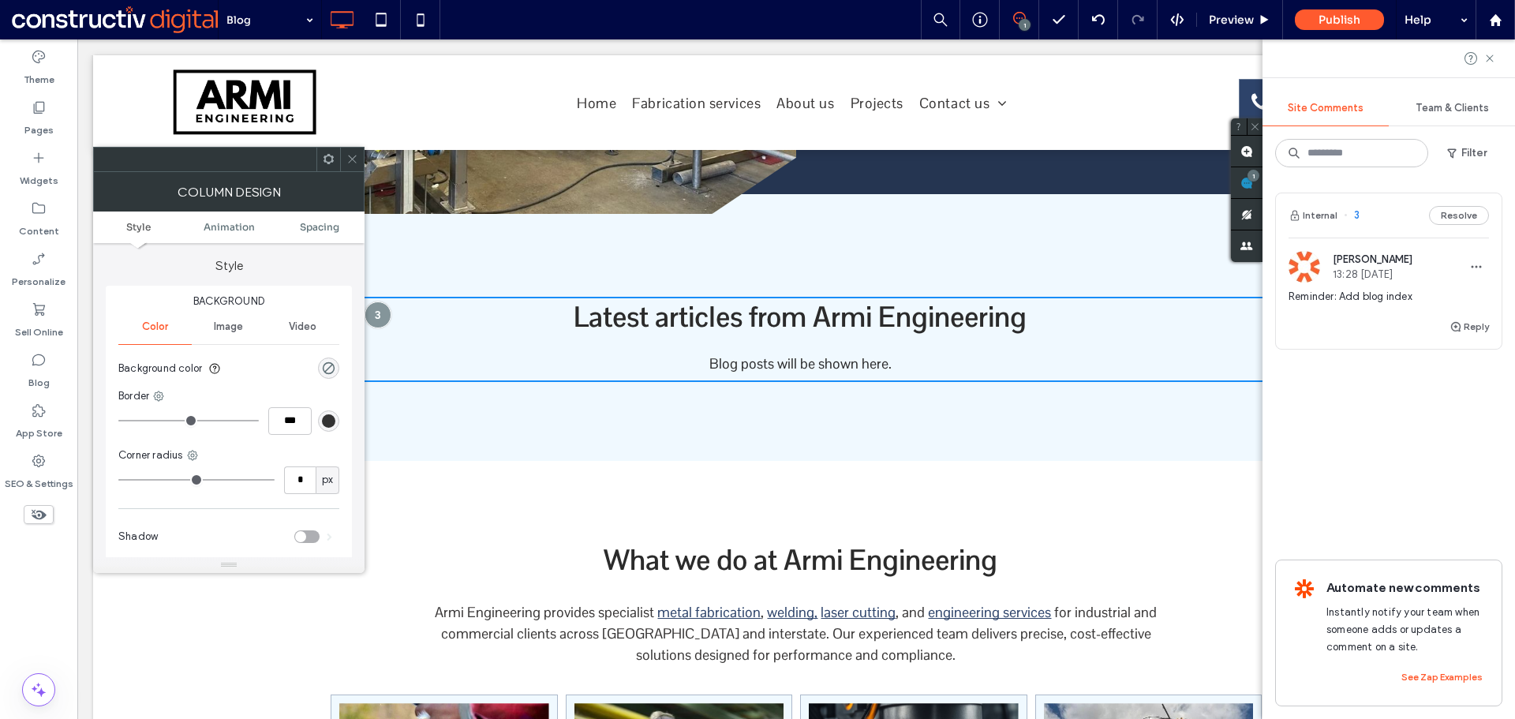
click at [354, 159] on icon at bounding box center [352, 159] width 12 height 12
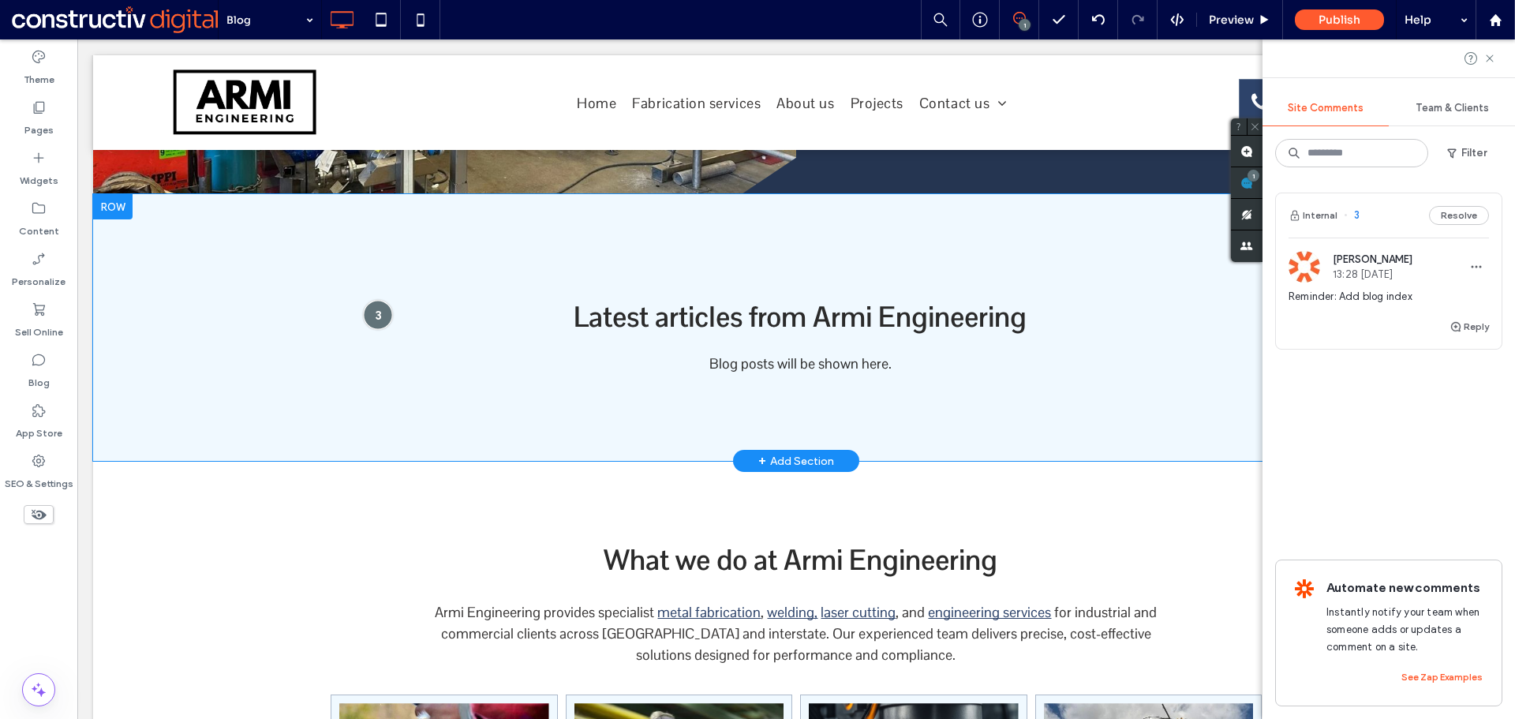
click at [368, 308] on div at bounding box center [377, 314] width 29 height 29
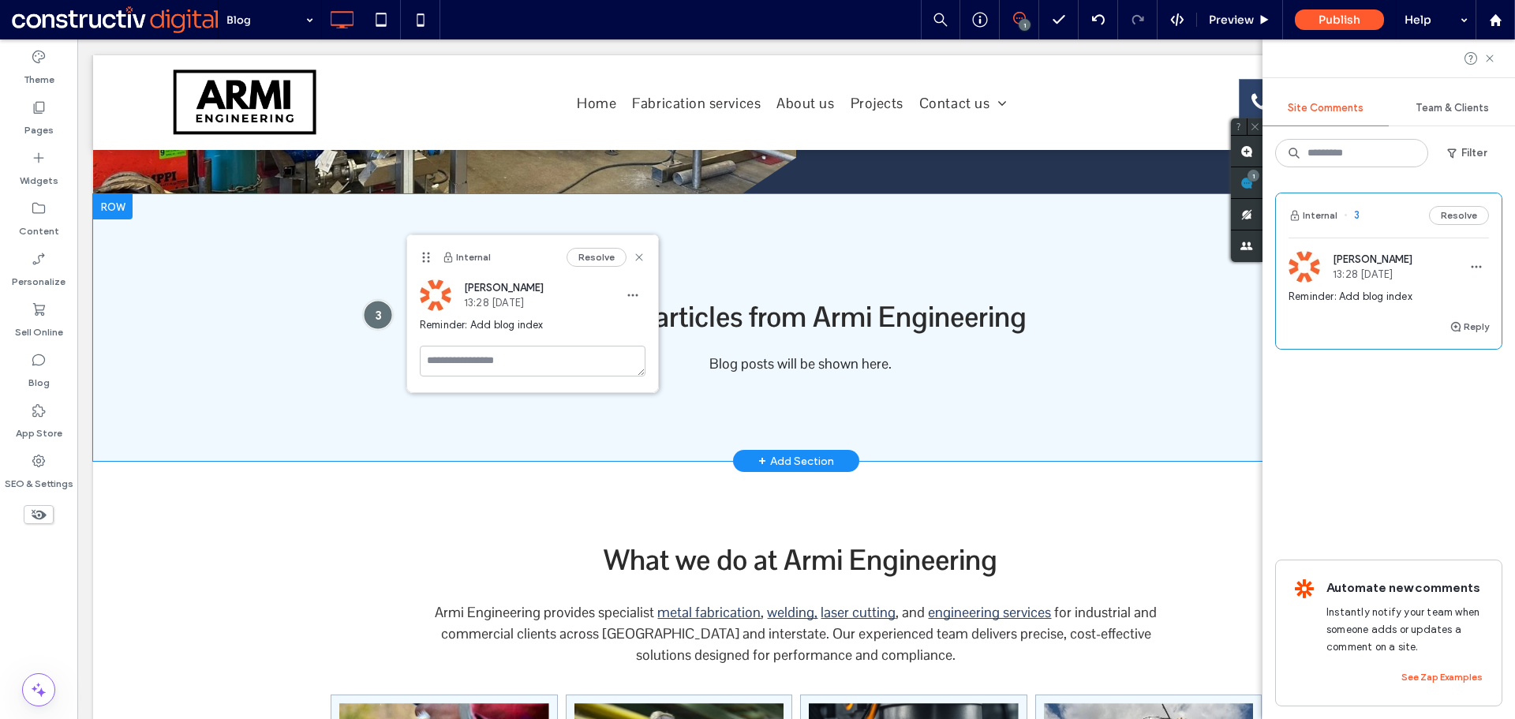
click at [370, 309] on div at bounding box center [377, 314] width 29 height 29
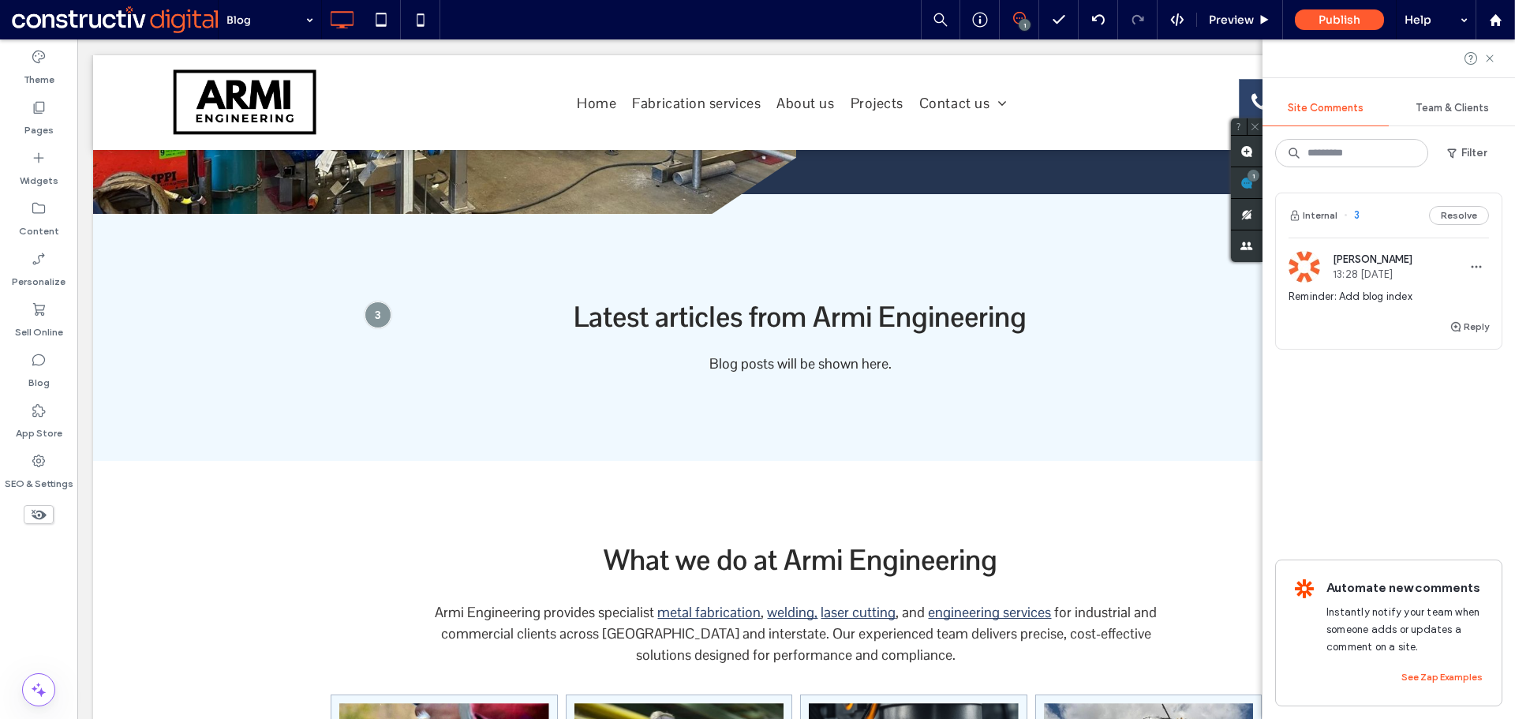
drag, startPoint x: 35, startPoint y: 166, endPoint x: 69, endPoint y: 181, distance: 37.1
click at [35, 166] on label "Widgets" at bounding box center [39, 177] width 39 height 22
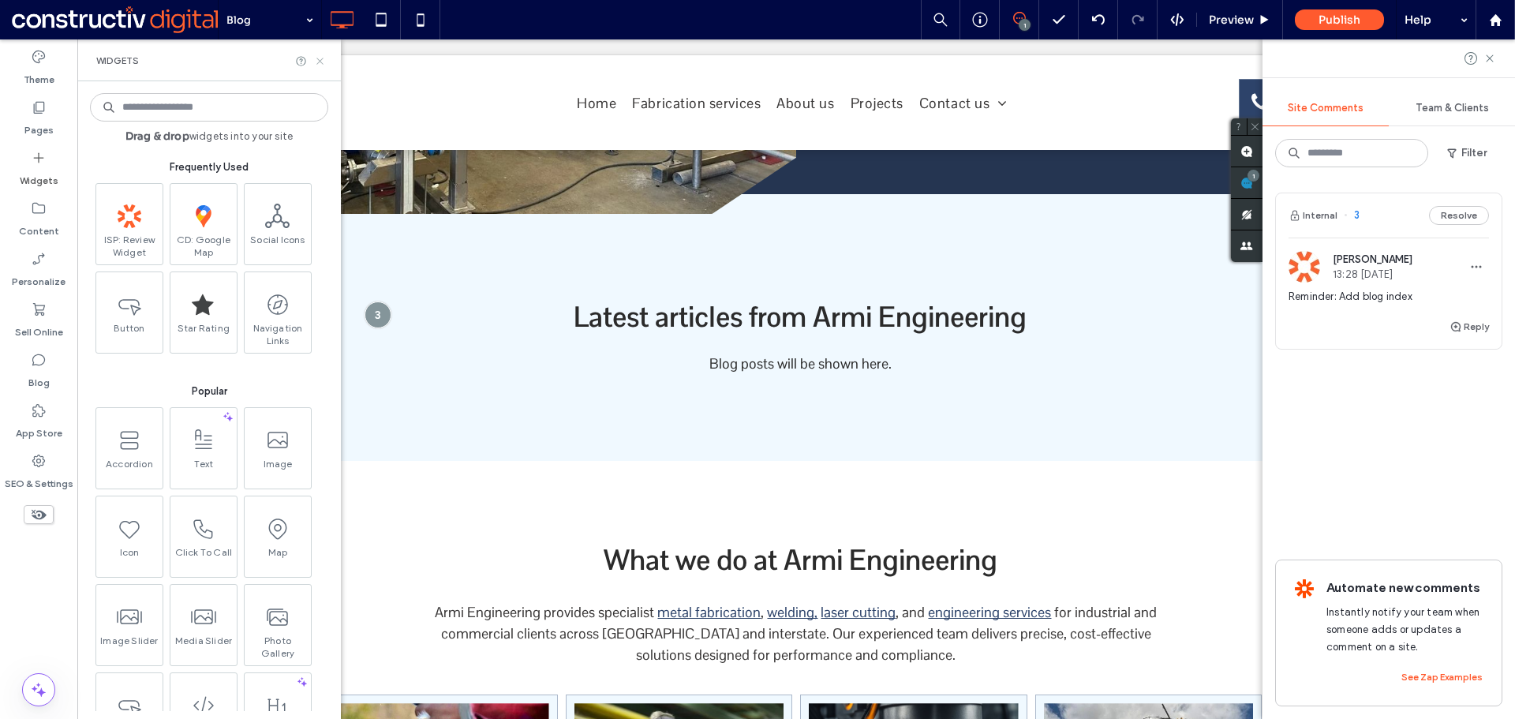
click at [323, 62] on icon at bounding box center [320, 61] width 12 height 12
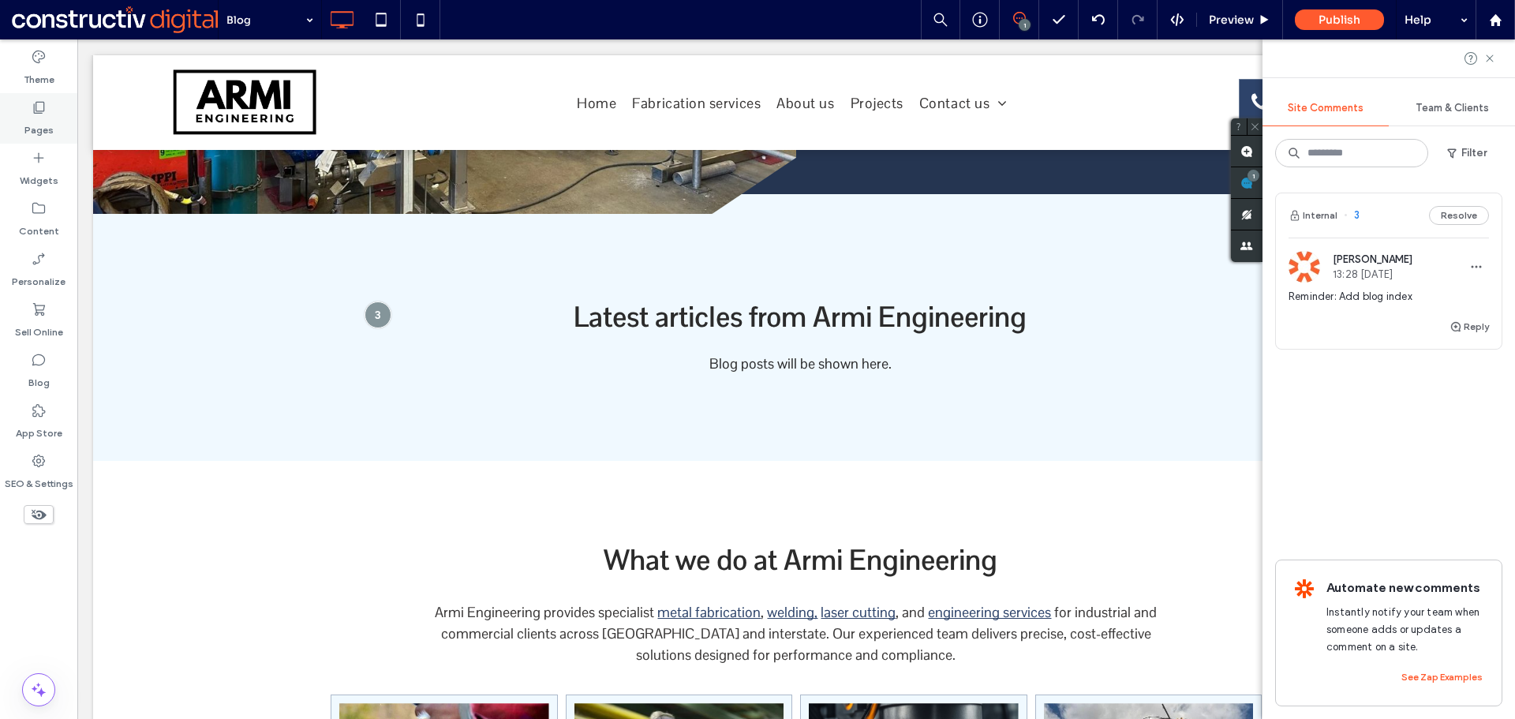
click at [25, 120] on div "Pages" at bounding box center [38, 118] width 77 height 50
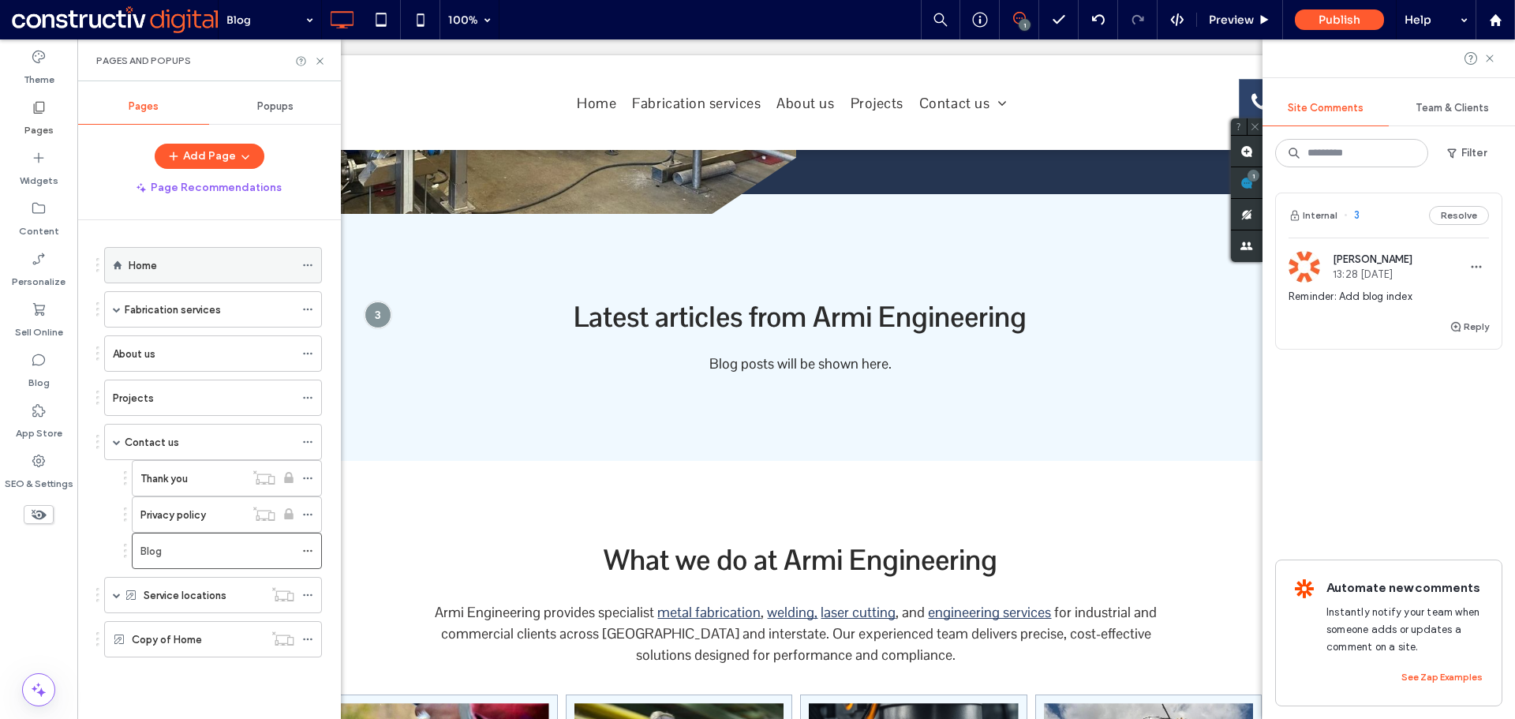
click at [179, 272] on div "Home" at bounding box center [212, 264] width 166 height 17
click at [200, 322] on div "Fabrication services" at bounding box center [210, 309] width 170 height 35
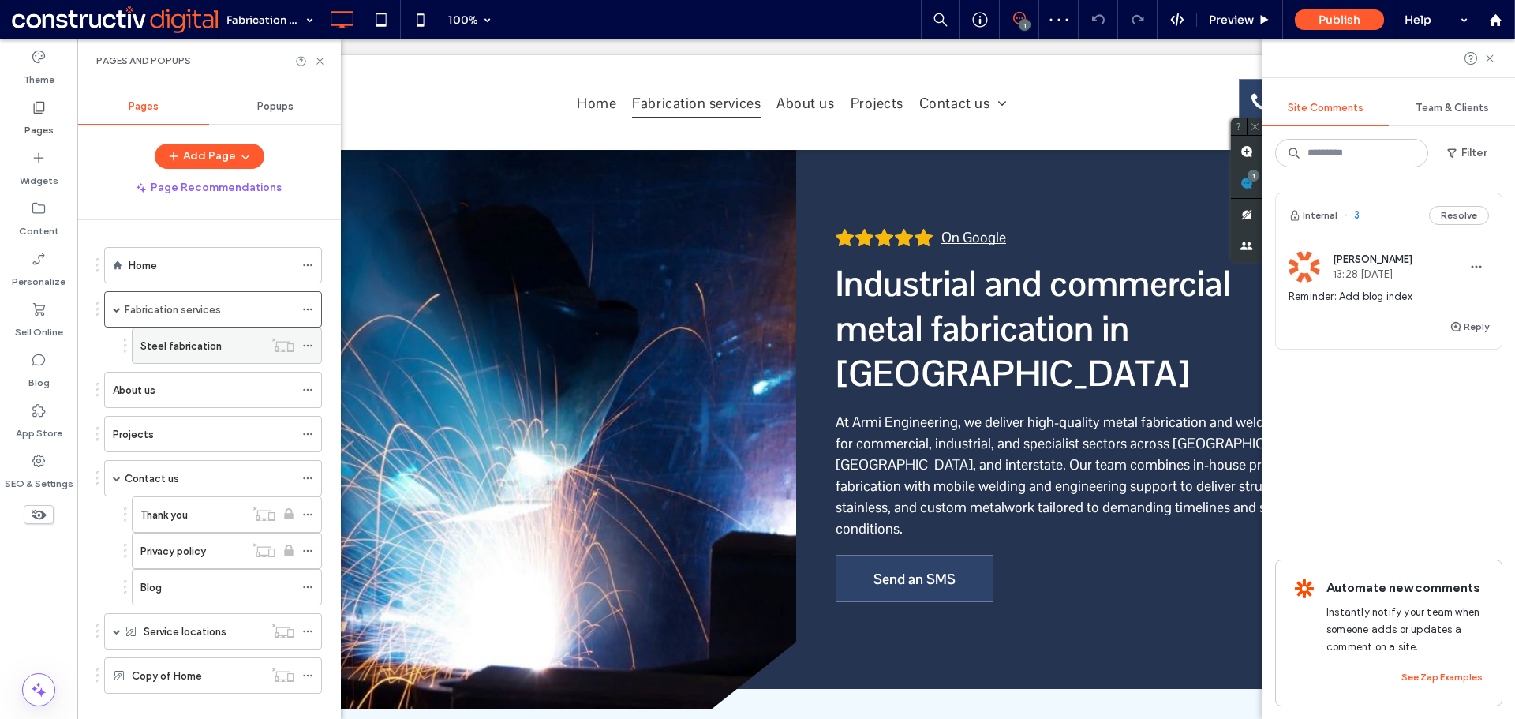
click at [192, 346] on label "Steel fabrication" at bounding box center [180, 346] width 81 height 28
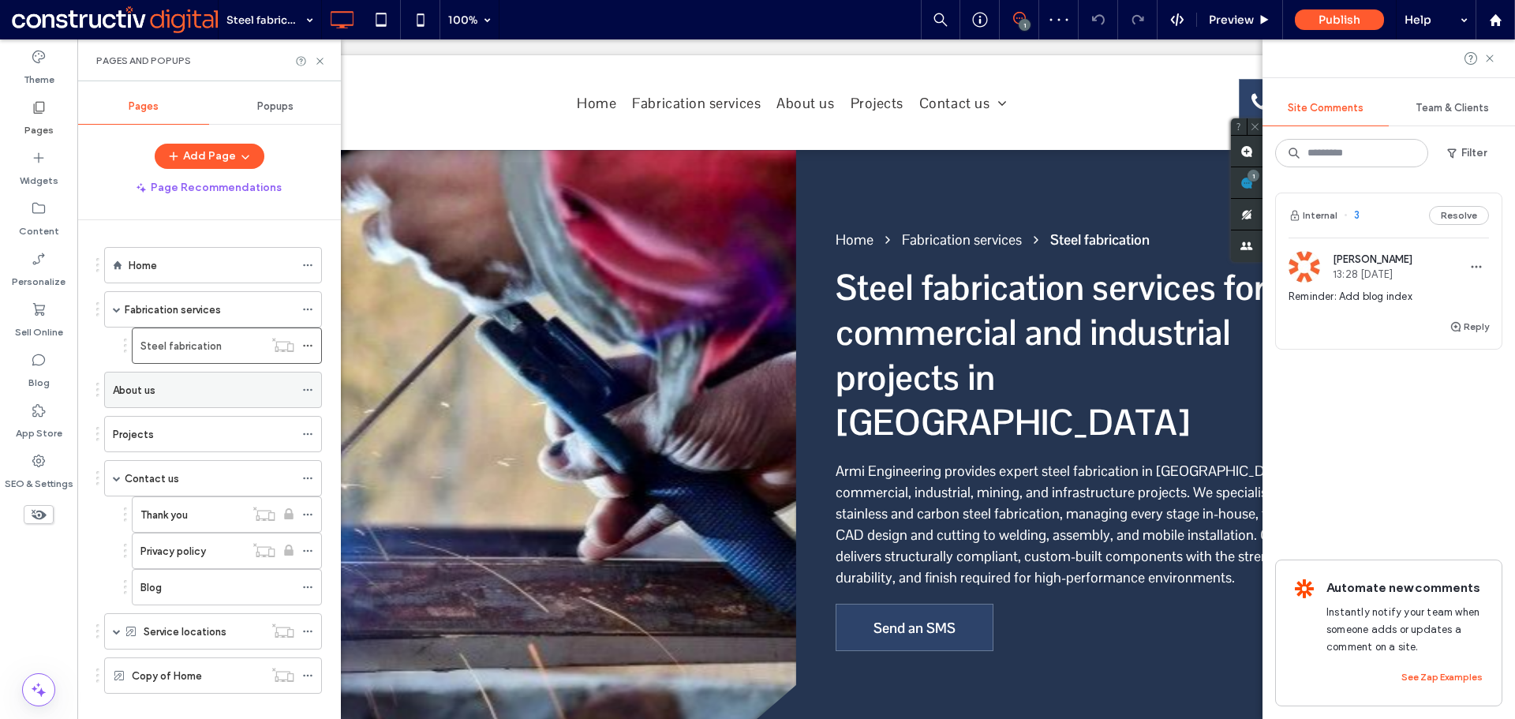
click at [179, 390] on div "About us" at bounding box center [203, 389] width 181 height 17
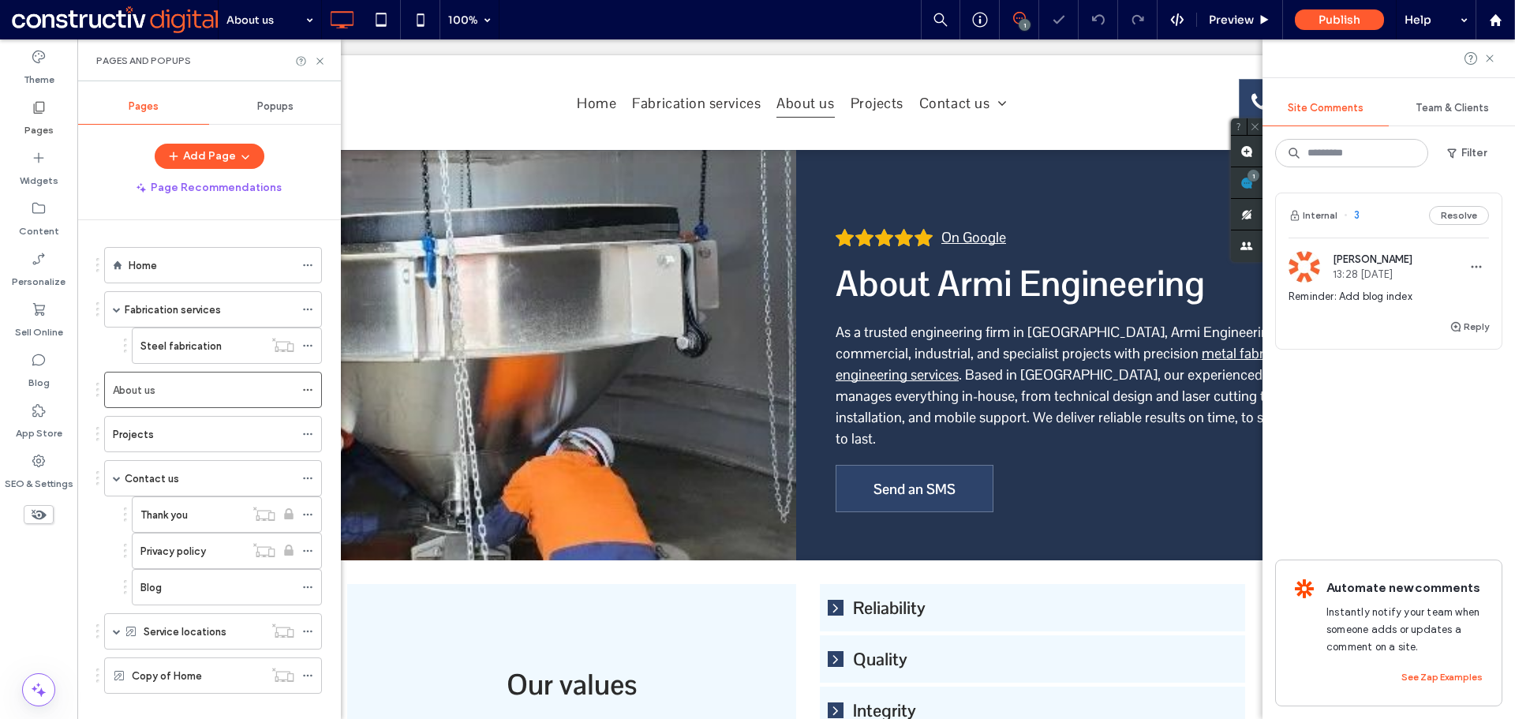
click at [169, 428] on div "Projects" at bounding box center [203, 433] width 181 height 17
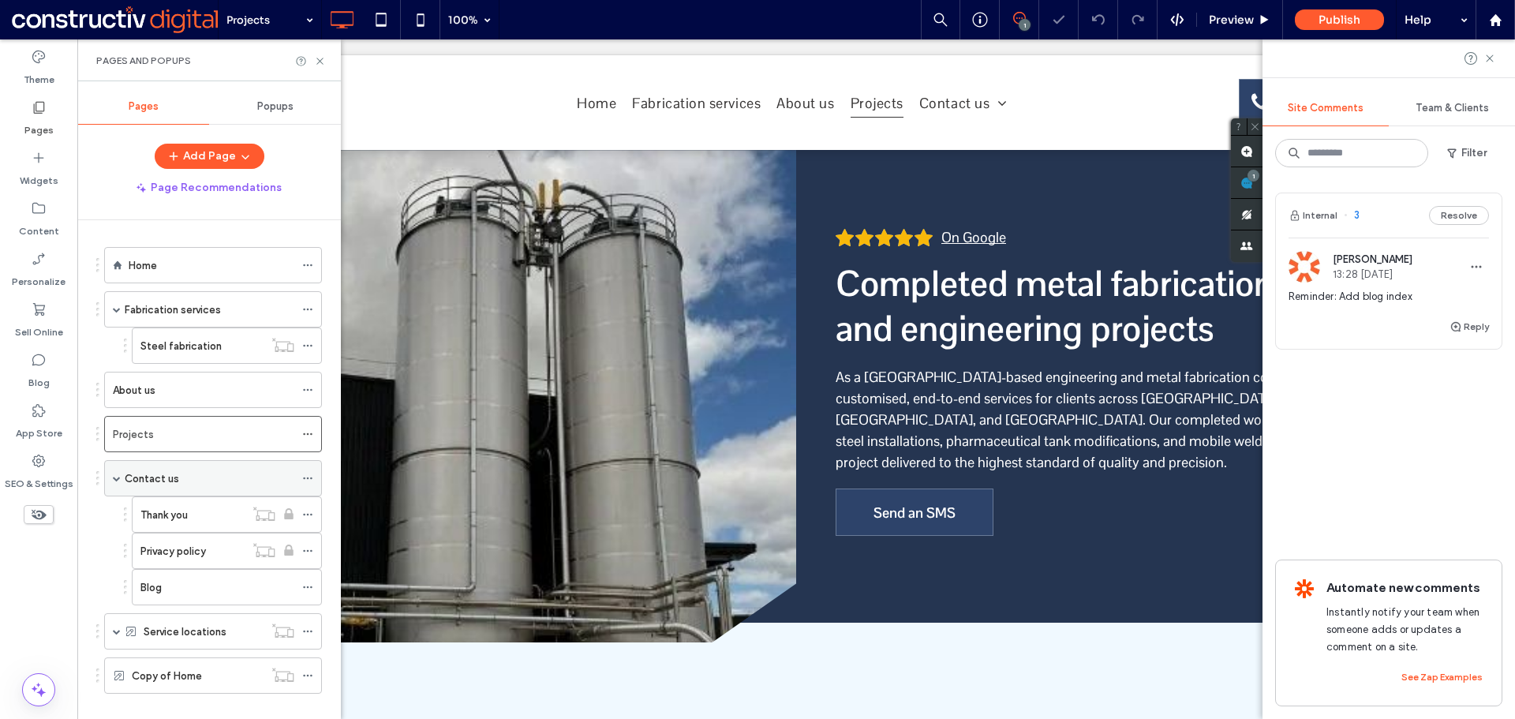
click at [185, 479] on div "Contact us" at bounding box center [210, 477] width 170 height 17
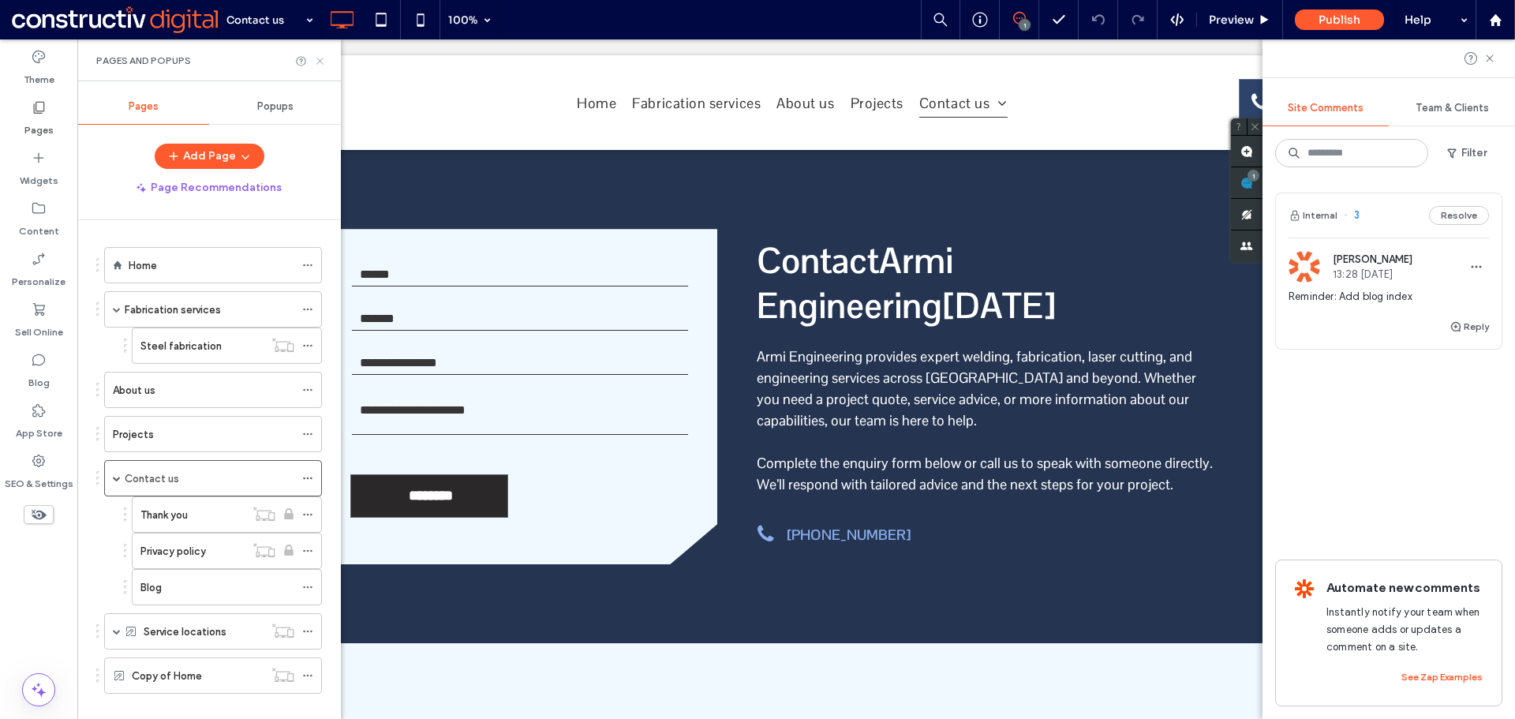
click at [322, 59] on icon at bounding box center [320, 61] width 12 height 12
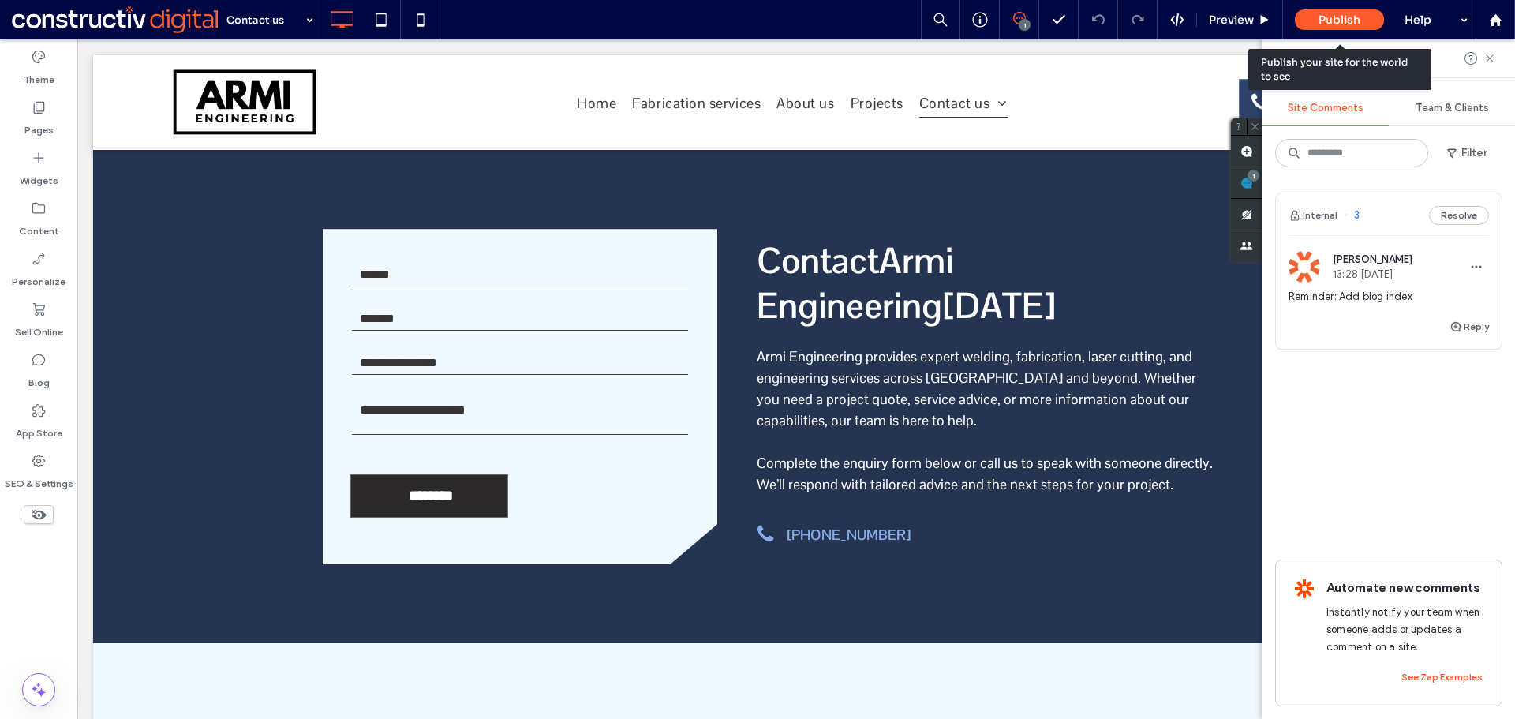
click at [1332, 21] on span "Publish" at bounding box center [1339, 20] width 42 height 14
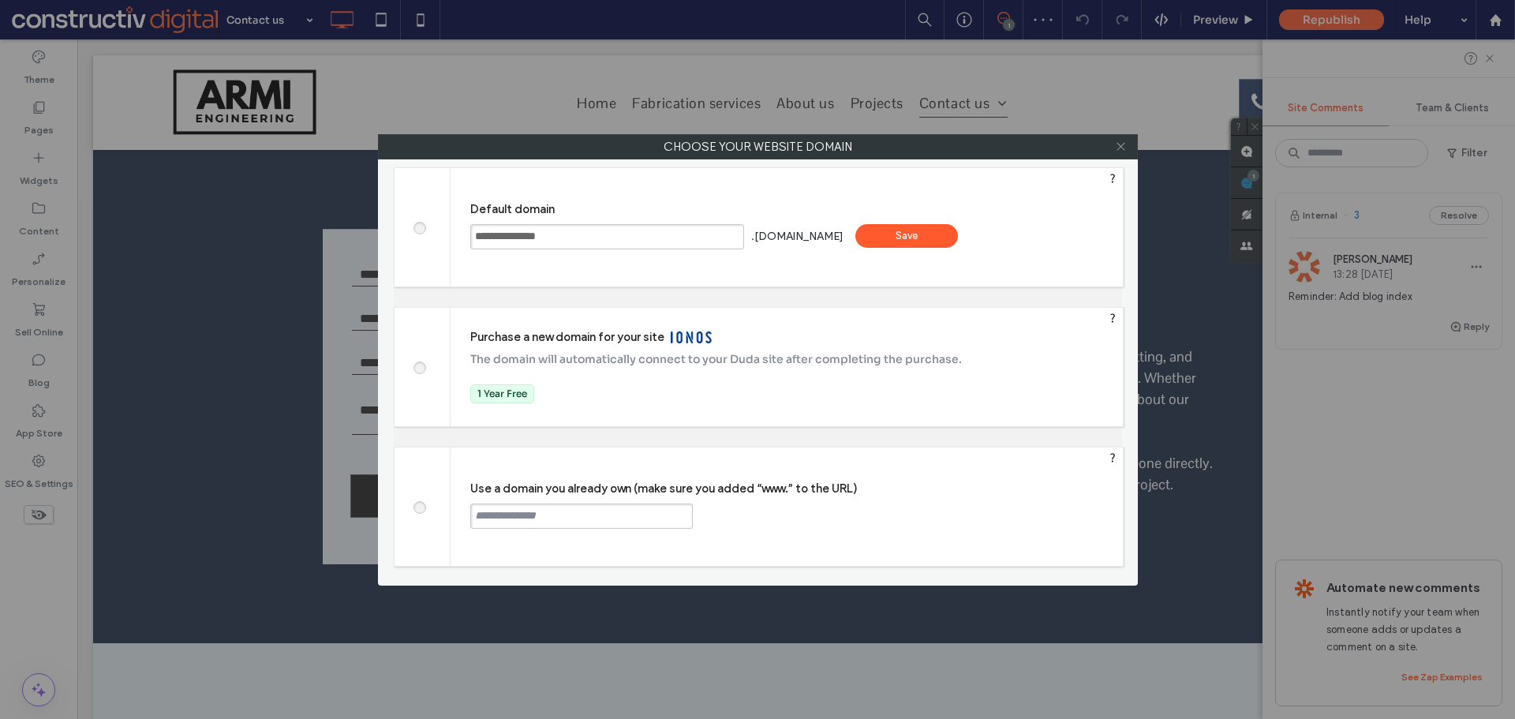
click at [1116, 142] on icon at bounding box center [1121, 146] width 12 height 12
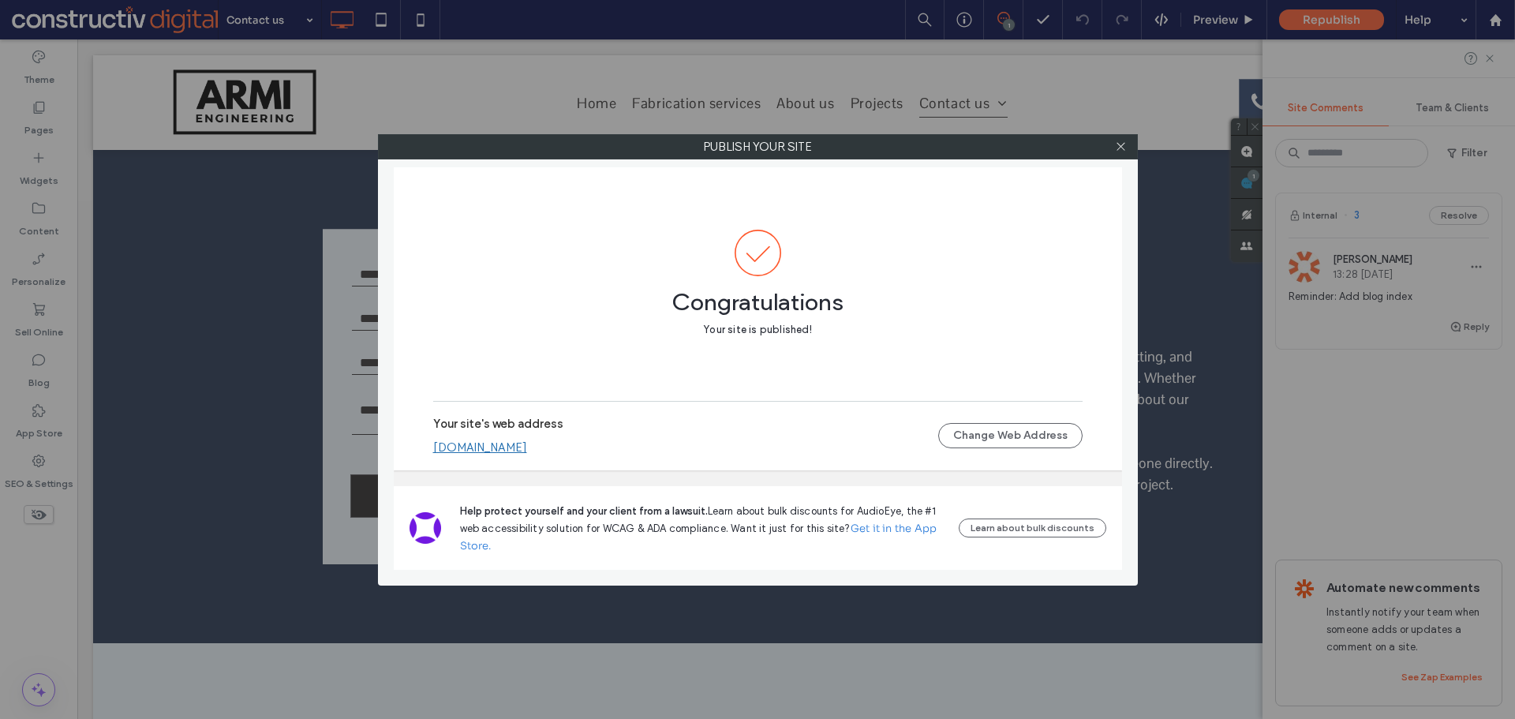
click at [529, 521] on div "Help protect yourself and your client from a lawsuit. Learn about bulk discount…" at bounding box center [700, 528] width 480 height 52
click at [527, 450] on link "[DOMAIN_NAME]" at bounding box center [480, 447] width 94 height 14
click at [1120, 141] on icon at bounding box center [1121, 146] width 12 height 12
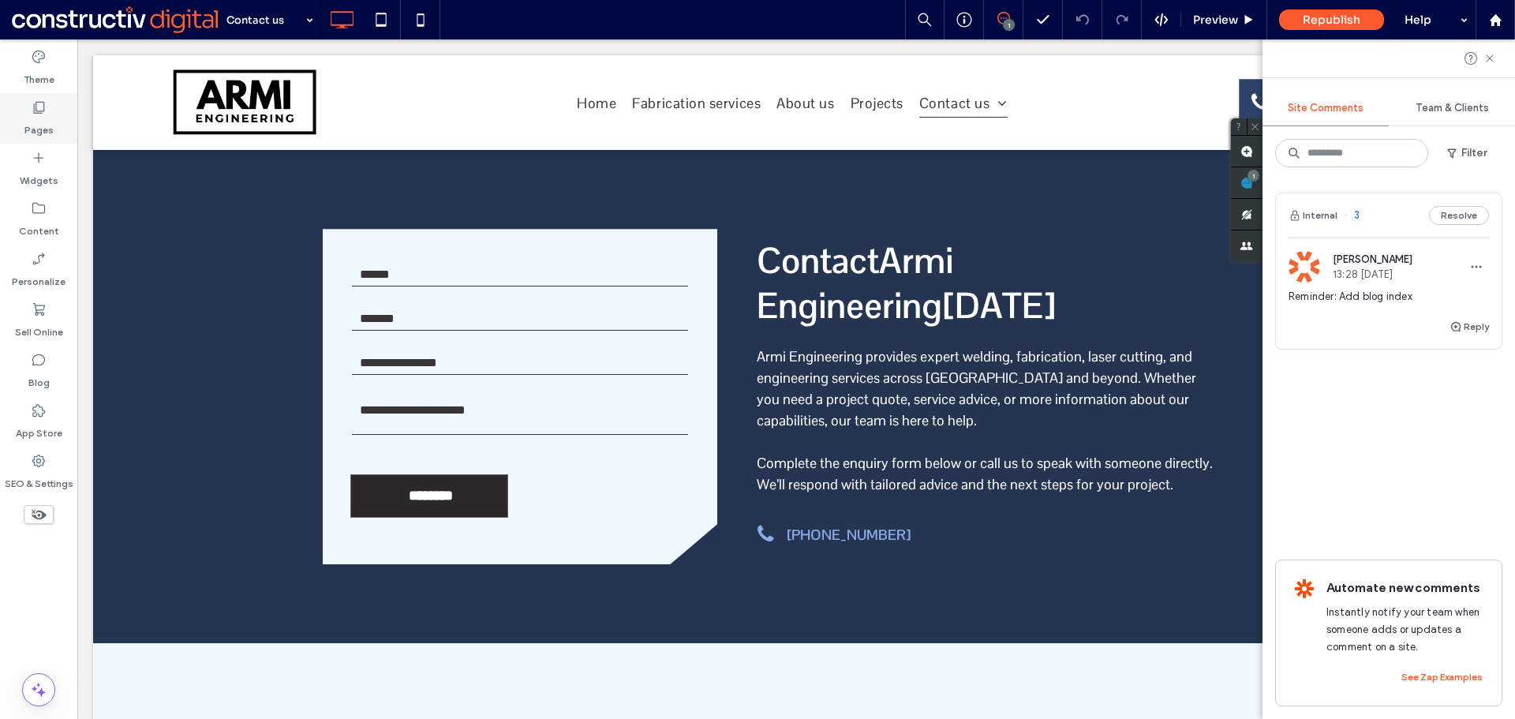
click at [45, 130] on label "Pages" at bounding box center [38, 126] width 29 height 22
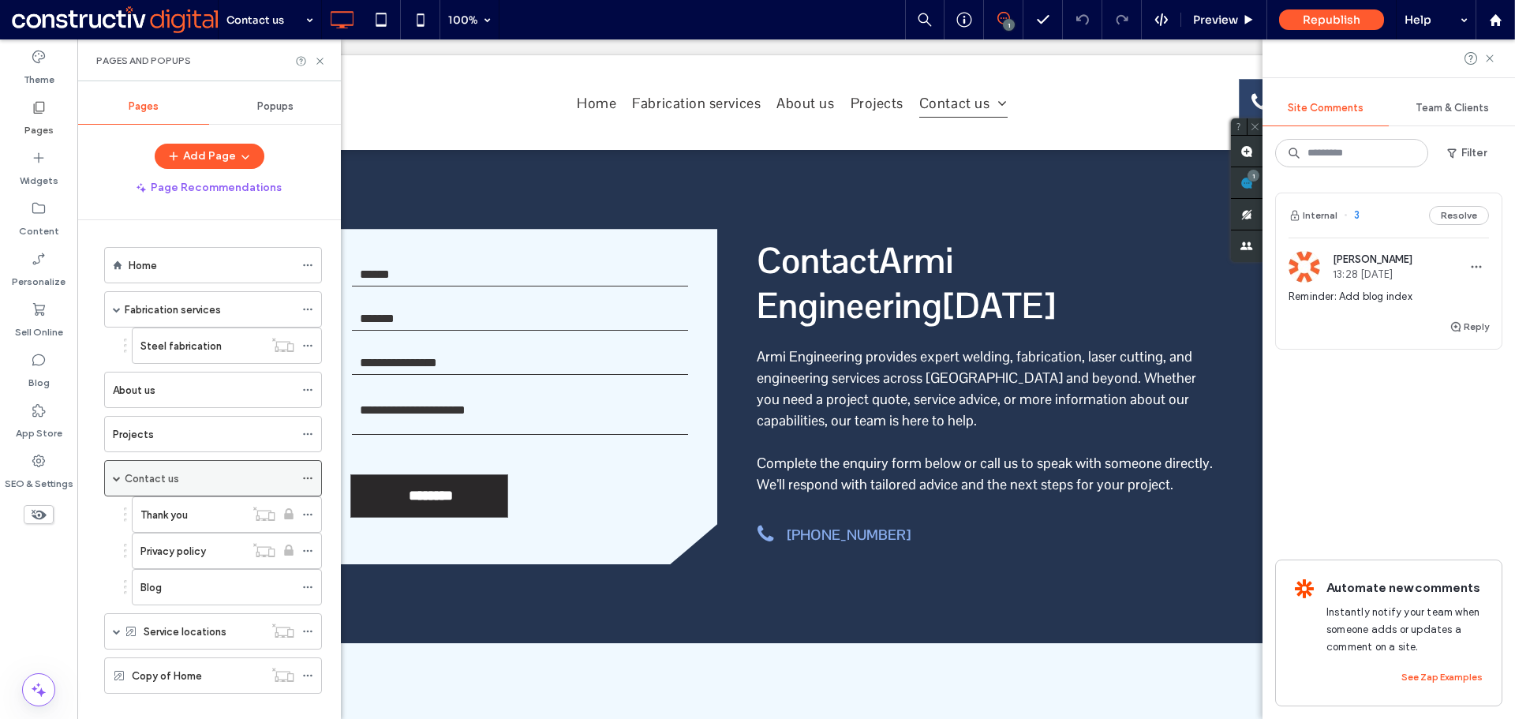
click at [307, 476] on icon at bounding box center [307, 478] width 11 height 11
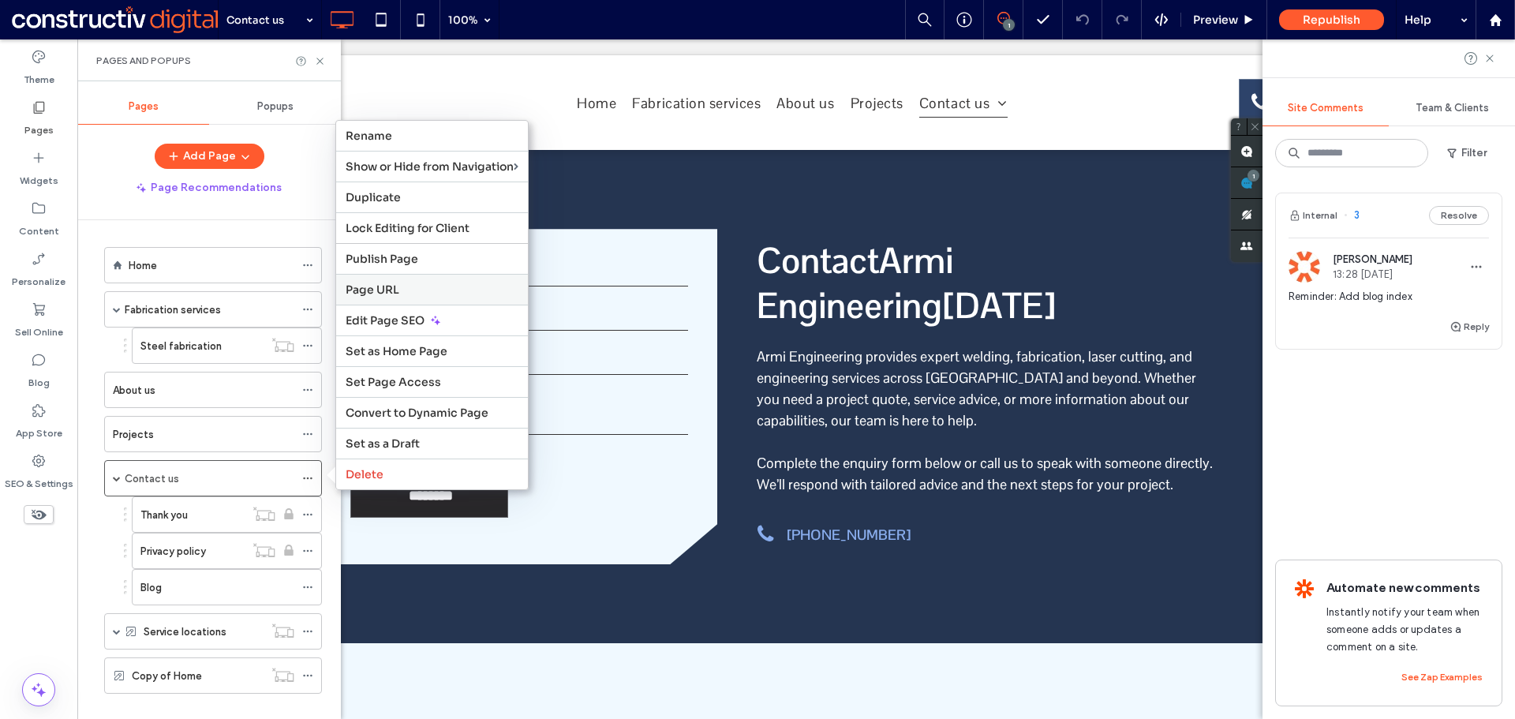
click at [385, 290] on span "Page URL" at bounding box center [373, 289] width 54 height 14
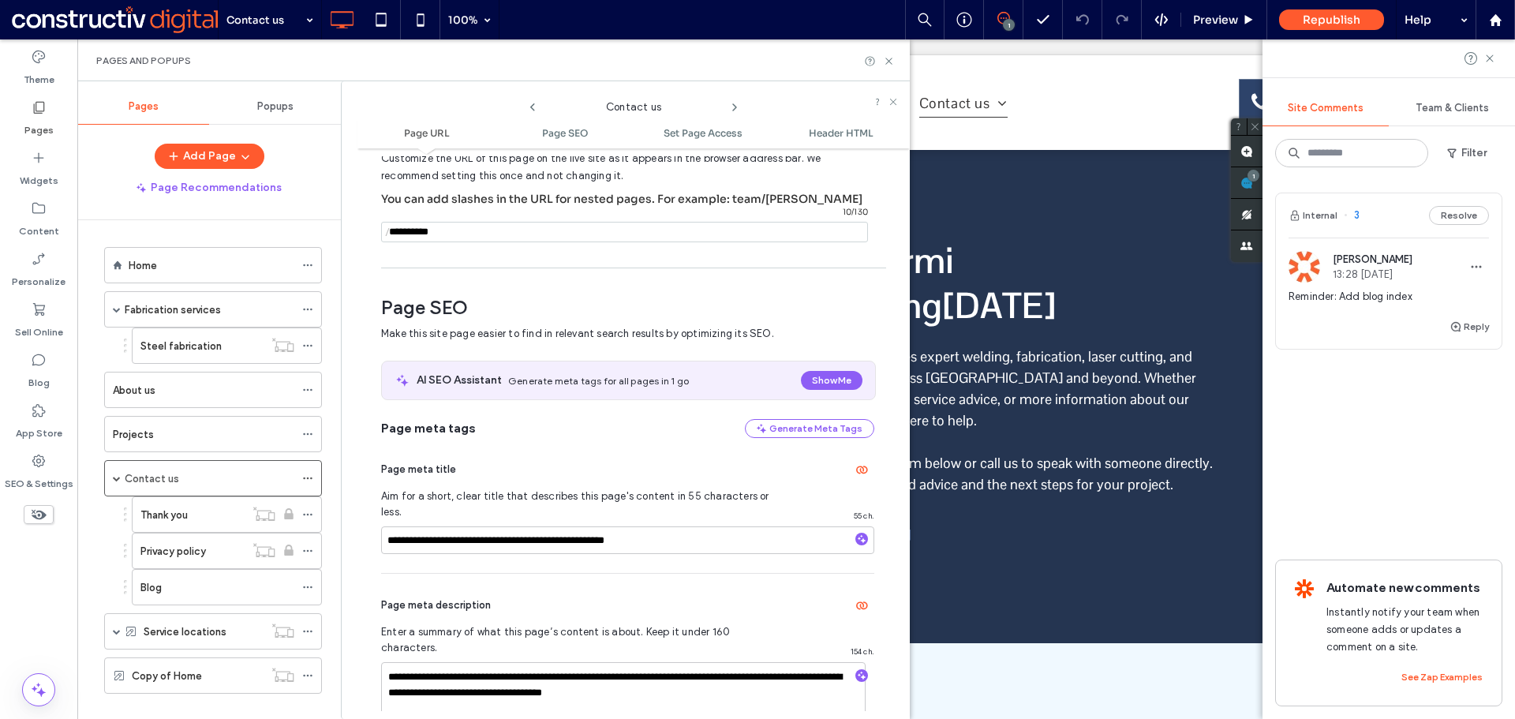
scroll to position [166, 0]
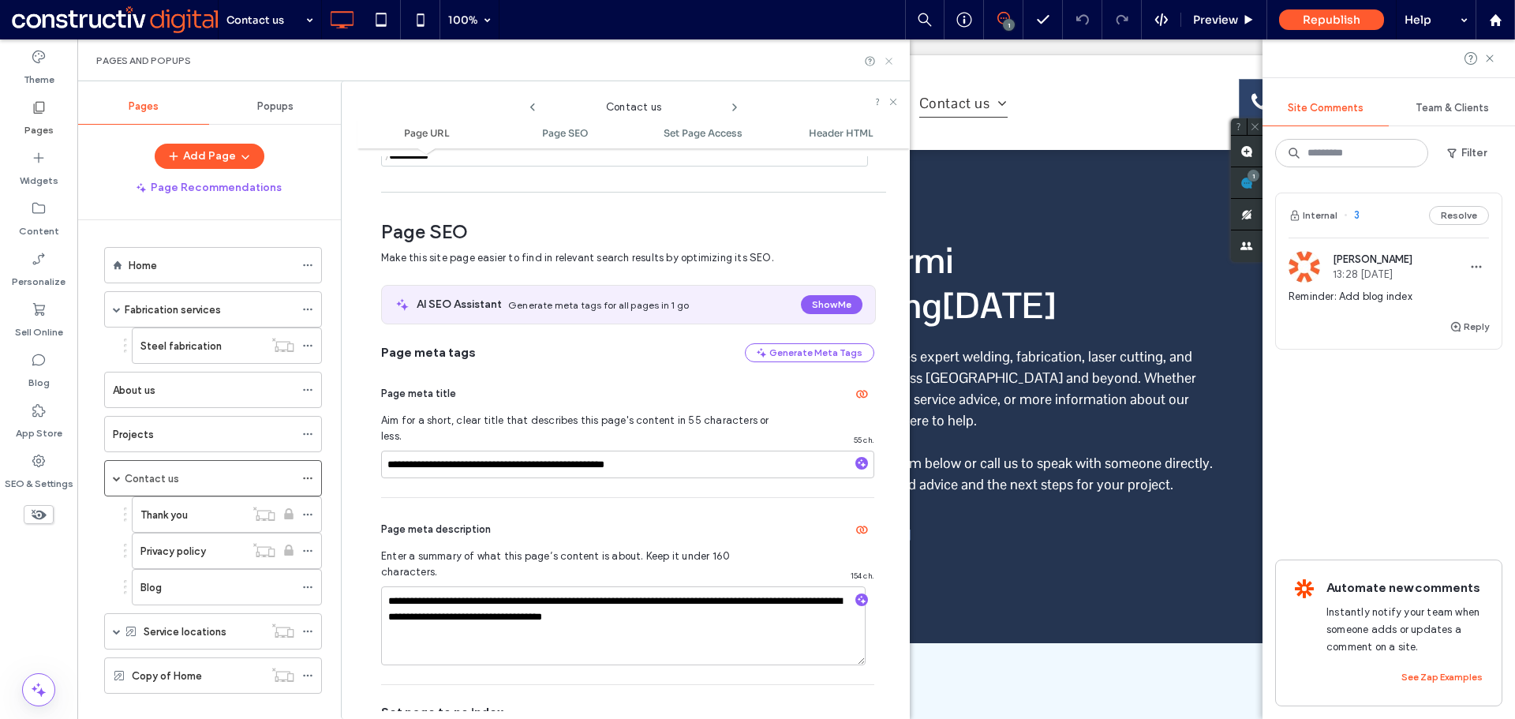
drag, startPoint x: 892, startPoint y: 62, endPoint x: 866, endPoint y: 0, distance: 67.5
click at [892, 62] on icon at bounding box center [889, 61] width 12 height 12
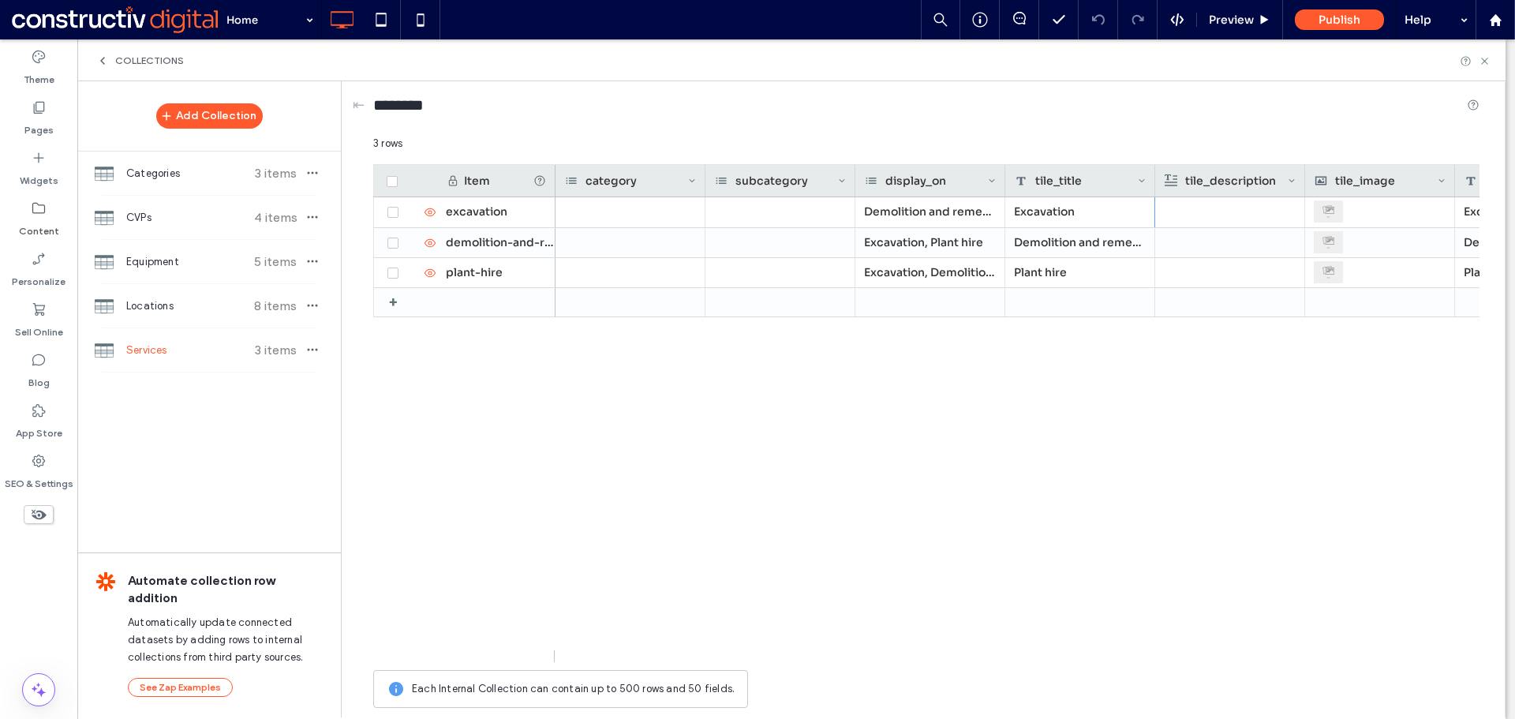
click at [529, 472] on div "excavation demolition-and-remediation plant-hire + Demolition and remediation, …" at bounding box center [926, 423] width 1106 height 453
click at [165, 319] on div "Locations 8 items" at bounding box center [208, 305] width 263 height 43
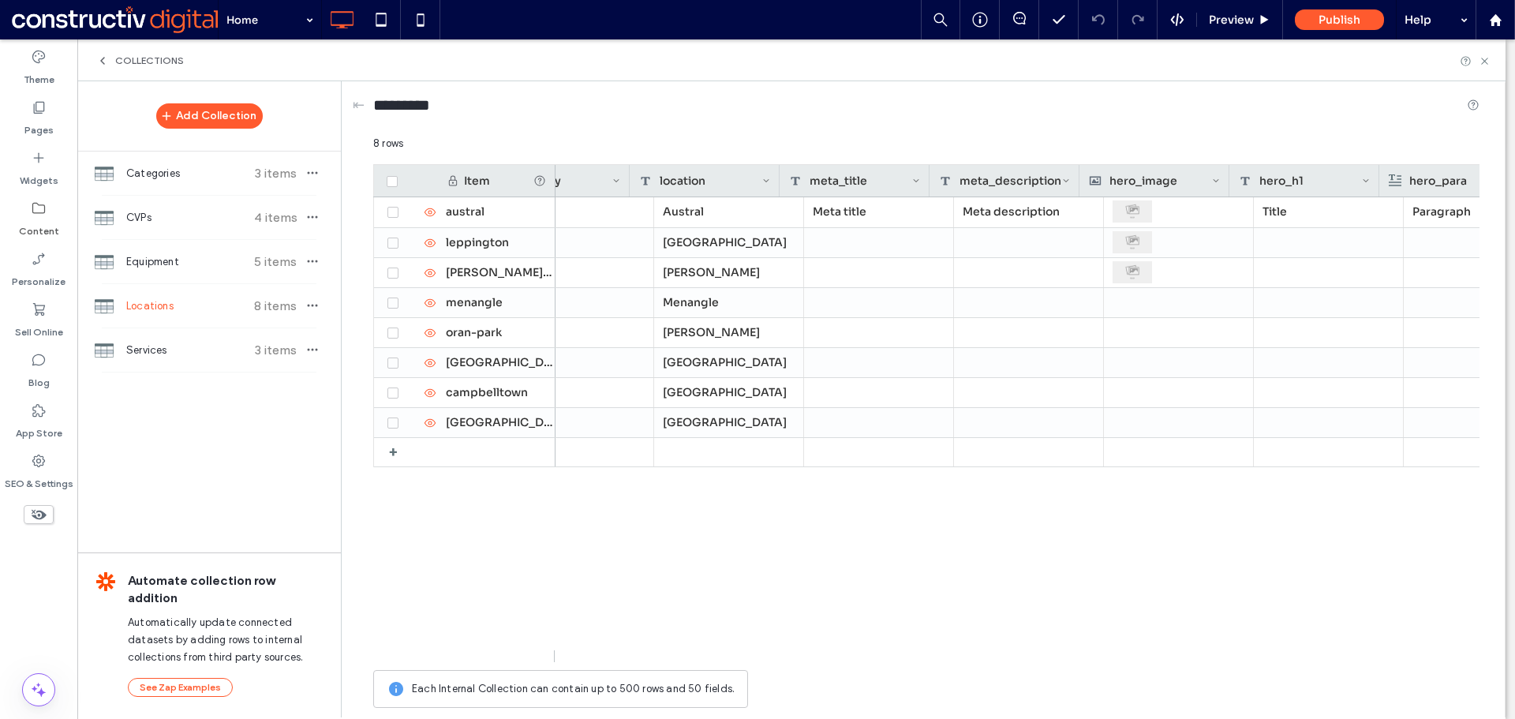
scroll to position [0, 84]
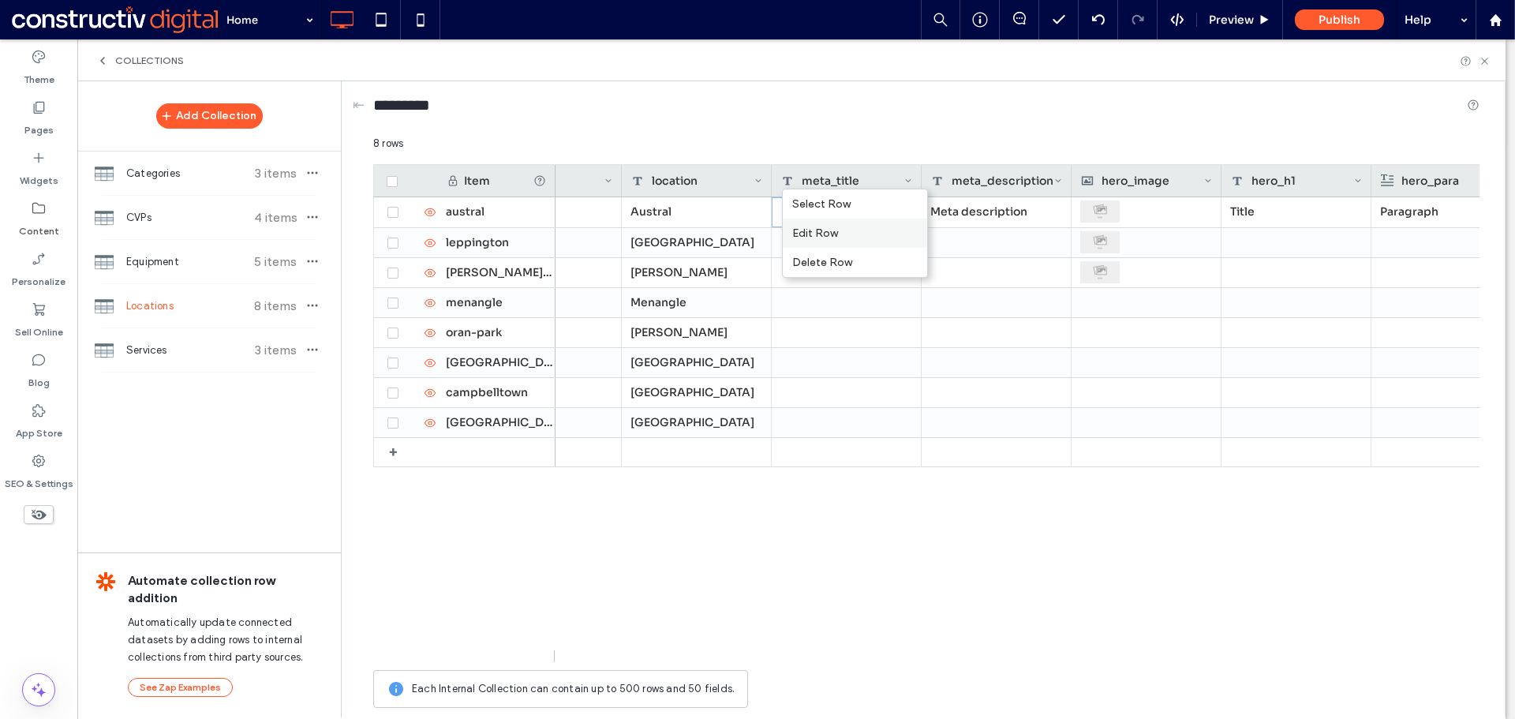
click at [839, 232] on div "Edit Row" at bounding box center [855, 233] width 144 height 29
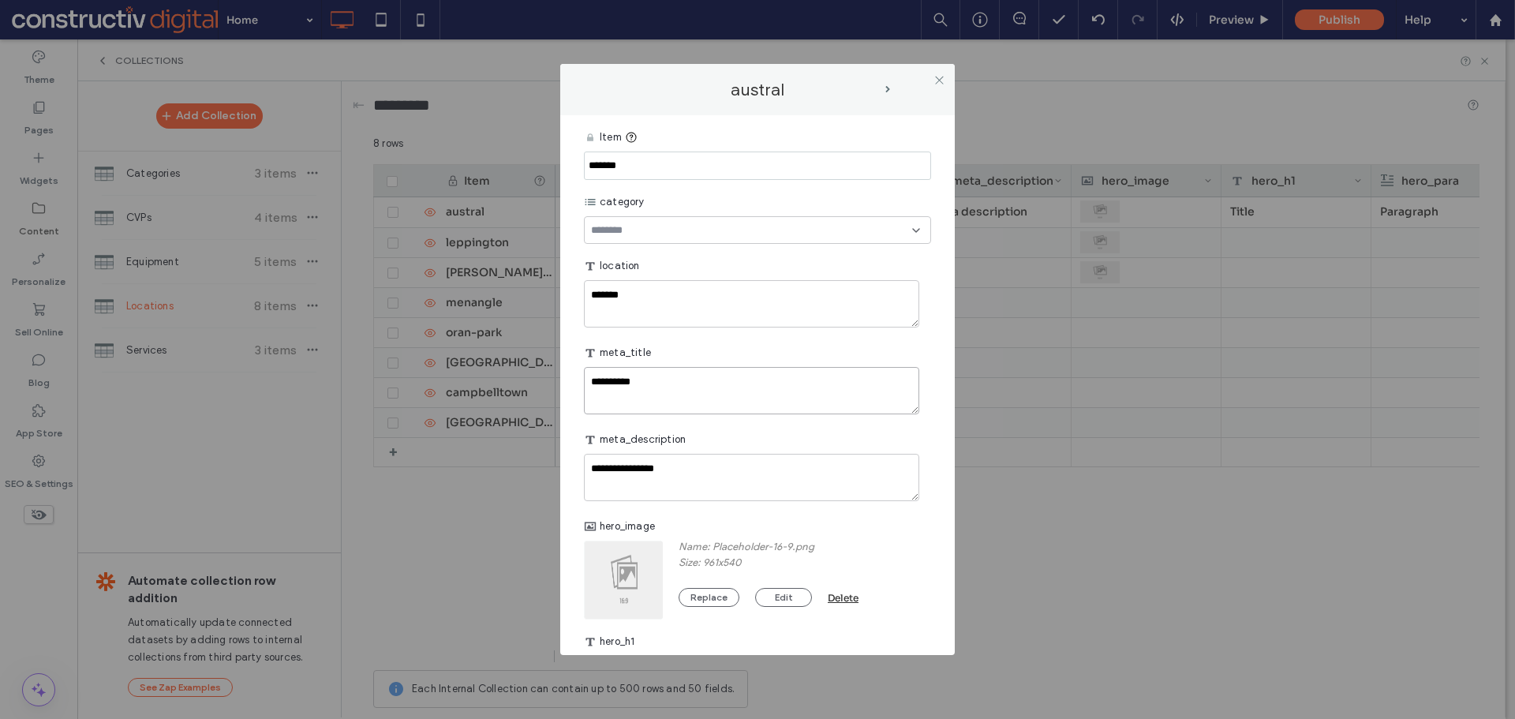
click at [683, 396] on textarea "**********" at bounding box center [751, 390] width 335 height 47
paste textarea "**********"
type textarea "**********"
drag, startPoint x: 662, startPoint y: 479, endPoint x: 697, endPoint y: 479, distance: 34.7
click at [662, 479] on textarea "**********" at bounding box center [751, 477] width 335 height 47
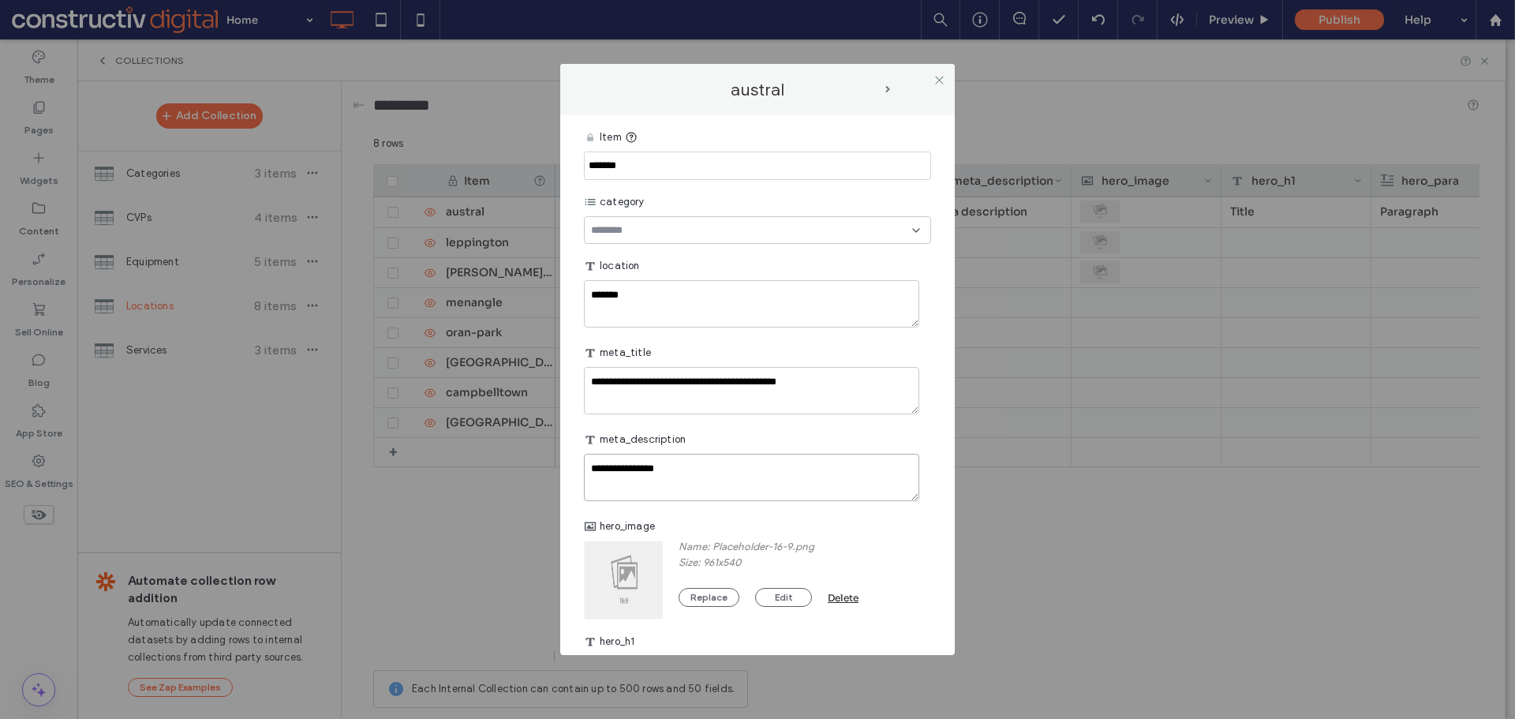
paste textarea "**********"
type textarea "**********"
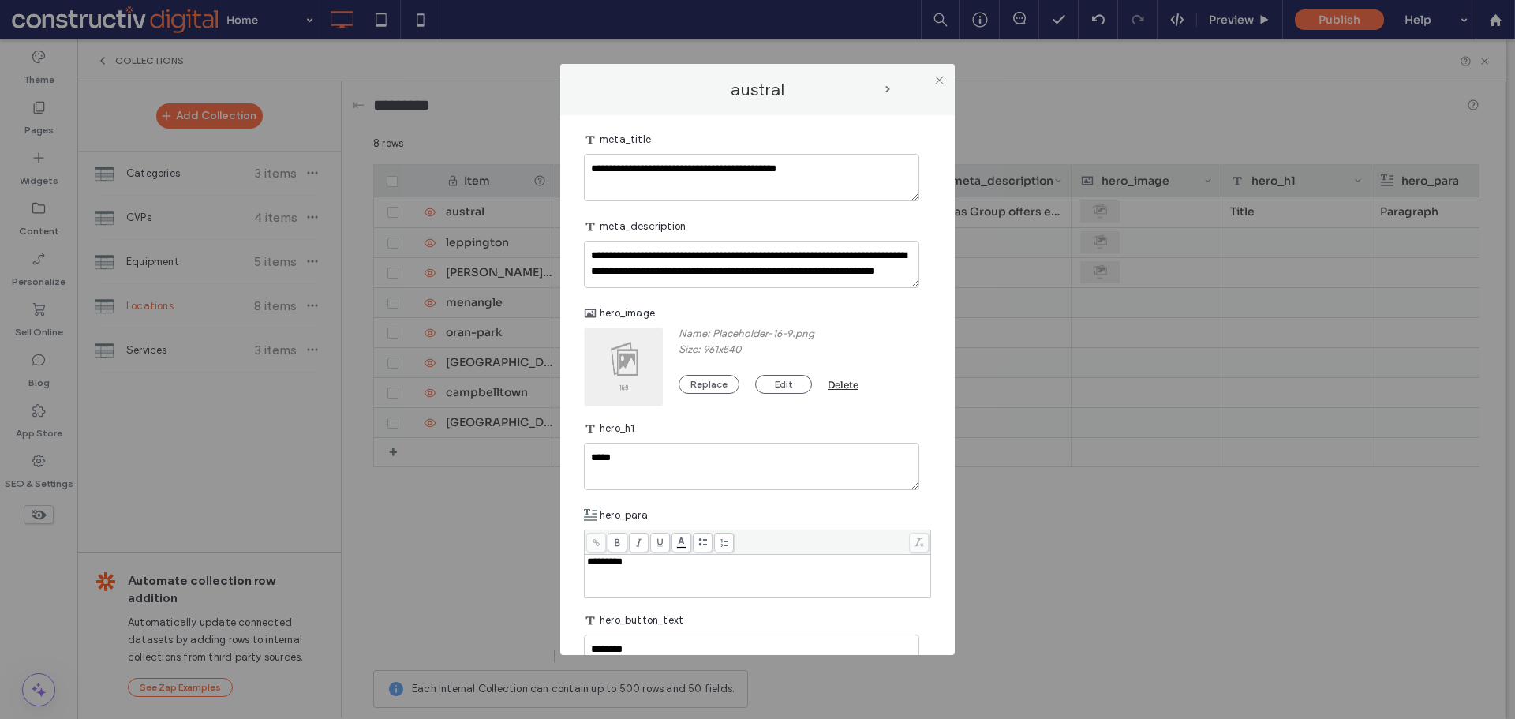
scroll to position [237, 0]
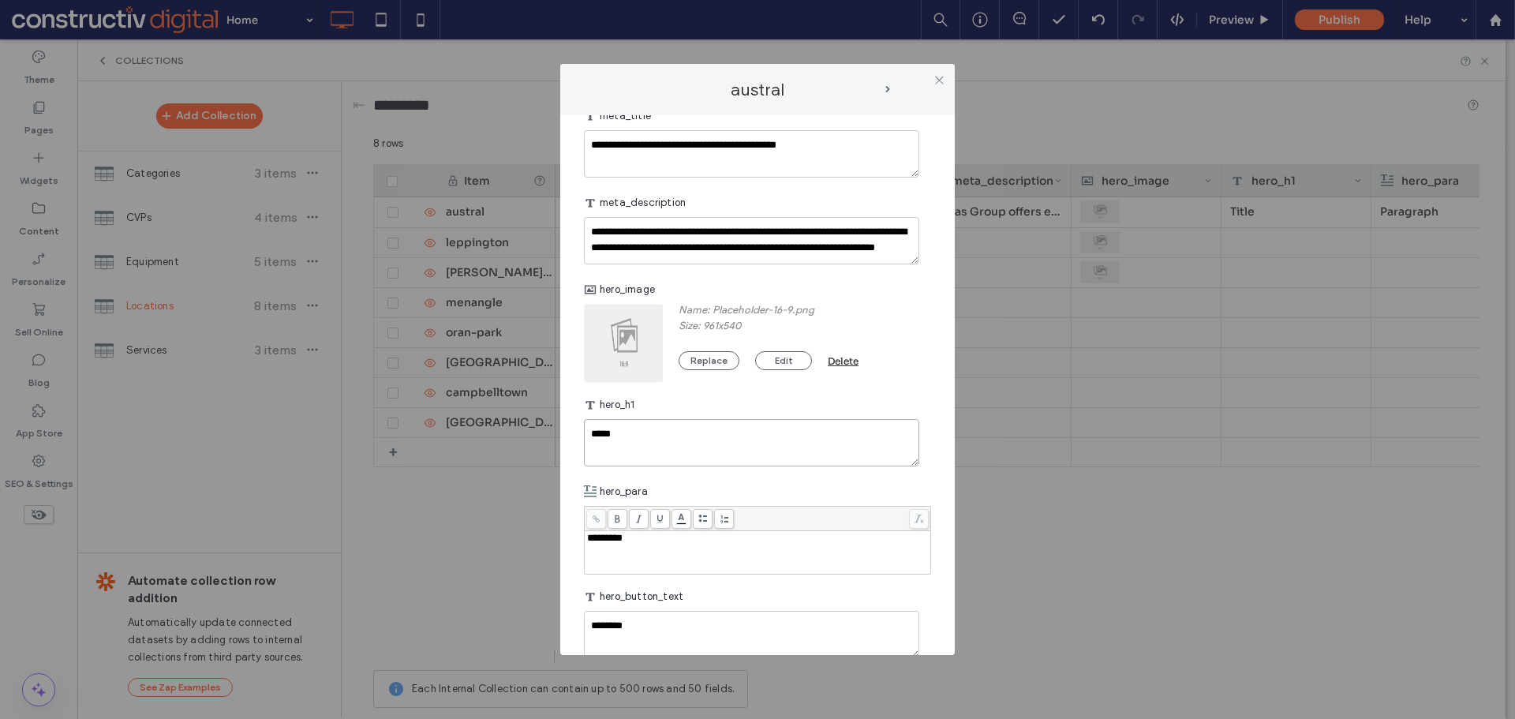
click at [641, 441] on textarea "*****" at bounding box center [751, 442] width 335 height 47
paste textarea "**********"
type textarea "**********"
click at [667, 562] on div "*********" at bounding box center [758, 551] width 342 height 39
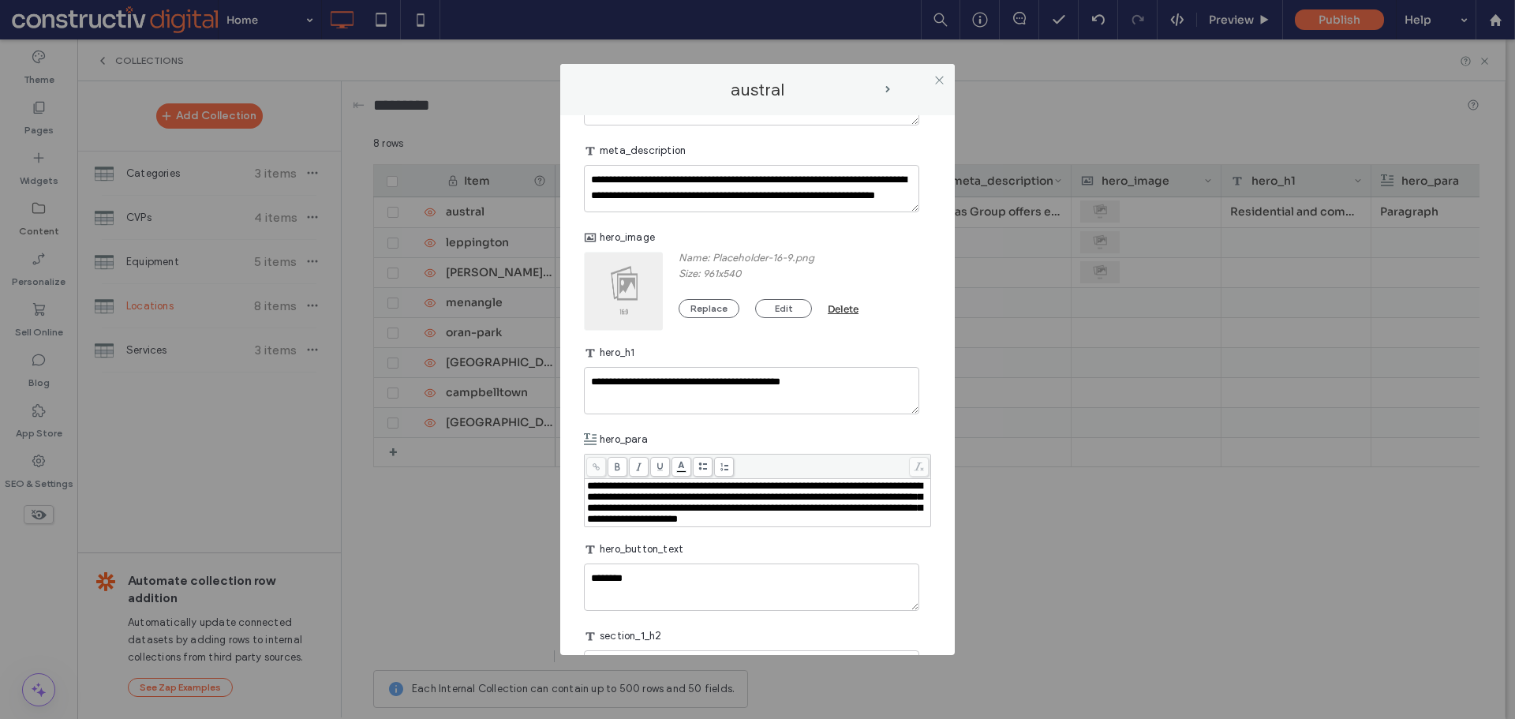
scroll to position [316, 0]
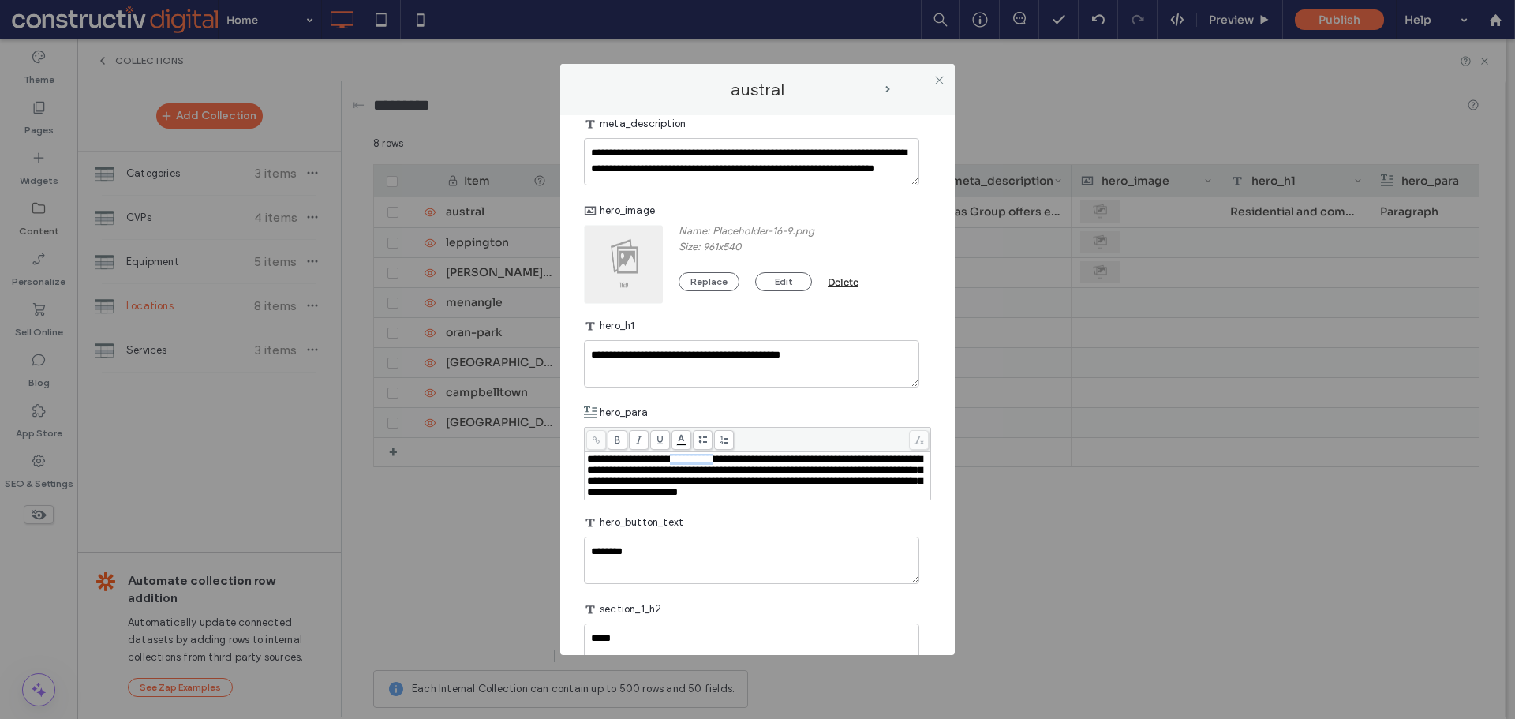
drag, startPoint x: 708, startPoint y: 463, endPoint x: 767, endPoint y: 462, distance: 58.4
click at [767, 462] on span "**********" at bounding box center [754, 475] width 335 height 43
click at [598, 436] on icon at bounding box center [596, 439] width 9 height 9
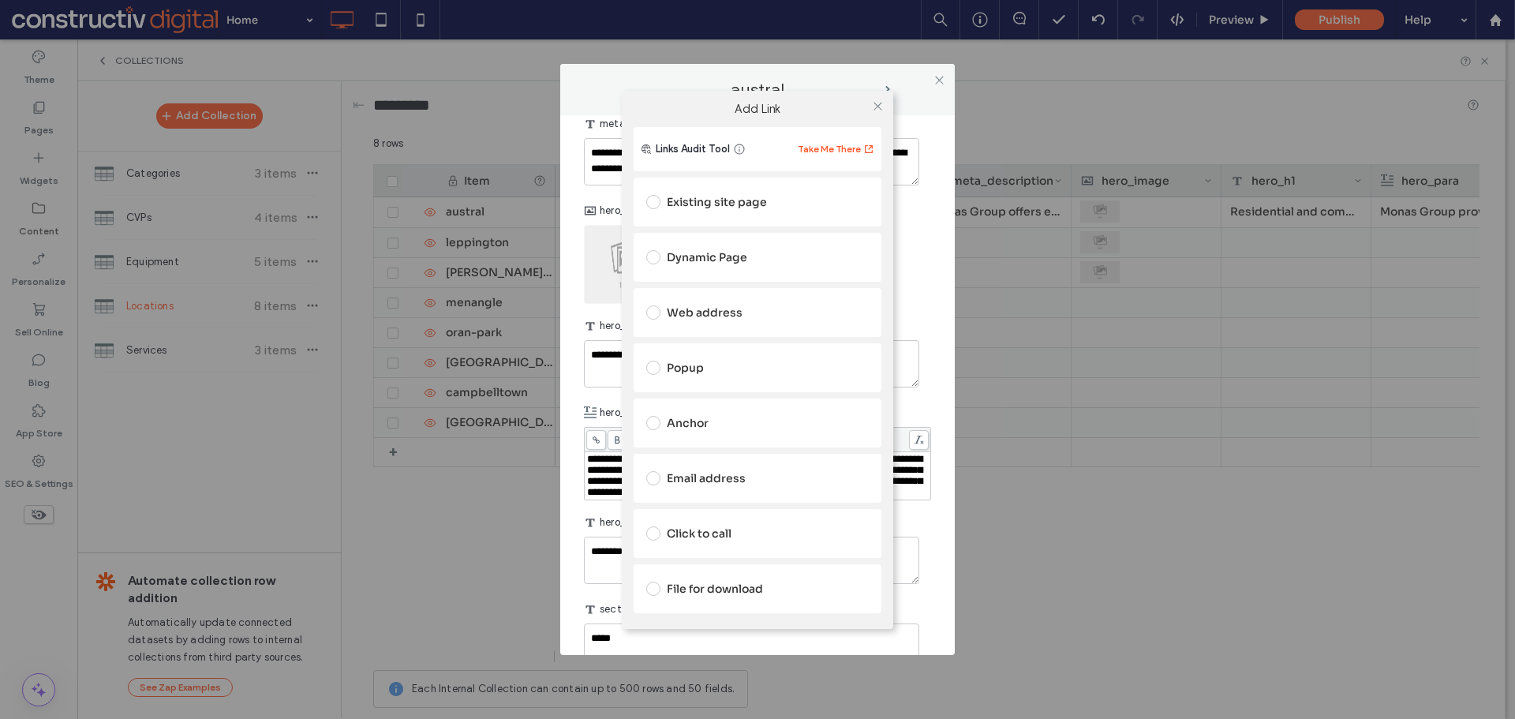
click at [715, 260] on div "Dynamic Page" at bounding box center [757, 257] width 222 height 25
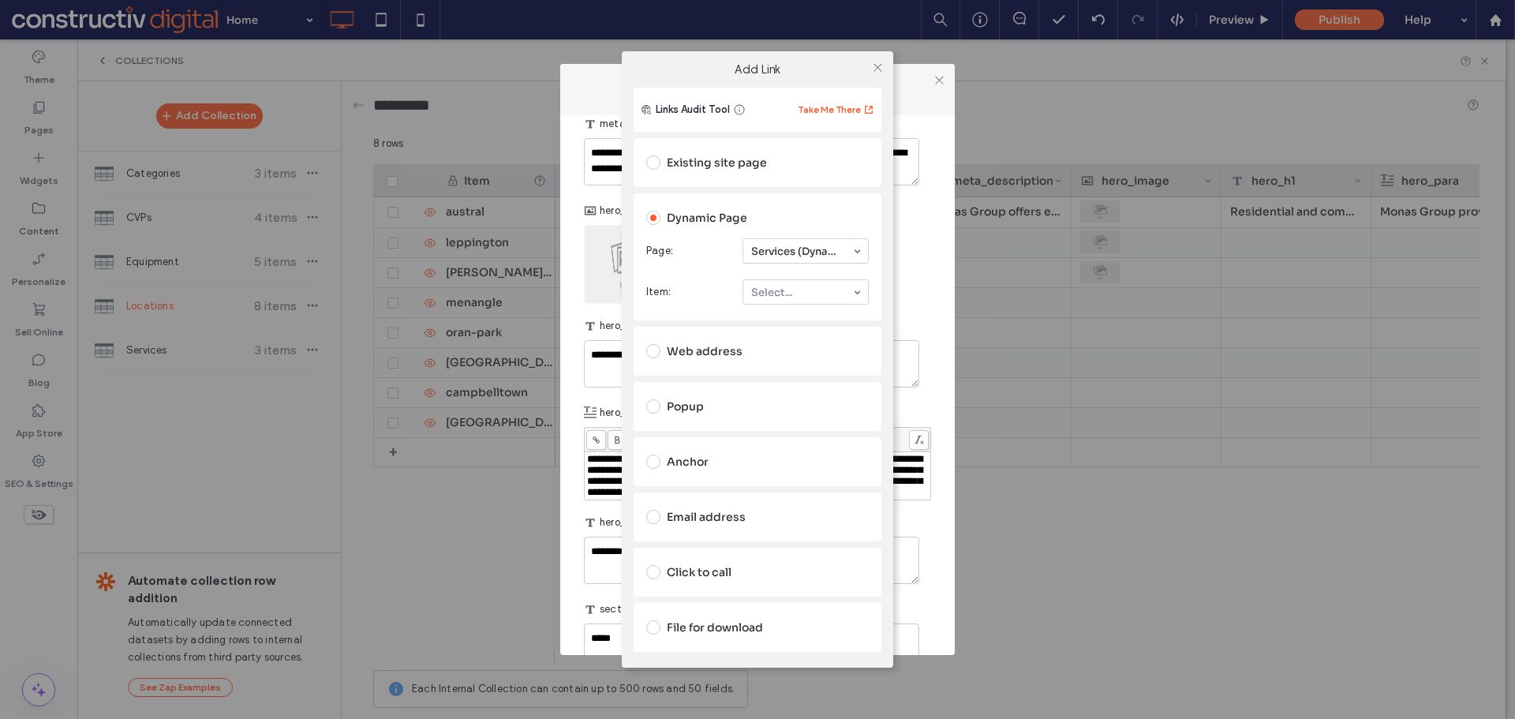
drag, startPoint x: 788, startPoint y: 277, endPoint x: 788, endPoint y: 295, distance: 18.1
click at [795, 248] on input at bounding box center [801, 250] width 101 height 11
click at [877, 67] on use at bounding box center [877, 67] width 8 height 8
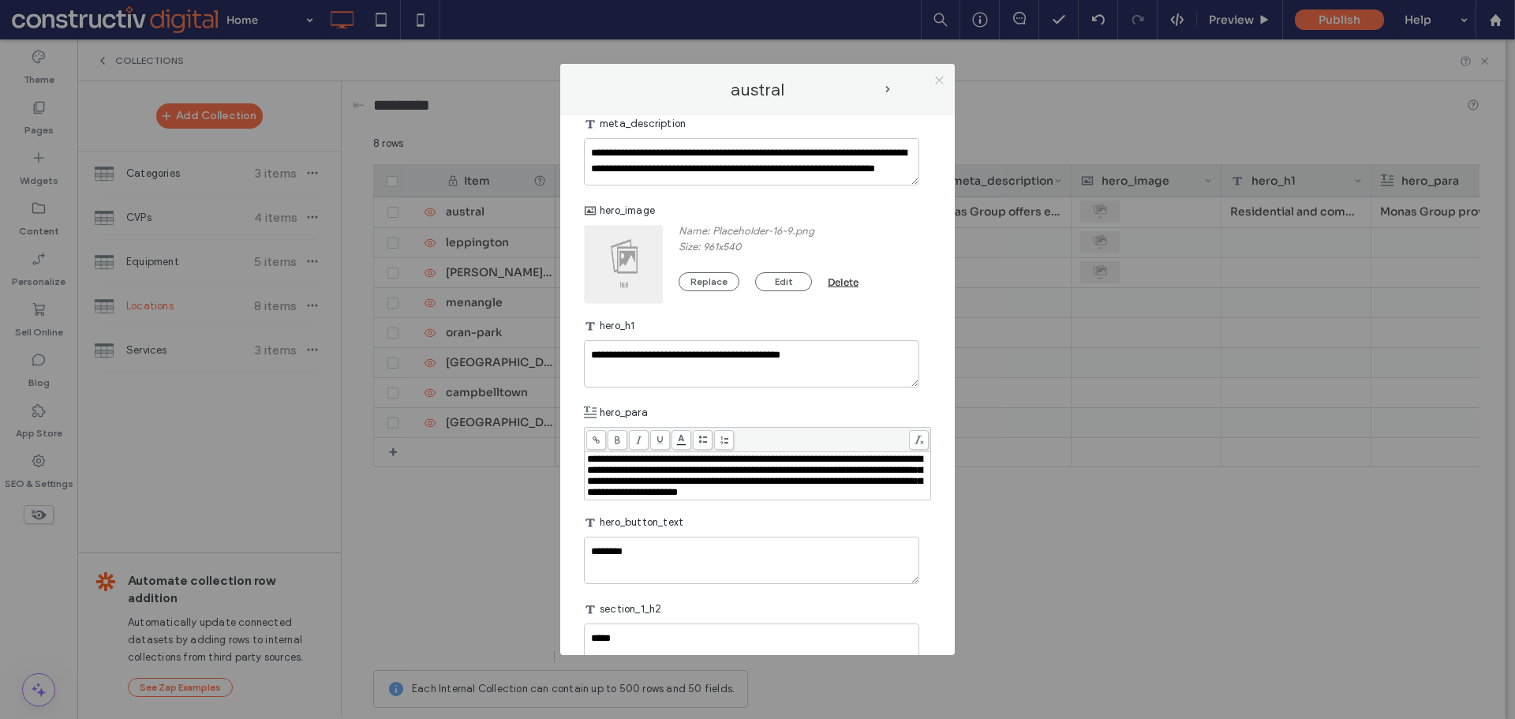
click at [940, 79] on use at bounding box center [939, 80] width 8 height 8
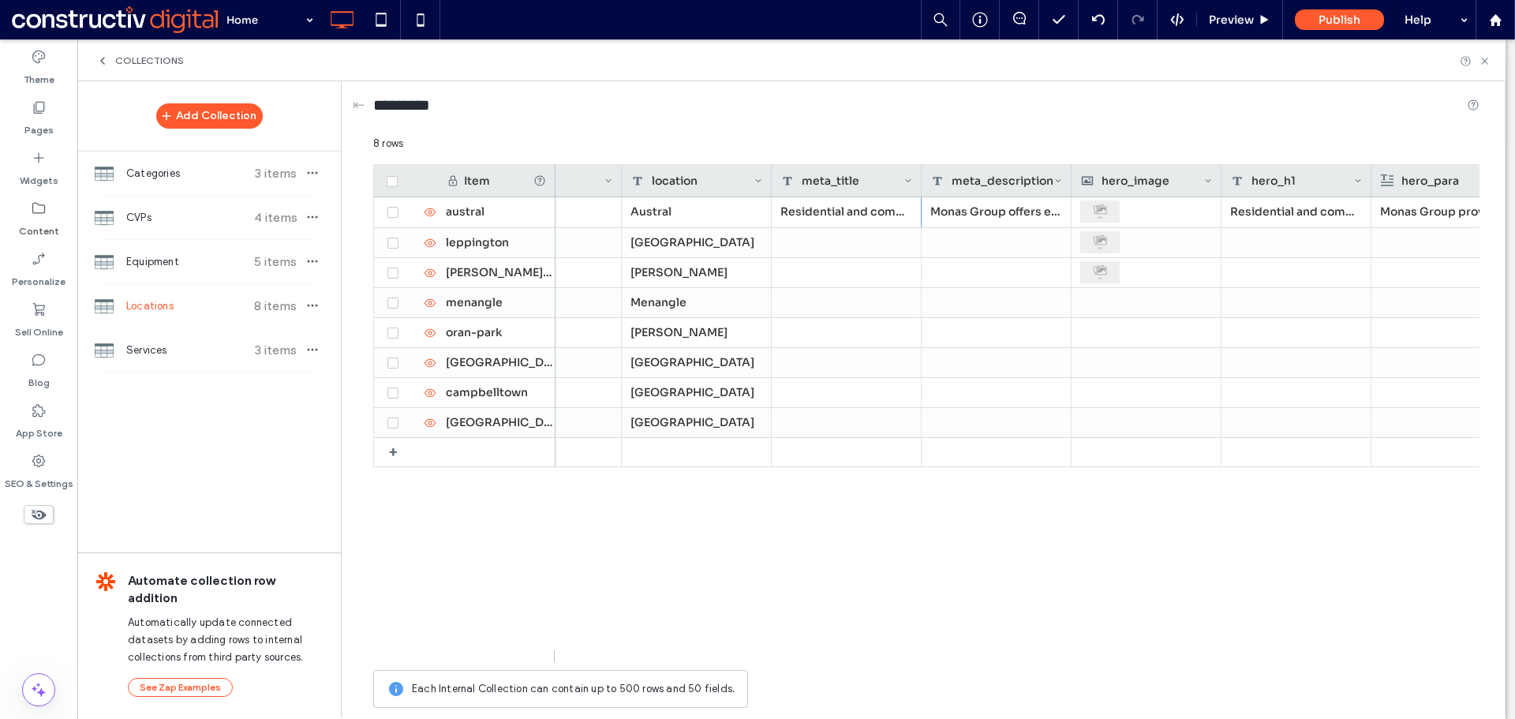
drag, startPoint x: 1038, startPoint y: 603, endPoint x: 1038, endPoint y: 594, distance: 8.7
click at [1038, 600] on div "Austral Residential and commercial excavation | Austral Monas Group offers exca…" at bounding box center [1017, 429] width 924 height 465
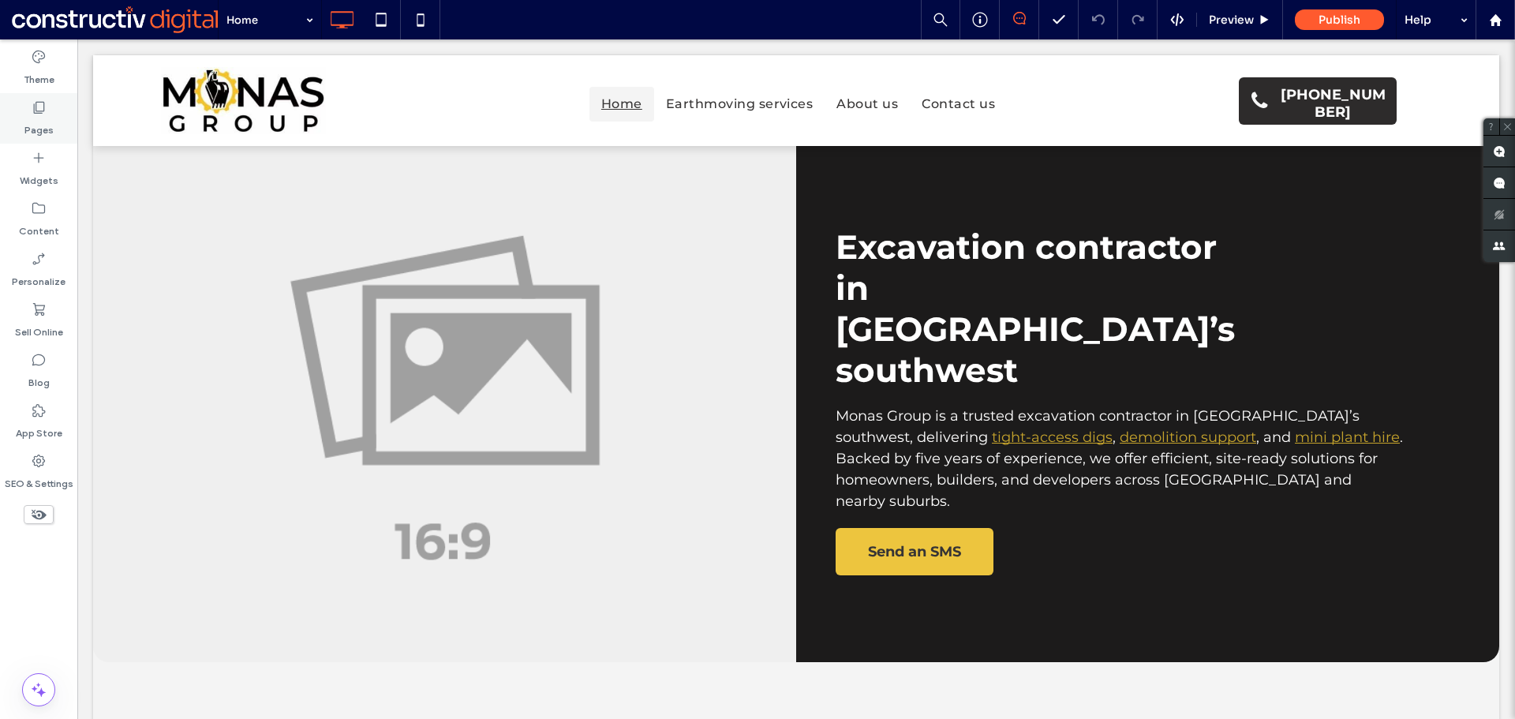
click at [38, 120] on label "Pages" at bounding box center [38, 126] width 29 height 22
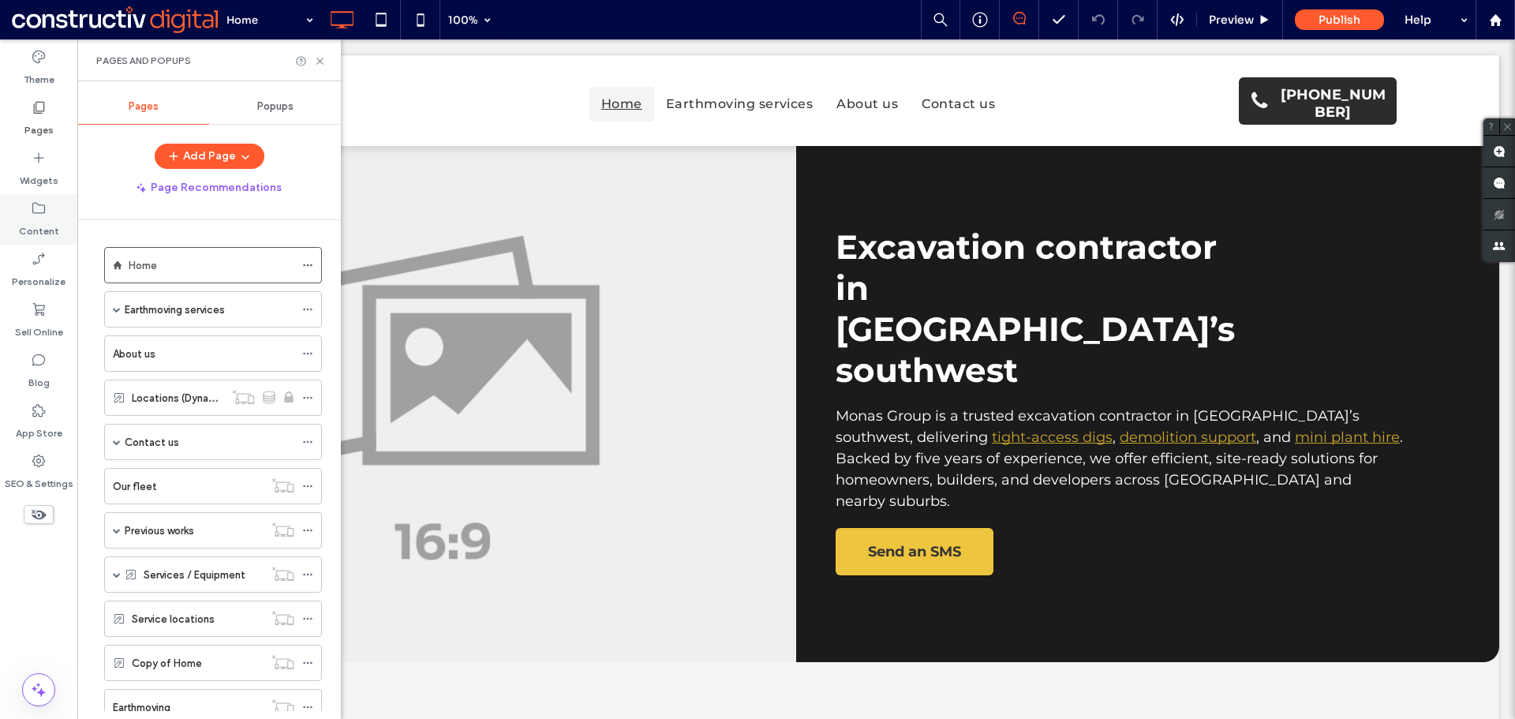
click at [35, 222] on label "Content" at bounding box center [39, 227] width 40 height 22
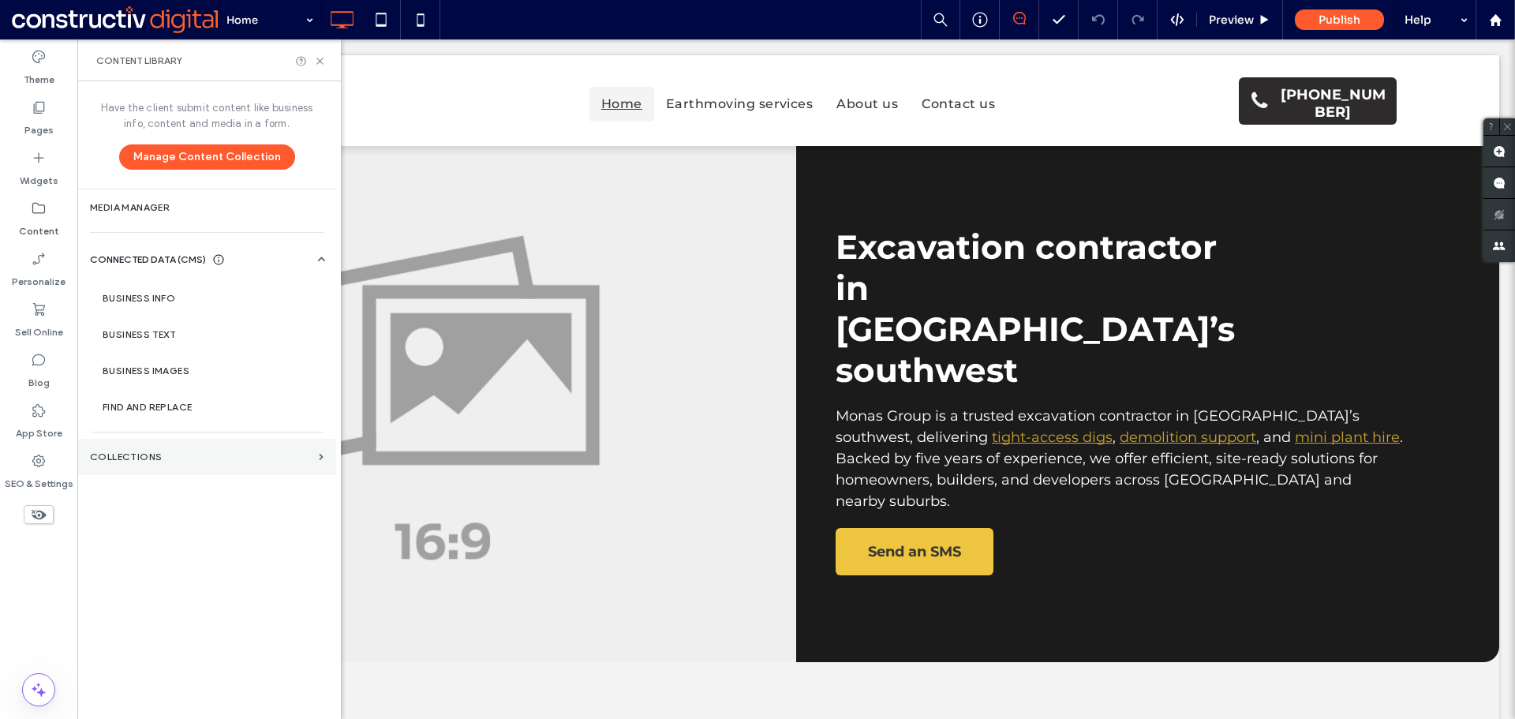
click at [180, 449] on section "Collections" at bounding box center [206, 457] width 259 height 36
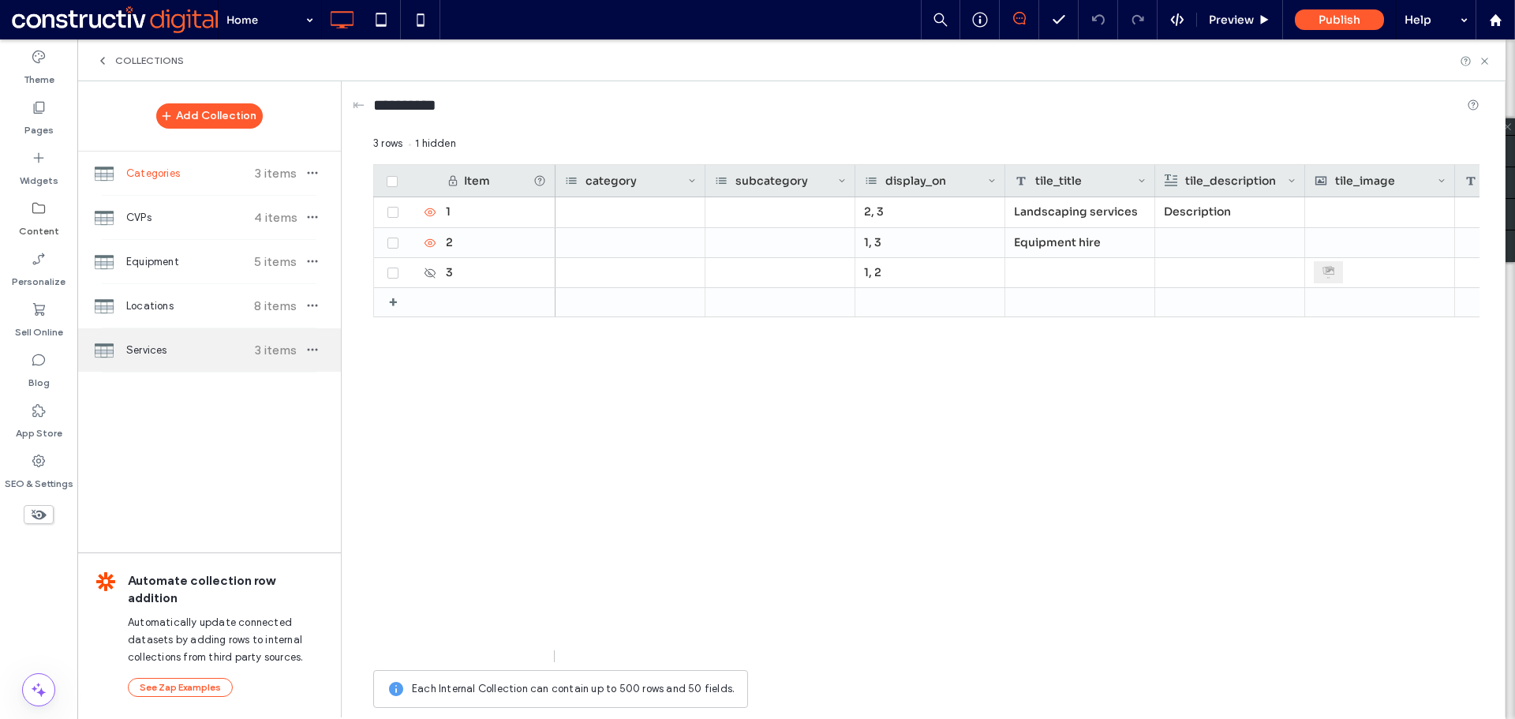
click at [163, 349] on span "Services" at bounding box center [185, 350] width 118 height 16
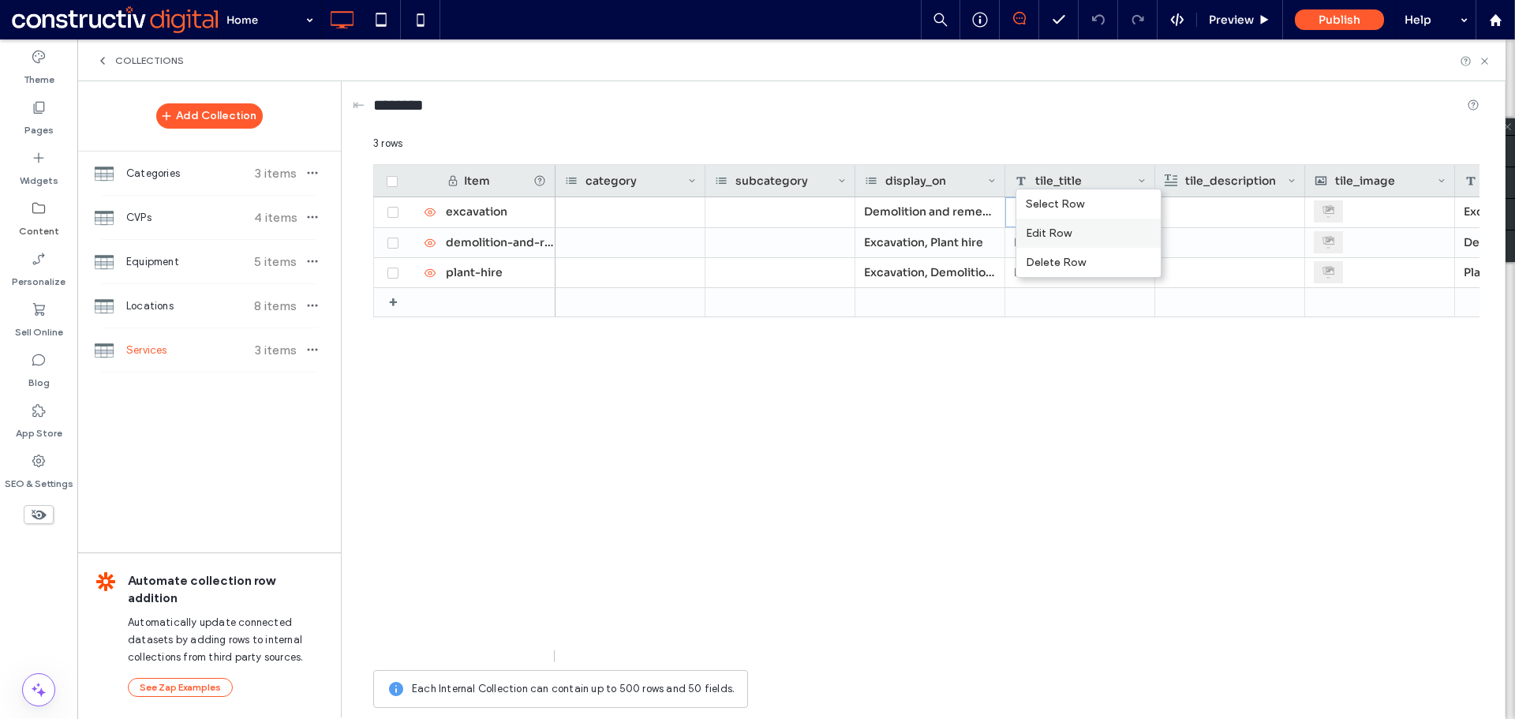
click at [1067, 233] on div "Edit Row" at bounding box center [1088, 233] width 144 height 29
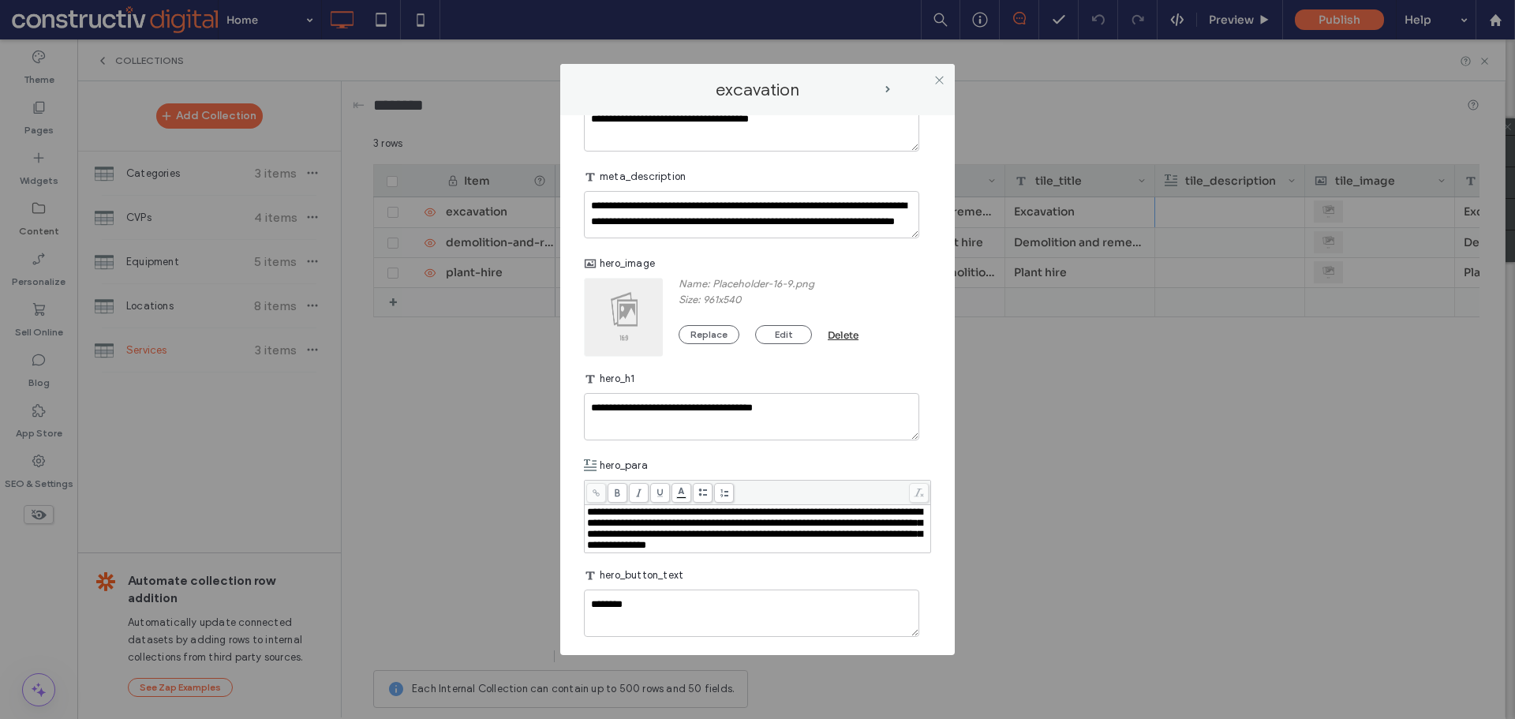
scroll to position [947, 0]
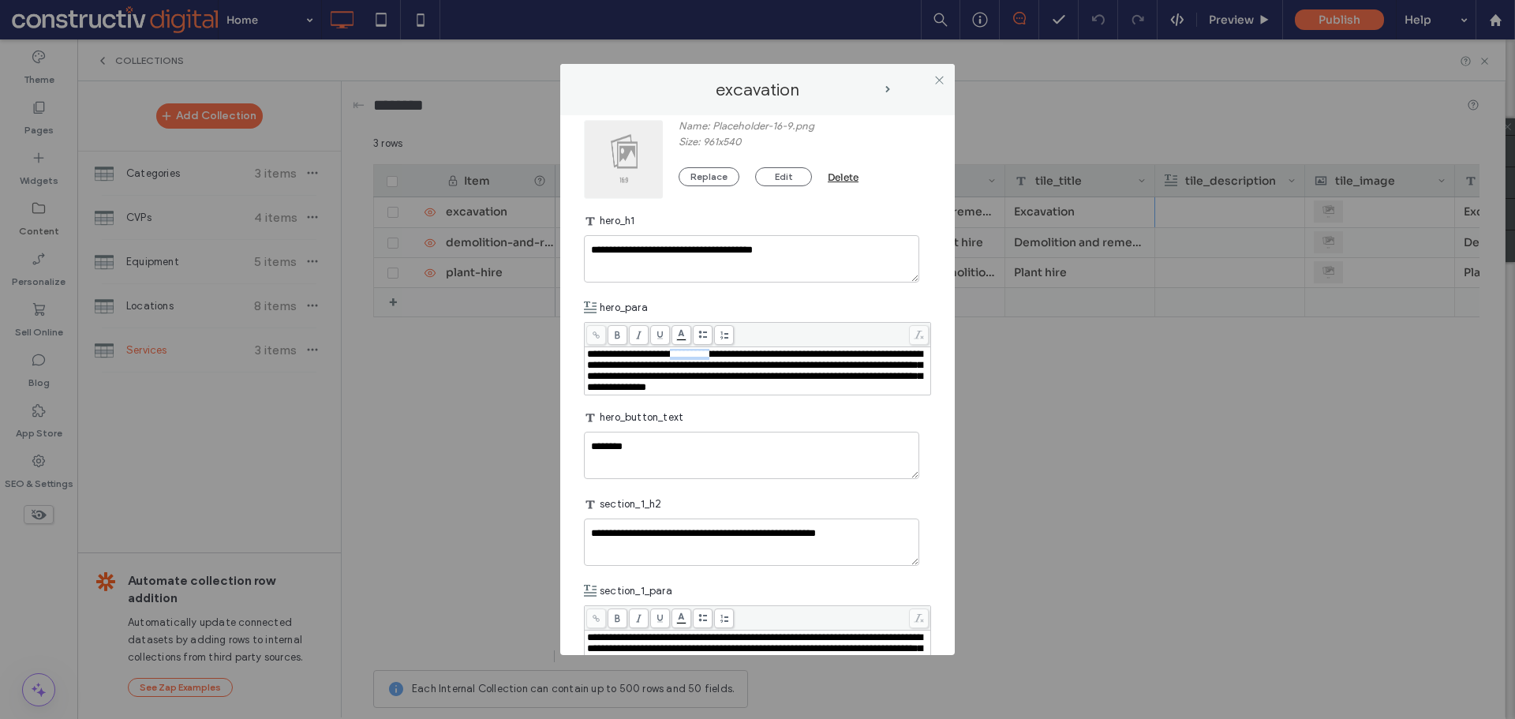
drag, startPoint x: 704, startPoint y: 377, endPoint x: 952, endPoint y: 63, distance: 399.9
click at [759, 376] on span "**********" at bounding box center [754, 370] width 335 height 43
click at [937, 79] on icon at bounding box center [939, 80] width 12 height 12
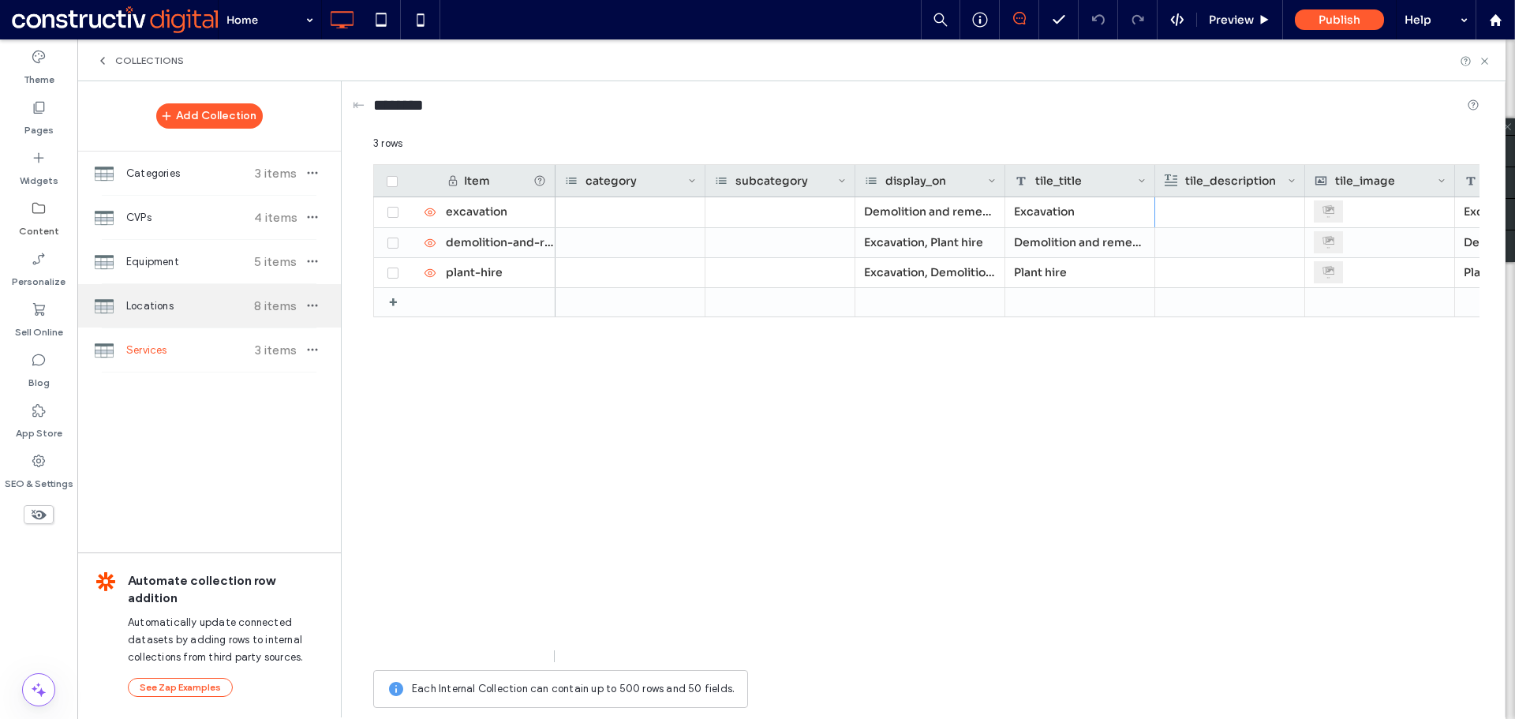
click at [172, 304] on span "Locations" at bounding box center [185, 306] width 118 height 16
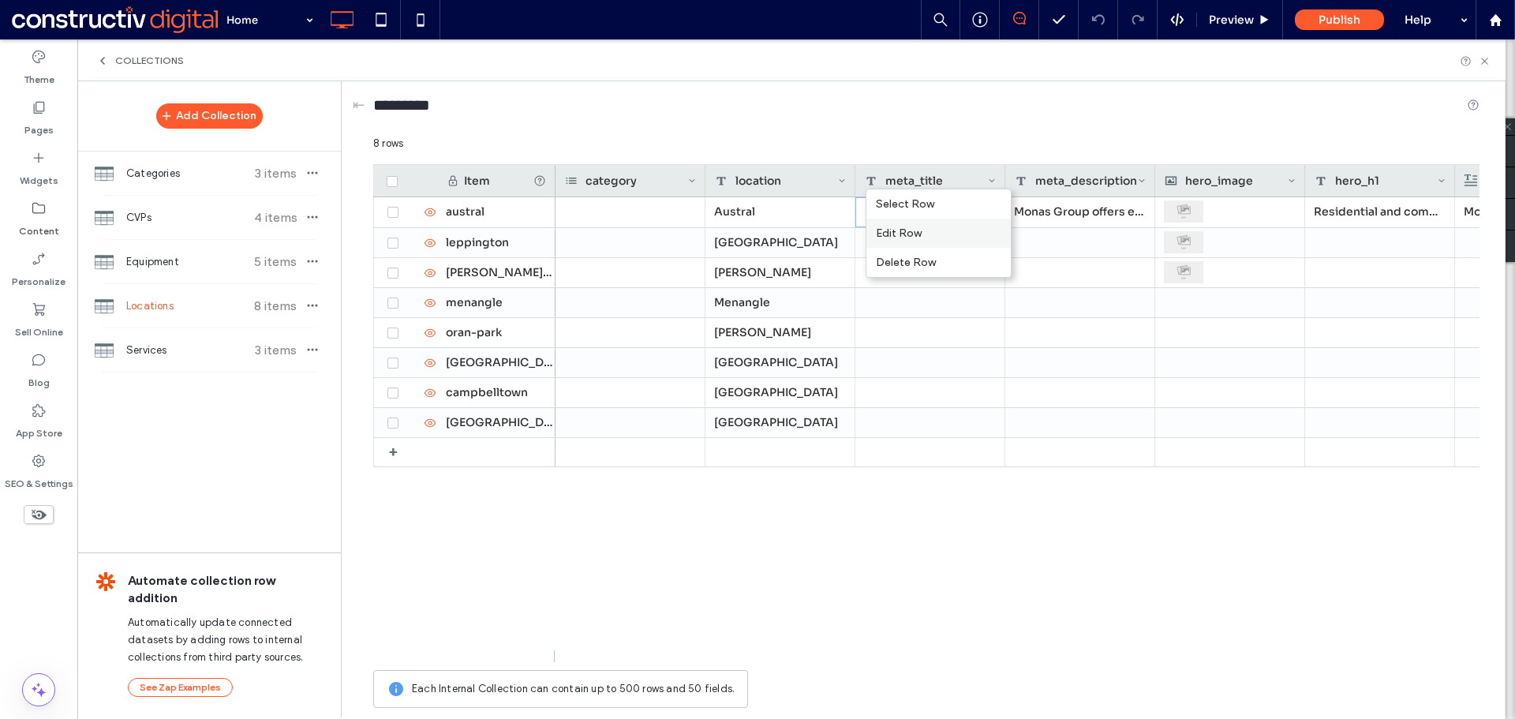
click at [913, 233] on div "Edit Row" at bounding box center [938, 233] width 144 height 29
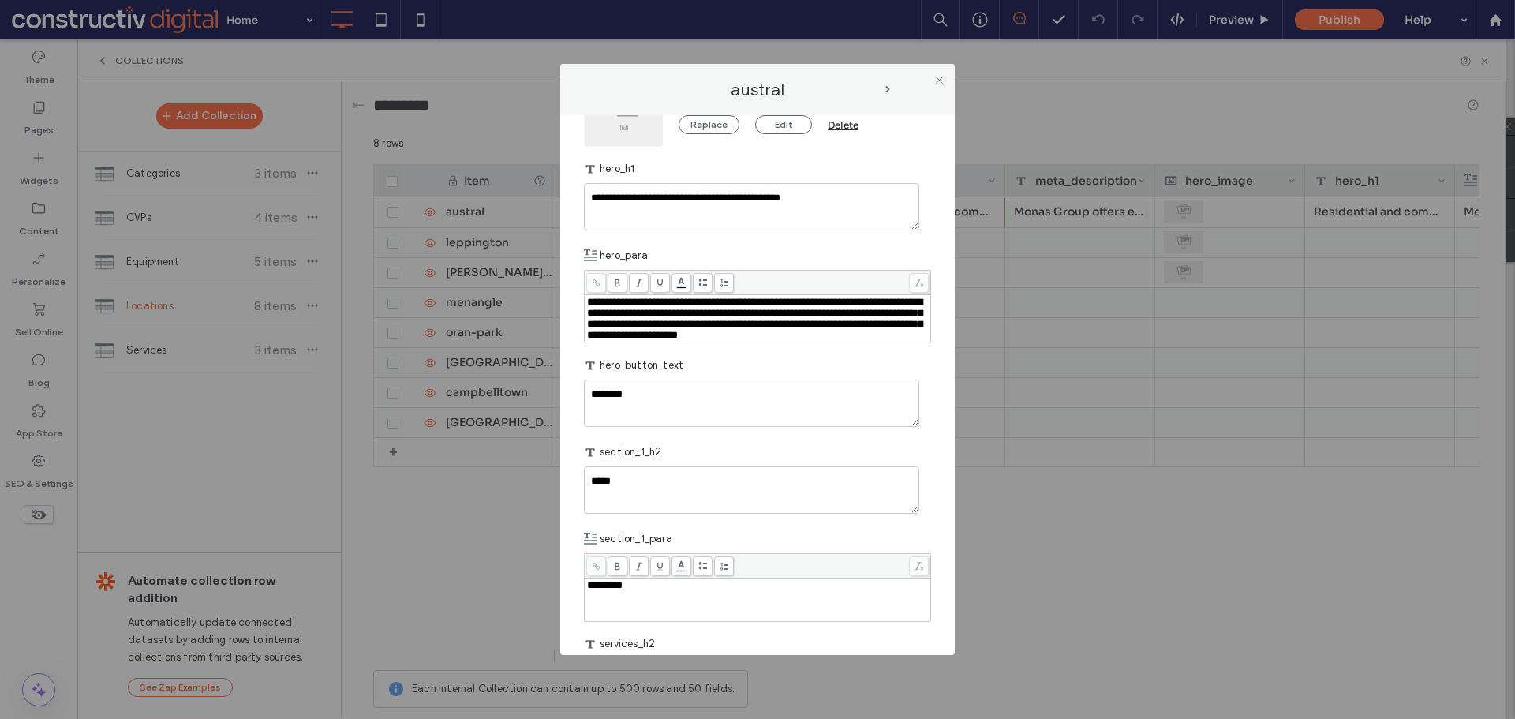
scroll to position [473, 0]
drag, startPoint x: 710, startPoint y: 302, endPoint x: 763, endPoint y: 299, distance: 52.9
click at [763, 299] on span "**********" at bounding box center [754, 317] width 335 height 43
click at [598, 282] on use at bounding box center [595, 281] width 7 height 7
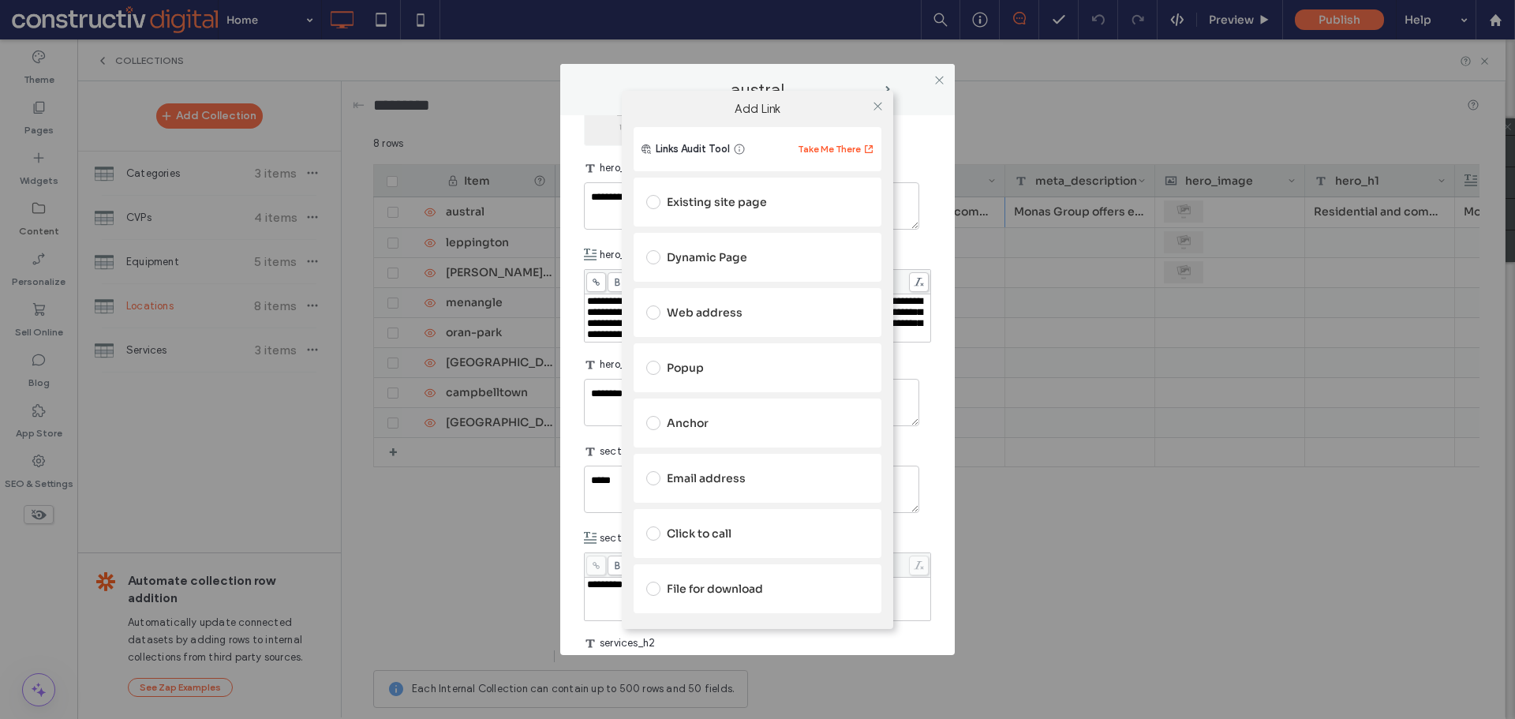
click at [712, 252] on div "Dynamic Page" at bounding box center [757, 257] width 222 height 25
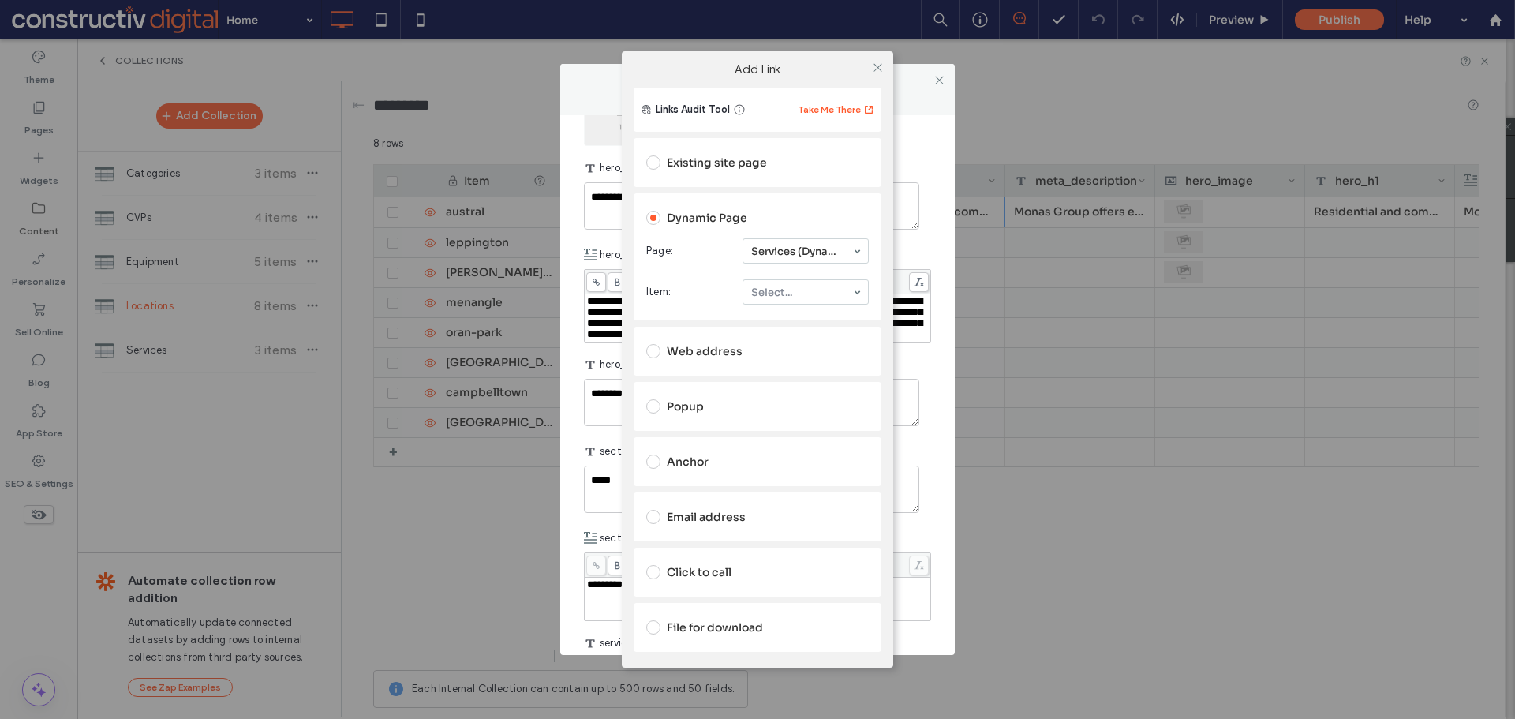
drag, startPoint x: 785, startPoint y: 274, endPoint x: 783, endPoint y: 282, distance: 8.8
drag, startPoint x: 791, startPoint y: 319, endPoint x: 865, endPoint y: 132, distance: 201.9
drag, startPoint x: 876, startPoint y: 69, endPoint x: 882, endPoint y: 78, distance: 11.4
click at [877, 69] on icon at bounding box center [878, 68] width 12 height 12
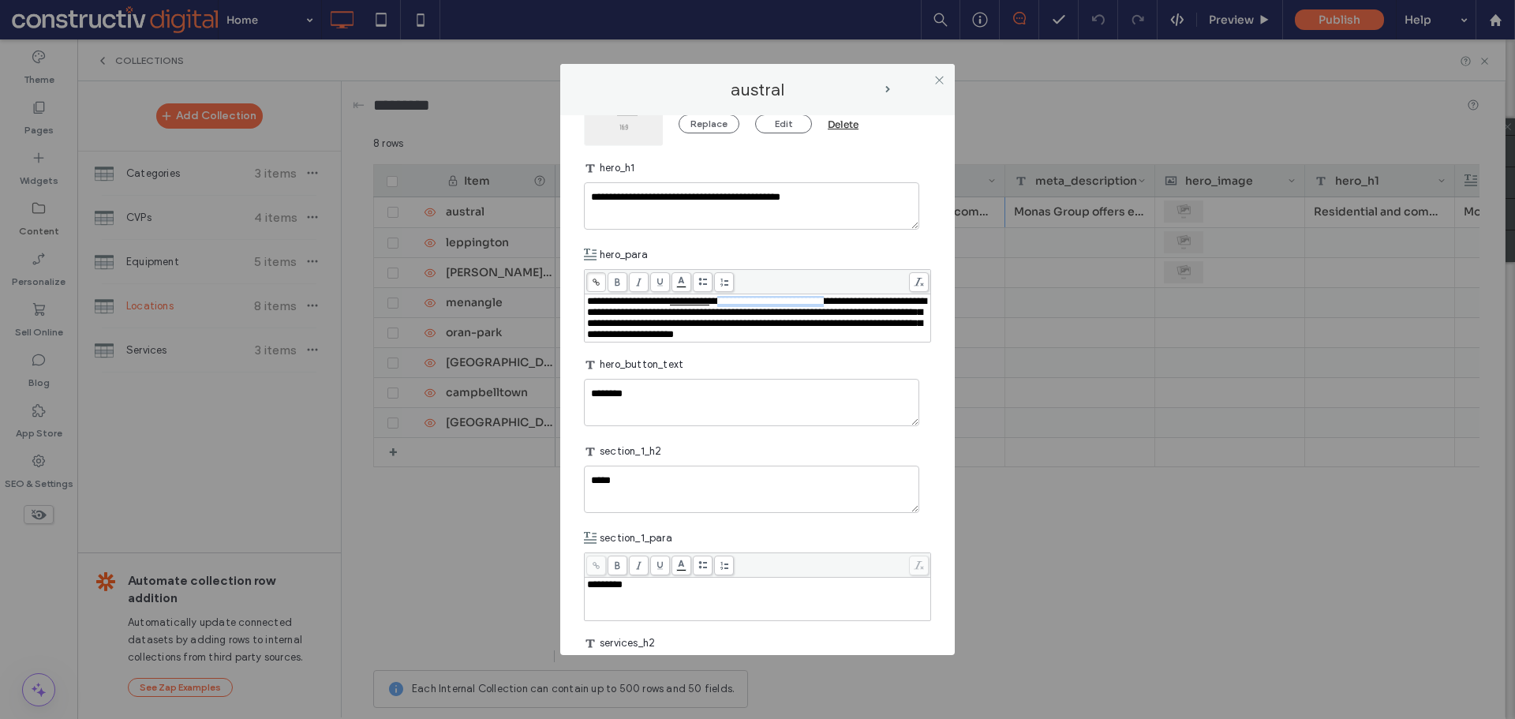
drag, startPoint x: 771, startPoint y: 301, endPoint x: 653, endPoint y: 319, distance: 119.6
click at [653, 319] on span "**********" at bounding box center [756, 317] width 339 height 43
click at [599, 282] on icon at bounding box center [596, 282] width 9 height 9
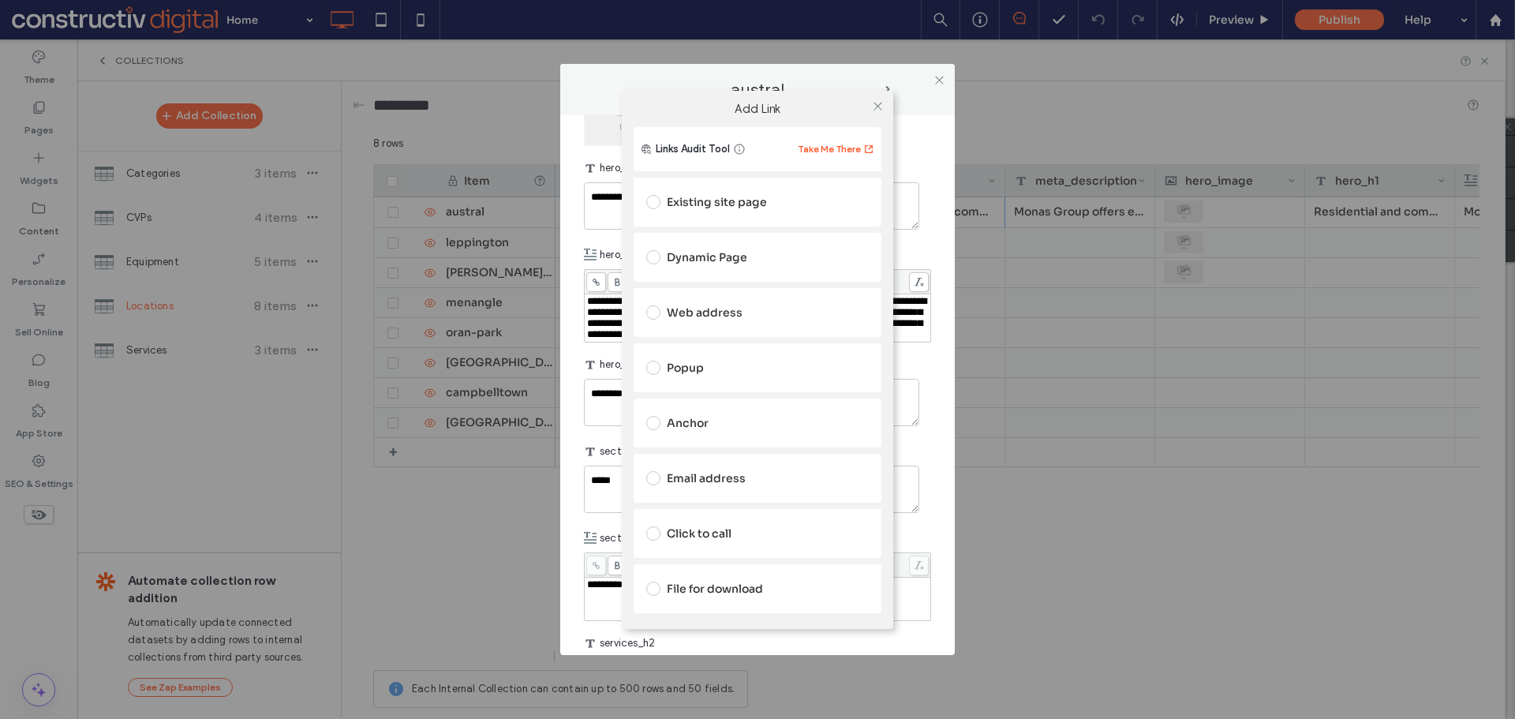
click at [705, 202] on div "Existing site page" at bounding box center [757, 201] width 222 height 25
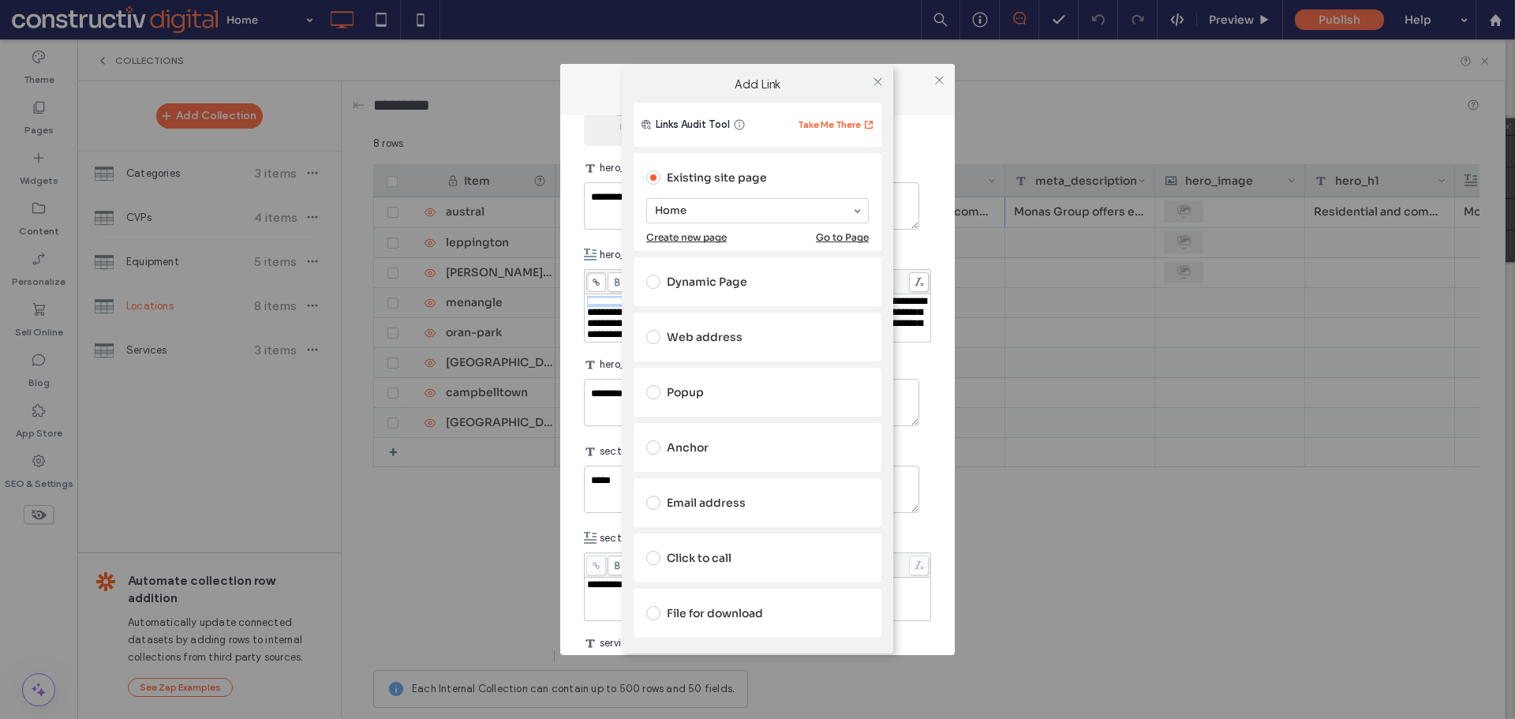
click at [720, 277] on div "Dynamic Page" at bounding box center [757, 281] width 222 height 25
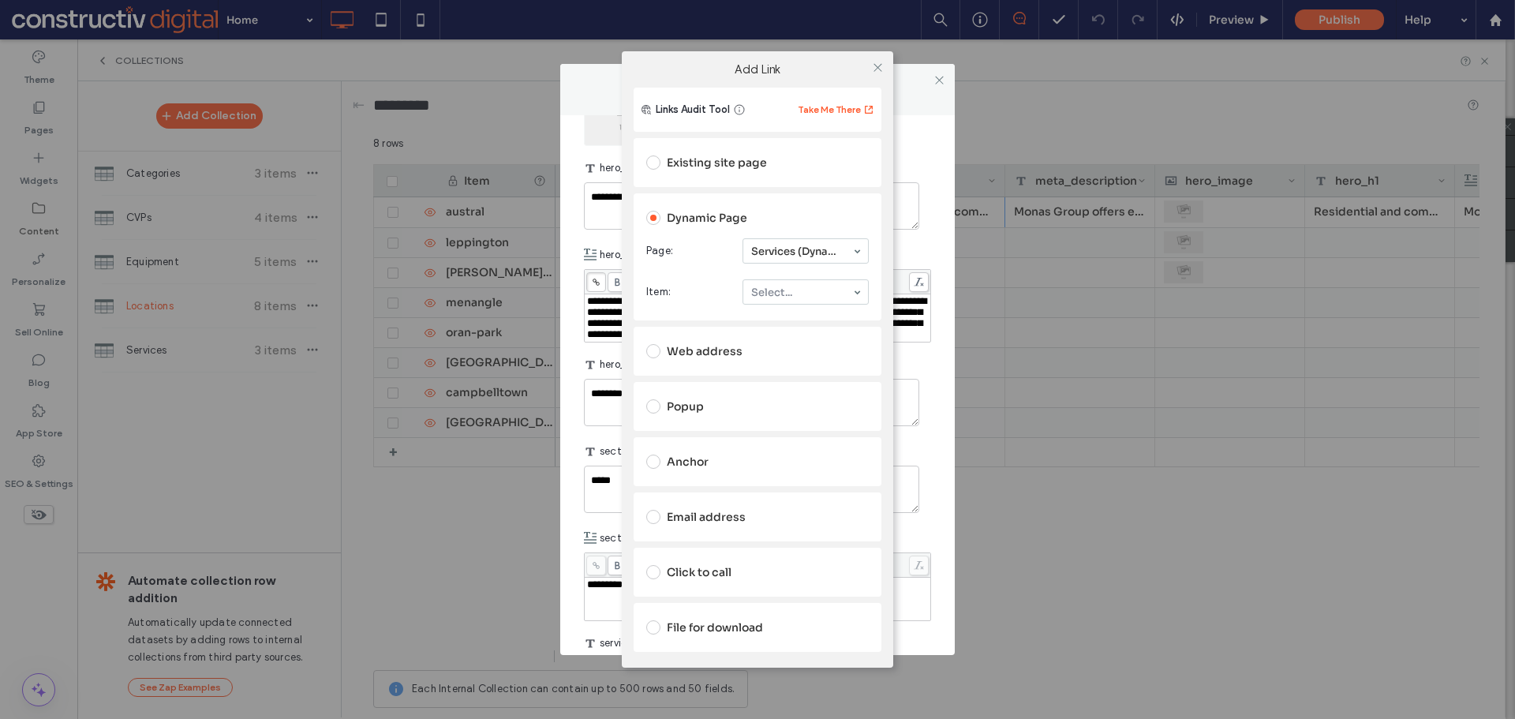
drag, startPoint x: 781, startPoint y: 290, endPoint x: 787, endPoint y: 297, distance: 9.5
click at [878, 65] on icon at bounding box center [878, 68] width 12 height 12
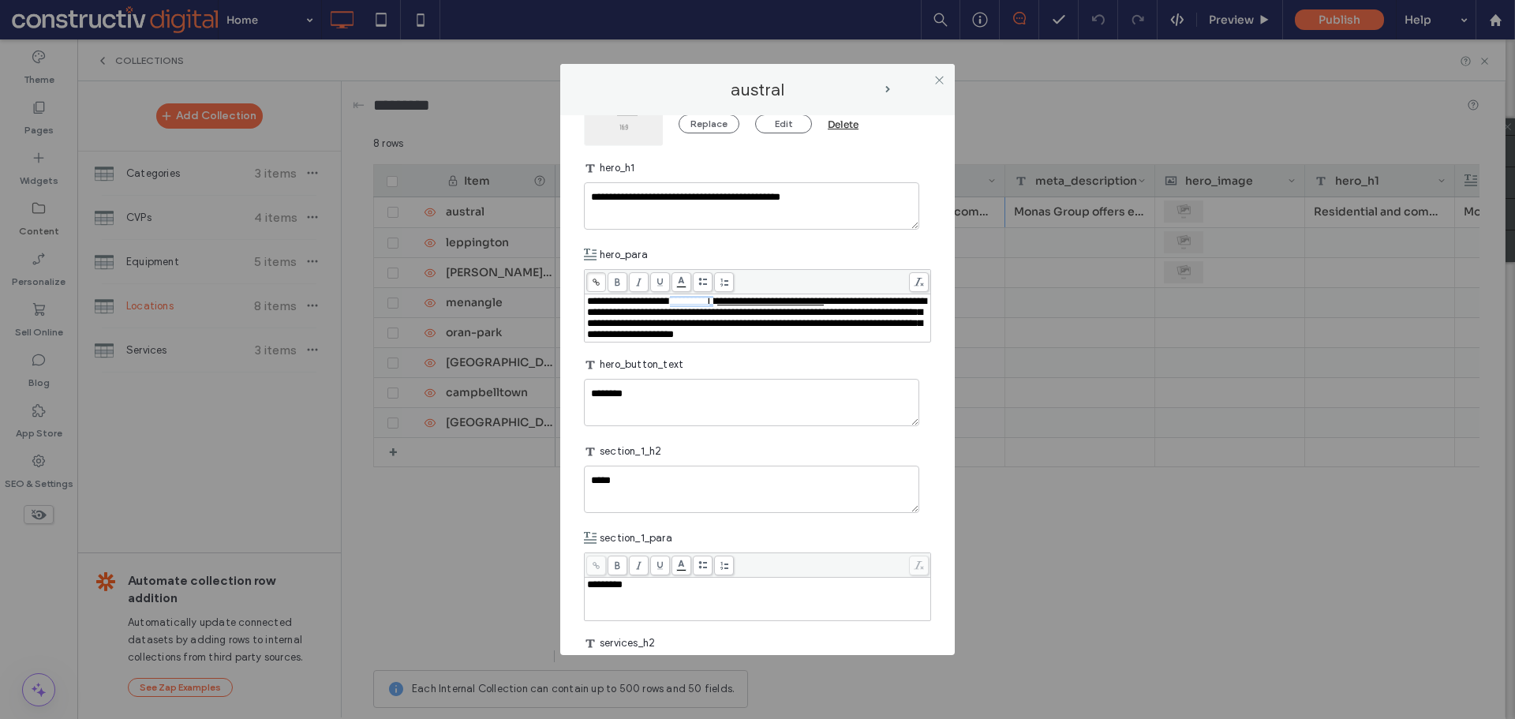
drag, startPoint x: 711, startPoint y: 306, endPoint x: 653, endPoint y: 277, distance: 64.6
click at [768, 301] on div "**********" at bounding box center [758, 318] width 342 height 44
click at [596, 278] on icon at bounding box center [596, 282] width 9 height 9
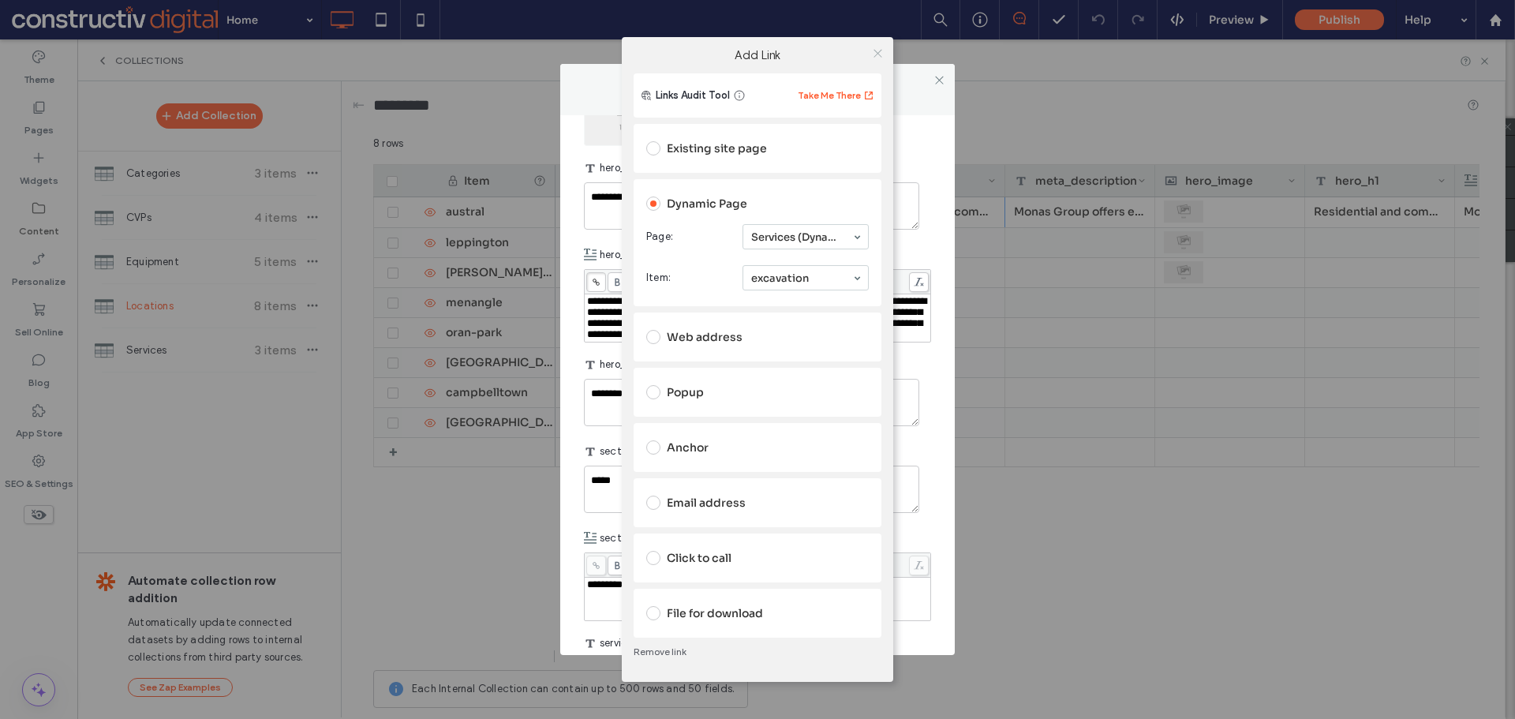
click at [876, 55] on icon at bounding box center [878, 53] width 12 height 12
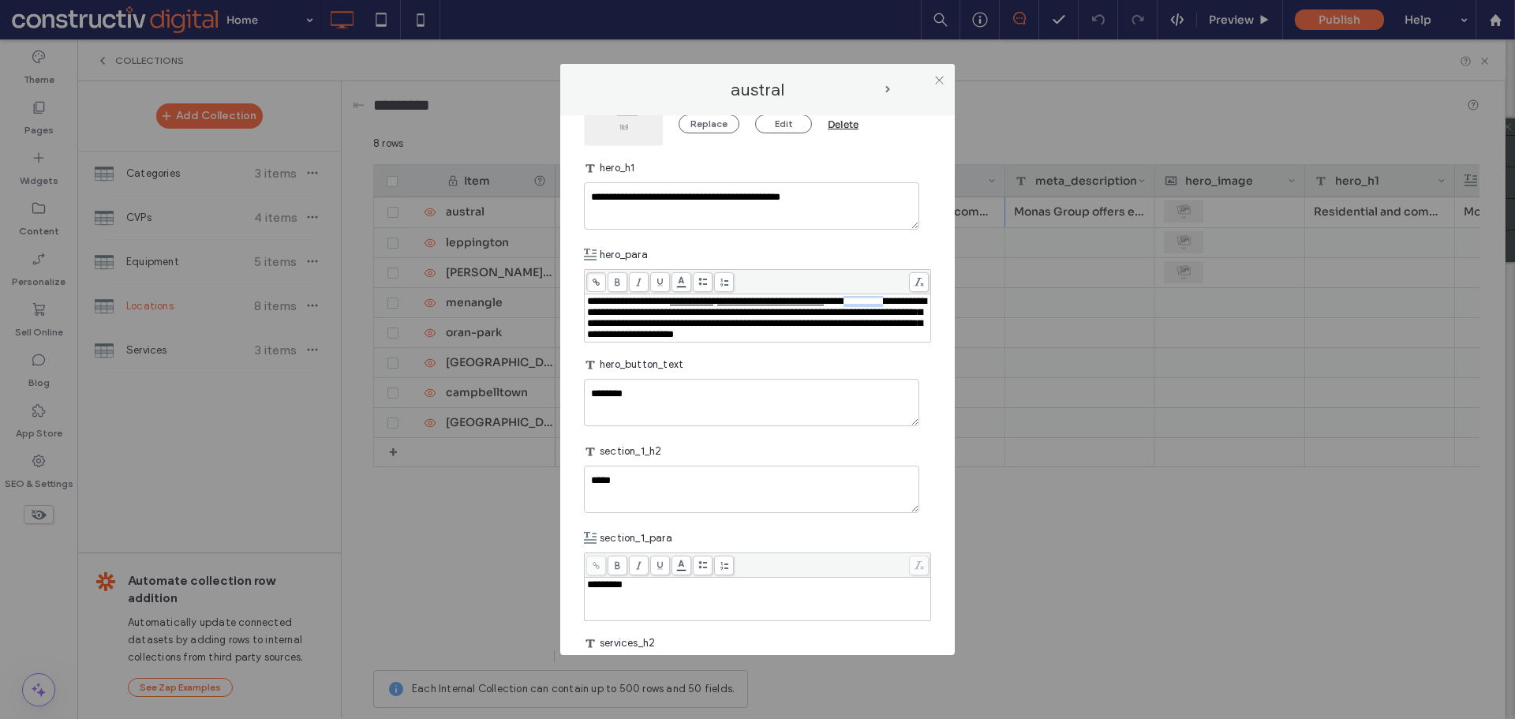
drag, startPoint x: 678, startPoint y: 317, endPoint x: 728, endPoint y: 316, distance: 49.7
click at [728, 316] on span "**********" at bounding box center [756, 317] width 339 height 43
click at [600, 281] on icon at bounding box center [596, 282] width 9 height 9
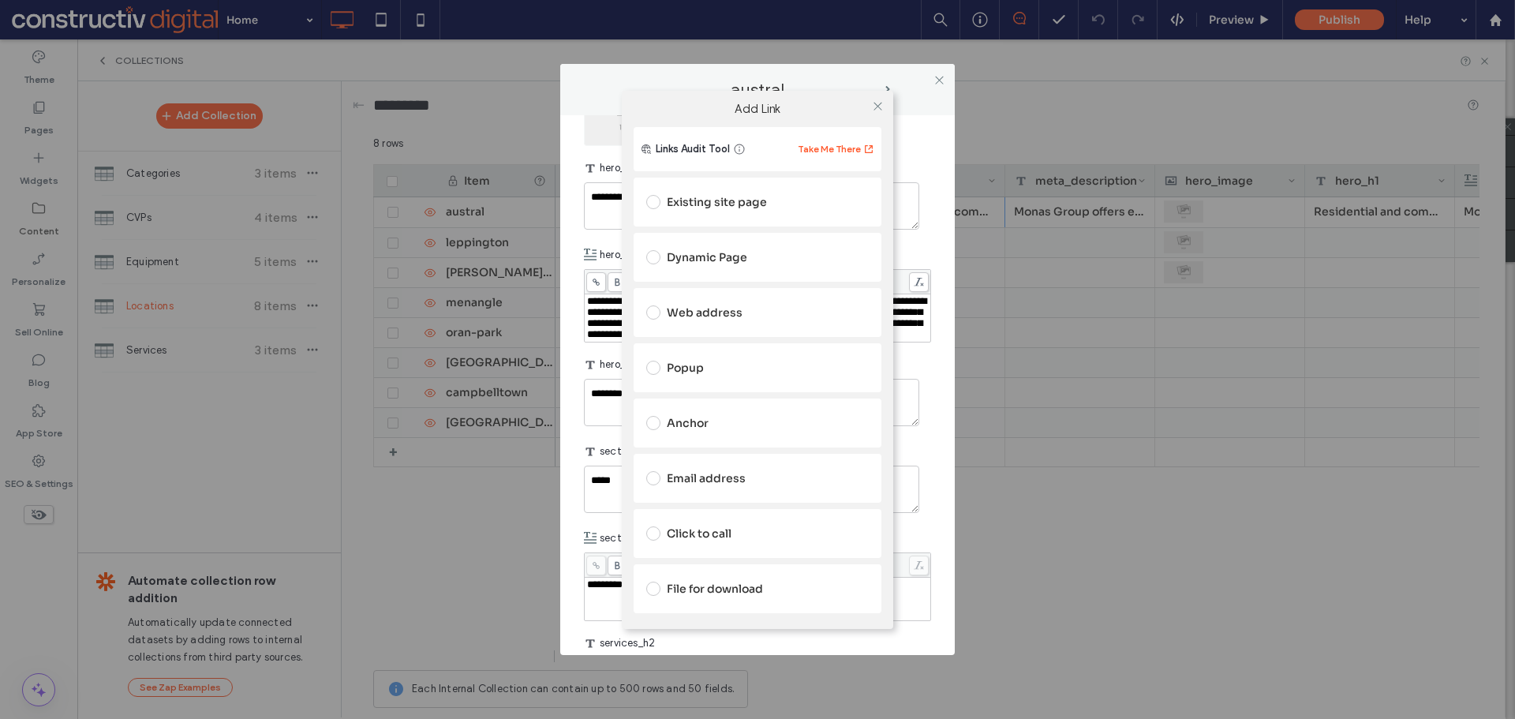
click at [724, 257] on div "Dynamic Page" at bounding box center [757, 257] width 222 height 25
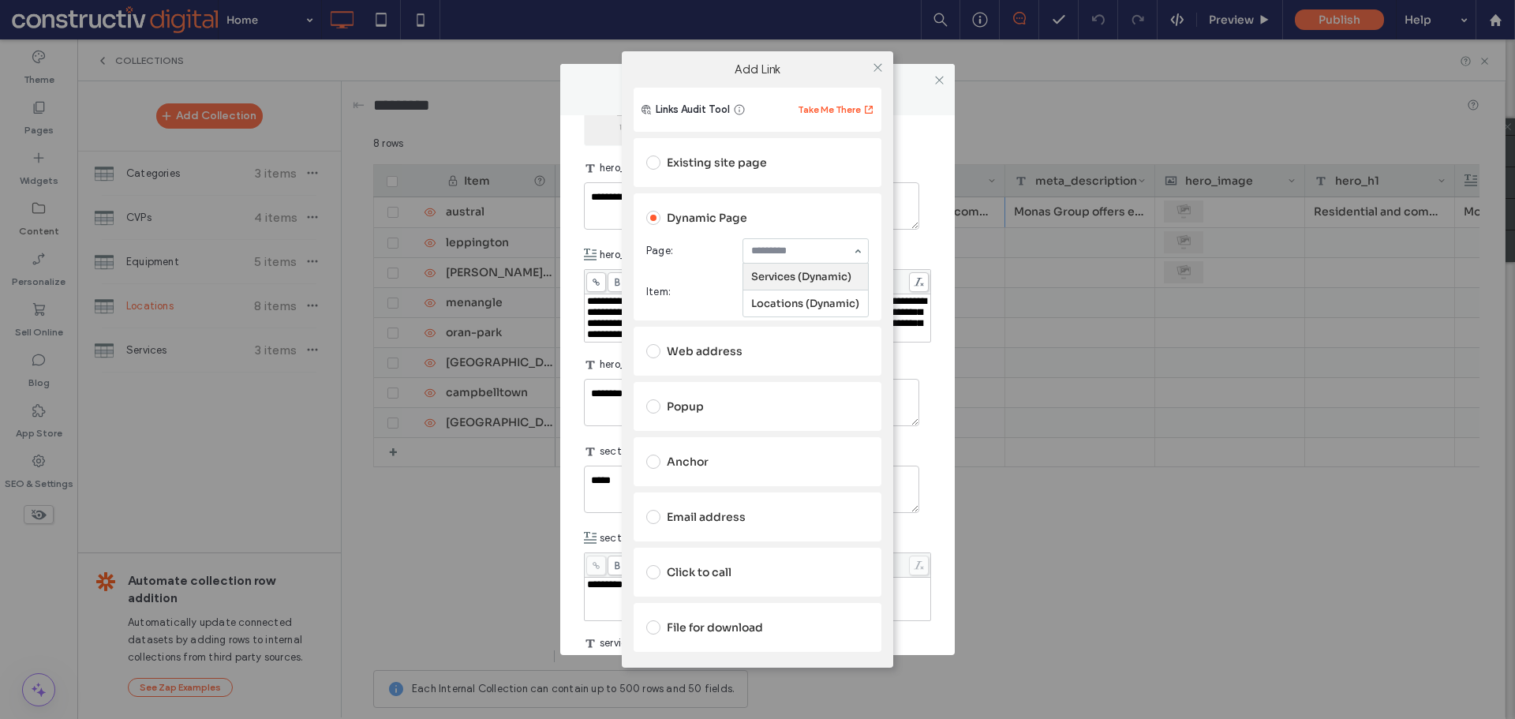
drag, startPoint x: 805, startPoint y: 248, endPoint x: 807, endPoint y: 263, distance: 14.4
drag, startPoint x: 807, startPoint y: 303, endPoint x: 790, endPoint y: 294, distance: 19.4
drag, startPoint x: 789, startPoint y: 276, endPoint x: 794, endPoint y: 285, distance: 10.3
click at [876, 68] on icon at bounding box center [878, 68] width 12 height 12
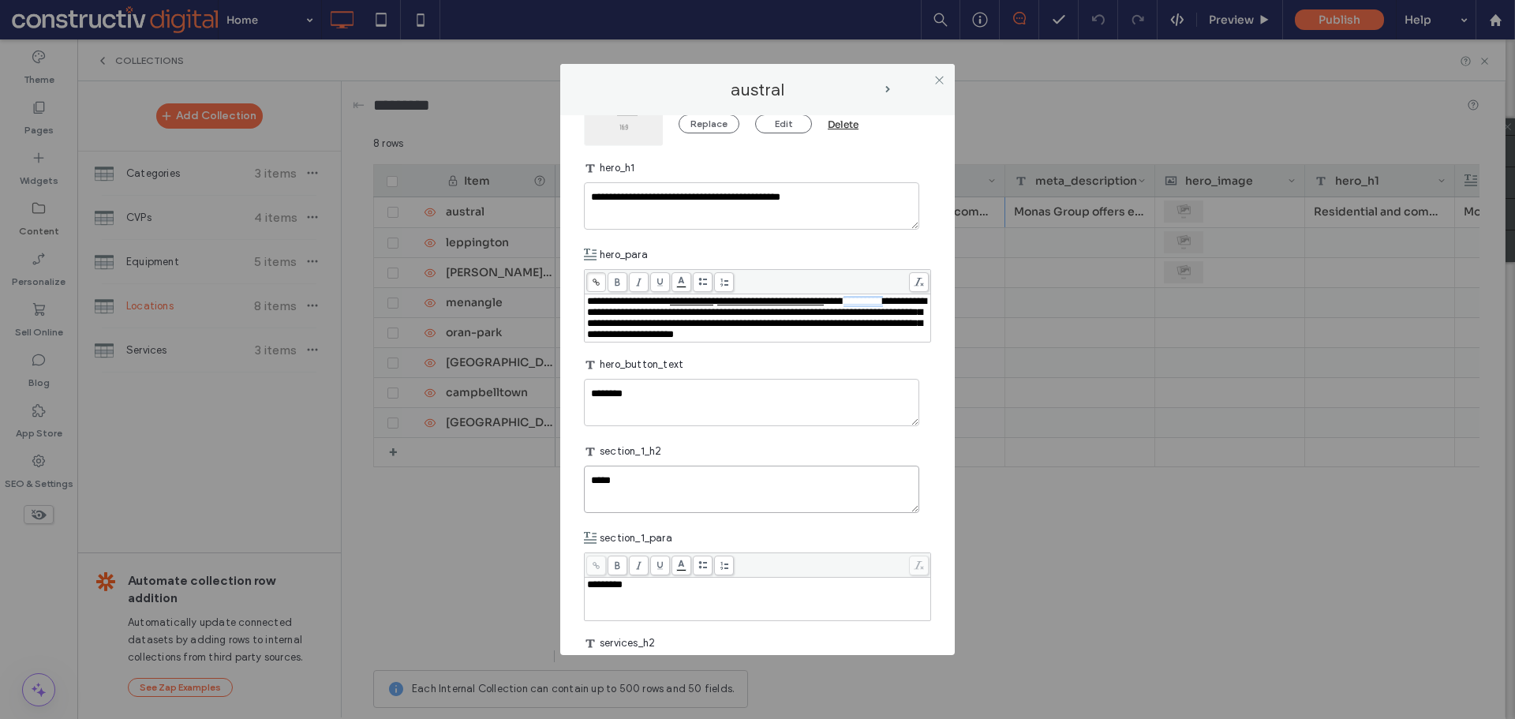
click at [701, 509] on textarea "*****" at bounding box center [751, 488] width 335 height 47
paste textarea "**********"
type textarea "**********"
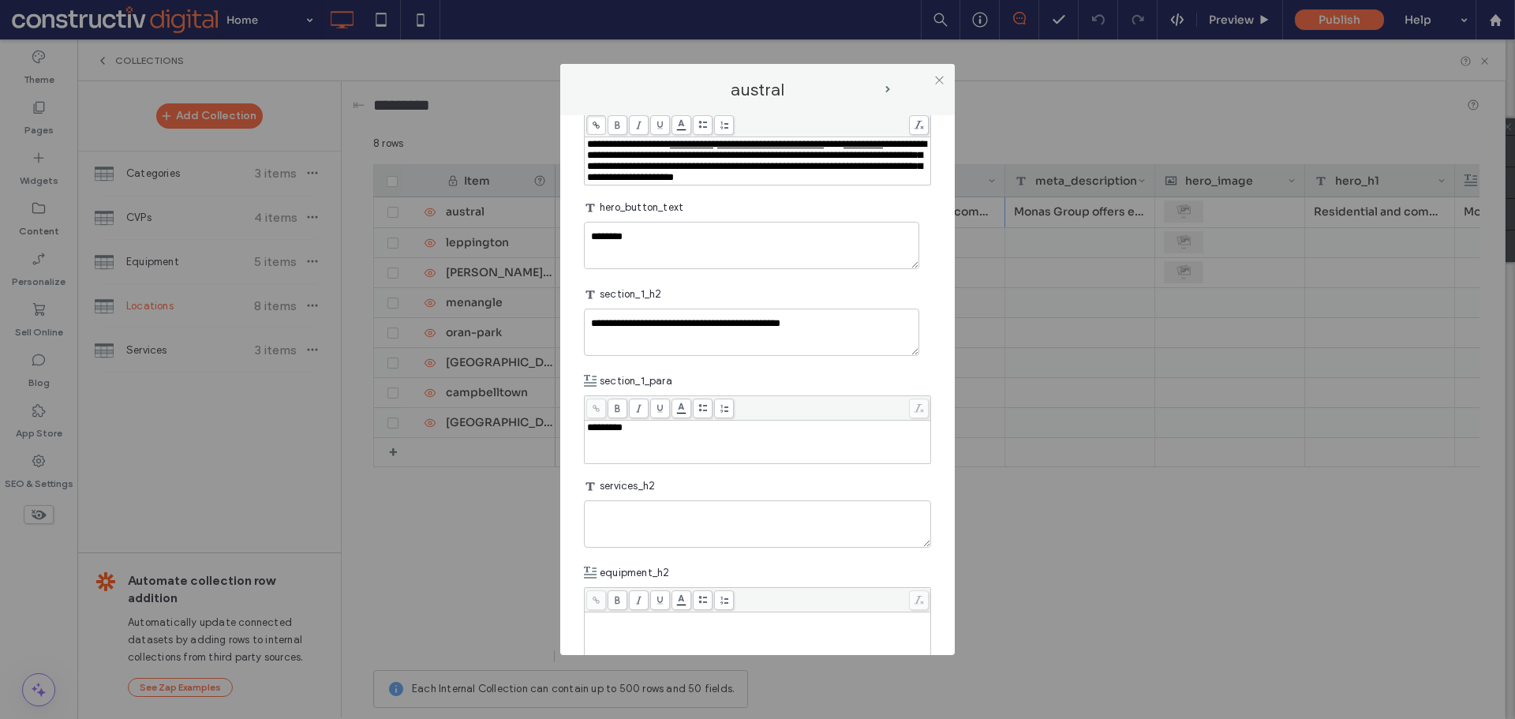
scroll to position [631, 0]
drag, startPoint x: 656, startPoint y: 470, endPoint x: 772, endPoint y: 463, distance: 117.0
click at [658, 461] on div "*********" at bounding box center [758, 440] width 342 height 39
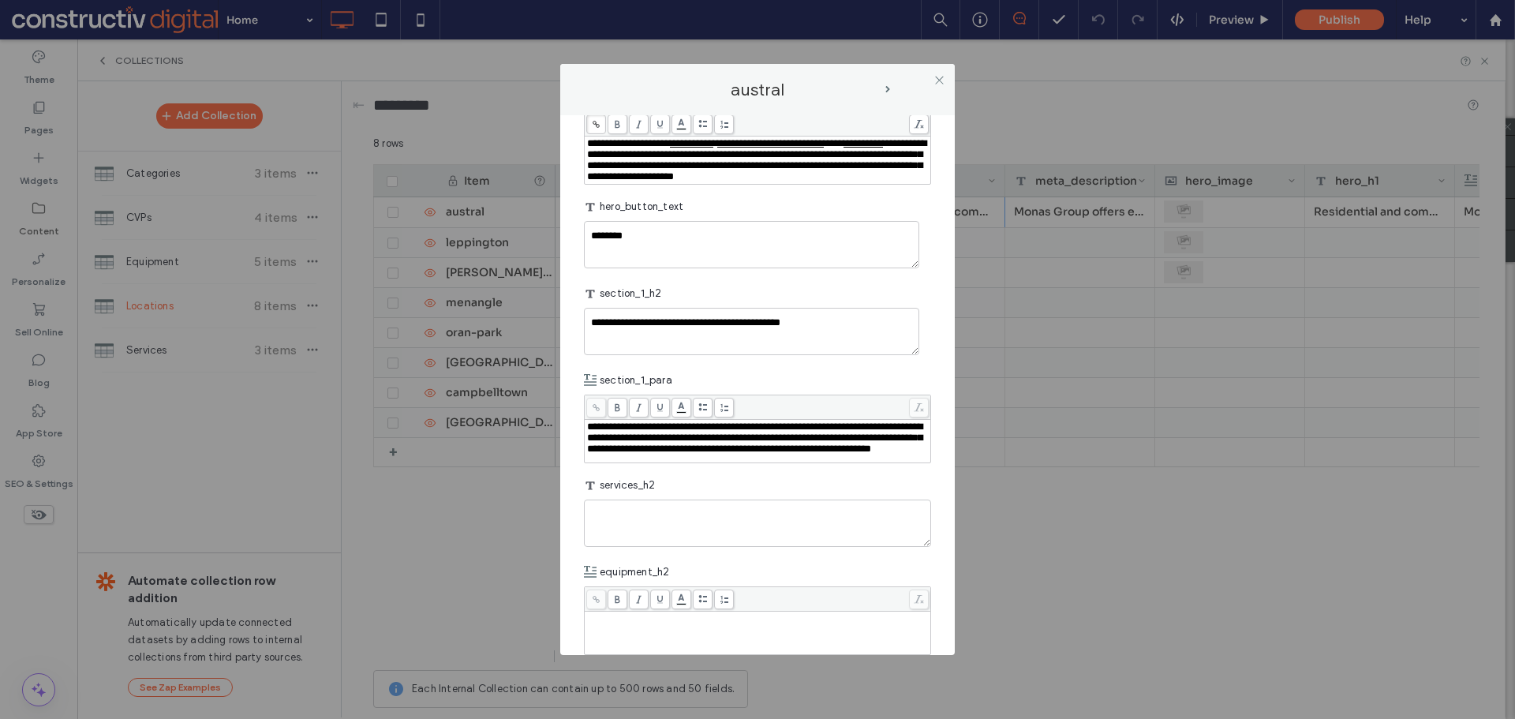
scroll to position [710, 0]
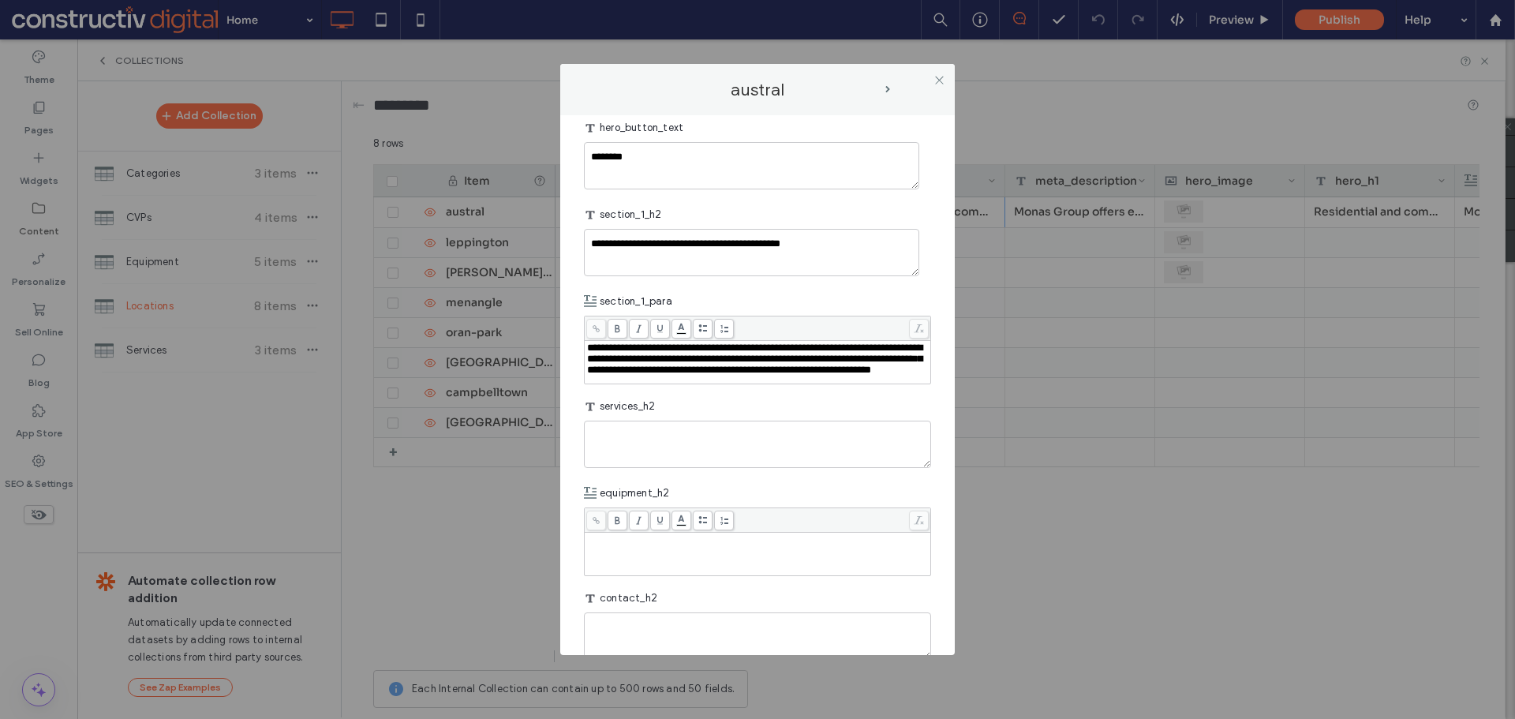
drag, startPoint x: 673, startPoint y: 398, endPoint x: 708, endPoint y: 394, distance: 35.6
click at [673, 375] on span "**********" at bounding box center [754, 358] width 335 height 32
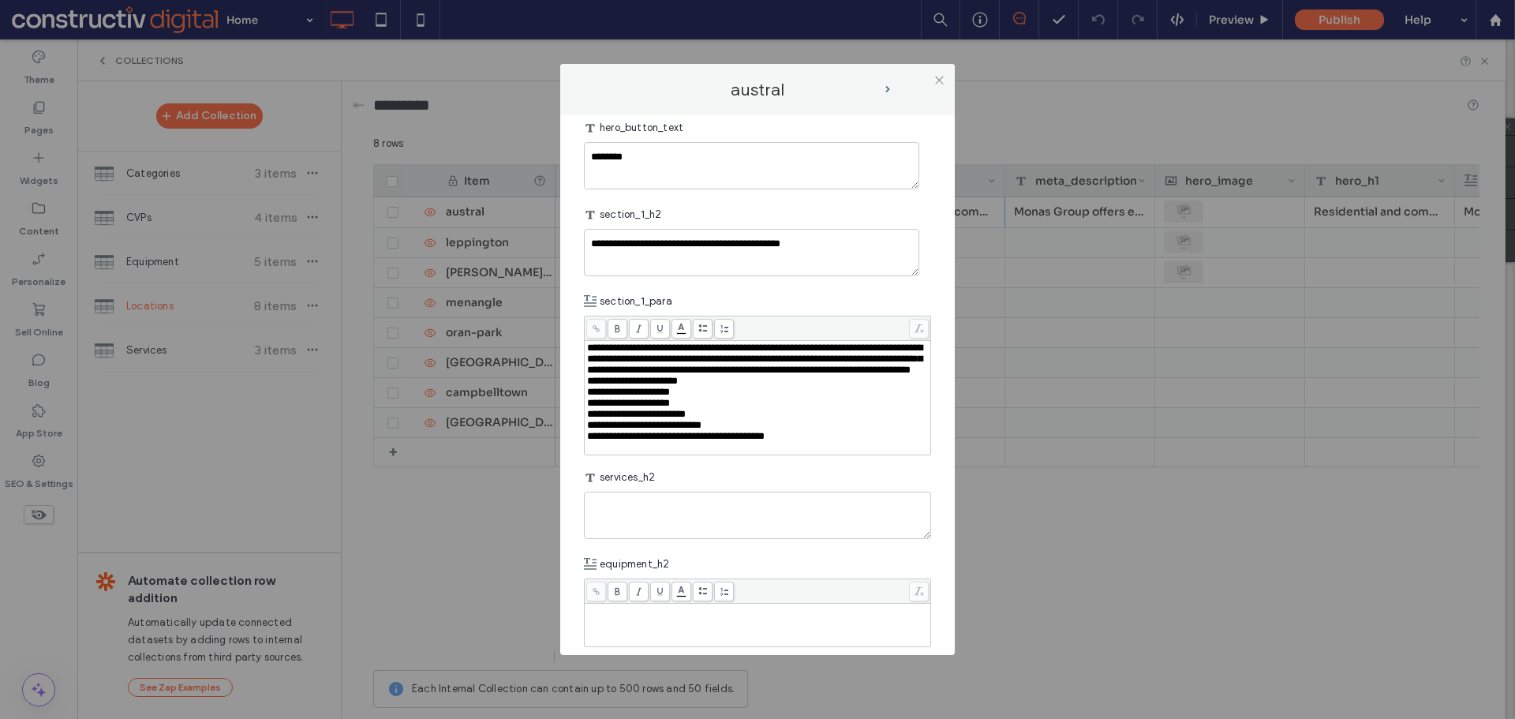
click at [668, 375] on div "**********" at bounding box center [758, 358] width 342 height 33
drag, startPoint x: 671, startPoint y: 538, endPoint x: 684, endPoint y: 538, distance: 13.4
click at [670, 464] on div "Rich Text Editor" at bounding box center [758, 458] width 342 height 11
drag, startPoint x: 648, startPoint y: 481, endPoint x: 682, endPoint y: 378, distance: 109.0
click at [570, 449] on div "**********" at bounding box center [757, 384] width 394 height 539
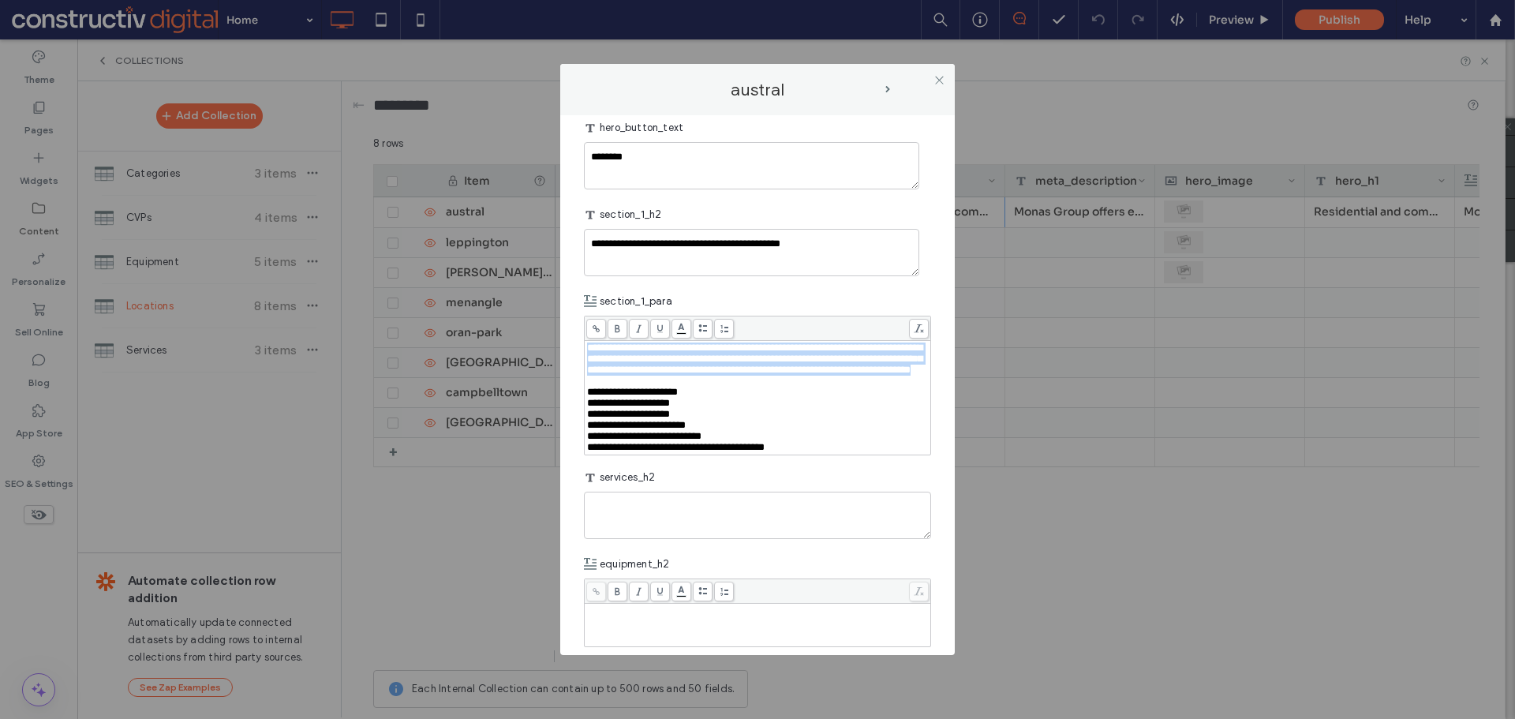
click at [703, 333] on icon at bounding box center [702, 328] width 9 height 9
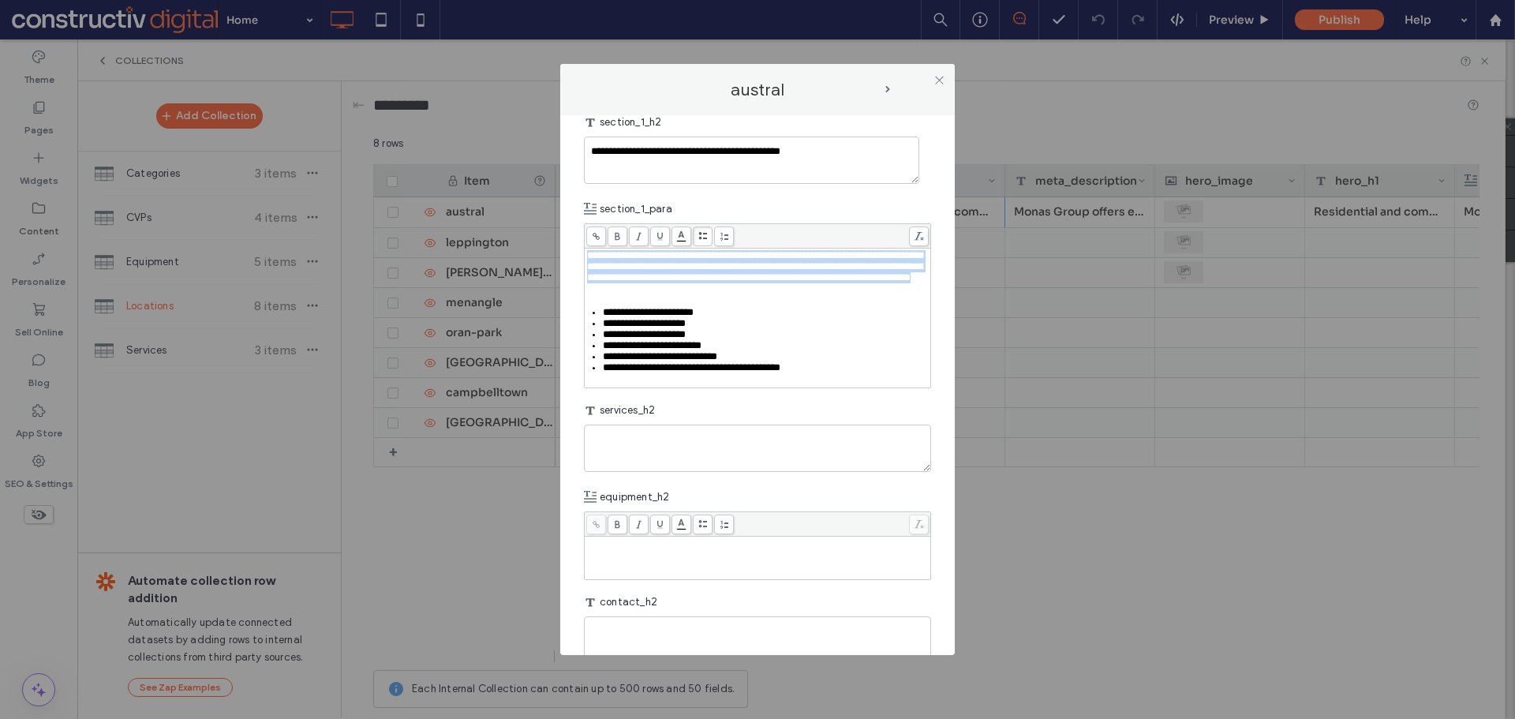
scroll to position [947, 0]
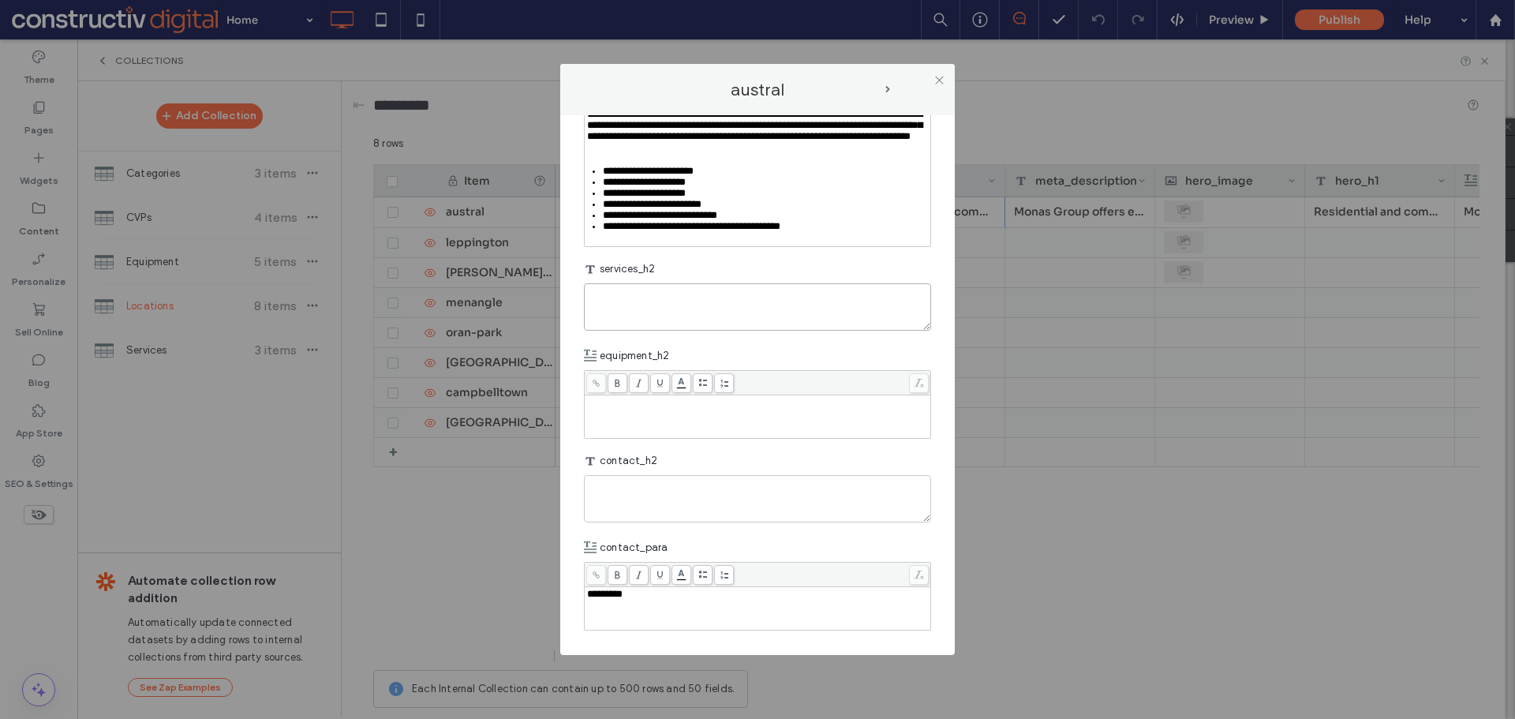
drag, startPoint x: 594, startPoint y: 374, endPoint x: 628, endPoint y: 369, distance: 34.2
click at [612, 331] on textarea "plain-text-cell" at bounding box center [757, 306] width 347 height 47
paste textarea "**********"
type textarea "**********"
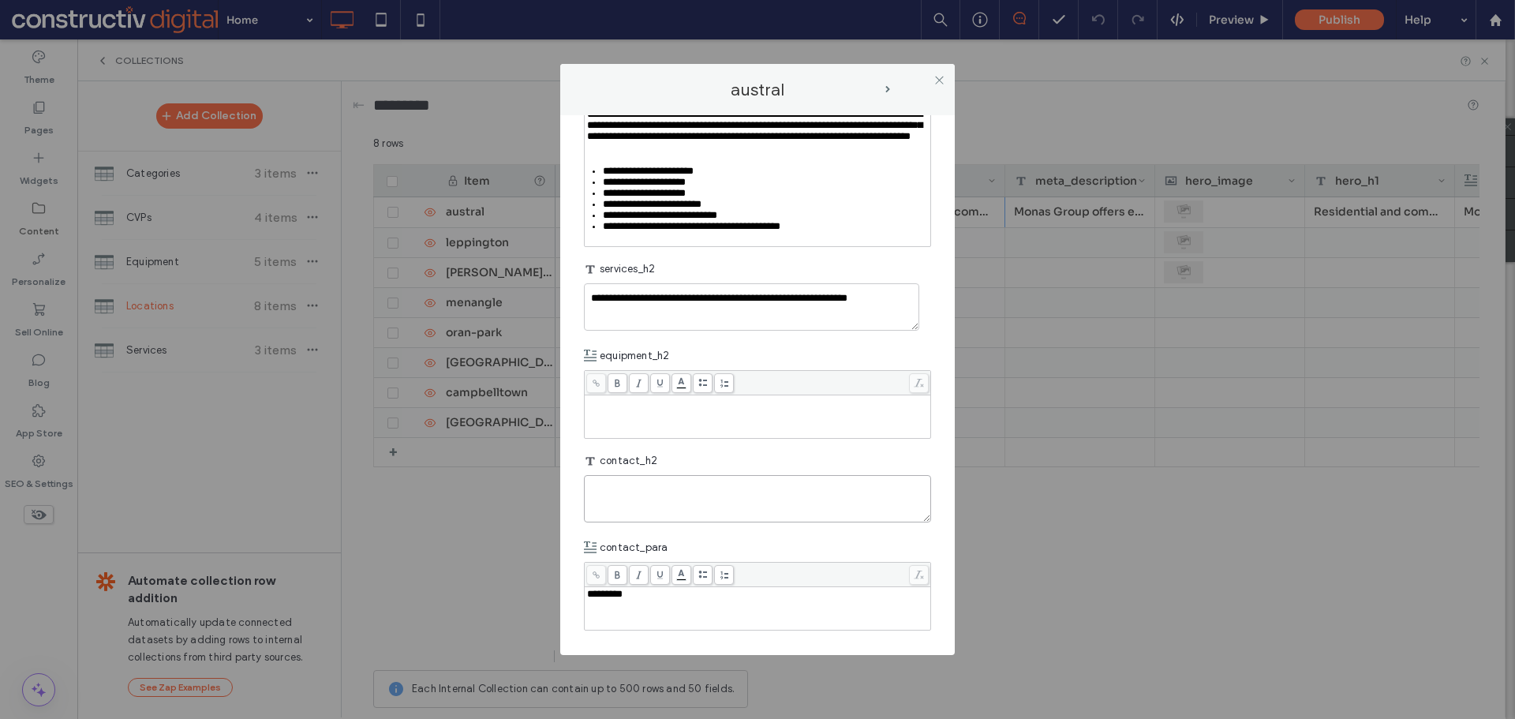
click at [667, 504] on textarea "plain-text-cell" at bounding box center [757, 498] width 347 height 47
paste textarea "**********"
type textarea "**********"
click at [652, 598] on div "*********" at bounding box center [758, 593] width 342 height 11
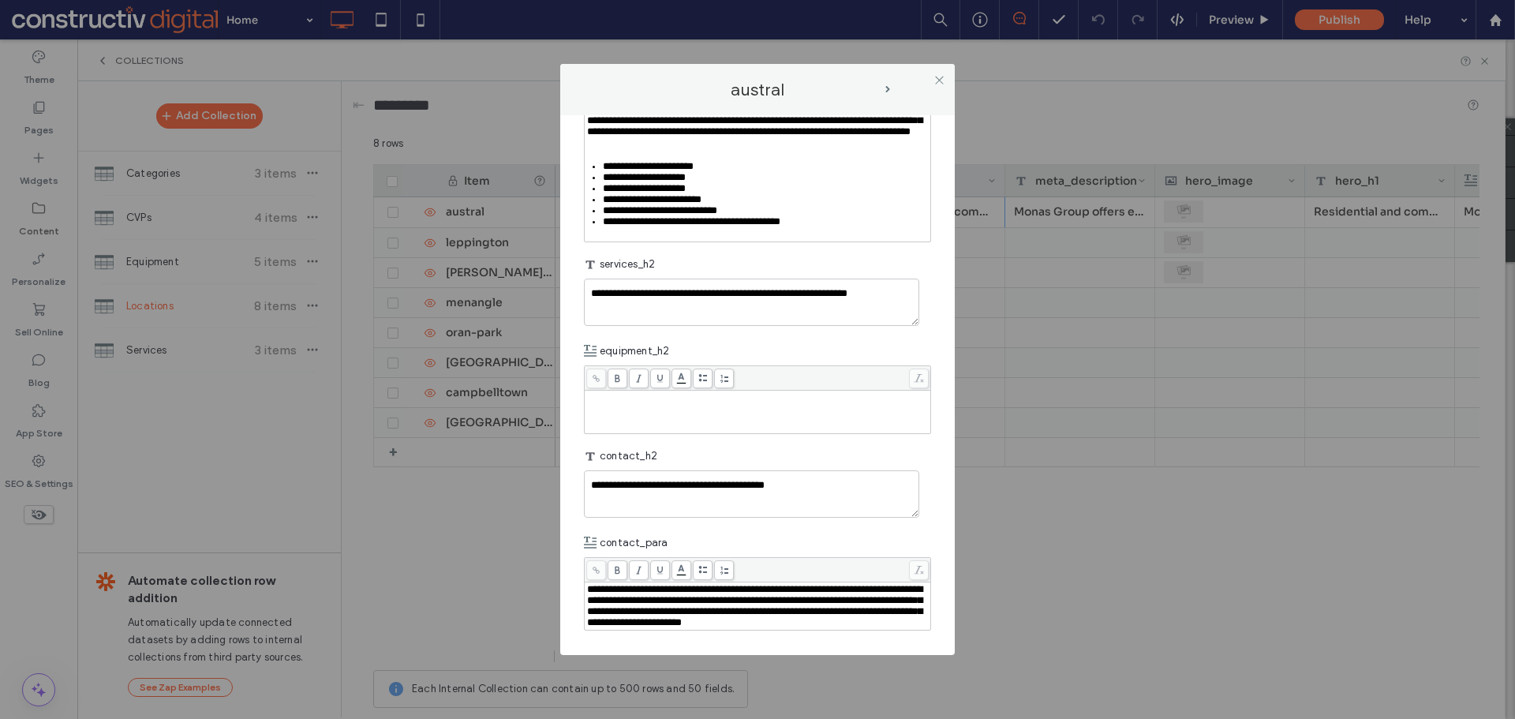
click at [717, 545] on div "contact_para" at bounding box center [757, 543] width 347 height 28
click at [935, 78] on icon at bounding box center [939, 80] width 12 height 12
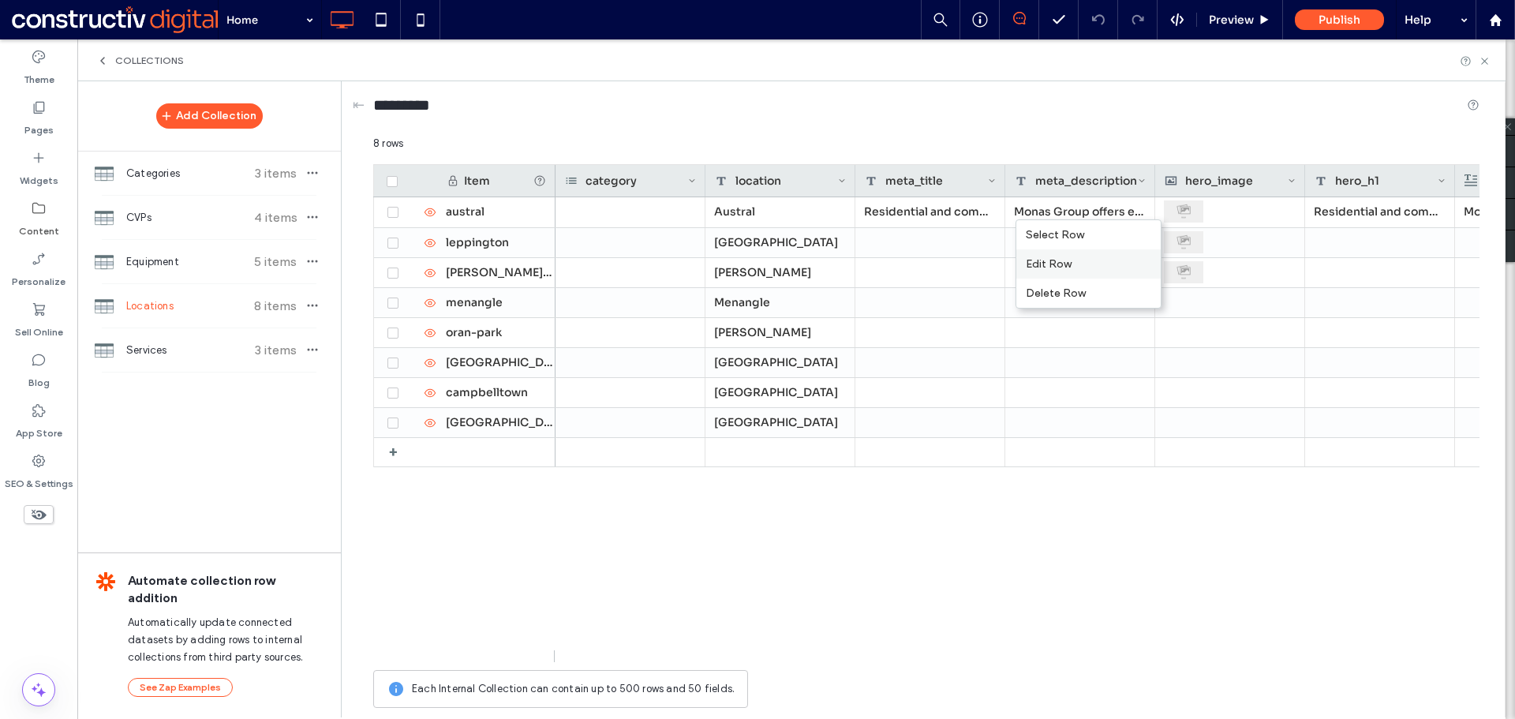
click at [1048, 261] on div "Edit Row" at bounding box center [1088, 263] width 144 height 29
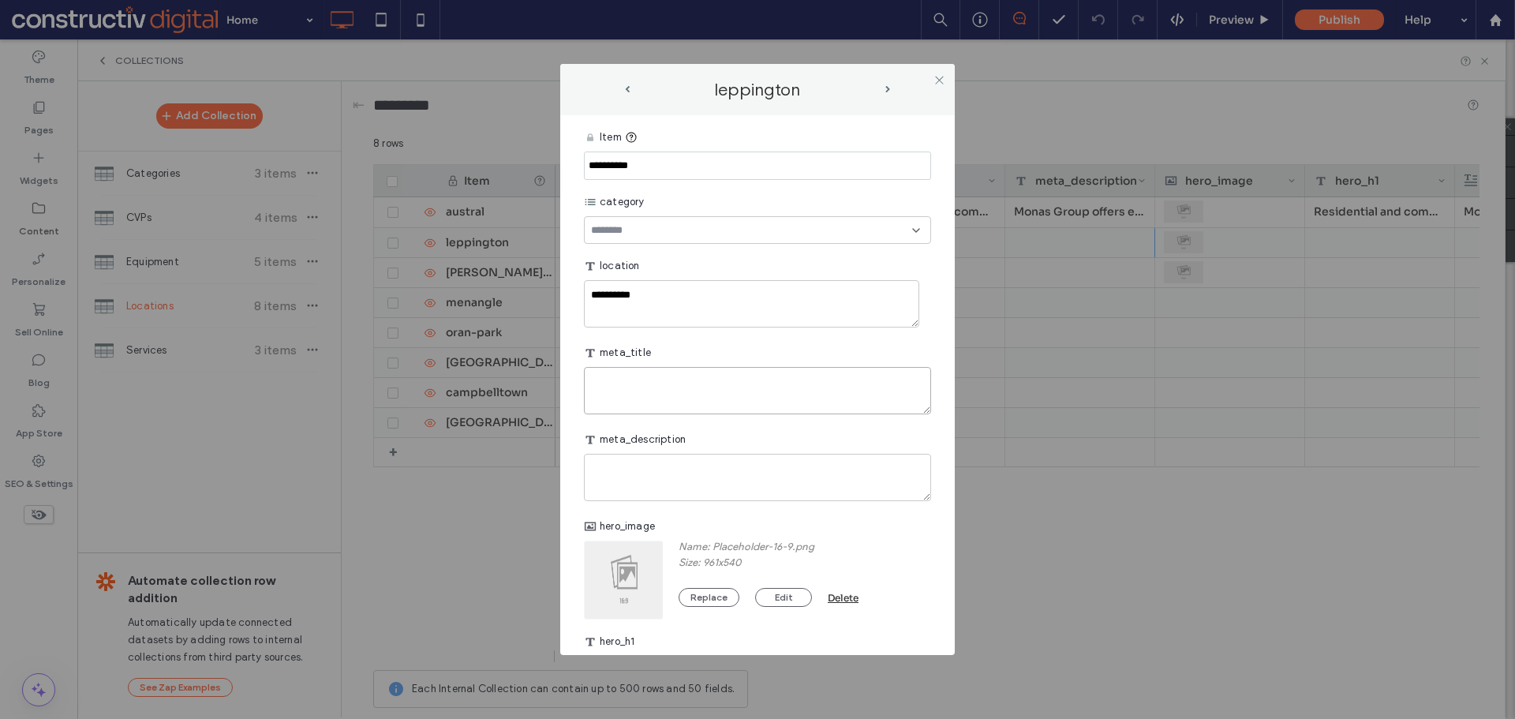
click at [709, 380] on textarea "plain-text-cell" at bounding box center [757, 390] width 347 height 47
paste textarea "**********"
type textarea "**********"
click at [779, 488] on textarea "plain-text-cell" at bounding box center [757, 477] width 347 height 47
paste textarea "**********"
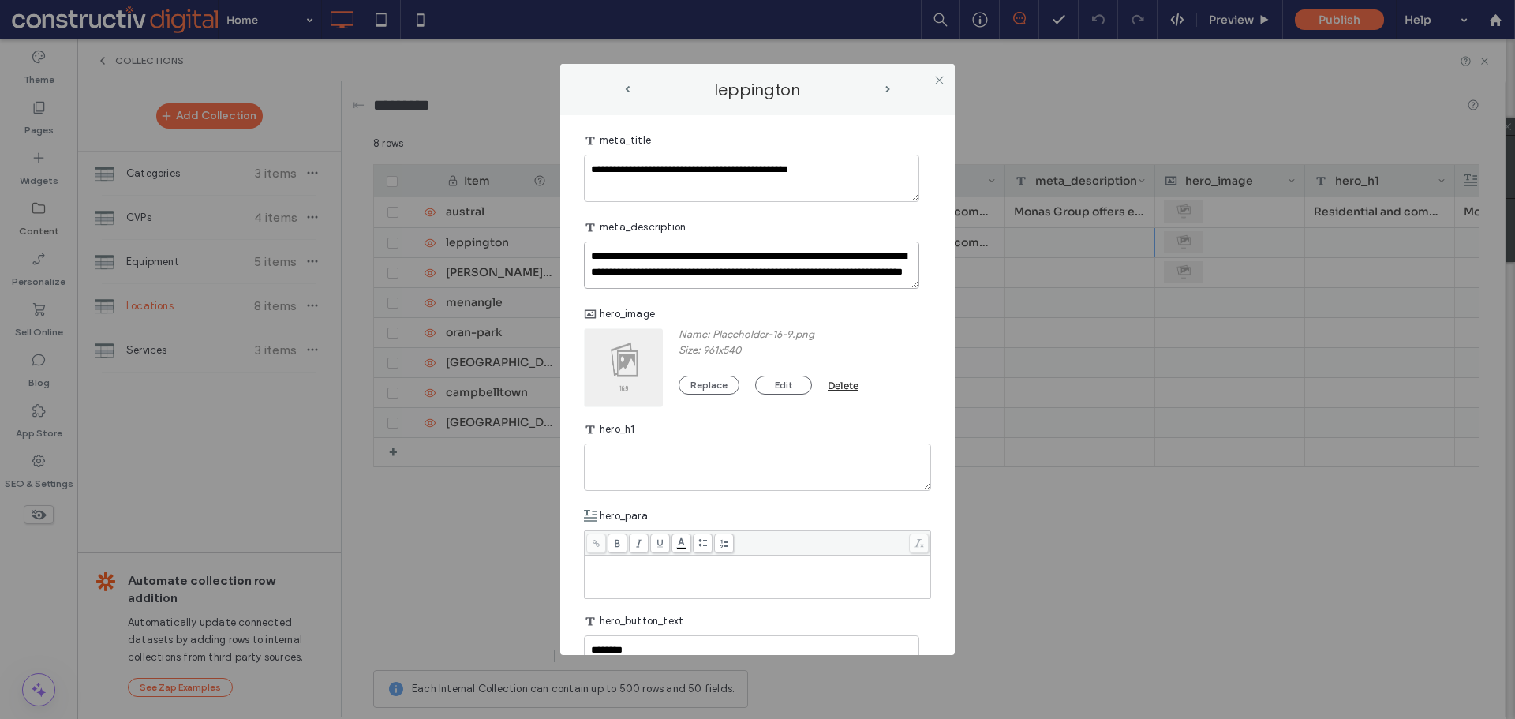
scroll to position [237, 0]
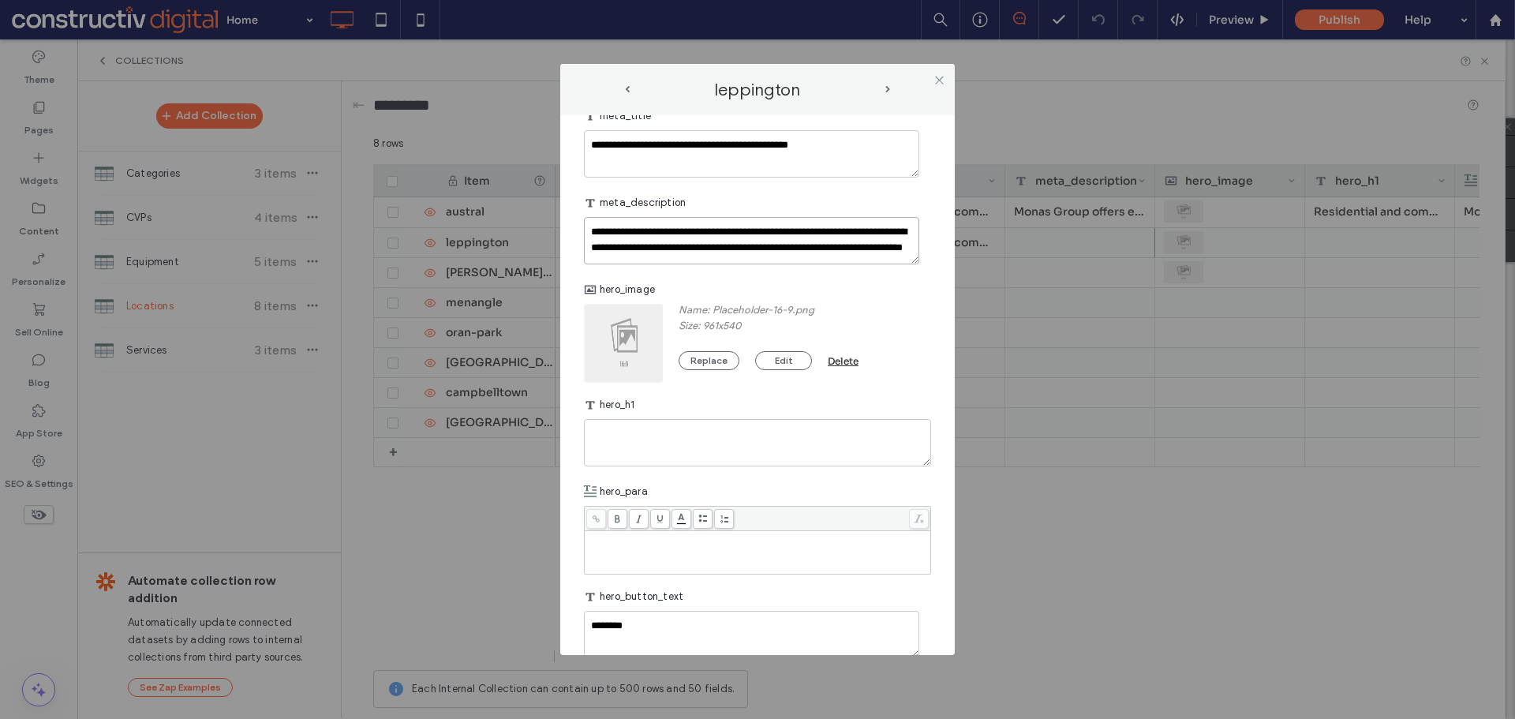
type textarea "**********"
drag, startPoint x: 733, startPoint y: 442, endPoint x: 858, endPoint y: 422, distance: 127.0
click at [739, 439] on textarea "plain-text-cell" at bounding box center [757, 442] width 347 height 47
paste textarea "**********"
type textarea "**********"
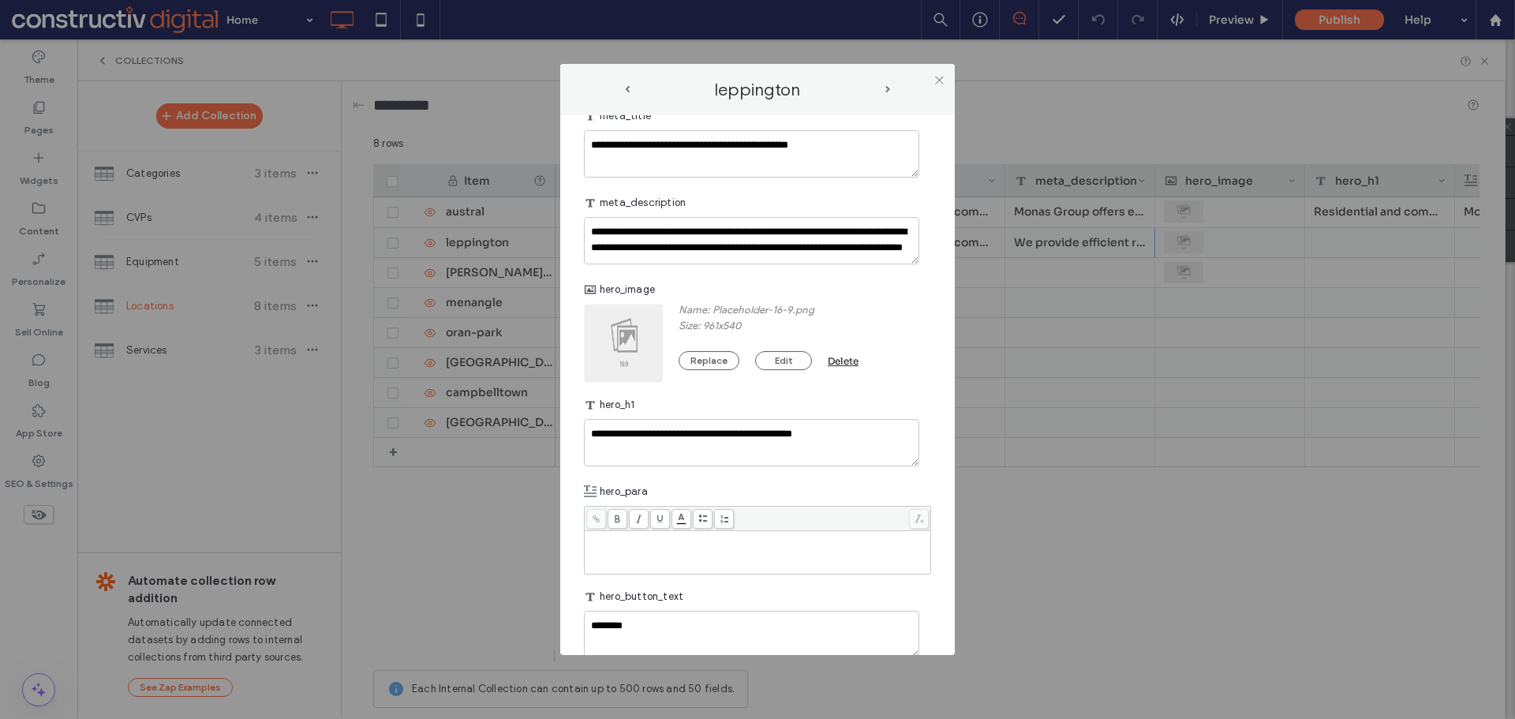
click at [764, 411] on div "hero_h1" at bounding box center [757, 404] width 347 height 28
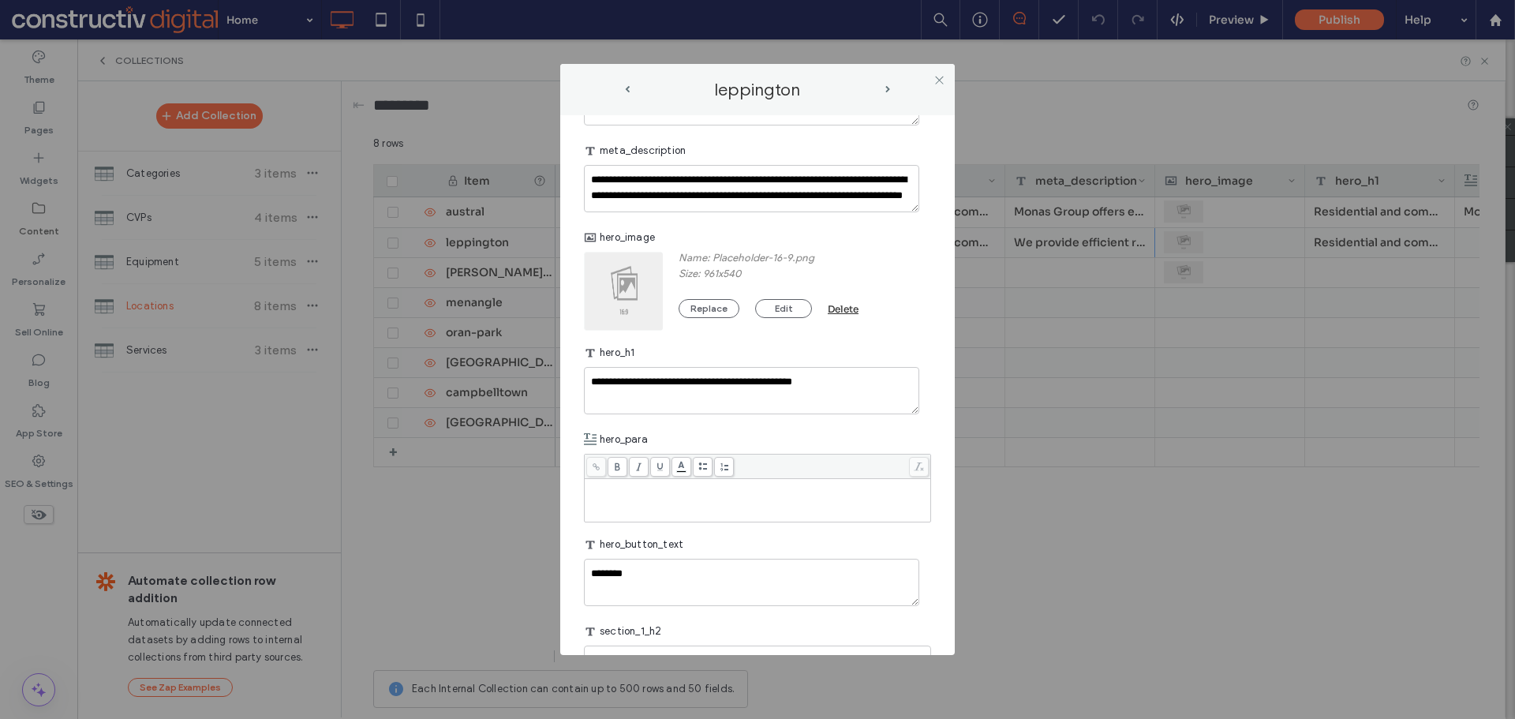
scroll to position [316, 0]
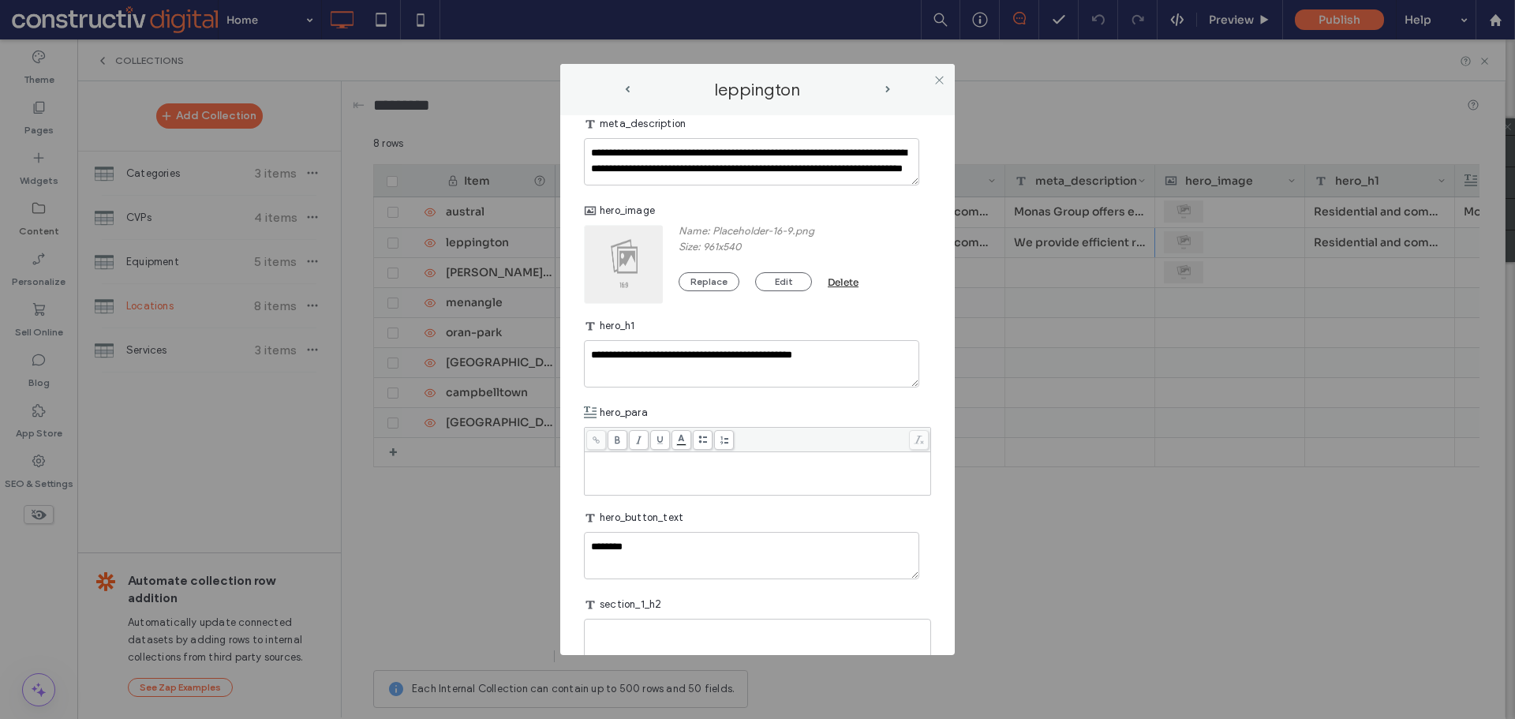
click at [683, 476] on div "Rich Text Editor" at bounding box center [758, 473] width 342 height 39
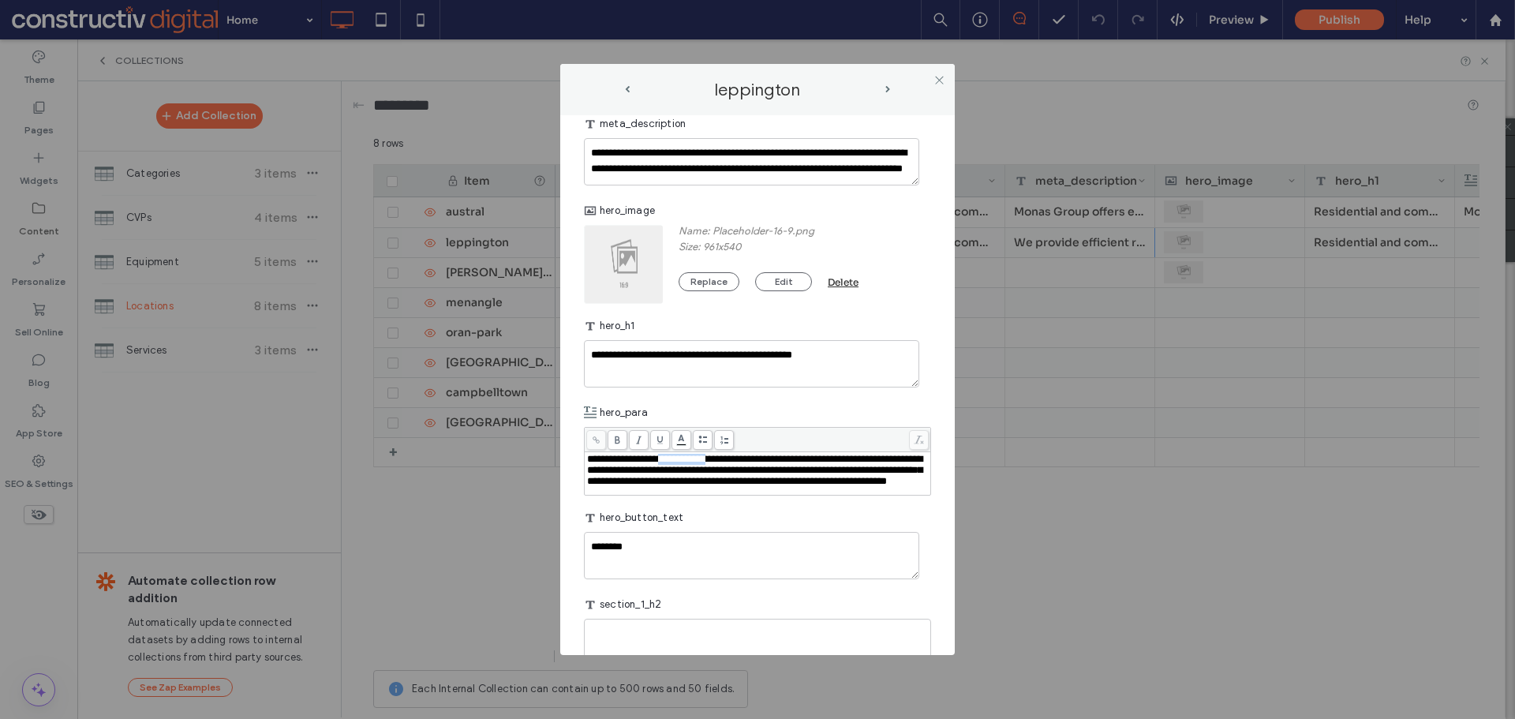
drag, startPoint x: 691, startPoint y: 460, endPoint x: 752, endPoint y: 458, distance: 60.8
click at [752, 458] on span "**********" at bounding box center [754, 470] width 335 height 32
click at [599, 438] on icon at bounding box center [596, 439] width 9 height 9
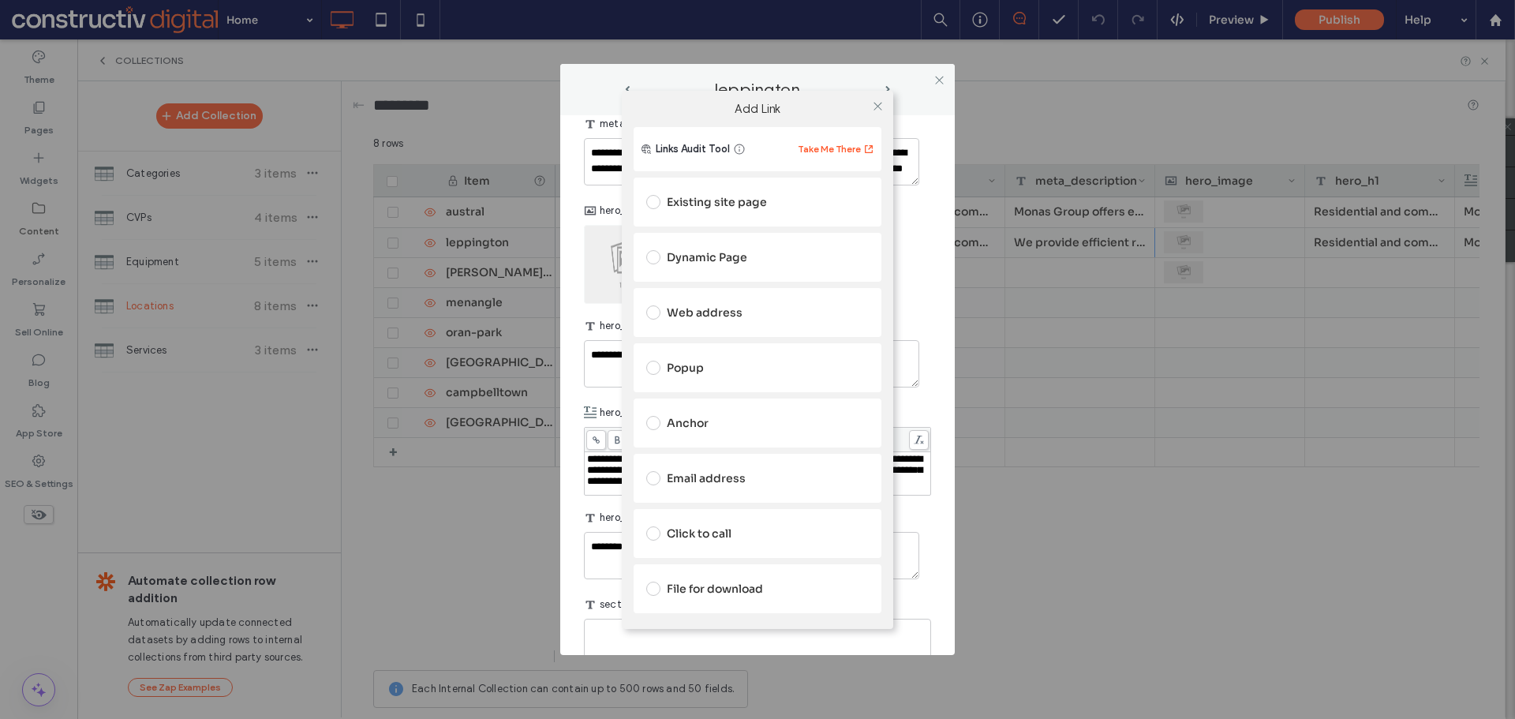
click at [713, 201] on div "Existing site page" at bounding box center [757, 201] width 222 height 25
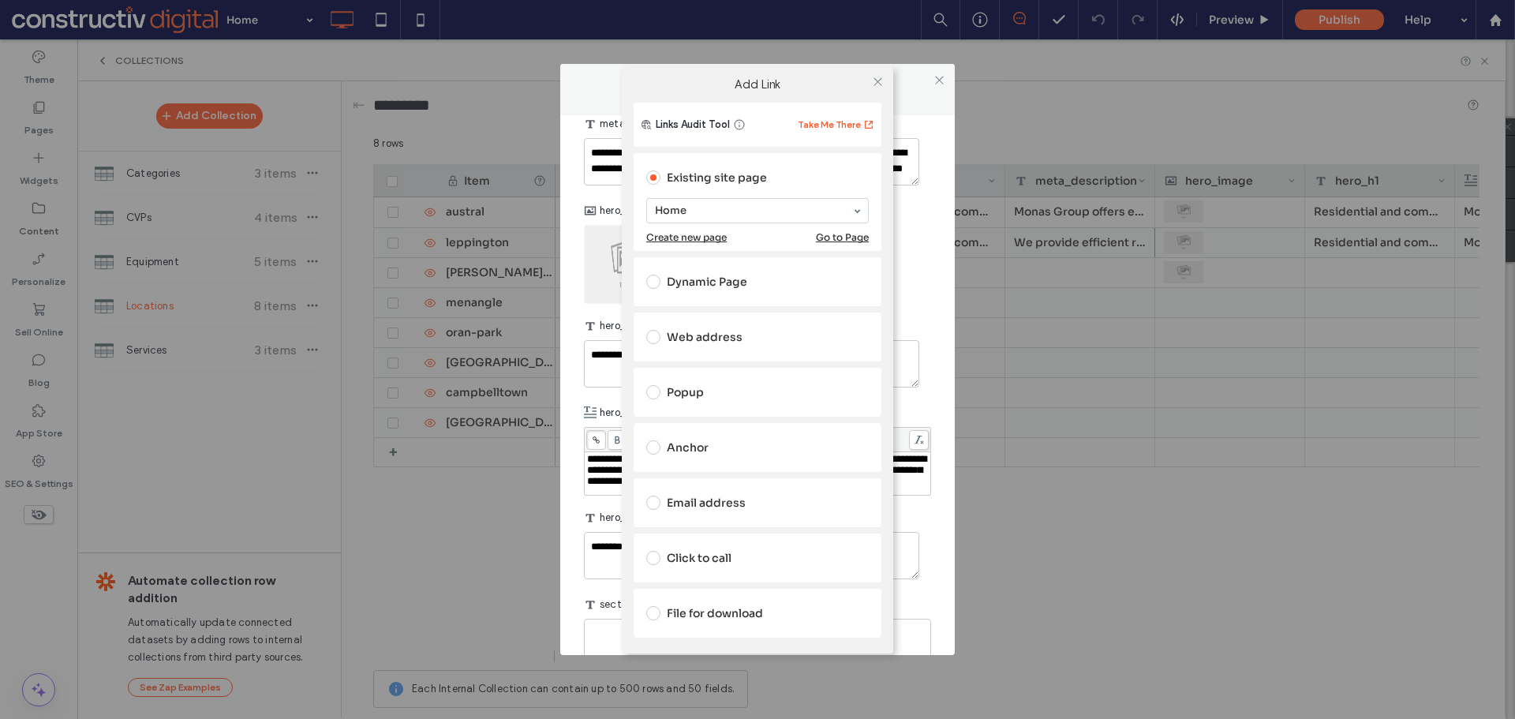
click at [854, 179] on div "Existing site page" at bounding box center [757, 177] width 222 height 25
click at [712, 282] on div "Dynamic Page" at bounding box center [757, 281] width 222 height 25
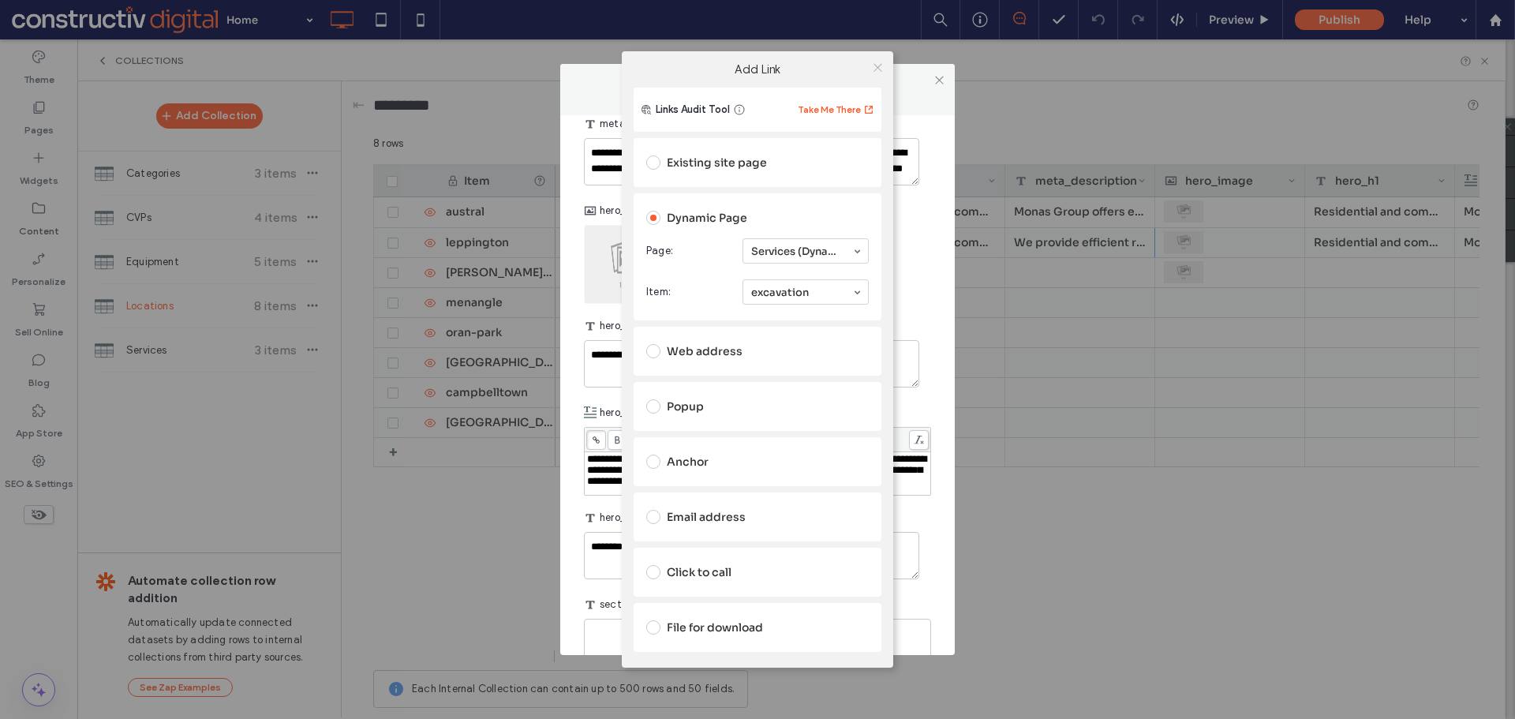
click at [876, 66] on icon at bounding box center [878, 68] width 12 height 12
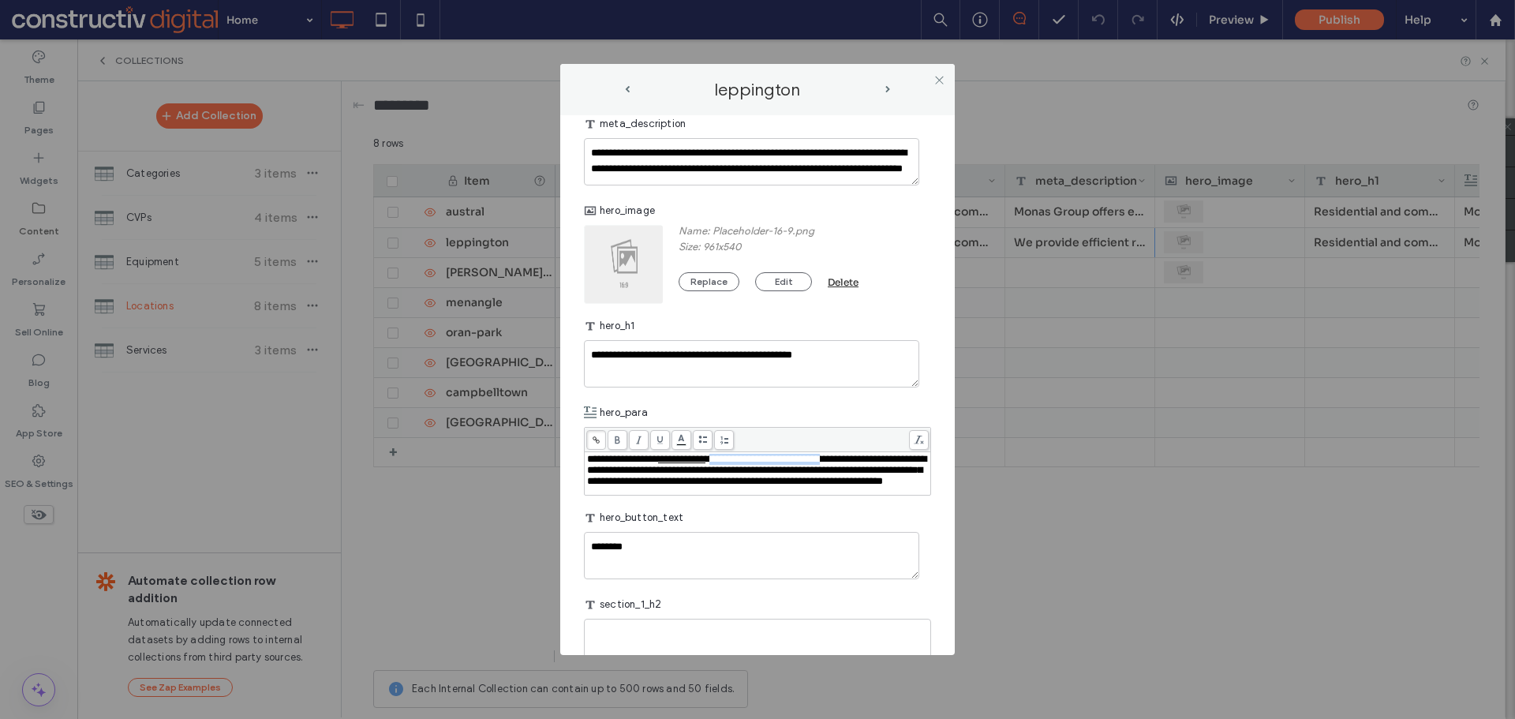
drag, startPoint x: 756, startPoint y: 460, endPoint x: 907, endPoint y: 464, distance: 150.7
click at [907, 464] on span "**********" at bounding box center [756, 470] width 339 height 32
click at [594, 441] on icon at bounding box center [596, 439] width 9 height 9
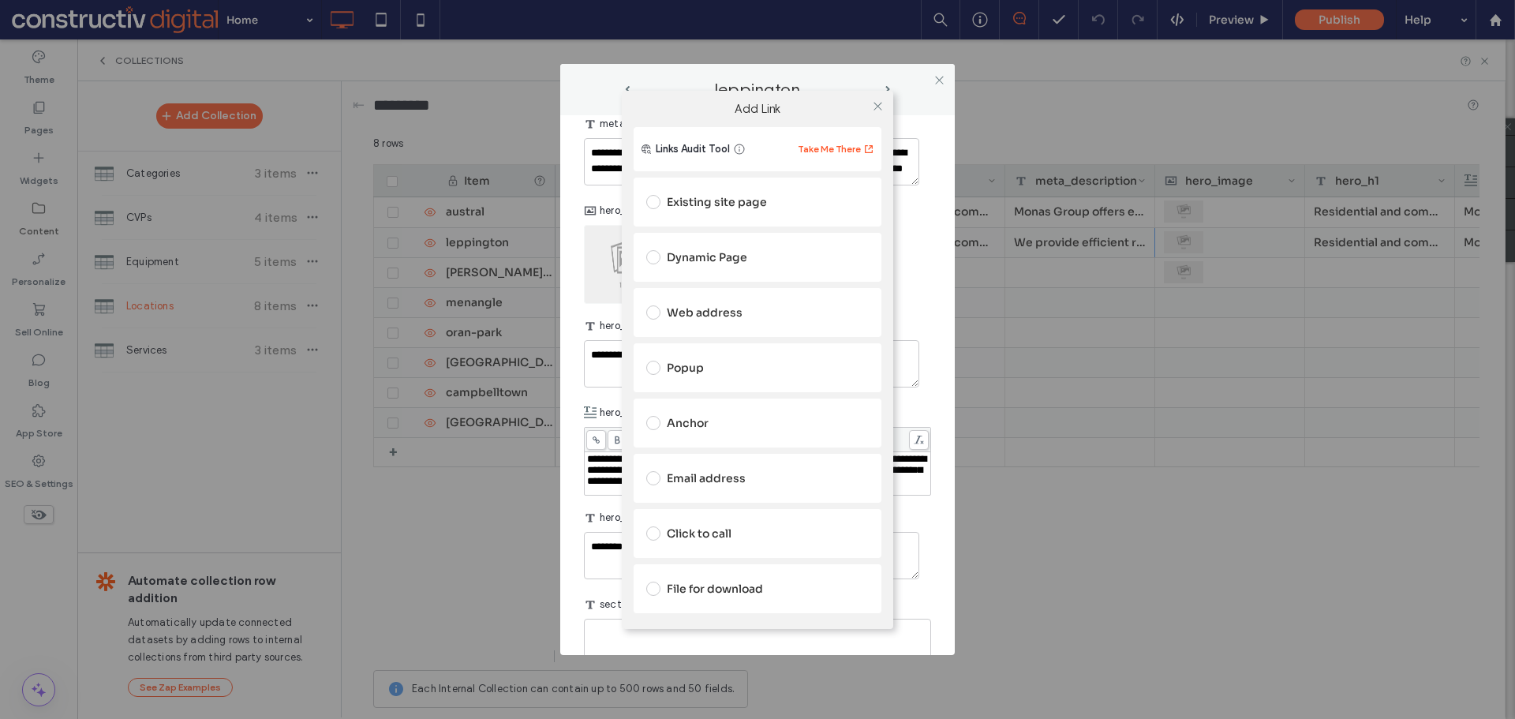
click at [717, 250] on div "Dynamic Page" at bounding box center [757, 257] width 222 height 25
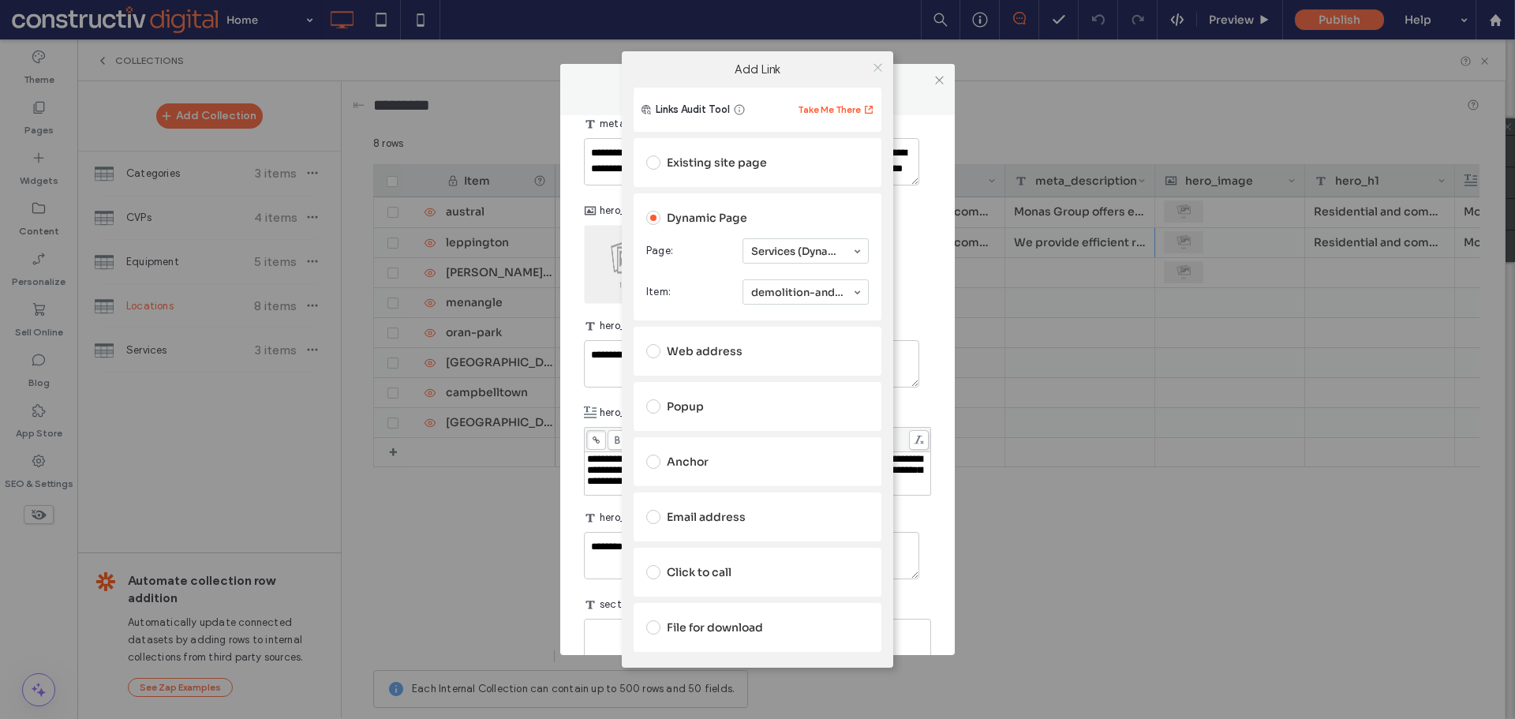
click at [875, 64] on icon at bounding box center [878, 68] width 12 height 12
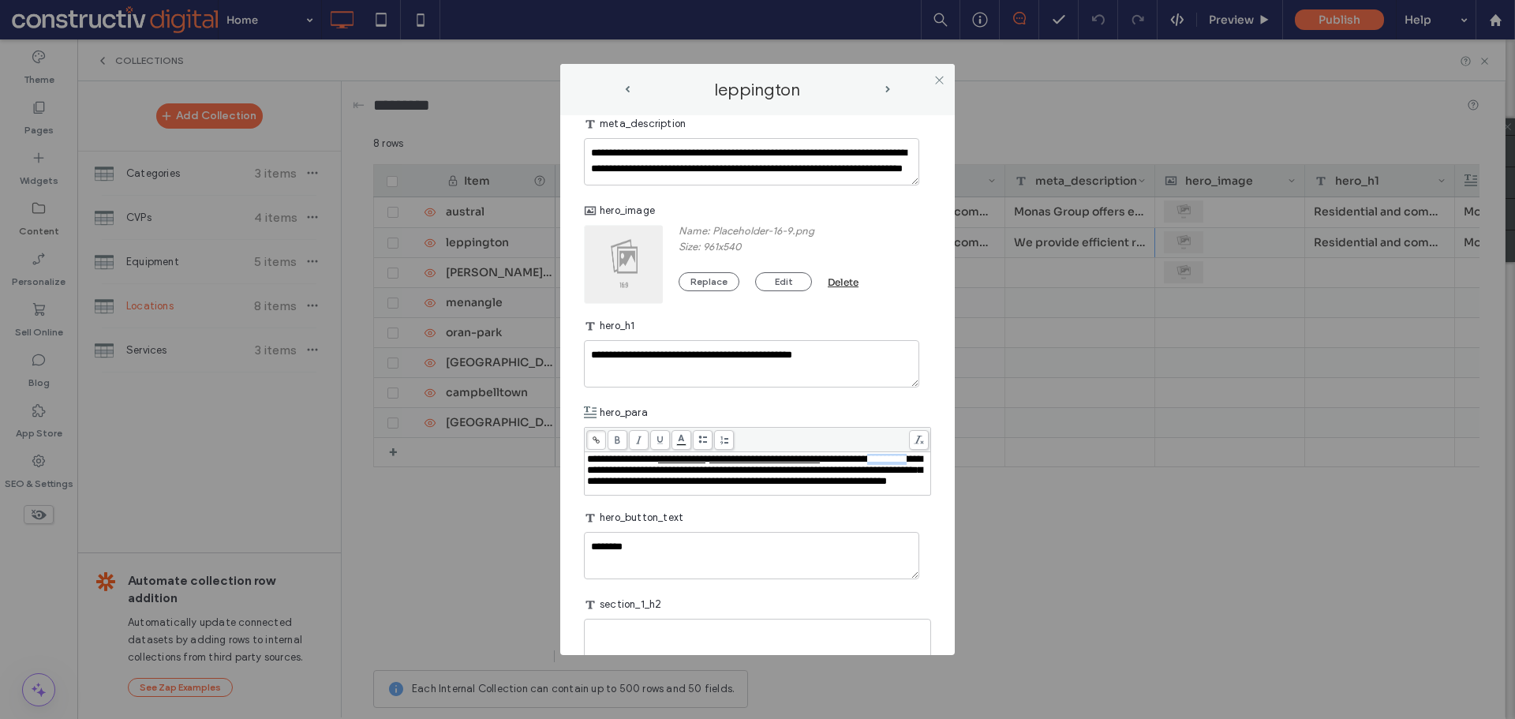
drag, startPoint x: 638, startPoint y: 473, endPoint x: 686, endPoint y: 471, distance: 48.2
click at [686, 471] on span "**********" at bounding box center [754, 470] width 335 height 32
click at [597, 439] on use at bounding box center [595, 439] width 7 height 7
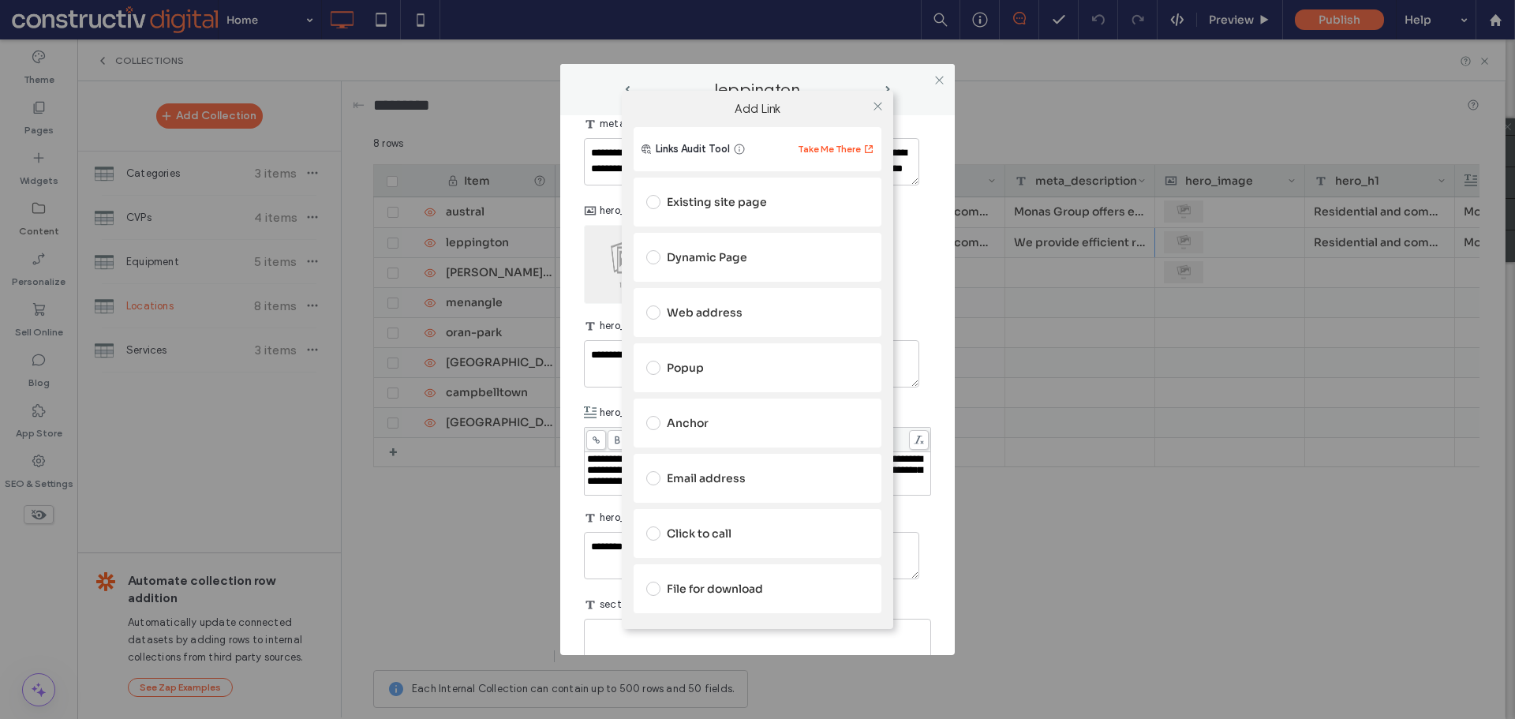
click at [705, 256] on div "Dynamic Page" at bounding box center [757, 257] width 222 height 25
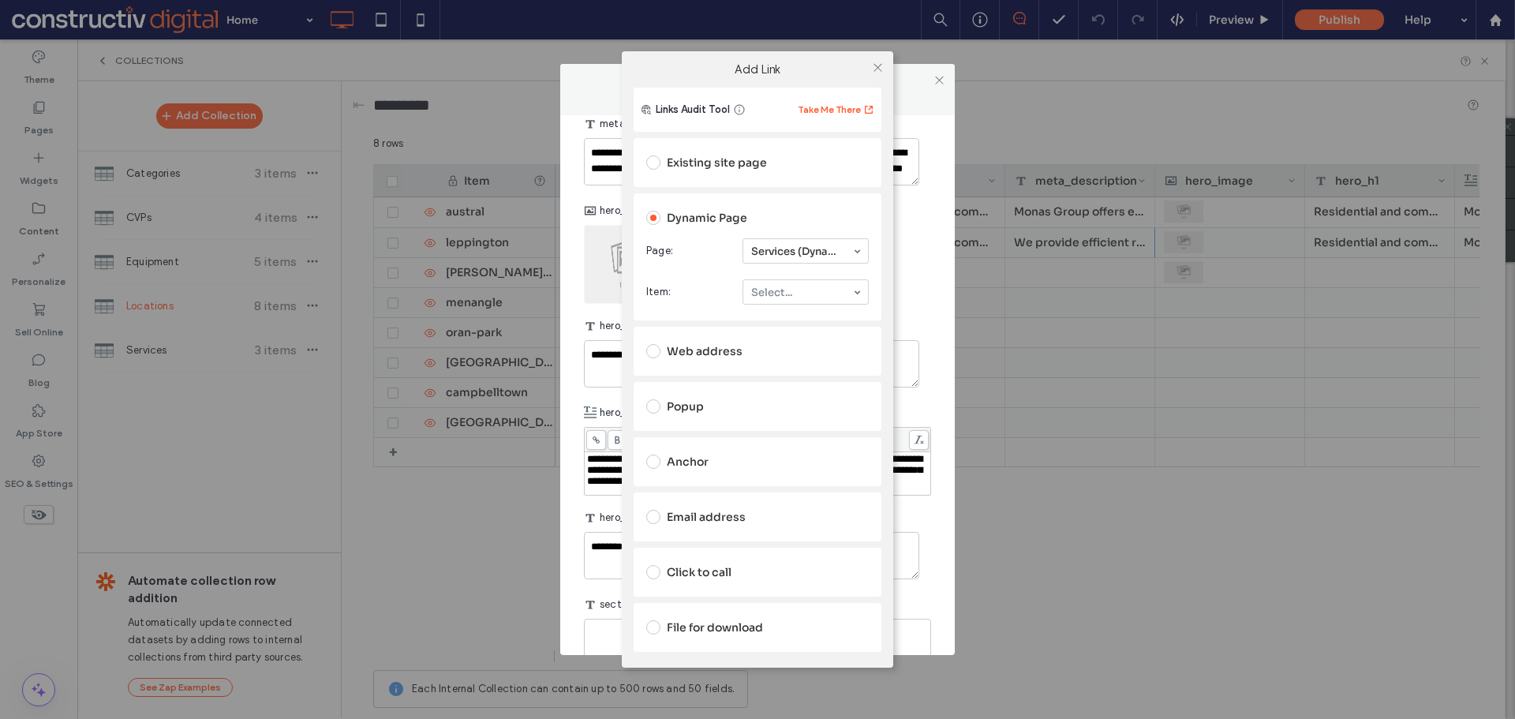
drag, startPoint x: 779, startPoint y: 289, endPoint x: 784, endPoint y: 297, distance: 10.3
click at [874, 69] on icon at bounding box center [878, 68] width 12 height 12
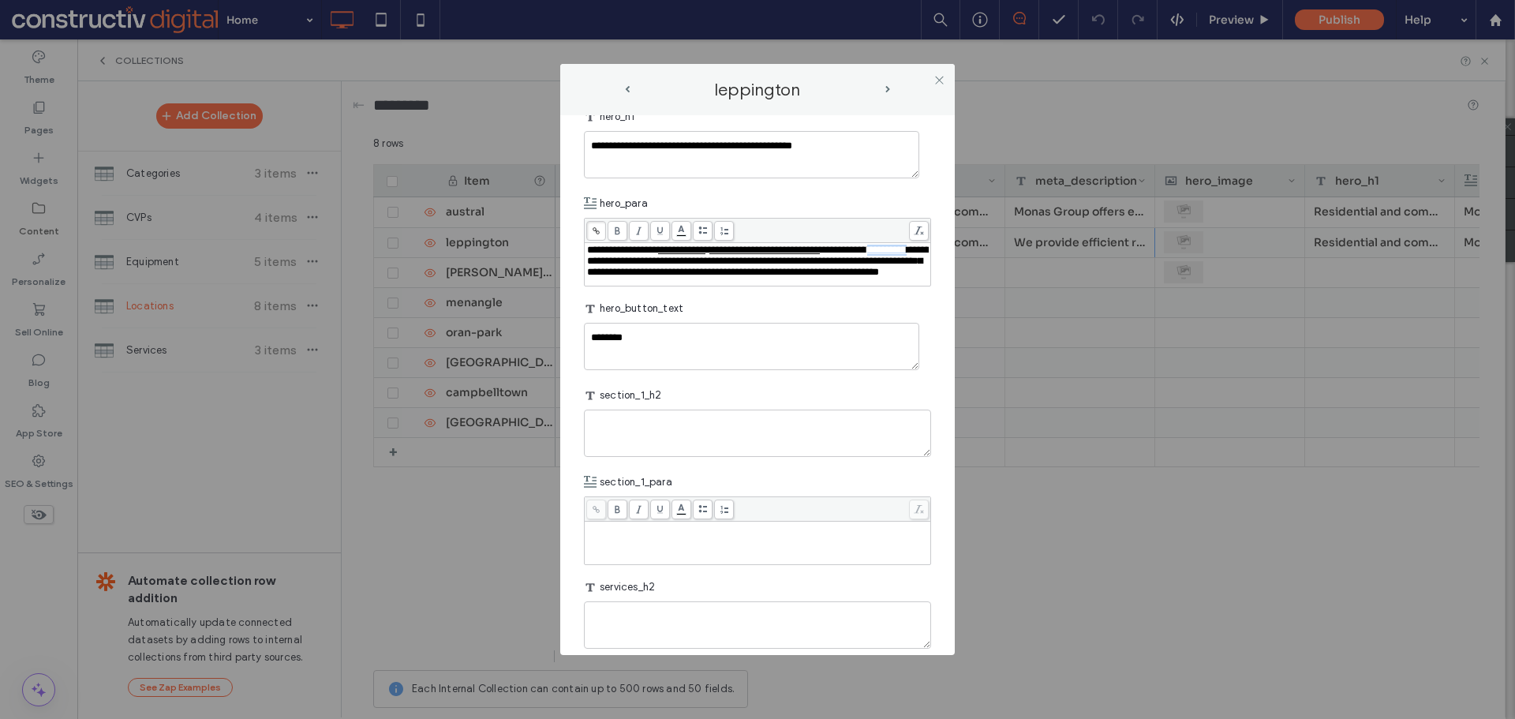
scroll to position [552, 0]
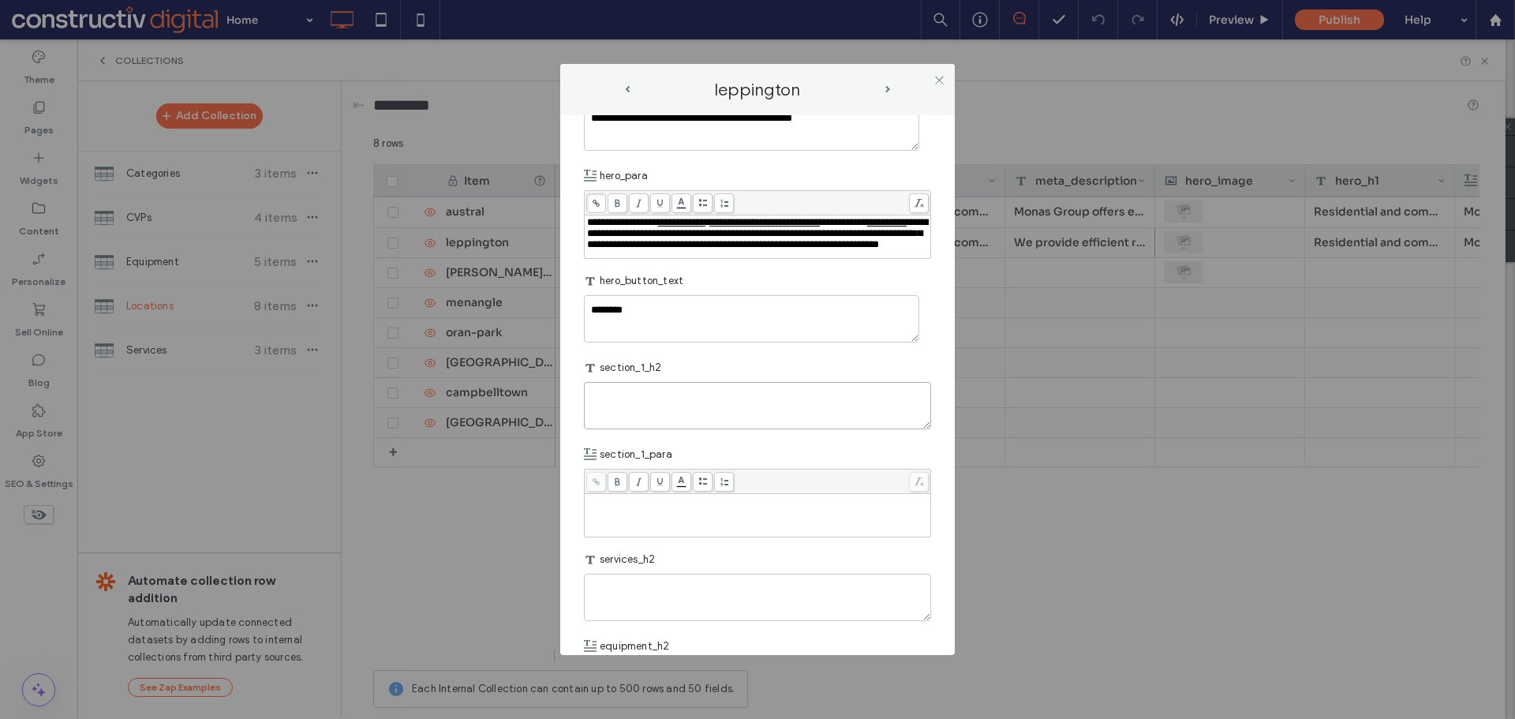
click at [671, 425] on textarea "plain-text-cell" at bounding box center [757, 405] width 347 height 47
paste textarea "**********"
type textarea "**********"
click at [631, 535] on div "Rich Text Editor" at bounding box center [758, 514] width 342 height 39
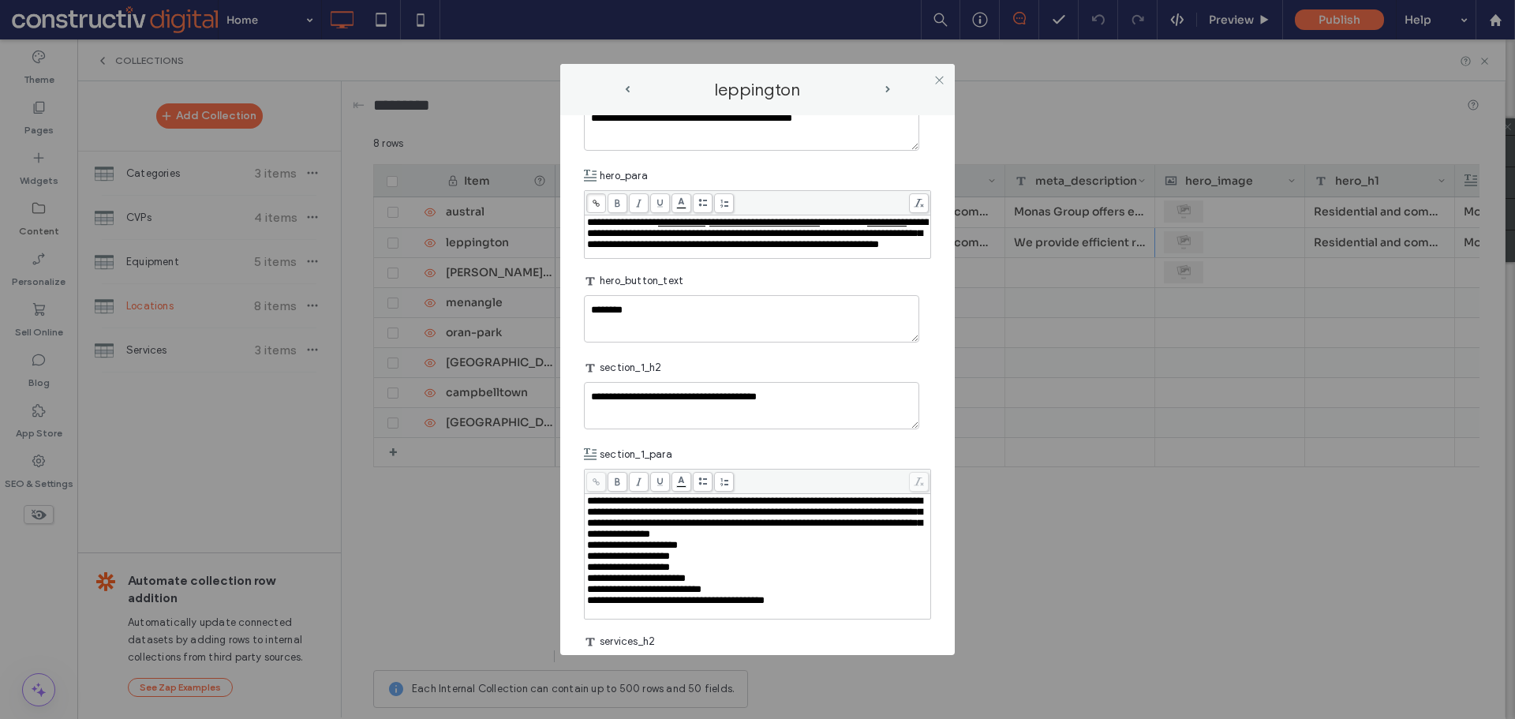
scroll to position [631, 0]
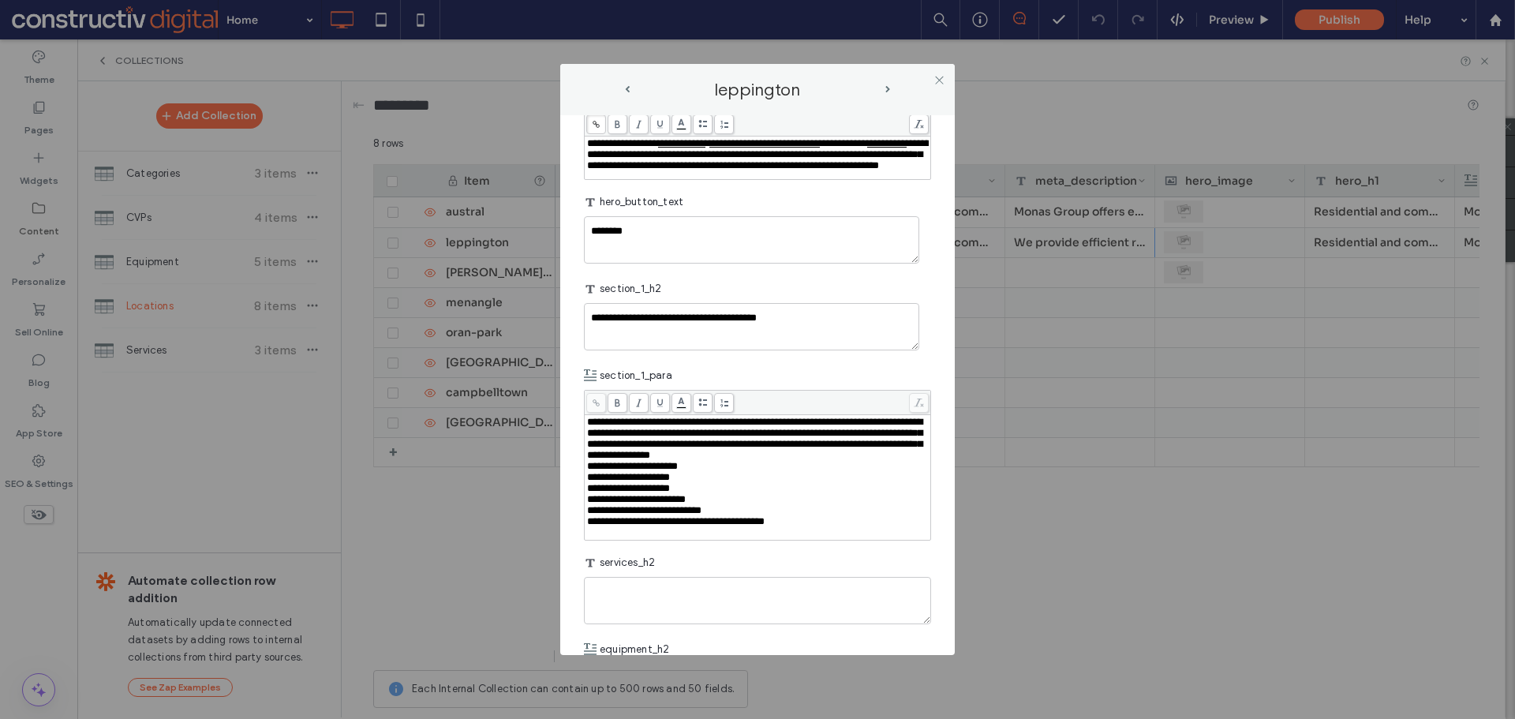
click at [790, 461] on div "**********" at bounding box center [758, 439] width 342 height 44
click at [629, 549] on div "Rich Text Editor" at bounding box center [758, 543] width 342 height 11
drag, startPoint x: 833, startPoint y: 596, endPoint x: 577, endPoint y: 536, distance: 262.5
click at [577, 536] on div "**********" at bounding box center [757, 384] width 394 height 539
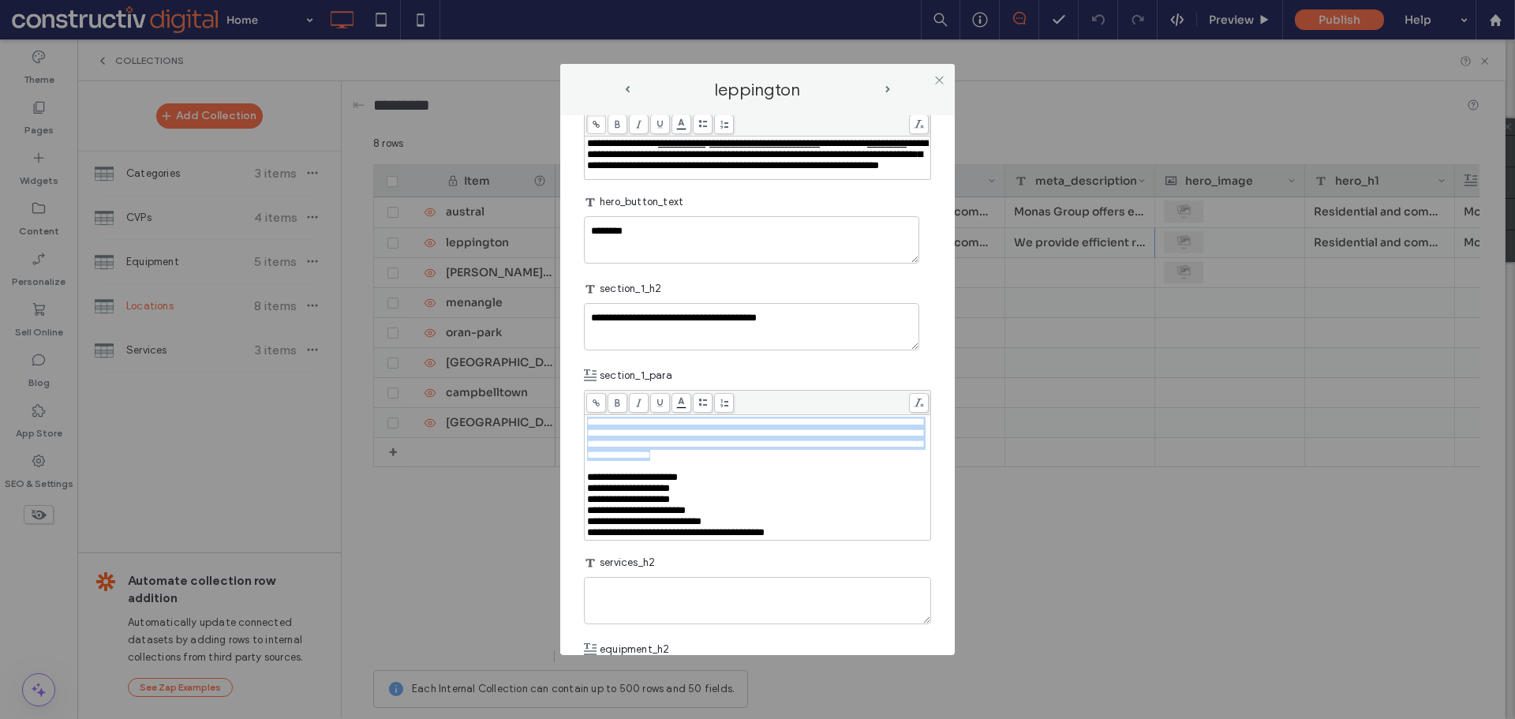
click at [701, 405] on use at bounding box center [703, 401] width 9 height 7
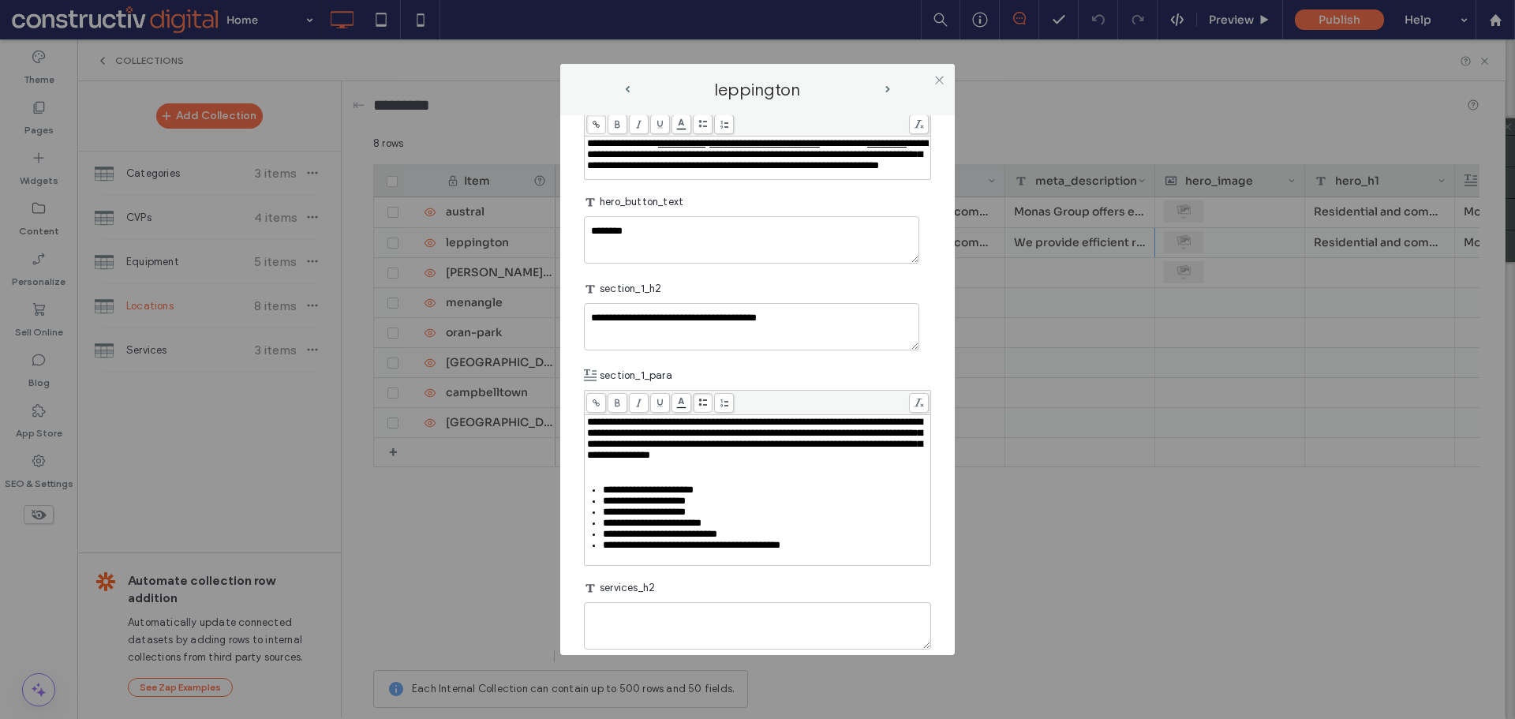
click at [707, 460] on span "**********" at bounding box center [754, 438] width 335 height 43
drag, startPoint x: 796, startPoint y: 461, endPoint x: 906, endPoint y: 459, distance: 109.7
click at [906, 459] on span "**********" at bounding box center [754, 438] width 335 height 43
click at [598, 406] on use at bounding box center [595, 402] width 7 height 7
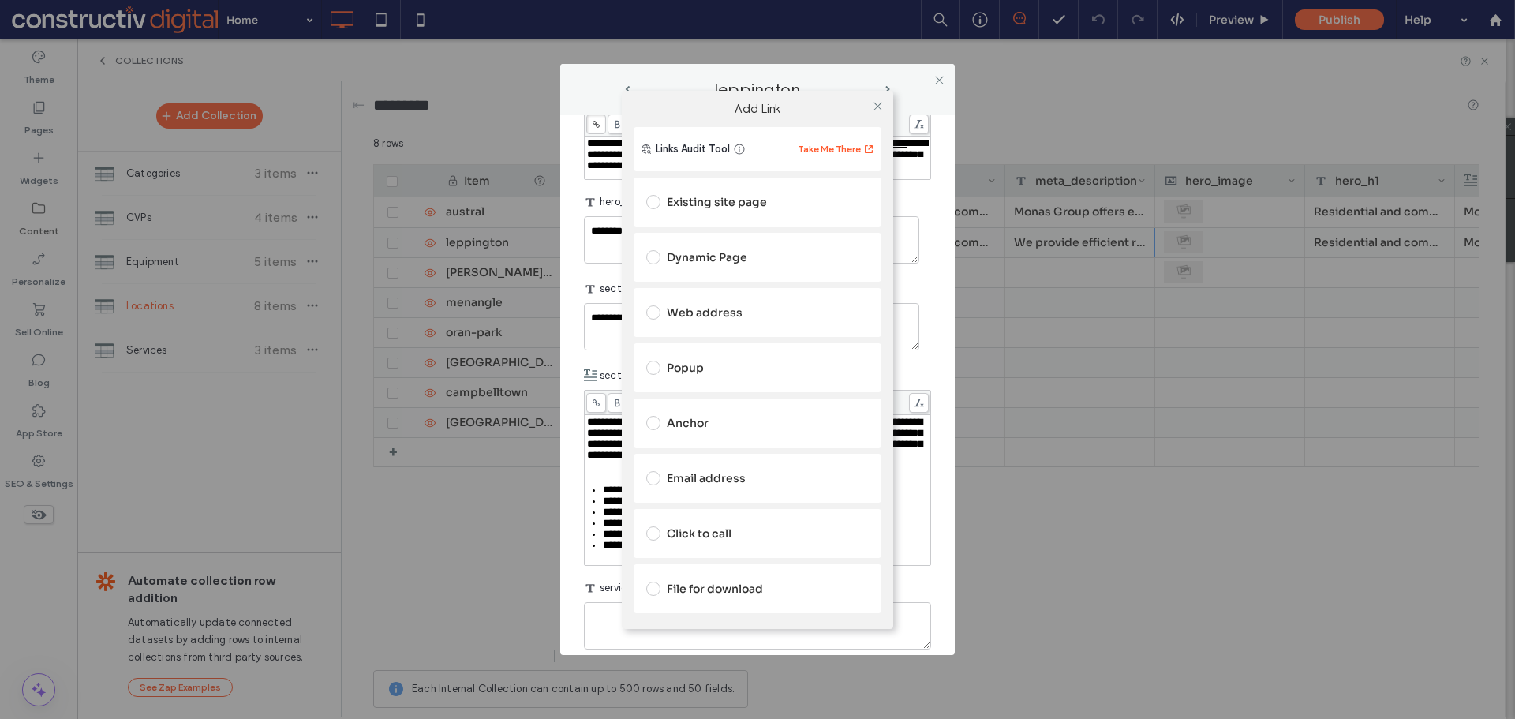
click at [723, 209] on div "Existing site page" at bounding box center [757, 201] width 222 height 25
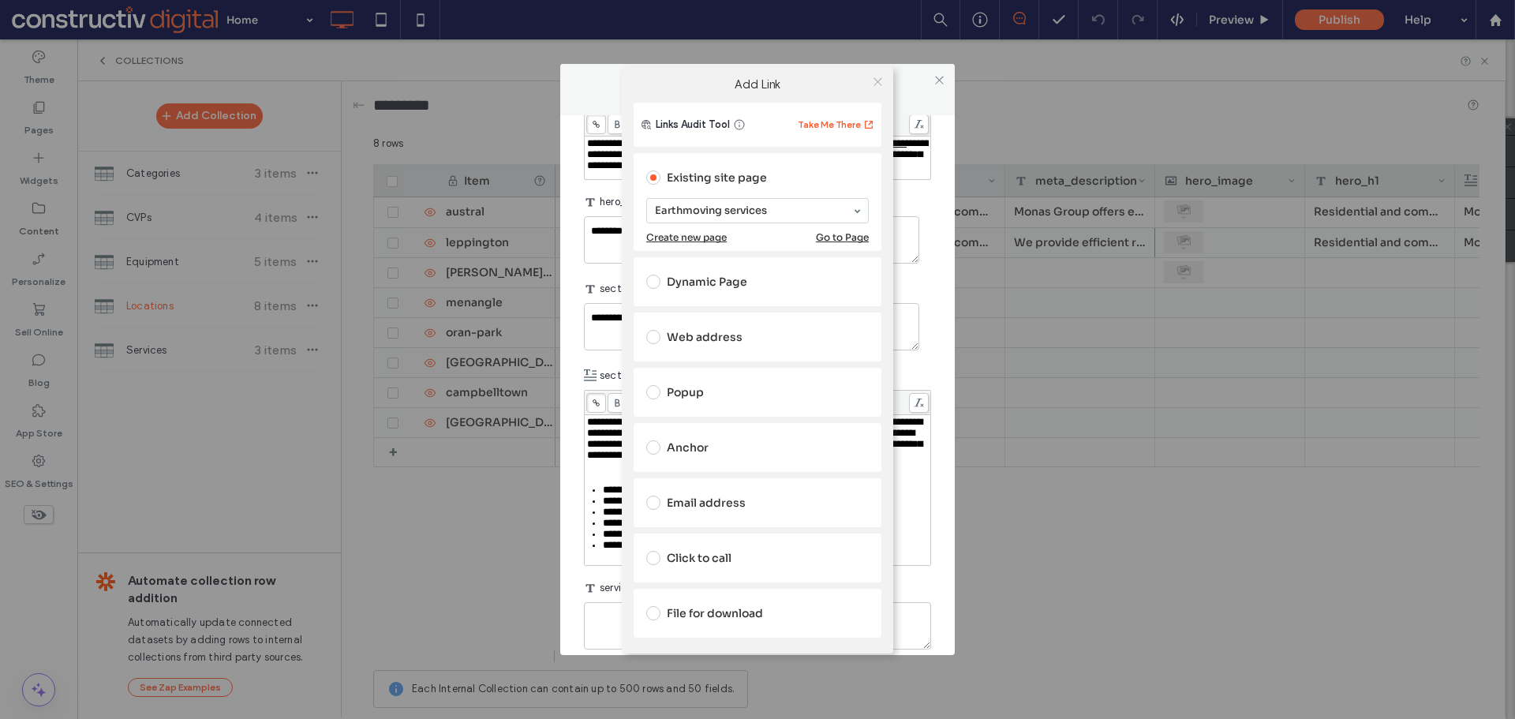
click at [878, 81] on use at bounding box center [877, 82] width 8 height 8
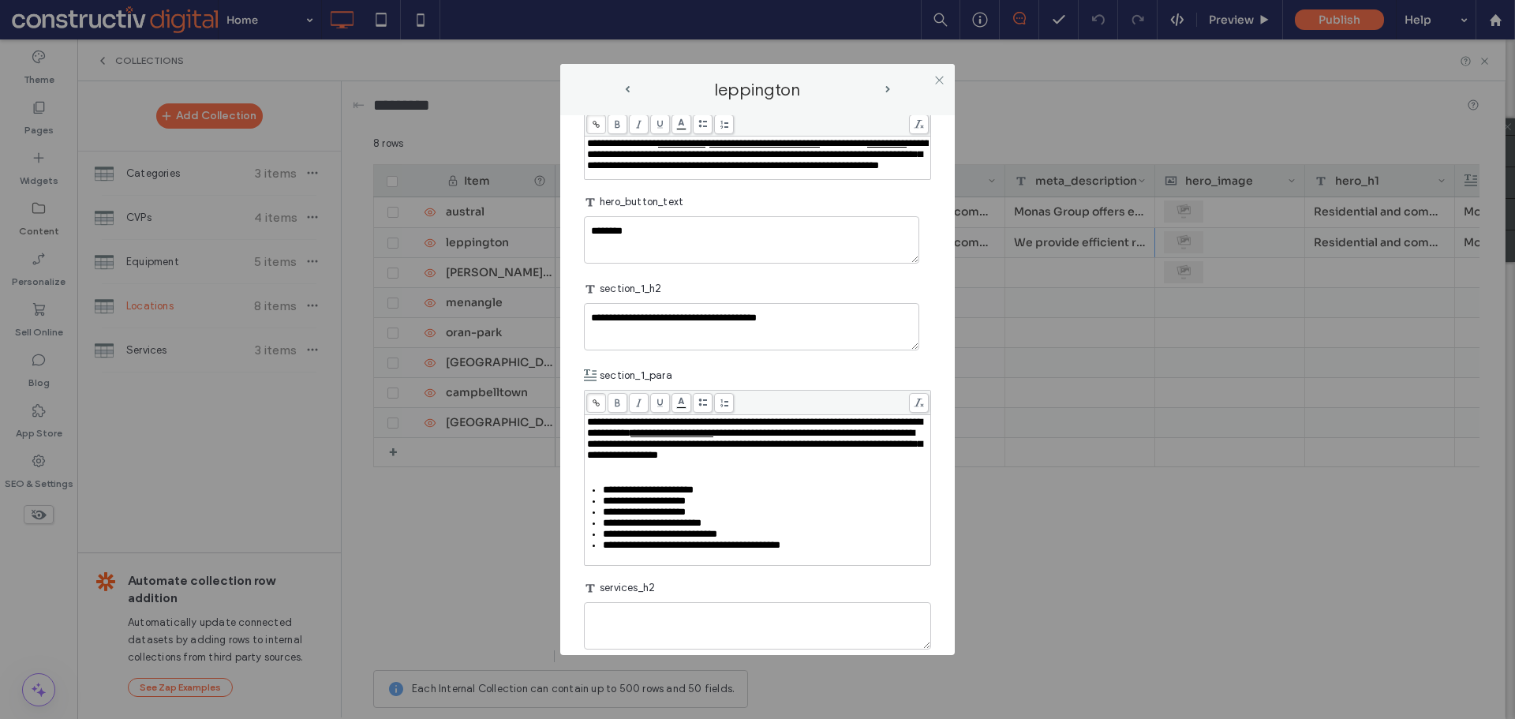
click at [632, 527] on div "**********" at bounding box center [758, 484] width 342 height 134
click at [620, 472] on div "Rich Text Editor" at bounding box center [758, 466] width 342 height 11
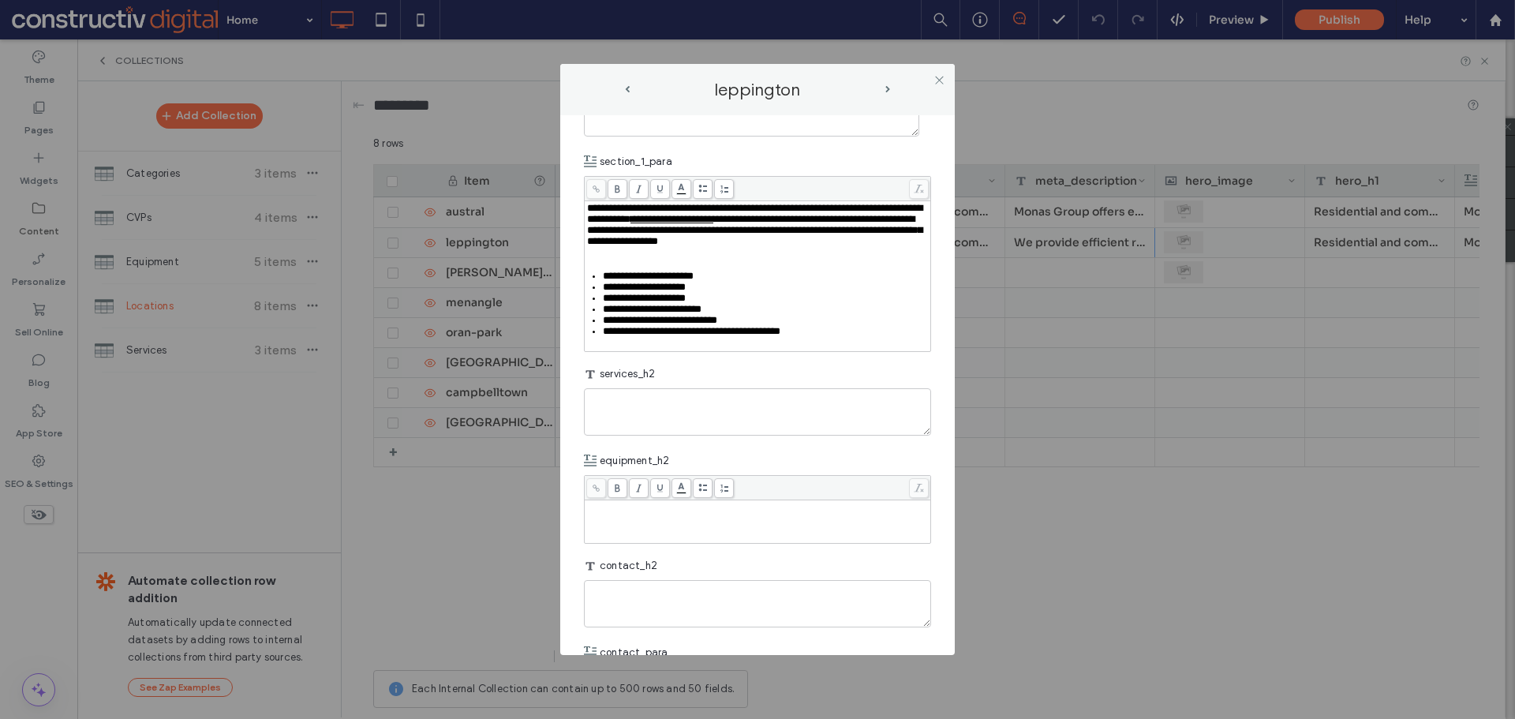
scroll to position [868, 0]
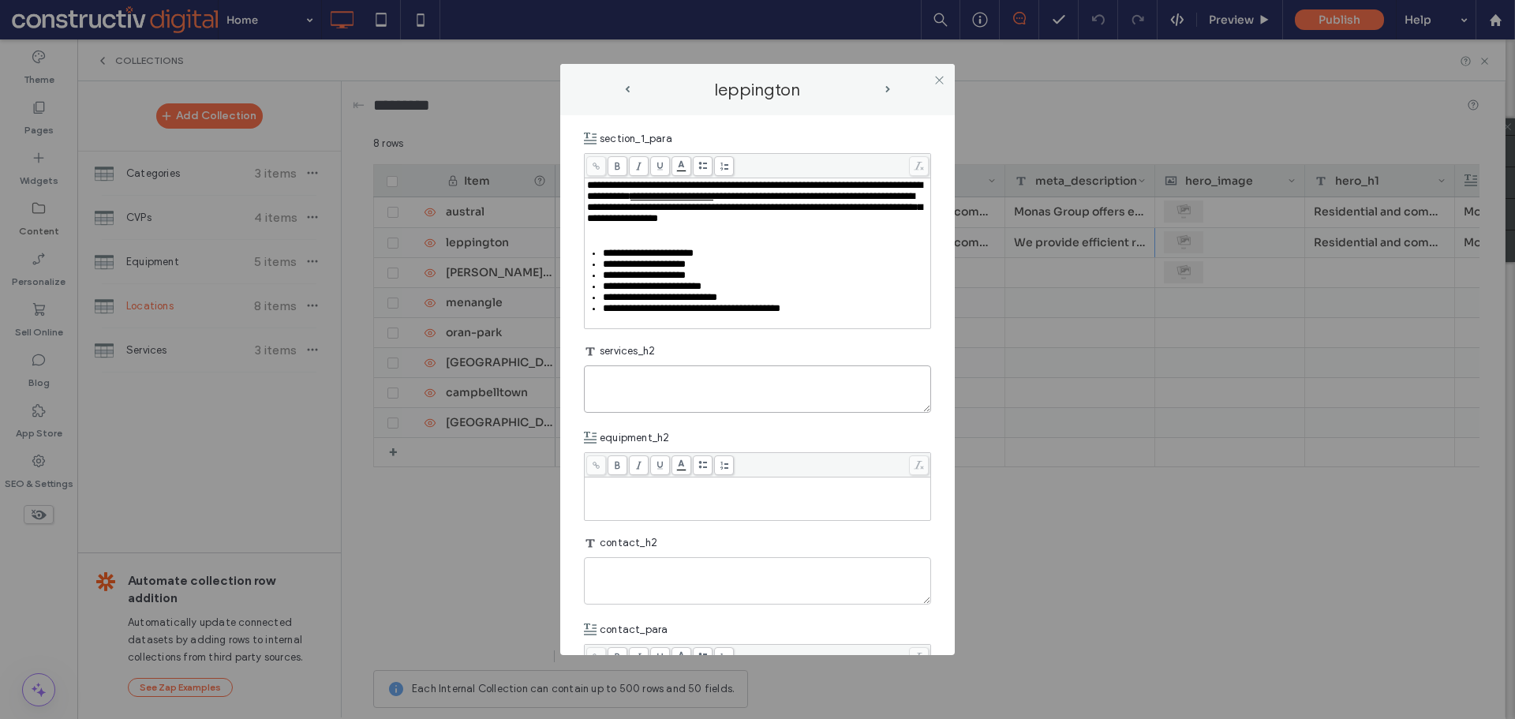
click at [769, 413] on textarea "plain-text-cell" at bounding box center [757, 388] width 347 height 47
paste textarea "**********"
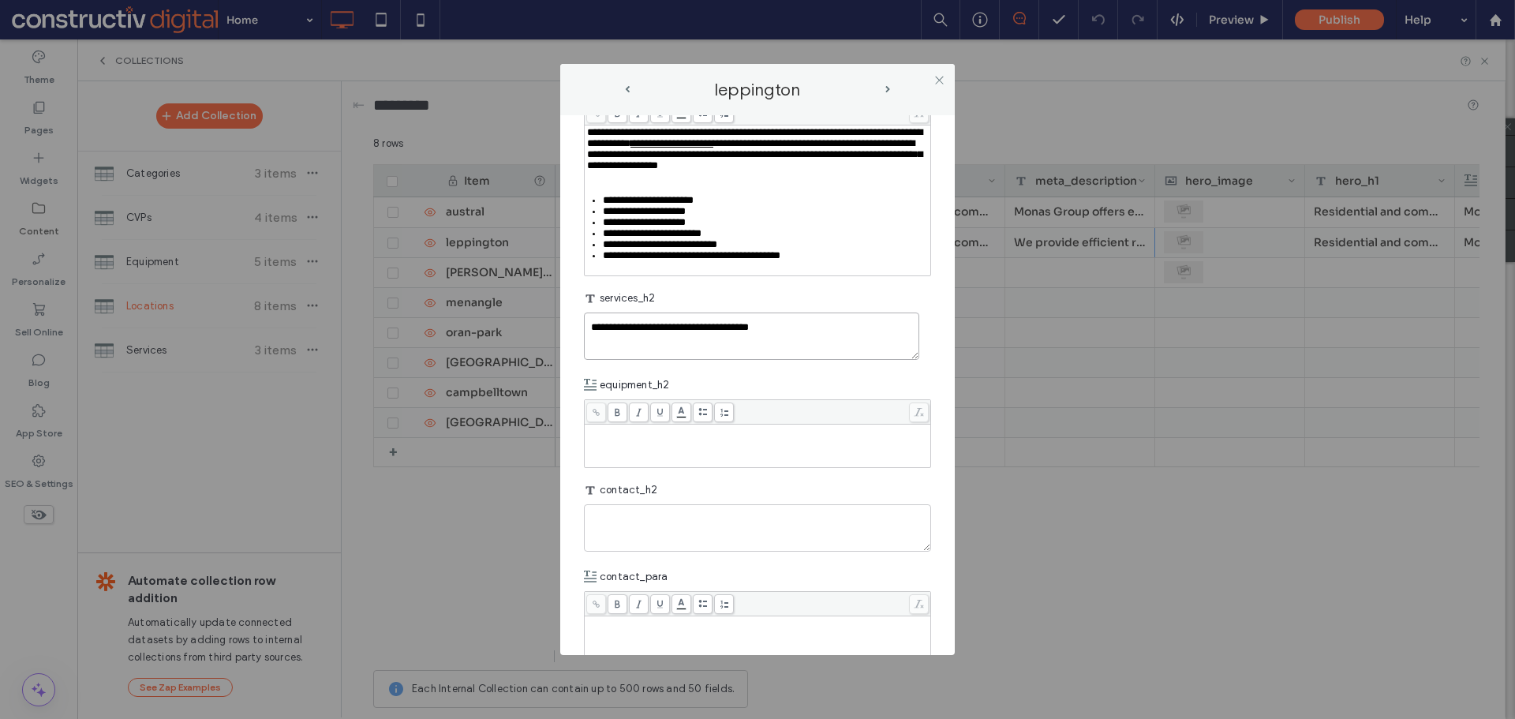
scroll to position [947, 0]
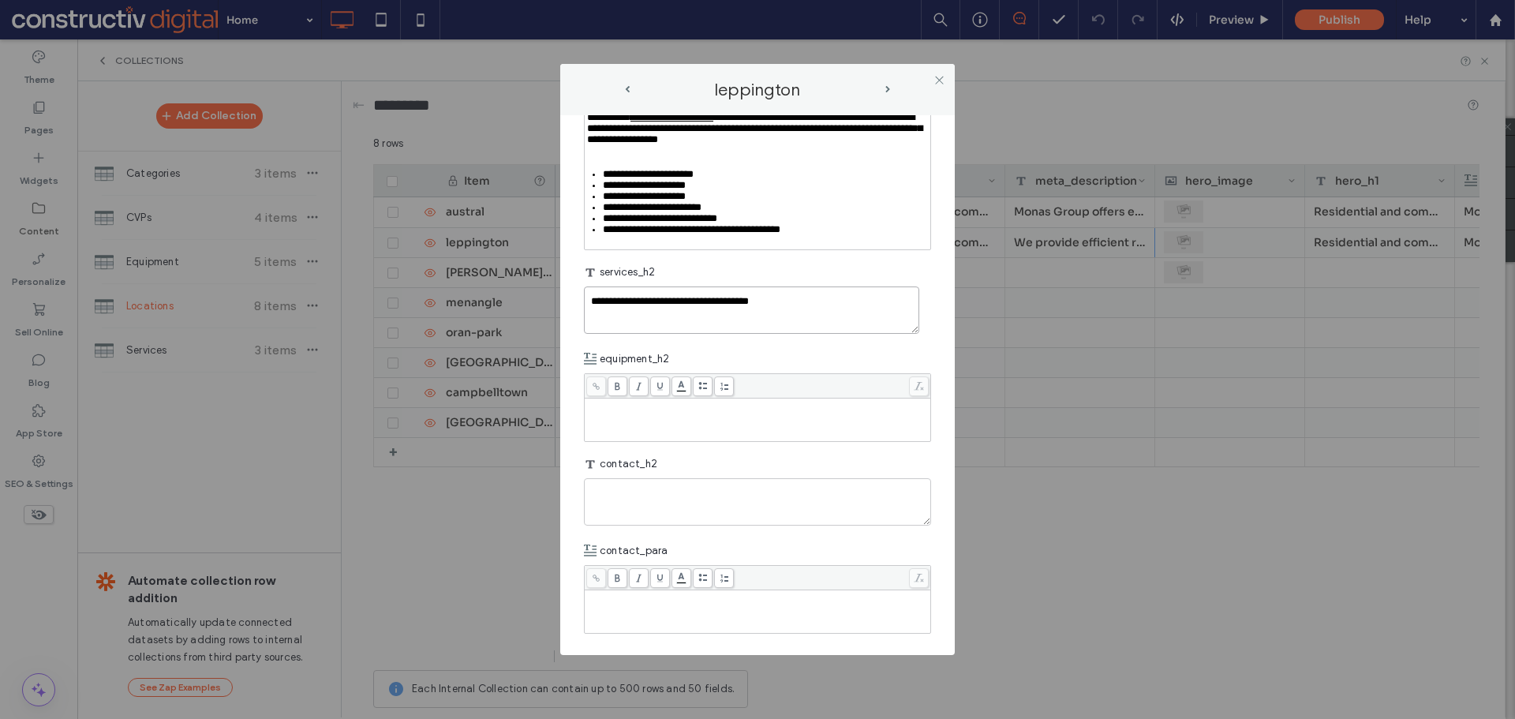
type textarea "**********"
click at [690, 525] on textarea "plain-text-cell" at bounding box center [757, 501] width 347 height 47
paste textarea "**********"
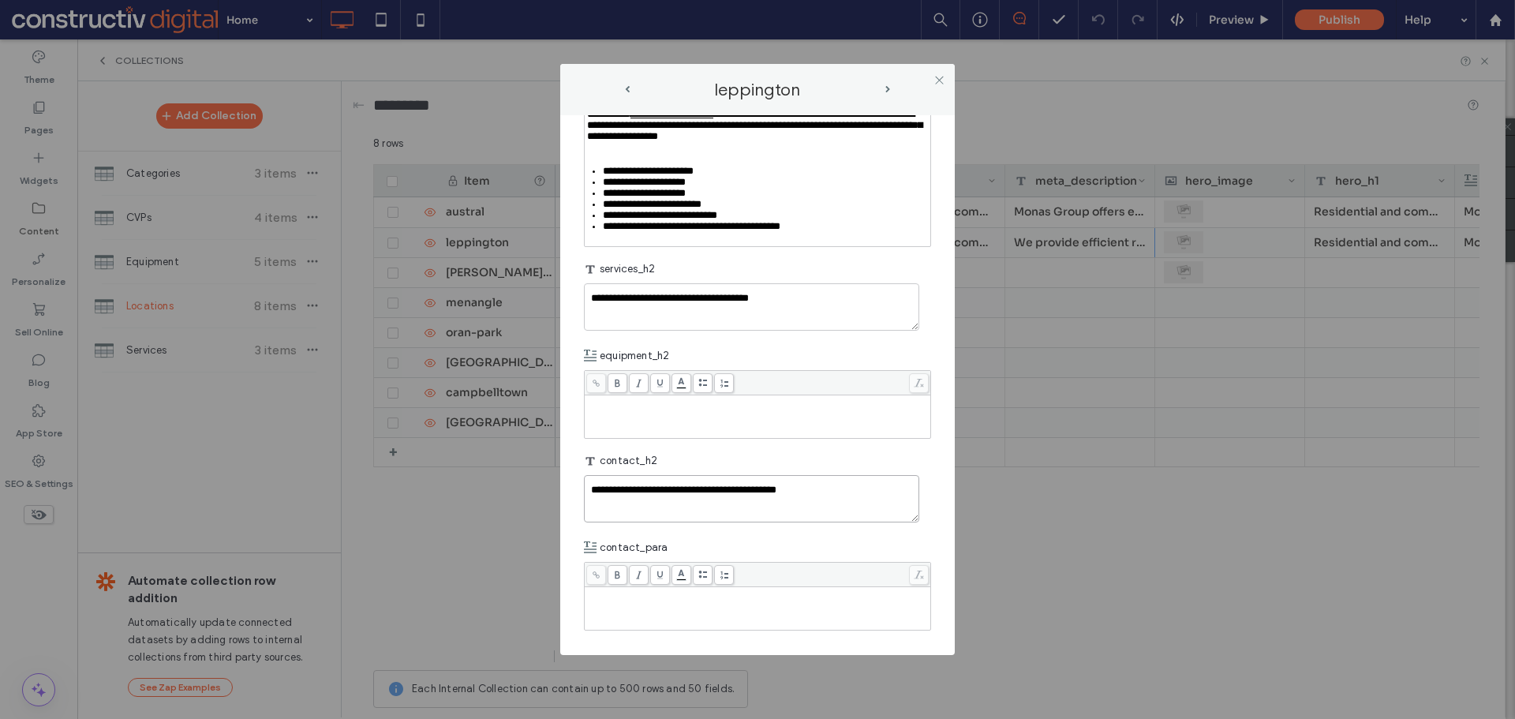
scroll to position [1016, 0]
type textarea "**********"
click at [770, 611] on div "Rich Text Editor" at bounding box center [758, 607] width 342 height 39
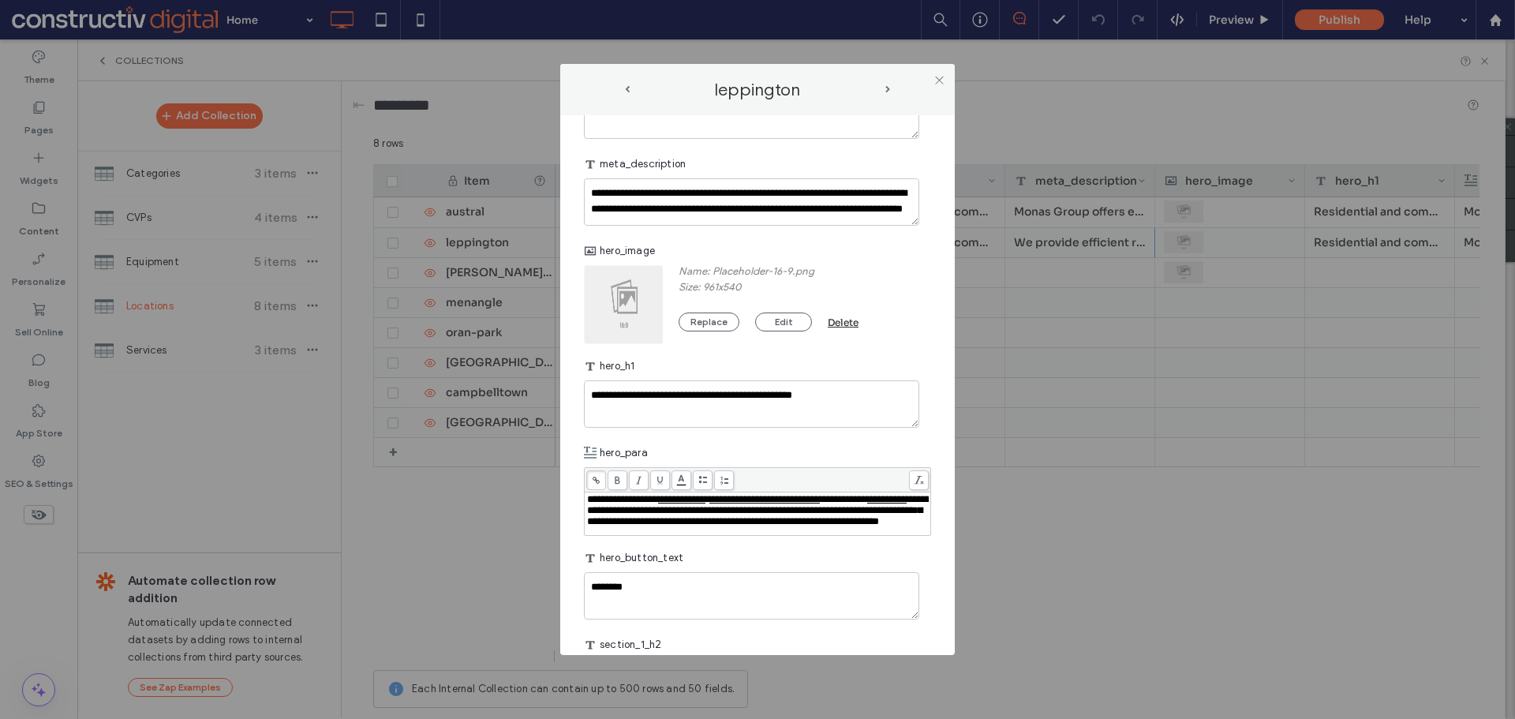
scroll to position [148, 0]
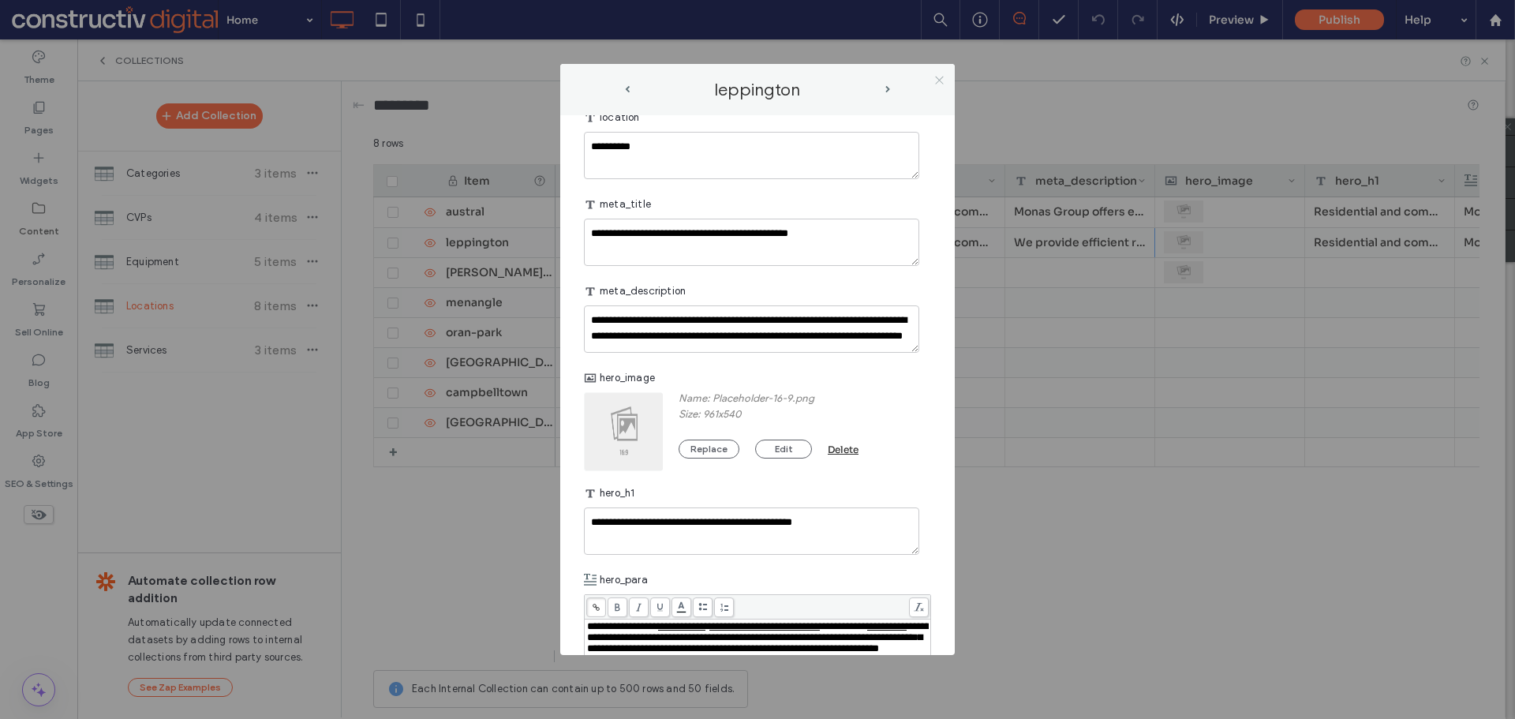
click at [937, 75] on icon at bounding box center [939, 80] width 12 height 12
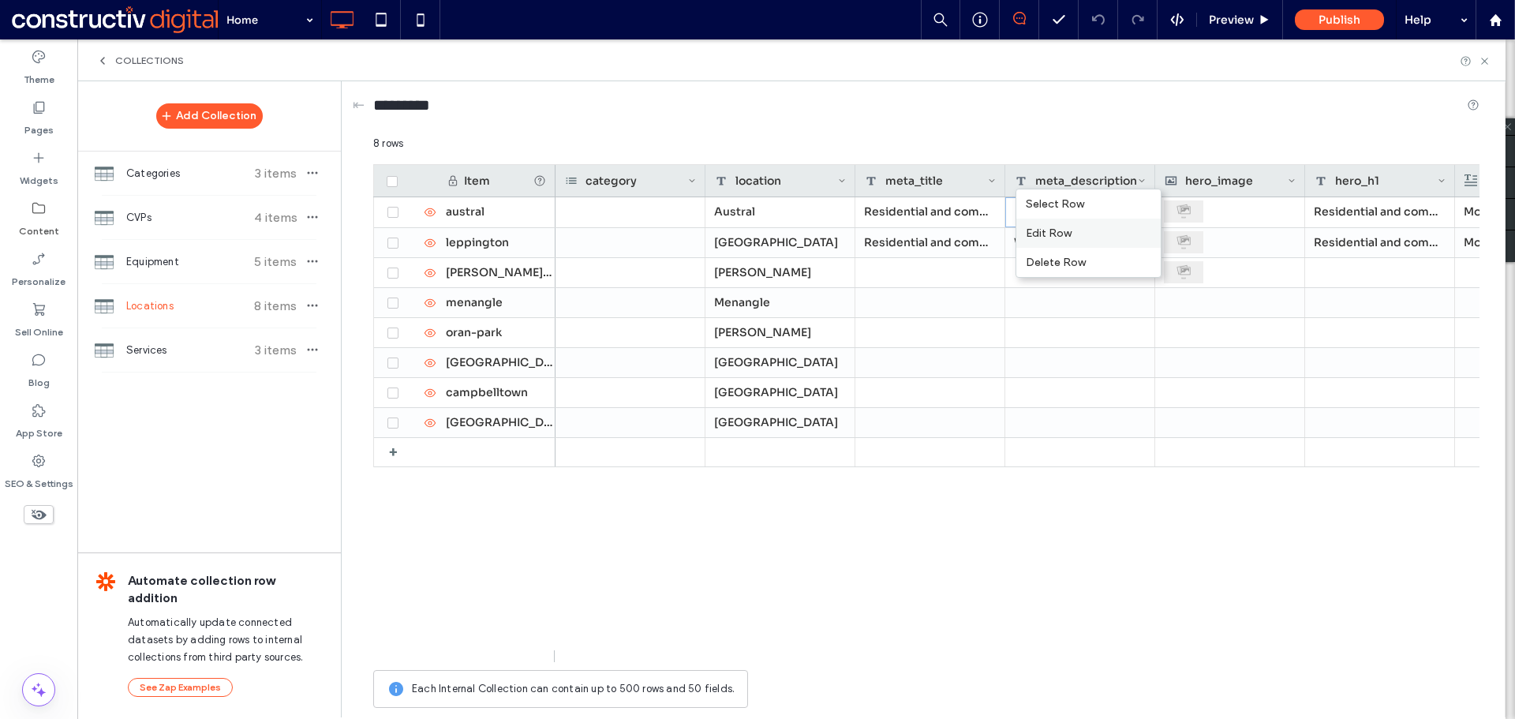
click at [1073, 235] on div "Edit Row" at bounding box center [1088, 233] width 144 height 29
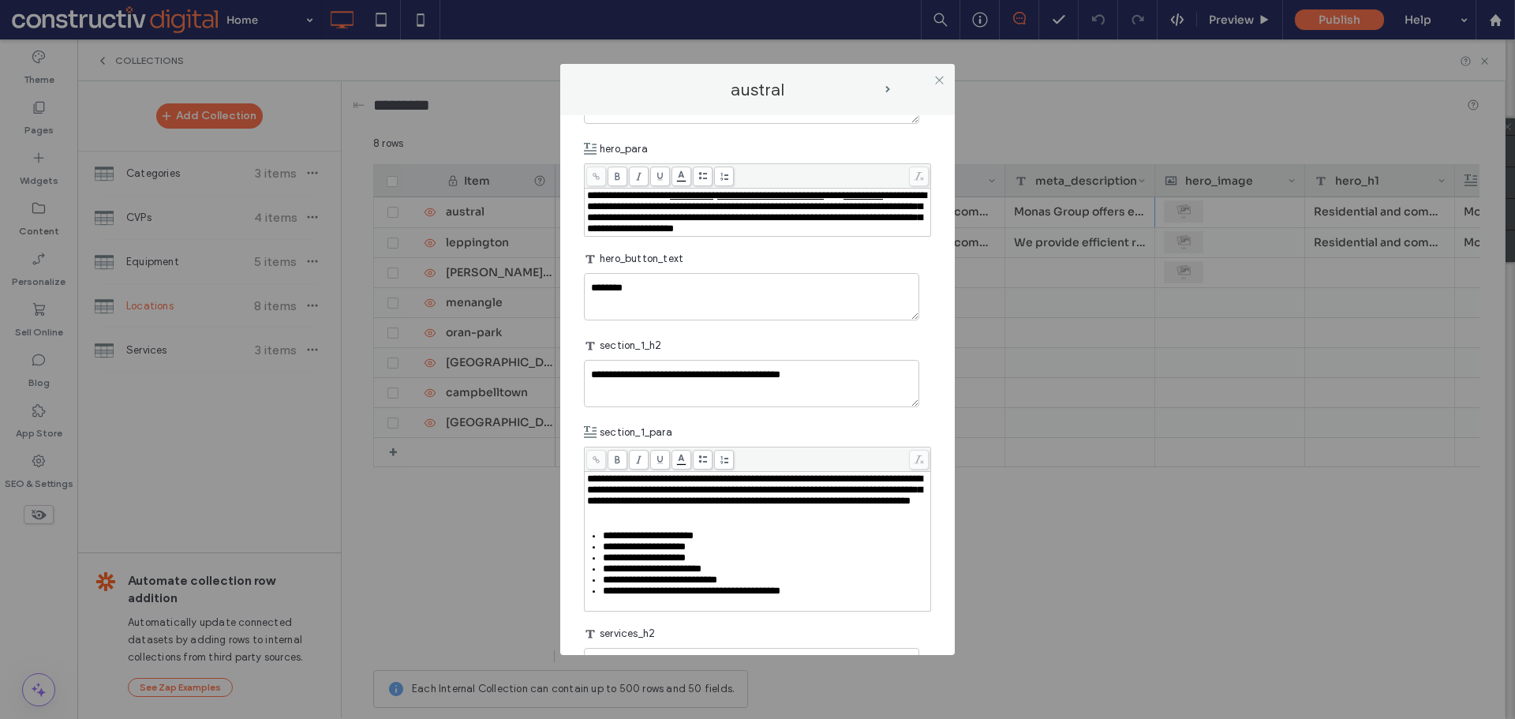
scroll to position [789, 0]
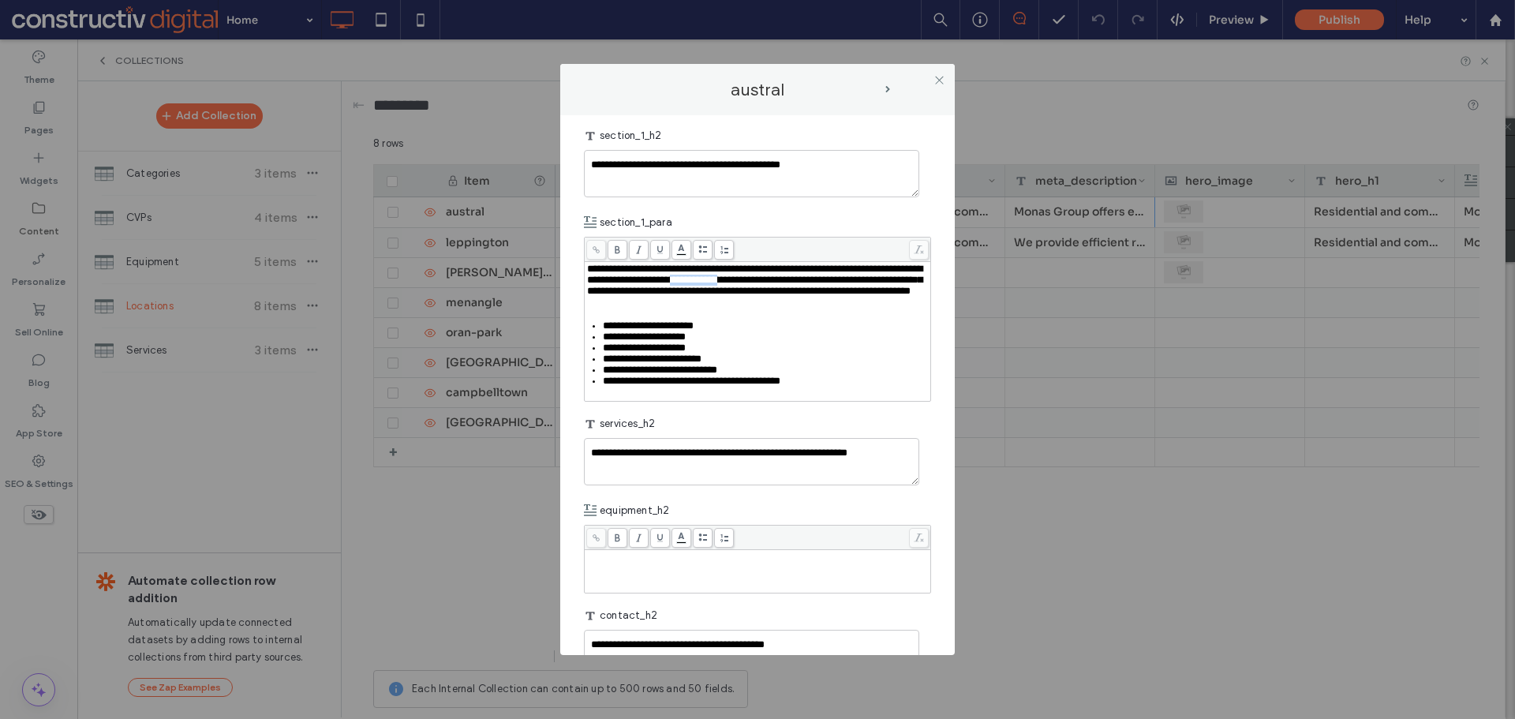
drag, startPoint x: 831, startPoint y: 305, endPoint x: 894, endPoint y: 304, distance: 62.3
click at [894, 296] on span "**********" at bounding box center [754, 279] width 335 height 32
click at [594, 254] on icon at bounding box center [596, 249] width 9 height 9
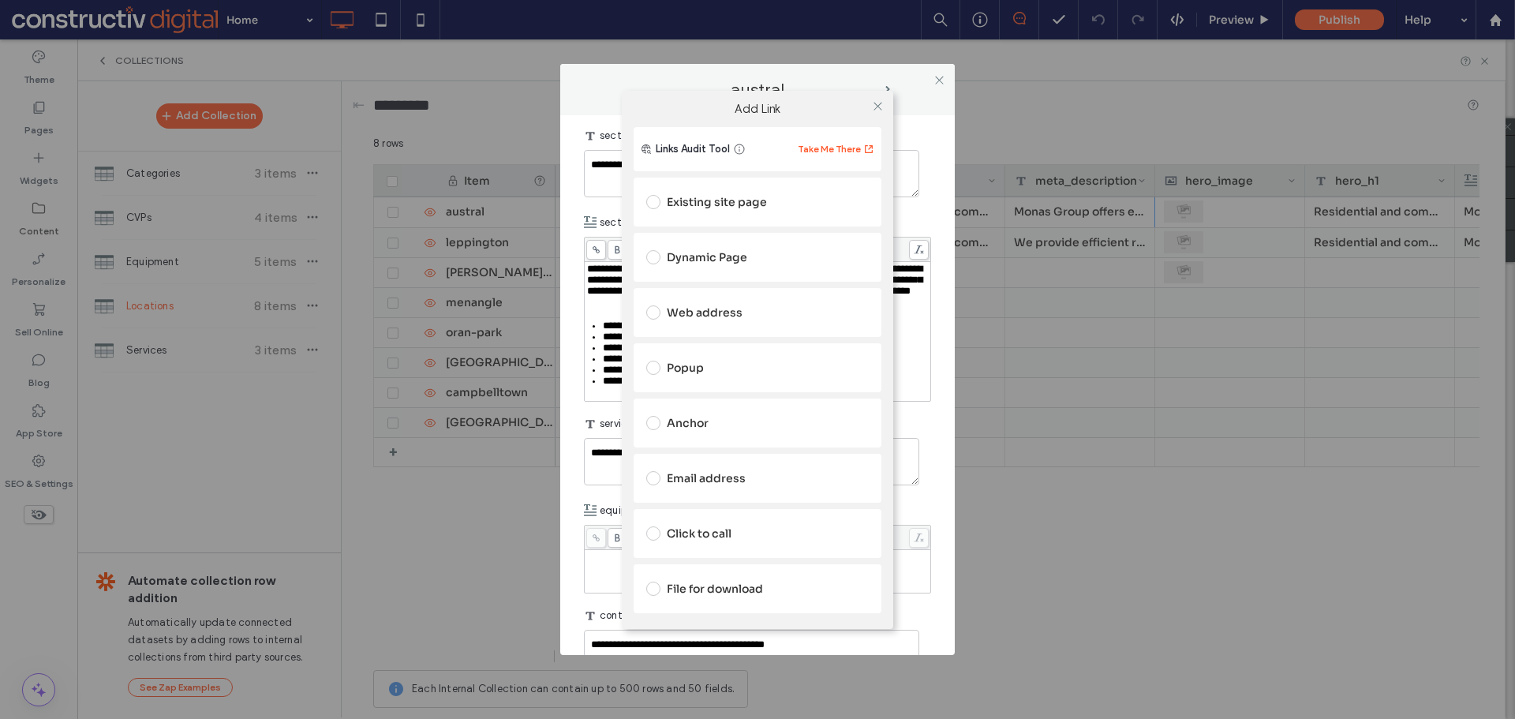
click at [716, 210] on div "Existing site page" at bounding box center [757, 201] width 222 height 25
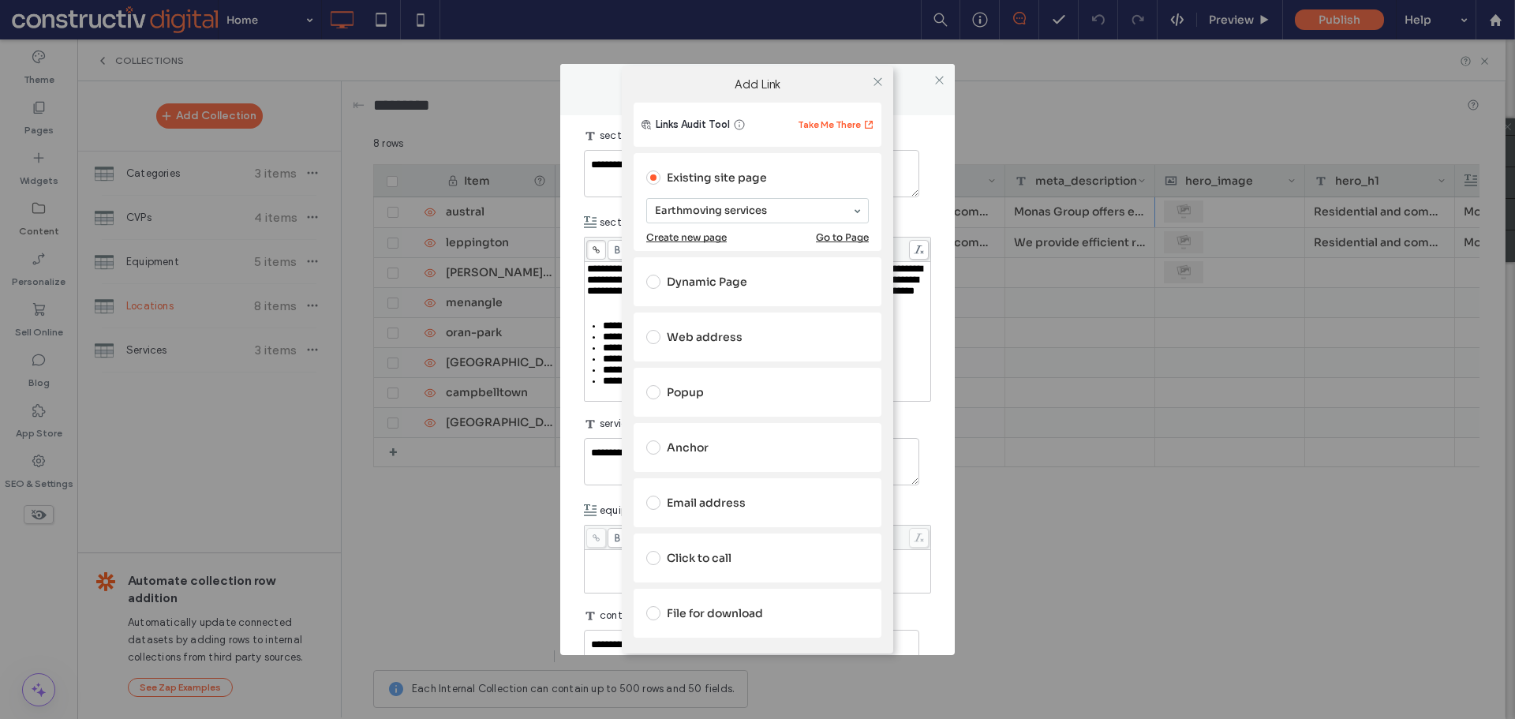
drag, startPoint x: 719, startPoint y: 260, endPoint x: 743, endPoint y: 237, distance: 33.5
click at [874, 84] on icon at bounding box center [878, 82] width 12 height 12
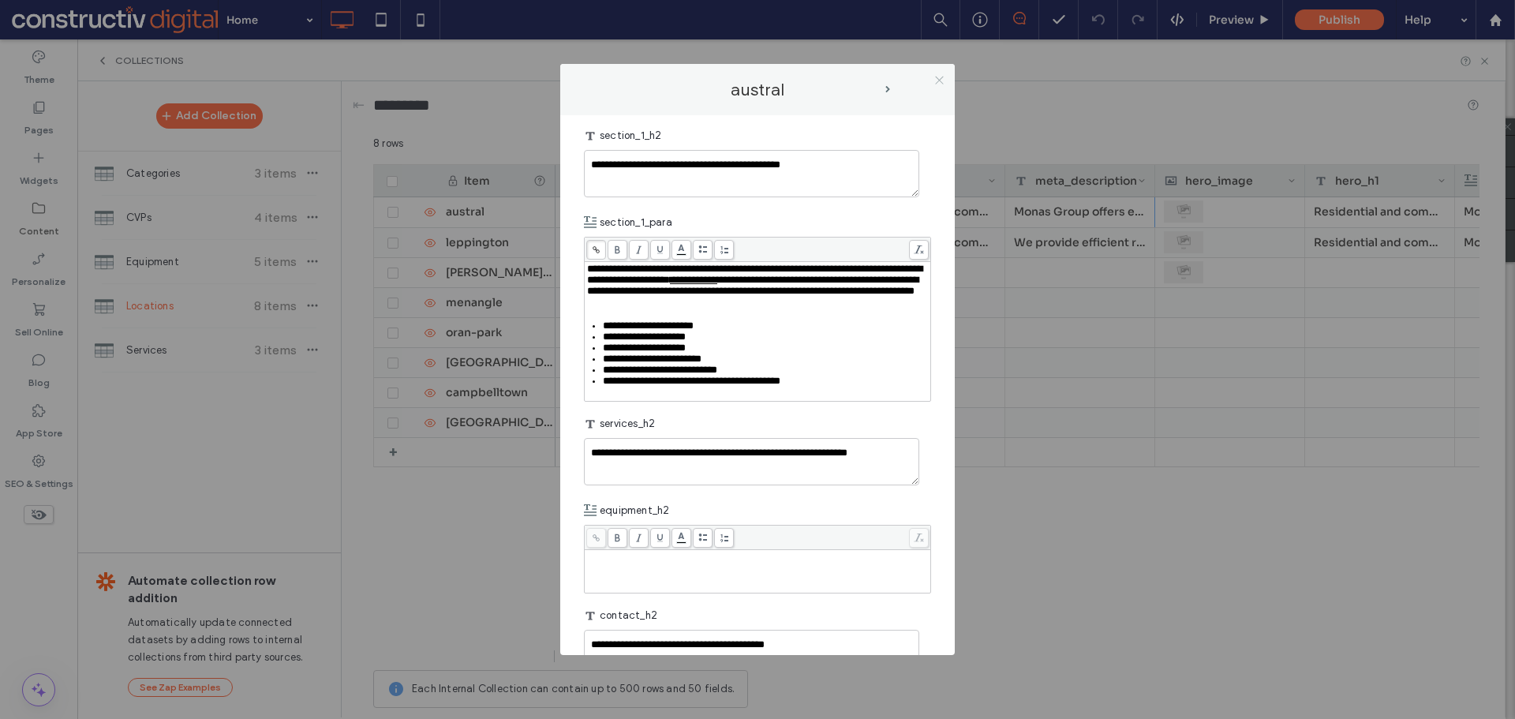
click at [937, 79] on icon at bounding box center [939, 80] width 12 height 12
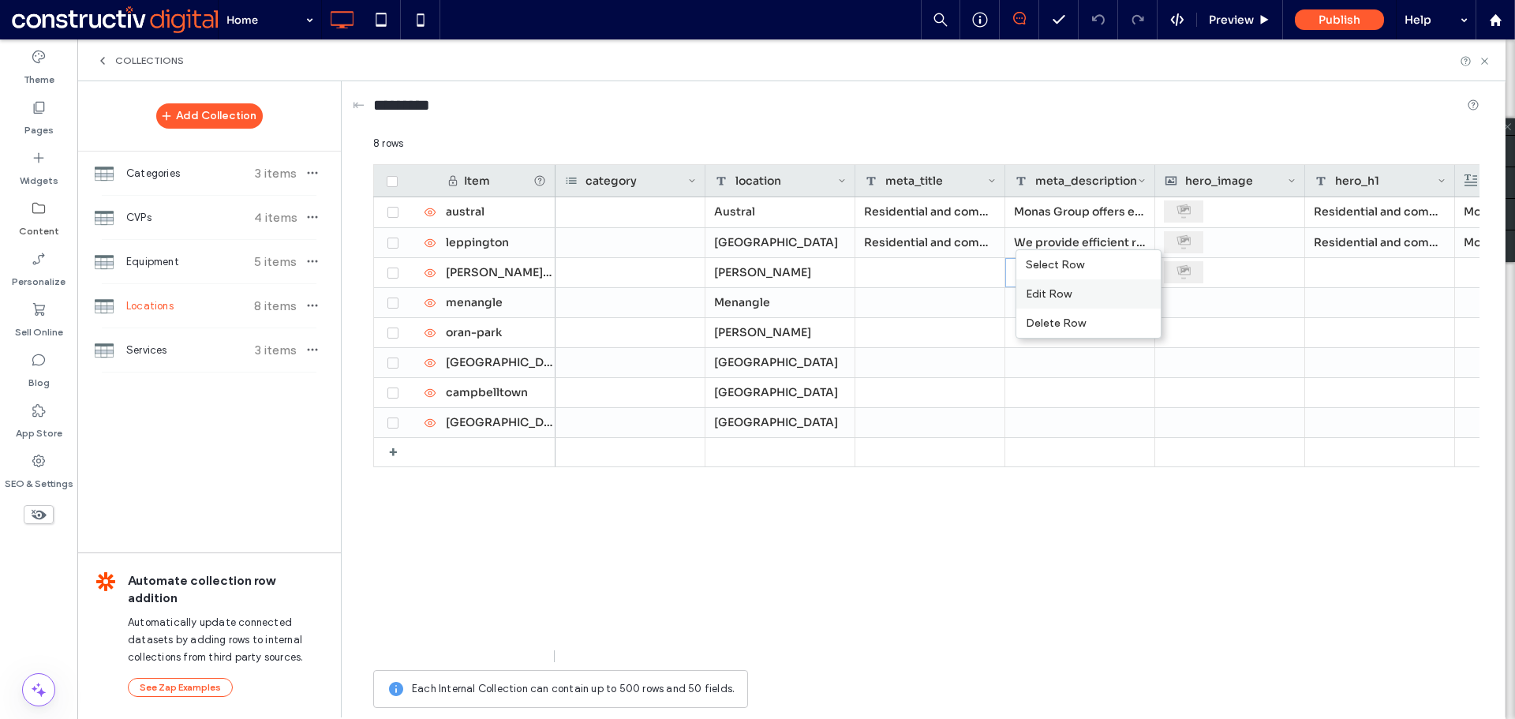
click at [1064, 296] on div "Edit Row" at bounding box center [1088, 293] width 144 height 29
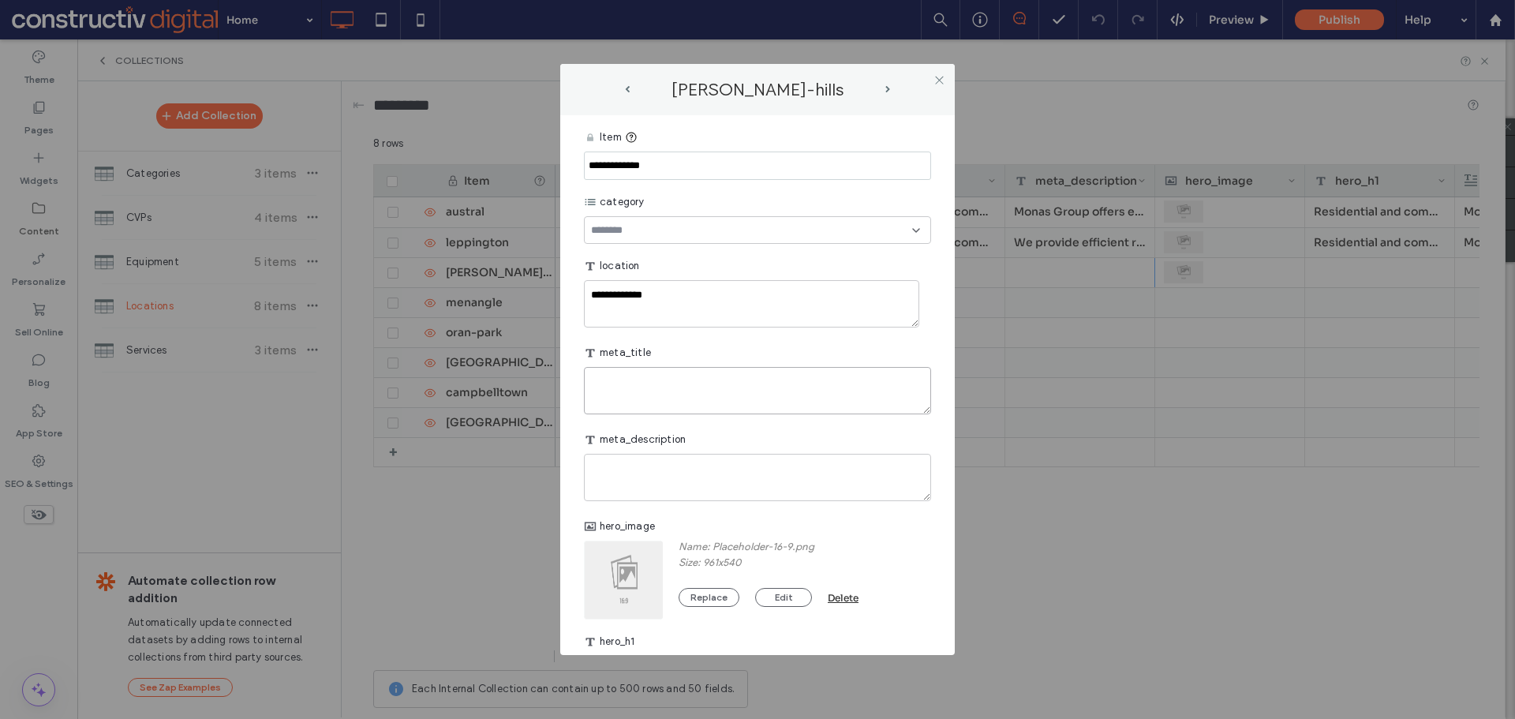
click at [722, 391] on textarea "plain-text-cell" at bounding box center [757, 390] width 347 height 47
paste textarea "**********"
type textarea "**********"
drag, startPoint x: 724, startPoint y: 483, endPoint x: 801, endPoint y: 458, distance: 80.6
click at [726, 480] on textarea "plain-text-cell" at bounding box center [757, 477] width 347 height 47
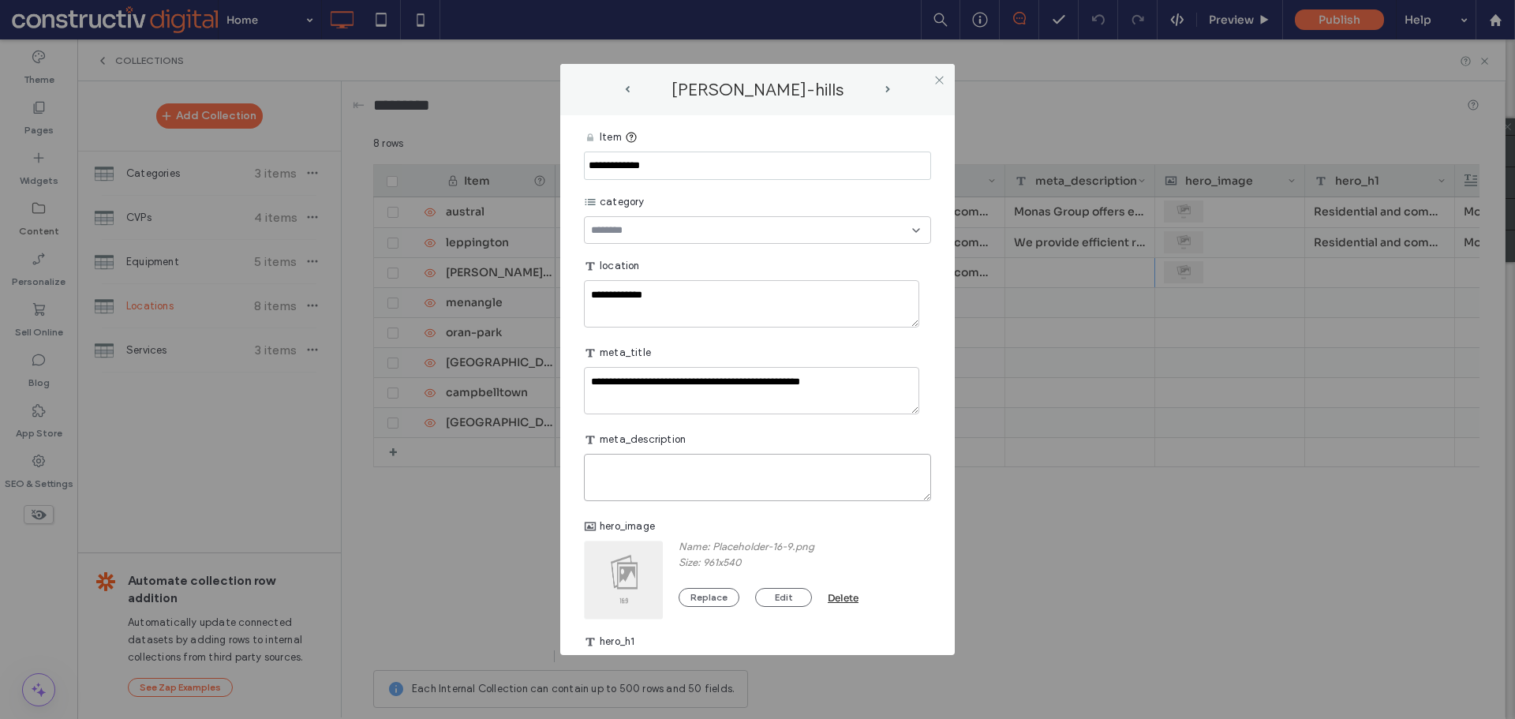
paste textarea "**********"
type textarea "**********"
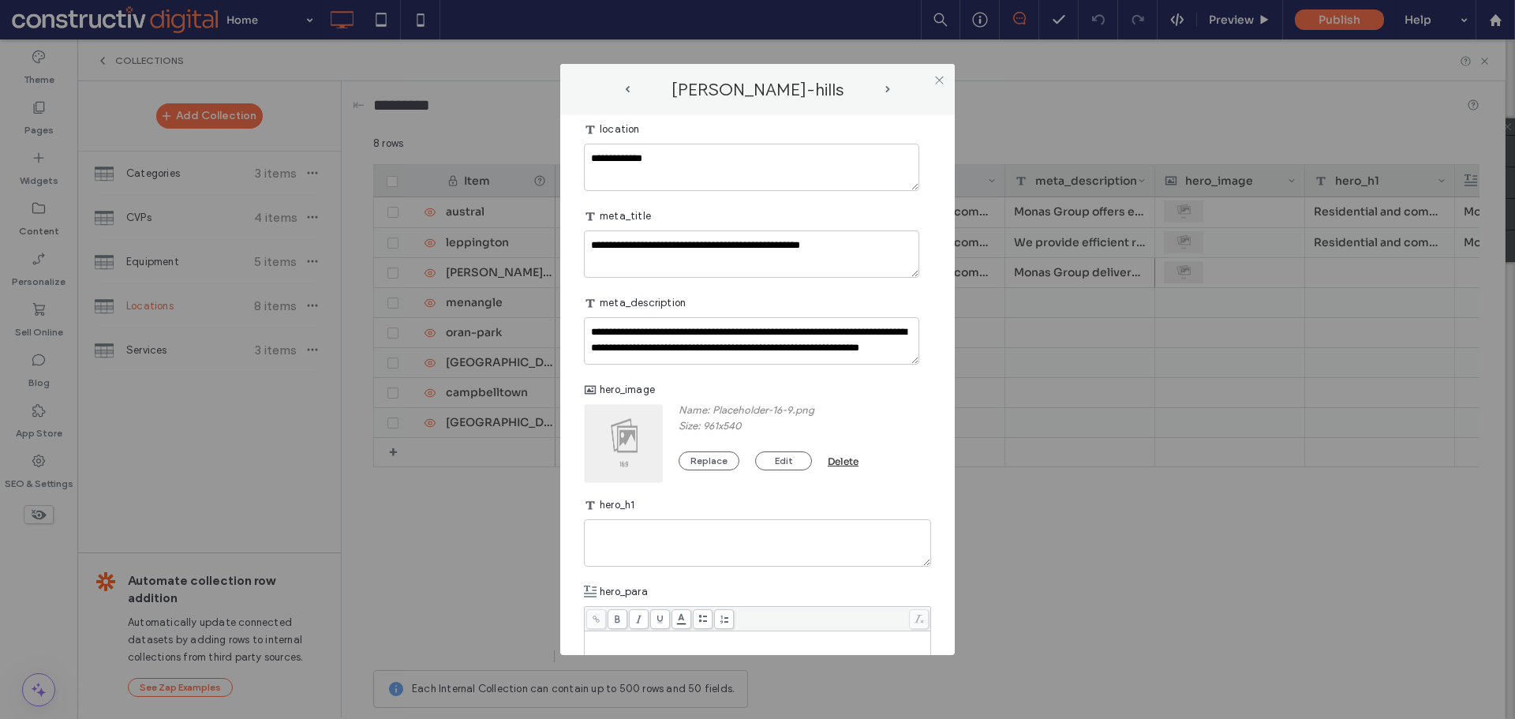
scroll to position [158, 0]
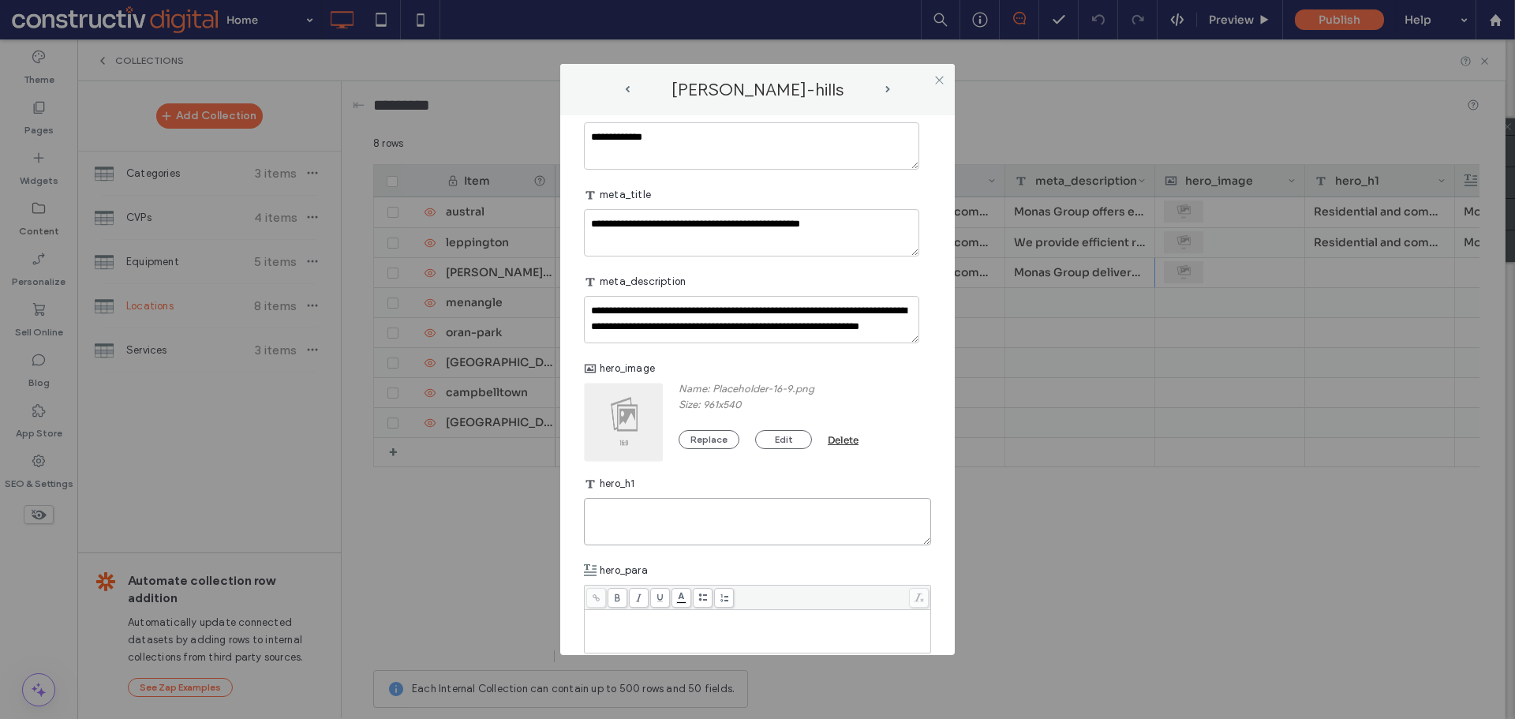
click at [665, 522] on textarea "plain-text-cell" at bounding box center [757, 521] width 347 height 47
paste textarea "**********"
type textarea "**********"
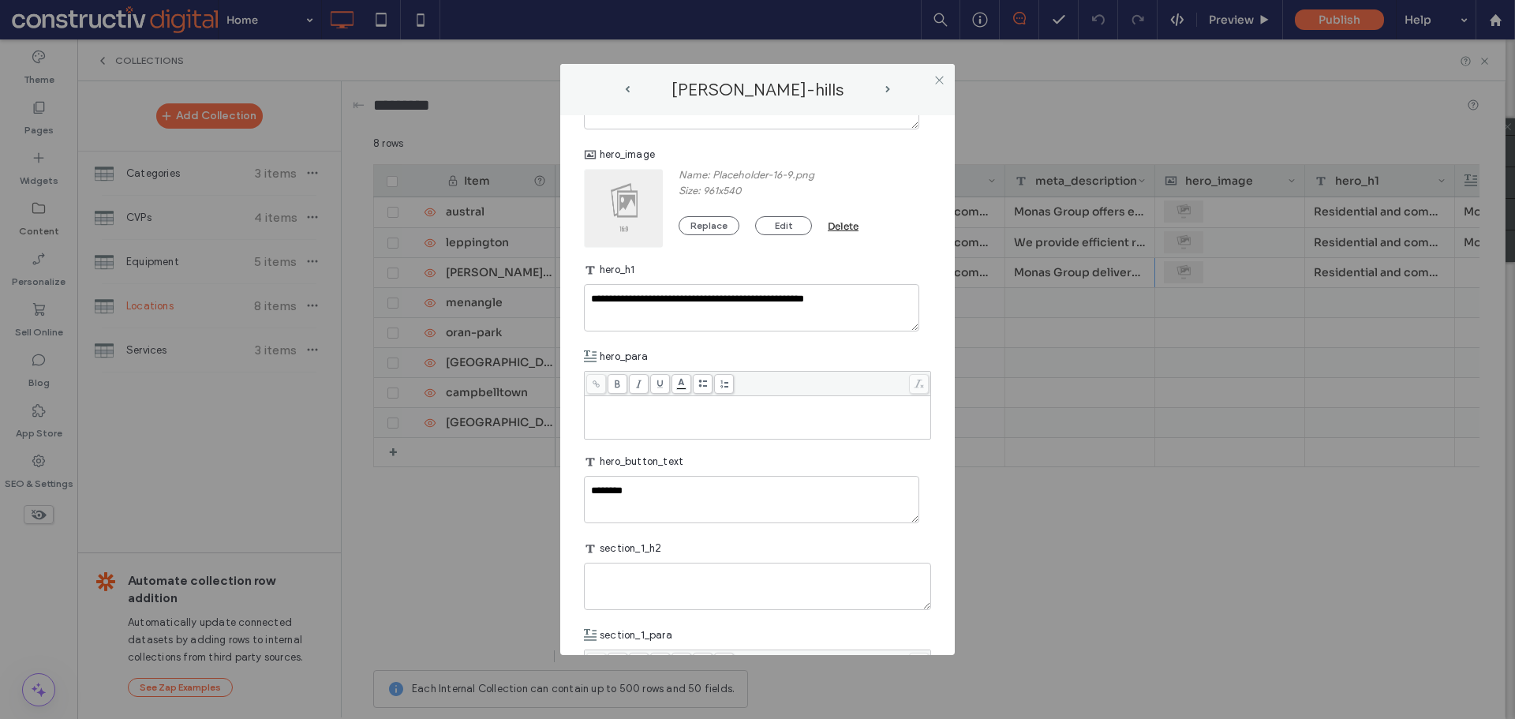
scroll to position [394, 0]
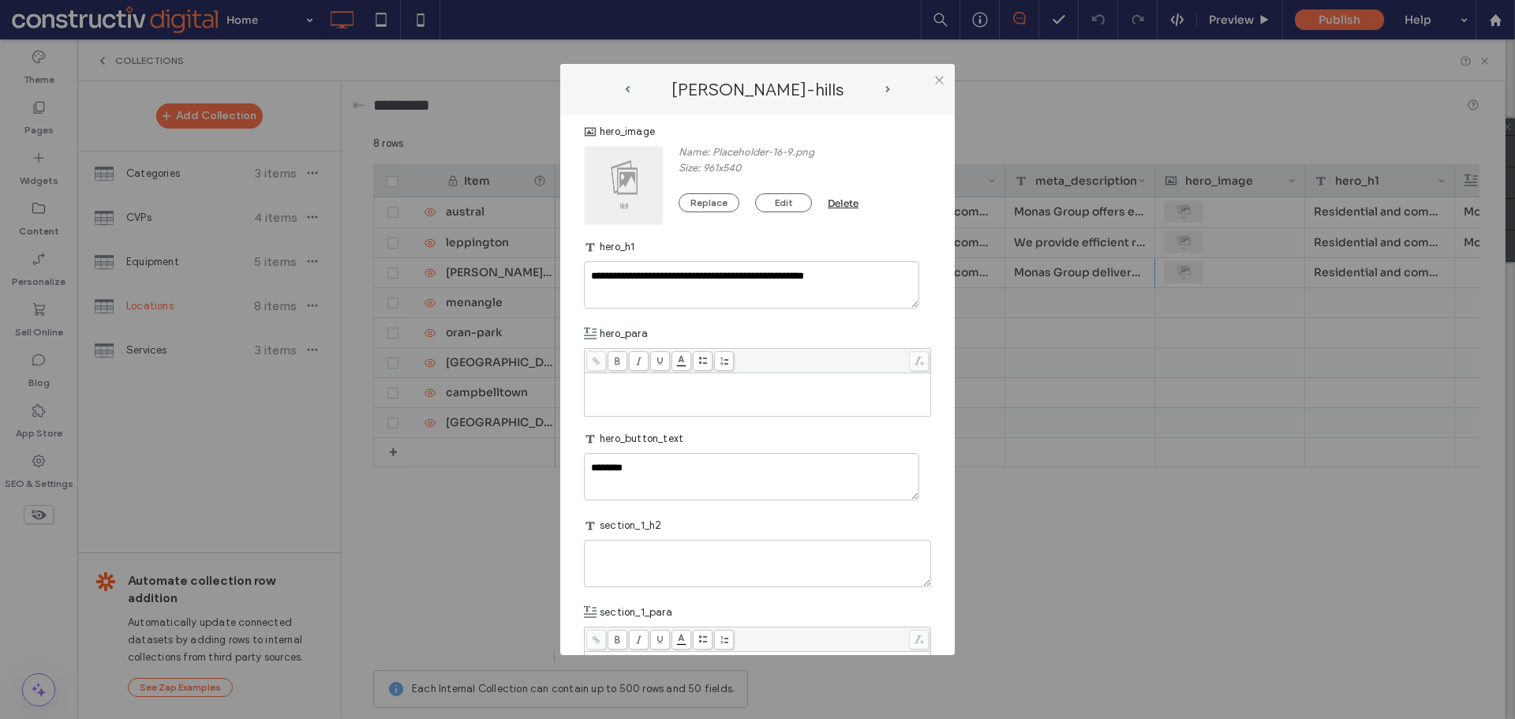
click at [664, 387] on div "Rich Text Editor" at bounding box center [758, 394] width 342 height 39
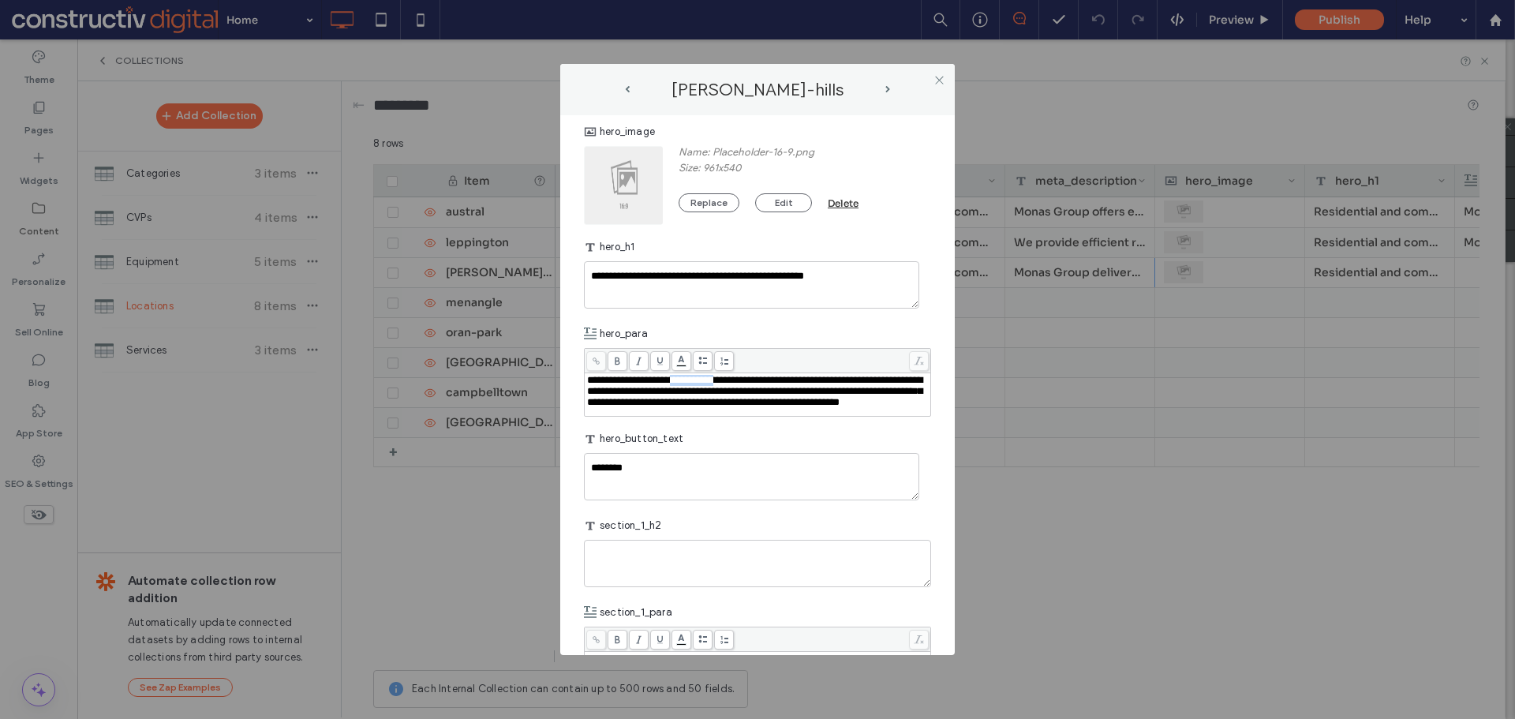
drag, startPoint x: 704, startPoint y: 382, endPoint x: 762, endPoint y: 379, distance: 58.4
click at [762, 379] on span "**********" at bounding box center [754, 391] width 335 height 32
click at [595, 358] on icon at bounding box center [596, 361] width 9 height 9
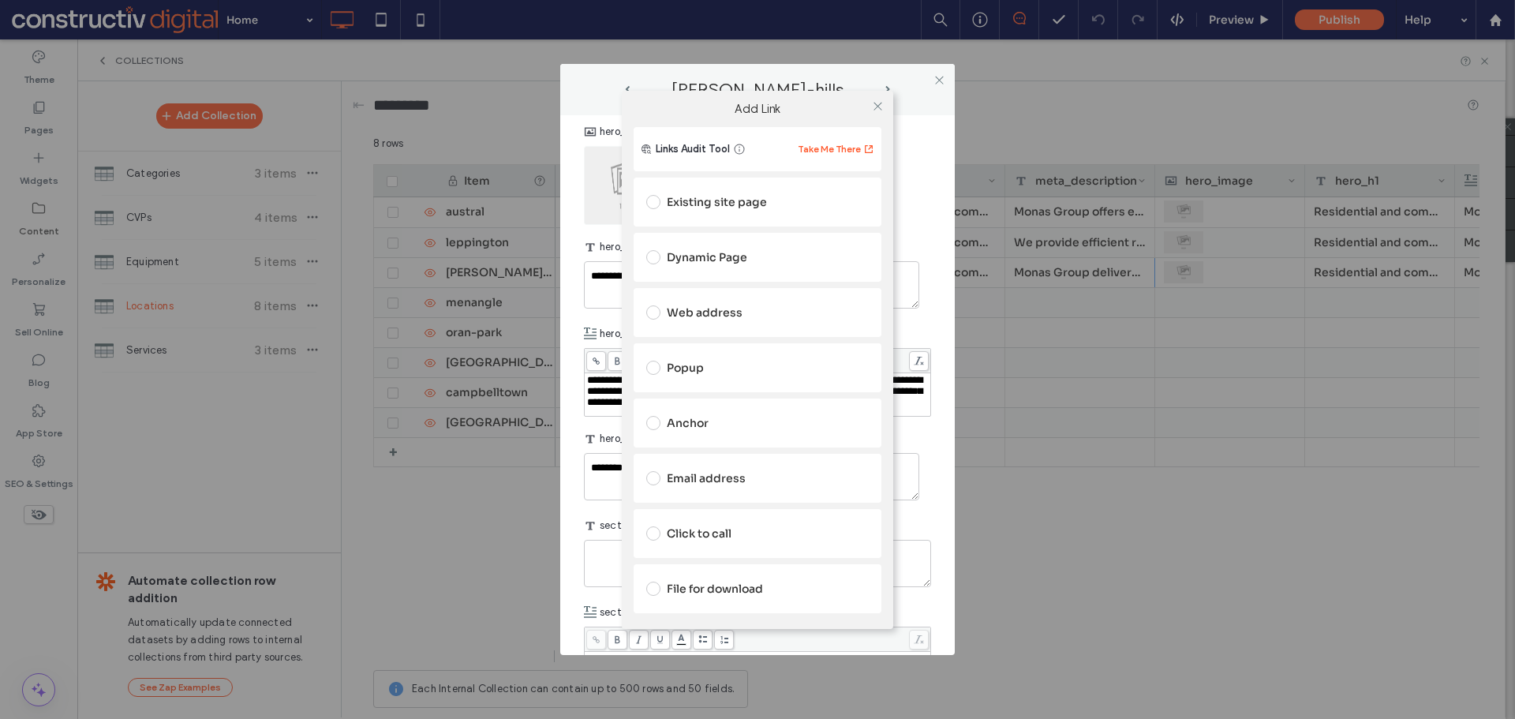
click at [711, 257] on div "Dynamic Page" at bounding box center [757, 257] width 222 height 25
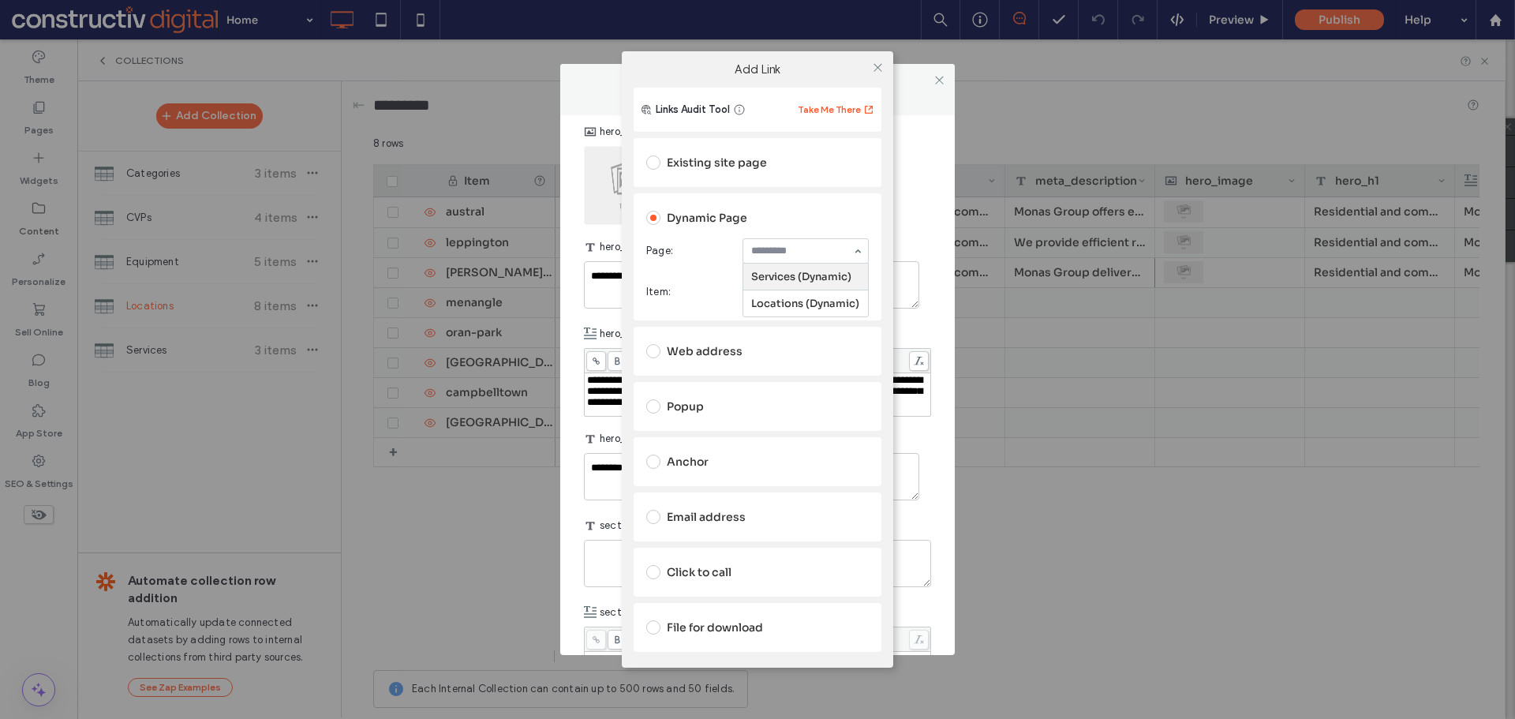
drag, startPoint x: 784, startPoint y: 267, endPoint x: 783, endPoint y: 277, distance: 9.5
drag, startPoint x: 779, startPoint y: 315, endPoint x: 816, endPoint y: 190, distance: 130.0
click at [872, 65] on icon at bounding box center [878, 68] width 12 height 12
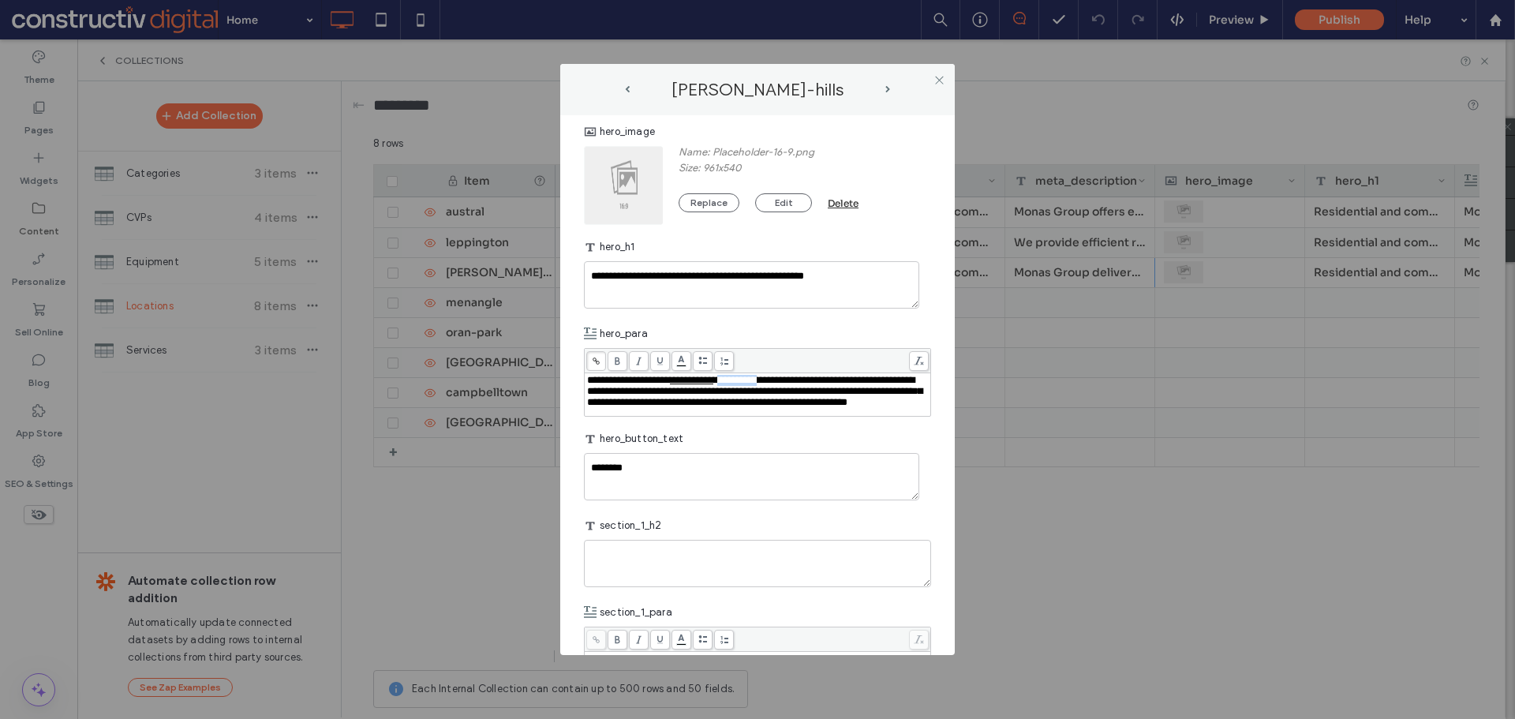
drag, startPoint x: 766, startPoint y: 379, endPoint x: 822, endPoint y: 381, distance: 56.0
click at [822, 381] on span "**********" at bounding box center [754, 391] width 335 height 32
click at [834, 403] on span "**********" at bounding box center [754, 391] width 335 height 32
drag, startPoint x: 767, startPoint y: 383, endPoint x: 913, endPoint y: 383, distance: 146.7
click at [913, 383] on span "**********" at bounding box center [754, 391] width 335 height 32
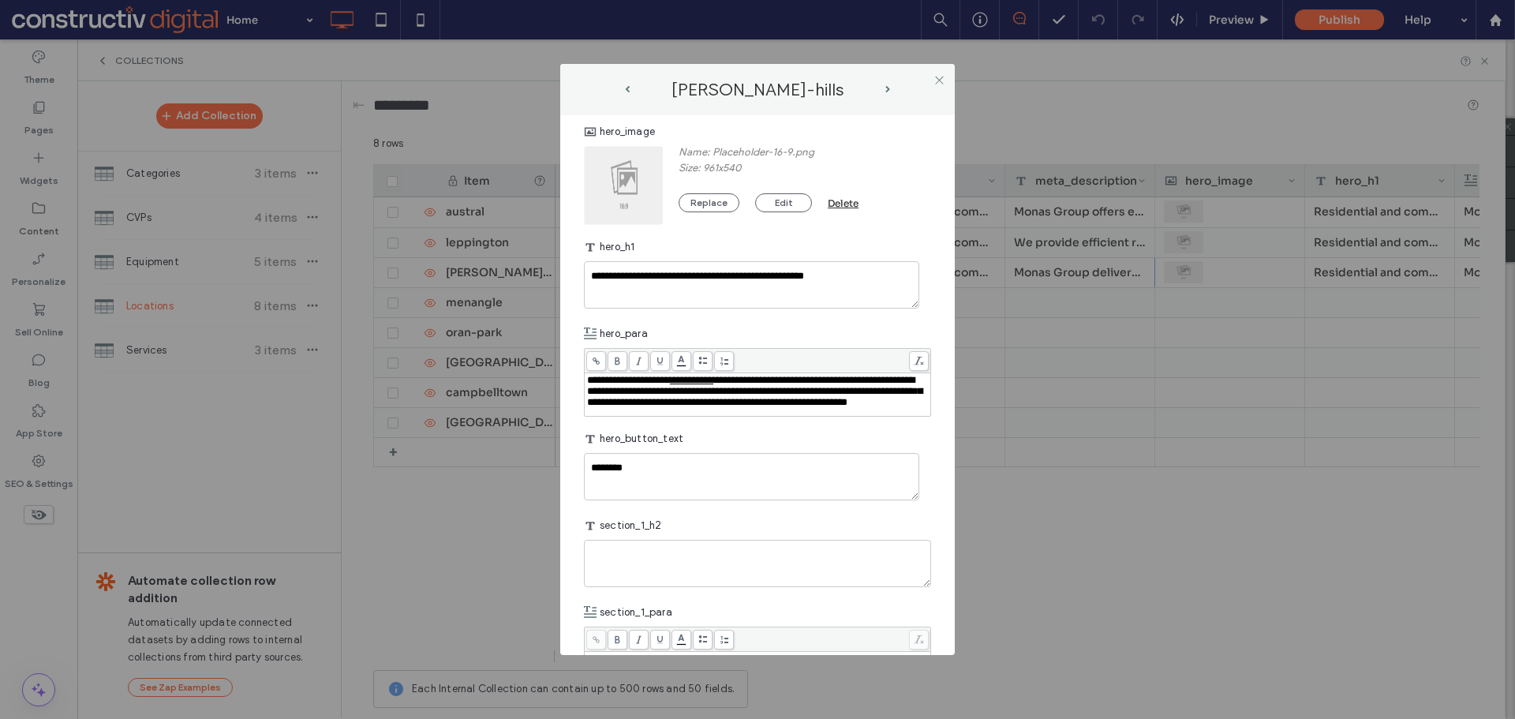
click at [596, 359] on icon at bounding box center [596, 361] width 9 height 9
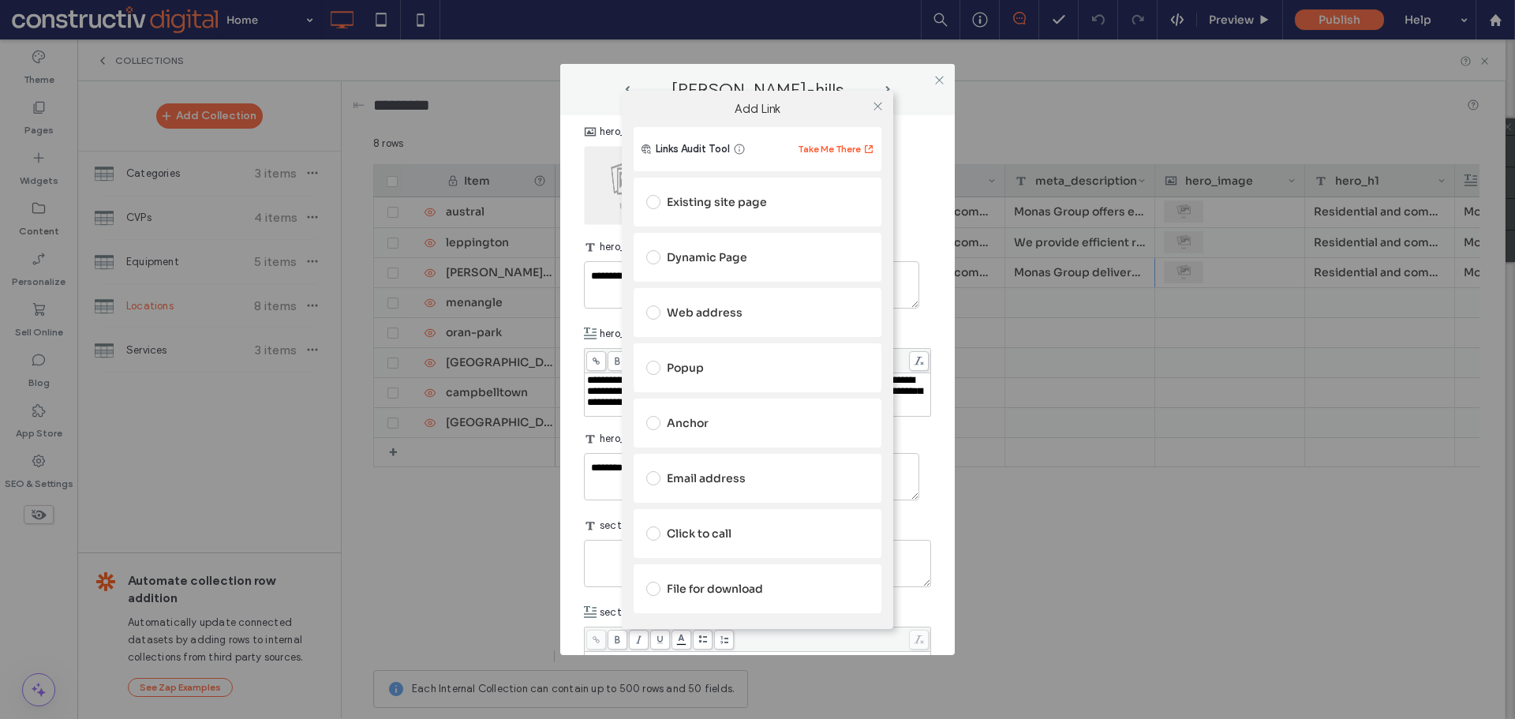
click at [715, 249] on div "Dynamic Page" at bounding box center [757, 257] width 222 height 25
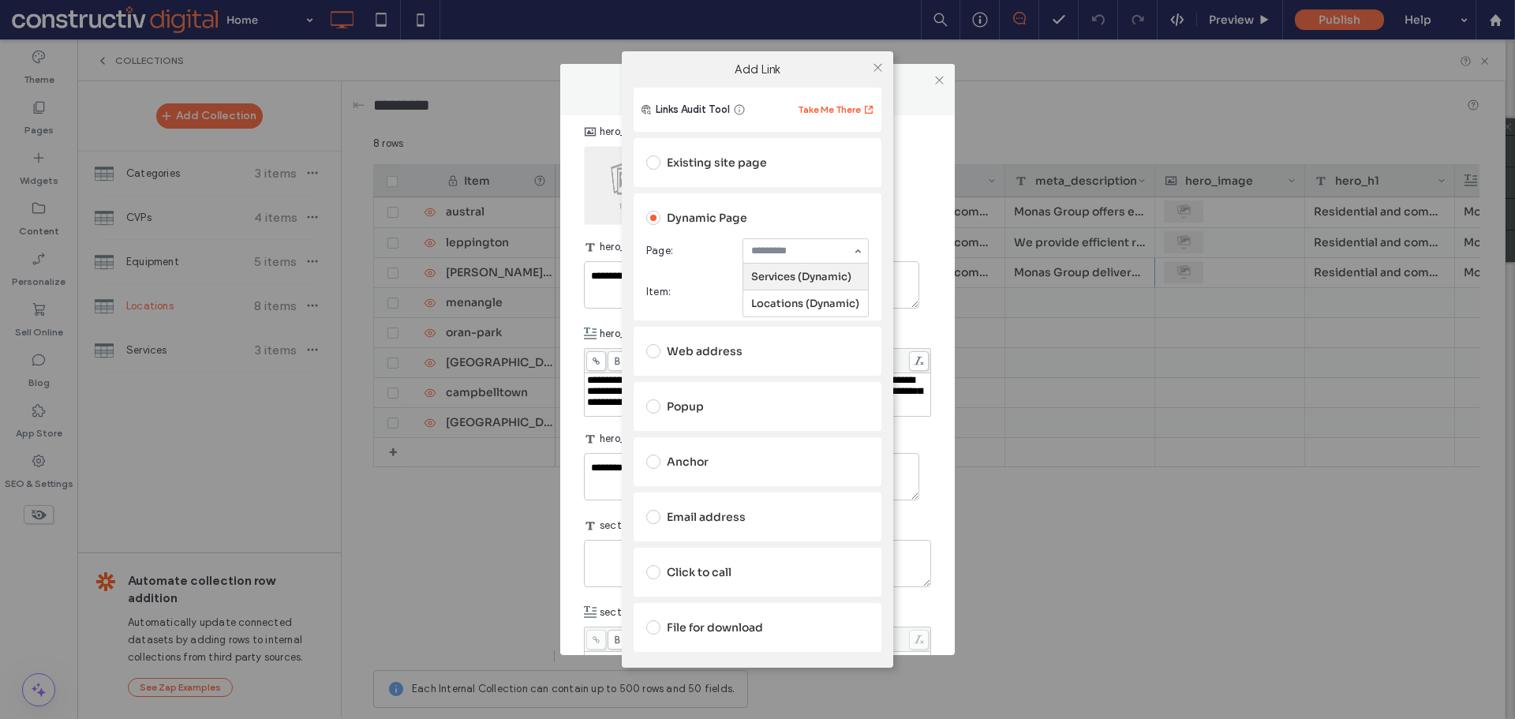
drag, startPoint x: 817, startPoint y: 248, endPoint x: 811, endPoint y: 268, distance: 21.5
drag, startPoint x: 799, startPoint y: 291, endPoint x: 798, endPoint y: 300, distance: 8.7
click at [875, 66] on icon at bounding box center [878, 68] width 12 height 12
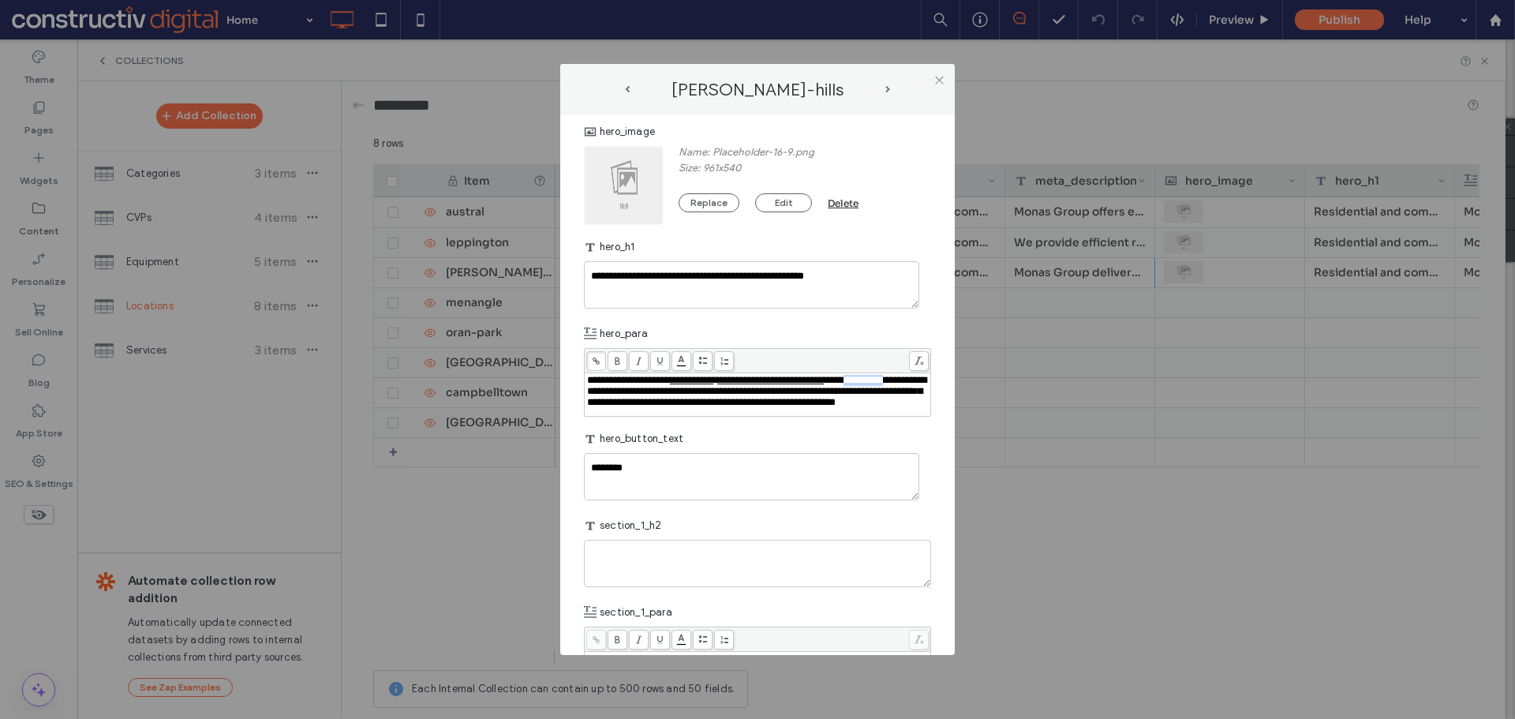
drag, startPoint x: 611, startPoint y: 394, endPoint x: 657, endPoint y: 390, distance: 46.6
click at [657, 390] on span "**********" at bounding box center [756, 391] width 339 height 32
click at [597, 362] on use at bounding box center [595, 360] width 7 height 7
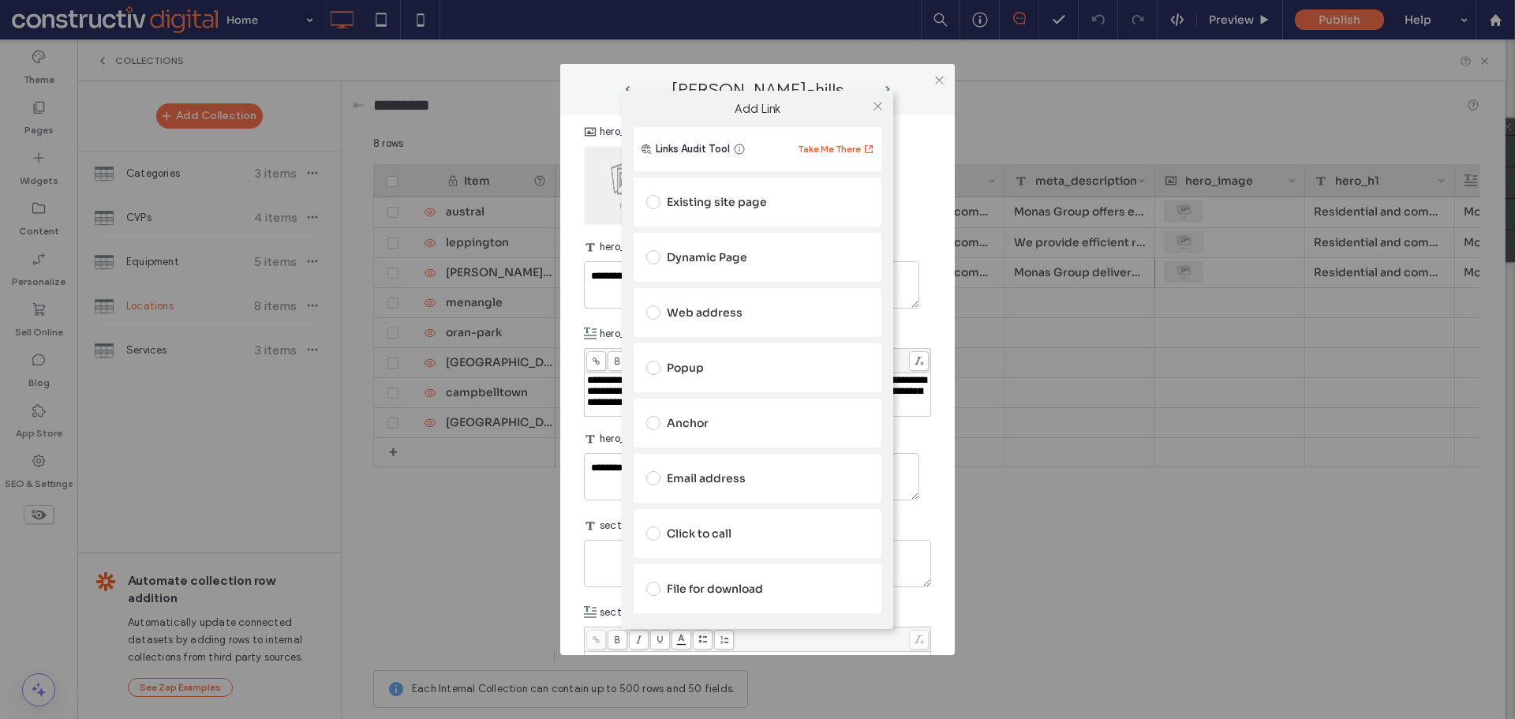
click at [717, 262] on div "Dynamic Page" at bounding box center [757, 257] width 222 height 25
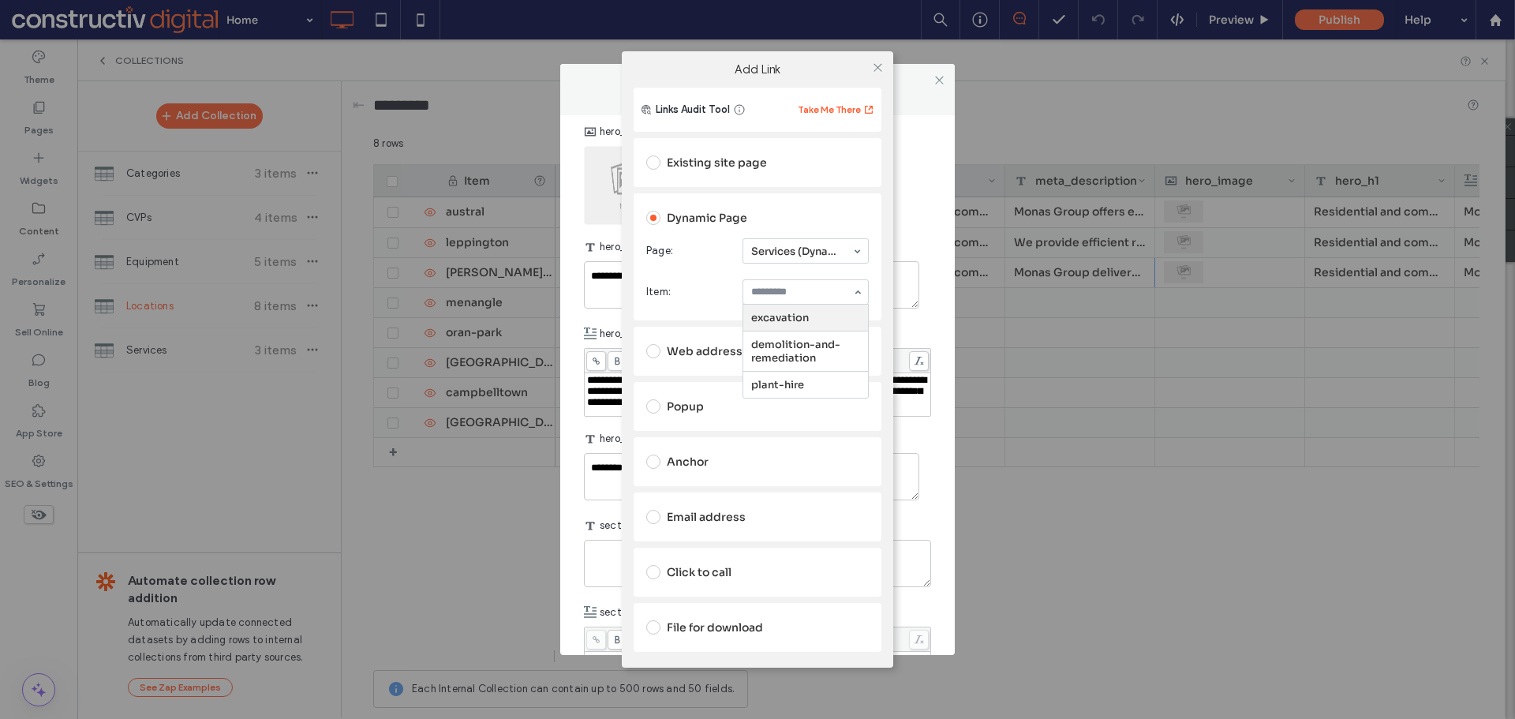
drag, startPoint x: 783, startPoint y: 286, endPoint x: 786, endPoint y: 357, distance: 71.1
drag, startPoint x: 875, startPoint y: 65, endPoint x: 874, endPoint y: 84, distance: 19.7
click at [875, 68] on icon at bounding box center [878, 68] width 12 height 12
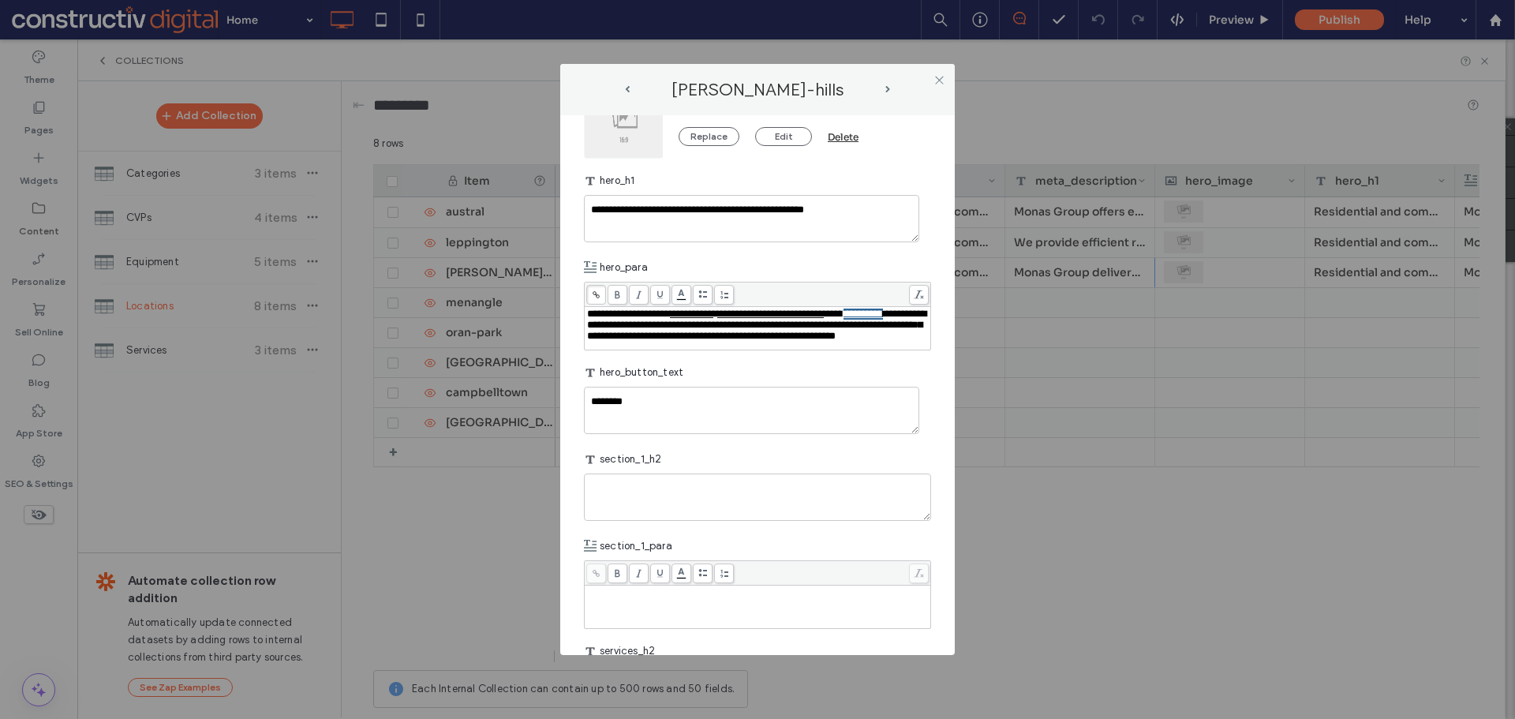
scroll to position [552, 0]
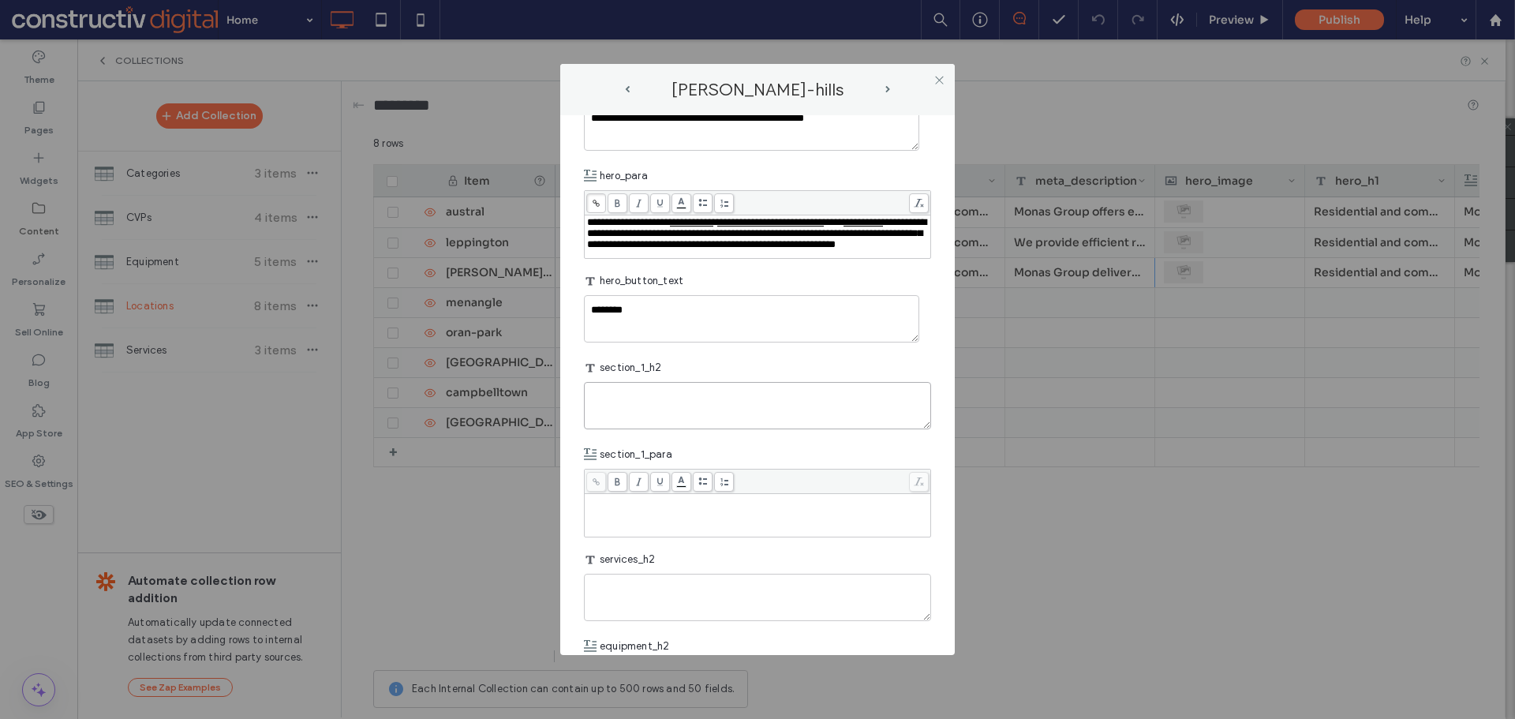
drag, startPoint x: 667, startPoint y: 402, endPoint x: 675, endPoint y: 403, distance: 8.0
click at [667, 402] on textarea "plain-text-cell" at bounding box center [757, 405] width 347 height 47
paste textarea "**********"
type textarea "**********"
drag, startPoint x: 597, startPoint y: 536, endPoint x: 645, endPoint y: 538, distance: 48.1
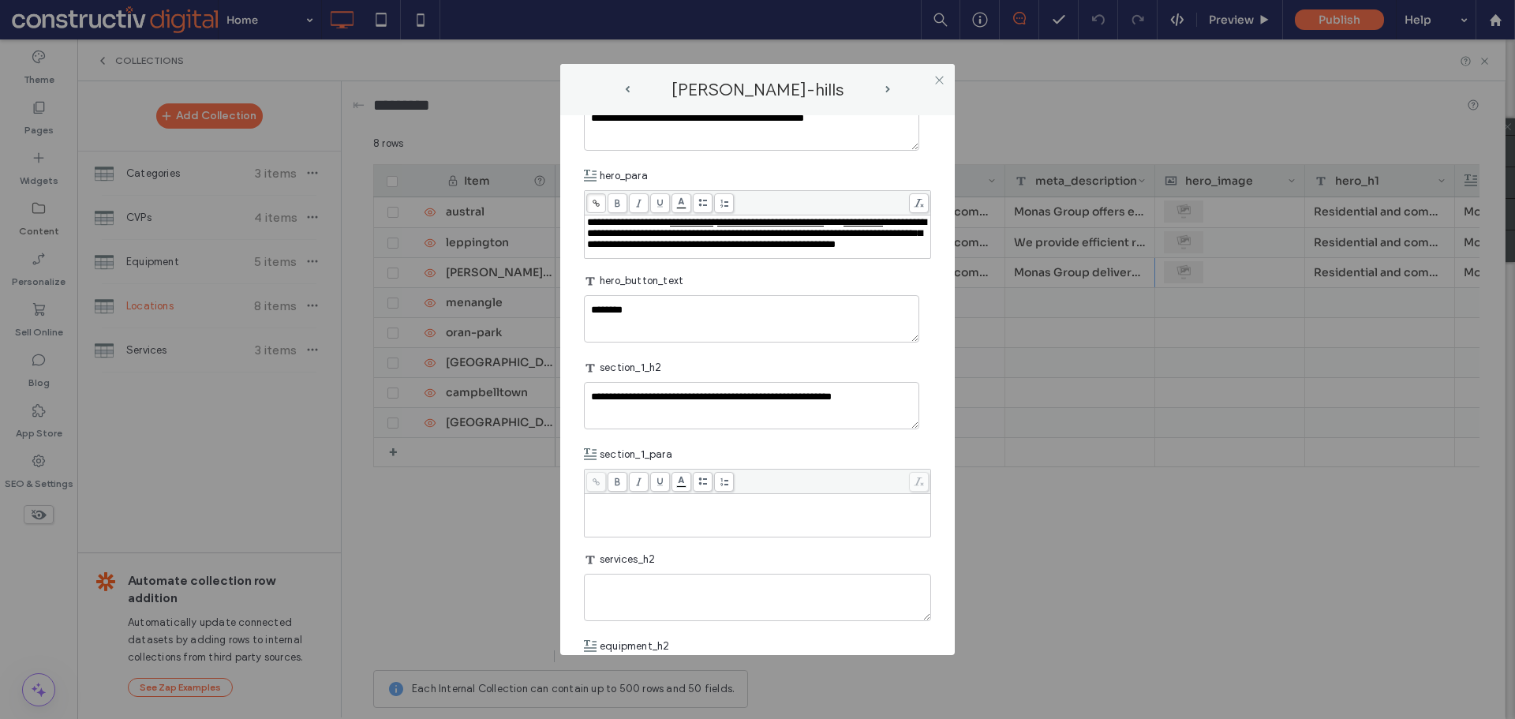
click at [599, 535] on div "Rich Text Editor" at bounding box center [758, 514] width 342 height 39
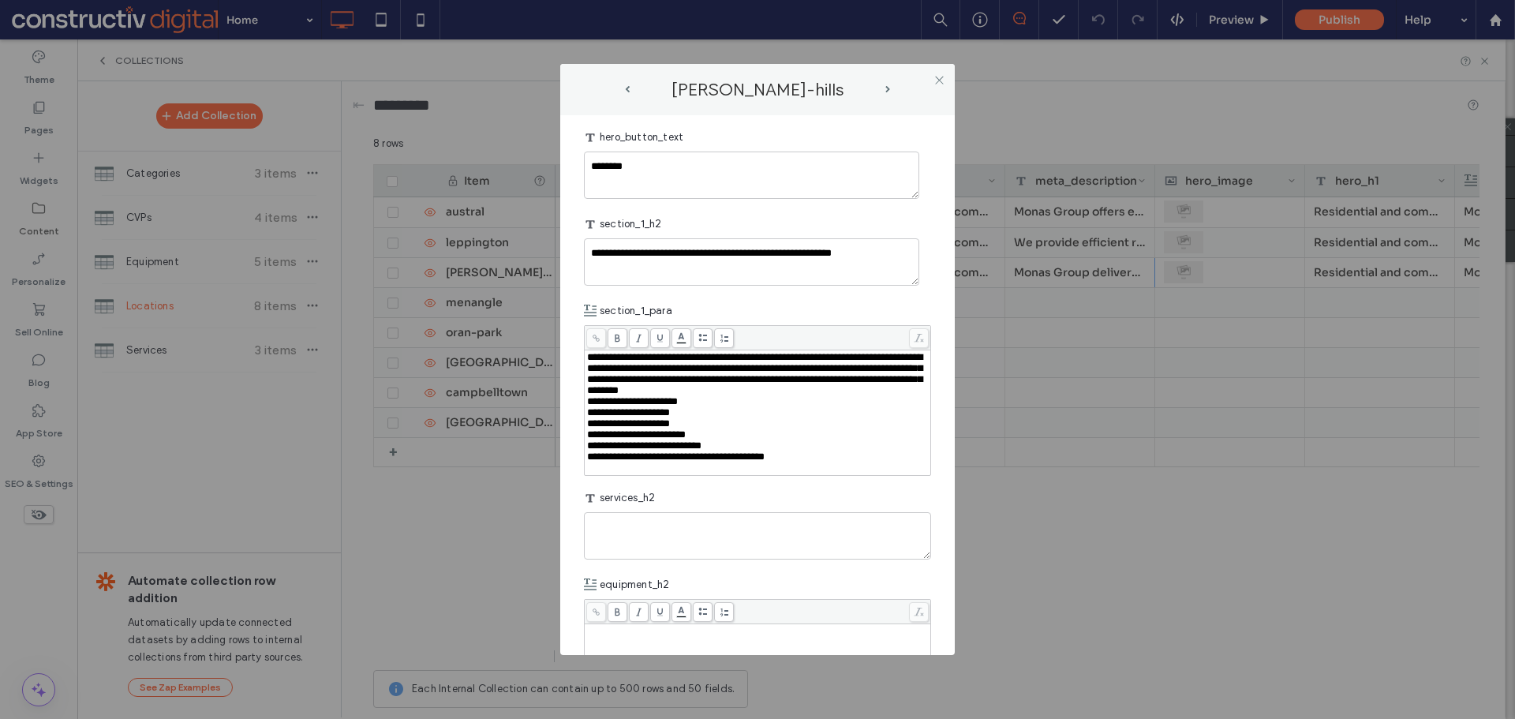
scroll to position [710, 0]
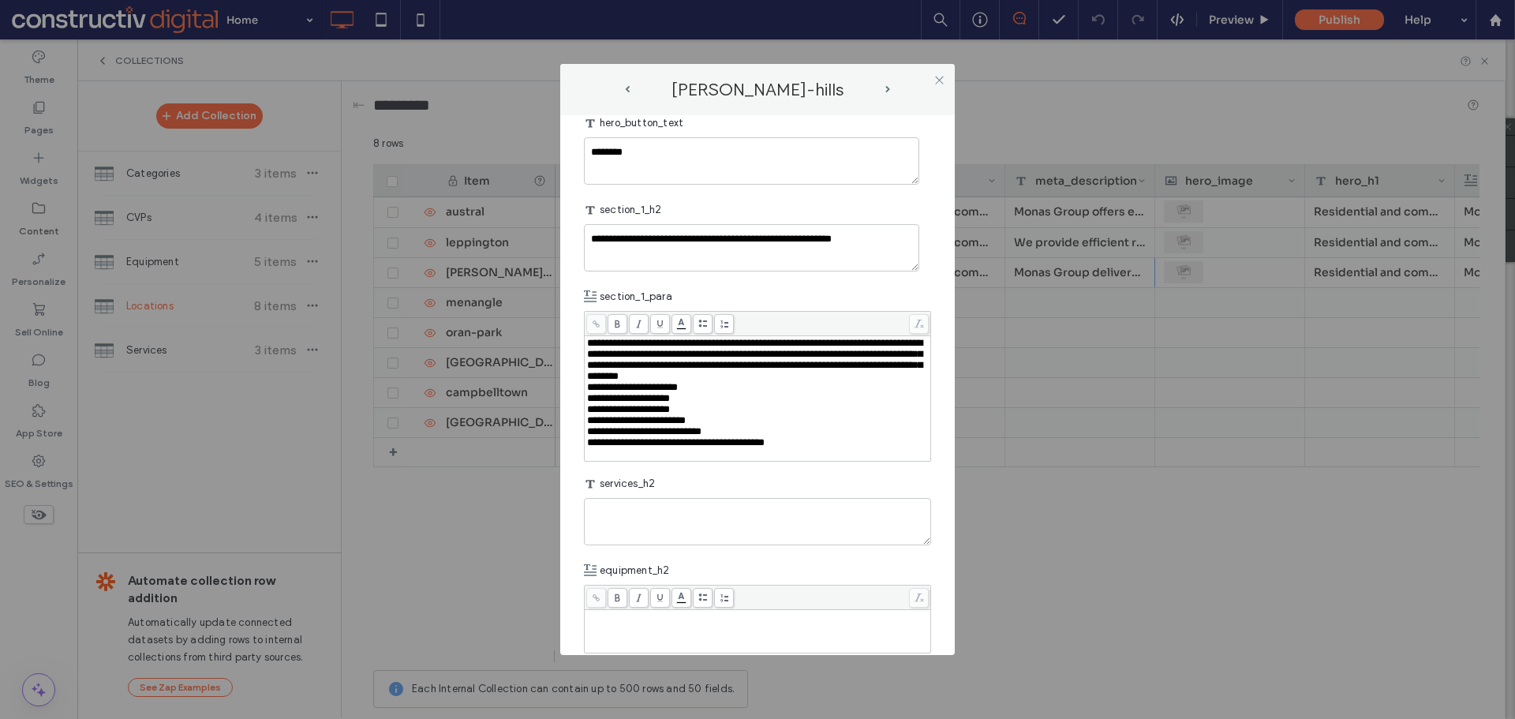
click at [687, 382] on div "**********" at bounding box center [758, 360] width 342 height 44
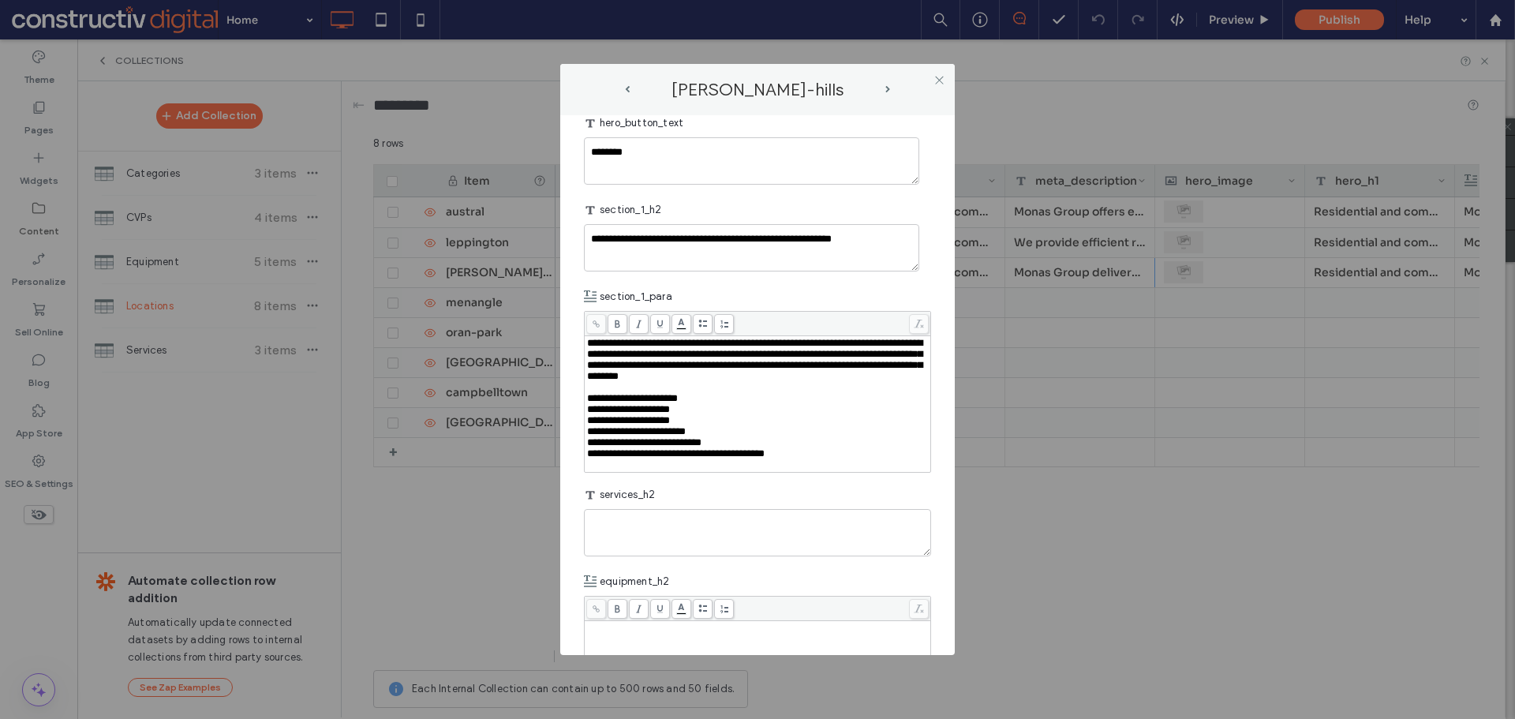
click at [624, 470] on div "Rich Text Editor" at bounding box center [758, 464] width 342 height 11
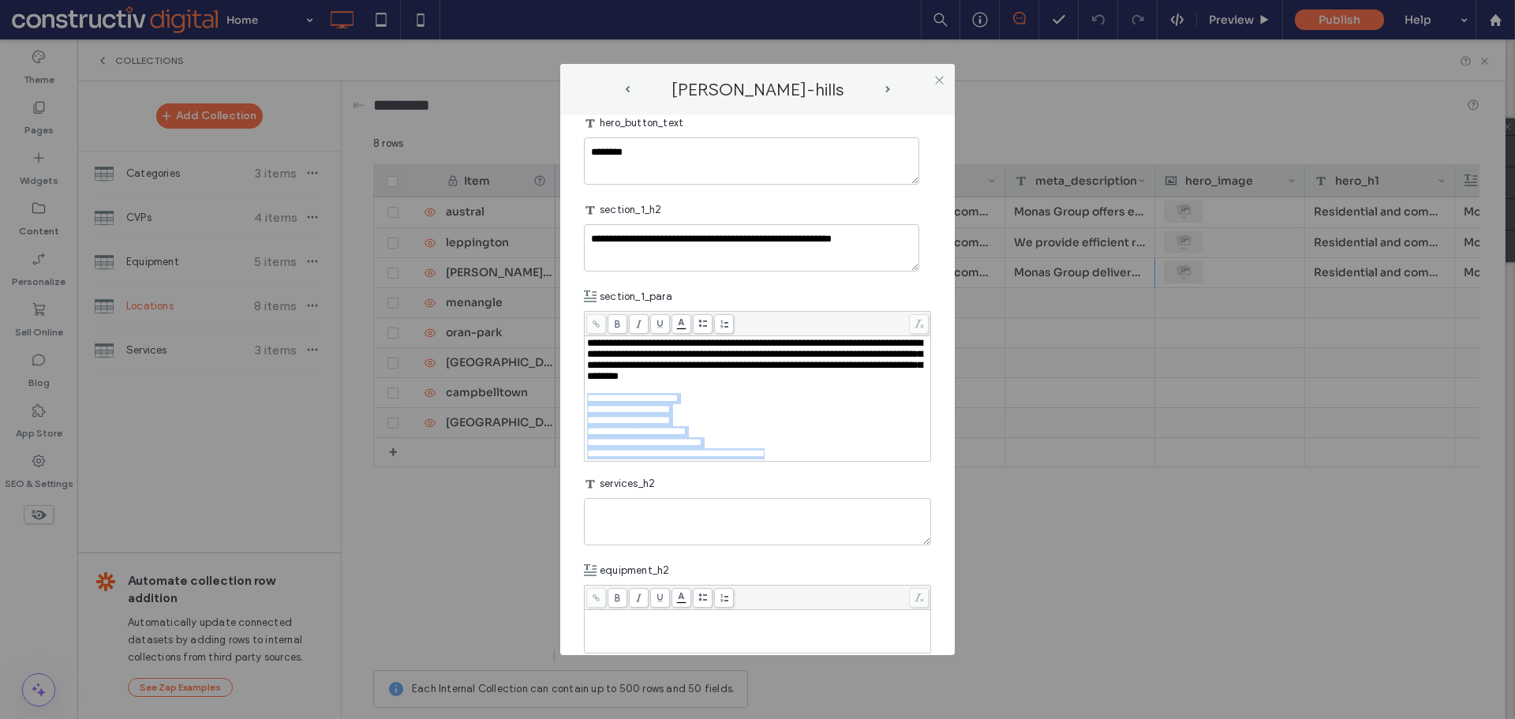
drag, startPoint x: 844, startPoint y: 505, endPoint x: 771, endPoint y: 412, distance: 118.5
click at [581, 440] on div "**********" at bounding box center [757, 384] width 394 height 539
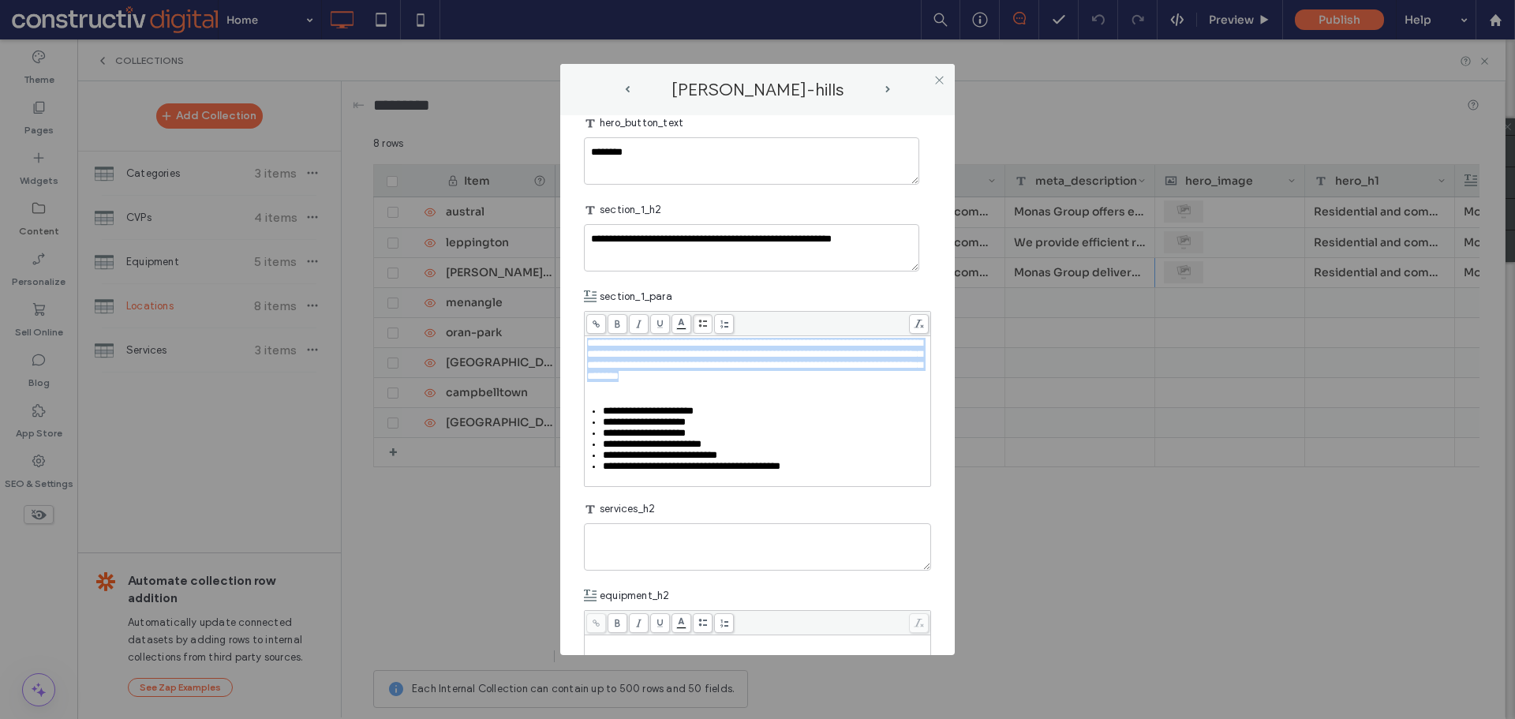
click at [702, 328] on icon at bounding box center [702, 323] width 9 height 9
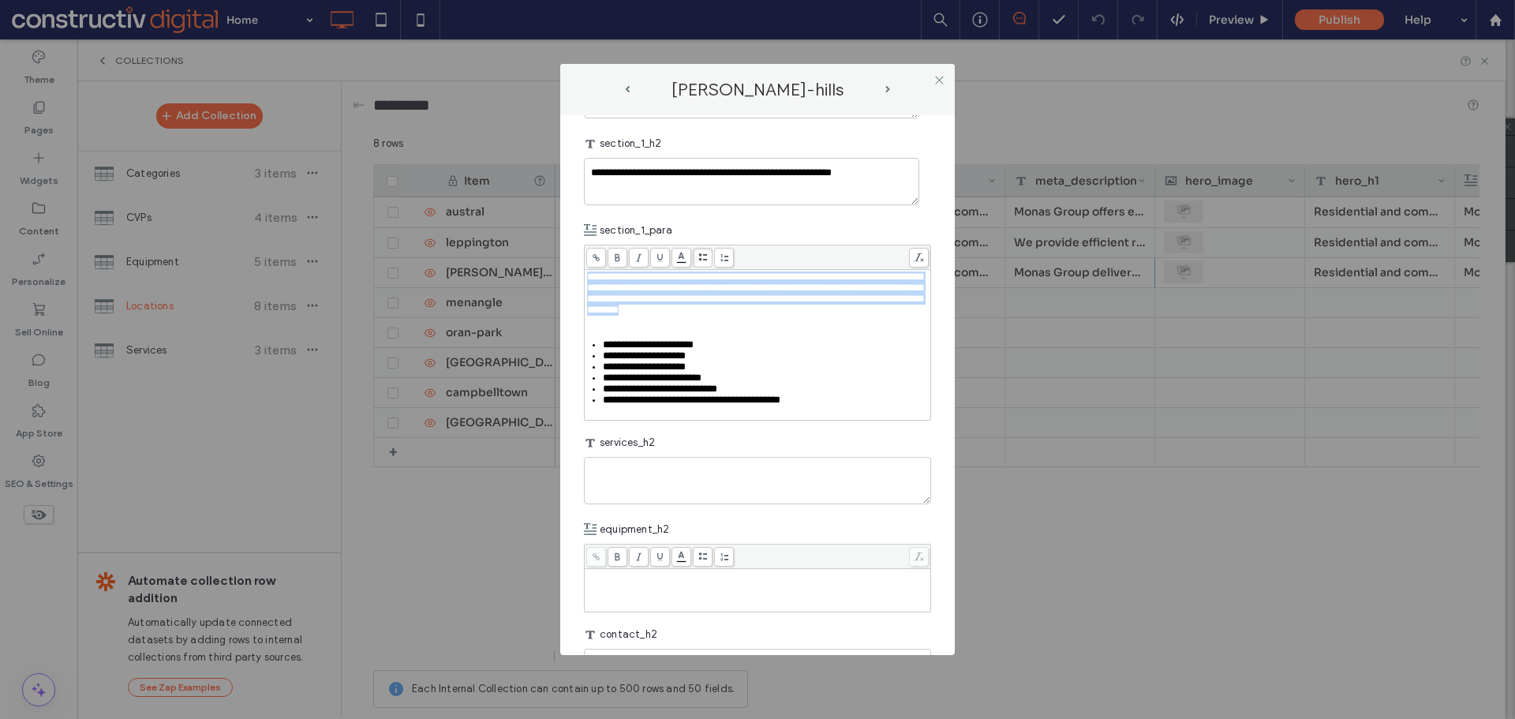
scroll to position [868, 0]
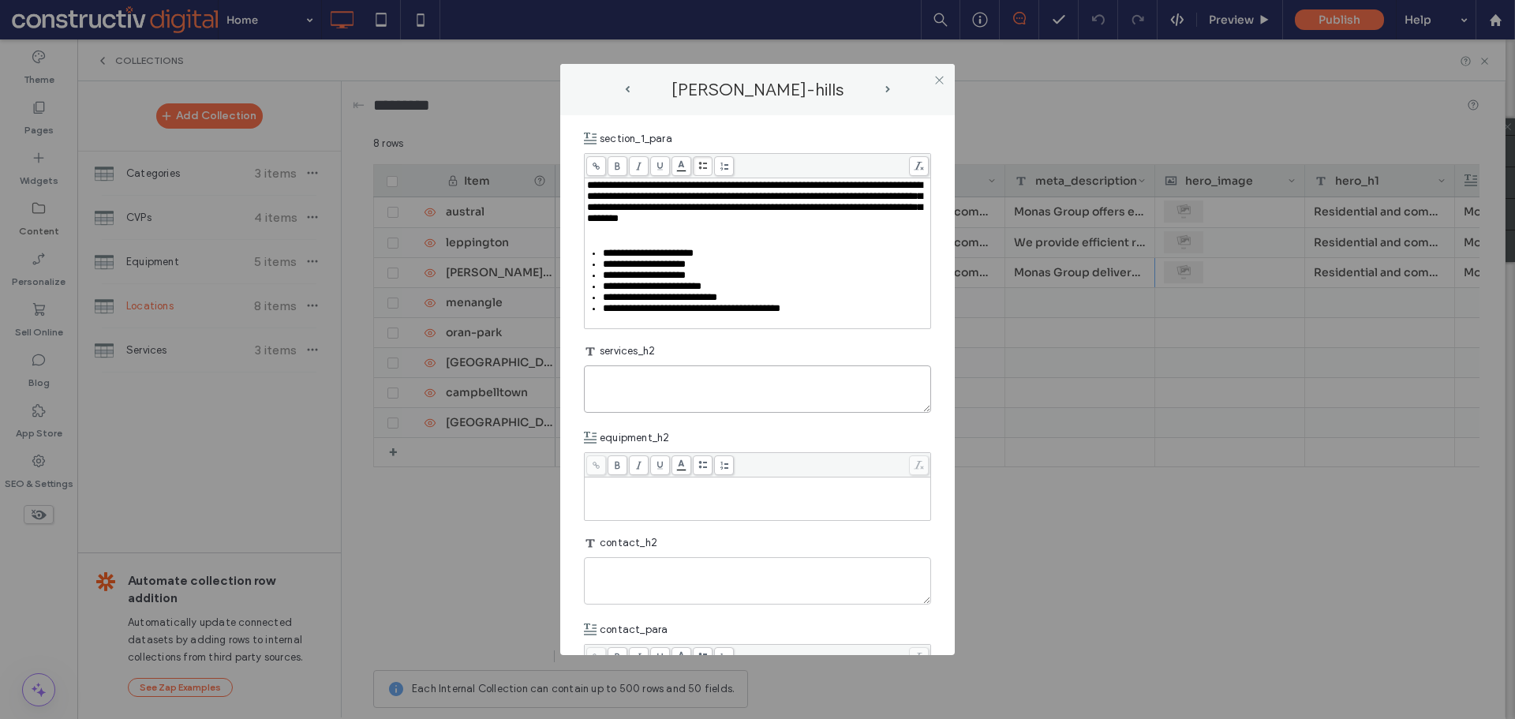
click at [732, 413] on textarea "plain-text-cell" at bounding box center [757, 388] width 347 height 47
paste textarea "**********"
type textarea "**********"
click at [734, 518] on div "Rich Text Editor" at bounding box center [758, 498] width 342 height 39
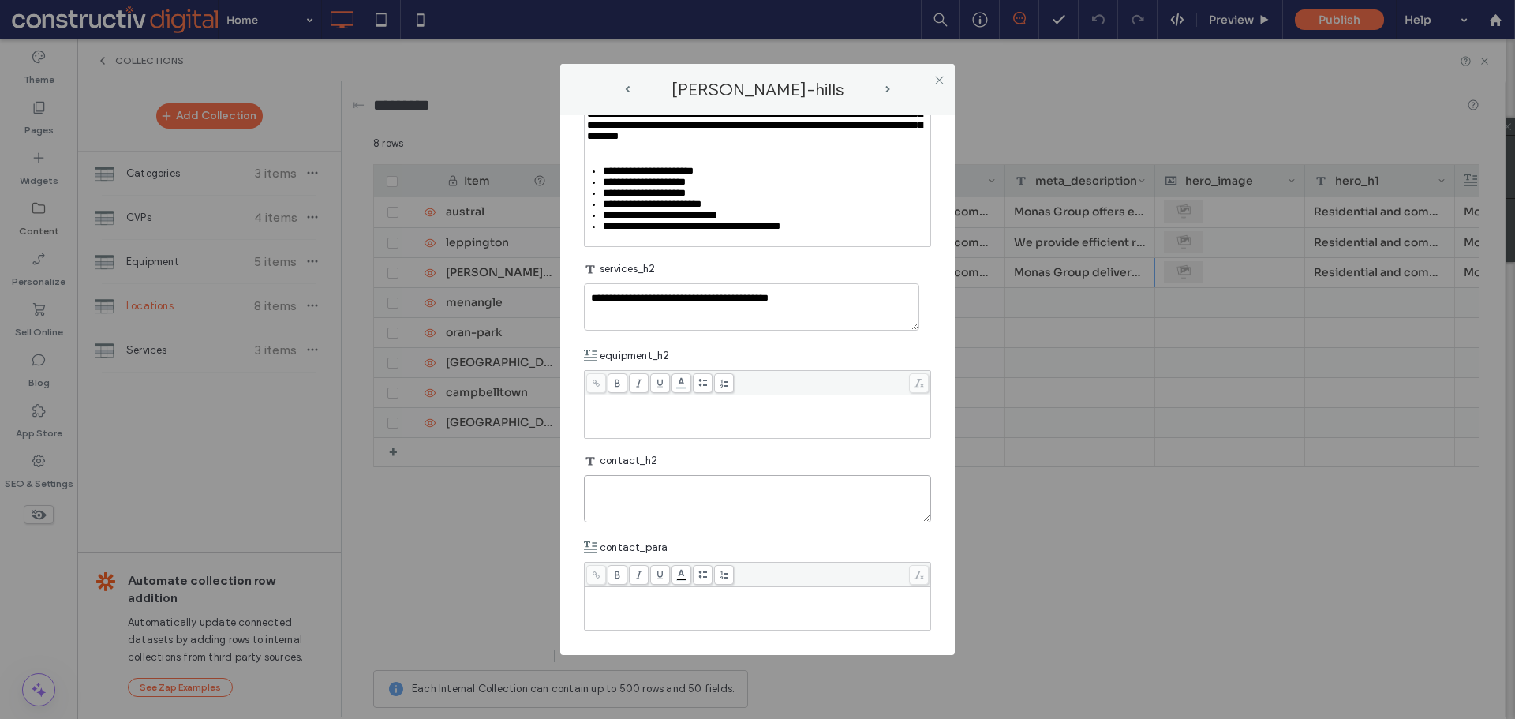
click at [695, 496] on textarea "plain-text-cell" at bounding box center [757, 498] width 347 height 47
paste textarea "**********"
type textarea "**********"
click at [742, 596] on div "Rich Text Editor" at bounding box center [758, 593] width 342 height 11
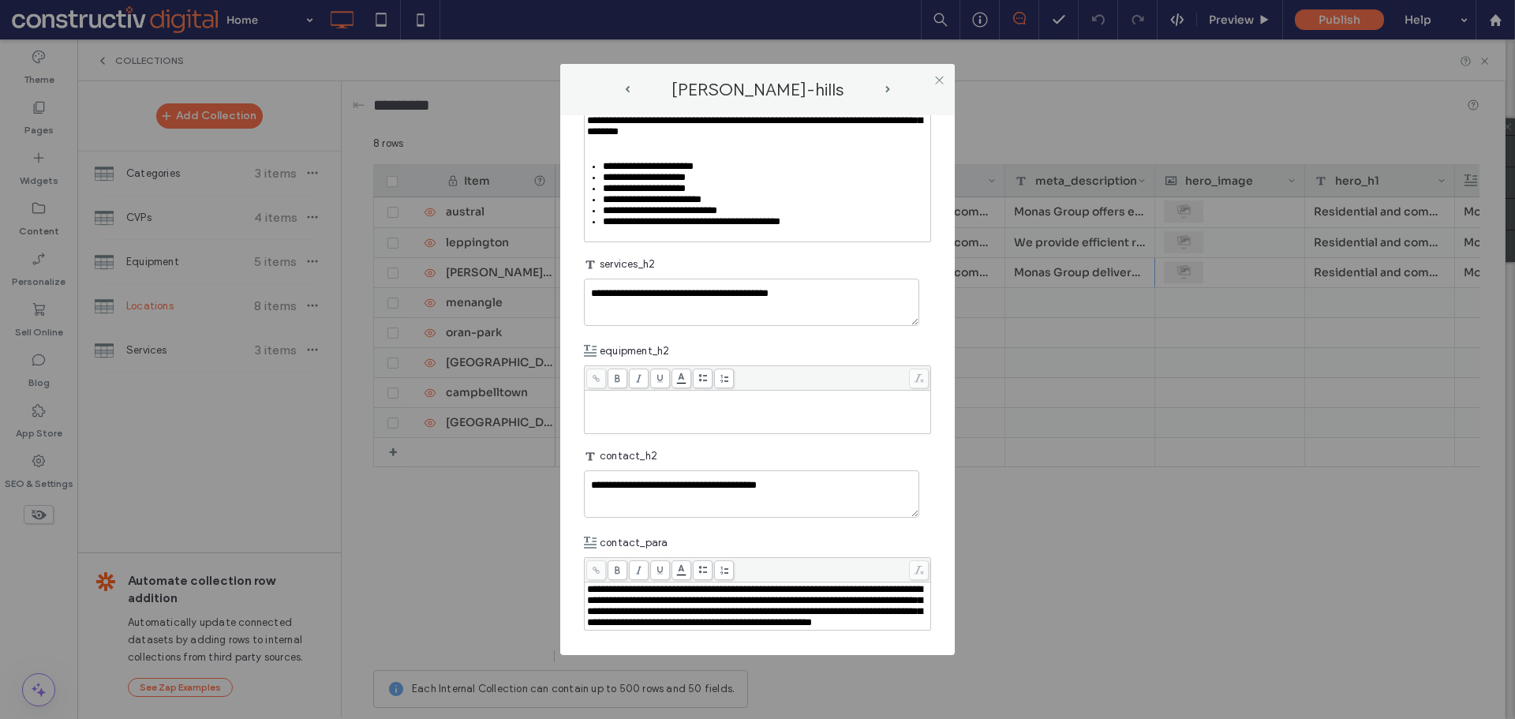
click at [1134, 540] on div "**********" at bounding box center [757, 359] width 1515 height 719
drag, startPoint x: 940, startPoint y: 76, endPoint x: 1034, endPoint y: 404, distance: 341.5
click at [940, 78] on icon at bounding box center [939, 80] width 12 height 12
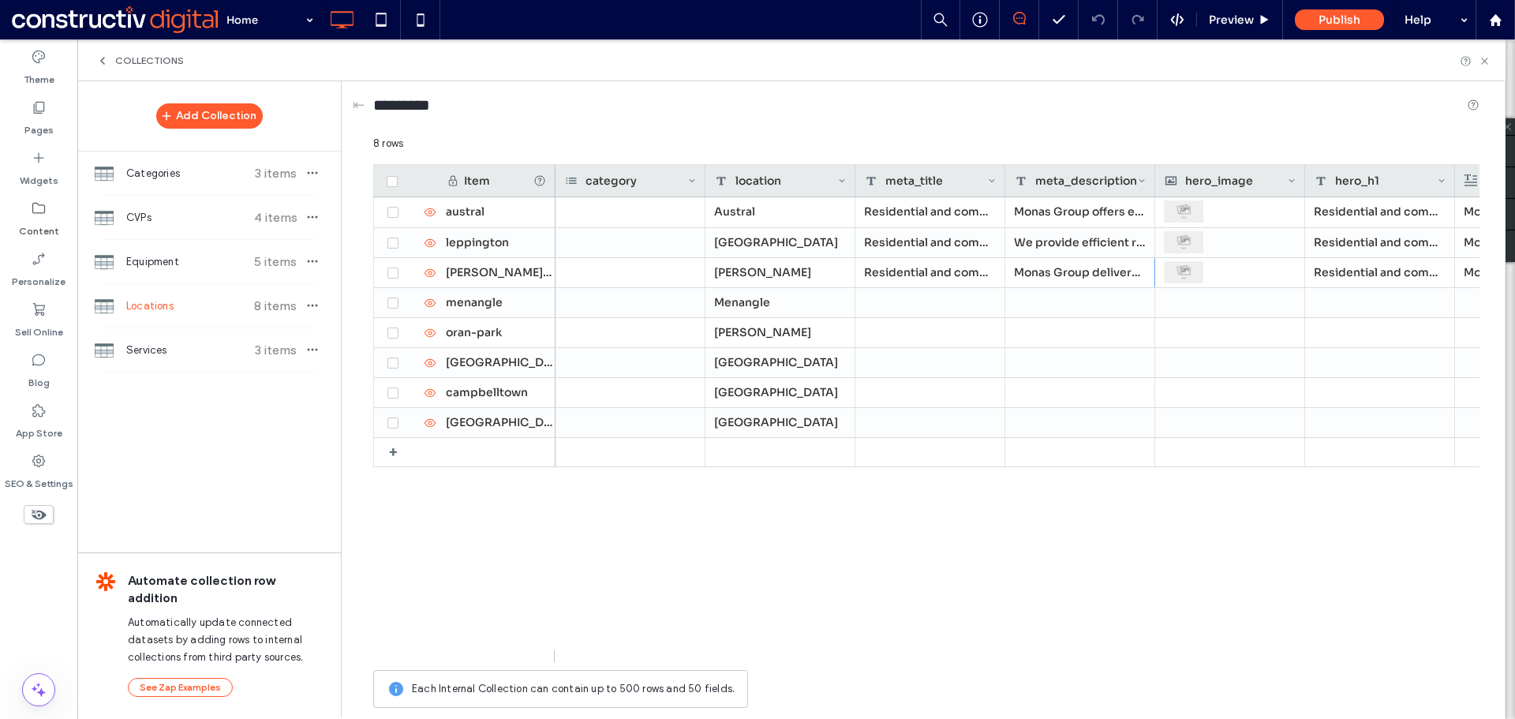
click at [1134, 605] on div "Austral Residential and commercial excavation | Austral Monas Group offers exca…" at bounding box center [1017, 429] width 924 height 465
drag, startPoint x: 1297, startPoint y: 611, endPoint x: 1205, endPoint y: 542, distance: 114.4
click at [1296, 610] on div "Austral Residential and commercial excavation | Austral Monas Group offers exca…" at bounding box center [1017, 429] width 924 height 465
